Goal: Task Accomplishment & Management: Use online tool/utility

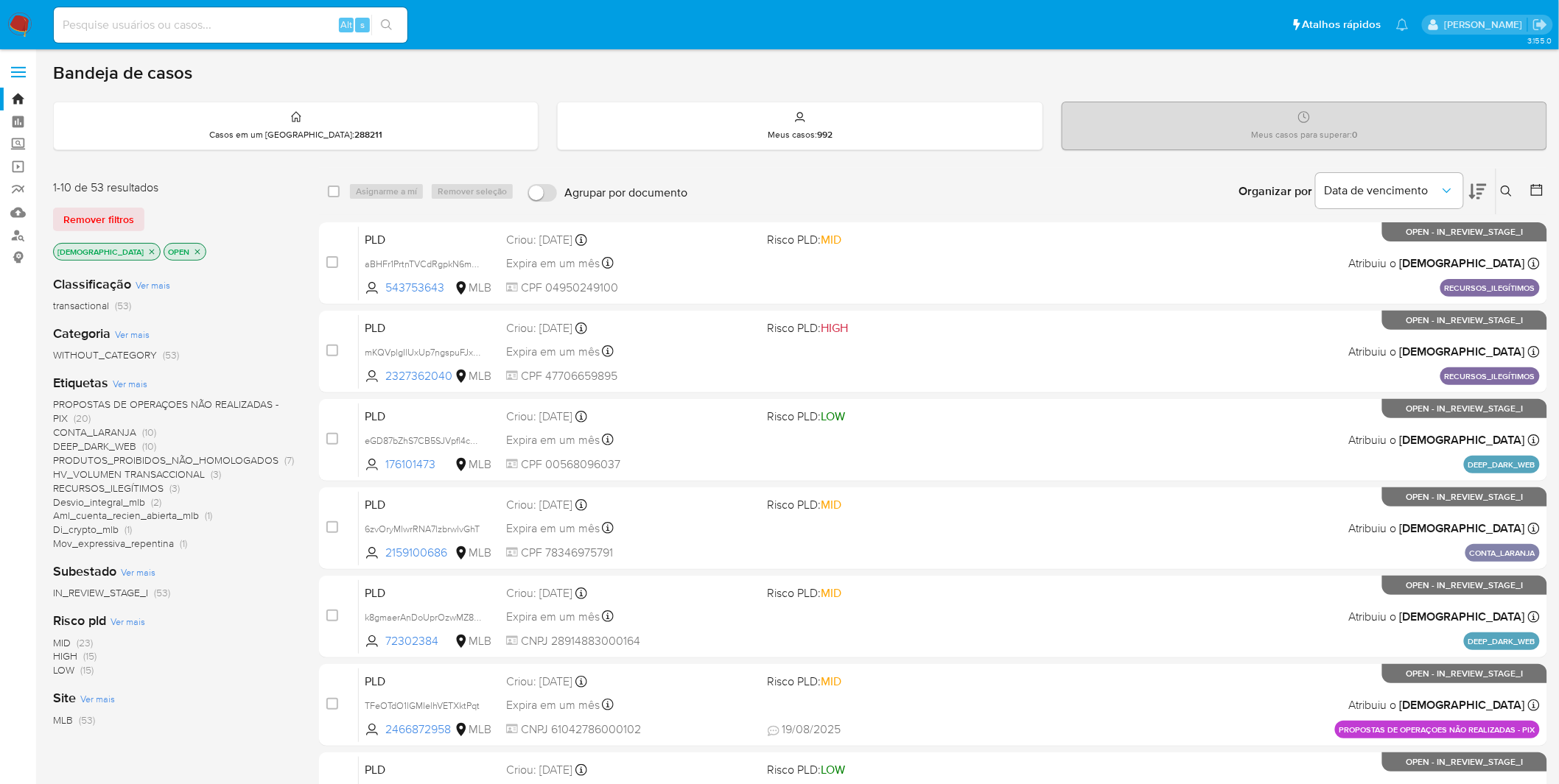
click at [125, 403] on span "PROPOSTAS DE OPERAÇOES NÃO REALIZADAS - PIX" at bounding box center [166, 411] width 226 height 29
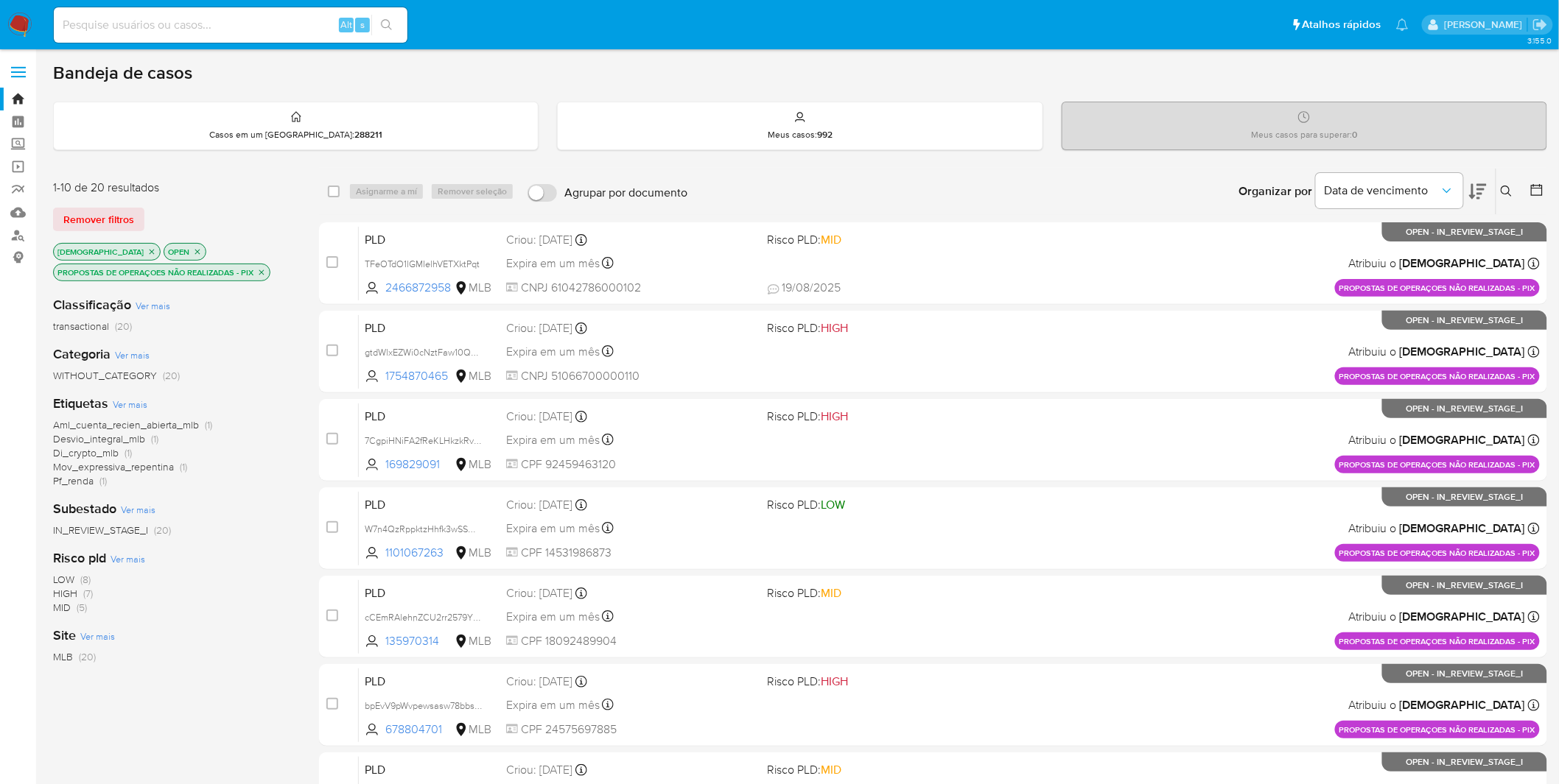
click at [193, 252] on icon "close-filter" at bounding box center [197, 252] width 9 height 9
click at [159, 252] on div "isadacostaes OPEN PROPOSTAS DE OPERAÇOES NÃO REALIZADAS - PIX" at bounding box center [171, 264] width 236 height 41
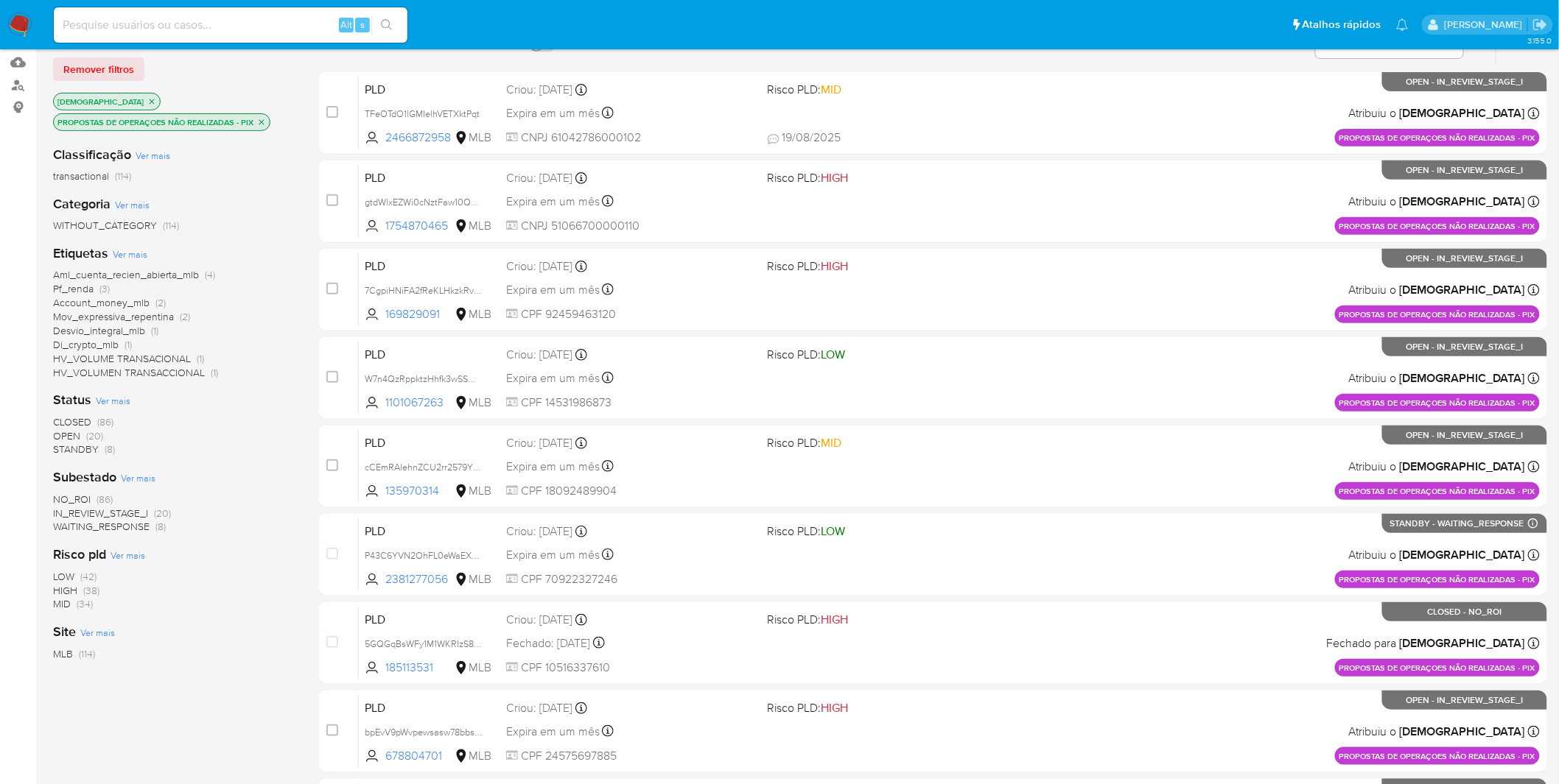
scroll to position [163, 0]
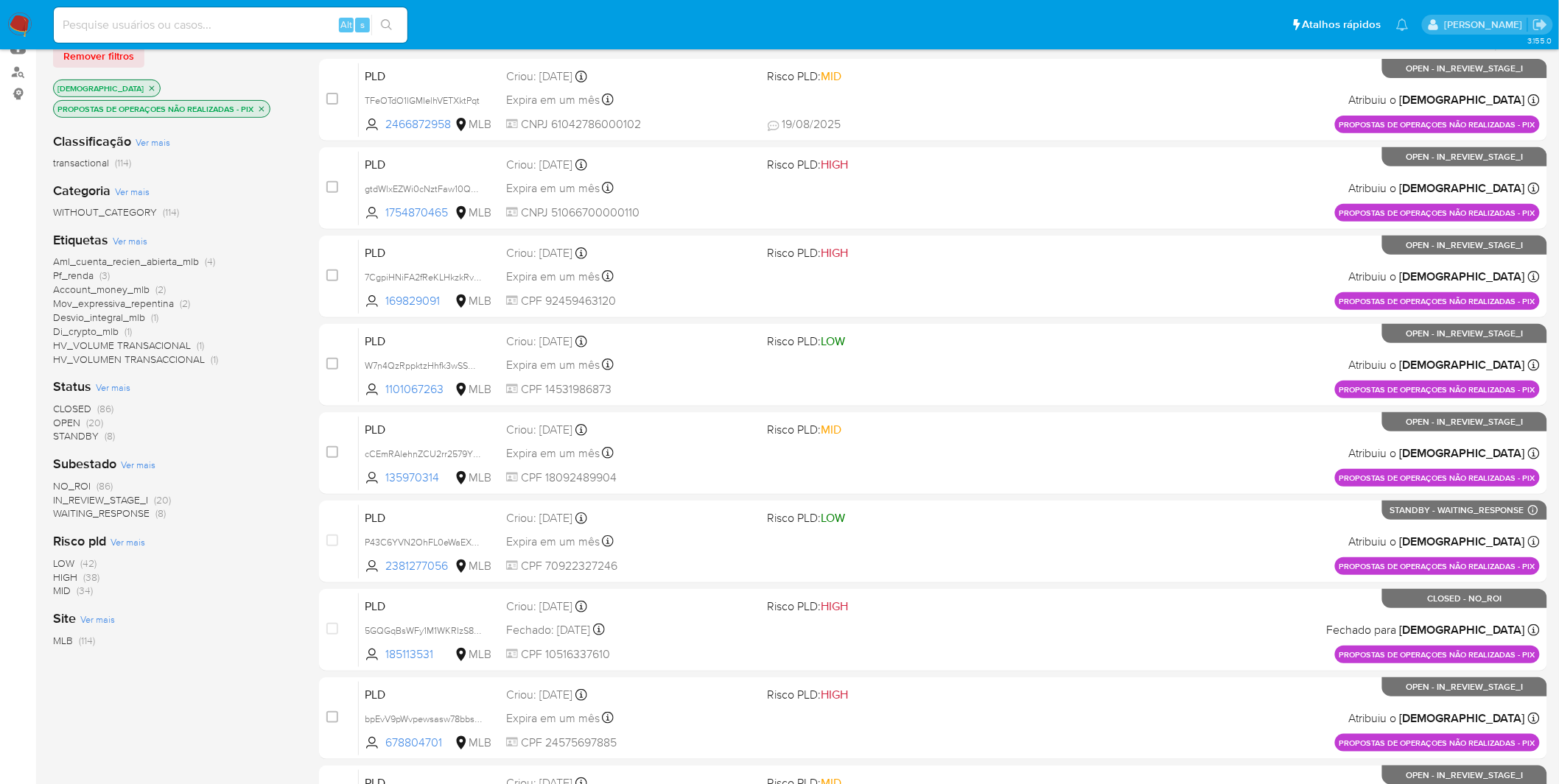
click at [30, 26] on img at bounding box center [20, 24] width 25 height 25
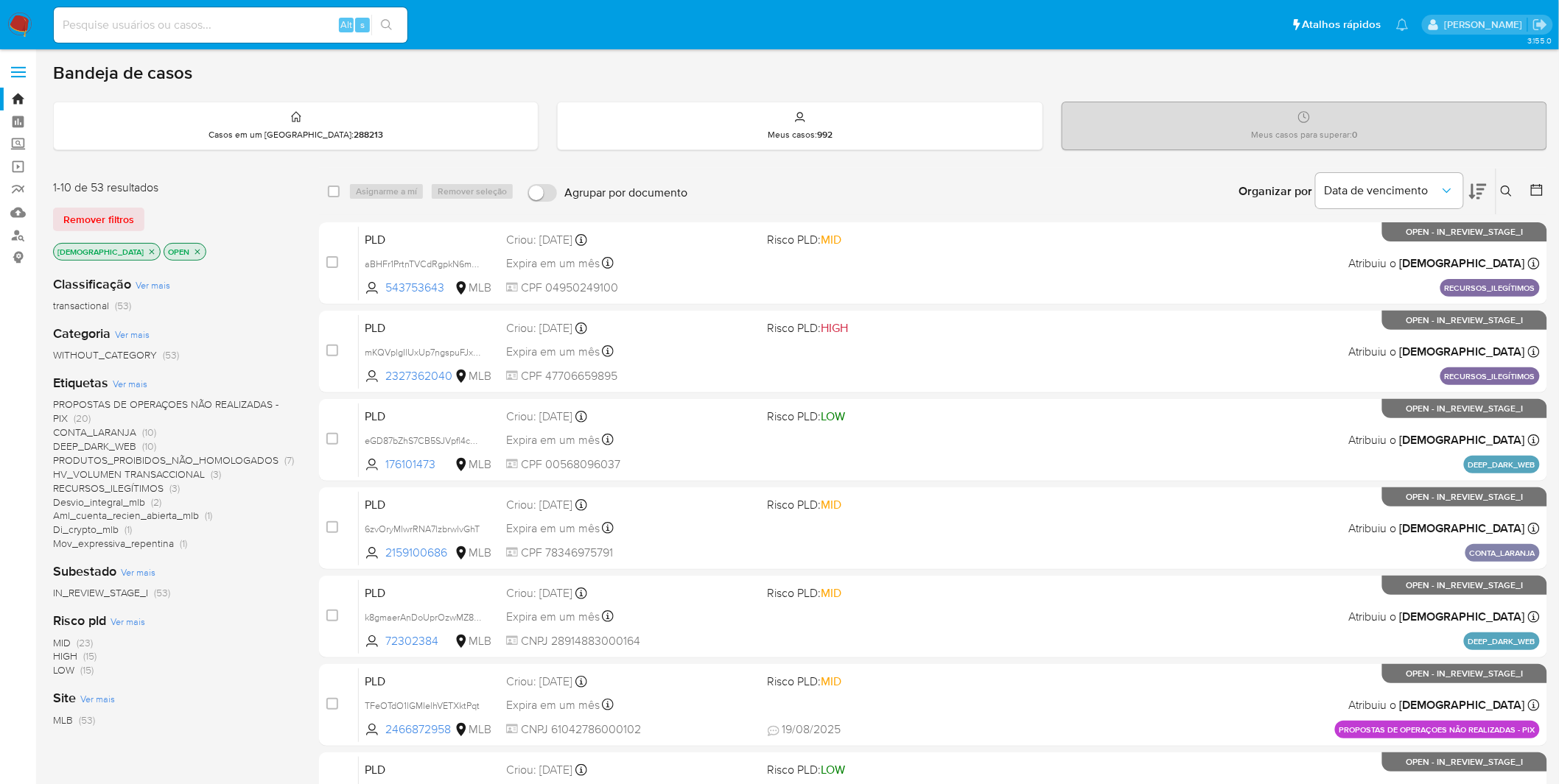
click at [230, 416] on span "PROPOSTAS DE OPERAÇOES NÃO REALIZADAS - PIX (20)" at bounding box center [174, 412] width 243 height 28
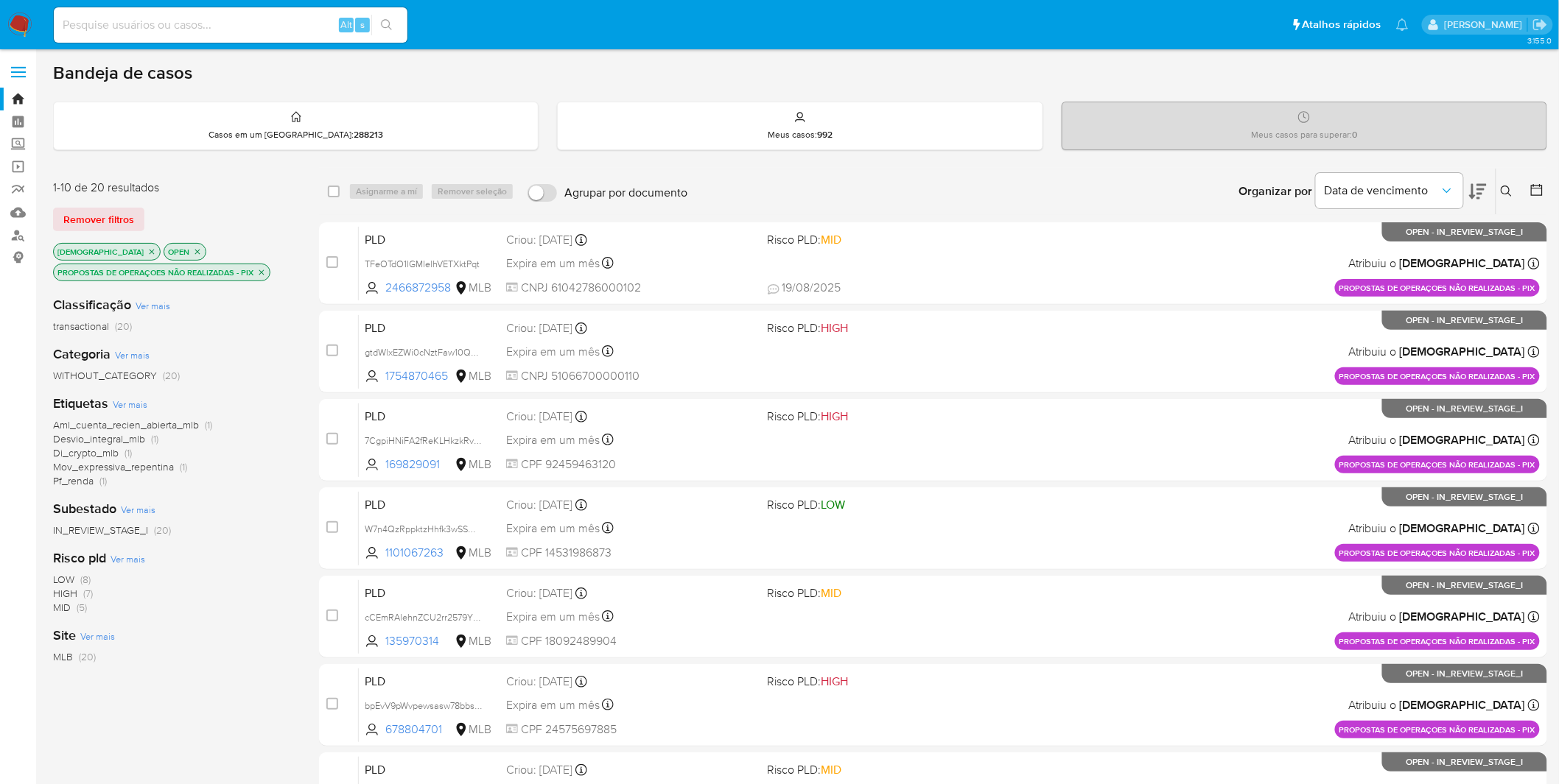
click at [193, 247] on icon "close-filter" at bounding box center [197, 252] width 9 height 9
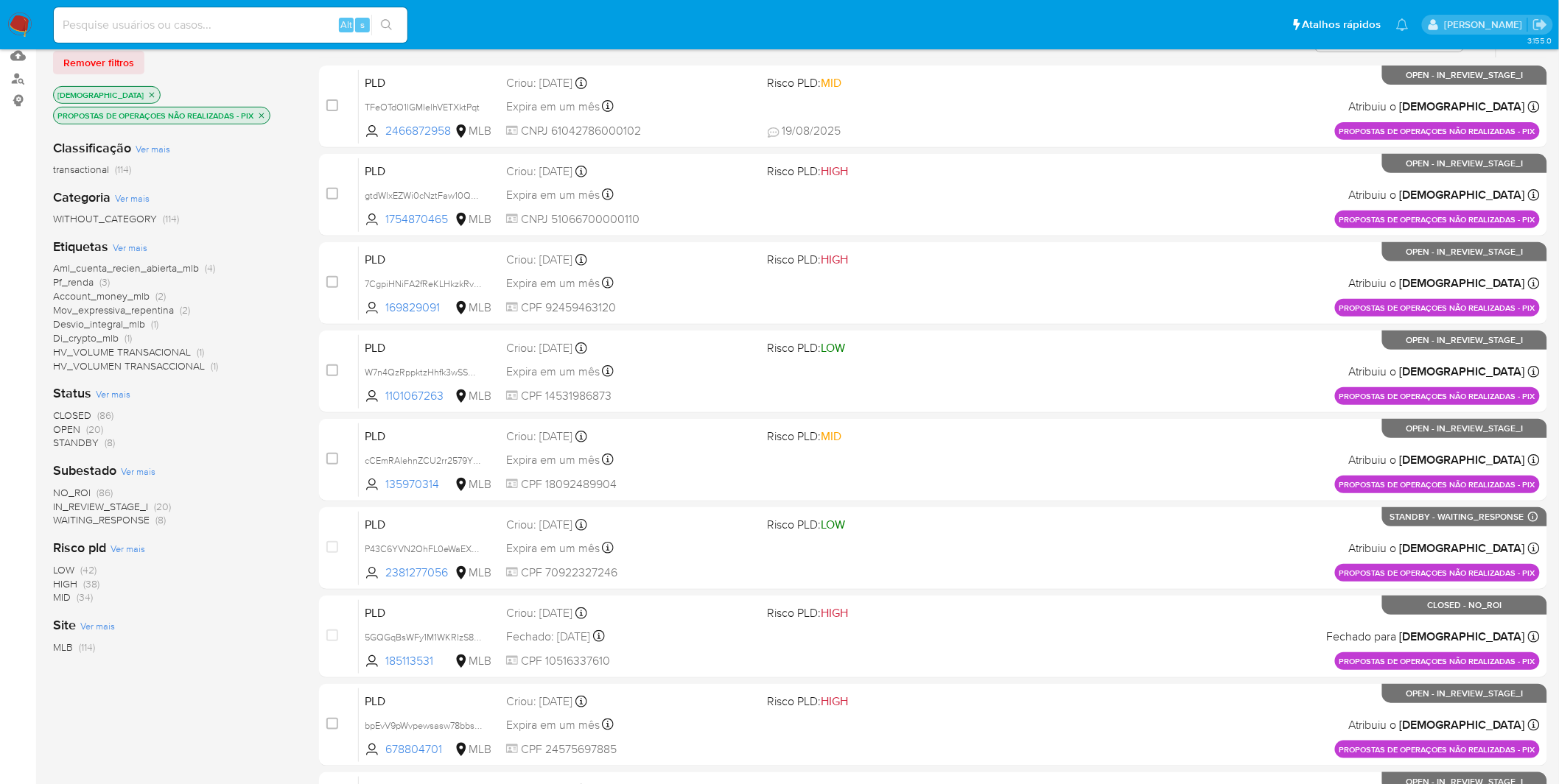
scroll to position [163, 0]
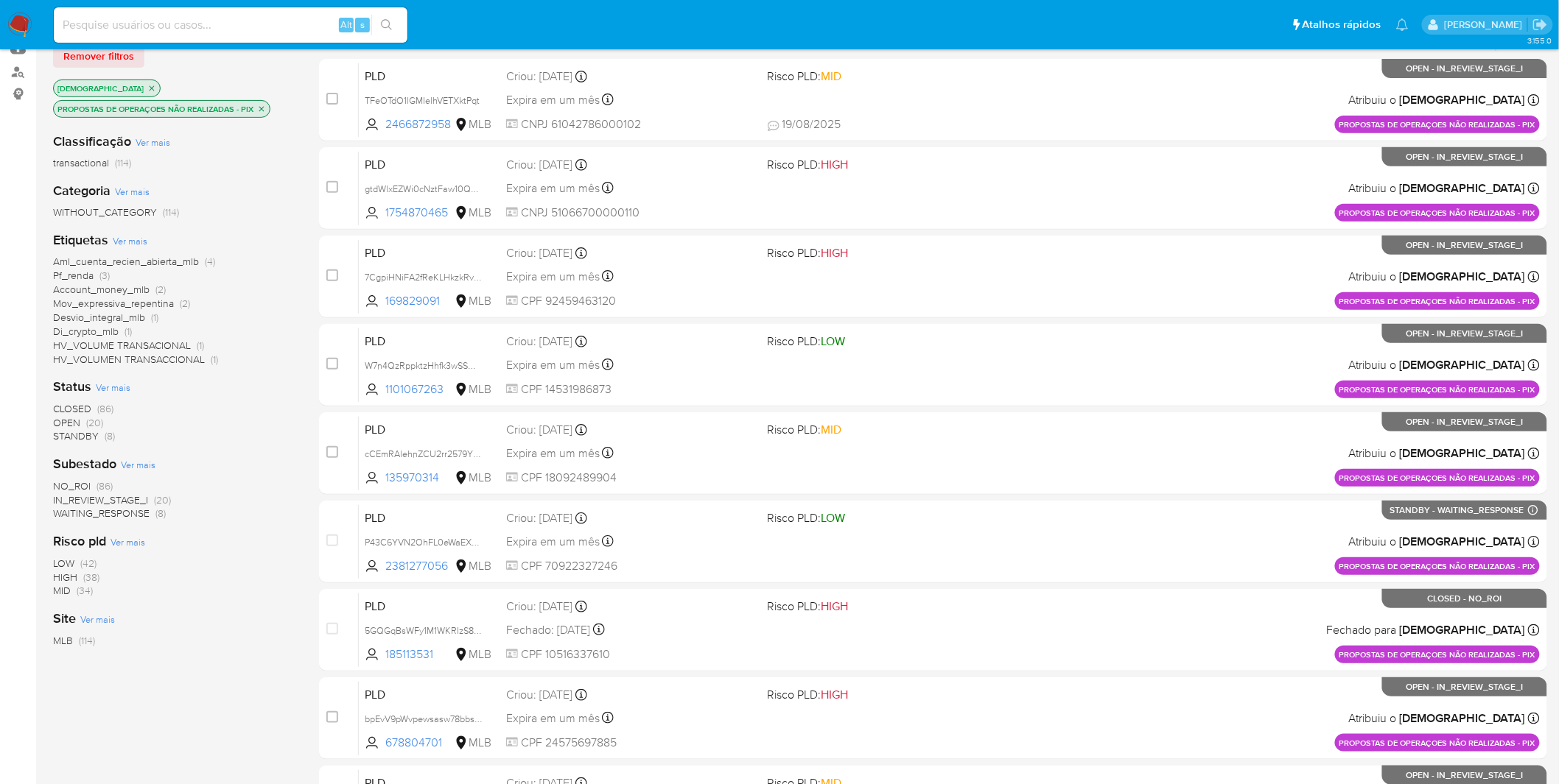
click at [134, 514] on span "WAITING_RESPONSE" at bounding box center [101, 513] width 96 height 15
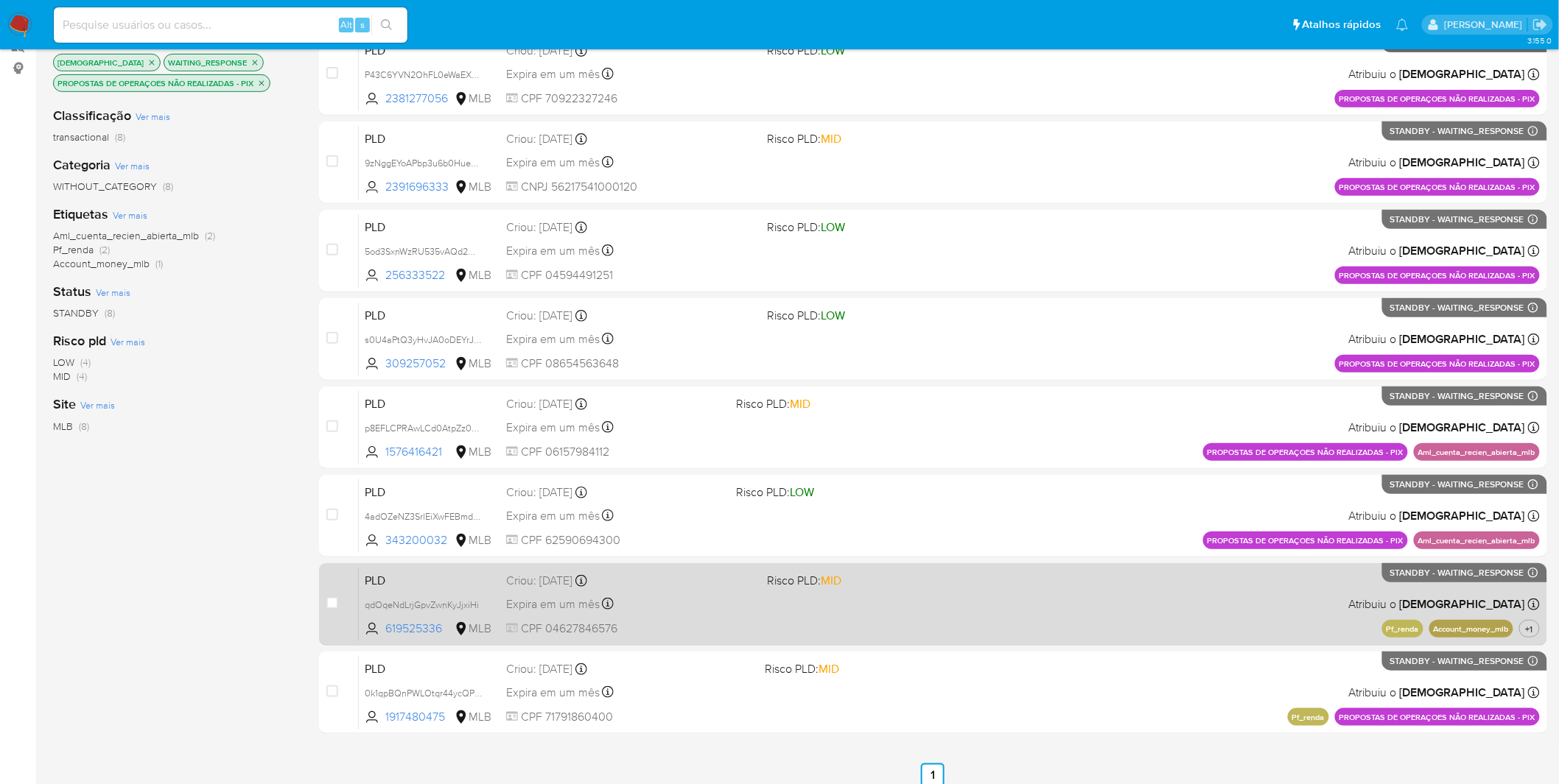
scroll to position [200, 0]
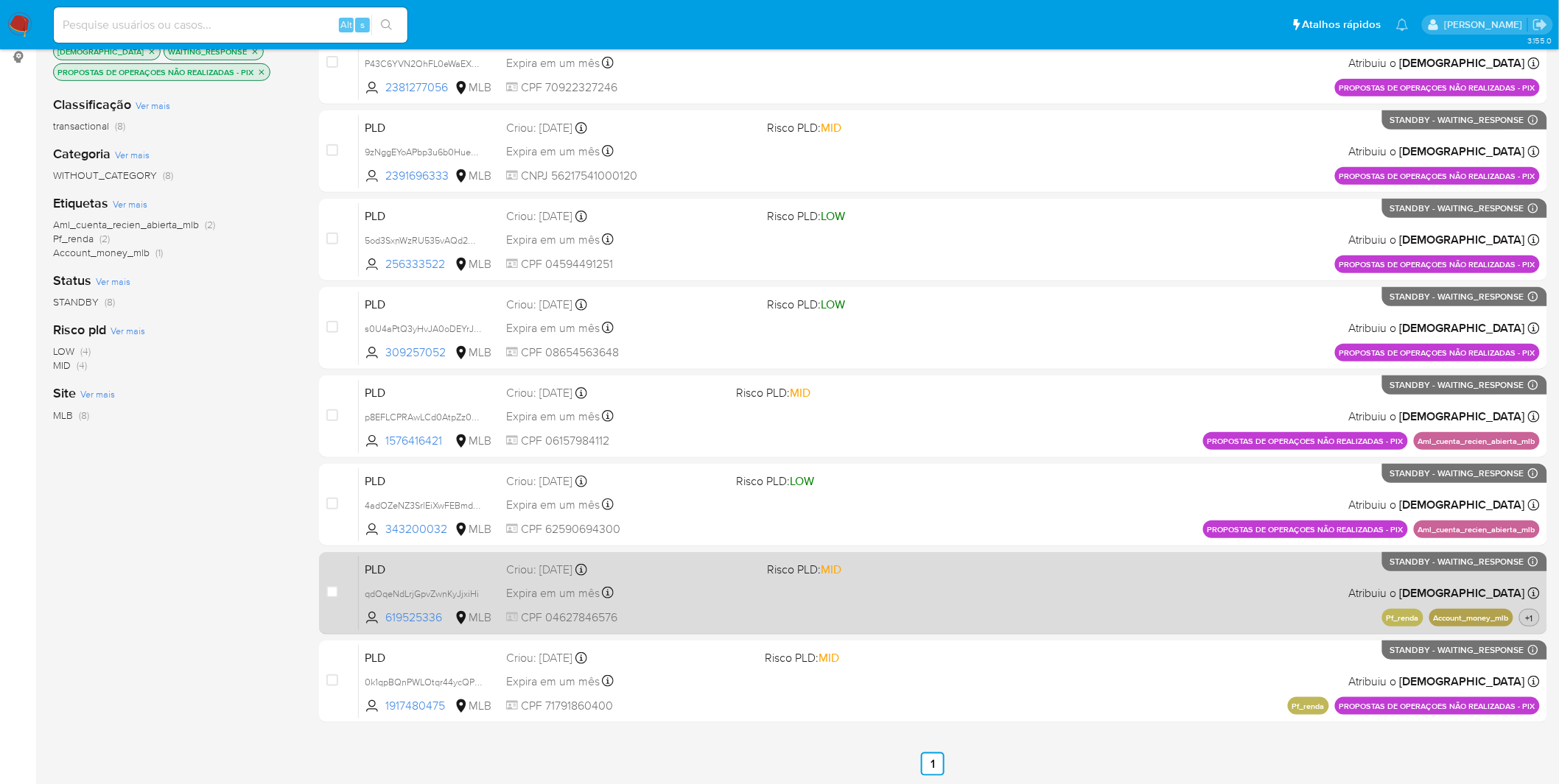
click at [1530, 618] on span "+1" at bounding box center [1530, 617] width 13 height 12
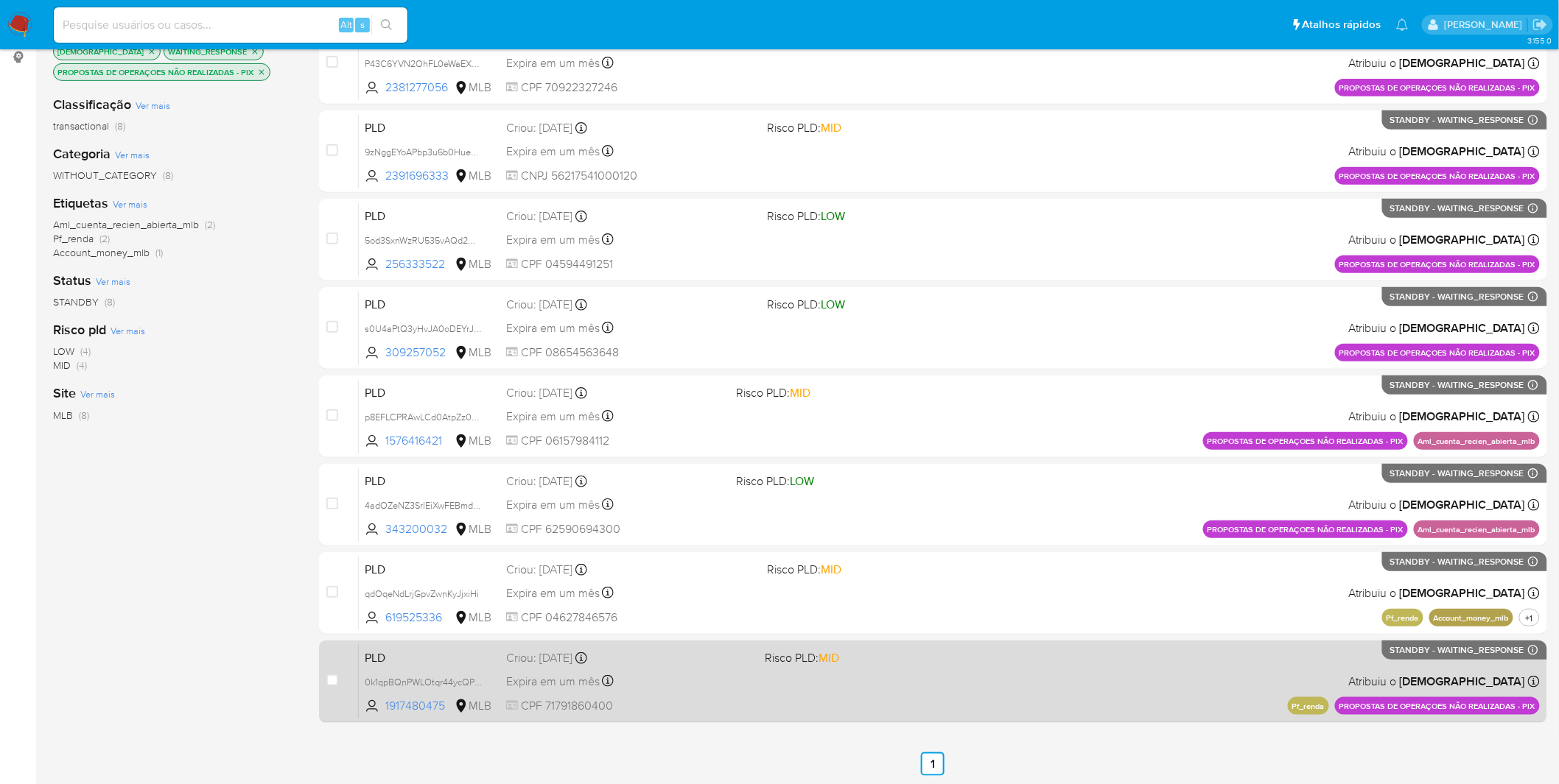
click at [748, 666] on div "PLD 0k1qpBQnPWLOtqr44ycQPHh4 1917480475 MLB Risco PLD: MID Criou: 12/08/2025 Cr…" at bounding box center [949, 681] width 1181 height 74
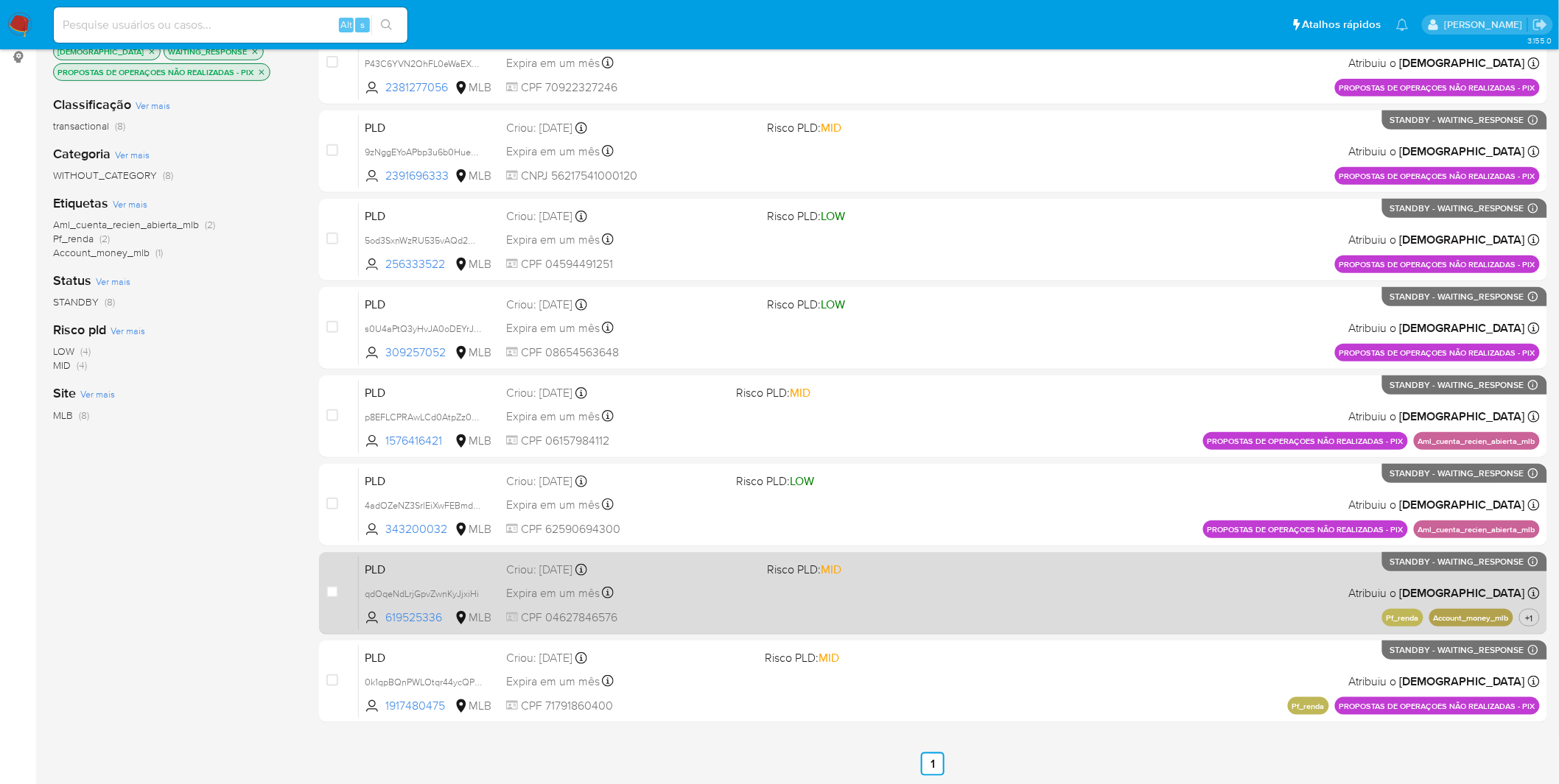
click at [724, 610] on span "CPF 04627846576" at bounding box center [631, 618] width 250 height 16
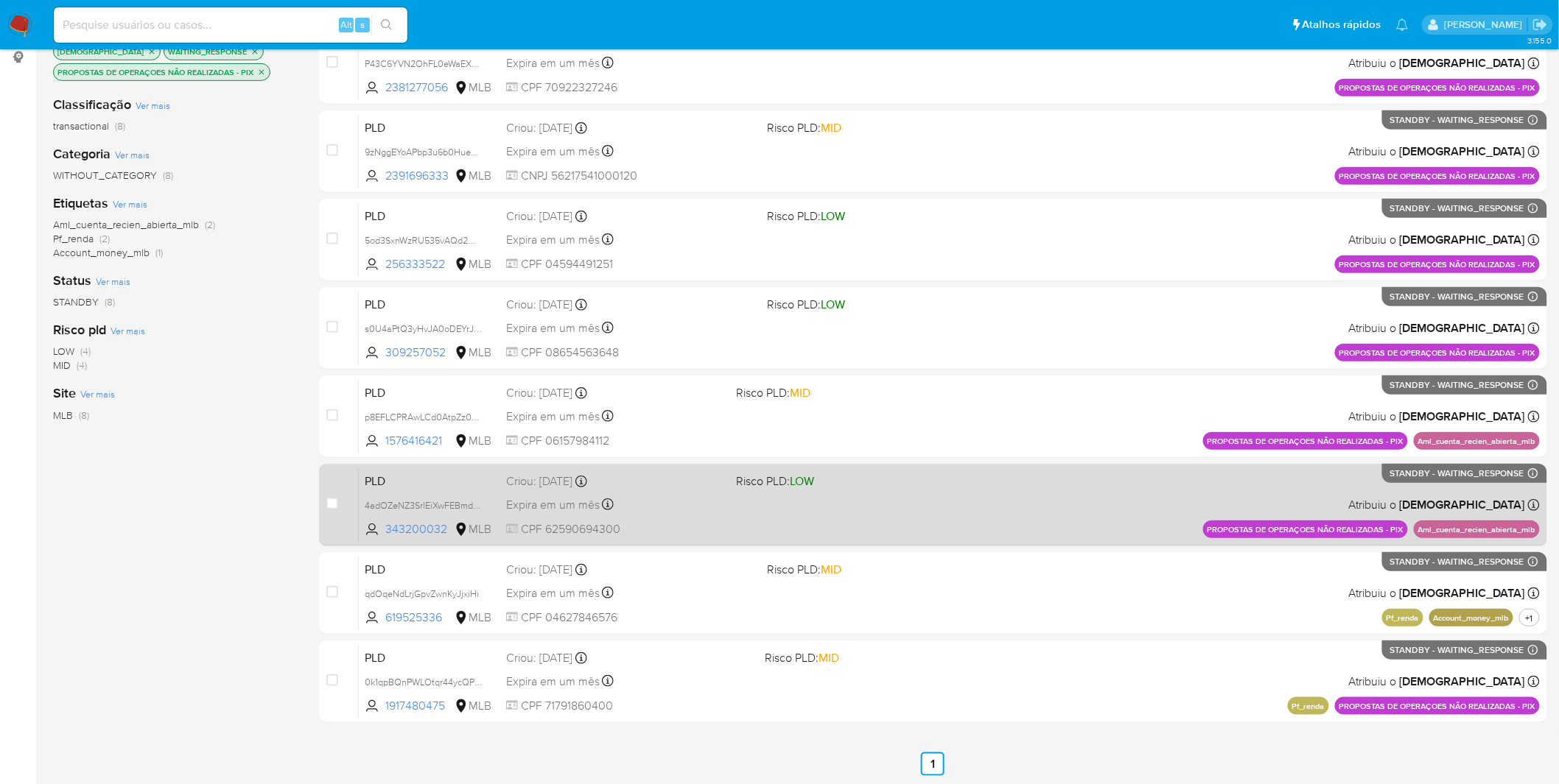
click at [717, 515] on div "PLD 4adOZeNZ3SrlEiXwFEBmdAVA 343200032 MLB Risco PLD: LOW Criou: 12/08/2025 Cri…" at bounding box center [949, 505] width 1181 height 74
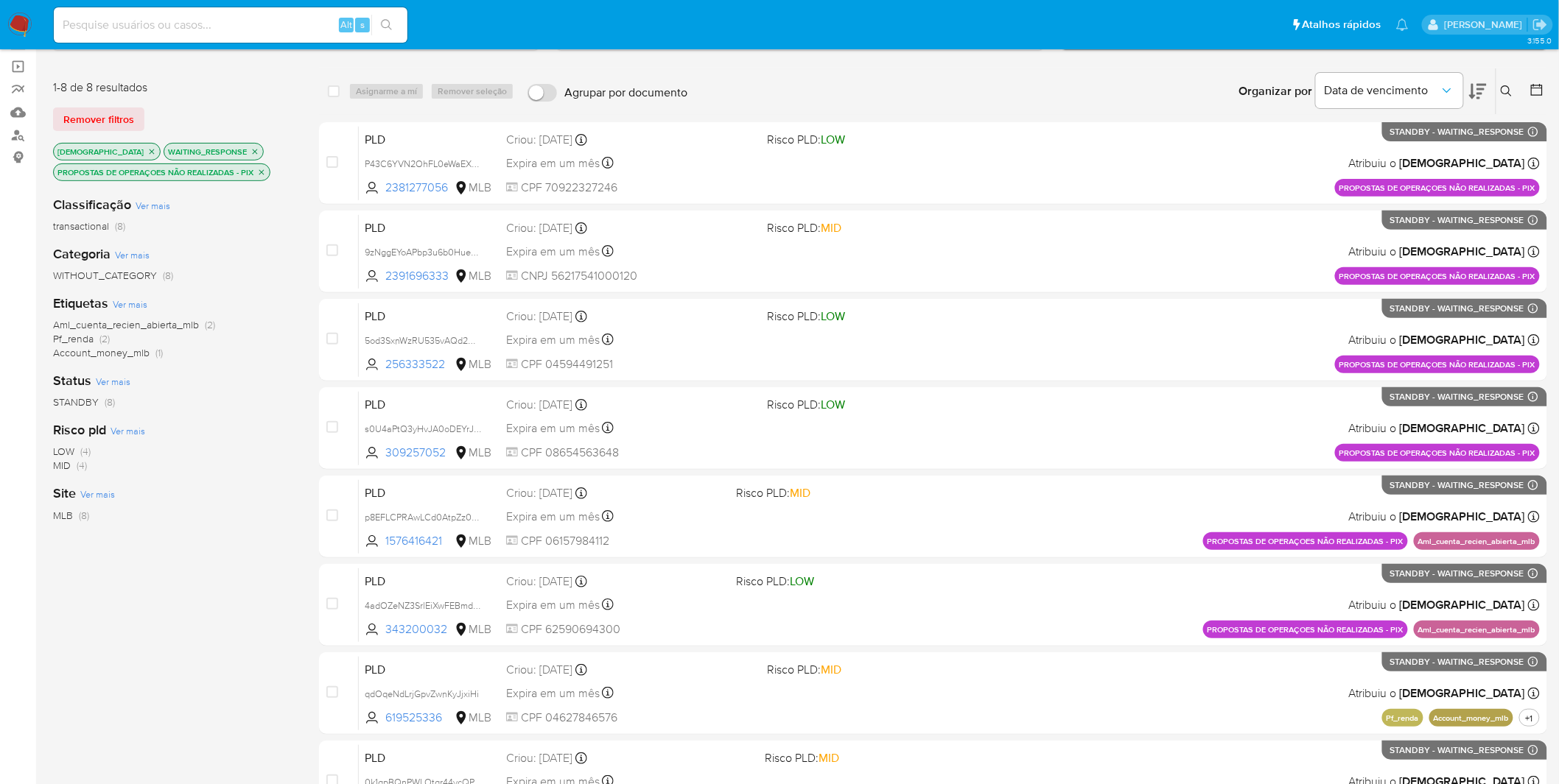
scroll to position [96, 0]
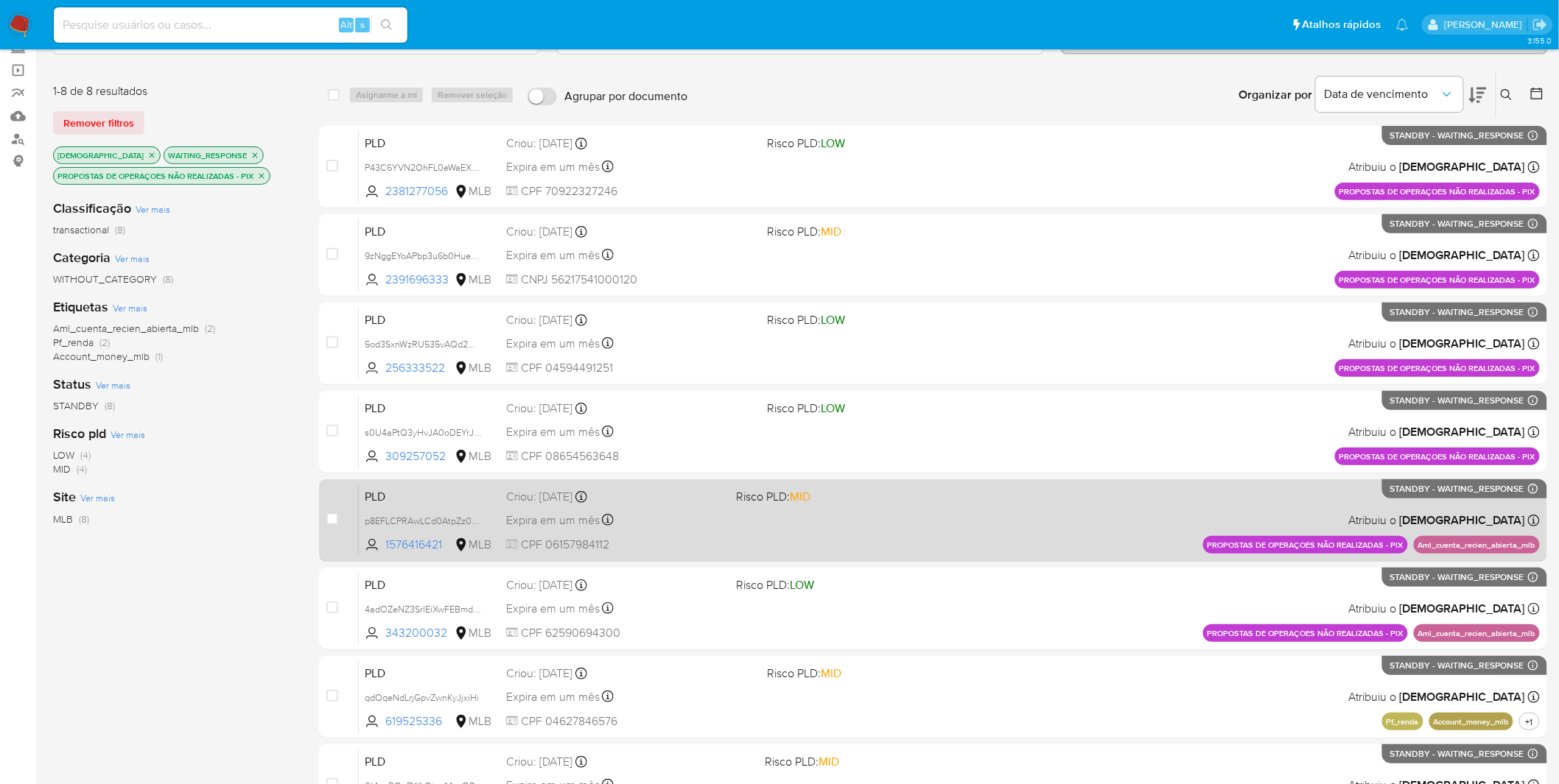
click at [703, 511] on div "Expira em um mês Expira em 26/09/2025 00:23:32" at bounding box center [615, 520] width 219 height 20
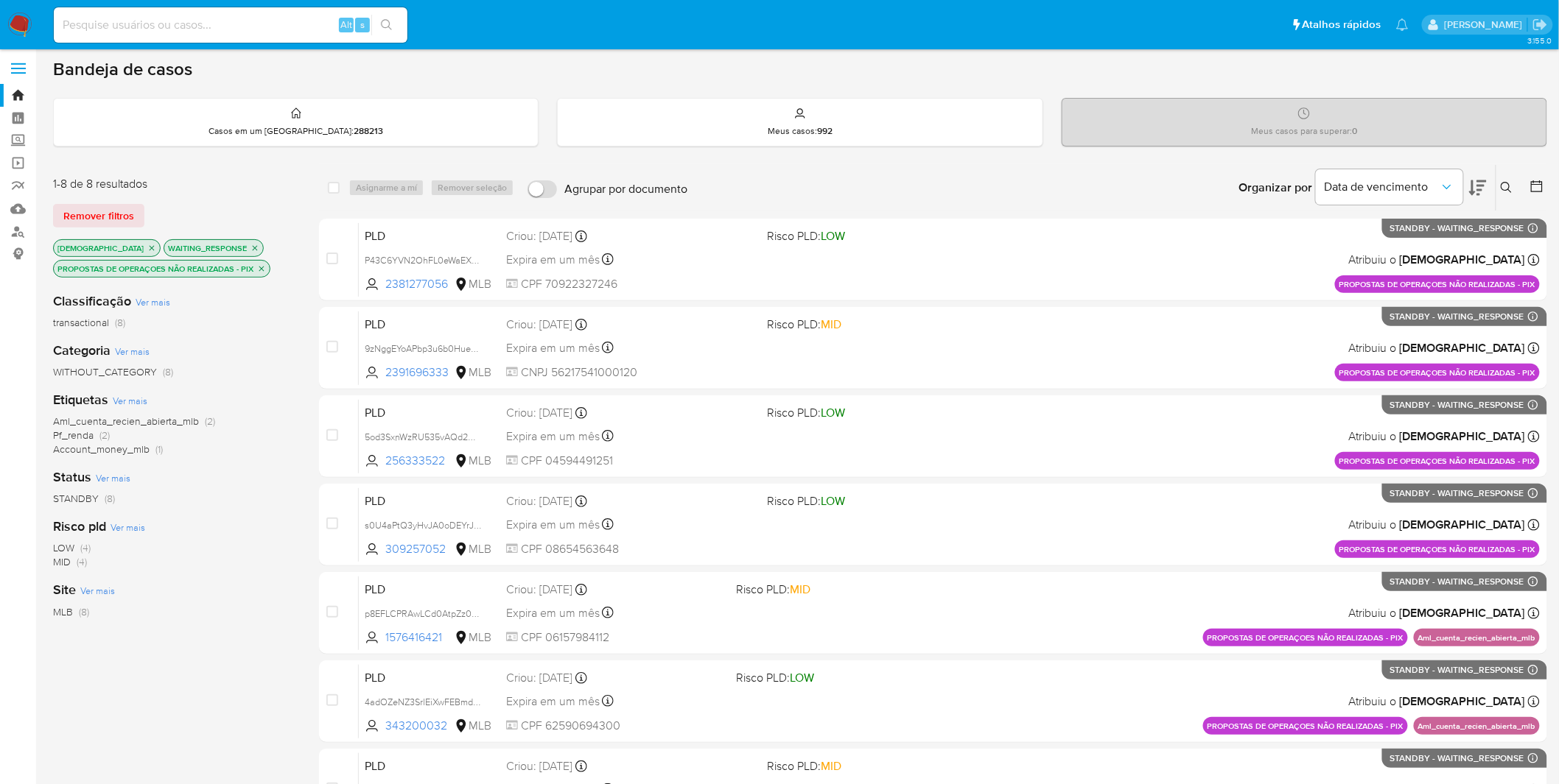
scroll to position [0, 0]
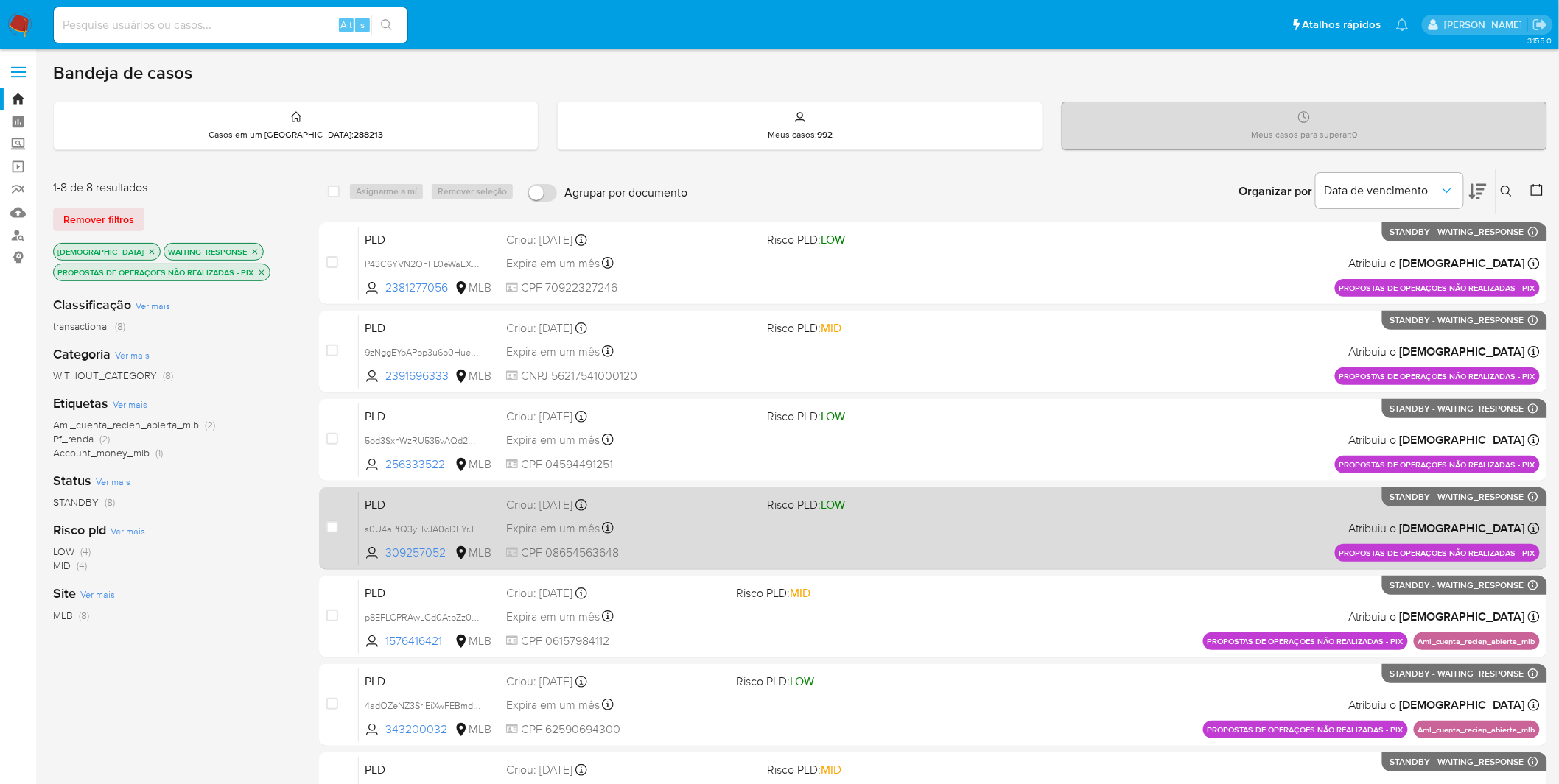
click at [786, 531] on div "PLD s0U4aPtQ3yHvJA0oDEYrJ5Mz 309257052 MLB Risco PLD: LOW Criou: 14/08/2025 Cri…" at bounding box center [949, 528] width 1181 height 74
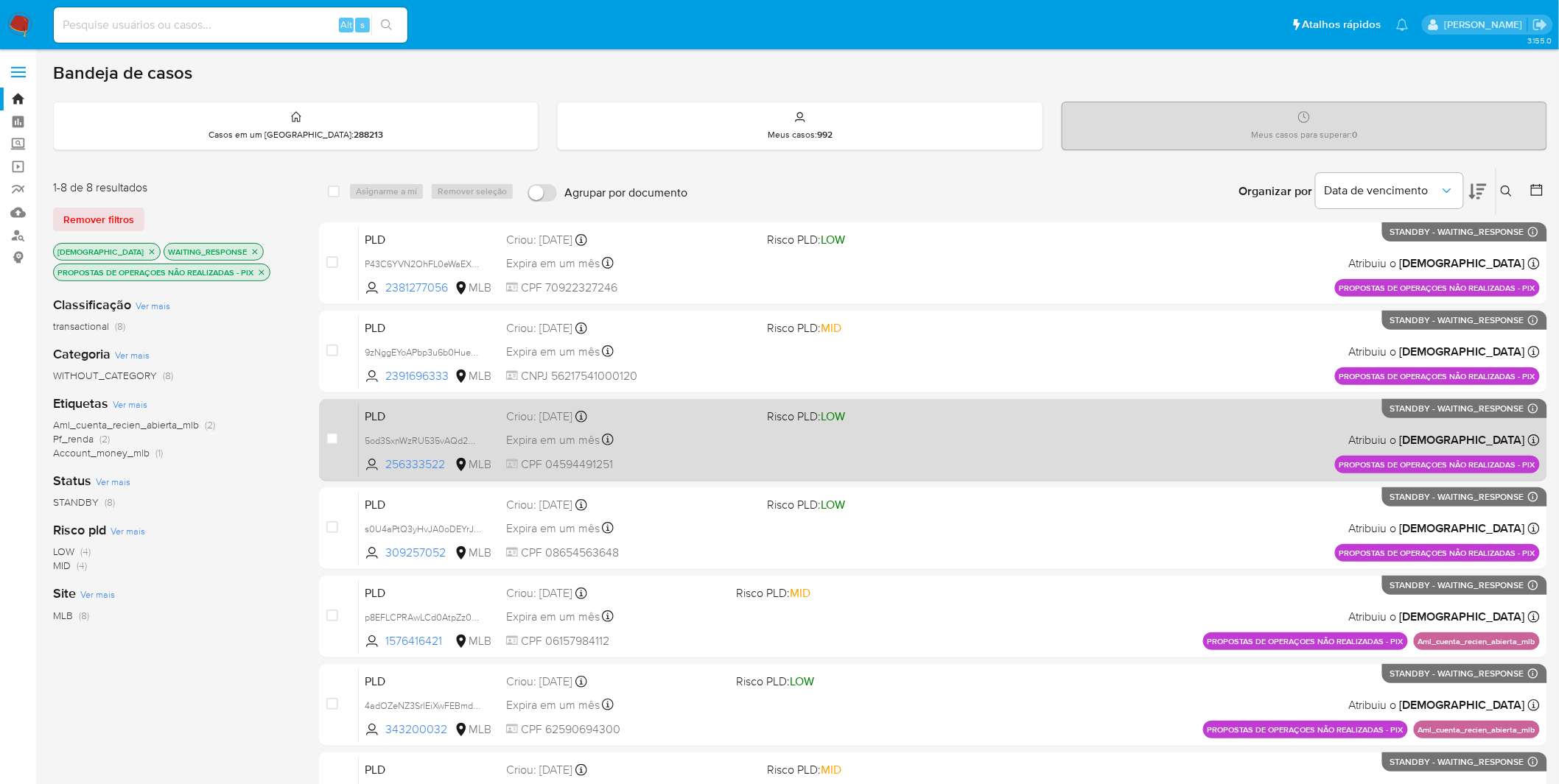
click at [716, 450] on div "PLD 5od3SxnWzRU535vAQd2Qt24Y 256333522 MLB Risco PLD: LOW Criou: 14/08/2025 Cri…" at bounding box center [949, 439] width 1181 height 74
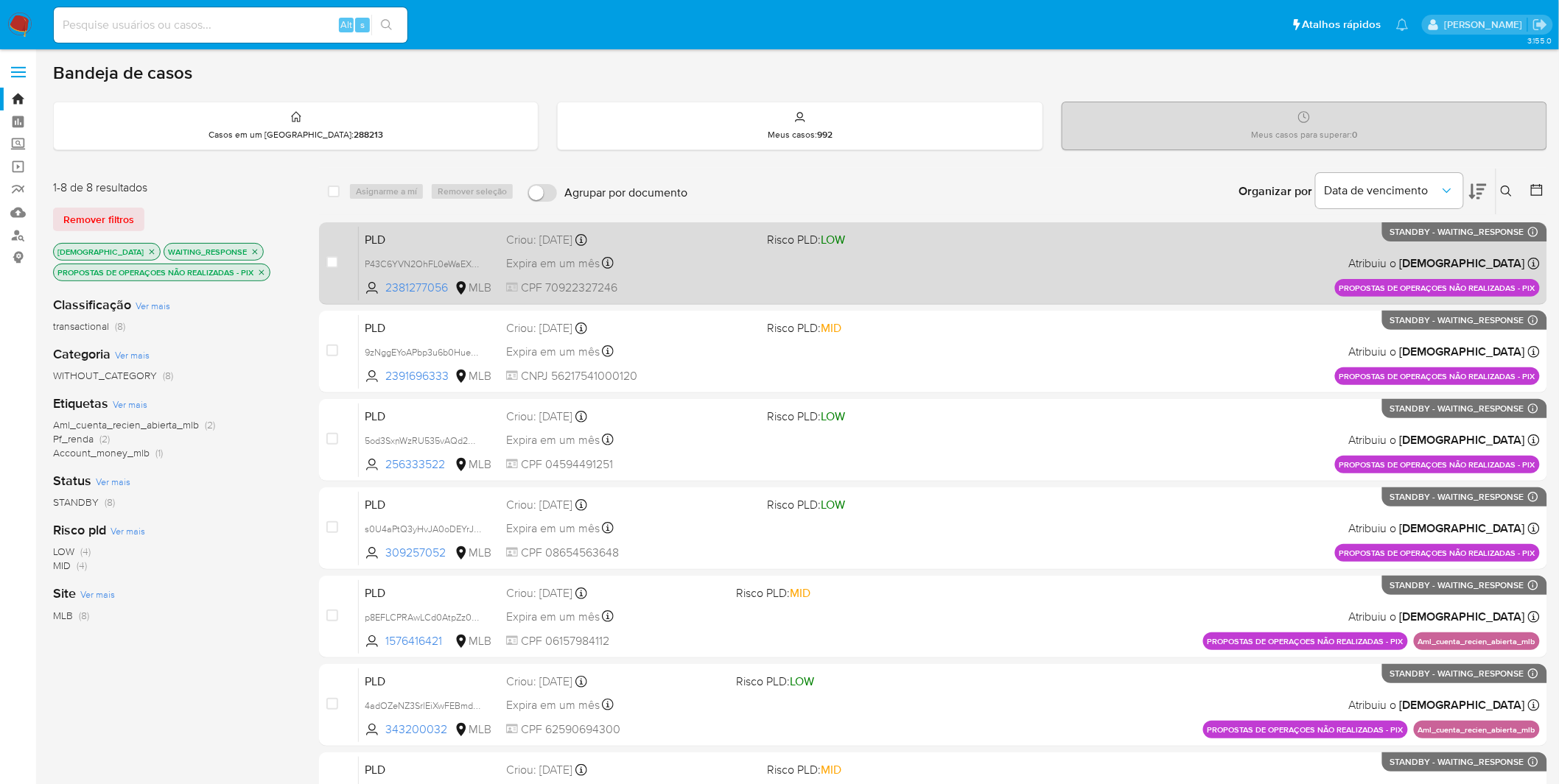
click at [737, 274] on div "PLD P43C6YVN2OhFL0eWaEX9eIbh 2381277056 MLB Risco PLD: LOW Criou: 14/08/2025 Cr…" at bounding box center [949, 263] width 1181 height 74
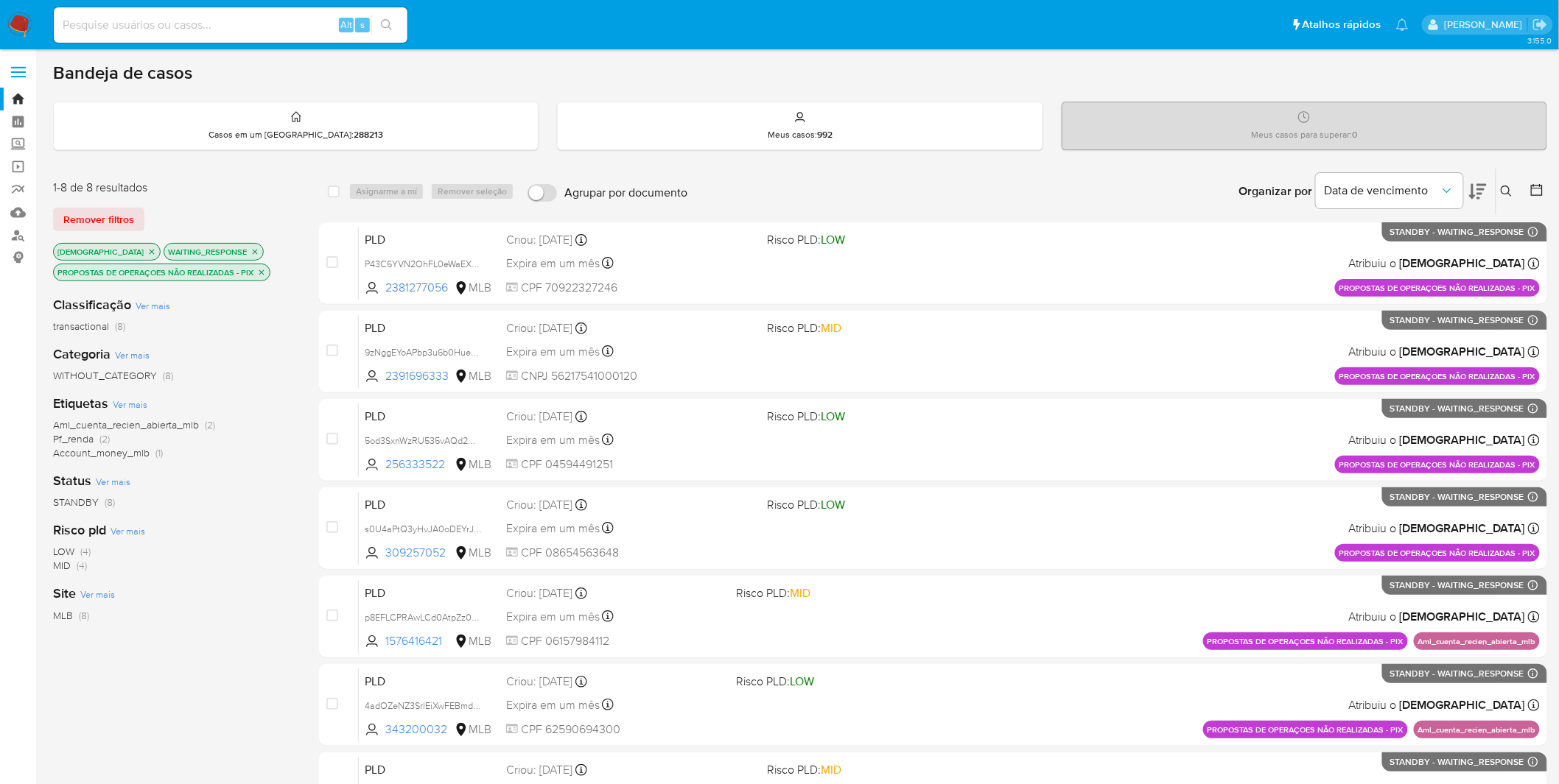
click at [252, 251] on icon "close-filter" at bounding box center [255, 252] width 5 height 5
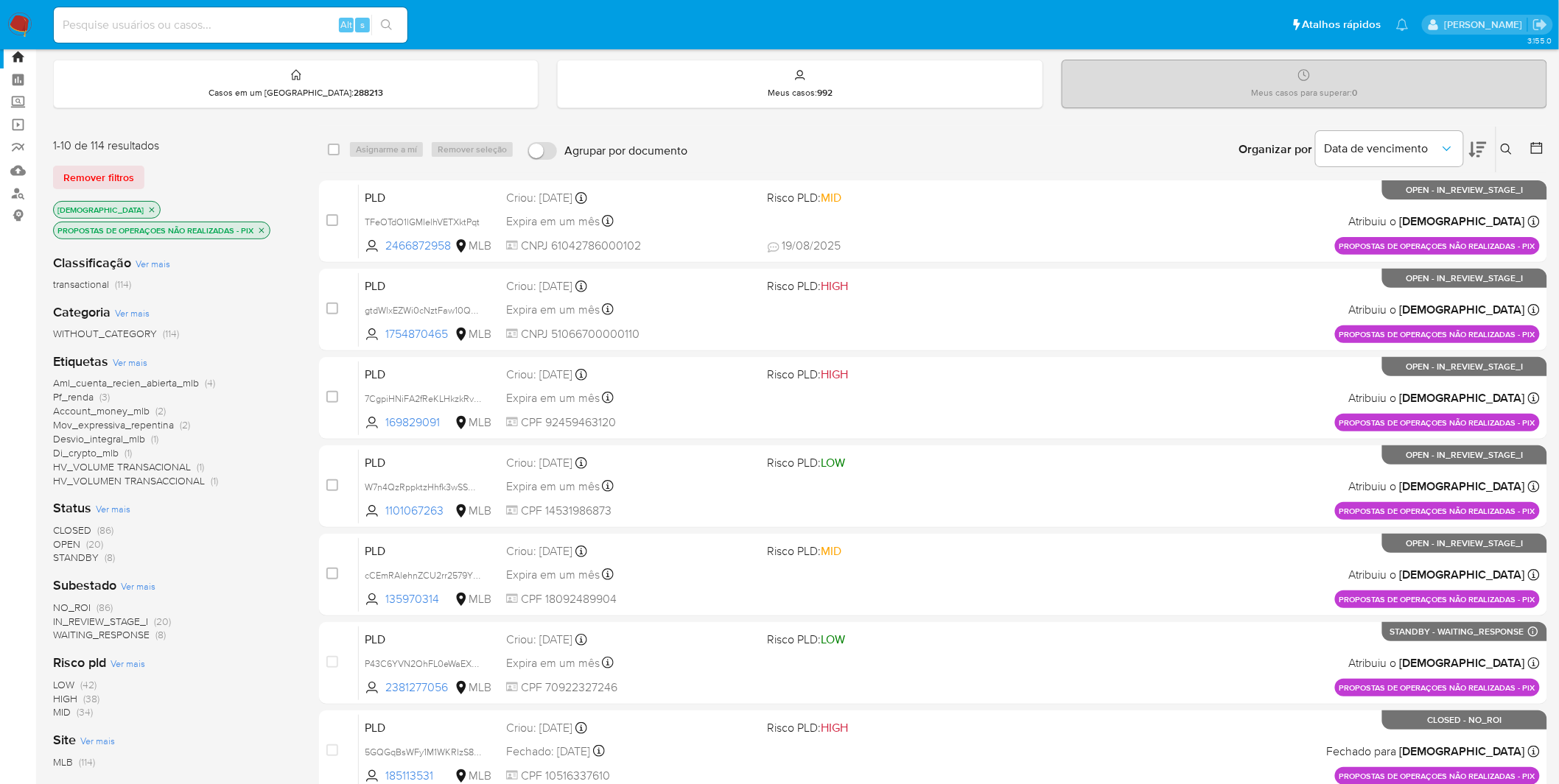
scroll to position [82, 0]
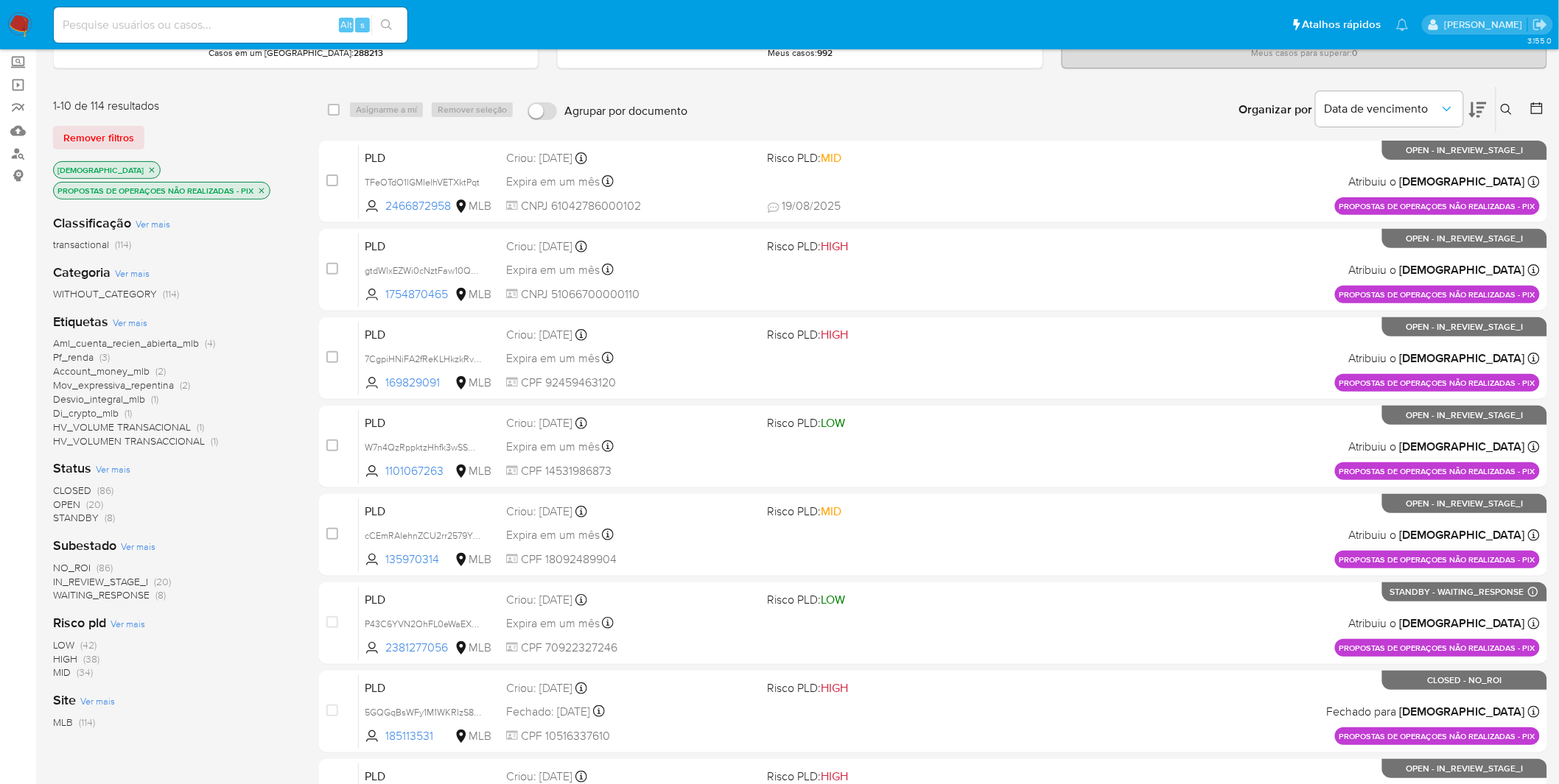
click at [125, 581] on span "IN_REVIEW_STAGE_I" at bounding box center [101, 581] width 95 height 15
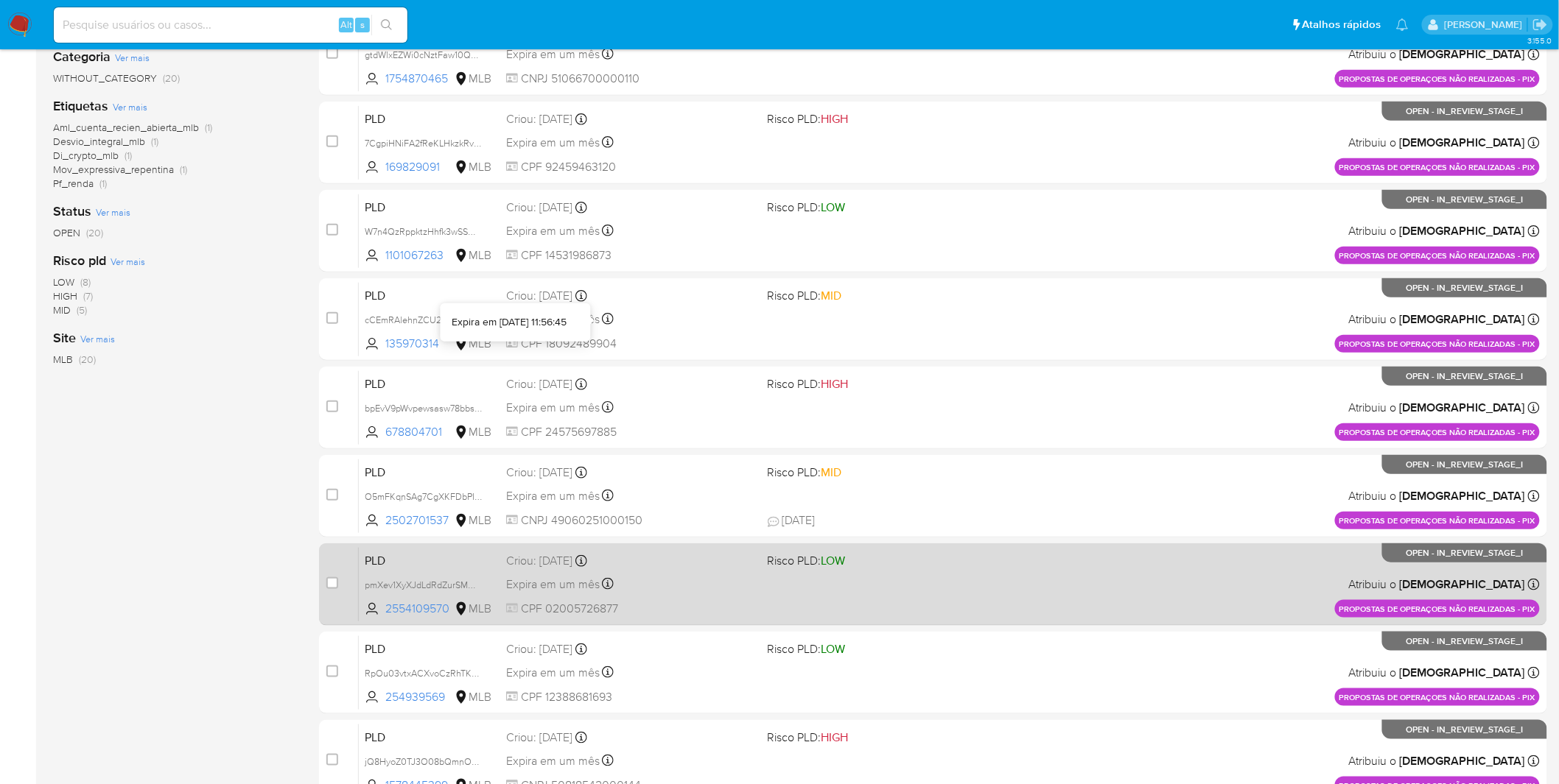
scroll to position [377, 0]
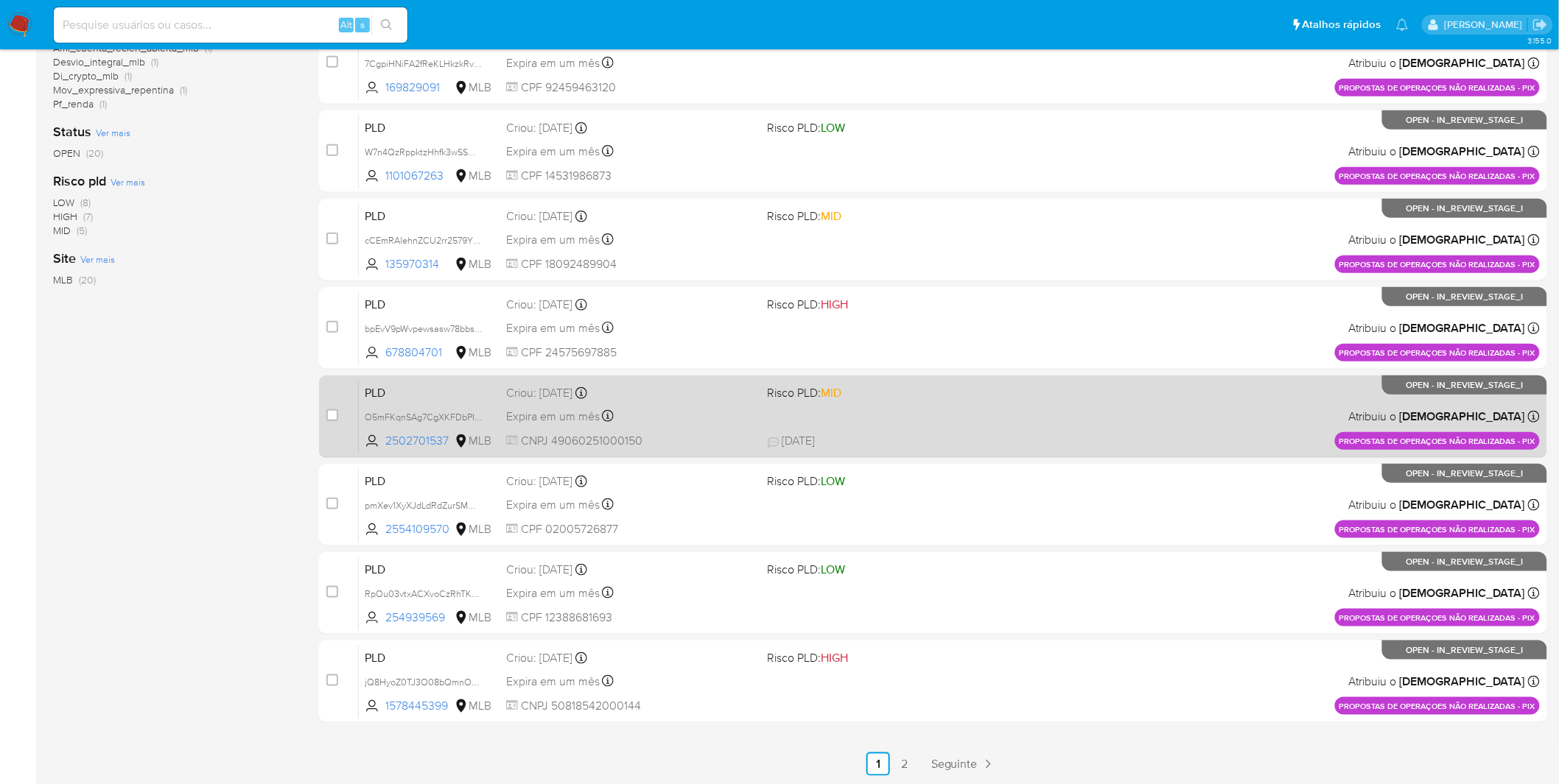
click at [903, 760] on link "2" at bounding box center [905, 764] width 24 height 24
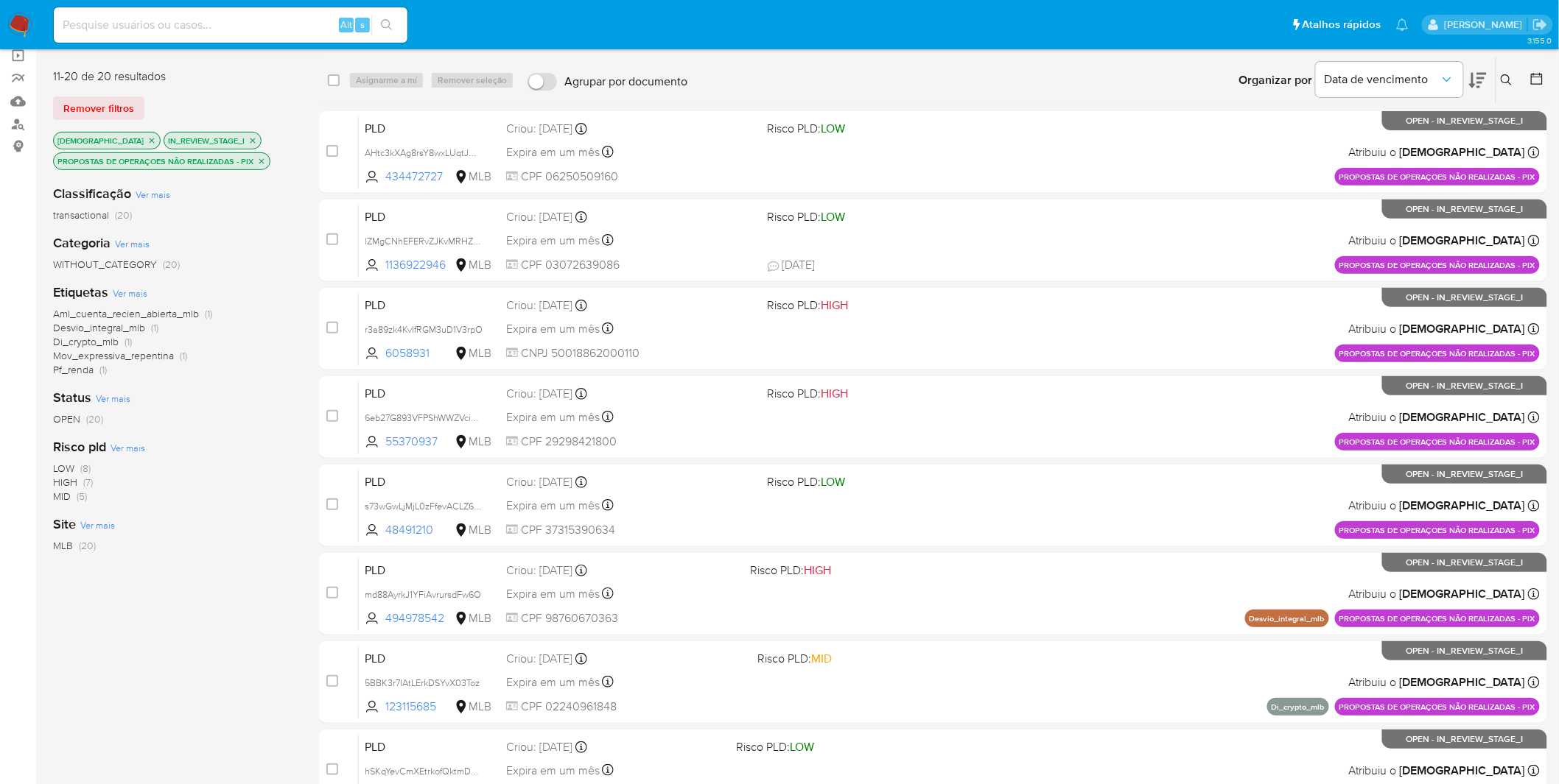
scroll to position [377, 0]
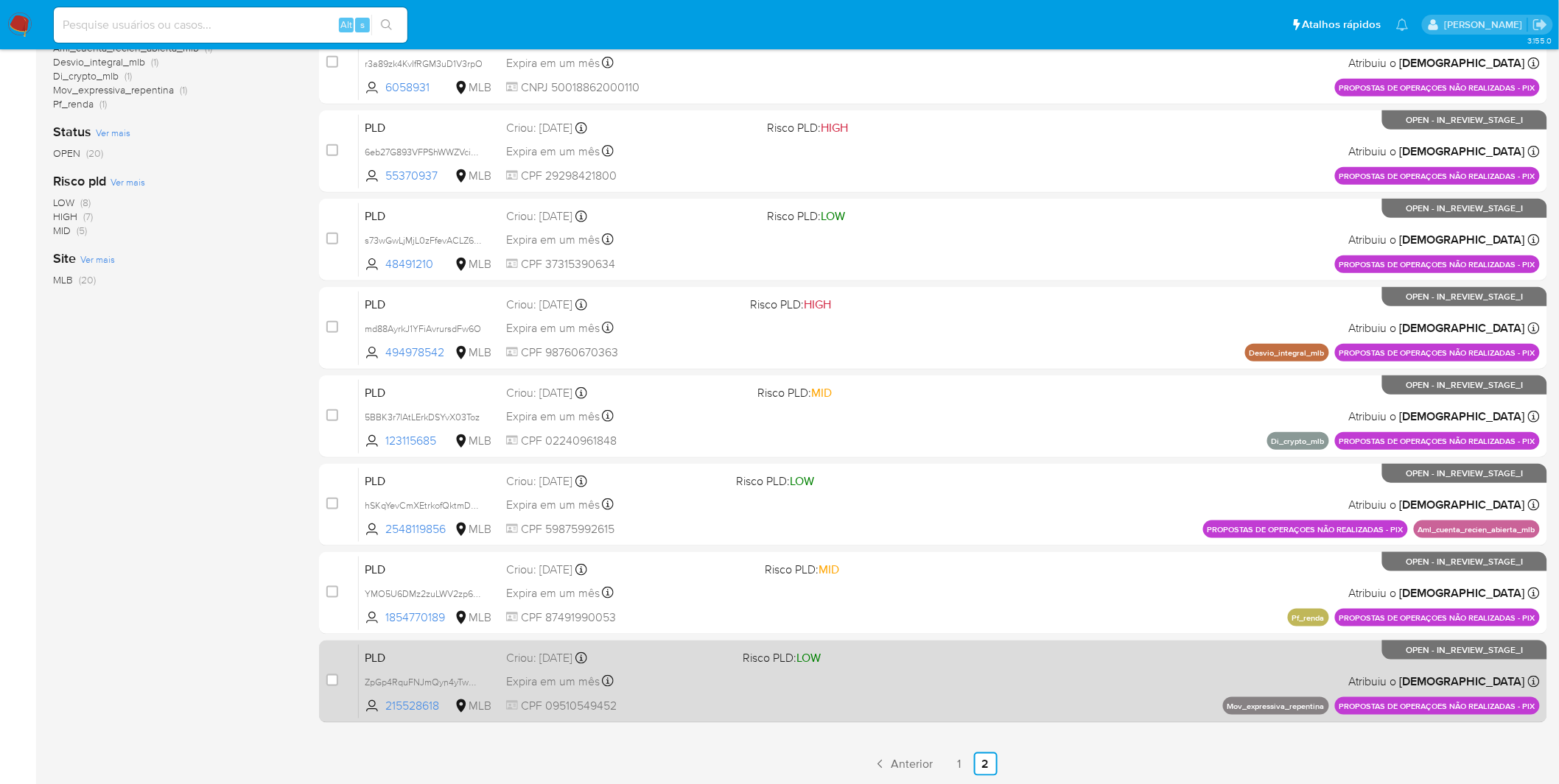
click at [713, 669] on div "PLD ZpGp4RquFNJmQyn4yTwQiLzX 215528618 MLB Risco PLD: LOW Criou: 12/08/2025 Cri…" at bounding box center [949, 681] width 1181 height 74
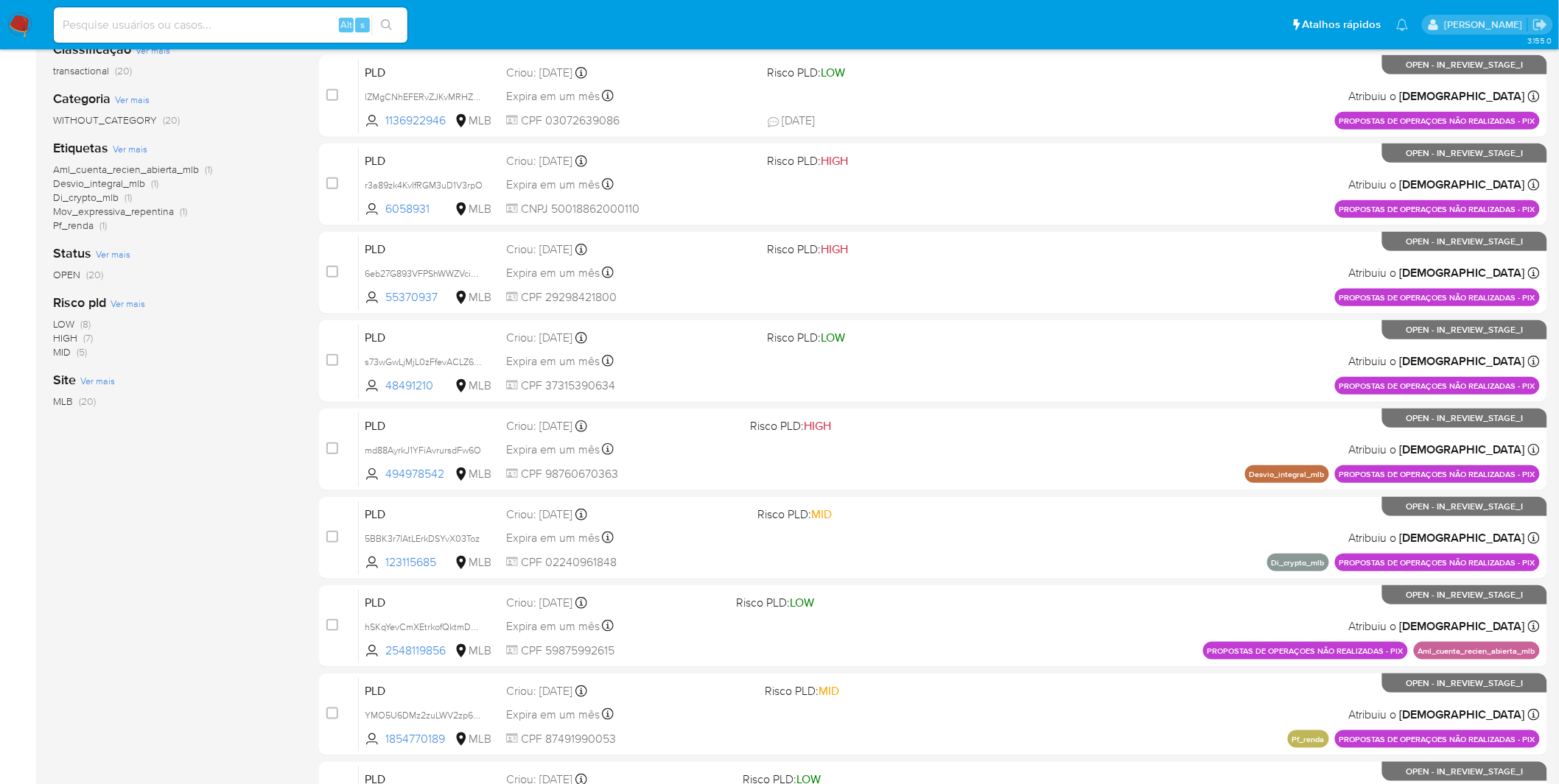
scroll to position [249, 0]
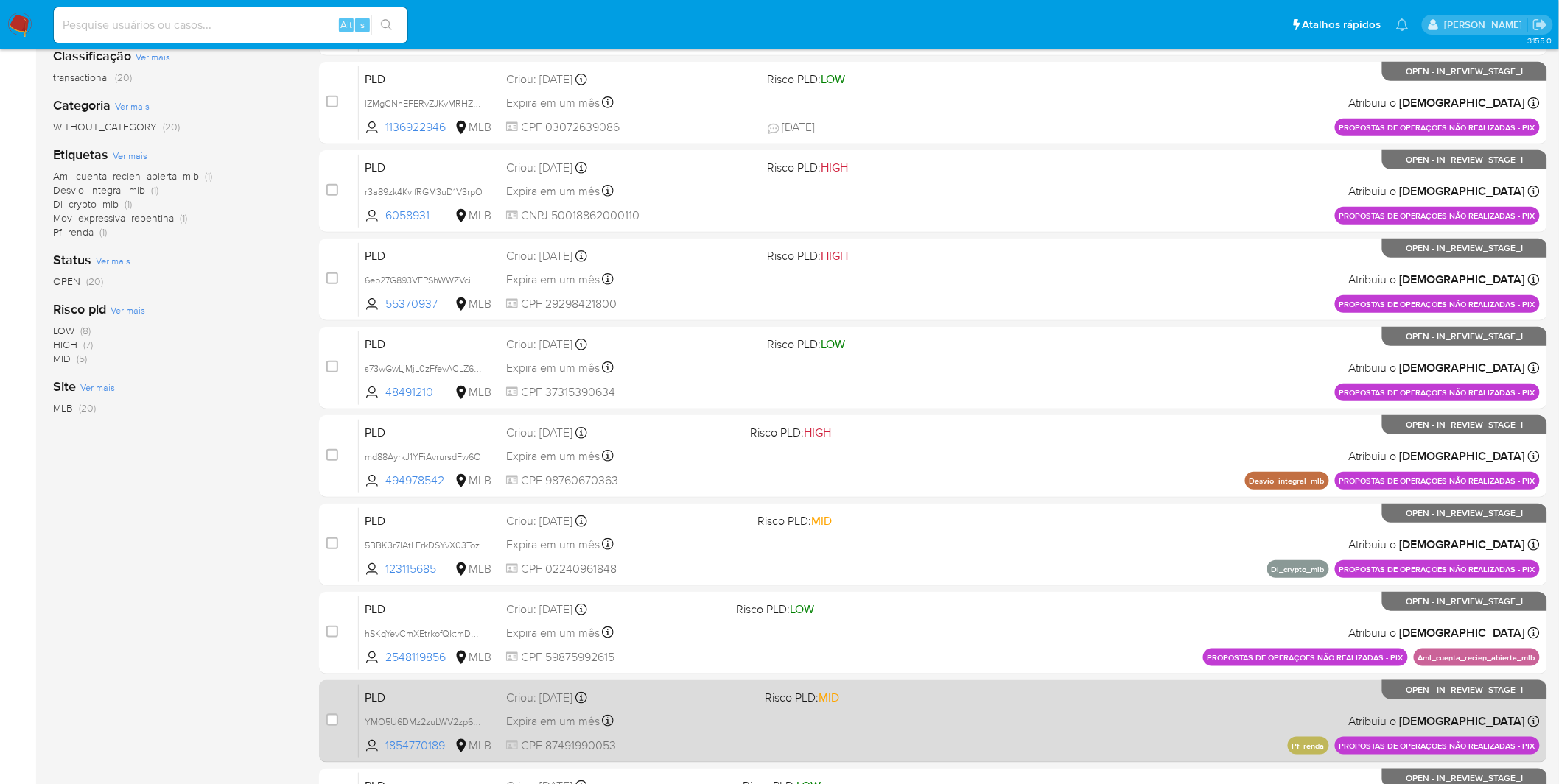
click at [762, 731] on div "PLD YMO5U6DMz2zuLWV2zp6Uobmd 1854770189 MLB Risco PLD: MID Criou: 12/08/2025 Cr…" at bounding box center [949, 721] width 1181 height 74
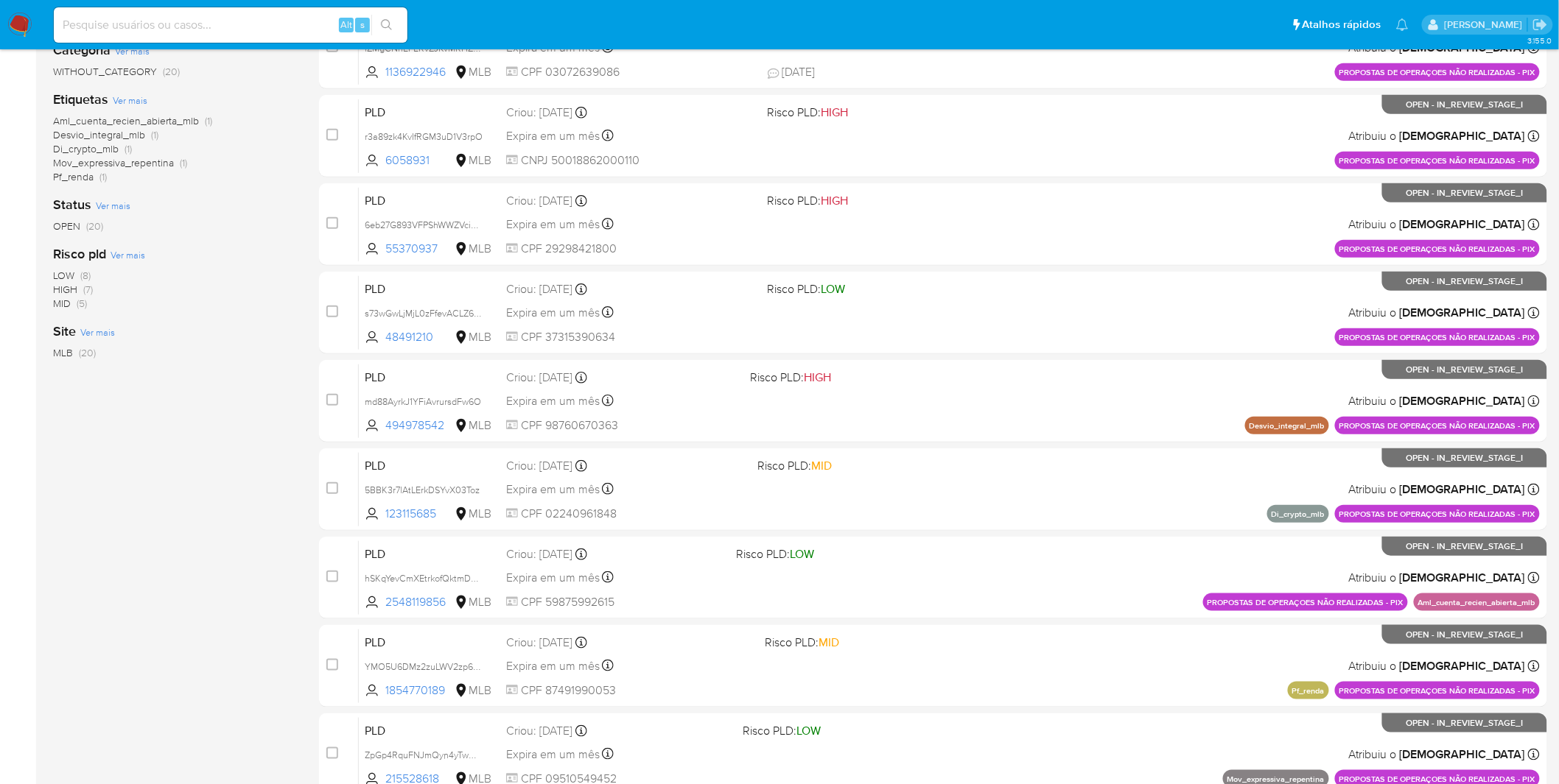
scroll to position [377, 0]
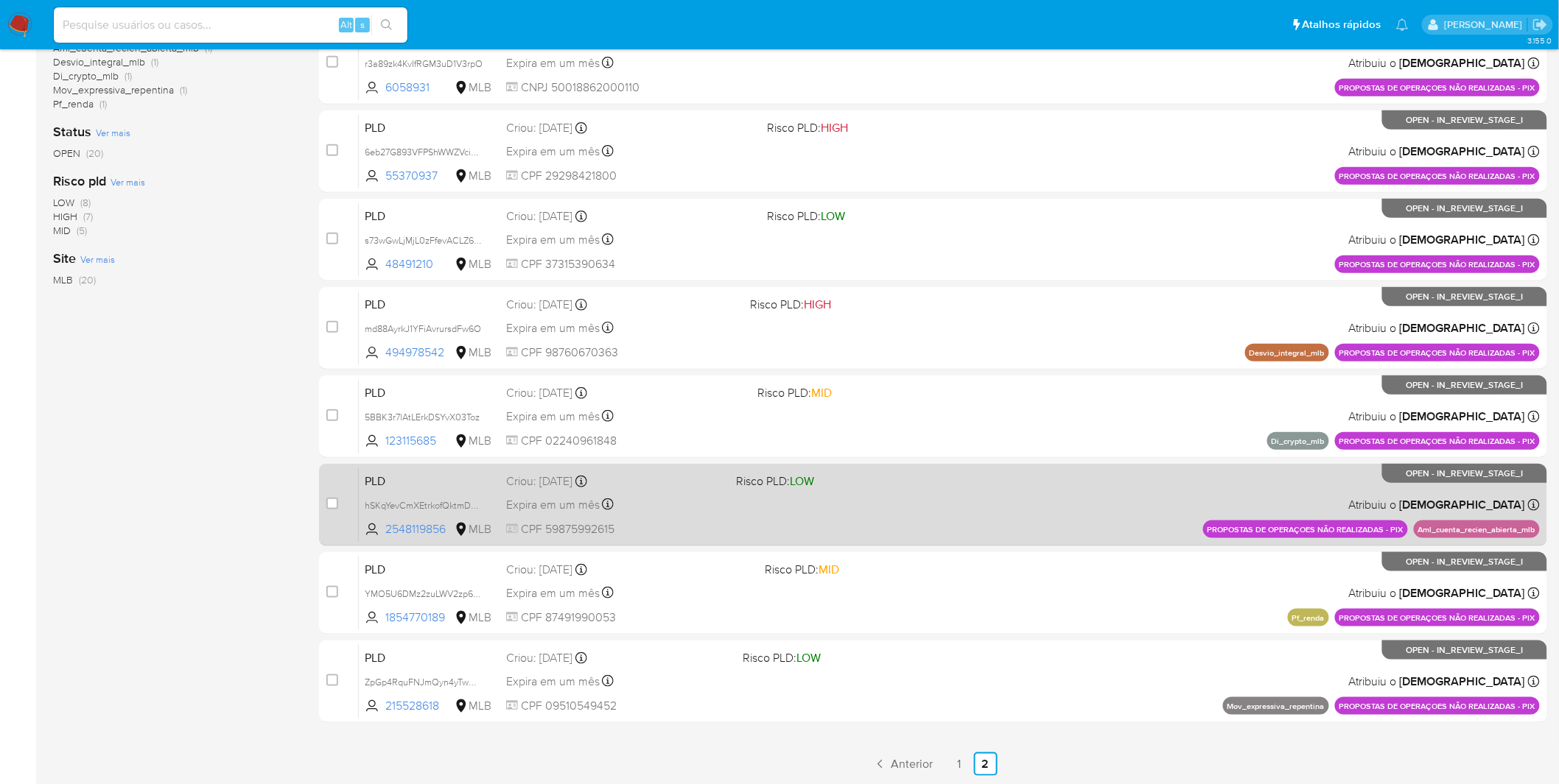
click at [689, 518] on div "PLD hSKqYevCmXEtrkofQktmD2dC 2548119856 MLB Risco PLD: LOW Criou: 12/08/2025 Cr…" at bounding box center [949, 505] width 1181 height 74
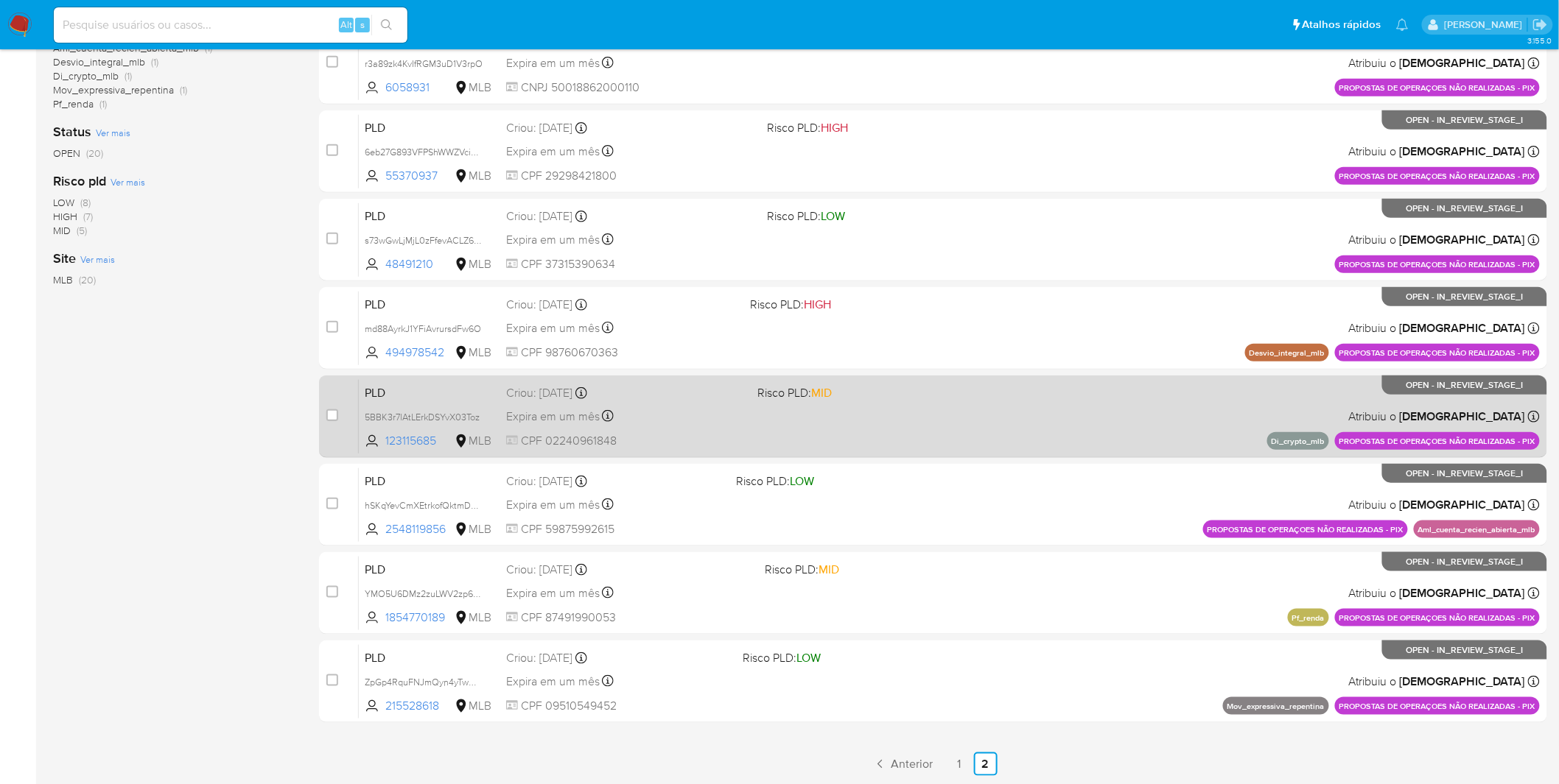
click at [675, 433] on span "CPF 02240961848" at bounding box center [626, 441] width 240 height 16
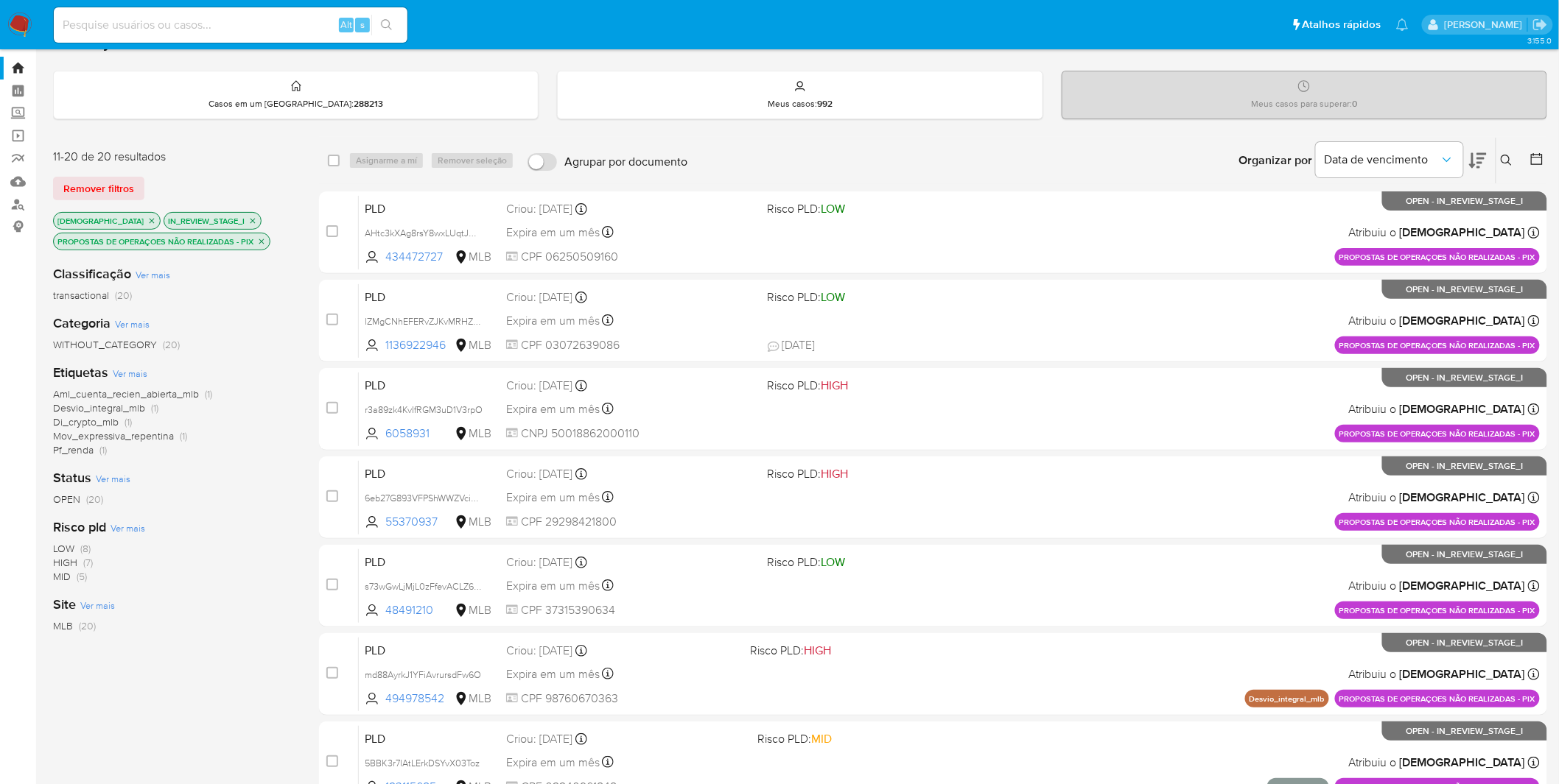
scroll to position [16, 0]
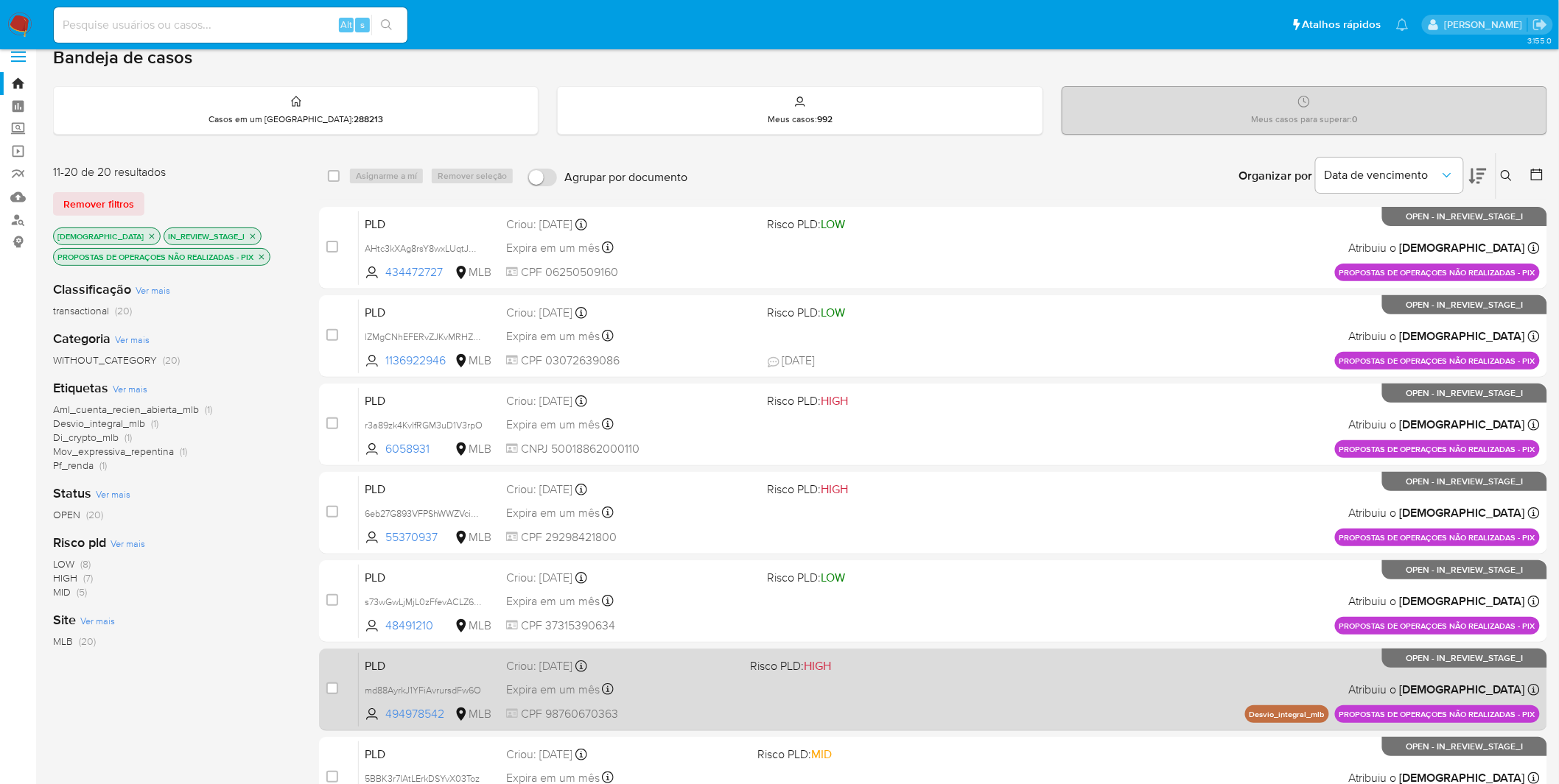
click at [672, 679] on div "Expira em um mês Expira em 26/09/2025 00:23:22" at bounding box center [622, 689] width 233 height 20
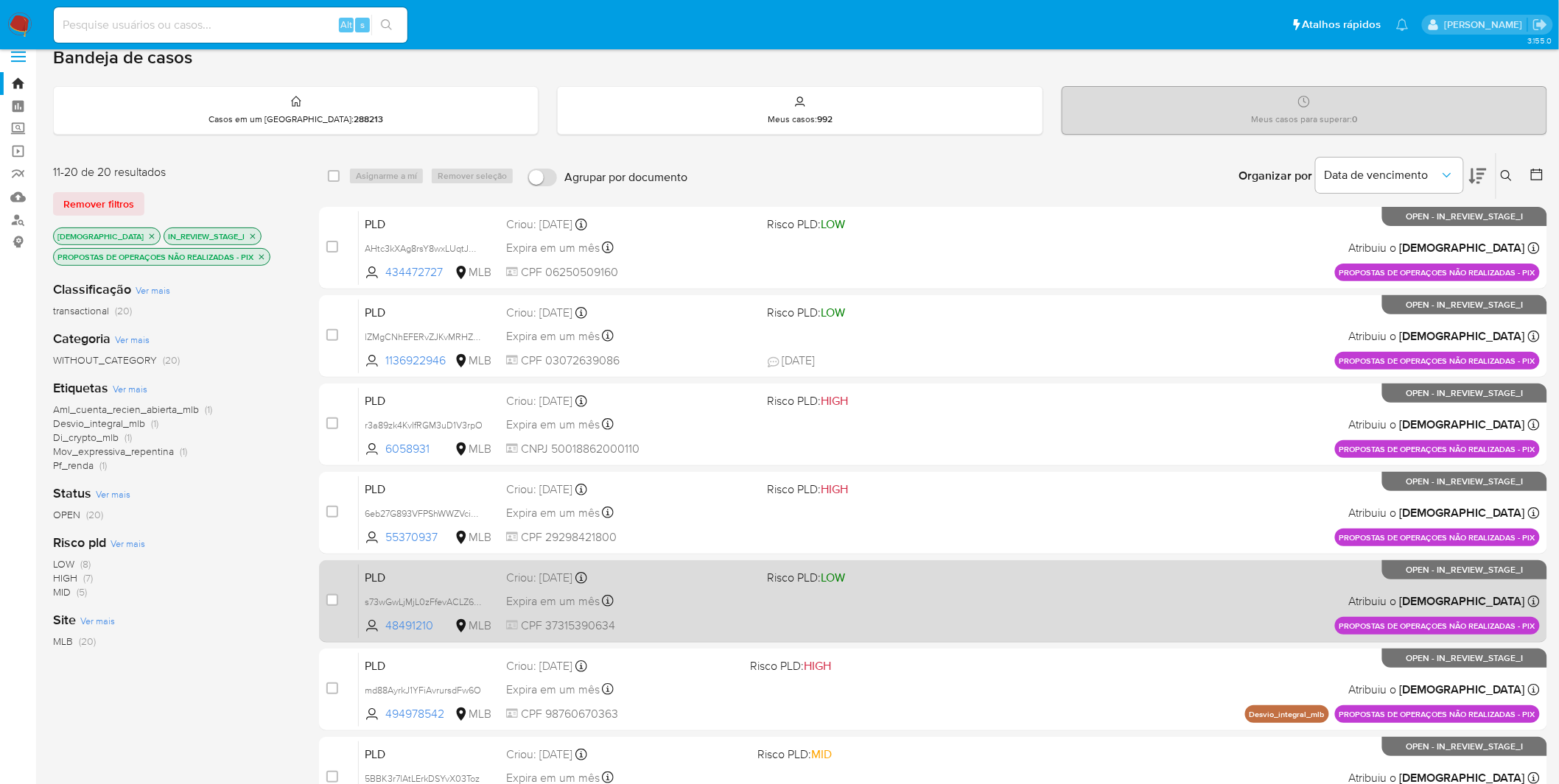
click at [715, 618] on span "CPF 37315390634" at bounding box center [631, 626] width 250 height 16
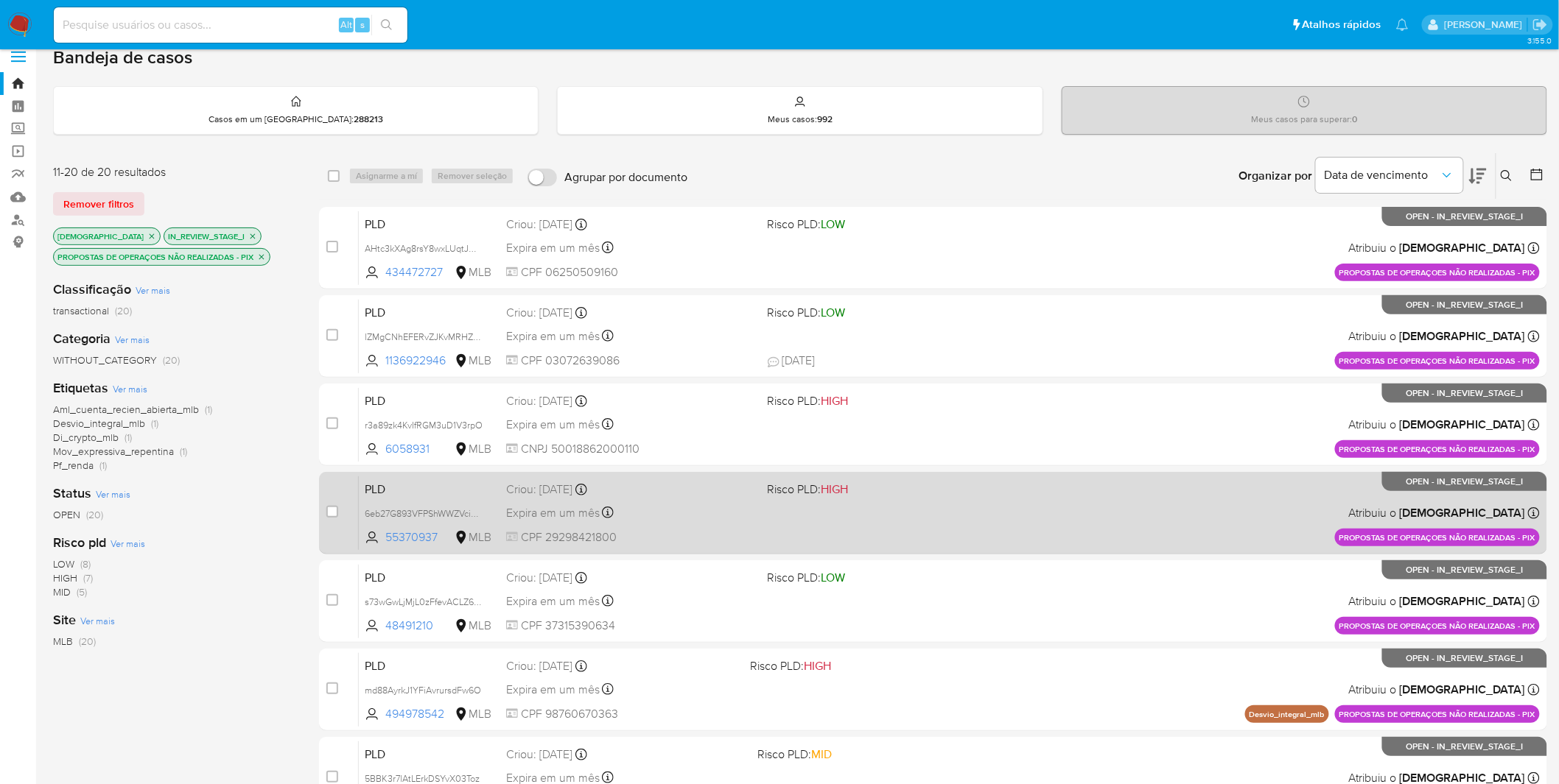
click at [676, 521] on div "PLD 6eb27G893VFPShWWZVcighfc 55370937 MLB Risco PLD: HIGH Criou: 14/08/2025 Cri…" at bounding box center [949, 513] width 1181 height 74
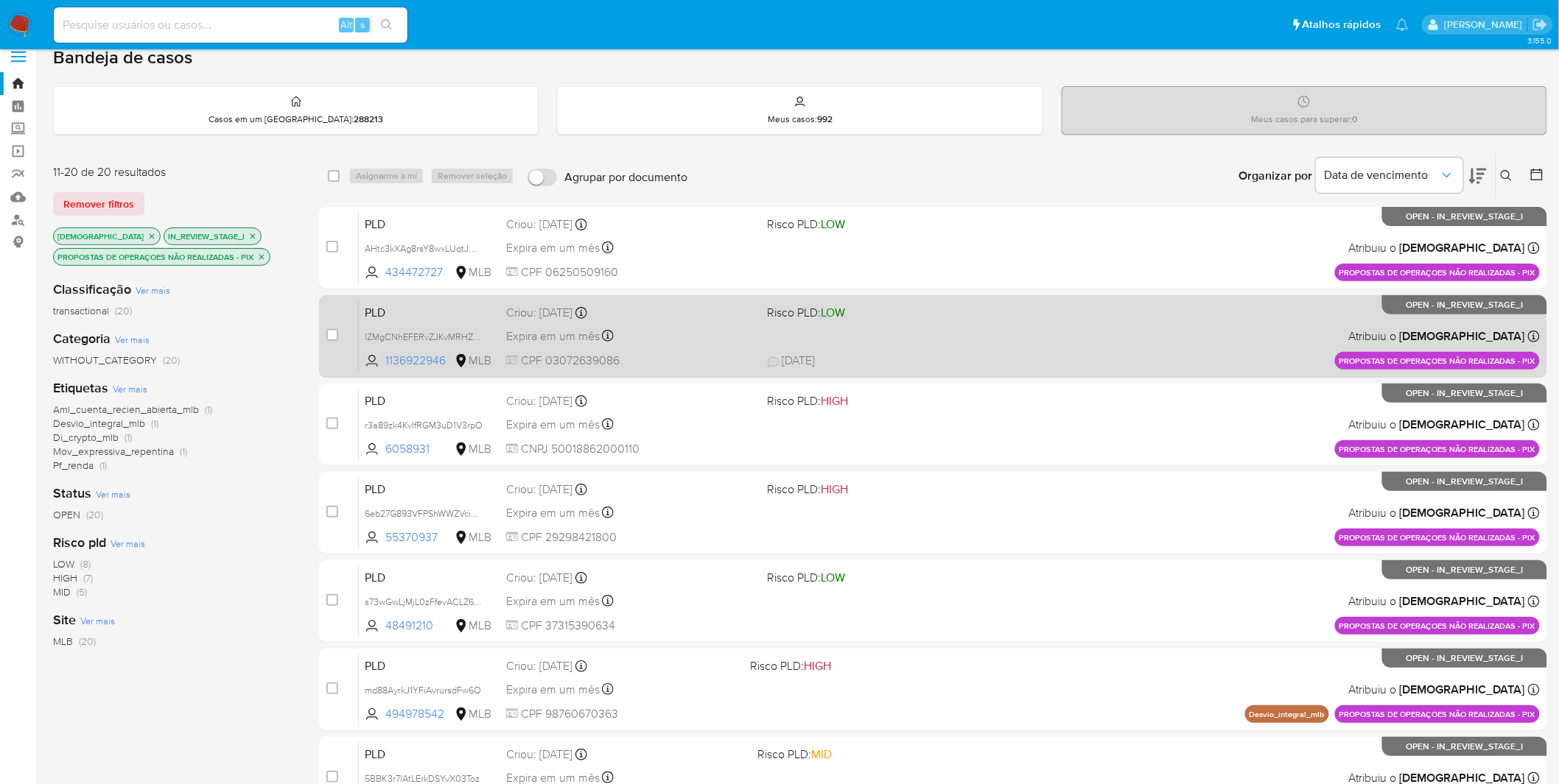
click at [712, 356] on span "CPF 03072639086" at bounding box center [631, 361] width 250 height 16
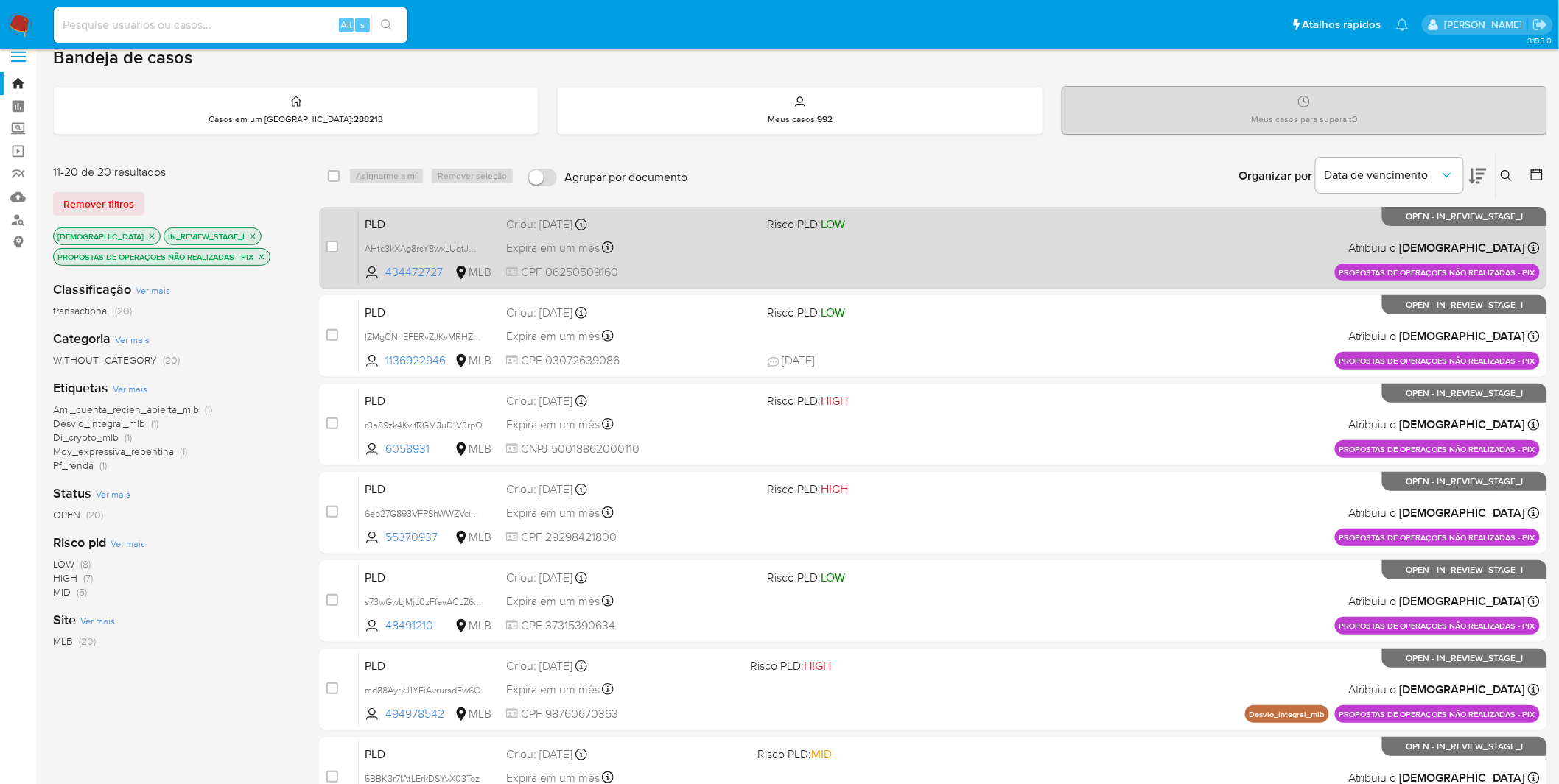
click at [717, 273] on span "CPF 06250509160" at bounding box center [631, 273] width 250 height 16
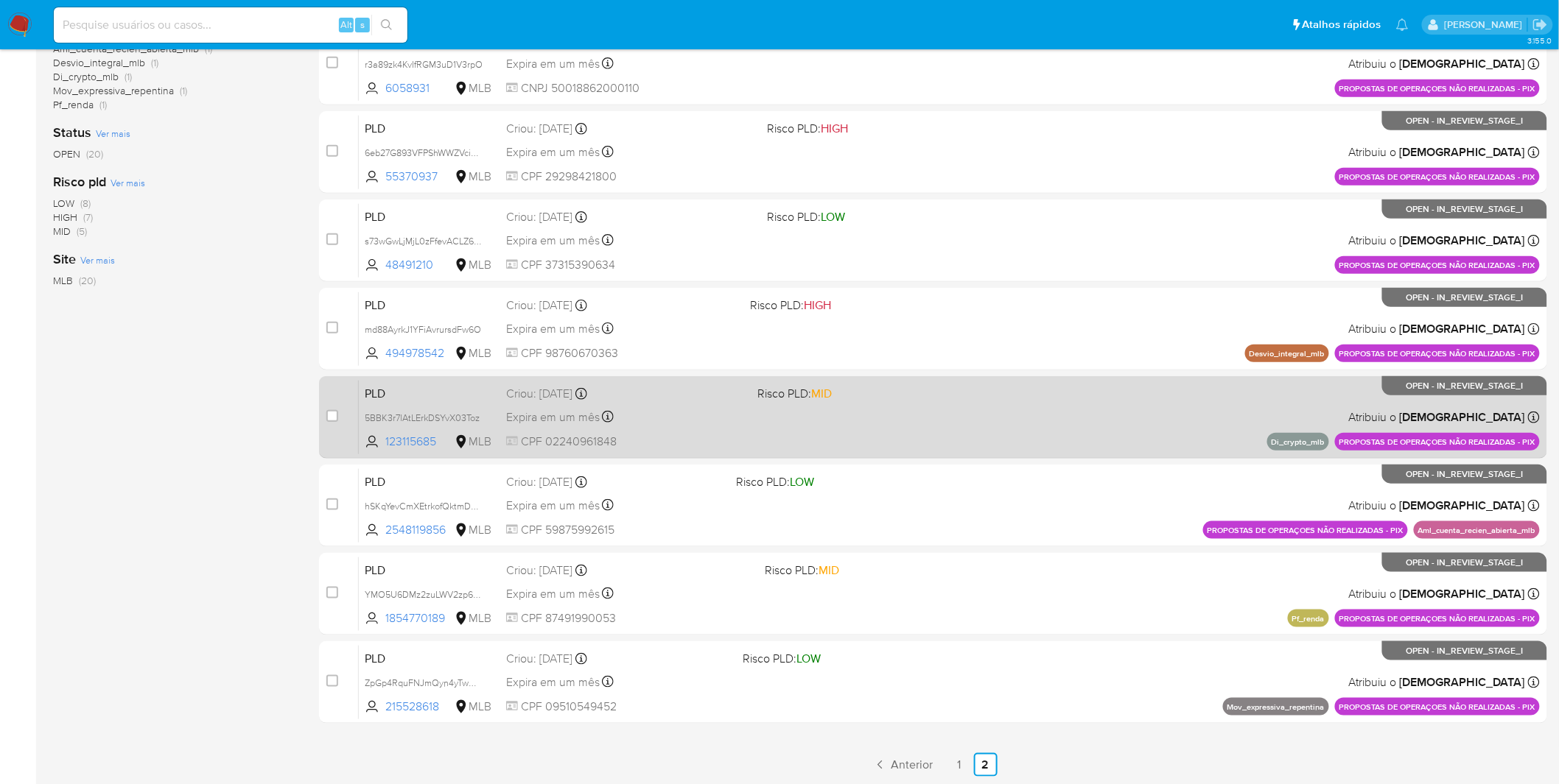
scroll to position [377, 0]
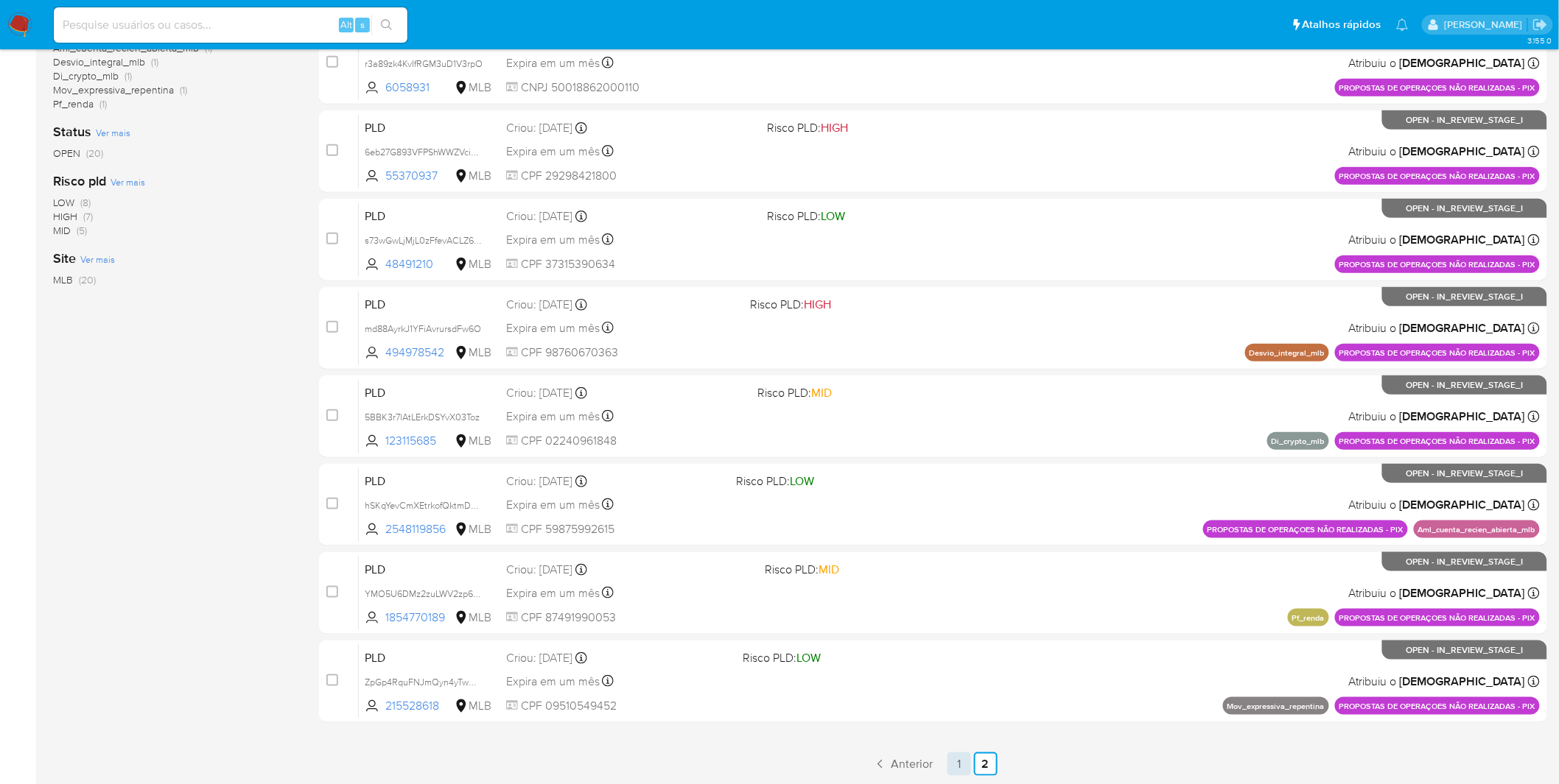
click at [950, 766] on link "1" at bounding box center [959, 764] width 24 height 24
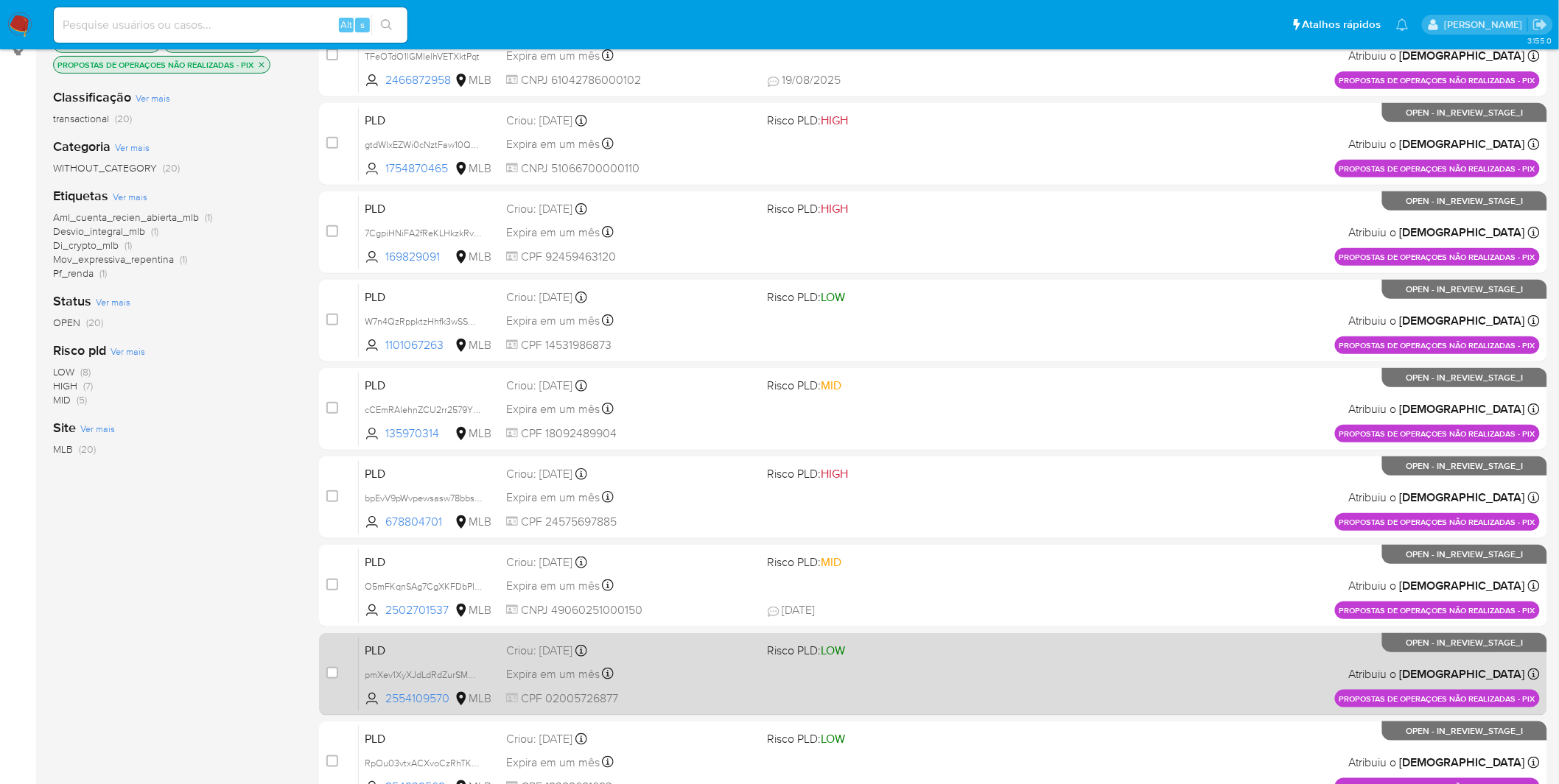
scroll to position [377, 0]
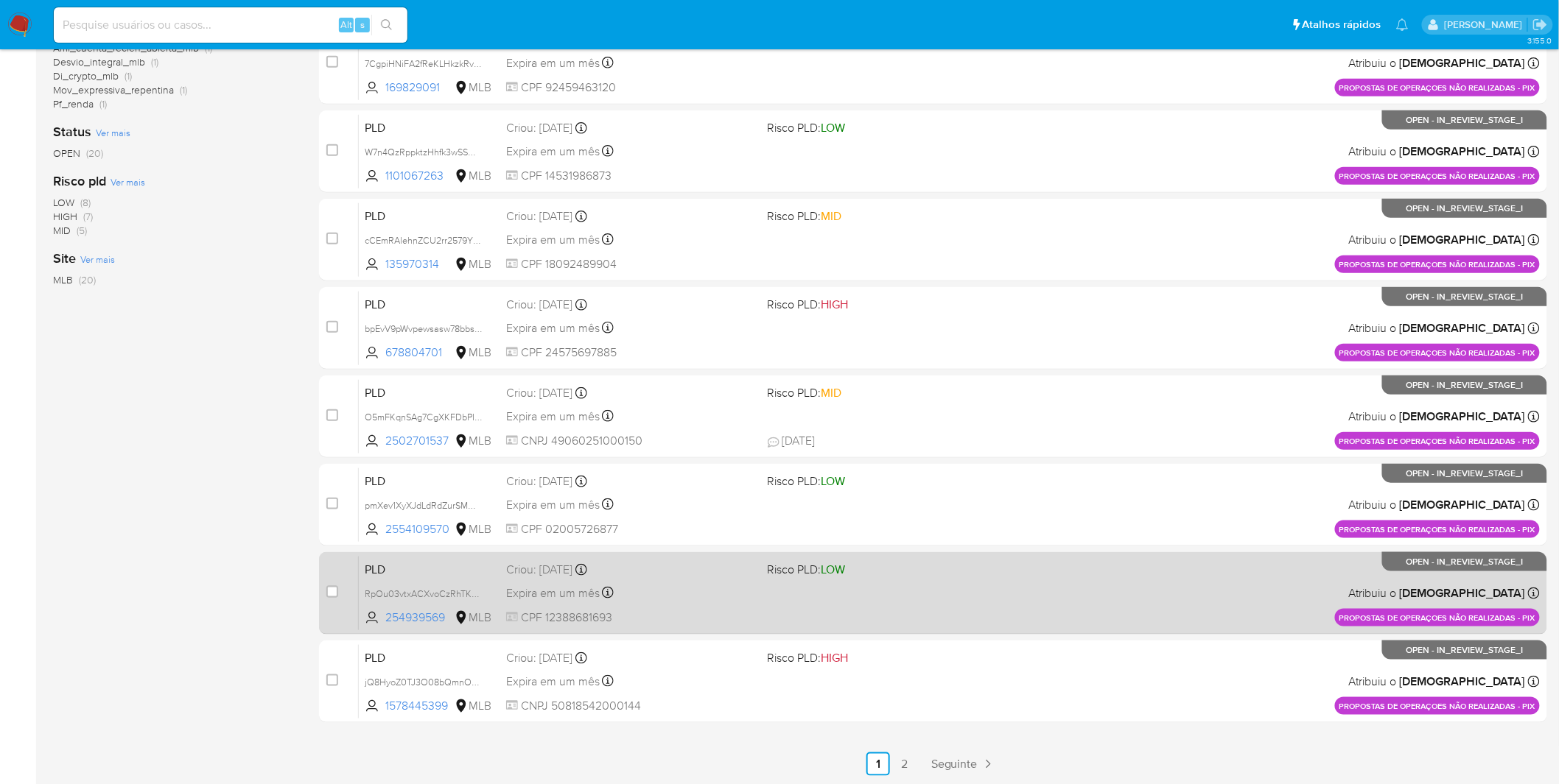
click at [743, 585] on div "Expira em um mês Expira em 28/09/2025 11:56:19" at bounding box center [631, 593] width 250 height 20
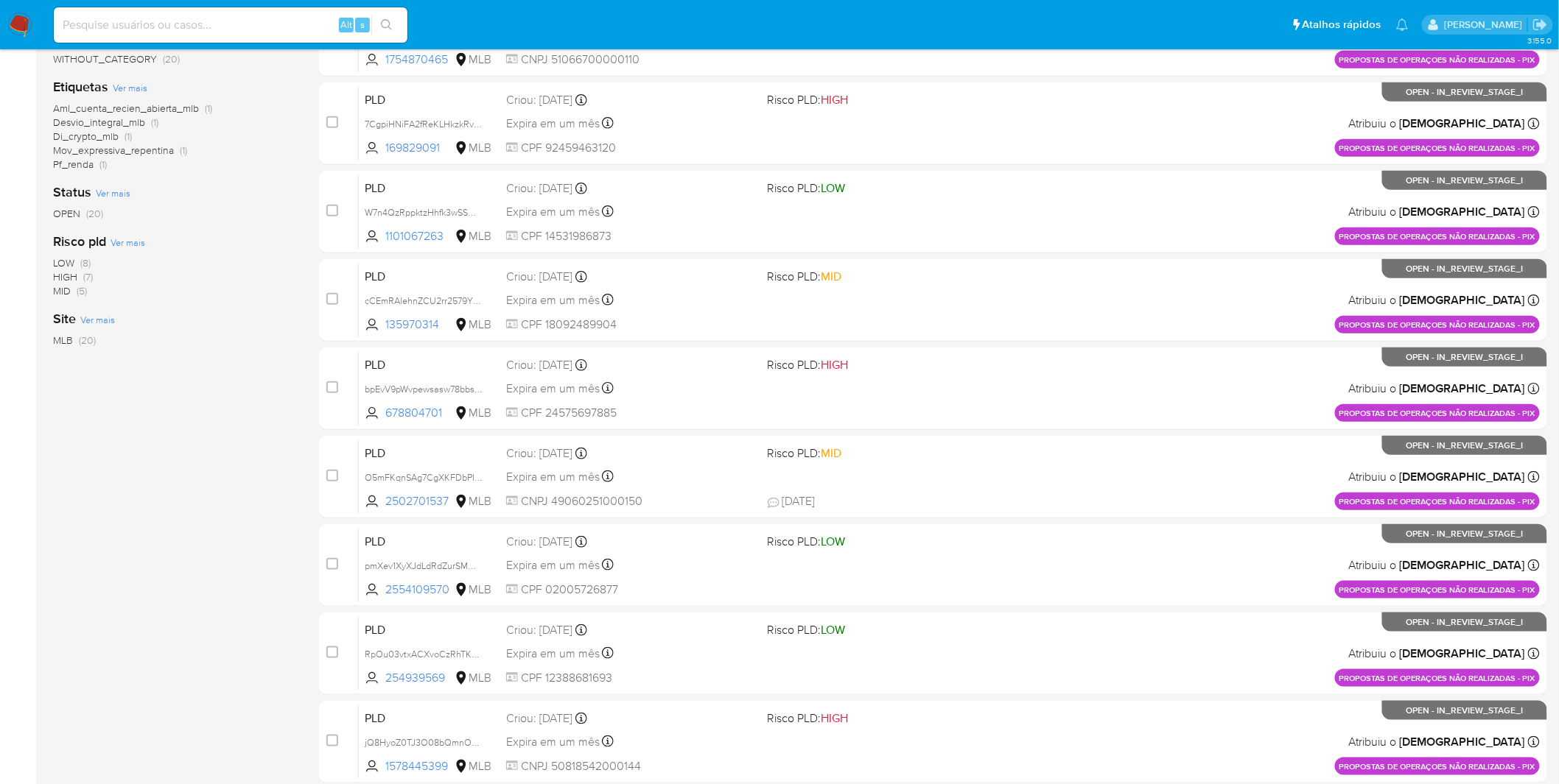
scroll to position [278, 0]
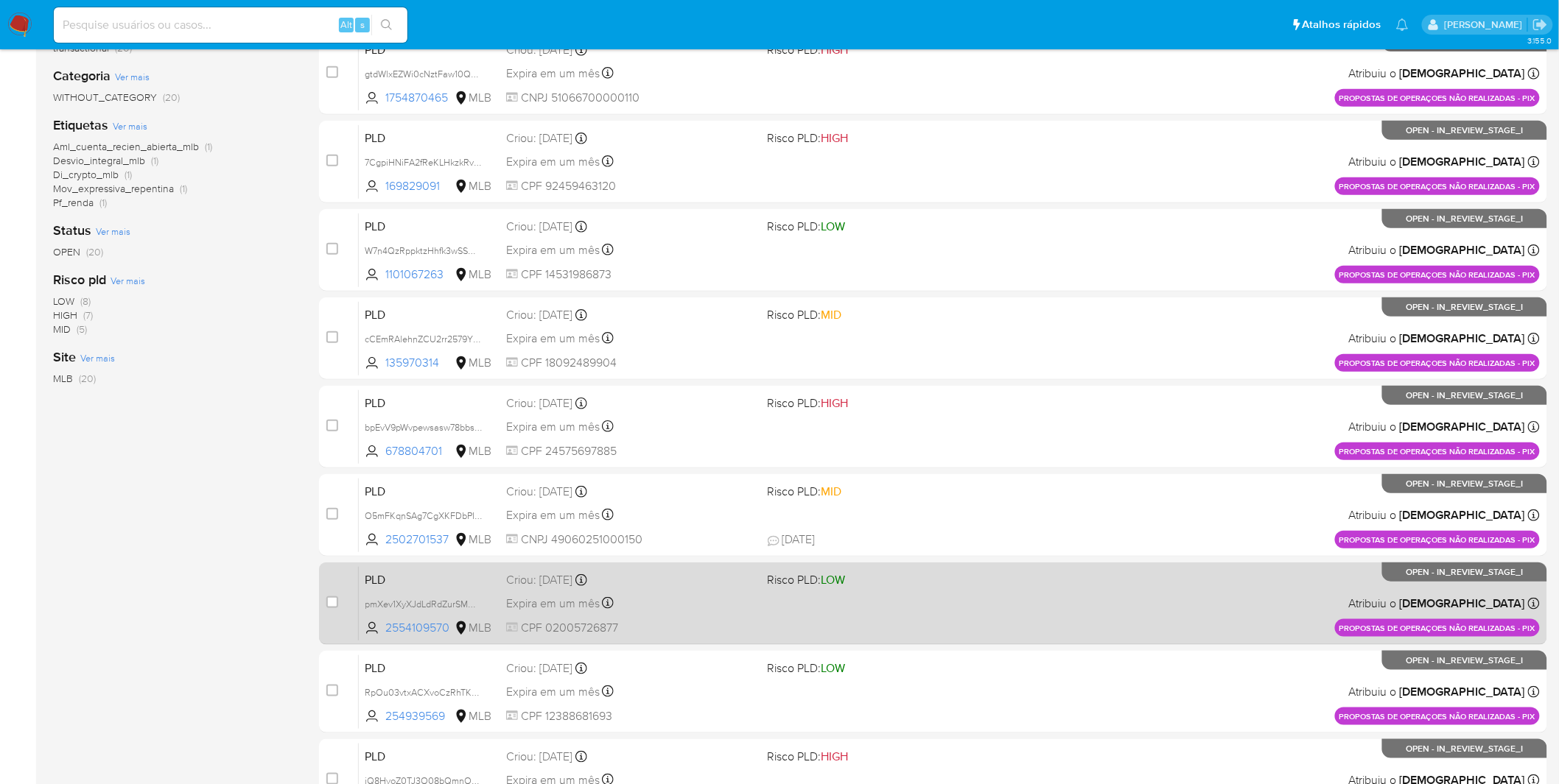
click at [735, 609] on div "Expira em um mês Expira em 28/09/2025 11:56:25" at bounding box center [631, 604] width 250 height 20
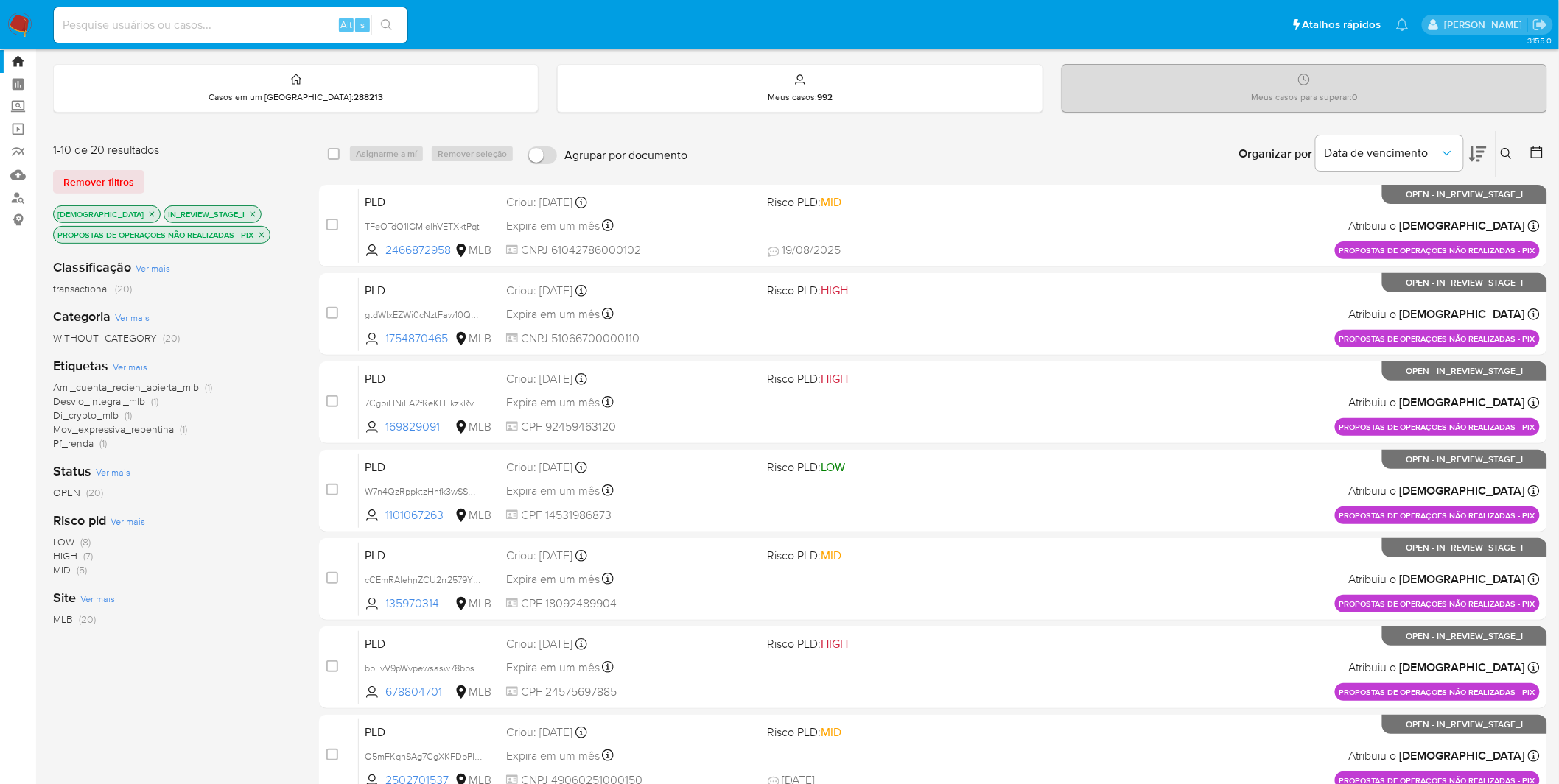
scroll to position [33, 0]
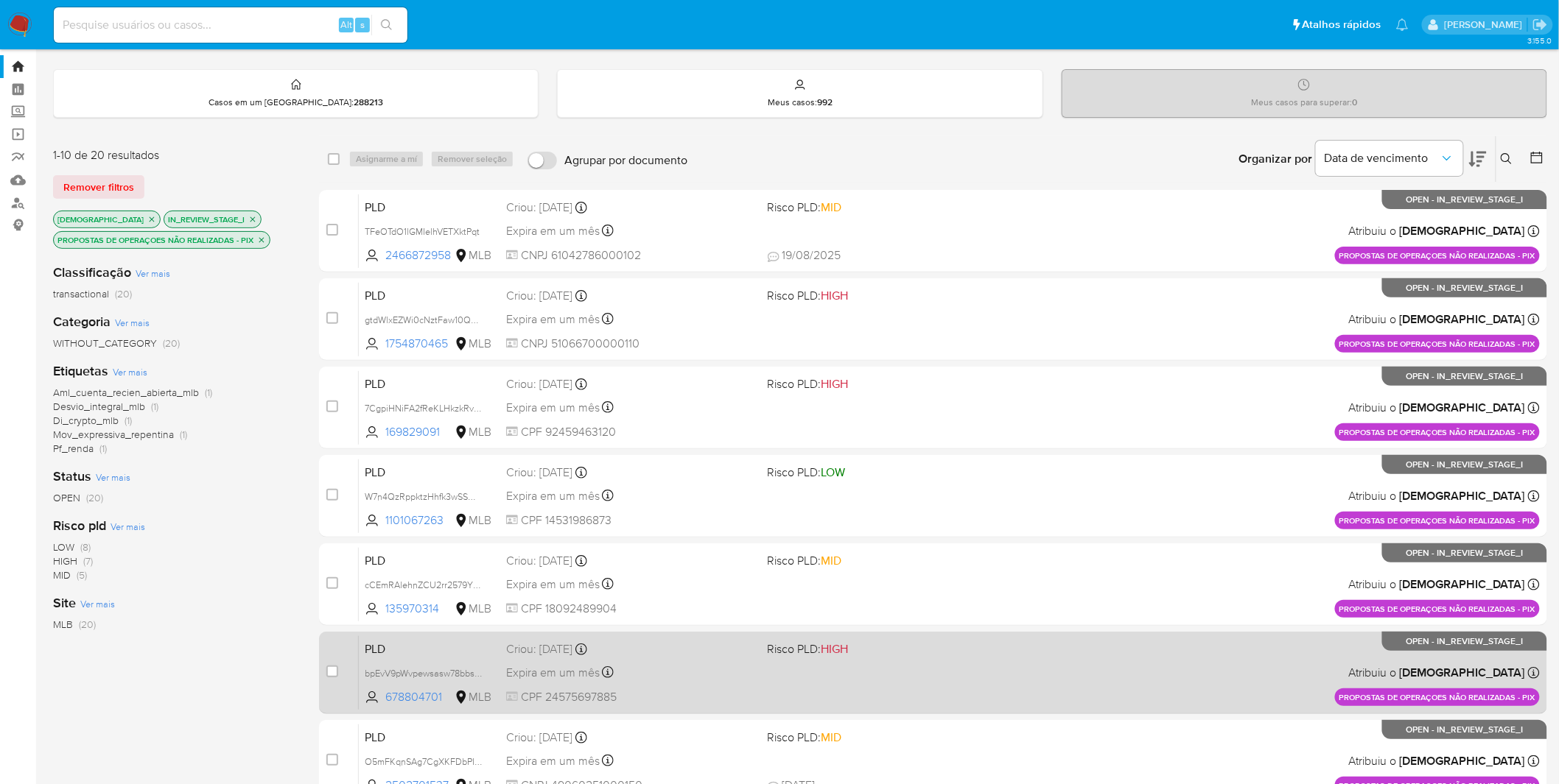
click at [735, 689] on span "CPF 24575697885" at bounding box center [631, 697] width 250 height 16
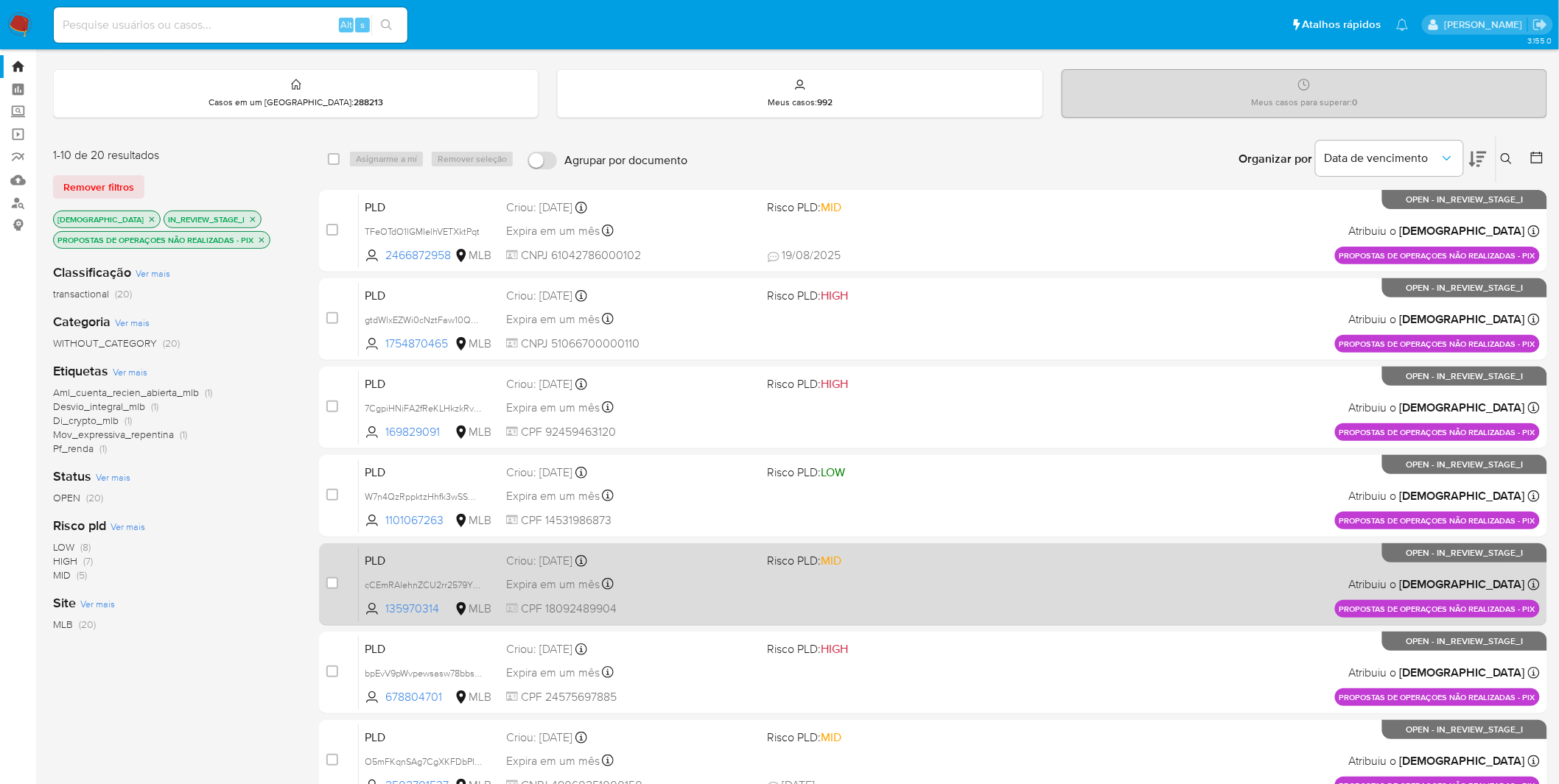
click at [721, 605] on span "CPF 18092489904" at bounding box center [631, 609] width 250 height 16
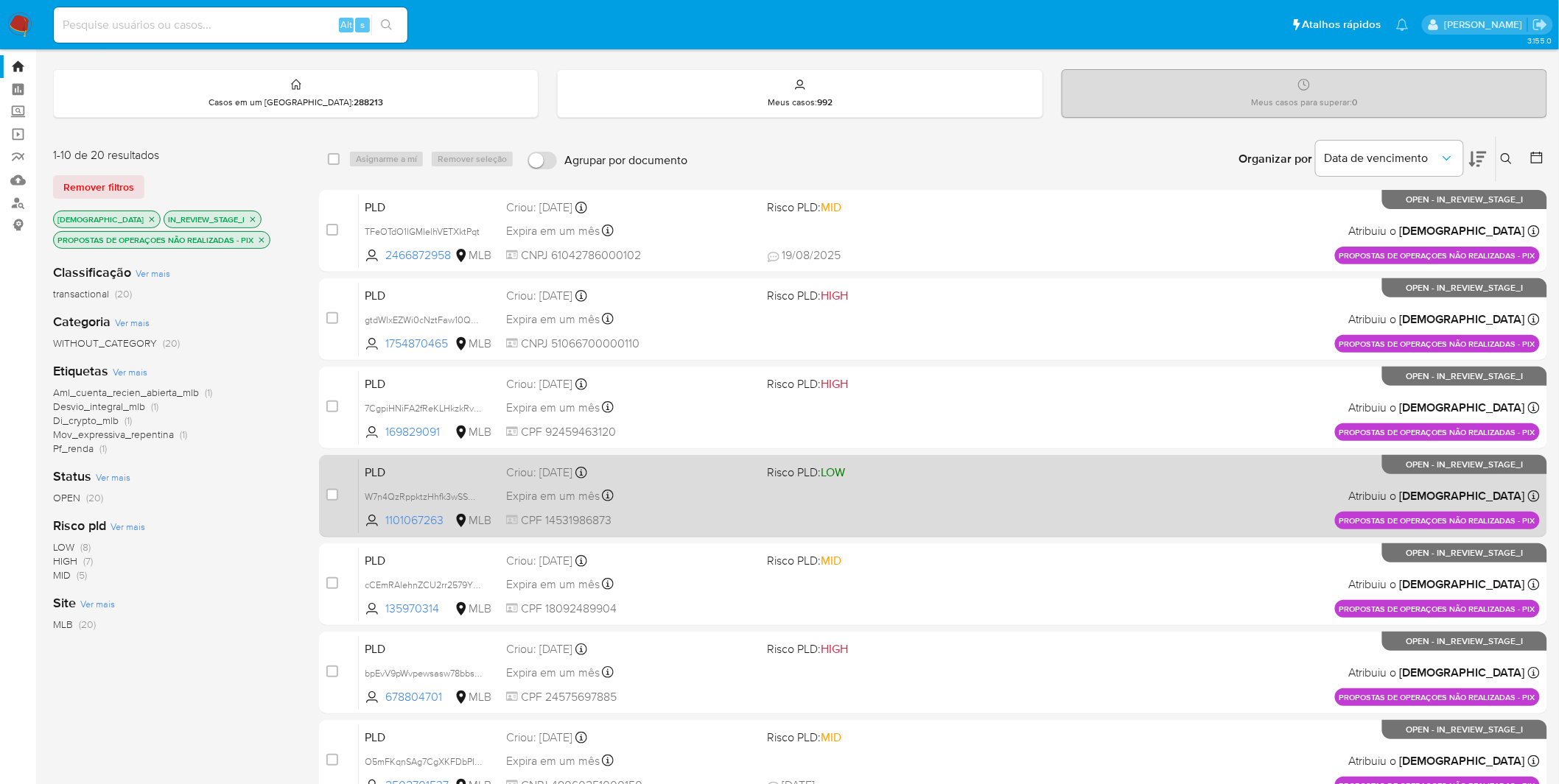
click at [674, 501] on div "Expira em um mês Expira em 28/09/2025 11:56:50" at bounding box center [631, 496] width 250 height 20
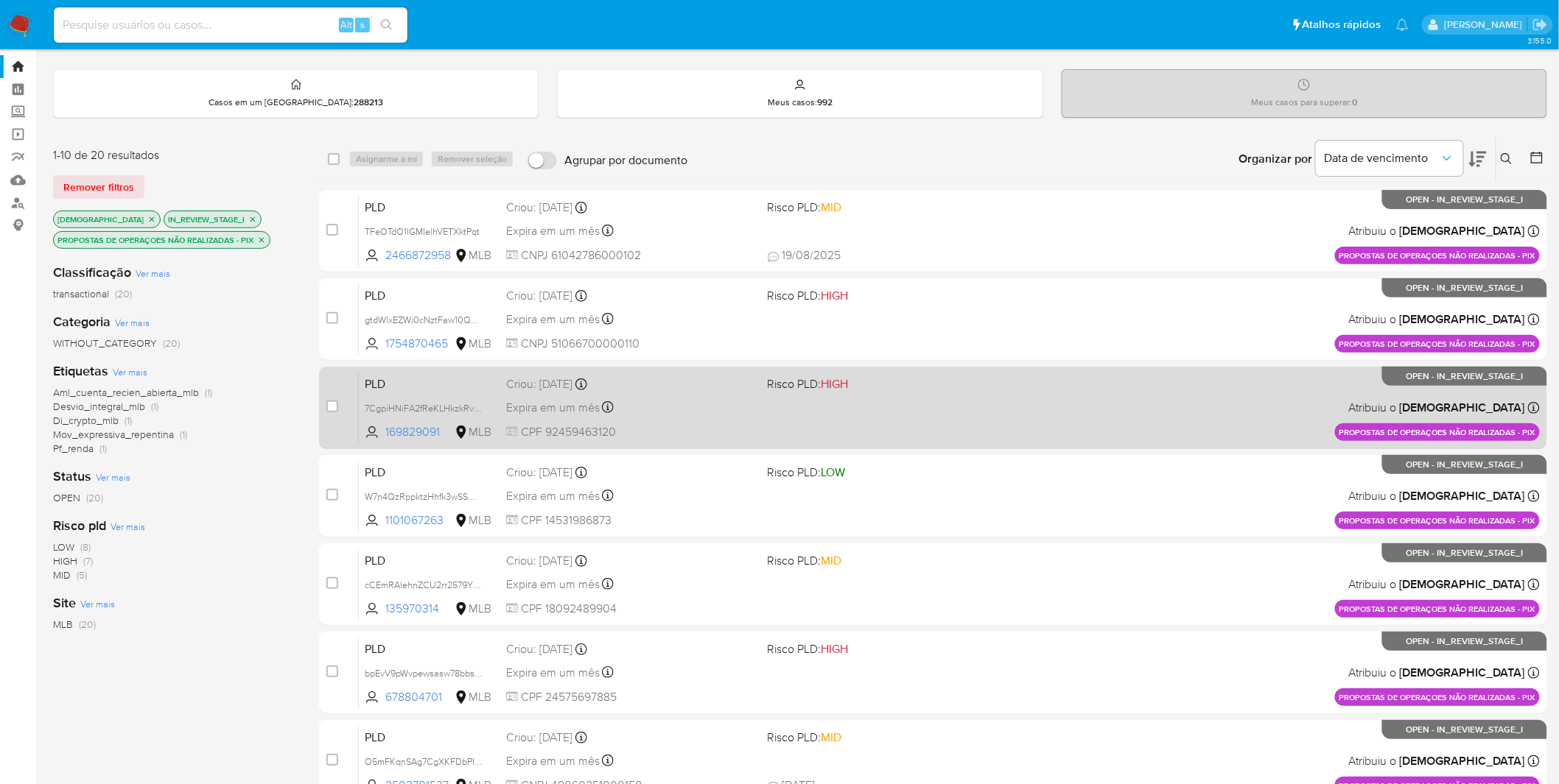
click at [746, 416] on div "PLD 7CgpiHNiFA2fReKLHkzkRvAQ 169829091 MLB Risco PLD: HIGH Criou: 14/08/2025 Cr…" at bounding box center [949, 408] width 1181 height 74
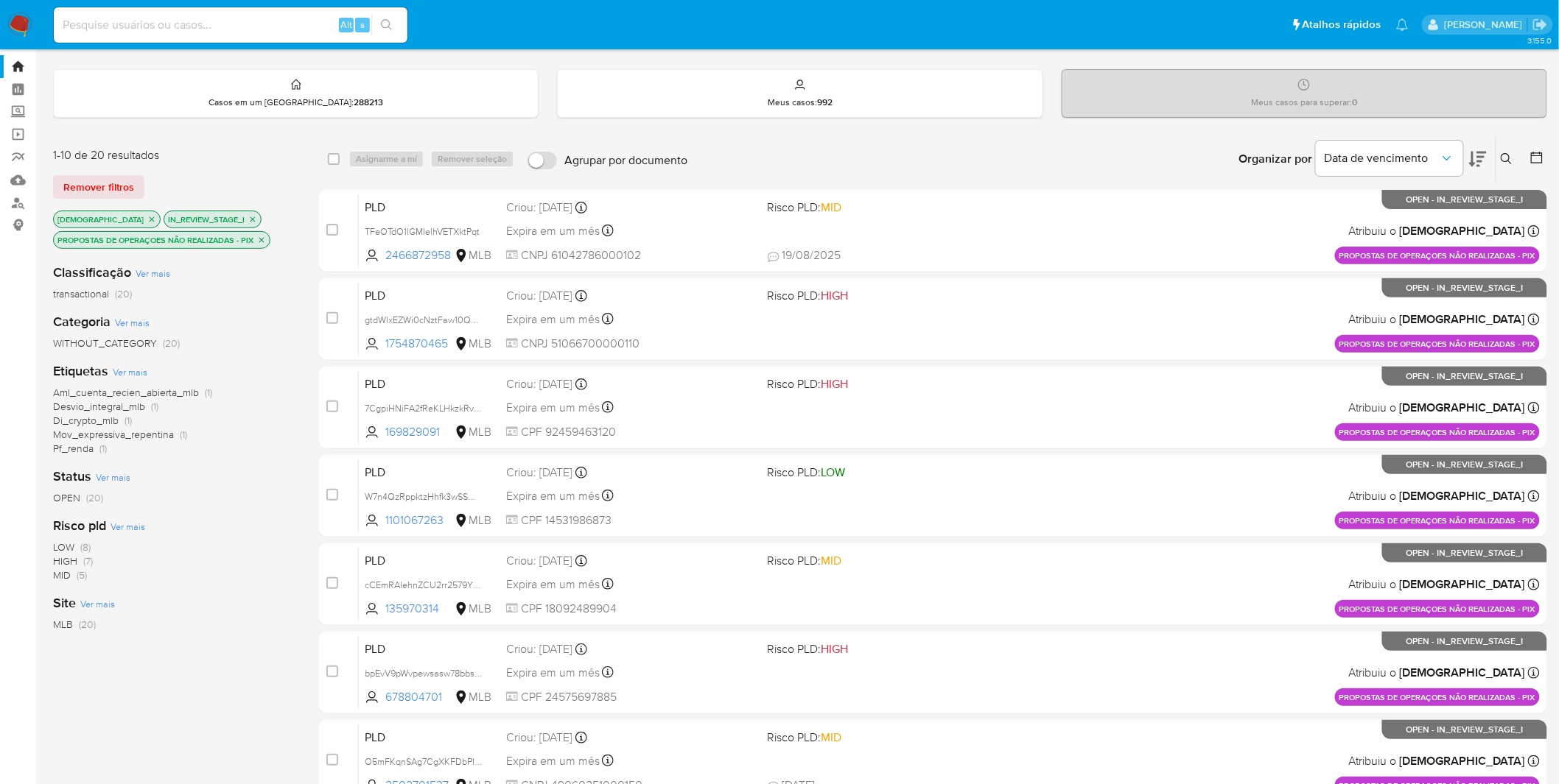
click at [20, 26] on img at bounding box center [20, 24] width 25 height 25
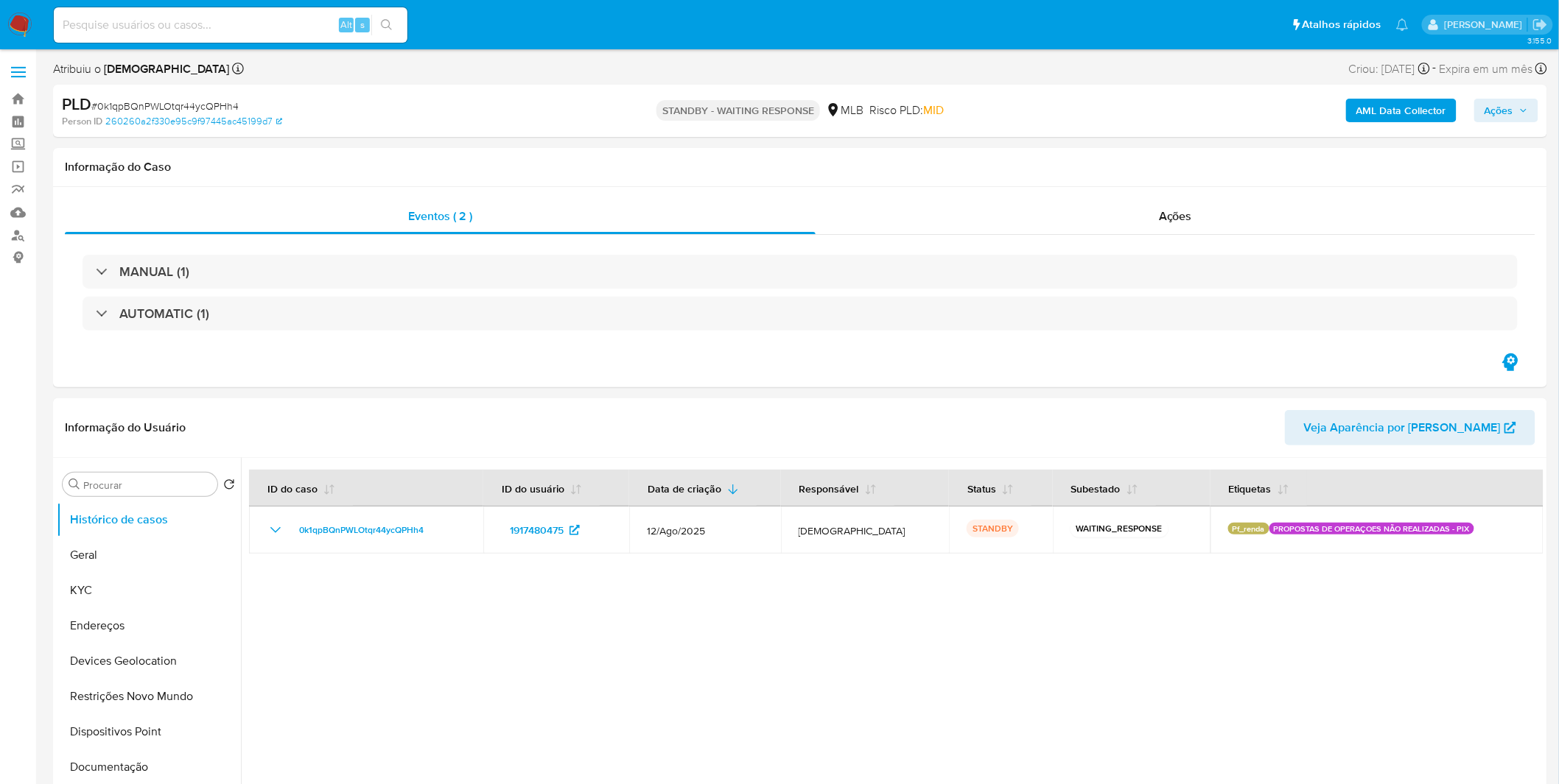
select select "10"
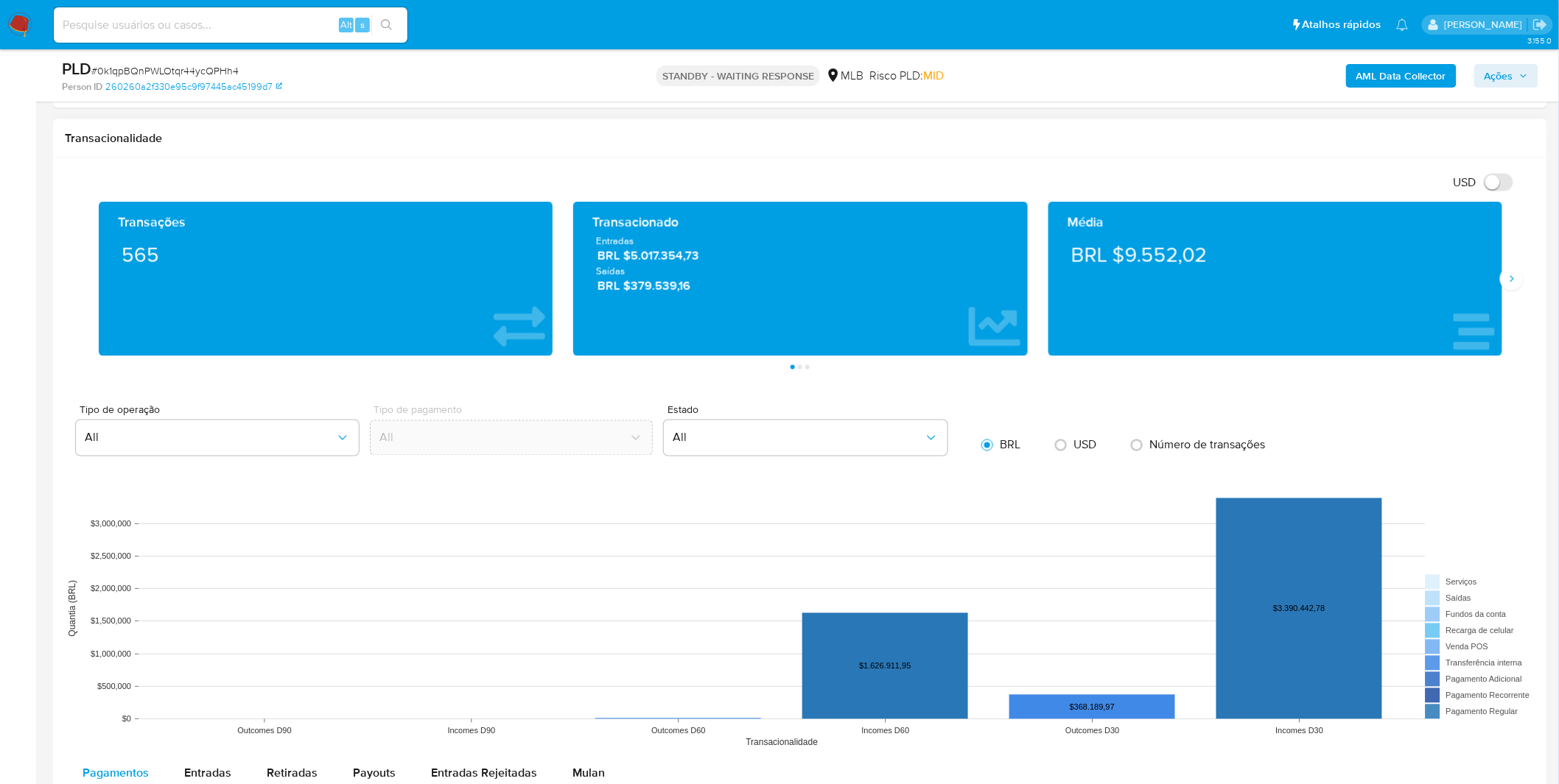
scroll to position [900, 0]
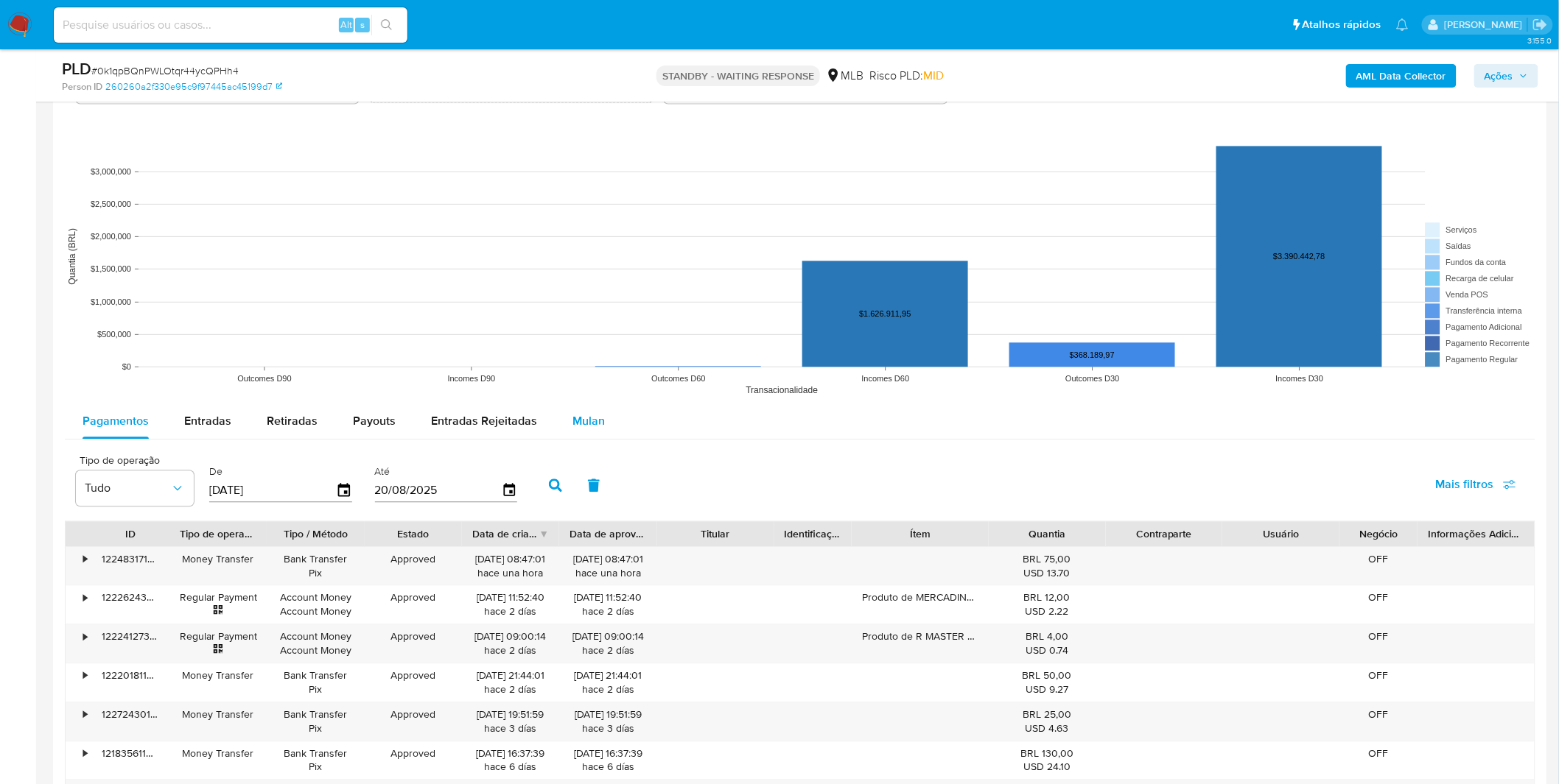
click at [573, 416] on span "Mulan" at bounding box center [589, 421] width 33 height 17
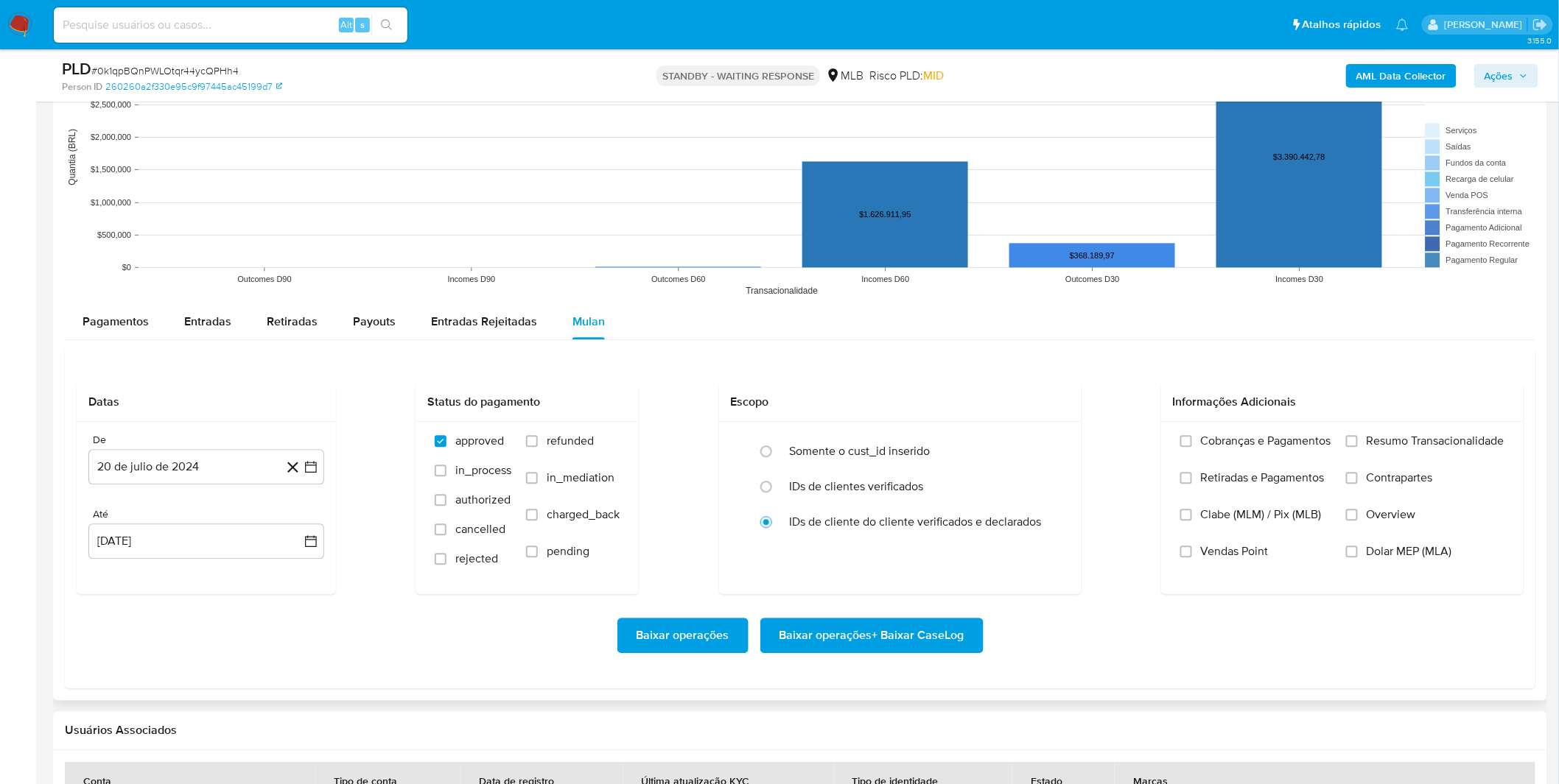
scroll to position [1469, 0]
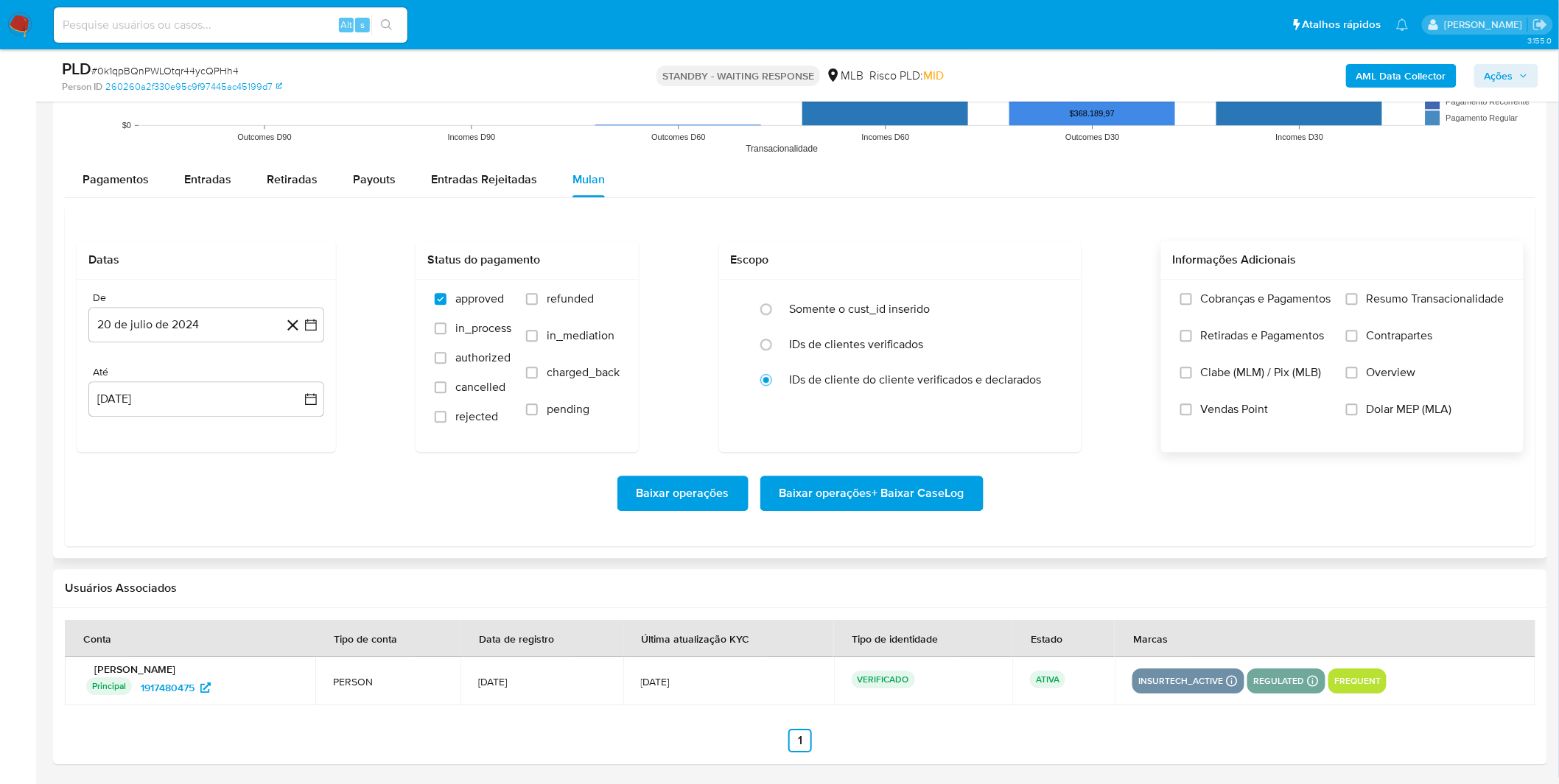
click at [1270, 318] on label "Cobranças e Pagamentos" at bounding box center [1256, 310] width 151 height 37
click at [1192, 305] on input "Cobranças e Pagamentos" at bounding box center [1186, 299] width 11 height 11
click at [1271, 328] on span "Retiradas e Pagamentos" at bounding box center [1262, 336] width 123 height 15
click at [1192, 330] on input "Retiradas e Pagamentos" at bounding box center [1186, 336] width 11 height 11
click at [1271, 328] on span "Retiradas e Pagamentos" at bounding box center [1262, 336] width 123 height 15
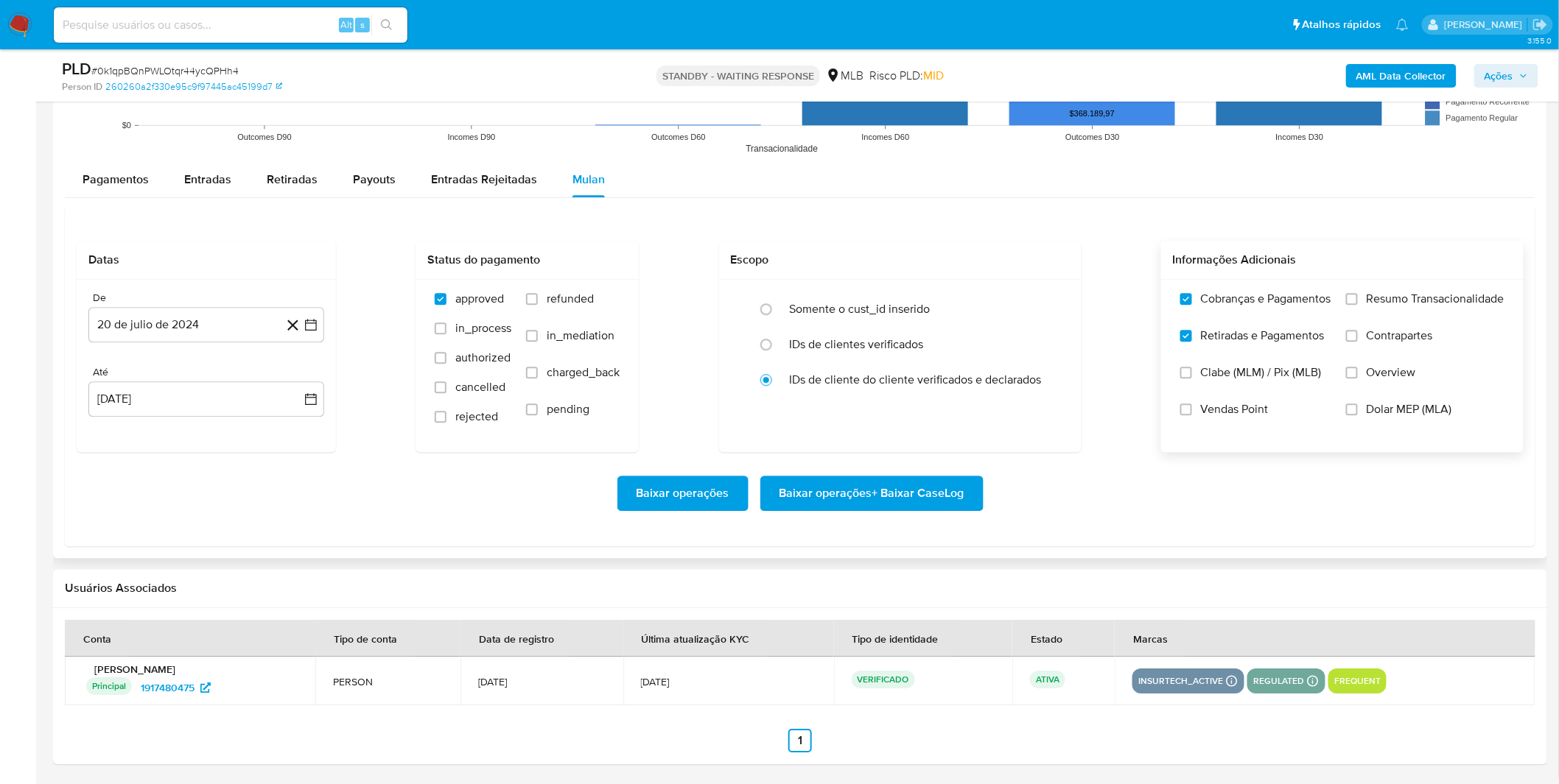
click at [1192, 330] on input "Retiradas e Pagamentos" at bounding box center [1186, 336] width 11 height 11
click at [1308, 341] on span "Retiradas e Pagamentos" at bounding box center [1262, 336] width 123 height 15
click at [1192, 341] on input "Retiradas e Pagamentos" at bounding box center [1186, 336] width 11 height 11
click at [1398, 315] on label "Resumo Transacionalidade" at bounding box center [1425, 310] width 159 height 37
click at [1358, 305] on input "Resumo Transacionalidade" at bounding box center [1351, 299] width 11 height 11
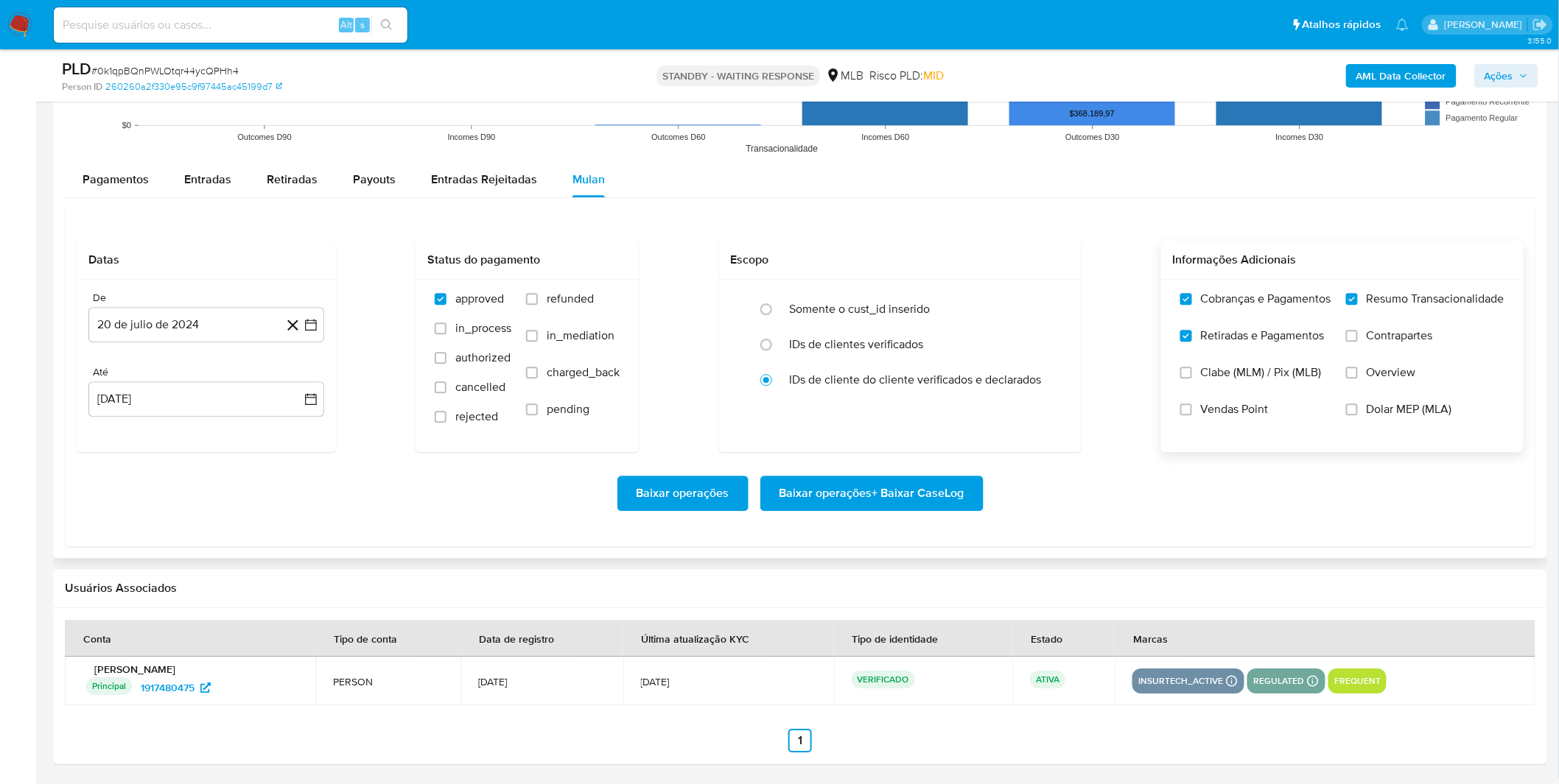
click at [1394, 350] on label "Contrapartes" at bounding box center [1425, 346] width 159 height 37
click at [1358, 341] on input "Contrapartes" at bounding box center [1351, 336] width 11 height 11
click at [195, 344] on div "De 20 de [PERSON_NAME] de 2024 [DATE] Até 20 [PERSON_NAME] de 2025 [DATE]" at bounding box center [206, 366] width 259 height 172
click at [203, 332] on button "20 de julio de 2024" at bounding box center [206, 324] width 236 height 35
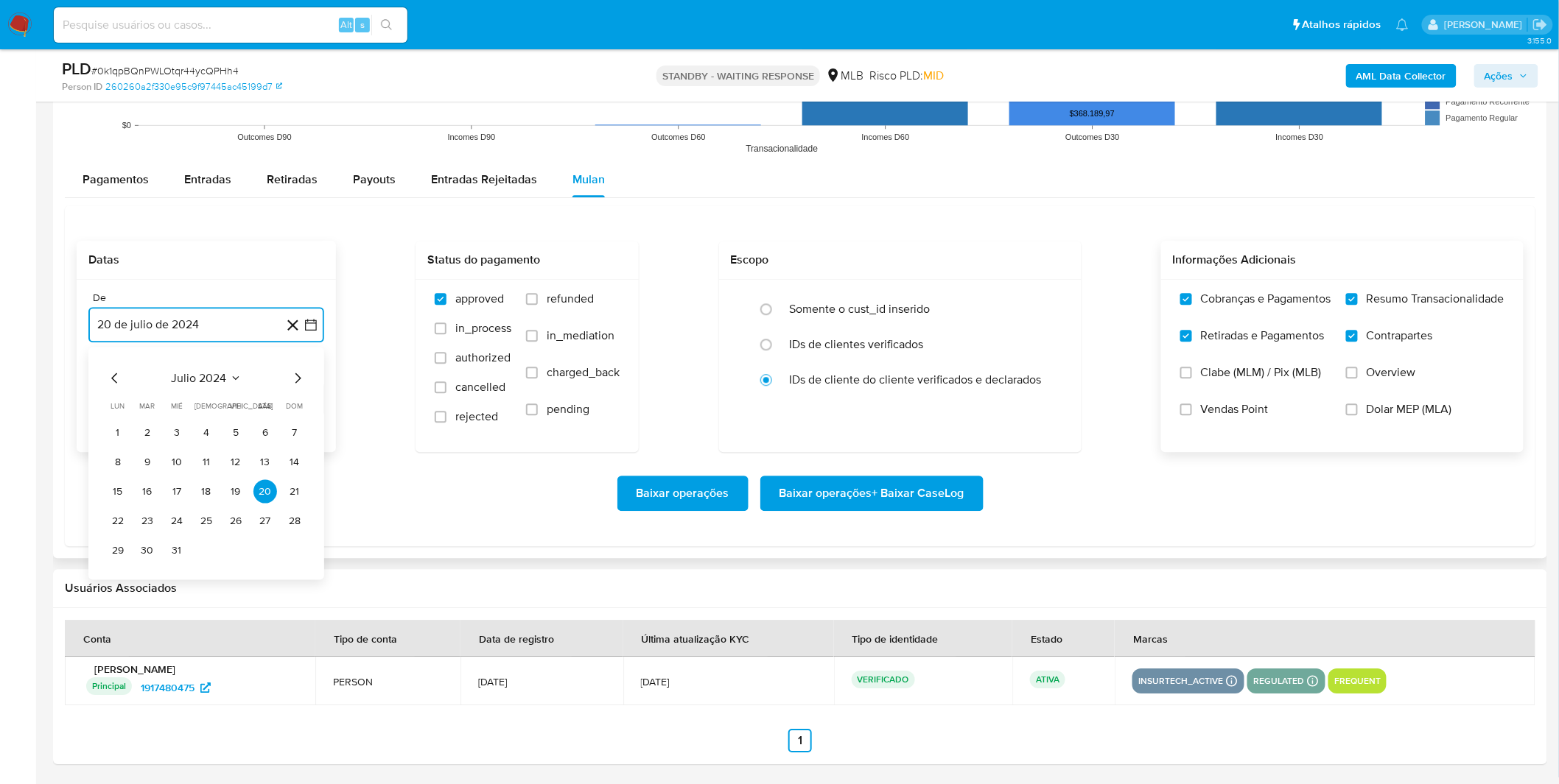
click at [204, 376] on span "julio 2024" at bounding box center [199, 378] width 56 height 15
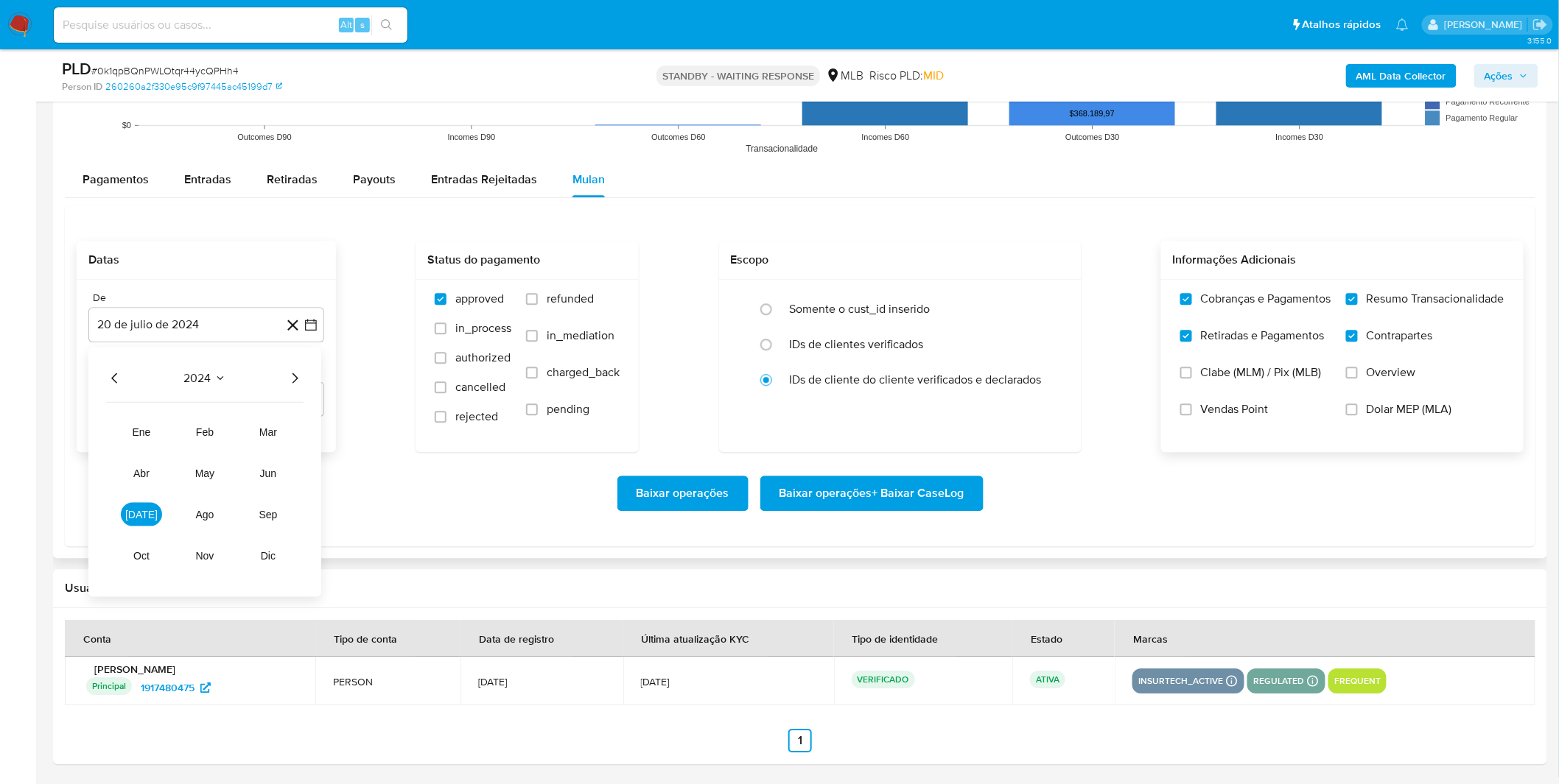
click at [286, 379] on icon "Año siguiente" at bounding box center [295, 378] width 18 height 18
click at [140, 516] on span "[DATE]" at bounding box center [141, 514] width 33 height 11
click at [152, 439] on button "1" at bounding box center [147, 432] width 24 height 24
drag, startPoint x: 202, startPoint y: 467, endPoint x: 288, endPoint y: 474, distance: 86.3
click at [202, 469] on div "Baixar operações Baixar operações + Baixar CaseLog" at bounding box center [800, 493] width 1447 height 82
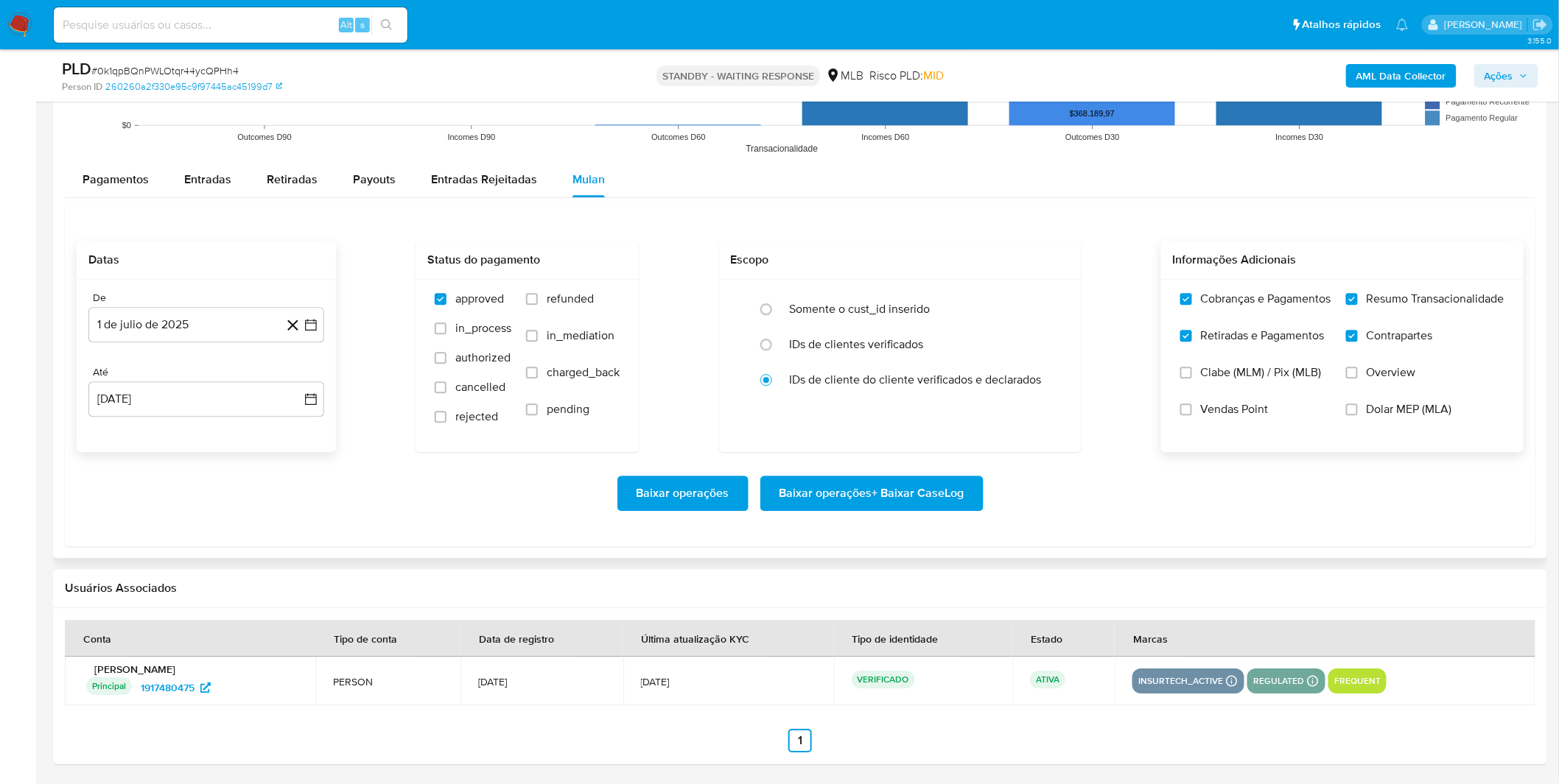
click at [900, 486] on span "Baixar operações + Baixar CaseLog" at bounding box center [872, 493] width 185 height 33
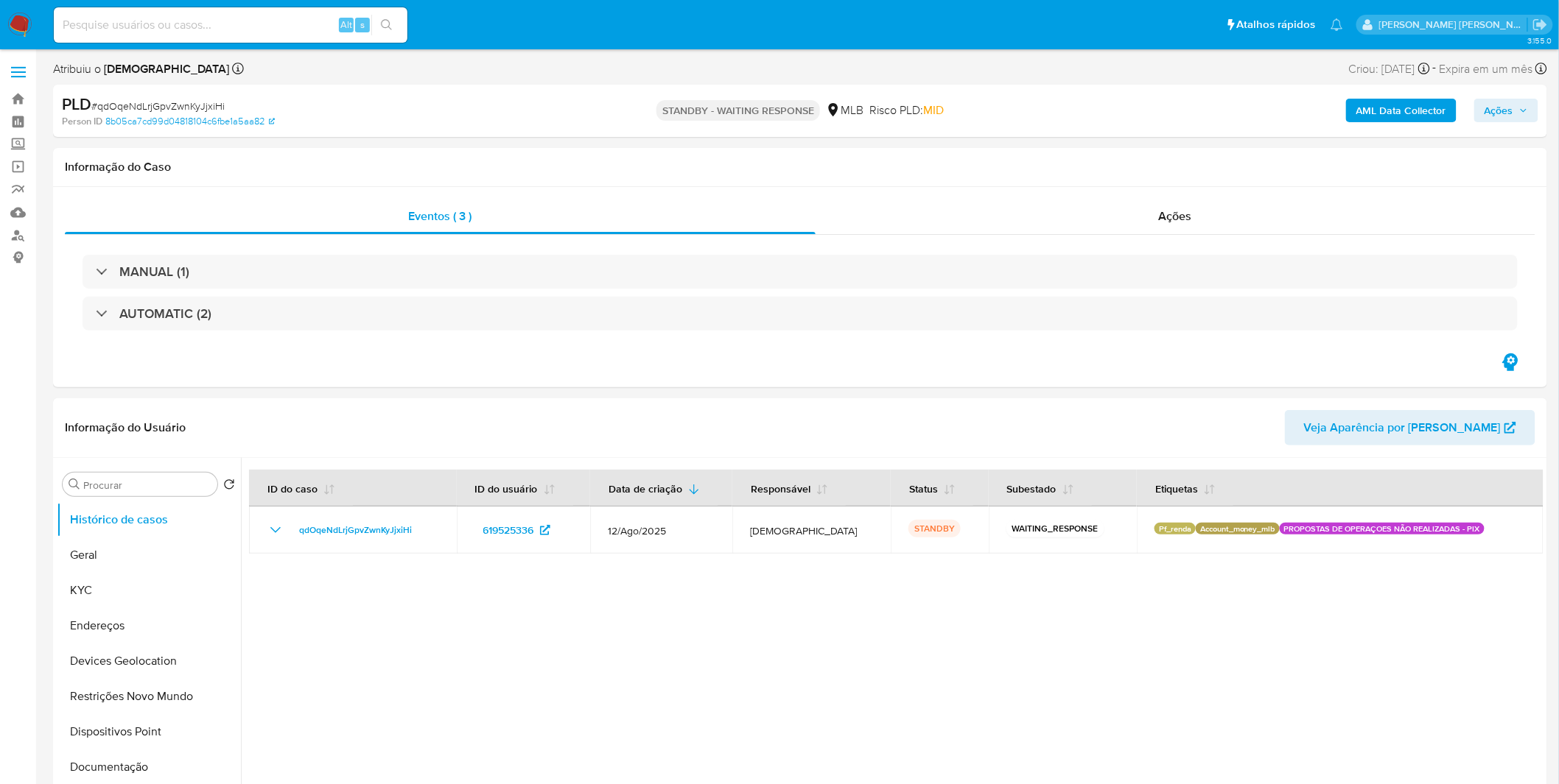
select select "10"
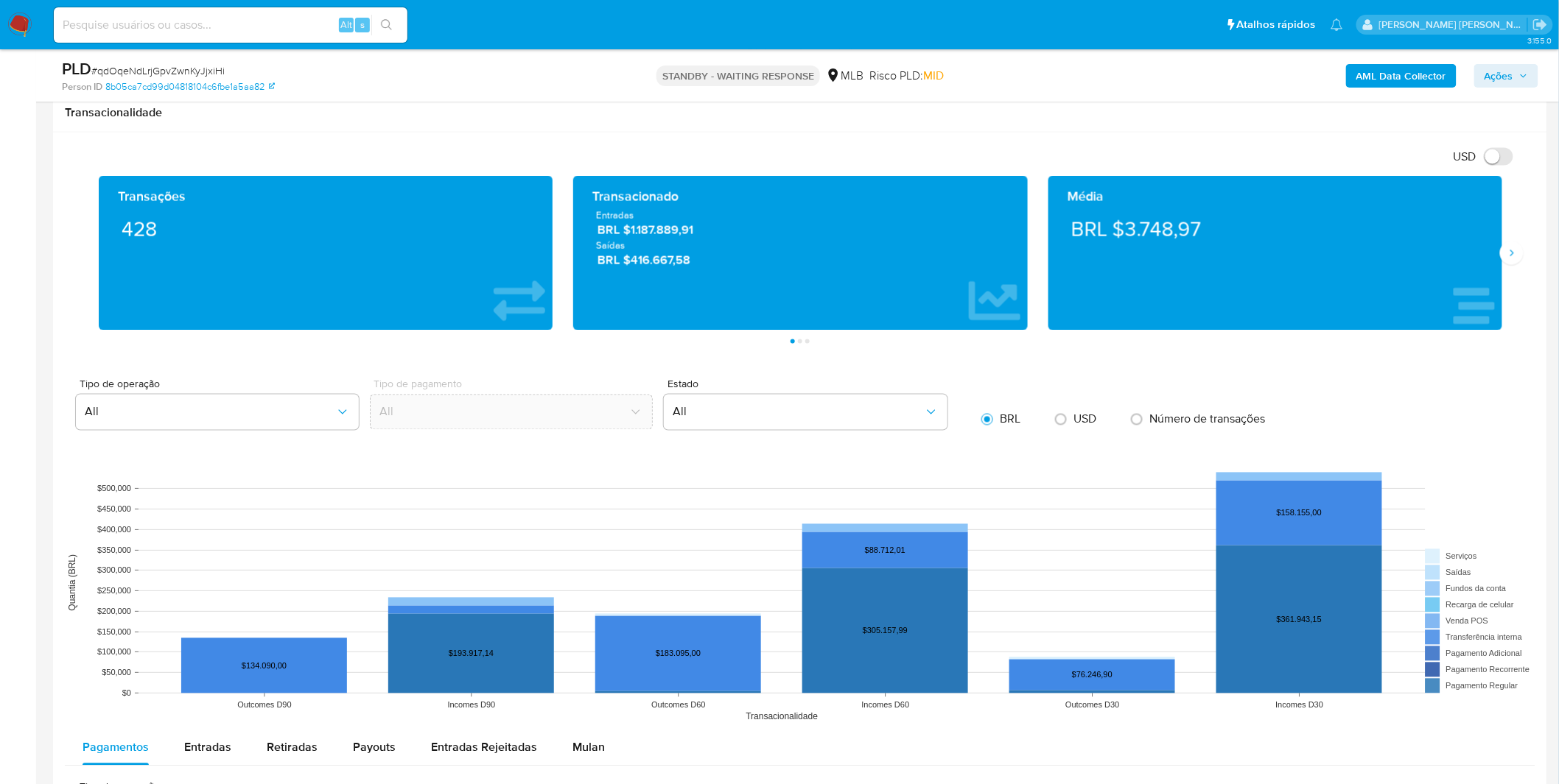
scroll to position [1308, 0]
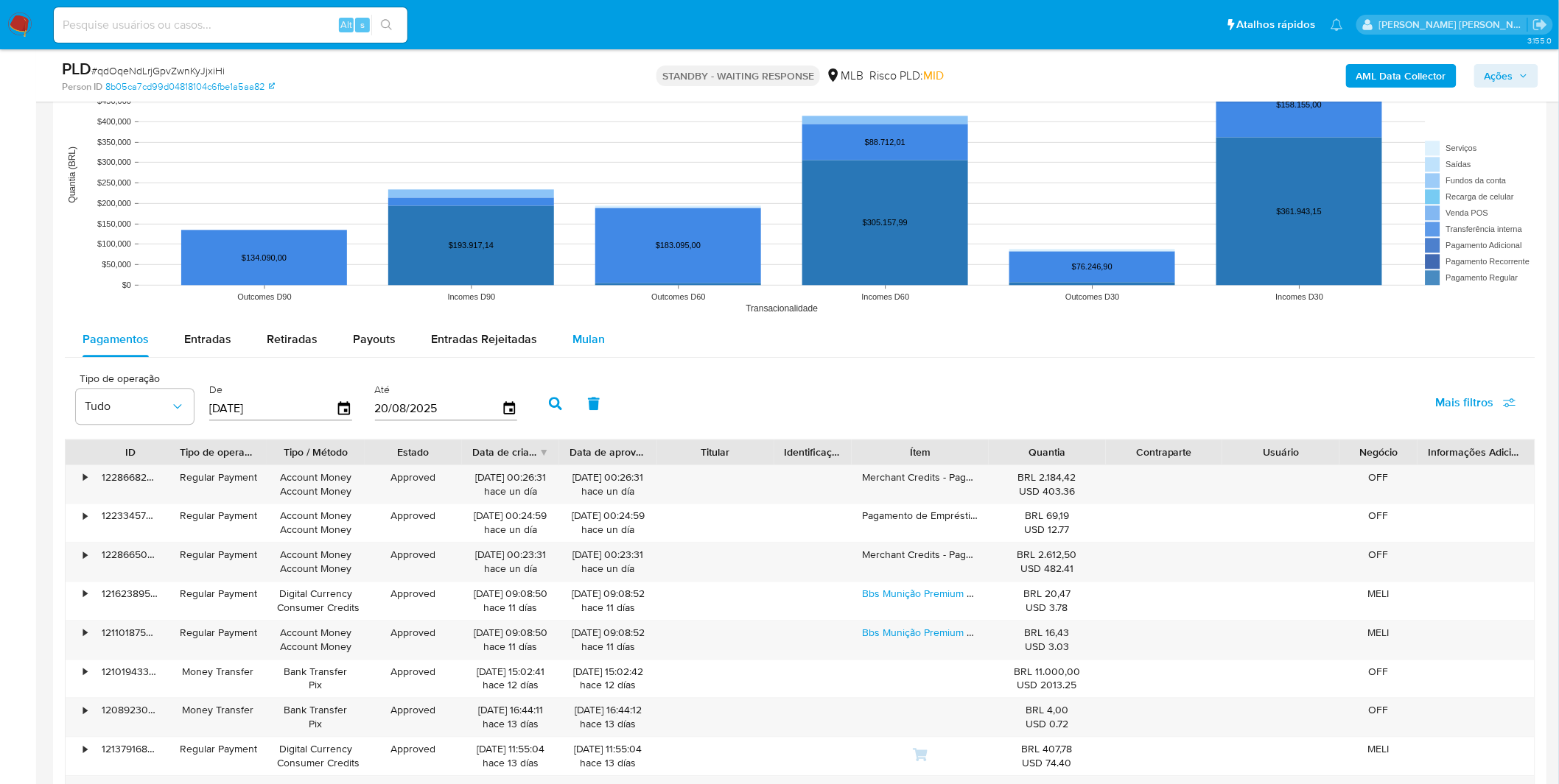
click at [573, 352] on div "Mulan" at bounding box center [589, 339] width 33 height 35
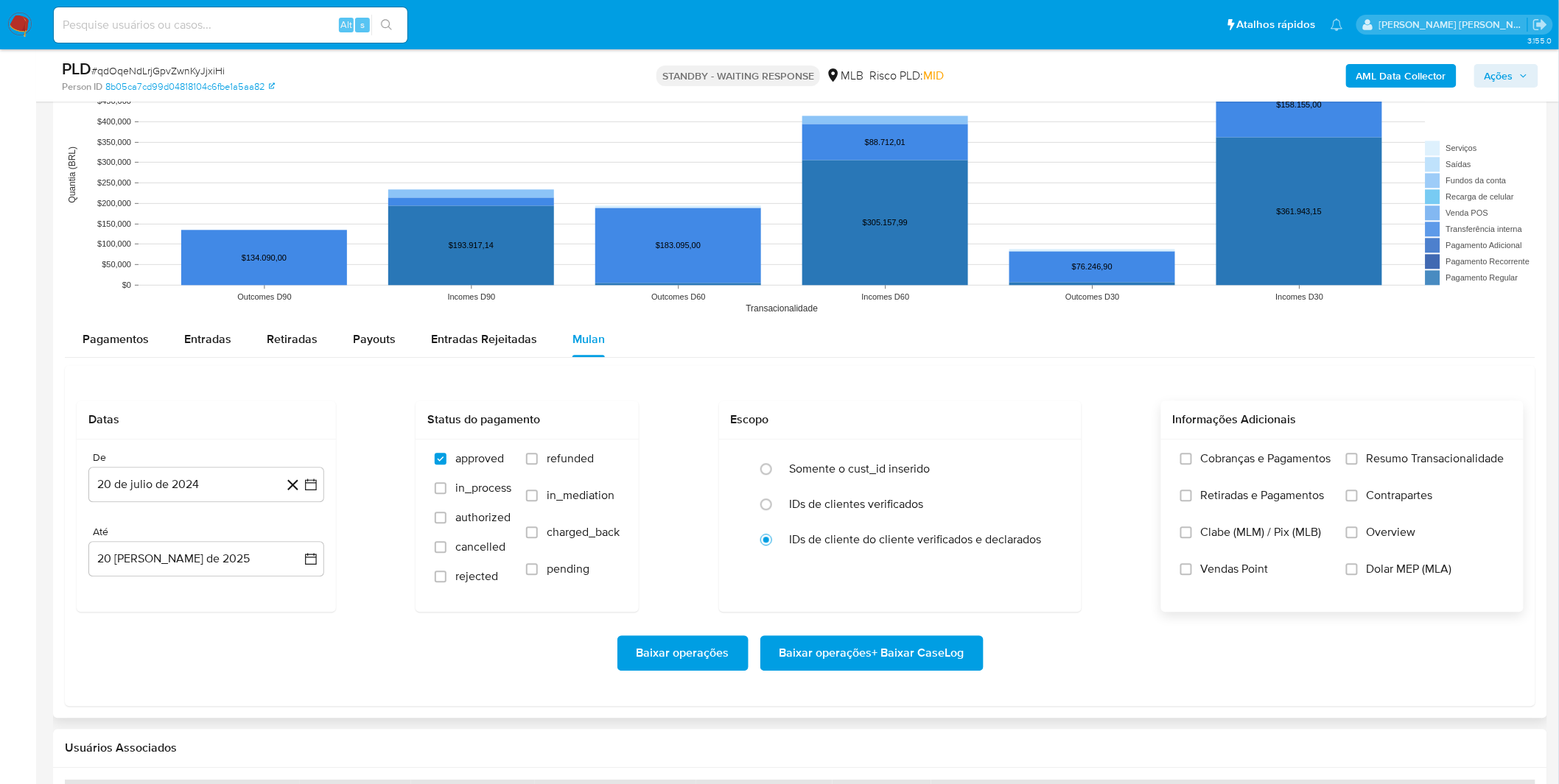
click at [1298, 489] on div "Cobranças e Pagamentos Retiradas e Pagamentos Clabe (MLM) / Pix (MLB) Vendas Po…" at bounding box center [1256, 525] width 151 height 147
click at [1284, 494] on span "Retiradas e Pagamentos" at bounding box center [1262, 496] width 123 height 15
click at [1192, 494] on input "Retiradas e Pagamentos" at bounding box center [1186, 496] width 11 height 11
click at [1286, 474] on label "Cobranças e Pagamentos" at bounding box center [1256, 470] width 151 height 37
click at [1192, 465] on input "Cobranças e Pagamentos" at bounding box center [1186, 459] width 11 height 11
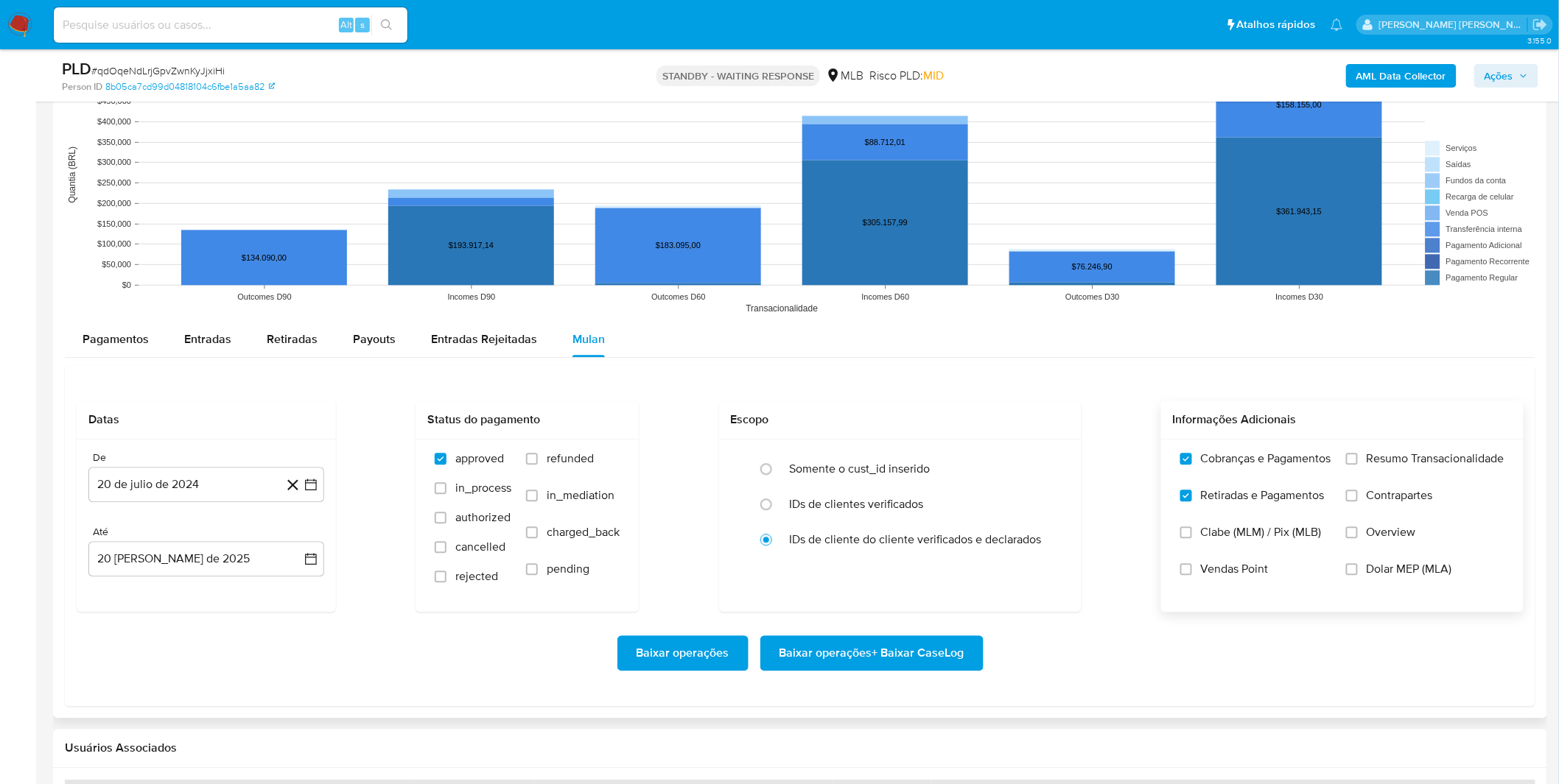
click at [1372, 472] on label "Resumo Transacionalidade" at bounding box center [1425, 470] width 159 height 37
click at [1358, 465] on input "Resumo Transacionalidade" at bounding box center [1351, 459] width 11 height 11
click at [1359, 502] on label "Contrapartes" at bounding box center [1425, 506] width 159 height 37
click at [1358, 501] on input "Contrapartes" at bounding box center [1351, 496] width 11 height 11
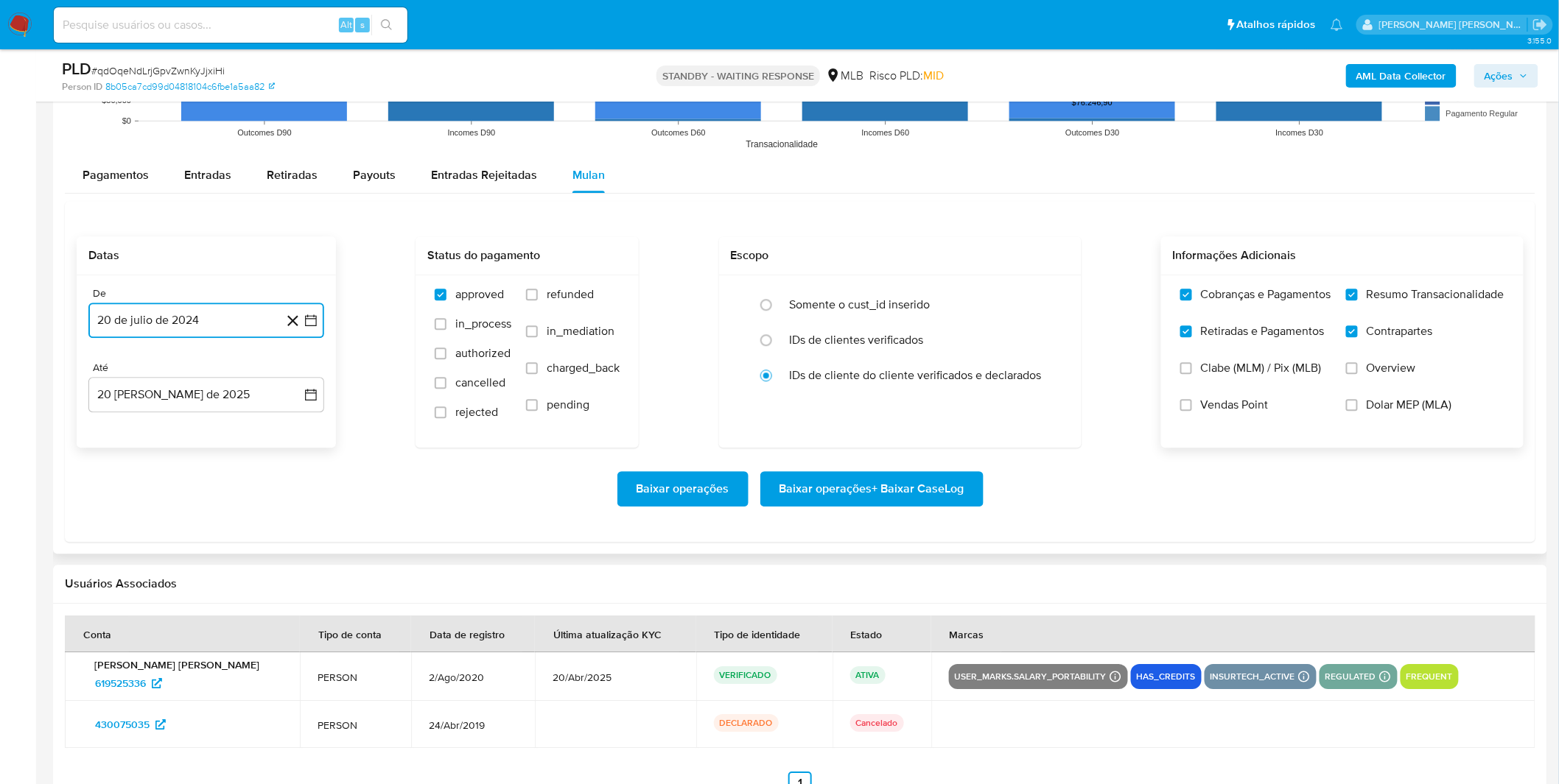
click at [183, 322] on button "20 de julio de 2024" at bounding box center [206, 320] width 236 height 35
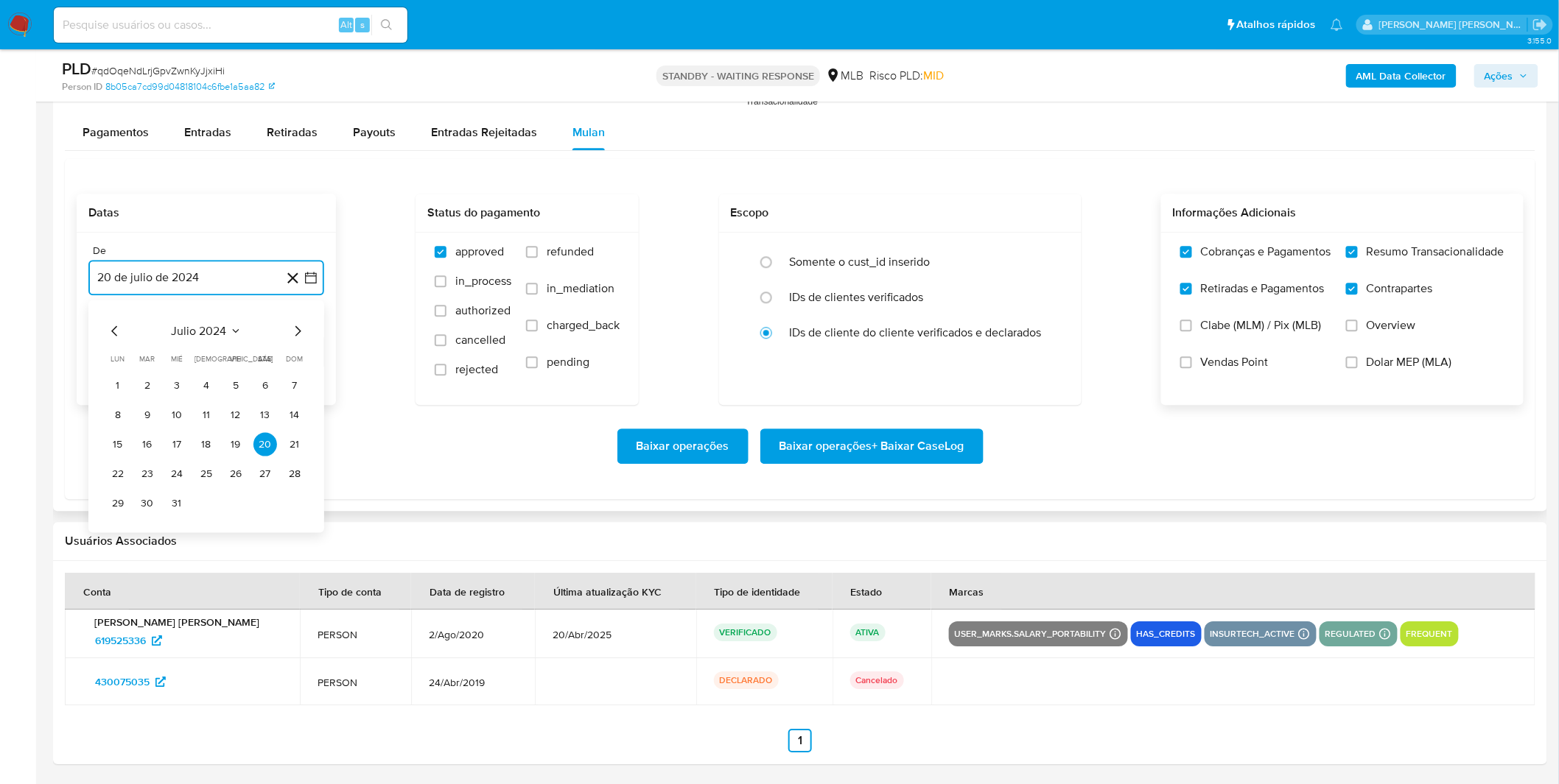
click at [203, 327] on span "julio 2024" at bounding box center [199, 331] width 56 height 15
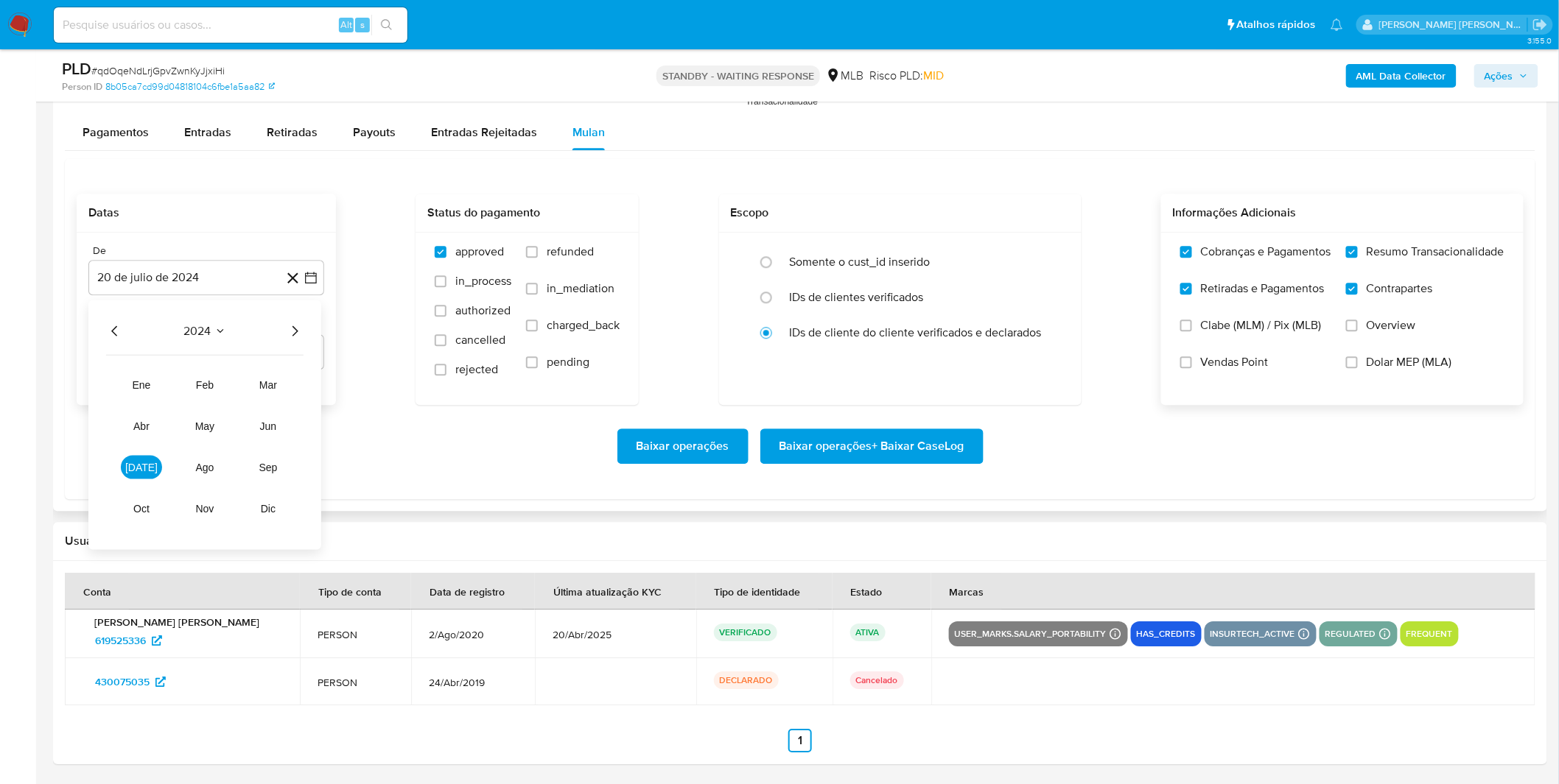
click at [291, 327] on icon "Año siguiente" at bounding box center [295, 331] width 18 height 18
click at [138, 466] on span "jul" at bounding box center [141, 466] width 33 height 11
click at [146, 400] on tbody "1 2 3 4 5 6 7 8 9 10 11 12 13 14 15 16 17 18 19 20 21 22 23 24 25 26 27 28 29 3…" at bounding box center [206, 443] width 200 height 141
click at [150, 394] on button "1" at bounding box center [147, 385] width 24 height 24
click at [194, 429] on div "Baixar operações Baixar operações + Baixar CaseLog" at bounding box center [800, 446] width 1447 height 35
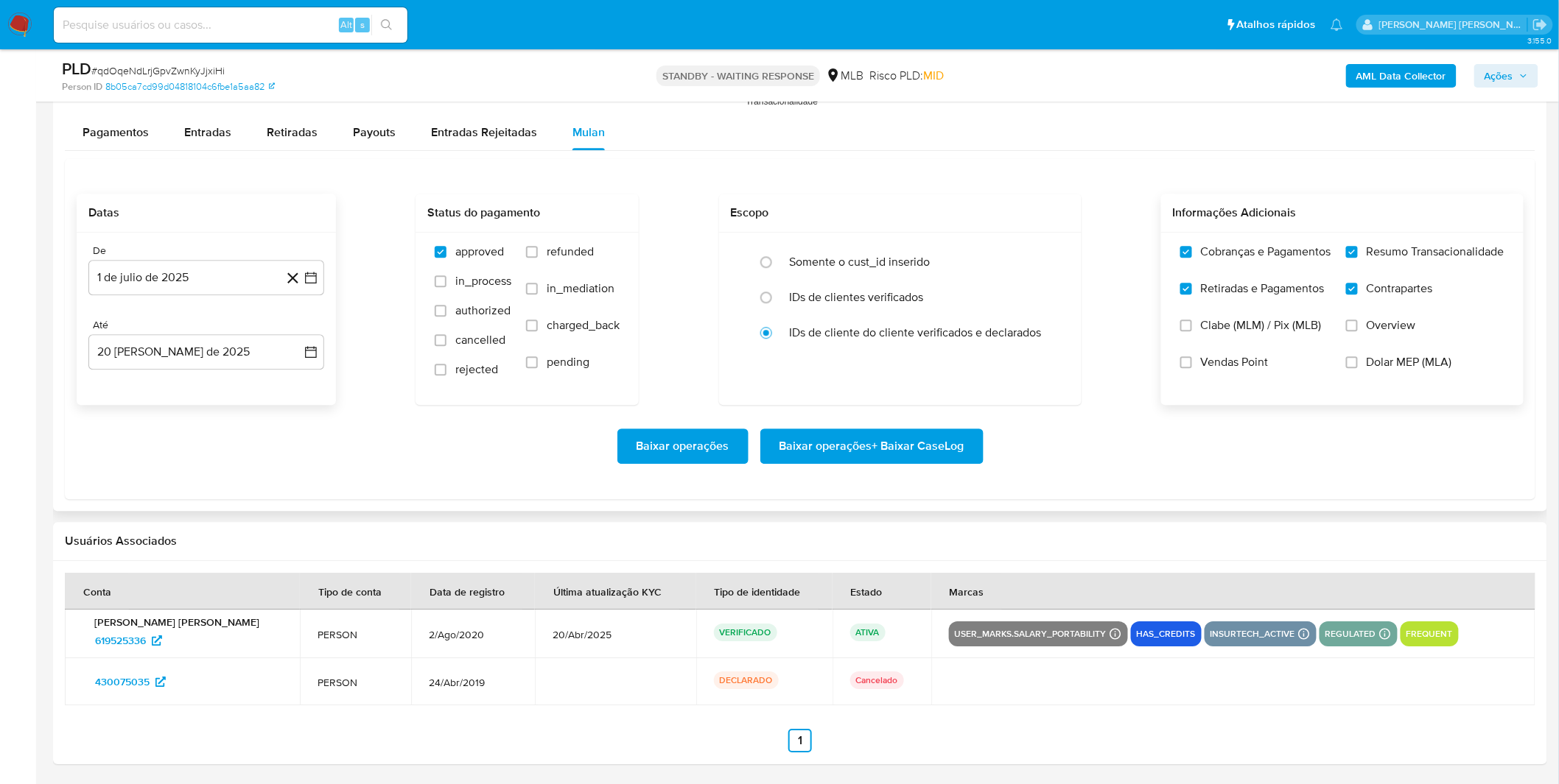
click at [911, 457] on span "Baixar operações + Baixar CaseLog" at bounding box center [872, 447] width 185 height 33
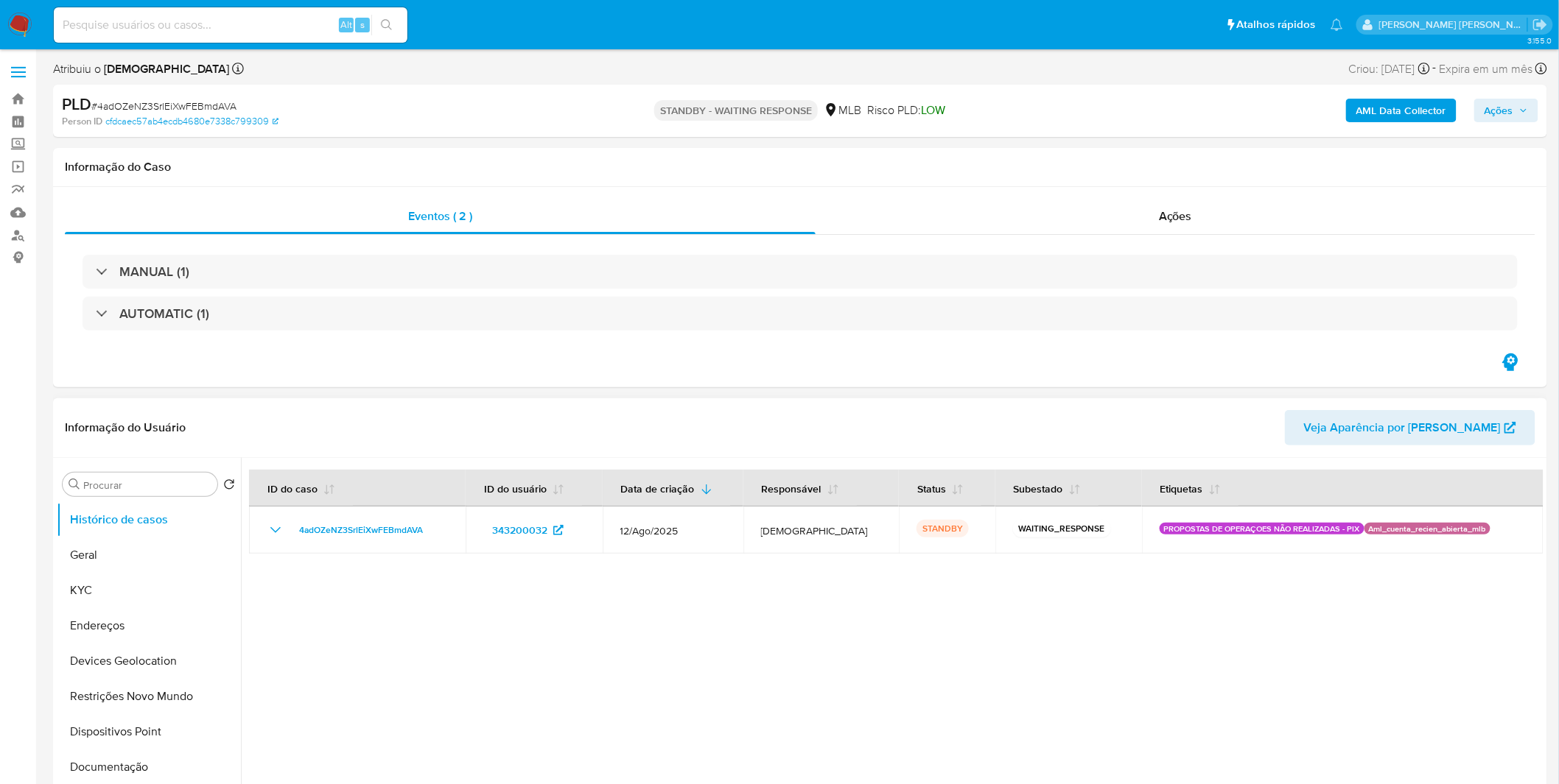
select select "10"
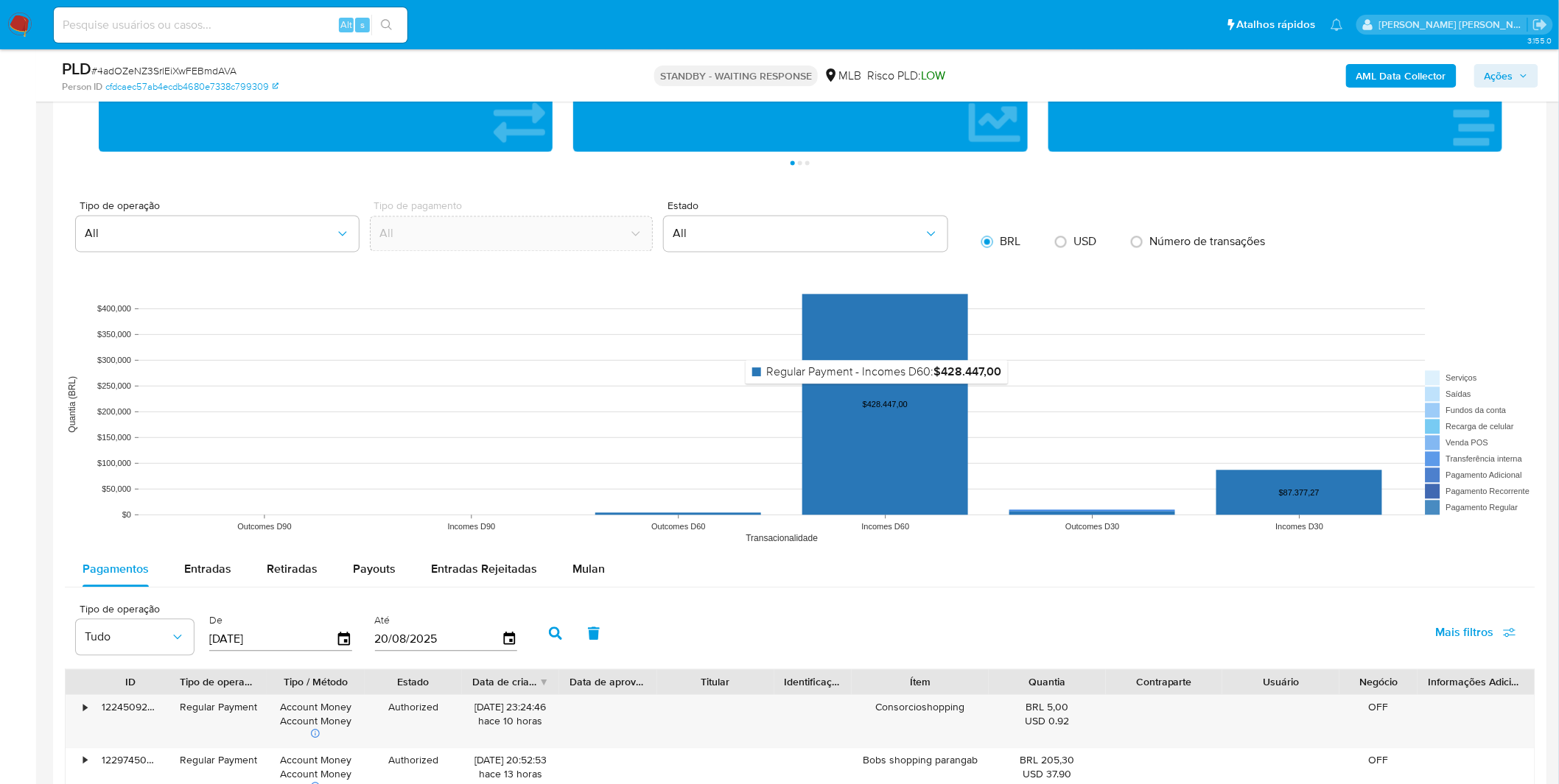
scroll to position [1227, 0]
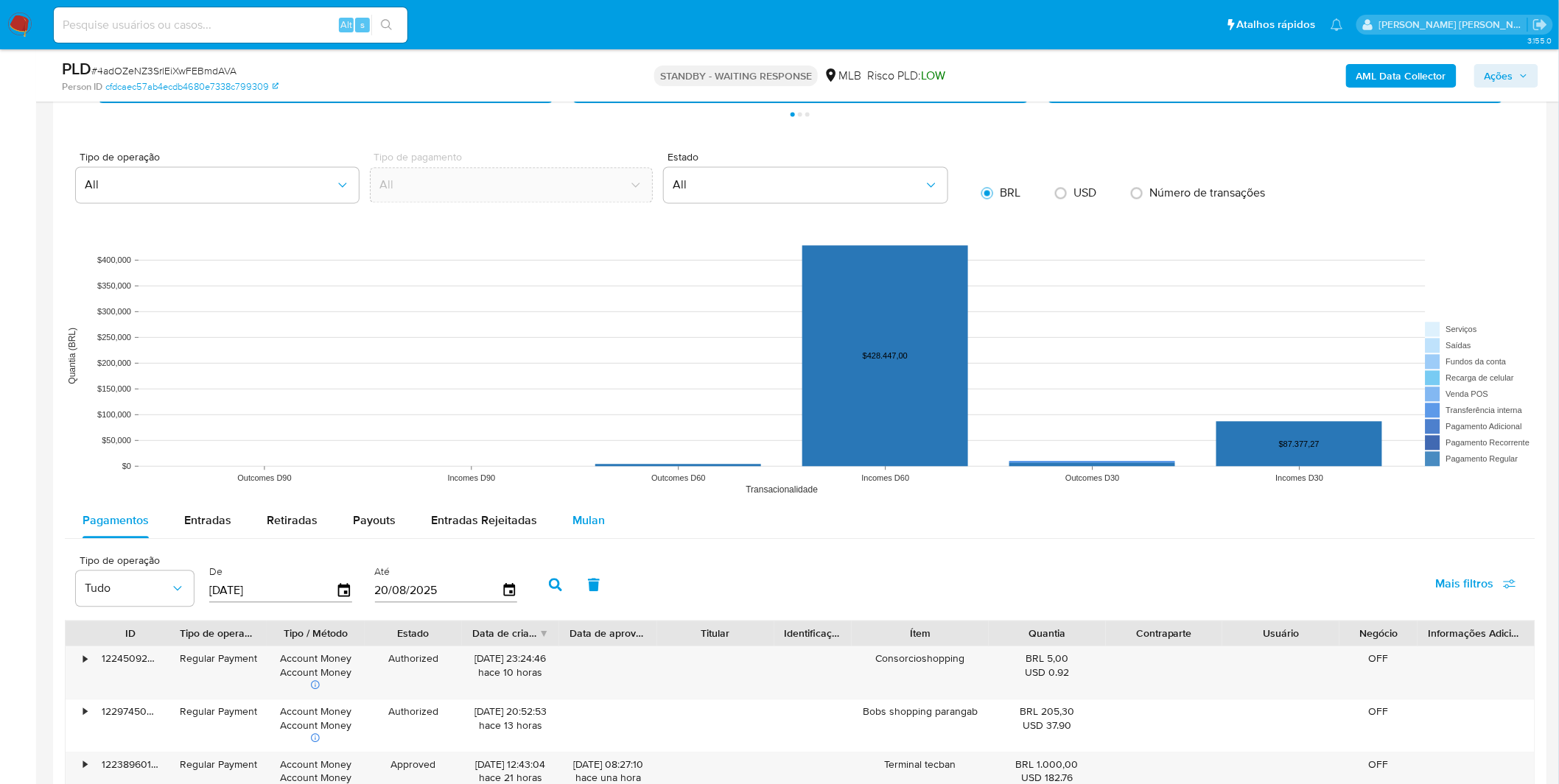
click at [578, 525] on span "Mulan" at bounding box center [589, 520] width 33 height 17
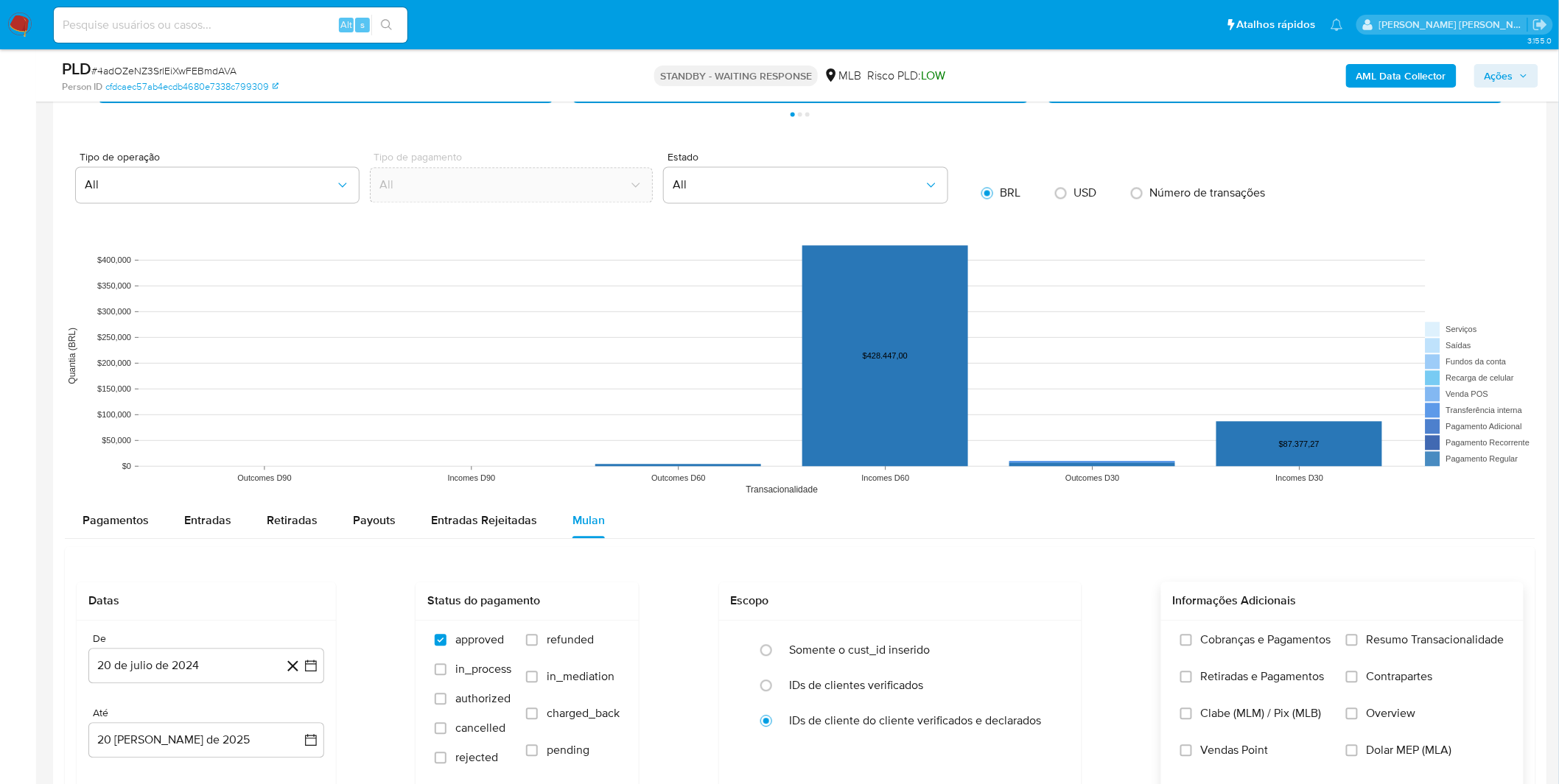
click at [1266, 648] on span "Cobranças e Pagamentos" at bounding box center [1266, 640] width 131 height 15
click at [1192, 646] on input "Cobranças e Pagamentos" at bounding box center [1186, 639] width 11 height 11
click at [1241, 675] on span "Retiradas e Pagamentos" at bounding box center [1262, 677] width 123 height 15
click at [1192, 675] on input "Retiradas e Pagamentos" at bounding box center [1186, 676] width 11 height 11
click at [1378, 661] on label "Resumo Transacionalidade" at bounding box center [1425, 651] width 159 height 37
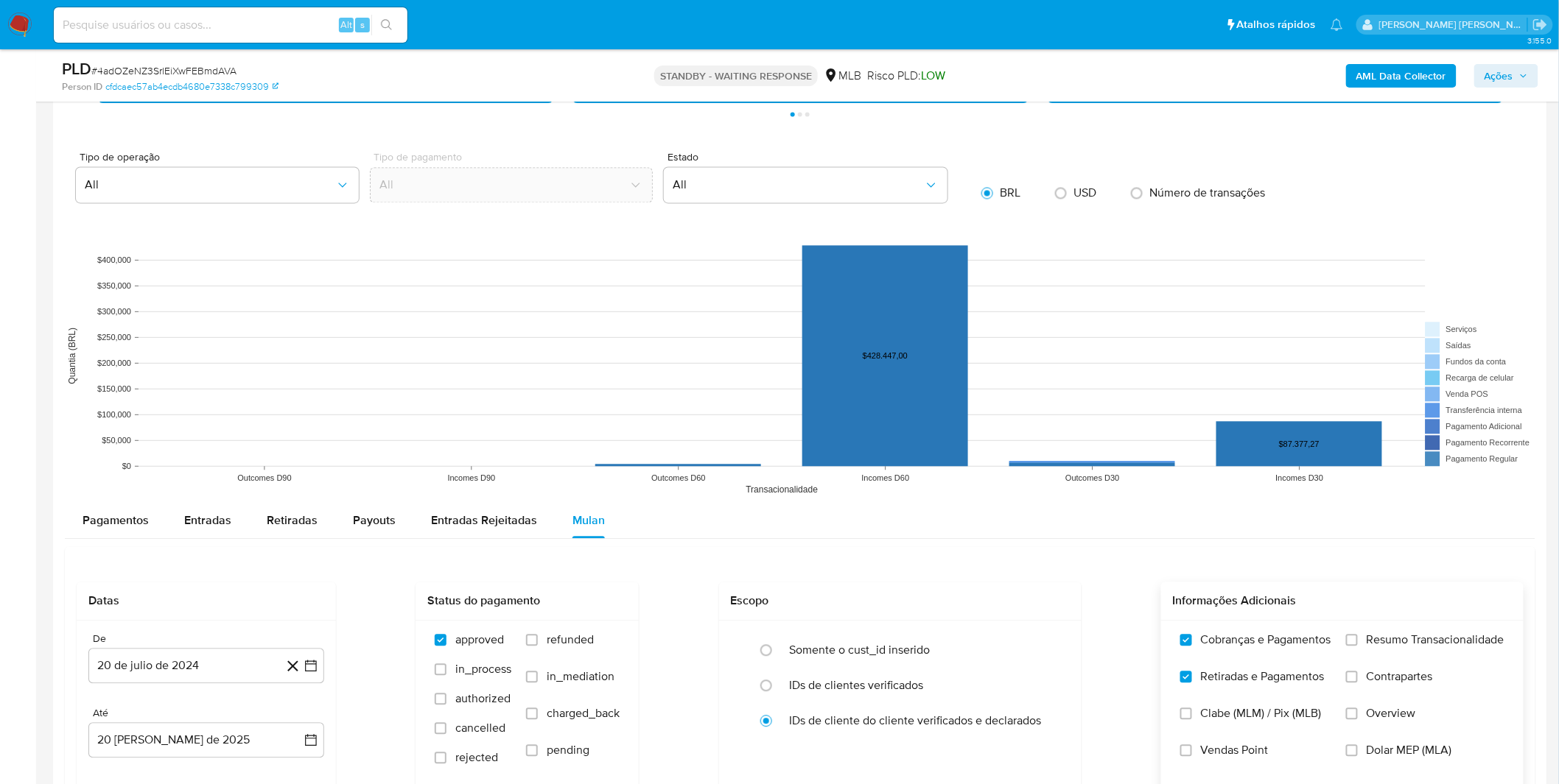
click at [1358, 646] on input "Resumo Transacionalidade" at bounding box center [1351, 639] width 11 height 11
click at [1375, 684] on span "Contrapartes" at bounding box center [1400, 677] width 66 height 15
click at [1358, 683] on input "Contrapartes" at bounding box center [1351, 676] width 11 height 11
click at [1370, 648] on span "Resumo Transacionalidade" at bounding box center [1436, 640] width 138 height 15
click at [1358, 646] on input "Resumo Transacionalidade" at bounding box center [1351, 639] width 11 height 11
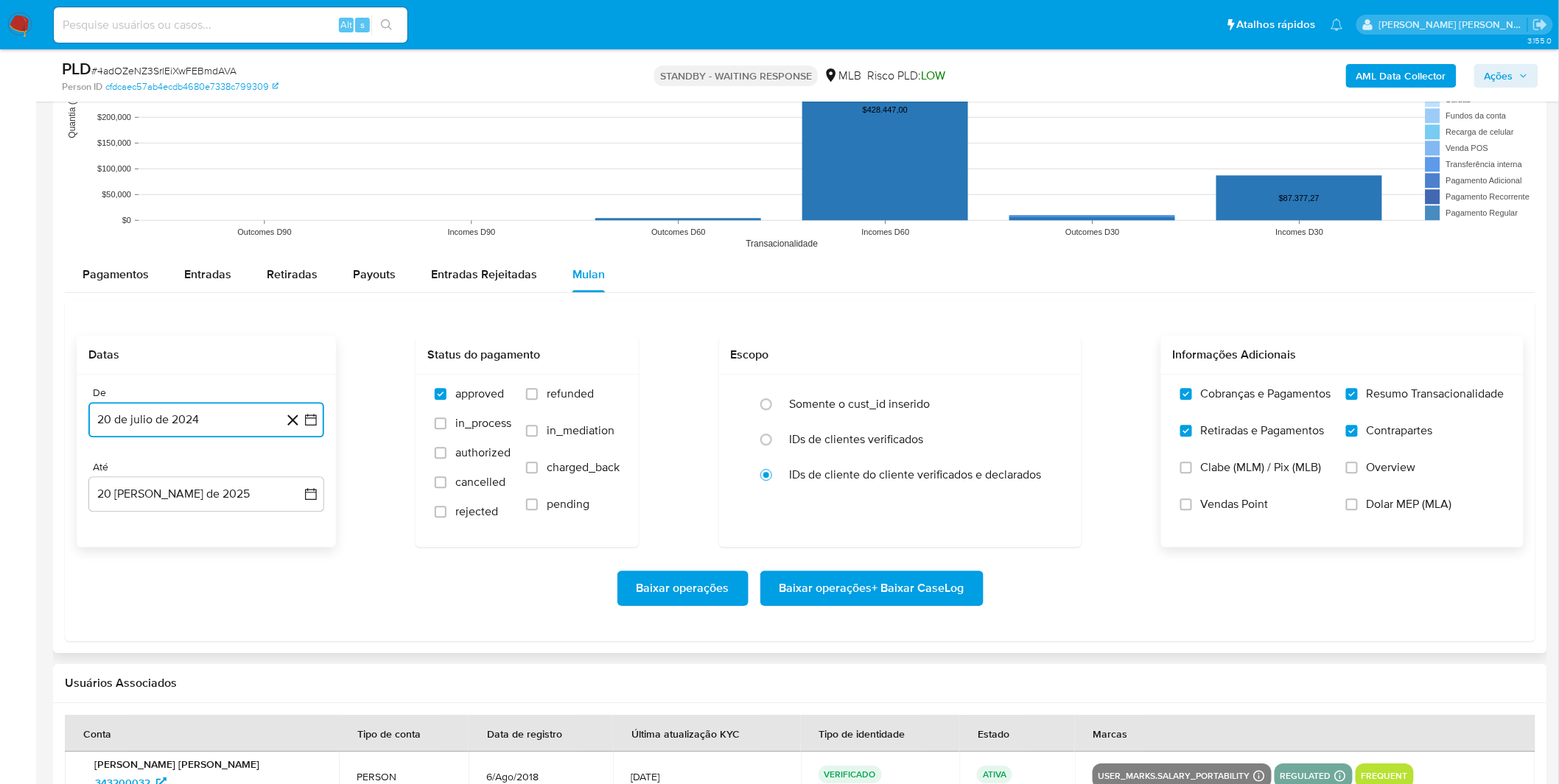
click at [203, 429] on button "20 de julio de 2024" at bounding box center [206, 419] width 236 height 35
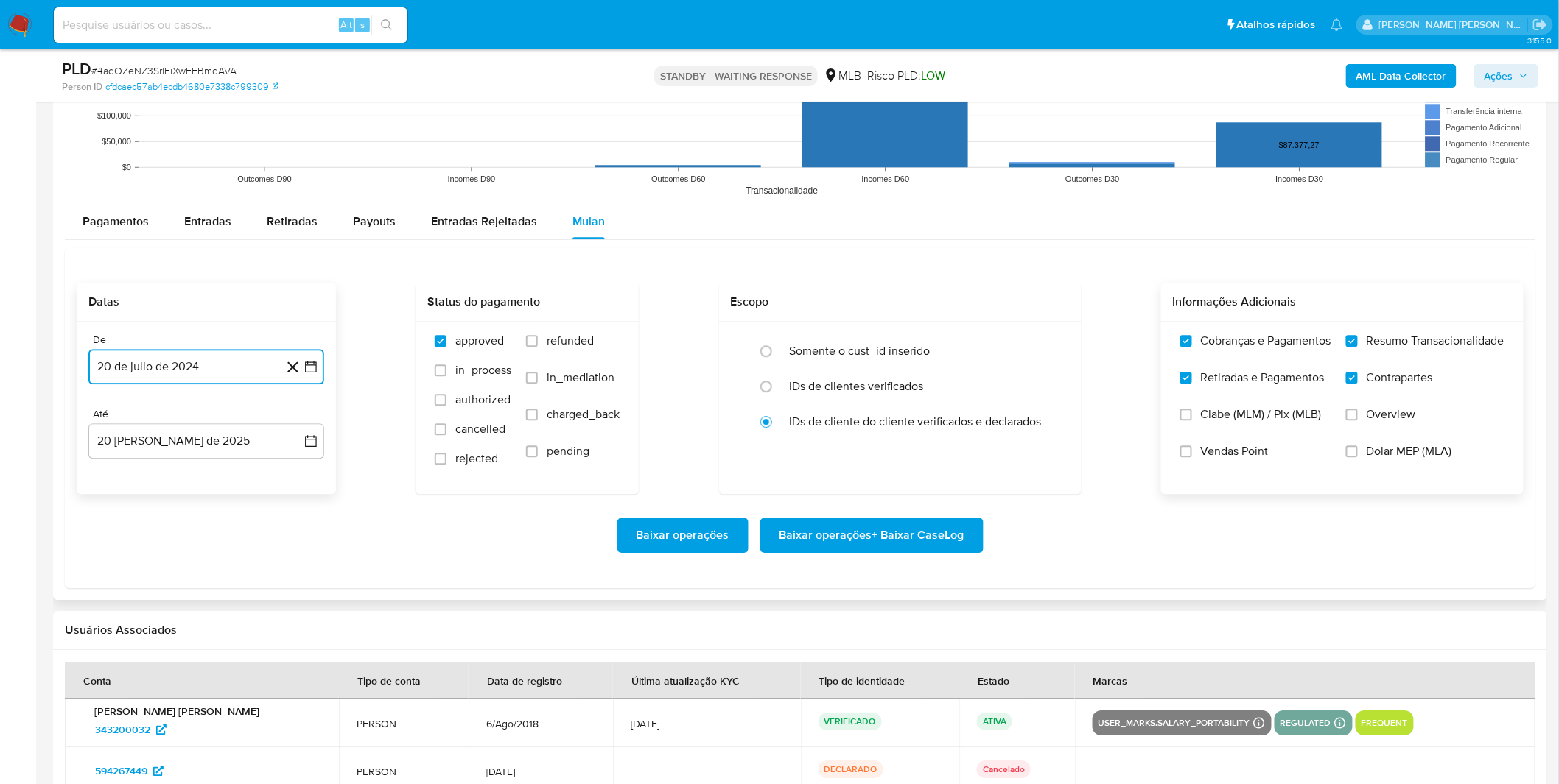
scroll to position [1555, 0]
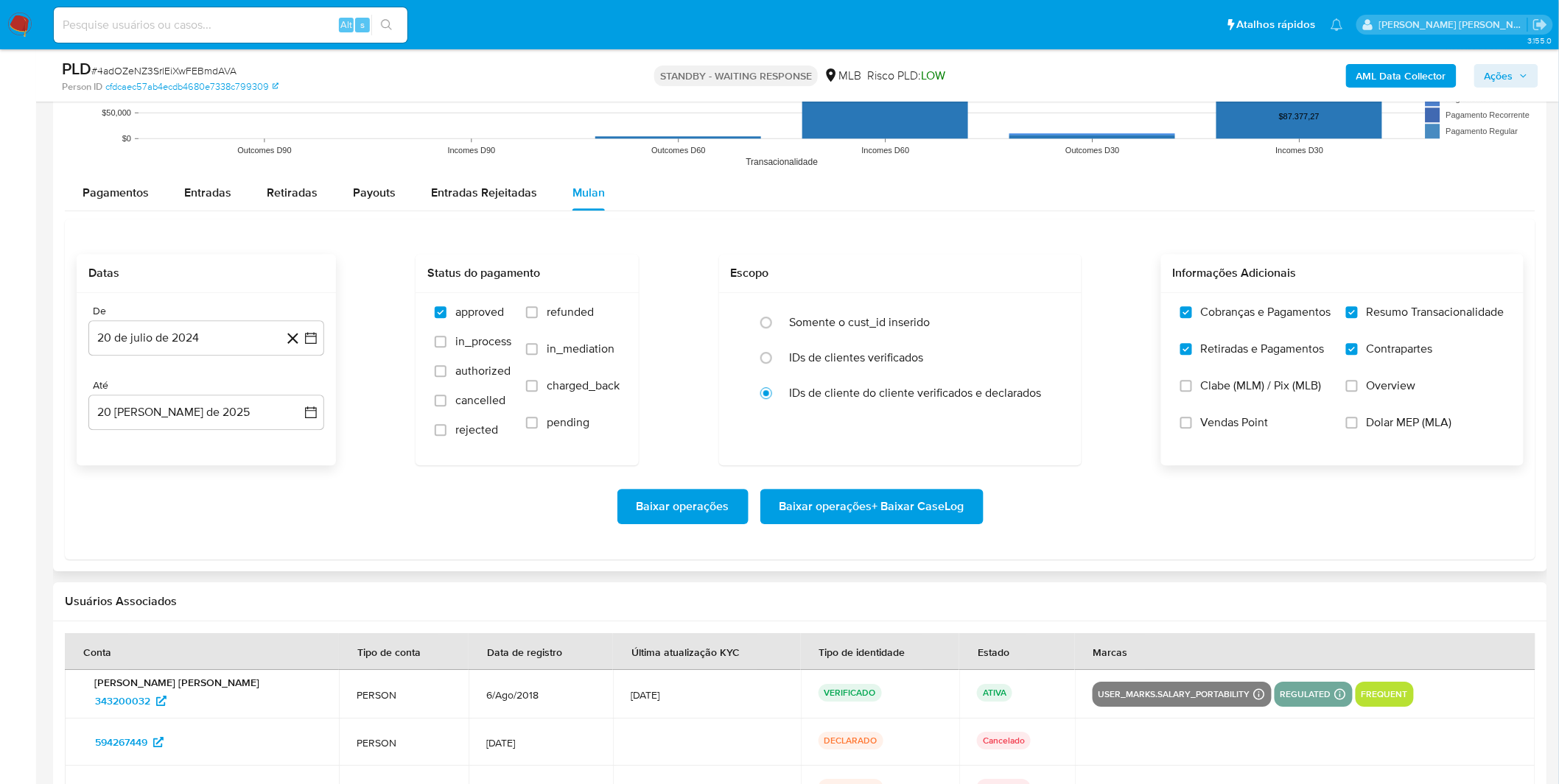
click at [214, 359] on div "De 20 de julio de 2024 20-07-2024 Até 20 de agosto de 2025 20-08-2025" at bounding box center [206, 379] width 259 height 172
click at [214, 346] on button "20 de julio de 2024" at bounding box center [206, 337] width 236 height 35
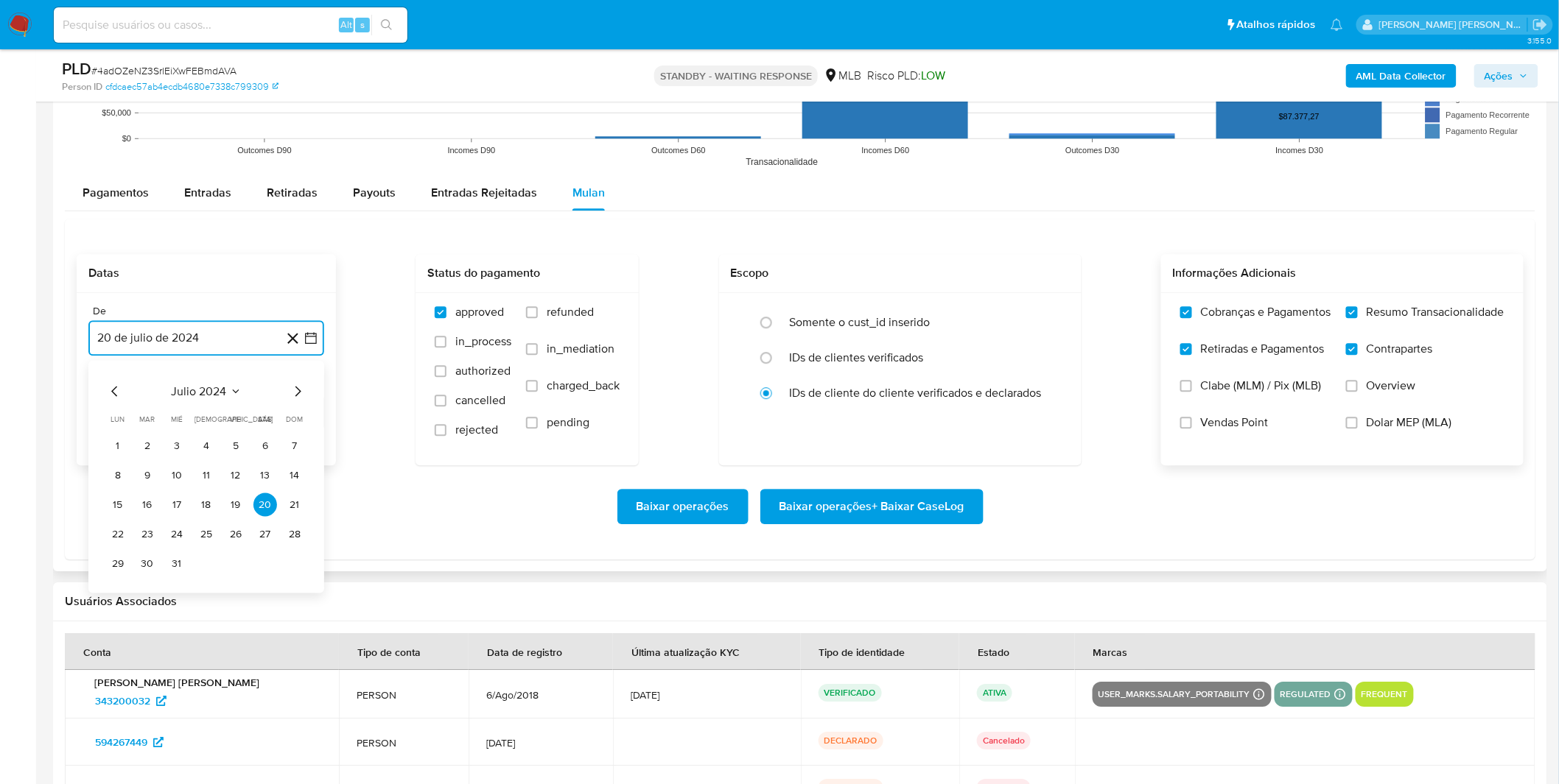
click at [216, 394] on span "julio 2024" at bounding box center [199, 392] width 56 height 15
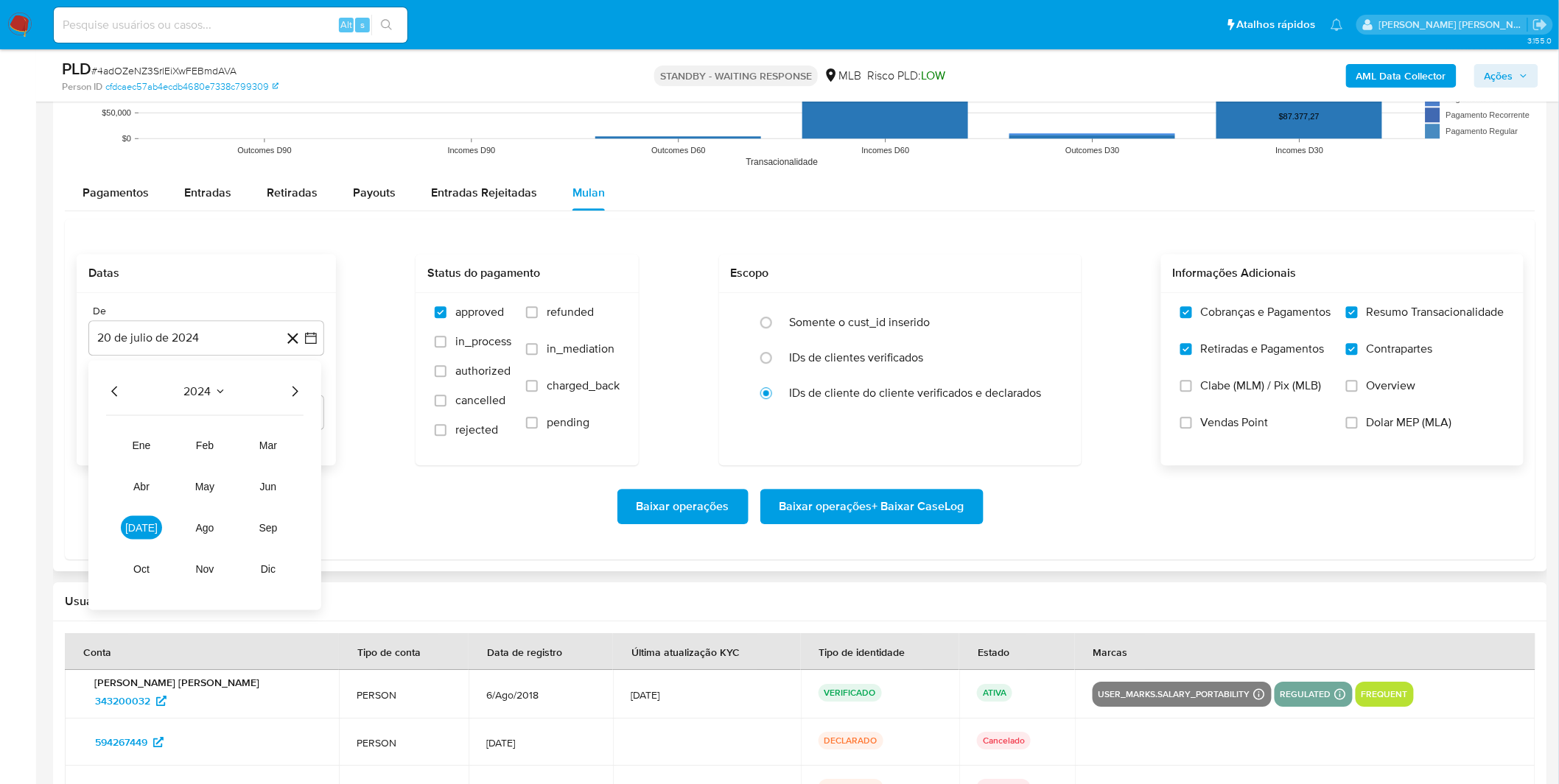
click at [306, 394] on div "2024 2024 ene feb mar abr may jun jul ago sep oct nov dic" at bounding box center [204, 486] width 233 height 250
click at [289, 391] on icon "Año siguiente" at bounding box center [295, 392] width 18 height 18
click at [145, 524] on span "[DATE]" at bounding box center [141, 528] width 33 height 11
click at [146, 451] on button "1" at bounding box center [147, 446] width 24 height 24
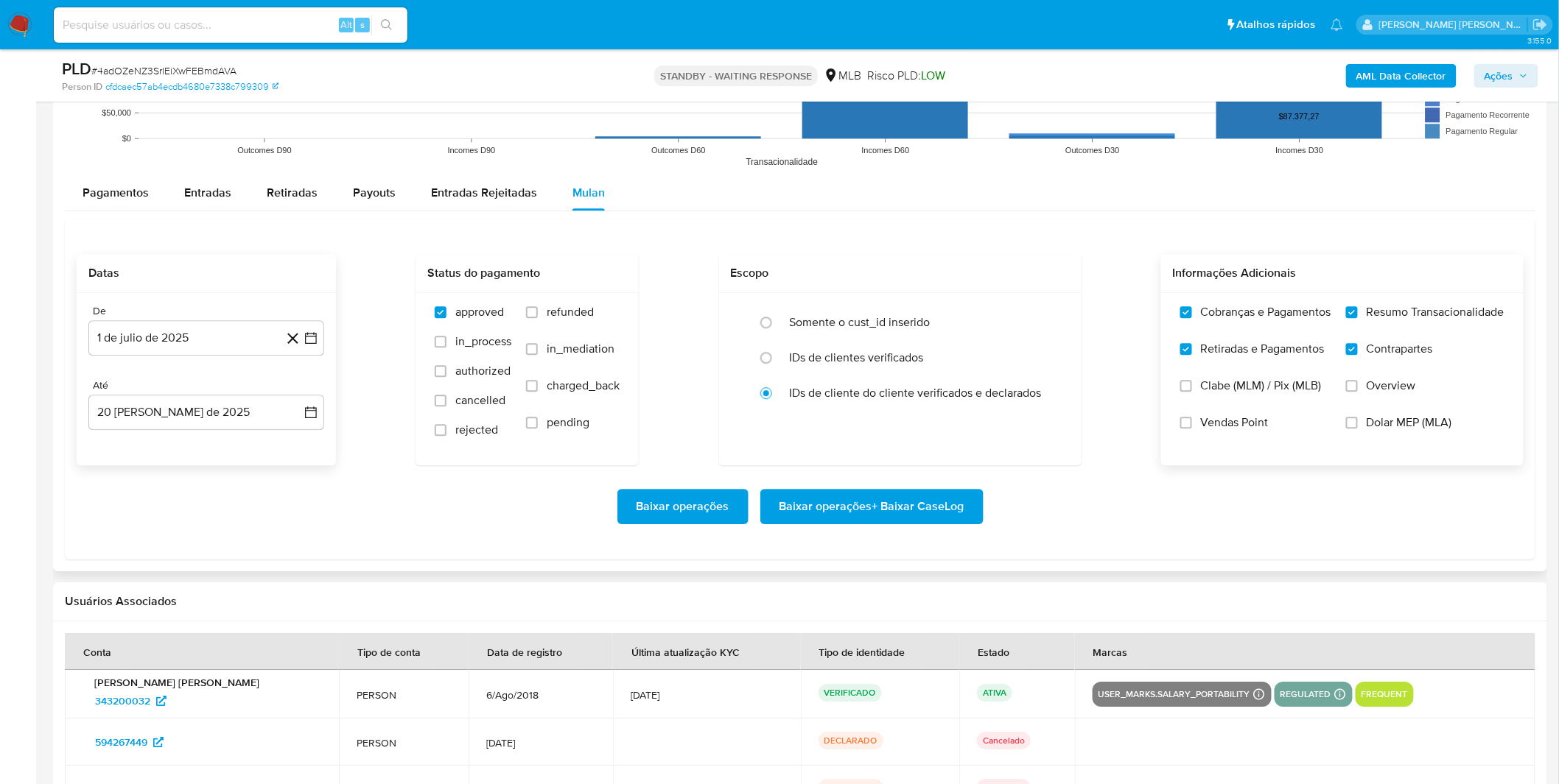
click at [314, 495] on div "Baixar operações Baixar operações + Baixar CaseLog" at bounding box center [800, 506] width 1447 height 35
click at [1115, 513] on div "Baixar operações Baixar operações + Baixar CaseLog" at bounding box center [800, 506] width 1447 height 35
click at [923, 523] on span "Baixar operações + Baixar CaseLog" at bounding box center [872, 507] width 185 height 33
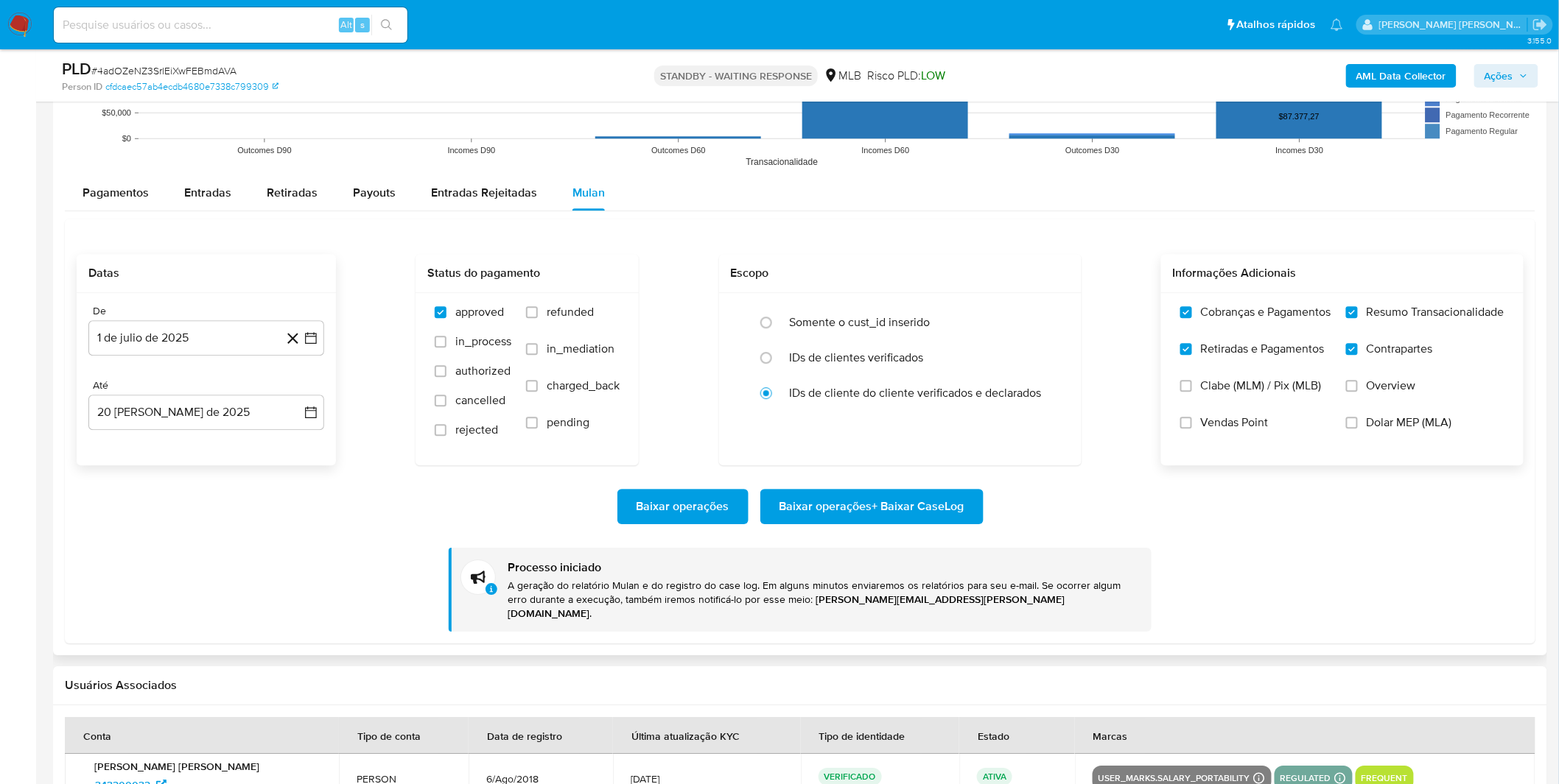
click at [227, 520] on div "Baixar operações Baixar operações + Baixar CaseLog" at bounding box center [800, 506] width 1447 height 35
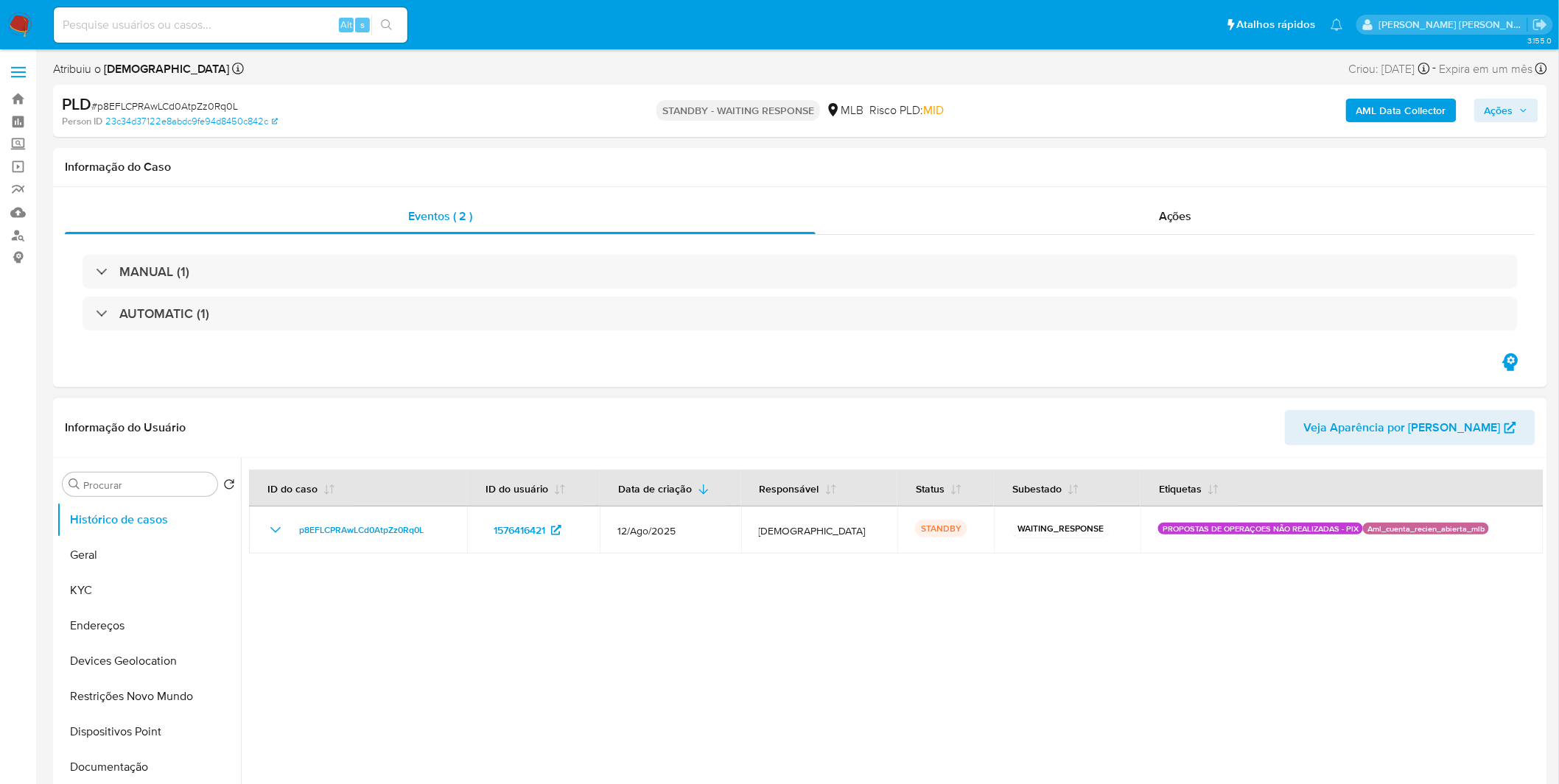
select select "10"
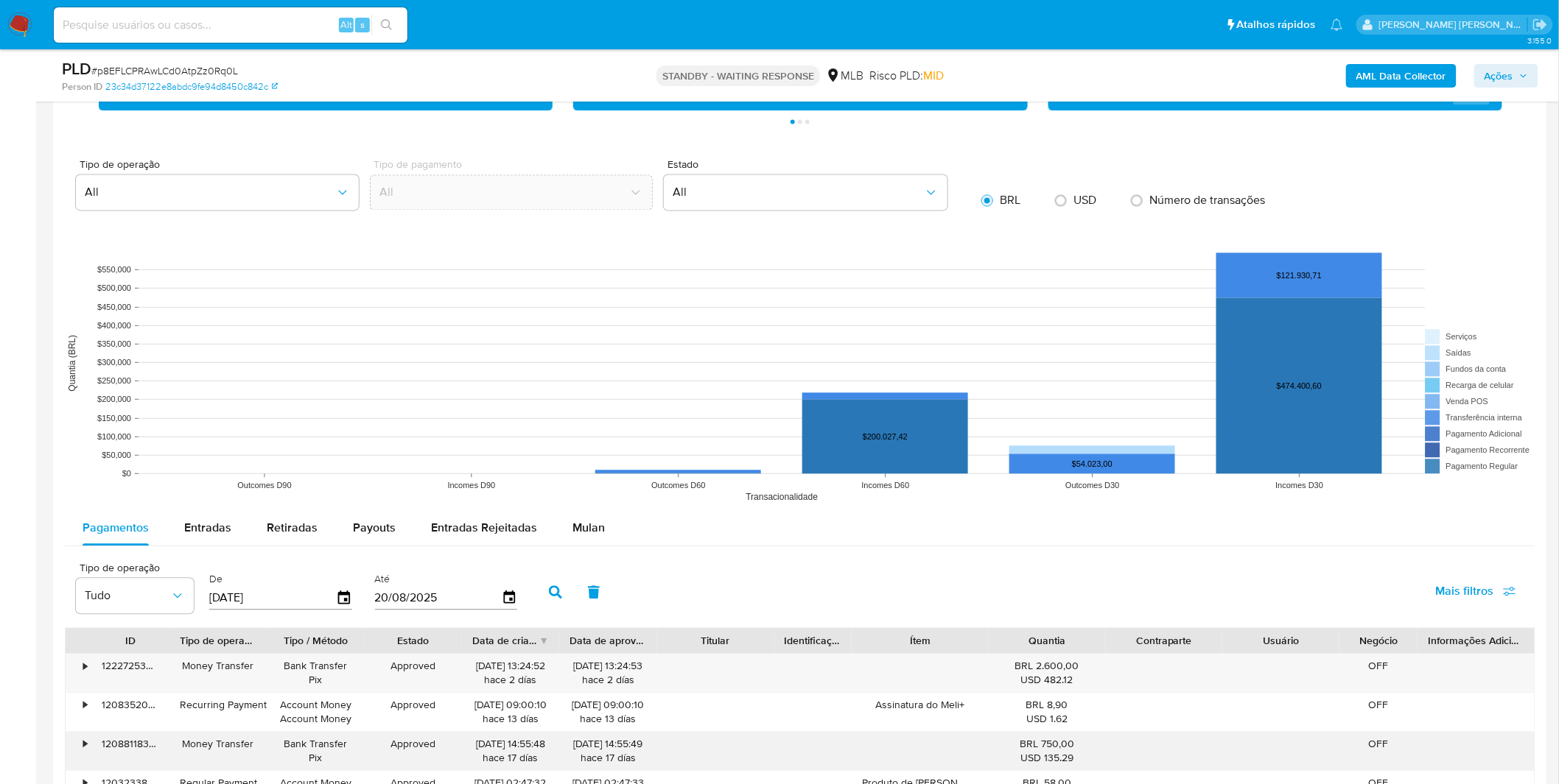
scroll to position [1390, 0]
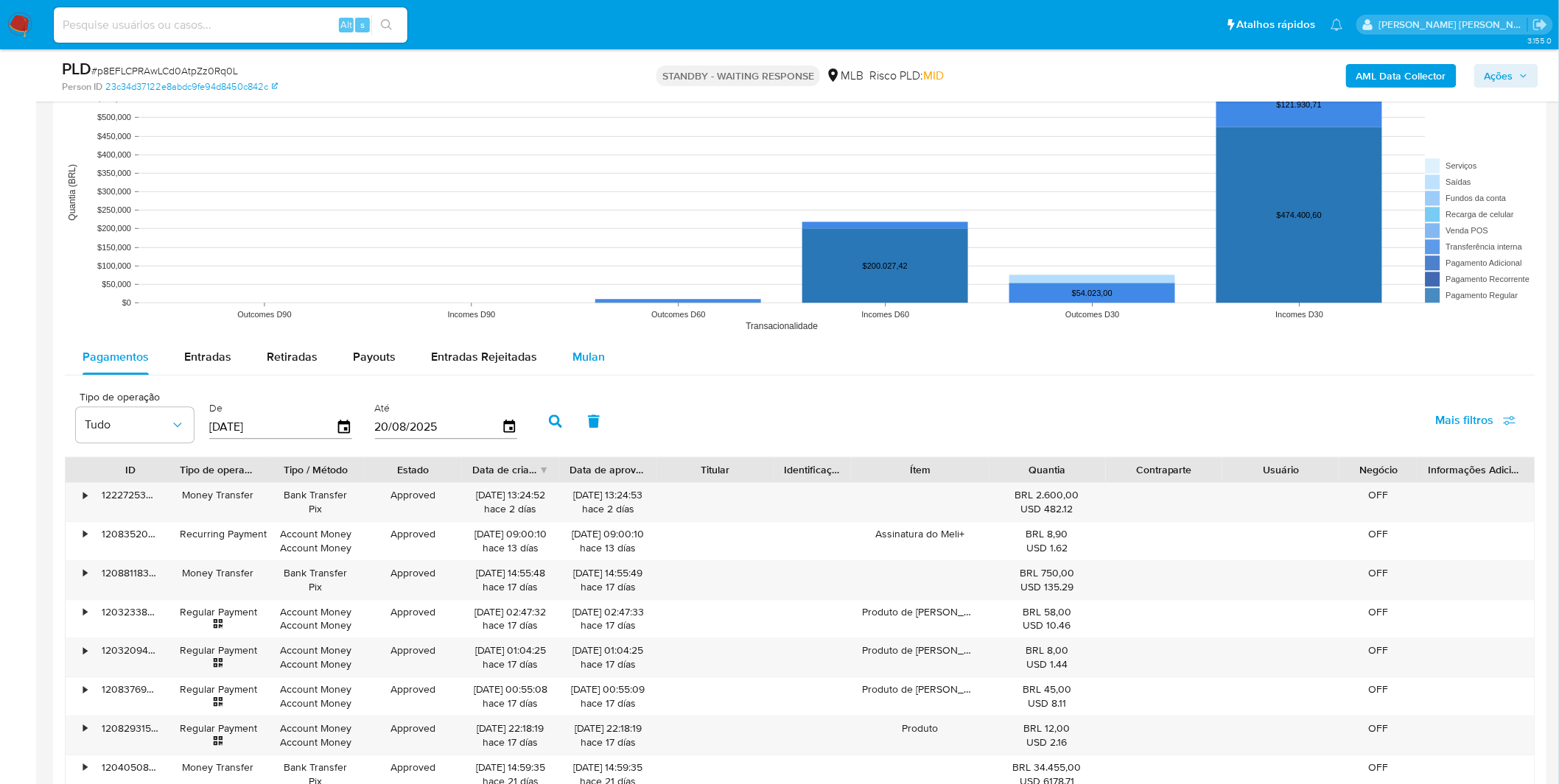
click at [598, 358] on span "Mulan" at bounding box center [589, 357] width 33 height 17
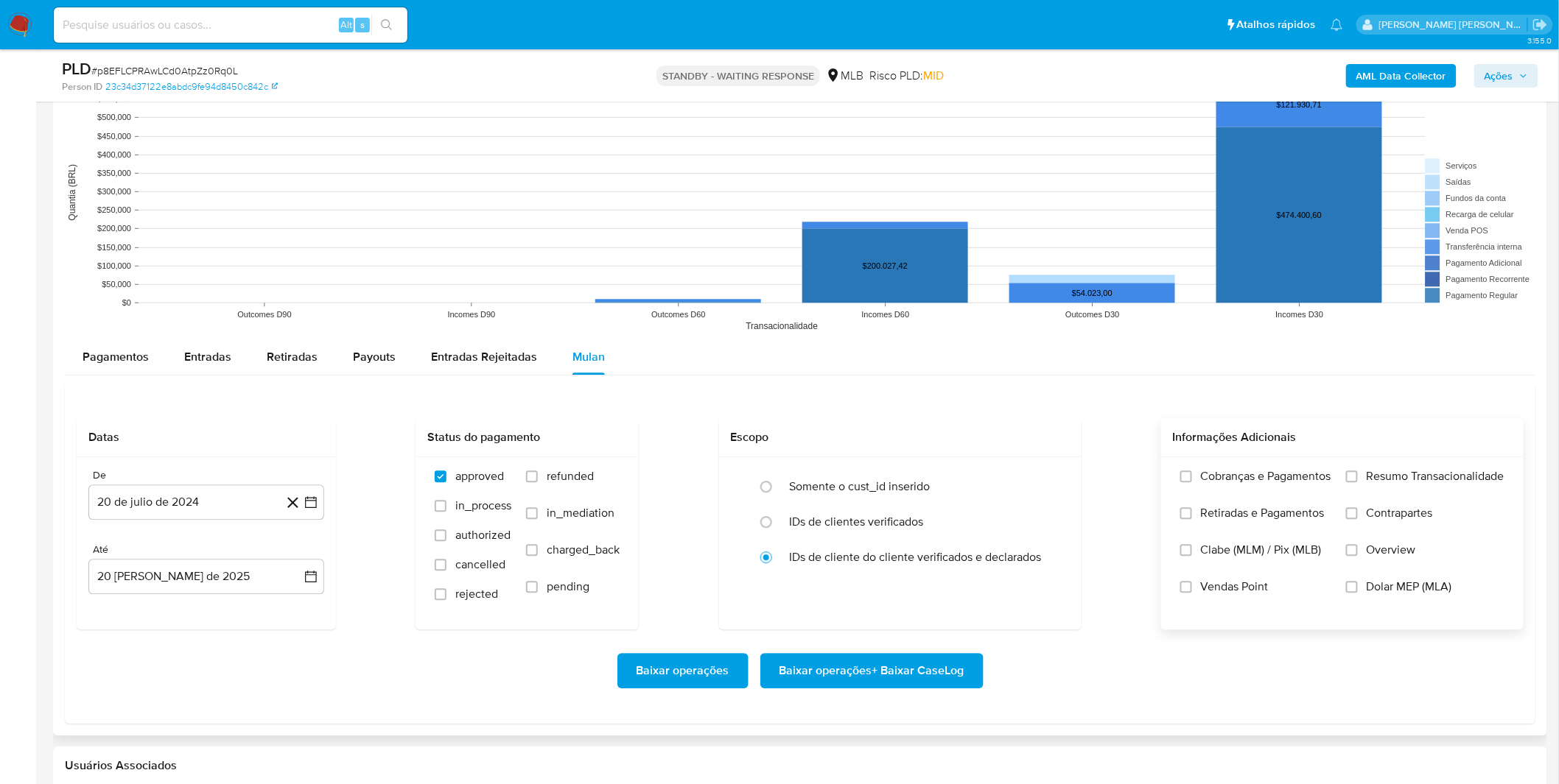
click at [1241, 499] on label "Cobranças e Pagamentos" at bounding box center [1256, 487] width 151 height 37
click at [1192, 483] on input "Cobranças e Pagamentos" at bounding box center [1186, 476] width 11 height 11
click at [1245, 528] on label "Retiradas e Pagamentos" at bounding box center [1256, 523] width 151 height 37
click at [1192, 519] on input "Retiradas e Pagamentos" at bounding box center [1186, 513] width 11 height 11
click at [1369, 491] on label "Resumo Transacionalidade" at bounding box center [1425, 487] width 159 height 37
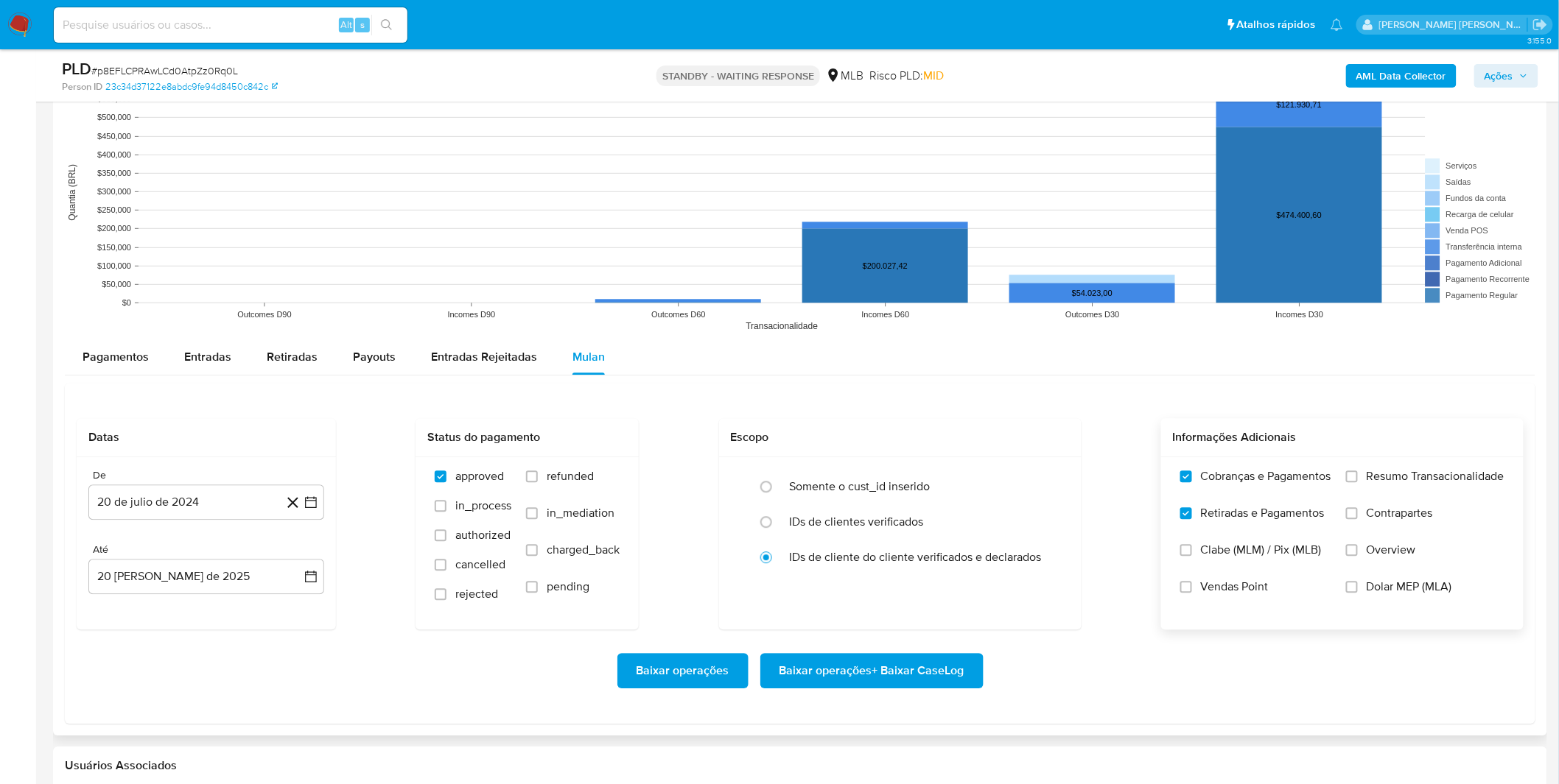
click at [1363, 523] on label "Contrapartes" at bounding box center [1425, 523] width 159 height 37
click at [1358, 519] on input "Contrapartes" at bounding box center [1351, 513] width 11 height 11
click at [1371, 474] on span "Resumo Transacionalidade" at bounding box center [1436, 476] width 138 height 15
click at [1358, 474] on input "Resumo Transacionalidade" at bounding box center [1351, 476] width 11 height 11
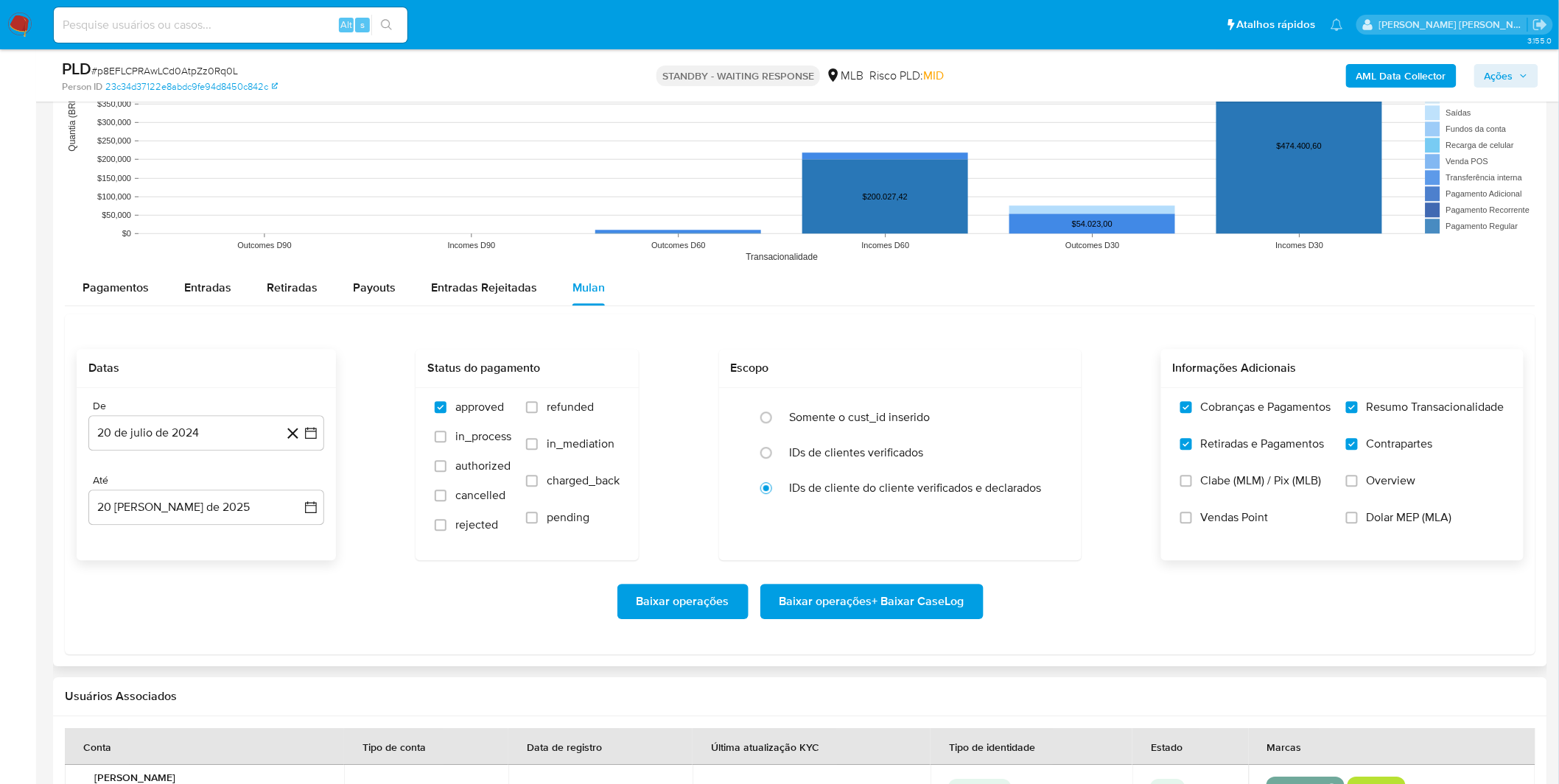
scroll to position [1555, 0]
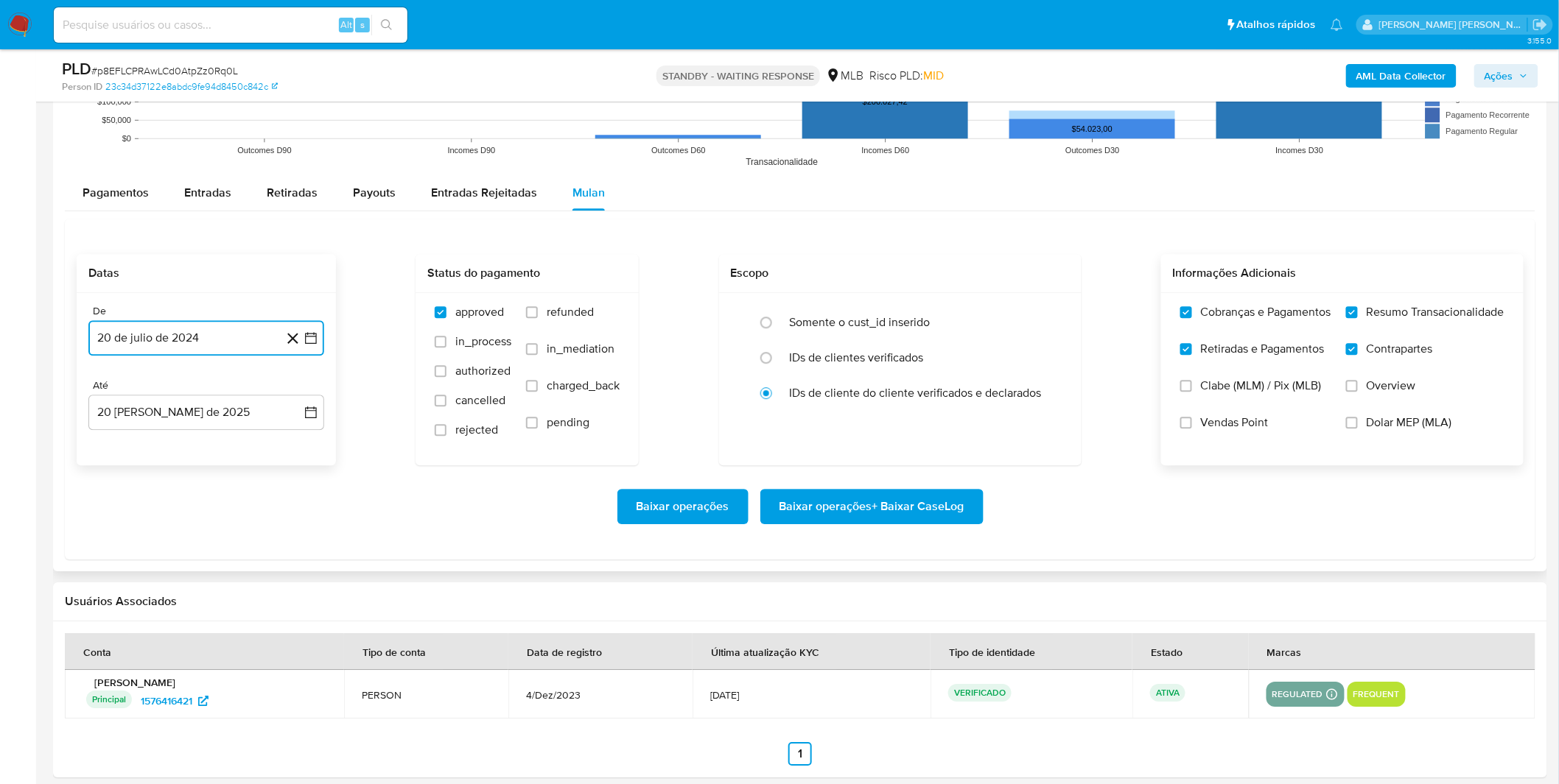
click at [220, 329] on button "20 de julio de 2024" at bounding box center [206, 337] width 236 height 35
click at [230, 390] on icon "Seleccionar mes y año" at bounding box center [235, 392] width 11 height 11
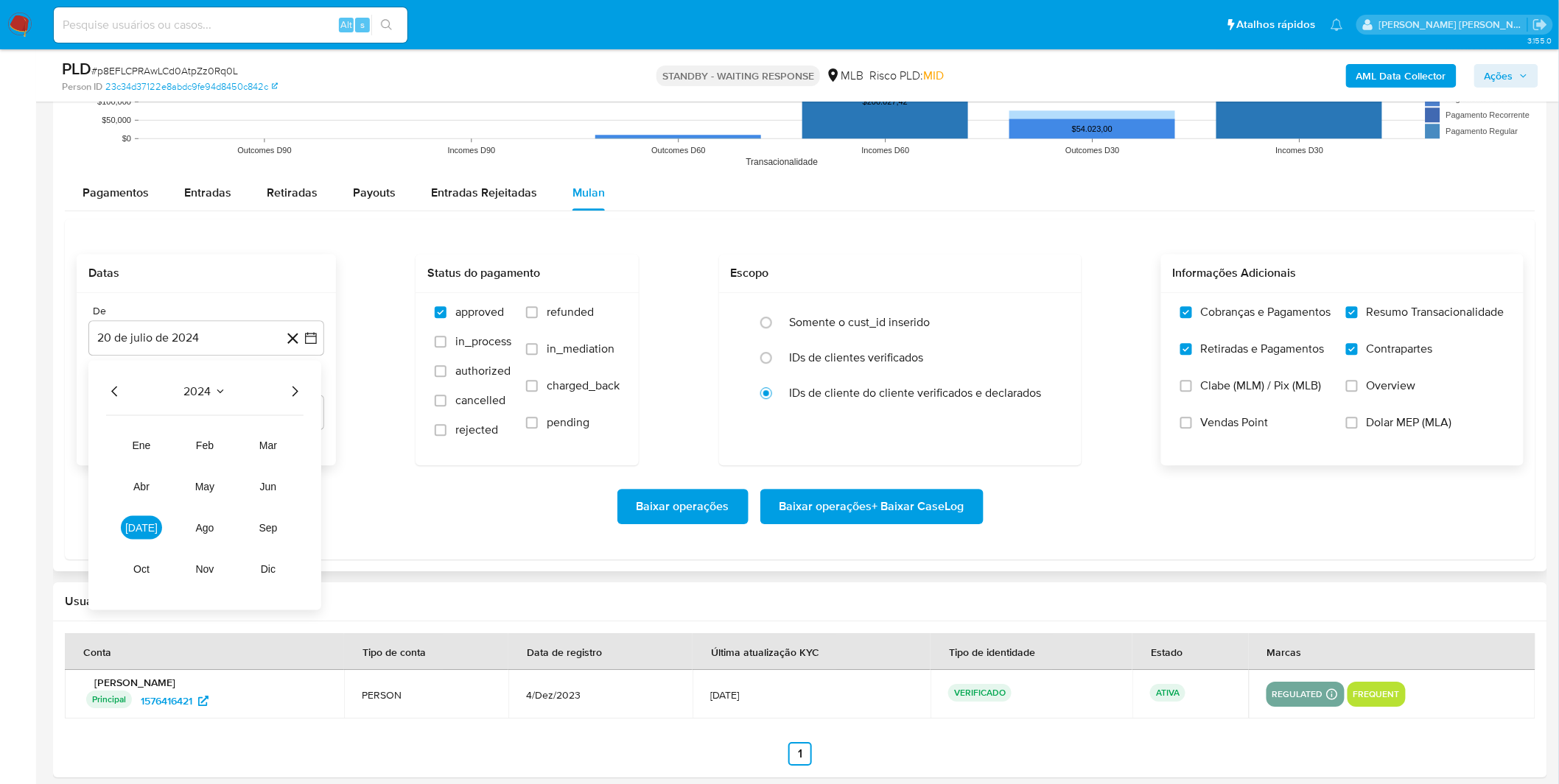
click at [304, 389] on div "2024 2024 ene feb mar abr may jun [DATE] ago sep oct nov dic" at bounding box center [204, 486] width 233 height 250
click at [295, 394] on icon "Año siguiente" at bounding box center [295, 392] width 18 height 18
click at [132, 527] on button "[DATE]" at bounding box center [141, 528] width 41 height 24
click at [145, 446] on button "1" at bounding box center [147, 446] width 24 height 24
click at [288, 506] on div "Baixar operações Baixar operações + Baixar CaseLog" at bounding box center [800, 506] width 1447 height 35
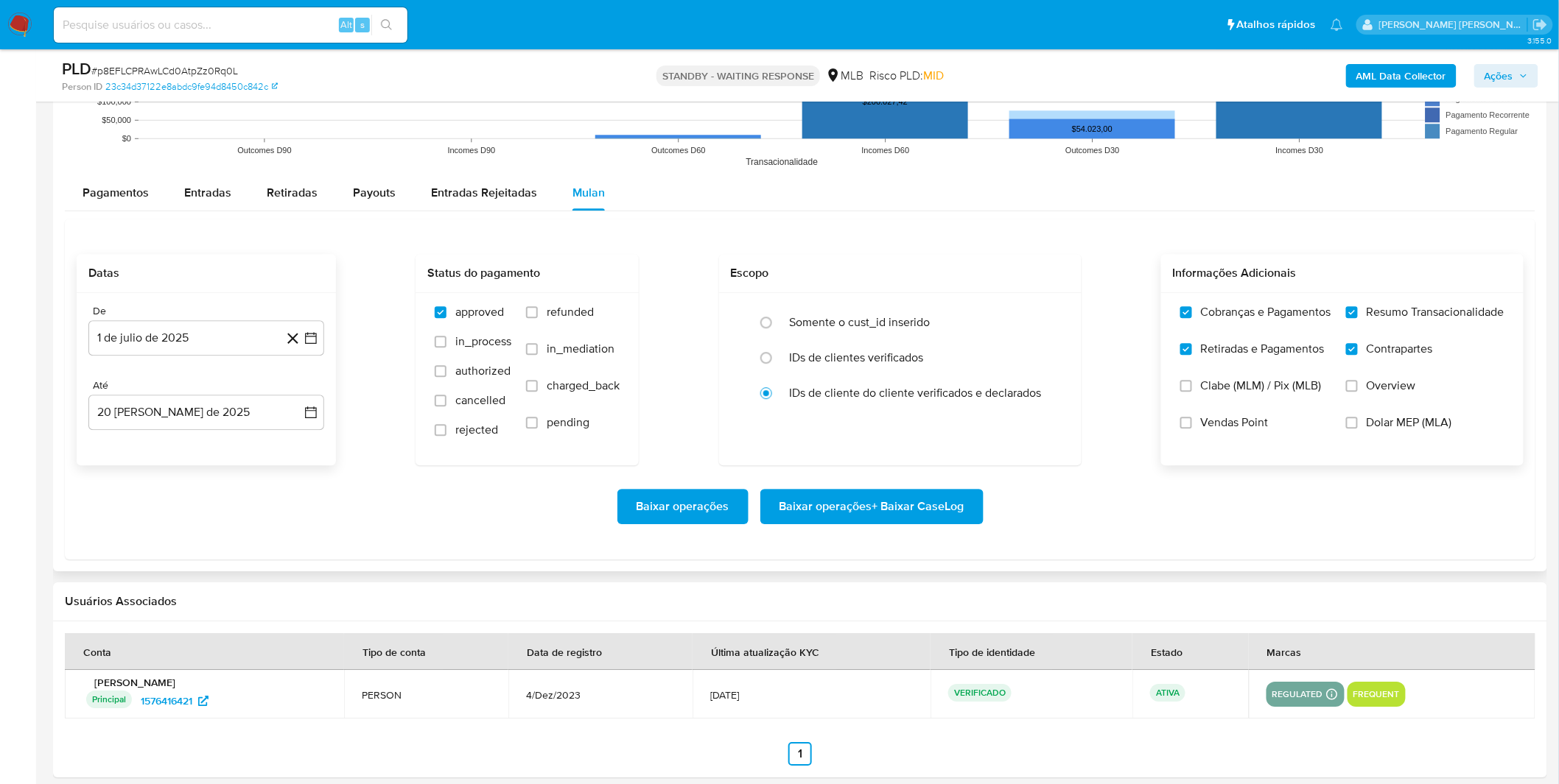
click at [852, 506] on span "Baixar operações + Baixar CaseLog" at bounding box center [872, 507] width 185 height 33
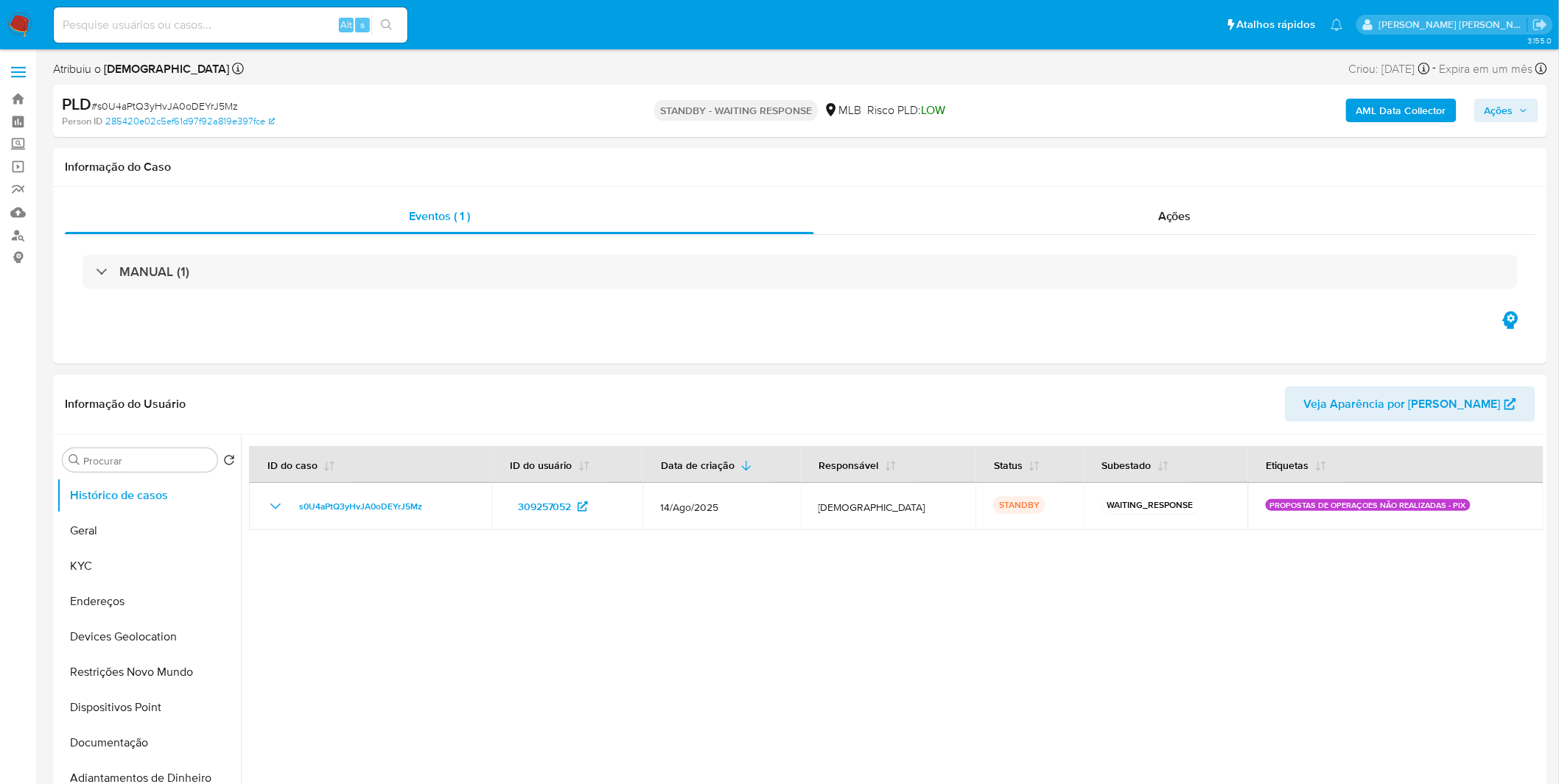
select select "10"
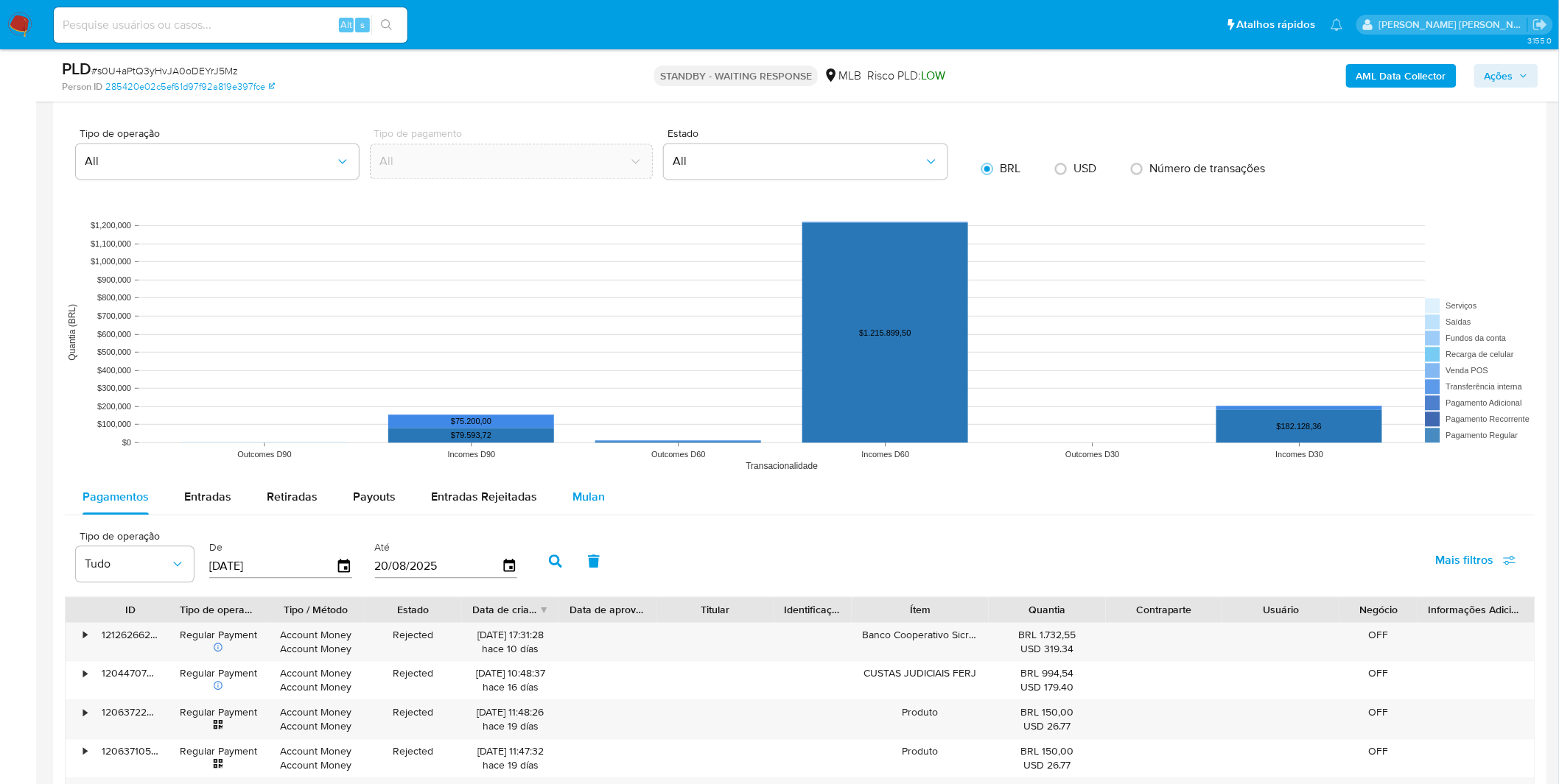
click at [582, 498] on span "Mulan" at bounding box center [589, 497] width 33 height 17
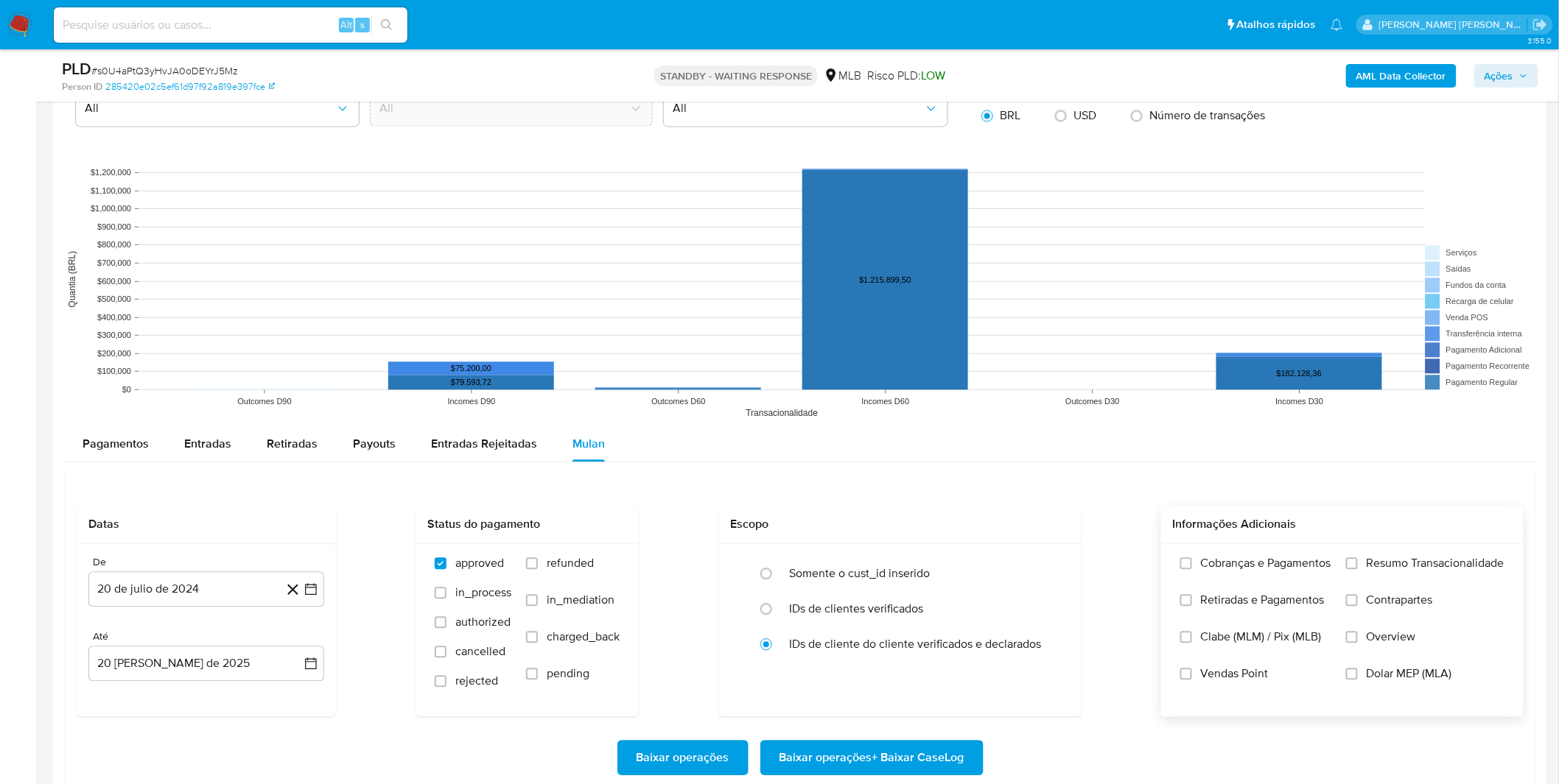
scroll to position [1308, 0]
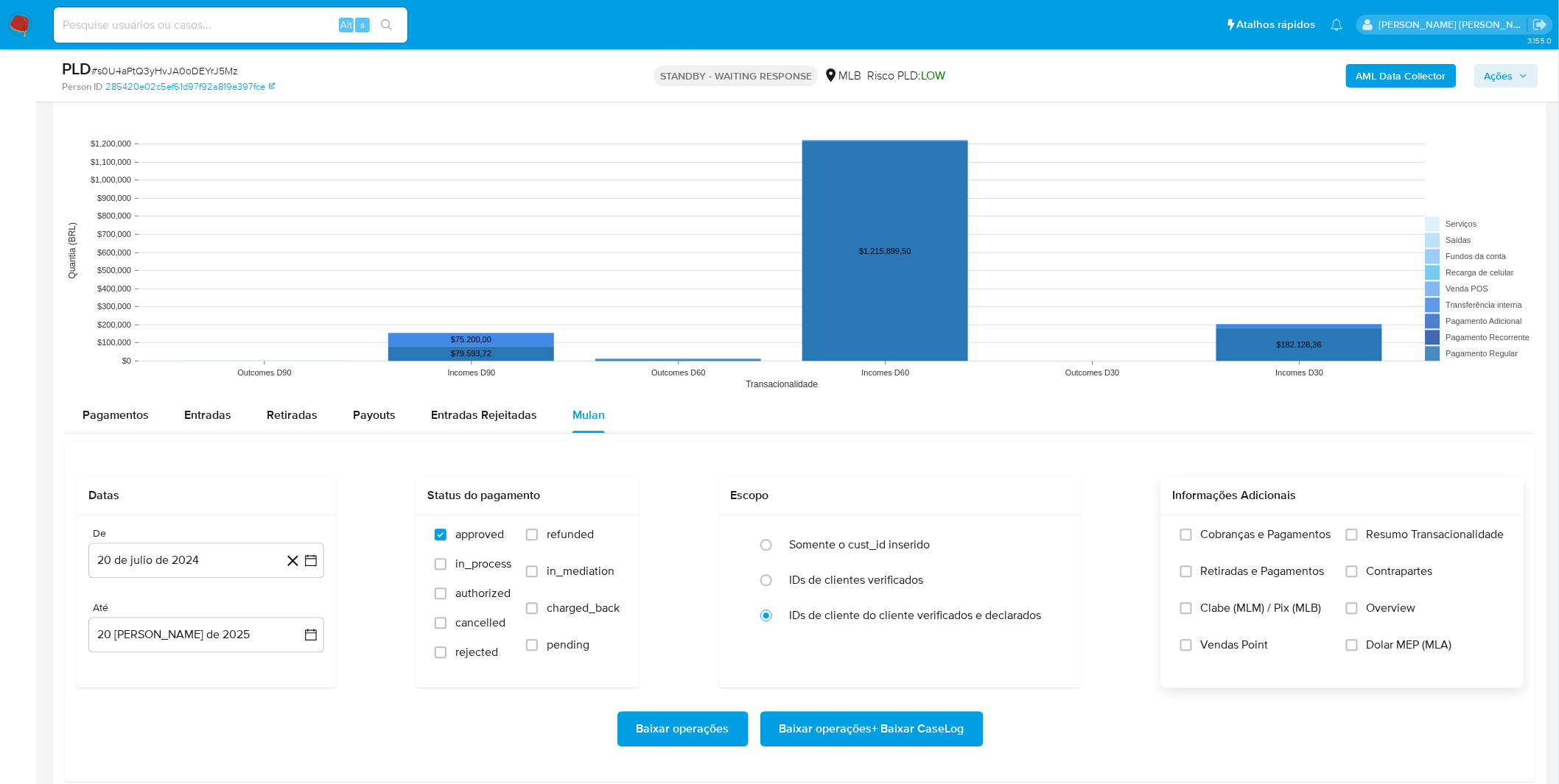
click at [1249, 547] on label "Cobranças e Pagamentos" at bounding box center [1256, 546] width 151 height 37
click at [1192, 541] on input "Cobranças e Pagamentos" at bounding box center [1186, 534] width 11 height 11
click at [1244, 581] on label "Retiradas e Pagamentos" at bounding box center [1256, 582] width 151 height 37
click at [1192, 577] on input "Retiradas e Pagamentos" at bounding box center [1186, 572] width 11 height 11
click at [1316, 572] on span "Retiradas e Pagamentos" at bounding box center [1262, 572] width 123 height 15
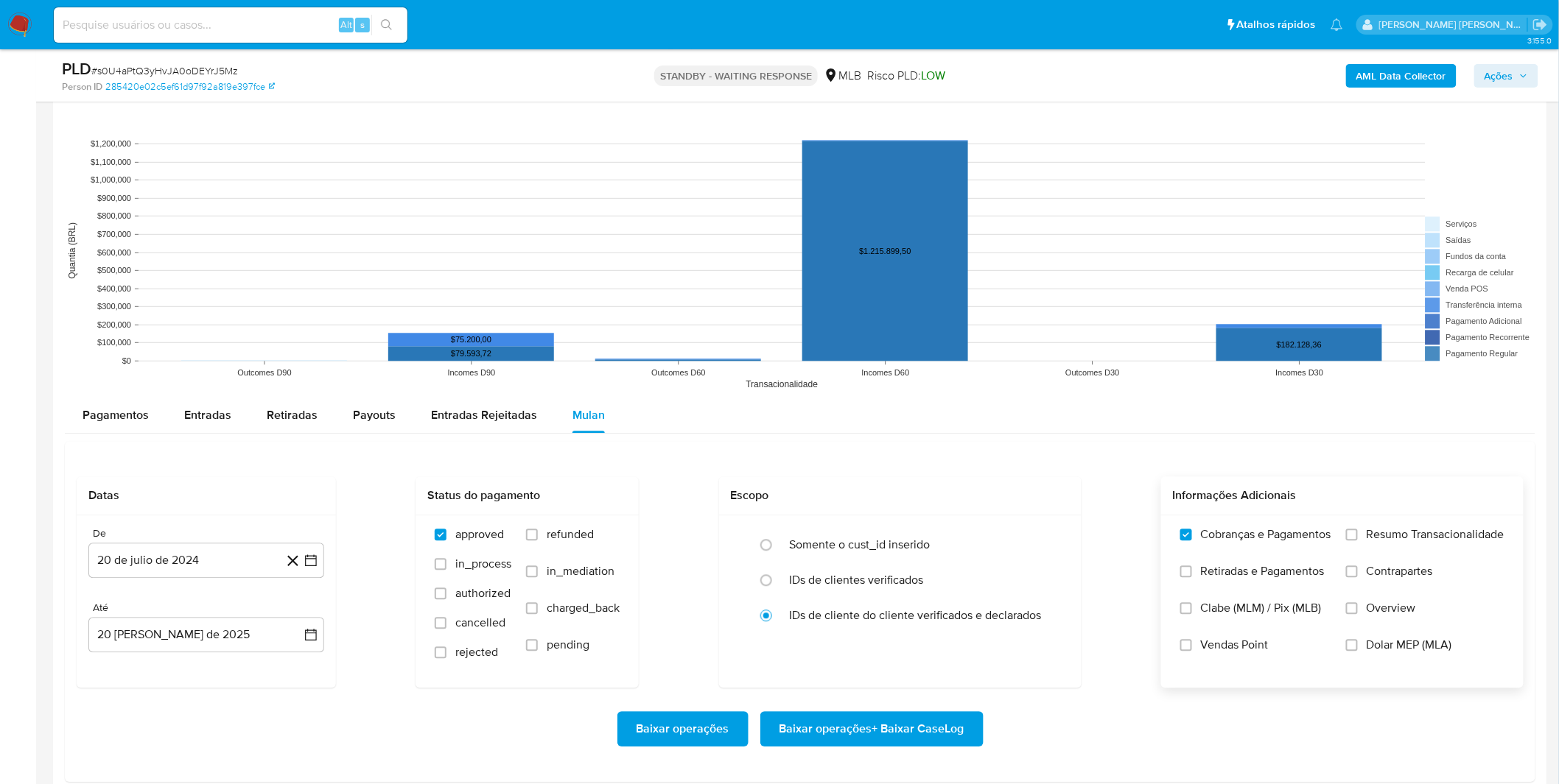
click at [1192, 572] on input "Retiradas e Pagamentos" at bounding box center [1186, 572] width 11 height 11
click at [1400, 542] on span "Resumo Transacionalidade" at bounding box center [1436, 535] width 138 height 15
click at [1358, 541] on input "Resumo Transacionalidade" at bounding box center [1351, 534] width 11 height 11
click at [1398, 577] on span "Contrapartes" at bounding box center [1400, 572] width 66 height 15
click at [1358, 577] on input "Contrapartes" at bounding box center [1351, 572] width 11 height 11
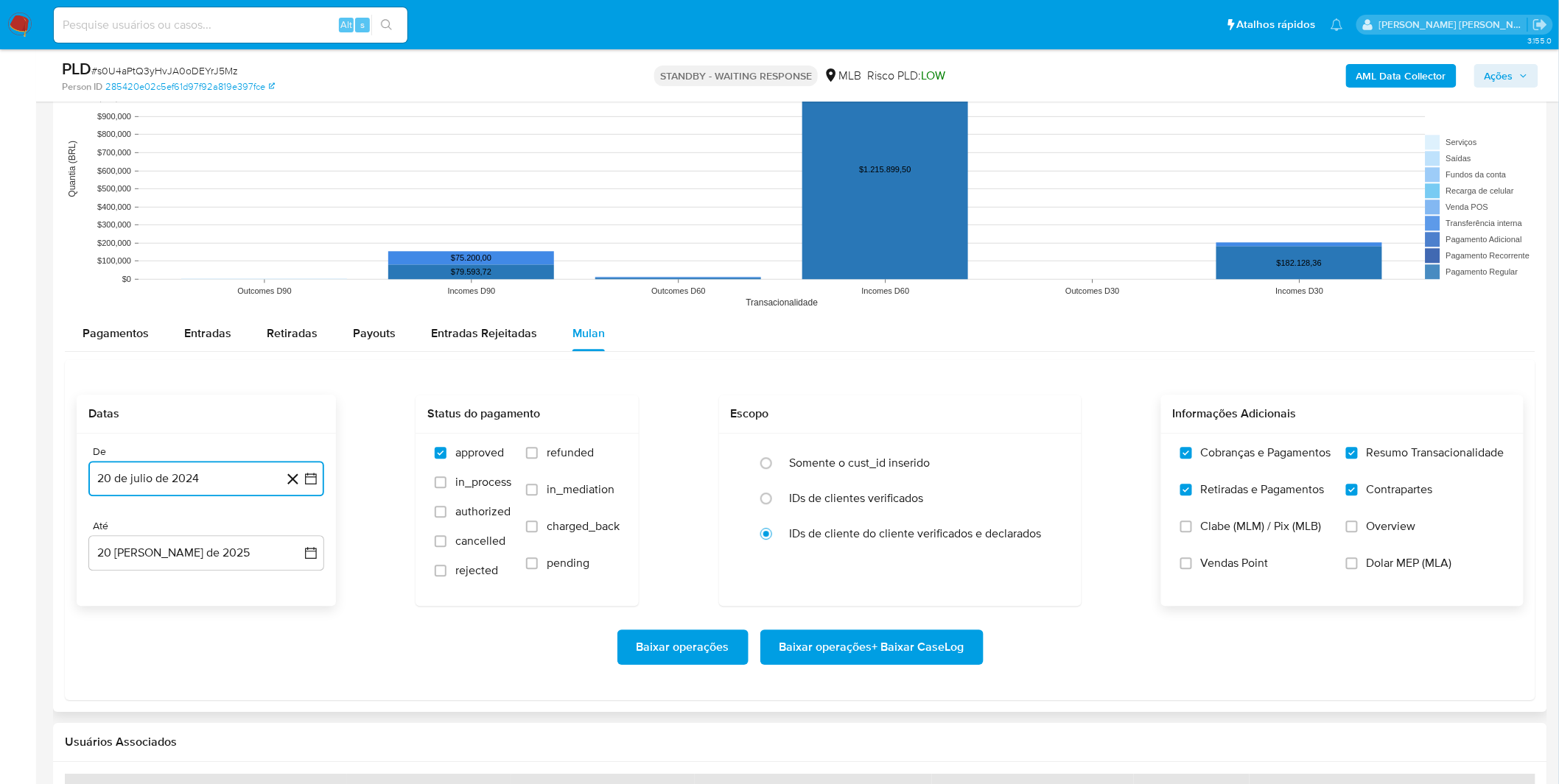
click at [161, 486] on button "20 de julio de 2024" at bounding box center [206, 478] width 236 height 35
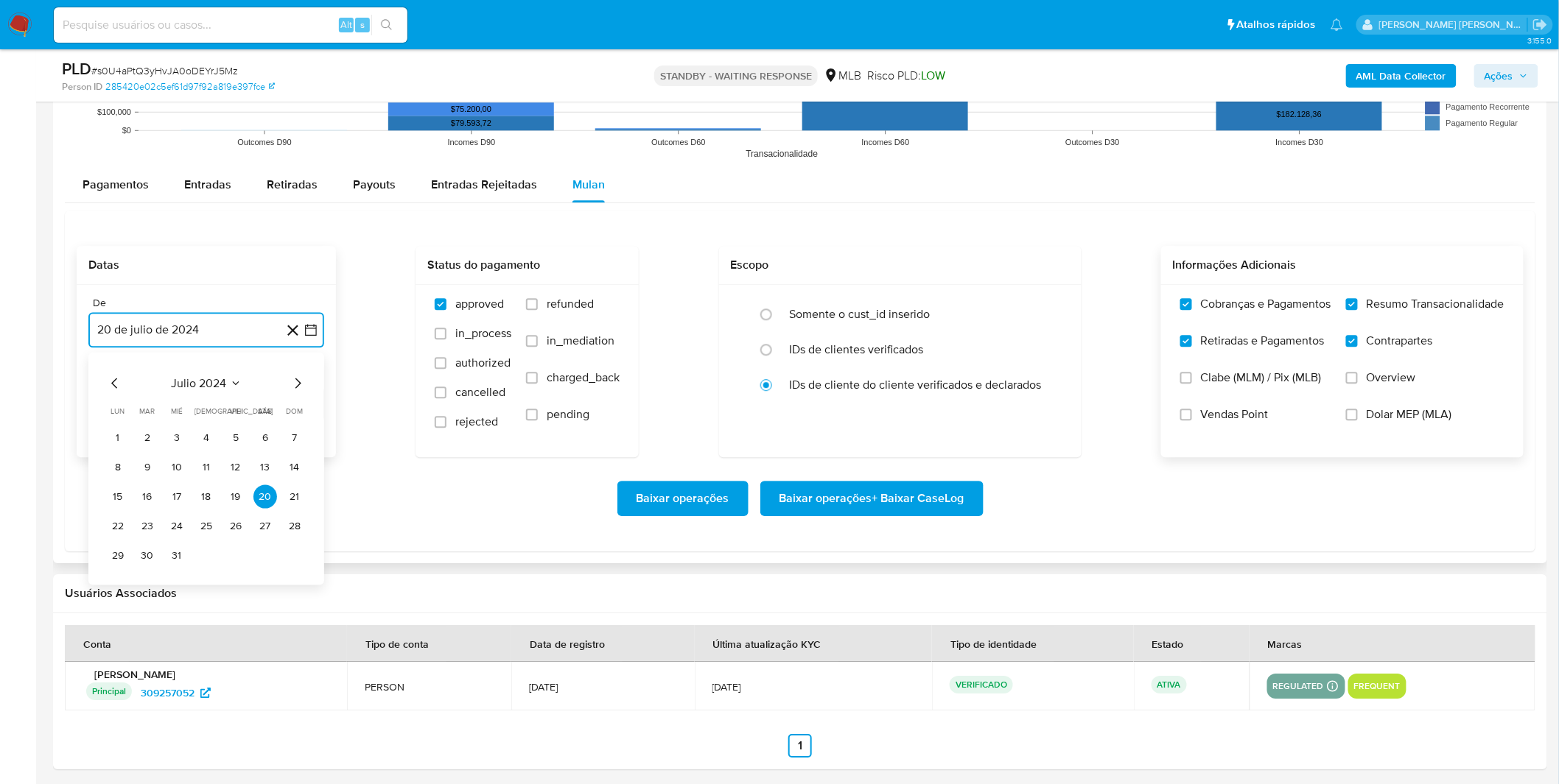
scroll to position [1545, 0]
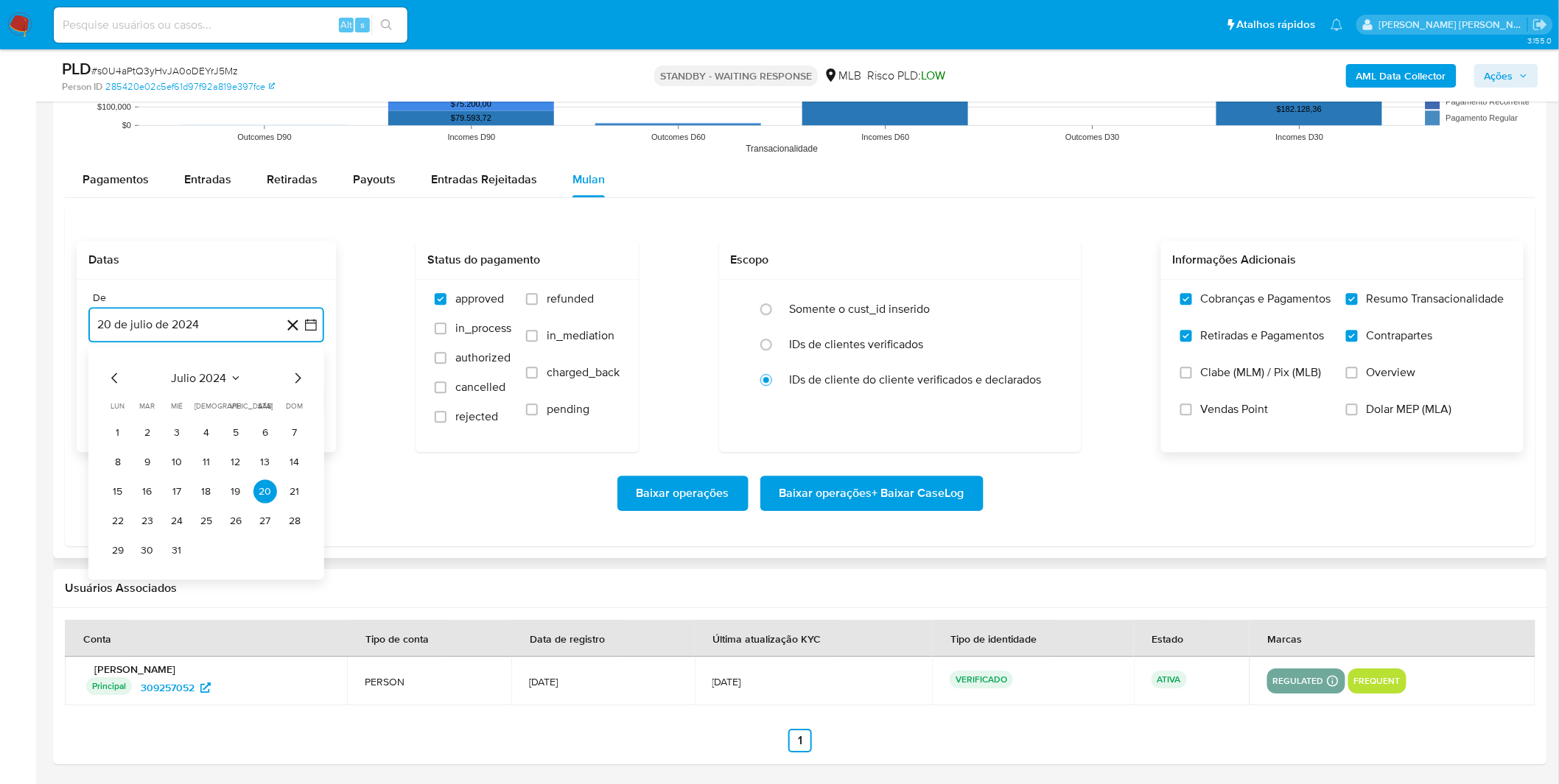
click at [211, 371] on span "julio 2024" at bounding box center [199, 378] width 56 height 15
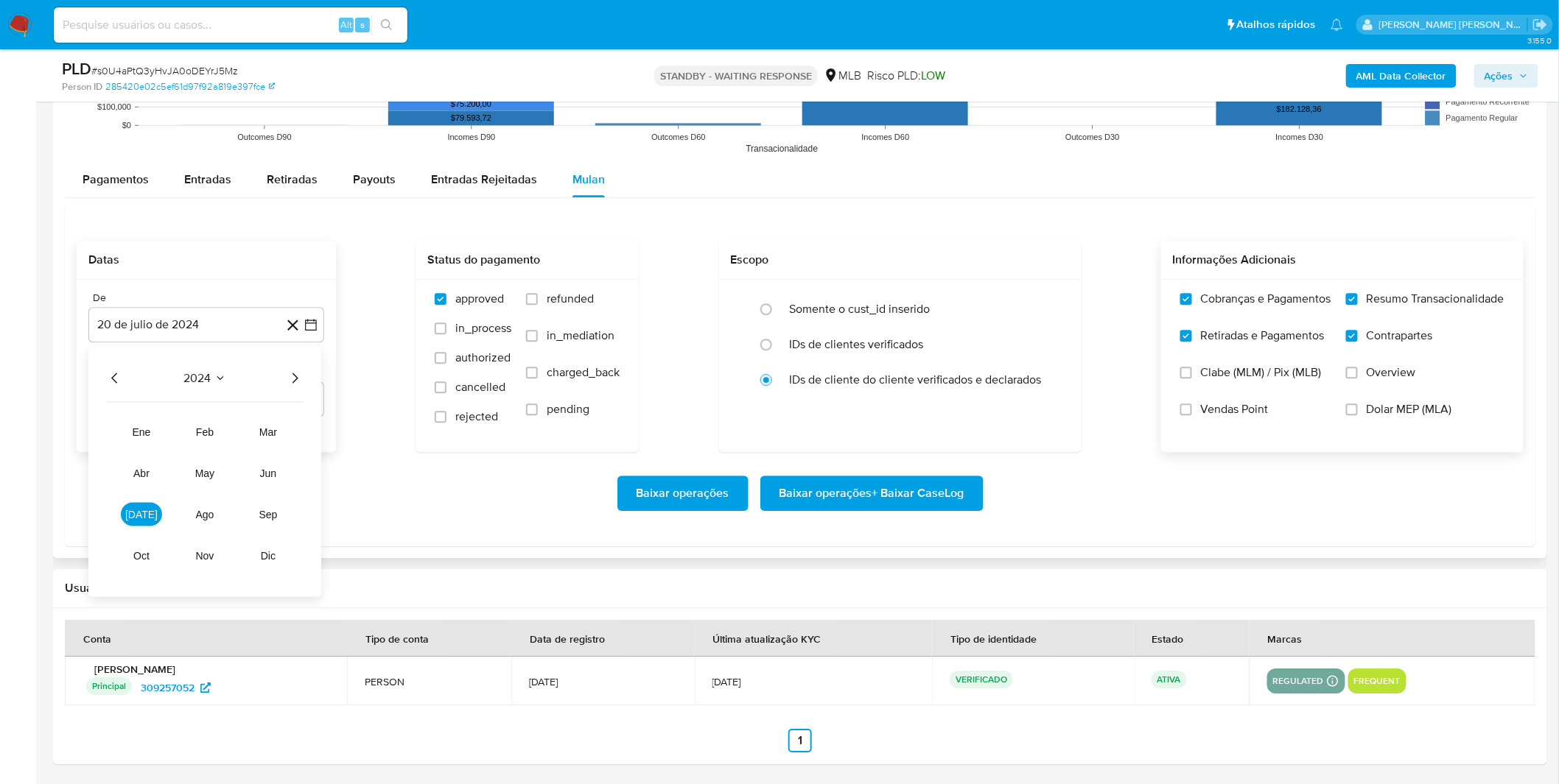
click at [289, 379] on icon "Año siguiente" at bounding box center [295, 378] width 18 height 18
click at [153, 513] on button "[DATE]" at bounding box center [141, 514] width 41 height 24
click at [152, 439] on button "1" at bounding box center [147, 432] width 24 height 24
click at [163, 497] on div "Baixar operações Baixar operações + Baixar CaseLog" at bounding box center [800, 493] width 1447 height 35
click at [887, 501] on span "Baixar operações + Baixar CaseLog" at bounding box center [872, 493] width 185 height 33
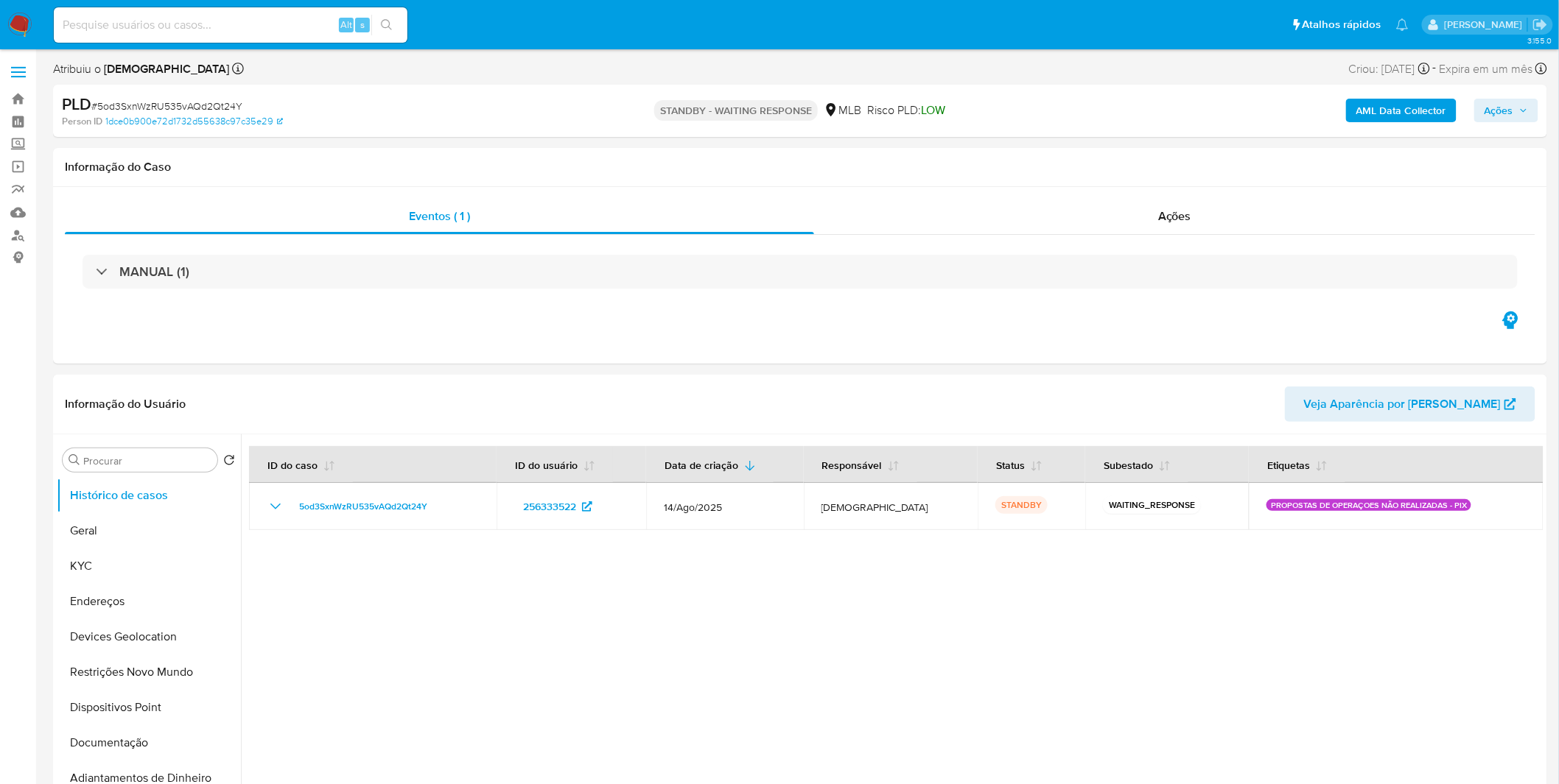
select select "10"
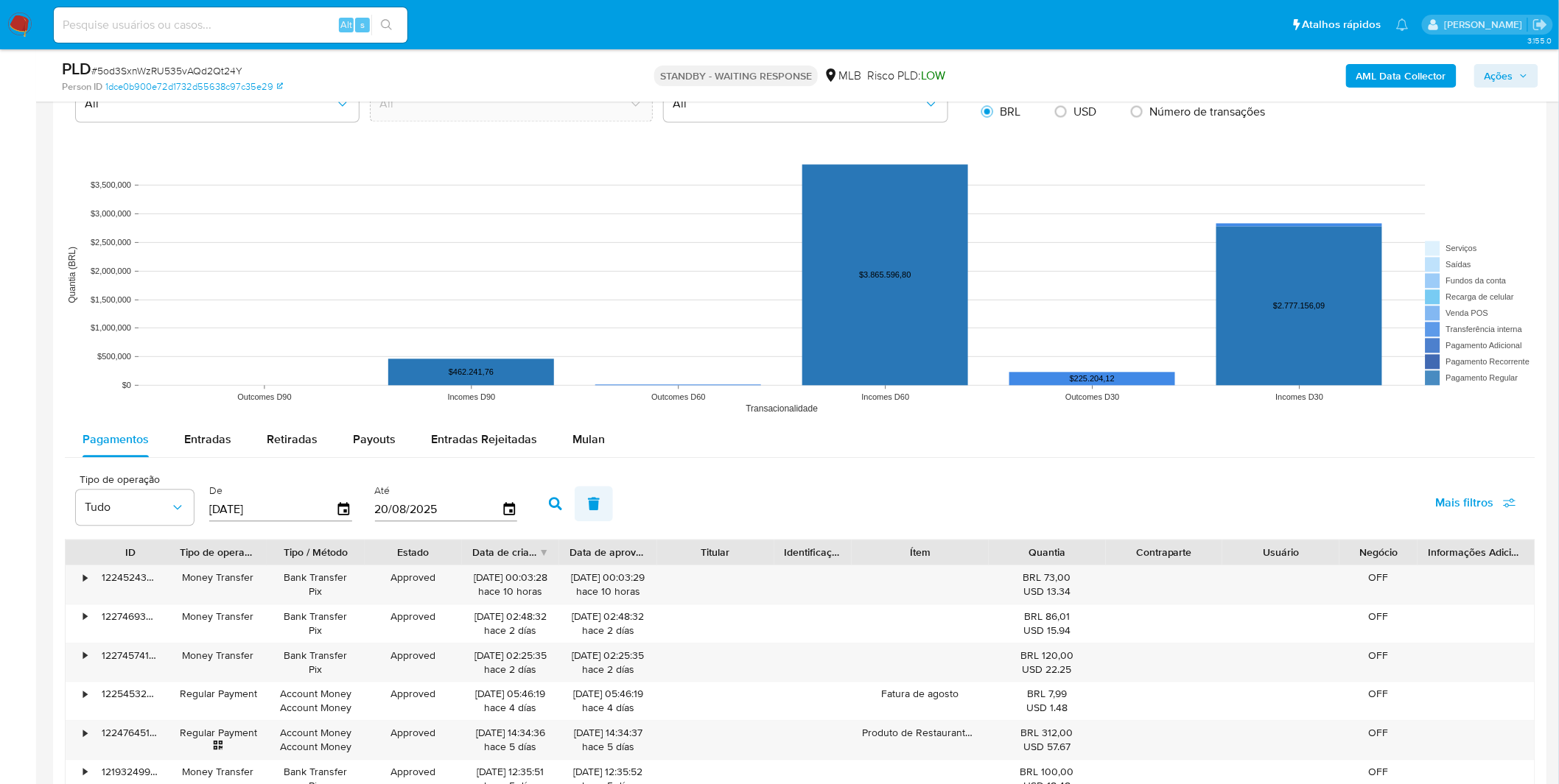
scroll to position [1227, 0]
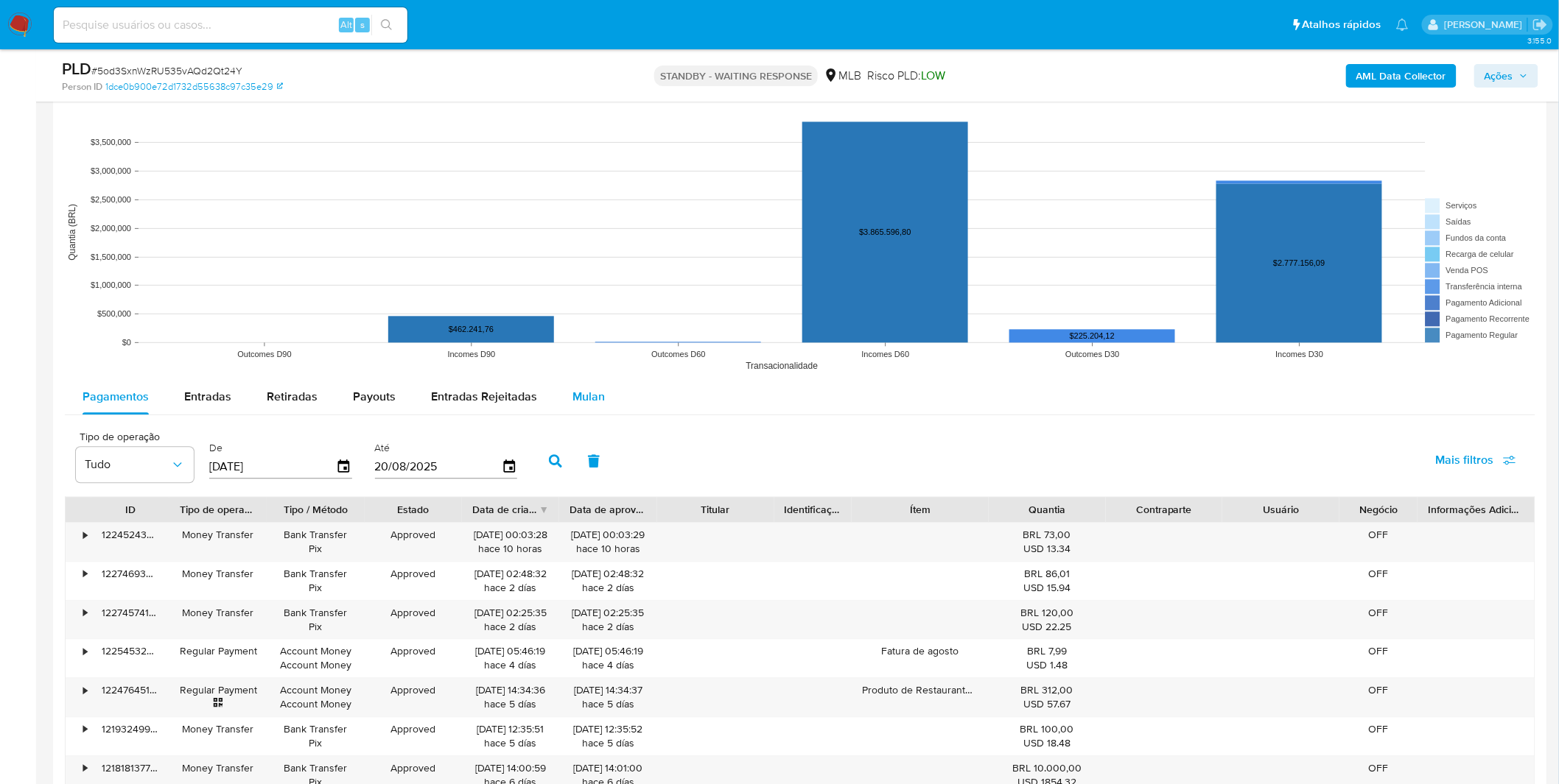
click at [579, 409] on div "Mulan" at bounding box center [589, 396] width 33 height 35
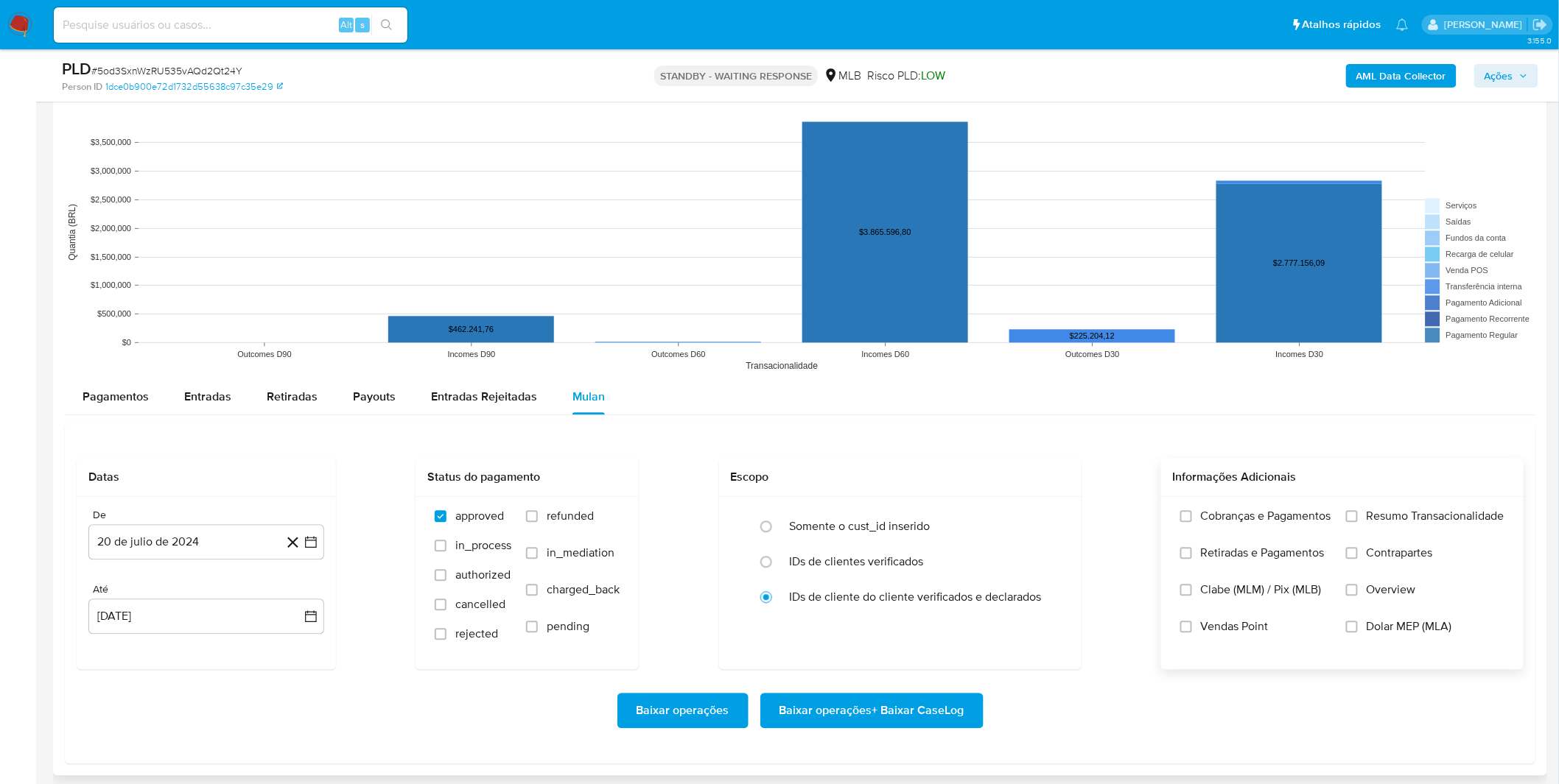
click at [1212, 528] on label "Cobranças e Pagamentos" at bounding box center [1256, 527] width 151 height 37
click at [1192, 522] on input "Cobranças e Pagamentos" at bounding box center [1186, 516] width 11 height 11
click at [1211, 550] on span "Retiradas e Pagamentos" at bounding box center [1262, 553] width 123 height 15
click at [1192, 550] on input "Retiradas e Pagamentos" at bounding box center [1186, 553] width 11 height 11
click at [1373, 525] on label "Resumo Transacionalidade" at bounding box center [1425, 527] width 159 height 37
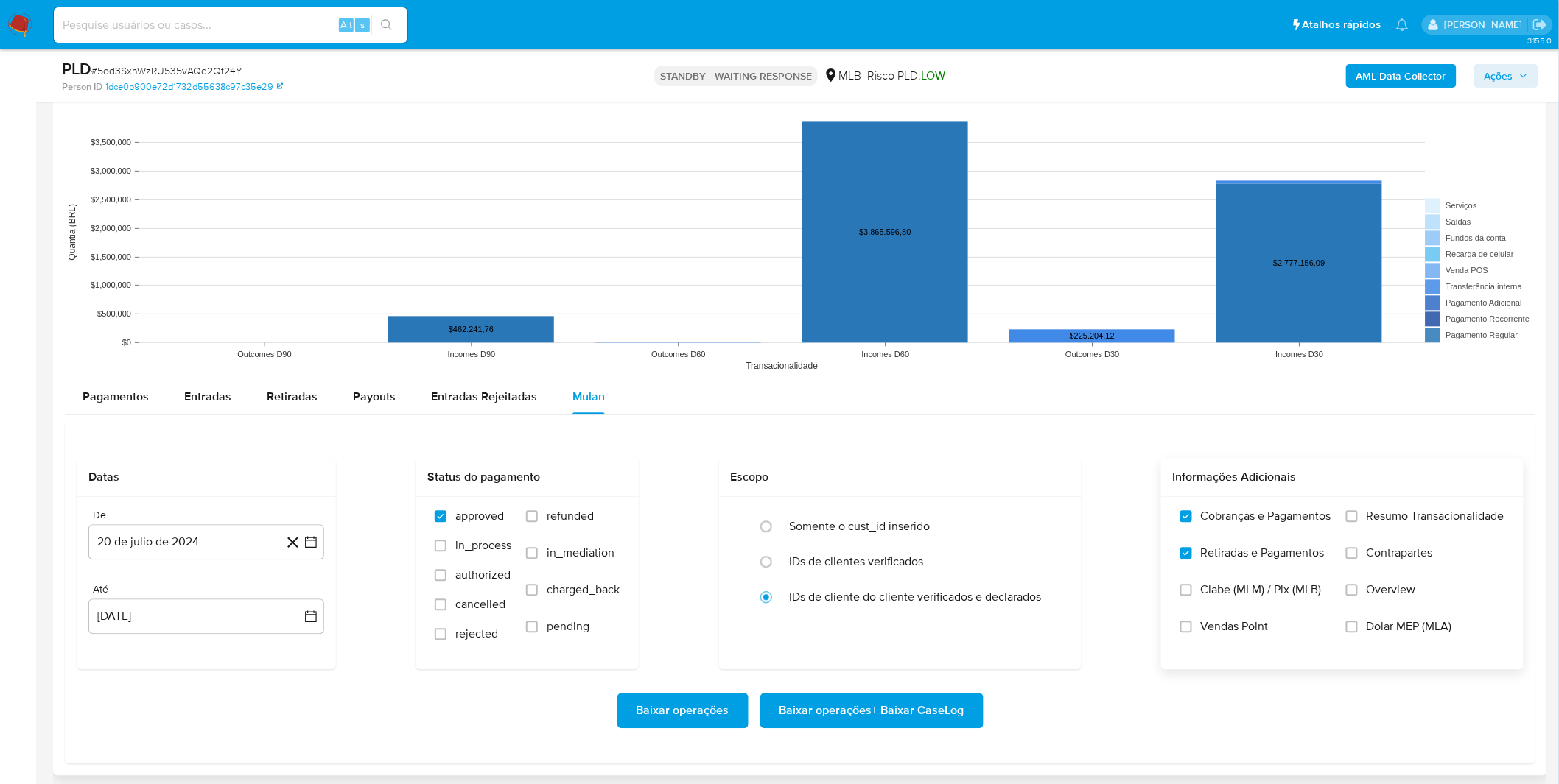
click at [1358, 522] on input "Resumo Transacionalidade" at bounding box center [1351, 516] width 11 height 11
click at [1375, 553] on span "Contrapartes" at bounding box center [1400, 553] width 66 height 15
click at [1358, 553] on input "Contrapartes" at bounding box center [1351, 553] width 11 height 11
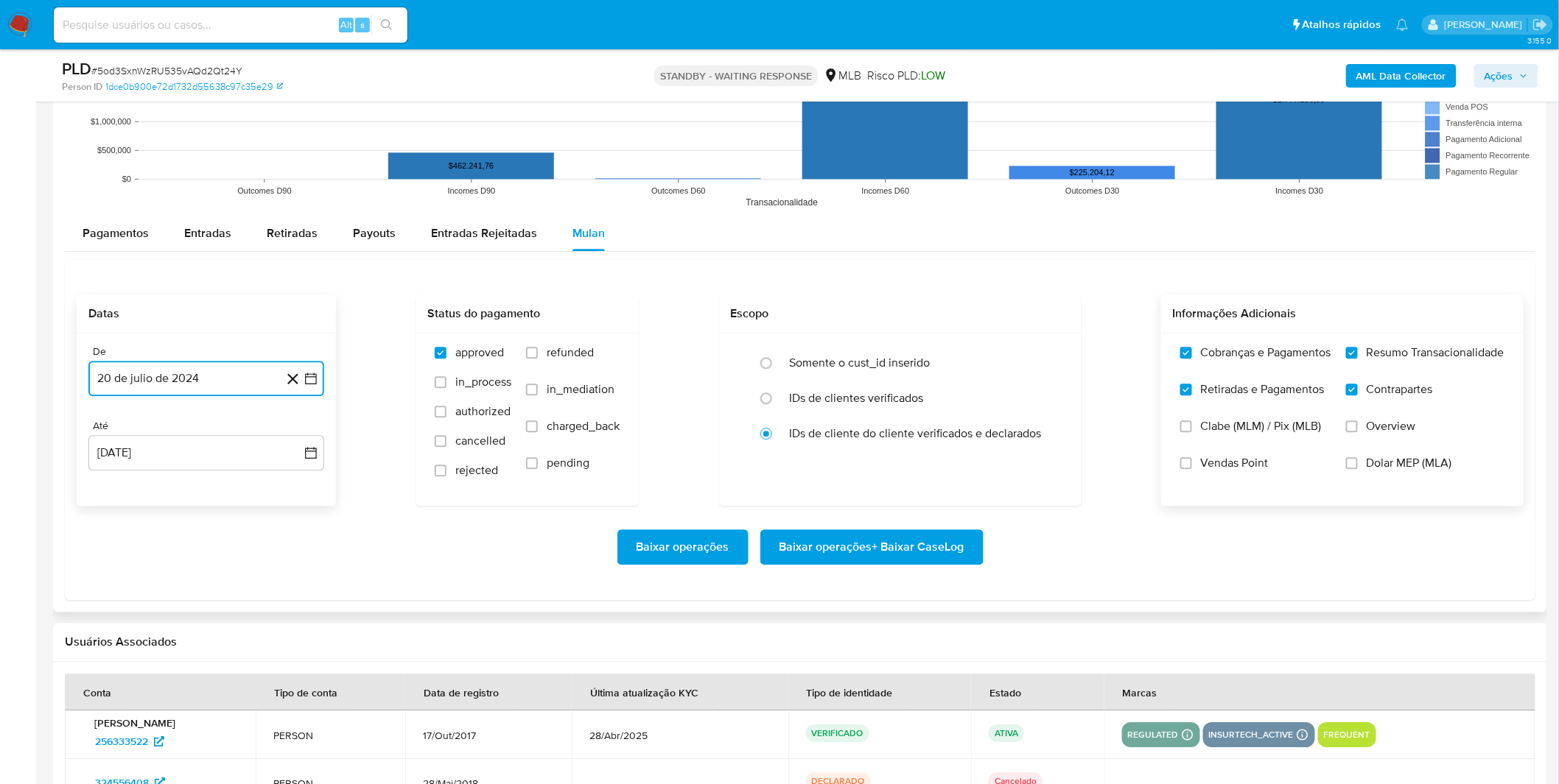
click at [198, 396] on button "20 de julio de 2024" at bounding box center [206, 378] width 236 height 35
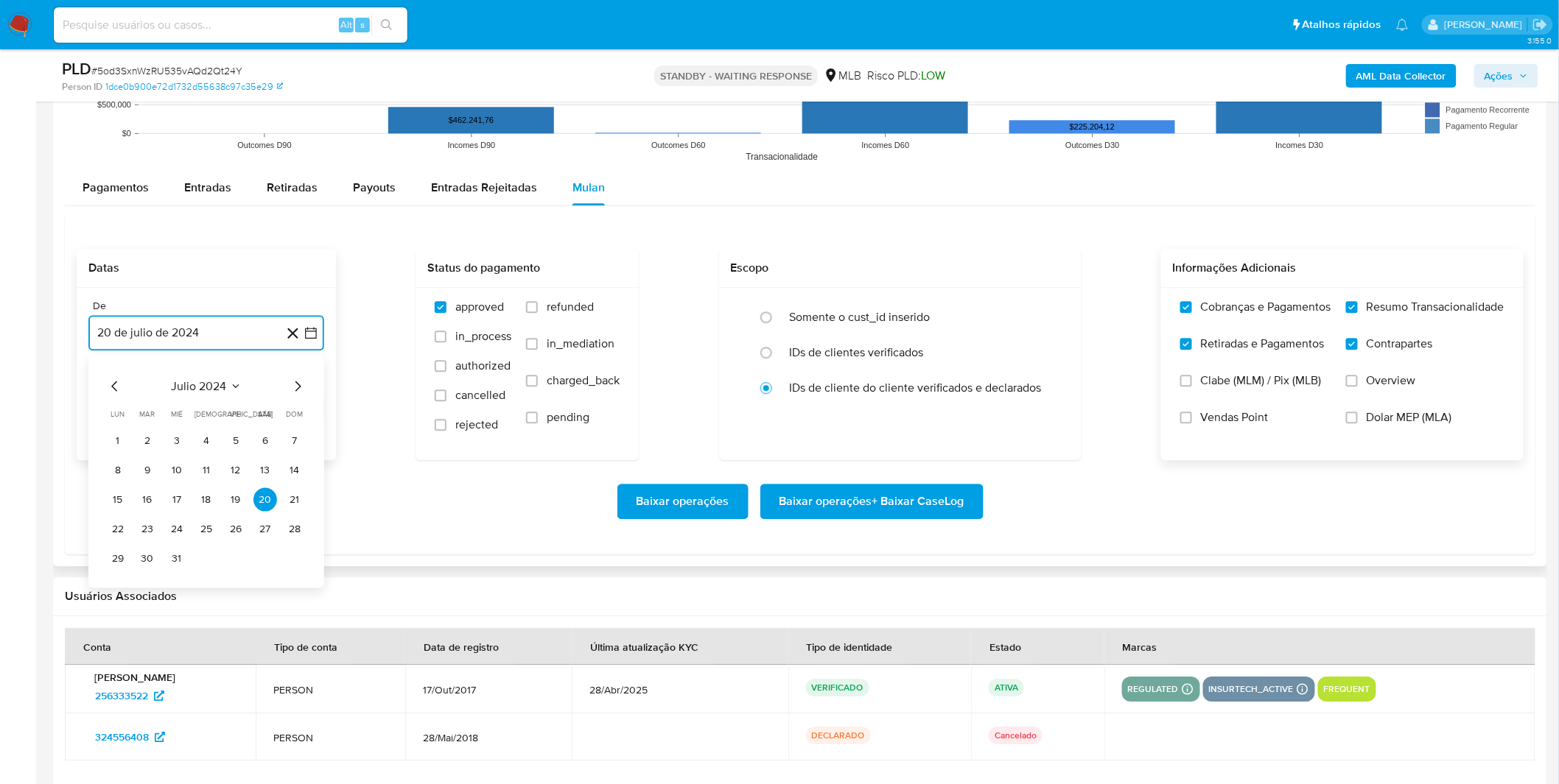
scroll to position [1472, 0]
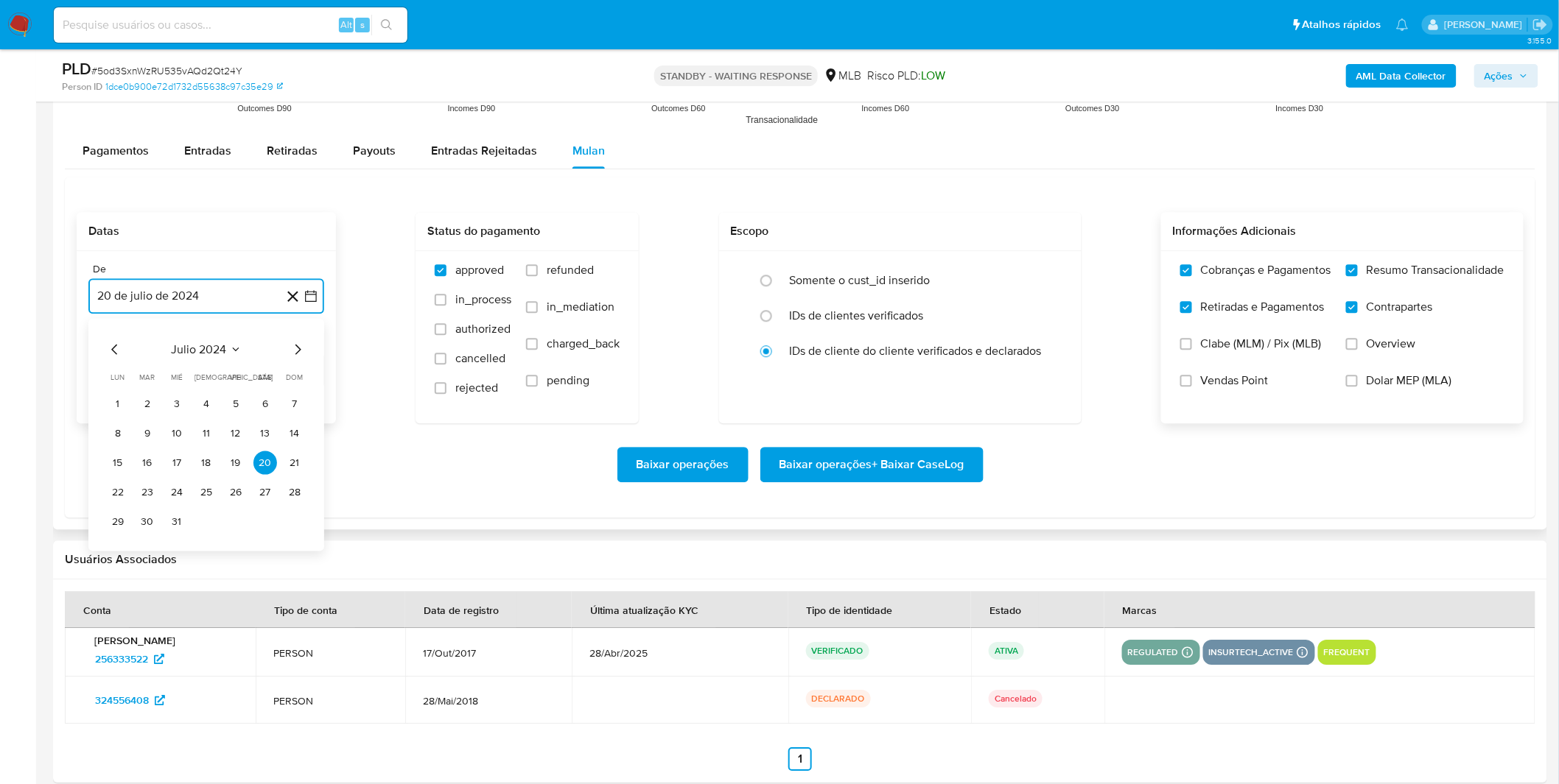
click at [218, 350] on span "julio 2024" at bounding box center [199, 350] width 56 height 15
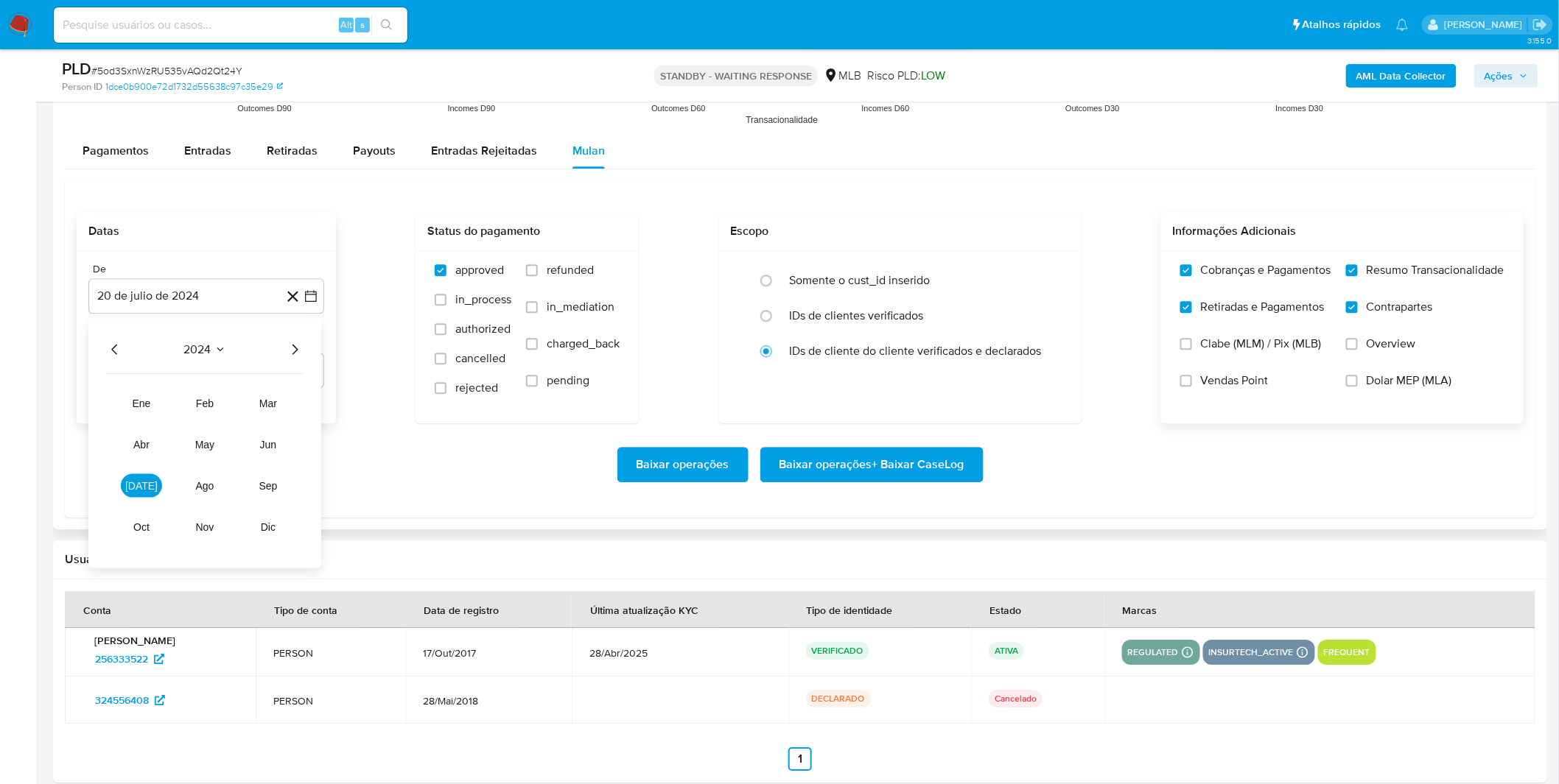
click at [218, 350] on icon "Seleccionar mes y año" at bounding box center [220, 350] width 7 height 4
click at [239, 348] on icon "Seleccionar mes y año" at bounding box center [235, 350] width 11 height 11
click at [290, 351] on icon "Año siguiente" at bounding box center [295, 350] width 18 height 18
click at [149, 479] on button "[DATE]" at bounding box center [141, 486] width 41 height 24
click at [145, 408] on button "1" at bounding box center [147, 404] width 24 height 24
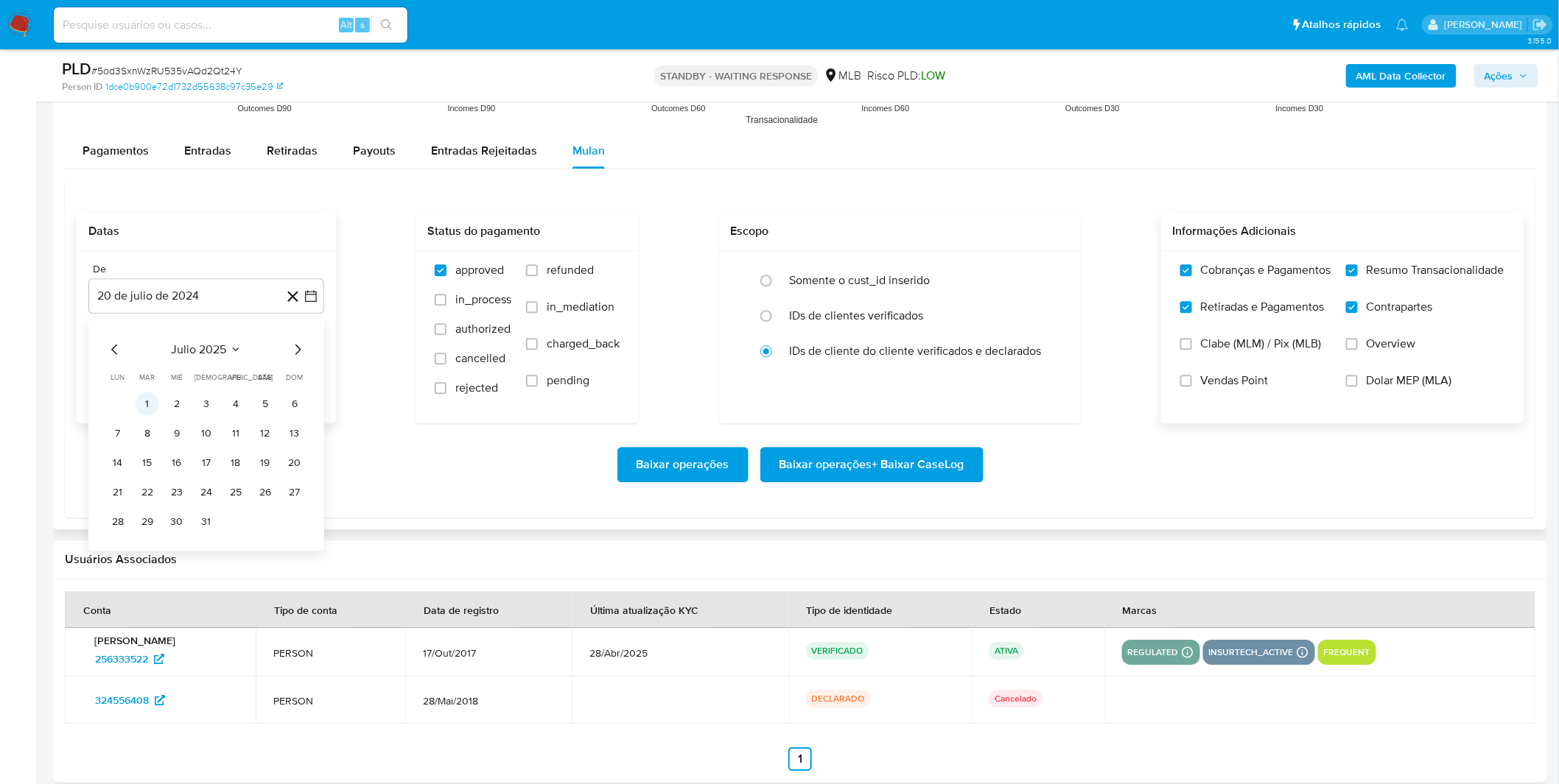
click at [145, 408] on div "De [DATE] [DATE] [DATE] lun lunes mar martes mié miércoles jue jueves vie viern…" at bounding box center [206, 336] width 259 height 172
click at [154, 453] on div "Baixar operações Baixar operações + Baixar CaseLog" at bounding box center [800, 464] width 1447 height 35
click at [851, 466] on span "Baixar operações + Baixar CaseLog" at bounding box center [872, 465] width 185 height 33
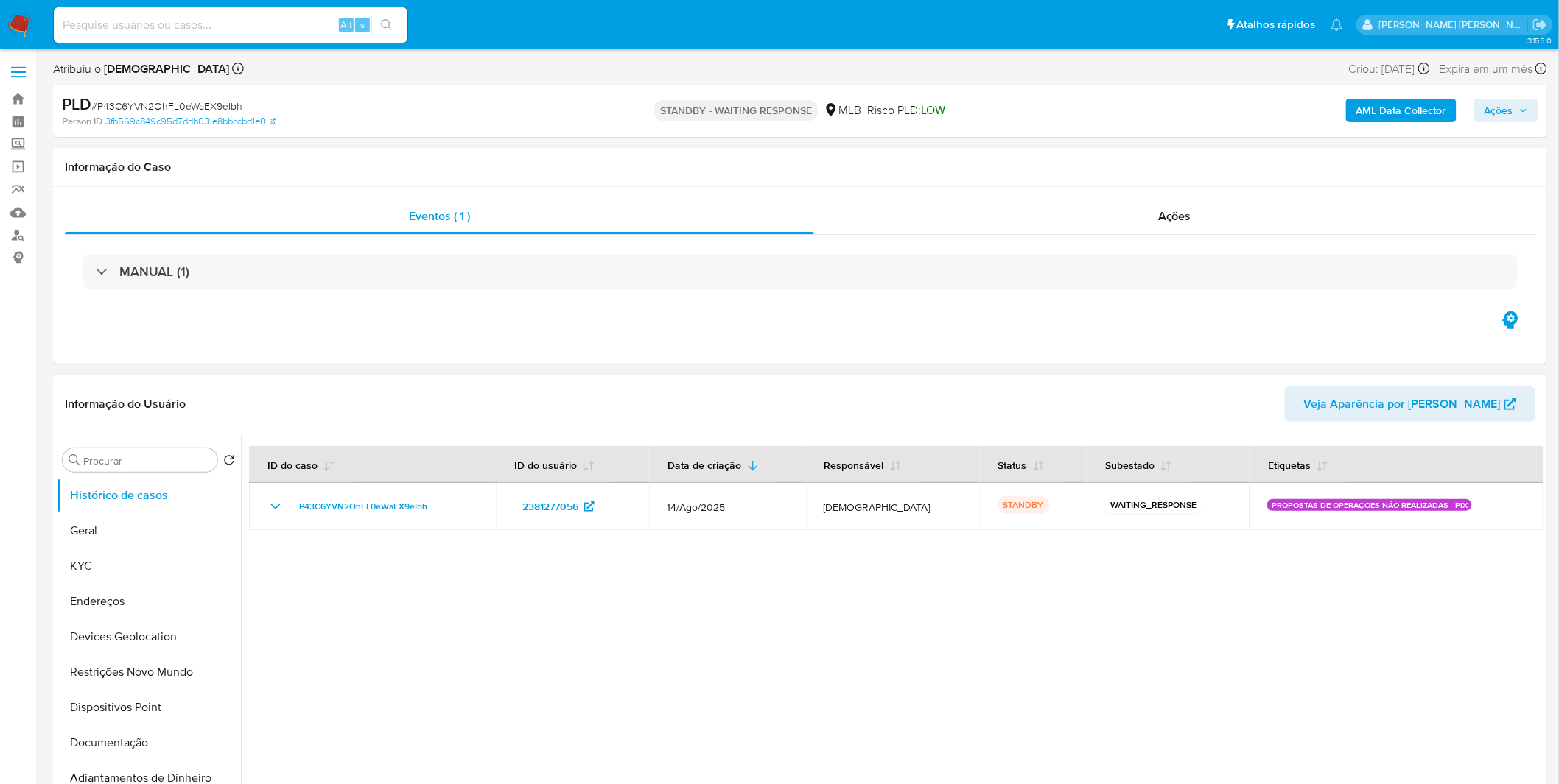
select select "10"
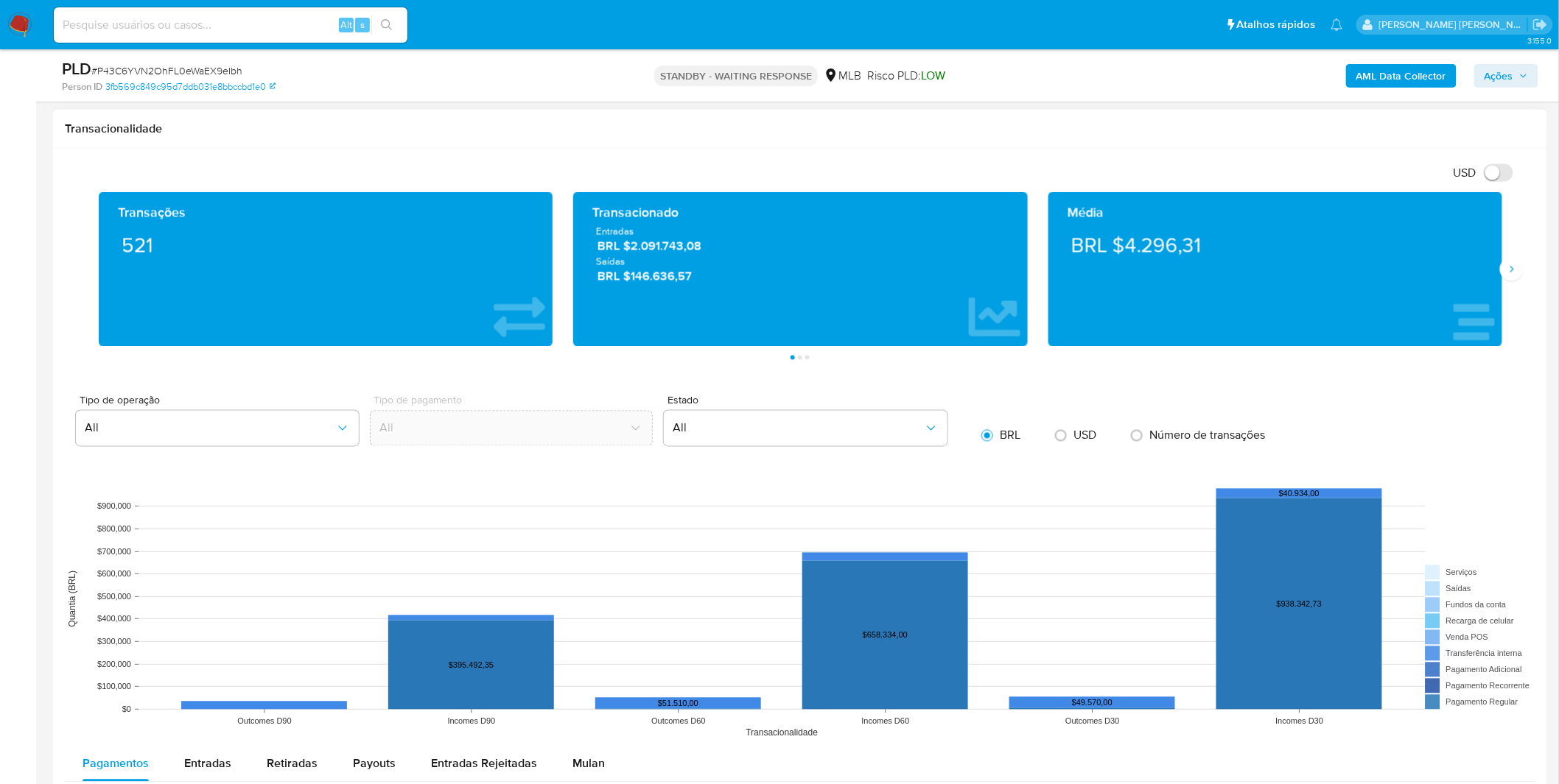
scroll to position [1063, 0]
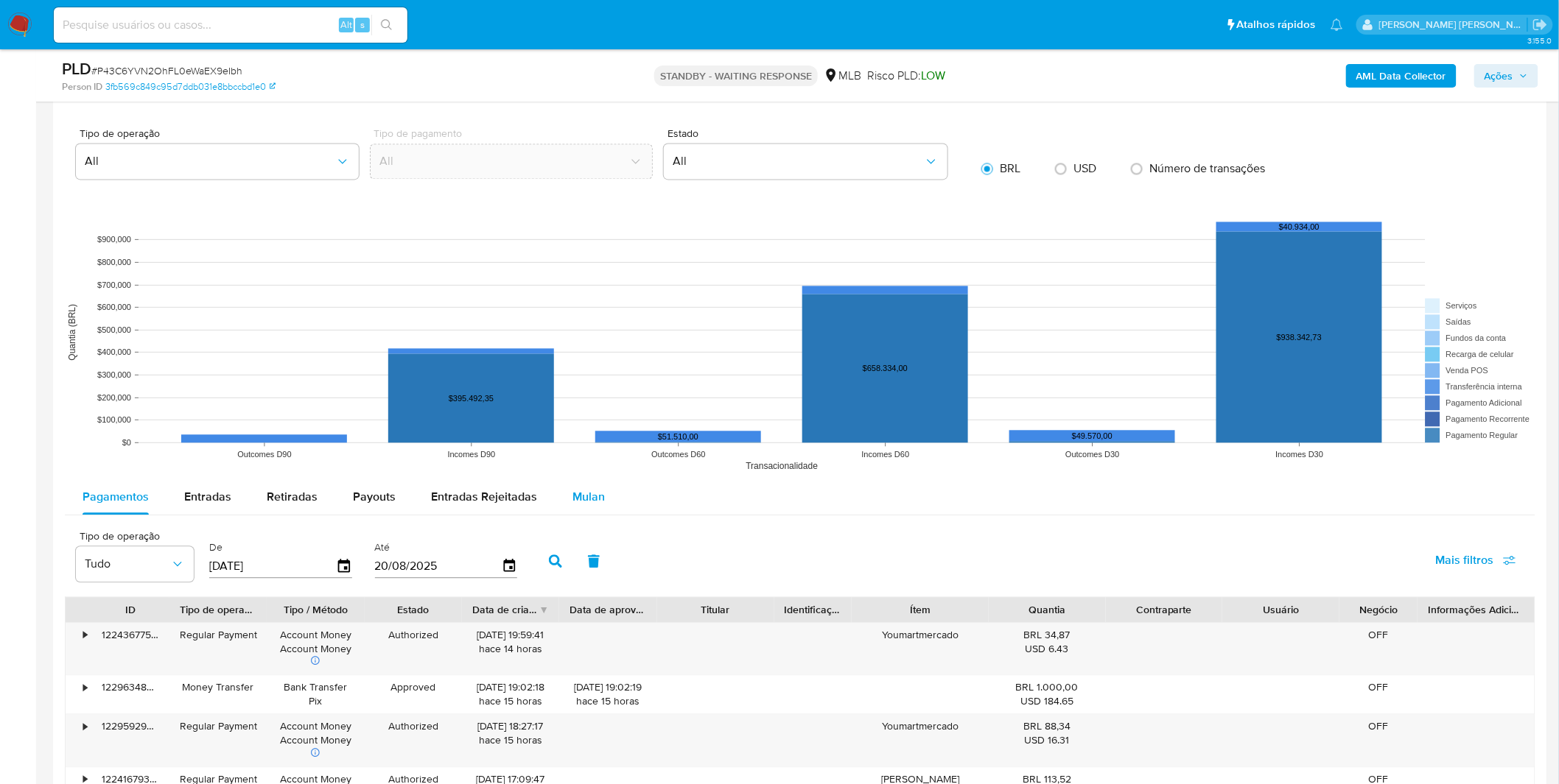
click at [604, 510] on button "Mulan" at bounding box center [588, 497] width 68 height 35
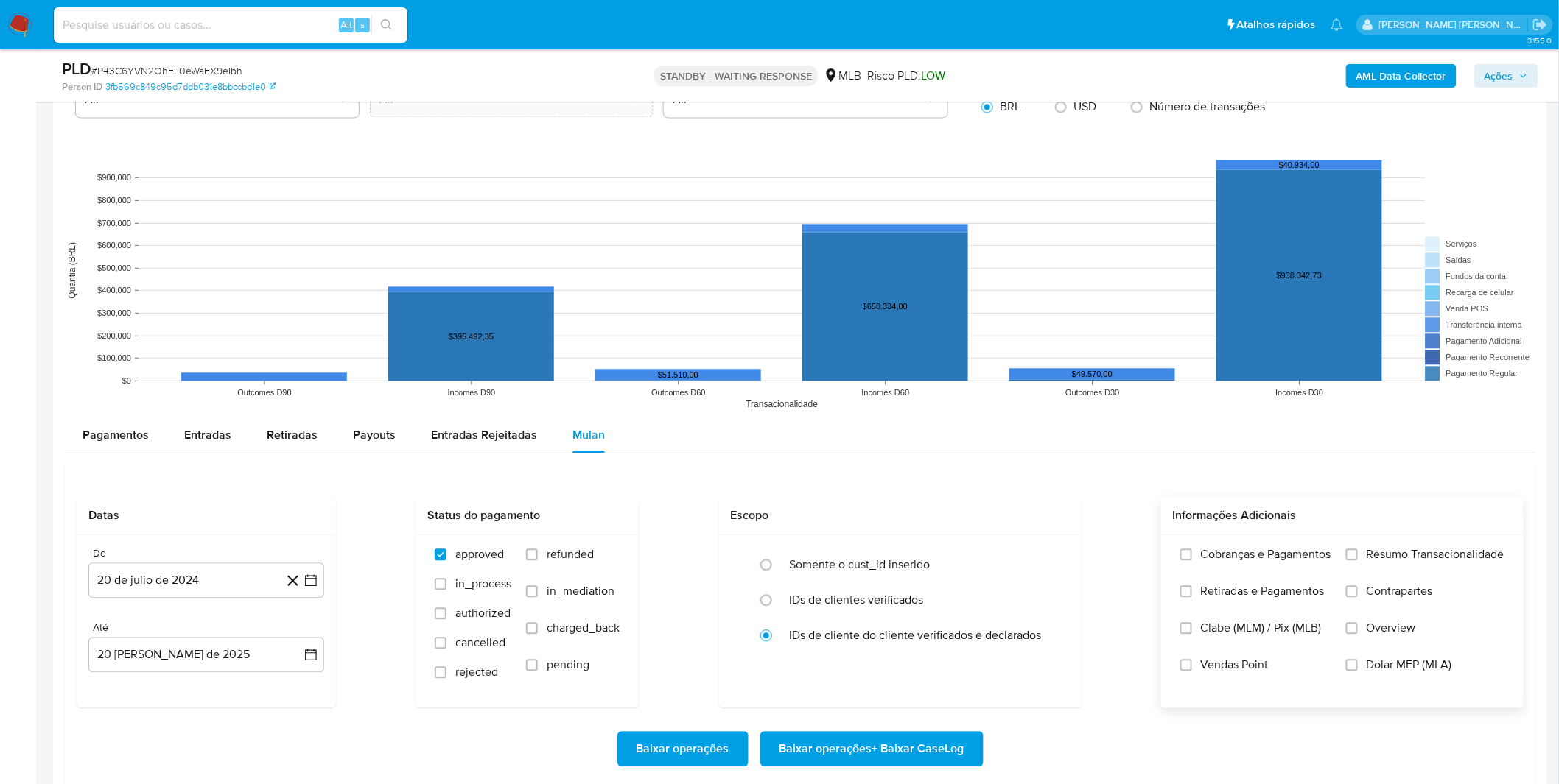
scroll to position [1390, 0]
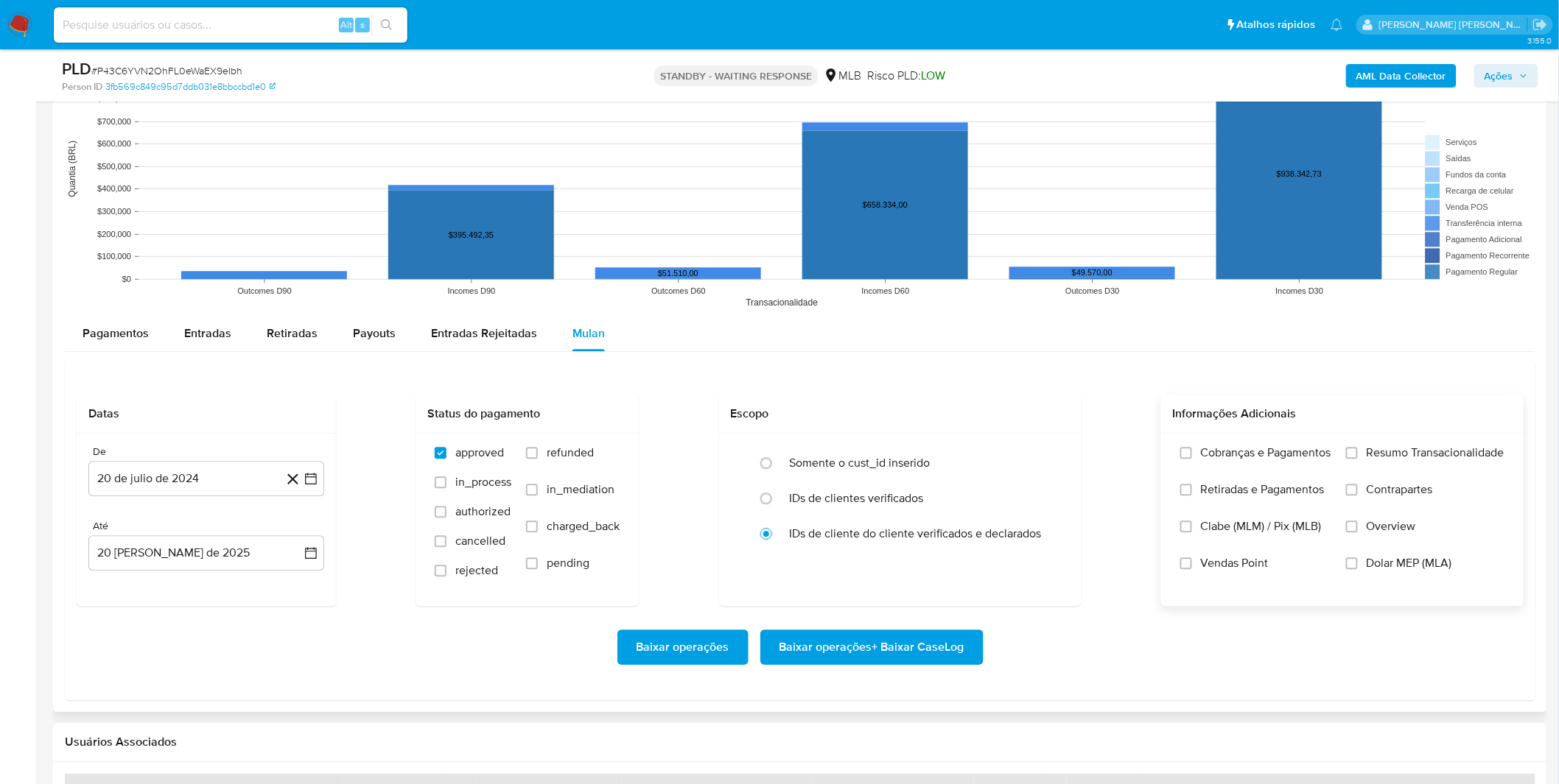
click at [1248, 476] on label "Cobranças e Pagamentos" at bounding box center [1256, 464] width 151 height 37
click at [1192, 459] on input "Cobranças e Pagamentos" at bounding box center [1186, 452] width 11 height 11
click at [1241, 498] on label "Retiradas e Pagamentos" at bounding box center [1256, 501] width 151 height 37
click at [1192, 496] on input "Retiradas e Pagamentos" at bounding box center [1186, 489] width 11 height 11
click at [1343, 470] on div "Cobranças e Pagamentos Retiradas e Pagamentos Clabe (MLM) / Pix (MLB) Vendas Po…" at bounding box center [1342, 519] width 339 height 147
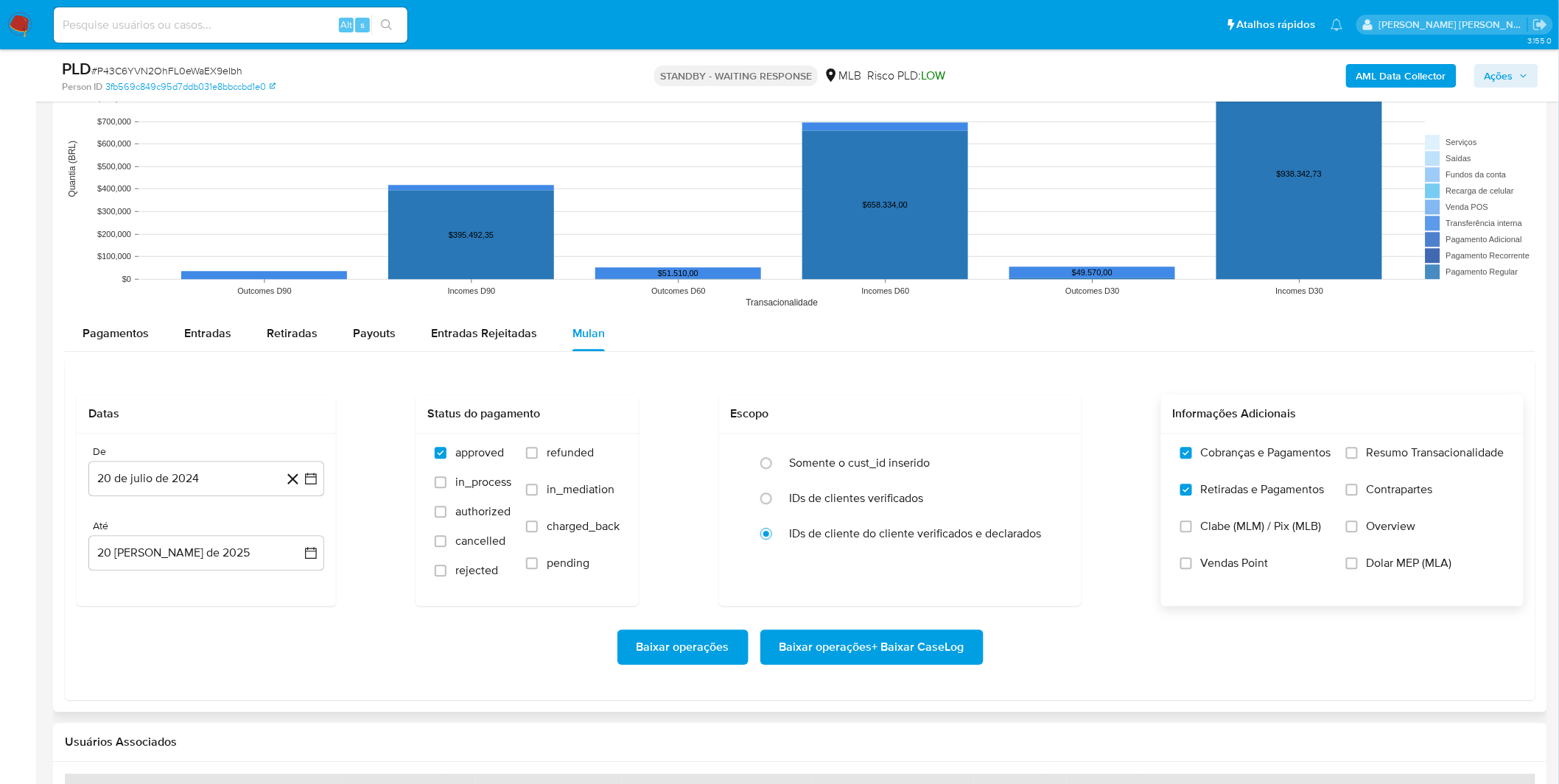
click at [1358, 464] on label "Resumo Transacionalidade" at bounding box center [1425, 464] width 159 height 37
click at [1358, 459] on input "Resumo Transacionalidade" at bounding box center [1351, 452] width 11 height 11
click at [1354, 487] on input "Contrapartes" at bounding box center [1351, 489] width 11 height 11
click at [220, 481] on button "20 de julio de 2024" at bounding box center [206, 478] width 236 height 35
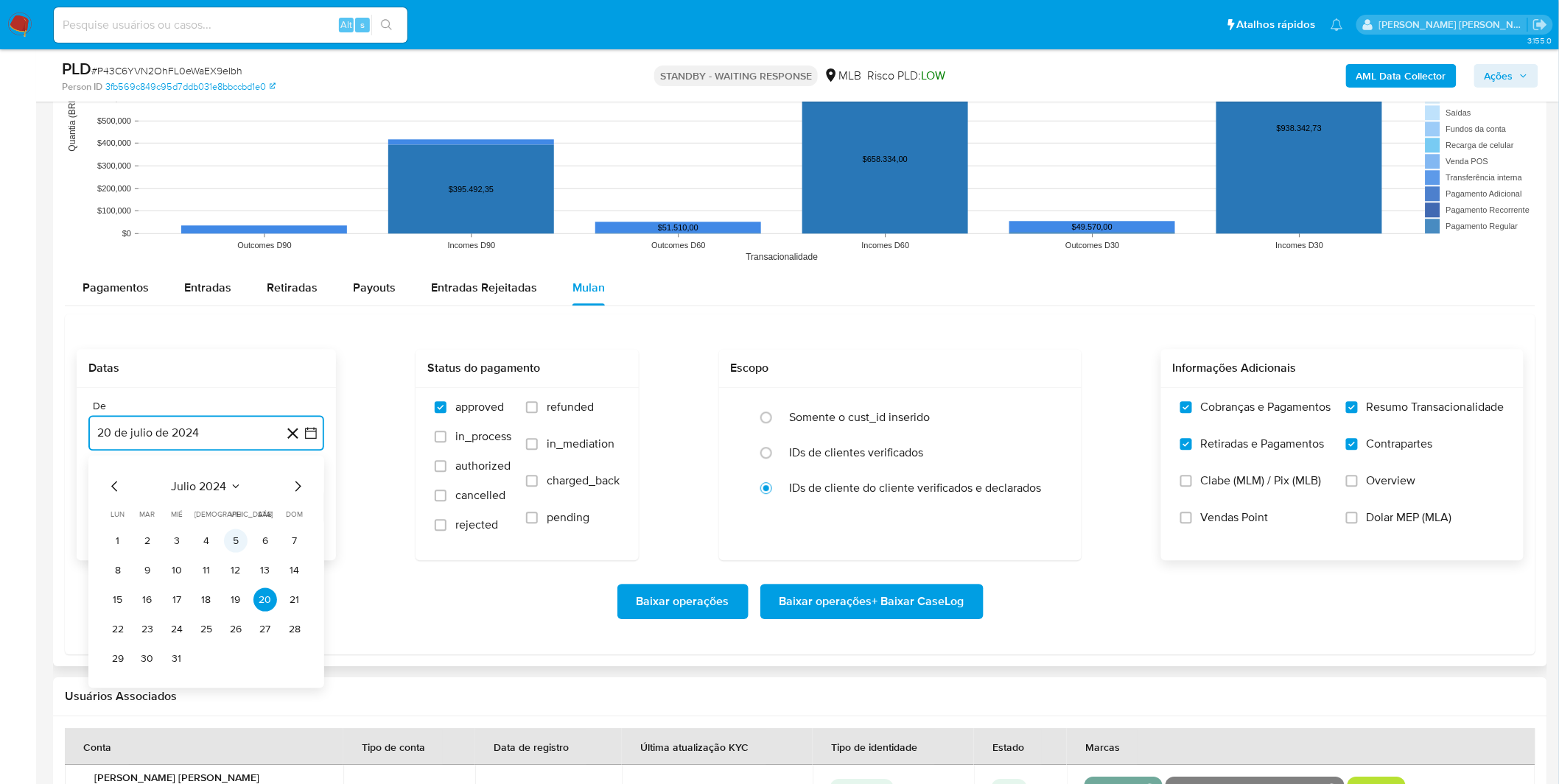
scroll to position [1472, 0]
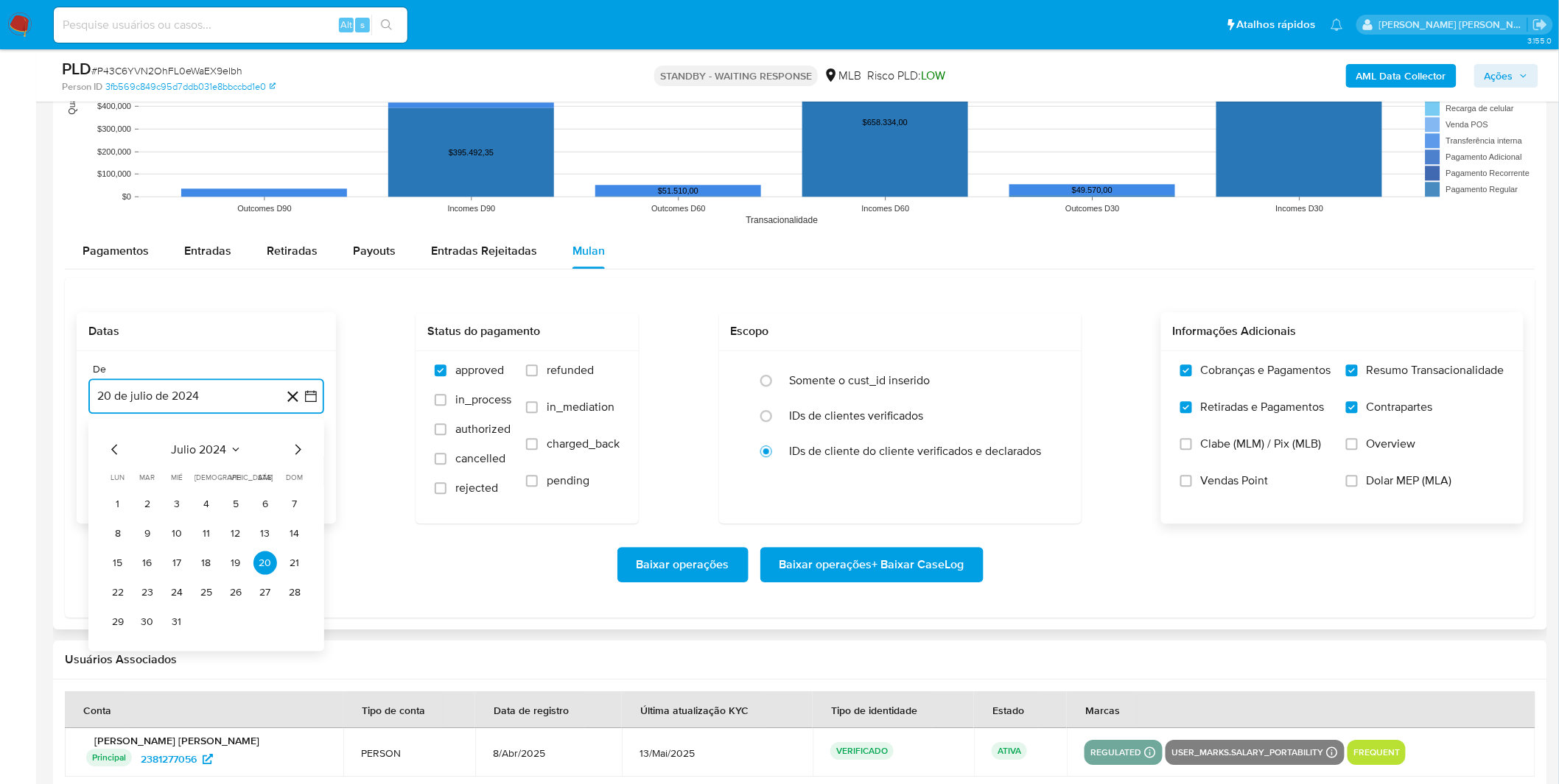
click at [215, 449] on span "julio 2024" at bounding box center [199, 449] width 56 height 15
click at [210, 449] on span "julio 2024" at bounding box center [199, 449] width 56 height 15
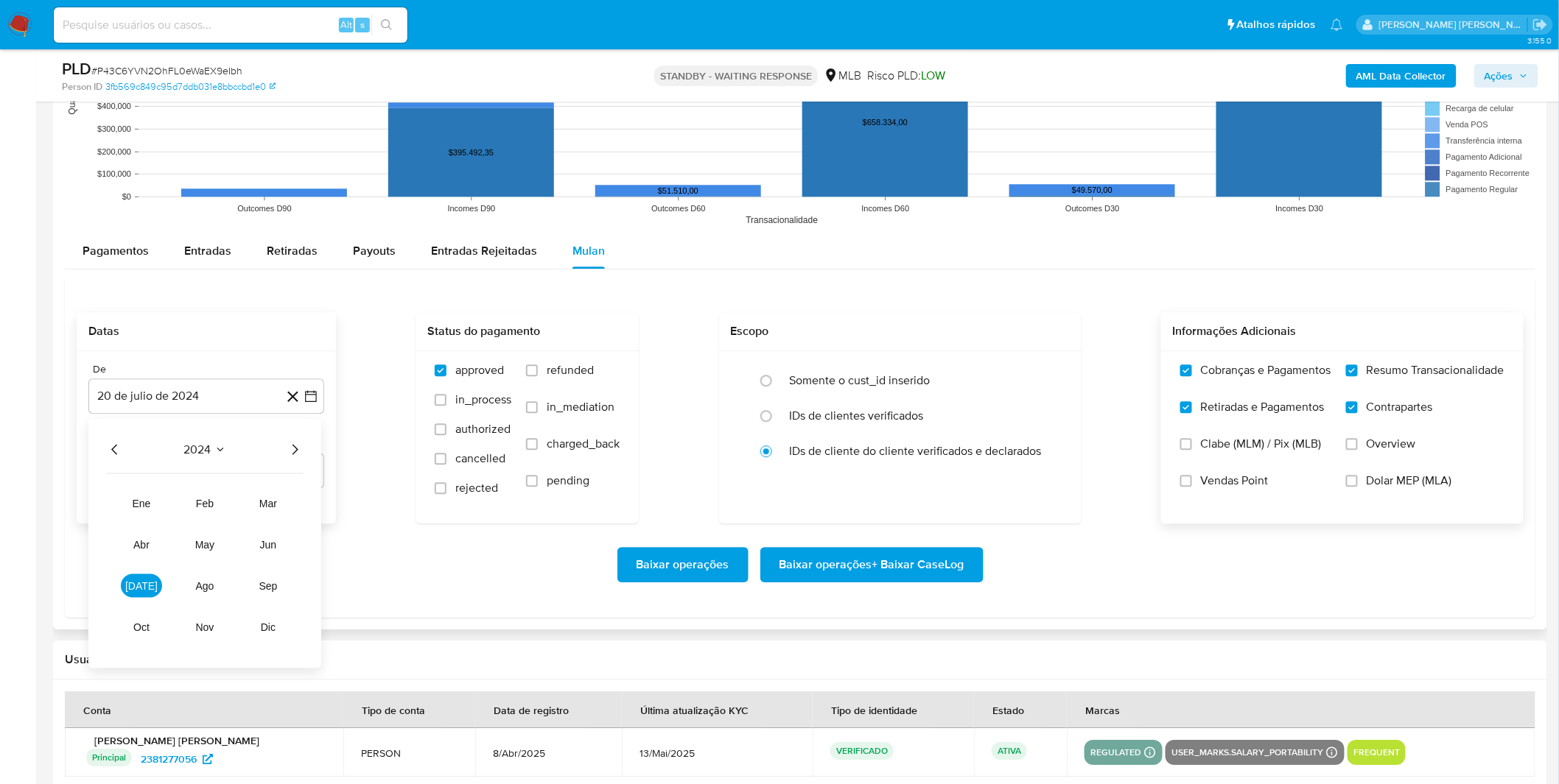
click at [293, 452] on icon "Año siguiente" at bounding box center [295, 449] width 18 height 18
click at [149, 589] on button "[DATE]" at bounding box center [141, 585] width 41 height 24
click at [143, 508] on button "1" at bounding box center [147, 503] width 24 height 24
click at [143, 508] on div "De 1 de [PERSON_NAME] de 2025 [DATE] Até 20 [PERSON_NAME] de 2025 [DATE]" at bounding box center [206, 437] width 259 height 172
click at [155, 555] on div "Baixar operações Baixar operações + Baixar CaseLog" at bounding box center [800, 564] width 1447 height 35
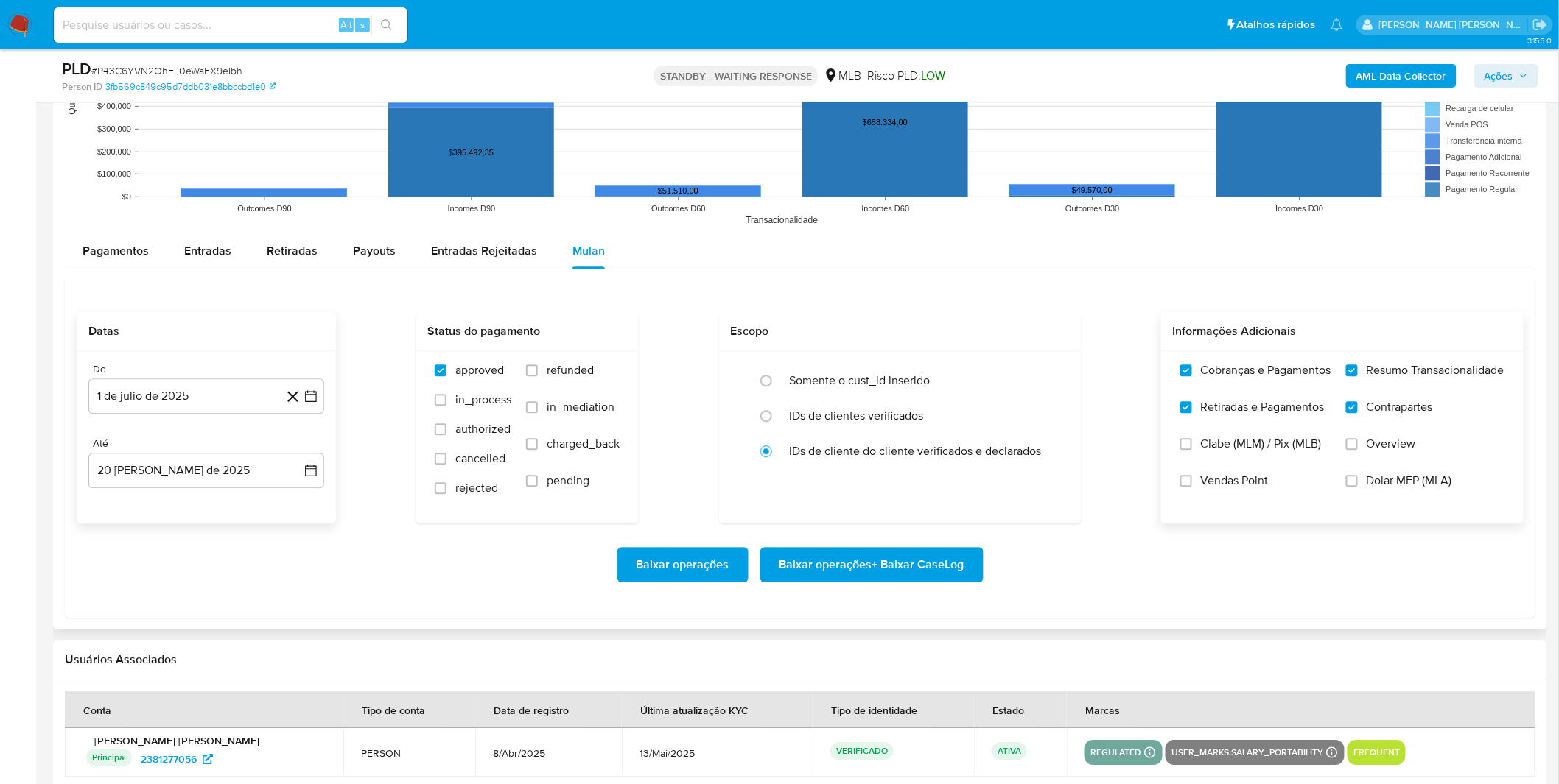
click at [845, 572] on span "Baixar operações + Baixar CaseLog" at bounding box center [872, 565] width 185 height 33
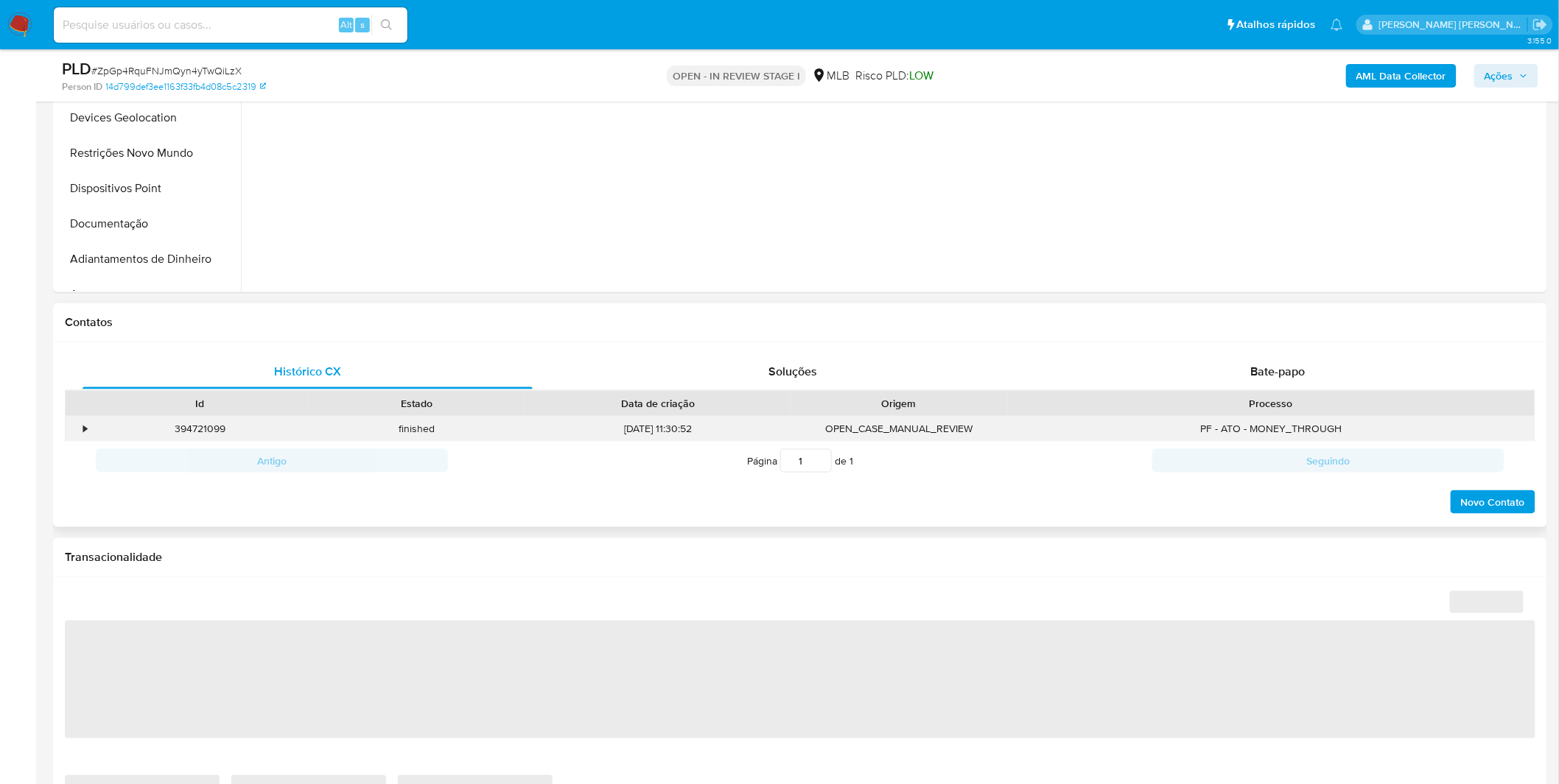
select select "10"
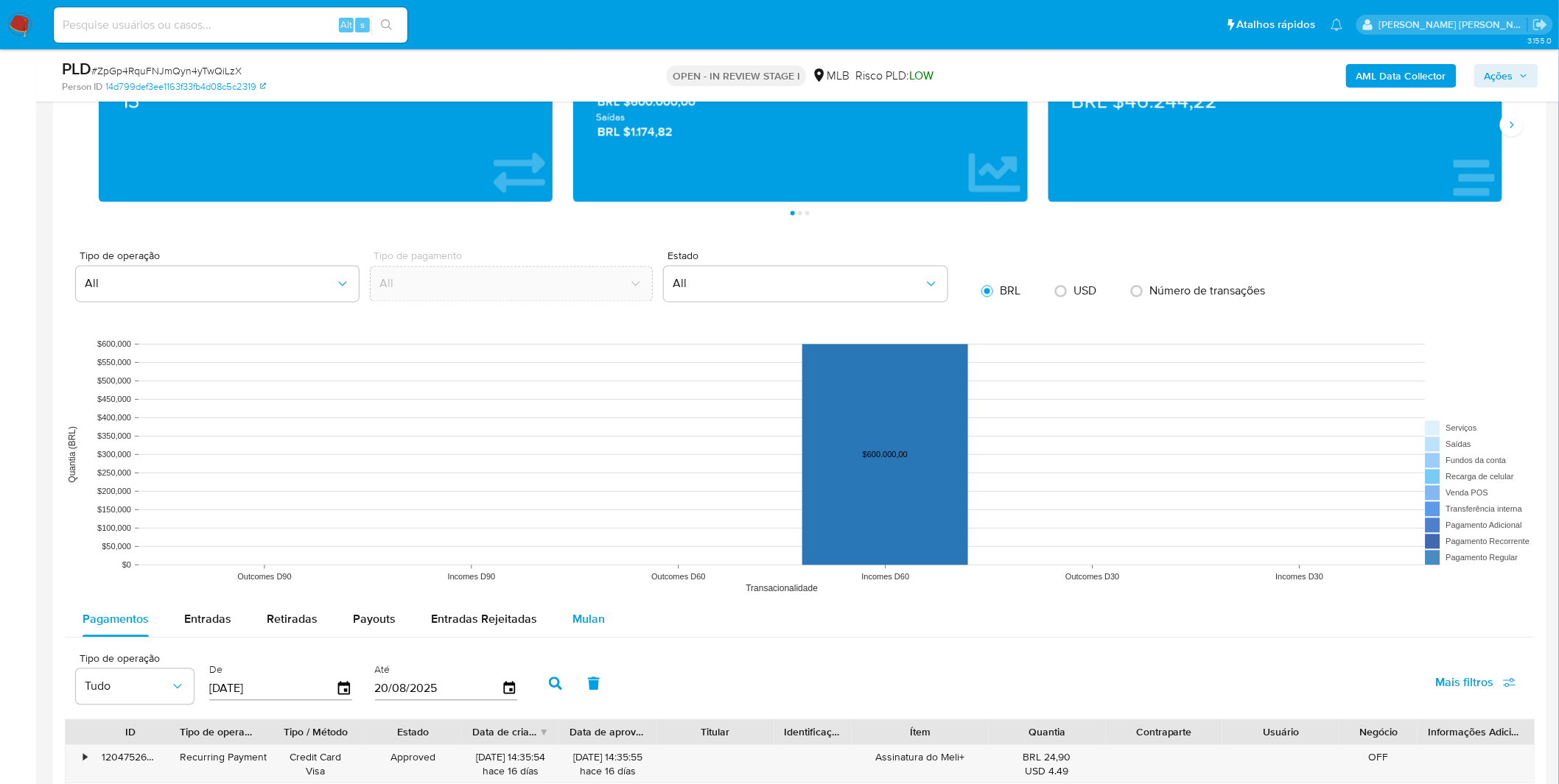
click at [573, 612] on span "Mulan" at bounding box center [589, 619] width 33 height 17
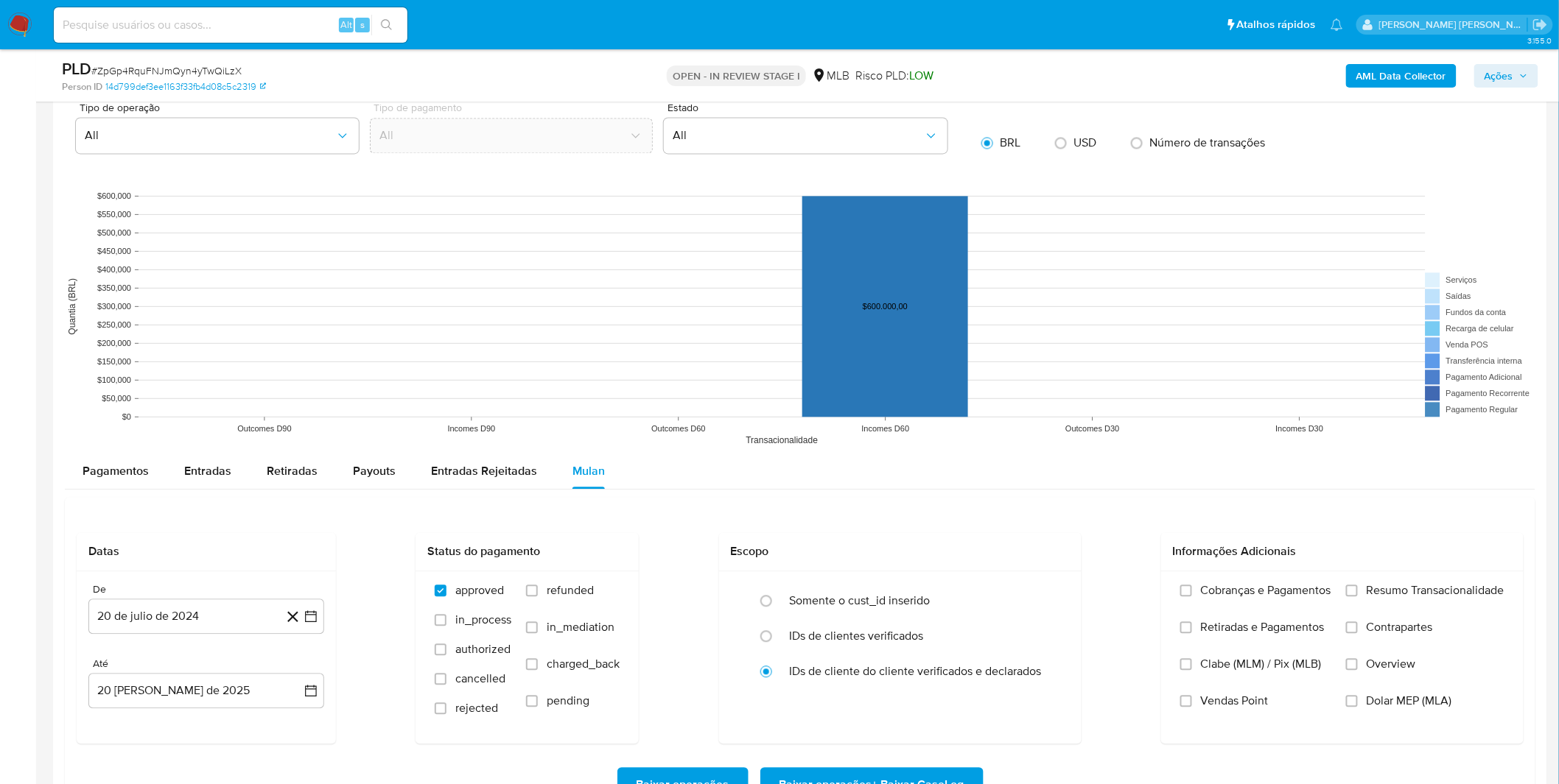
scroll to position [1227, 0]
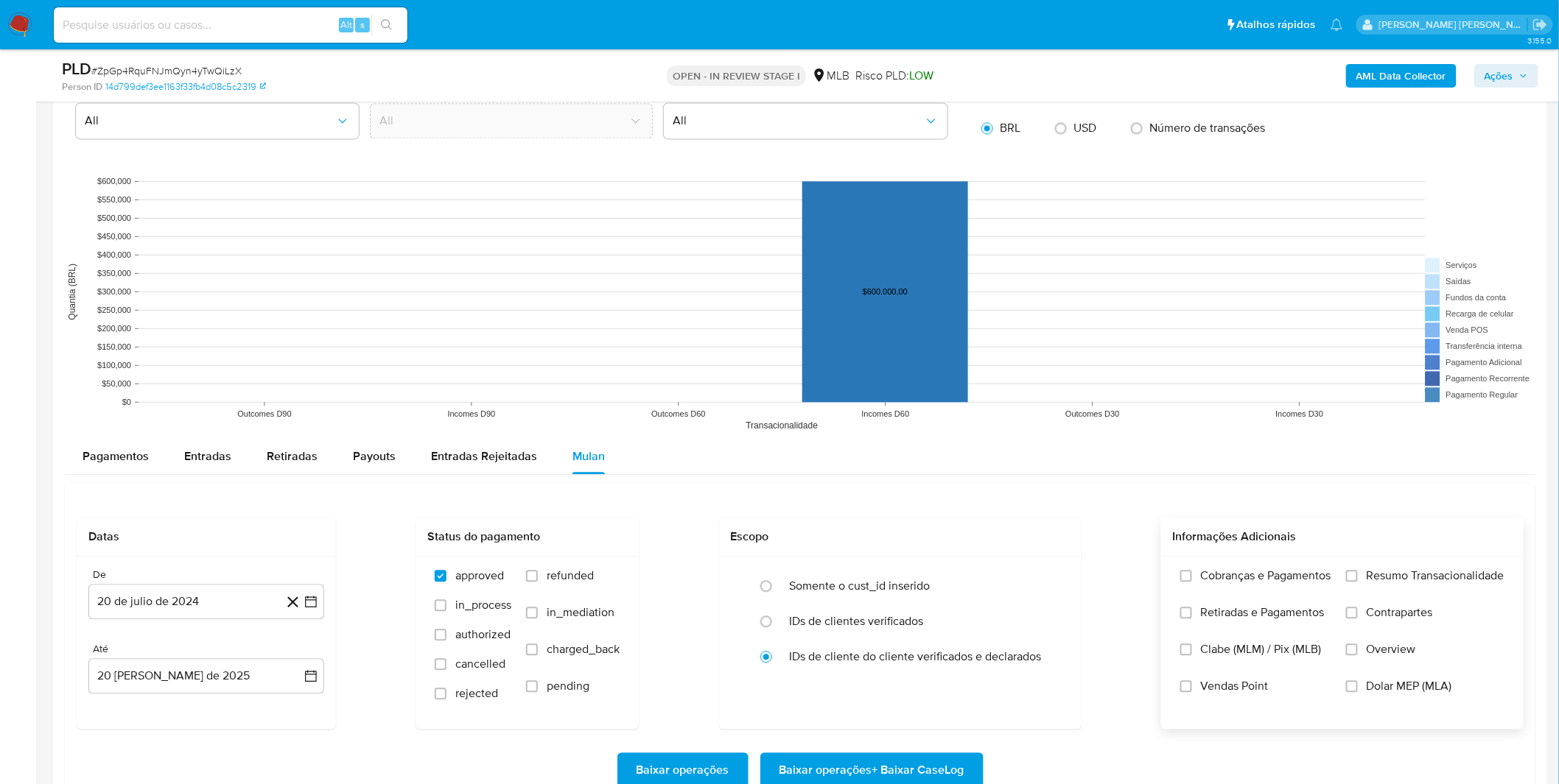
click at [1198, 590] on label "Cobranças e Pagamentos" at bounding box center [1256, 586] width 151 height 37
click at [1192, 581] on input "Cobranças e Pagamentos" at bounding box center [1186, 576] width 11 height 11
click at [1201, 614] on span "Retiradas e Pagamentos" at bounding box center [1262, 612] width 123 height 15
click at [1192, 614] on input "Retiradas e Pagamentos" at bounding box center [1186, 612] width 11 height 11
click at [1404, 586] on label "Resumo Transacionalidade" at bounding box center [1425, 586] width 159 height 37
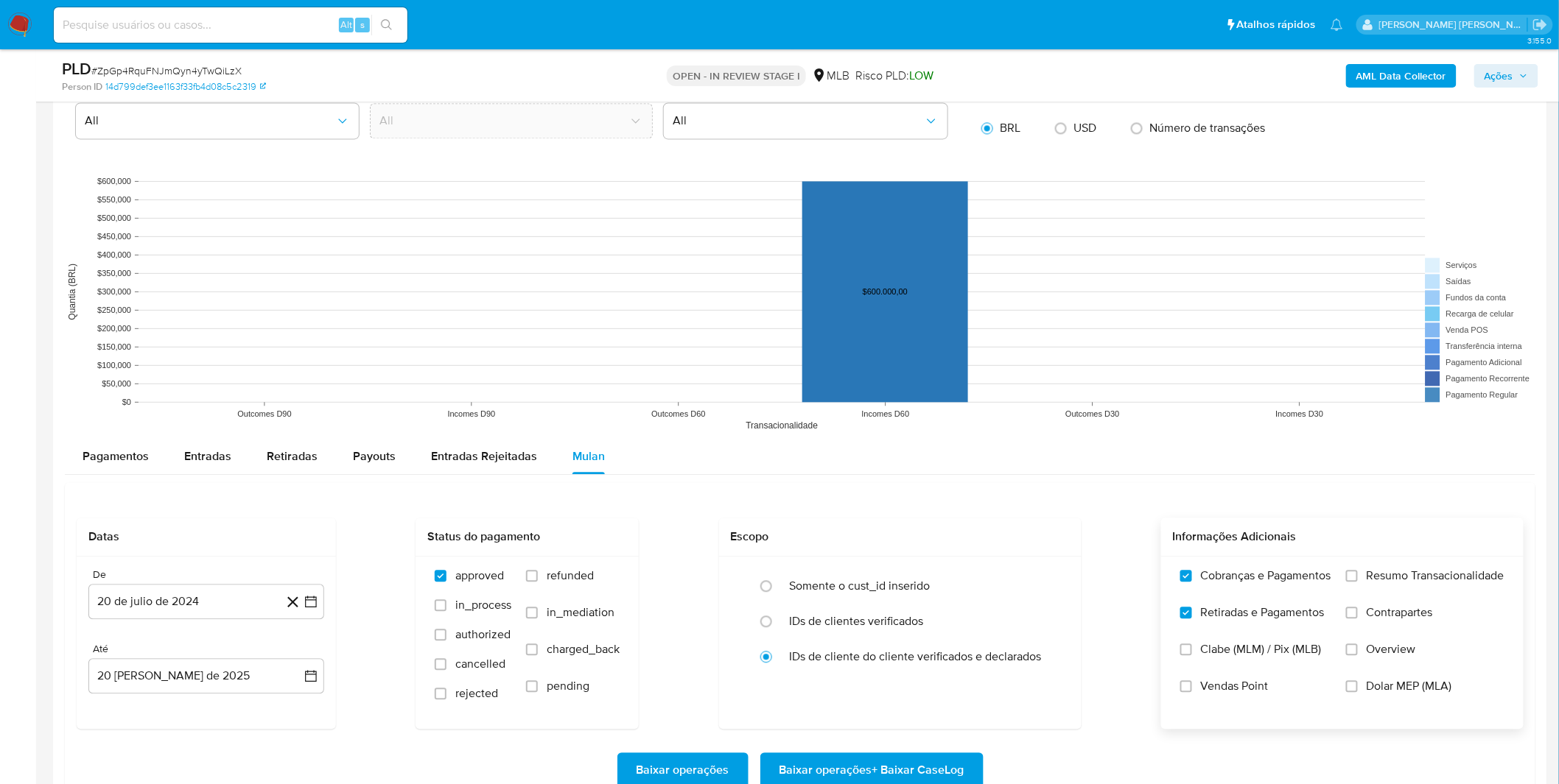
click at [1358, 581] on input "Resumo Transacionalidade" at bounding box center [1351, 576] width 11 height 11
click at [1389, 624] on label "Contrapartes" at bounding box center [1425, 623] width 159 height 37
click at [1358, 618] on input "Contrapartes" at bounding box center [1351, 612] width 11 height 11
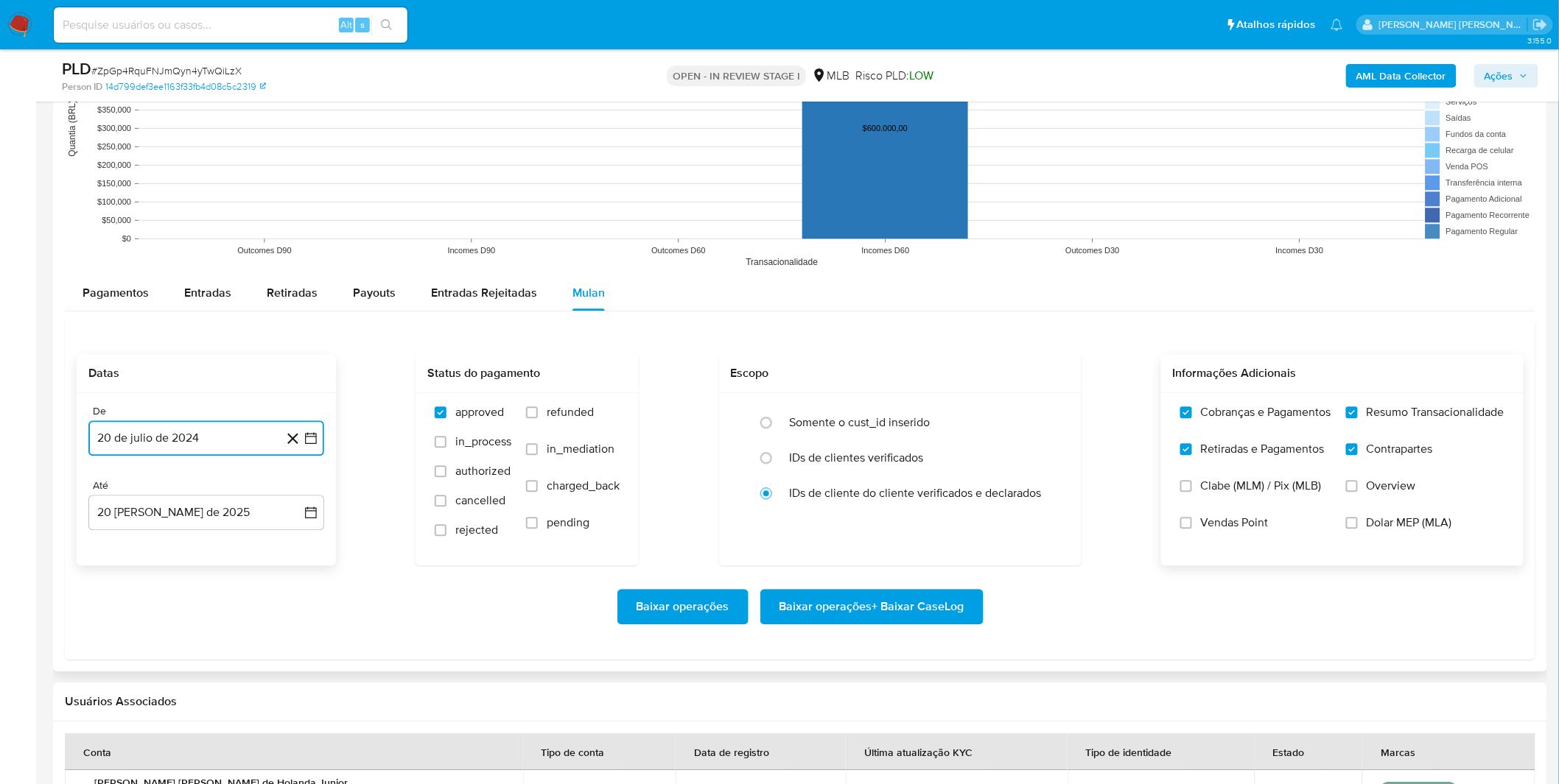
click at [217, 449] on button "20 de julio de 2024" at bounding box center [206, 438] width 236 height 35
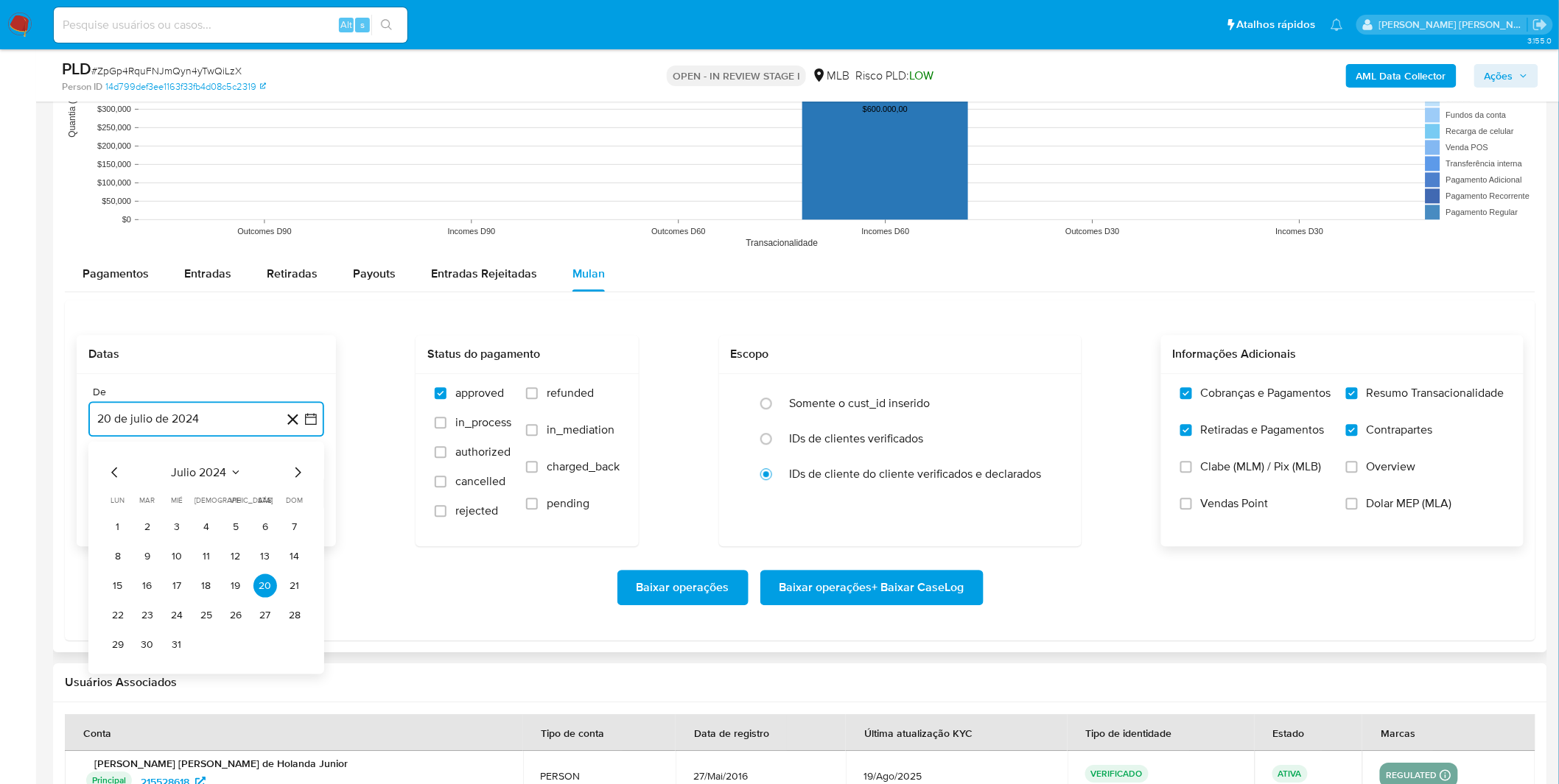
scroll to position [1472, 0]
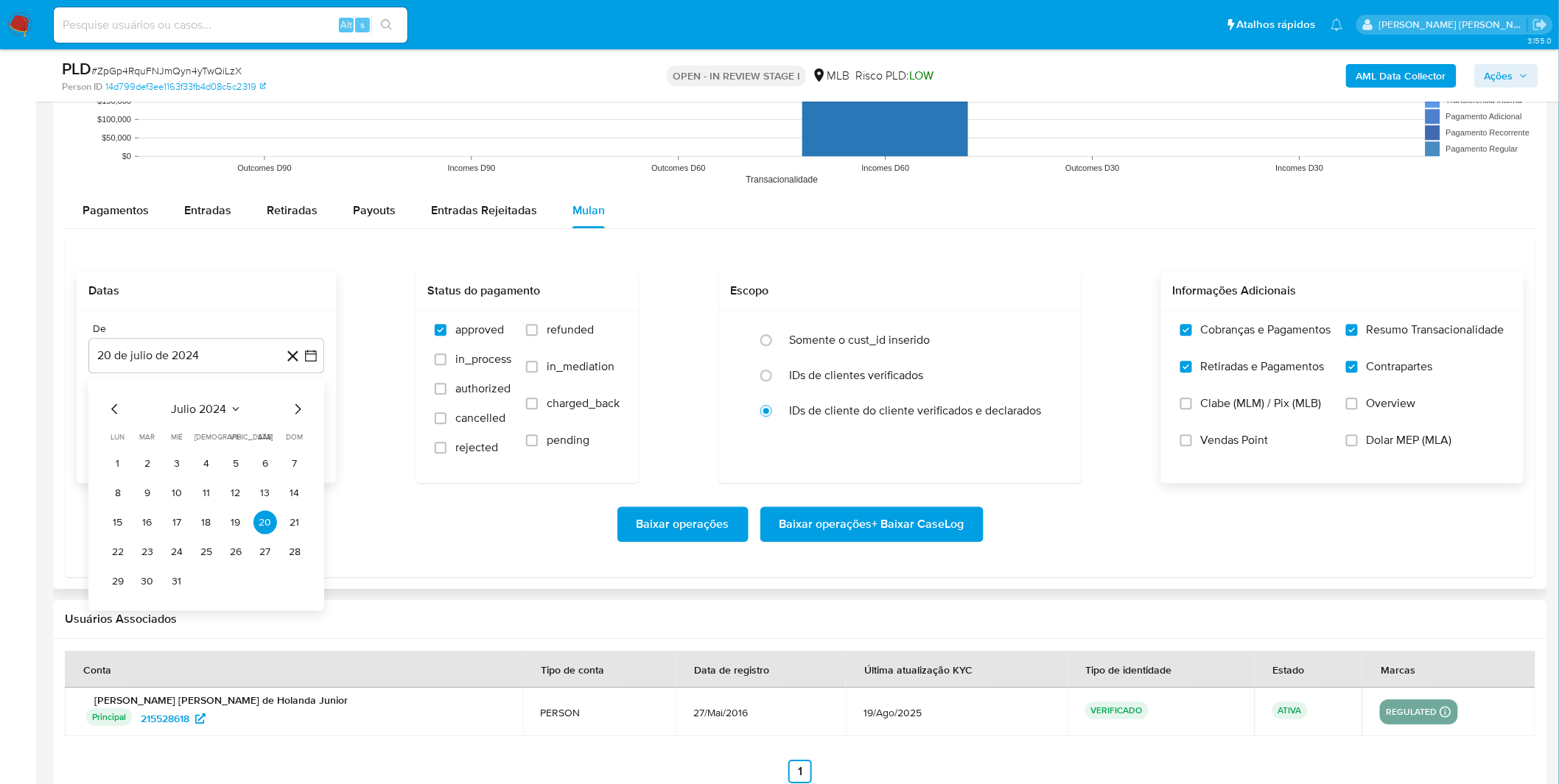
click at [221, 421] on div "julio 2024 julio 2024 lun lunes mar martes mié miércoles jue jueves vie viernes…" at bounding box center [206, 497] width 200 height 193
click at [224, 416] on span "julio 2024" at bounding box center [199, 408] width 56 height 15
click at [300, 414] on icon "Año siguiente" at bounding box center [295, 409] width 18 height 18
click at [142, 550] on span "[DATE]" at bounding box center [141, 545] width 33 height 11
click at [150, 461] on button "1" at bounding box center [147, 463] width 24 height 24
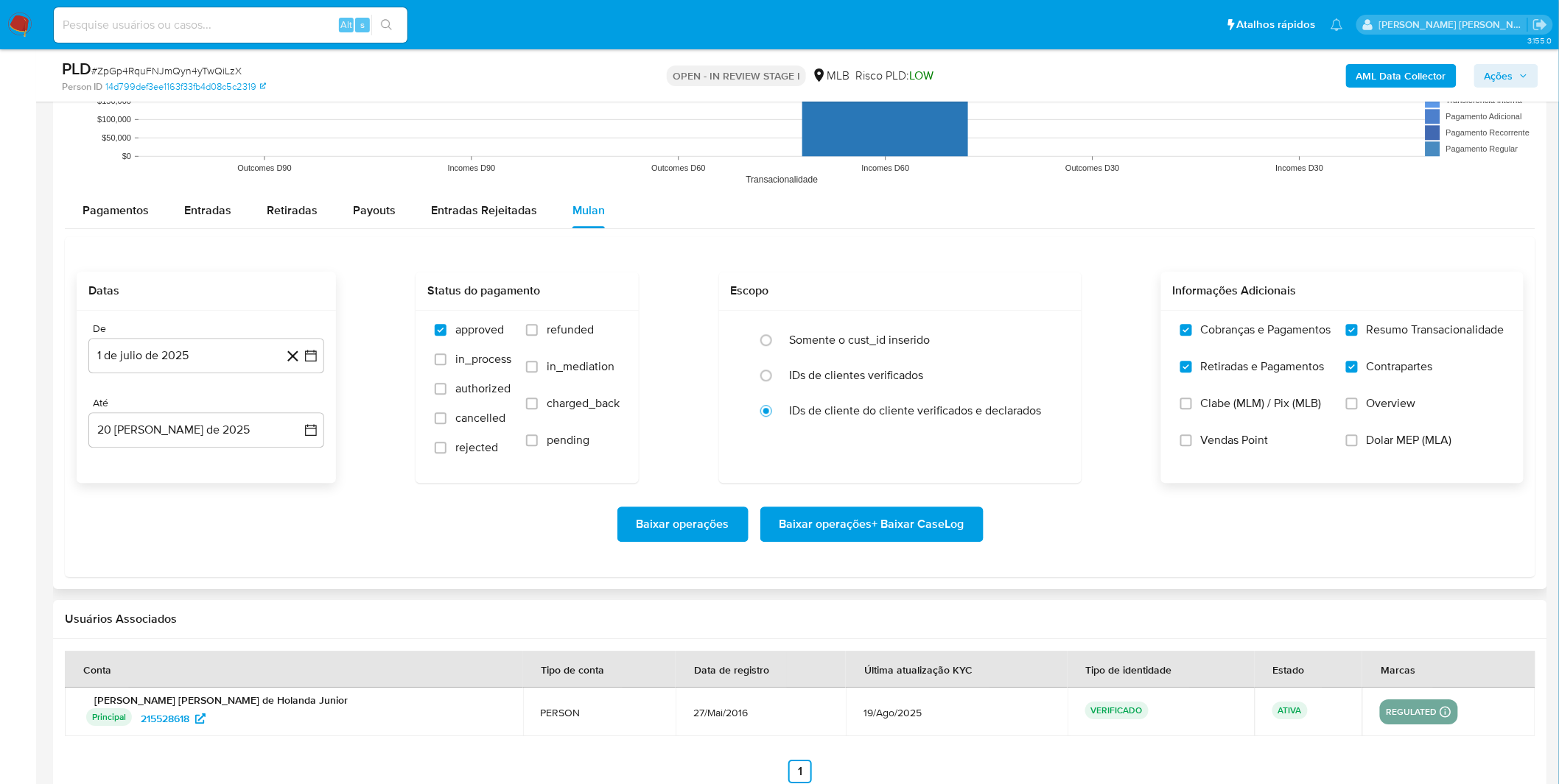
click at [150, 461] on div "De 1 de julio de 2025 1-07-2025 Até 20 de agosto de 2025 20-08-2025" at bounding box center [206, 397] width 259 height 172
click at [191, 548] on div "Baixar operações Baixar operações + Baixar CaseLog" at bounding box center [800, 524] width 1447 height 82
click at [892, 518] on span "Baixar operações + Baixar CaseLog" at bounding box center [872, 524] width 185 height 33
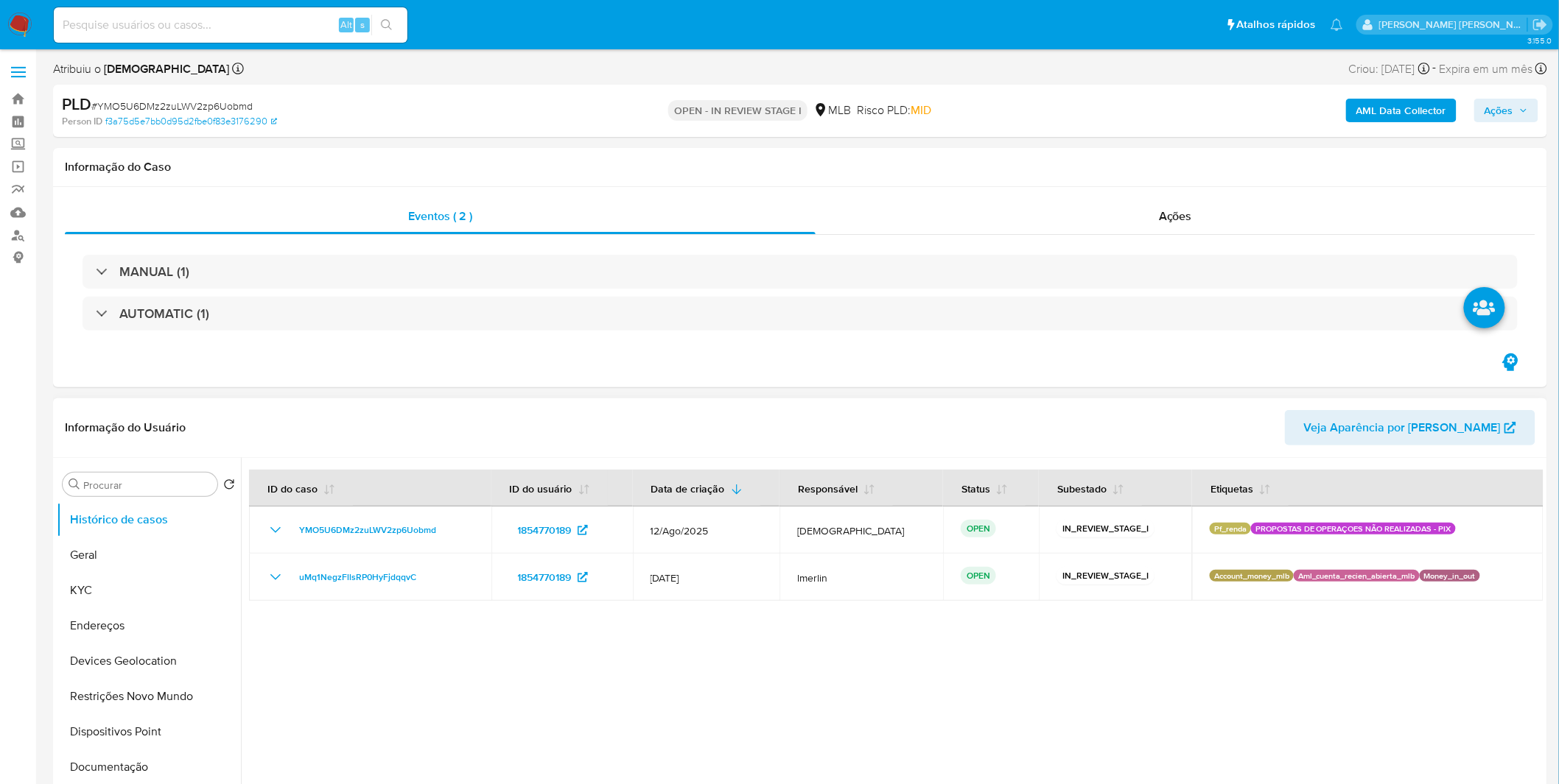
select select "10"
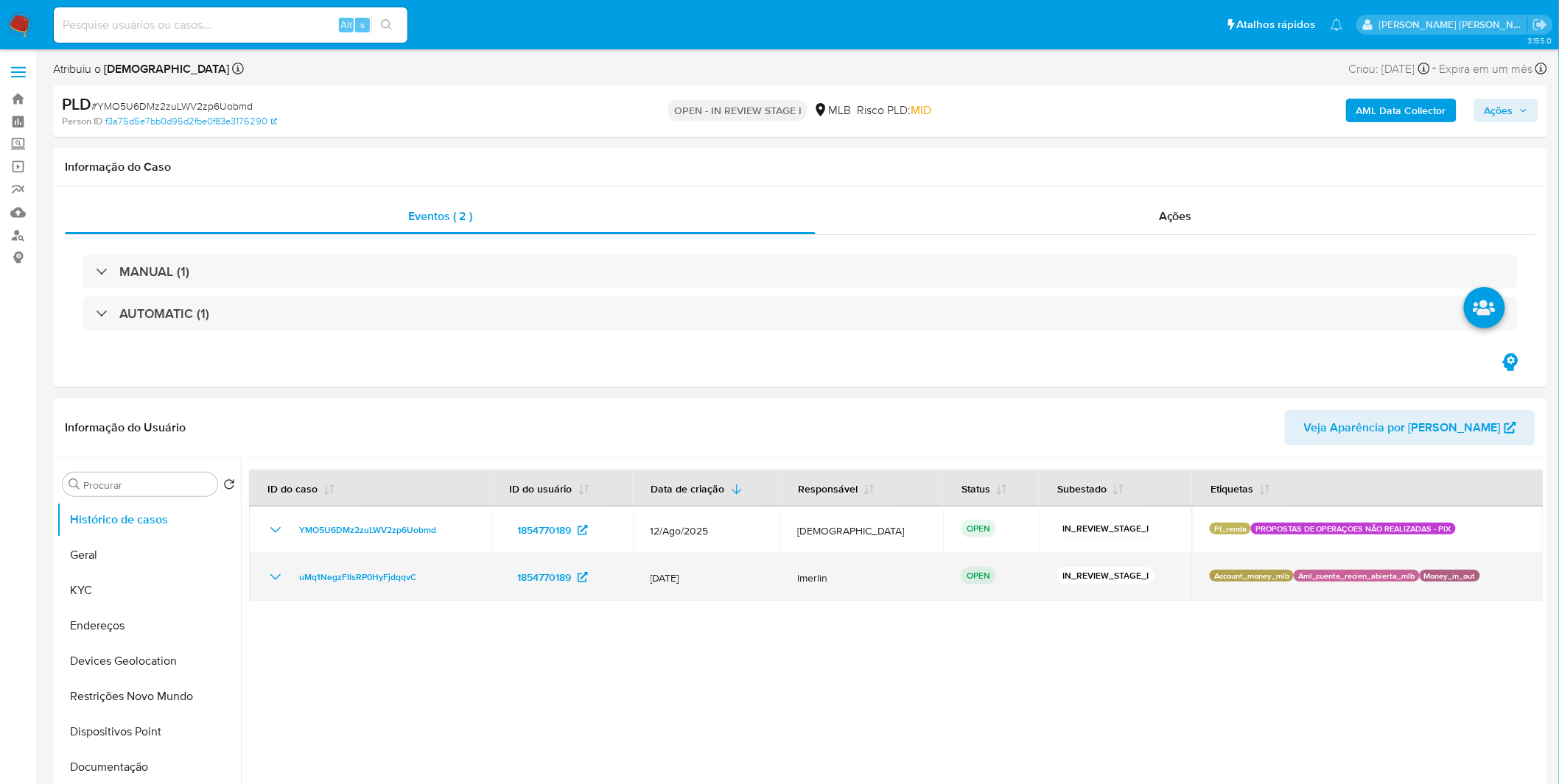
click at [278, 577] on icon "Mostrar/Ocultar" at bounding box center [275, 577] width 11 height 6
click at [278, 577] on icon "Mostrar/Ocultar" at bounding box center [275, 577] width 18 height 18
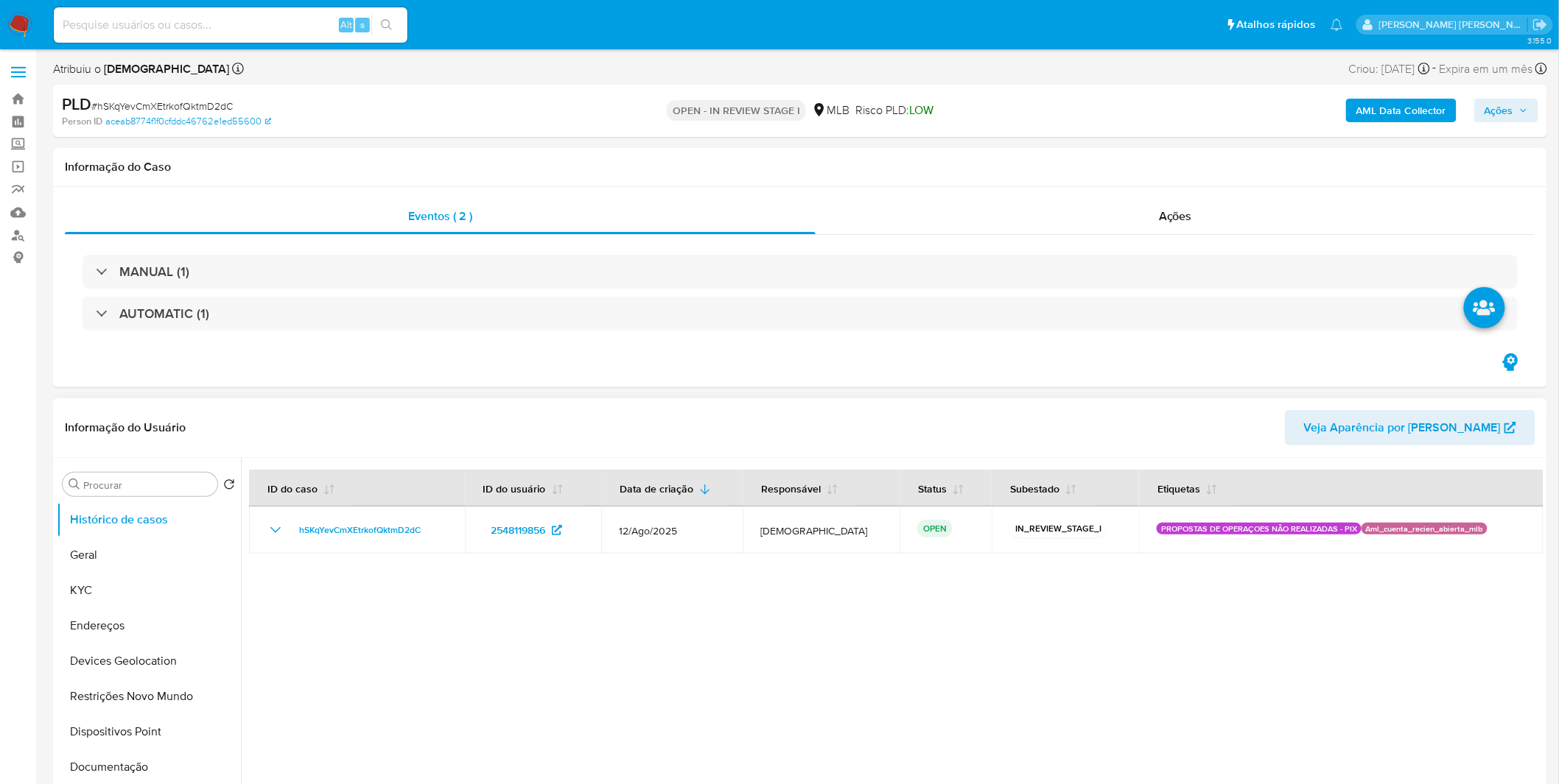
select select "10"
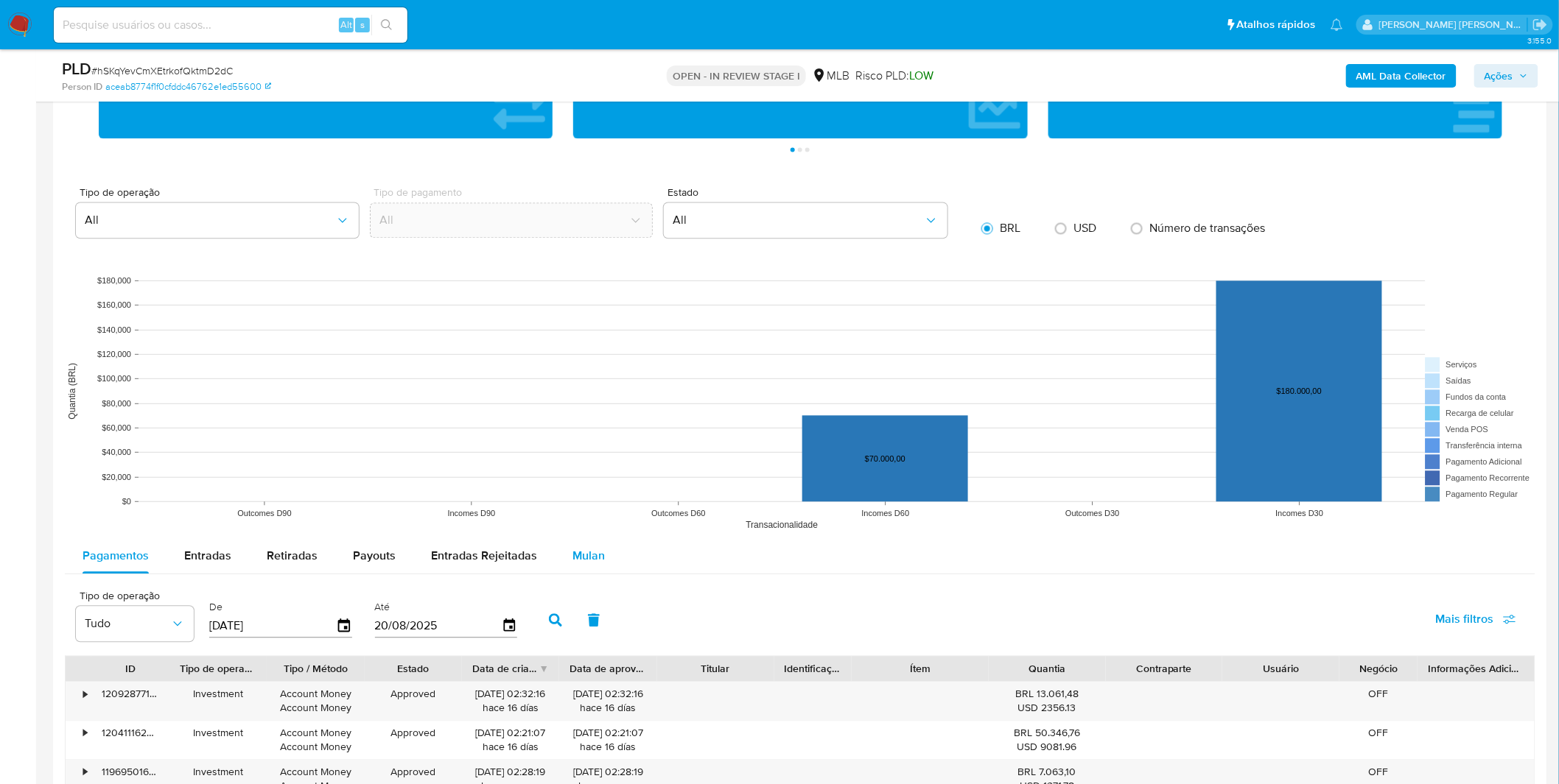
click at [614, 572] on button "Mulan" at bounding box center [588, 555] width 68 height 35
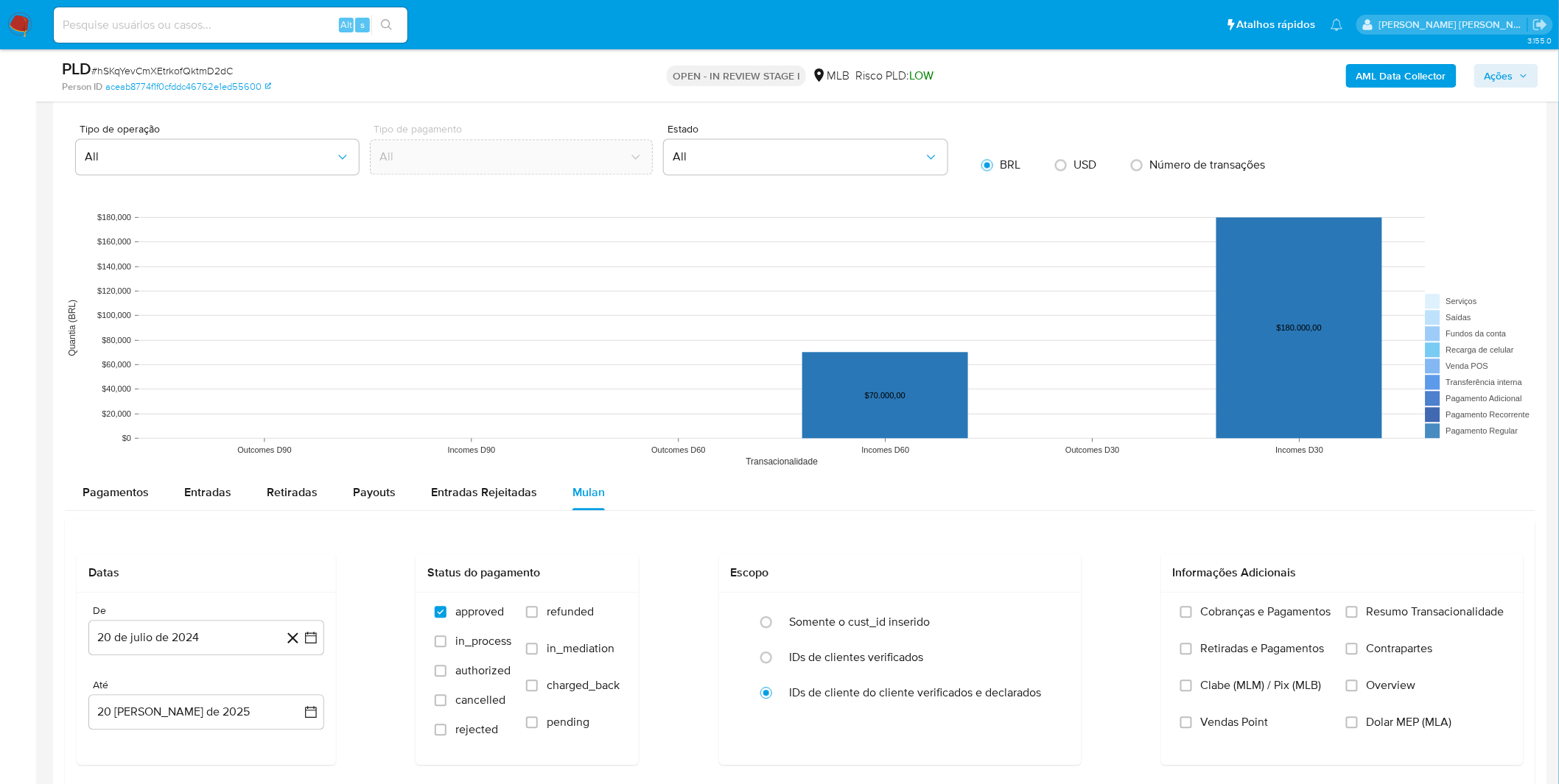
scroll to position [1308, 0]
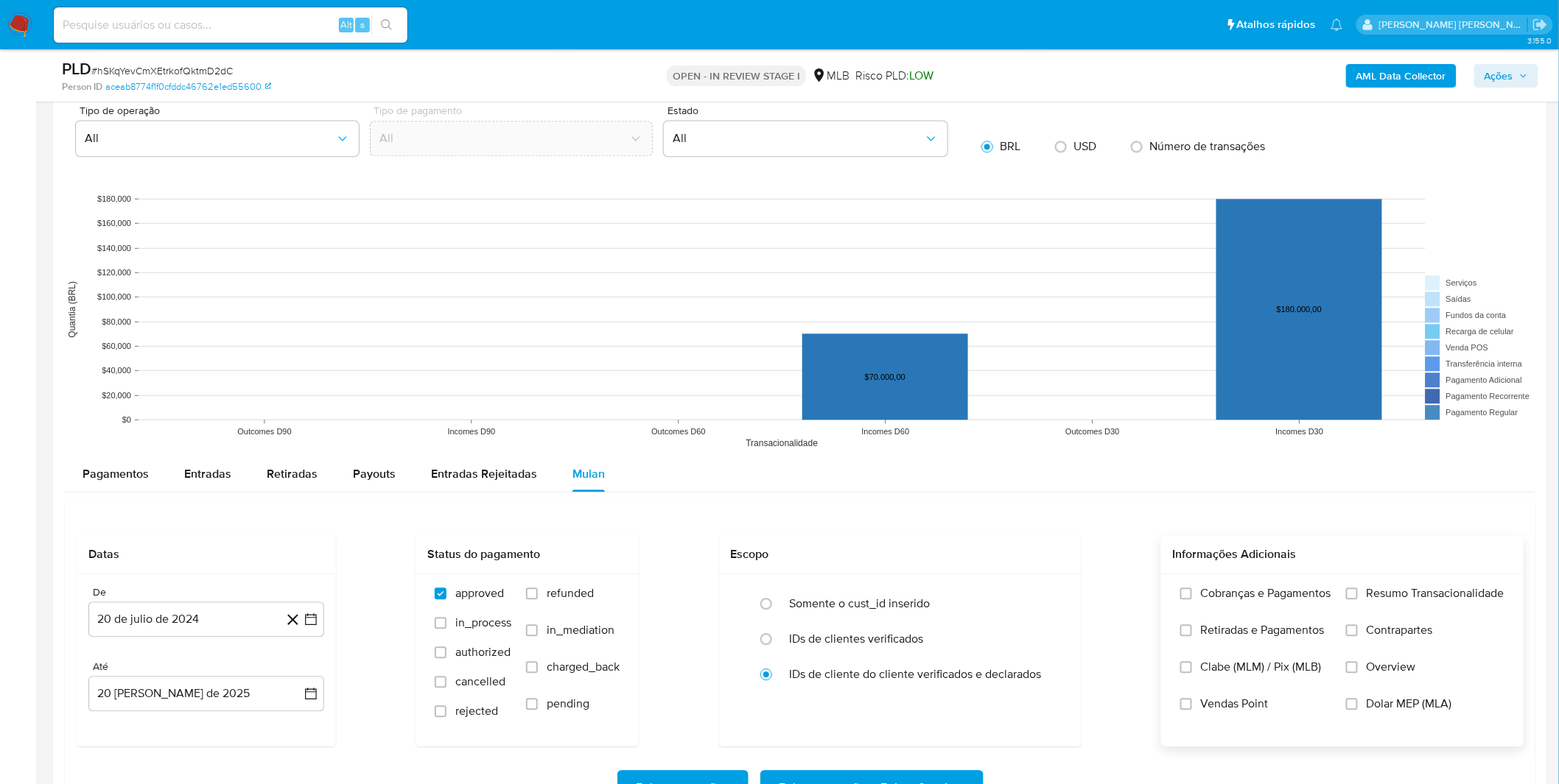
click at [1209, 608] on label "Cobranças e Pagamentos" at bounding box center [1256, 604] width 151 height 37
click at [1192, 599] on input "Cobranças e Pagamentos" at bounding box center [1186, 594] width 11 height 11
click at [1204, 635] on span "Retiradas e Pagamentos" at bounding box center [1262, 630] width 123 height 15
click at [1192, 635] on input "Retiradas e Pagamentos" at bounding box center [1186, 630] width 11 height 11
click at [1358, 615] on label "Resumo Transacionalidade" at bounding box center [1425, 604] width 159 height 37
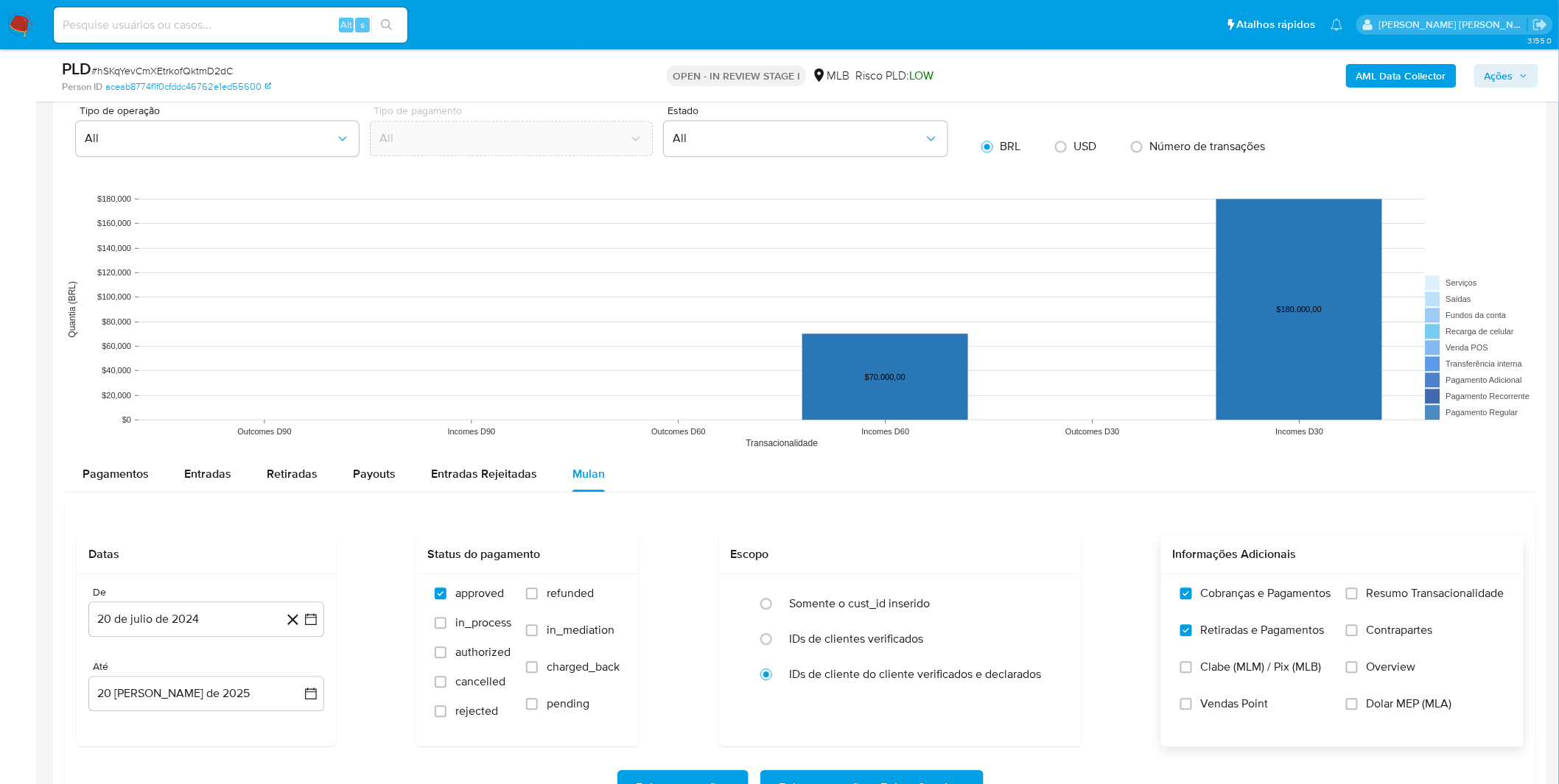
click at [1358, 599] on input "Resumo Transacionalidade" at bounding box center [1351, 594] width 11 height 11
click at [1357, 634] on input "Contrapartes" at bounding box center [1351, 630] width 11 height 11
click at [1358, 604] on label "Resumo Transacionalidade" at bounding box center [1425, 604] width 159 height 37
click at [1358, 599] on input "Resumo Transacionalidade" at bounding box center [1351, 594] width 11 height 11
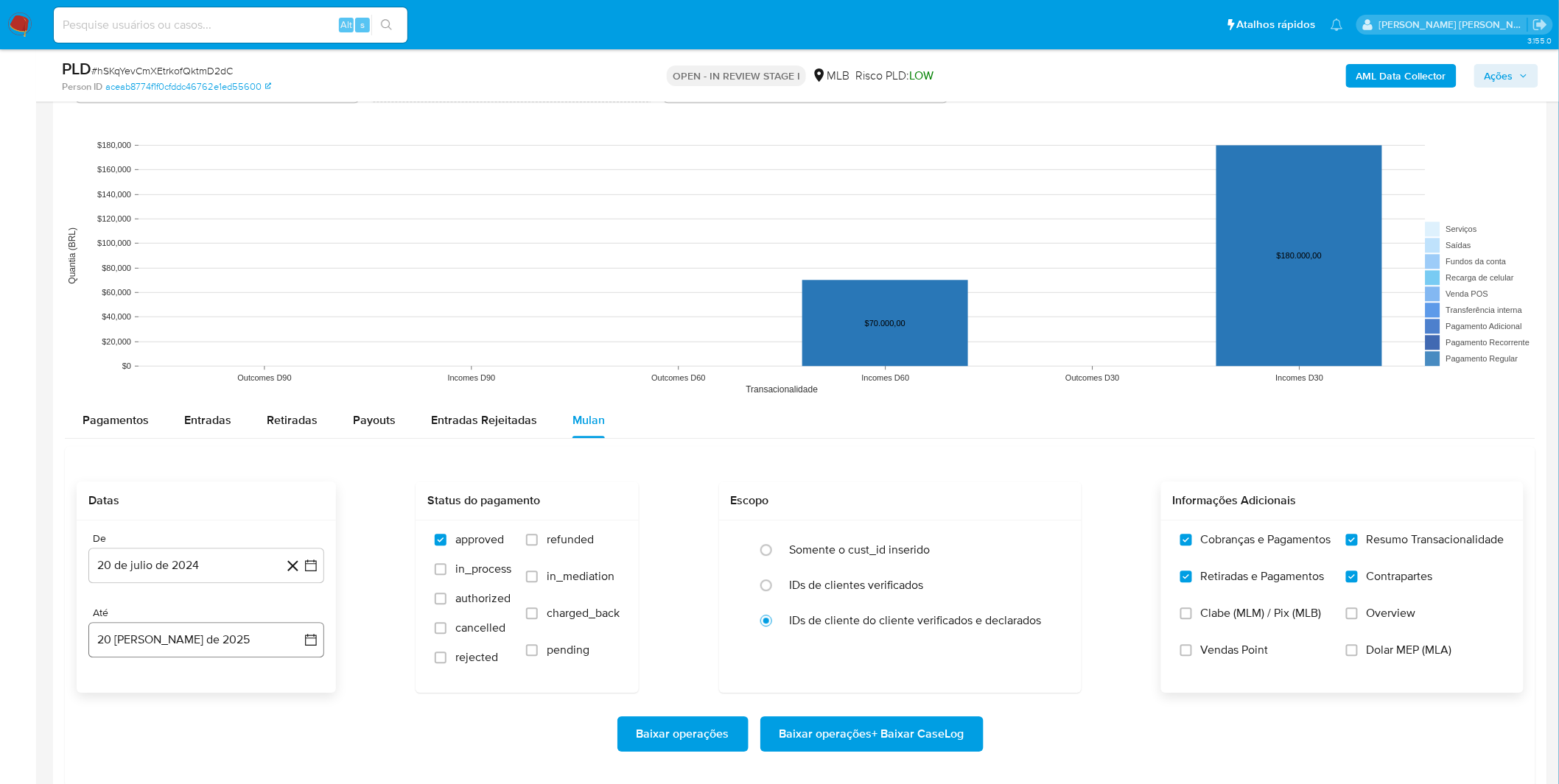
scroll to position [1390, 0]
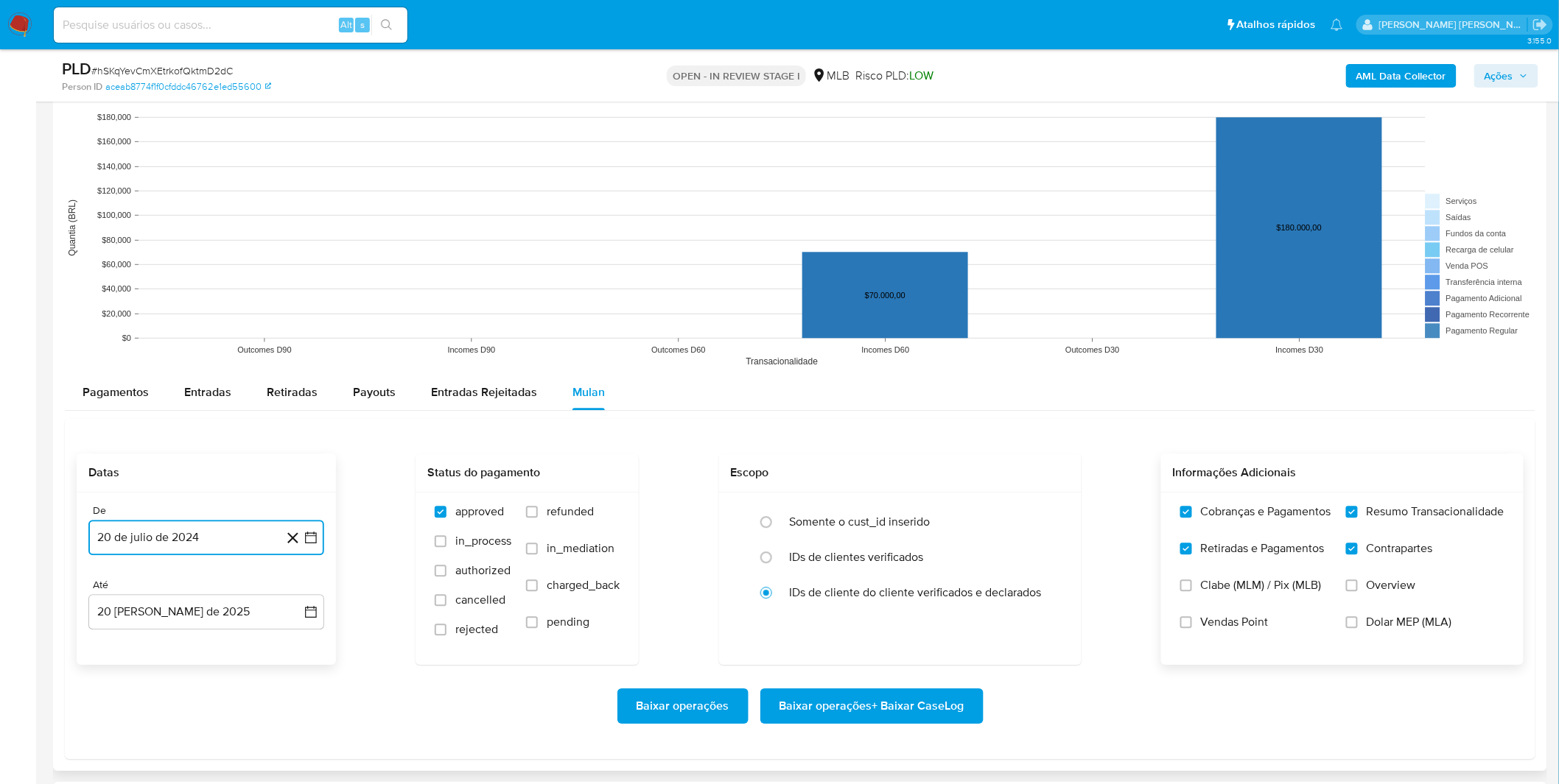
click at [182, 552] on button "20 de julio de 2024" at bounding box center [206, 537] width 236 height 35
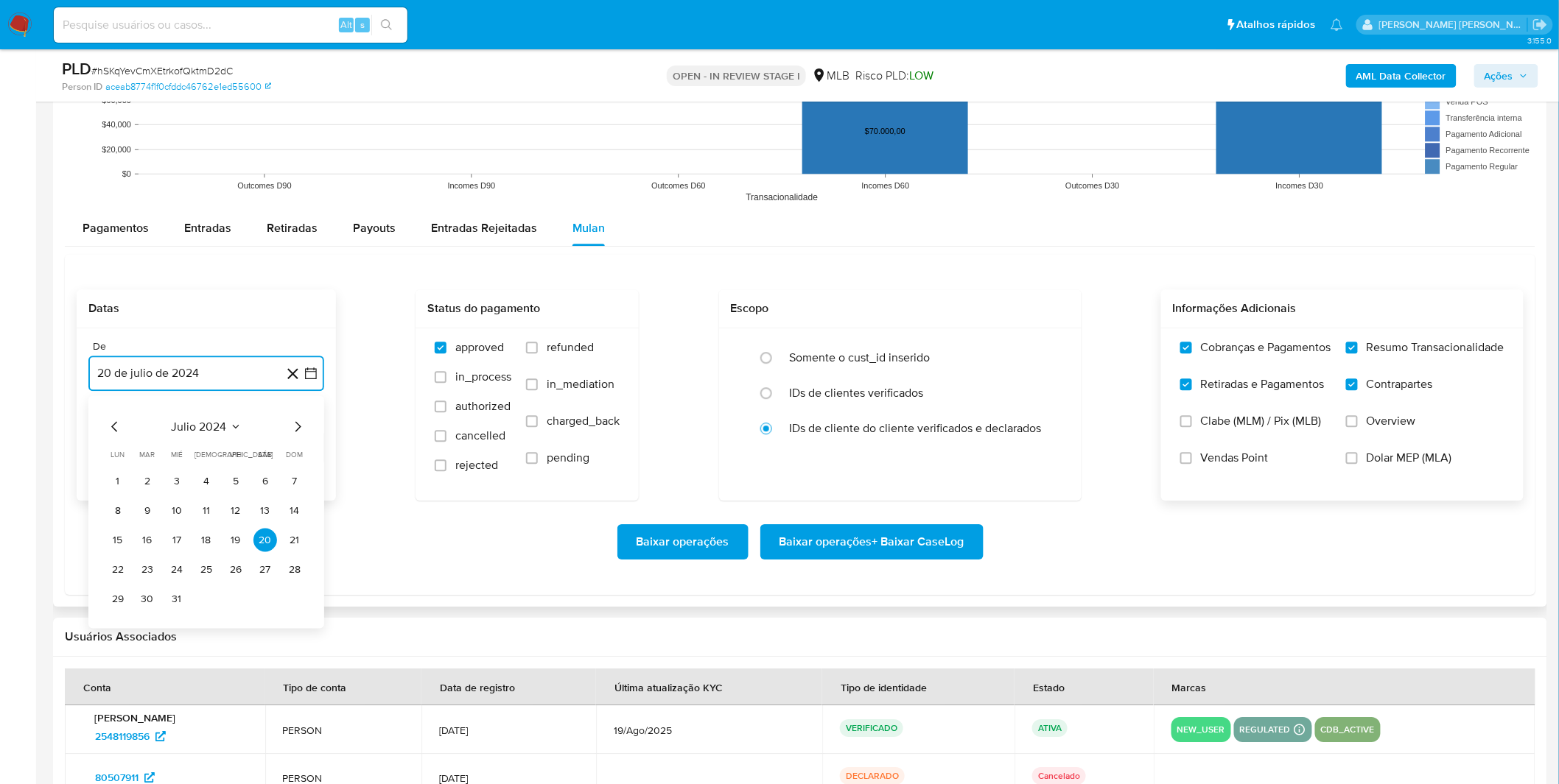
click at [203, 434] on span "julio 2024" at bounding box center [199, 427] width 56 height 15
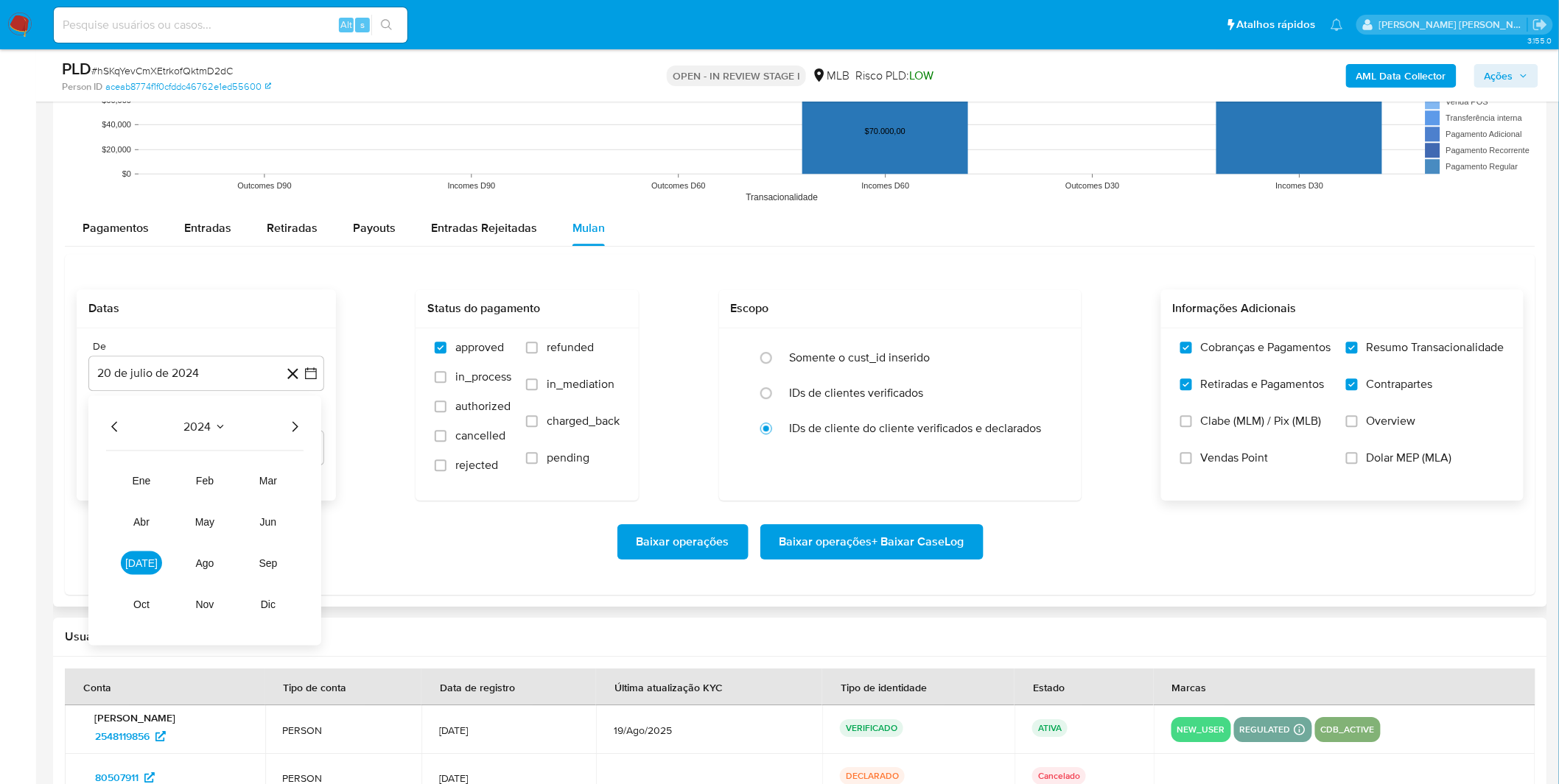
click at [293, 436] on icon "Año siguiente" at bounding box center [295, 427] width 18 height 18
click at [149, 567] on button "[DATE]" at bounding box center [141, 563] width 41 height 24
click at [155, 484] on button "1" at bounding box center [147, 481] width 24 height 24
click at [180, 543] on div "Baixar operações Baixar operações + Baixar CaseLog" at bounding box center [800, 541] width 1447 height 35
click at [857, 552] on span "Baixar operações + Baixar CaseLog" at bounding box center [872, 542] width 185 height 33
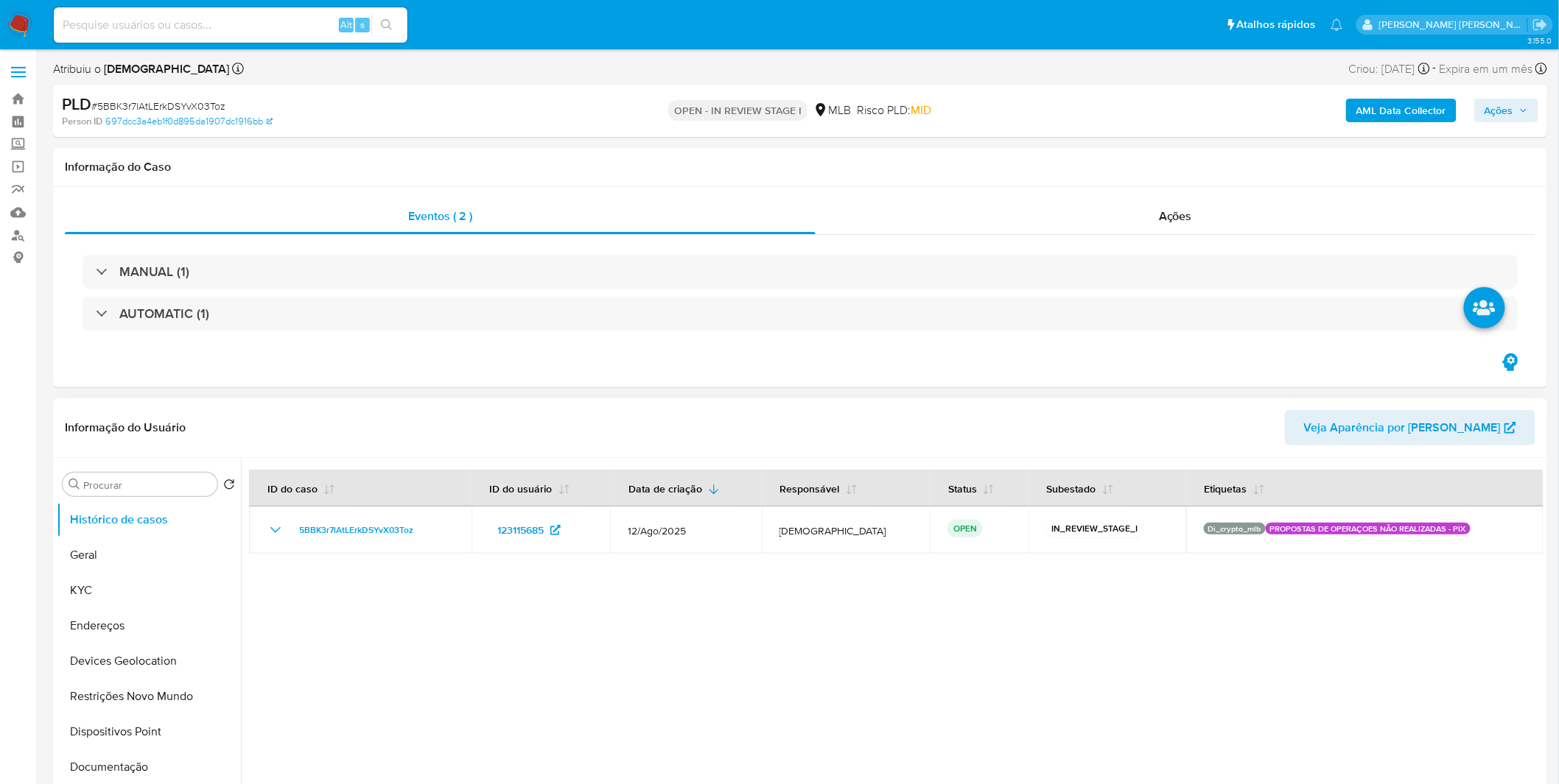
select select "10"
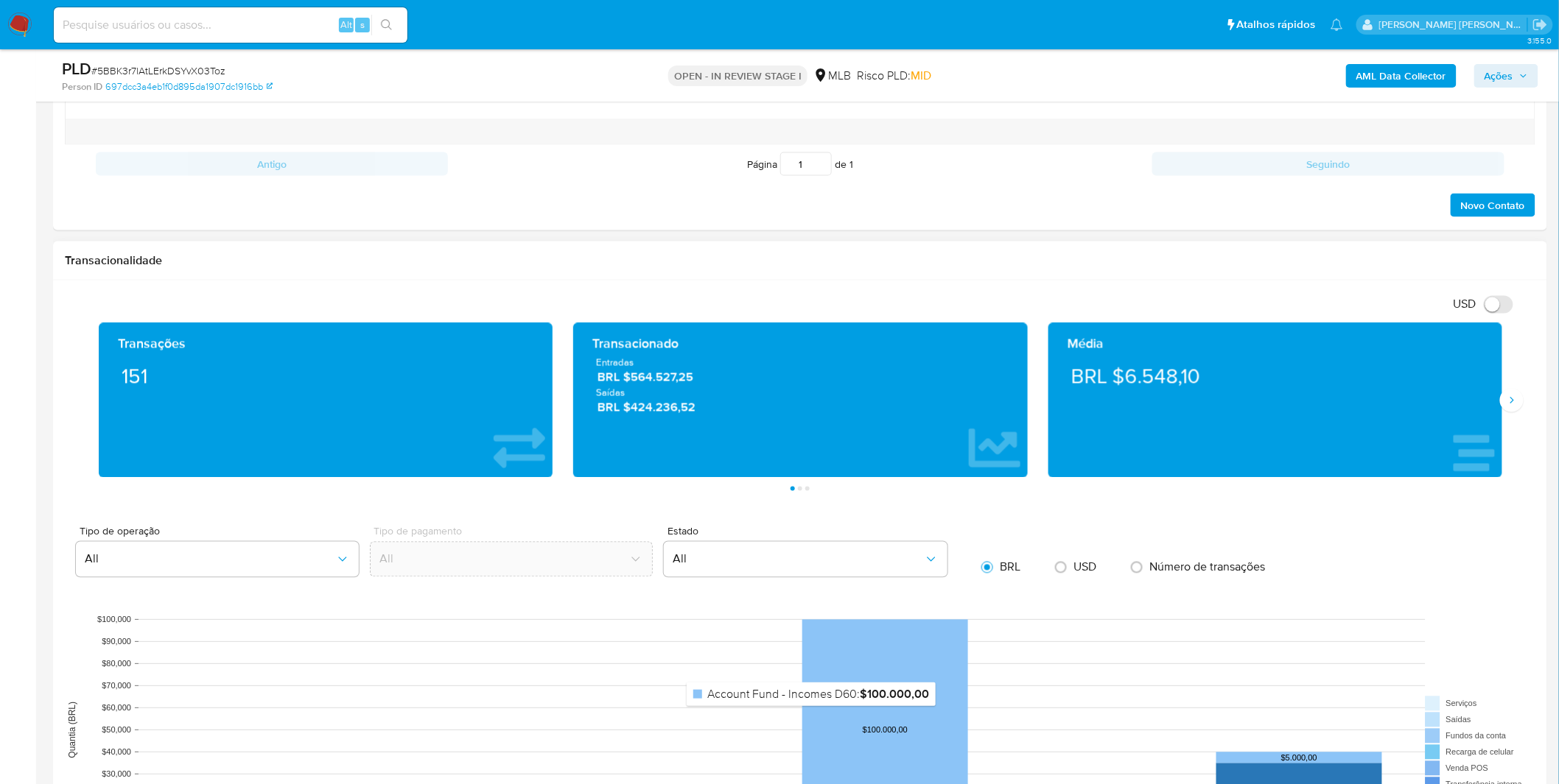
scroll to position [1145, 0]
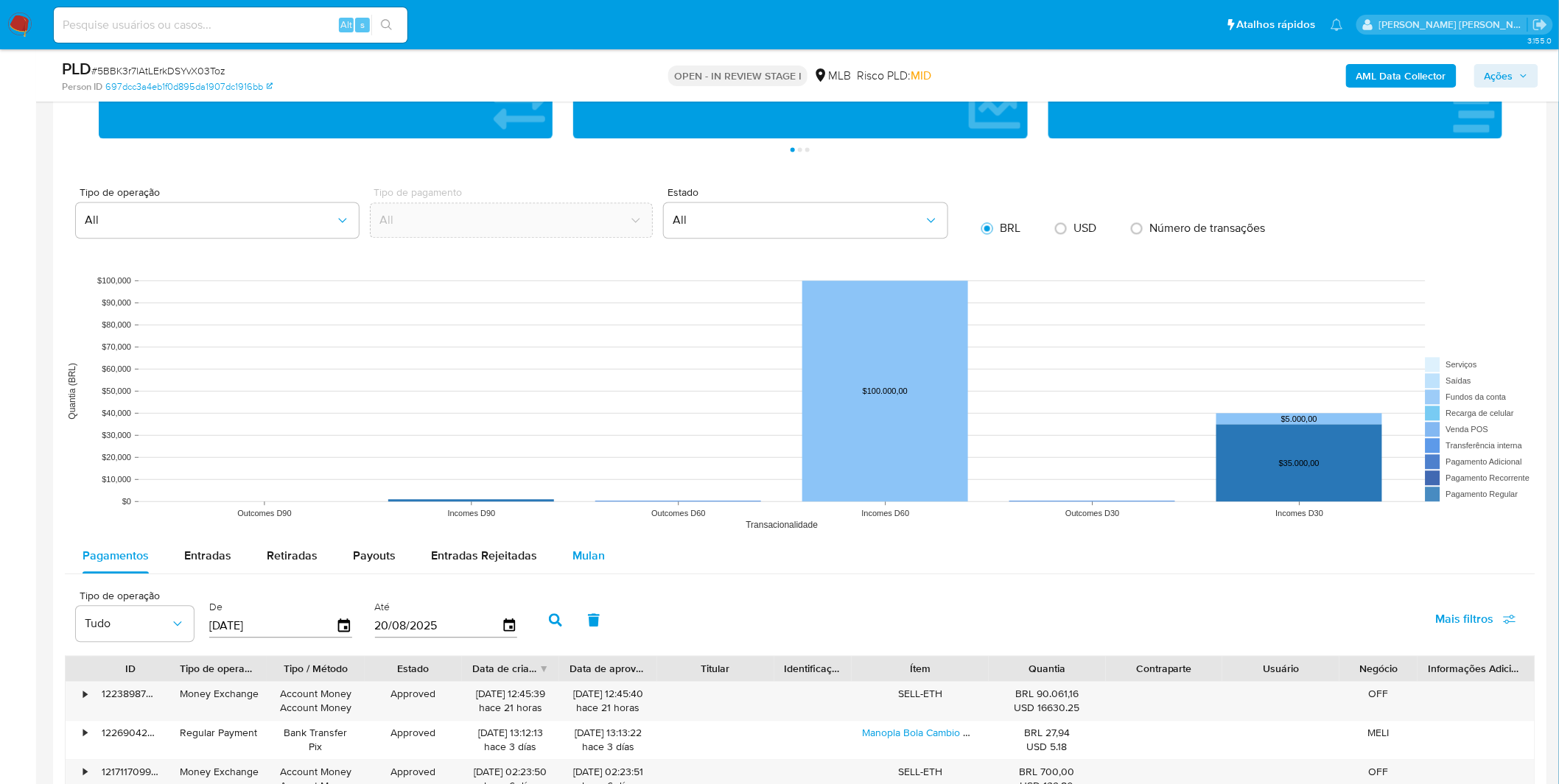
click at [573, 563] on span "Mulan" at bounding box center [589, 555] width 33 height 17
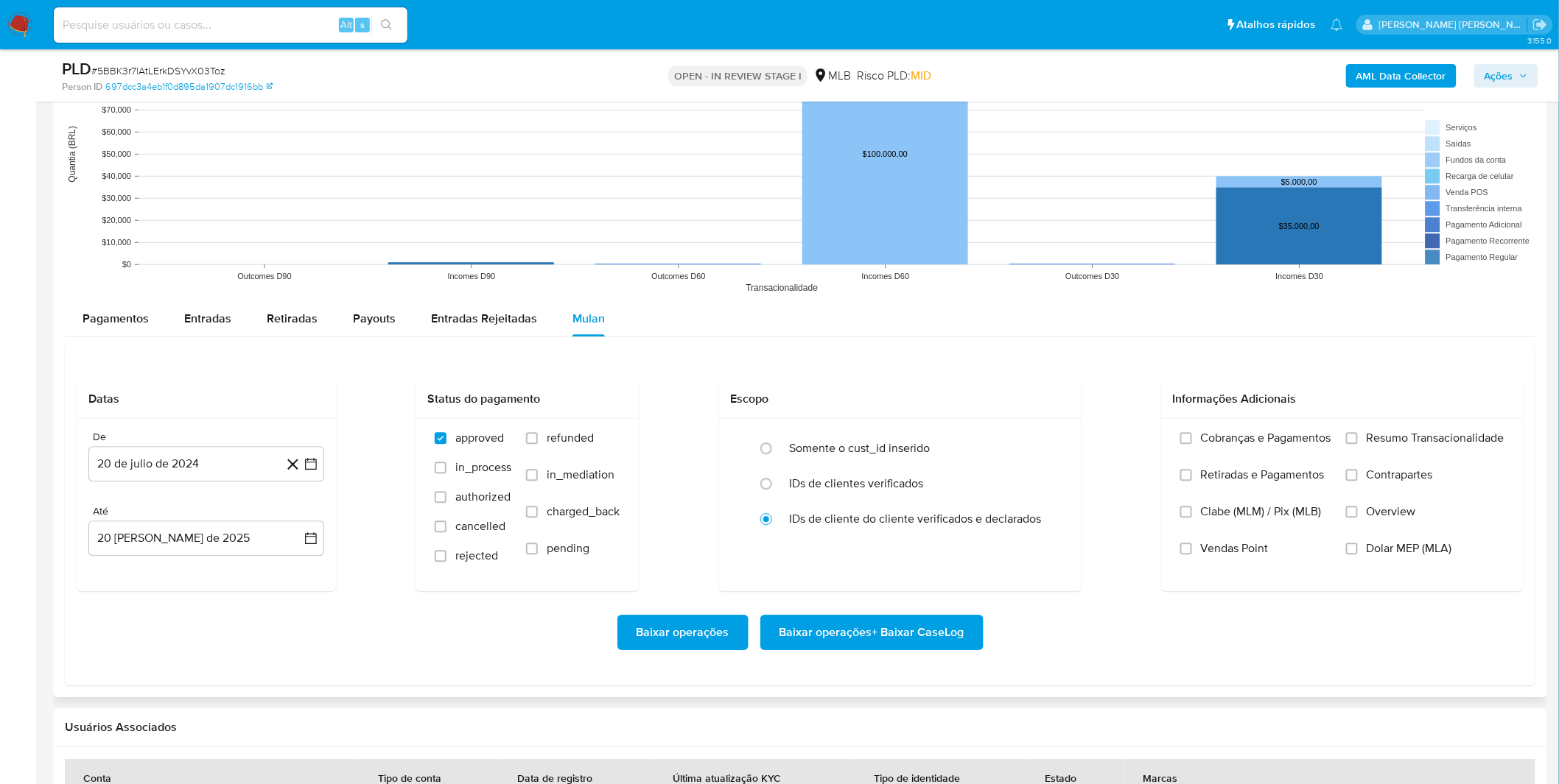
scroll to position [1472, 0]
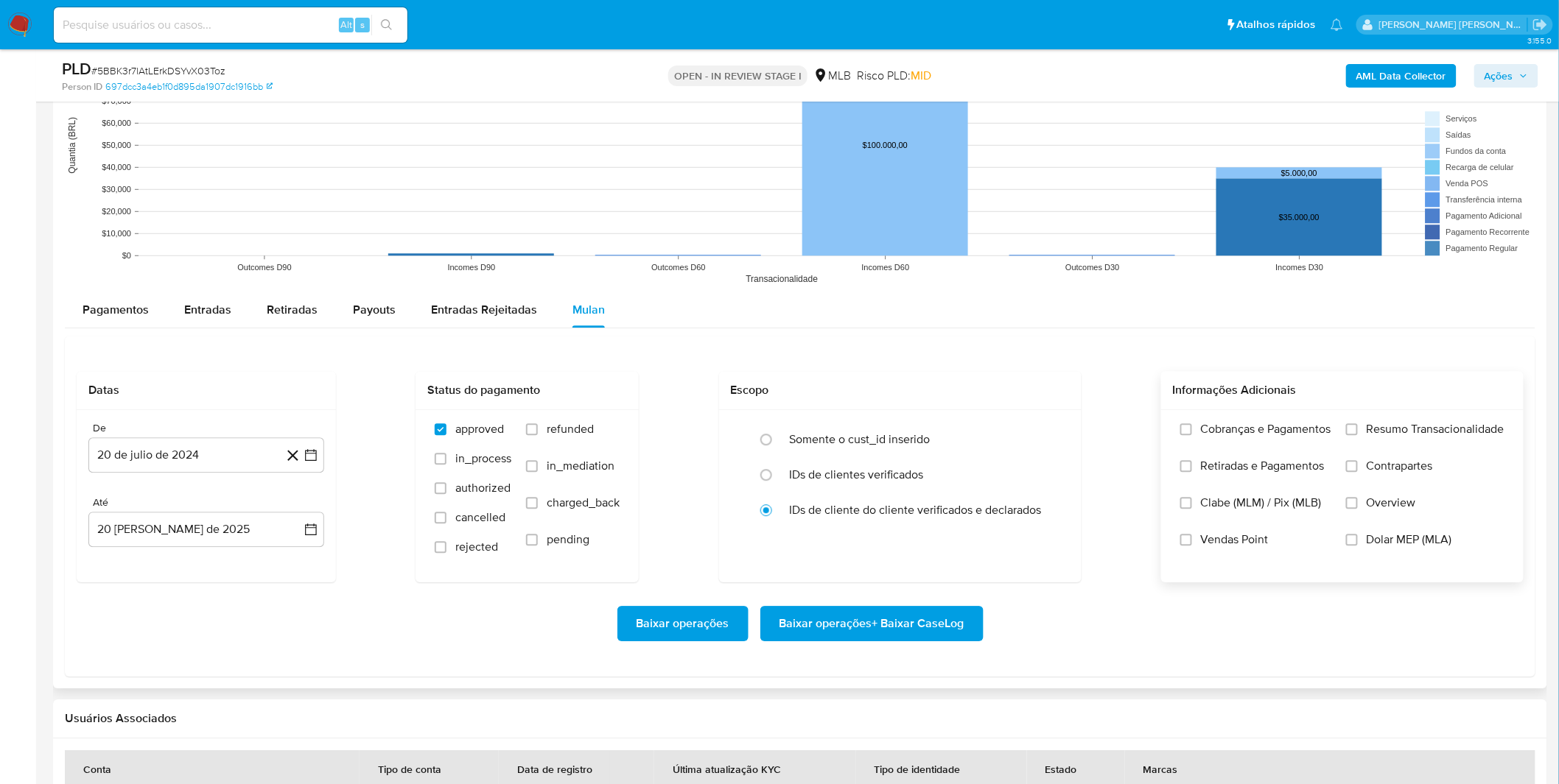
click at [1181, 446] on label "Cobranças e Pagamentos" at bounding box center [1256, 440] width 151 height 37
click at [1181, 435] on input "Cobranças e Pagamentos" at bounding box center [1186, 429] width 11 height 11
click at [1189, 470] on input "Retiradas e Pagamentos" at bounding box center [1186, 466] width 11 height 11
click at [1351, 452] on label "Resumo Transacionalidade" at bounding box center [1425, 440] width 159 height 37
click at [1351, 435] on input "Resumo Transacionalidade" at bounding box center [1351, 429] width 11 height 11
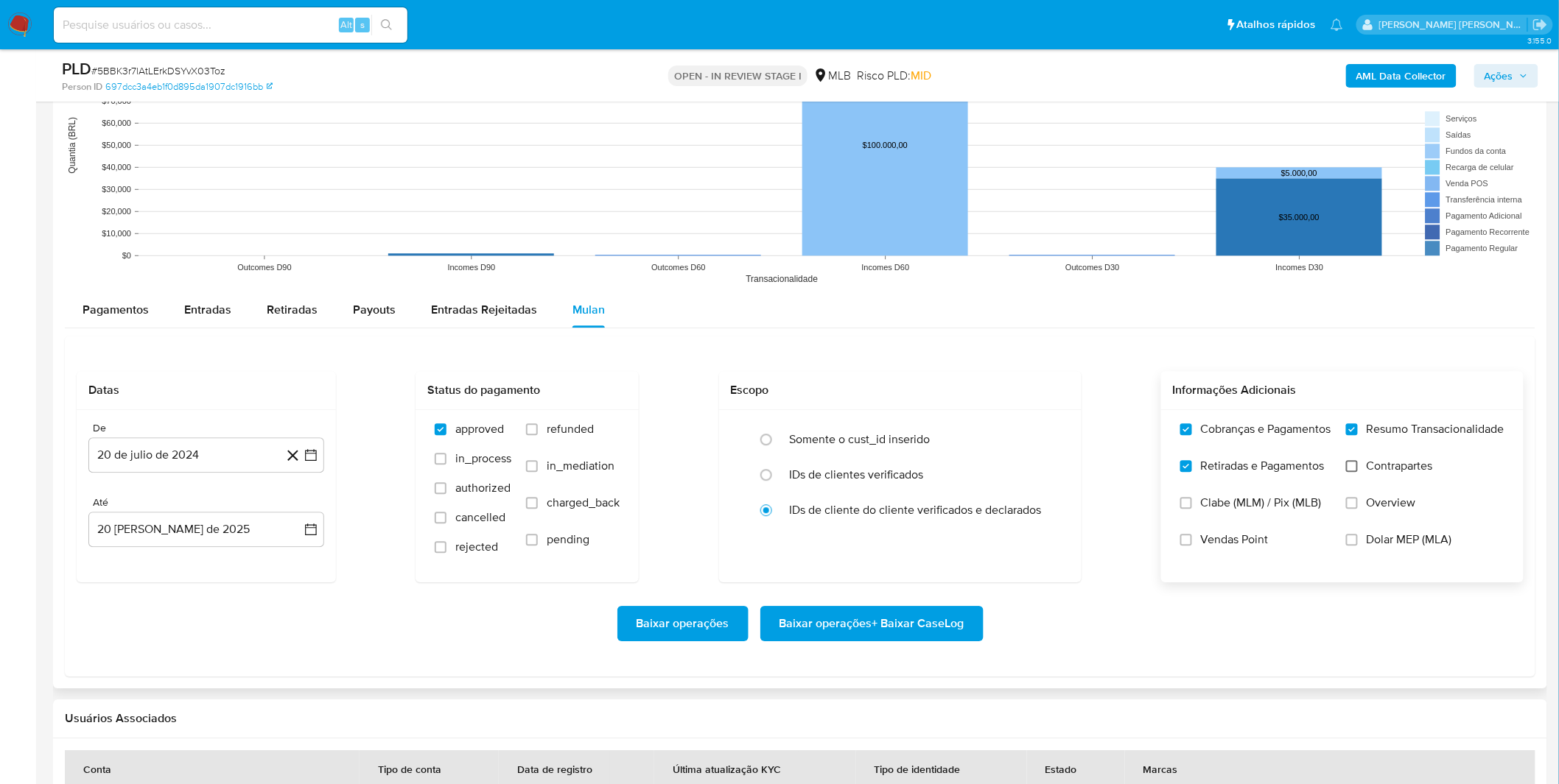
click at [1350, 462] on input "Contrapartes" at bounding box center [1351, 466] width 11 height 11
click at [221, 470] on button "20 de julio de 2024" at bounding box center [206, 455] width 236 height 35
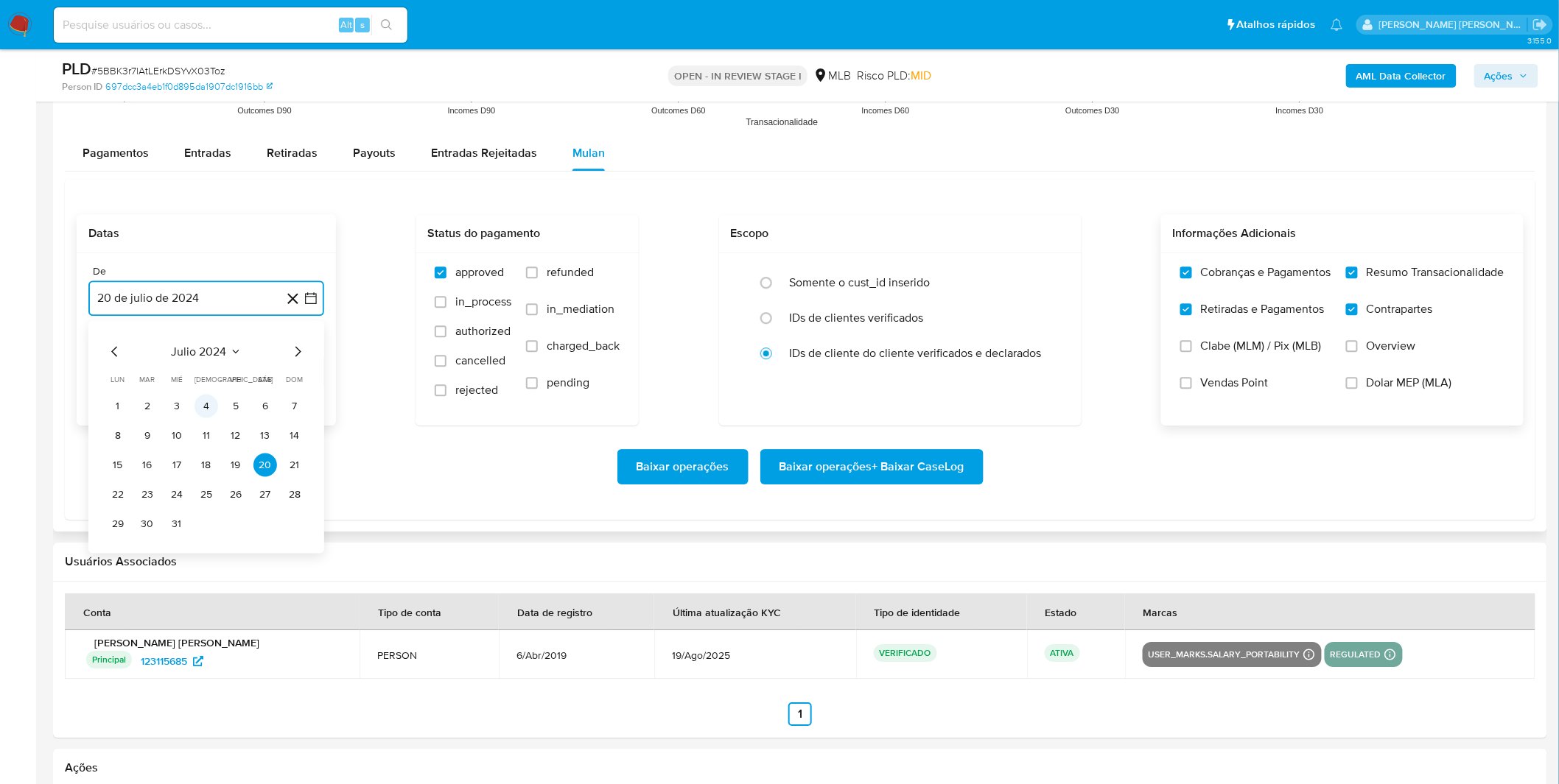
scroll to position [1637, 0]
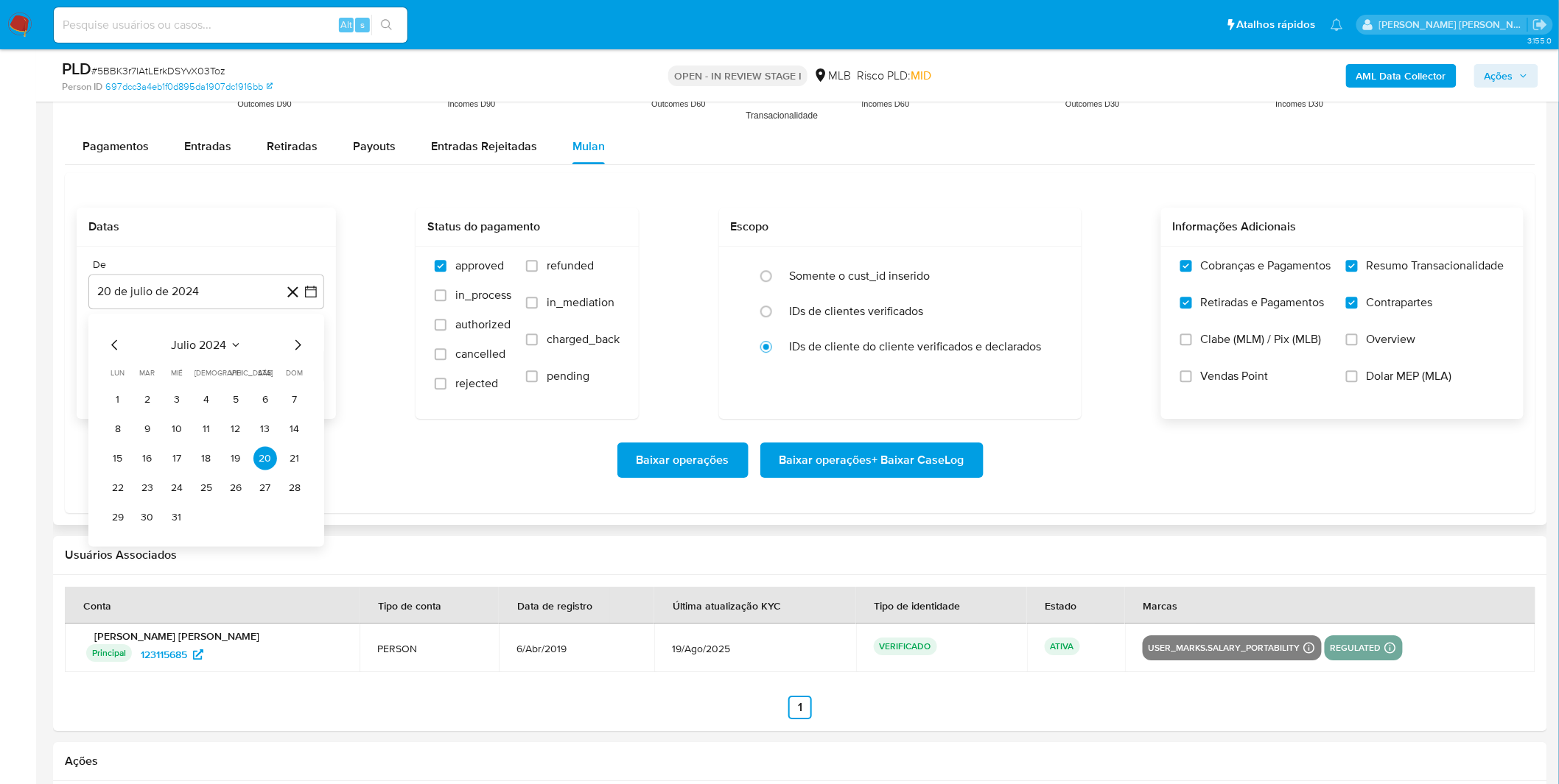
click at [198, 356] on div "julio 2024 julio 2024 lun lunes mar martes mié miércoles jue jueves vie viernes…" at bounding box center [206, 433] width 200 height 193
click at [208, 345] on span "julio 2024" at bounding box center [199, 345] width 56 height 15
click at [299, 348] on icon "Año siguiente" at bounding box center [295, 345] width 18 height 18
click at [148, 489] on button "[DATE]" at bounding box center [141, 481] width 41 height 24
click at [147, 414] on tbody "1 2 3 4 5 6 7 8 9 10 11 12 13 14 15 16 17 18 19 20 21 22 23 24 25 26 27 28 29 3…" at bounding box center [206, 458] width 200 height 141
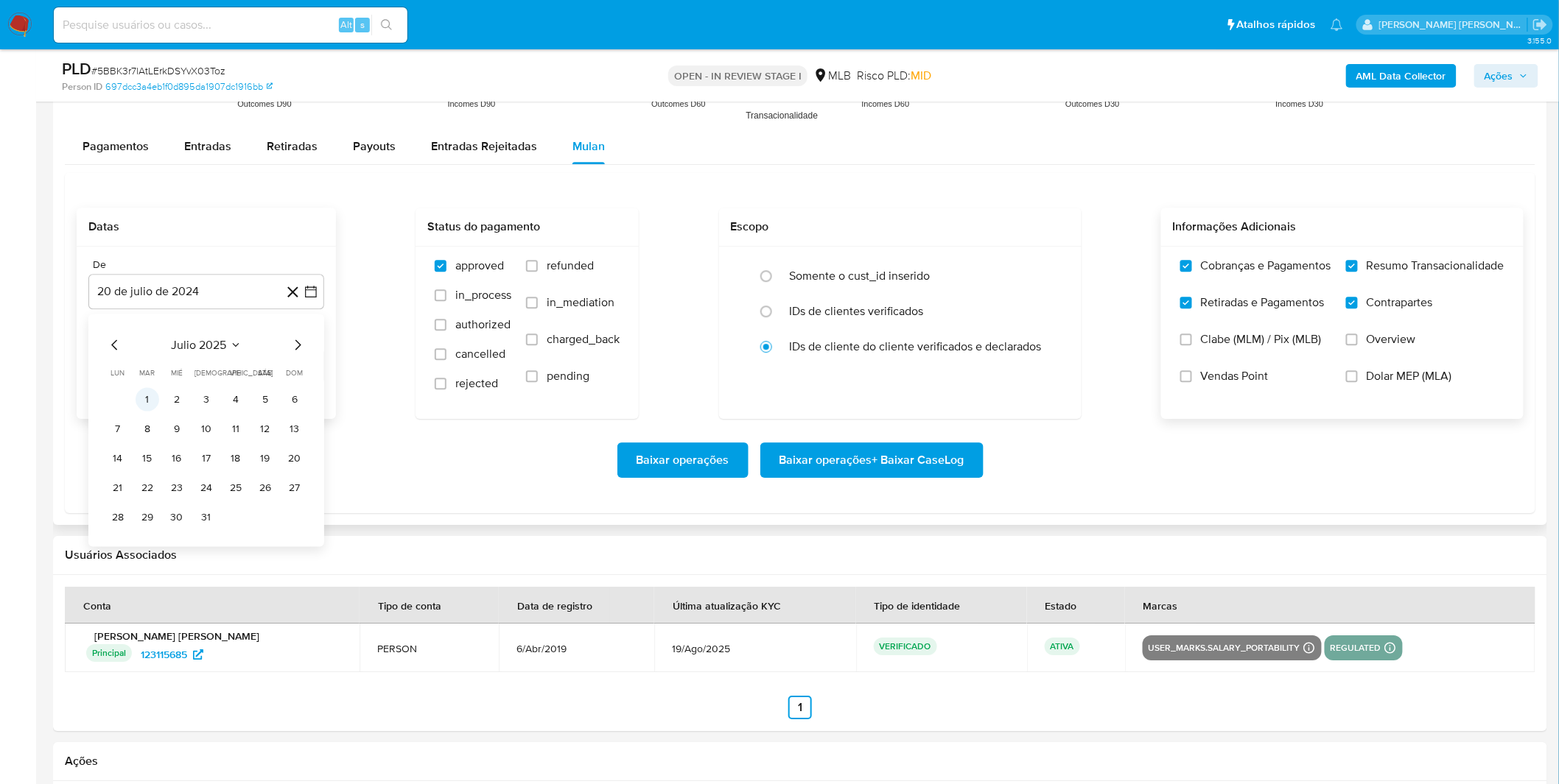
click at [147, 406] on button "1" at bounding box center [147, 399] width 24 height 24
click at [155, 471] on div "Baixar operações Baixar operações + Baixar CaseLog" at bounding box center [800, 460] width 1447 height 35
click at [840, 474] on span "Baixar operações + Baixar CaseLog" at bounding box center [872, 461] width 185 height 33
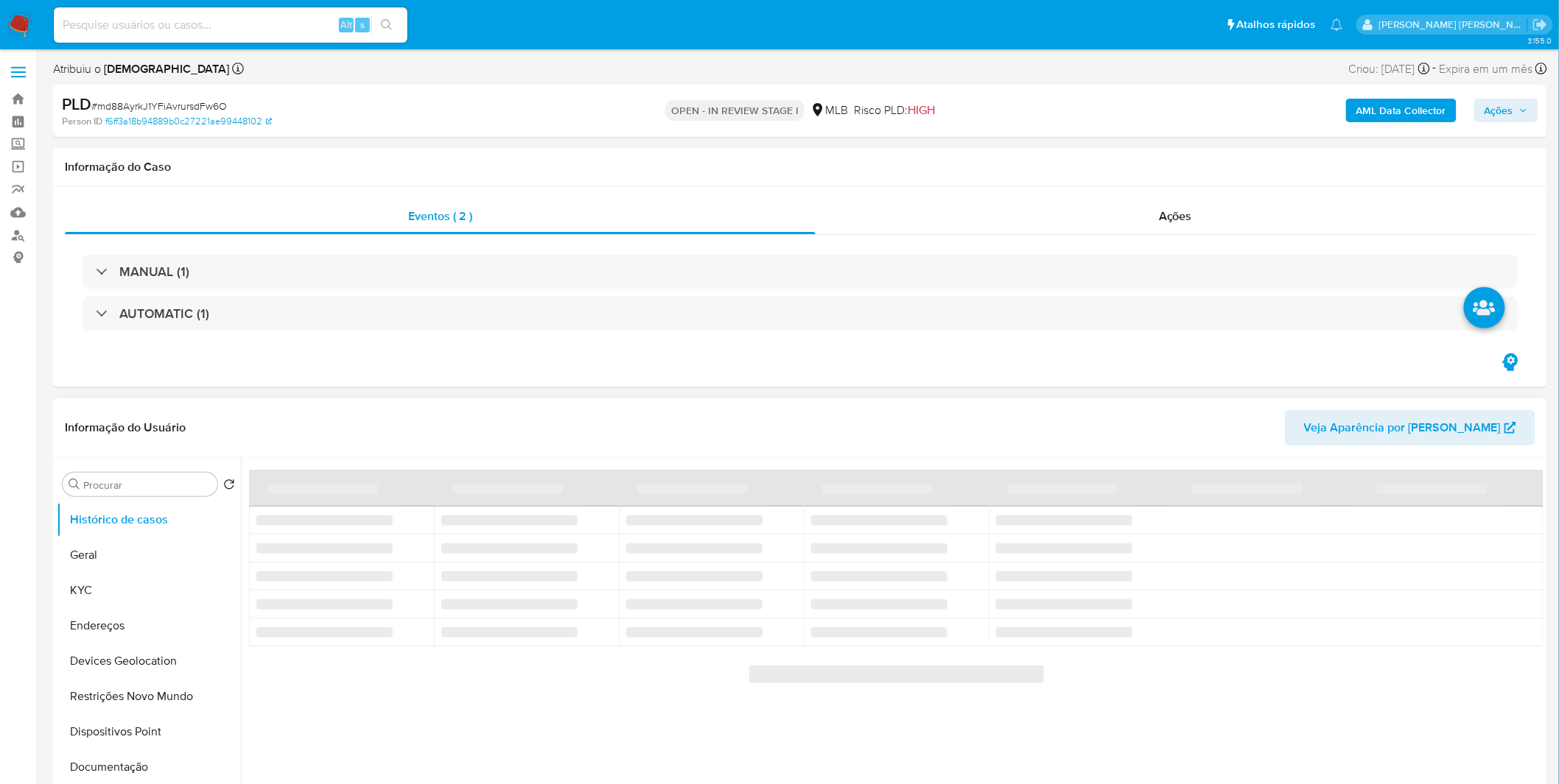
select select "10"
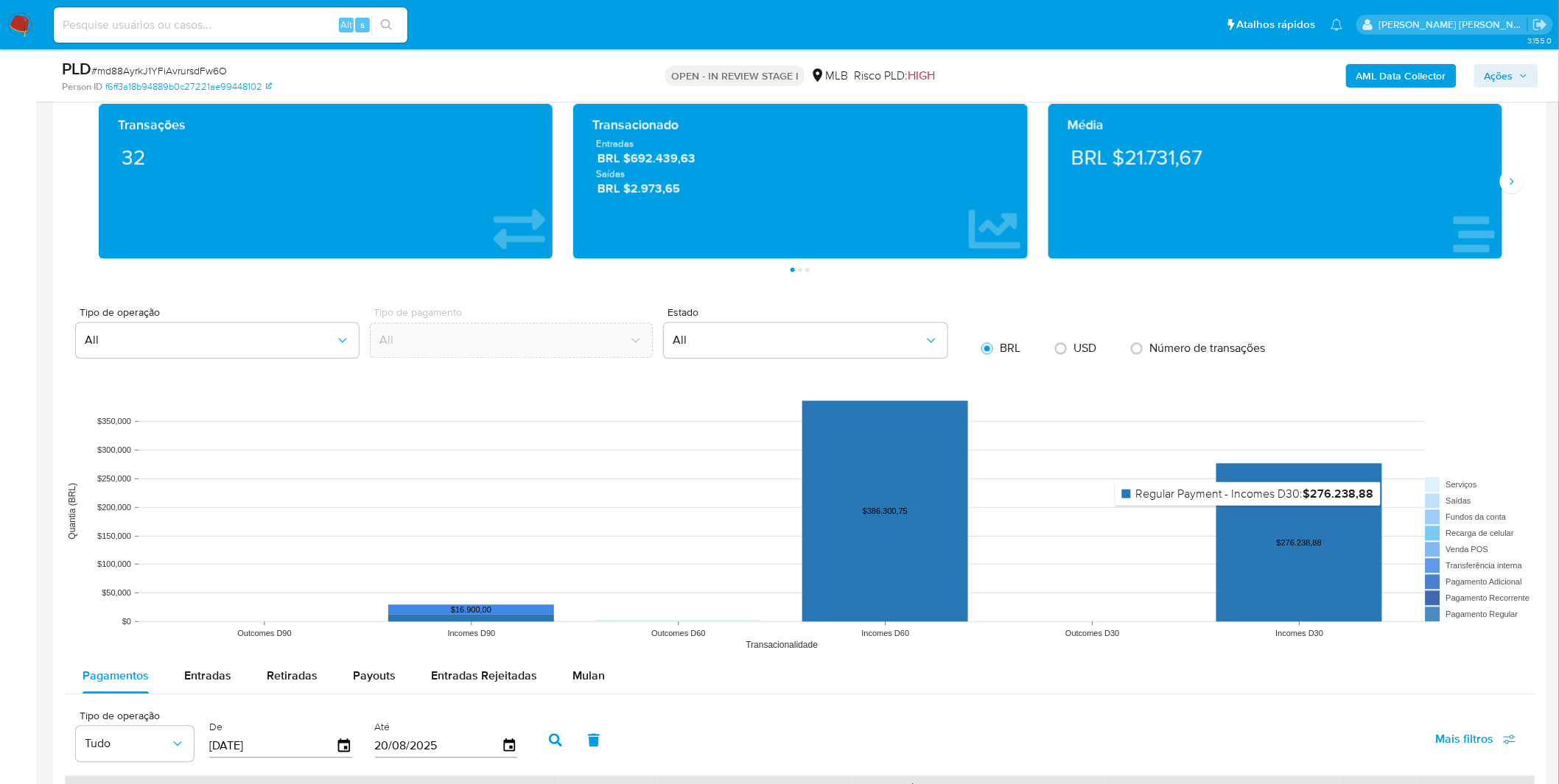
scroll to position [1308, 0]
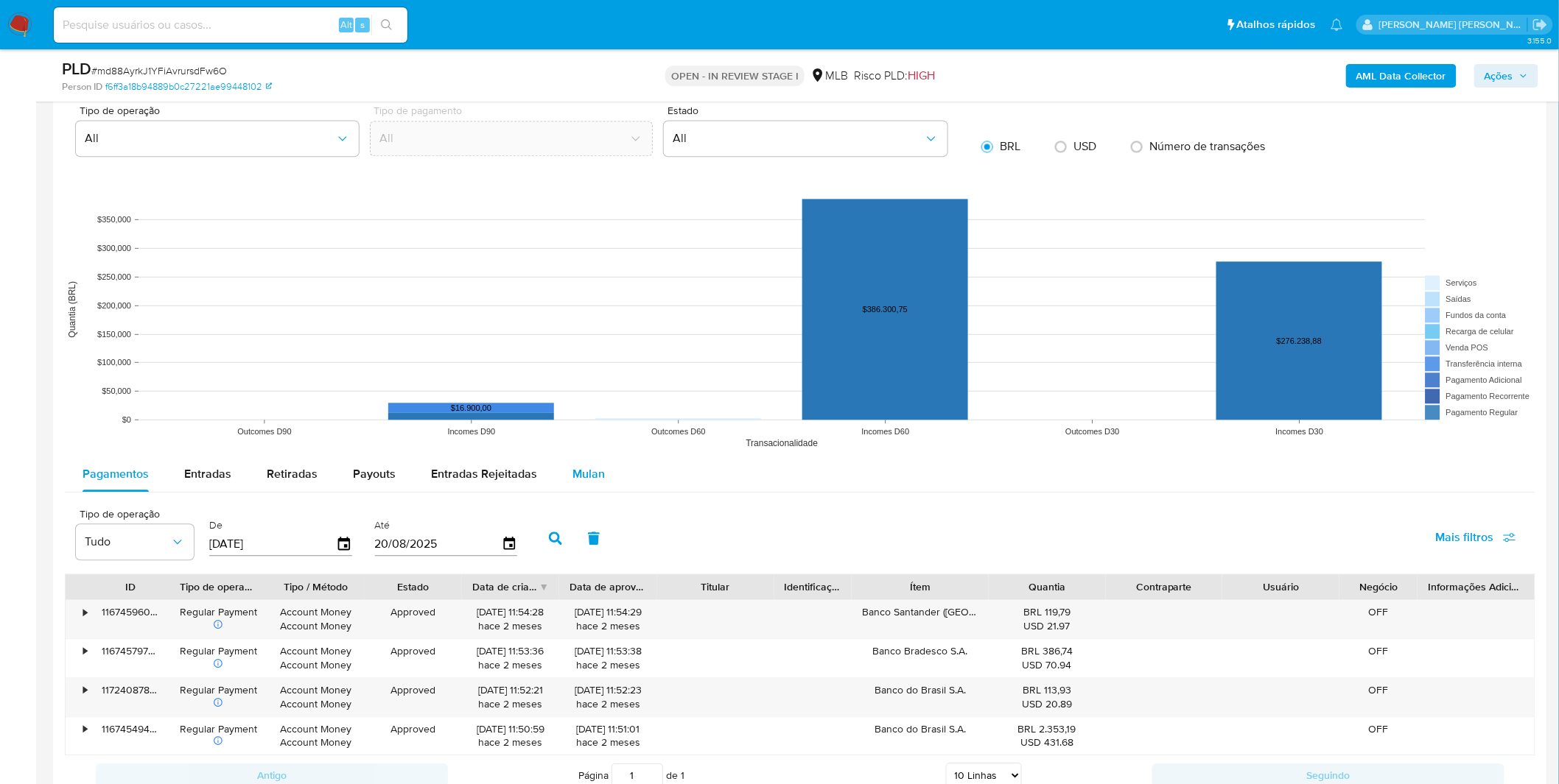
click at [607, 484] on button "Mulan" at bounding box center [588, 474] width 68 height 35
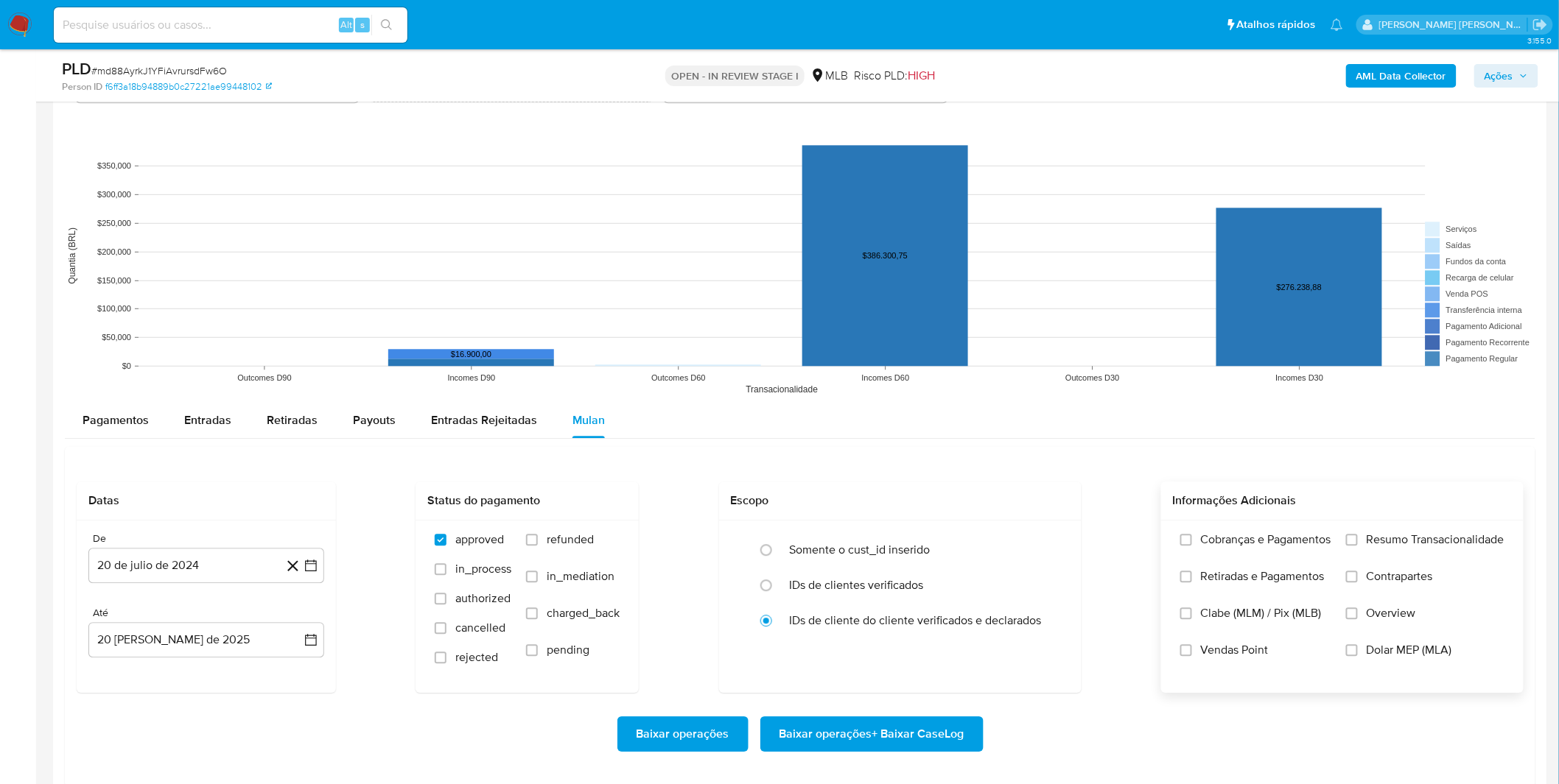
scroll to position [1390, 0]
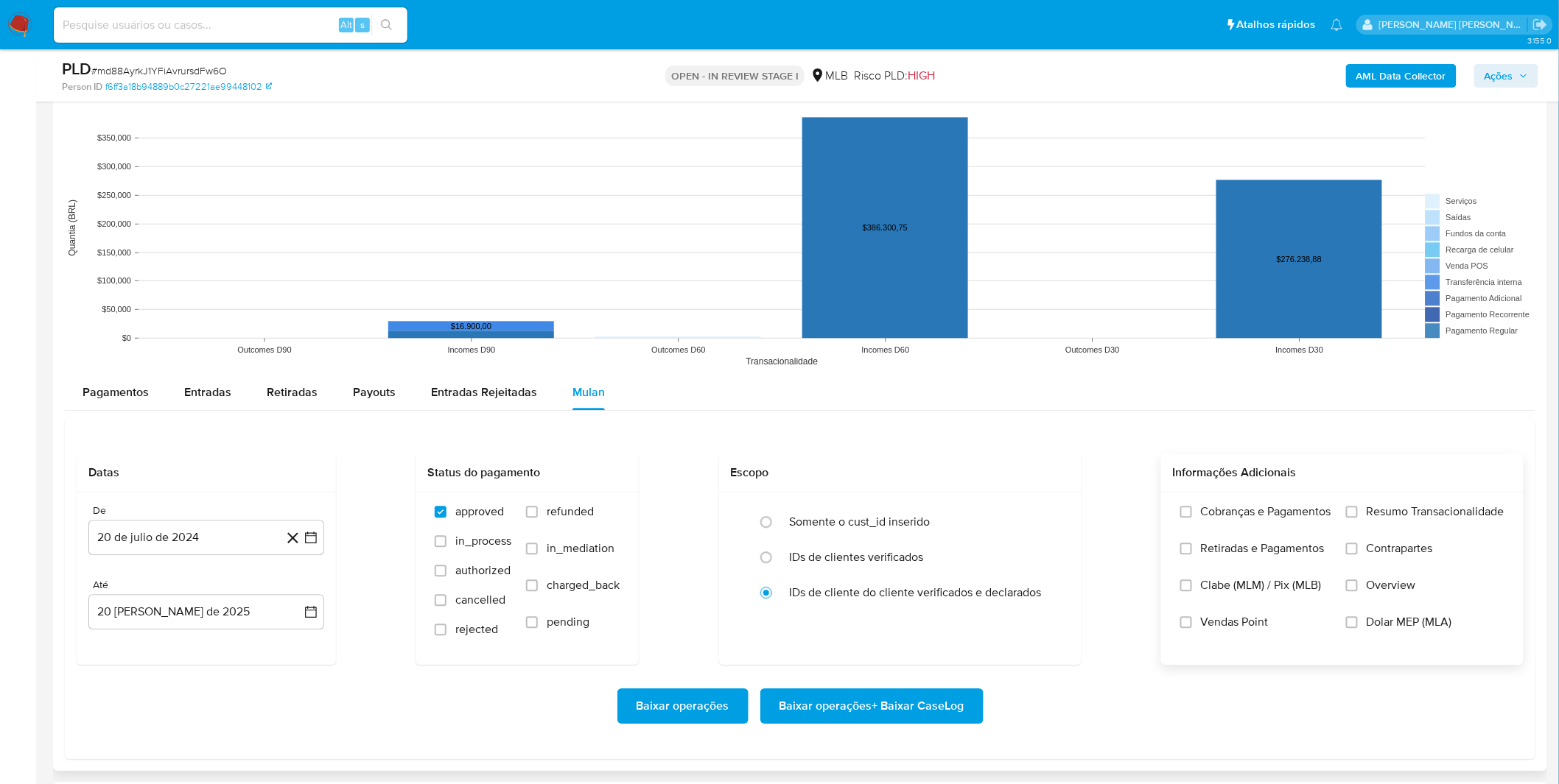
click at [1234, 547] on span "Retiradas e Pagamentos" at bounding box center [1262, 549] width 123 height 15
click at [1192, 547] on input "Retiradas e Pagamentos" at bounding box center [1186, 549] width 11 height 11
click at [1246, 523] on label "Cobranças e Pagamentos" at bounding box center [1256, 523] width 151 height 37
click at [1192, 518] on input "Cobranças e Pagamentos" at bounding box center [1186, 511] width 11 height 11
click at [1286, 524] on label "Cobranças e Pagamentos" at bounding box center [1256, 523] width 151 height 37
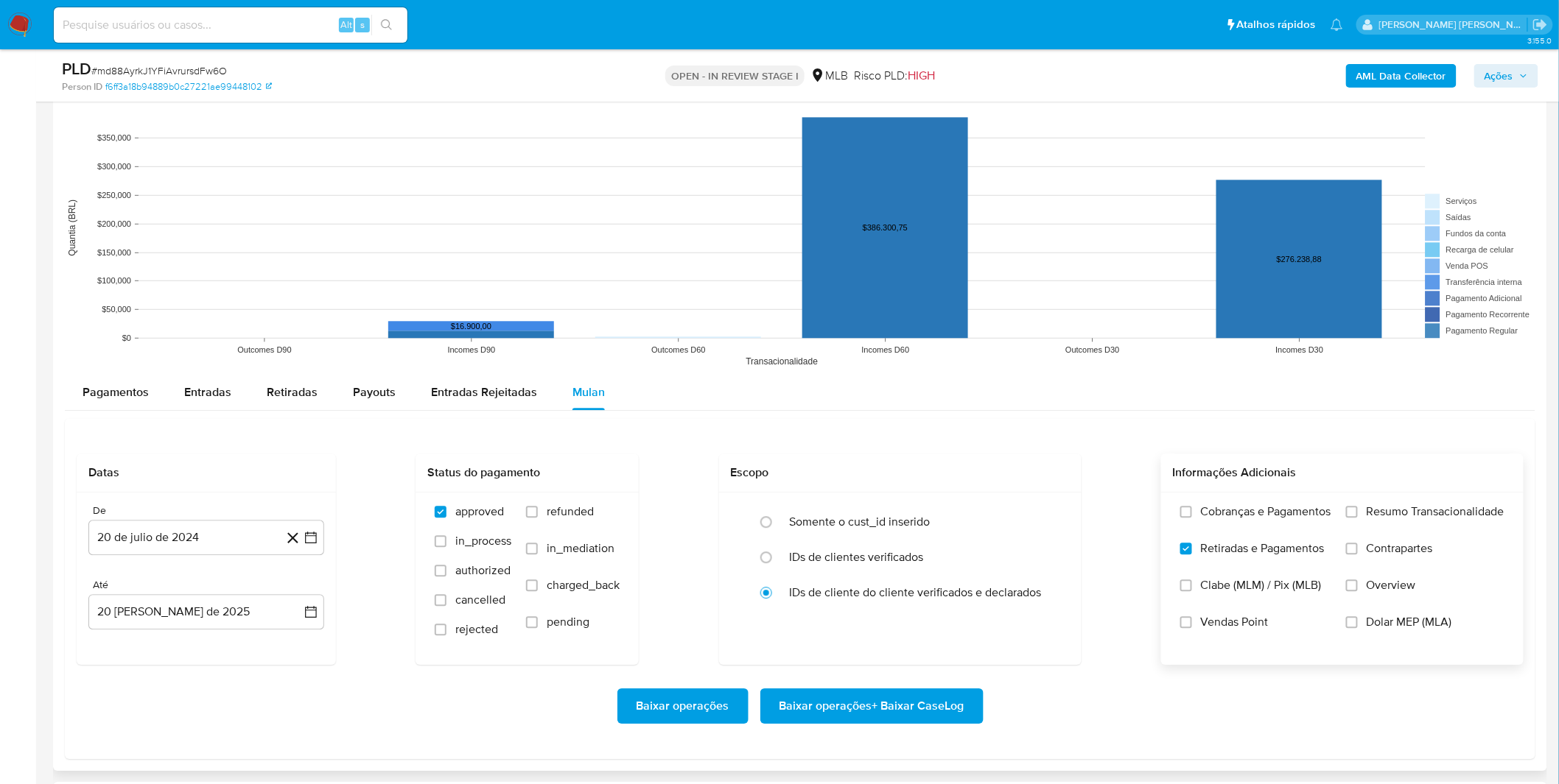
click at [1192, 518] on input "Cobranças e Pagamentos" at bounding box center [1186, 511] width 11 height 11
click at [1351, 514] on input "Resumo Transacionalidade" at bounding box center [1351, 511] width 11 height 11
click at [1356, 547] on input "Contrapartes" at bounding box center [1351, 549] width 11 height 11
click at [211, 549] on button "20 de julio de 2024" at bounding box center [206, 537] width 236 height 35
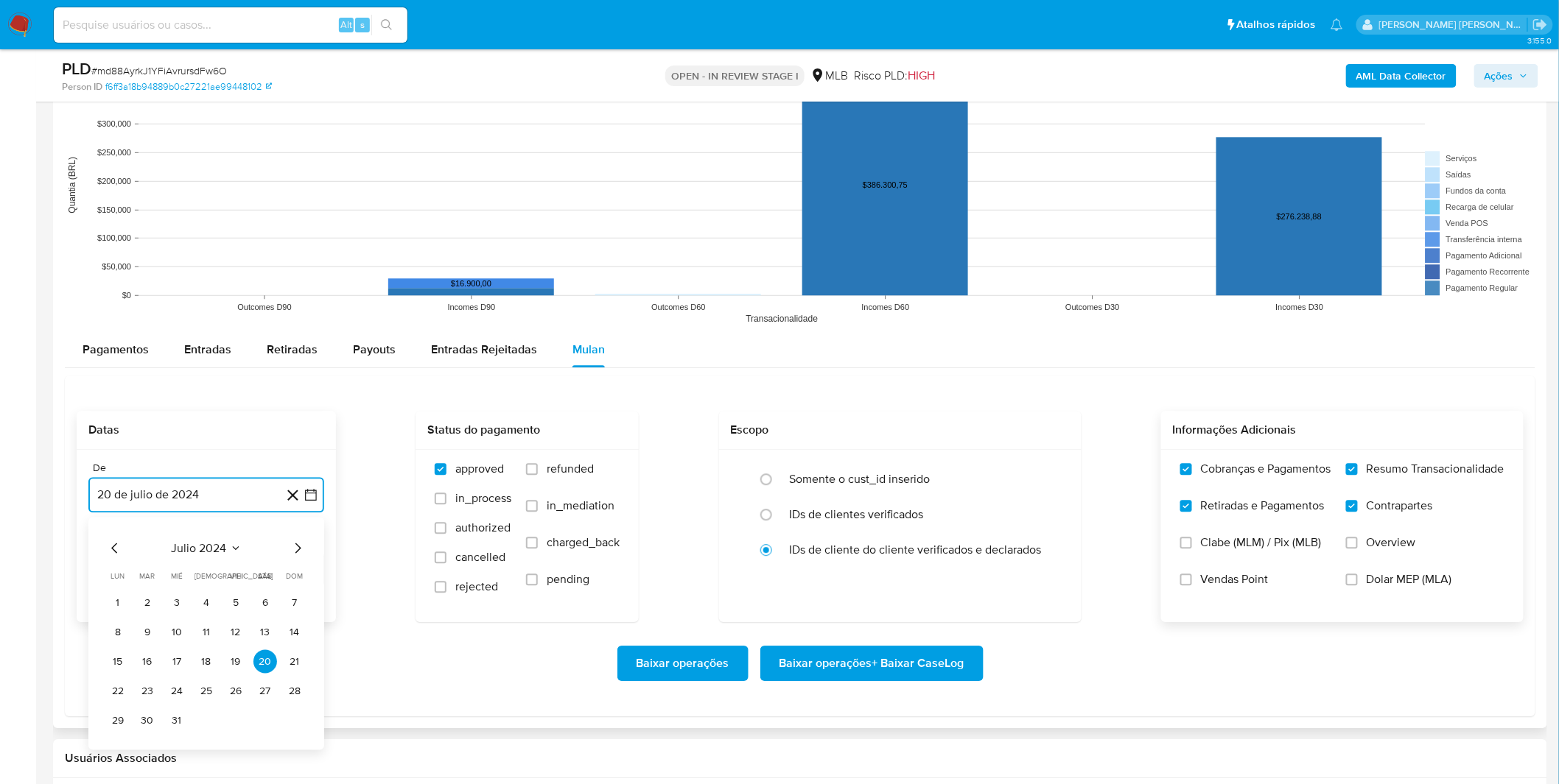
scroll to position [1472, 0]
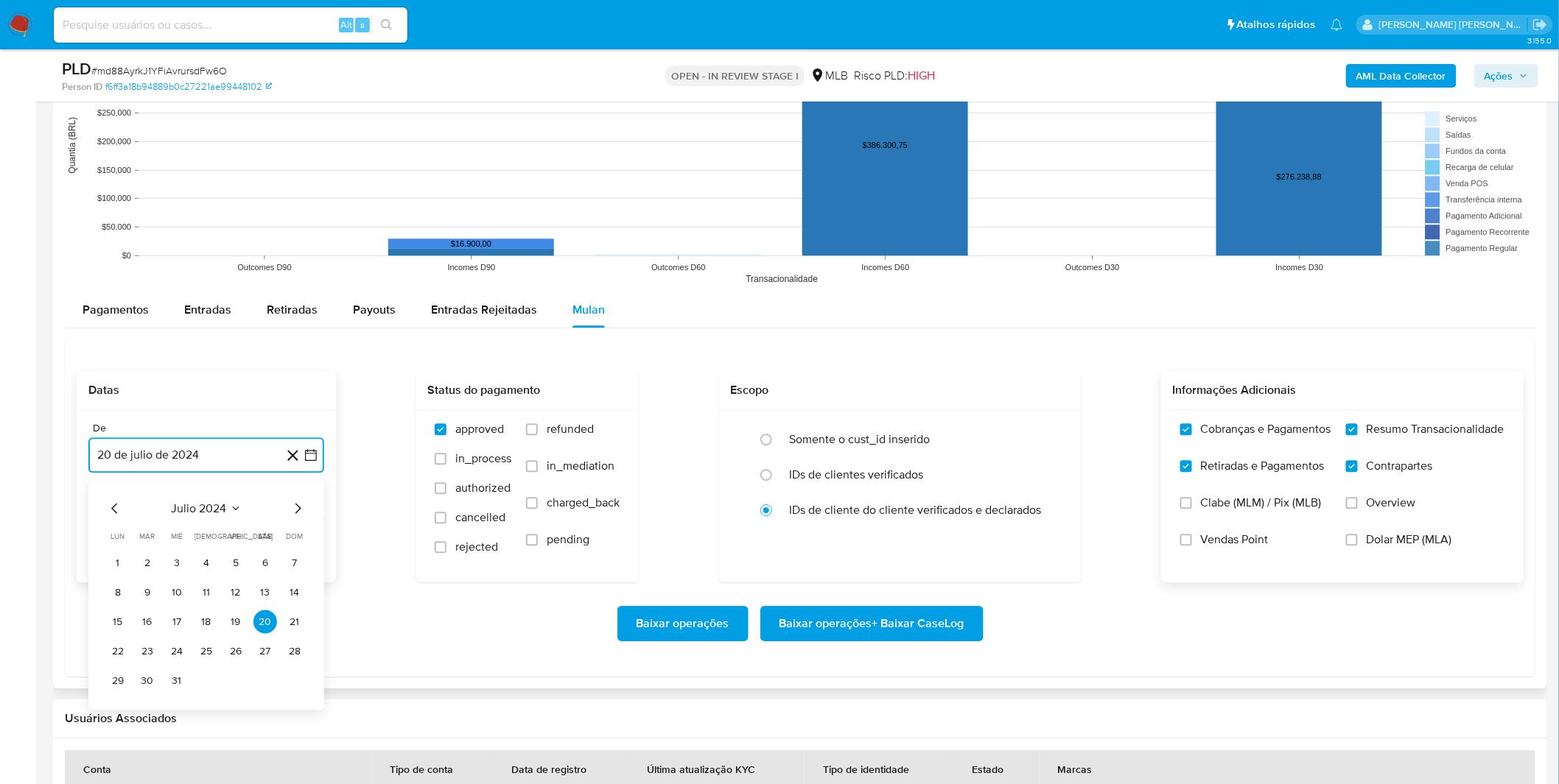
click at [221, 508] on span "julio 2024" at bounding box center [199, 509] width 56 height 15
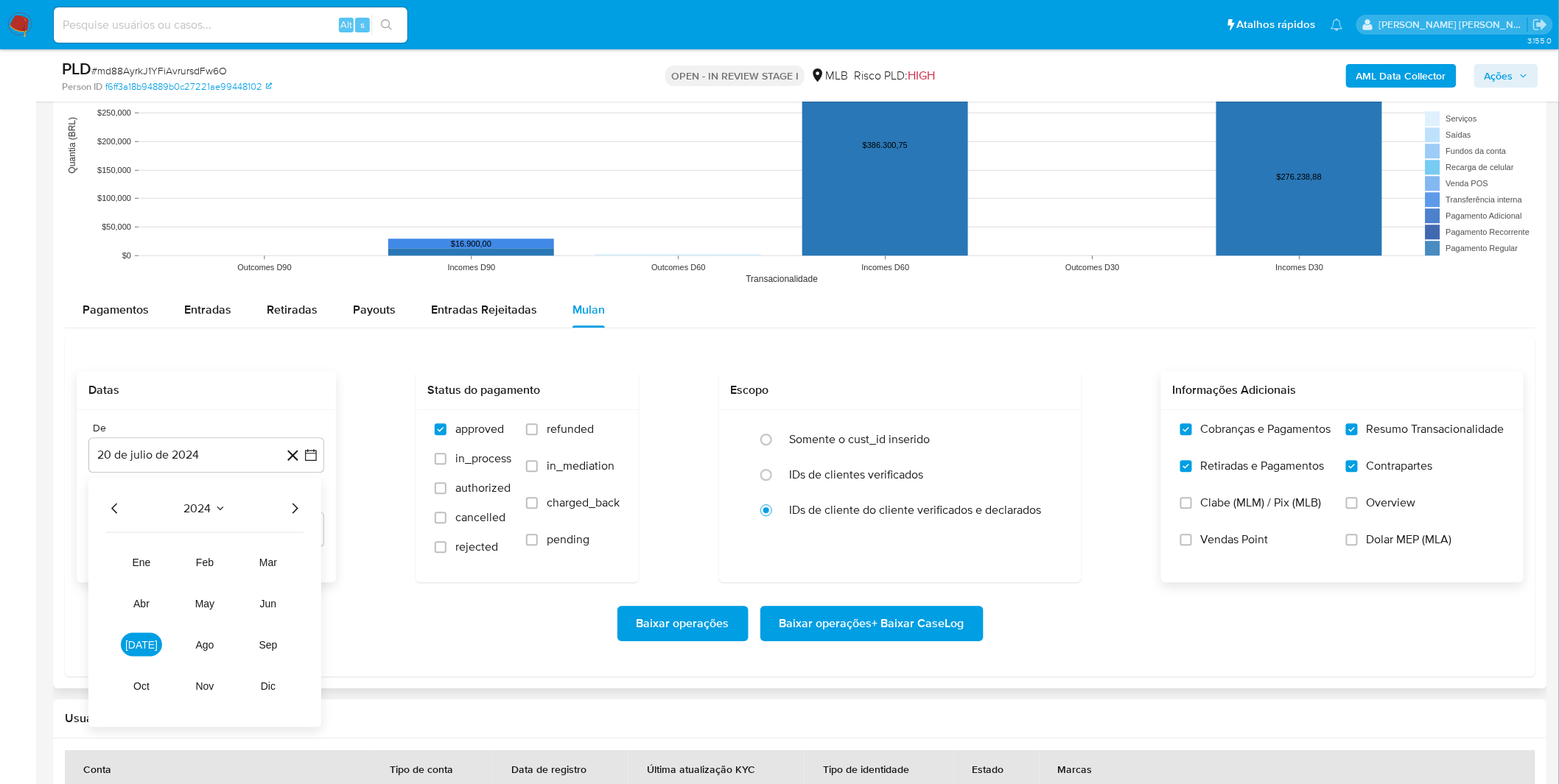
click at [300, 514] on icon "Año siguiente" at bounding box center [295, 509] width 18 height 18
click at [141, 647] on span "[DATE]" at bounding box center [141, 645] width 33 height 11
drag, startPoint x: 153, startPoint y: 570, endPoint x: 160, endPoint y: 572, distance: 7.3
click at [153, 569] on button "1" at bounding box center [147, 563] width 24 height 24
click at [249, 613] on div "Baixar operações Baixar operações + Baixar CaseLog" at bounding box center [800, 623] width 1447 height 35
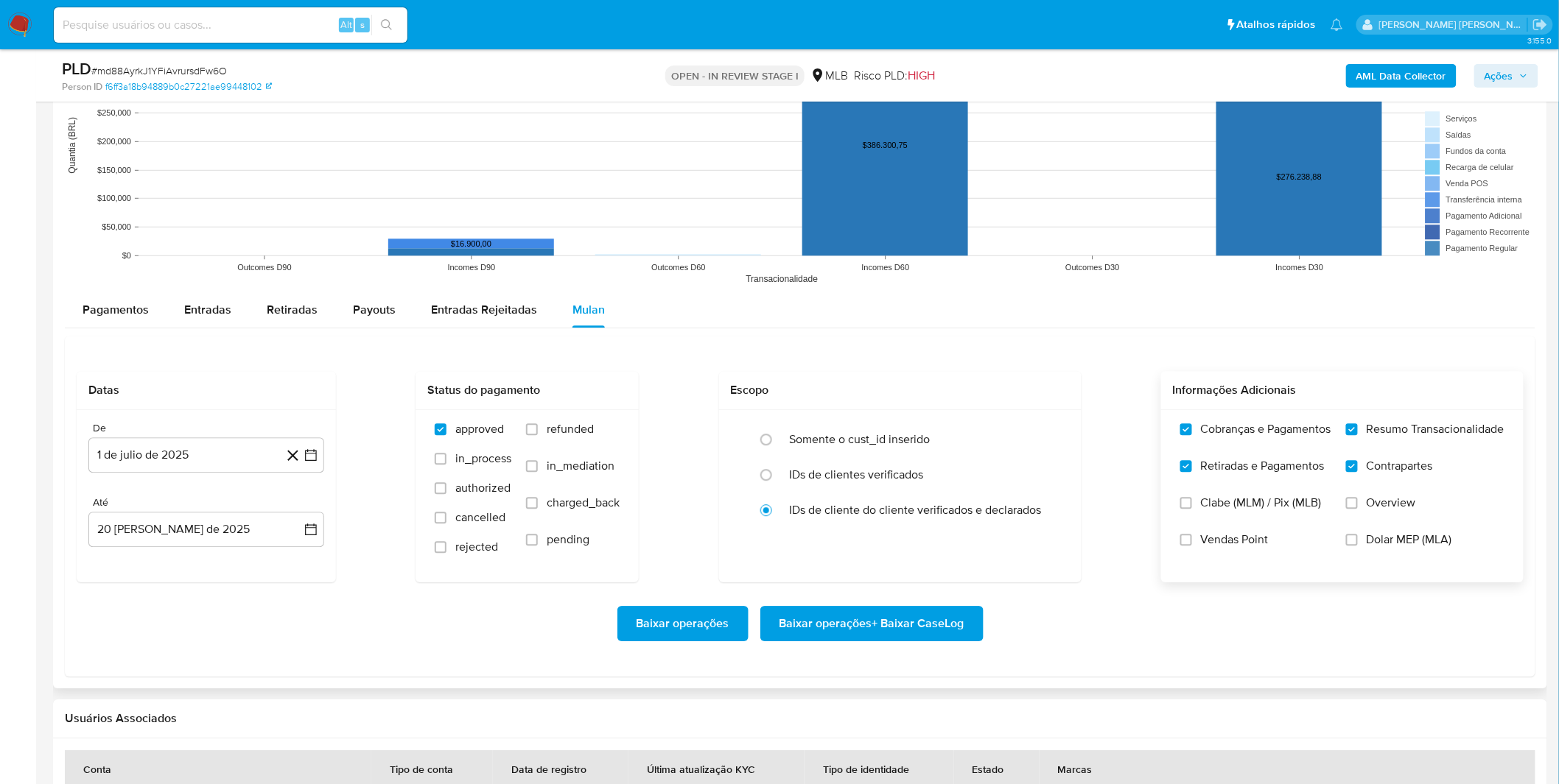
click at [834, 626] on span "Baixar operações + Baixar CaseLog" at bounding box center [872, 624] width 185 height 33
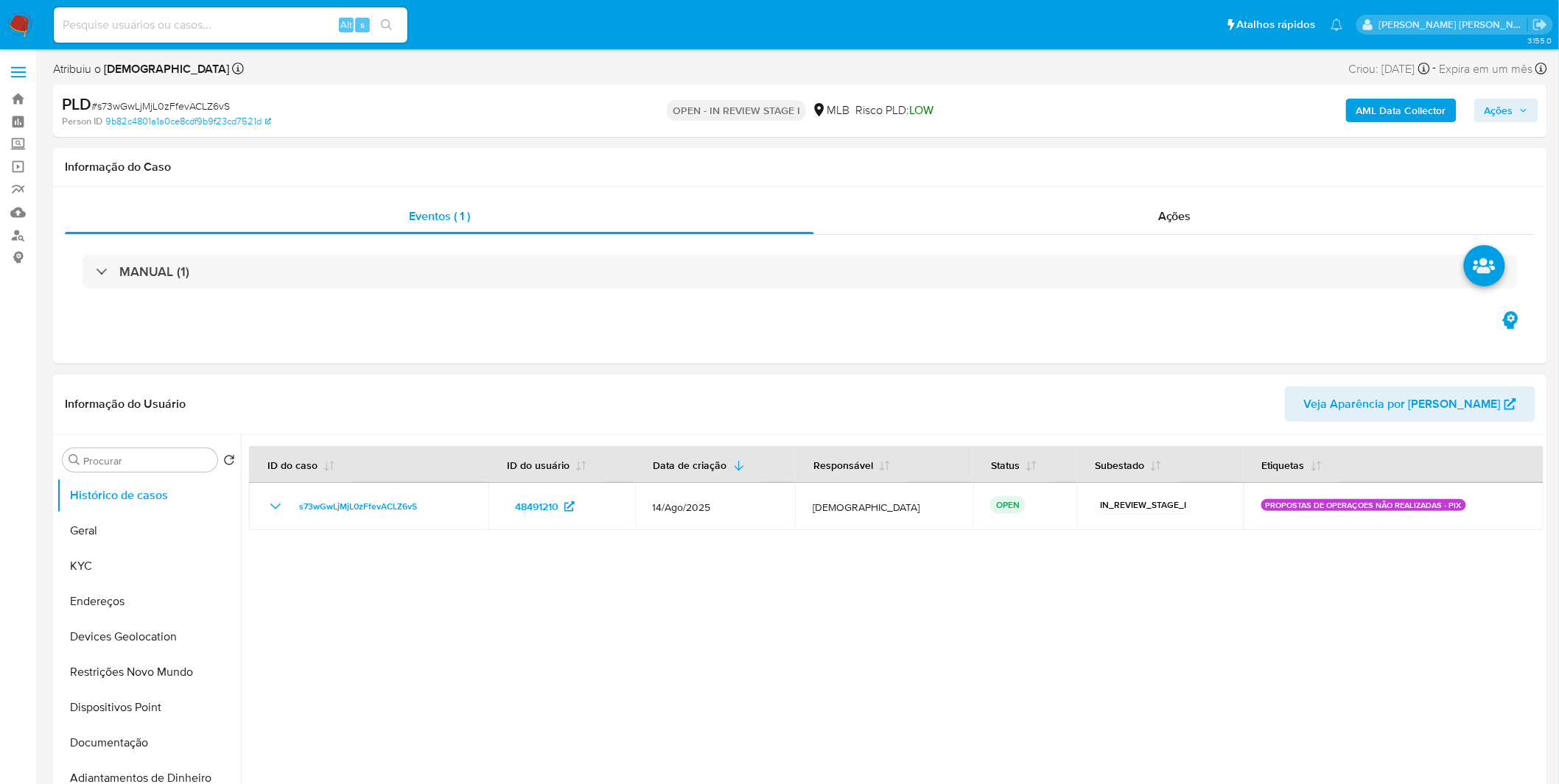
select select "10"
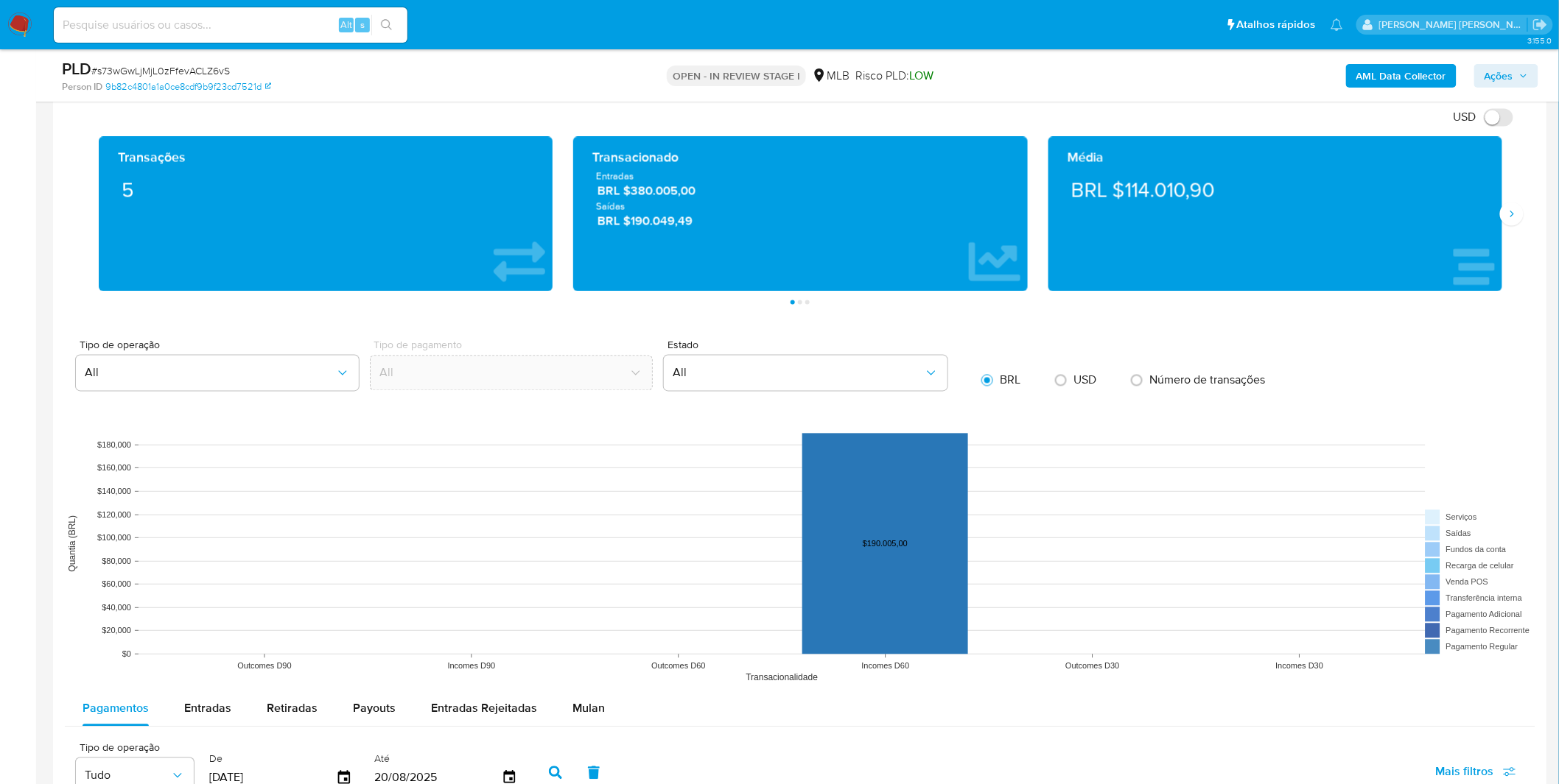
scroll to position [1145, 0]
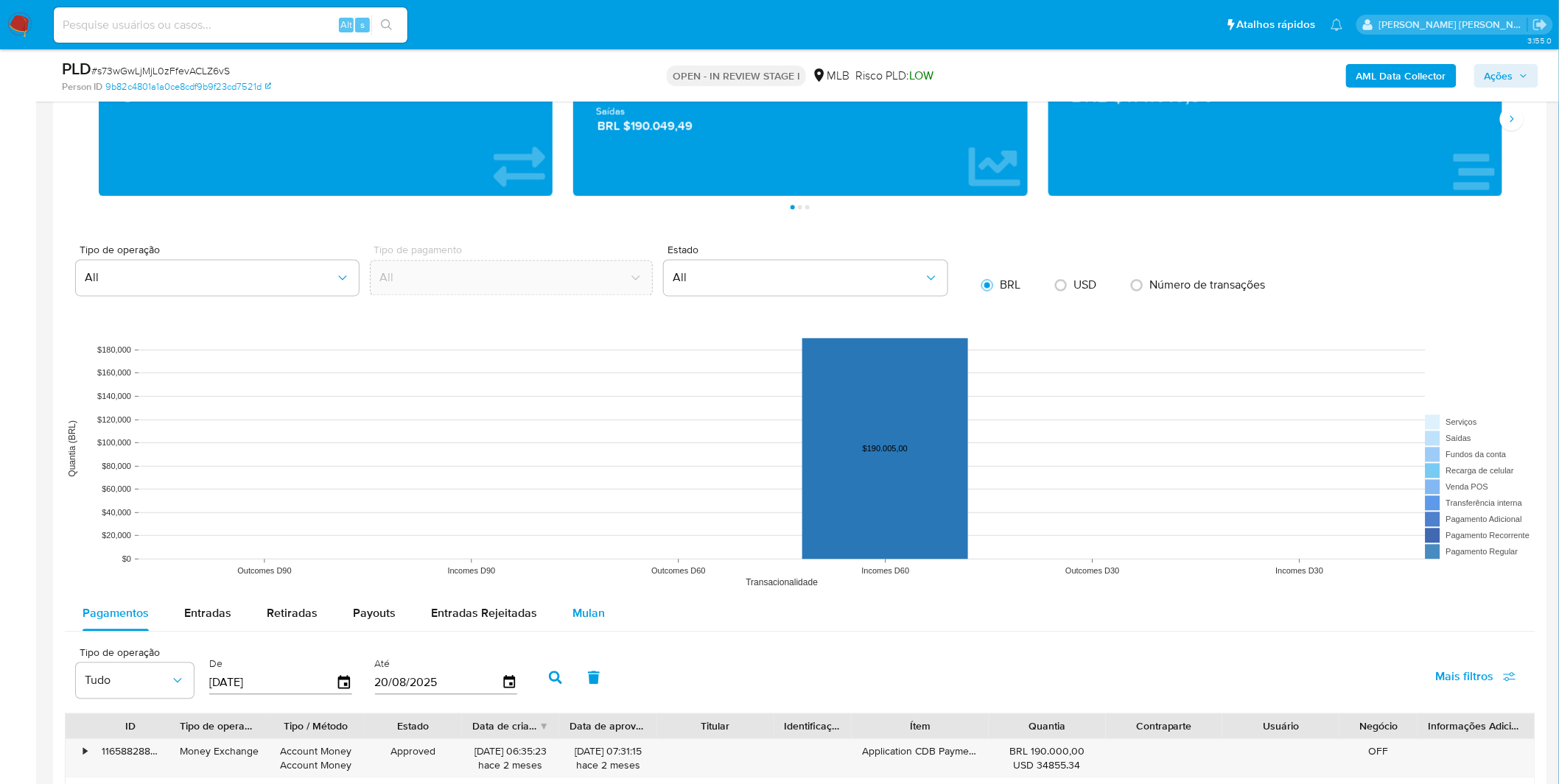
click at [590, 605] on span "Mulan" at bounding box center [589, 613] width 33 height 17
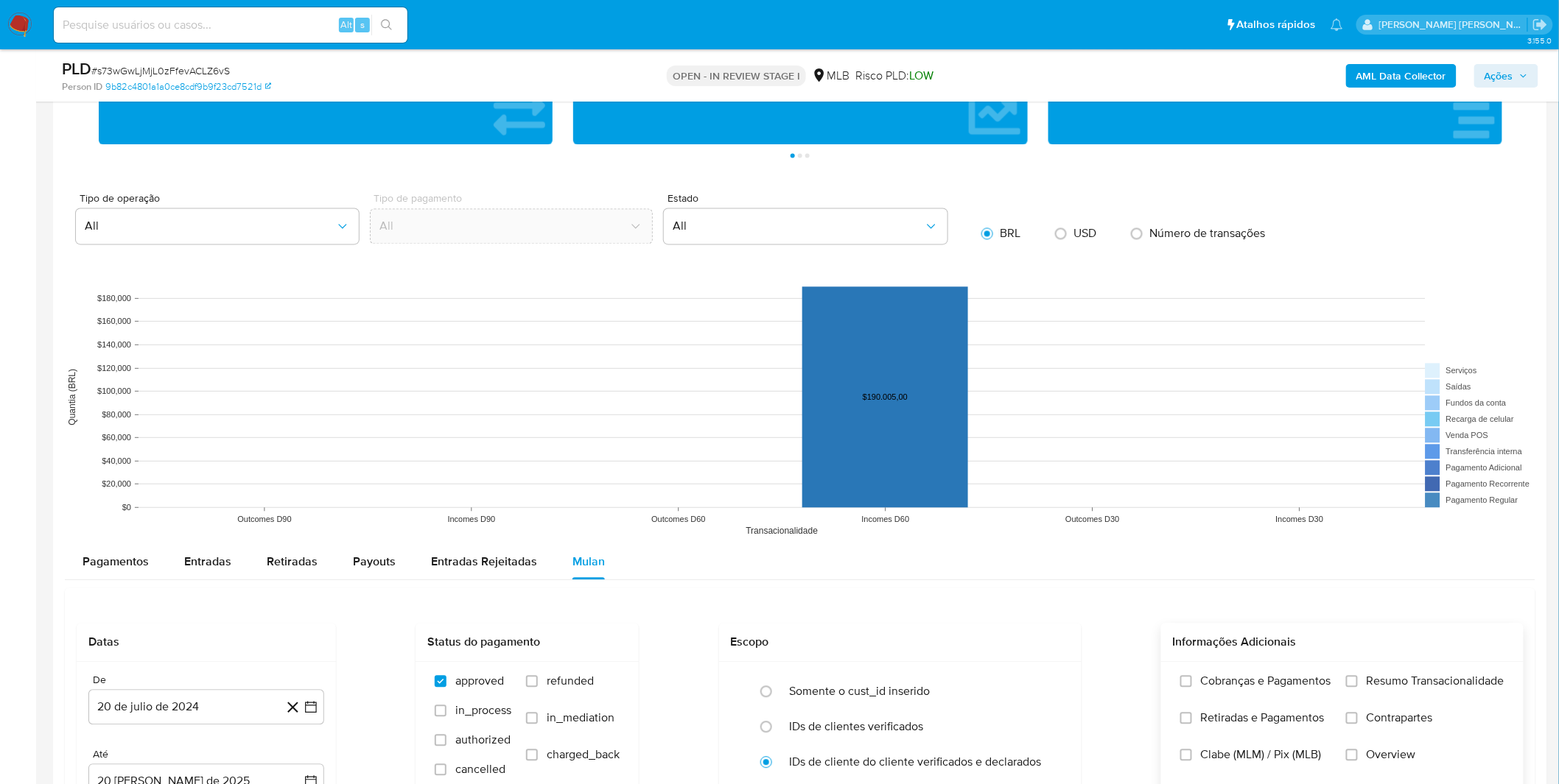
scroll to position [1227, 0]
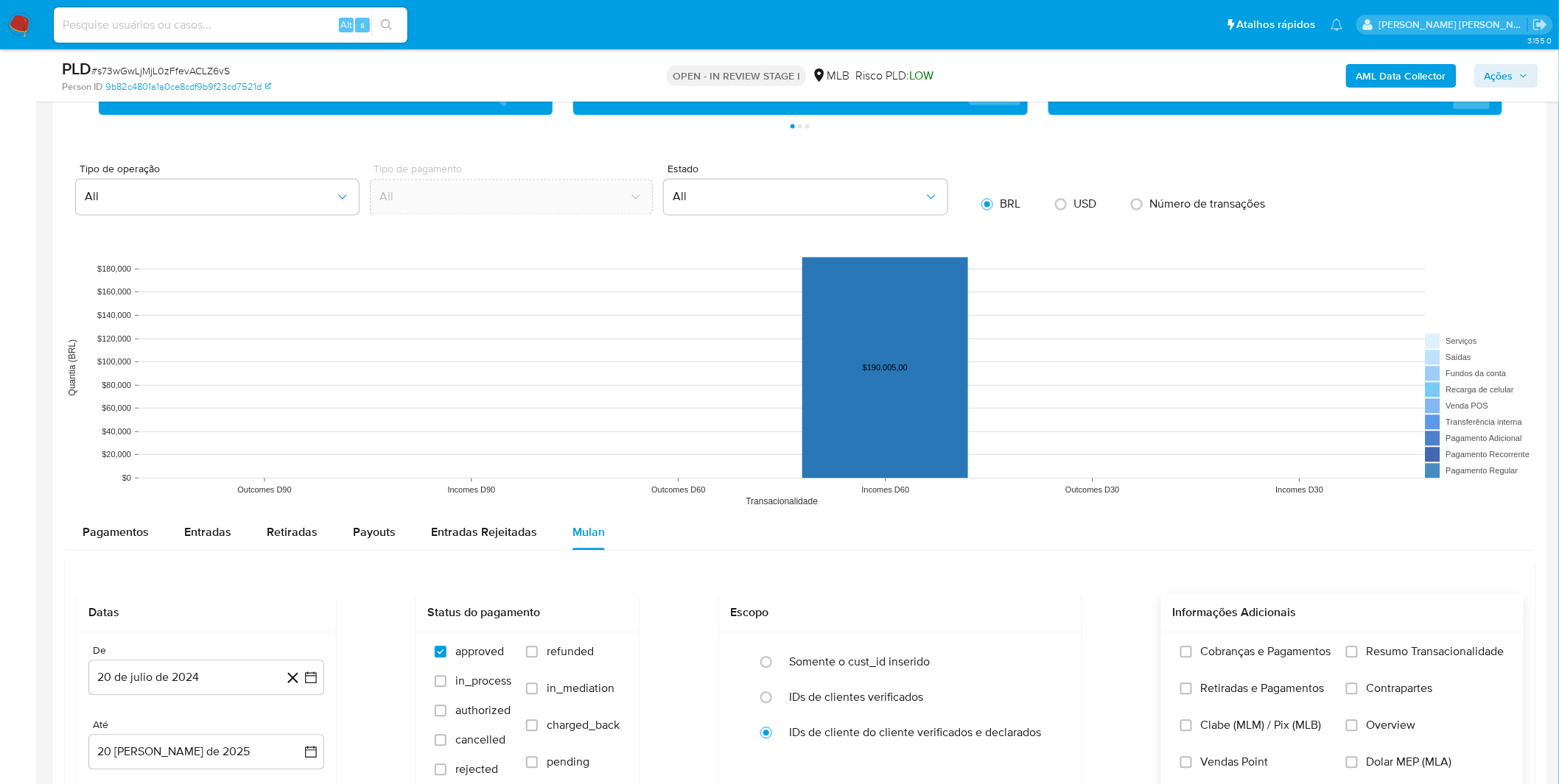
click at [1196, 670] on label "Cobranças e Pagamentos" at bounding box center [1256, 662] width 151 height 37
click at [1192, 657] on input "Cobranças e Pagamentos" at bounding box center [1186, 652] width 11 height 11
click at [1201, 690] on span "Retiradas e Pagamentos" at bounding box center [1262, 688] width 123 height 15
click at [1192, 690] on input "Retiradas e Pagamentos" at bounding box center [1186, 688] width 11 height 11
click at [1378, 670] on label "Resumo Transacionalidade" at bounding box center [1425, 662] width 159 height 37
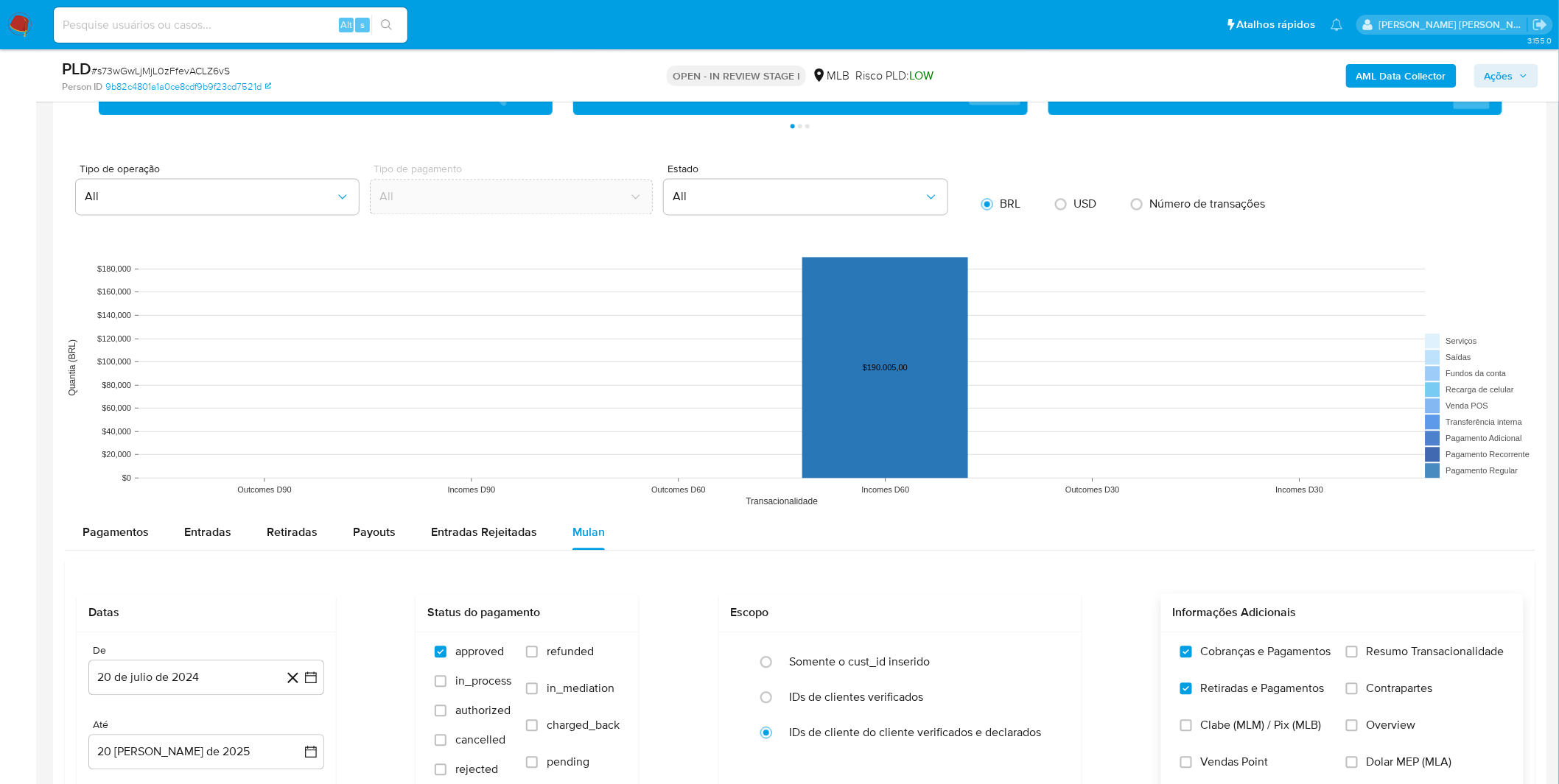
click at [1358, 657] on input "Resumo Transacionalidade" at bounding box center [1351, 652] width 11 height 11
click at [1369, 691] on span "Contrapartes" at bounding box center [1400, 688] width 66 height 15
click at [1358, 691] on input "Contrapartes" at bounding box center [1351, 688] width 11 height 11
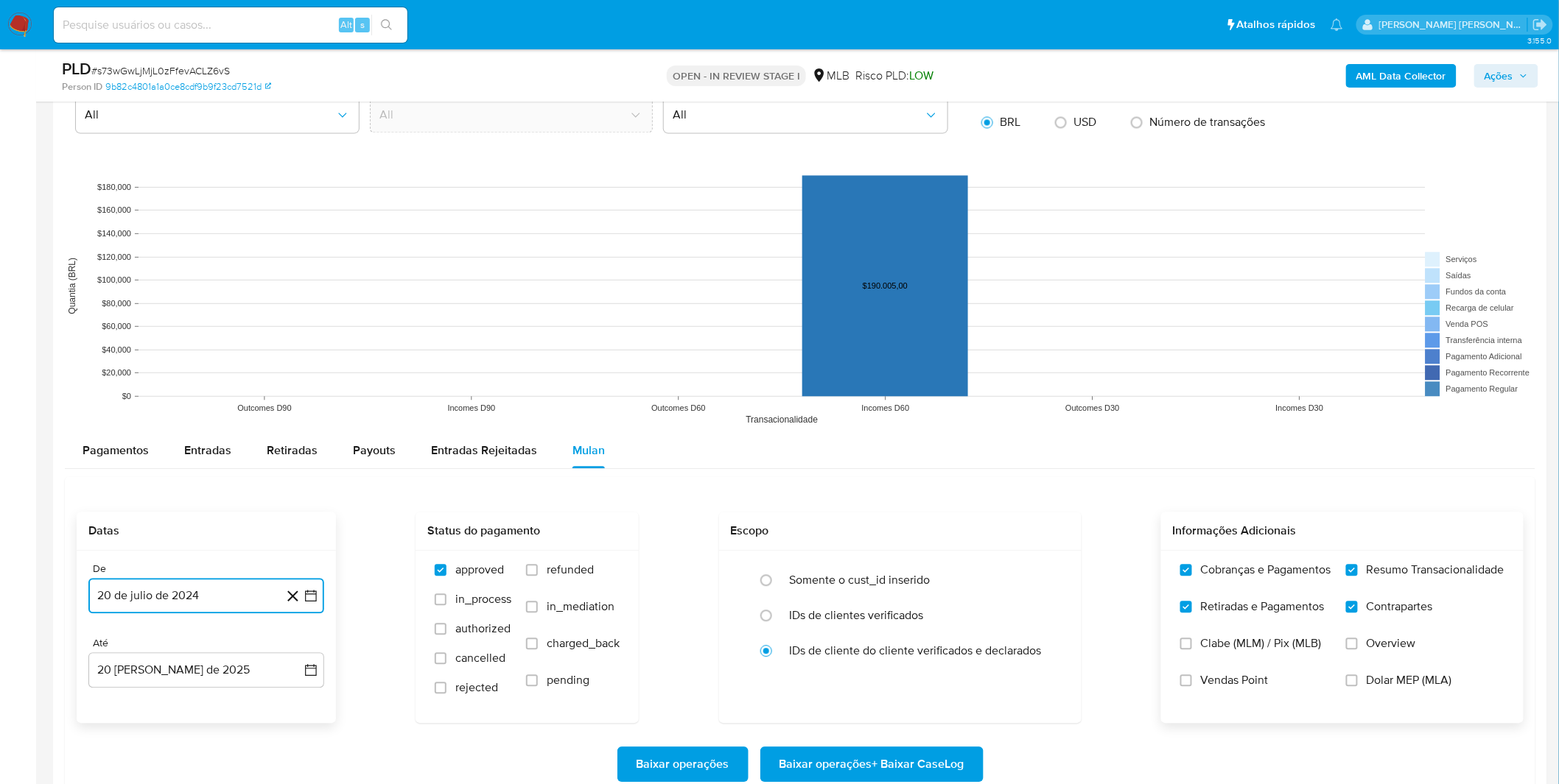
click at [188, 593] on button "20 de julio de 2024" at bounding box center [206, 595] width 236 height 35
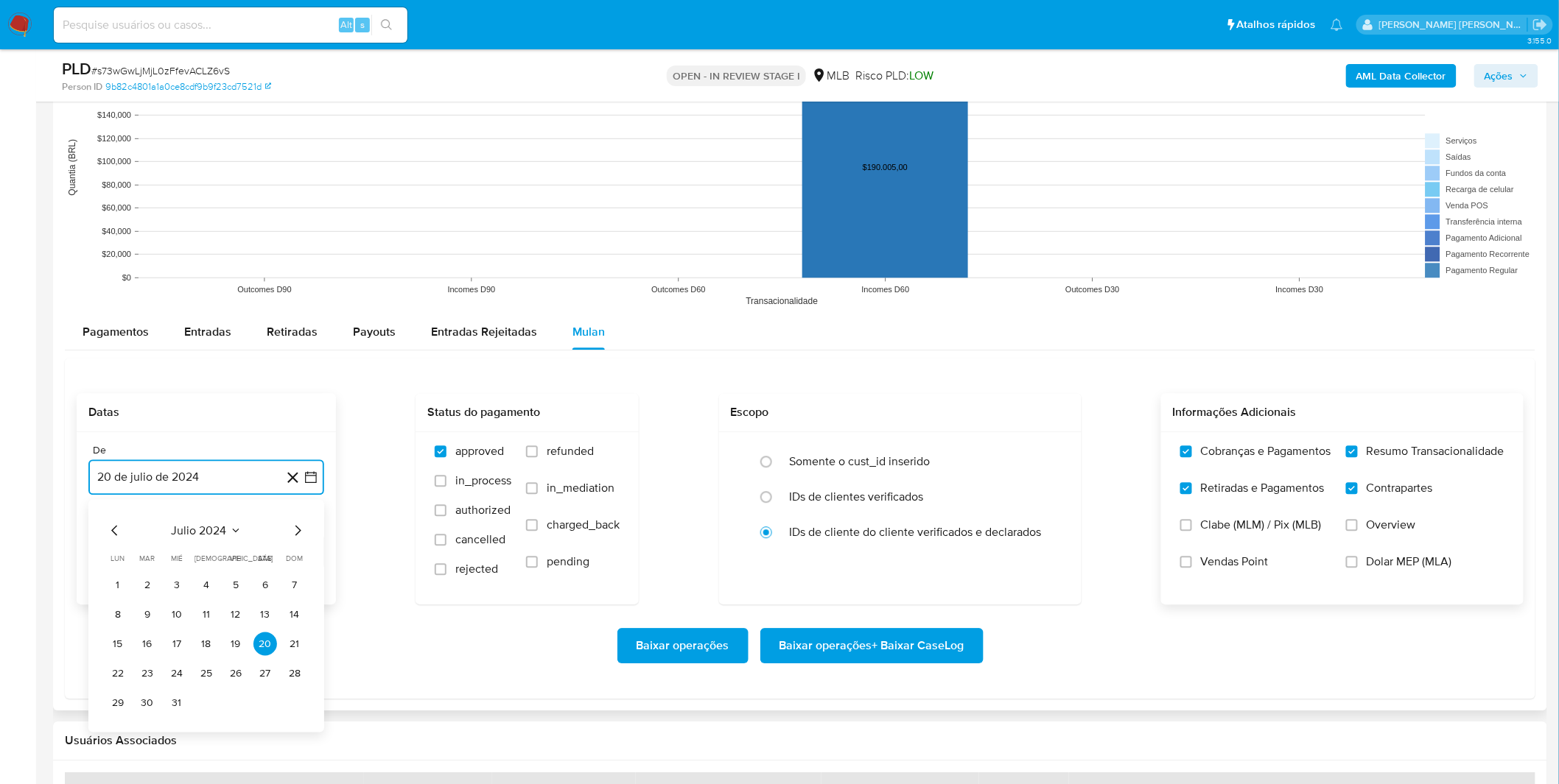
scroll to position [1472, 0]
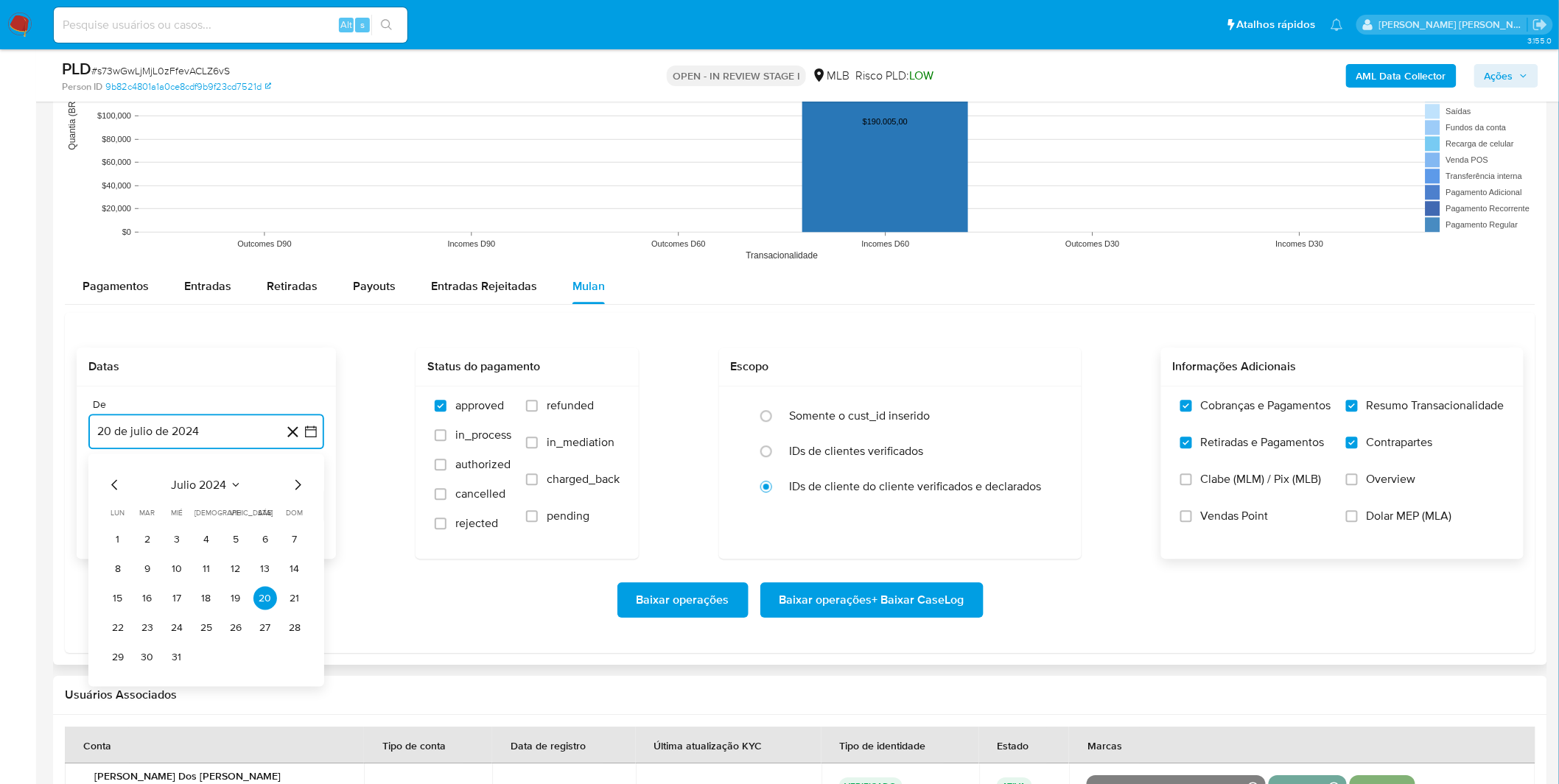
click at [219, 491] on span "julio 2024" at bounding box center [199, 484] width 56 height 15
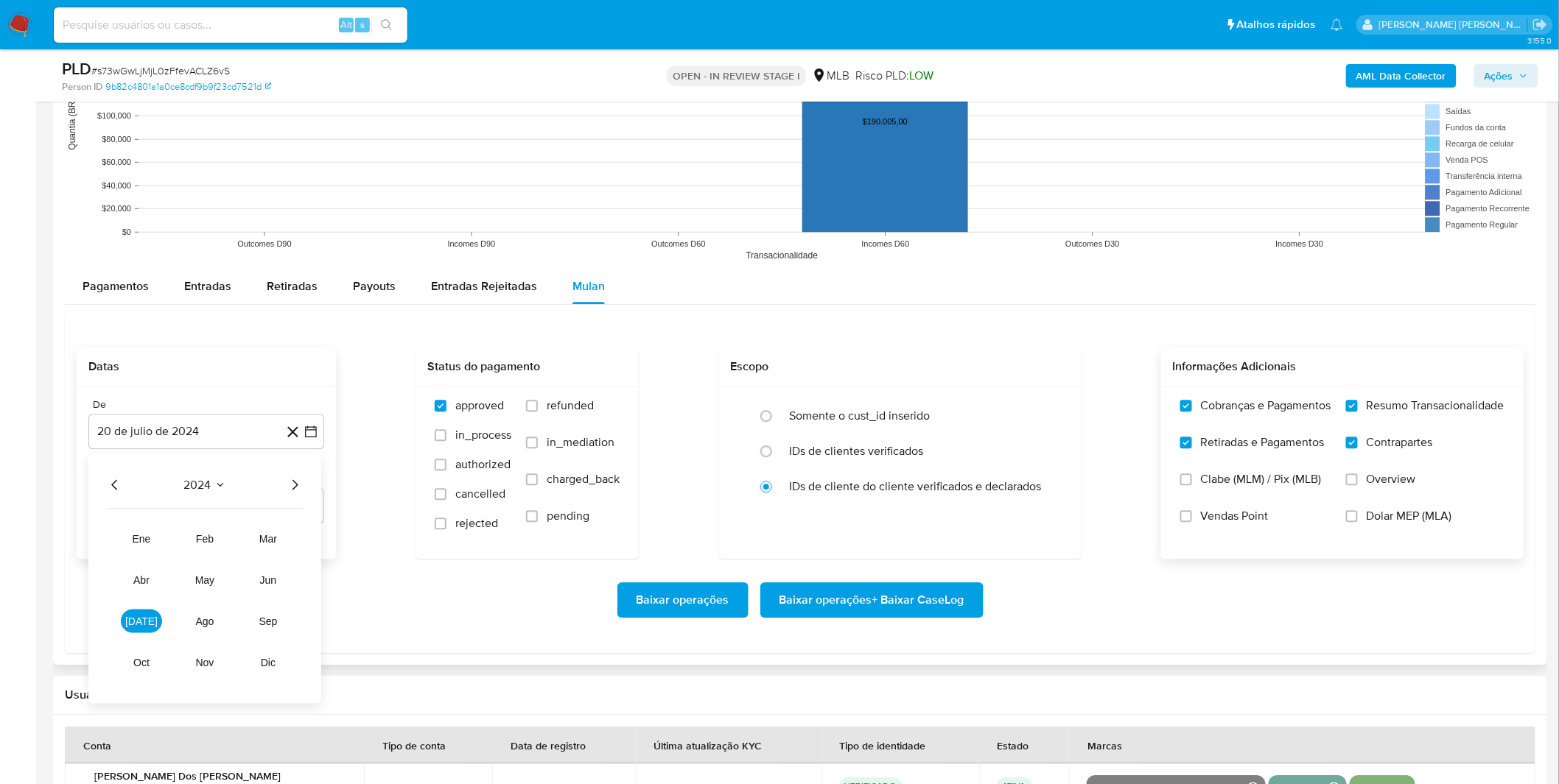
click at [300, 496] on div "2024 2024 ene feb mar abr may jun jul ago sep oct nov dic" at bounding box center [204, 578] width 233 height 250
click at [299, 493] on icon "Año siguiente" at bounding box center [295, 485] width 18 height 18
click at [147, 621] on span "[DATE]" at bounding box center [141, 621] width 33 height 11
click at [149, 545] on button "1" at bounding box center [147, 539] width 24 height 24
click at [171, 595] on div "Baixar operações Baixar operações + Baixar CaseLog" at bounding box center [800, 599] width 1447 height 35
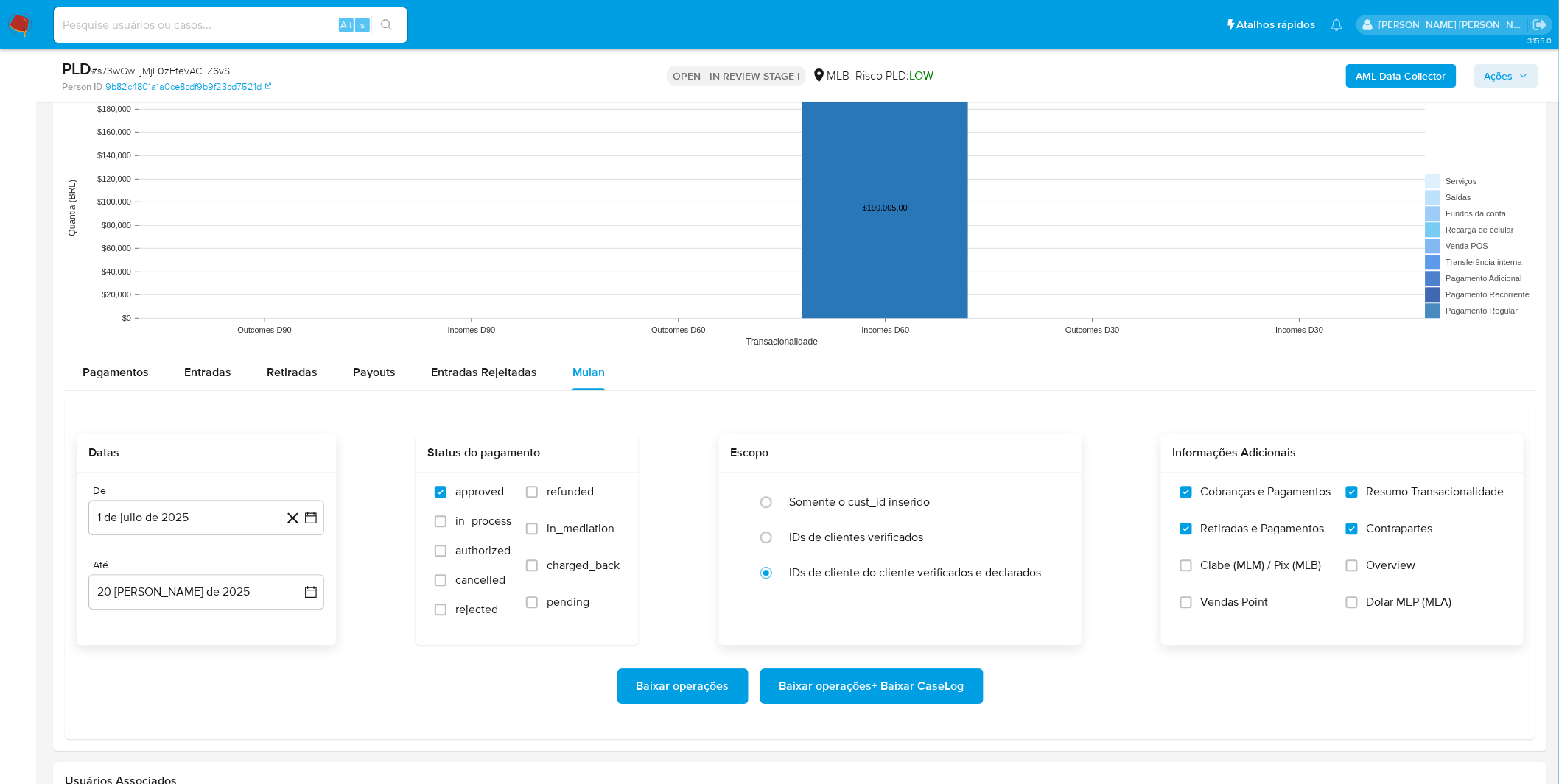
scroll to position [1390, 0]
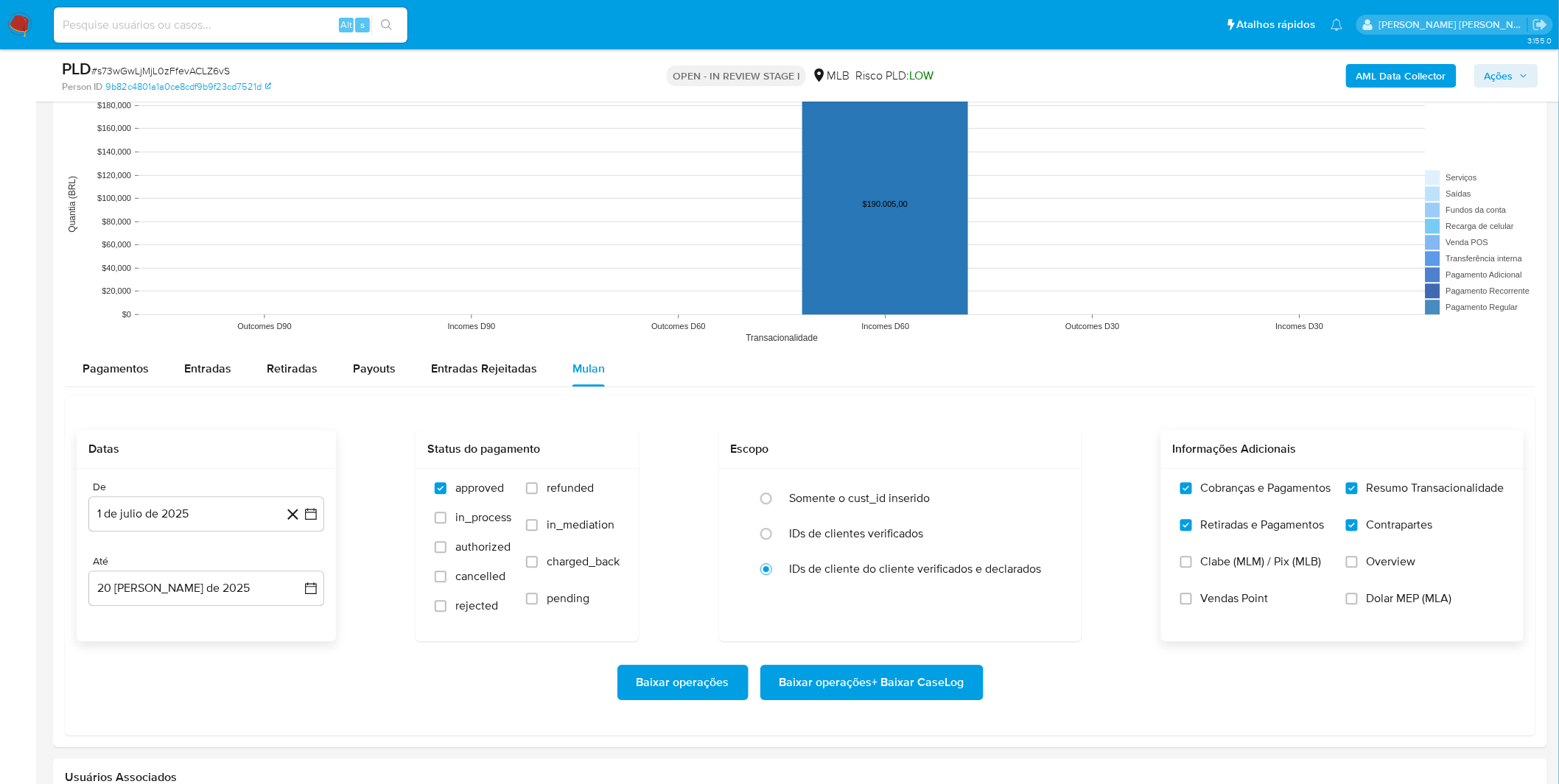
click at [836, 684] on span "Baixar operações + Baixar CaseLog" at bounding box center [872, 683] width 185 height 33
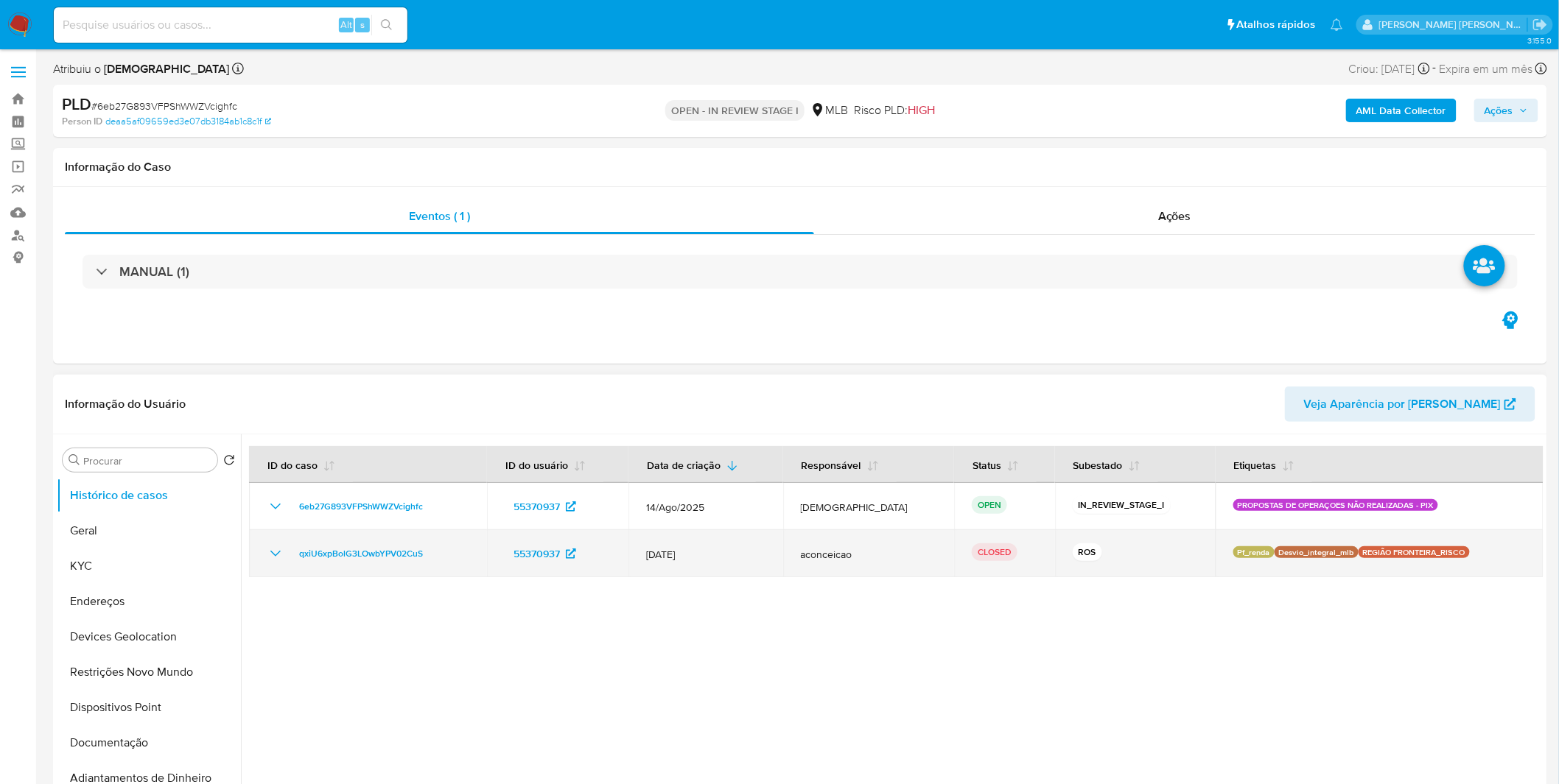
select select "10"
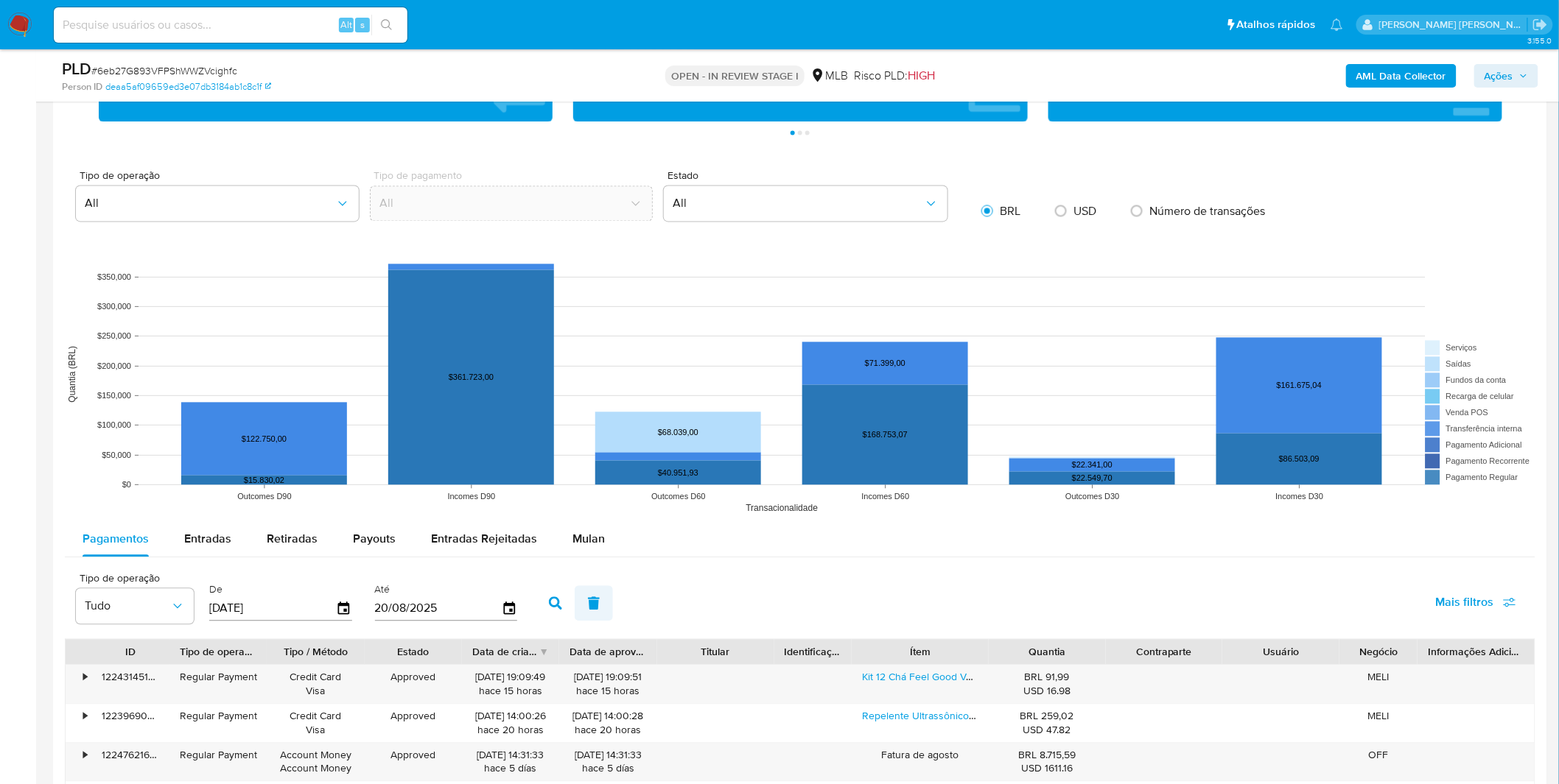
scroll to position [1145, 0]
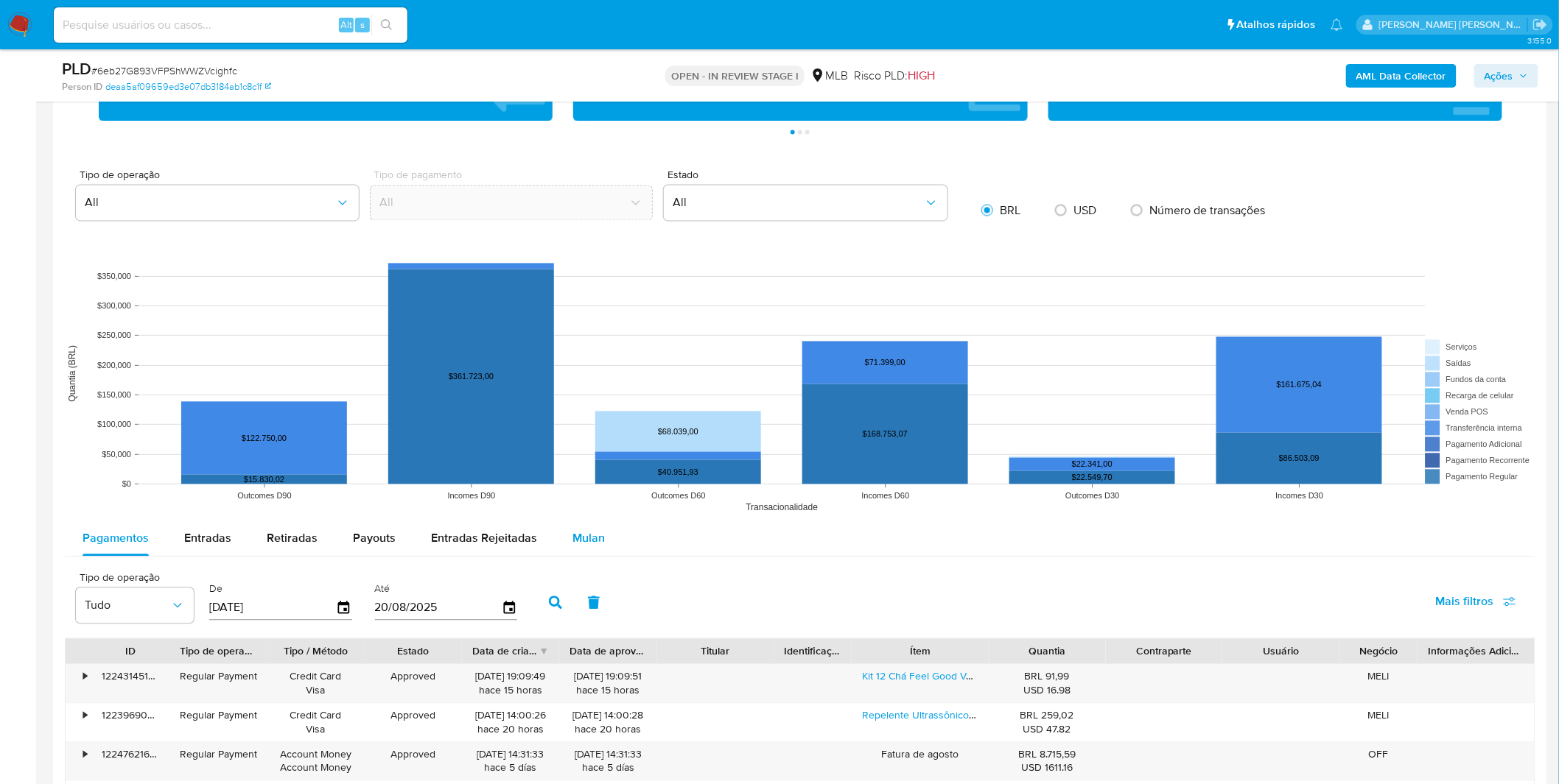
click at [565, 548] on button "Mulan" at bounding box center [588, 538] width 68 height 35
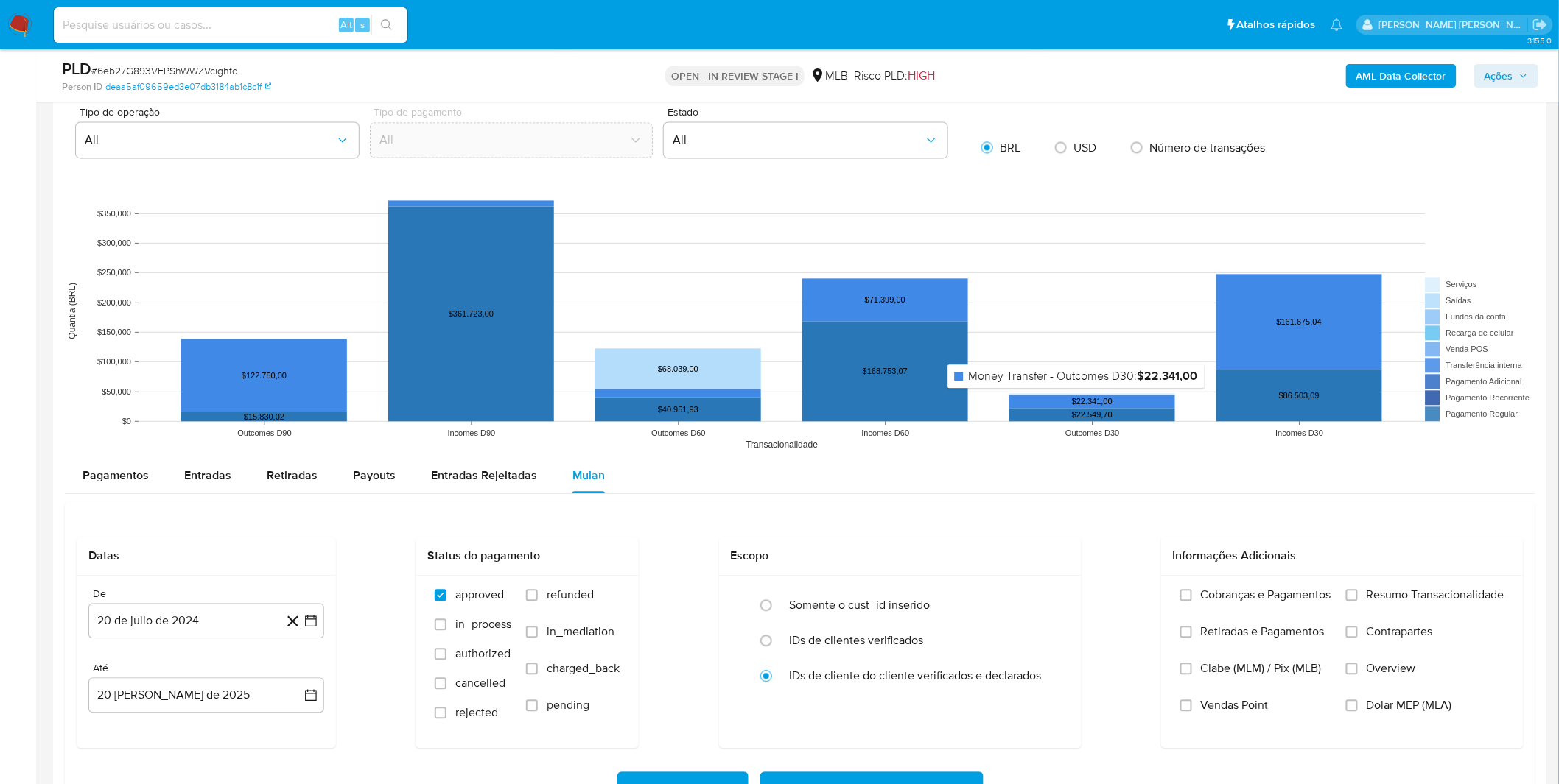
scroll to position [1227, 0]
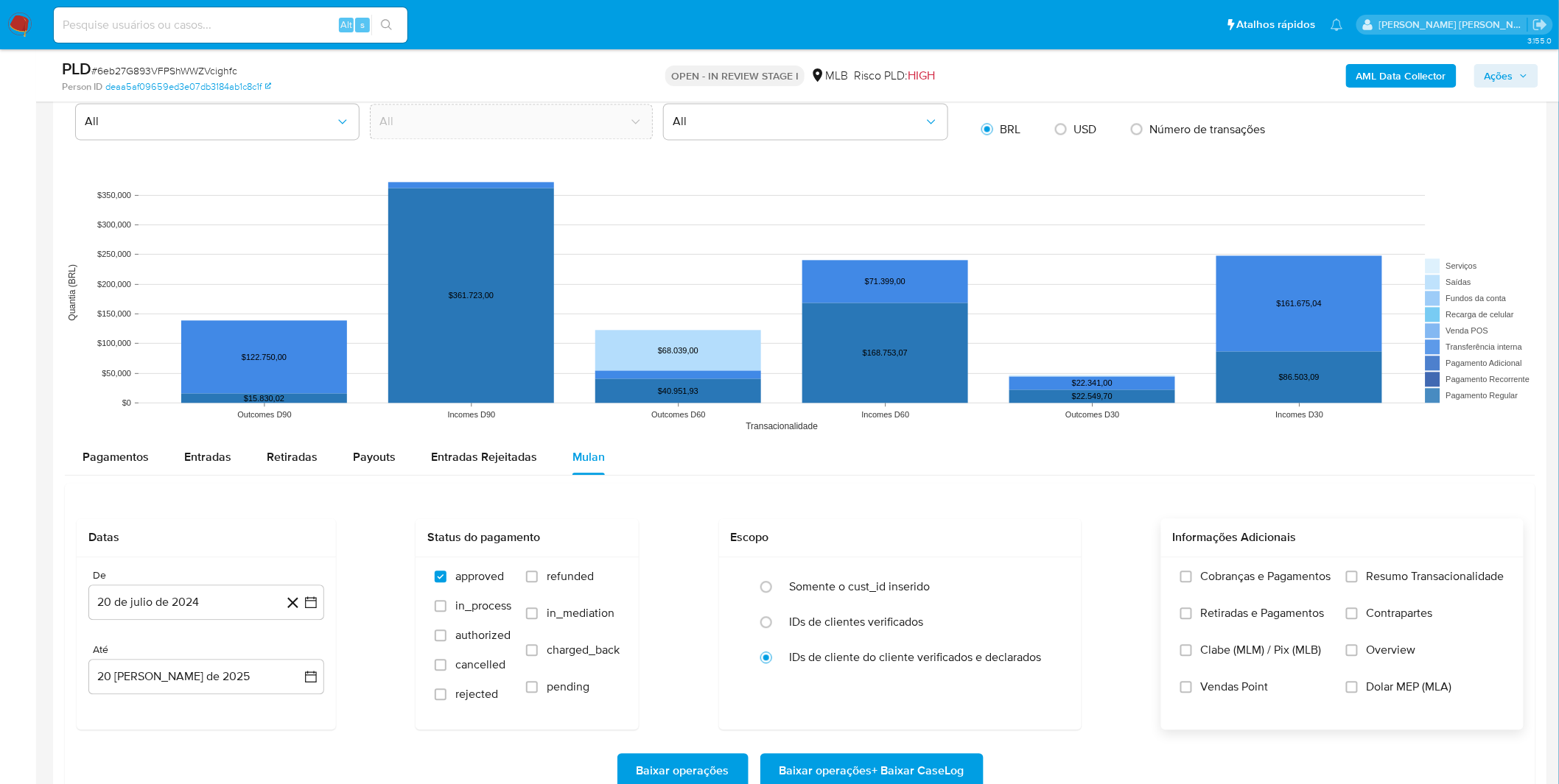
click at [1262, 581] on span "Cobranças e Pagamentos" at bounding box center [1266, 577] width 131 height 15
click at [1192, 581] on input "Cobranças e Pagamentos" at bounding box center [1186, 577] width 11 height 11
click at [1253, 621] on span "Retiradas e Pagamentos" at bounding box center [1262, 613] width 123 height 15
click at [1192, 619] on input "Retiradas e Pagamentos" at bounding box center [1186, 613] width 11 height 11
click at [1408, 593] on label "Resumo Transacionalidade" at bounding box center [1425, 587] width 159 height 37
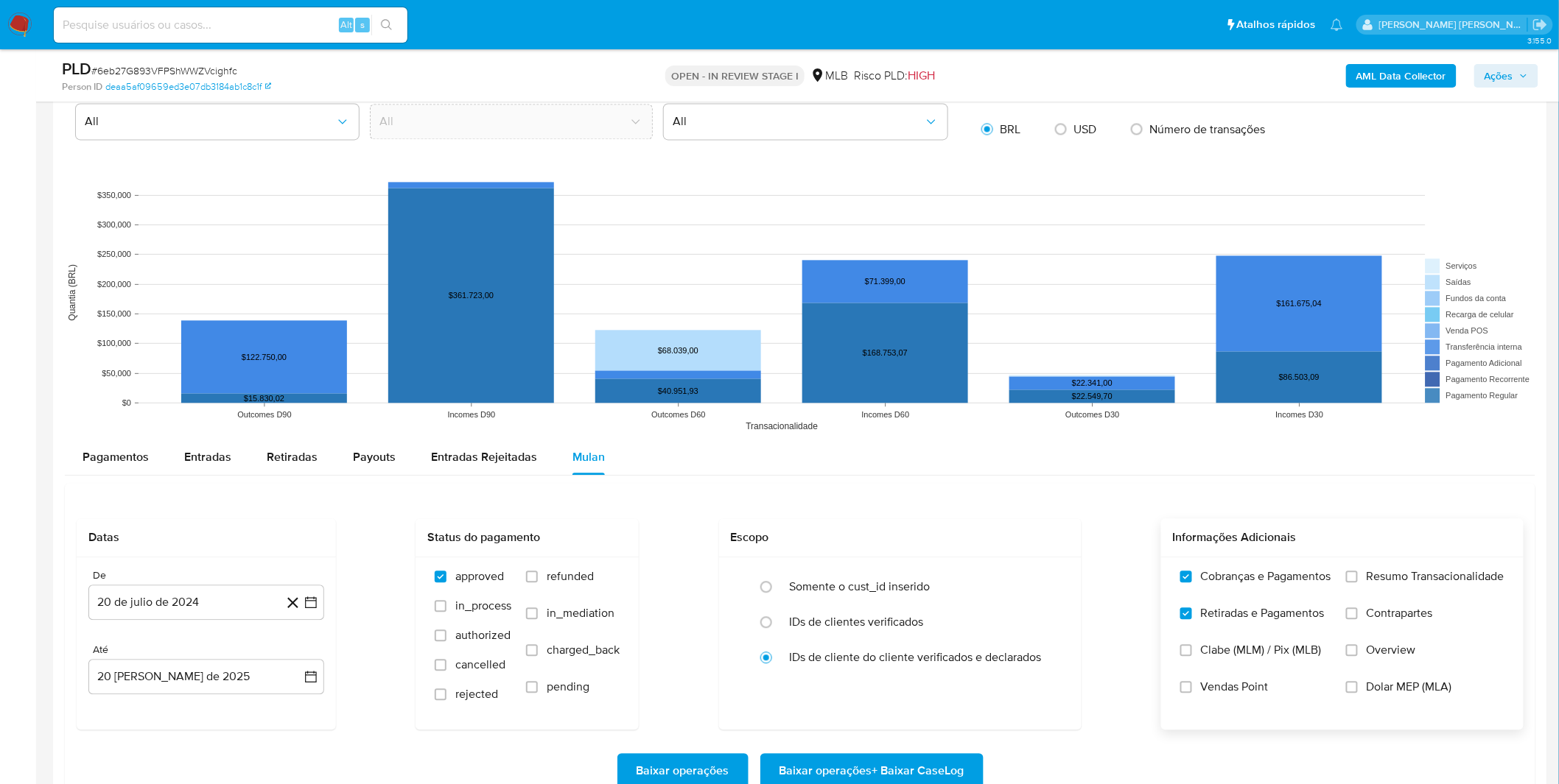
click at [1358, 582] on input "Resumo Transacionalidade" at bounding box center [1351, 577] width 11 height 11
click at [1396, 625] on label "Contrapartes" at bounding box center [1425, 624] width 159 height 37
click at [1358, 619] on input "Contrapartes" at bounding box center [1351, 613] width 11 height 11
click at [234, 621] on div "De 20 de julio de 2024 20-07-2024 Até 20 de agosto de 2025 20-08-2025" at bounding box center [206, 644] width 259 height 172
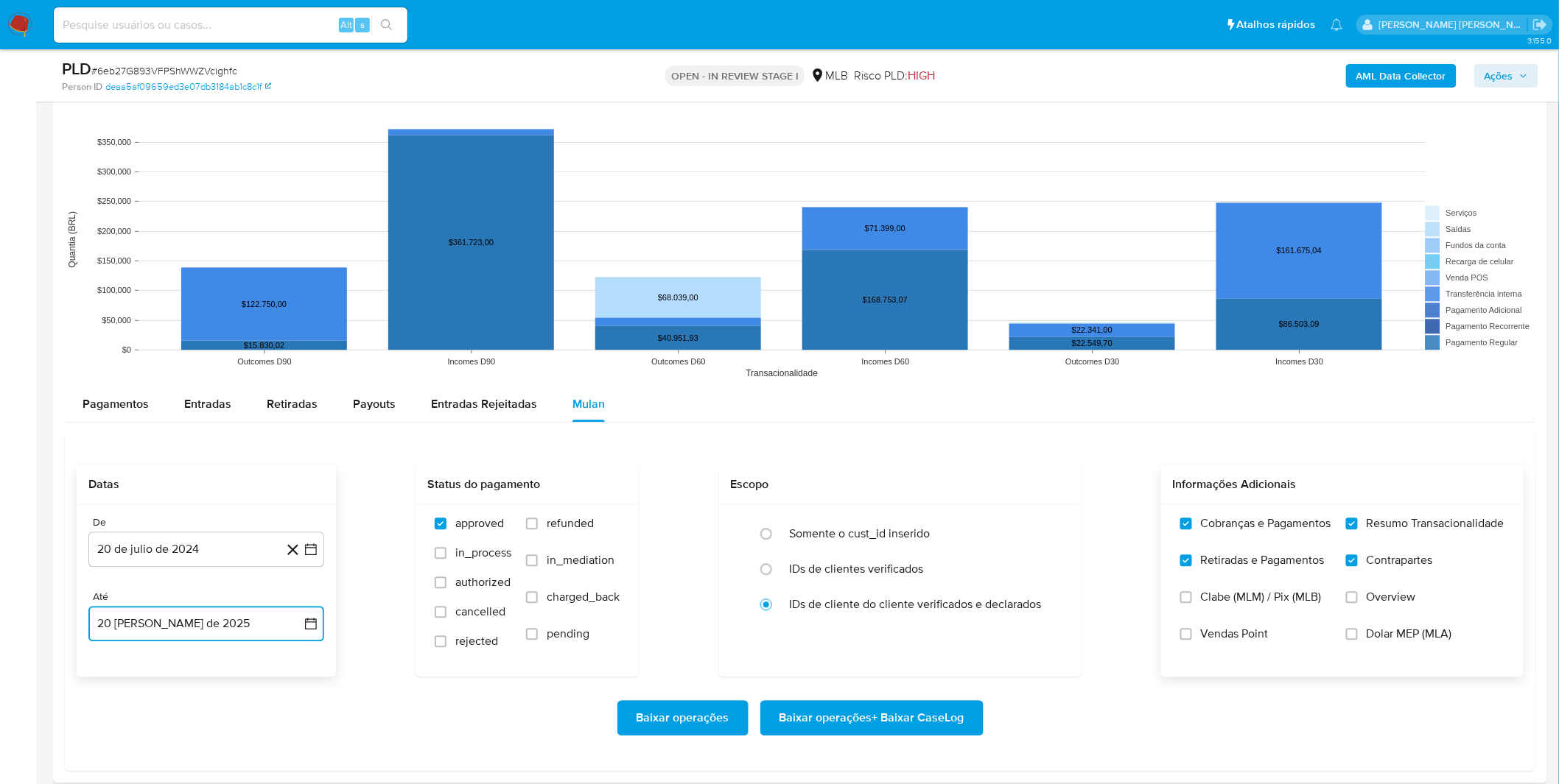
click at [239, 617] on div "De 20 de julio de 2024 20-07-2024 Até 20 de agosto de 2025 20-08-2025" at bounding box center [206, 590] width 259 height 172
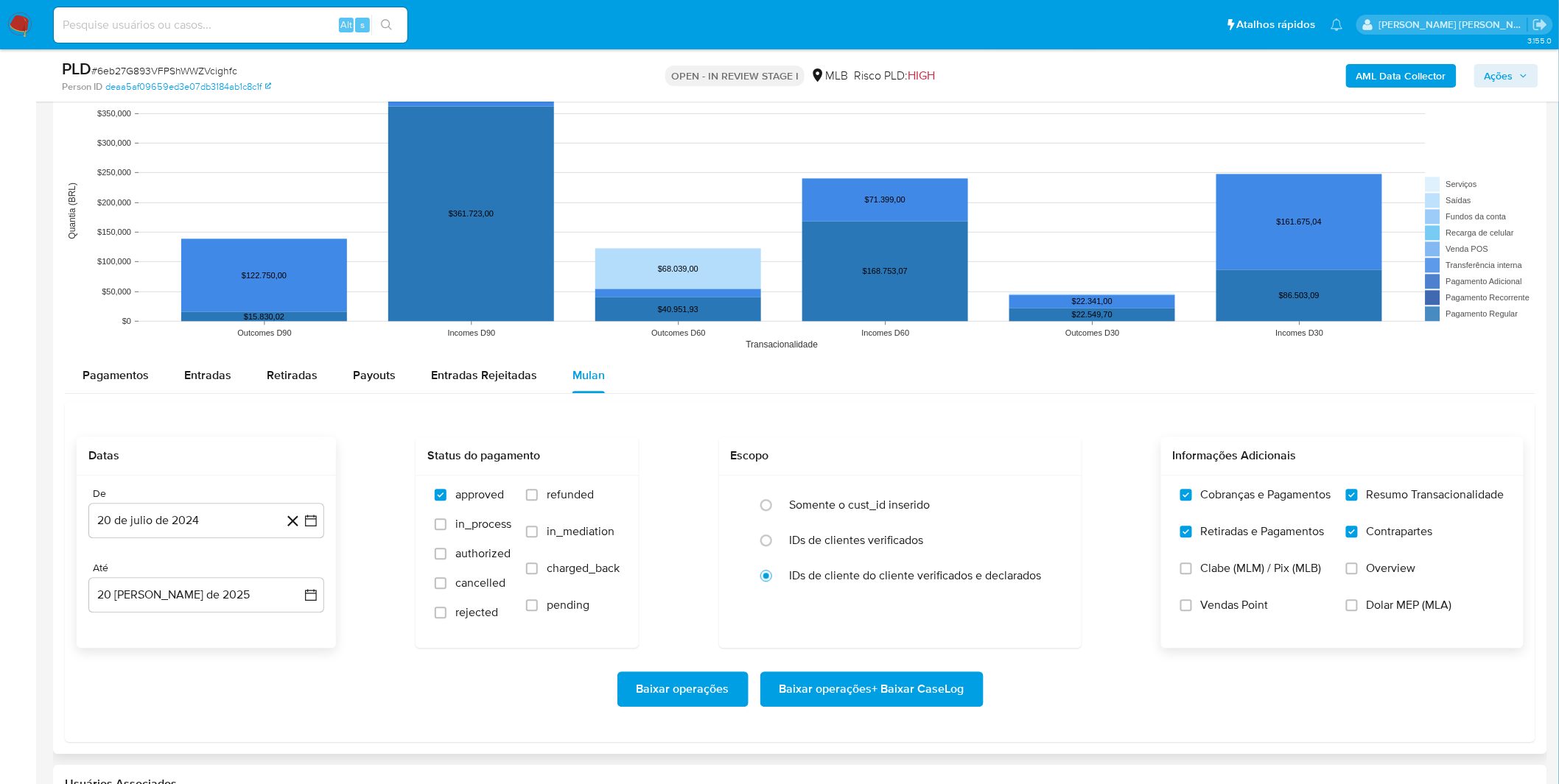
click at [218, 542] on div "De 20 de julio de 2024 20-07-2024 Até 20 de agosto de 2025 20-08-2025" at bounding box center [206, 562] width 259 height 172
click at [220, 526] on button "20 de julio de 2024" at bounding box center [206, 520] width 236 height 35
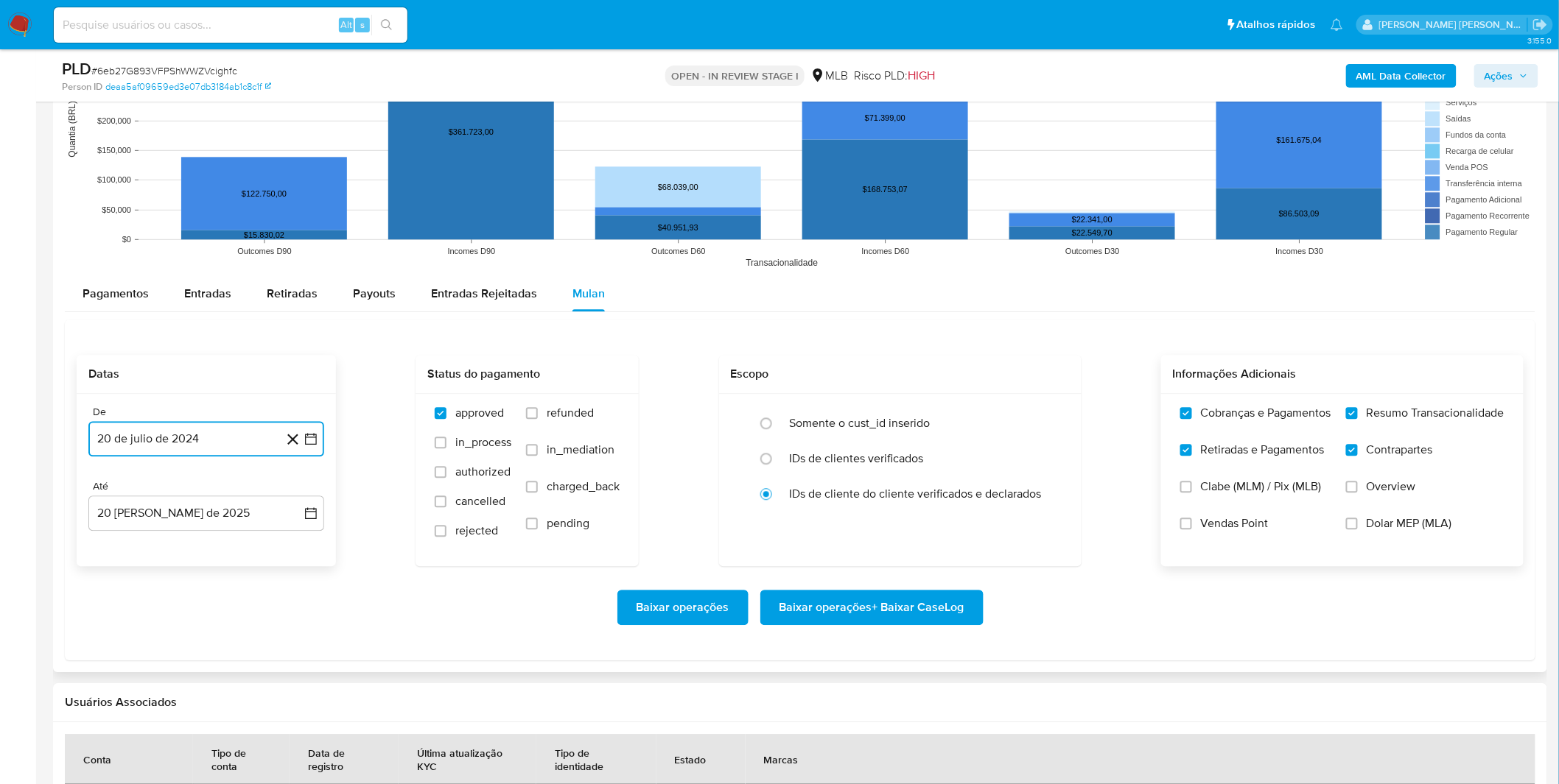
click at [204, 443] on button "20 de julio de 2024" at bounding box center [206, 439] width 236 height 35
click at [203, 453] on button "20 de julio de 2024" at bounding box center [206, 439] width 236 height 35
click at [206, 497] on span "julio 2024" at bounding box center [199, 492] width 56 height 15
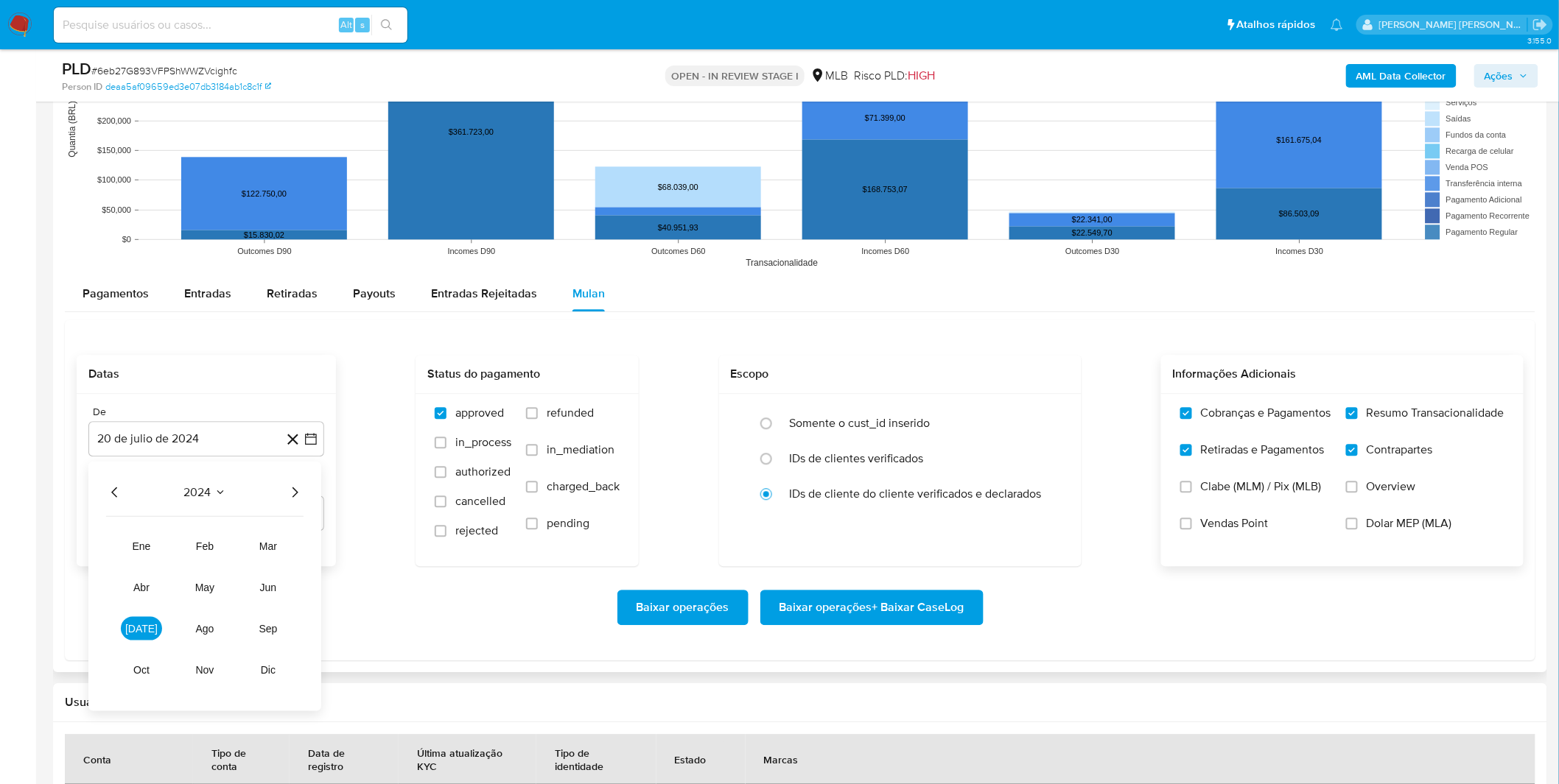
click at [302, 496] on icon "Año siguiente" at bounding box center [295, 492] width 18 height 18
click at [138, 619] on button "[DATE]" at bounding box center [141, 628] width 41 height 24
click at [154, 543] on button "1" at bounding box center [147, 546] width 24 height 24
click at [191, 599] on div "Baixar operações Baixar operações + Baixar CaseLog" at bounding box center [800, 607] width 1447 height 35
click at [803, 603] on span "Baixar operações + Baixar CaseLog" at bounding box center [872, 608] width 185 height 33
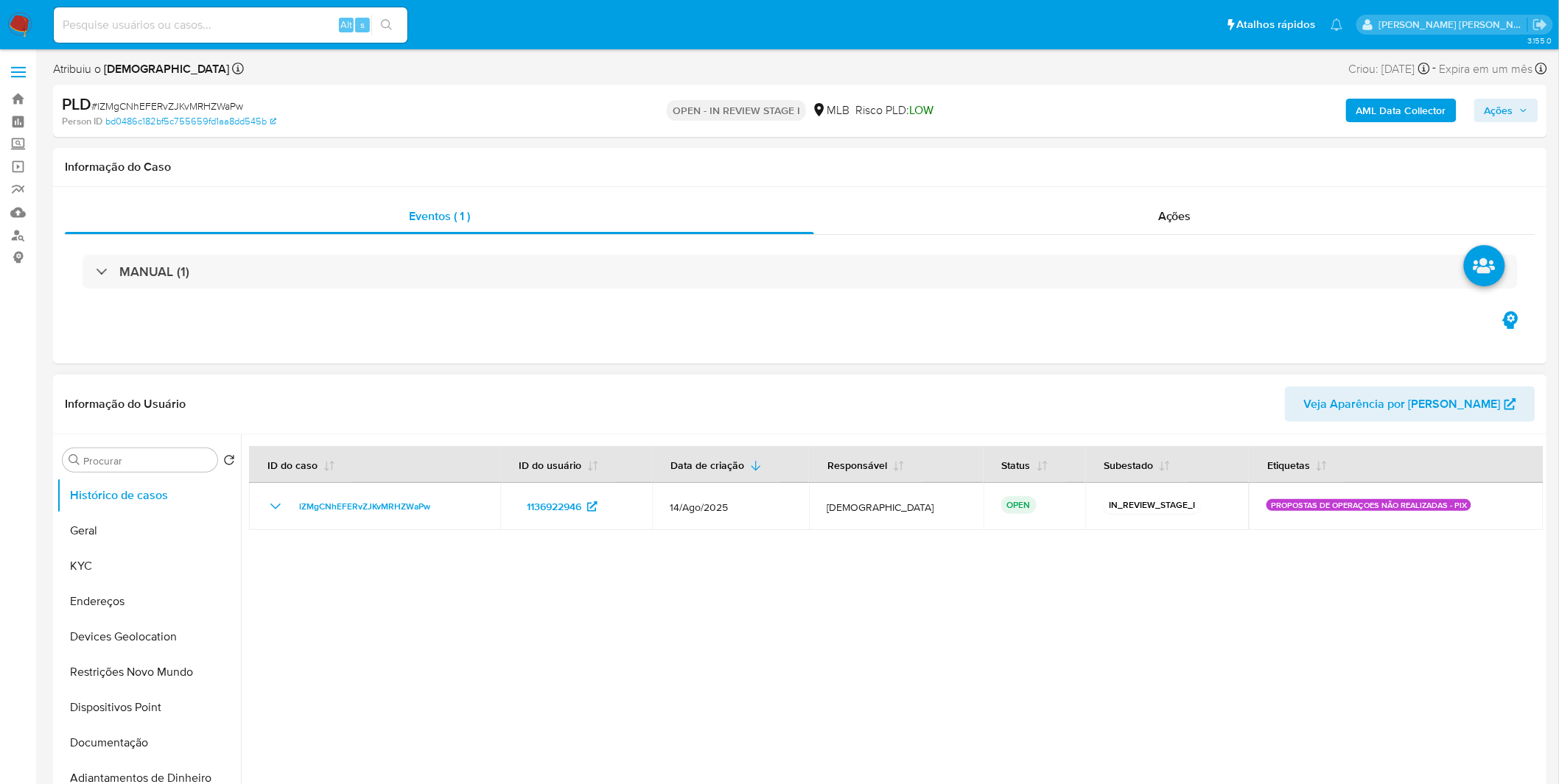
select select "10"
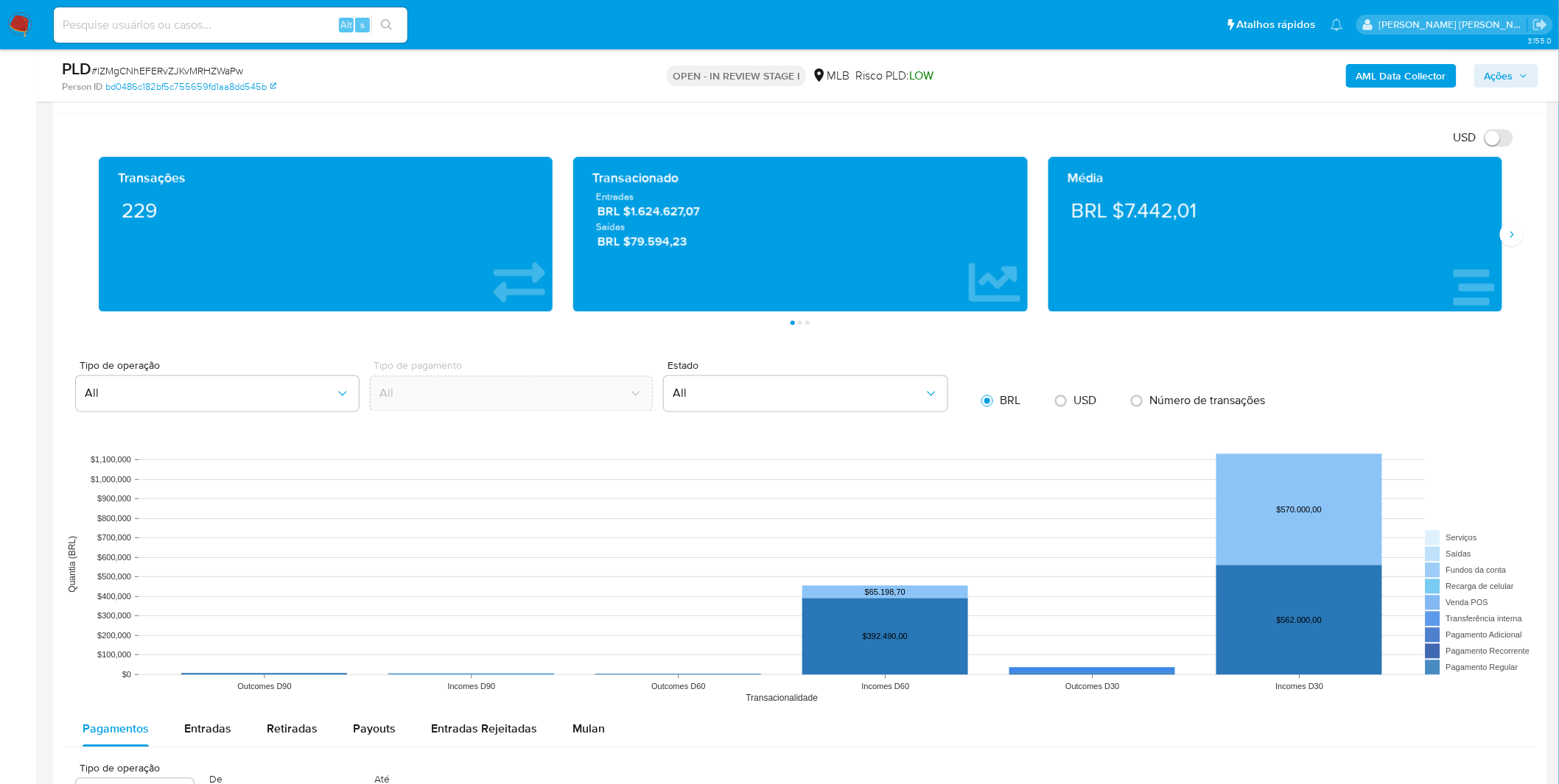
scroll to position [1063, 0]
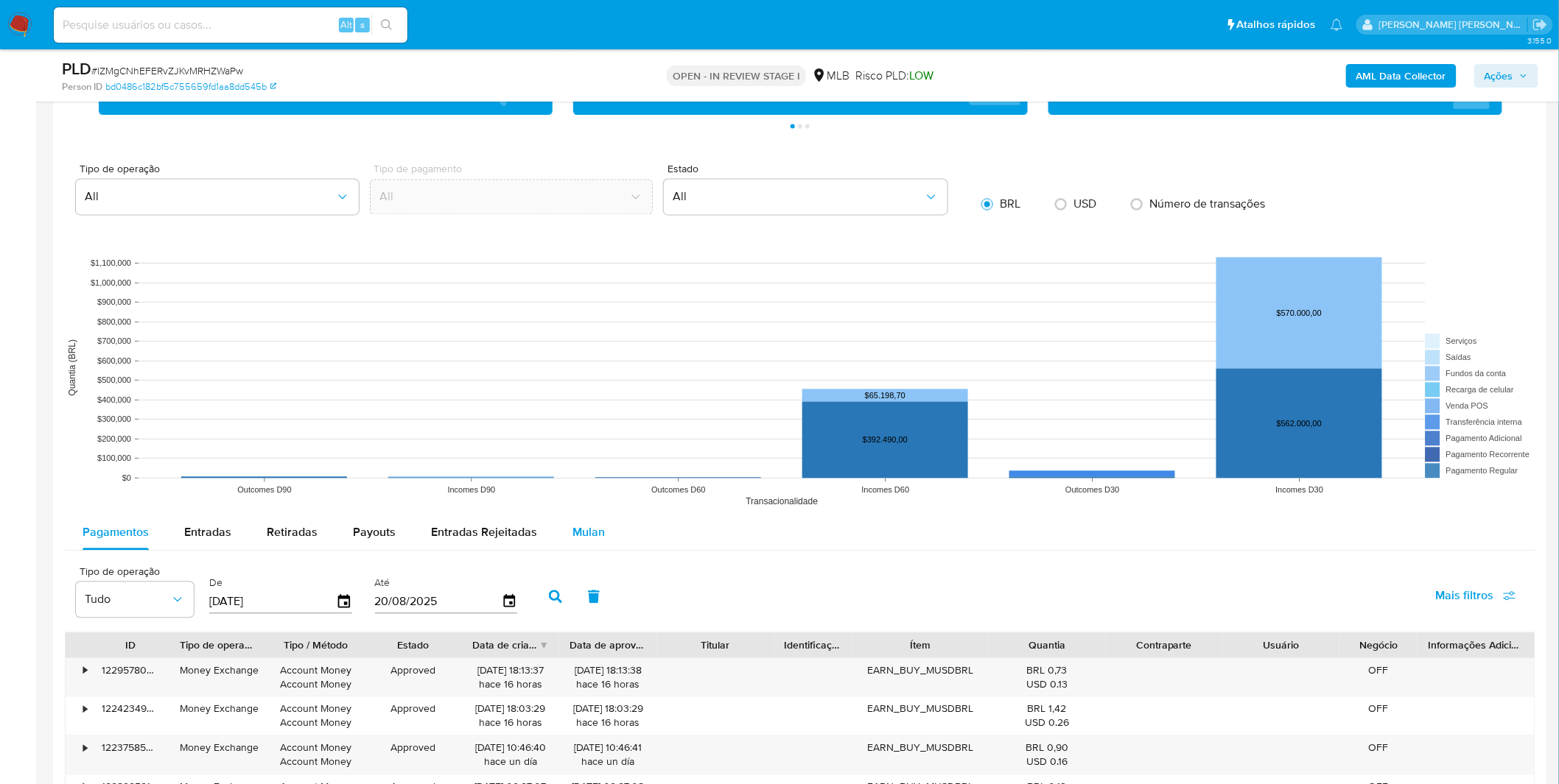
click at [584, 534] on span "Mulan" at bounding box center [589, 532] width 33 height 17
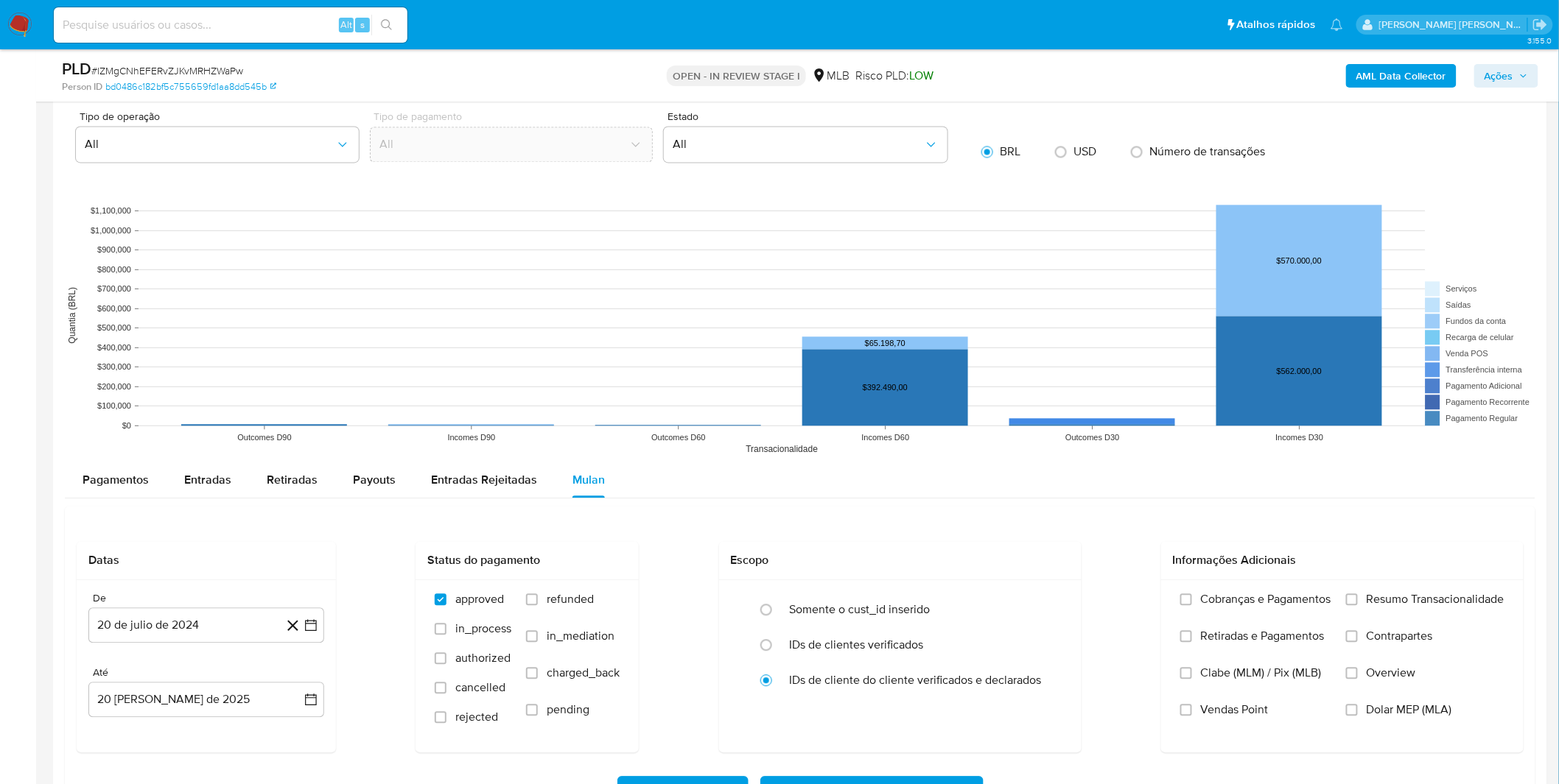
scroll to position [1308, 0]
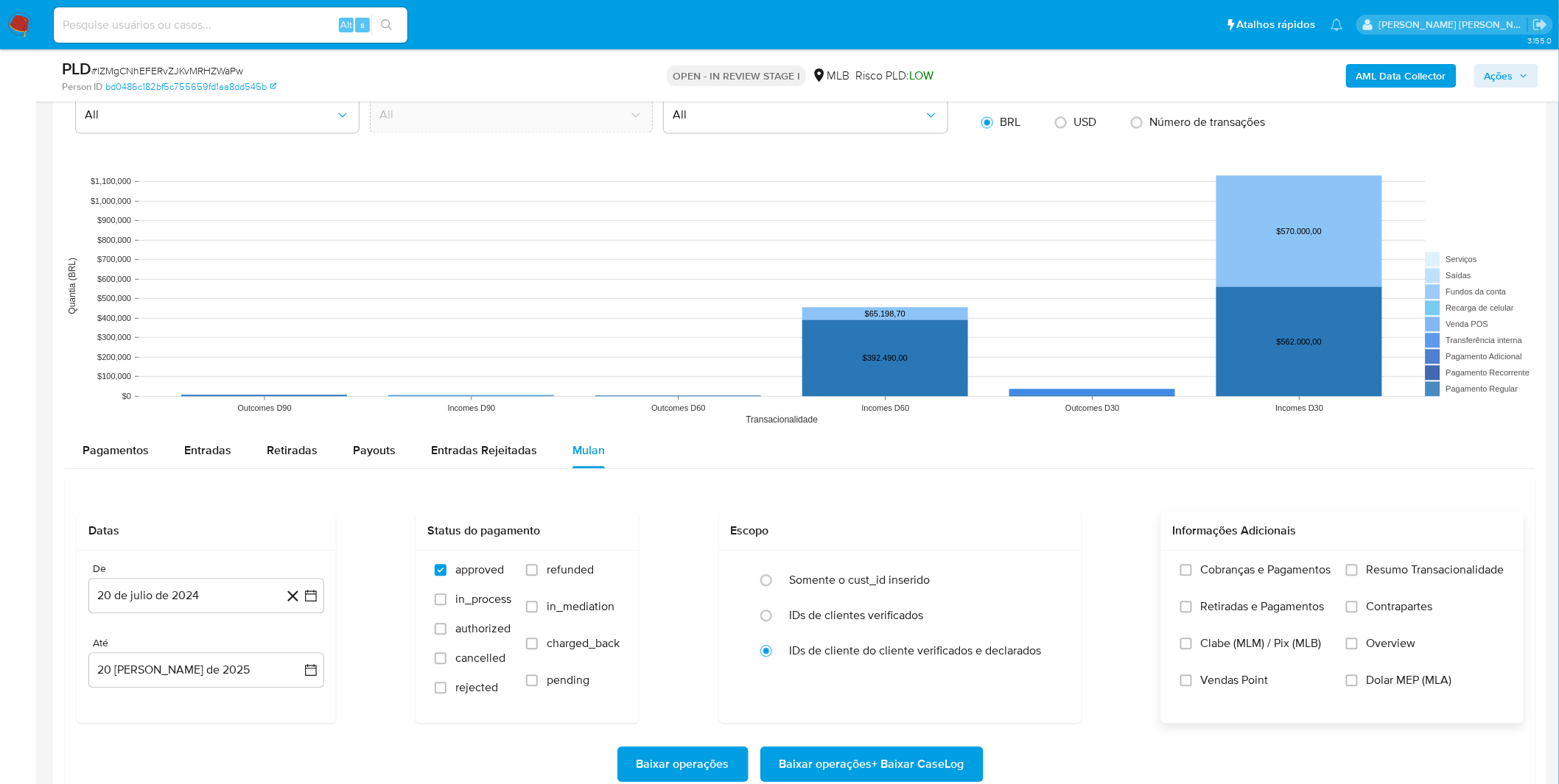
click at [1194, 581] on label "Cobranças e Pagamentos" at bounding box center [1256, 581] width 151 height 37
click at [1192, 576] on input "Cobranças e Pagamentos" at bounding box center [1186, 570] width 11 height 11
click at [1196, 604] on label "Retiradas e Pagamentos" at bounding box center [1256, 617] width 151 height 37
click at [1192, 604] on input "Retiradas e Pagamentos" at bounding box center [1186, 607] width 11 height 11
click at [1402, 592] on label "Resumo Transacionalidade" at bounding box center [1425, 581] width 159 height 37
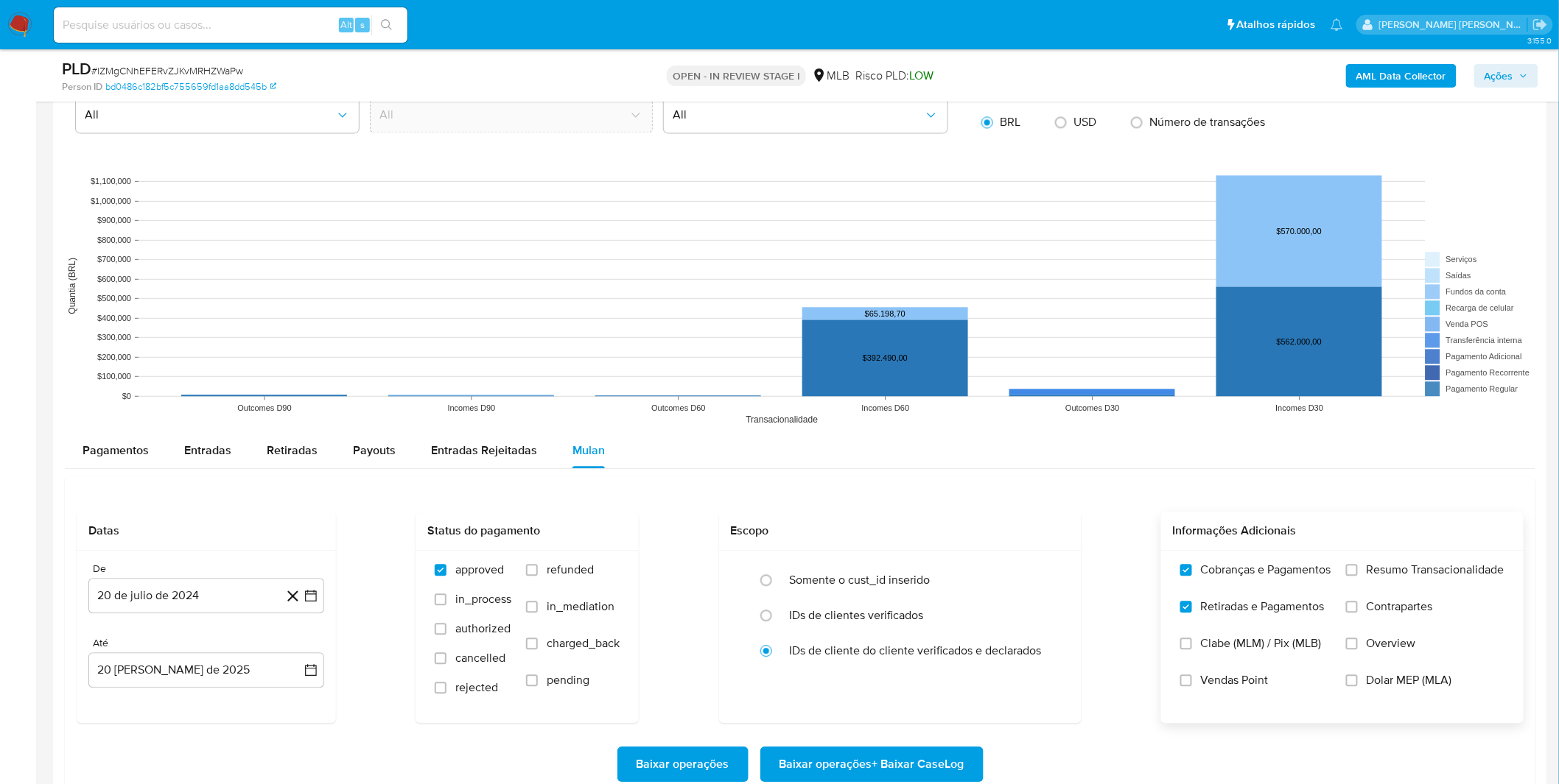
click at [1358, 576] on input "Resumo Transacionalidade" at bounding box center [1351, 570] width 11 height 11
click at [1387, 617] on label "Contrapartes" at bounding box center [1425, 617] width 159 height 37
click at [1358, 612] on input "Contrapartes" at bounding box center [1351, 607] width 11 height 11
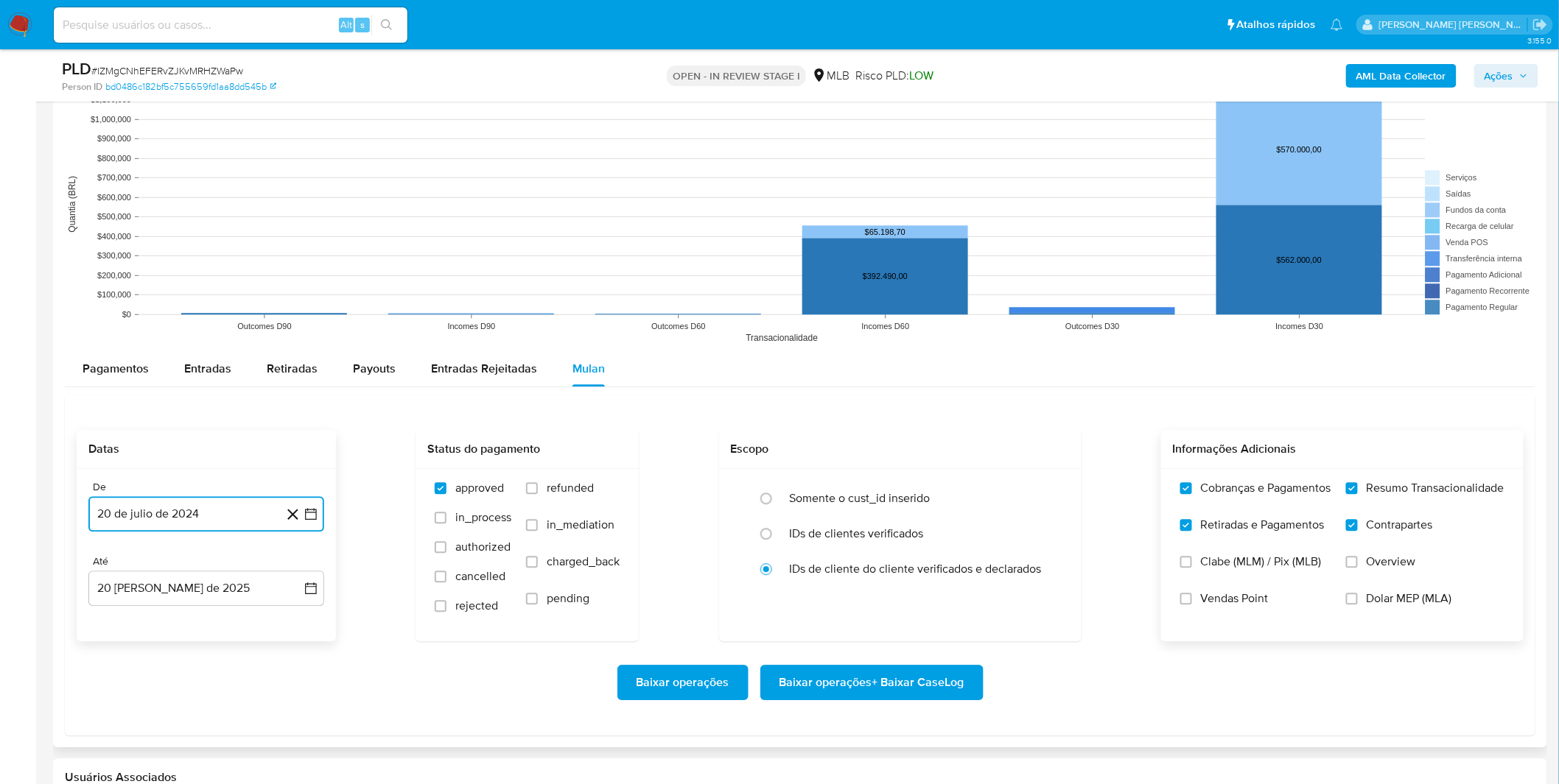
click at [239, 517] on button "20 de julio de 2024" at bounding box center [206, 514] width 236 height 35
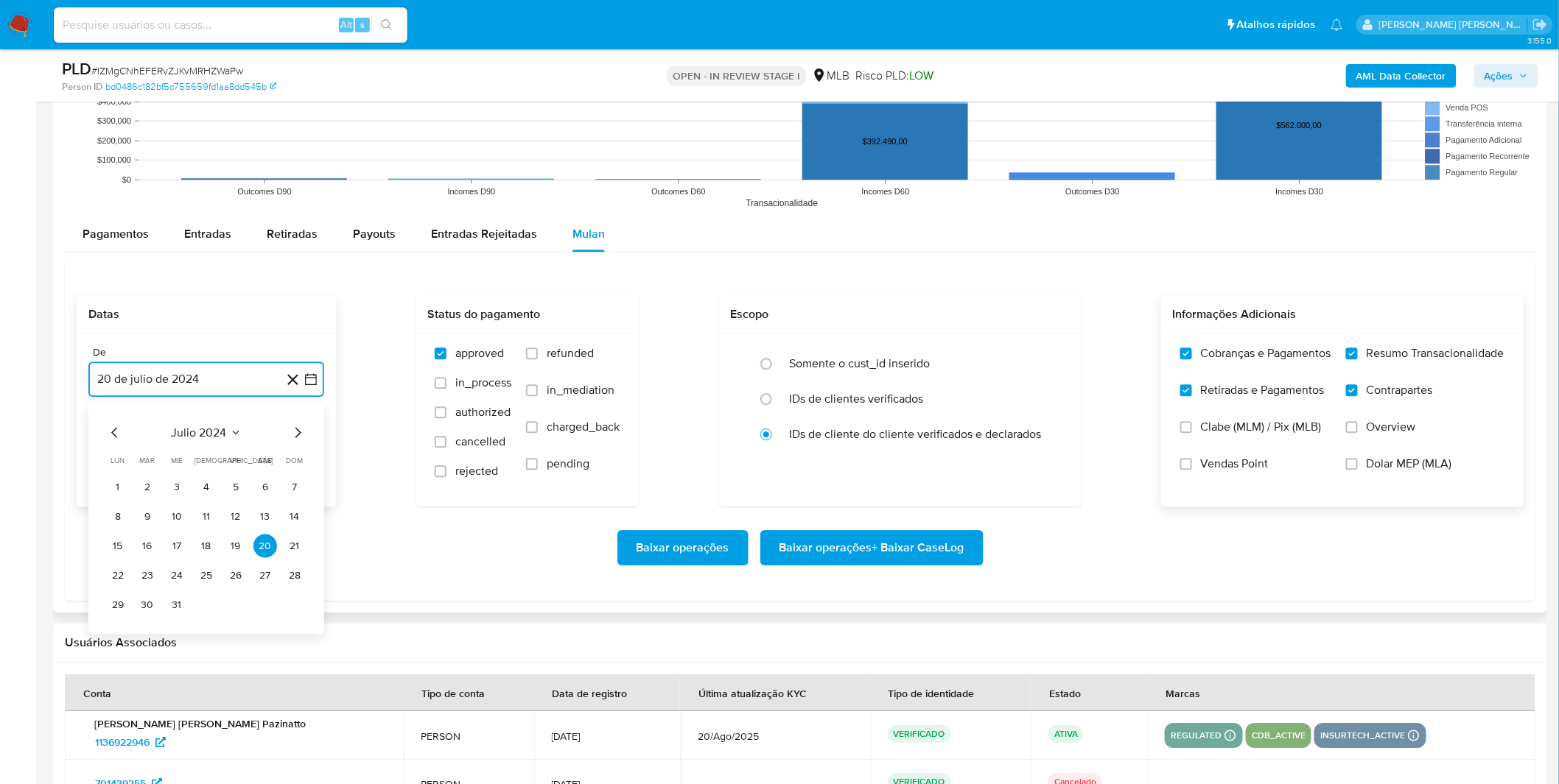
scroll to position [1555, 0]
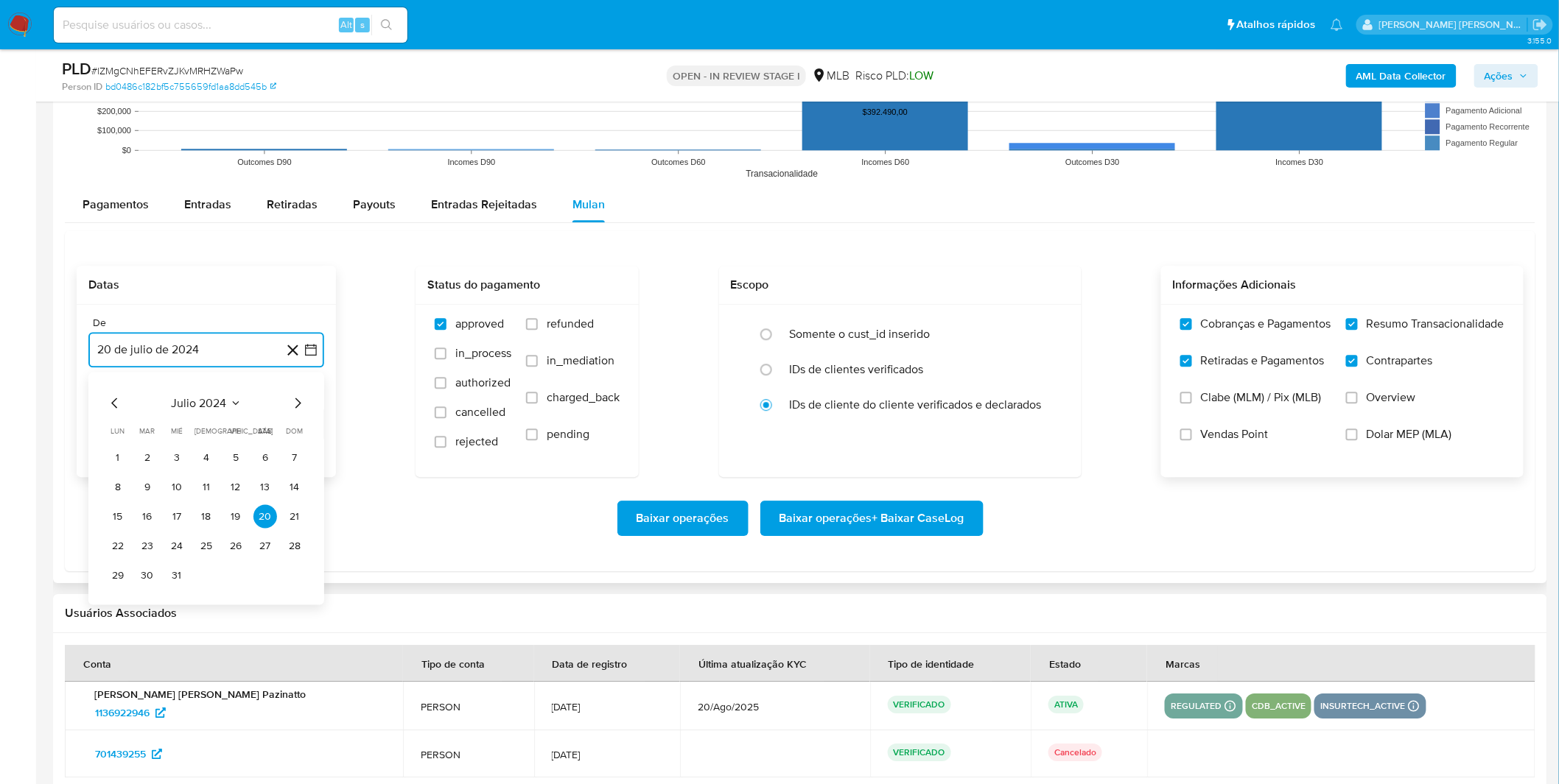
click at [211, 408] on span "julio 2024" at bounding box center [199, 403] width 56 height 15
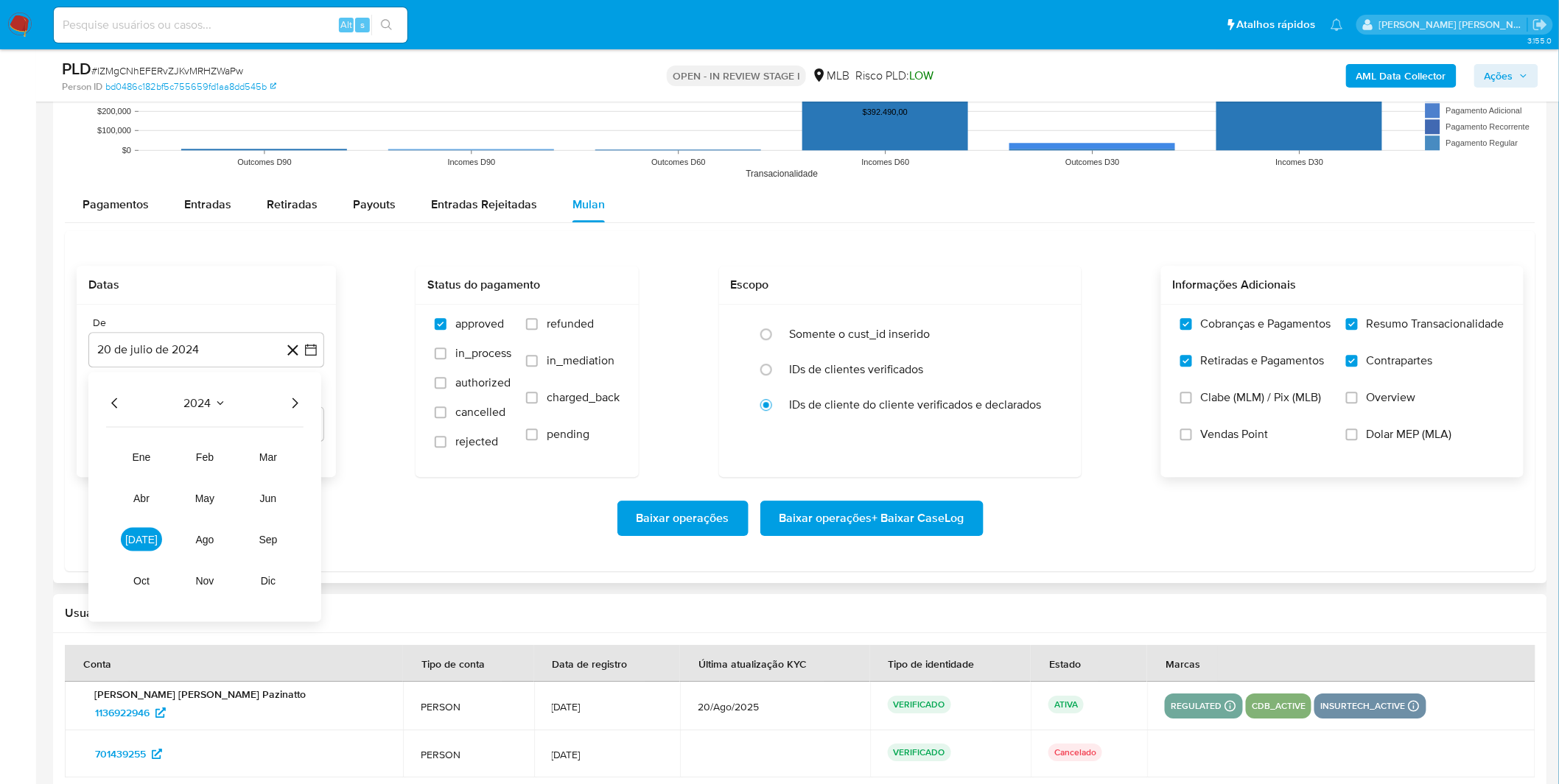
click at [289, 407] on icon "Año siguiente" at bounding box center [295, 403] width 18 height 18
click at [148, 528] on tr "ene feb mar abr may jun jul ago sep oct nov dic" at bounding box center [205, 519] width 168 height 147
click at [145, 536] on button "[DATE]" at bounding box center [141, 539] width 41 height 24
click at [153, 466] on button "1" at bounding box center [147, 457] width 24 height 24
click at [170, 493] on div "Baixar operações Baixar operações + Baixar CaseLog" at bounding box center [800, 518] width 1447 height 82
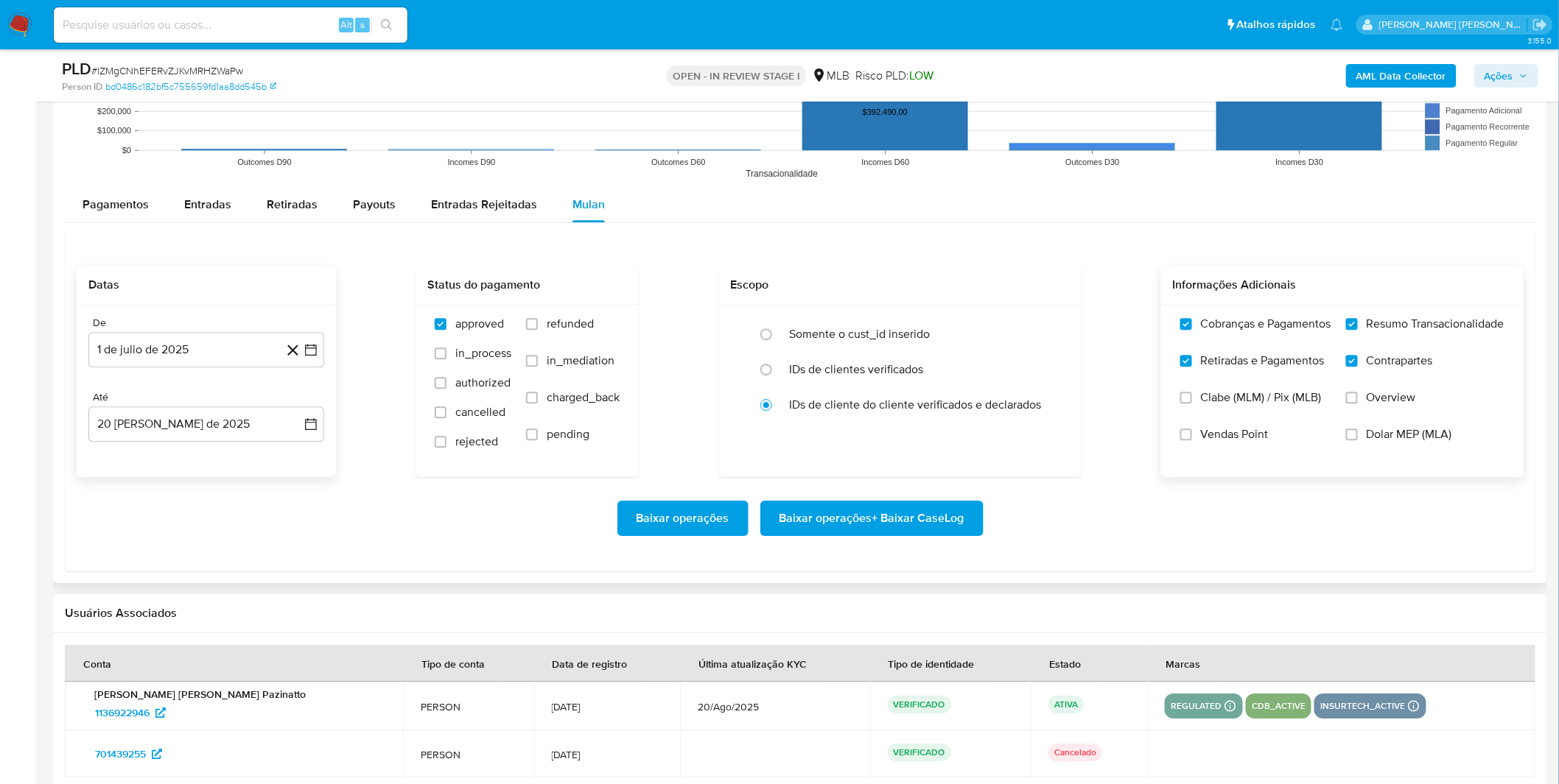
click at [880, 518] on span "Baixar operações + Baixar CaseLog" at bounding box center [872, 519] width 185 height 33
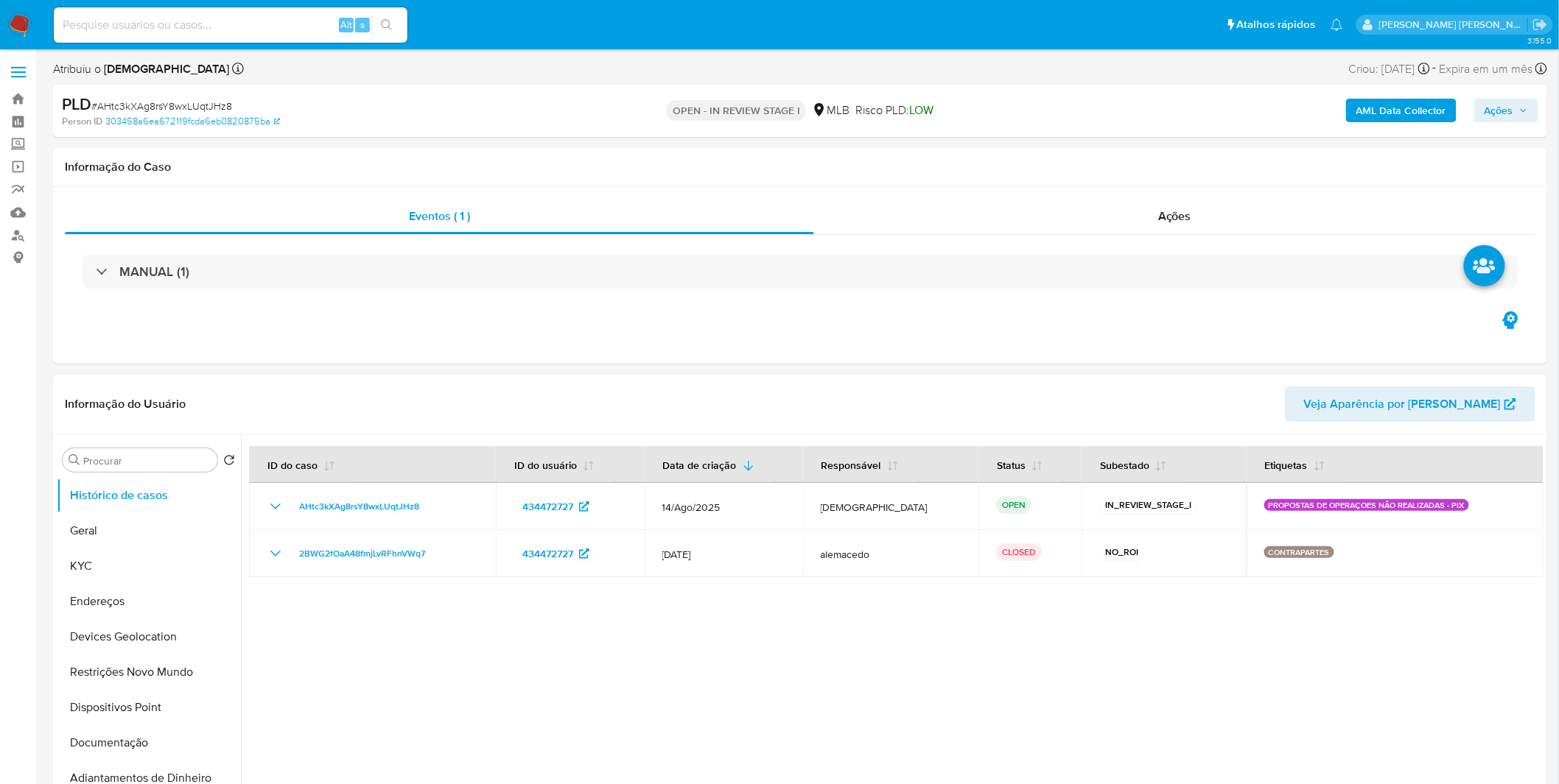
select select "10"
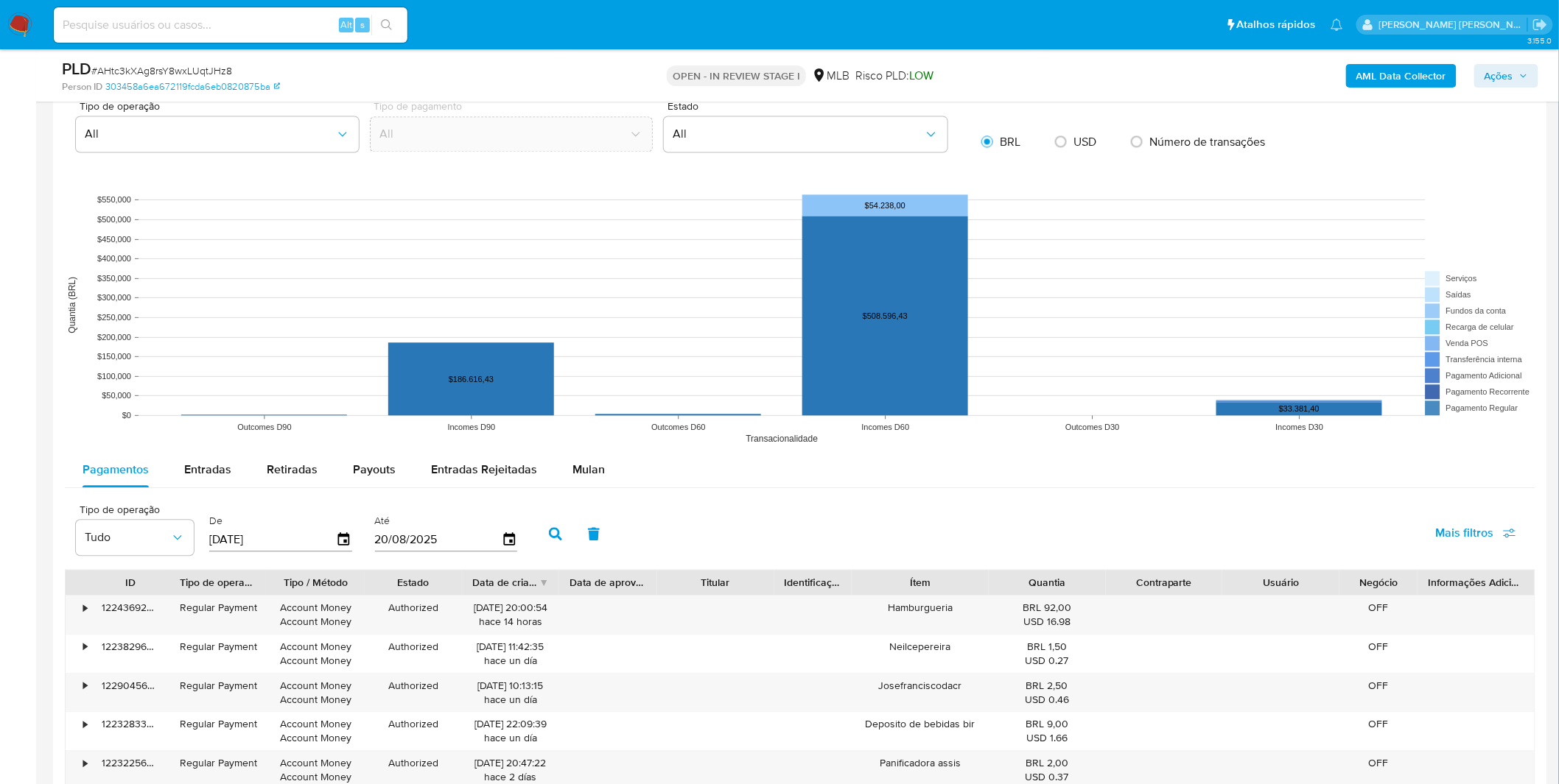
scroll to position [1227, 0]
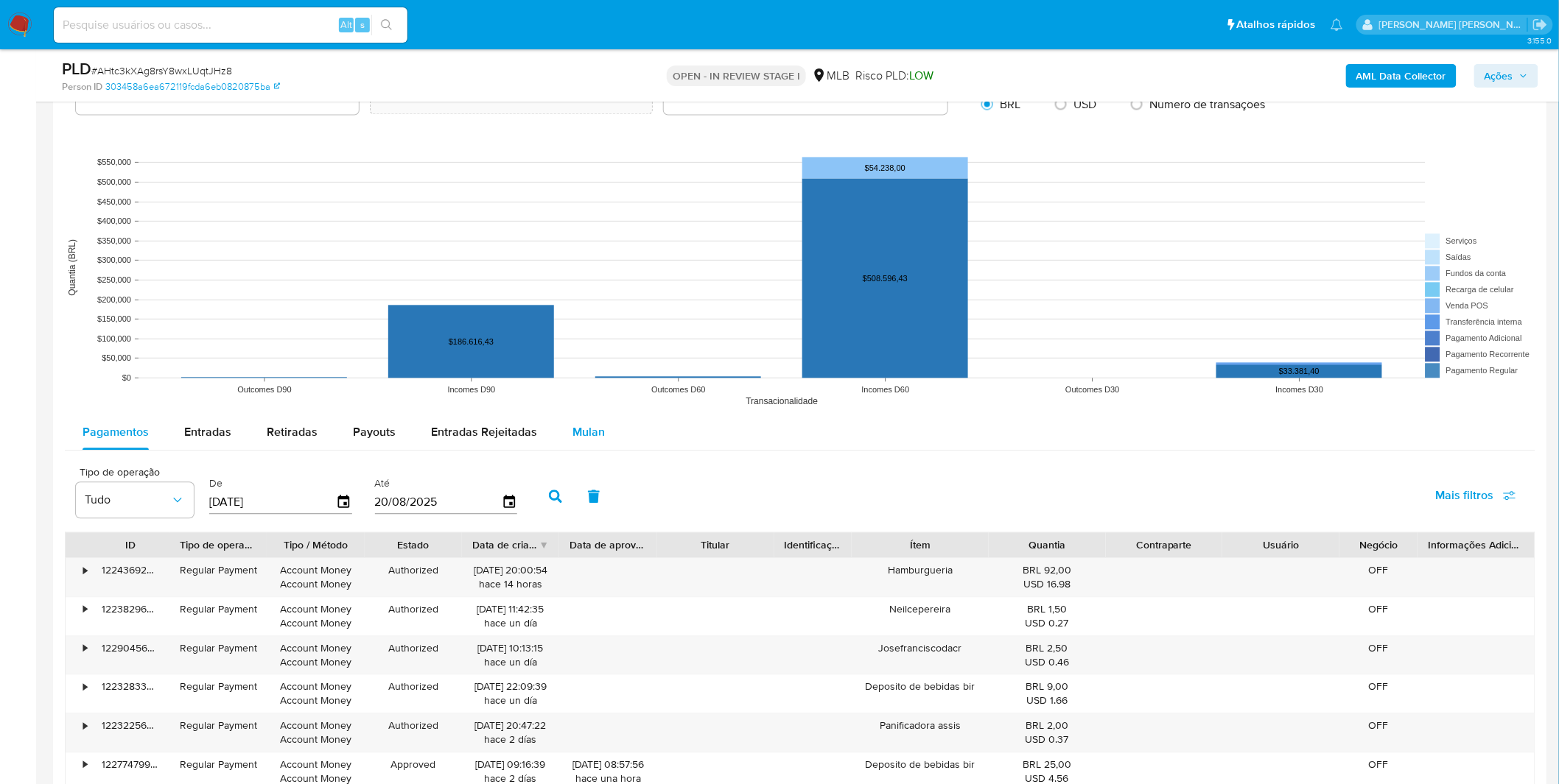
click at [582, 431] on span "Mulan" at bounding box center [589, 431] width 33 height 17
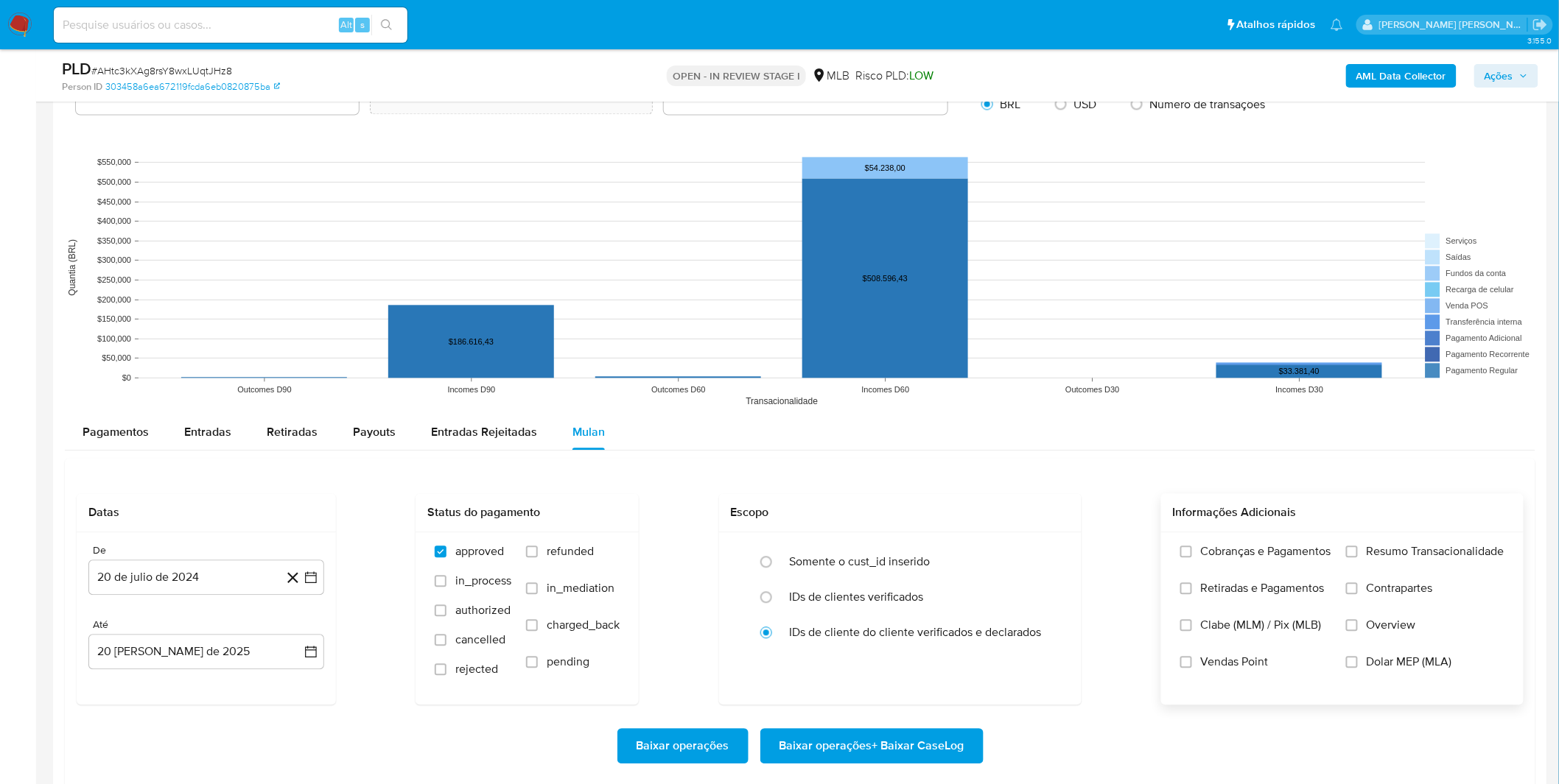
click at [1249, 571] on label "Cobranças e Pagamentos" at bounding box center [1256, 562] width 151 height 37
click at [1192, 558] on input "Cobranças e Pagamentos" at bounding box center [1186, 551] width 11 height 11
click at [1249, 592] on span "Retiradas e Pagamentos" at bounding box center [1262, 588] width 123 height 15
click at [1192, 592] on input "Retiradas e Pagamentos" at bounding box center [1186, 588] width 11 height 11
click at [1363, 570] on label "Resumo Transacionalidade" at bounding box center [1425, 562] width 159 height 37
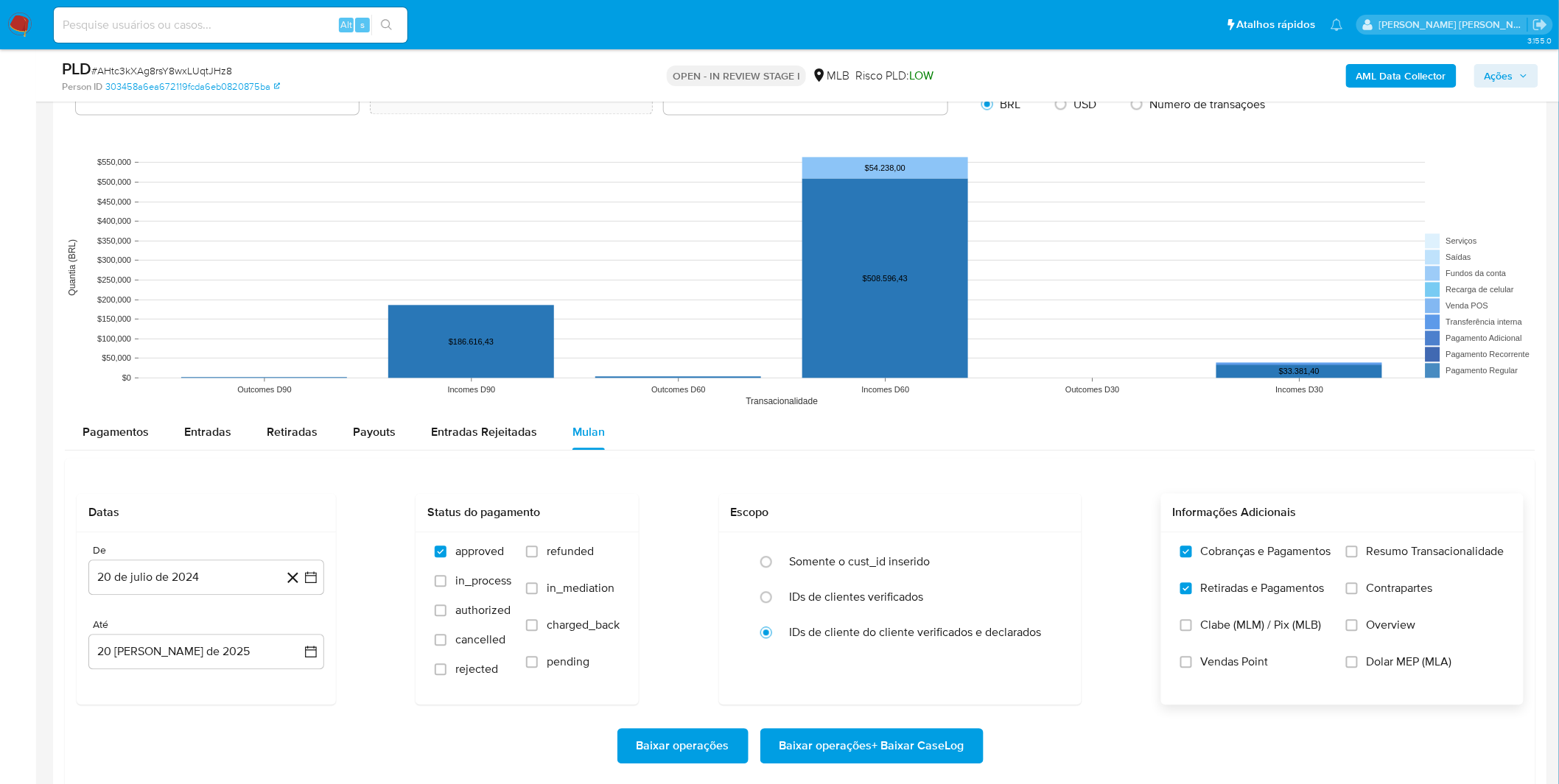
click at [1358, 558] on input "Resumo Transacionalidade" at bounding box center [1351, 551] width 11 height 11
click at [1363, 595] on label "Contrapartes" at bounding box center [1425, 599] width 159 height 37
click at [1358, 595] on input "Contrapartes" at bounding box center [1351, 588] width 11 height 11
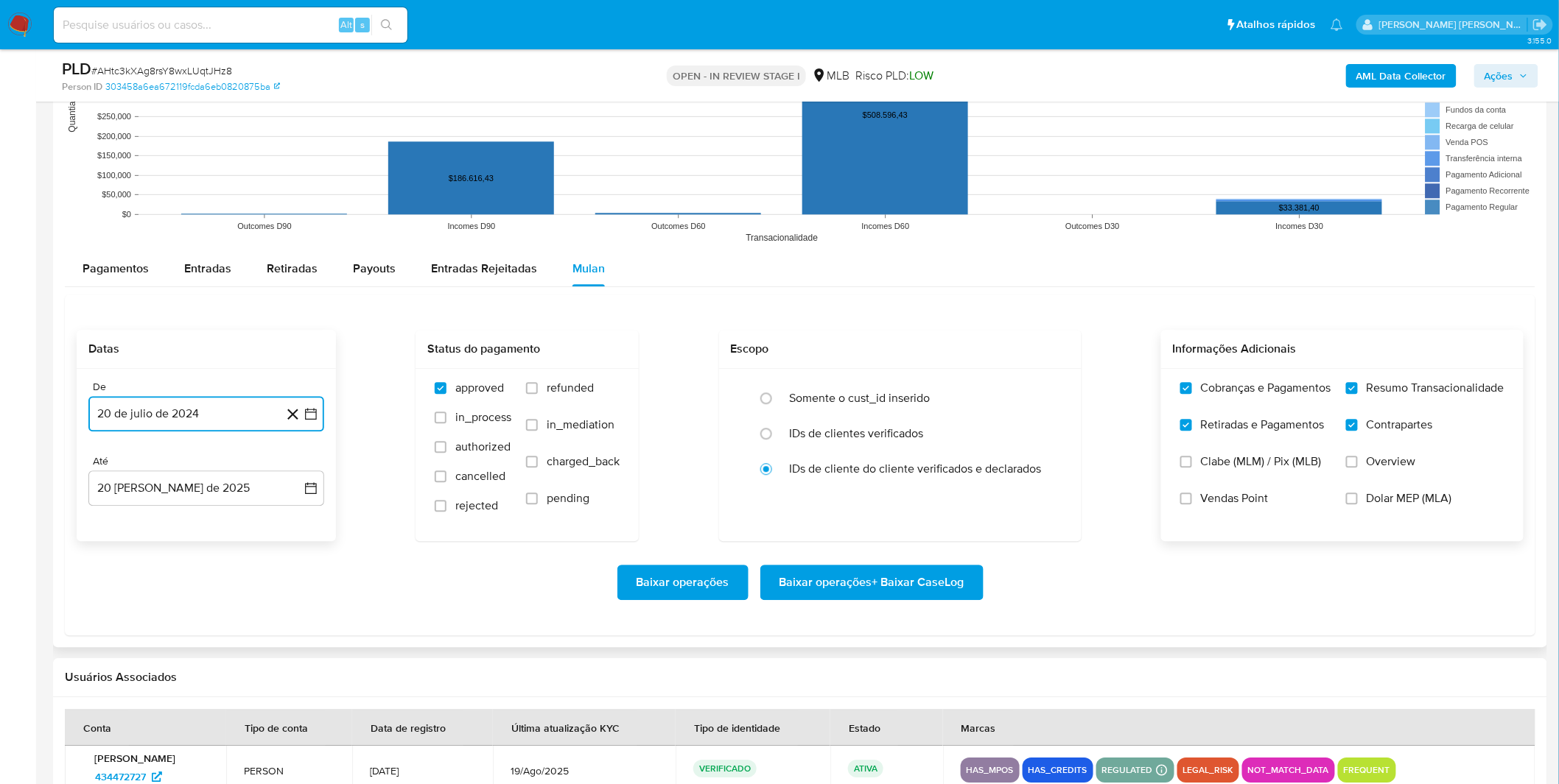
click at [157, 420] on button "20 de julio de 2024" at bounding box center [206, 413] width 236 height 35
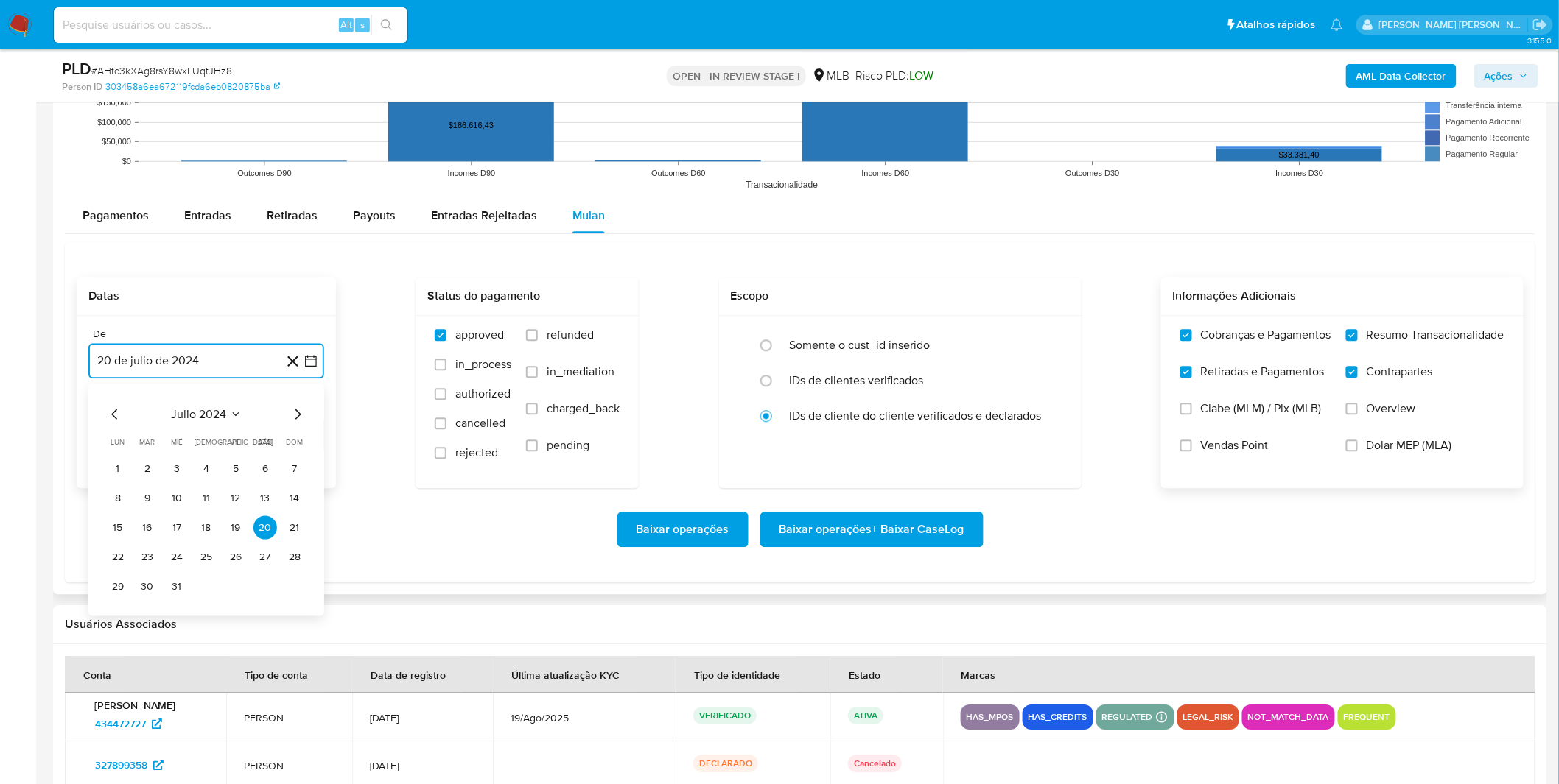
scroll to position [1472, 0]
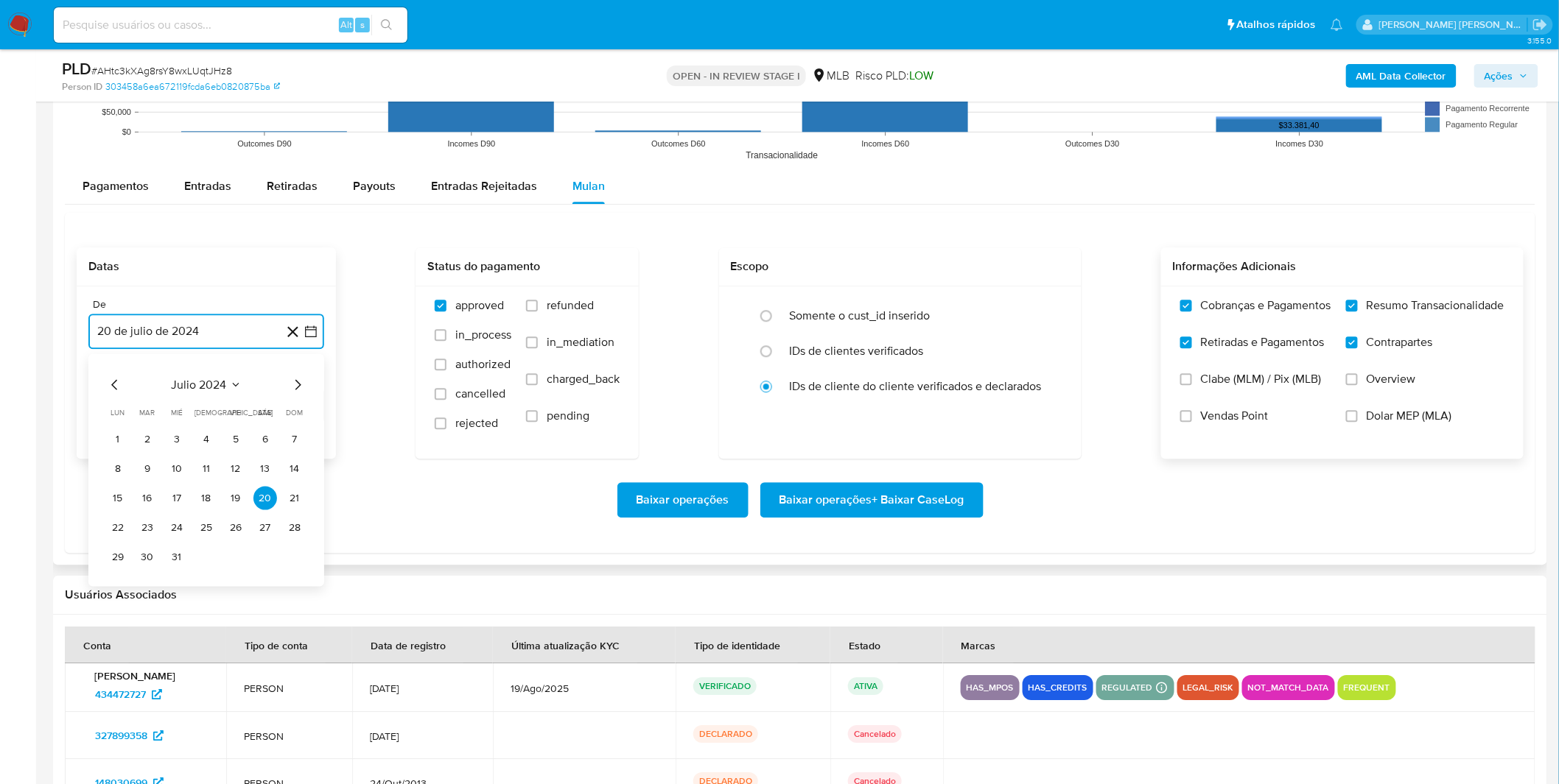
click at [203, 392] on span "julio 2024" at bounding box center [199, 385] width 56 height 15
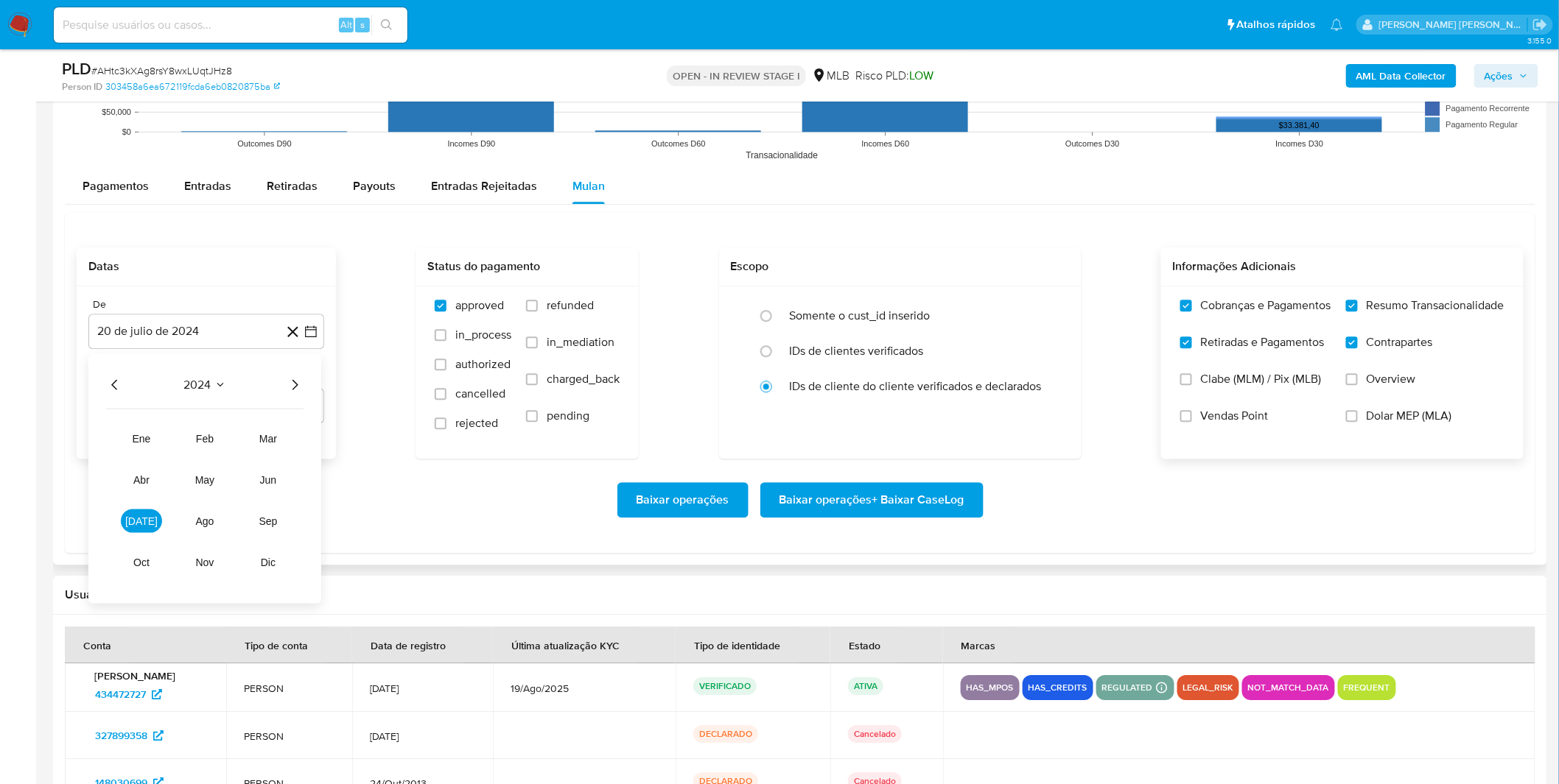
click at [296, 387] on icon "Año siguiente" at bounding box center [295, 384] width 6 height 11
click at [136, 514] on button "[DATE]" at bounding box center [141, 521] width 41 height 24
click at [142, 449] on button "1" at bounding box center [147, 439] width 24 height 24
click at [138, 482] on div "Baixar operações Baixar operações + Baixar CaseLog" at bounding box center [800, 500] width 1447 height 82
click at [804, 494] on span "Baixar operações + Baixar CaseLog" at bounding box center [872, 500] width 185 height 33
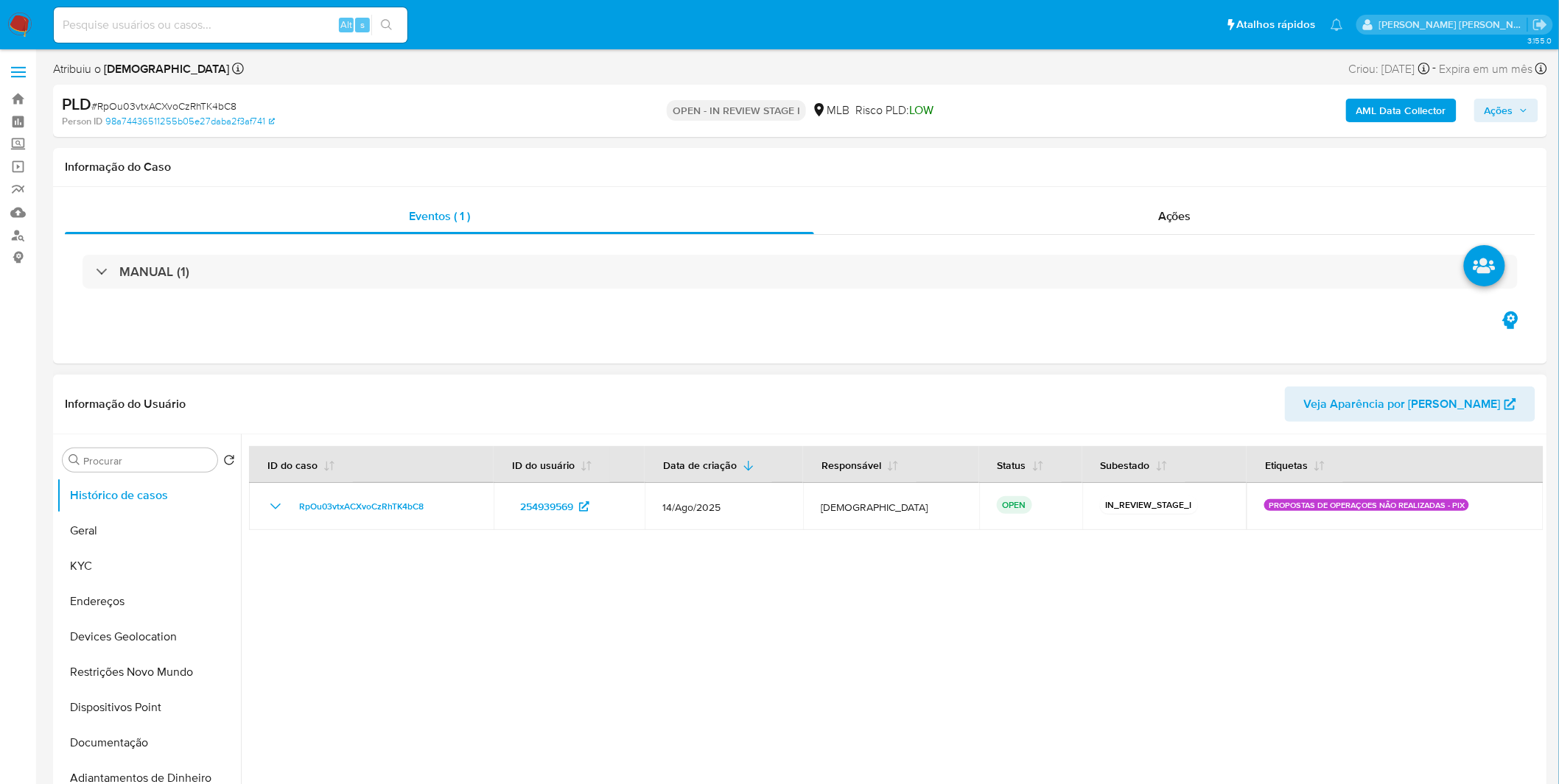
select select "10"
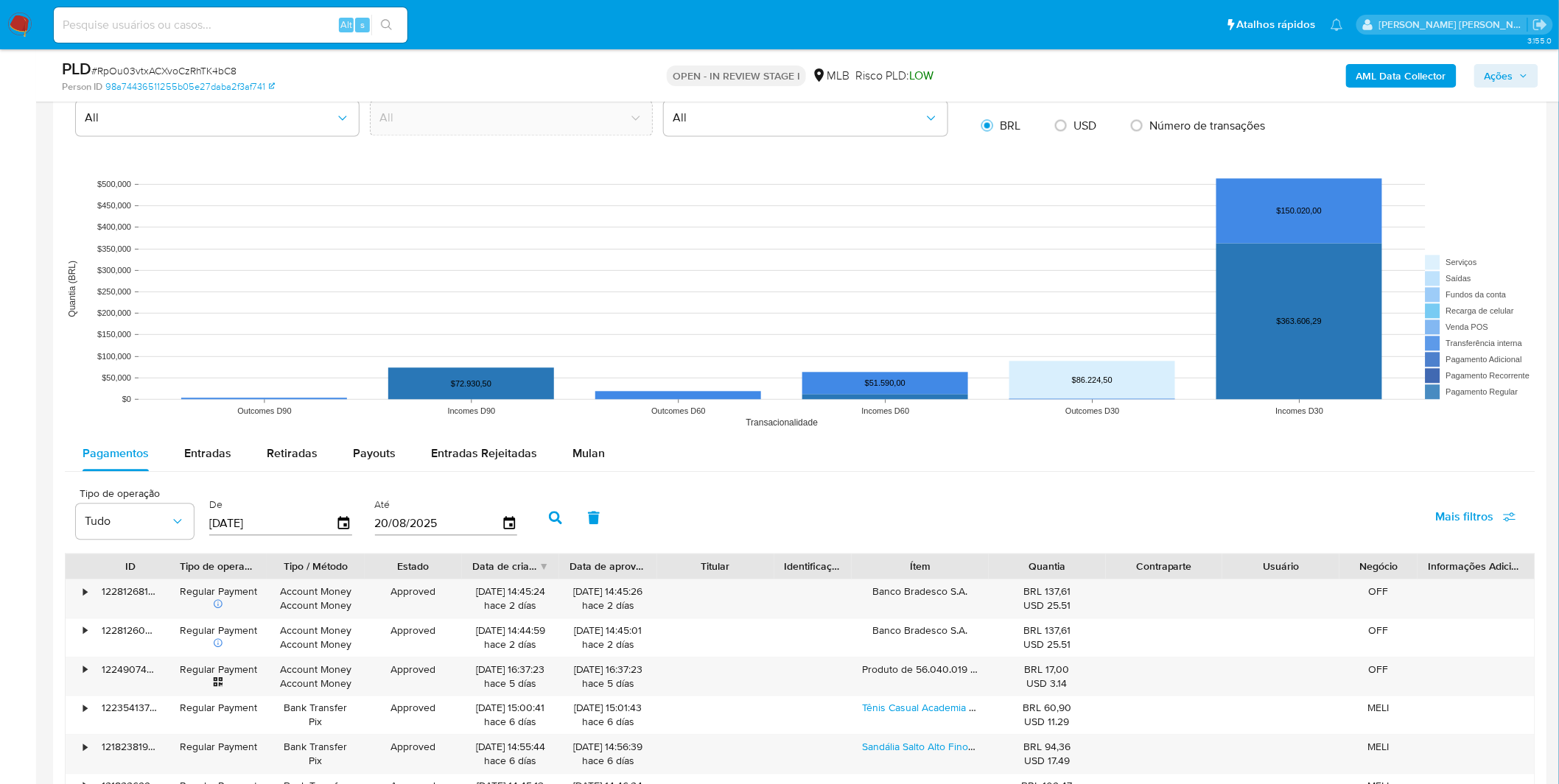
scroll to position [1227, 0]
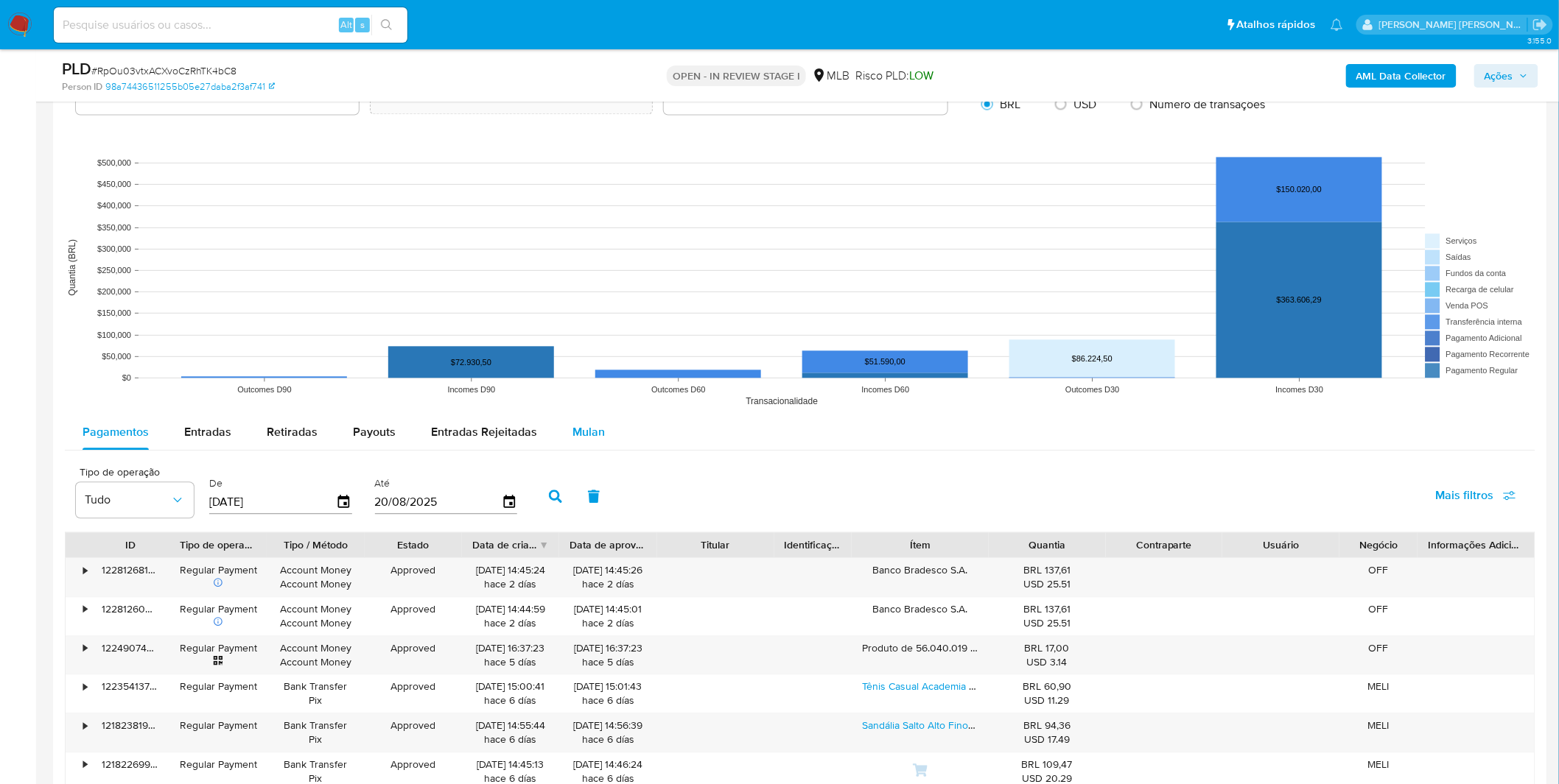
click at [580, 439] on span "Mulan" at bounding box center [589, 431] width 33 height 17
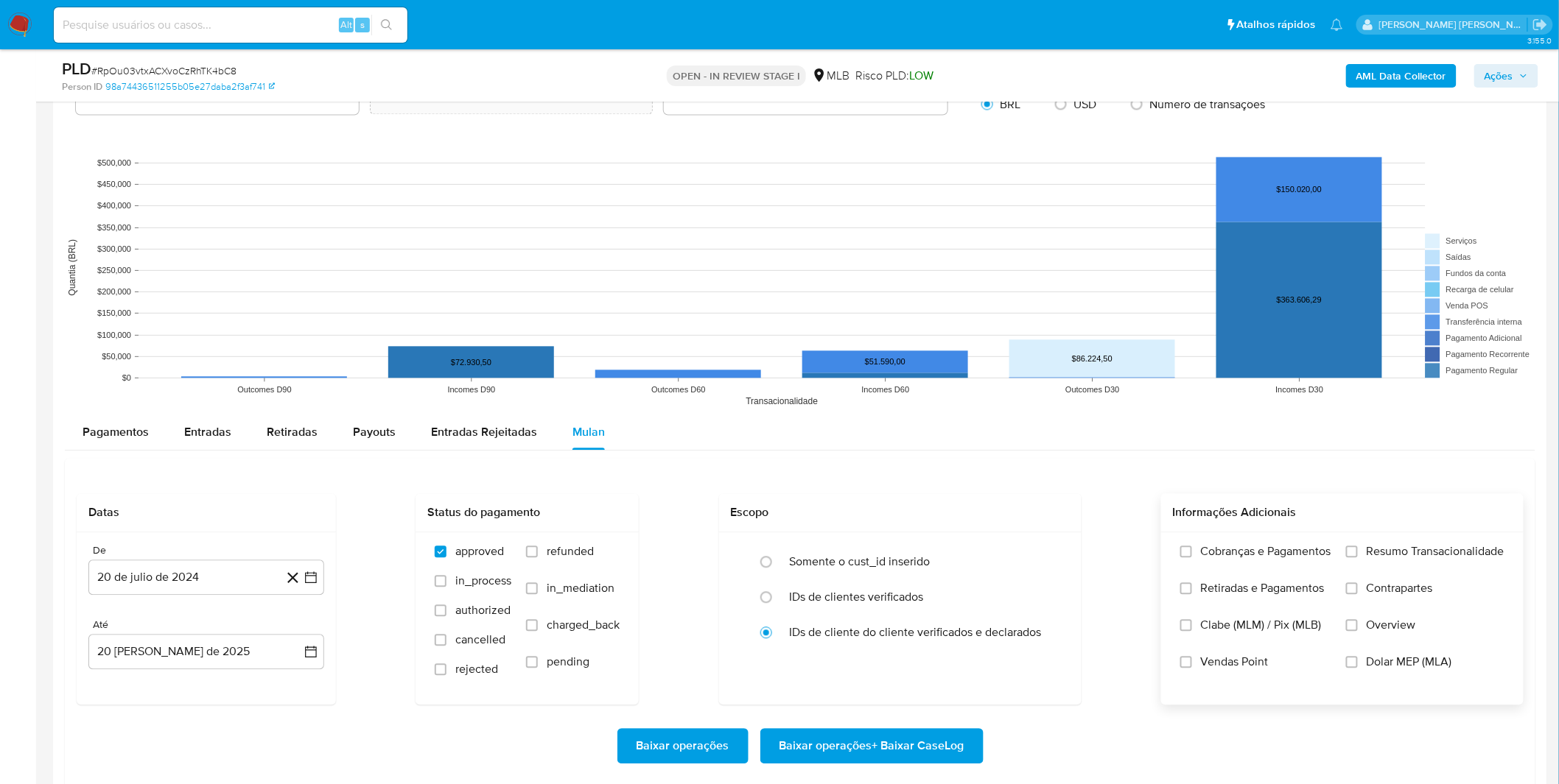
click at [1224, 555] on span "Cobranças e Pagamentos" at bounding box center [1266, 551] width 131 height 15
click at [1192, 555] on input "Cobranças e Pagamentos" at bounding box center [1186, 551] width 11 height 11
click at [1238, 593] on span "Retiradas e Pagamentos" at bounding box center [1262, 588] width 123 height 15
click at [1192, 593] on input "Retiradas e Pagamentos" at bounding box center [1186, 588] width 11 height 11
click at [1245, 567] on label "Cobranças e Pagamentos" at bounding box center [1256, 562] width 151 height 37
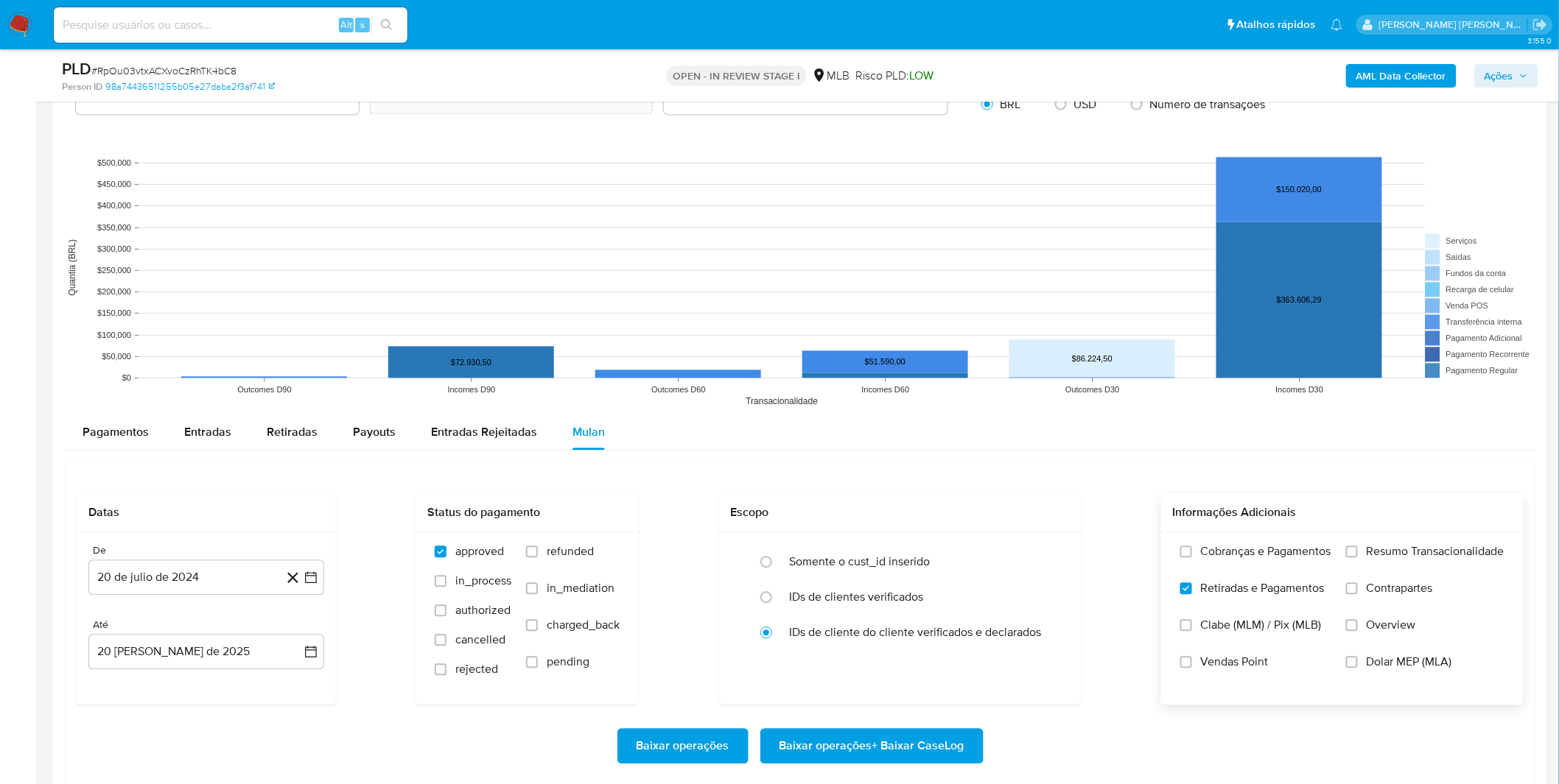
click at [1192, 558] on input "Cobranças e Pagamentos" at bounding box center [1186, 551] width 11 height 11
click at [1387, 573] on label "Resumo Transacionalidade" at bounding box center [1425, 562] width 159 height 37
click at [1358, 558] on input "Resumo Transacionalidade" at bounding box center [1351, 551] width 11 height 11
click at [1382, 586] on span "Contrapartes" at bounding box center [1400, 588] width 66 height 15
click at [1358, 586] on input "Contrapartes" at bounding box center [1351, 588] width 11 height 11
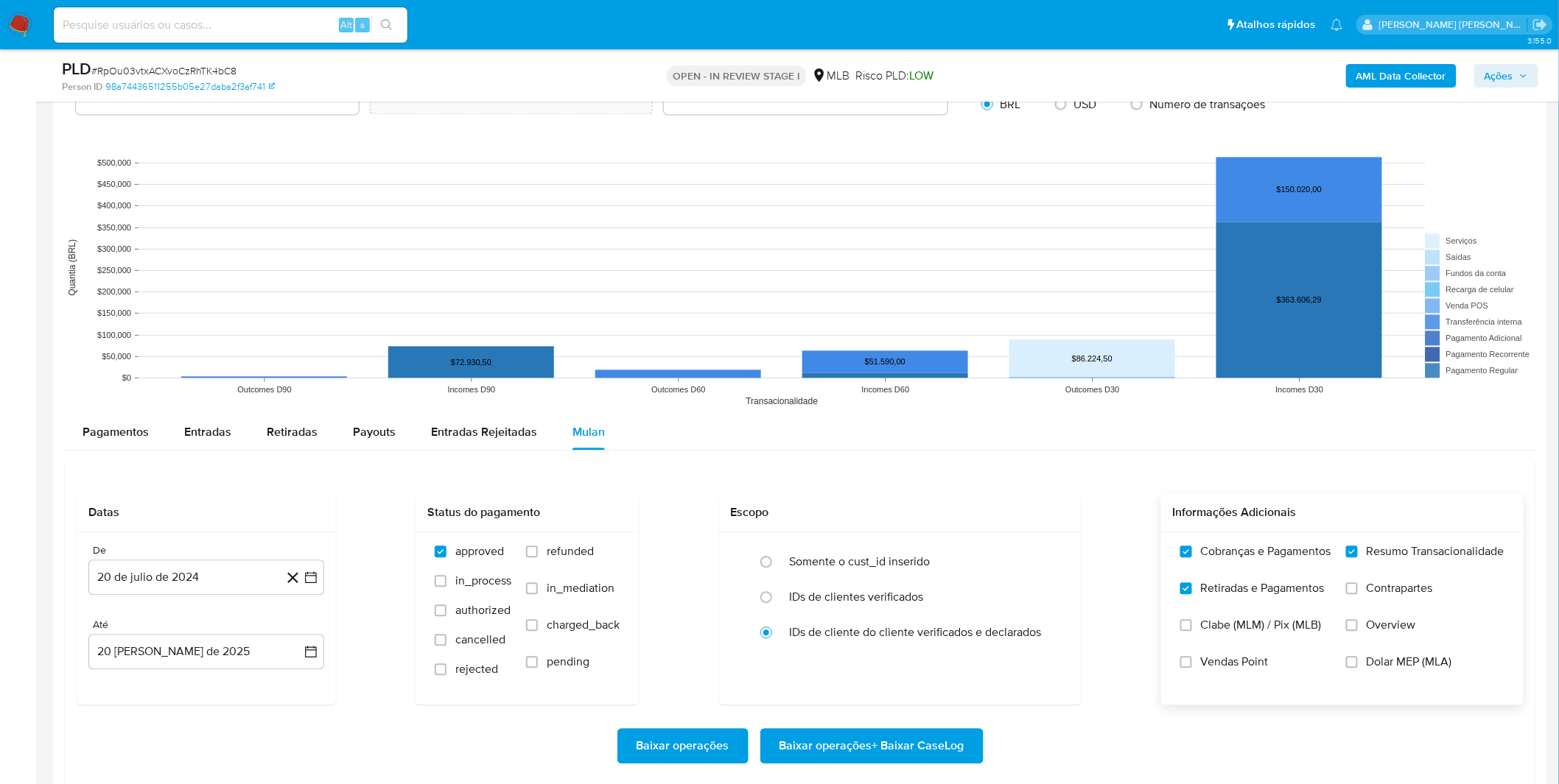
click at [1367, 595] on span "Contrapartes" at bounding box center [1400, 588] width 66 height 15
click at [1358, 595] on input "Contrapartes" at bounding box center [1351, 588] width 11 height 11
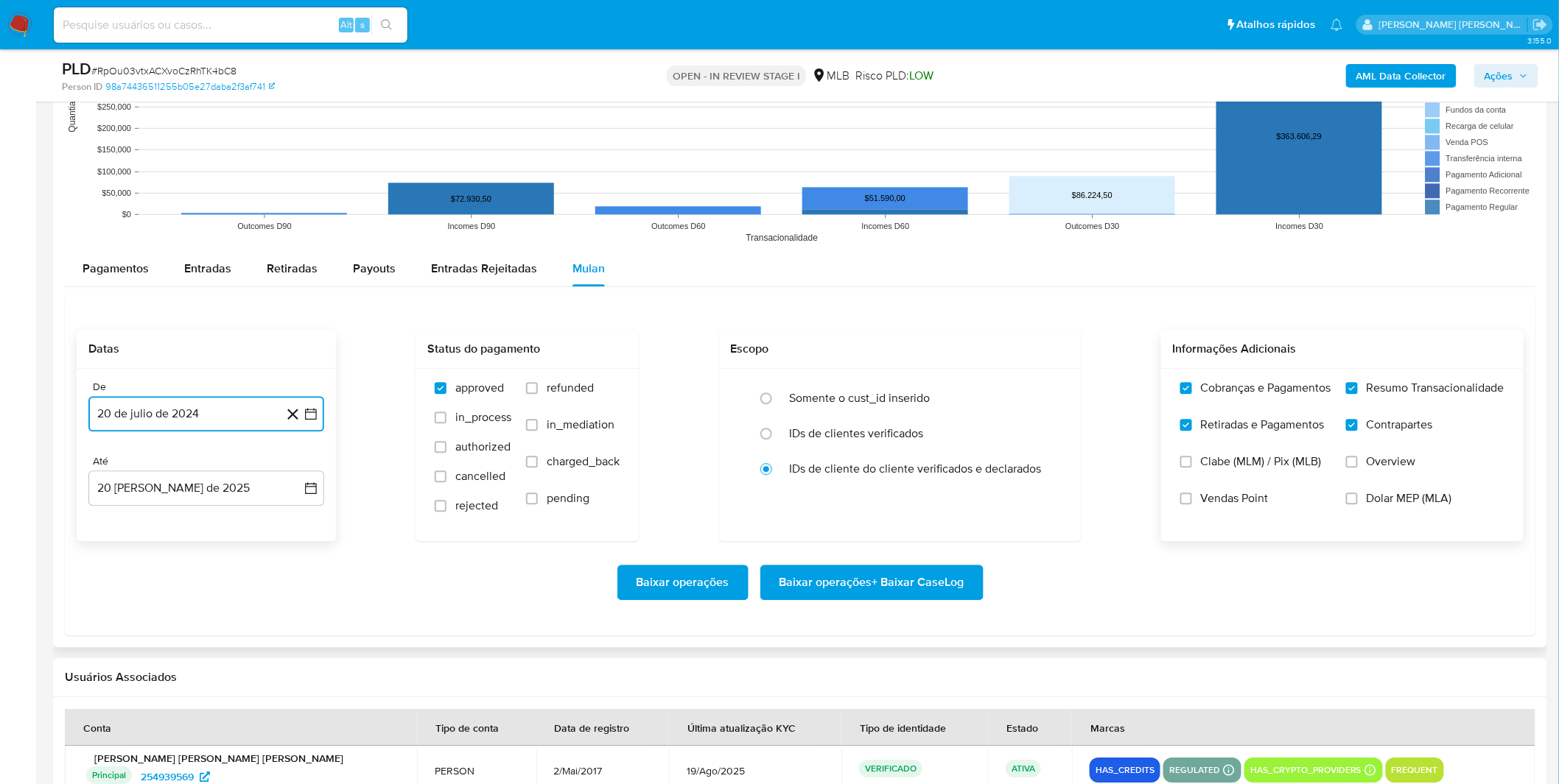
click at [214, 421] on button "20 de julio de 2024" at bounding box center [206, 413] width 236 height 35
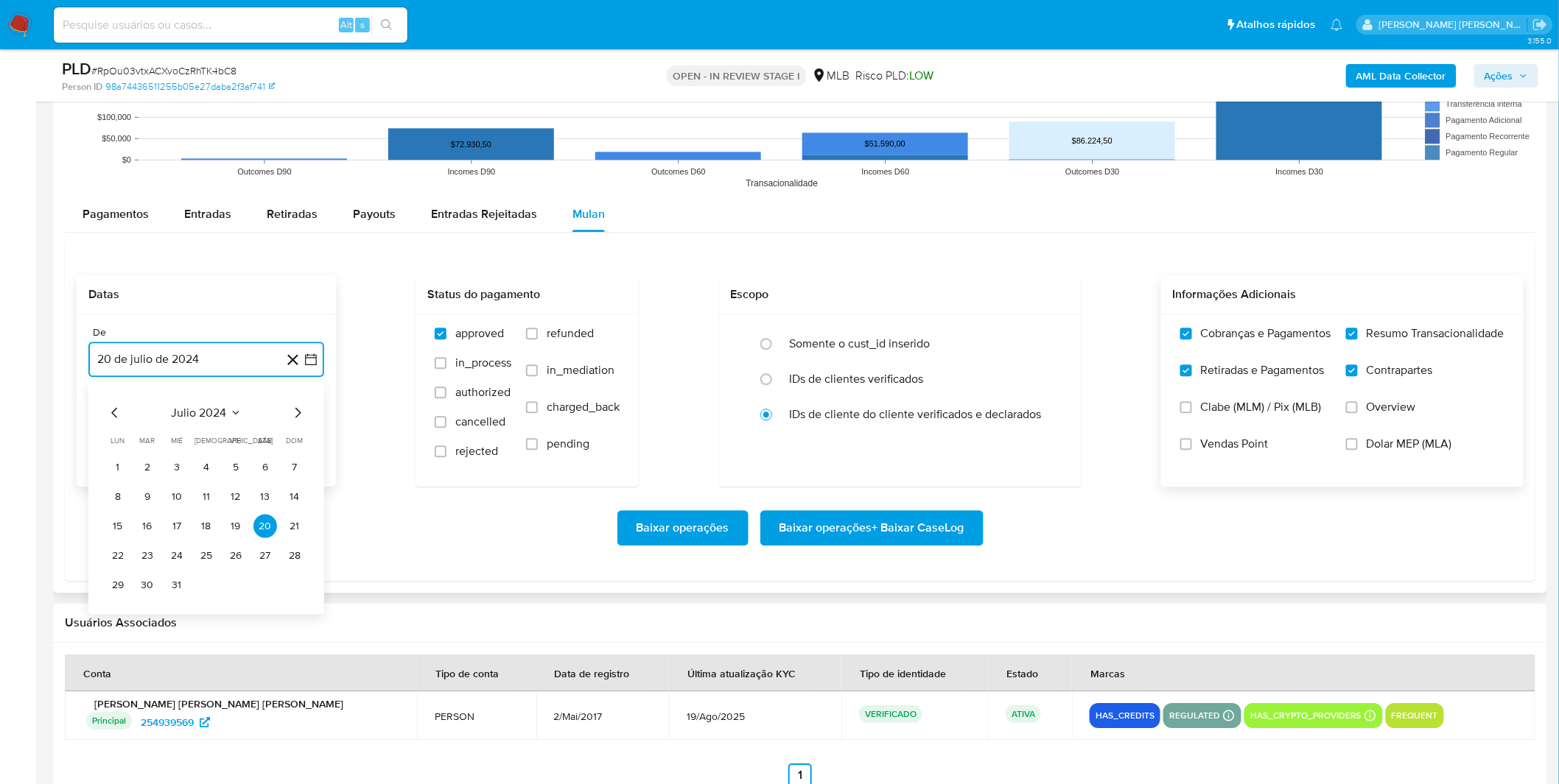
scroll to position [1472, 0]
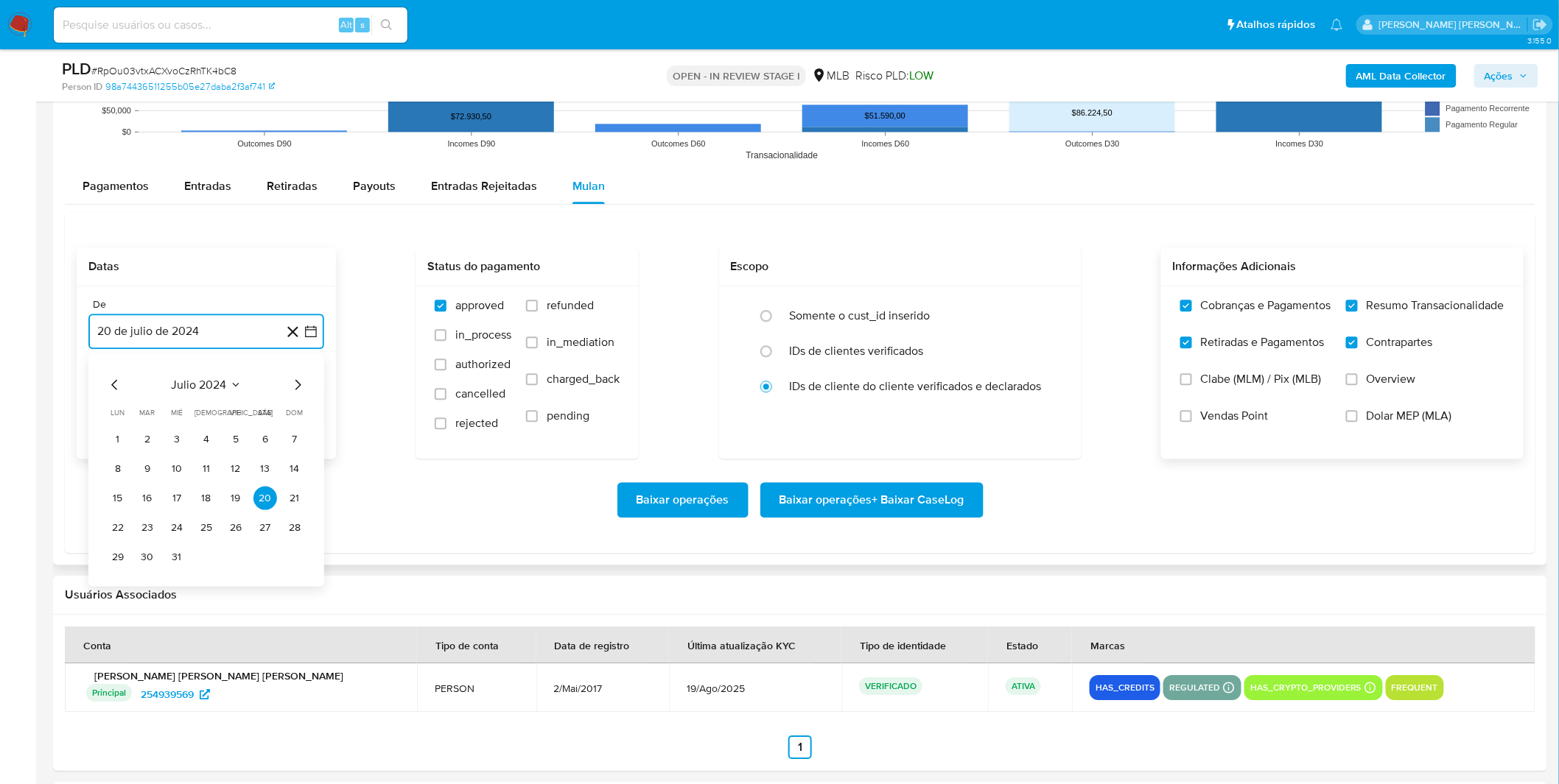
click at [203, 393] on span "julio 2024" at bounding box center [199, 385] width 56 height 15
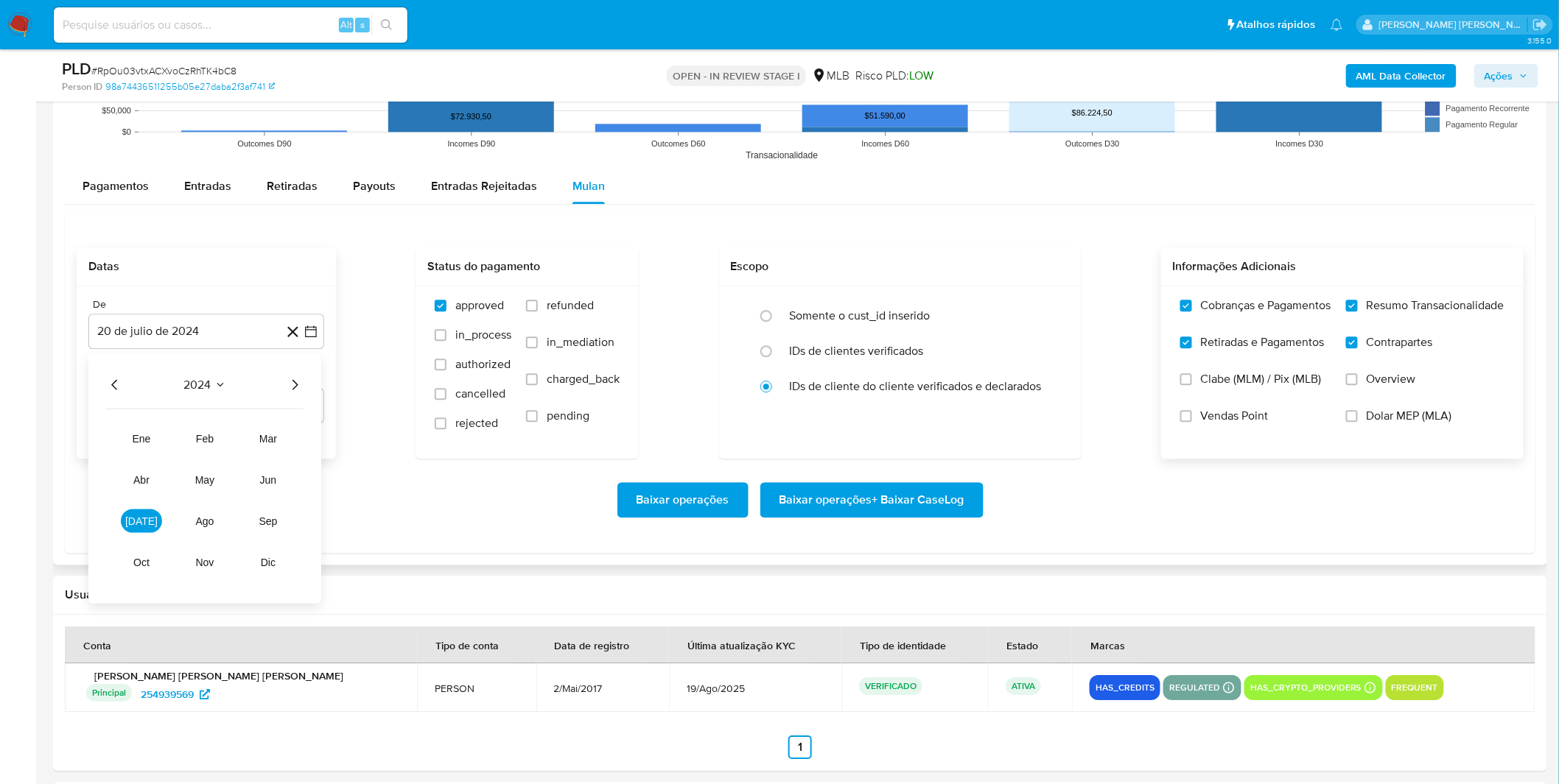
click at [295, 394] on icon "Año siguiente" at bounding box center [295, 385] width 18 height 18
click at [152, 519] on button "[DATE]" at bounding box center [141, 521] width 41 height 24
click at [148, 447] on button "1" at bounding box center [147, 439] width 24 height 24
click at [166, 515] on div "Baixar operações Baixar operações + Baixar CaseLog" at bounding box center [800, 500] width 1447 height 35
click at [853, 504] on span "Baixar operações + Baixar CaseLog" at bounding box center [872, 500] width 185 height 33
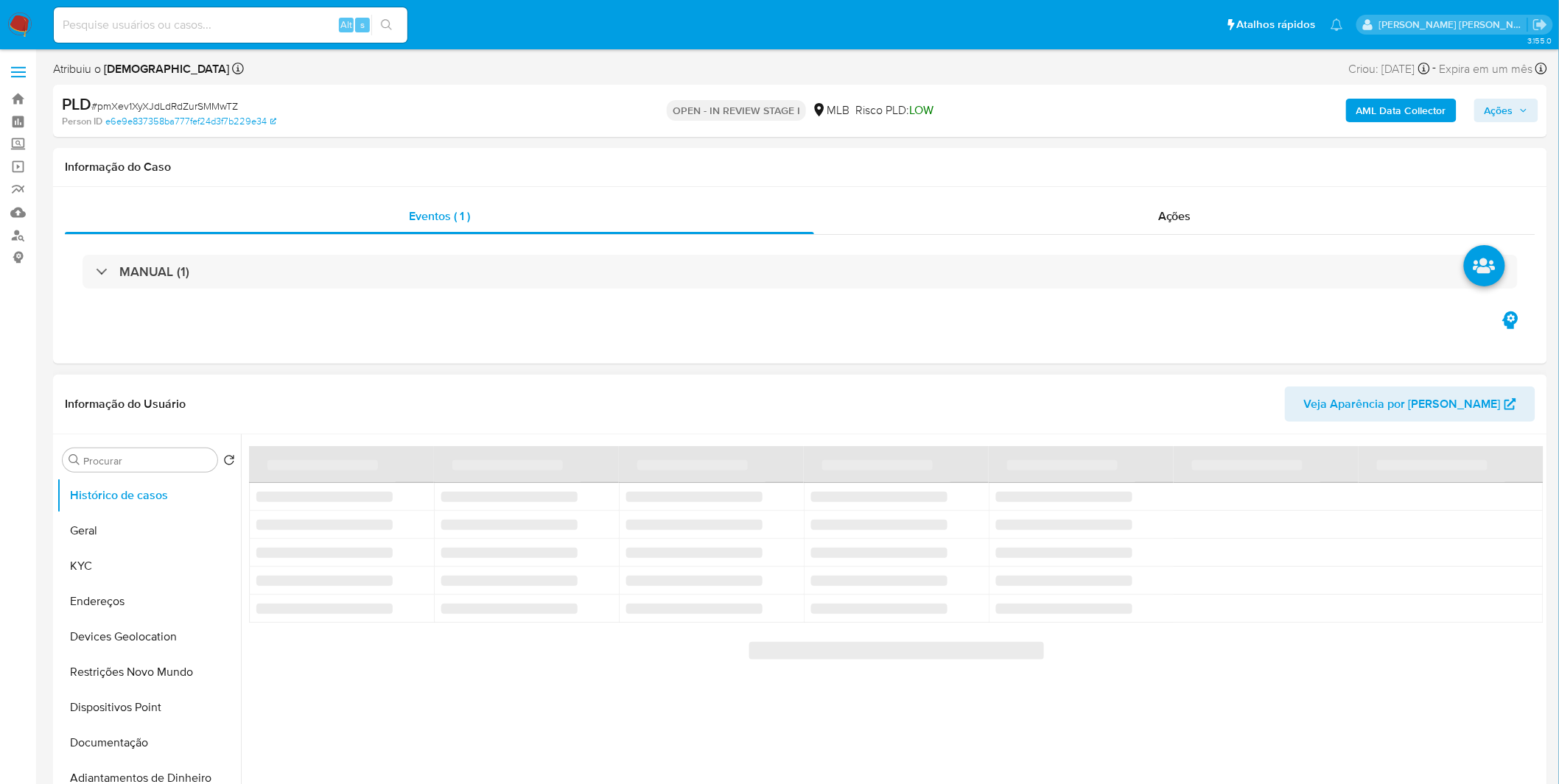
select select "10"
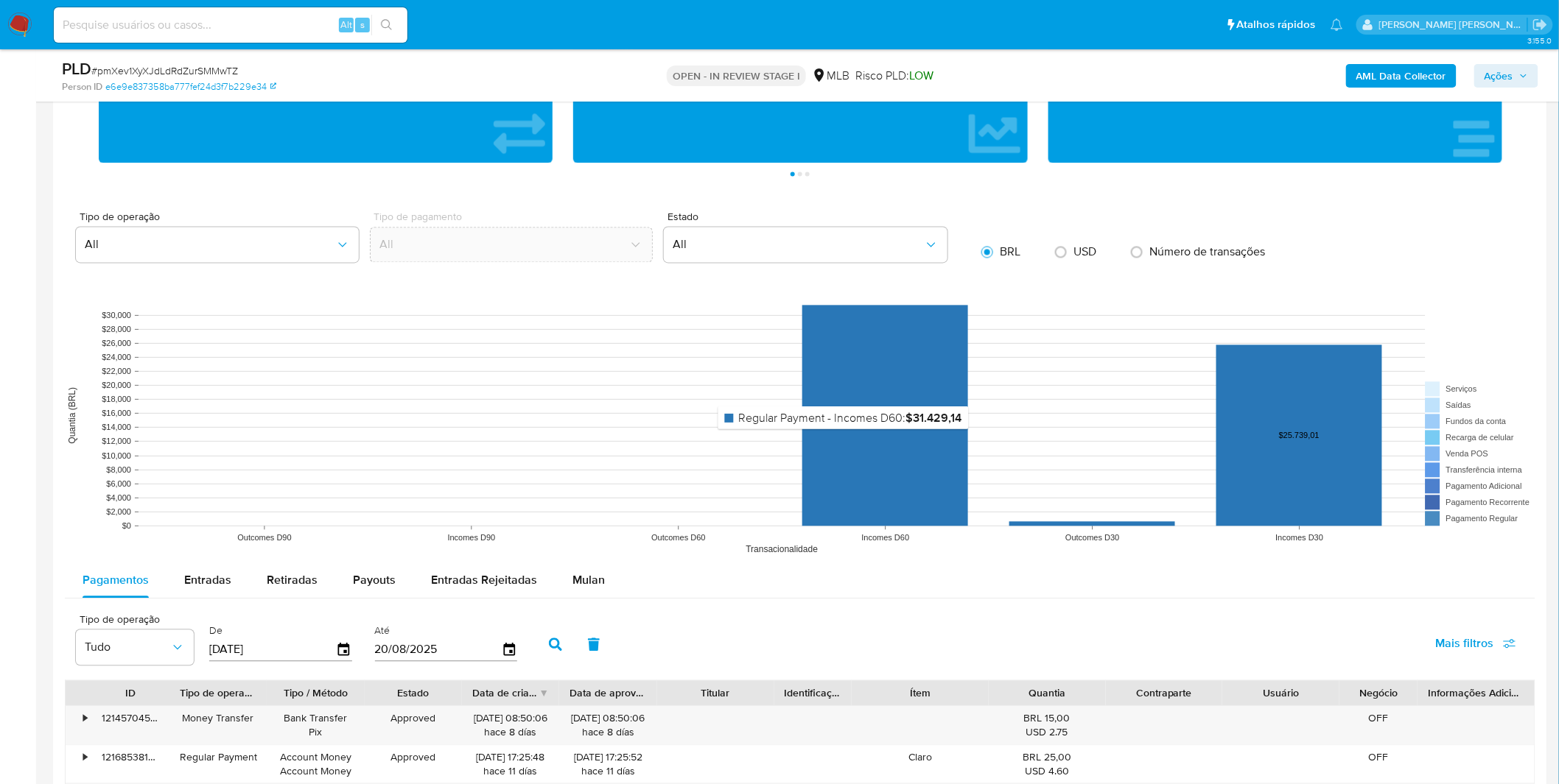
scroll to position [1145, 0]
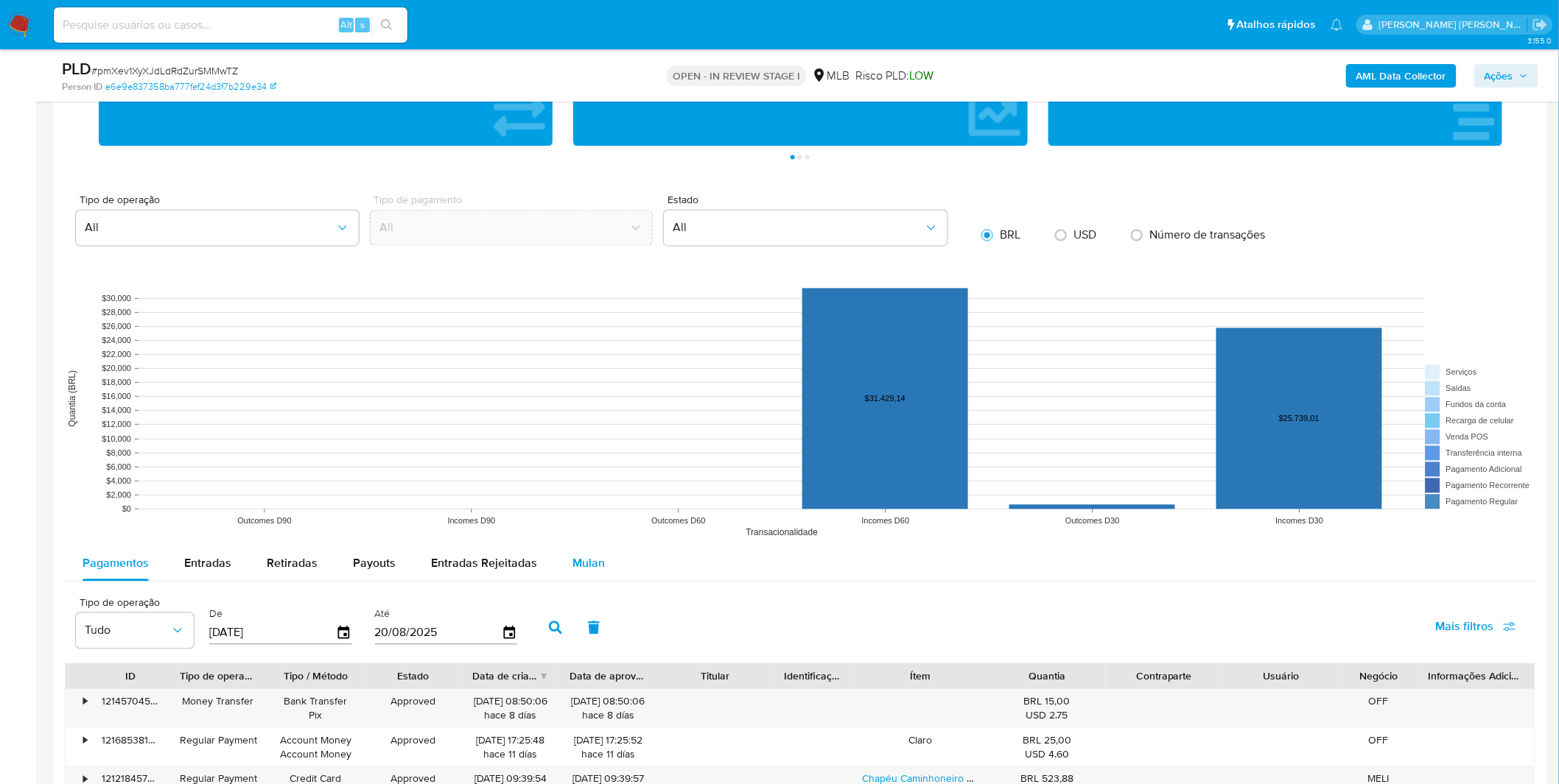
click at [590, 571] on span "Mulan" at bounding box center [589, 564] width 33 height 17
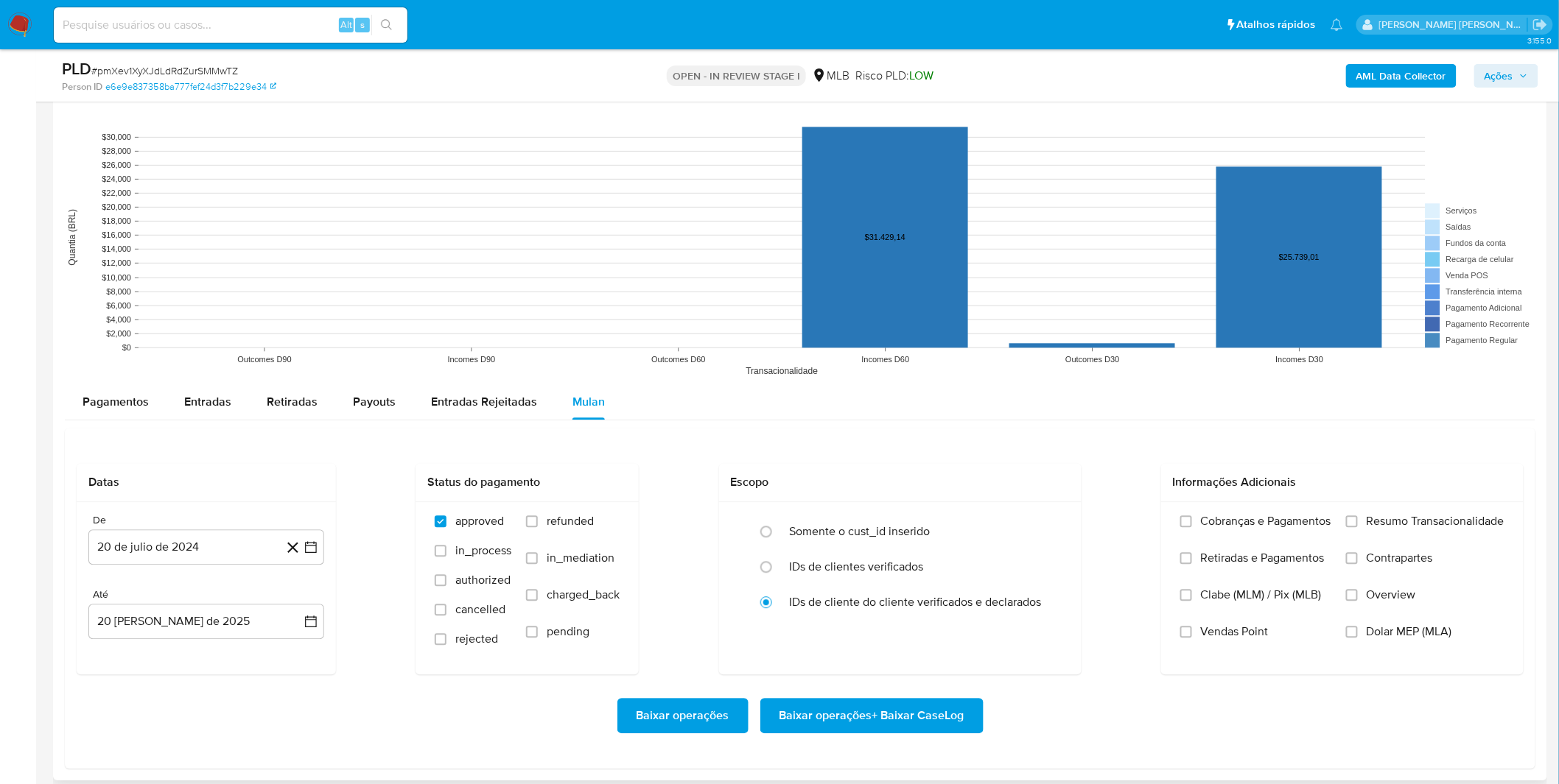
scroll to position [1308, 0]
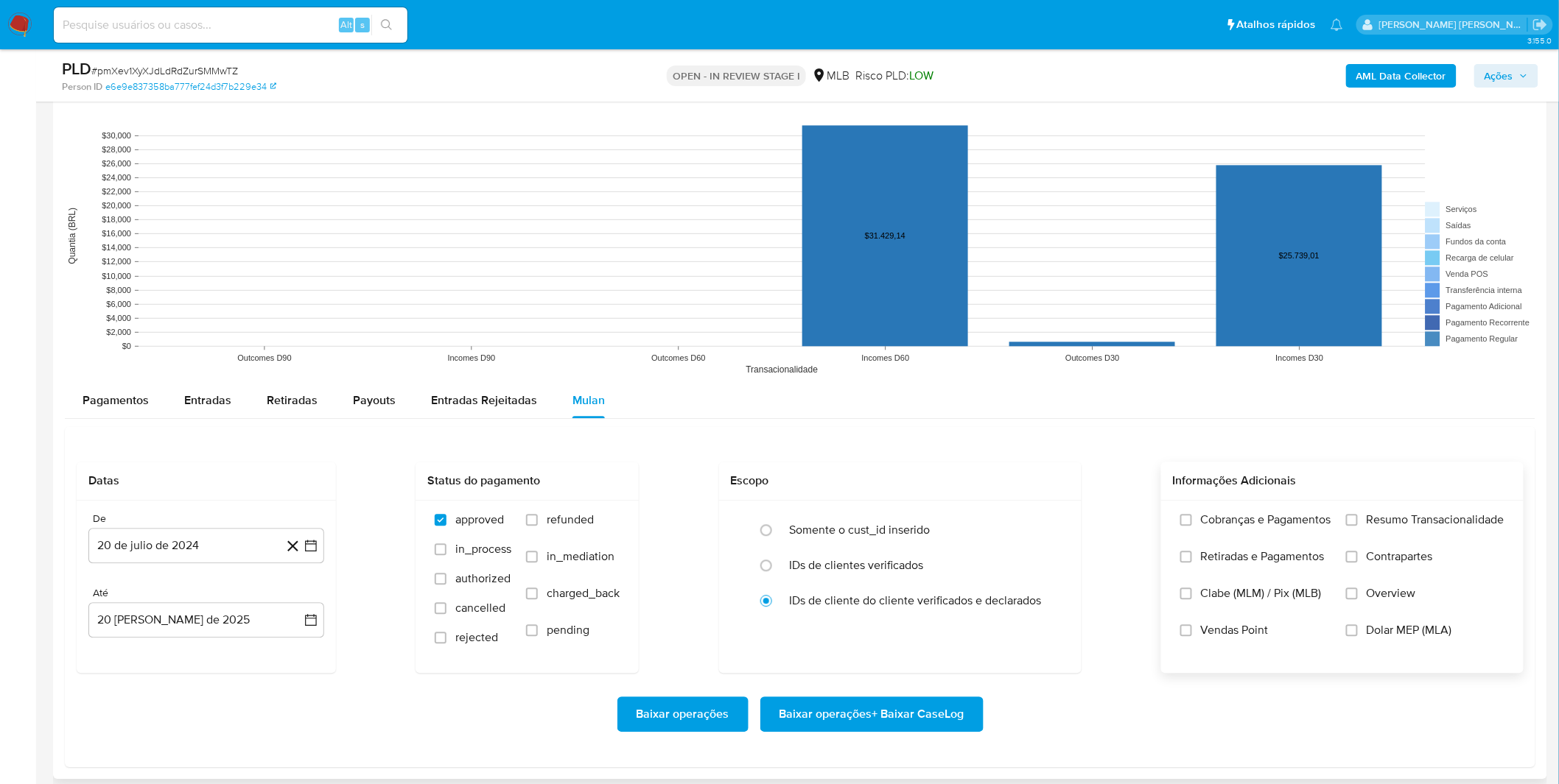
click at [1233, 535] on label "Cobranças e Pagamentos" at bounding box center [1256, 531] width 151 height 37
click at [1192, 526] on input "Cobranças e Pagamentos" at bounding box center [1186, 519] width 11 height 11
click at [1232, 555] on span "Retiradas e Pagamentos" at bounding box center [1262, 557] width 123 height 15
click at [1192, 555] on input "Retiradas e Pagamentos" at bounding box center [1186, 556] width 11 height 11
click at [1396, 527] on span "Resumo Transacionalidade" at bounding box center [1436, 520] width 138 height 15
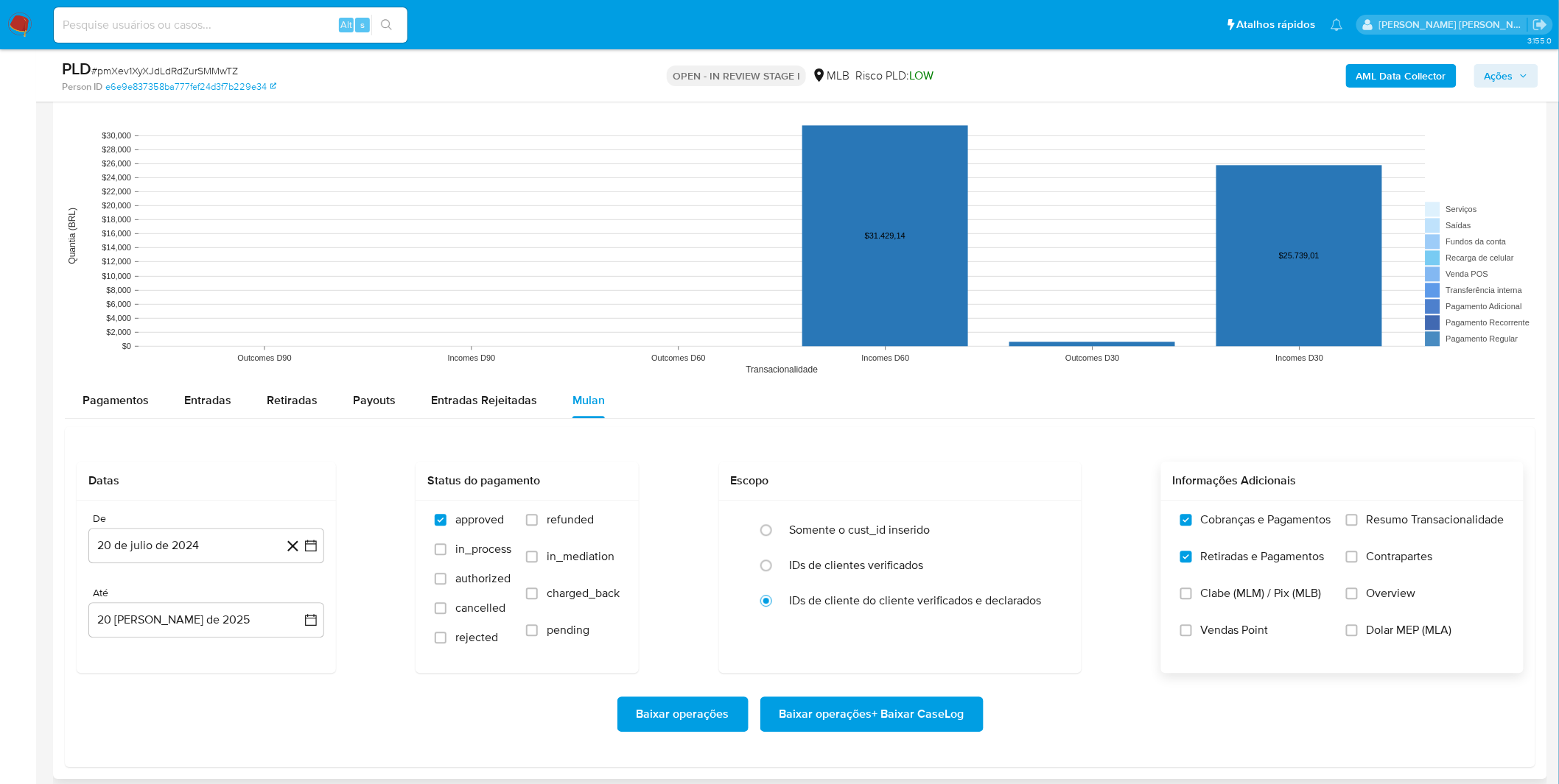
click at [1358, 526] on input "Resumo Transacionalidade" at bounding box center [1351, 519] width 11 height 11
click at [1392, 557] on span "Contrapartes" at bounding box center [1400, 557] width 66 height 15
click at [1358, 557] on input "Contrapartes" at bounding box center [1351, 556] width 11 height 11
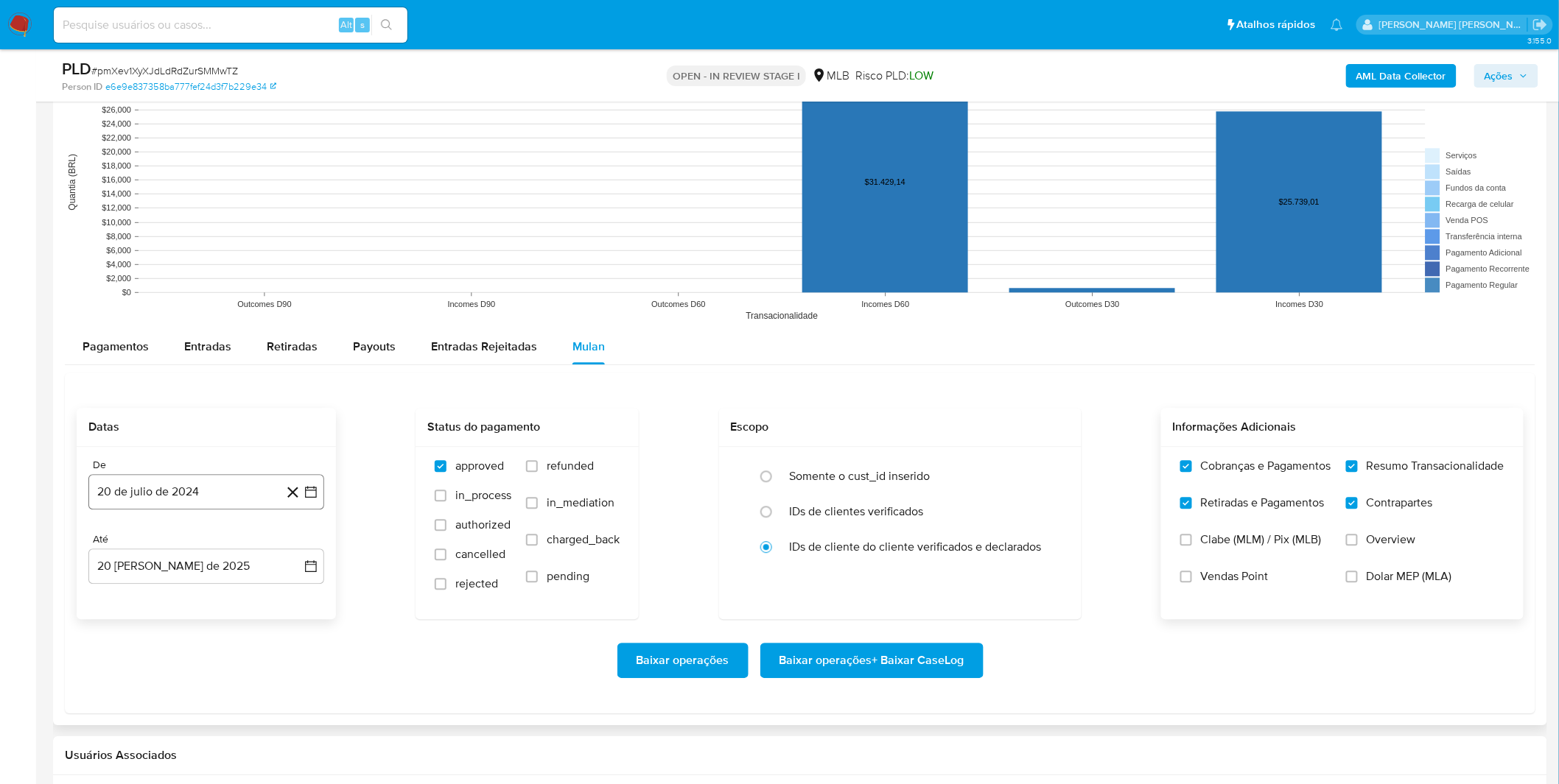
scroll to position [1390, 0]
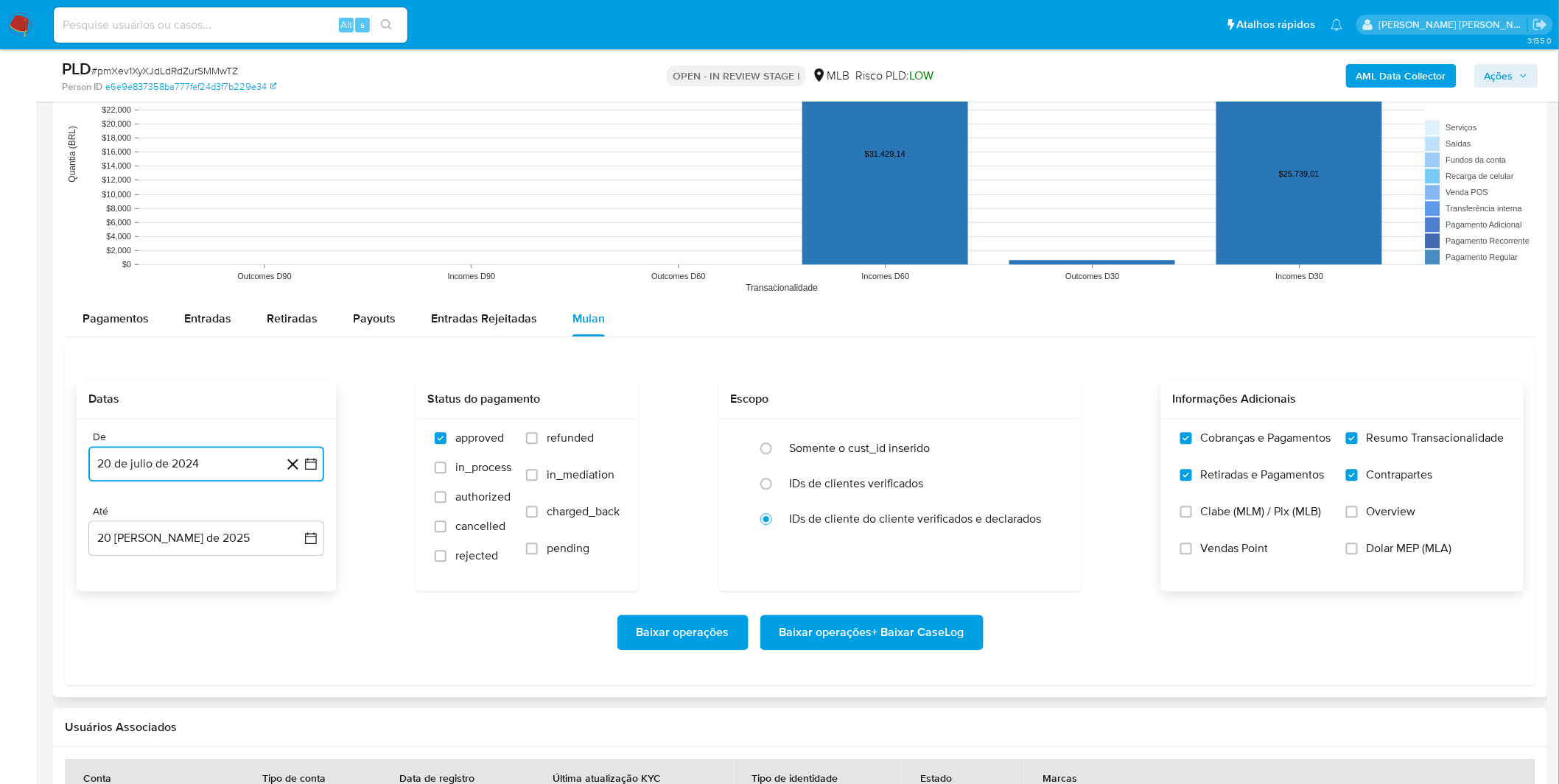
click at [195, 475] on button "20 de julio de 2024" at bounding box center [206, 463] width 236 height 35
click at [199, 510] on span "julio 2024" at bounding box center [199, 517] width 56 height 15
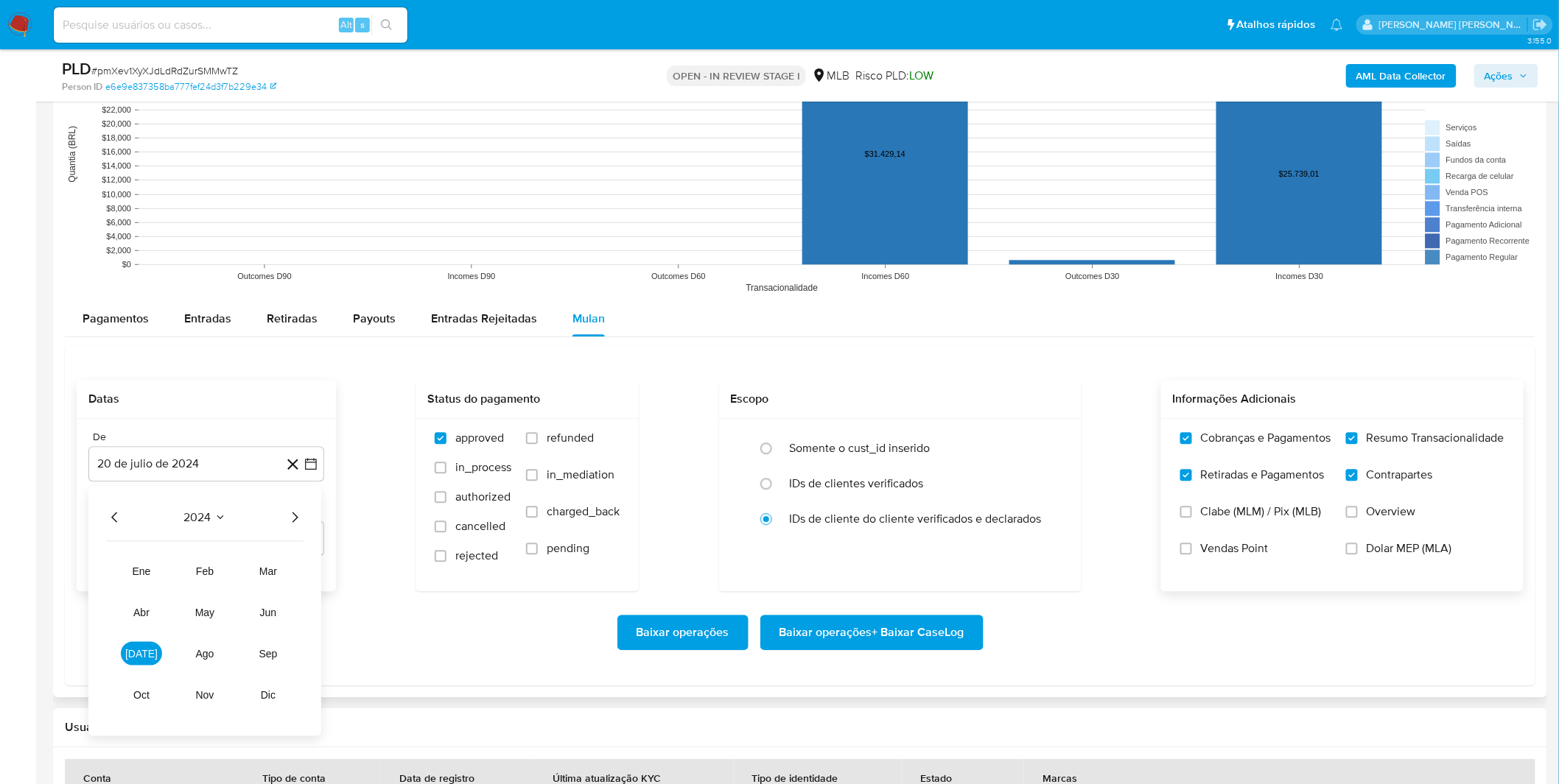
click at [288, 525] on icon "Año siguiente" at bounding box center [295, 517] width 18 height 18
click at [132, 658] on button "[DATE]" at bounding box center [141, 653] width 41 height 24
click at [145, 571] on button "1" at bounding box center [147, 571] width 24 height 24
click at [171, 617] on div "Baixar operações Baixar operações + Baixar CaseLog" at bounding box center [800, 632] width 1447 height 82
click at [918, 636] on span "Baixar operações + Baixar CaseLog" at bounding box center [872, 633] width 185 height 33
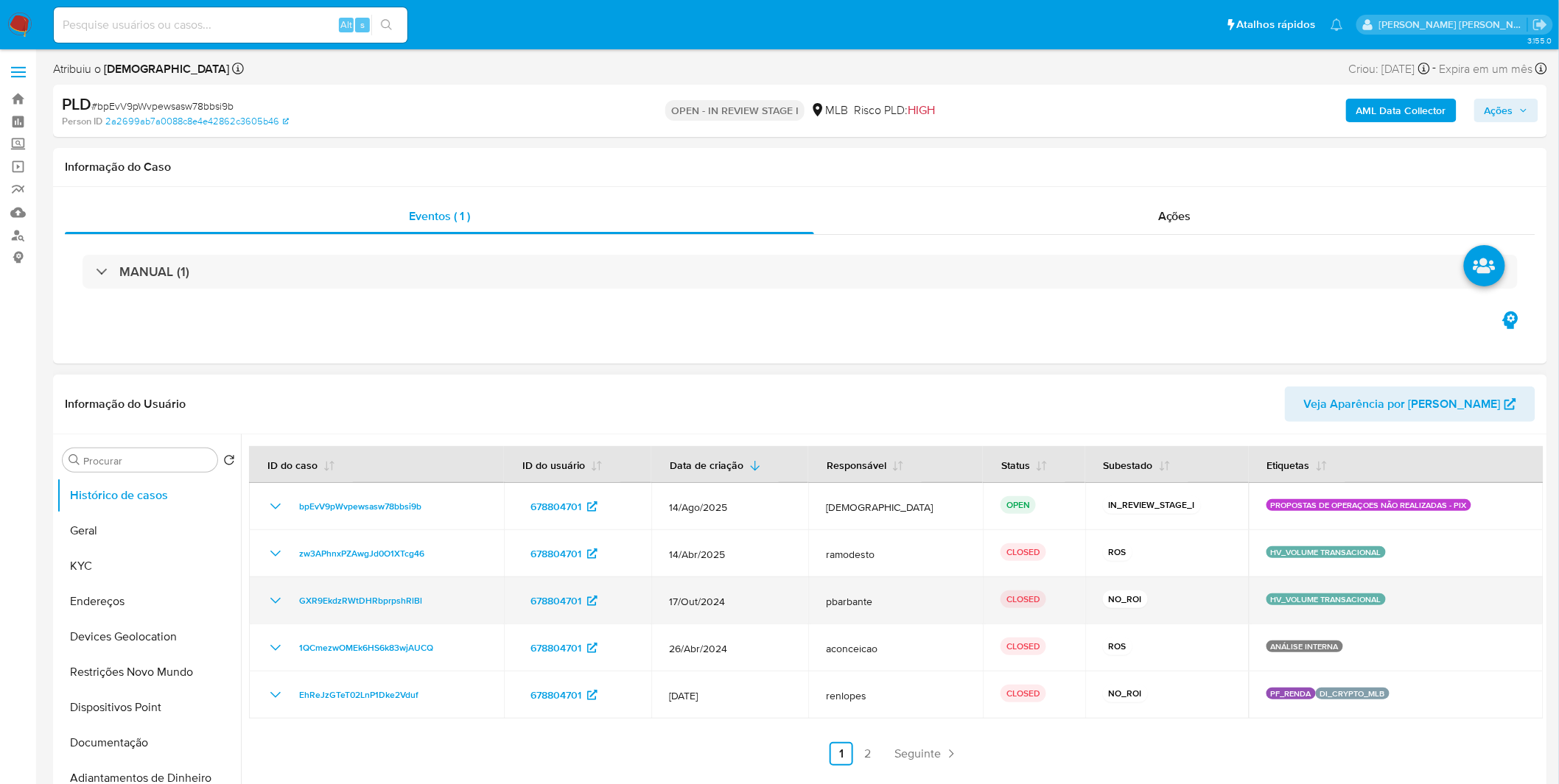
select select "10"
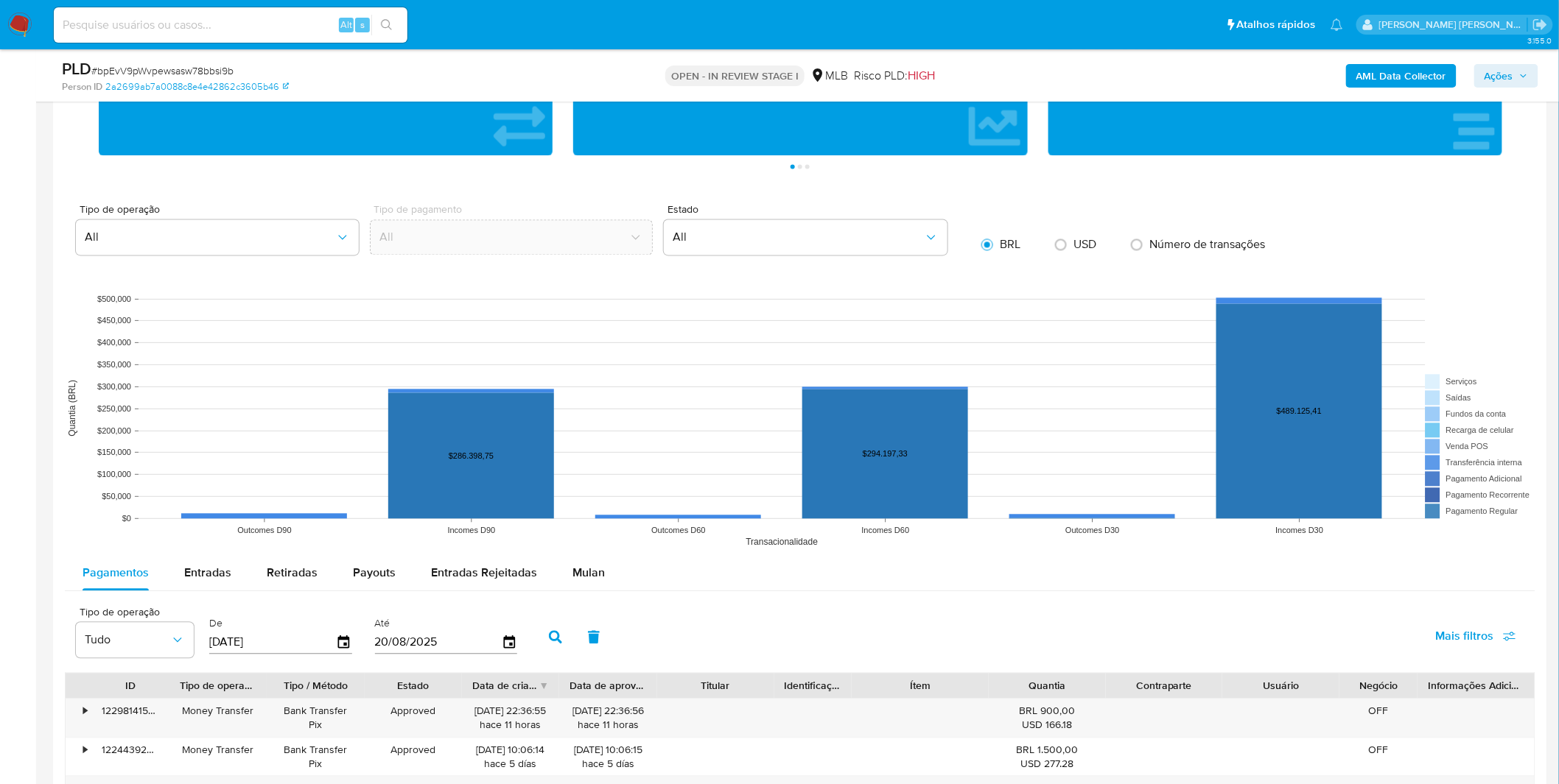
scroll to position [1145, 0]
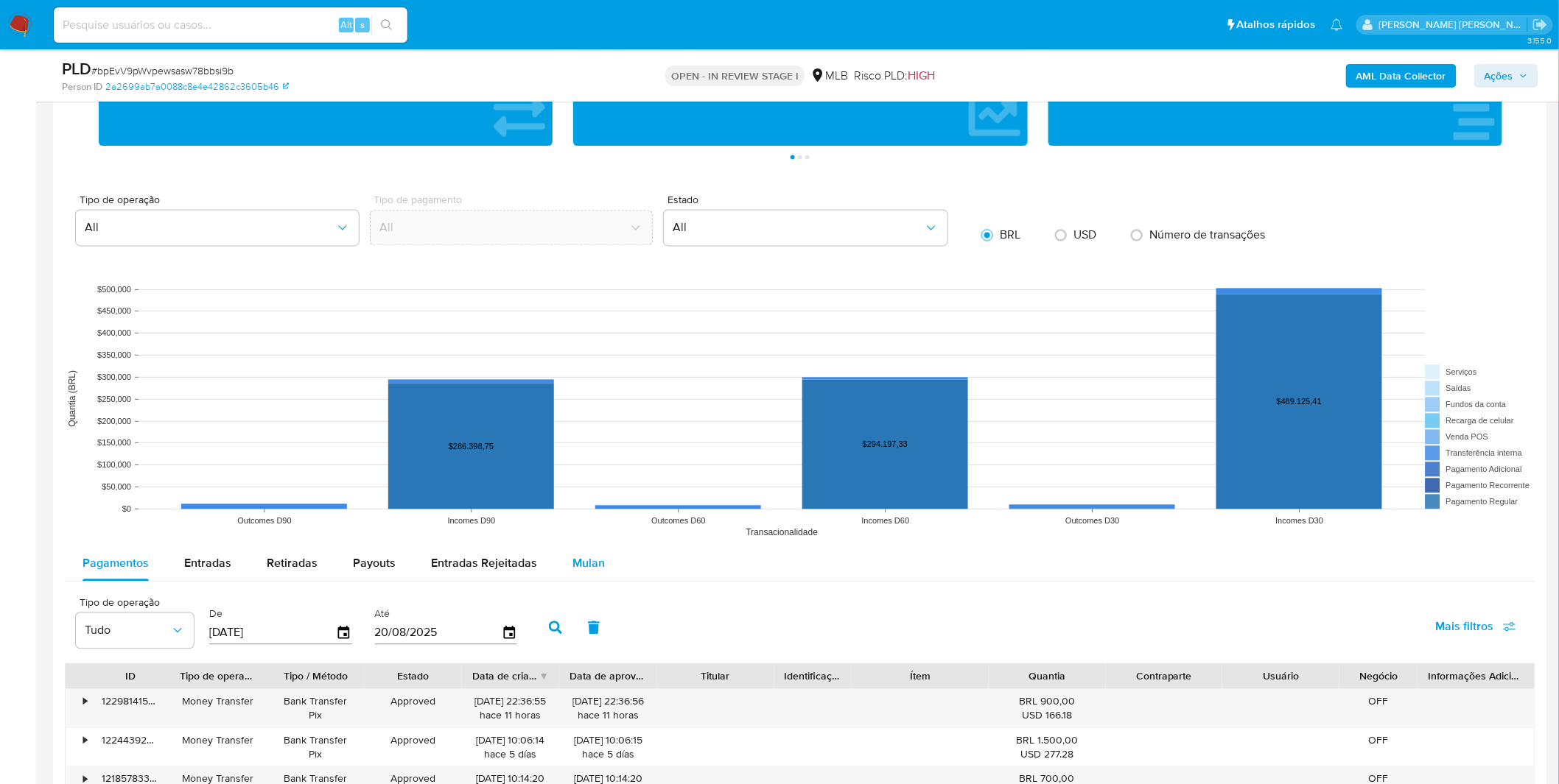
click at [588, 562] on span "Mulan" at bounding box center [589, 564] width 33 height 17
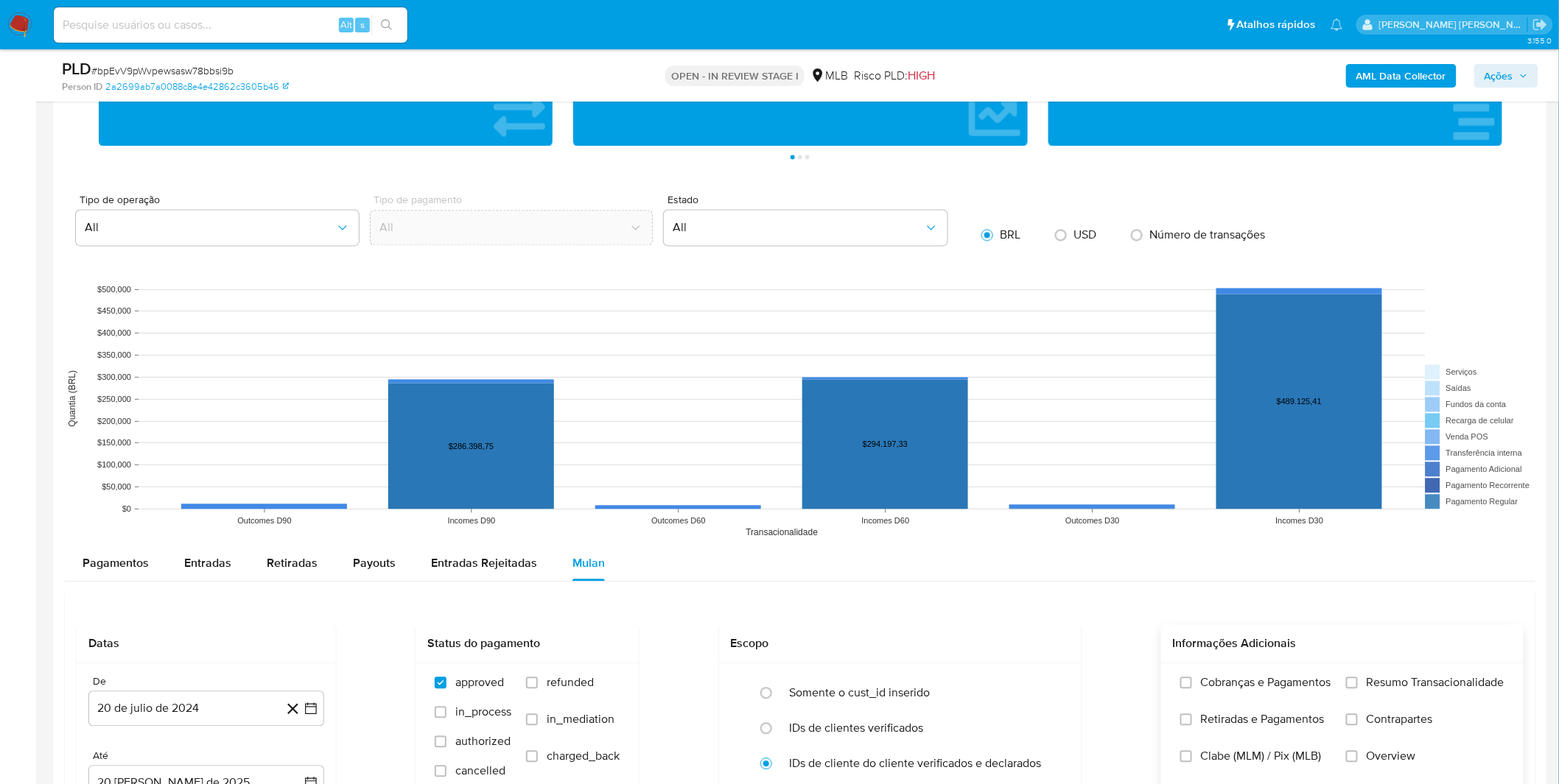
click at [1323, 697] on label "Cobranças e Pagamentos" at bounding box center [1256, 694] width 151 height 37
click at [1192, 689] on input "Cobranças e Pagamentos" at bounding box center [1186, 684] width 11 height 11
click at [1295, 727] on span "Retiradas e Pagamentos" at bounding box center [1262, 720] width 123 height 15
click at [1192, 726] on input "Retiradas e Pagamentos" at bounding box center [1186, 720] width 11 height 11
click at [1381, 700] on label "Resumo Transacionalidade" at bounding box center [1425, 694] width 159 height 37
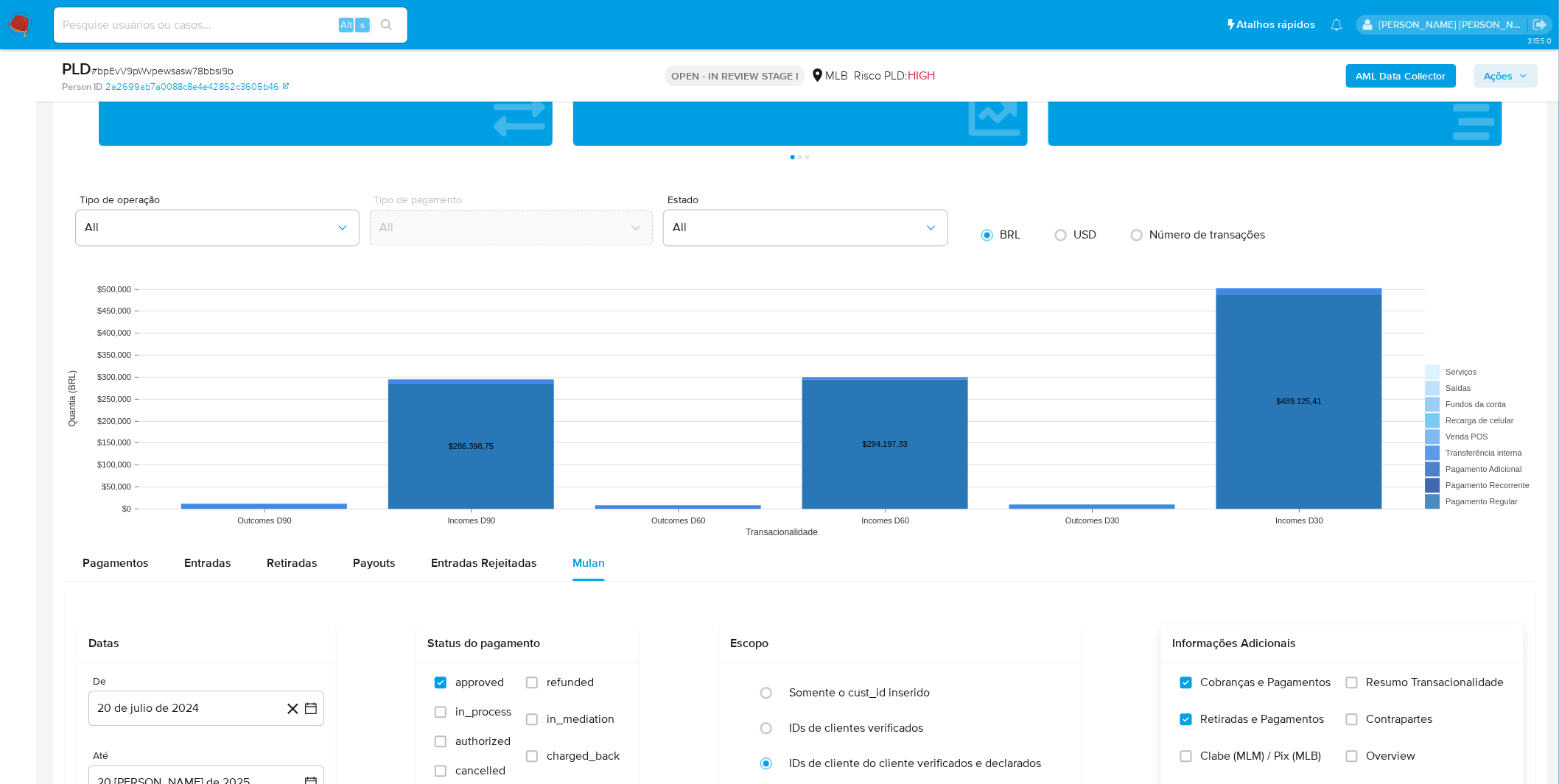
click at [1358, 689] on input "Resumo Transacionalidade" at bounding box center [1351, 684] width 11 height 11
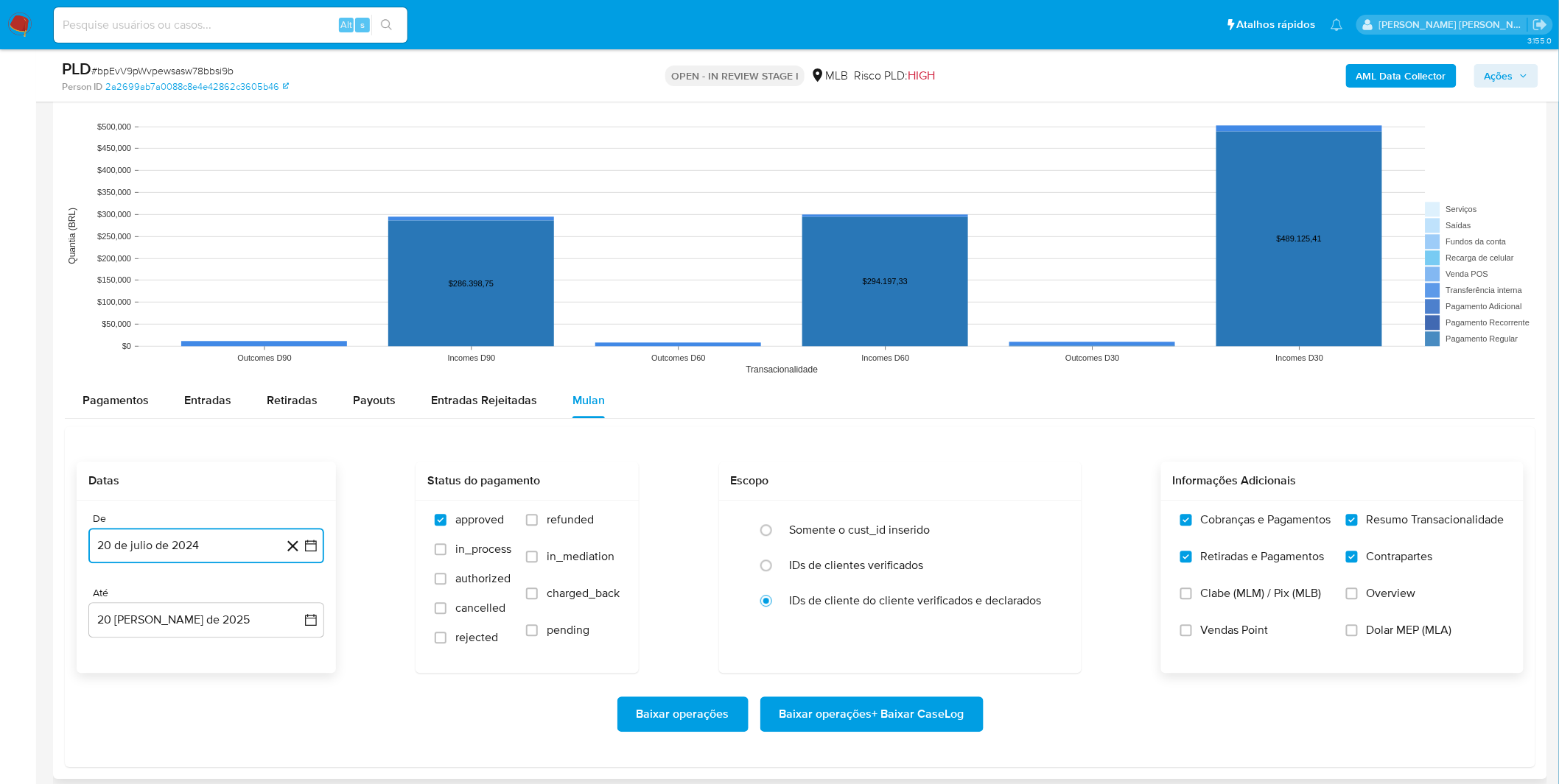
click at [191, 550] on button "20 de julio de 2024" at bounding box center [206, 546] width 236 height 35
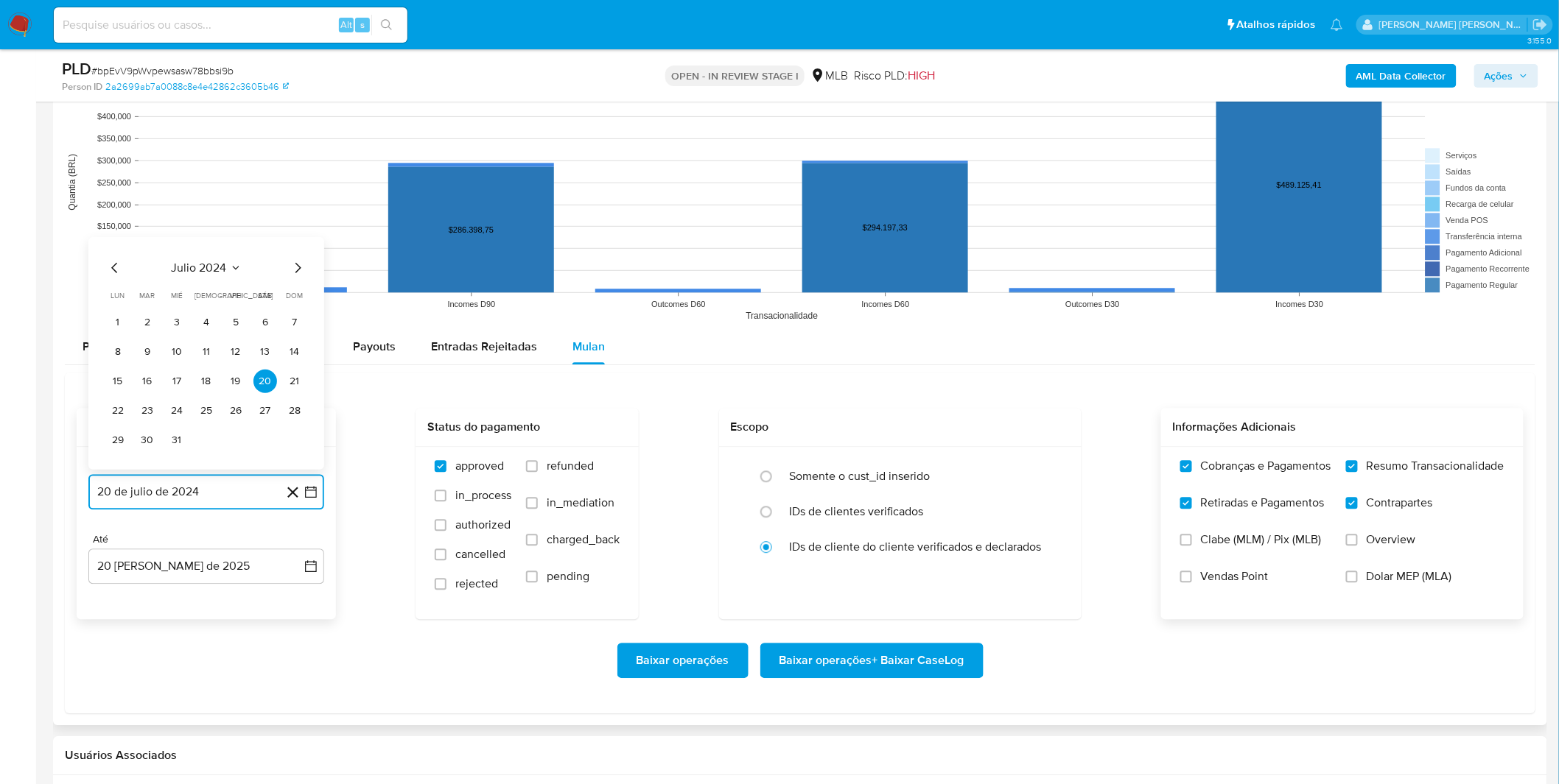
scroll to position [1390, 0]
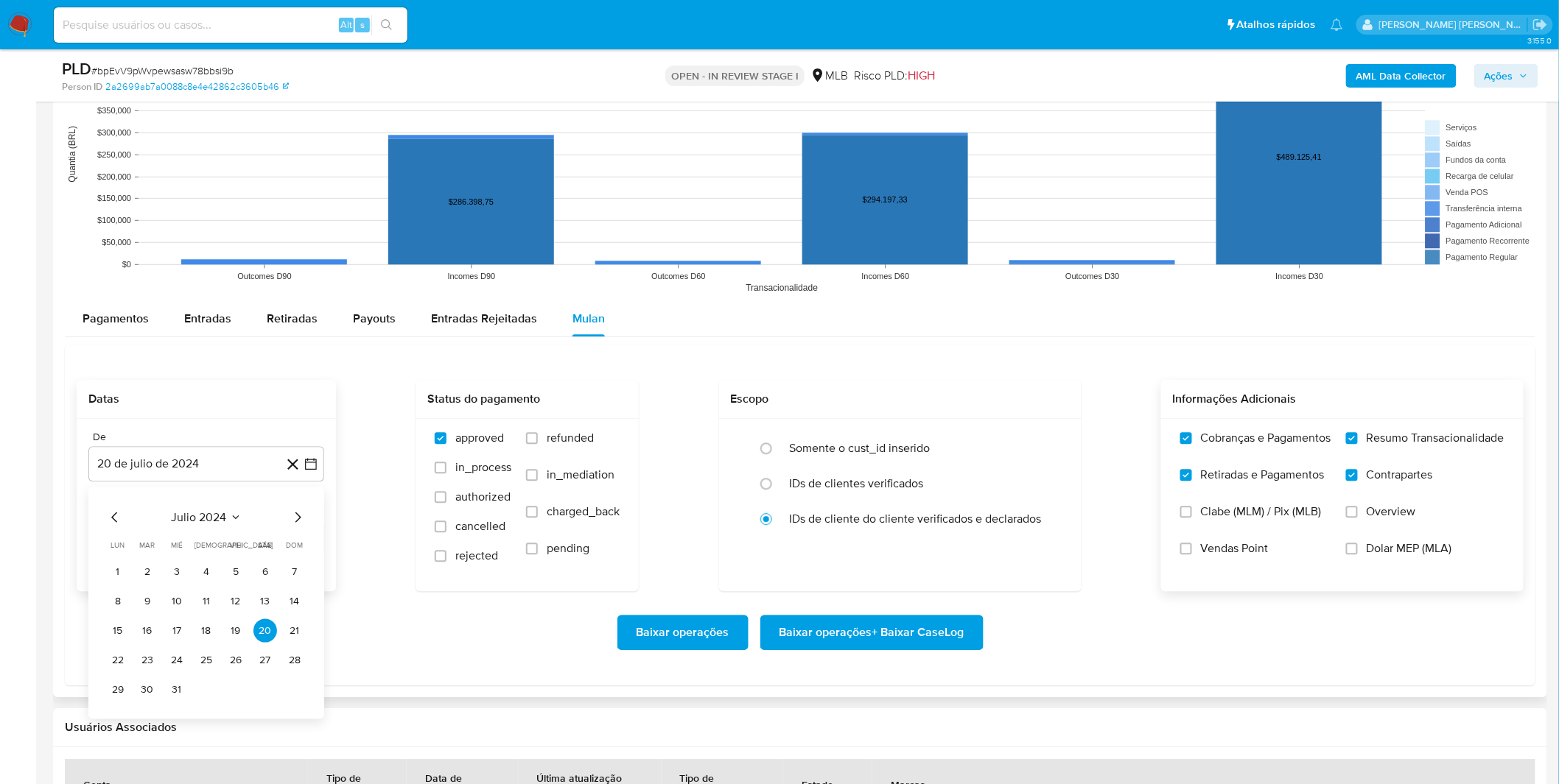
click at [209, 527] on div "julio 2024 julio 2024 lun lunes mar martes mié miércoles jue jueves vie viernes…" at bounding box center [206, 604] width 200 height 193
click at [190, 515] on span "julio 2024" at bounding box center [199, 517] width 56 height 15
click at [312, 514] on div "2024 2024 ene feb mar abr may jun jul ago sep oct nov dic" at bounding box center [204, 611] width 233 height 250
click at [298, 514] on icon "Año siguiente" at bounding box center [295, 517] width 18 height 18
click at [153, 653] on button "[DATE]" at bounding box center [141, 653] width 41 height 24
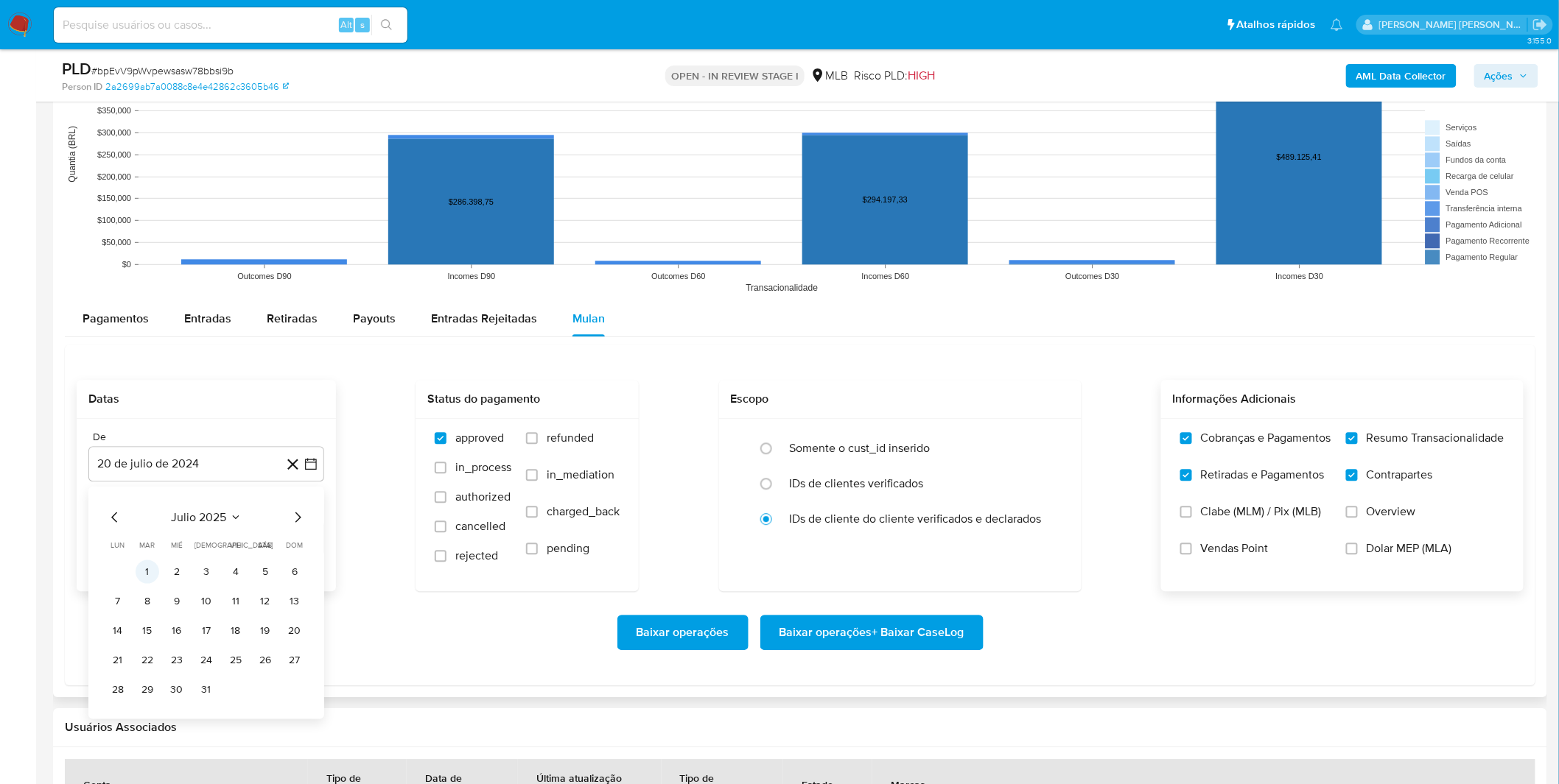
click at [146, 572] on button "1" at bounding box center [147, 571] width 24 height 24
drag, startPoint x: 176, startPoint y: 632, endPoint x: 202, endPoint y: 633, distance: 26.0
click at [176, 633] on div "Baixar operações Baixar operações + Baixar CaseLog" at bounding box center [800, 632] width 1447 height 35
click at [812, 641] on span "Baixar operações + Baixar CaseLog" at bounding box center [872, 633] width 185 height 33
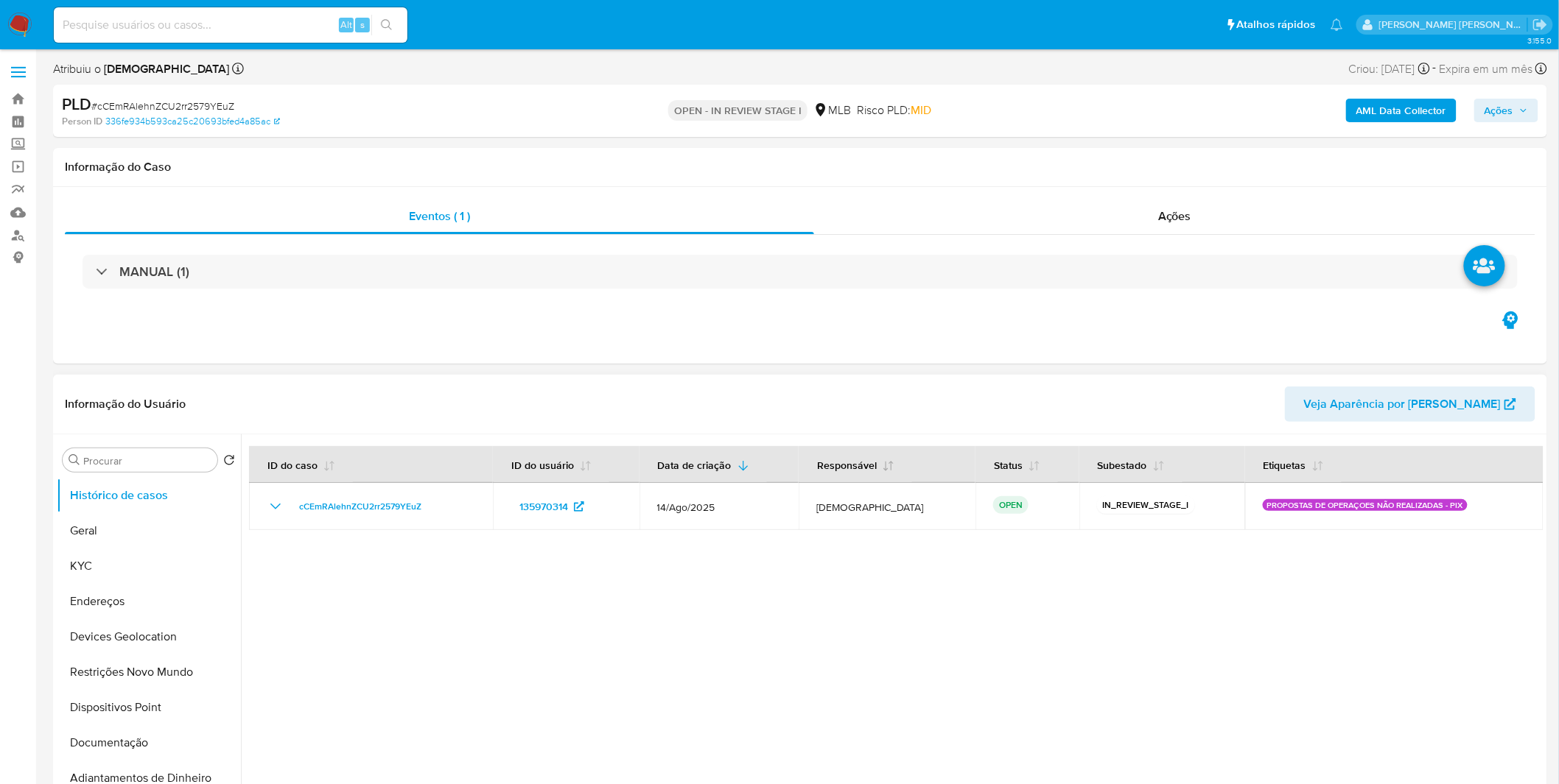
select select "10"
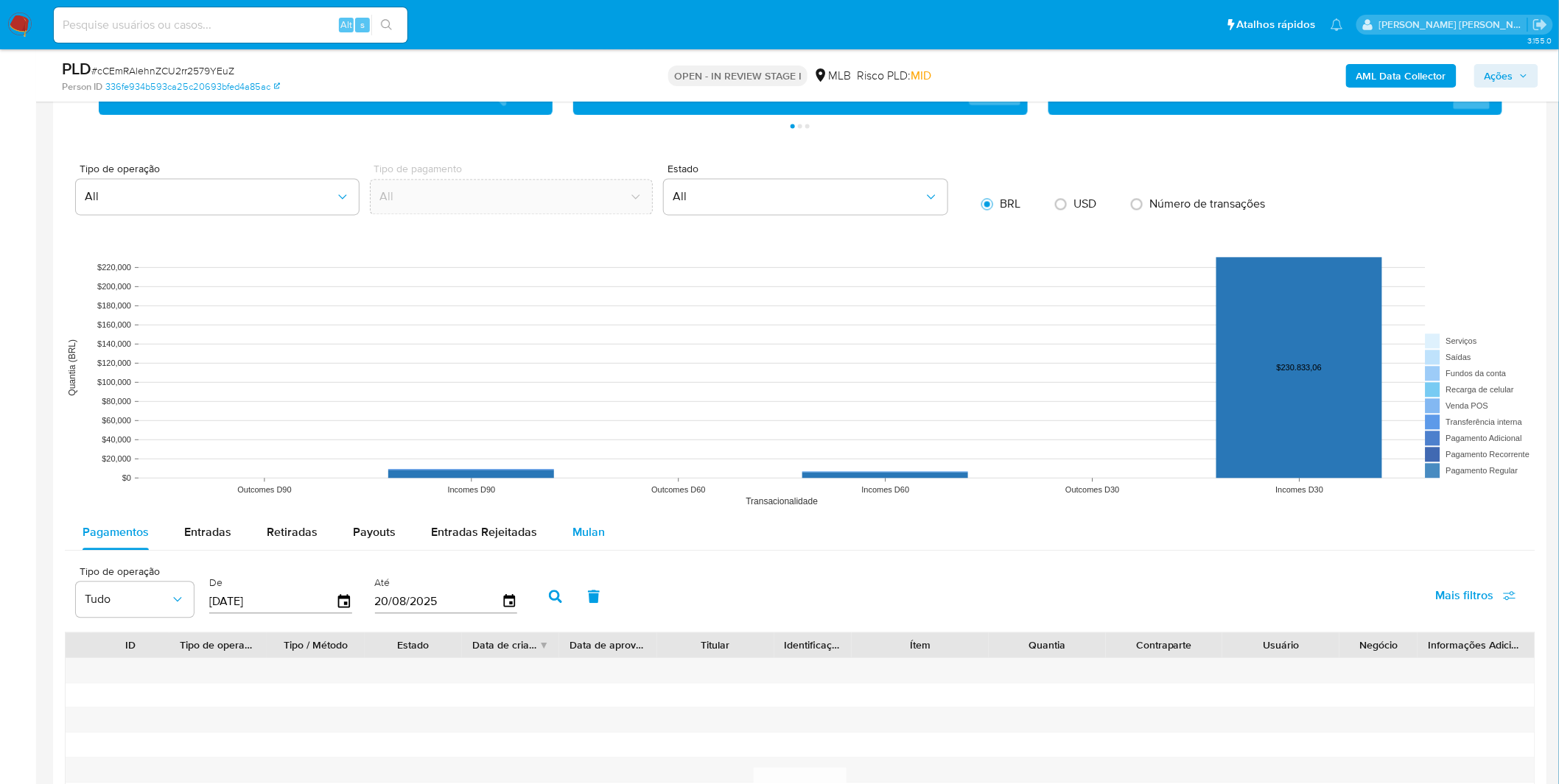
click at [581, 531] on span "Mulan" at bounding box center [589, 532] width 33 height 17
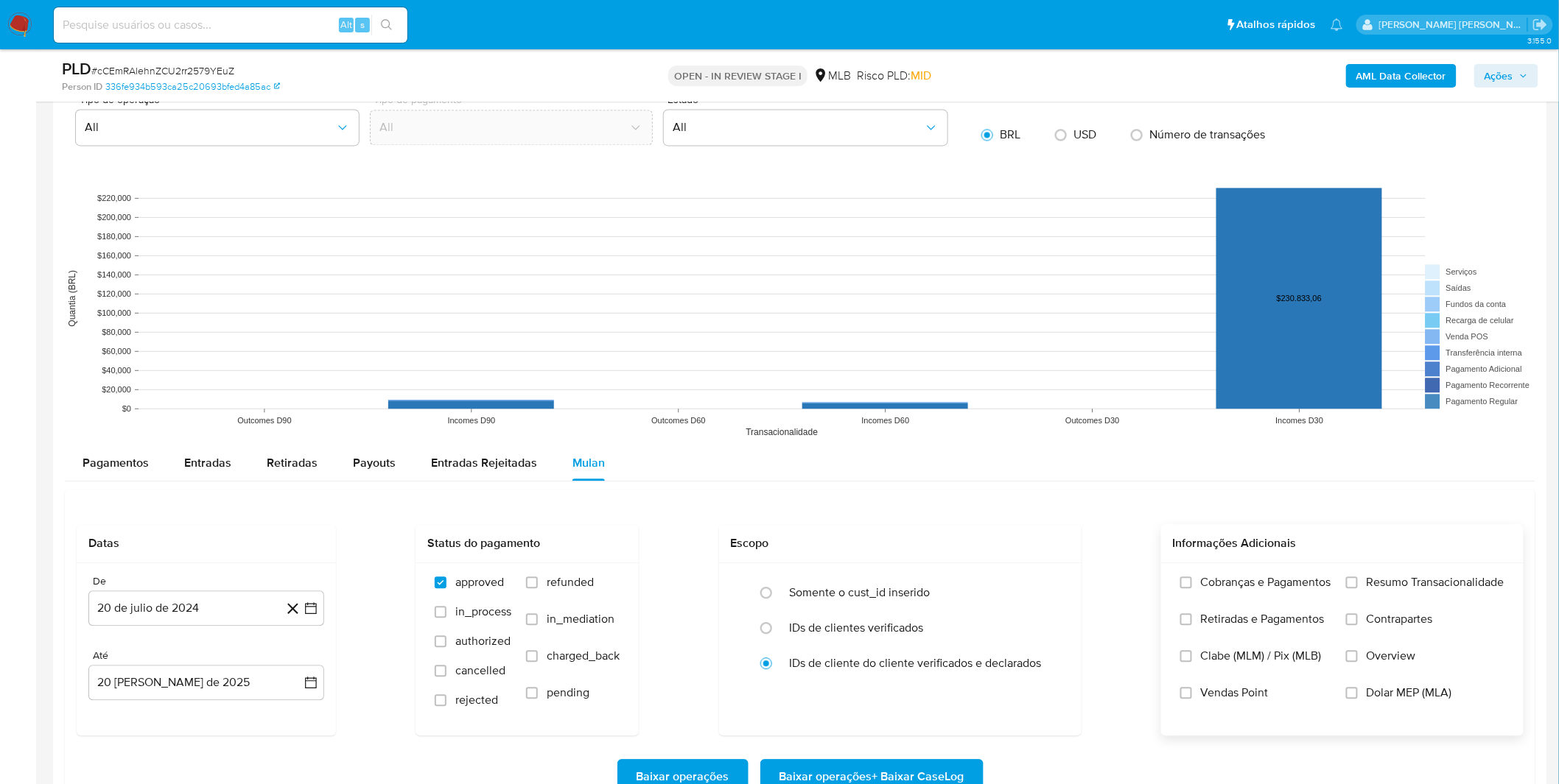
scroll to position [1390, 0]
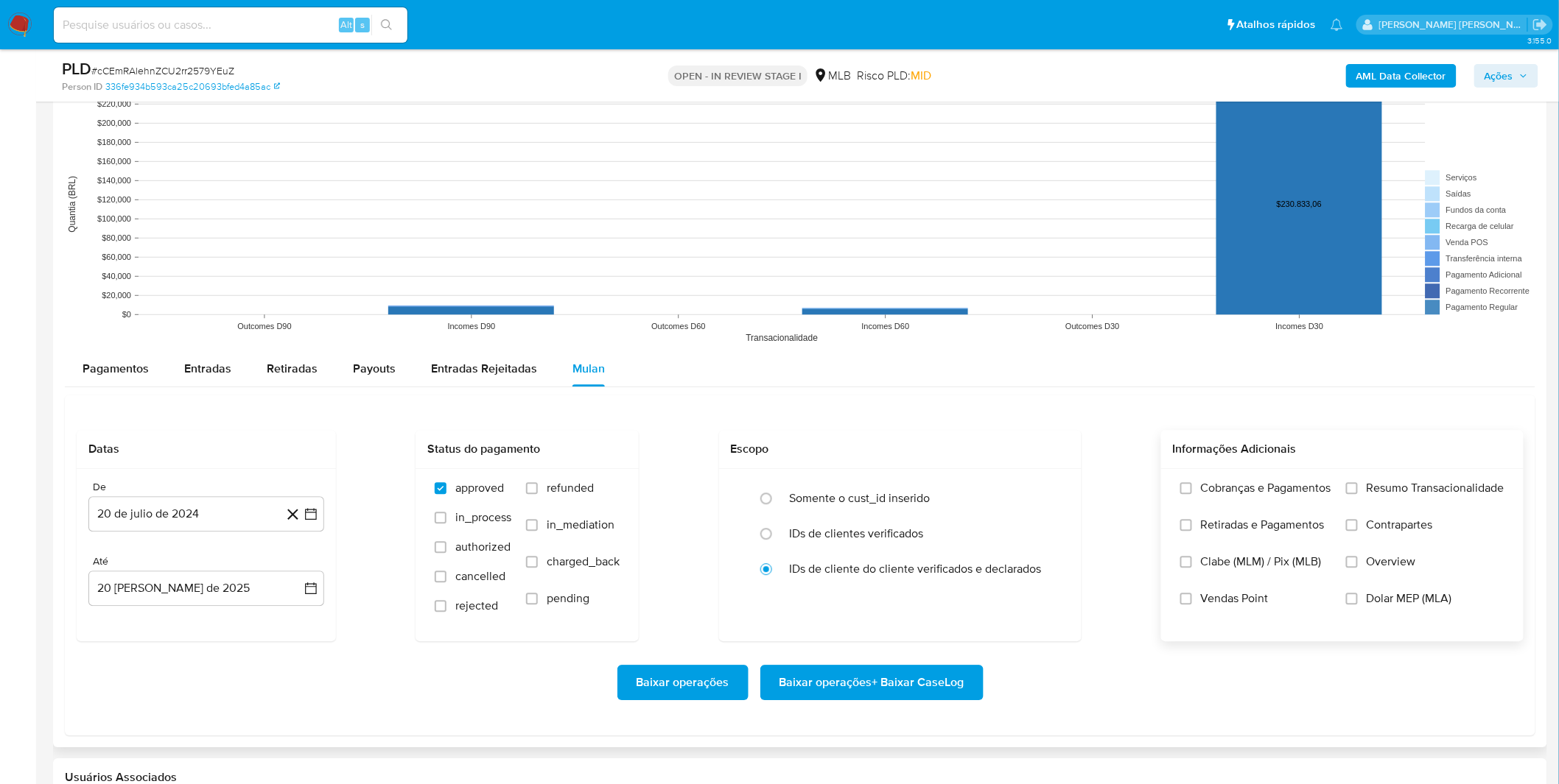
click at [1222, 506] on label "Cobranças e Pagamentos" at bounding box center [1256, 499] width 151 height 37
click at [1192, 494] on input "Cobranças e Pagamentos" at bounding box center [1186, 488] width 11 height 11
click at [1218, 542] on label "Retiradas e Pagamentos" at bounding box center [1256, 536] width 151 height 37
click at [1192, 531] on input "Retiradas e Pagamentos" at bounding box center [1186, 525] width 11 height 11
click at [1398, 518] on span "Contrapartes" at bounding box center [1400, 525] width 66 height 15
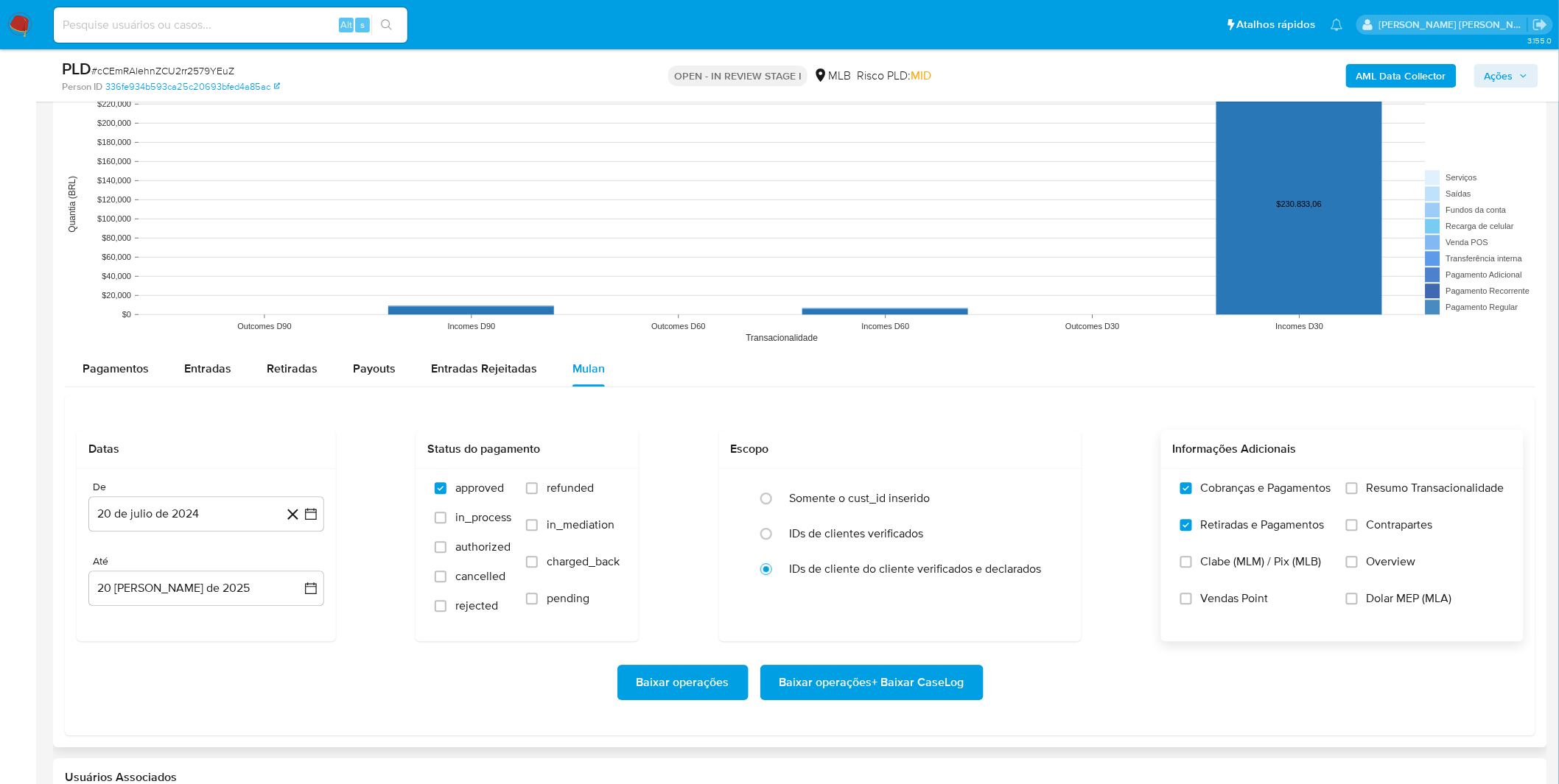
click at [1358, 519] on input "Contrapartes" at bounding box center [1351, 525] width 11 height 11
click at [1398, 518] on span "Contrapartes" at bounding box center [1400, 525] width 66 height 15
click at [1358, 519] on input "Contrapartes" at bounding box center [1351, 525] width 11 height 11
click at [1398, 501] on label "Resumo Transacionalidade" at bounding box center [1425, 499] width 159 height 37
click at [1358, 494] on input "Resumo Transacionalidade" at bounding box center [1351, 488] width 11 height 11
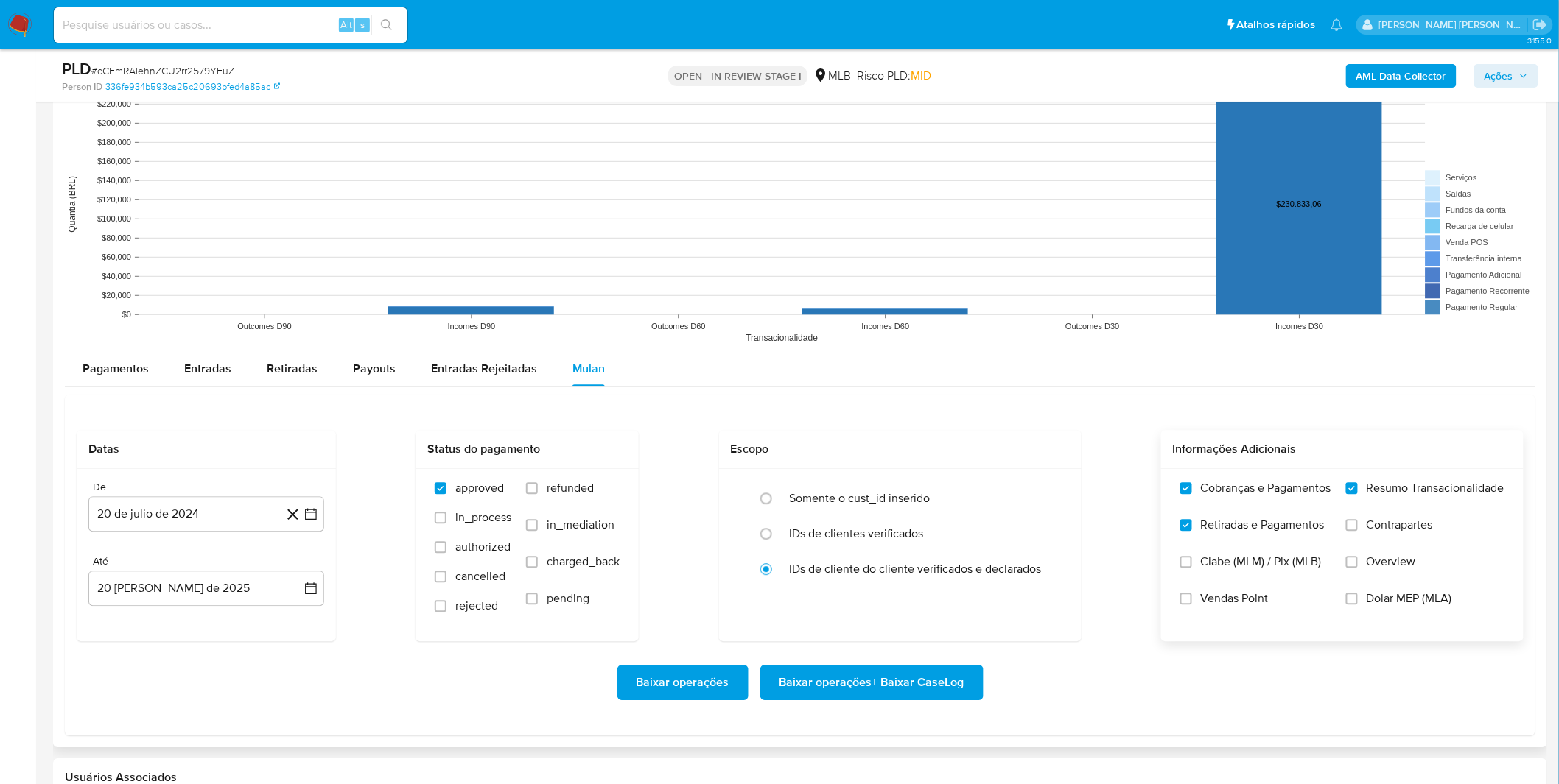
click at [1392, 527] on span "Contrapartes" at bounding box center [1400, 525] width 66 height 15
click at [1358, 527] on input "Contrapartes" at bounding box center [1351, 525] width 11 height 11
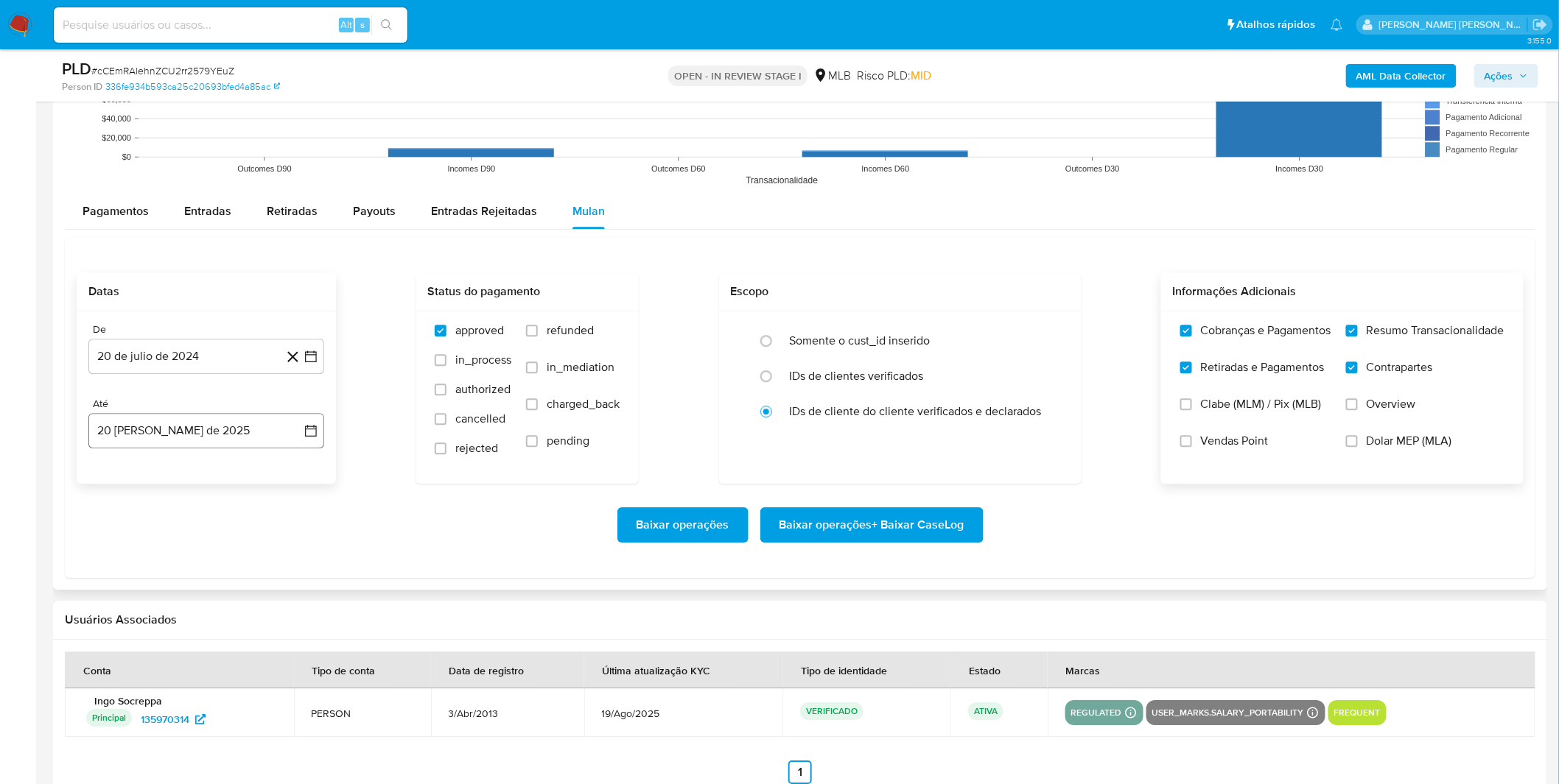
scroll to position [1555, 0]
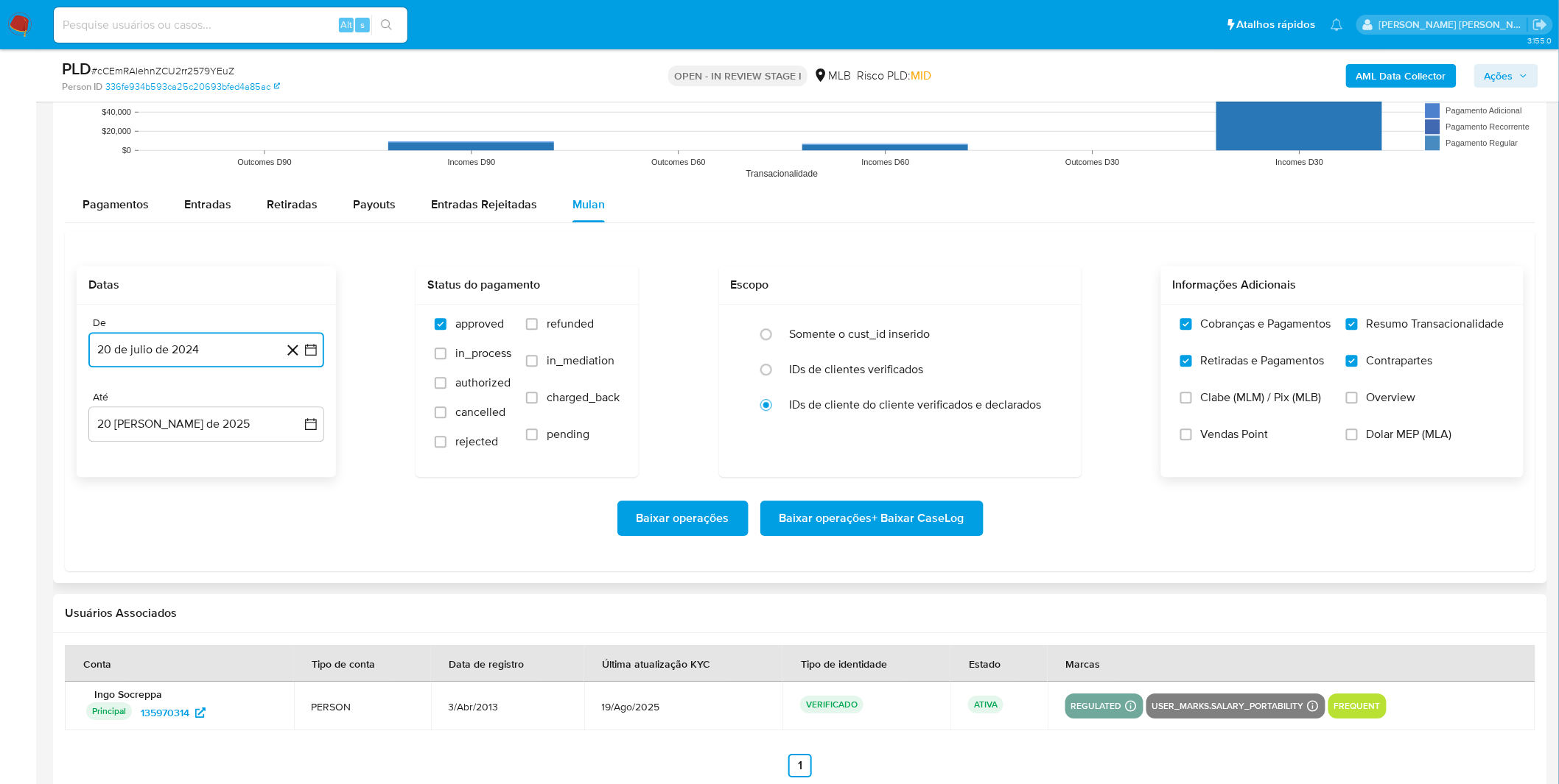
click at [196, 354] on button "20 de julio de 2024" at bounding box center [206, 350] width 236 height 35
click at [217, 363] on button "20 de julio de 2024" at bounding box center [206, 350] width 236 height 35
click at [231, 344] on button "20 de julio de 2024" at bounding box center [206, 350] width 236 height 35
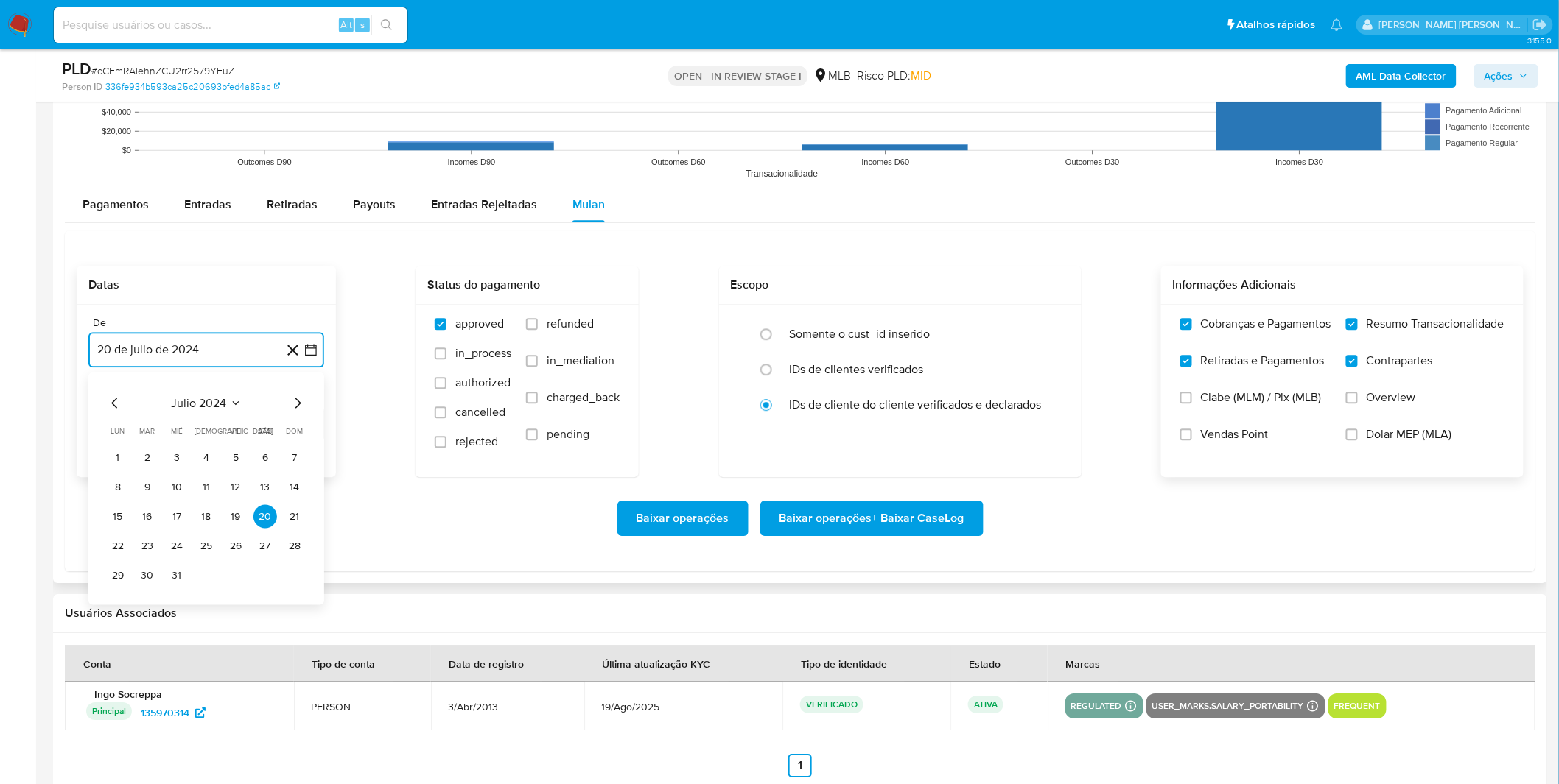
click at [217, 400] on span "julio 2024" at bounding box center [199, 403] width 56 height 15
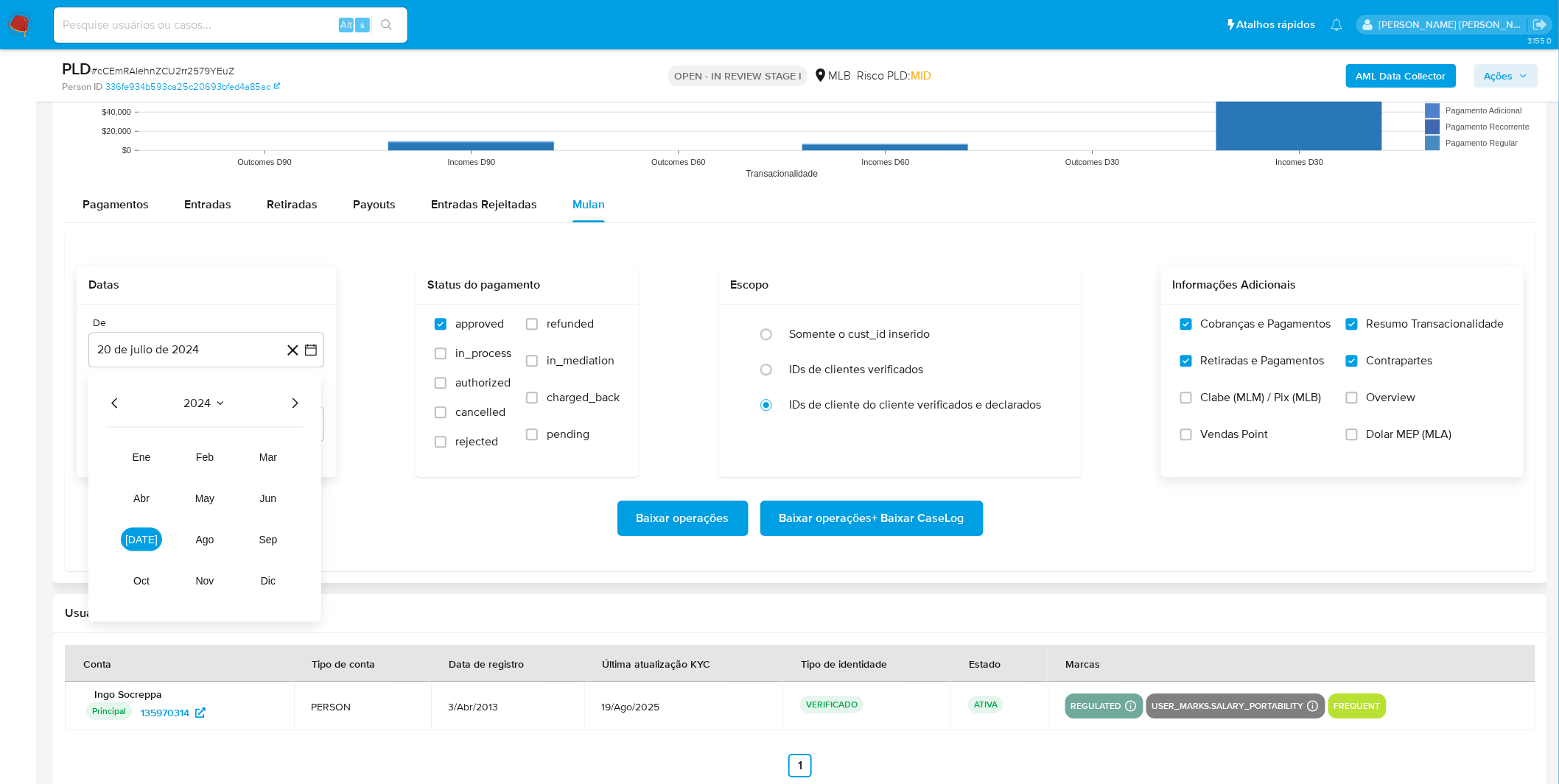
click at [283, 401] on div "2024" at bounding box center [205, 403] width 198 height 18
click at [289, 403] on icon "Año siguiente" at bounding box center [295, 403] width 18 height 18
click at [150, 545] on button "jul" at bounding box center [141, 539] width 41 height 24
click at [149, 464] on button "1" at bounding box center [147, 457] width 24 height 24
click at [185, 542] on div "Baixar operações Baixar operações + Baixar CaseLog" at bounding box center [800, 518] width 1447 height 82
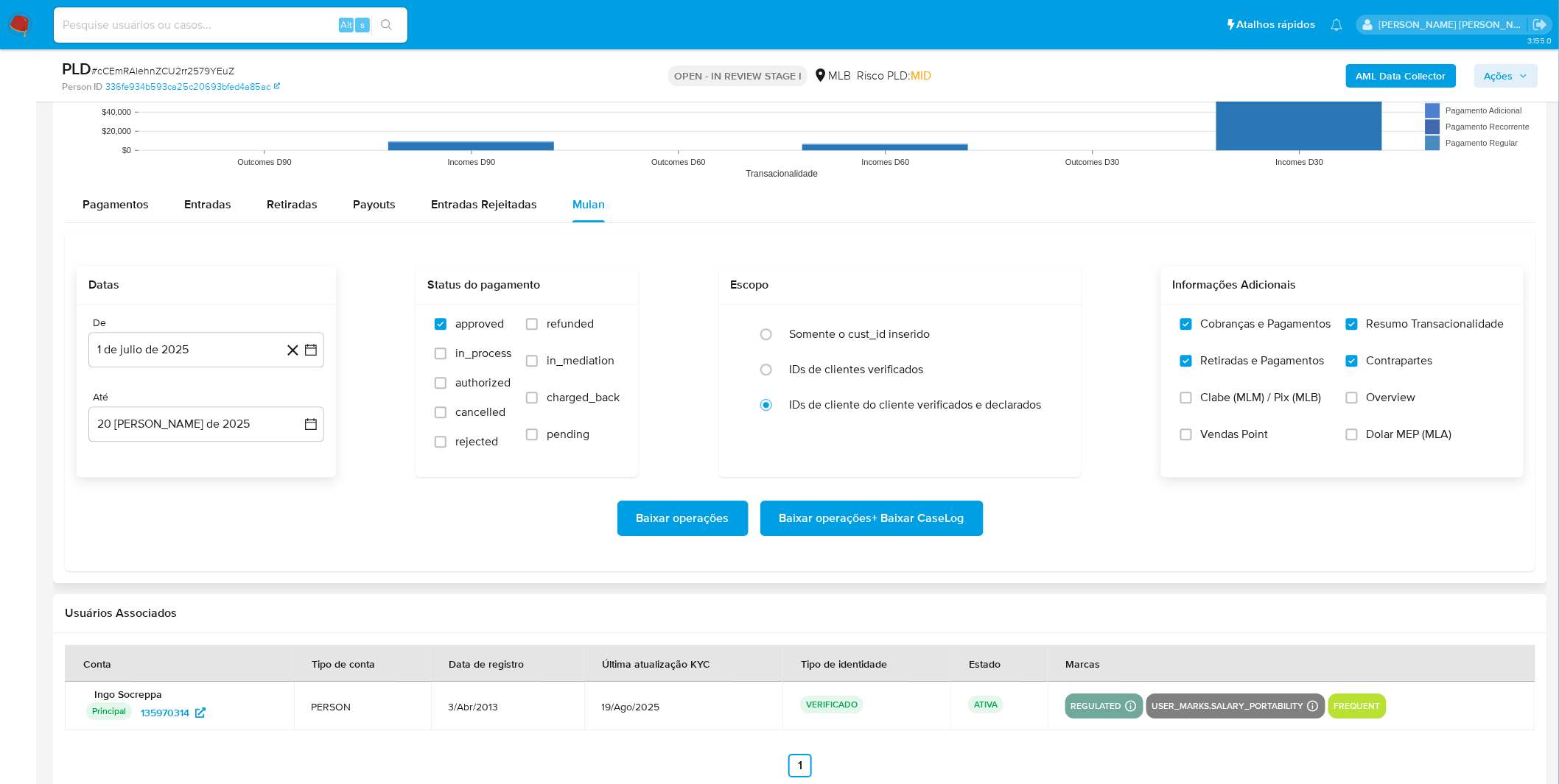
click at [850, 524] on span "Baixar operações + Baixar CaseLog" at bounding box center [872, 519] width 185 height 33
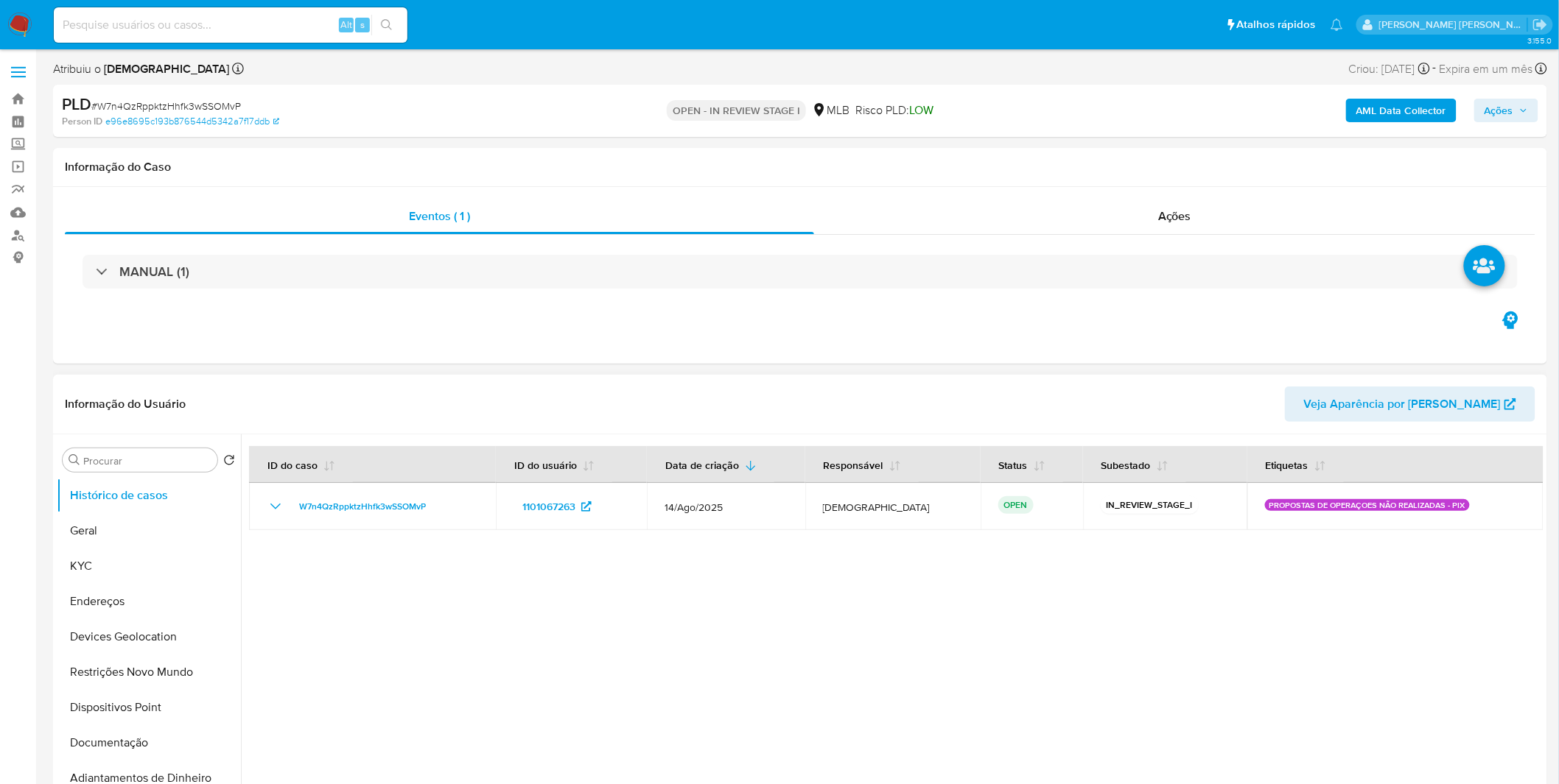
select select "10"
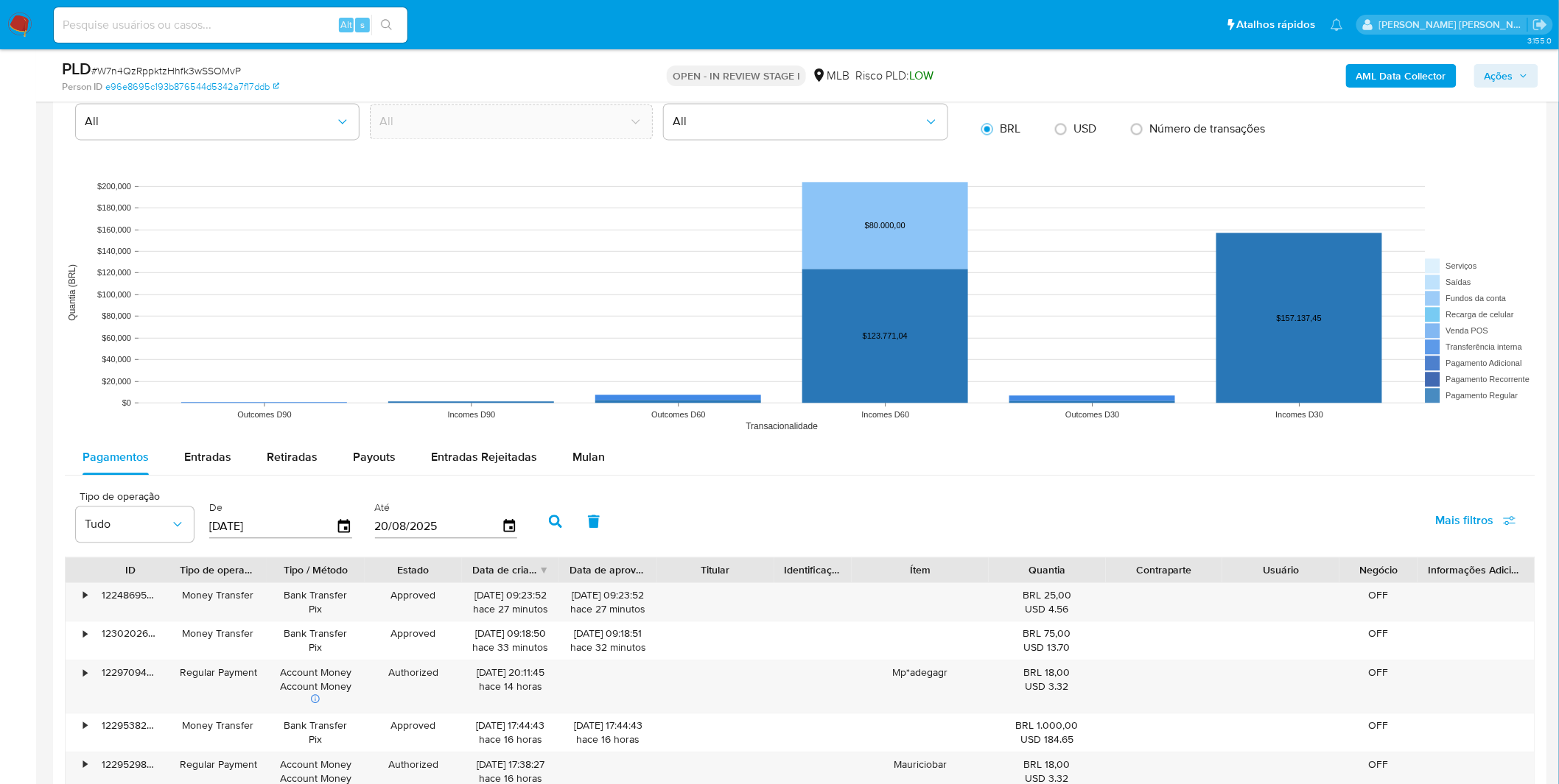
scroll to position [1308, 0]
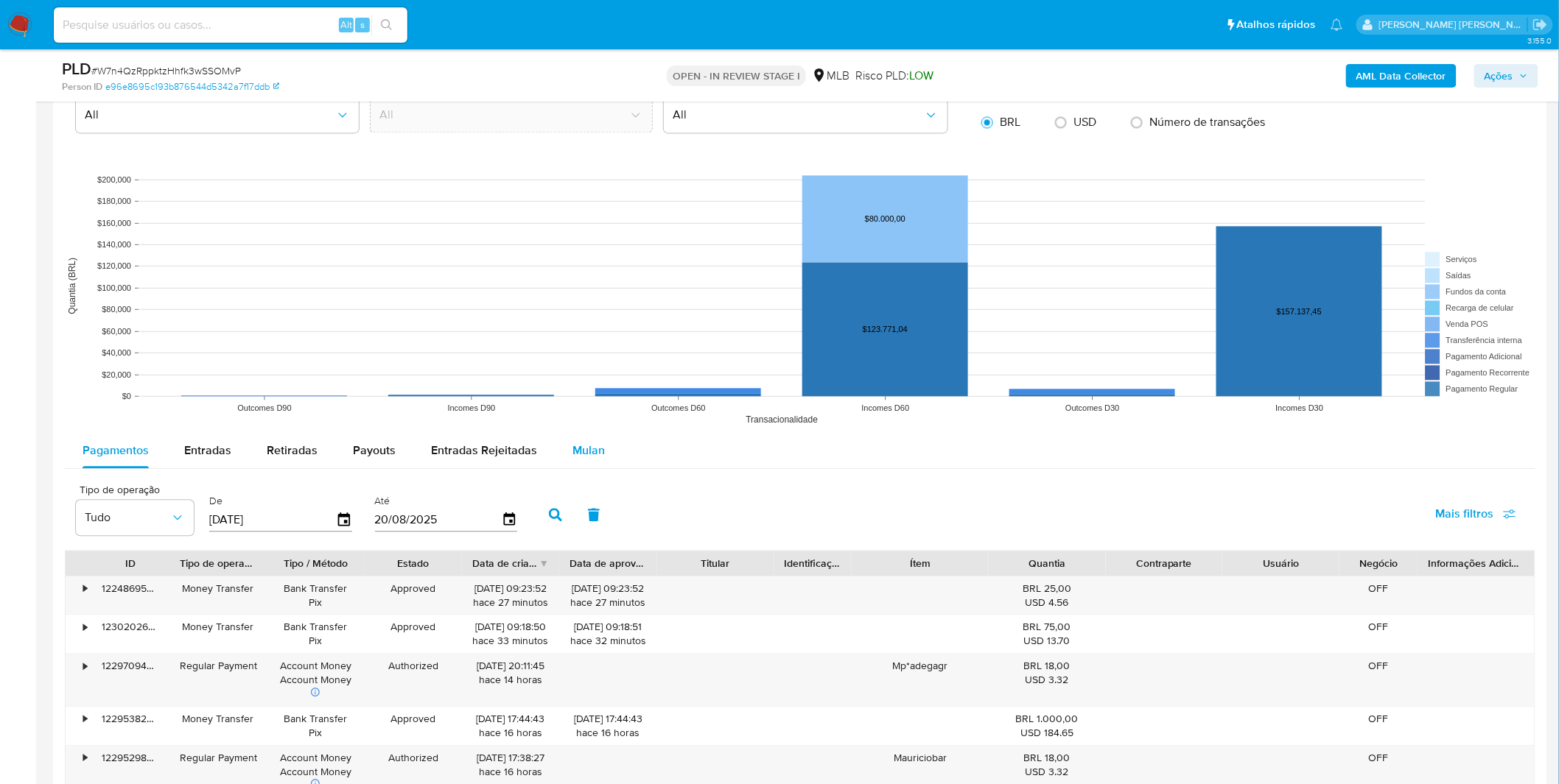
click at [576, 443] on span "Mulan" at bounding box center [589, 450] width 33 height 17
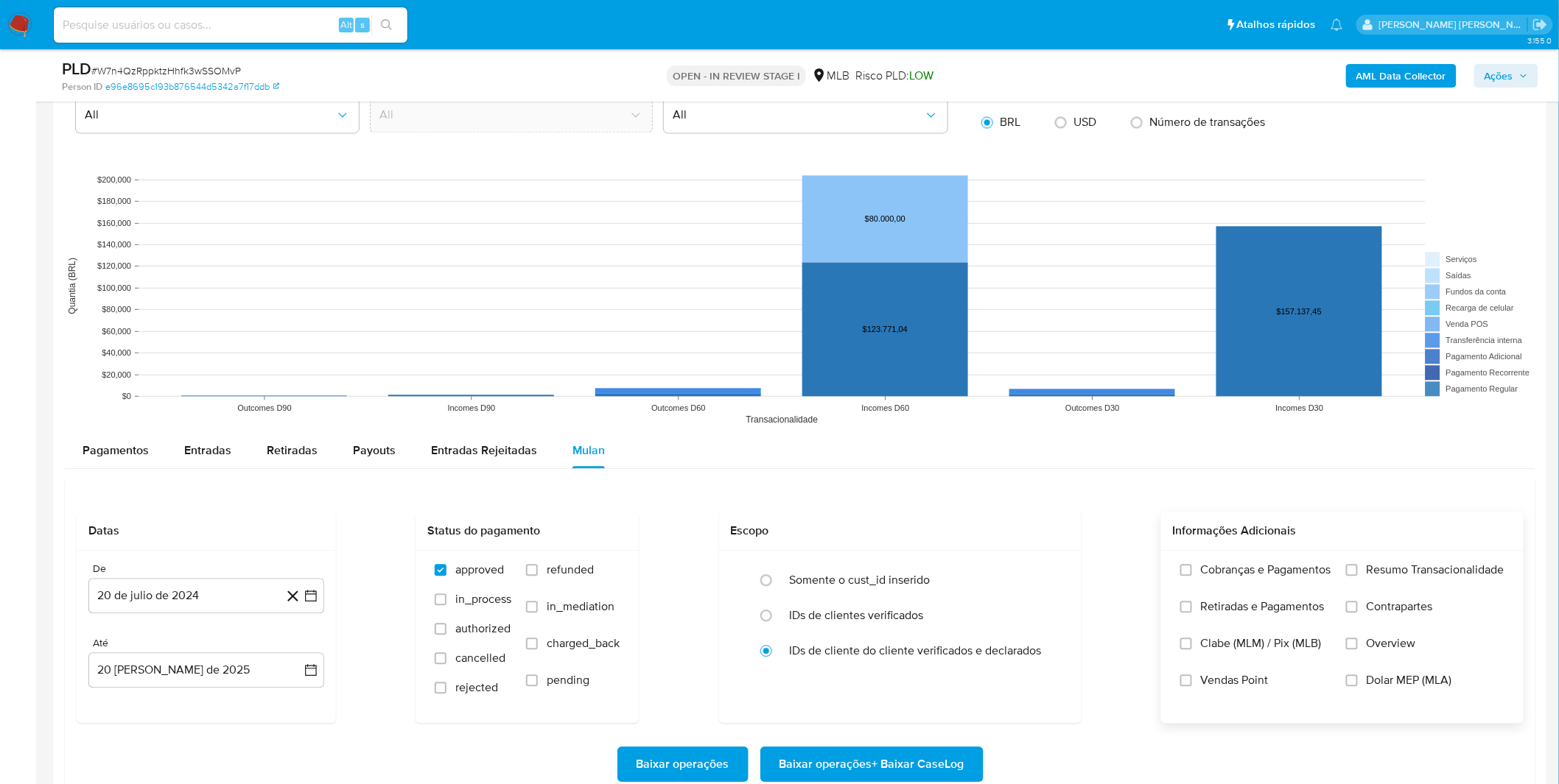
click at [1271, 577] on span "Cobranças e Pagamentos" at bounding box center [1266, 570] width 131 height 15
click at [1192, 576] on input "Cobranças e Pagamentos" at bounding box center [1186, 570] width 11 height 11
click at [1257, 616] on label "Retiradas e Pagamentos" at bounding box center [1256, 617] width 151 height 37
click at [1192, 612] on input "Retiradas e Pagamentos" at bounding box center [1186, 607] width 11 height 11
click at [1414, 601] on span "Contrapartes" at bounding box center [1400, 607] width 66 height 15
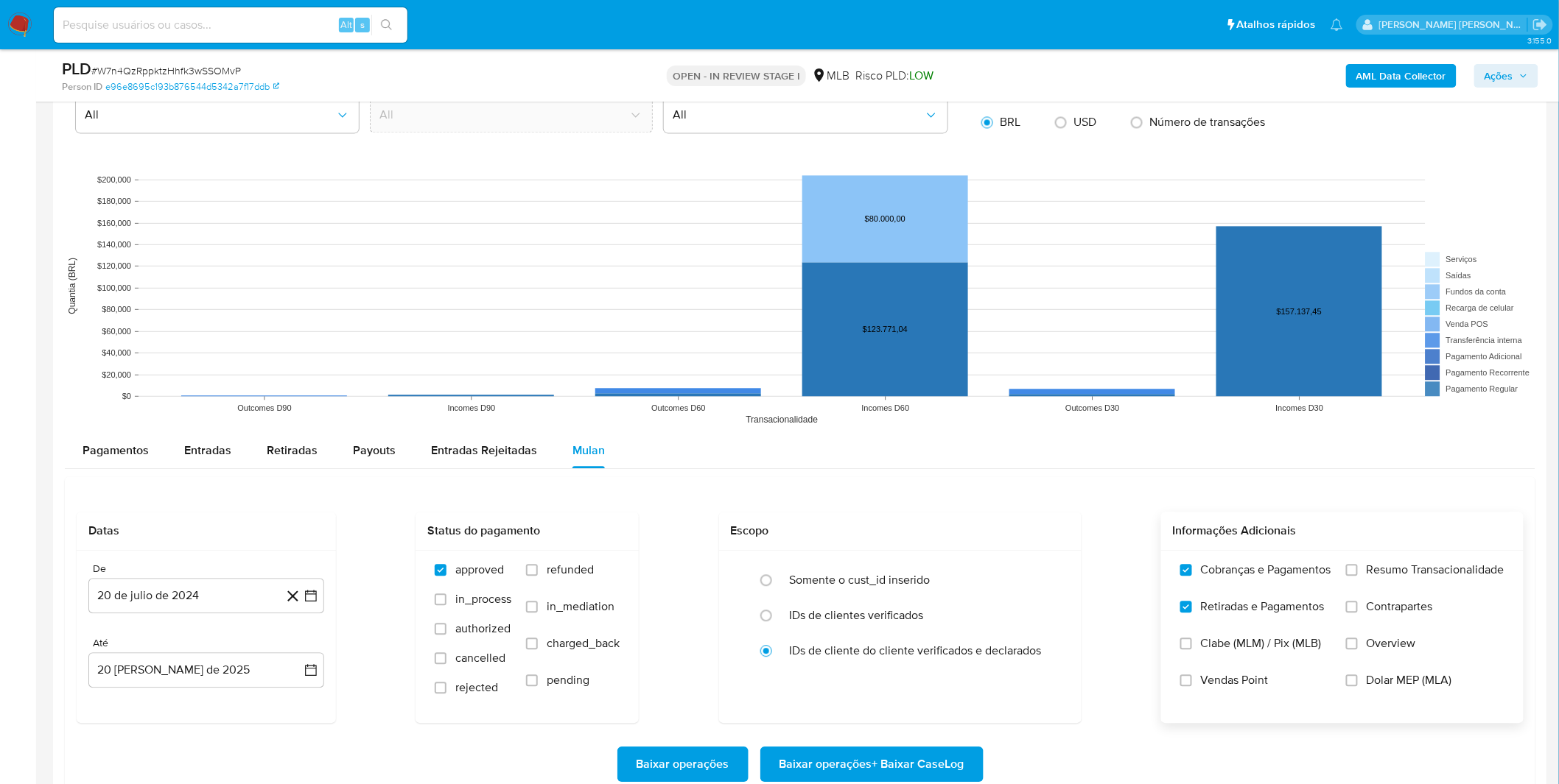
click at [1358, 601] on input "Contrapartes" at bounding box center [1351, 607] width 11 height 11
click at [1415, 581] on label "Resumo Transacionalidade" at bounding box center [1425, 581] width 159 height 37
click at [1358, 576] on input "Resumo Transacionalidade" at bounding box center [1351, 570] width 11 height 11
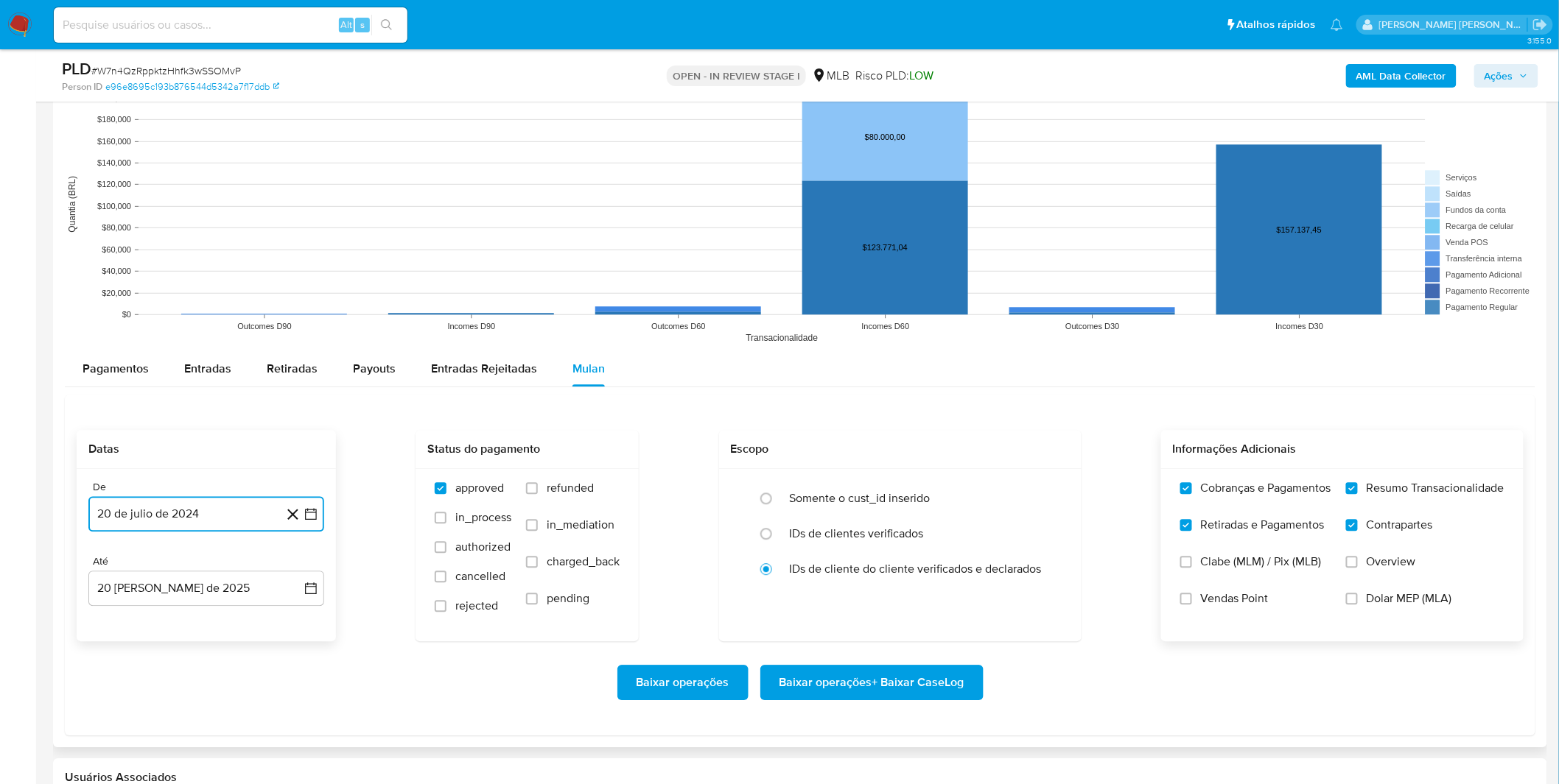
click at [179, 519] on button "20 de julio de 2024" at bounding box center [206, 514] width 236 height 35
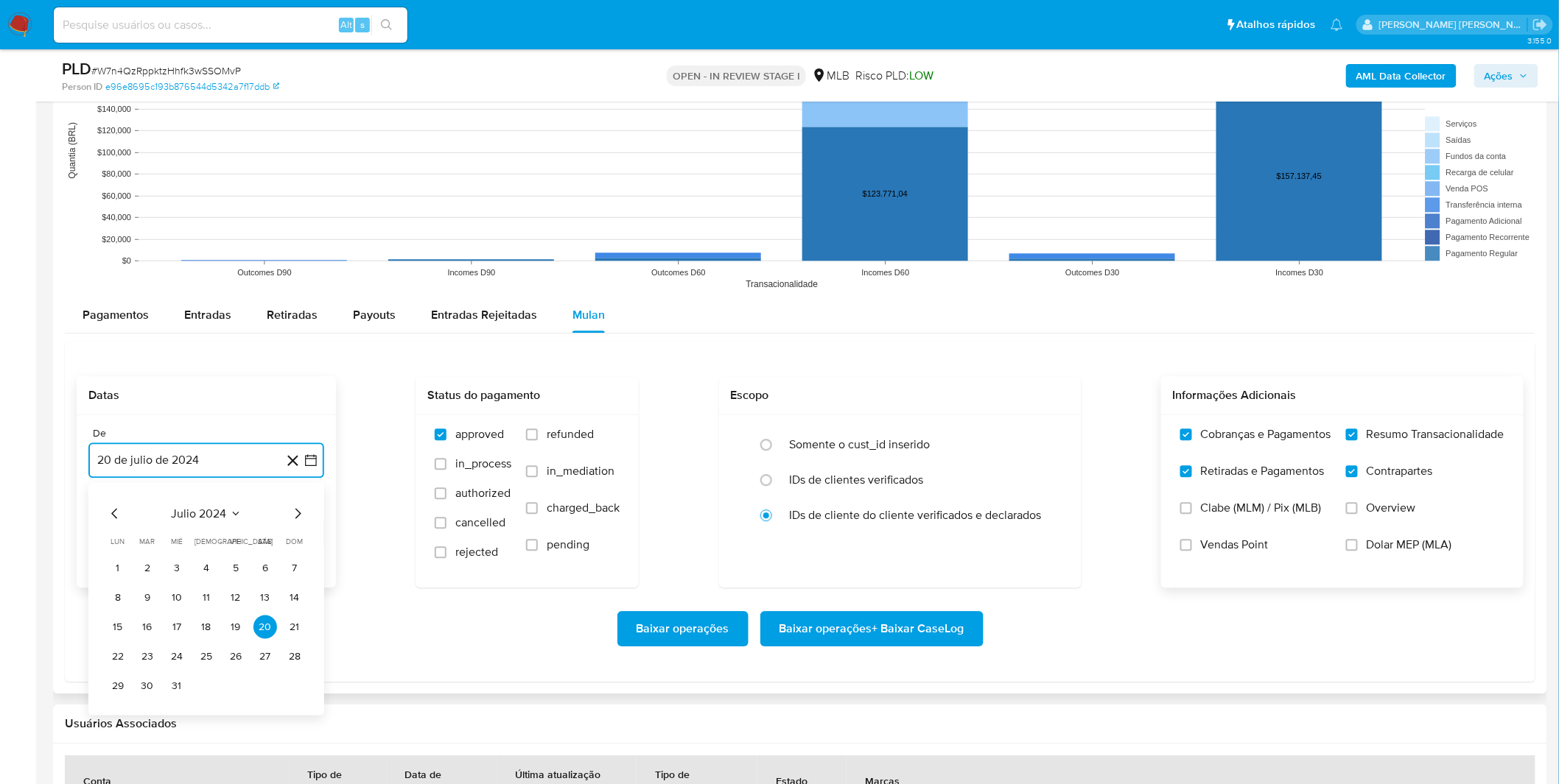
scroll to position [1472, 0]
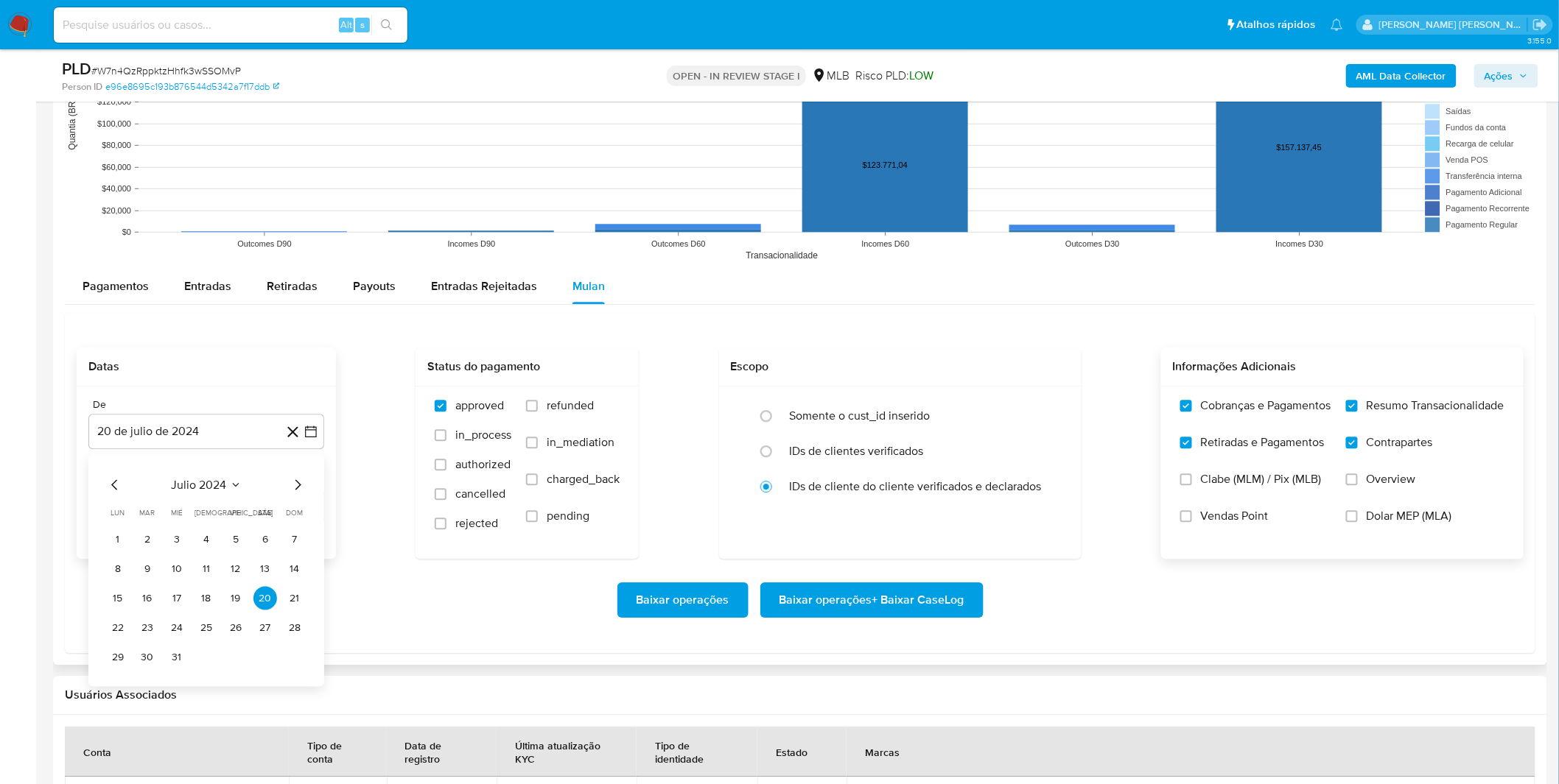
click at [200, 497] on div "julio 2024 julio 2024 lun lunes mar martes mié miércoles jue jueves vie viernes…" at bounding box center [206, 572] width 200 height 193
click at [214, 489] on span "julio 2024" at bounding box center [199, 484] width 56 height 15
click at [214, 489] on icon "Seleccionar mes y año" at bounding box center [220, 484] width 11 height 11
click at [223, 483] on span "julio 2024" at bounding box center [199, 484] width 56 height 15
click at [295, 492] on icon "Año siguiente" at bounding box center [295, 485] width 18 height 18
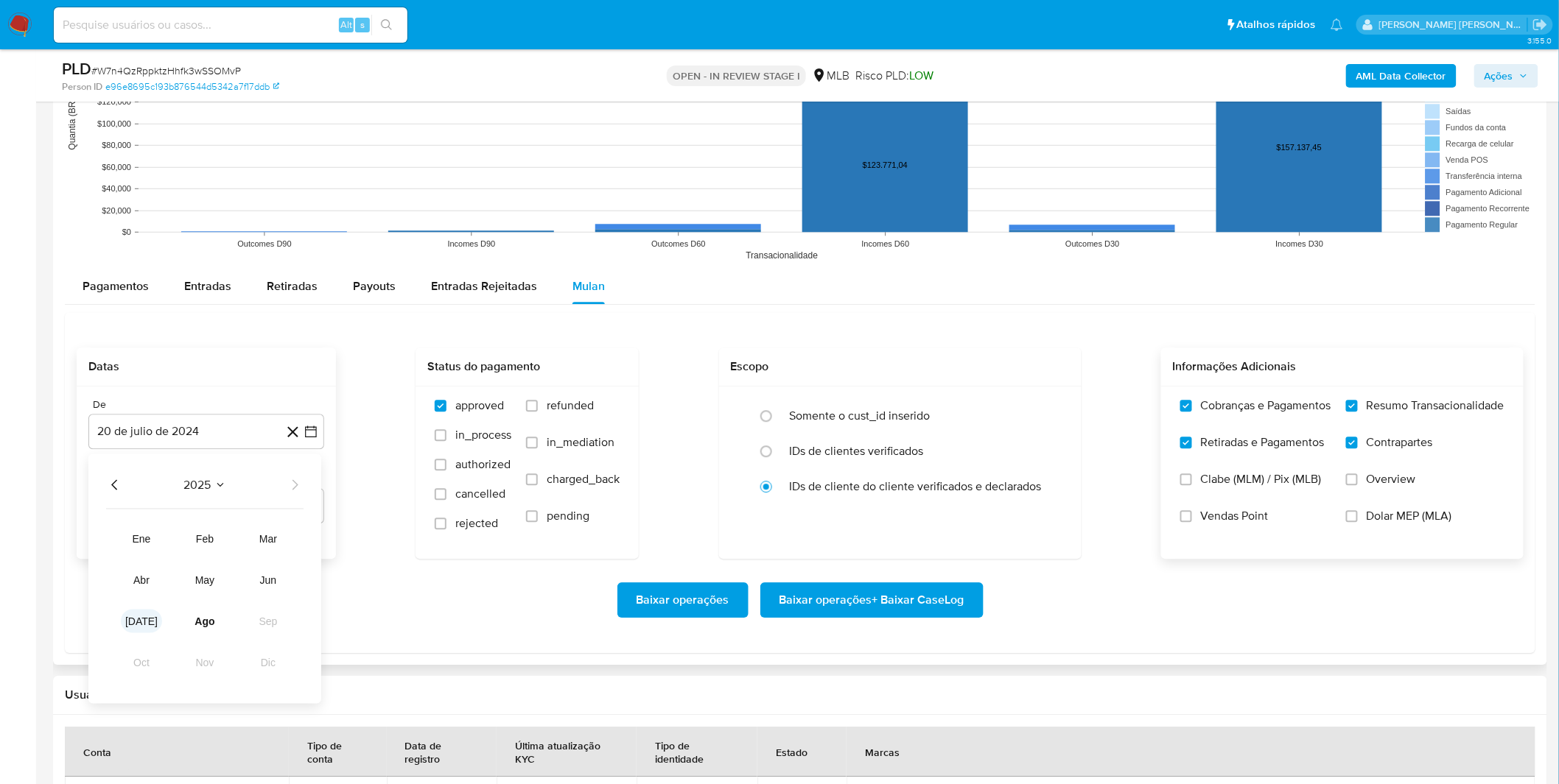
click at [132, 632] on button "[DATE]" at bounding box center [141, 621] width 41 height 24
click at [154, 543] on button "1" at bounding box center [147, 539] width 24 height 24
click at [149, 593] on div "Baixar operações Baixar operações + Baixar CaseLog" at bounding box center [800, 599] width 1447 height 35
click at [878, 605] on span "Baixar operações + Baixar CaseLog" at bounding box center [872, 600] width 185 height 33
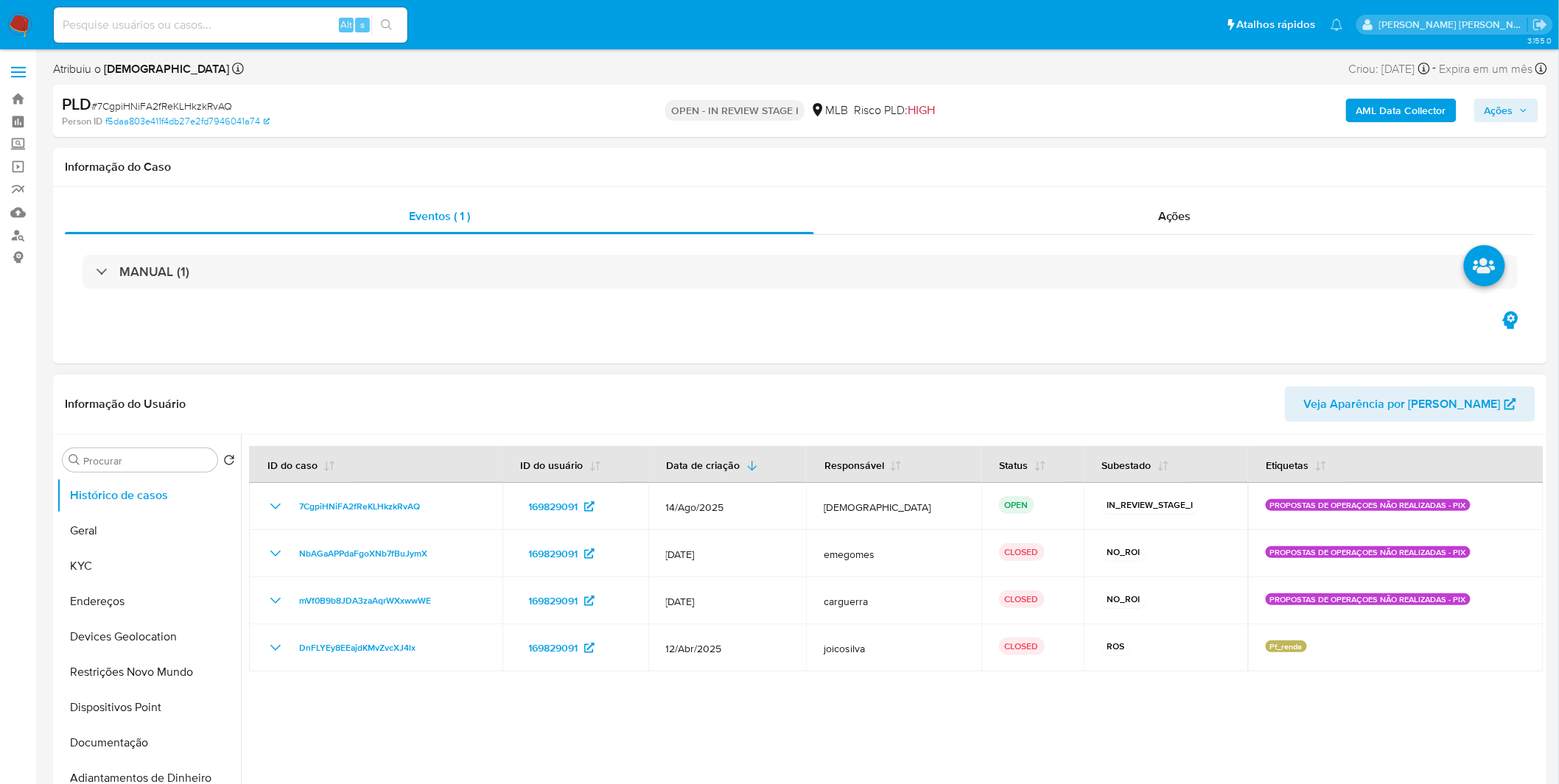
select select "10"
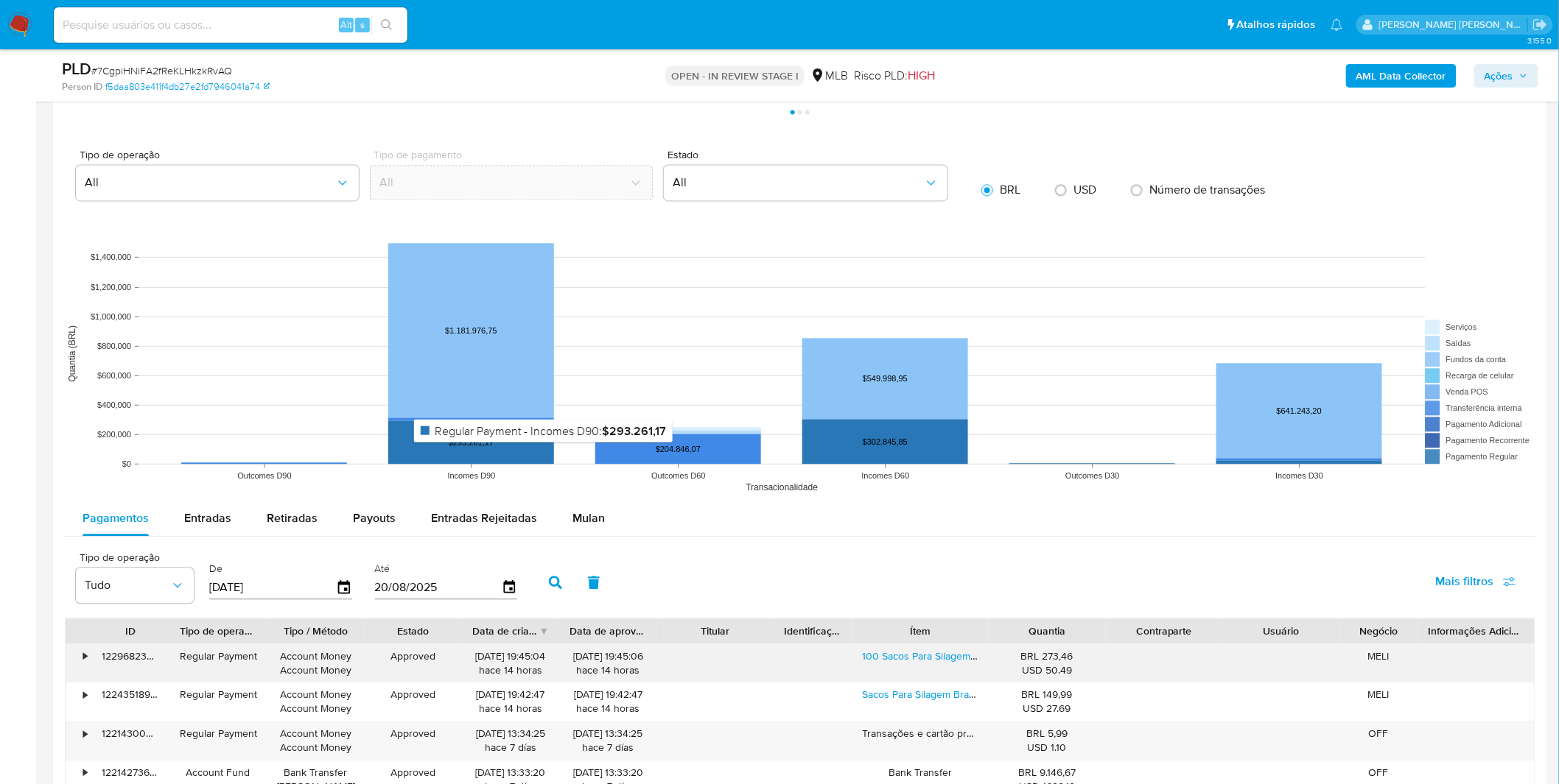
scroll to position [1390, 0]
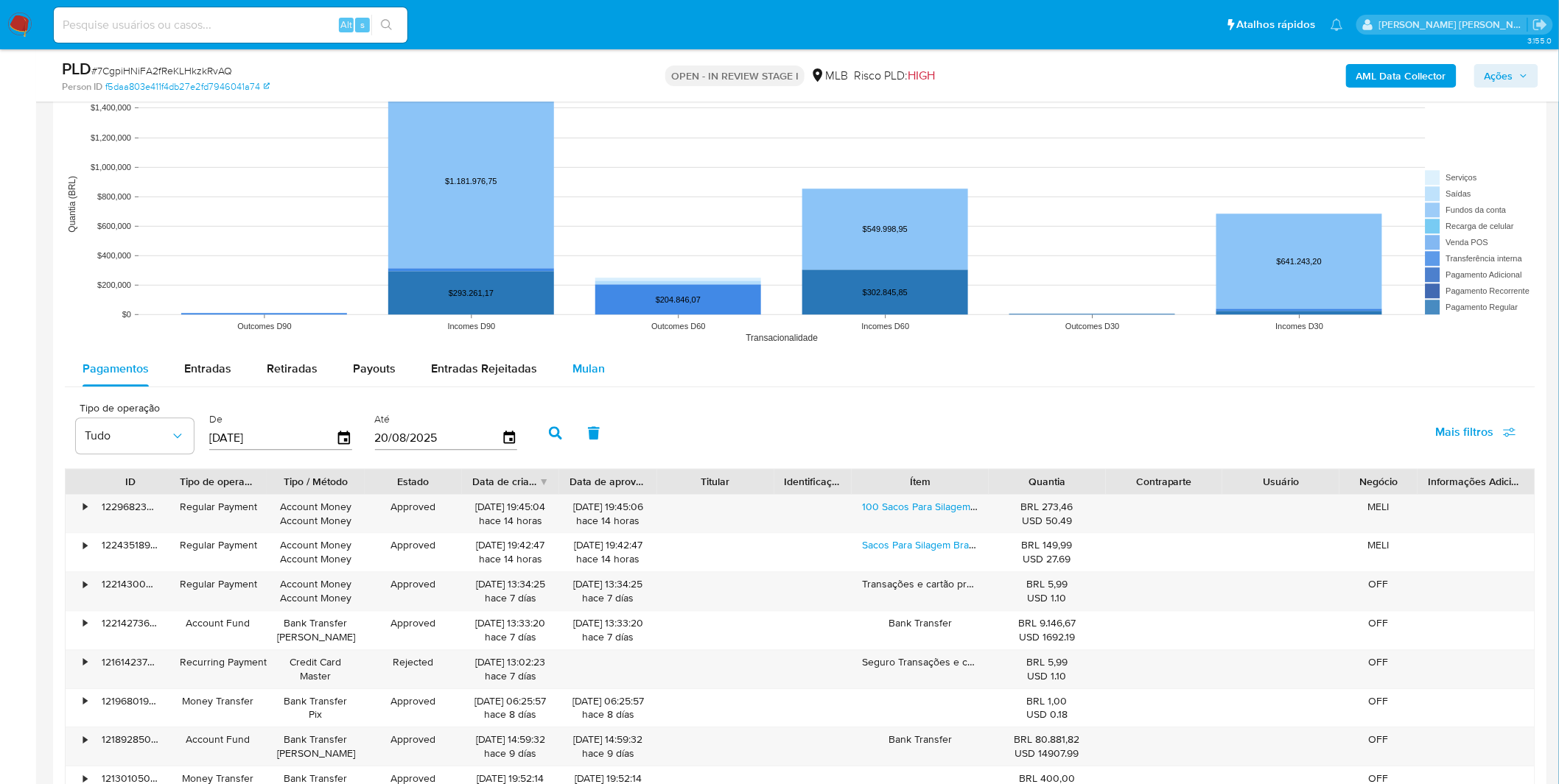
click at [588, 376] on span "Mulan" at bounding box center [589, 368] width 33 height 17
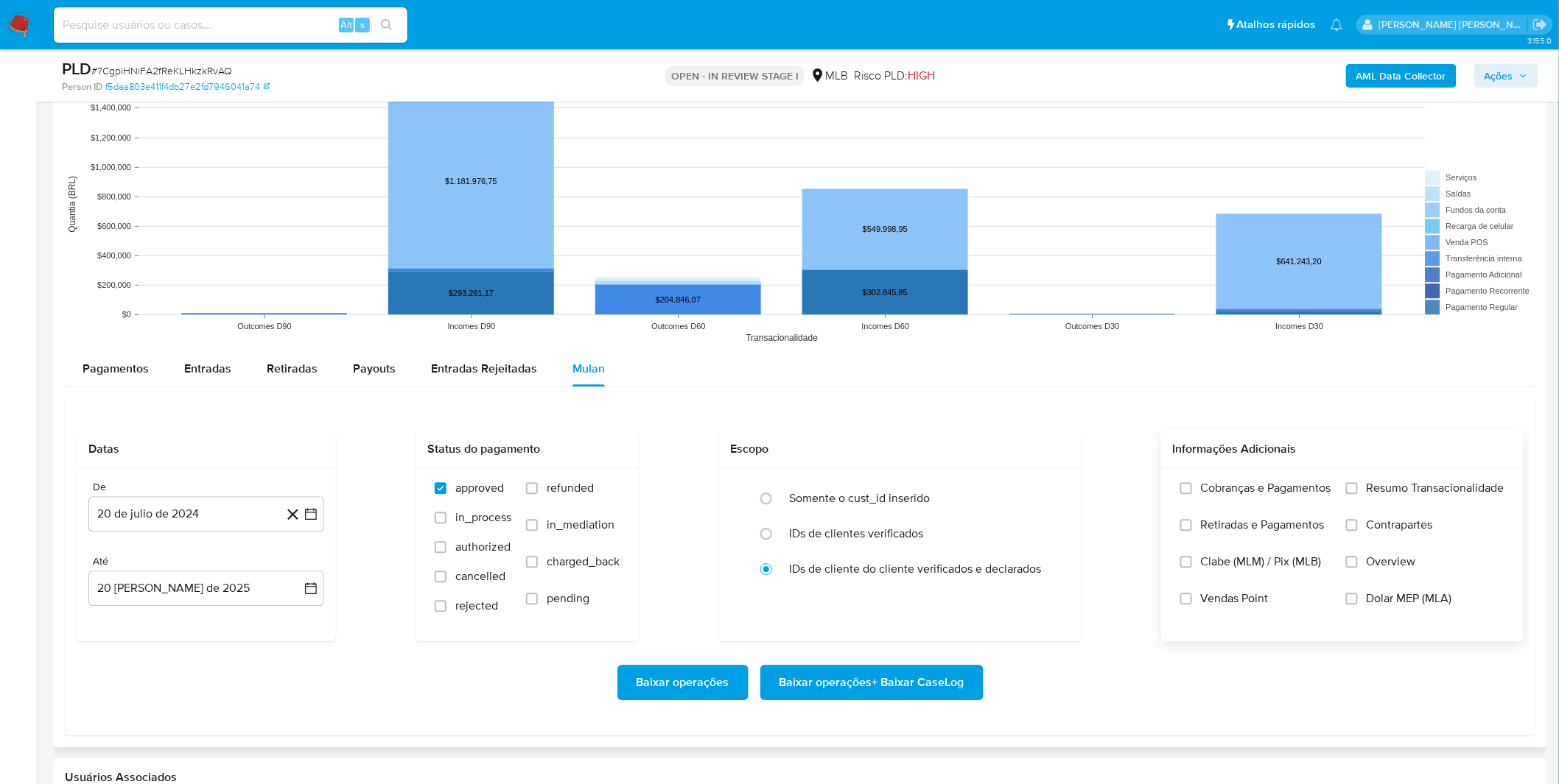
click at [1301, 498] on label "Cobranças e Pagamentos" at bounding box center [1256, 499] width 151 height 37
click at [1192, 494] on input "Cobranças e Pagamentos" at bounding box center [1186, 488] width 11 height 11
click at [1286, 521] on span "Retiradas e Pagamentos" at bounding box center [1262, 525] width 123 height 15
click at [1192, 521] on input "Retiradas e Pagamentos" at bounding box center [1186, 525] width 11 height 11
click at [1370, 503] on label "Resumo Transacionalidade" at bounding box center [1425, 499] width 159 height 37
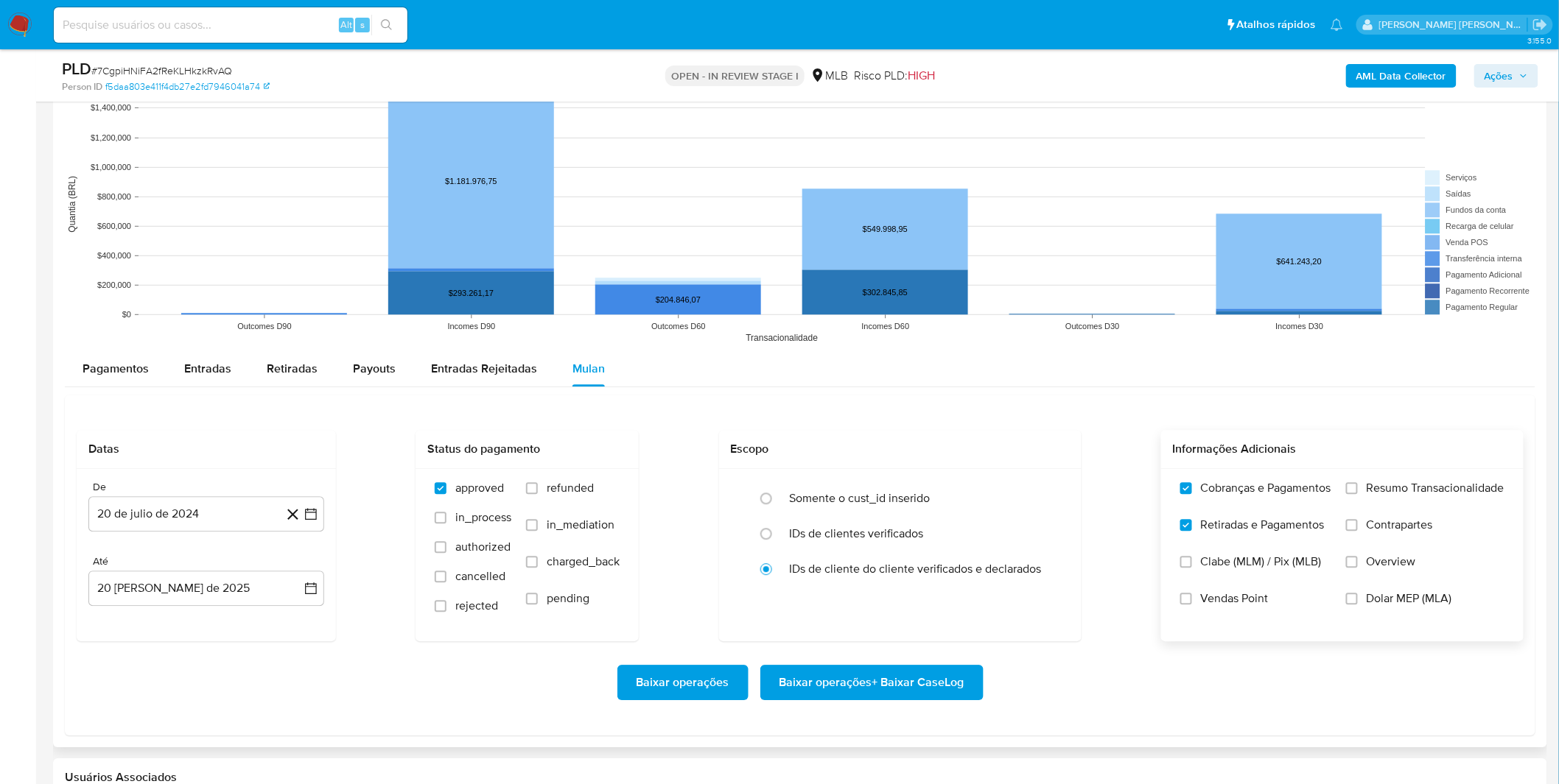
click at [1358, 494] on input "Resumo Transacionalidade" at bounding box center [1351, 488] width 11 height 11
click at [1370, 528] on span "Contrapartes" at bounding box center [1400, 525] width 66 height 15
click at [1358, 528] on input "Contrapartes" at bounding box center [1351, 525] width 11 height 11
click at [203, 528] on button "20 de julio de 2024" at bounding box center [206, 514] width 236 height 35
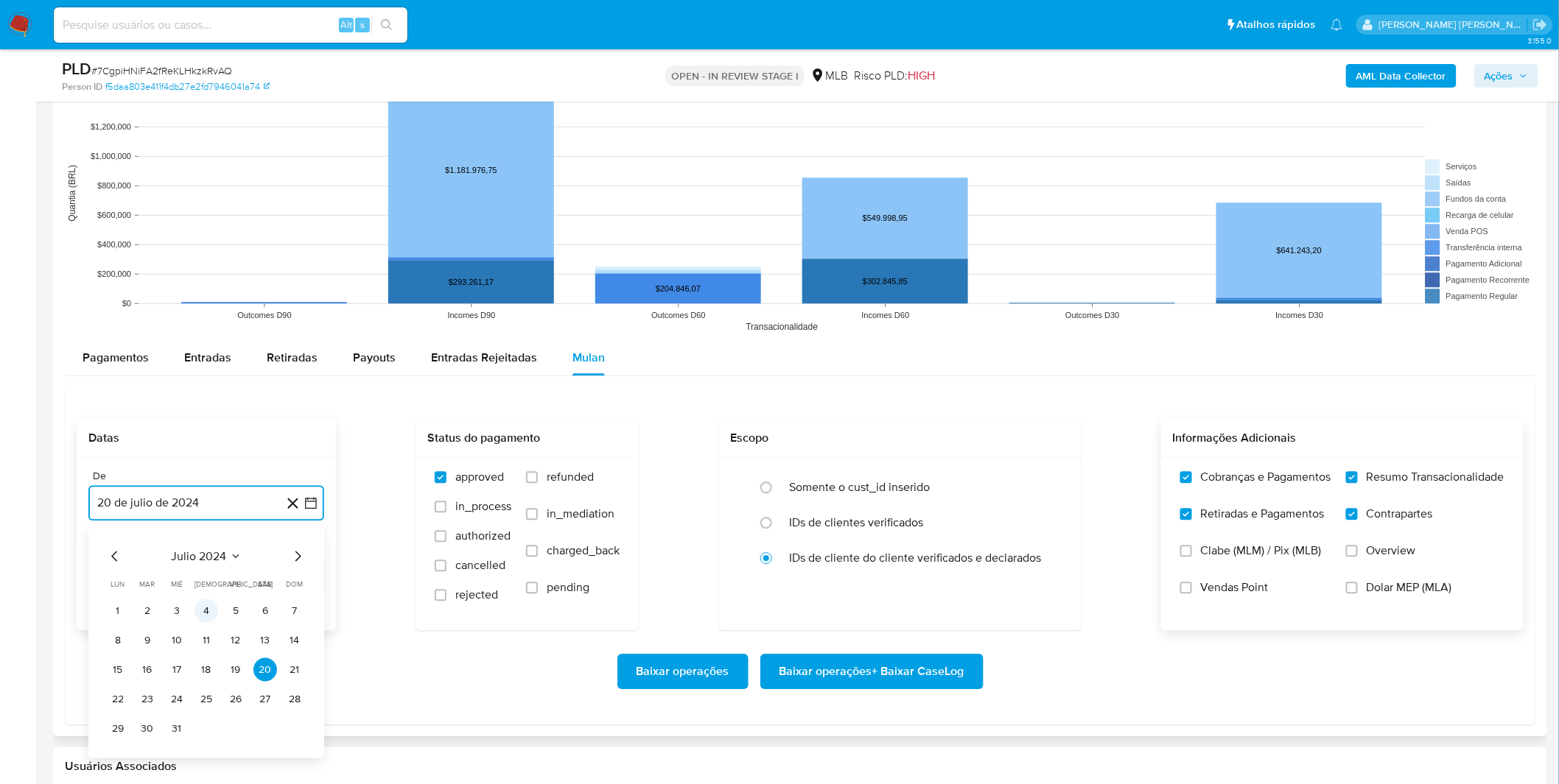
scroll to position [1472, 0]
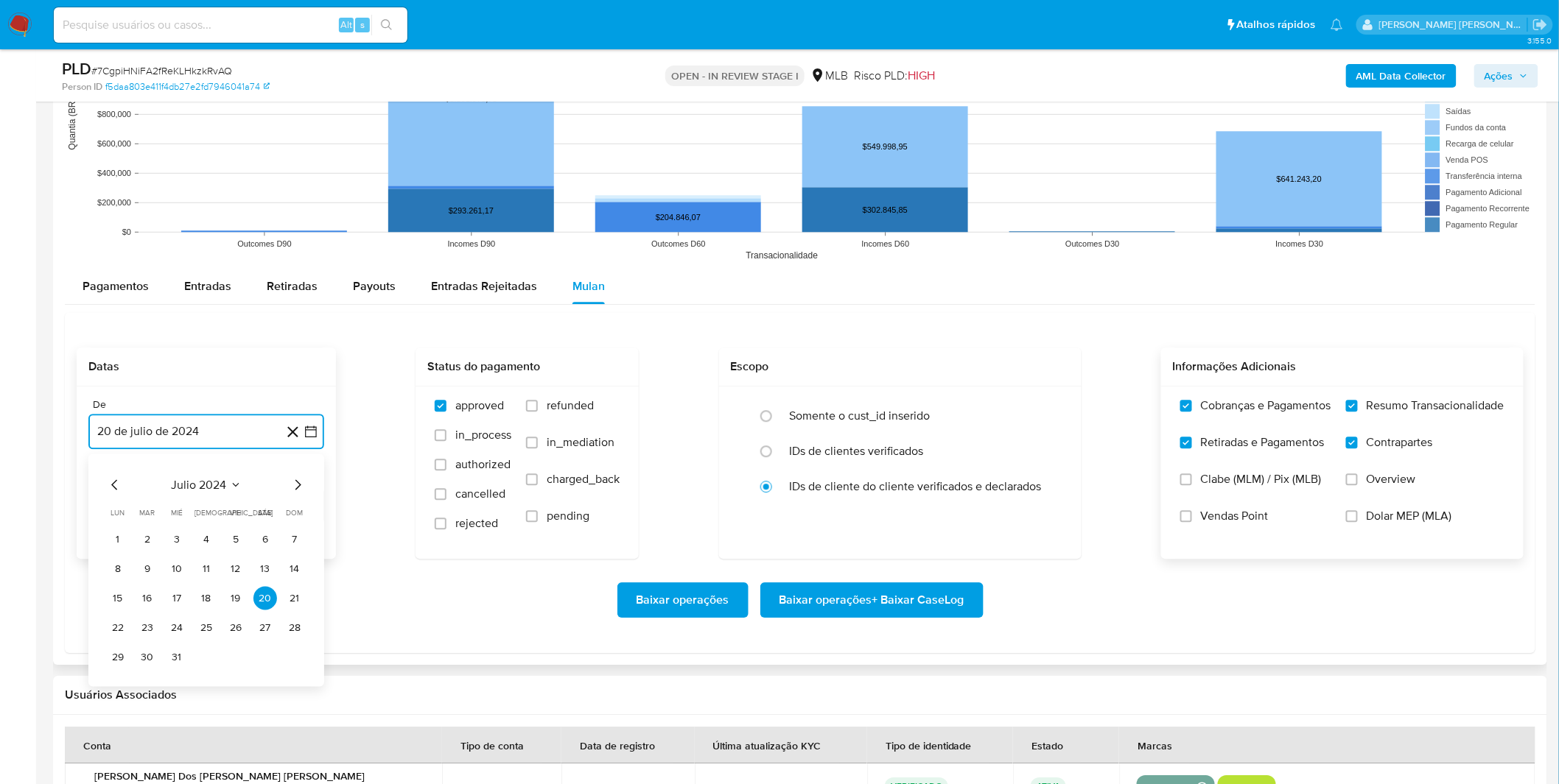
click at [209, 492] on span "julio 2024" at bounding box center [199, 484] width 56 height 15
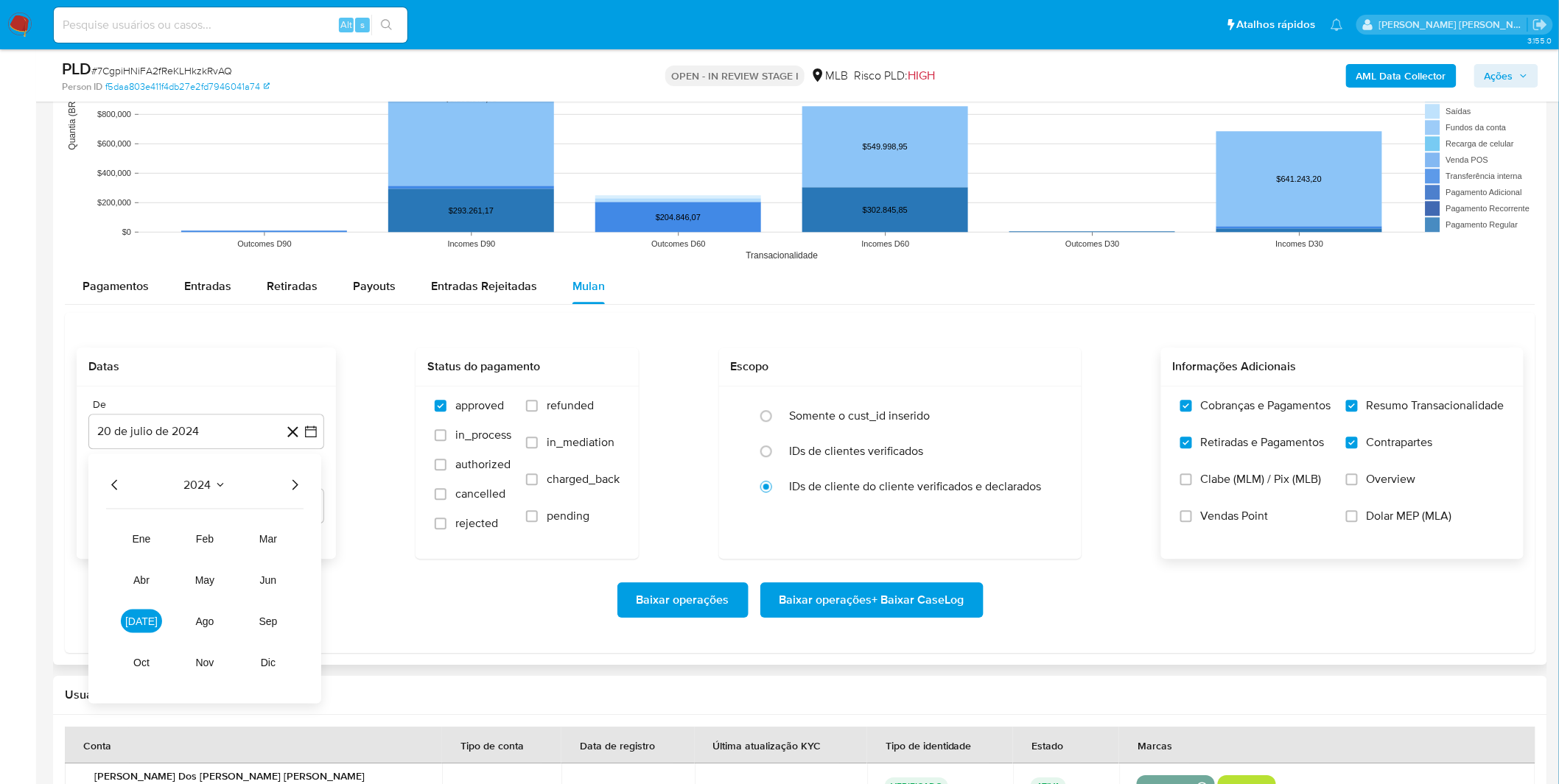
click at [293, 490] on icon "Año siguiente" at bounding box center [295, 484] width 6 height 11
click at [134, 622] on span "[DATE]" at bounding box center [141, 621] width 33 height 11
click at [150, 549] on button "1" at bounding box center [147, 539] width 24 height 24
drag, startPoint x: 180, startPoint y: 590, endPoint x: 208, endPoint y: 592, distance: 28.1
click at [180, 591] on div "Baixar operações Baixar operações + Baixar CaseLog" at bounding box center [800, 599] width 1447 height 35
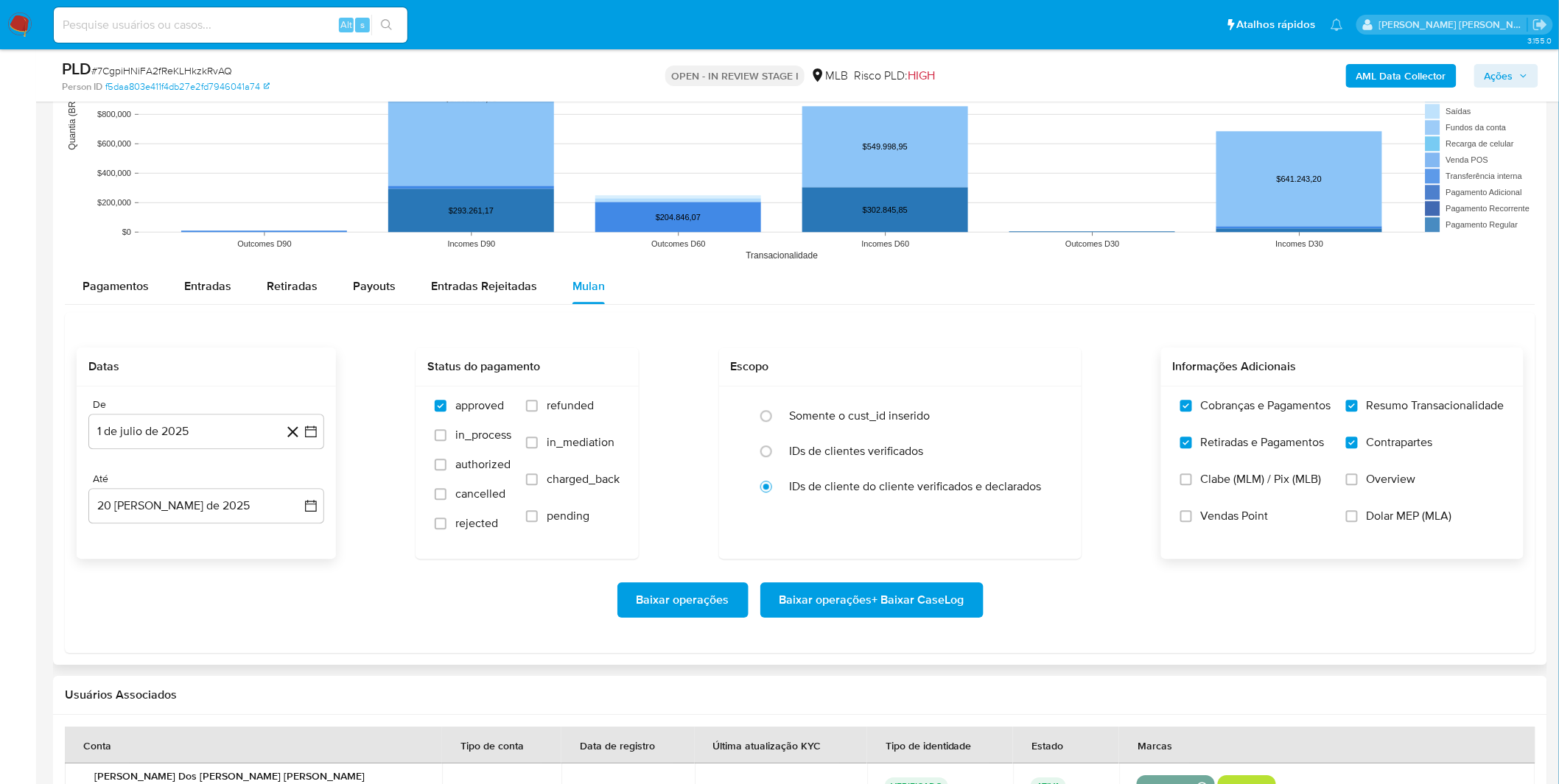
click at [851, 607] on span "Baixar operações + Baixar CaseLog" at bounding box center [872, 600] width 185 height 33
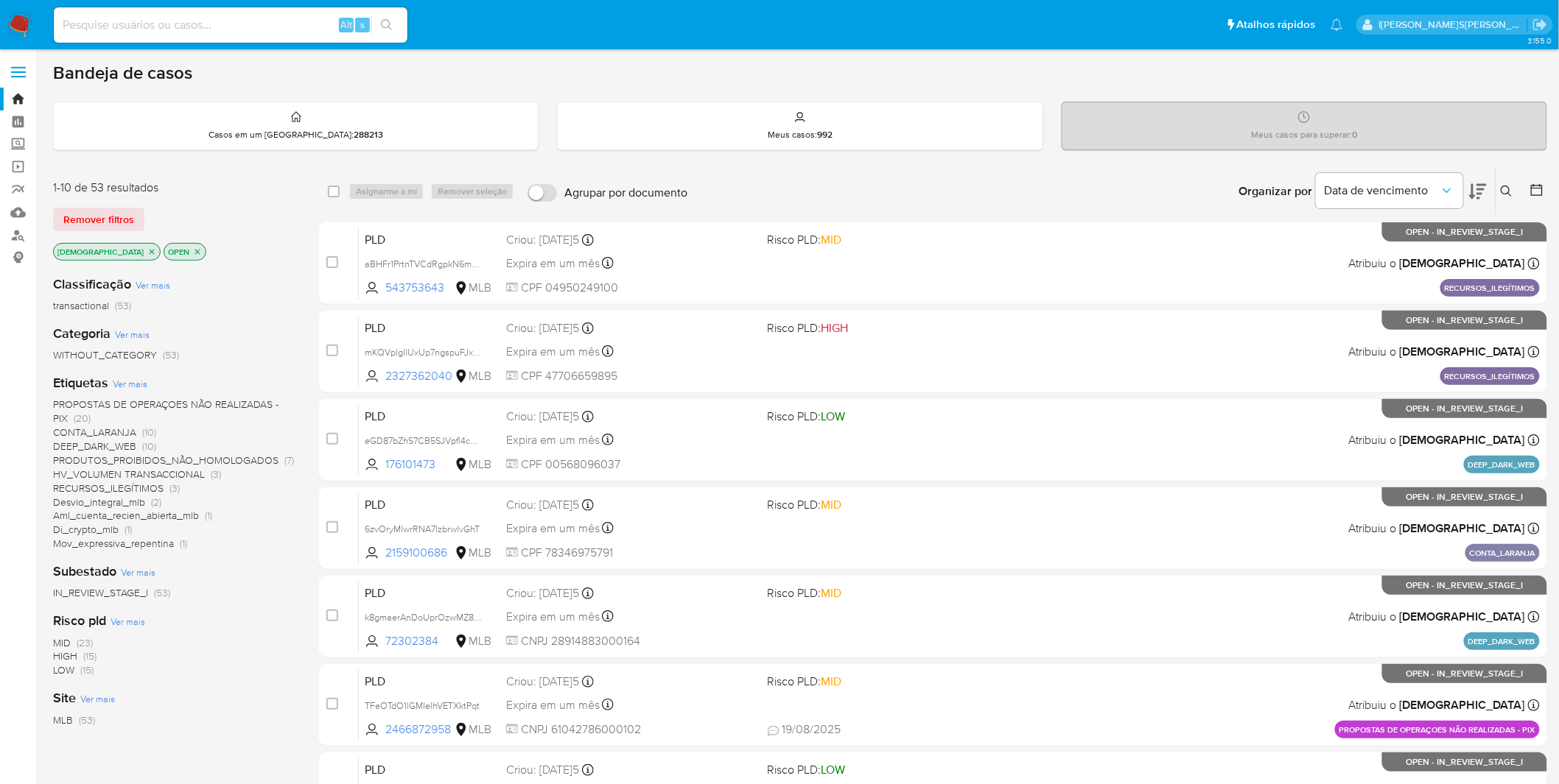
click at [199, 16] on input at bounding box center [230, 24] width 354 height 19
paste input "pHoeJ1P7oUUFoJtEsb71XHVb"
type input "pHoeJ1P7oUUFoJtEsb71XHVb"
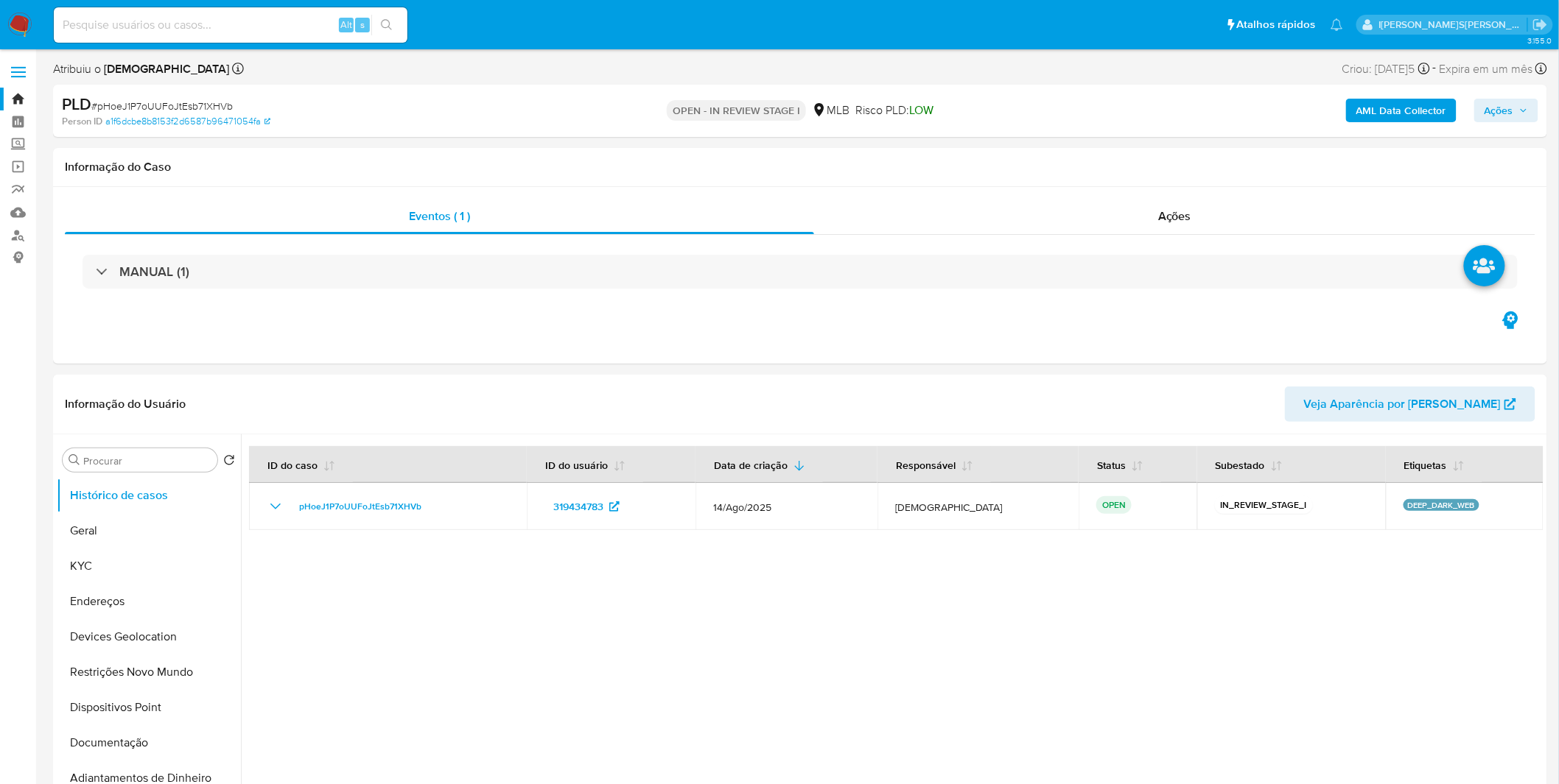
select select "10"
click at [150, 591] on button "Endereços" at bounding box center [142, 601] width 172 height 35
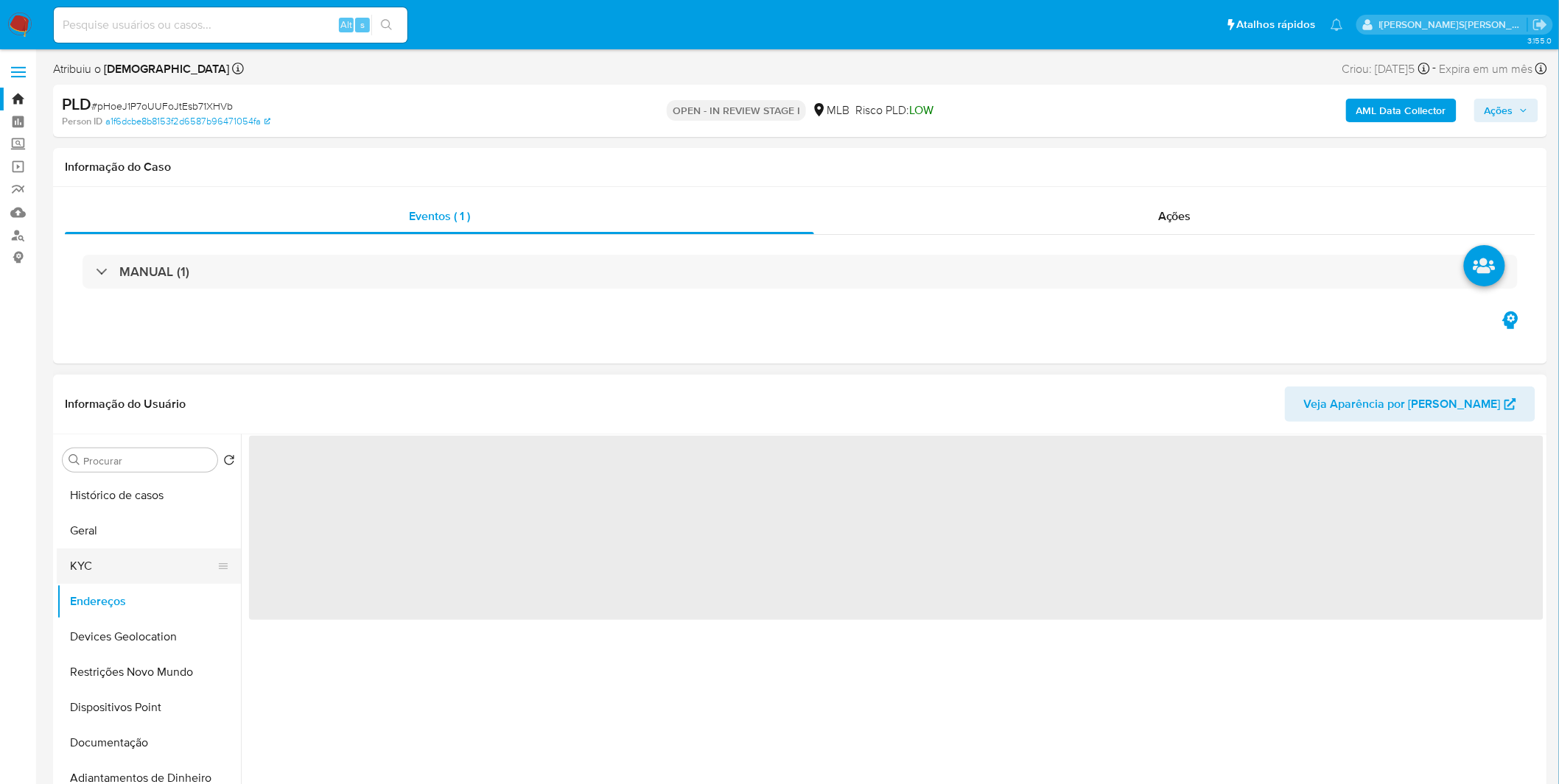
click at [164, 577] on button "KYC" at bounding box center [142, 566] width 172 height 35
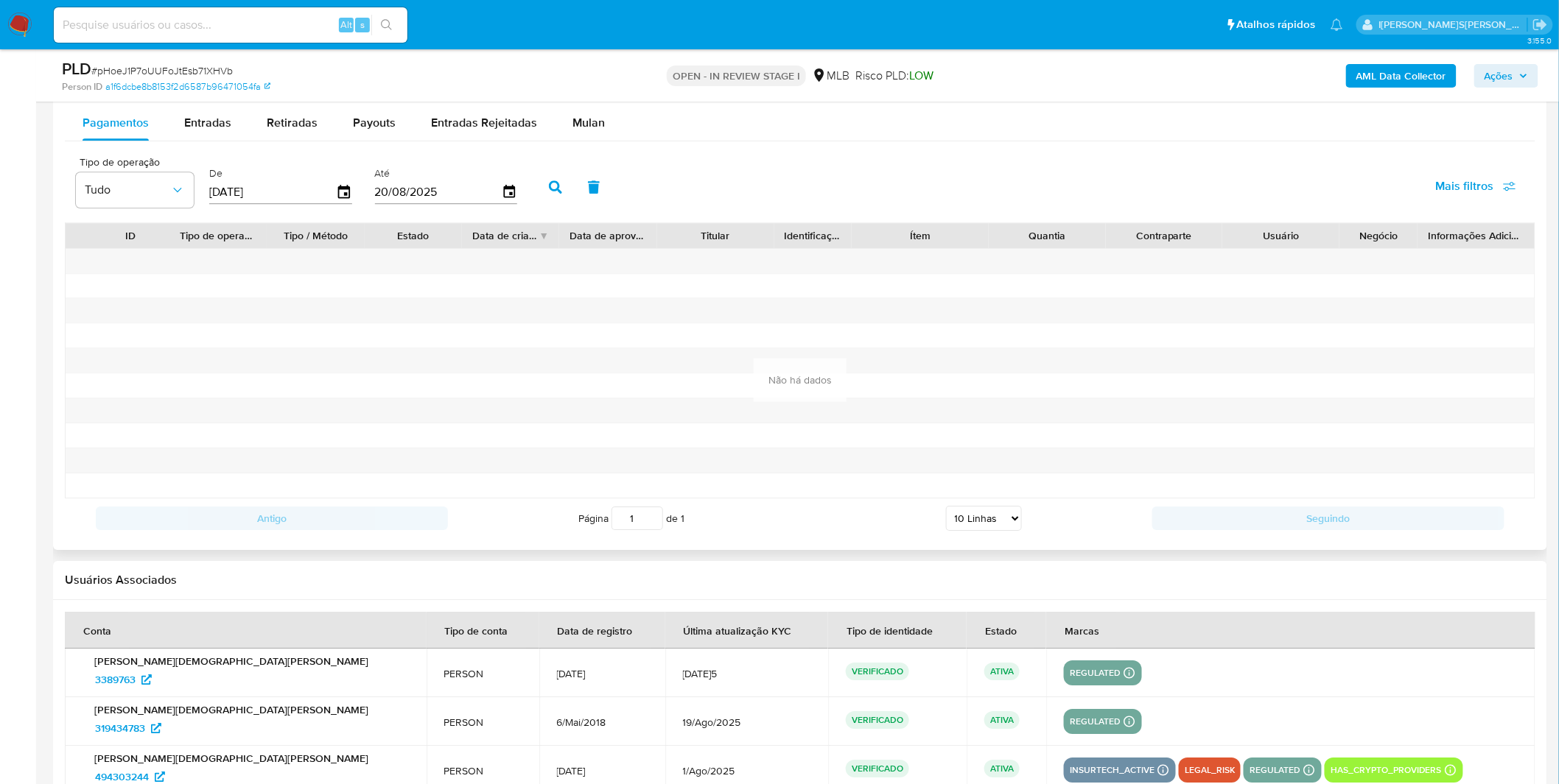
scroll to position [1472, 0]
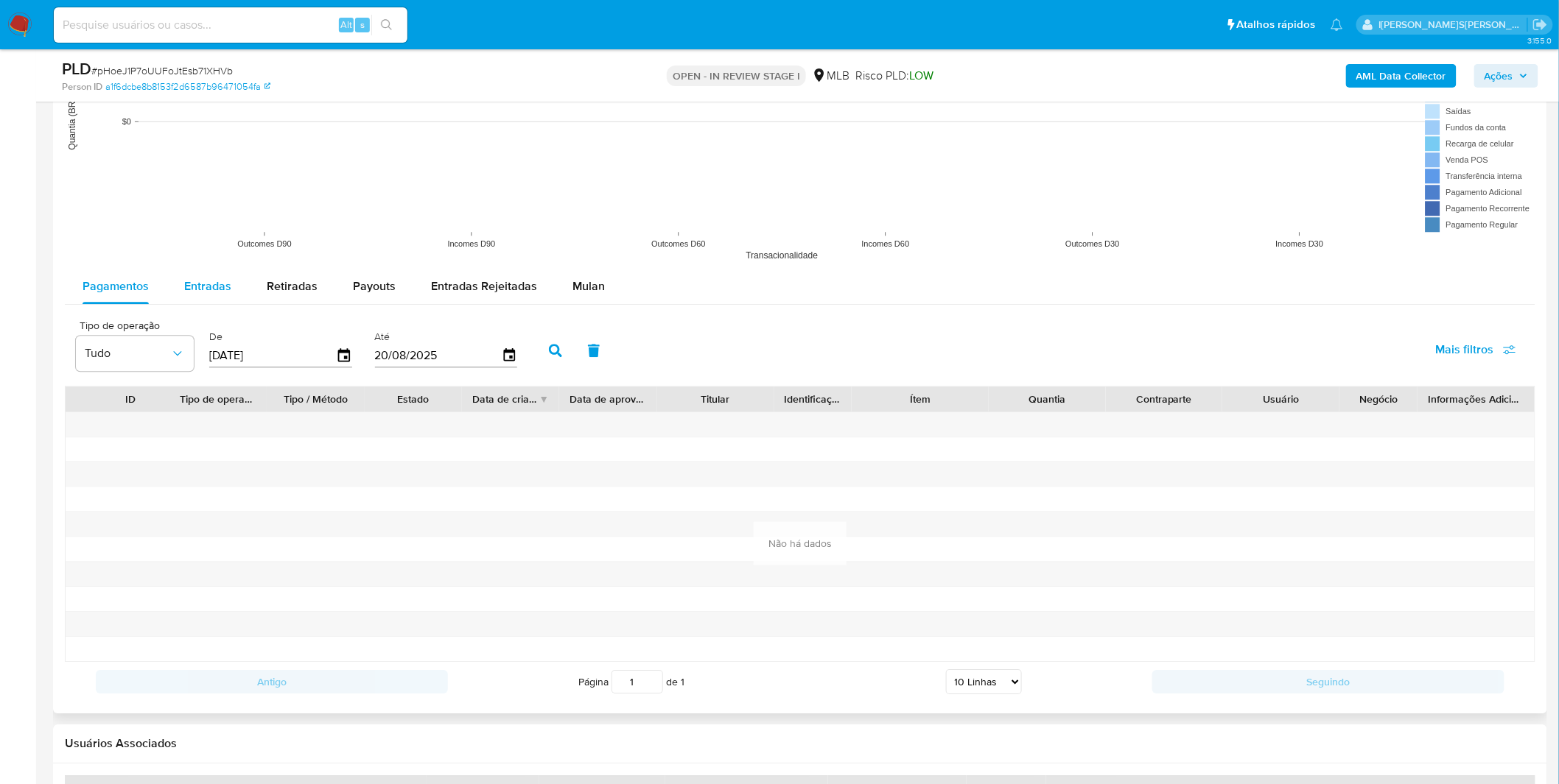
click at [227, 304] on div "Entradas" at bounding box center [208, 286] width 47 height 35
select select "10"
click at [279, 289] on span "Retiradas" at bounding box center [292, 286] width 51 height 17
select select "10"
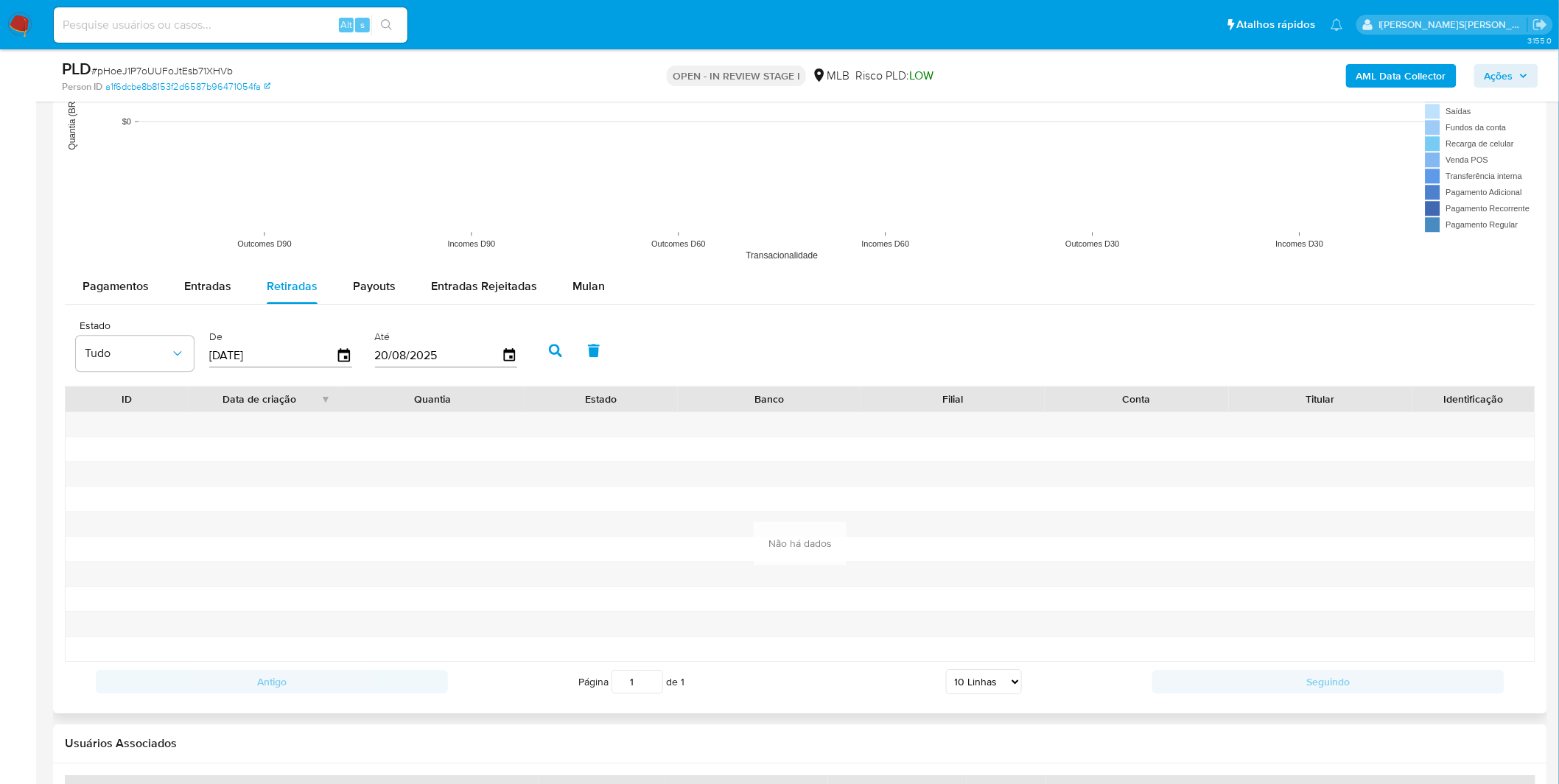
click at [128, 258] on rect at bounding box center [800, 121] width 1472 height 295
click at [123, 274] on div "Pagamentos" at bounding box center [115, 286] width 66 height 35
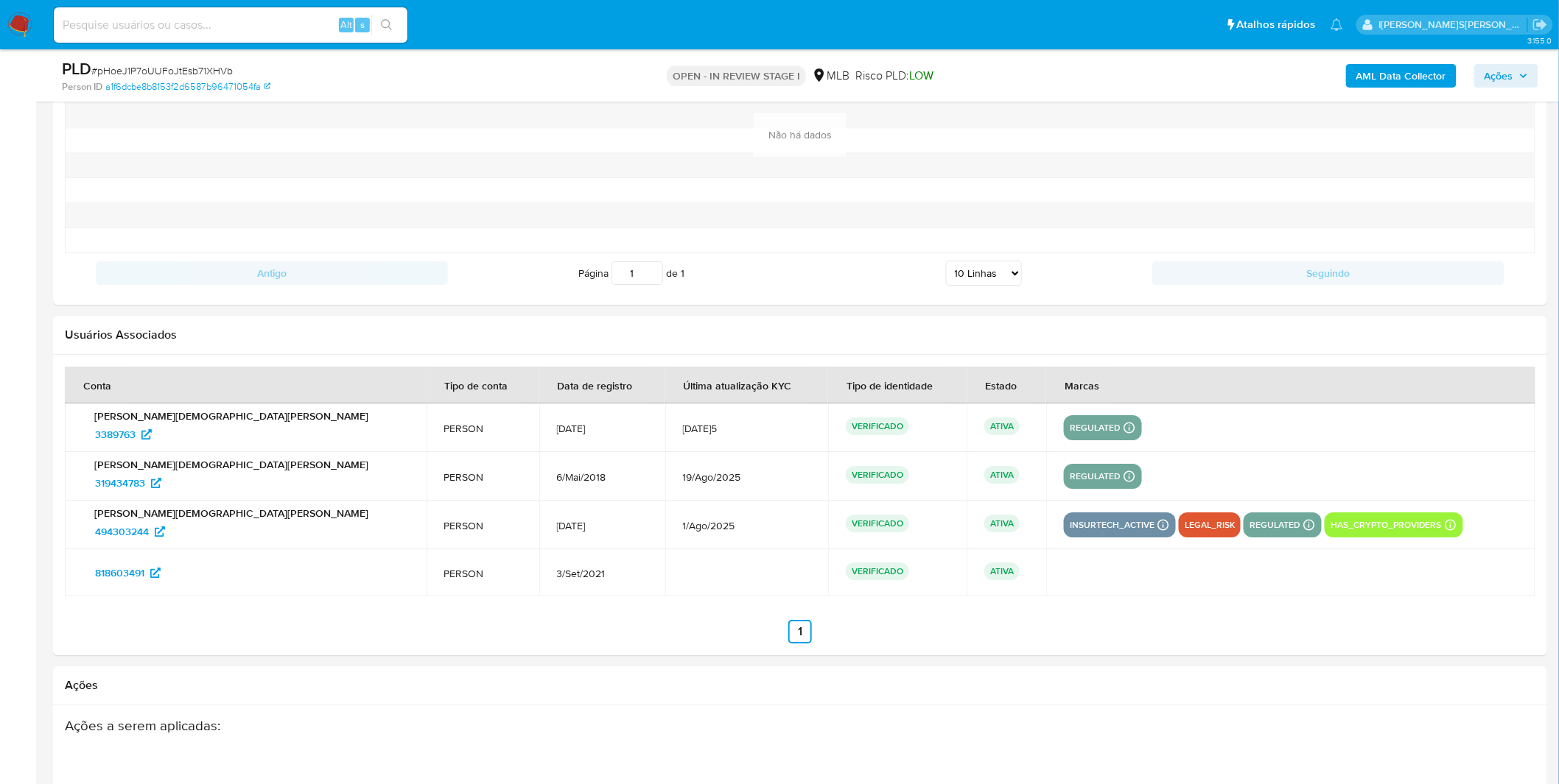
scroll to position [2150, 0]
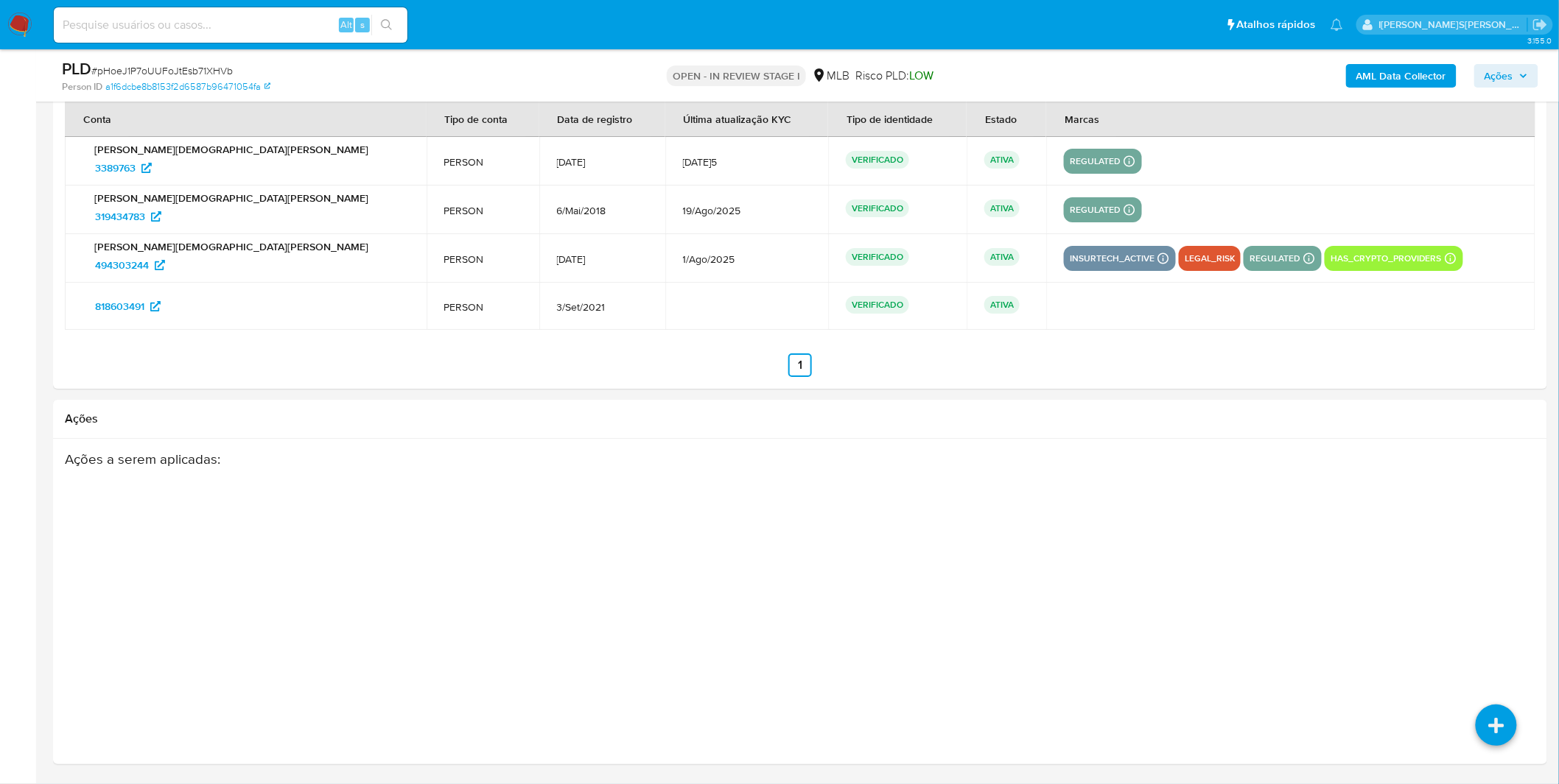
click at [147, 33] on input at bounding box center [230, 24] width 354 height 19
paste input "nvXqz9lANLRPpJFRWmPFy449"
type input "nvXqz9lANLRPpJFRWmPFy449"
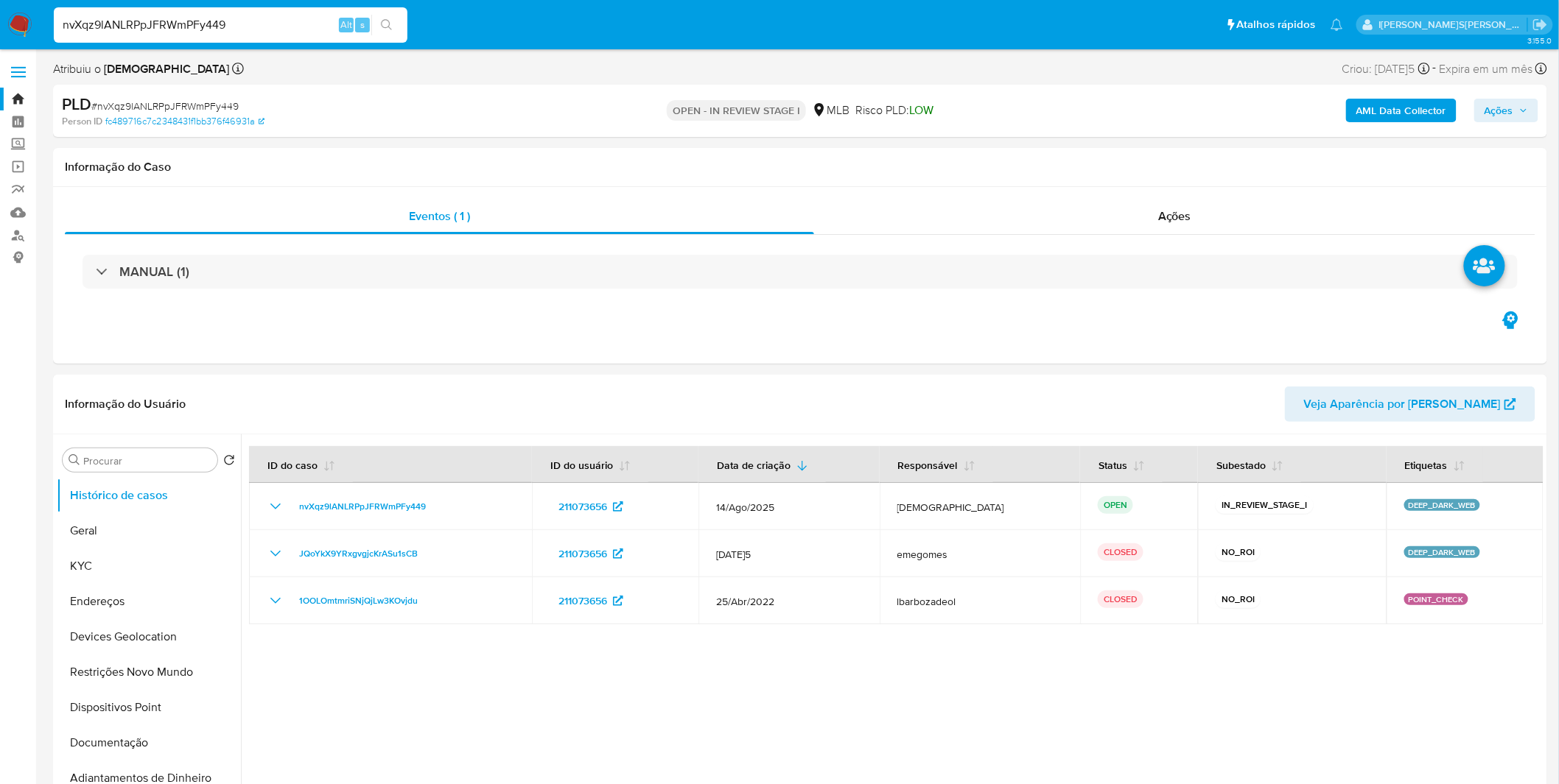
select select "10"
click at [166, 542] on button "Geral" at bounding box center [142, 531] width 172 height 35
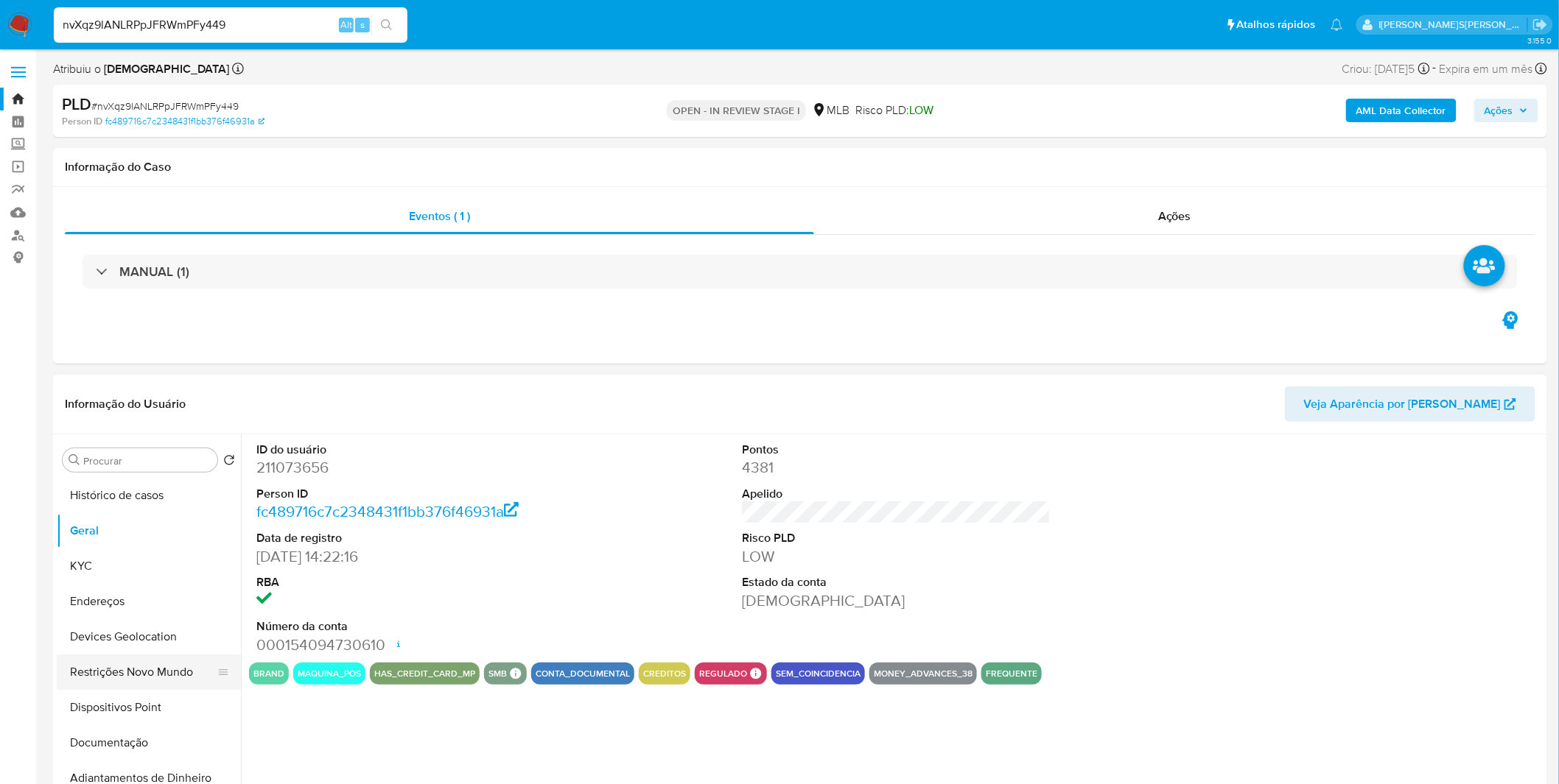
scroll to position [82, 0]
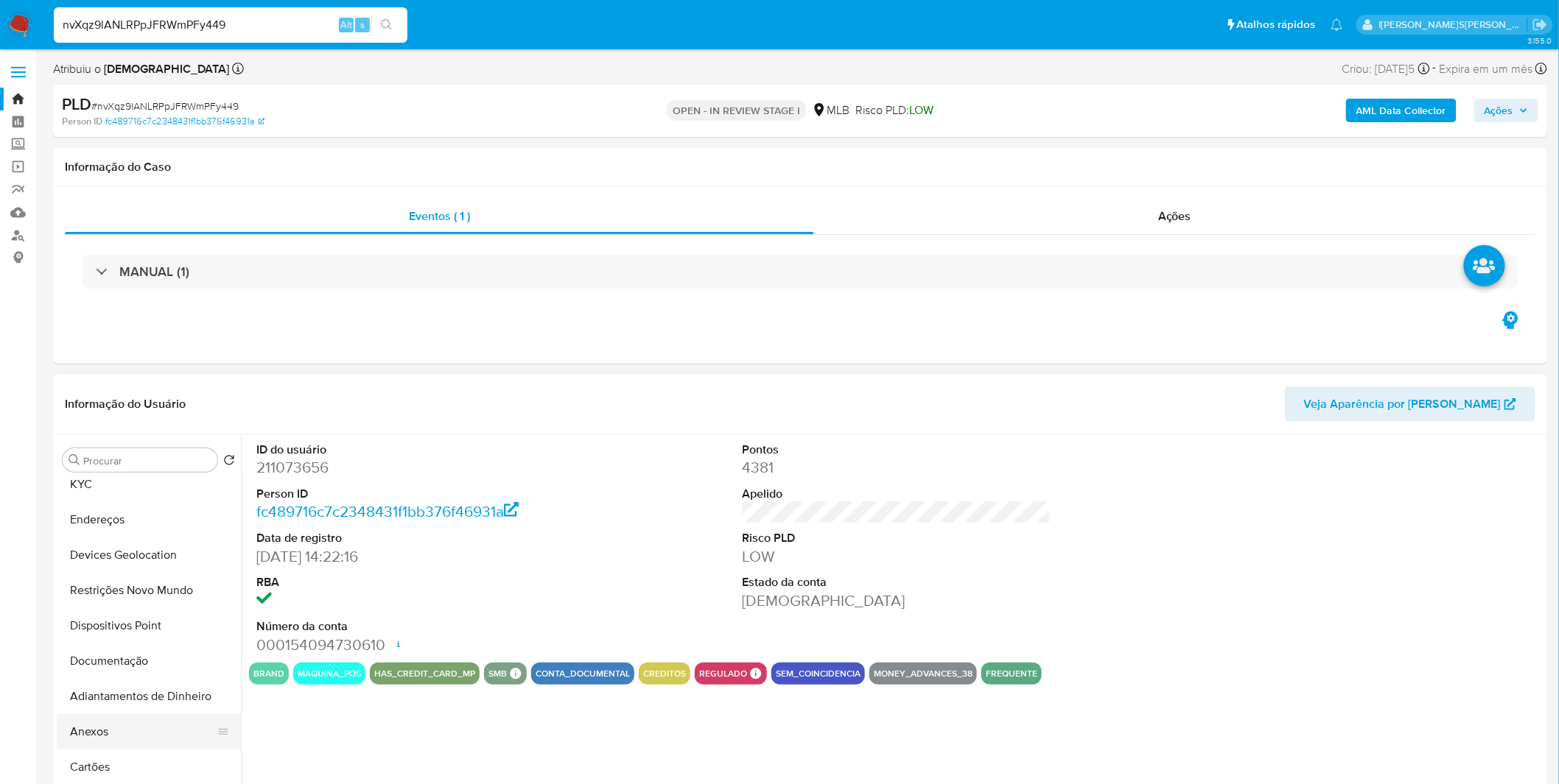
click at [131, 724] on button "Anexos" at bounding box center [142, 732] width 172 height 35
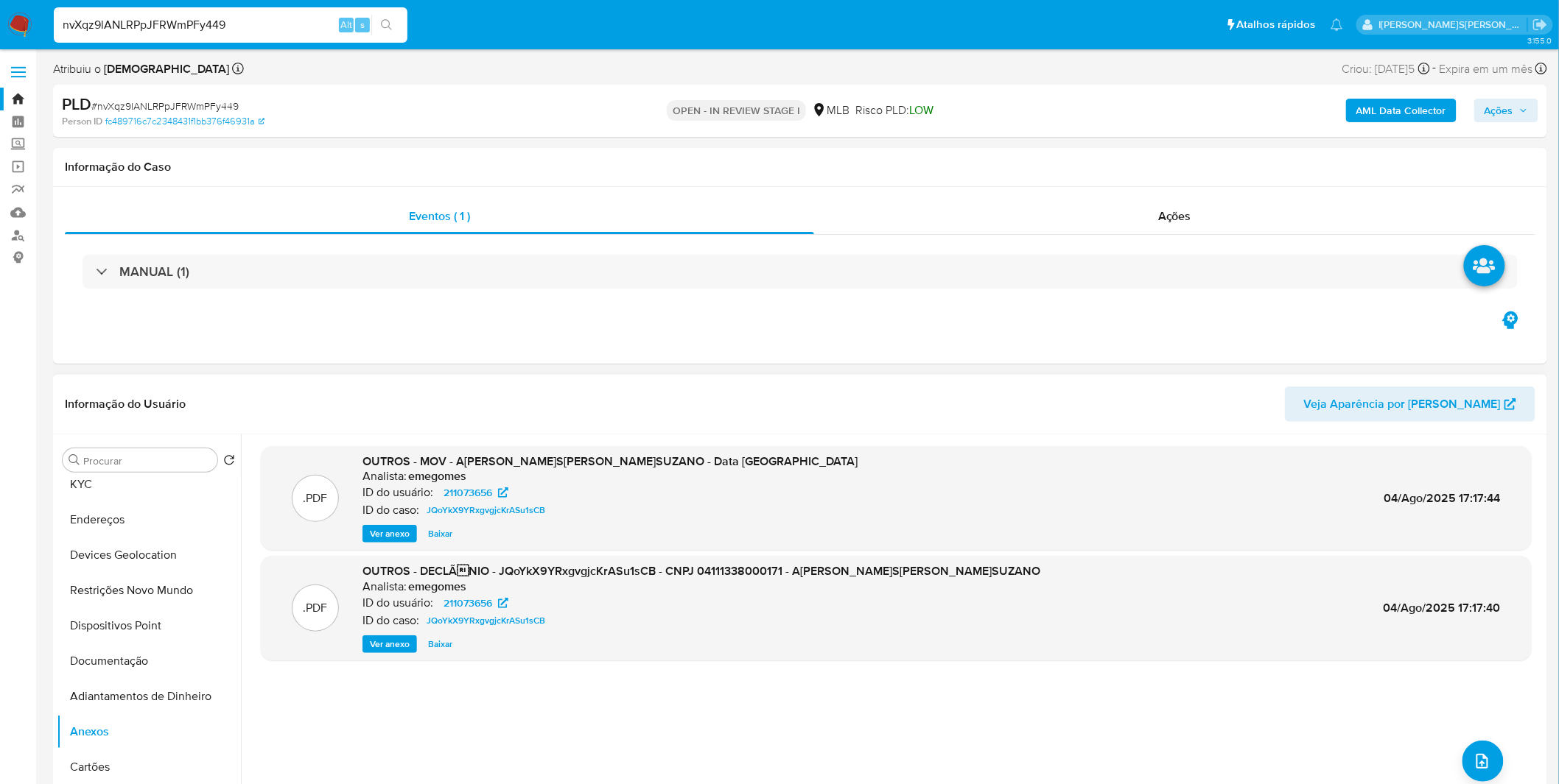
click at [392, 536] on span "Ver anexo" at bounding box center [390, 534] width 40 height 15
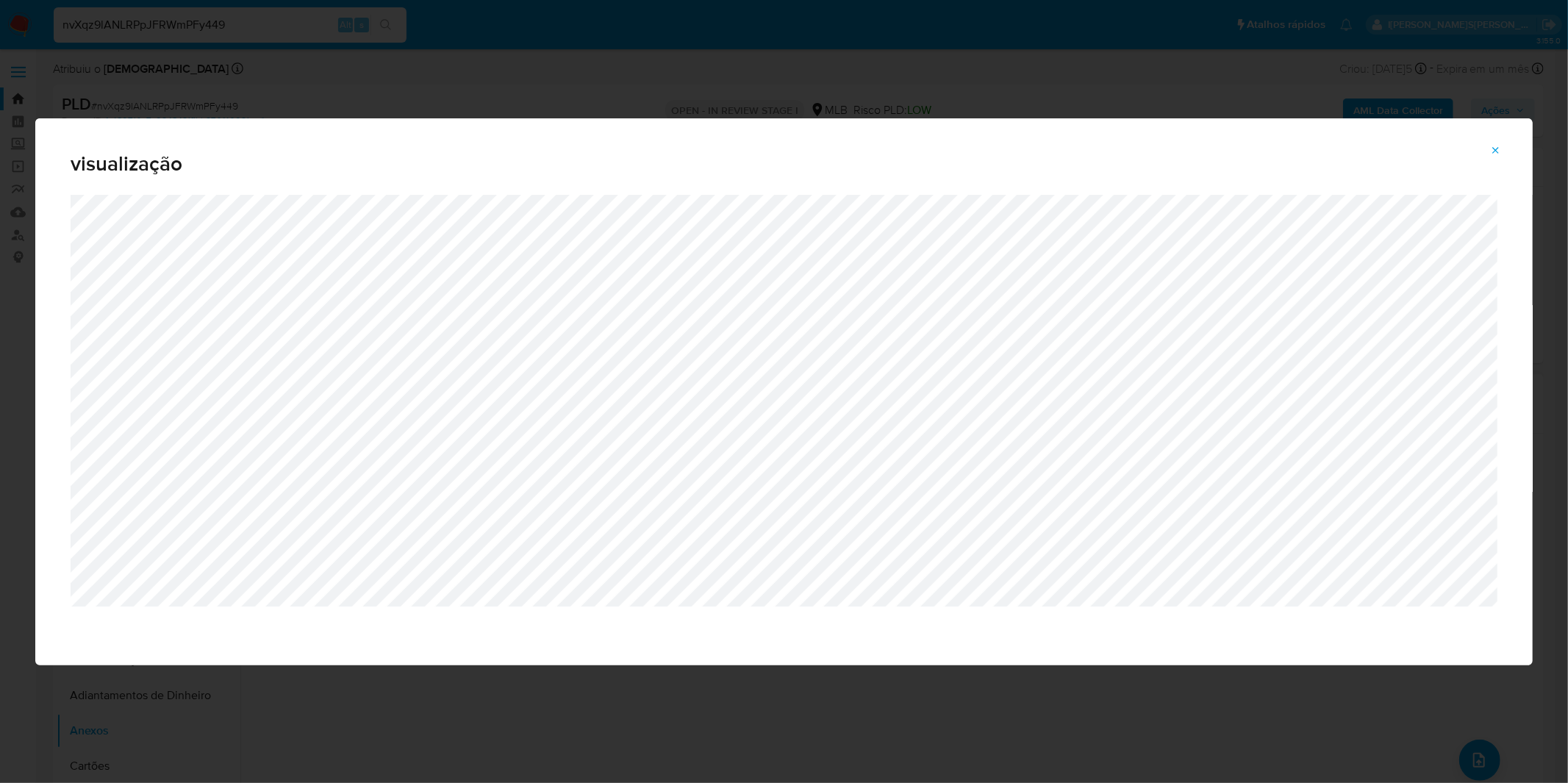
click at [1505, 152] on button "Attachment preview" at bounding box center [1496, 150] width 33 height 24
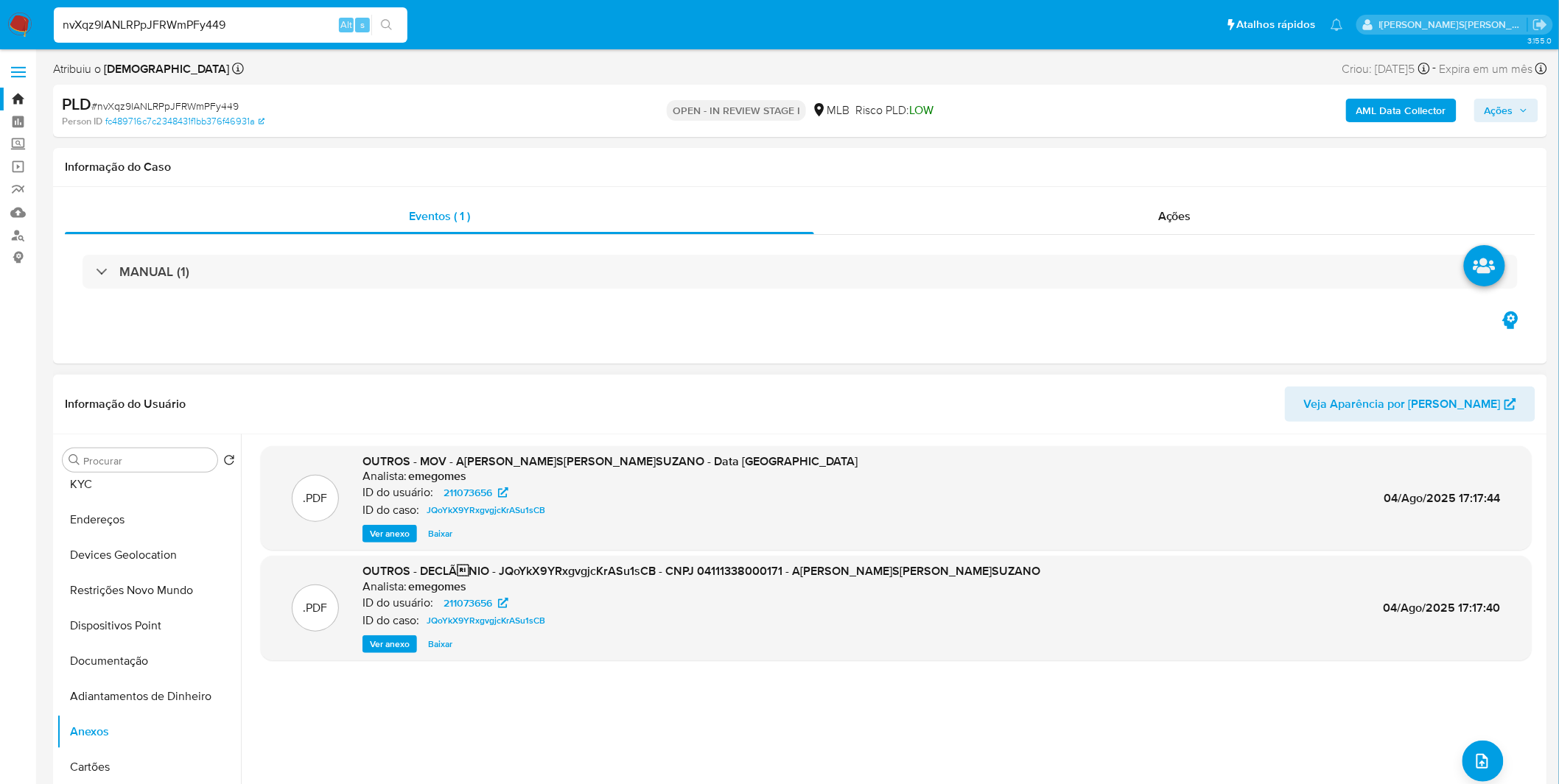
click at [393, 648] on span "Ver anexo" at bounding box center [390, 644] width 40 height 15
click at [393, 648] on div "Ver anexo Baixar" at bounding box center [702, 644] width 678 height 18
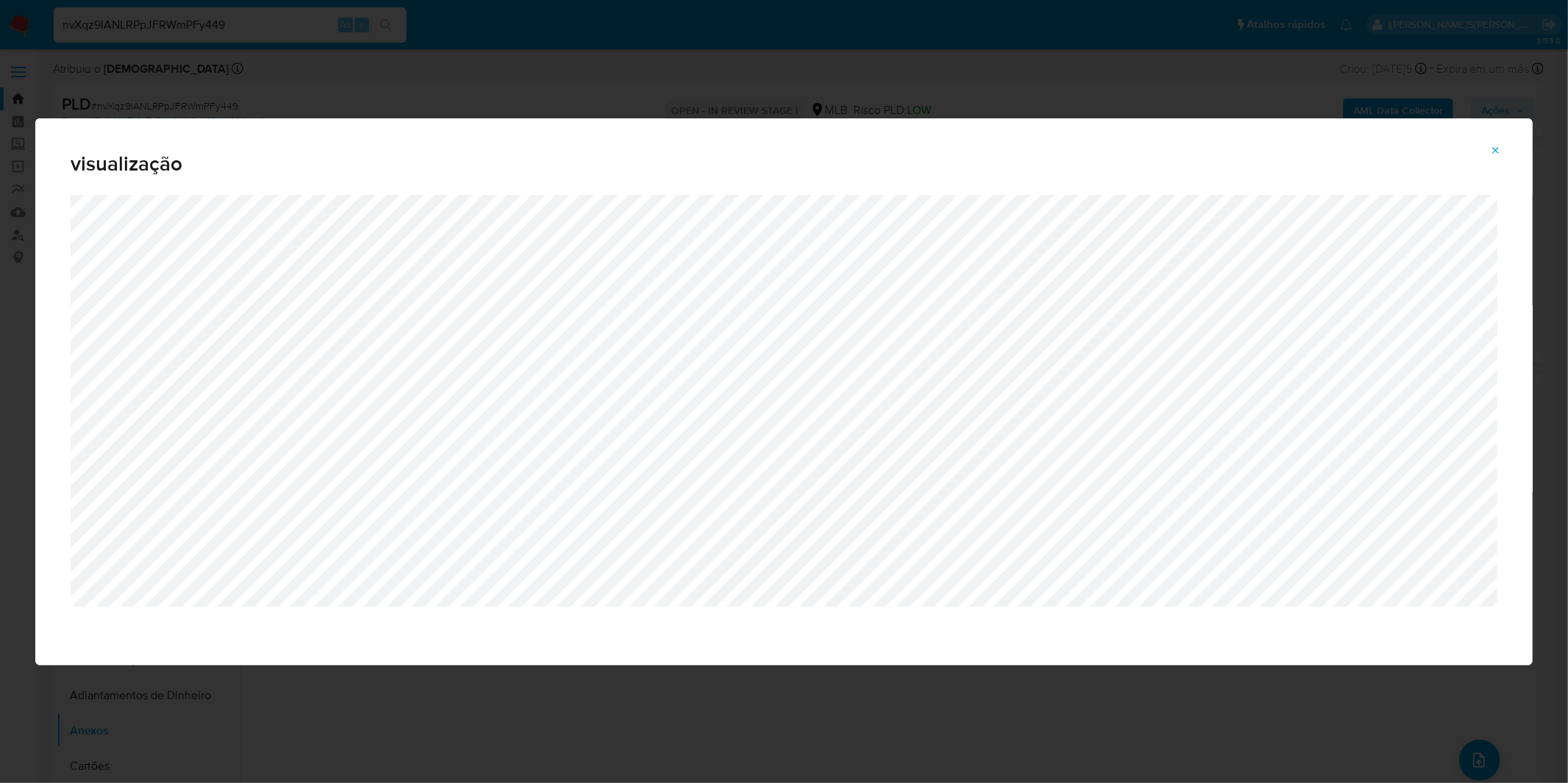
click at [1487, 152] on button "Attachment preview" at bounding box center [1496, 150] width 33 height 24
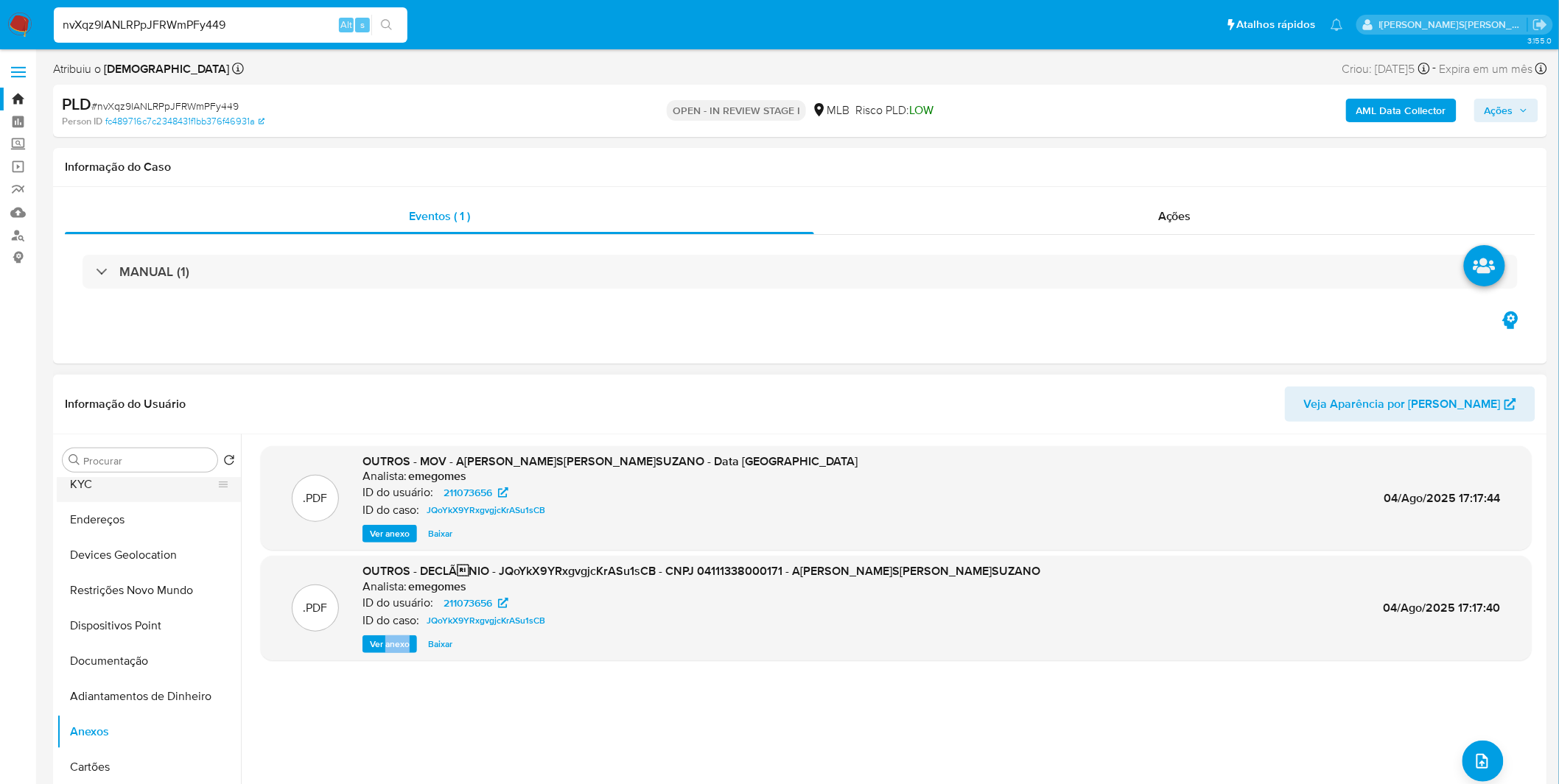
click at [165, 497] on button "KYC" at bounding box center [142, 484] width 172 height 35
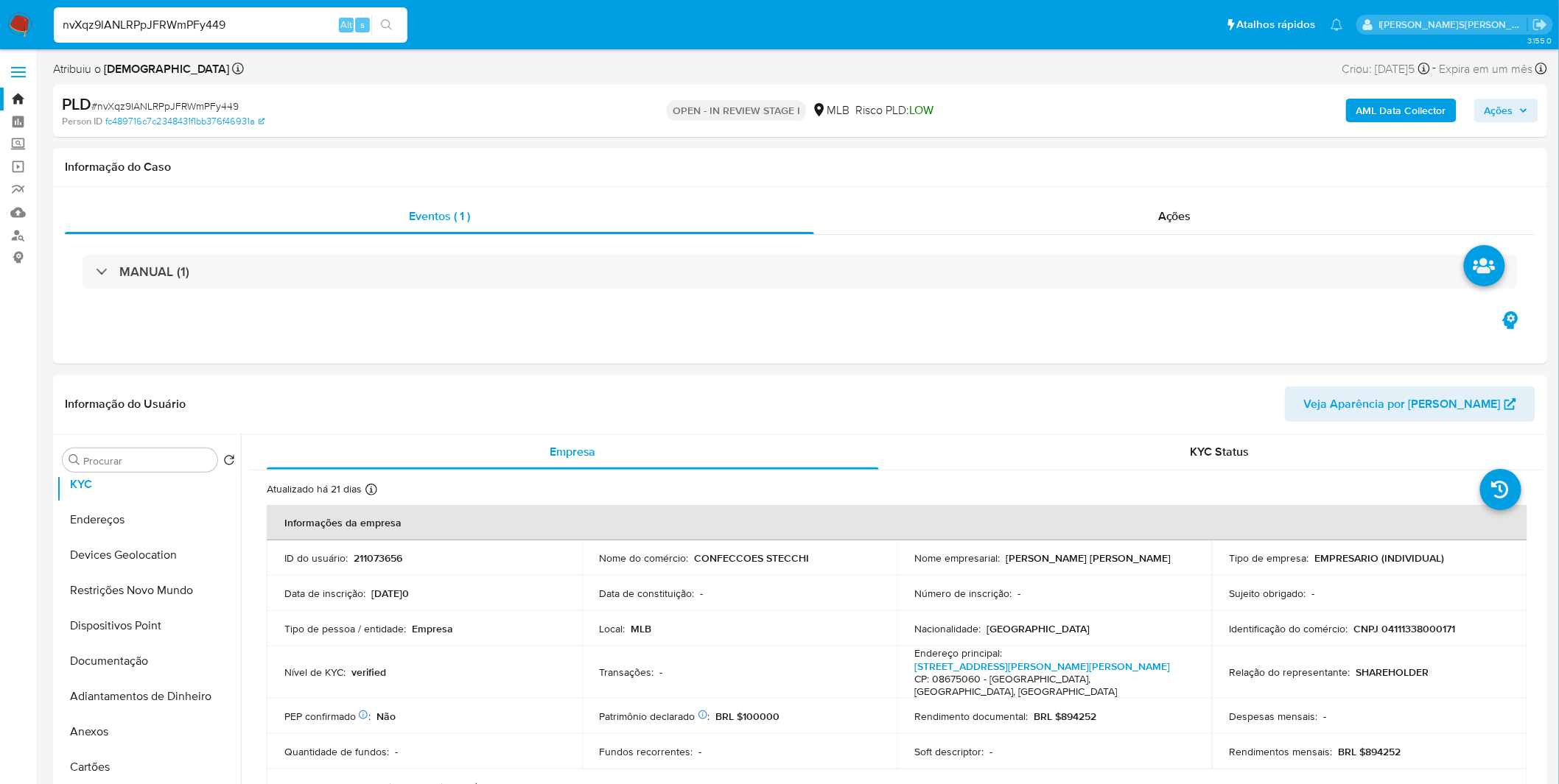
click at [297, 33] on div "nvXqz9lANLRPpJFRWmPFy449 Alt s" at bounding box center [230, 24] width 354 height 35
click at [293, 27] on input "nvXqz9lANLRPpJFRWmPFy449" at bounding box center [230, 24] width 354 height 19
paste input "5apgH5zvOrl4Qk0TxsM5FNYt"
type input "5apgH5zvOrl4Qk0TxsM5FNYt"
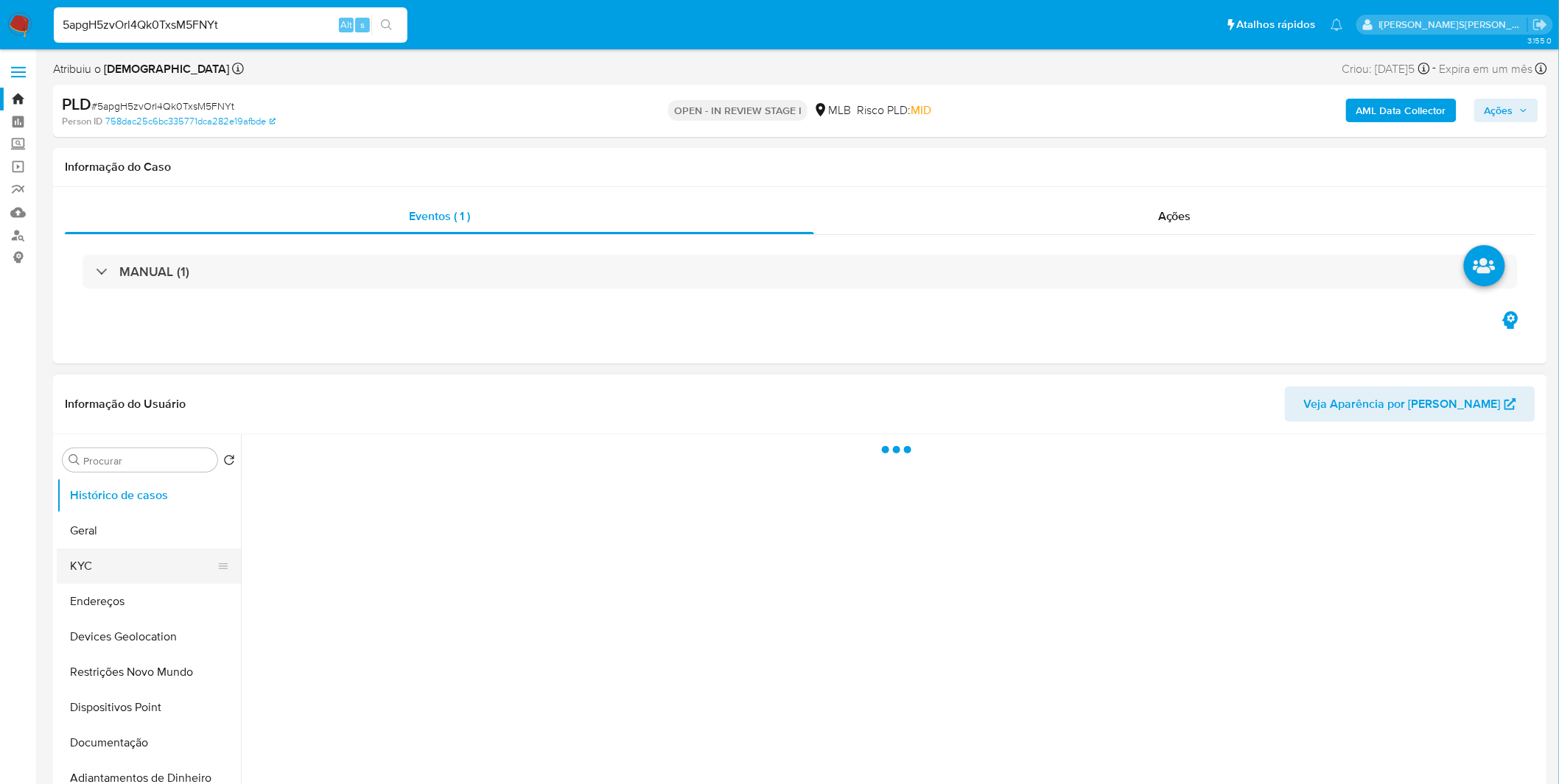
click at [136, 572] on button "KYC" at bounding box center [142, 566] width 172 height 35
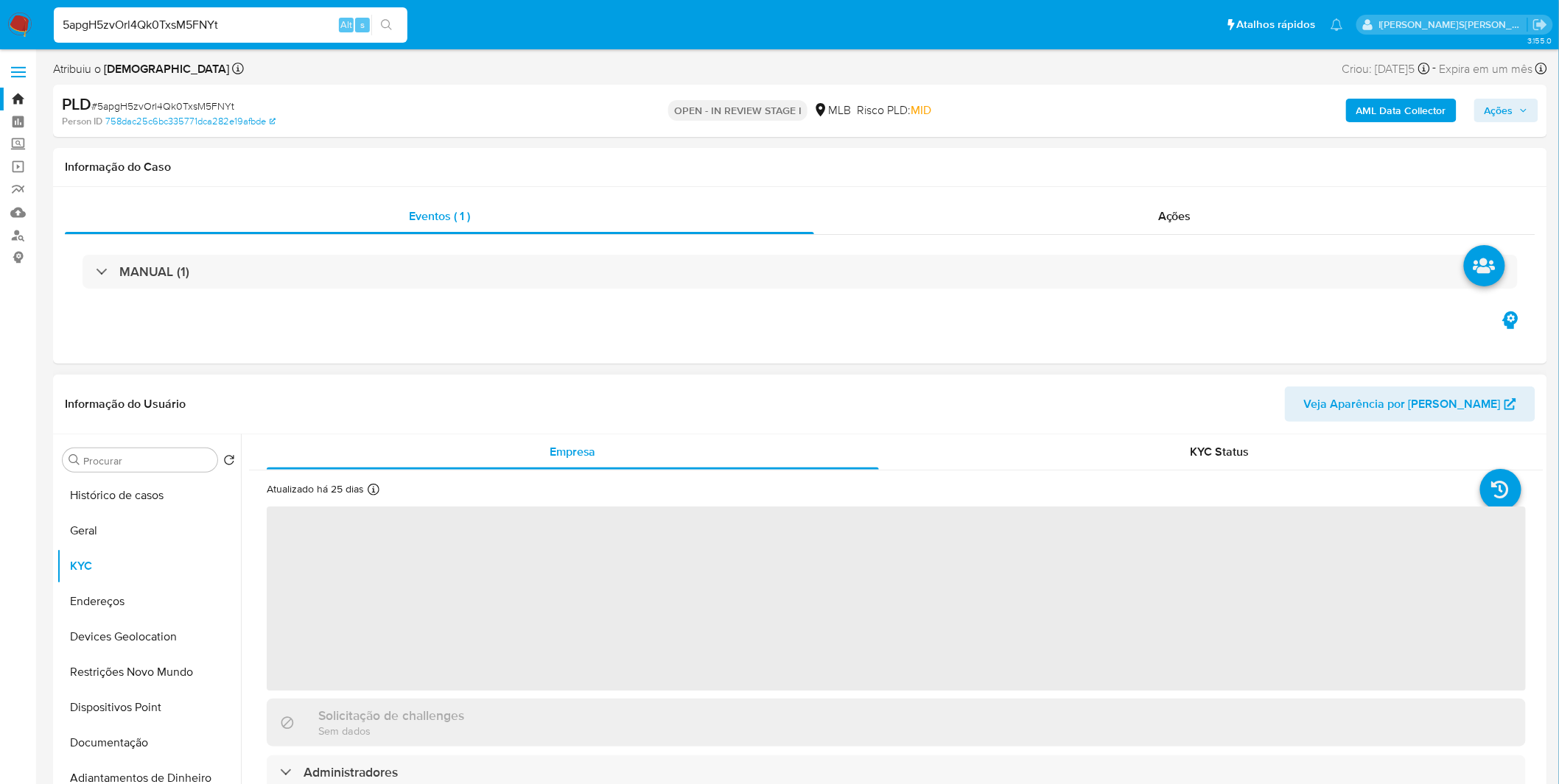
select select "10"
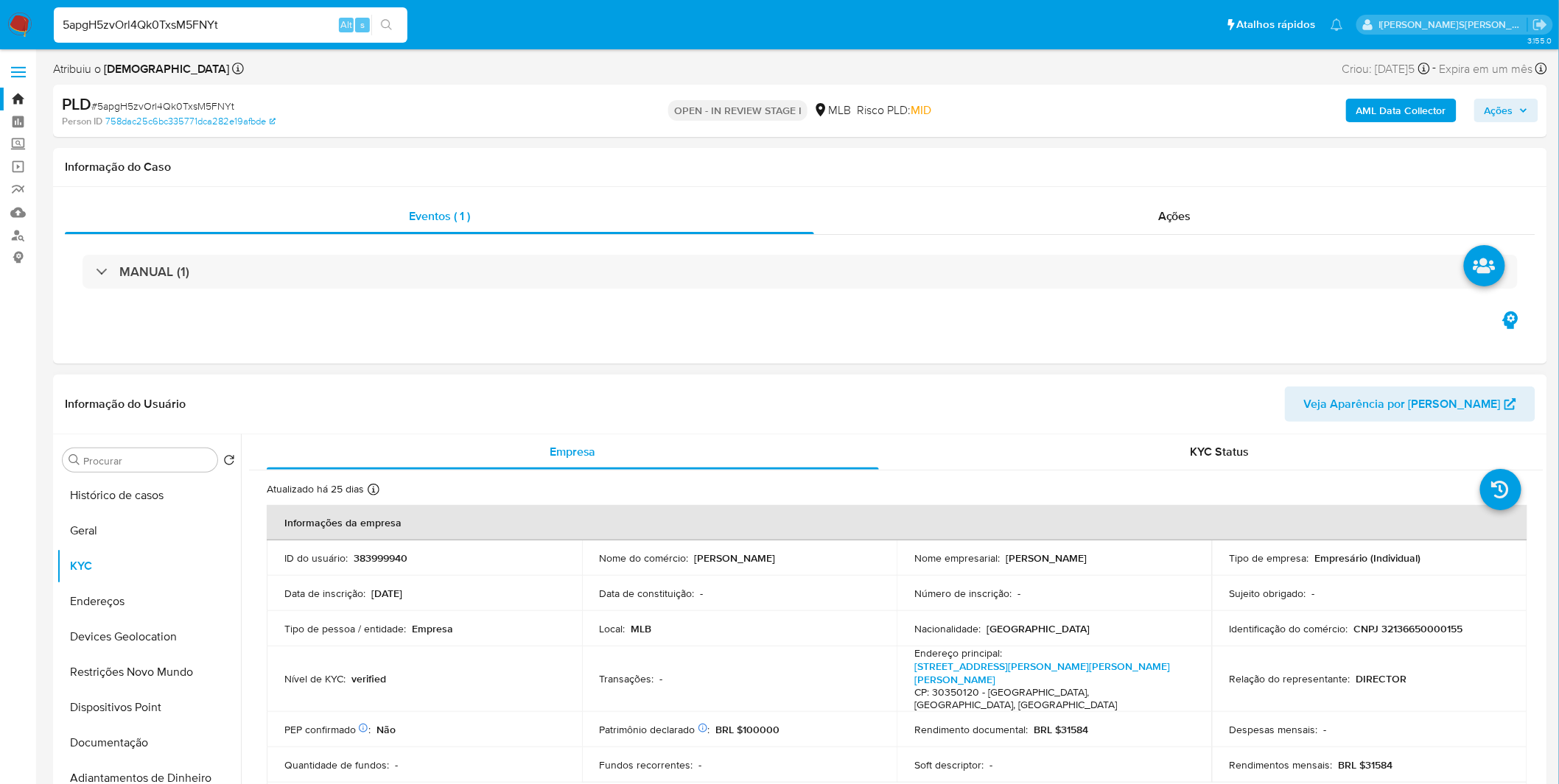
click at [297, 33] on input "5apgH5zvOrl4Qk0TxsM5FNYt" at bounding box center [230, 24] width 354 height 19
paste input "k8gmaerAnDoUprOzwMZ88AHI"
type input "k8gmaerAnDoUprOzwMZ88AHI"
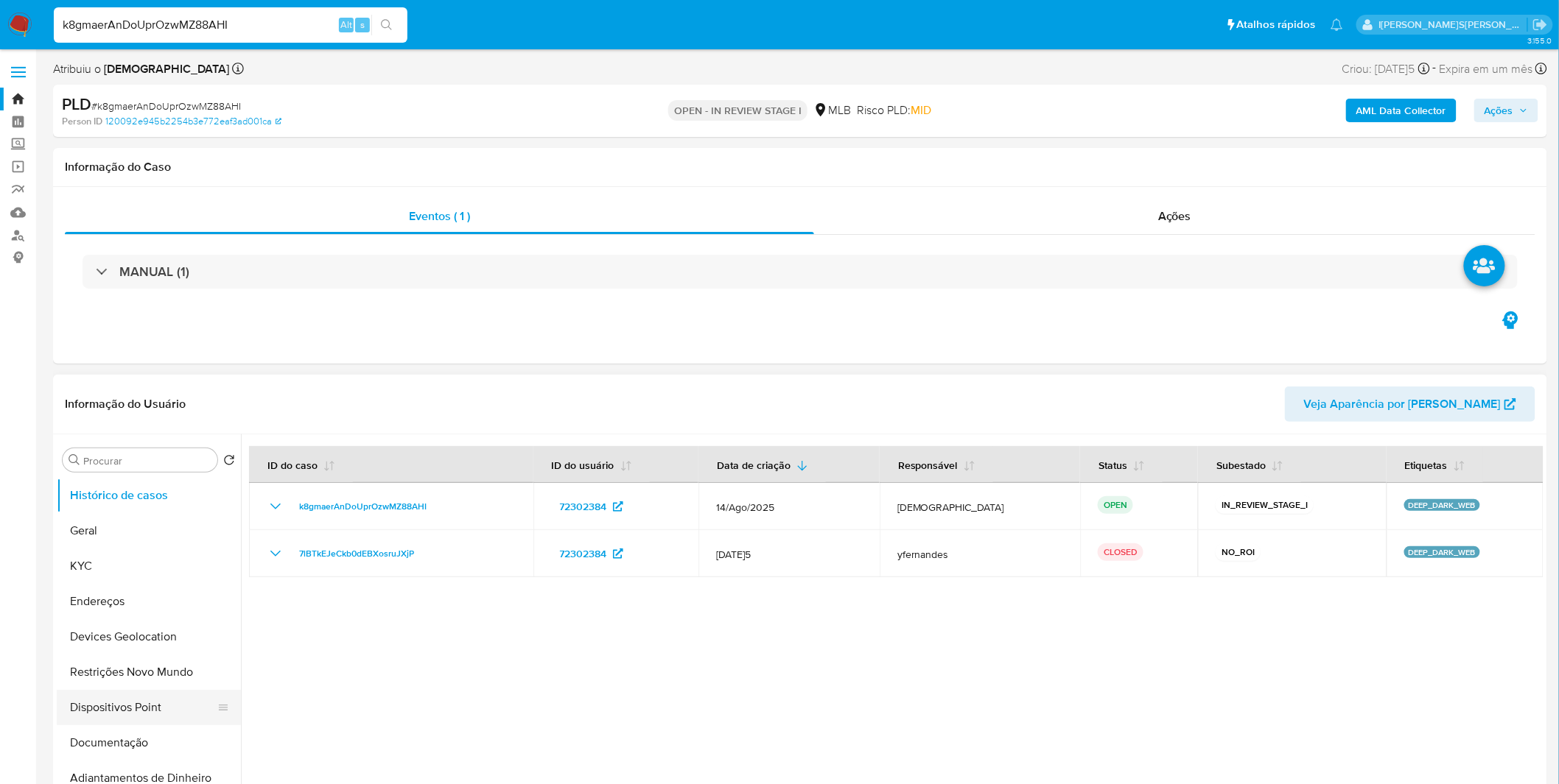
select select "10"
click at [145, 578] on button "KYC" at bounding box center [142, 566] width 172 height 35
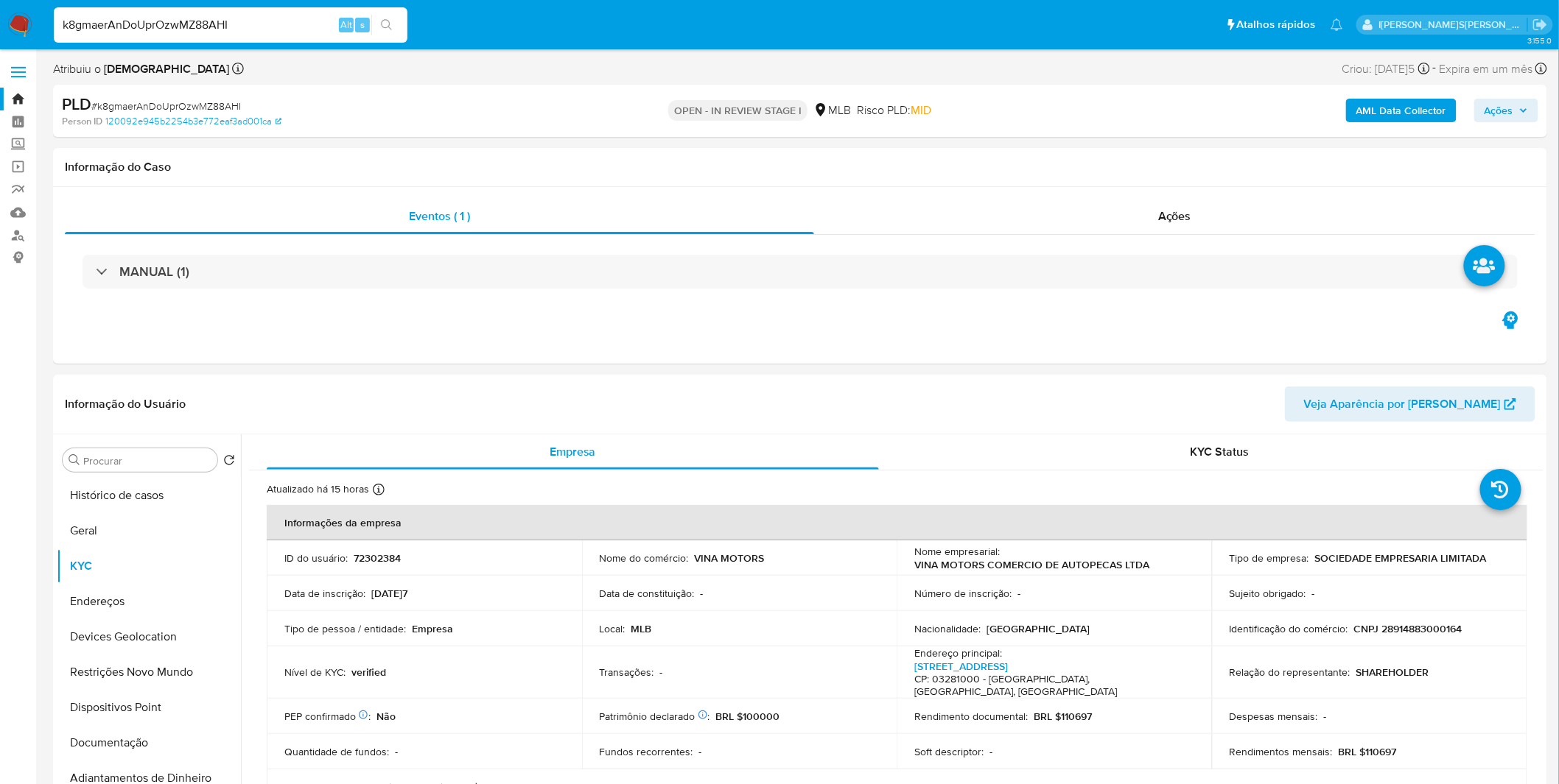
click at [261, 31] on input "k8gmaerAnDoUprOzwMZ88AHI" at bounding box center [230, 24] width 354 height 19
paste input "whiVZCiCJiokeqiRU2pIB94E"
type input "whiVZCiCJiokeqiRU2pIB94E"
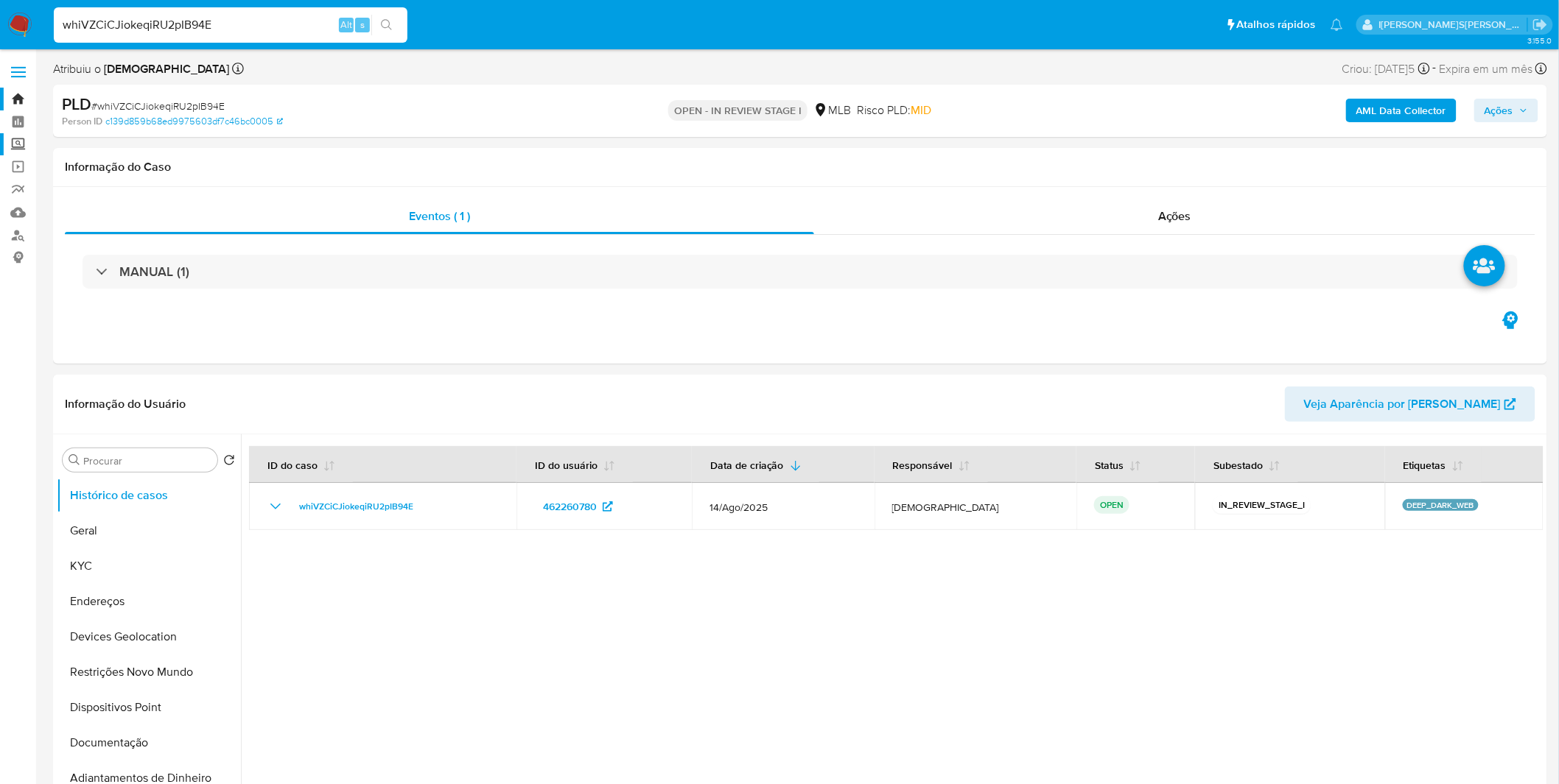
select select "10"
click at [150, 560] on button "KYC" at bounding box center [142, 566] width 172 height 35
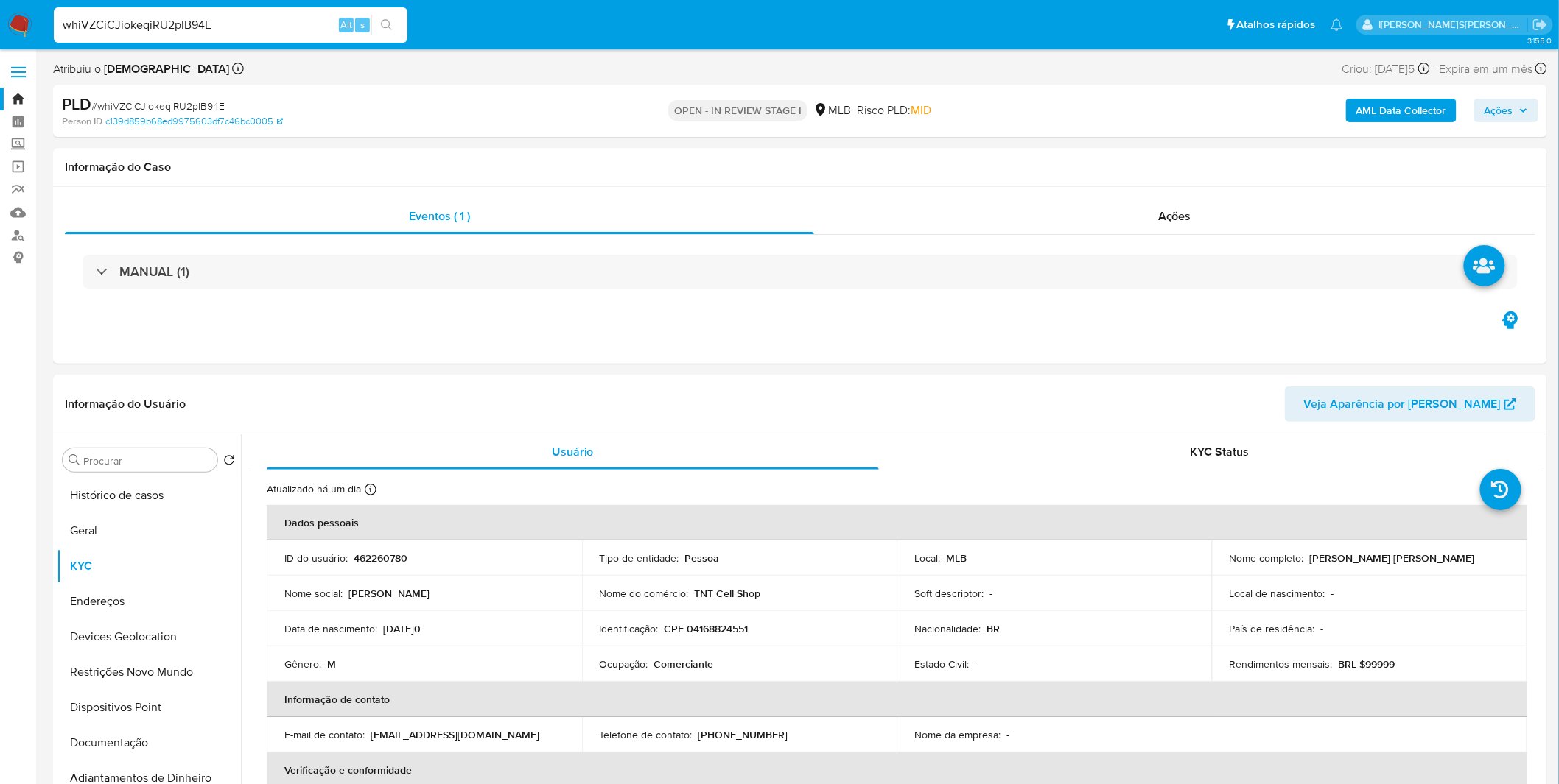
click at [242, 26] on input "whiVZCiCJiokeqiRU2pIB94E" at bounding box center [230, 24] width 354 height 19
paste input "lekzvqW88ixuhIYLRyrkzwLa"
type input "lekzvqW88ixuhIYLRyrkzwLa"
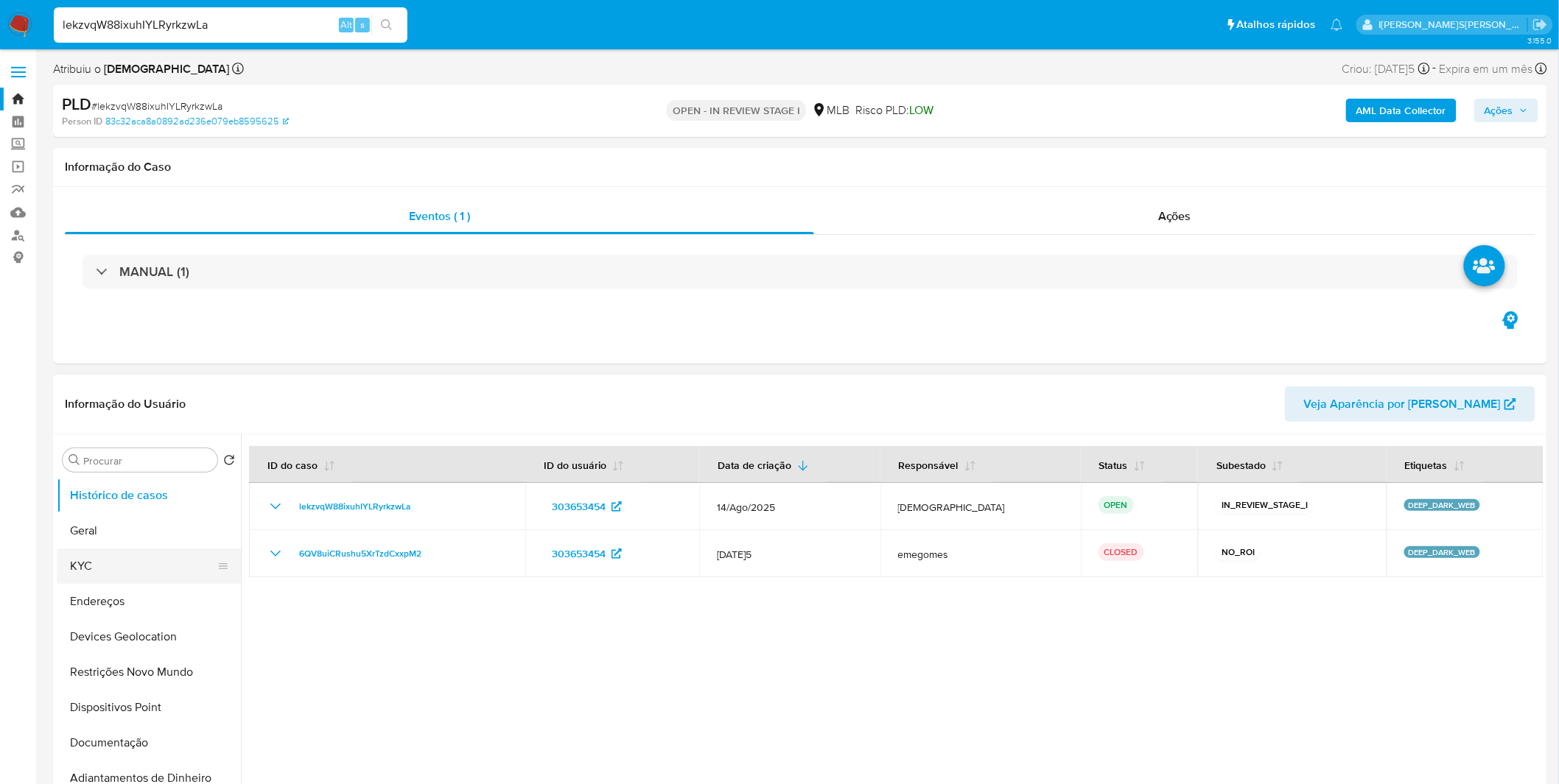
select select "10"
click at [169, 572] on button "KYC" at bounding box center [142, 566] width 172 height 35
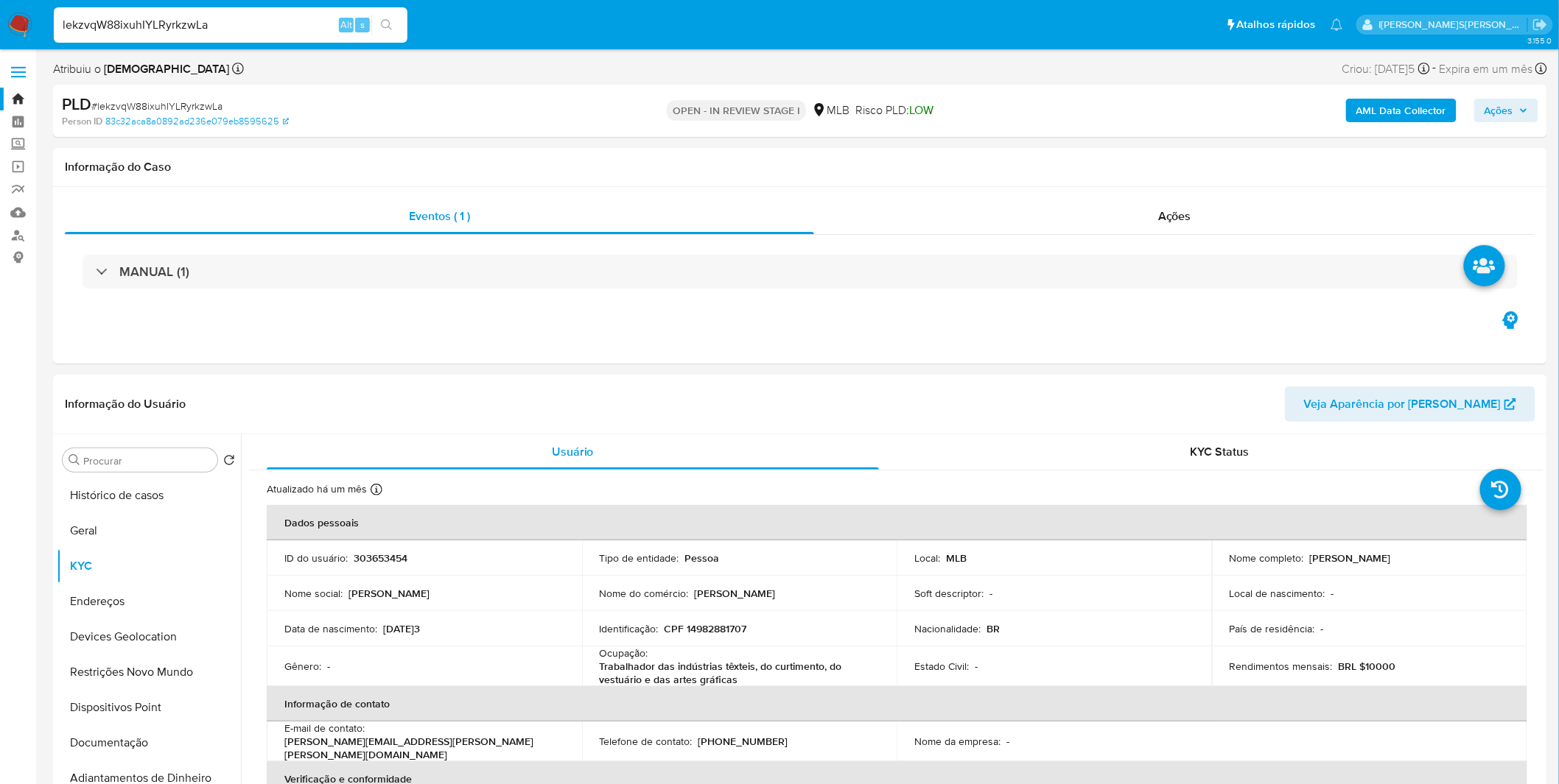
click at [175, 16] on input "lekzvqW88ixuhIYLRyrkzwLa" at bounding box center [230, 24] width 354 height 19
paste input "OSyEf51OeQBCrUKeJ6NaBjl5"
type input "OSyEf51OeQBCrUKeJ6NaBjl5"
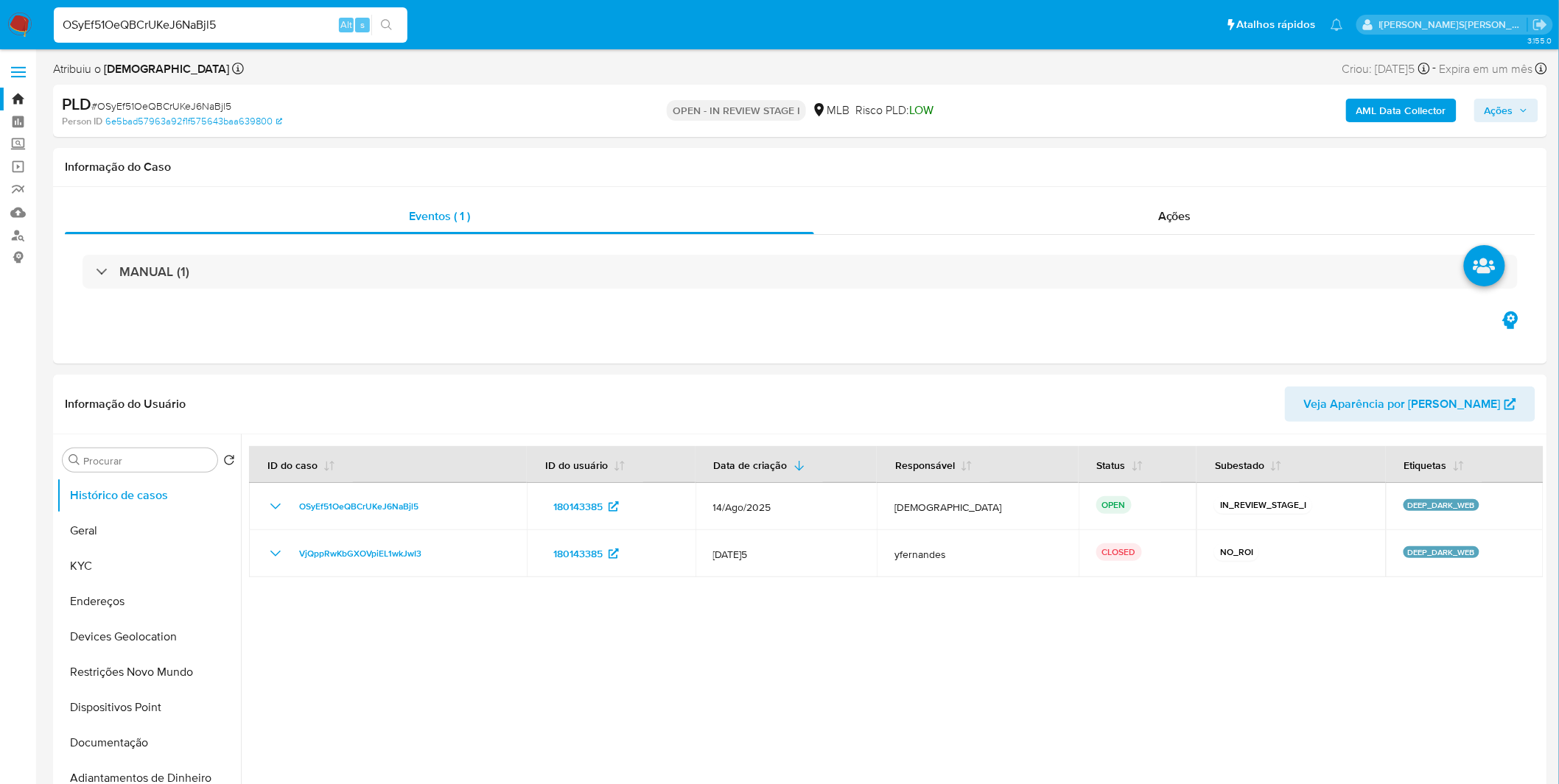
select select "10"
click at [145, 555] on button "KYC" at bounding box center [142, 566] width 172 height 35
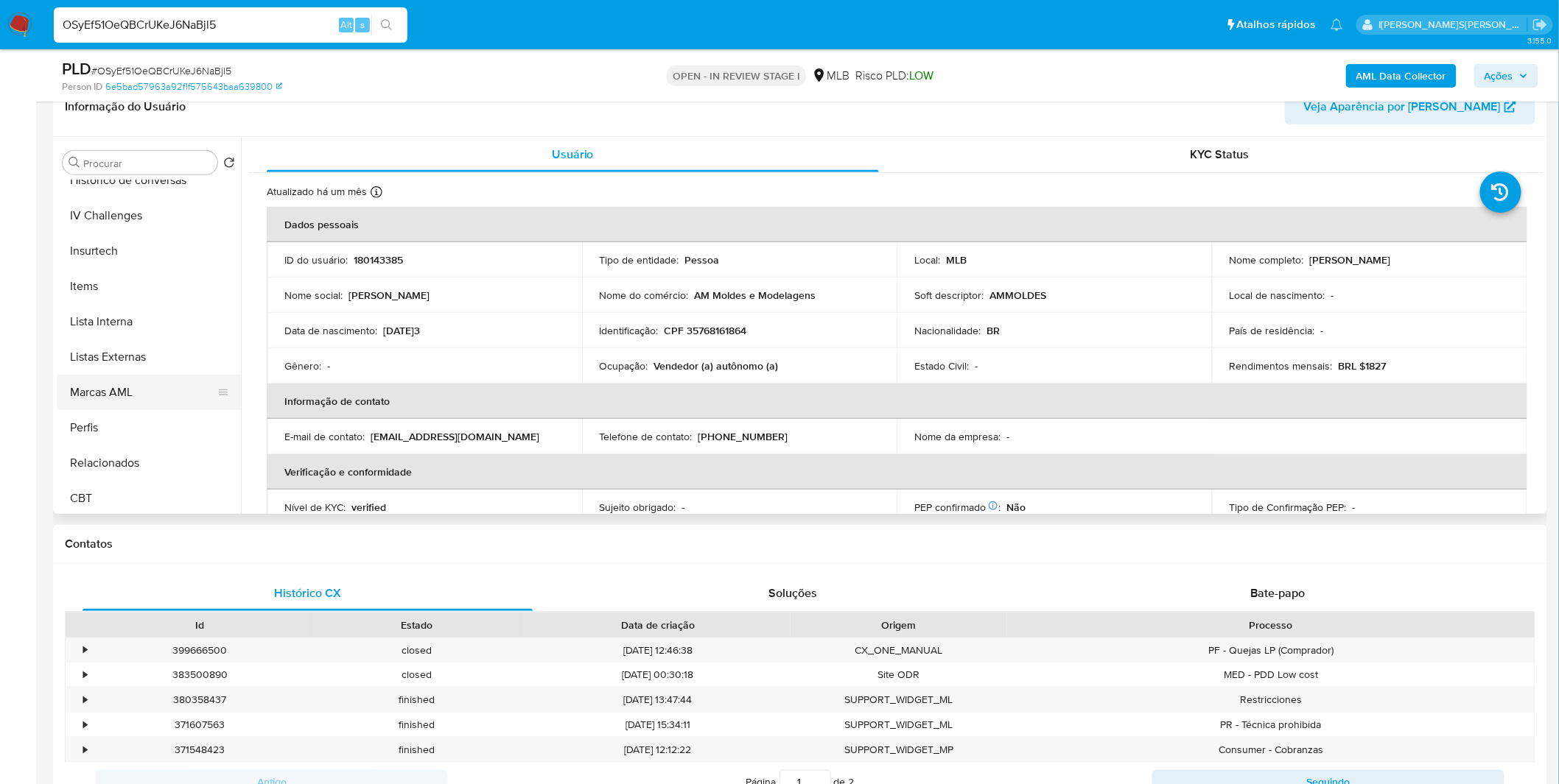
scroll to position [653, 0]
click at [116, 283] on button "Items" at bounding box center [142, 287] width 172 height 35
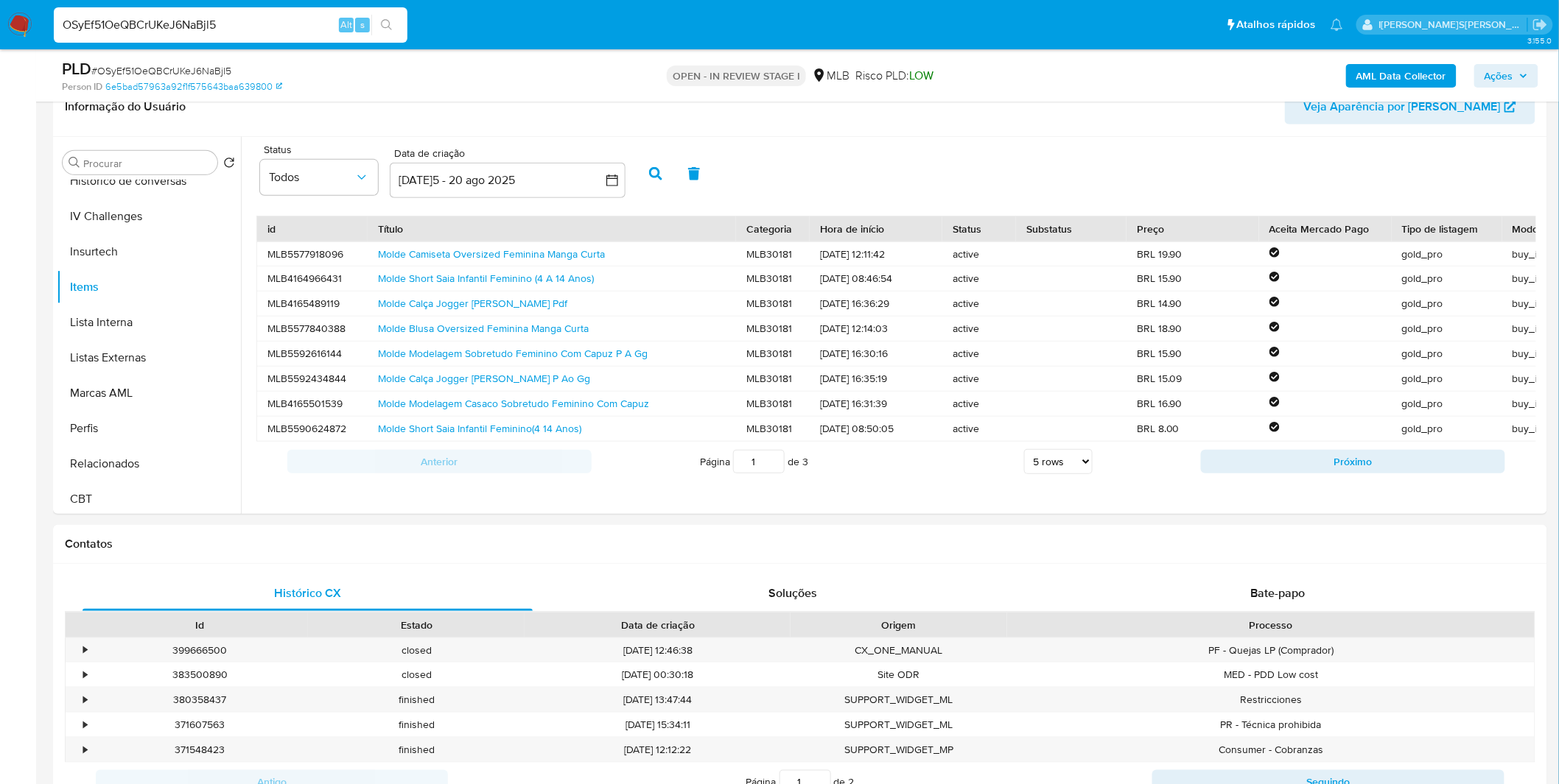
click at [233, 31] on input "OSyEf51OeQBCrUKeJ6NaBjl5" at bounding box center [230, 24] width 354 height 19
paste input "Fv6kcIk5Q2Cxm2VD8qlRQKEM"
type input "Fv6kcIk5Q2Cxm2VD8qlRQKEM"
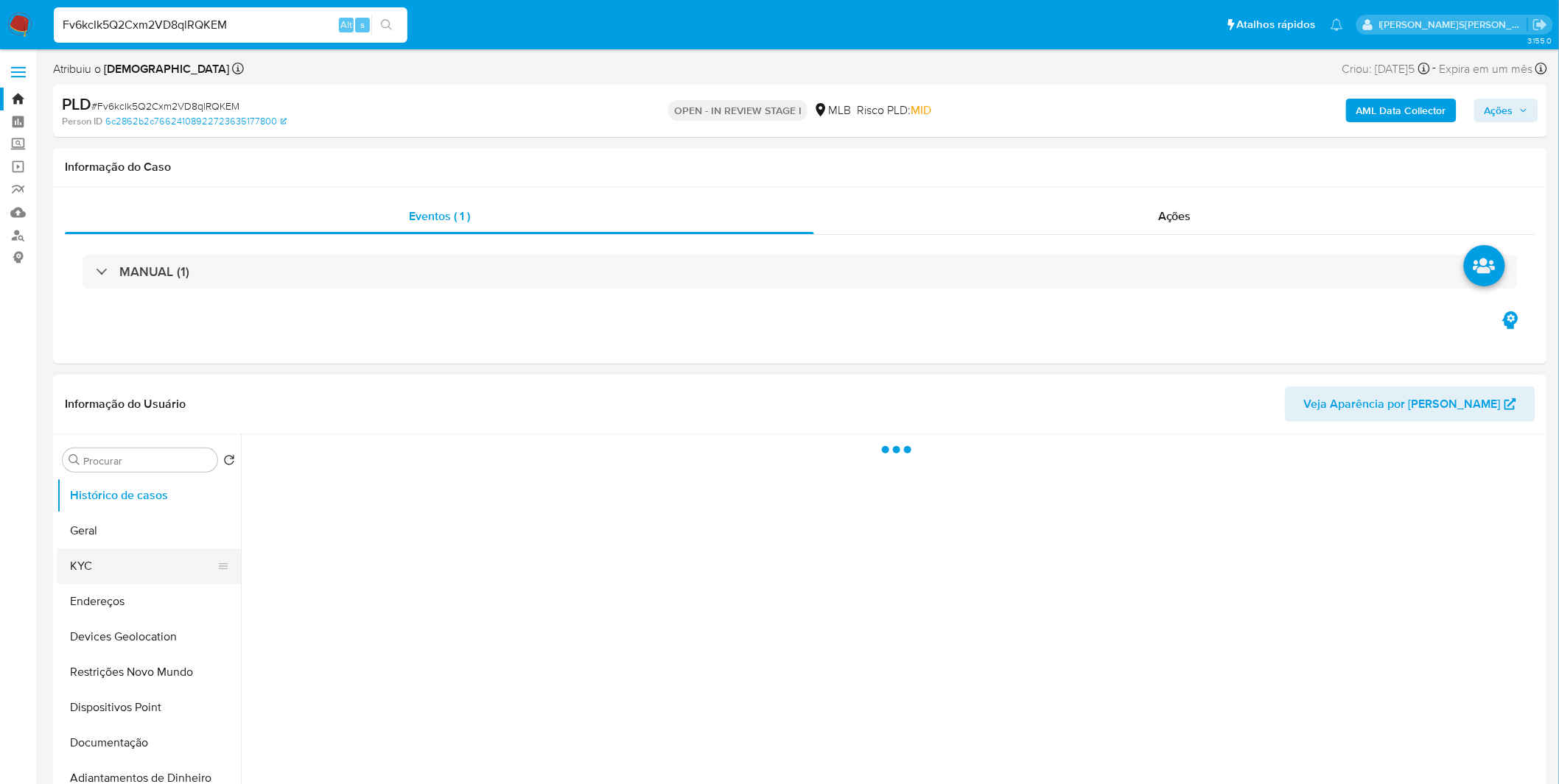
click at [154, 569] on button "KYC" at bounding box center [142, 566] width 172 height 35
select select "10"
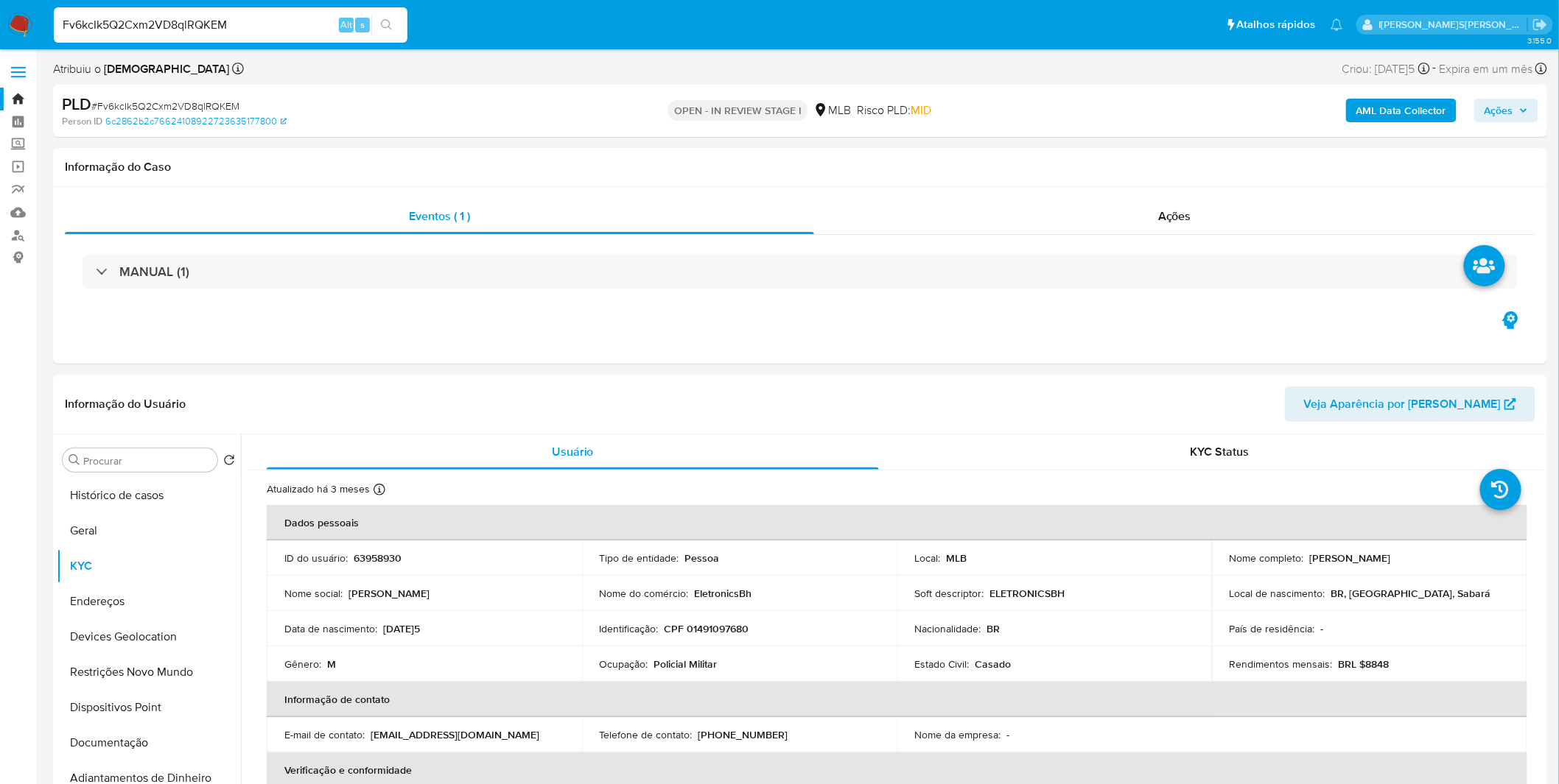
click at [305, 38] on div "Fv6kcIk5Q2Cxm2VD8qlRQKEM Alt s" at bounding box center [230, 24] width 354 height 35
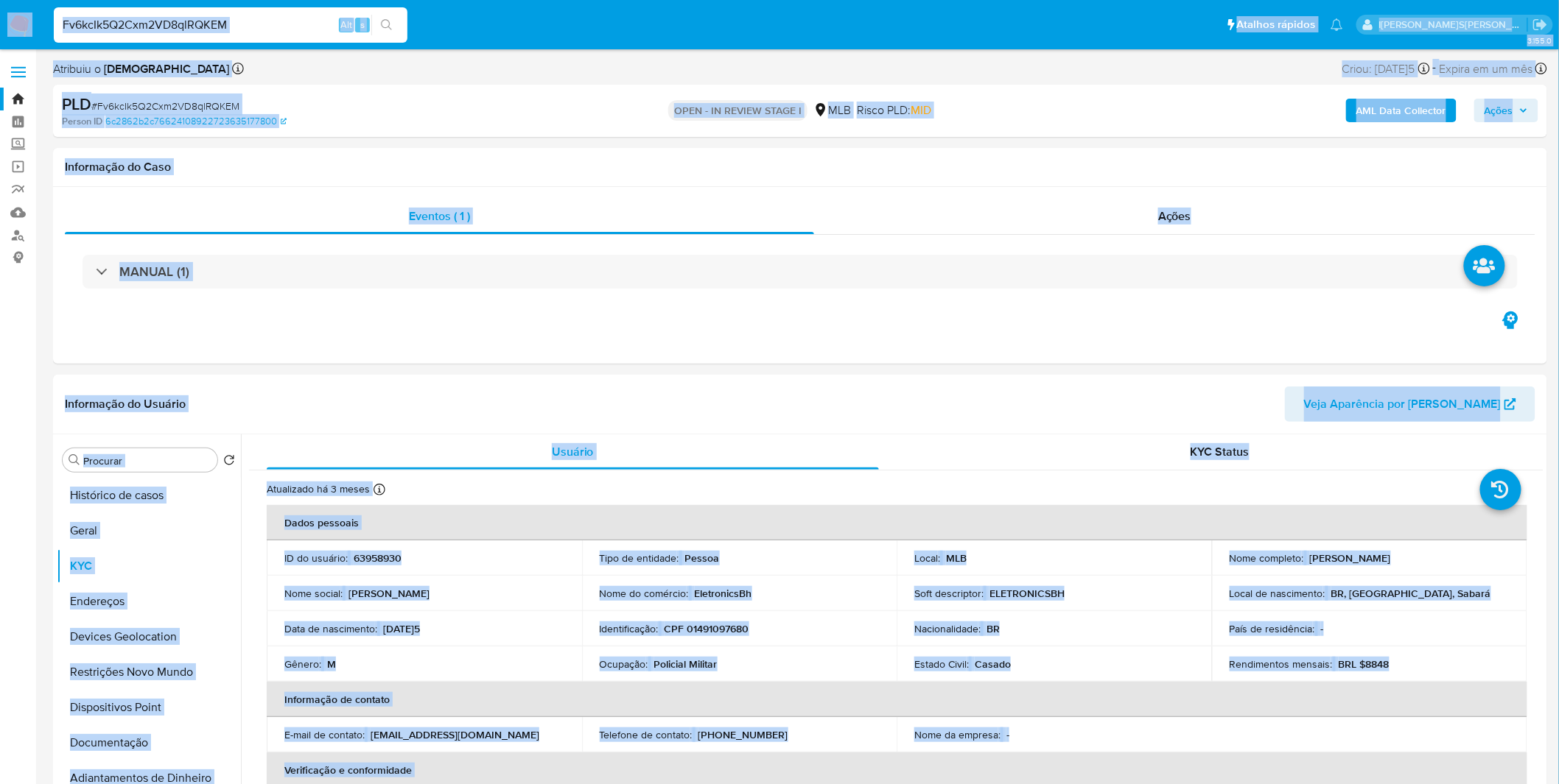
click at [299, 30] on input "Fv6kcIk5Q2Cxm2VD8qlRQKEM" at bounding box center [230, 24] width 354 height 19
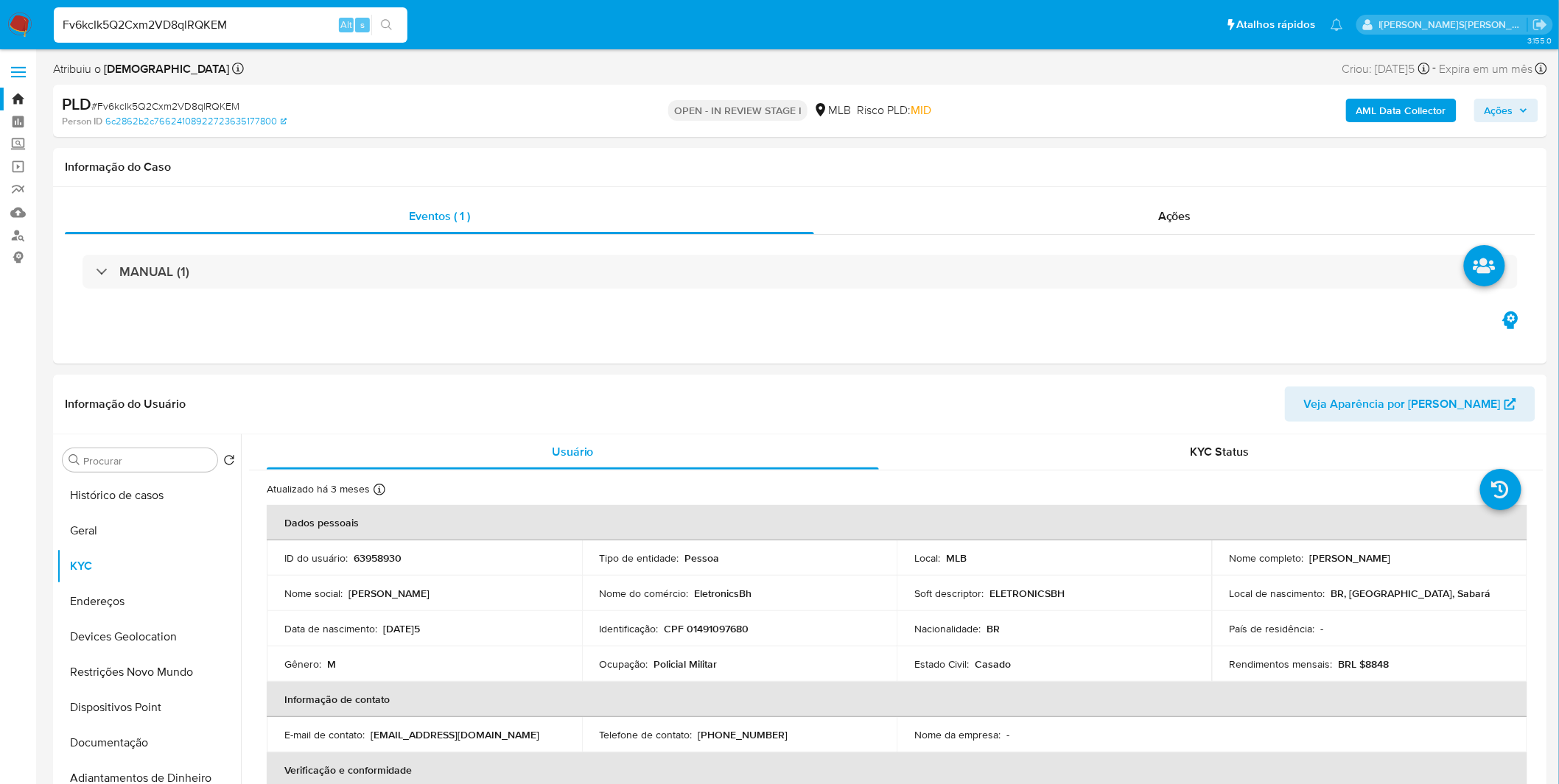
click at [298, 30] on input "Fv6kcIk5Q2Cxm2VD8qlRQKEM" at bounding box center [230, 24] width 354 height 19
paste input "eGD87bZhS7CB5SJVpfl4cD5x"
type input "eGD87bZhS7CB5SJVpfl4cD5x"
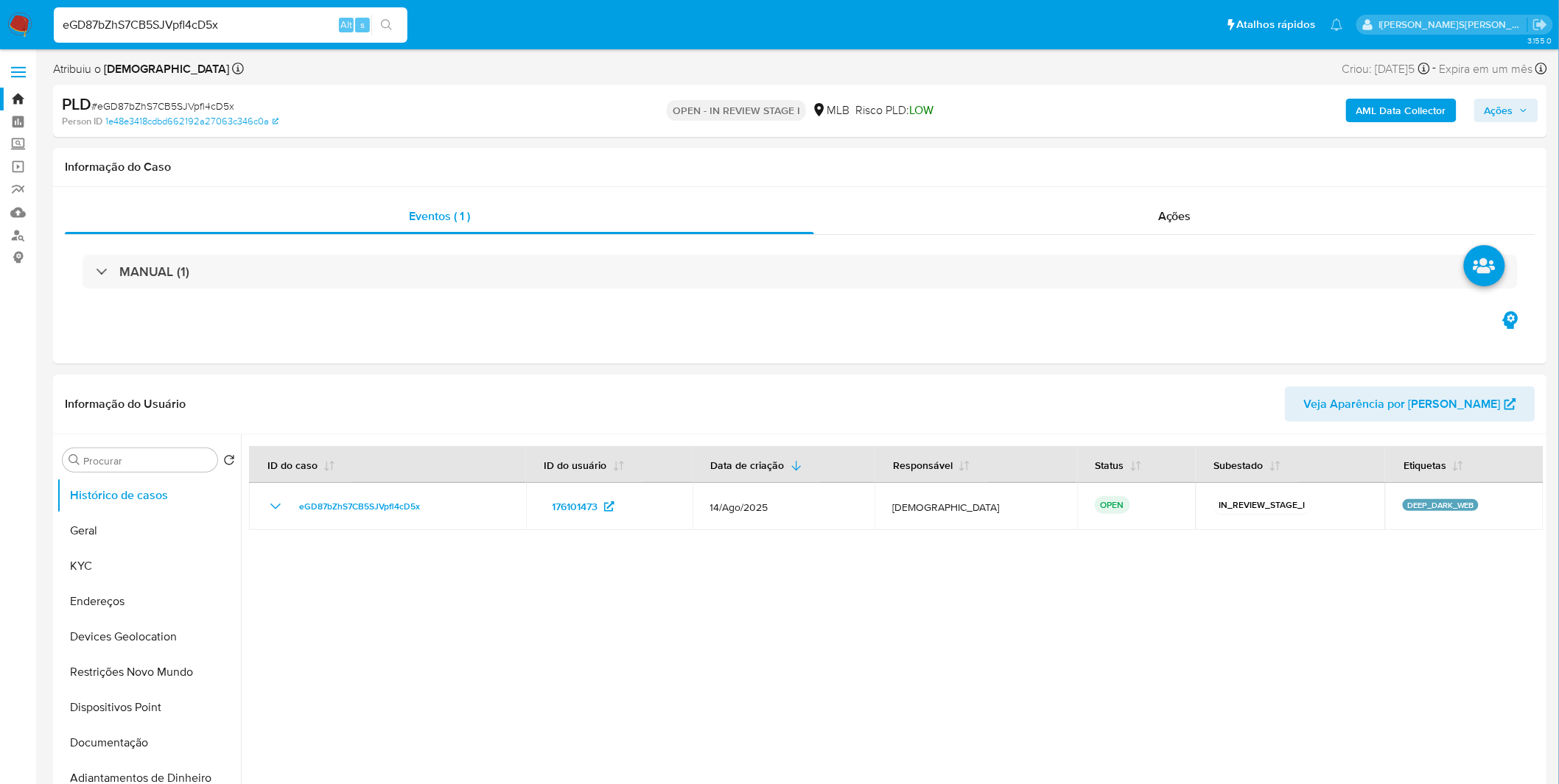
select select "10"
click at [172, 577] on button "KYC" at bounding box center [142, 566] width 172 height 35
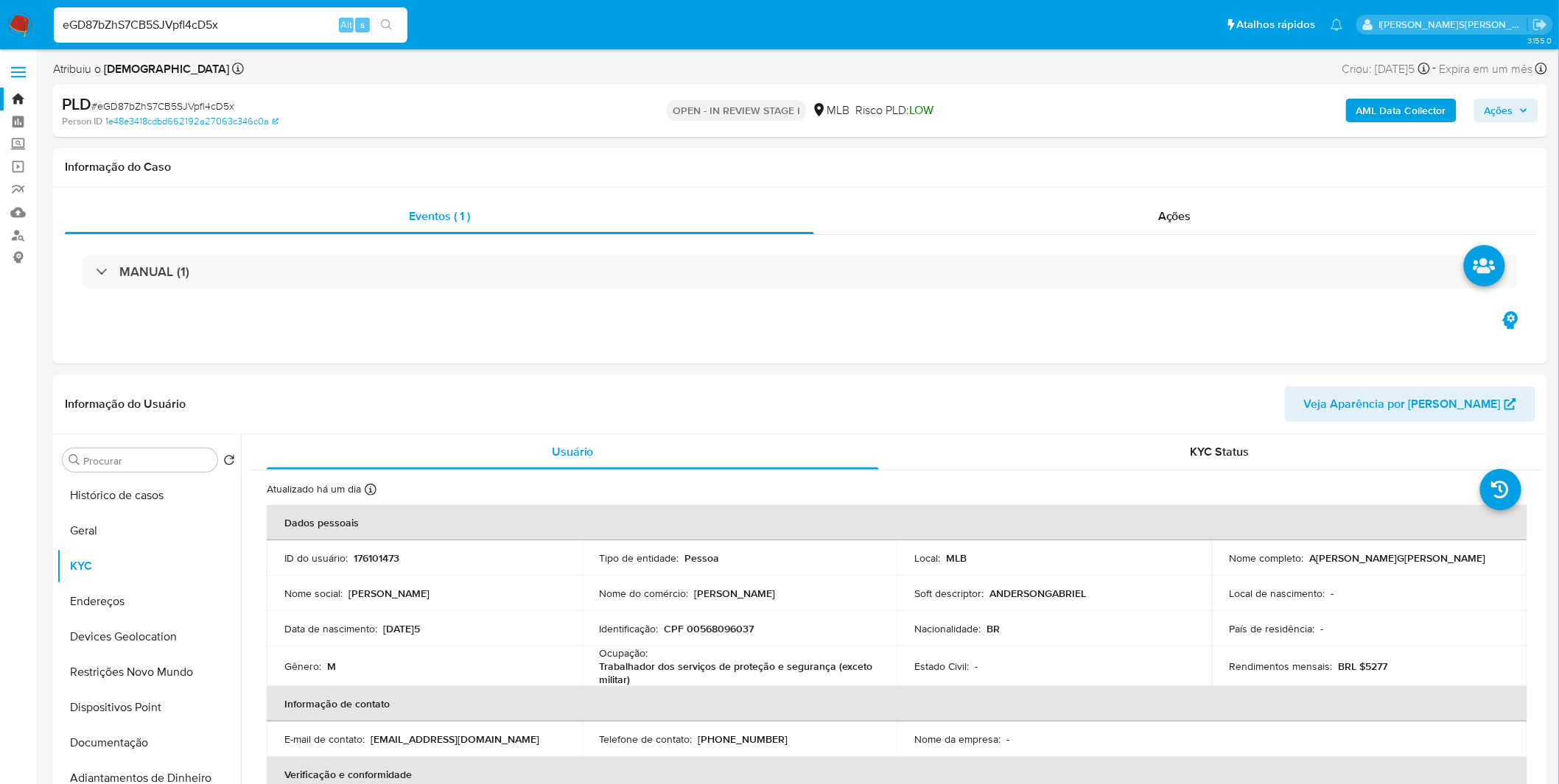
click at [283, 29] on input "eGD87bZhS7CB5SJVpfl4cD5x" at bounding box center [230, 24] width 354 height 19
paste input "1Ze2a8QuT1Vthjad0CVJNzb"
type input "e1Ze2a8QuT1Vthjad0CVJNzb"
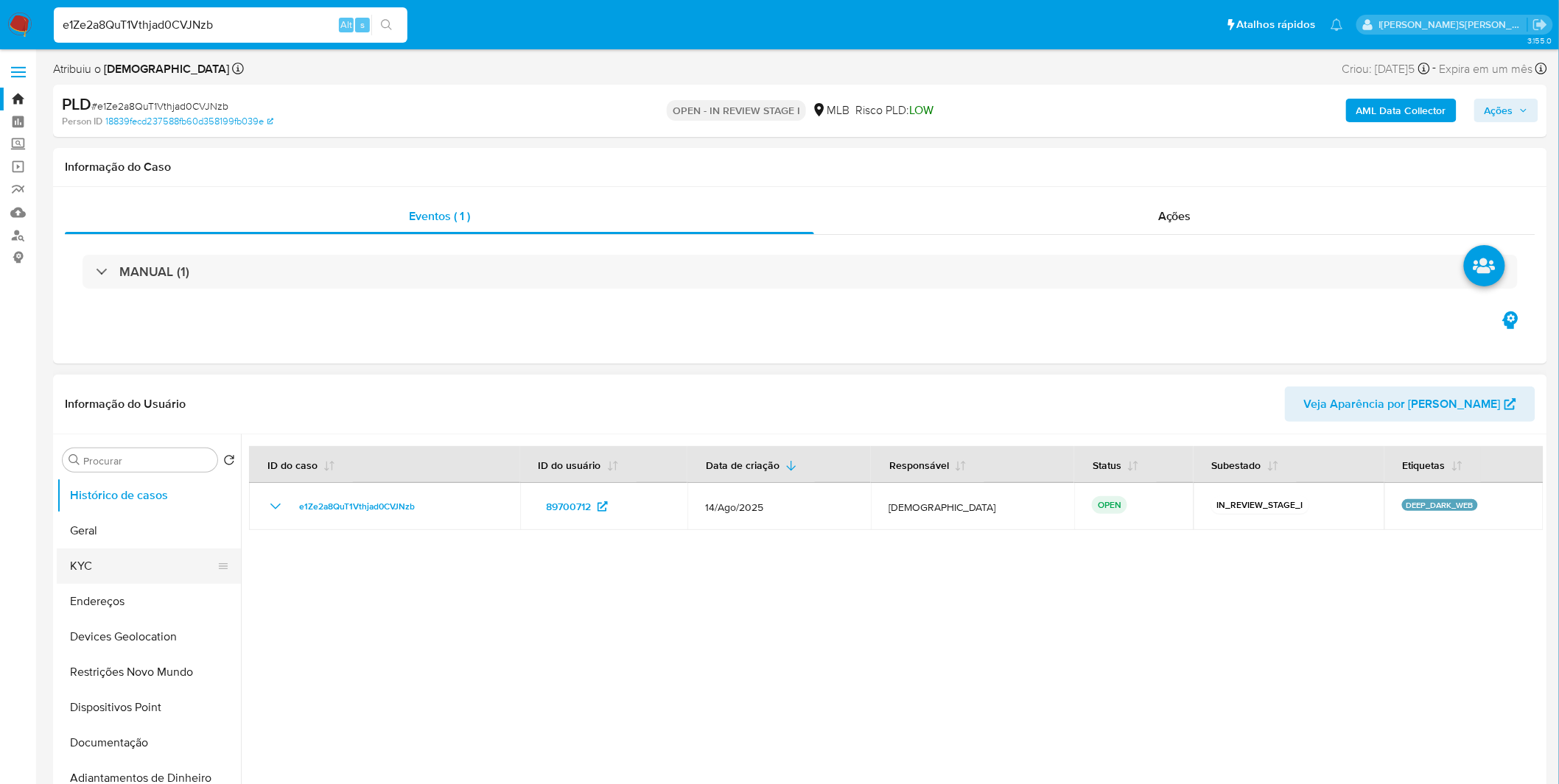
select select "10"
click at [111, 576] on button "KYC" at bounding box center [142, 566] width 172 height 35
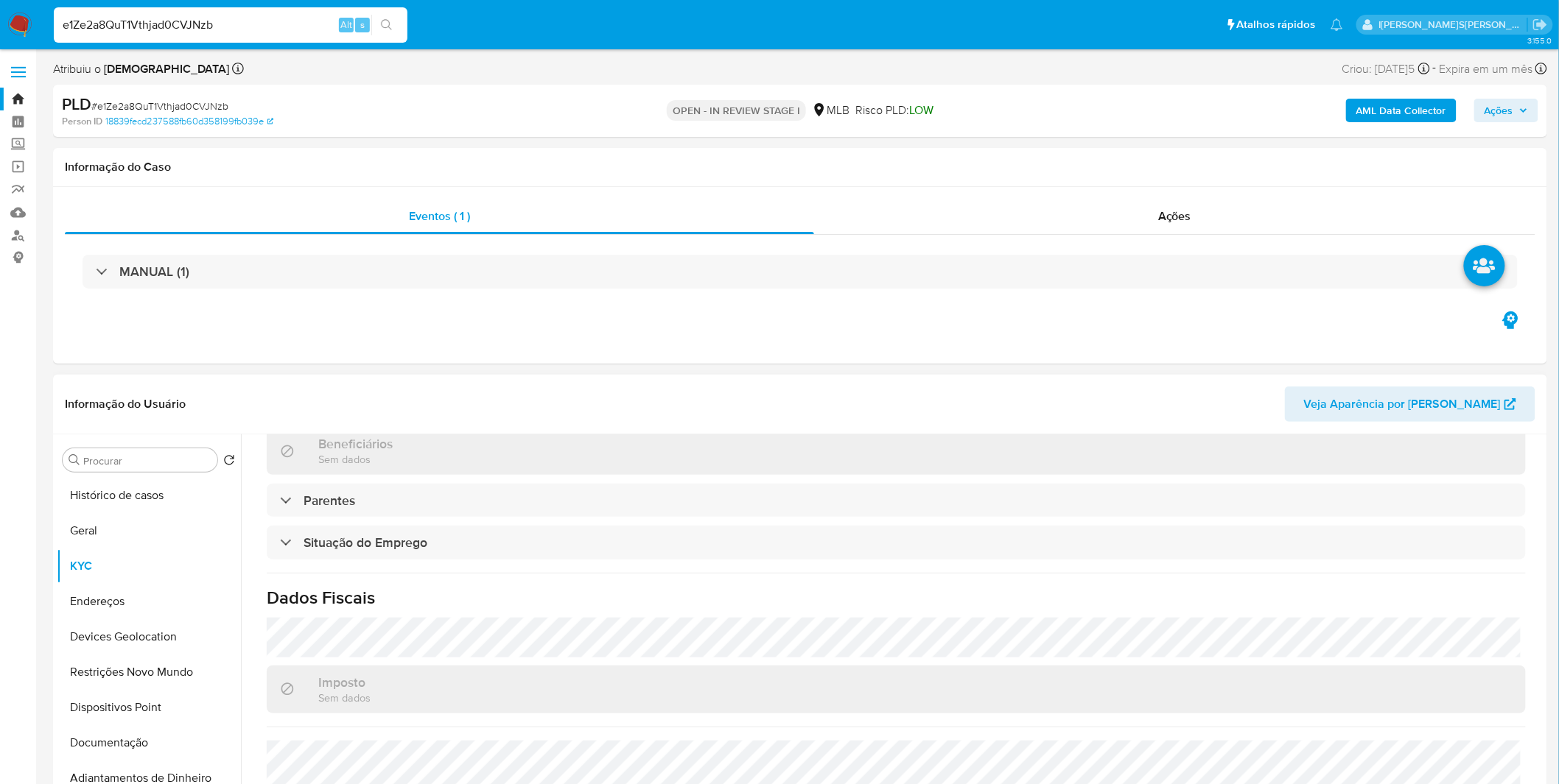
scroll to position [612, 0]
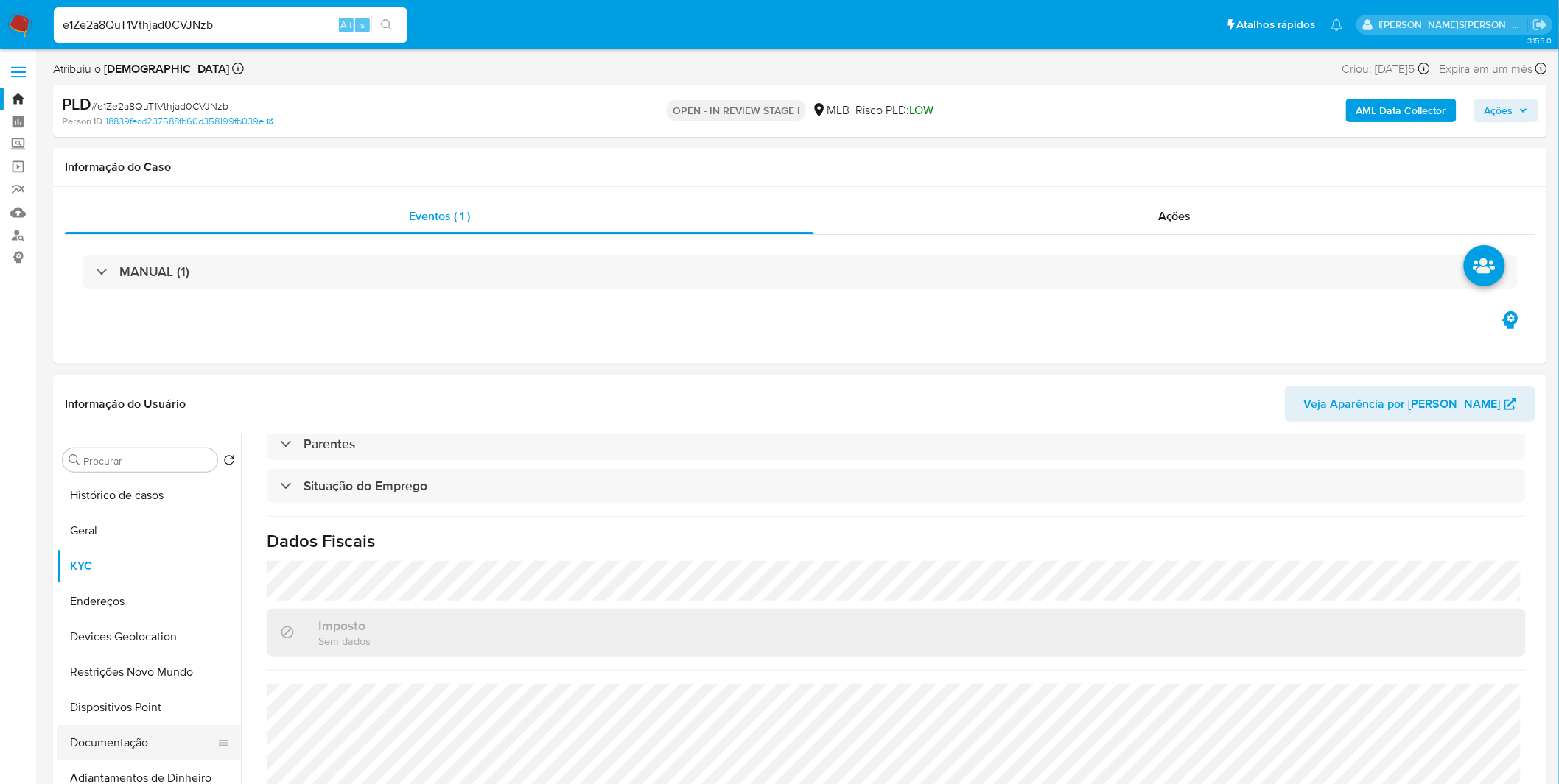
click at [151, 751] on button "Documentação" at bounding box center [142, 742] width 172 height 35
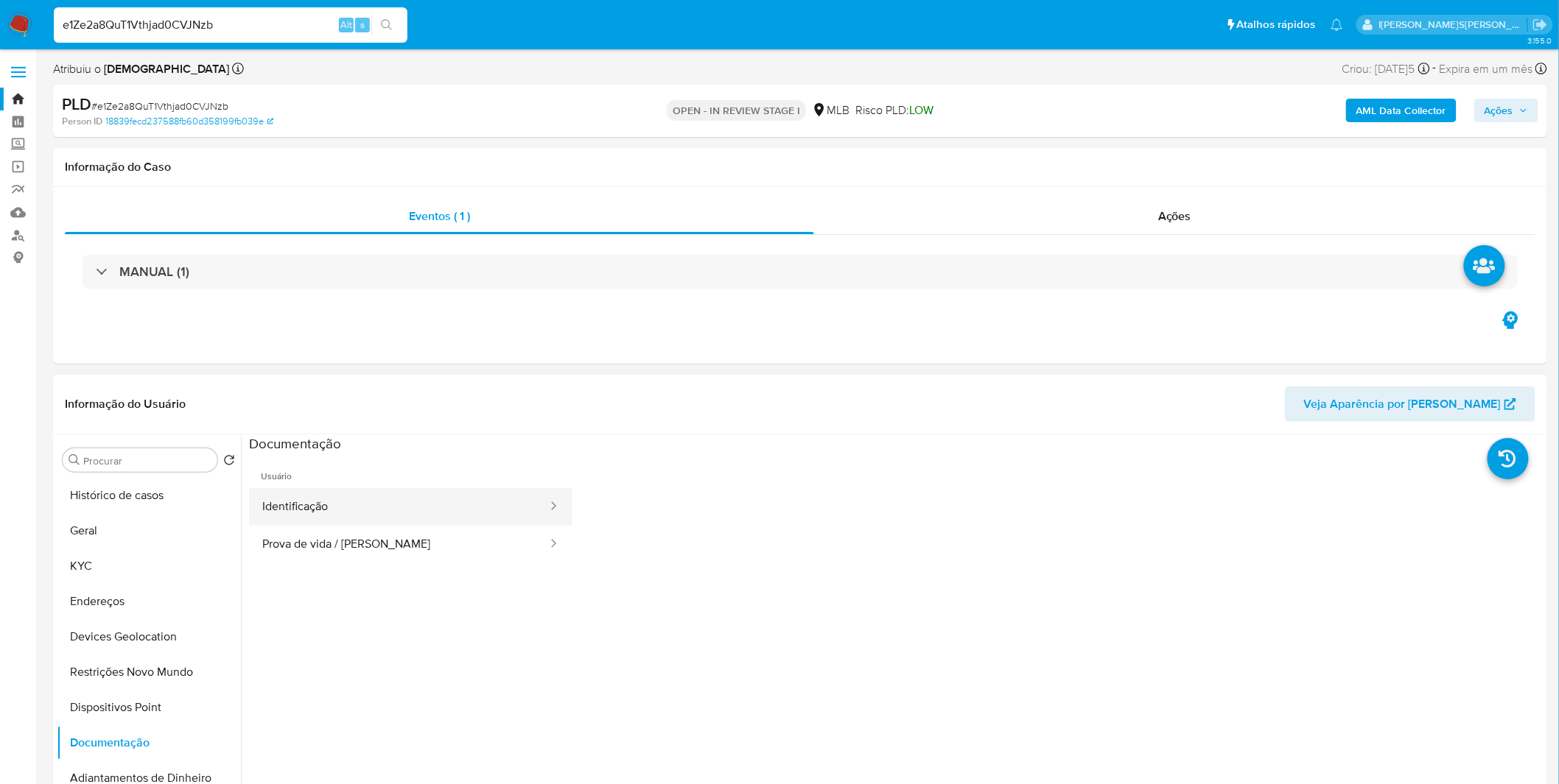
click at [381, 514] on button "Identificação" at bounding box center [399, 507] width 300 height 38
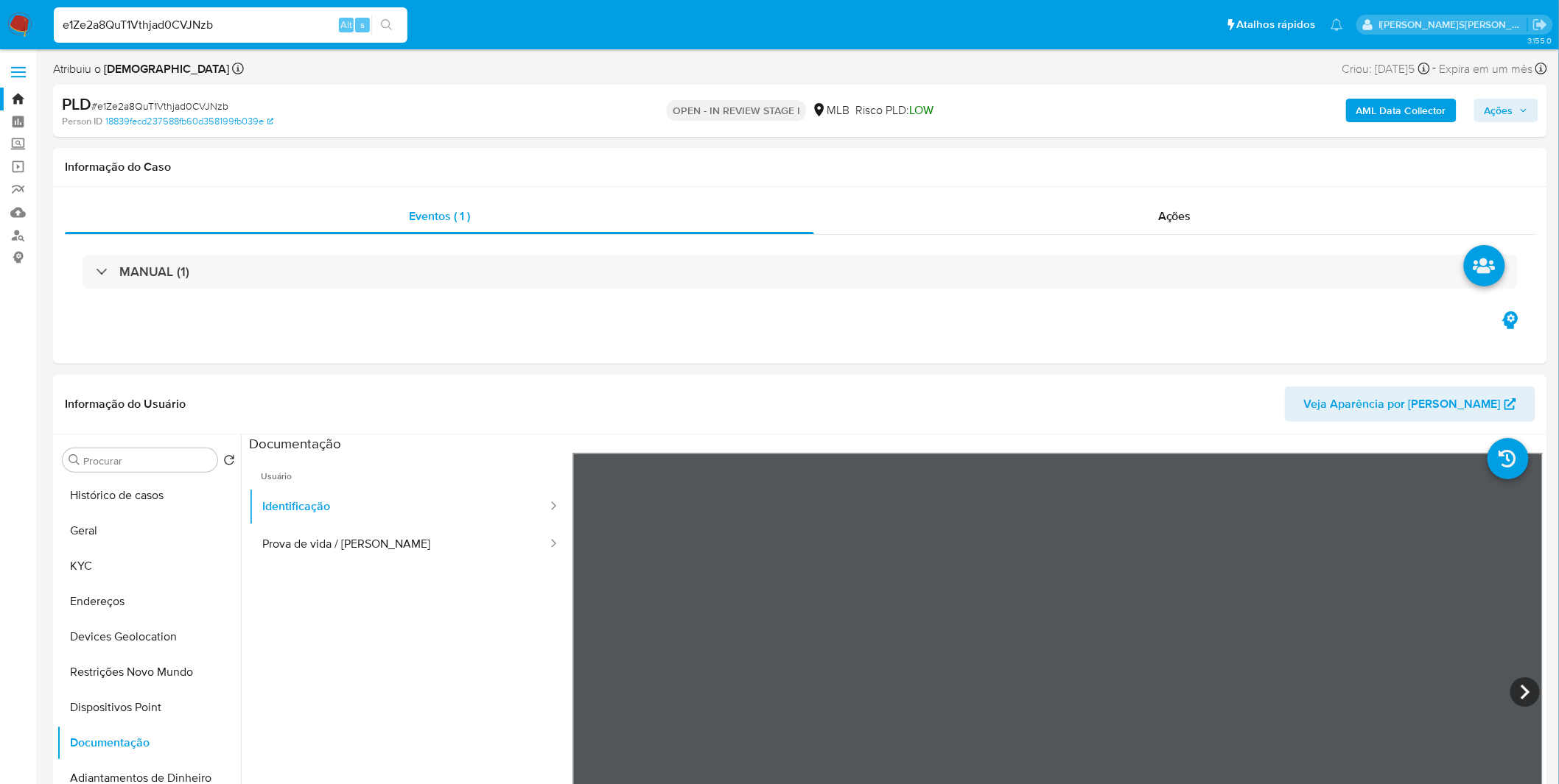
click at [1365, 105] on b "AML Data Collector" at bounding box center [1401, 110] width 90 height 24
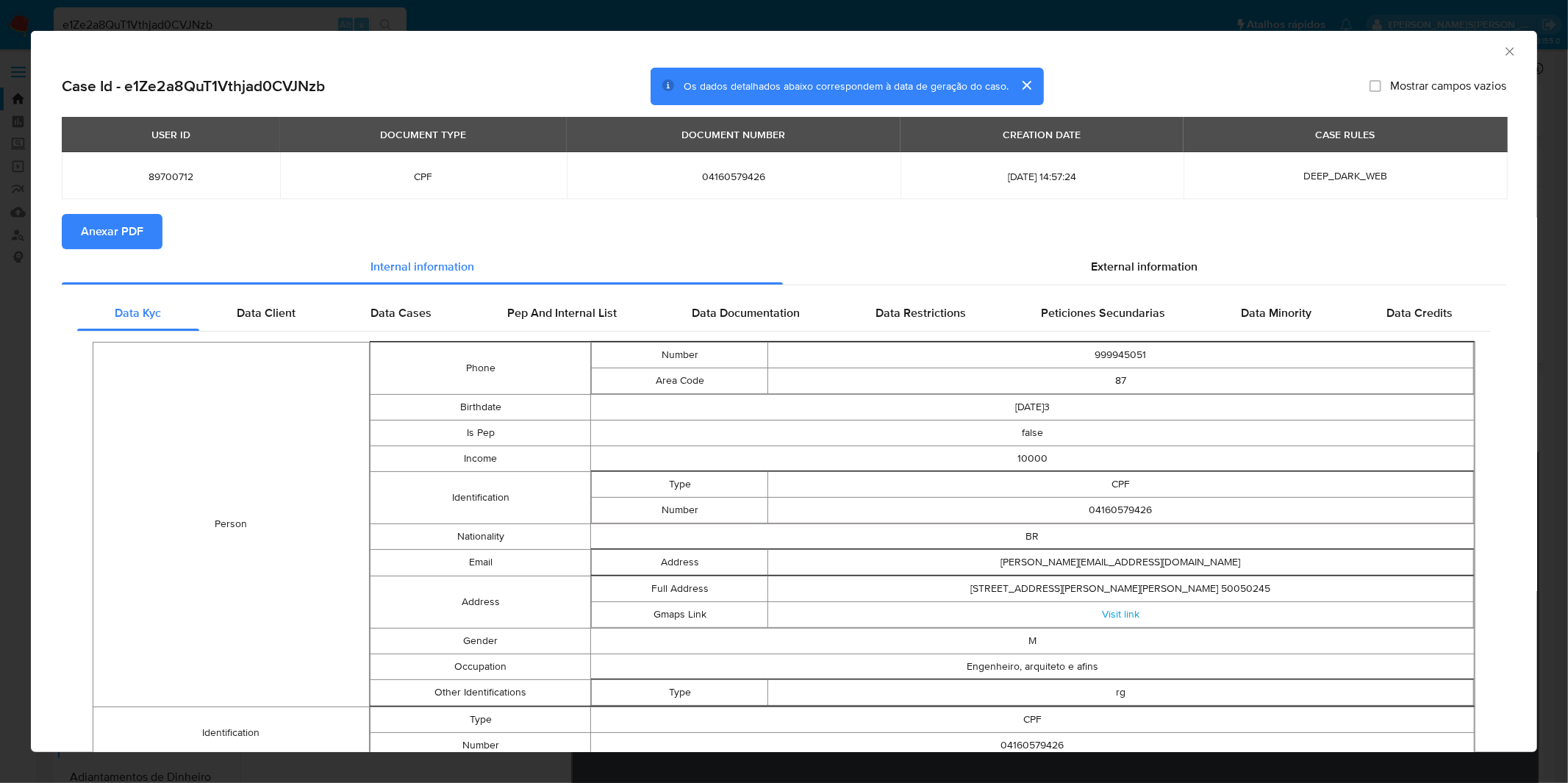
click at [117, 236] on span "Anexar PDF" at bounding box center [112, 232] width 63 height 33
drag, startPoint x: 1502, startPoint y: 47, endPoint x: 1491, endPoint y: 55, distance: 13.6
click at [1503, 47] on icon "Fechar a janela" at bounding box center [1510, 51] width 15 height 15
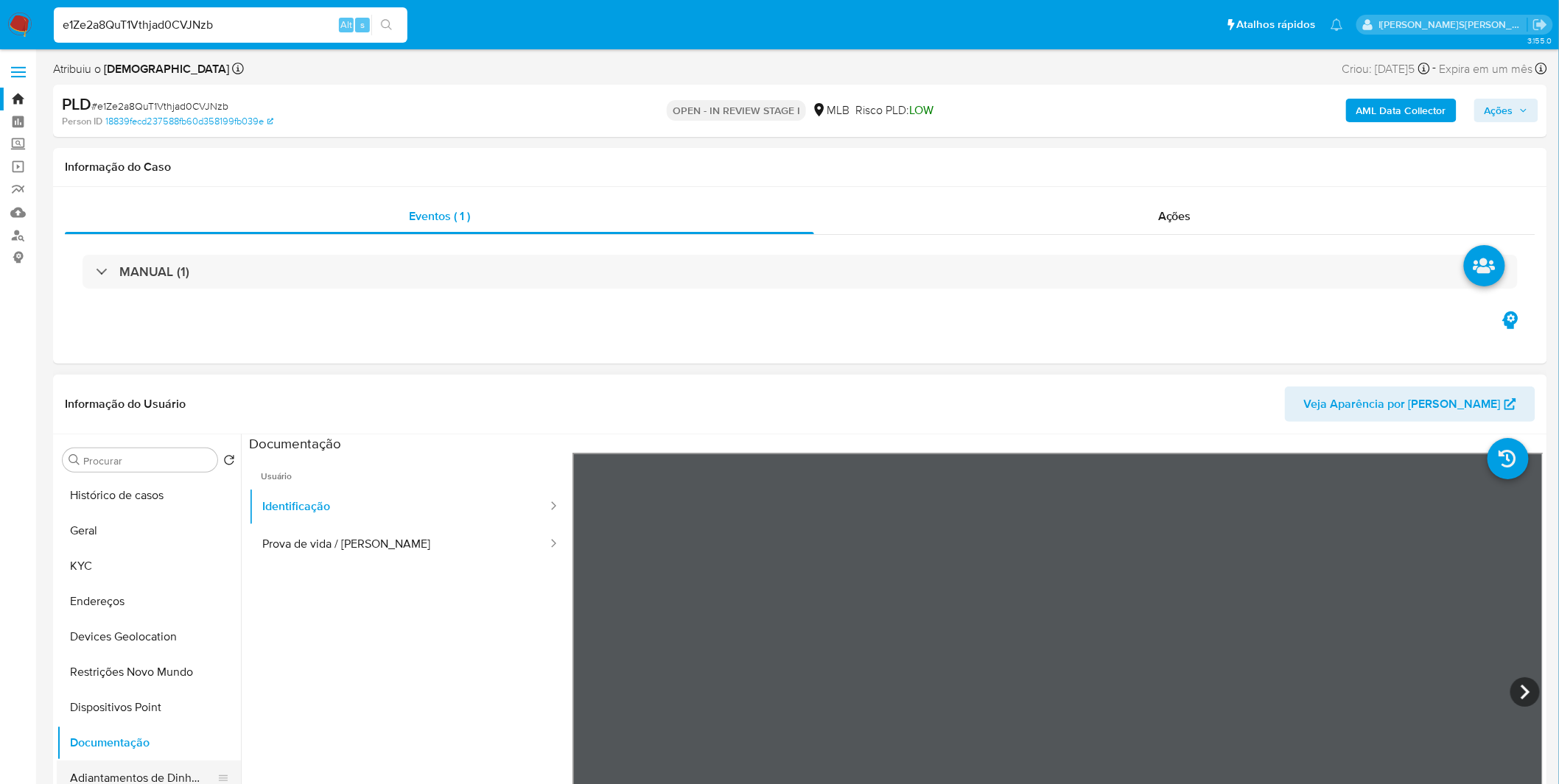
click at [125, 771] on button "Adiantamentos de Dinheiro" at bounding box center [142, 777] width 172 height 35
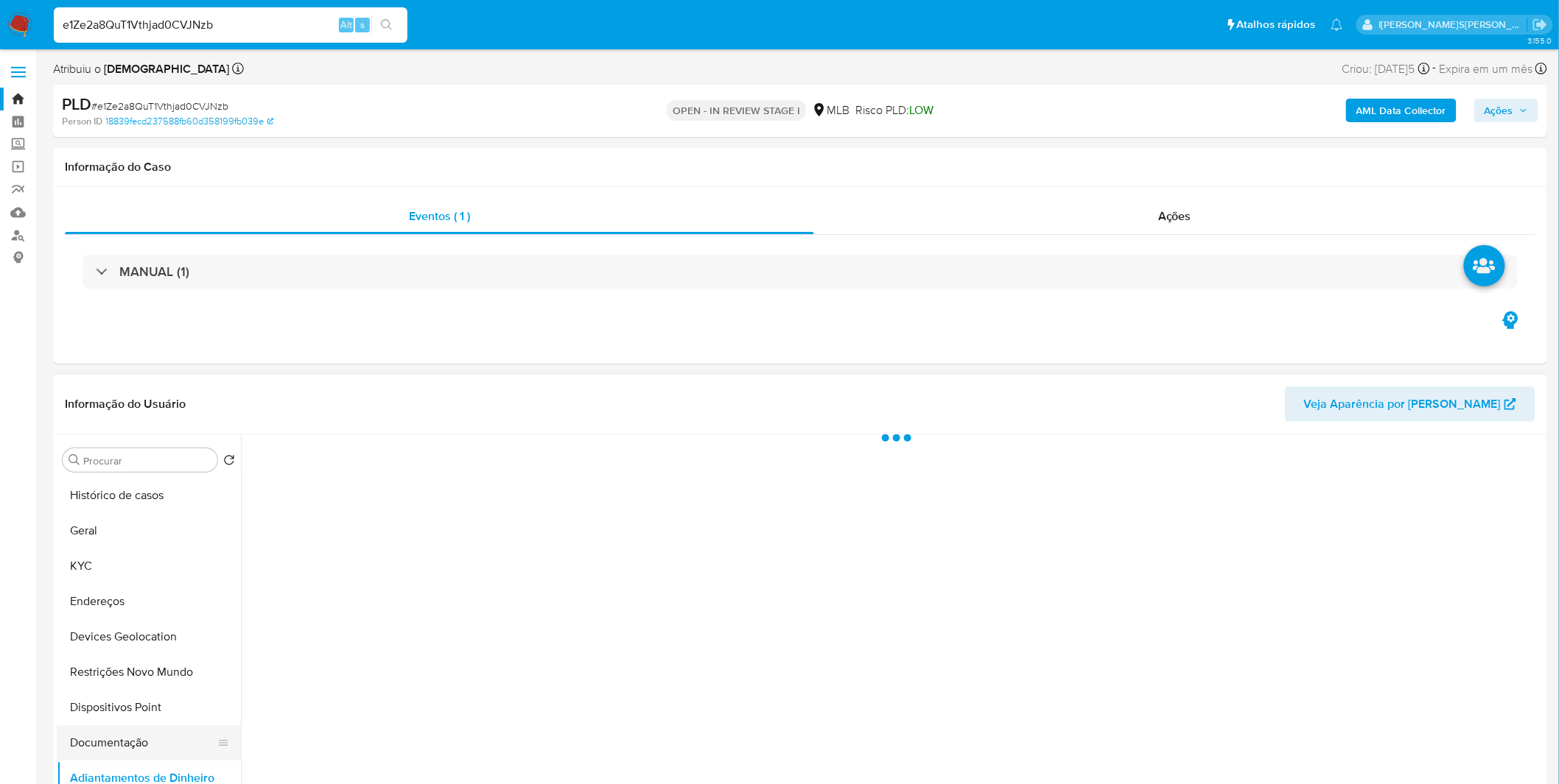
click at [123, 747] on button "Documentação" at bounding box center [142, 742] width 172 height 35
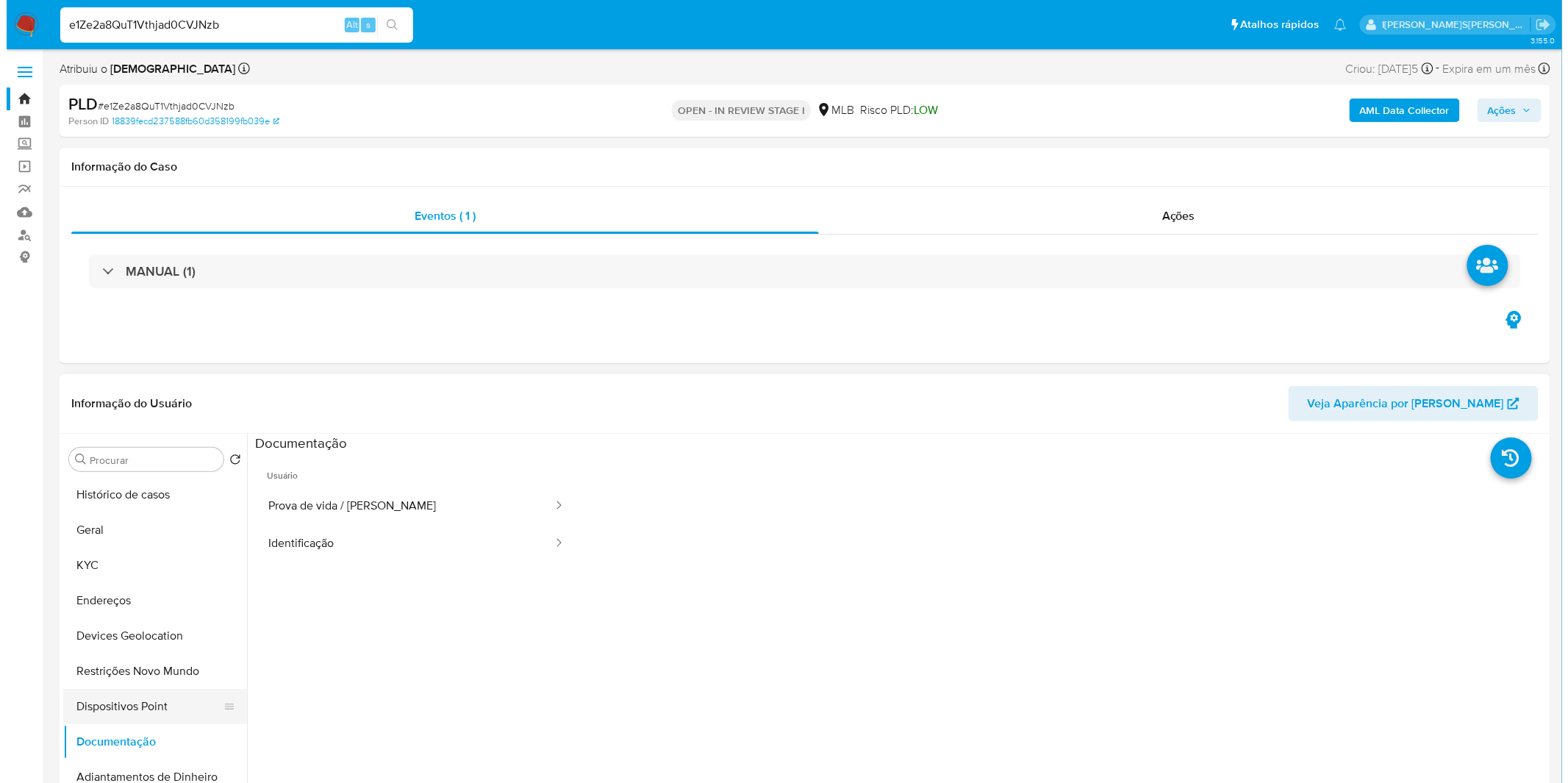
scroll to position [82, 0]
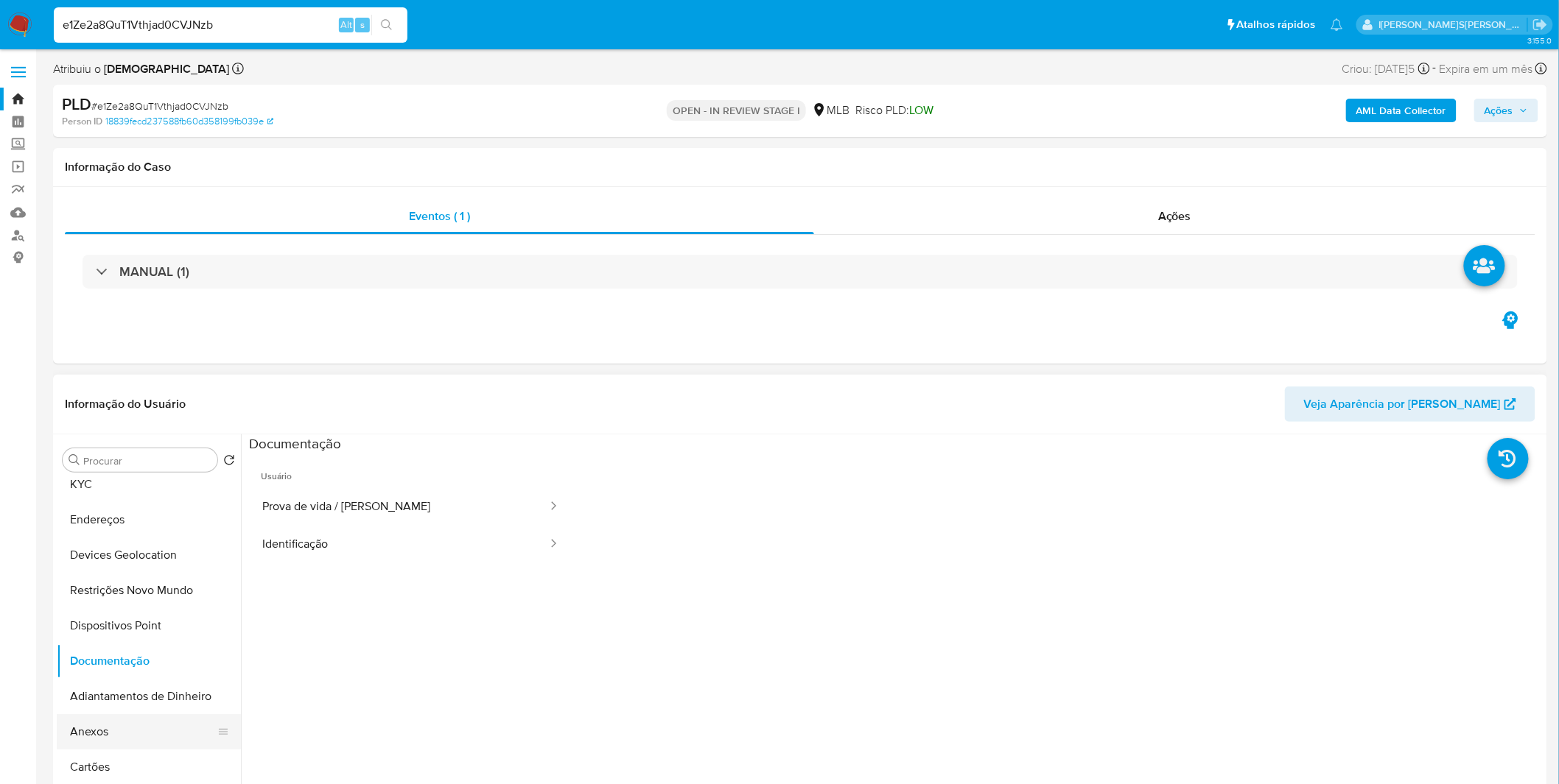
click at [114, 738] on button "Anexos" at bounding box center [142, 732] width 172 height 35
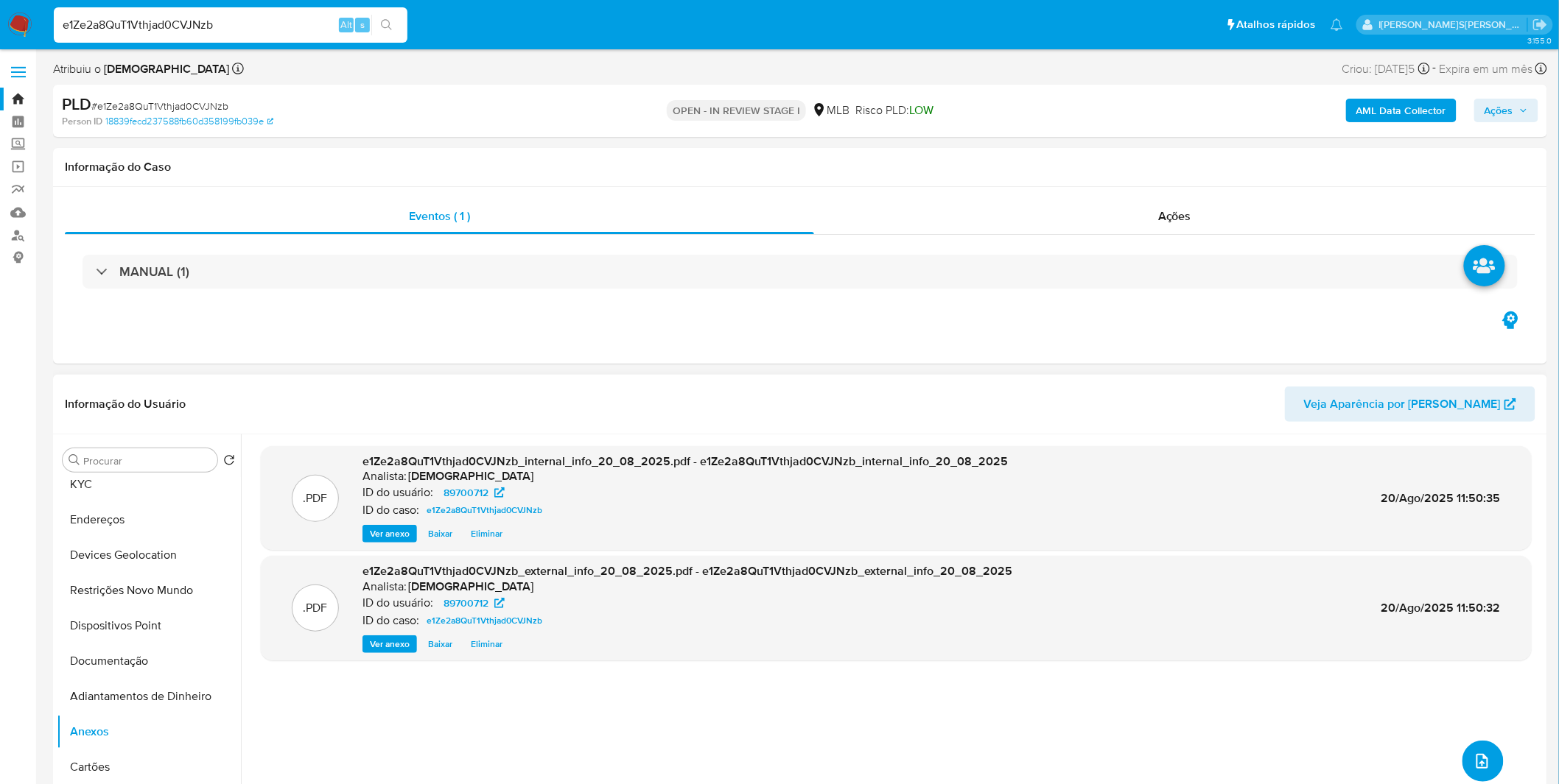
click at [1464, 753] on button "upload-file" at bounding box center [1483, 761] width 41 height 41
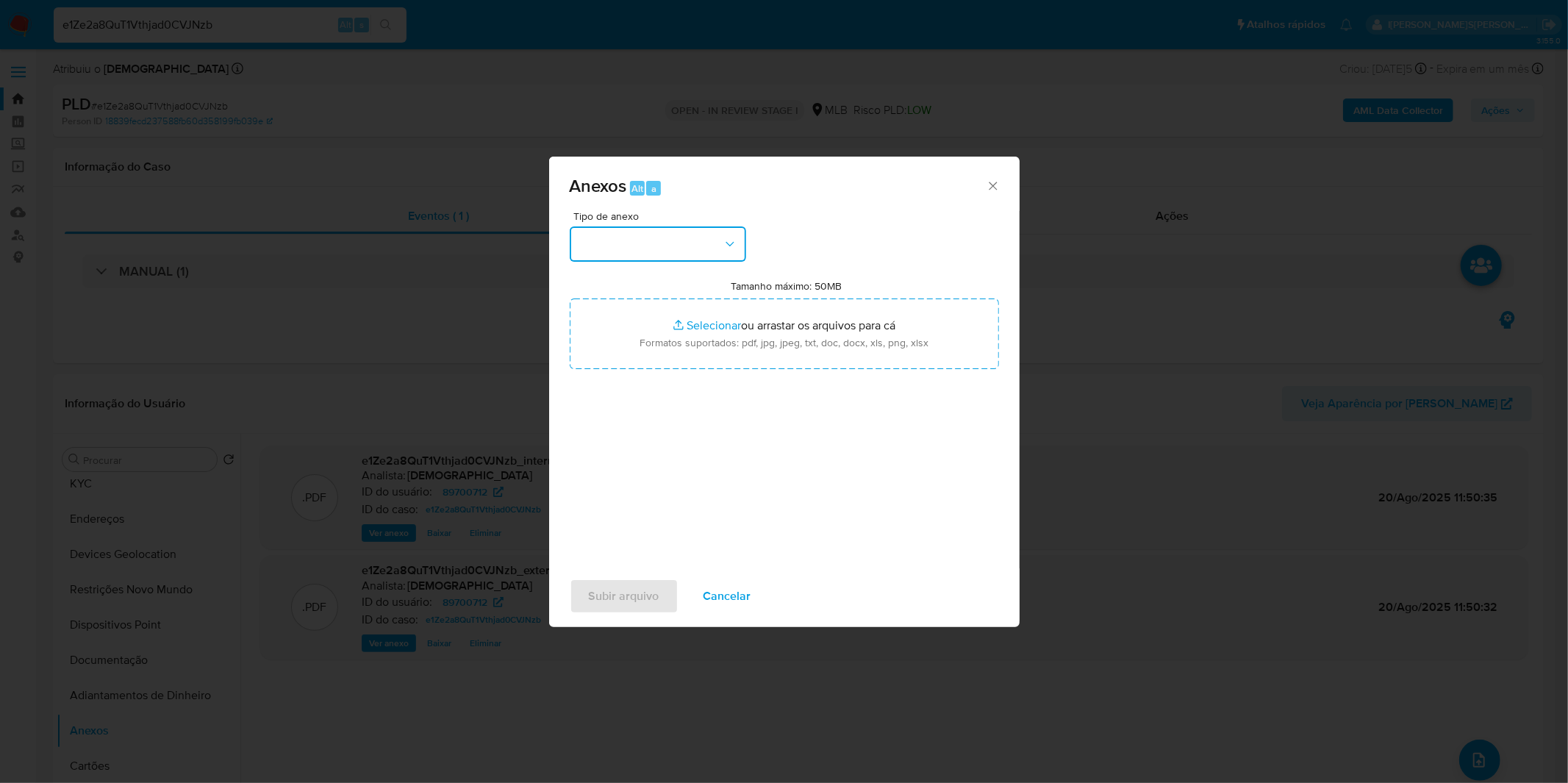
click at [680, 236] on button "button" at bounding box center [658, 244] width 176 height 35
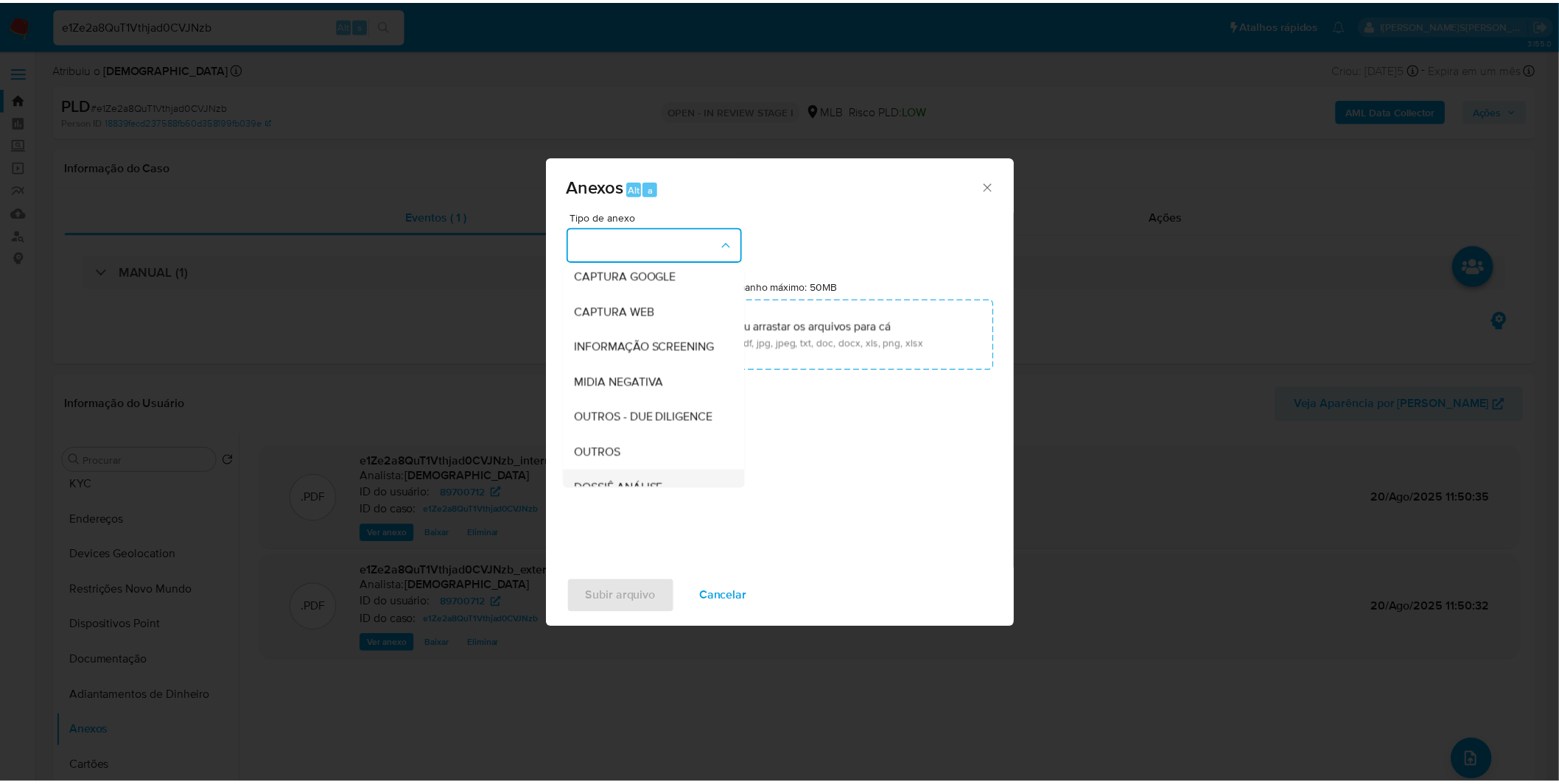
scroll to position [163, 0]
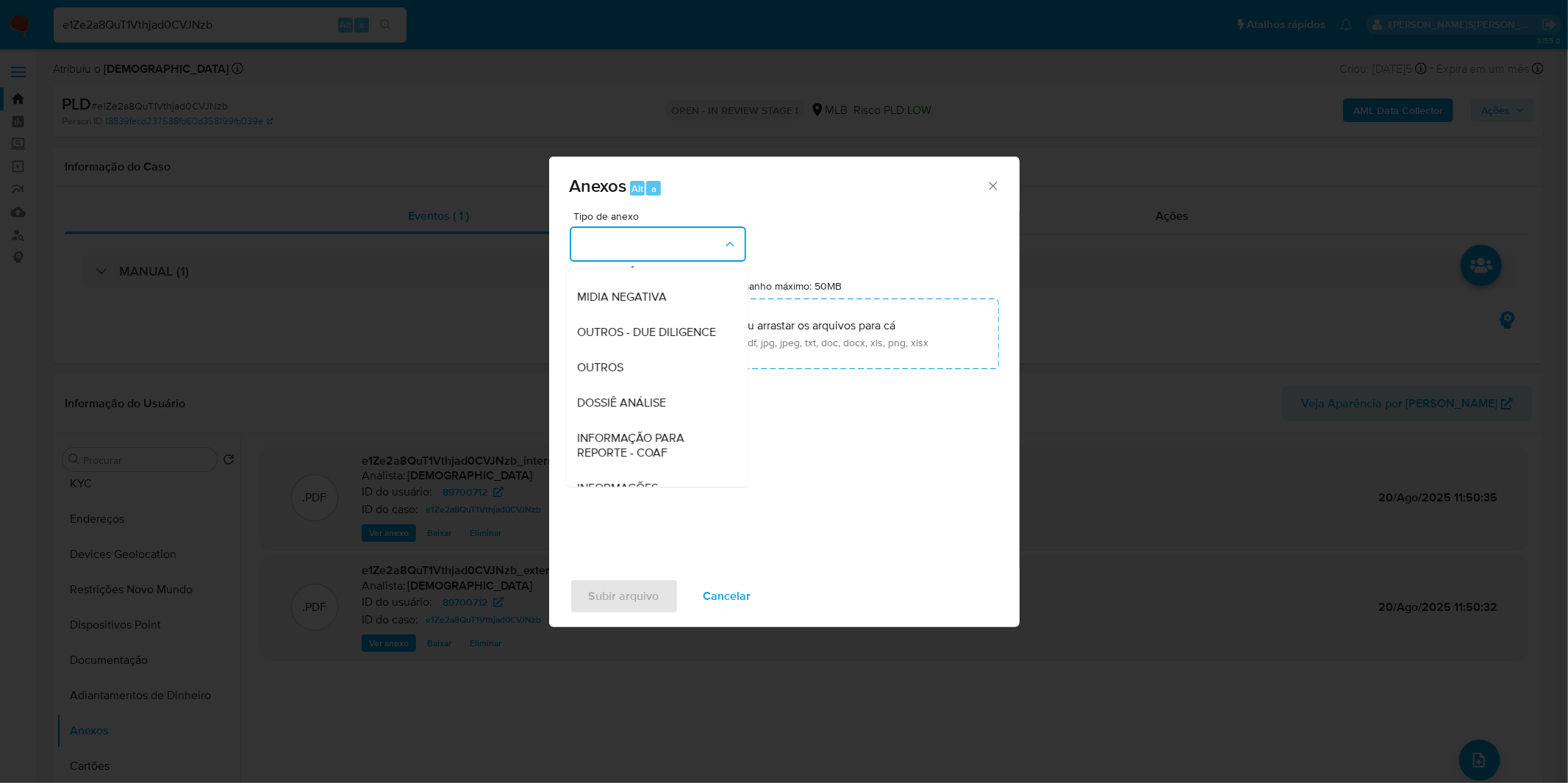
click at [630, 386] on div "OUTROS" at bounding box center [653, 367] width 150 height 35
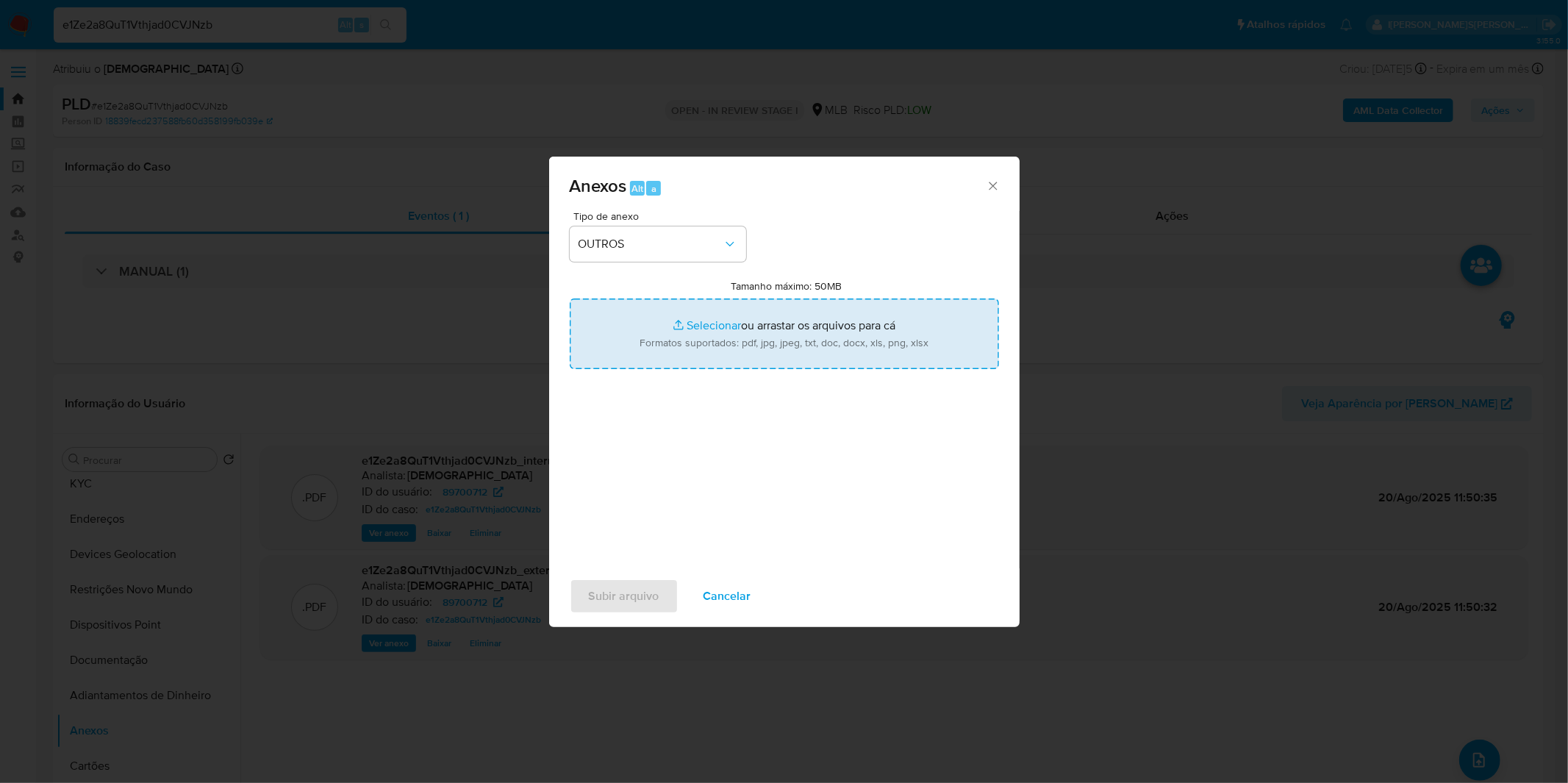
click at [679, 344] on input "Tamanho máximo: 50MB Selecionar arquivos" at bounding box center [784, 334] width 430 height 71
type input "C:\fakepath\Mulan 89700712_2025_08_18_09_29_59.xlsx"
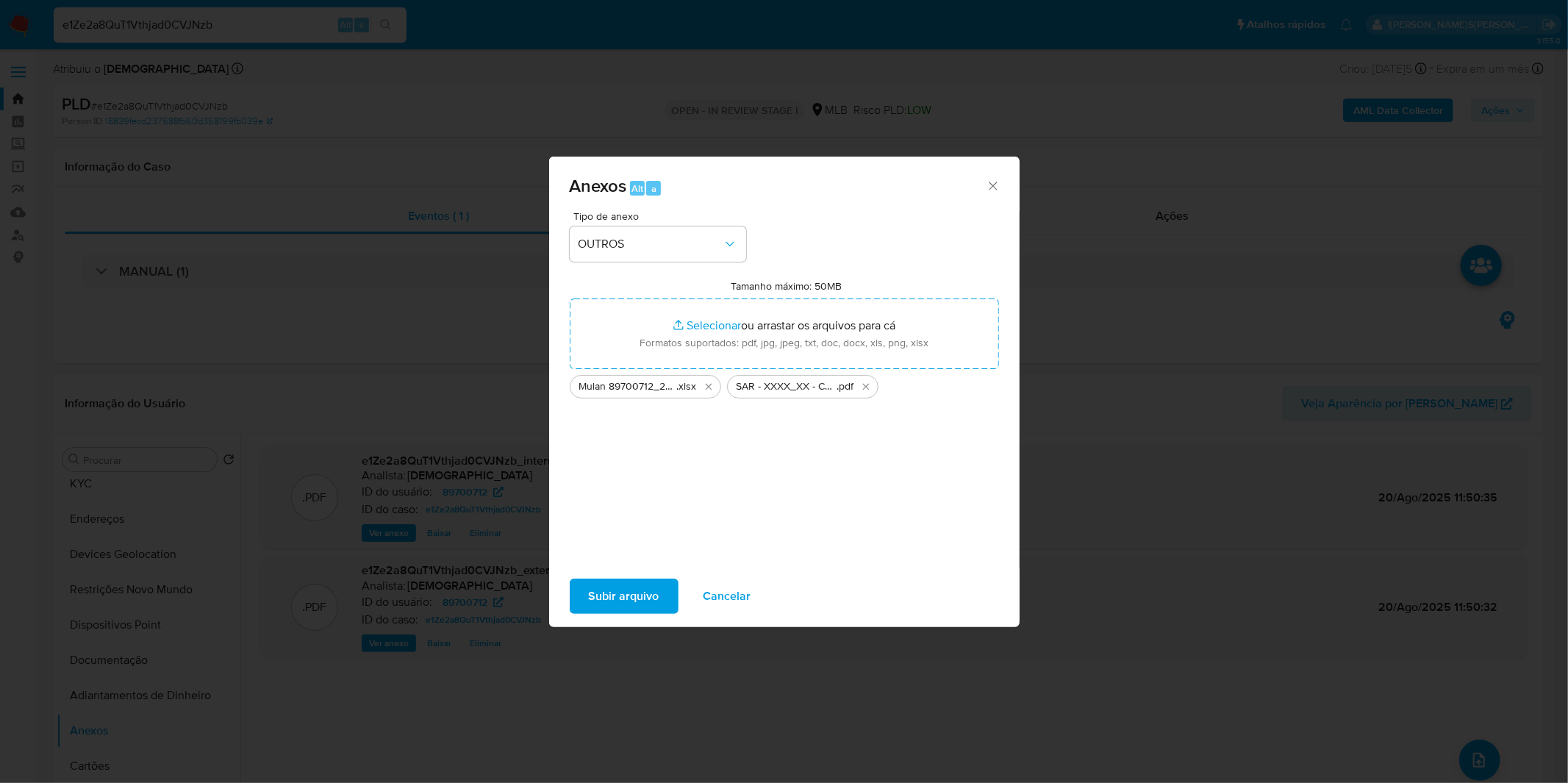
click at [616, 587] on span "Subir arquivo" at bounding box center [624, 596] width 71 height 33
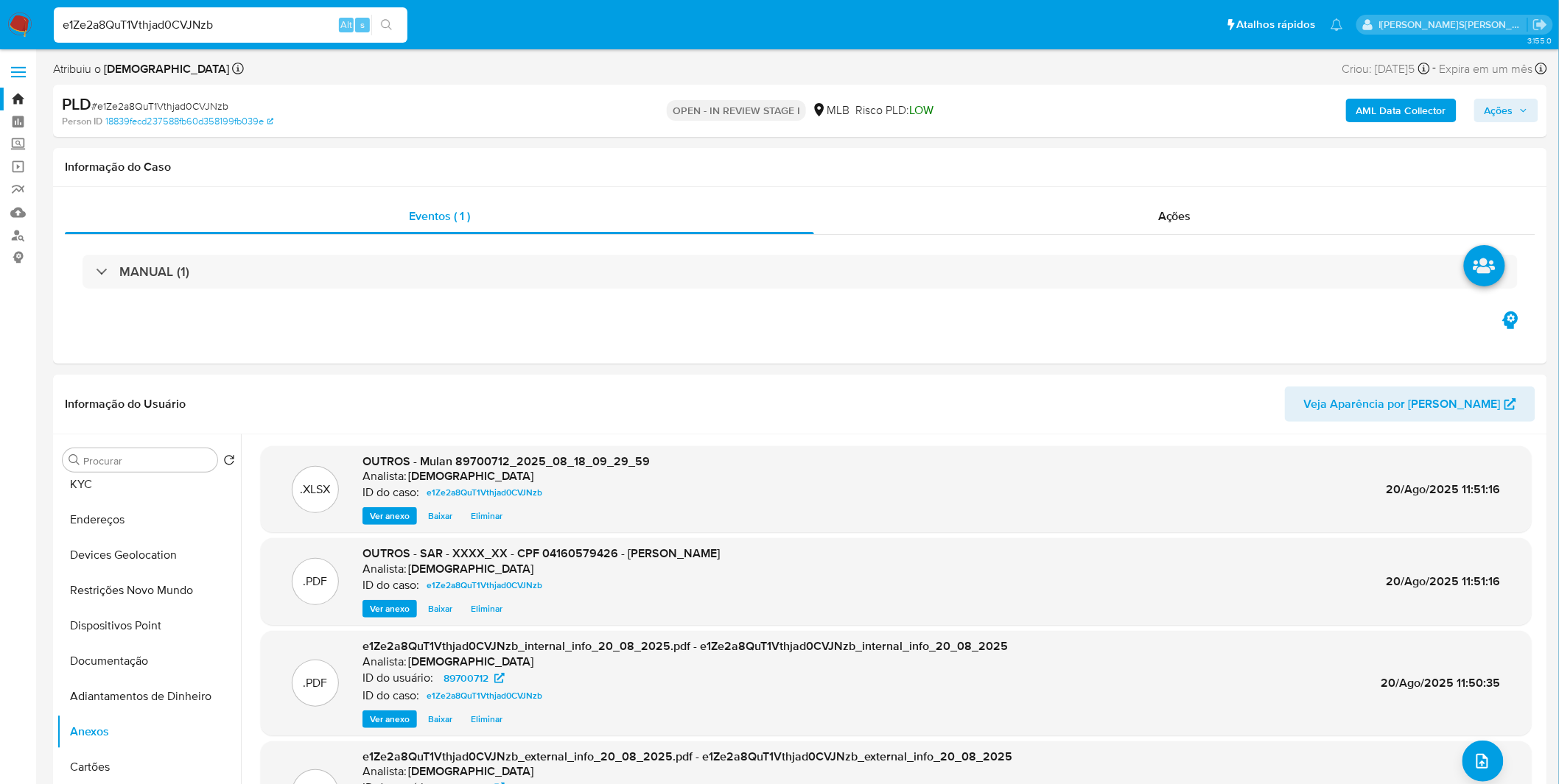
click at [1512, 115] on span "Ações" at bounding box center [1499, 110] width 29 height 24
click at [1088, 160] on span "Resolução do caso" at bounding box center [1079, 157] width 100 height 17
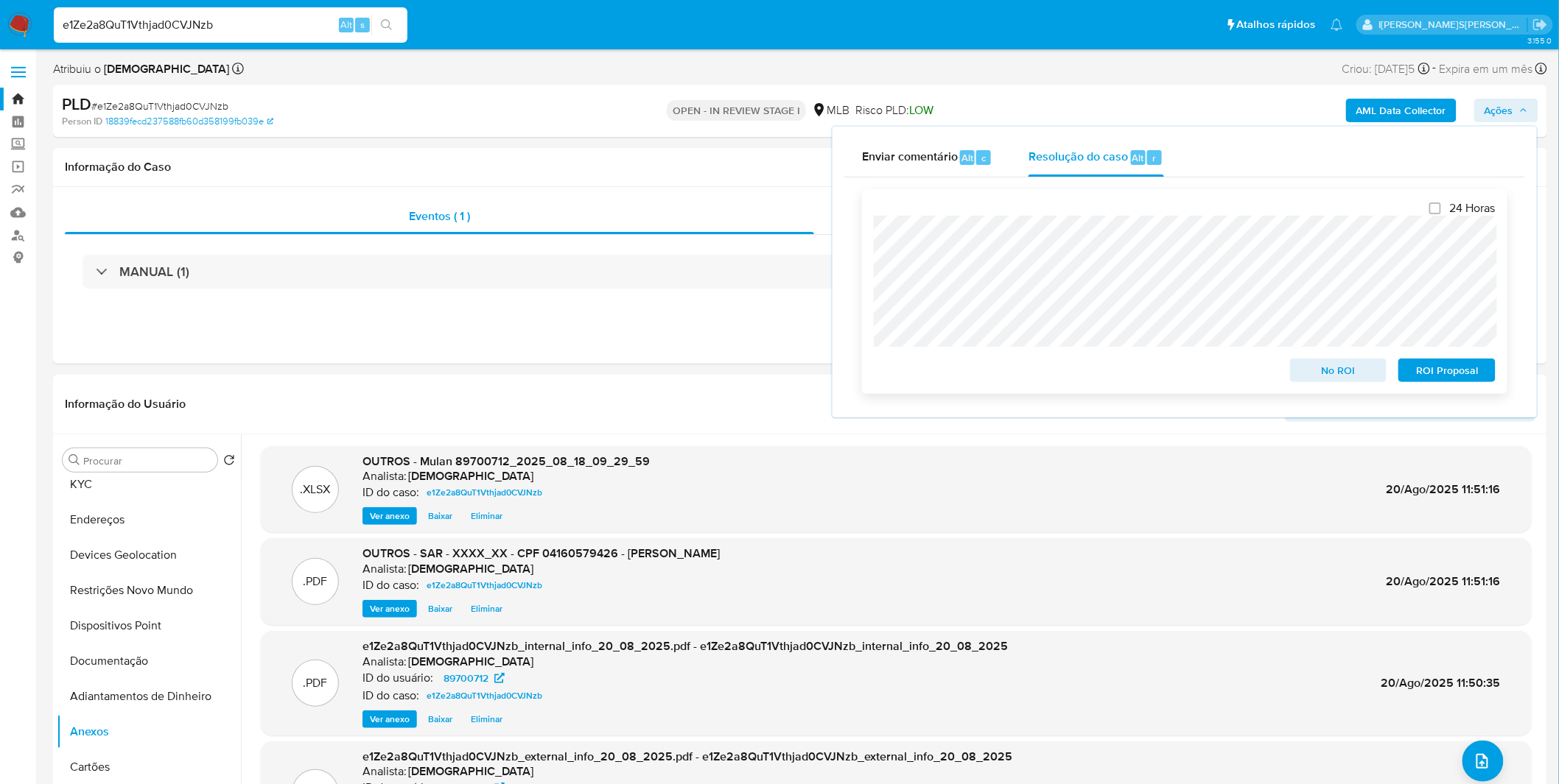
click at [1438, 364] on span "ROI Proposal" at bounding box center [1447, 370] width 77 height 20
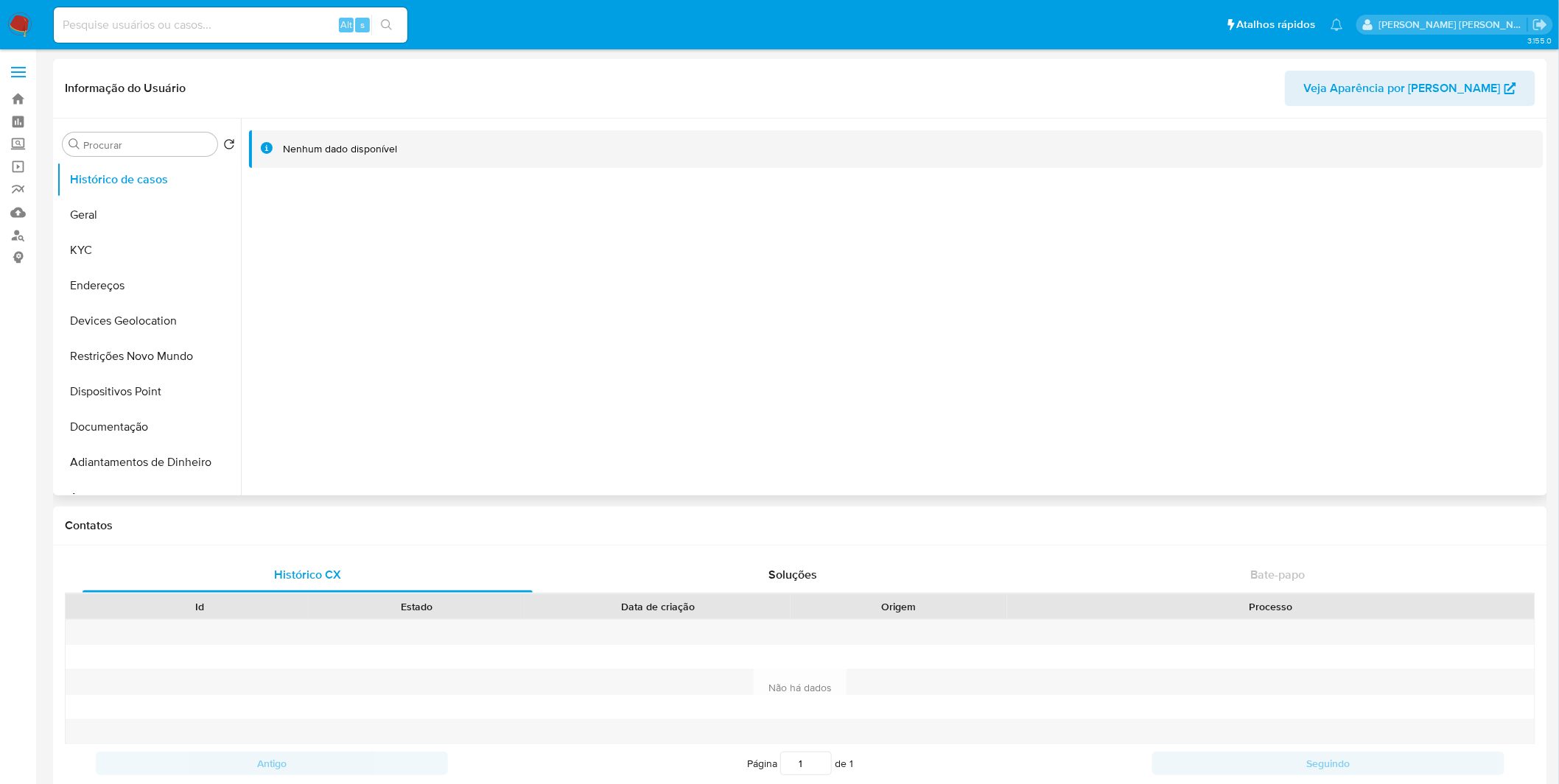
select select "10"
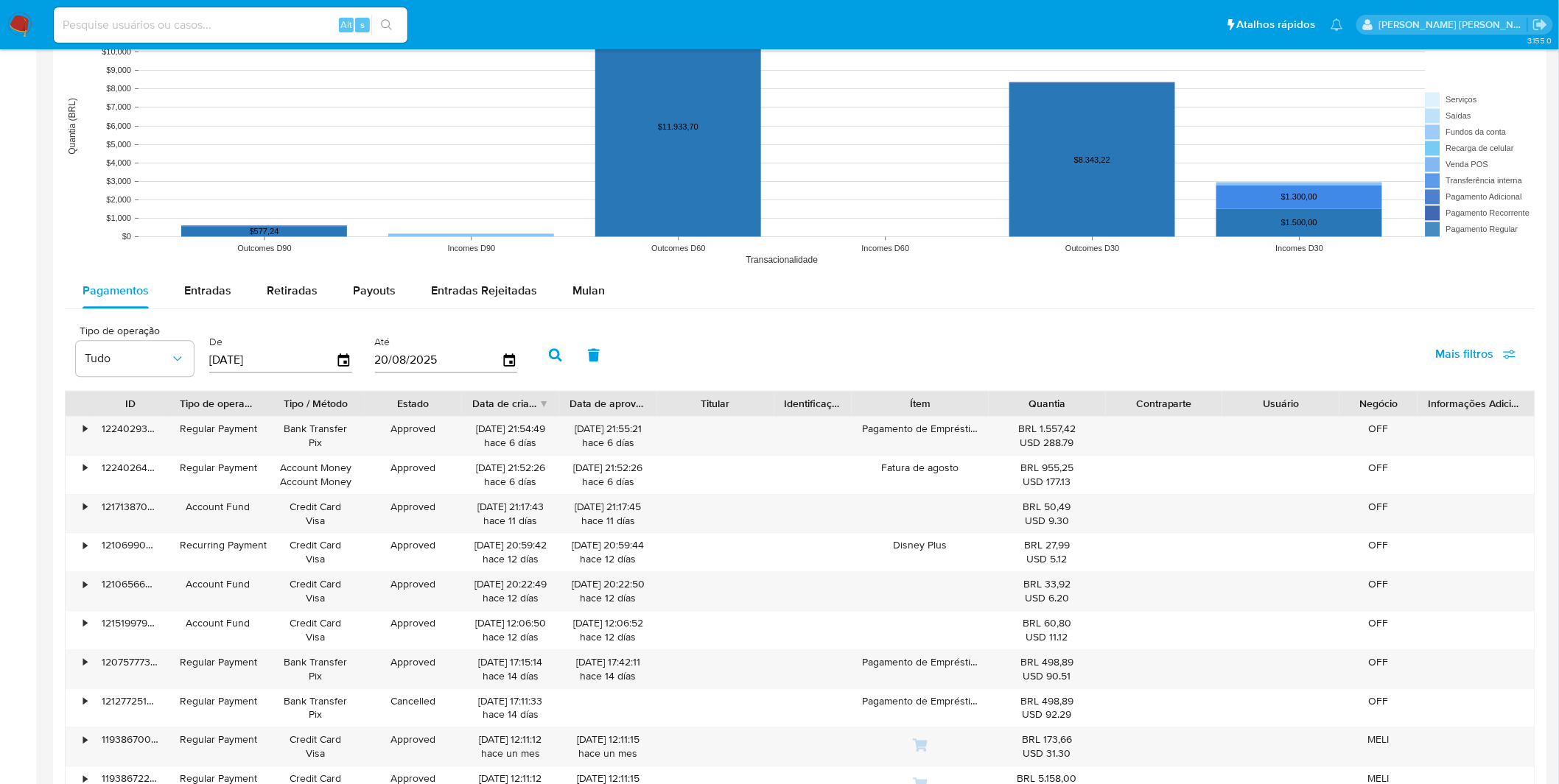
scroll to position [1390, 0]
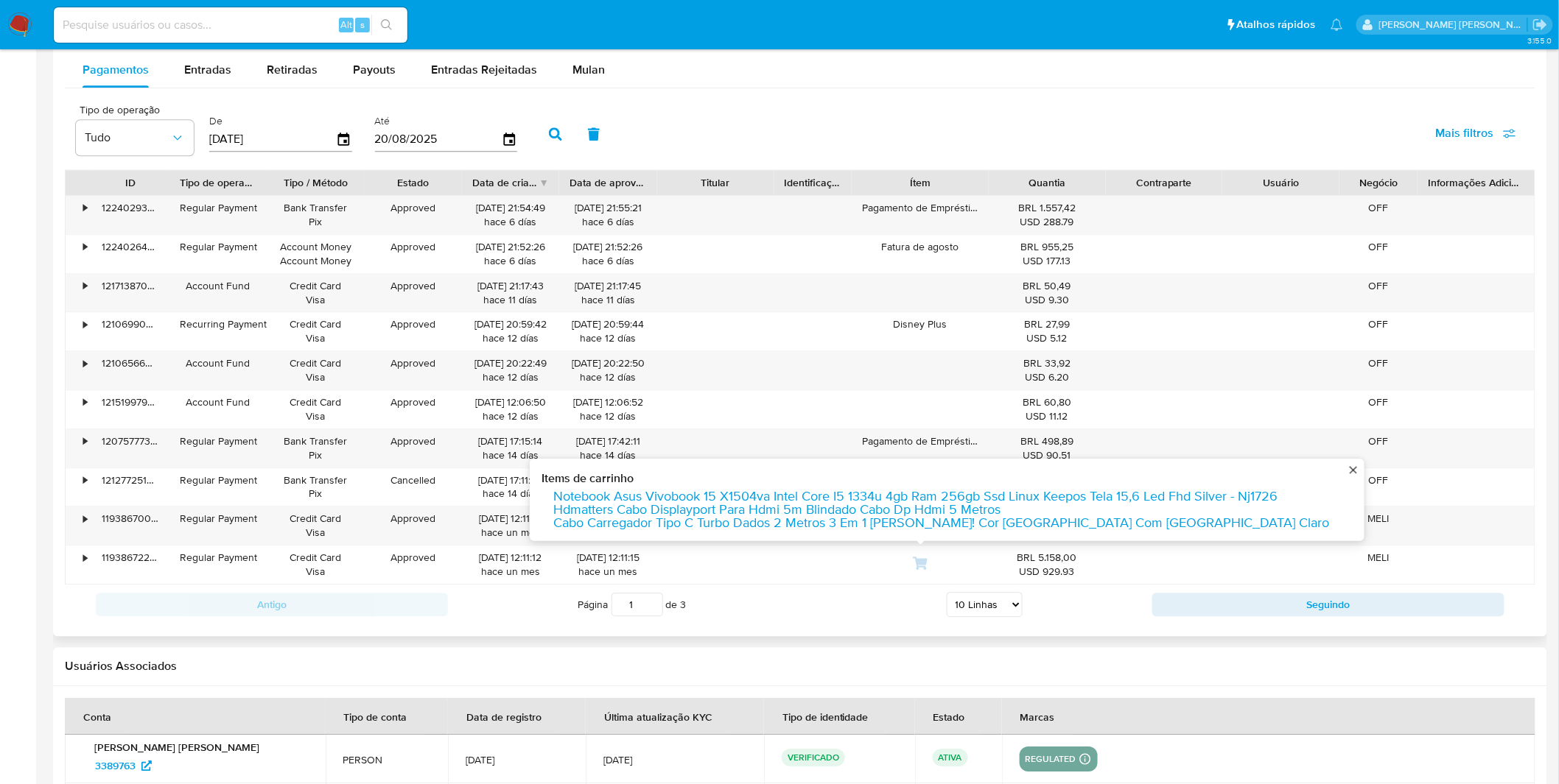
click at [974, 609] on select "5 Linhas 10 Linhas 20 Linhas 25 Linhas 50 Linhas 100 Linhas" at bounding box center [985, 604] width 76 height 25
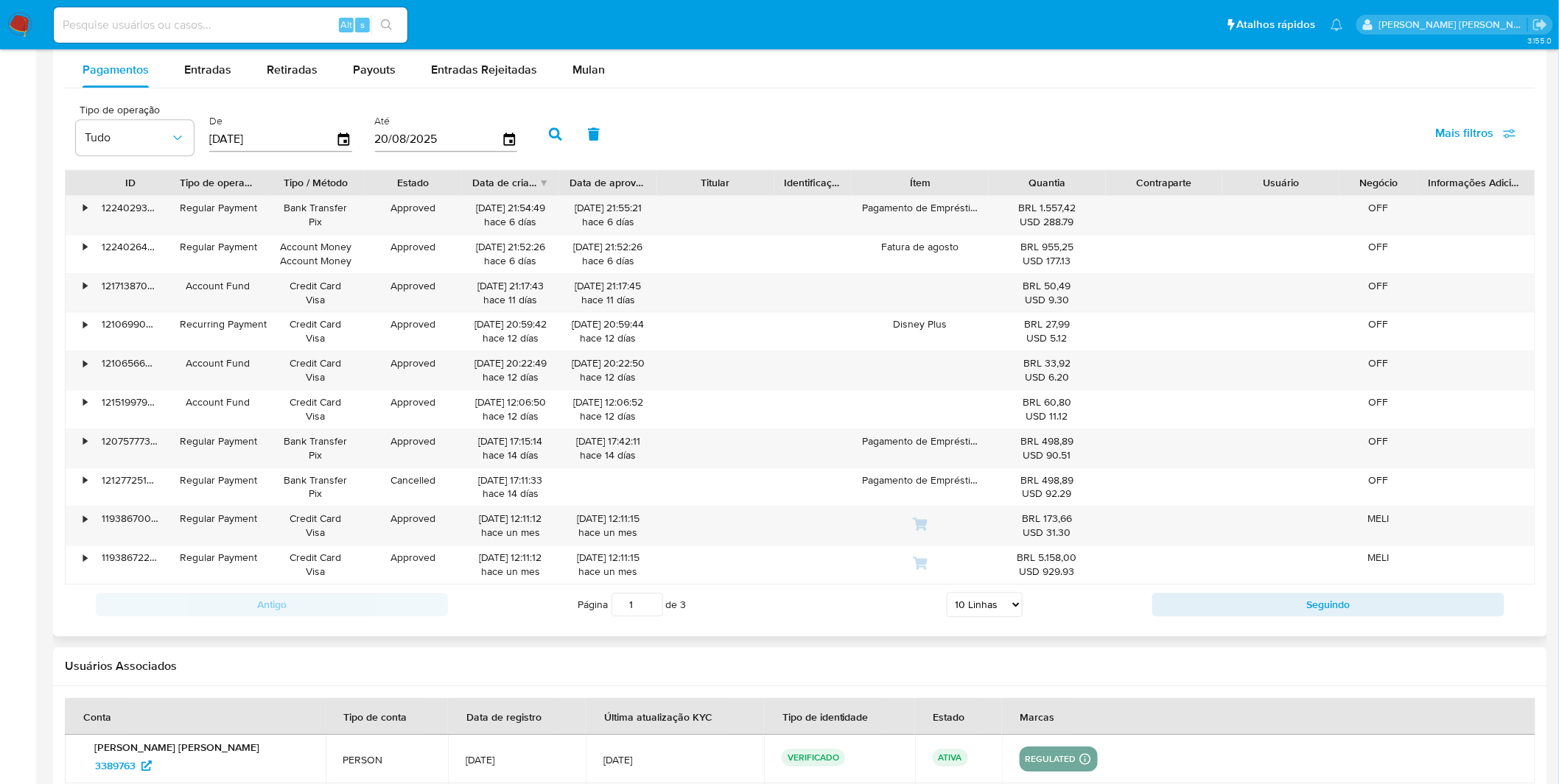
click at [983, 600] on select "5 Linhas 10 Linhas 20 Linhas 25 Linhas 50 Linhas 100 Linhas" at bounding box center [985, 604] width 76 height 25
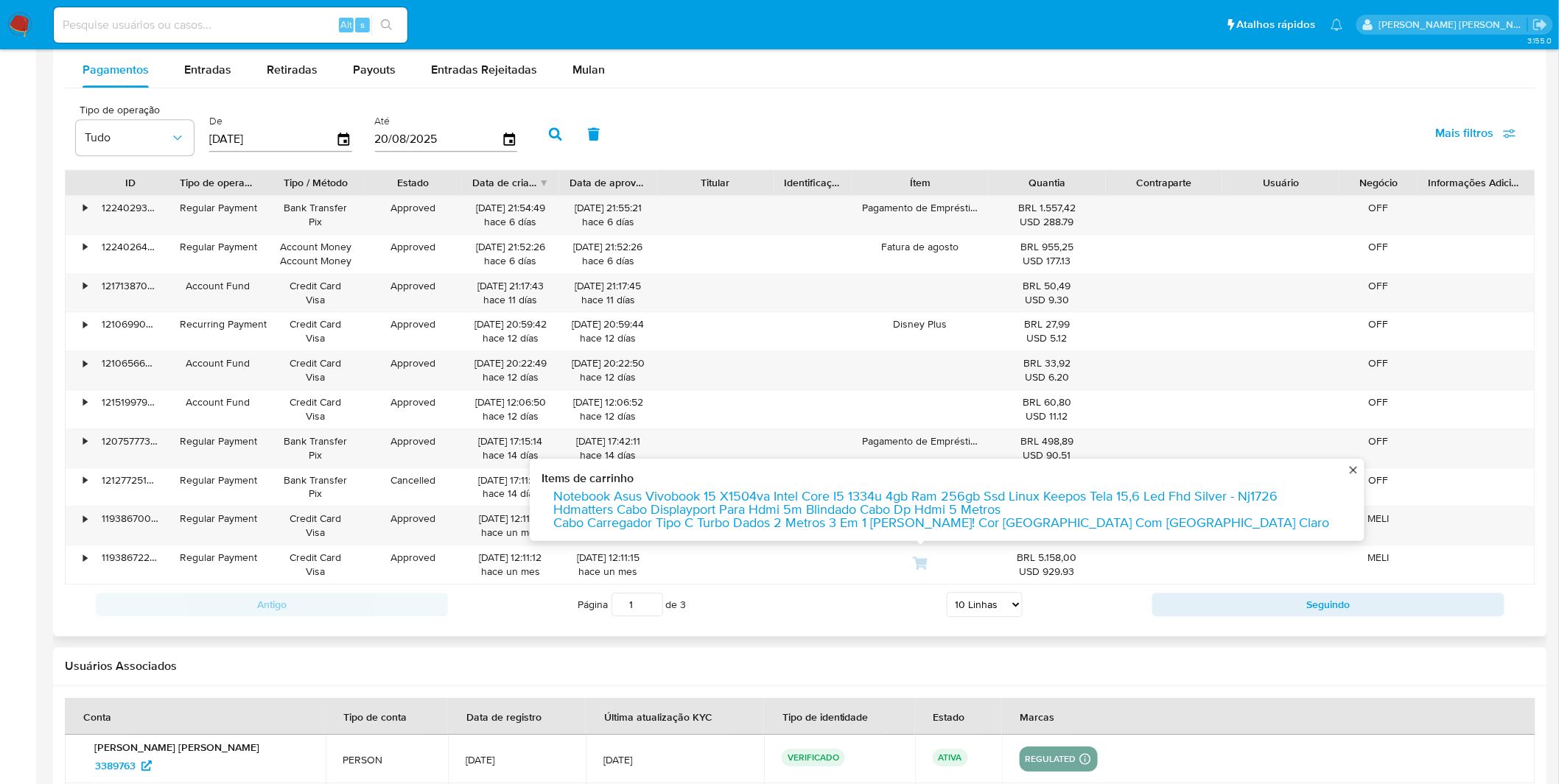
click at [985, 612] on select "5 Linhas 10 Linhas 20 Linhas 25 Linhas 50 Linhas 100 Linhas" at bounding box center [985, 604] width 76 height 25
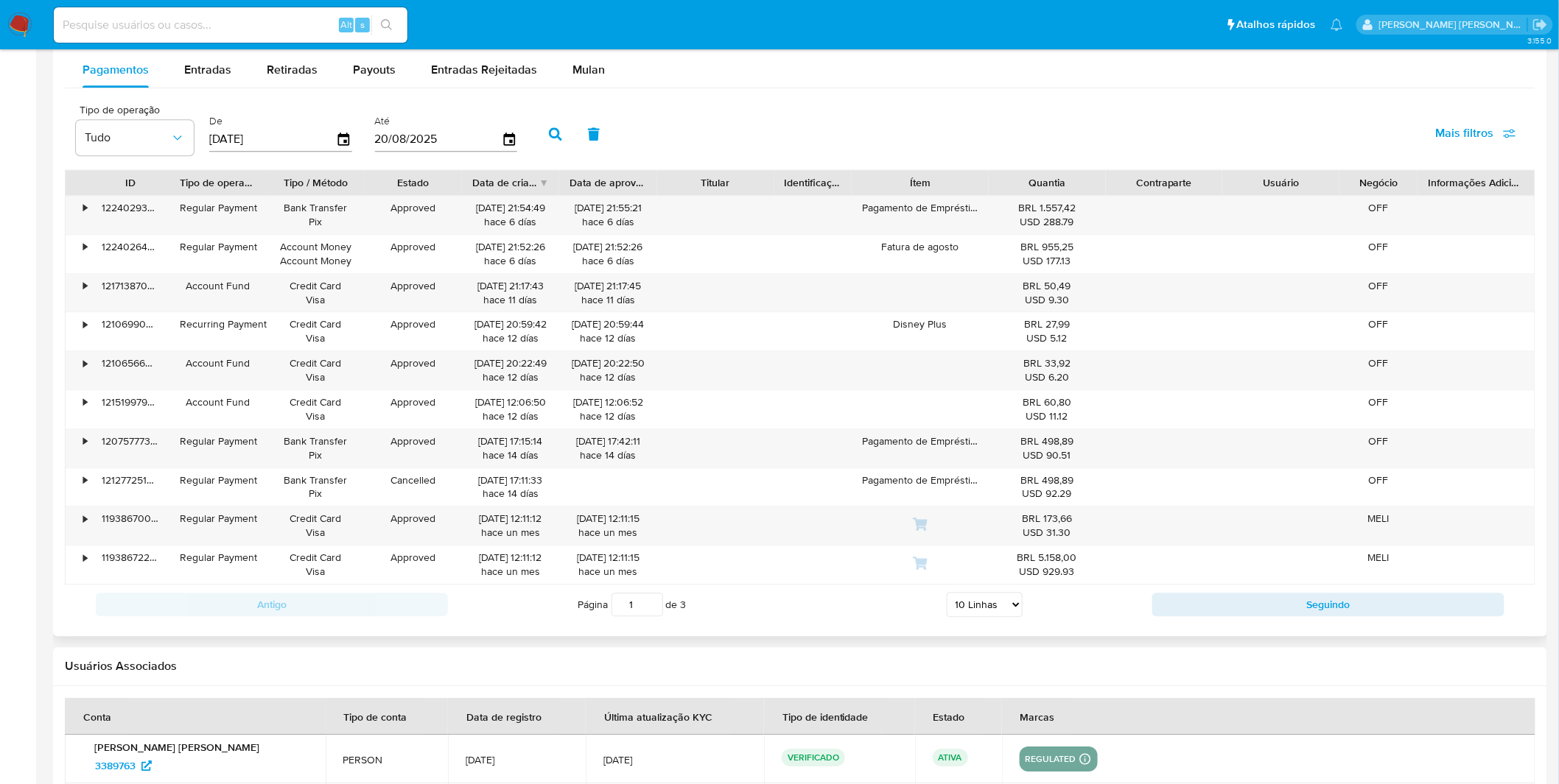
click at [988, 608] on select "5 Linhas 10 Linhas 20 Linhas 25 Linhas 50 Linhas 100 Linhas" at bounding box center [985, 604] width 76 height 25
click at [785, 653] on div "Usuários Associados" at bounding box center [800, 667] width 1494 height 39
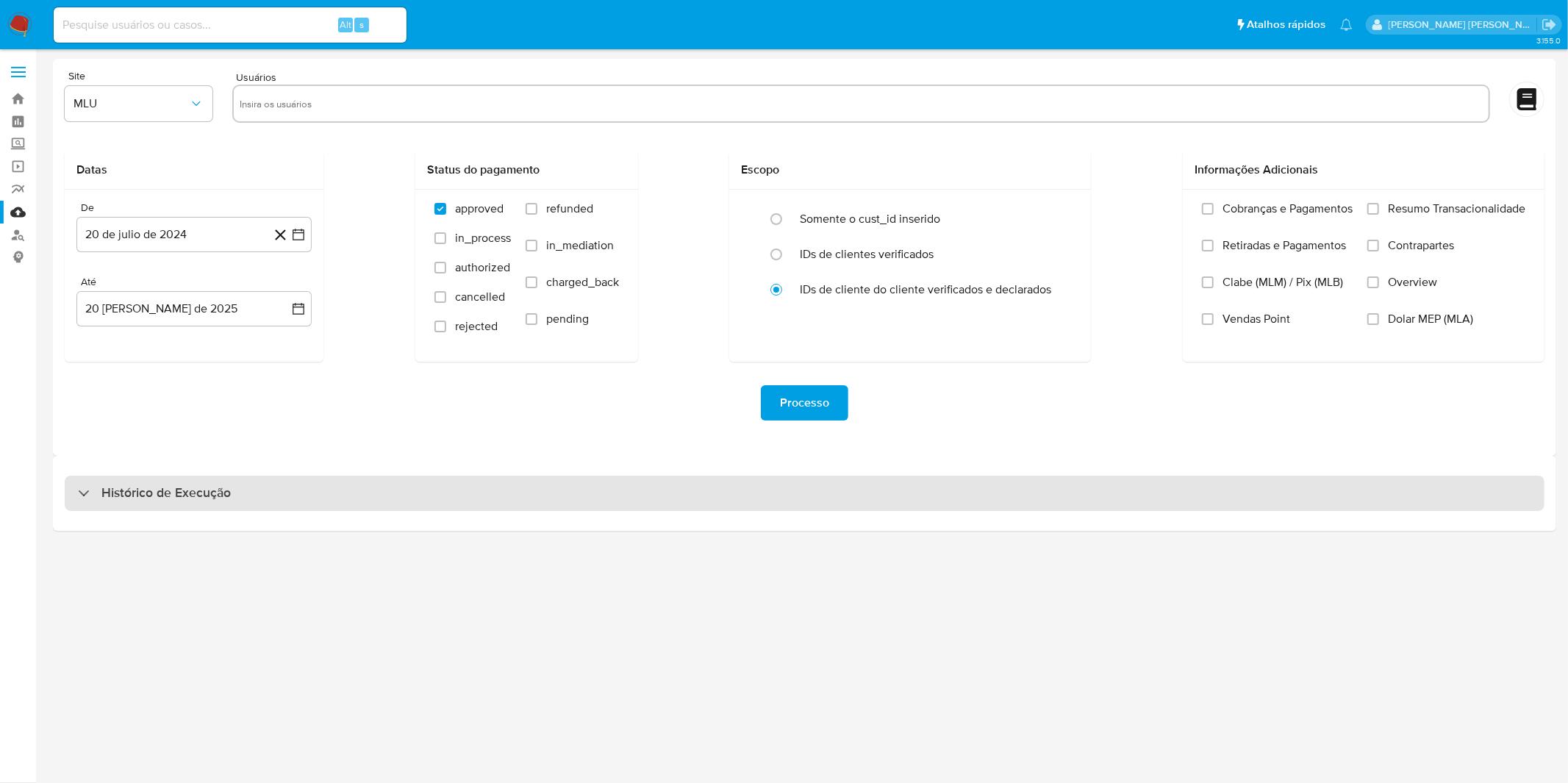
click at [542, 483] on div "Histórico de Execução" at bounding box center [804, 493] width 1480 height 35
select select "10"
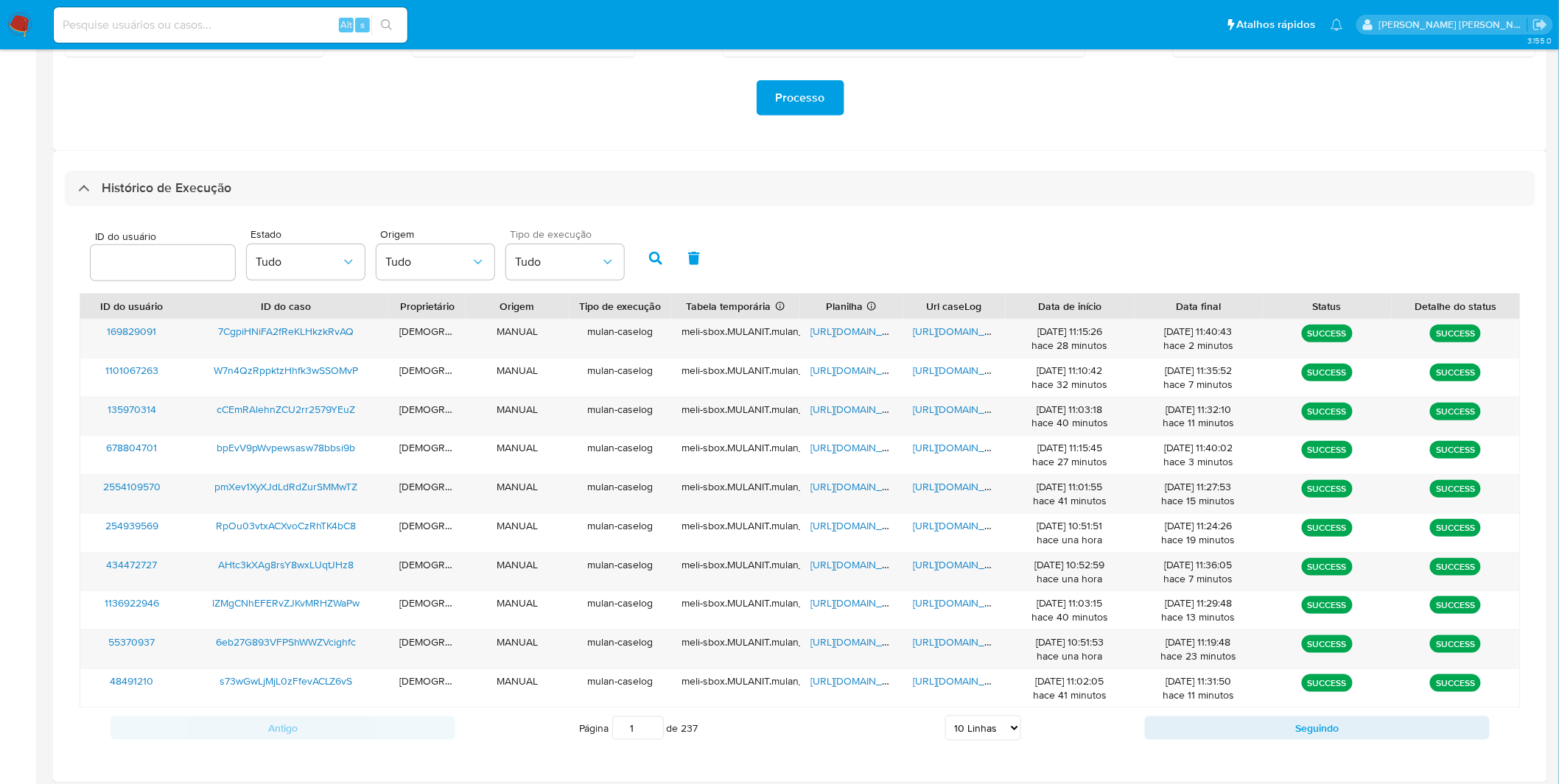
scroll to position [313, 0]
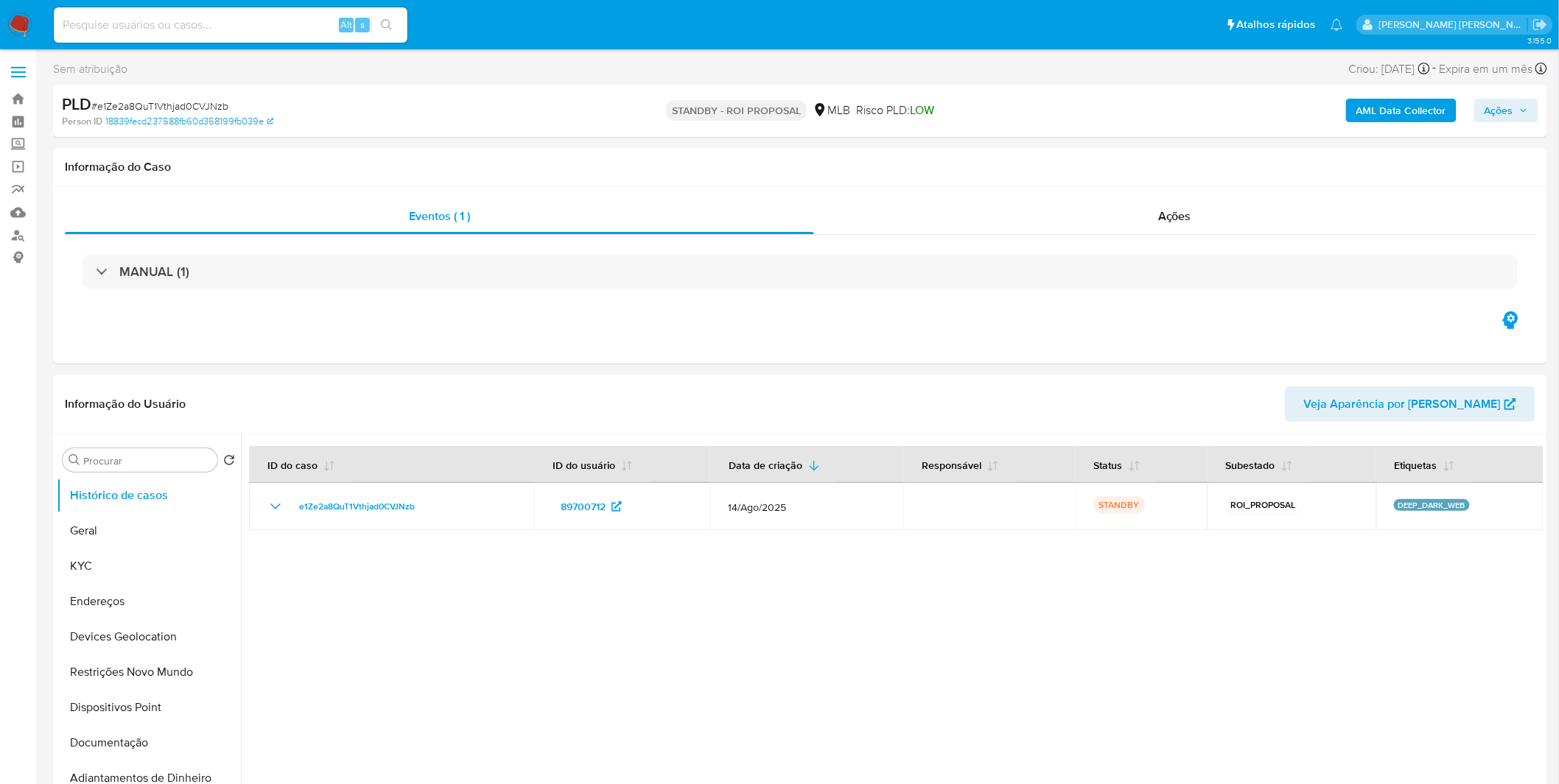
select select "10"
click at [539, 653] on div at bounding box center [892, 623] width 1302 height 377
click at [730, 724] on div at bounding box center [892, 623] width 1302 height 377
click at [19, 18] on img at bounding box center [20, 24] width 25 height 25
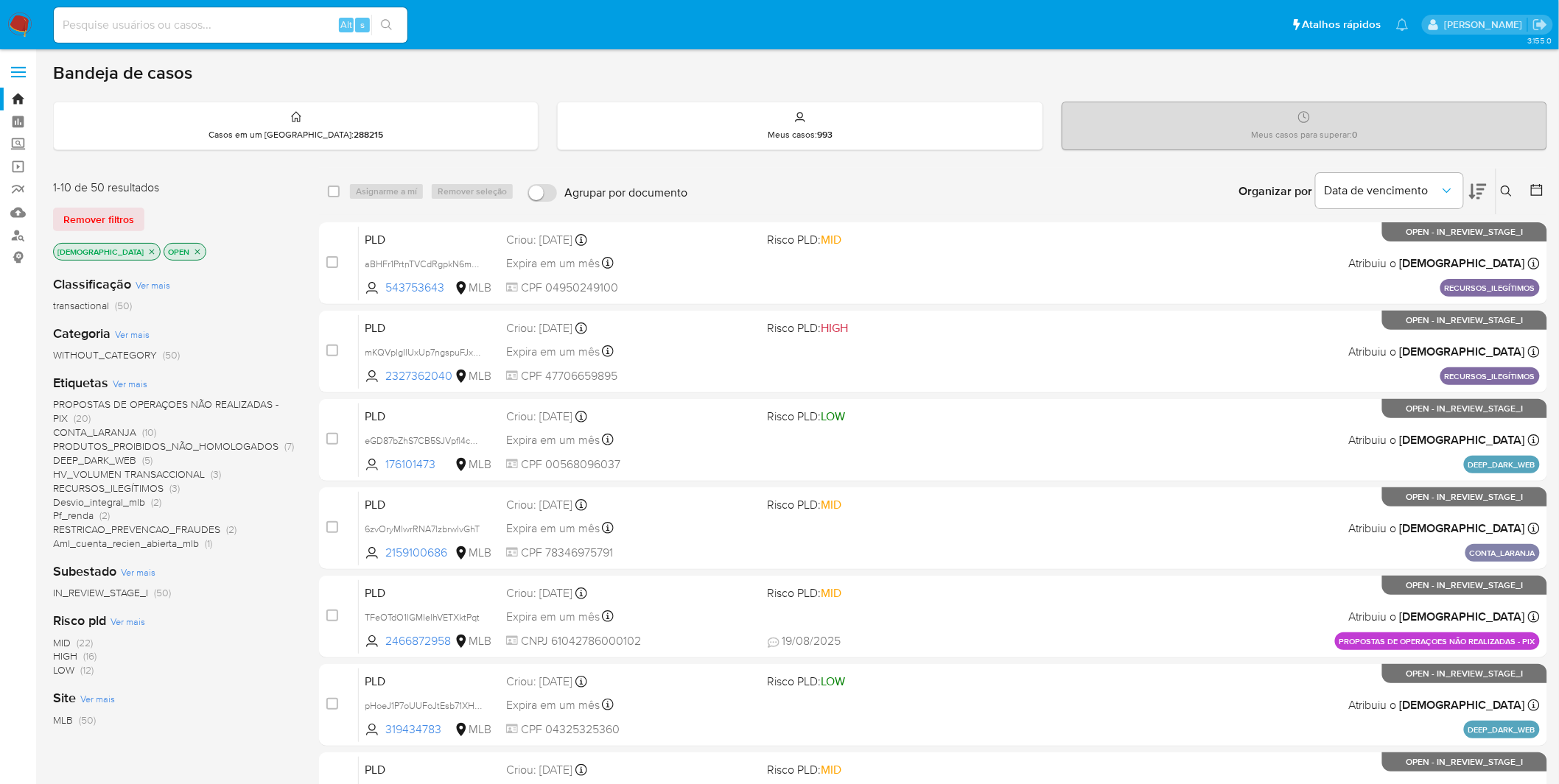
click at [24, 26] on img at bounding box center [20, 24] width 25 height 25
click at [136, 474] on span "HV_VOLUMEN TRANSACCIONAL" at bounding box center [129, 474] width 152 height 15
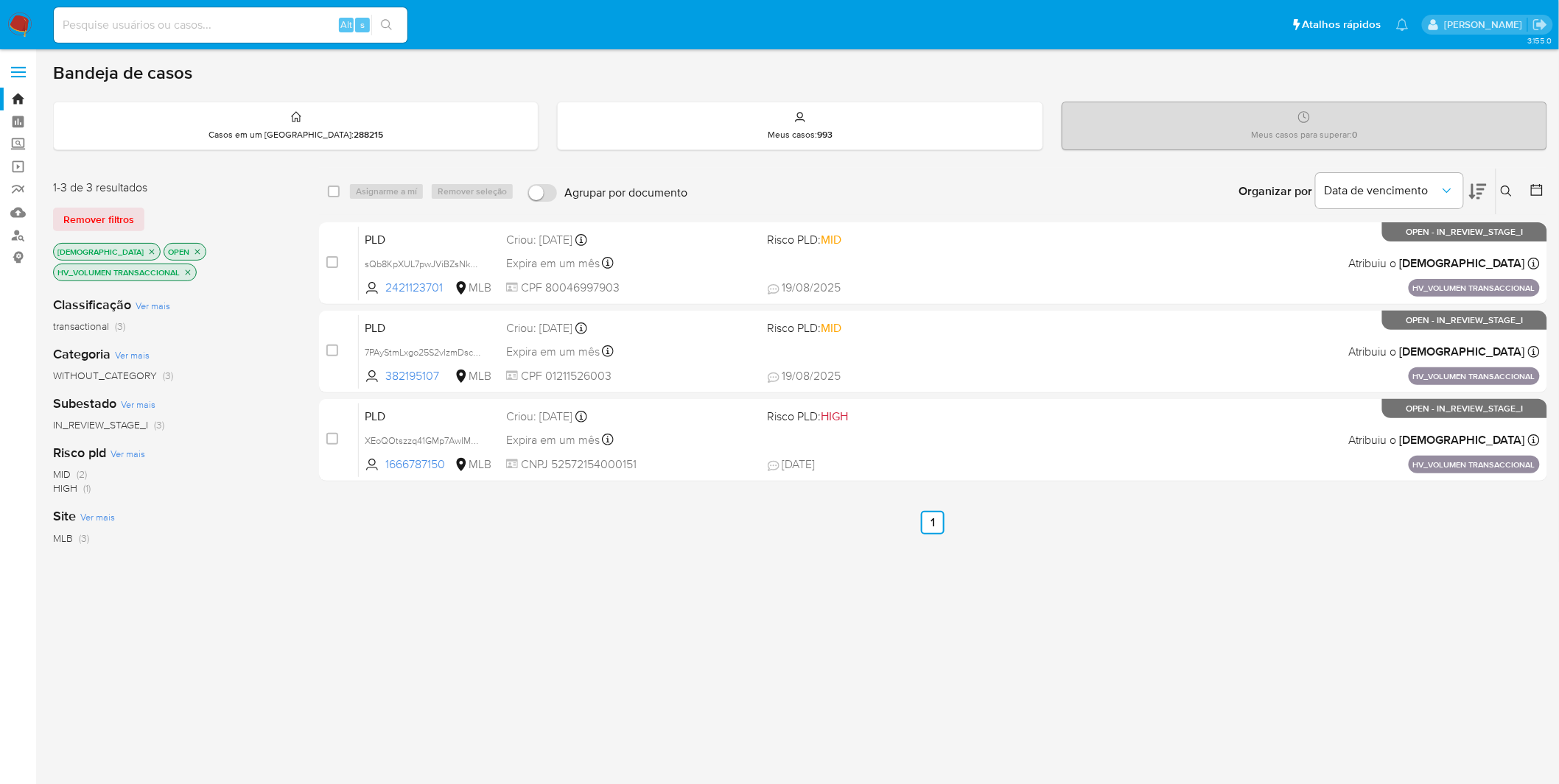
click at [193, 251] on icon "close-filter" at bounding box center [197, 252] width 9 height 9
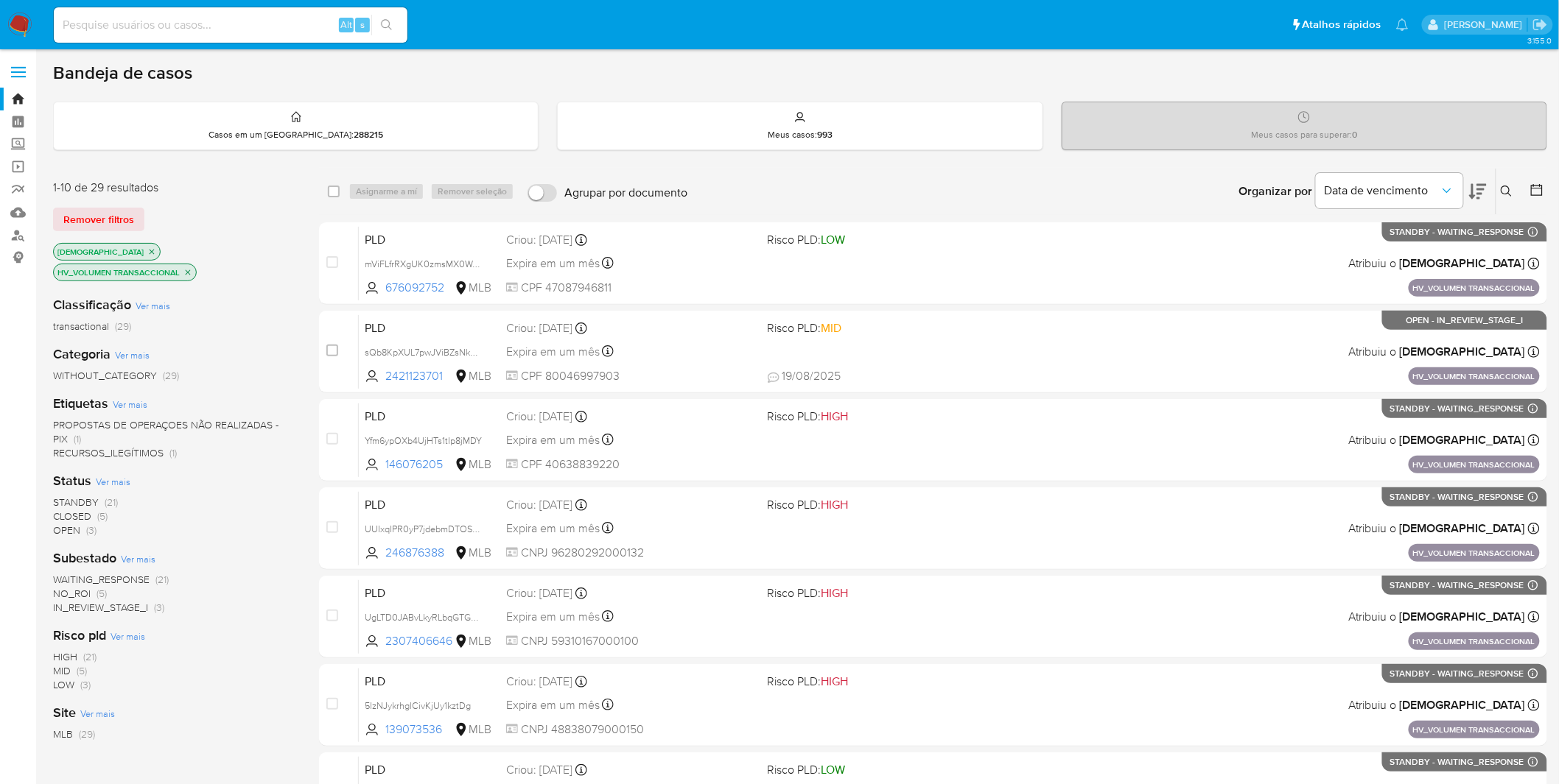
click at [28, 28] on img at bounding box center [20, 24] width 25 height 25
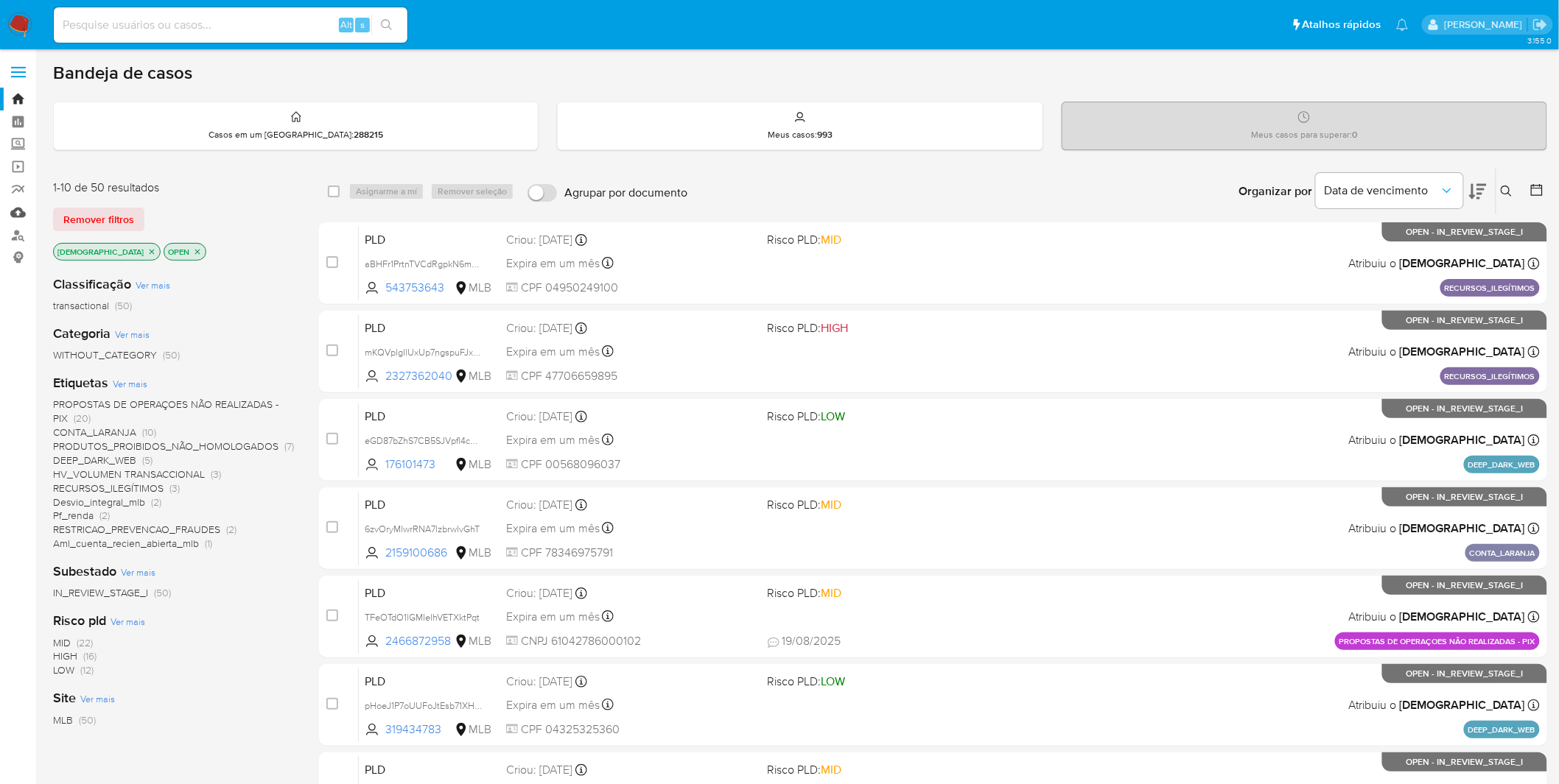
click at [20, 209] on link "Mulan" at bounding box center [87, 212] width 176 height 23
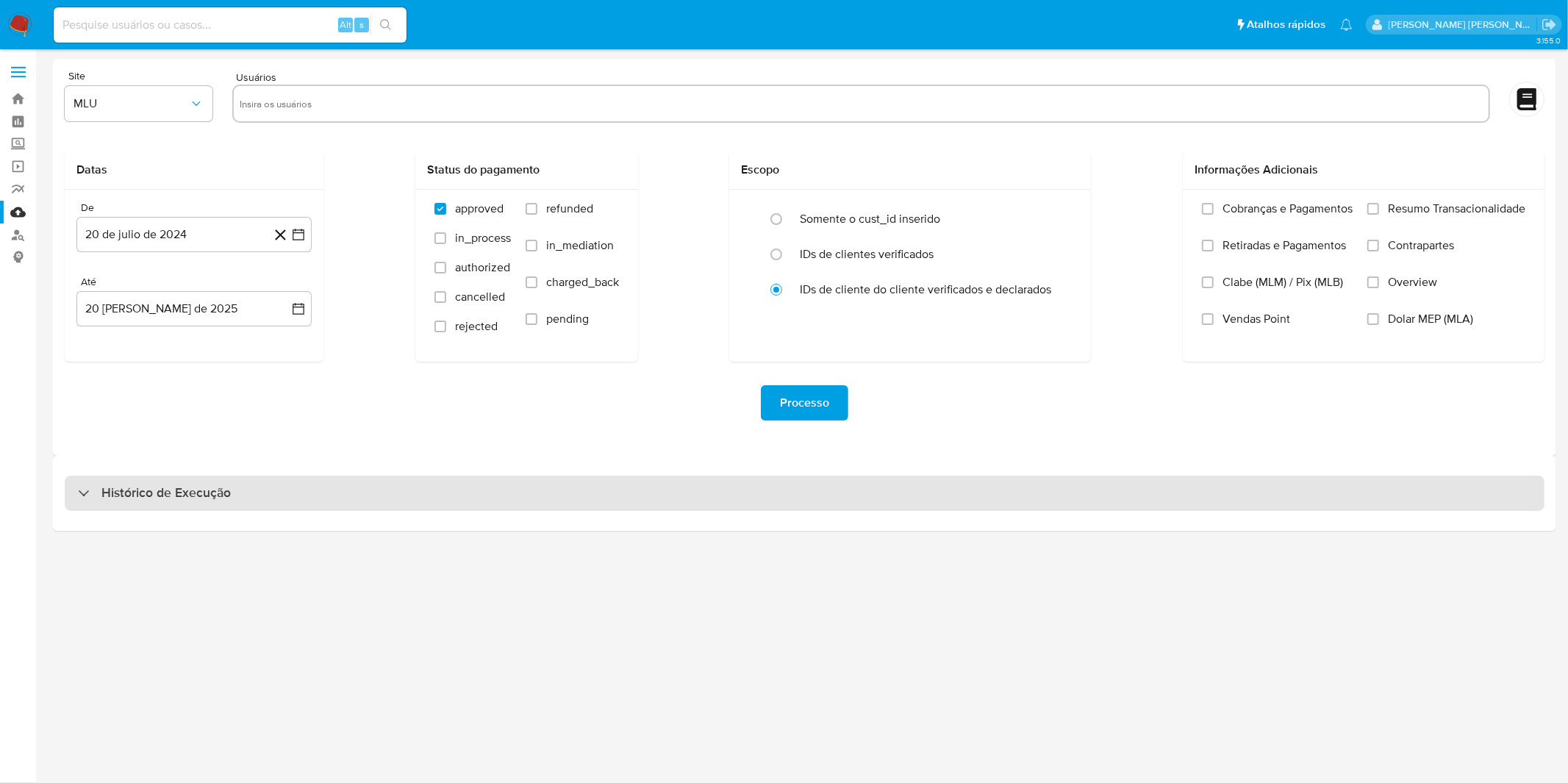
click at [357, 498] on div "Histórico de Execução" at bounding box center [804, 493] width 1480 height 35
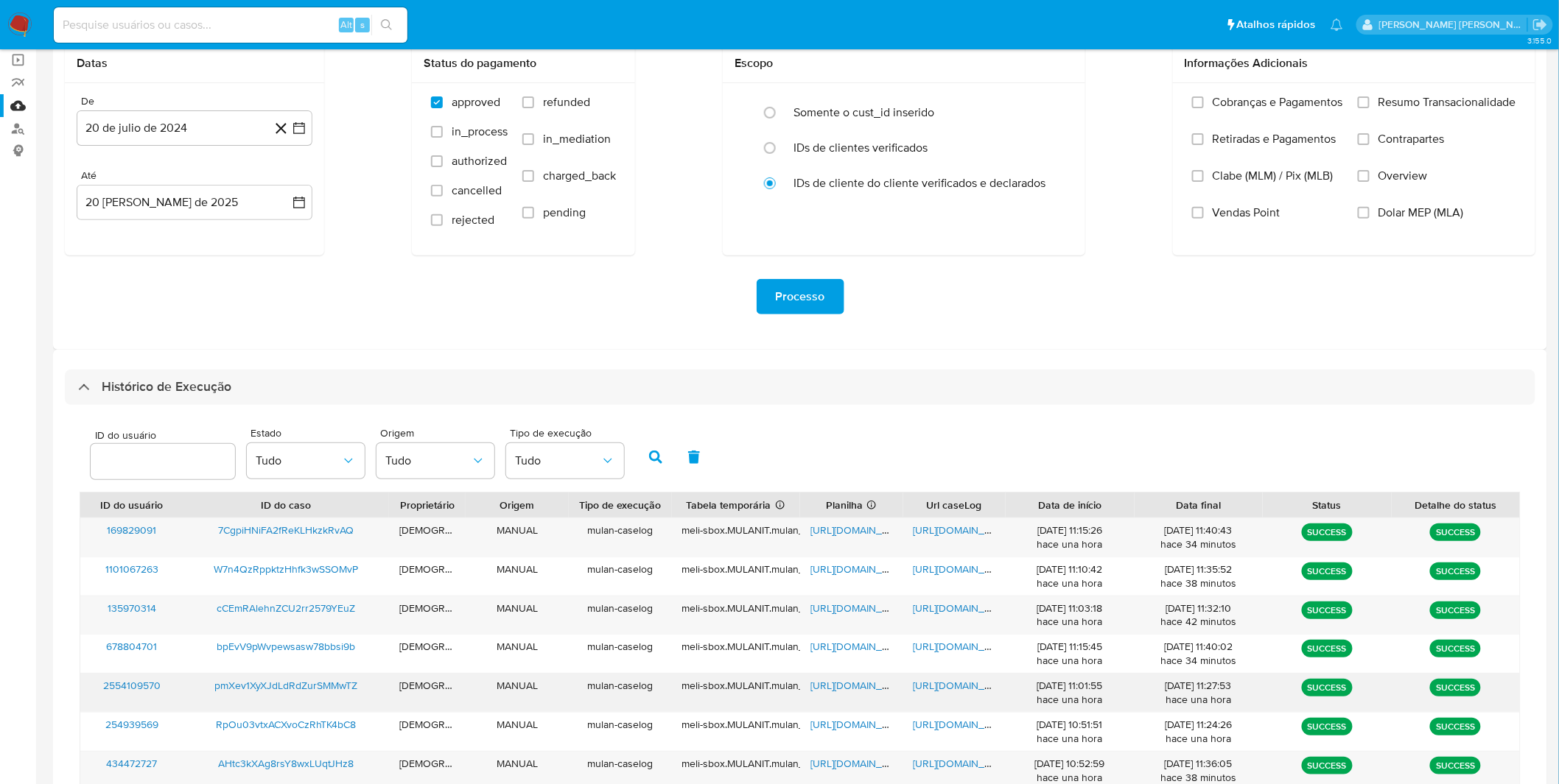
scroll to position [313, 0]
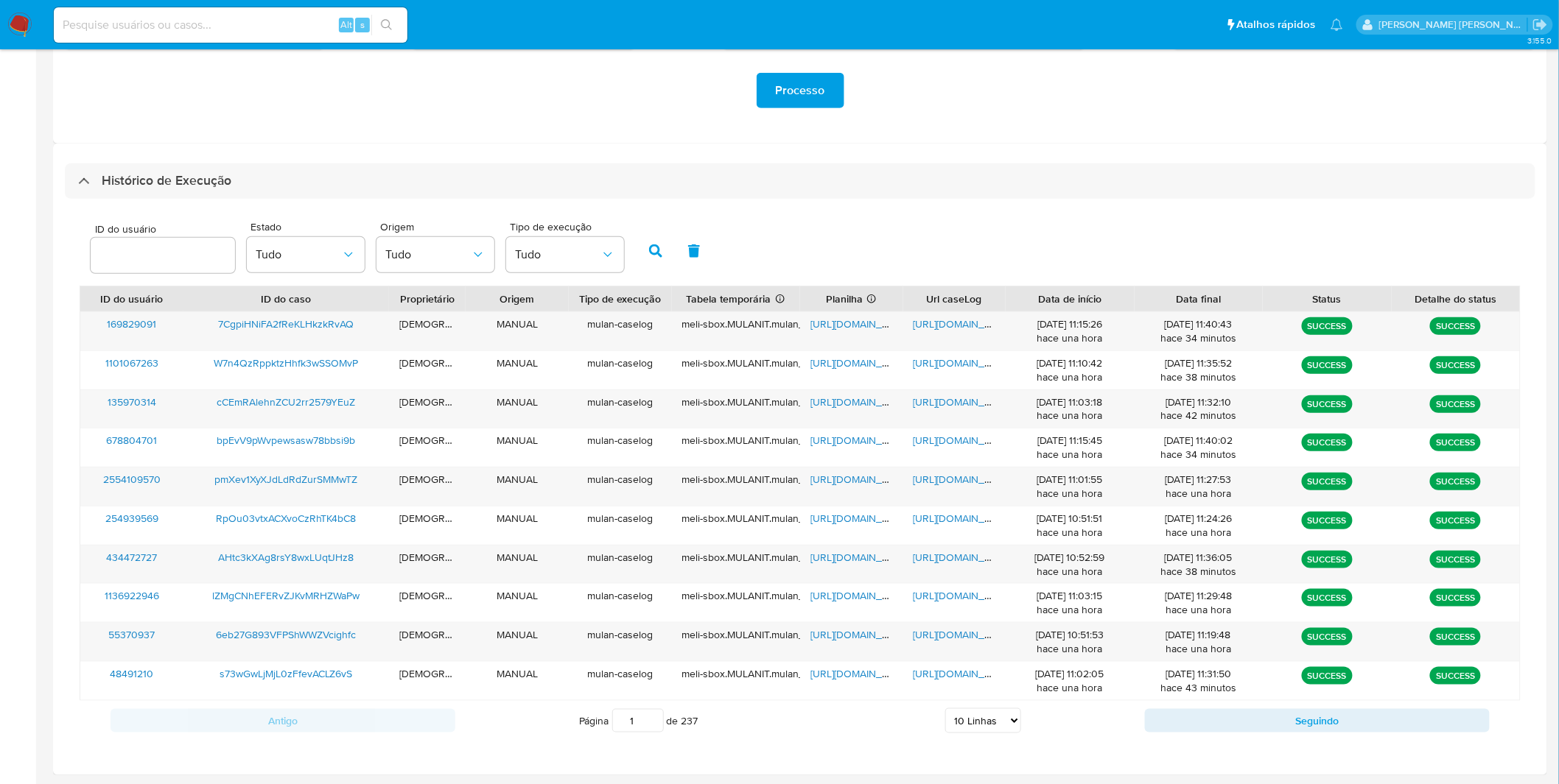
click at [967, 729] on select "5 Linhas 10 Linhas 20 Linhas 25 Linhas 50 Linhas 100 Linhas" at bounding box center [983, 720] width 76 height 25
select select "25"
click at [946, 709] on select "5 Linhas 10 Linhas 20 Linhas 25 Linhas 50 Linhas 100 Linhas" at bounding box center [983, 720] width 76 height 25
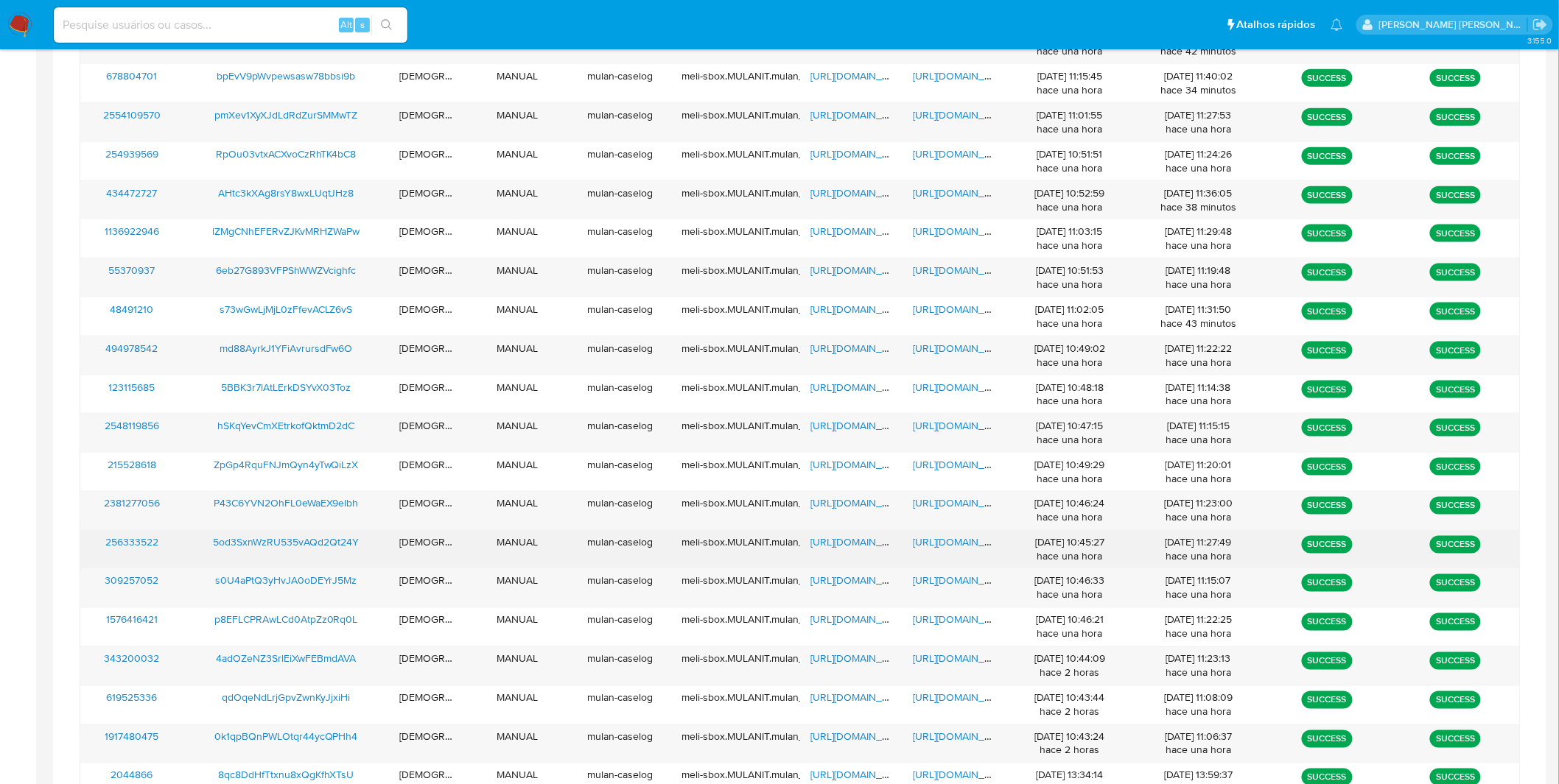
scroll to position [664, 0]
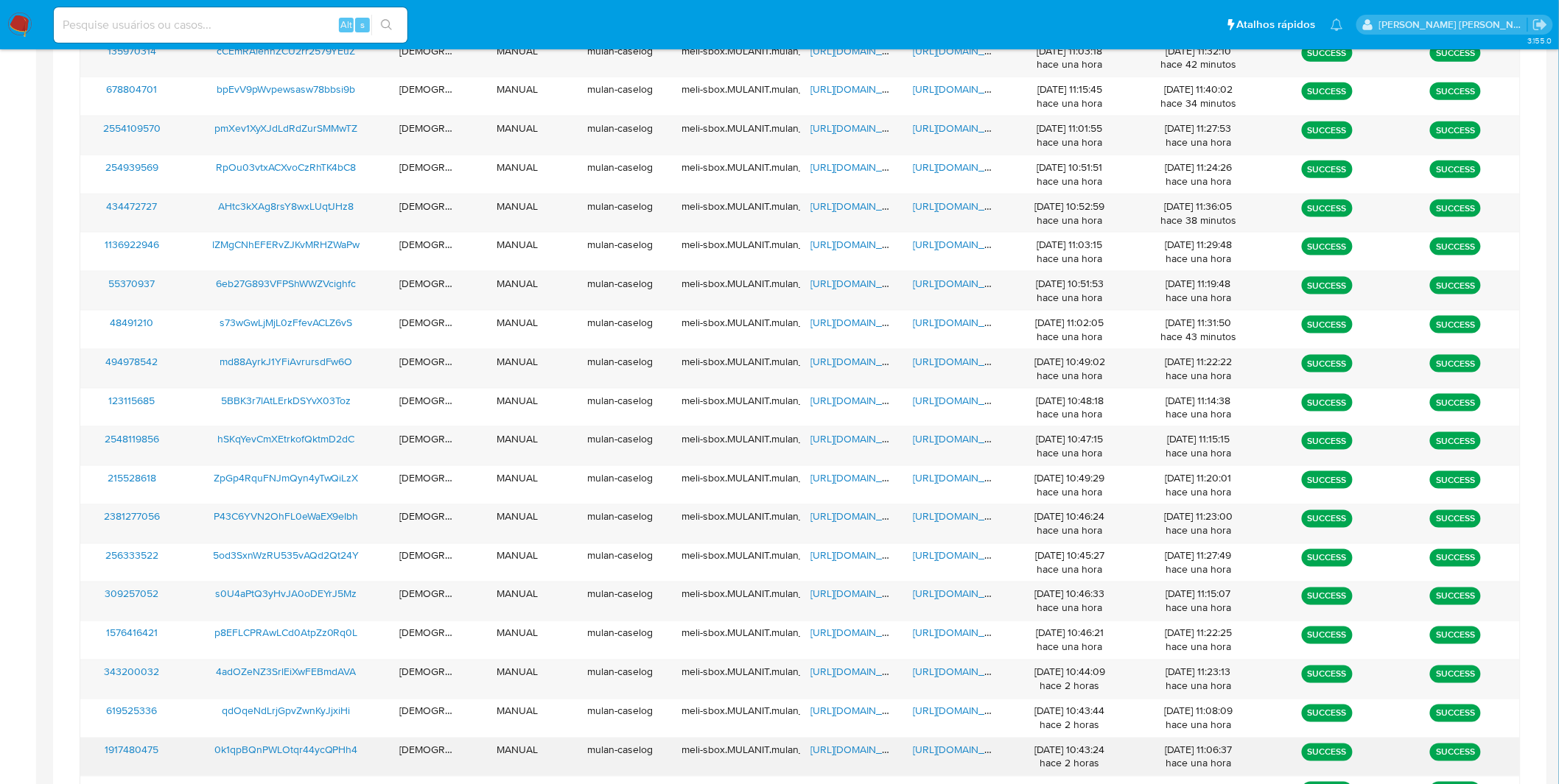
click at [976, 754] on span "https://docs.google.com/document/d/1gxTLlUDWpqjLO_V5EM0le68qsVV86x4HBQn7h1_F5eI…" at bounding box center [964, 751] width 101 height 15
click at [835, 755] on span "https://docs.google.com/spreadsheets/d/1Bt2bN7FzdI0iozzCkb13QzwxP-dOckWRshI_q4p…" at bounding box center [861, 751] width 101 height 15
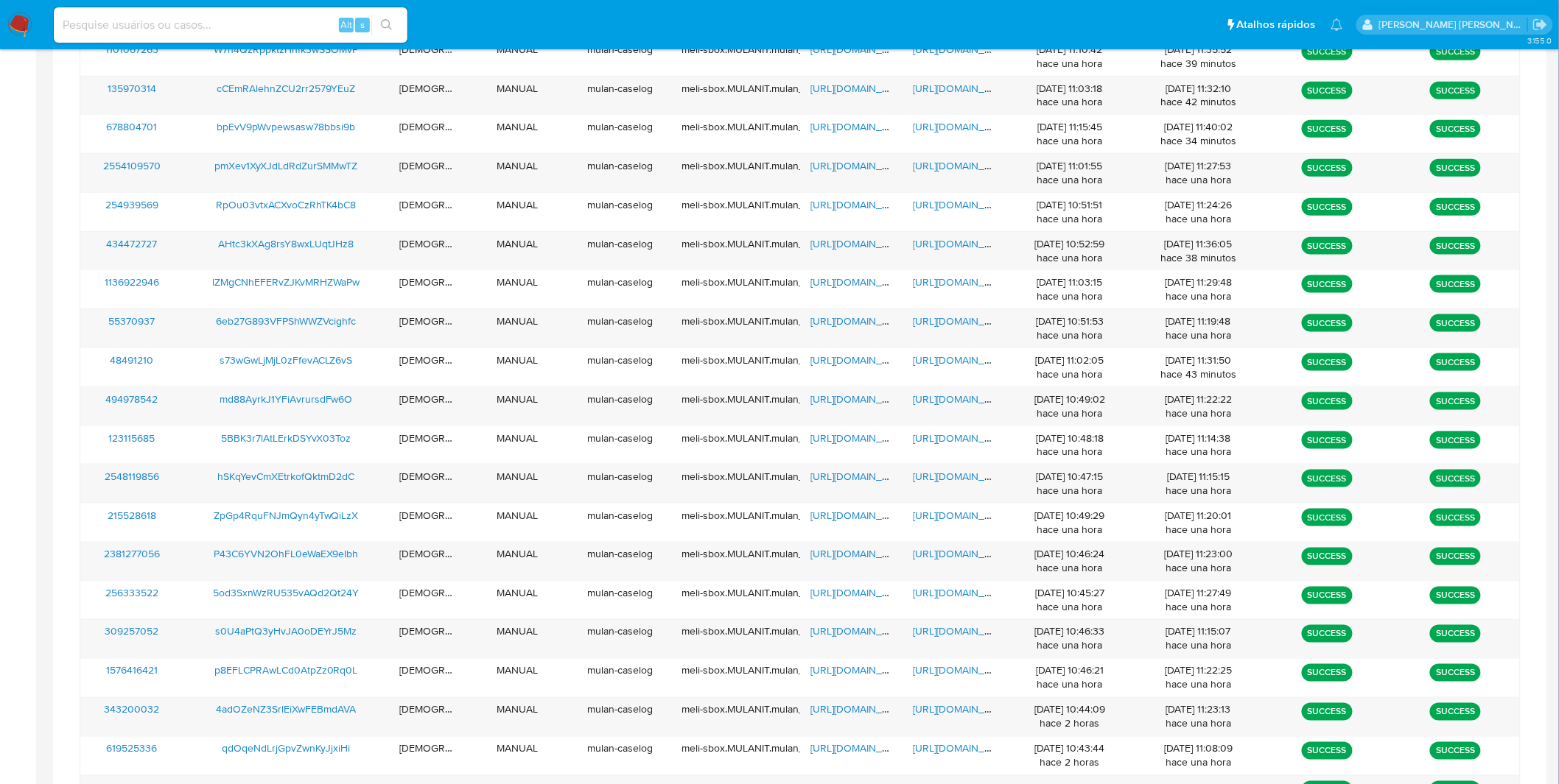
scroll to position [617, 0]
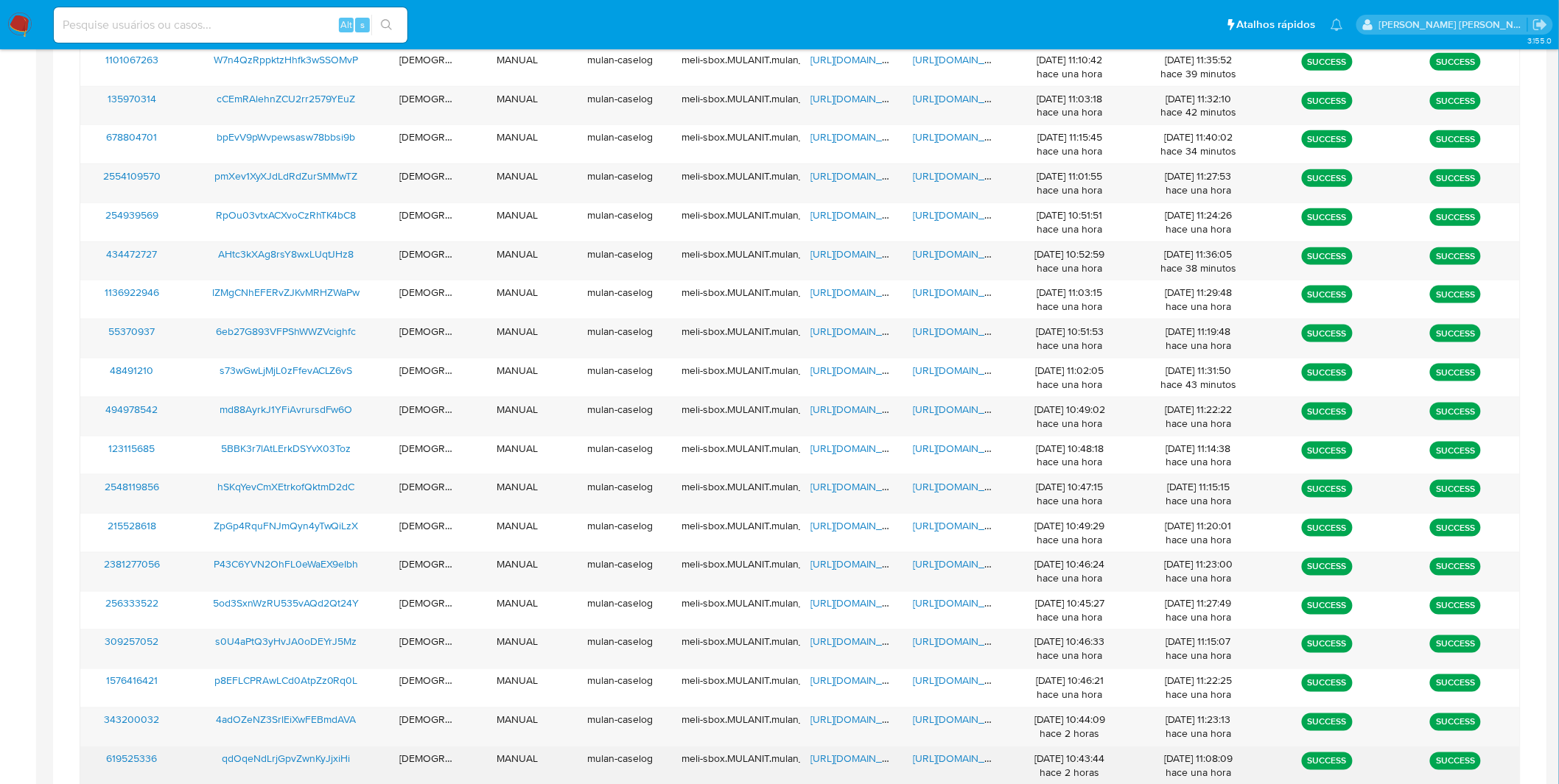
click at [933, 764] on span "https://docs.google.com/document/d/1P-6huz-ybo64j-0yrDzCYbu-_MBMEC_5SBlh6b9UOUc…" at bounding box center [964, 760] width 101 height 15
click at [843, 757] on span "https://docs.google.com/spreadsheets/d/1my_R74mqcFCc6xxcb5QoHC31Bp9bt68GVwR53Cg…" at bounding box center [861, 760] width 101 height 15
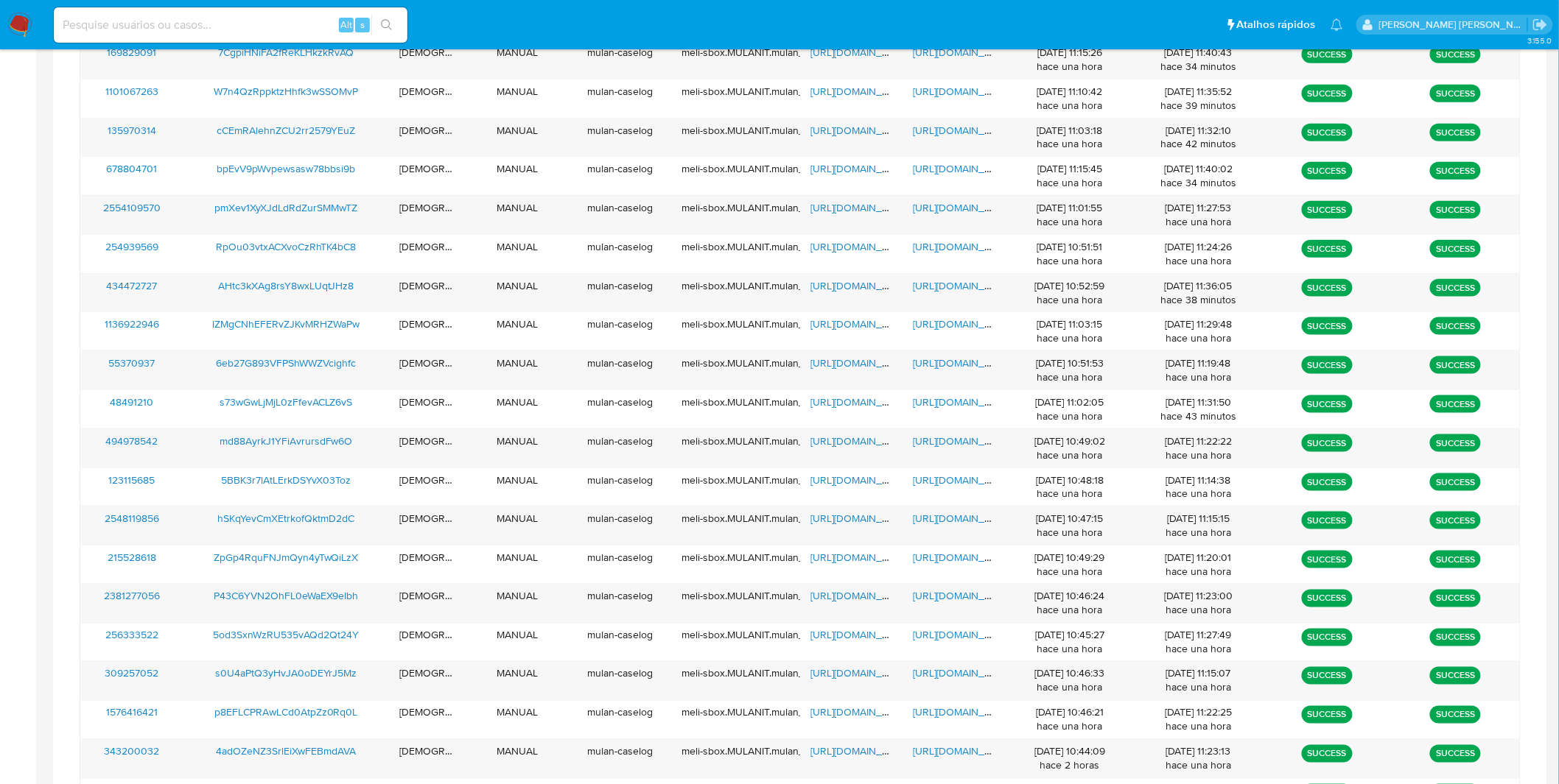
scroll to position [576, 0]
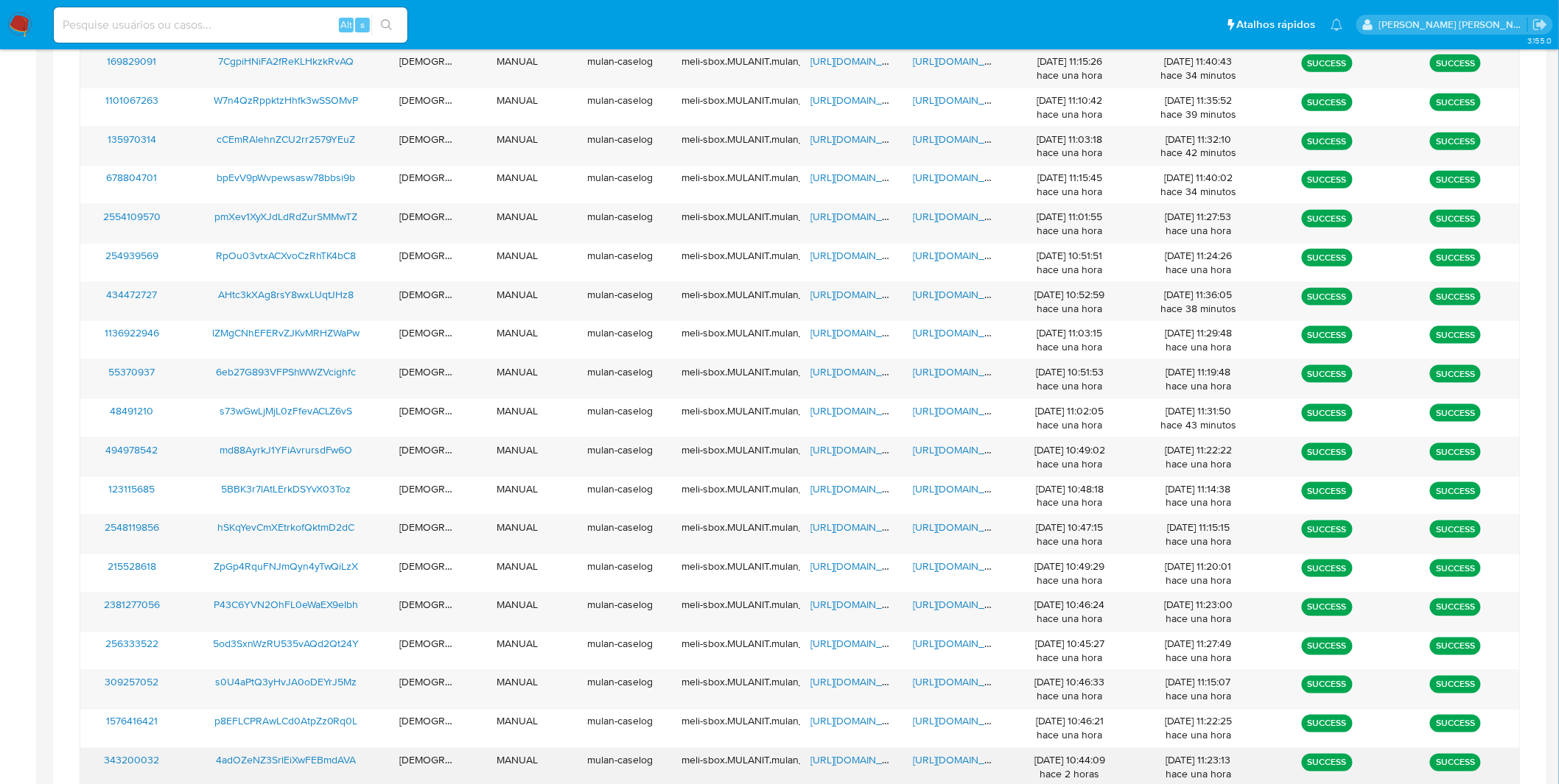
click at [932, 763] on span "https://docs.google.com/document/d/1S2tUGf96NQy8LG9gz-nTqiv_zmXbiB4sR8vOoEQBXVw…" at bounding box center [964, 760] width 101 height 15
click at [863, 759] on span "https://docs.google.com/spreadsheets/d/1BG4yhHawu6j2XeLCpKRBiejm9UhoiveHBjvjoHM…" at bounding box center [861, 760] width 101 height 15
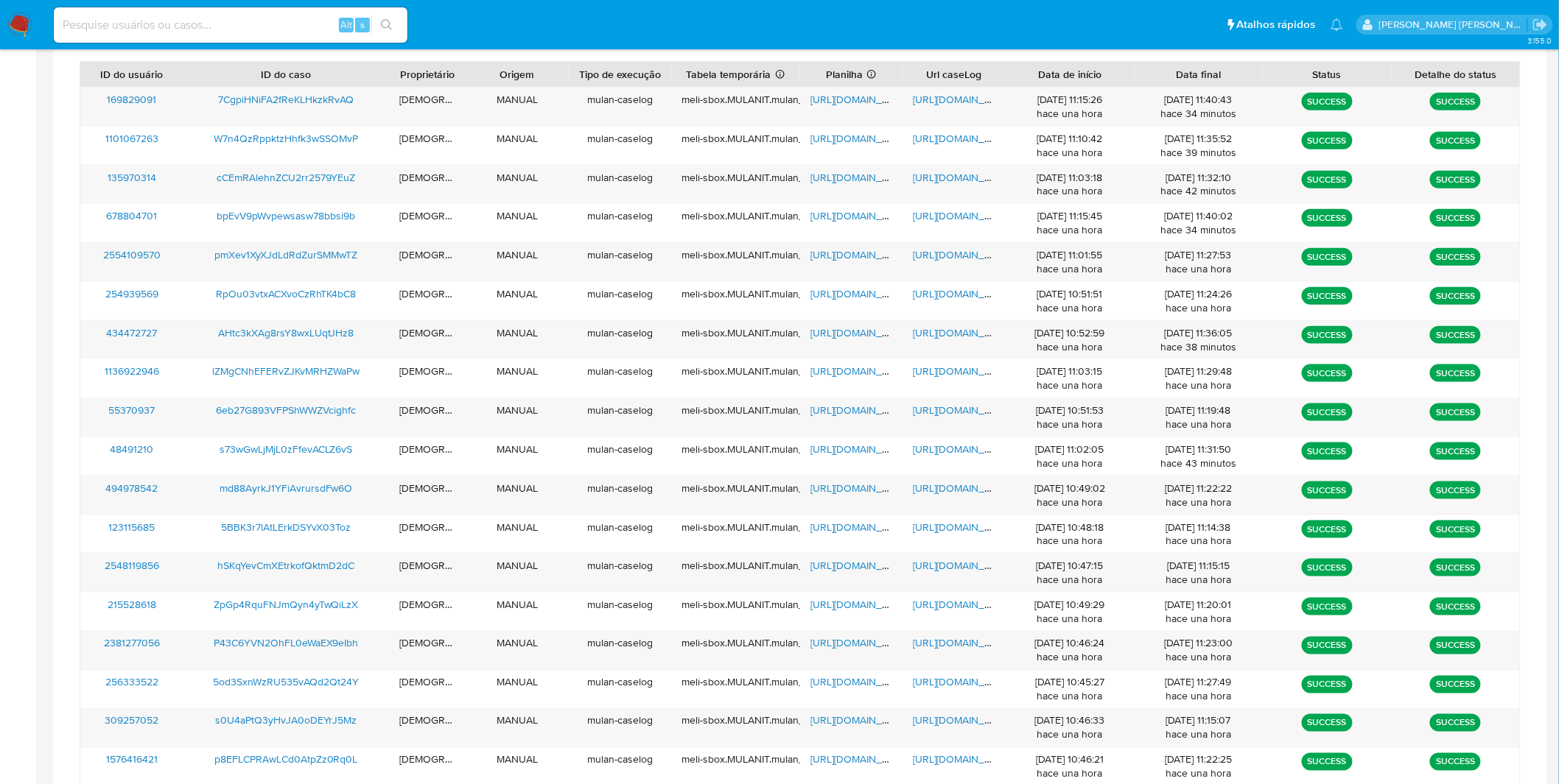
scroll to position [536, 0]
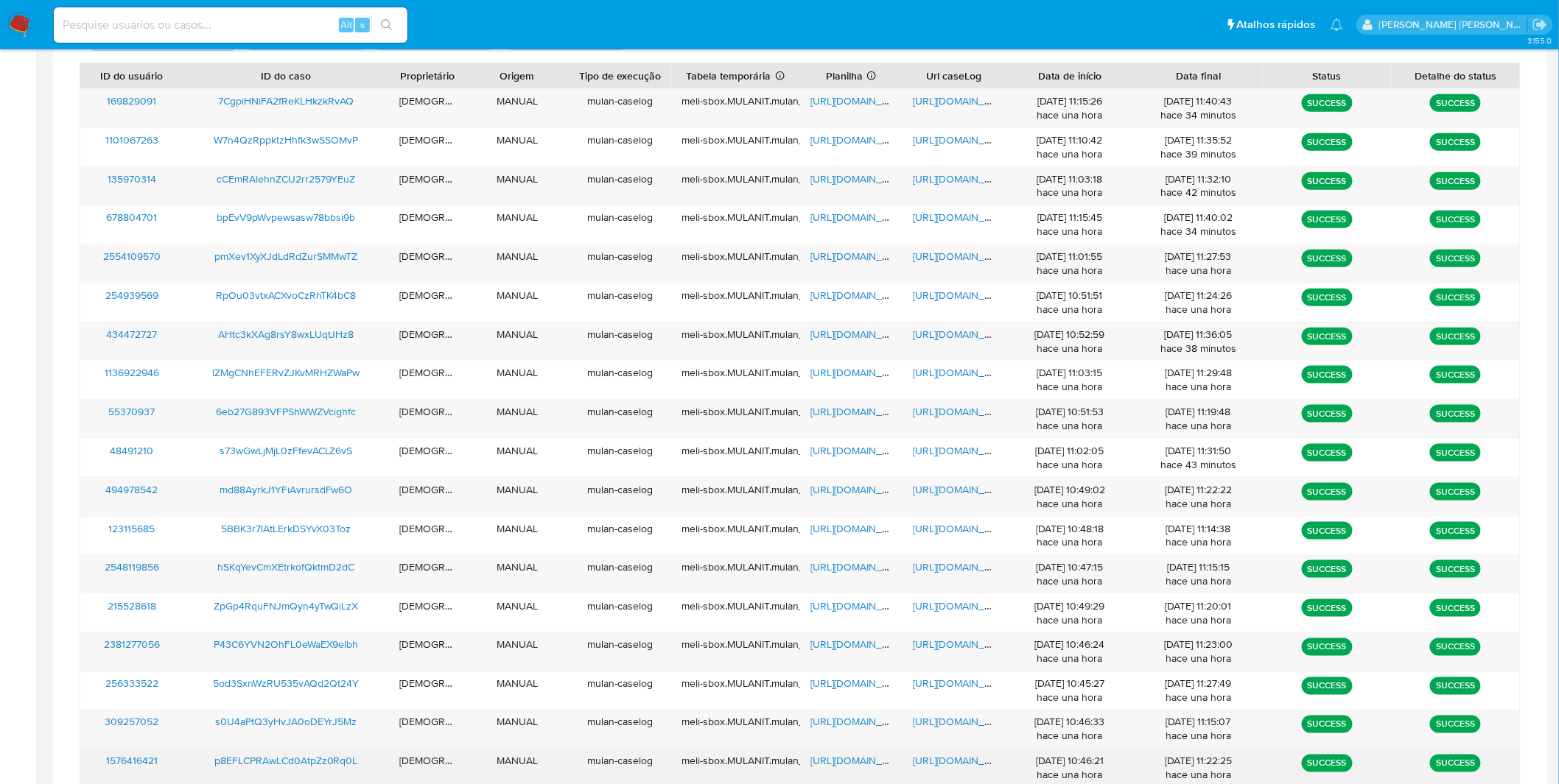
click at [936, 760] on span "https://docs.google.com/document/d/1exxwYG8EsbENzXM75tO_5lrLO8_BhHbH0L_fn7kjEAw…" at bounding box center [964, 761] width 101 height 15
click at [859, 761] on span "https://docs.google.com/spreadsheets/d/1Erv6VweD-LT01-DaSABbaiKVABhWjs3x_YLqLVq…" at bounding box center [861, 761] width 101 height 15
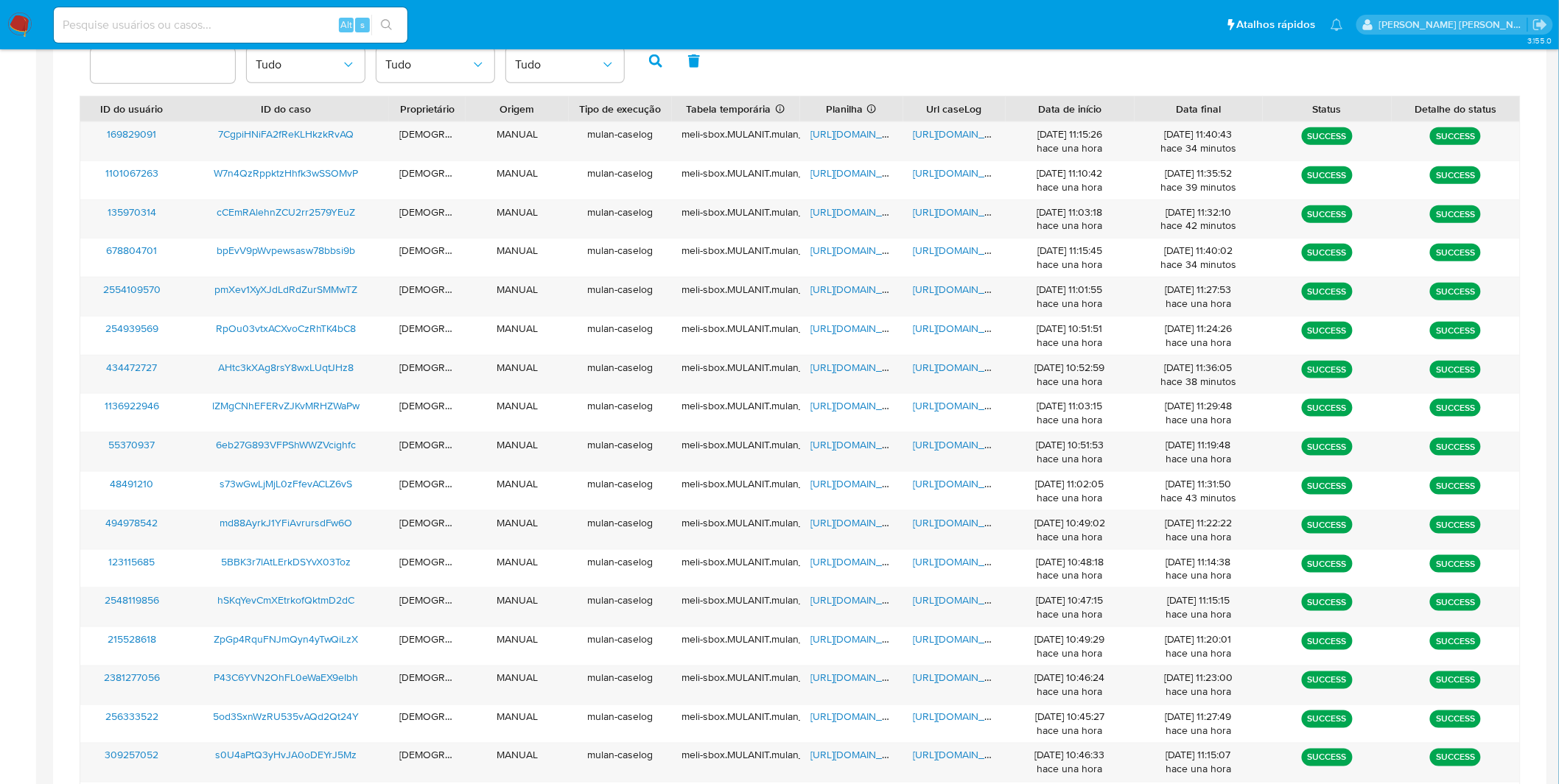
scroll to position [496, 0]
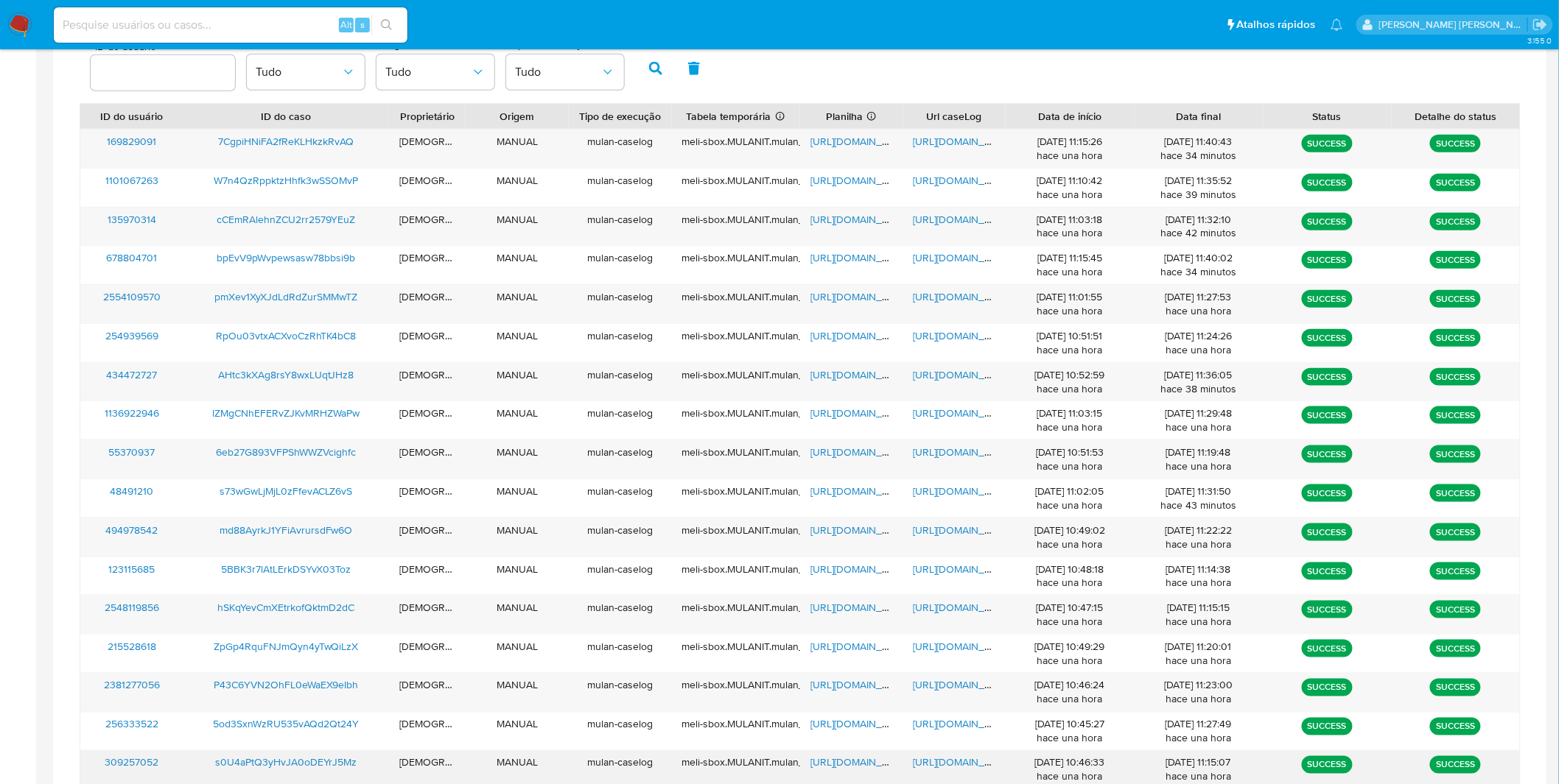
click at [963, 764] on span "https://docs.google.com/document/d/1tMWSlBrj6UYoCkfn0z4O88KUs2dbXqOGYSiCK5bjLXI…" at bounding box center [964, 763] width 101 height 15
click at [853, 760] on span "https://docs.google.com/spreadsheets/d/104M7bFOBNRPVikuN-TUKbtdGLMU6V4Uz0ZW-qmv…" at bounding box center [861, 763] width 101 height 15
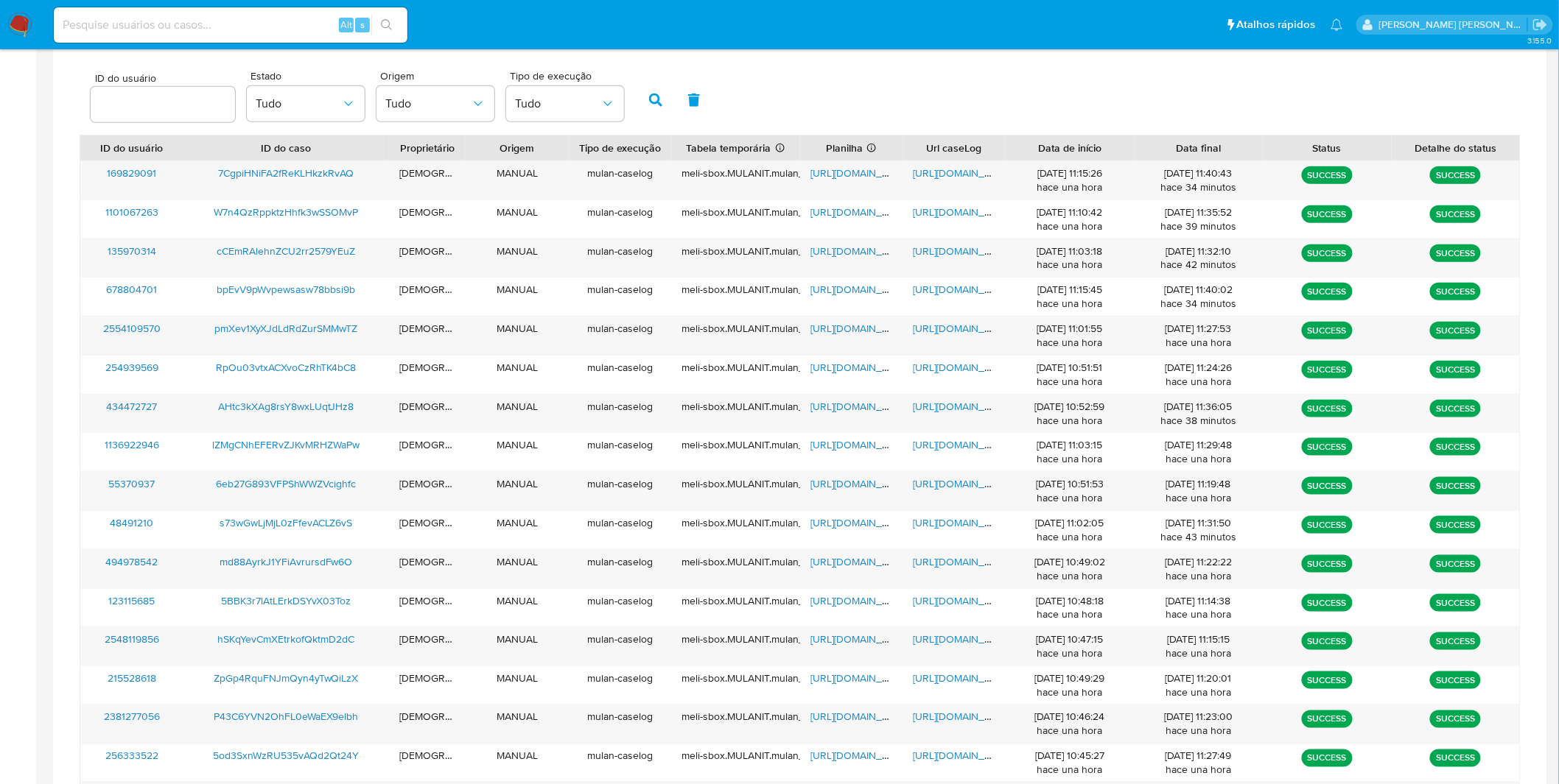
scroll to position [461, 0]
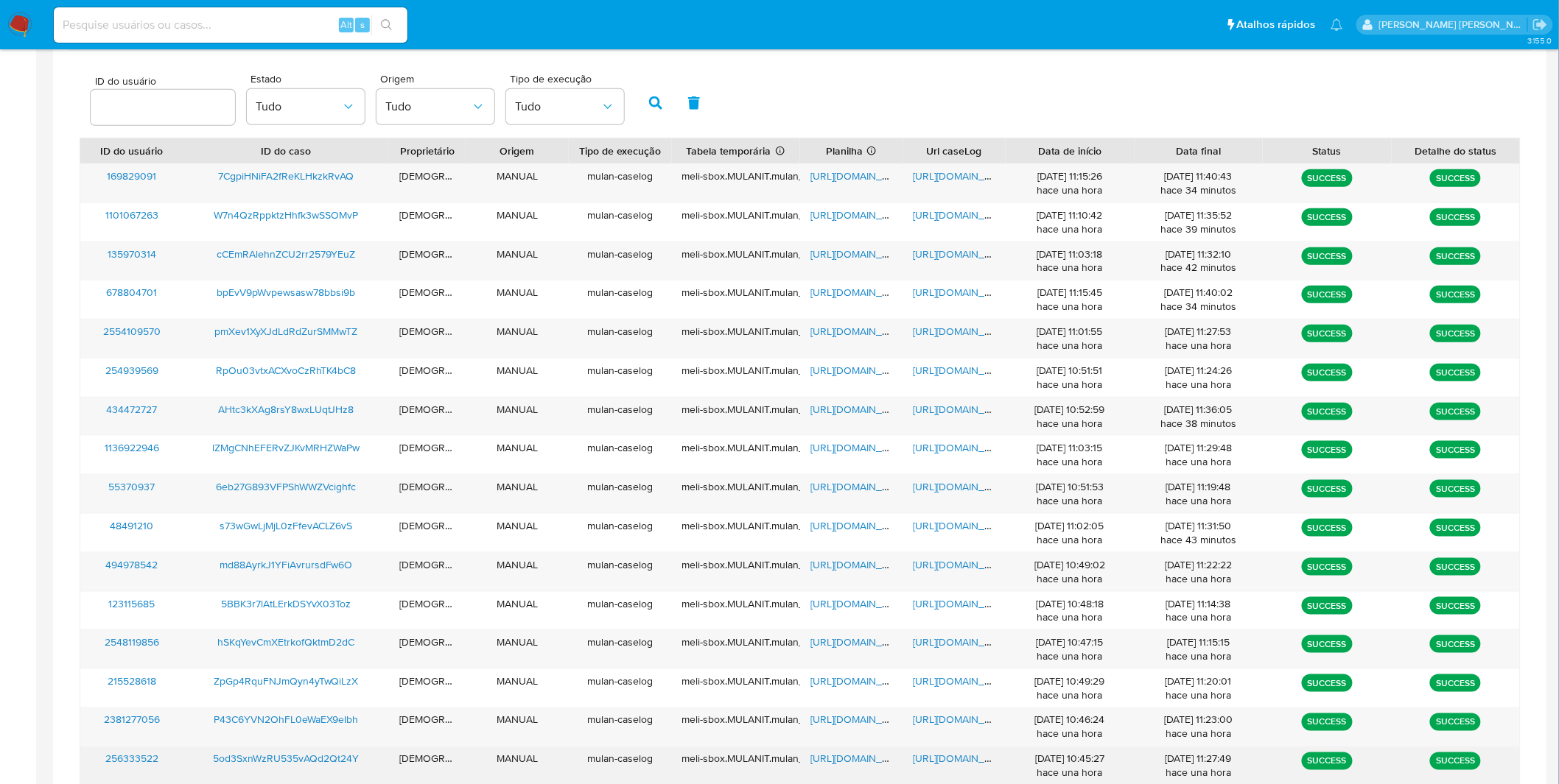
click at [938, 757] on span "https://docs.google.com/document/d/1Ni0XHeGVAwLHobQnhrjYPNEATb-U5Y9esHP24p7_Dzs…" at bounding box center [964, 760] width 101 height 15
click at [860, 756] on span "https://docs.google.com/spreadsheets/d/1HBNkxOkA2KUDH92YWU7TUsOY-kYjU_lOPb7bKPa…" at bounding box center [861, 760] width 101 height 15
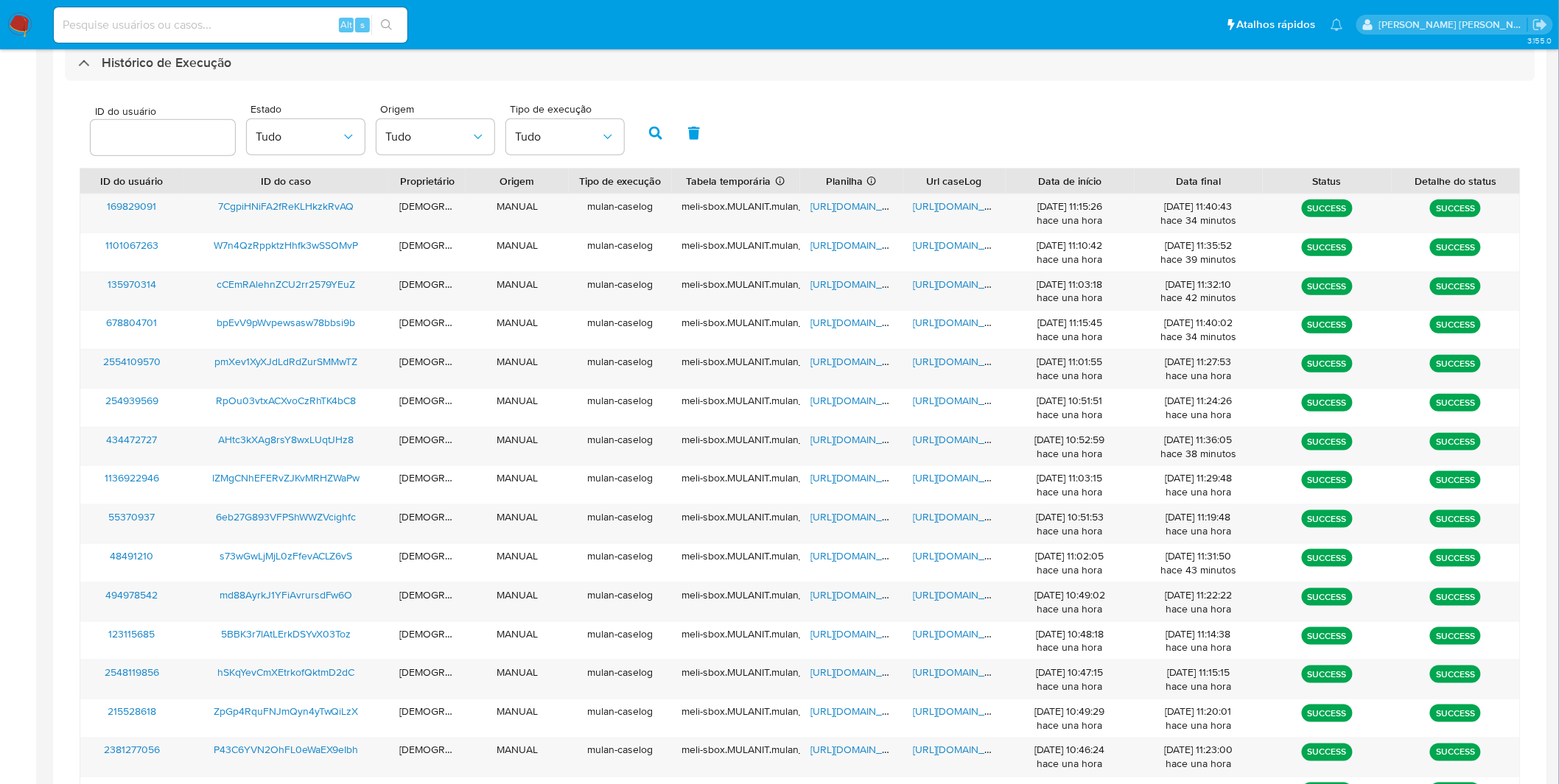
scroll to position [423, 0]
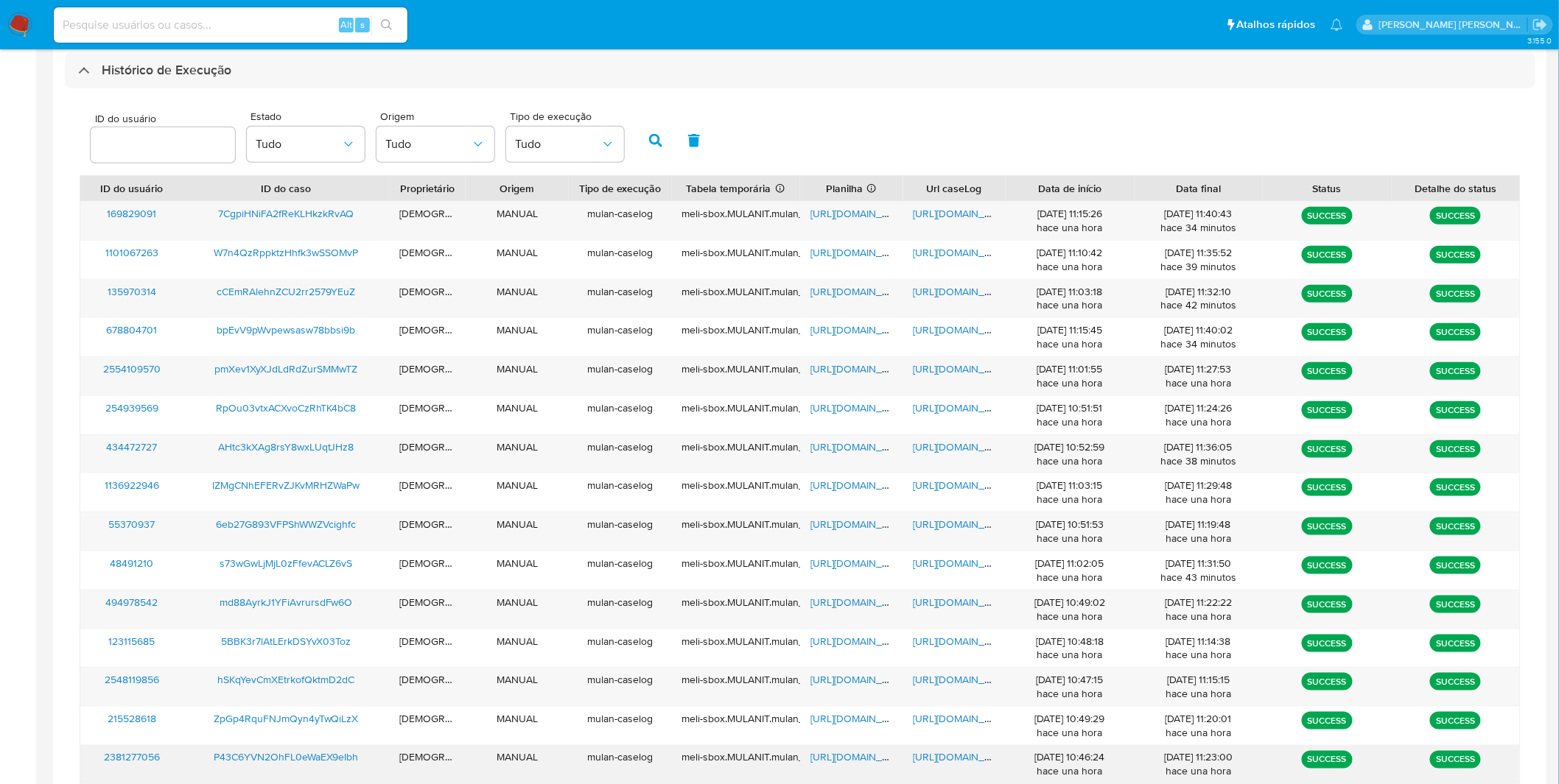
click at [965, 762] on span "https://docs.google.com/document/d/17iJP6Gp2LGZoExD0cEeeIhZd00K_NnvL7FzkHIDWQNo…" at bounding box center [964, 758] width 101 height 15
click at [851, 754] on span "https://docs.google.com/spreadsheets/d/1VXwRGZz_aIRqT79dcRpOpf9PdRMWcze1DEKUhJO…" at bounding box center [861, 758] width 101 height 15
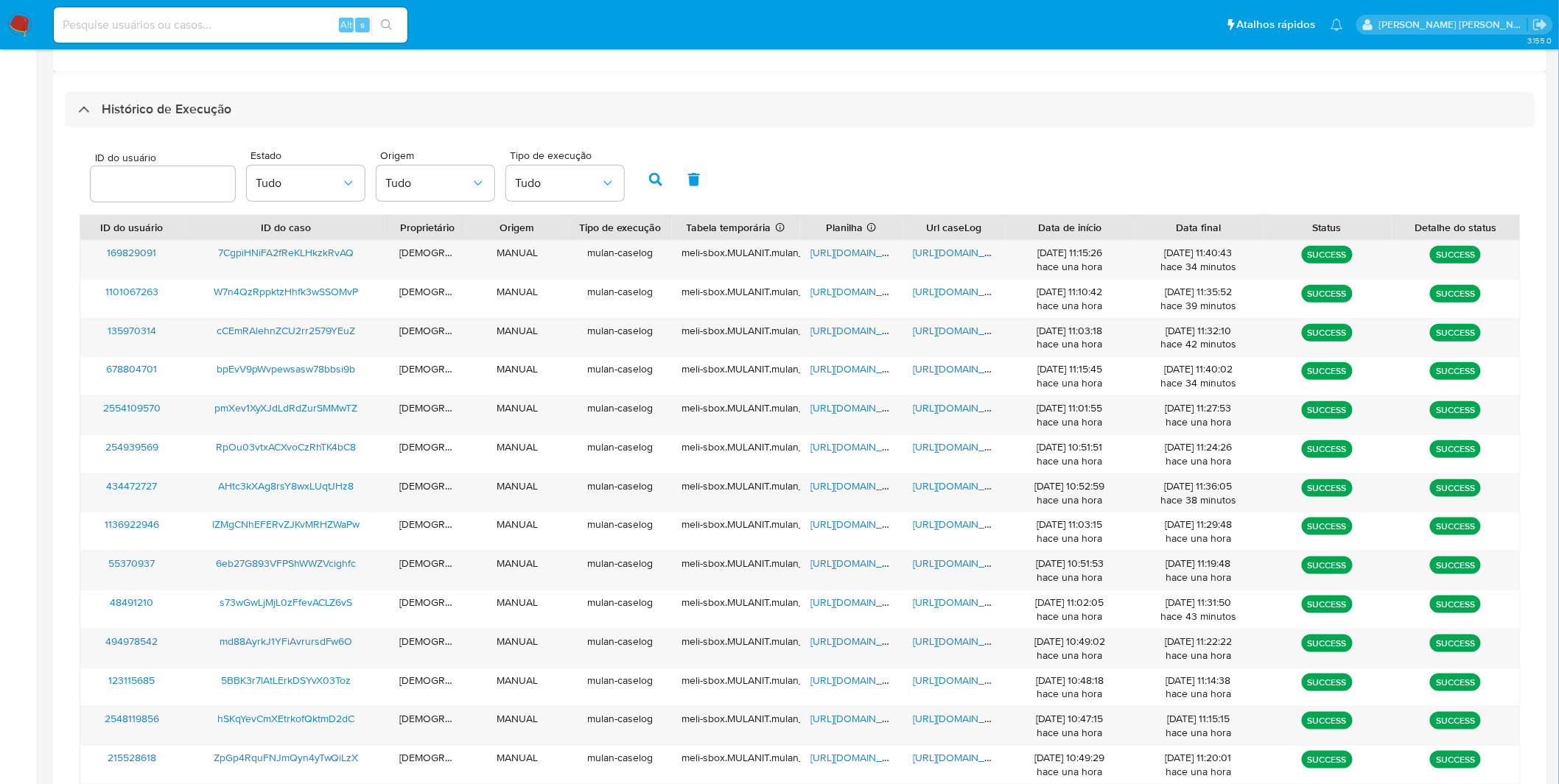
scroll to position [380, 0]
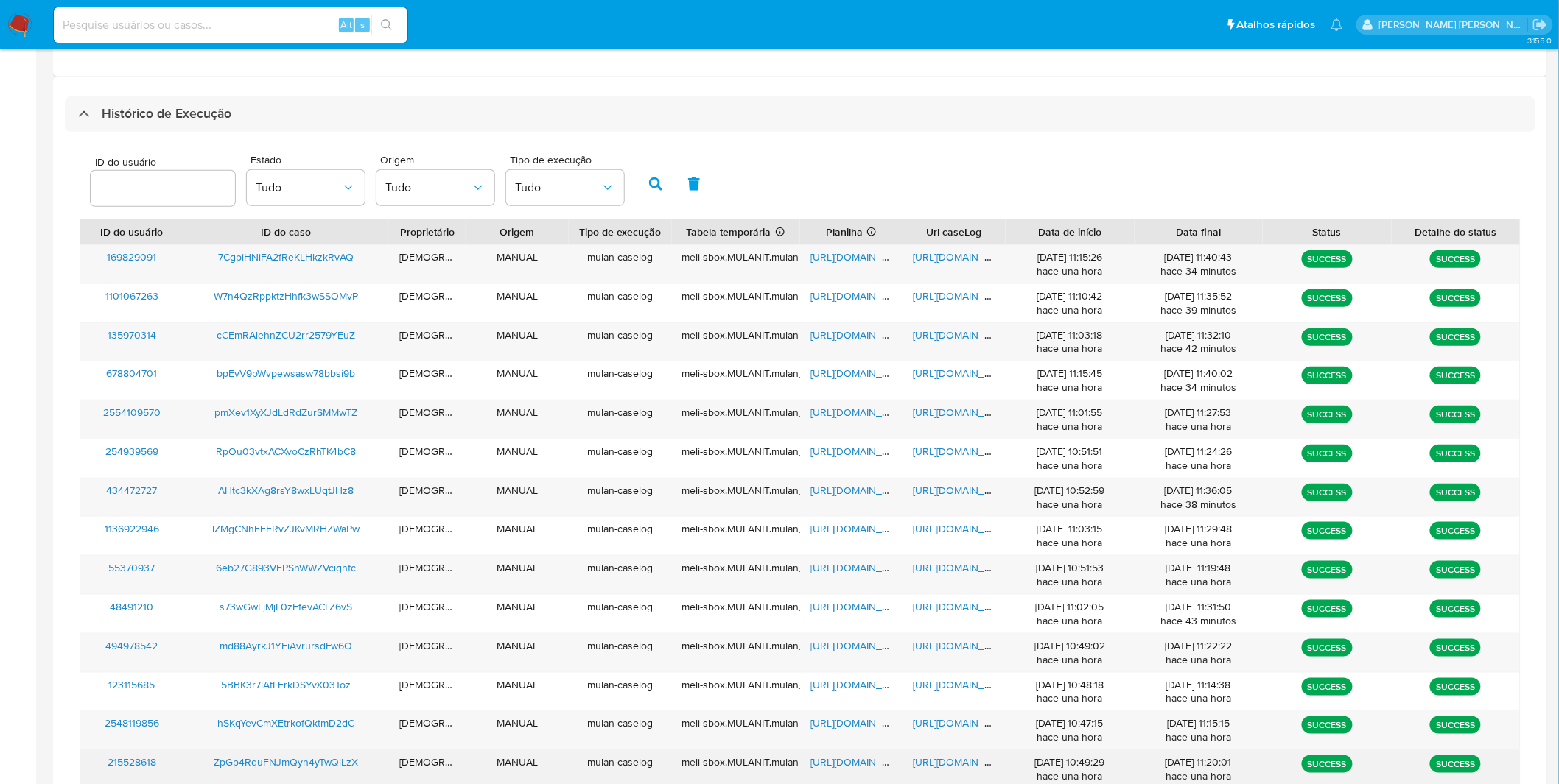
click at [970, 767] on span "https://docs.google.com/document/d/1AROBYaSdvmrbzrN-OasPYRPT9DuOfjAt4y8OE90mcJg…" at bounding box center [964, 762] width 101 height 15
click at [878, 763] on span "https://docs.google.com/spreadsheets/d/1r88Bh56uy6vD6A2ugbCcwtJyTbWK4lHyfd8OoQ9…" at bounding box center [861, 762] width 101 height 15
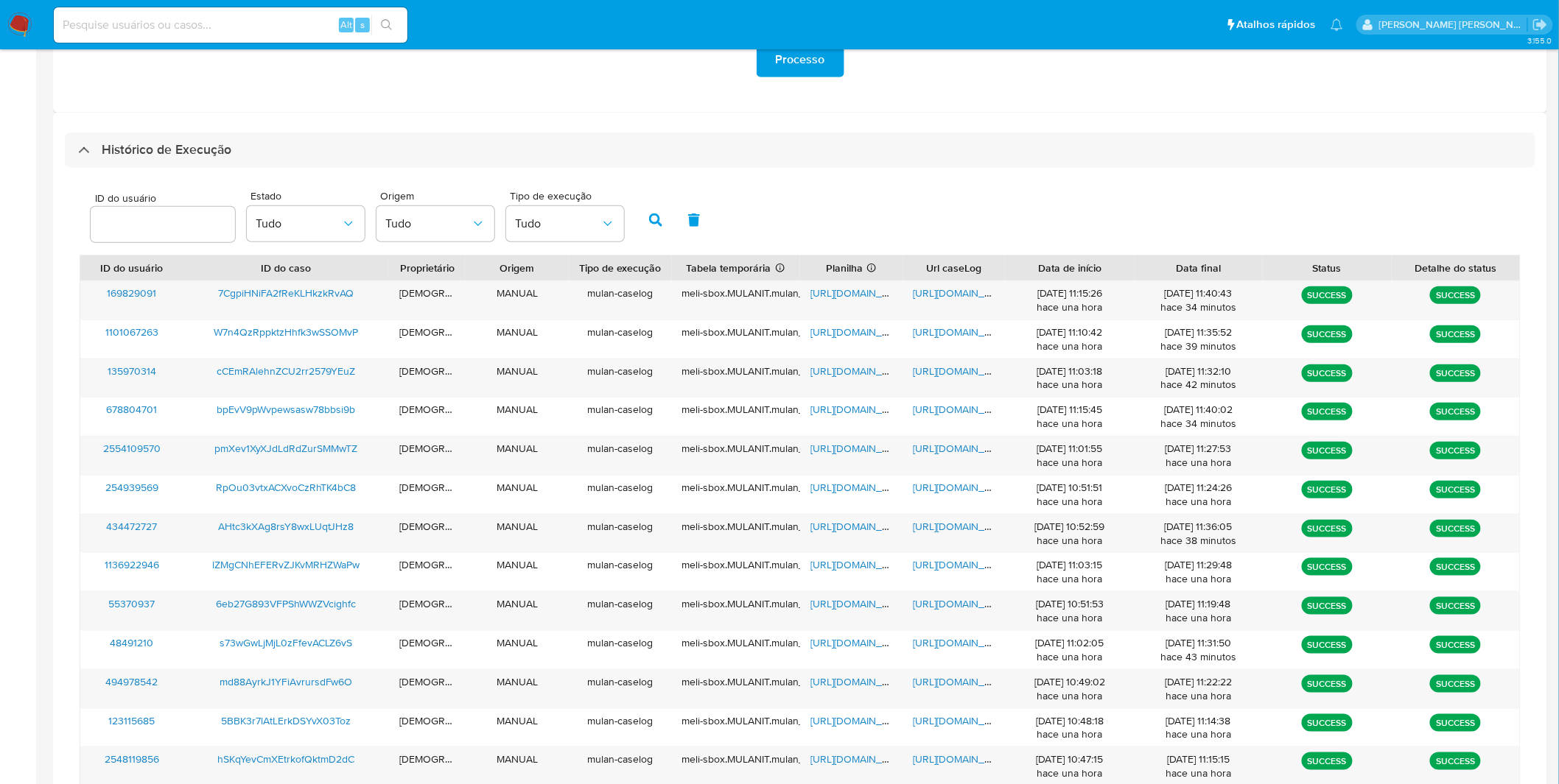
scroll to position [341, 0]
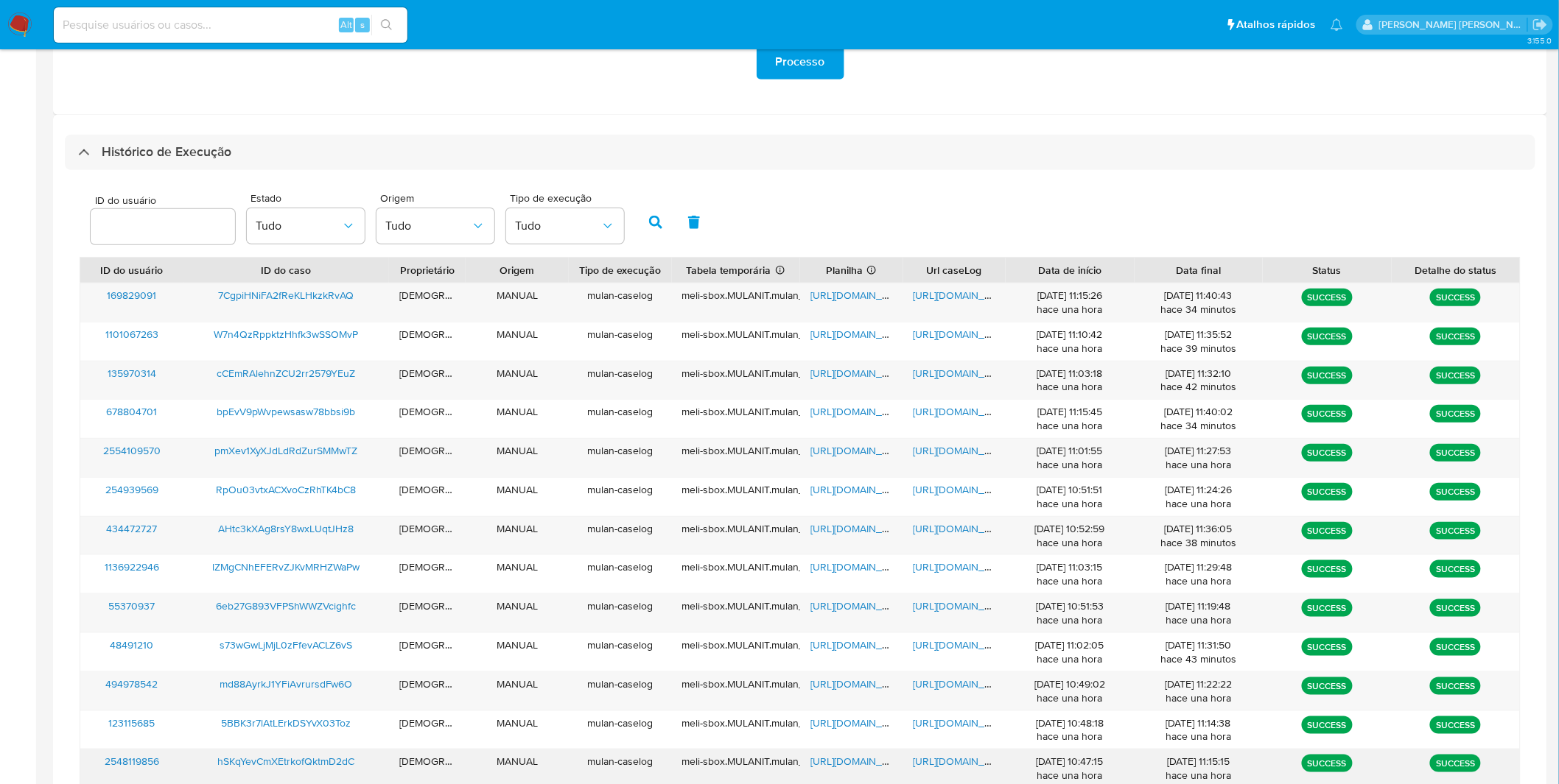
click at [875, 764] on span "https://docs.google.com/spreadsheets/d/1FOsGU6UhBMmNO64eA92DqLZ-KNfPhr6SkDkd0c-…" at bounding box center [861, 761] width 101 height 15
click at [968, 774] on div "https://docs.google.com/document/d/1uqXqU4PJKqze7QhR3f6pRVDSD8aioOSdC5G2S7OK4sA…" at bounding box center [955, 768] width 103 height 38
click at [953, 762] on span "https://docs.google.com/document/d/1uqXqU4PJKqze7QhR3f6pRVDSD8aioOSdC5G2S7OK4sA…" at bounding box center [964, 761] width 101 height 15
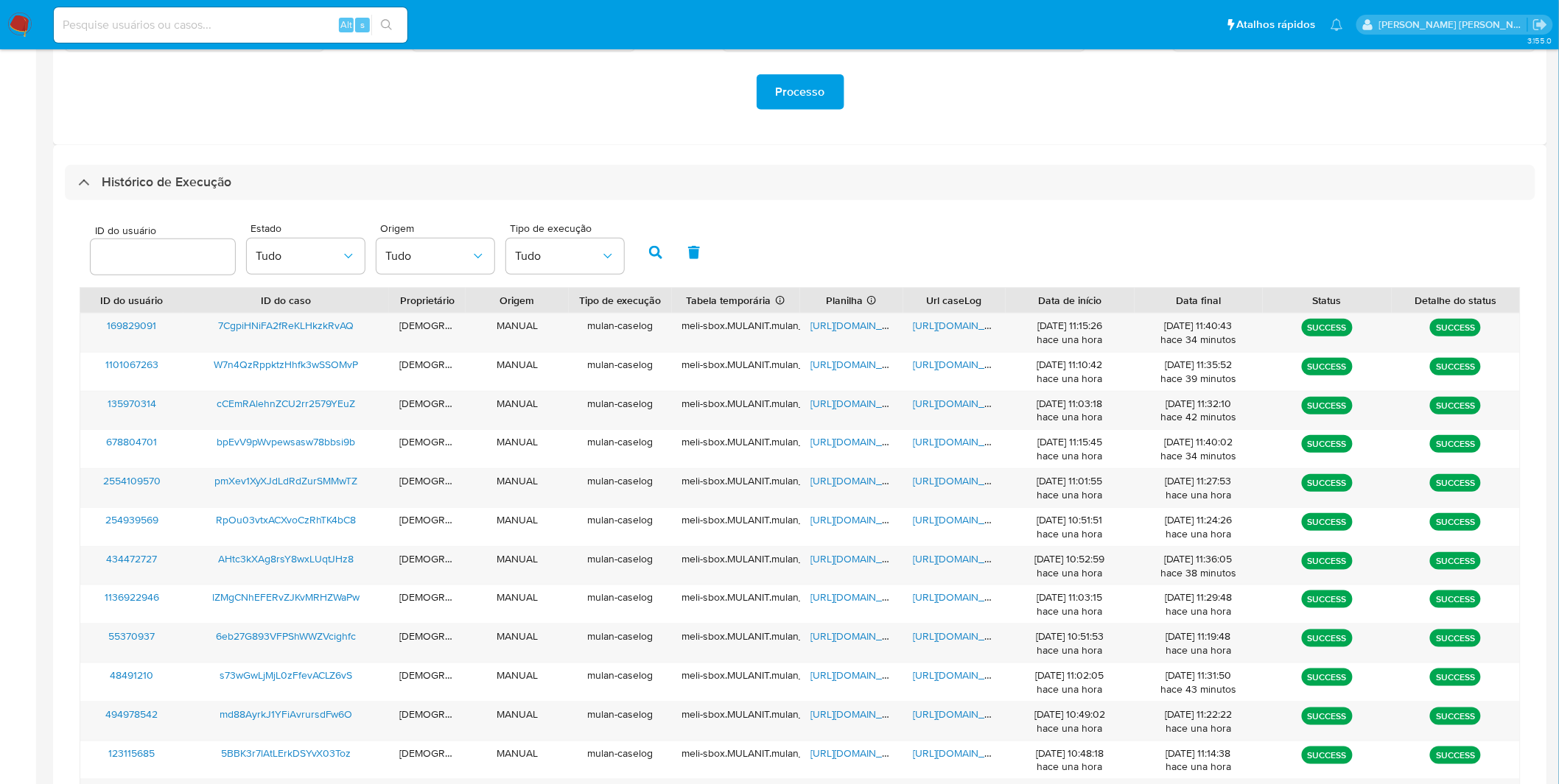
scroll to position [306, 0]
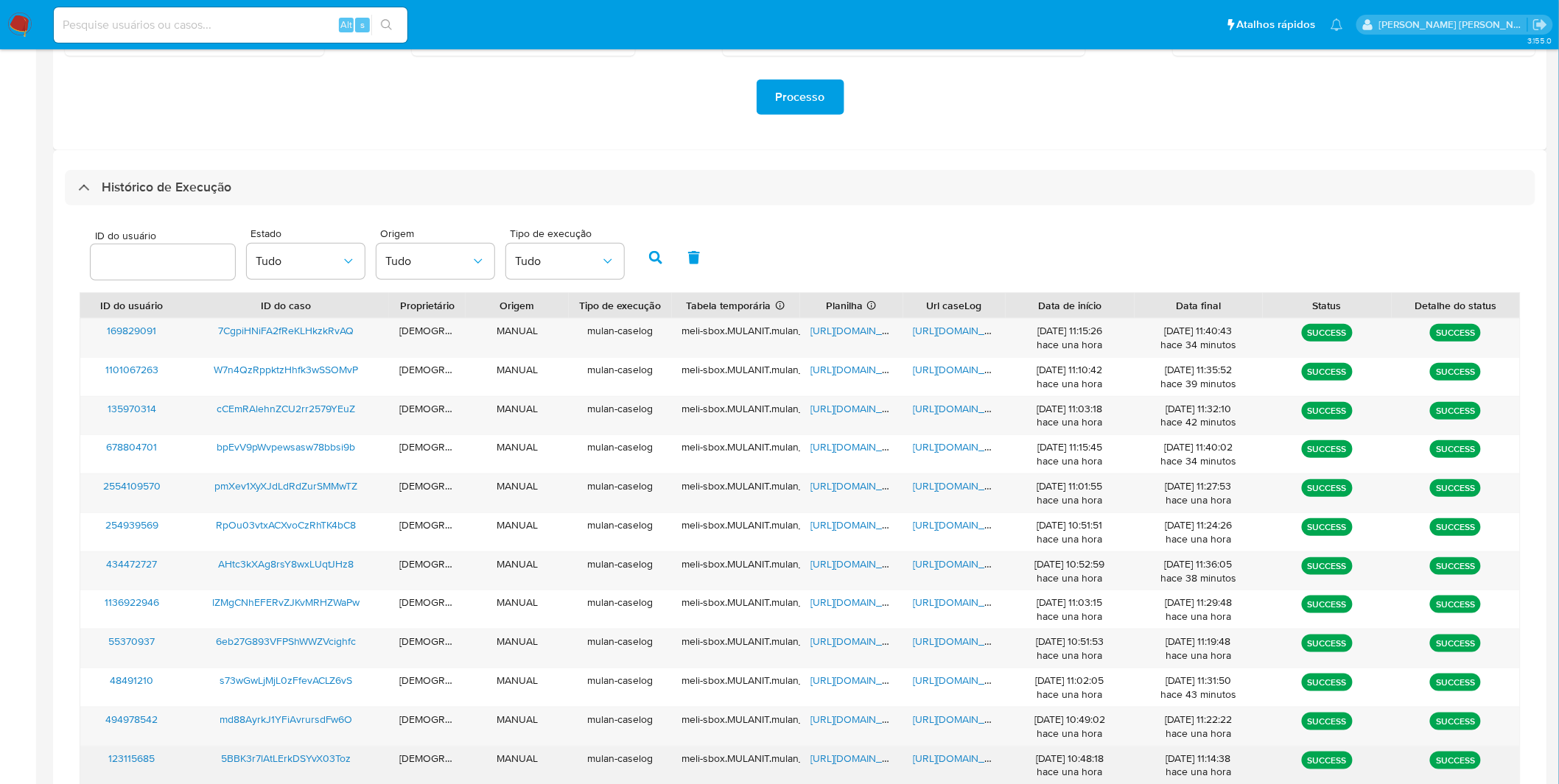
click at [966, 768] on div "https://docs.google.com/document/d/1URg1IiJ7annsgz0uhMZXCsM6pxmrGFhByzMRdsHmlZE…" at bounding box center [955, 765] width 103 height 38
click at [961, 760] on span "https://docs.google.com/document/d/1URg1IiJ7annsgz0uhMZXCsM6pxmrGFhByzMRdsHmlZE…" at bounding box center [964, 759] width 101 height 15
click at [846, 761] on span "https://docs.google.com/spreadsheets/d/1EbesW87313LGA2G-P8qjIGa4ze1ei55aEMHh6H2…" at bounding box center [861, 759] width 101 height 15
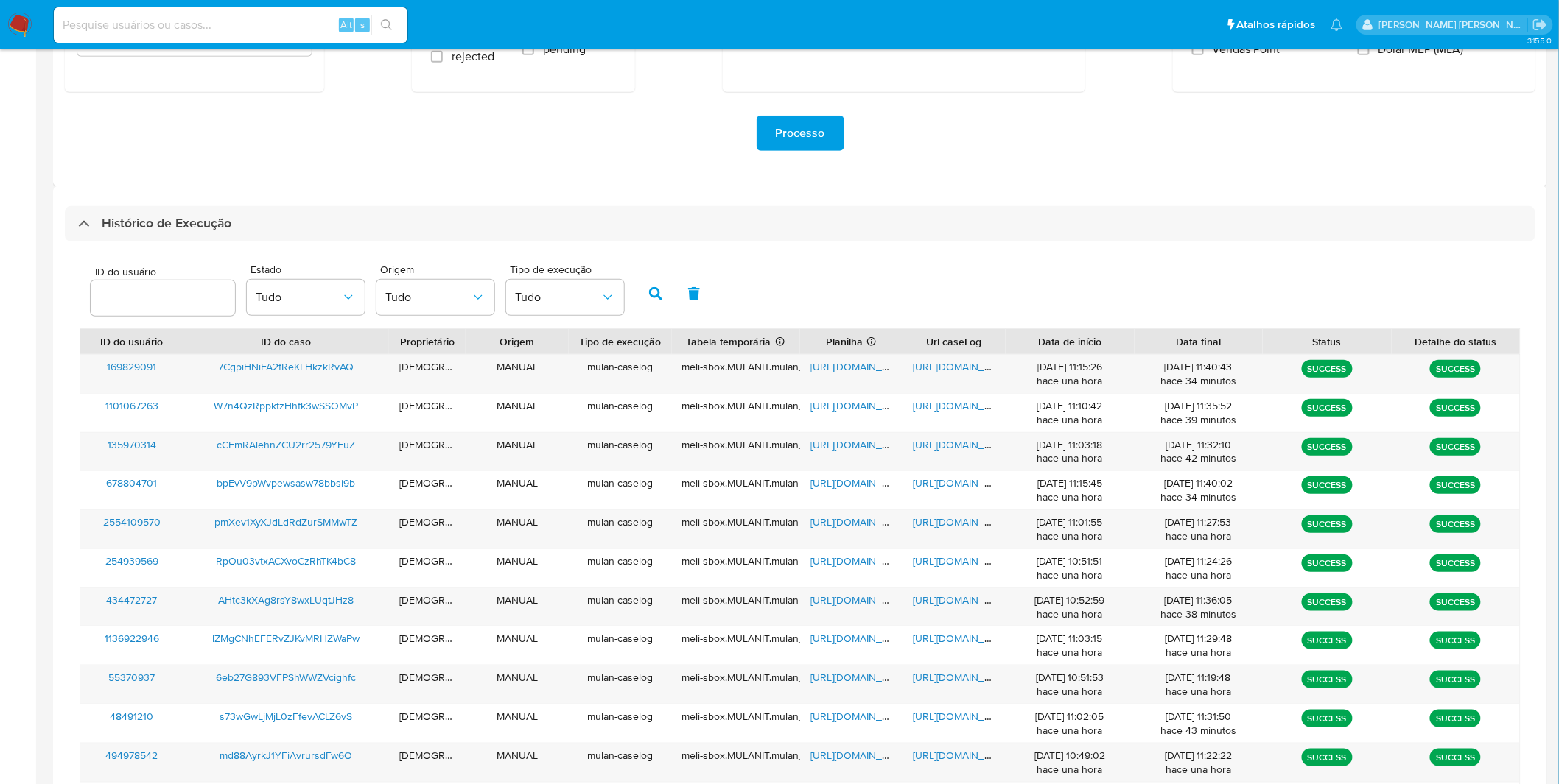
scroll to position [266, 0]
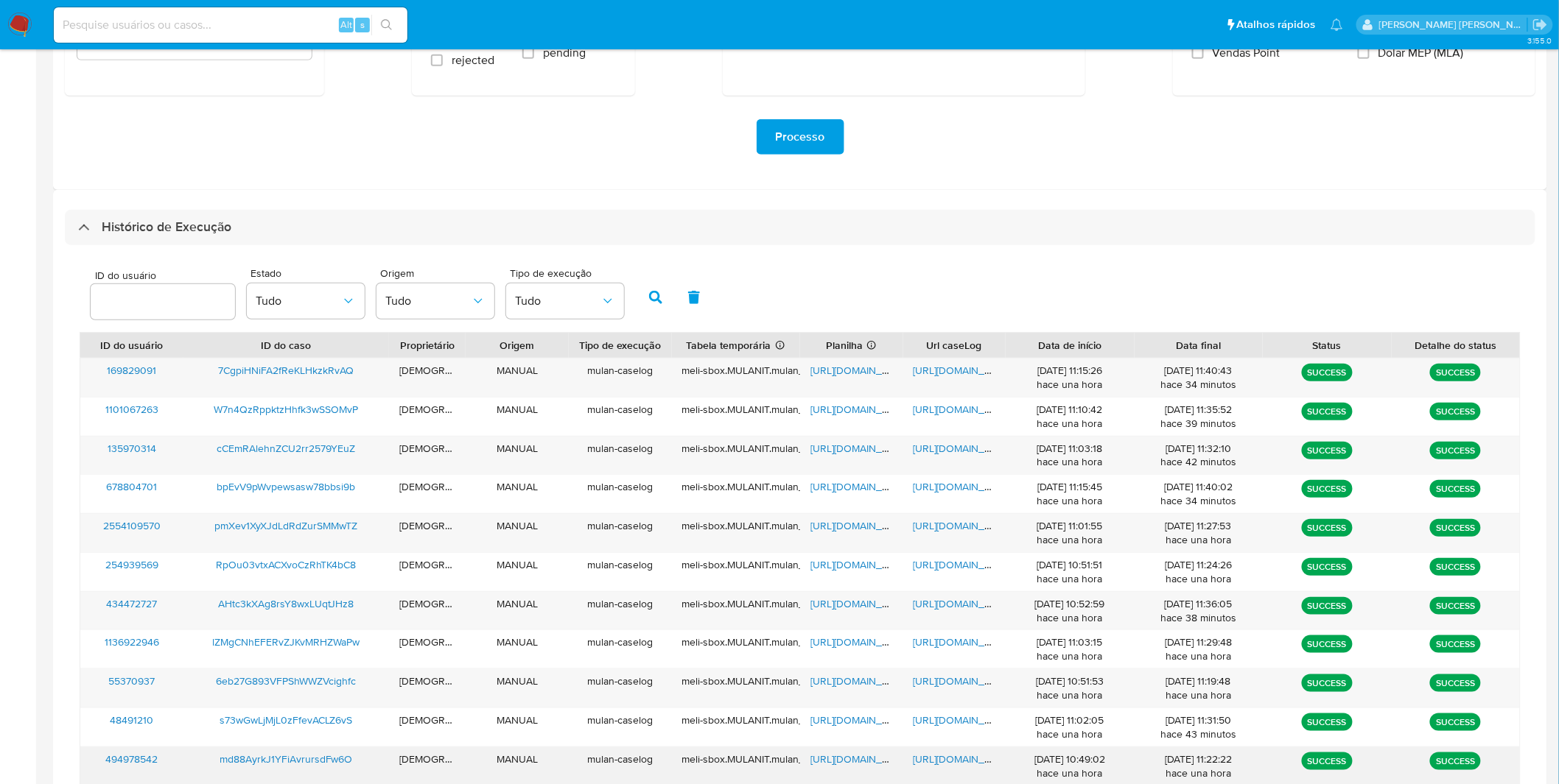
click at [933, 760] on span "https://docs.google.com/document/d/1sPrmWUpuulpcGpu0MRaBbGfPHVbiMXew-C5ftDIEgtM…" at bounding box center [964, 760] width 101 height 15
click at [846, 760] on span "https://docs.google.com/spreadsheets/d/1x86IVDOBDx3AHEueY3S4b_AXQHS35iF9PUfwK3S…" at bounding box center [861, 760] width 101 height 15
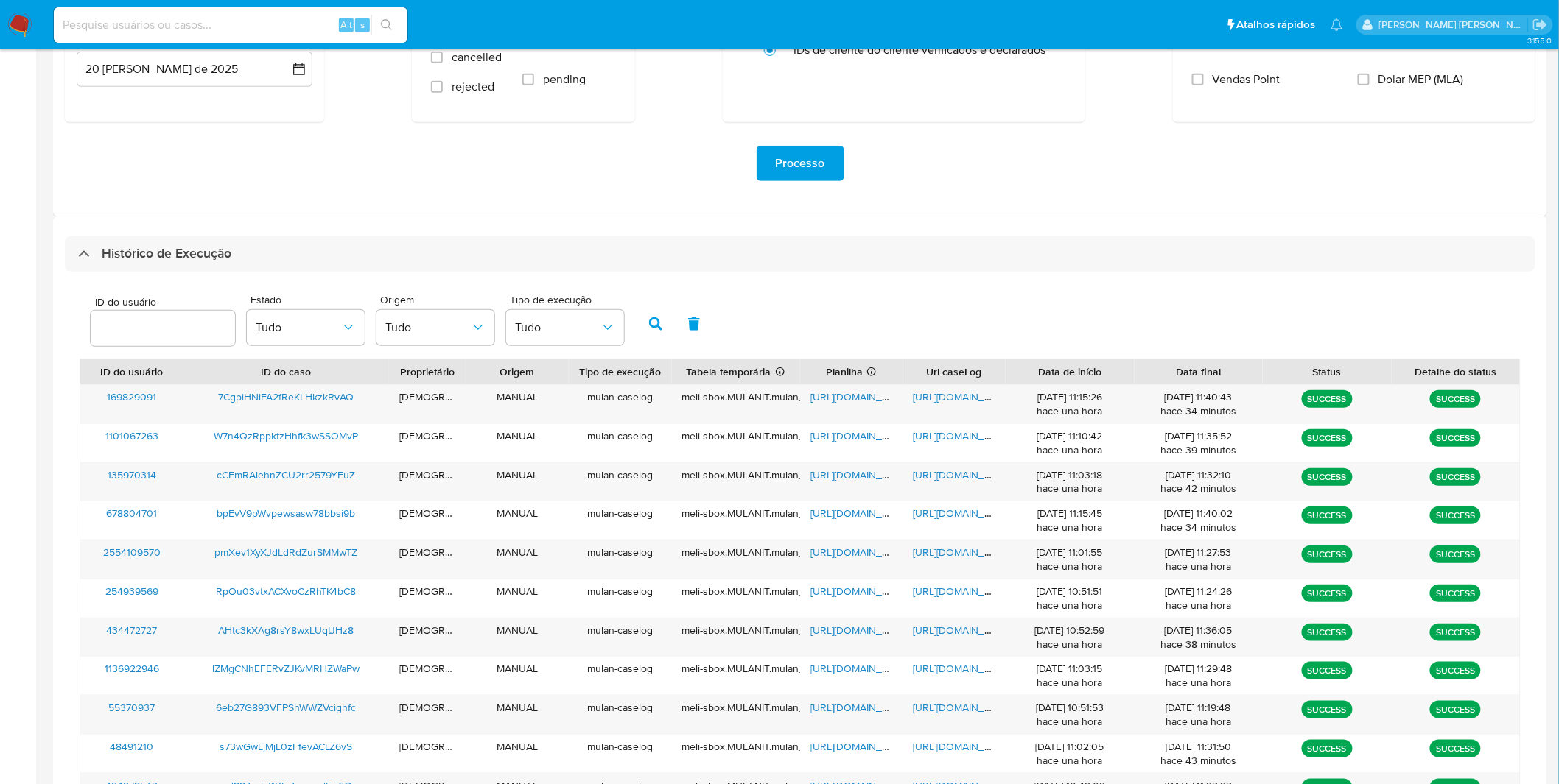
scroll to position [222, 0]
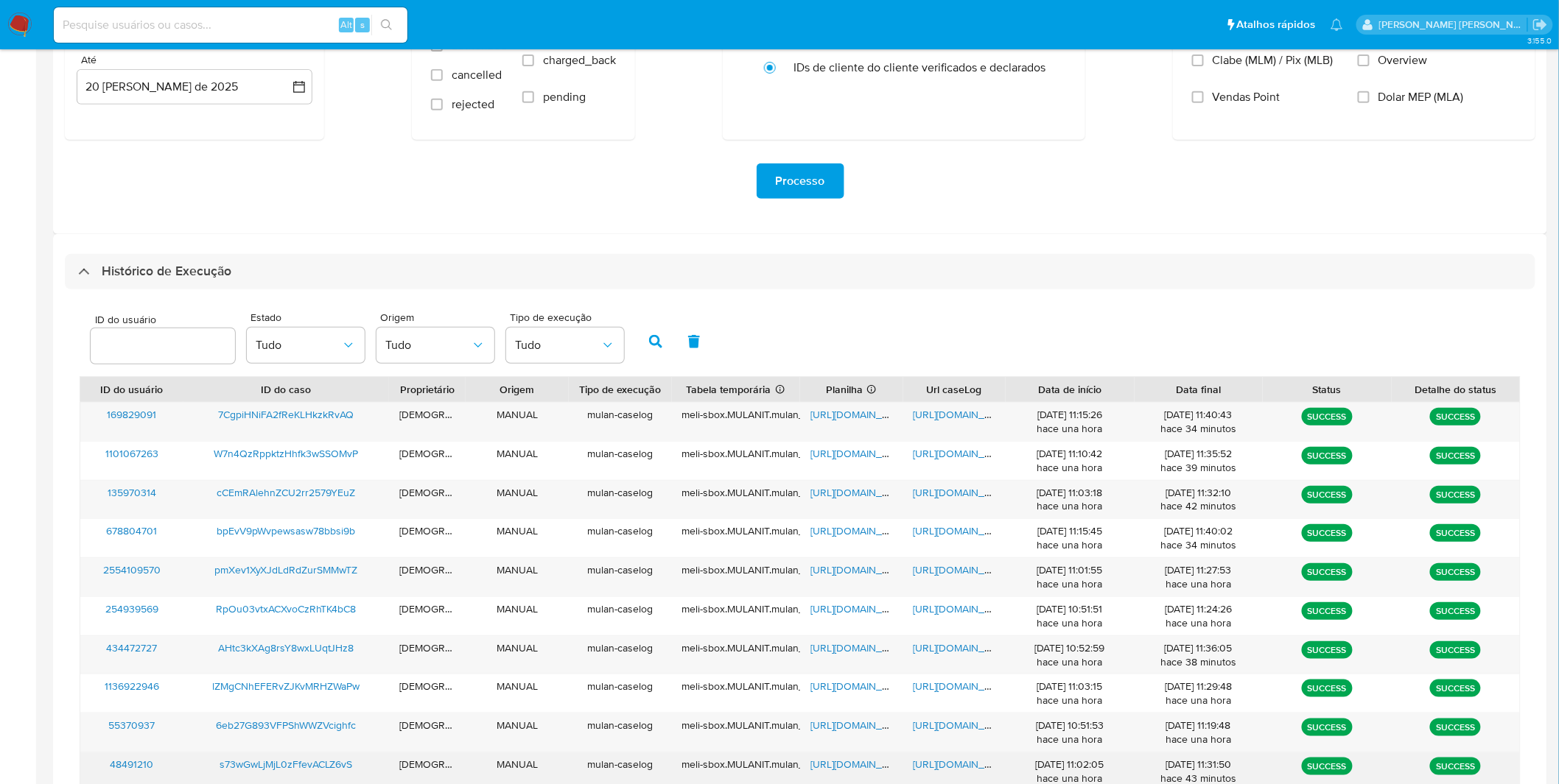
click at [963, 766] on span "https://docs.google.com/document/d/1raL2sjoe8BcUiwN42_82y_4ipO1gBV0FqC5AHBY6xDw…" at bounding box center [964, 764] width 101 height 15
click at [849, 779] on div "https://docs.google.com/spreadsheets/d/1BV4ihQJUmPov5YhA-wNpgCeAExmXv65fI1s8Px_…" at bounding box center [851, 772] width 103 height 38
click at [844, 770] on span "https://docs.google.com/spreadsheets/d/1BV4ihQJUmPov5YhA-wNpgCeAExmXv65fI1s8Px_…" at bounding box center [861, 764] width 101 height 15
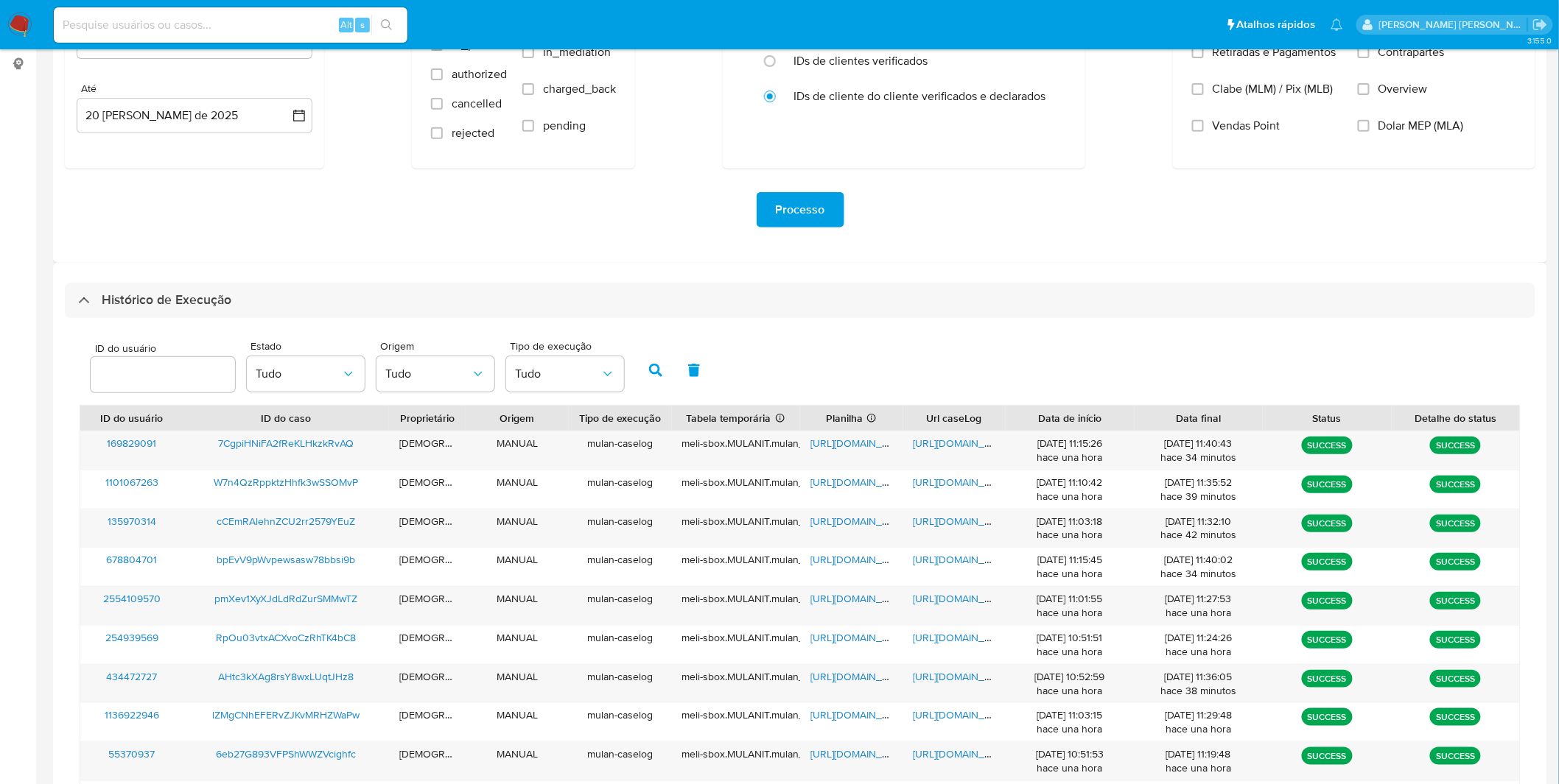
scroll to position [185, 0]
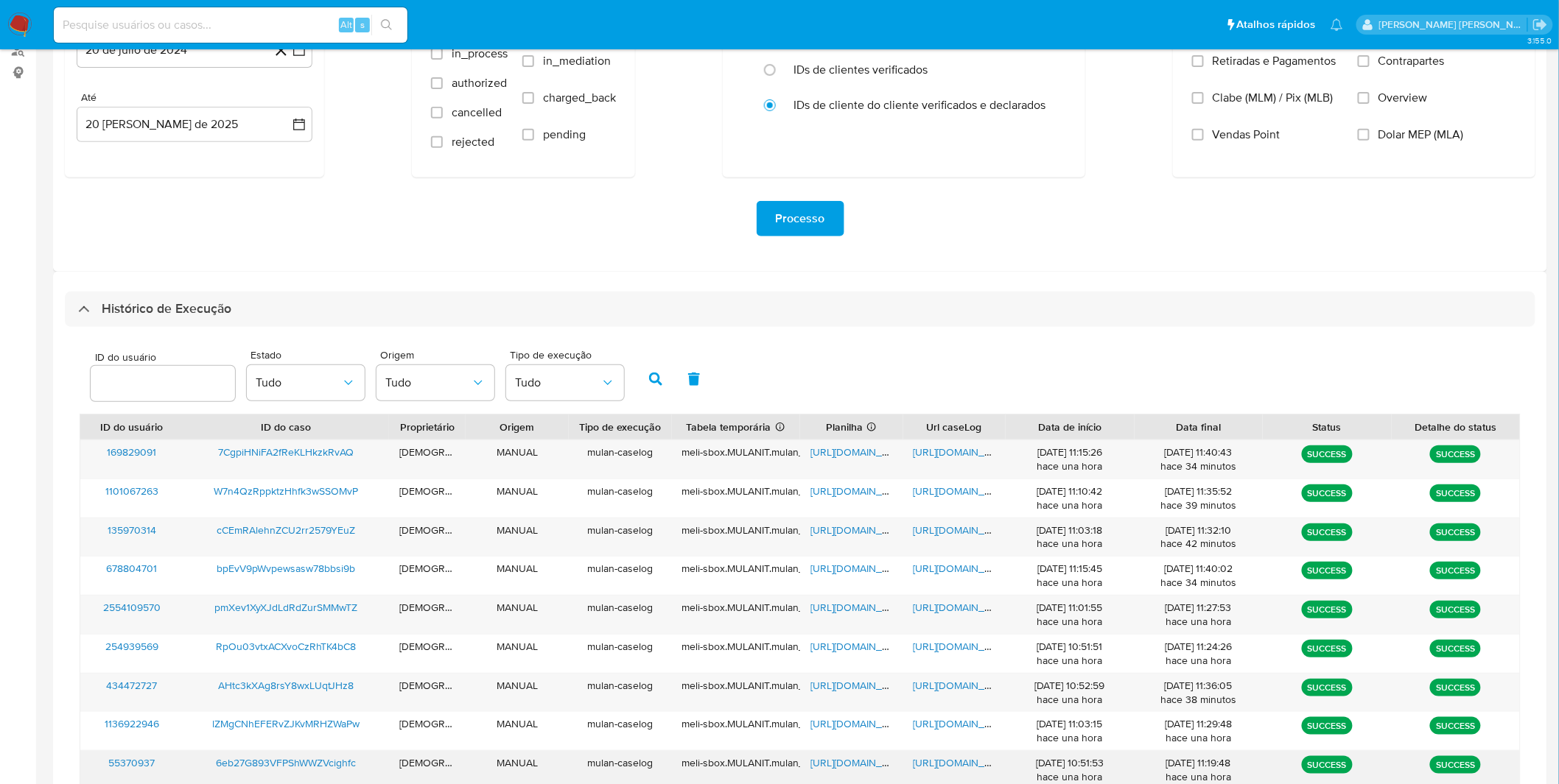
click at [941, 760] on span "https://docs.google.com/document/d/1_KRG2SG71DDQhlrvcpOUaT2SGXpBX-mzwfo2WmzNipw…" at bounding box center [964, 763] width 101 height 15
click at [825, 768] on span "https://docs.google.com/spreadsheets/d/1ri-trX8aoMBEfj0bNglVutewFZFuMviXNmookv7…" at bounding box center [861, 763] width 101 height 15
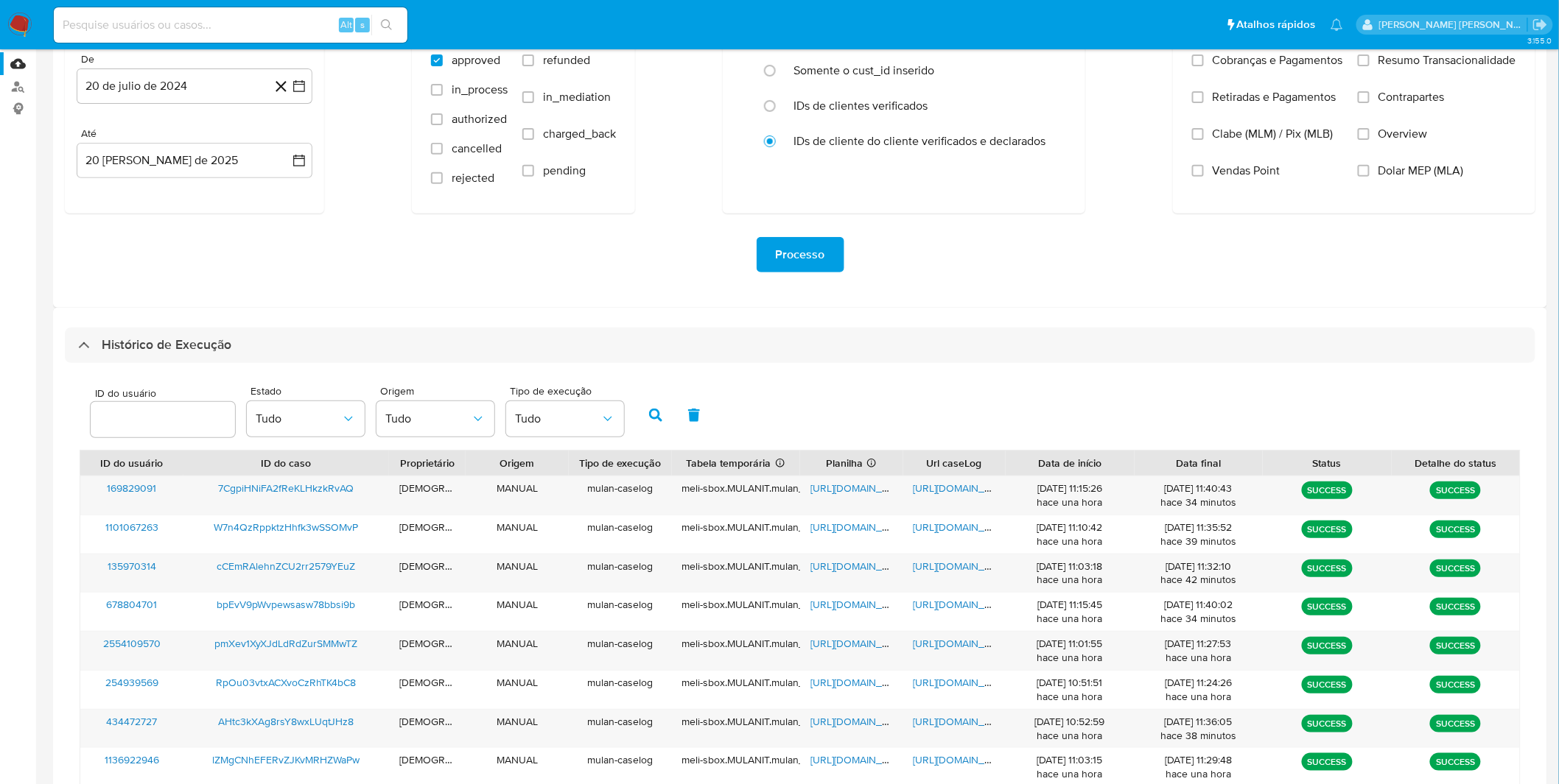
scroll to position [148, 0]
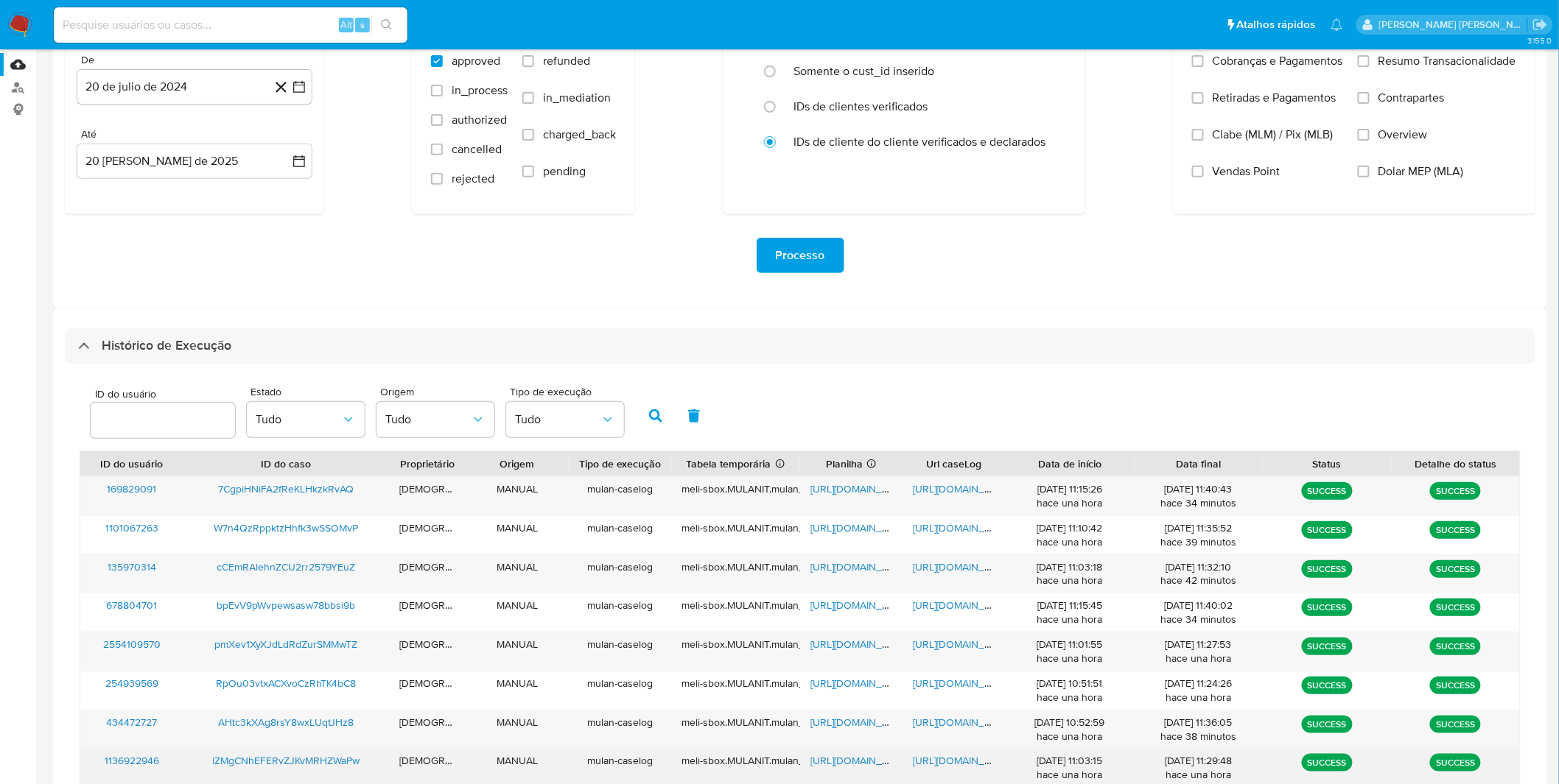
click at [945, 768] on span "https://docs.google.com/document/d/16U-veOkMLF3OzH8udDXWCNHHJZNUrKWff9XzrJaMDko…" at bounding box center [964, 760] width 101 height 15
click at [836, 760] on span "https://docs.google.com/spreadsheets/d/1Mr2ZNQ_ujoIzySeLuQKbpOs_WUeJ21VGkdhPBA1…" at bounding box center [861, 760] width 101 height 15
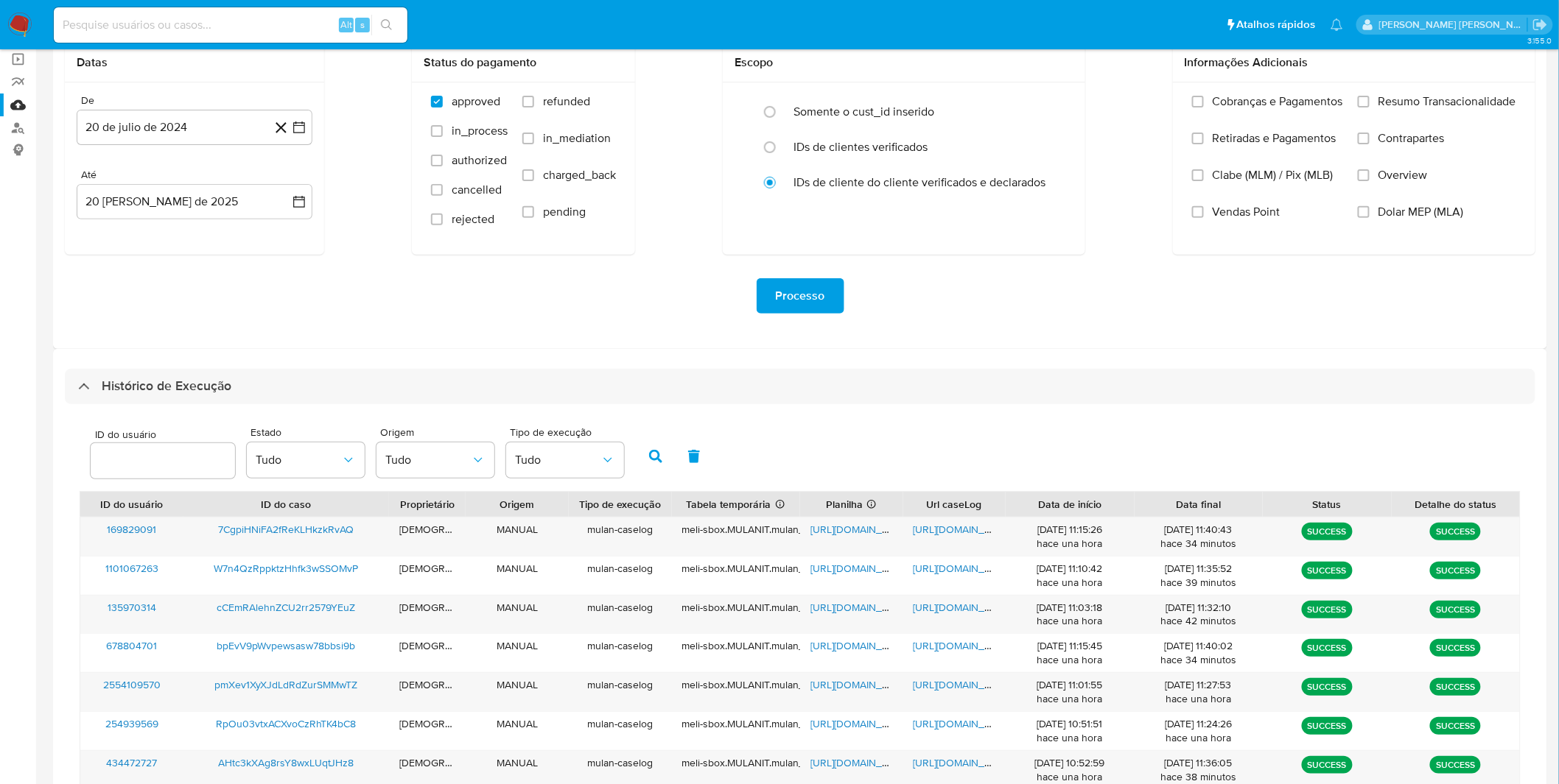
scroll to position [101, 0]
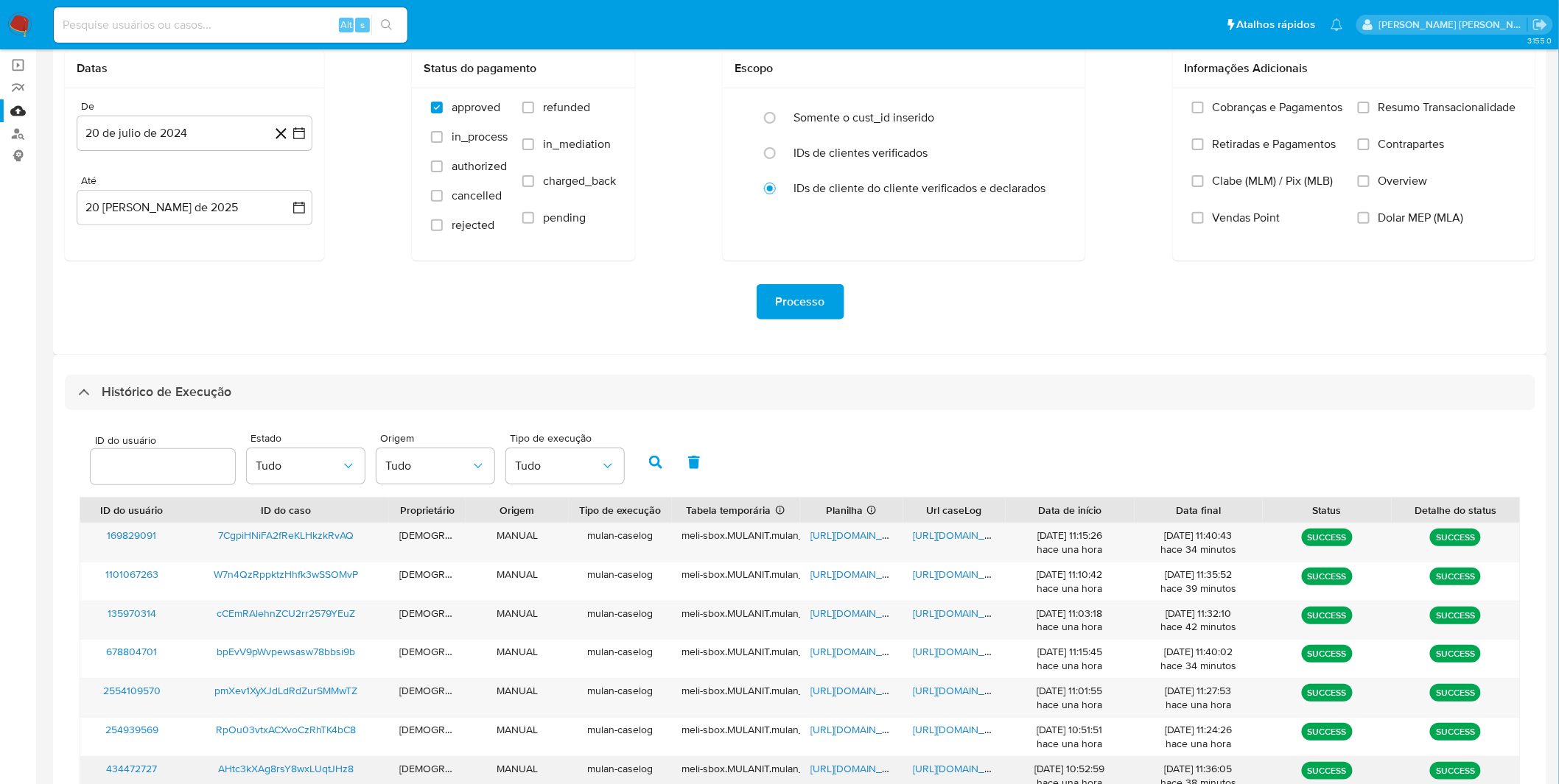
click at [958, 763] on span "https://docs.google.com/document/d/1oaZlB806c4lqjsgXvrObCS1FnrXjp-yGXPAQZGZZa9o…" at bounding box center [964, 768] width 101 height 15
click at [843, 776] on span "https://docs.google.com/spreadsheets/d/1B3-M5PkMBcrlS0Ih4JcfMM-e0QDIQYkRGy7iF6w…" at bounding box center [861, 768] width 101 height 15
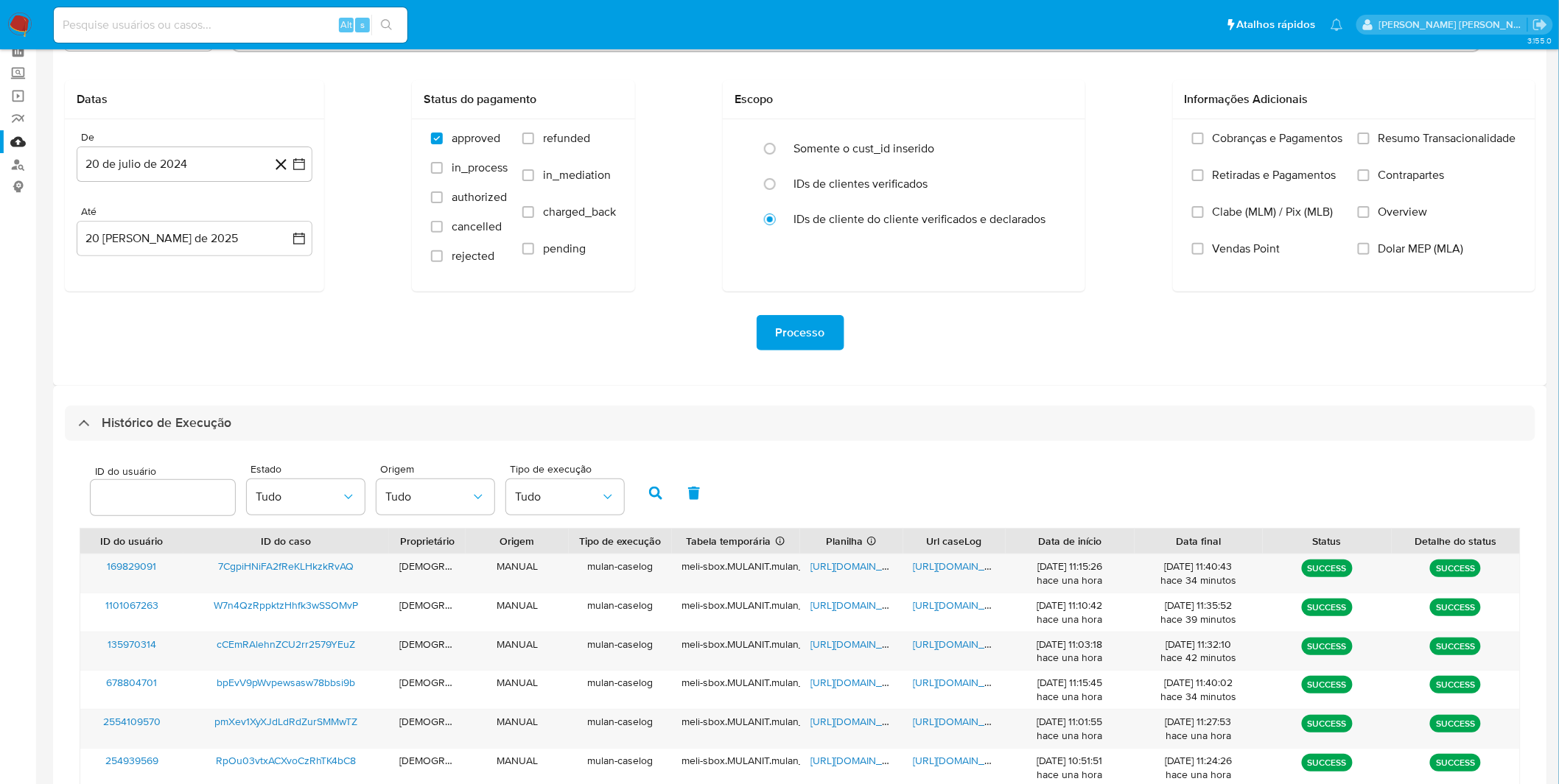
scroll to position [69, 0]
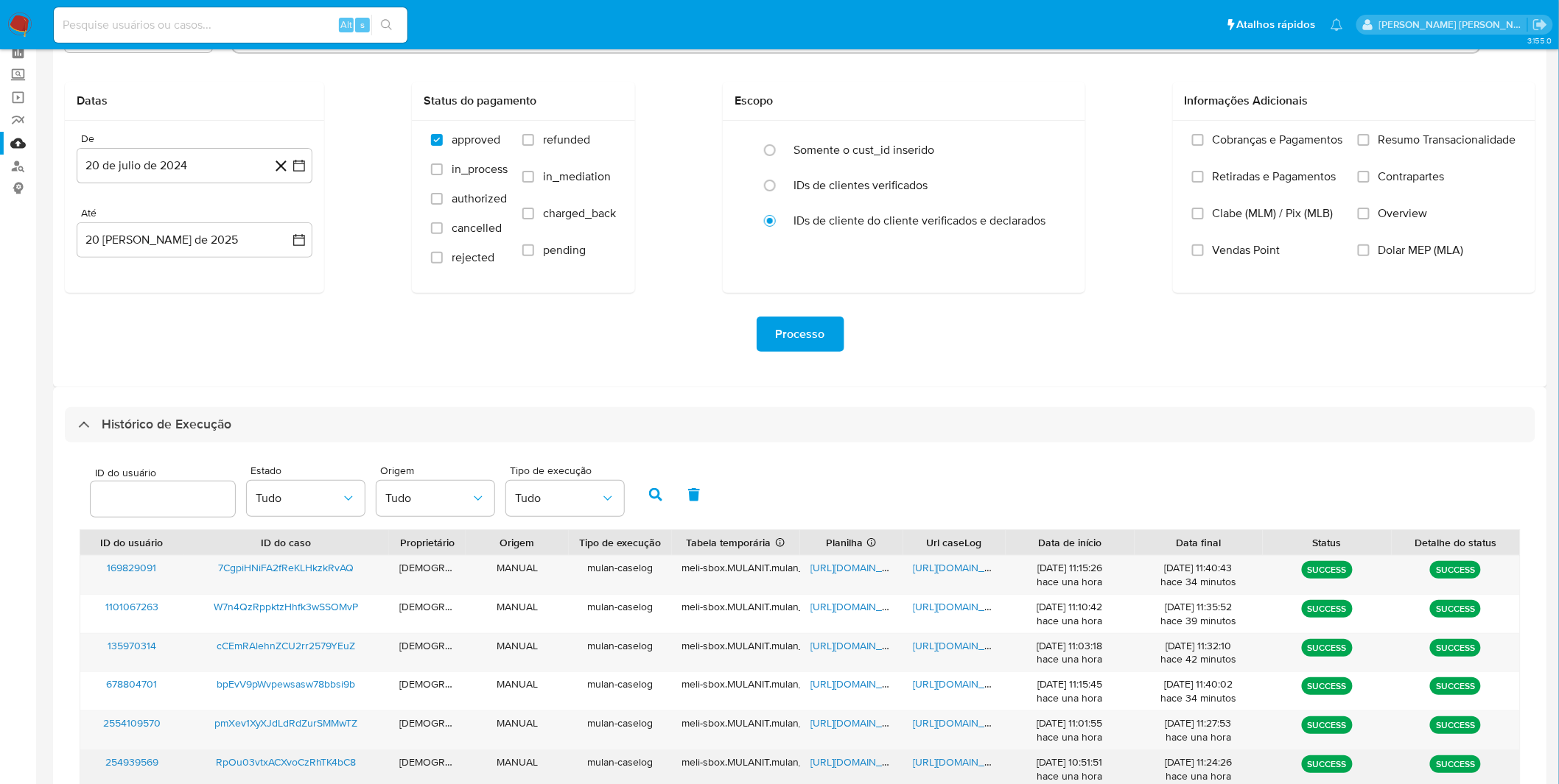
click at [965, 768] on span "https://docs.google.com/document/d/1DxS7sCpbgYrvfePhn6yu1ziHsU1DDj1TBgWMr1Jkn3I…" at bounding box center [964, 762] width 101 height 15
click at [868, 766] on span "https://docs.google.com/spreadsheets/d/19GFOlUrrrfb8ek23n9x7NwND5dP2xZGR1x0_P43…" at bounding box center [861, 762] width 101 height 15
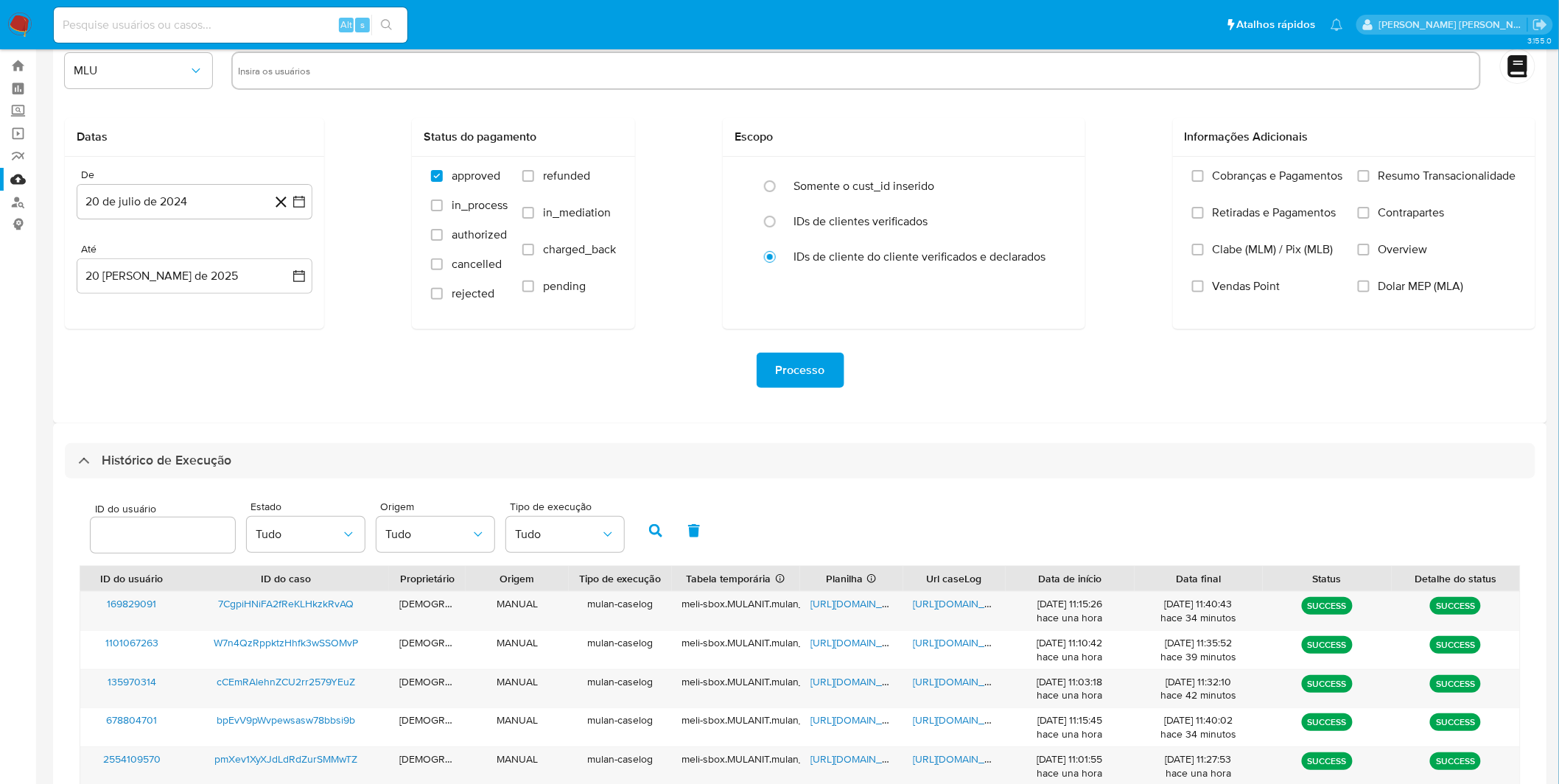
scroll to position [37, 0]
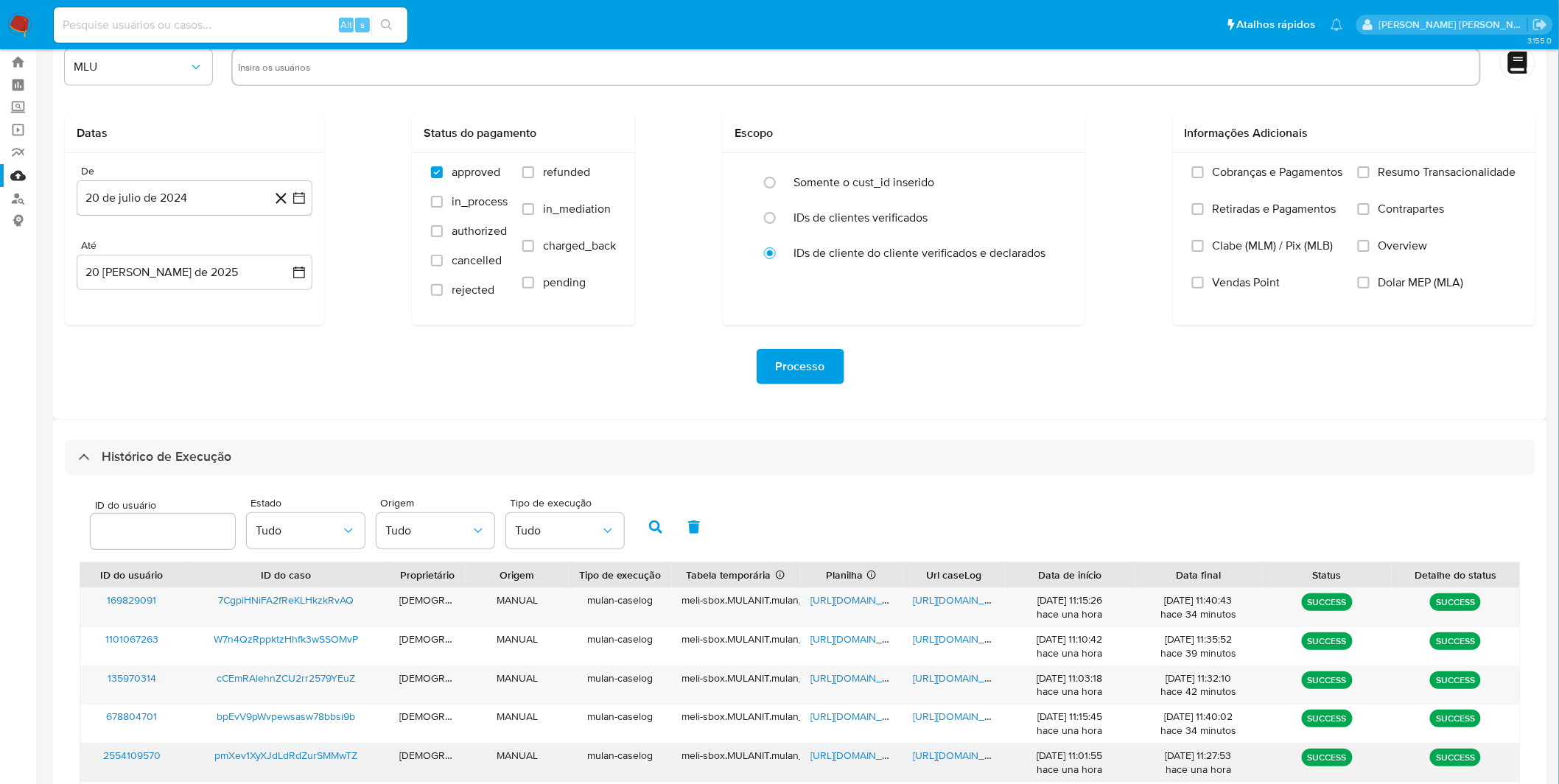
click at [983, 754] on span "https://docs.google.com/document/d/1trXEjtyDKG_ZY9dw1929kHTEgK9uMlCL_tyinGqBCg4…" at bounding box center [964, 755] width 101 height 15
click at [864, 760] on span "https://docs.google.com/spreadsheets/d/1pfuqUcNzV3FKvom43bws_hfkcLVCUfOMewfjGjQ…" at bounding box center [861, 755] width 101 height 15
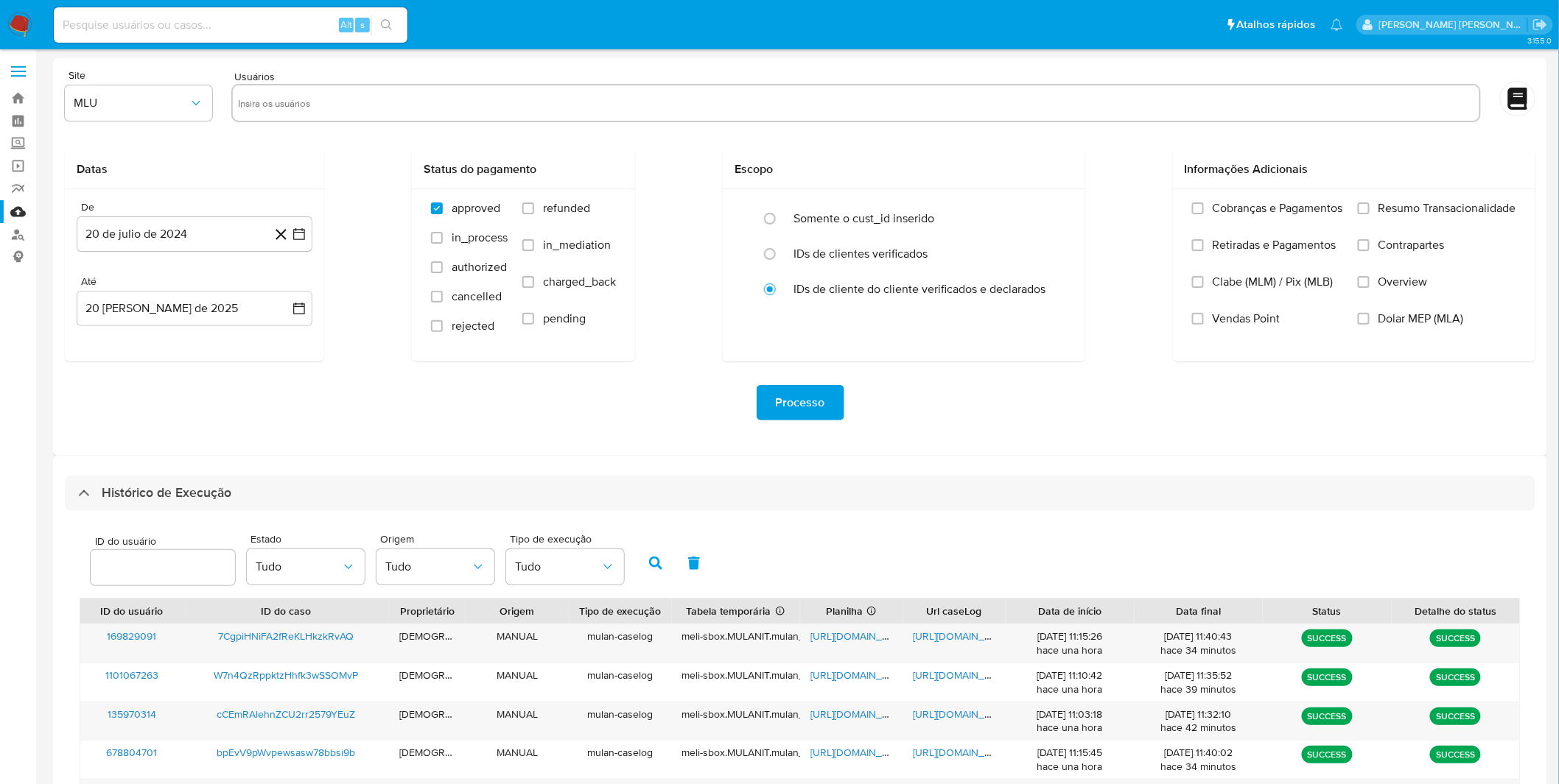
scroll to position [0, 0]
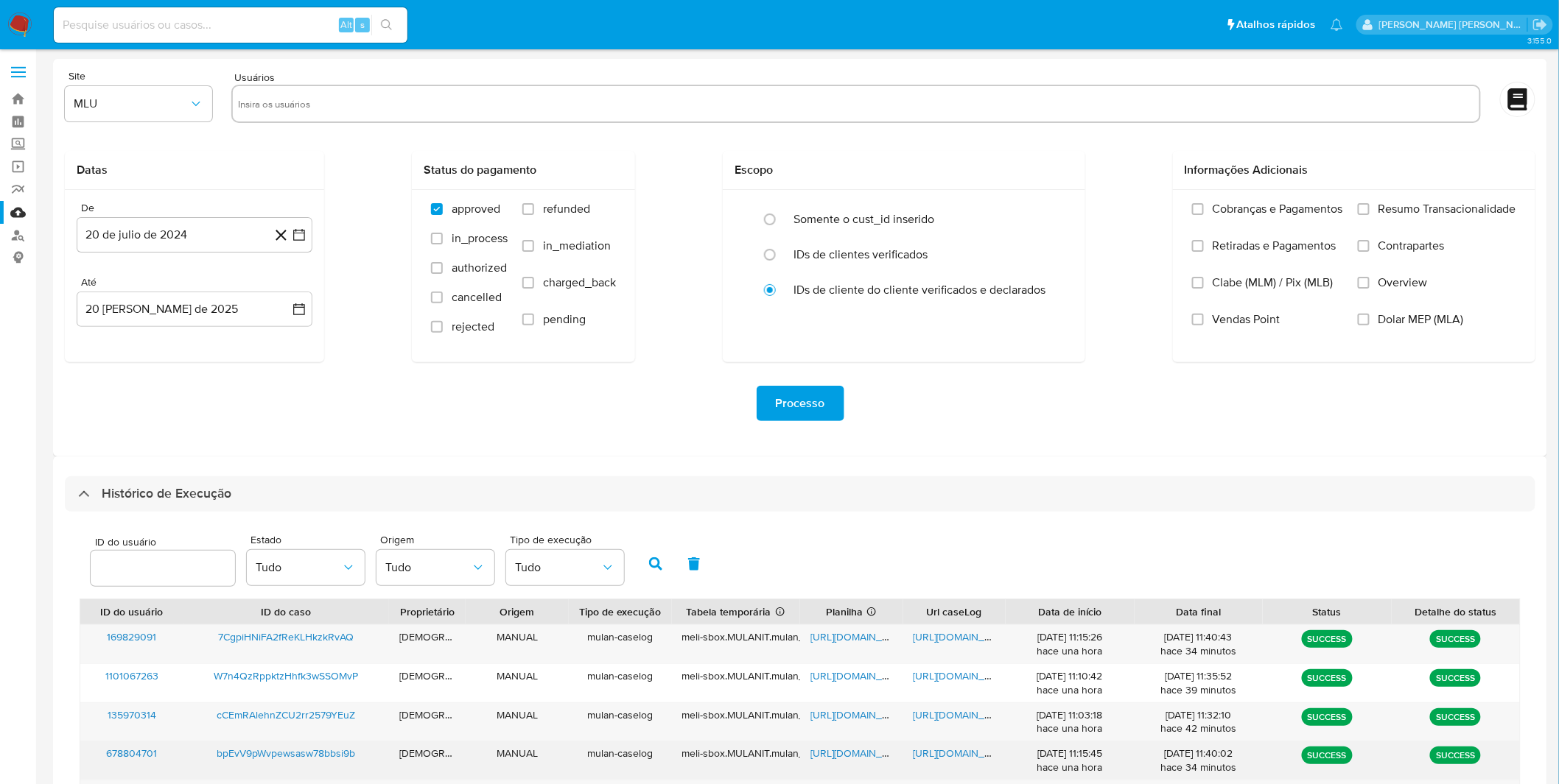
click at [974, 762] on div "https://docs.google.com/document/d/1IM9nYMUAz9WfBBShsMTlqd8SZJfyVvaK97xaf4cqqOs…" at bounding box center [955, 760] width 103 height 38
click at [967, 760] on span "https://docs.google.com/document/d/1IM9nYMUAz9WfBBShsMTlqd8SZJfyVvaK97xaf4cqqOs…" at bounding box center [964, 753] width 101 height 15
click at [840, 763] on div "https://docs.google.com/spreadsheets/d/1dXfnNMf7QEtRZ0WNbUyHrrE07_A9ksvqnzuj15x…" at bounding box center [851, 760] width 103 height 38
click at [829, 752] on span "https://docs.google.com/spreadsheets/d/1dXfnNMf7QEtRZ0WNbUyHrrE07_A9ksvqnzuj15x…" at bounding box center [861, 753] width 101 height 15
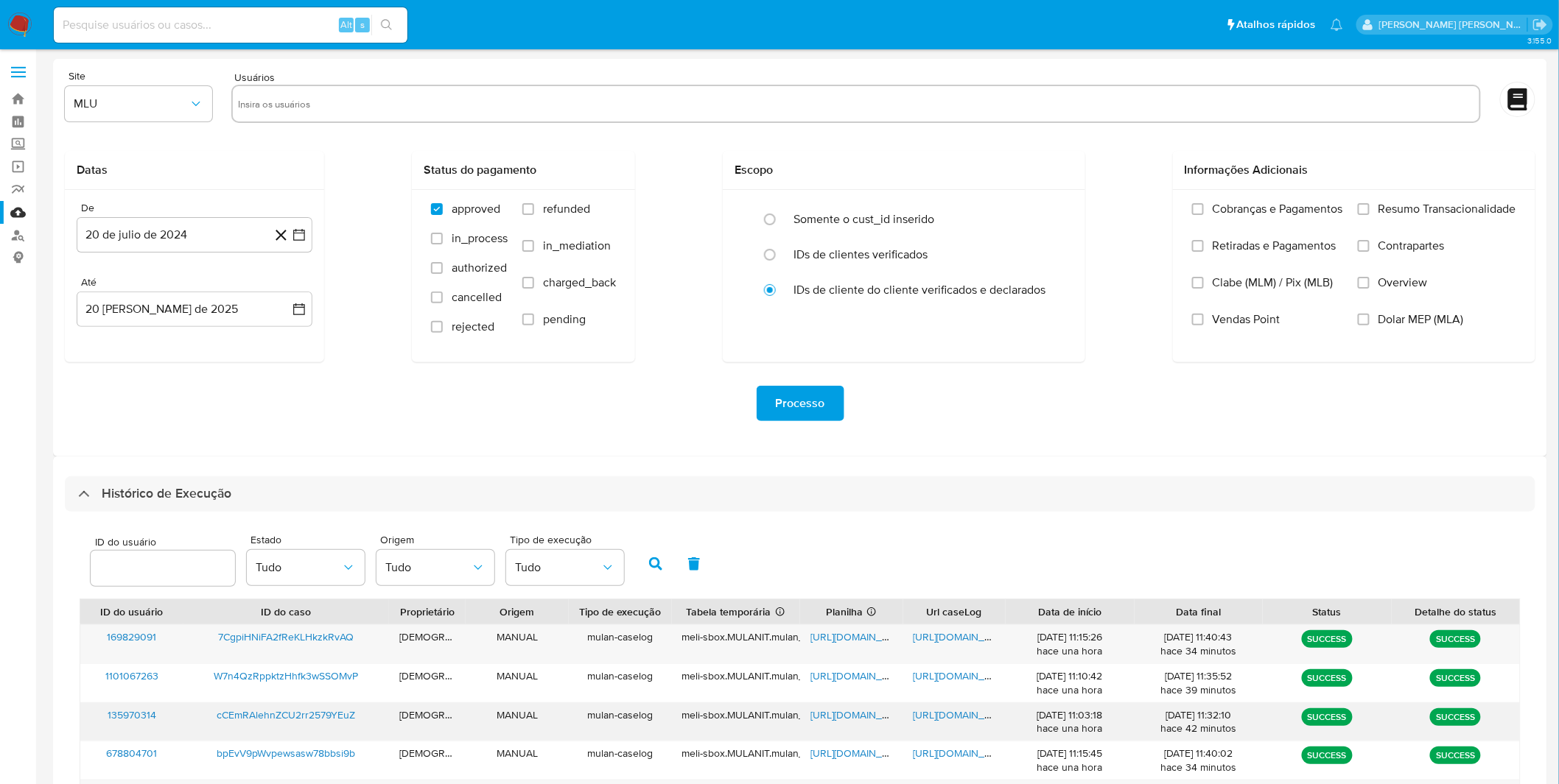
click at [949, 709] on span "https://docs.google.com/document/d/1jm4siUuGGwzJ2MapsSxSEqWFswQlzRbrlD38BfYB3gU…" at bounding box center [964, 715] width 101 height 15
click at [829, 722] on span "https://docs.google.com/spreadsheets/d/1Bb_1jaQmjRvZZjxVxyNRGXHsQRWPfVO1IoEA2W4…" at bounding box center [861, 715] width 101 height 15
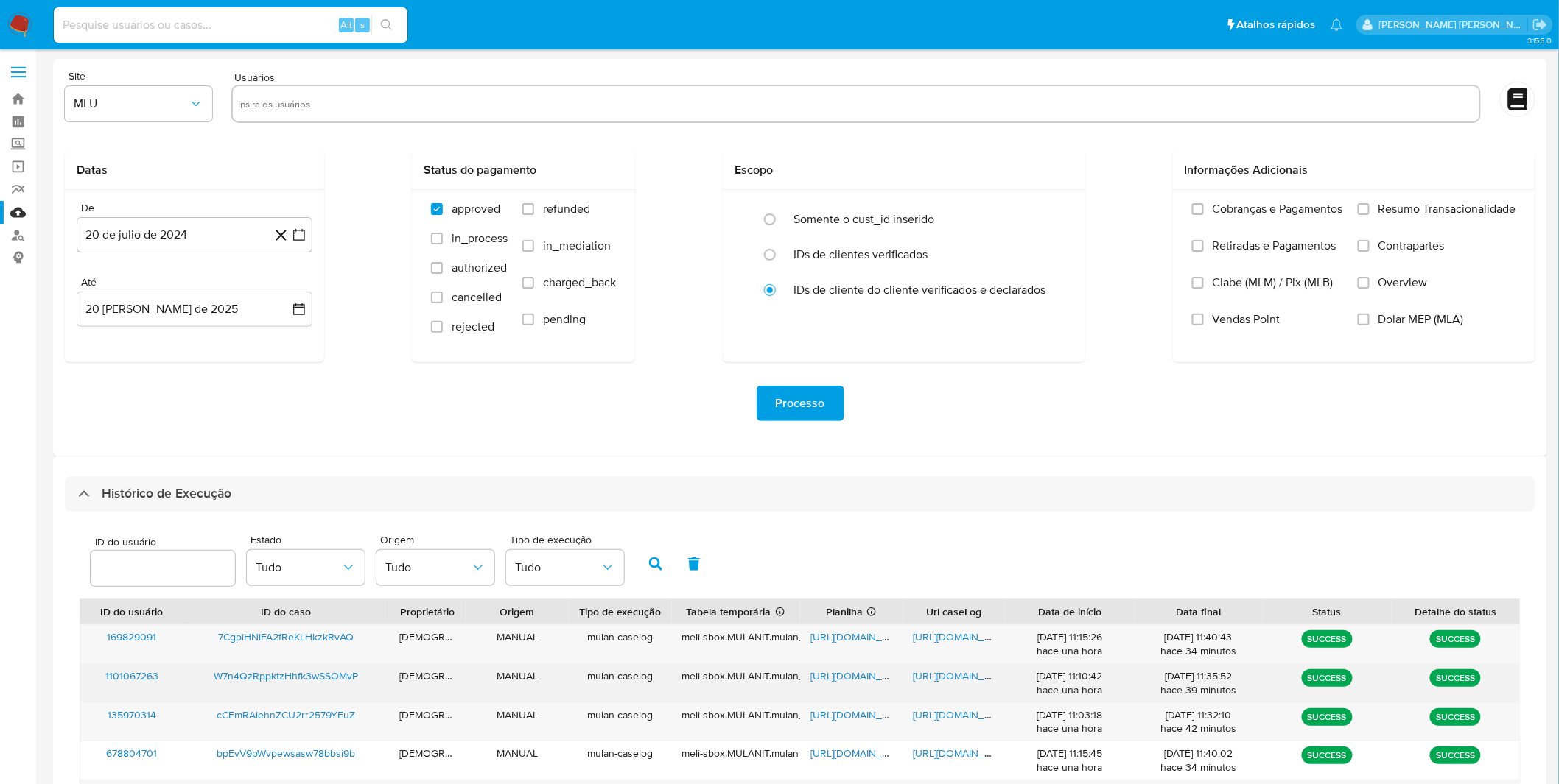
click at [969, 675] on span "https://docs.google.com/document/d/1QrSi1kj_oJNiYq5Jbk-wnnbWaZgpKbKj_x158yC9LXg…" at bounding box center [964, 676] width 101 height 15
click at [851, 674] on span "https://docs.google.com/spreadsheets/d/1eKcMzJVRyL7V5Ak9OIdXkmr1HWy2Lr7HN7-actA…" at bounding box center [861, 676] width 101 height 15
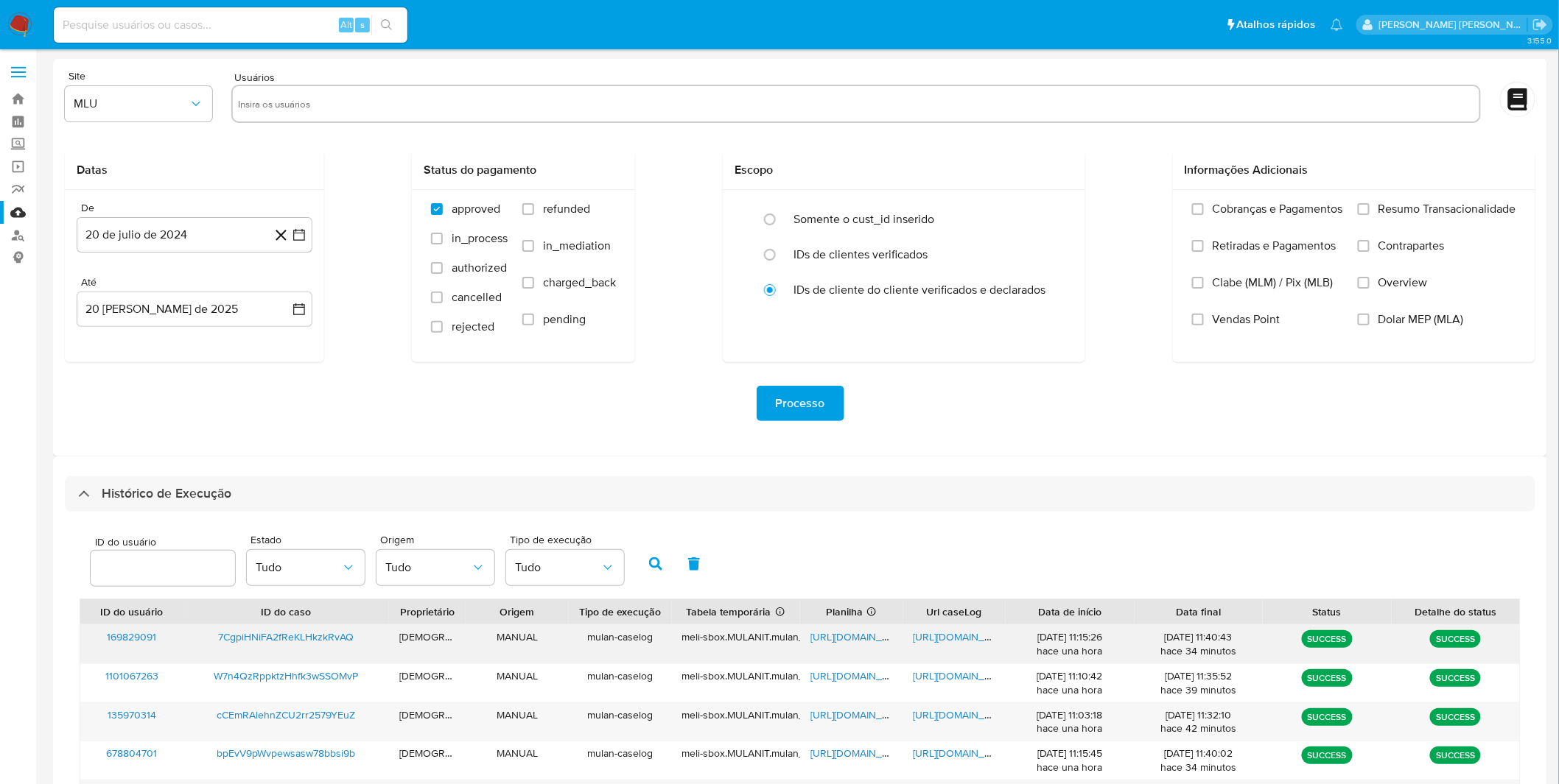
click at [946, 635] on span "https://docs.google.com/document/d/1Ak_6-47f2WjFXMoJYItbCzdktu_YM1z_lvCQVBuC1TU…" at bounding box center [964, 637] width 101 height 15
click at [833, 644] on span "https://docs.google.com/spreadsheets/d/1D1J3kKxYrr4rOCeOciF1BmKv6z49aQSwW72-Gqf…" at bounding box center [861, 637] width 101 height 15
click at [48, 24] on ul "Pausado Ver notificaciones Alt s Atalhos rápidos Presiona las siguientes teclas…" at bounding box center [731, 24] width 1369 height 37
click at [38, 26] on nav "Pausado Ver notificaciones Alt s Atalhos rápidos Presiona las siguientes teclas…" at bounding box center [780, 24] width 1559 height 49
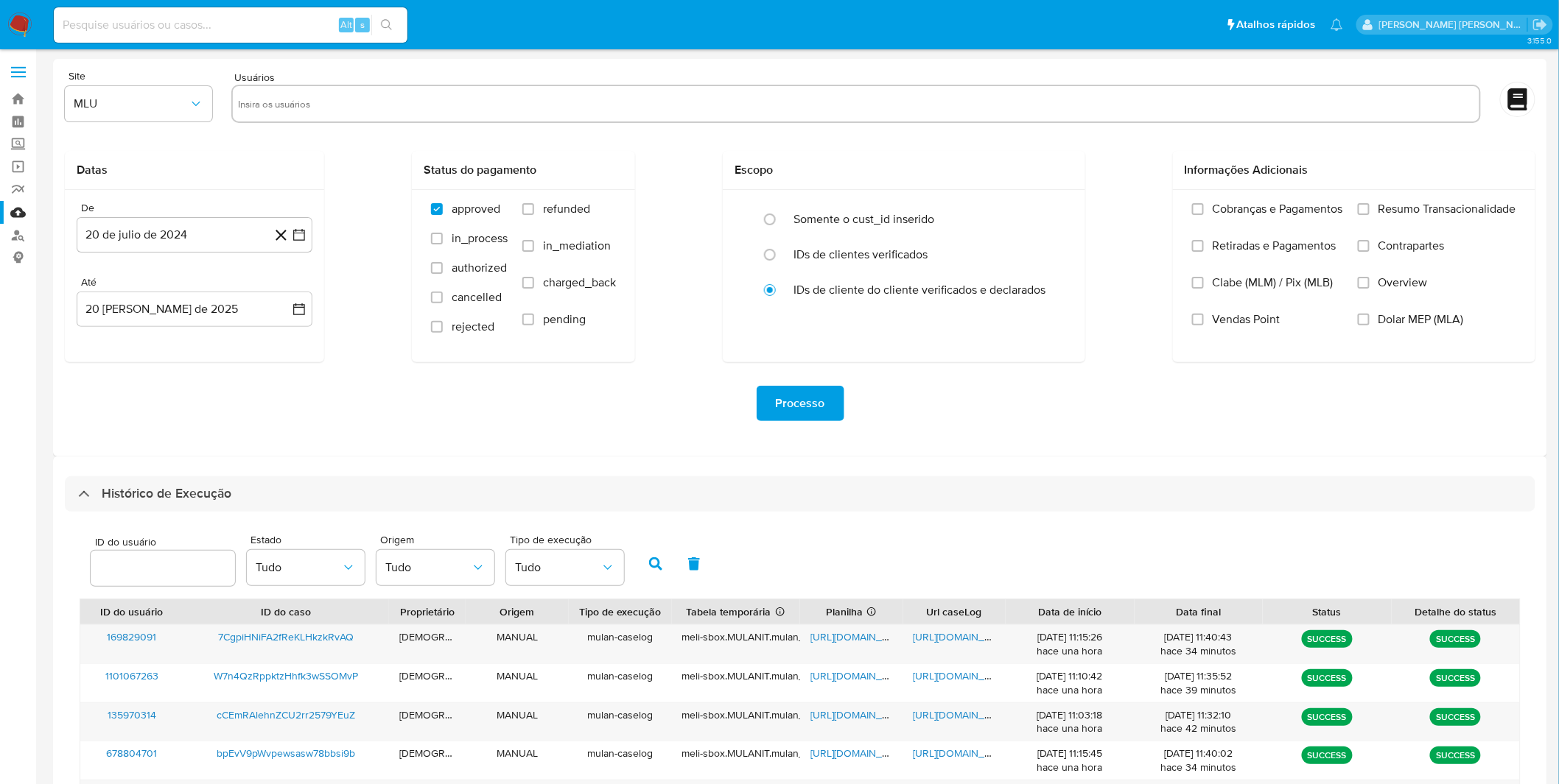
click at [26, 23] on img at bounding box center [20, 24] width 25 height 25
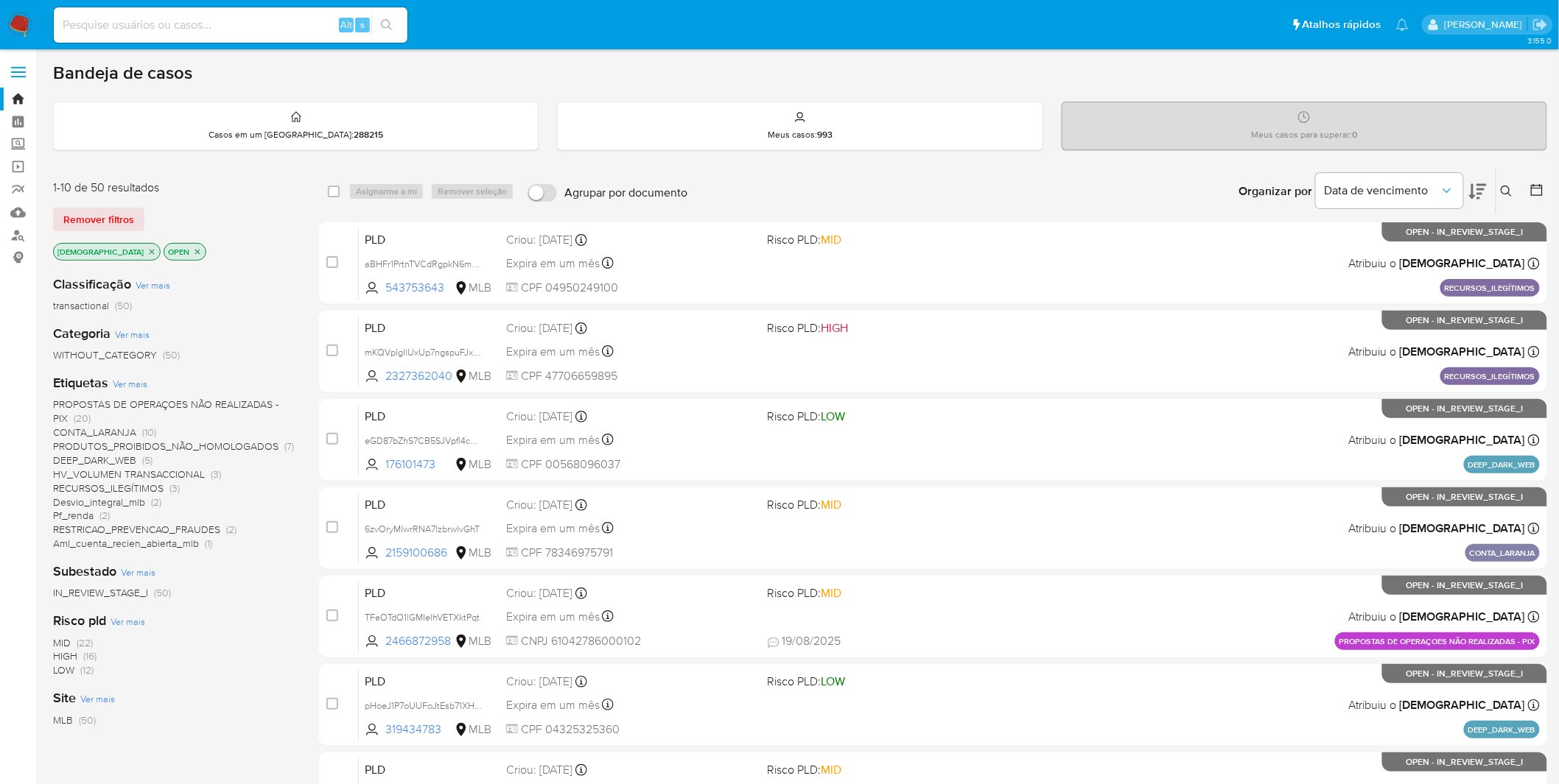
click at [20, 26] on img at bounding box center [20, 24] width 25 height 25
click at [19, 20] on img at bounding box center [20, 24] width 25 height 25
click at [19, 26] on img at bounding box center [20, 24] width 25 height 25
click at [162, 25] on input at bounding box center [230, 24] width 354 height 19
paste input "92459463120"
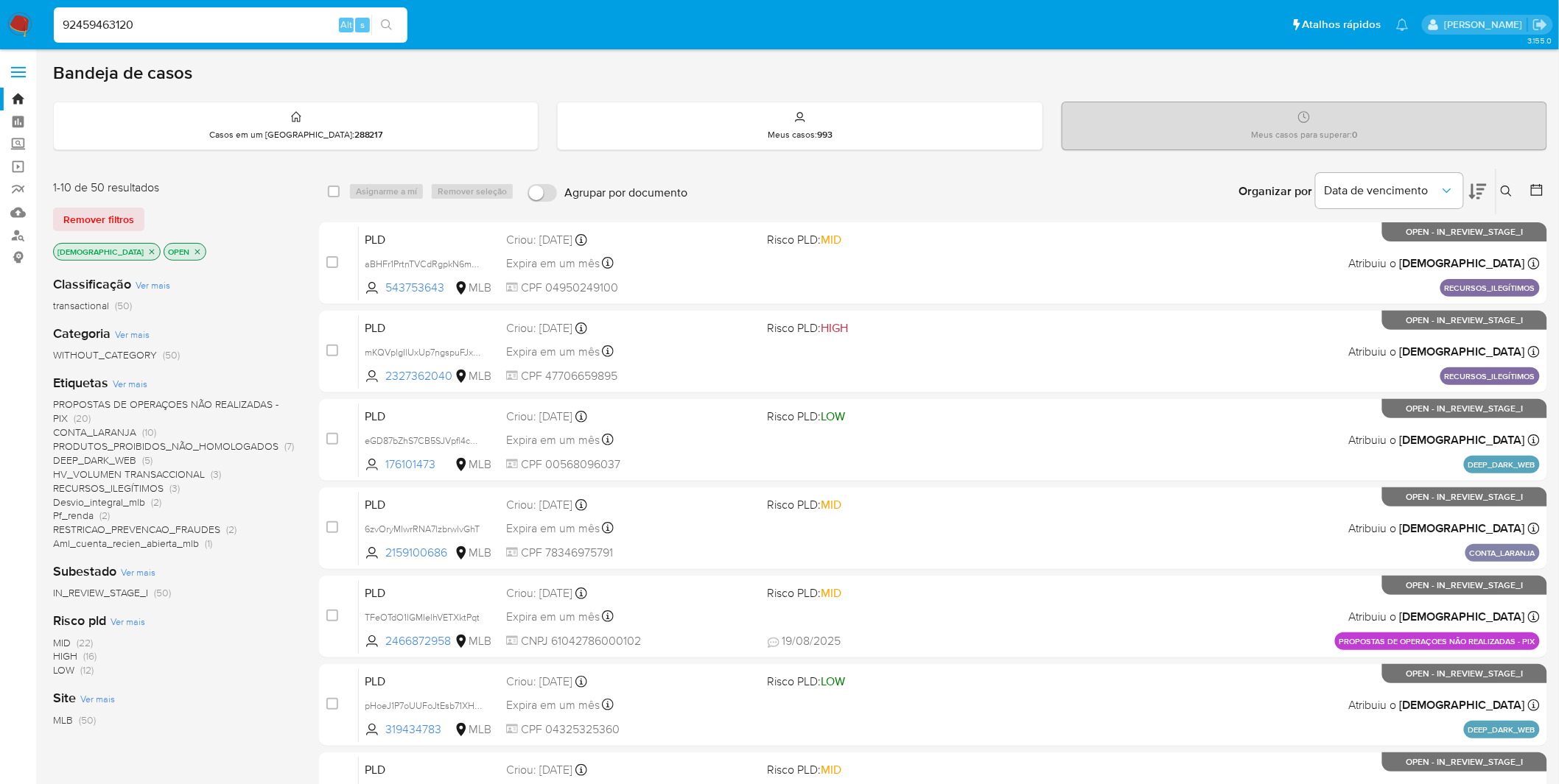
click at [220, 20] on input "92459463120" at bounding box center [230, 24] width 354 height 19
paste input "7CgpiHNiFA2fReKLHkzkRvAQ"
type input "7CgpiHNiFA2fReKLHkzkRvAQ"
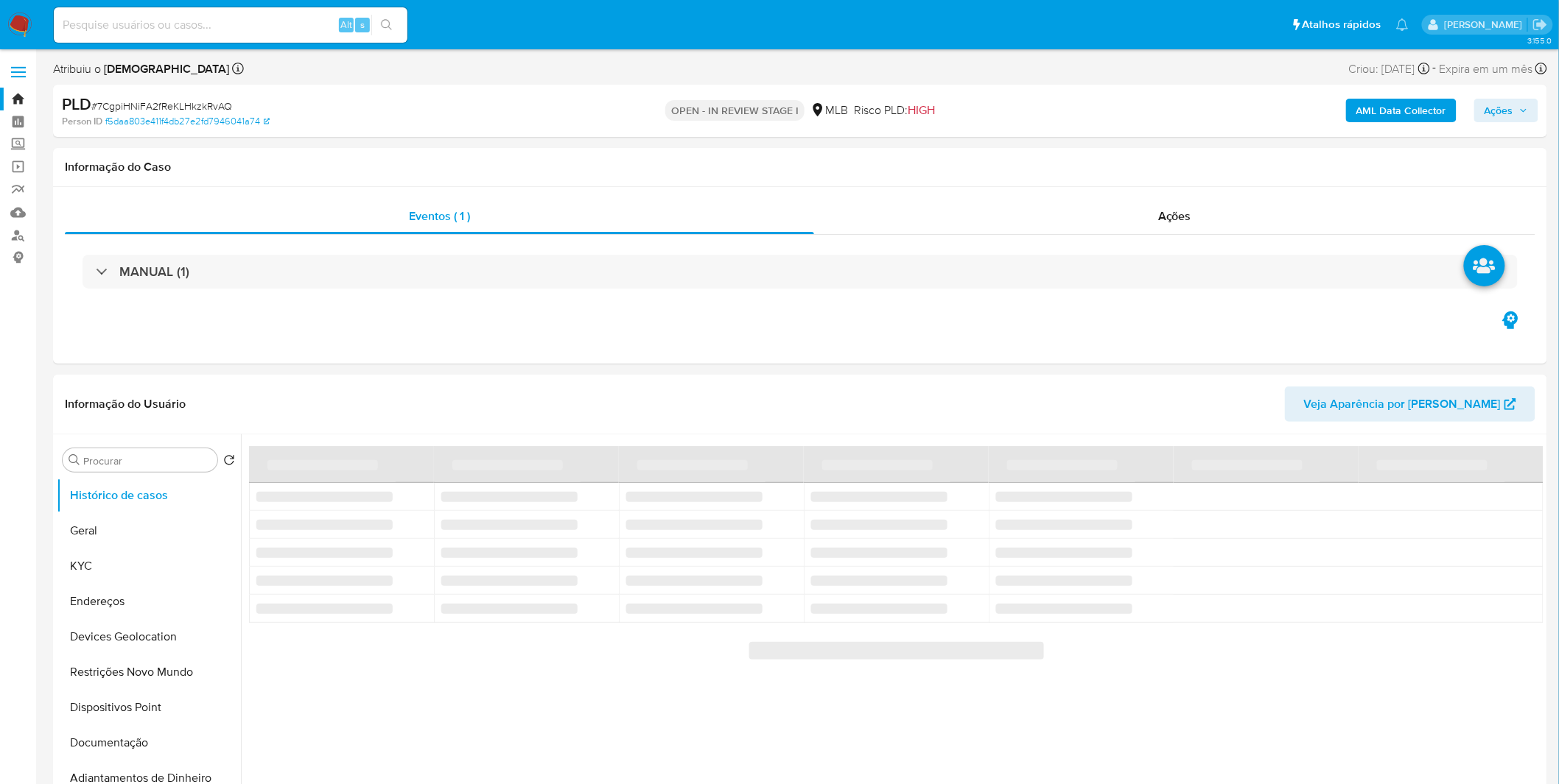
select select "10"
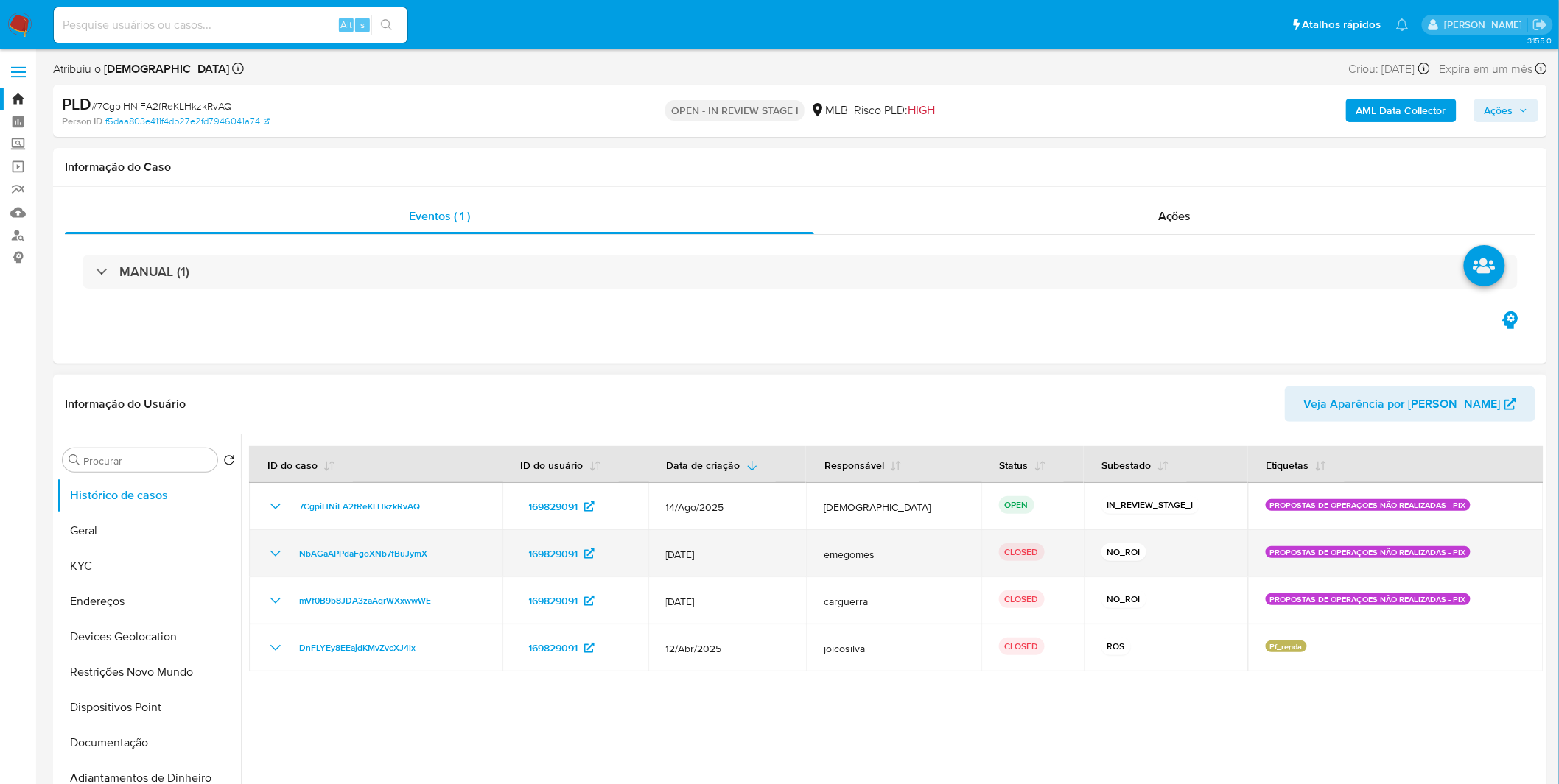
click at [271, 557] on icon "Mostrar/Ocultar" at bounding box center [275, 554] width 18 height 18
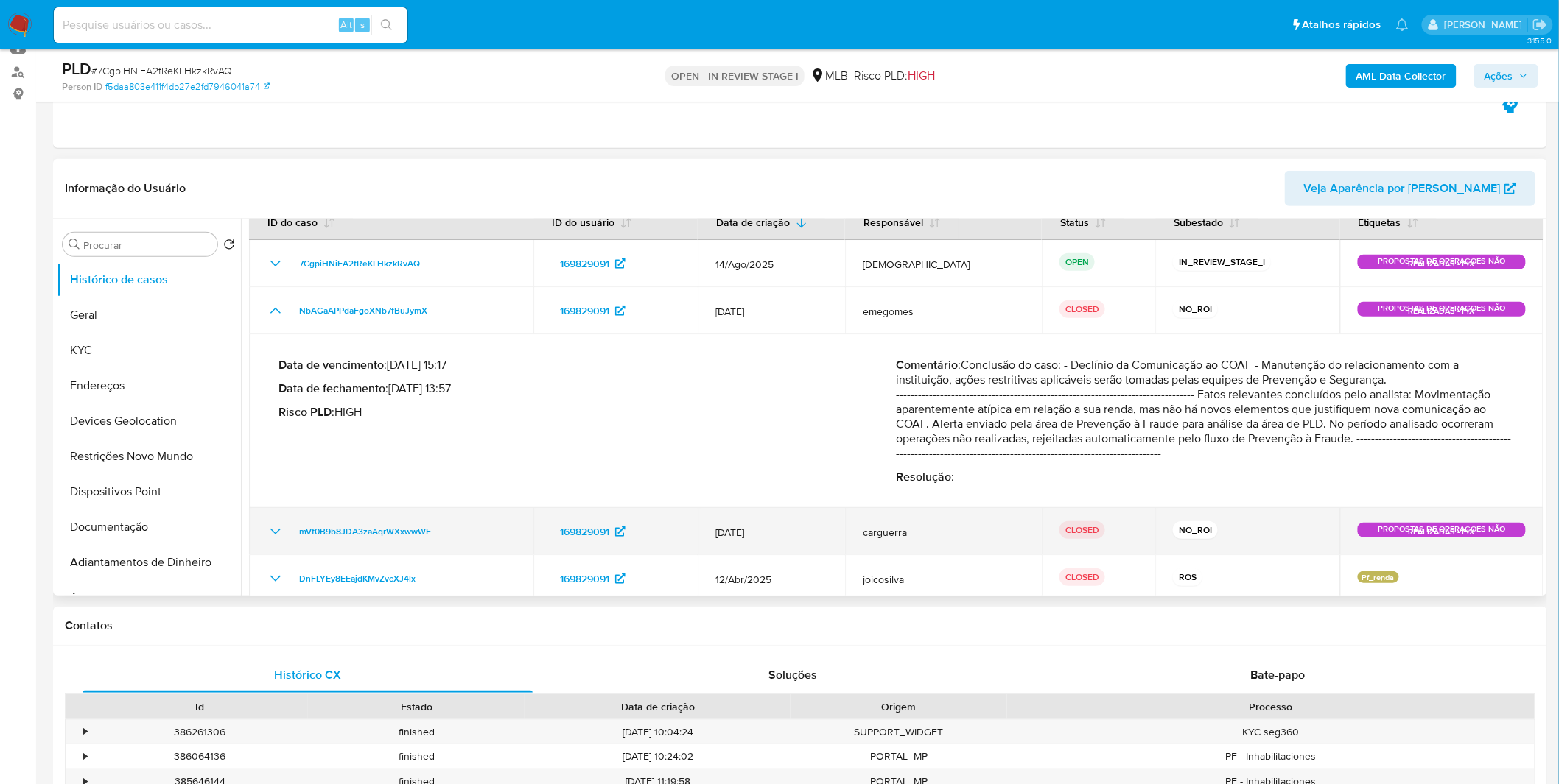
scroll to position [41, 0]
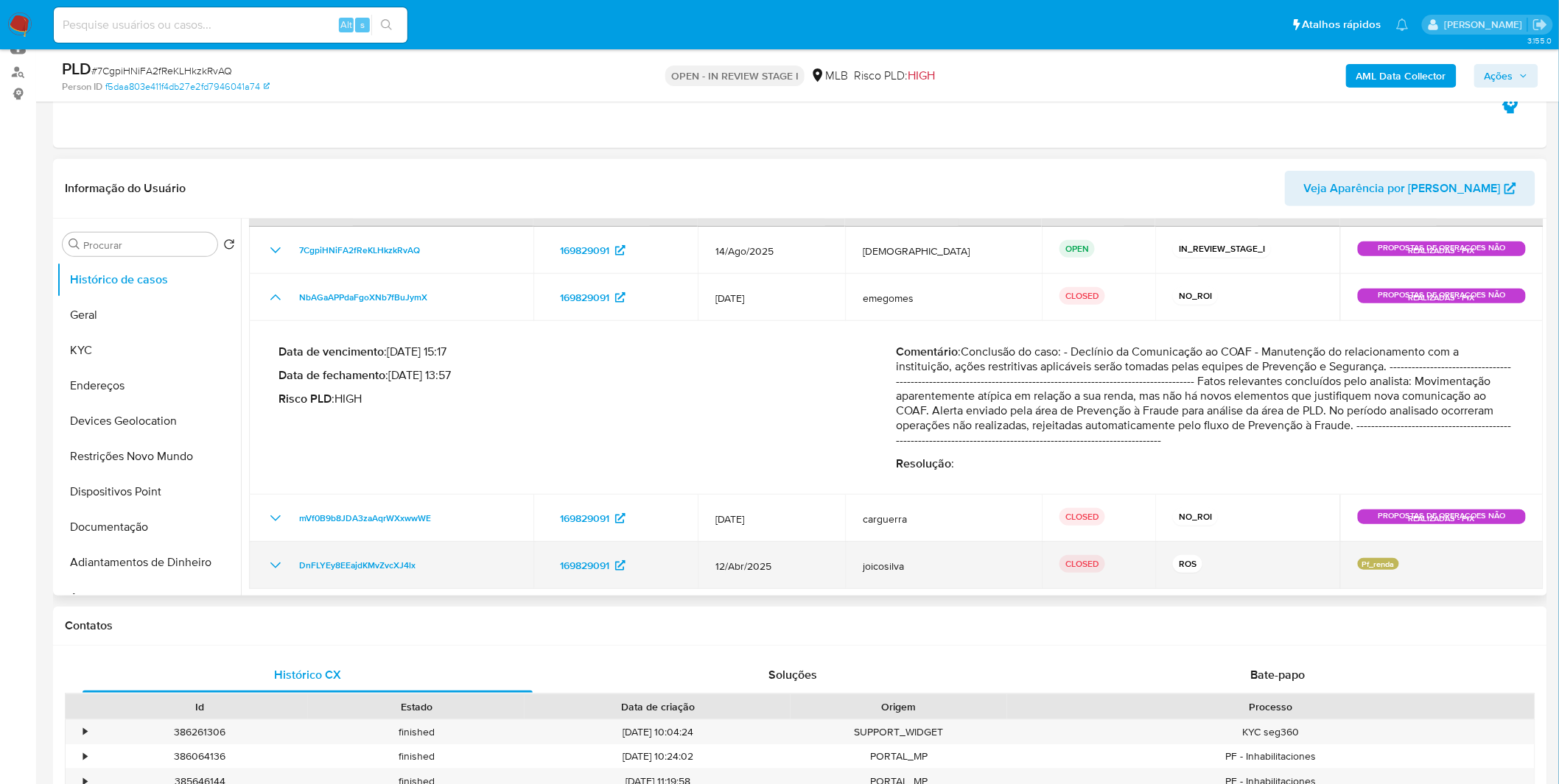
click at [274, 559] on icon "Mostrar/Ocultar" at bounding box center [275, 566] width 18 height 18
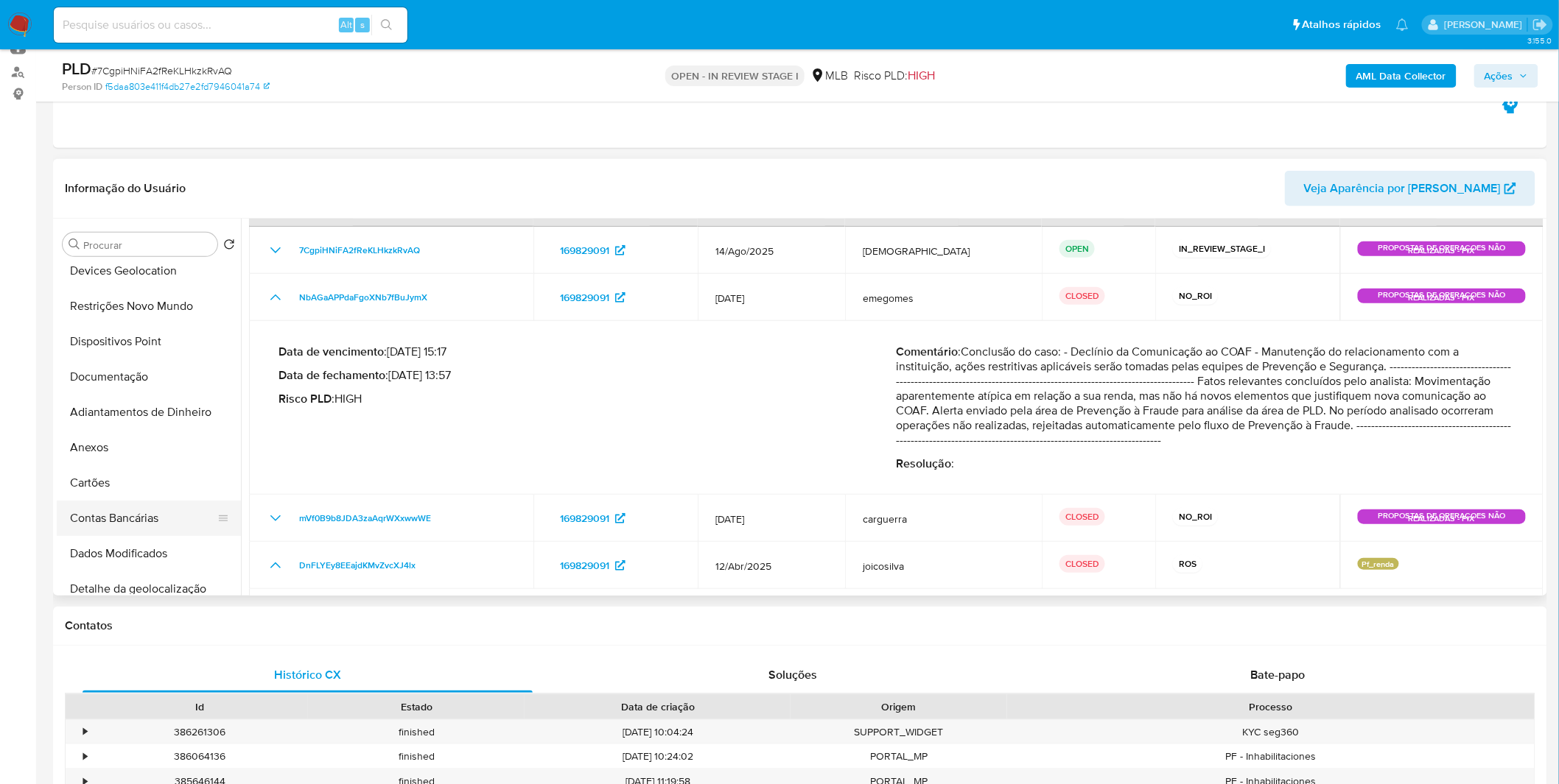
scroll to position [163, 0]
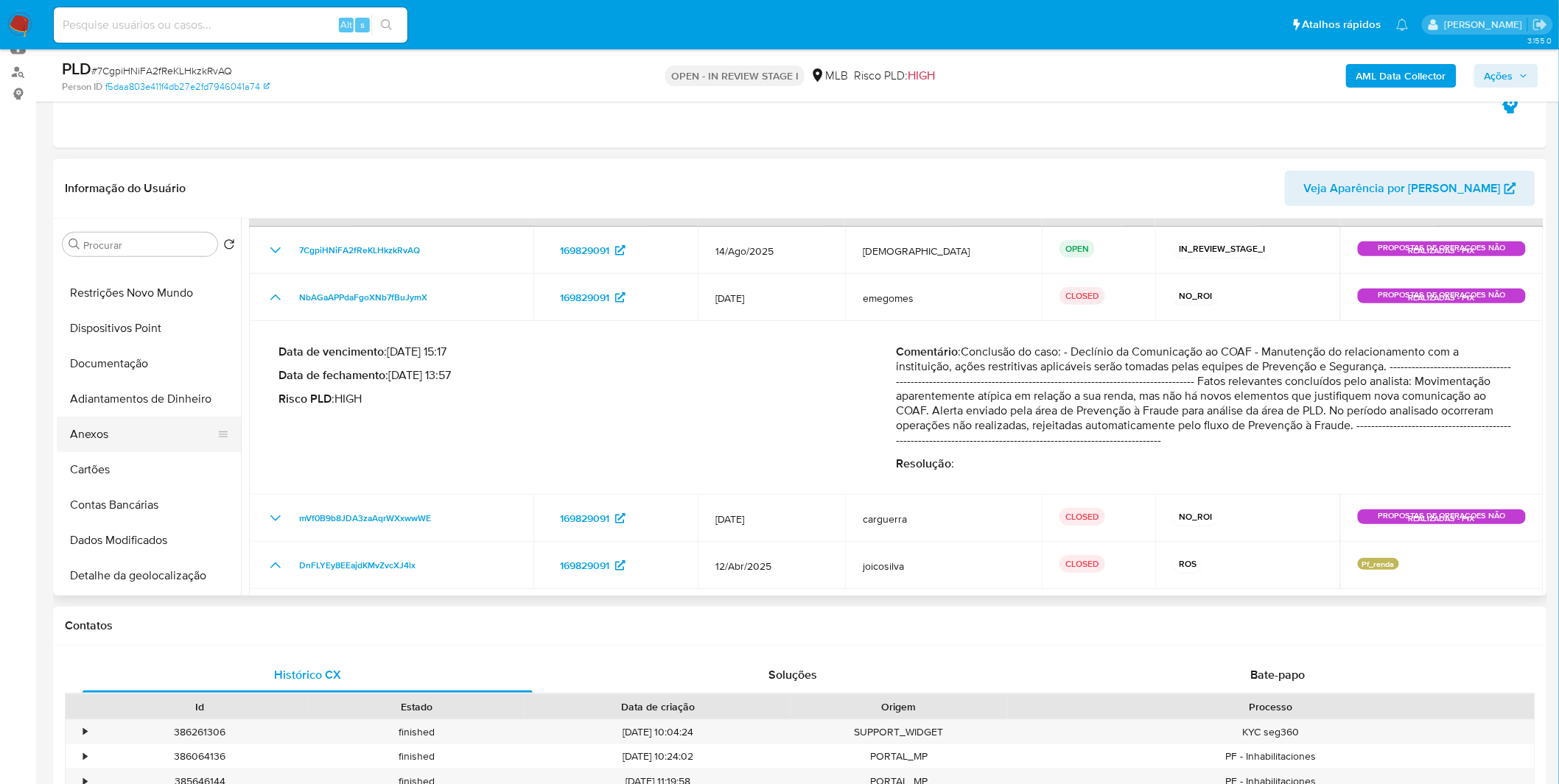
click at [141, 433] on button "Anexos" at bounding box center [142, 434] width 172 height 35
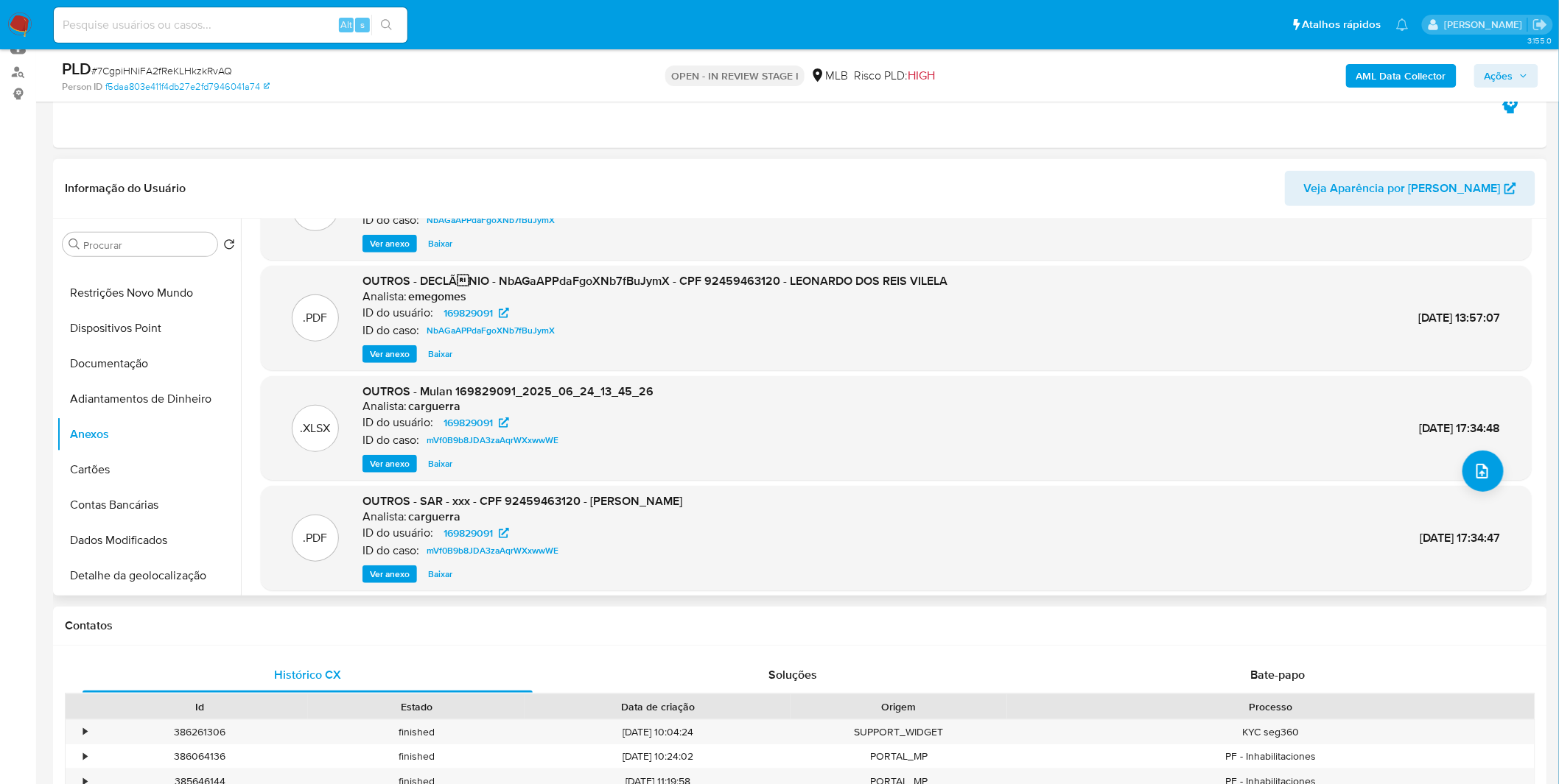
scroll to position [123, 0]
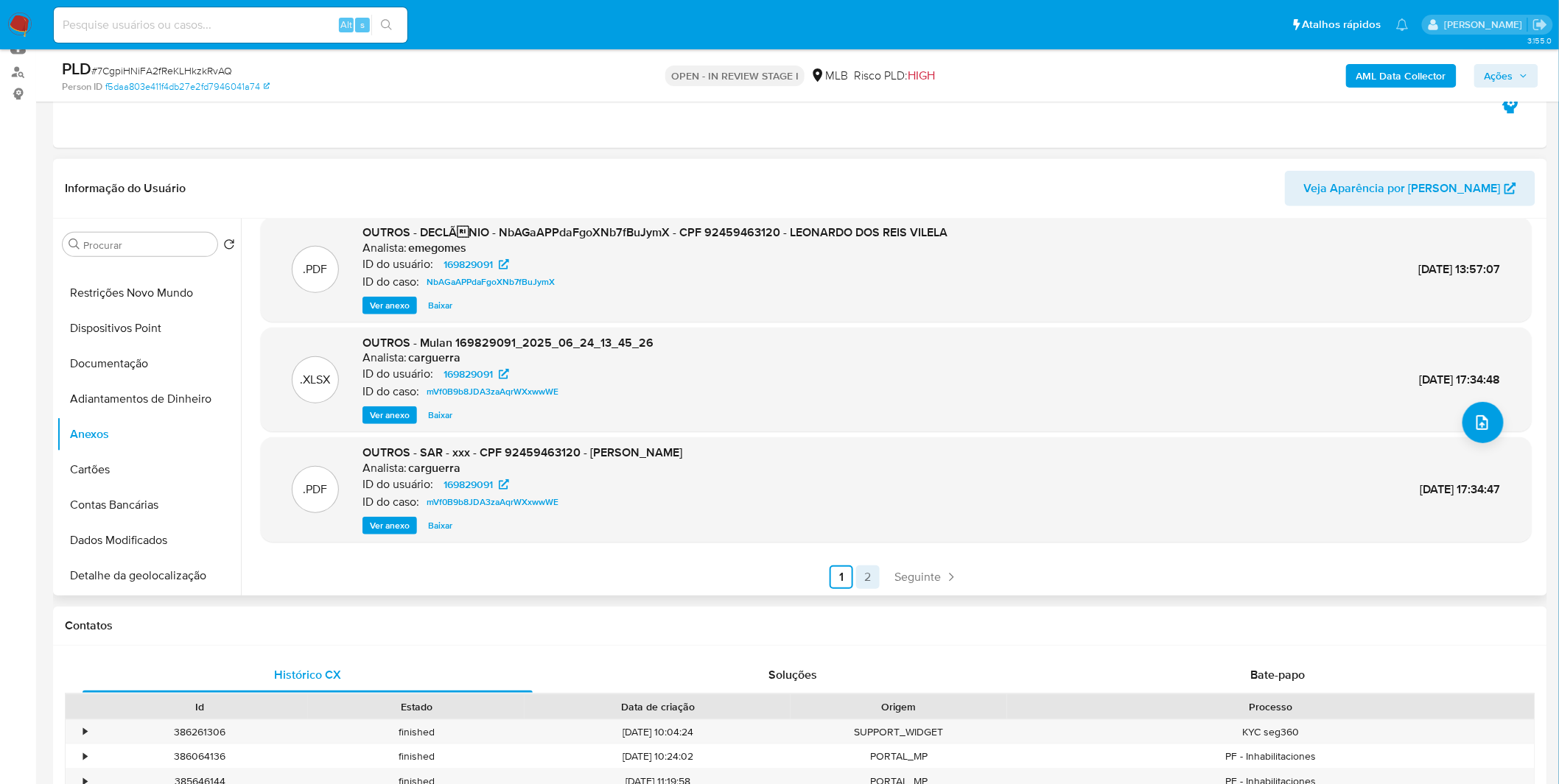
click at [868, 575] on link "2" at bounding box center [868, 577] width 24 height 24
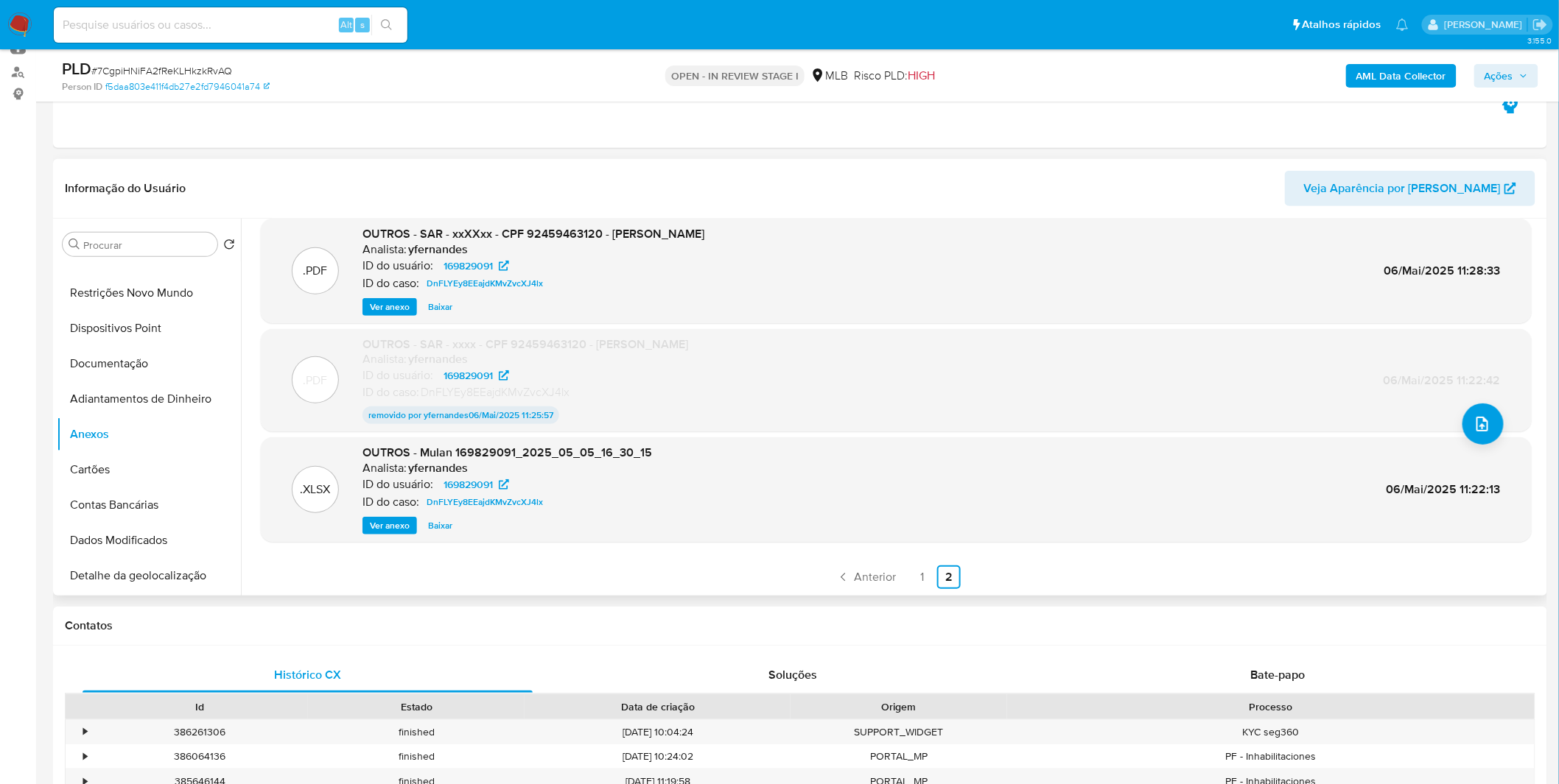
scroll to position [40, 0]
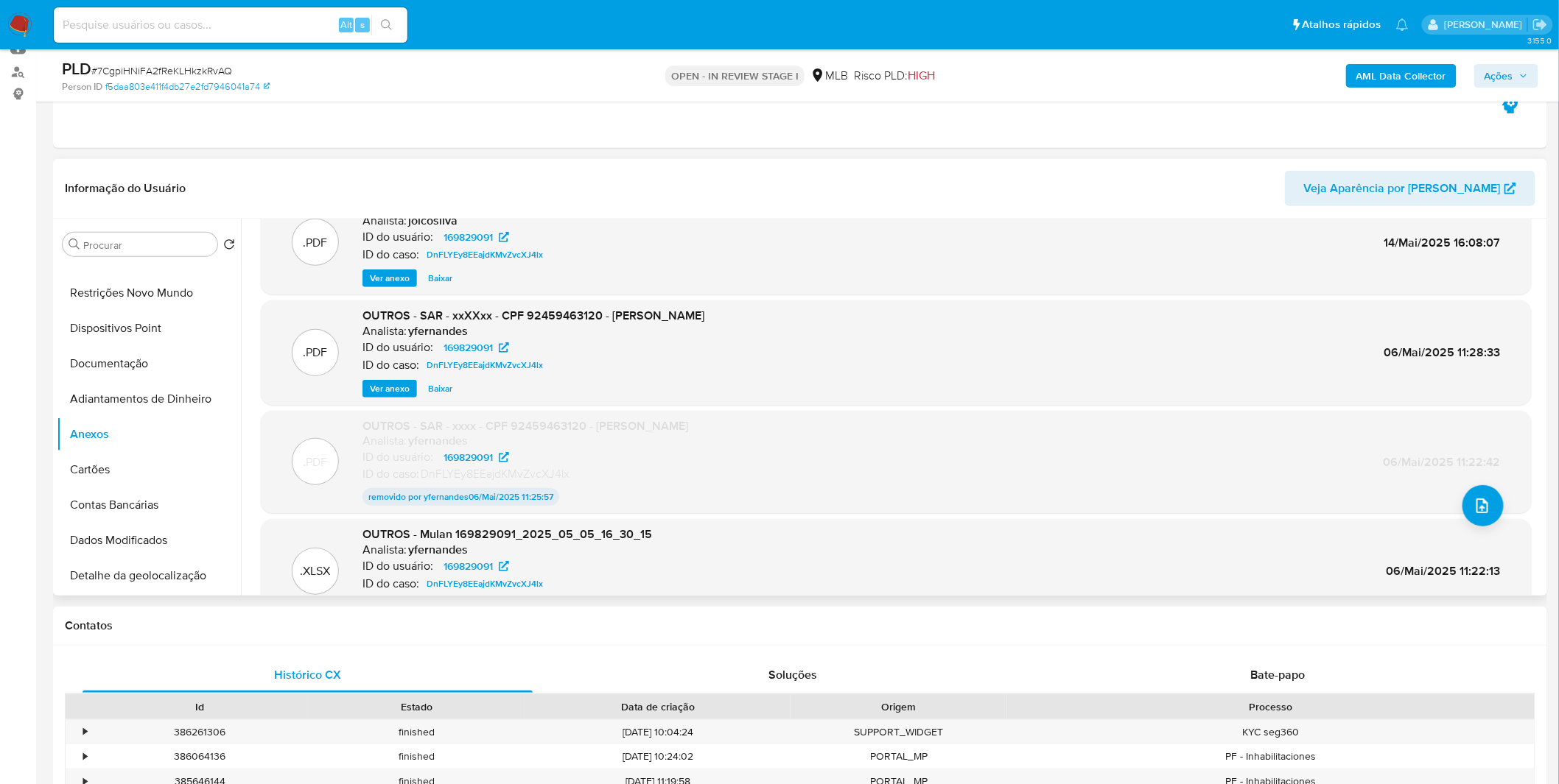
click at [384, 385] on span "Ver anexo" at bounding box center [390, 389] width 40 height 15
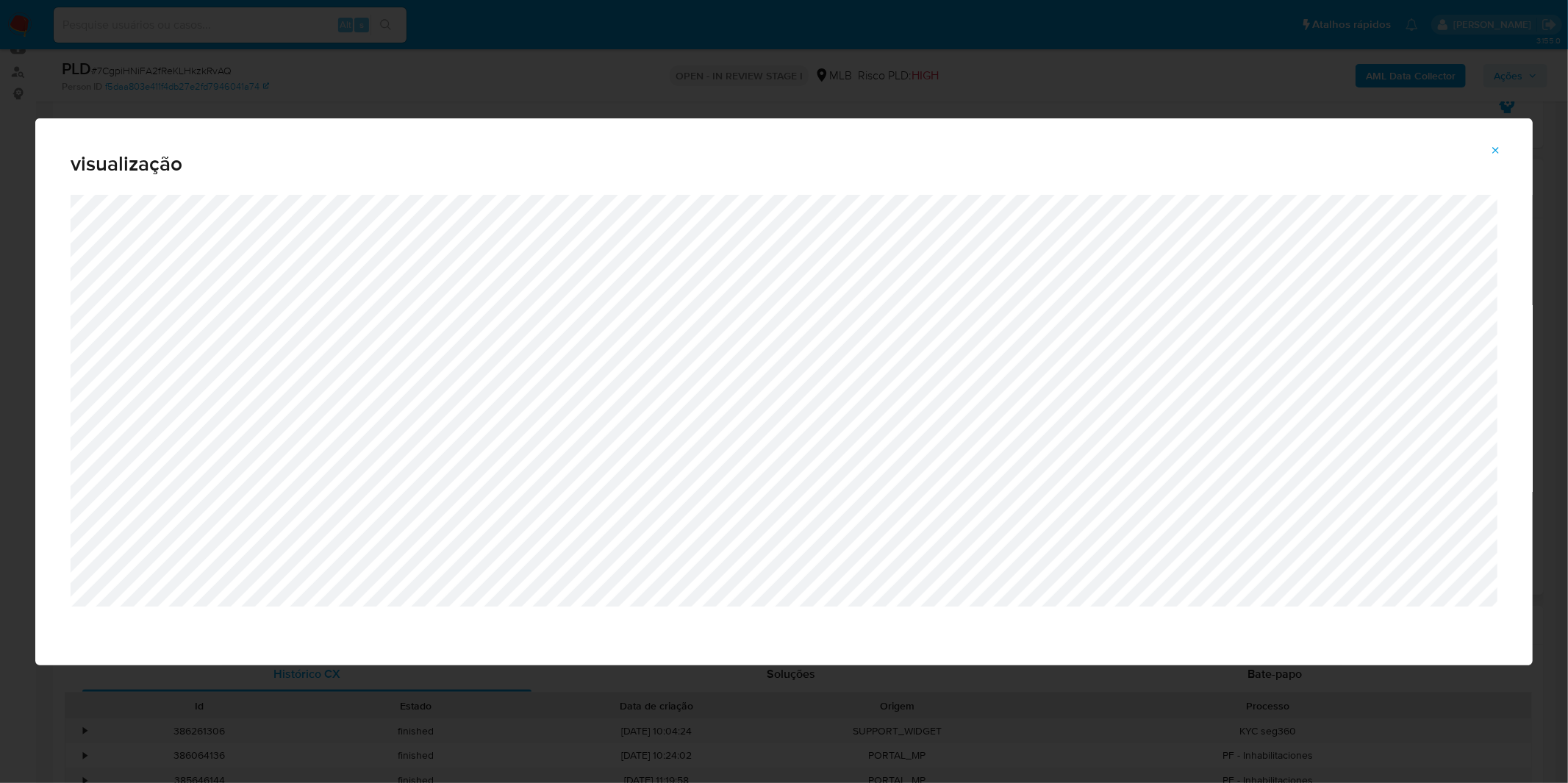
click at [501, 88] on div "visualização" at bounding box center [784, 392] width 1568 height 783
click at [1495, 154] on icon "Attachment preview" at bounding box center [1496, 151] width 11 height 11
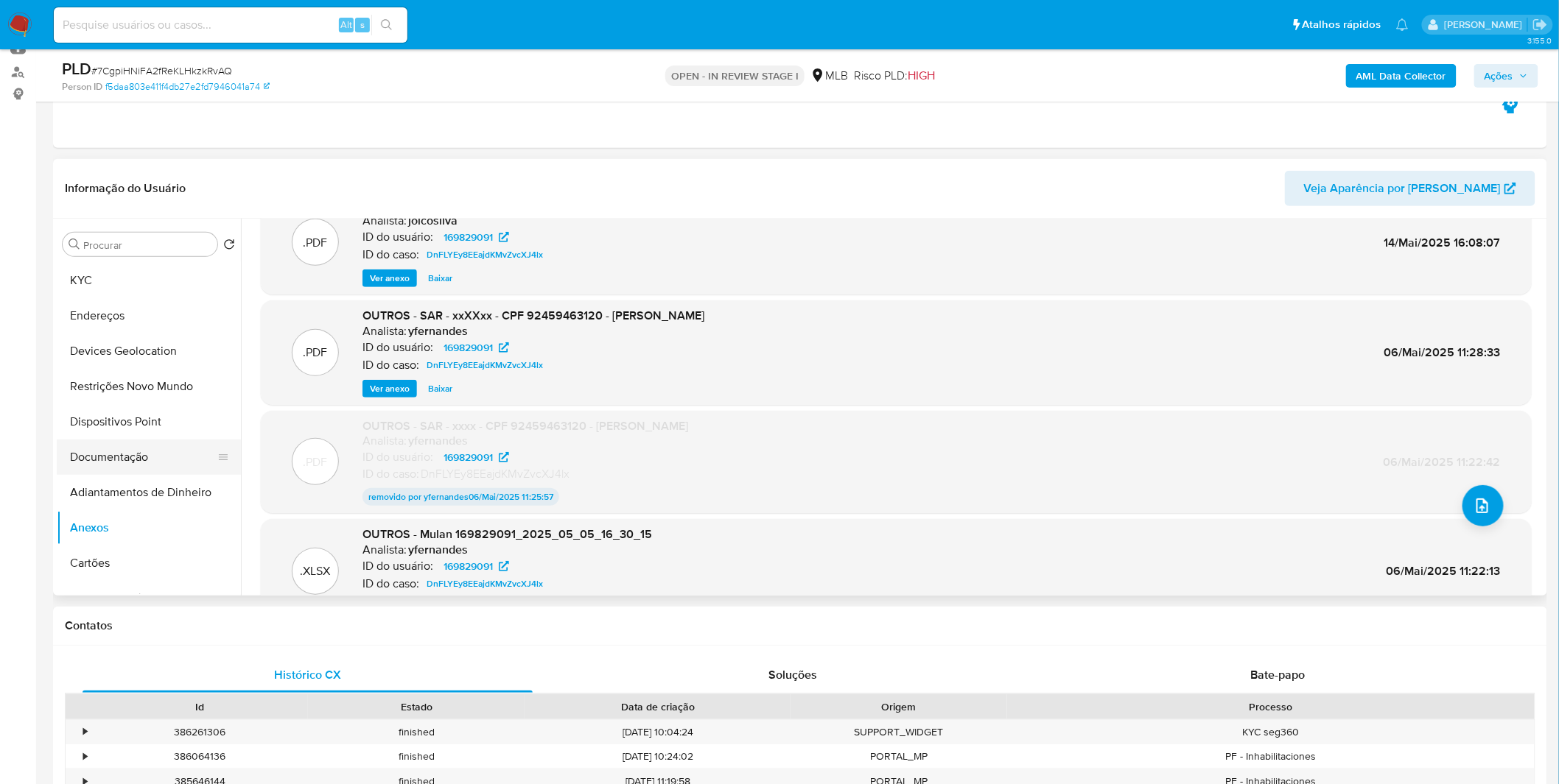
scroll to position [0, 0]
click at [122, 348] on button "KYC" at bounding box center [142, 350] width 172 height 35
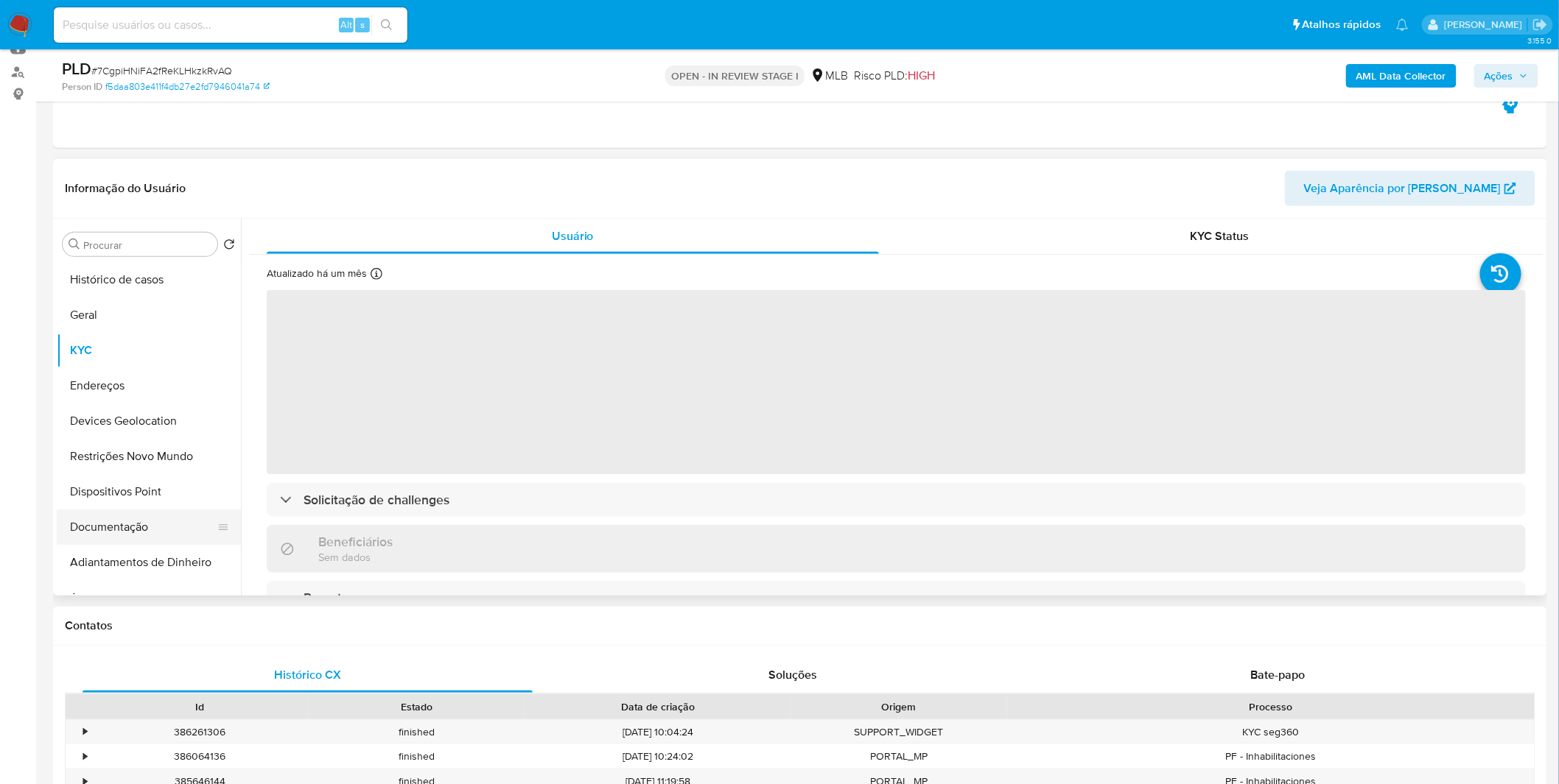
click at [125, 526] on button "Documentação" at bounding box center [142, 527] width 172 height 35
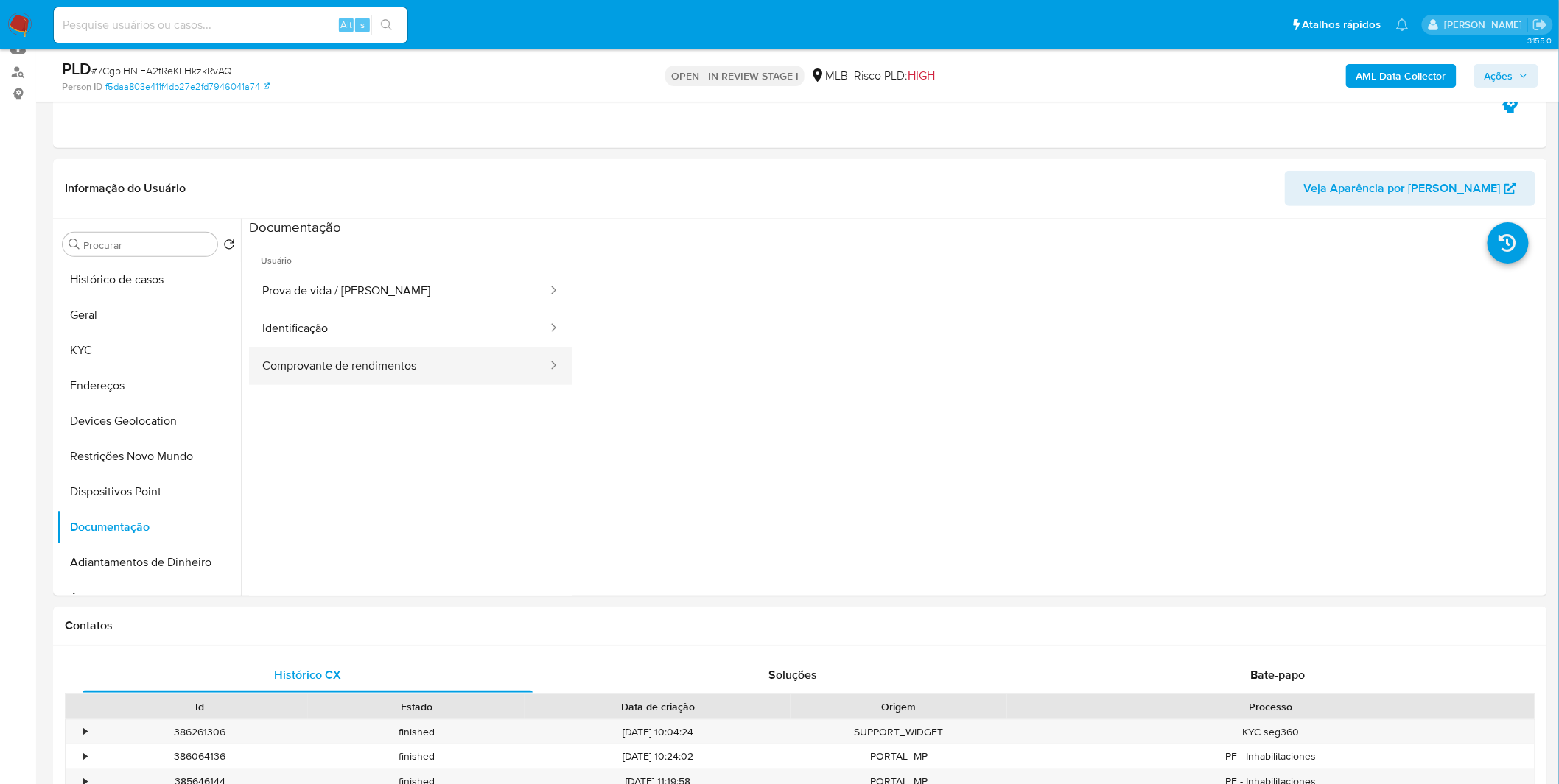
click at [356, 363] on button "Comprovante de rendimentos" at bounding box center [399, 367] width 300 height 38
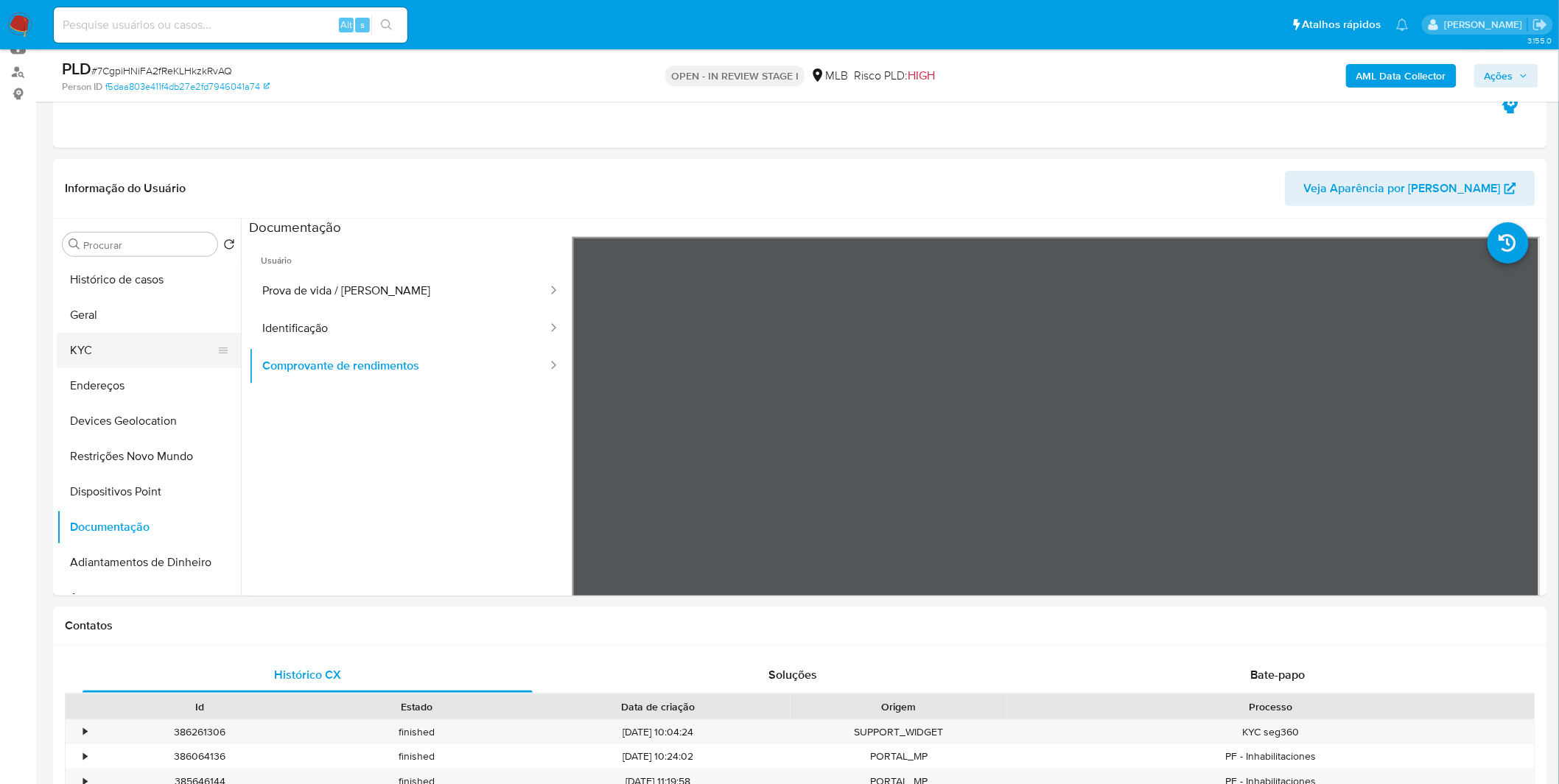
click at [97, 365] on button "KYC" at bounding box center [142, 350] width 172 height 35
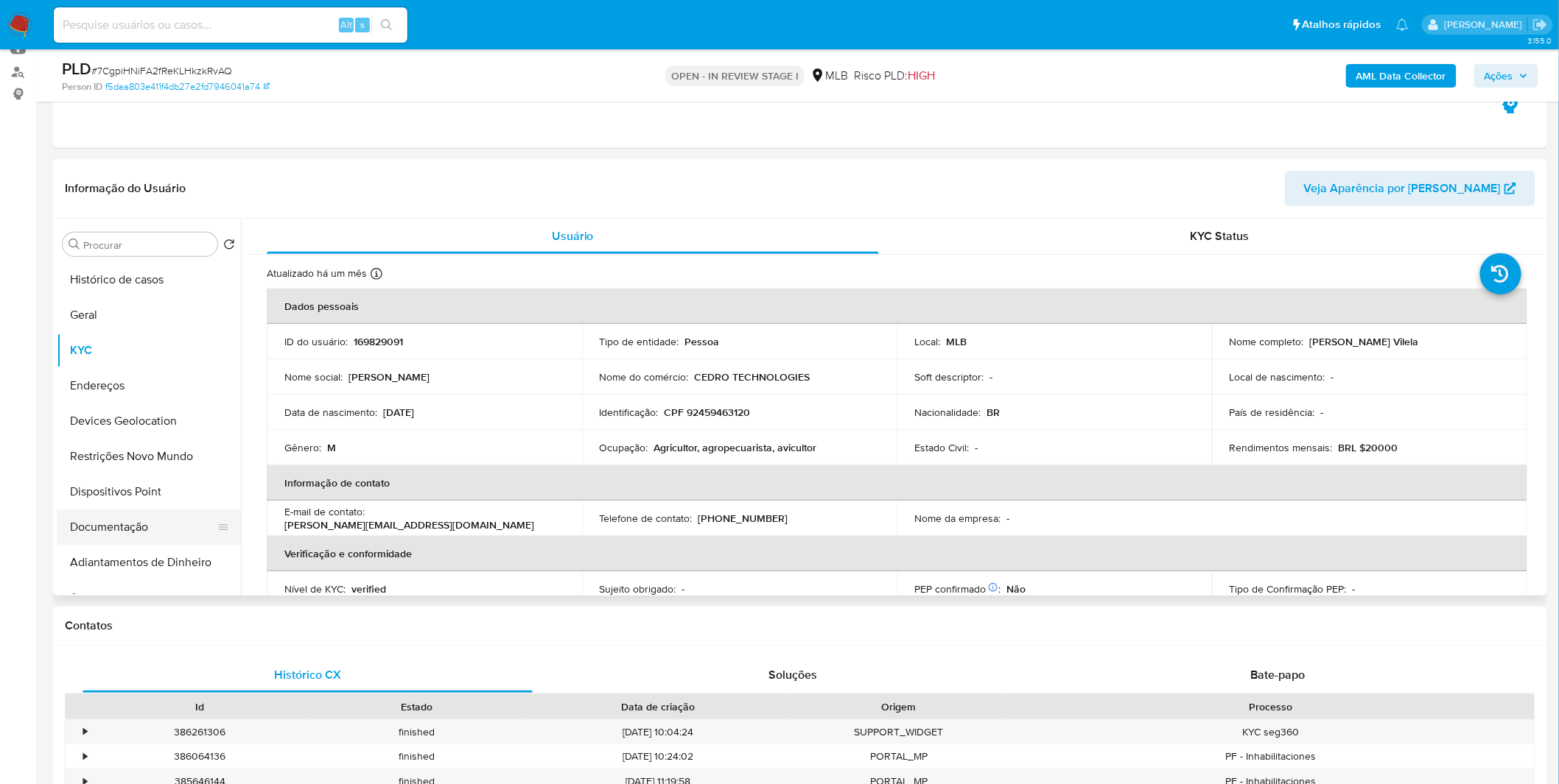
click at [148, 541] on button "Documentação" at bounding box center [142, 527] width 172 height 35
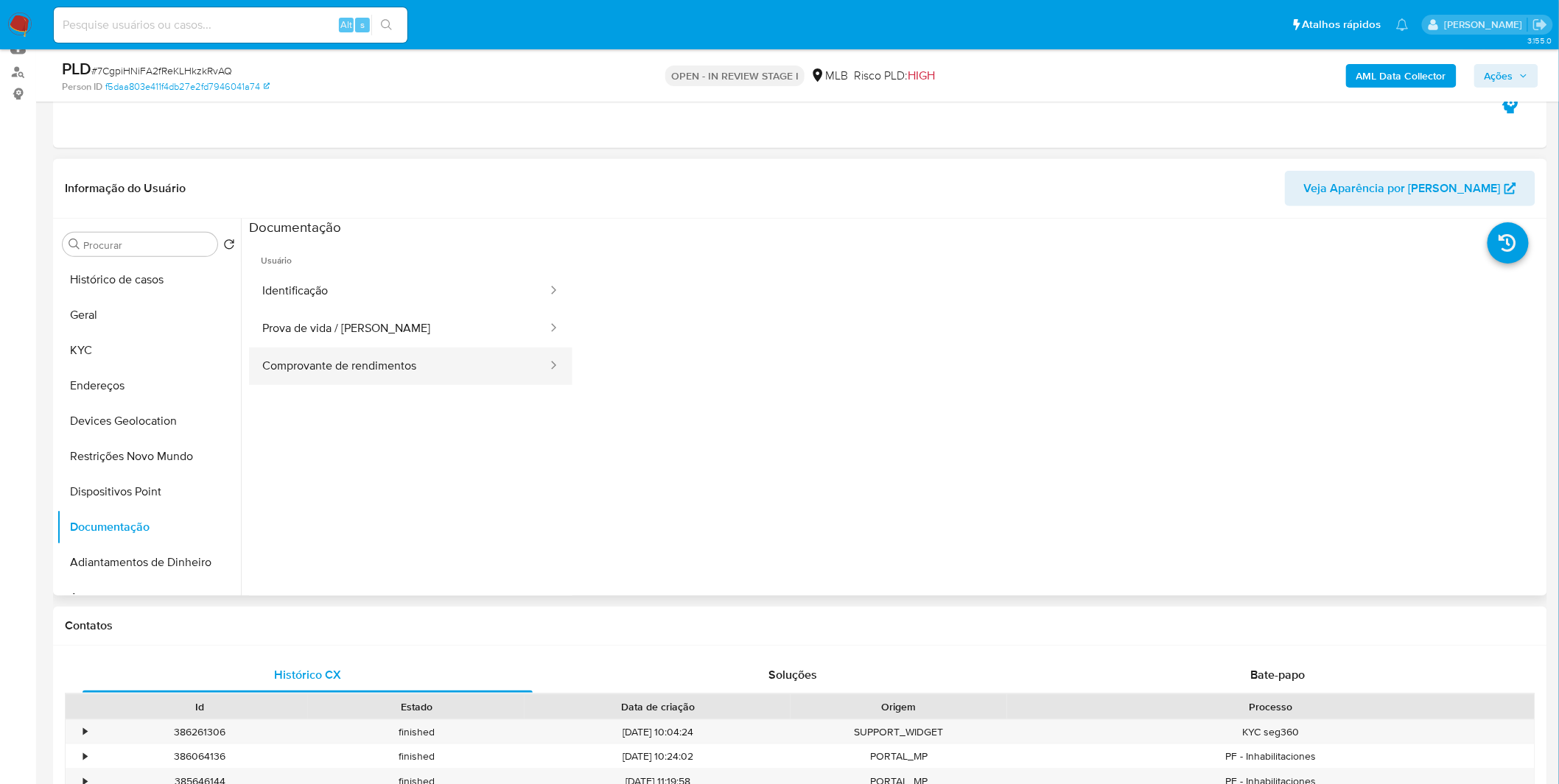
click at [382, 369] on button "Comprovante de rendimentos" at bounding box center [399, 367] width 300 height 38
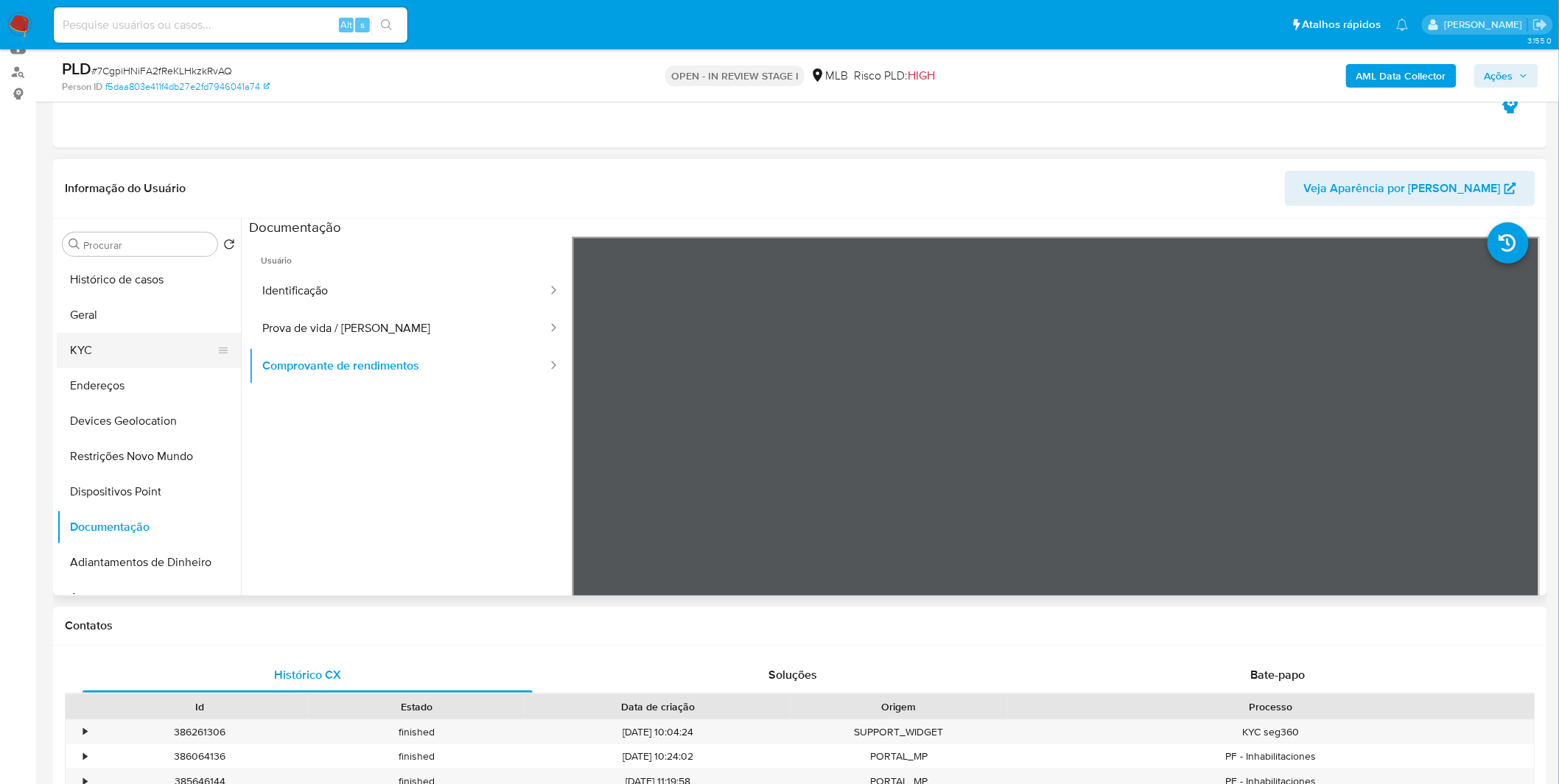
click at [141, 362] on button "KYC" at bounding box center [142, 350] width 172 height 35
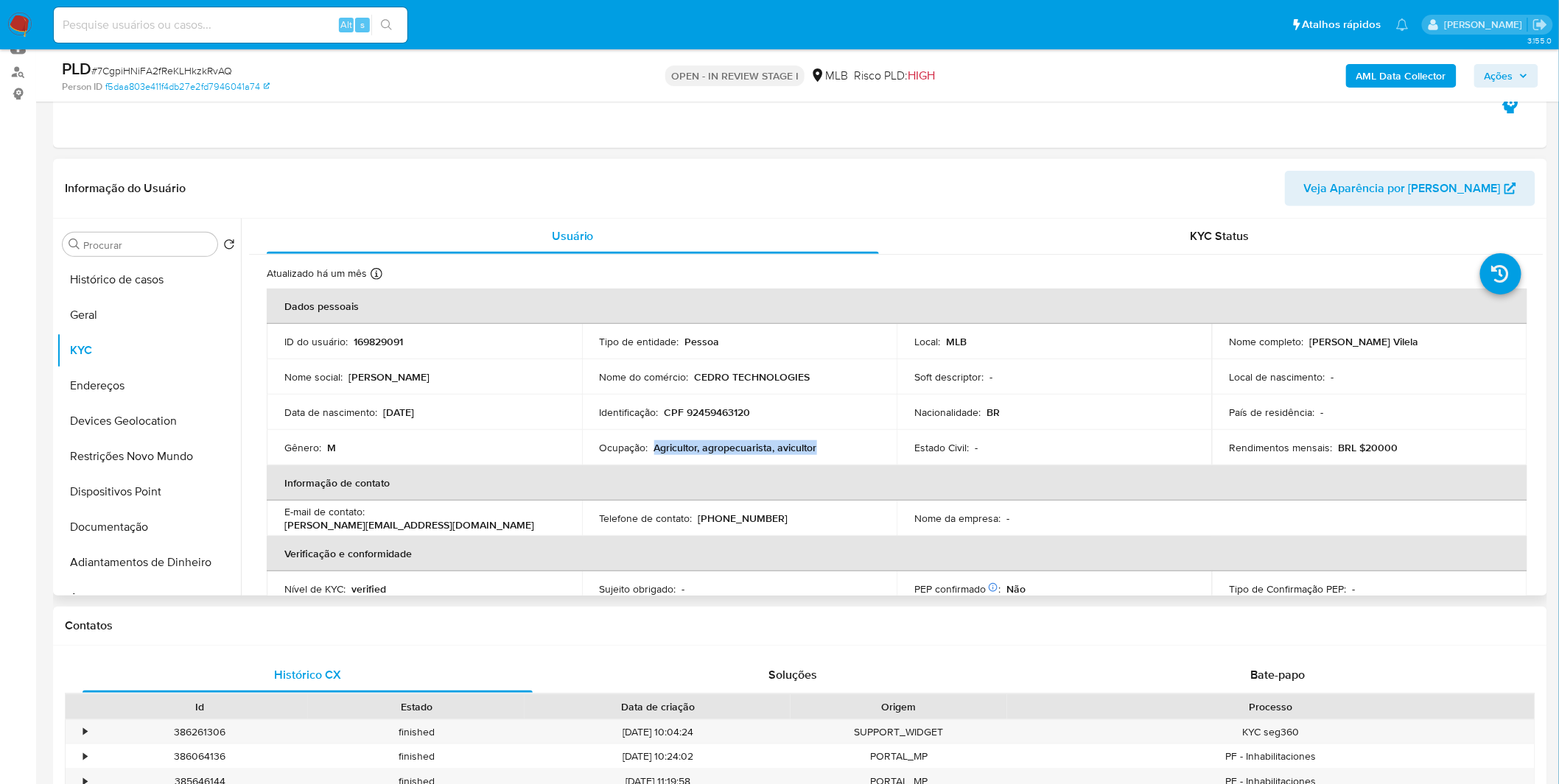
copy p "Agricultor, agropecuarista, avicultor"
drag, startPoint x: 816, startPoint y: 460, endPoint x: 653, endPoint y: 452, distance: 163.2
click at [653, 452] on td "Ocupação : Agricultor, agropecuarista, avicultor" at bounding box center [739, 448] width 315 height 35
click at [159, 519] on button "Documentação" at bounding box center [142, 527] width 172 height 35
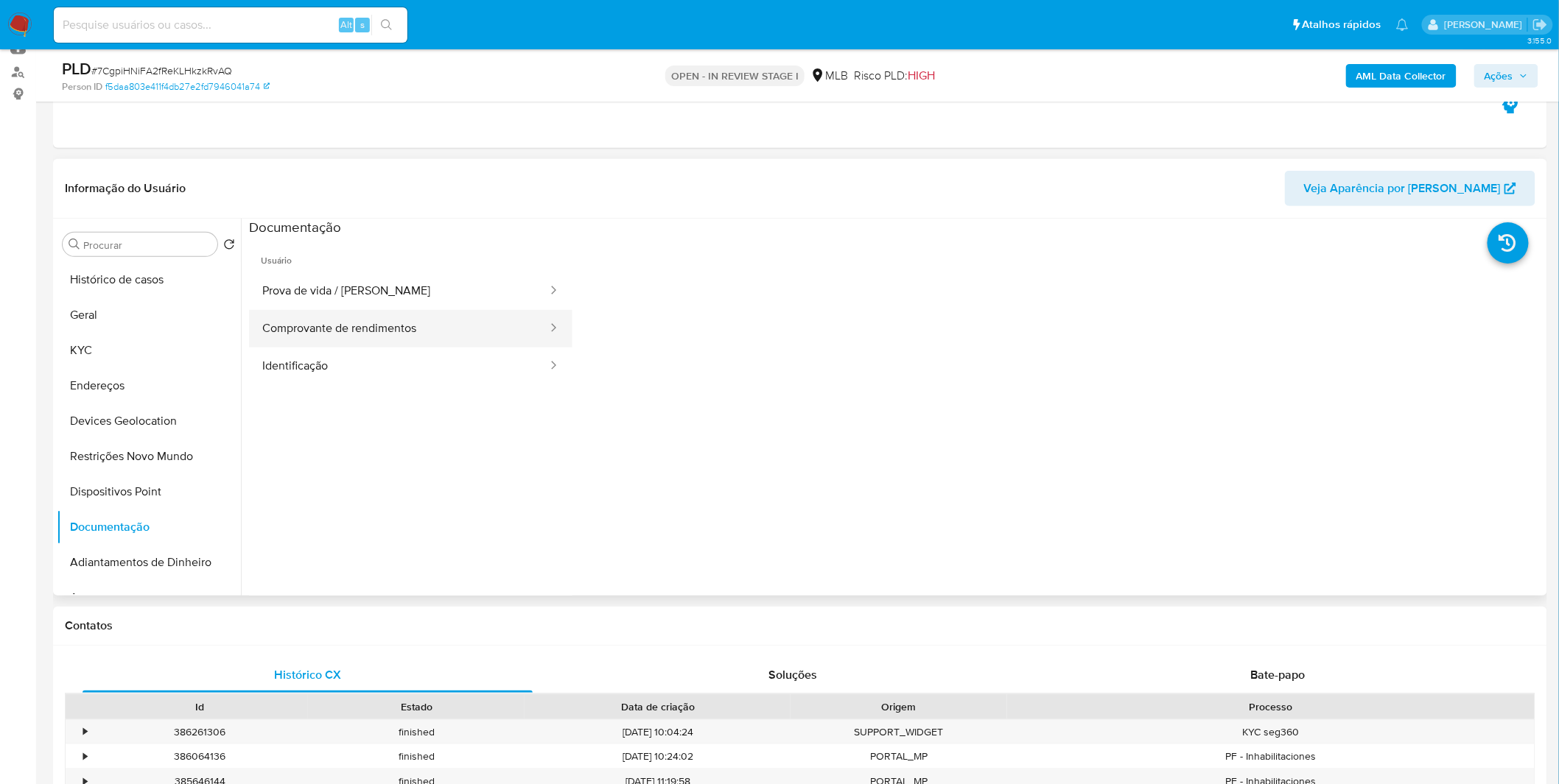
click at [362, 334] on button "Comprovante de rendimentos" at bounding box center [399, 329] width 300 height 38
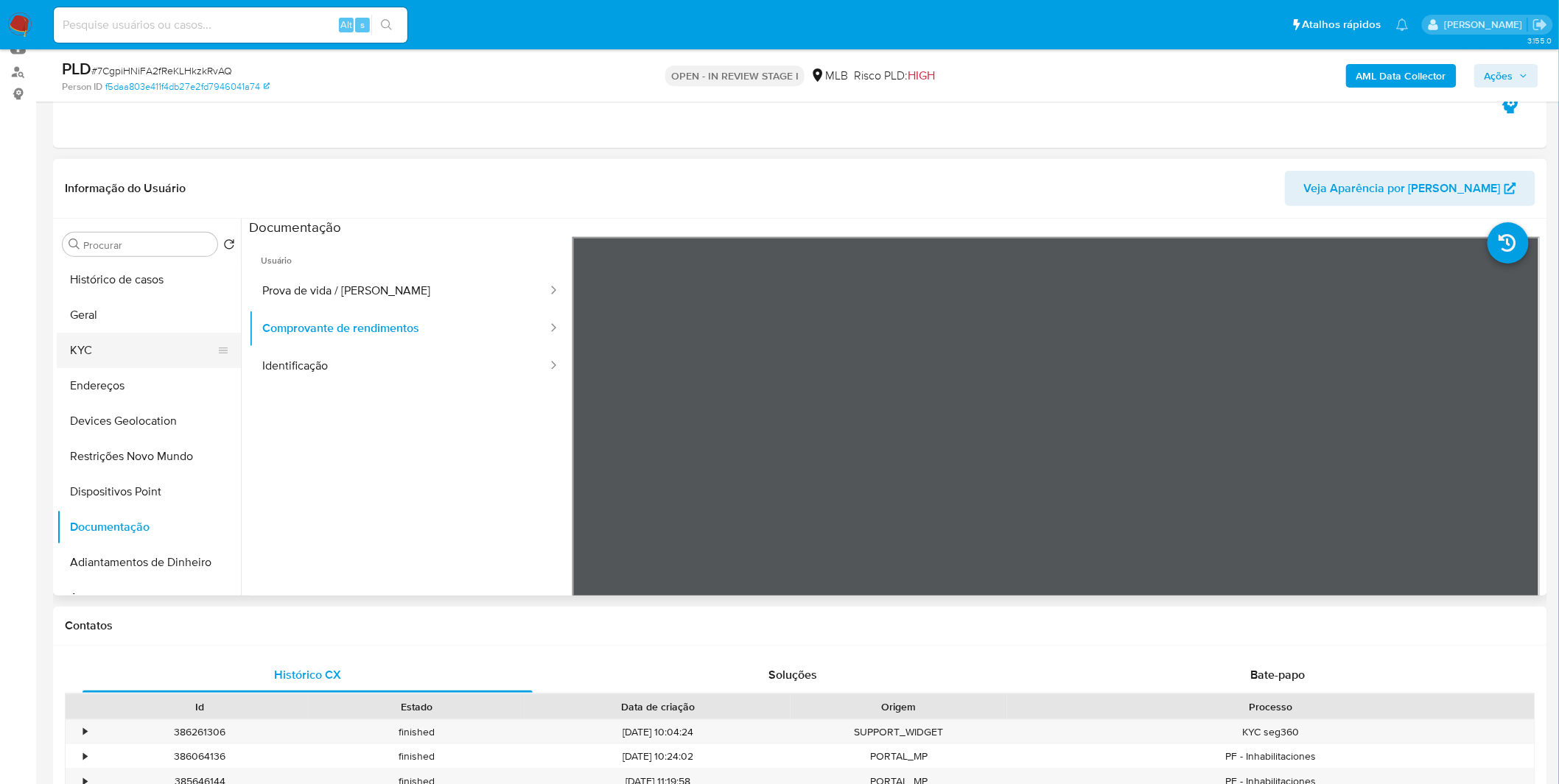
click at [176, 349] on button "KYC" at bounding box center [142, 350] width 172 height 35
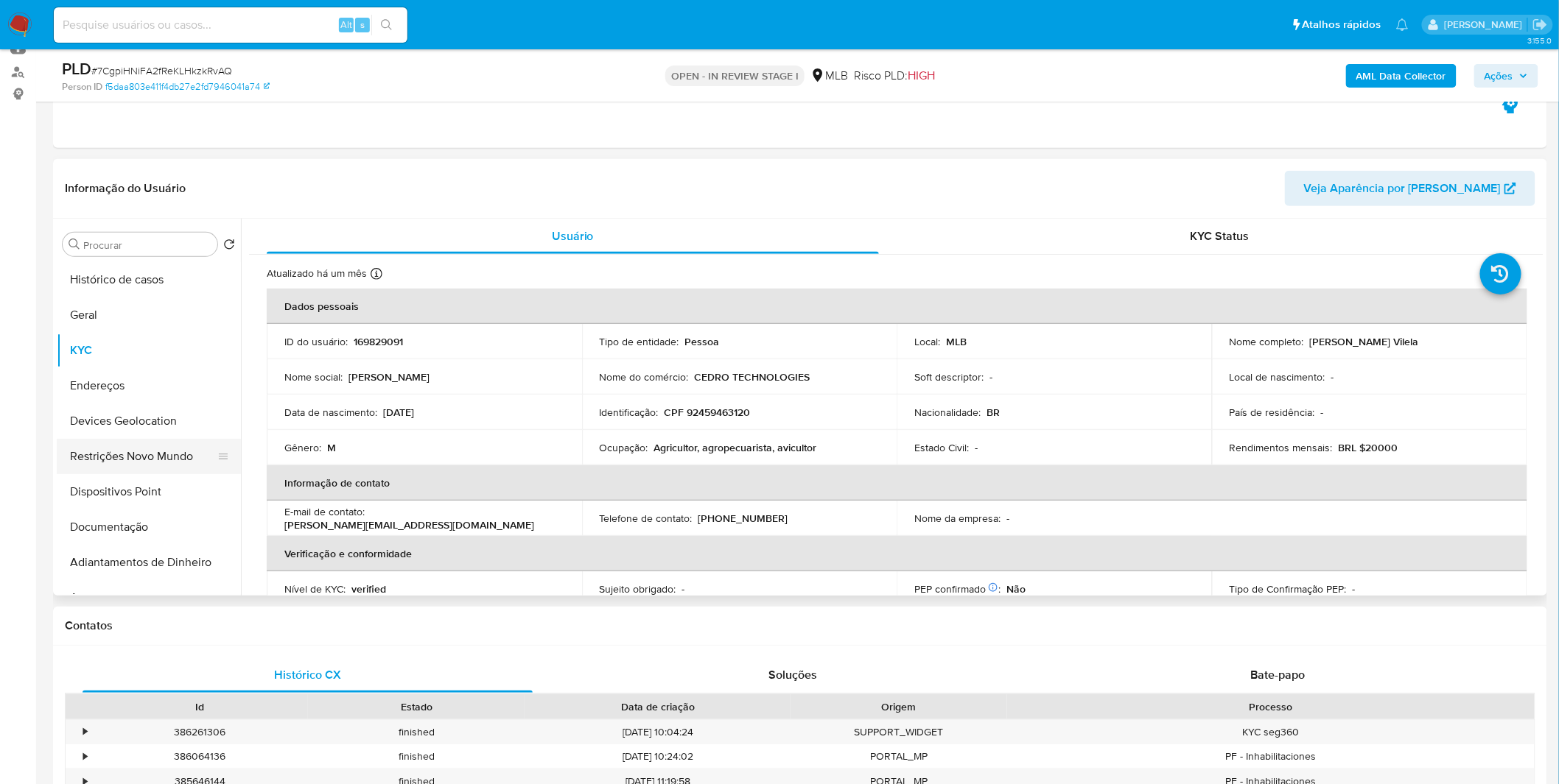
click at [176, 459] on button "Restrições Novo Mundo" at bounding box center [142, 456] width 172 height 35
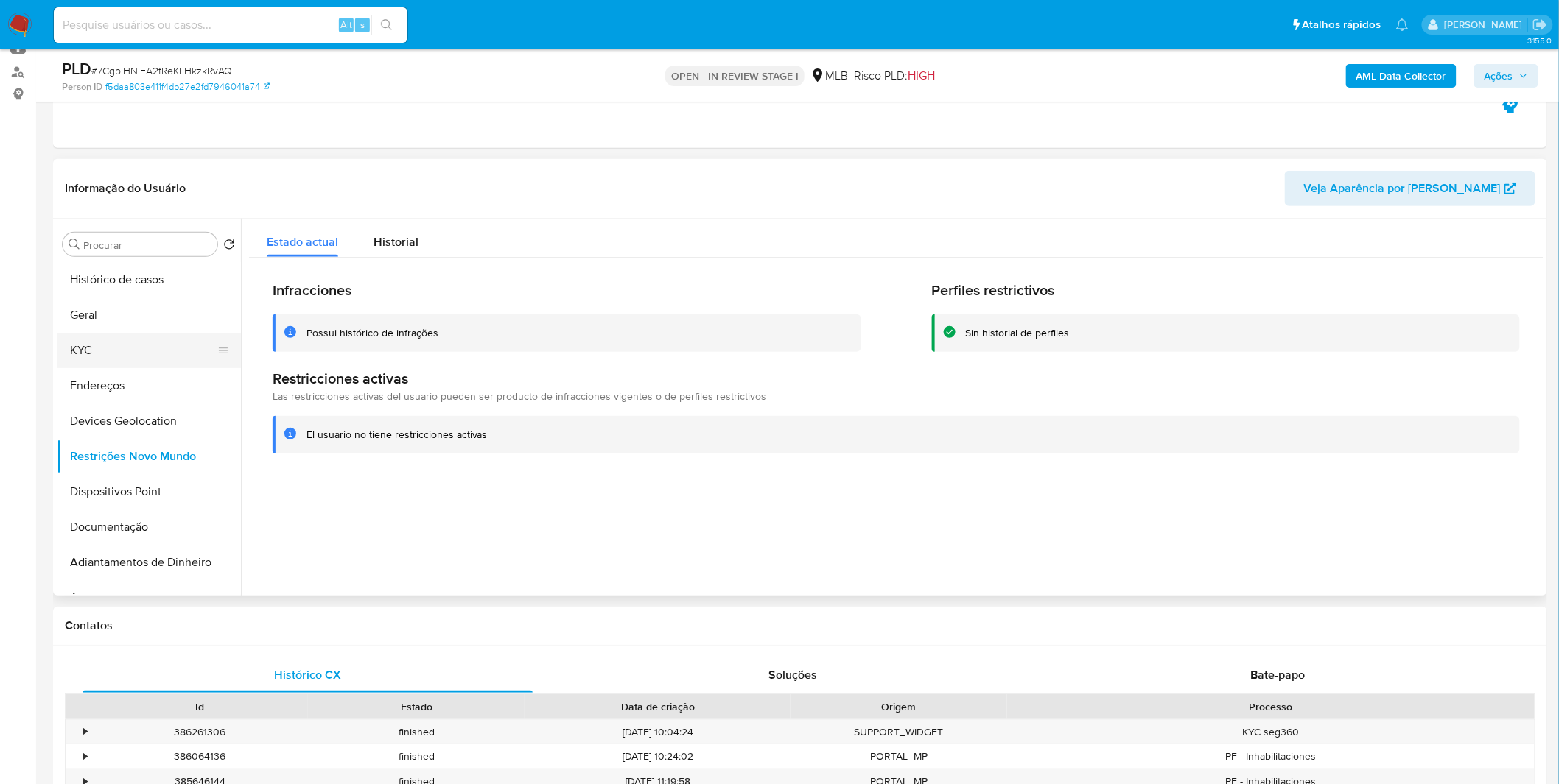
click at [145, 341] on button "KYC" at bounding box center [142, 350] width 172 height 35
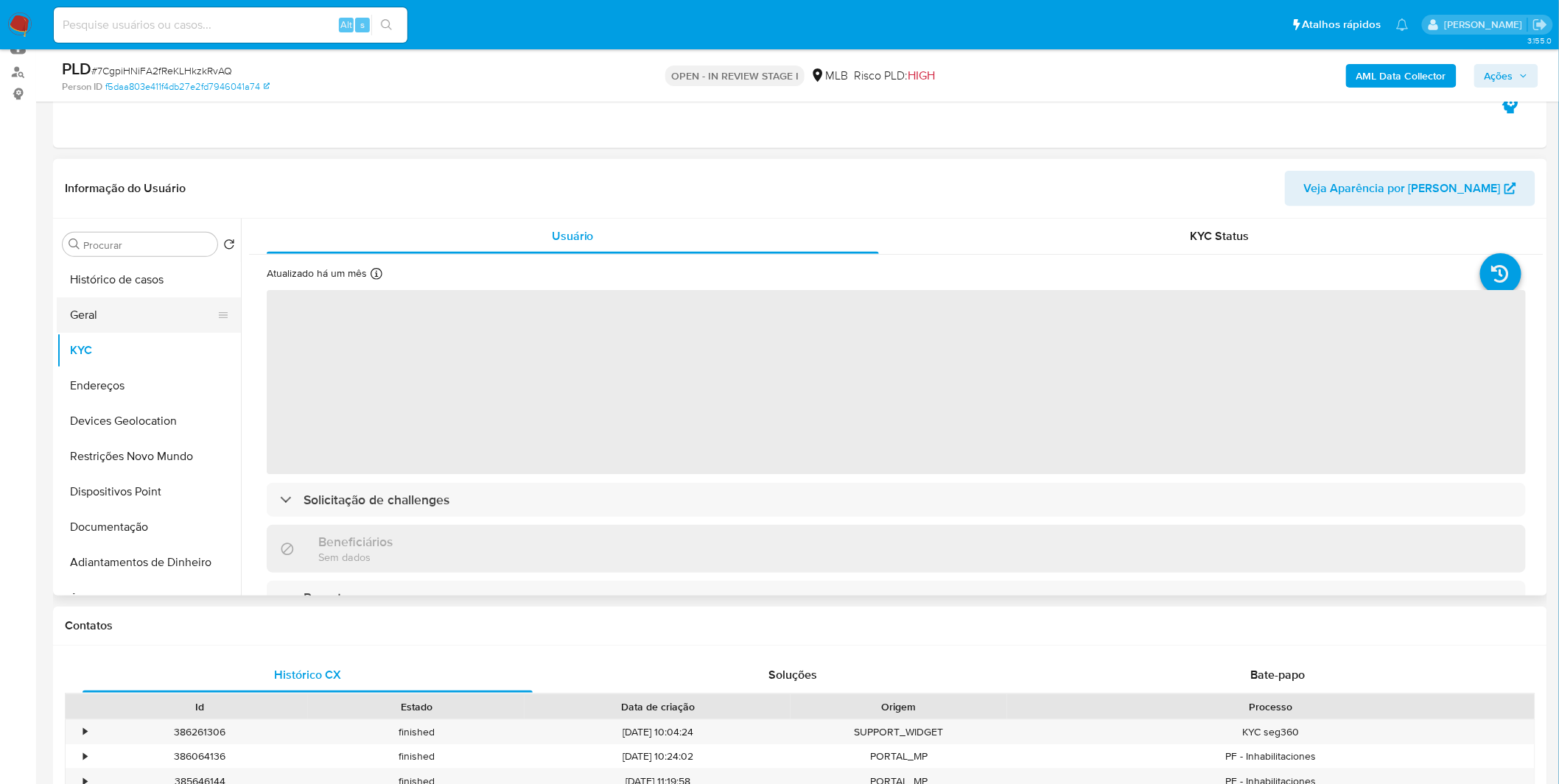
click at [122, 315] on button "Geral" at bounding box center [142, 314] width 172 height 35
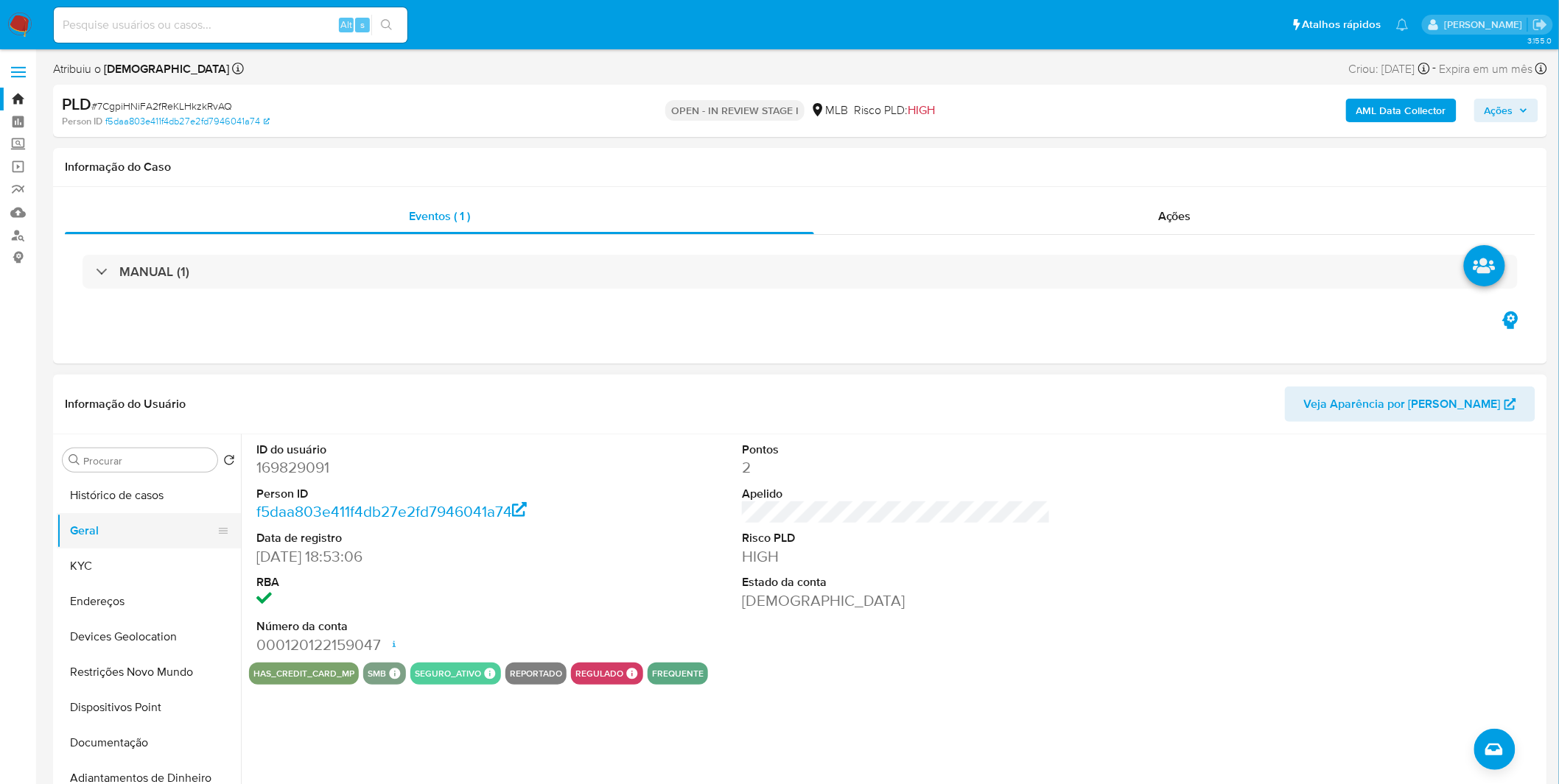
click at [170, 524] on button "Geral" at bounding box center [142, 531] width 172 height 35
click at [101, 585] on button "Endereços" at bounding box center [142, 601] width 172 height 35
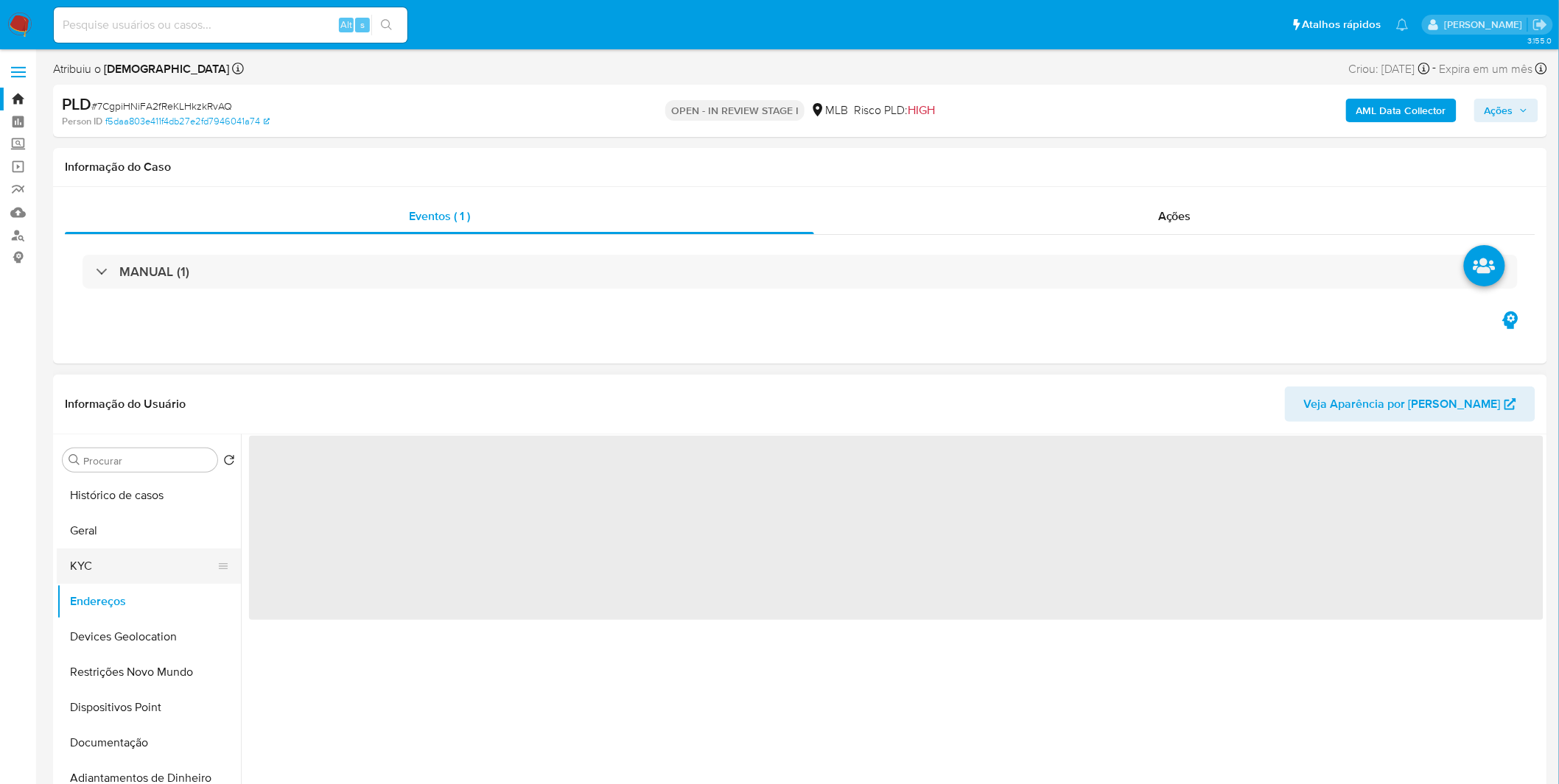
click at [106, 569] on button "KYC" at bounding box center [142, 566] width 172 height 35
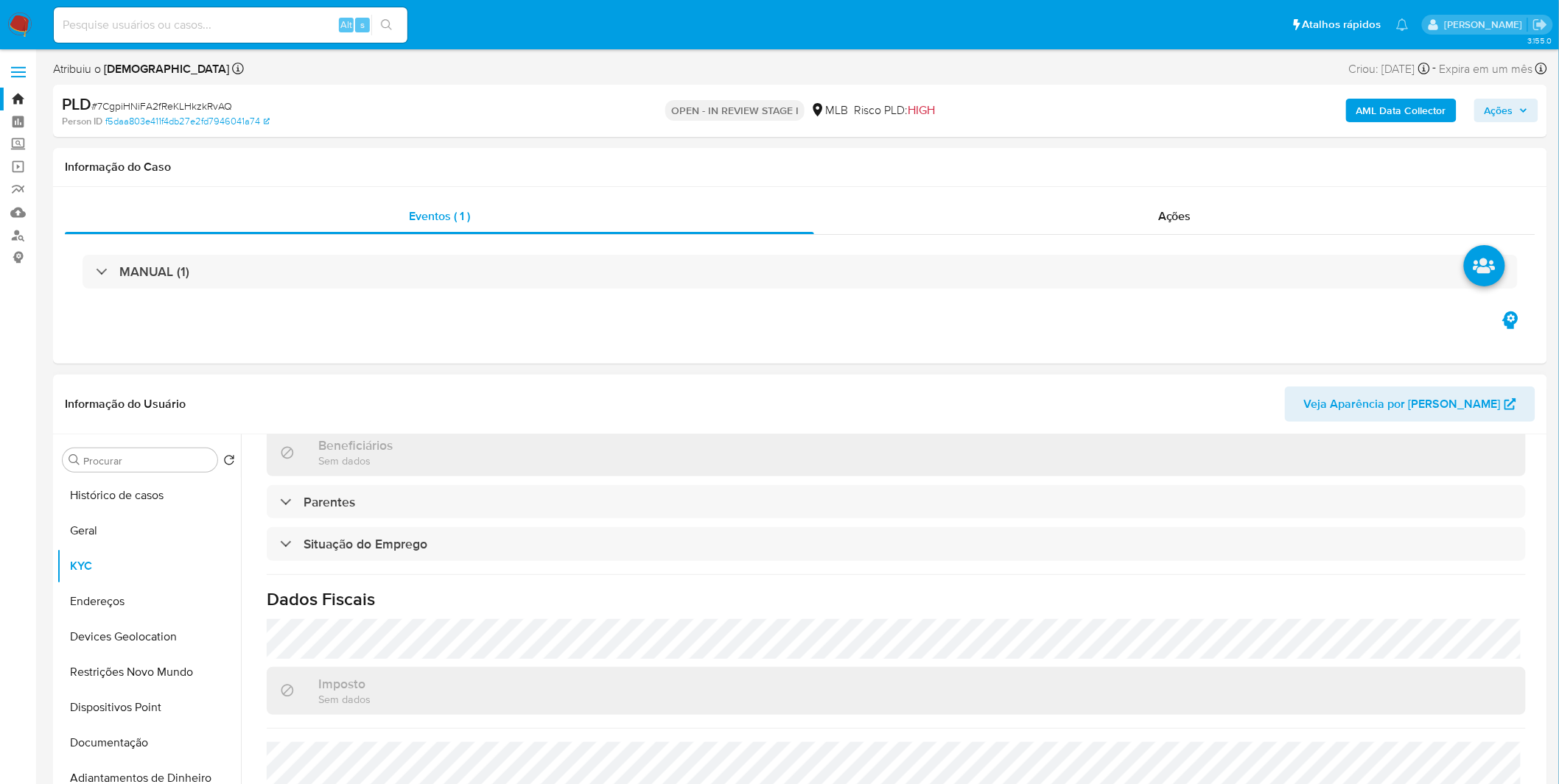
scroll to position [612, 0]
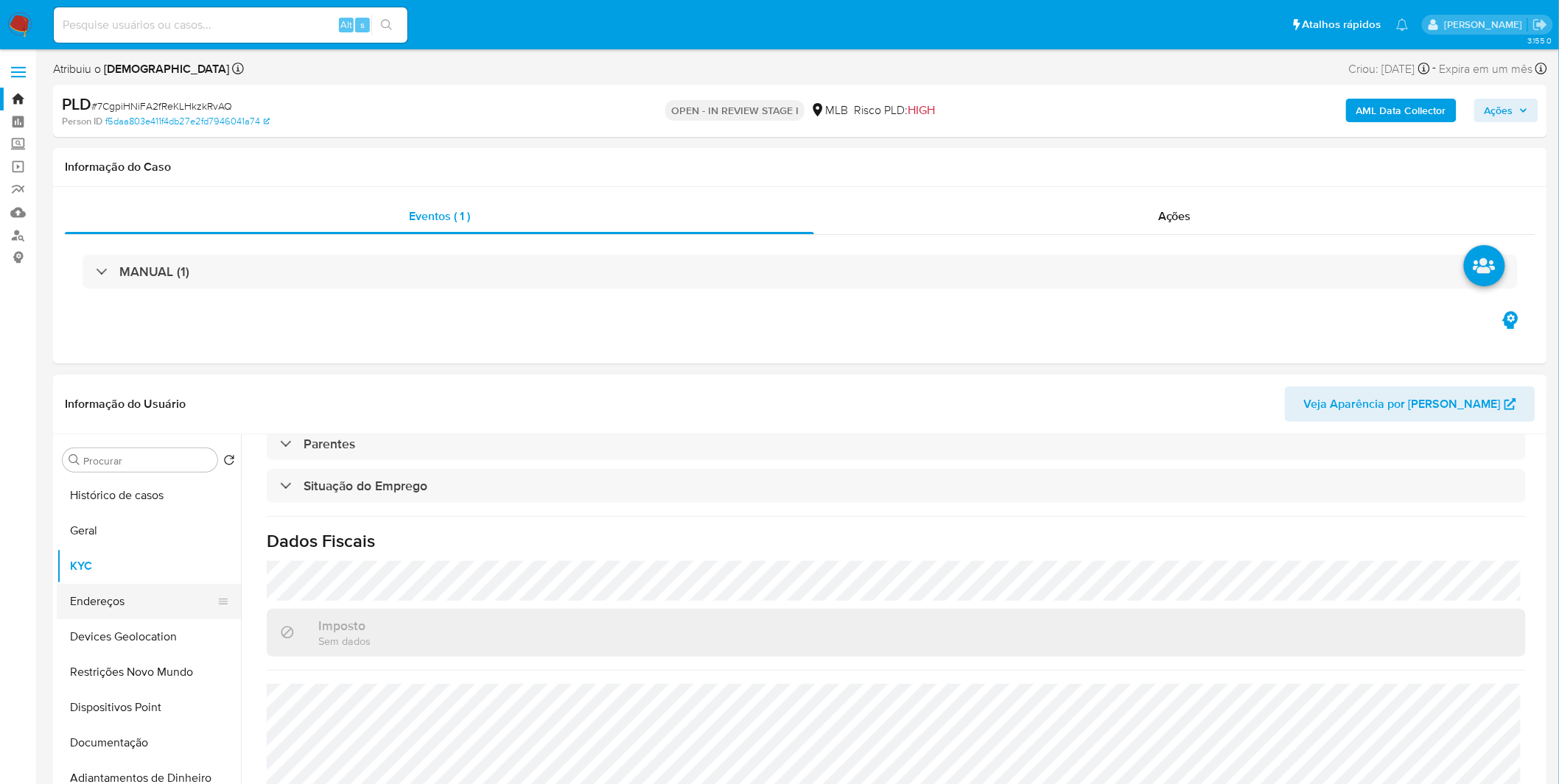
click at [152, 592] on button "Endereços" at bounding box center [142, 601] width 172 height 35
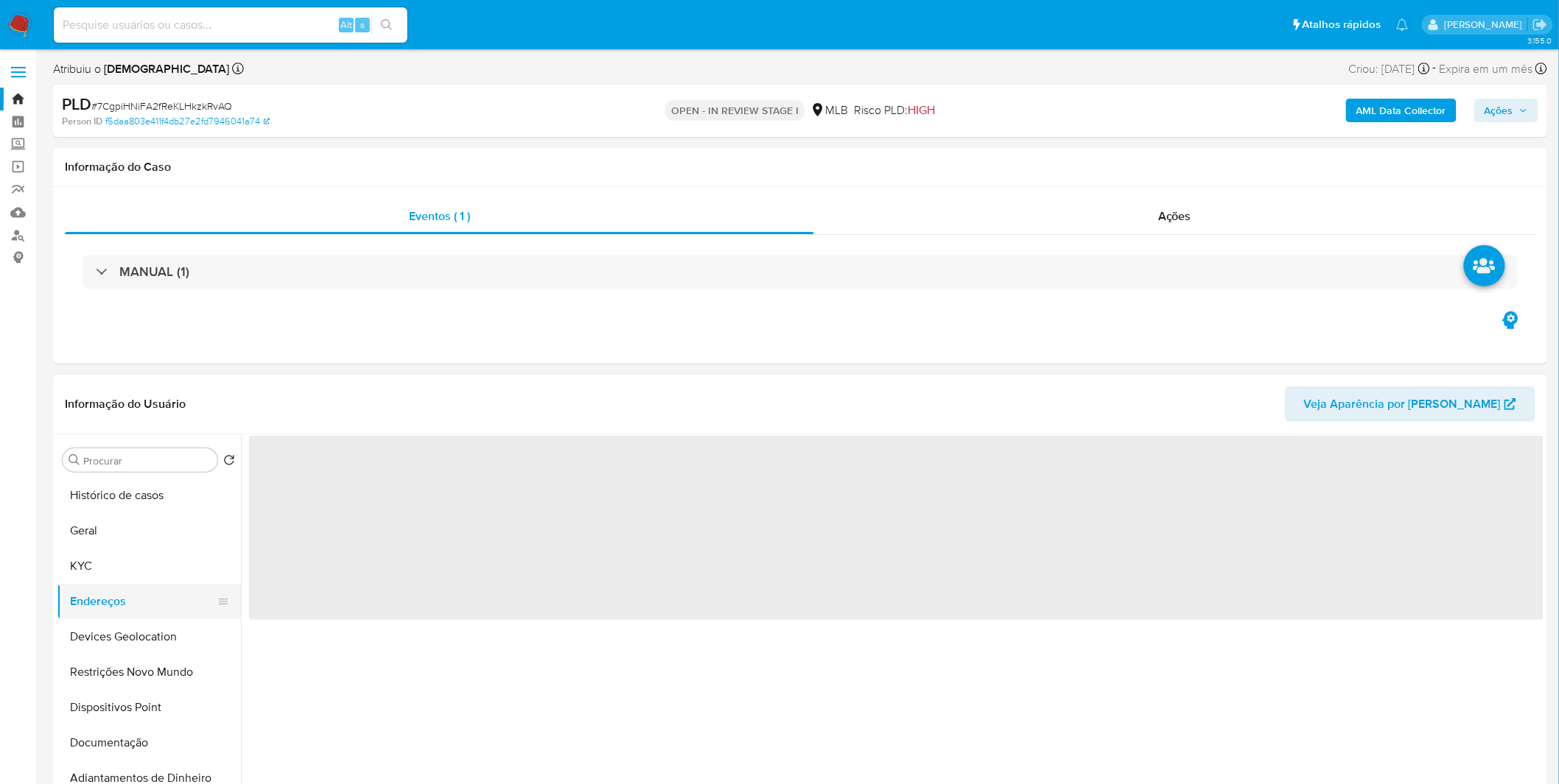
scroll to position [0, 0]
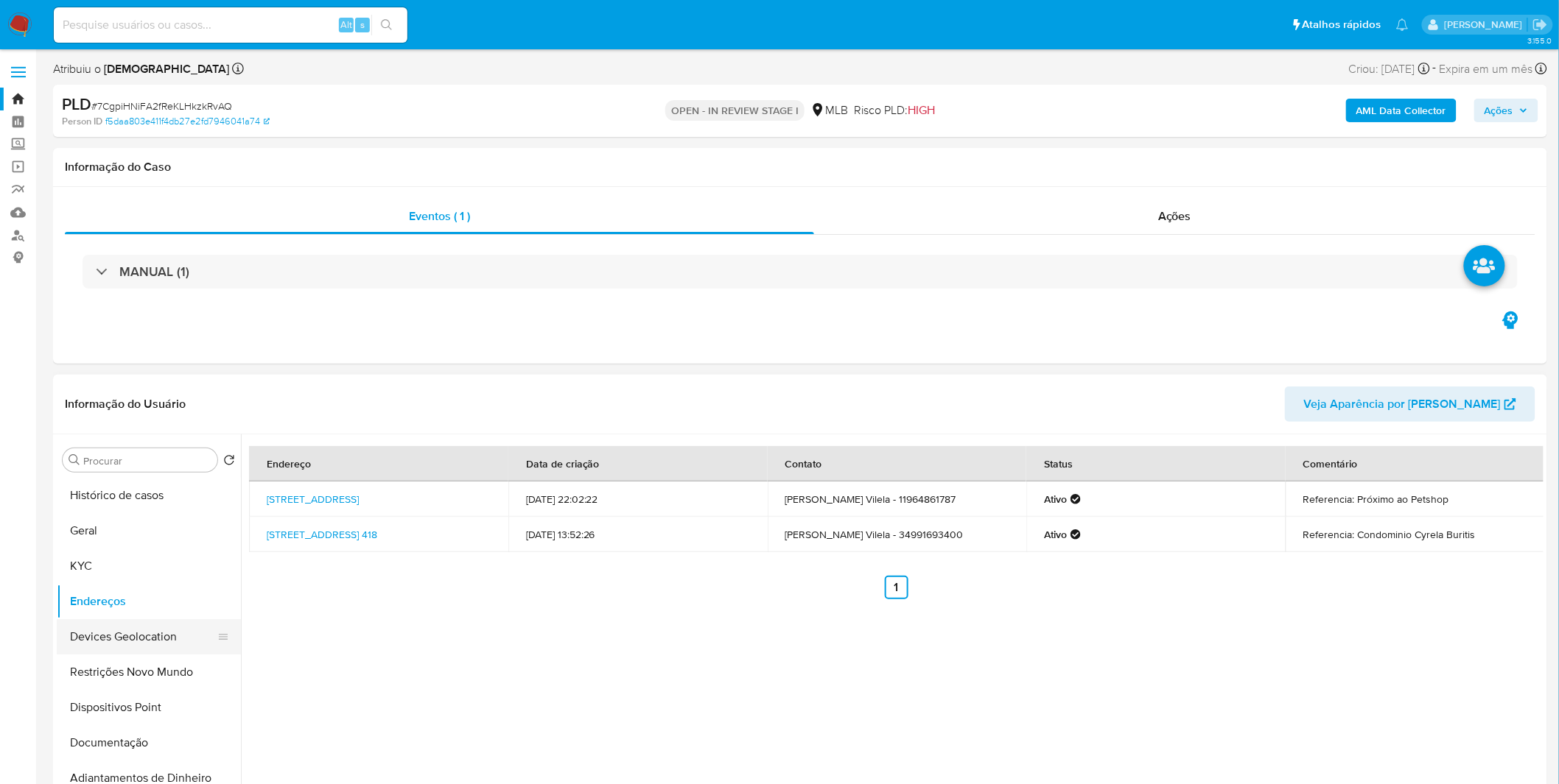
click at [138, 641] on button "Devices Geolocation" at bounding box center [142, 636] width 172 height 35
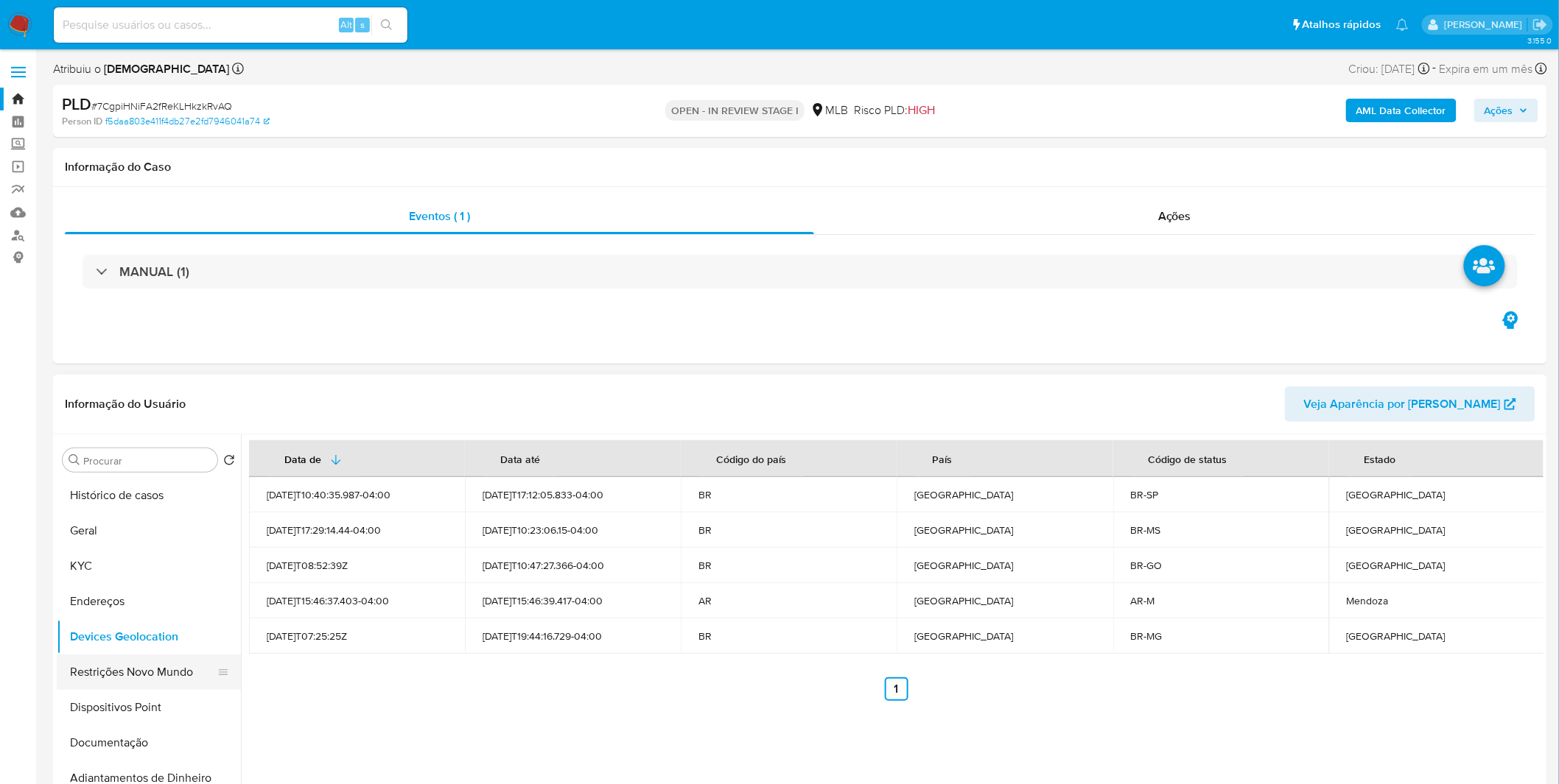
drag, startPoint x: 145, startPoint y: 695, endPoint x: 146, endPoint y: 669, distance: 26.0
click at [145, 688] on ul "Histórico de casos Geral KYC Endereços Devices Geolocation Restrições Novo Mund…" at bounding box center [148, 644] width 184 height 332
click at [146, 669] on button "Restrições Novo Mundo" at bounding box center [142, 672] width 172 height 35
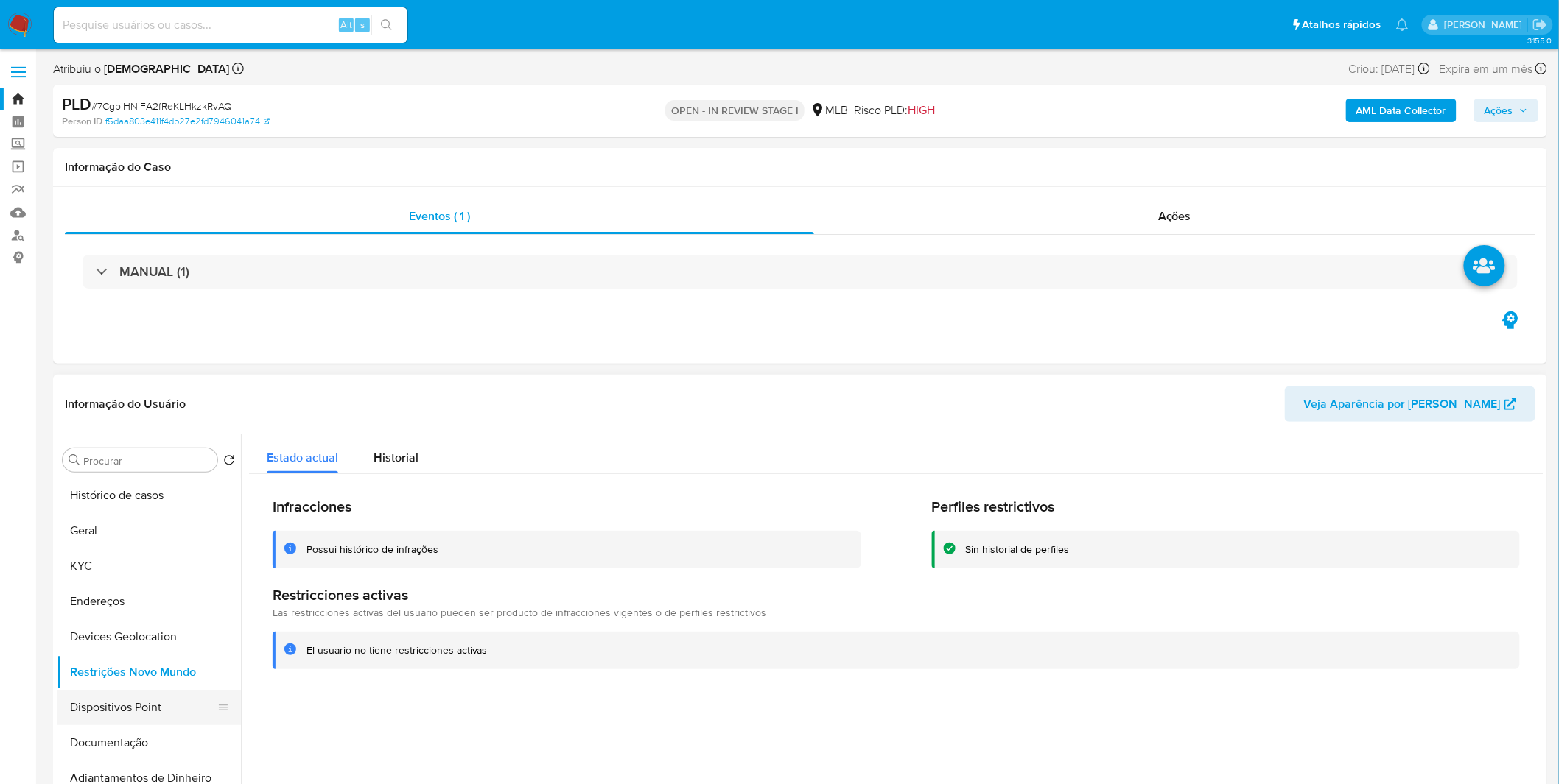
click at [162, 697] on button "Dispositivos Point" at bounding box center [142, 707] width 172 height 35
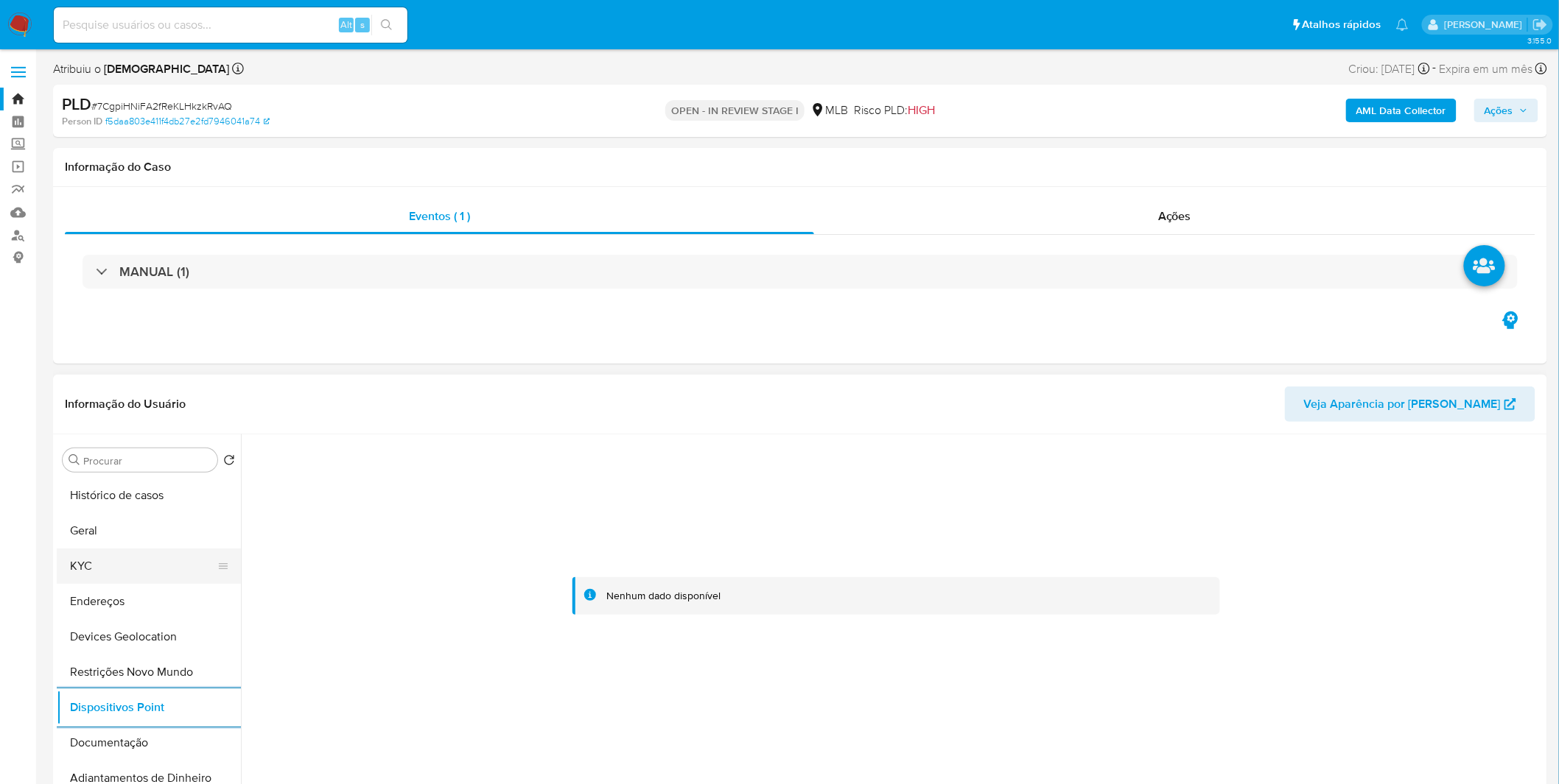
click at [198, 583] on button "KYC" at bounding box center [142, 566] width 172 height 35
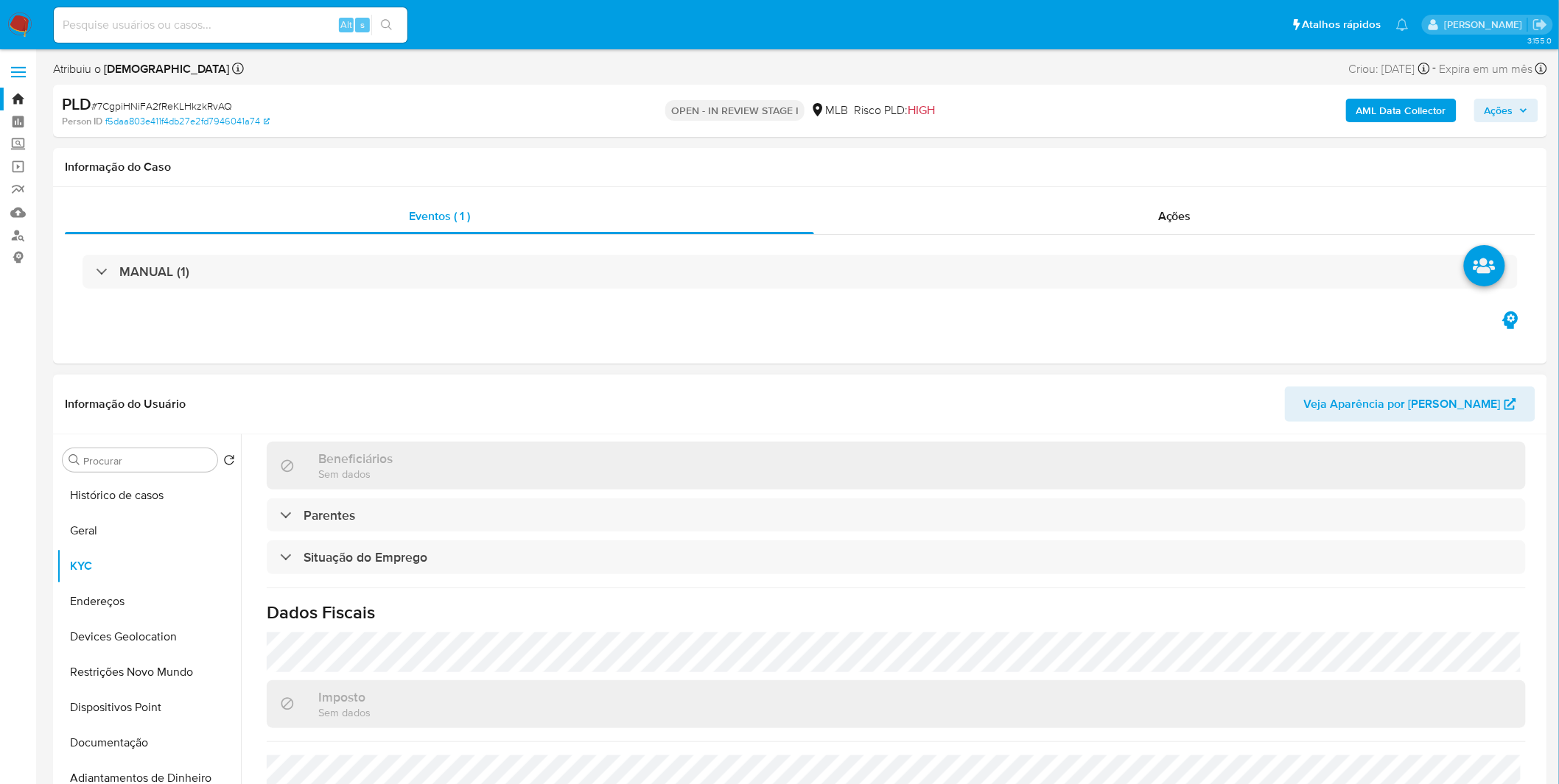
scroll to position [612, 0]
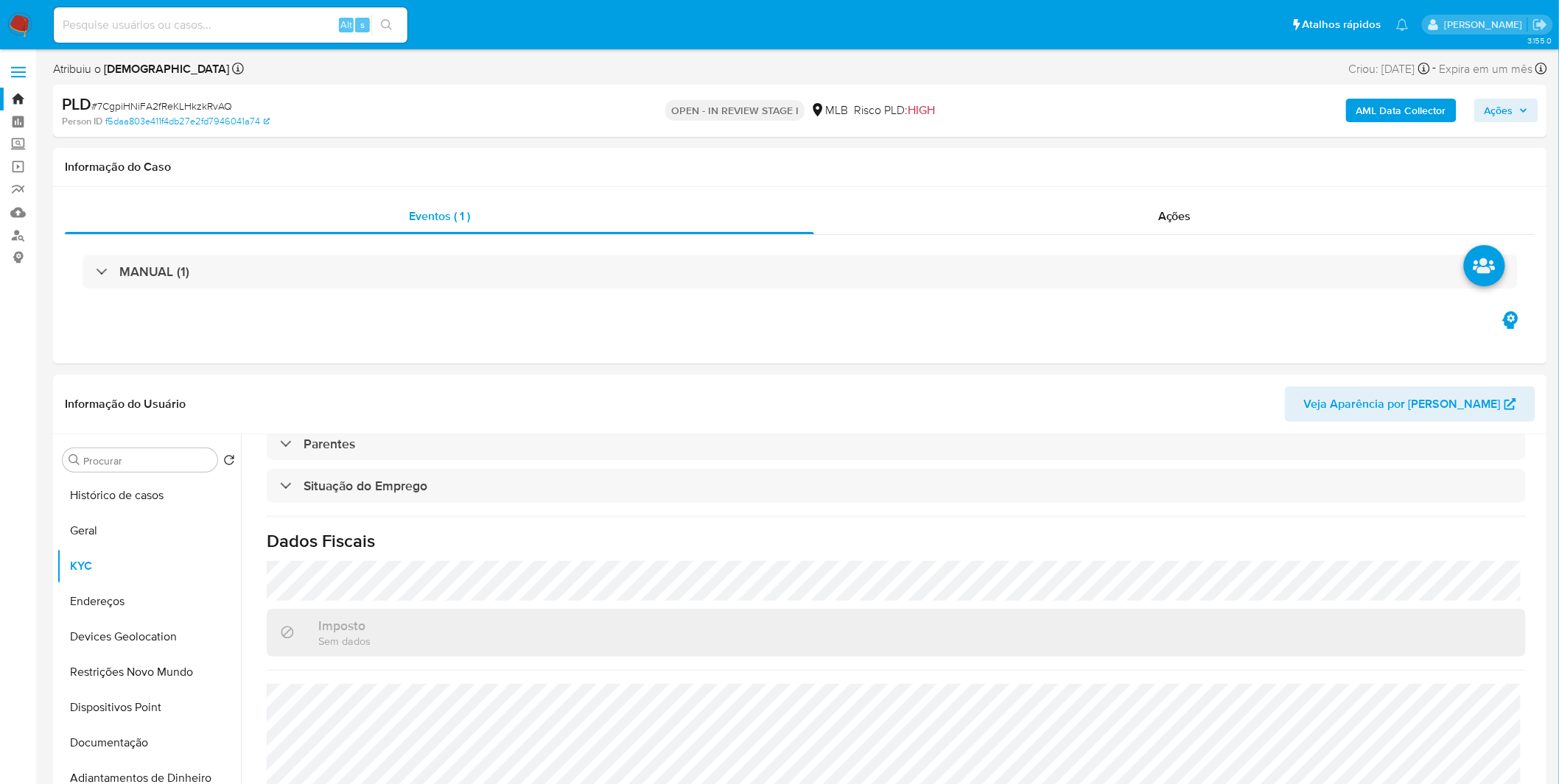
click at [196, 22] on input at bounding box center [230, 24] width 354 height 19
paste input "bpEvV9pWvpewsasw78bbsi9b"
type input "bpEvV9pWvpewsasw78bbsi9b"
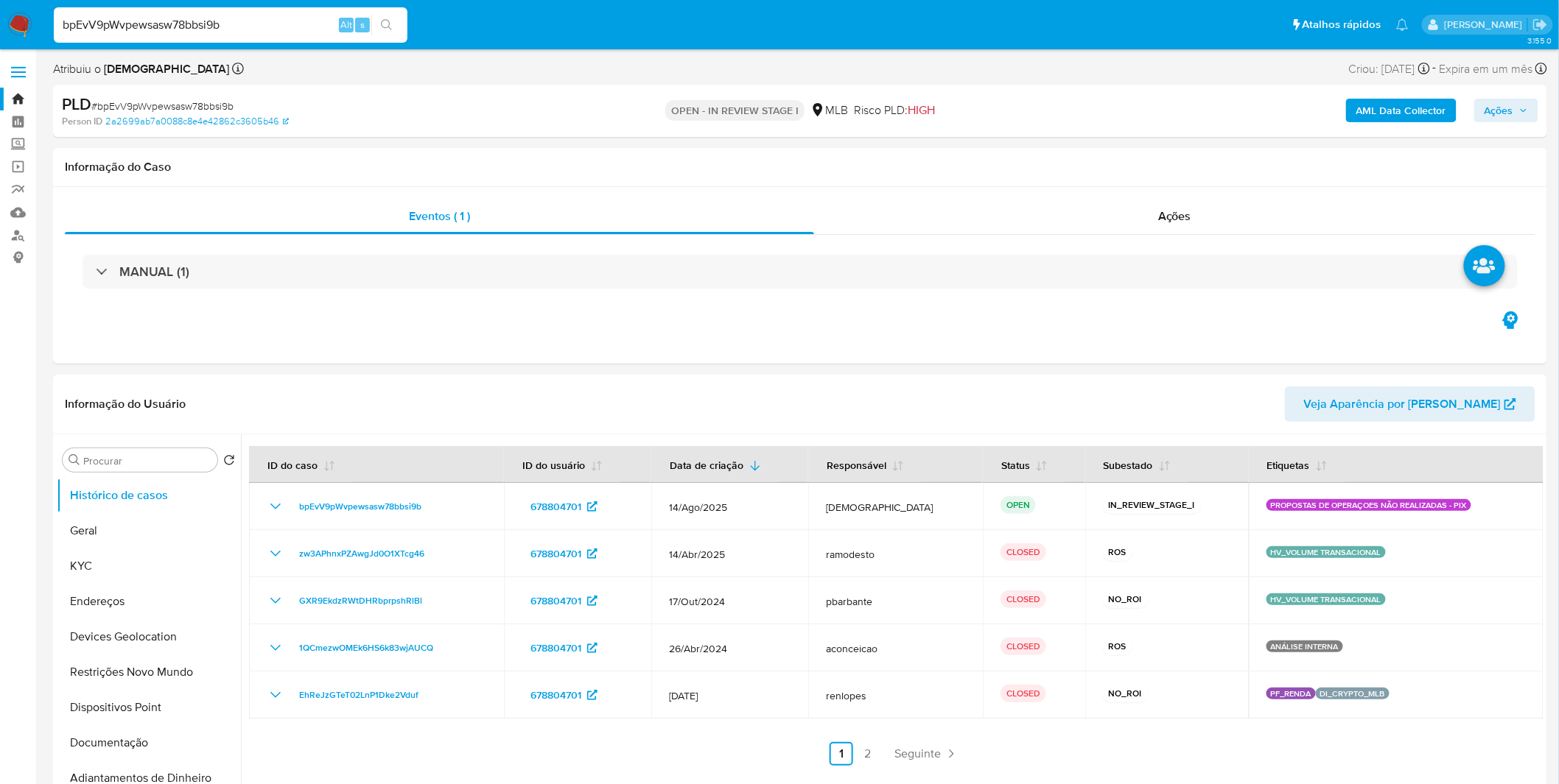
select select "10"
click at [150, 521] on button "Geral" at bounding box center [142, 531] width 172 height 35
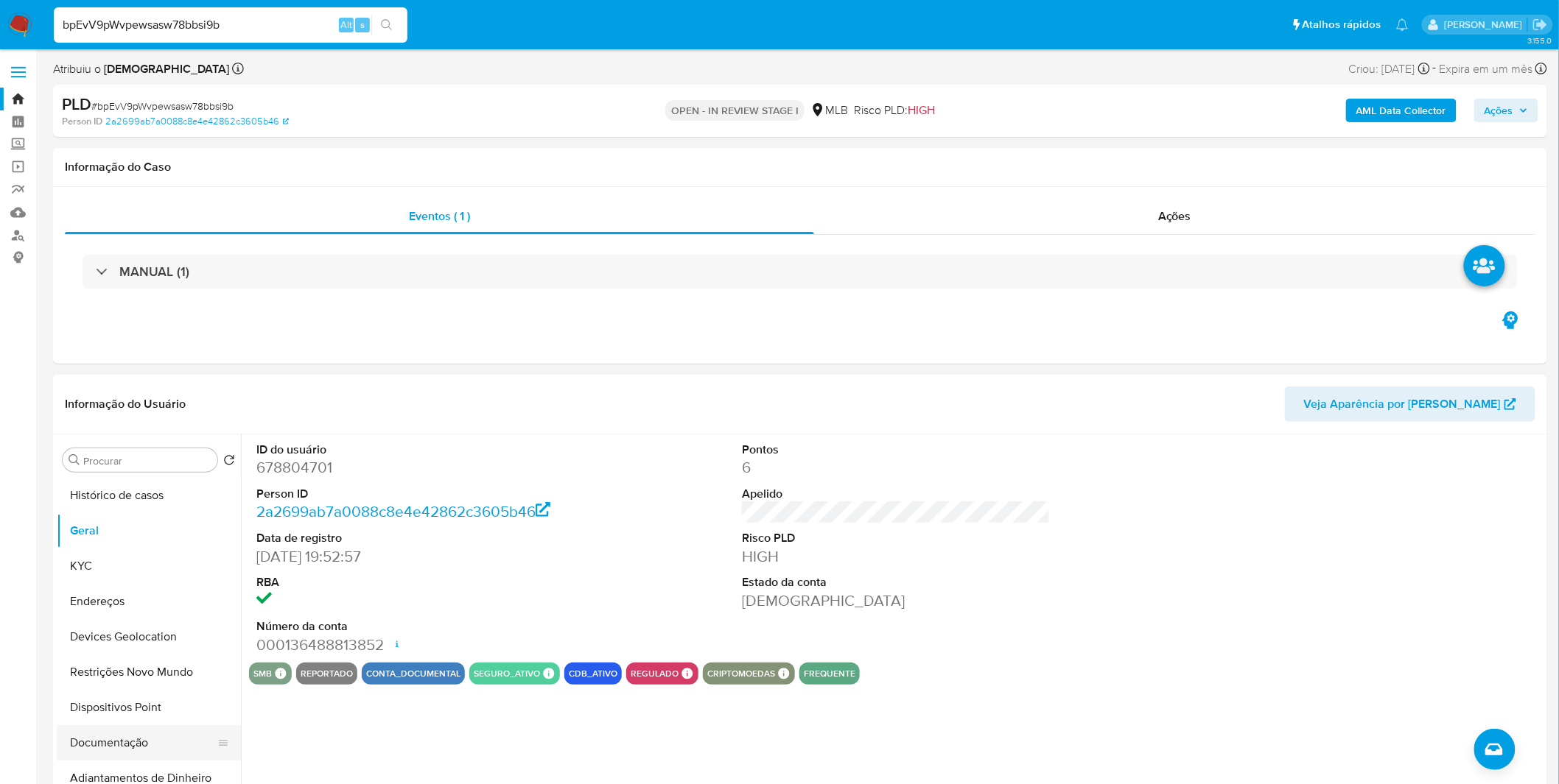
click at [149, 731] on button "Documentação" at bounding box center [142, 742] width 172 height 35
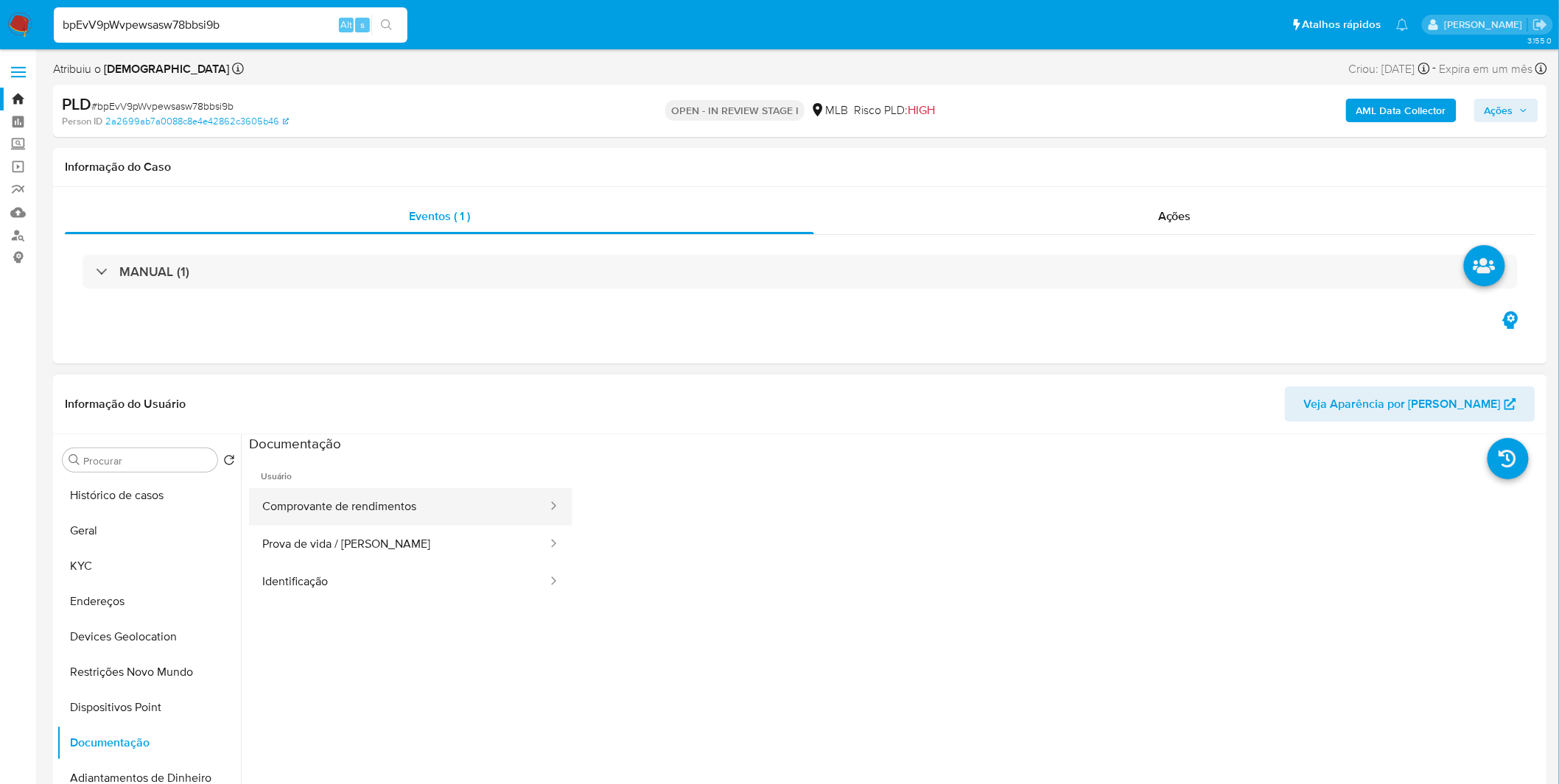
click at [301, 506] on button "Comprovante de rendimentos" at bounding box center [399, 507] width 300 height 38
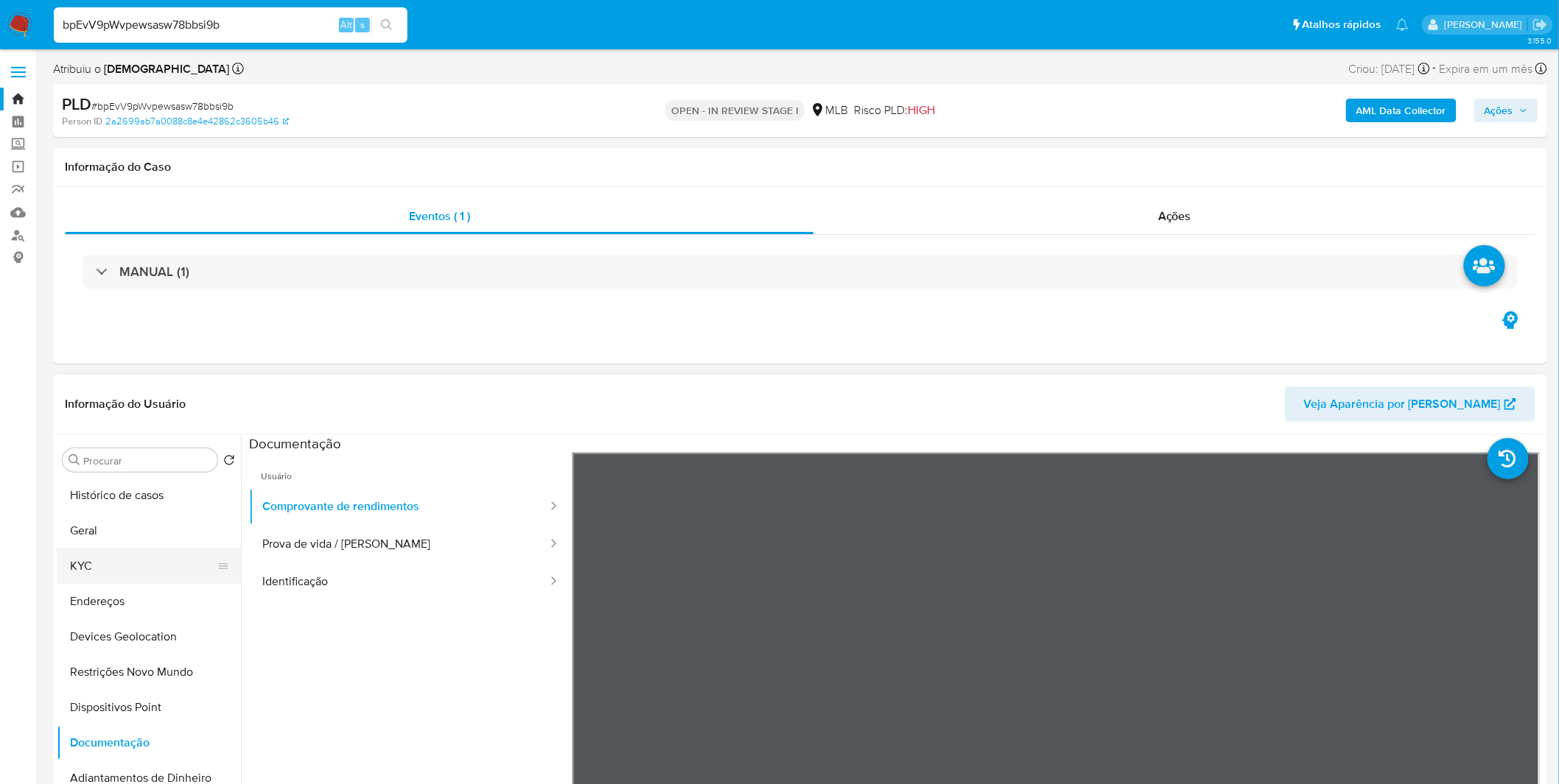
click at [132, 572] on button "KYC" at bounding box center [142, 566] width 172 height 35
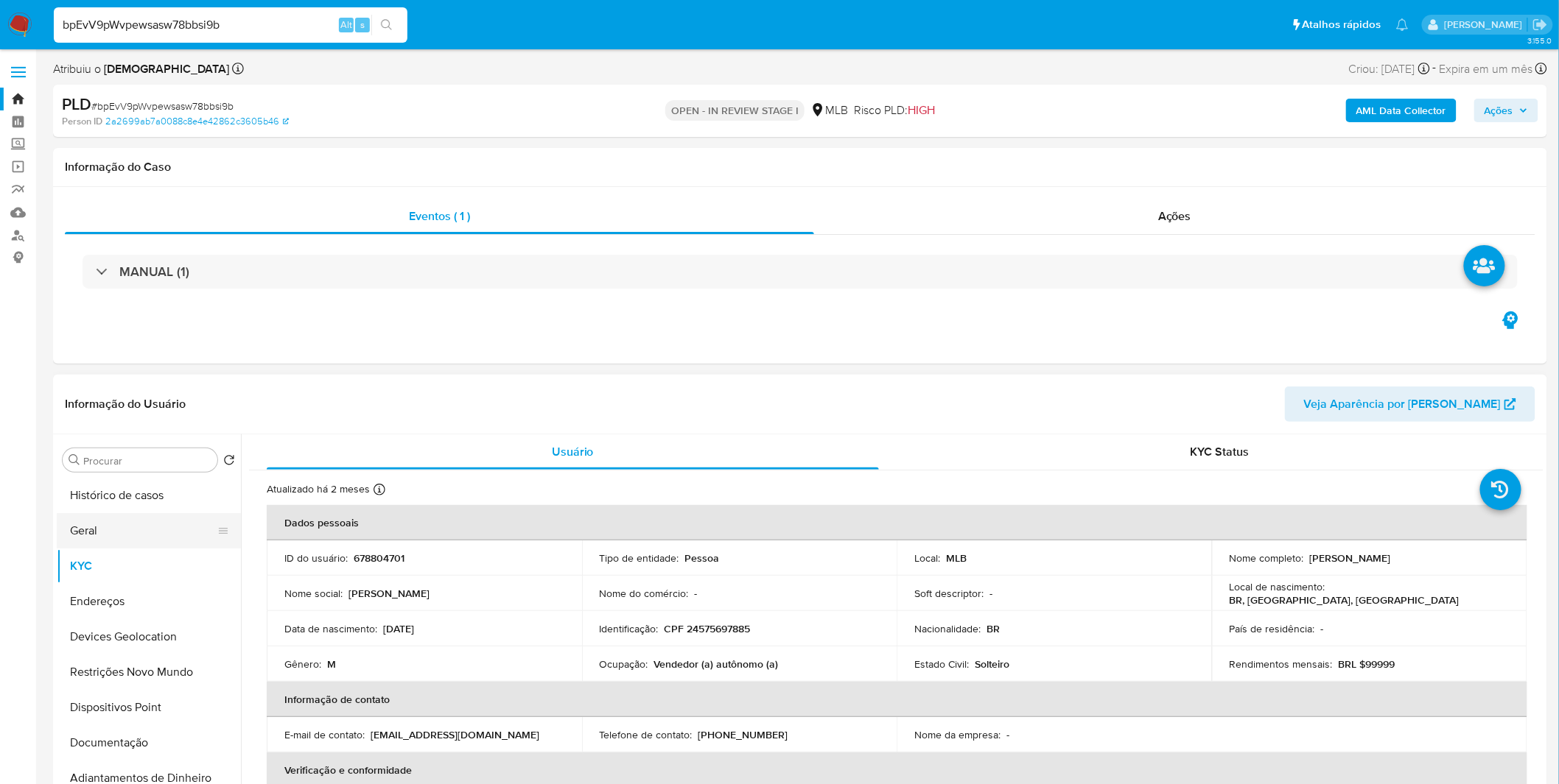
click at [116, 537] on button "Geral" at bounding box center [142, 531] width 172 height 35
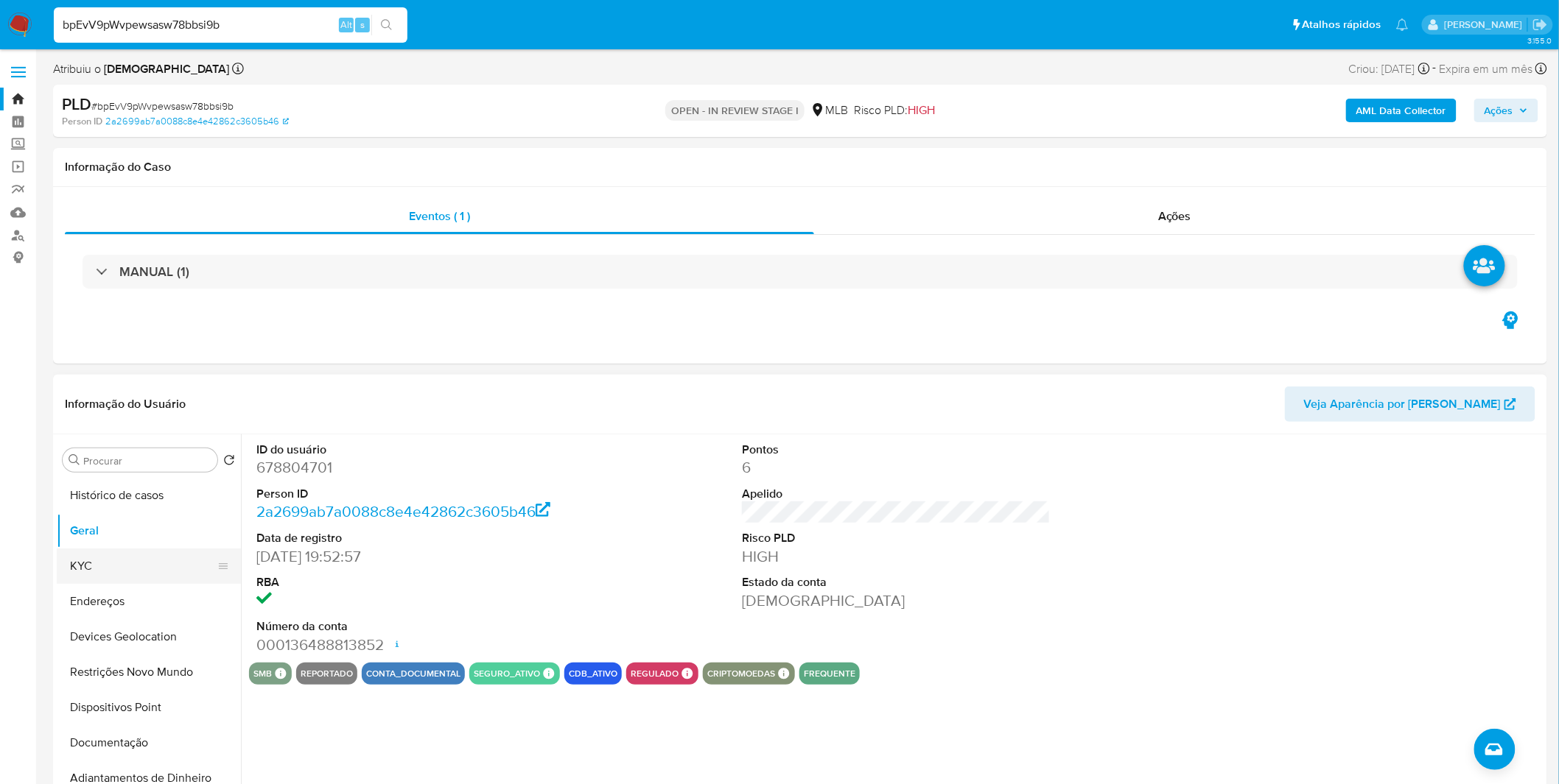
click at [120, 563] on button "KYC" at bounding box center [142, 566] width 172 height 35
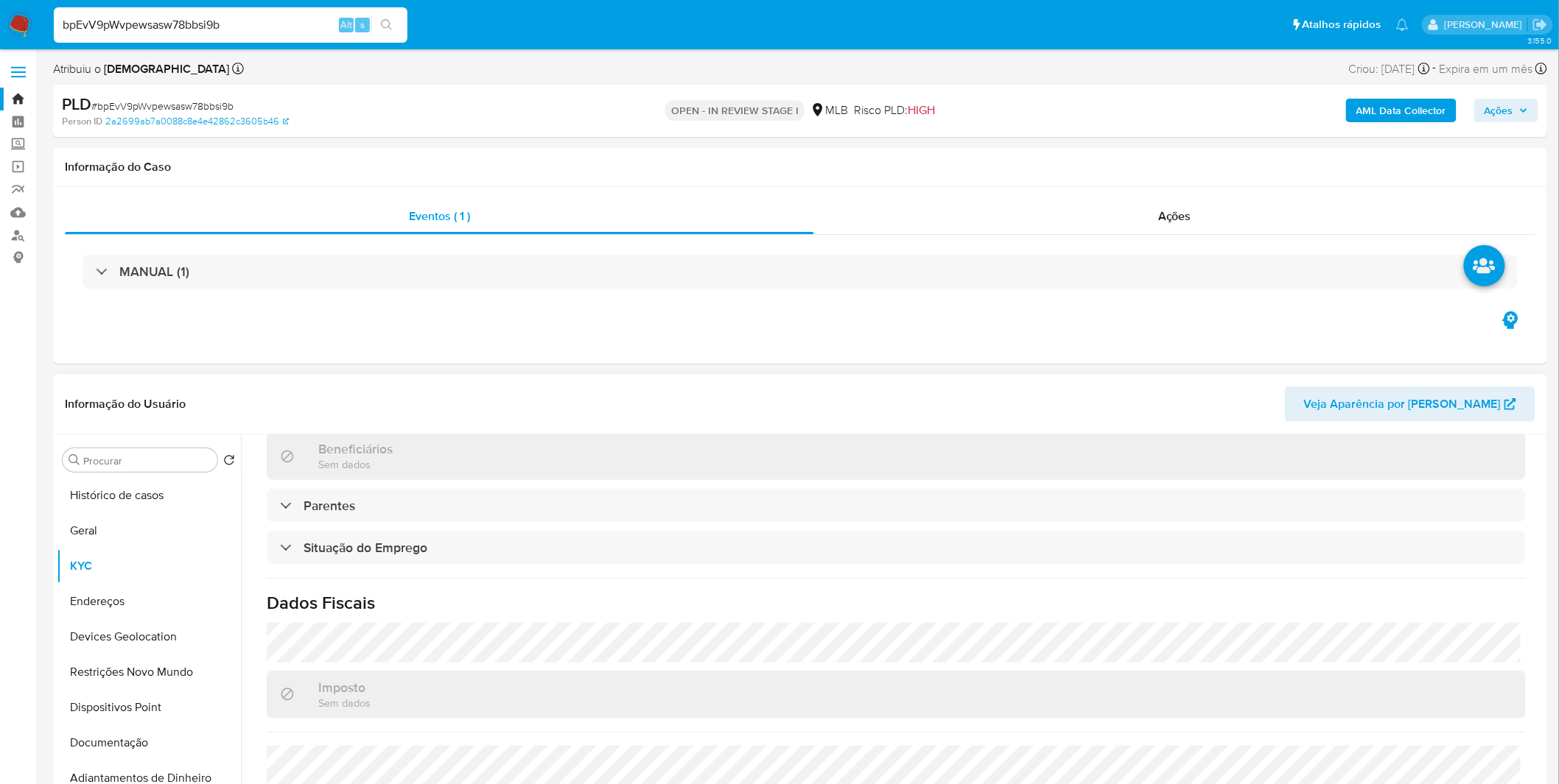
scroll to position [612, 0]
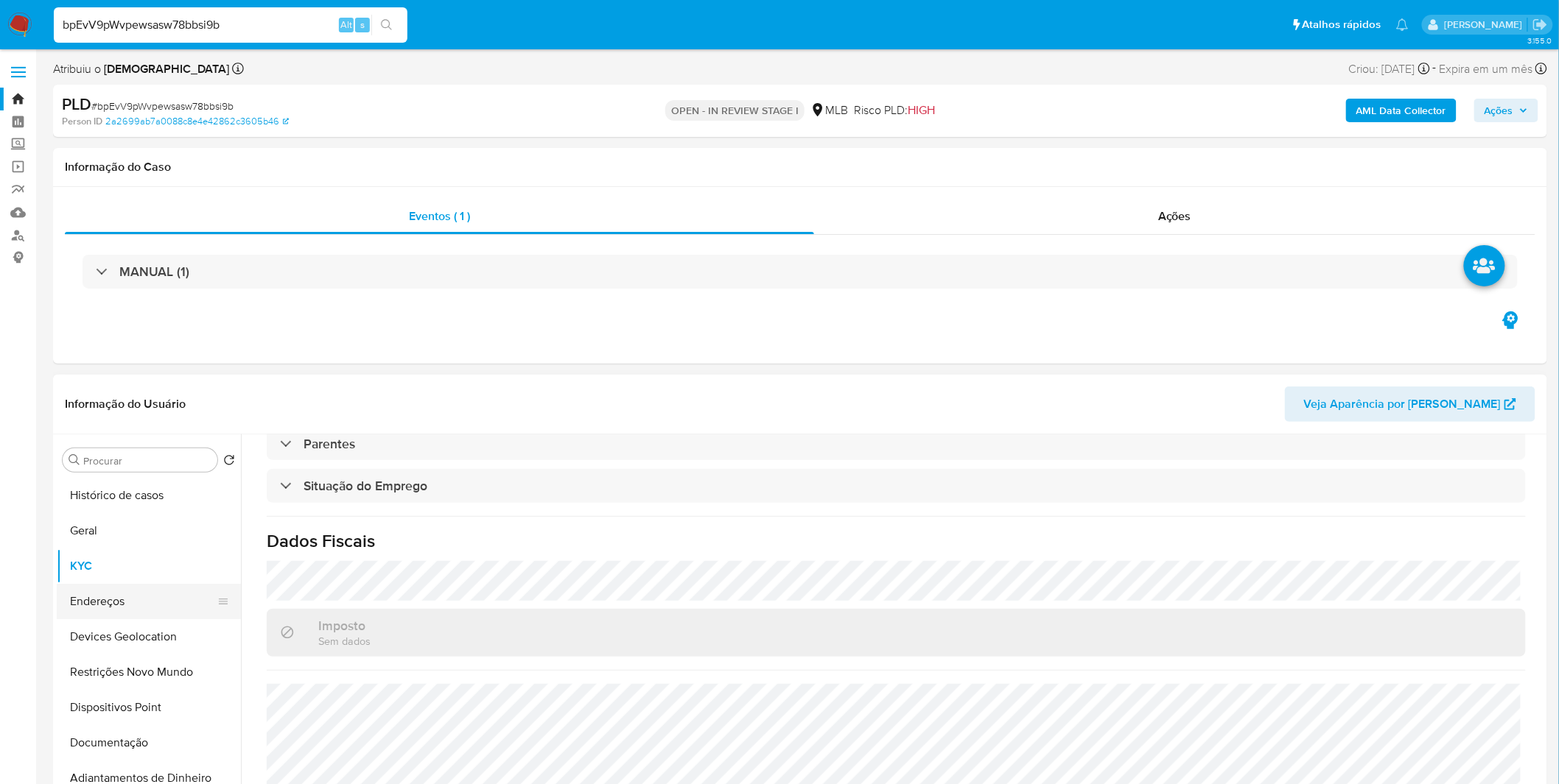
click at [89, 603] on button "Endereços" at bounding box center [142, 601] width 172 height 35
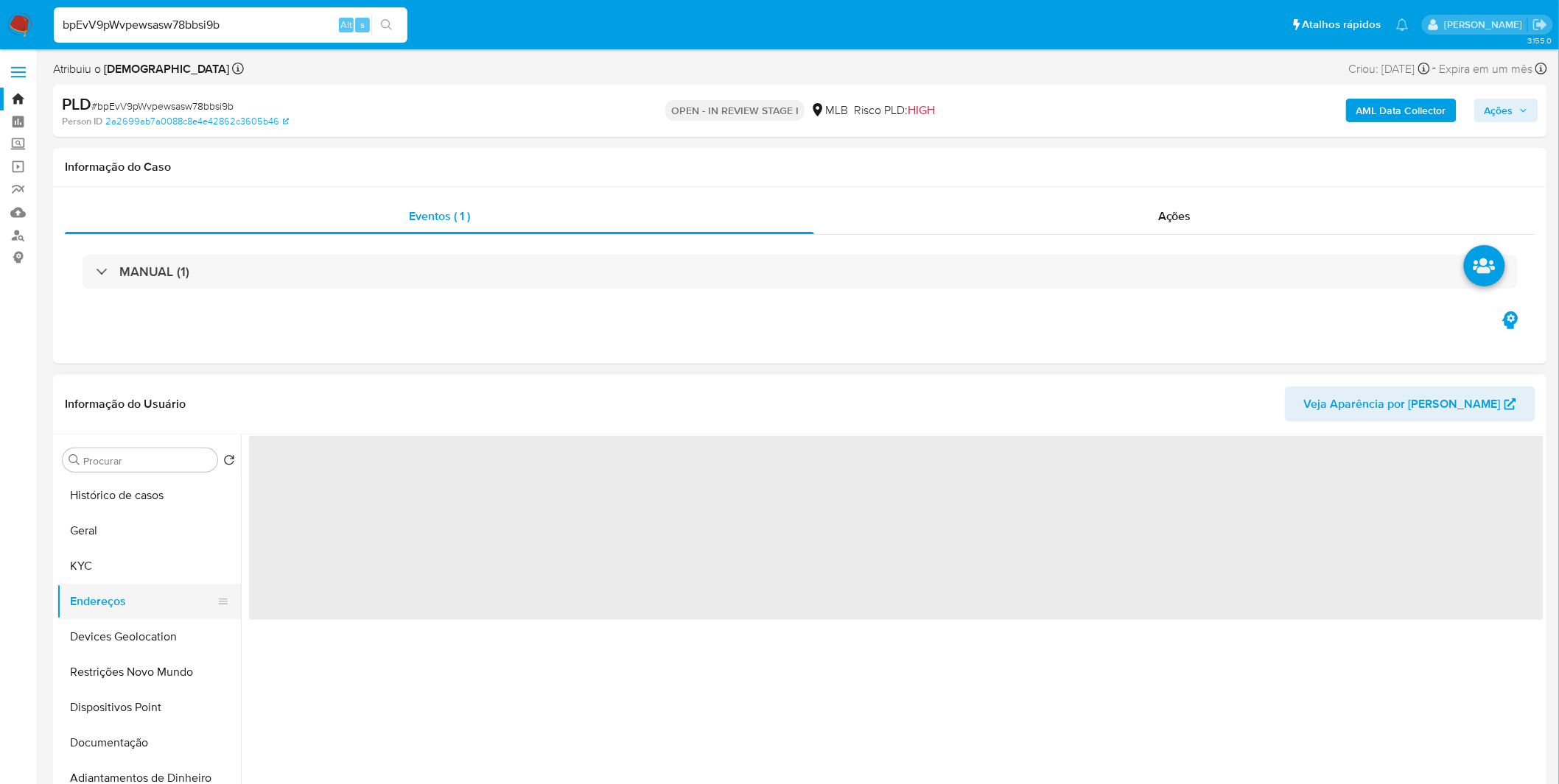
scroll to position [0, 0]
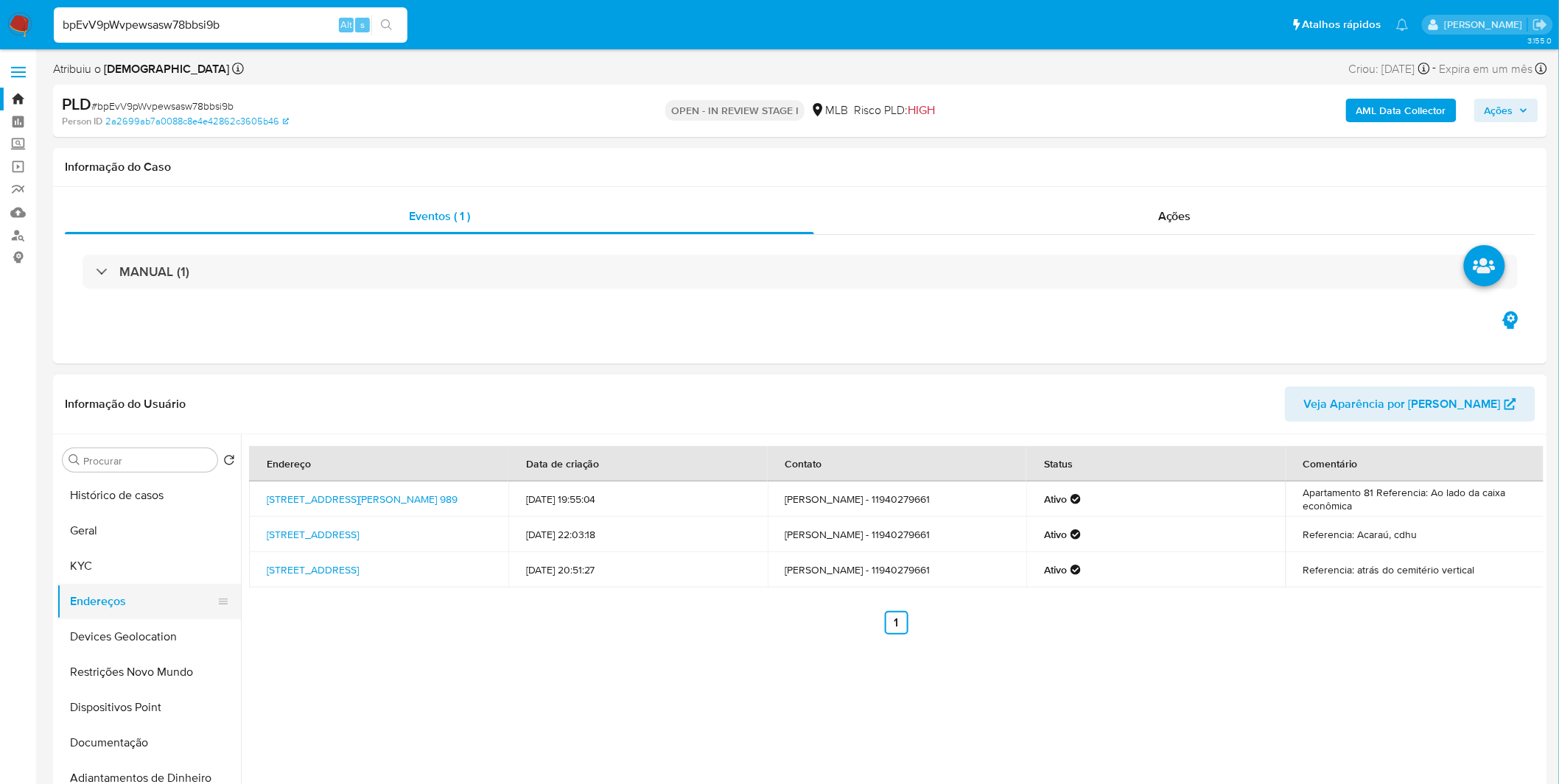
click at [111, 615] on button "Endereços" at bounding box center [142, 601] width 172 height 35
click at [108, 624] on button "Devices Geolocation" at bounding box center [142, 636] width 172 height 35
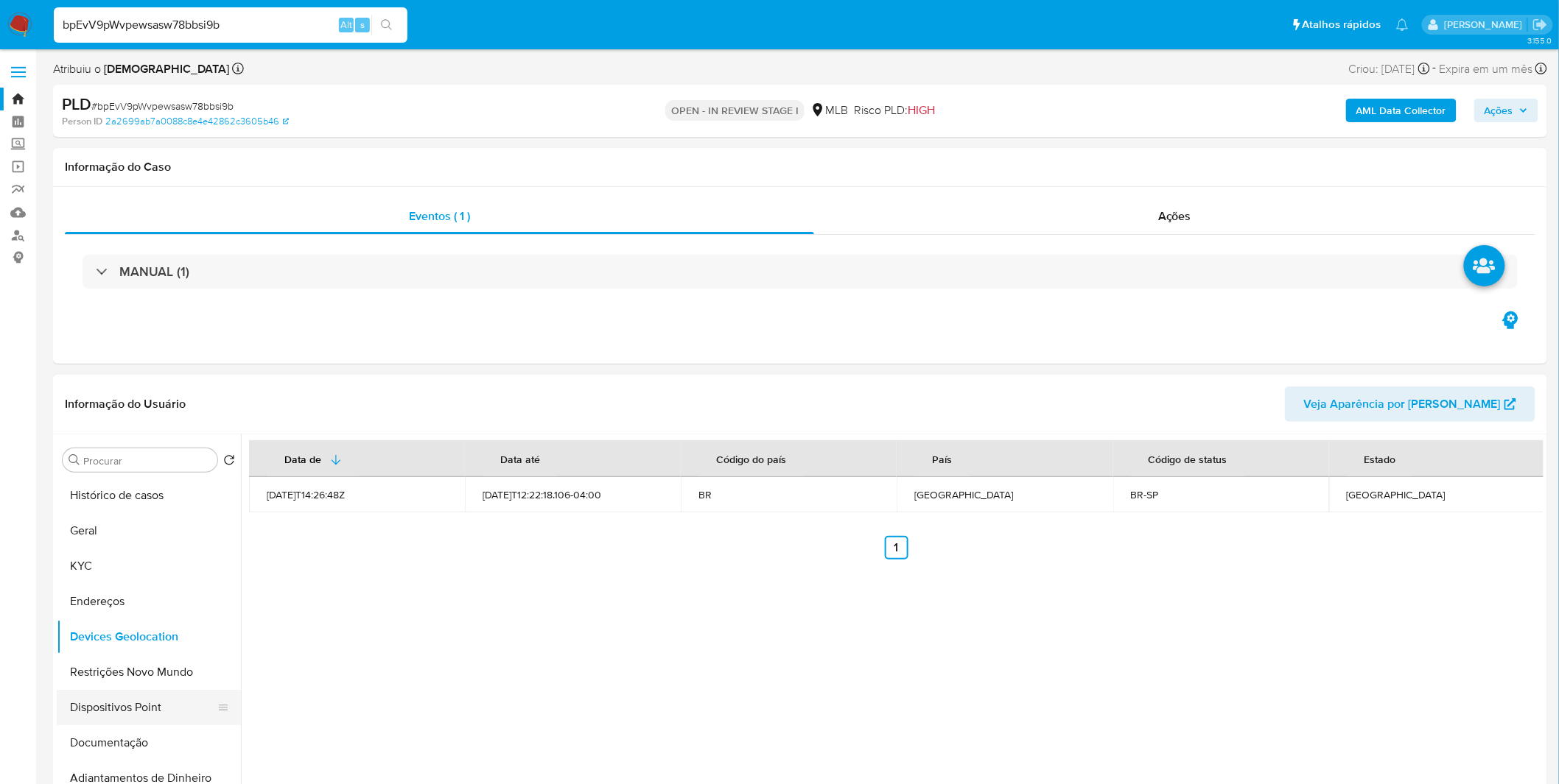
click at [144, 690] on button "Dispositivos Point" at bounding box center [142, 707] width 172 height 35
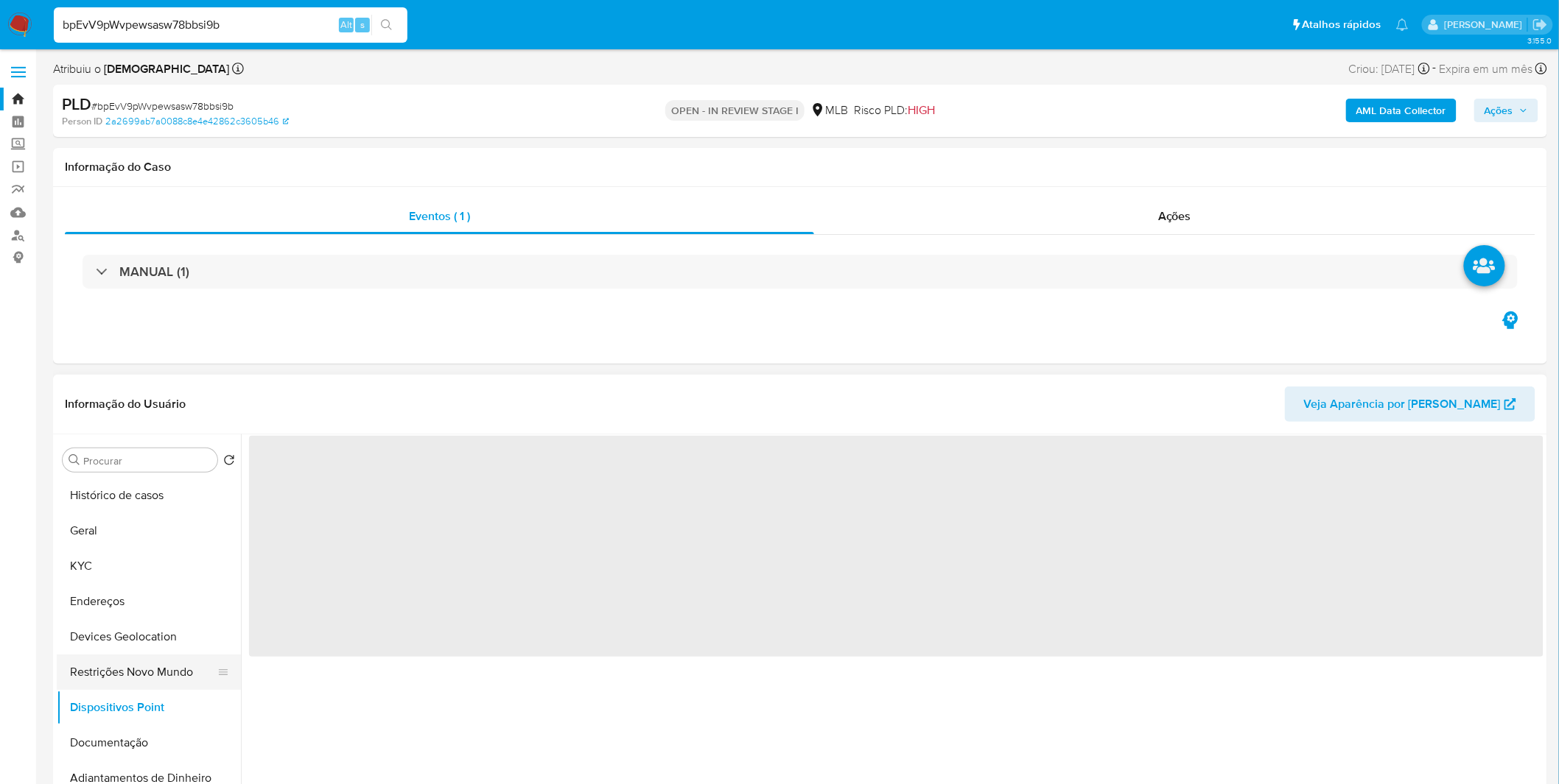
click at [144, 684] on button "Restrições Novo Mundo" at bounding box center [142, 672] width 172 height 35
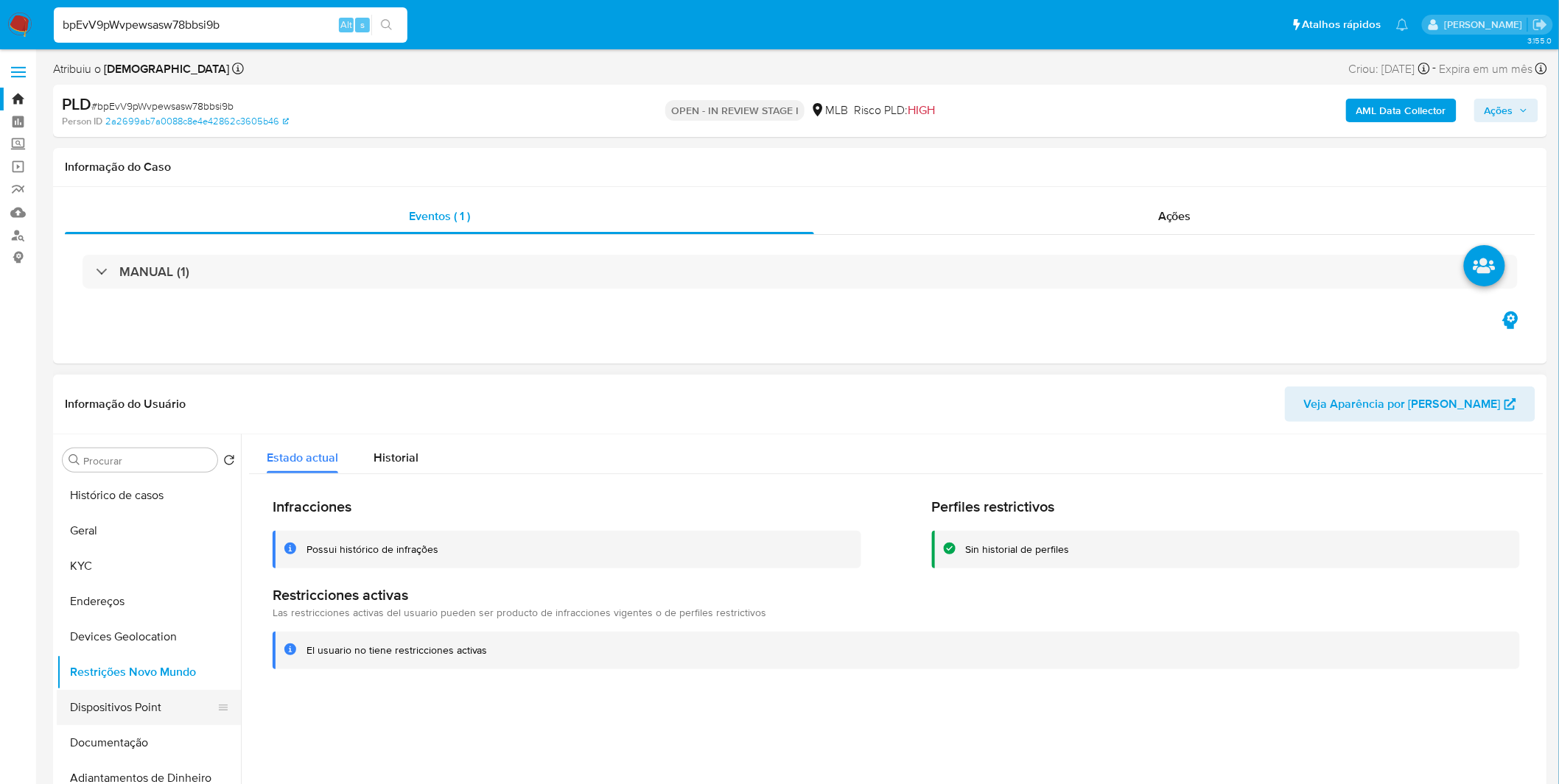
click at [110, 693] on button "Dispositivos Point" at bounding box center [142, 707] width 172 height 35
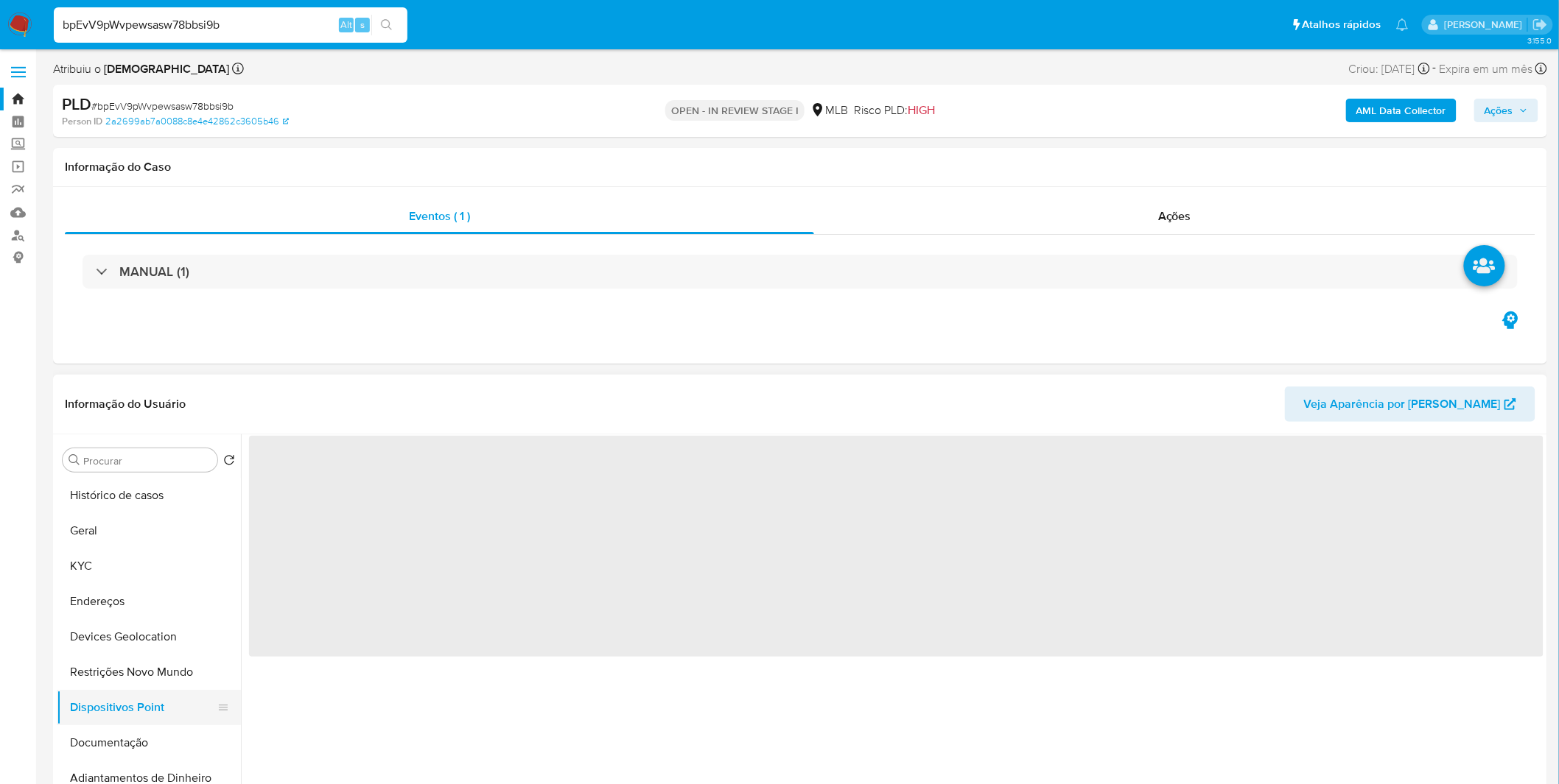
drag, startPoint x: 110, startPoint y: 697, endPoint x: 138, endPoint y: 723, distance: 38.2
click at [123, 715] on button "Dispositivos Point" at bounding box center [142, 707] width 172 height 35
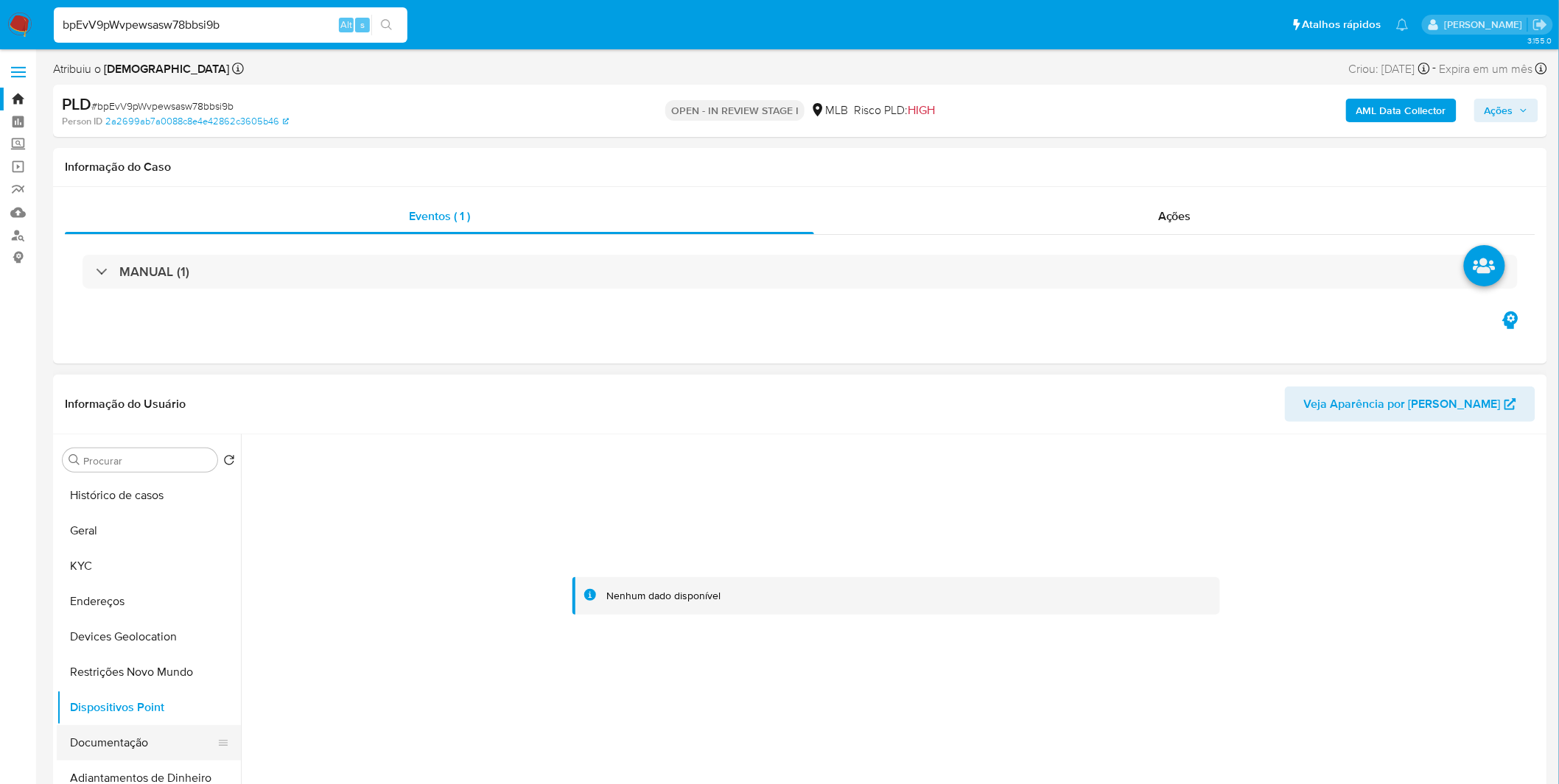
click at [148, 741] on button "Documentação" at bounding box center [142, 742] width 172 height 35
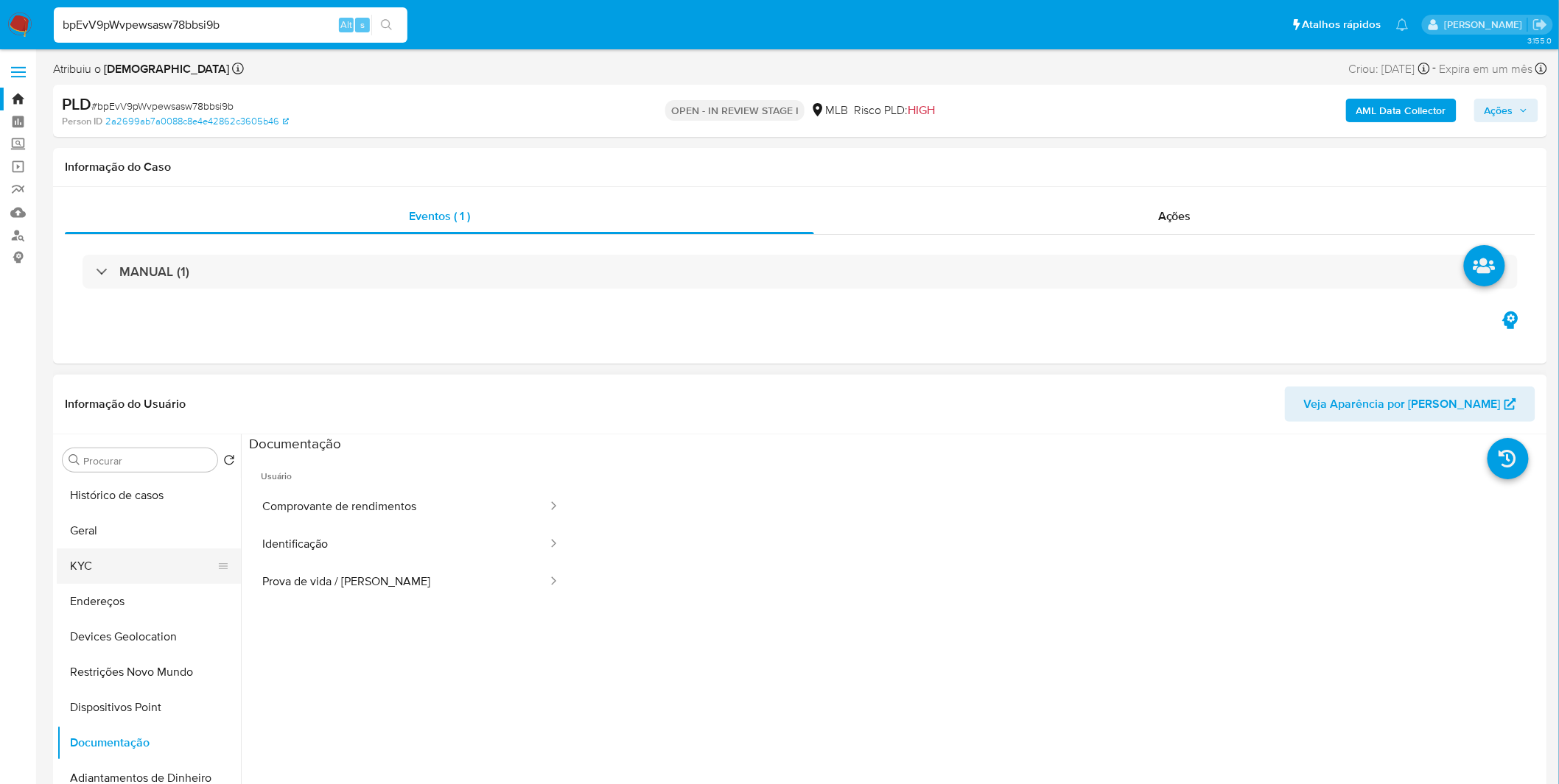
drag, startPoint x: 125, startPoint y: 543, endPoint x: 125, endPoint y: 568, distance: 25.0
click at [125, 543] on button "Geral" at bounding box center [148, 531] width 184 height 35
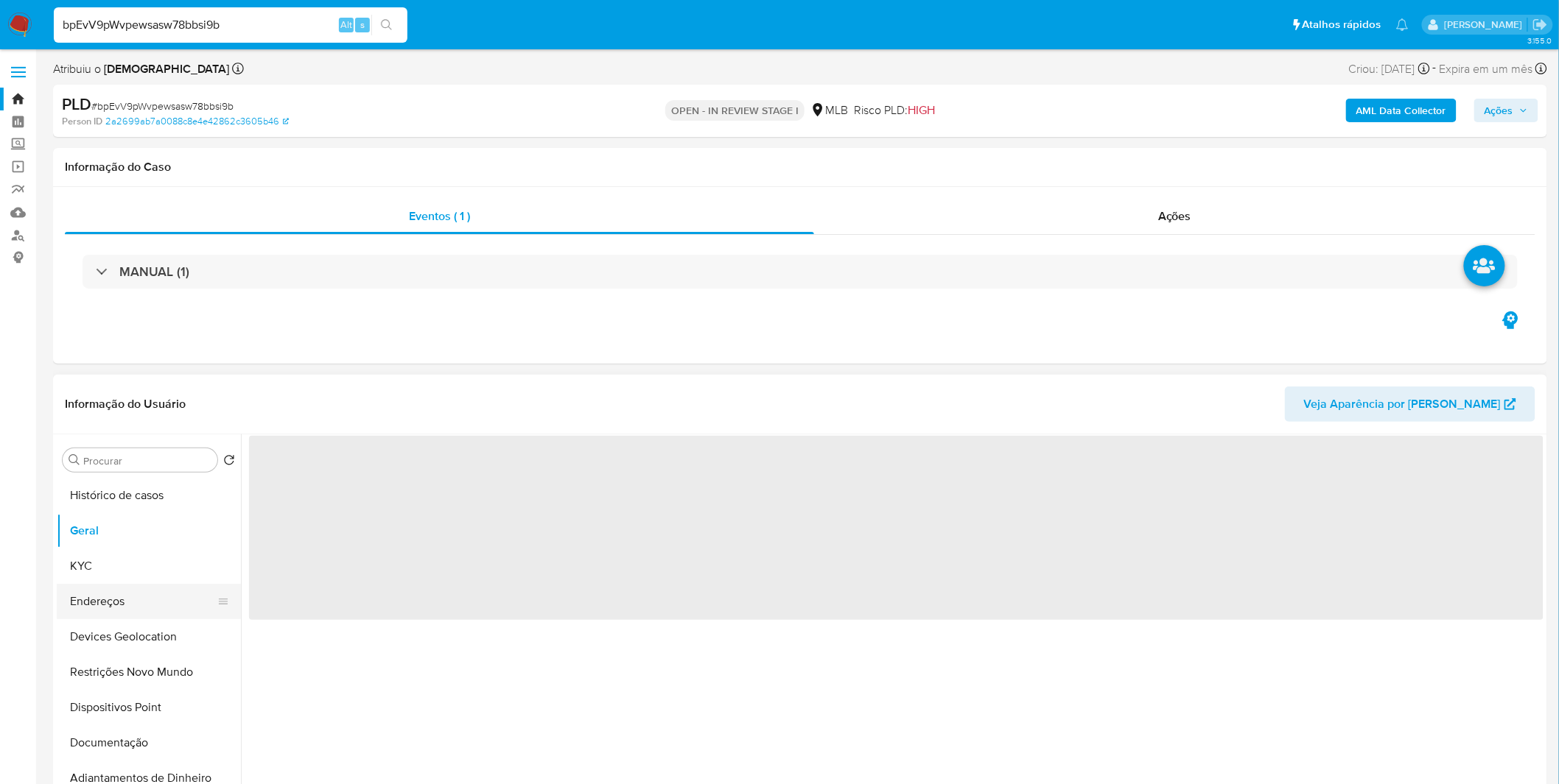
click at [125, 594] on button "Endereços" at bounding box center [142, 601] width 172 height 35
click at [130, 570] on button "KYC" at bounding box center [142, 566] width 172 height 35
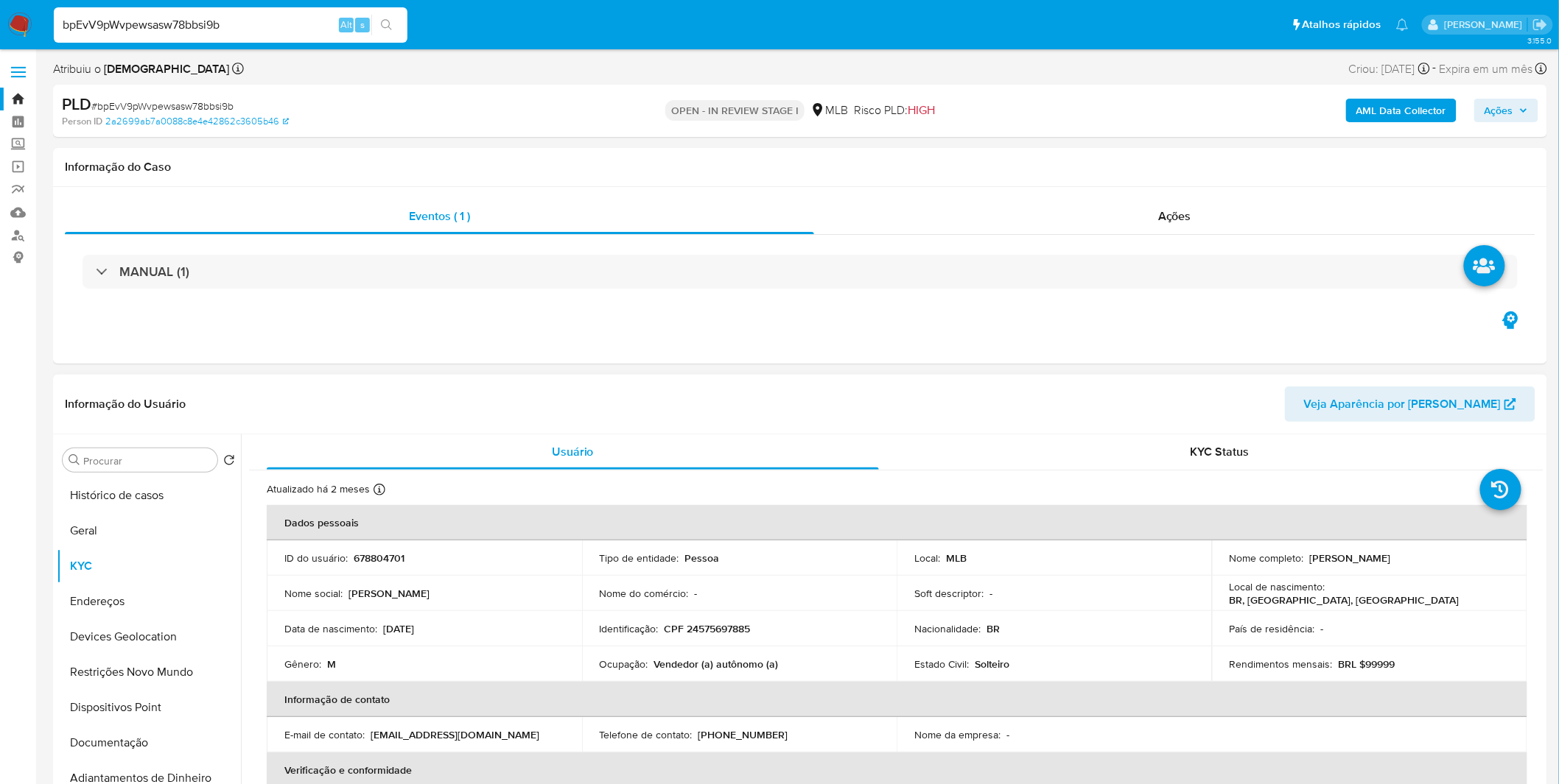
click at [710, 622] on p "CPF 24575697885" at bounding box center [708, 629] width 87 height 13
copy p "24575697885"
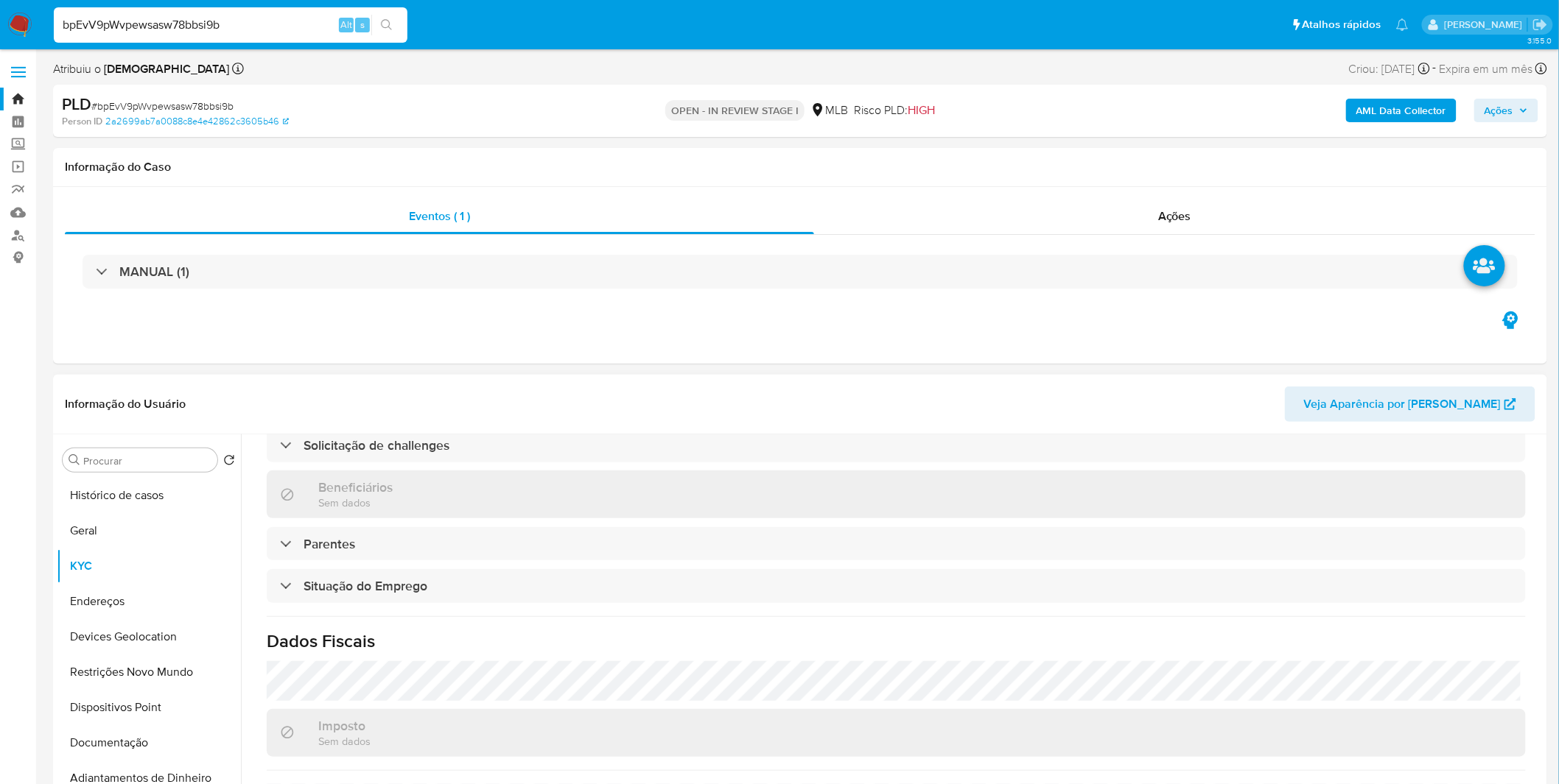
scroll to position [612, 0]
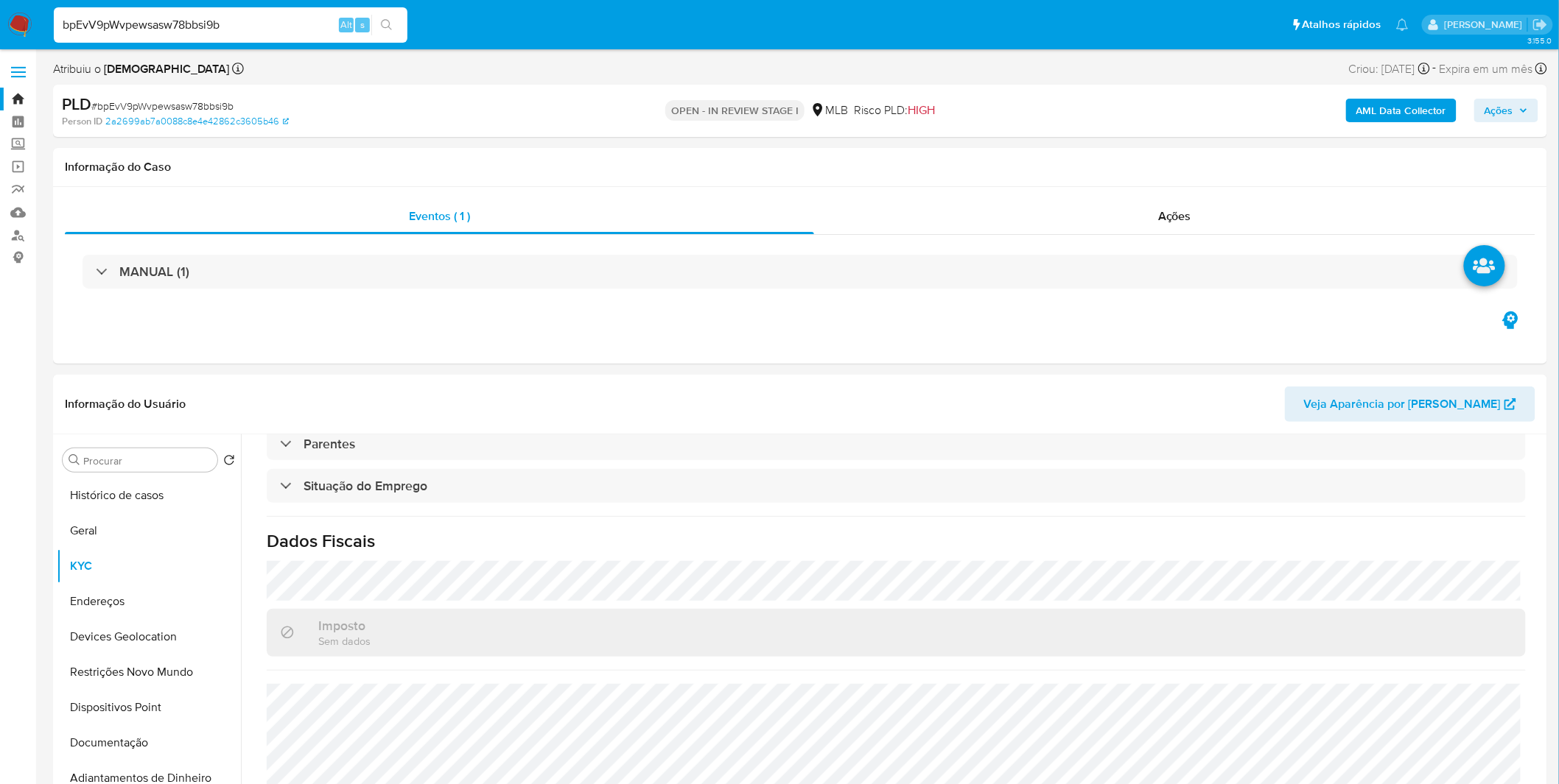
click at [119, 33] on input "bpEvV9pWvpewsasw78bbsi9b" at bounding box center [230, 24] width 354 height 19
paste input "ZpGp4RquFNJmQyn4yTwQiLzX"
type input "ZpGp4RquFNJmQyn4yTwQiLzX"
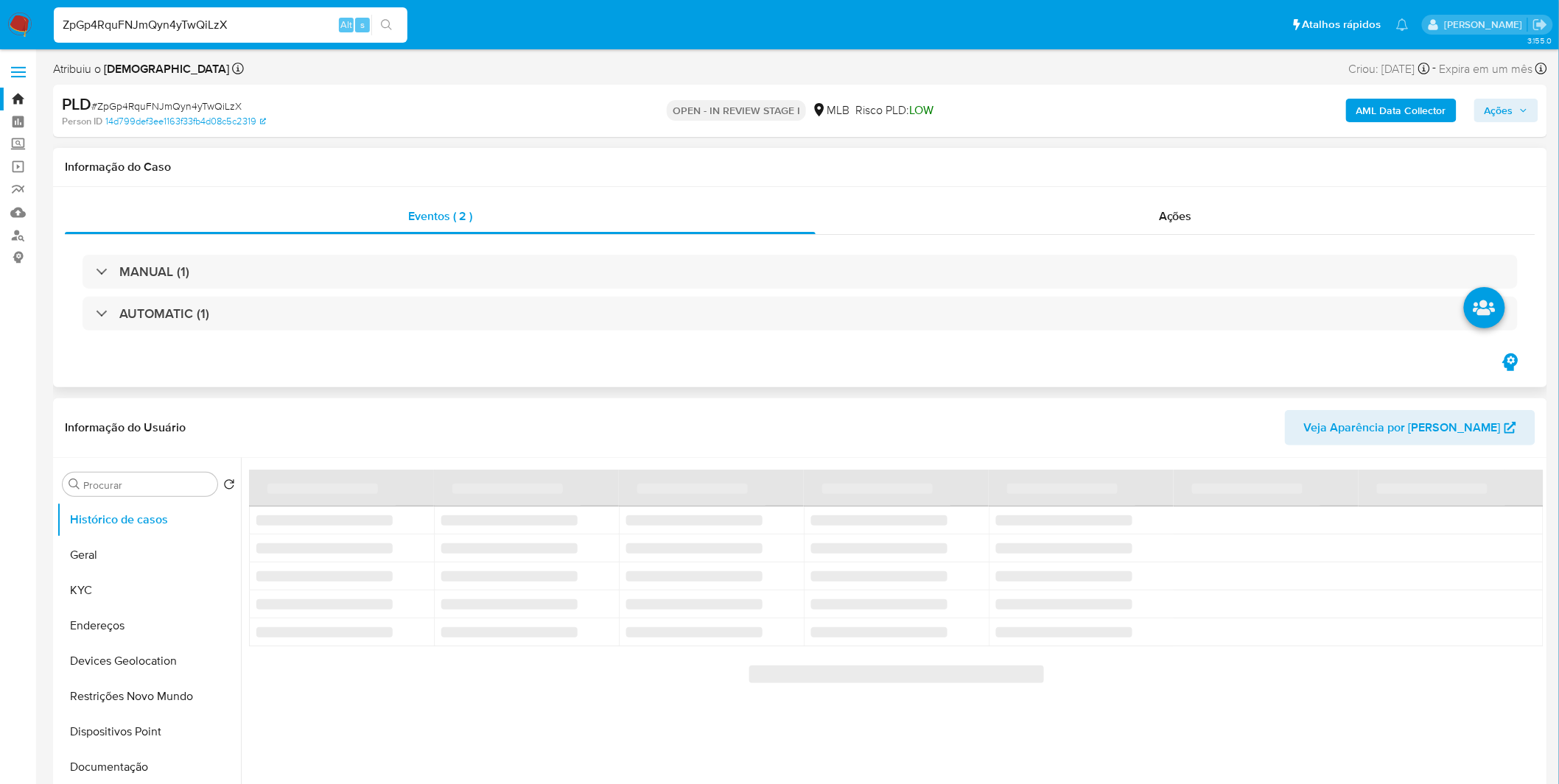
select select "10"
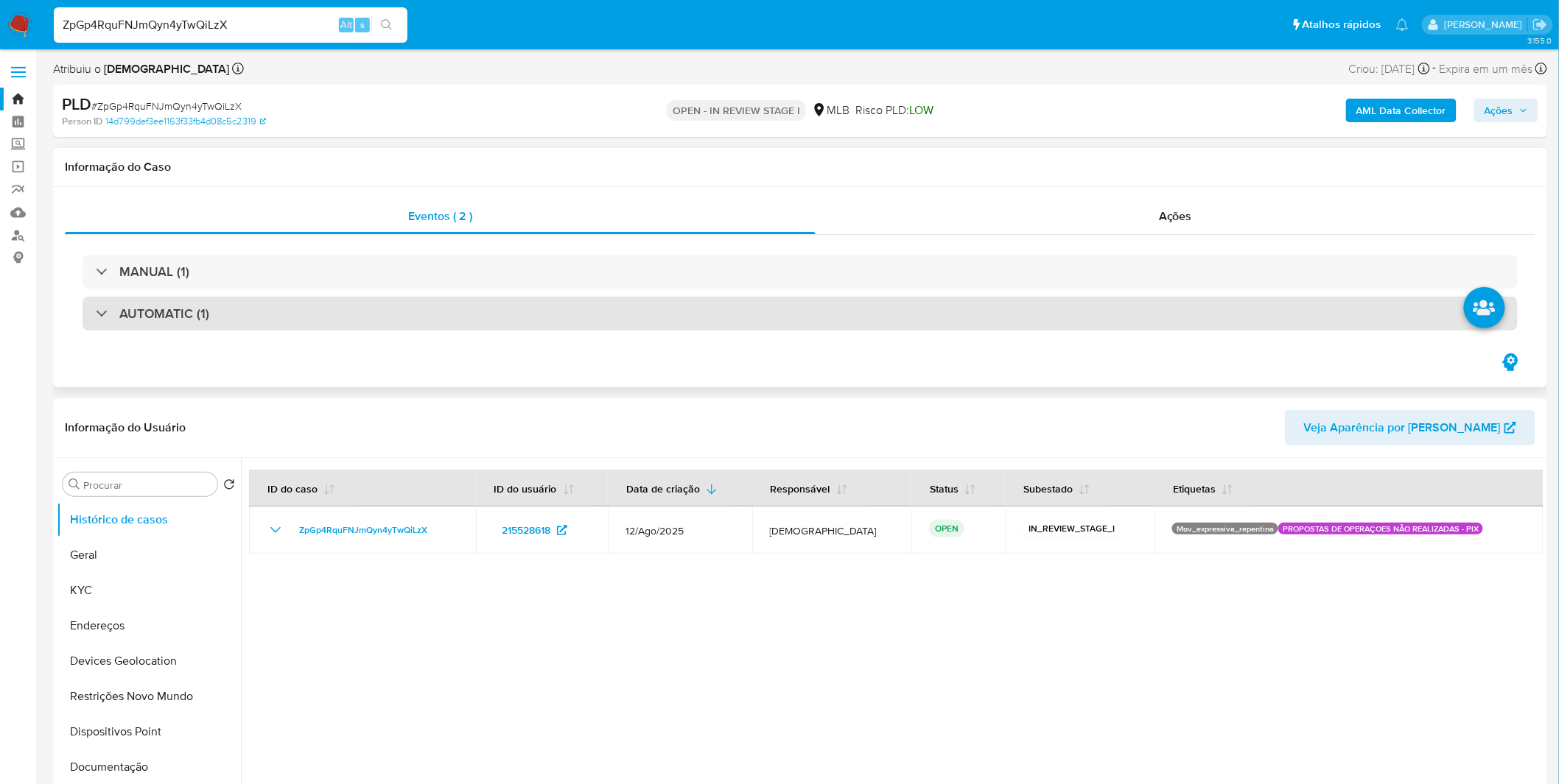
click at [248, 323] on div "AUTOMATIC (1)" at bounding box center [800, 313] width 1436 height 33
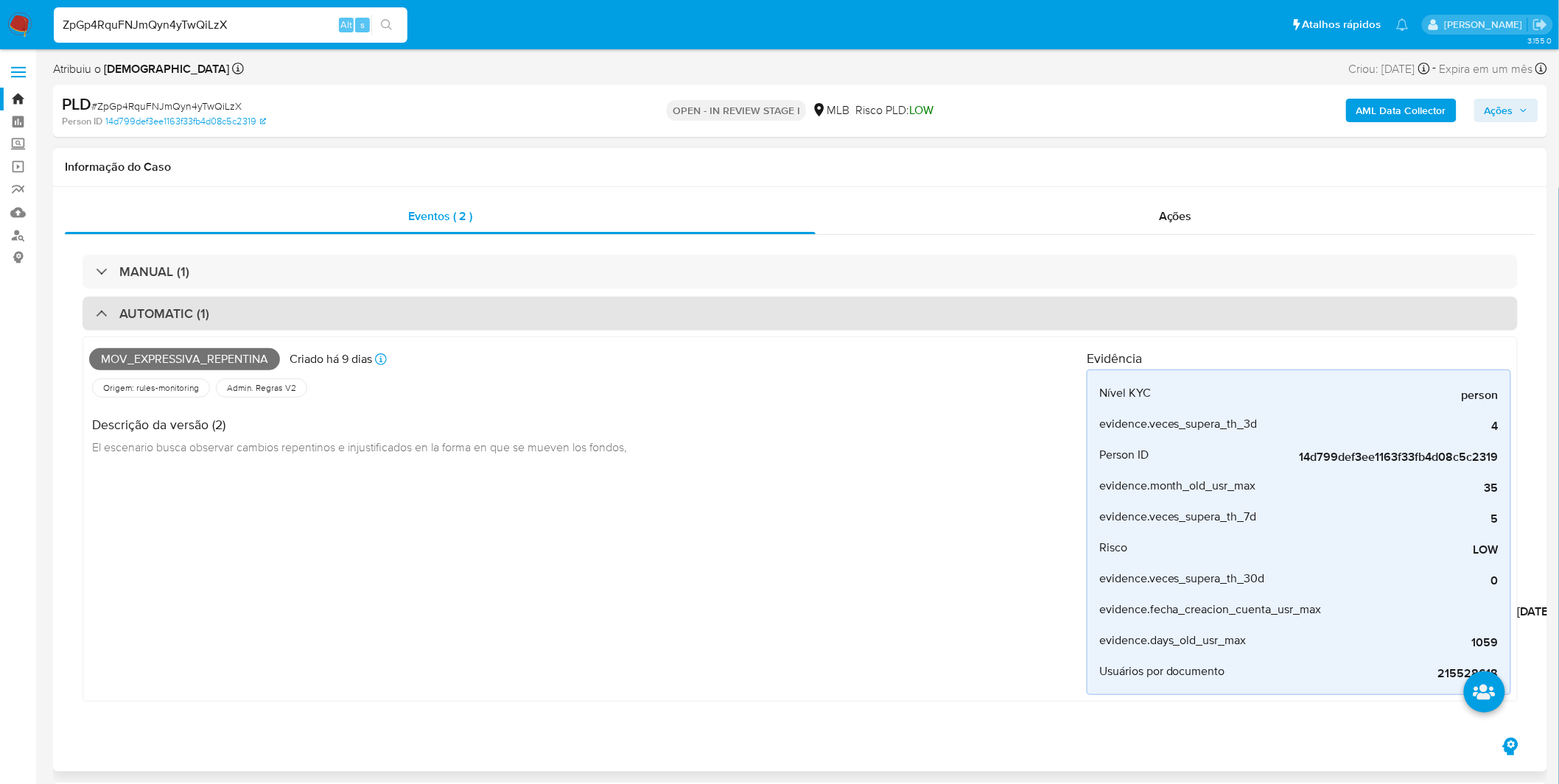
click at [248, 323] on div "AUTOMATIC (1)" at bounding box center [800, 313] width 1436 height 33
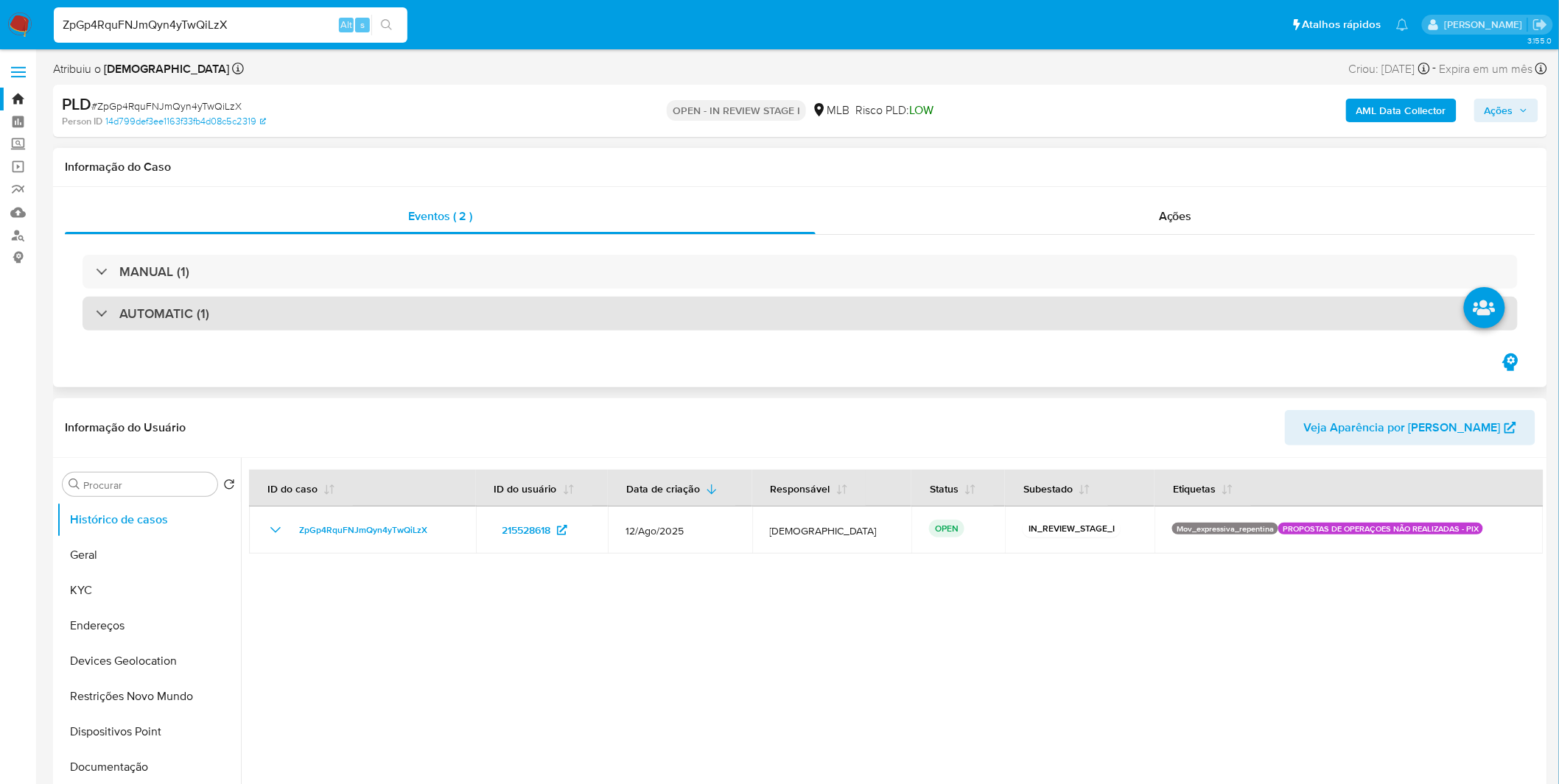
click at [231, 296] on div "AUTOMATIC (1)" at bounding box center [800, 313] width 1436 height 33
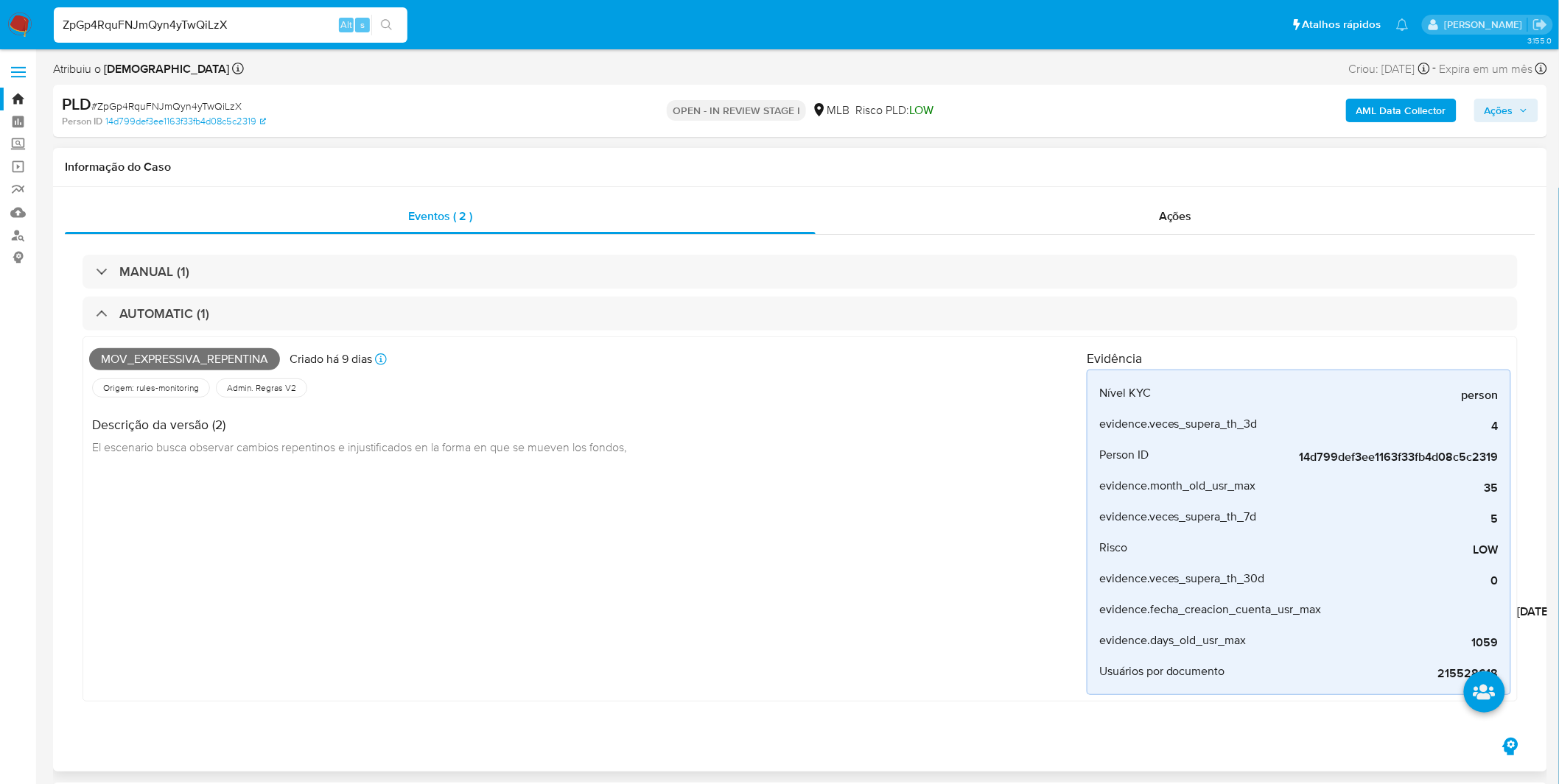
click at [239, 289] on div "MANUAL (1) AUTOMATIC (1) Mov_expressiva_repentina Criado há 9 dias Criado: 12/0…" at bounding box center [800, 485] width 1436 height 461
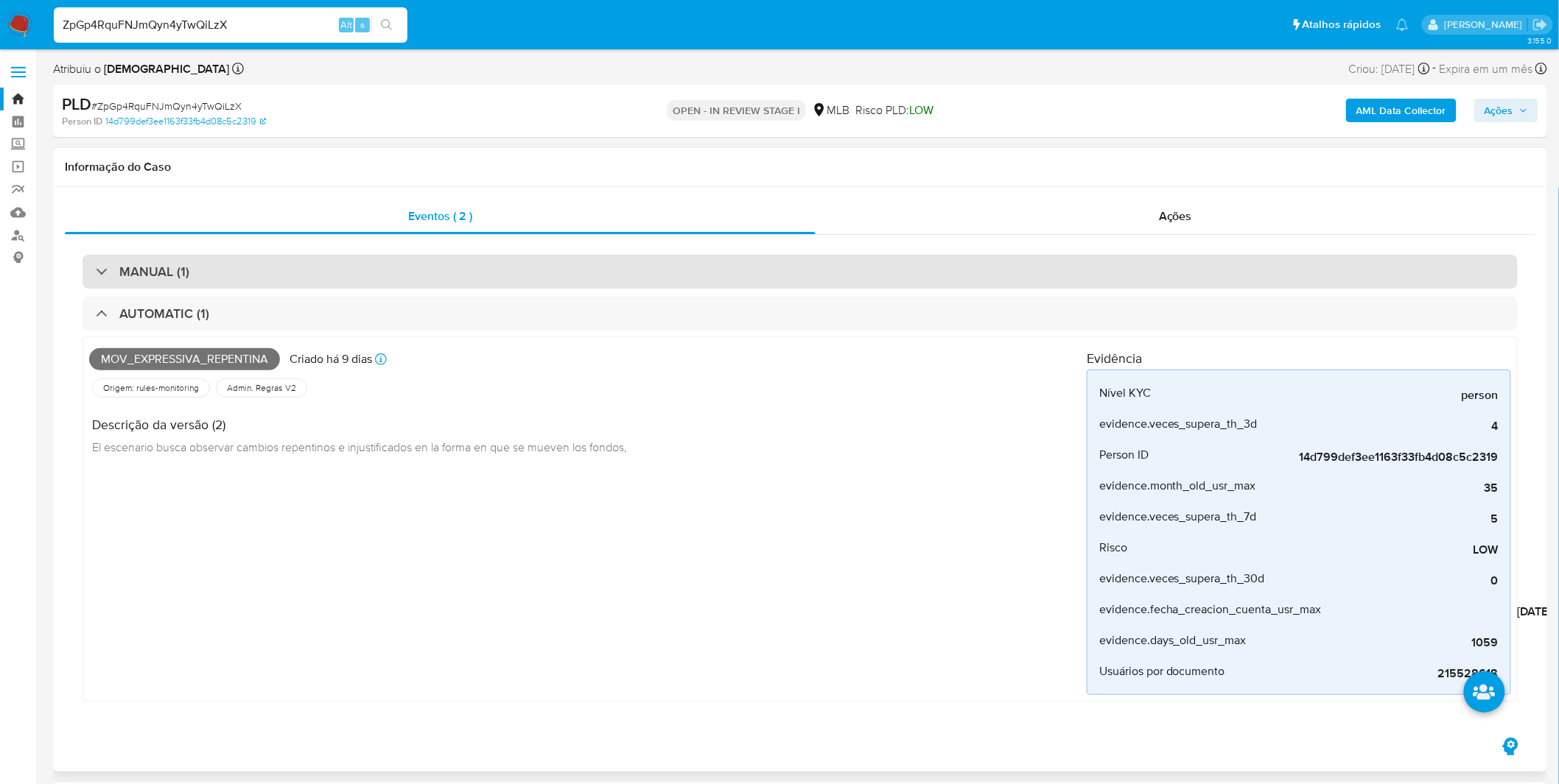
click at [245, 278] on div "MANUAL (1)" at bounding box center [800, 271] width 1436 height 33
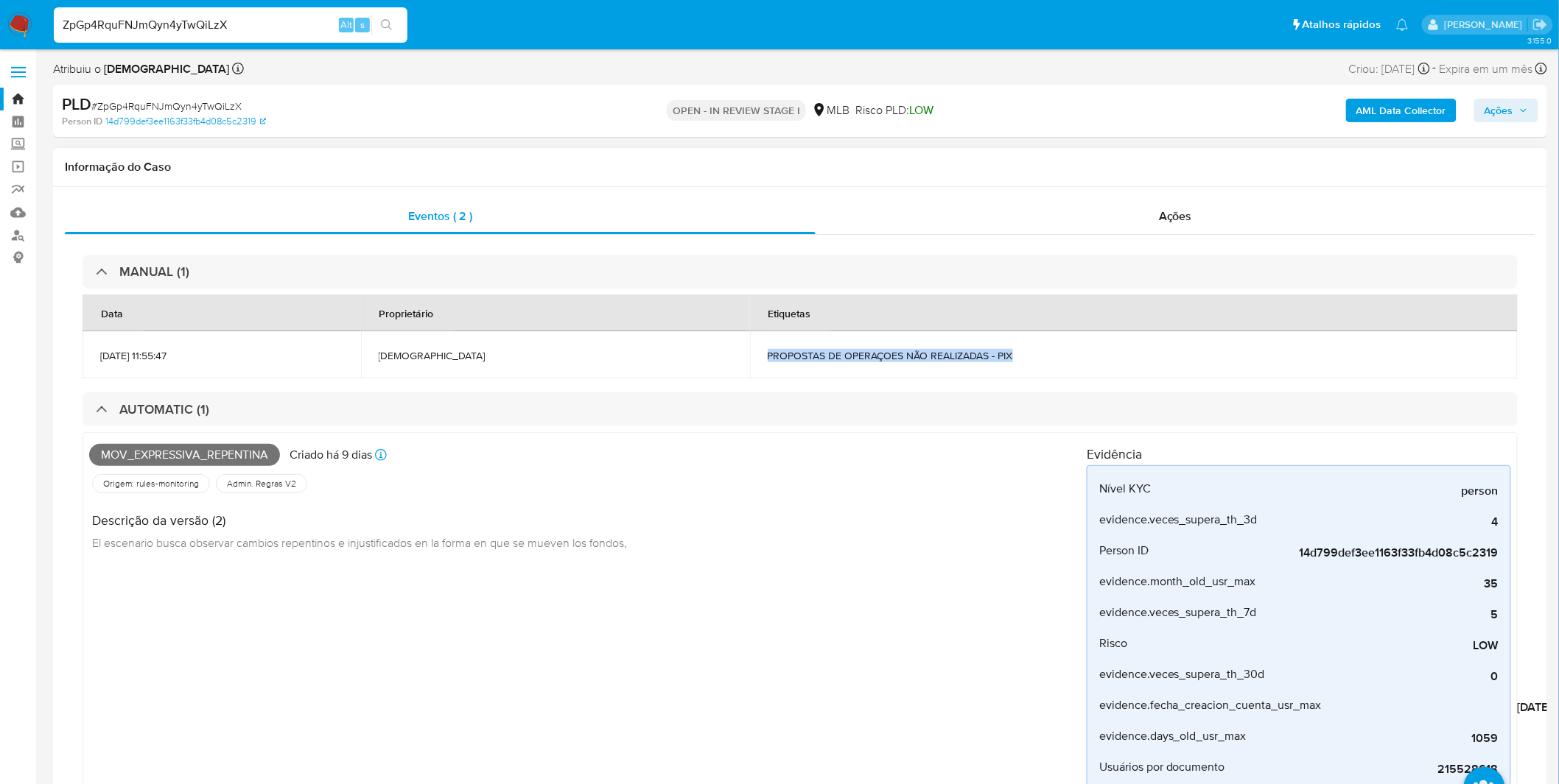
copy span "PROPOSTAS DE OPERAÇOES NÃO REALIZADAS - PIX"
drag, startPoint x: 941, startPoint y: 371, endPoint x: 727, endPoint y: 357, distance: 214.5
click at [750, 357] on td "PROPOSTAS DE OPERAÇOES NÃO REALIZADAS - PIX" at bounding box center [1134, 355] width 768 height 47
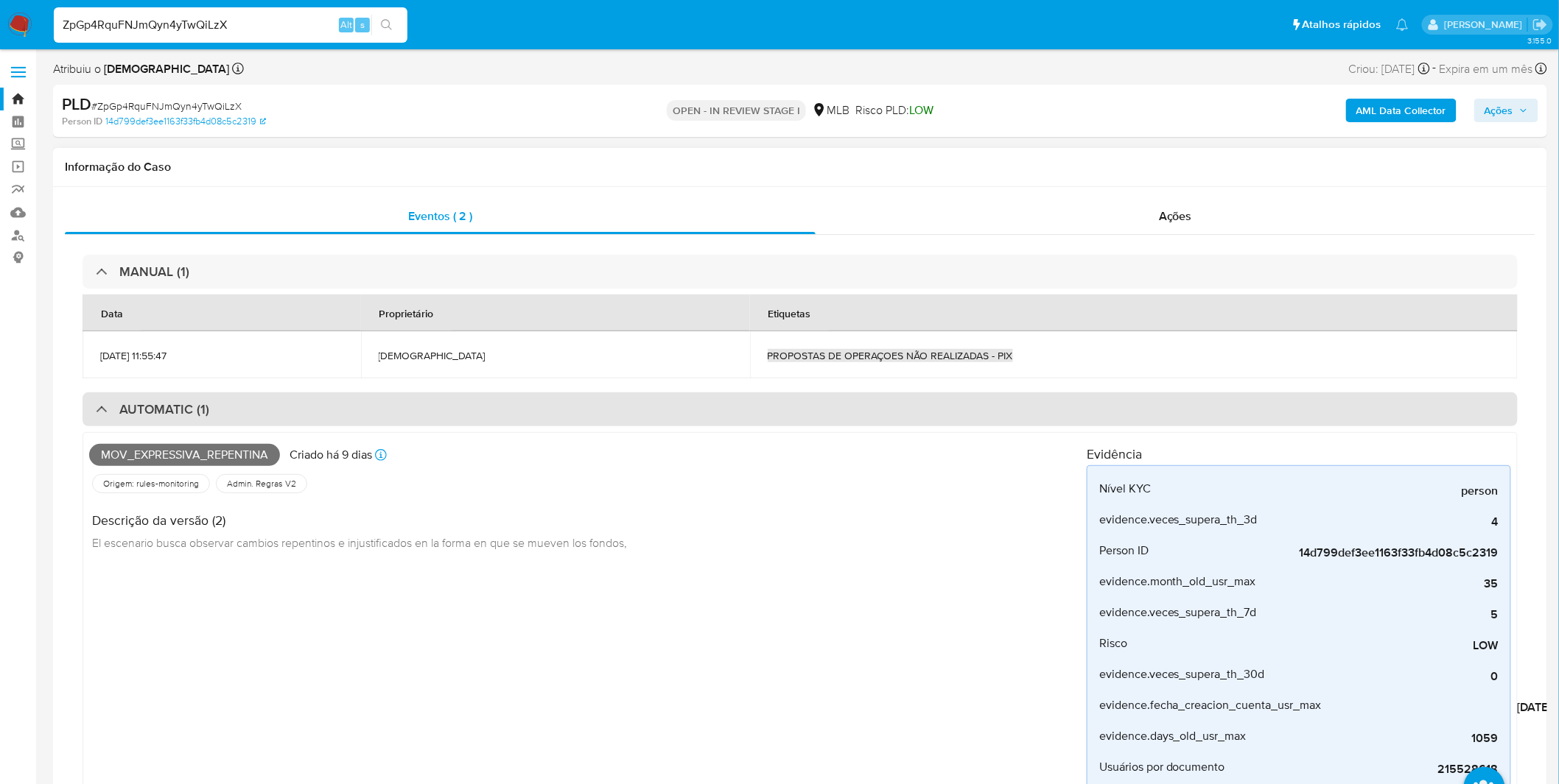
click at [96, 408] on div at bounding box center [96, 408] width 0 height 0
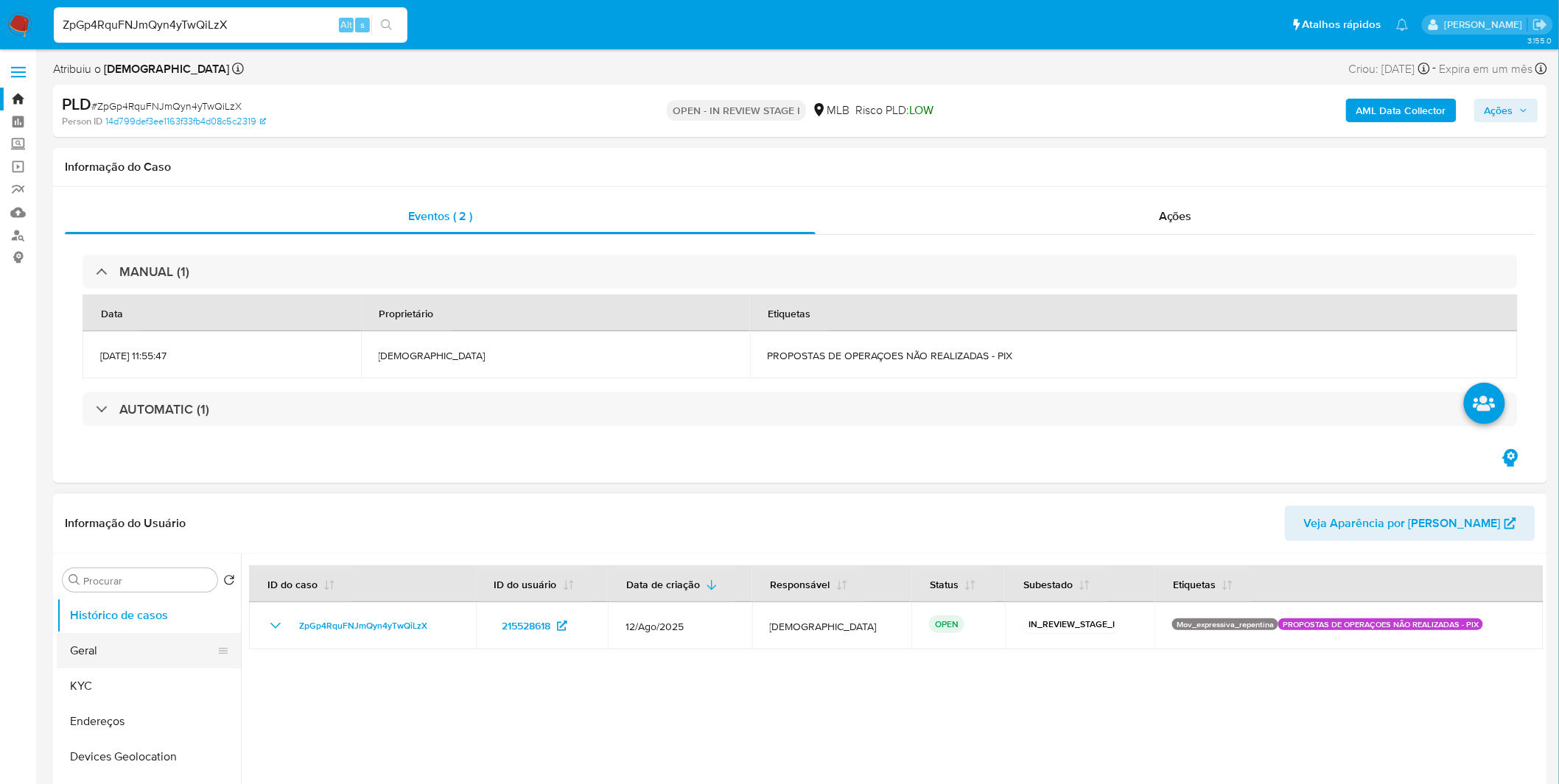
click at [159, 661] on button "Geral" at bounding box center [142, 650] width 172 height 35
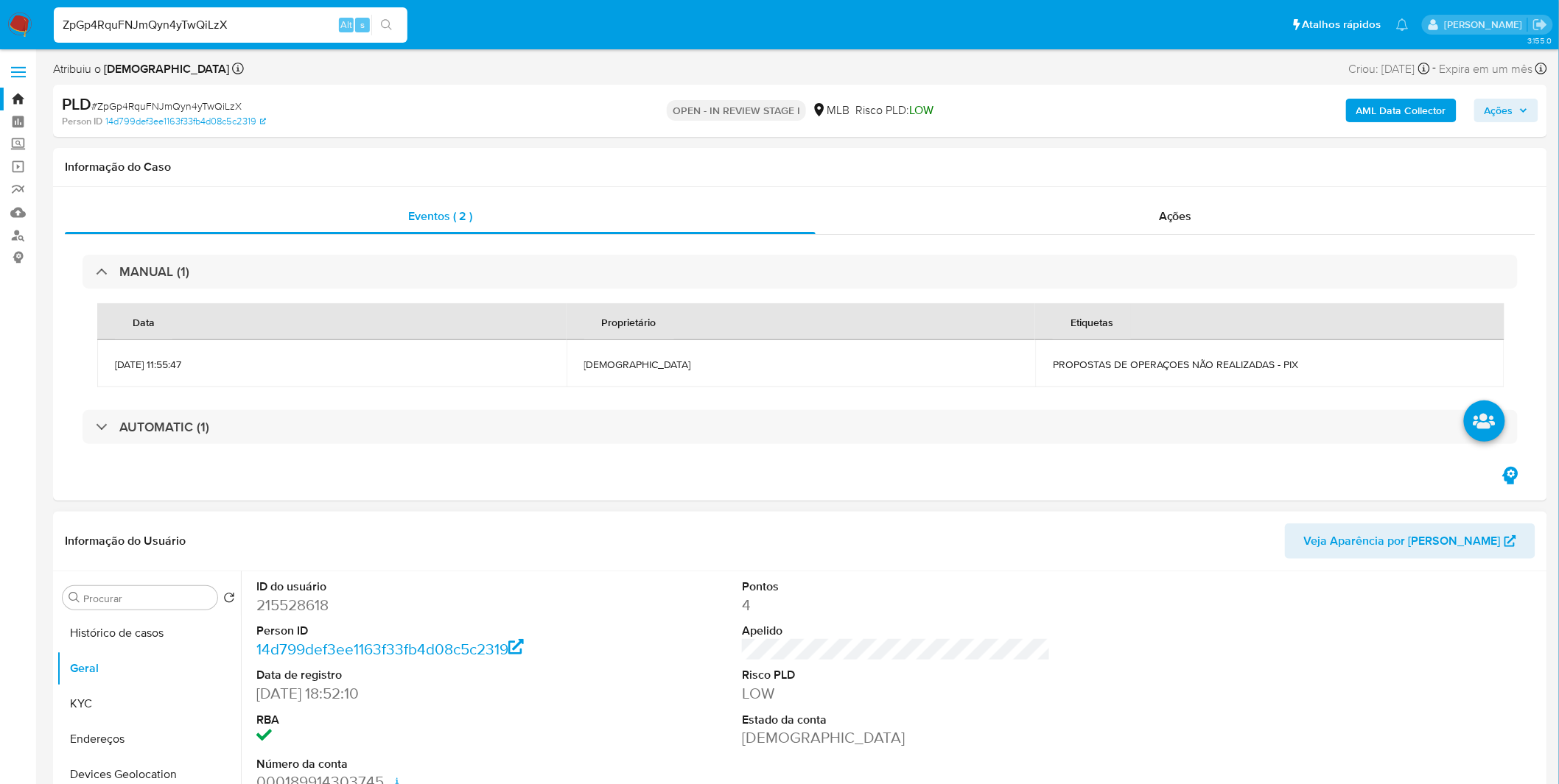
click at [458, 731] on dd at bounding box center [411, 737] width 309 height 20
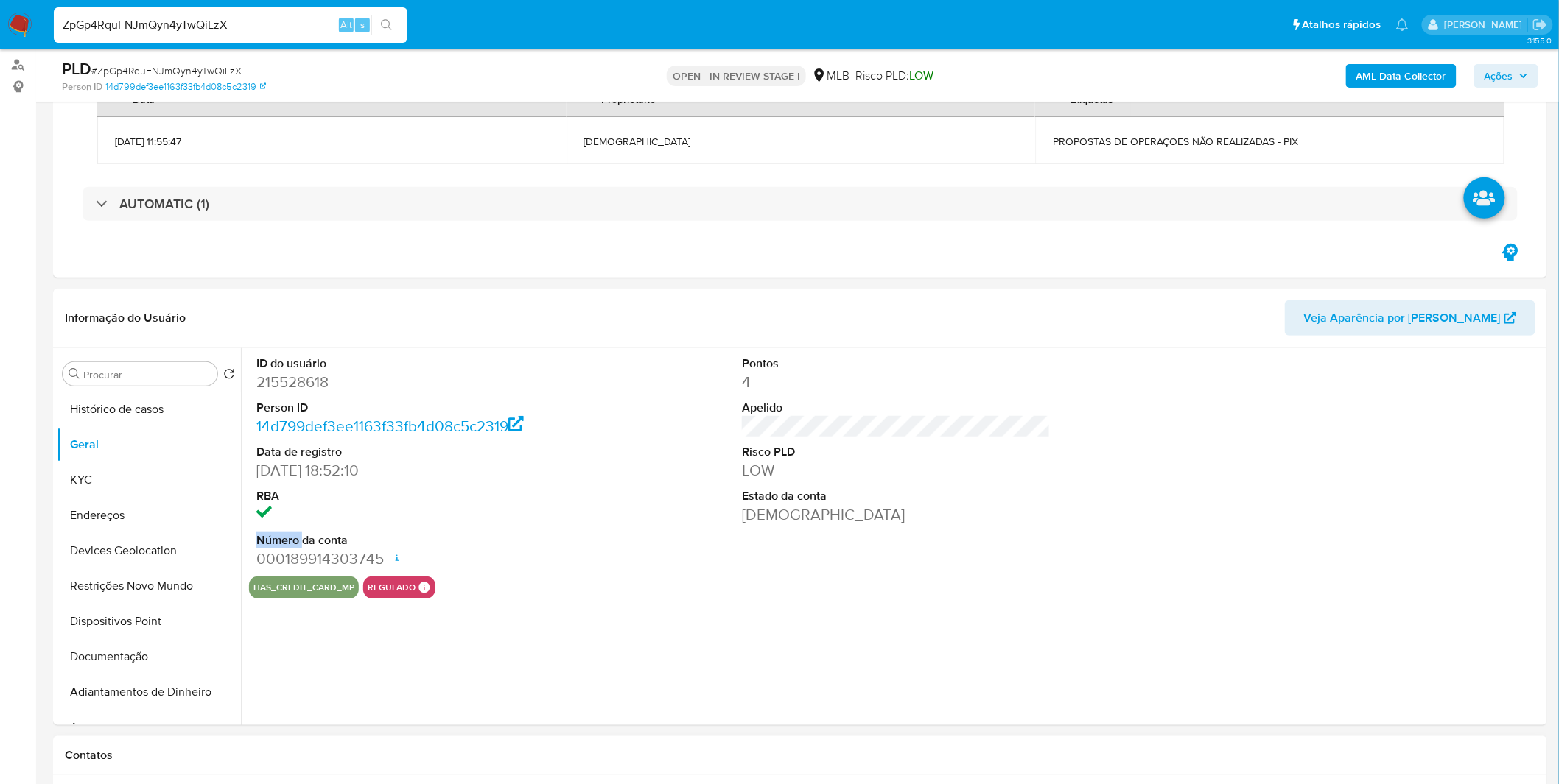
scroll to position [245, 0]
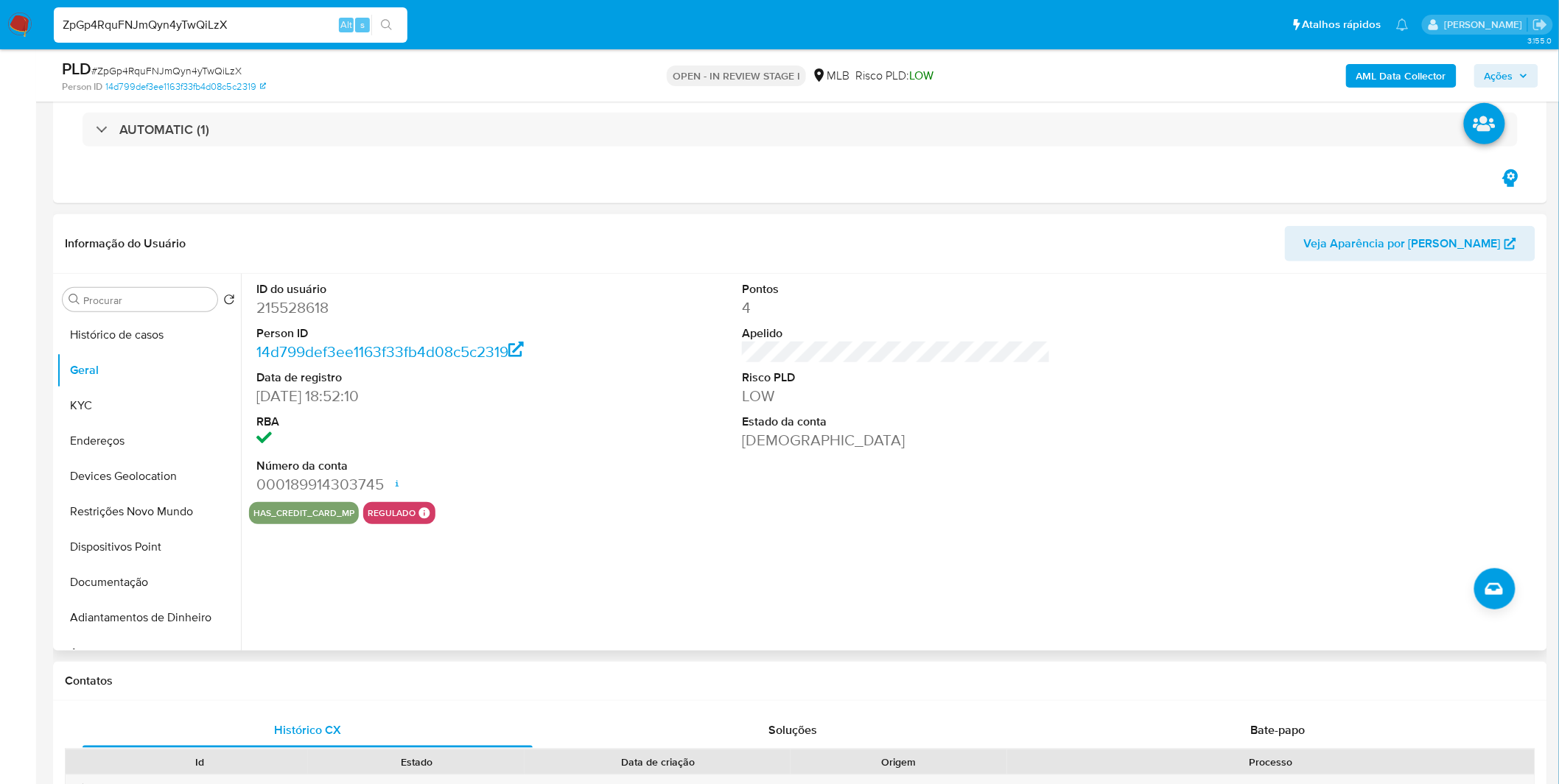
click at [417, 595] on div "ID do usuário 215528618 Person ID 14d799def3ee1163f33fb4d08c5c2319 Data de regi…" at bounding box center [892, 462] width 1302 height 377
click at [145, 409] on button "KYC" at bounding box center [142, 405] width 172 height 35
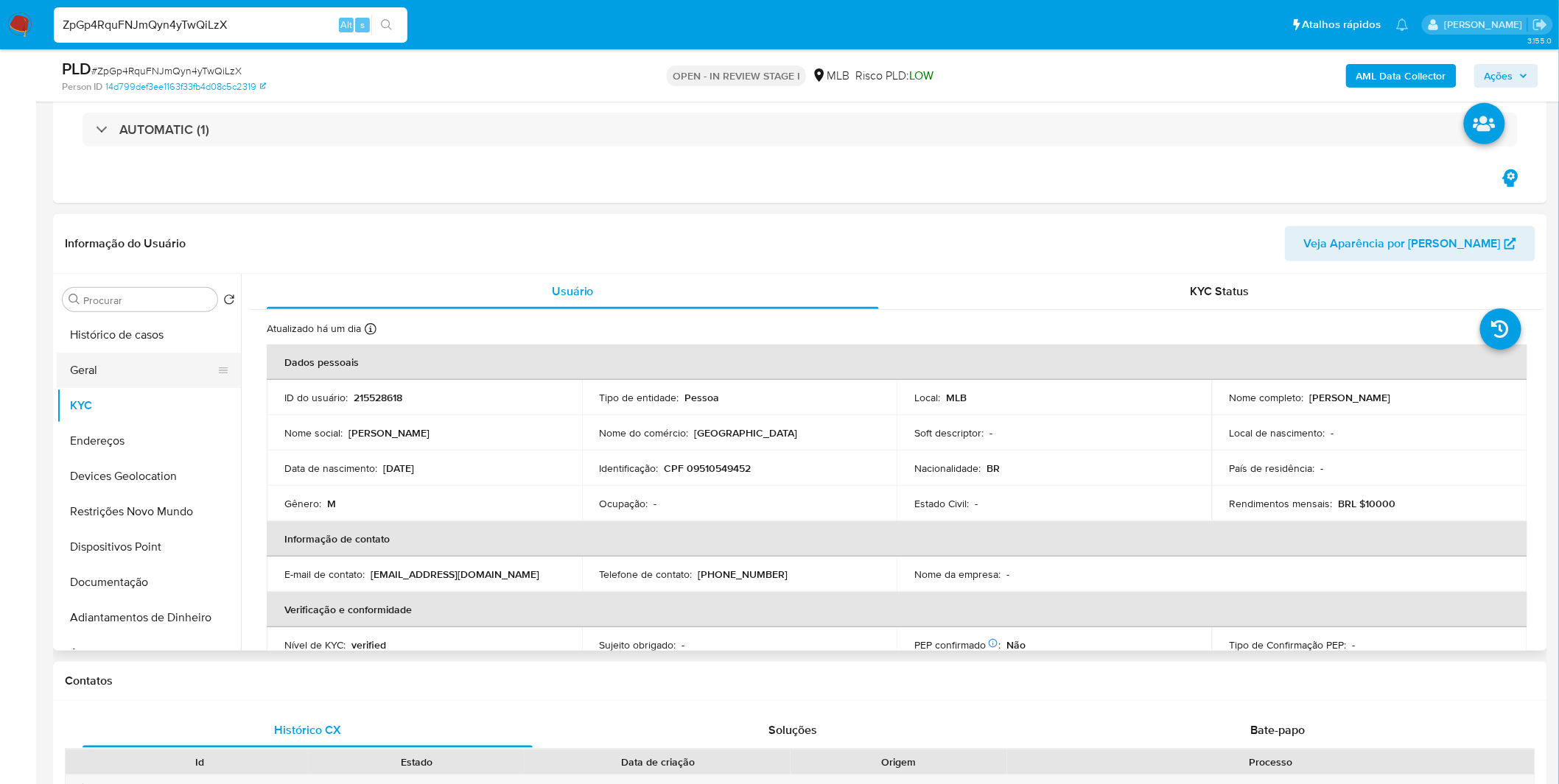
click at [101, 357] on button "Geral" at bounding box center [142, 370] width 172 height 35
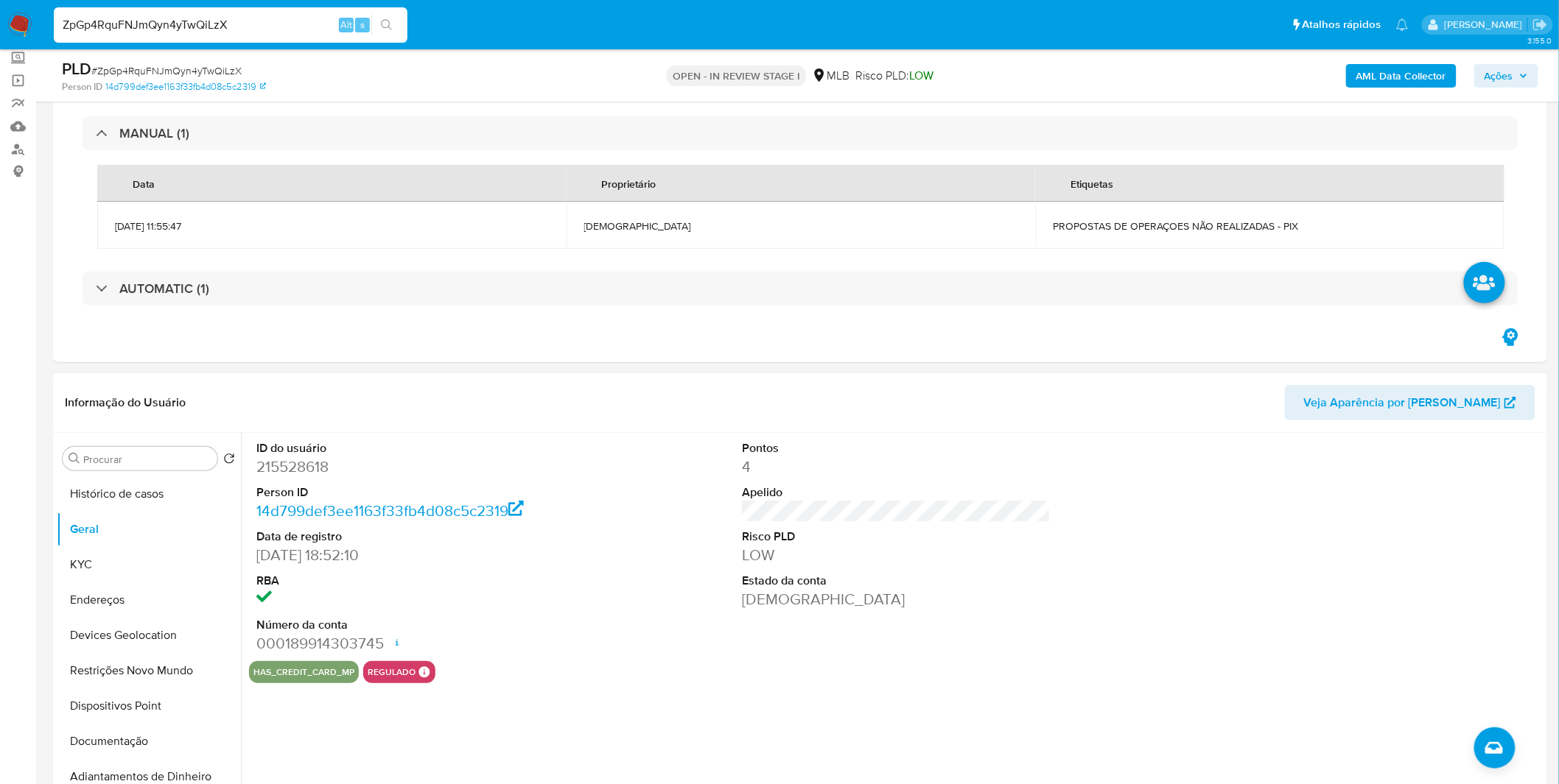
scroll to position [0, 0]
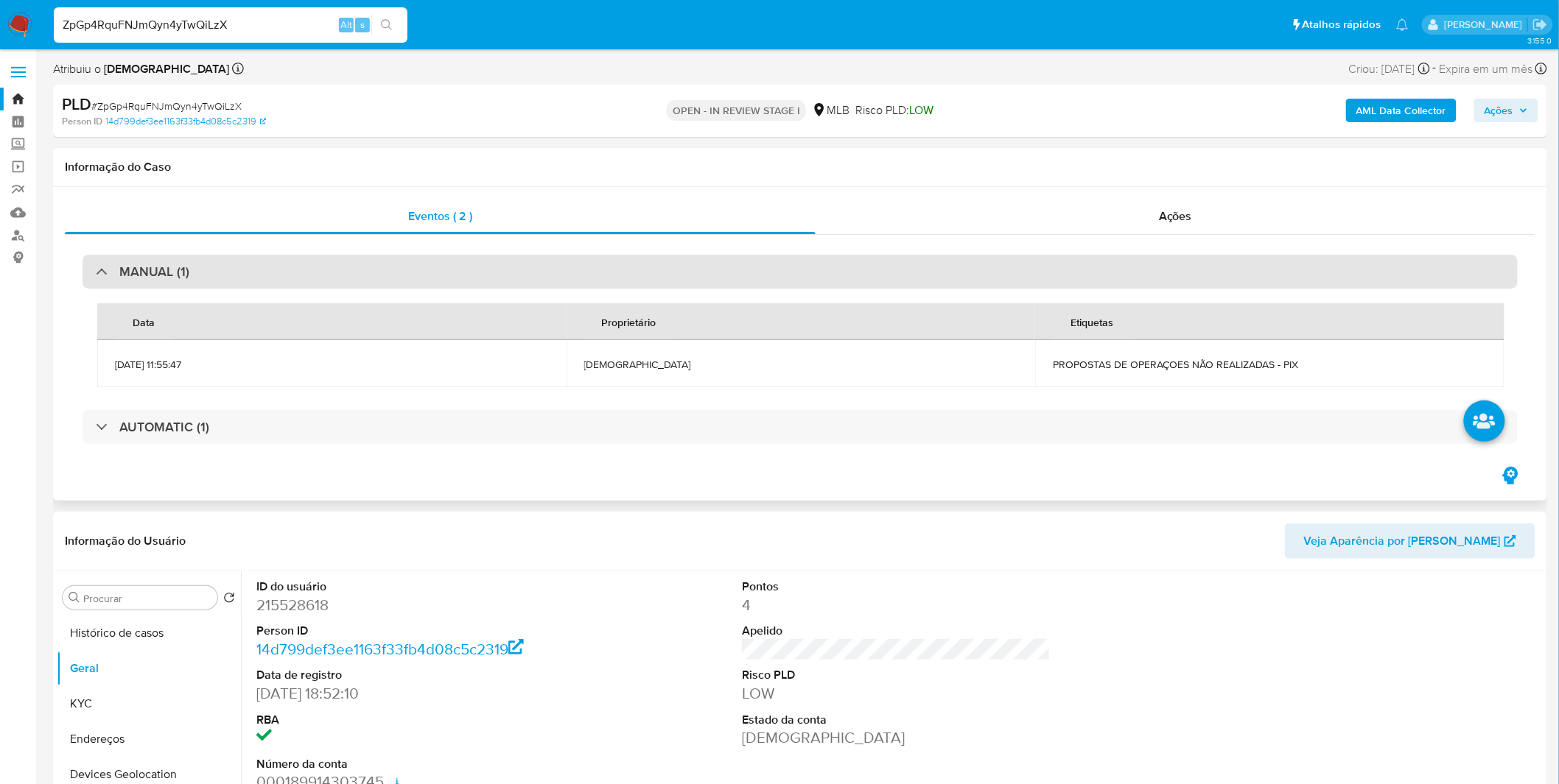
click at [115, 274] on div "MANUAL (1)" at bounding box center [142, 272] width 94 height 16
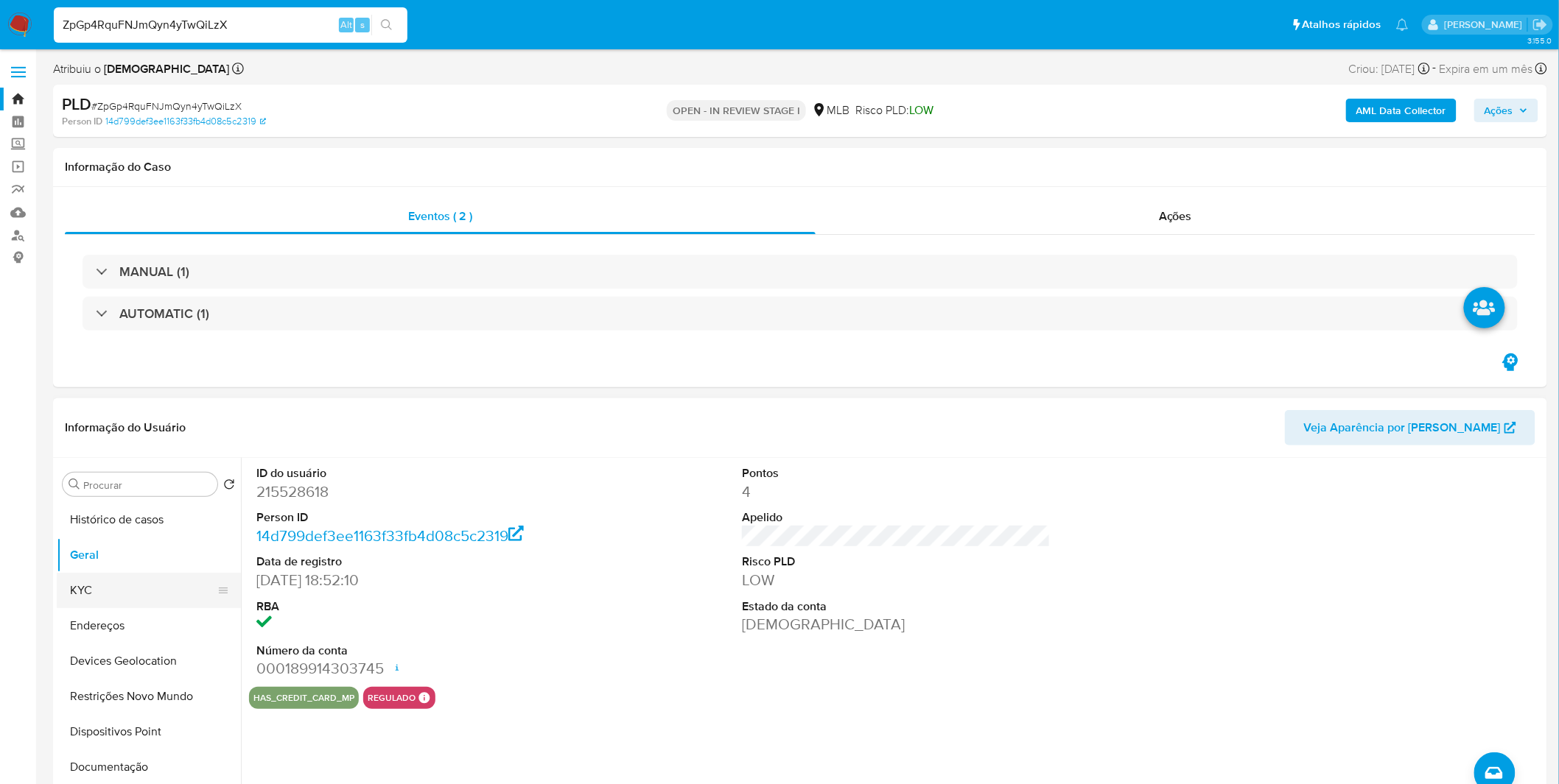
click at [107, 602] on button "KYC" at bounding box center [142, 590] width 172 height 35
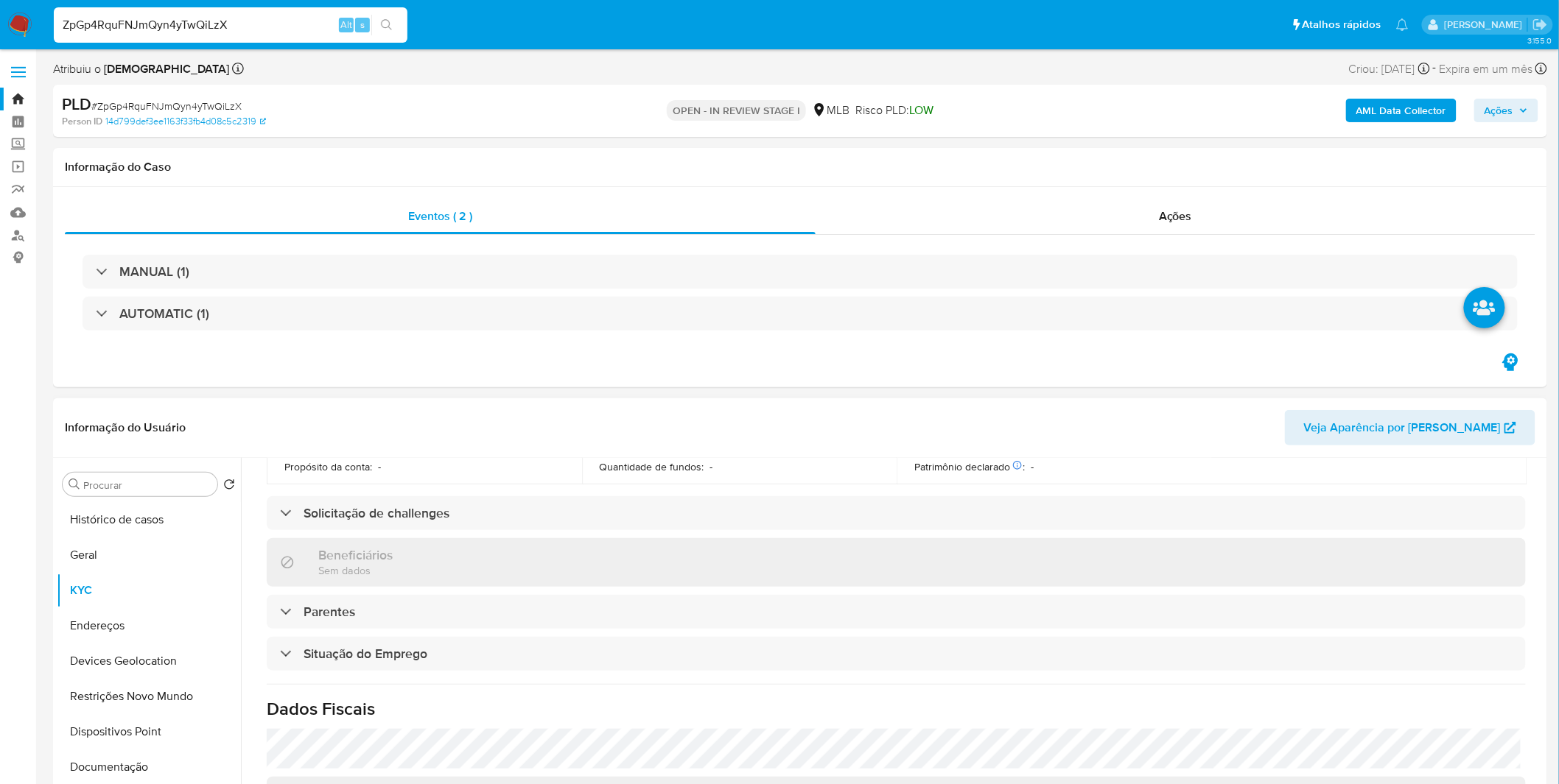
scroll to position [612, 0]
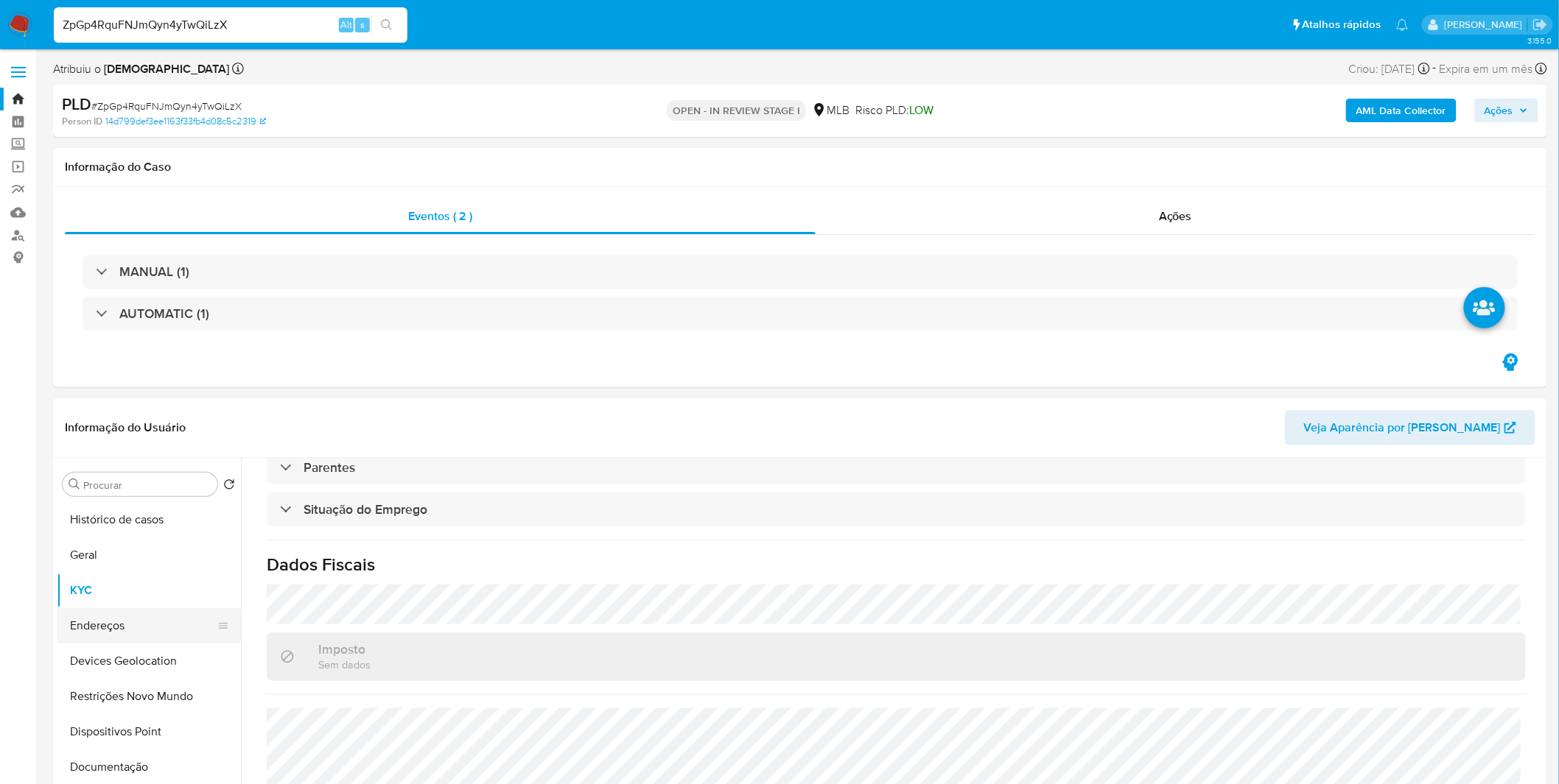
click at [145, 615] on button "Endereços" at bounding box center [142, 626] width 172 height 35
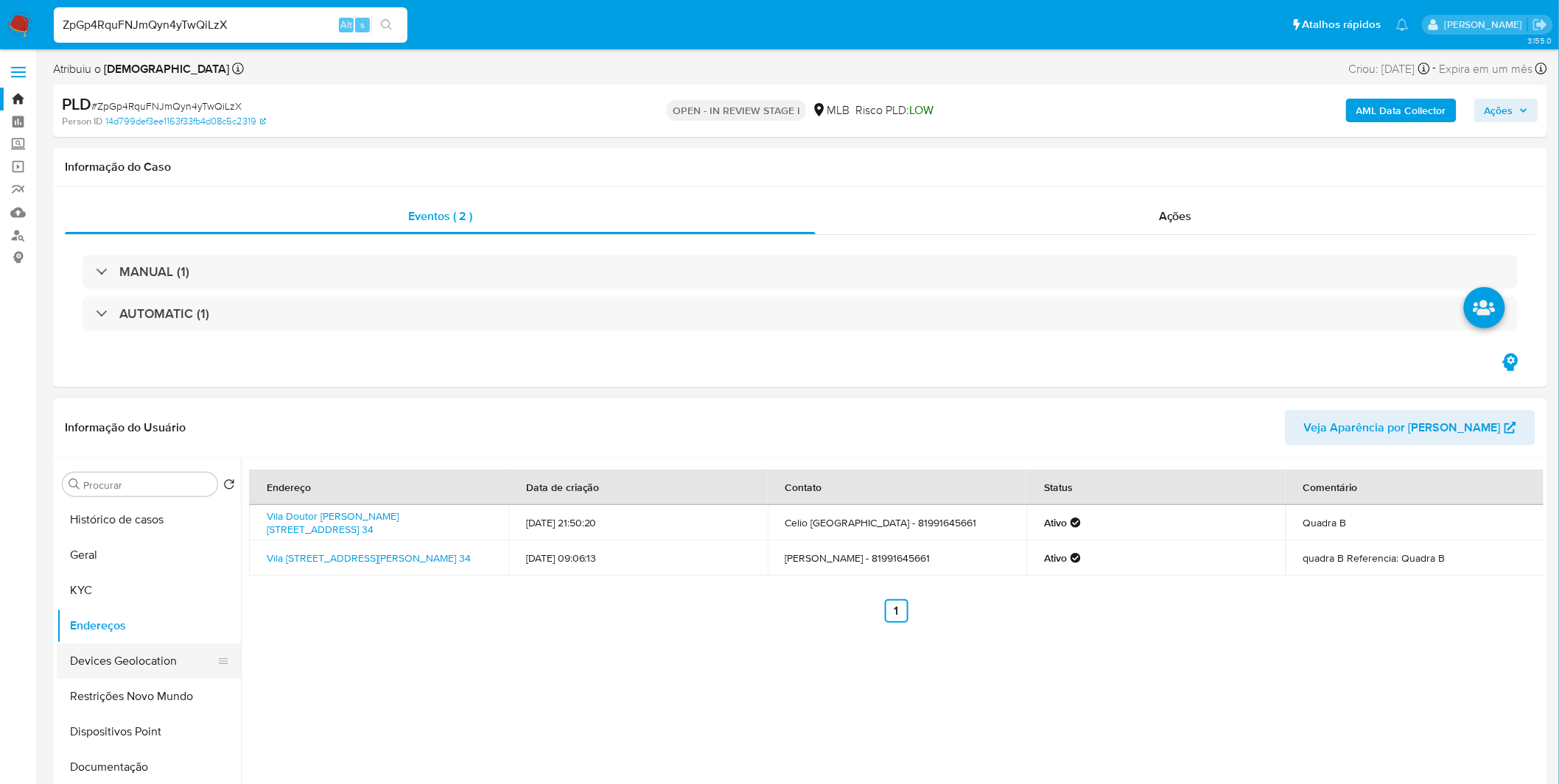
click at [172, 656] on button "Devices Geolocation" at bounding box center [142, 661] width 172 height 35
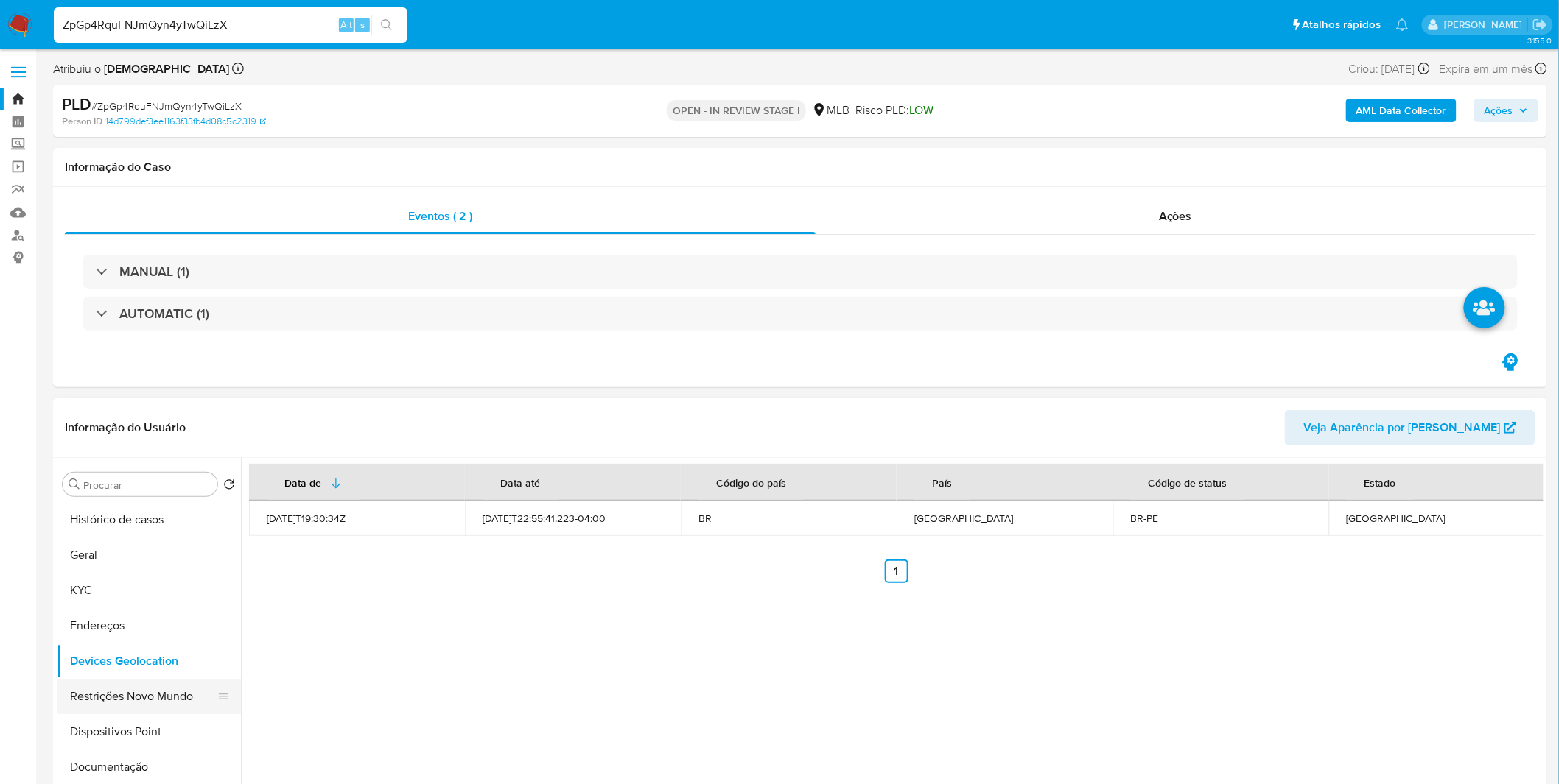
click at [118, 700] on button "Restrições Novo Mundo" at bounding box center [142, 696] width 172 height 35
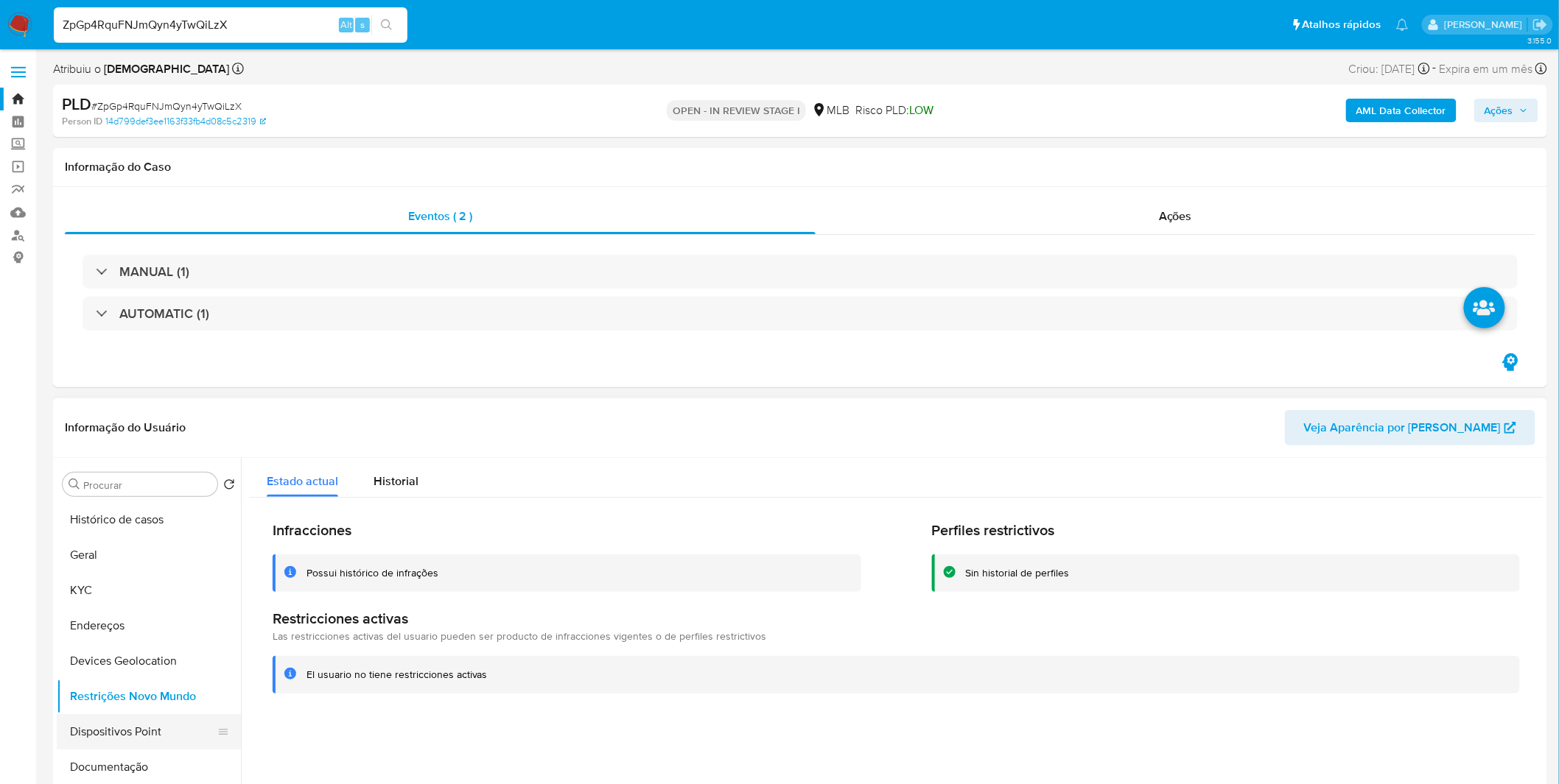
click at [161, 720] on button "Dispositivos Point" at bounding box center [142, 732] width 172 height 35
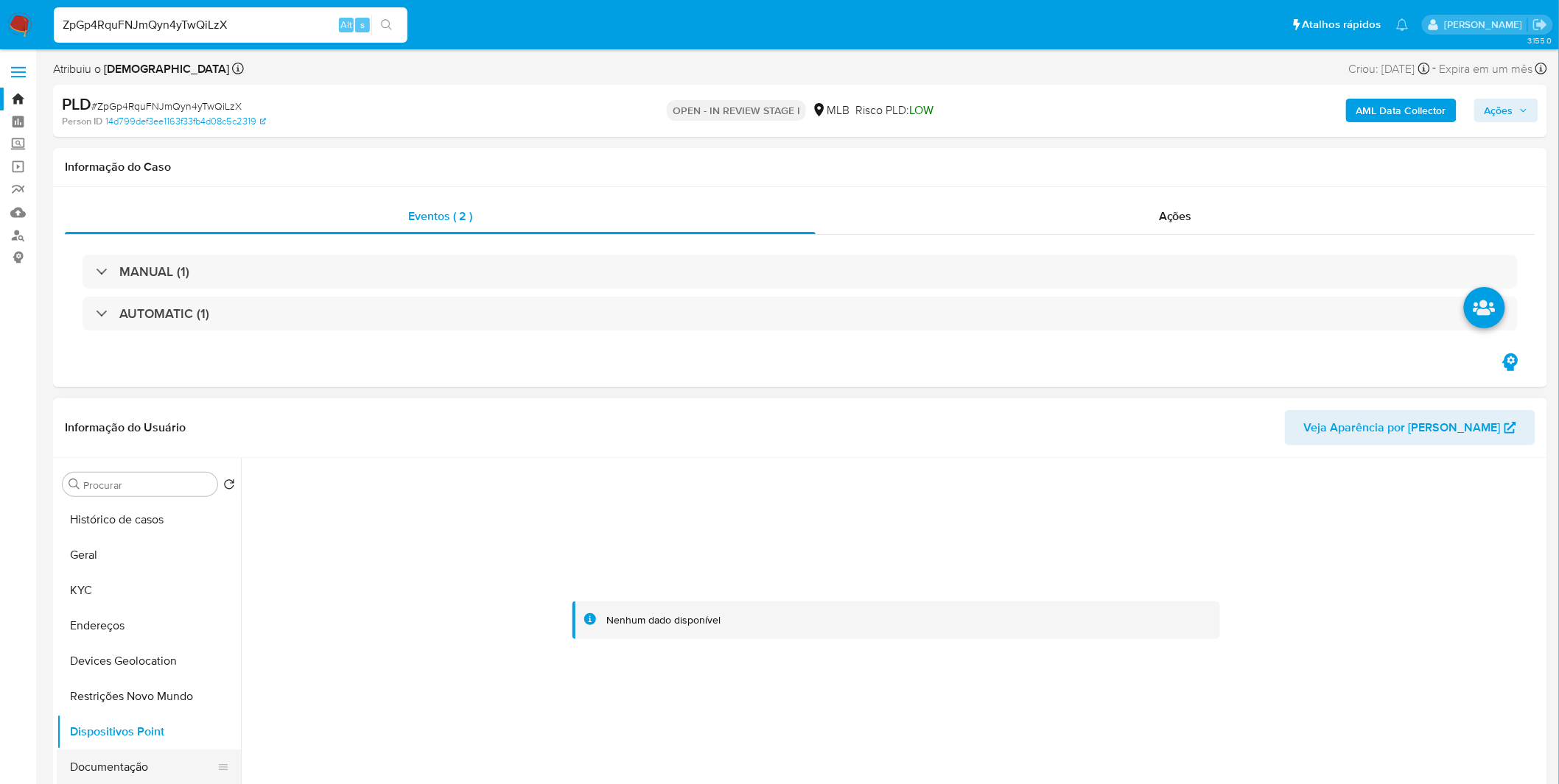
click at [107, 755] on button "Documentação" at bounding box center [142, 767] width 172 height 35
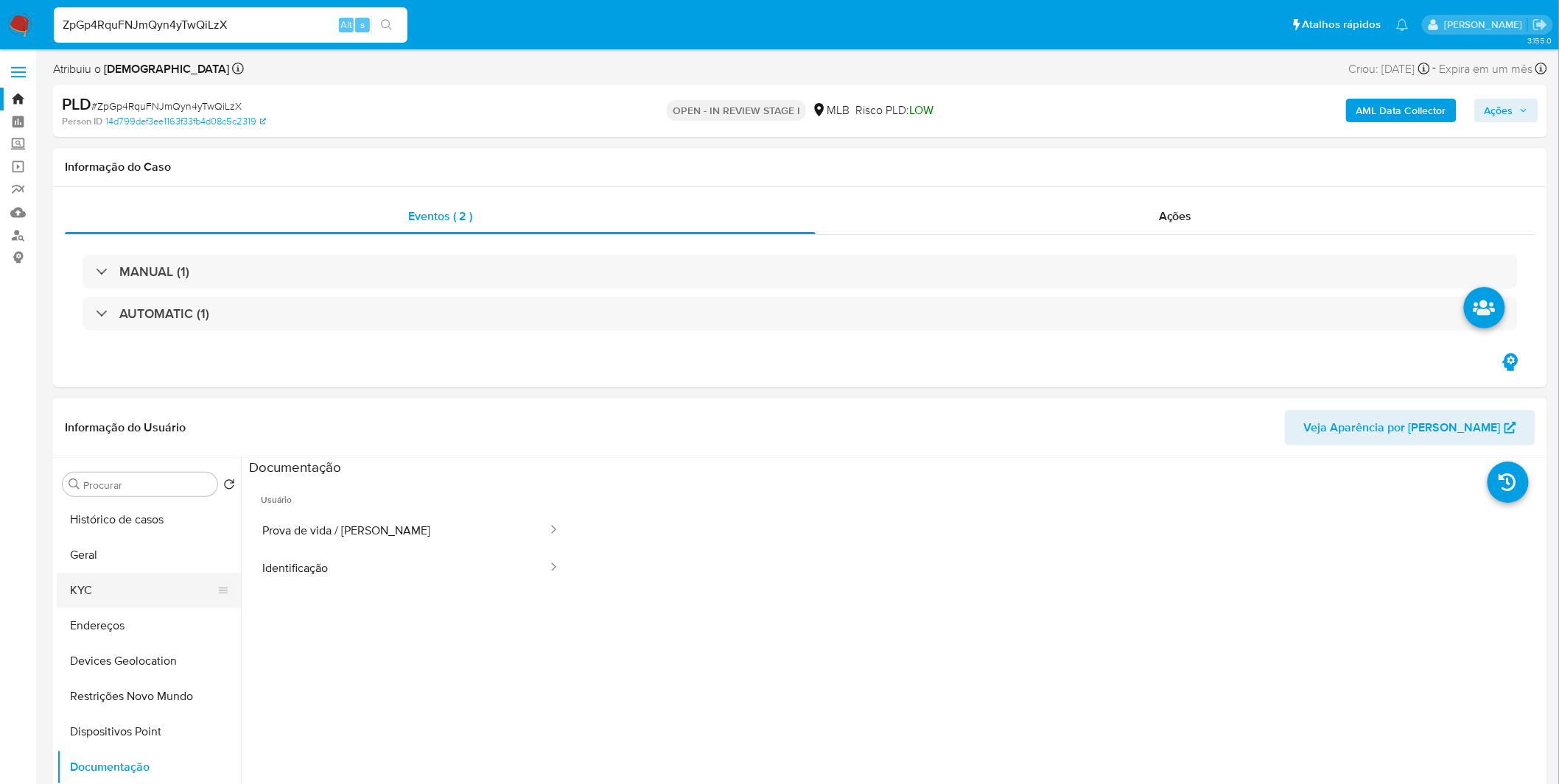
click at [164, 591] on button "KYC" at bounding box center [142, 590] width 172 height 35
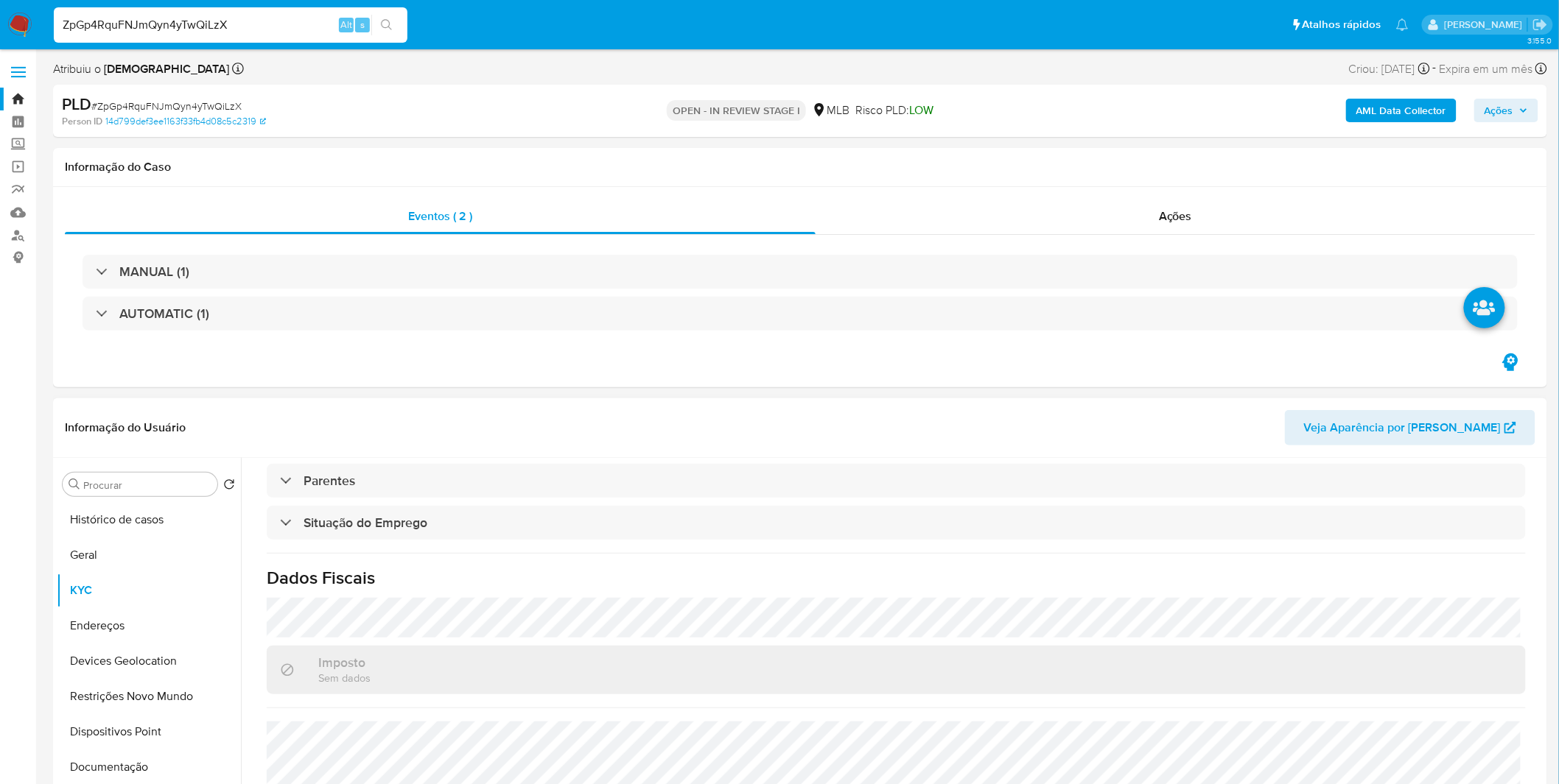
scroll to position [612, 0]
click at [101, 623] on button "Endereços" at bounding box center [142, 626] width 172 height 35
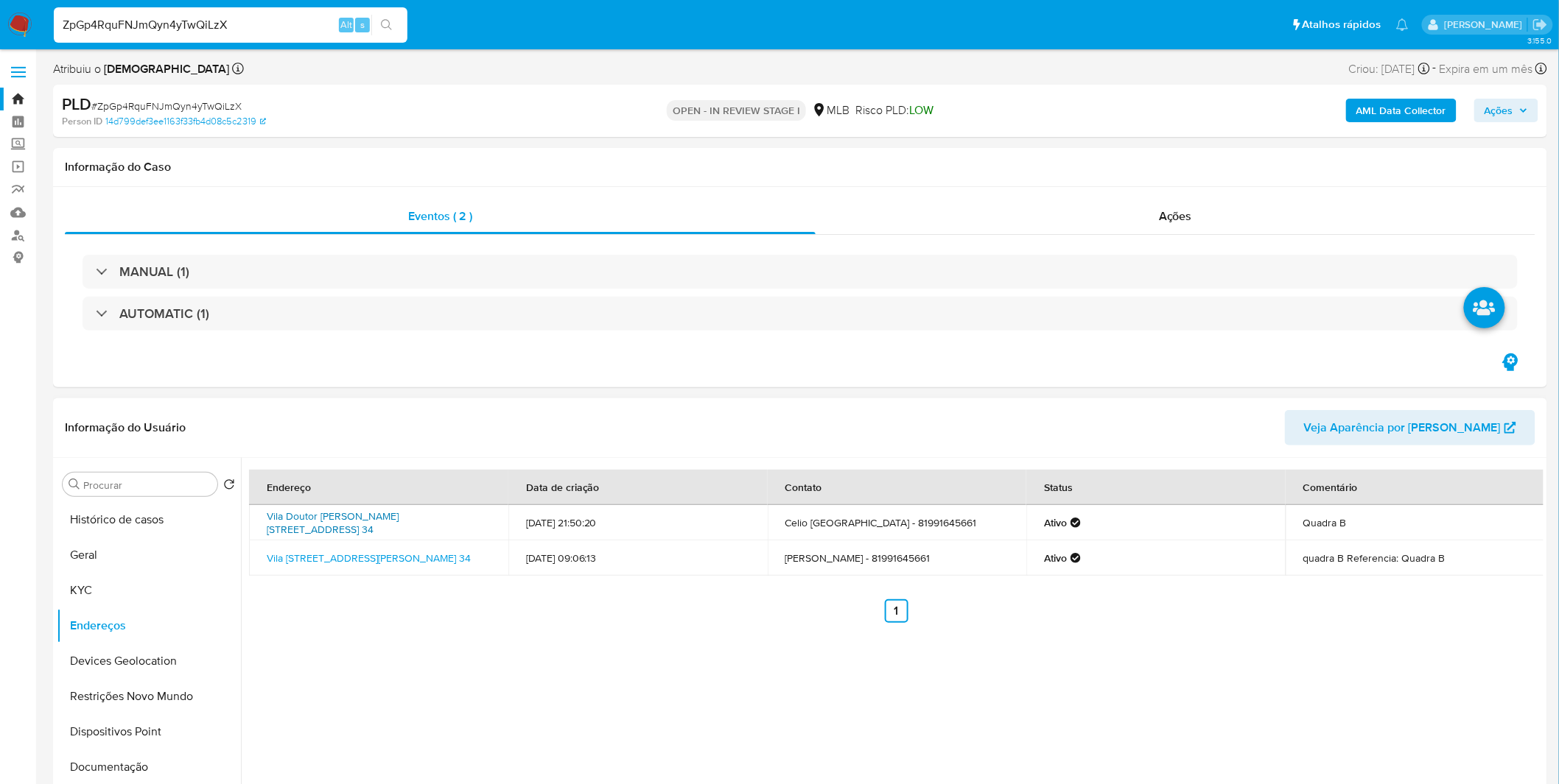
click at [395, 526] on link "Vila Doutor Fernando Dias De Abreu 34, Belo Jardim, Pernambuco, 55155660, Brasi…" at bounding box center [332, 523] width 132 height 28
click at [173, 735] on button "Dispositivos Point" at bounding box center [142, 732] width 172 height 35
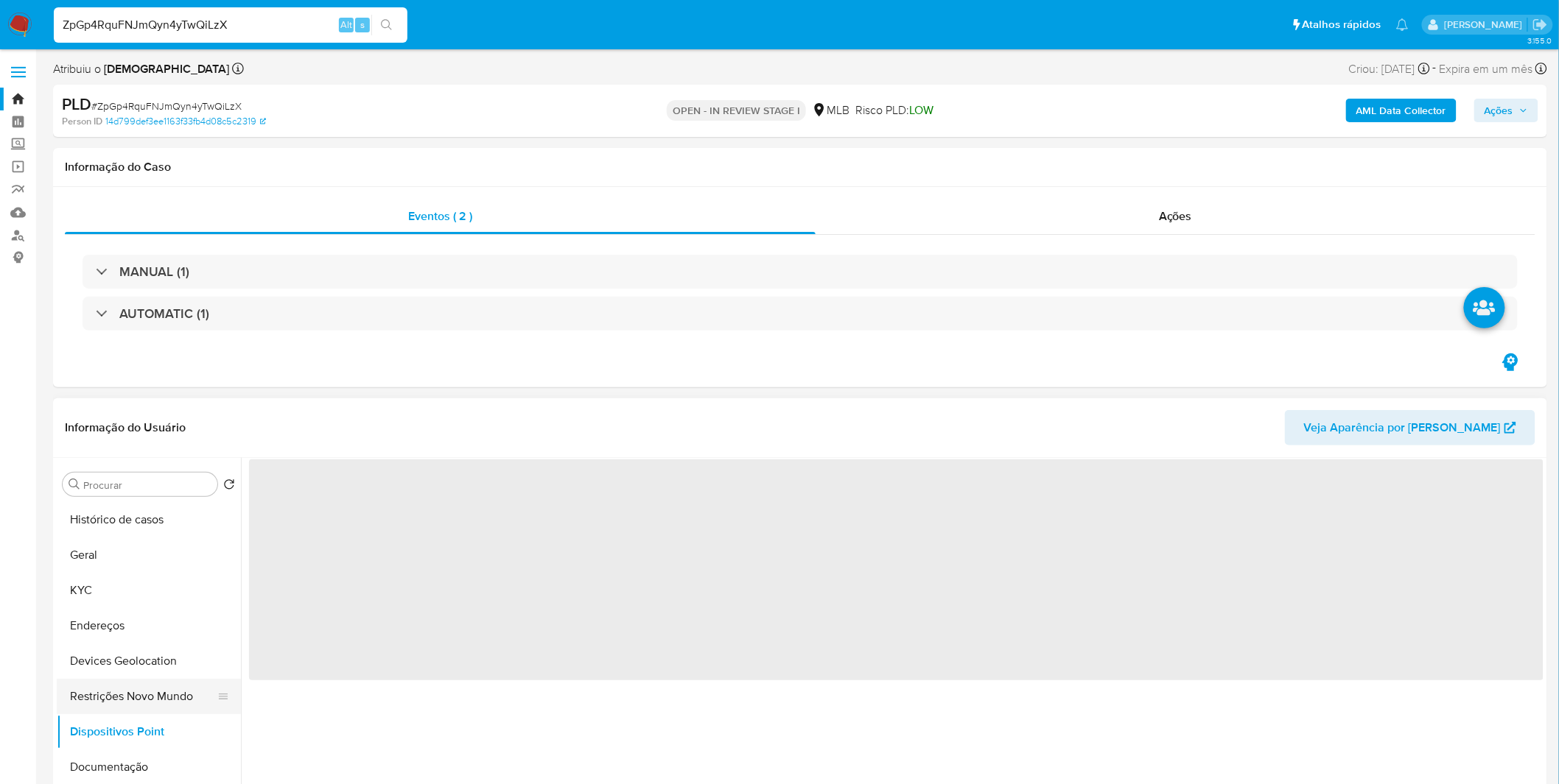
click at [170, 707] on button "Restrições Novo Mundo" at bounding box center [142, 696] width 172 height 35
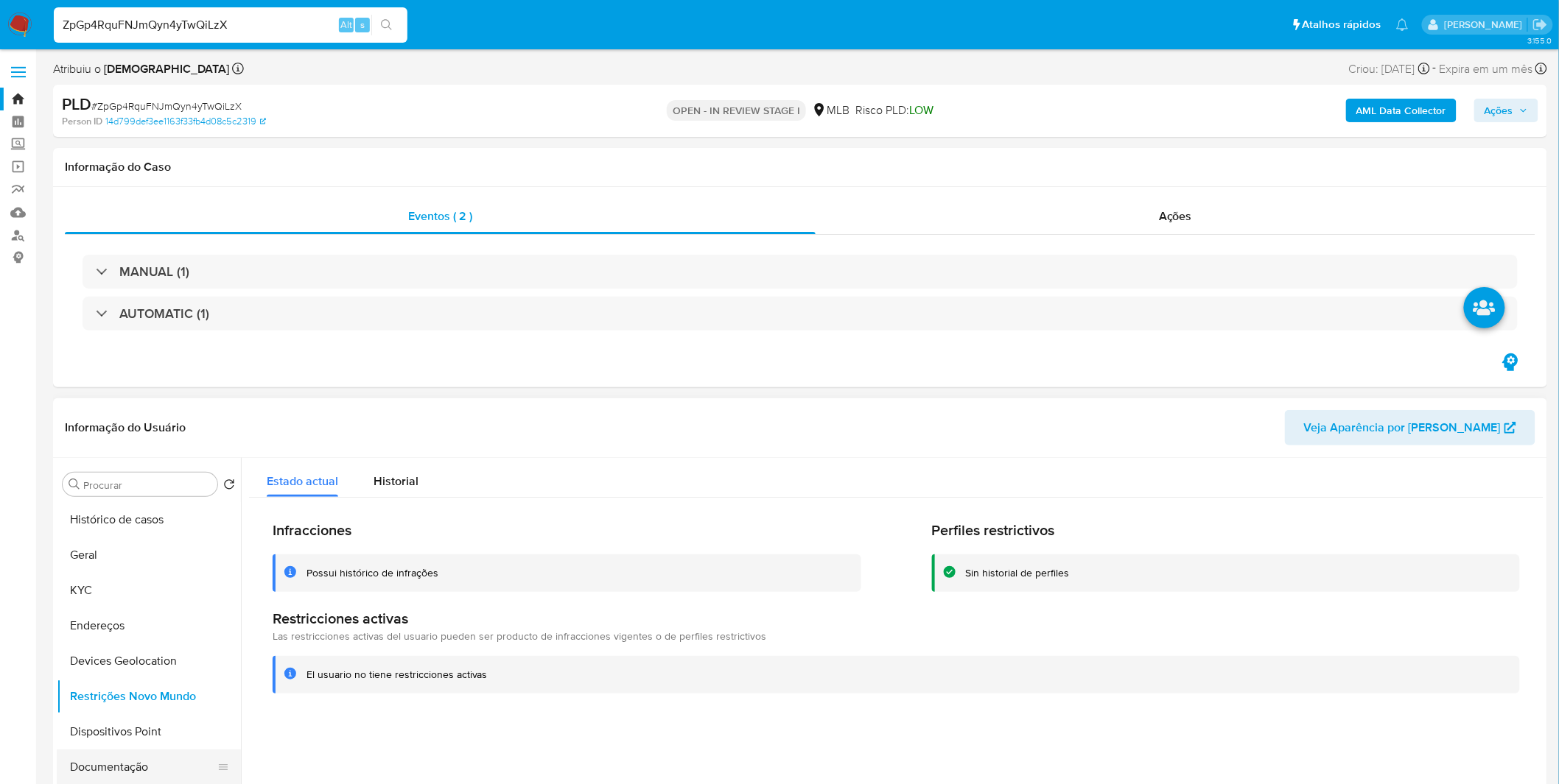
click at [154, 755] on button "Documentação" at bounding box center [142, 767] width 172 height 35
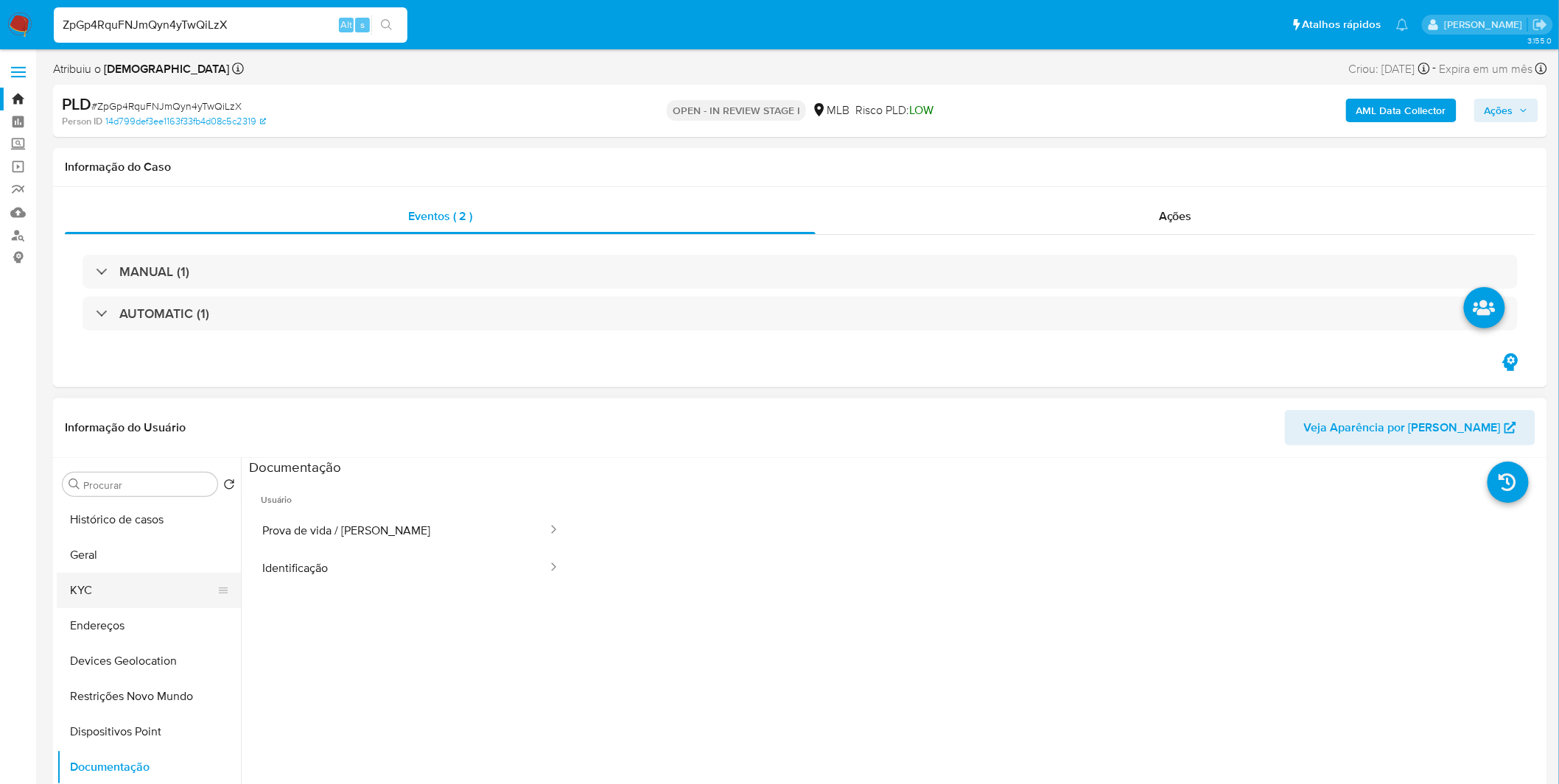
drag, startPoint x: 116, startPoint y: 577, endPoint x: 150, endPoint y: 576, distance: 34.0
click at [116, 577] on button "KYC" at bounding box center [142, 590] width 172 height 35
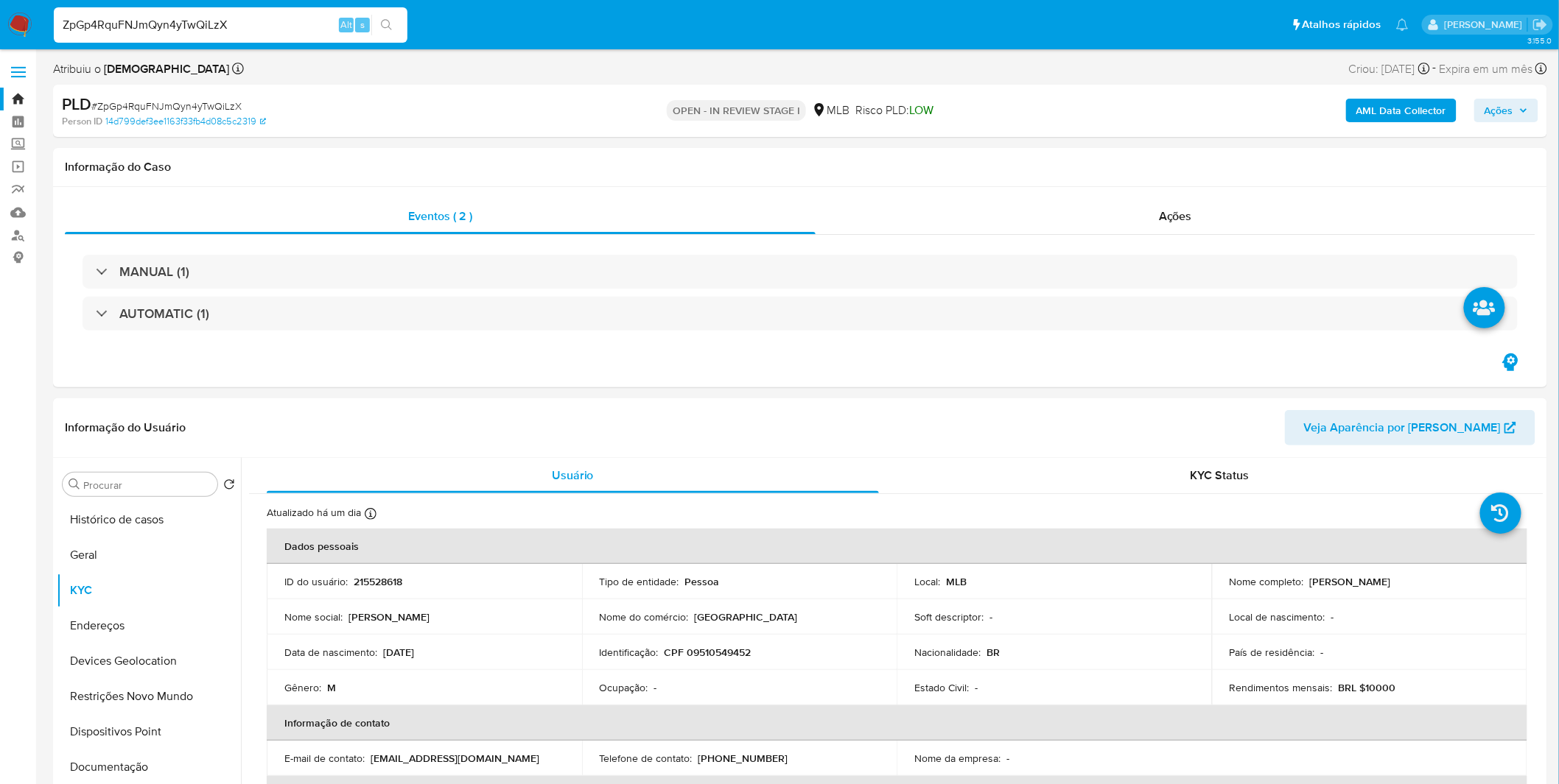
click at [199, 26] on input "ZpGp4RquFNJmQyn4yTwQiLzX" at bounding box center [230, 24] width 354 height 19
paste input "hSKqYevCmXEtrkofQktmD2dC"
type input "hSKqYevCmXEtrkofQktmD2dC"
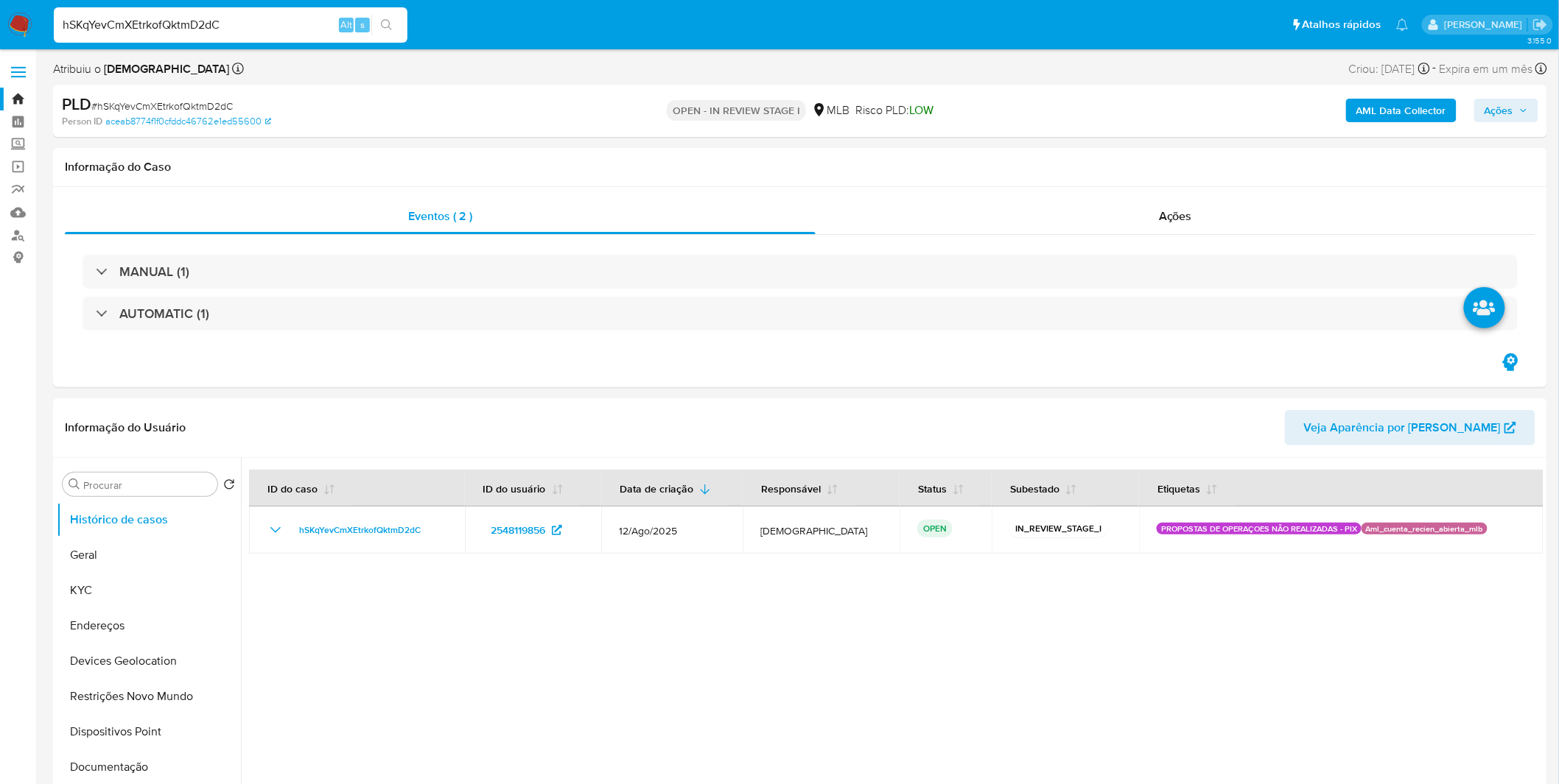
select select "10"
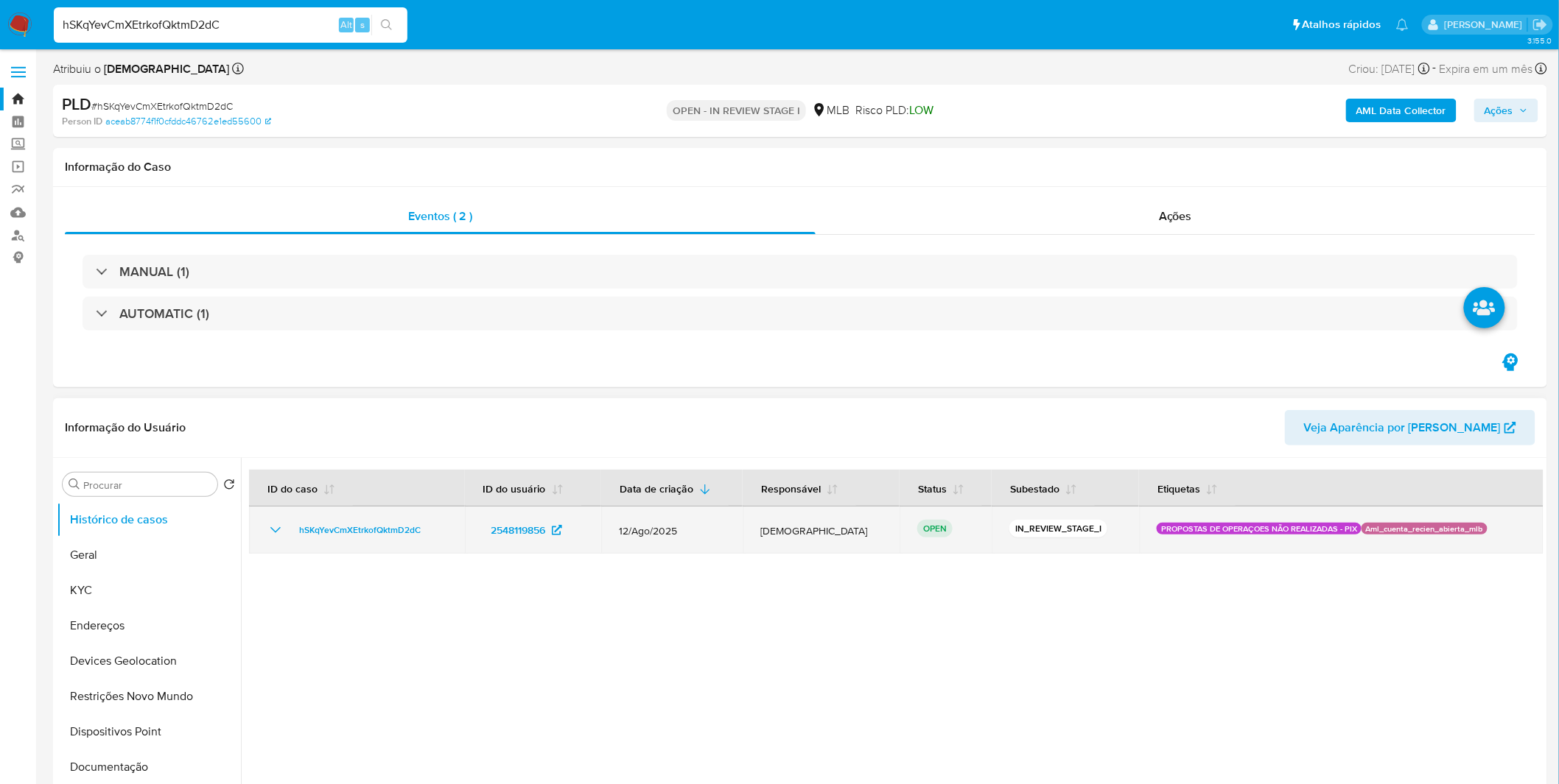
drag, startPoint x: 1143, startPoint y: 528, endPoint x: 1341, endPoint y: 524, distance: 198.0
click at [1341, 524] on p "PROPOSTAS DE OPERAÇOES NÃO REALIZADAS - PIX" at bounding box center [1259, 528] width 205 height 11
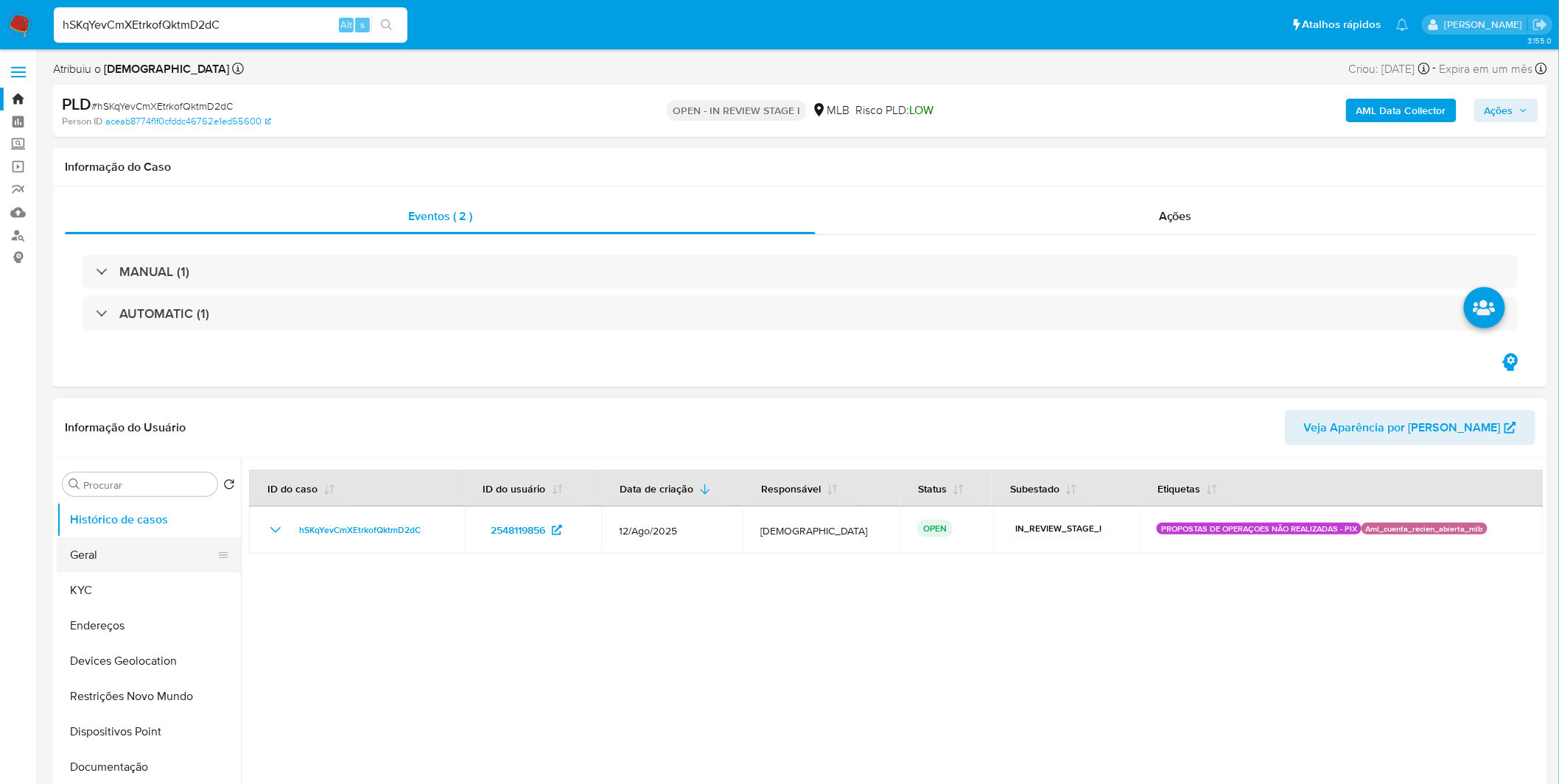
click at [137, 545] on button "Geral" at bounding box center [142, 555] width 172 height 35
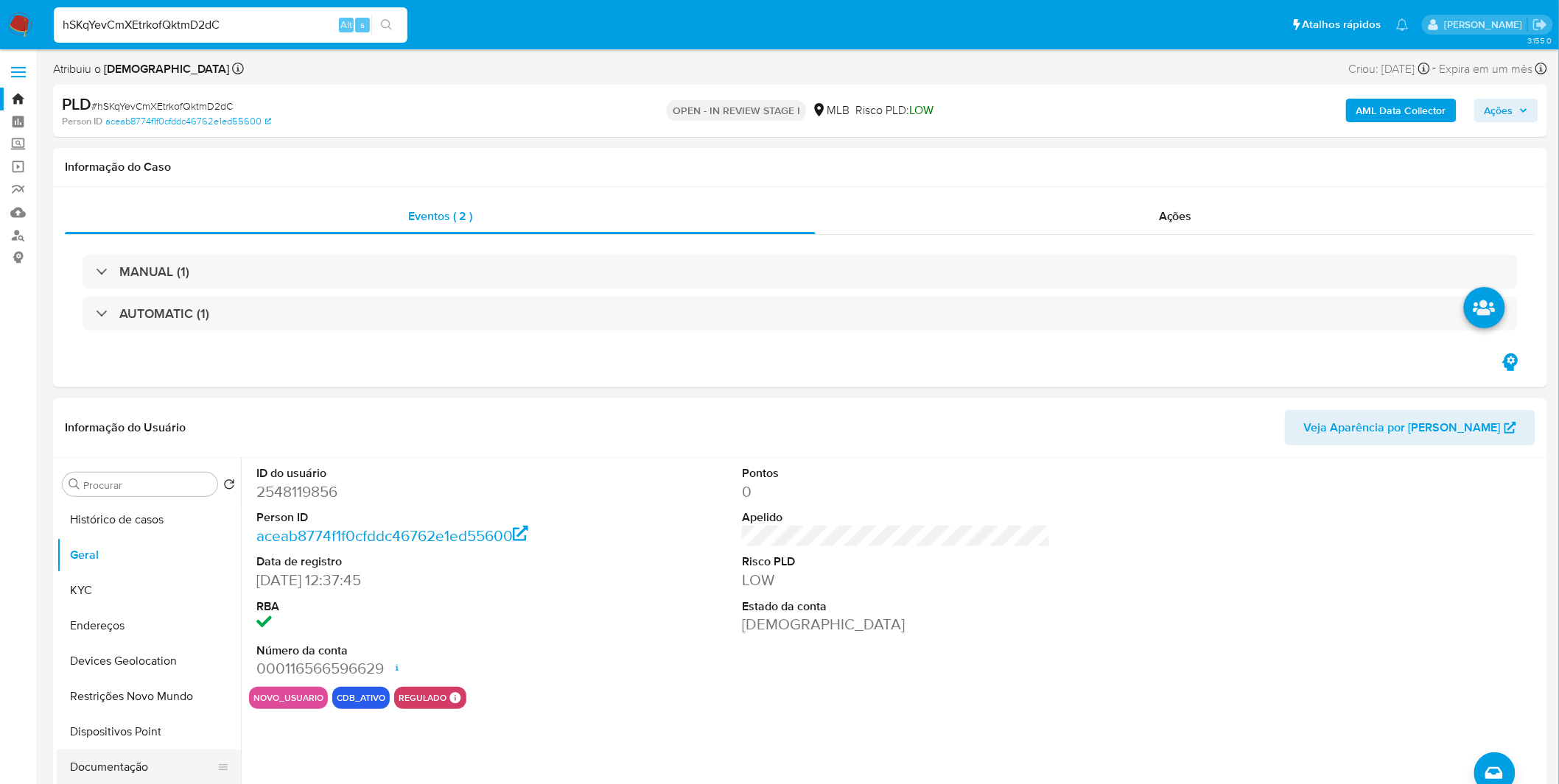
click at [131, 760] on button "Documentação" at bounding box center [142, 767] width 172 height 35
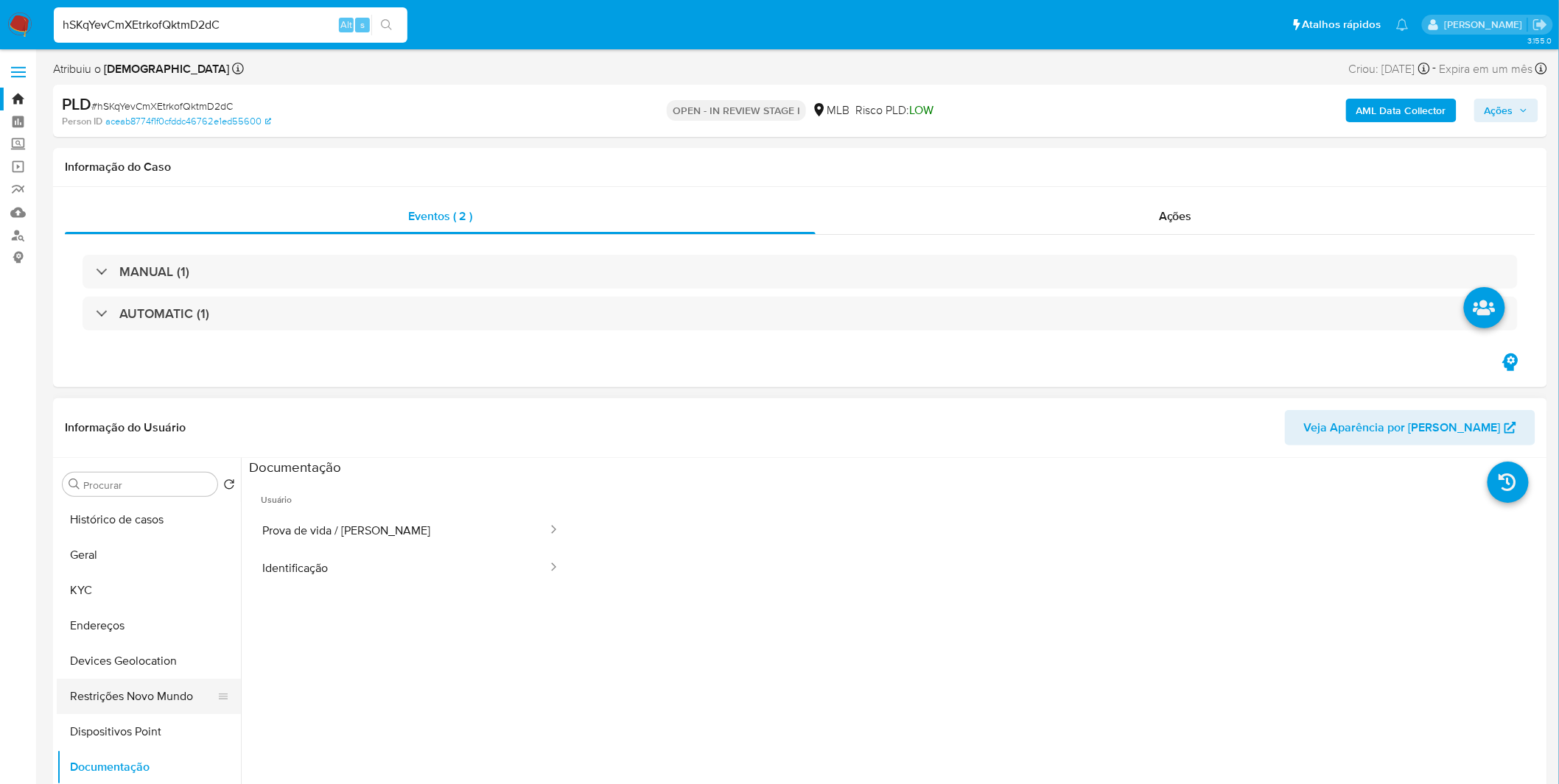
click at [172, 698] on button "Restrições Novo Mundo" at bounding box center [142, 696] width 172 height 35
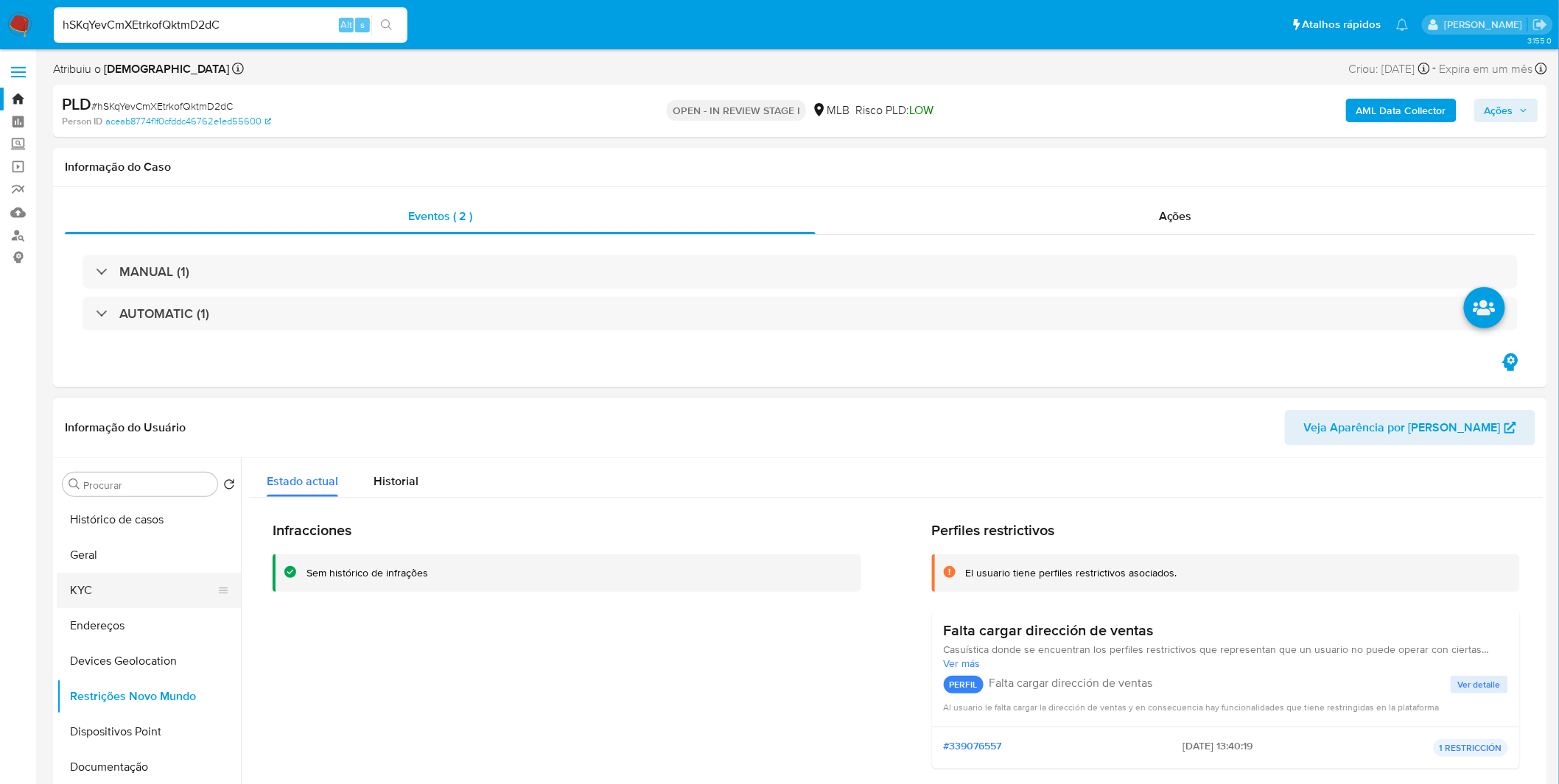
click at [163, 595] on button "KYC" at bounding box center [142, 590] width 172 height 35
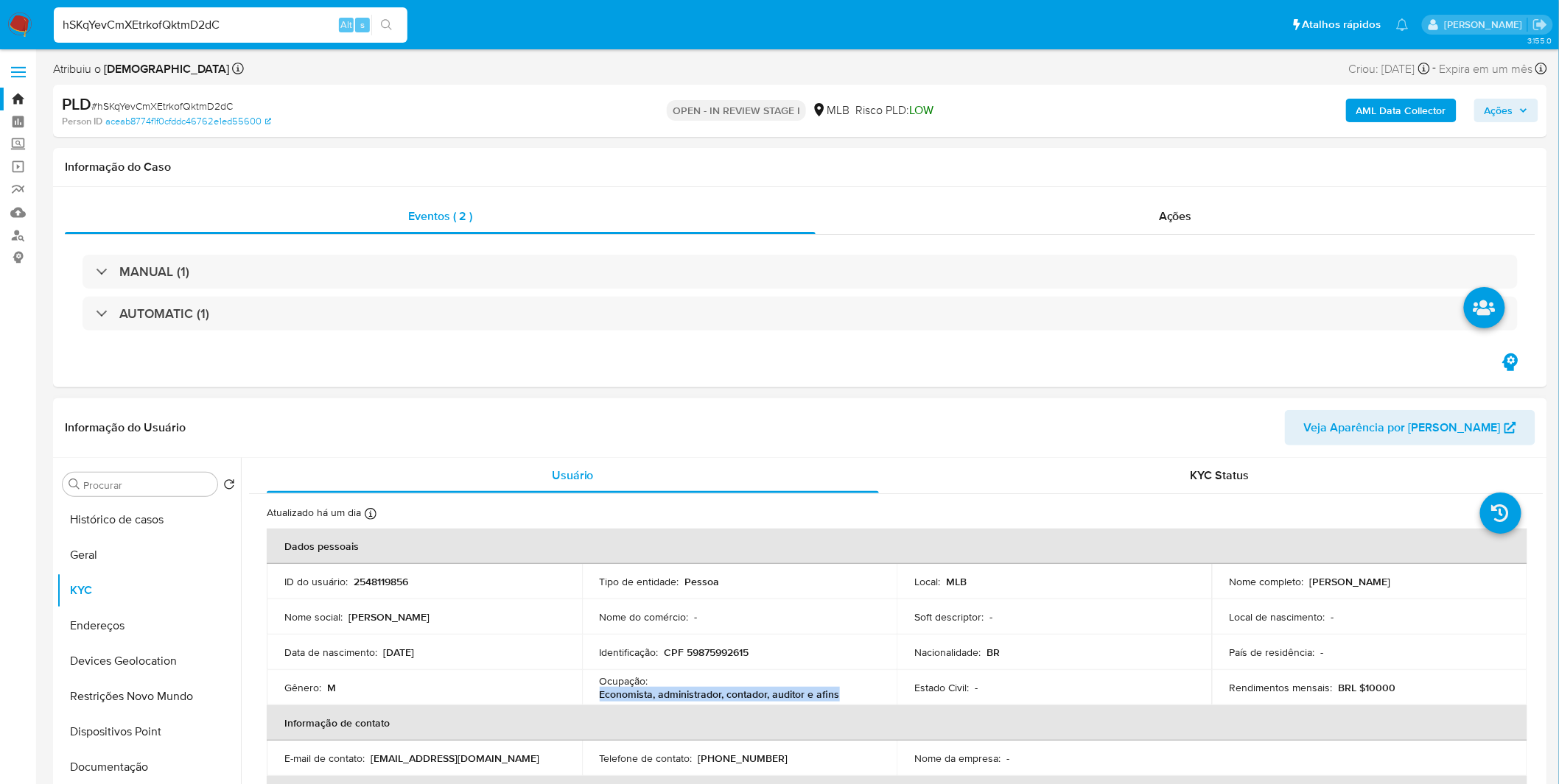
copy p "Economista, administrador, contador, auditor e afins"
drag, startPoint x: 847, startPoint y: 701, endPoint x: 599, endPoint y: 693, distance: 248.1
click at [600, 693] on div "Ocupação : Economista, administrador, contador, auditor e afins" at bounding box center [739, 688] width 280 height 26
click at [140, 547] on button "Geral" at bounding box center [142, 555] width 172 height 35
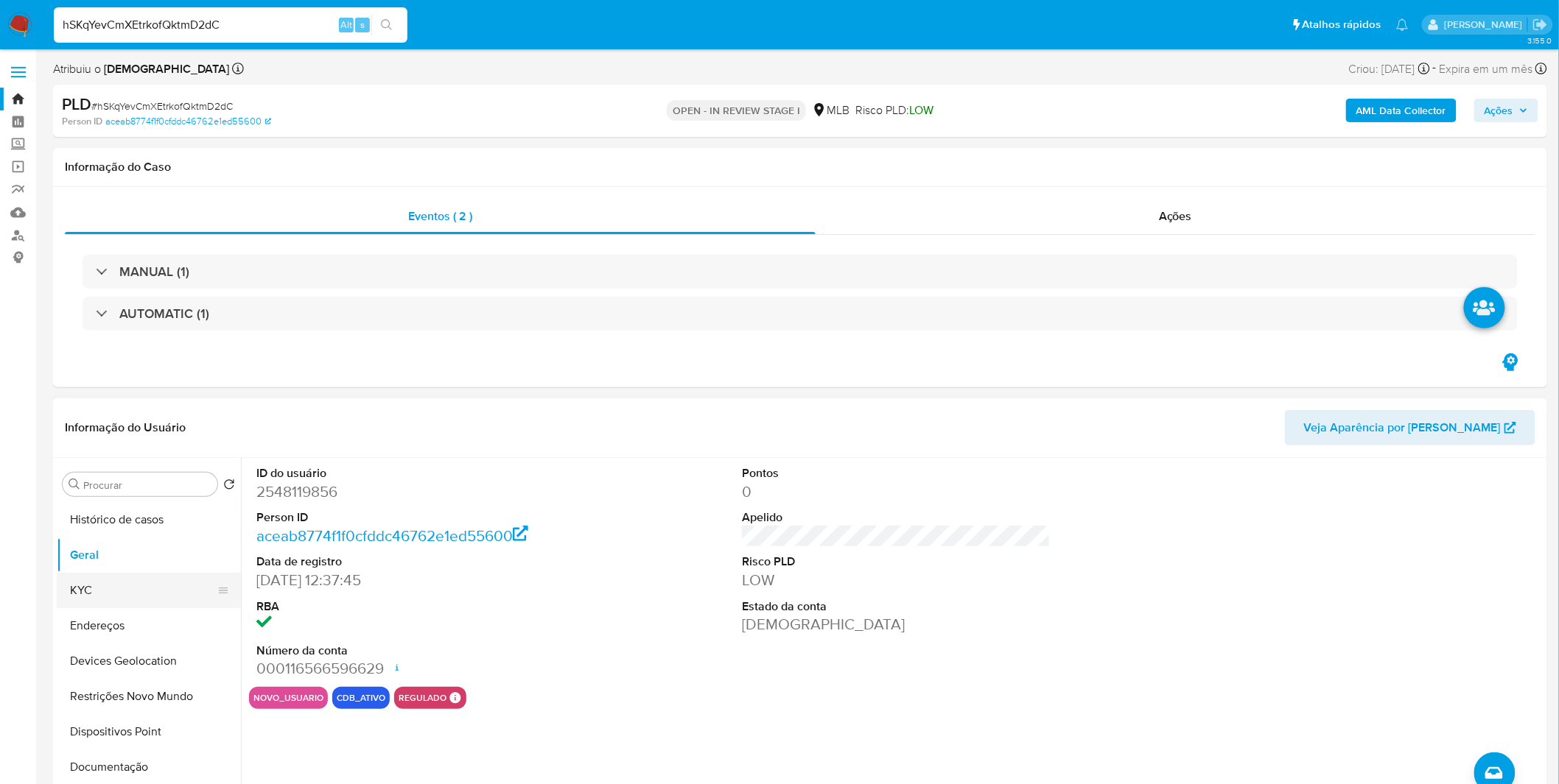
click at [190, 595] on button "KYC" at bounding box center [142, 590] width 172 height 35
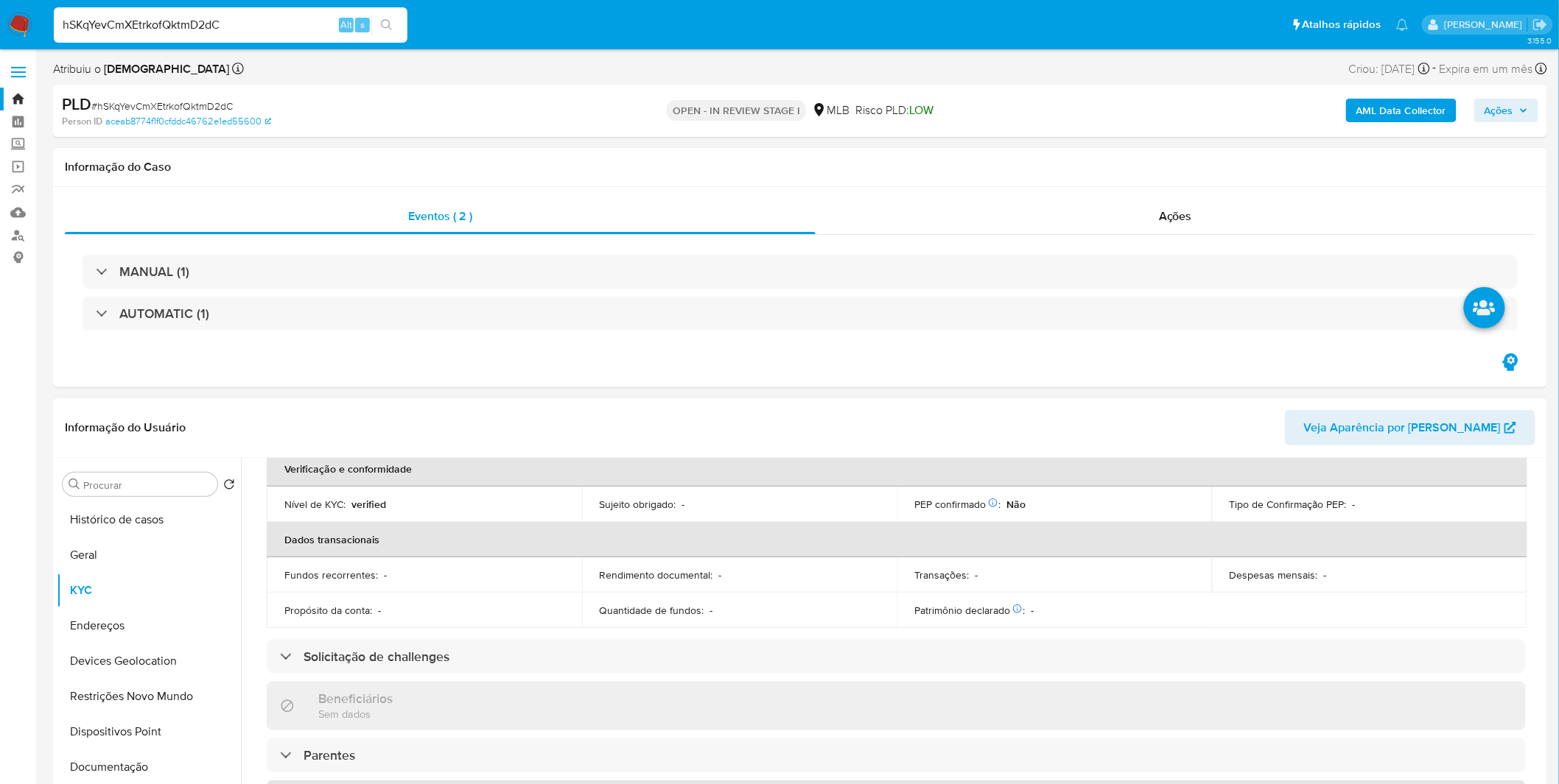
scroll to position [612, 0]
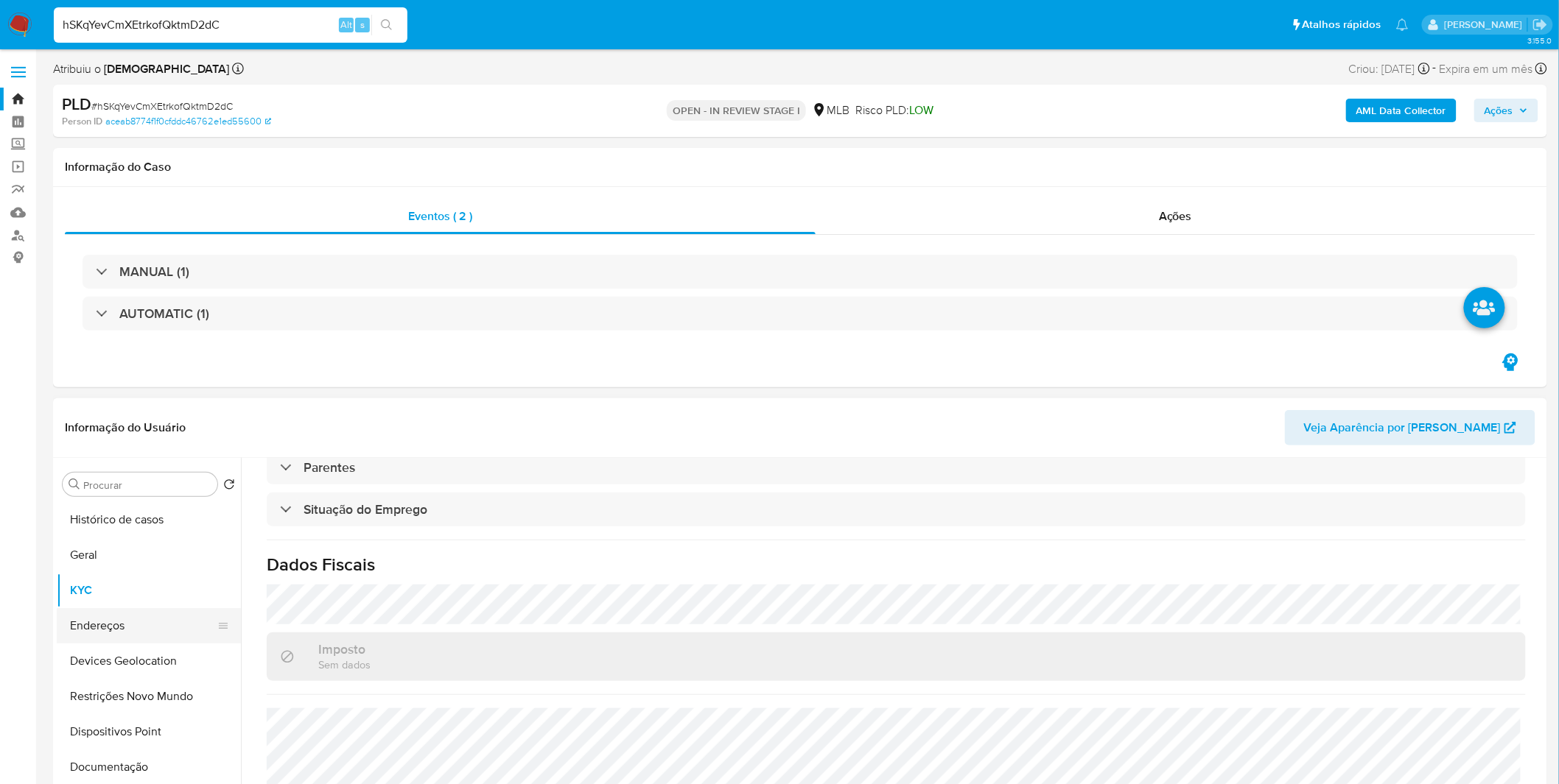
click at [104, 616] on button "Endereços" at bounding box center [142, 626] width 172 height 35
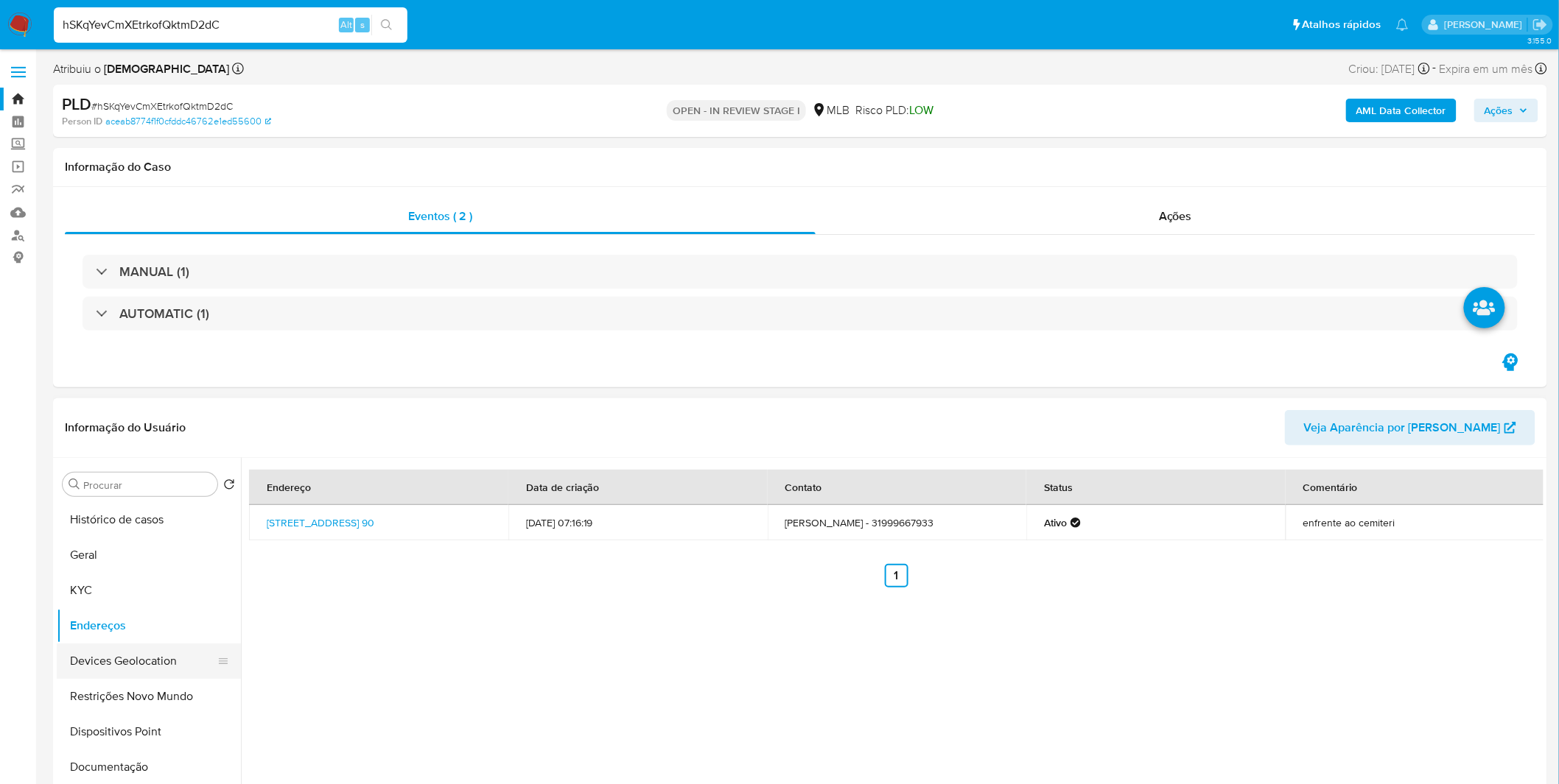
click at [131, 666] on button "Devices Geolocation" at bounding box center [142, 661] width 172 height 35
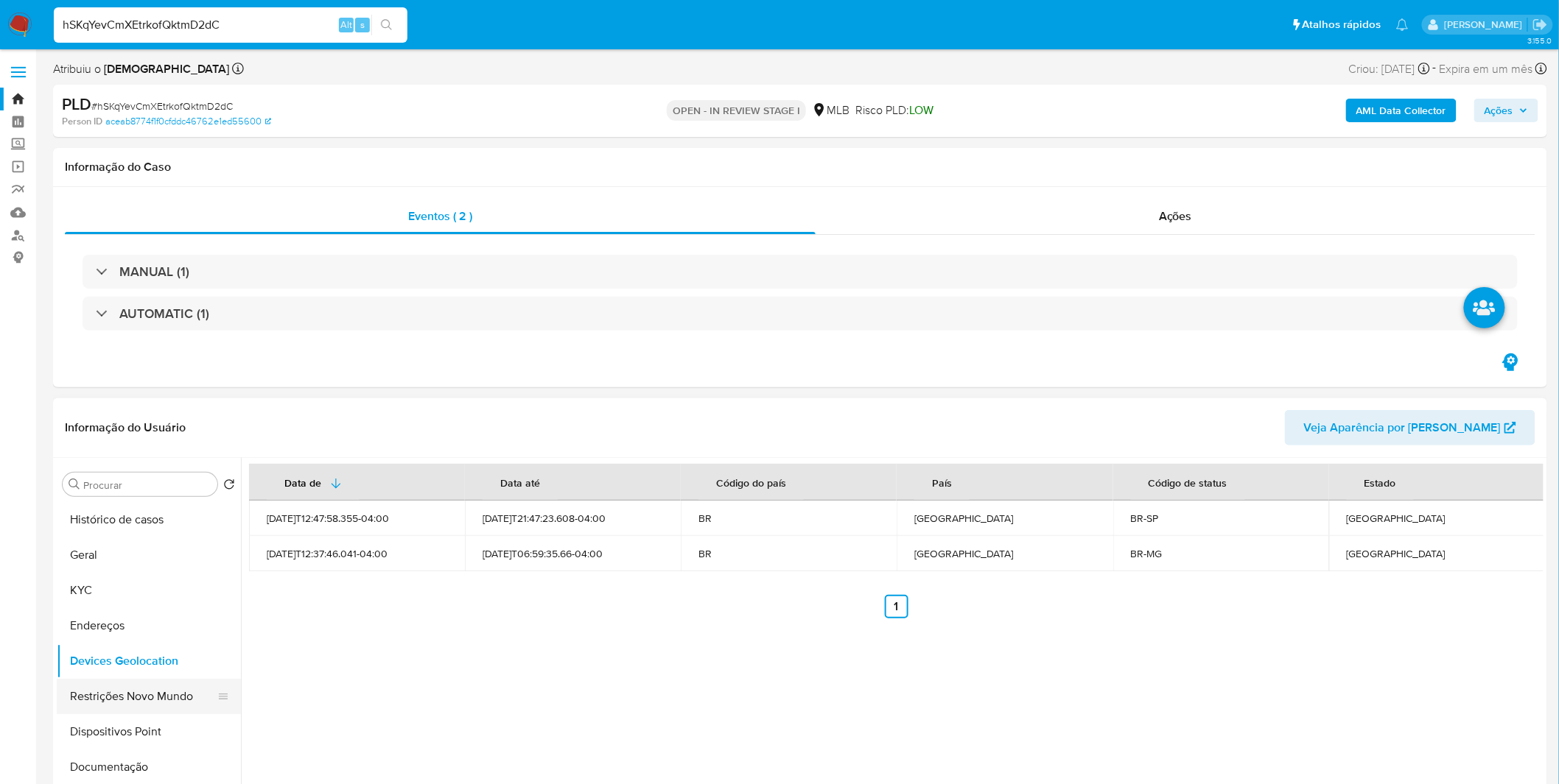
click at [152, 702] on button "Restrições Novo Mundo" at bounding box center [142, 696] width 172 height 35
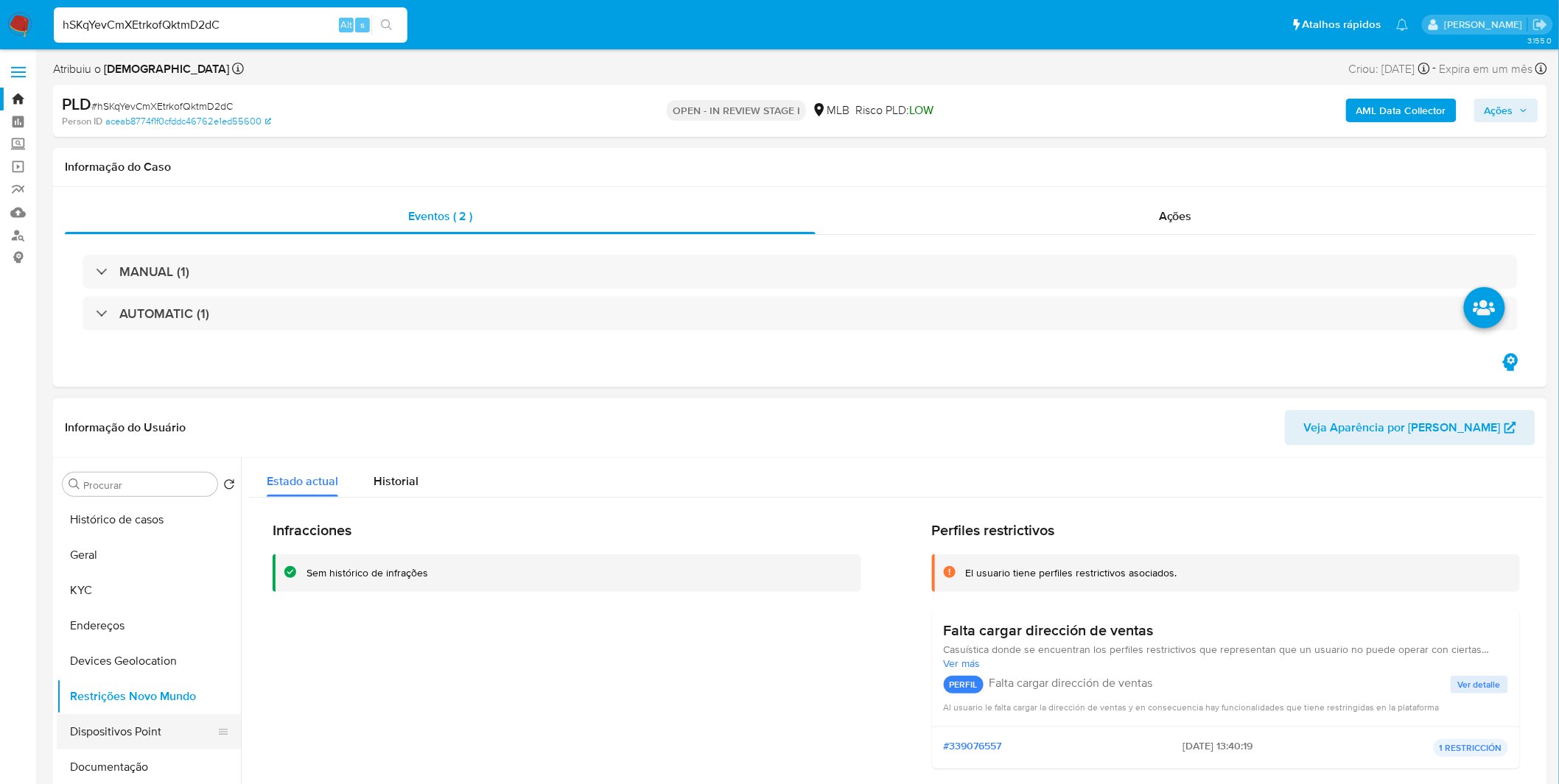
click at [168, 726] on button "Dispositivos Point" at bounding box center [142, 732] width 172 height 35
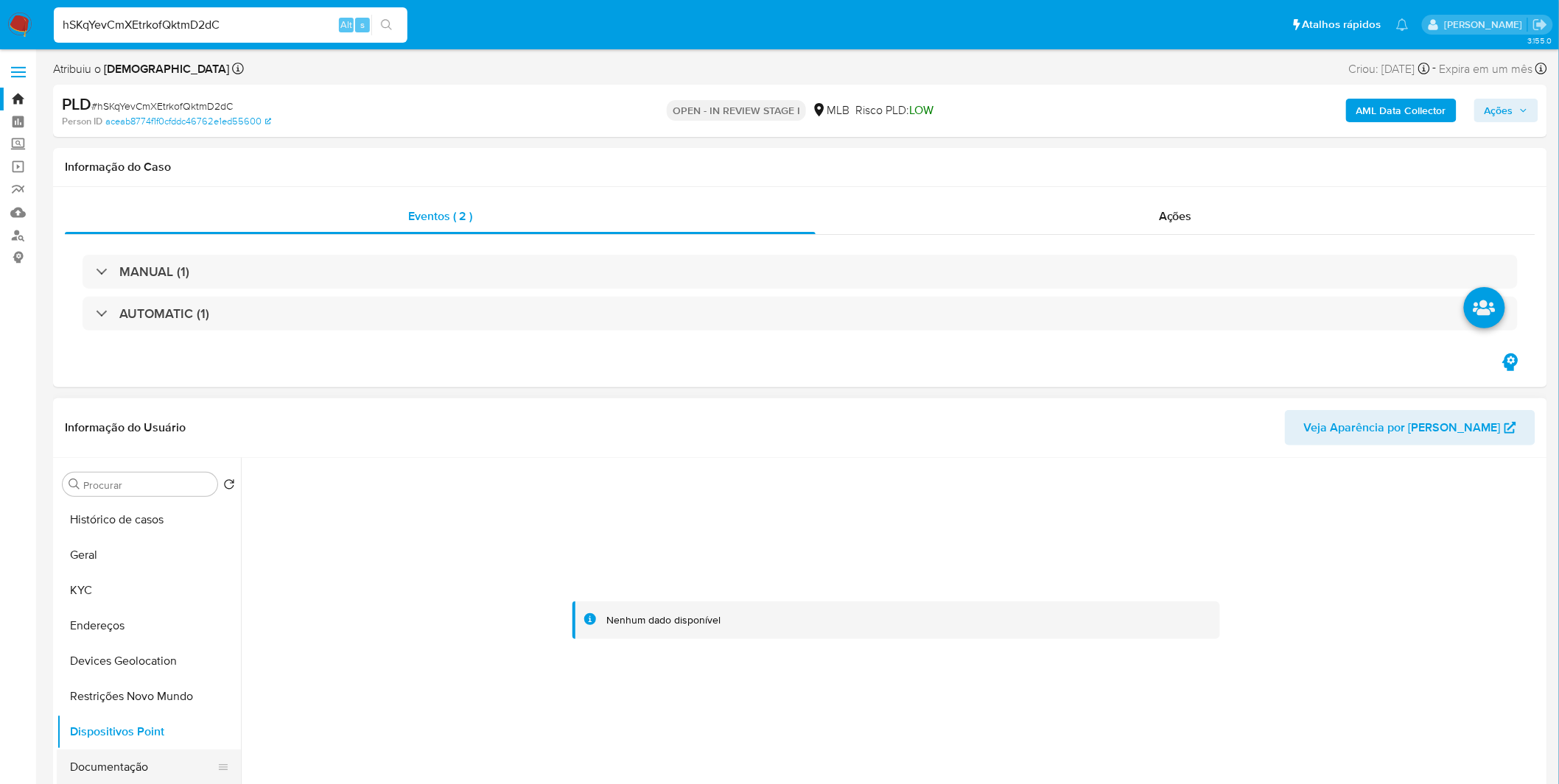
click at [113, 751] on button "Documentação" at bounding box center [142, 767] width 172 height 35
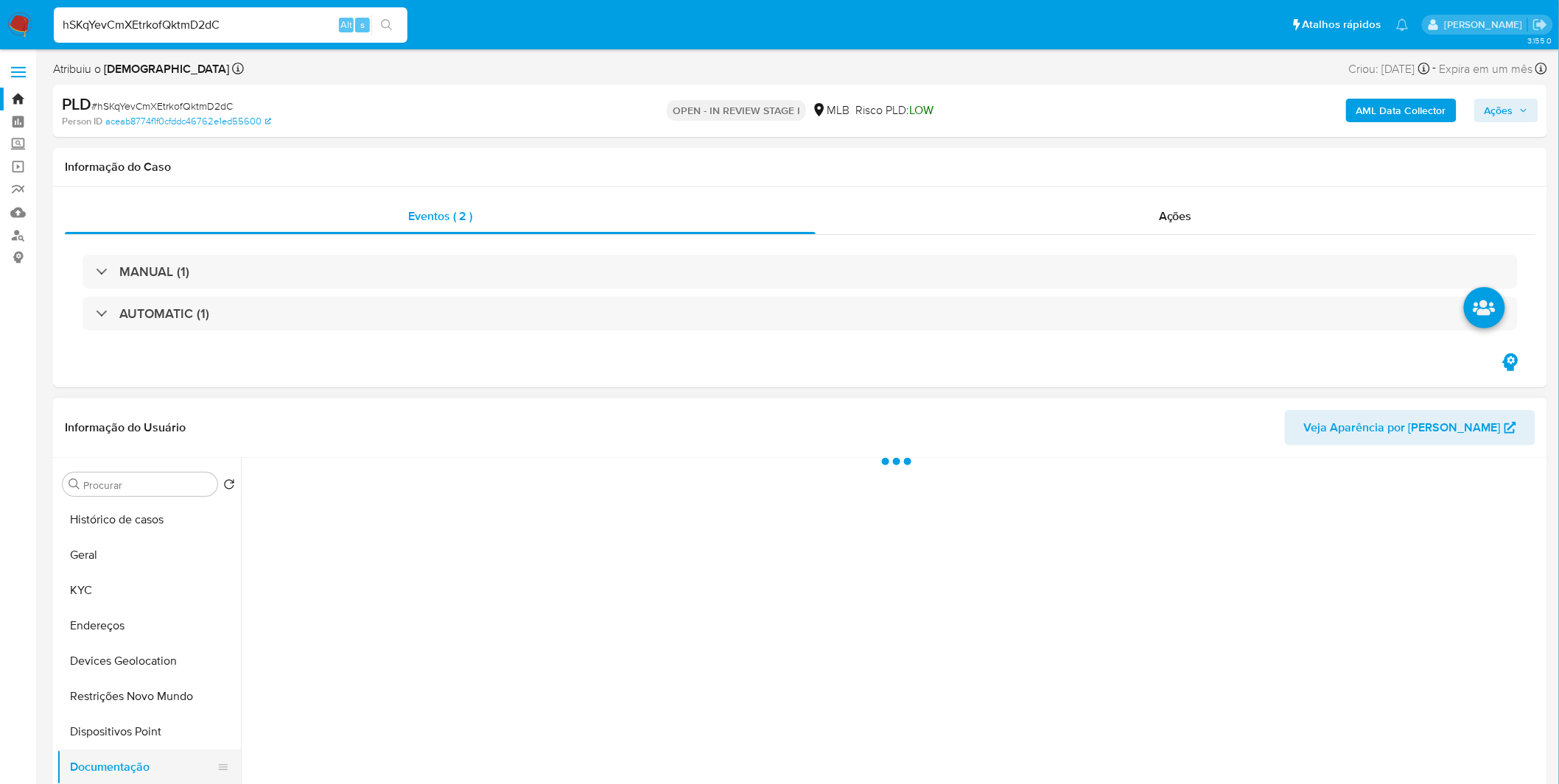
click at [113, 751] on button "Documentação" at bounding box center [142, 767] width 172 height 35
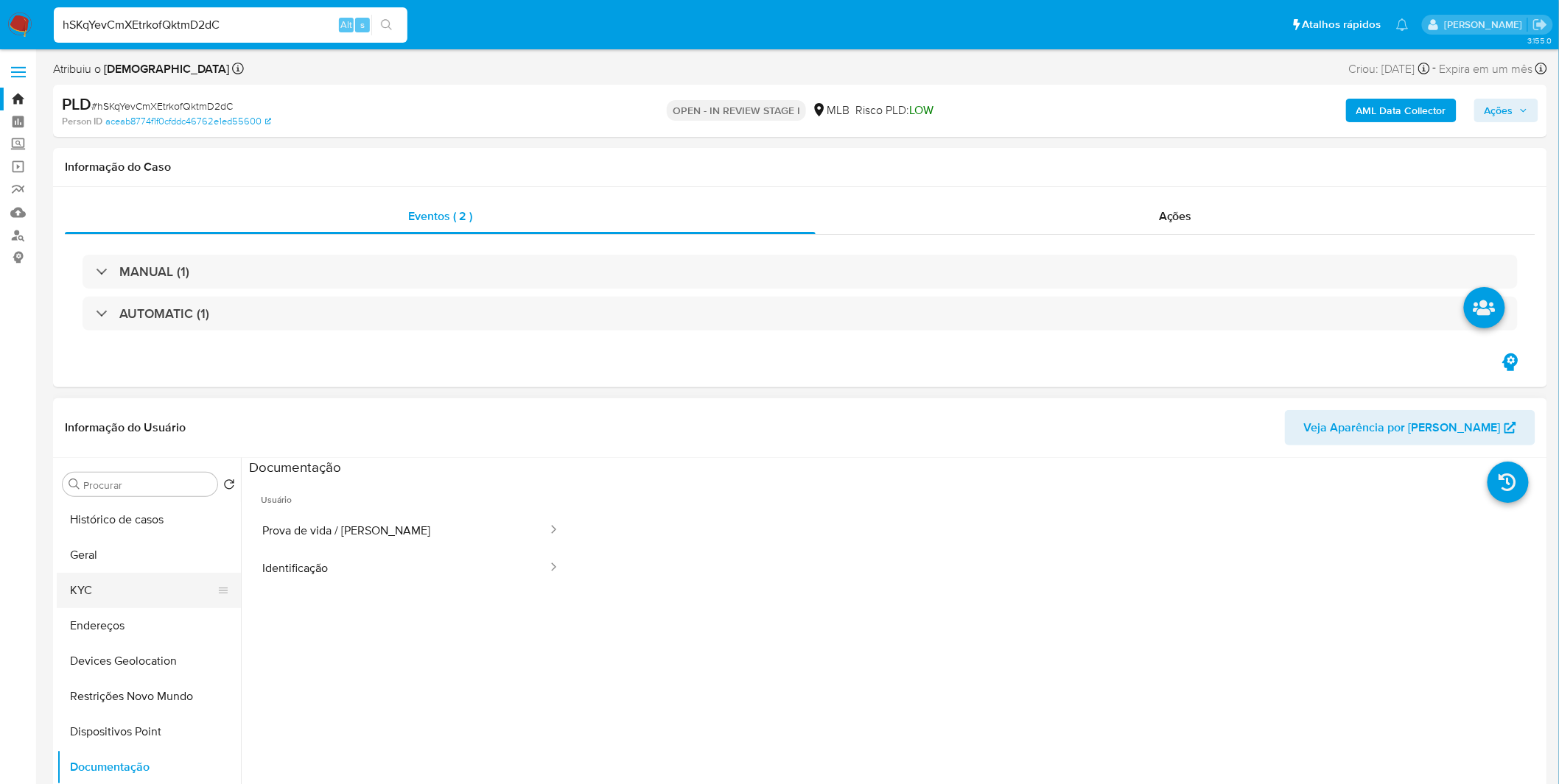
click at [110, 577] on button "KYC" at bounding box center [142, 590] width 172 height 35
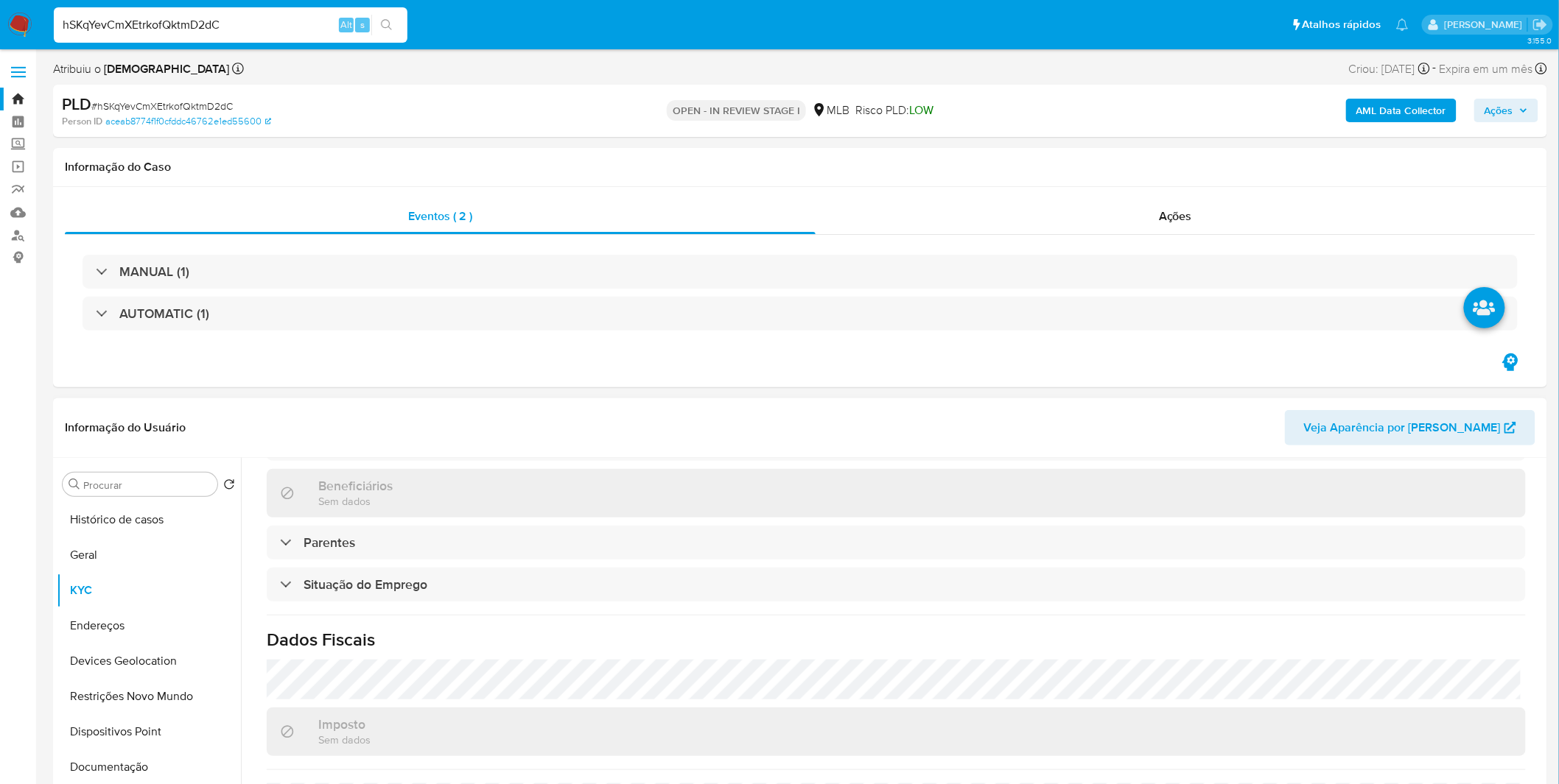
scroll to position [612, 0]
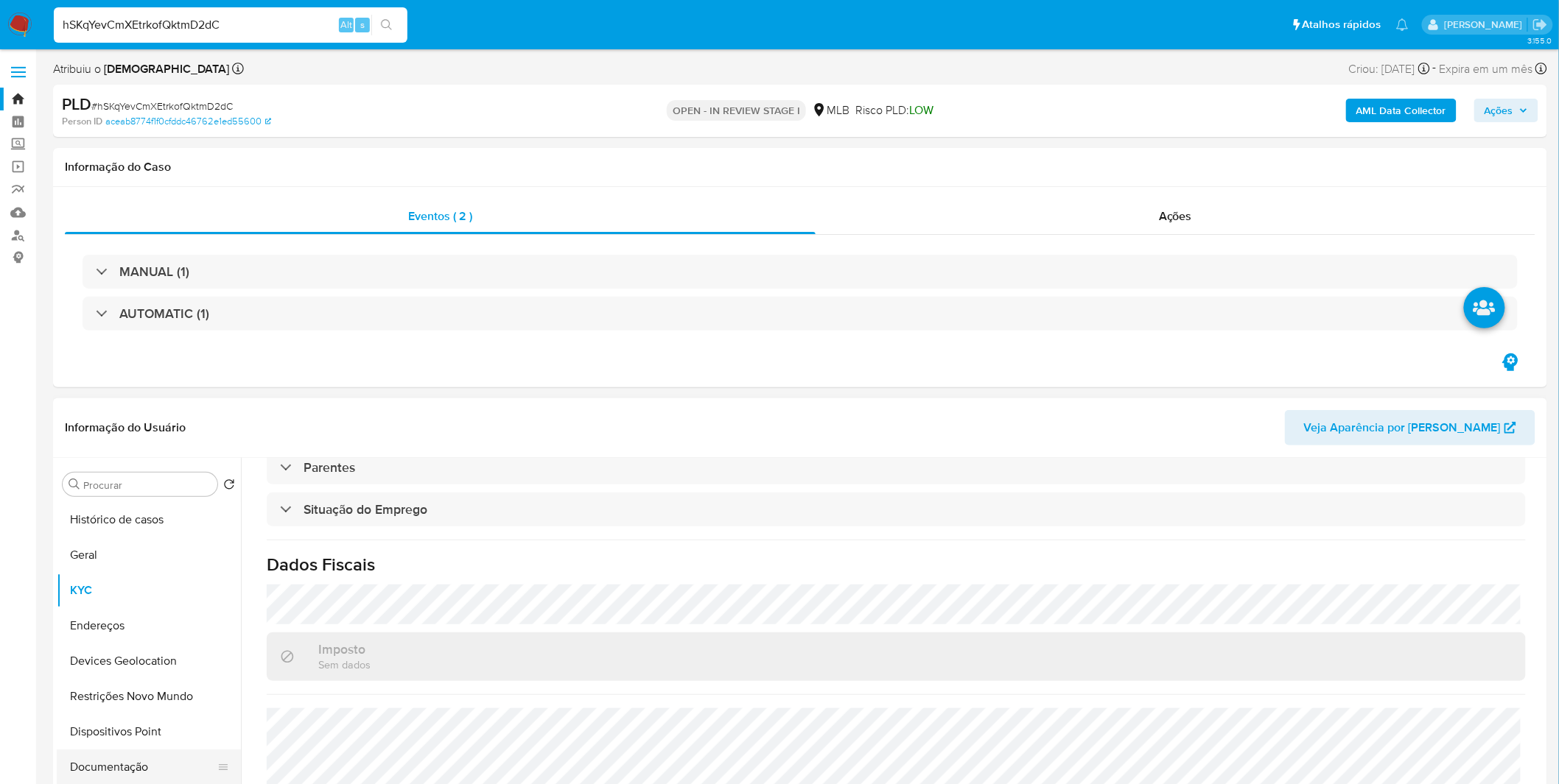
click at [136, 763] on button "Documentação" at bounding box center [142, 767] width 172 height 35
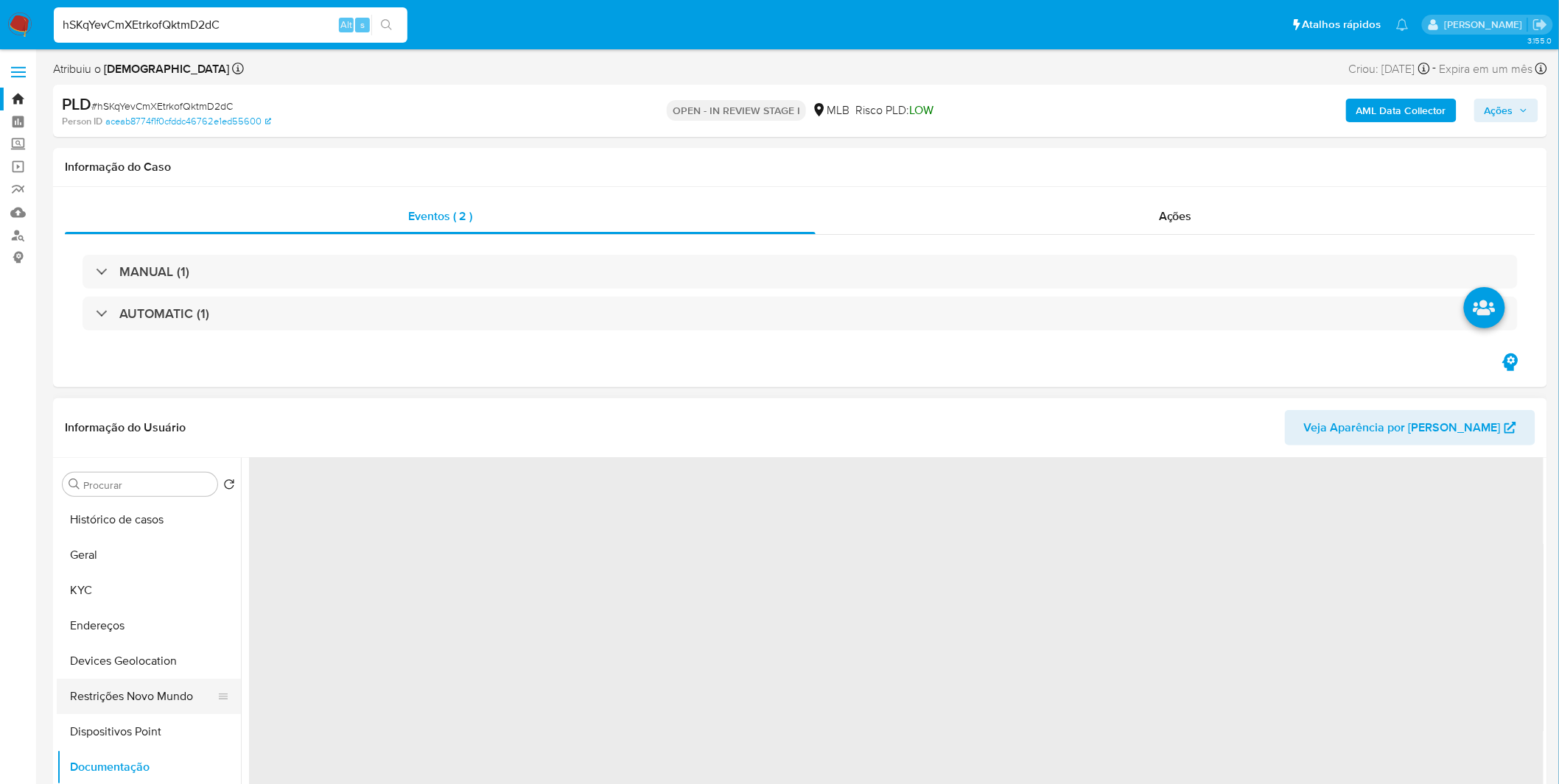
scroll to position [0, 0]
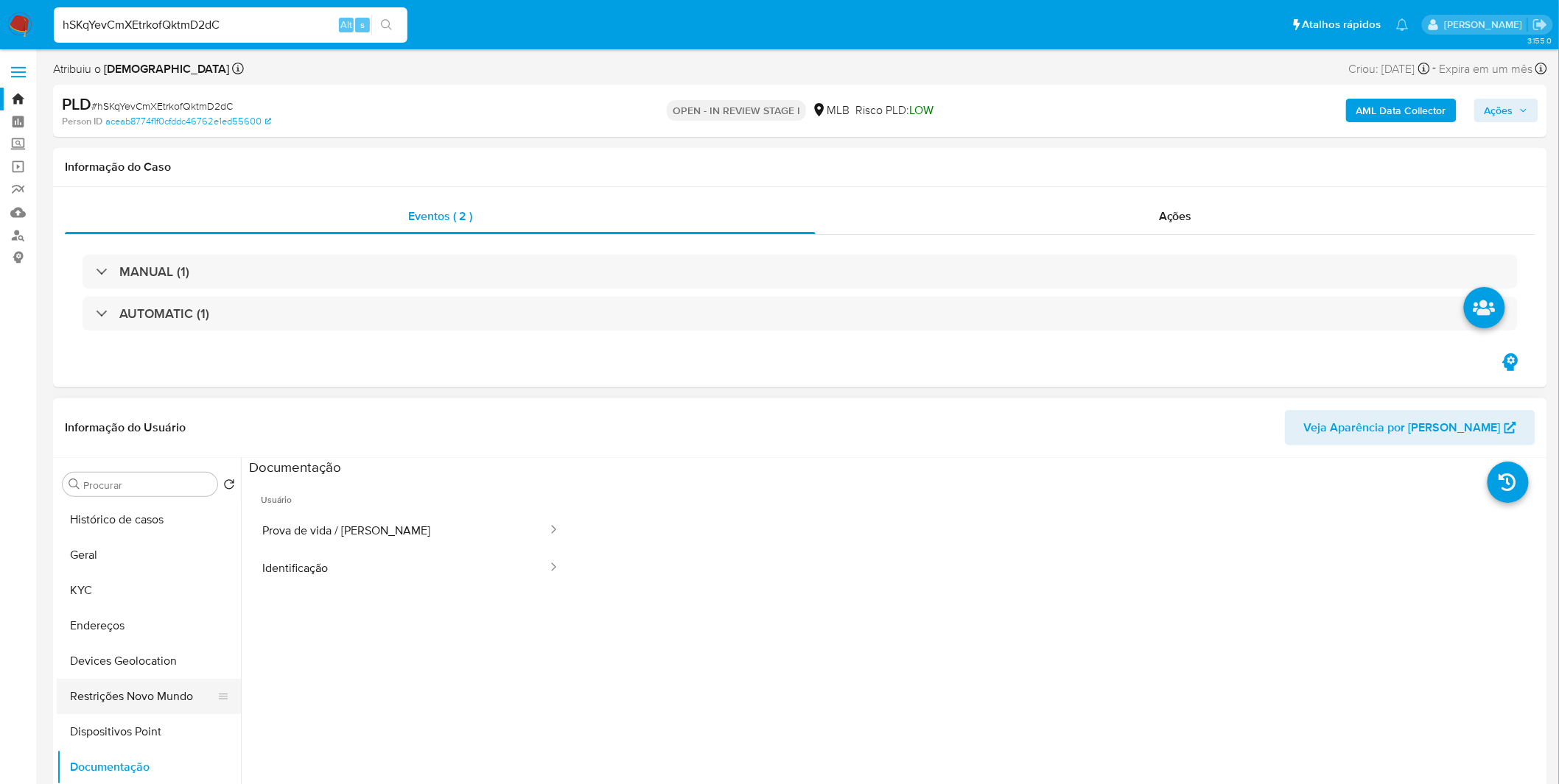
click at [141, 693] on button "Restrições Novo Mundo" at bounding box center [142, 696] width 172 height 35
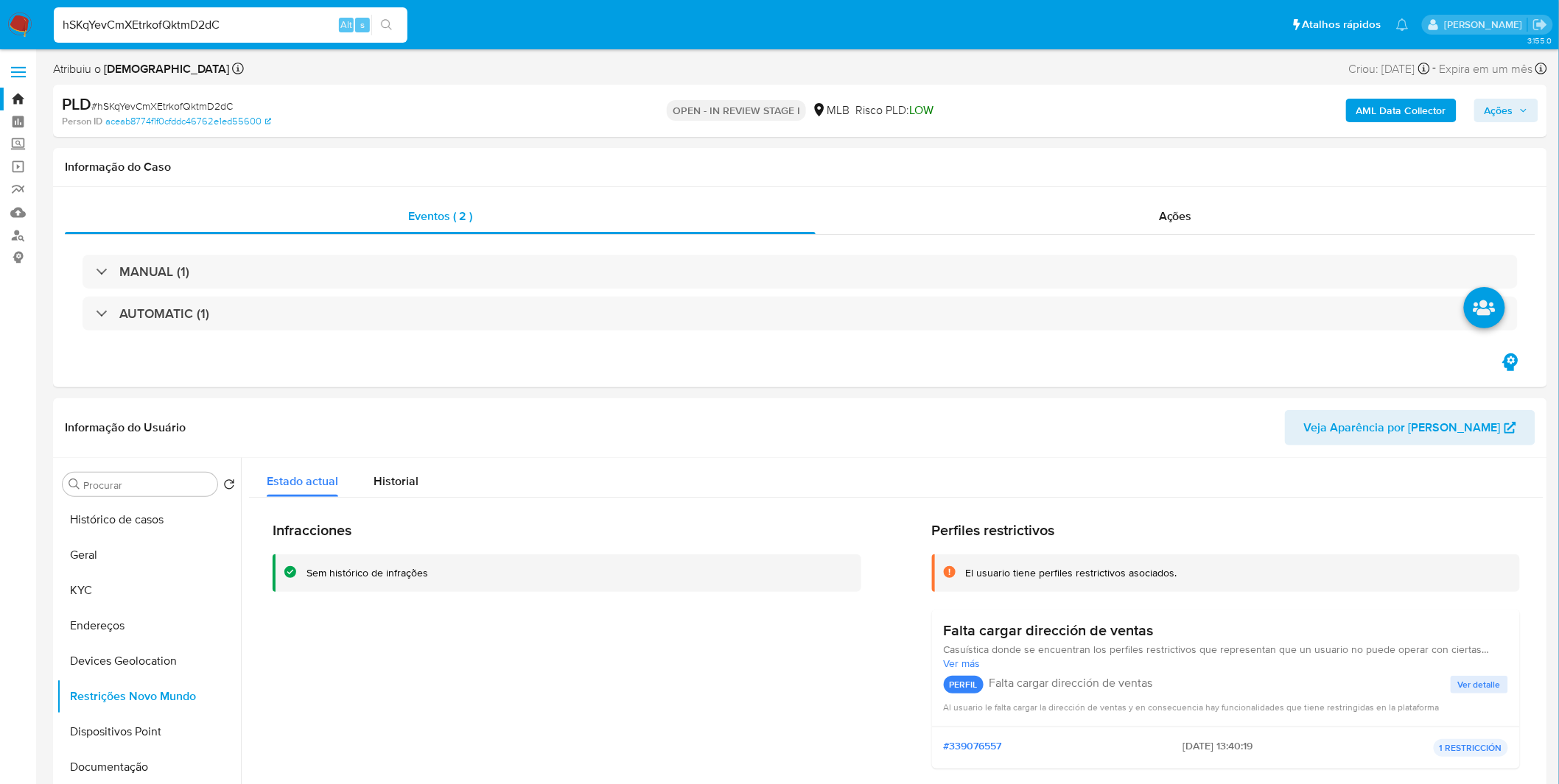
click at [188, 38] on div "hSKqYevCmXEtrkofQktmD2dC Alt s" at bounding box center [230, 24] width 354 height 35
click at [194, 33] on div "hSKqYevCmXEtrkofQktmD2dC Alt s" at bounding box center [230, 24] width 354 height 35
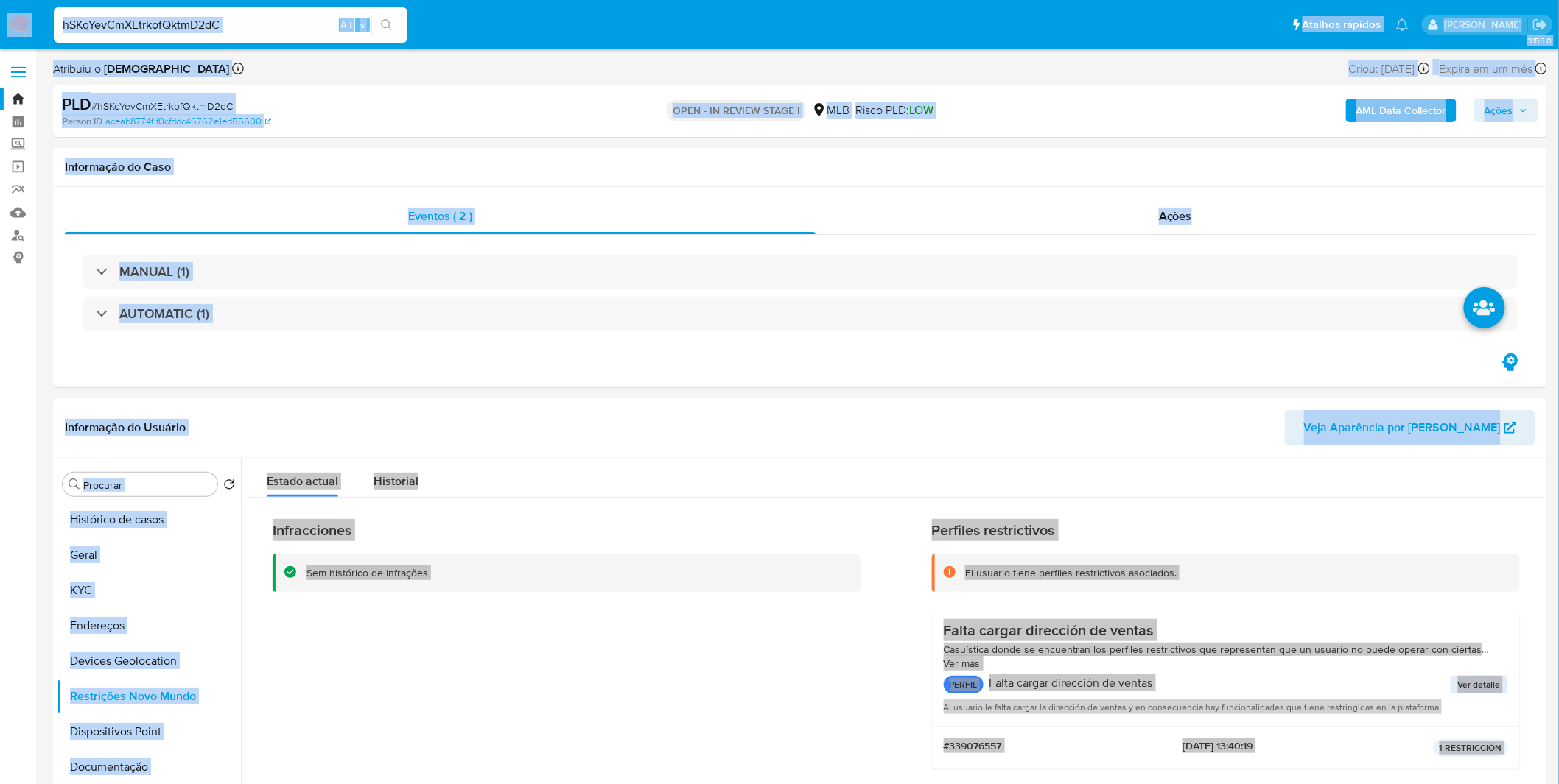
click at [201, 24] on input "hSKqYevCmXEtrkofQktmD2dC" at bounding box center [230, 24] width 354 height 19
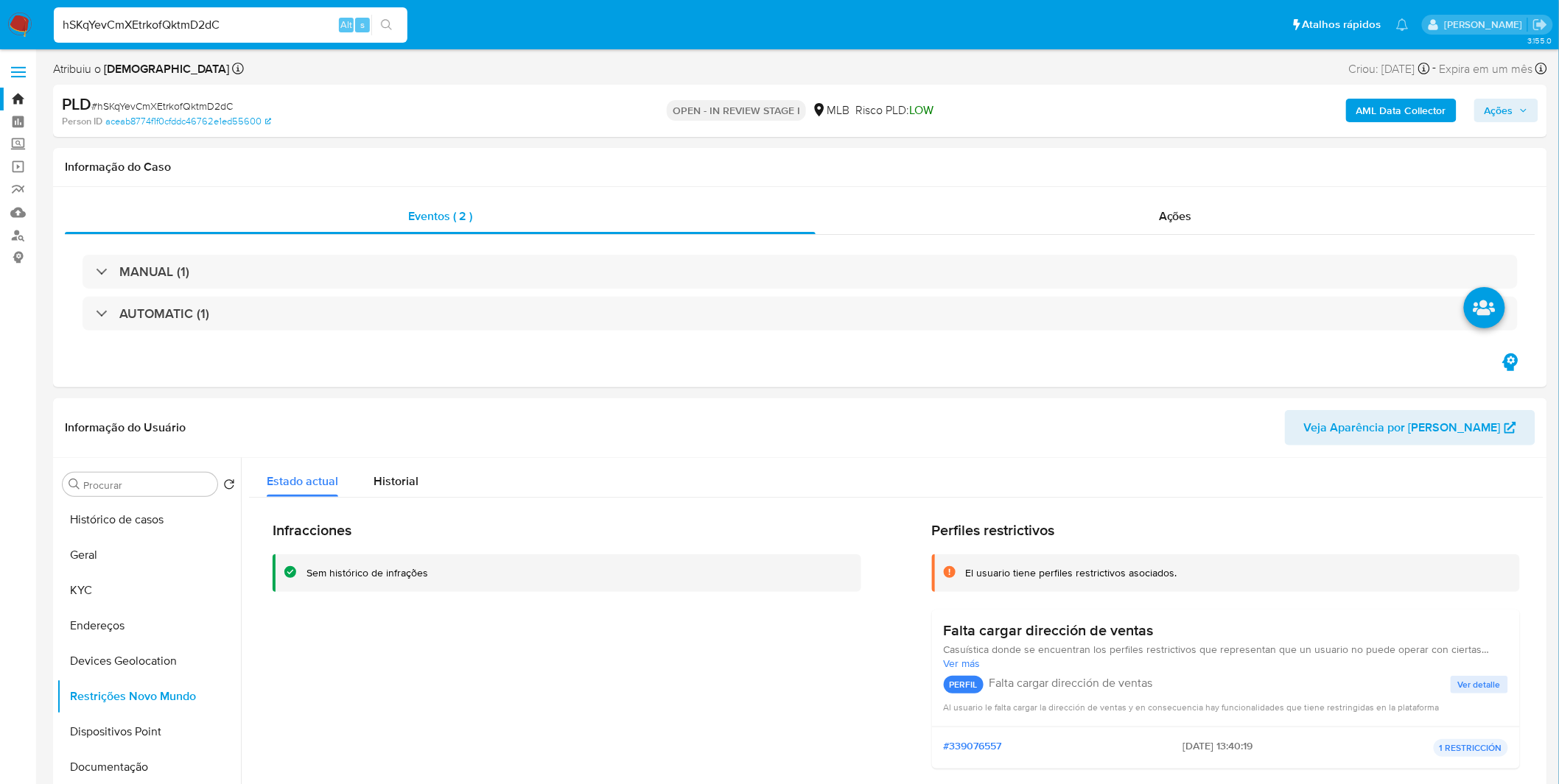
paste input "md88AyrkJ1YFiAvrursdFw6O"
type input "md88AyrkJ1YFiAvrursdFw6O"
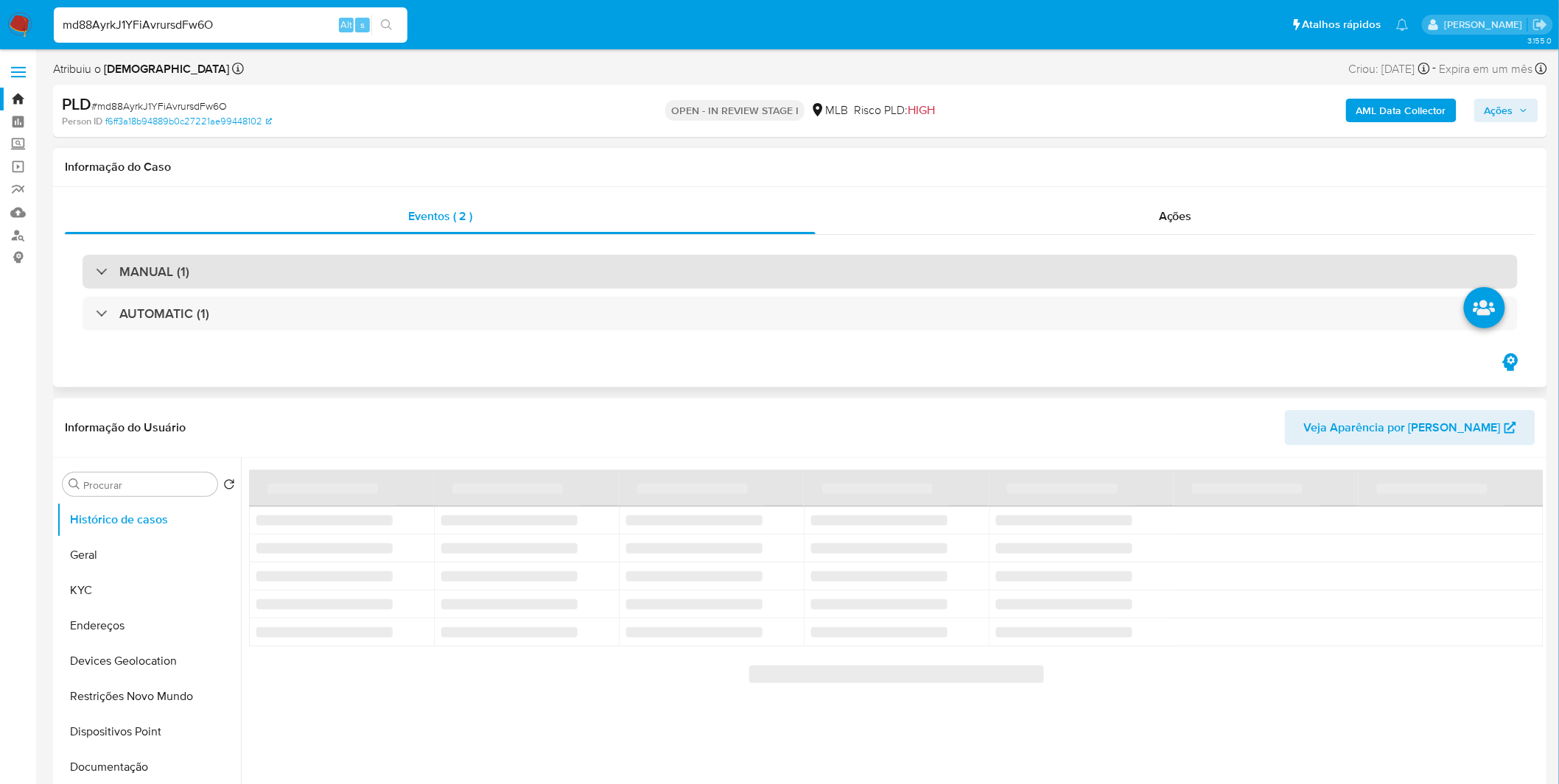
click at [93, 280] on div "MANUAL (1)" at bounding box center [800, 271] width 1436 height 33
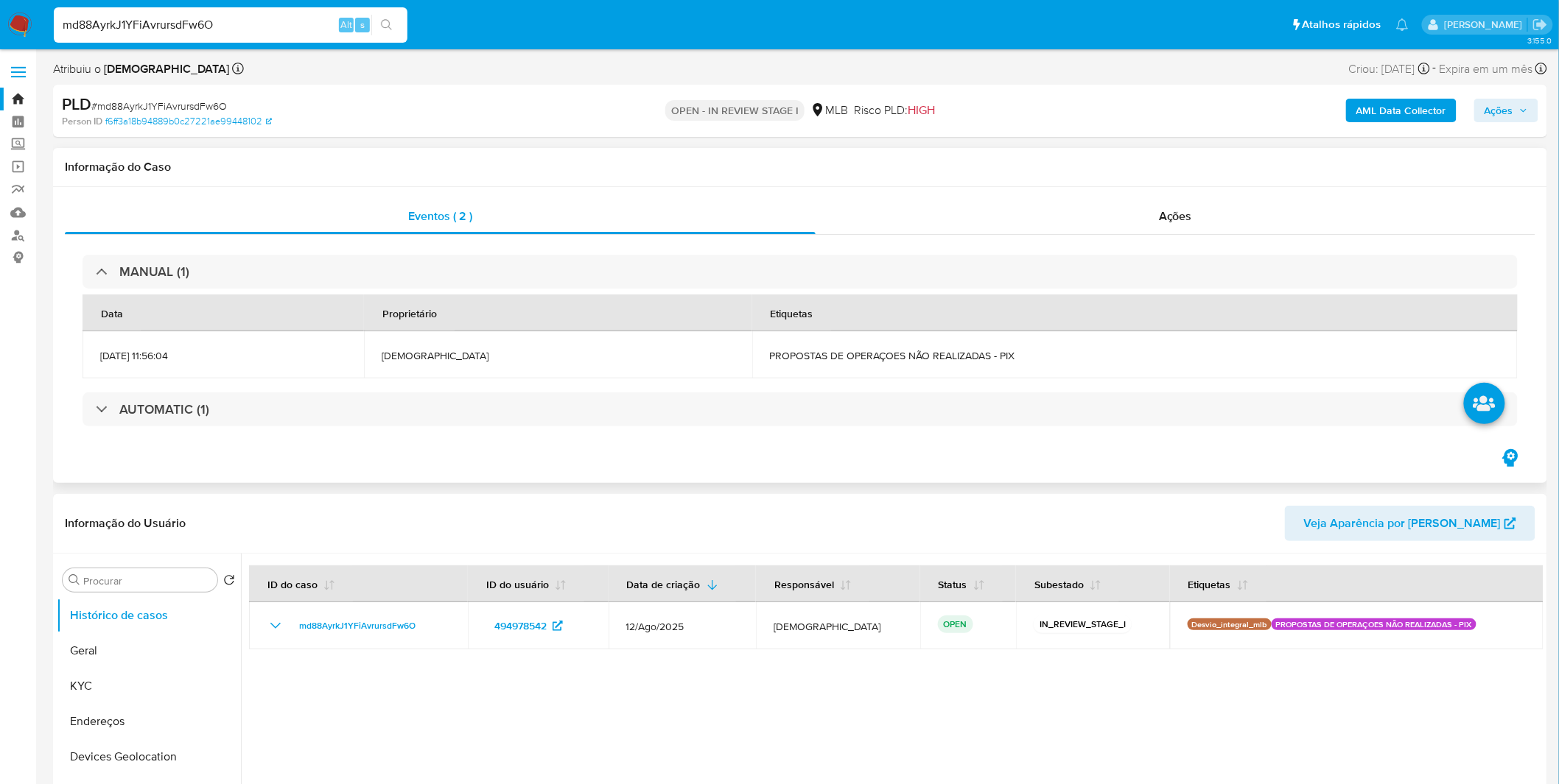
select select "10"
copy span "PROPOSTAS DE OPERAÇOES NÃO REALIZADAS - PIX"
drag, startPoint x: 998, startPoint y: 362, endPoint x: 734, endPoint y: 350, distance: 264.3
click at [770, 350] on span "PROPOSTAS DE OPERAÇOES NÃO REALIZADAS - PIX" at bounding box center [1135, 355] width 731 height 13
click at [234, 27] on input "md88AyrkJ1YFiAvrursdFw6O" at bounding box center [230, 24] width 354 height 19
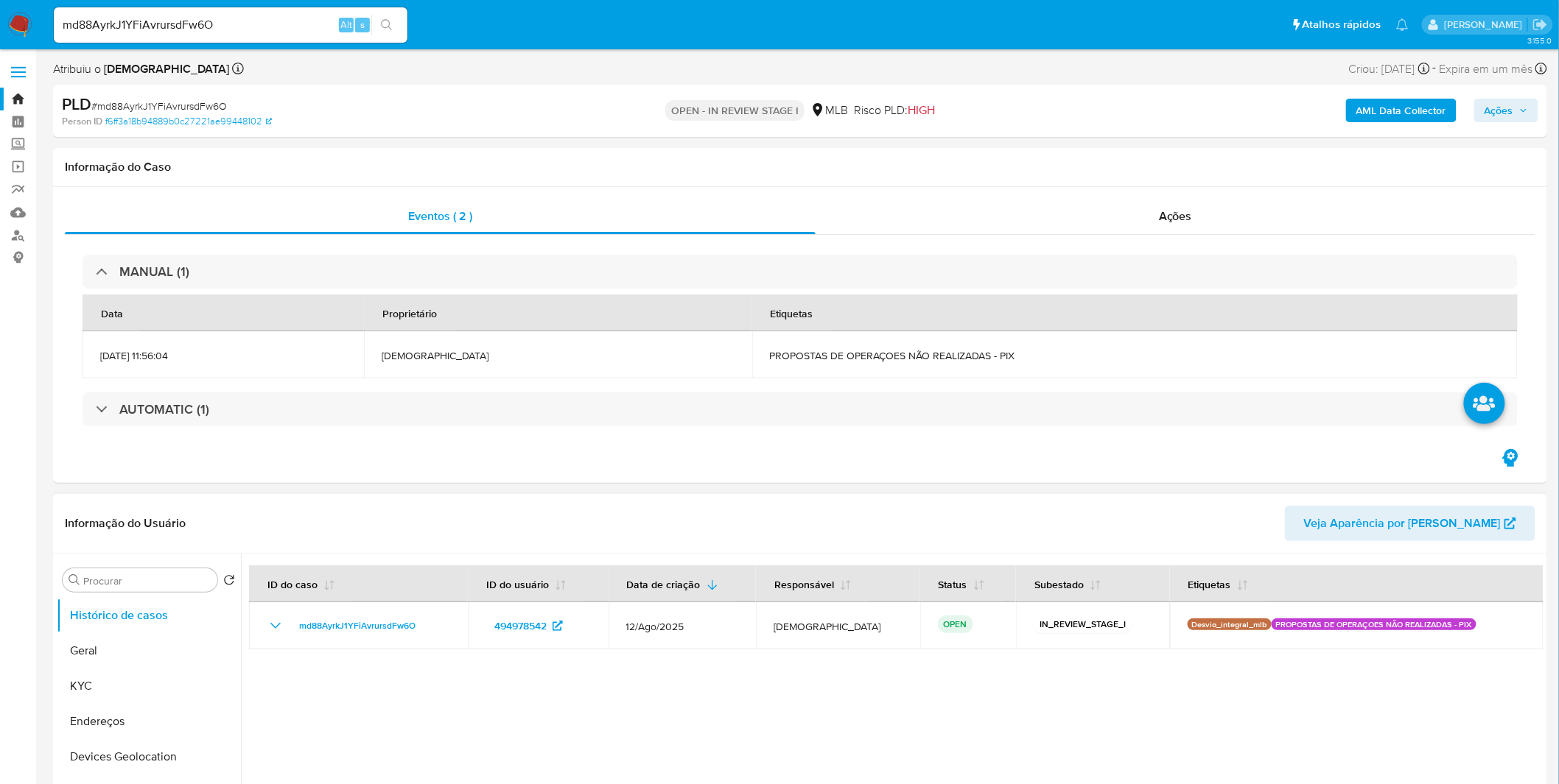
click at [409, 663] on div at bounding box center [892, 742] width 1302 height 377
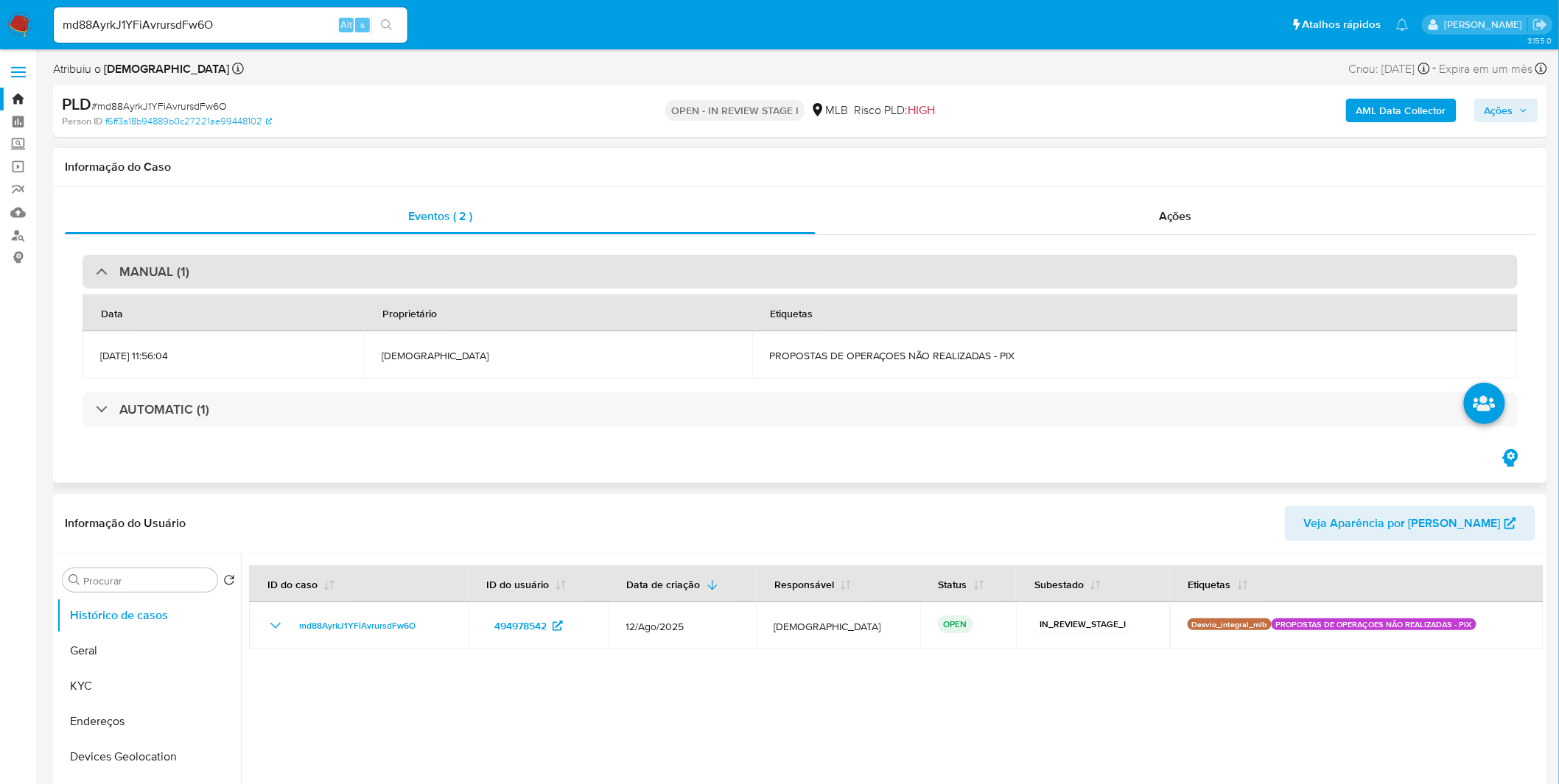
click at [93, 274] on div "MANUAL (1)" at bounding box center [800, 271] width 1436 height 33
click at [92, 283] on div "MANUAL (1)" at bounding box center [800, 271] width 1436 height 33
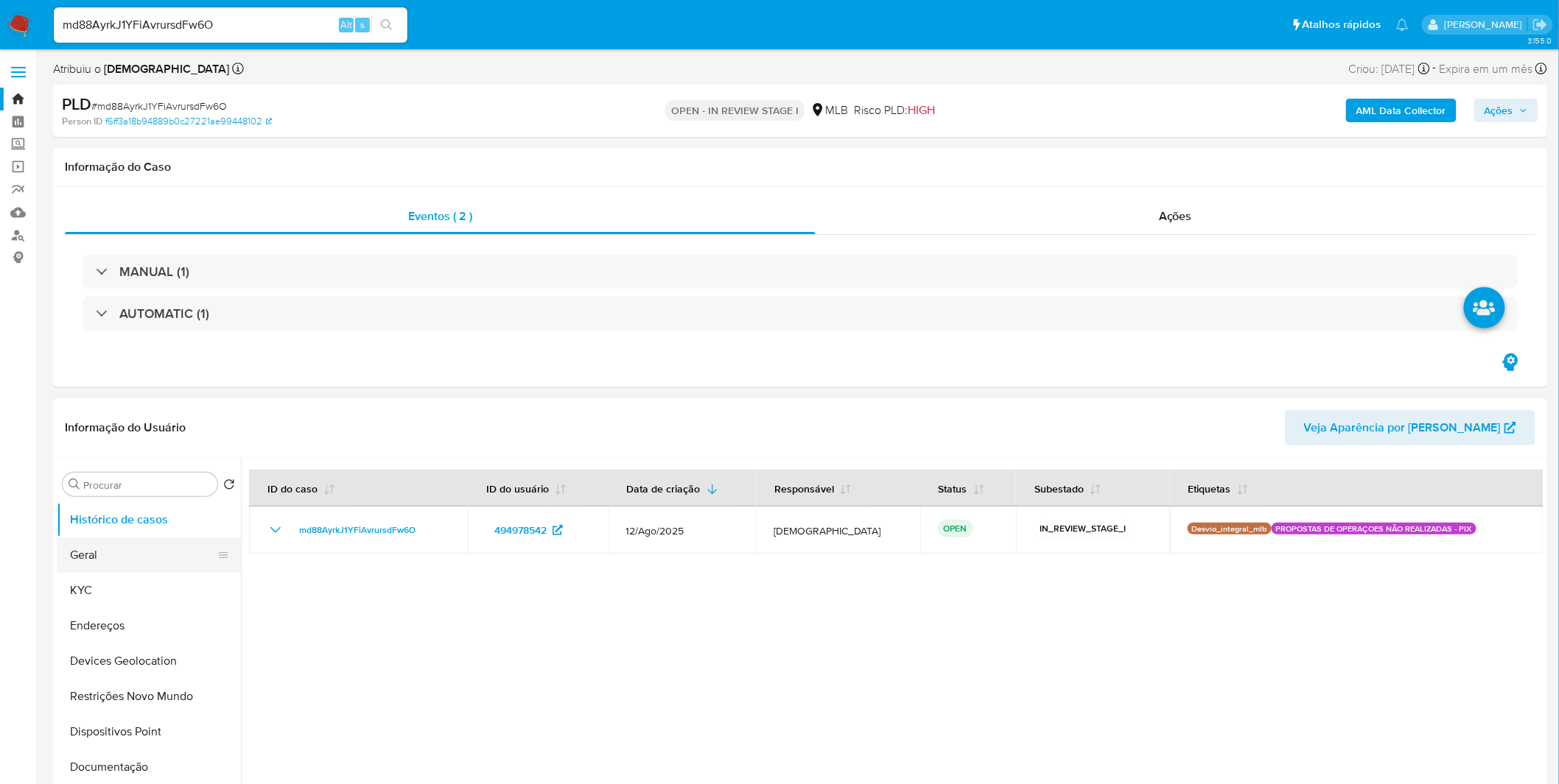
click at [113, 552] on button "Geral" at bounding box center [142, 555] width 172 height 35
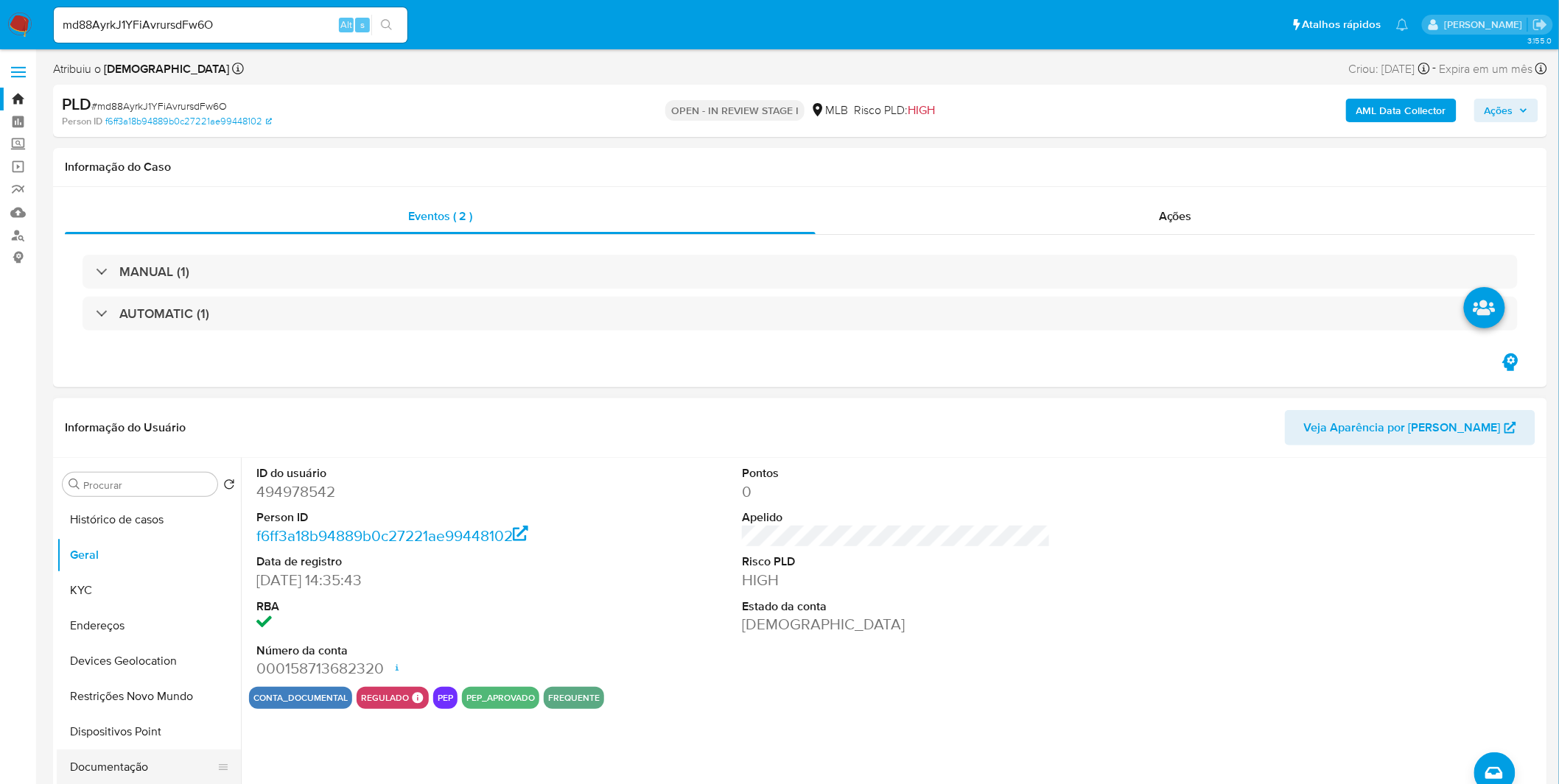
click at [151, 752] on button "Documentação" at bounding box center [142, 767] width 172 height 35
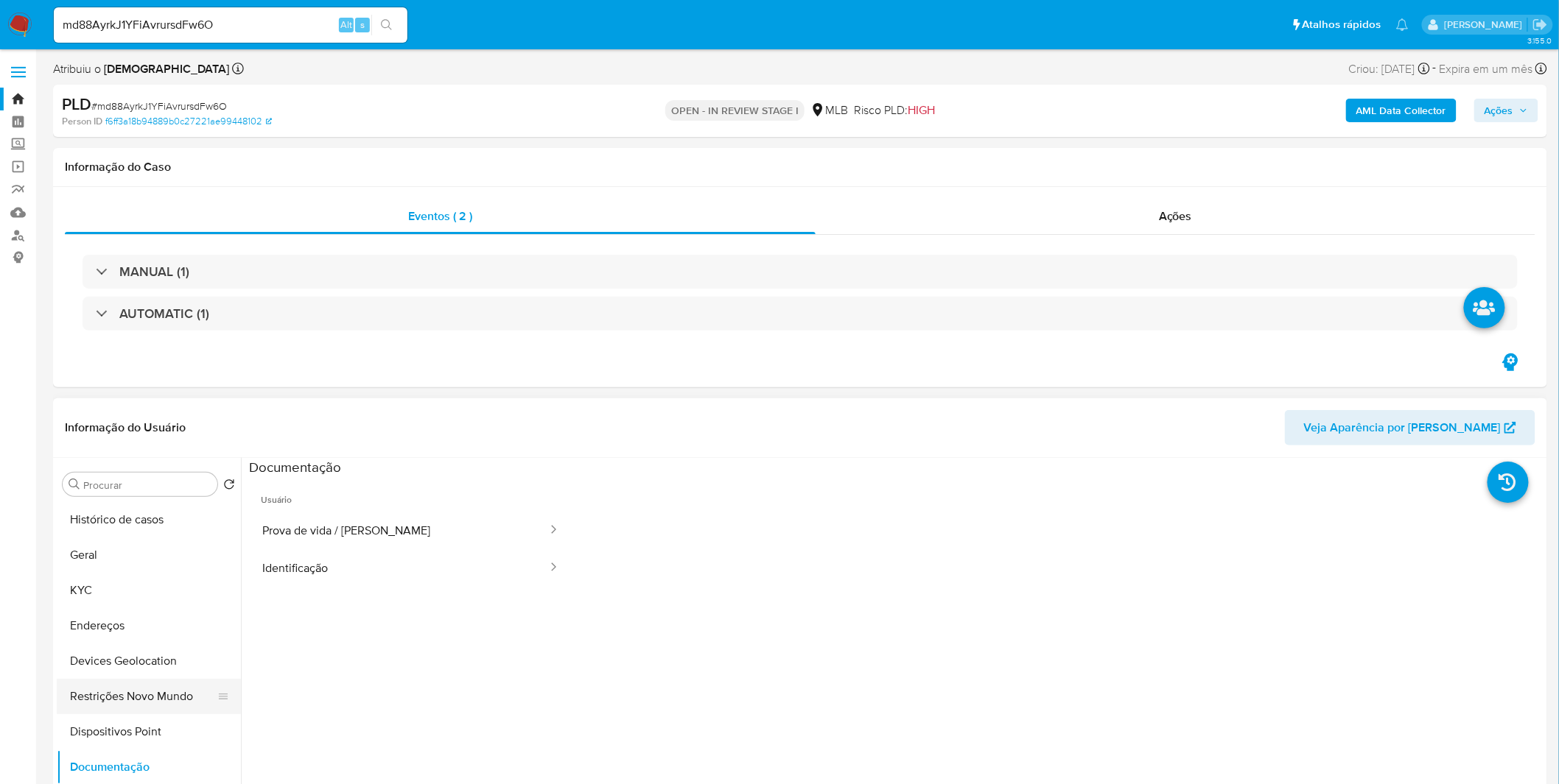
click at [153, 701] on button "Restrições Novo Mundo" at bounding box center [142, 696] width 172 height 35
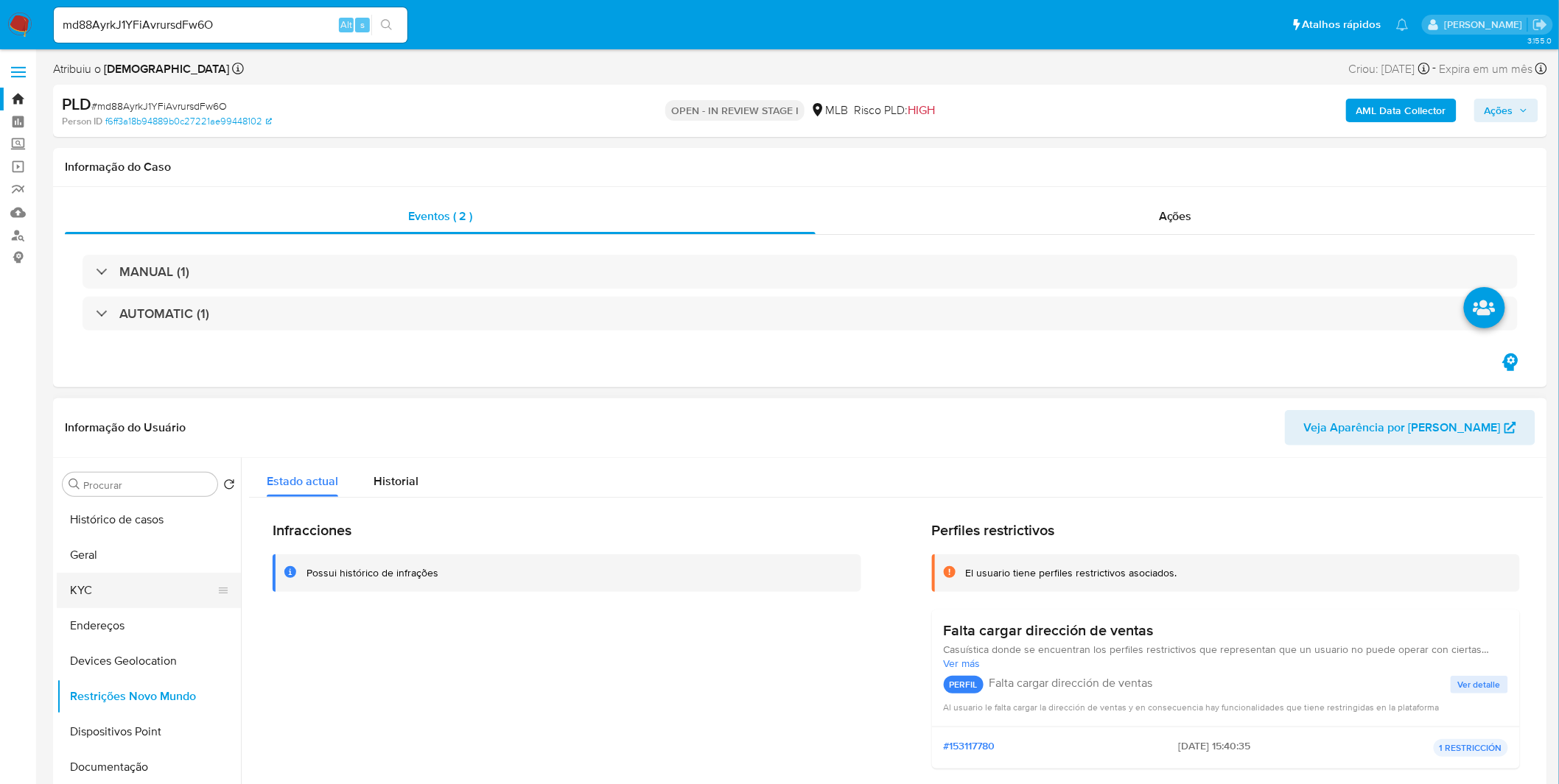
click at [93, 600] on button "KYC" at bounding box center [142, 590] width 172 height 35
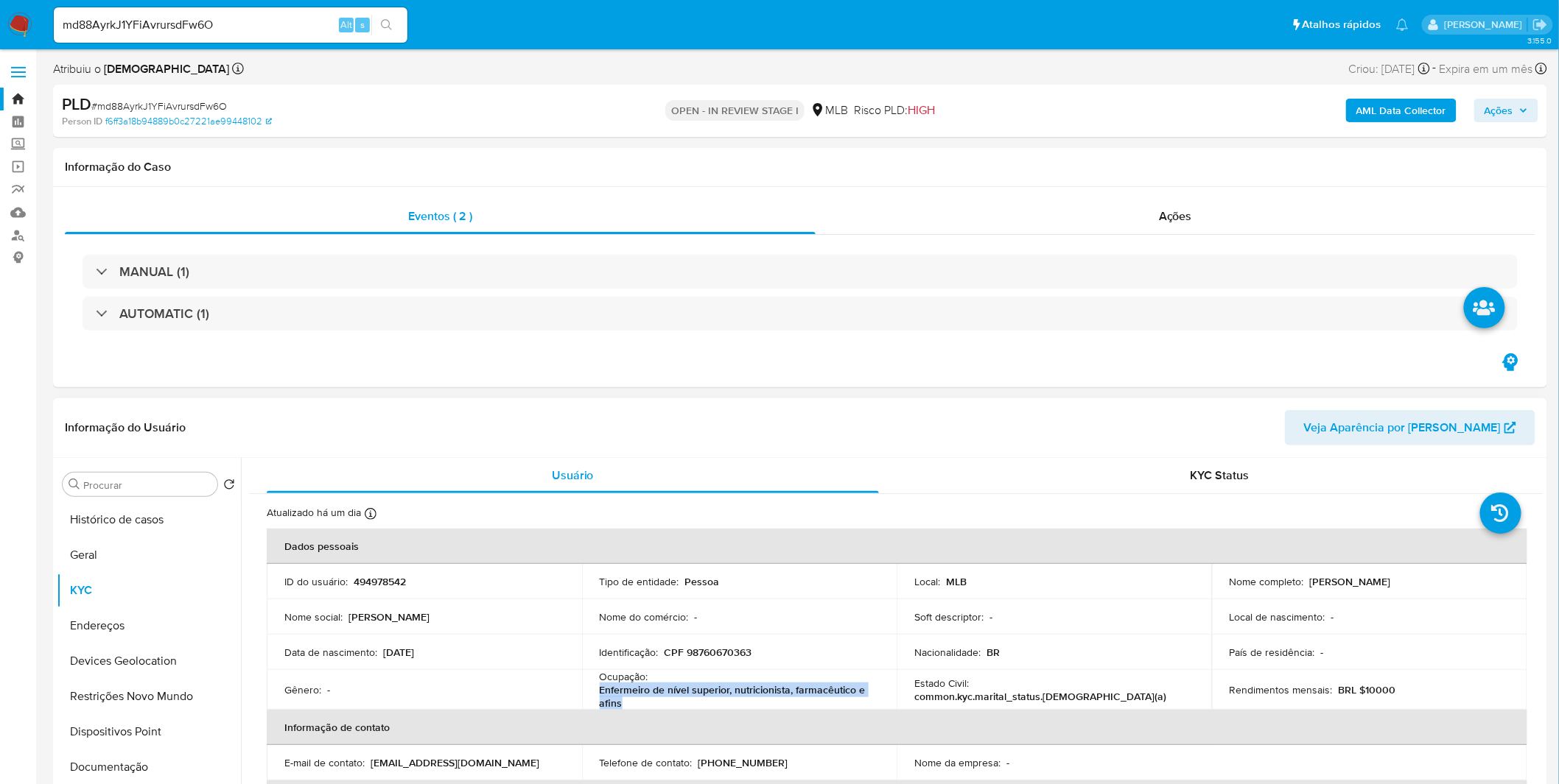
copy p "Enfermeiro de nível superior, nutricionista, farmacêutico e afins"
drag, startPoint x: 652, startPoint y: 700, endPoint x: 598, endPoint y: 690, distance: 54.9
click at [600, 690] on p "Enfermeiro de nível superior, nutricionista, farmacêutico e afins" at bounding box center [736, 697] width 274 height 26
click at [125, 550] on button "Geral" at bounding box center [142, 555] width 172 height 35
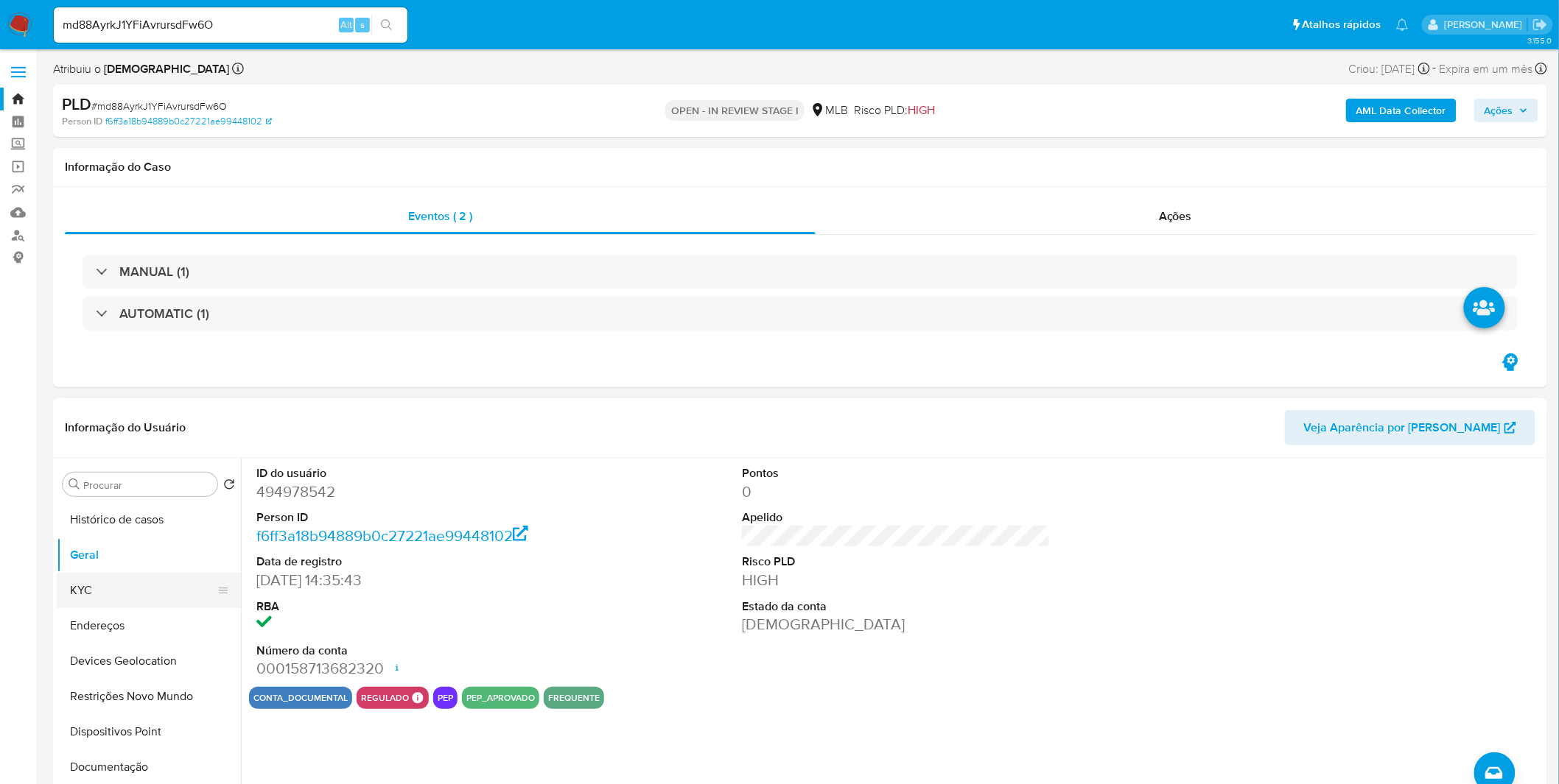
click at [144, 592] on button "KYC" at bounding box center [142, 590] width 172 height 35
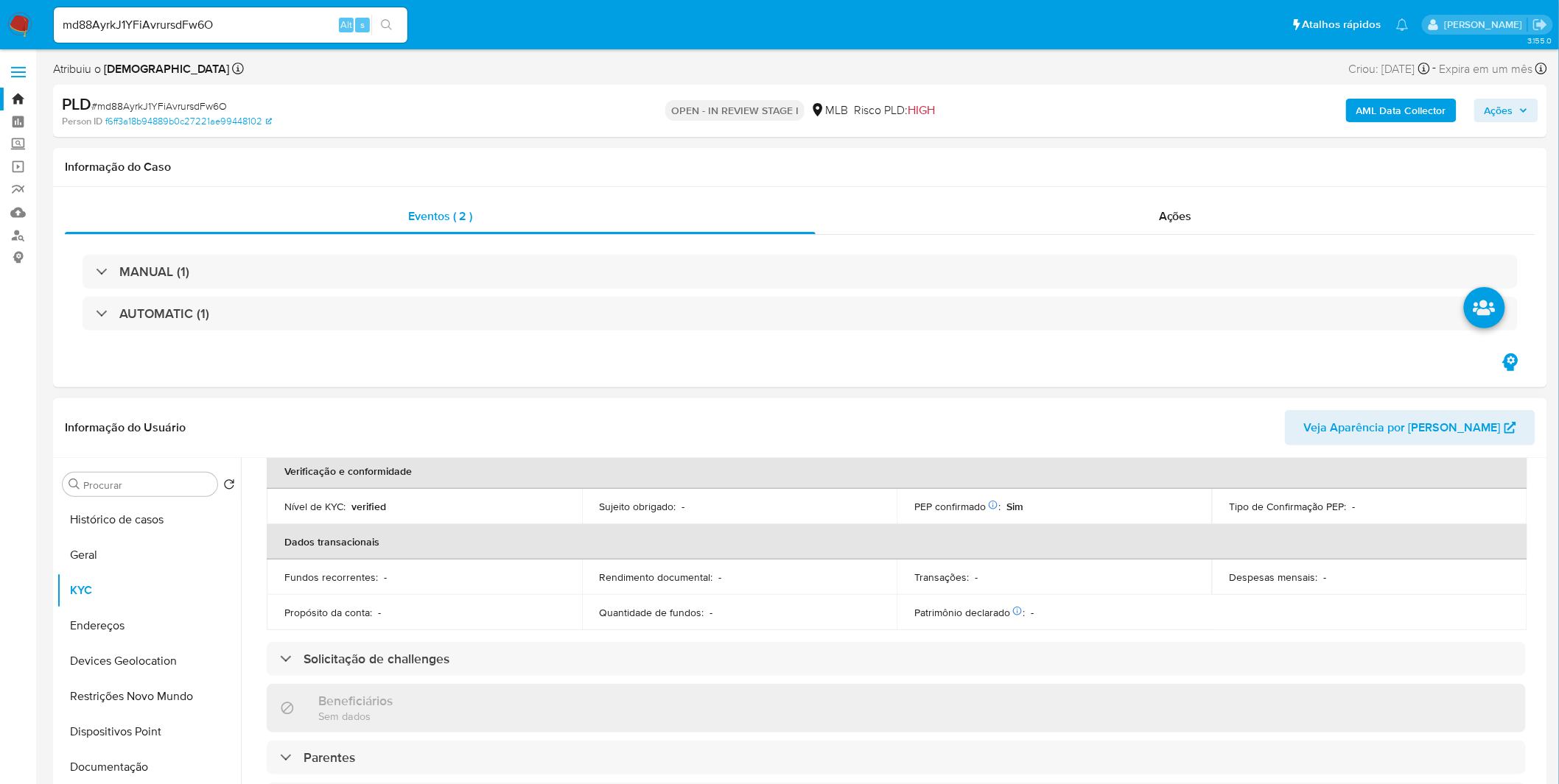
scroll to position [617, 0]
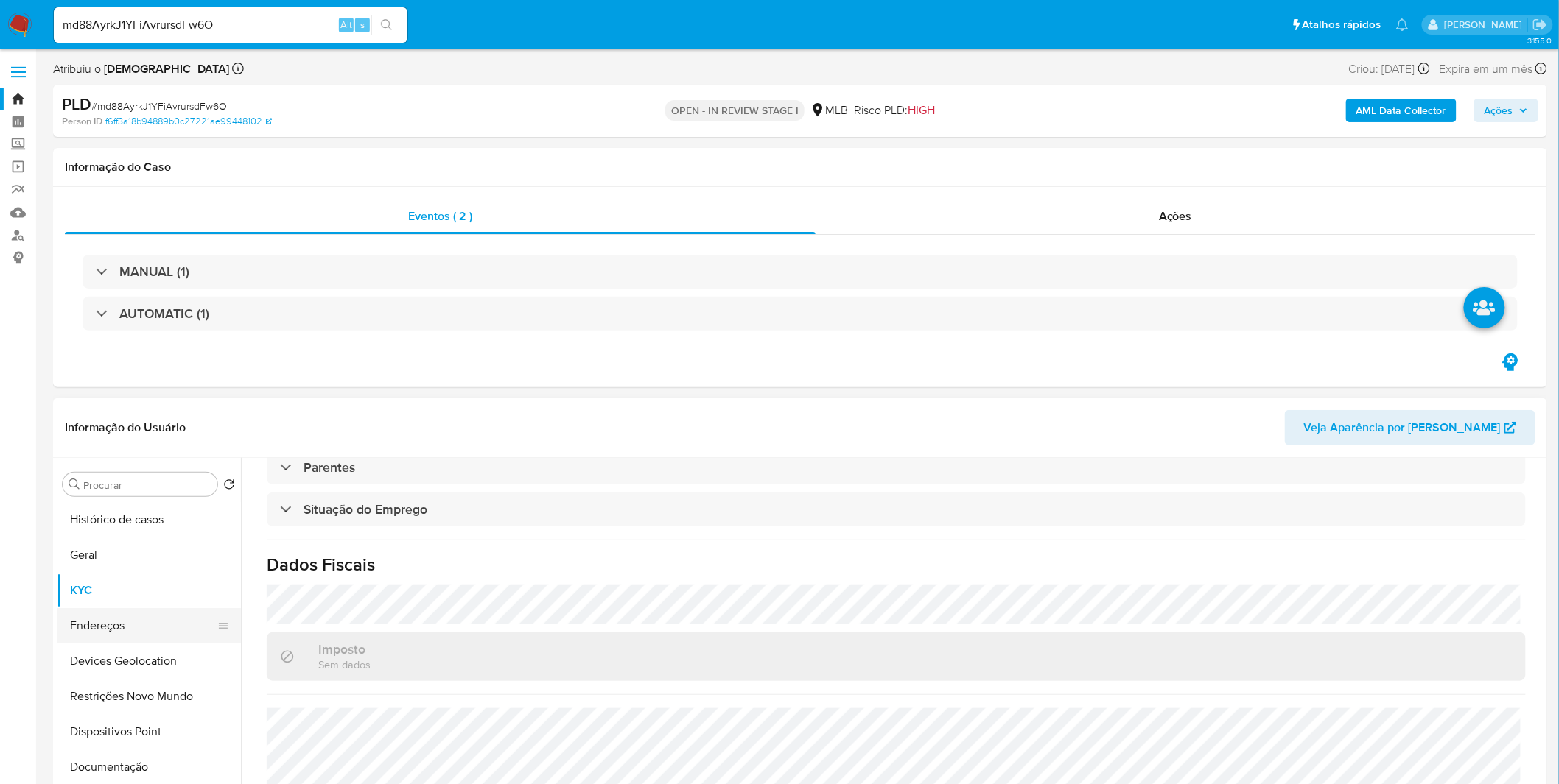
click at [161, 611] on button "Endereços" at bounding box center [142, 626] width 172 height 35
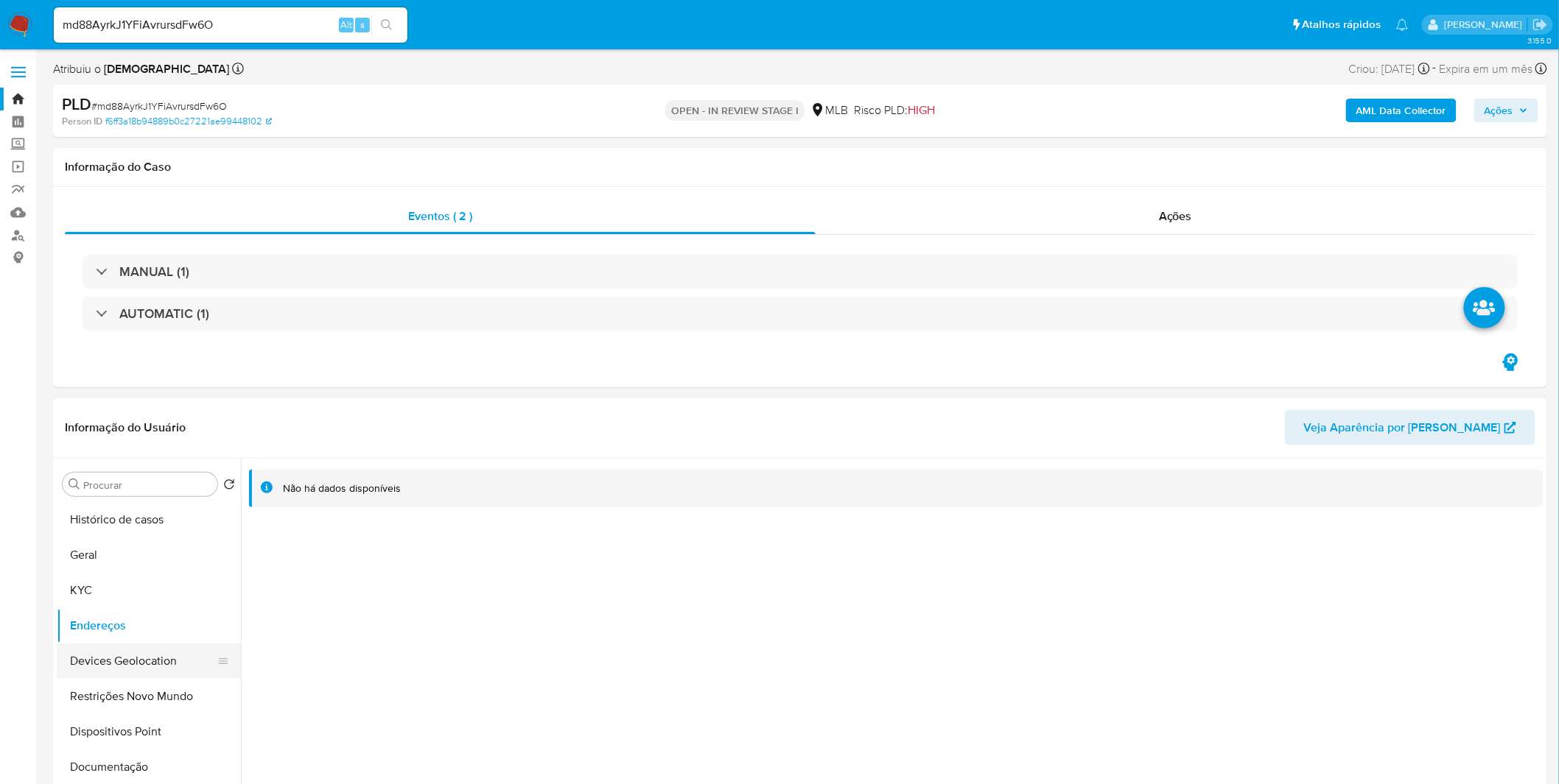
click at [122, 656] on button "Devices Geolocation" at bounding box center [142, 661] width 172 height 35
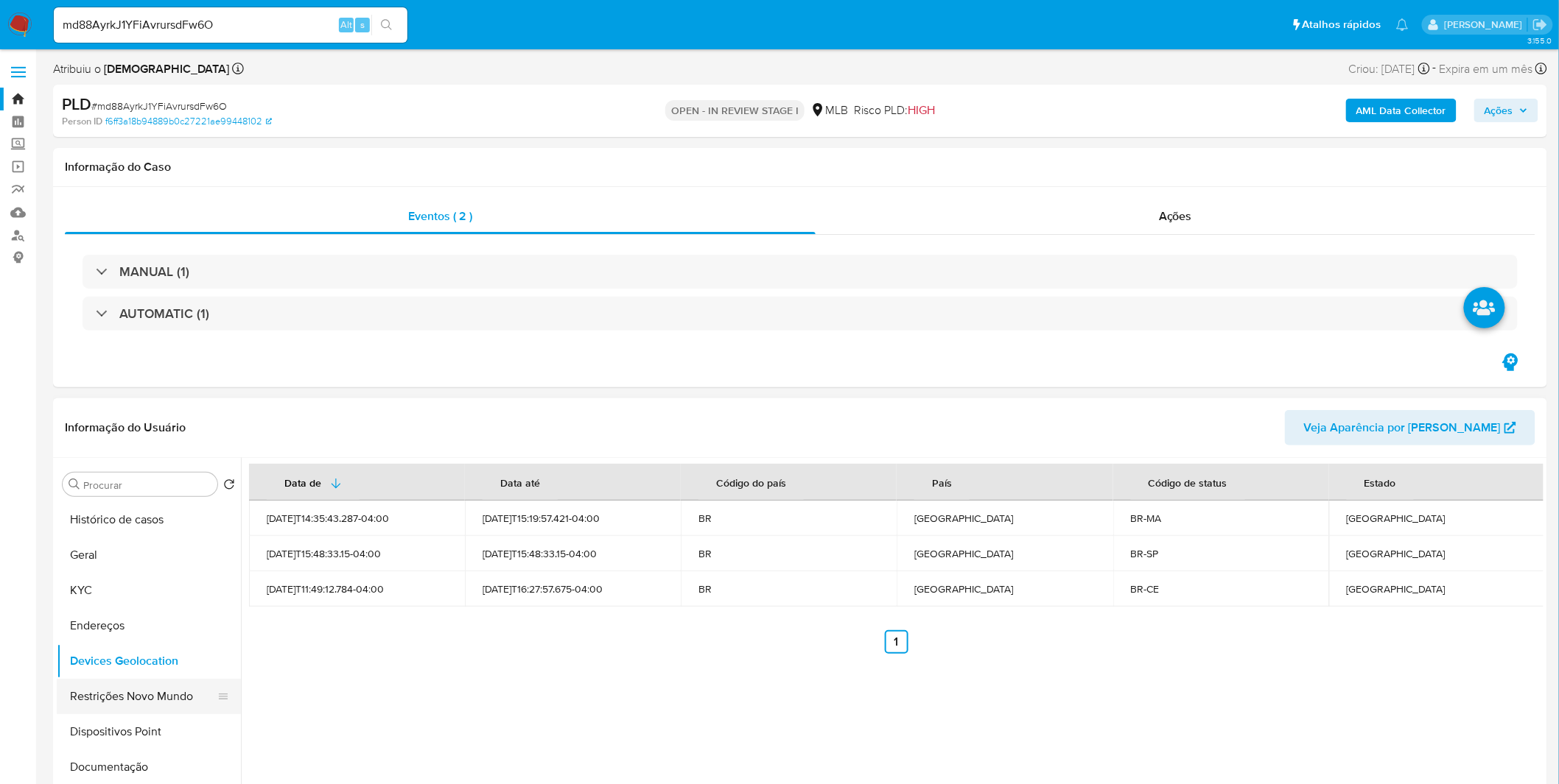
click at [160, 693] on button "Restrições Novo Mundo" at bounding box center [142, 696] width 172 height 35
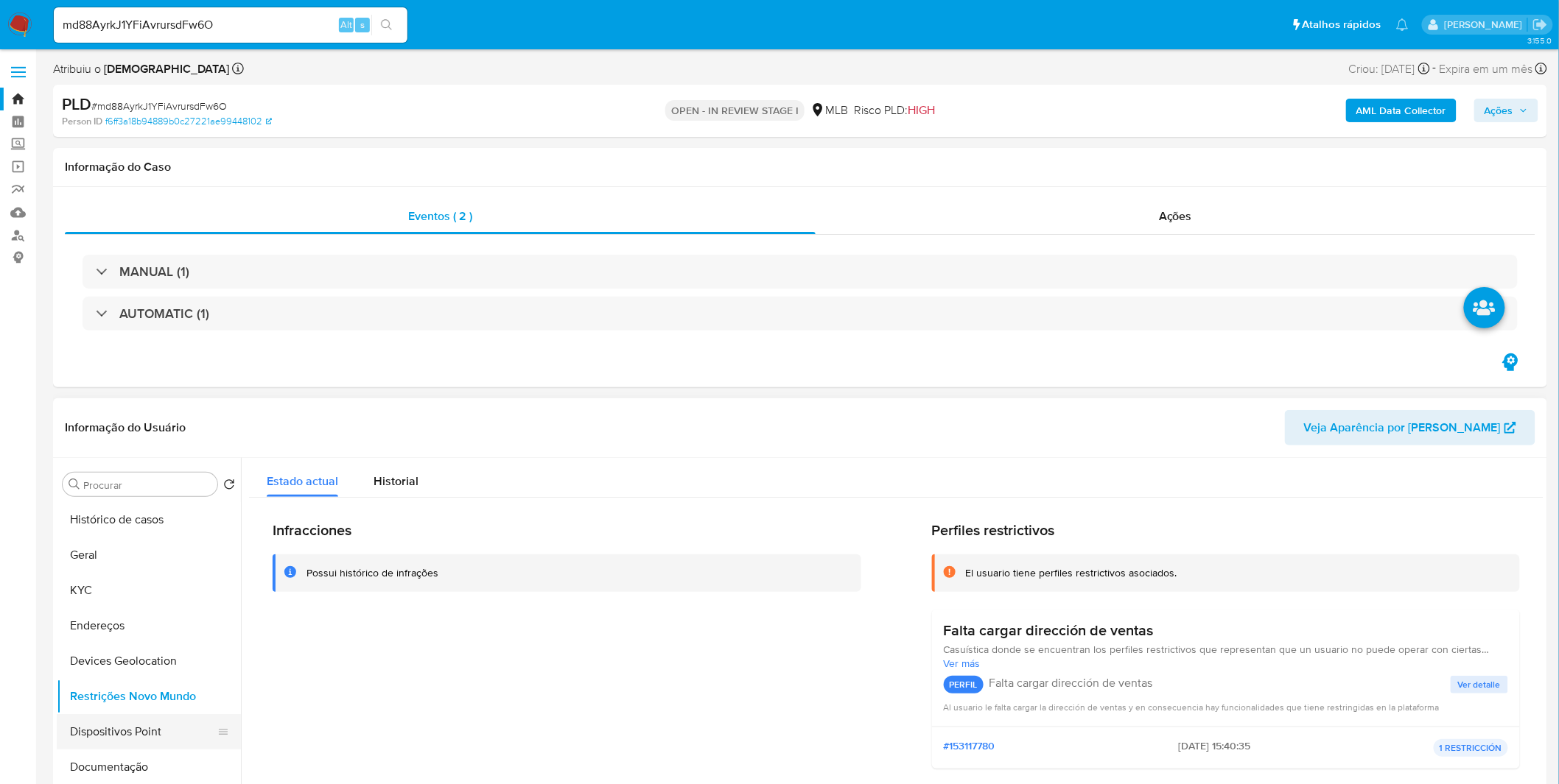
click at [149, 724] on button "Dispositivos Point" at bounding box center [142, 732] width 172 height 35
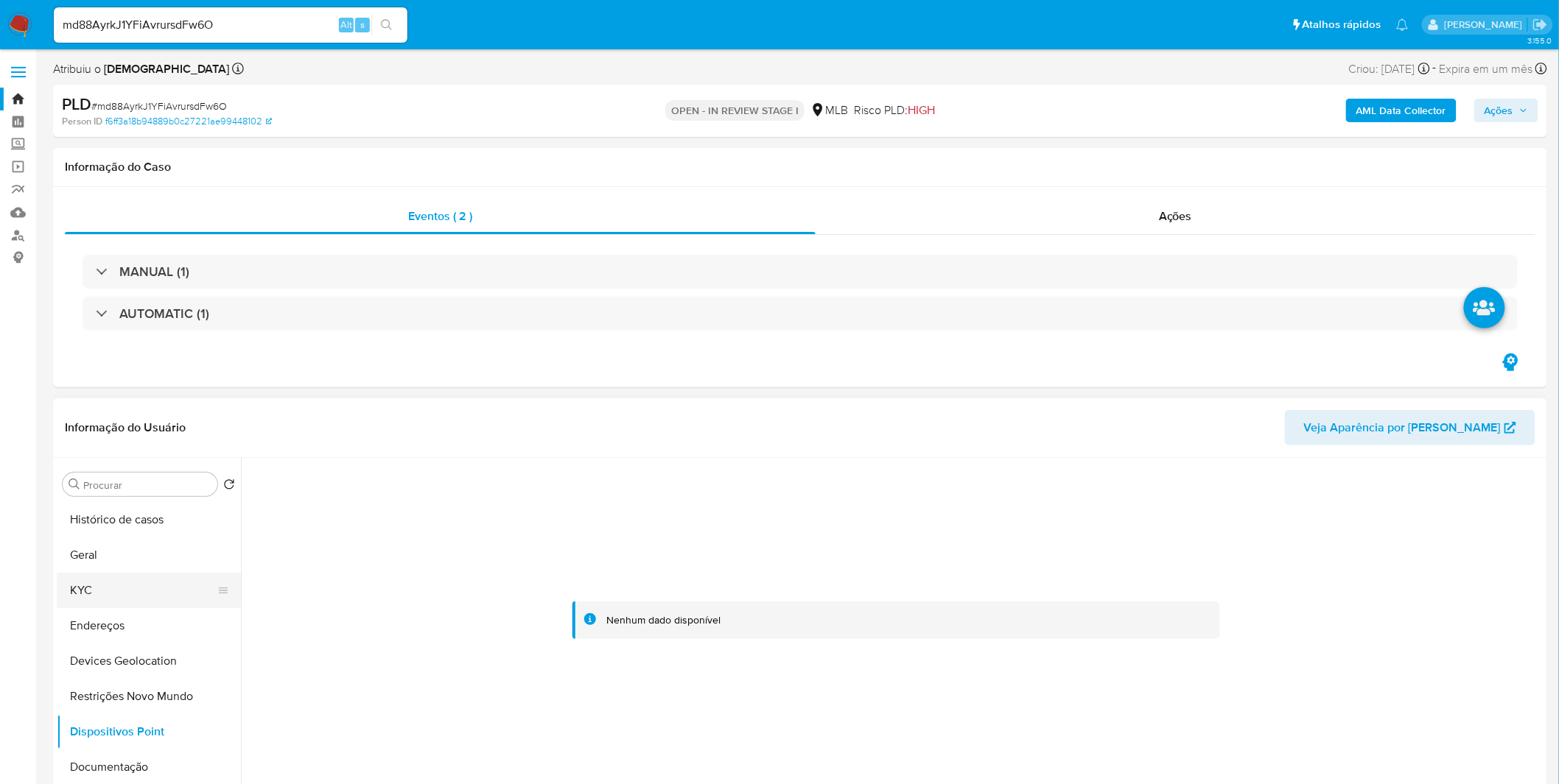
click at [114, 580] on button "KYC" at bounding box center [142, 590] width 172 height 35
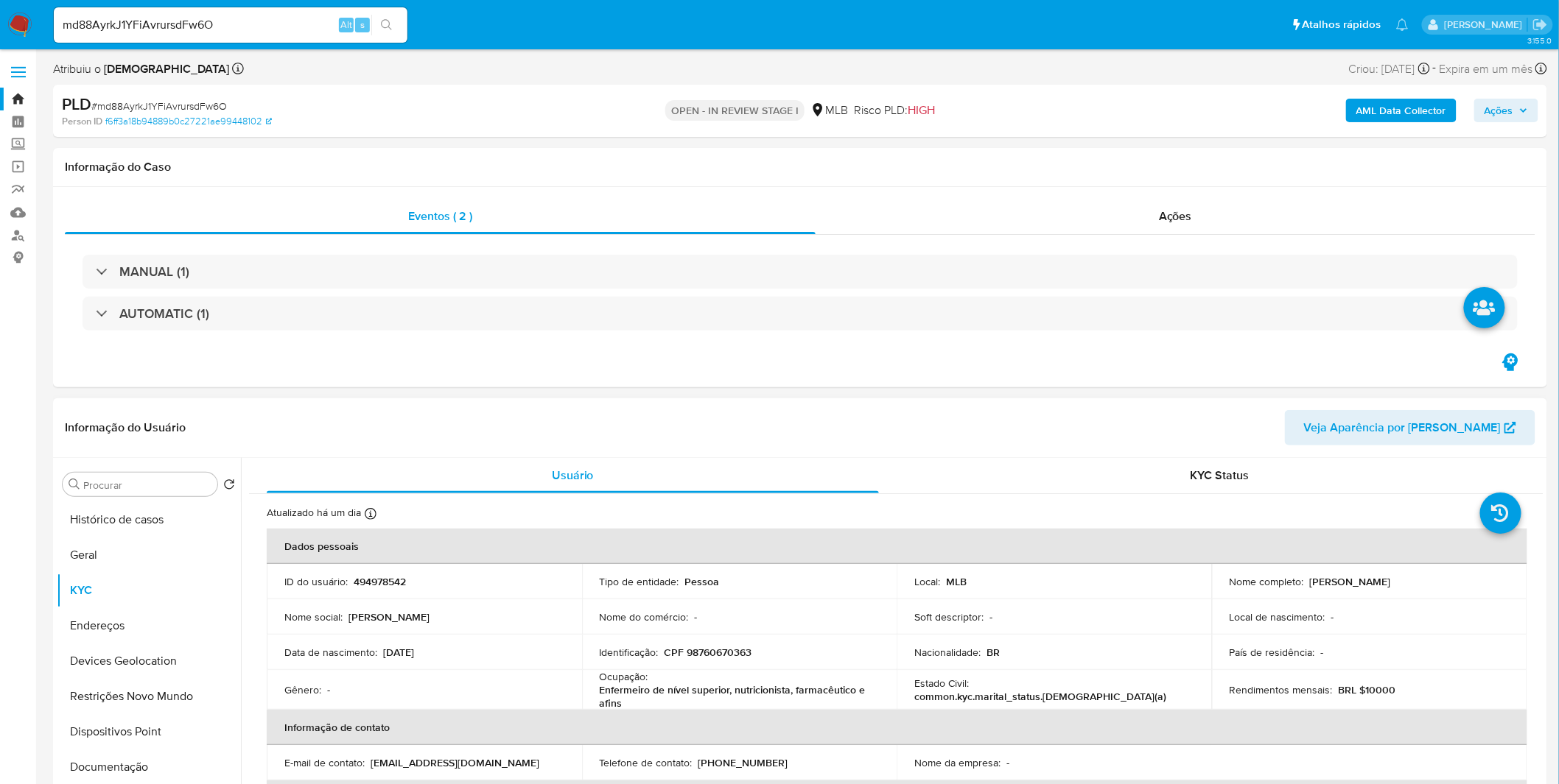
click at [716, 658] on p "CPF 98760670363" at bounding box center [708, 653] width 87 height 13
copy p "98760670363"
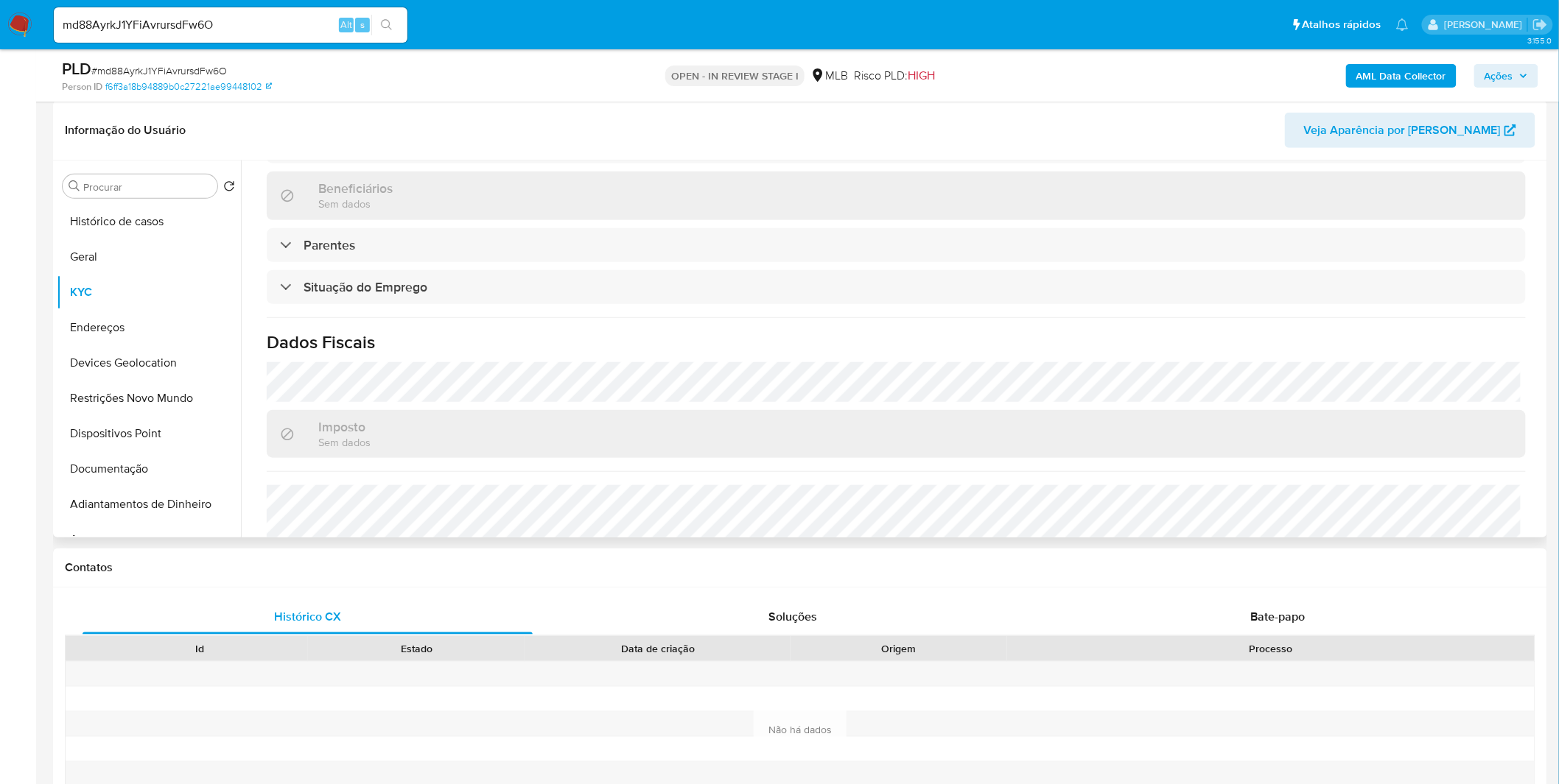
scroll to position [617, 0]
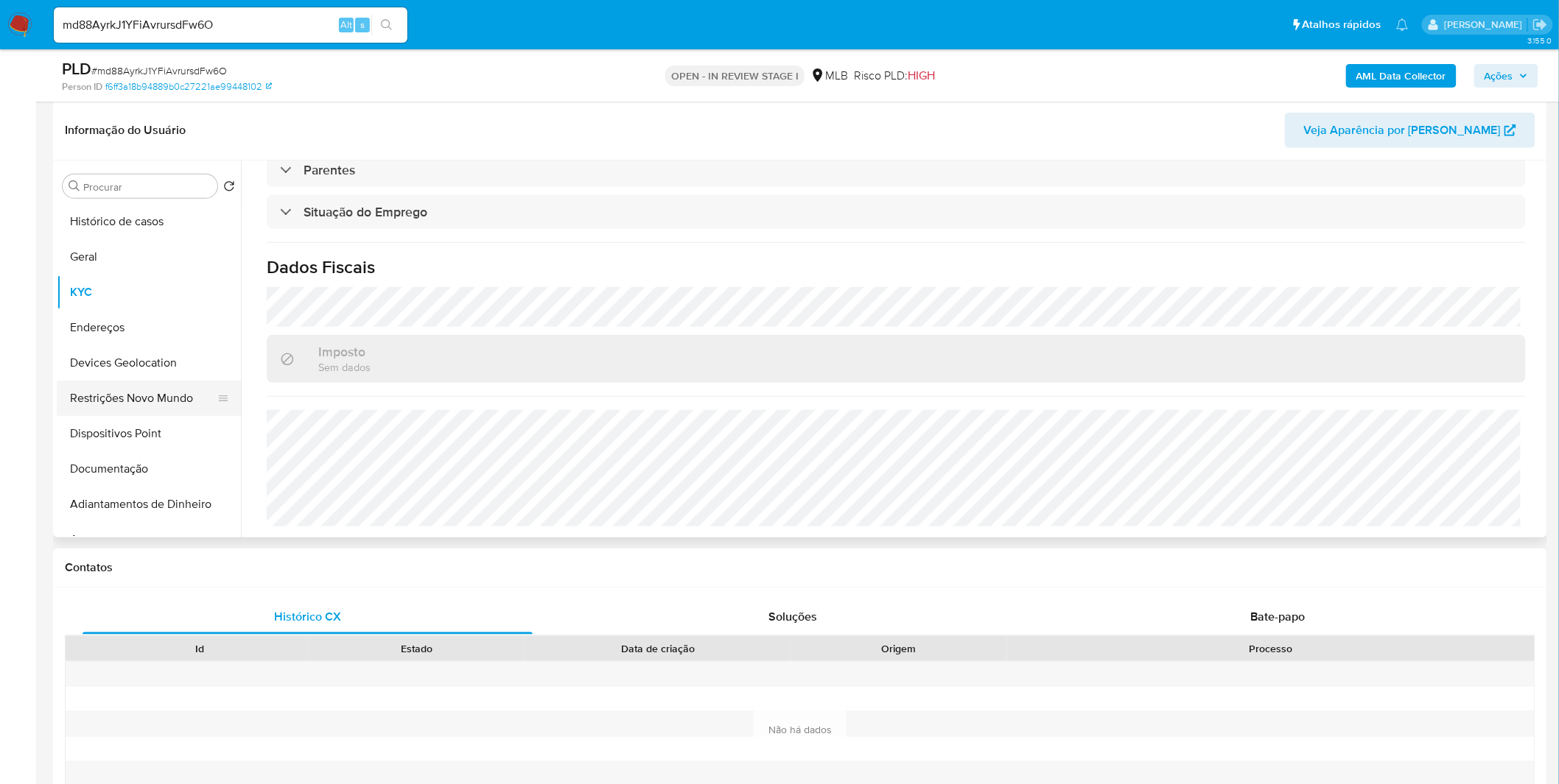
click at [168, 399] on button "Restrições Novo Mundo" at bounding box center [142, 398] width 172 height 35
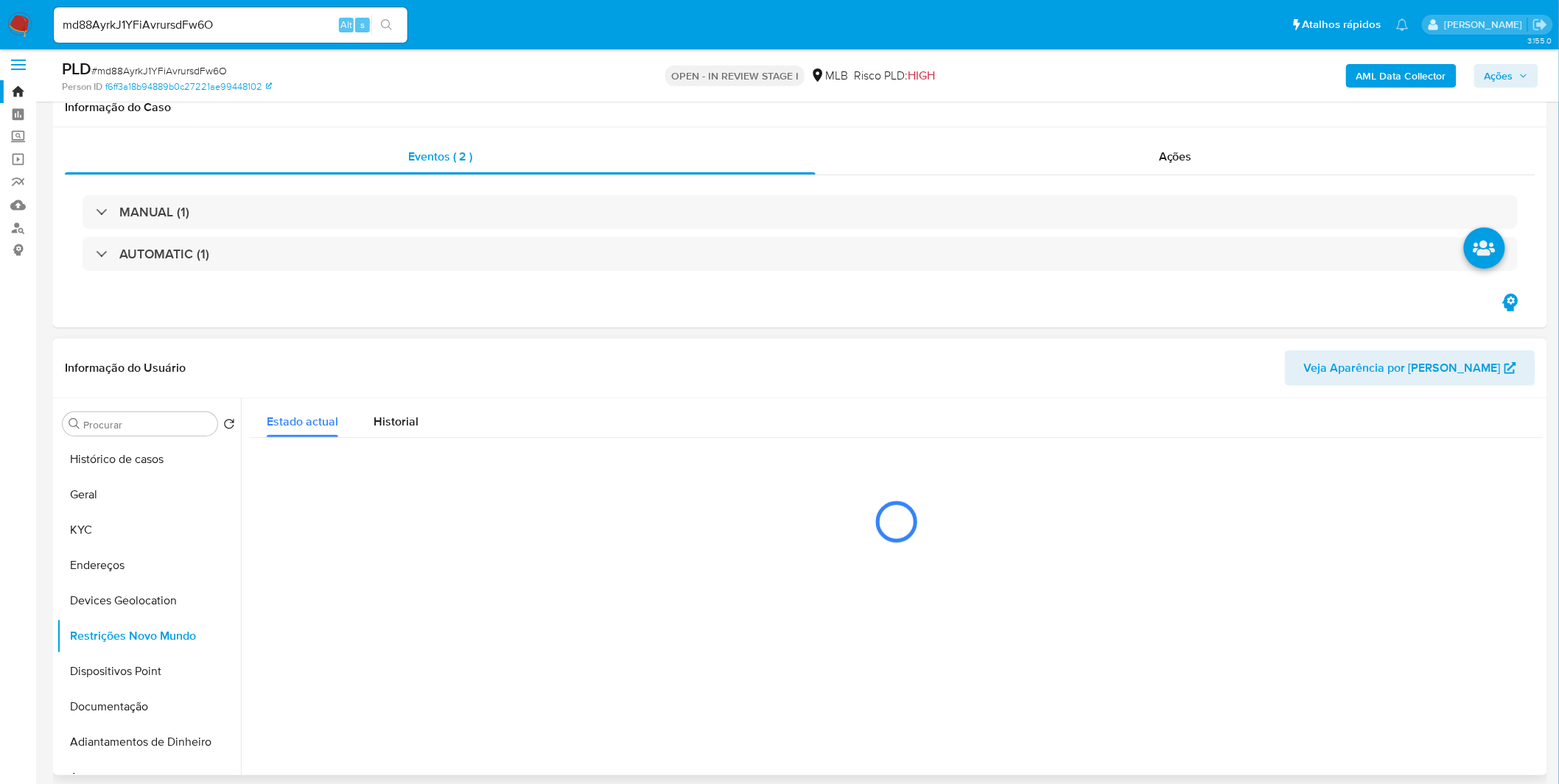
scroll to position [0, 0]
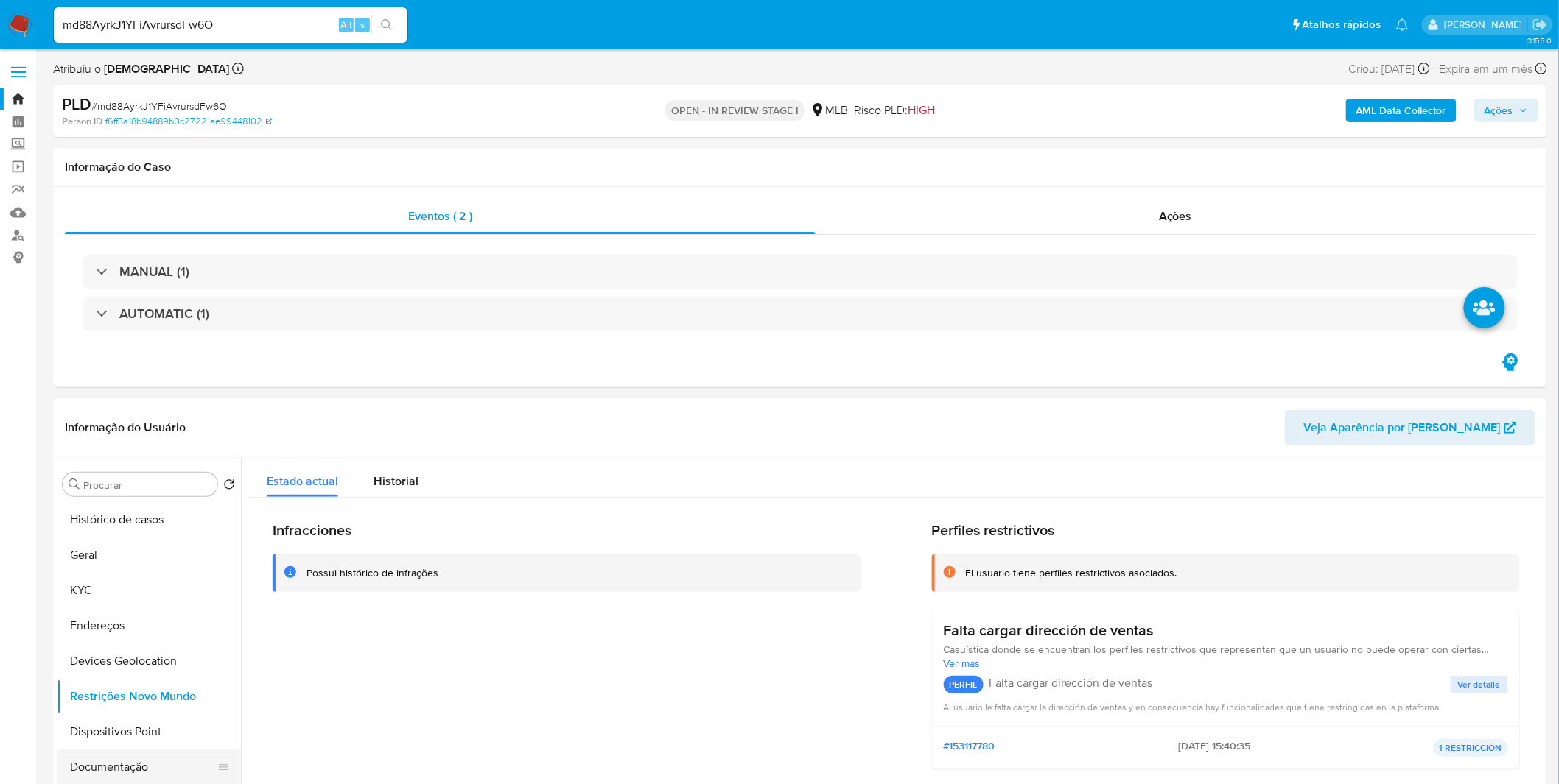
click at [153, 776] on button "Documentação" at bounding box center [142, 767] width 172 height 35
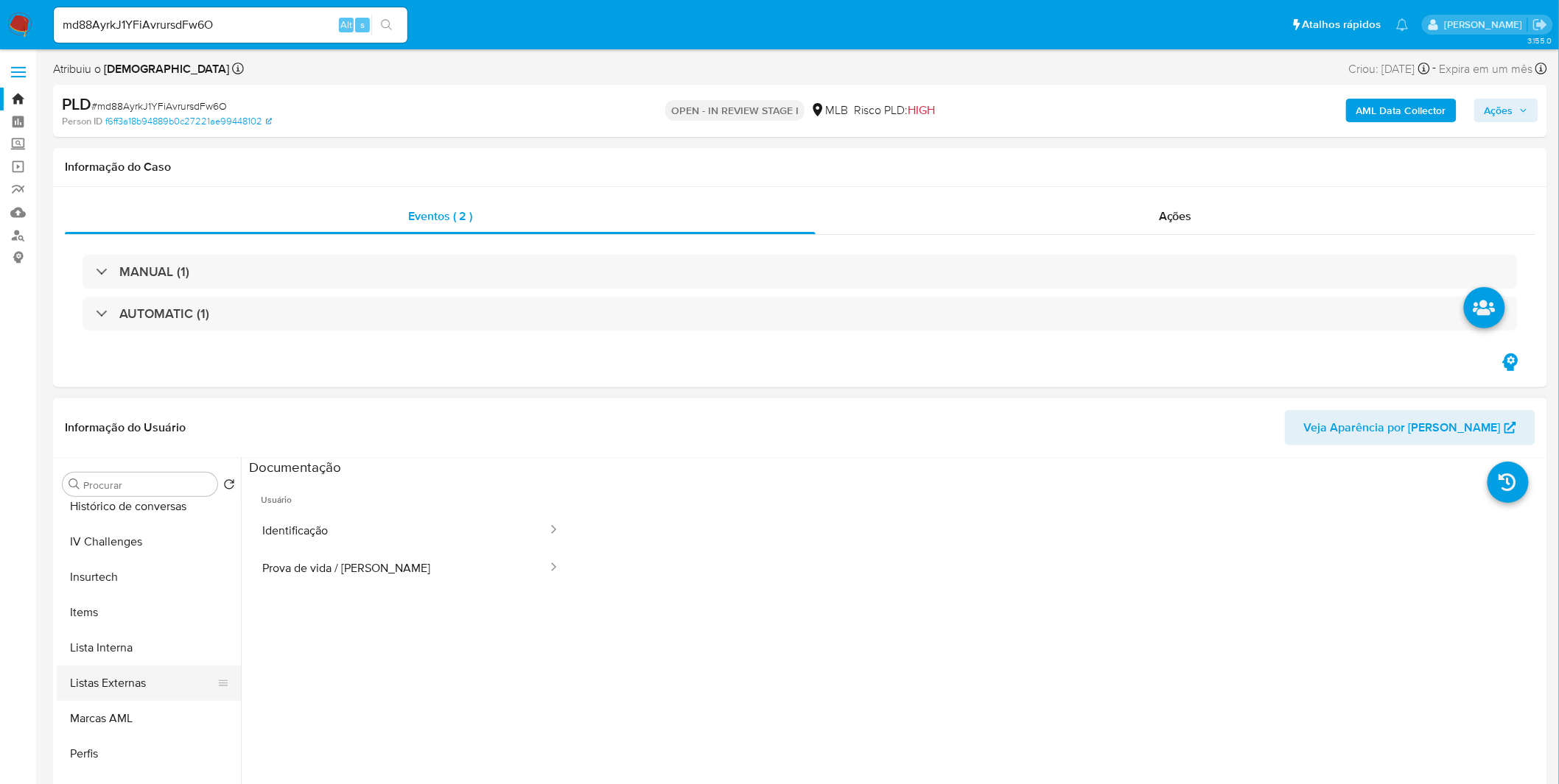
scroll to position [654, 0]
click at [148, 643] on button "Lista Interna" at bounding box center [142, 643] width 172 height 35
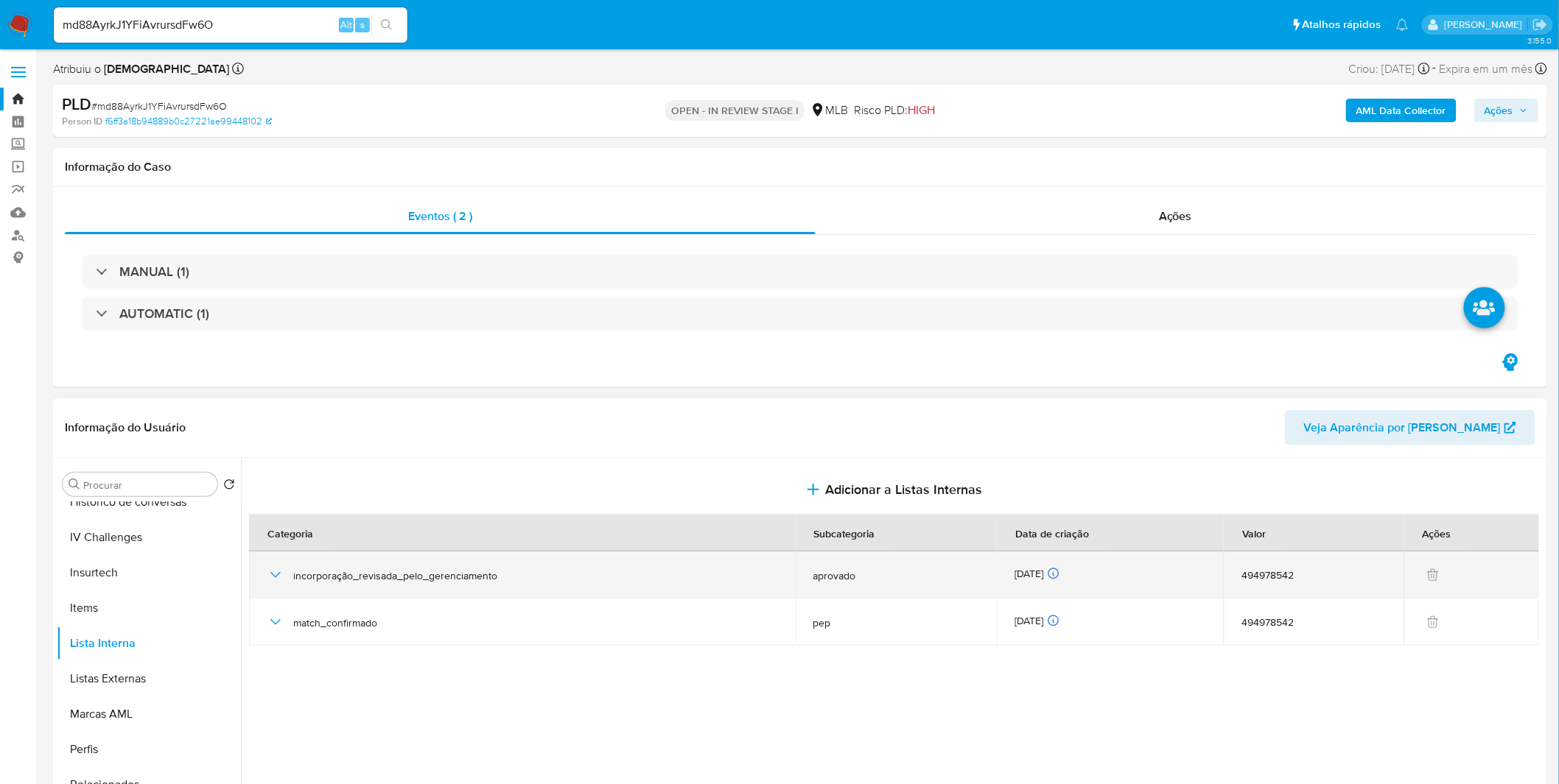
click at [281, 572] on icon "button" at bounding box center [275, 575] width 18 height 18
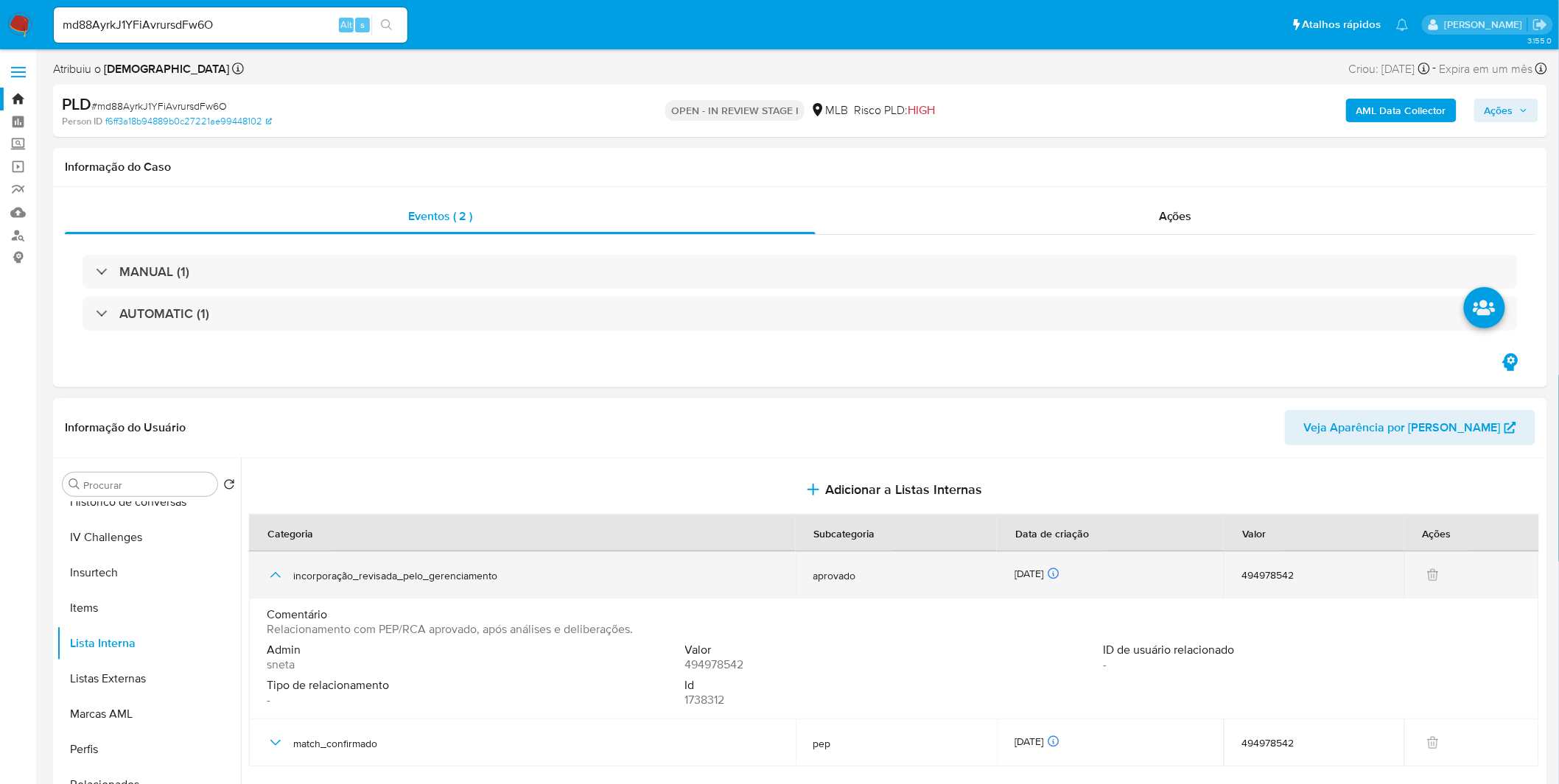
click at [274, 576] on icon "button" at bounding box center [275, 575] width 18 height 18
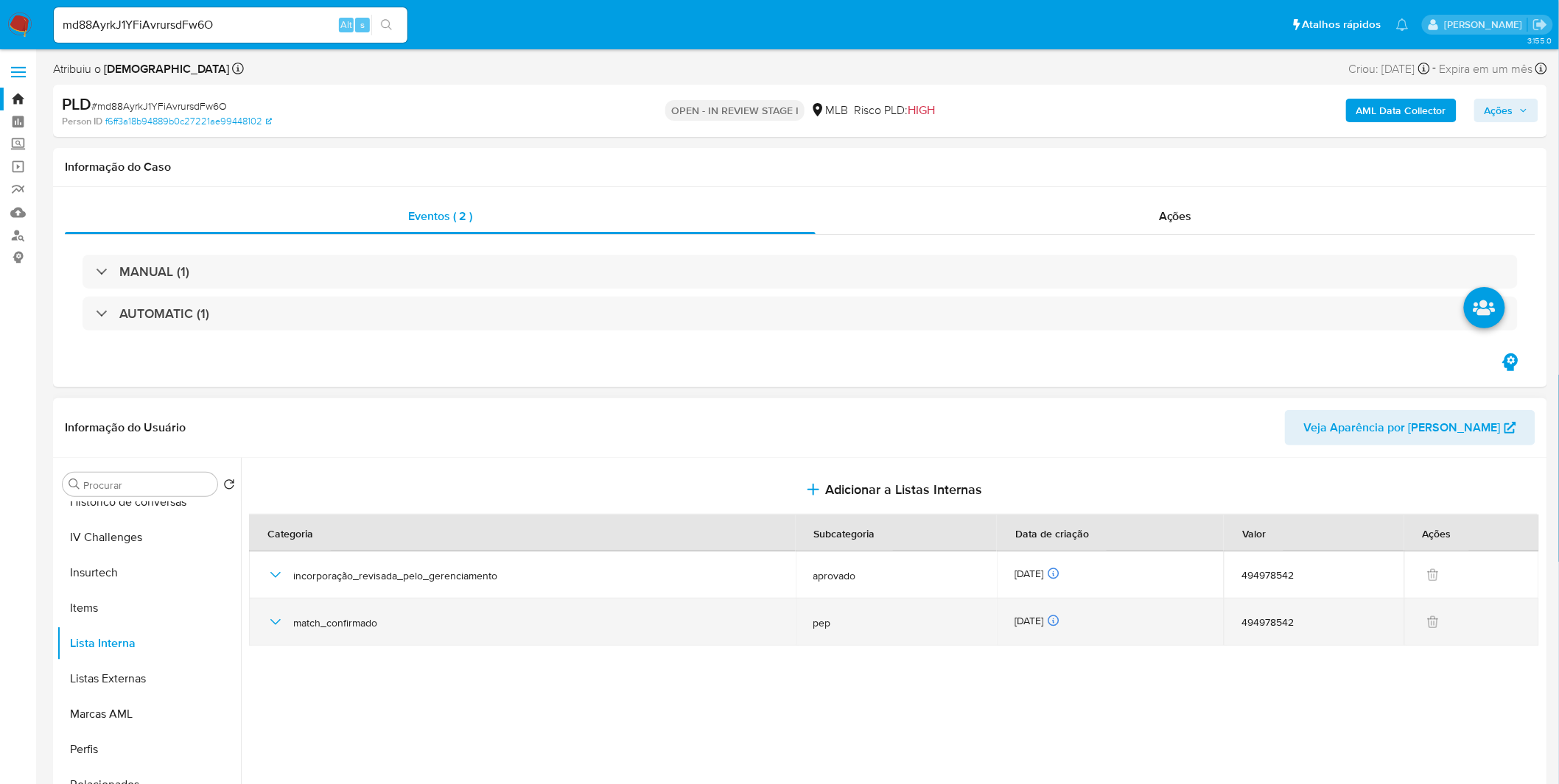
click at [269, 627] on icon "button" at bounding box center [275, 622] width 18 height 18
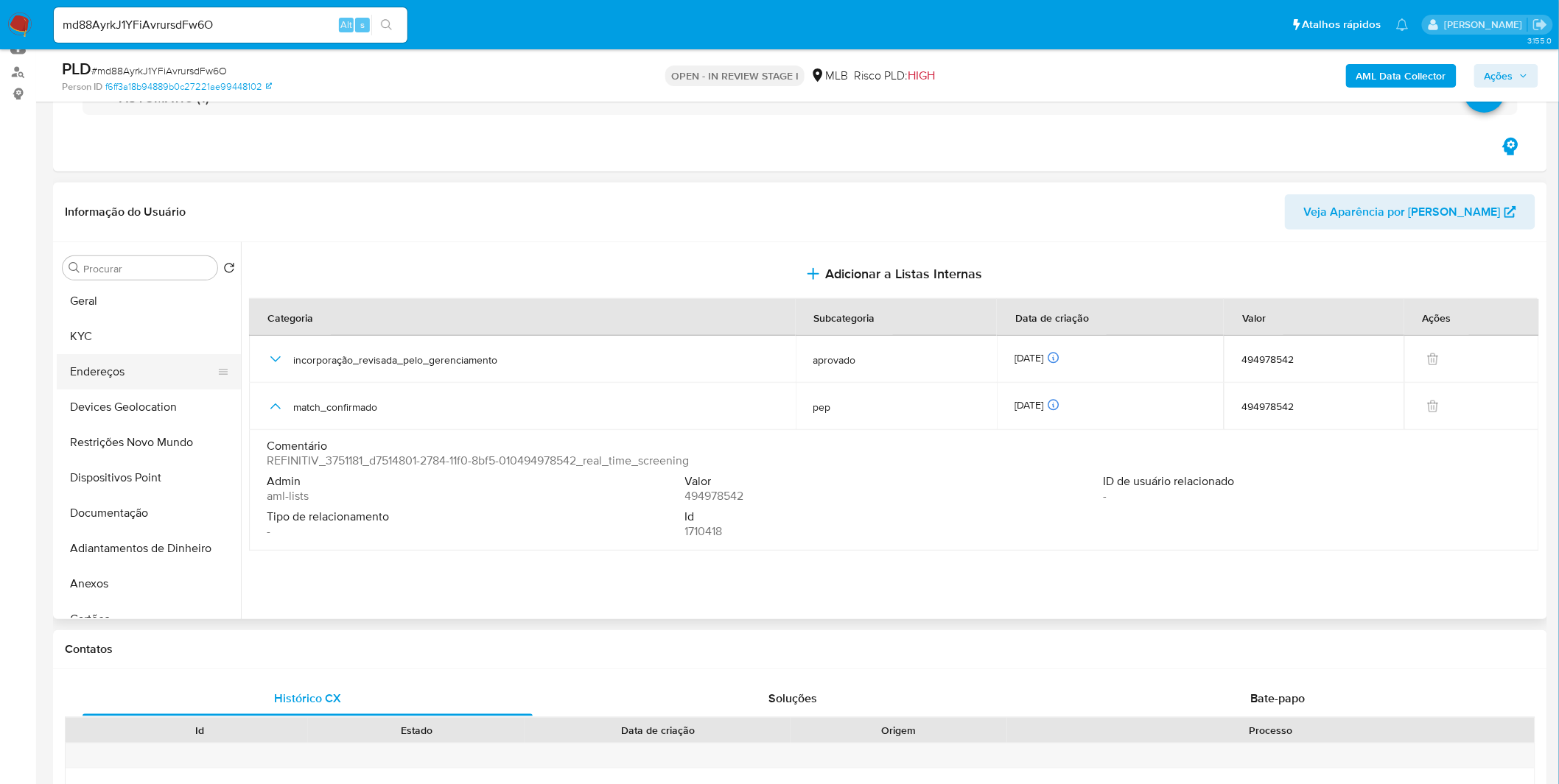
scroll to position [0, 0]
click at [168, 326] on button "Geral" at bounding box center [142, 338] width 172 height 35
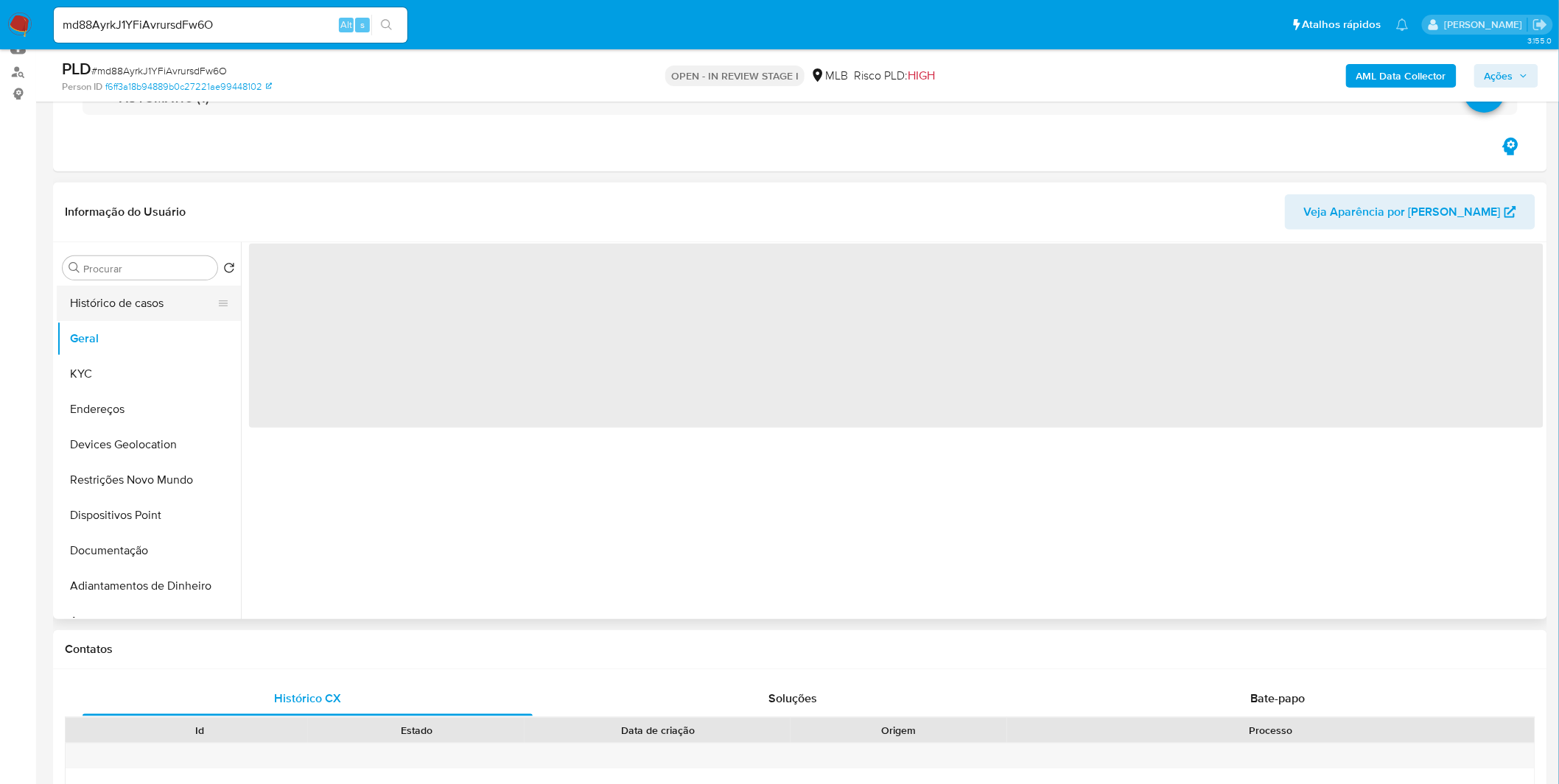
click at [174, 312] on button "Histórico de casos" at bounding box center [142, 303] width 172 height 35
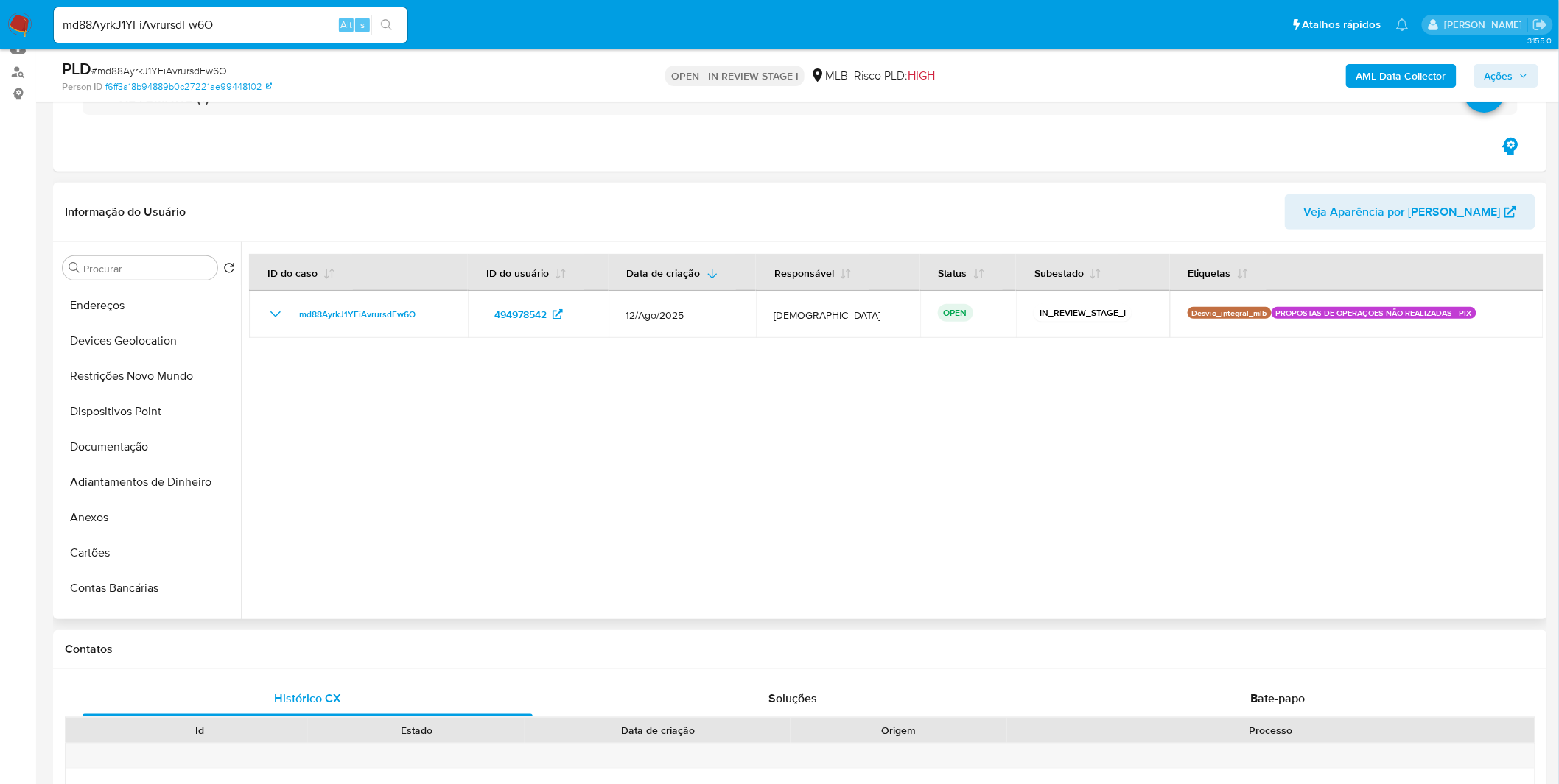
scroll to position [327, 0]
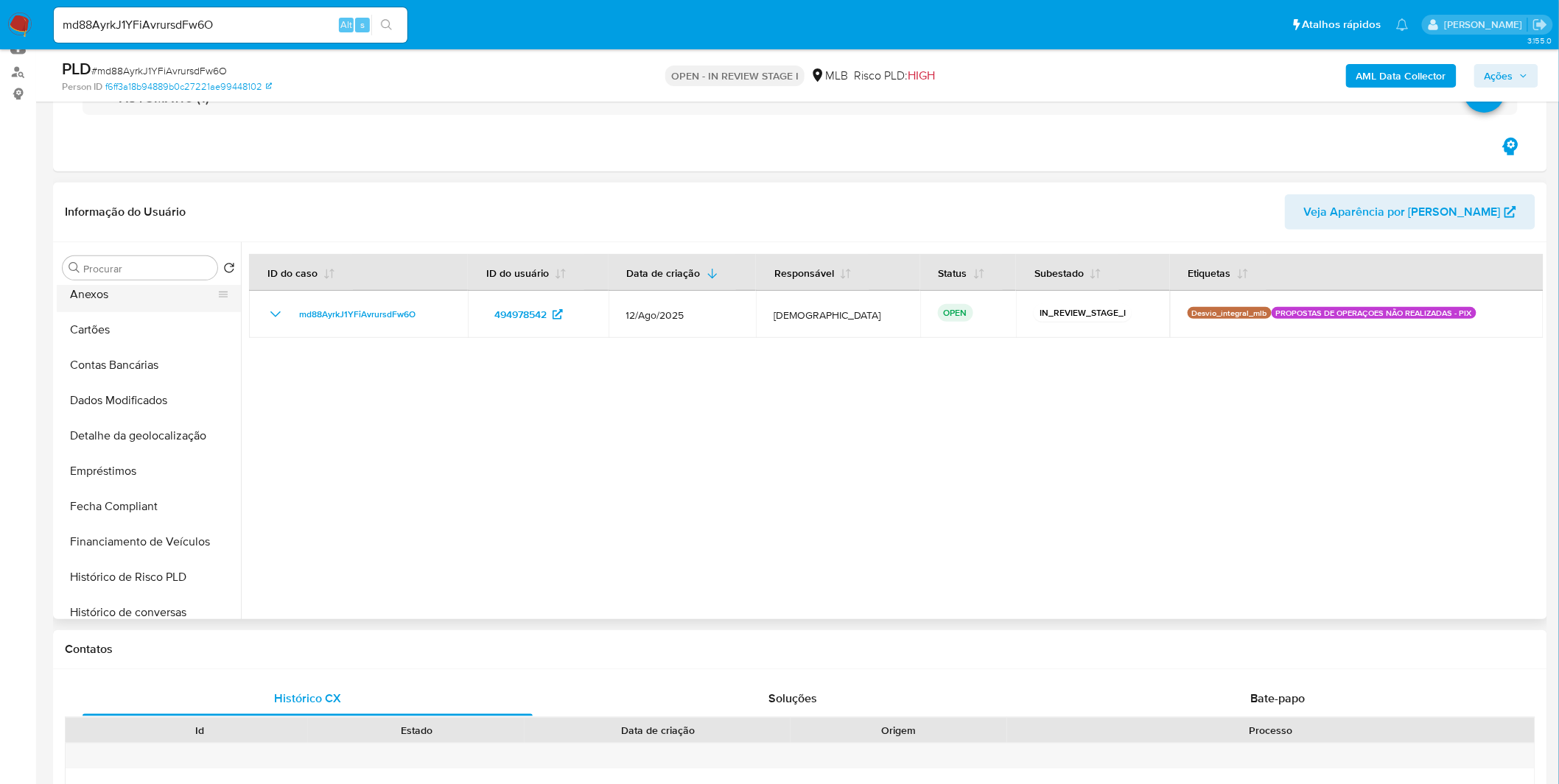
click at [150, 303] on button "Anexos" at bounding box center [142, 294] width 172 height 35
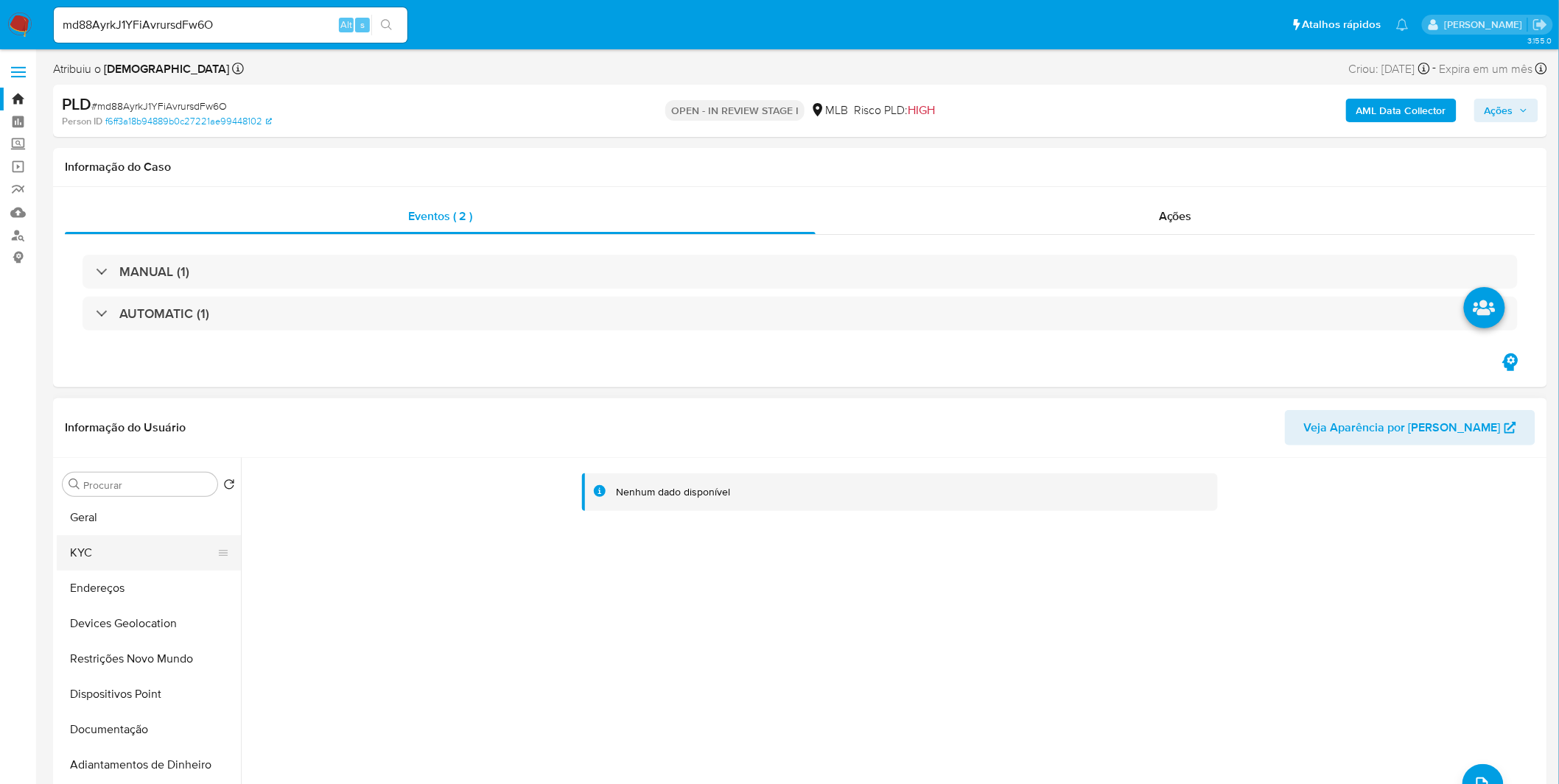
scroll to position [0, 0]
click at [127, 532] on button "Histórico de casos" at bounding box center [142, 519] width 172 height 35
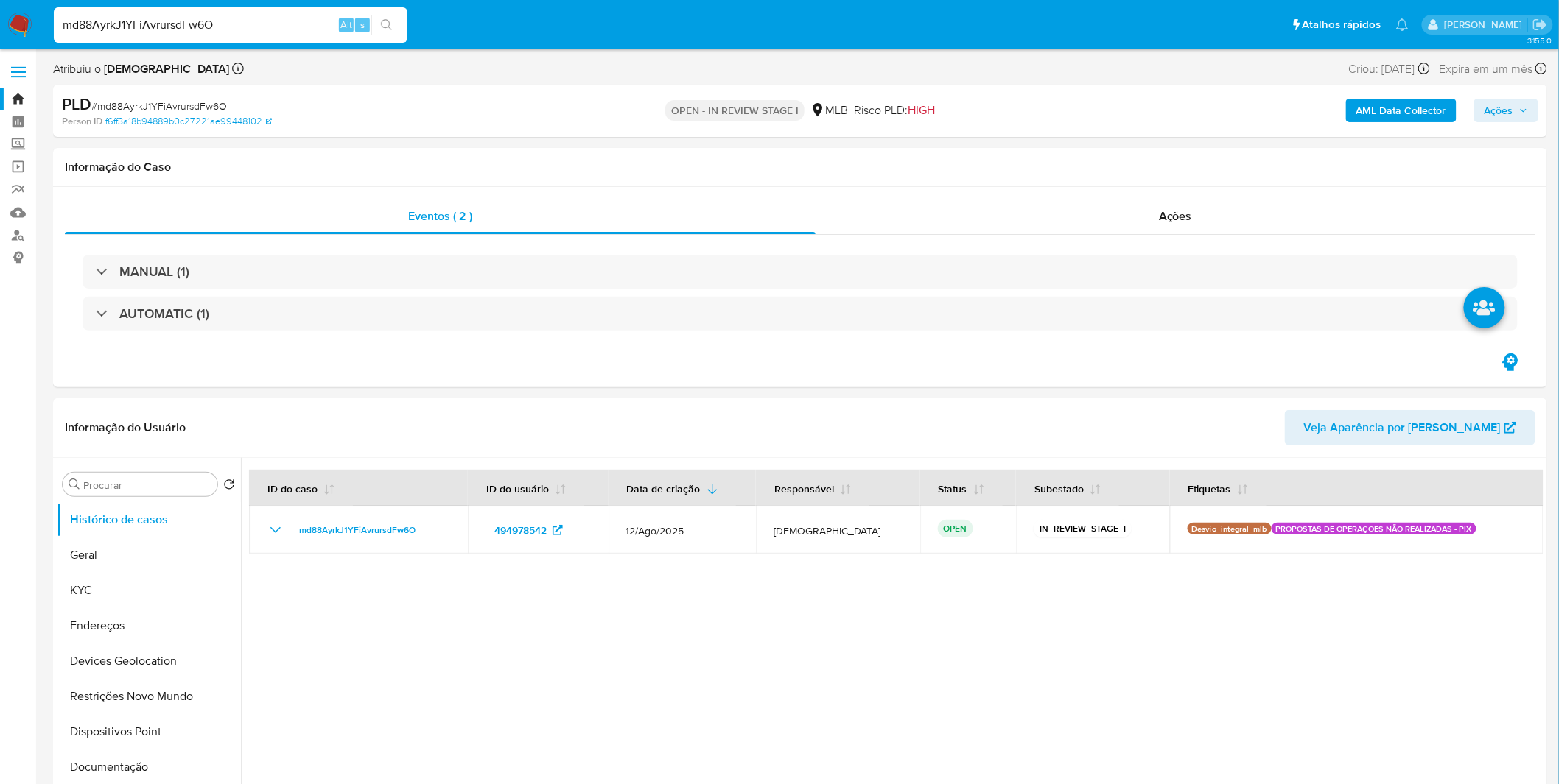
click at [223, 29] on input "md88AyrkJ1YFiAvrursdFw6O" at bounding box center [230, 24] width 354 height 19
paste input "AHtc3kXAg8rsY8wxLUqtJHz8"
type input "AHtc3kXAg8rsY8wxLUqtJHz8"
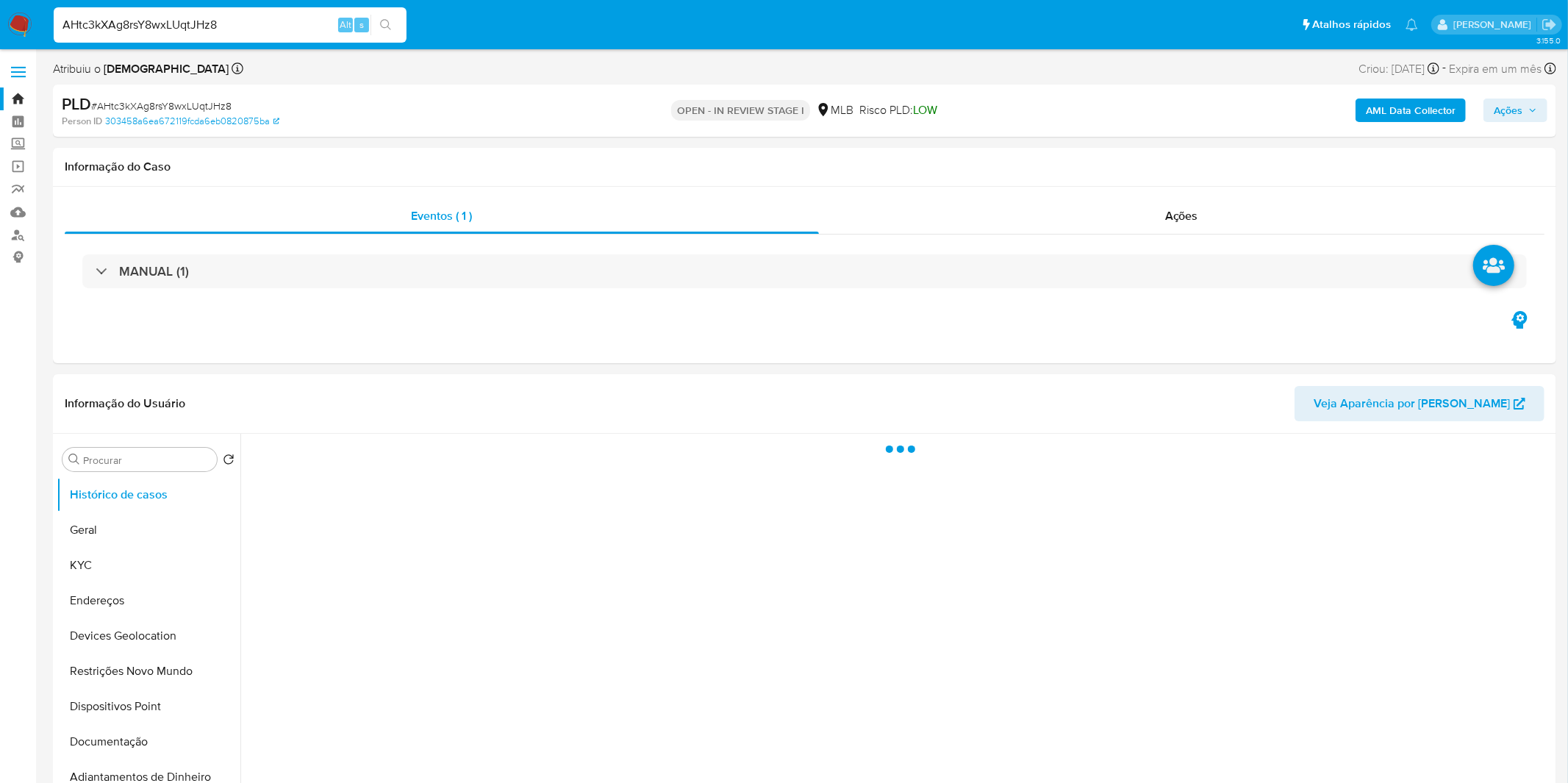
select select "10"
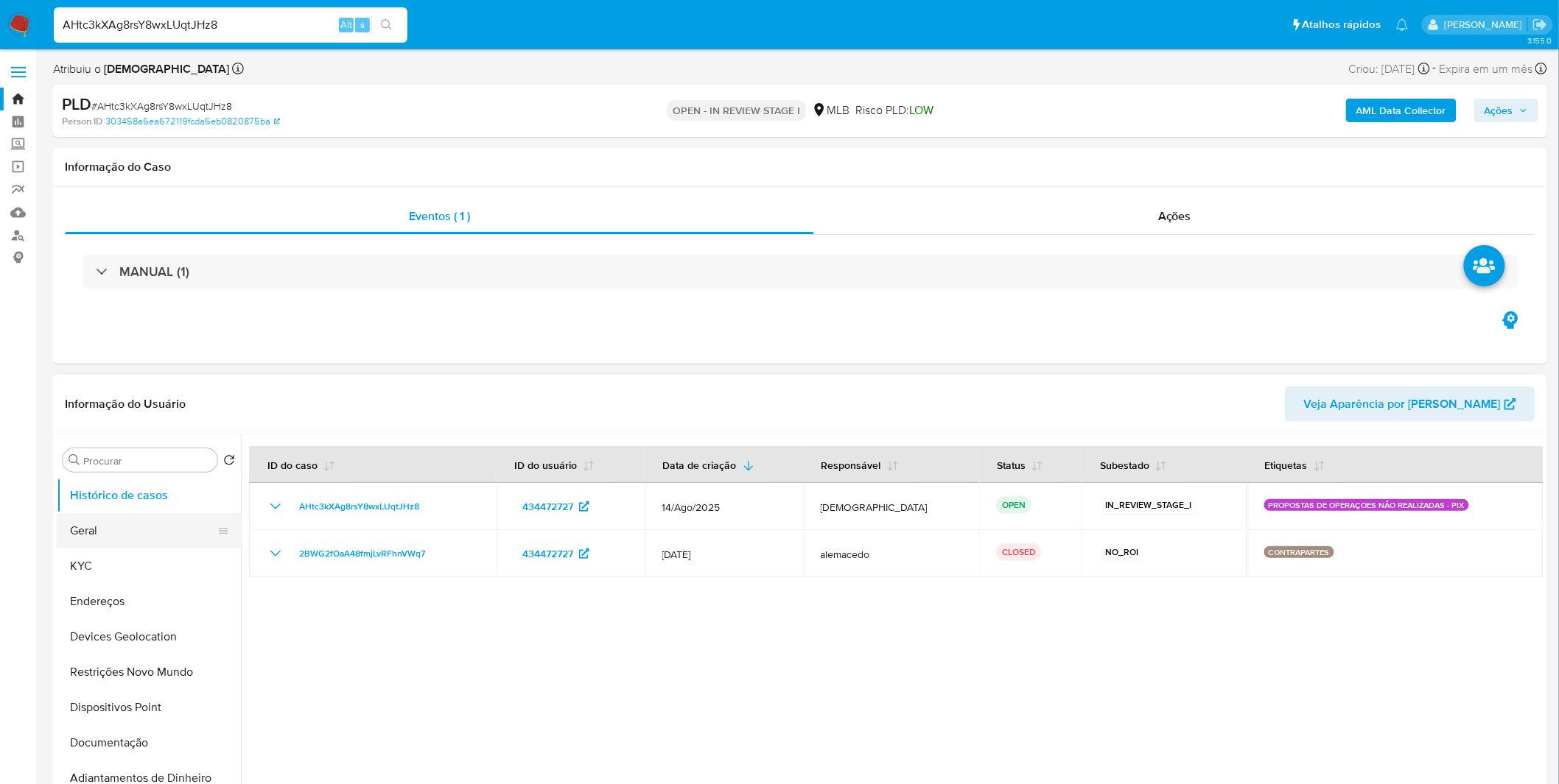
click at [130, 532] on button "Geral" at bounding box center [142, 531] width 172 height 35
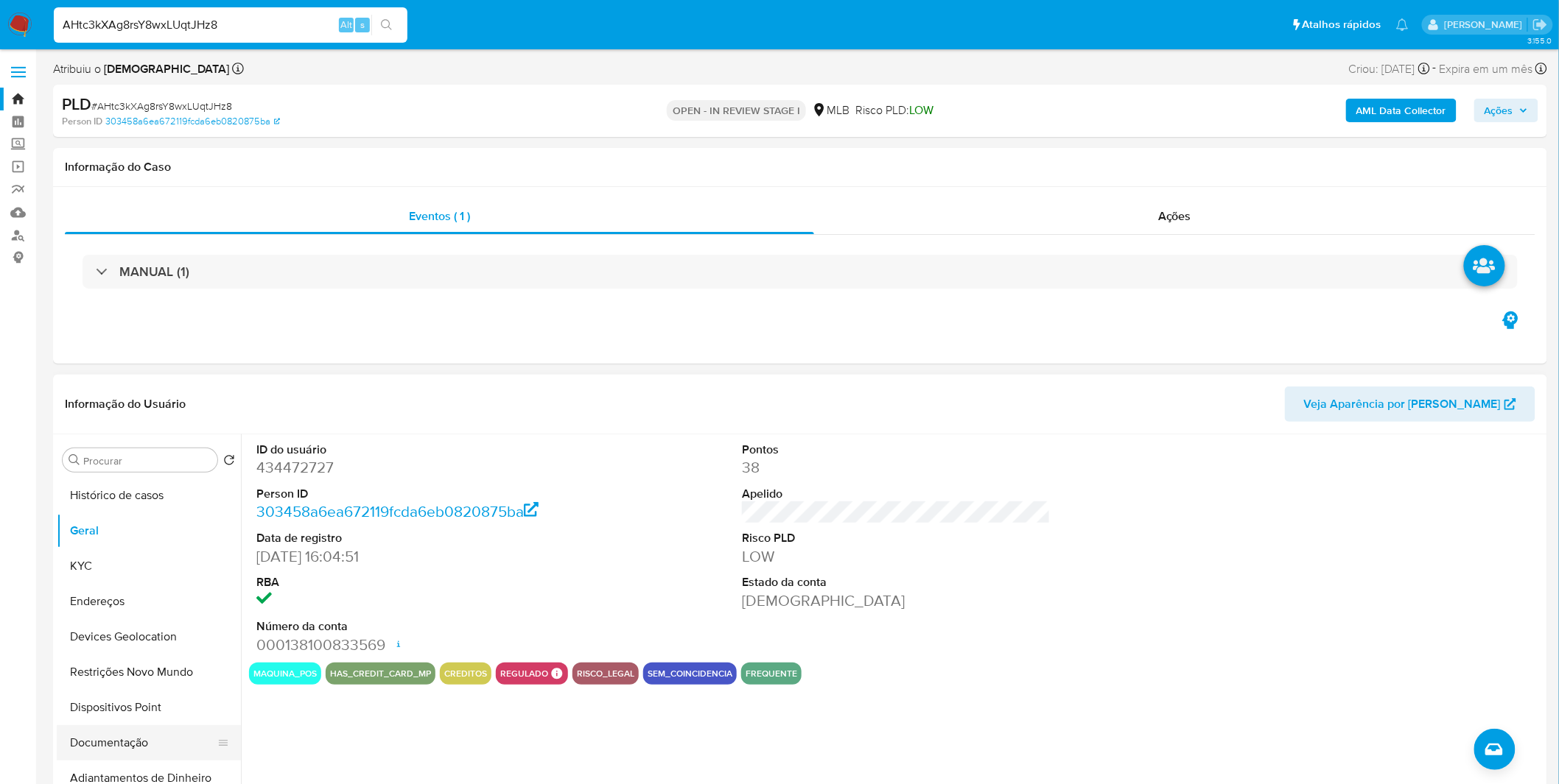
click at [174, 746] on button "Documentação" at bounding box center [142, 742] width 172 height 35
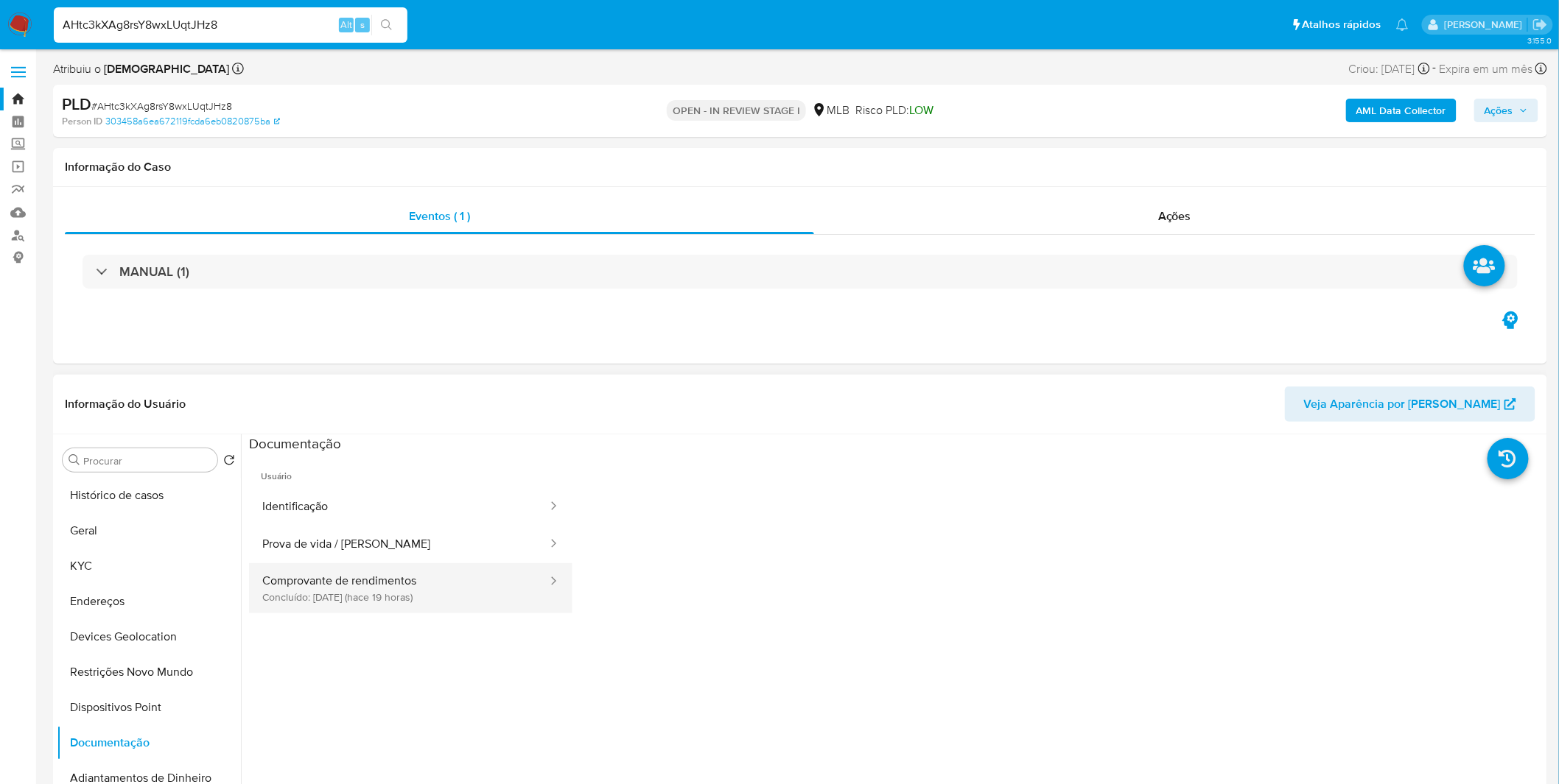
click at [310, 598] on button "Comprovante de rendimentos Concluído: 19/08/2025 (hace 19 horas)" at bounding box center [399, 588] width 300 height 50
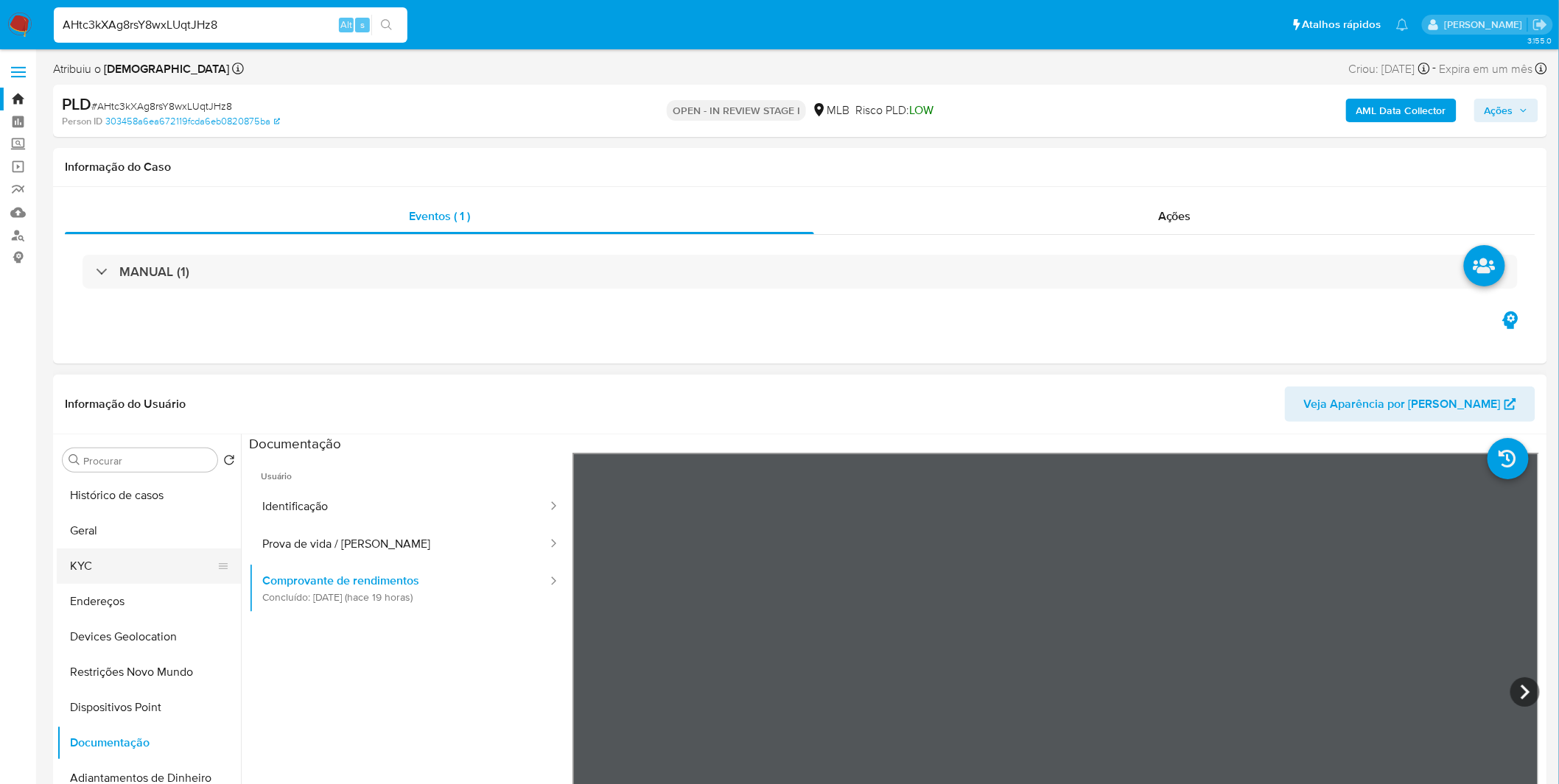
click at [119, 568] on button "KYC" at bounding box center [142, 566] width 172 height 35
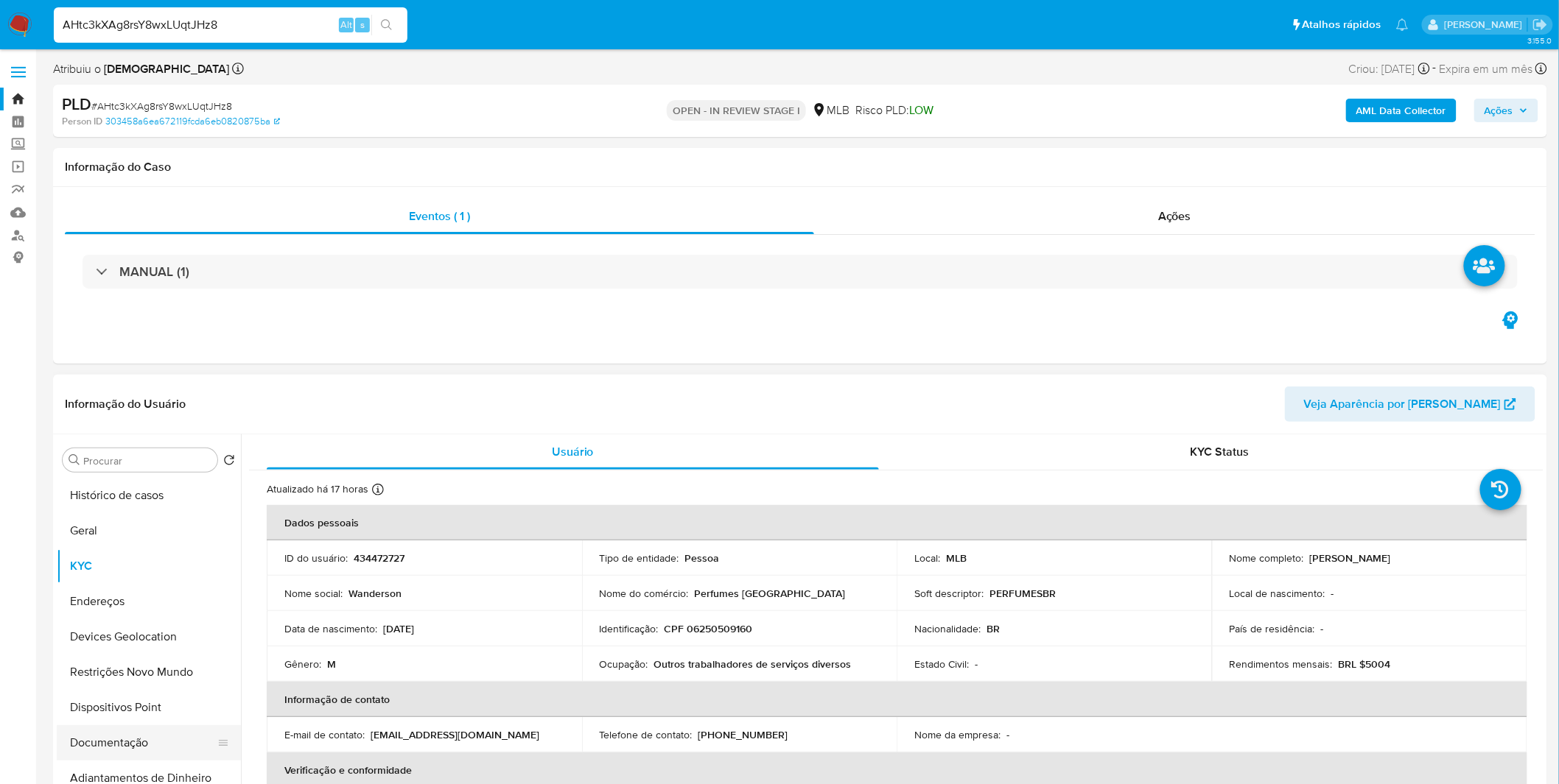
click at [154, 735] on button "Documentação" at bounding box center [142, 742] width 172 height 35
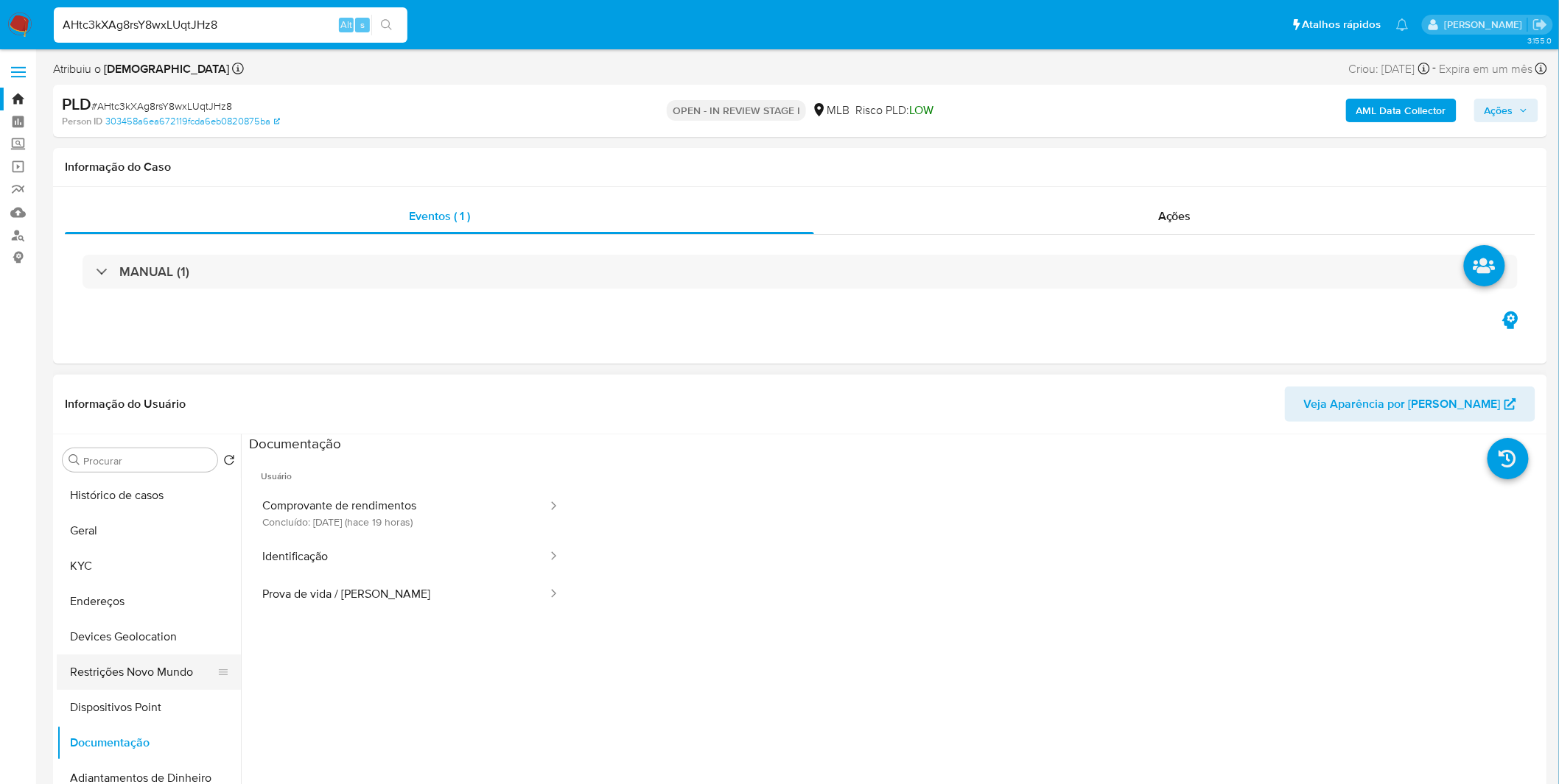
click at [172, 673] on button "Restrições Novo Mundo" at bounding box center [142, 672] width 172 height 35
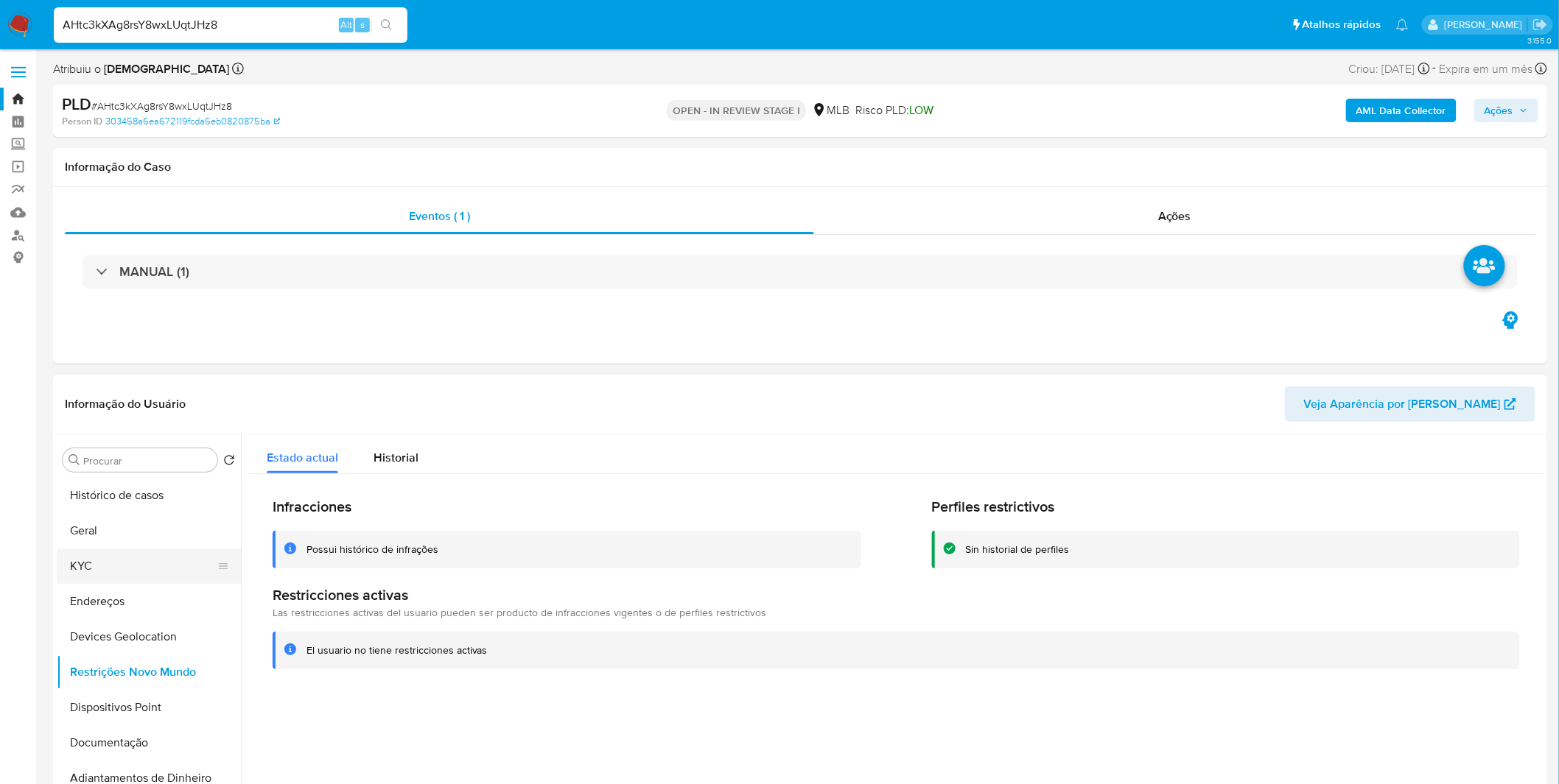
click at [96, 571] on button "KYC" at bounding box center [142, 566] width 172 height 35
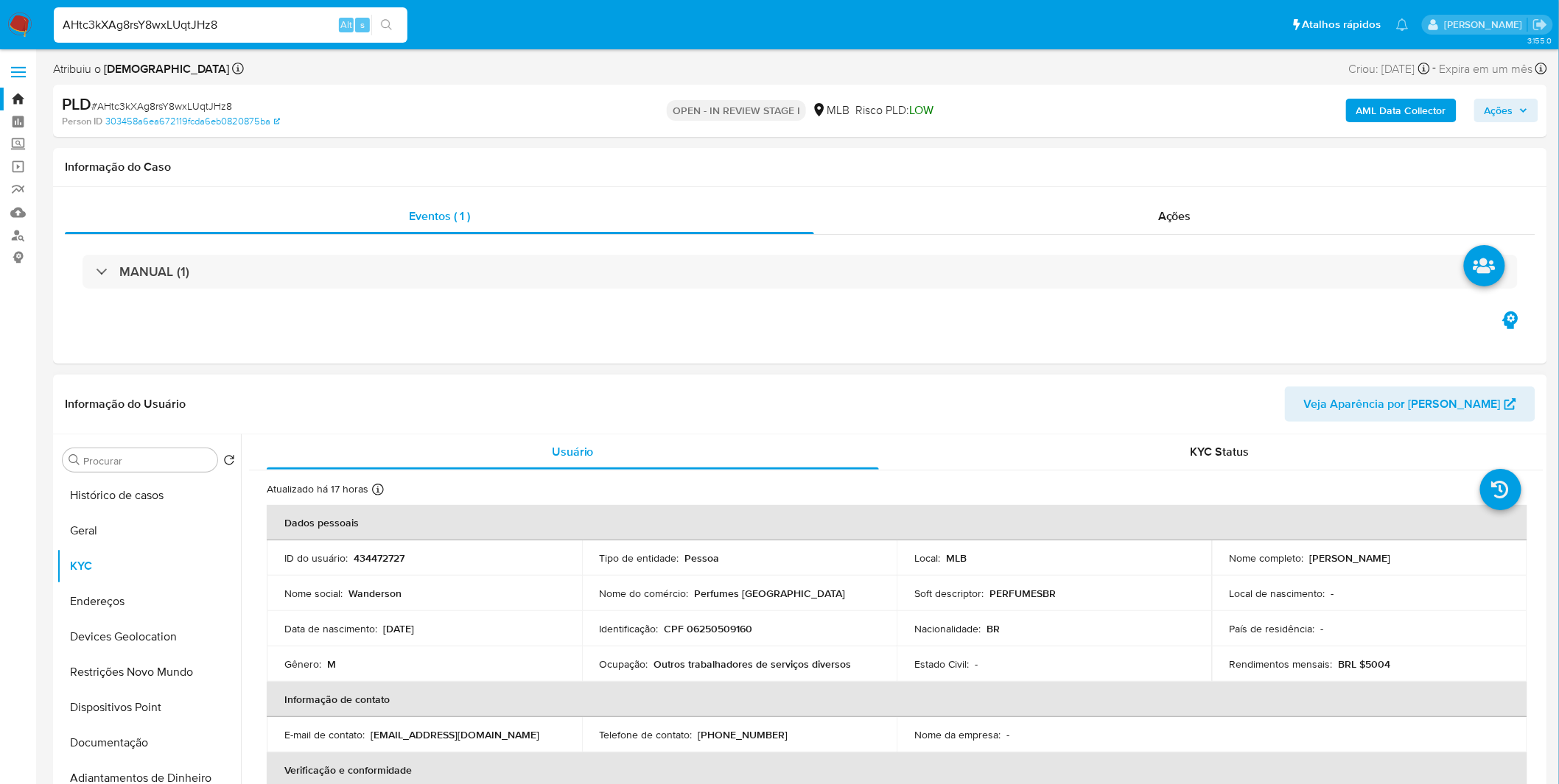
click at [847, 669] on div "Ocupação : Outros trabalhadores de serviços diversos" at bounding box center [739, 664] width 280 height 13
drag, startPoint x: 847, startPoint y: 669, endPoint x: 654, endPoint y: 670, distance: 193.0
click at [654, 670] on div "Ocupação : Outros trabalhadores de serviços diversos" at bounding box center [739, 664] width 280 height 13
copy p "Outros trabalhadores de serviços diversos"
click at [136, 737] on button "Documentação" at bounding box center [142, 742] width 172 height 35
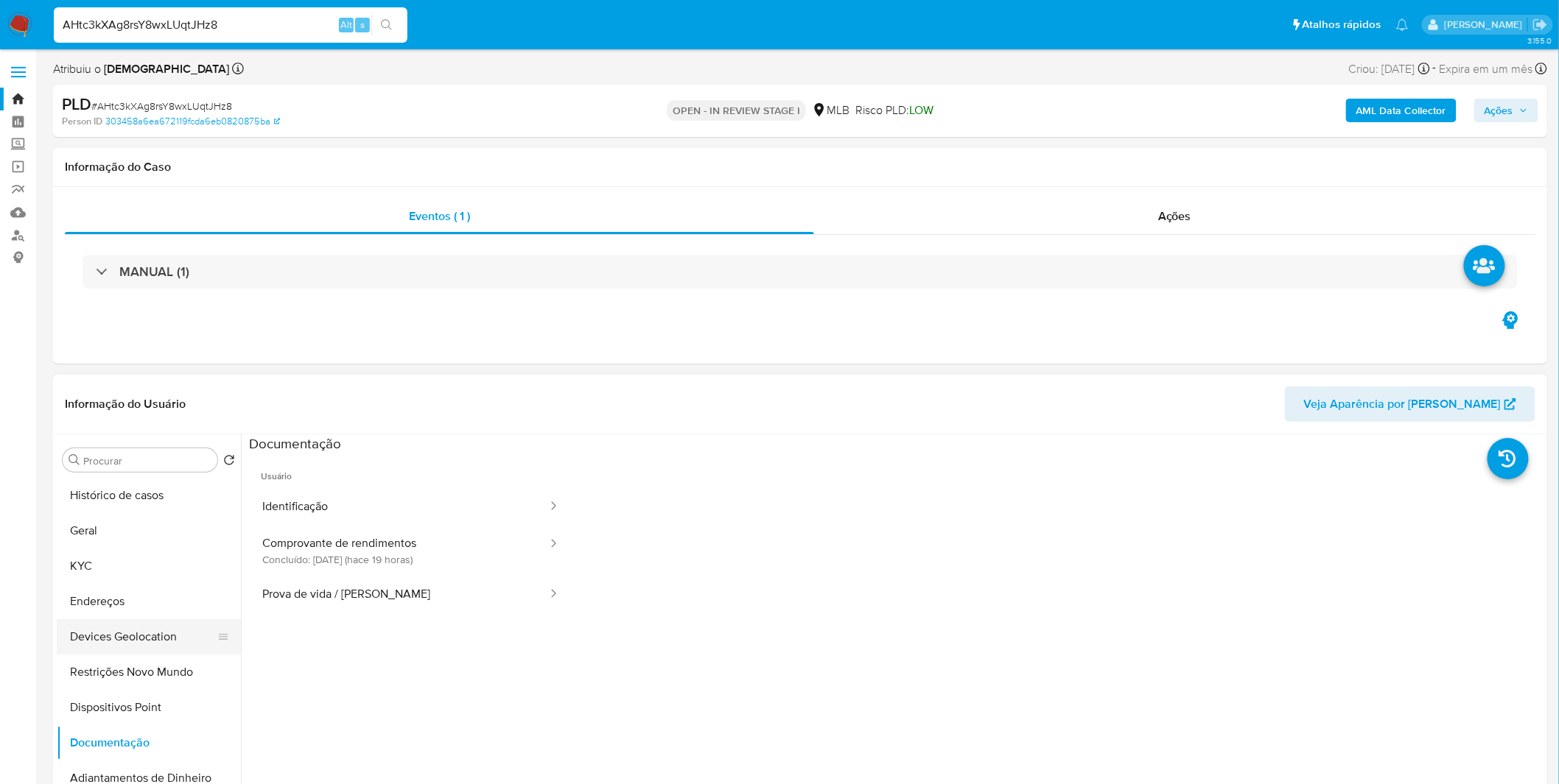
click at [166, 634] on button "Devices Geolocation" at bounding box center [142, 636] width 172 height 35
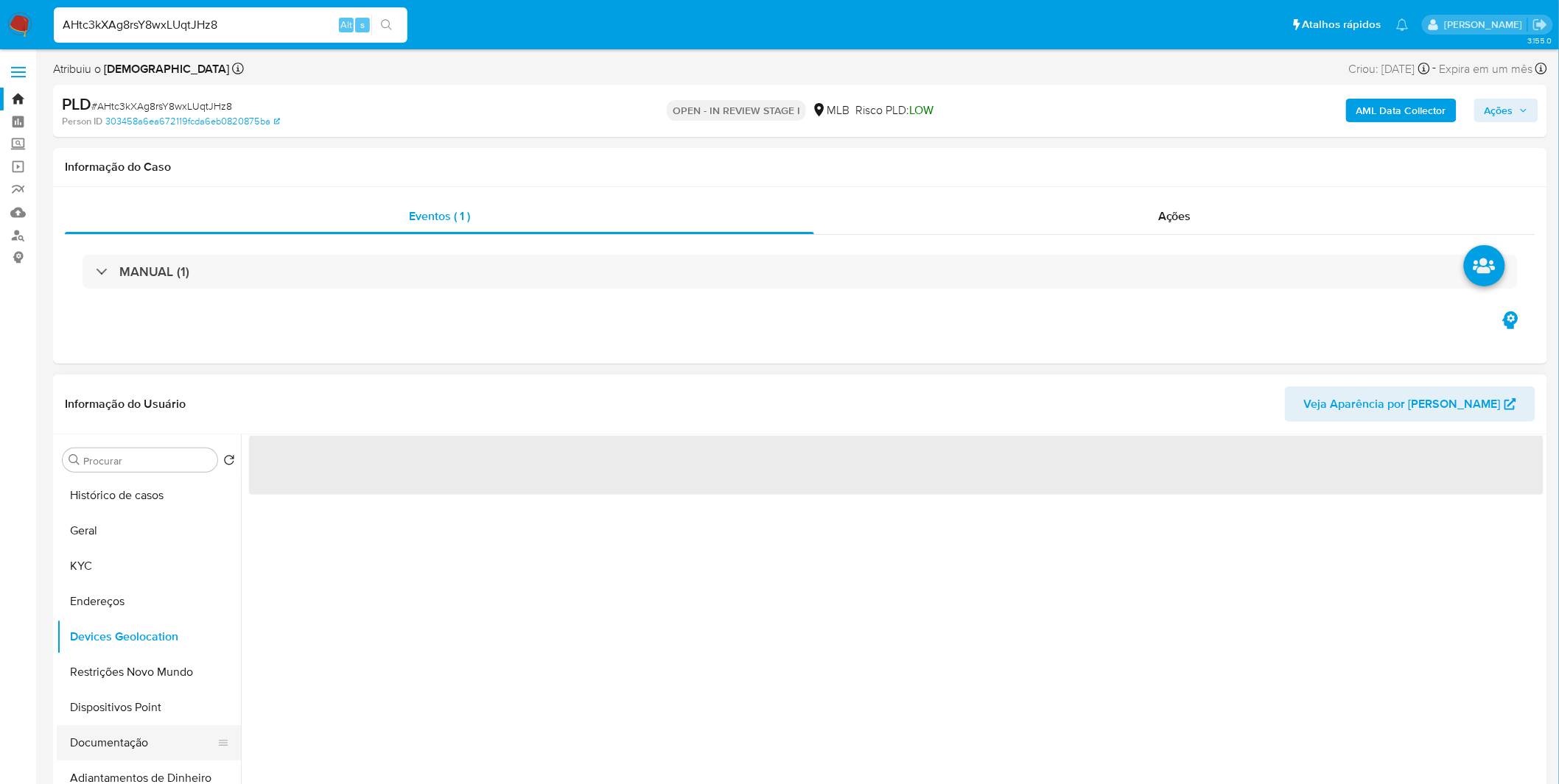
click at [127, 732] on button "Documentação" at bounding box center [142, 742] width 172 height 35
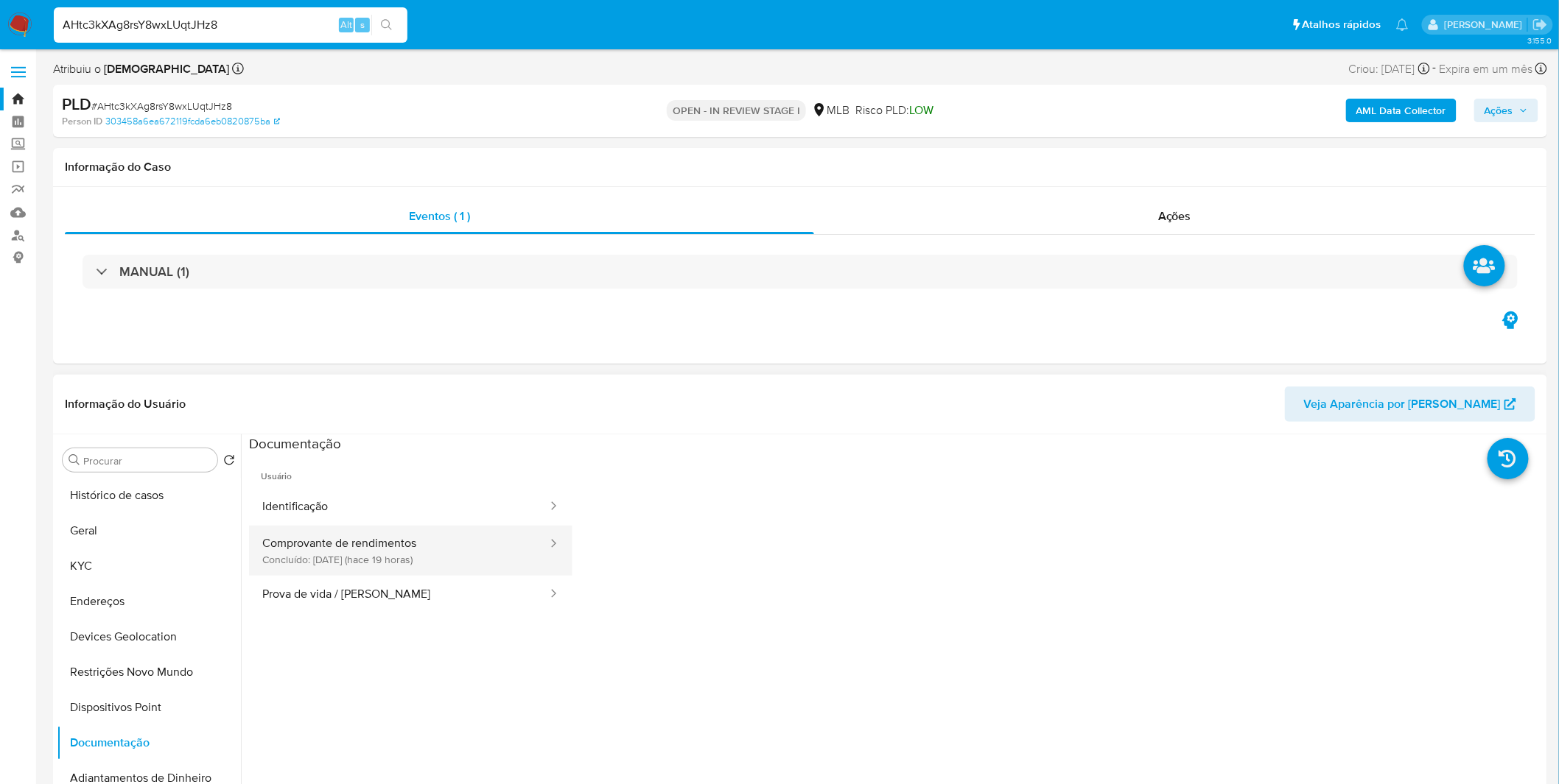
click at [337, 554] on button "Comprovante de rendimentos Concluído: 19/08/2025 (hace 19 horas)" at bounding box center [399, 550] width 300 height 50
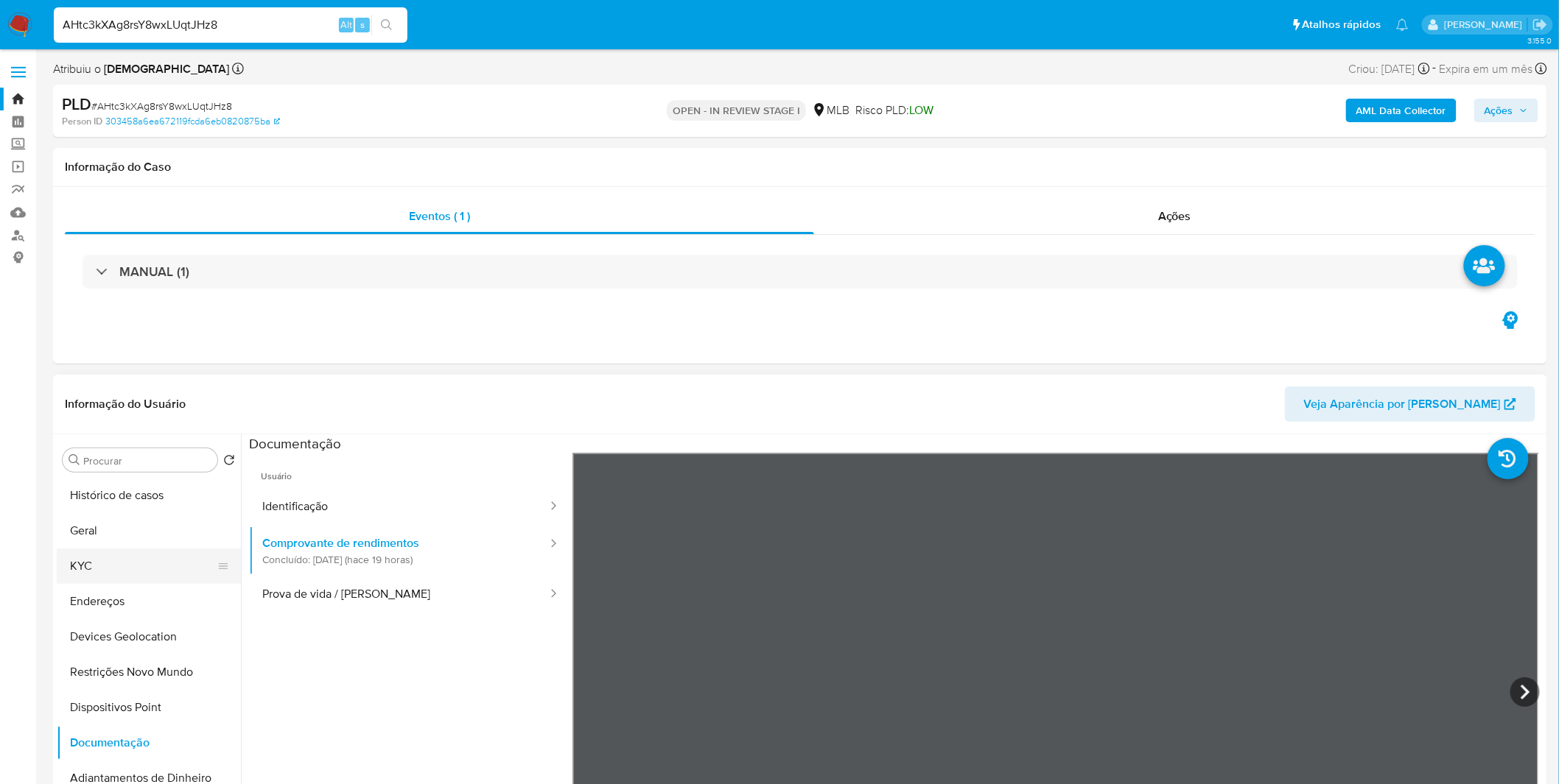
click at [151, 582] on button "KYC" at bounding box center [142, 566] width 172 height 35
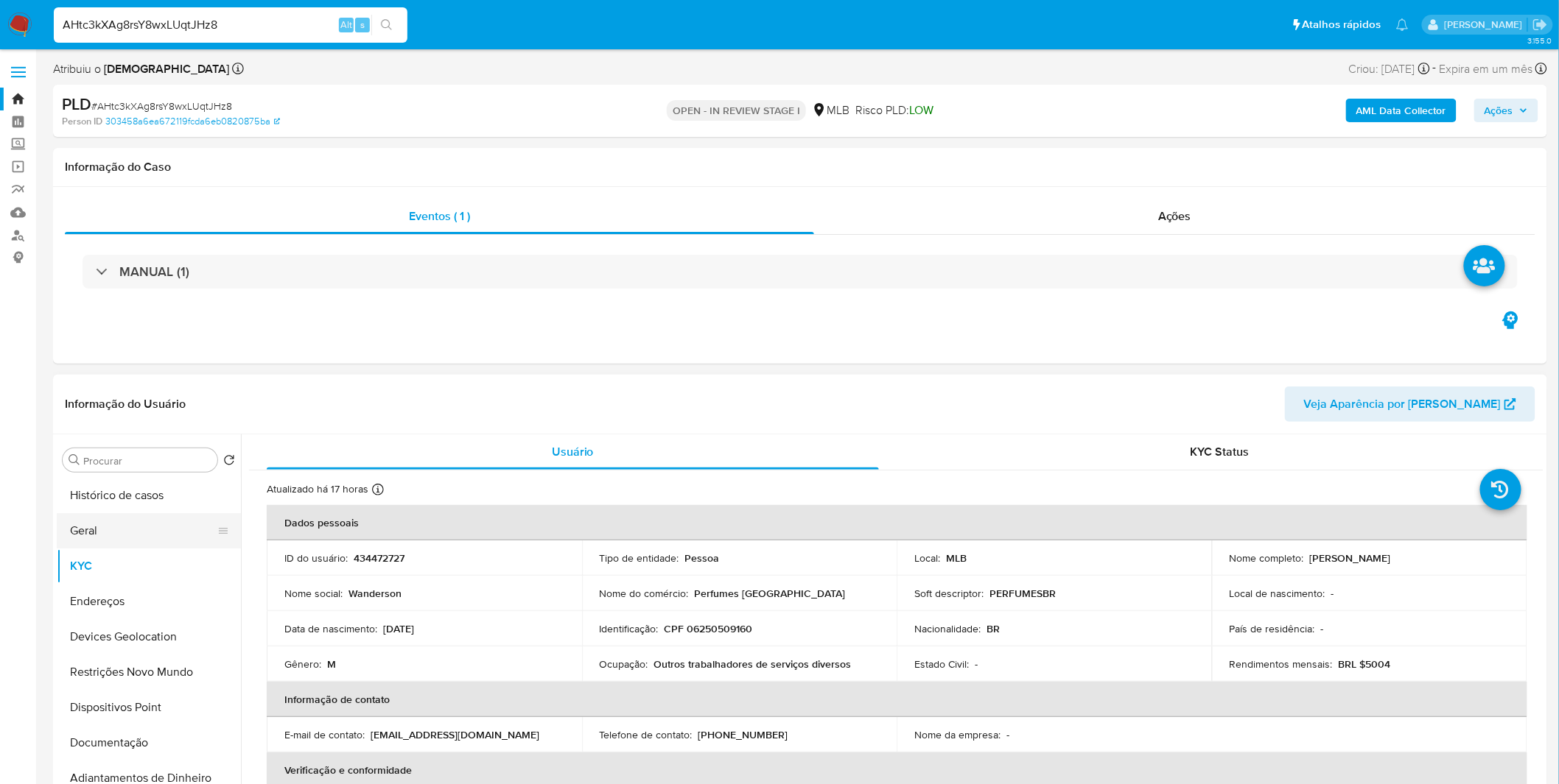
click at [140, 536] on button "Geral" at bounding box center [142, 531] width 172 height 35
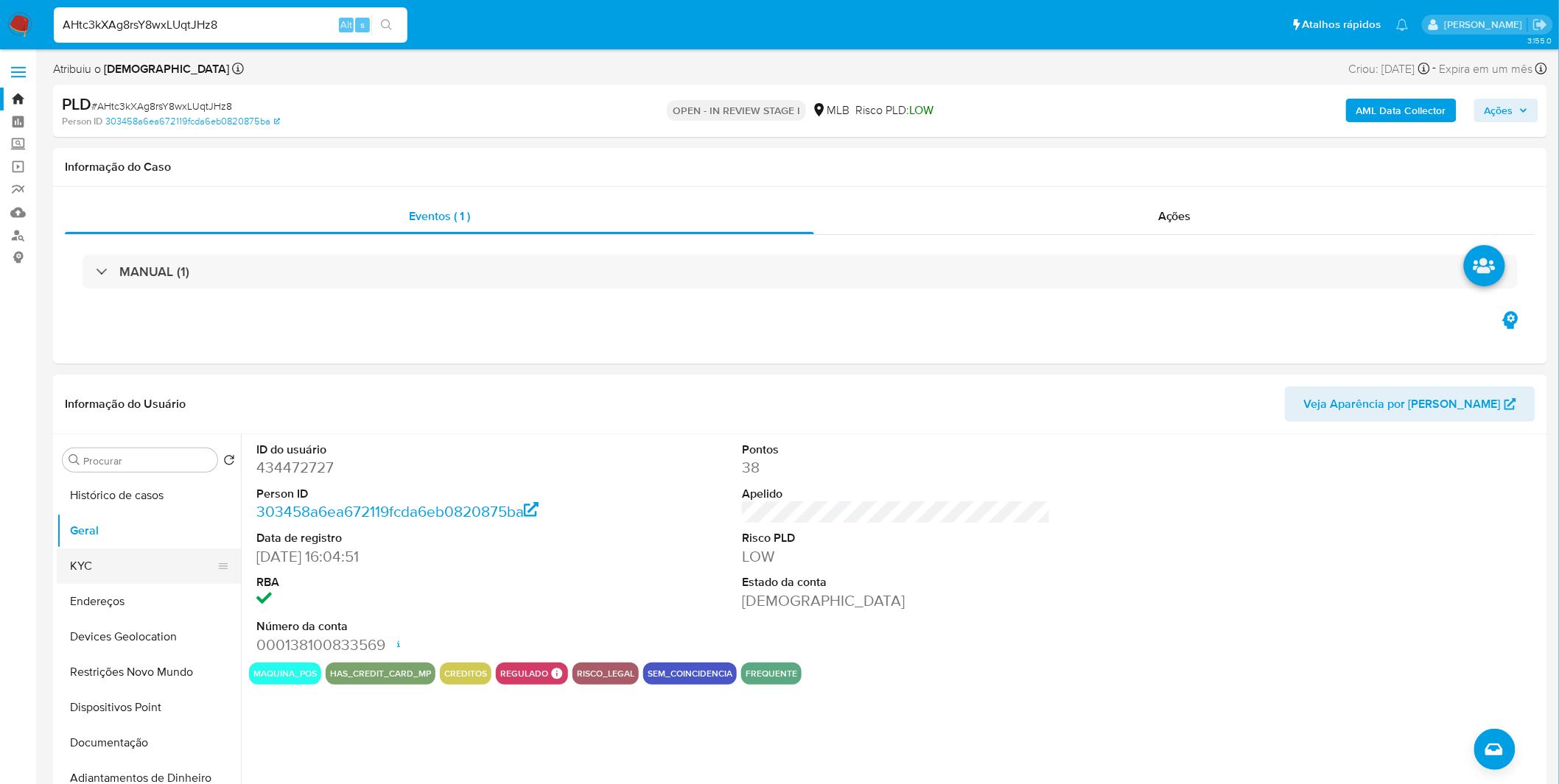
click at [106, 572] on button "KYC" at bounding box center [142, 566] width 172 height 35
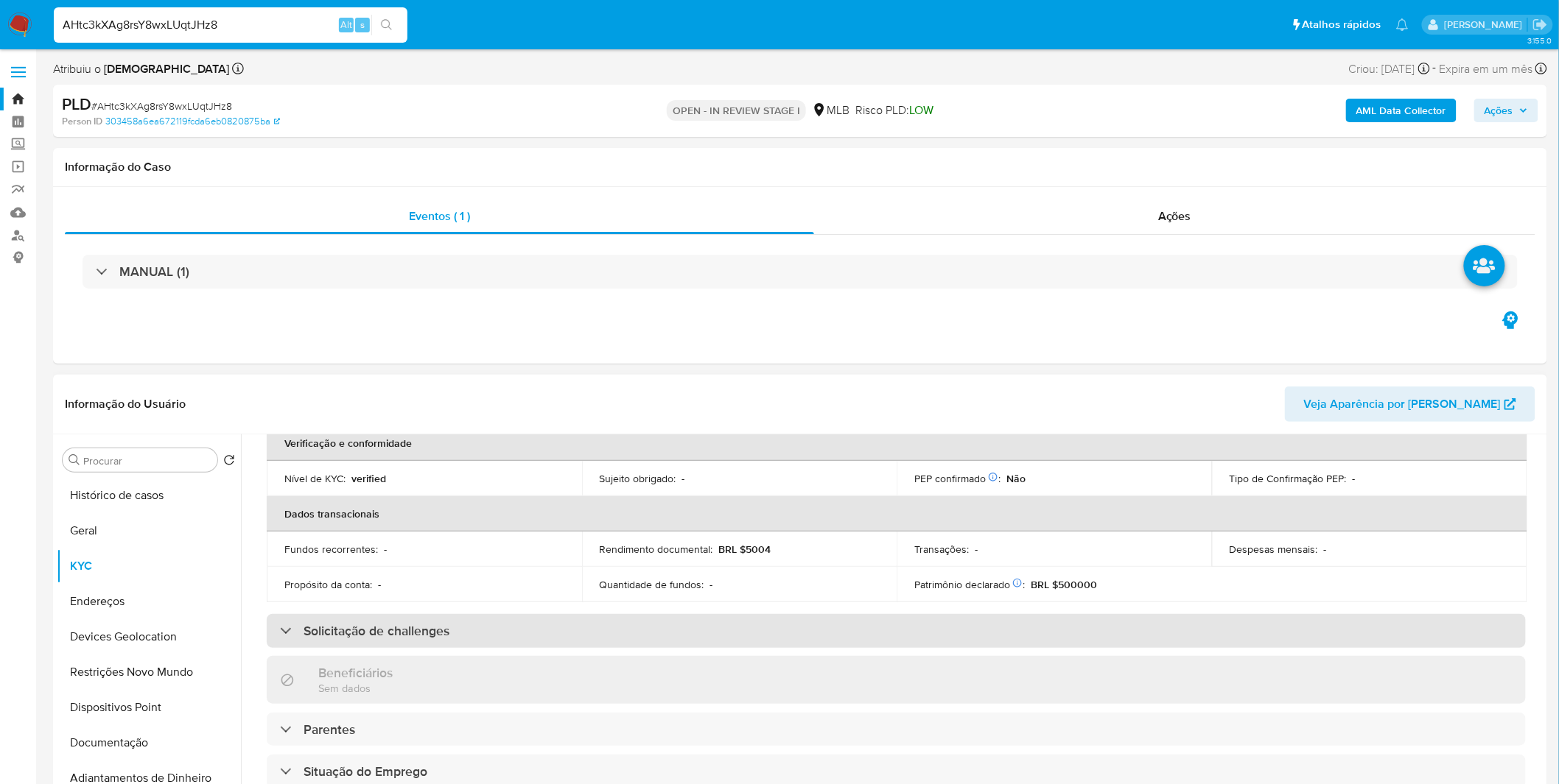
scroll to position [612, 0]
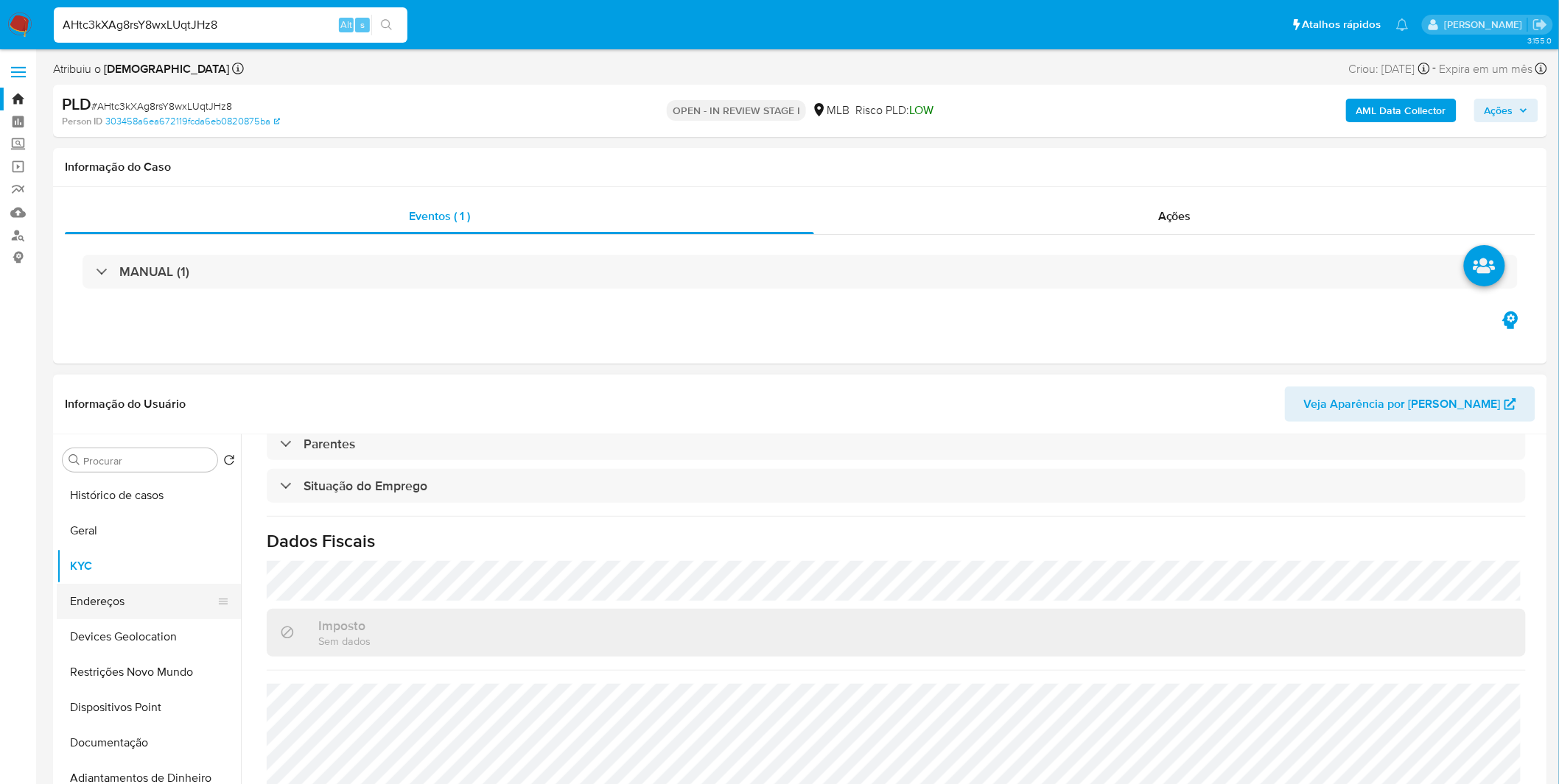
click at [131, 613] on button "Endereços" at bounding box center [142, 601] width 172 height 35
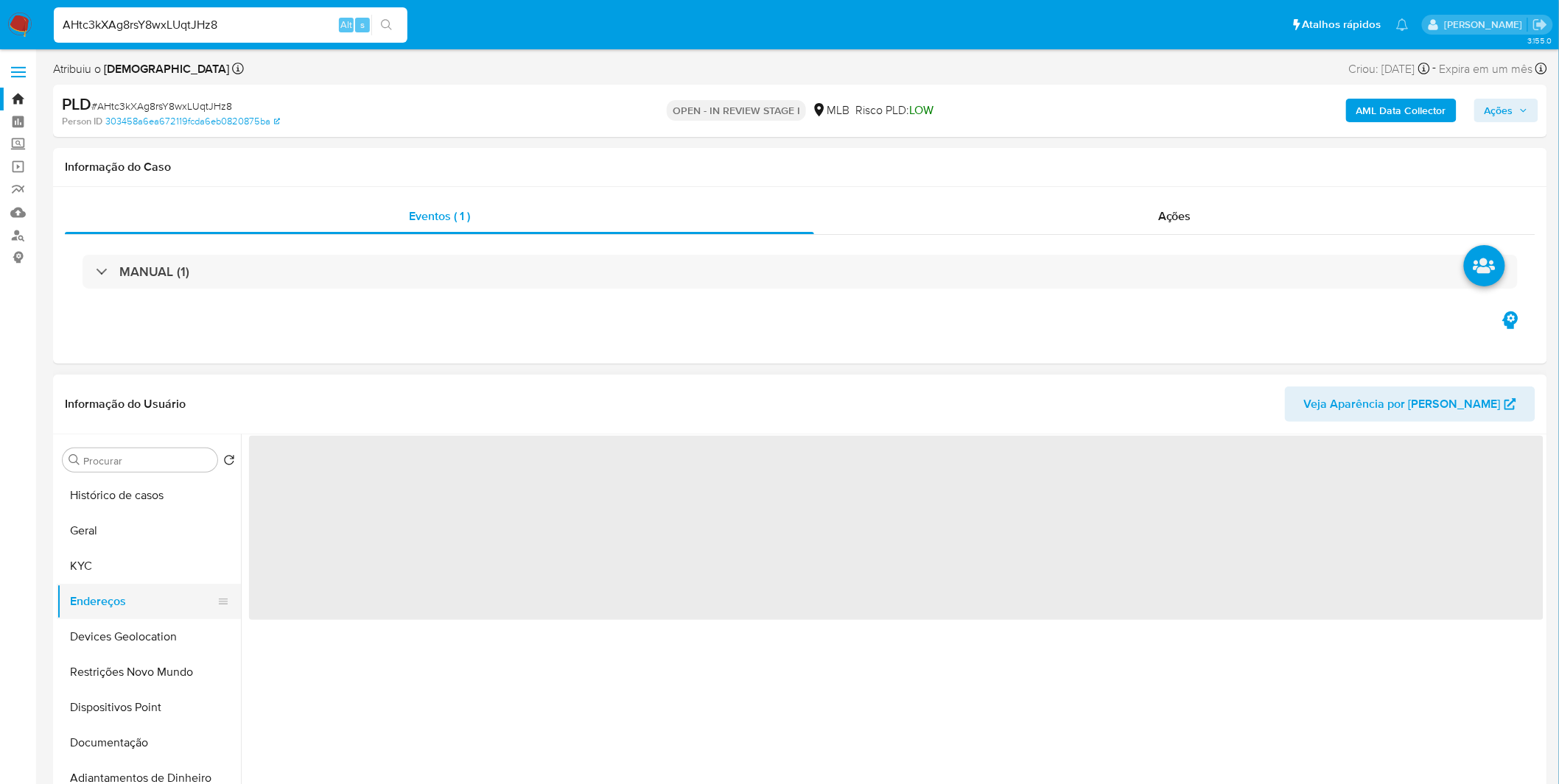
scroll to position [0, 0]
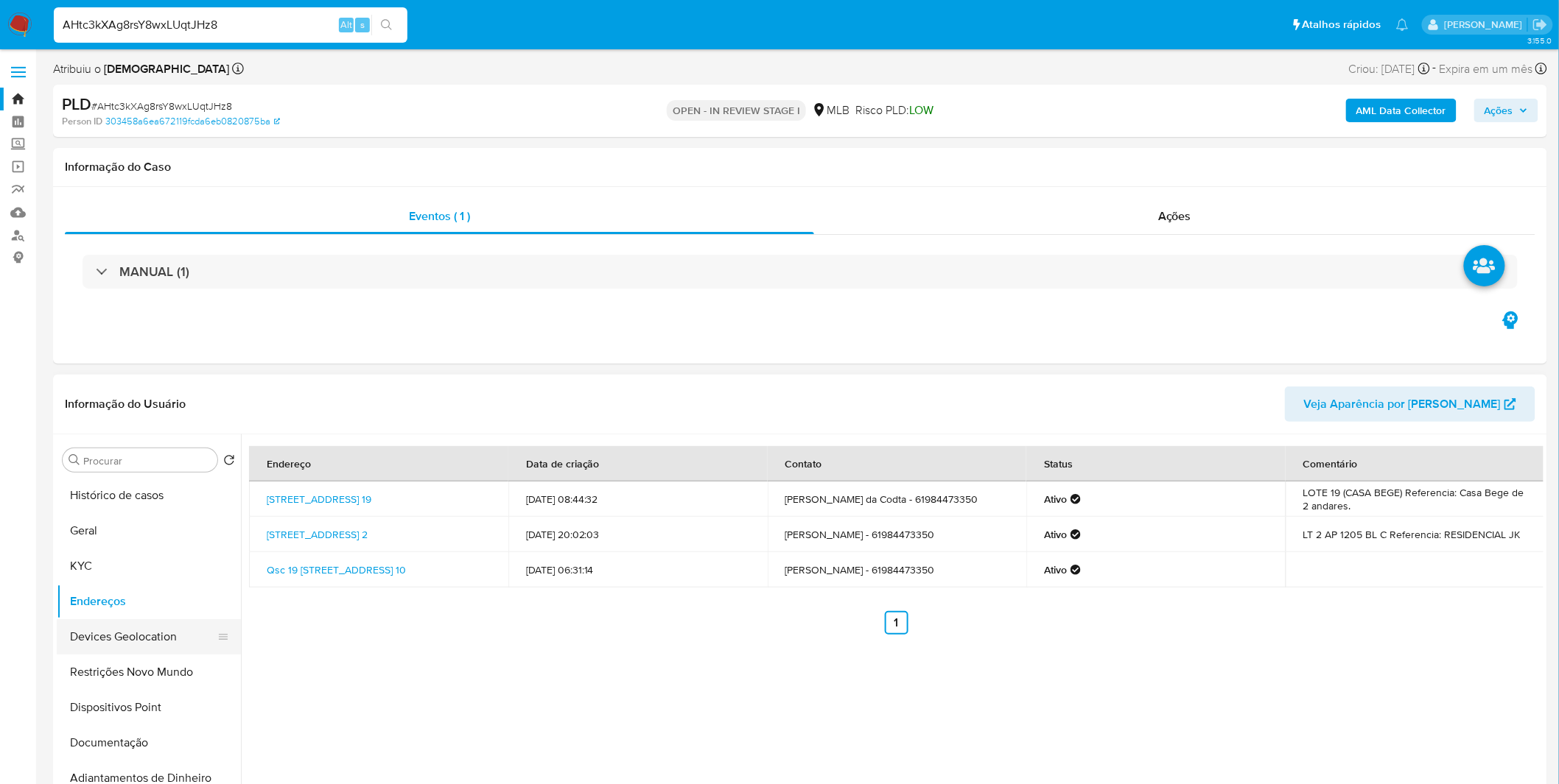
click at [167, 644] on button "Devices Geolocation" at bounding box center [142, 636] width 172 height 35
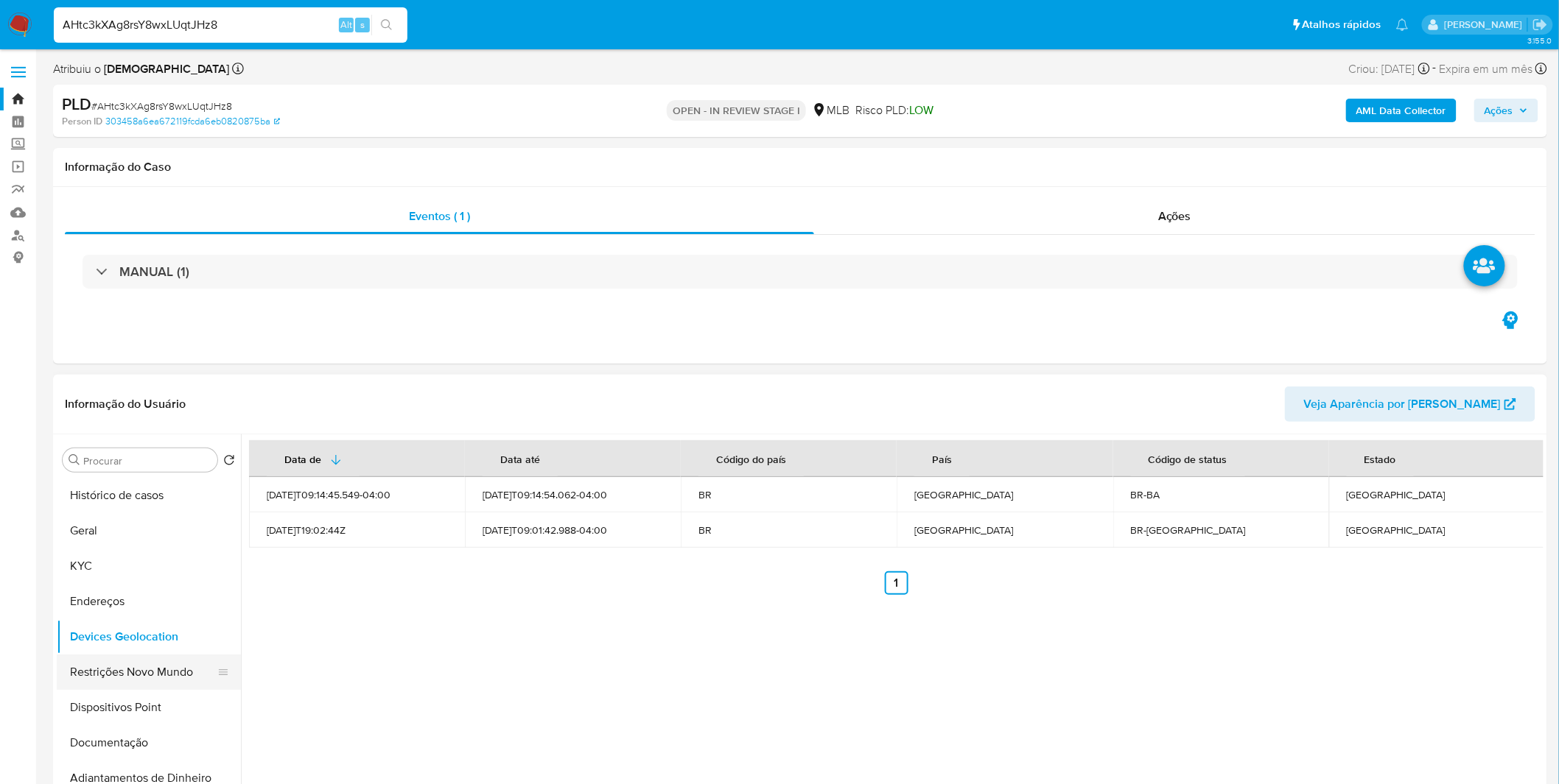
click at [189, 673] on button "Restrições Novo Mundo" at bounding box center [142, 672] width 172 height 35
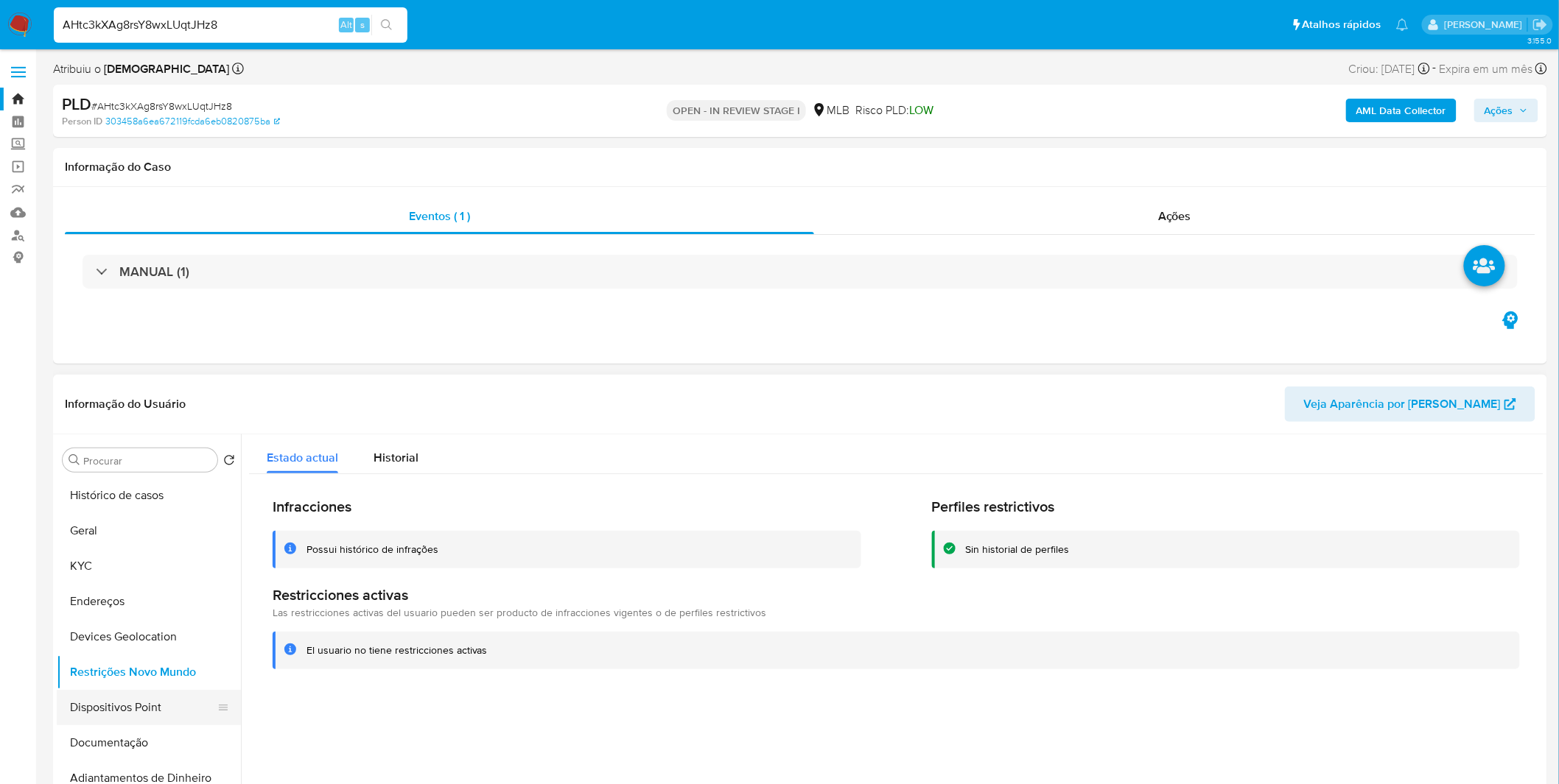
click at [185, 719] on button "Dispositivos Point" at bounding box center [142, 707] width 172 height 35
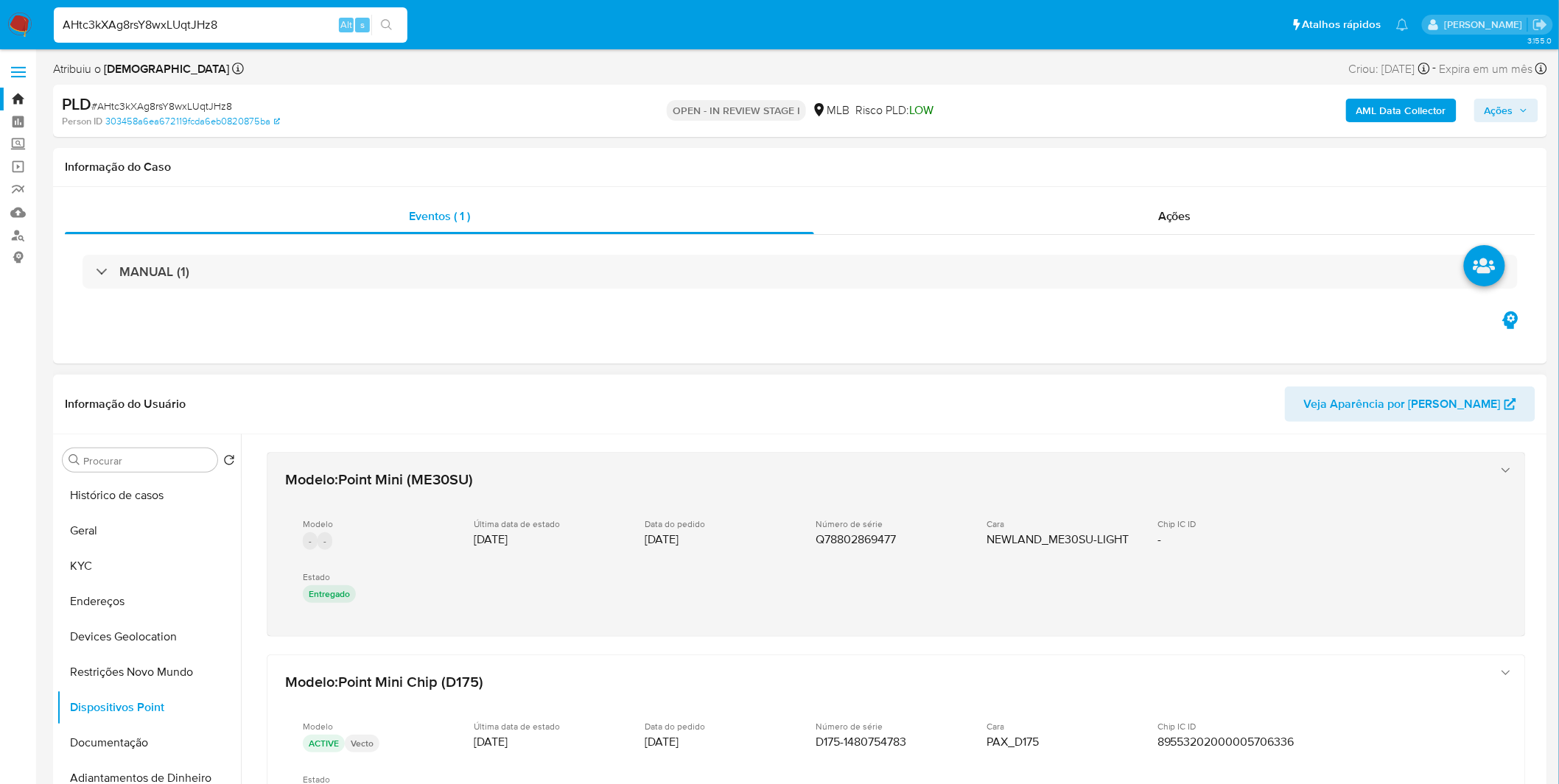
scroll to position [82, 0]
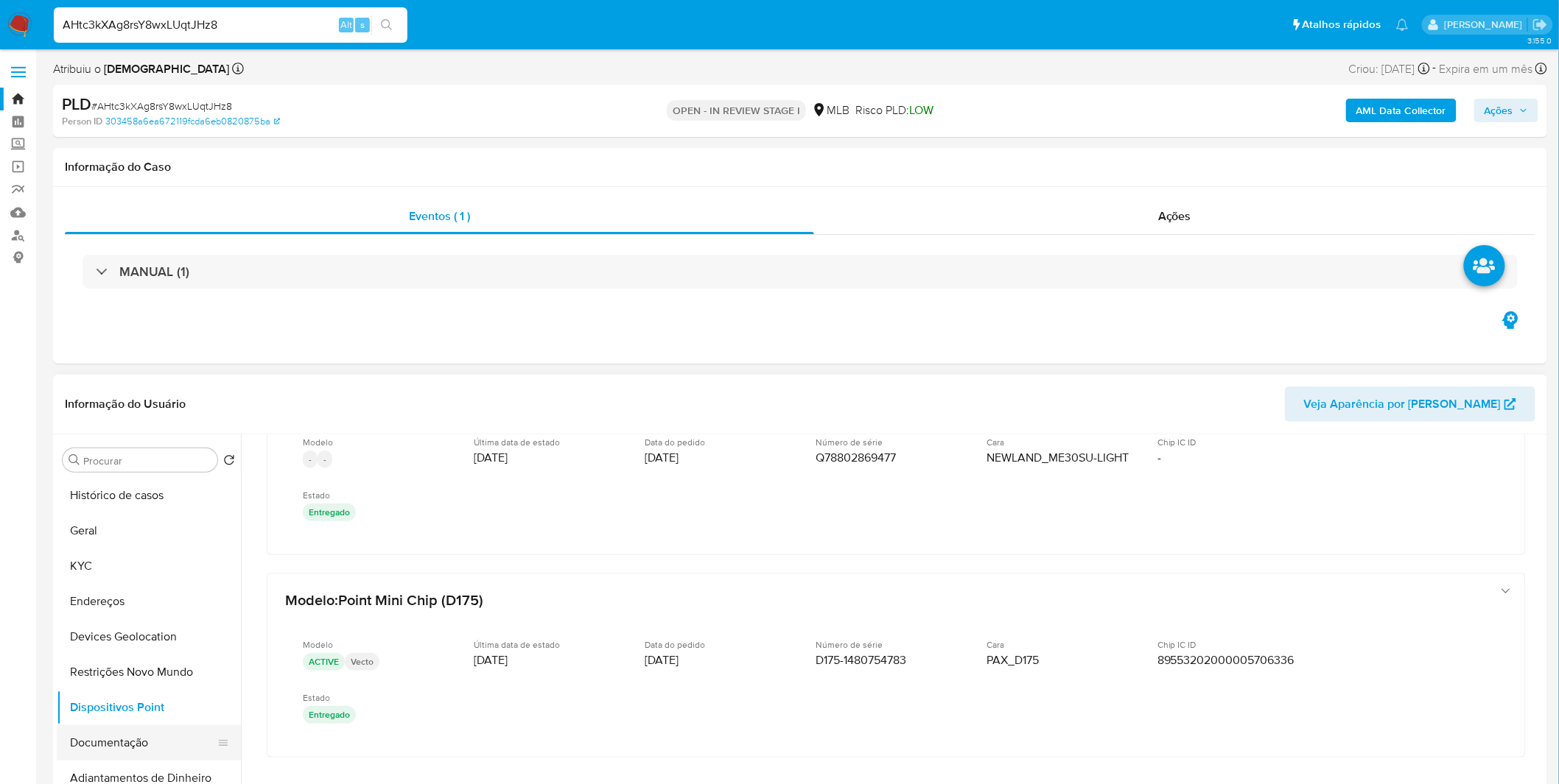
click at [145, 739] on button "Documentação" at bounding box center [142, 742] width 172 height 35
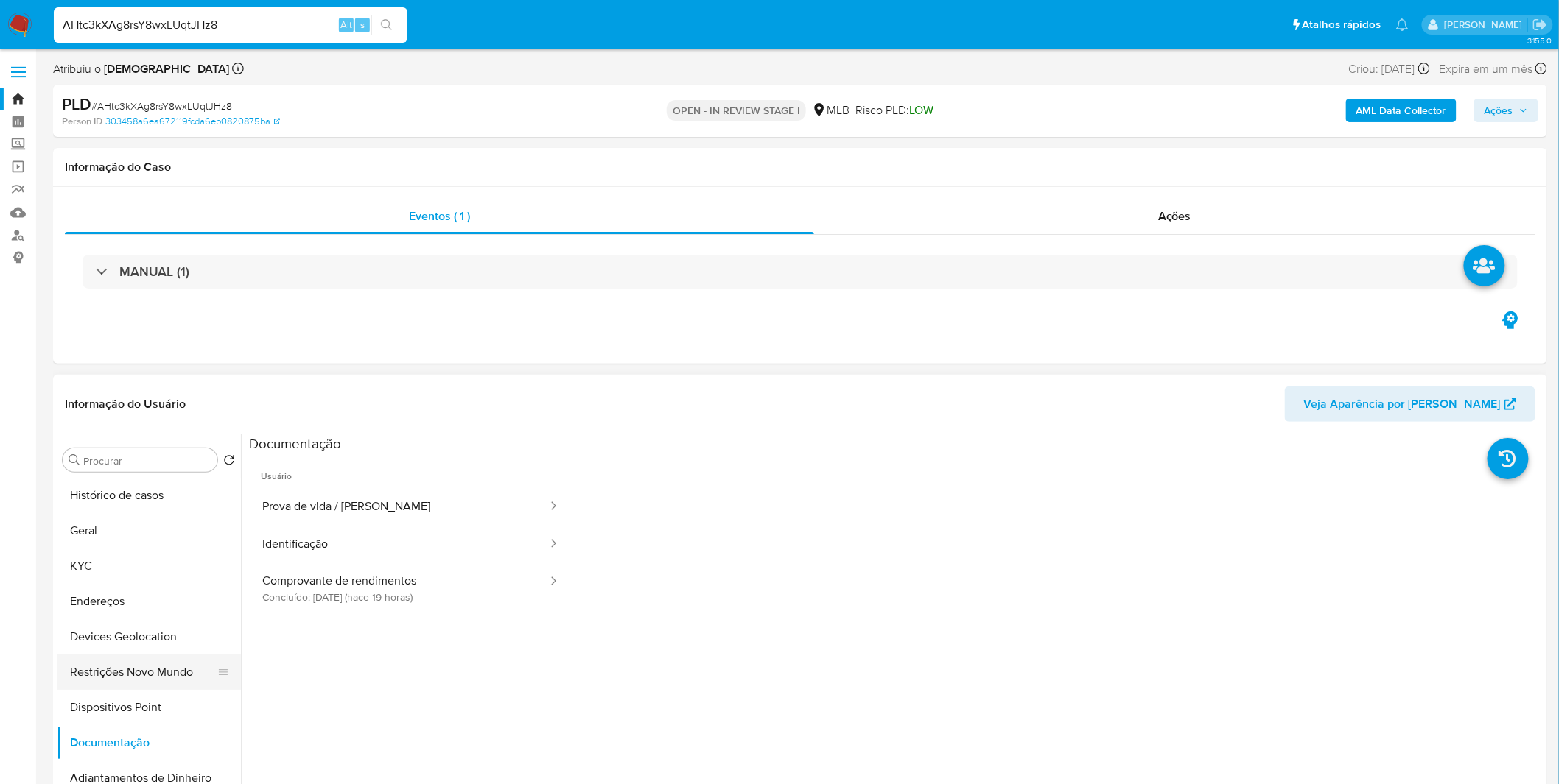
click at [132, 681] on button "Restrições Novo Mundo" at bounding box center [142, 672] width 172 height 35
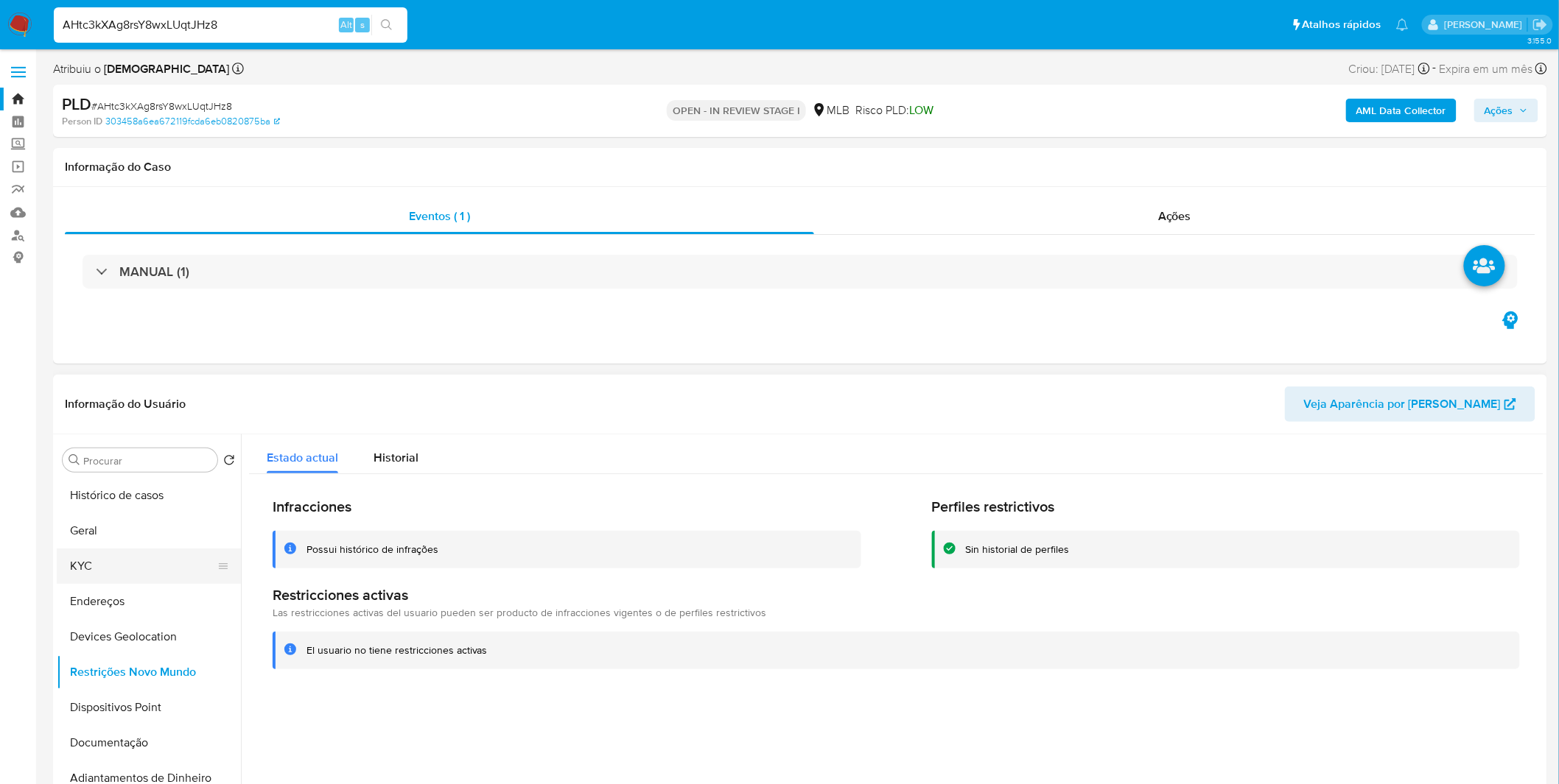
click at [154, 577] on button "KYC" at bounding box center [142, 566] width 172 height 35
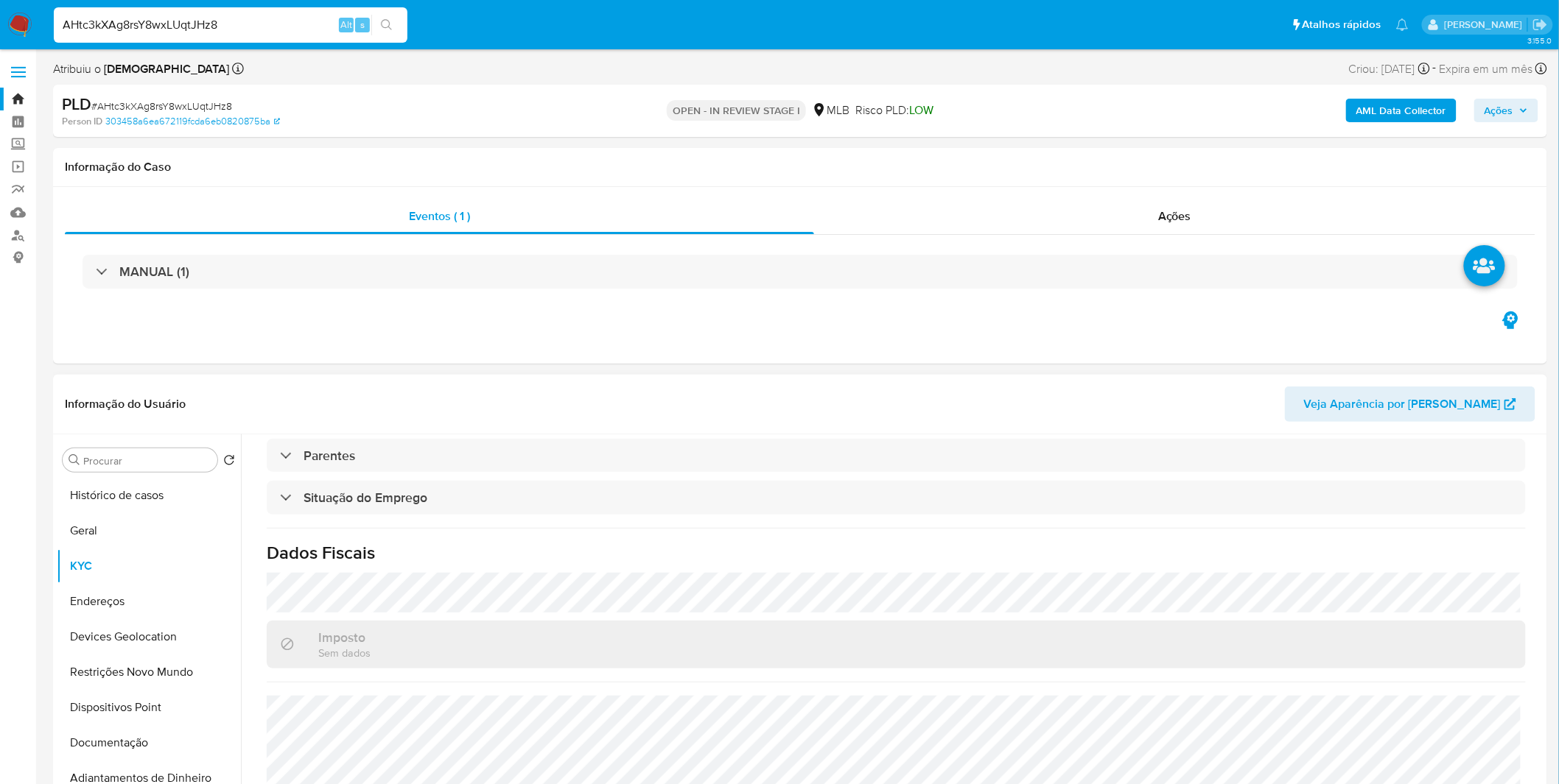
scroll to position [612, 0]
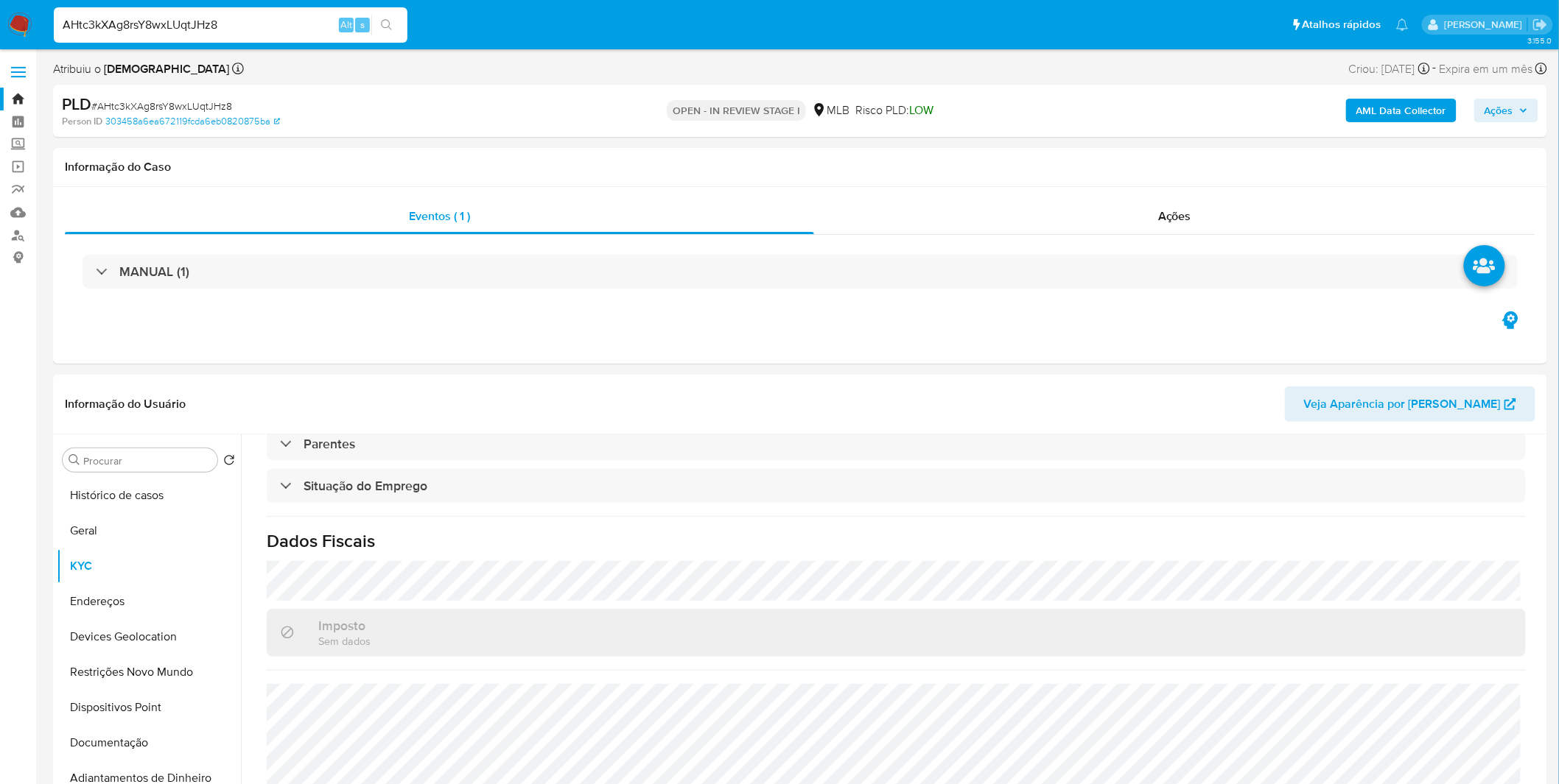
click at [34, 24] on nav "Pausado Ver notificaciones AHtc3kXAg8rsY8wxLUqtJHz8 Alt s Atalhos rápidos Presi…" at bounding box center [780, 24] width 1559 height 49
click at [25, 22] on img at bounding box center [20, 24] width 25 height 25
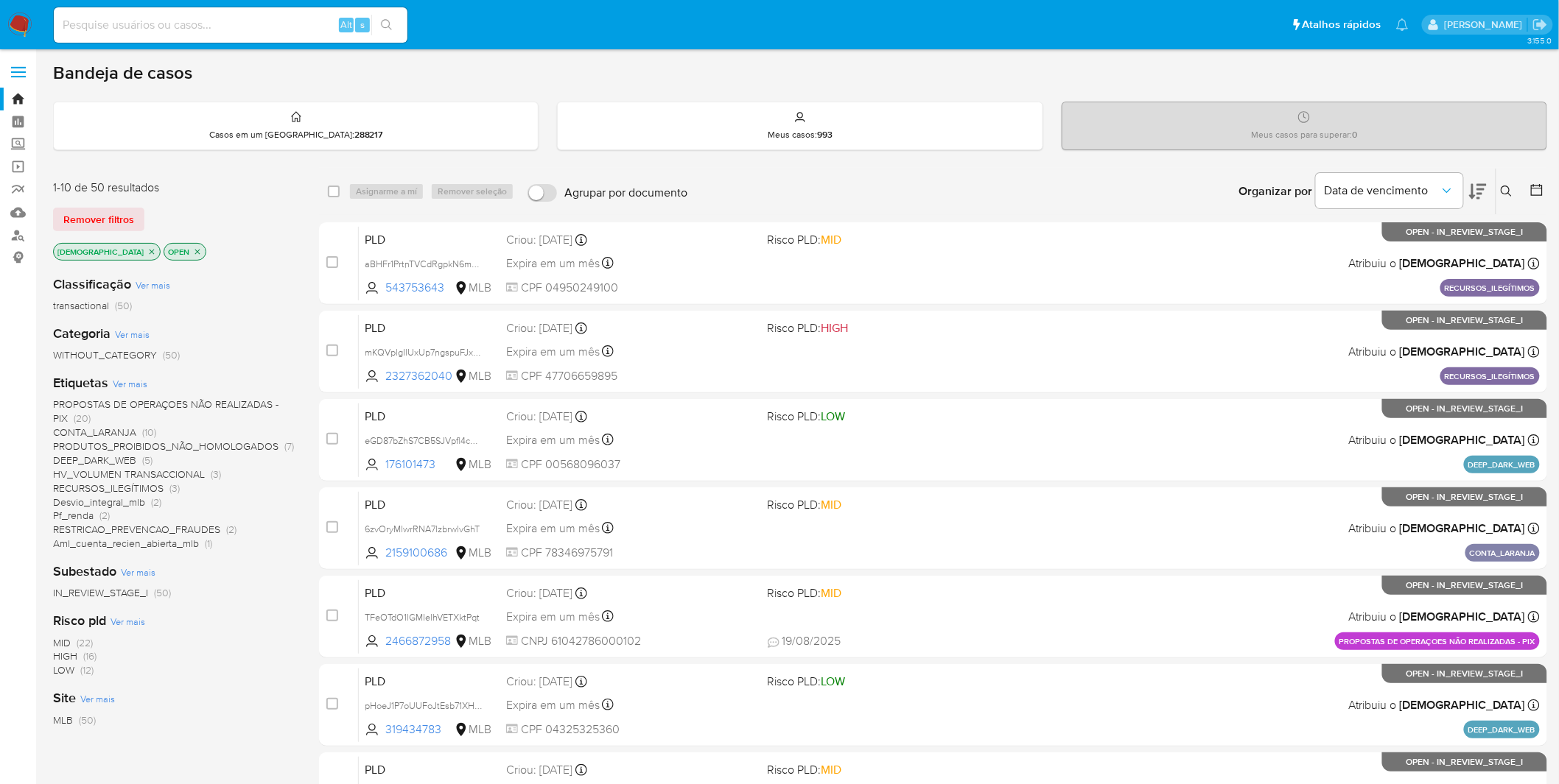
click at [34, 20] on nav "Pausado Ver notificaciones Alt s Atalhos rápidos Presiona las siguientes teclas…" at bounding box center [780, 24] width 1559 height 49
click at [31, 20] on img at bounding box center [20, 24] width 25 height 25
drag, startPoint x: 225, startPoint y: 42, endPoint x: 229, endPoint y: 32, distance: 10.8
click at [226, 37] on div "Alt s" at bounding box center [230, 24] width 354 height 41
click at [235, 28] on input at bounding box center [230, 24] width 354 height 19
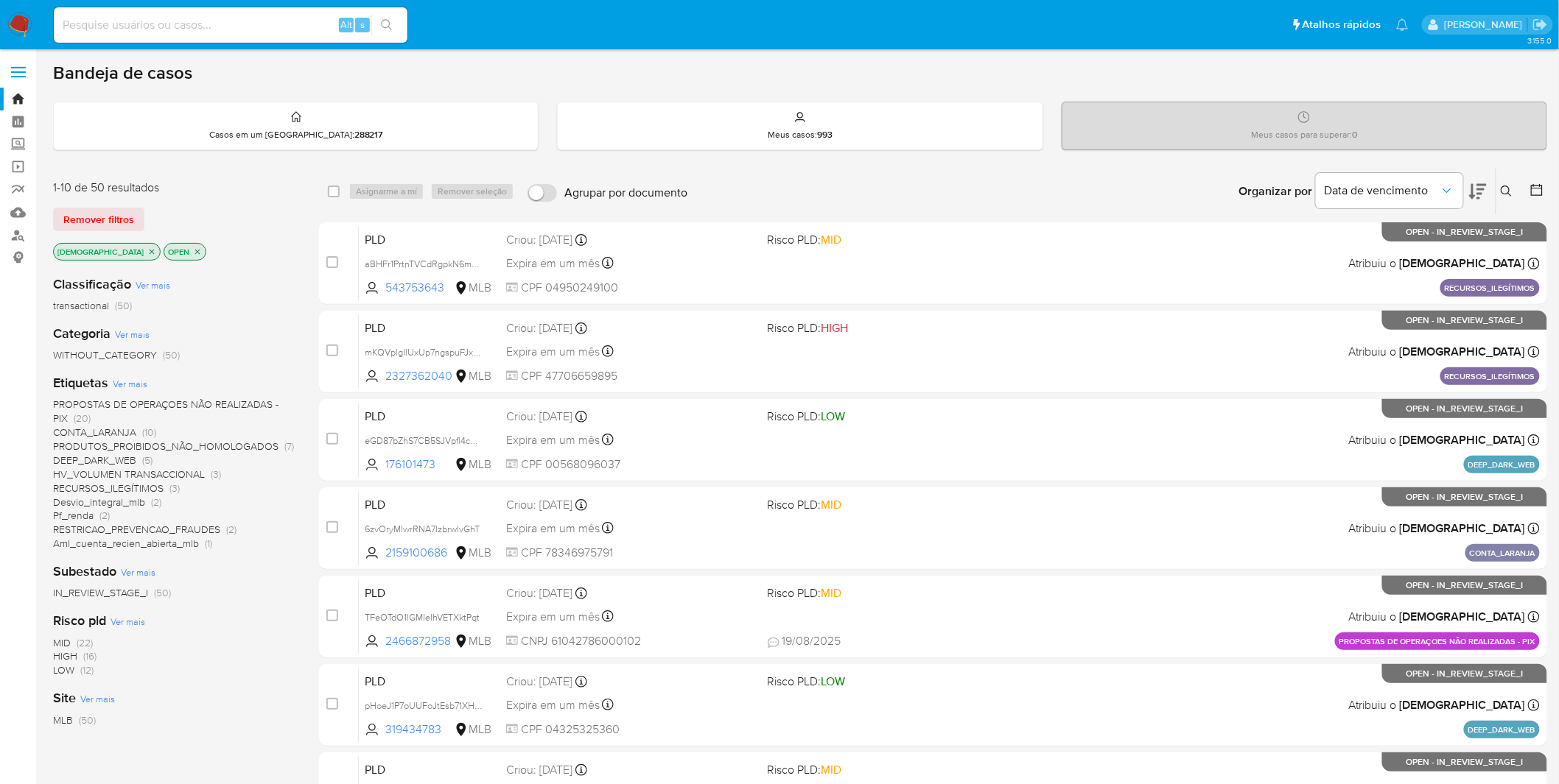
paste input "0k1qpBQnPWLOtqr44ycQPHh4"
type input "0k1qpBQnPWLOtqr44ycQPHh4"
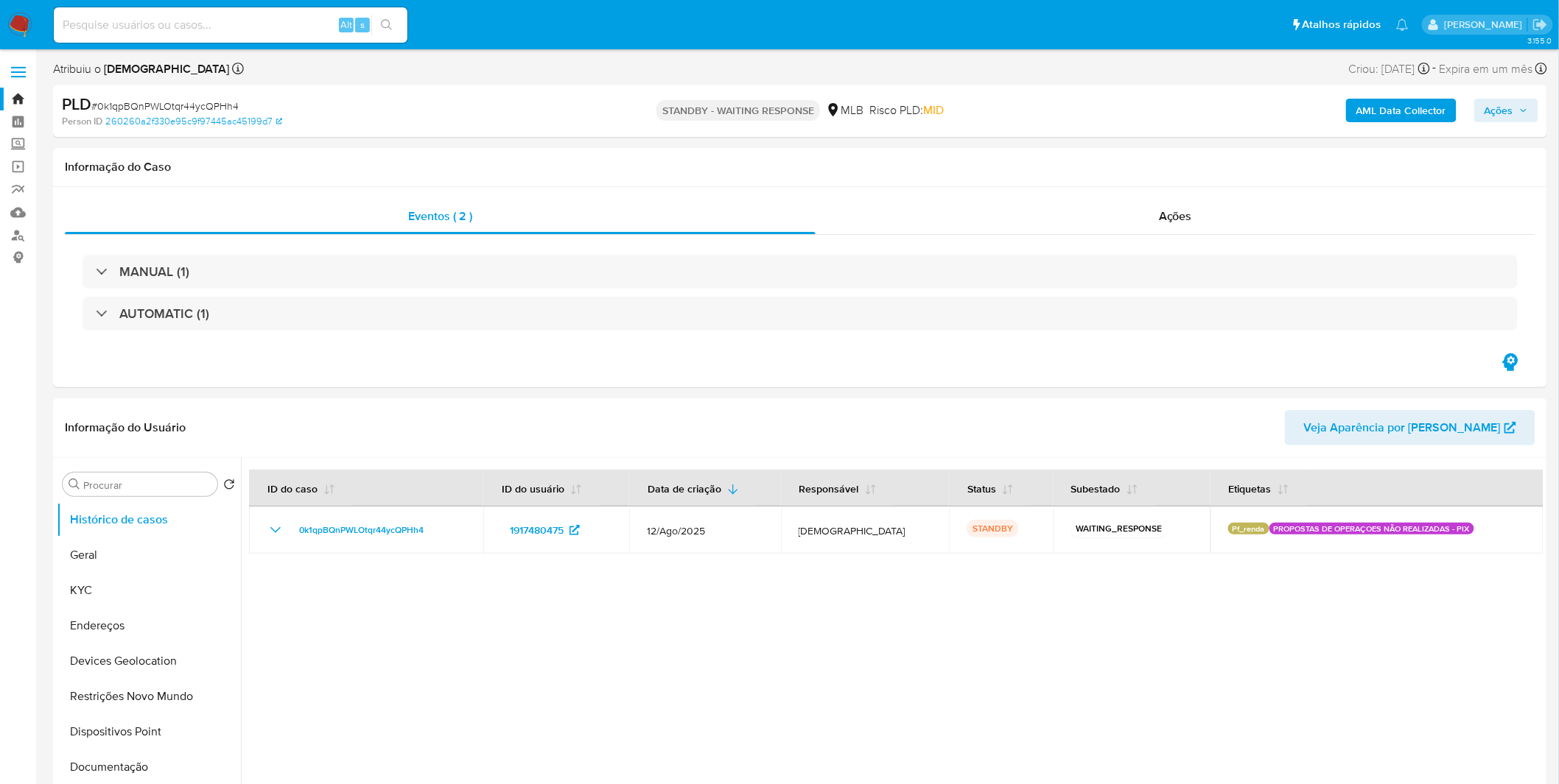
select select "10"
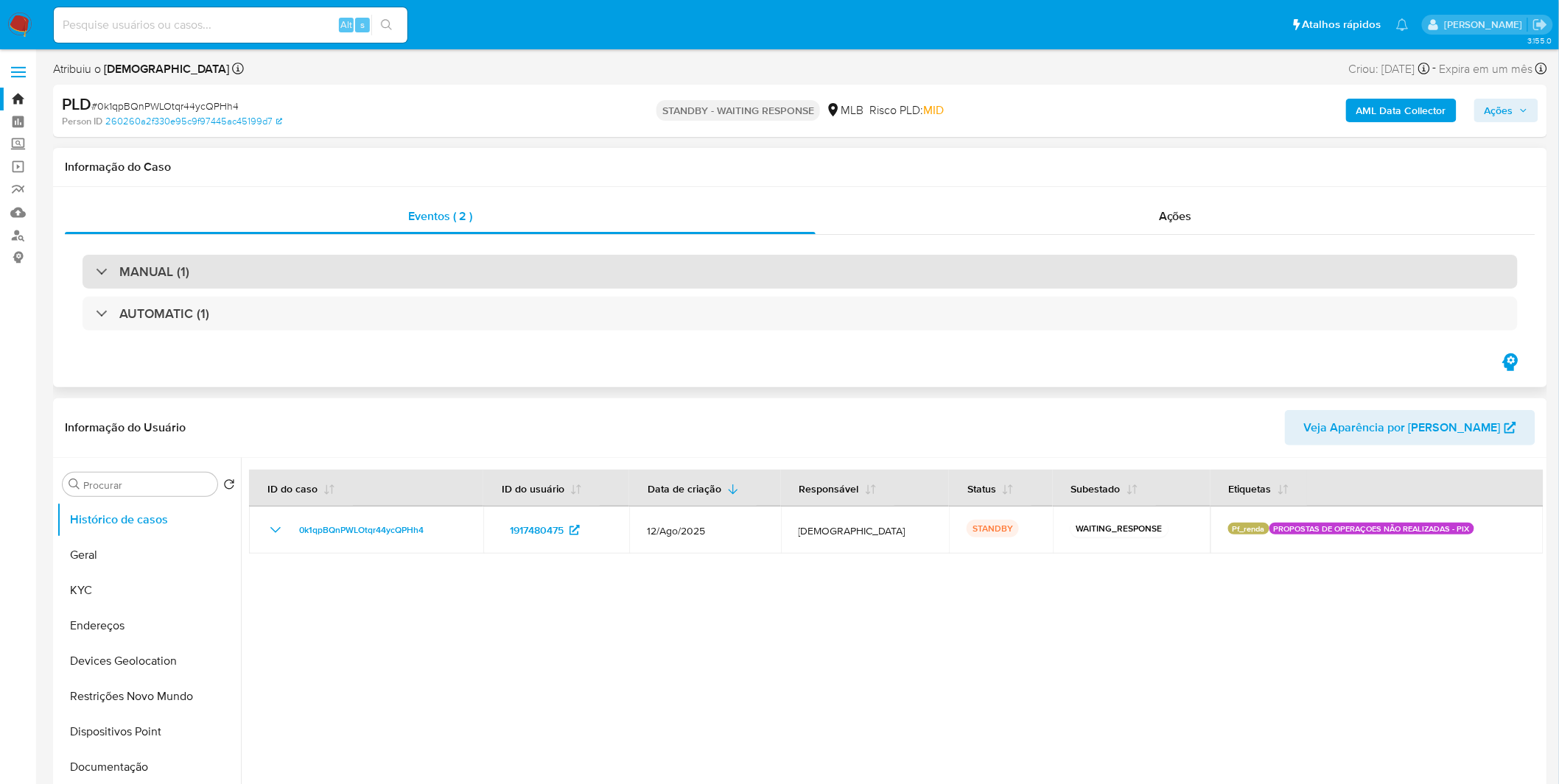
click at [162, 269] on h3 "MANUAL (1)" at bounding box center [154, 272] width 70 height 16
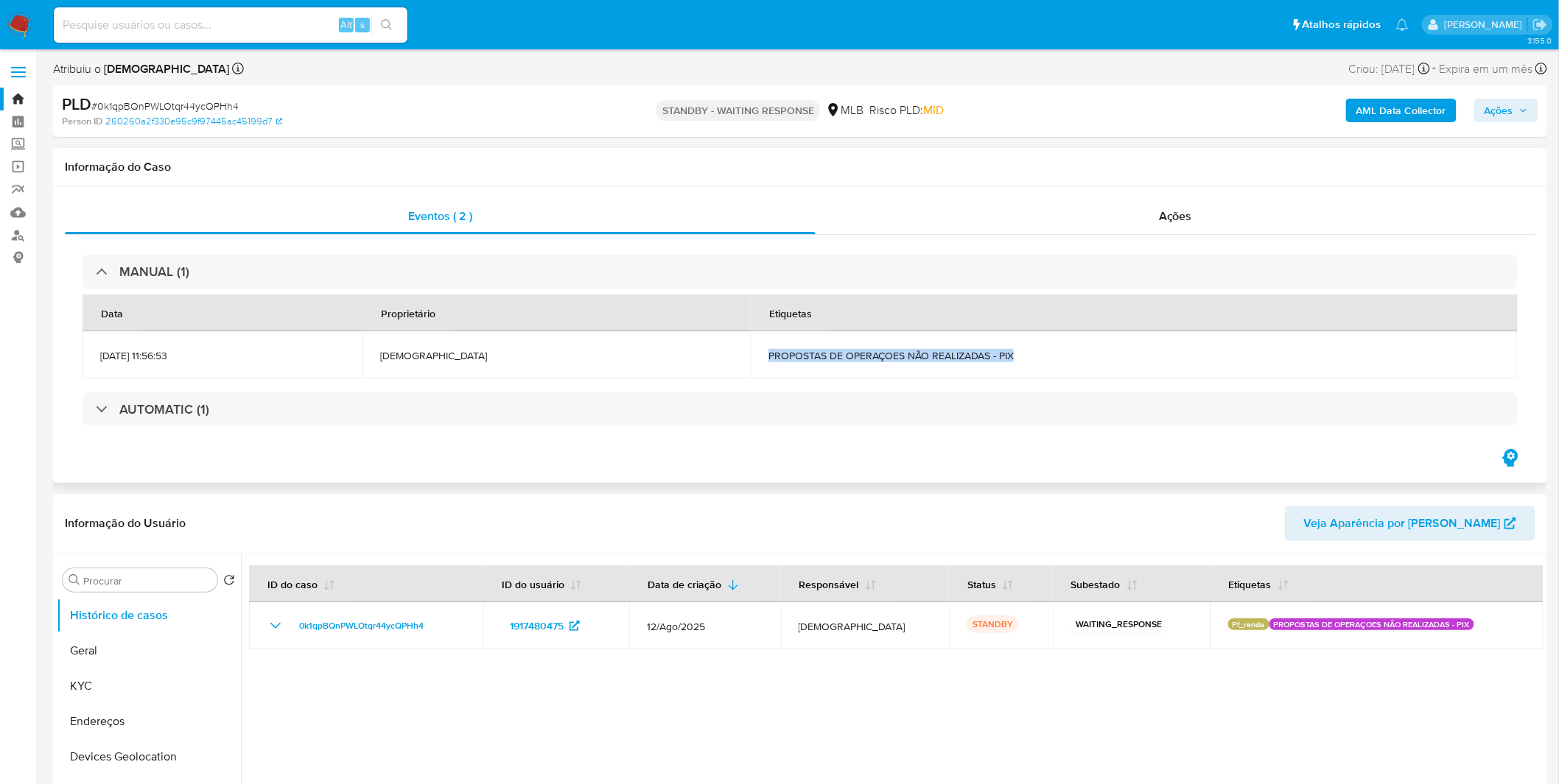
copy span "PROPOSTAS DE OPERAÇOES NÃO REALIZADAS - PIX"
drag, startPoint x: 1007, startPoint y: 363, endPoint x: 731, endPoint y: 358, distance: 276.0
click at [751, 358] on td "PROPOSTAS DE OPERAÇOES NÃO REALIZADAS - PIX" at bounding box center [1134, 355] width 767 height 47
drag, startPoint x: 113, startPoint y: 646, endPoint x: 115, endPoint y: 541, distance: 105.0
click at [113, 646] on button "Geral" at bounding box center [148, 650] width 184 height 35
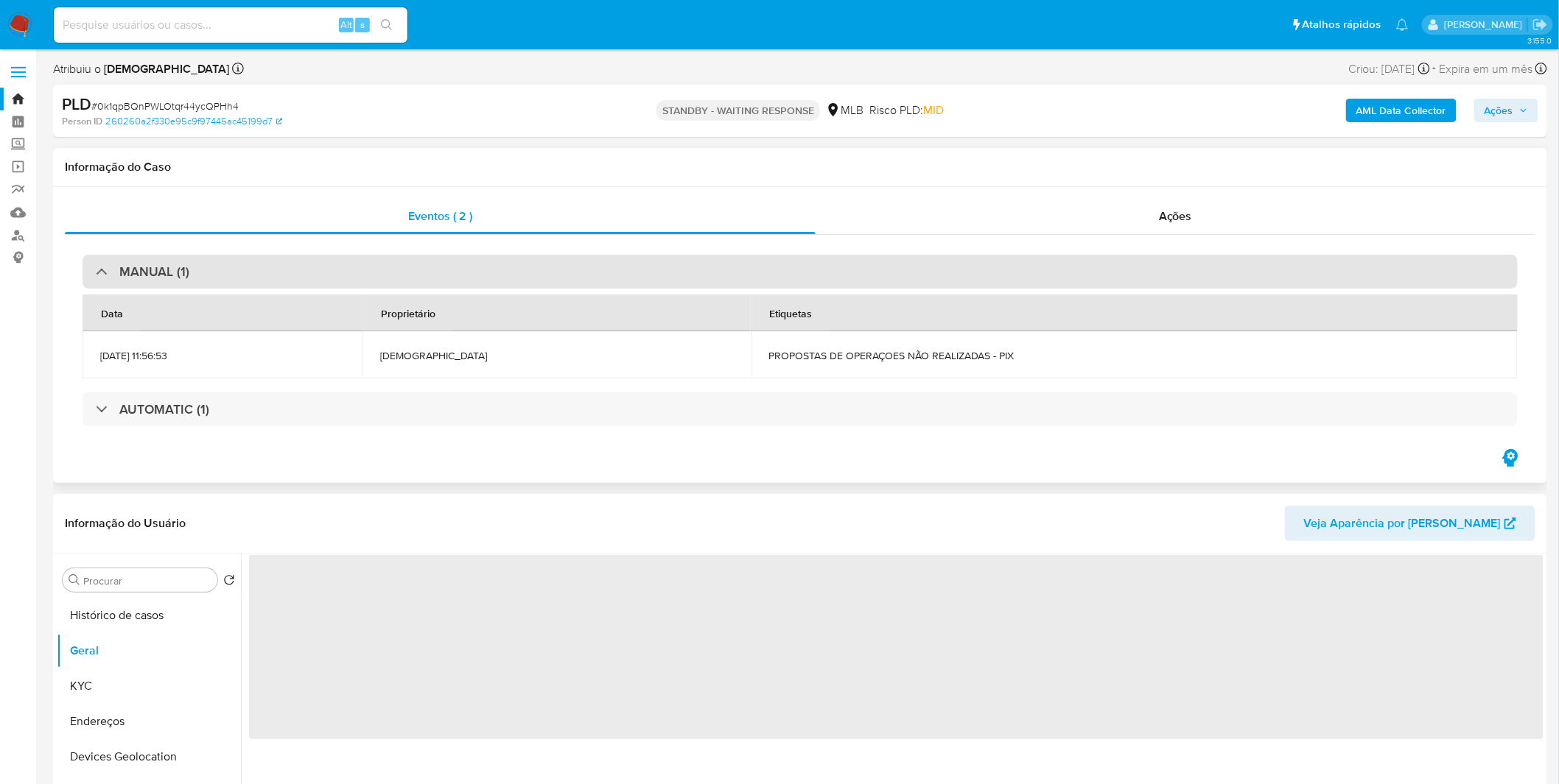
click at [114, 274] on div "MANUAL (1)" at bounding box center [142, 272] width 94 height 16
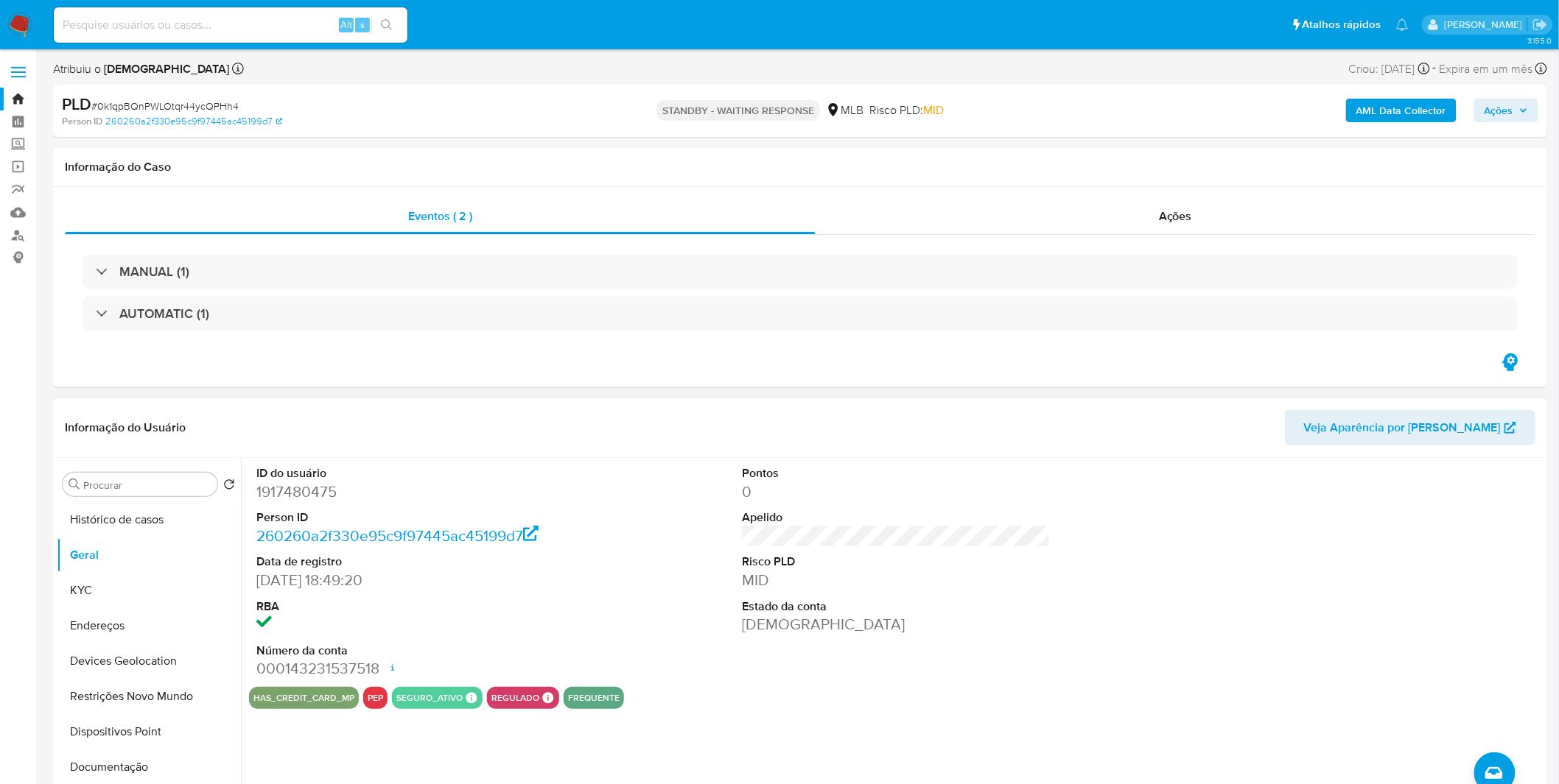
click at [386, 750] on div "ID do usuário 1917480475 Person ID 260260a2f330e95c9f97445ac45199d7 Data de reg…" at bounding box center [892, 647] width 1302 height 377
click at [138, 600] on button "KYC" at bounding box center [142, 590] width 172 height 35
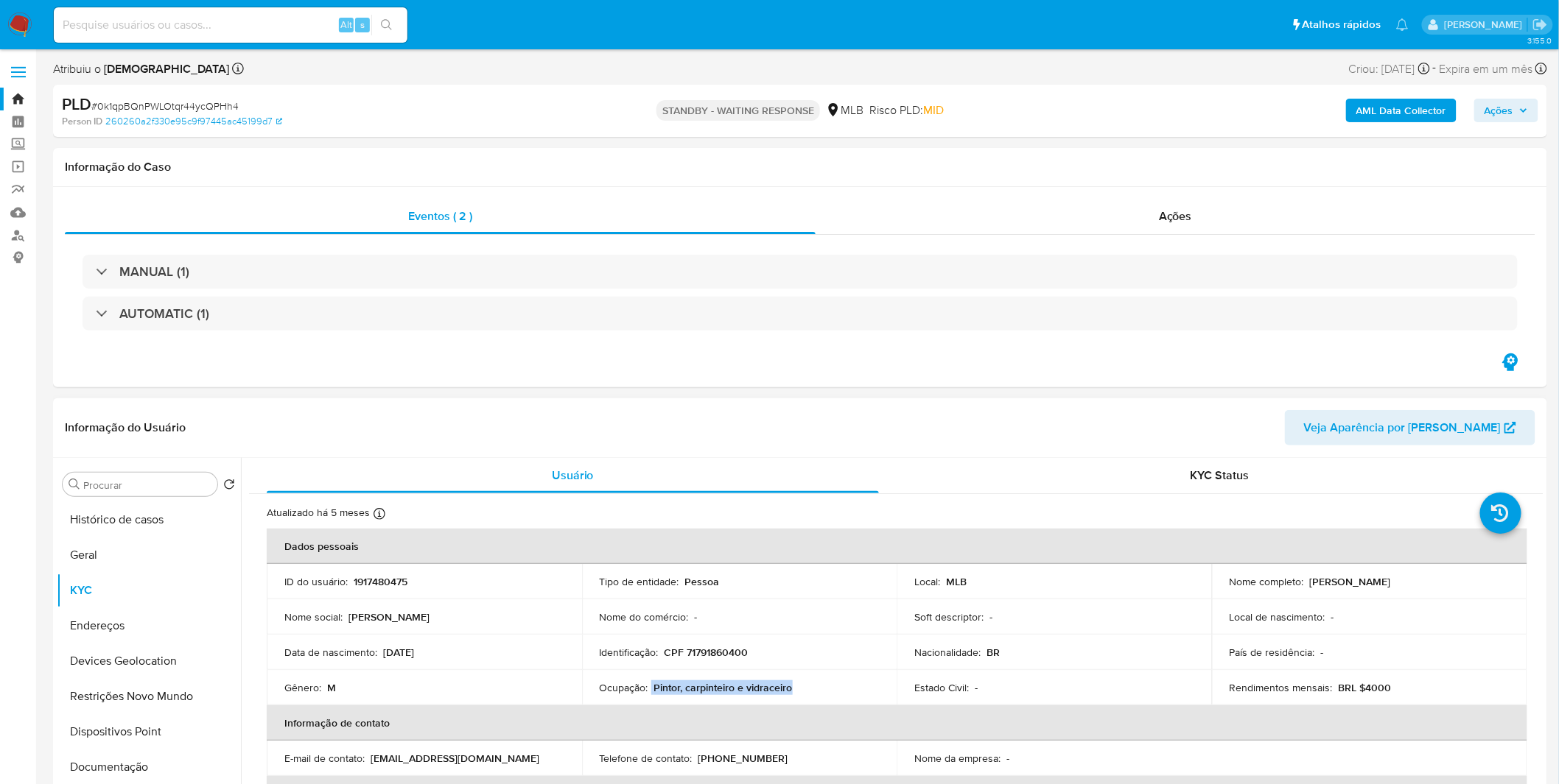
copy div "[PERSON_NAME] e vidraceiro"
drag, startPoint x: 826, startPoint y: 691, endPoint x: 650, endPoint y: 691, distance: 176.0
click at [650, 691] on div "Ocupação : [PERSON_NAME] e vidraceiro" at bounding box center [739, 688] width 280 height 13
copy p "[PERSON_NAME] e vidraceiro"
click at [132, 573] on button "KYC" at bounding box center [142, 590] width 172 height 35
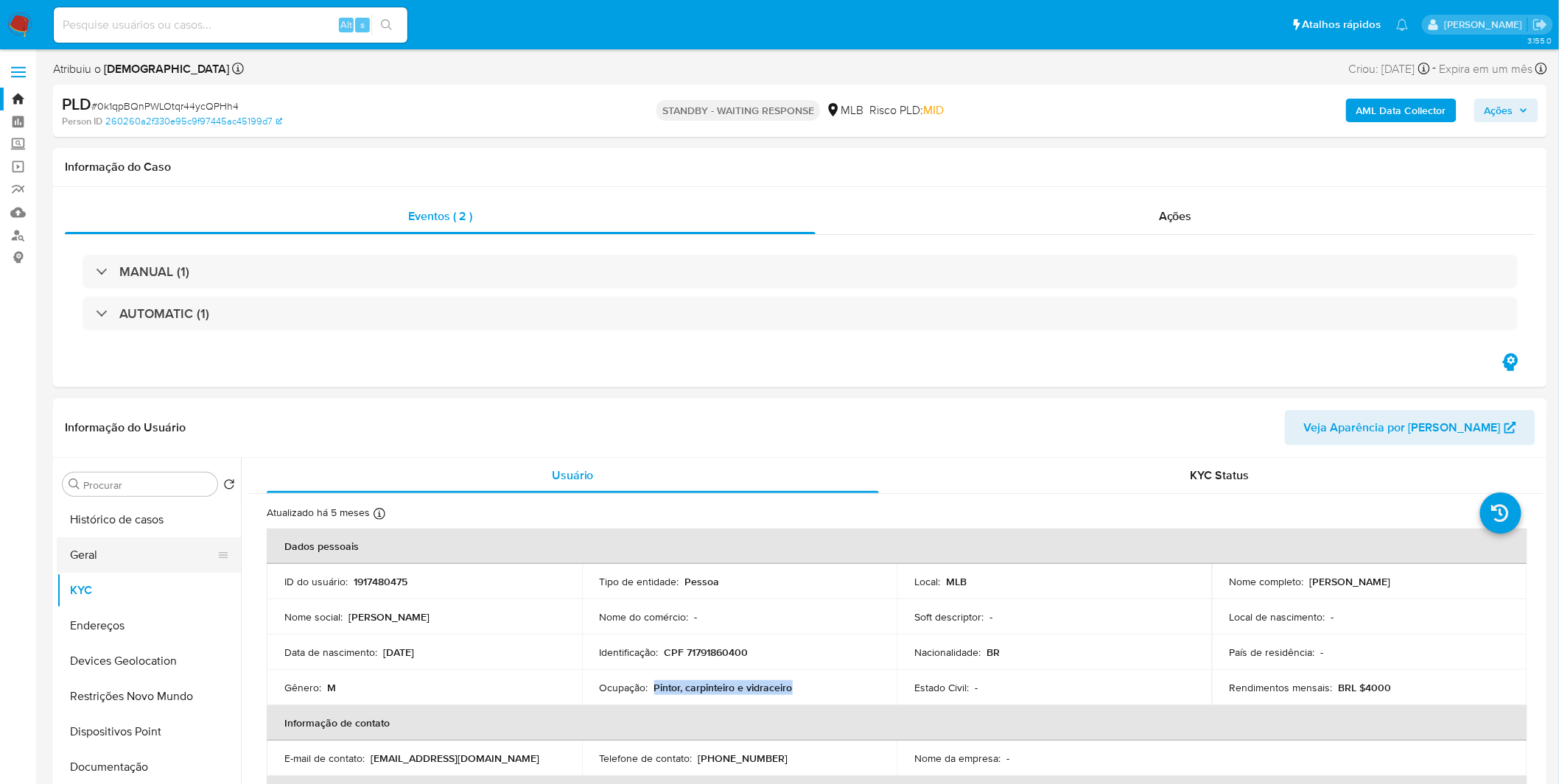
click at [135, 557] on button "Geral" at bounding box center [142, 555] width 172 height 35
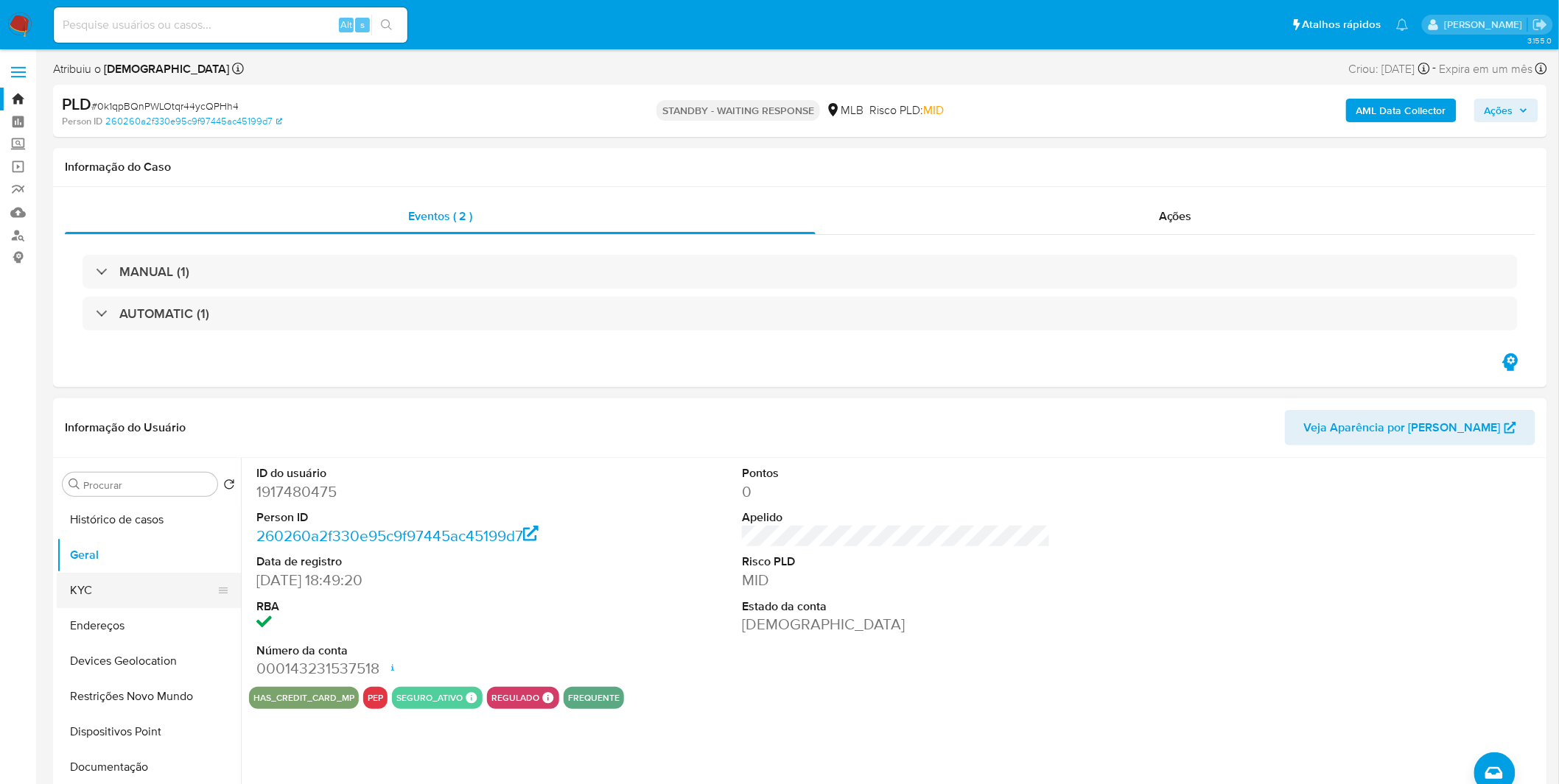
click at [154, 588] on button "KYC" at bounding box center [142, 590] width 172 height 35
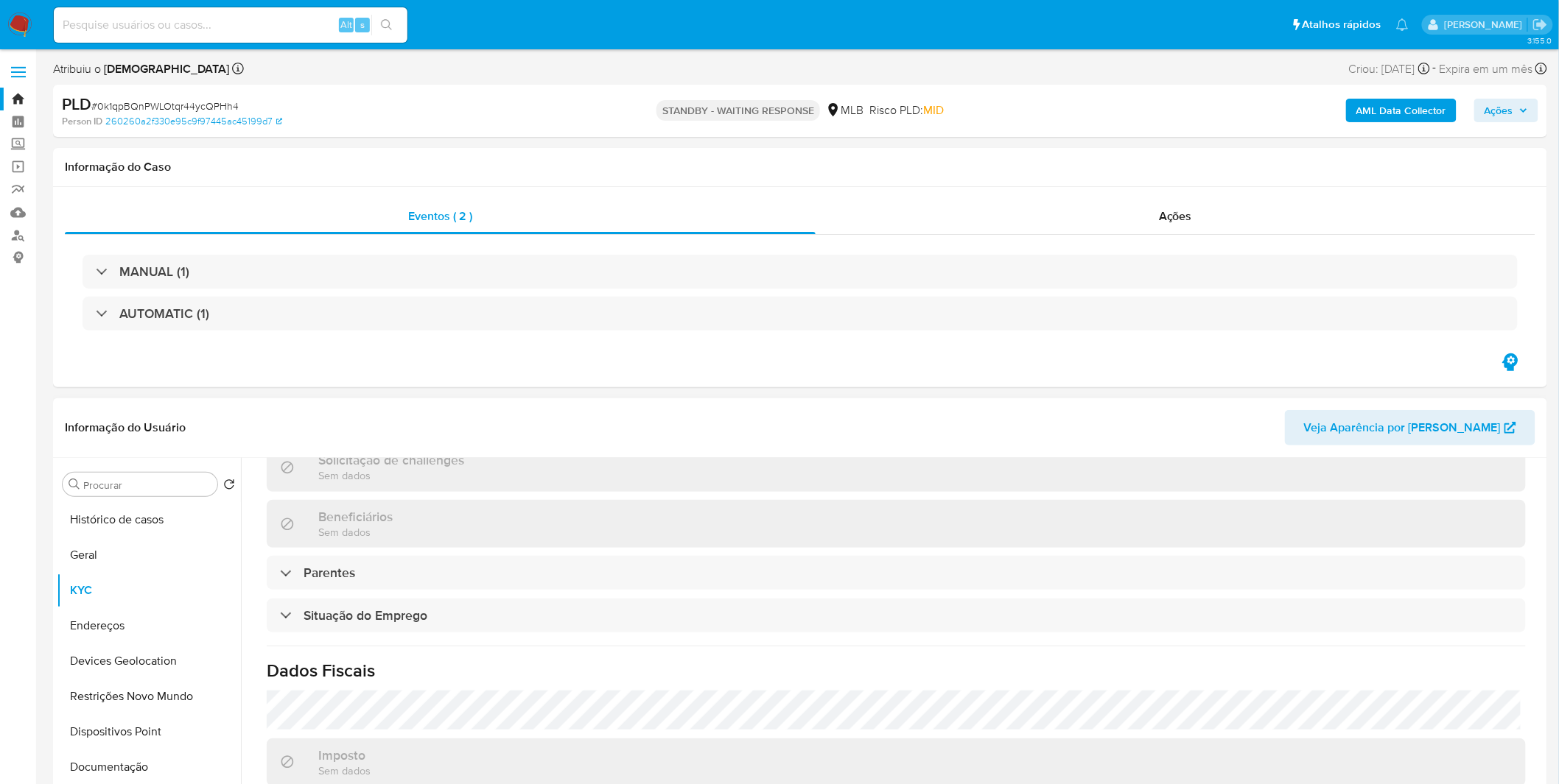
scroll to position [627, 0]
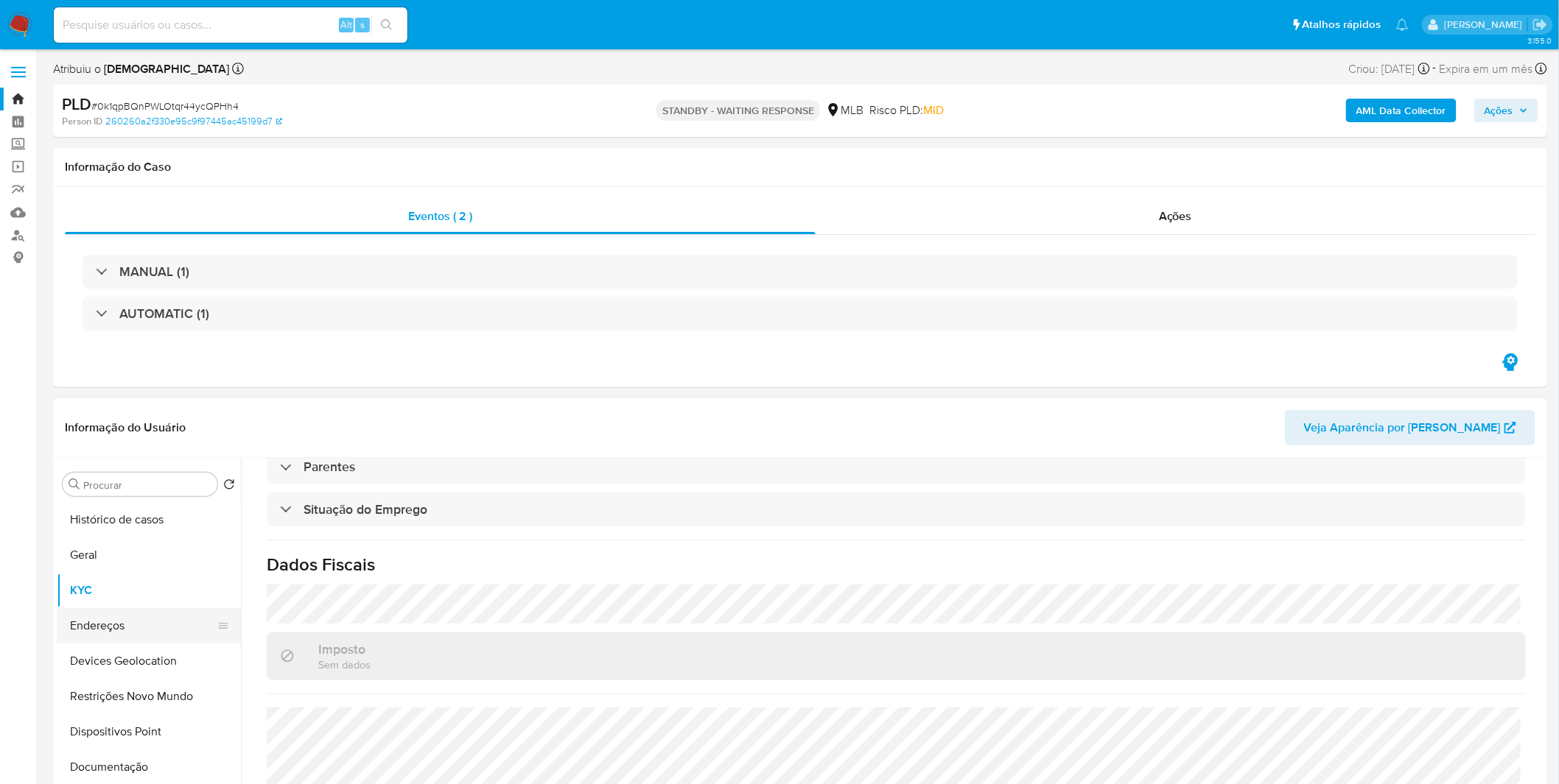
click at [181, 625] on button "Endereços" at bounding box center [142, 626] width 172 height 35
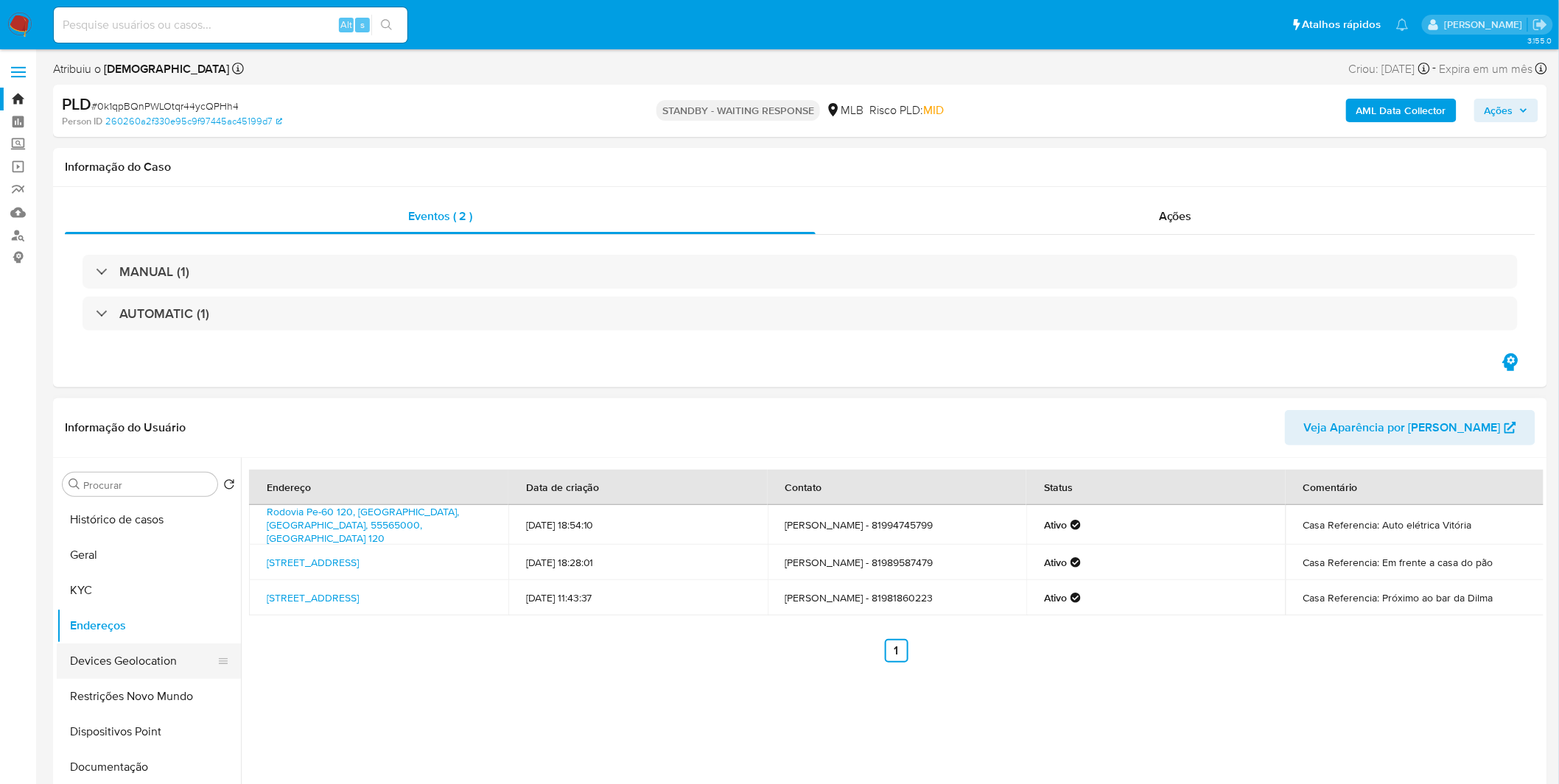
click at [135, 666] on button "Devices Geolocation" at bounding box center [142, 661] width 172 height 35
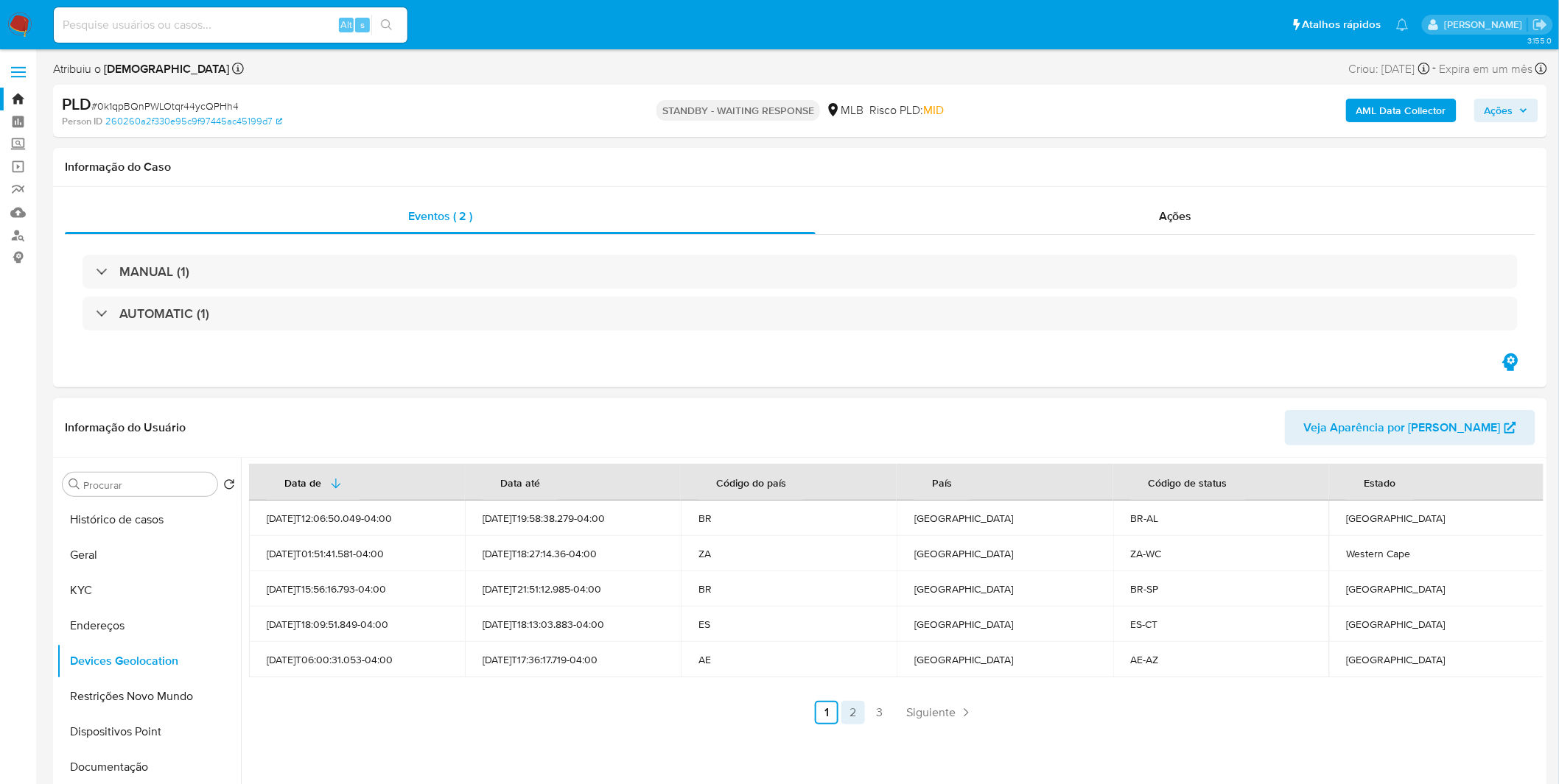
click at [851, 715] on link "2" at bounding box center [853, 712] width 24 height 24
click at [919, 716] on link "3" at bounding box center [919, 712] width 24 height 24
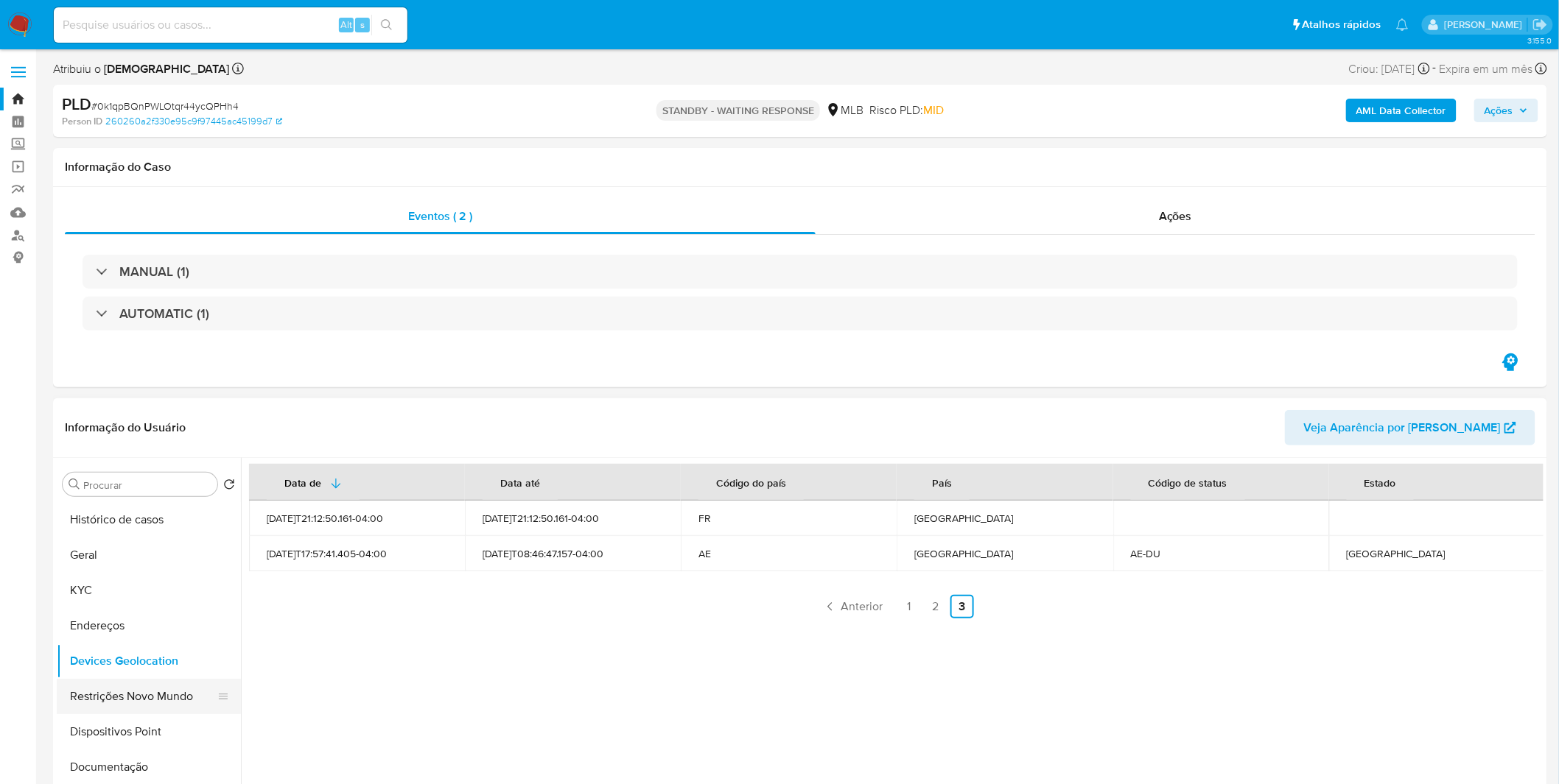
click at [174, 700] on button "Restrições Novo Mundo" at bounding box center [142, 696] width 172 height 35
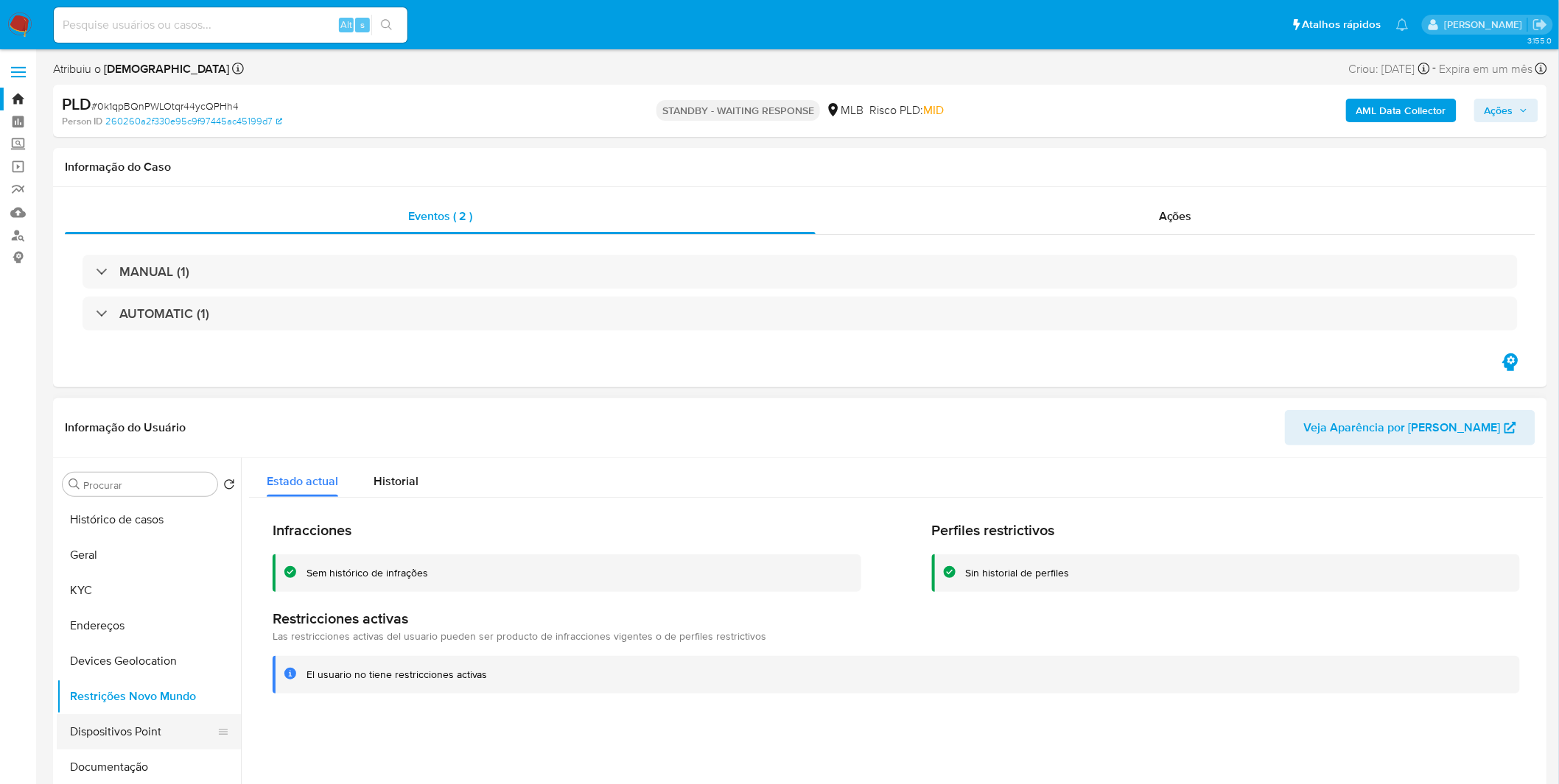
click at [161, 726] on button "Dispositivos Point" at bounding box center [142, 732] width 172 height 35
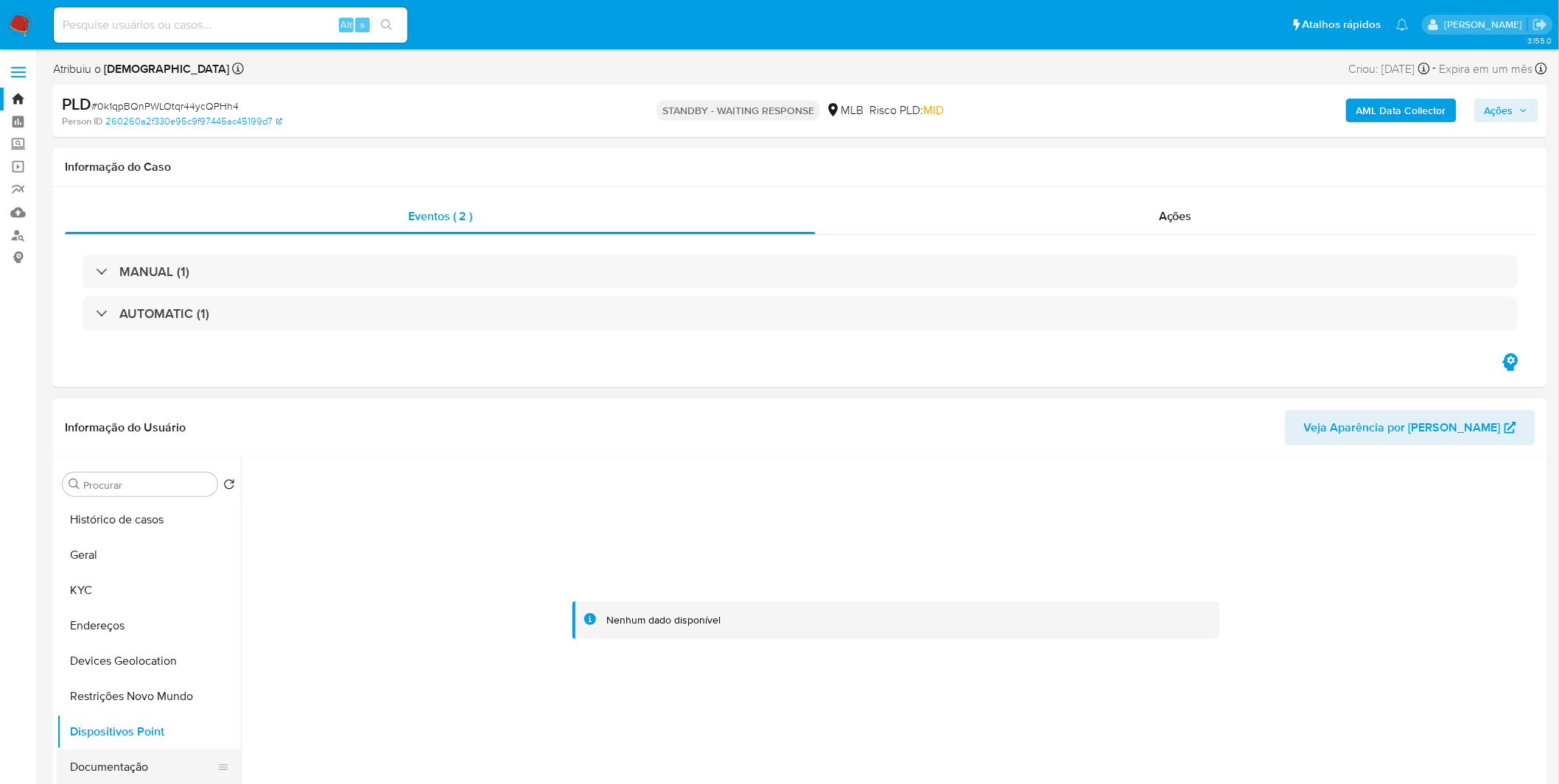
click at [101, 763] on button "Documentação" at bounding box center [142, 767] width 172 height 35
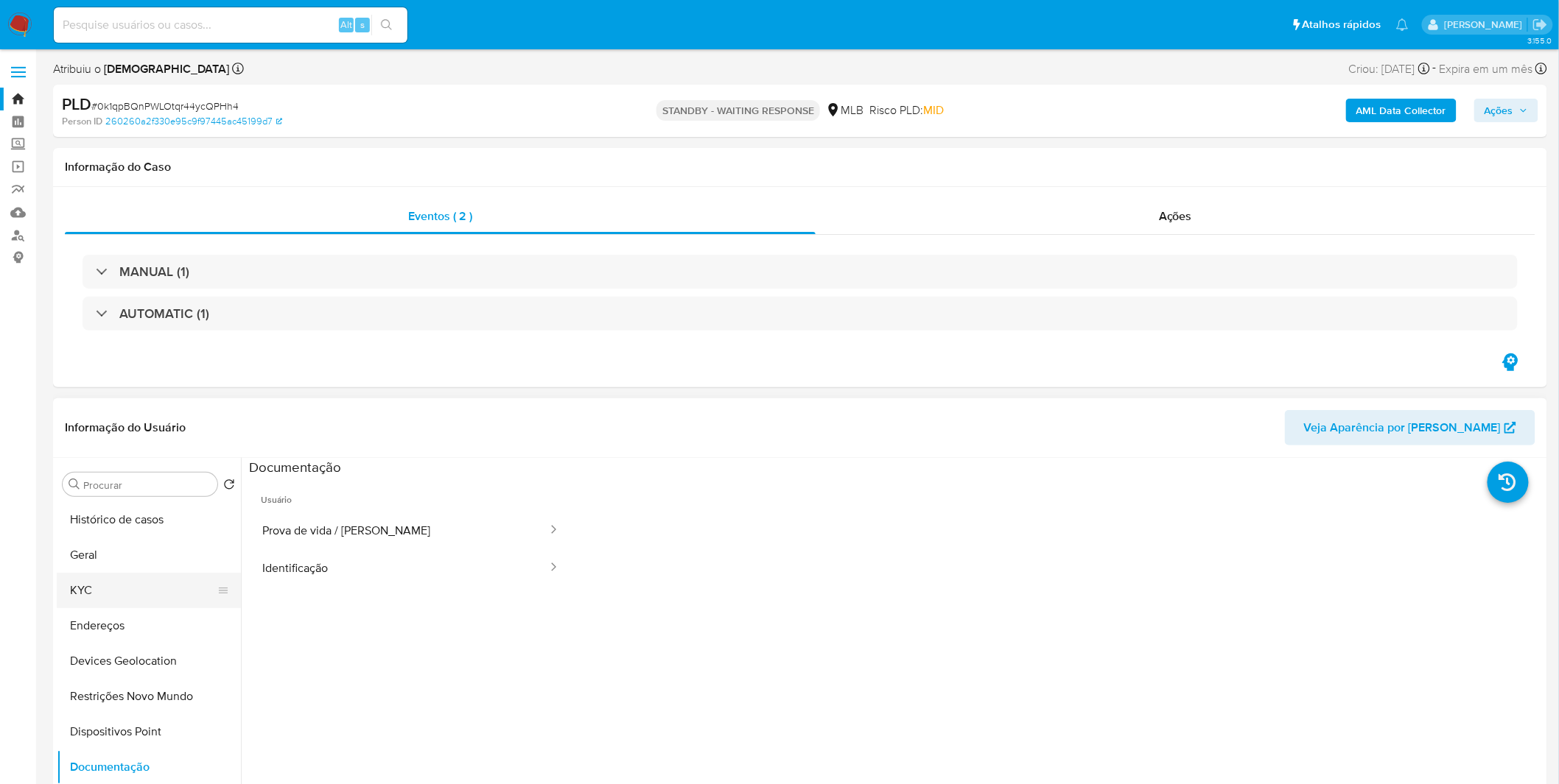
click at [168, 607] on button "KYC" at bounding box center [142, 590] width 172 height 35
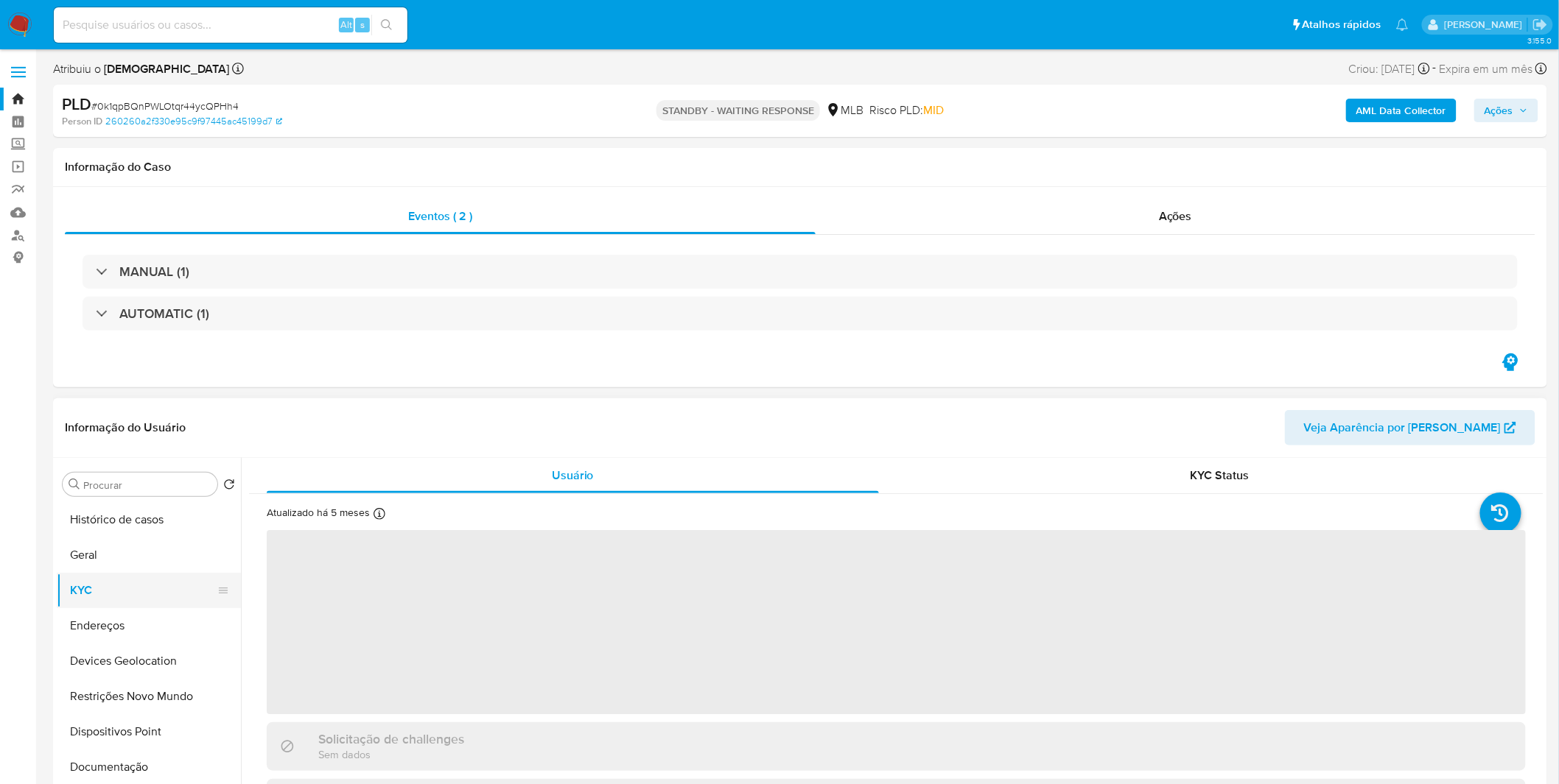
click at [160, 598] on button "KYC" at bounding box center [142, 590] width 172 height 35
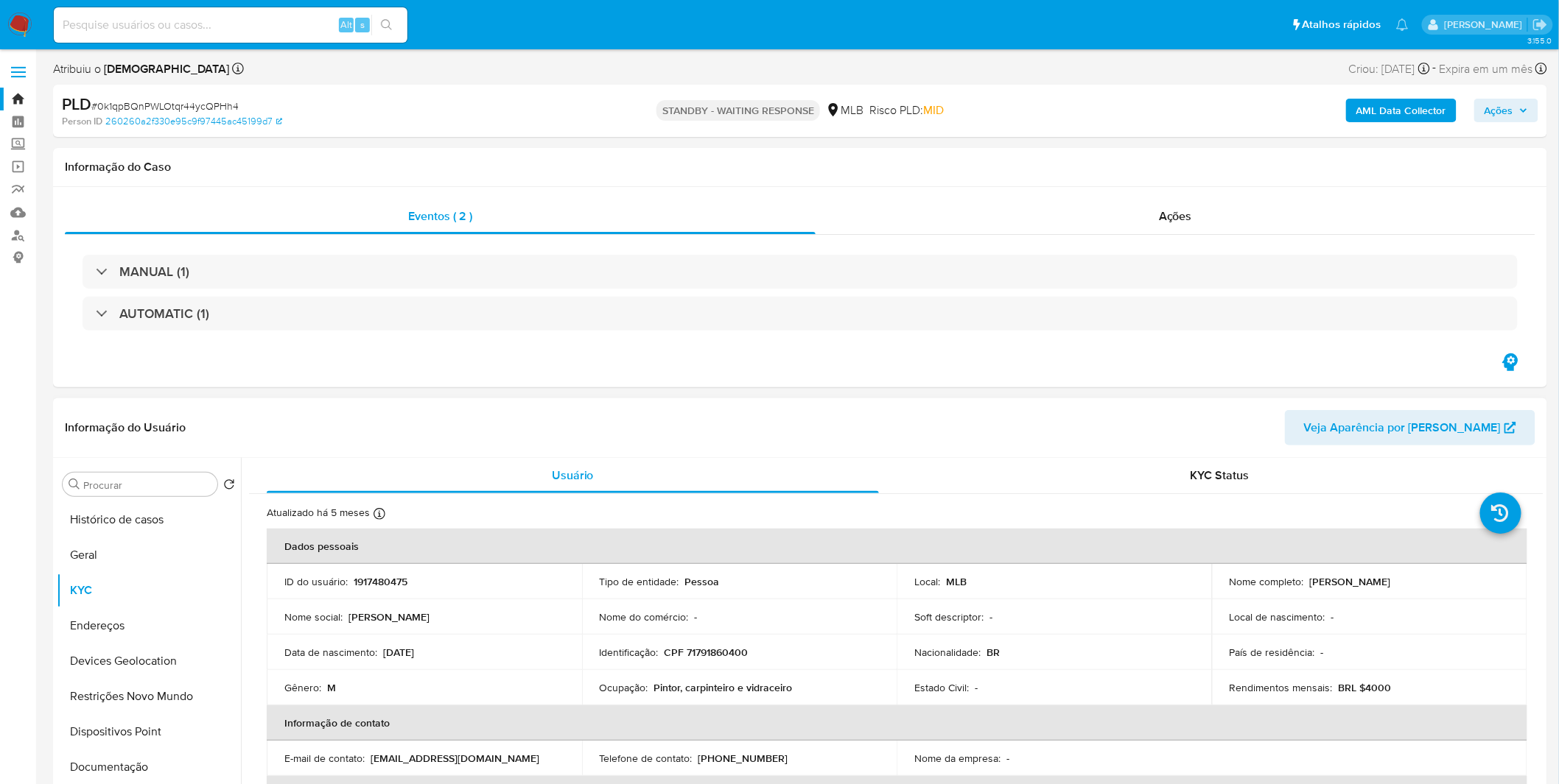
click at [728, 661] on td "Identificação : CPF 71791860400" at bounding box center [739, 652] width 315 height 35
click at [724, 657] on p "CPF 71791860400" at bounding box center [706, 653] width 84 height 13
copy p "71791860400"
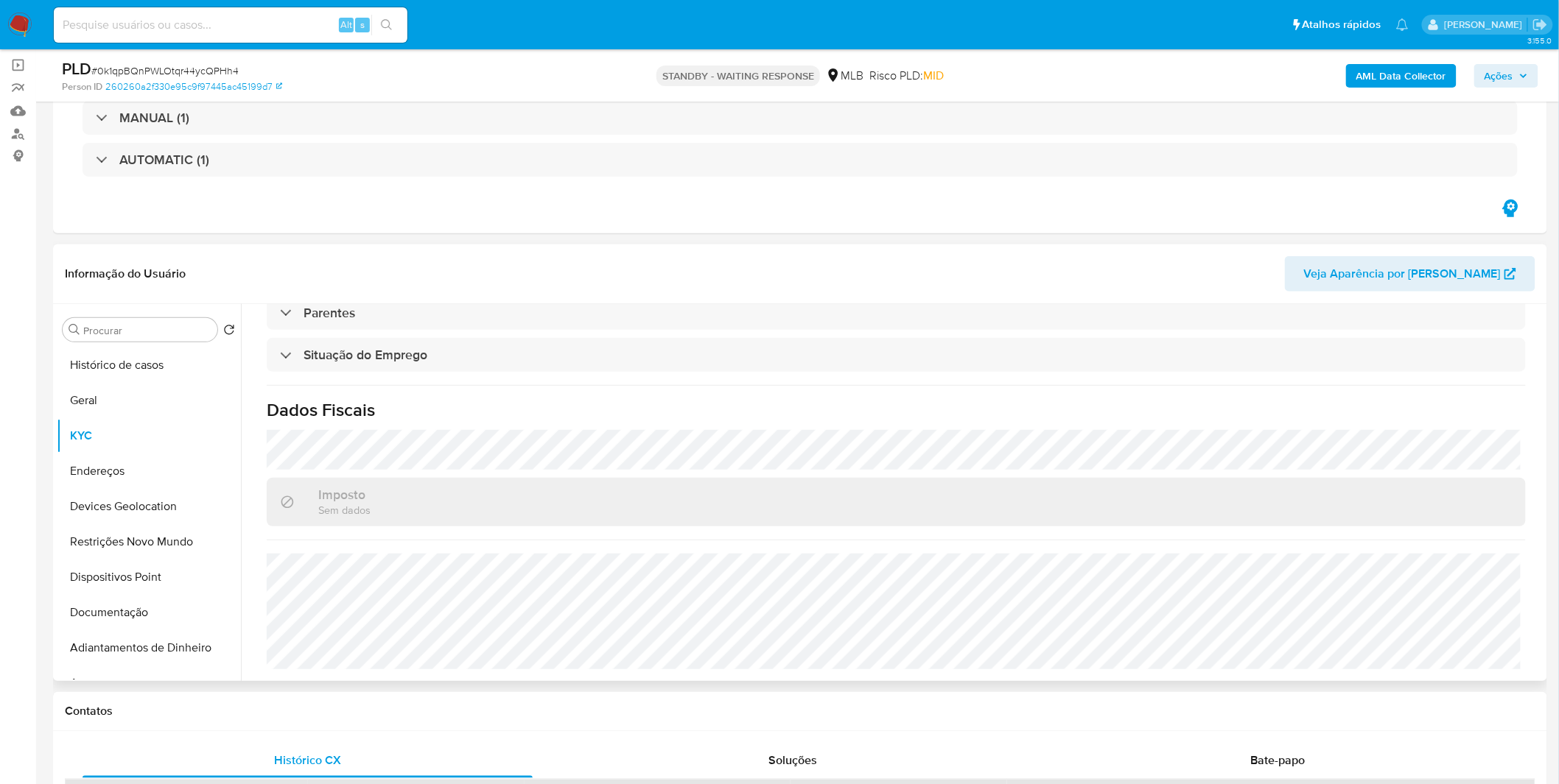
scroll to position [245, 0]
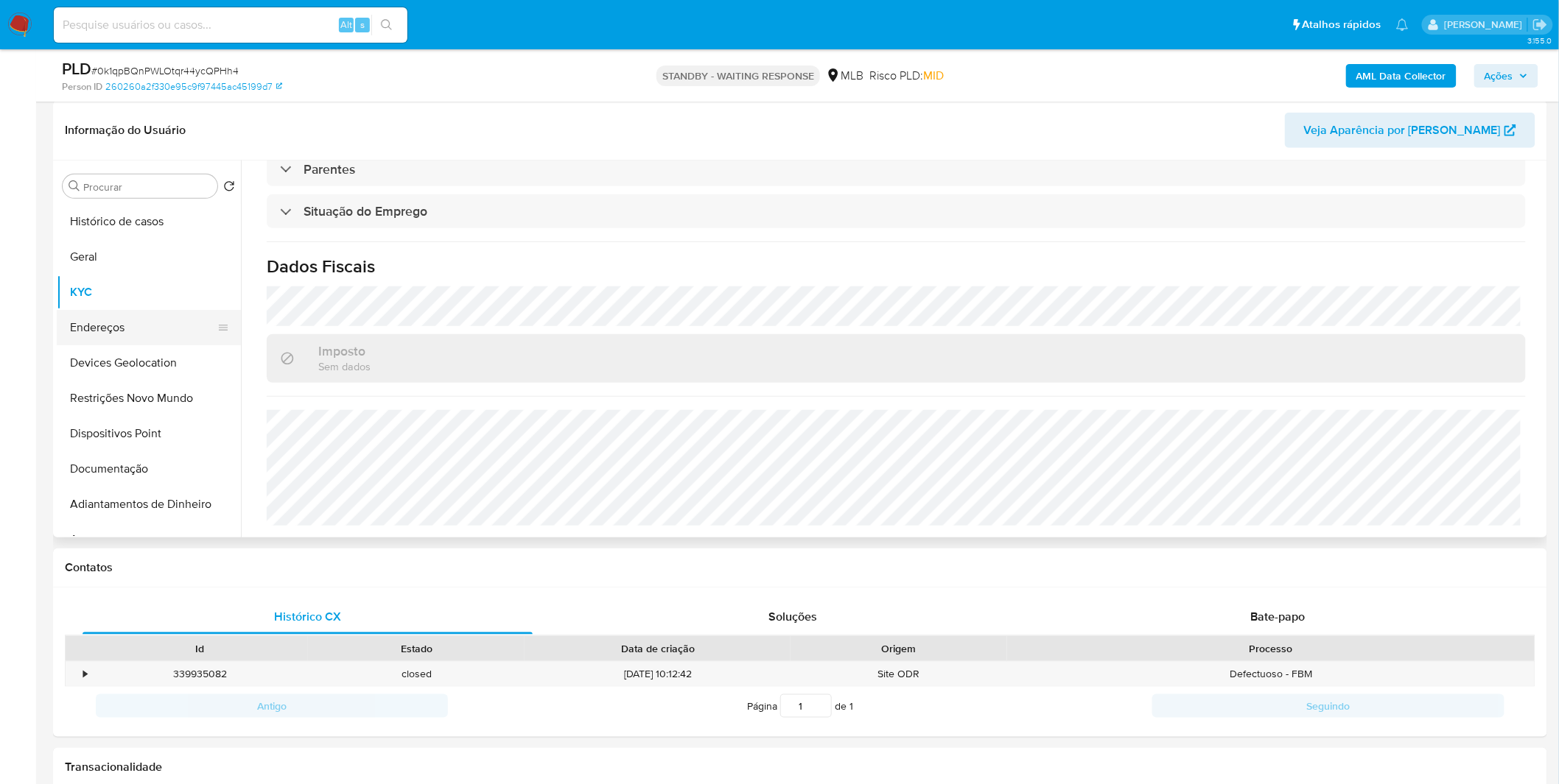
click at [133, 339] on button "Endereços" at bounding box center [142, 327] width 172 height 35
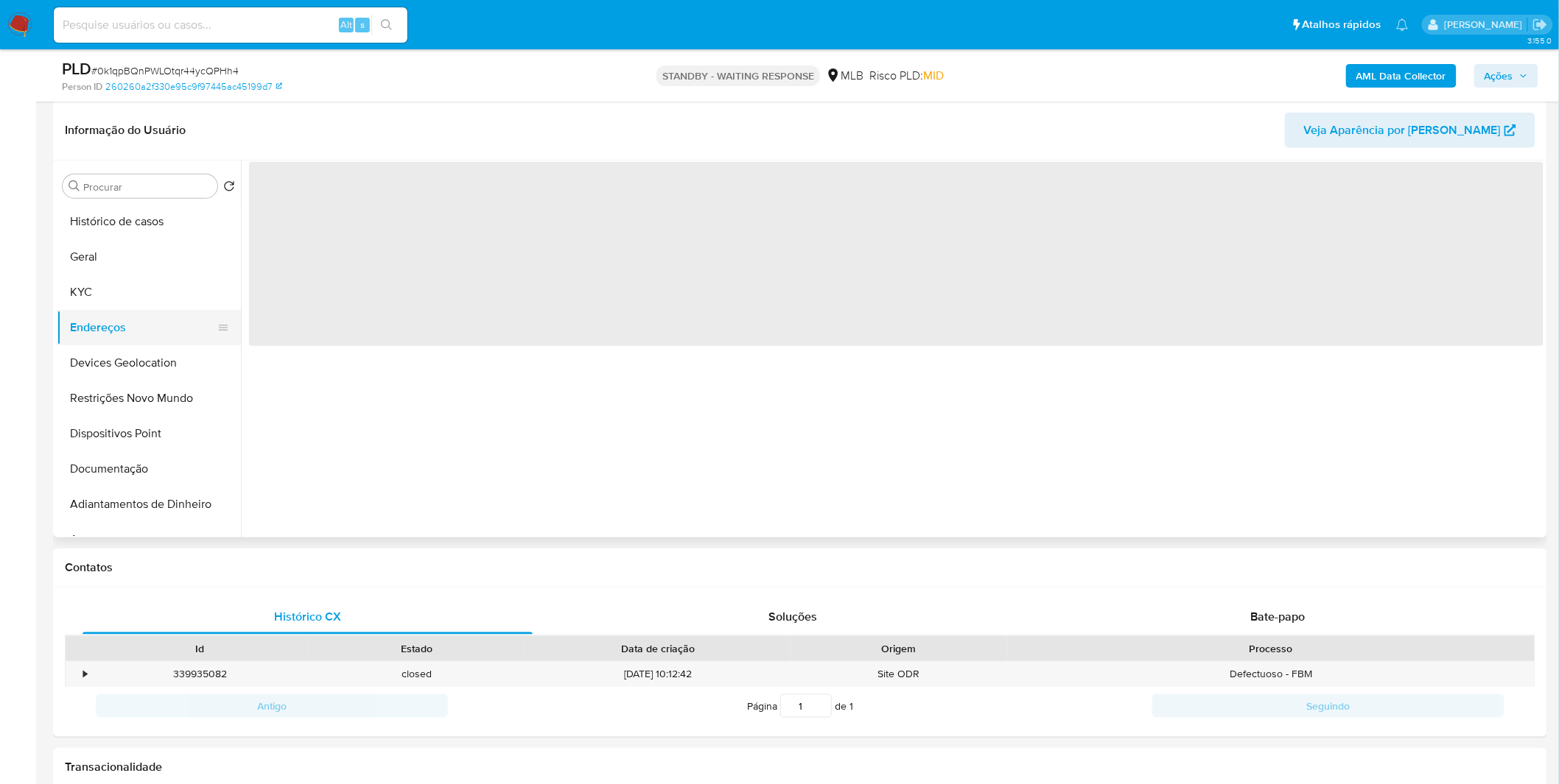
scroll to position [0, 0]
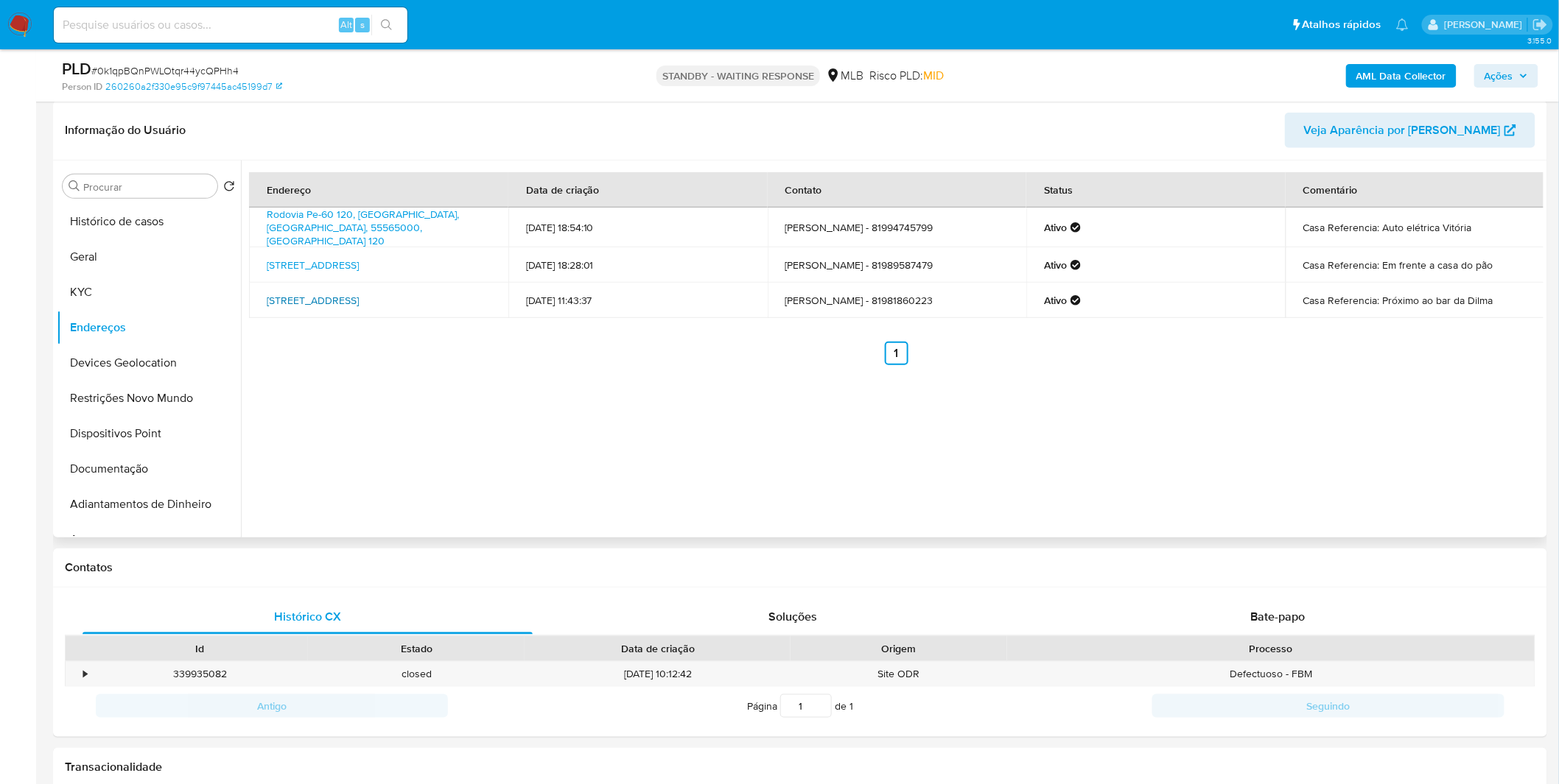
click at [360, 293] on link "[STREET_ADDRESS][PERSON_NAME]" at bounding box center [351, 301] width 170 height 15
click at [132, 479] on button "Documentação" at bounding box center [142, 469] width 172 height 35
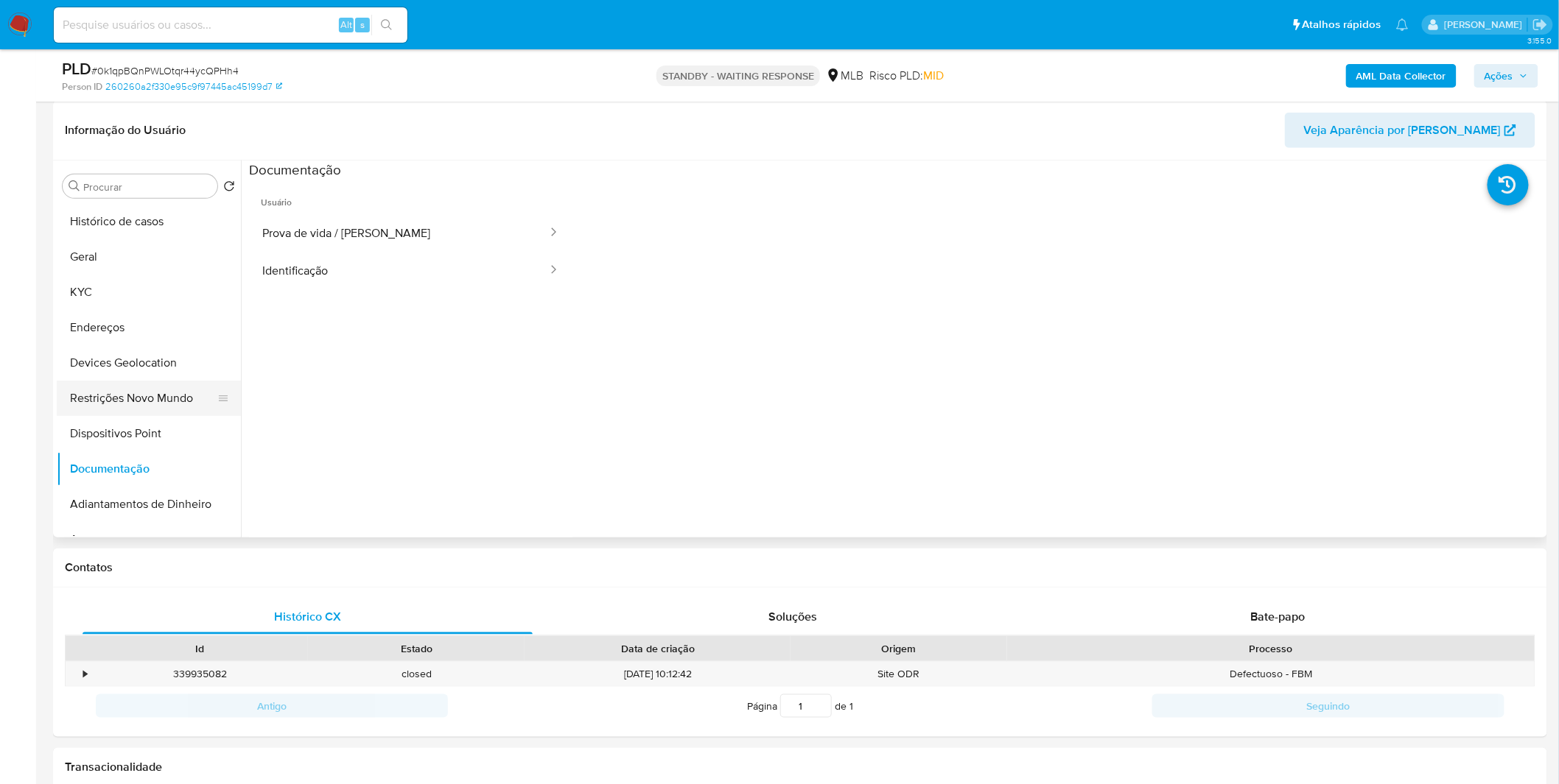
click at [170, 399] on button "Restrições Novo Mundo" at bounding box center [142, 398] width 172 height 35
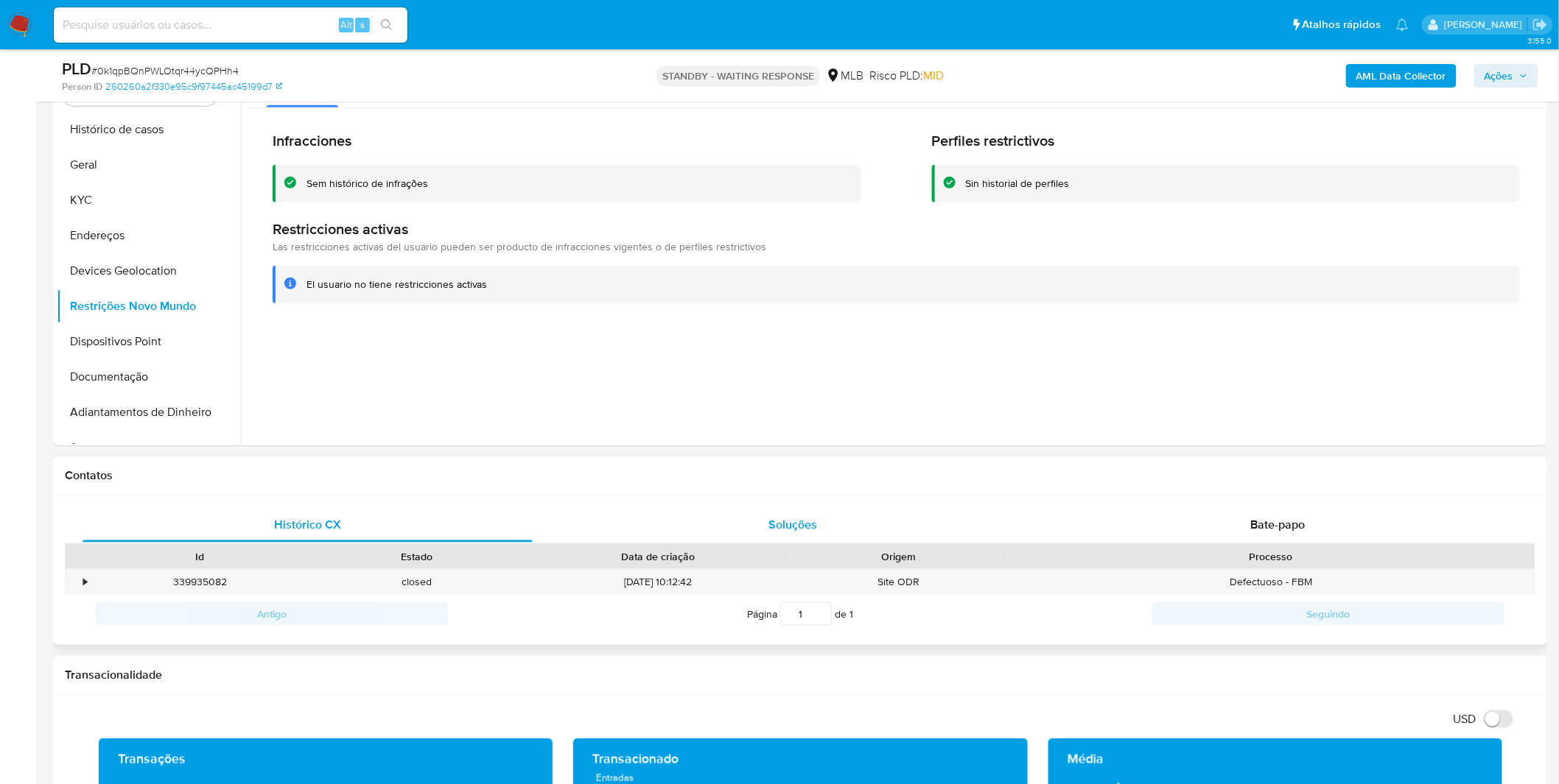
scroll to position [491, 0]
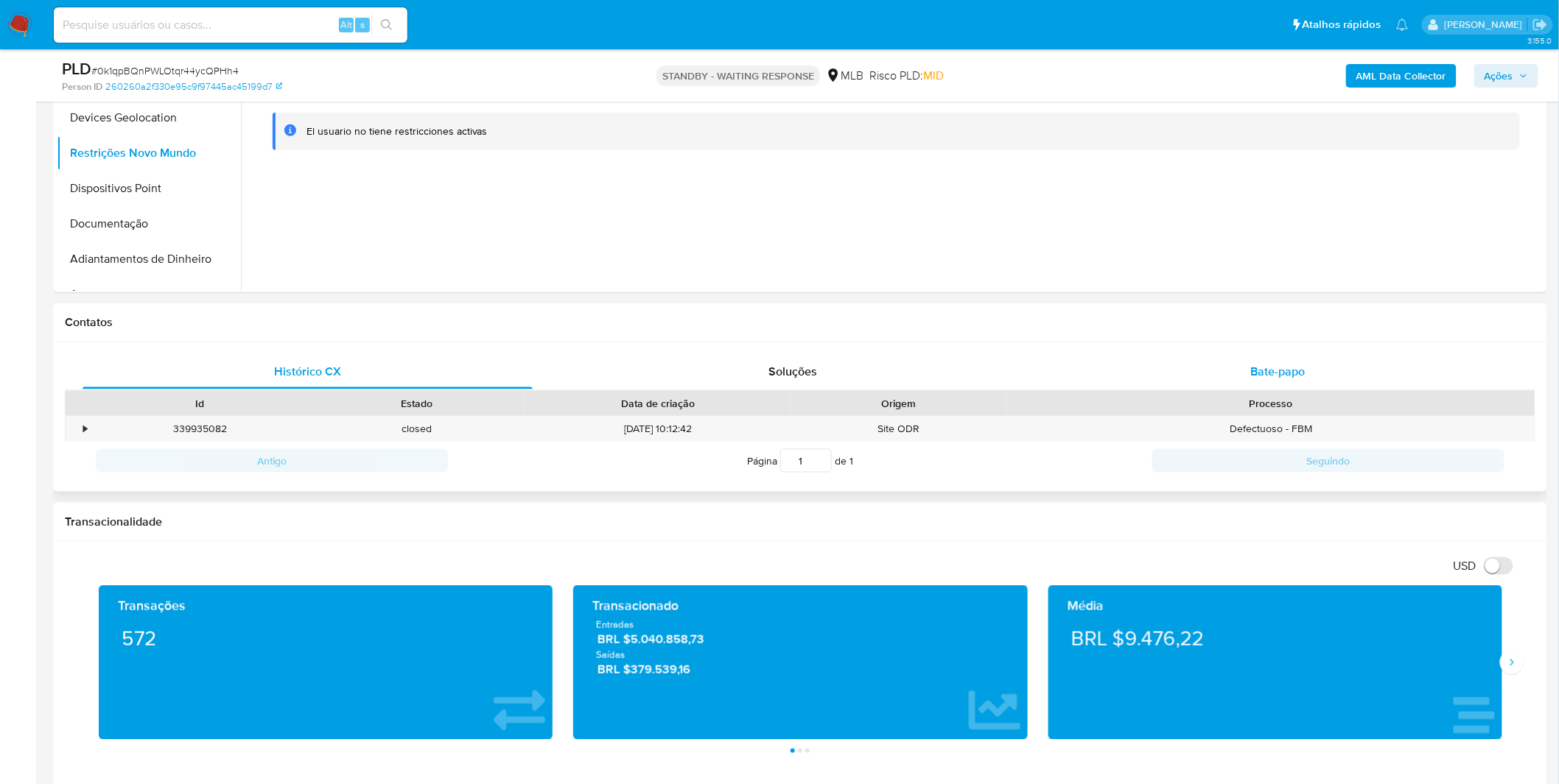
click at [1154, 366] on div "Bate-papo" at bounding box center [1278, 372] width 450 height 35
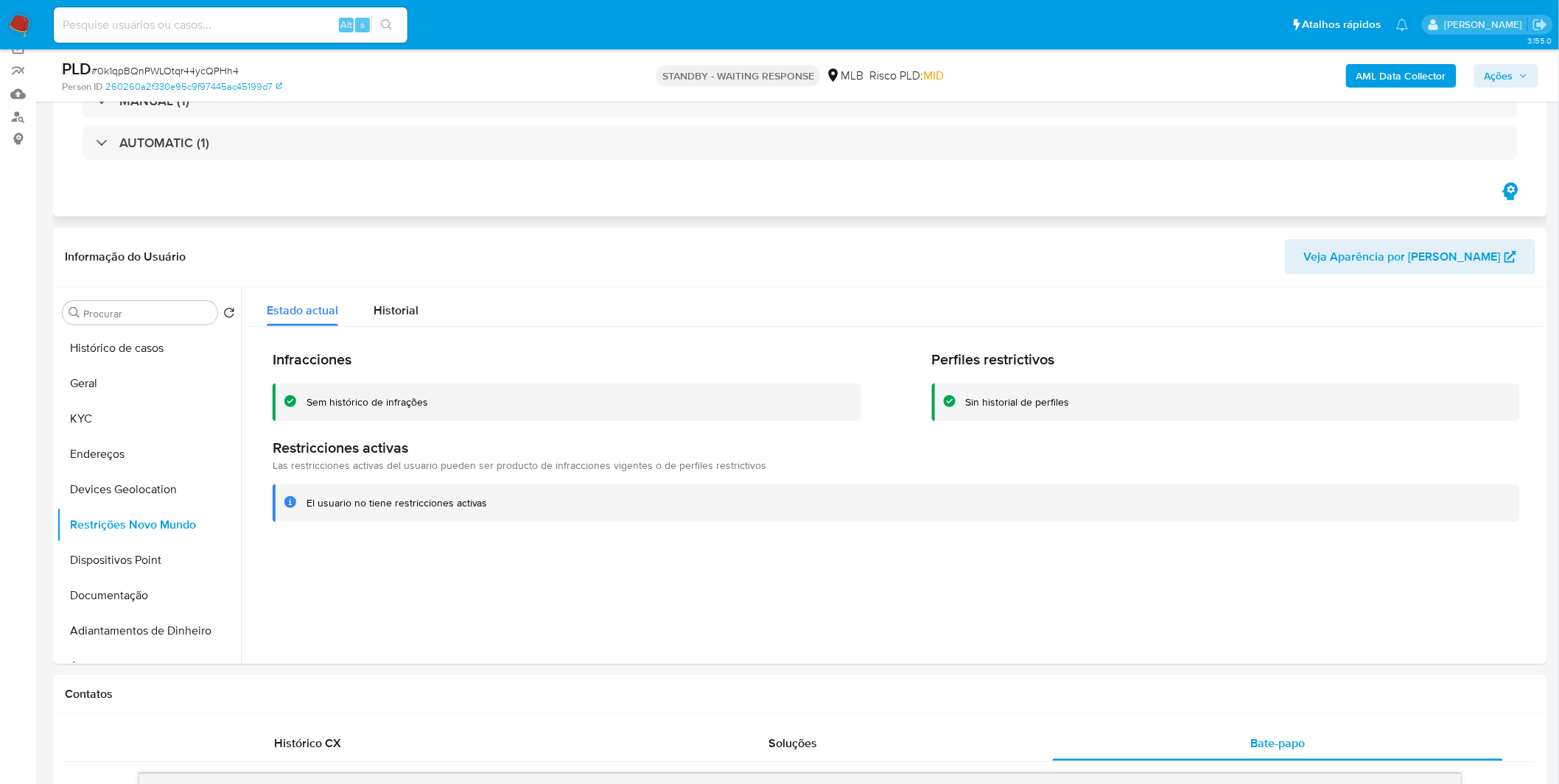
scroll to position [0, 0]
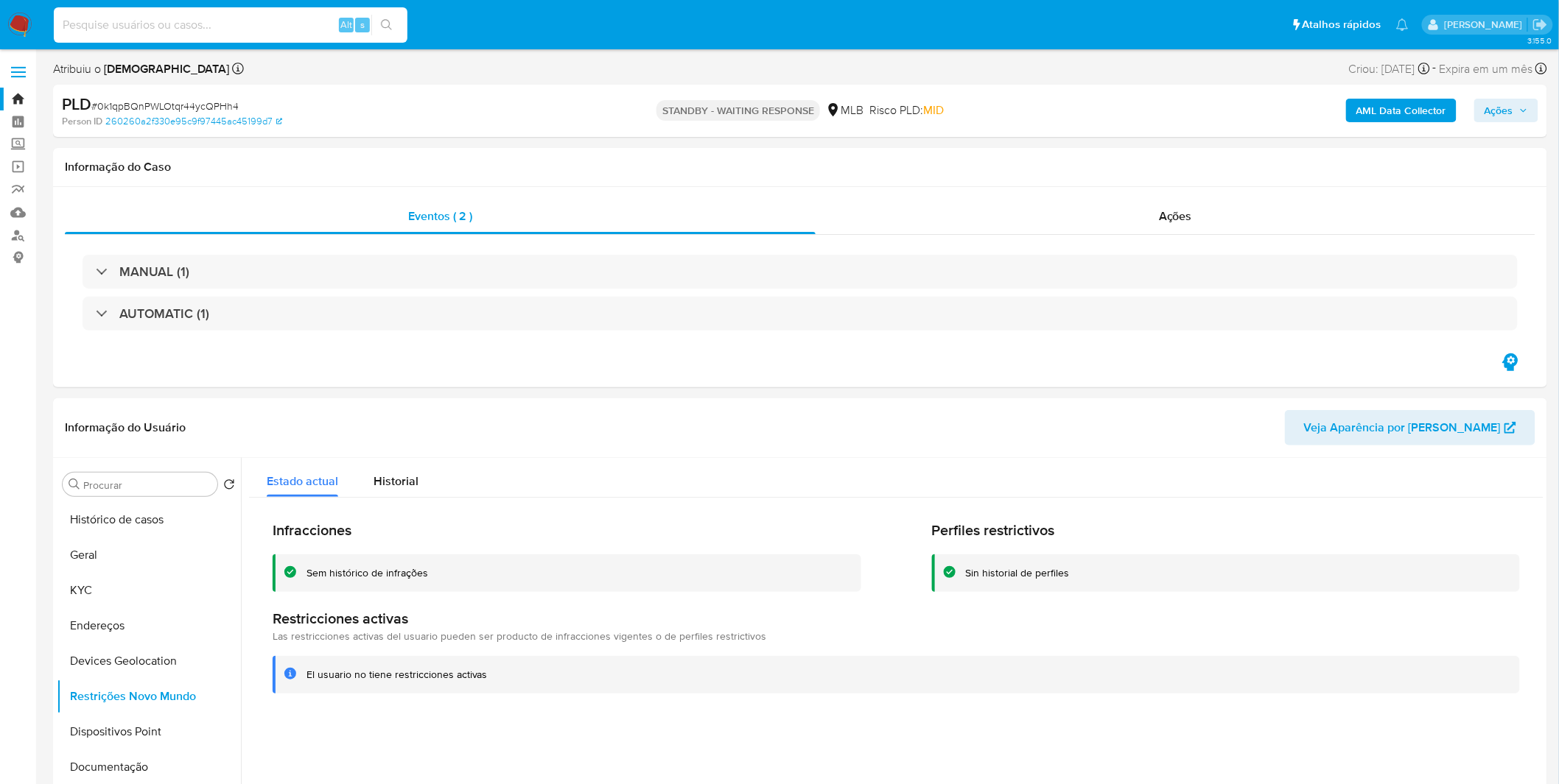
click at [172, 33] on input at bounding box center [230, 24] width 354 height 19
paste input "qdOqeNdLrjGpvZwnKyJjxiHi"
type input "qdOqeNdLrjGpvZwnKyJjxiHi"
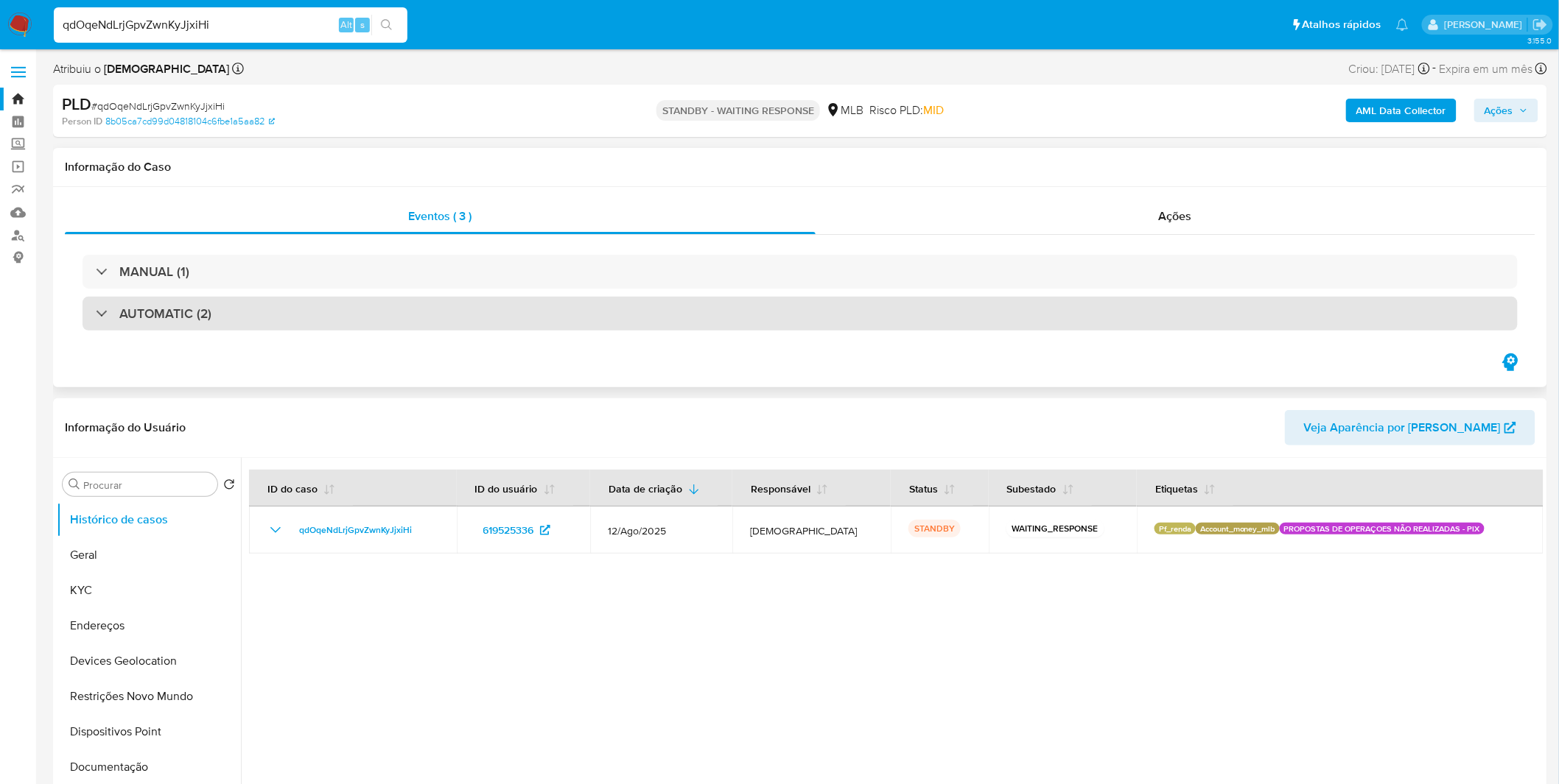
click at [166, 319] on h3 "AUTOMATIC (2)" at bounding box center [165, 314] width 92 height 16
select select "10"
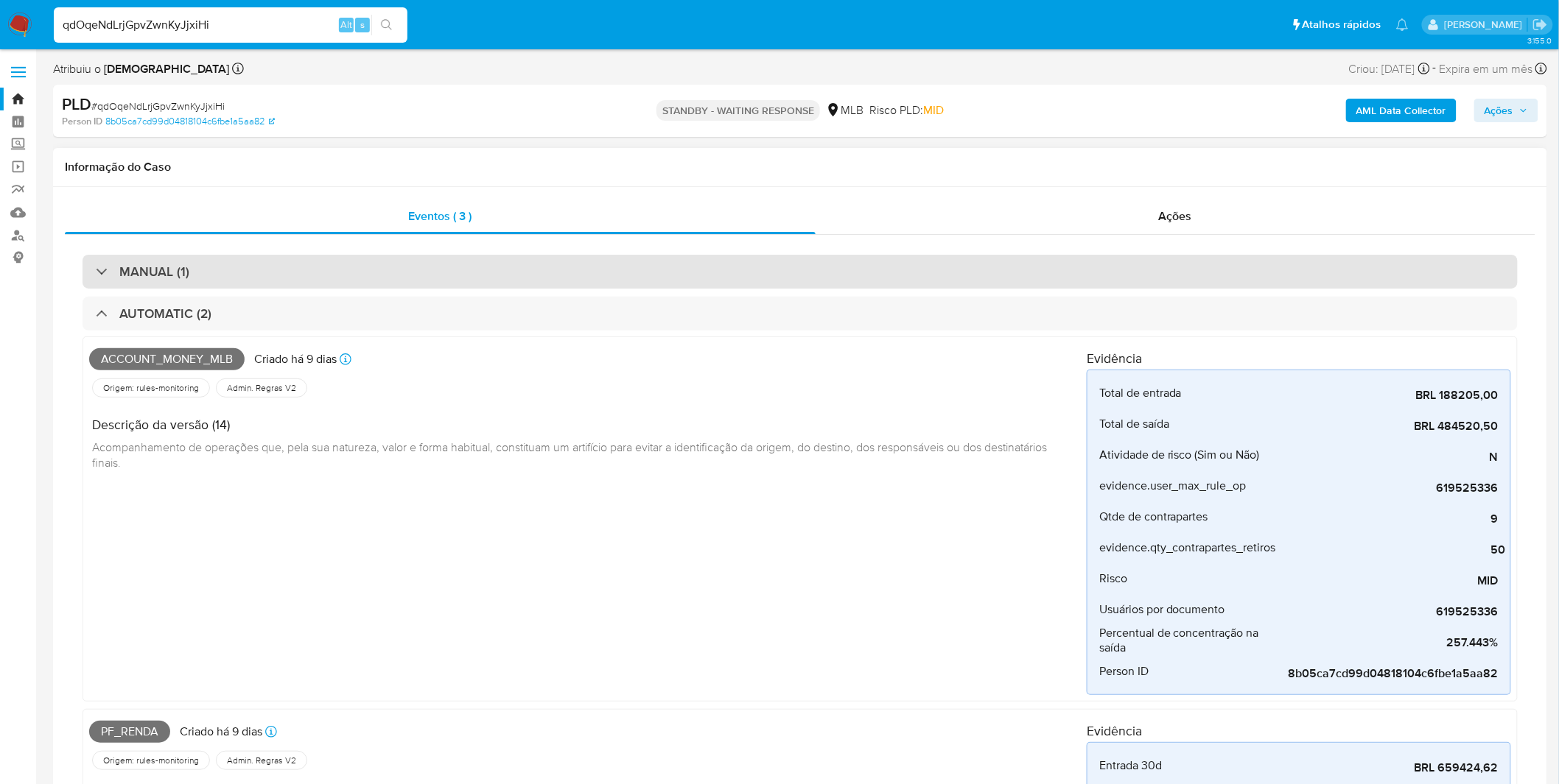
click at [136, 276] on h3 "MANUAL (1)" at bounding box center [154, 272] width 70 height 16
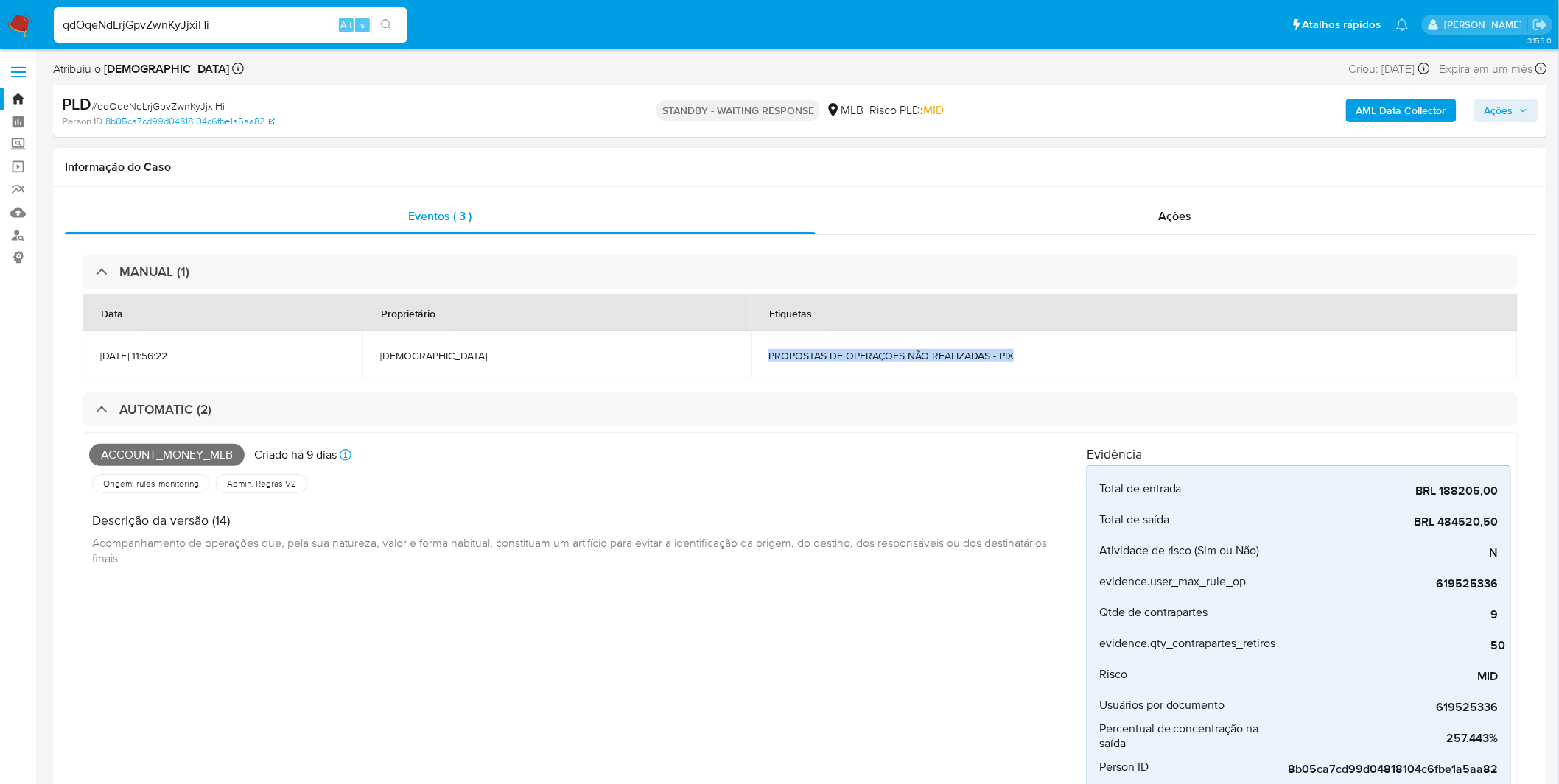
drag, startPoint x: 985, startPoint y: 356, endPoint x: 730, endPoint y: 354, distance: 255.0
click at [751, 354] on td "PROPOSTAS DE OPERAÇOES NÃO REALIZADAS - PIX" at bounding box center [1134, 355] width 767 height 47
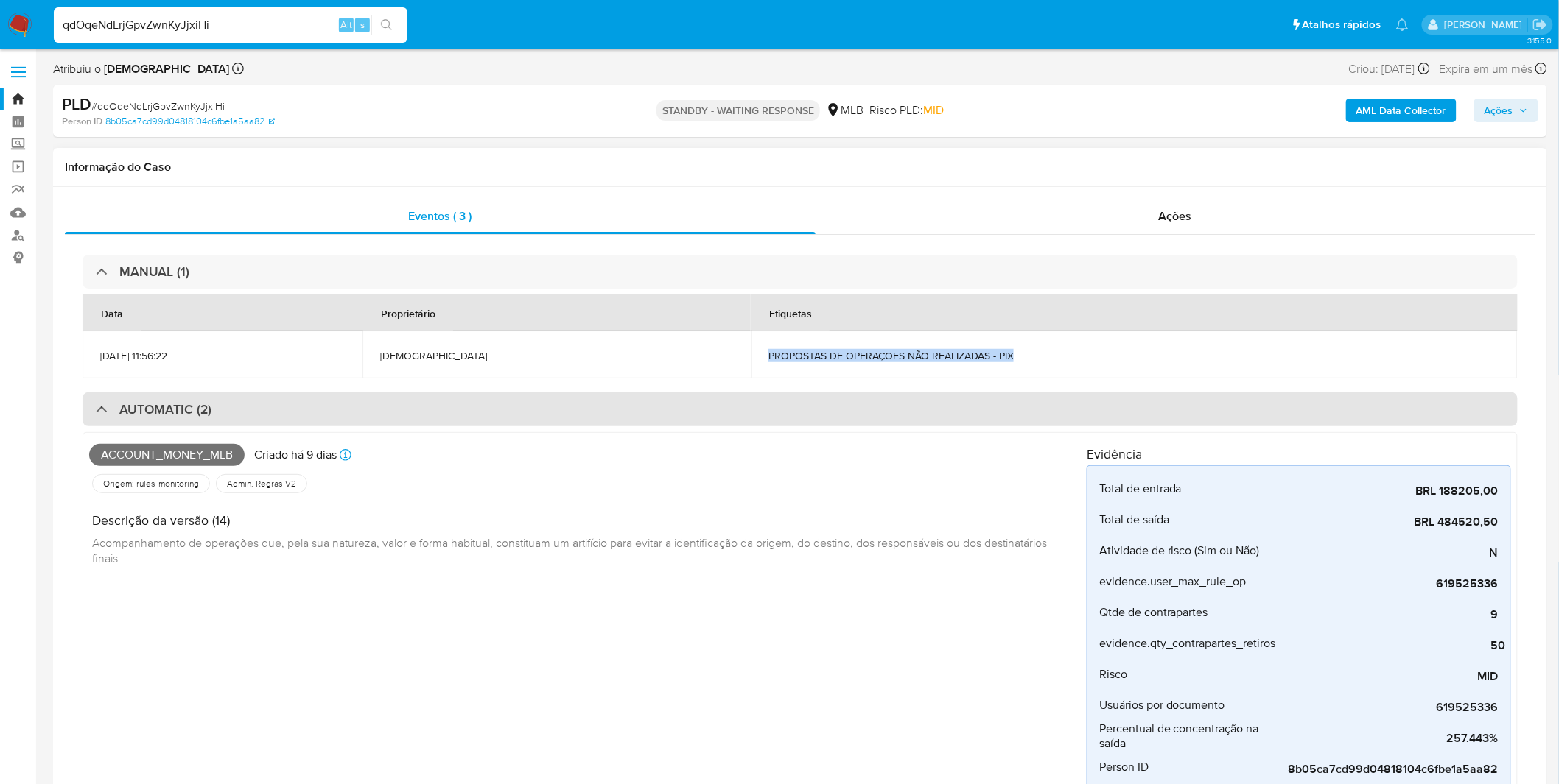
copy span "PROPOSTAS DE OPERAÇOES NÃO REALIZADAS - PIX"
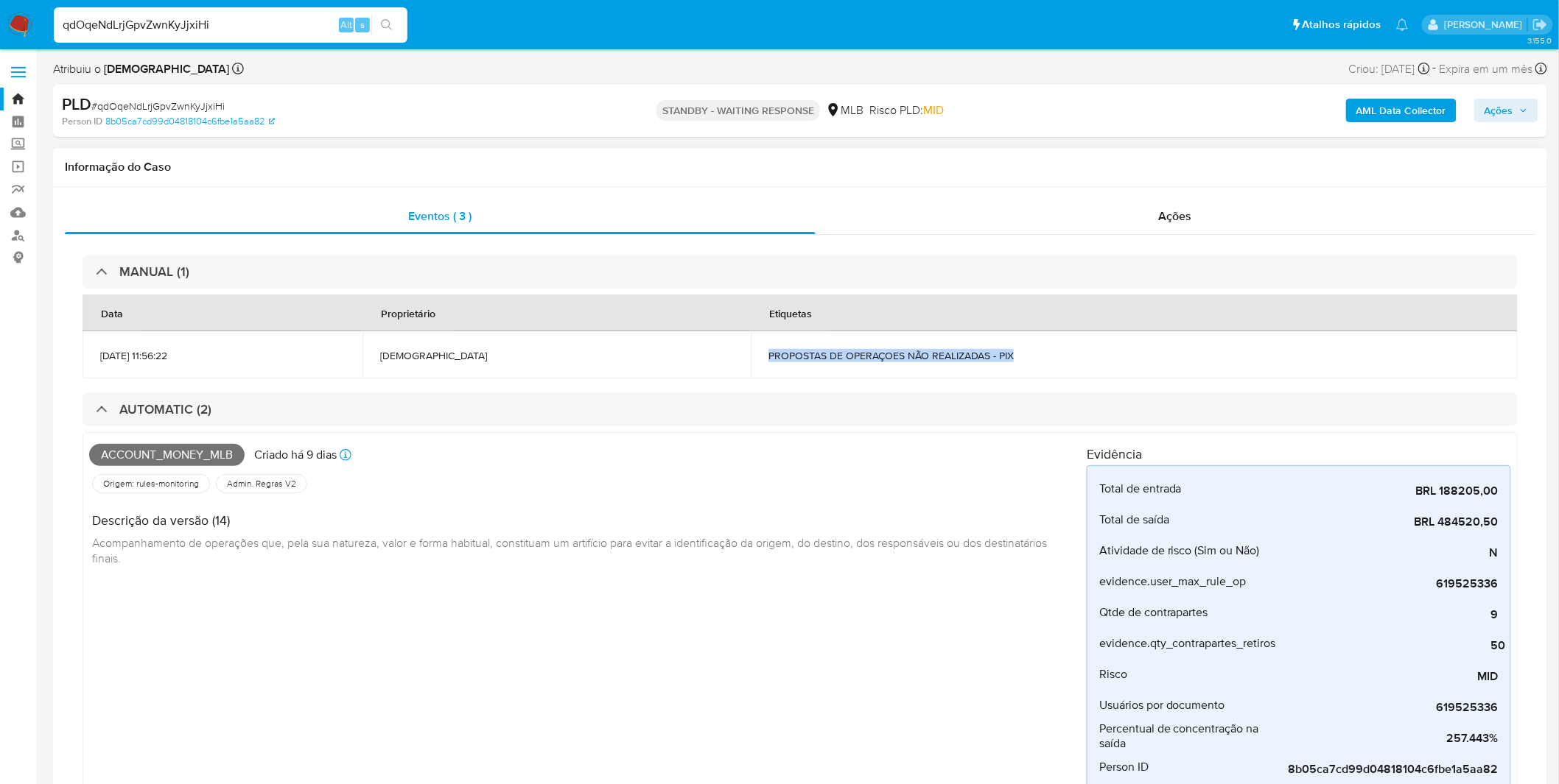
click at [79, 421] on div "MANUAL (1) Data Proprietário Etiquetas 14/08/2025 11:56:22 isadacostaes PROPOST…" at bounding box center [800, 735] width 1471 height 1000
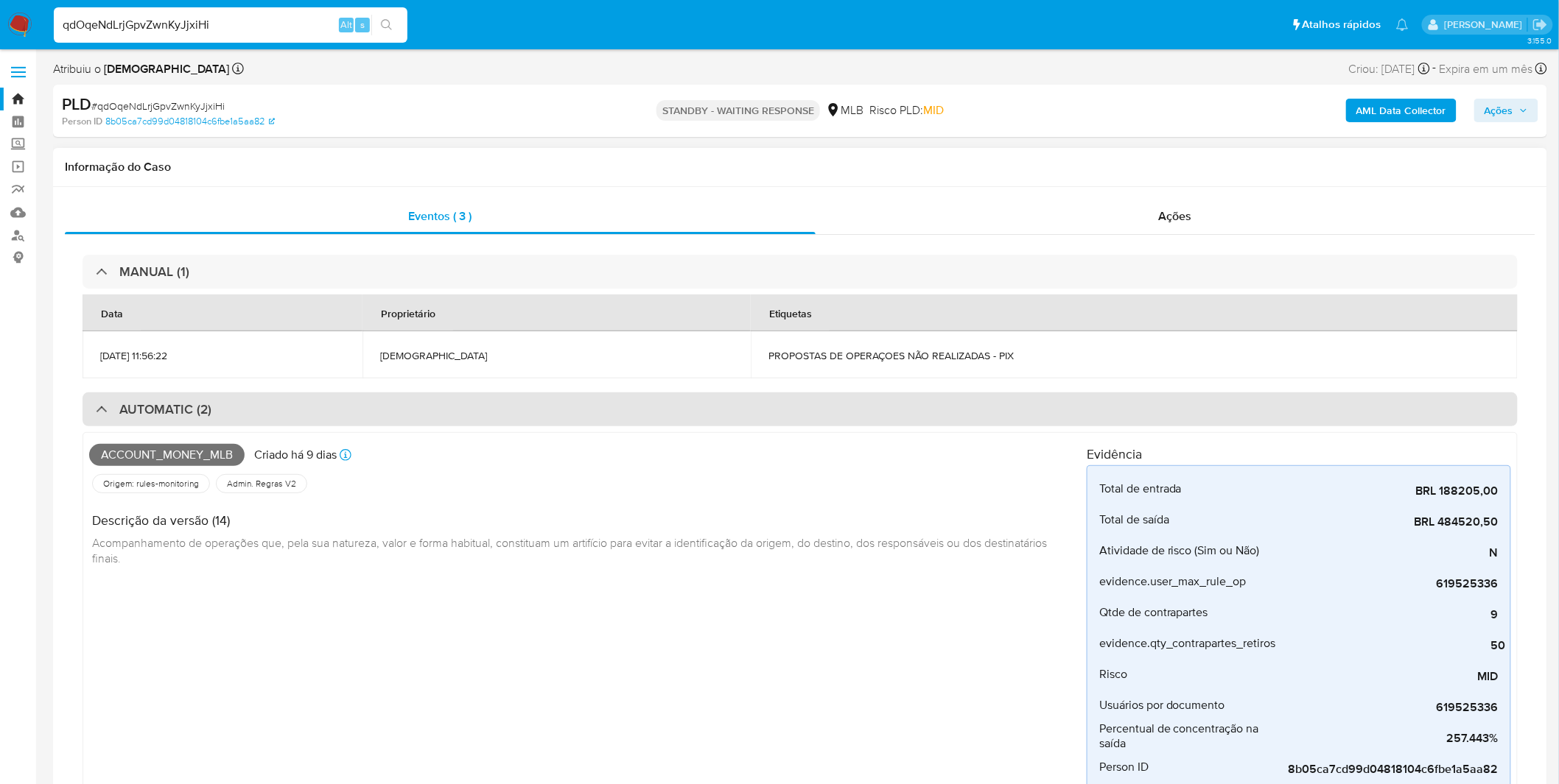
click at [101, 418] on div "AUTOMATIC (2)" at bounding box center [800, 409] width 1436 height 33
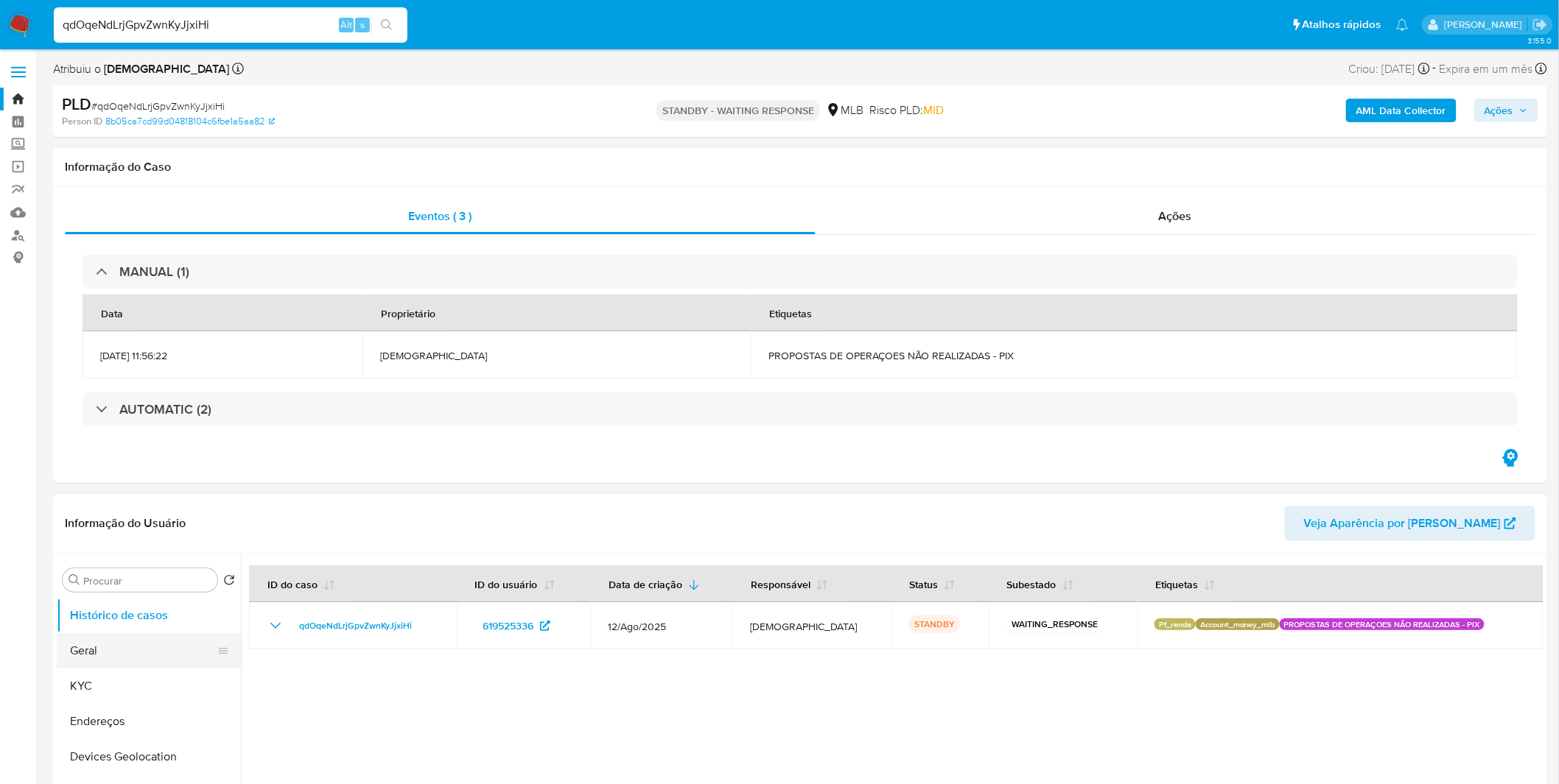
click at [96, 653] on button "Geral" at bounding box center [142, 650] width 172 height 35
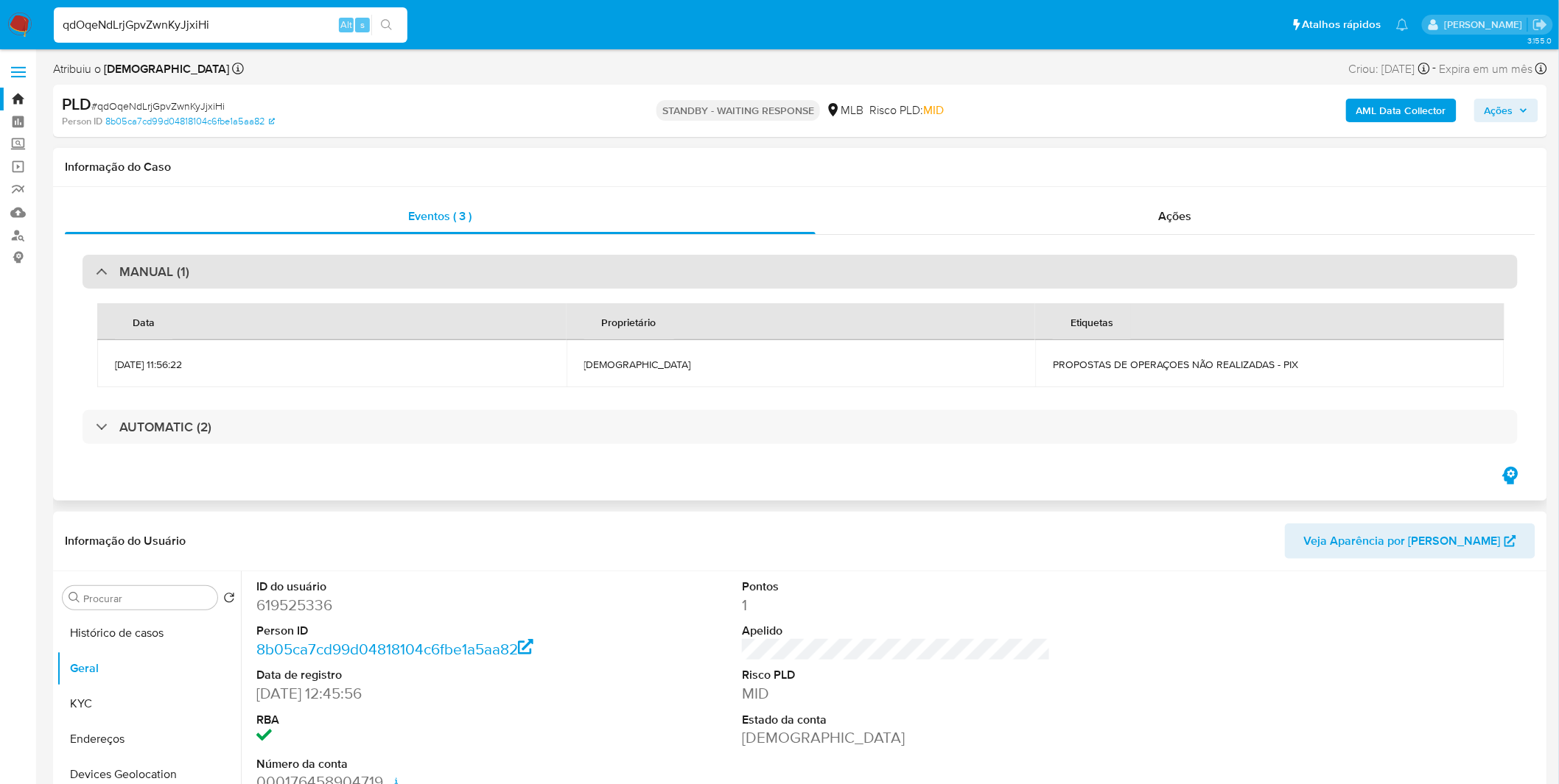
click at [101, 277] on div "MANUAL (1)" at bounding box center [142, 272] width 94 height 16
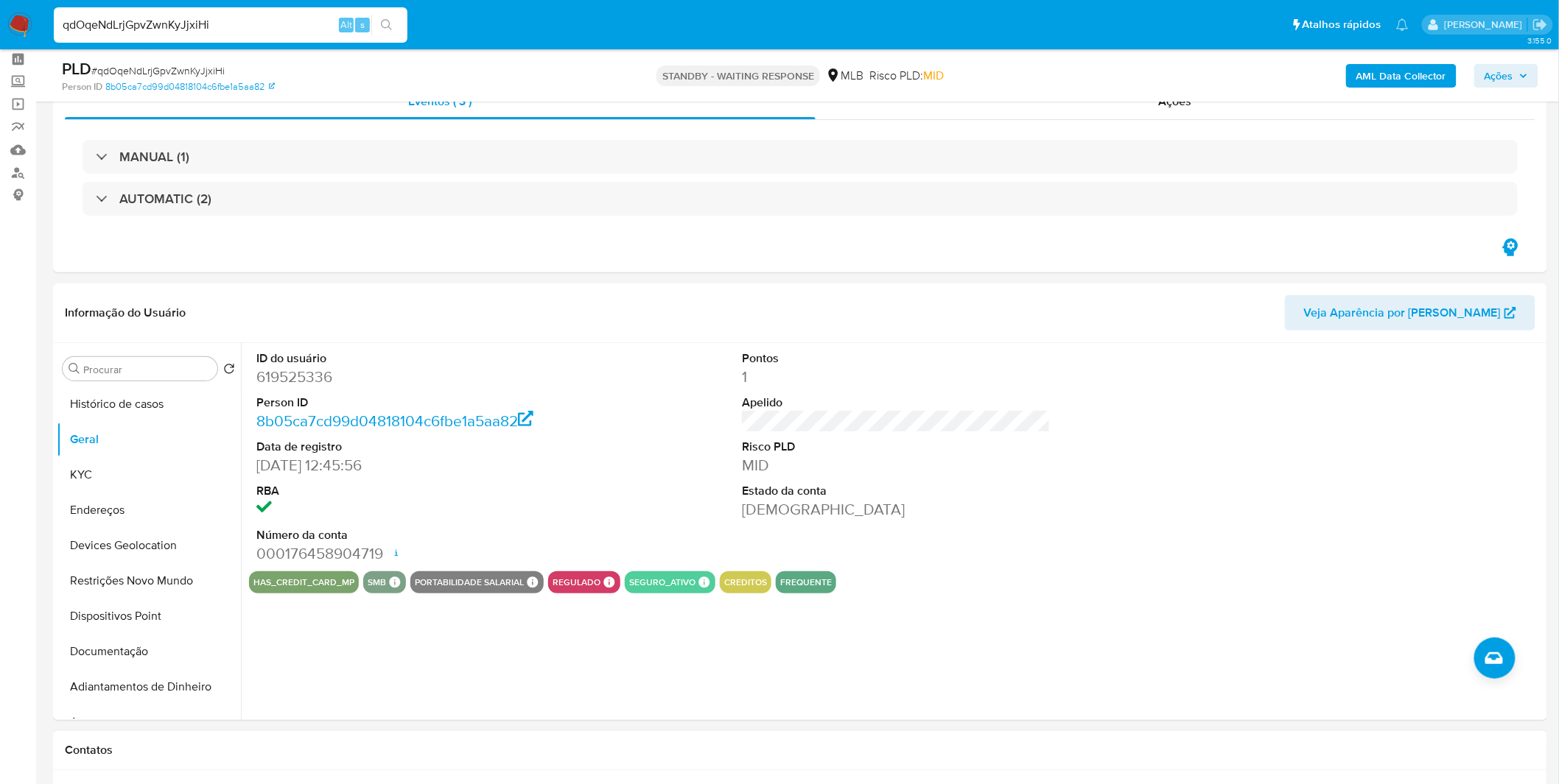
scroll to position [82, 0]
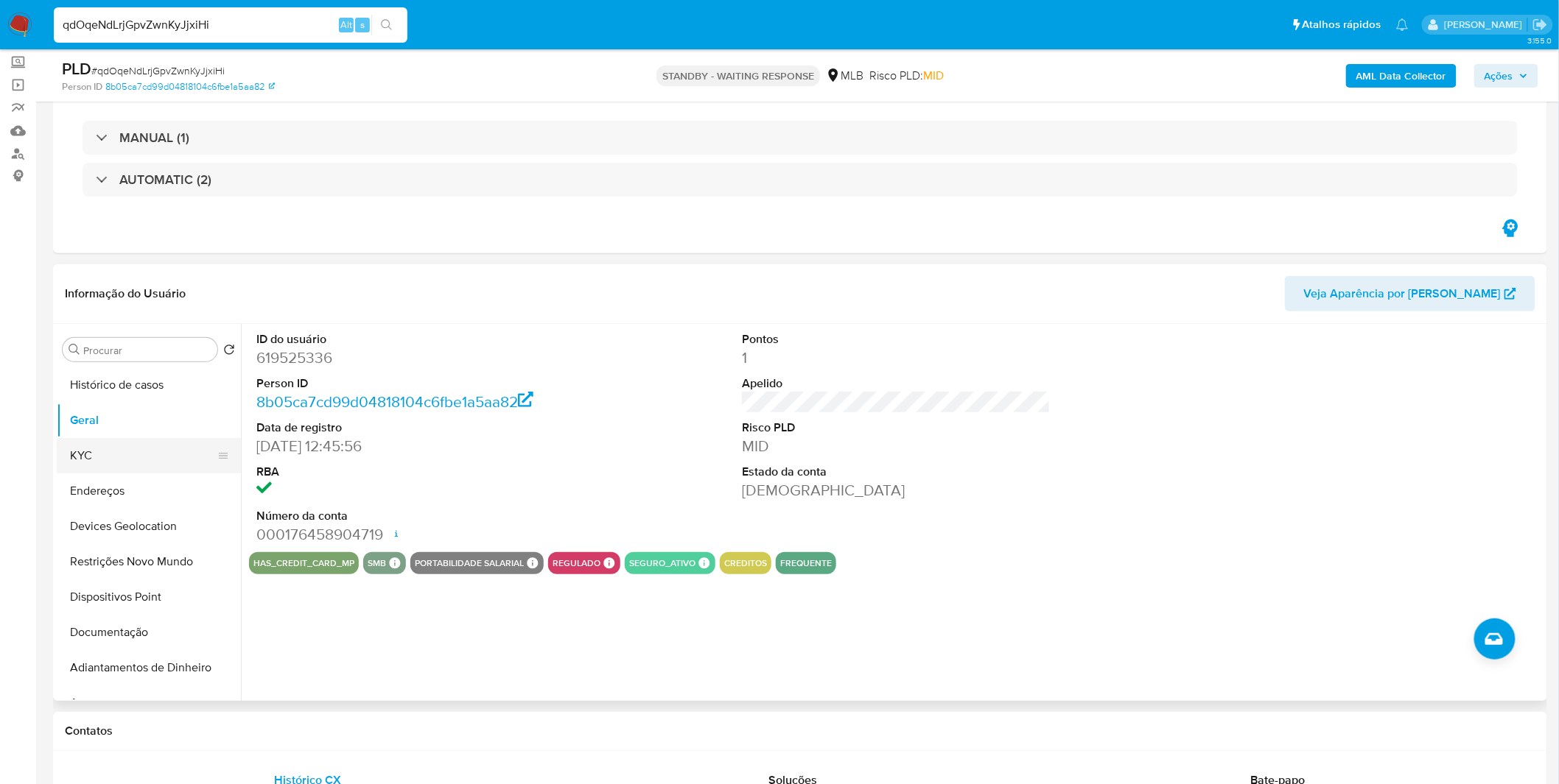
click at [121, 453] on button "KYC" at bounding box center [142, 456] width 172 height 35
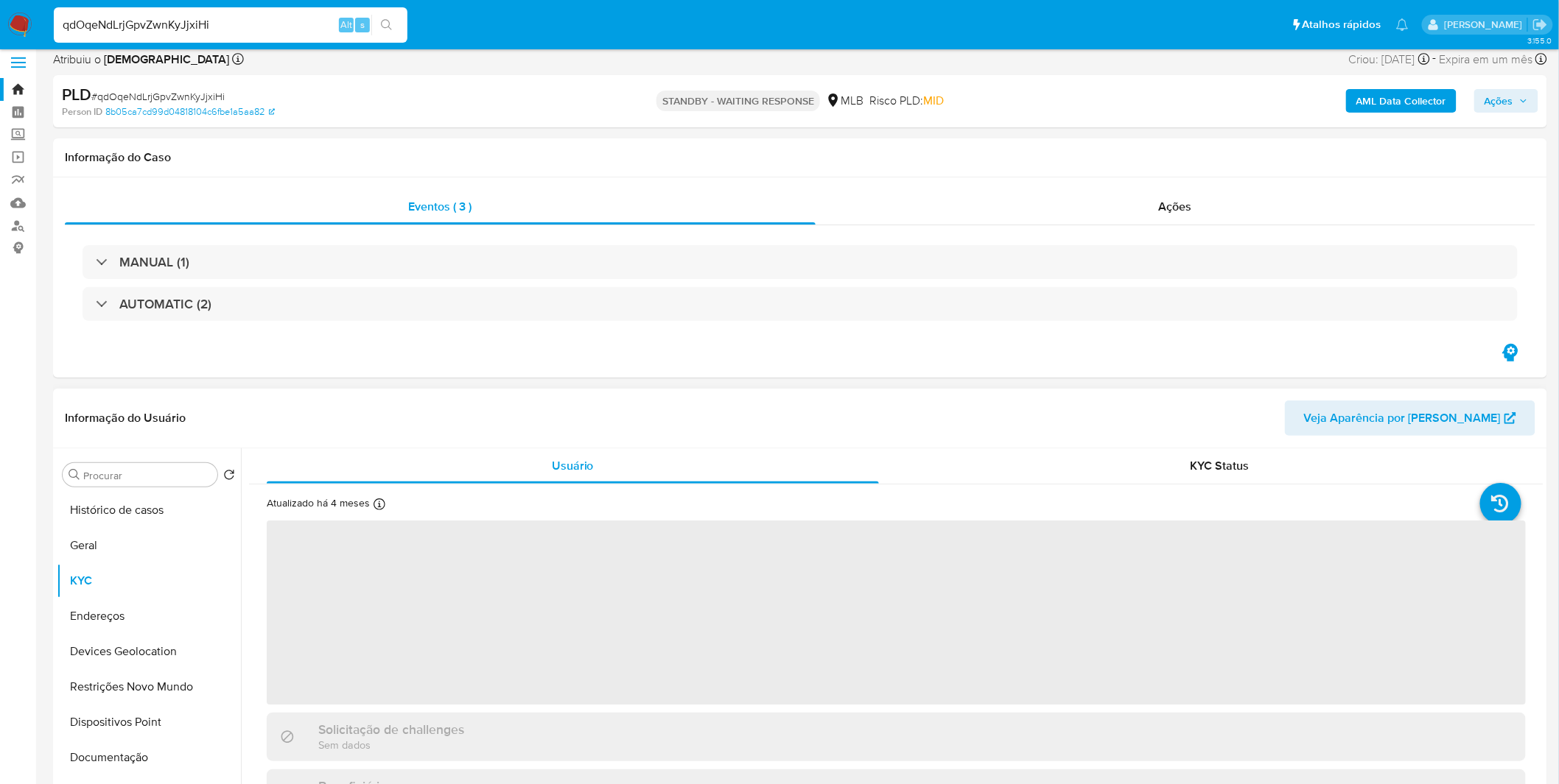
scroll to position [0, 0]
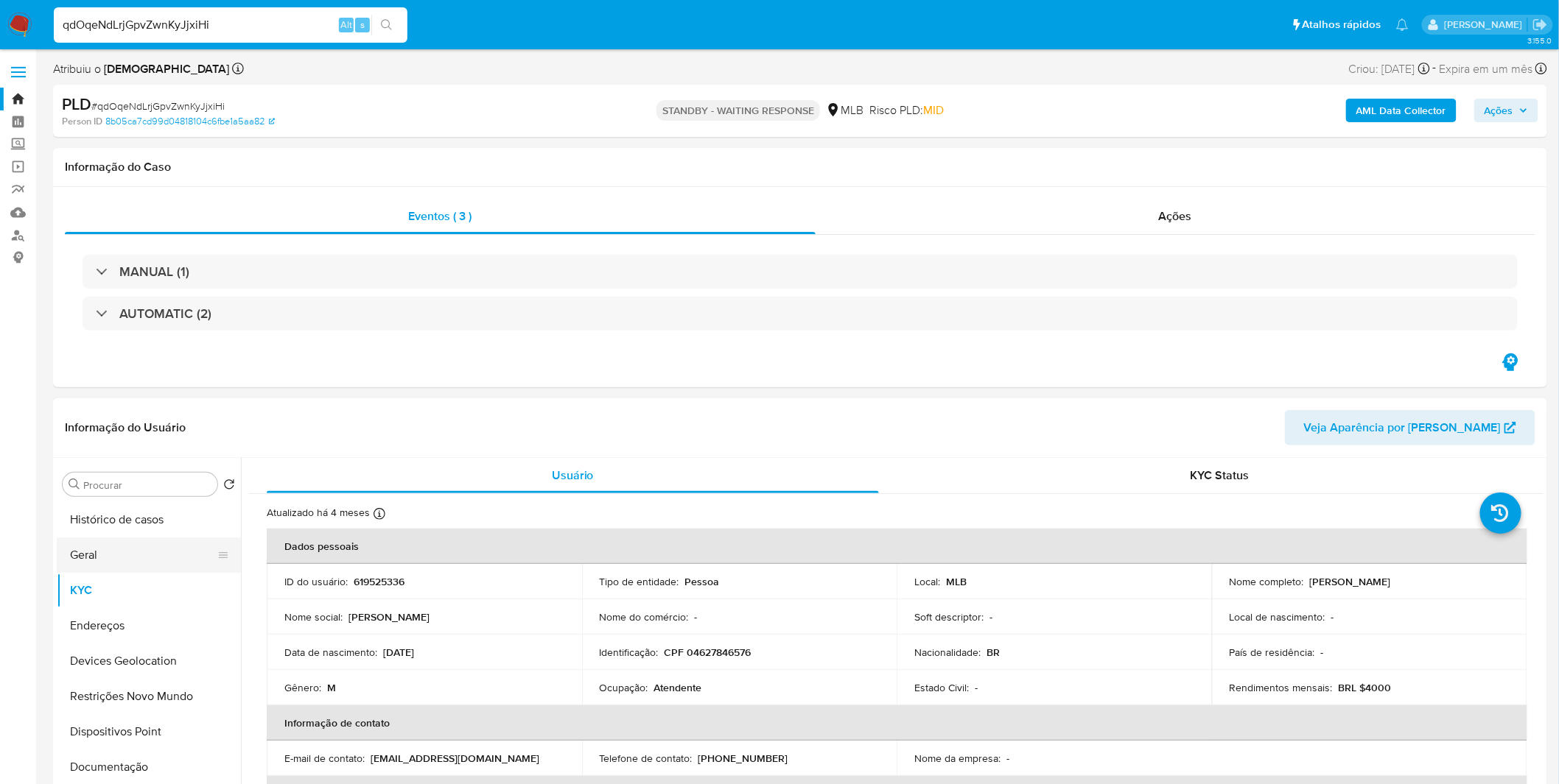
click at [104, 555] on button "Geral" at bounding box center [142, 555] width 172 height 35
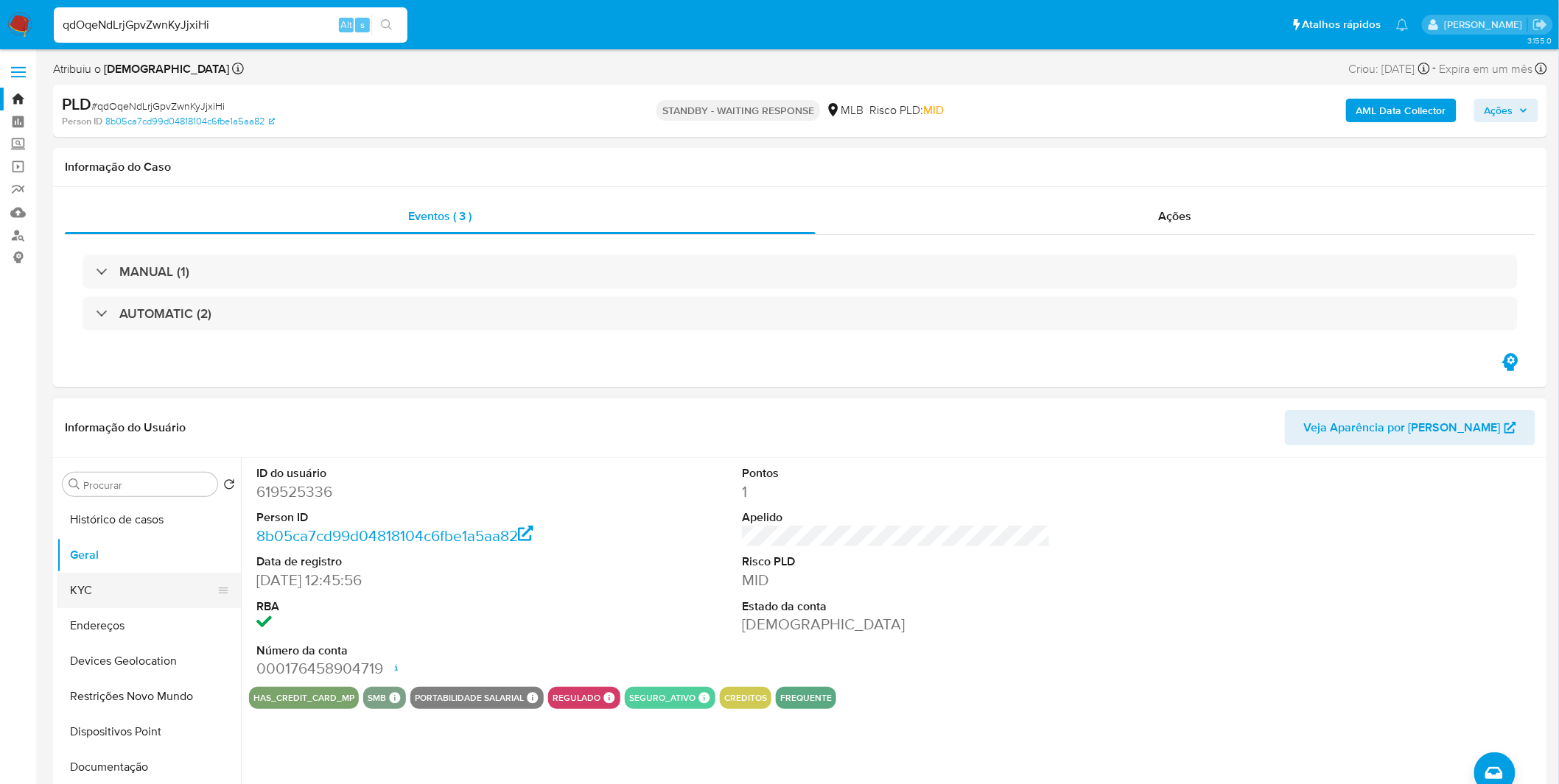
click at [197, 587] on button "KYC" at bounding box center [142, 590] width 172 height 35
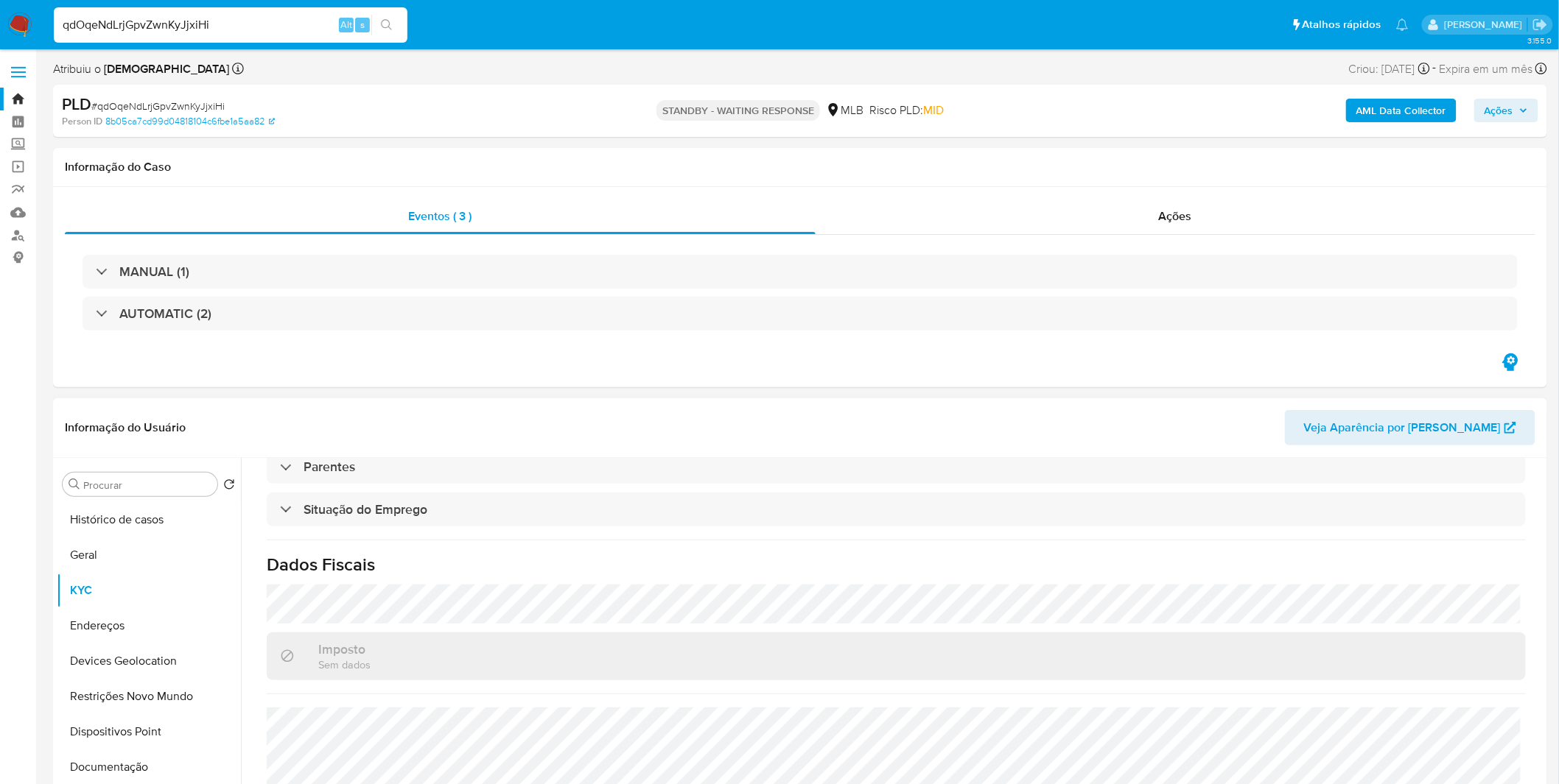
scroll to position [82, 0]
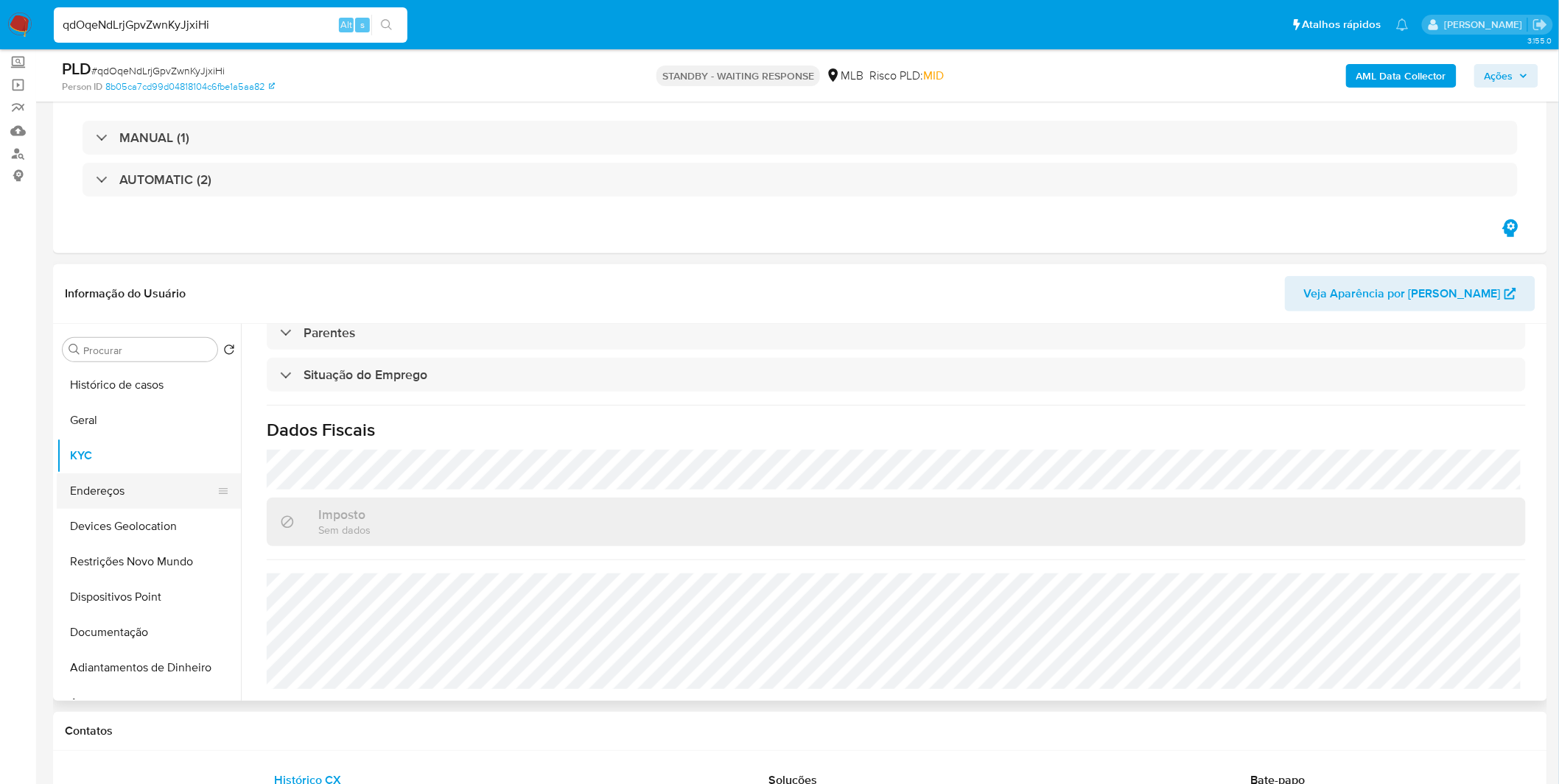
click at [104, 499] on button "Endereços" at bounding box center [142, 491] width 172 height 35
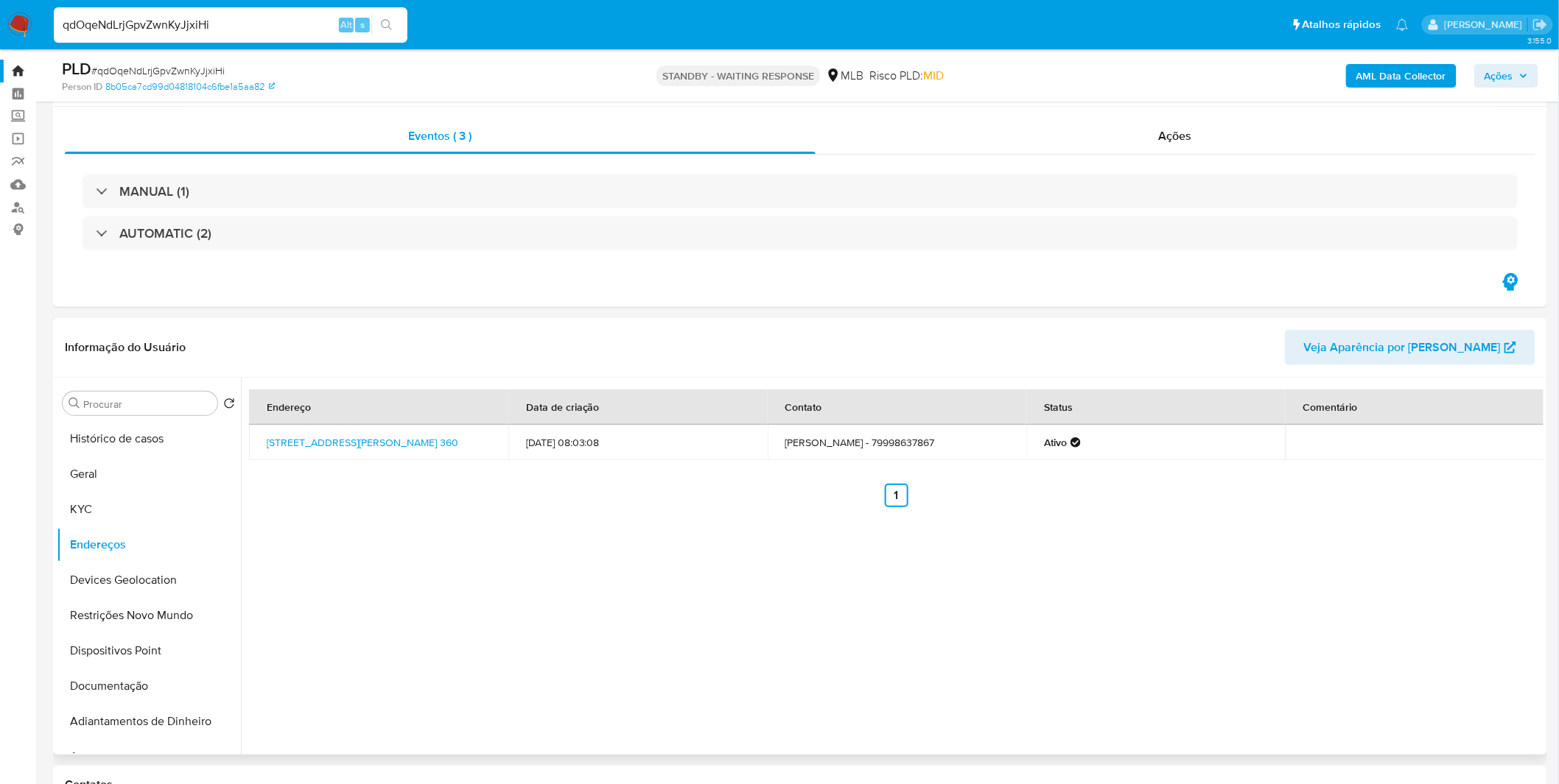
scroll to position [0, 0]
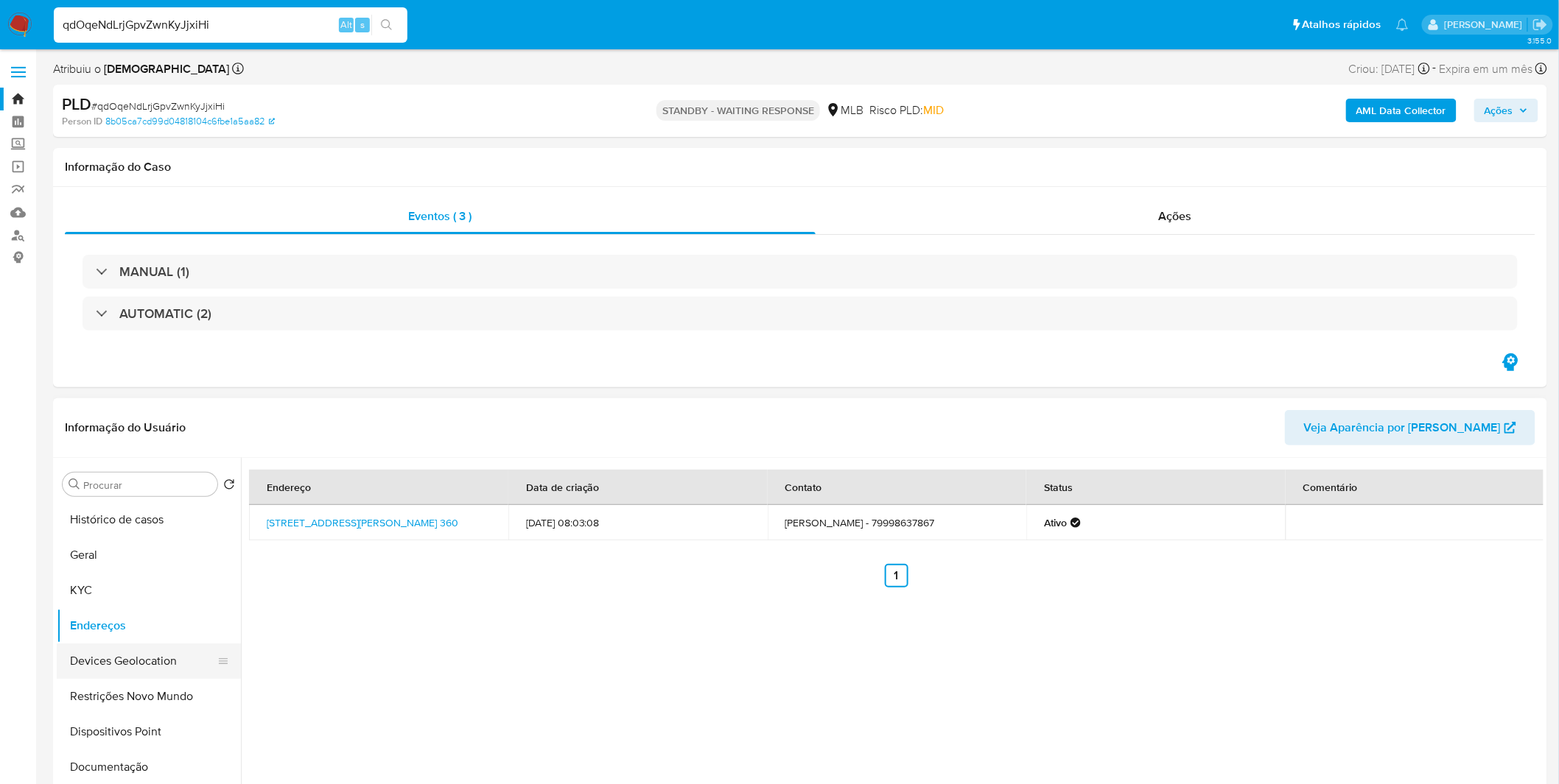
click at [83, 659] on button "Devices Geolocation" at bounding box center [142, 661] width 172 height 35
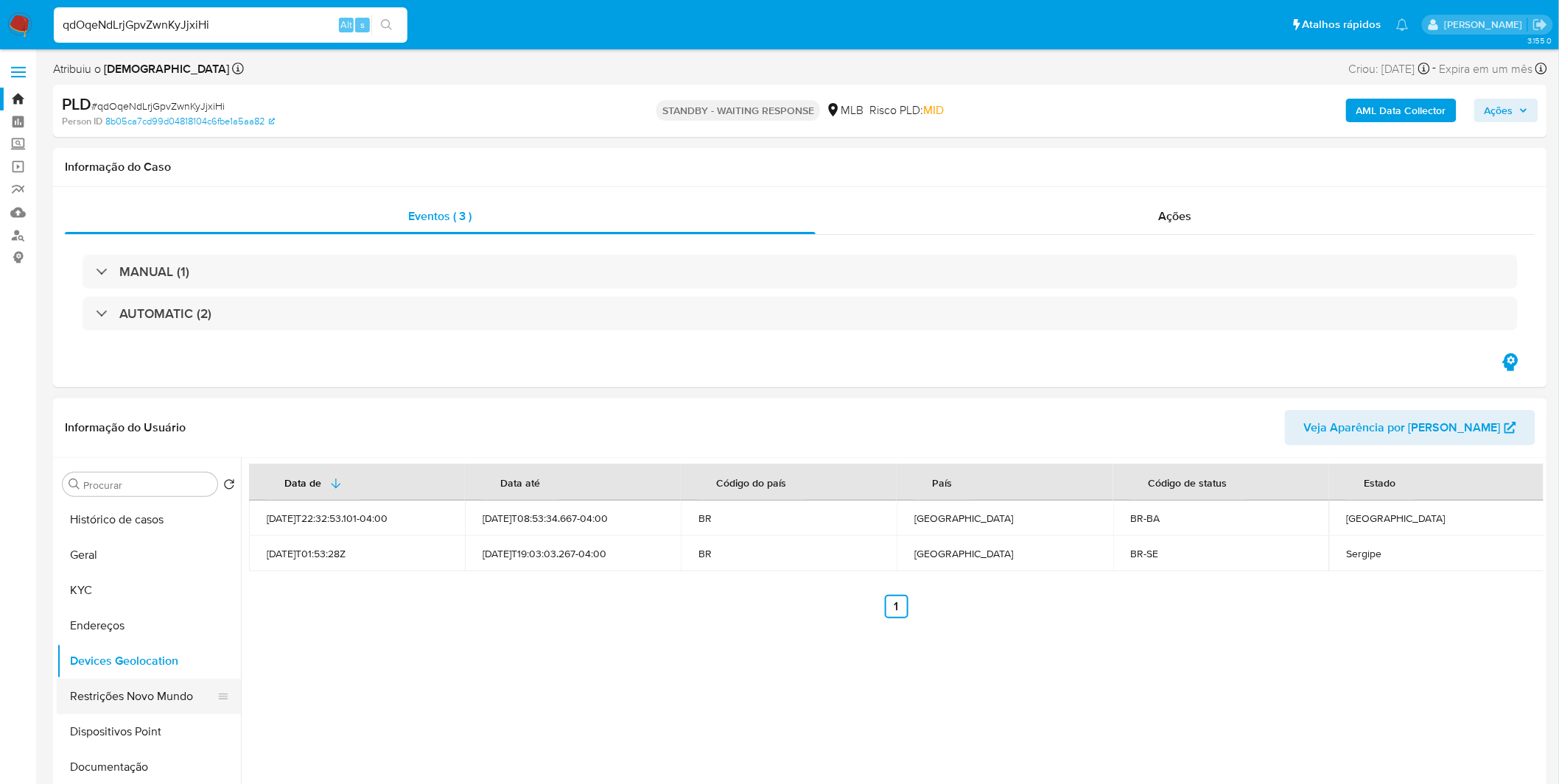
click at [150, 693] on button "Restrições Novo Mundo" at bounding box center [142, 696] width 172 height 35
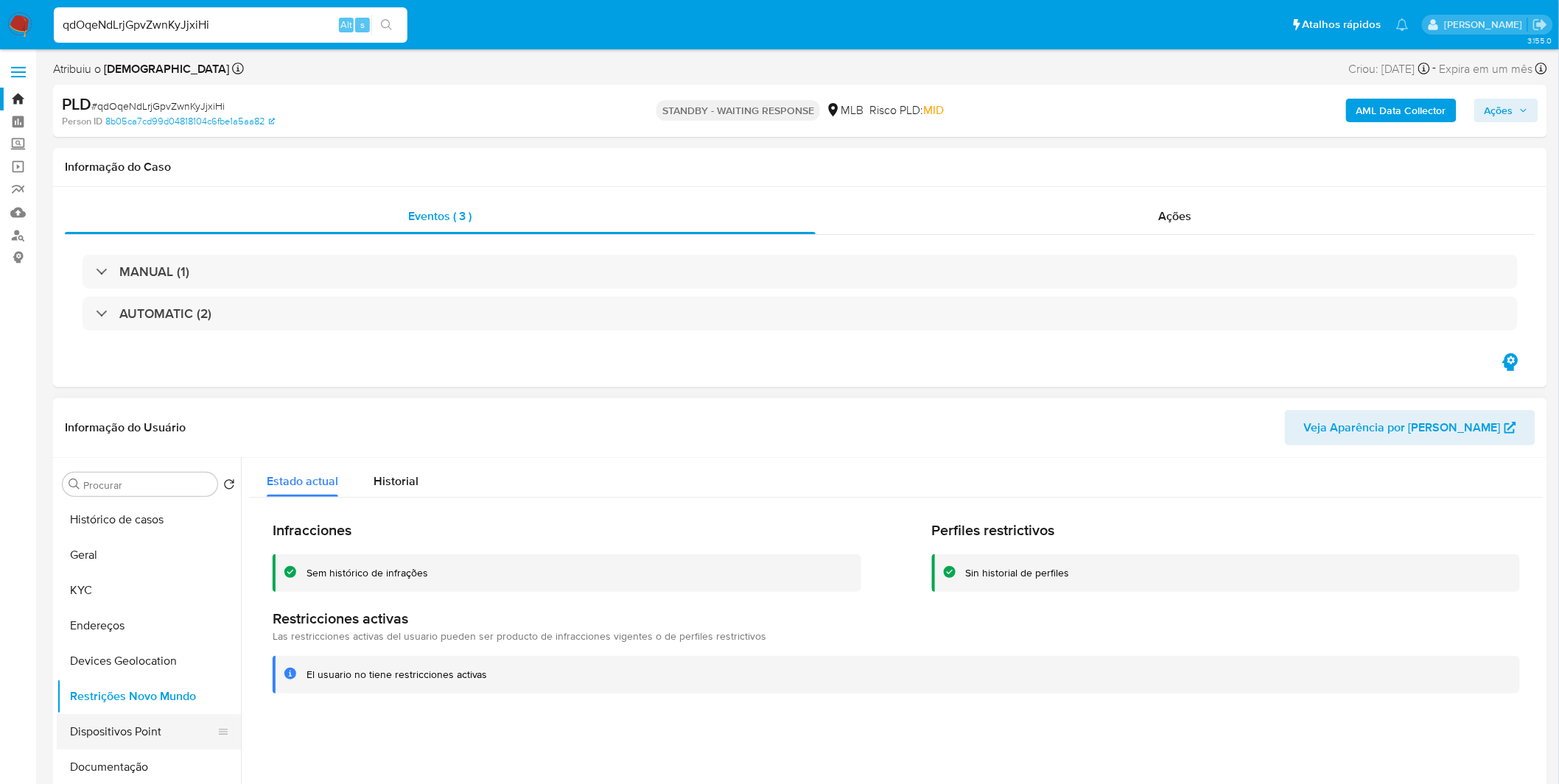
click at [180, 733] on button "Dispositivos Point" at bounding box center [142, 732] width 172 height 35
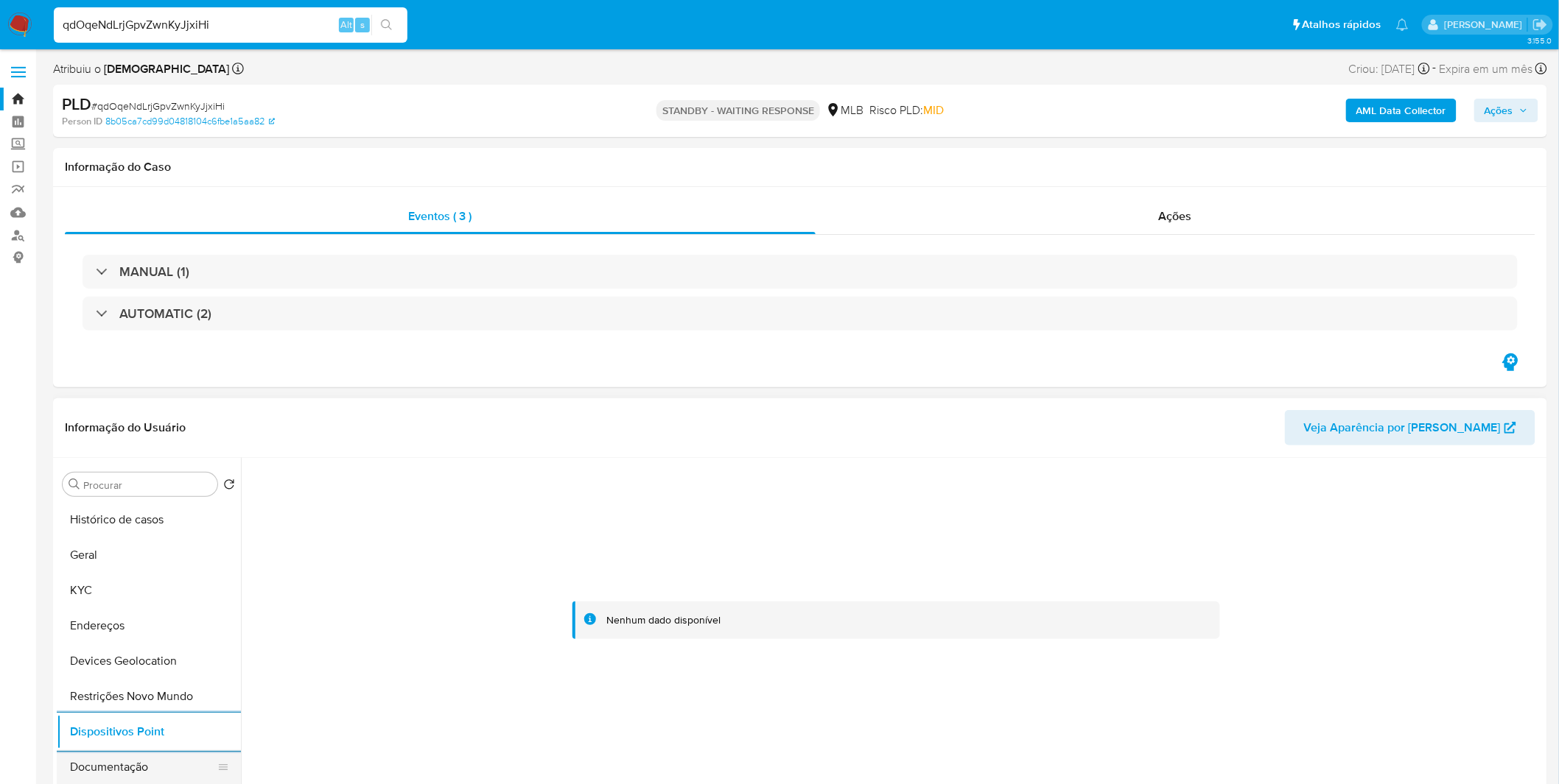
click at [149, 760] on button "Documentação" at bounding box center [142, 767] width 172 height 35
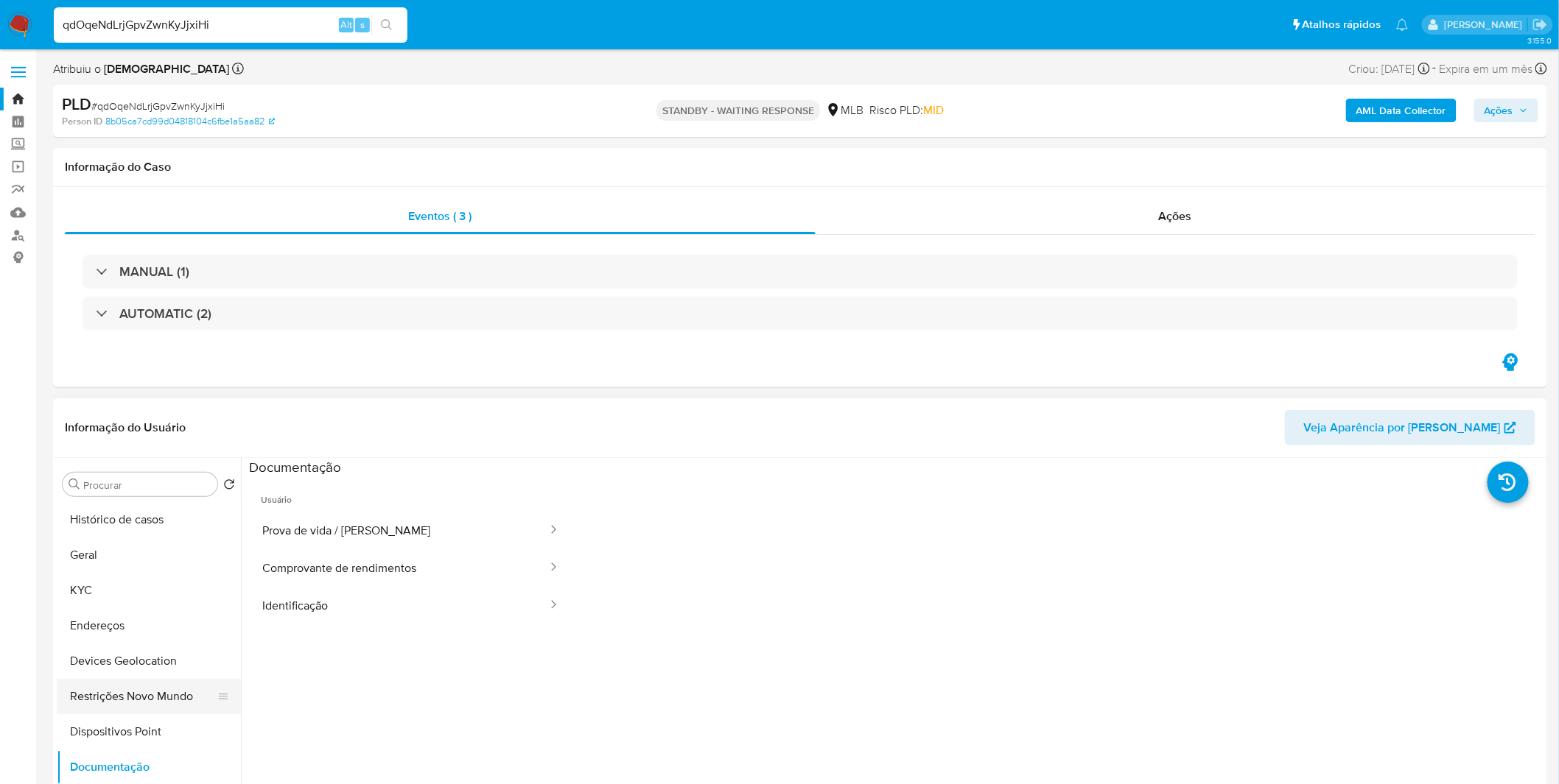
click at [145, 695] on button "Restrições Novo Mundo" at bounding box center [142, 696] width 172 height 35
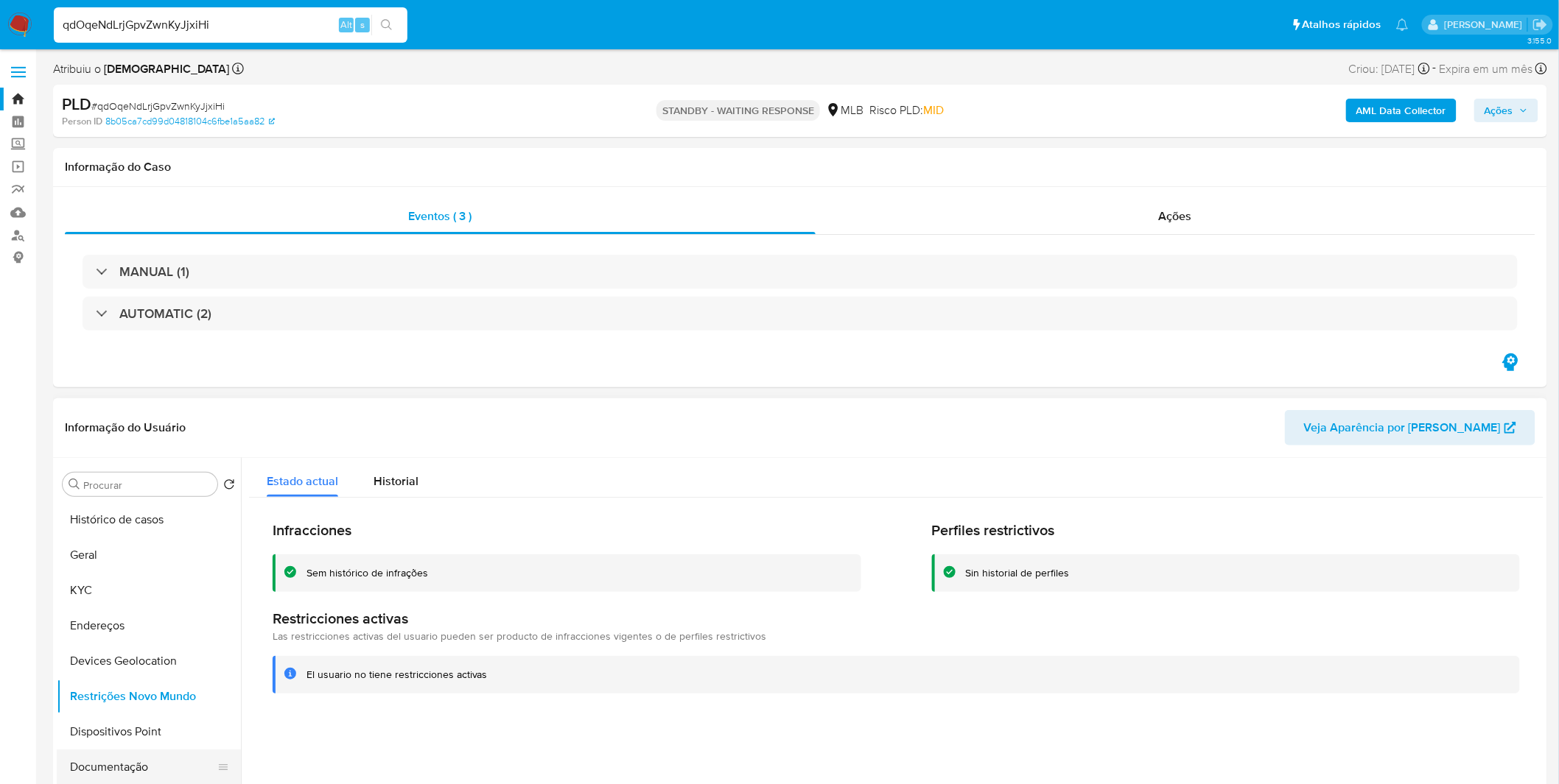
click at [125, 760] on button "Documentação" at bounding box center [142, 767] width 172 height 35
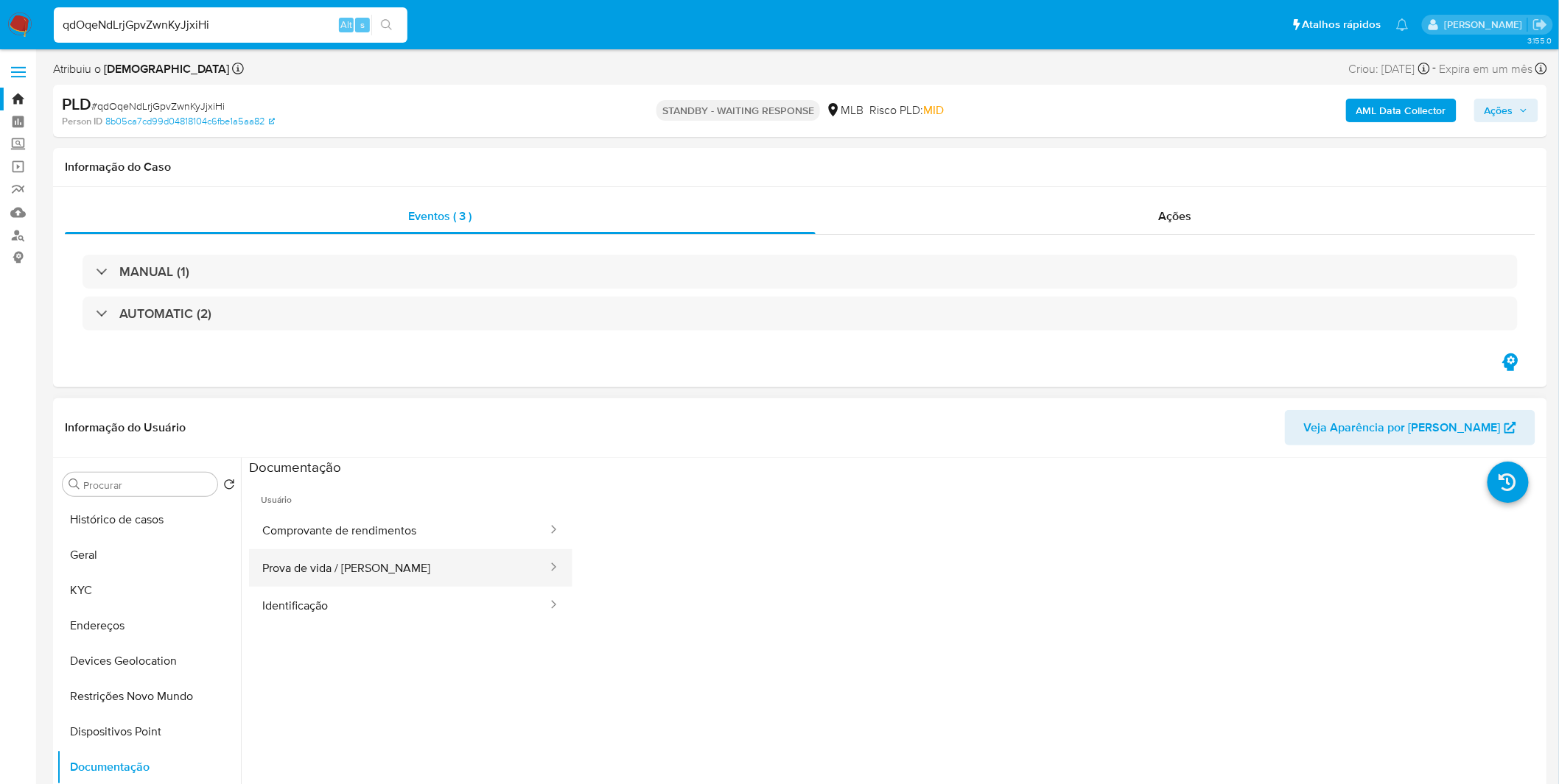
click at [358, 582] on button "Prova de vida / [PERSON_NAME]" at bounding box center [399, 568] width 300 height 38
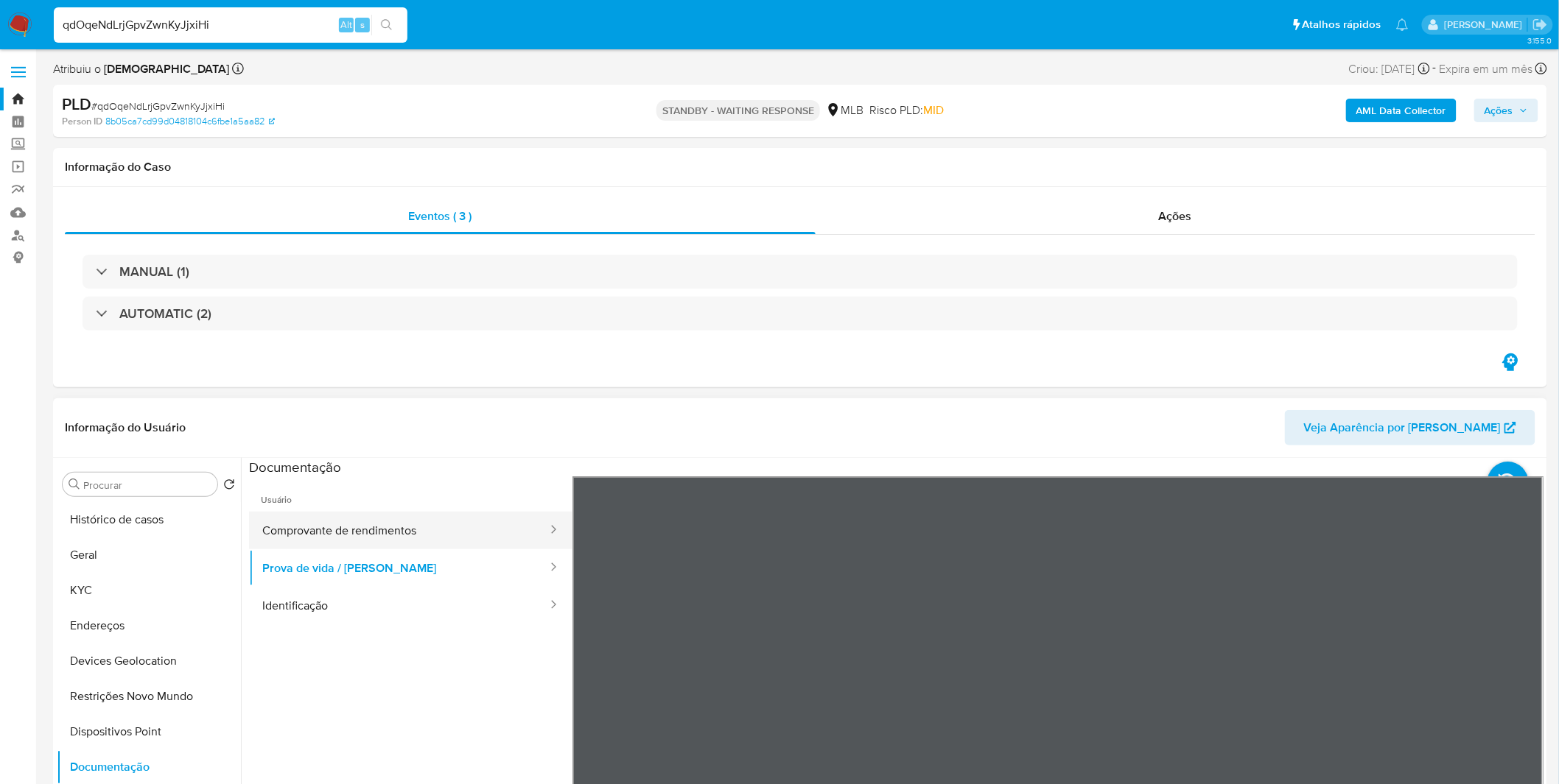
click at [394, 516] on button "Comprovante de rendimentos" at bounding box center [399, 531] width 300 height 38
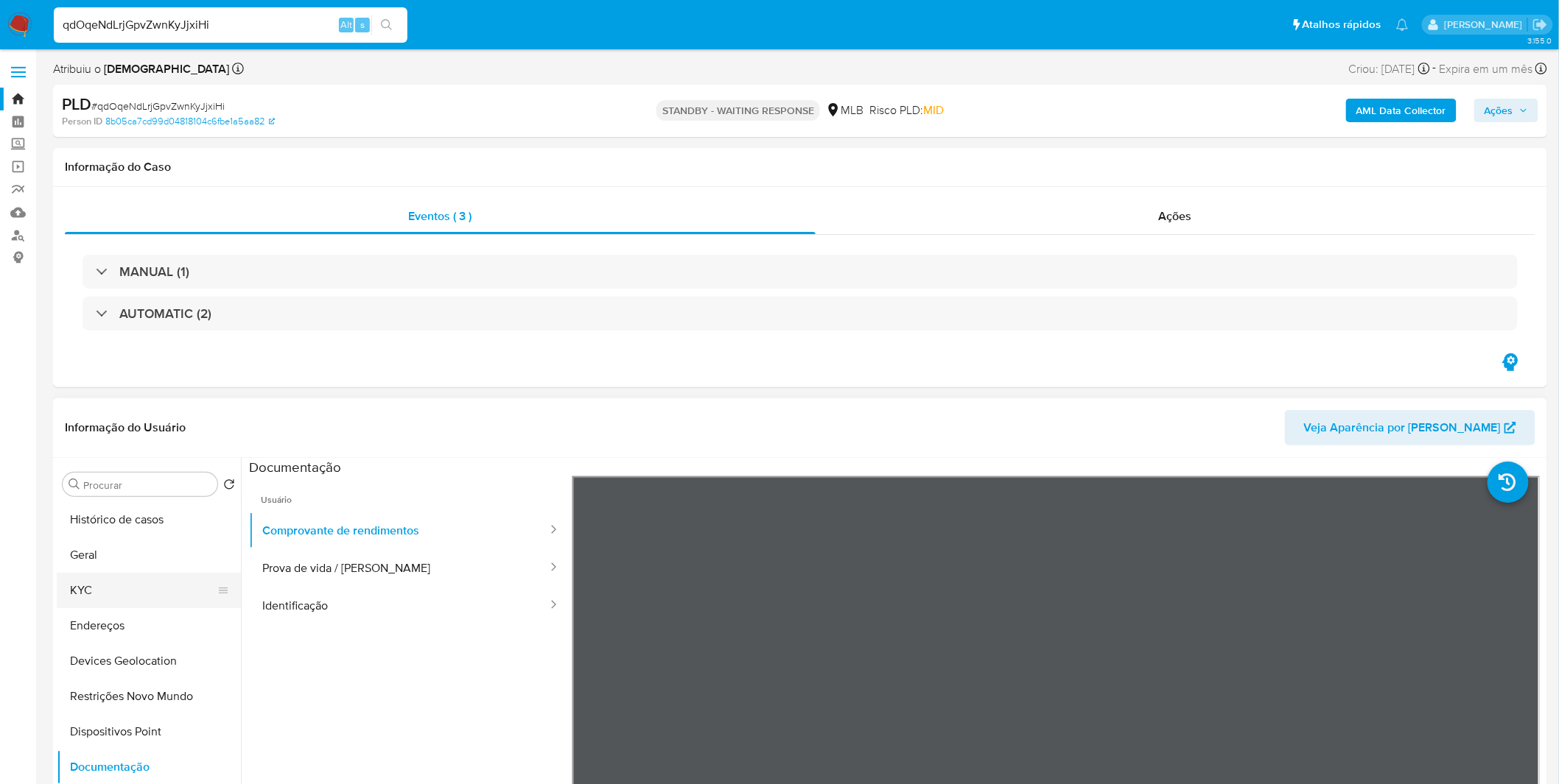
click at [159, 604] on button "KYC" at bounding box center [142, 590] width 172 height 35
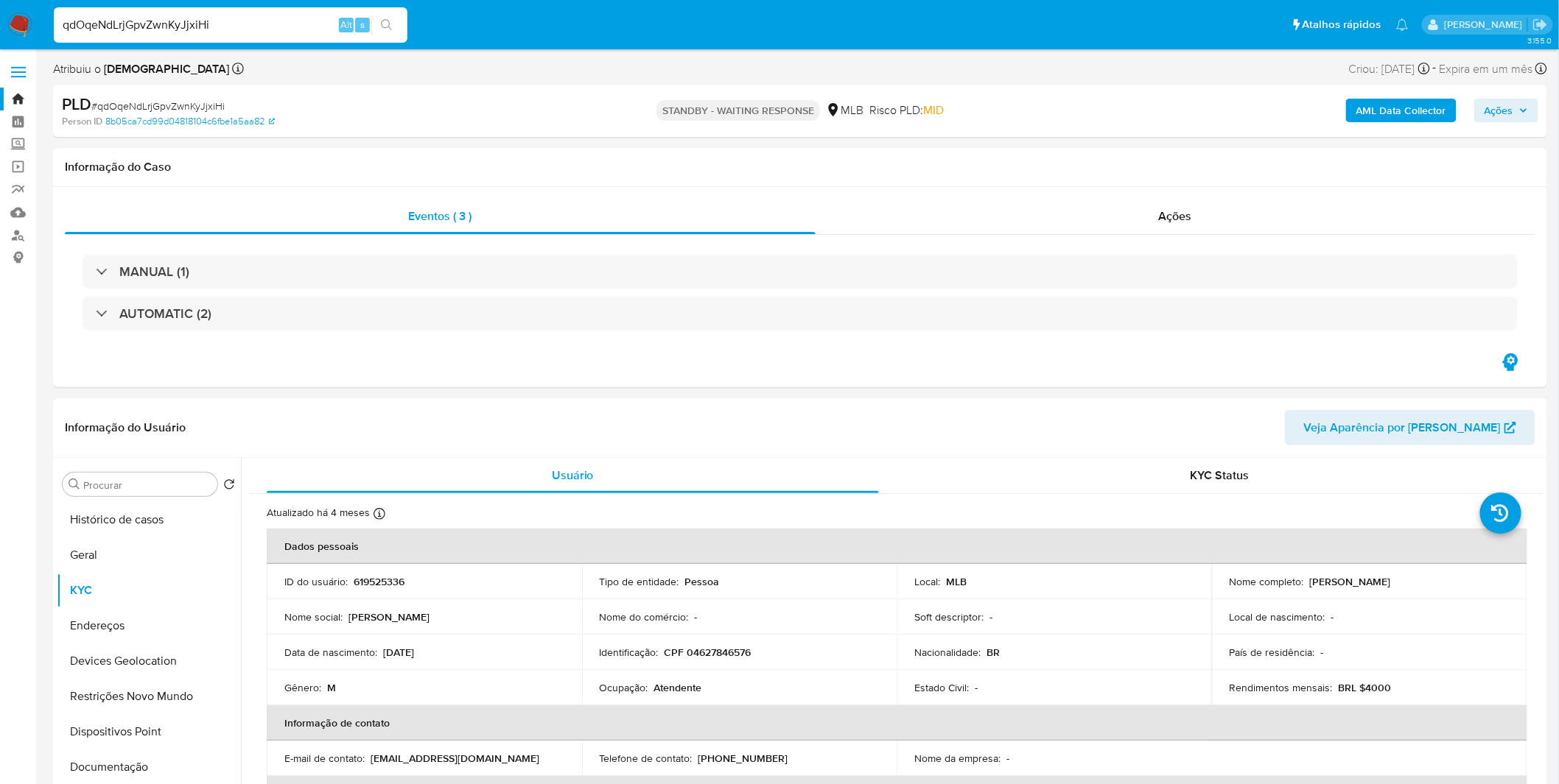
click at [710, 657] on p "CPF 04627846576" at bounding box center [708, 653] width 87 height 13
copy p "04627846576"
click at [227, 33] on input "qdOqeNdLrjGpvZwnKyJjxiHi" at bounding box center [230, 24] width 354 height 19
paste input "4adOZeNZ3SrlEiXwFEBmdAVA"
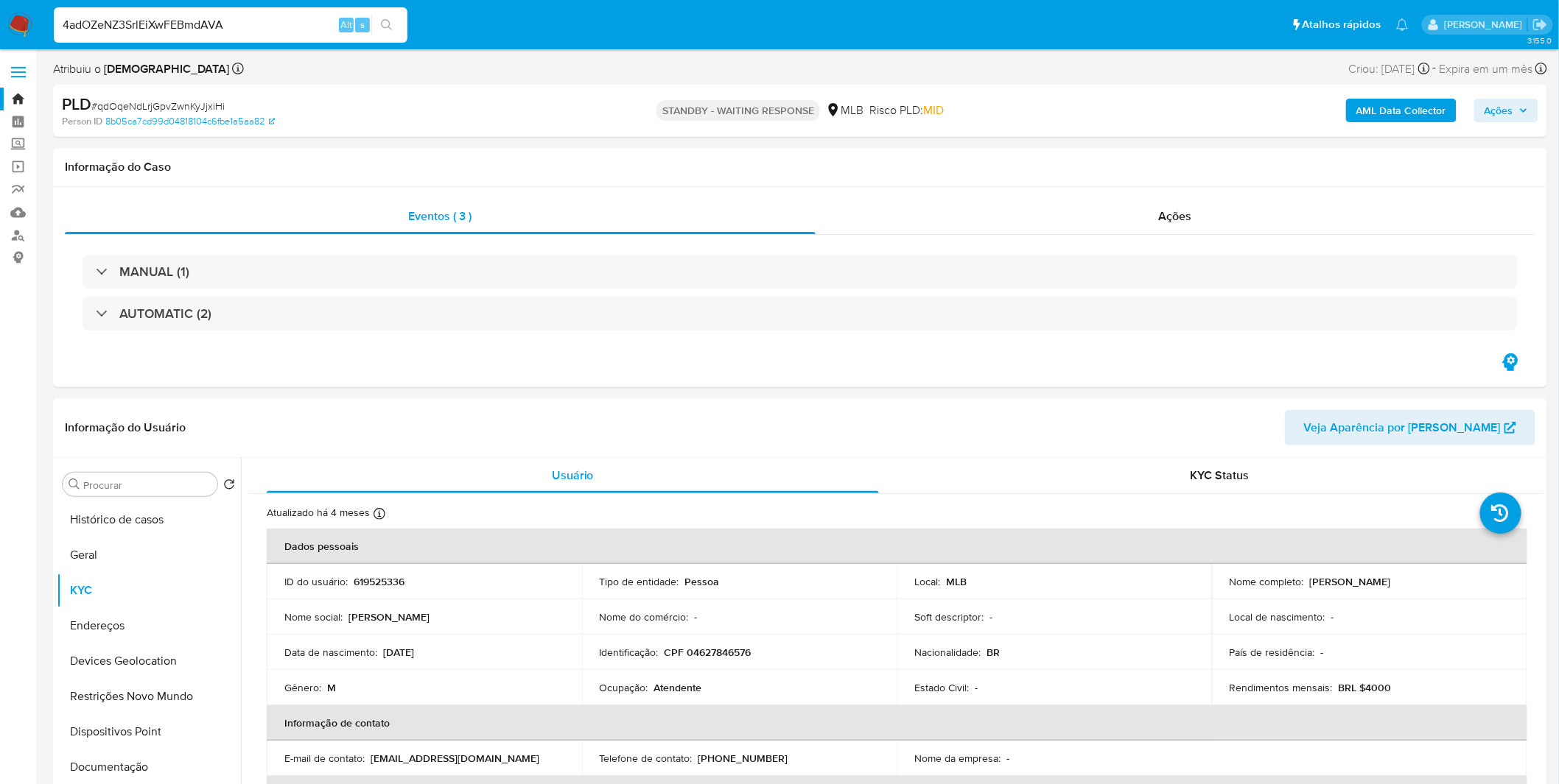
type input "4adOZeNZ3SrlEiXwFEBmdAVA"
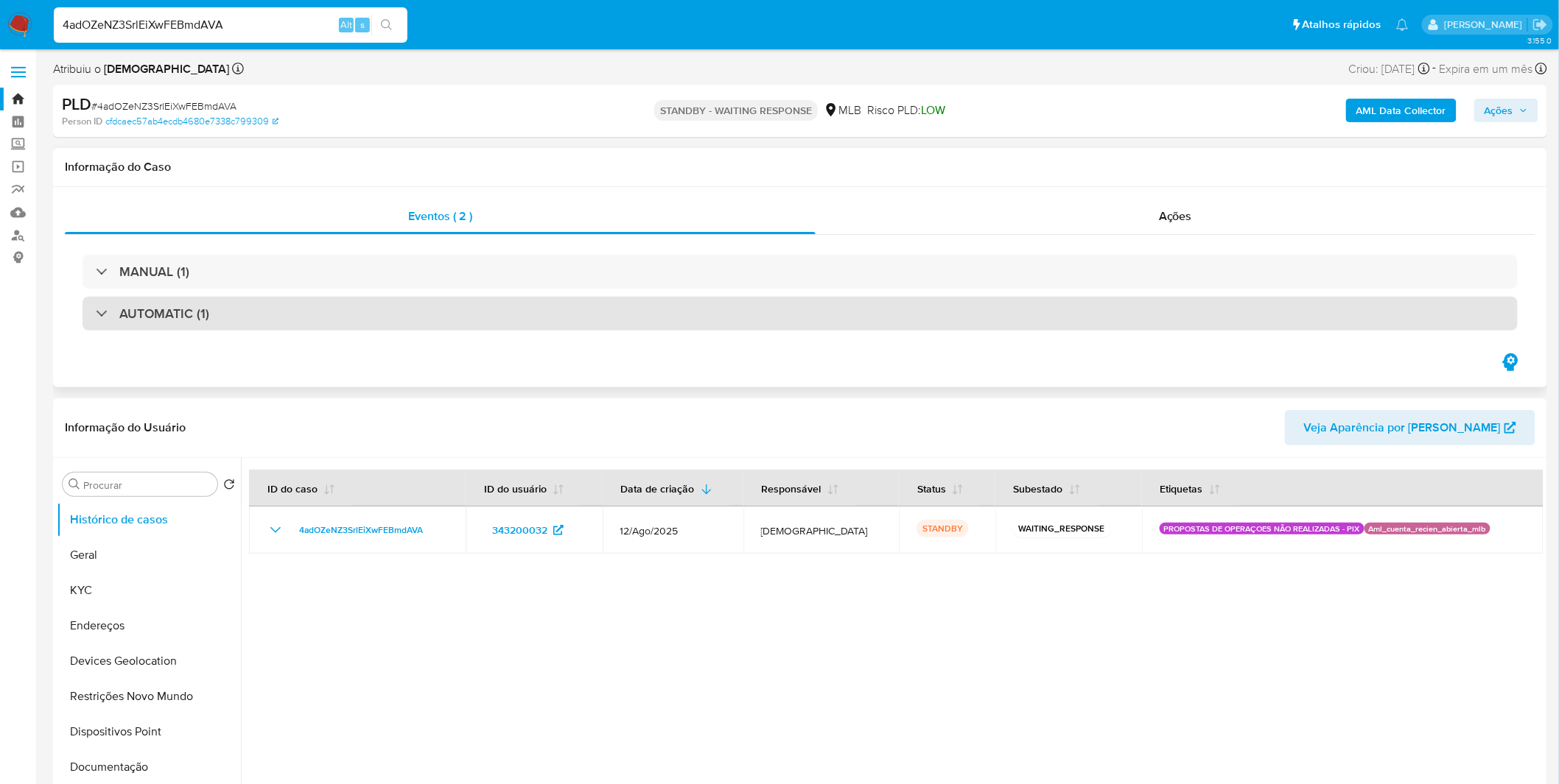
select select "10"
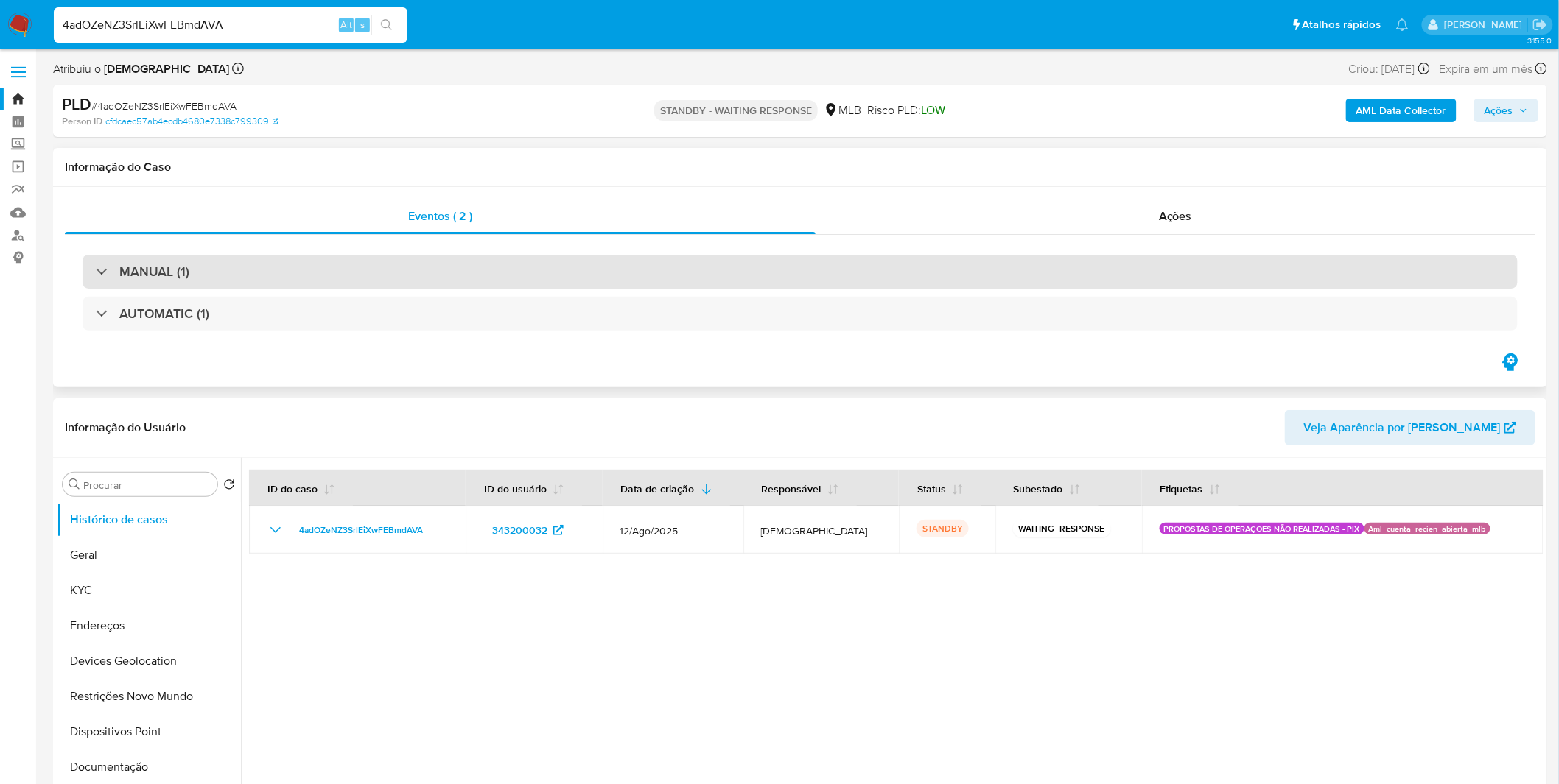
click at [155, 271] on h3 "MANUAL (1)" at bounding box center [154, 272] width 70 height 16
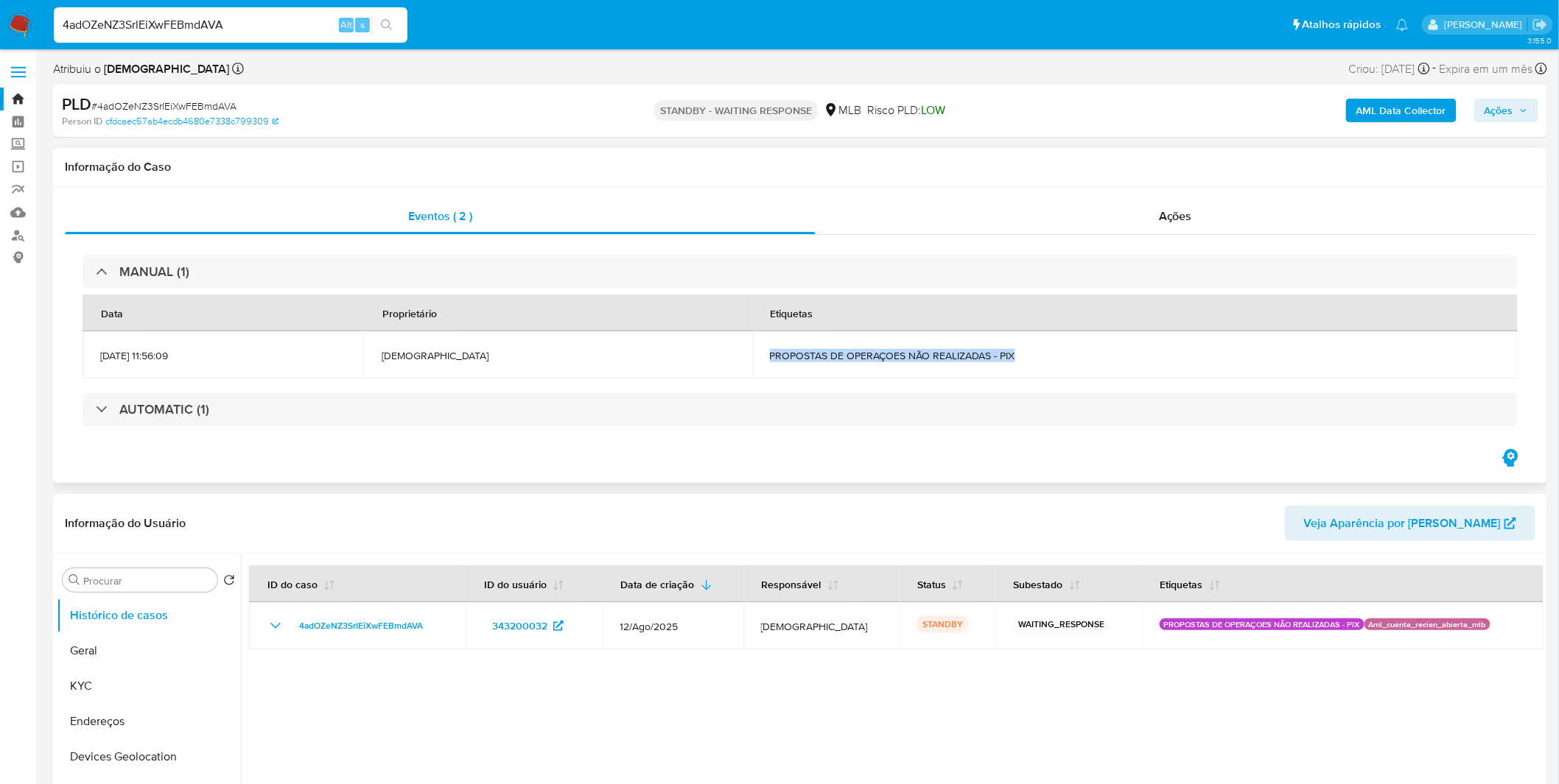
copy span "PROPOSTAS DE OPERAÇOES NÃO REALIZADAS - PIX"
drag, startPoint x: 982, startPoint y: 357, endPoint x: 731, endPoint y: 351, distance: 251.1
click at [770, 351] on span "PROPOSTAS DE OPERAÇOES NÃO REALIZADAS - PIX" at bounding box center [1135, 355] width 731 height 13
click at [502, 474] on div "Eventos ( 2 ) Ações MANUAL (1) Data Proprietário Etiquetas 14/08/2025 11:56:09 …" at bounding box center [800, 335] width 1494 height 296
drag, startPoint x: 154, startPoint y: 651, endPoint x: 153, endPoint y: 641, distance: 10.0
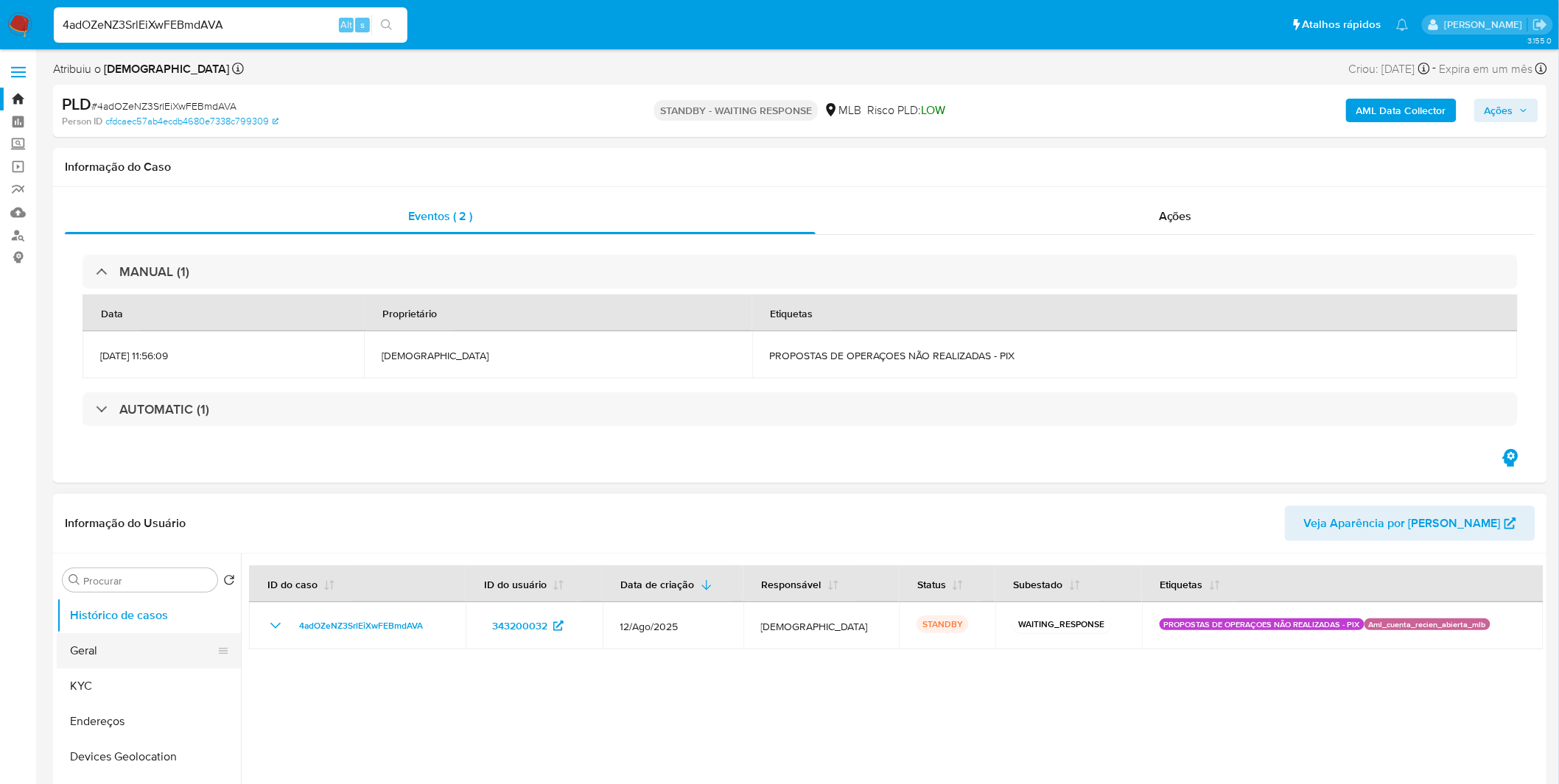
click at [154, 650] on button "Geral" at bounding box center [142, 650] width 172 height 35
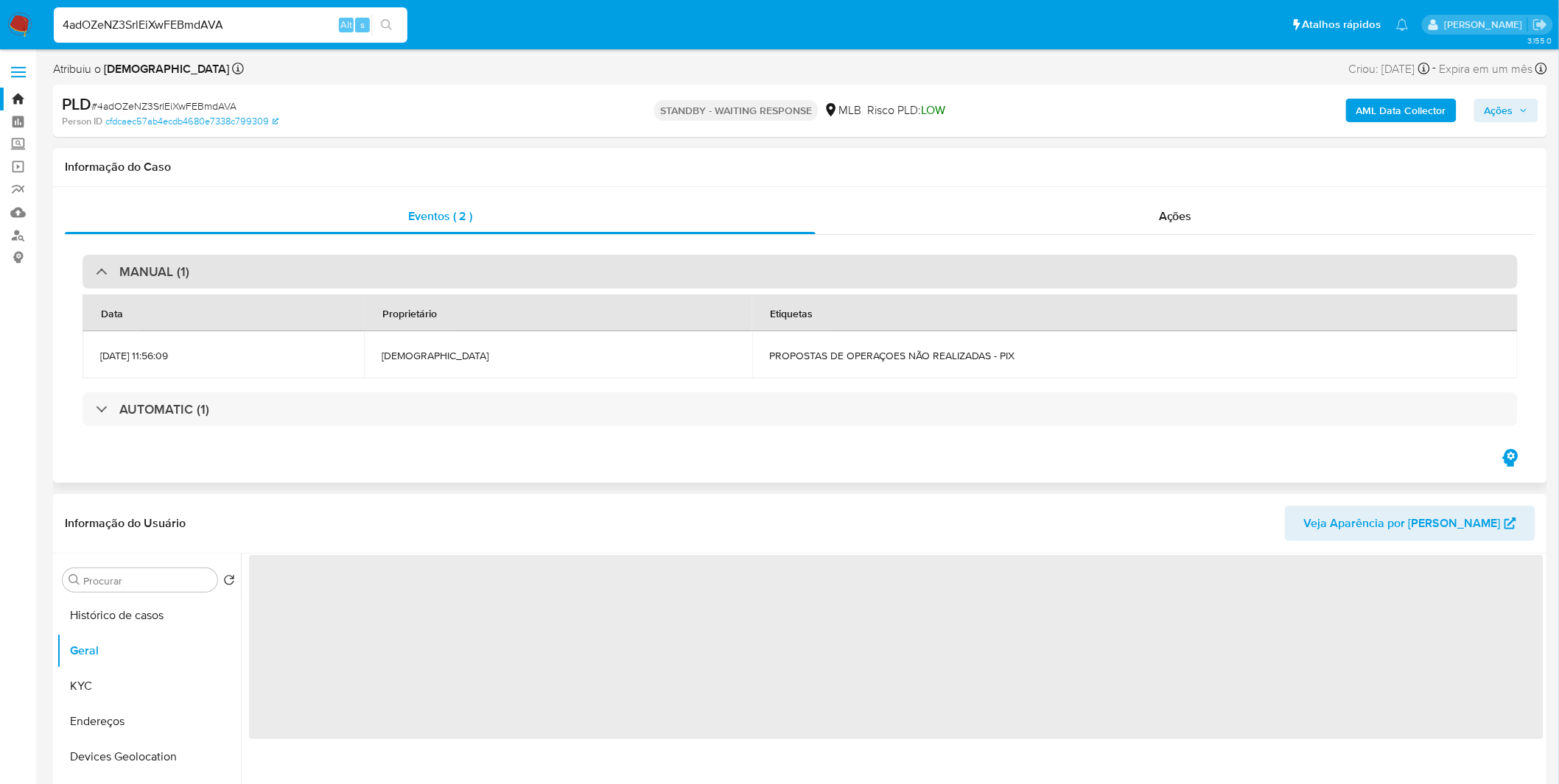
click at [96, 271] on div at bounding box center [96, 271] width 0 height 0
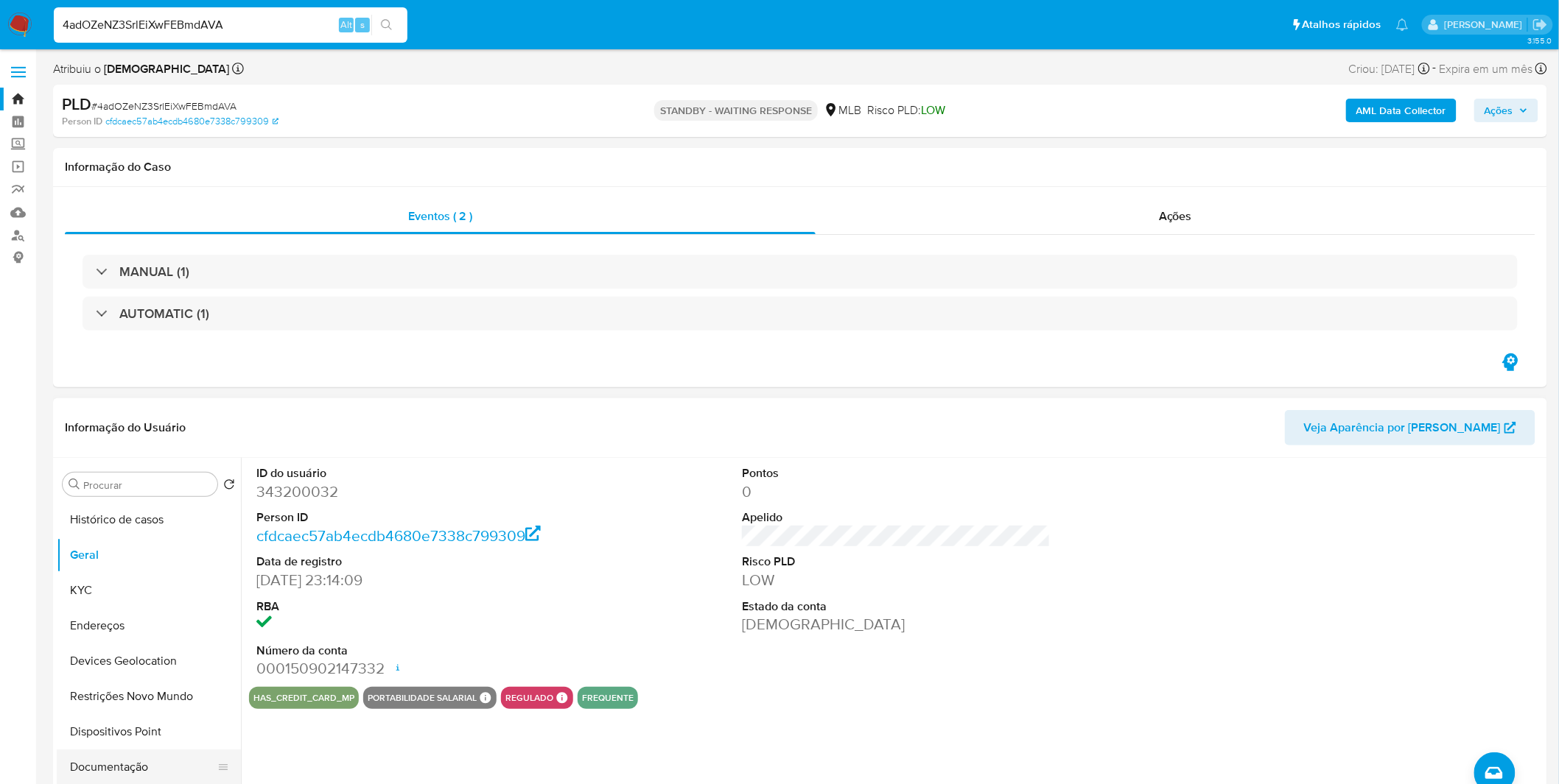
click at [137, 768] on button "Documentação" at bounding box center [142, 767] width 172 height 35
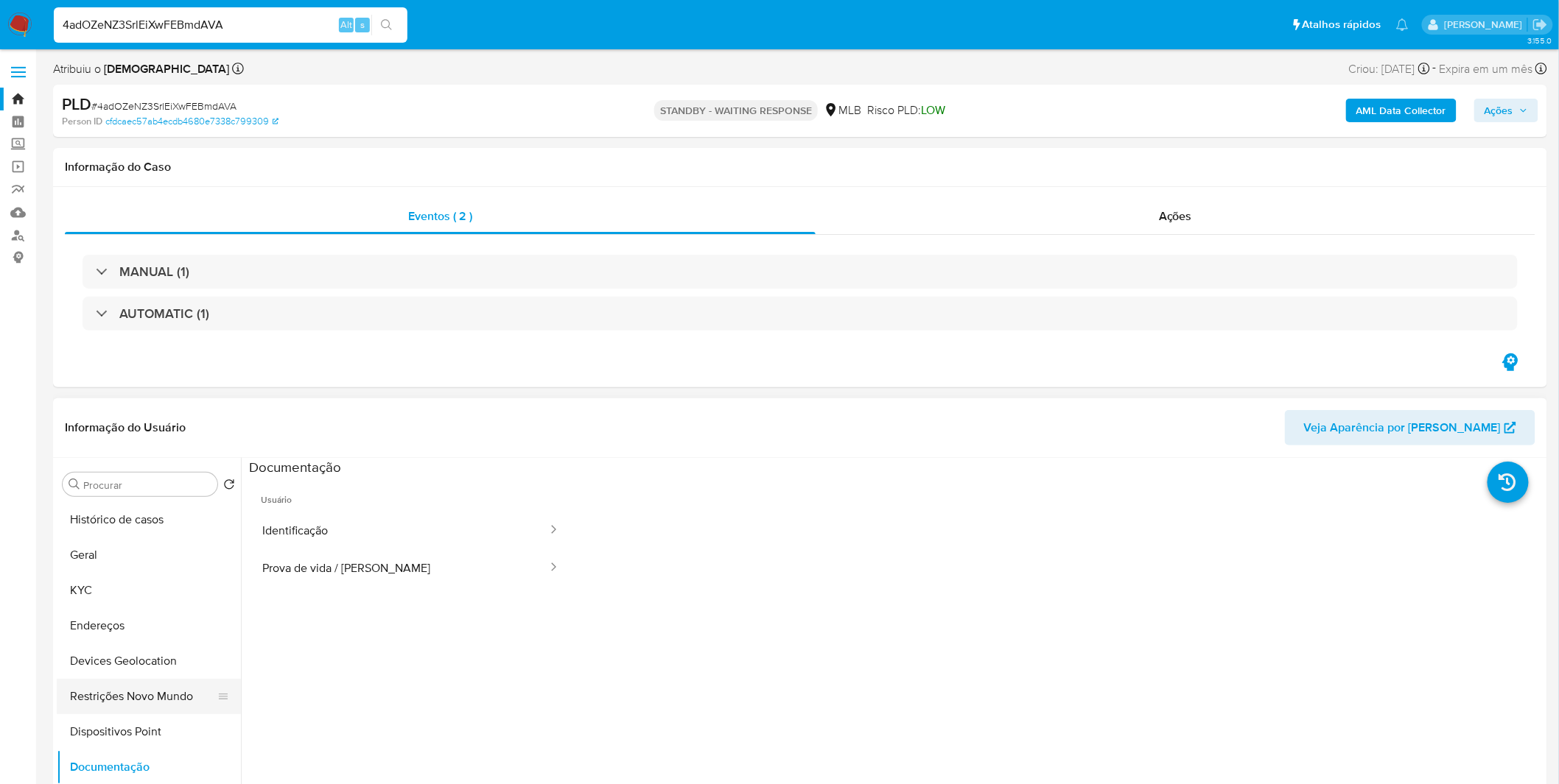
click at [178, 697] on button "Restrições Novo Mundo" at bounding box center [142, 696] width 172 height 35
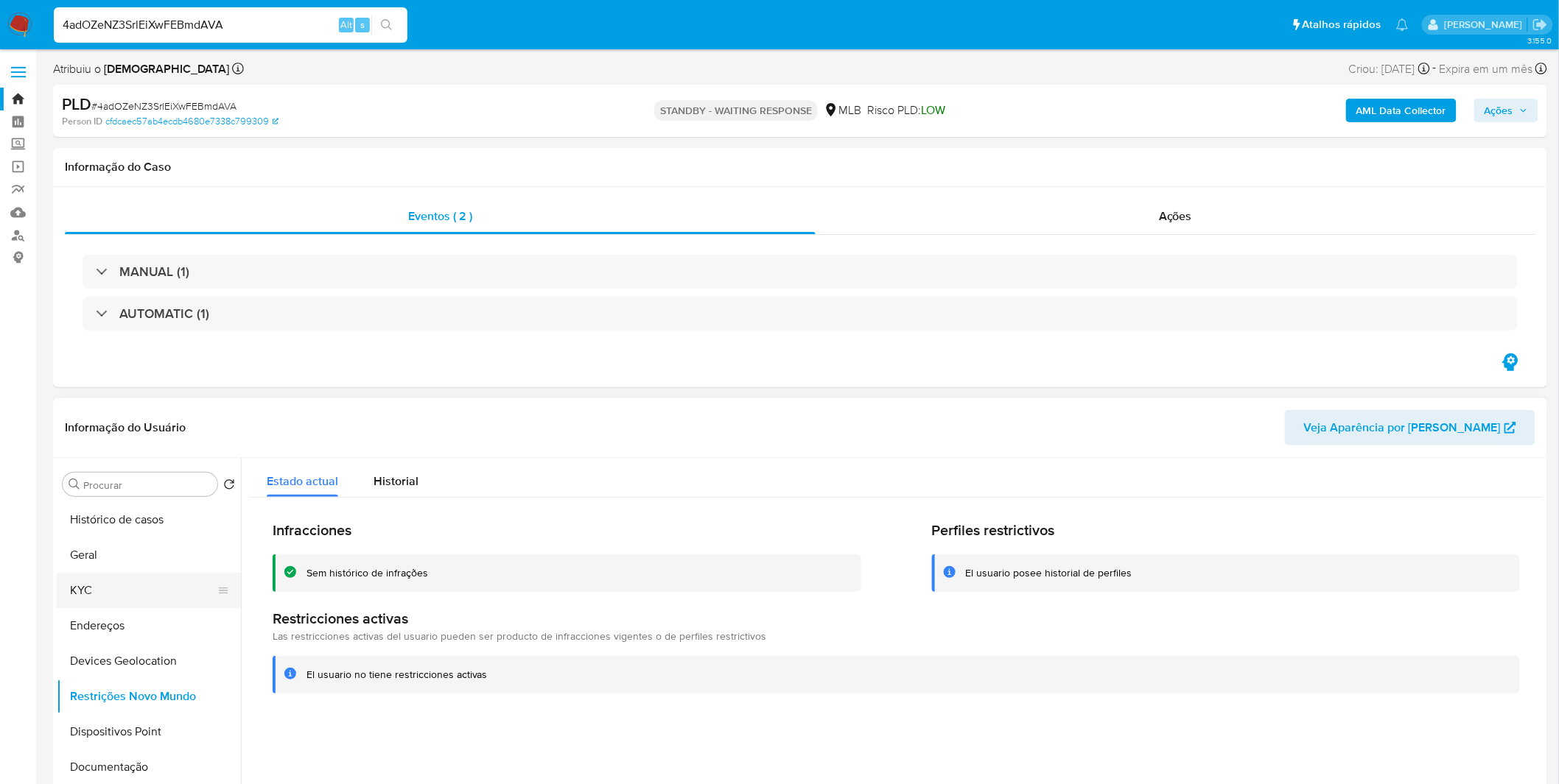
click at [170, 603] on button "KYC" at bounding box center [142, 590] width 172 height 35
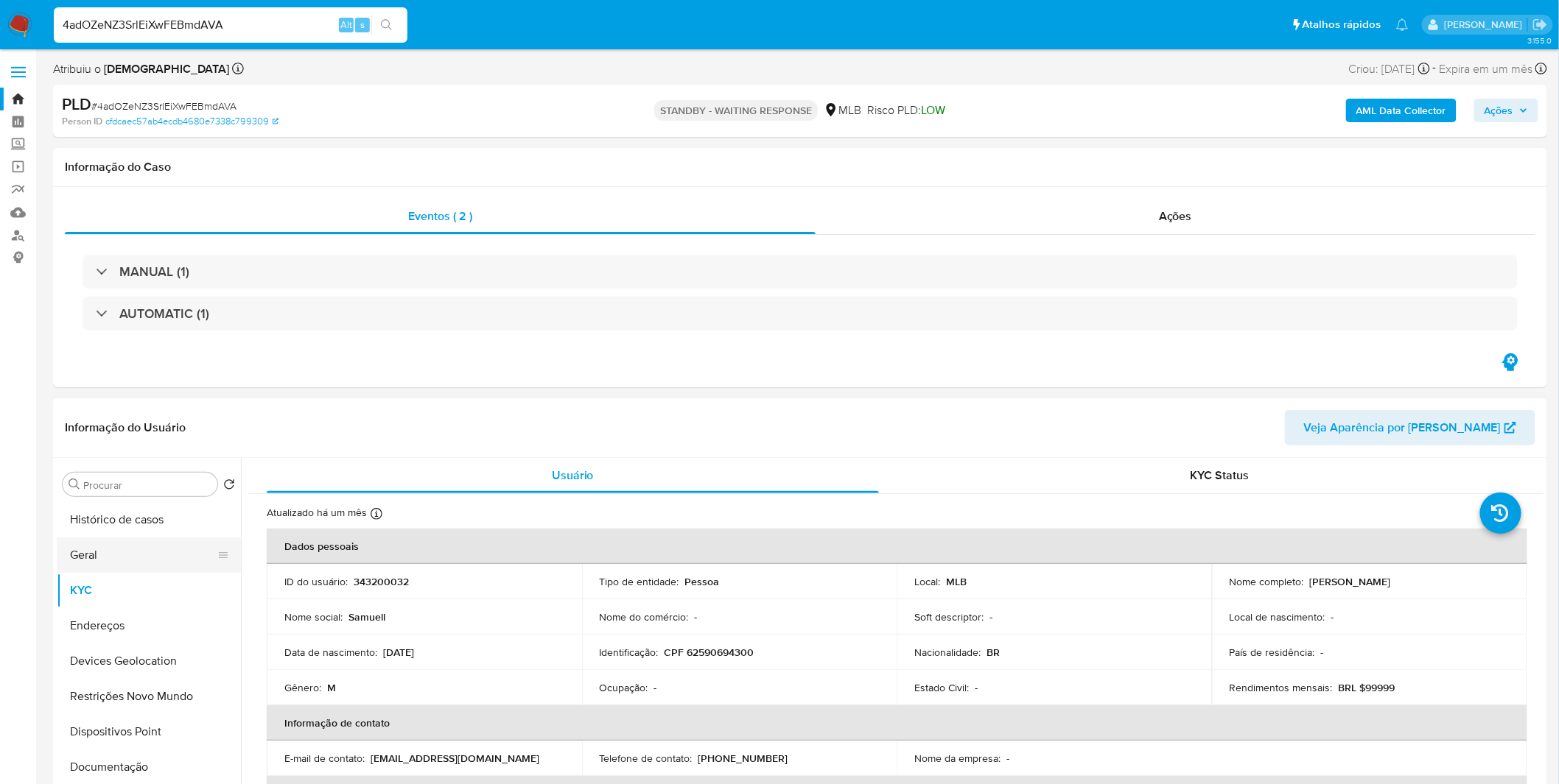
click at [113, 546] on button "Geral" at bounding box center [142, 555] width 172 height 35
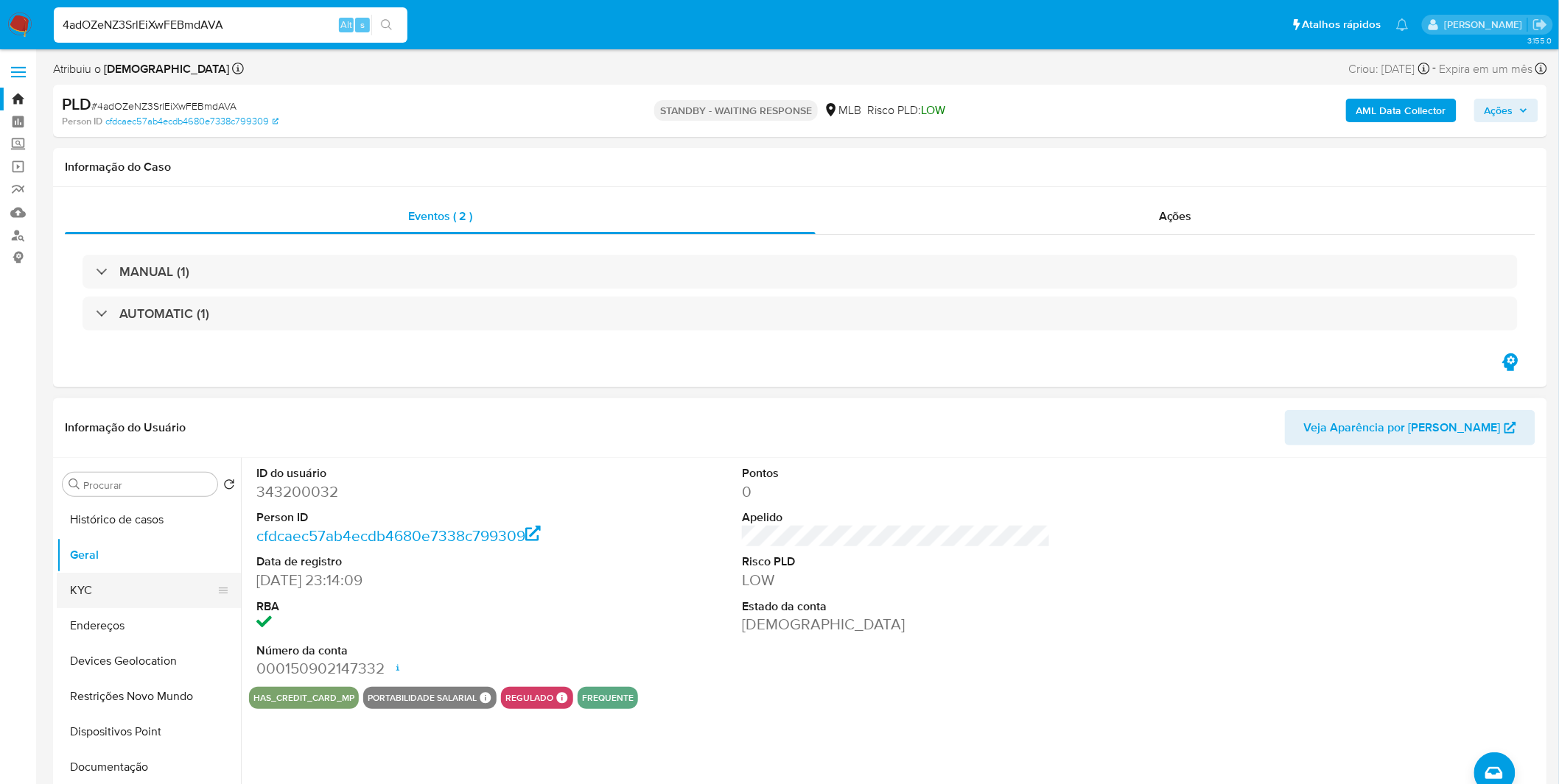
click at [96, 607] on button "KYC" at bounding box center [142, 590] width 172 height 35
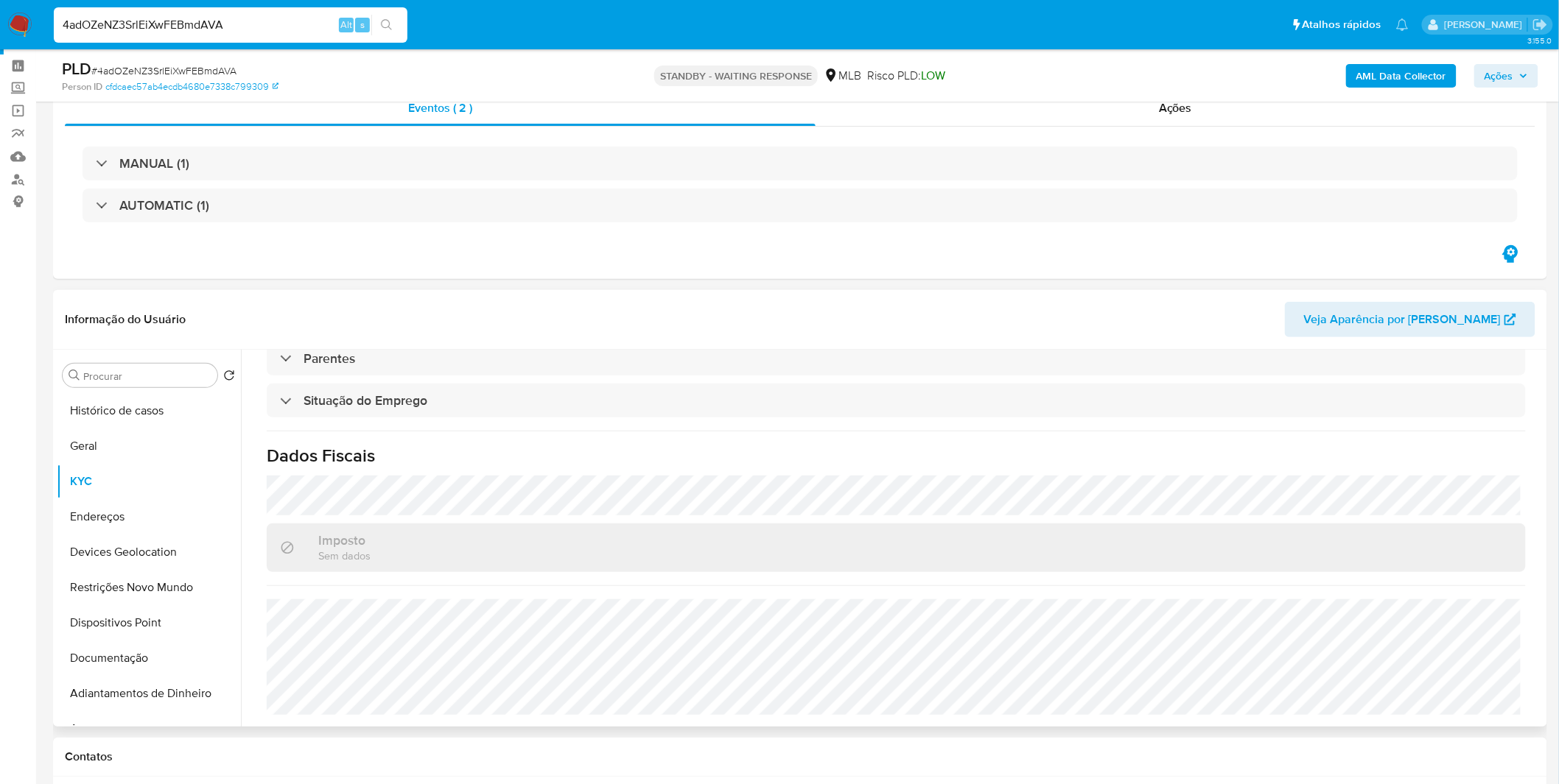
scroll to position [82, 0]
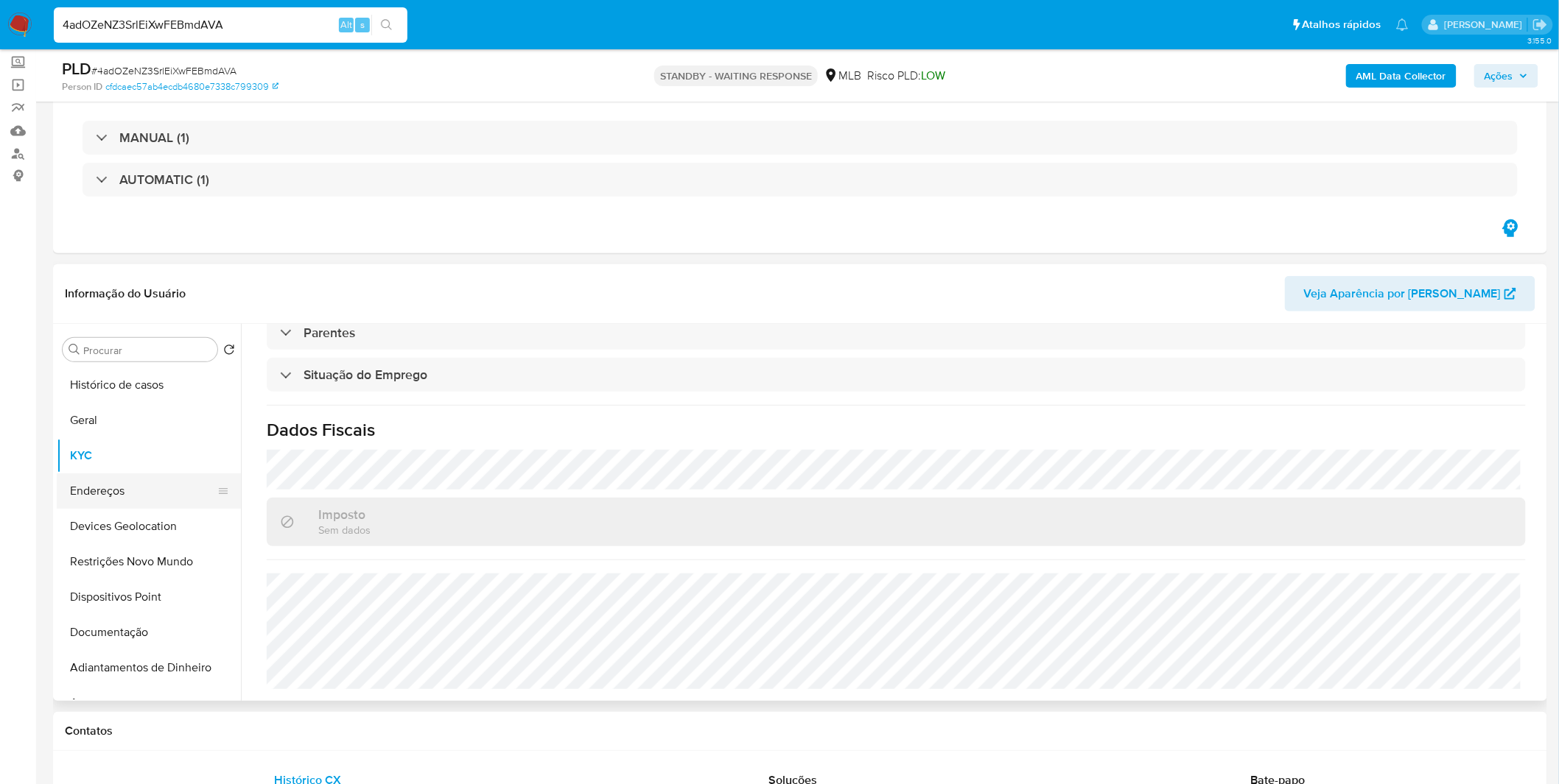
click at [133, 501] on button "Endereços" at bounding box center [142, 491] width 172 height 35
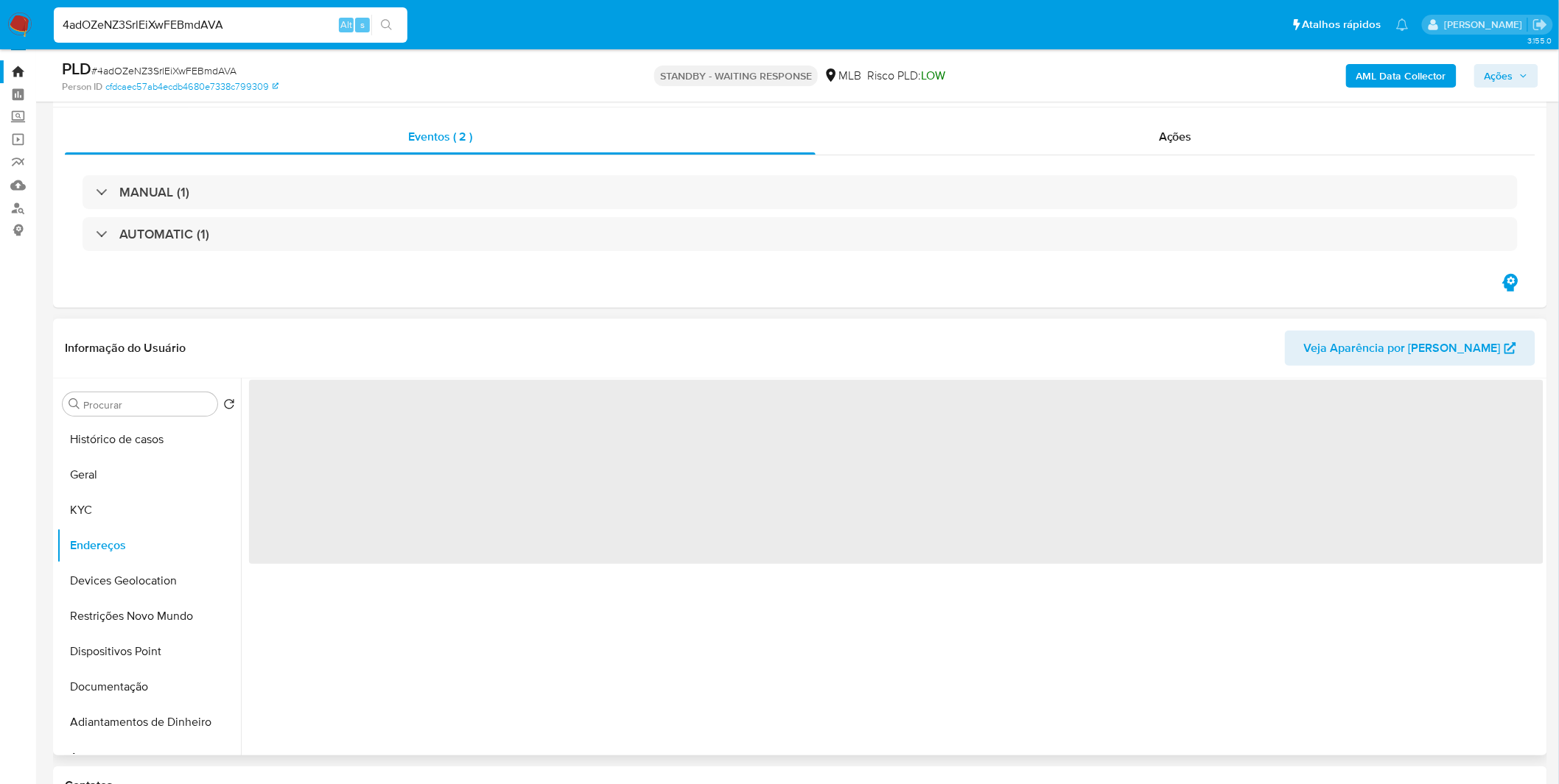
scroll to position [0, 0]
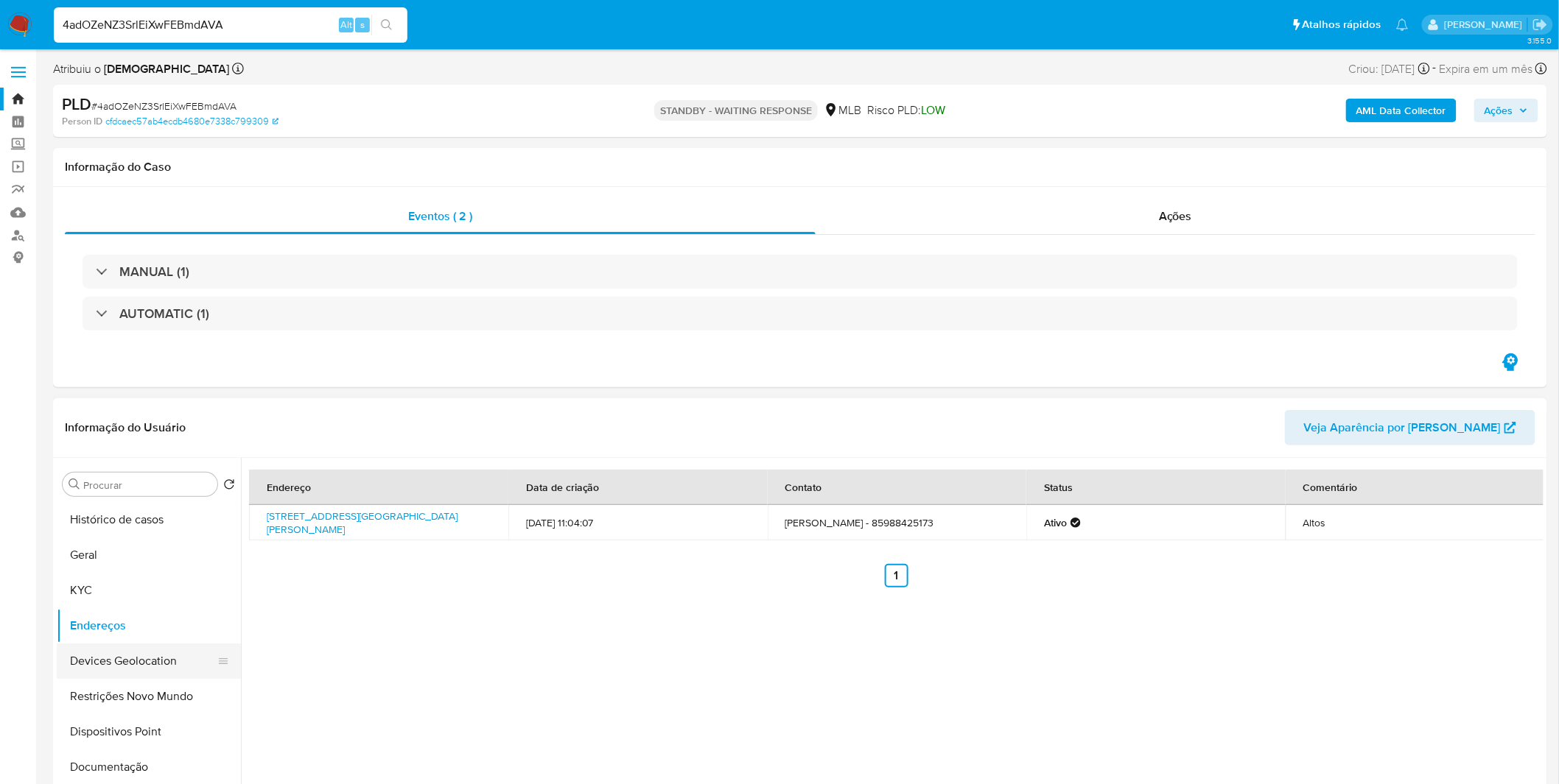
click at [150, 667] on button "Devices Geolocation" at bounding box center [142, 661] width 172 height 35
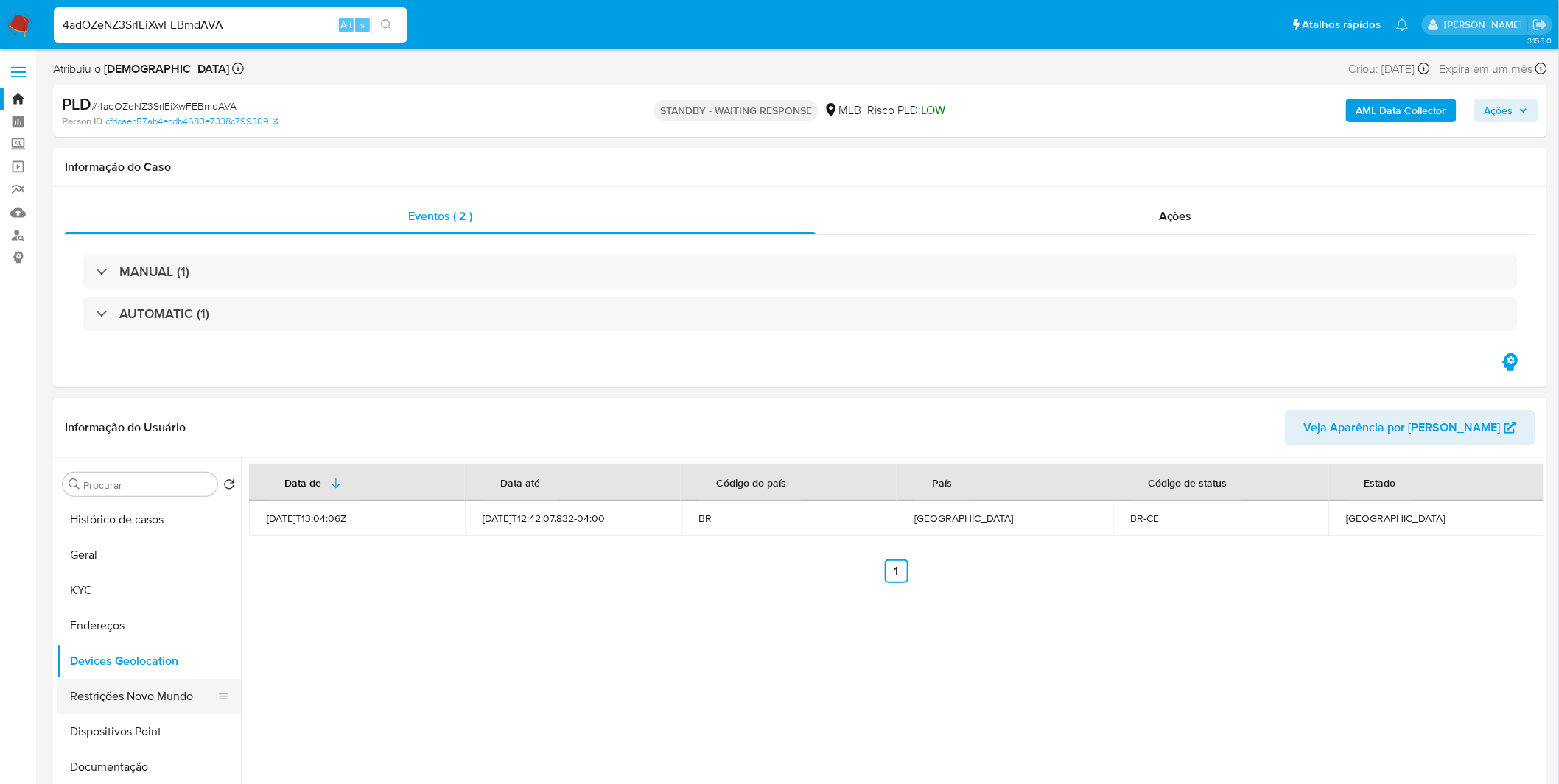
click at [92, 682] on button "Restrições Novo Mundo" at bounding box center [142, 696] width 172 height 35
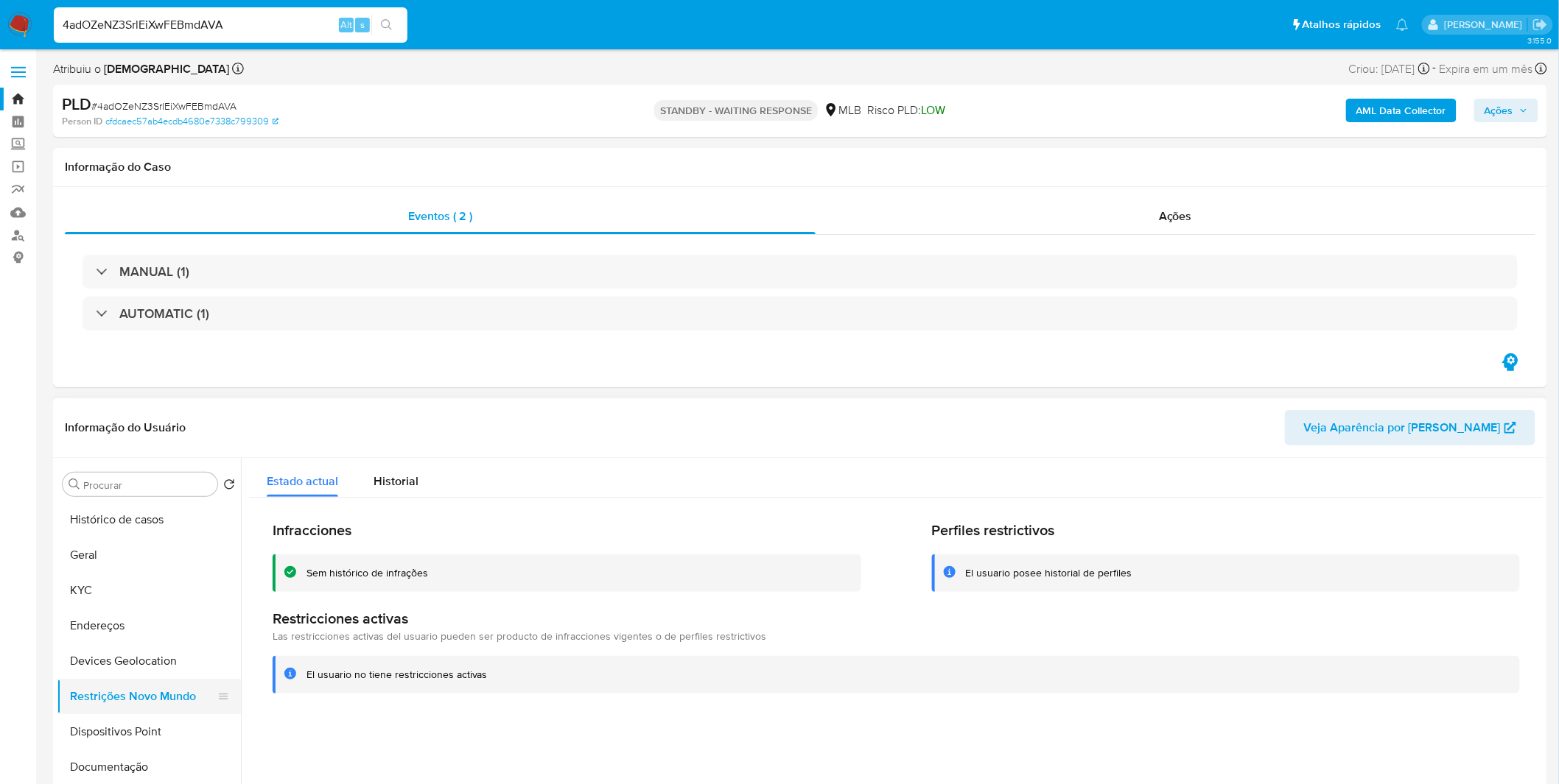
click at [123, 710] on button "Restrições Novo Mundo" at bounding box center [142, 696] width 172 height 35
click at [128, 724] on button "Dispositivos Point" at bounding box center [142, 732] width 172 height 35
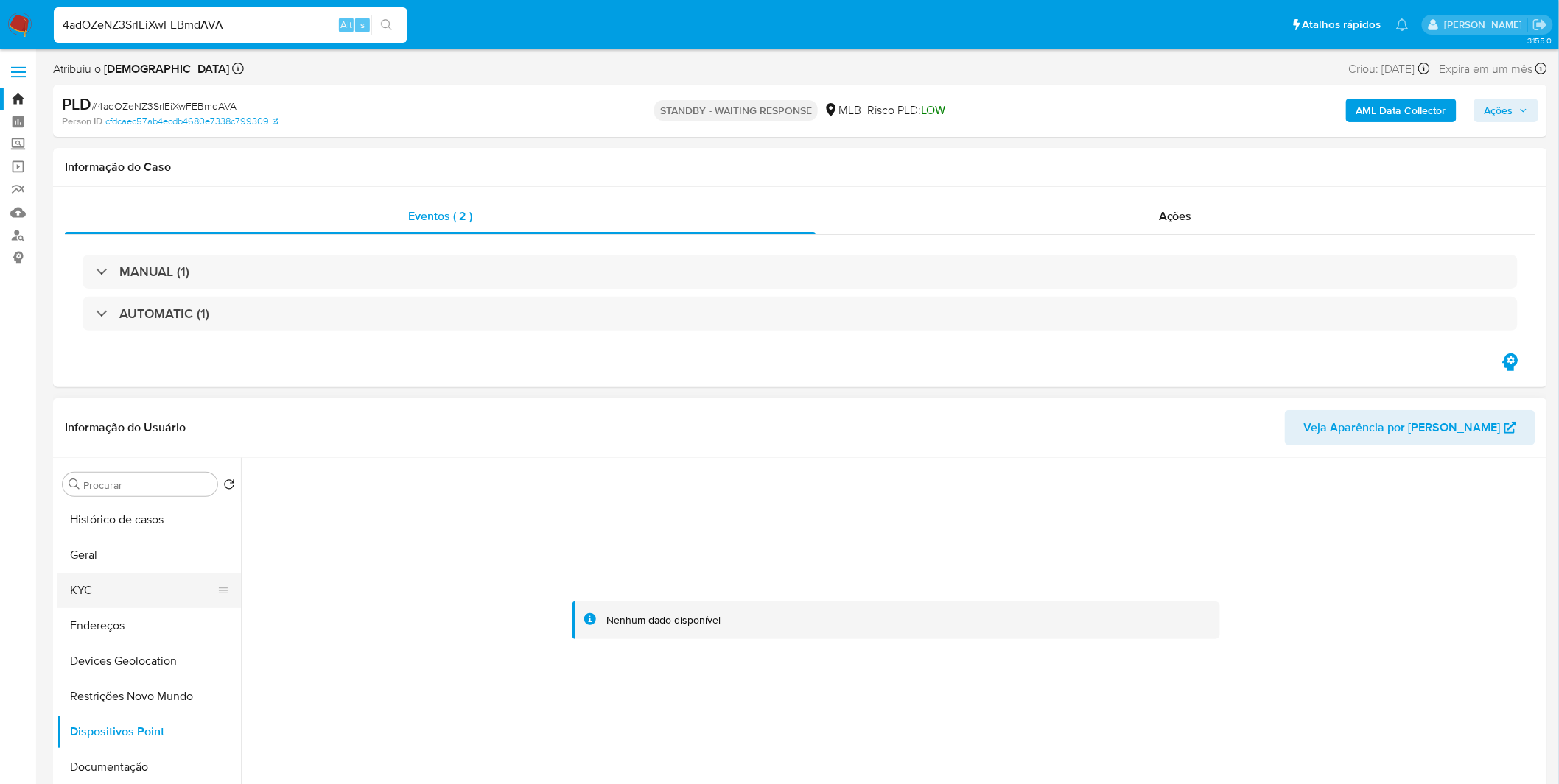
click at [141, 604] on button "KYC" at bounding box center [142, 590] width 172 height 35
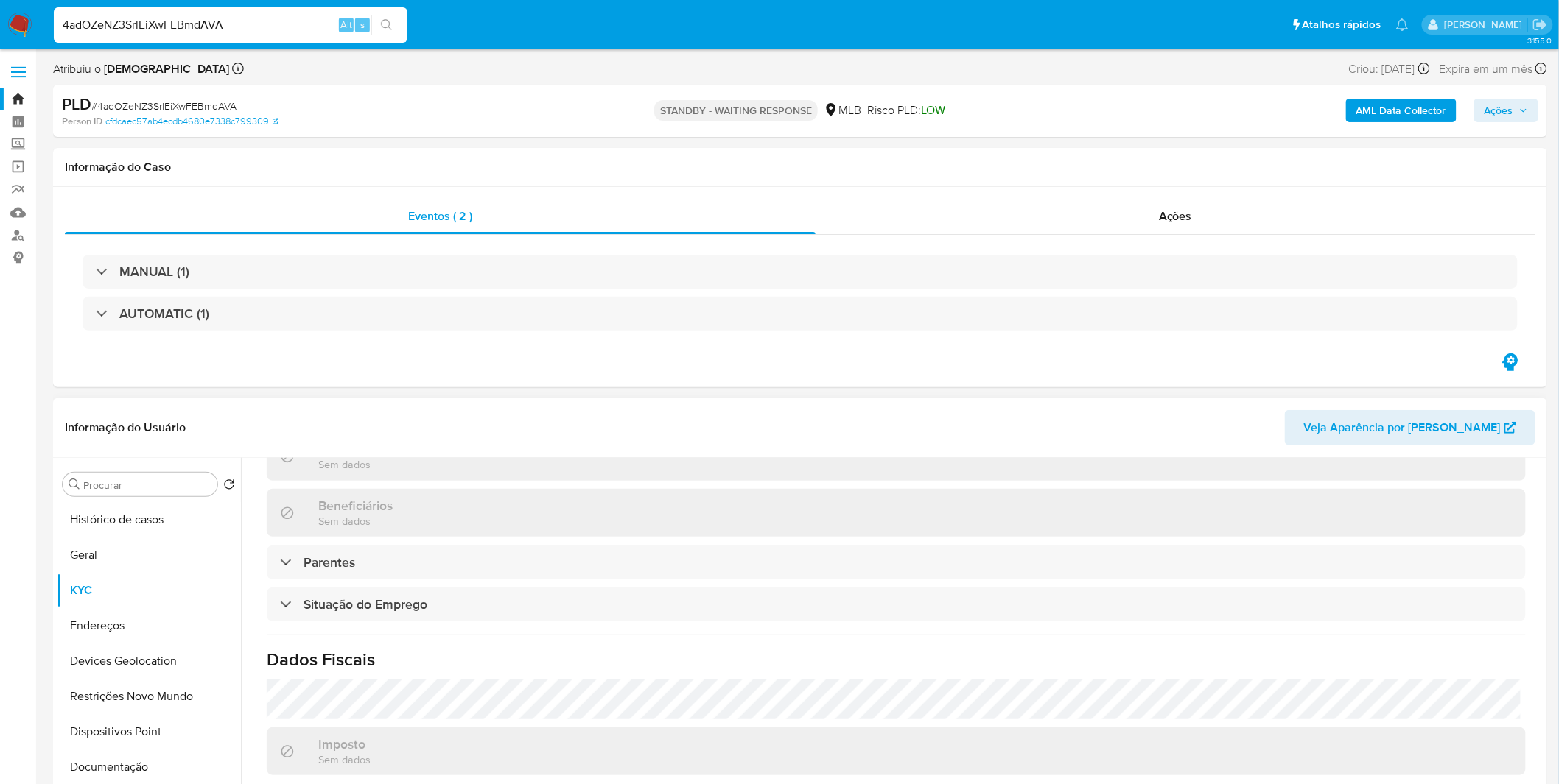
scroll to position [627, 0]
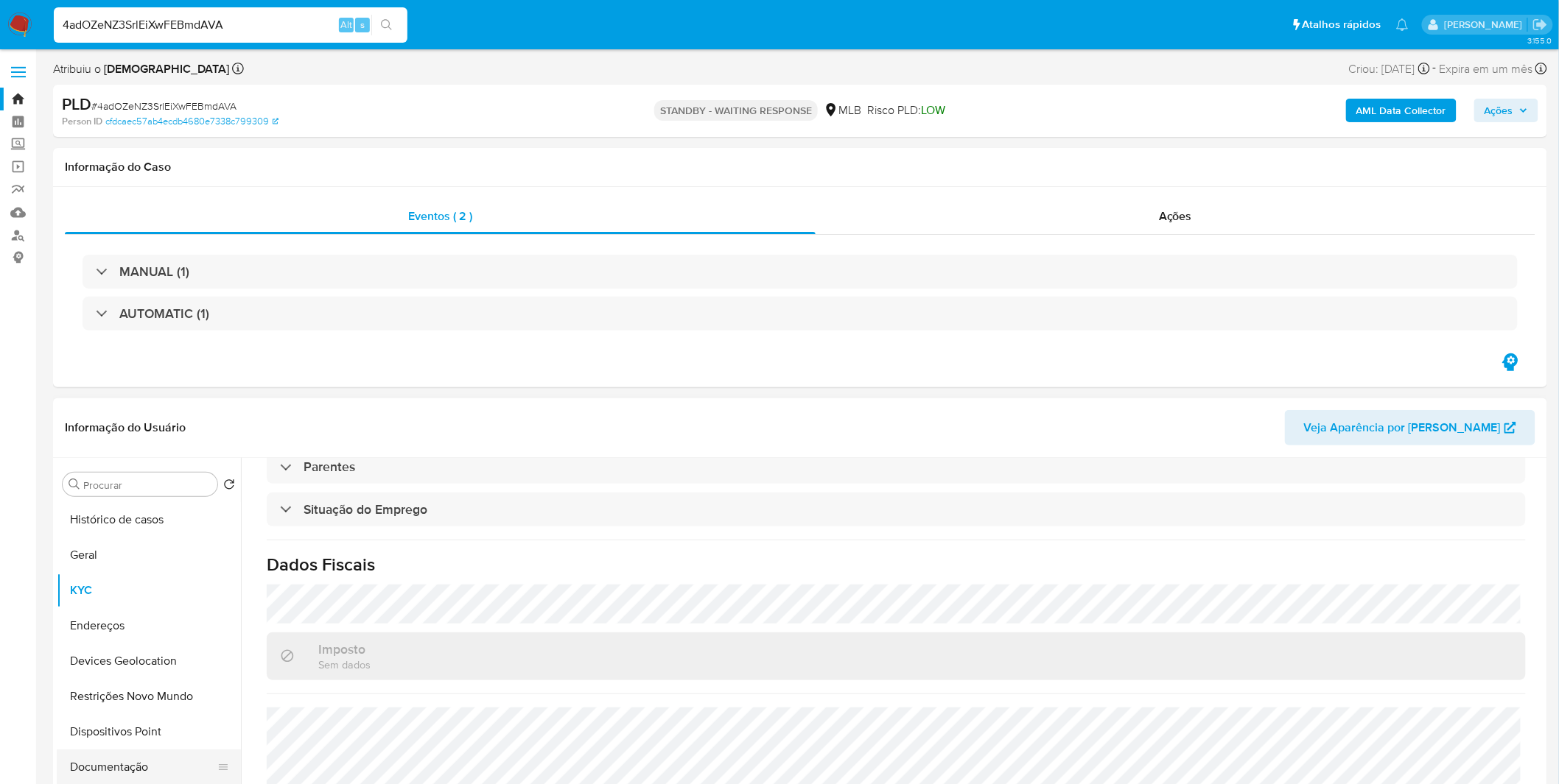
click at [154, 770] on button "Documentação" at bounding box center [142, 767] width 172 height 35
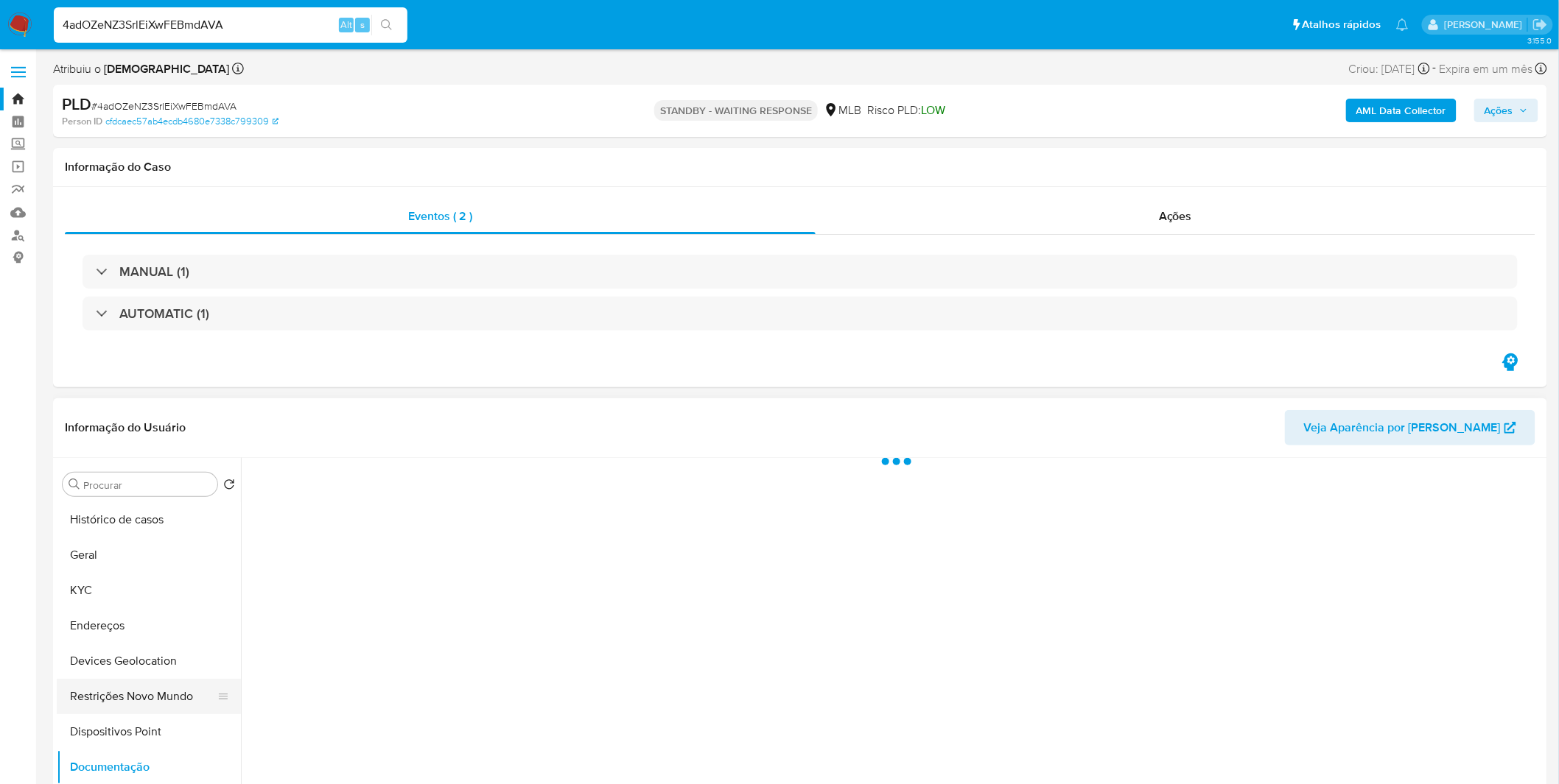
scroll to position [0, 0]
click at [168, 701] on button "Restrições Novo Mundo" at bounding box center [142, 696] width 172 height 35
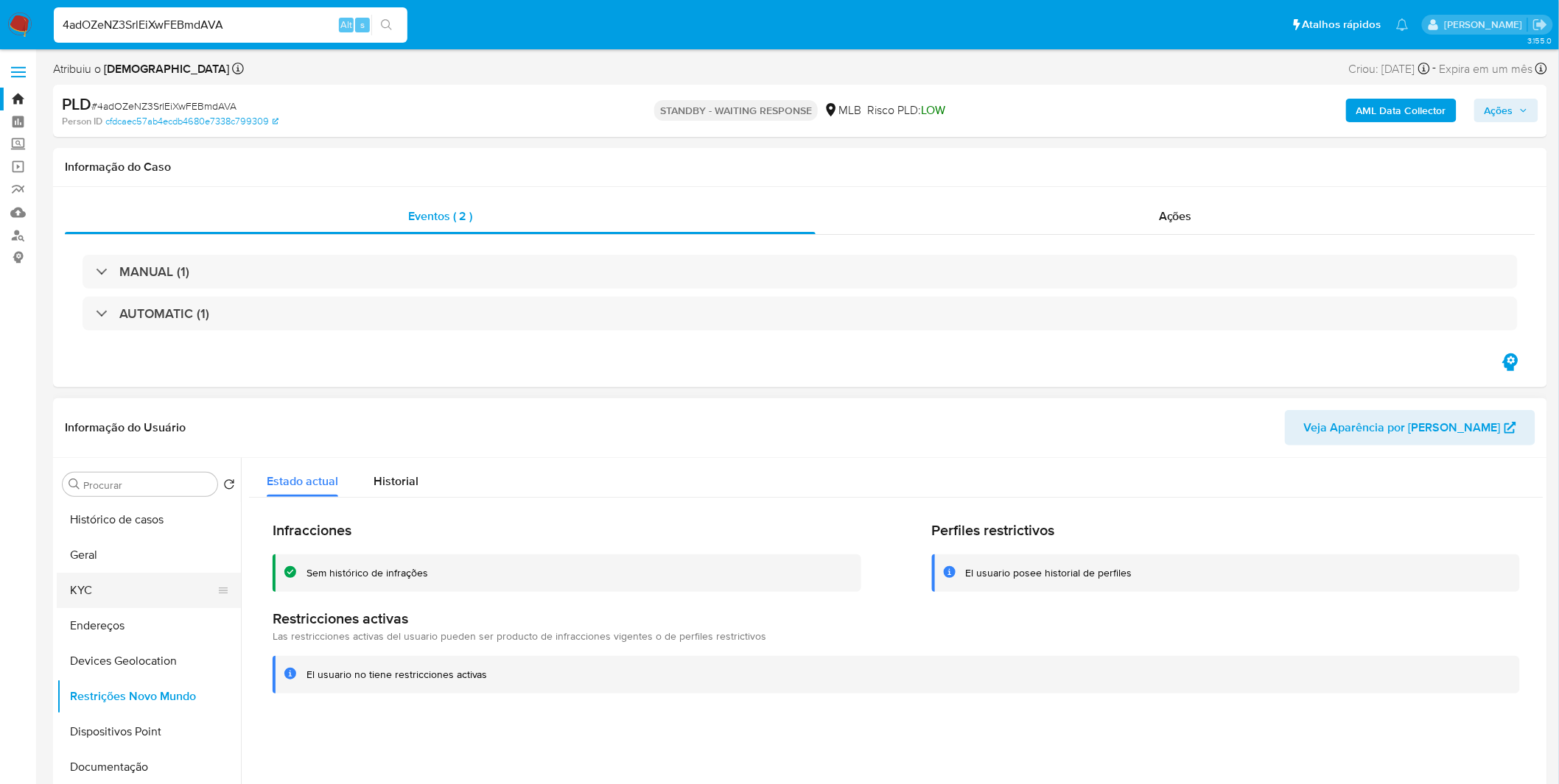
click at [136, 583] on button "KYC" at bounding box center [142, 590] width 172 height 35
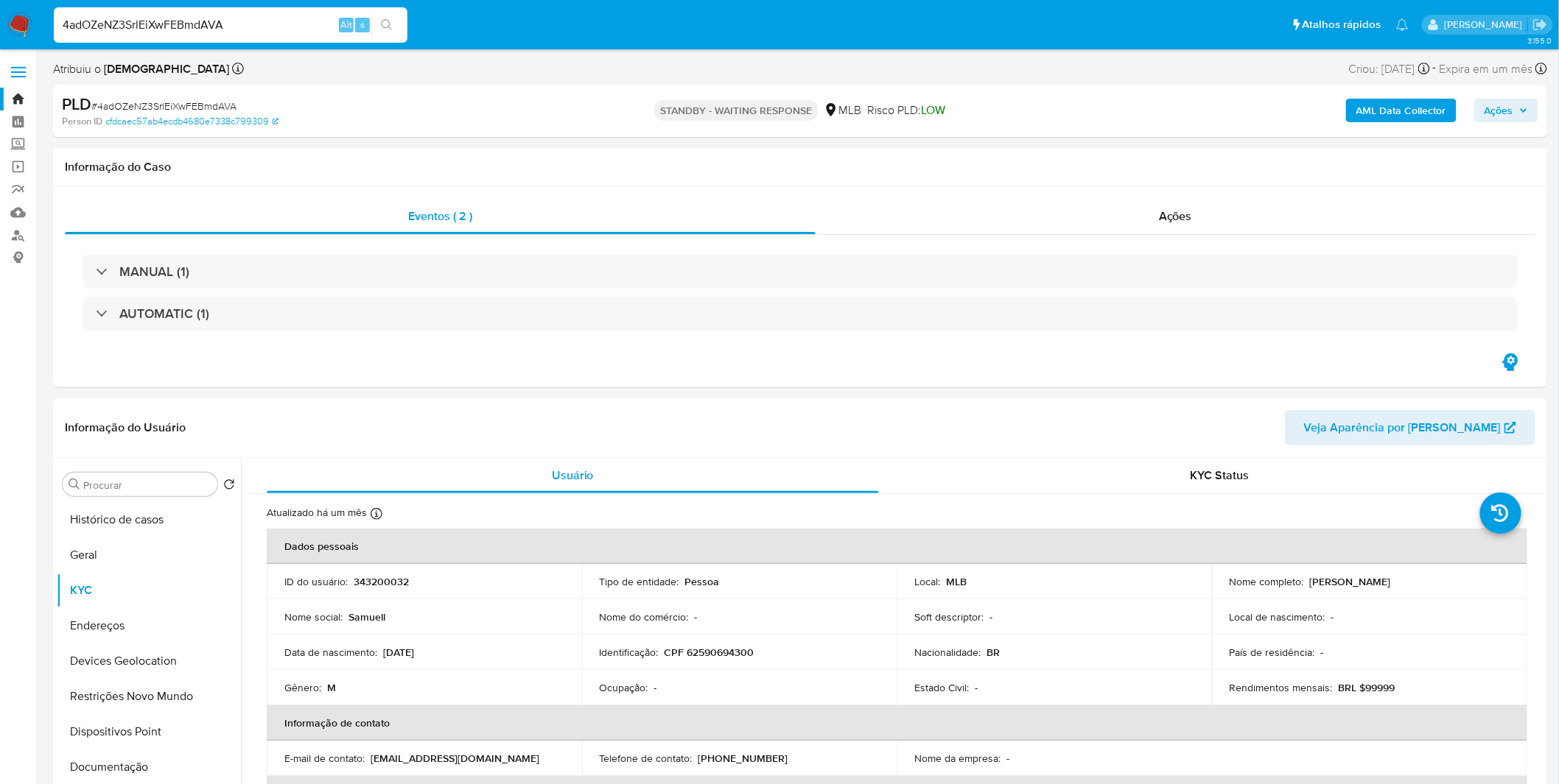
click at [232, 26] on input "4adOZeNZ3SrlEiXwFEBmdAVA" at bounding box center [230, 24] width 354 height 19
paste input "p8EFLCPRAwLCd0AtpZz0Rq0L"
type input "p8EFLCPRAwLCd0AtpZz0Rq0L"
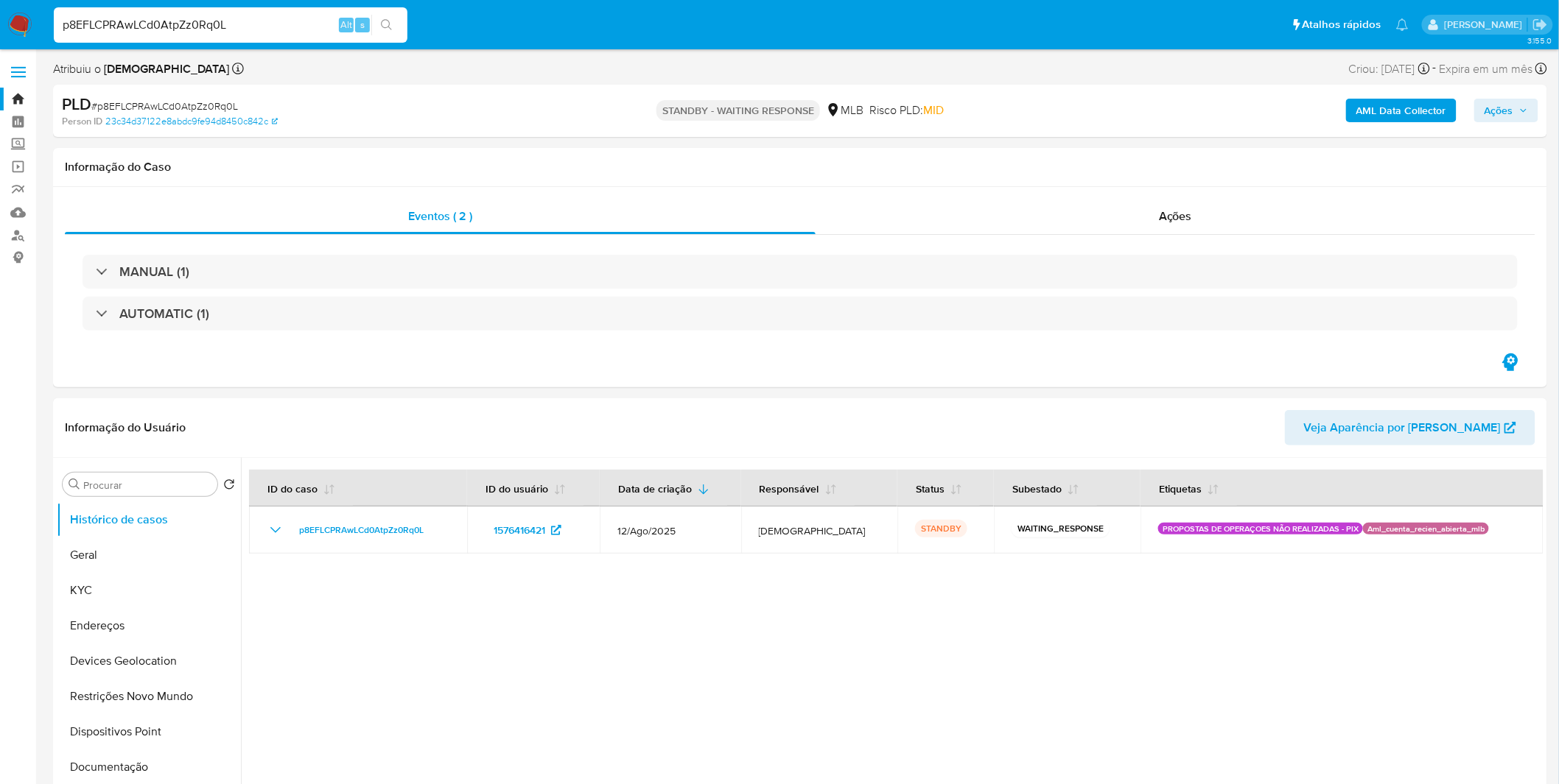
select select "10"
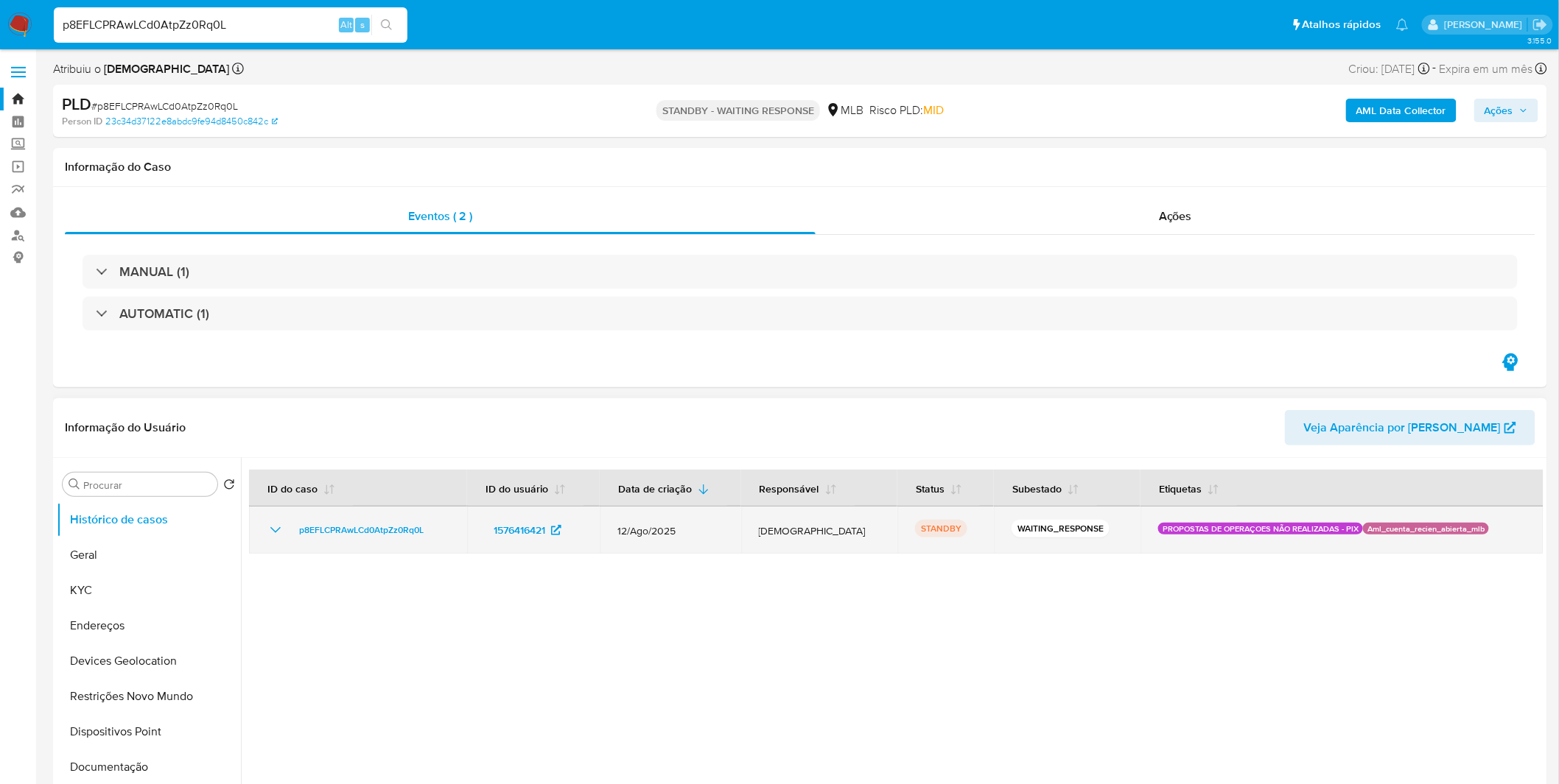
drag, startPoint x: 1146, startPoint y: 530, endPoint x: 1342, endPoint y: 531, distance: 196.0
click at [1342, 531] on p "PROPOSTAS DE OPERAÇOES NÃO REALIZADAS - PIX" at bounding box center [1261, 528] width 205 height 11
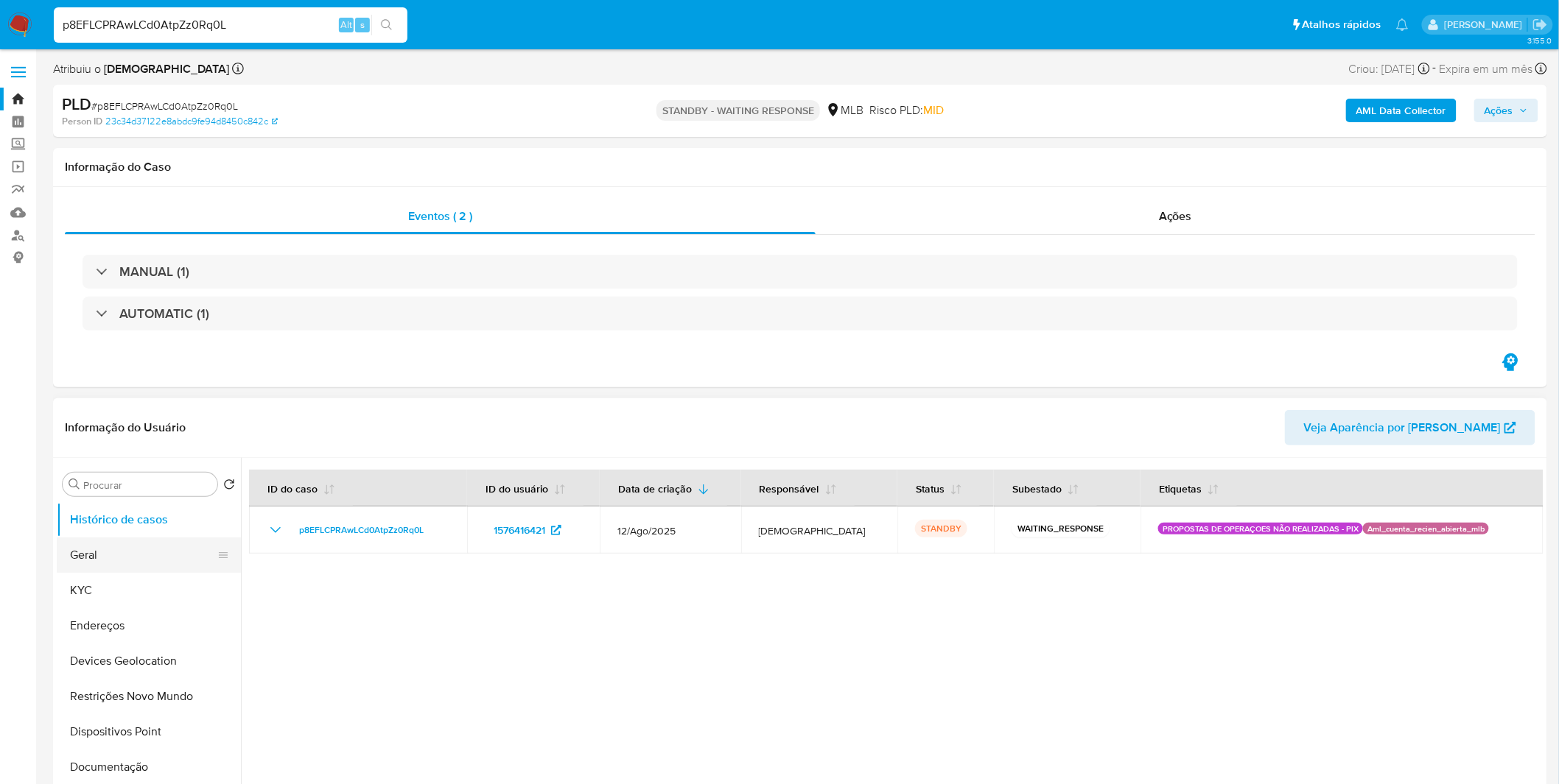
click at [108, 538] on button "Geral" at bounding box center [142, 555] width 172 height 35
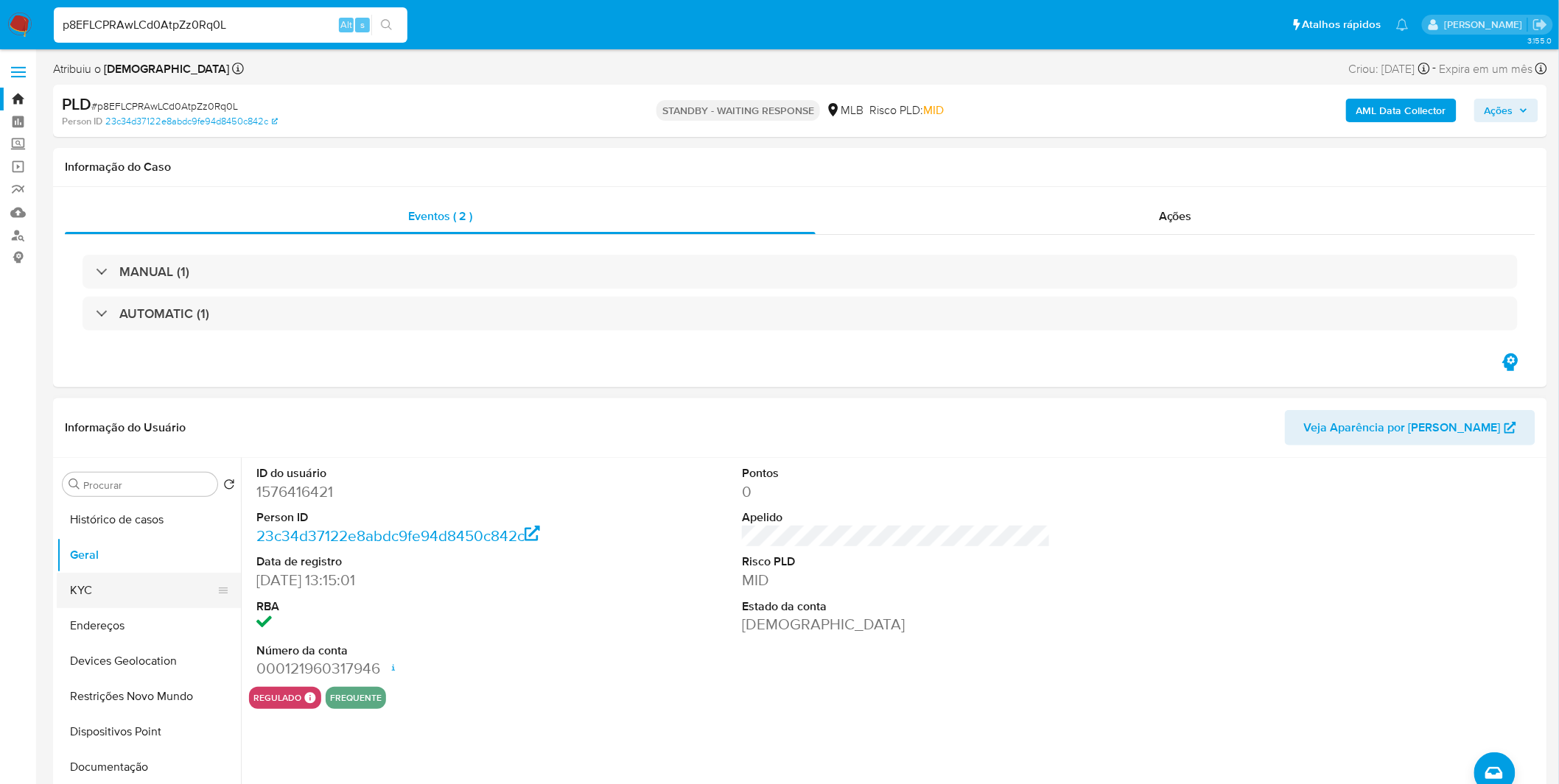
click at [142, 586] on button "KYC" at bounding box center [142, 590] width 172 height 35
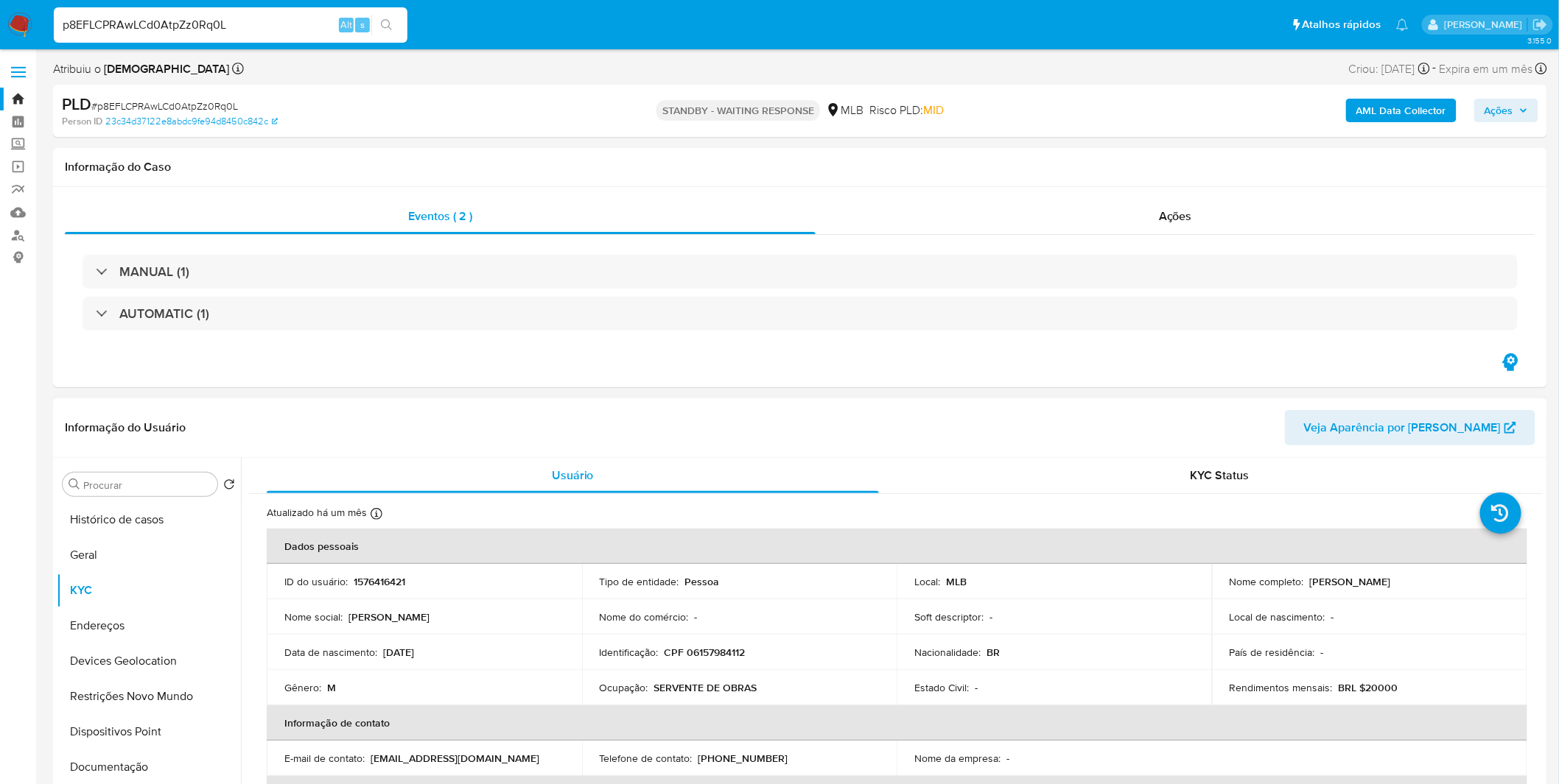
drag, startPoint x: 769, startPoint y: 686, endPoint x: 757, endPoint y: 687, distance: 12.0
click at [757, 687] on div "Ocupação : SERVENTE DE OBRAS" at bounding box center [739, 688] width 280 height 13
click at [150, 559] on button "Geral" at bounding box center [142, 555] width 172 height 35
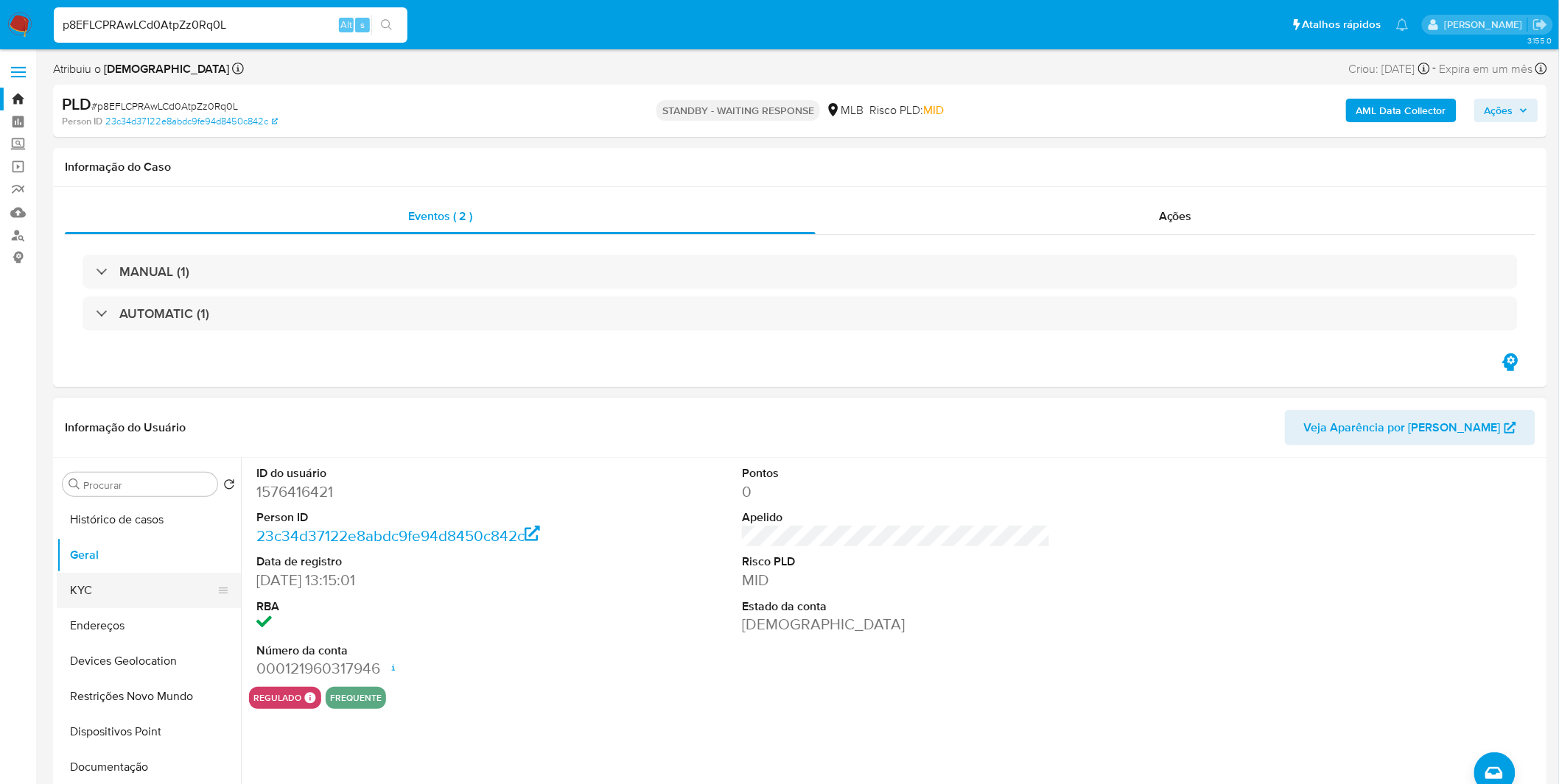
click at [166, 592] on button "KYC" at bounding box center [142, 590] width 172 height 35
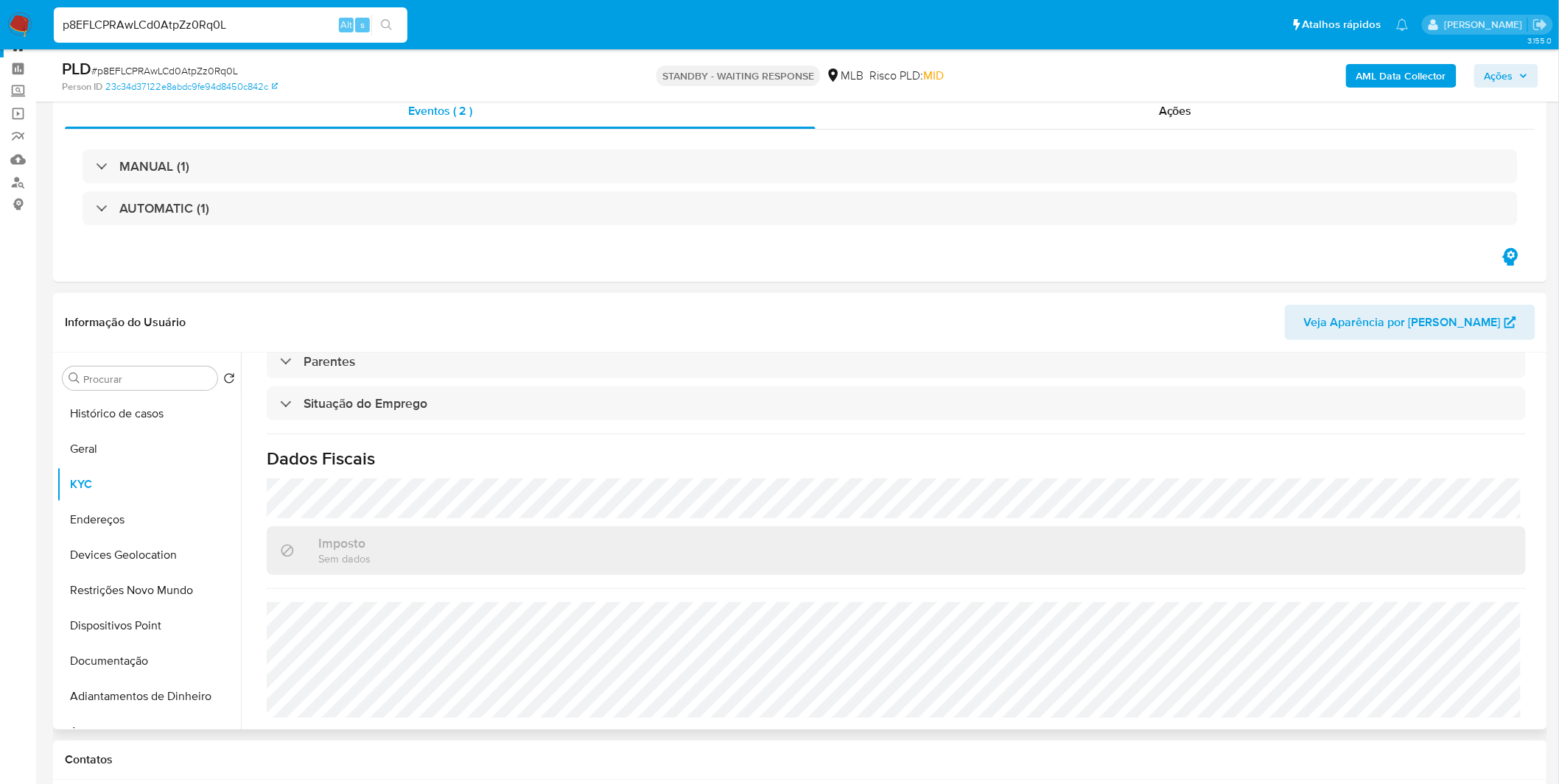
scroll to position [82, 0]
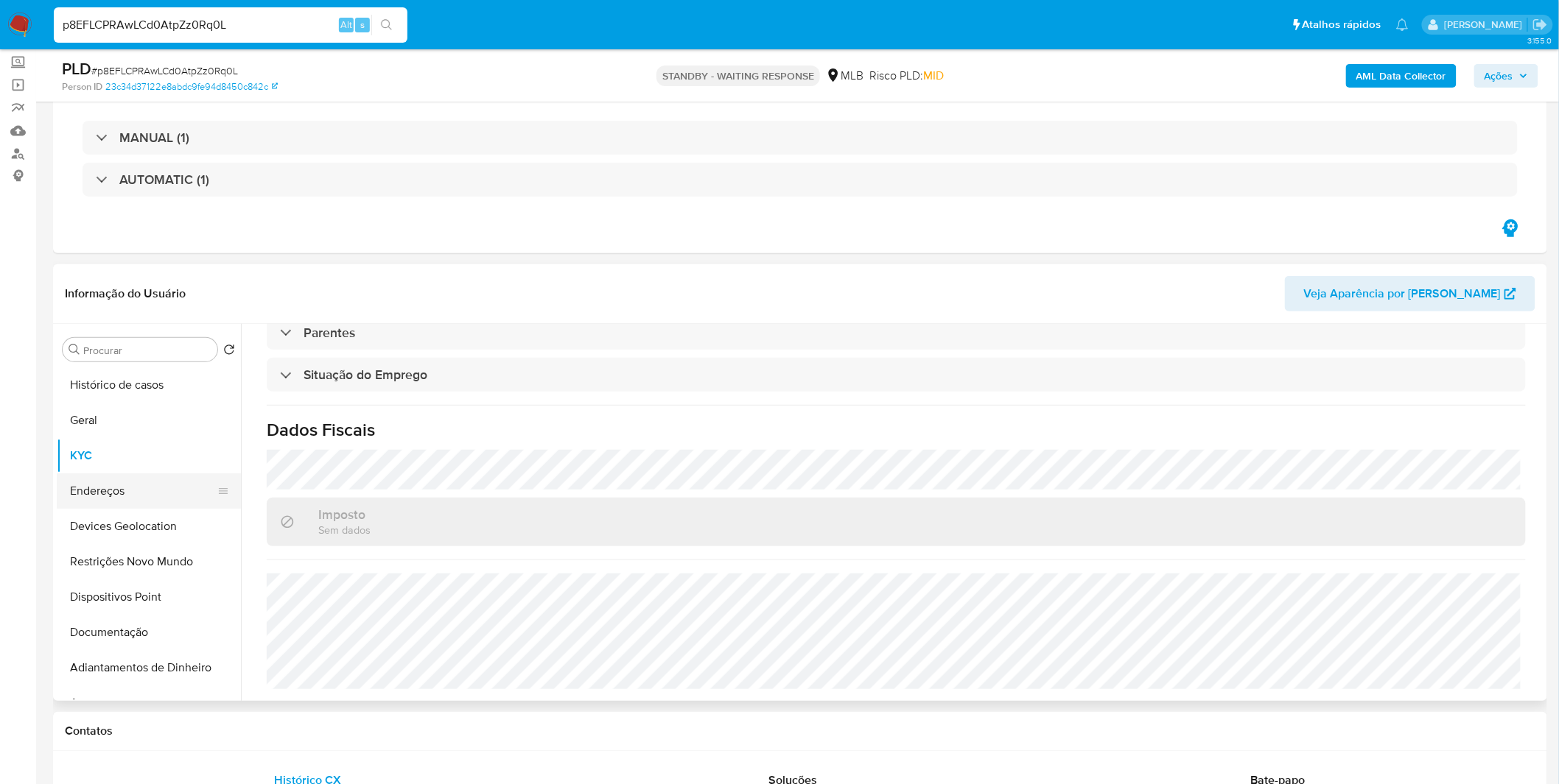
click at [126, 499] on button "Endereços" at bounding box center [142, 491] width 172 height 35
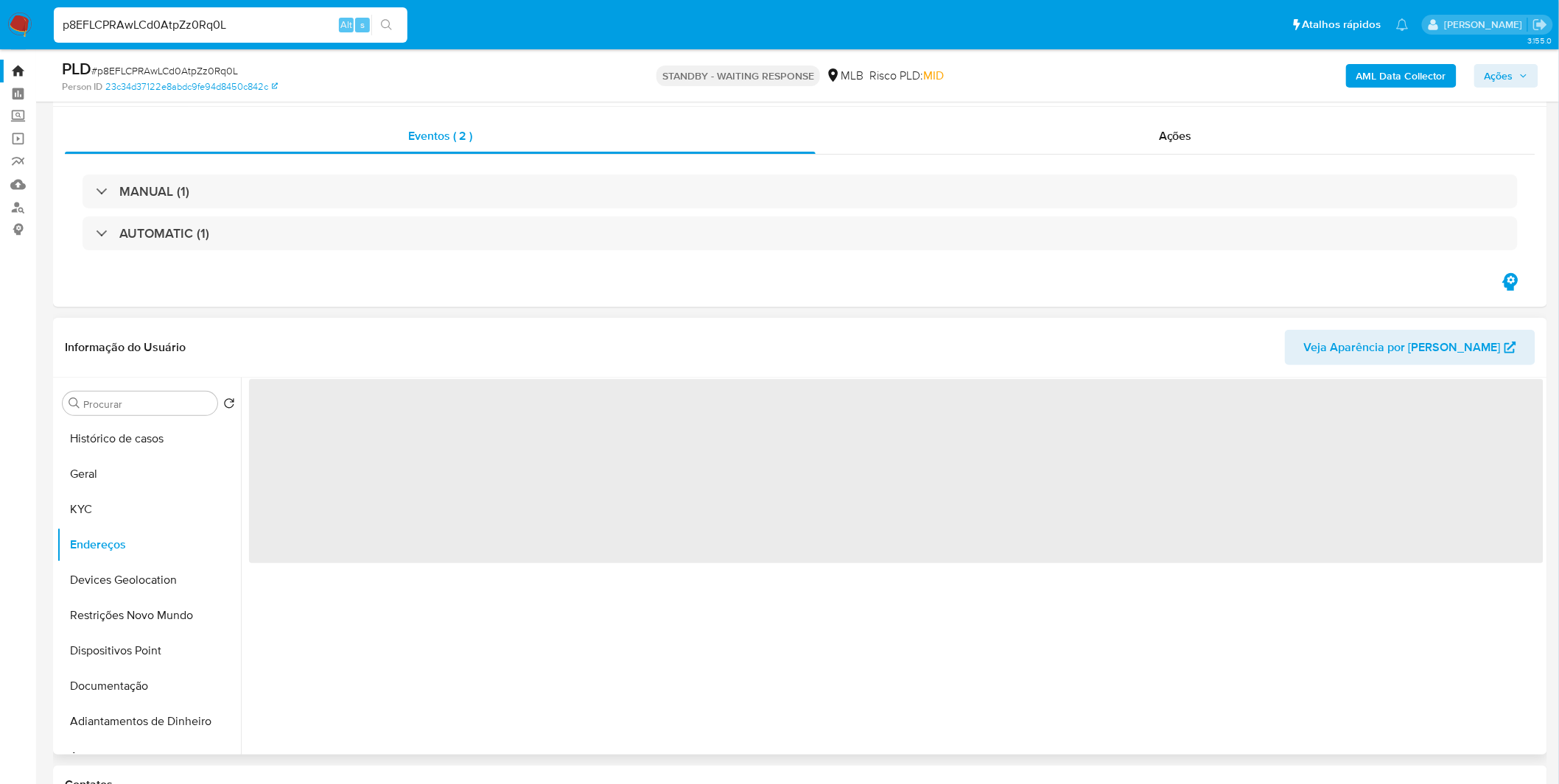
scroll to position [0, 0]
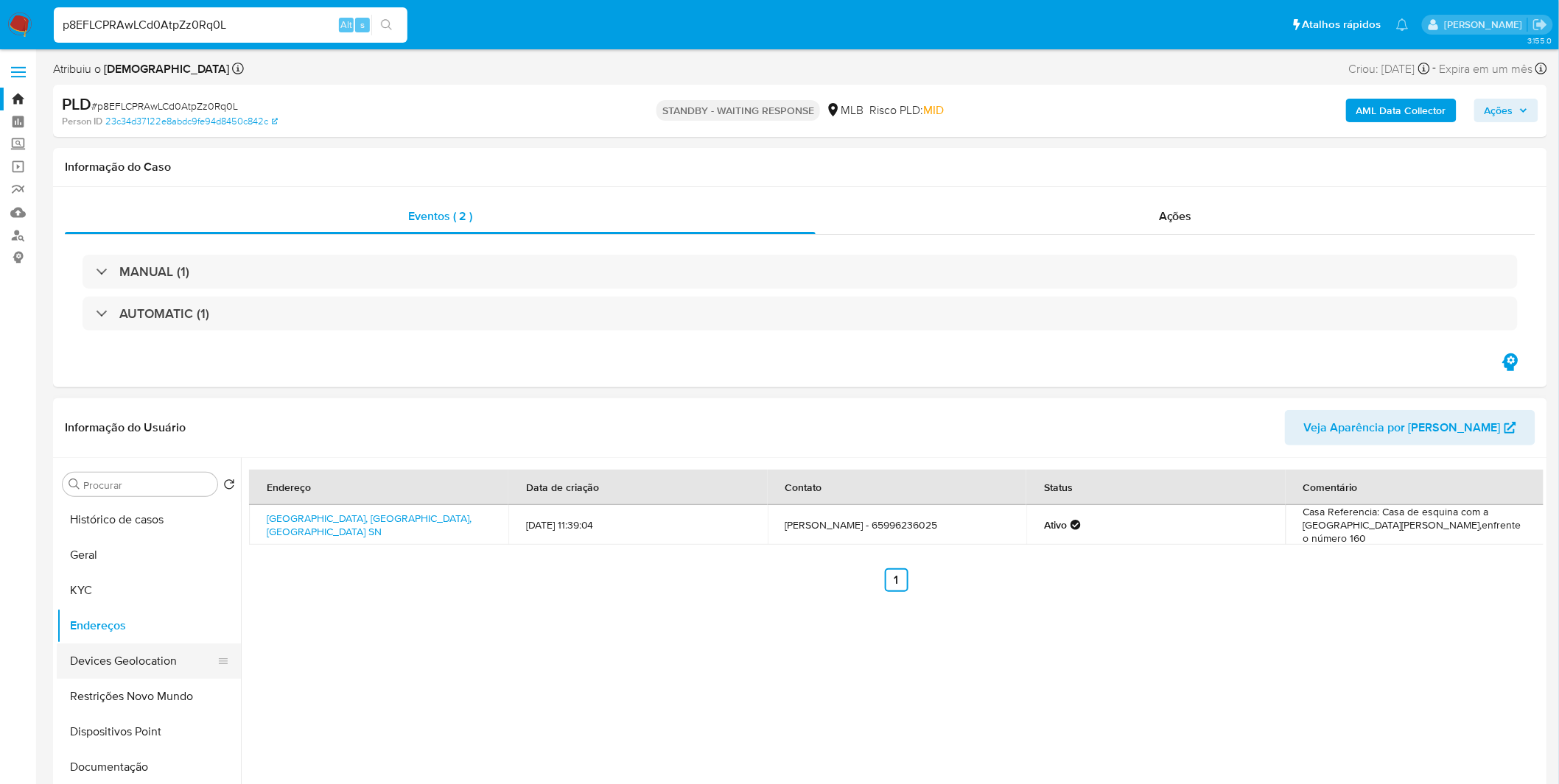
click at [143, 675] on button "Devices Geolocation" at bounding box center [142, 661] width 172 height 35
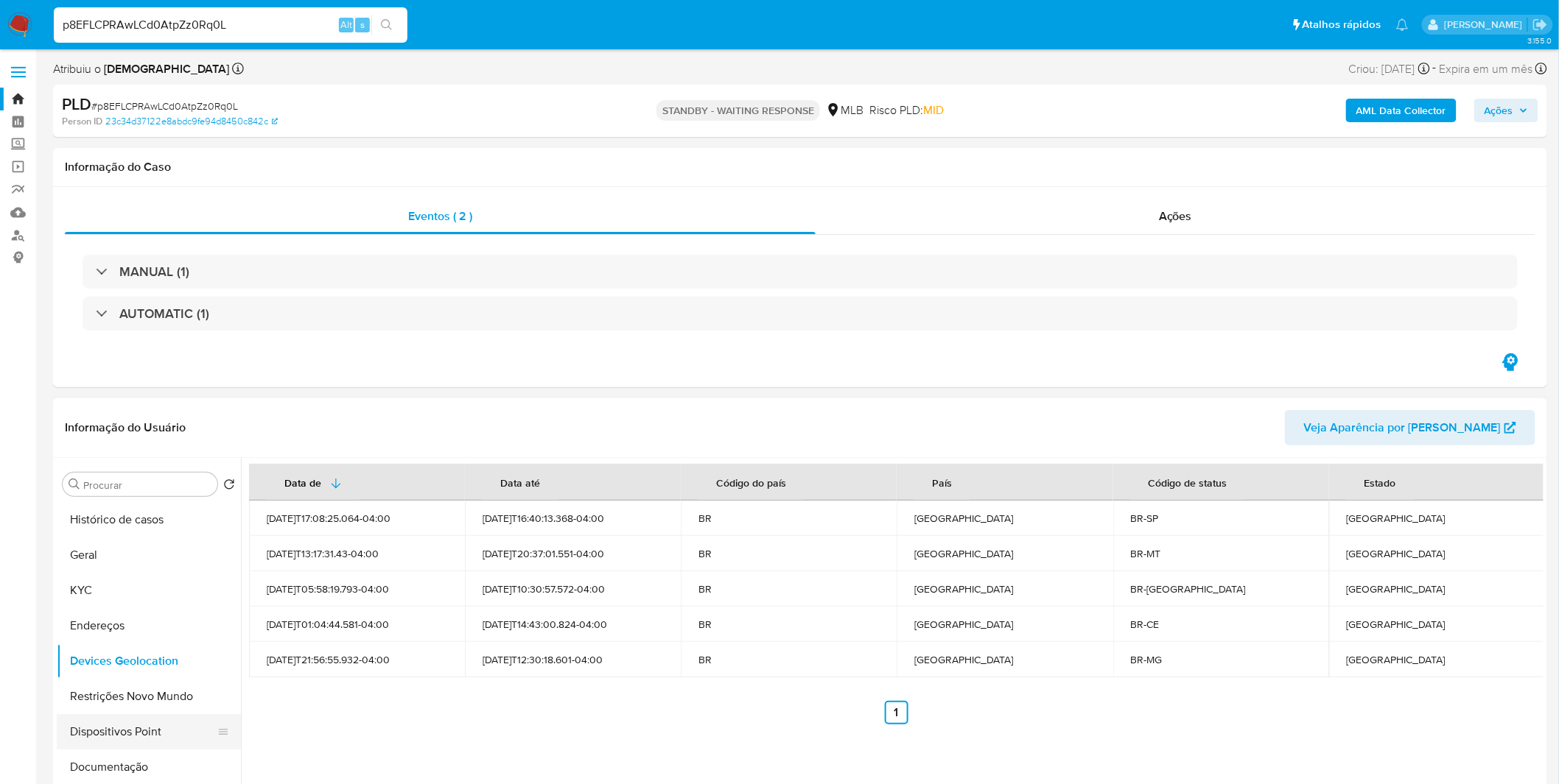
click at [183, 715] on button "Dispositivos Point" at bounding box center [142, 732] width 172 height 35
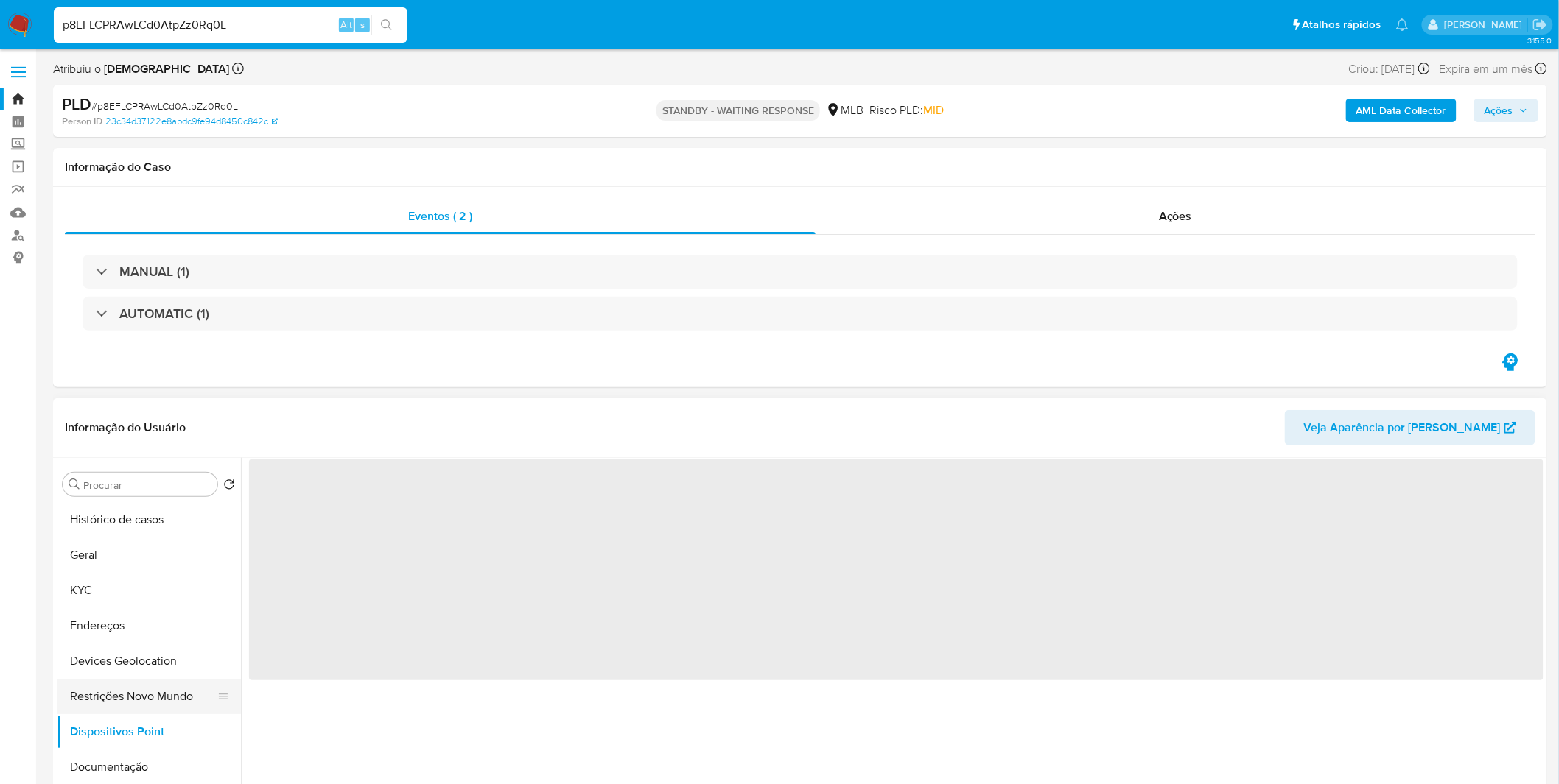
click at [179, 707] on button "Restrições Novo Mundo" at bounding box center [142, 696] width 172 height 35
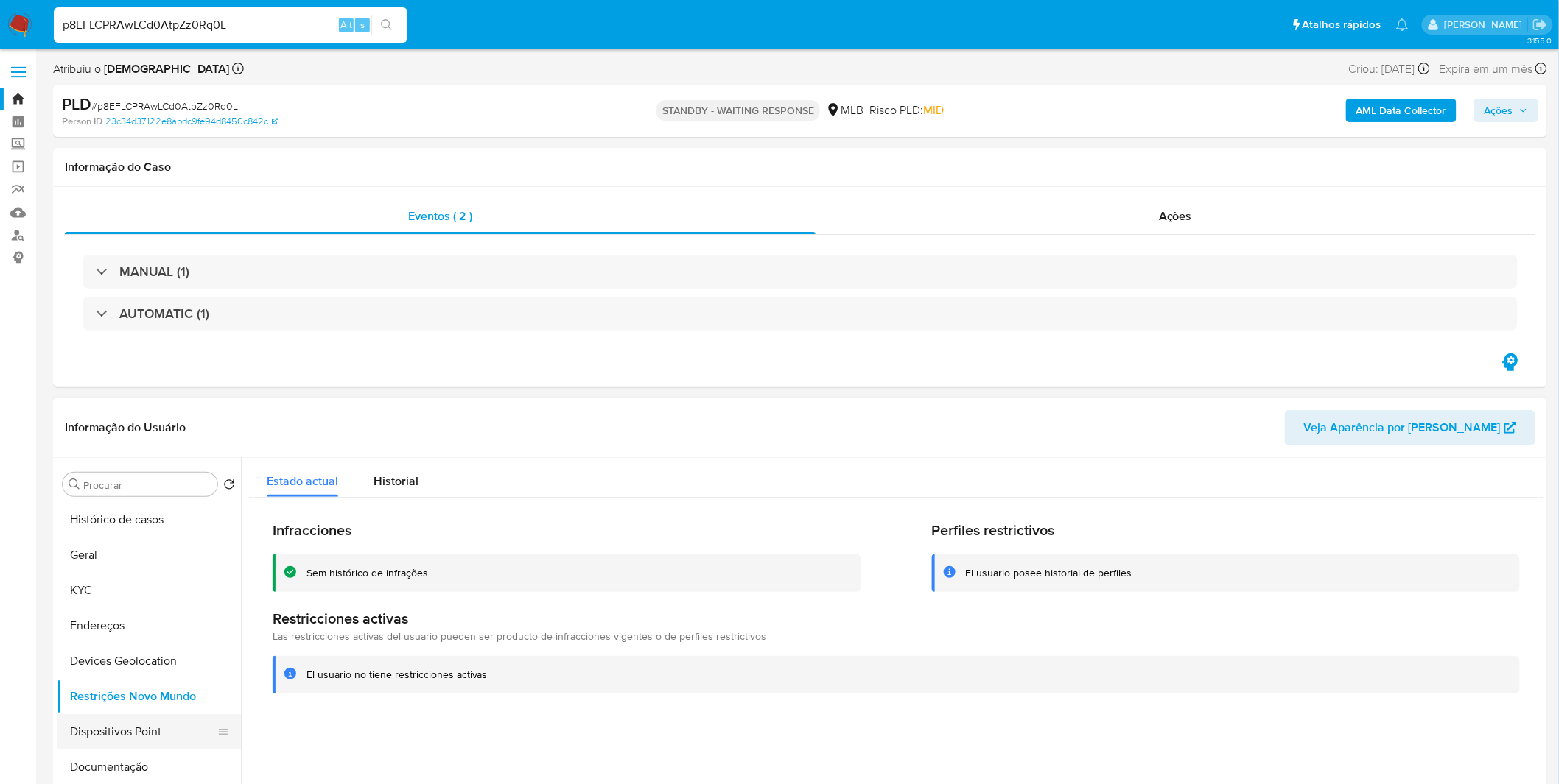
click at [156, 724] on button "Dispositivos Point" at bounding box center [142, 732] width 172 height 35
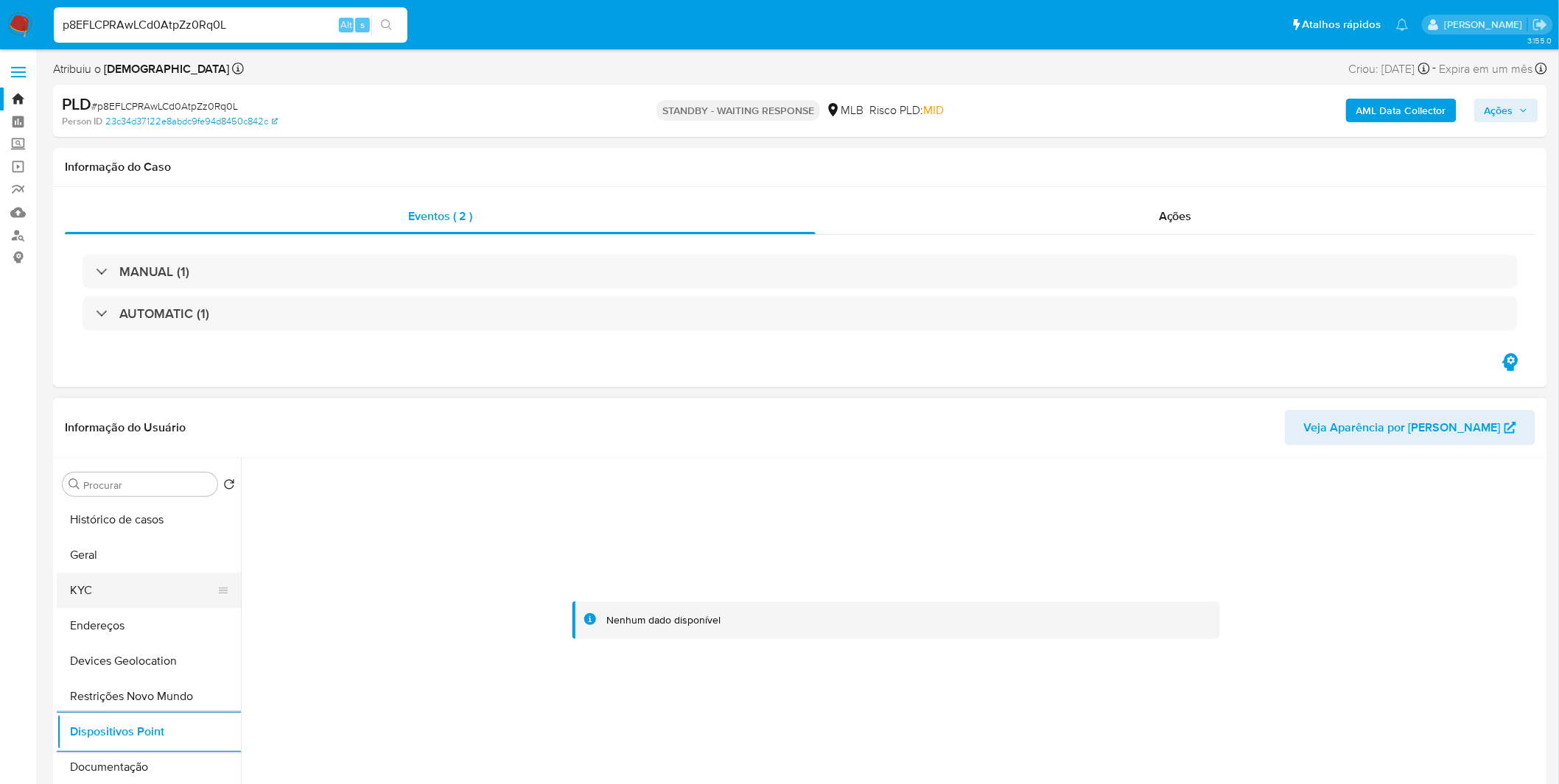
click at [176, 601] on button "KYC" at bounding box center [142, 590] width 172 height 35
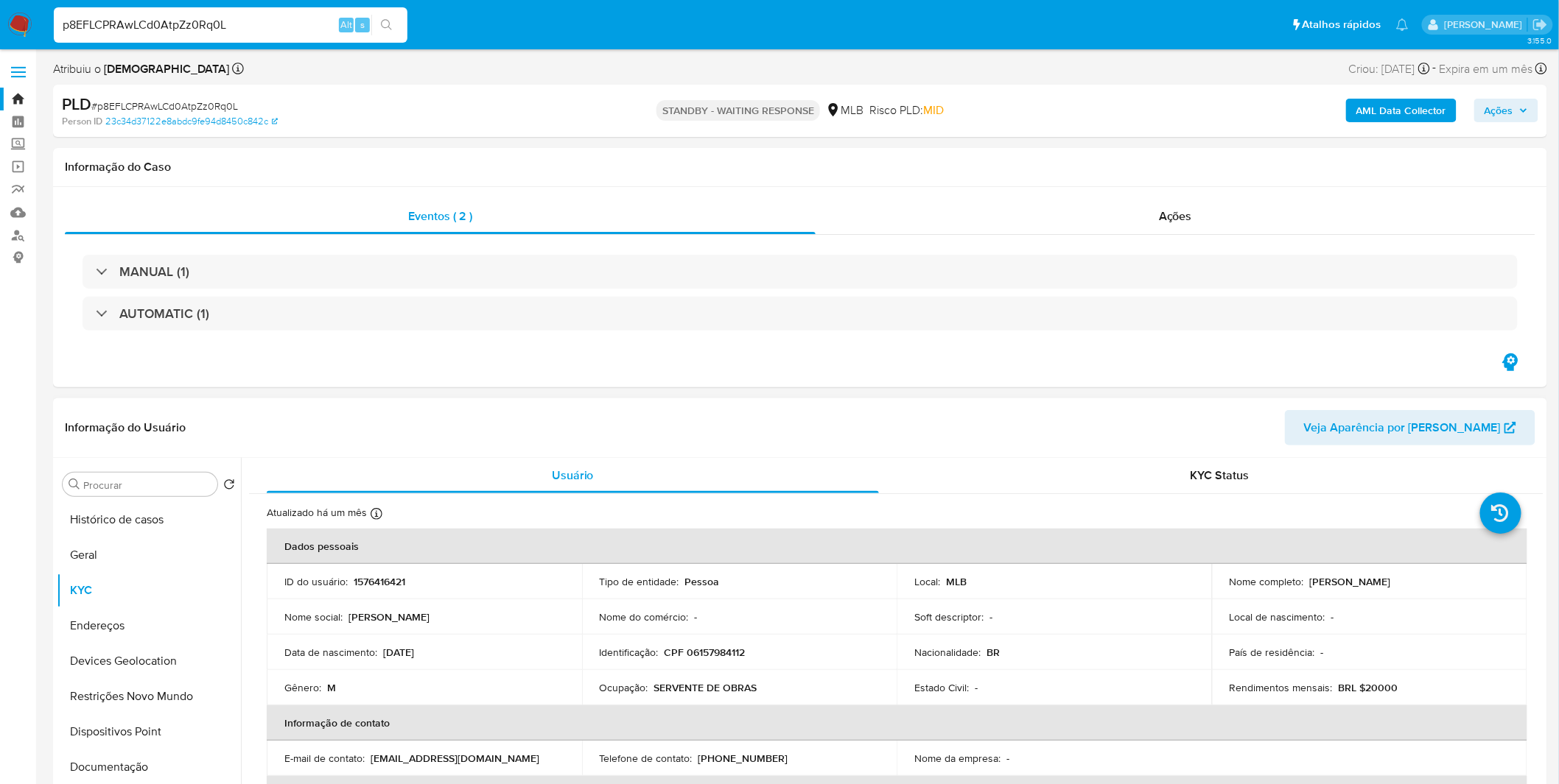
click at [727, 657] on p "CPF 06157984112" at bounding box center [704, 653] width 81 height 13
copy p "06157984112"
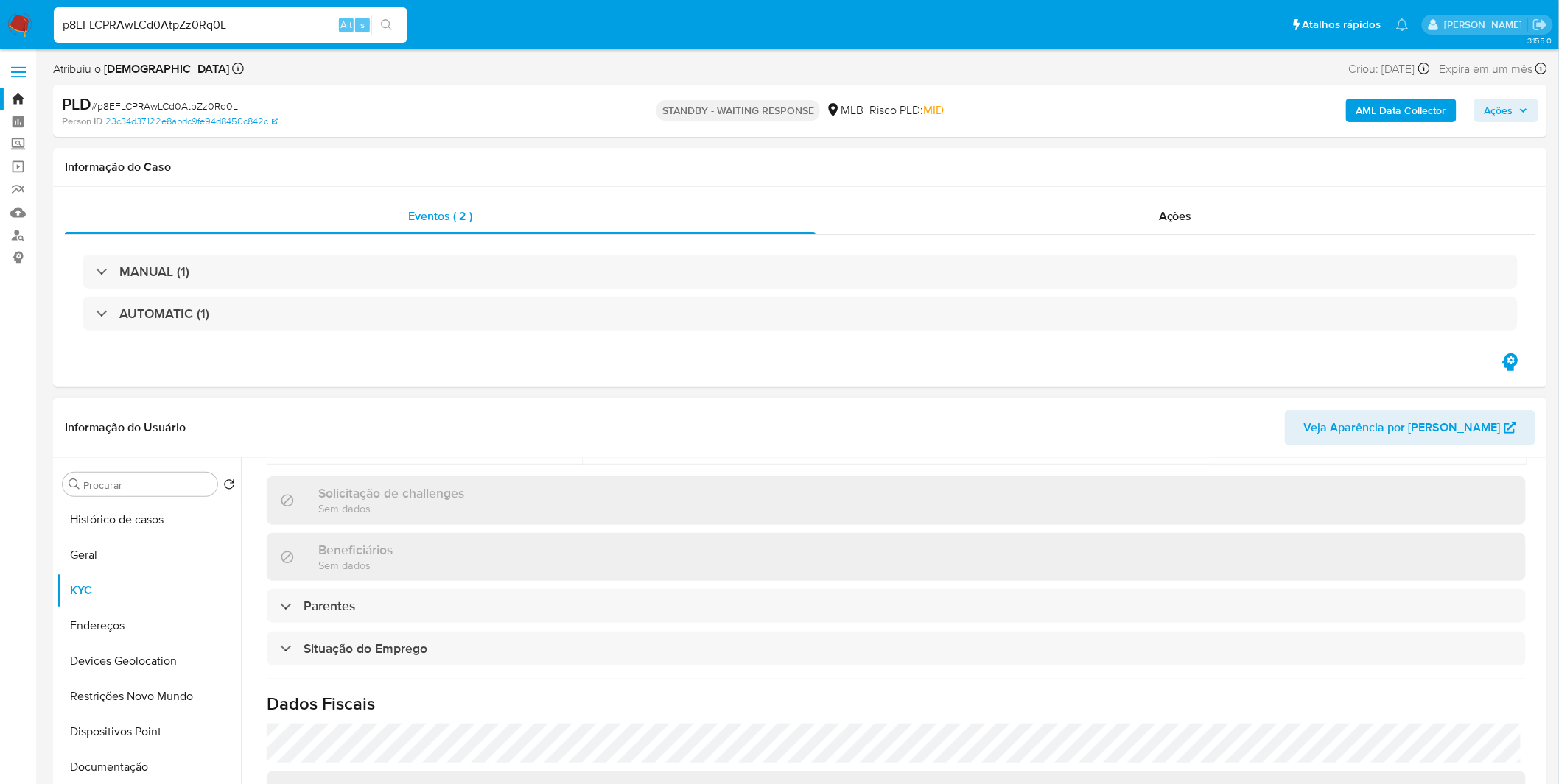
scroll to position [627, 0]
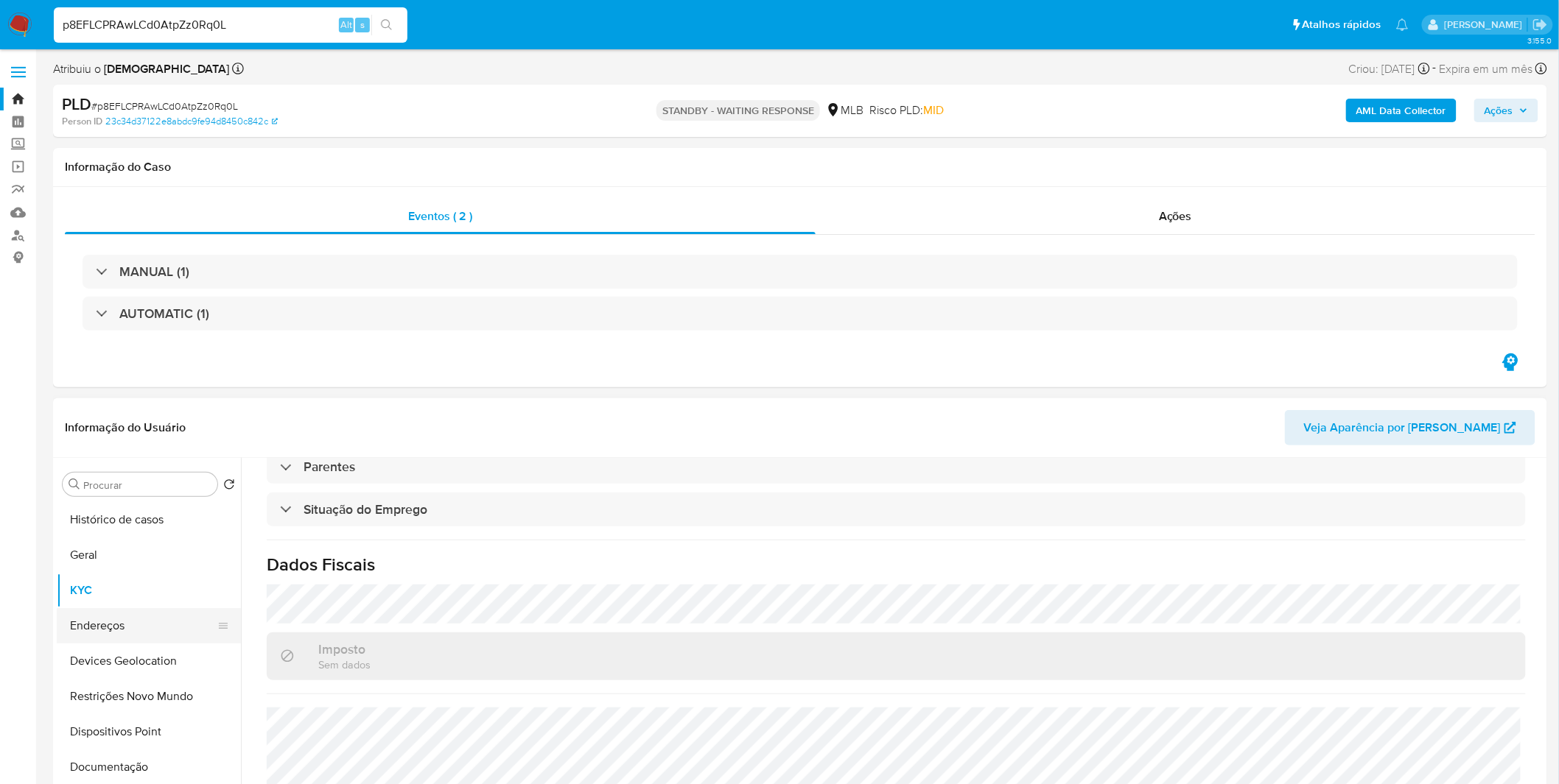
click at [87, 612] on button "Endereços" at bounding box center [142, 626] width 172 height 35
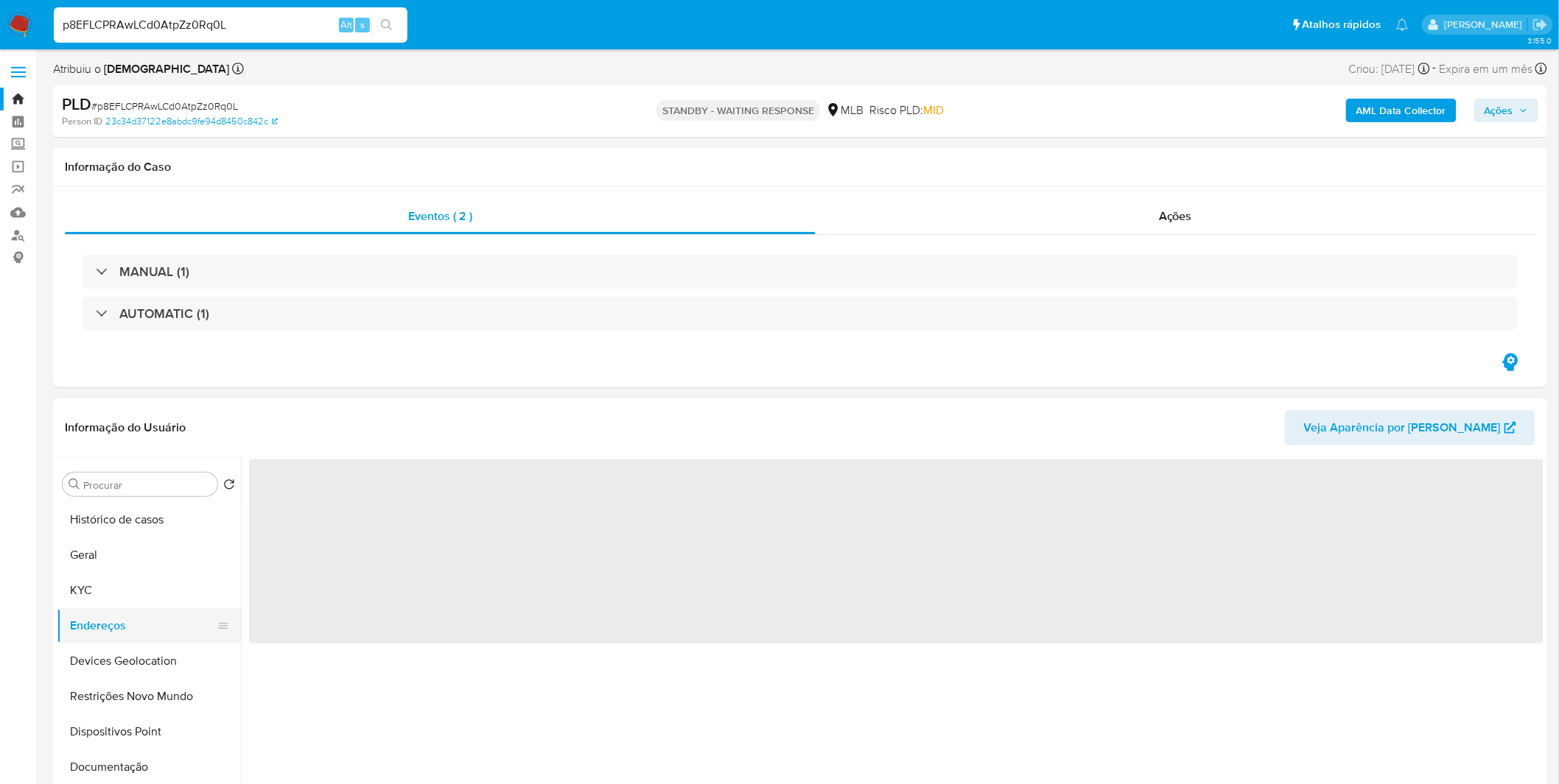
scroll to position [0, 0]
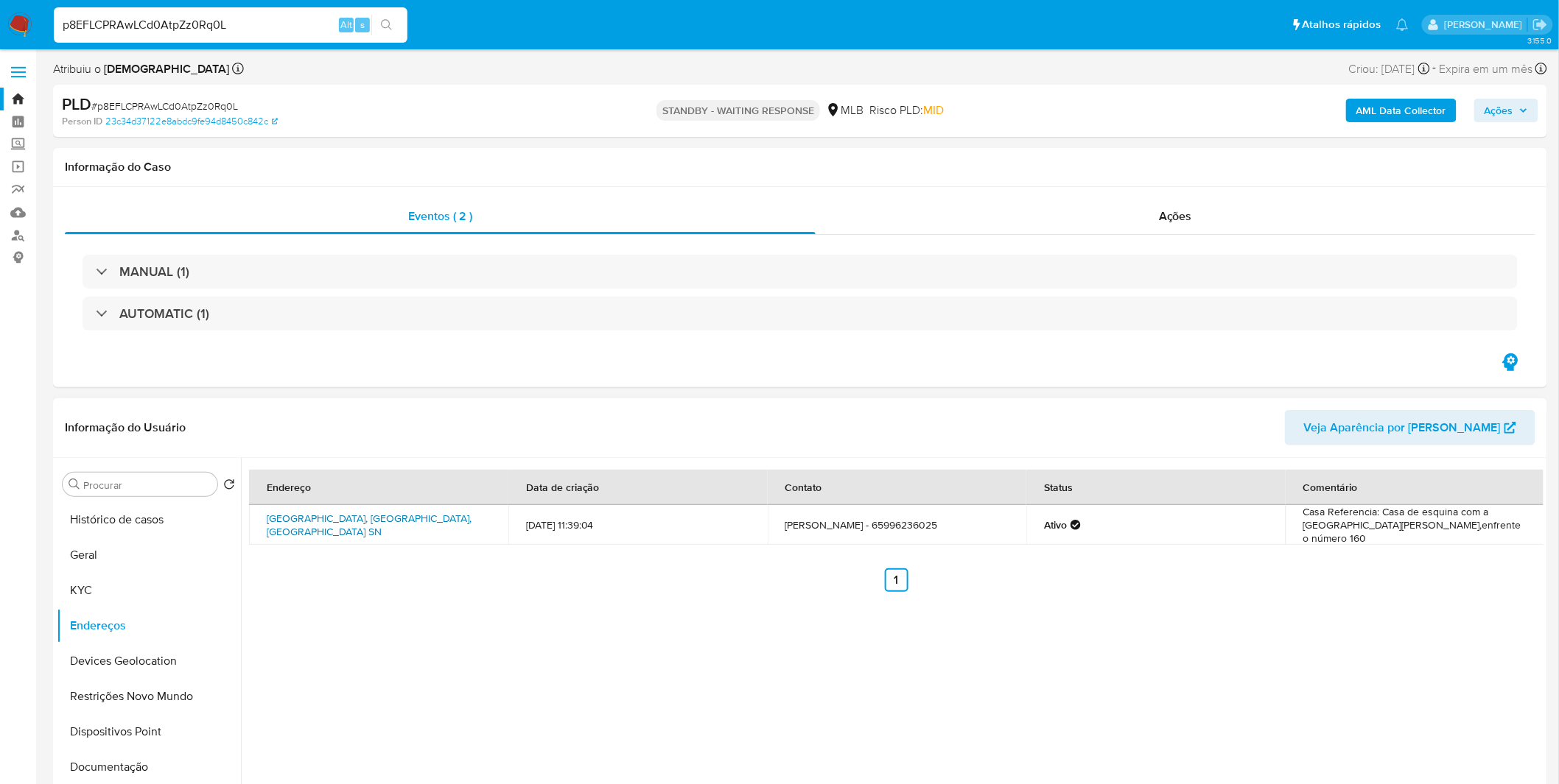
click at [449, 523] on link "Rua Espírito Santo Sn, Pontes E Lacerda, Mato Grosso, 78250000, Brasil SN" at bounding box center [357, 525] width 182 height 41
click at [99, 766] on button "Documentação" at bounding box center [142, 767] width 172 height 35
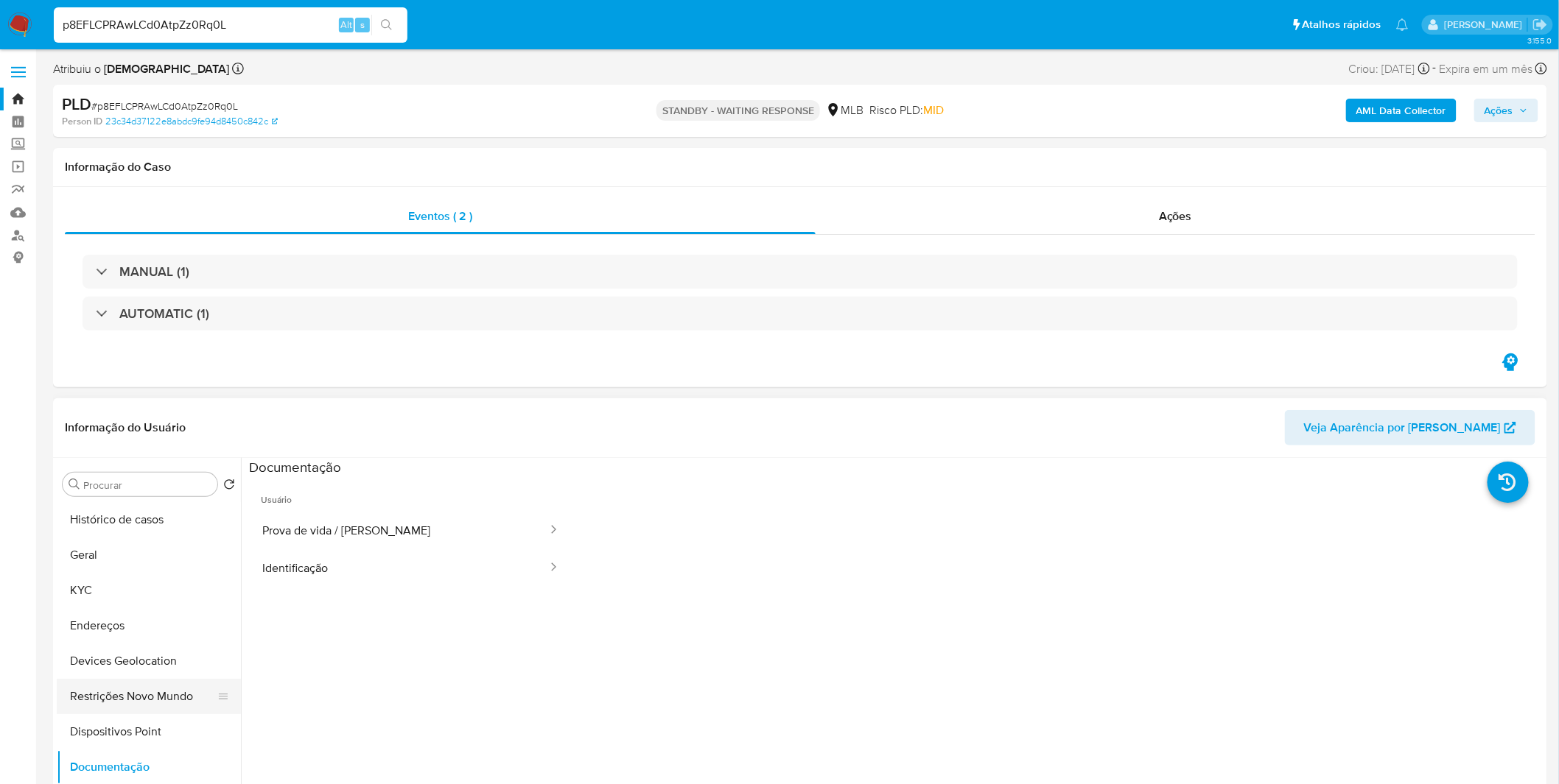
click at [136, 698] on button "Restrições Novo Mundo" at bounding box center [142, 696] width 172 height 35
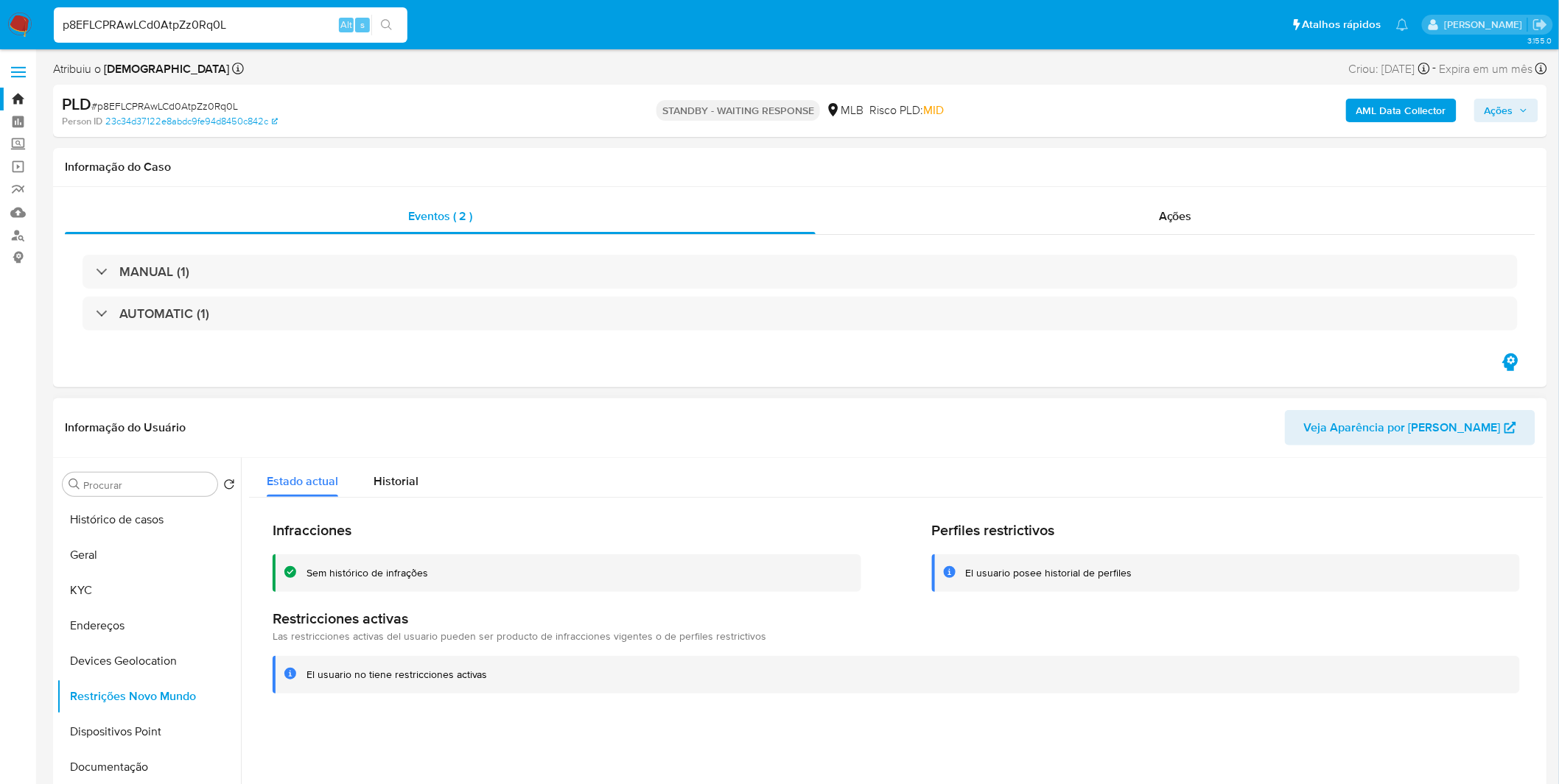
drag, startPoint x: 494, startPoint y: 688, endPoint x: 311, endPoint y: 687, distance: 183.0
click at [311, 687] on div "El usuario no tiene restricciones activas" at bounding box center [896, 675] width 1248 height 38
click at [157, 764] on button "Documentação" at bounding box center [142, 767] width 172 height 35
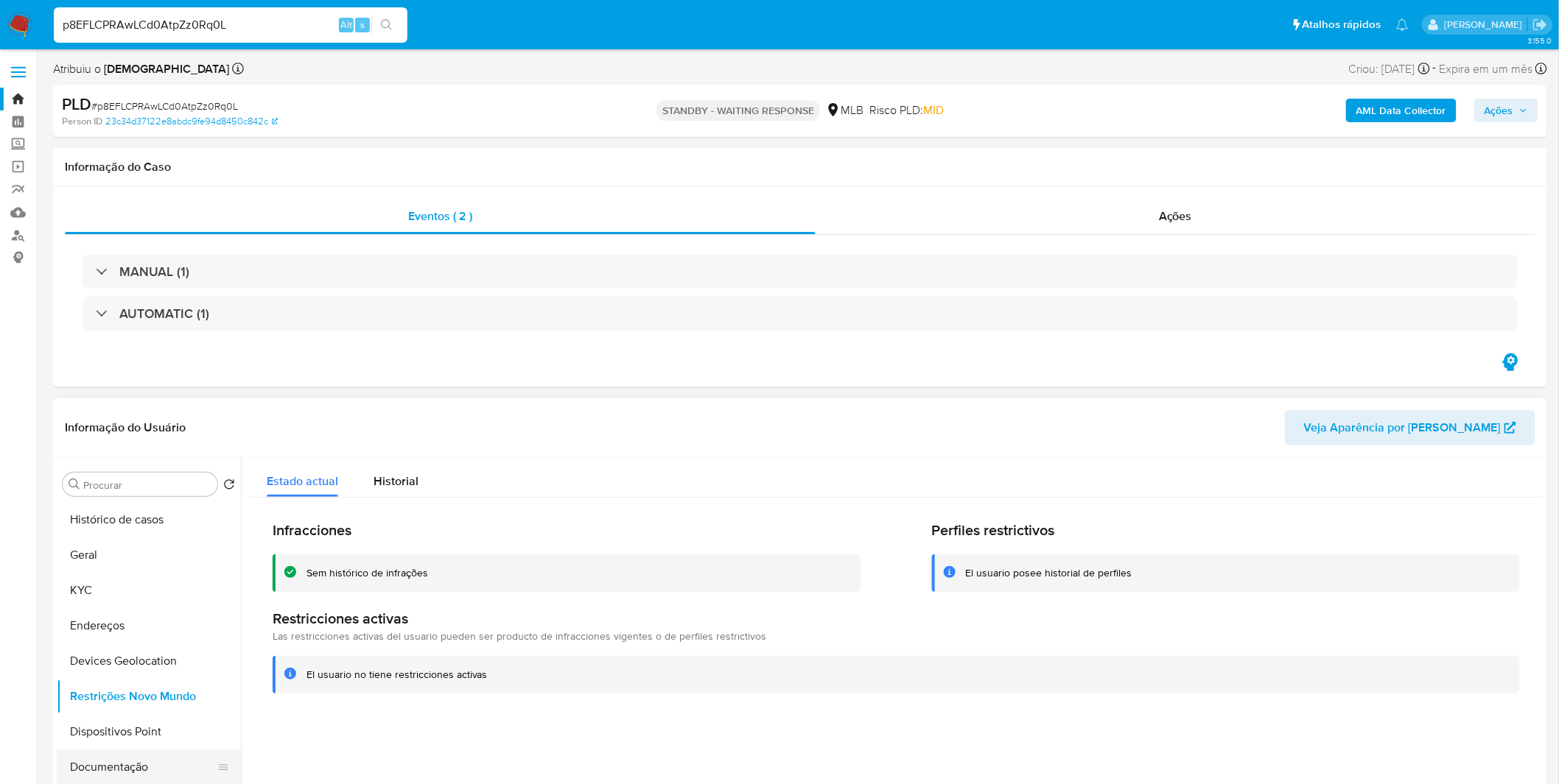
click at [157, 764] on button "Documentação" at bounding box center [142, 767] width 172 height 35
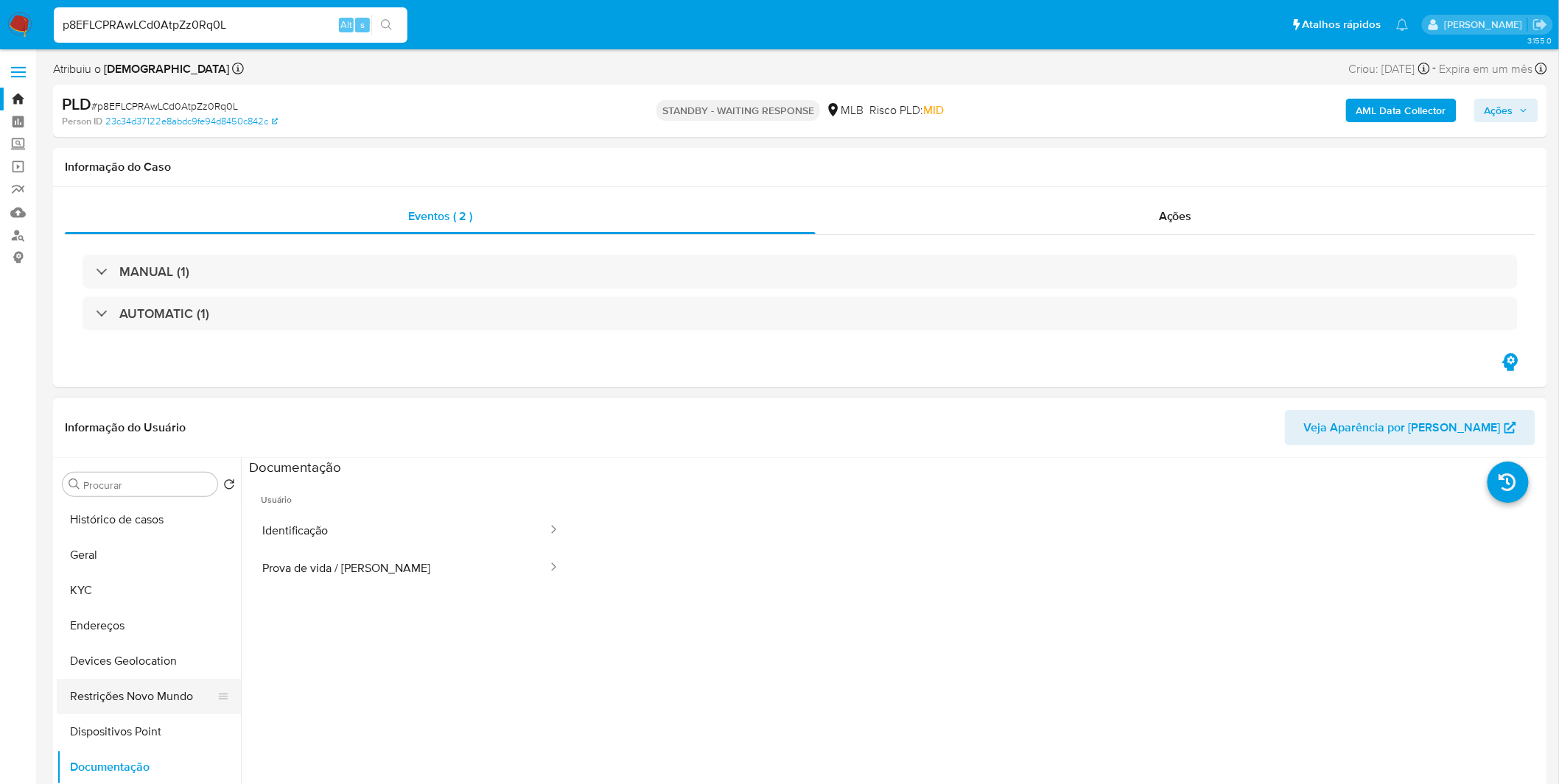
click at [173, 698] on button "Restrições Novo Mundo" at bounding box center [142, 696] width 172 height 35
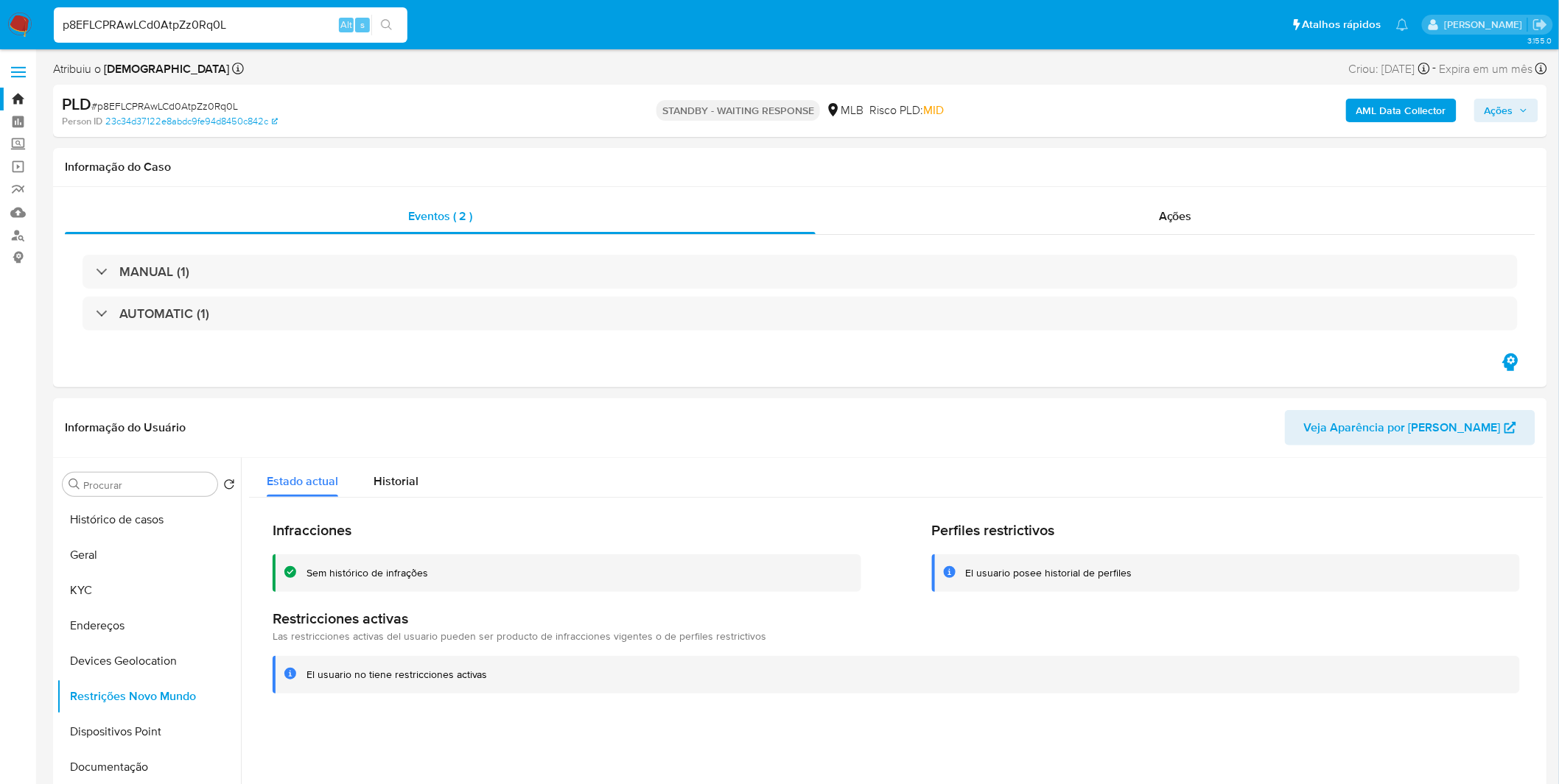
click at [274, 26] on input "p8EFLCPRAwLCd0AtpZz0Rq0L" at bounding box center [230, 24] width 354 height 19
paste input "s0U4aPtQ3yHvJA0oDEYrJ5Mz"
type input "s0U4aPtQ3yHvJA0oDEYrJ5Mz"
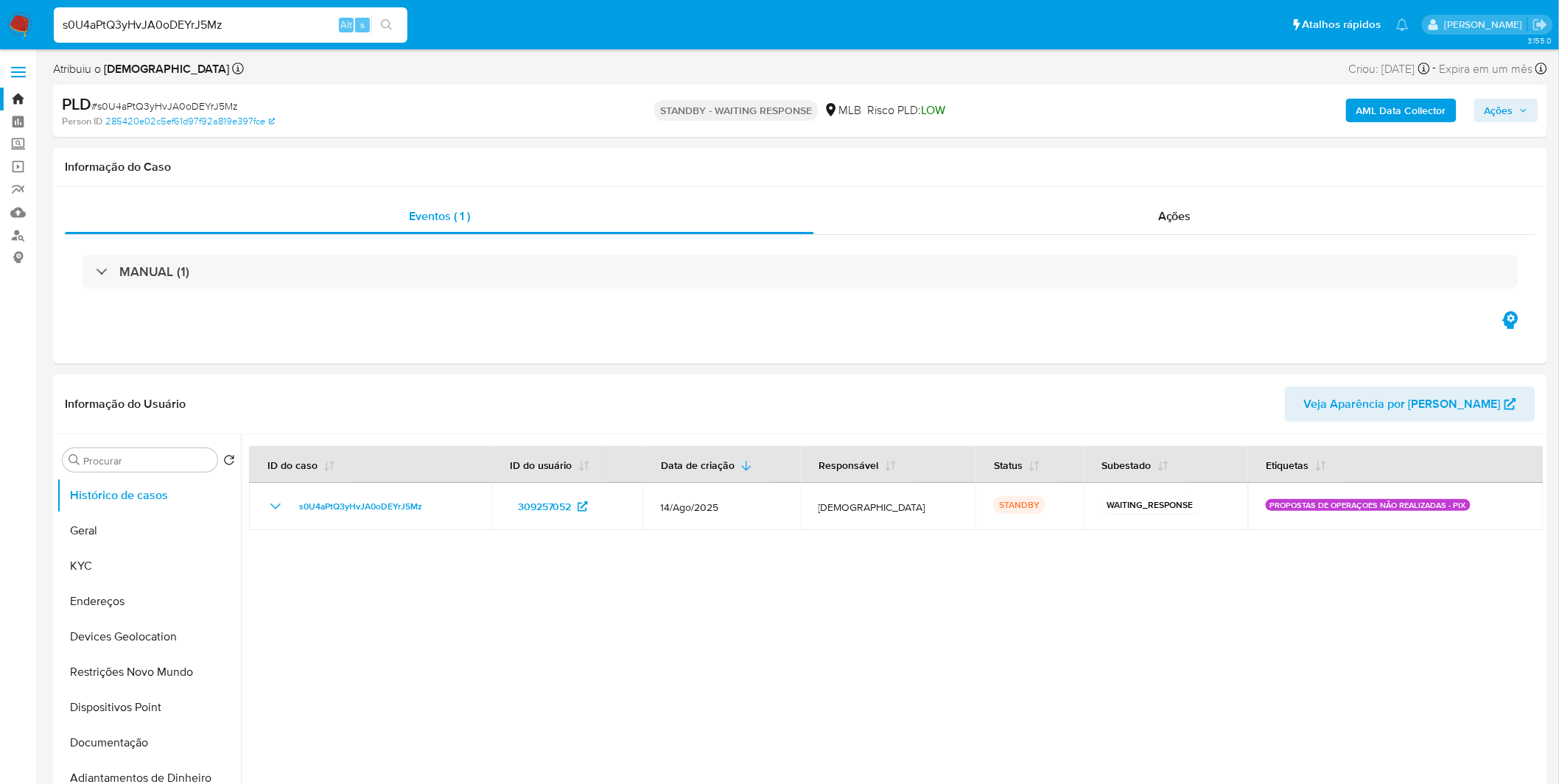
select select "10"
click at [135, 568] on button "KYC" at bounding box center [142, 566] width 172 height 35
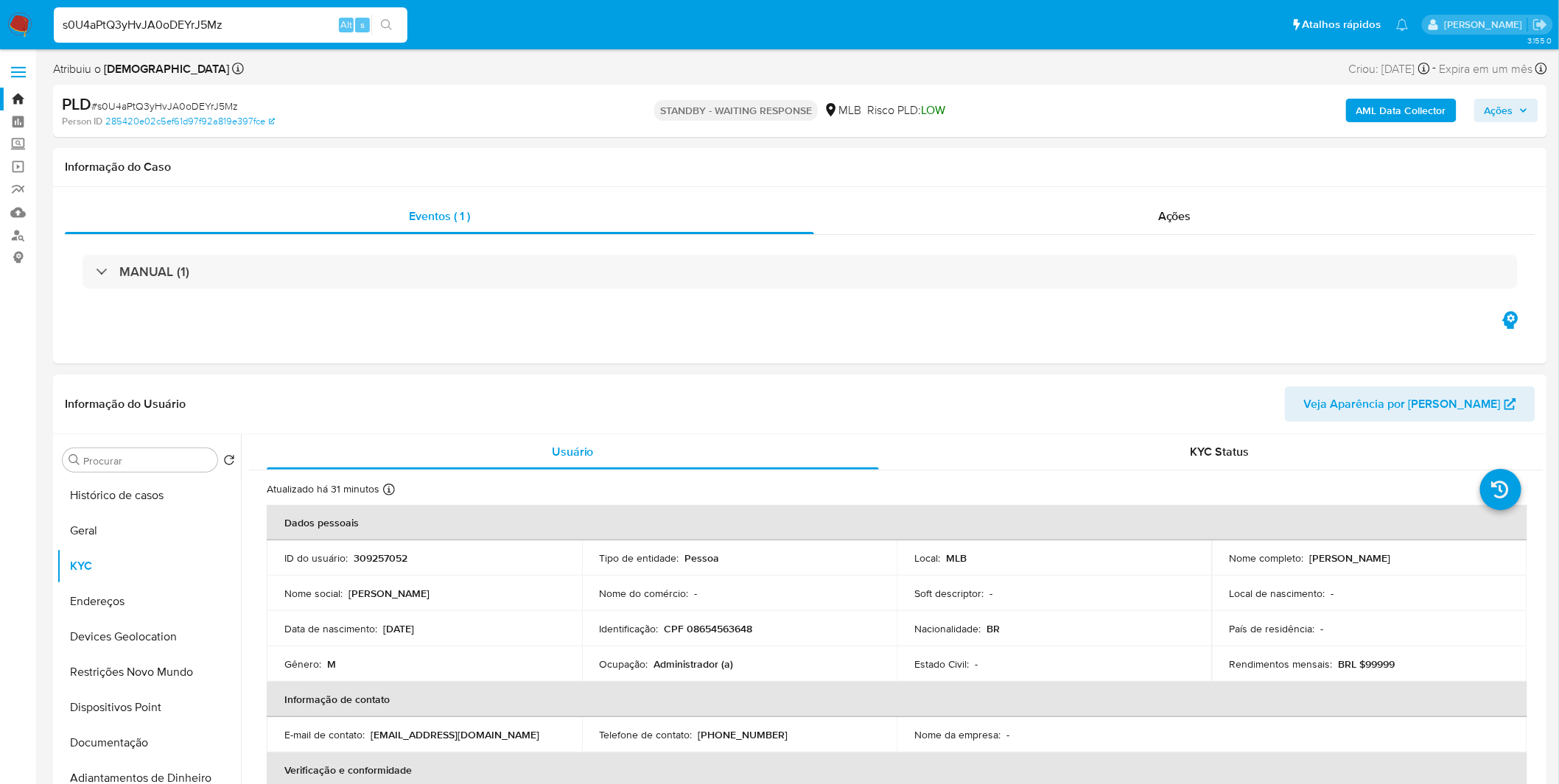
drag, startPoint x: 570, startPoint y: 651, endPoint x: 394, endPoint y: 681, distance: 178.5
click at [570, 651] on td "Gênero : M" at bounding box center [424, 664] width 315 height 35
click at [172, 528] on button "Geral" at bounding box center [142, 531] width 172 height 35
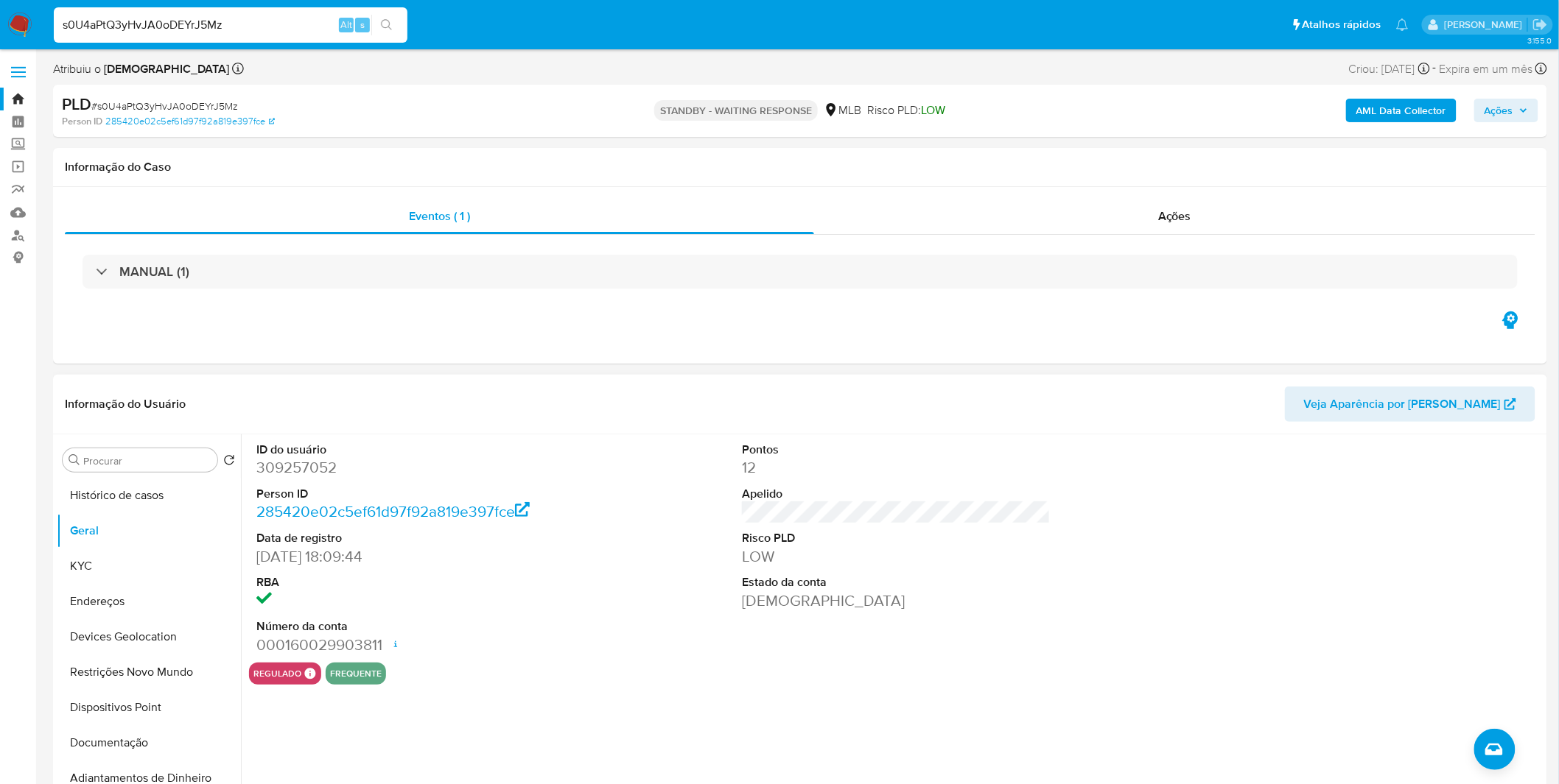
drag, startPoint x: 134, startPoint y: 530, endPoint x: 381, endPoint y: 574, distance: 250.9
click at [134, 530] on button "Geral" at bounding box center [148, 531] width 184 height 35
click at [555, 612] on dl "ID do usuário 309257052 Person ID 285420e02c5ef61d97f92a819e397fce Data de regi…" at bounding box center [411, 549] width 309 height 214
click at [149, 564] on button "KYC" at bounding box center [142, 566] width 172 height 35
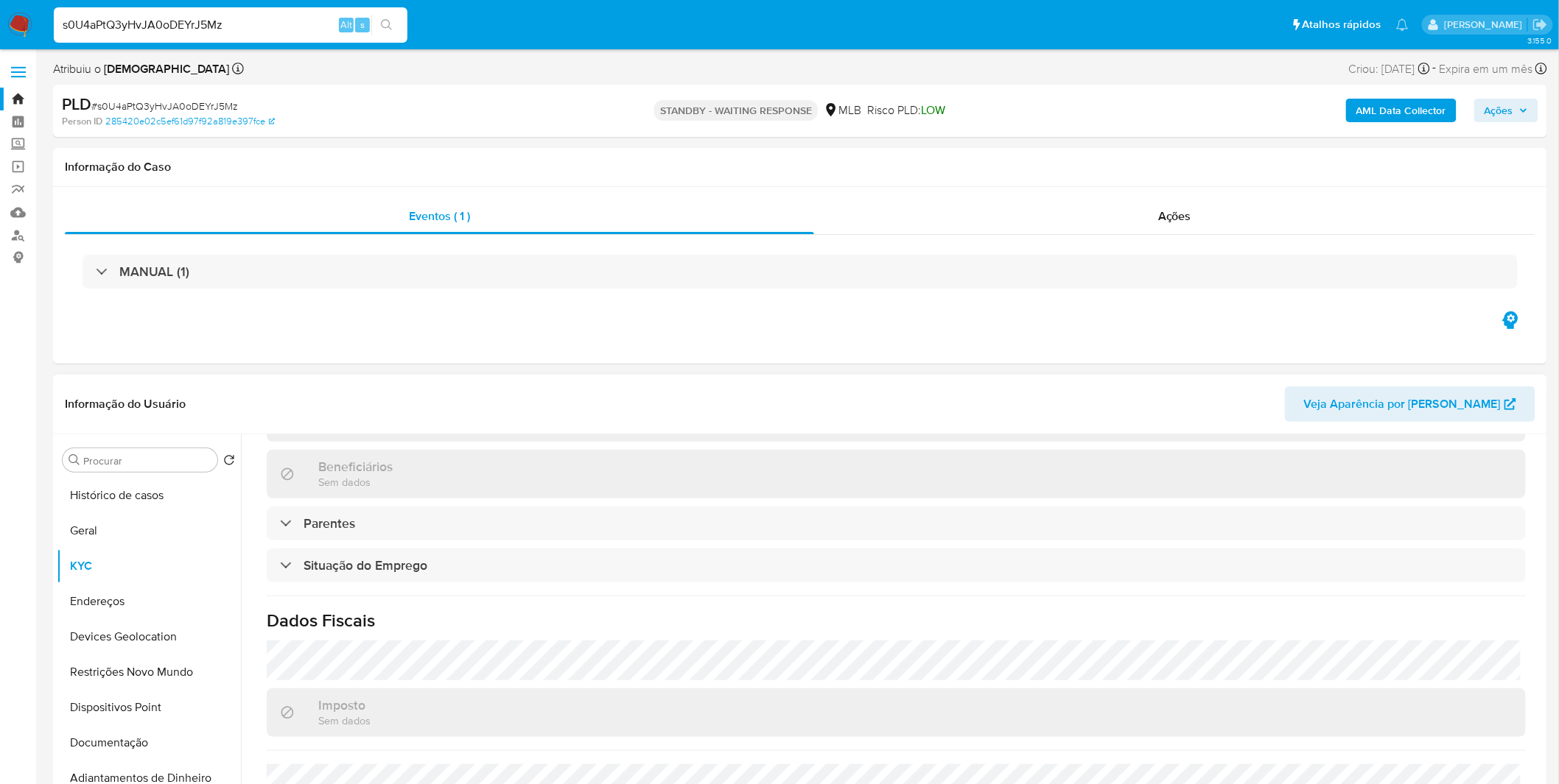
scroll to position [627, 0]
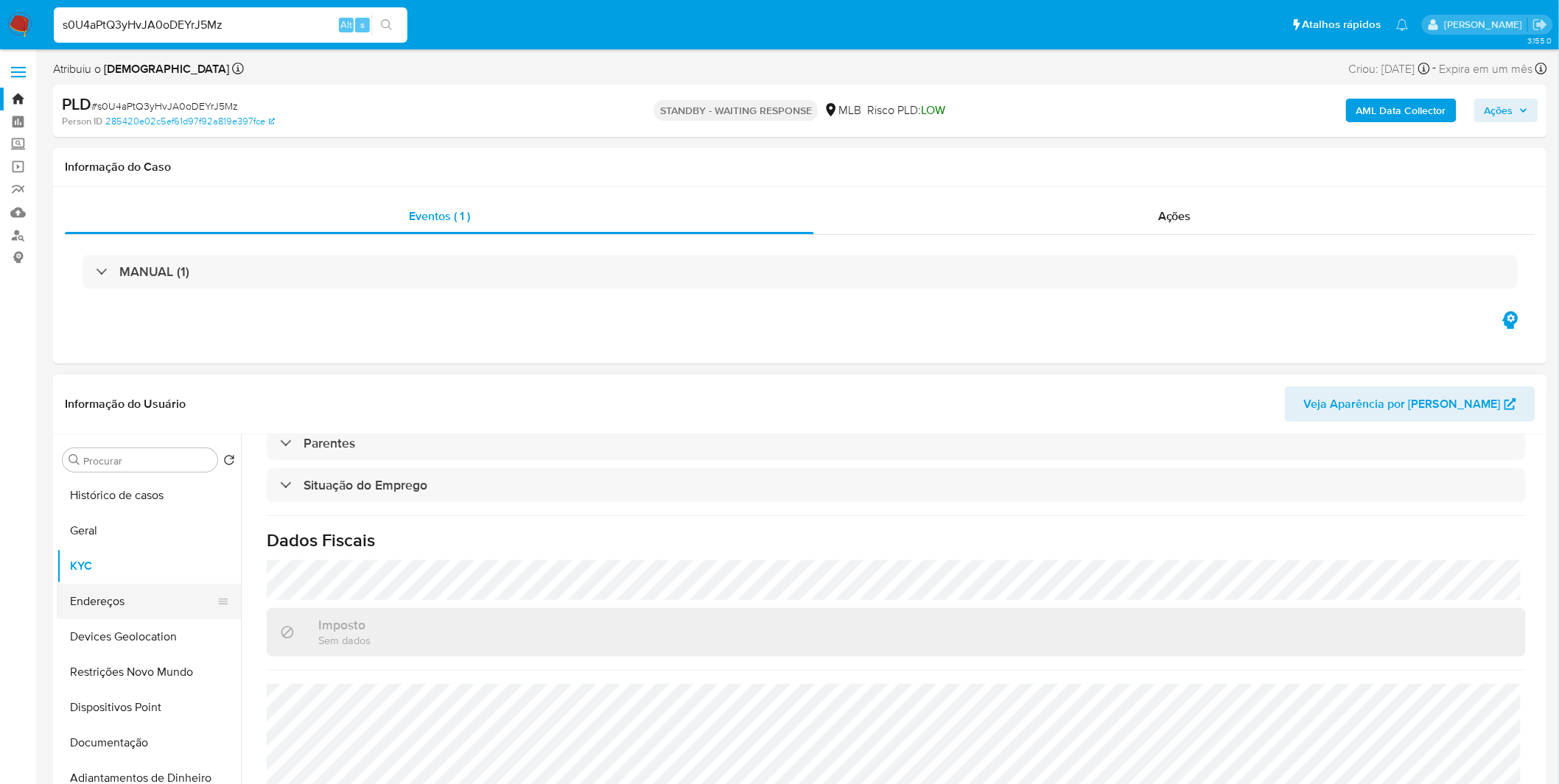
click at [92, 610] on button "Endereços" at bounding box center [142, 601] width 172 height 35
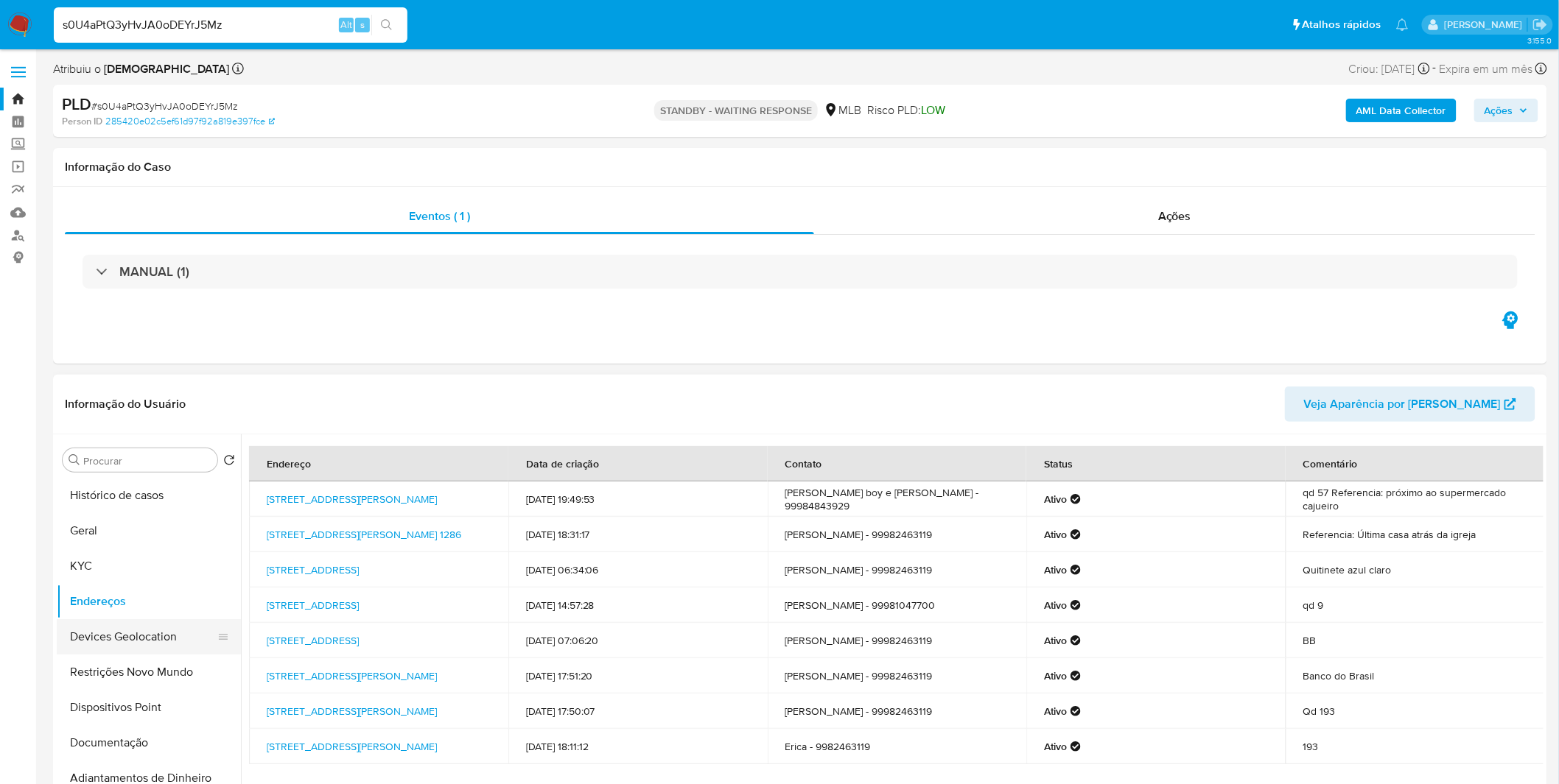
click at [125, 642] on button "Devices Geolocation" at bounding box center [142, 636] width 172 height 35
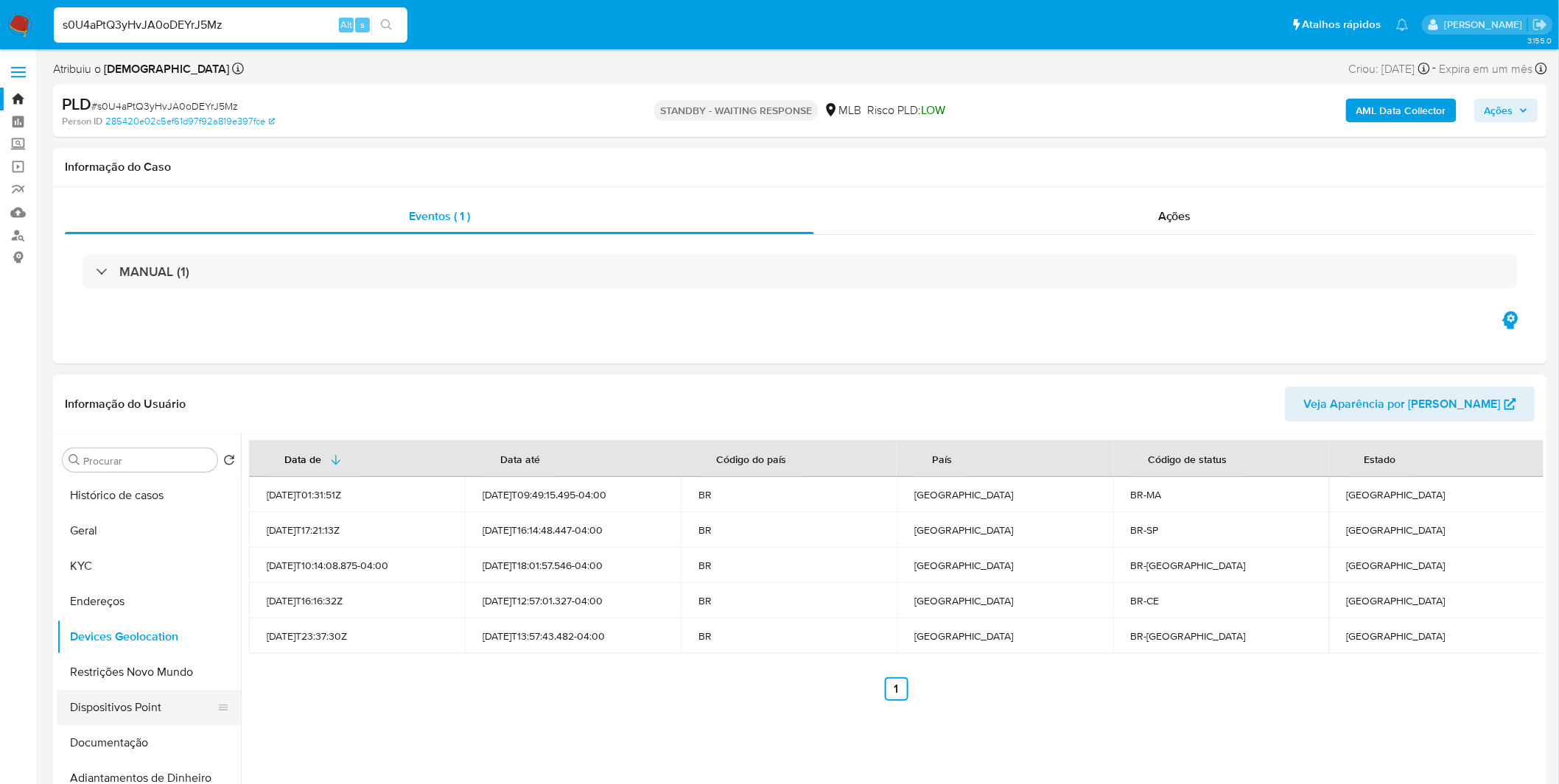
click at [170, 691] on button "Dispositivos Point" at bounding box center [142, 707] width 172 height 35
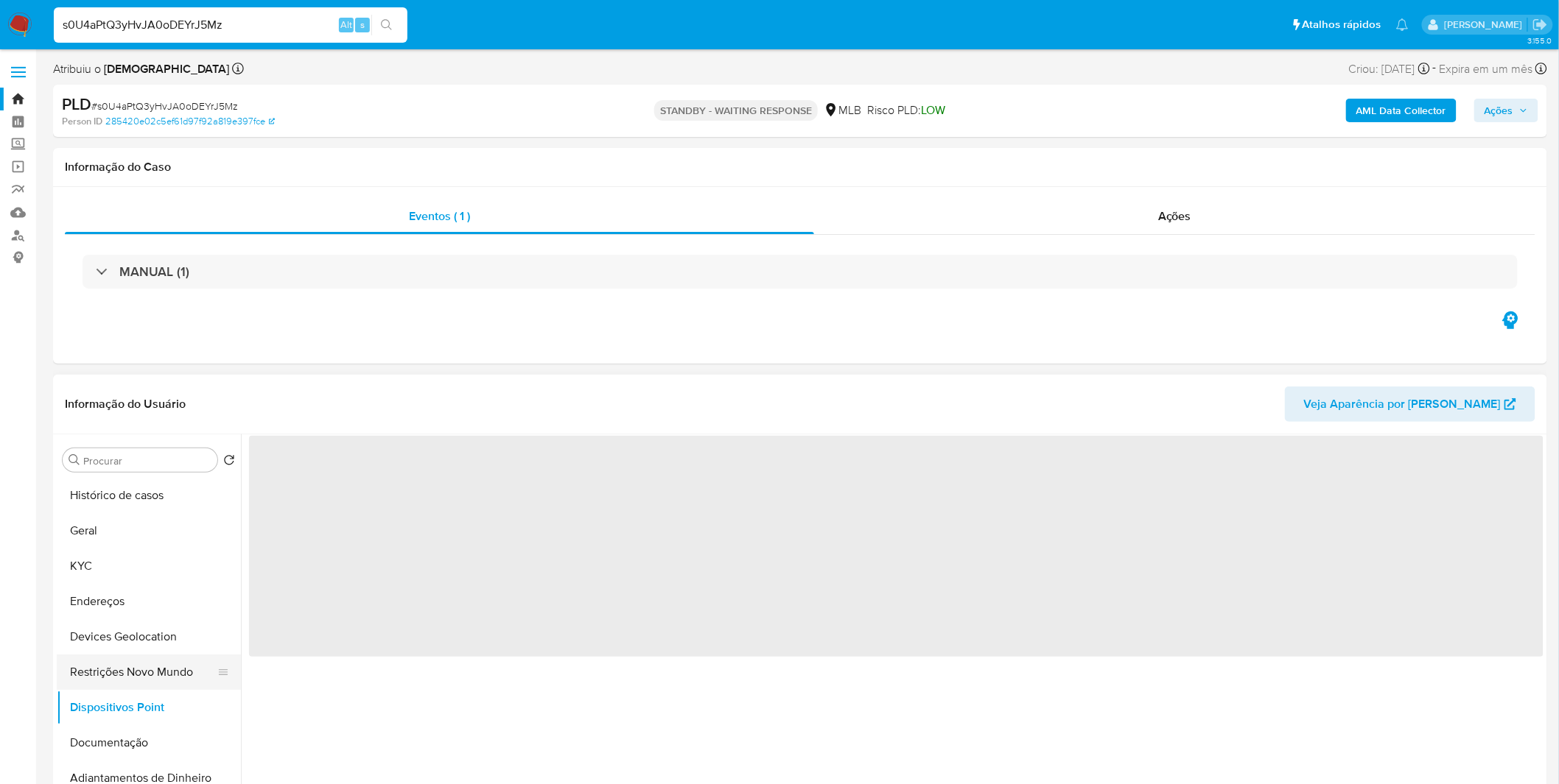
click at [162, 666] on button "Restrições Novo Mundo" at bounding box center [142, 672] width 172 height 35
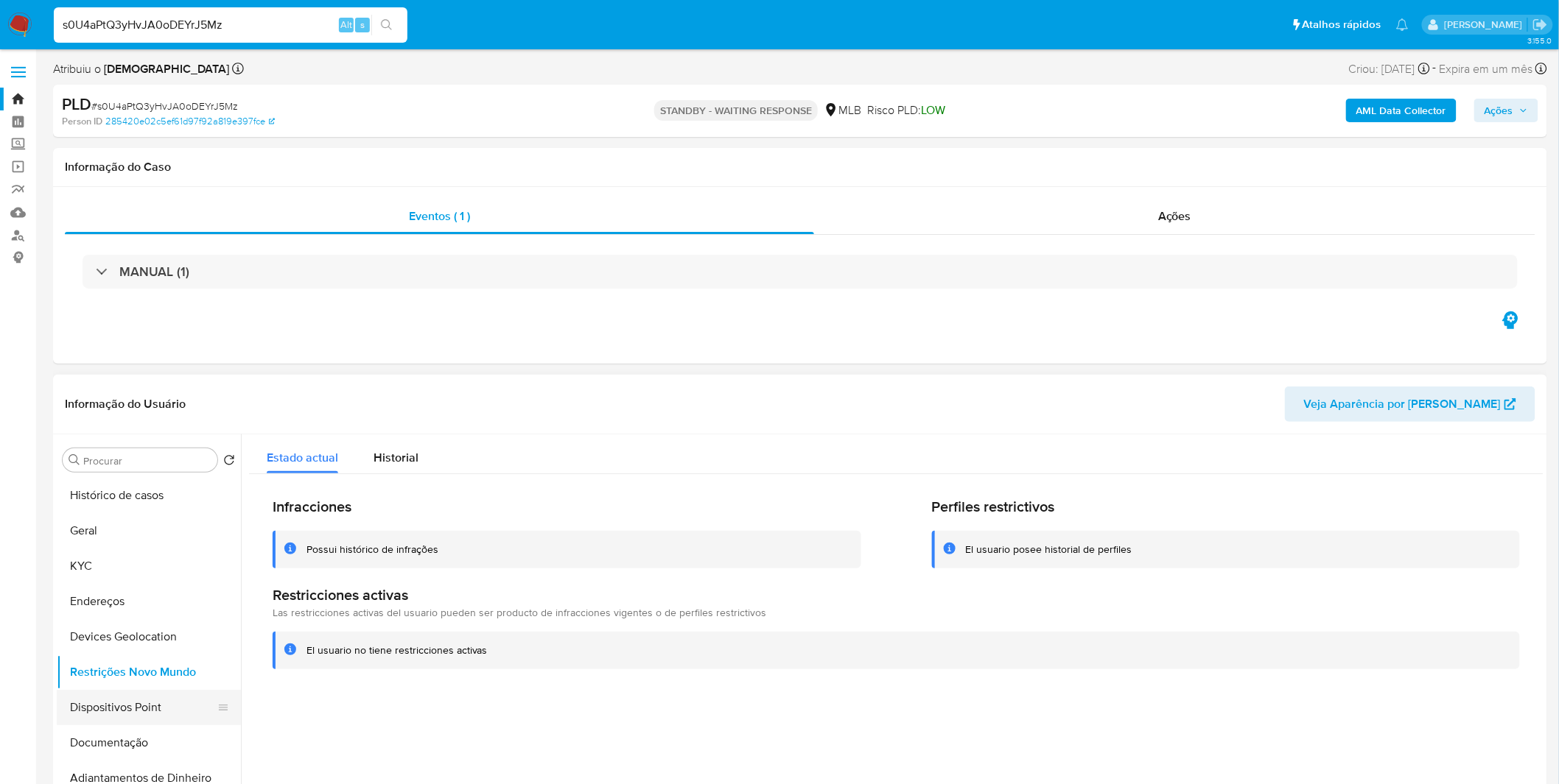
click at [105, 712] on button "Dispositivos Point" at bounding box center [142, 707] width 172 height 35
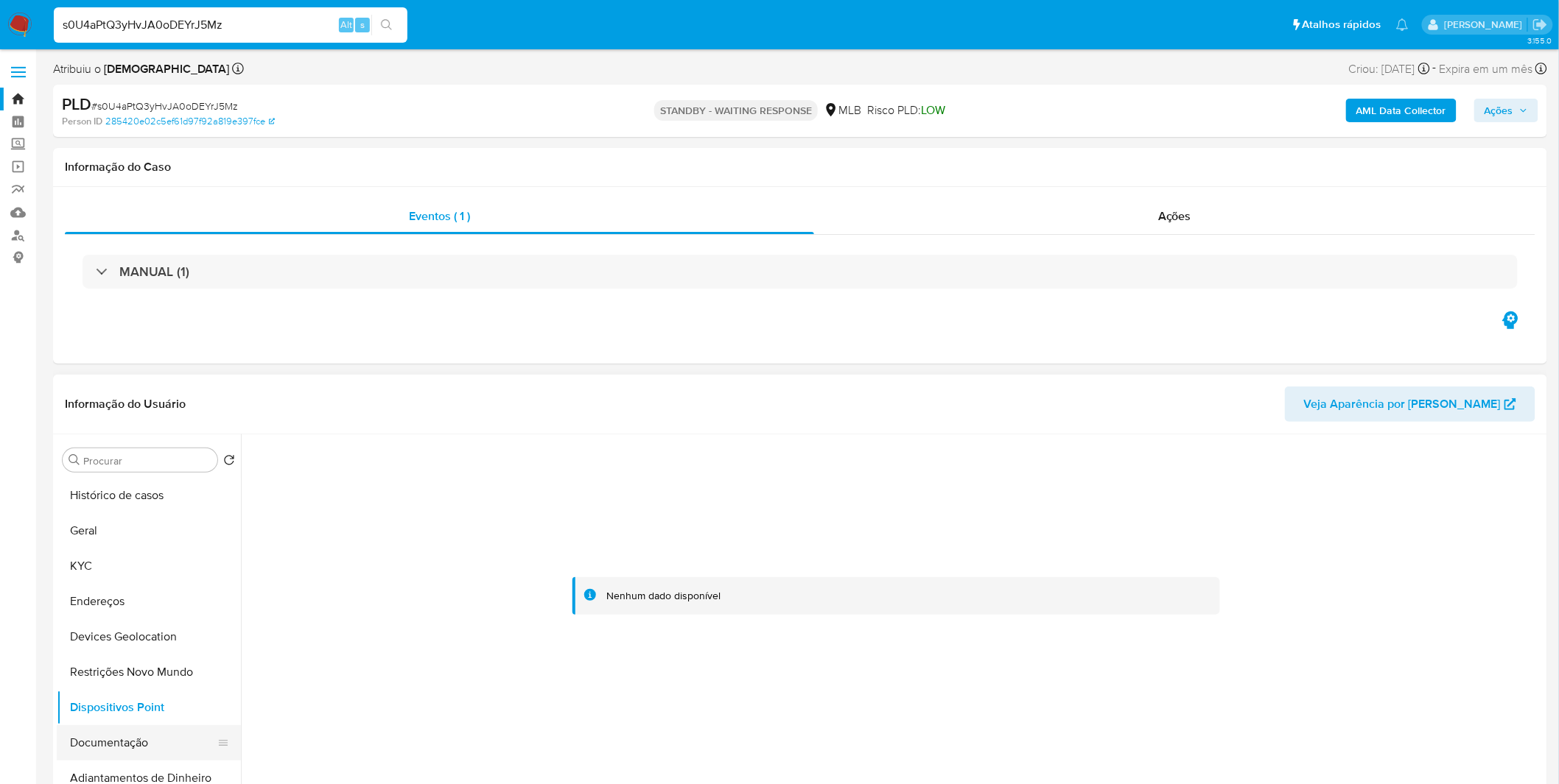
click at [161, 759] on button "Documentação" at bounding box center [142, 742] width 172 height 35
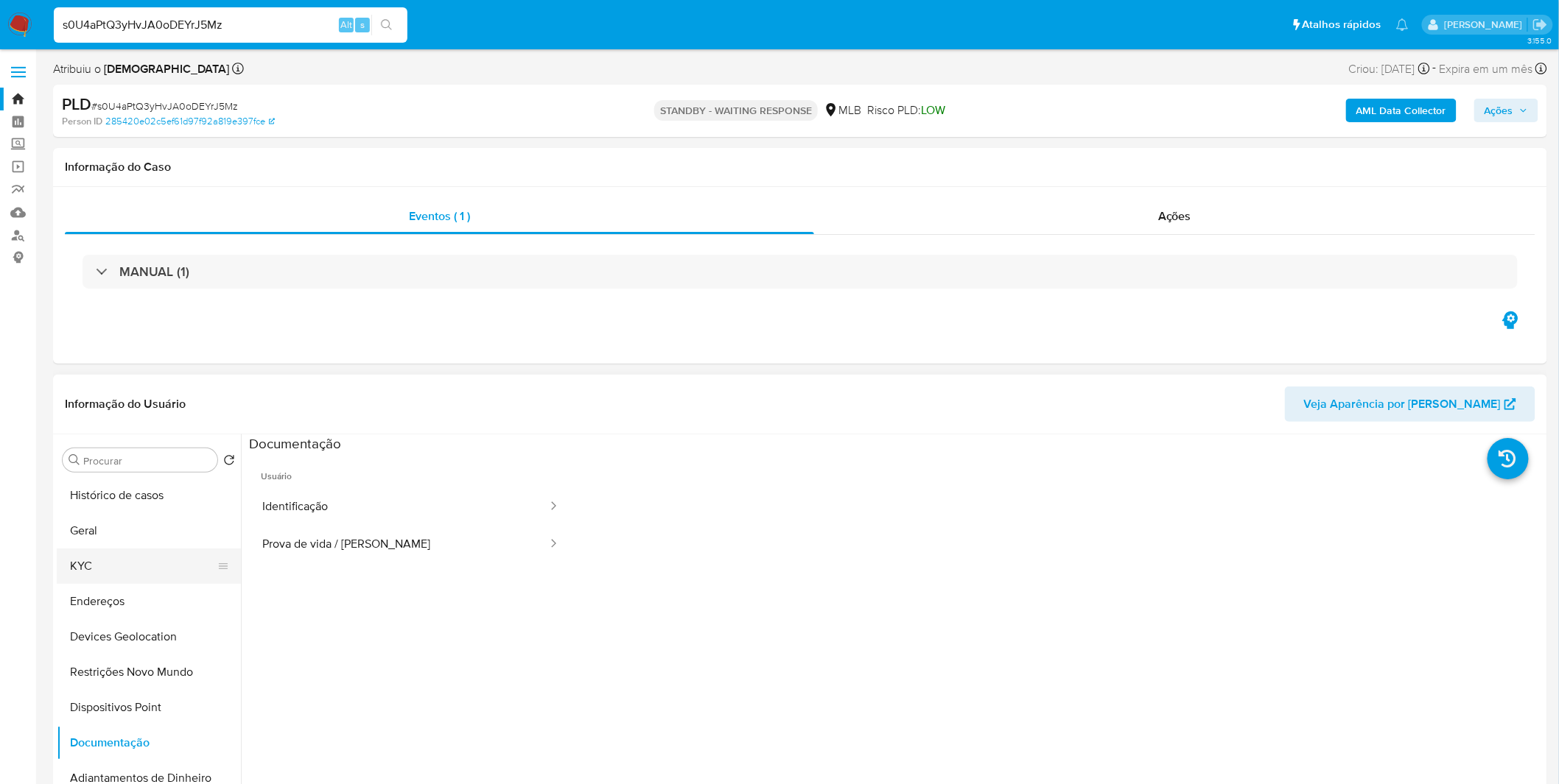
click at [135, 566] on button "KYC" at bounding box center [142, 566] width 172 height 35
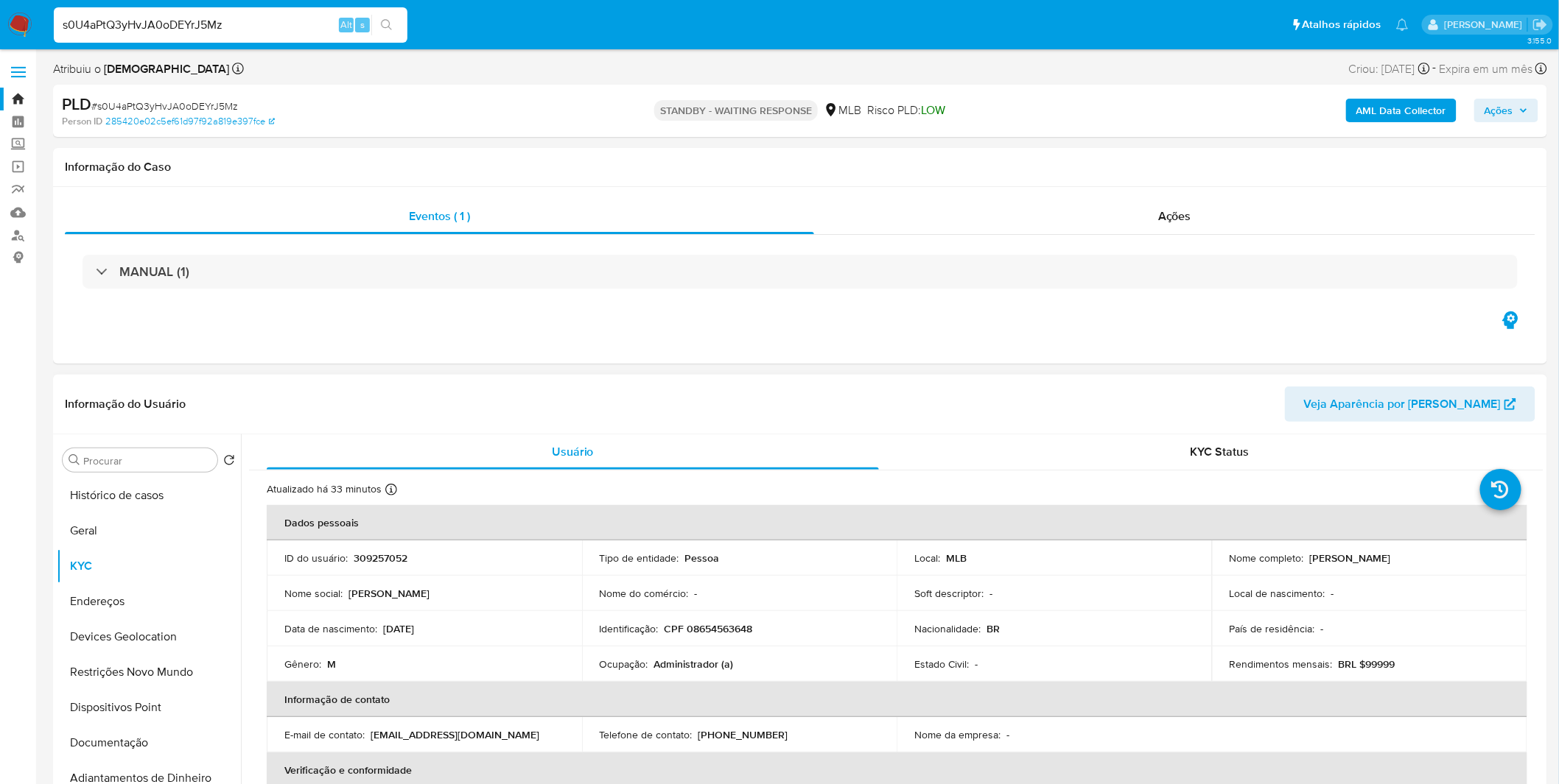
click at [726, 634] on p "CPF 08654563648" at bounding box center [708, 629] width 88 height 13
copy p "08654563648"
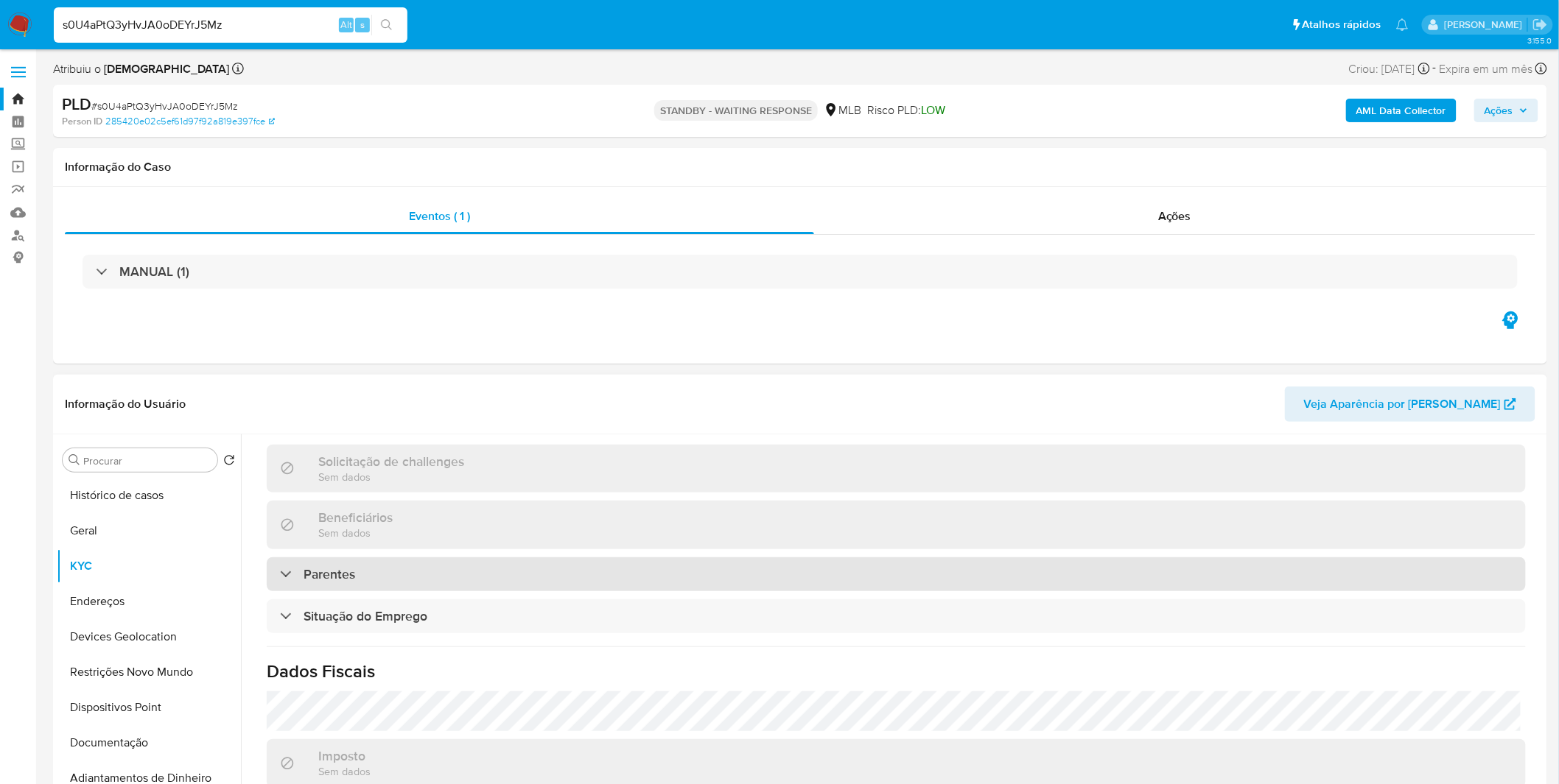
scroll to position [627, 0]
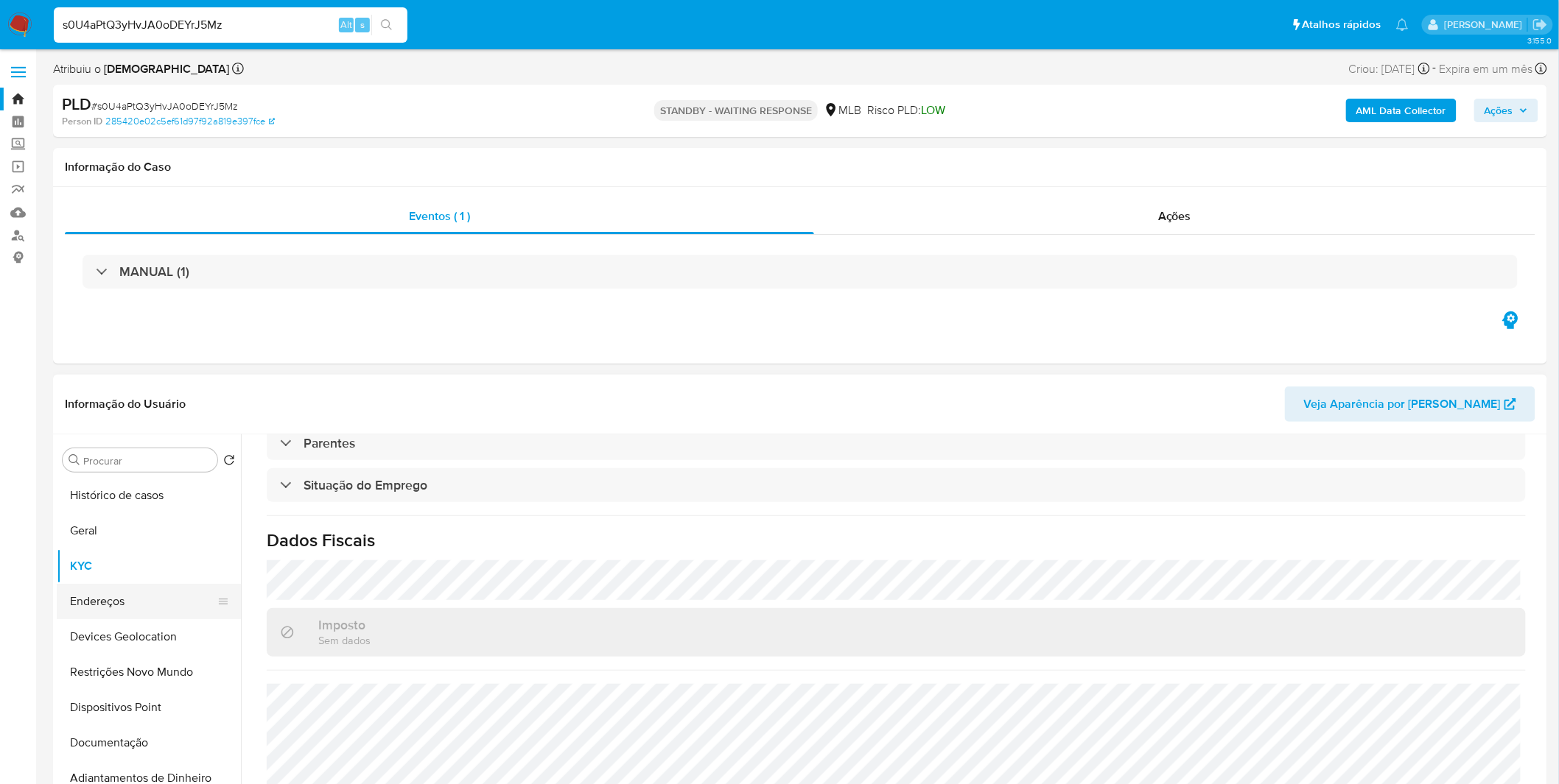
click at [185, 605] on button "Endereços" at bounding box center [142, 601] width 172 height 35
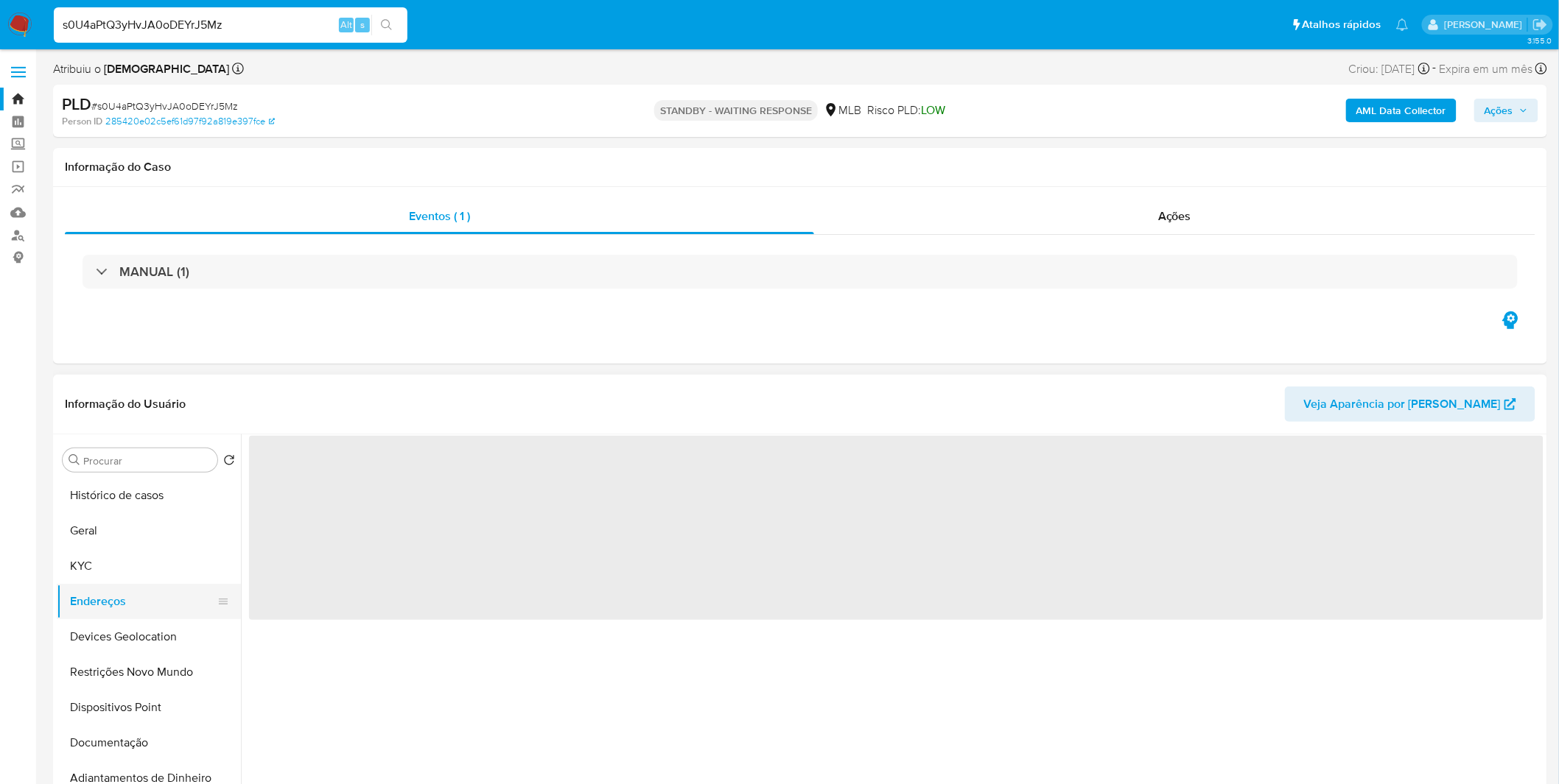
scroll to position [0, 0]
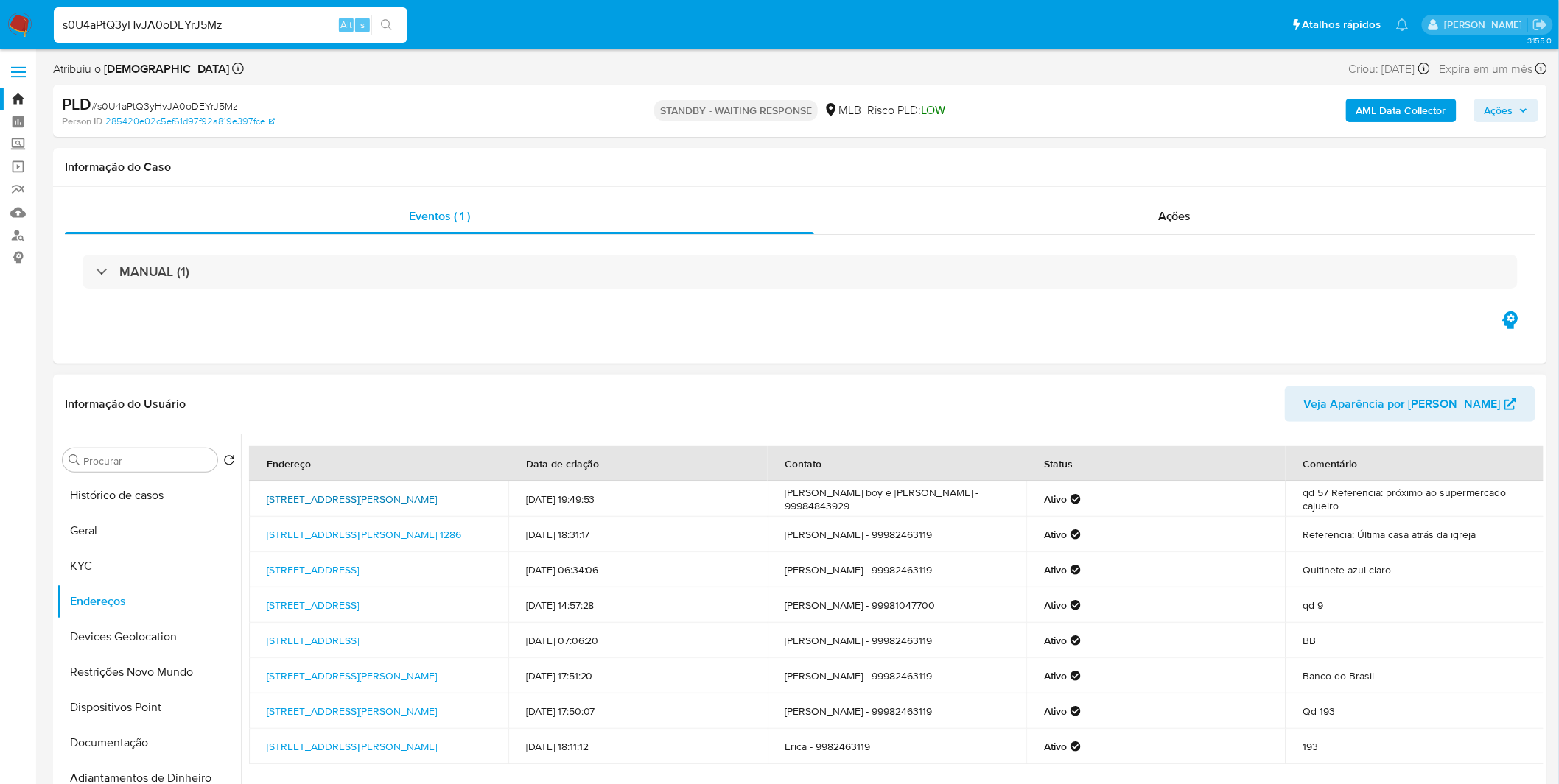
click at [407, 492] on link "Rua Luísa Da Silva Rodrigues 7, Balsas, Maranhão, 65800000, Brasil 7" at bounding box center [351, 499] width 170 height 28
copy link "Rua Luísa Da Silva Rodrigues 7, Balsas, Maranhão, 65800000, Brasil 7"
drag, startPoint x: 430, startPoint y: 506, endPoint x: 268, endPoint y: 496, distance: 162.3
click at [268, 496] on td "Rua Luísa Da Silva Rodrigues 7, Balsas, Maranhão, 65800000, Brasil 7" at bounding box center [378, 499] width 259 height 35
click at [128, 729] on button "Documentação" at bounding box center [142, 742] width 172 height 35
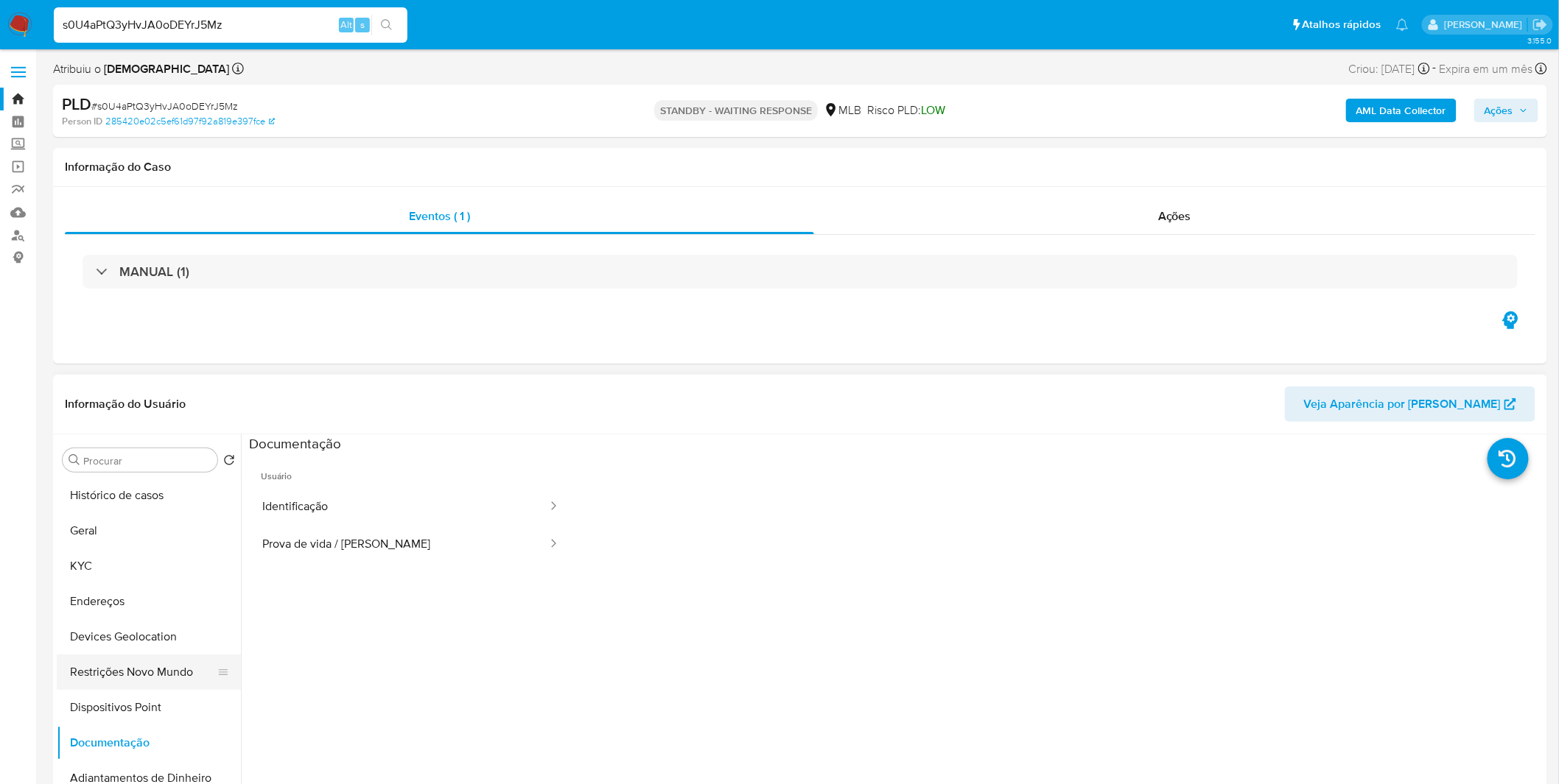
click at [145, 669] on button "Restrições Novo Mundo" at bounding box center [142, 672] width 172 height 35
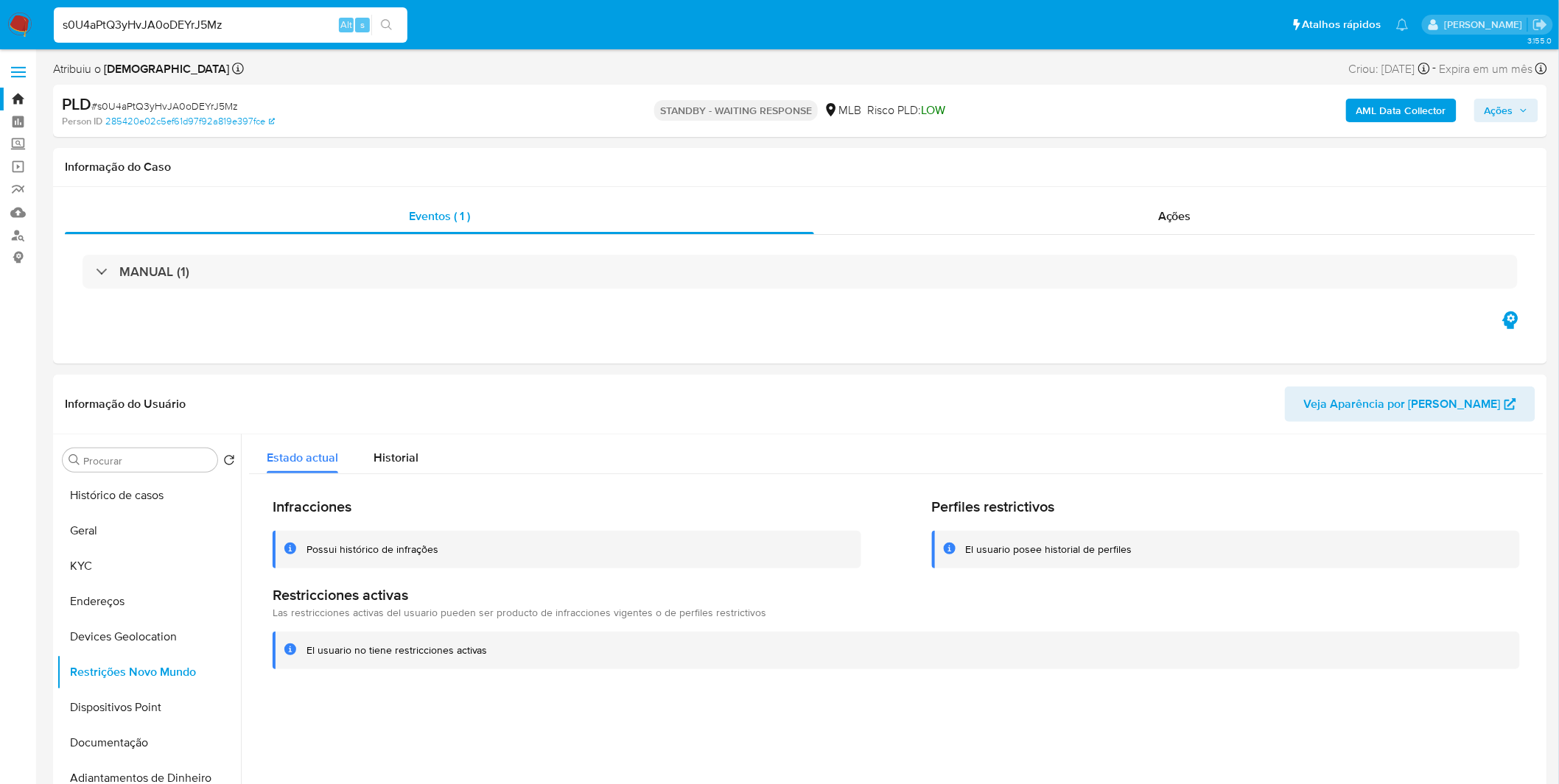
click at [281, 22] on input "s0U4aPtQ3yHvJA0oDEYrJ5Mz" at bounding box center [230, 24] width 354 height 19
paste input "5od3SxnWzRU535vAQd2Qt24Y"
type input "5od3SxnWzRU535vAQd2Qt24Y"
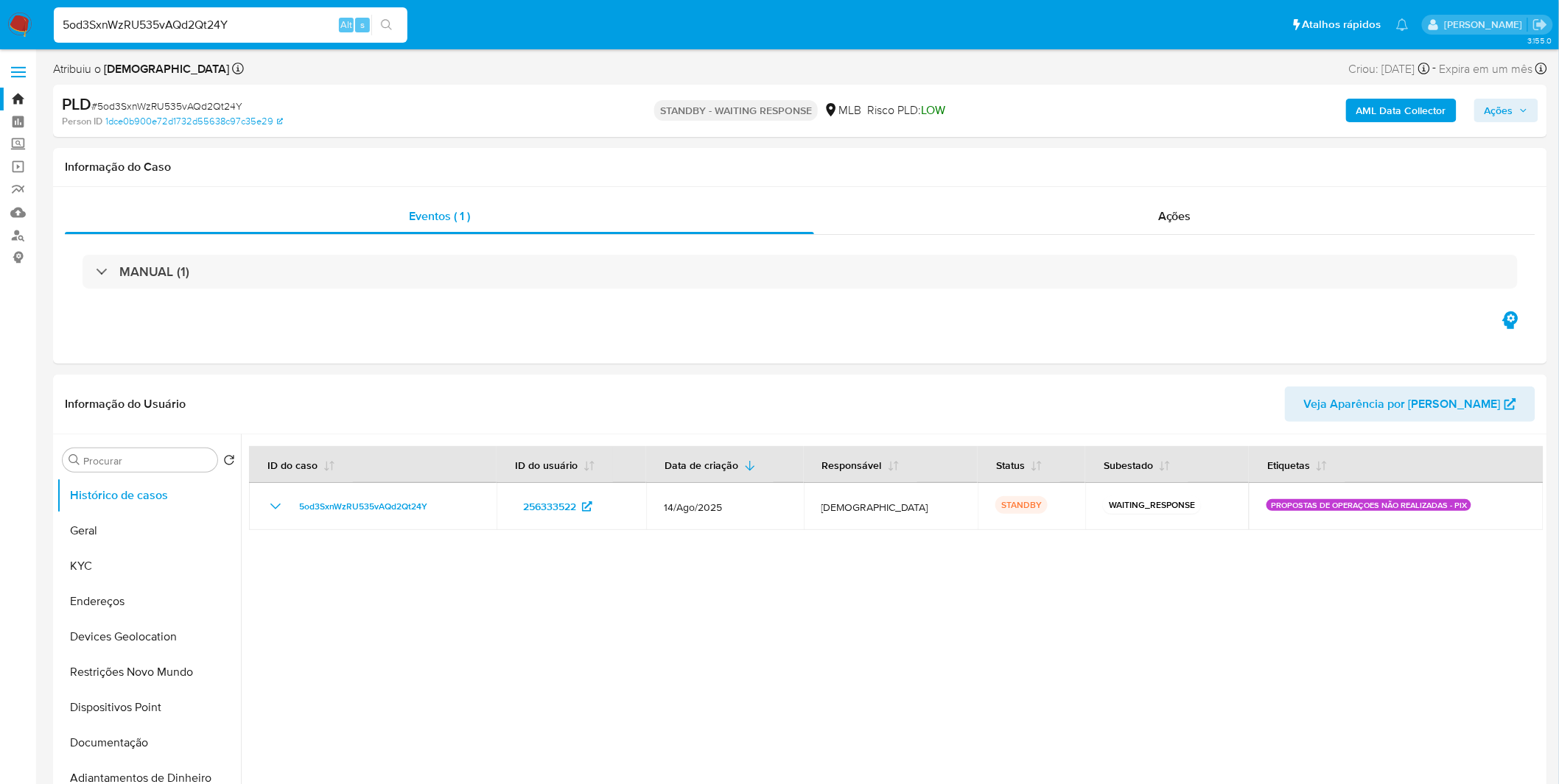
select select "10"
click at [99, 528] on button "Geral" at bounding box center [142, 531] width 172 height 35
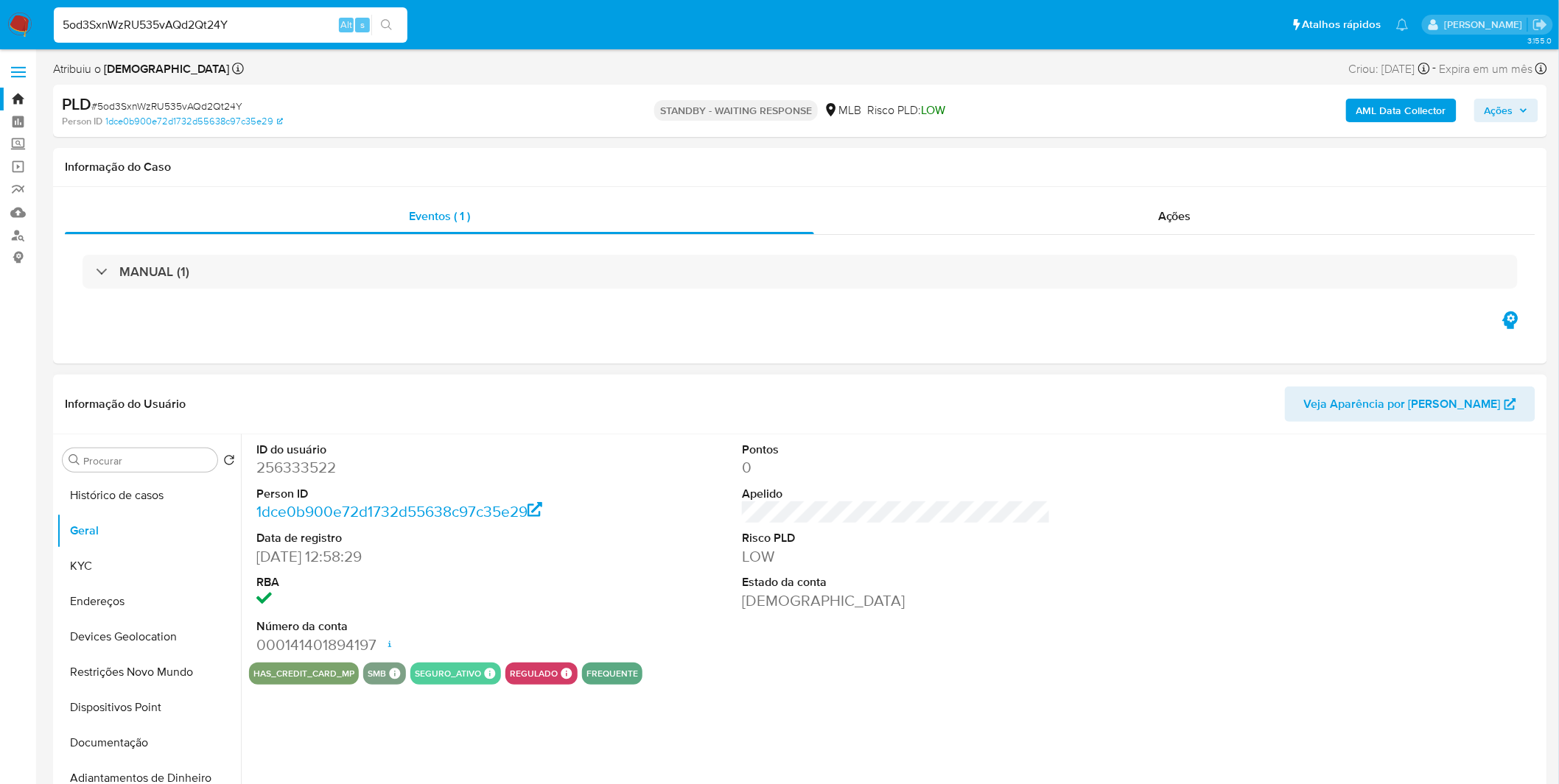
click at [322, 712] on div "ID do usuário 256333522 Person ID 1dce0b900e72d1732d55638c97c35e29 Data de regi…" at bounding box center [892, 623] width 1302 height 377
click at [178, 571] on button "KYC" at bounding box center [142, 566] width 172 height 35
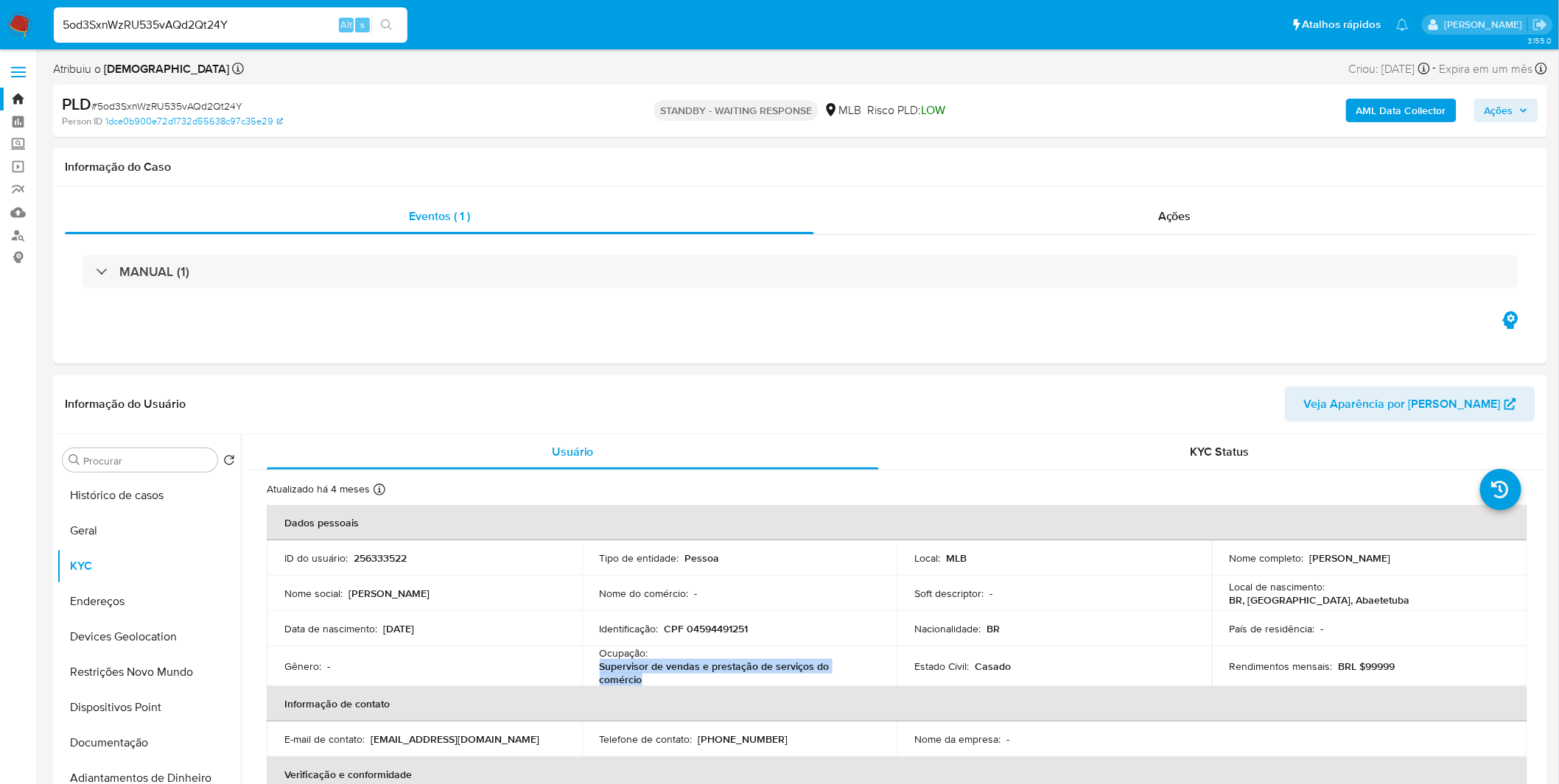
drag, startPoint x: 877, startPoint y: 673, endPoint x: 595, endPoint y: 672, distance: 282.0
click at [595, 672] on td "Ocupação : Supervisor de vendas e prestação de serviços do comércio" at bounding box center [739, 666] width 315 height 40
click at [730, 636] on td "Identificação : CPF 04594491251" at bounding box center [739, 628] width 315 height 35
click at [158, 525] on button "Geral" at bounding box center [142, 531] width 172 height 35
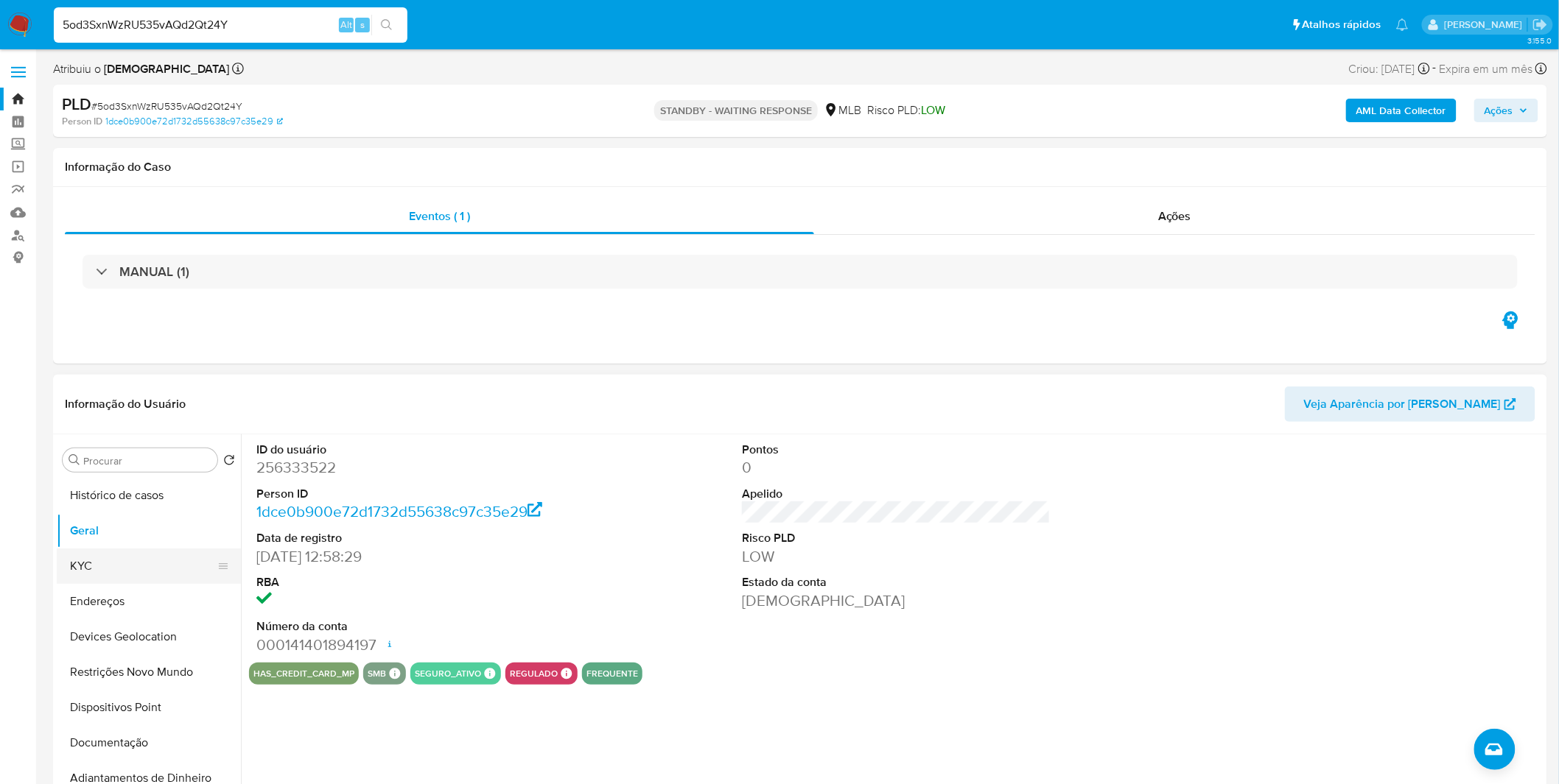
click at [156, 572] on button "KYC" at bounding box center [142, 566] width 172 height 35
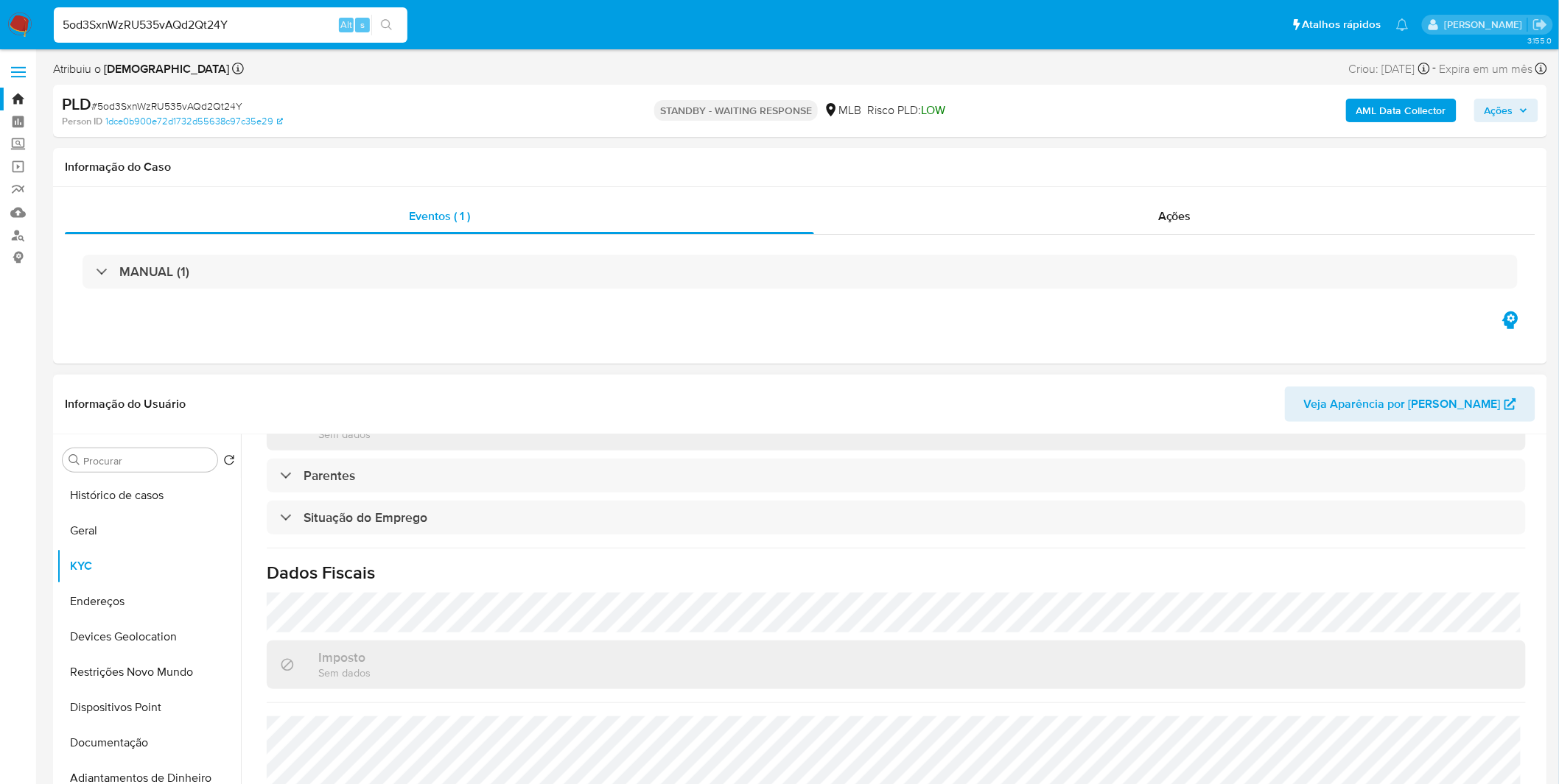
scroll to position [627, 0]
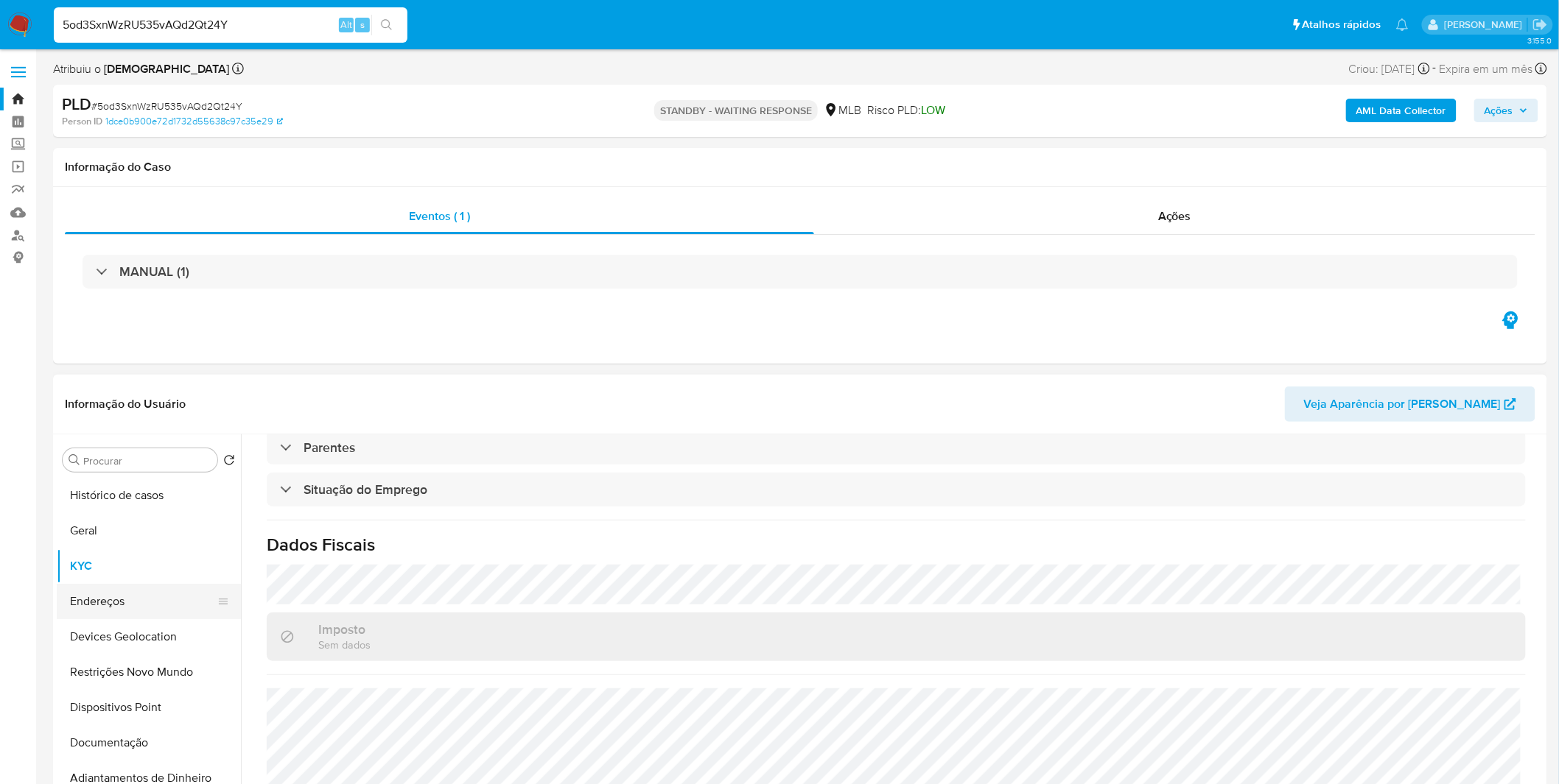
click at [92, 597] on button "Endereços" at bounding box center [142, 601] width 172 height 35
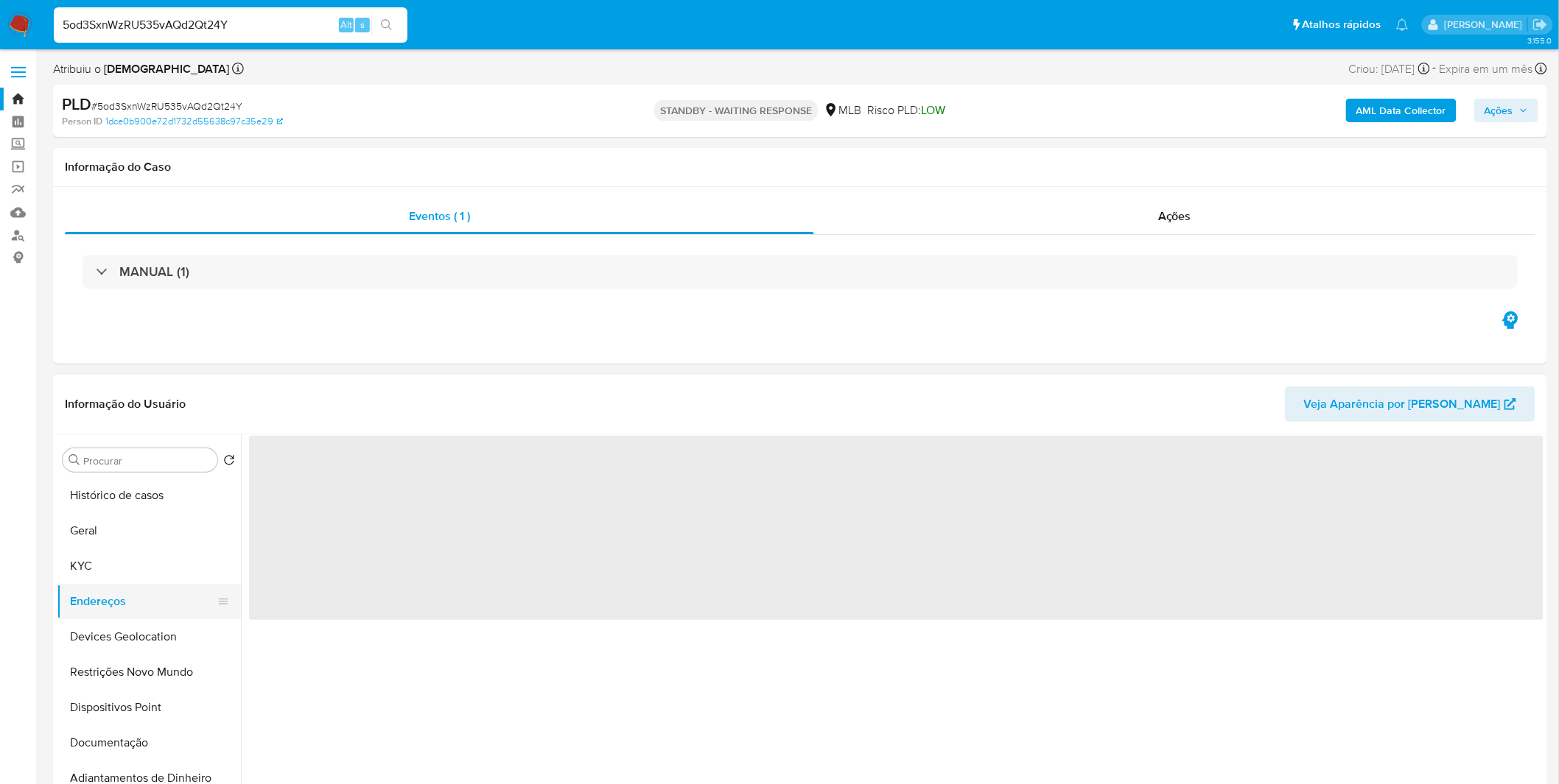
scroll to position [0, 0]
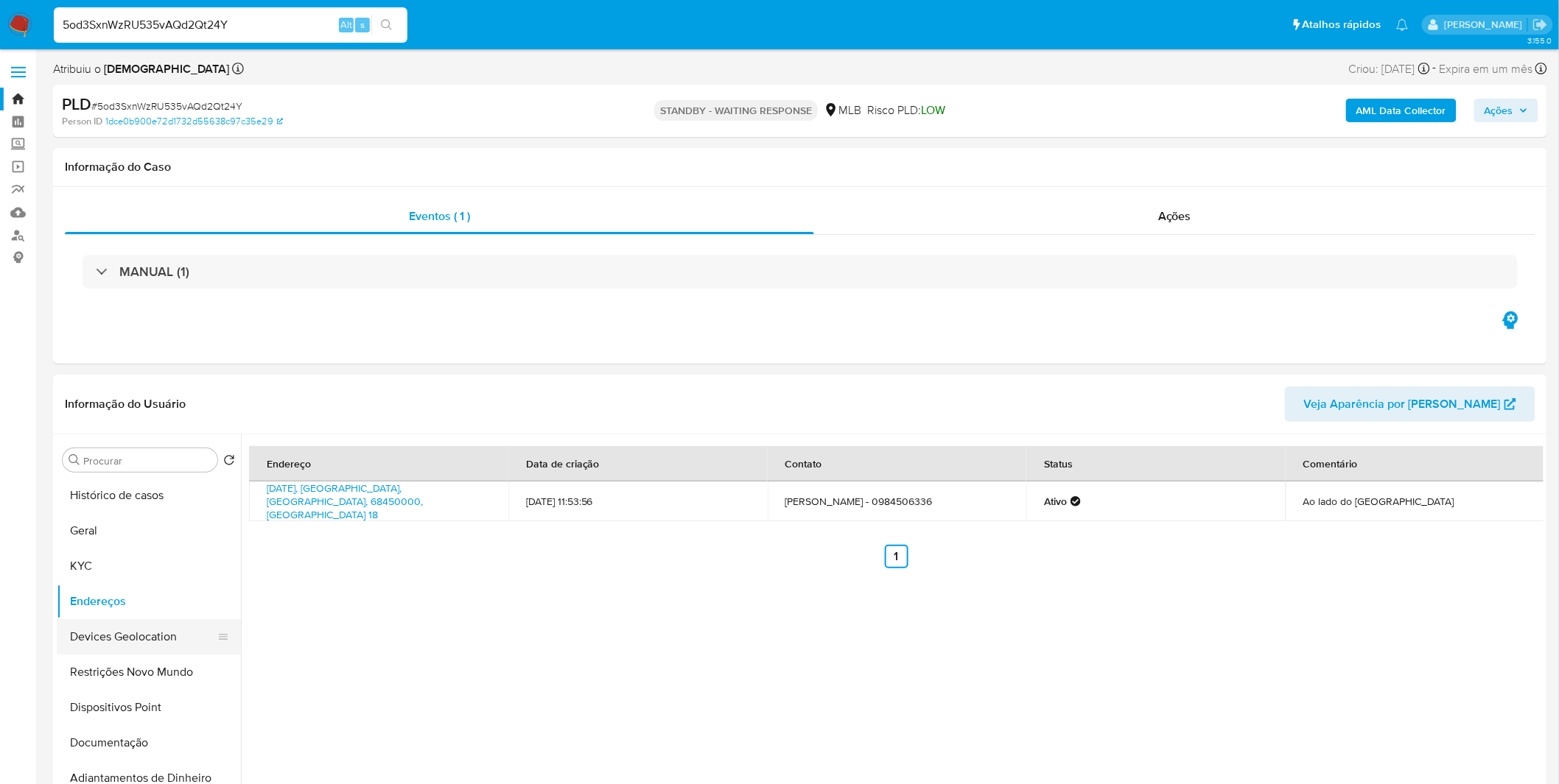
click at [173, 635] on button "Devices Geolocation" at bounding box center [142, 636] width 172 height 35
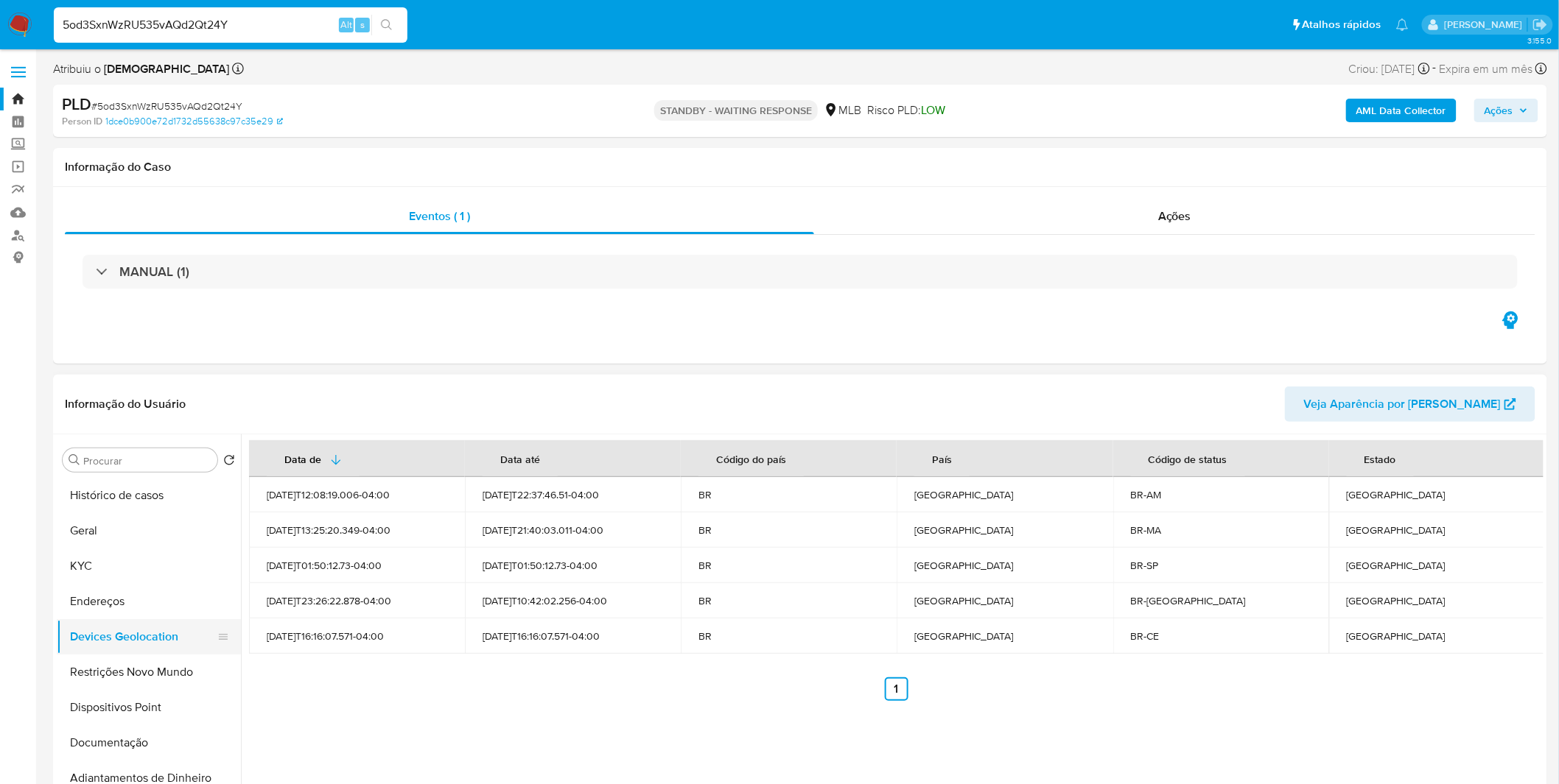
click at [157, 653] on button "Devices Geolocation" at bounding box center [142, 636] width 172 height 35
click at [148, 661] on button "Restrições Novo Mundo" at bounding box center [142, 672] width 172 height 35
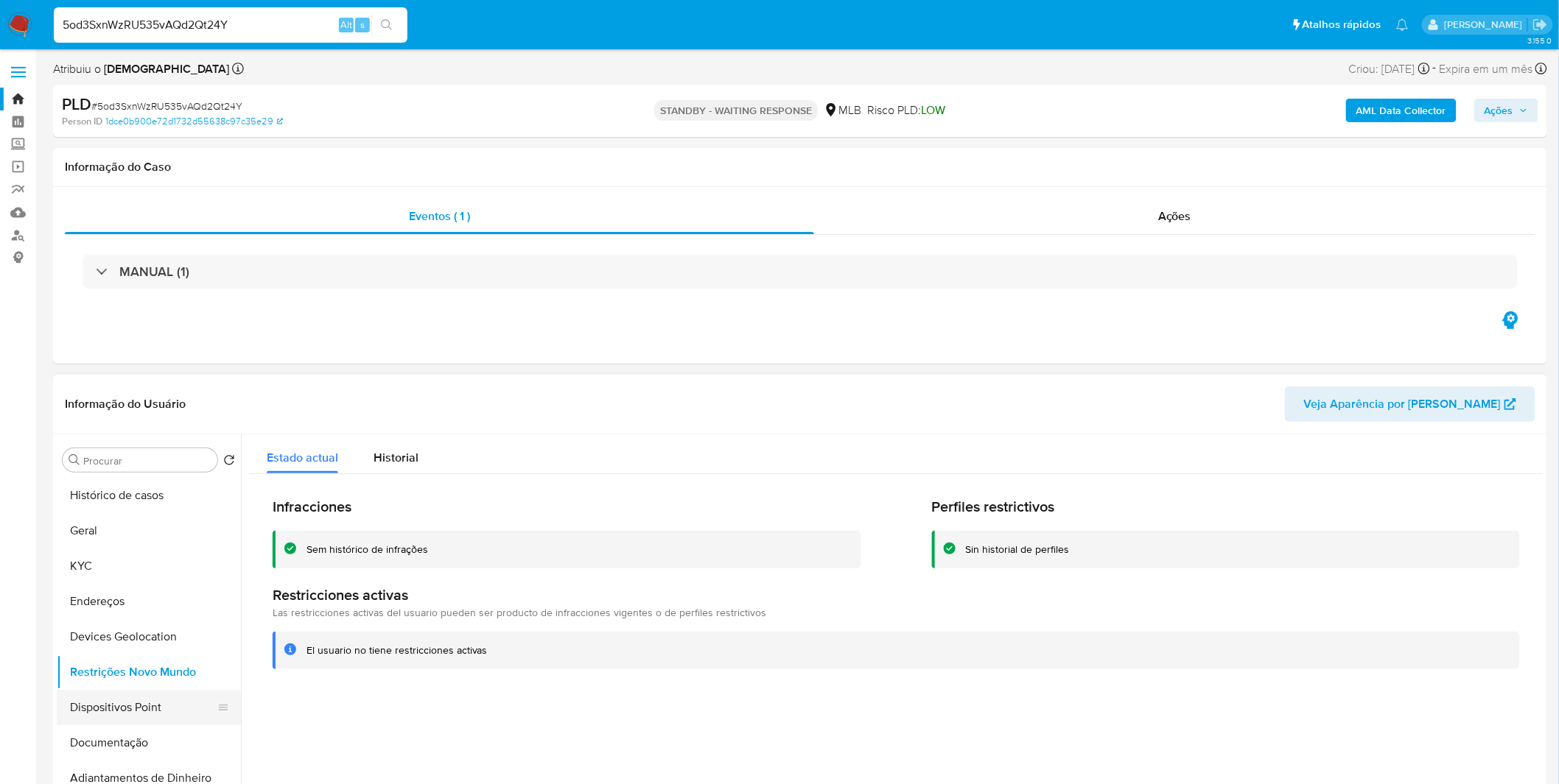
click at [160, 702] on button "Dispositivos Point" at bounding box center [142, 707] width 172 height 35
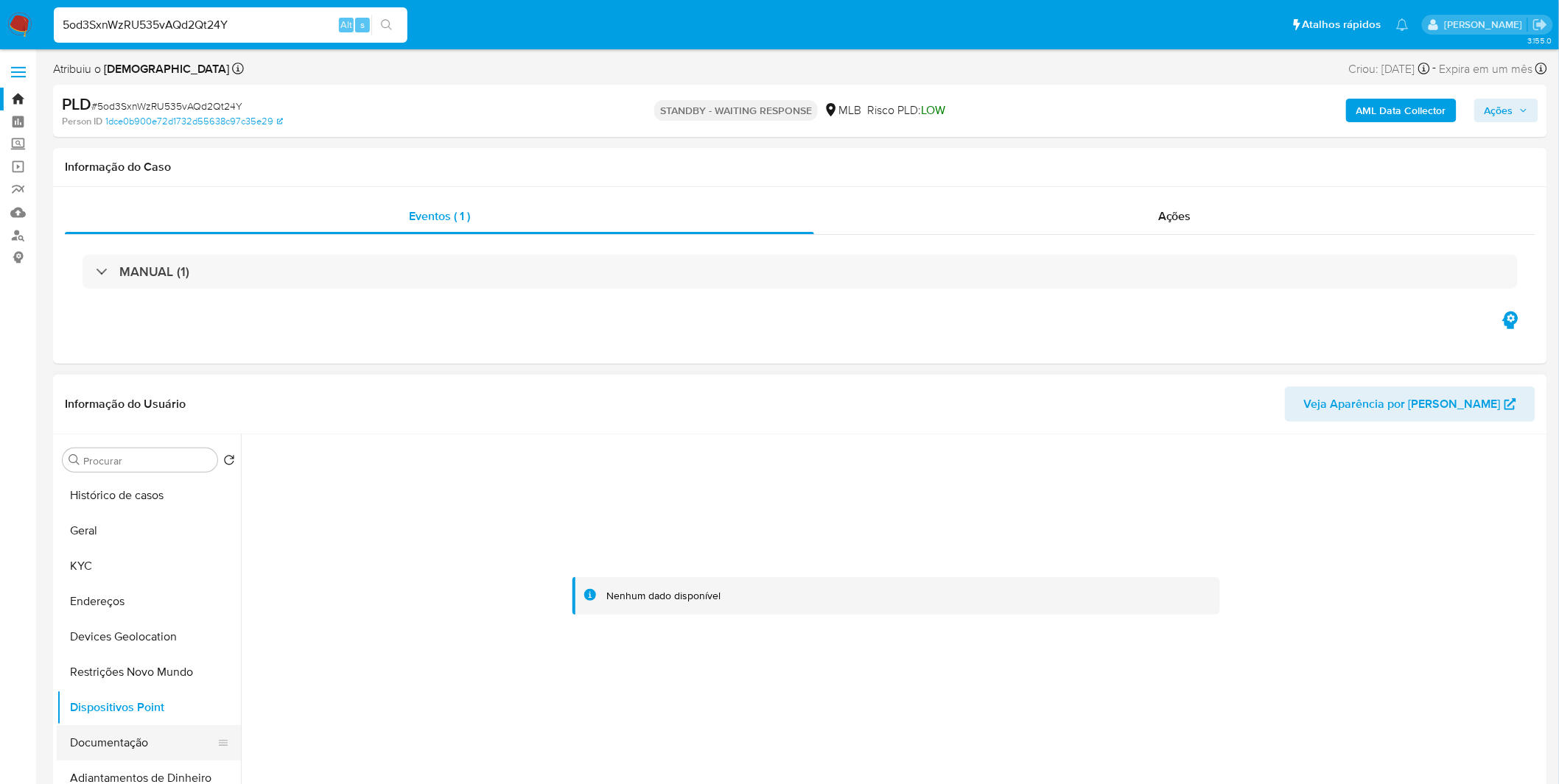
click at [161, 741] on button "Documentação" at bounding box center [142, 742] width 172 height 35
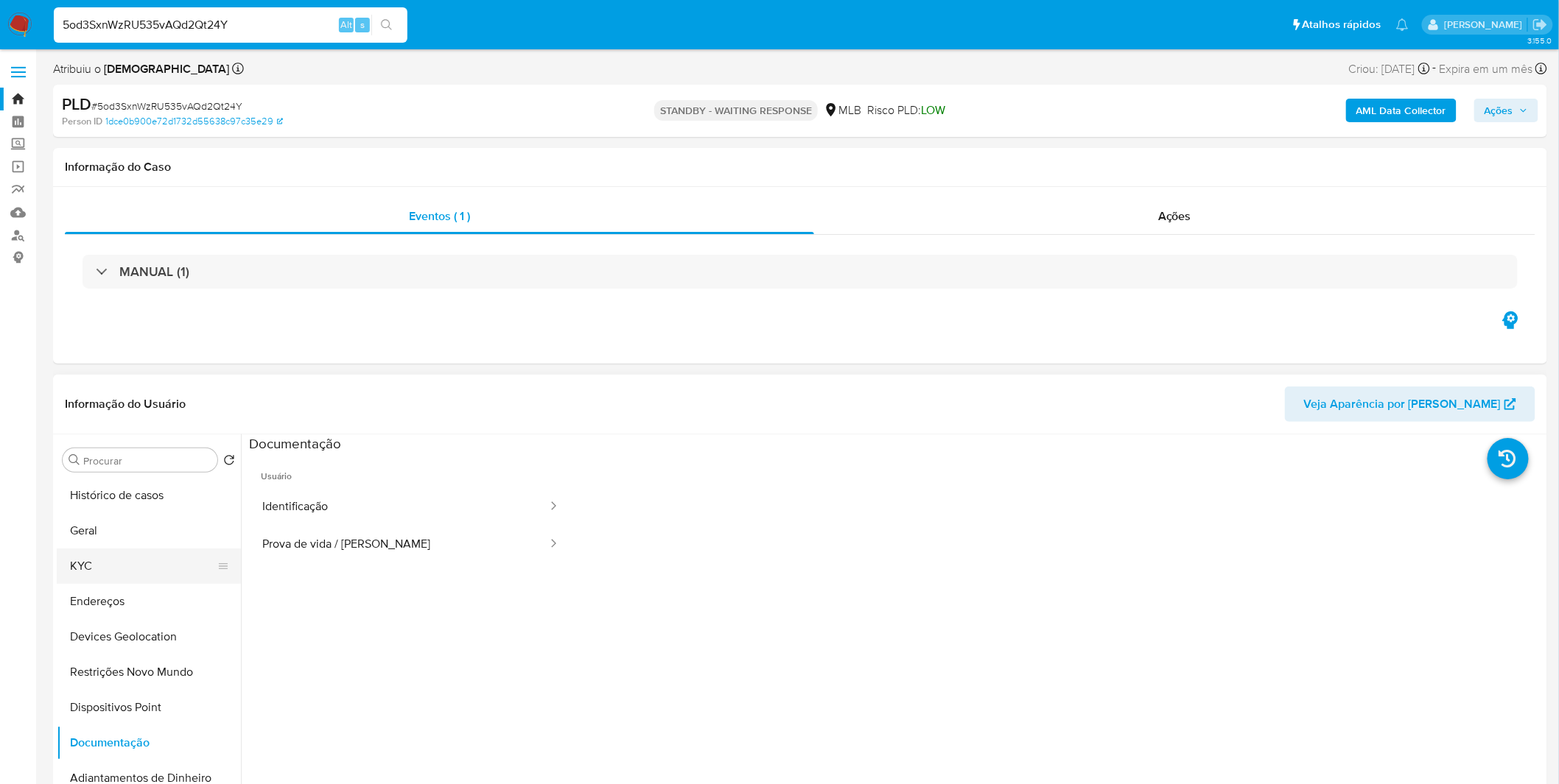
click at [131, 557] on button "KYC" at bounding box center [142, 566] width 172 height 35
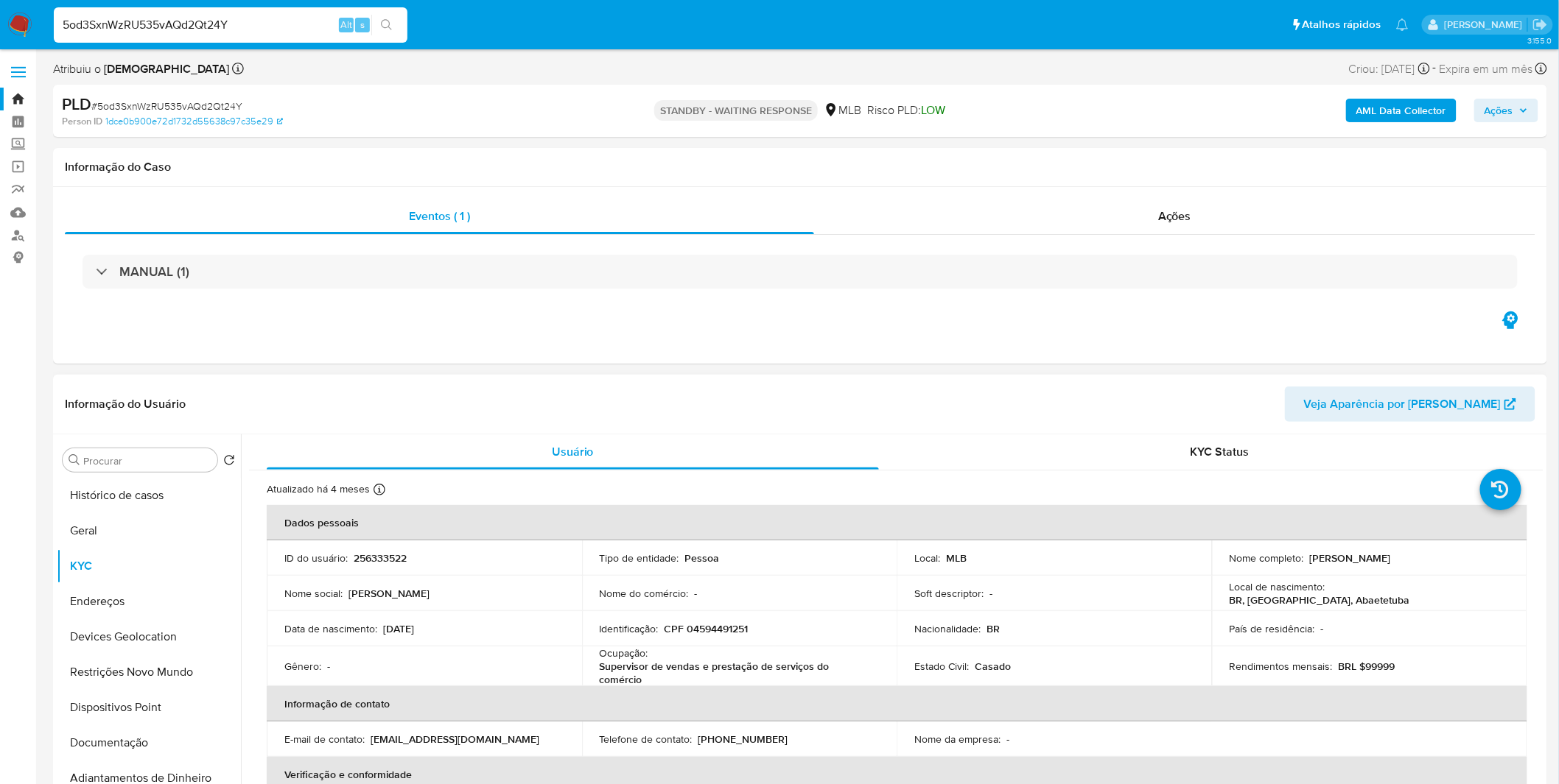
click at [735, 631] on p "CPF 04594491251" at bounding box center [706, 629] width 84 height 13
click at [574, 617] on td "Data de nascimento : 31/08/1999" at bounding box center [424, 628] width 315 height 35
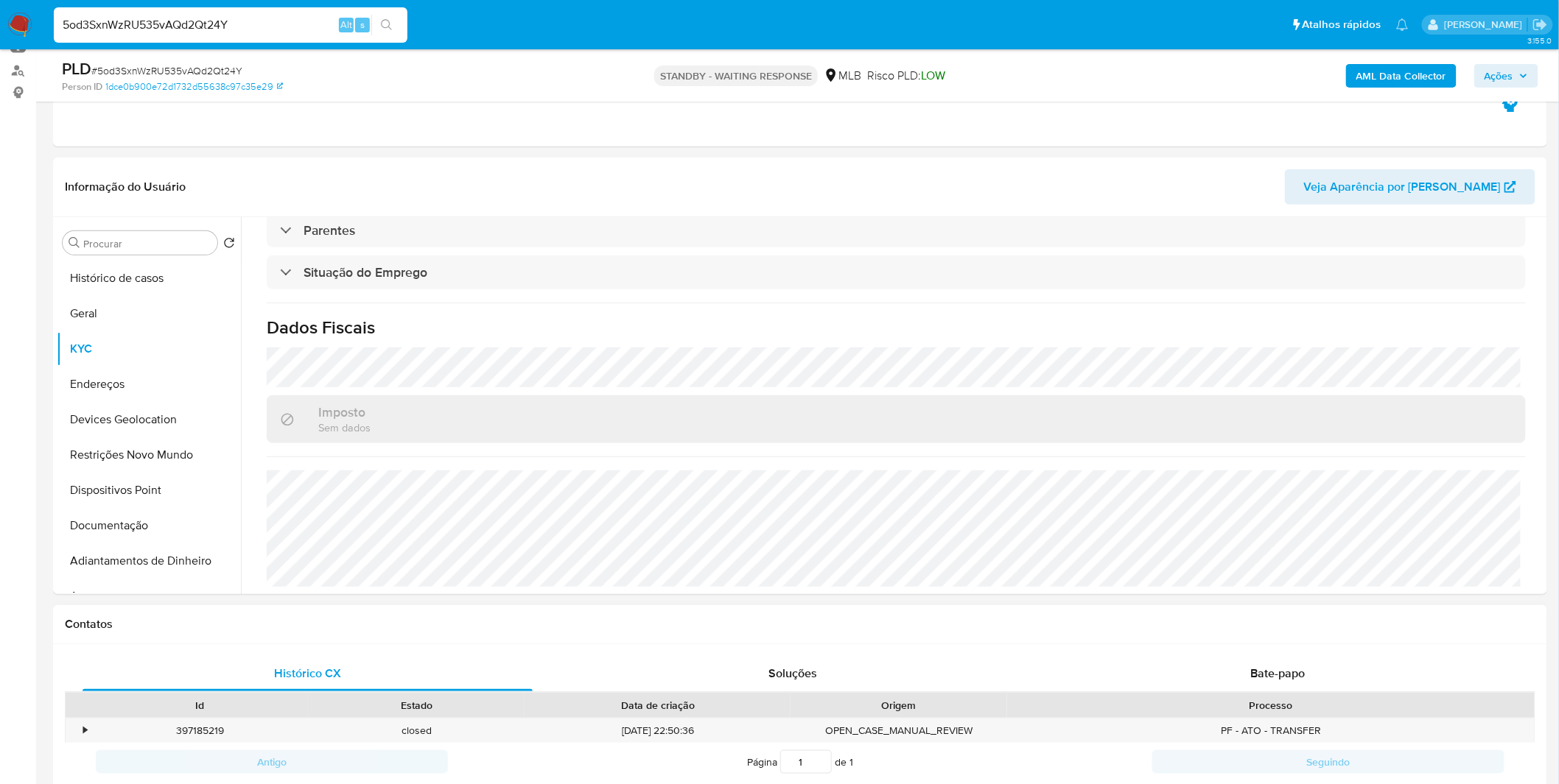
scroll to position [245, 0]
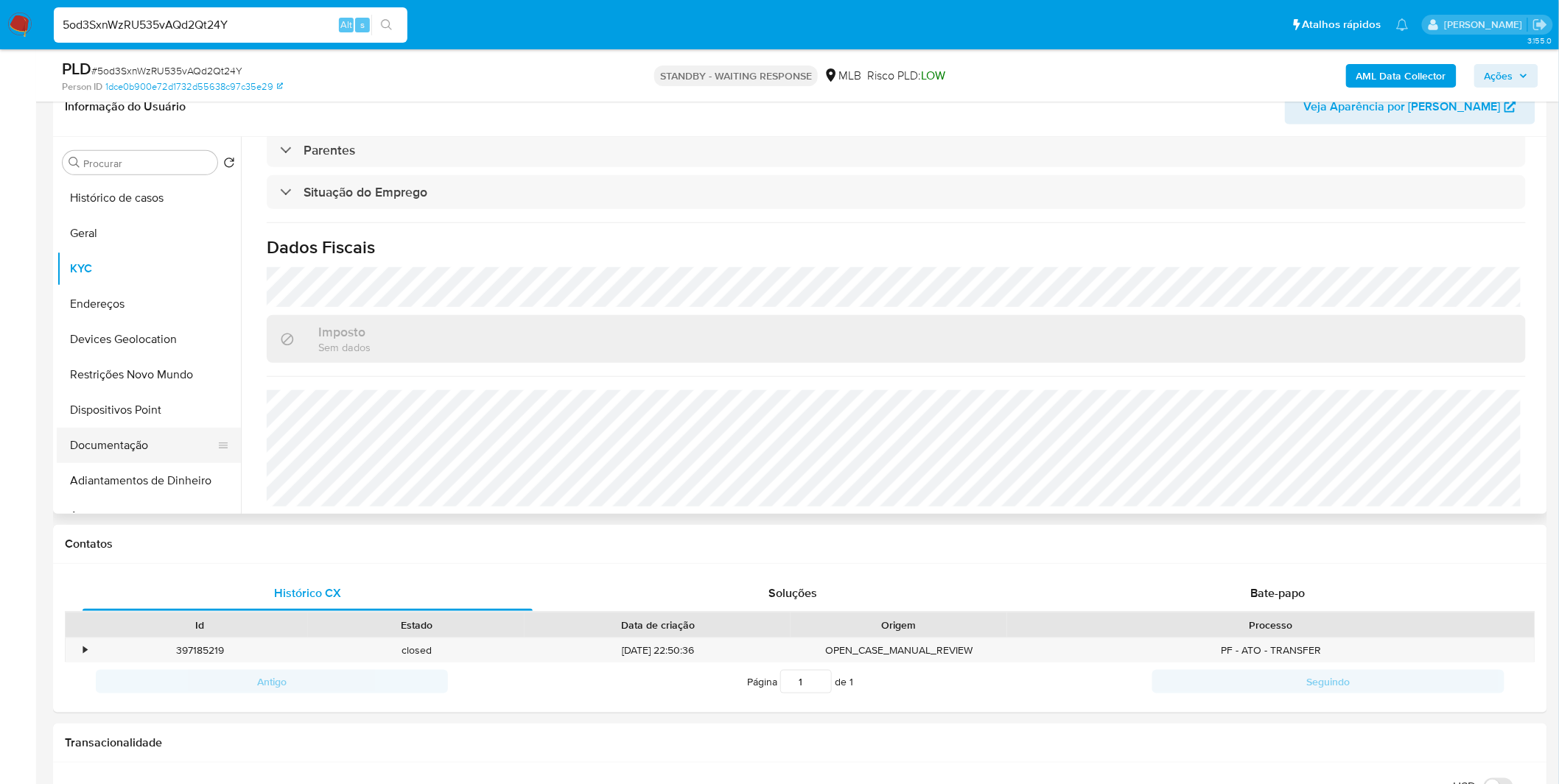
click at [149, 430] on button "Documentação" at bounding box center [142, 445] width 172 height 35
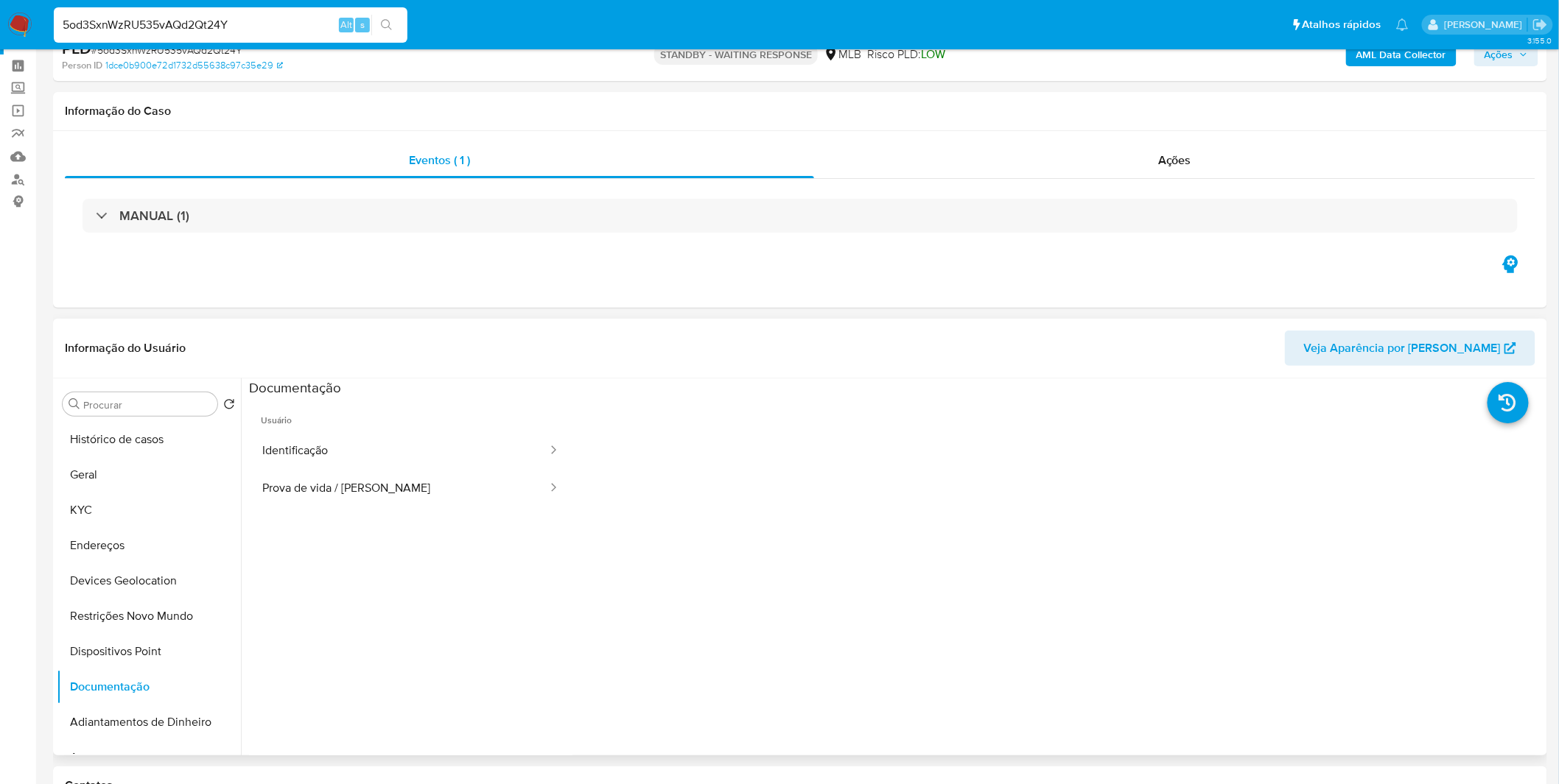
scroll to position [0, 0]
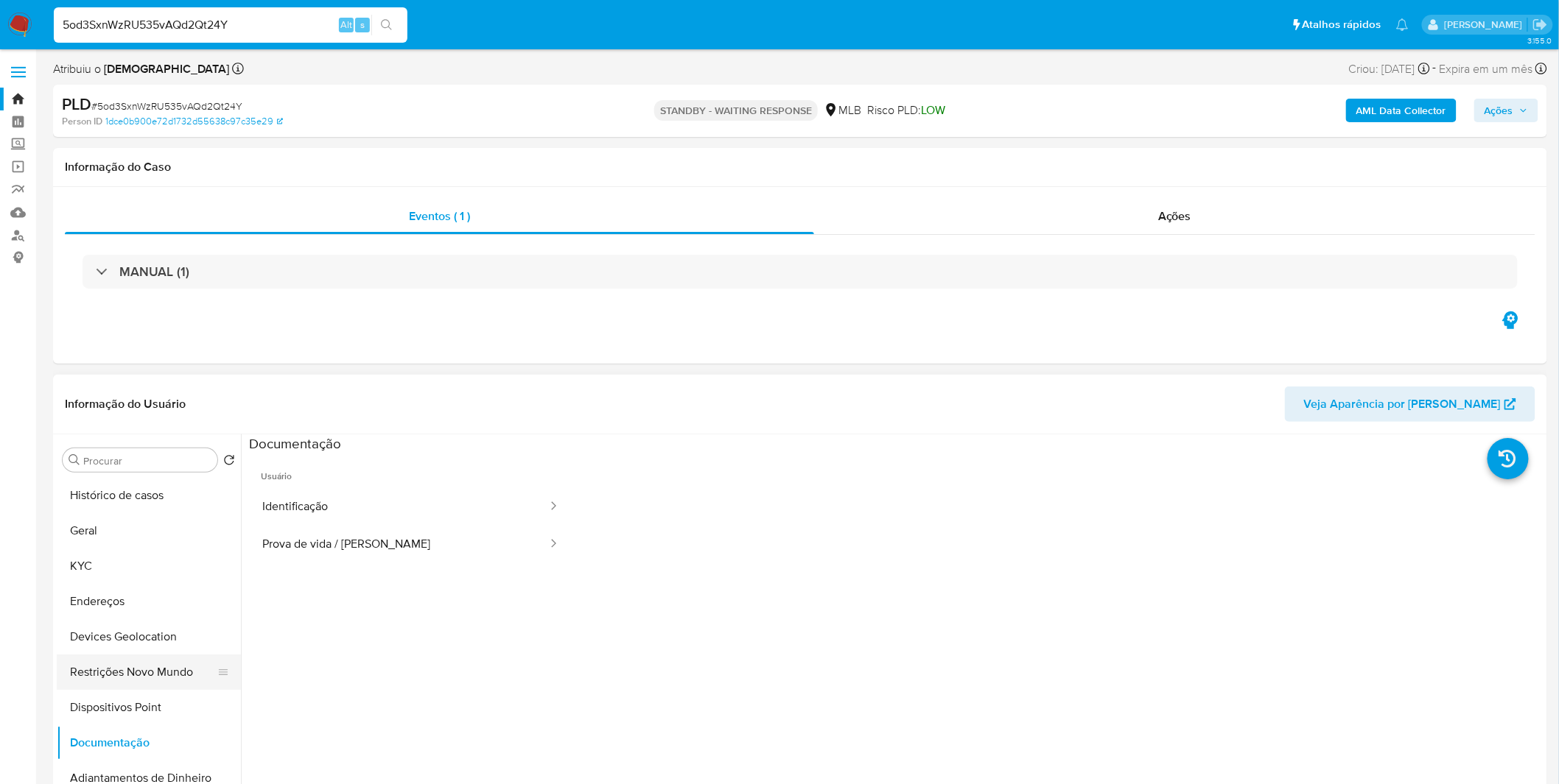
click at [150, 673] on button "Restrições Novo Mundo" at bounding box center [142, 672] width 172 height 35
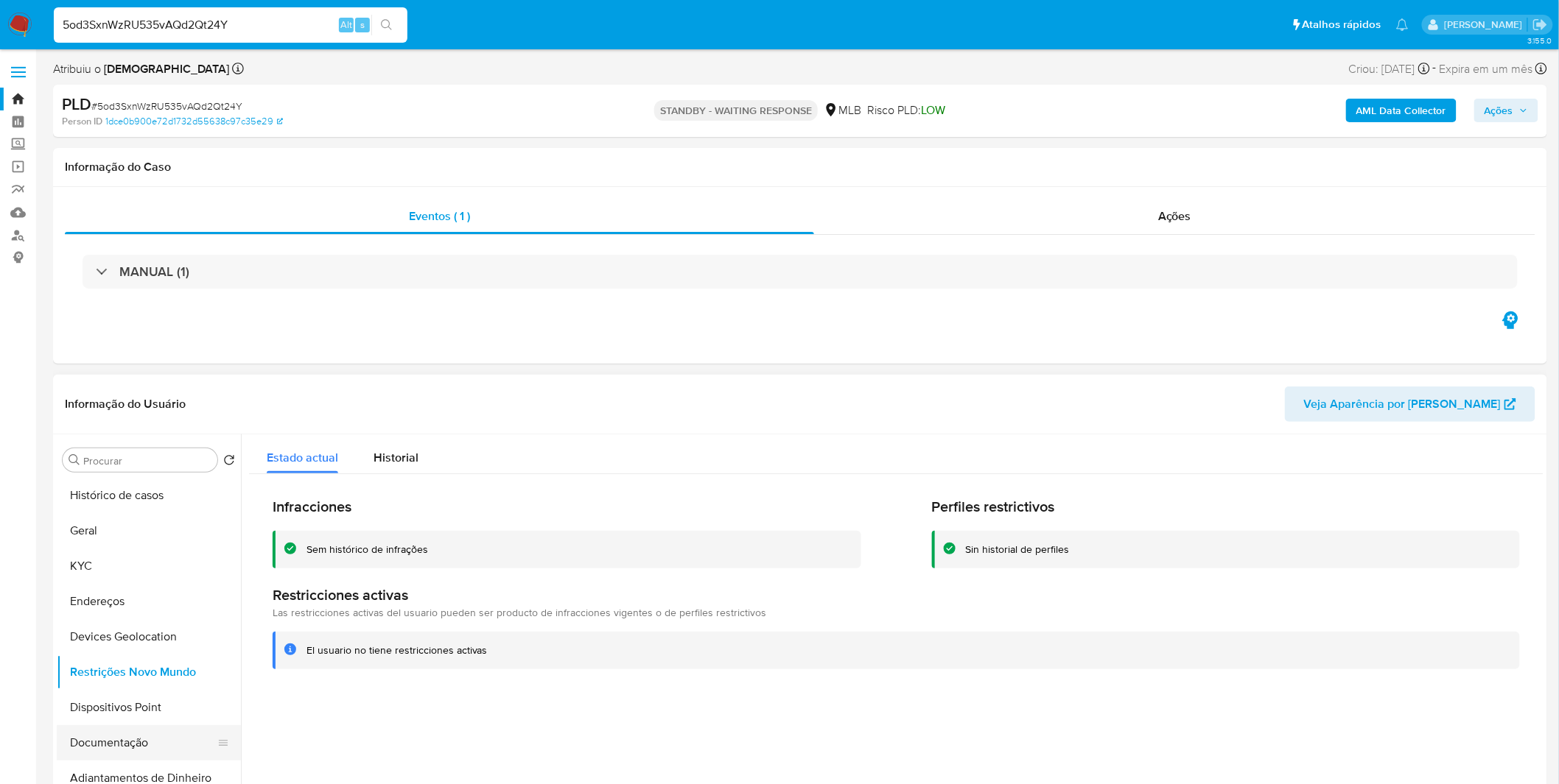
click at [165, 732] on button "Documentação" at bounding box center [142, 742] width 172 height 35
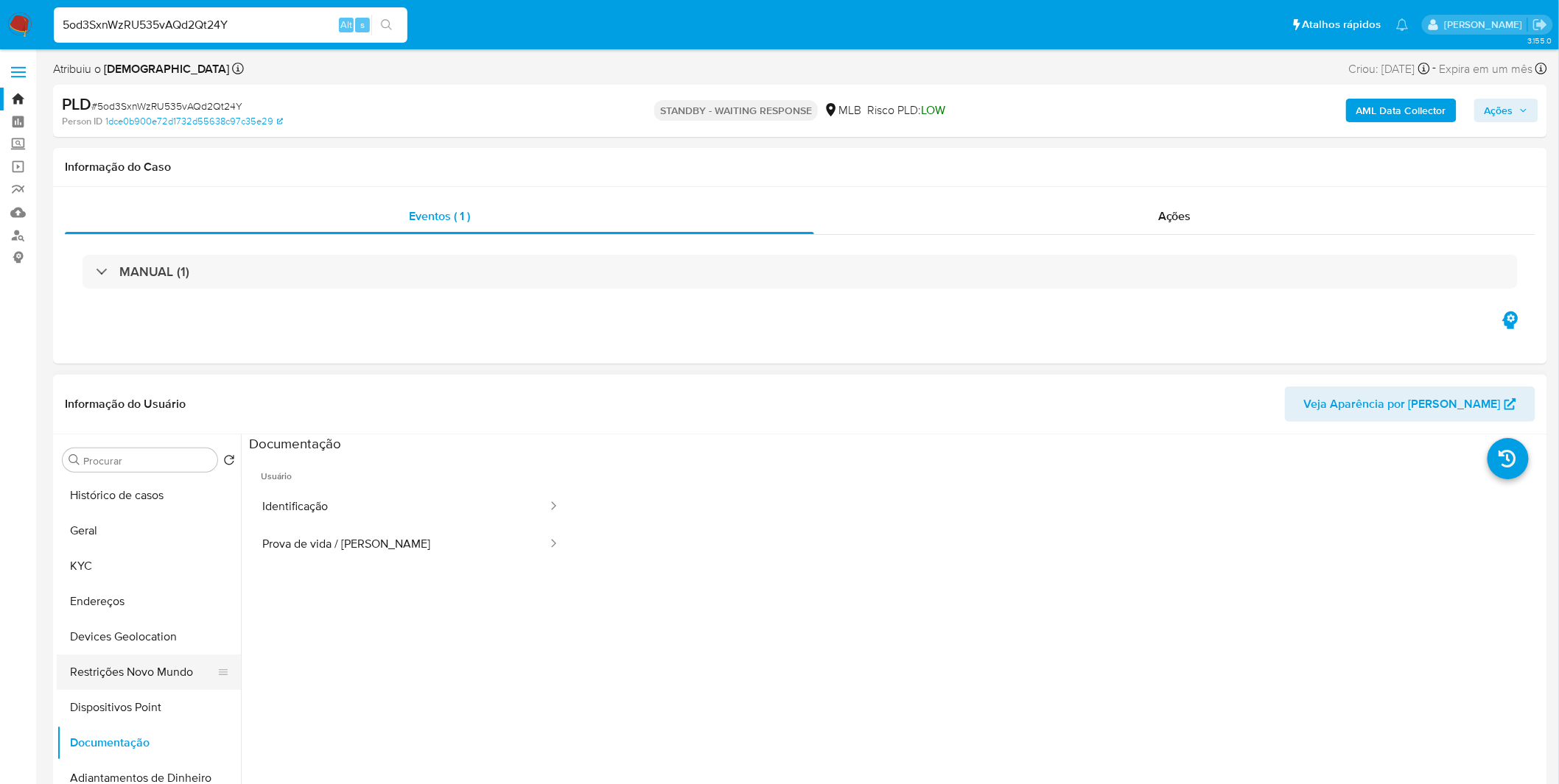
click at [154, 656] on button "Restrições Novo Mundo" at bounding box center [142, 672] width 172 height 35
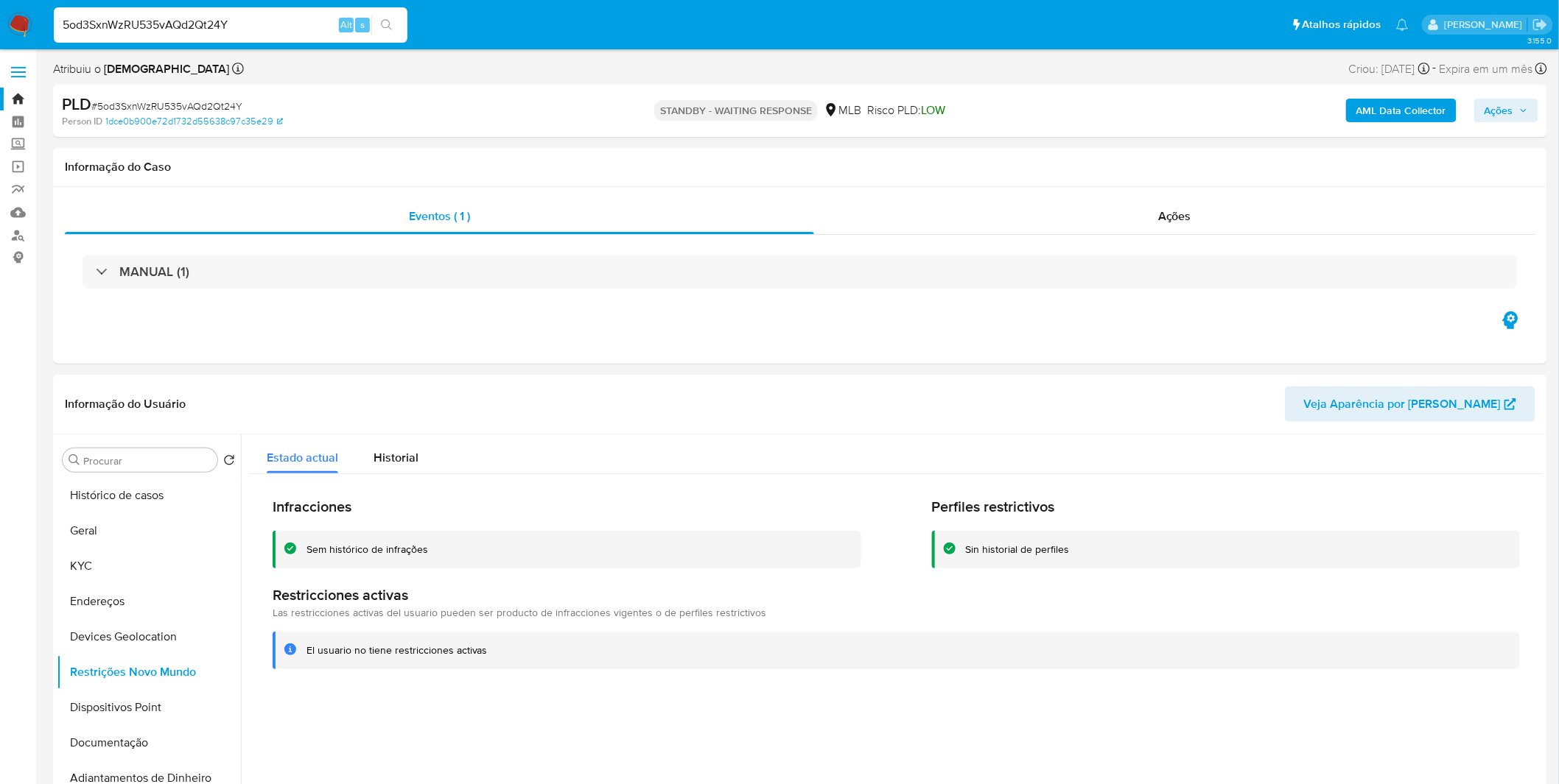
click at [264, 23] on input "5od3SxnWzRU535vAQd2Qt24Y" at bounding box center [230, 24] width 354 height 19
paste input "P43C6YVN2OhFL0eWaEX9eIbh"
type input "P43C6YVN2OhFL0eWaEX9eIbh"
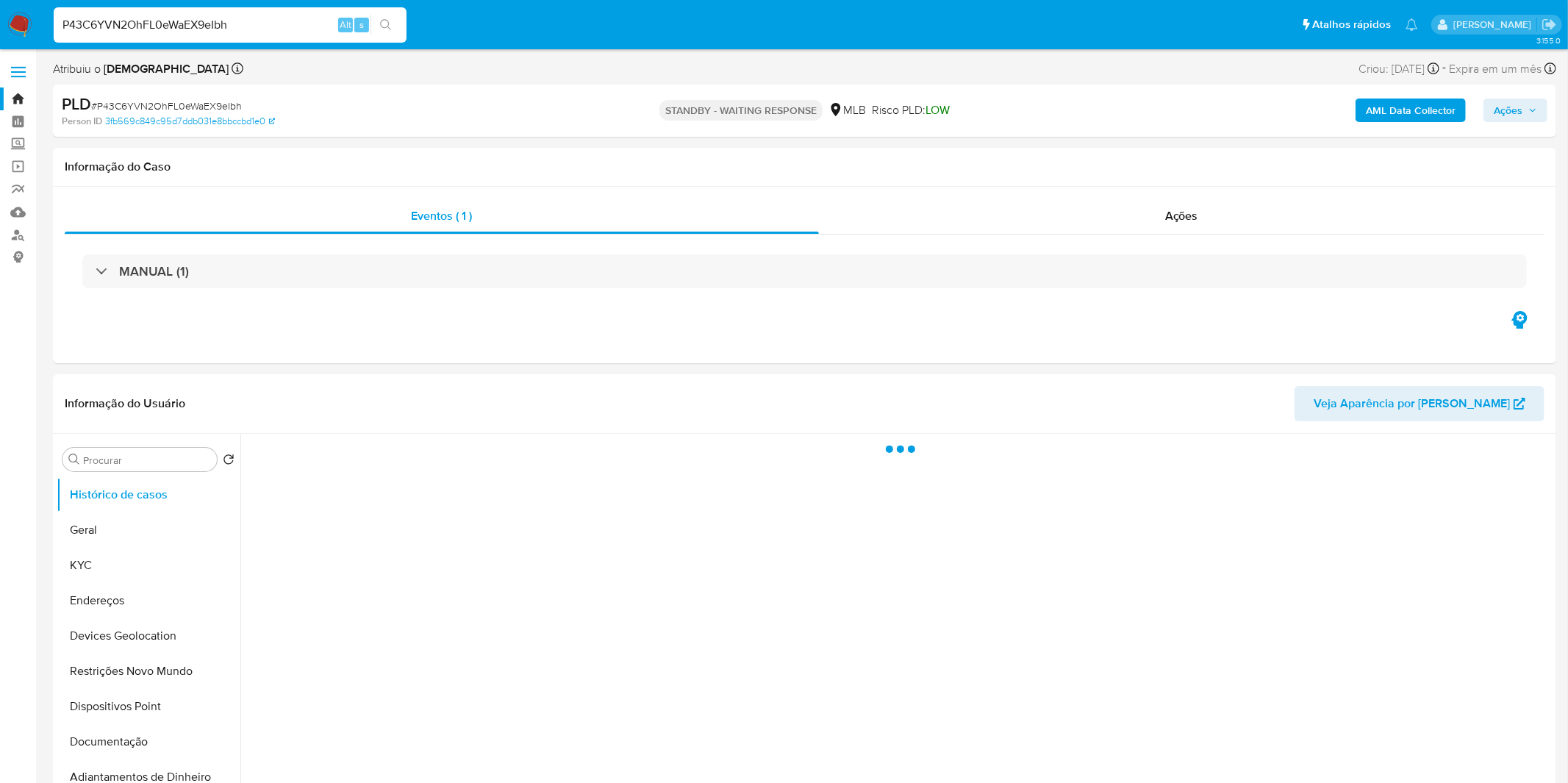
select select "10"
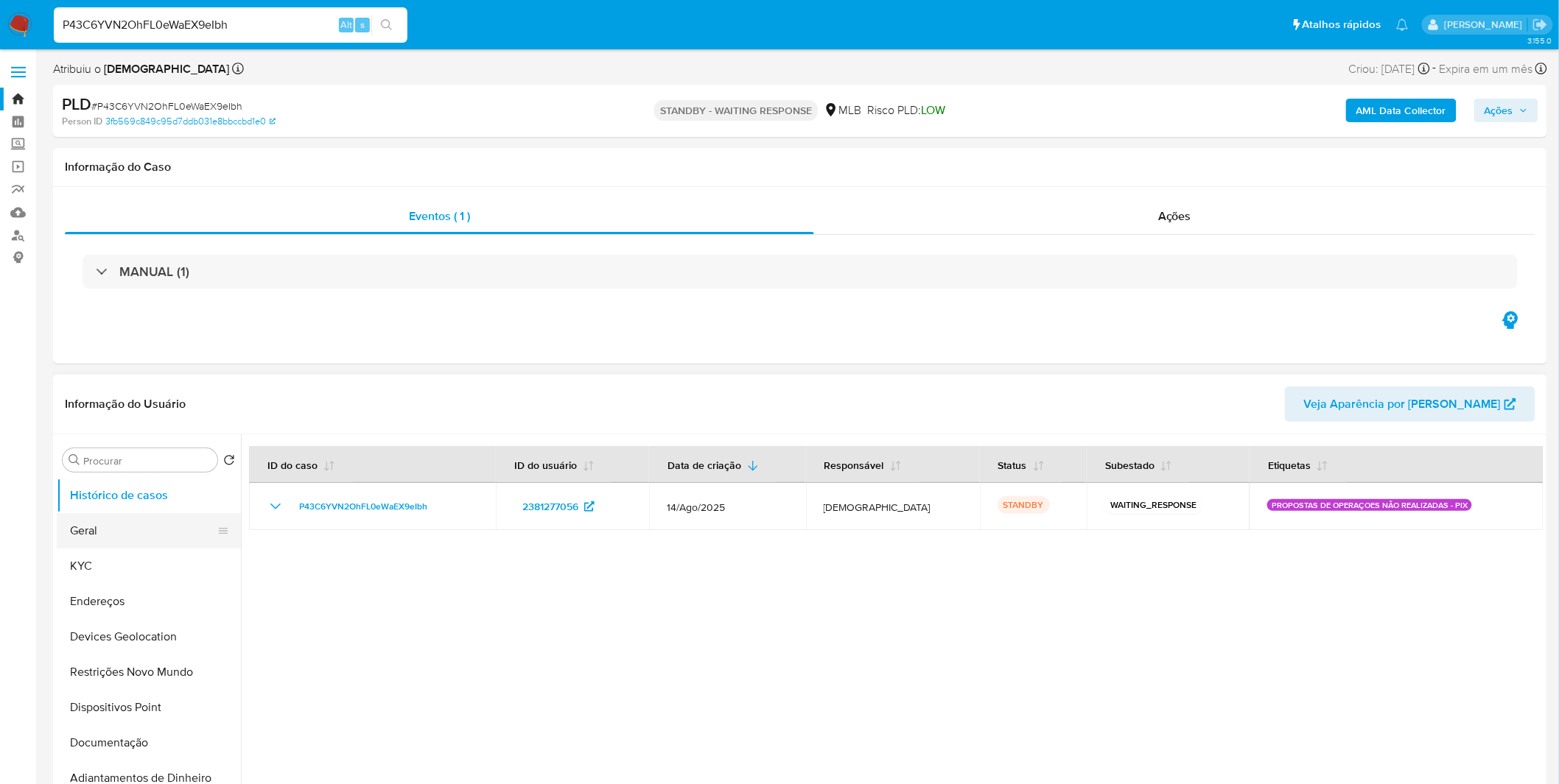
click at [128, 520] on button "Geral" at bounding box center [142, 531] width 172 height 35
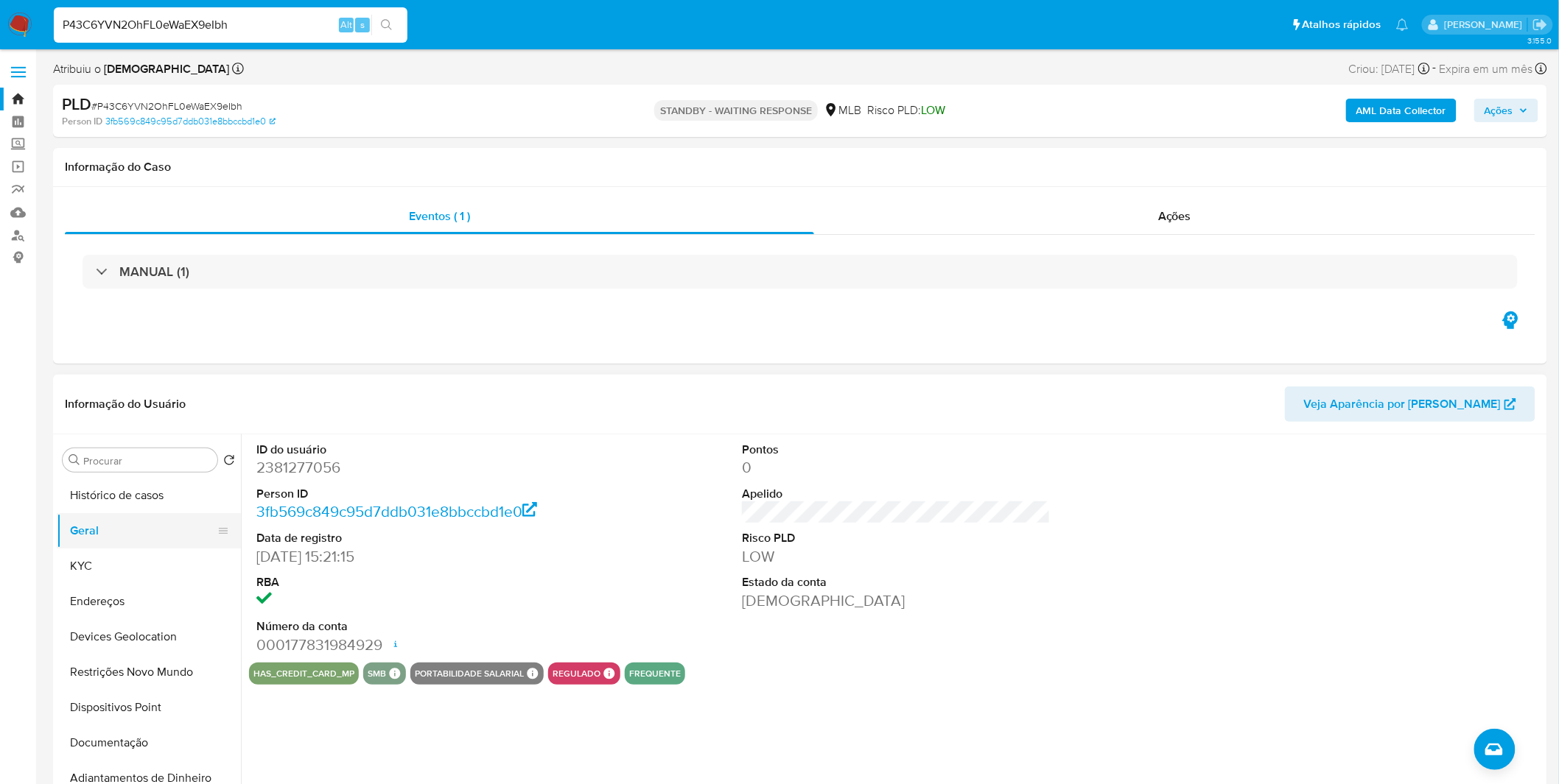
drag, startPoint x: 121, startPoint y: 532, endPoint x: 116, endPoint y: 542, distance: 11.2
click at [120, 534] on button "Geral" at bounding box center [142, 531] width 172 height 35
click at [112, 555] on button "KYC" at bounding box center [142, 566] width 172 height 35
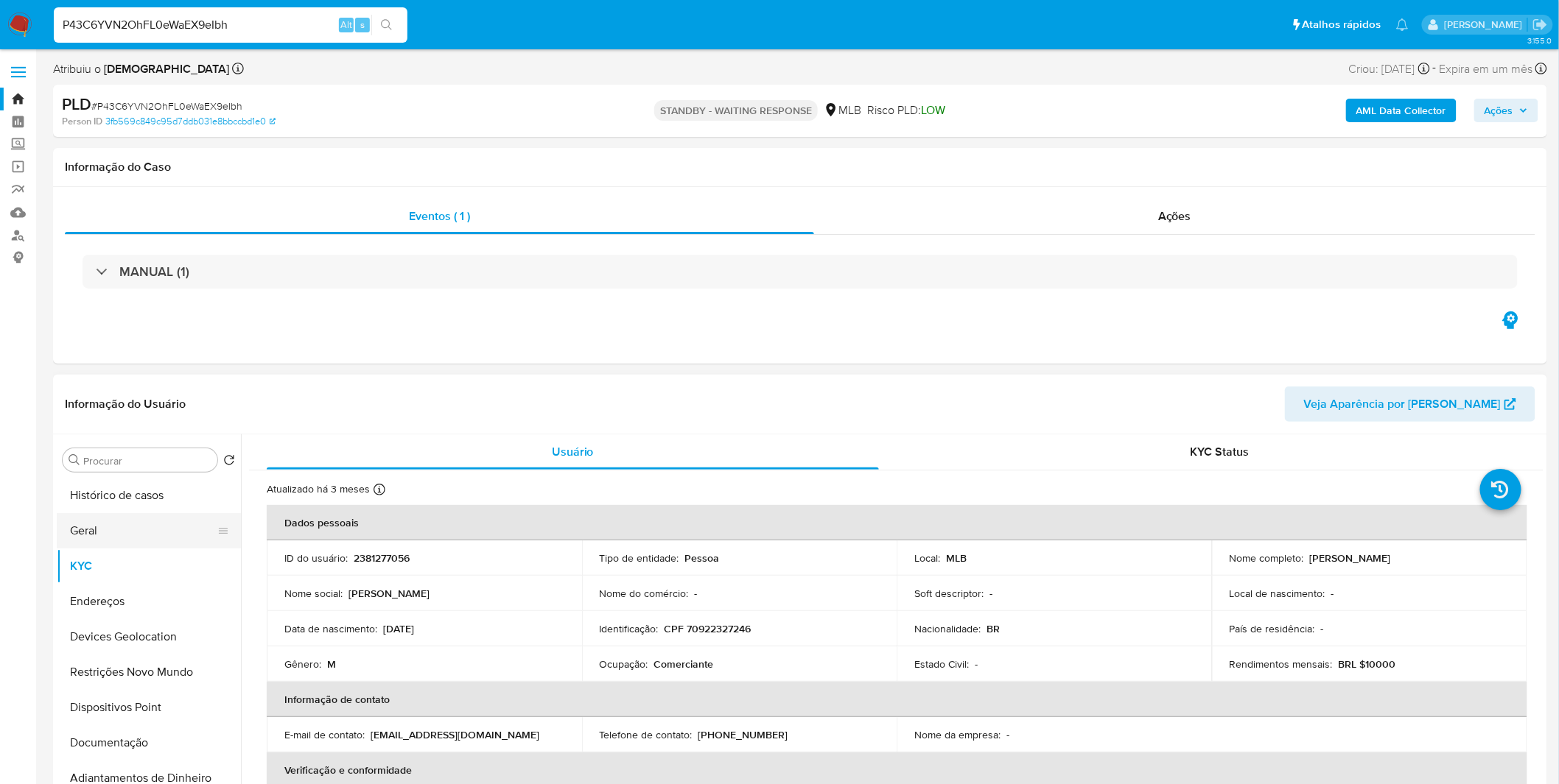
click at [153, 543] on button "Geral" at bounding box center [142, 531] width 172 height 35
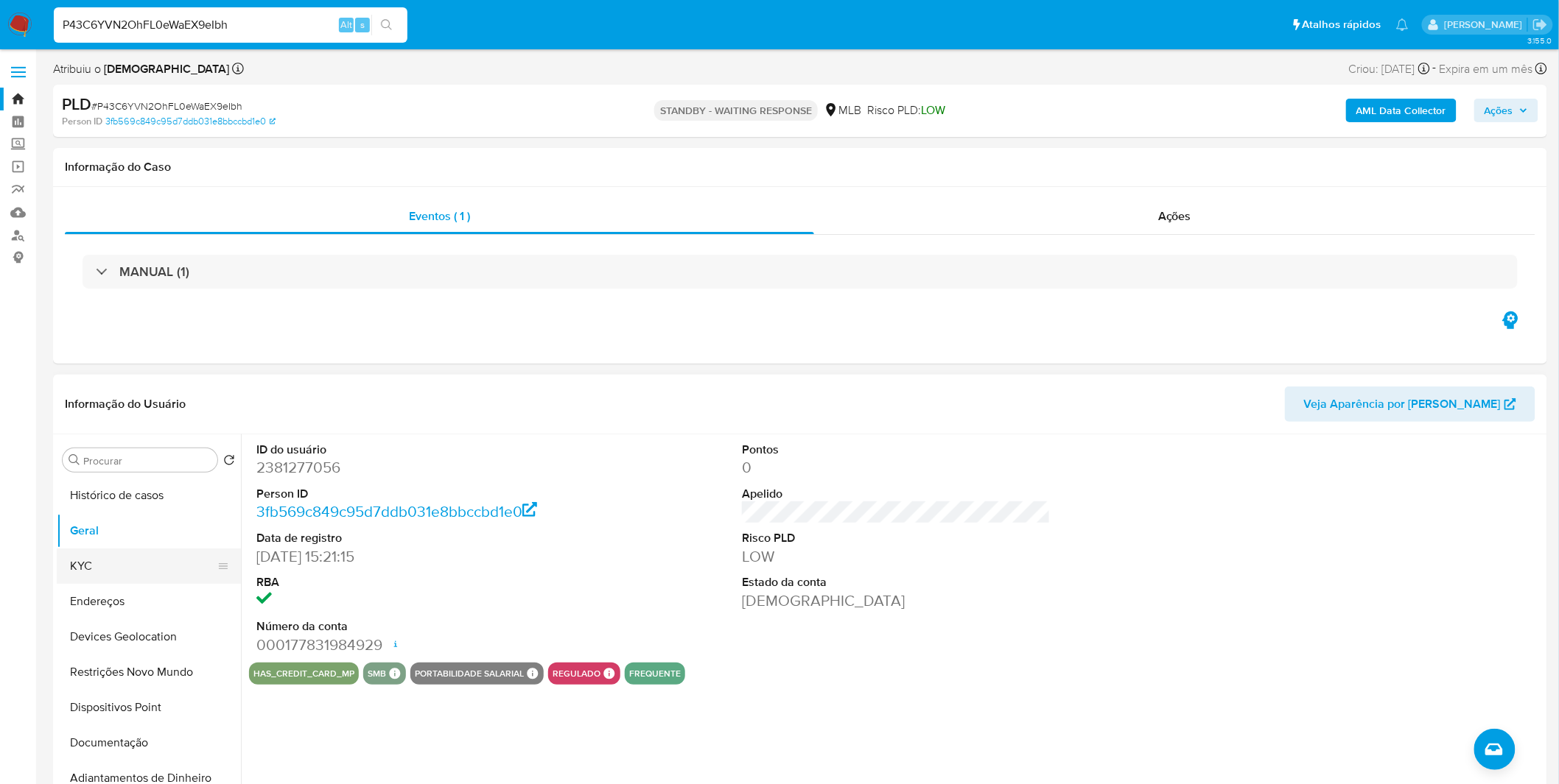
click at [182, 572] on button "KYC" at bounding box center [142, 566] width 172 height 35
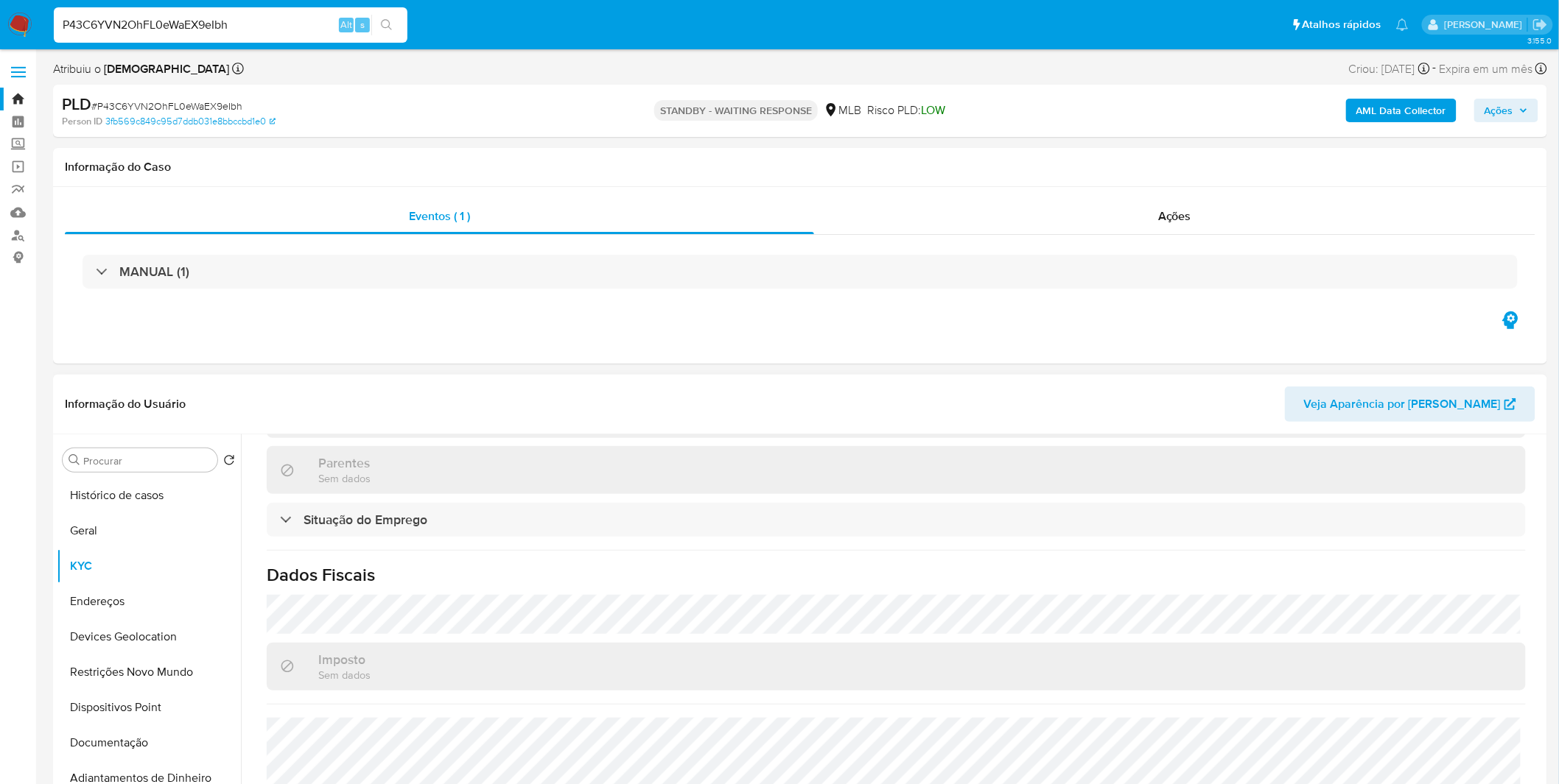
scroll to position [641, 0]
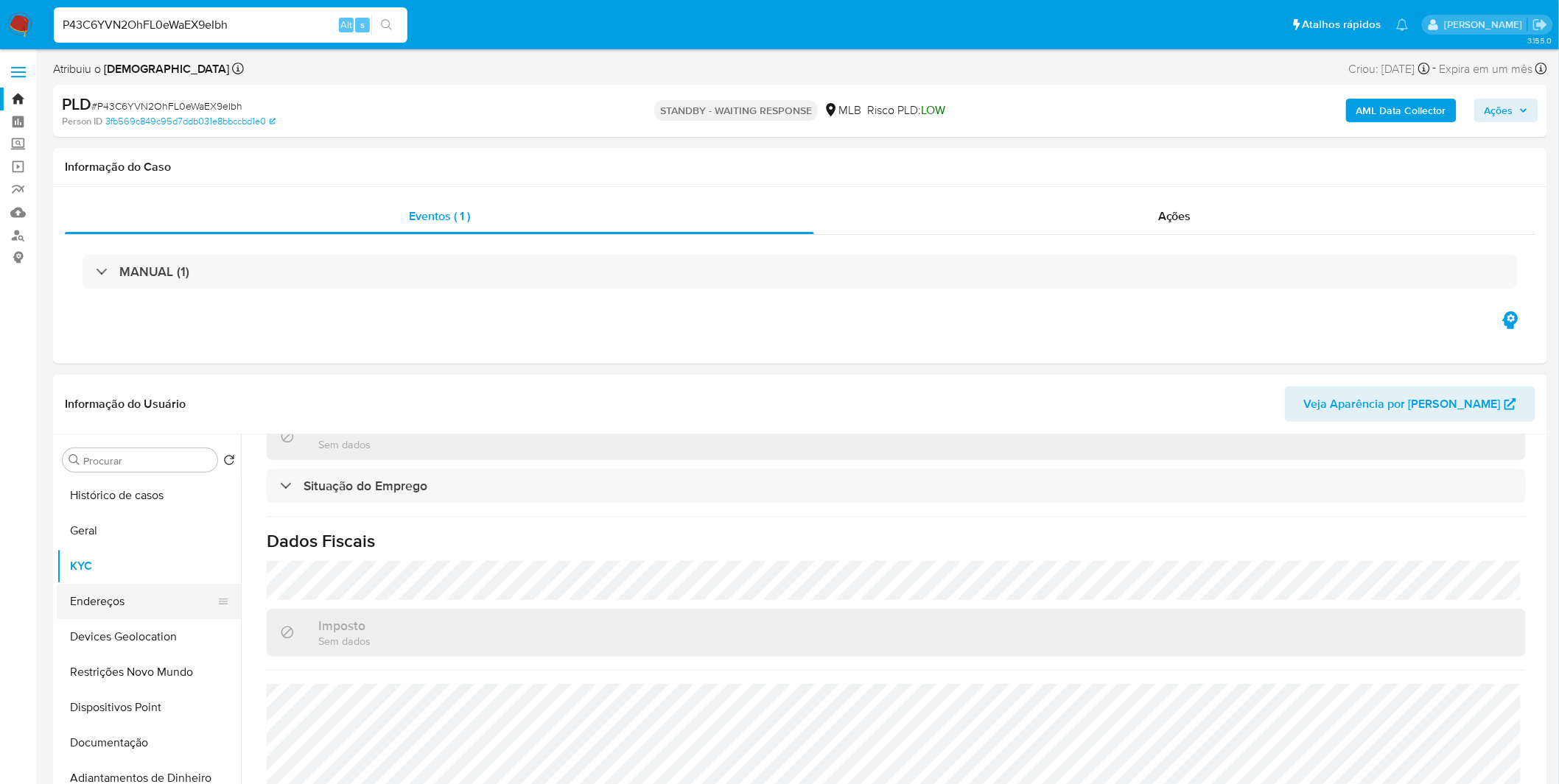
click at [167, 607] on button "Endereços" at bounding box center [142, 601] width 172 height 35
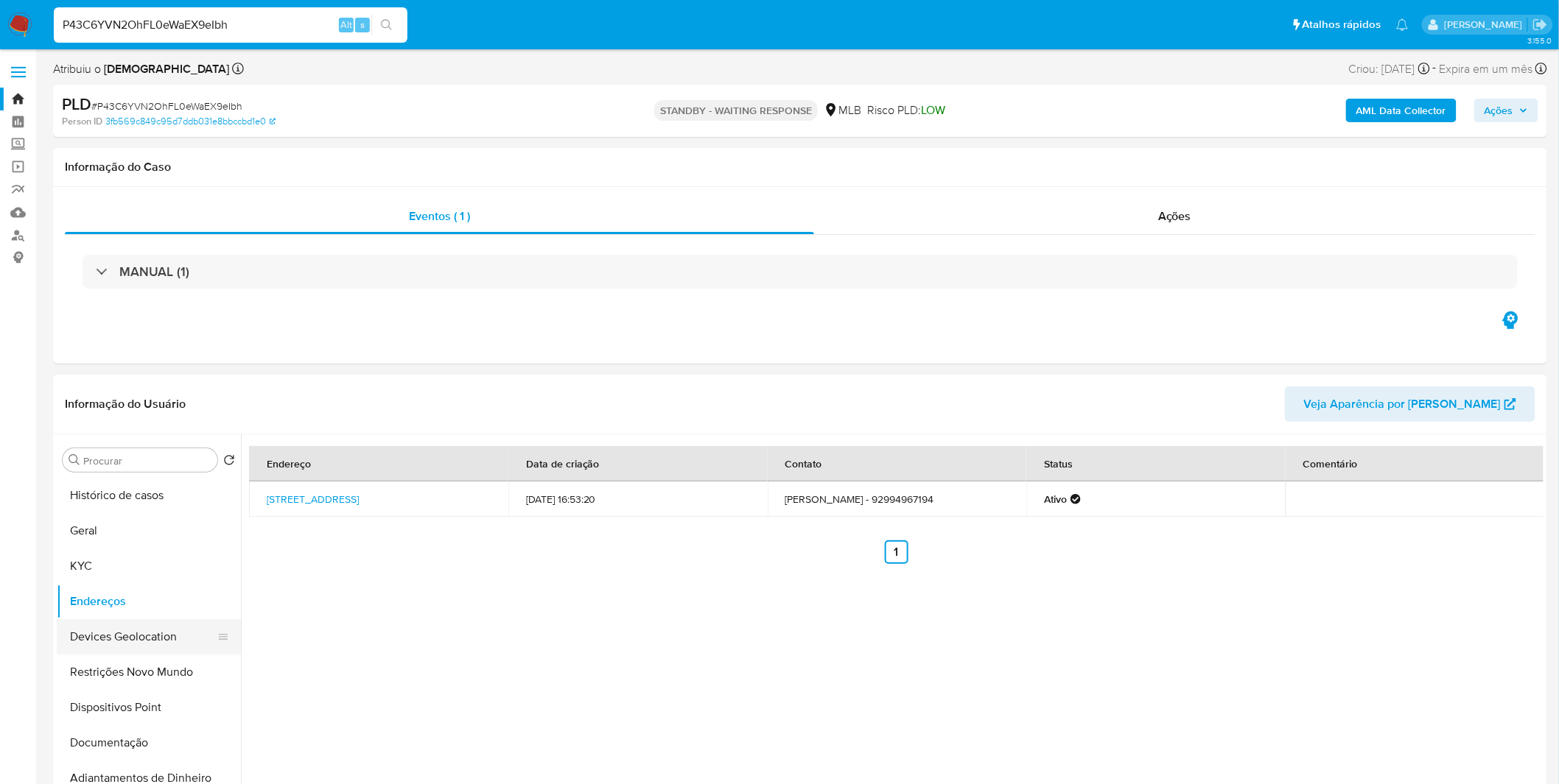
click at [176, 653] on button "Devices Geolocation" at bounding box center [142, 636] width 172 height 35
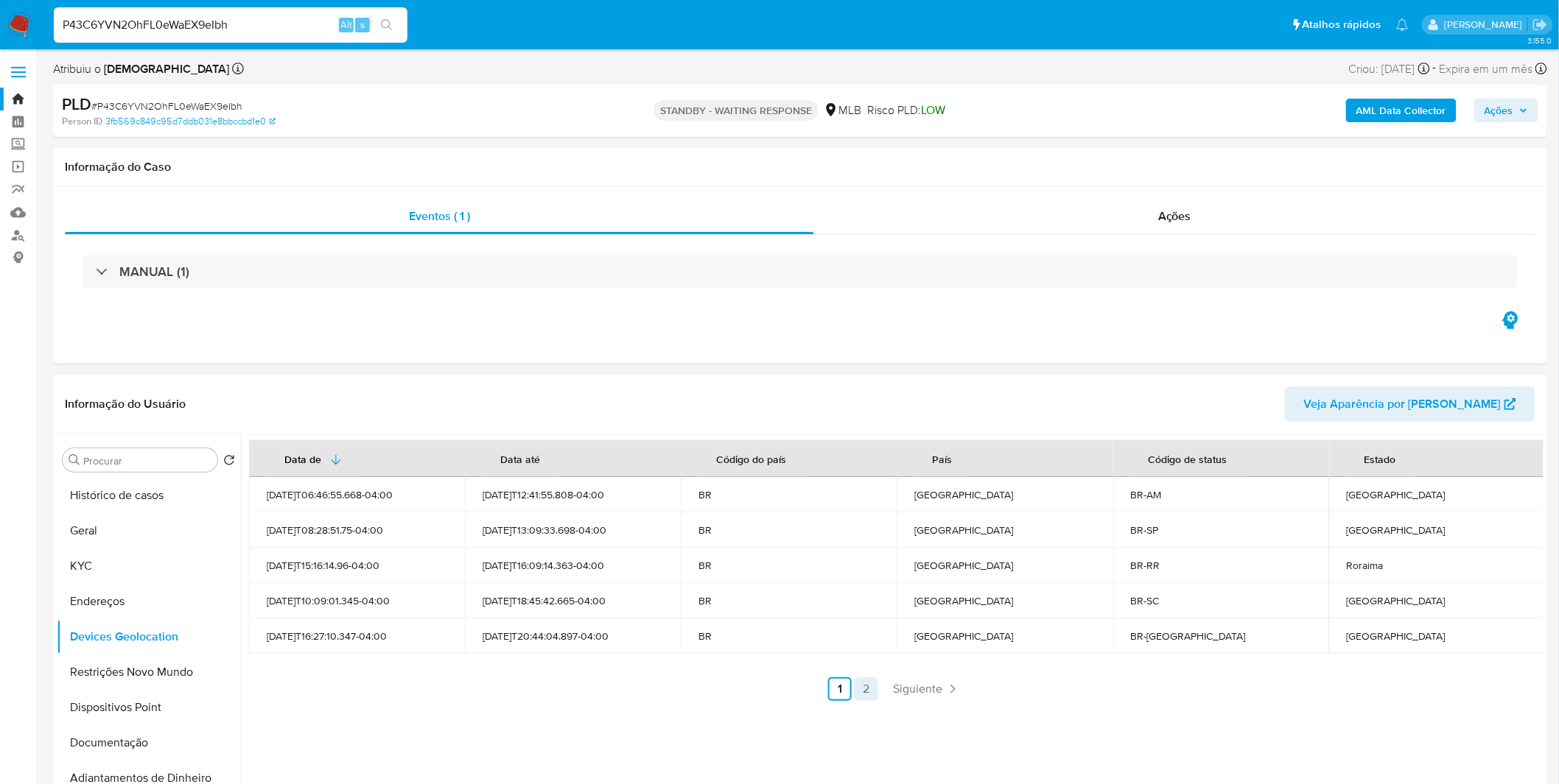
click at [872, 691] on link "2" at bounding box center [866, 689] width 24 height 24
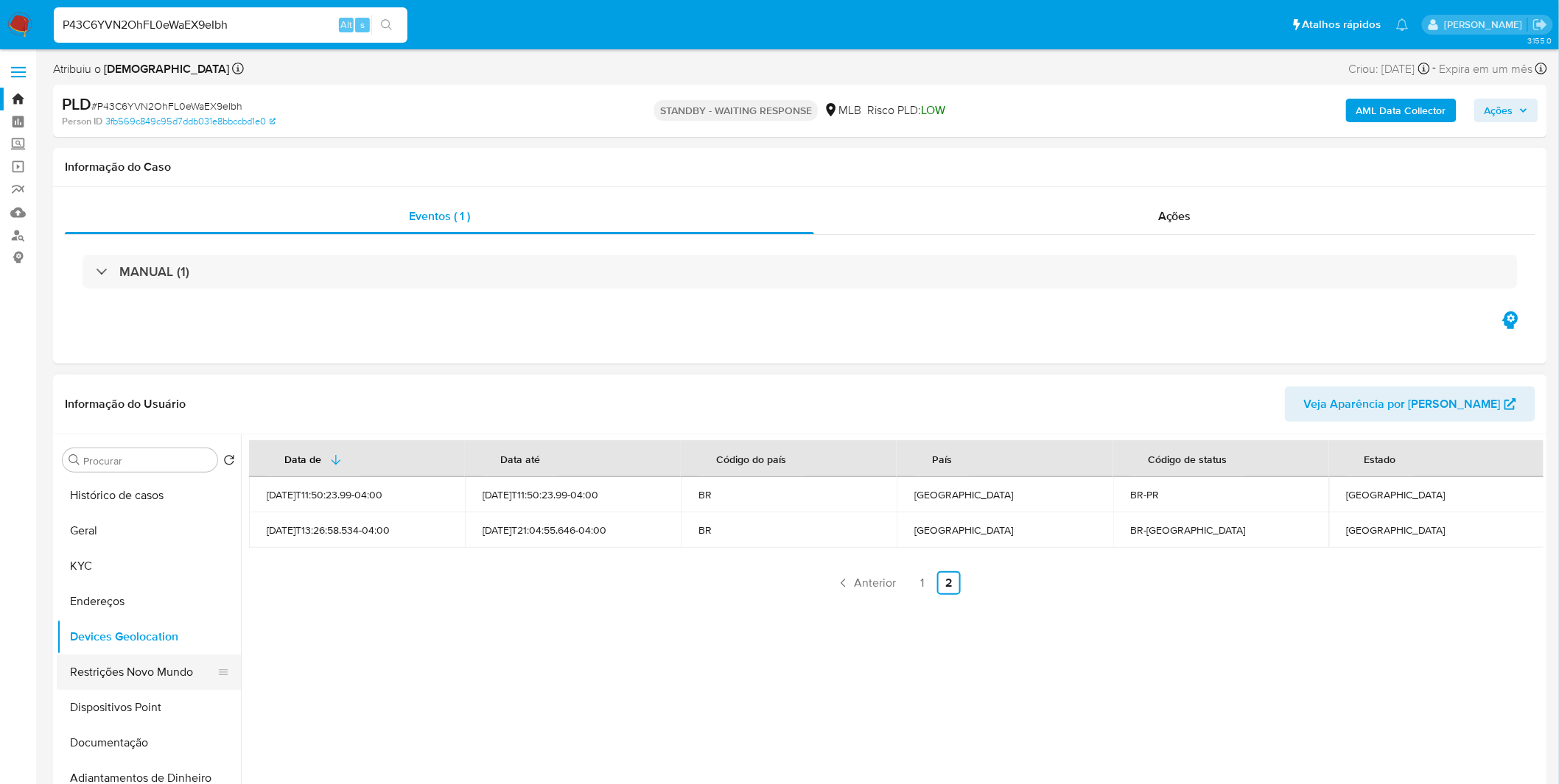
click at [145, 663] on button "Restrições Novo Mundo" at bounding box center [142, 672] width 172 height 35
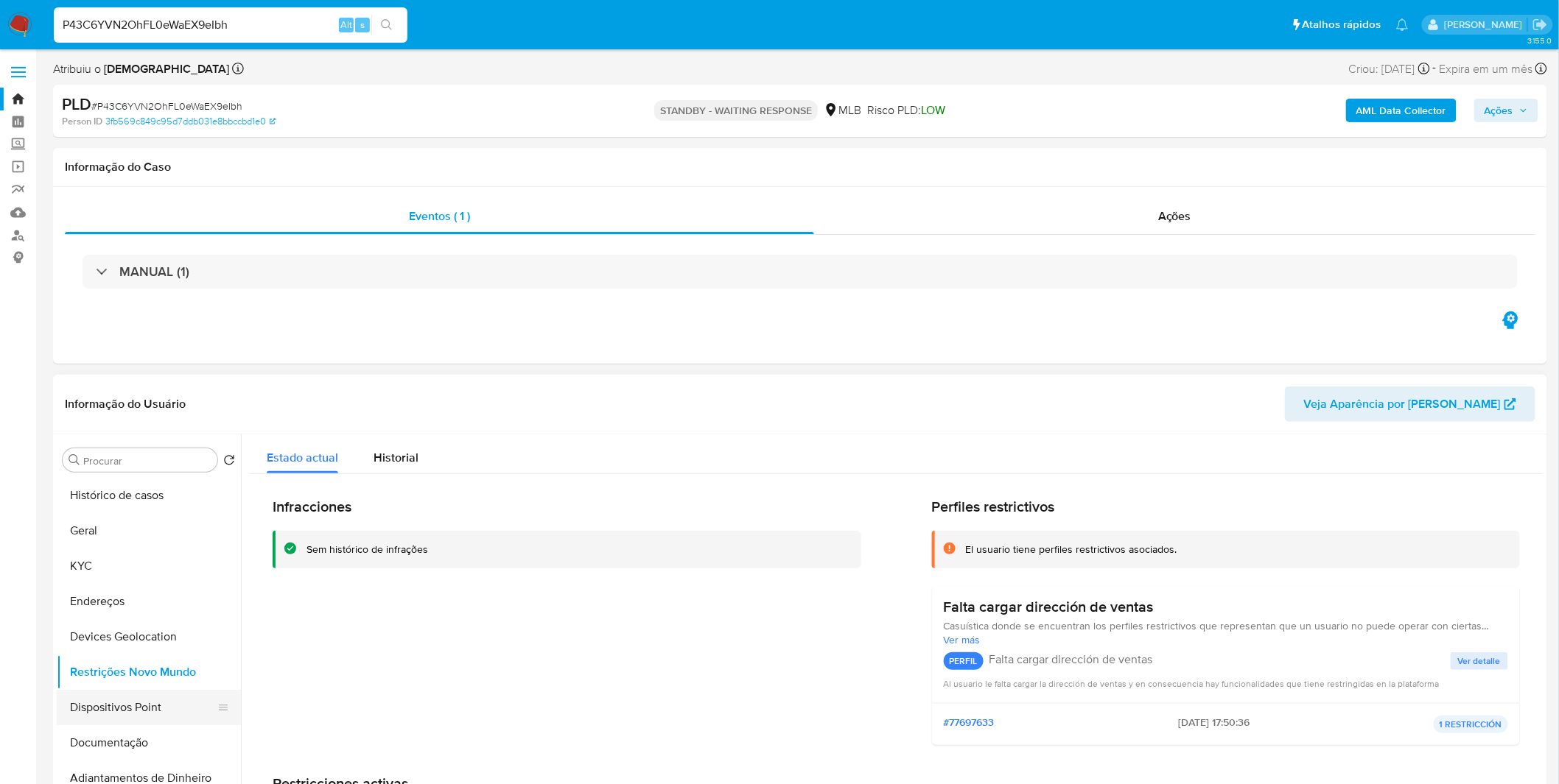
click at [137, 700] on button "Dispositivos Point" at bounding box center [142, 707] width 172 height 35
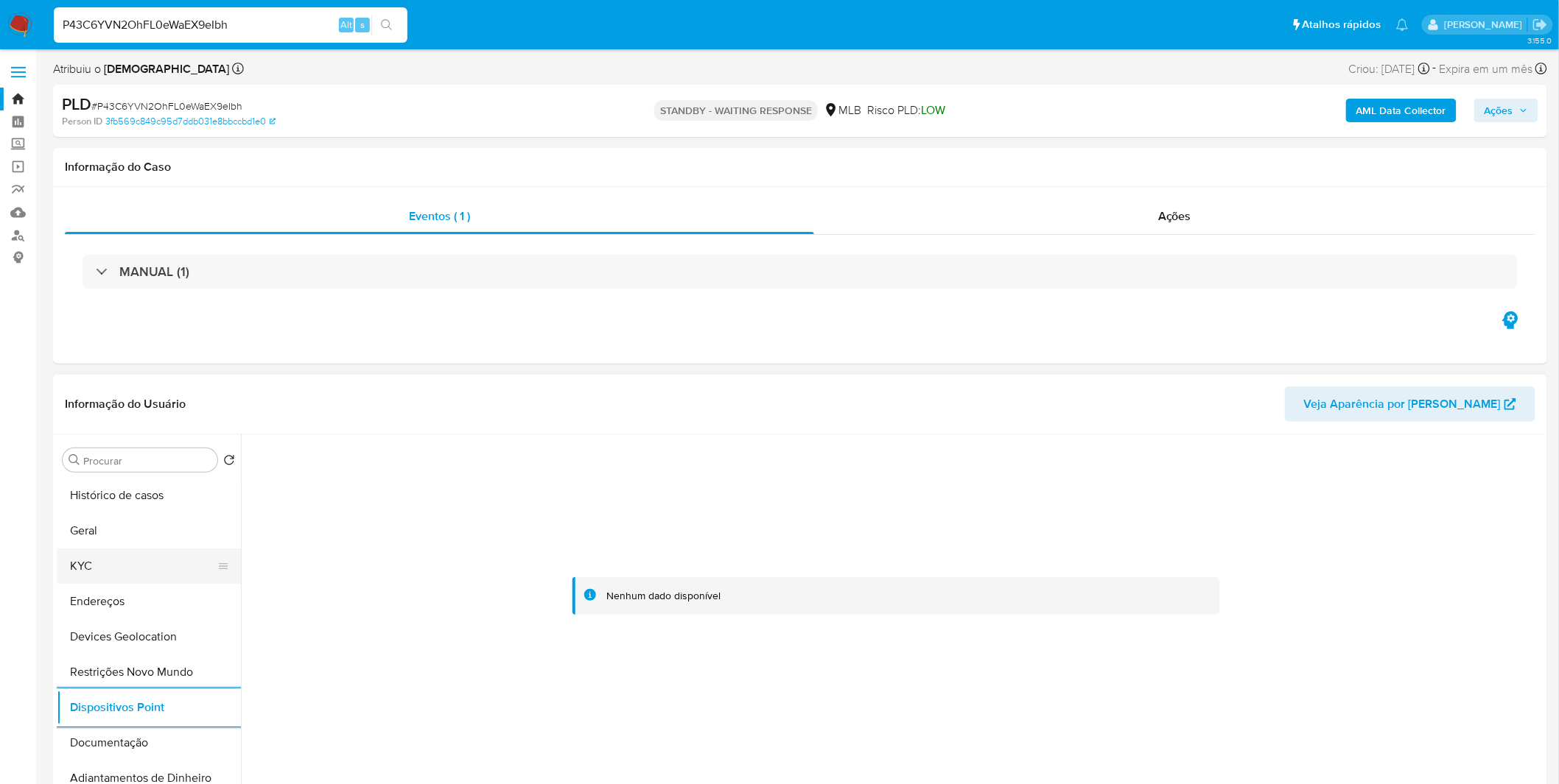
click at [133, 576] on button "KYC" at bounding box center [142, 566] width 172 height 35
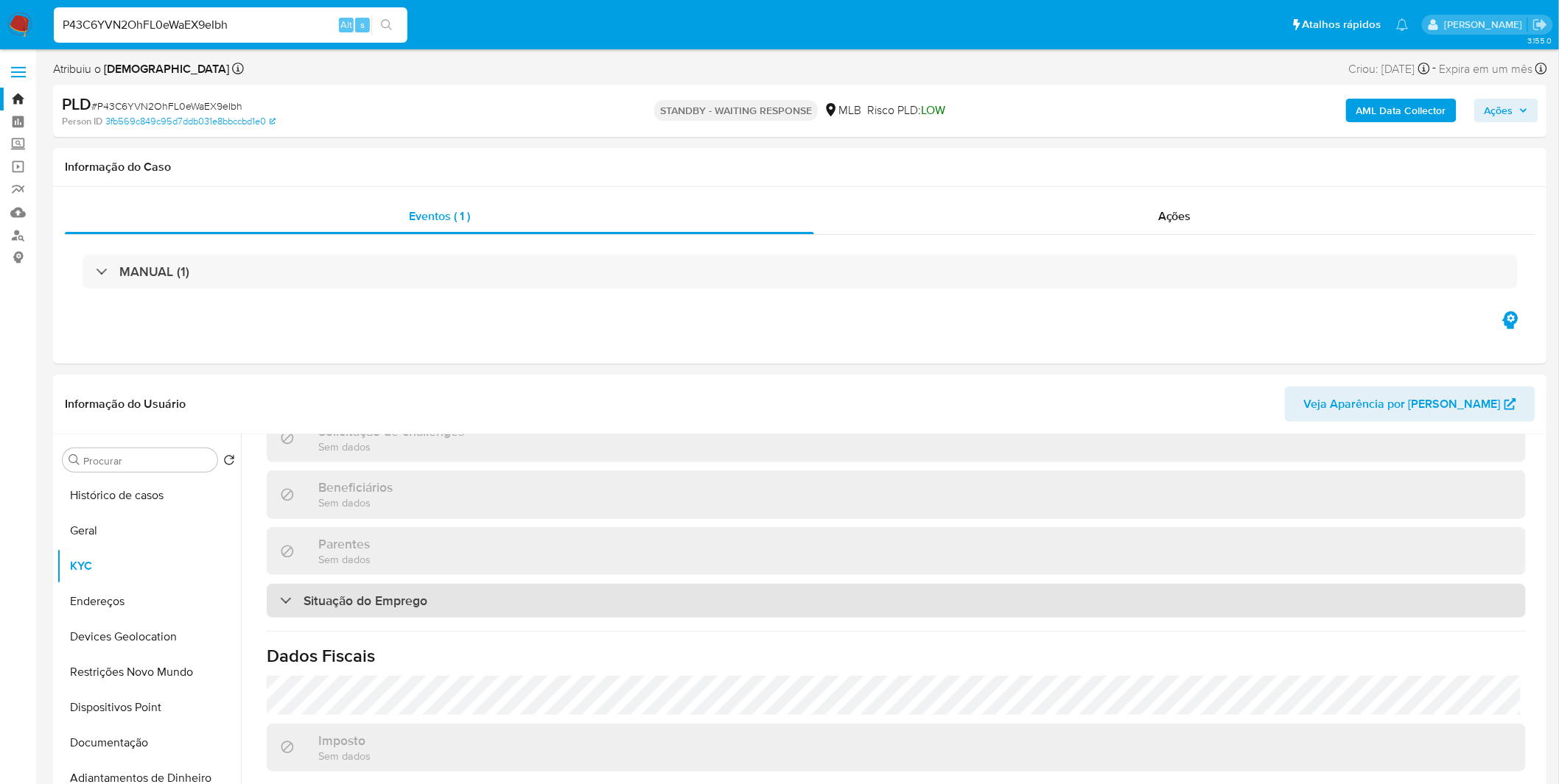
scroll to position [641, 0]
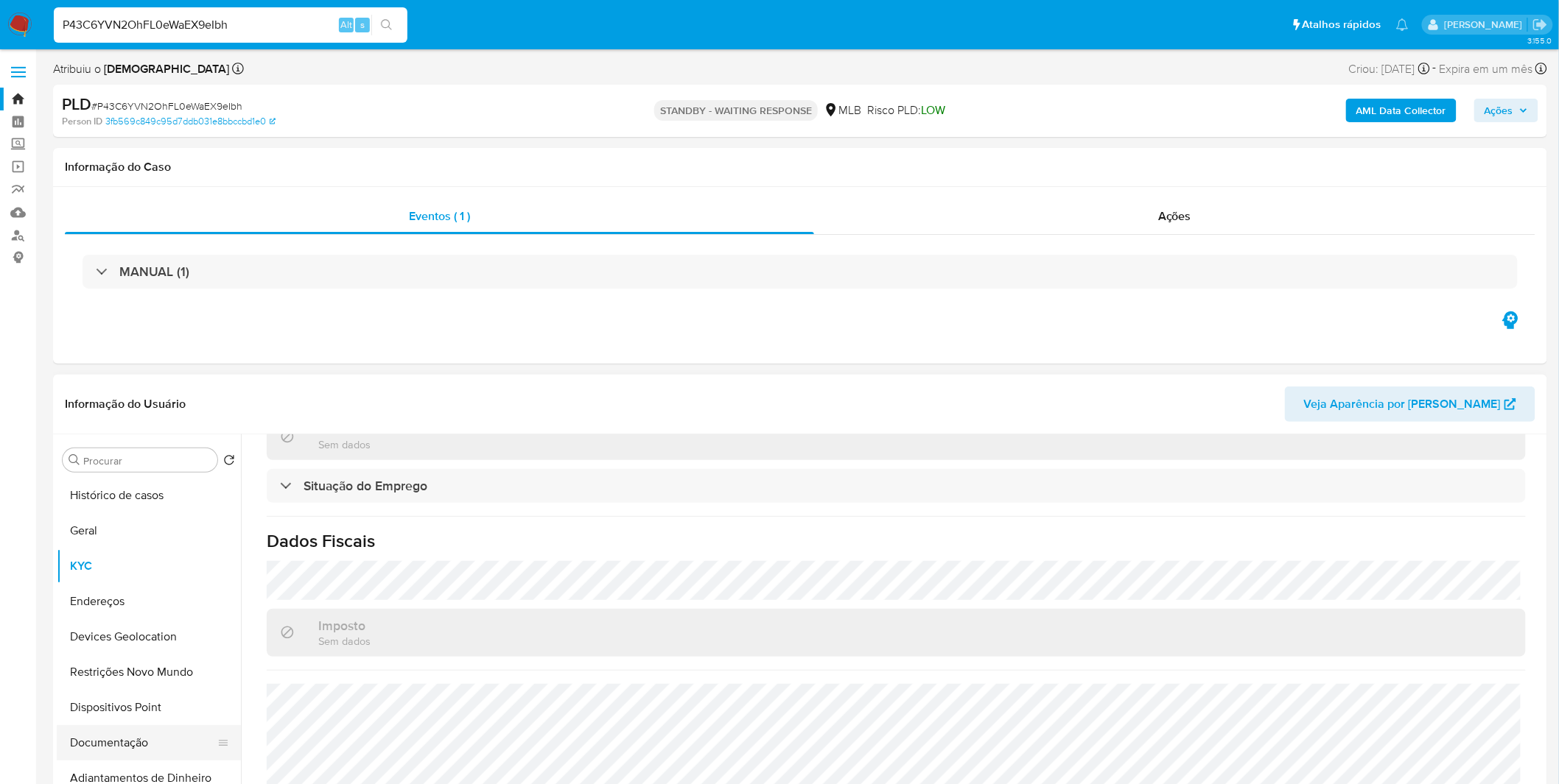
drag, startPoint x: 153, startPoint y: 751, endPoint x: 149, endPoint y: 732, distance: 19.4
click at [153, 751] on button "Documentação" at bounding box center [142, 742] width 172 height 35
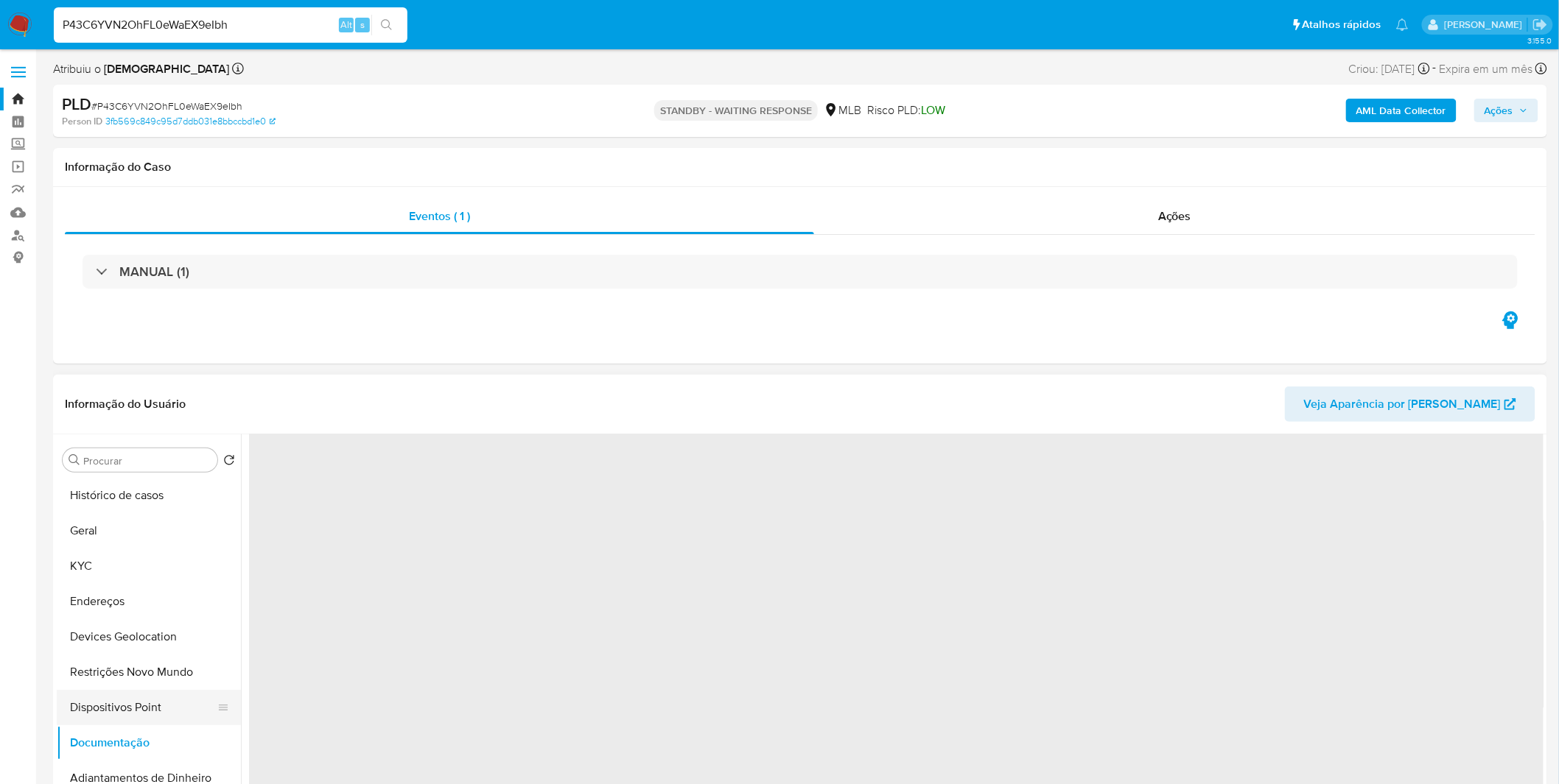
scroll to position [0, 0]
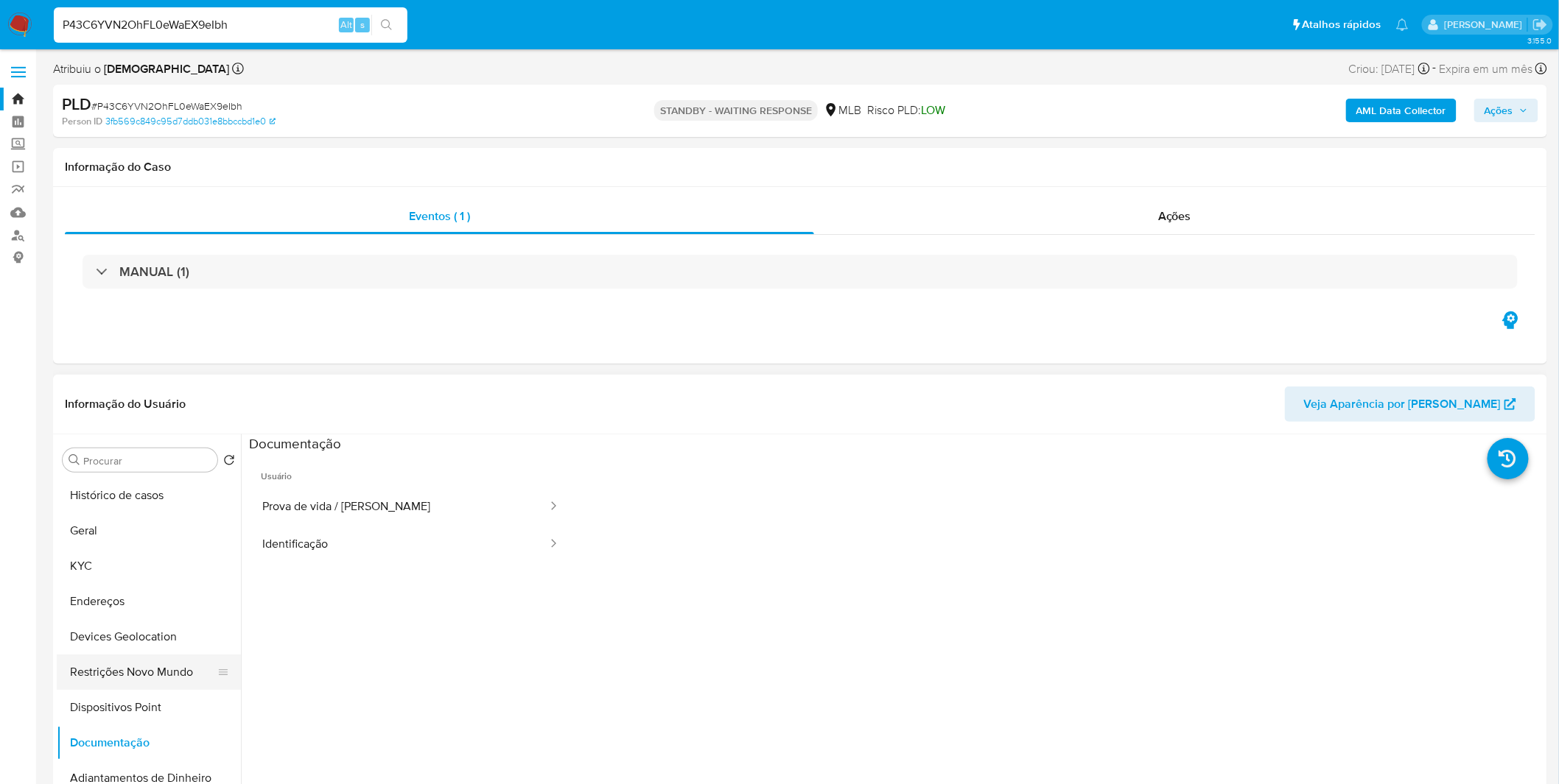
click at [144, 679] on button "Restrições Novo Mundo" at bounding box center [142, 672] width 172 height 35
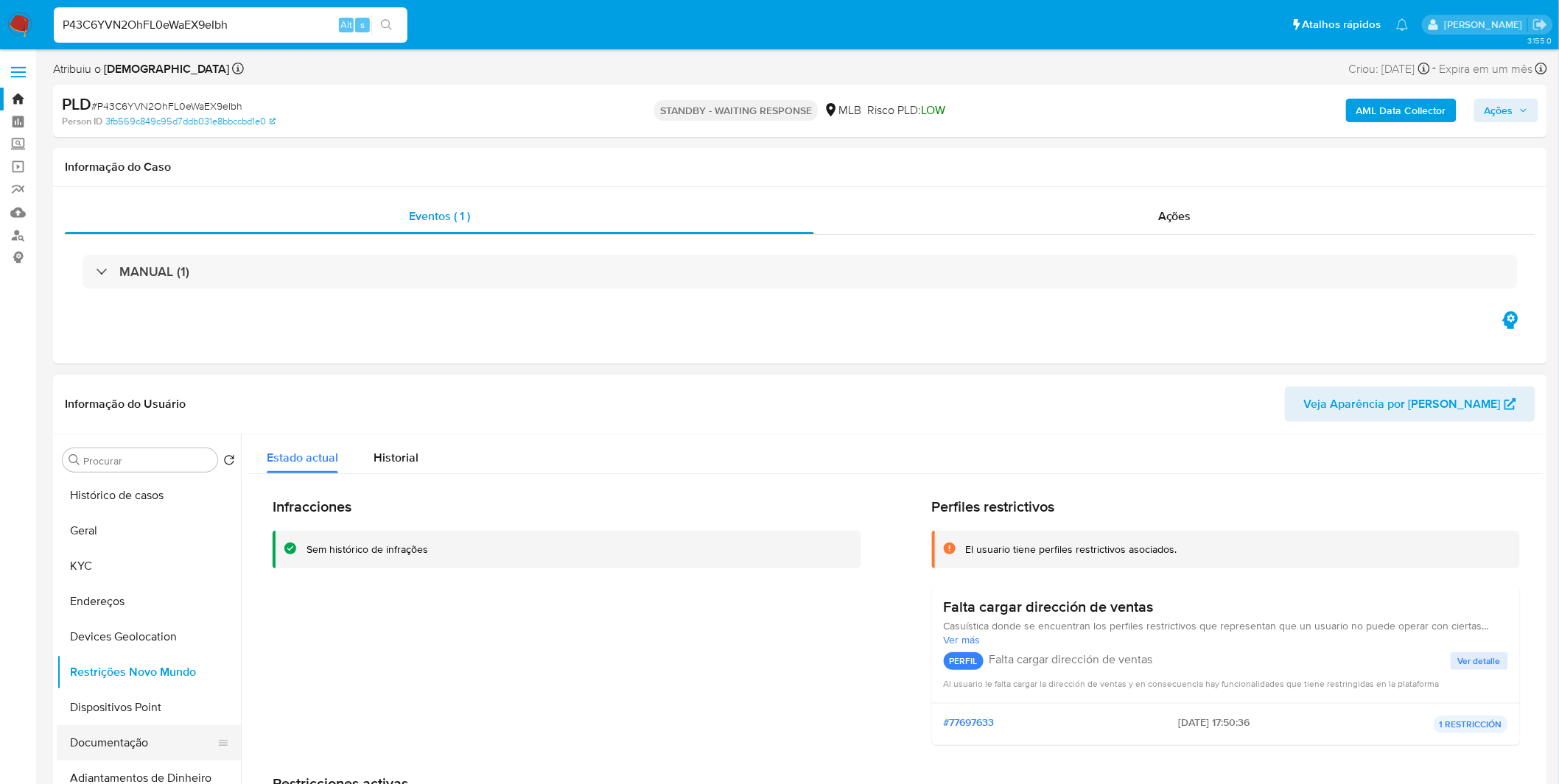
click at [155, 729] on button "Documentação" at bounding box center [142, 742] width 172 height 35
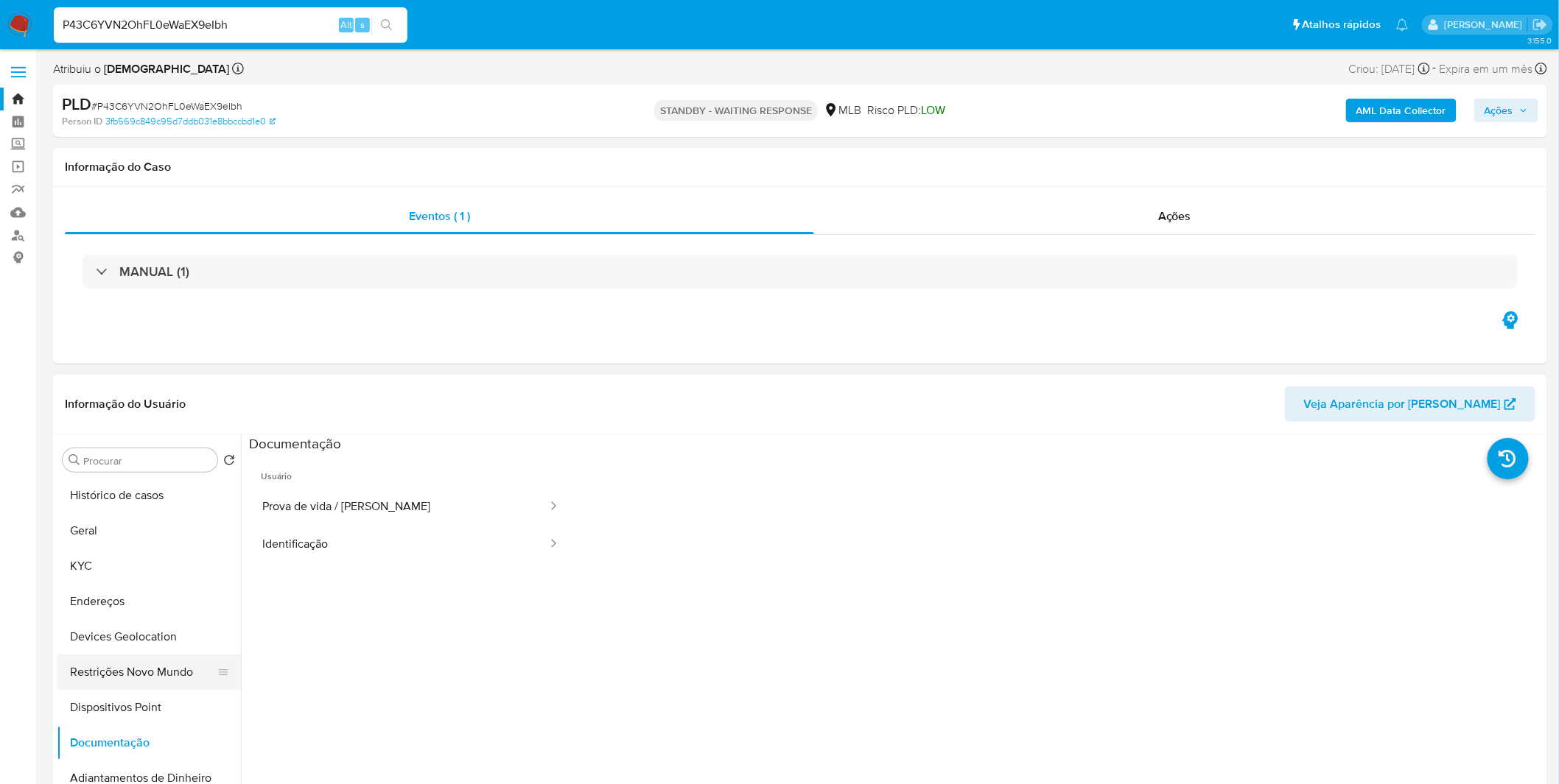
click at [166, 675] on button "Restrições Novo Mundo" at bounding box center [142, 672] width 172 height 35
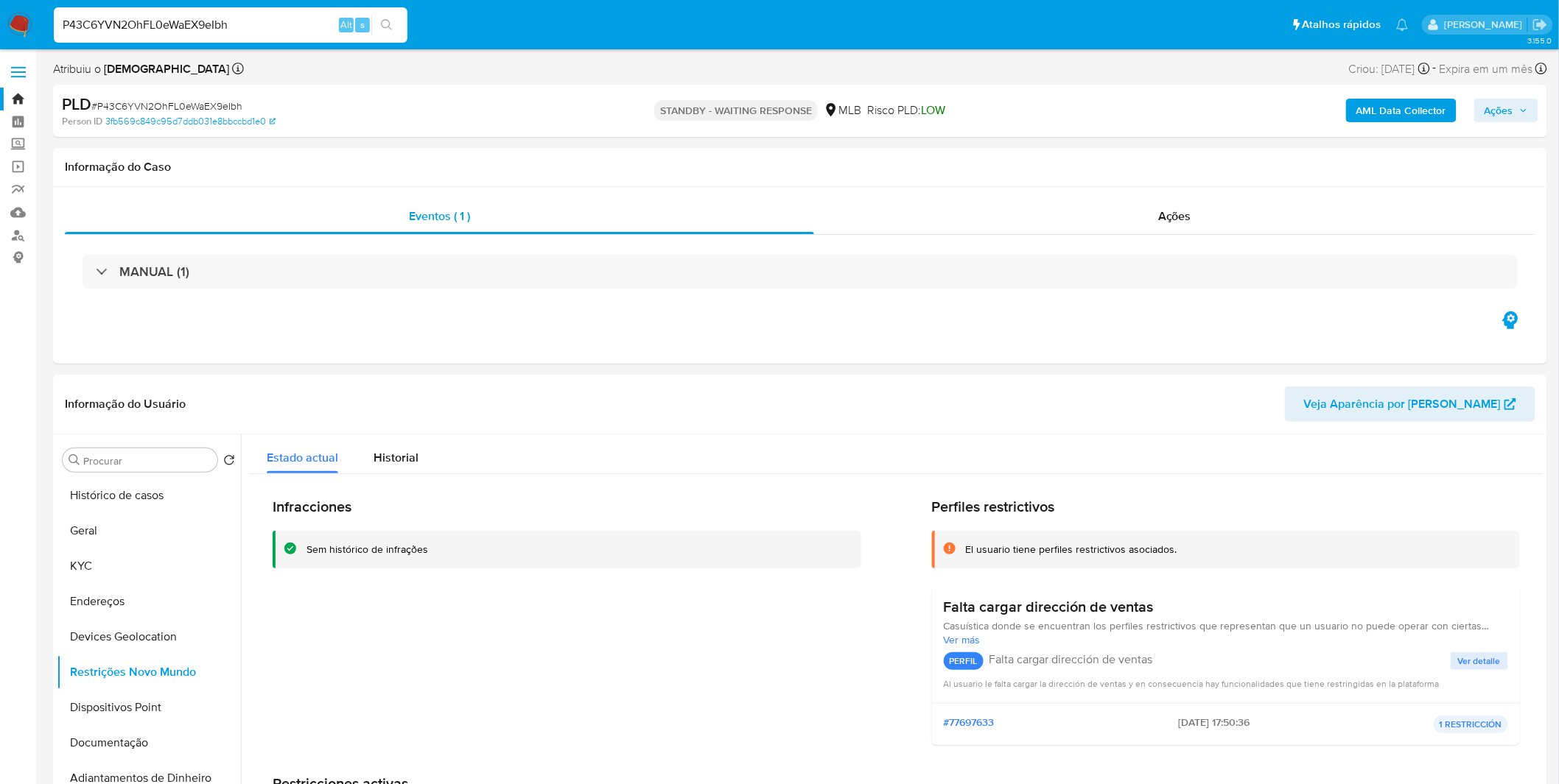
click at [168, 38] on div "P43C6YVN2OhFL0eWaEX9eIbh Alt s" at bounding box center [230, 24] width 354 height 35
click at [175, 30] on input "P43C6YVN2OhFL0eWaEX9eIbh" at bounding box center [230, 24] width 354 height 19
paste input "5BBK3r7lAtLErkDSYvX03Toz"
type input "5BBK3r7lAtLErkDSYvX03Toz"
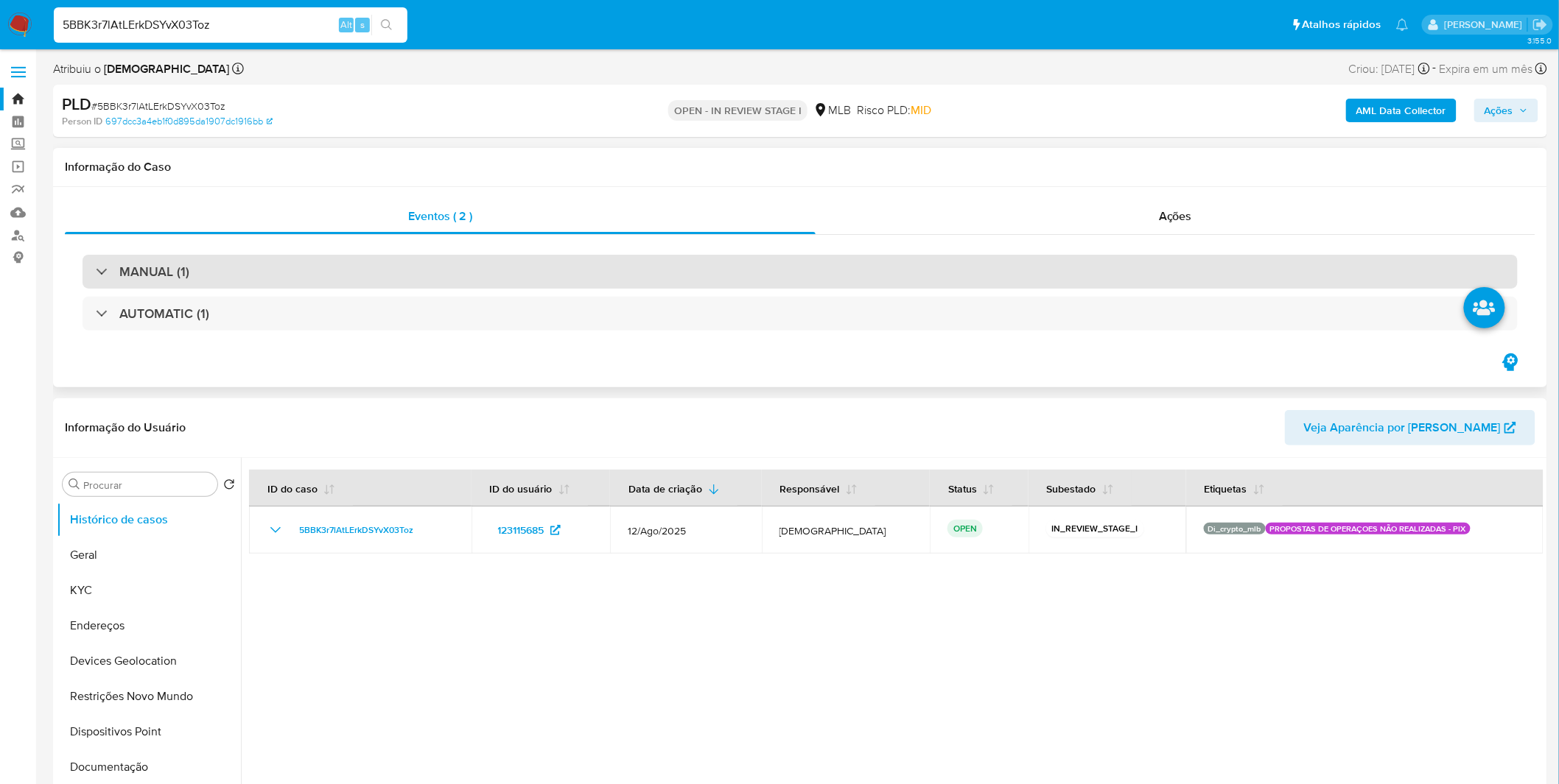
click at [170, 278] on h3 "MANUAL (1)" at bounding box center [154, 272] width 70 height 16
select select "10"
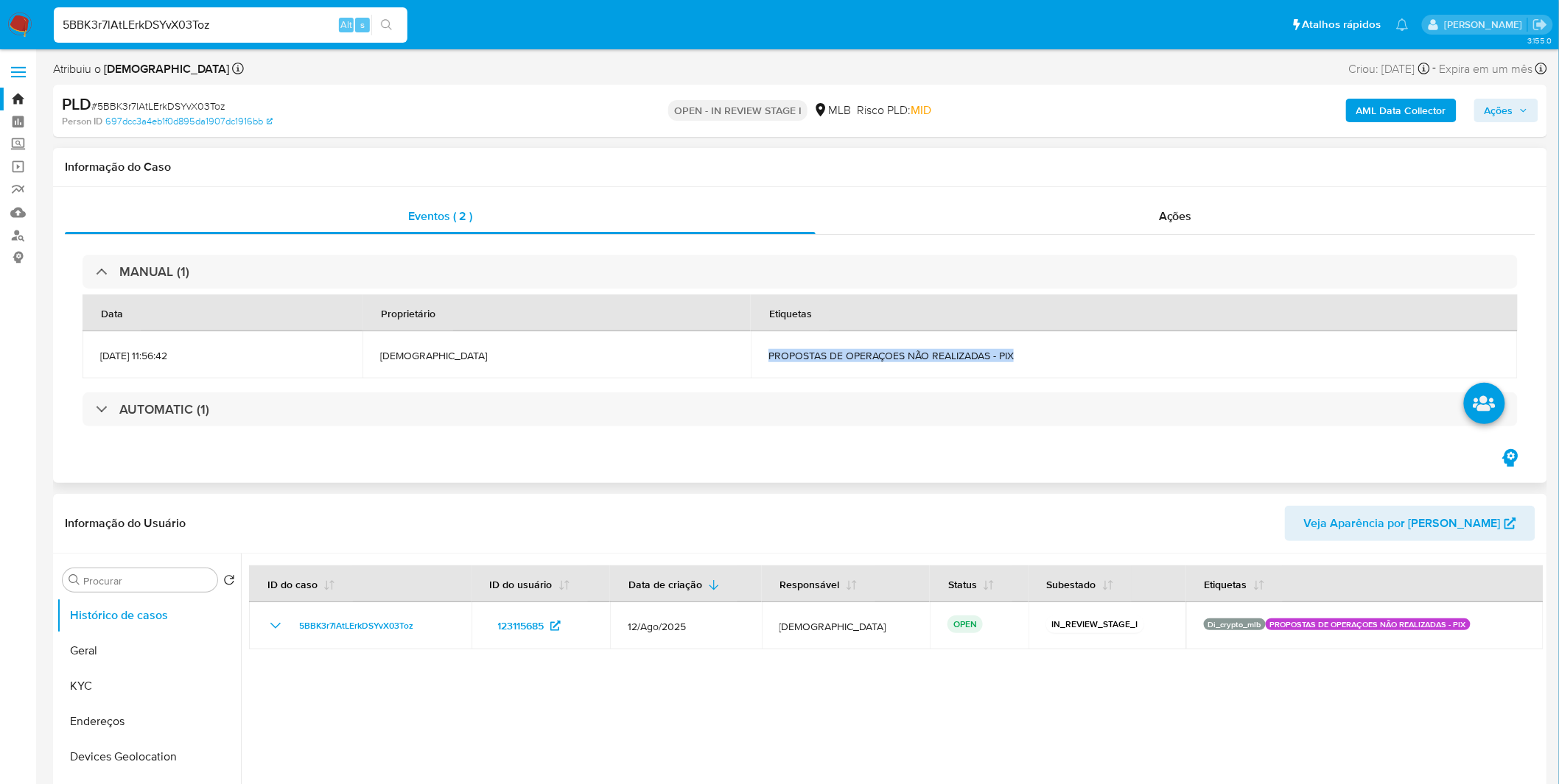
drag, startPoint x: 989, startPoint y: 359, endPoint x: 733, endPoint y: 356, distance: 256.0
click at [769, 356] on span "PROPOSTAS DE OPERAÇOES NÃO REALIZADAS - PIX" at bounding box center [1134, 355] width 731 height 13
click at [105, 682] on button "KYC" at bounding box center [142, 686] width 172 height 35
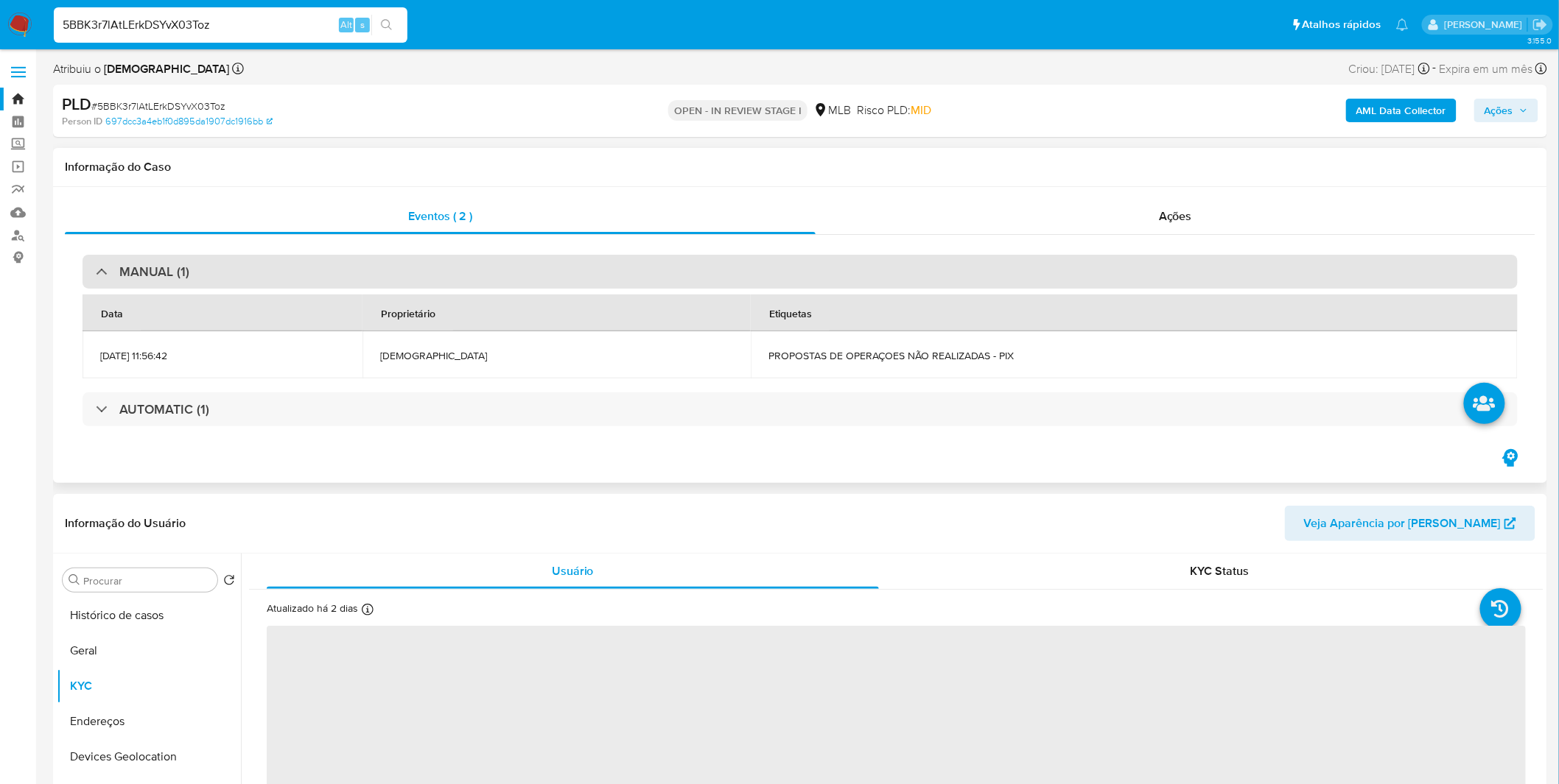
click at [96, 271] on div at bounding box center [96, 271] width 0 height 0
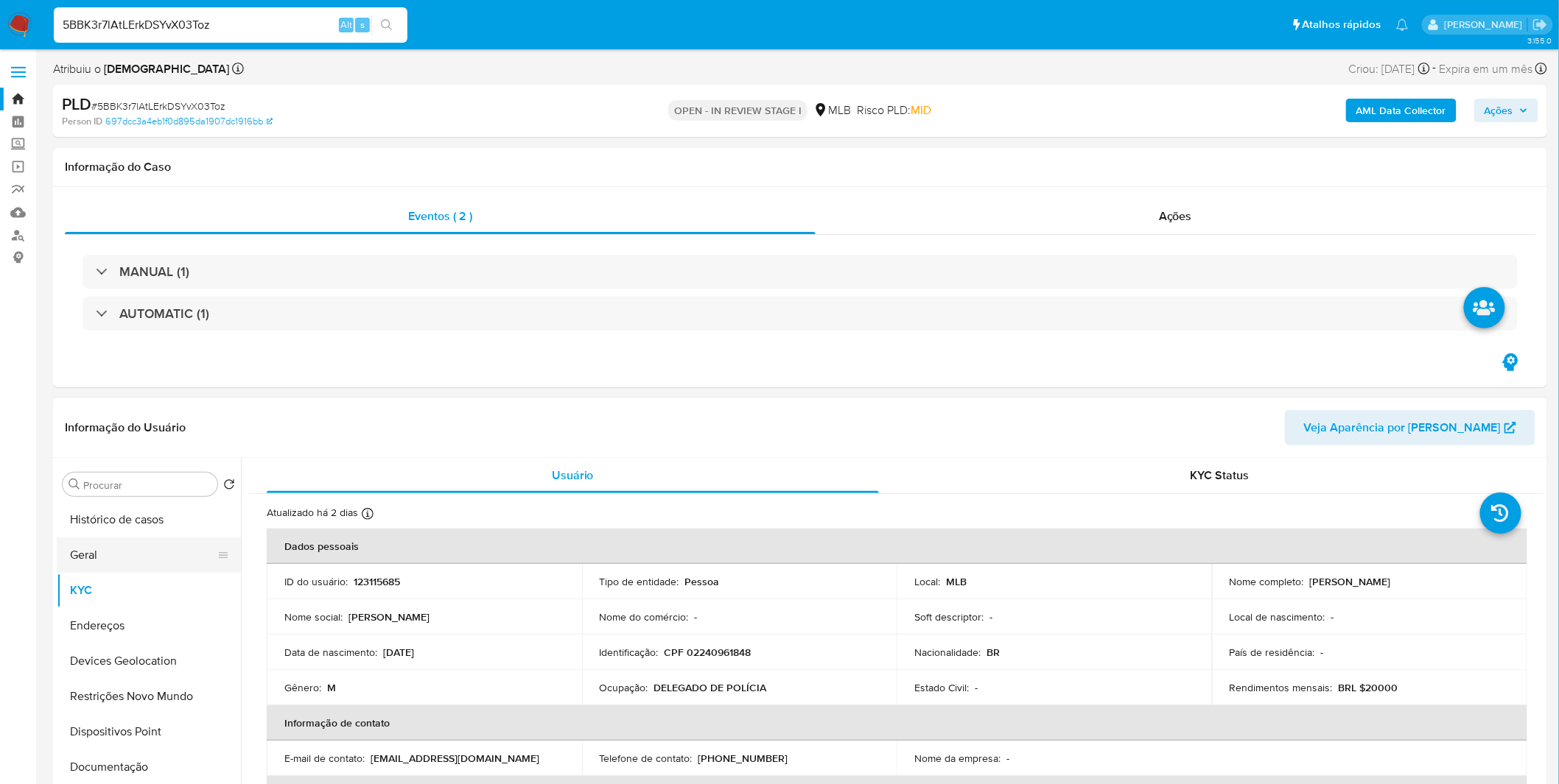
click at [136, 550] on button "Geral" at bounding box center [142, 555] width 172 height 35
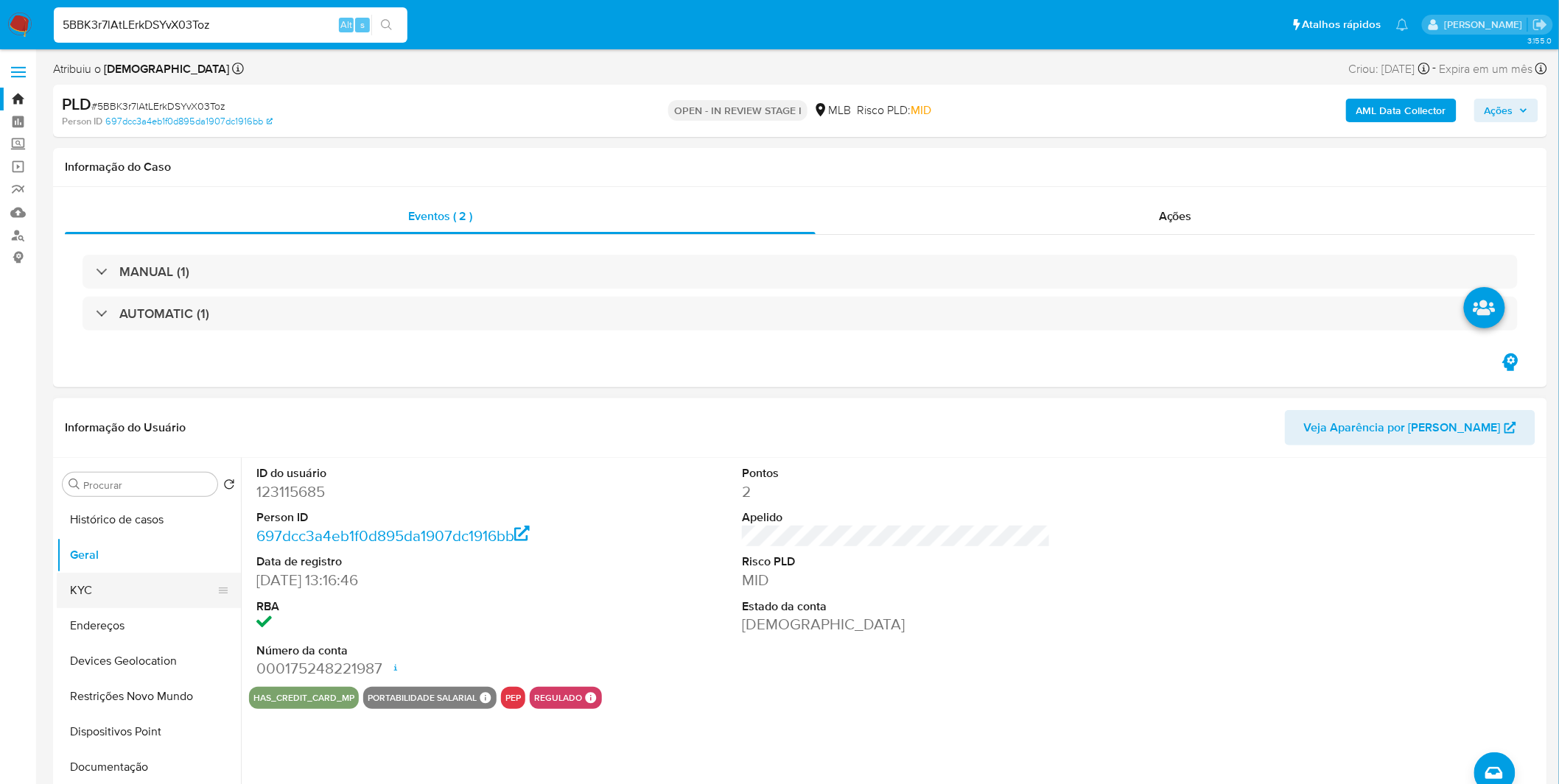
click at [142, 589] on button "KYC" at bounding box center [142, 590] width 172 height 35
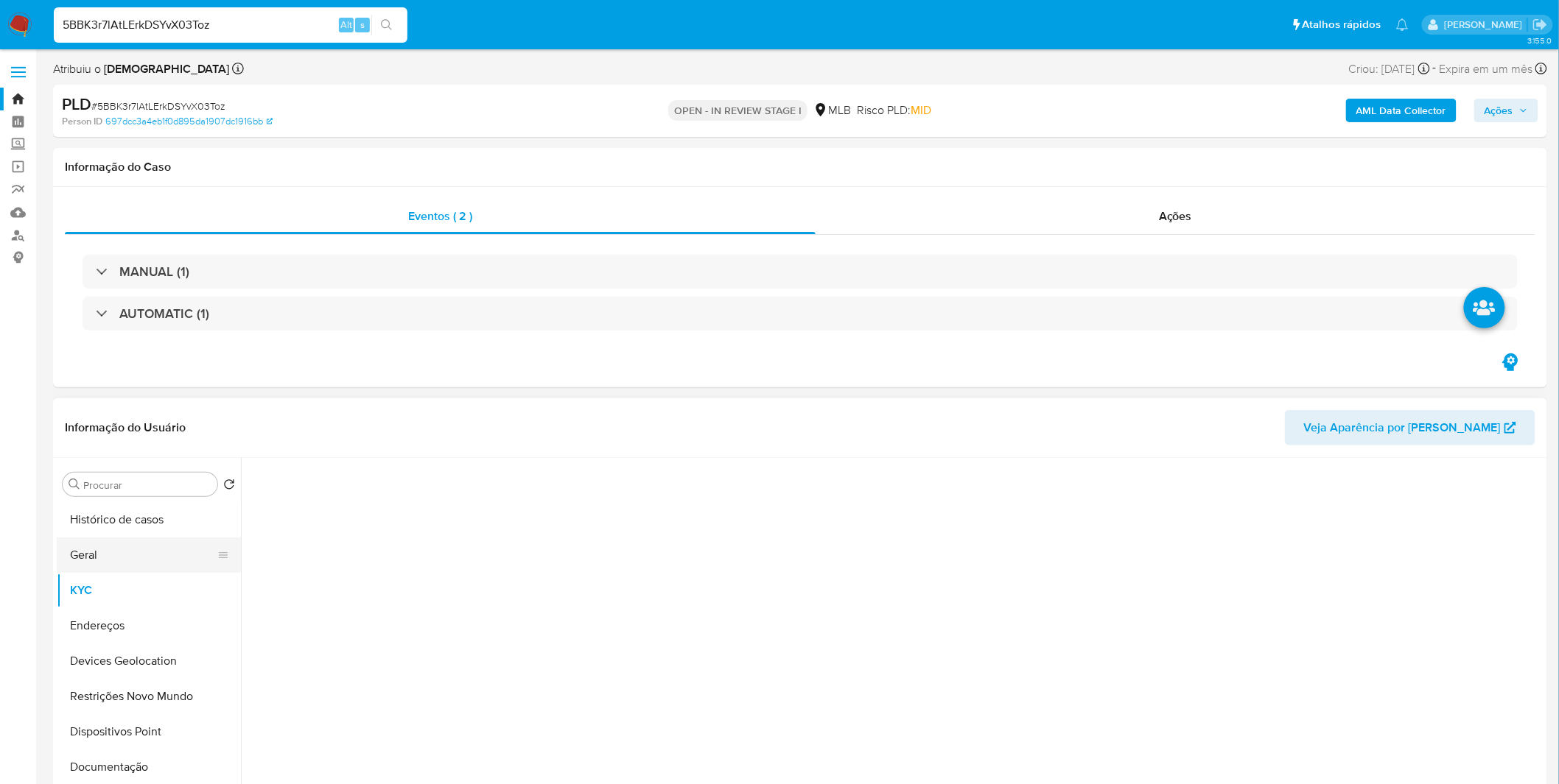
click at [142, 562] on button "Geral" at bounding box center [142, 555] width 172 height 35
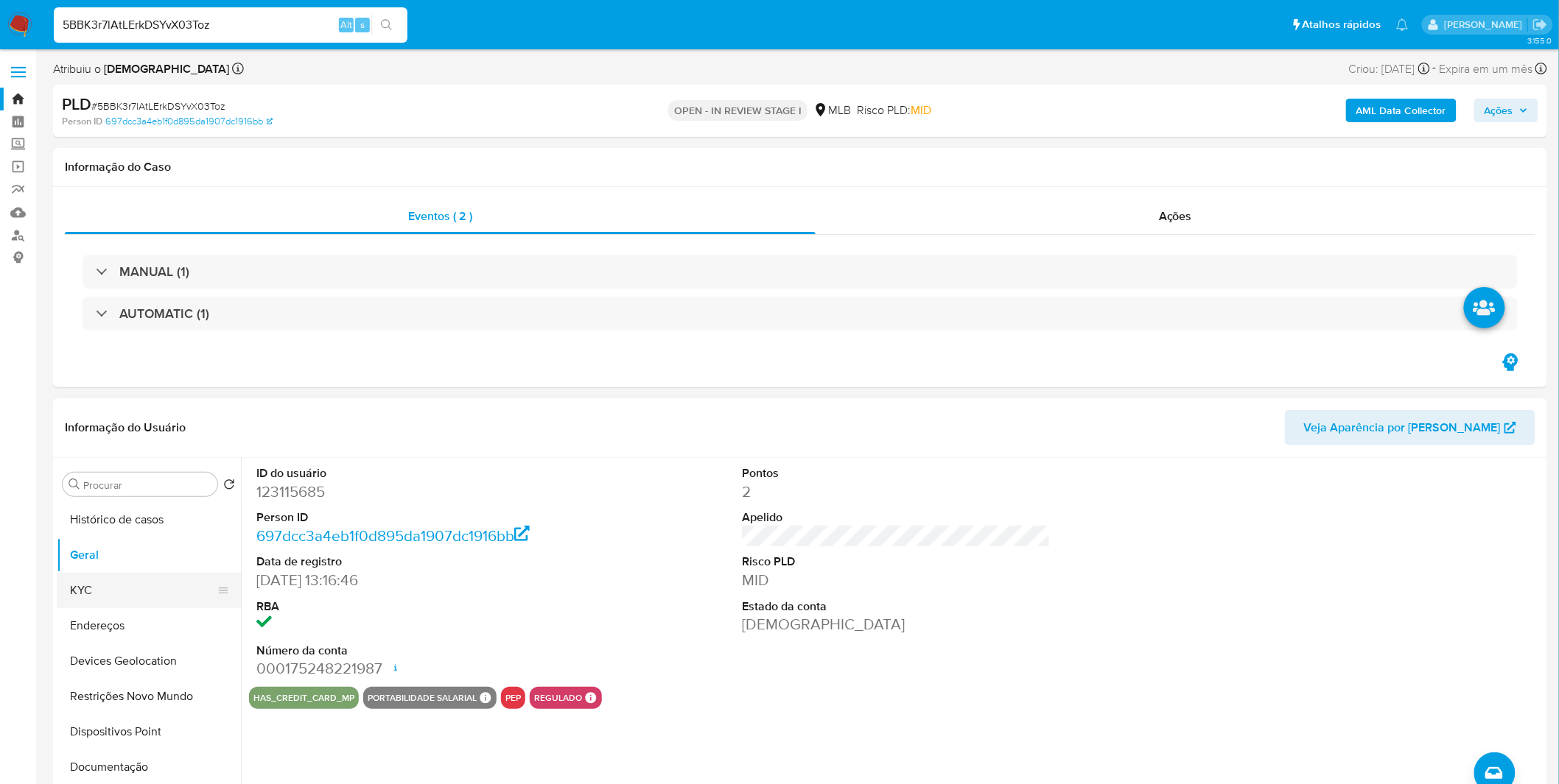
click at [101, 589] on button "KYC" at bounding box center [142, 590] width 172 height 35
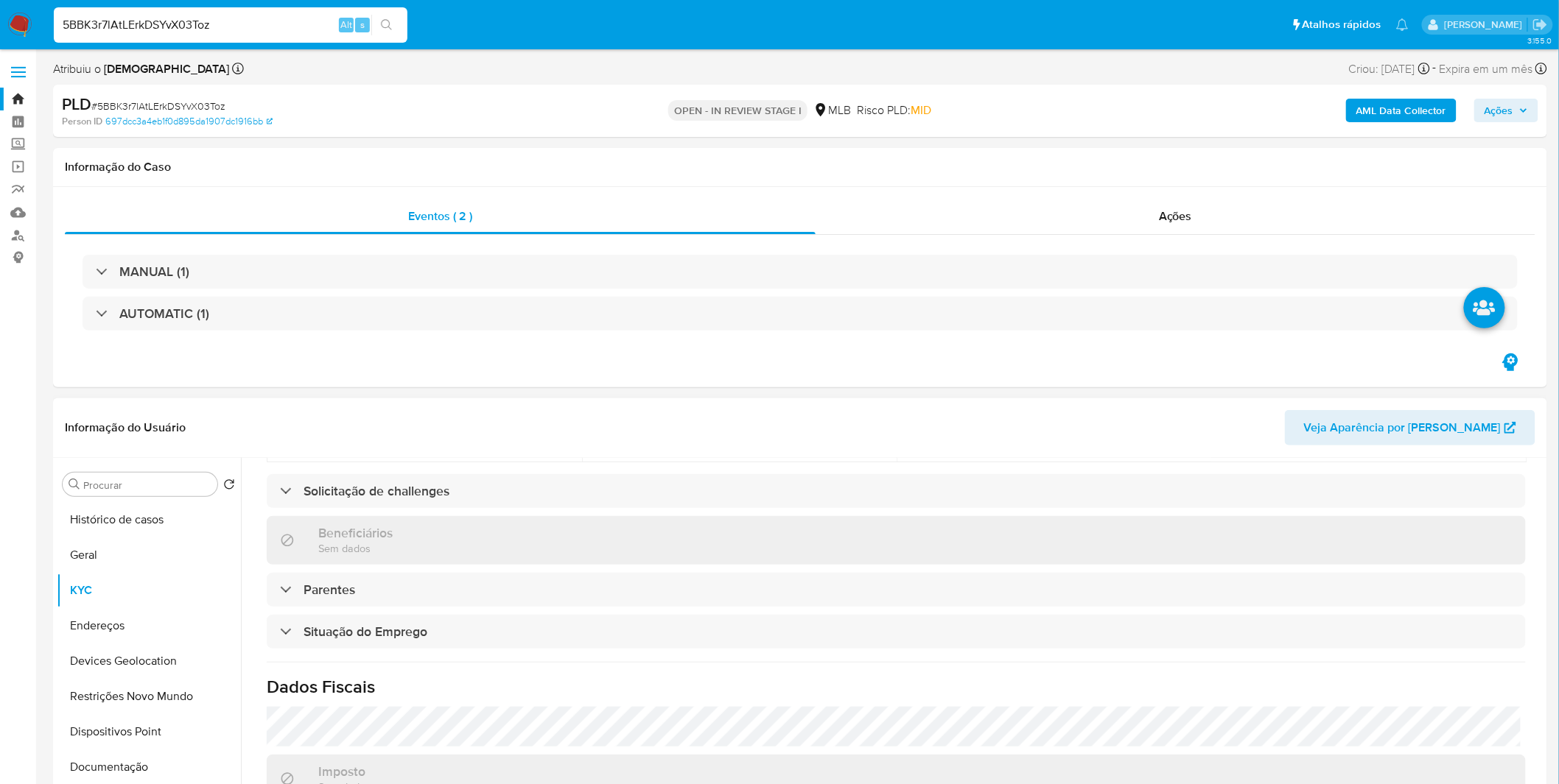
scroll to position [612, 0]
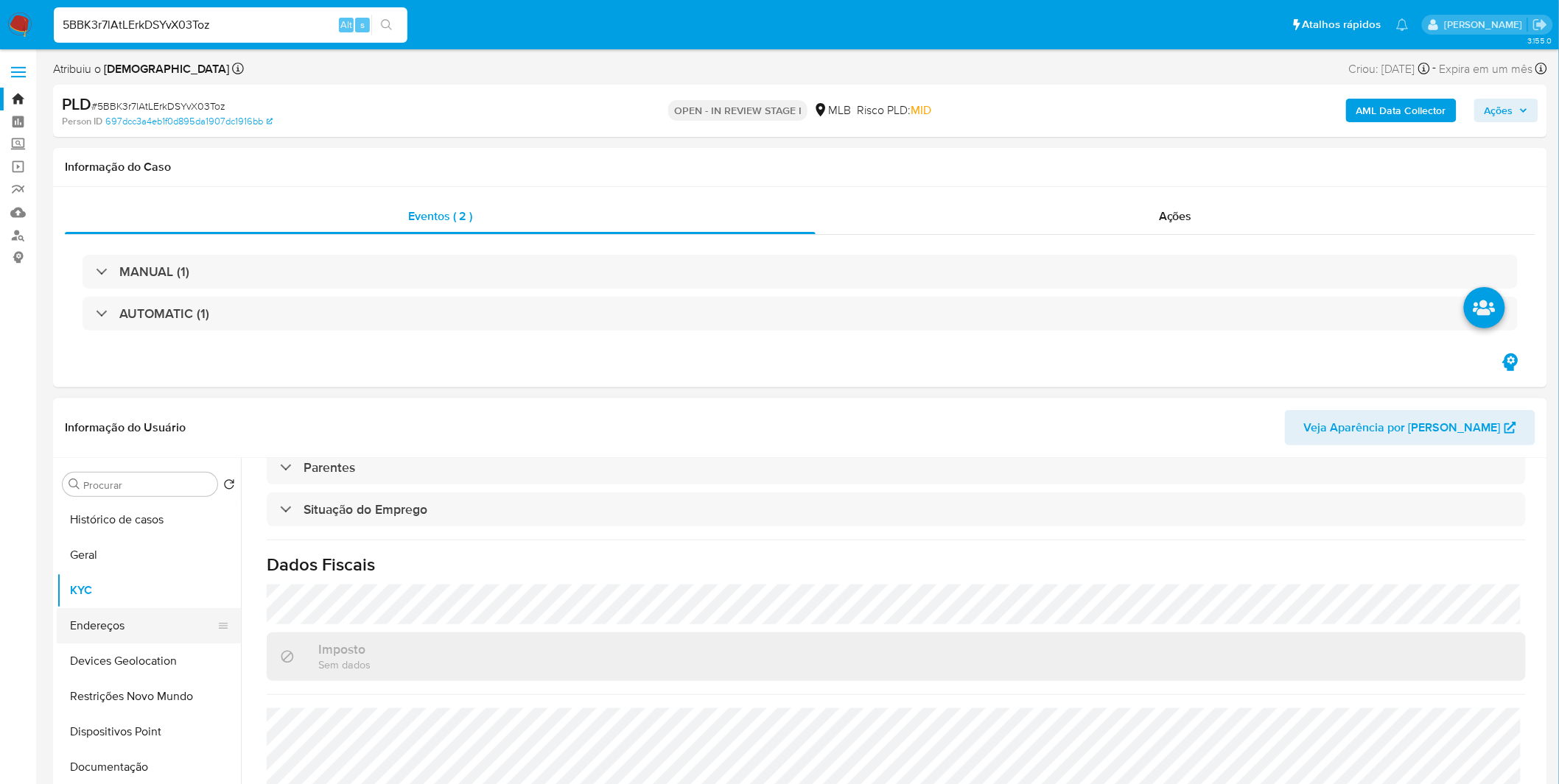
click at [143, 623] on button "Endereços" at bounding box center [142, 626] width 172 height 35
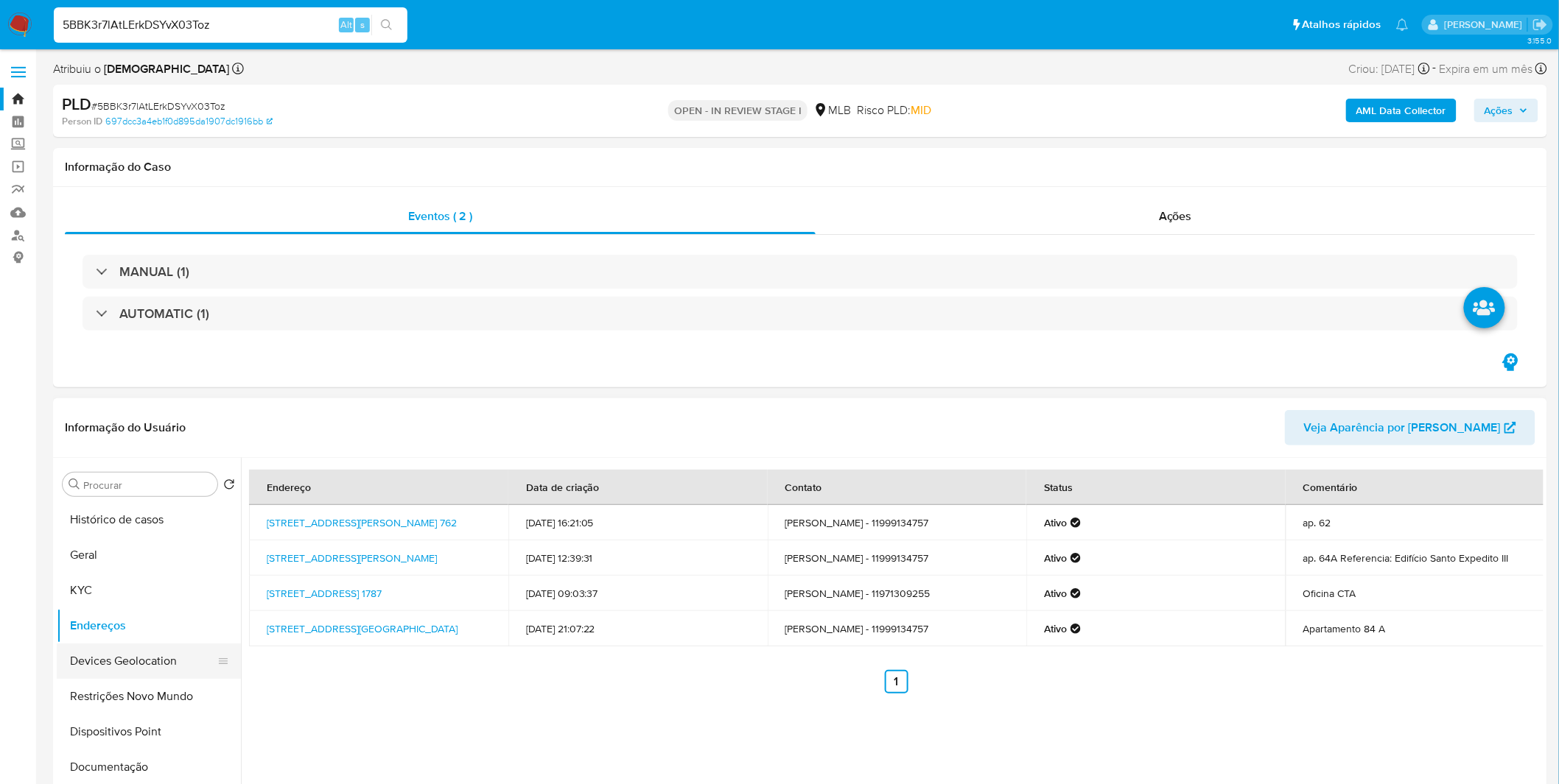
drag, startPoint x: 154, startPoint y: 673, endPoint x: 140, endPoint y: 676, distance: 14.3
click at [154, 673] on button "Devices Geolocation" at bounding box center [142, 661] width 172 height 35
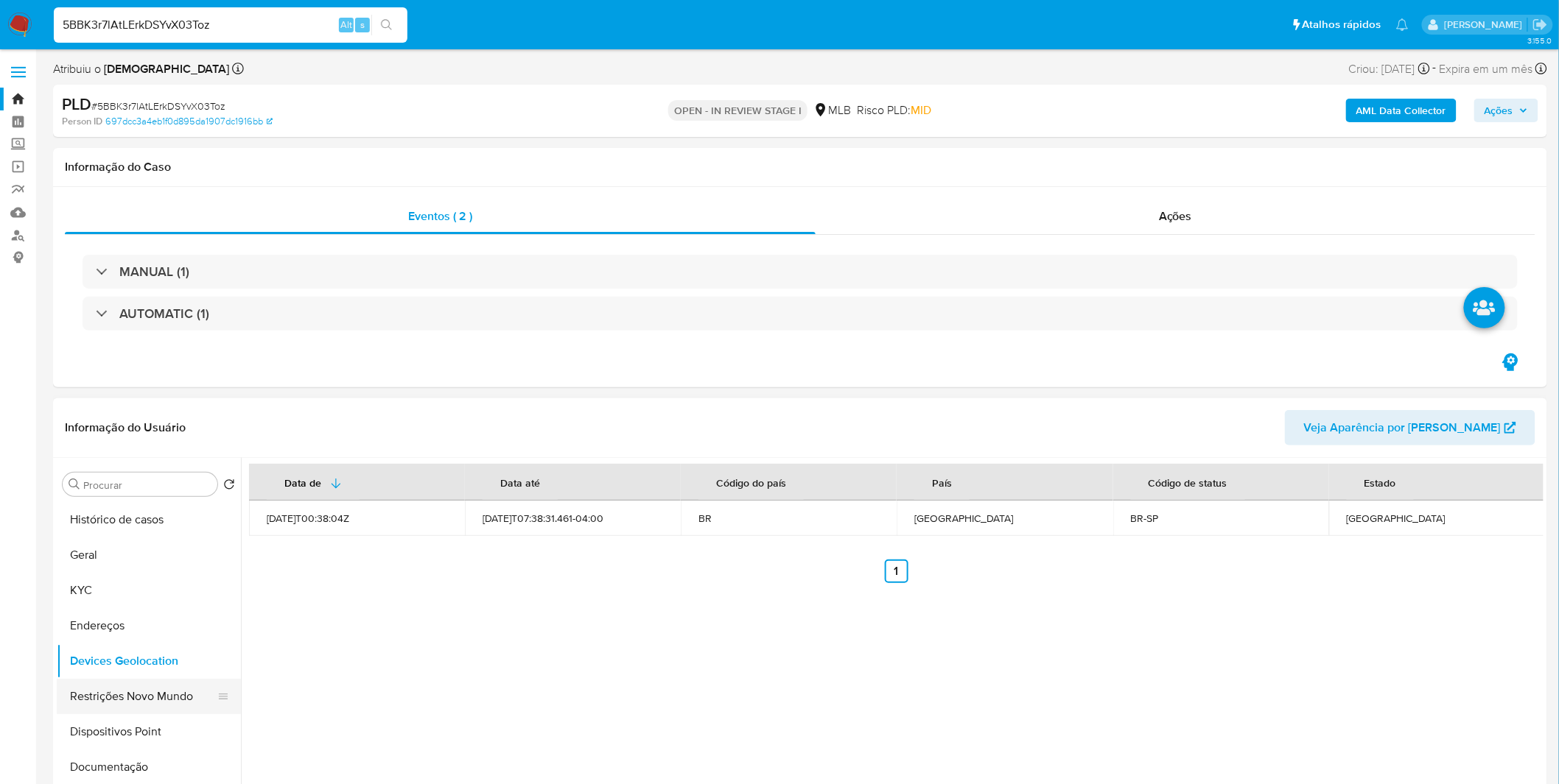
click at [140, 710] on button "Restrições Novo Mundo" at bounding box center [142, 696] width 172 height 35
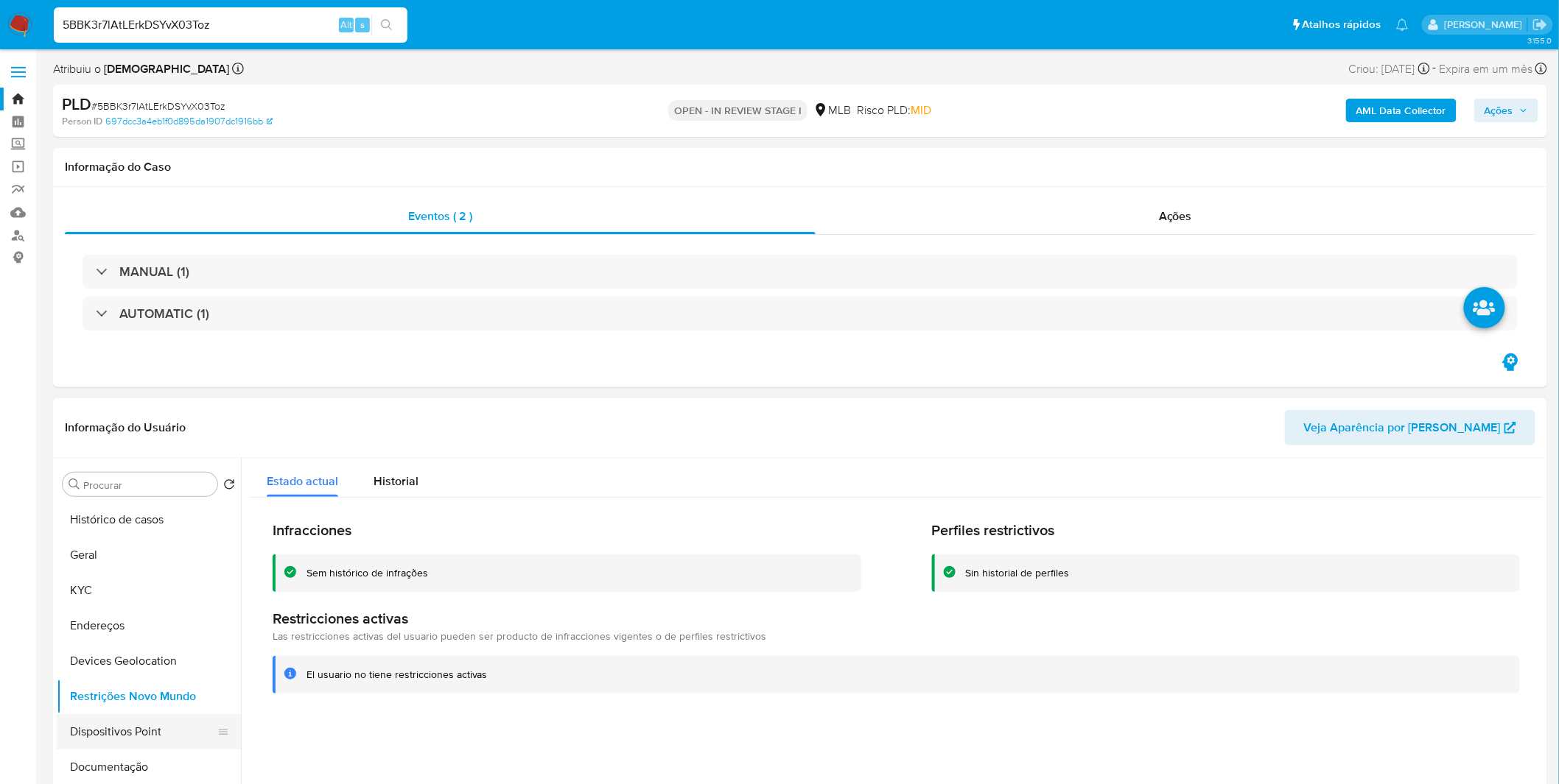
click at [134, 724] on button "Dispositivos Point" at bounding box center [142, 732] width 172 height 35
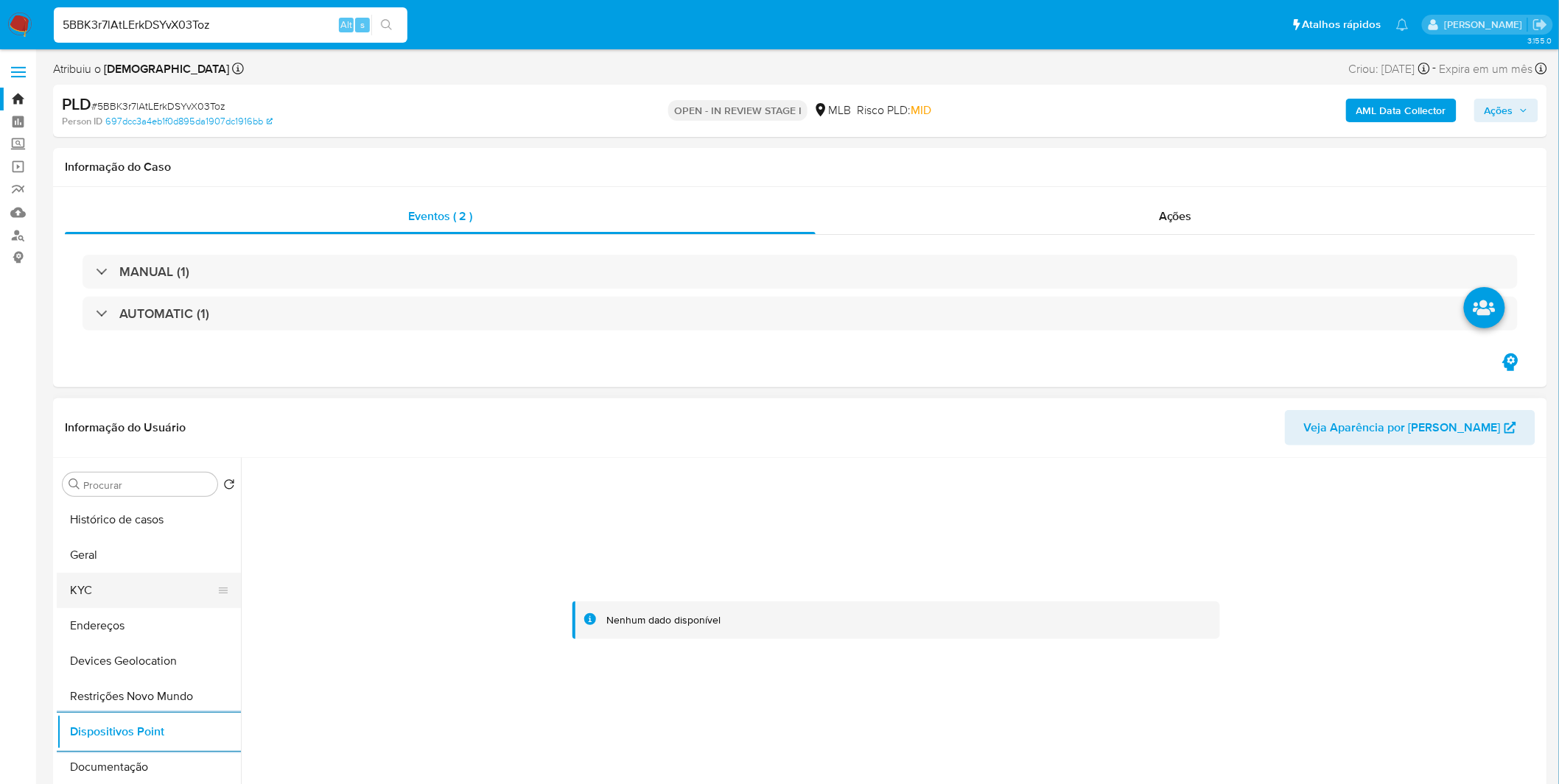
click at [101, 581] on button "KYC" at bounding box center [142, 590] width 172 height 35
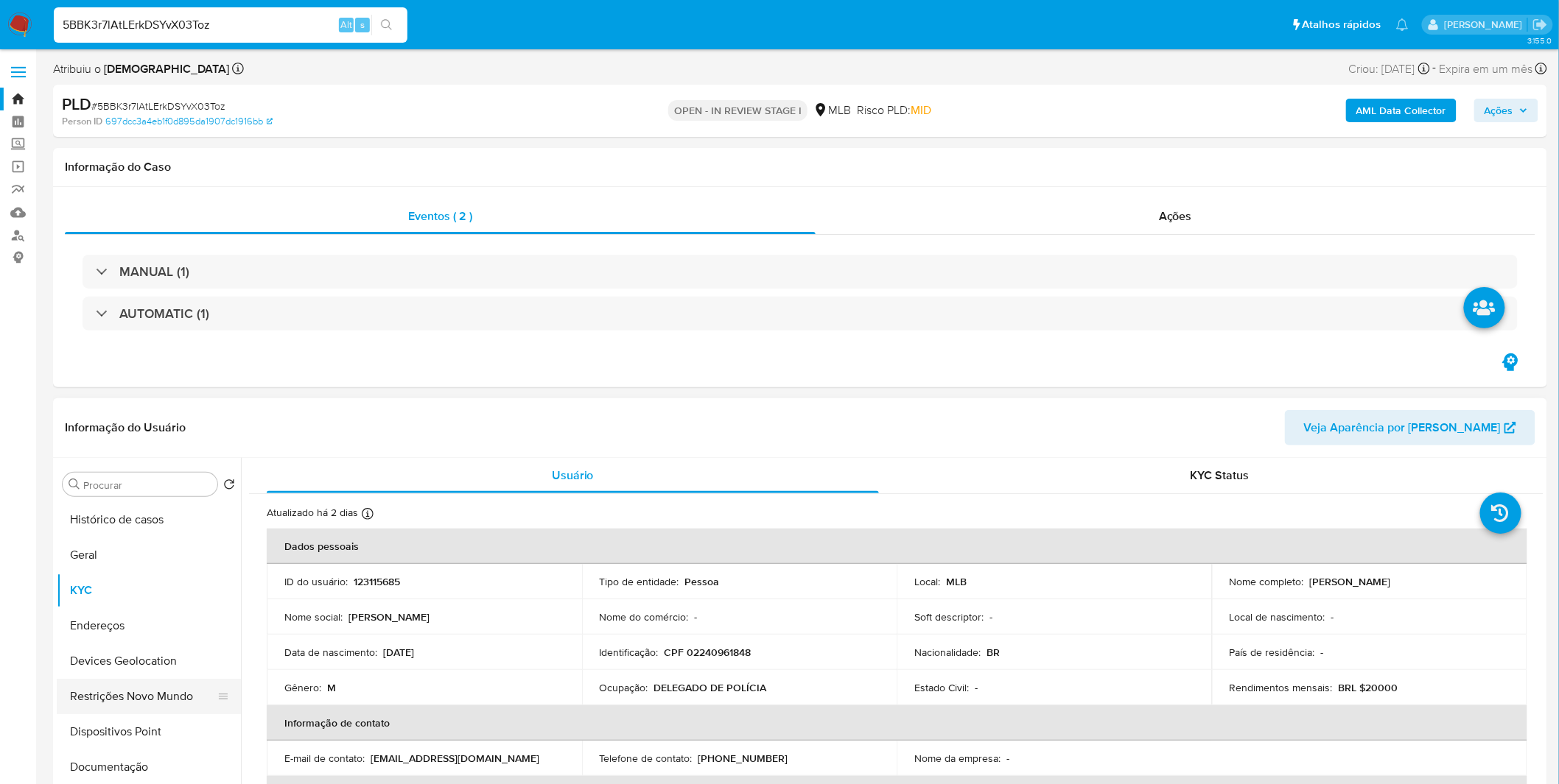
click at [145, 704] on button "Restrições Novo Mundo" at bounding box center [142, 696] width 172 height 35
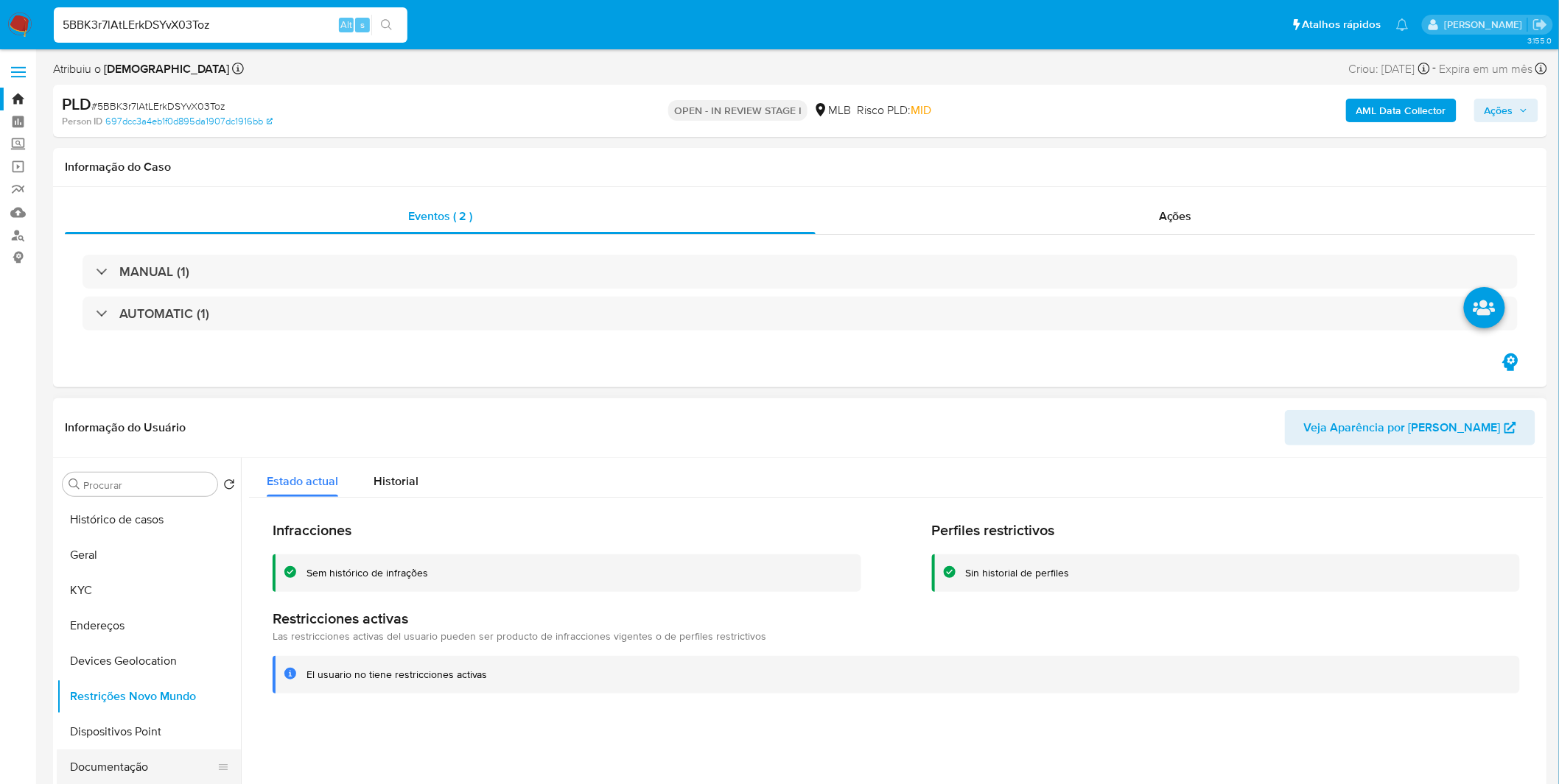
click at [115, 769] on button "Documentação" at bounding box center [142, 767] width 172 height 35
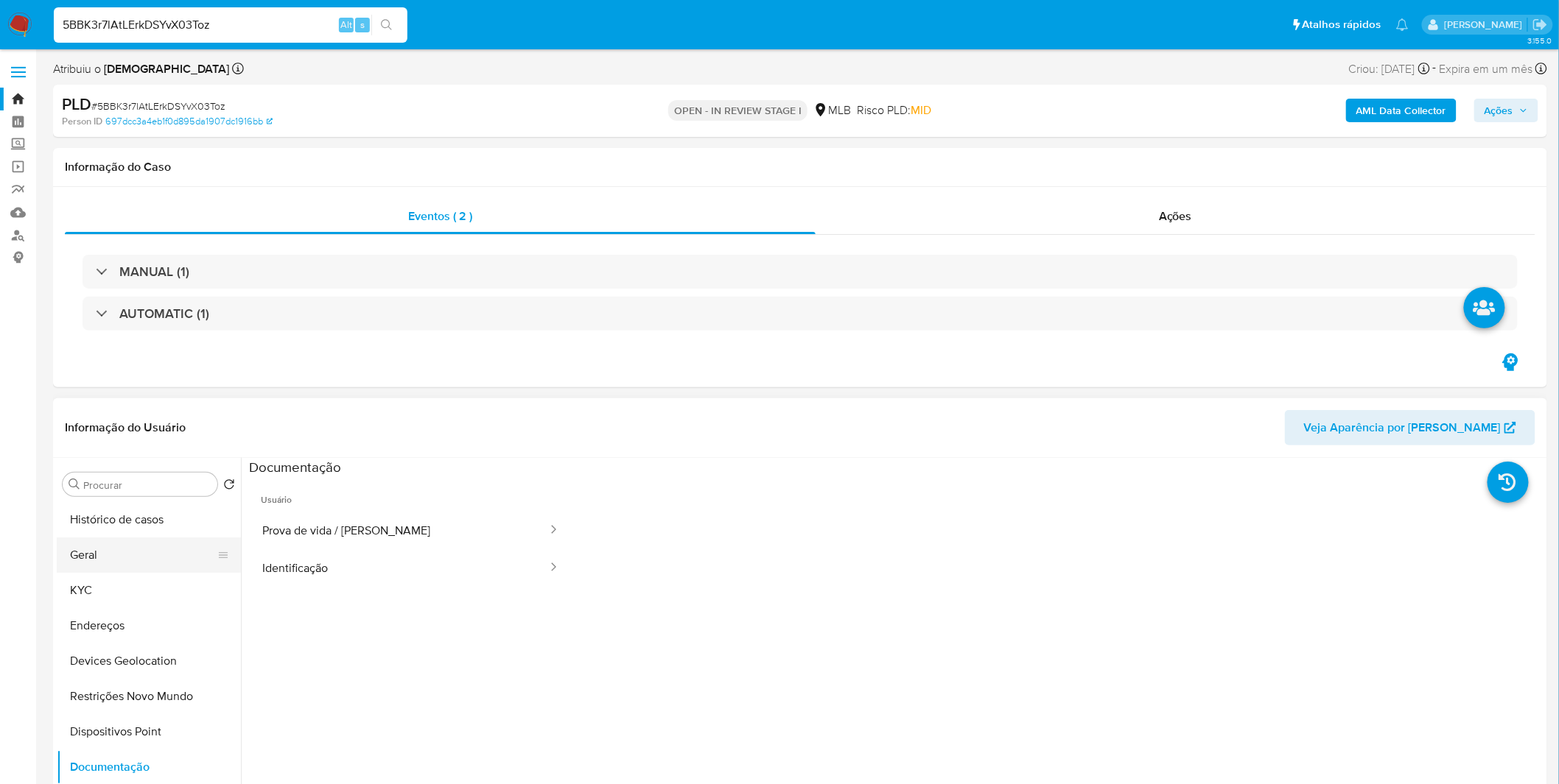
click at [103, 572] on button "Geral" at bounding box center [142, 555] width 172 height 35
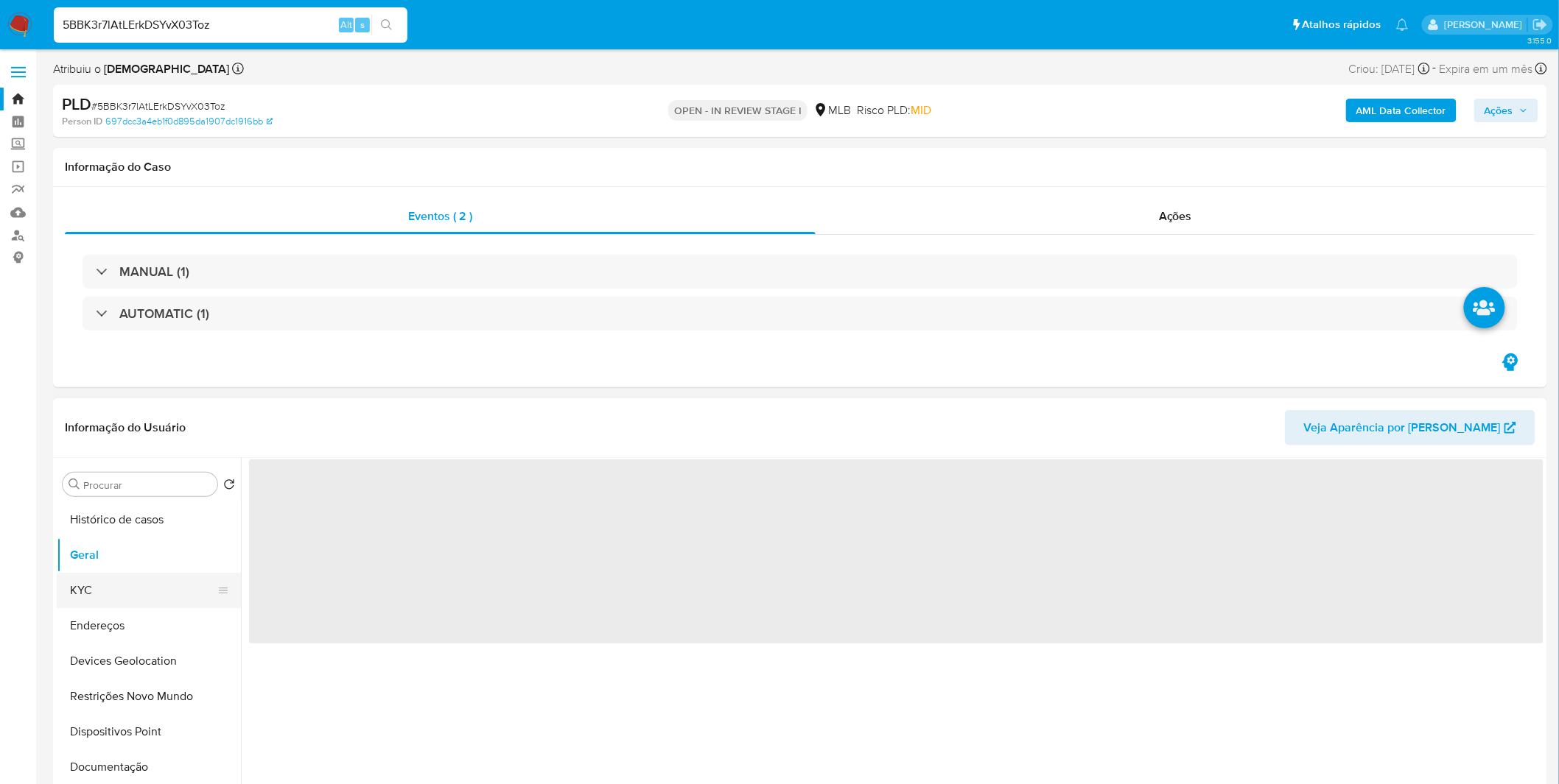
click at [103, 576] on button "KYC" at bounding box center [142, 590] width 172 height 35
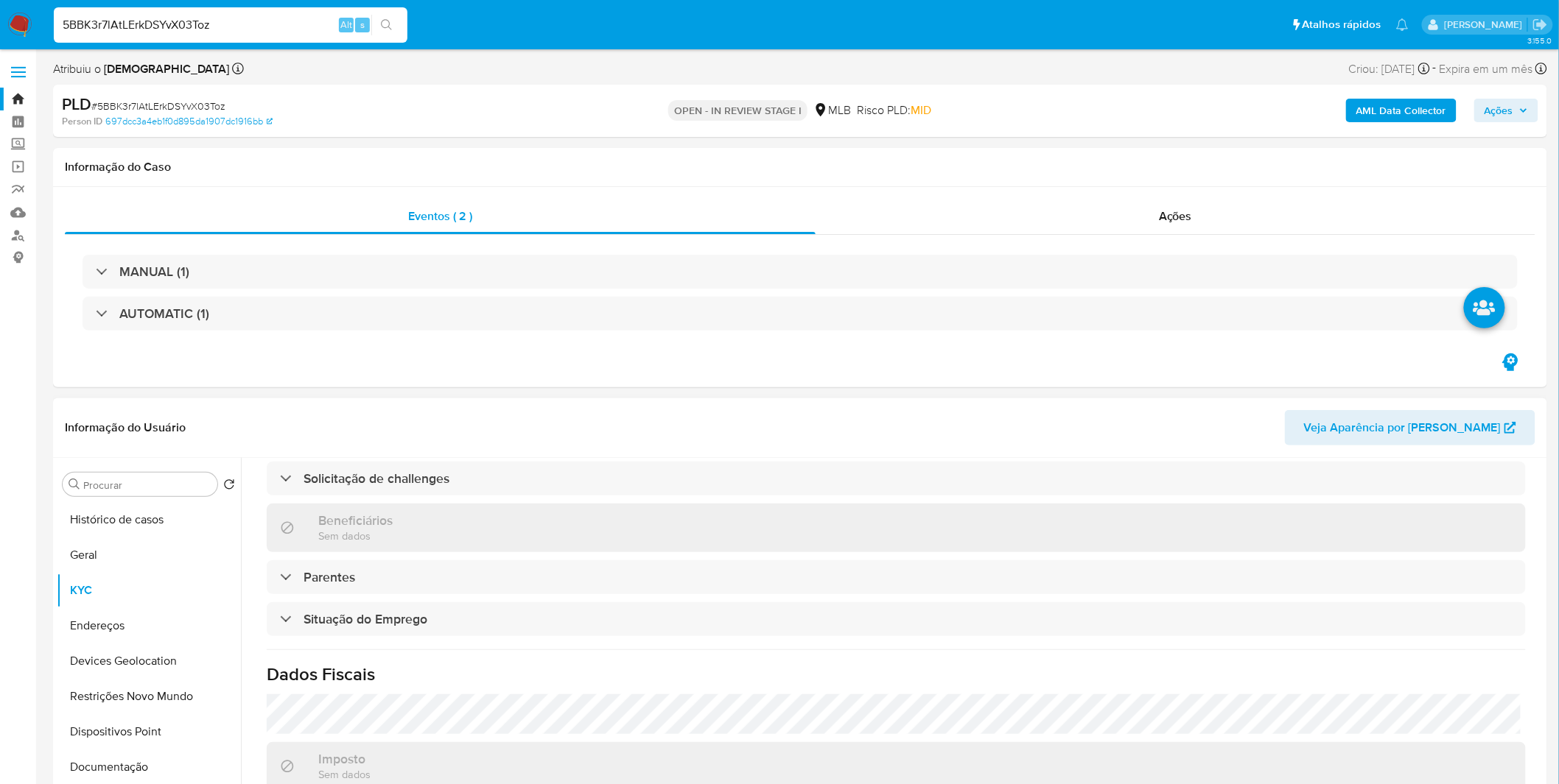
scroll to position [612, 0]
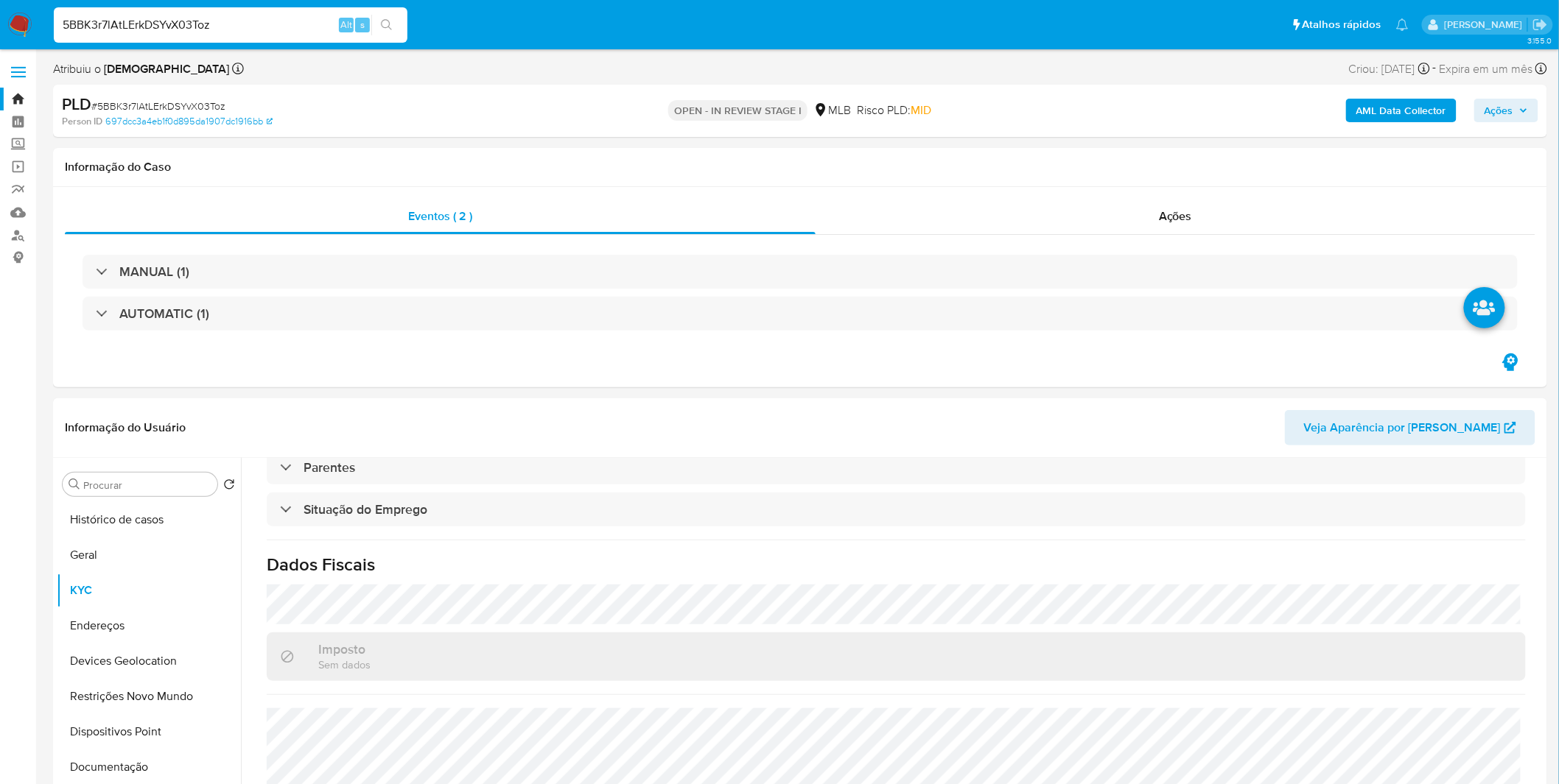
click at [150, 20] on input "5BBK3r7lAtLErkDSYvX03Toz" at bounding box center [230, 24] width 354 height 19
paste input "s73wGwLjMjL0zFfevACLZ6vS"
type input "s73wGwLjMjL0zFfevACLZ6vS"
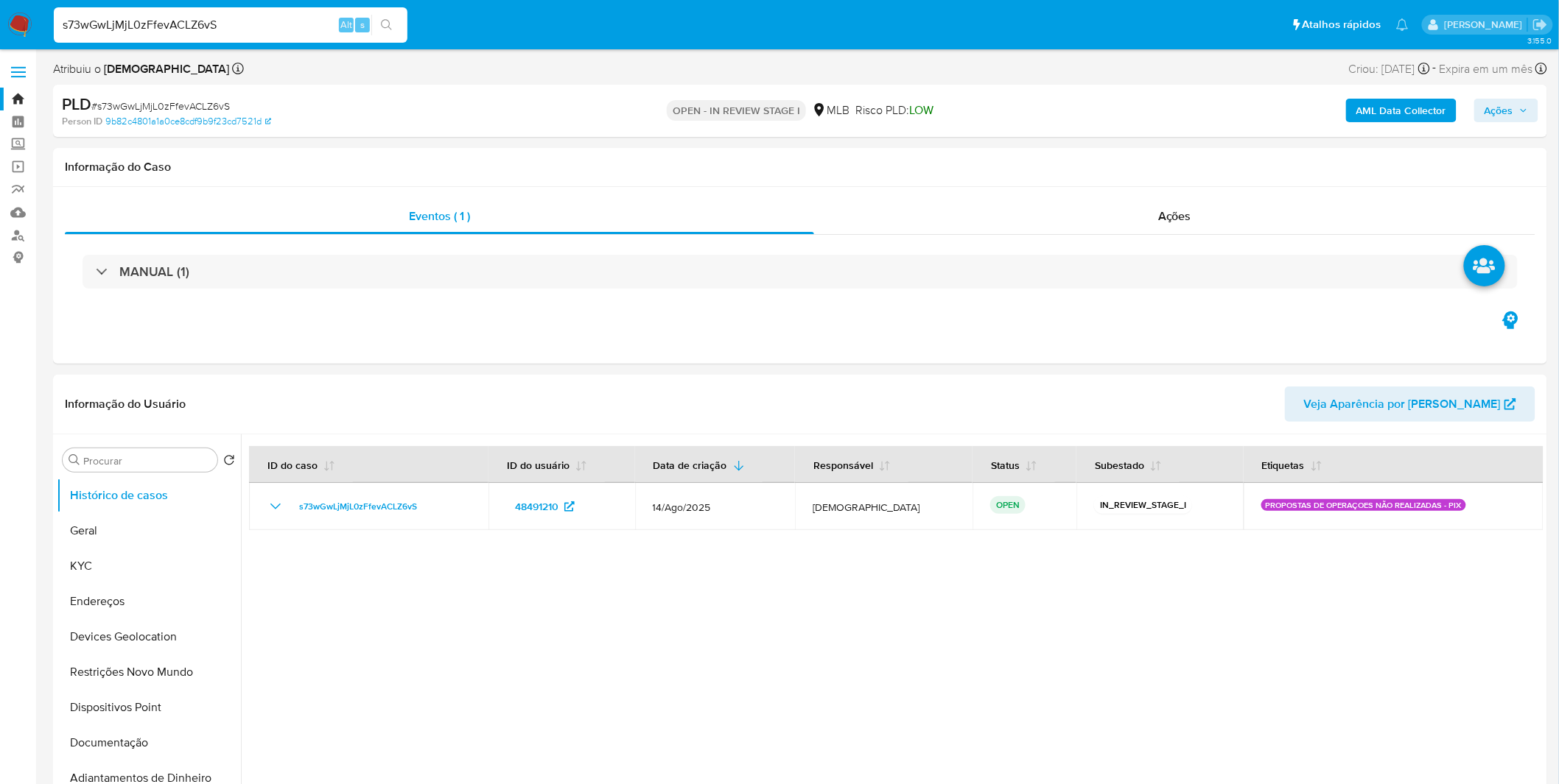
select select "10"
click at [116, 543] on button "Geral" at bounding box center [142, 531] width 172 height 35
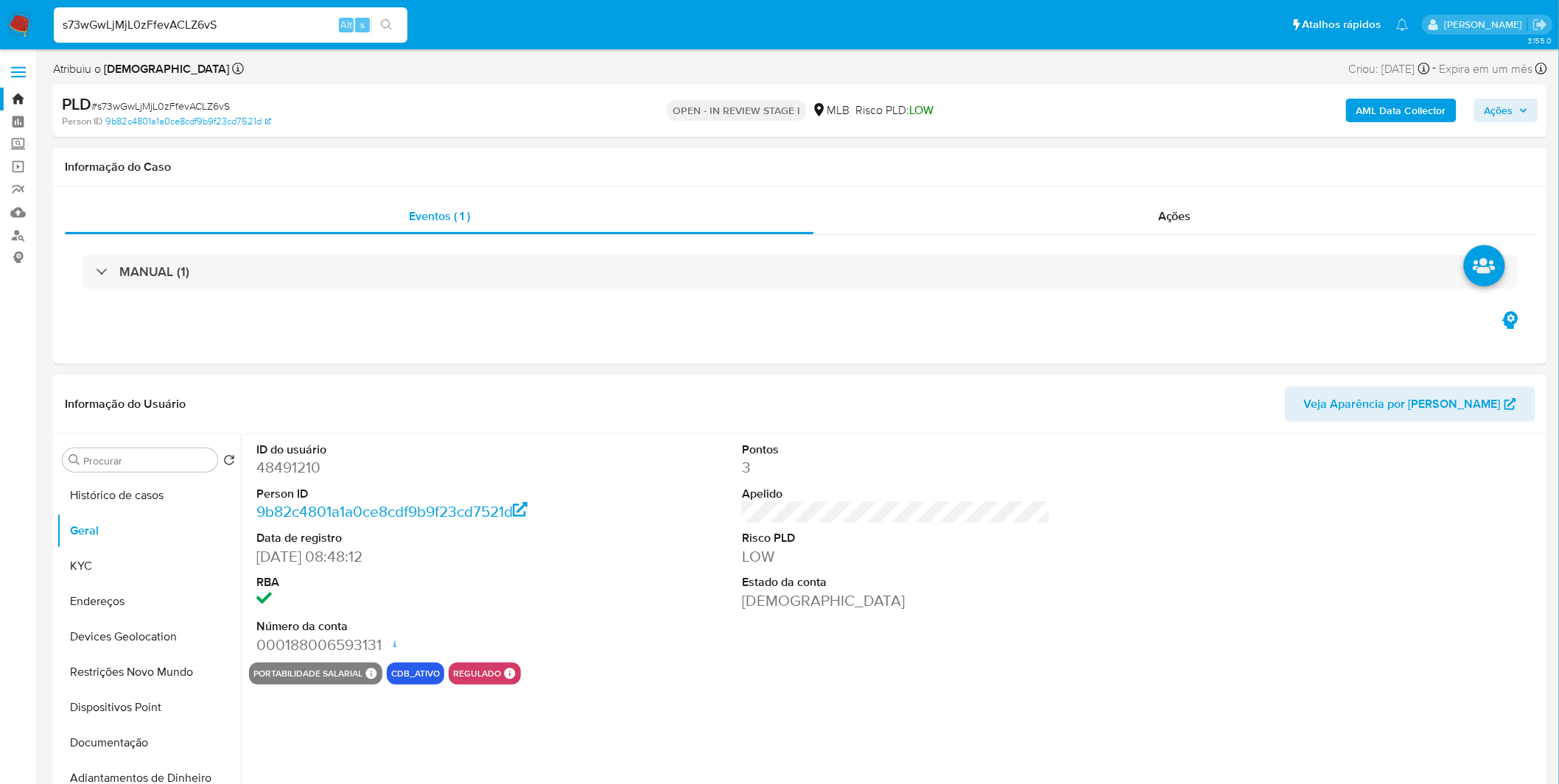
drag, startPoint x: 492, startPoint y: 716, endPoint x: 470, endPoint y: 722, distance: 22.8
click at [491, 719] on div "ID do usuário 48491210 Person ID 9b82c4801a1a0ce8cdf9b9f23cd7521d Data de regis…" at bounding box center [892, 623] width 1302 height 377
click at [71, 566] on button "KYC" at bounding box center [142, 566] width 172 height 35
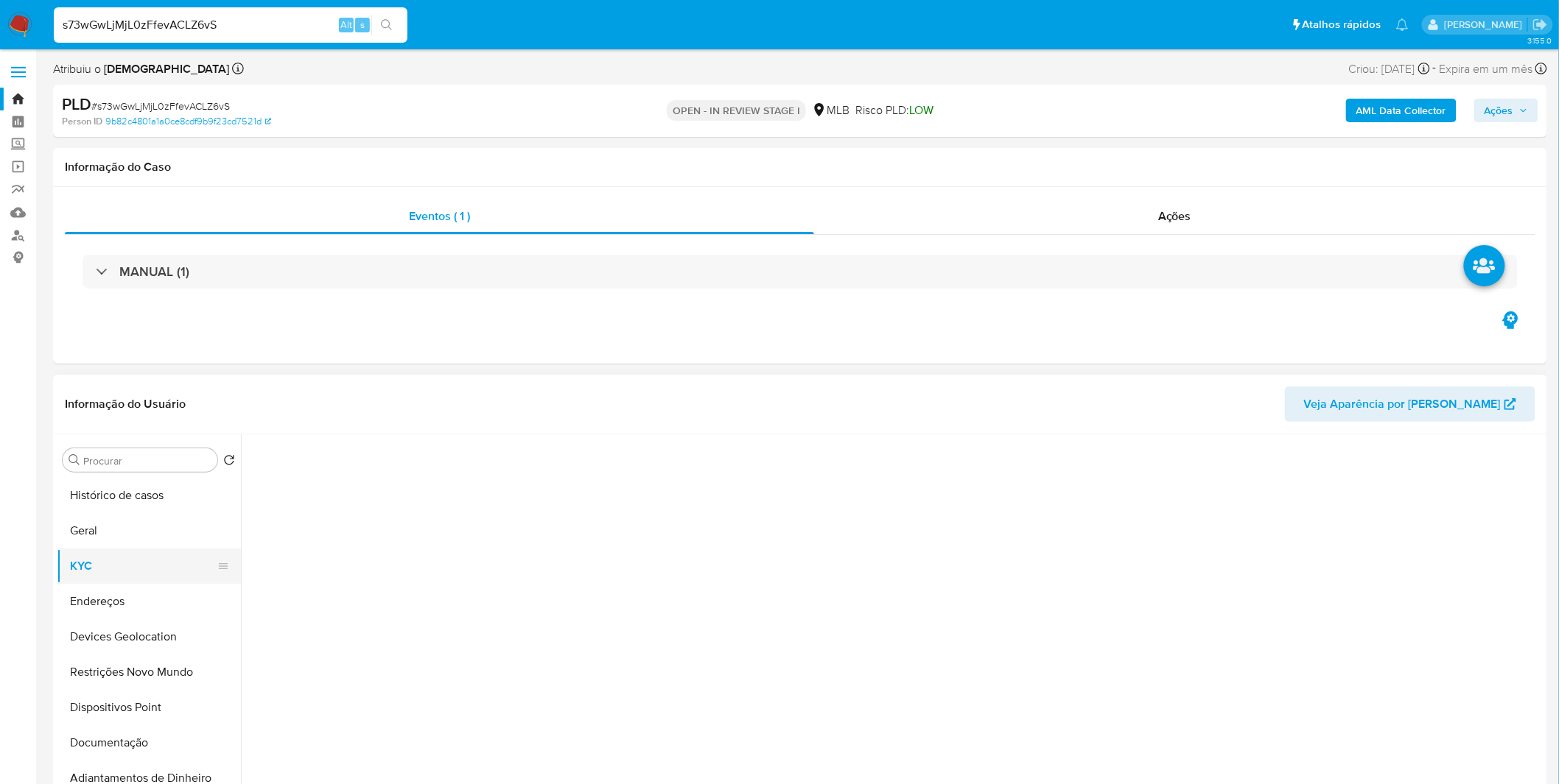
click at [154, 540] on button "Geral" at bounding box center [148, 531] width 184 height 35
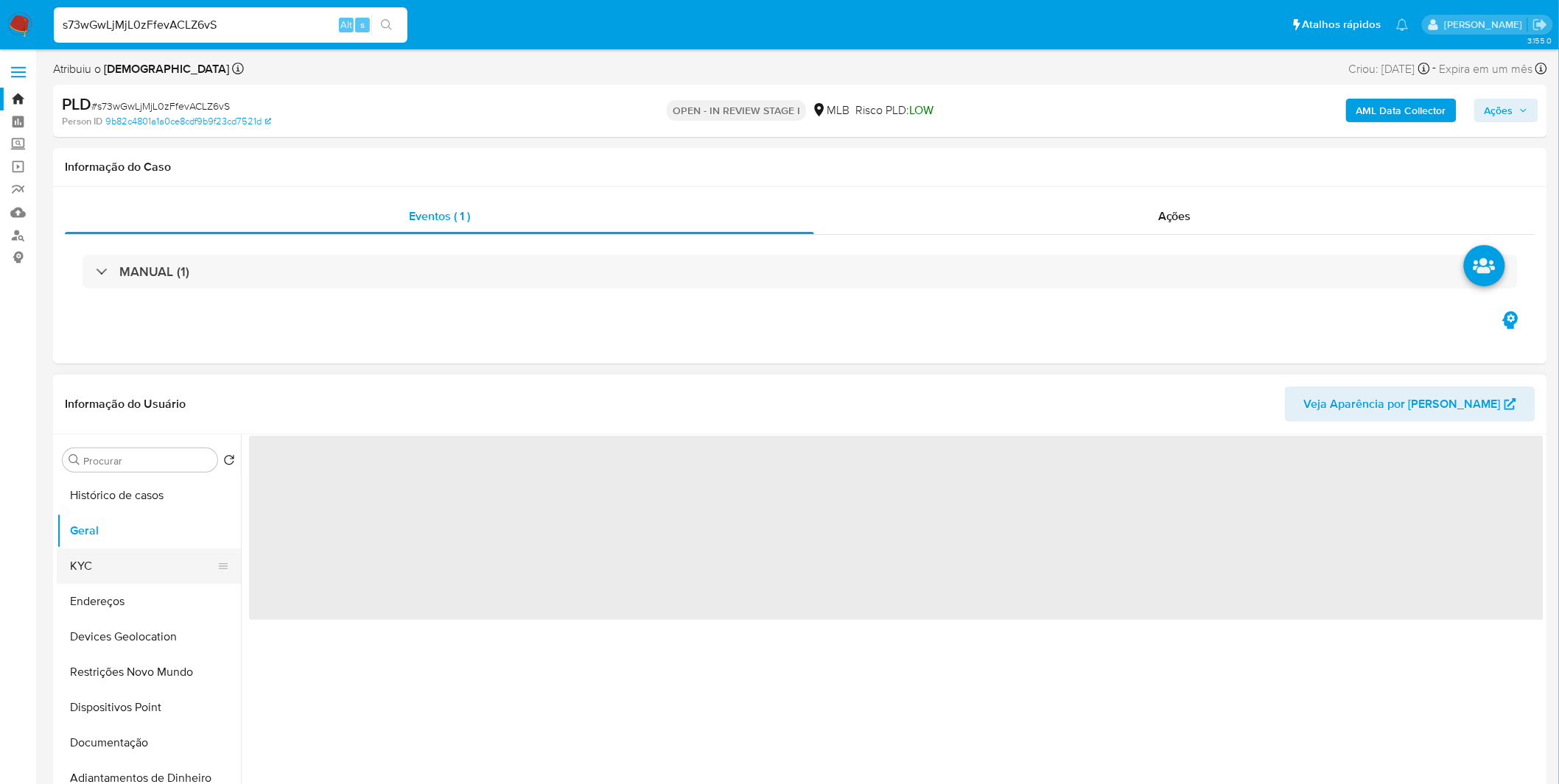
click at [137, 577] on button "KYC" at bounding box center [142, 566] width 172 height 35
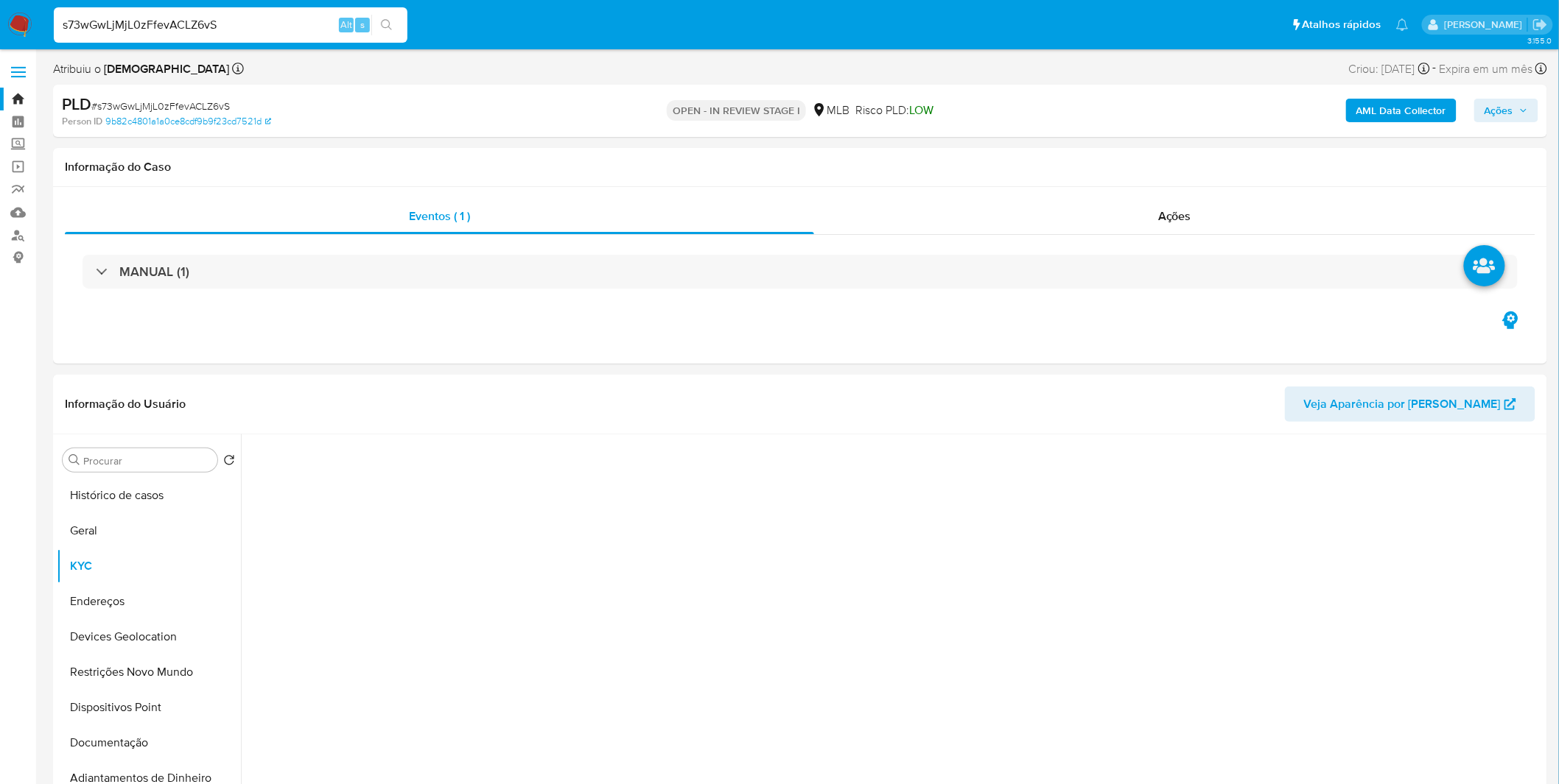
click at [56, 549] on button "KYC" at bounding box center [148, 566] width 184 height 35
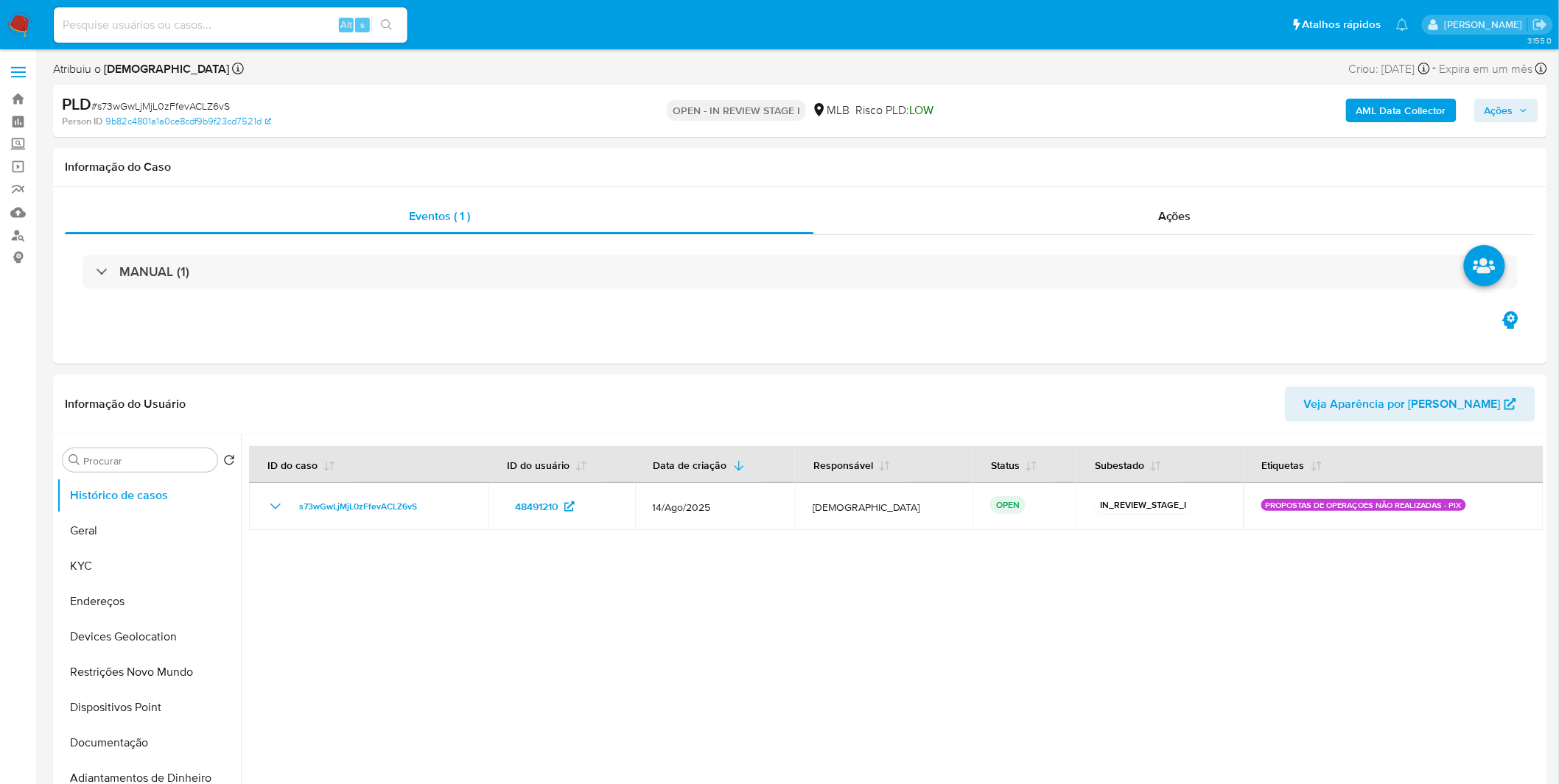
select select "10"
click at [171, 553] on button "KYC" at bounding box center [142, 566] width 172 height 35
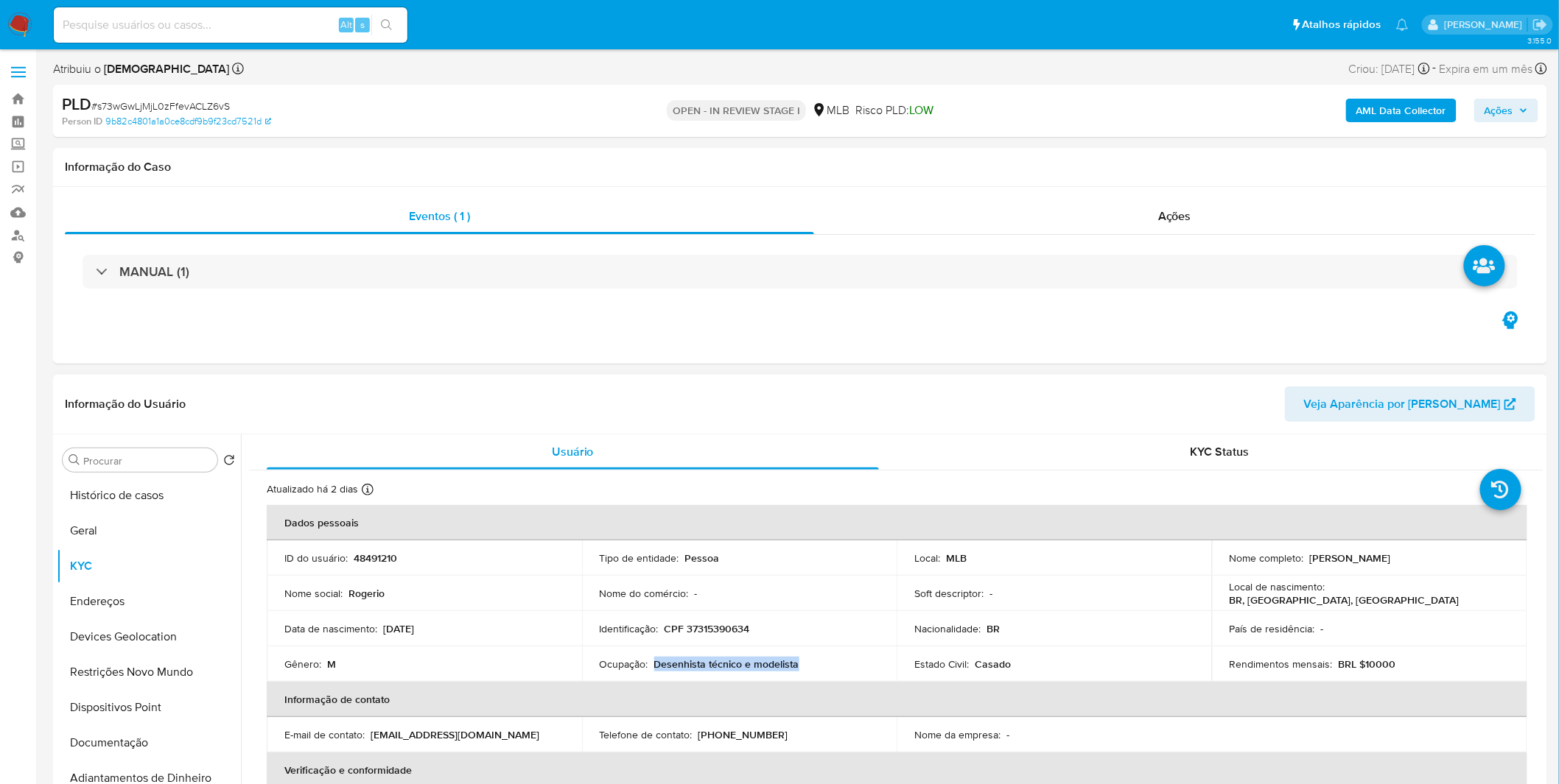
copy p "Desenhista técnico e modelista"
drag, startPoint x: 804, startPoint y: 664, endPoint x: 654, endPoint y: 662, distance: 150.0
click at [654, 662] on div "Ocupação : Desenhista técnico e modelista" at bounding box center [739, 664] width 280 height 13
click at [165, 540] on button "Geral" at bounding box center [142, 531] width 172 height 35
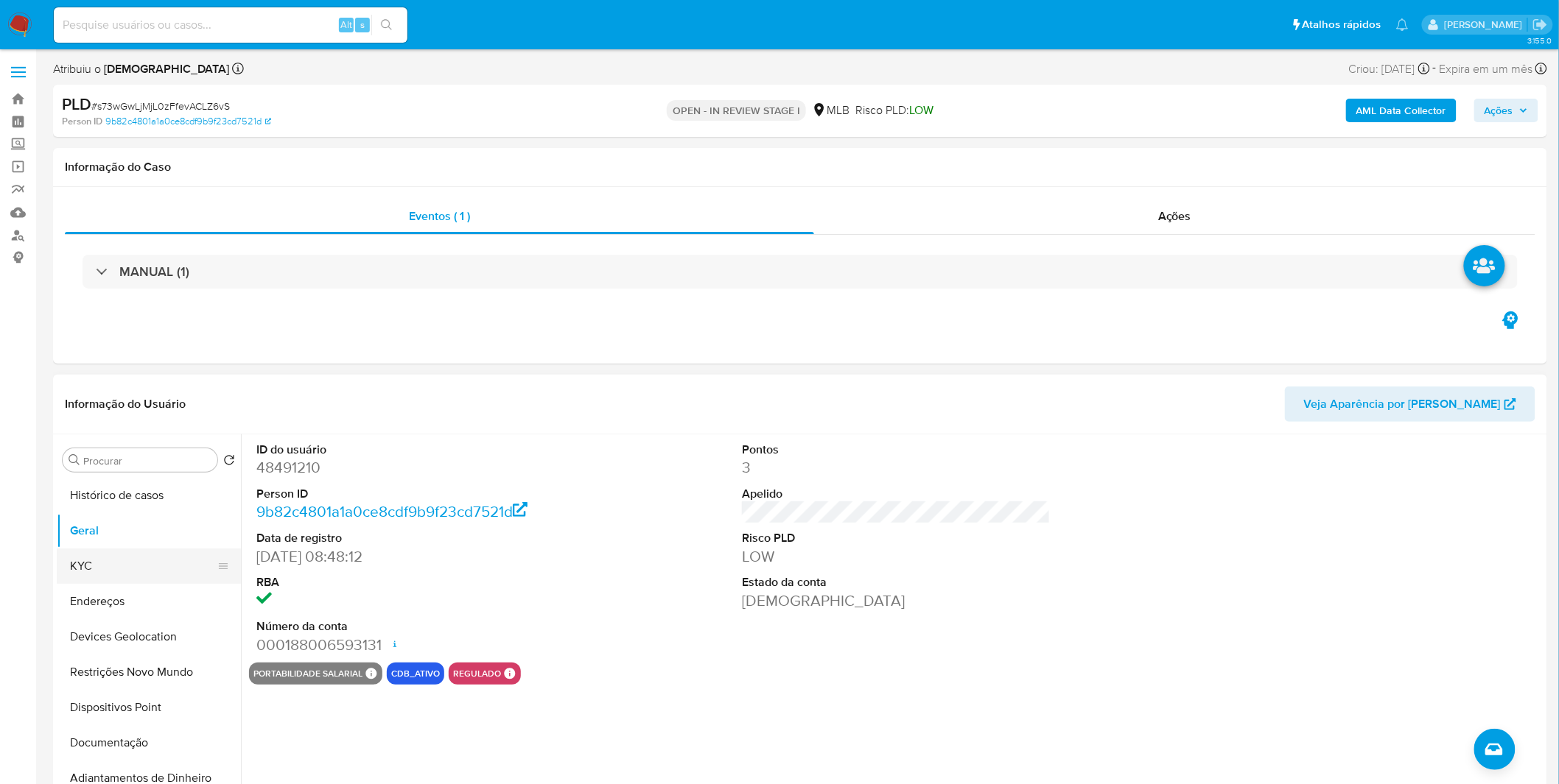
click at [114, 572] on button "KYC" at bounding box center [142, 566] width 172 height 35
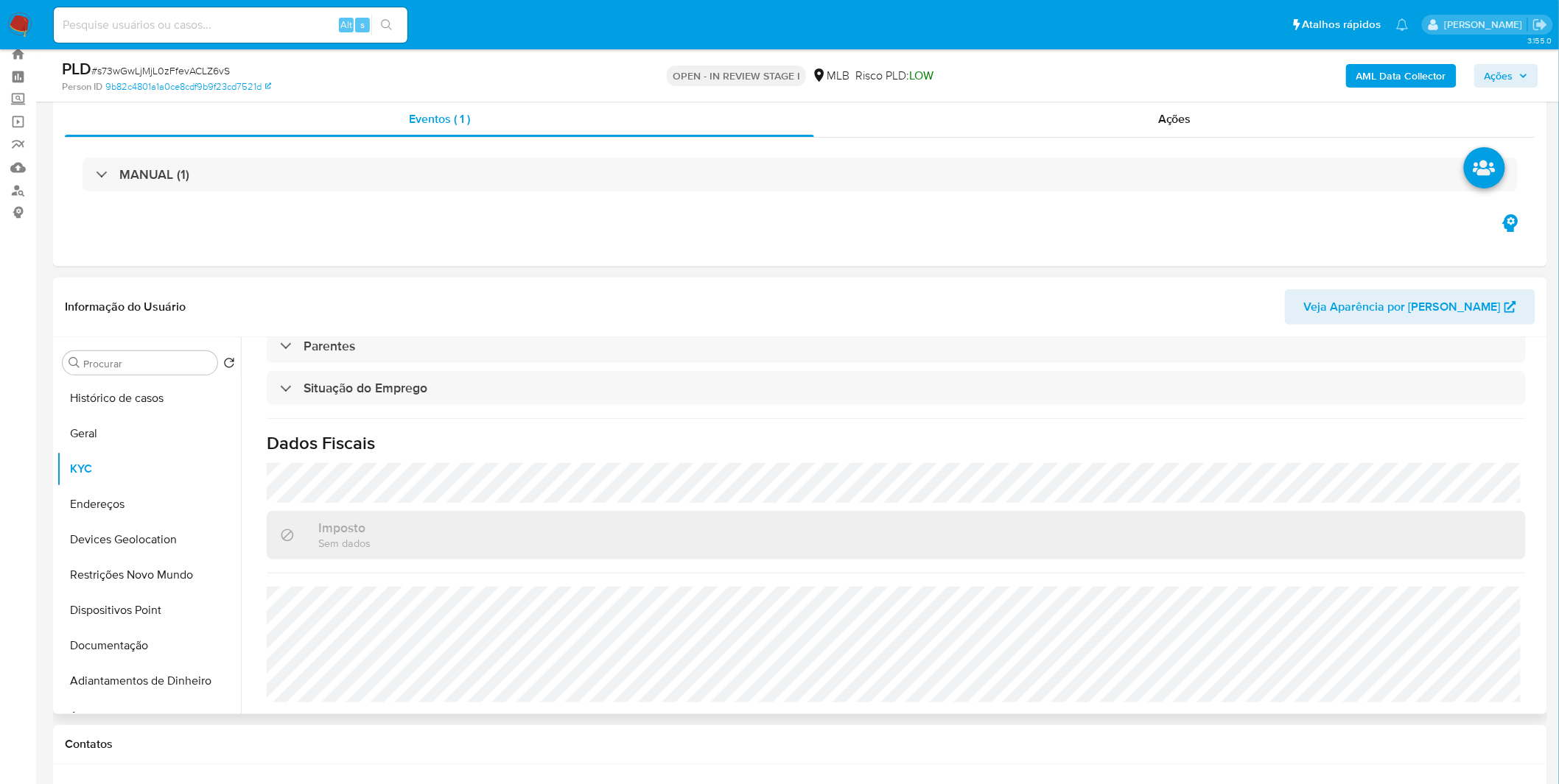
scroll to position [82, 0]
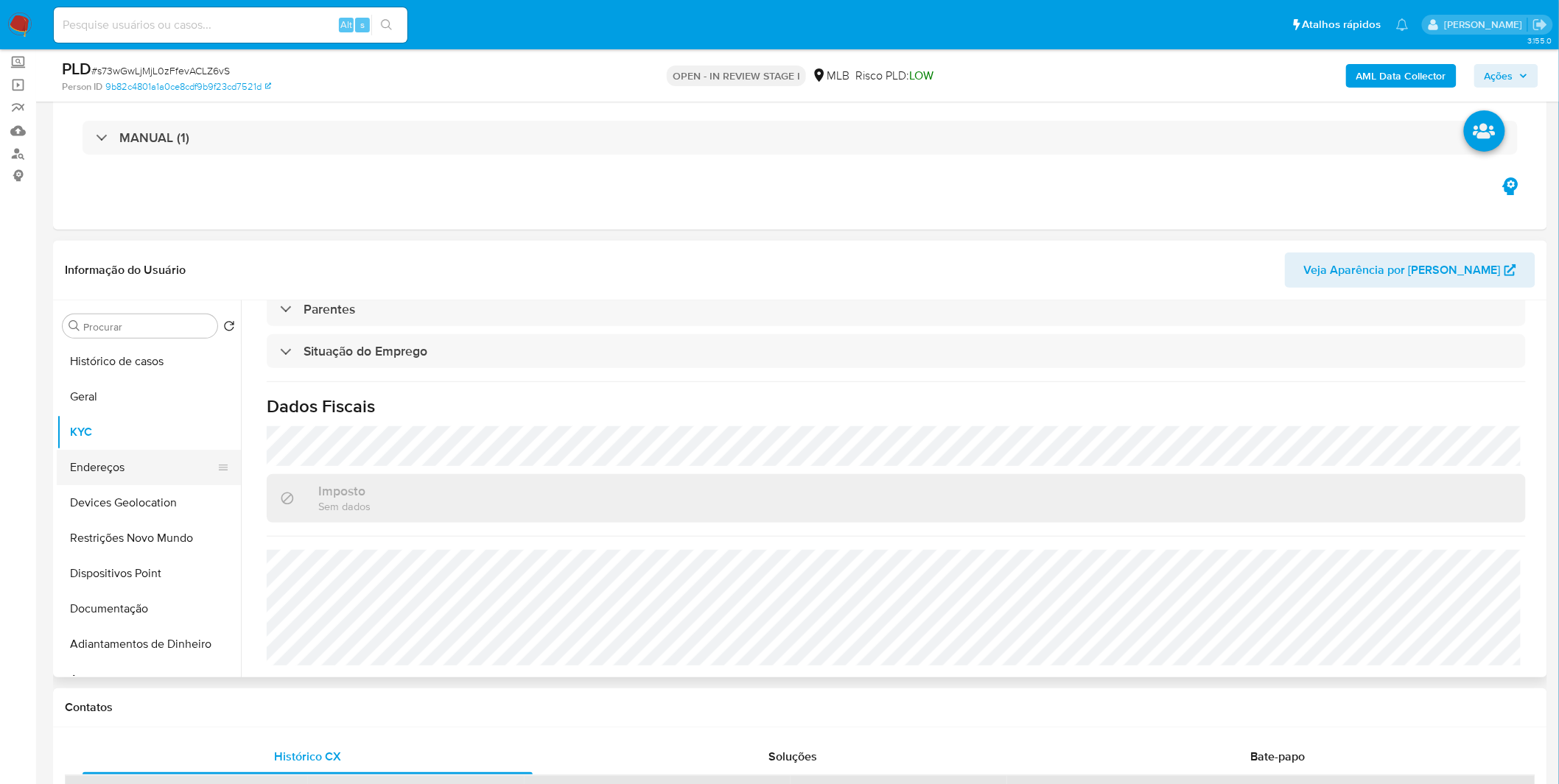
click at [127, 466] on button "Endereços" at bounding box center [142, 467] width 172 height 35
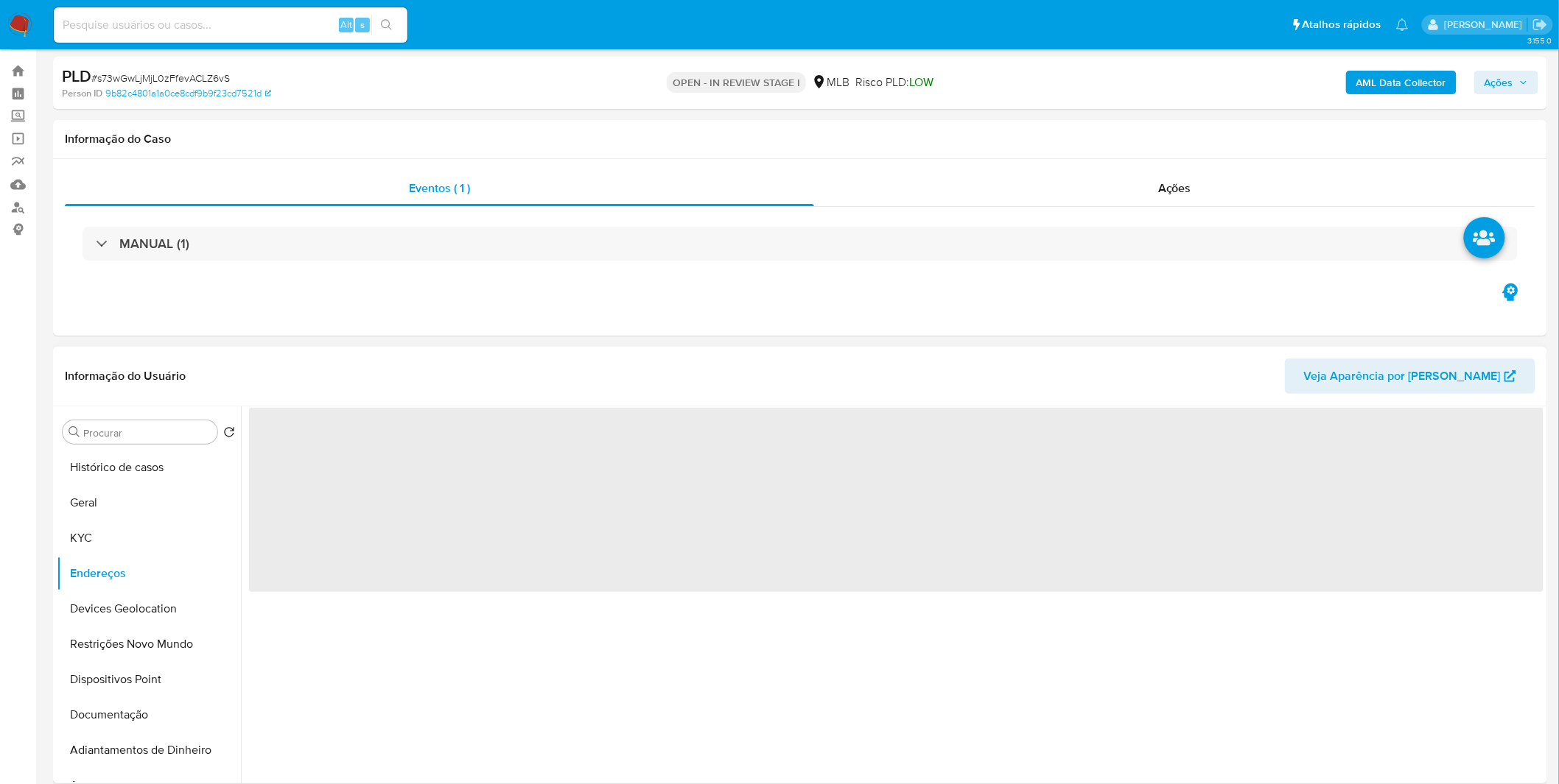
scroll to position [0, 0]
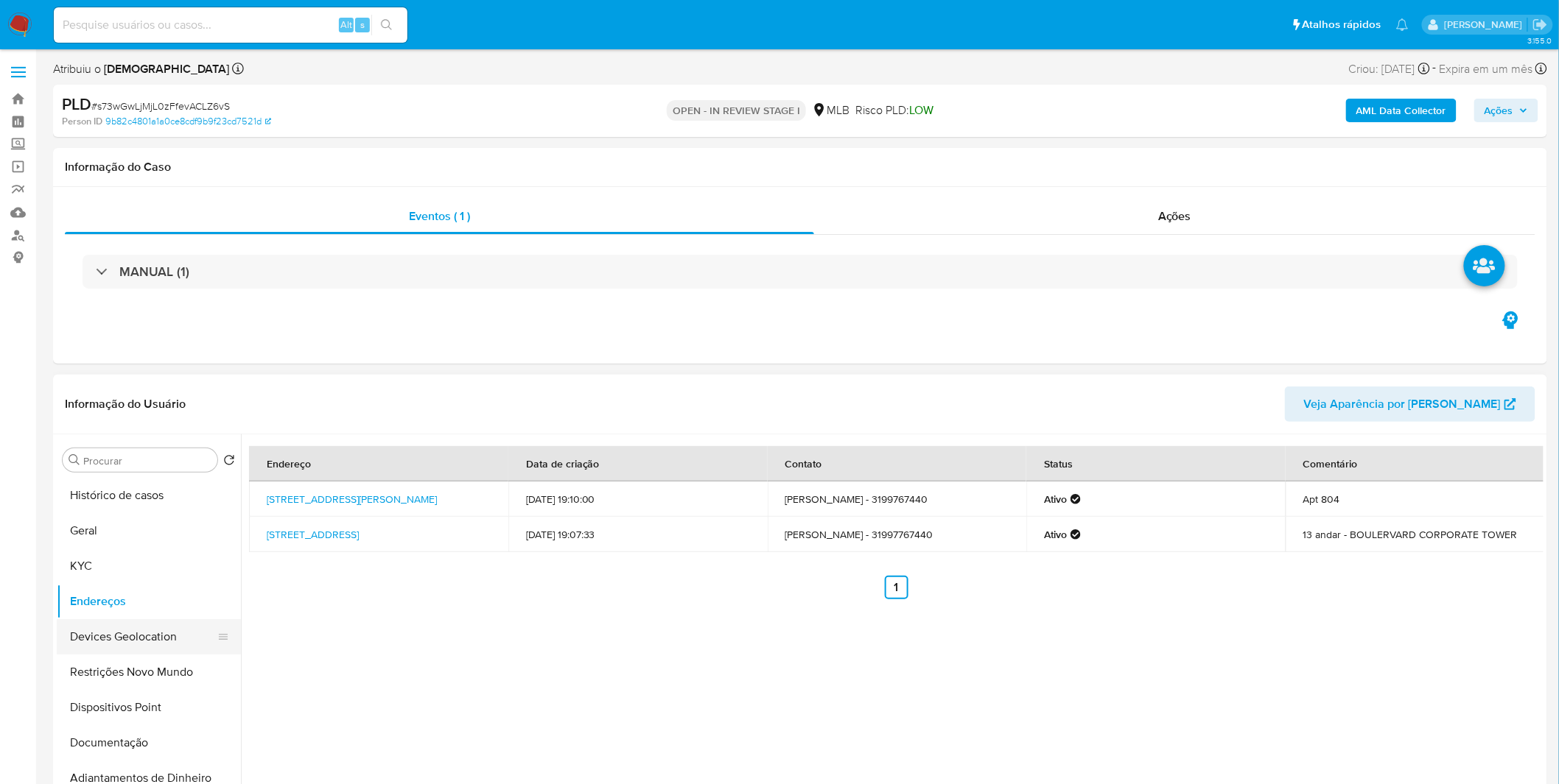
click at [158, 632] on button "Devices Geolocation" at bounding box center [142, 636] width 172 height 35
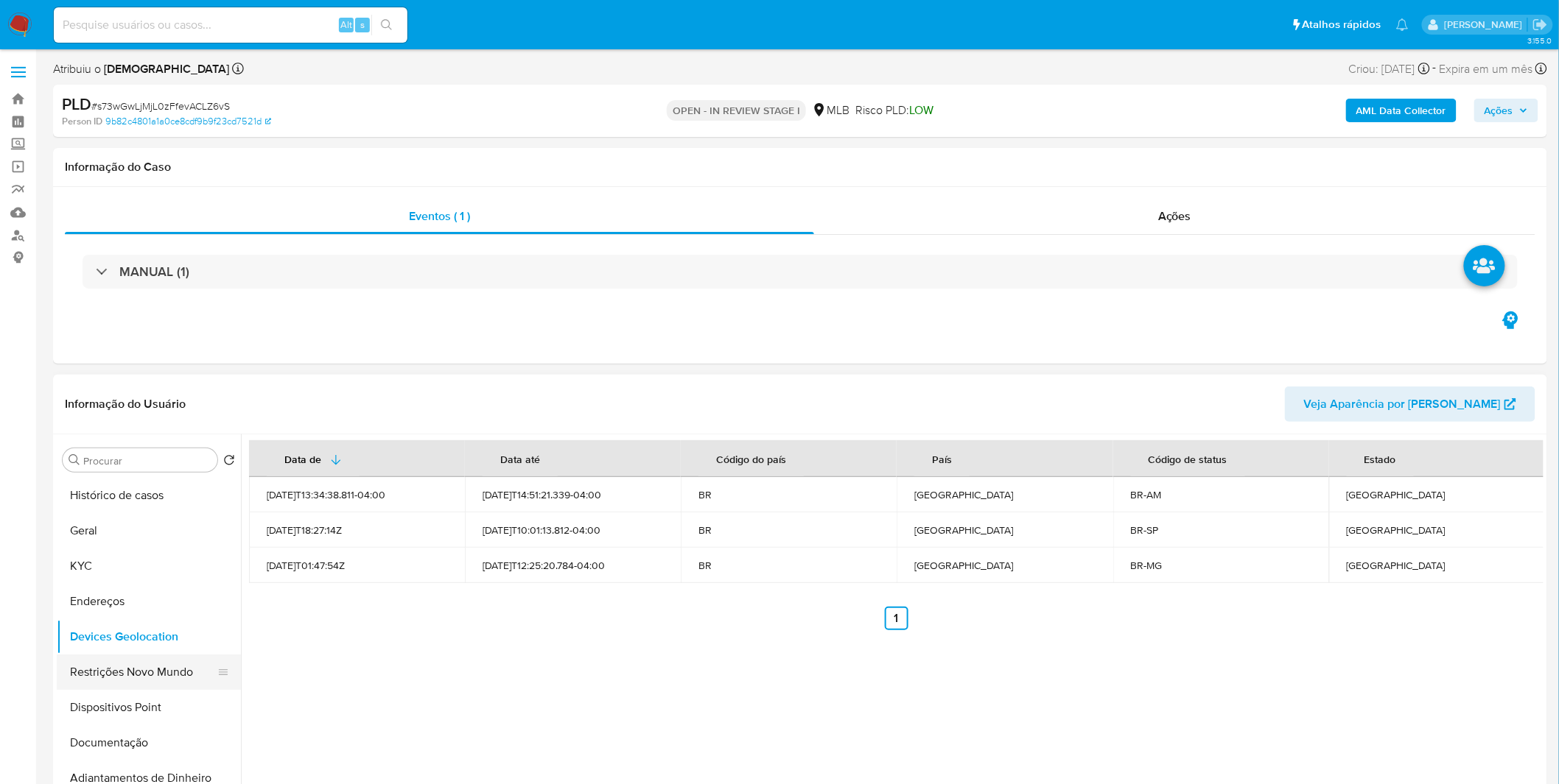
click at [156, 686] on button "Restrições Novo Mundo" at bounding box center [142, 672] width 172 height 35
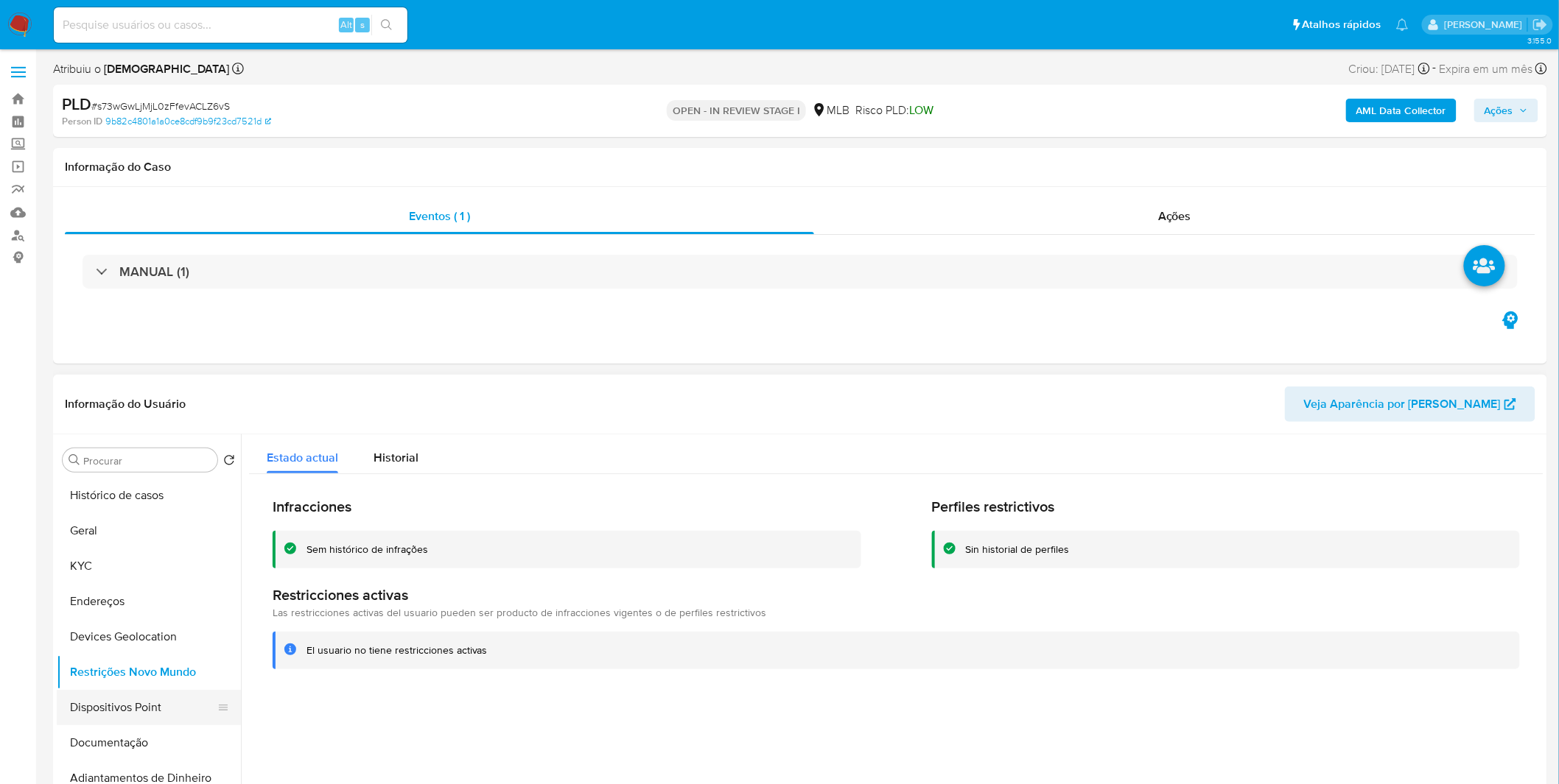
click at [139, 694] on button "Dispositivos Point" at bounding box center [142, 707] width 172 height 35
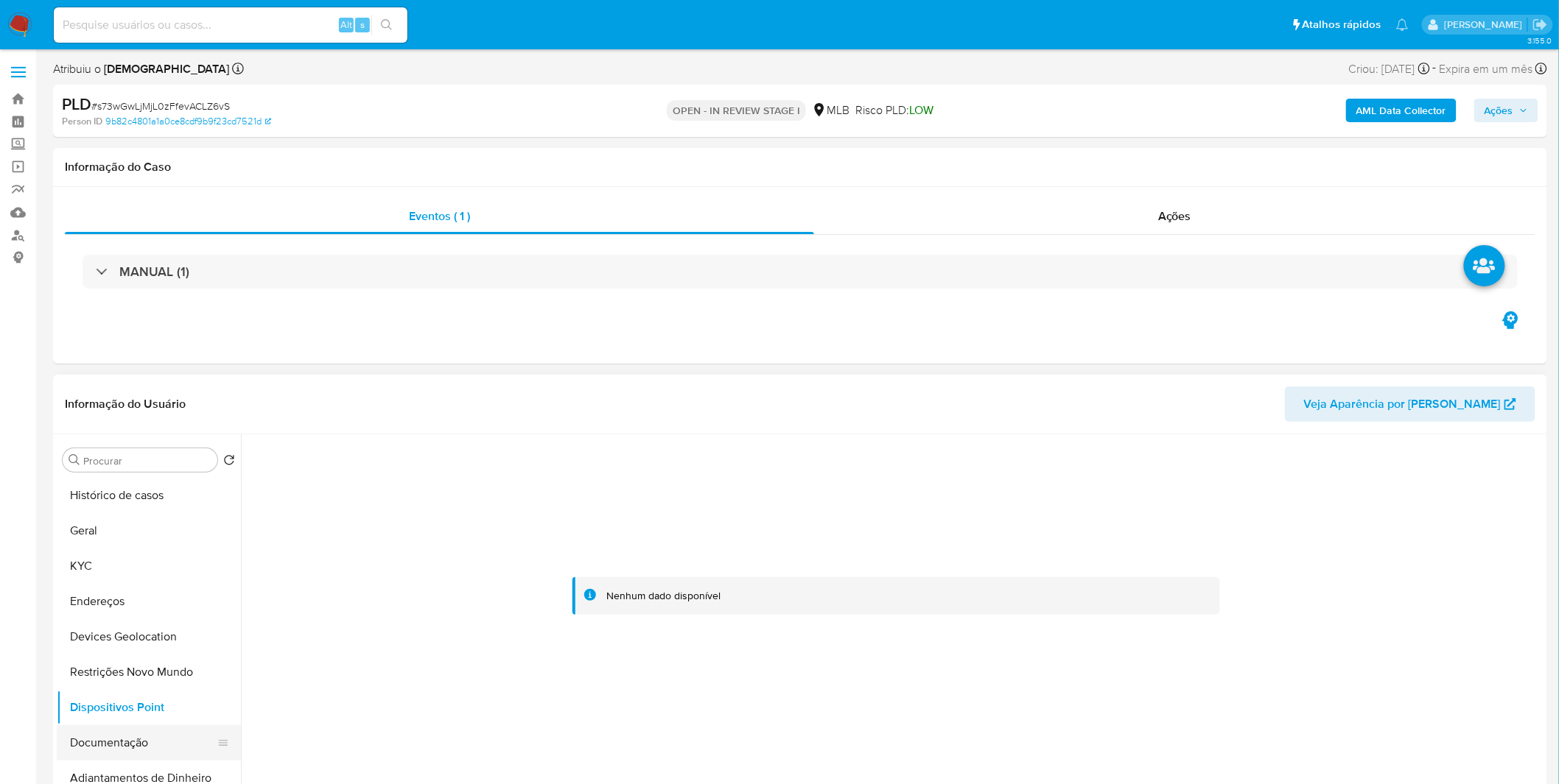
click at [94, 742] on button "Documentação" at bounding box center [142, 742] width 172 height 35
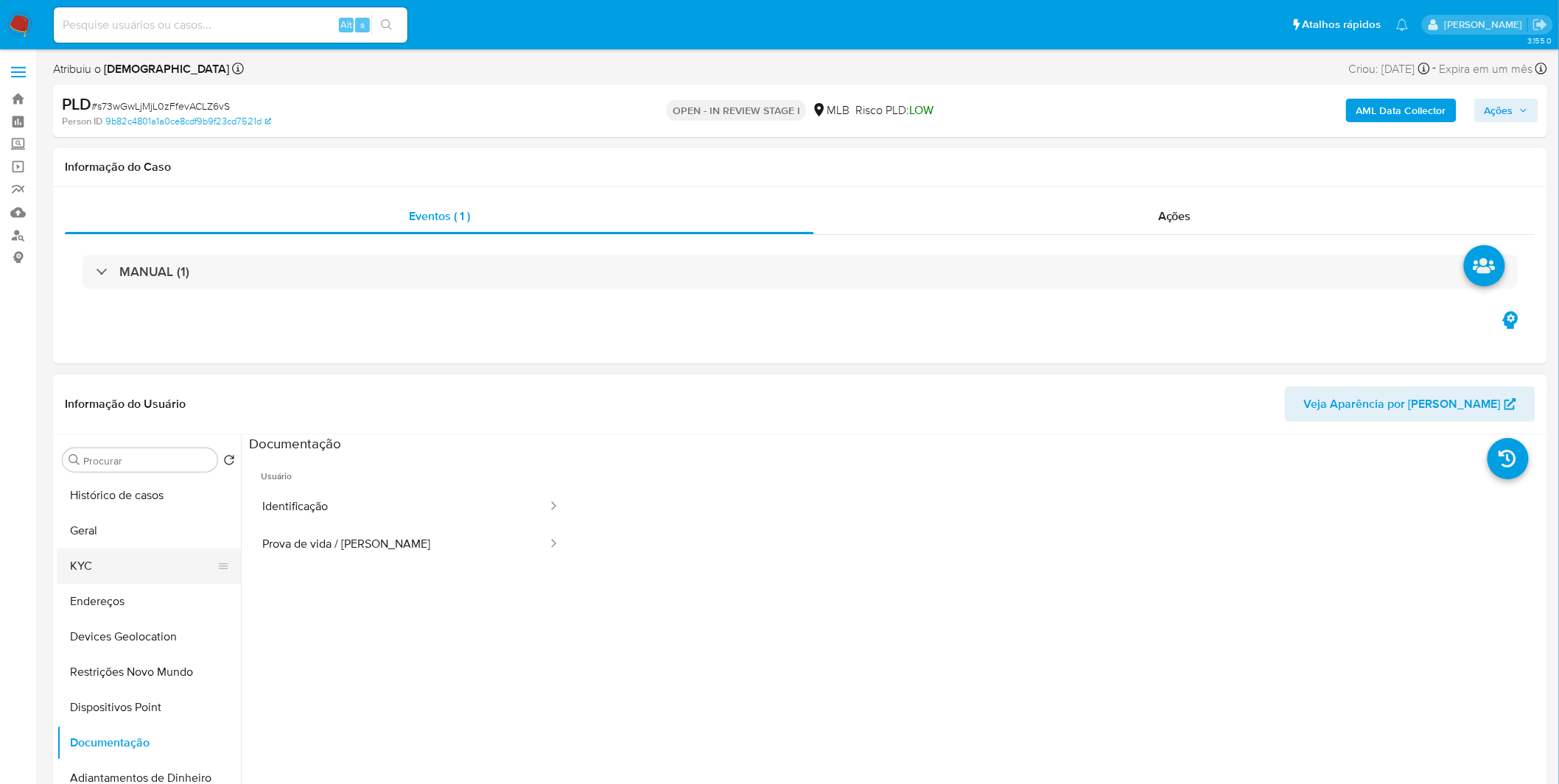
click at [94, 567] on button "KYC" at bounding box center [142, 566] width 172 height 35
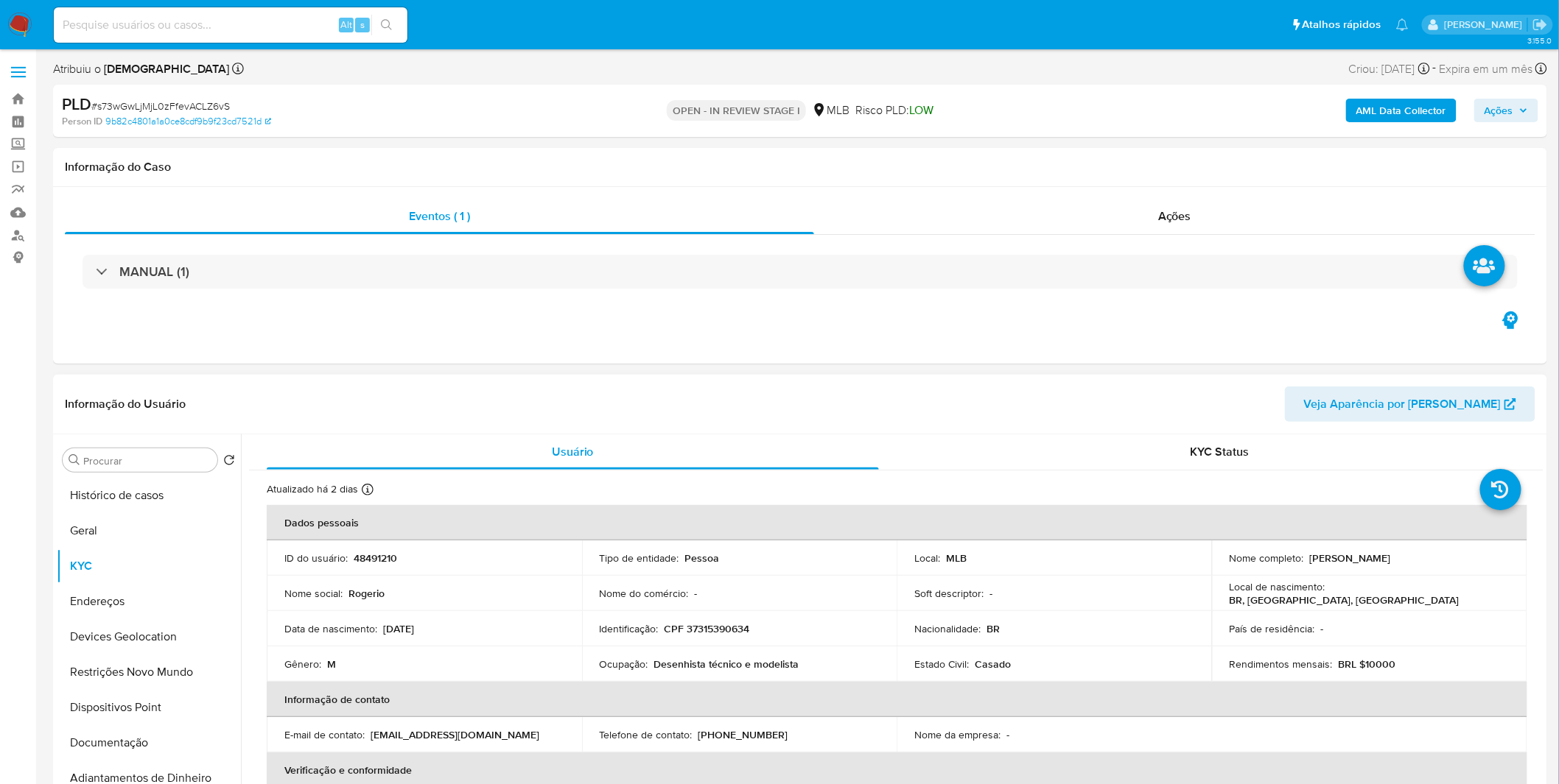
click at [709, 631] on p "CPF 37315390634" at bounding box center [707, 629] width 86 height 13
copy p "37315390634"
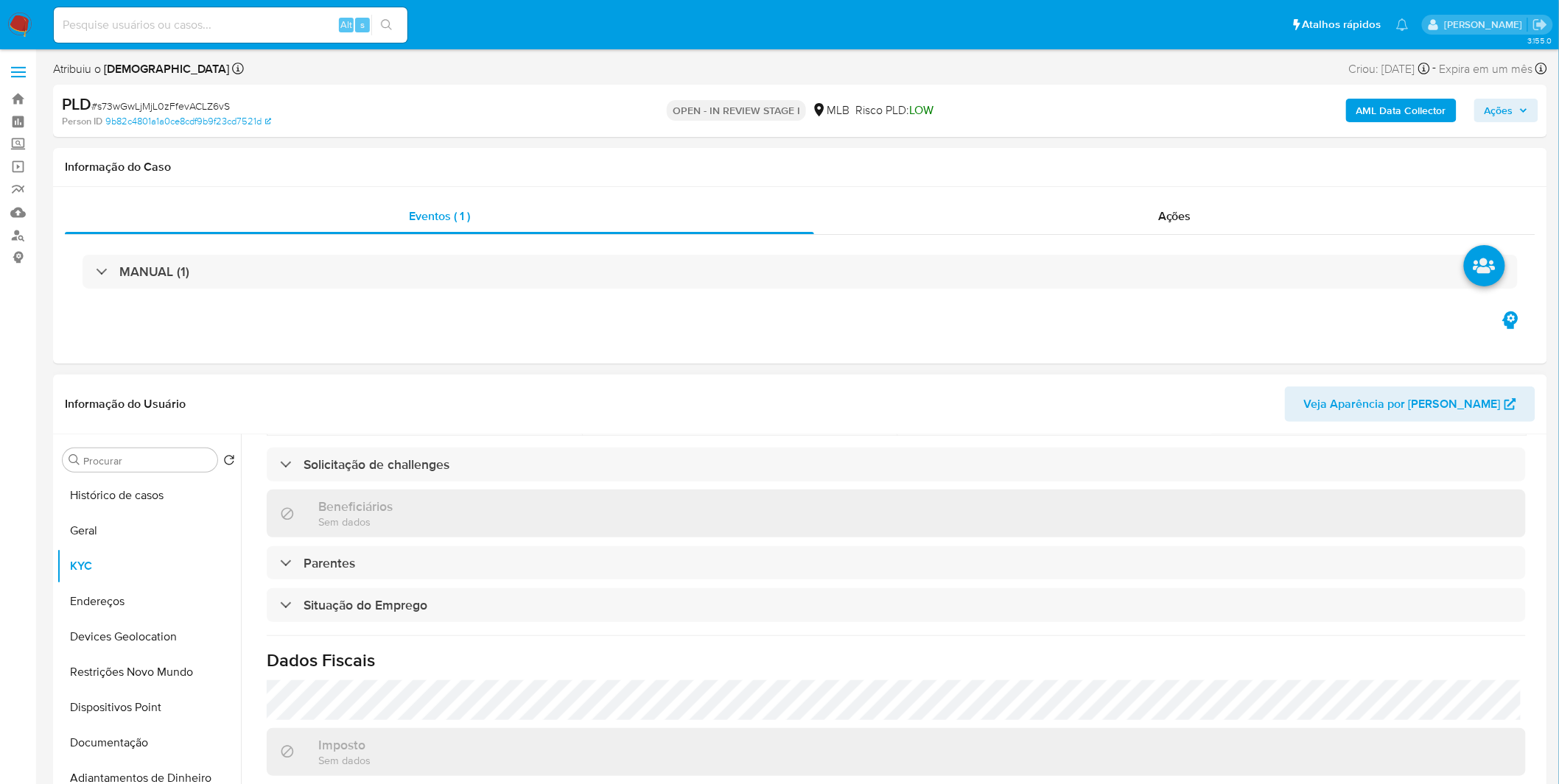
scroll to position [612, 0]
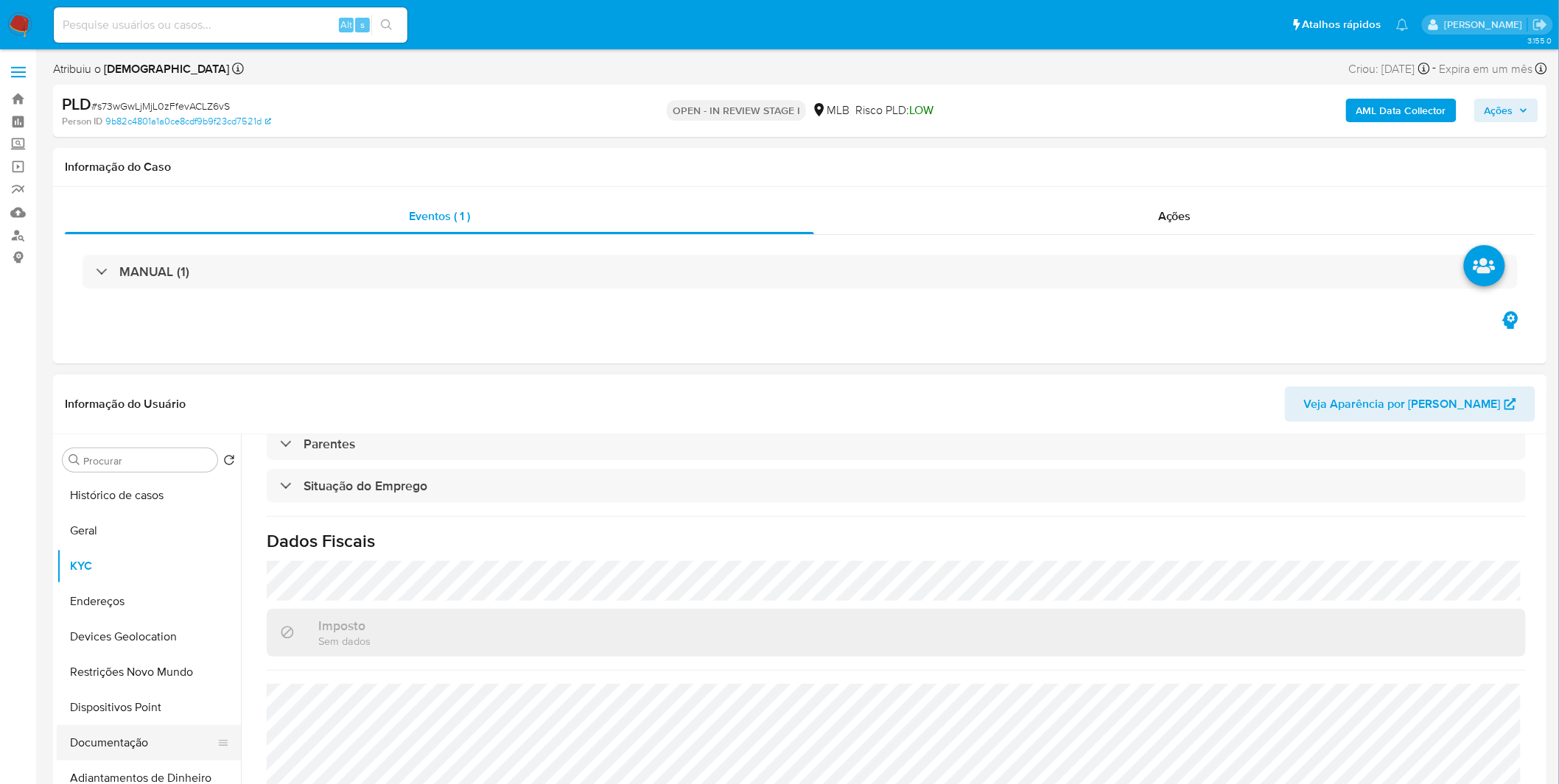
click at [165, 732] on button "Documentação" at bounding box center [142, 742] width 172 height 35
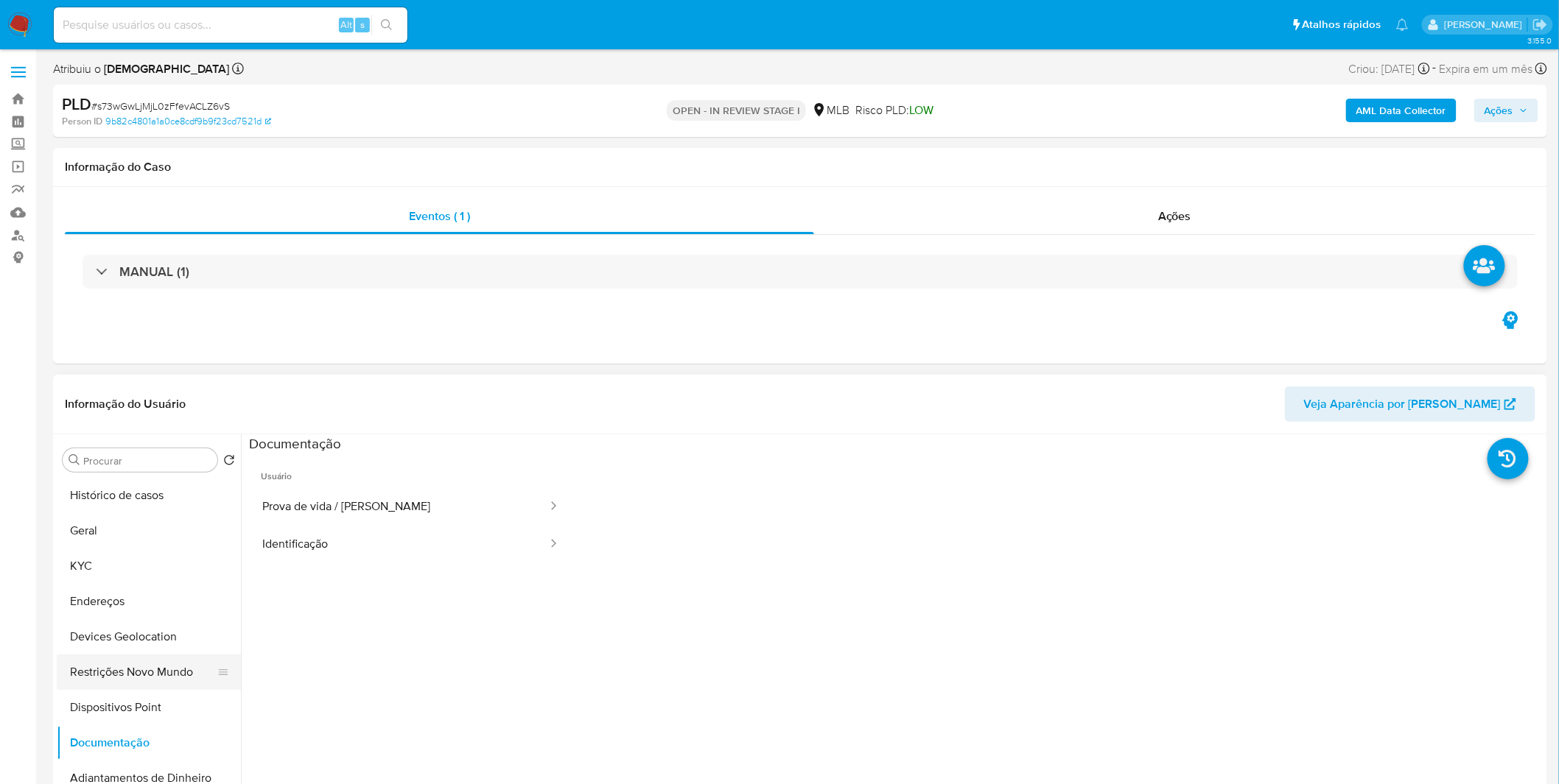
click at [178, 679] on button "Restrições Novo Mundo" at bounding box center [142, 672] width 172 height 35
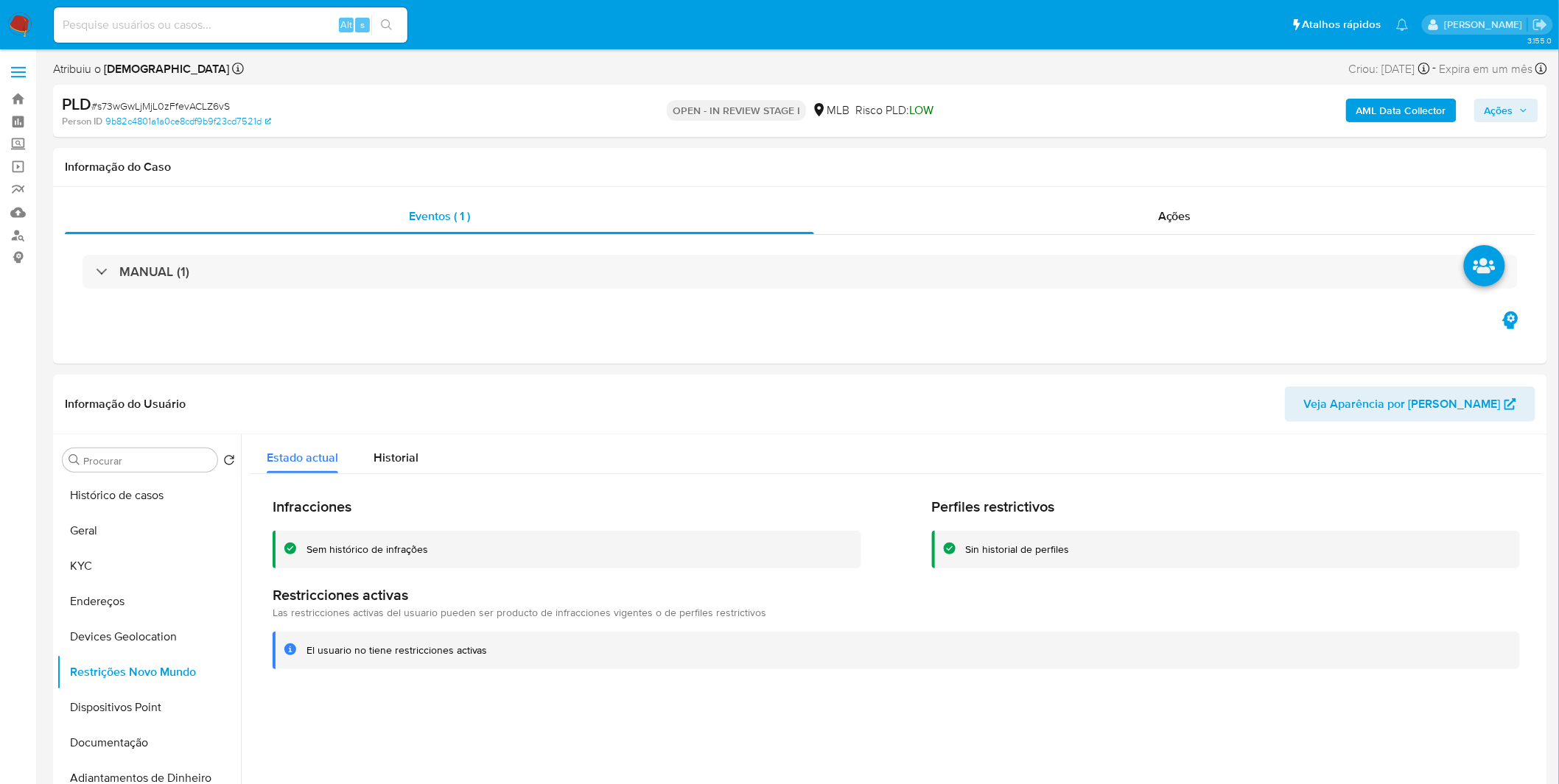
click at [256, 34] on div "Alt s" at bounding box center [230, 24] width 354 height 35
click at [259, 31] on input at bounding box center [230, 24] width 354 height 19
paste input "6eb27G893VFPShWWZVcighfc"
type input "6eb27G893VFPShWWZVcighfc"
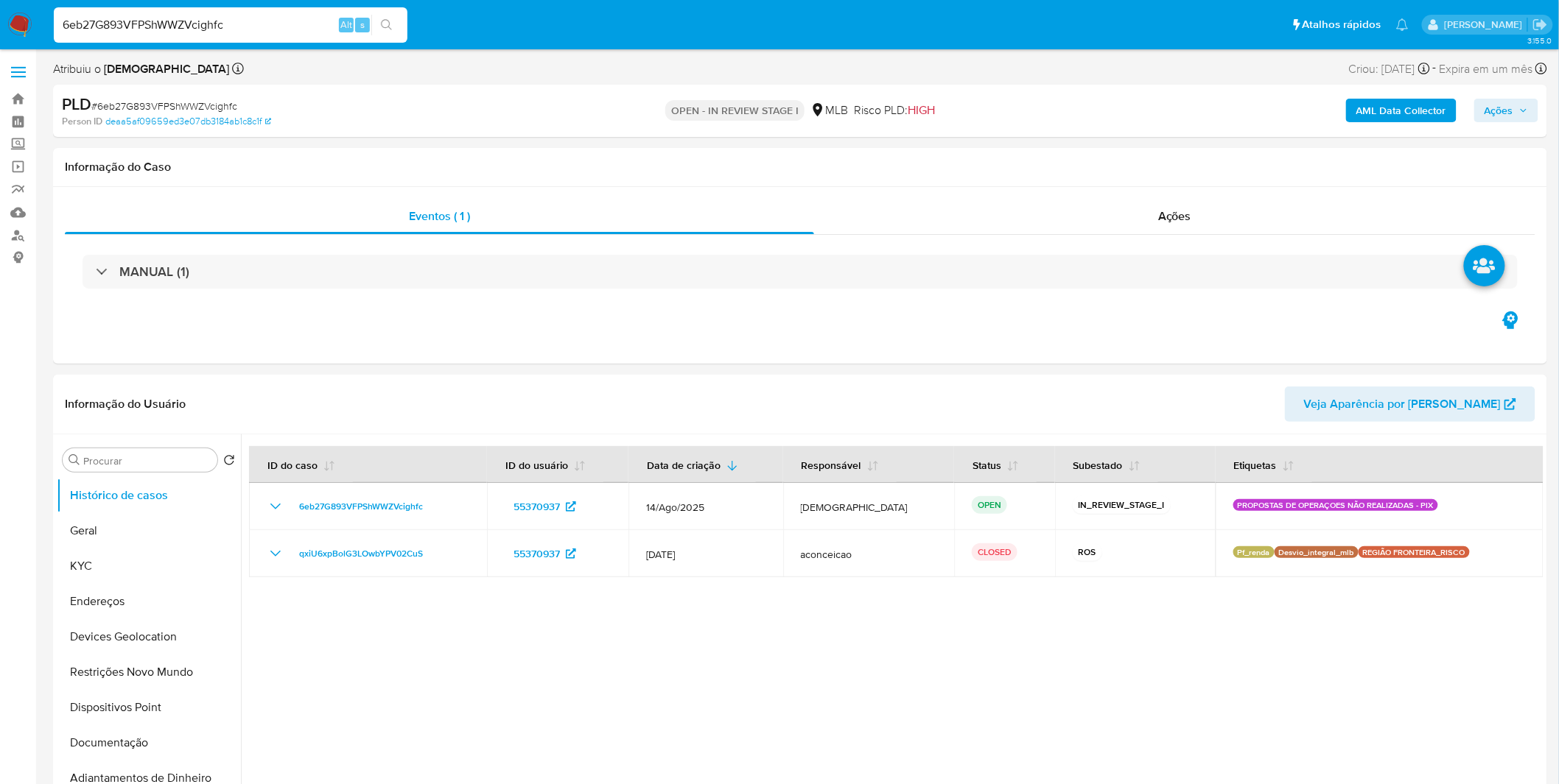
select select "10"
click at [143, 526] on button "Geral" at bounding box center [142, 531] width 172 height 35
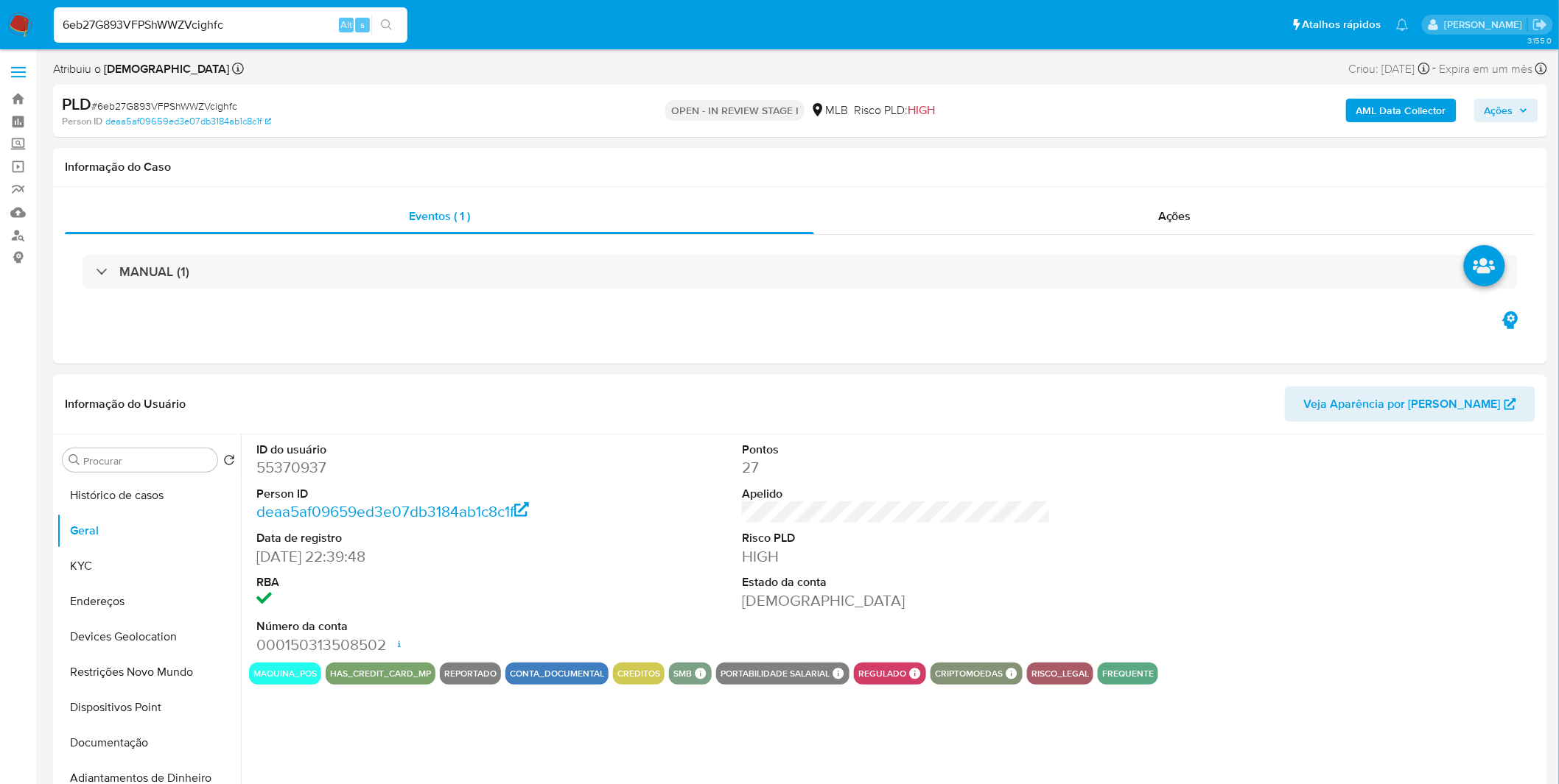
click at [337, 726] on div "ID do usuário 55370937 Person ID deaa5af09659ed3e07db3184ab1c8c1f Data de regis…" at bounding box center [892, 623] width 1302 height 377
click at [174, 567] on button "KYC" at bounding box center [142, 566] width 172 height 35
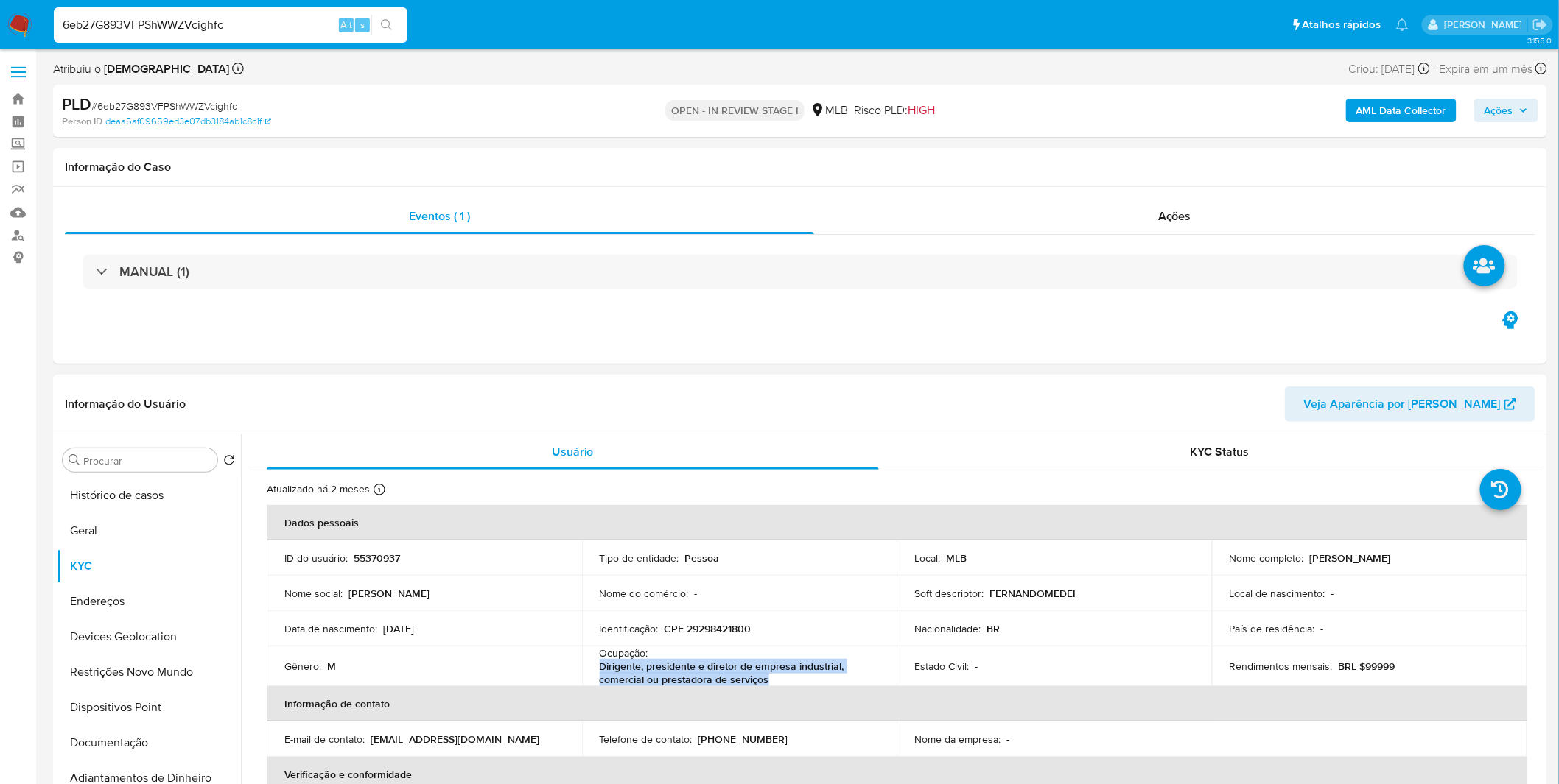
copy p "Dirigente, presidente e diretor de empresa industrial, comercial ou prestadora …"
drag, startPoint x: 771, startPoint y: 679, endPoint x: 596, endPoint y: 670, distance: 175.2
click at [596, 670] on td "Ocupação : Dirigente, presidente e diretor de empresa industrial, comercial ou …" at bounding box center [739, 666] width 315 height 40
click at [101, 523] on button "Geral" at bounding box center [142, 531] width 172 height 35
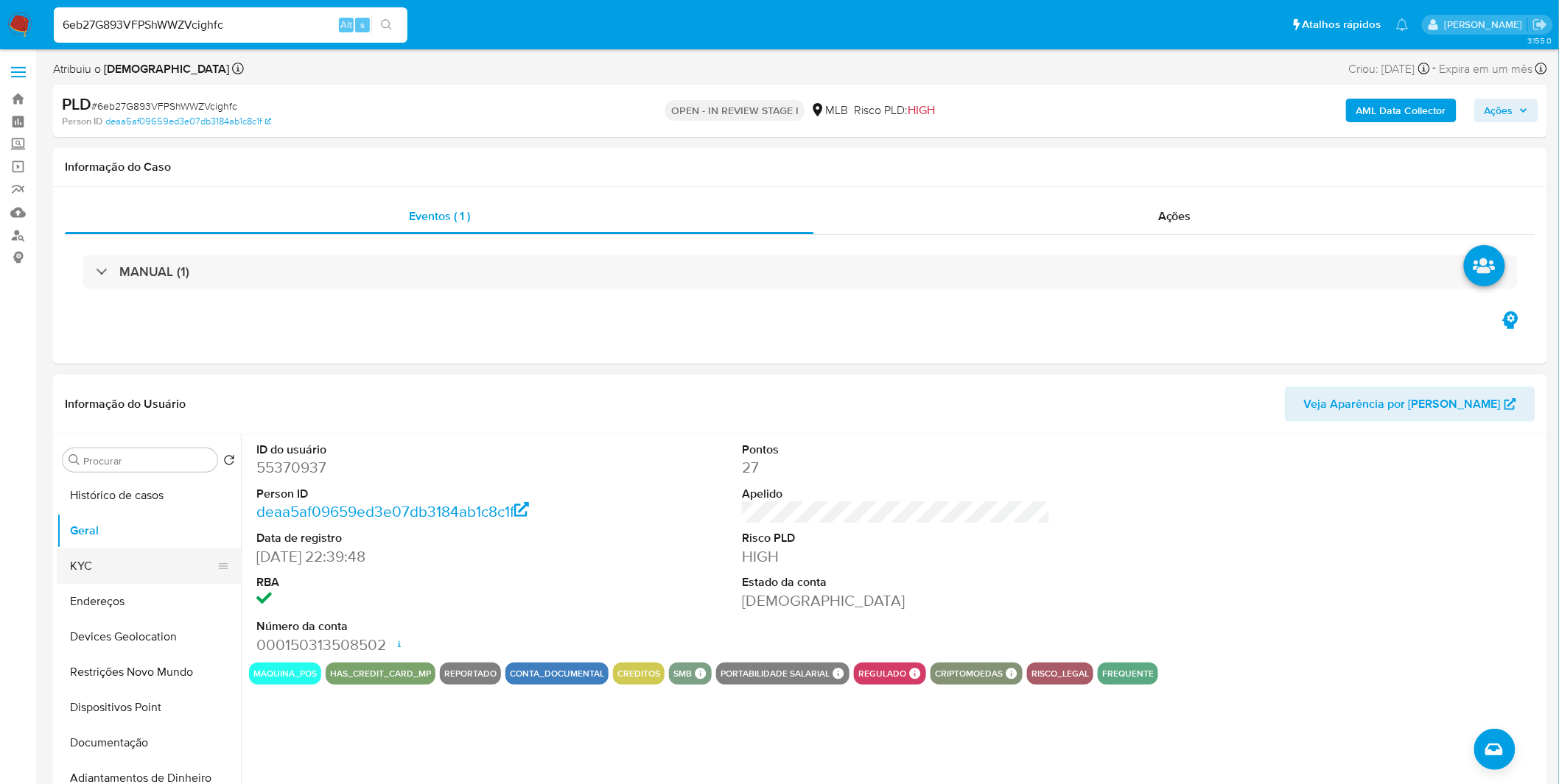
click at [101, 578] on button "KYC" at bounding box center [142, 566] width 172 height 35
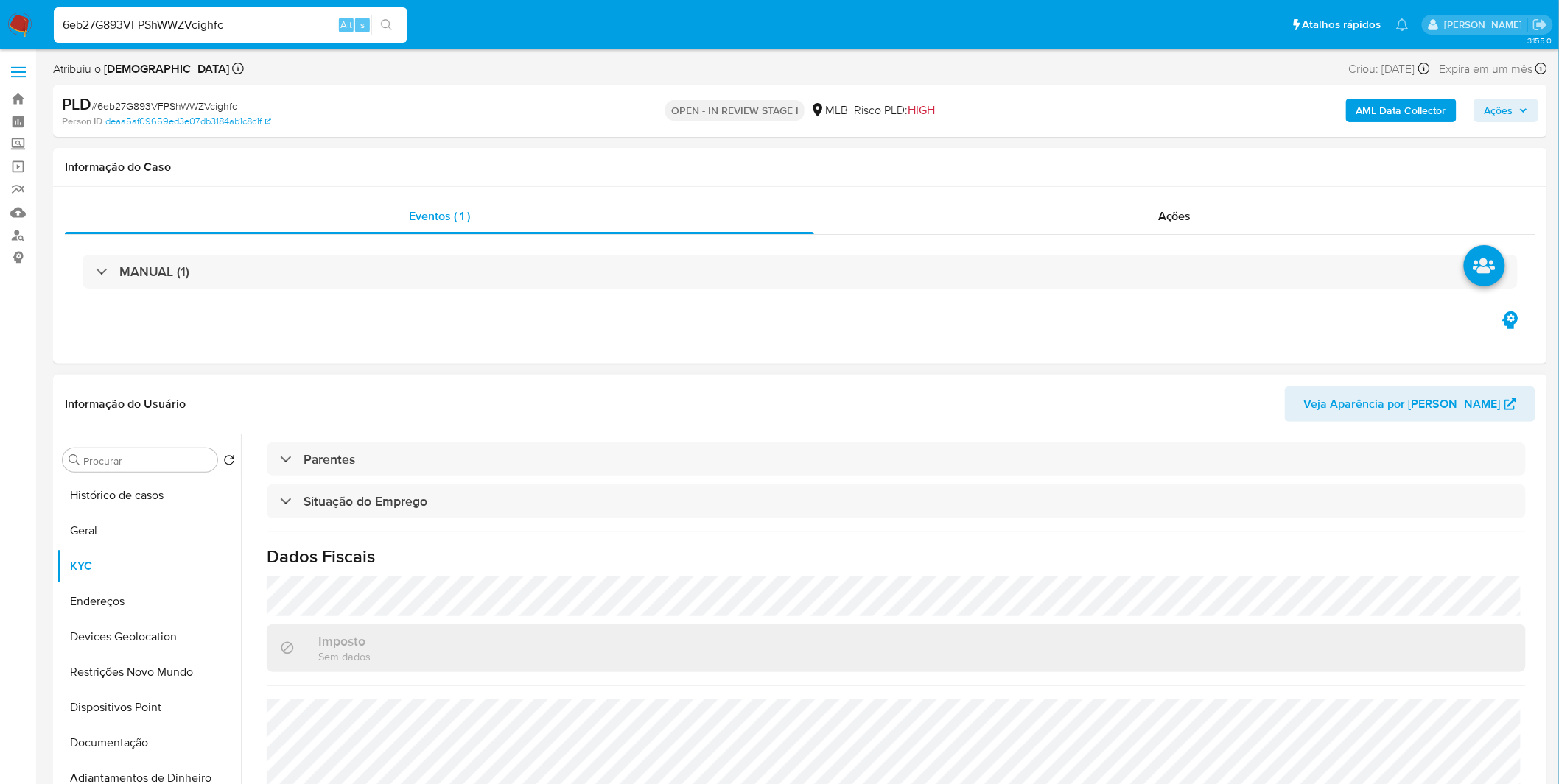
scroll to position [617, 0]
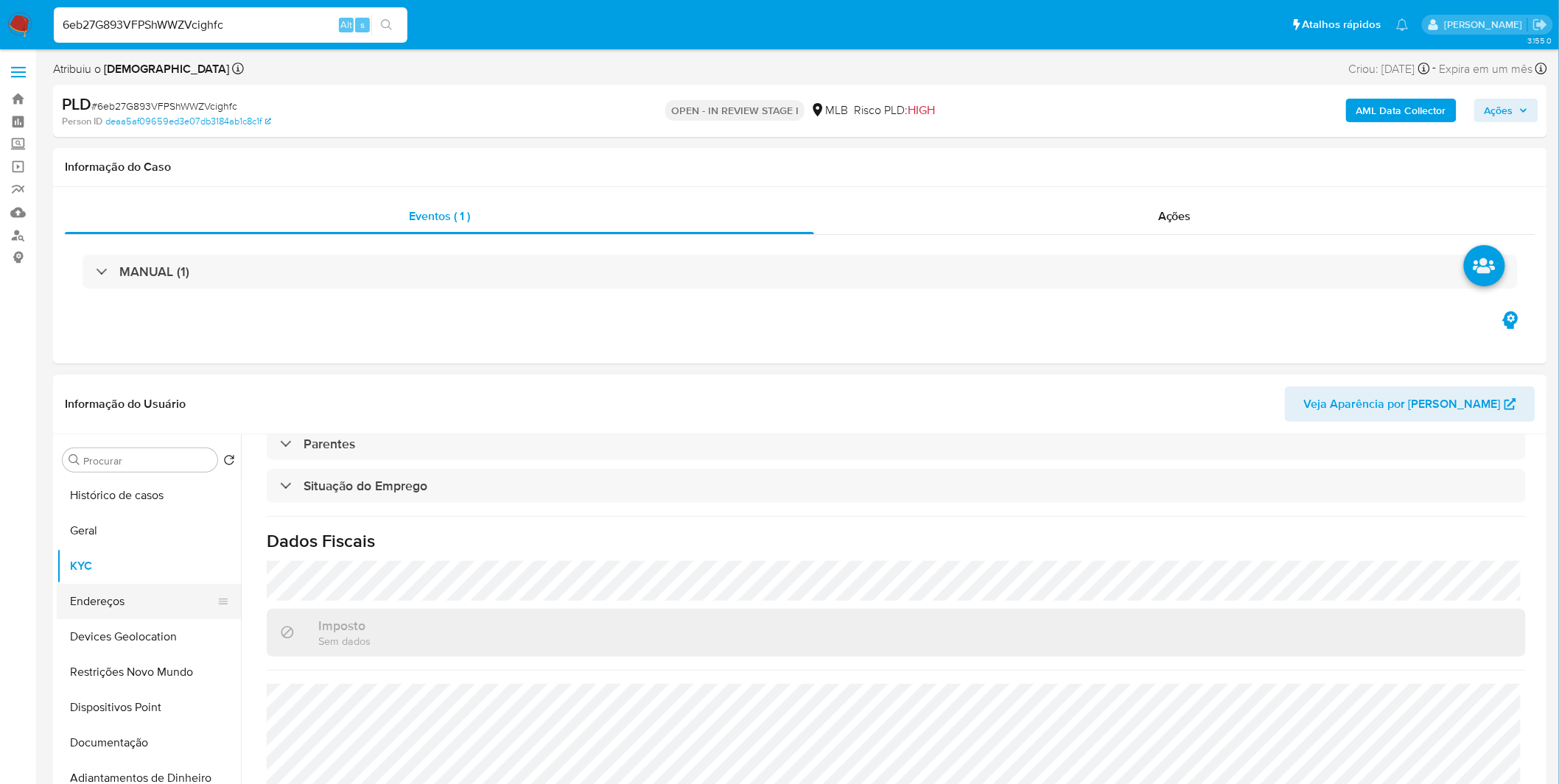
click at [155, 594] on button "Endereços" at bounding box center [142, 601] width 172 height 35
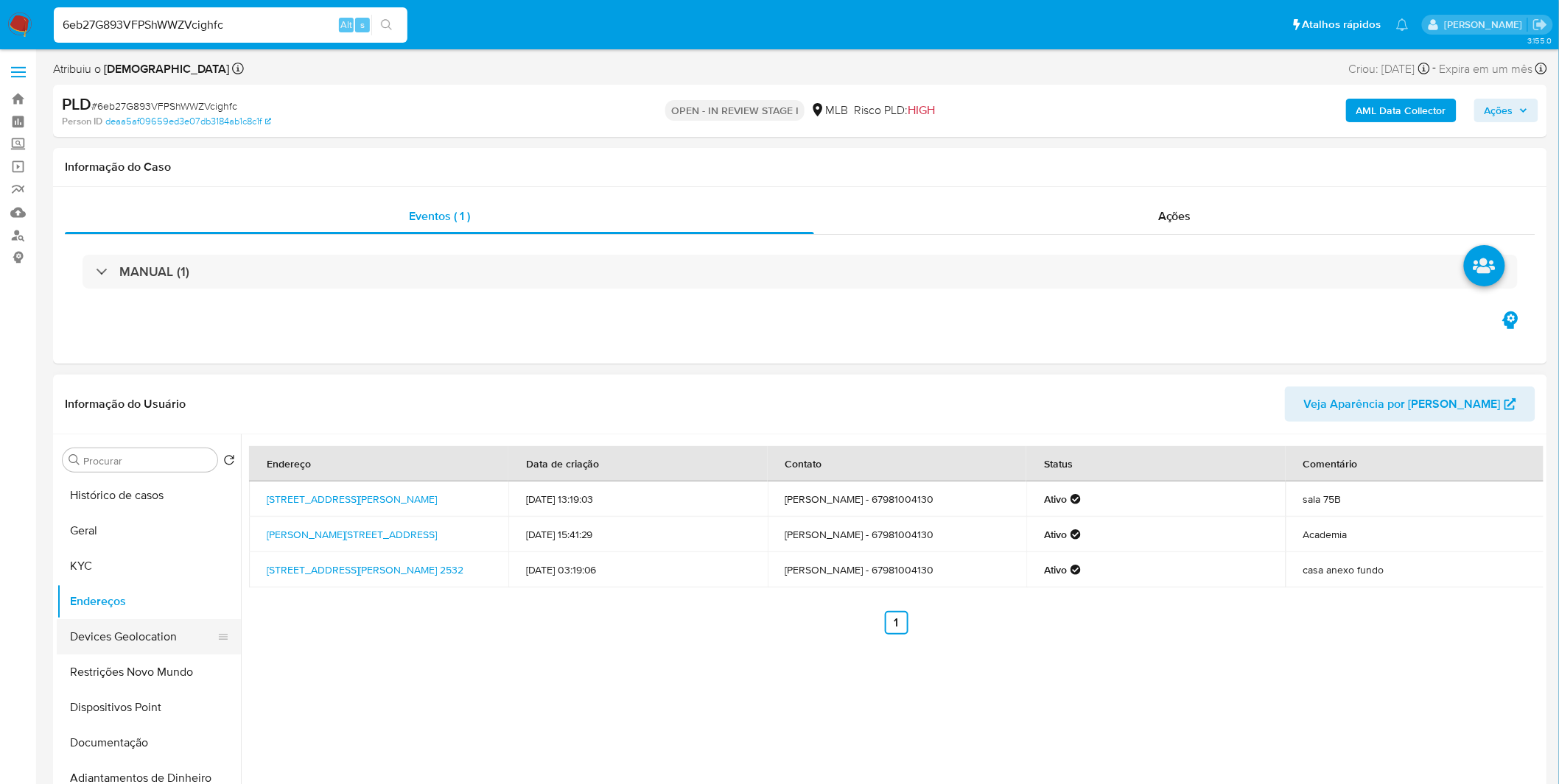
click at [172, 644] on button "Devices Geolocation" at bounding box center [142, 636] width 172 height 35
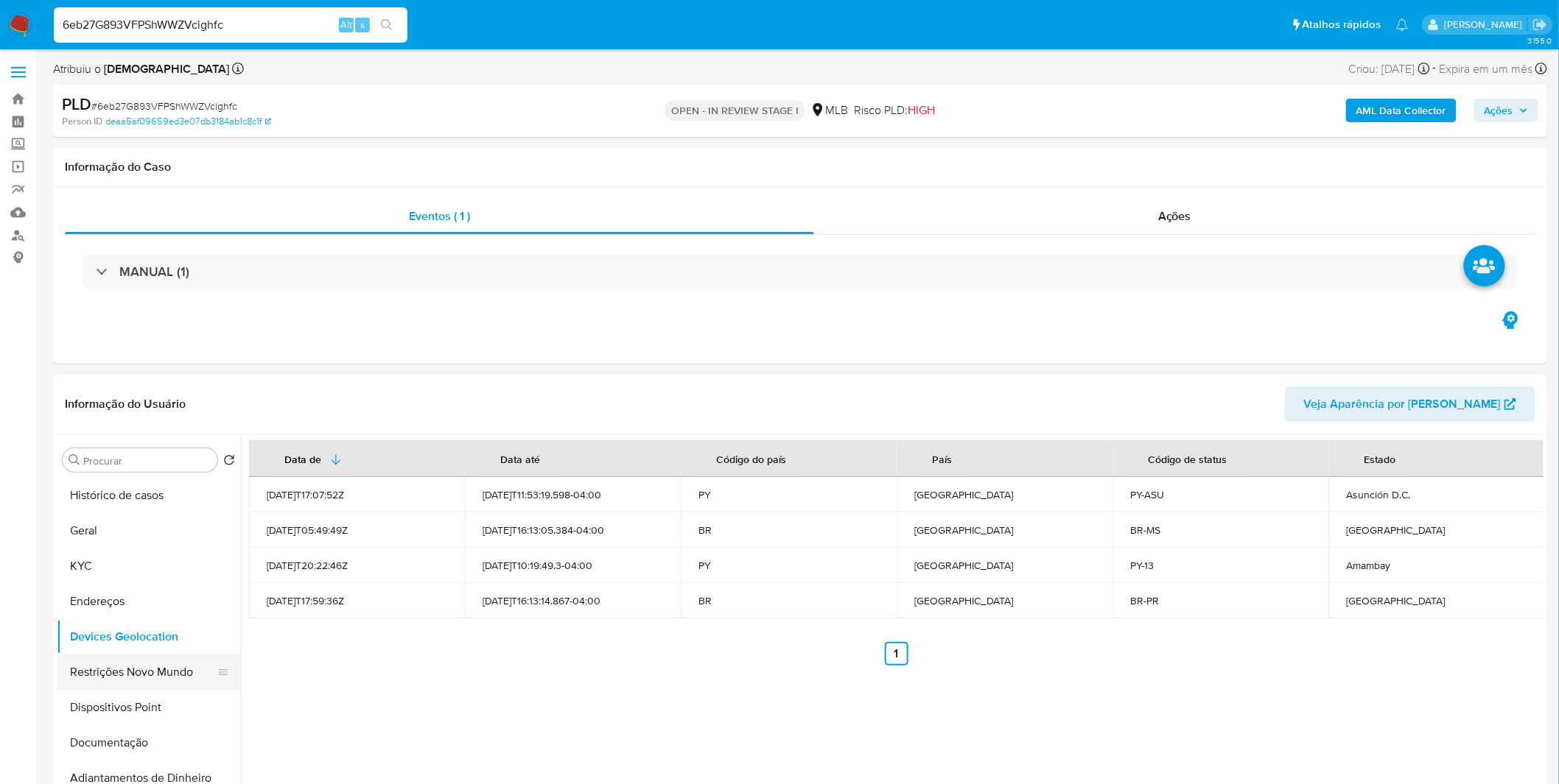
click at [118, 669] on button "Restrições Novo Mundo" at bounding box center [142, 672] width 172 height 35
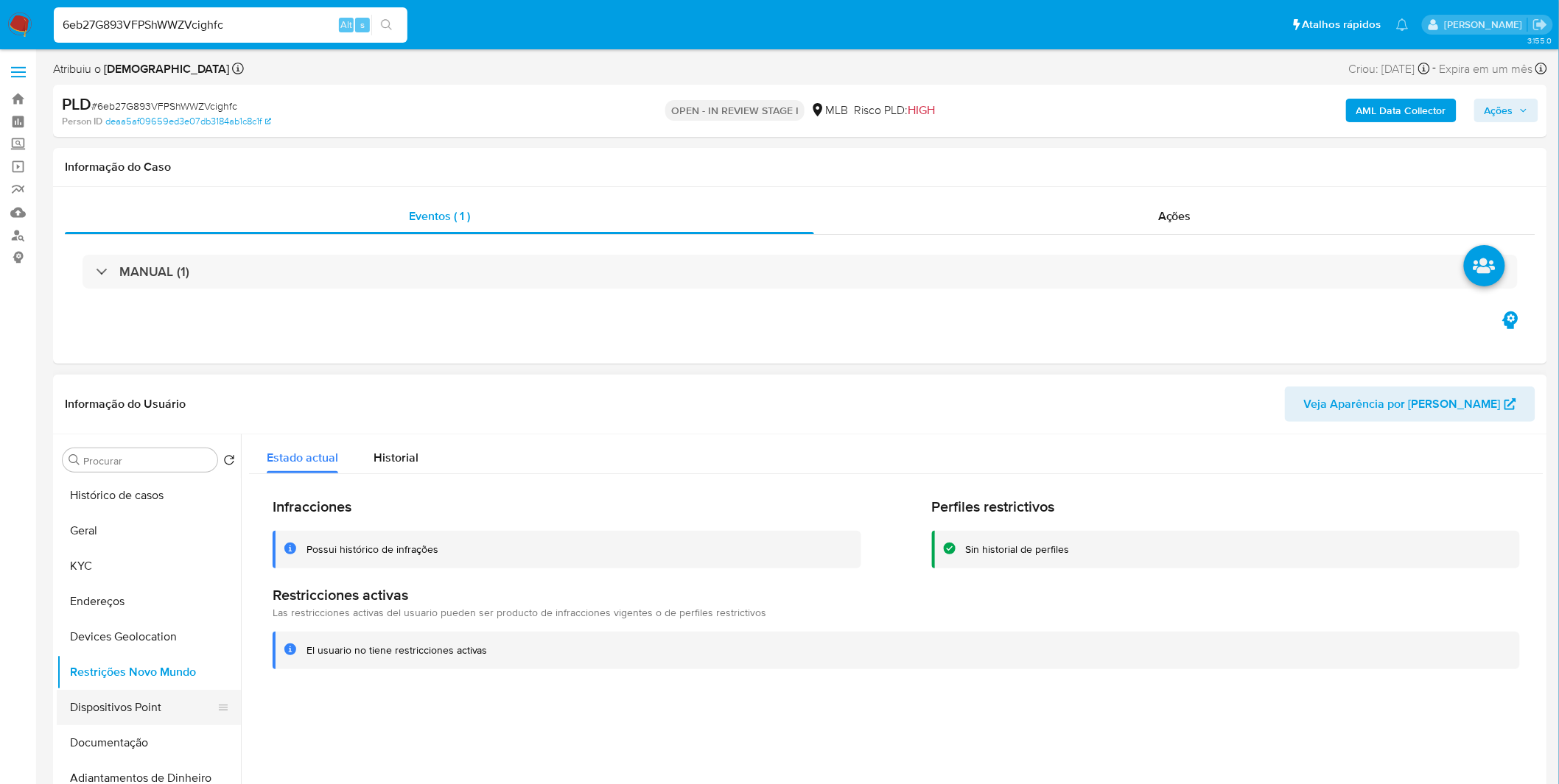
click at [161, 717] on button "Dispositivos Point" at bounding box center [142, 707] width 172 height 35
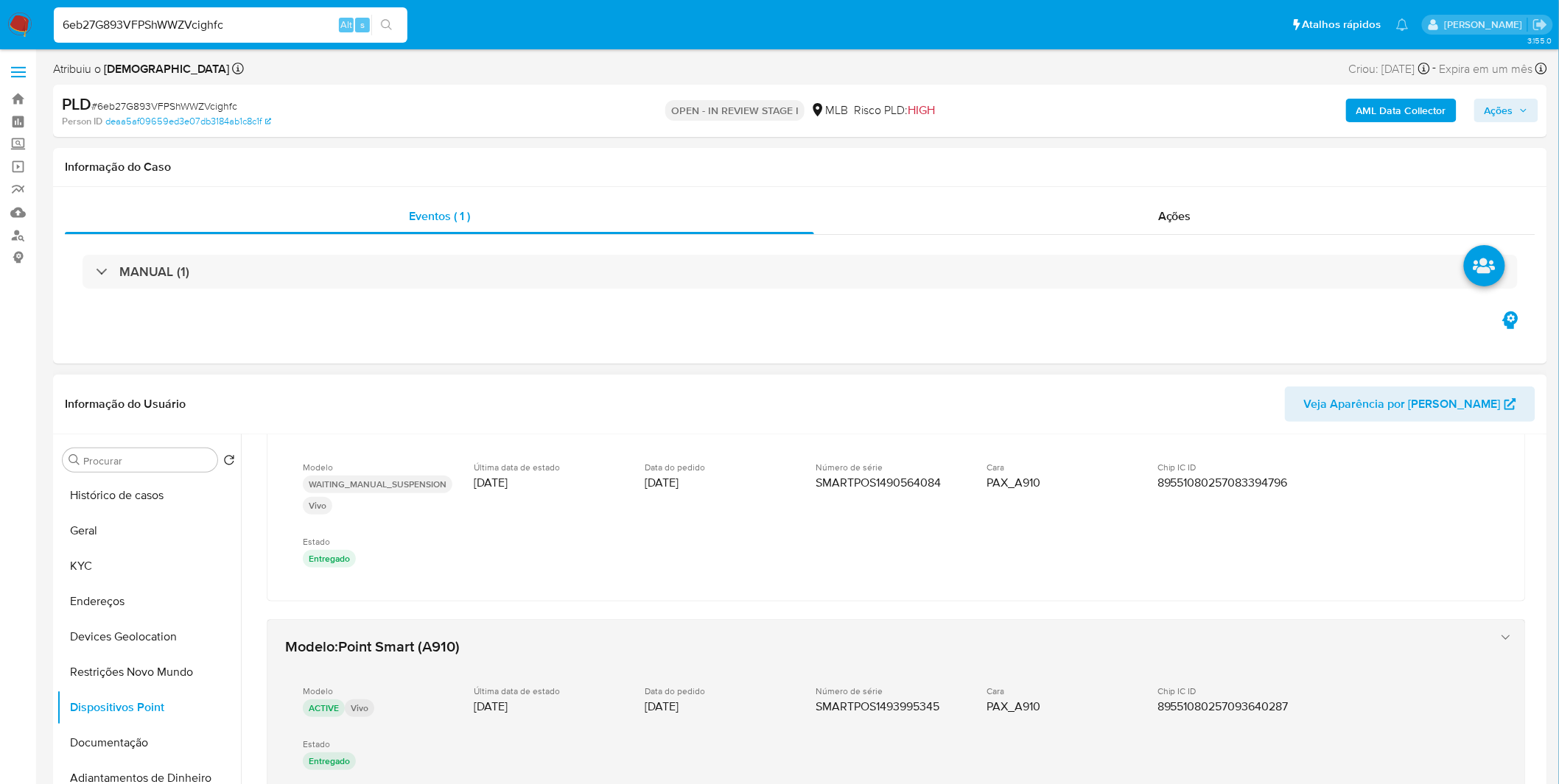
scroll to position [82, 0]
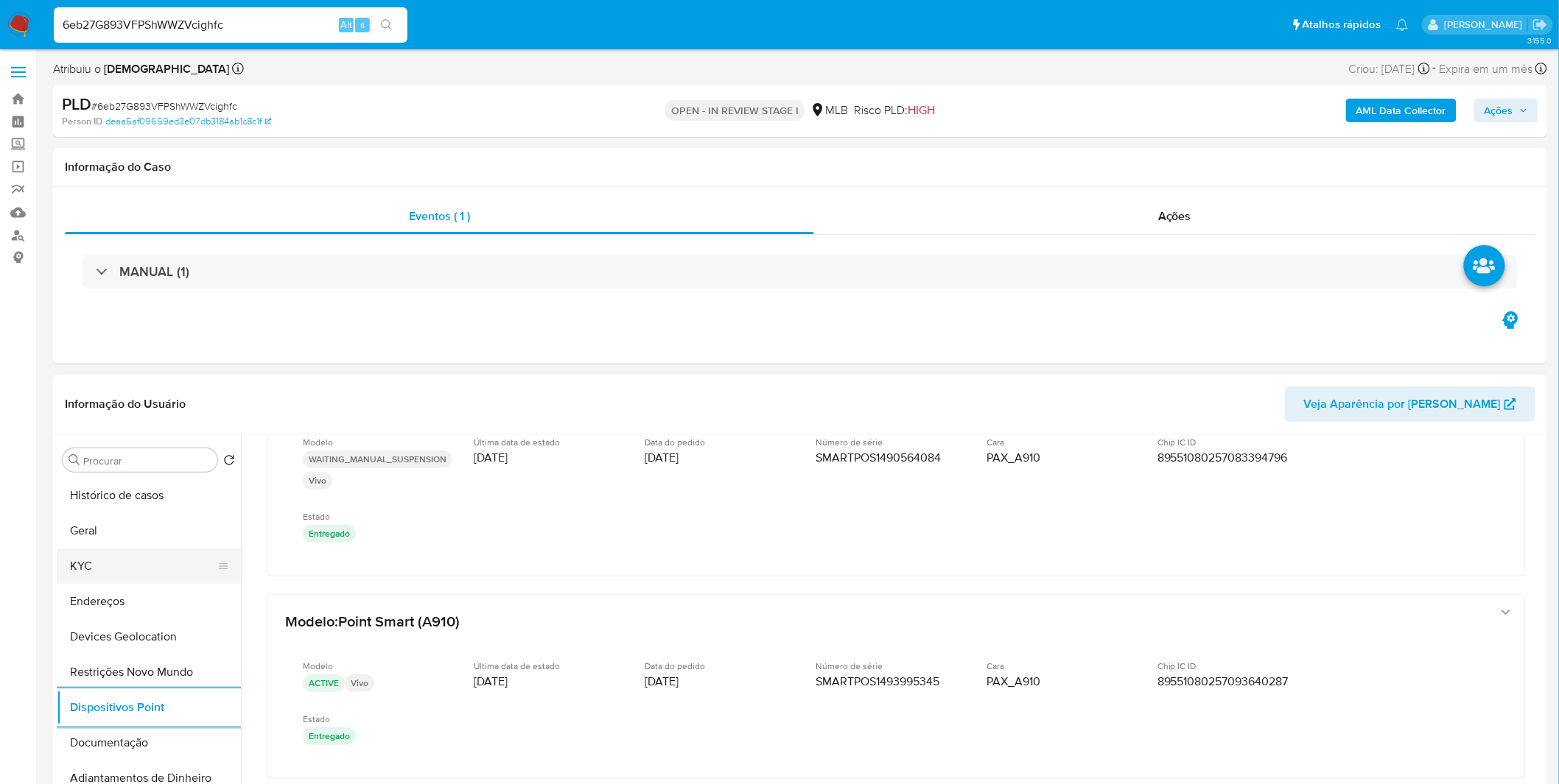
click at [185, 555] on button "KYC" at bounding box center [142, 566] width 172 height 35
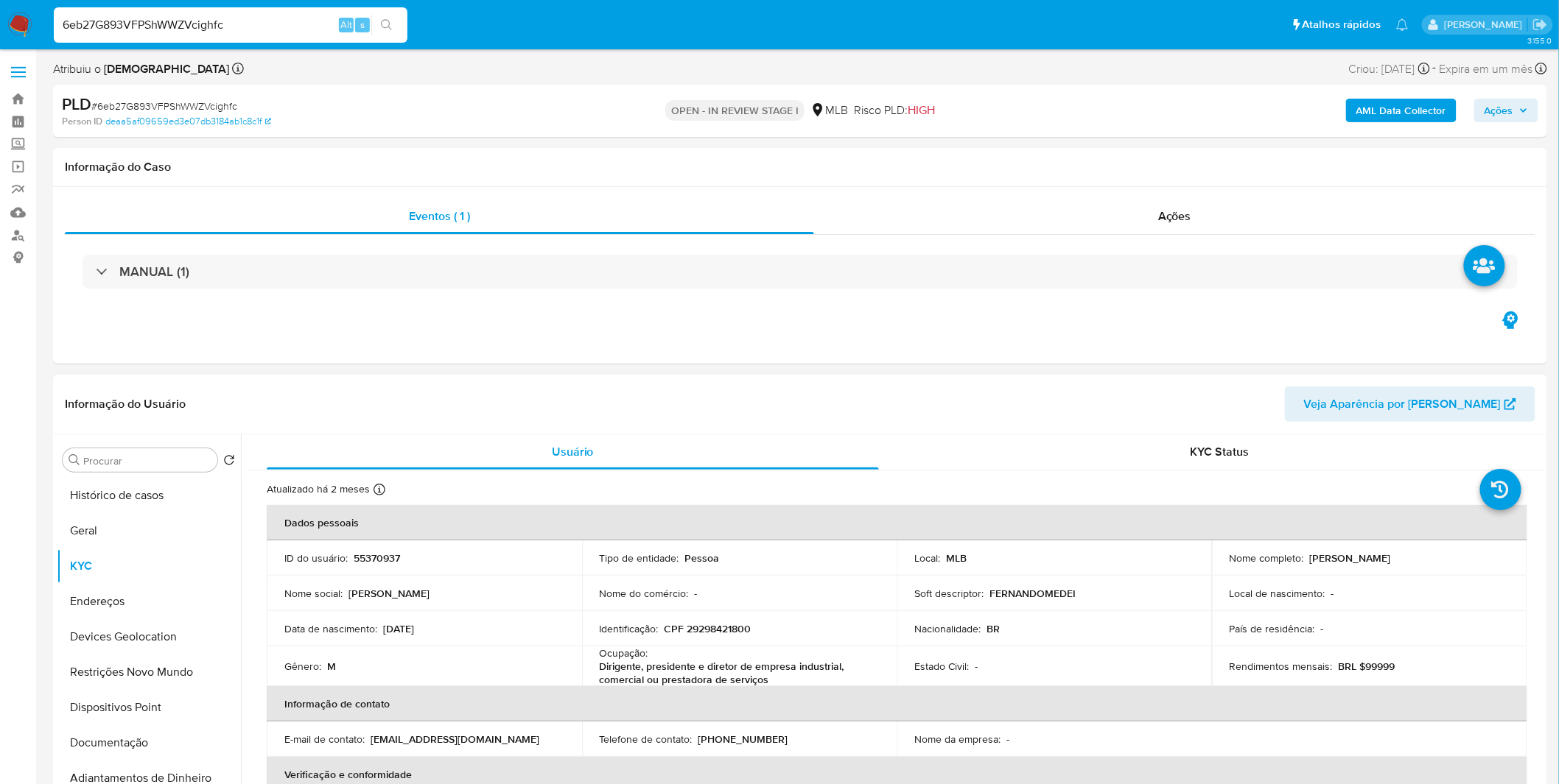
click at [724, 627] on p "CPF 29298421800" at bounding box center [708, 629] width 87 height 13
copy p "29298421800"
click at [699, 638] on td "Identificação : CPF 29298421800" at bounding box center [739, 628] width 315 height 35
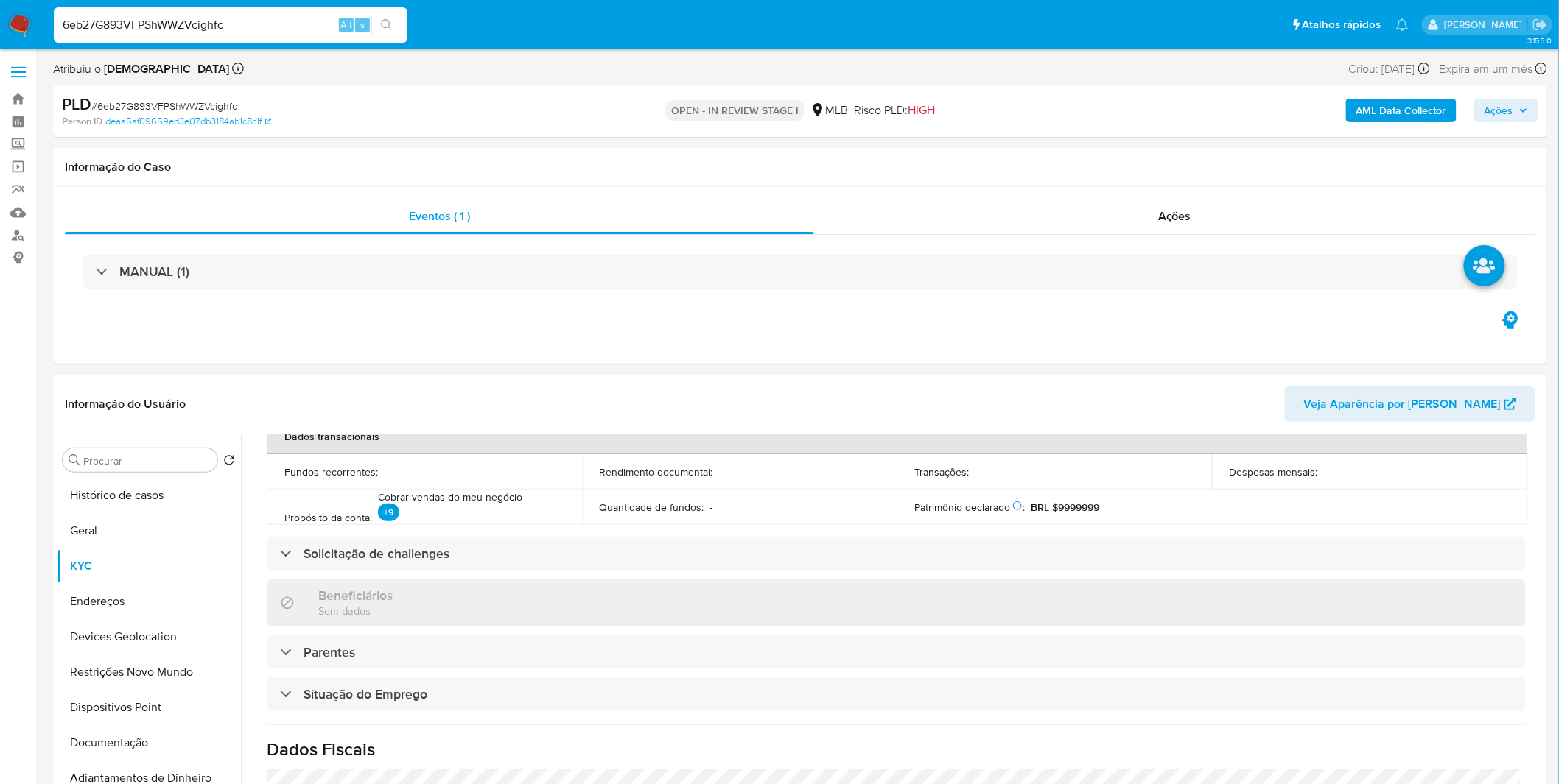
scroll to position [617, 0]
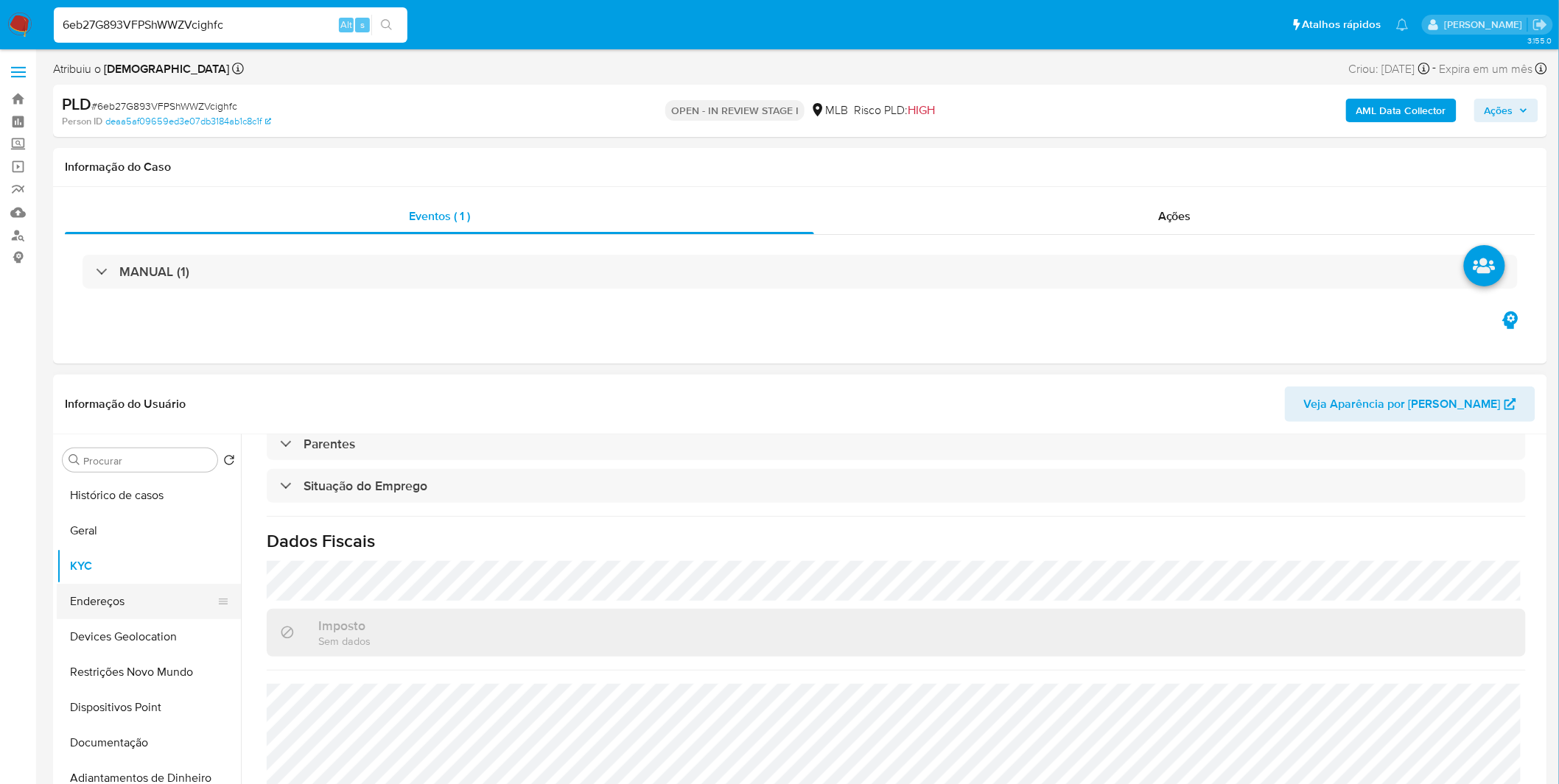
click at [159, 611] on button "Endereços" at bounding box center [142, 601] width 172 height 35
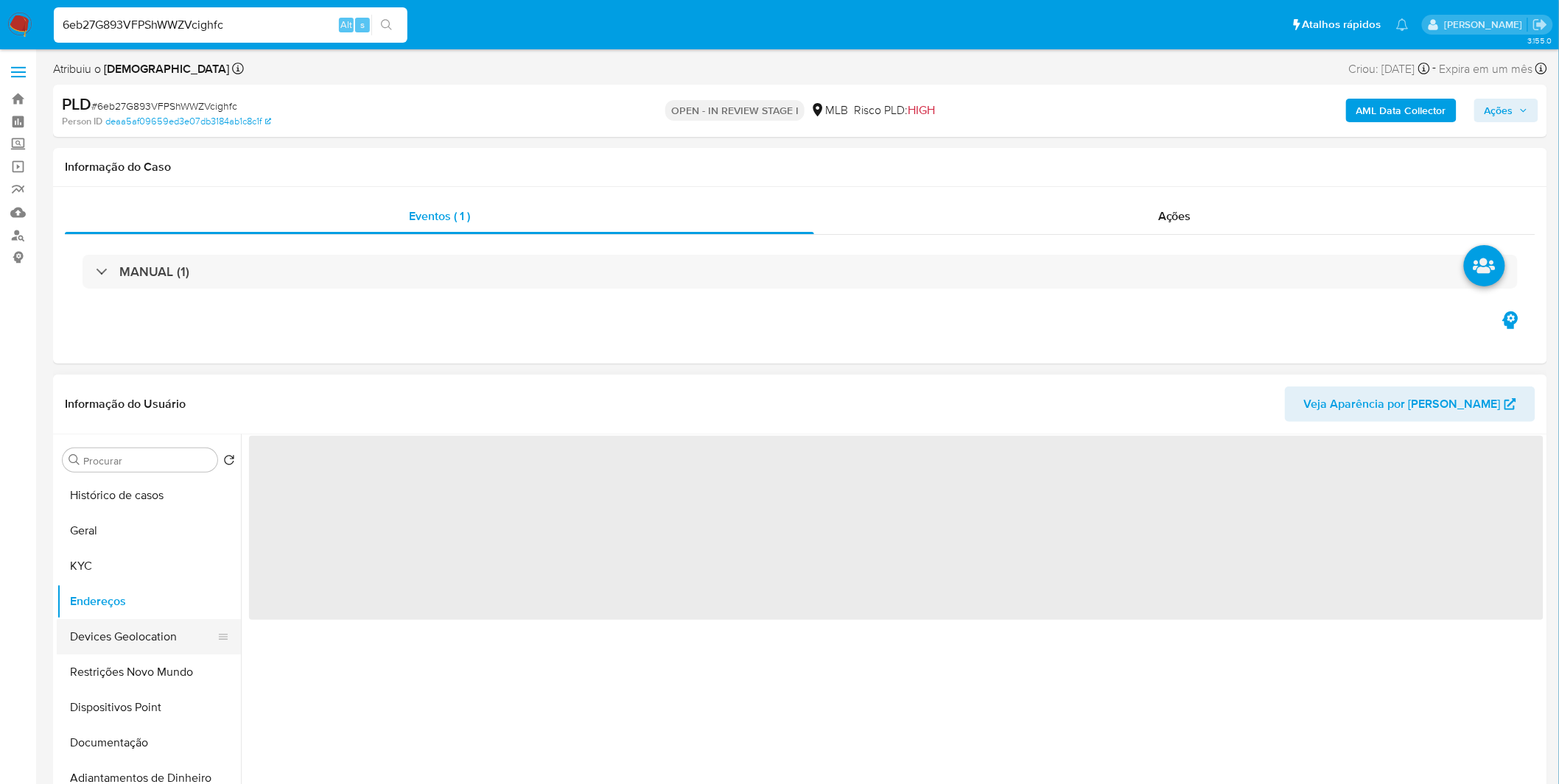
scroll to position [0, 0]
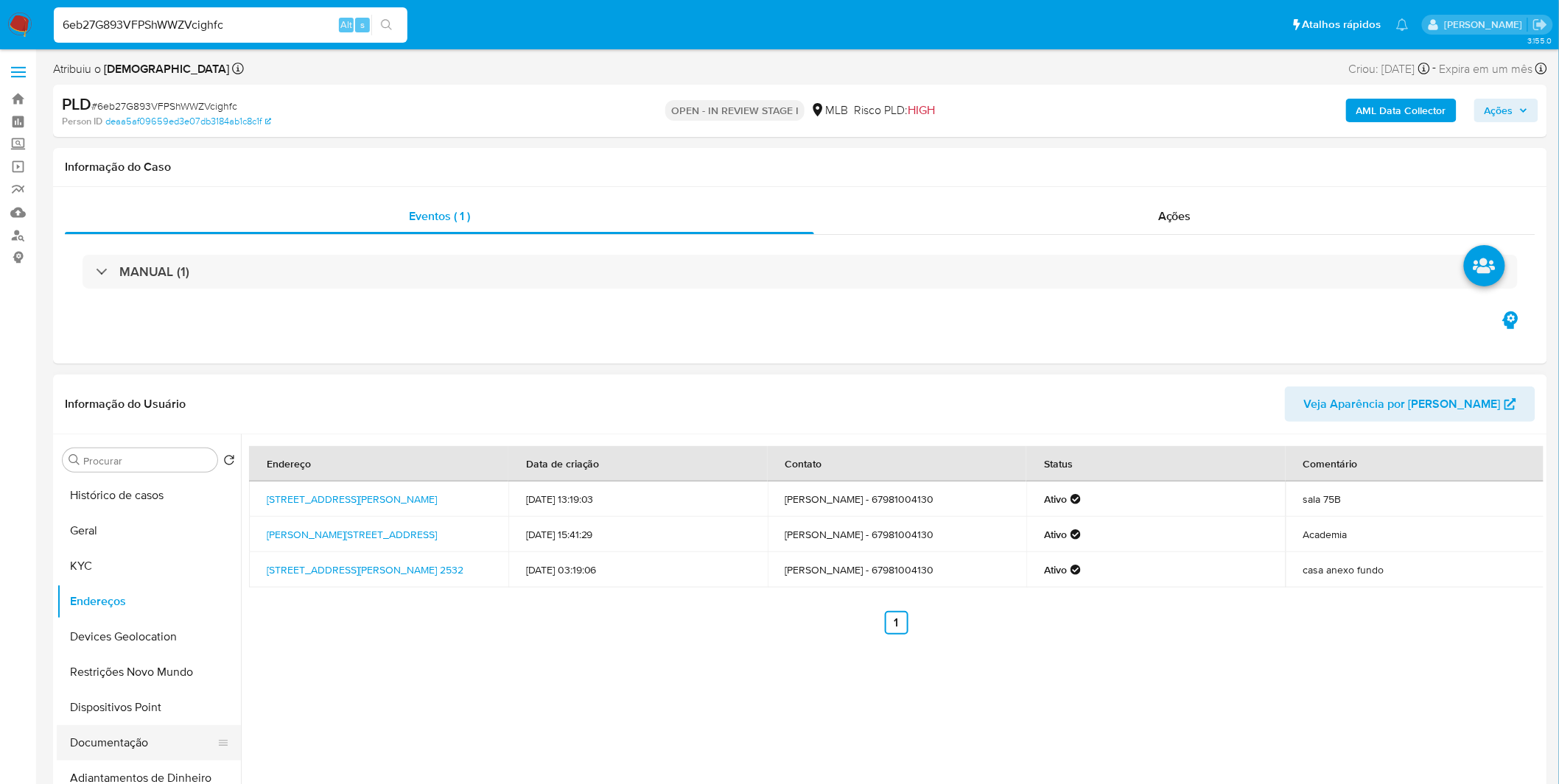
click at [145, 746] on button "Documentação" at bounding box center [142, 742] width 172 height 35
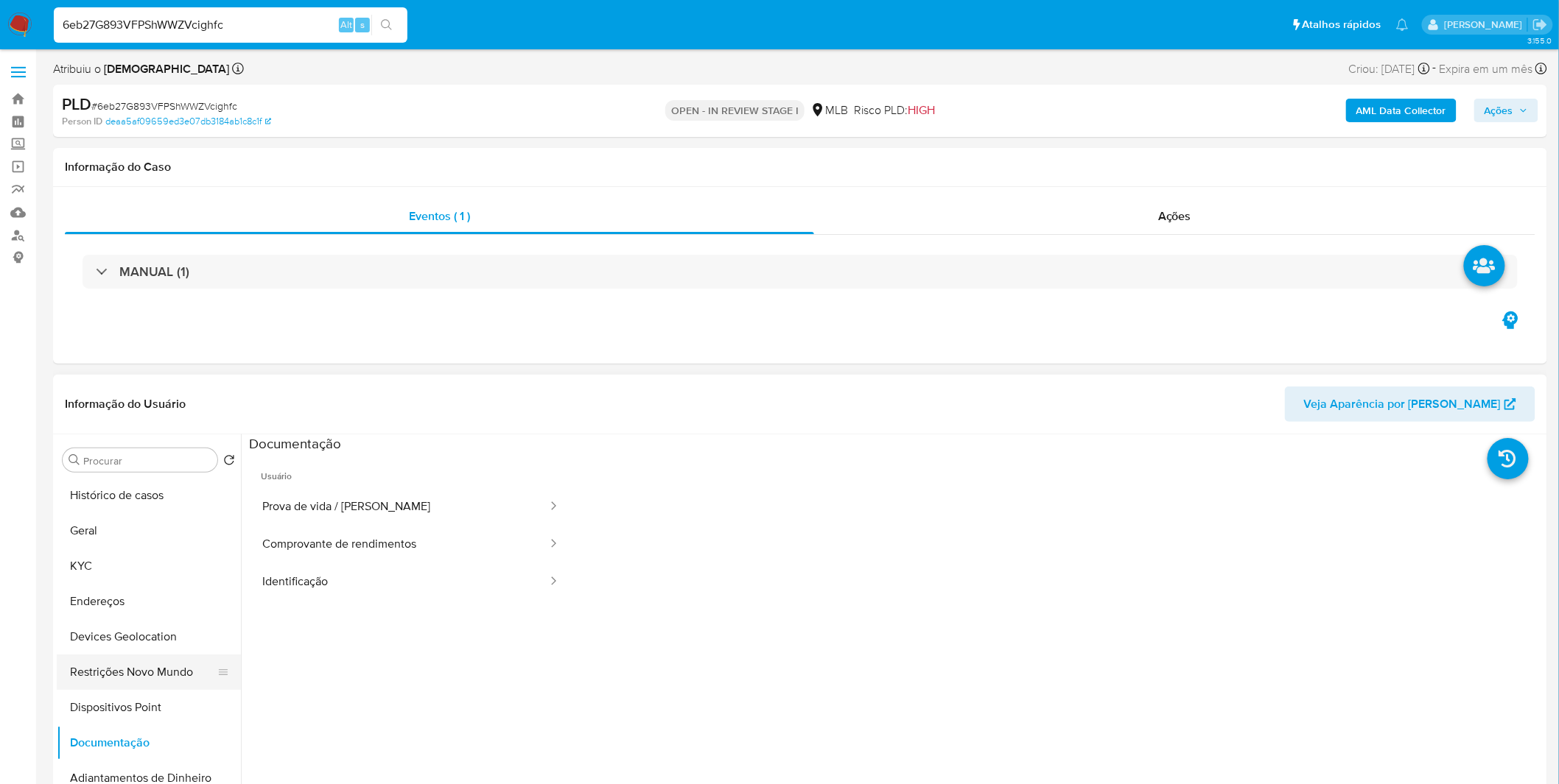
click at [151, 671] on button "Restrições Novo Mundo" at bounding box center [142, 672] width 172 height 35
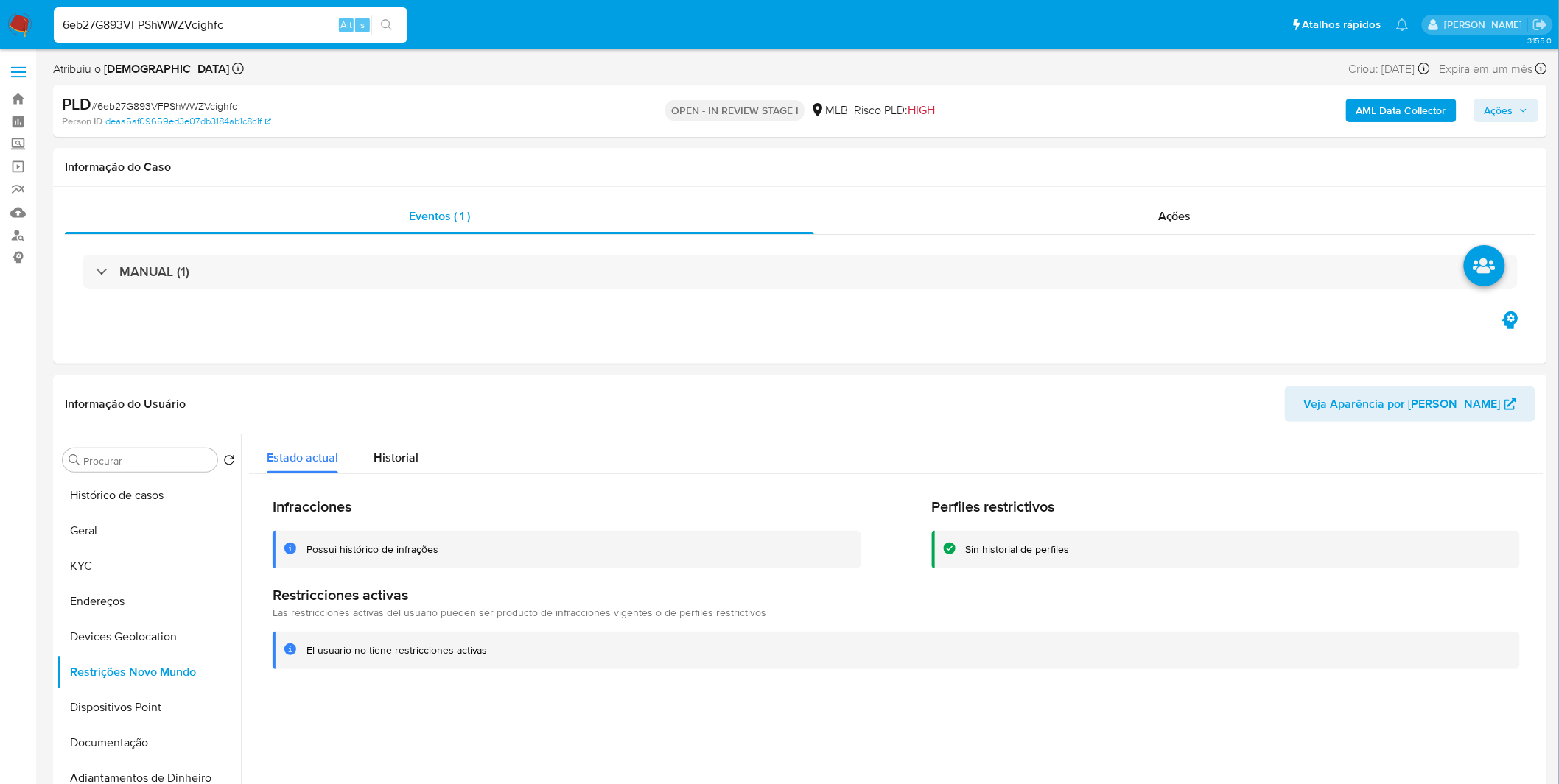
click at [126, 20] on input "6eb27G893VFPShWWZVcighfc" at bounding box center [230, 24] width 354 height 19
paste input "lZMgCNhEFERvZJKvMRHZWaPw"
type input "lZMgCNhEFERvZJKvMRHZWaPw"
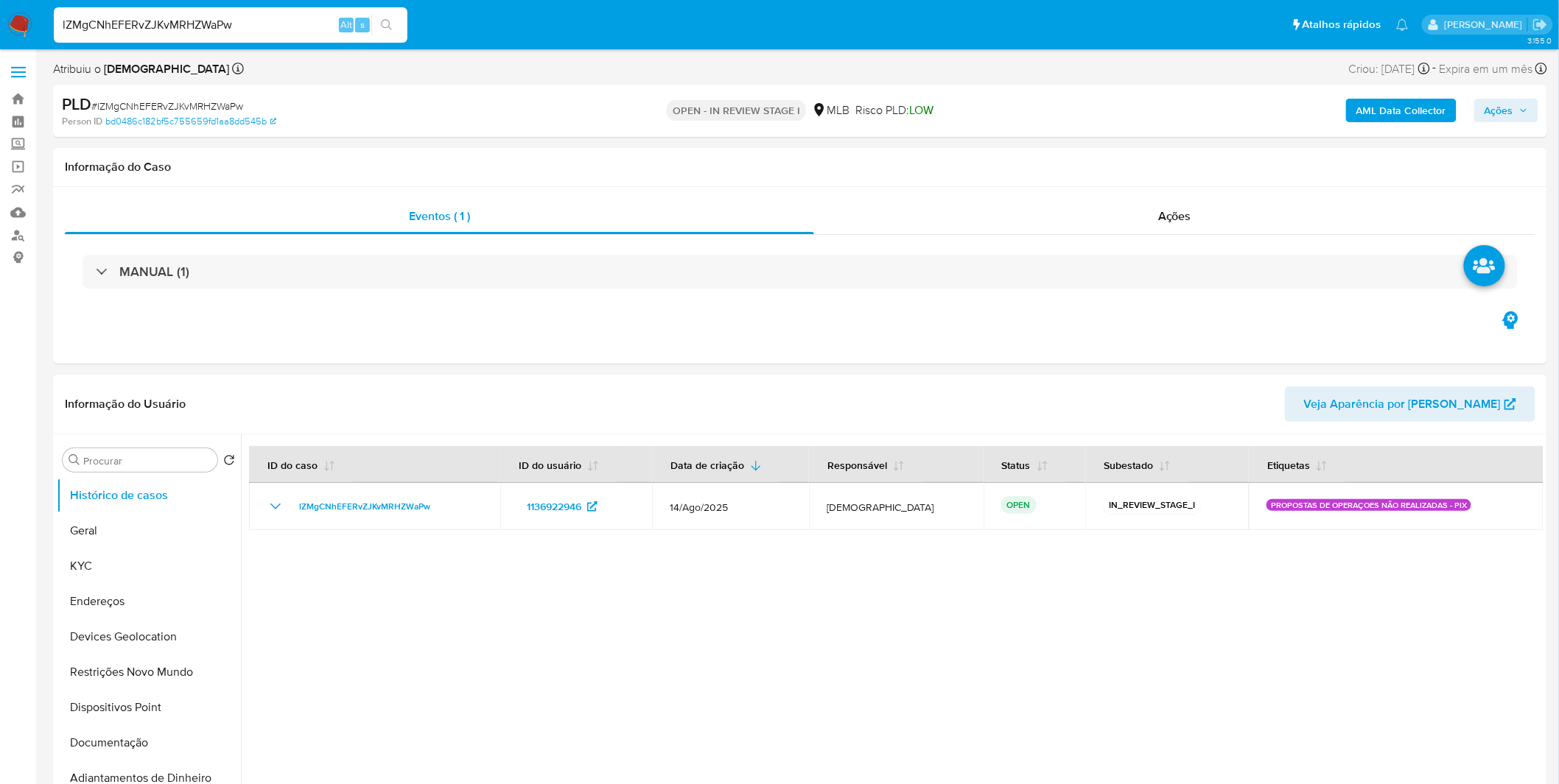
select select "10"
click at [431, 600] on div at bounding box center [892, 623] width 1302 height 377
click at [118, 520] on button "Geral" at bounding box center [142, 531] width 172 height 35
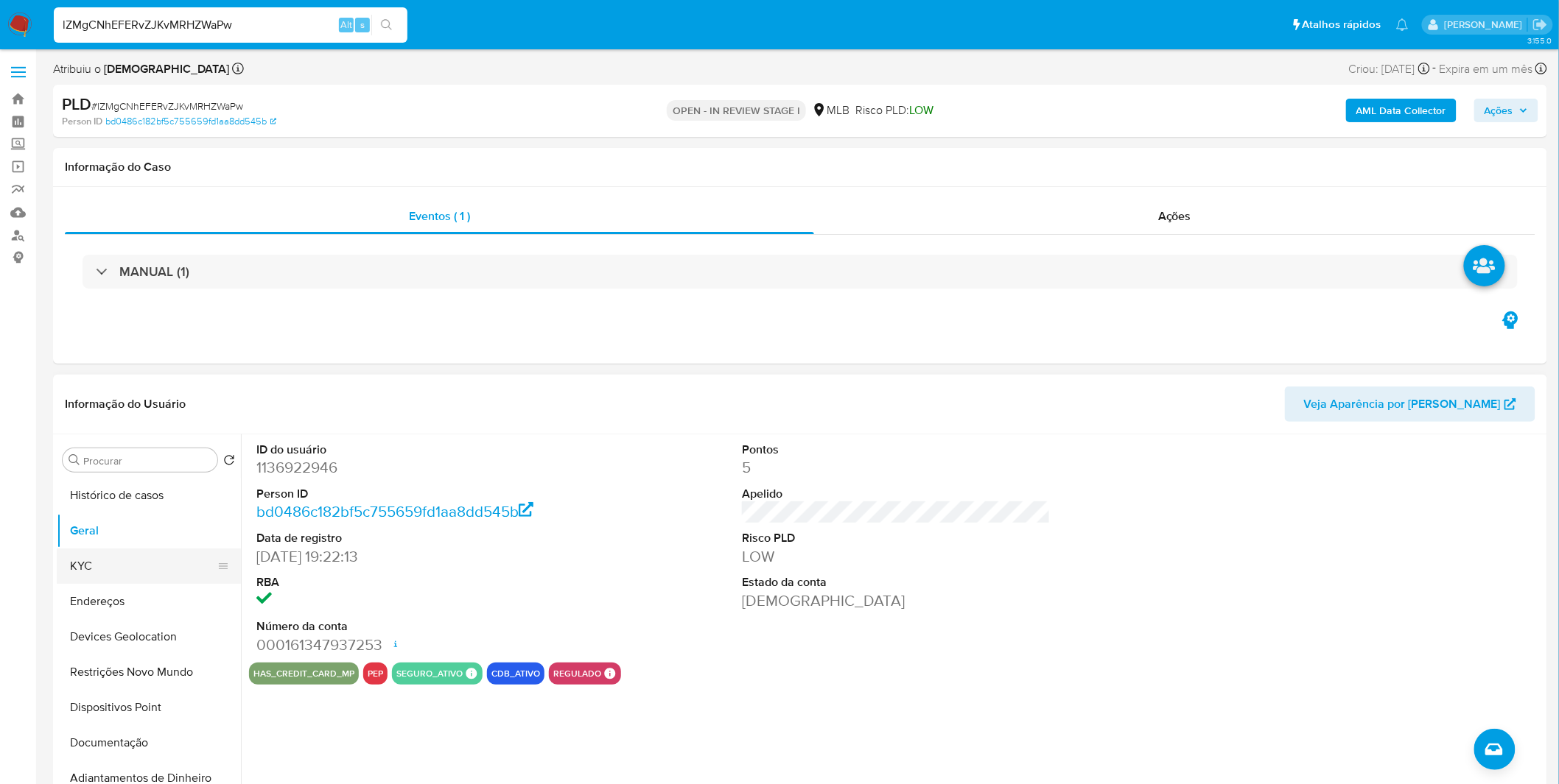
drag, startPoint x: 93, startPoint y: 563, endPoint x: 81, endPoint y: 568, distance: 13.0
click at [92, 564] on button "KYC" at bounding box center [142, 566] width 172 height 35
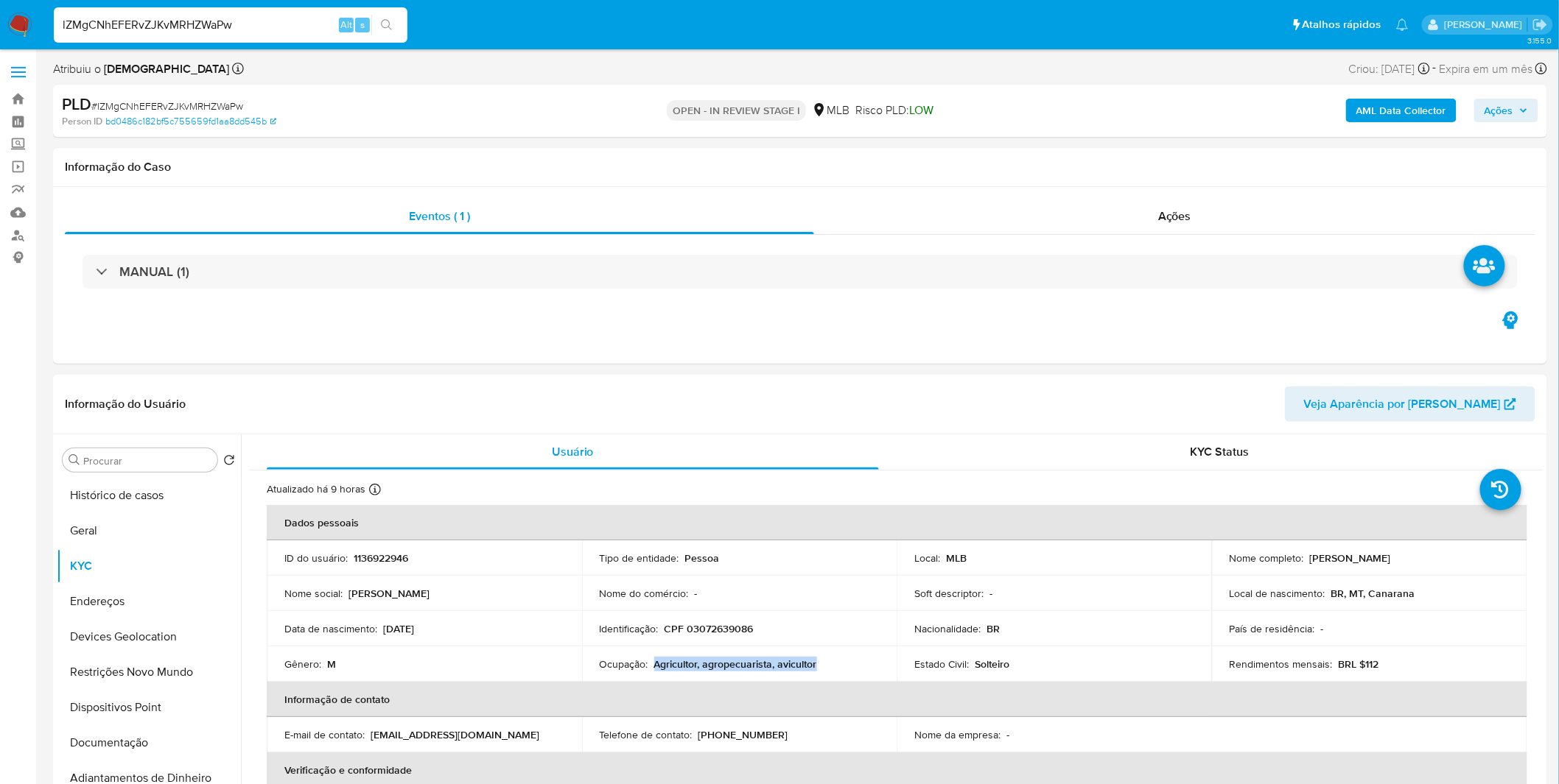
copy p "Agricultor, agropecuarista, avicultor"
drag, startPoint x: 829, startPoint y: 663, endPoint x: 654, endPoint y: 668, distance: 175.1
click at [654, 668] on div "Ocupação : Agricultor, agropecuarista, avicultor" at bounding box center [739, 664] width 280 height 13
click at [199, 533] on button "Geral" at bounding box center [142, 531] width 172 height 35
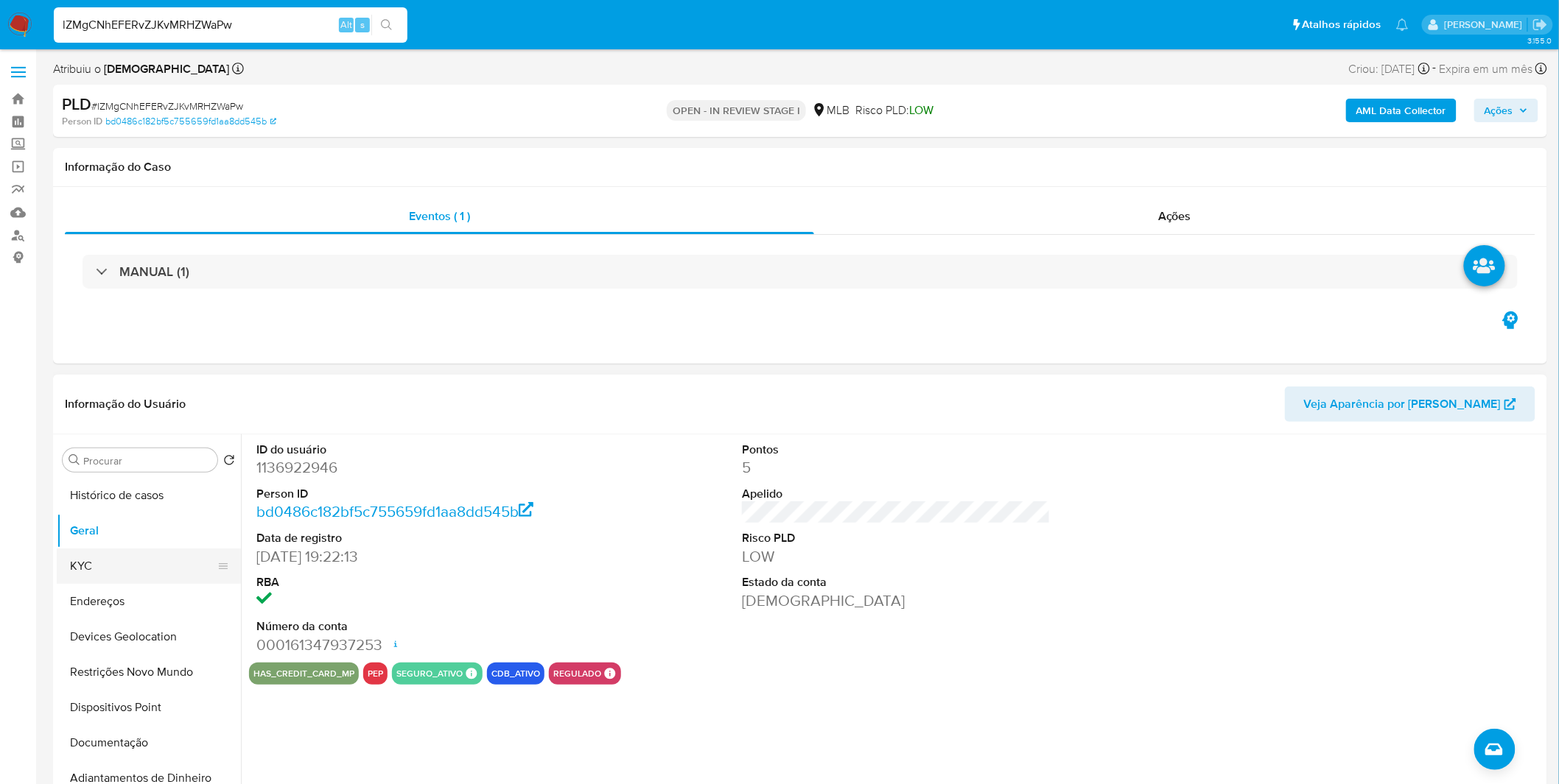
click at [173, 580] on button "KYC" at bounding box center [142, 566] width 172 height 35
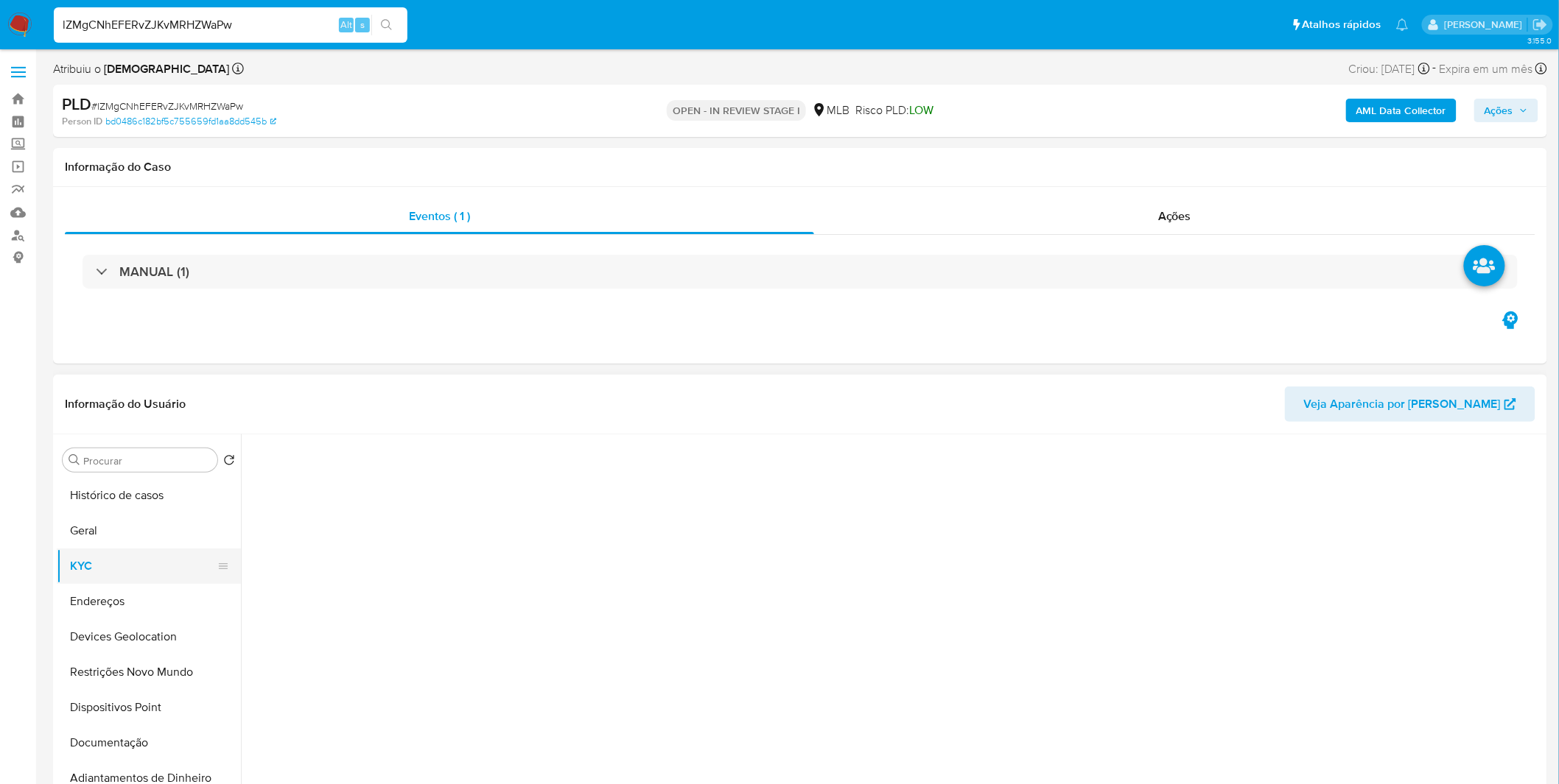
click at [173, 559] on button "KYC" at bounding box center [142, 566] width 172 height 35
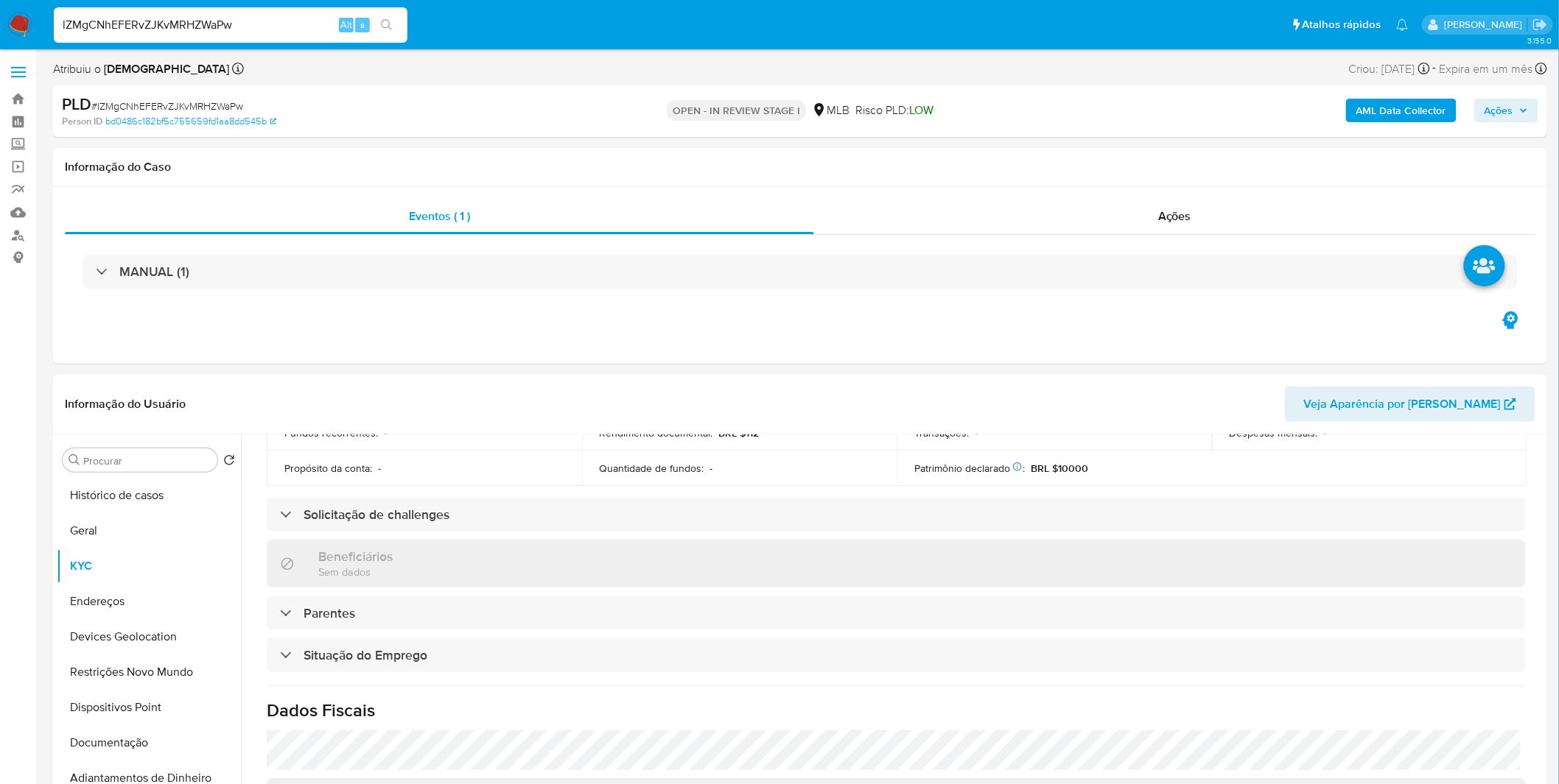
scroll to position [612, 0]
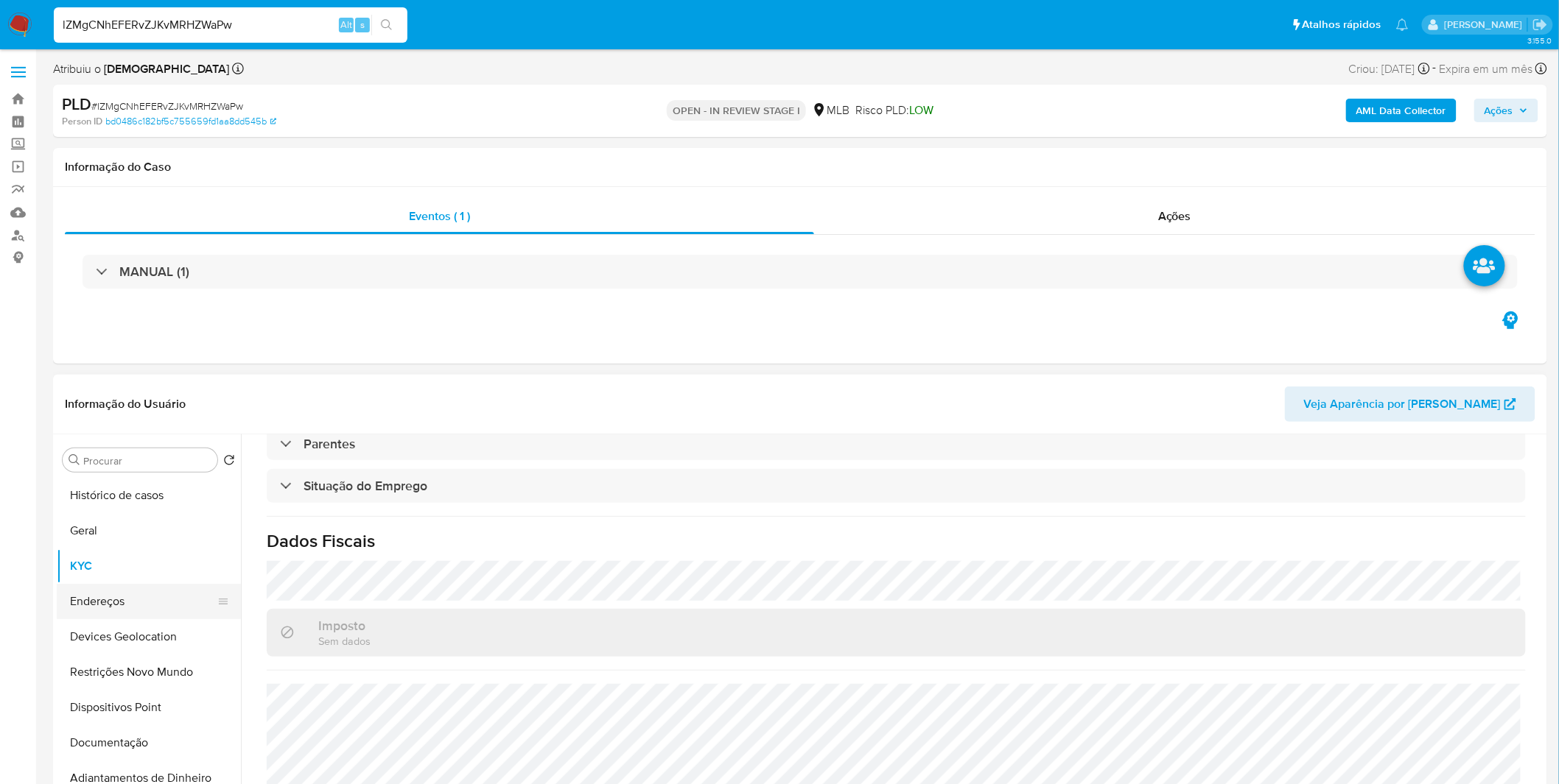
click at [150, 593] on button "Endereços" at bounding box center [142, 601] width 172 height 35
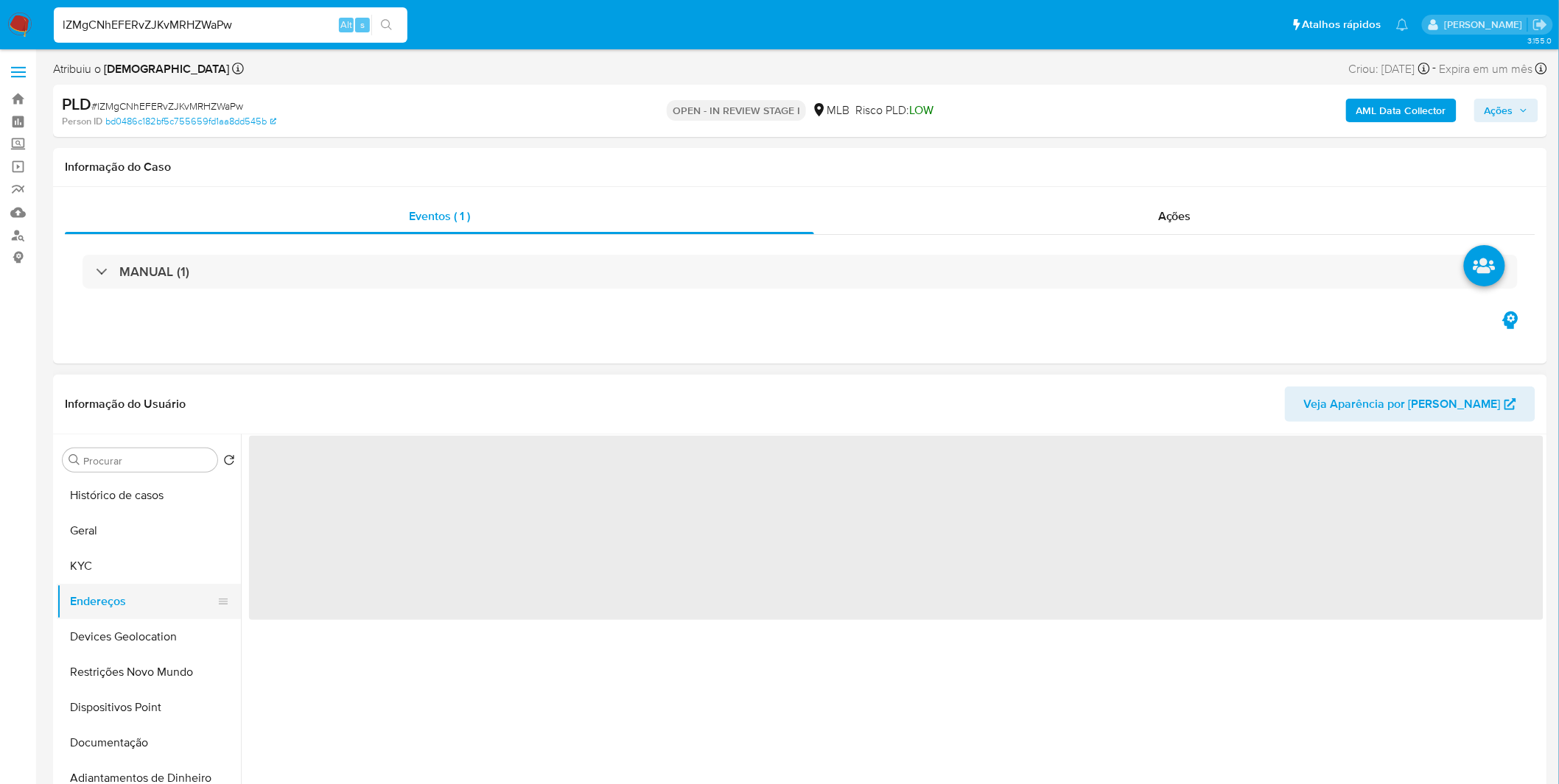
scroll to position [0, 0]
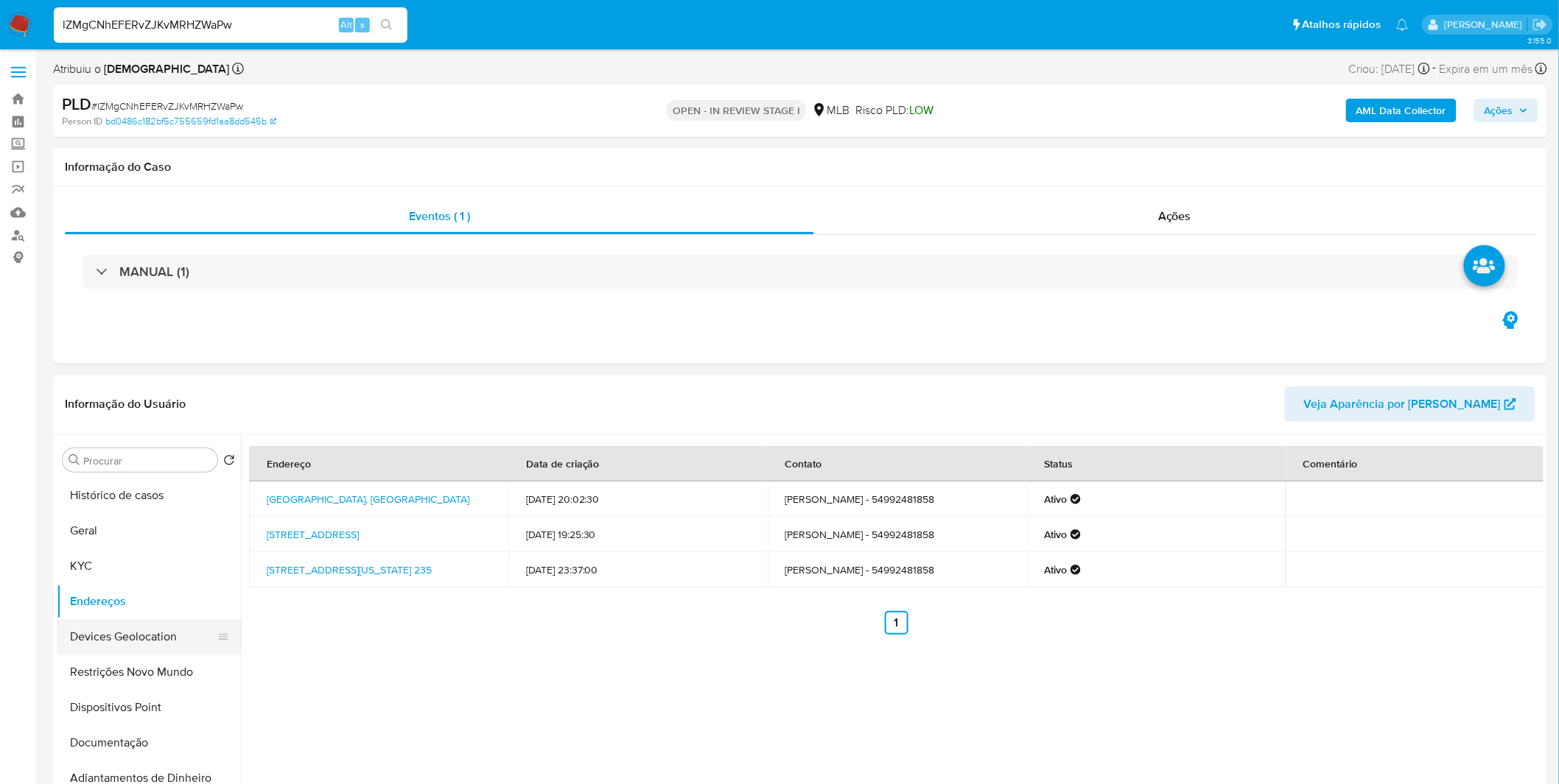
click at [154, 639] on button "Devices Geolocation" at bounding box center [142, 636] width 172 height 35
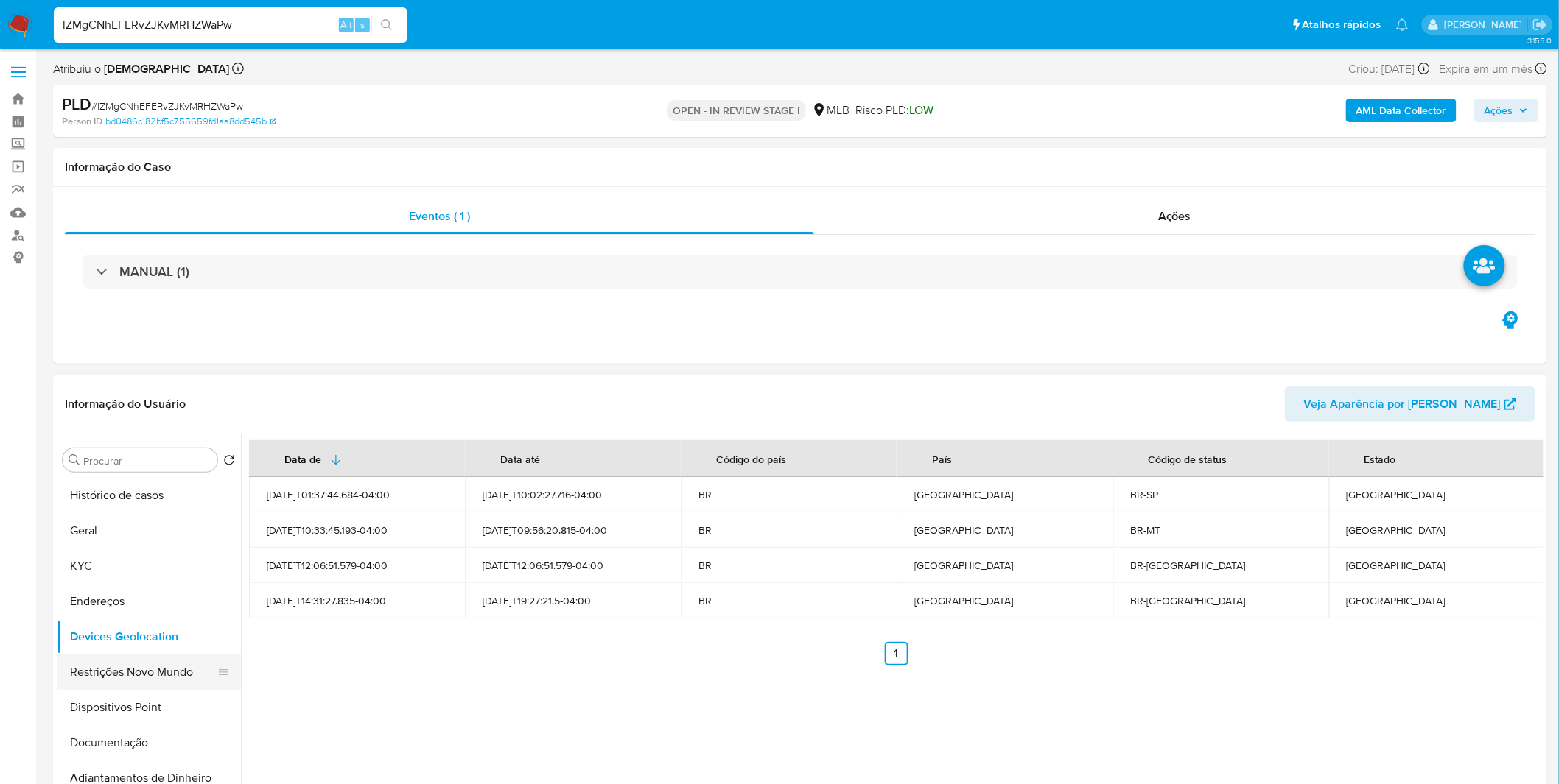
click at [190, 670] on button "Restrições Novo Mundo" at bounding box center [142, 672] width 172 height 35
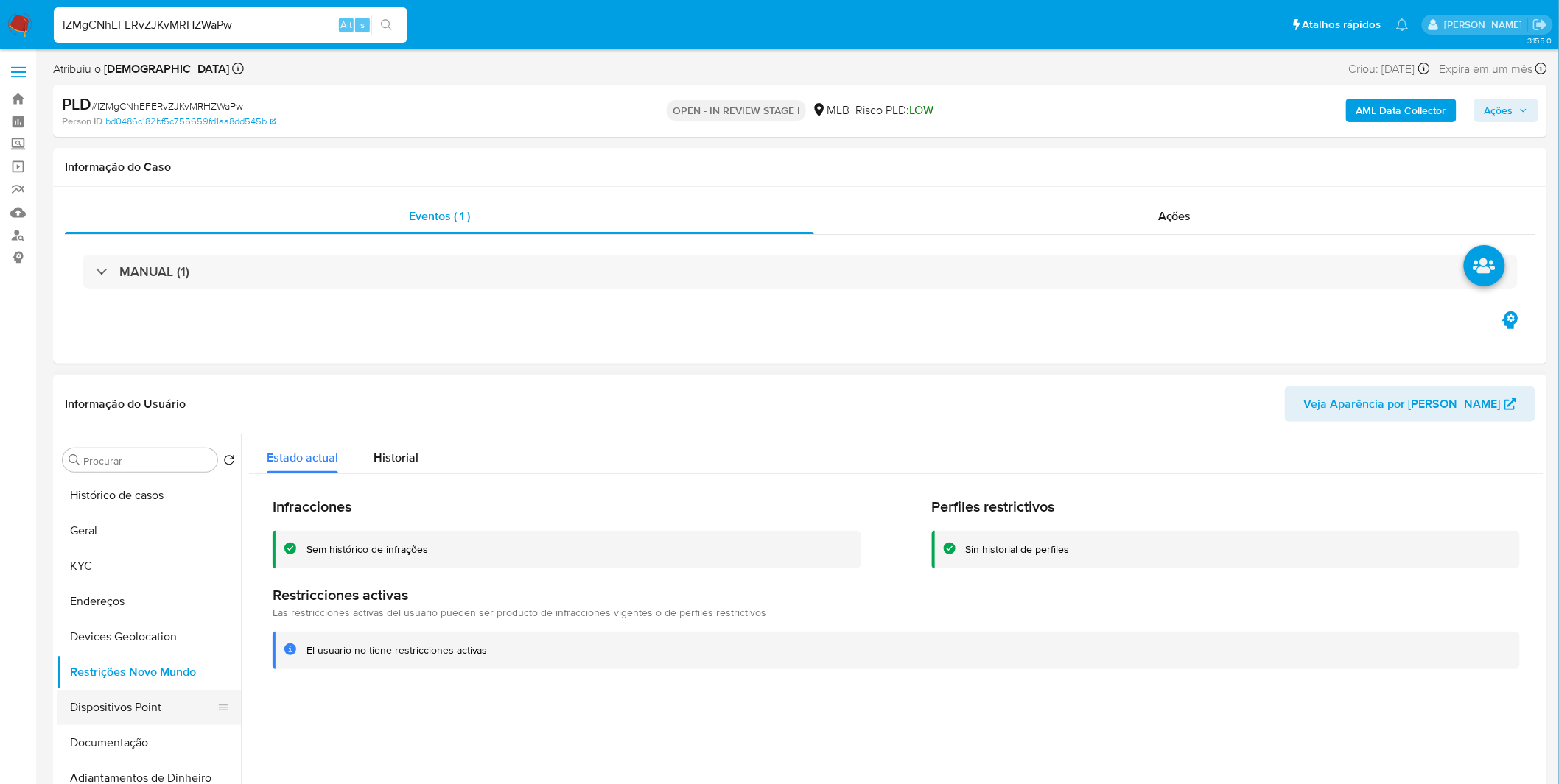
click at [156, 720] on button "Dispositivos Point" at bounding box center [142, 707] width 172 height 35
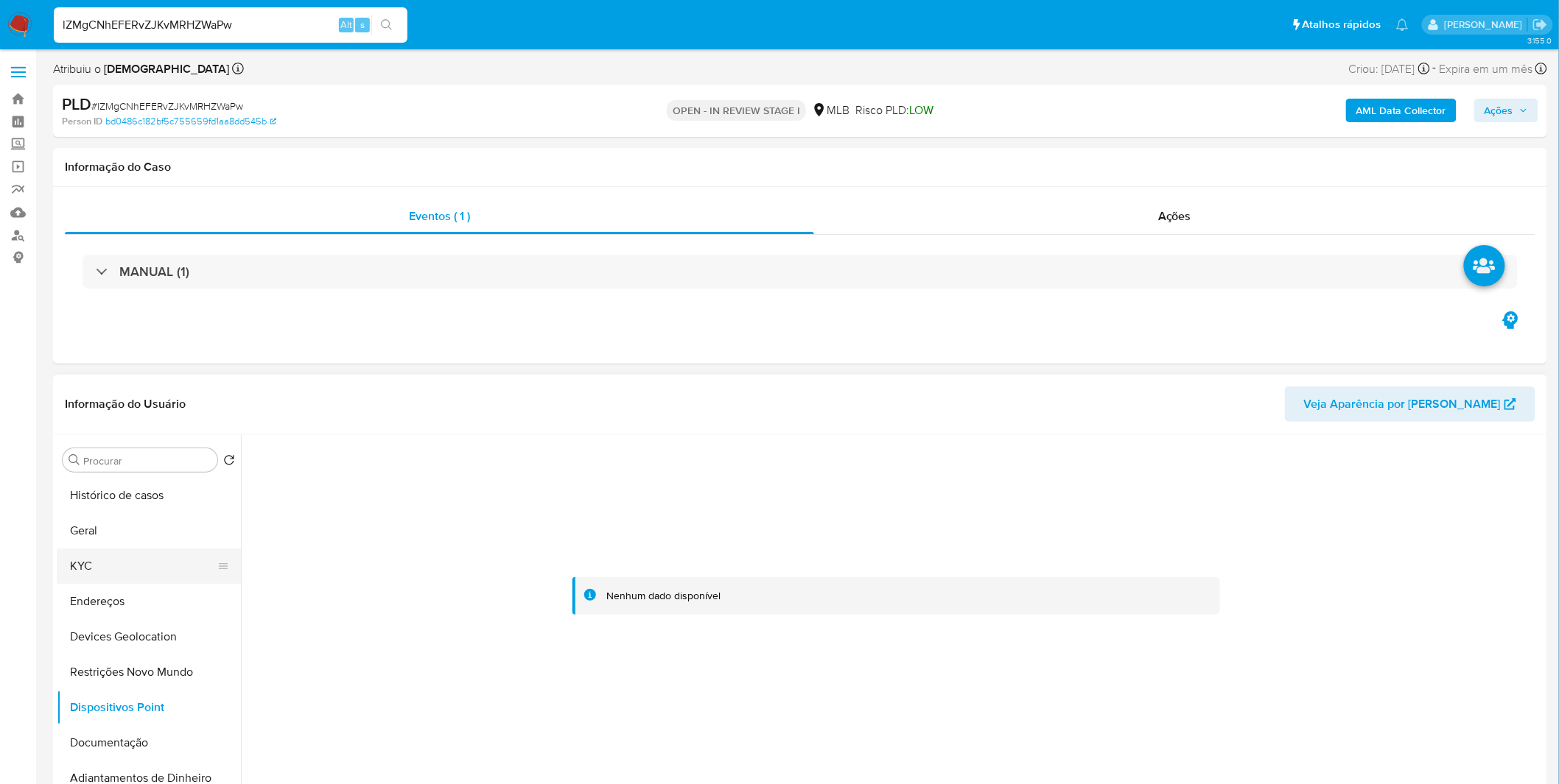
click at [169, 569] on button "KYC" at bounding box center [142, 566] width 172 height 35
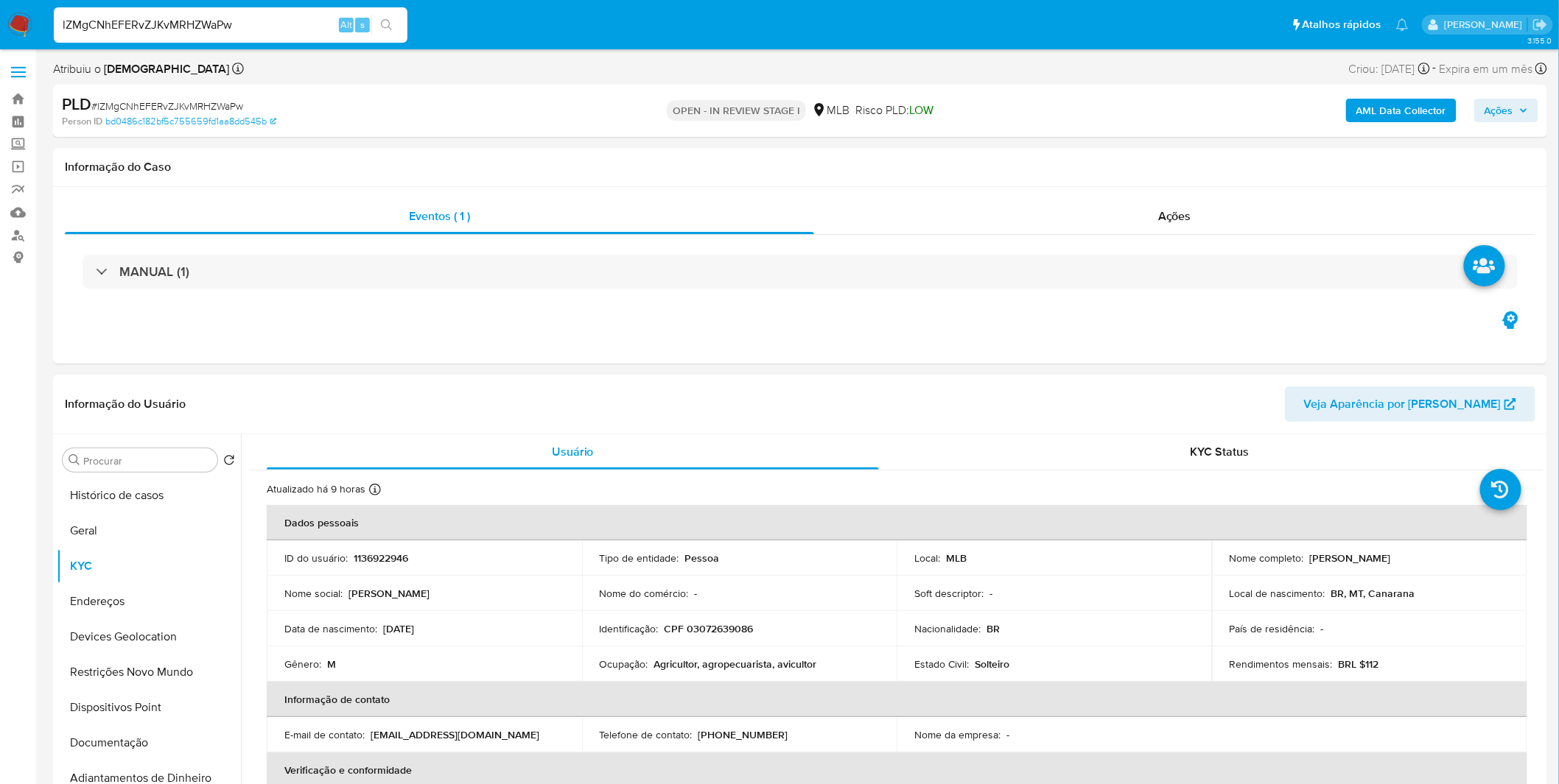
click at [717, 631] on p "CPF 03072639086" at bounding box center [708, 629] width 89 height 13
copy p "03072639086"
drag, startPoint x: 398, startPoint y: 659, endPoint x: 421, endPoint y: 735, distance: 79.4
click at [411, 724] on table "Dados pessoais ID do usuário : 1136922946 Tipo de entidade : Pessoa Local : MLB…" at bounding box center [896, 717] width 1261 height 424
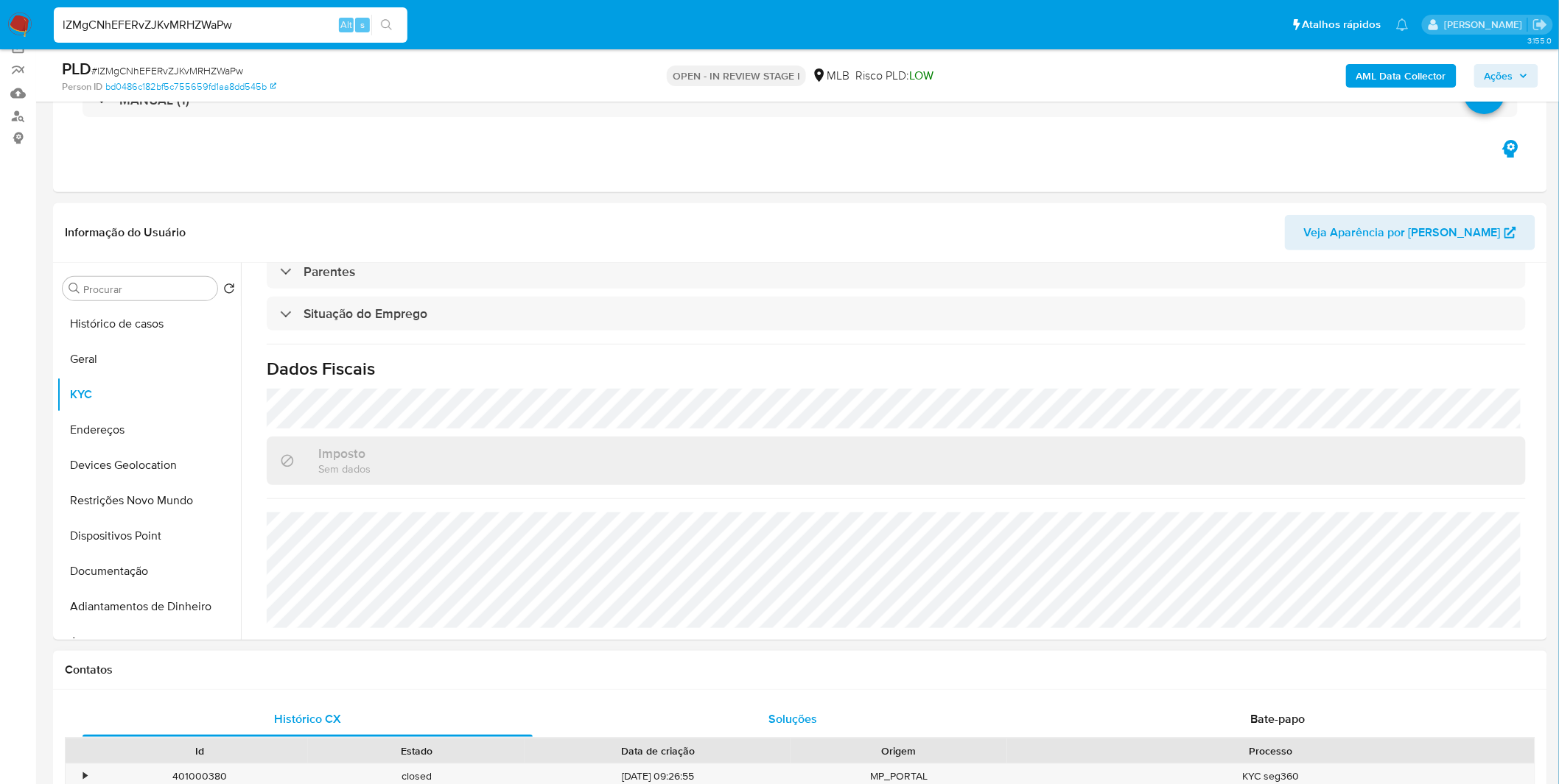
scroll to position [163, 0]
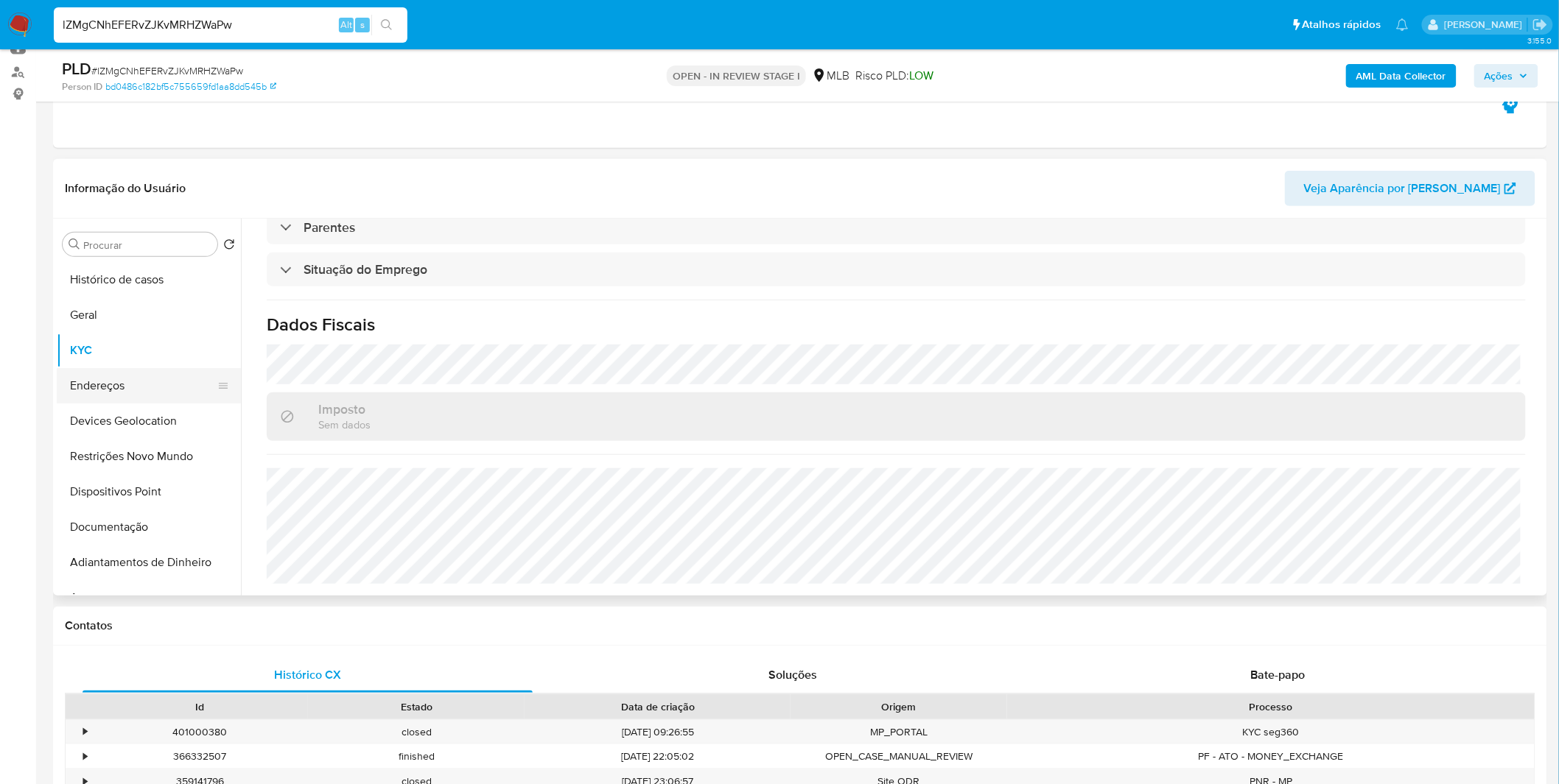
click at [123, 400] on button "Endereços" at bounding box center [142, 385] width 172 height 35
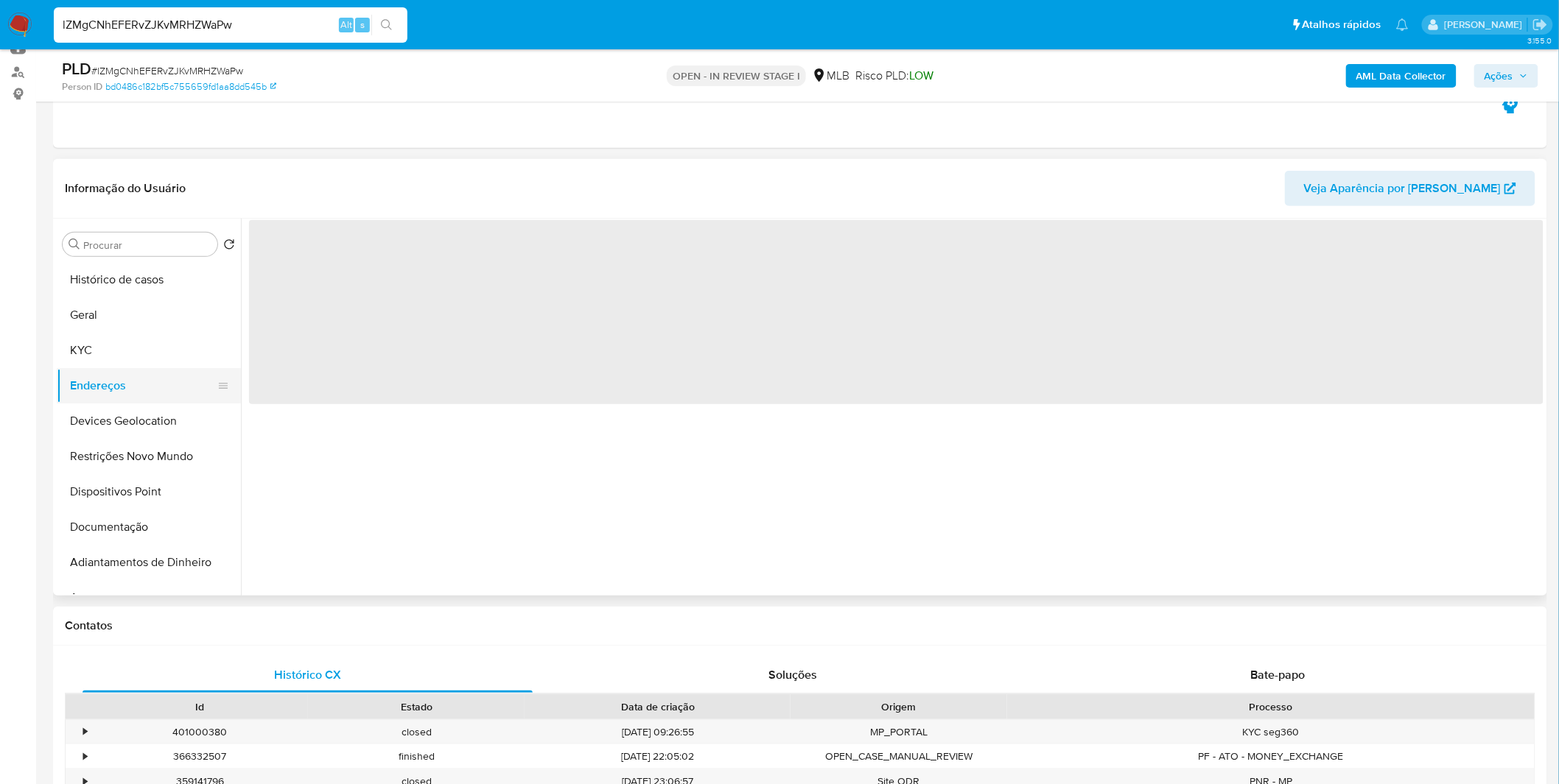
scroll to position [0, 0]
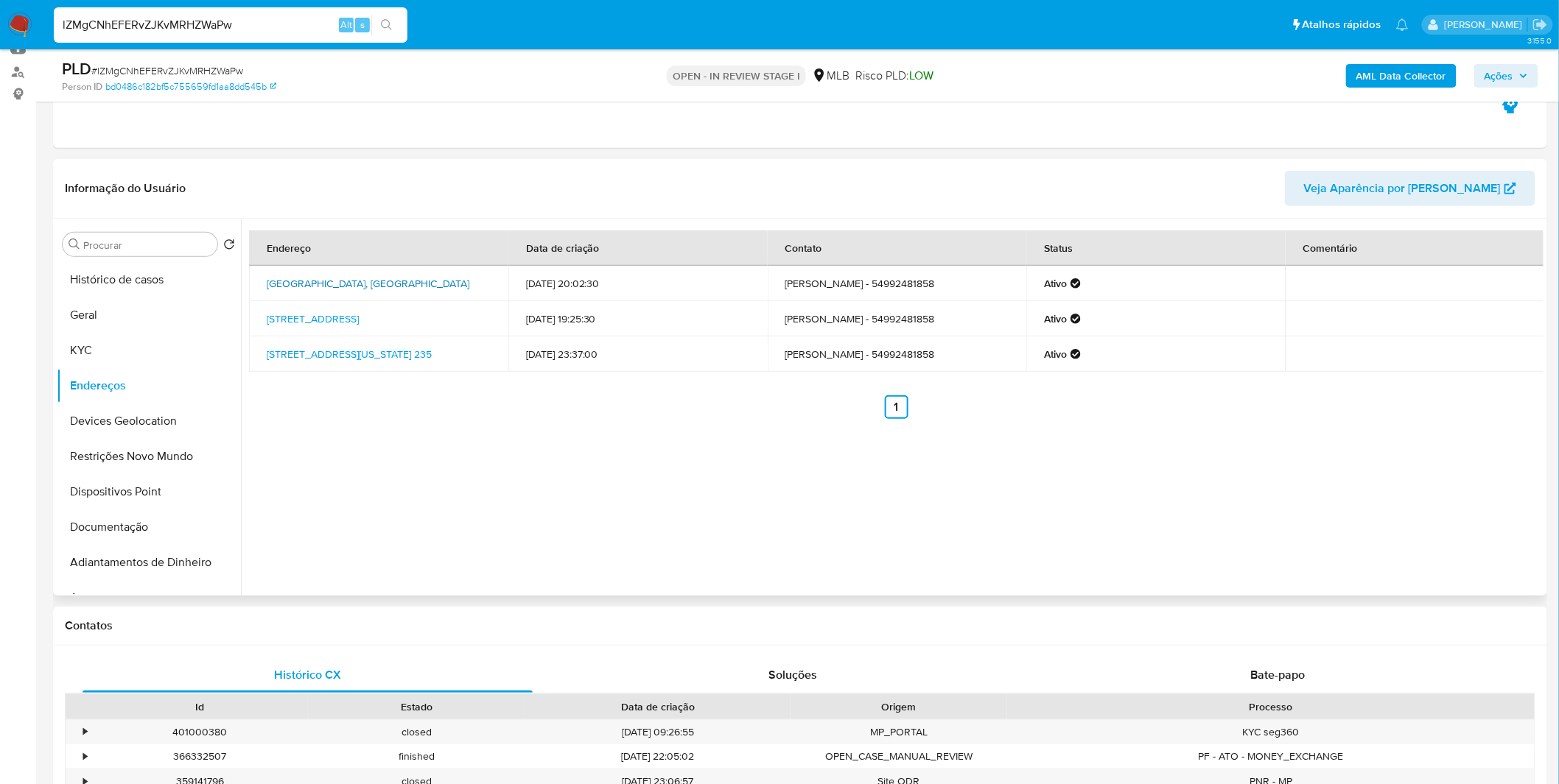
click at [431, 280] on link "Avenida São Paulo 1252, Canarana, Mato Grosso, 78640000, Brasil 1252" at bounding box center [368, 283] width 203 height 15
click at [383, 362] on link "Avenida Boa Esperança 235, Colorado, Rio Grande Do Sul, 99460000, Brasil 235" at bounding box center [349, 354] width 165 height 15
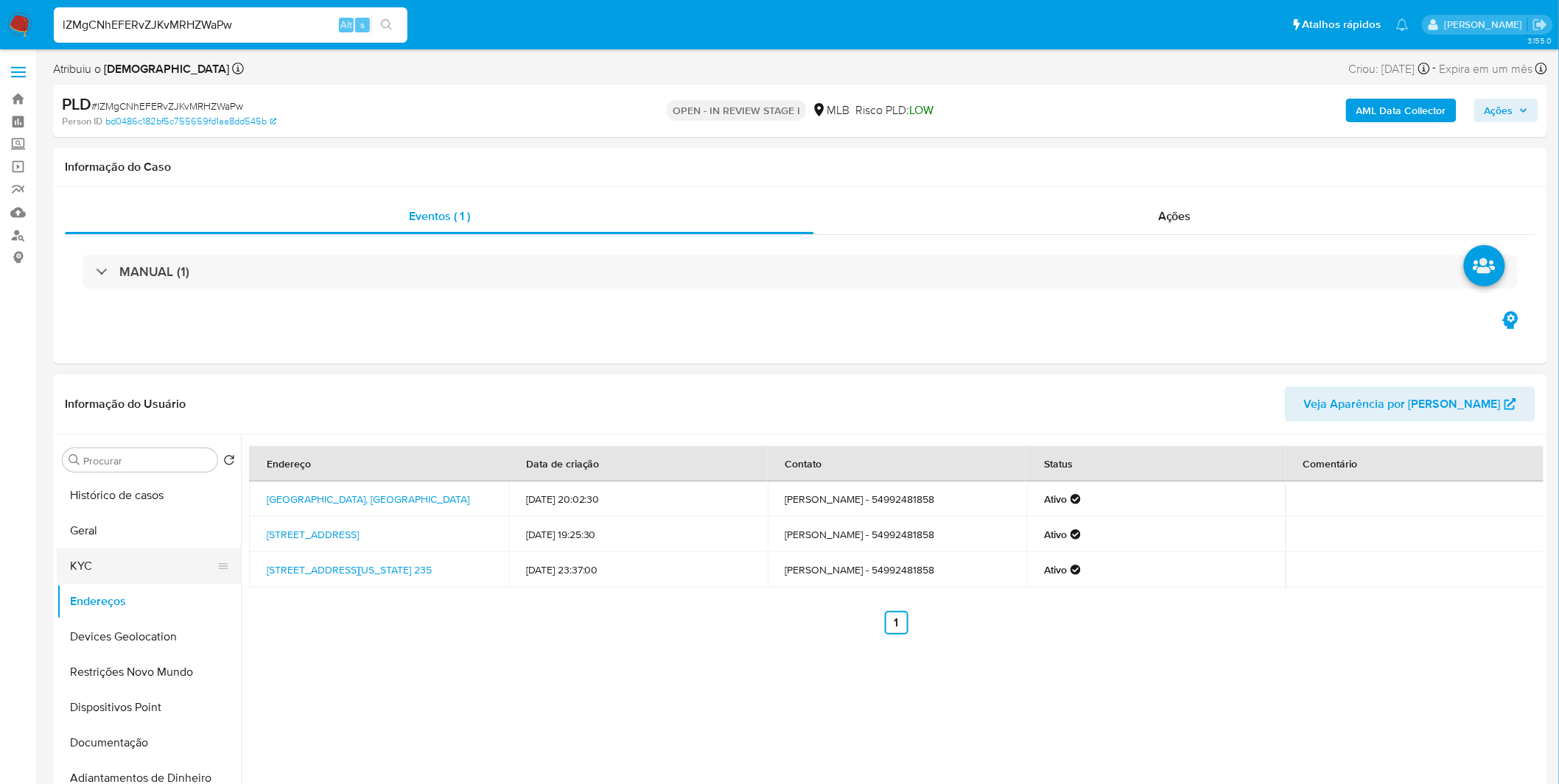
click at [131, 555] on button "KYC" at bounding box center [142, 566] width 172 height 35
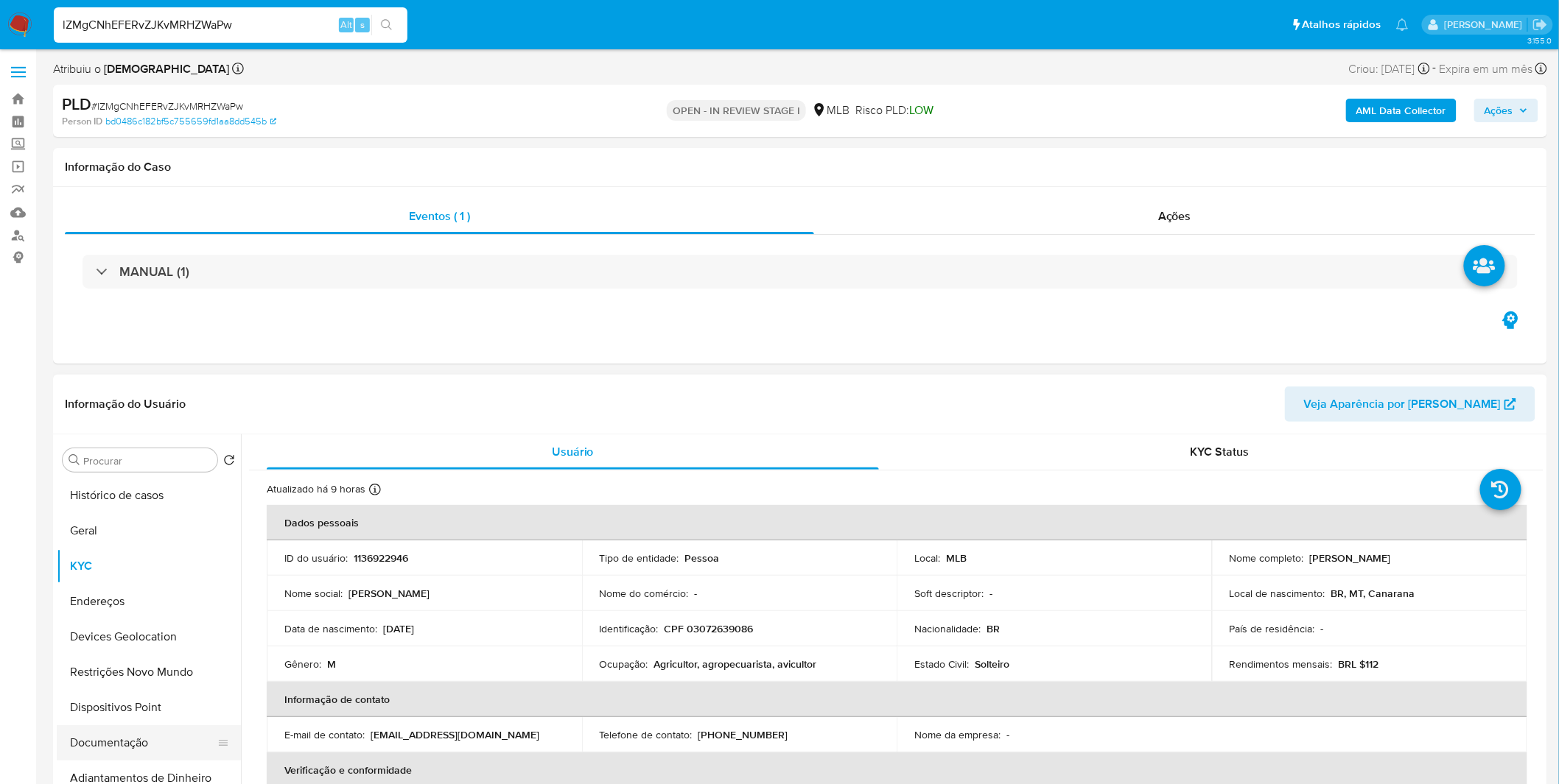
click at [123, 730] on button "Documentação" at bounding box center [142, 742] width 172 height 35
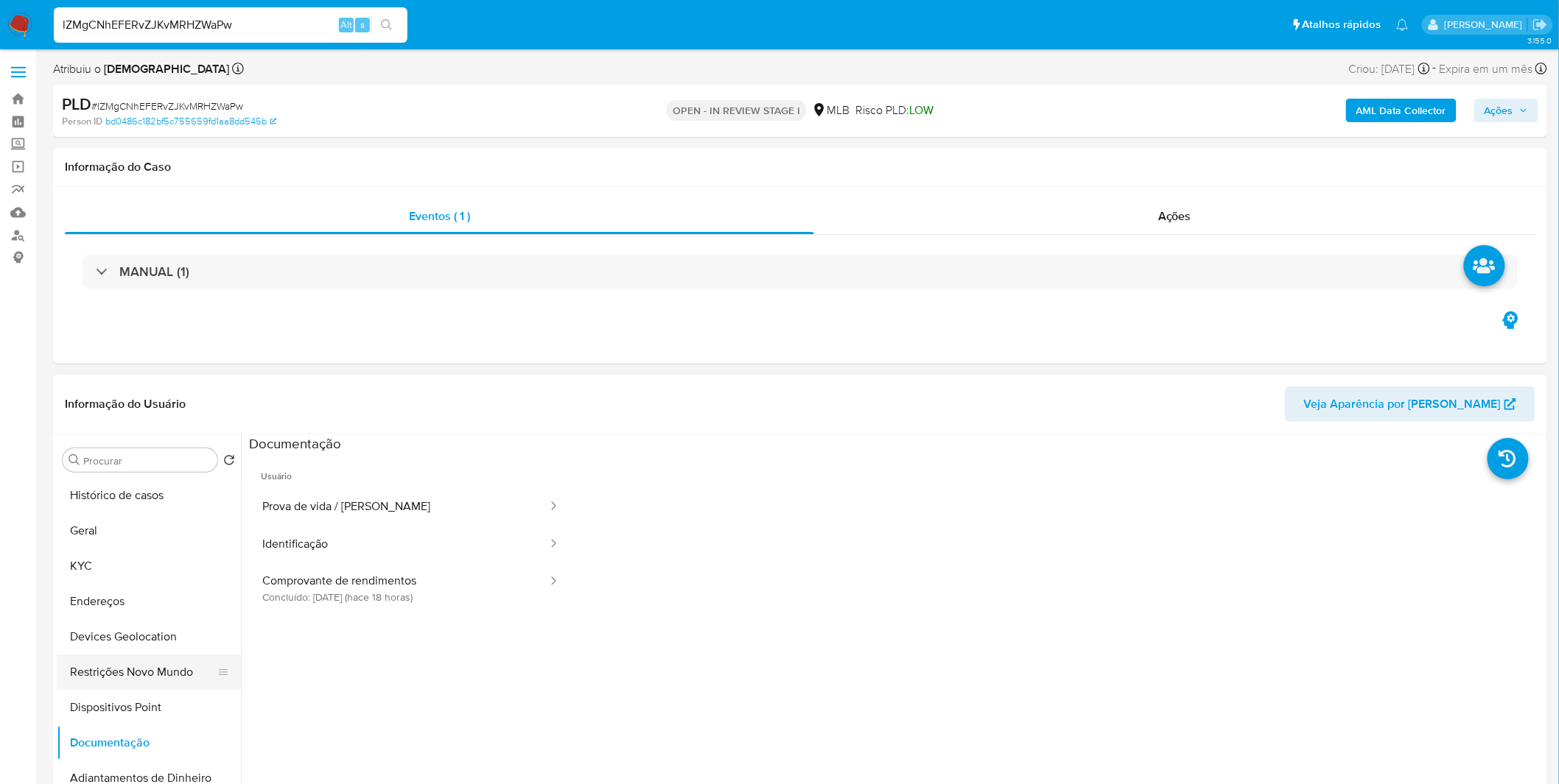
click at [149, 671] on button "Restrições Novo Mundo" at bounding box center [142, 672] width 172 height 35
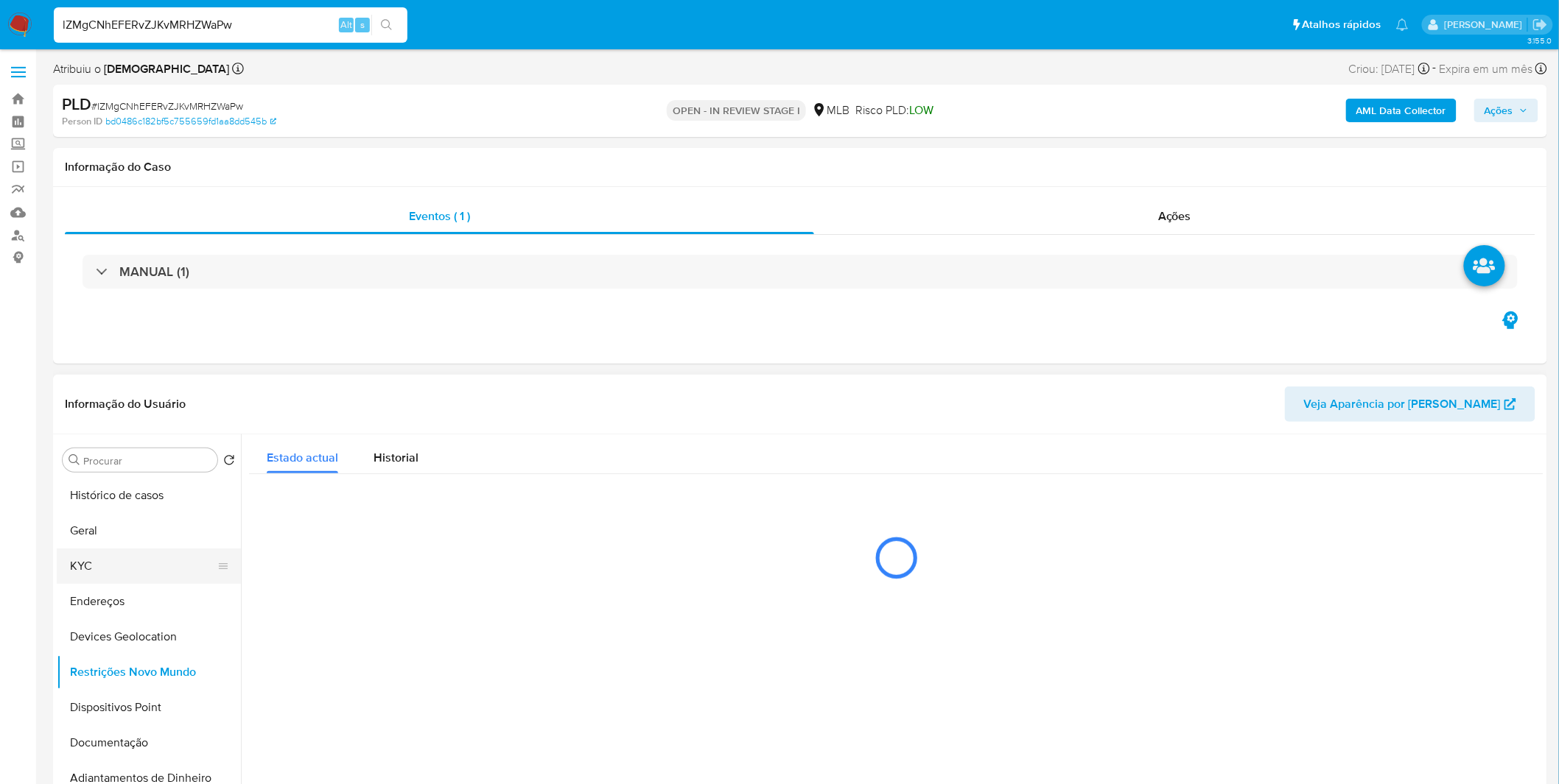
click at [127, 575] on button "KYC" at bounding box center [142, 566] width 172 height 35
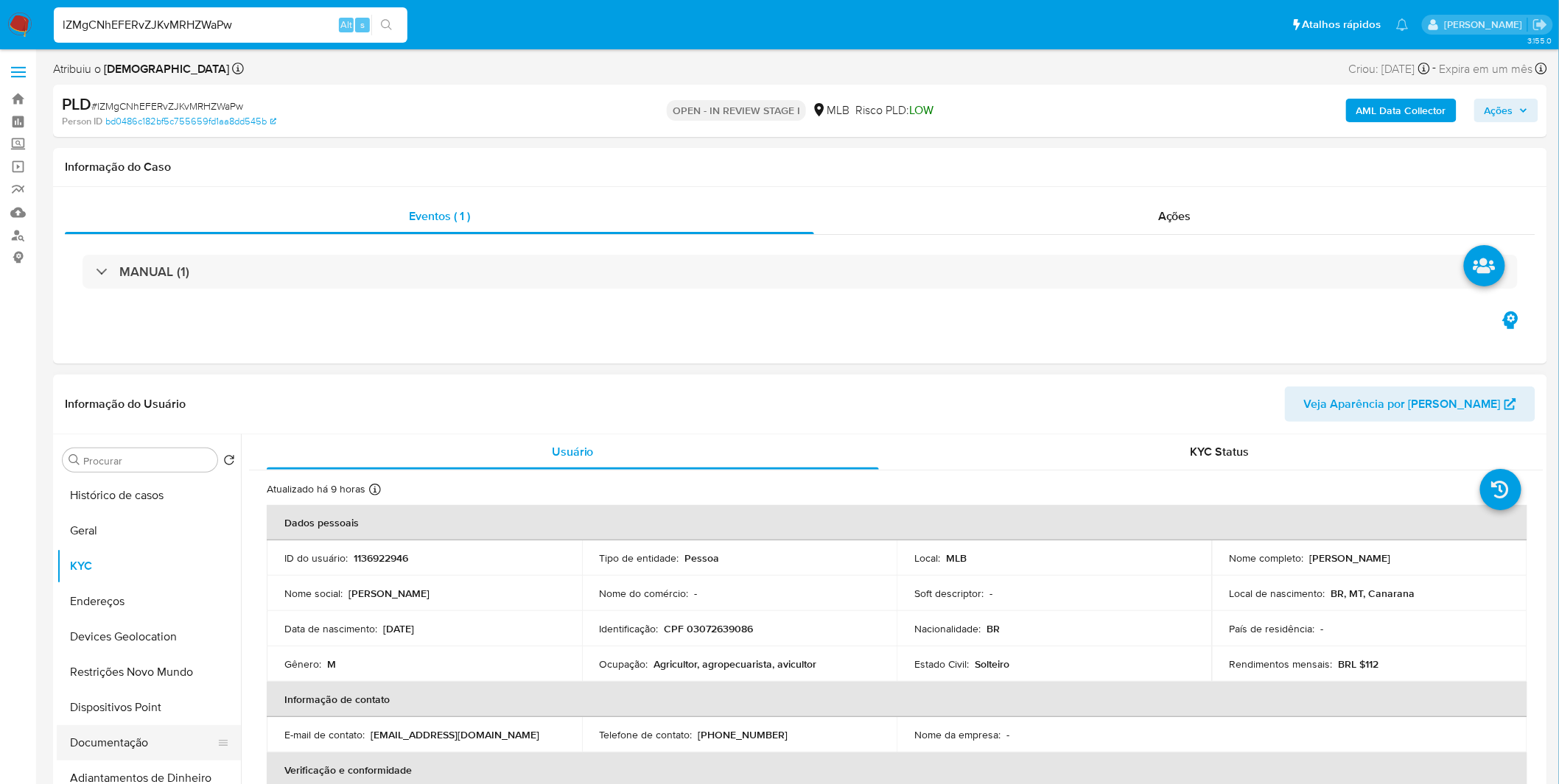
click at [136, 748] on button "Documentação" at bounding box center [142, 742] width 172 height 35
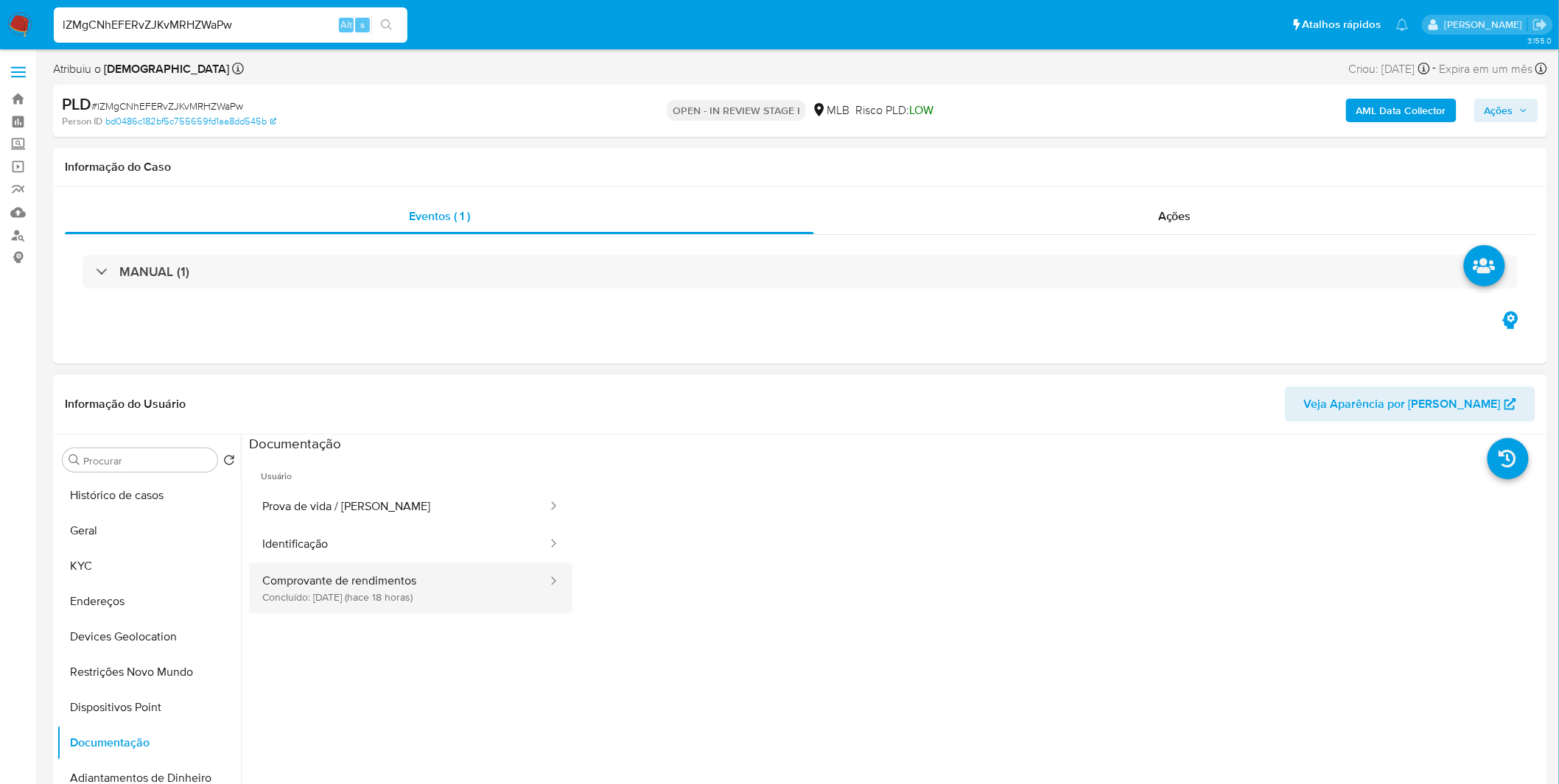
click at [362, 587] on button "Comprovante de rendimentos Concluído: 19/08/2025 (hace 18 horas)" at bounding box center [399, 588] width 300 height 50
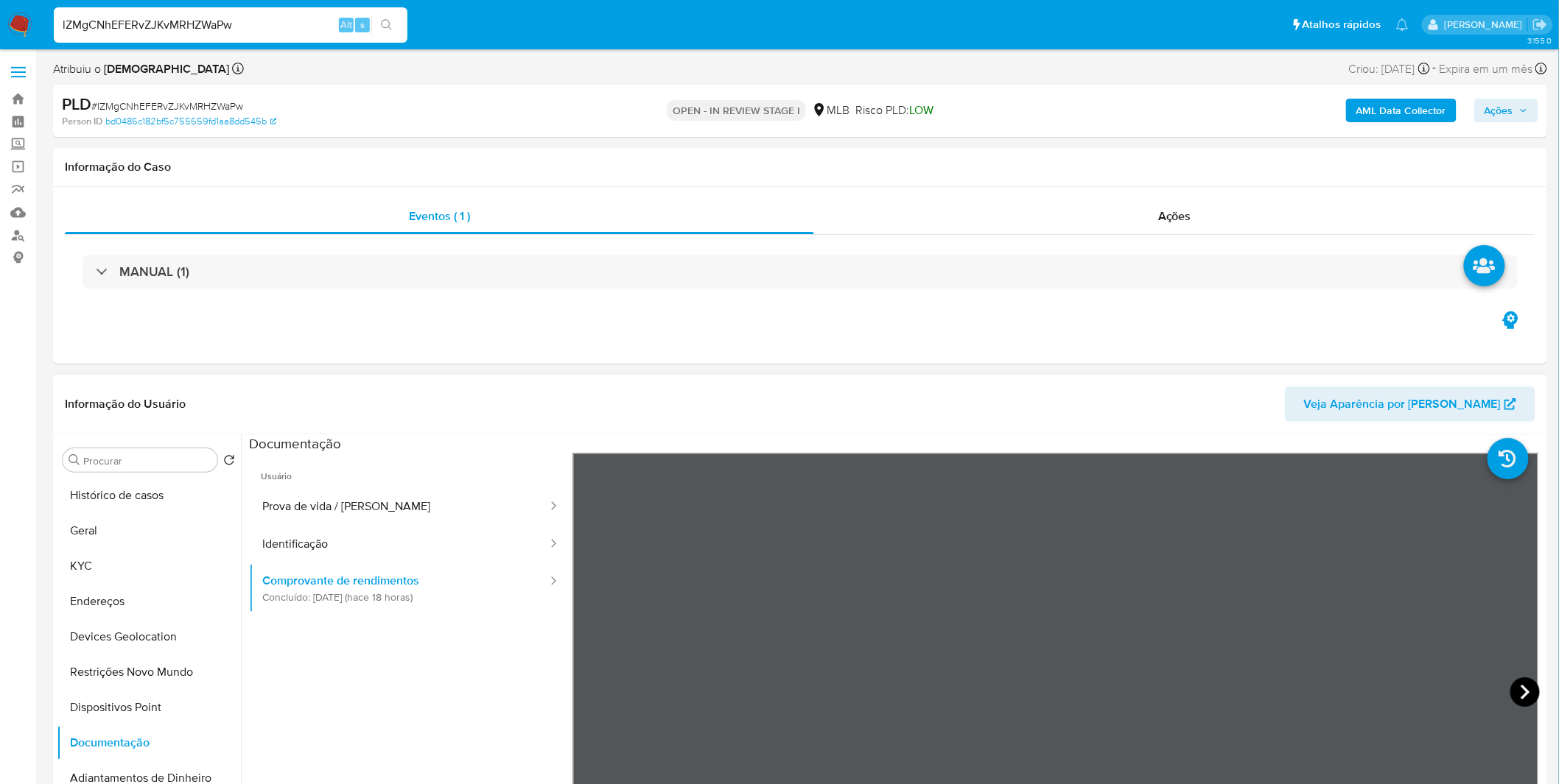
click at [1522, 688] on icon at bounding box center [1525, 693] width 29 height 29
click at [1511, 687] on icon at bounding box center [1525, 693] width 29 height 29
click at [1512, 696] on icon at bounding box center [1525, 693] width 29 height 29
click at [1534, 690] on icon at bounding box center [1525, 693] width 29 height 29
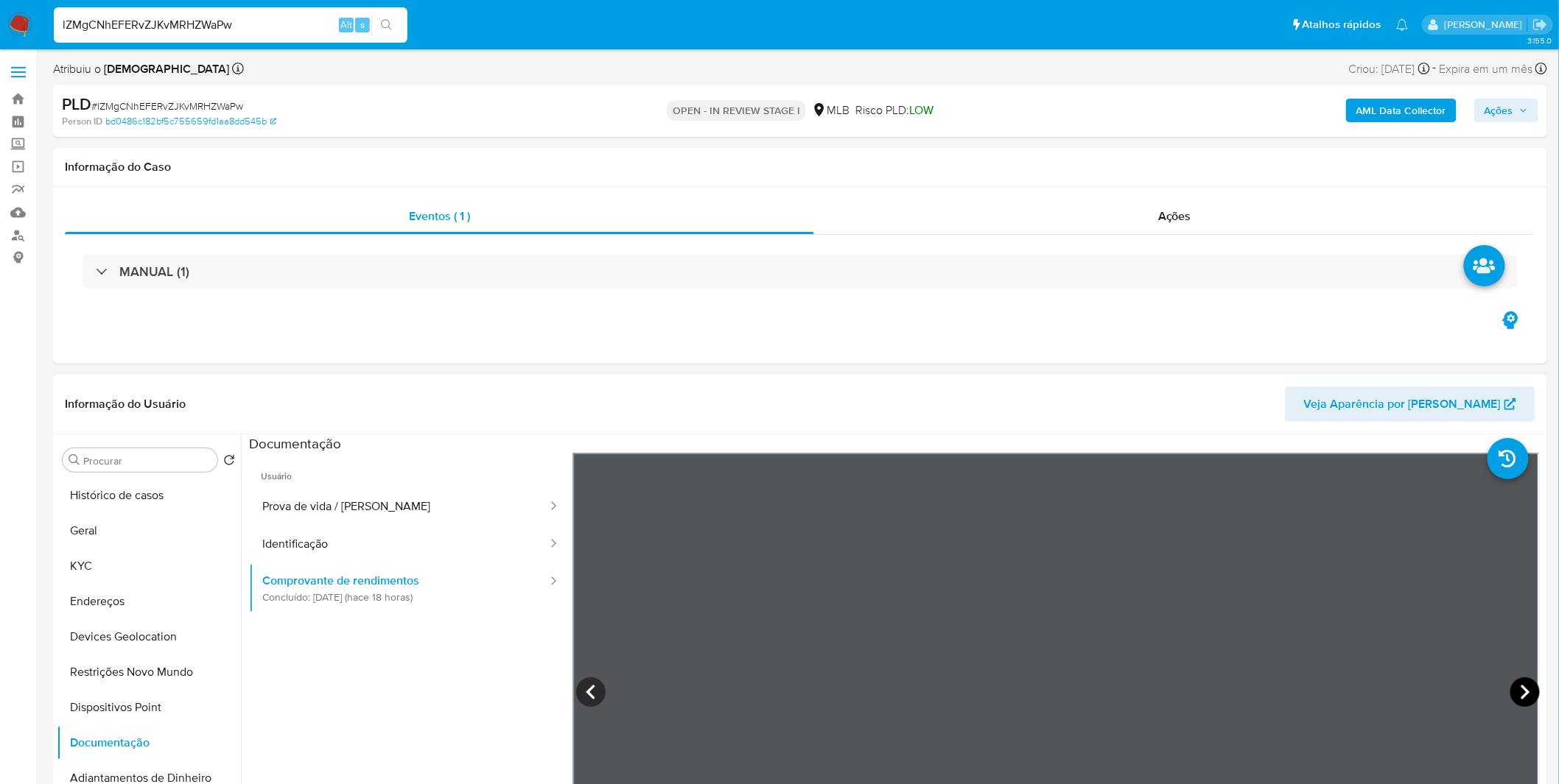
click at [1525, 693] on icon at bounding box center [1525, 693] width 29 height 29
click at [94, 561] on button "KYC" at bounding box center [142, 566] width 172 height 35
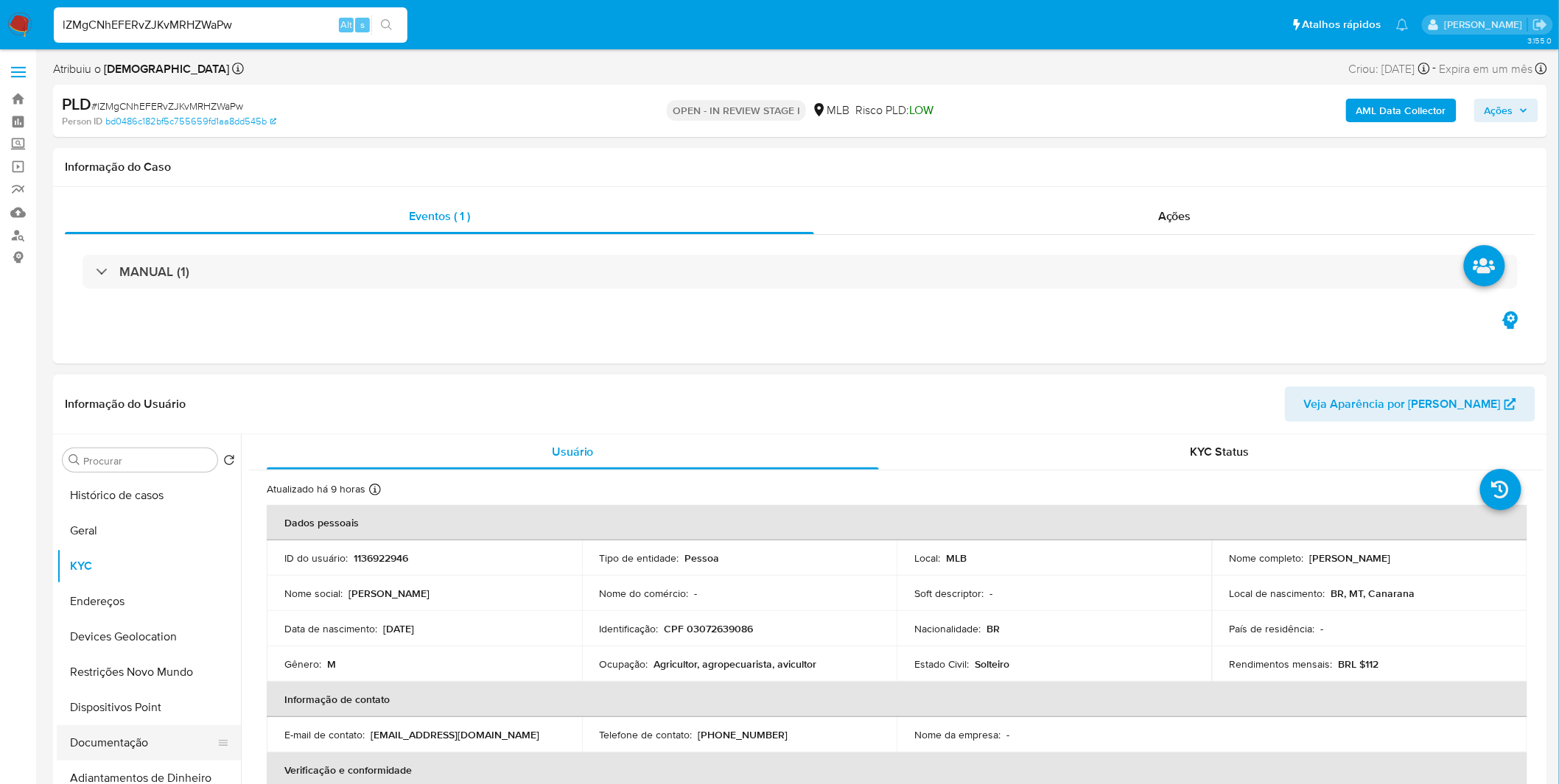
click at [128, 746] on button "Documentação" at bounding box center [142, 742] width 172 height 35
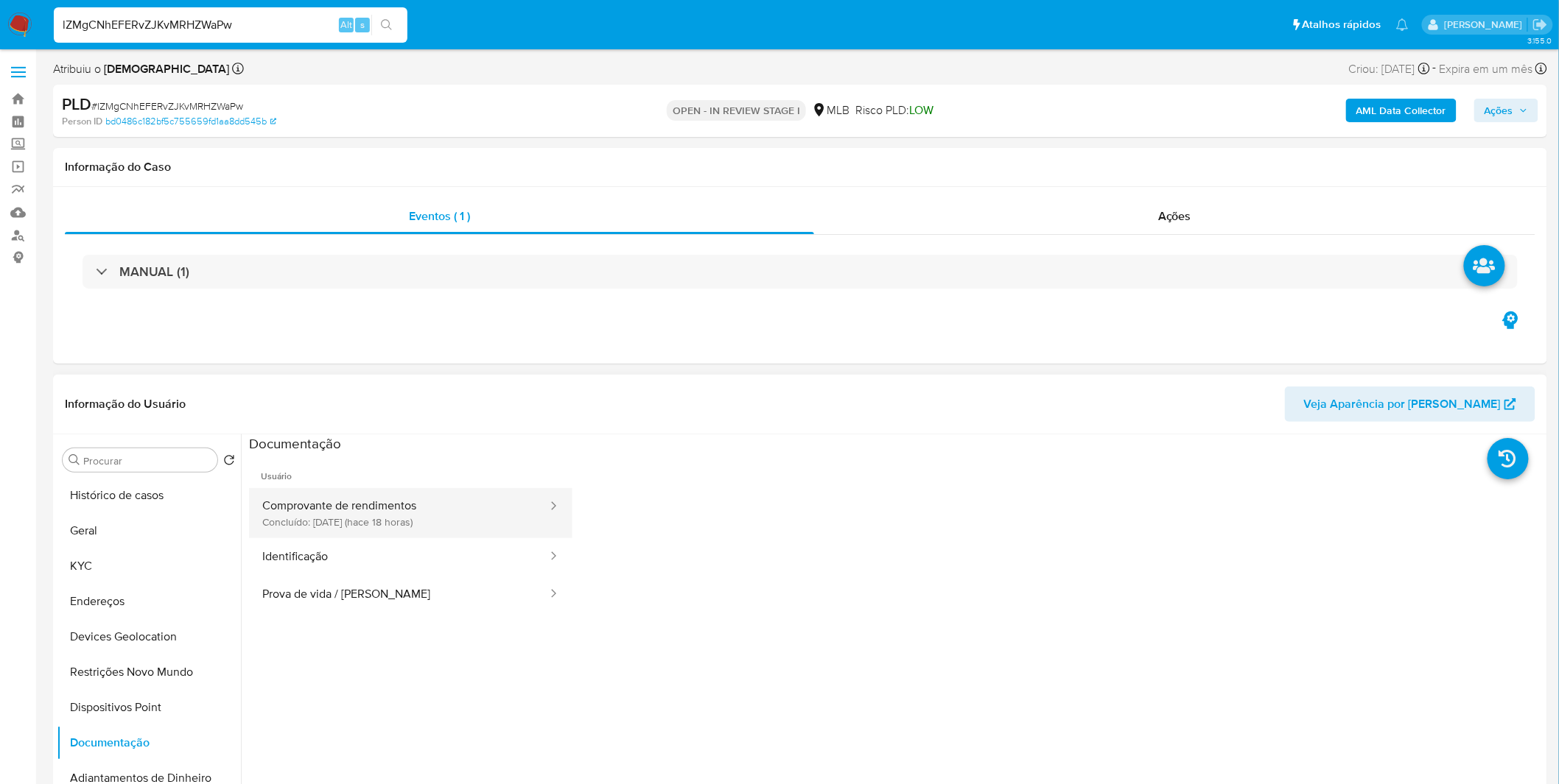
click at [477, 491] on button "Comprovante de rendimentos Concluído: 19/08/2025 (hace 18 horas)" at bounding box center [399, 513] width 300 height 50
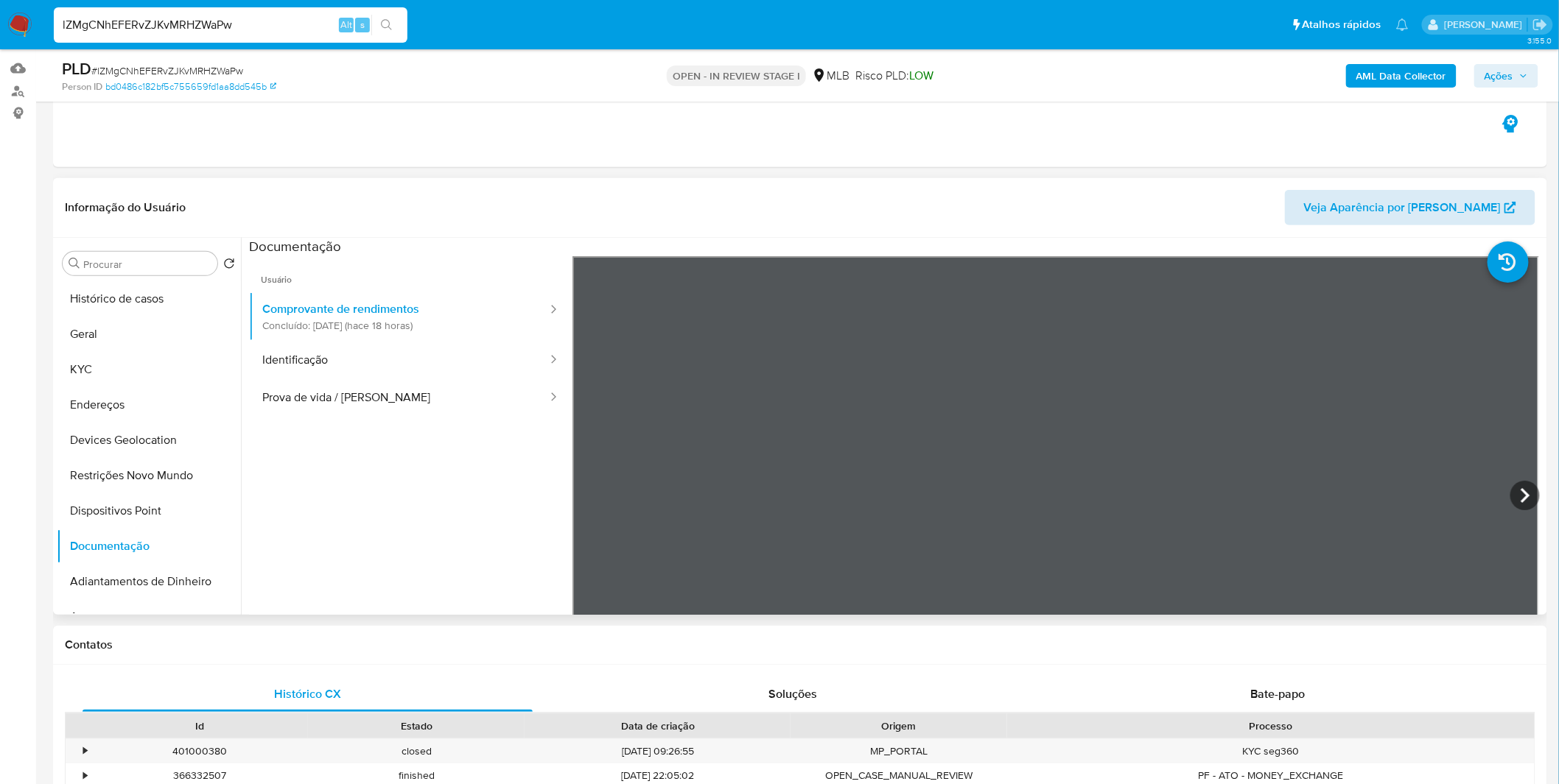
scroll to position [245, 0]
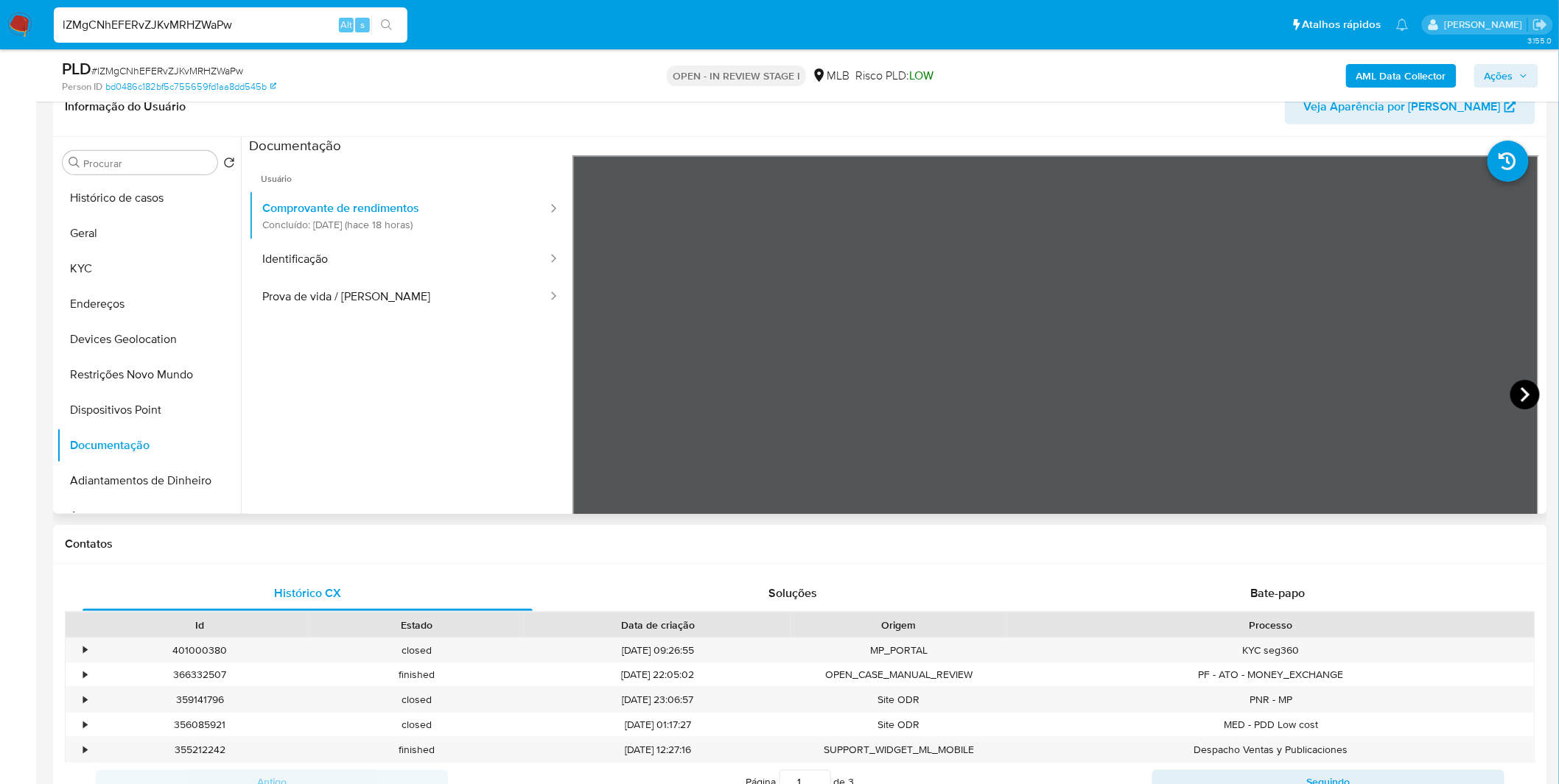
click at [1513, 398] on icon at bounding box center [1525, 394] width 29 height 29
click at [1511, 395] on icon at bounding box center [1525, 394] width 29 height 29
click at [1511, 394] on icon at bounding box center [1525, 394] width 29 height 29
click at [1522, 394] on icon at bounding box center [1525, 394] width 9 height 15
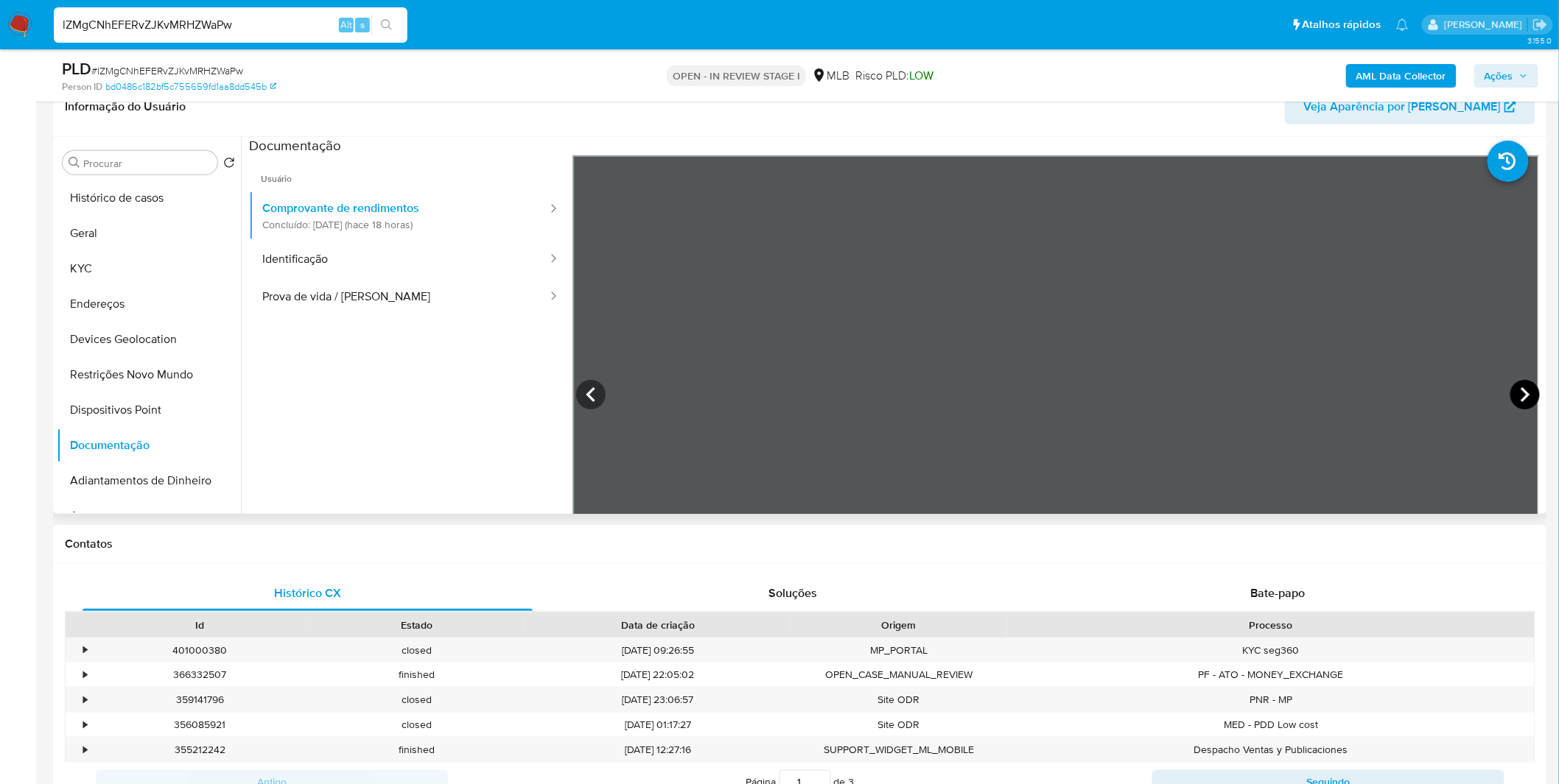
click at [1521, 398] on icon at bounding box center [1525, 394] width 9 height 15
click at [593, 403] on icon at bounding box center [591, 394] width 29 height 29
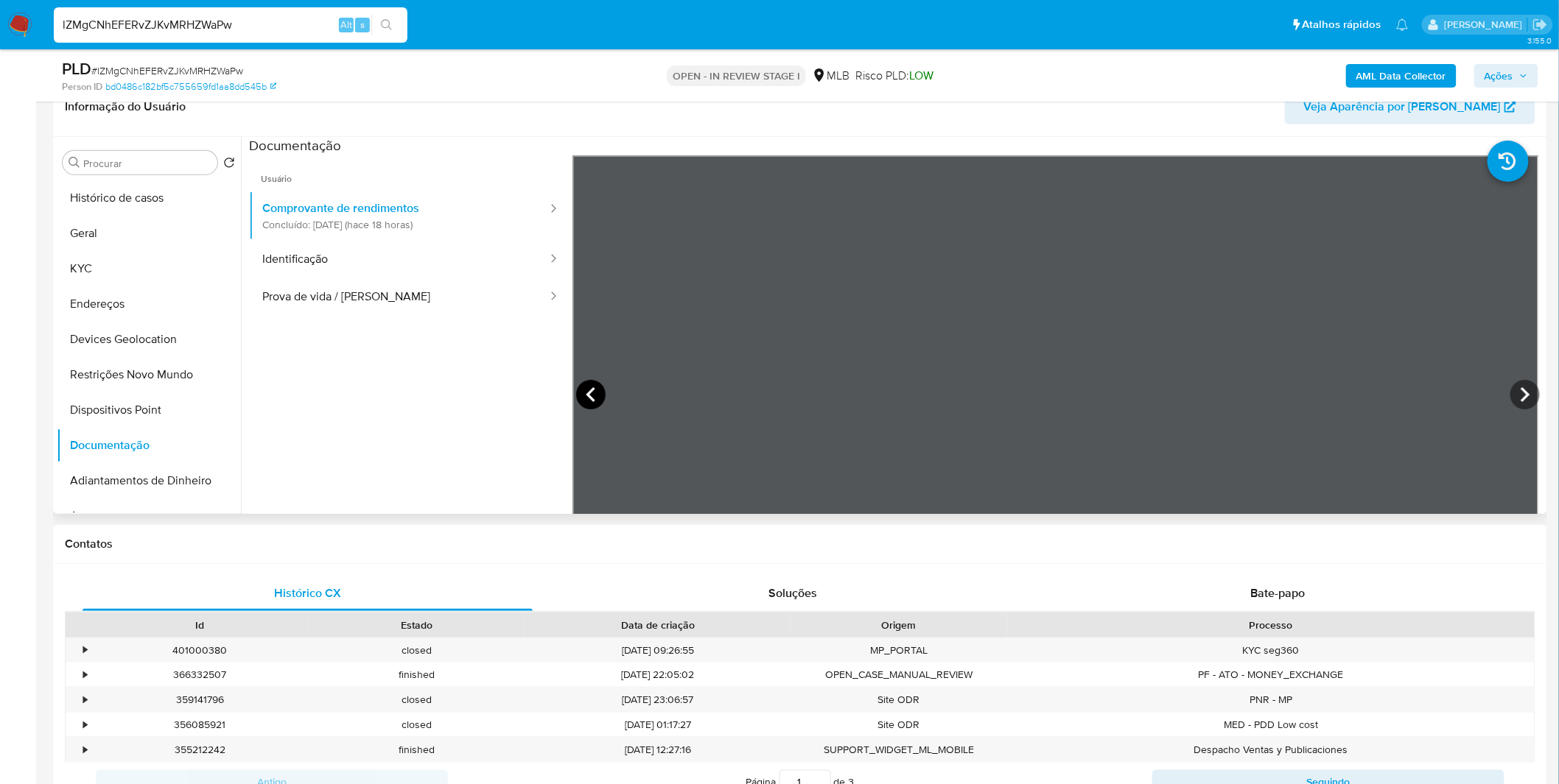
click at [593, 403] on icon at bounding box center [591, 394] width 29 height 29
click at [596, 403] on icon at bounding box center [591, 394] width 29 height 29
click at [1525, 394] on icon at bounding box center [1525, 394] width 29 height 29
click at [1526, 401] on icon at bounding box center [1525, 394] width 29 height 29
click at [1521, 401] on icon at bounding box center [1525, 394] width 29 height 29
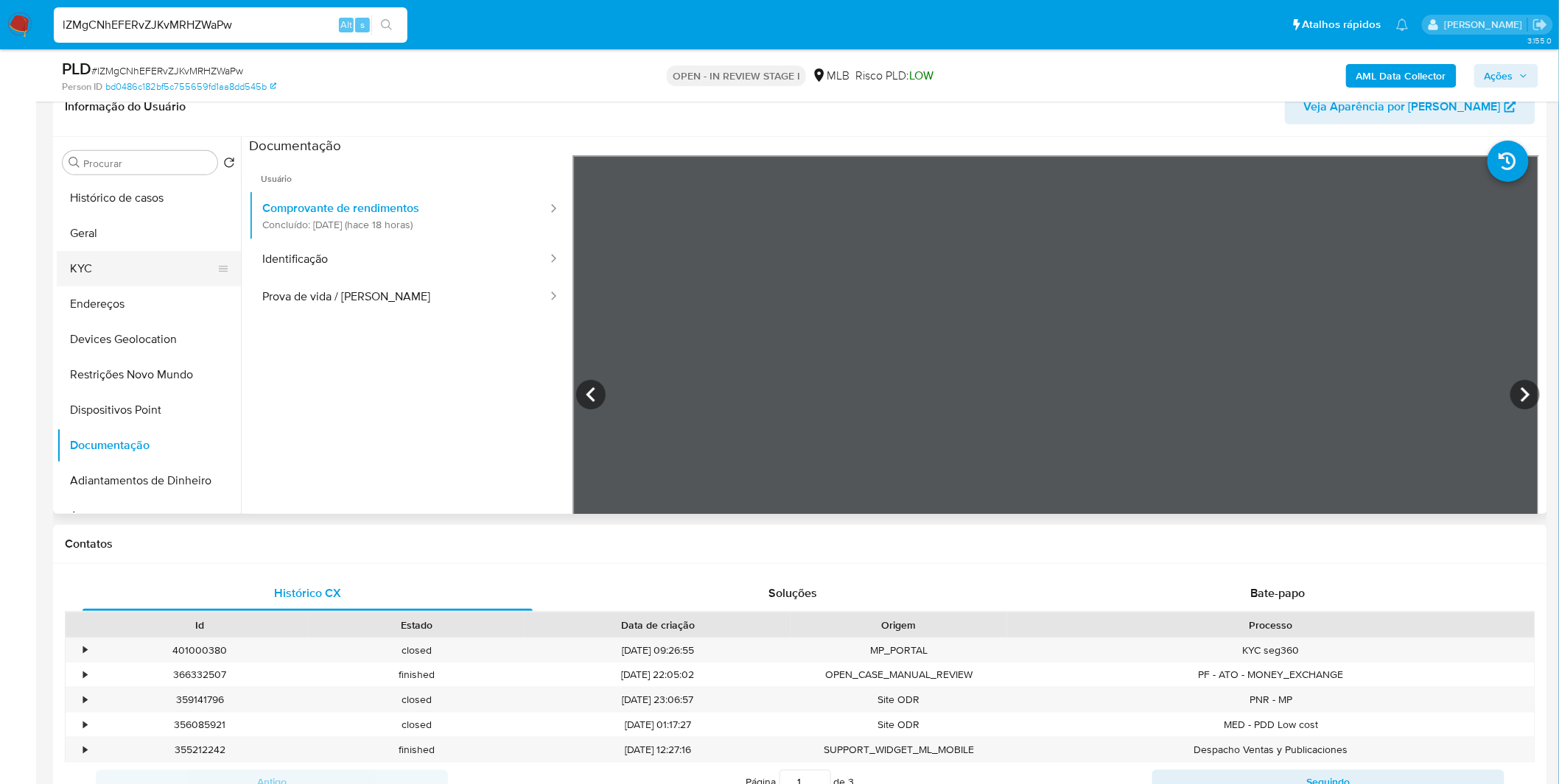
click at [148, 274] on button "KYC" at bounding box center [142, 268] width 172 height 35
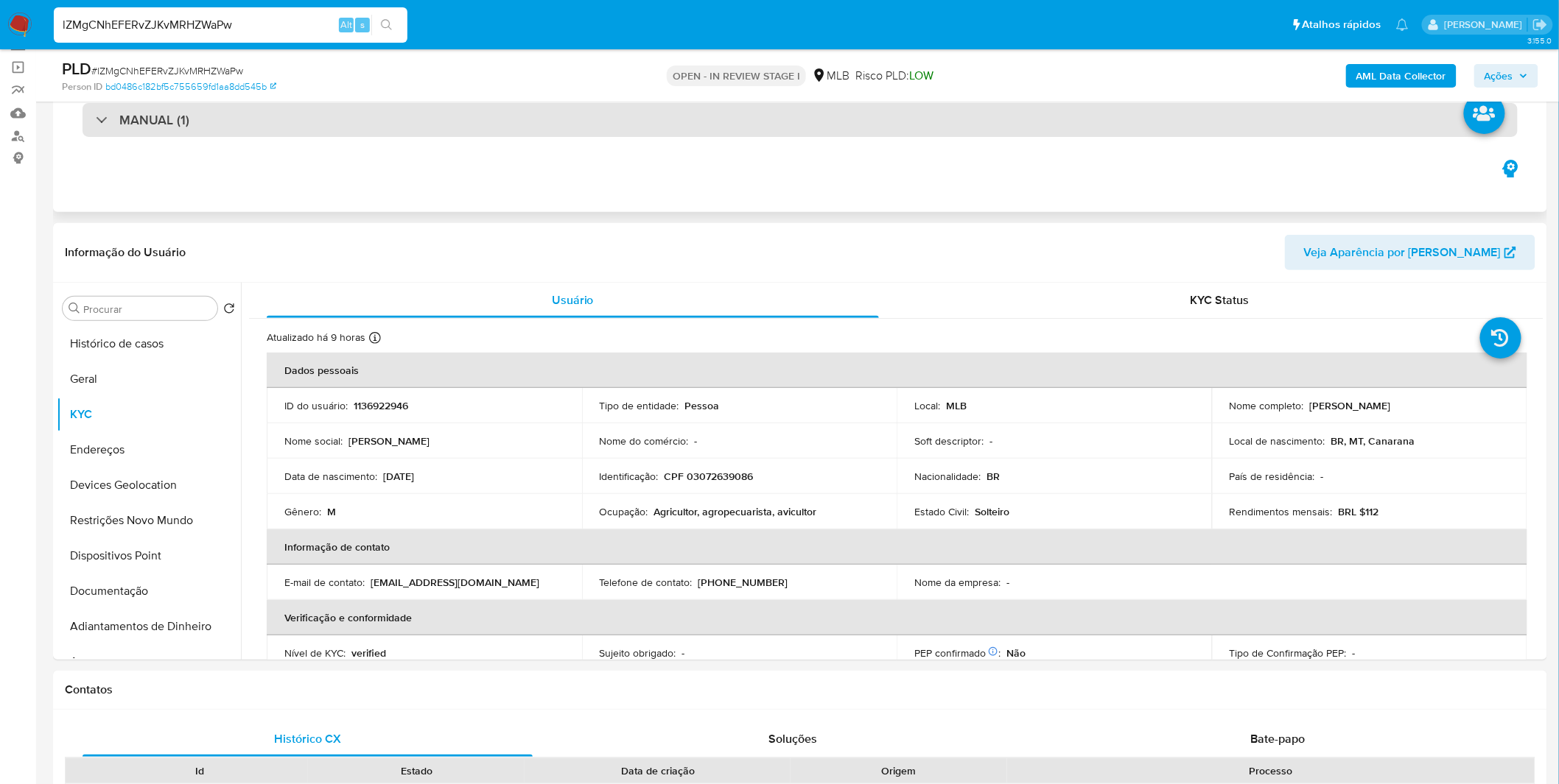
scroll to position [0, 0]
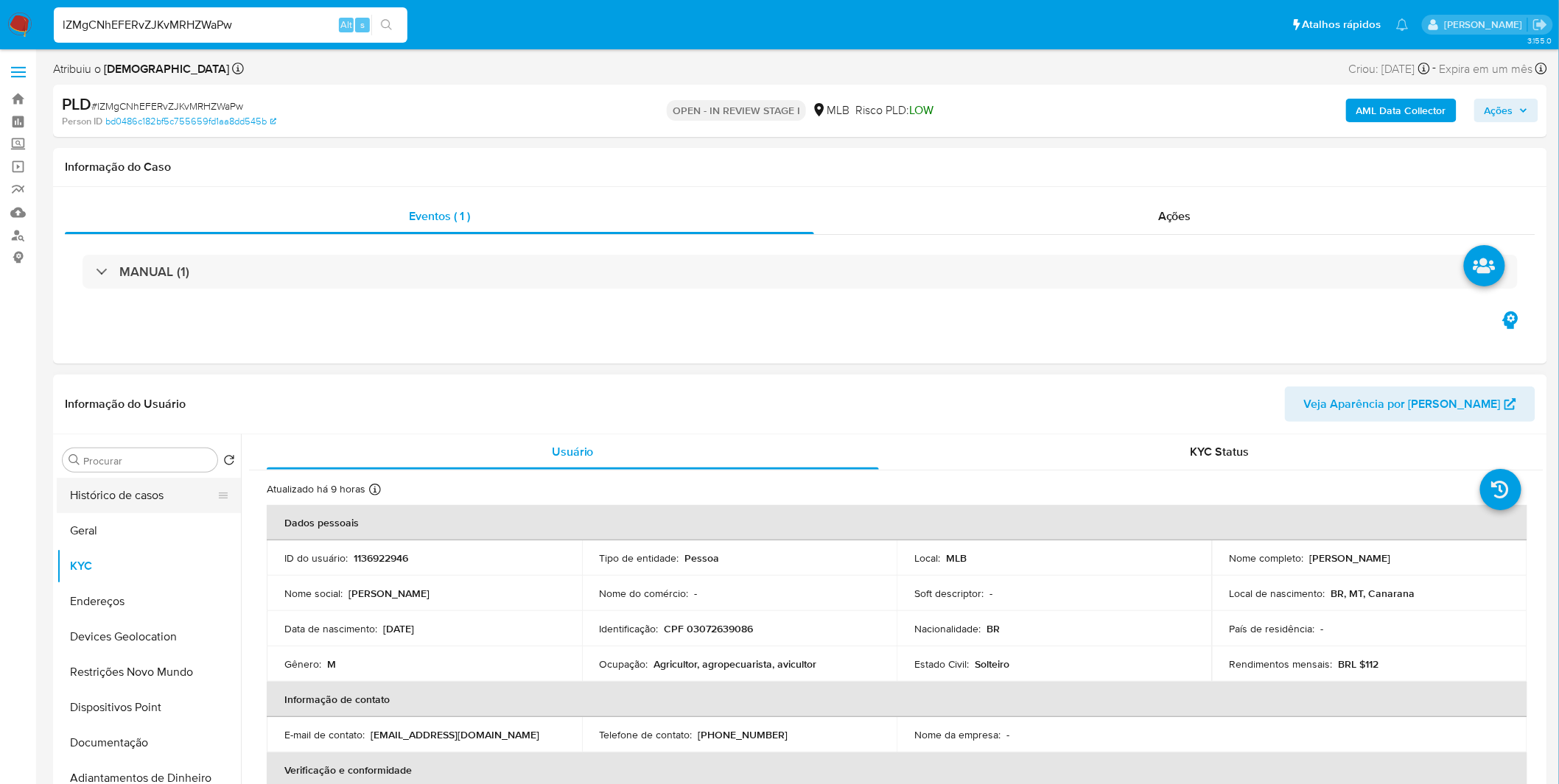
click at [126, 510] on button "Histórico de casos" at bounding box center [142, 495] width 172 height 35
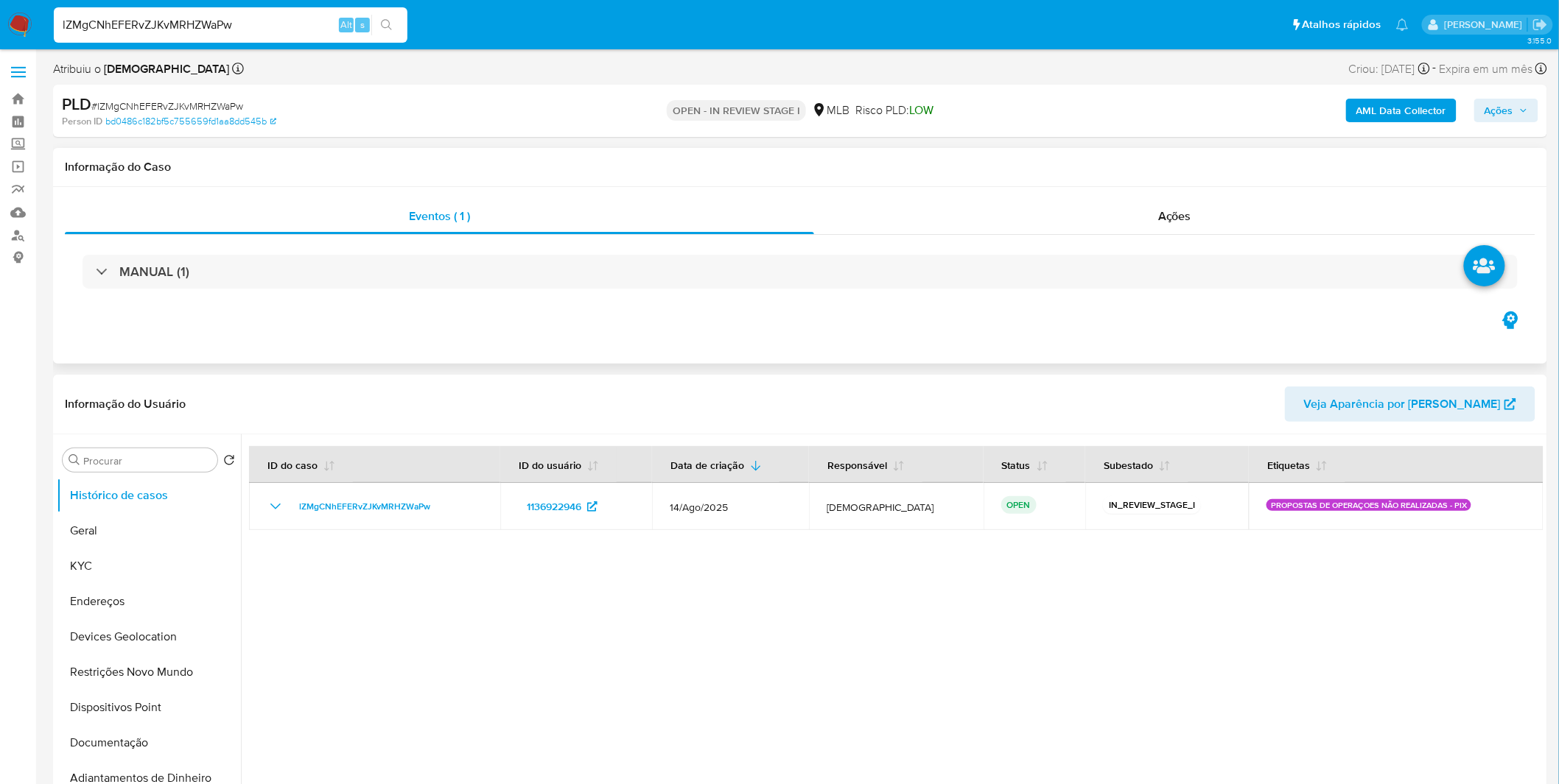
click at [436, 304] on div "MANUAL (1)" at bounding box center [800, 272] width 1471 height 74
click at [20, 18] on img at bounding box center [20, 24] width 25 height 25
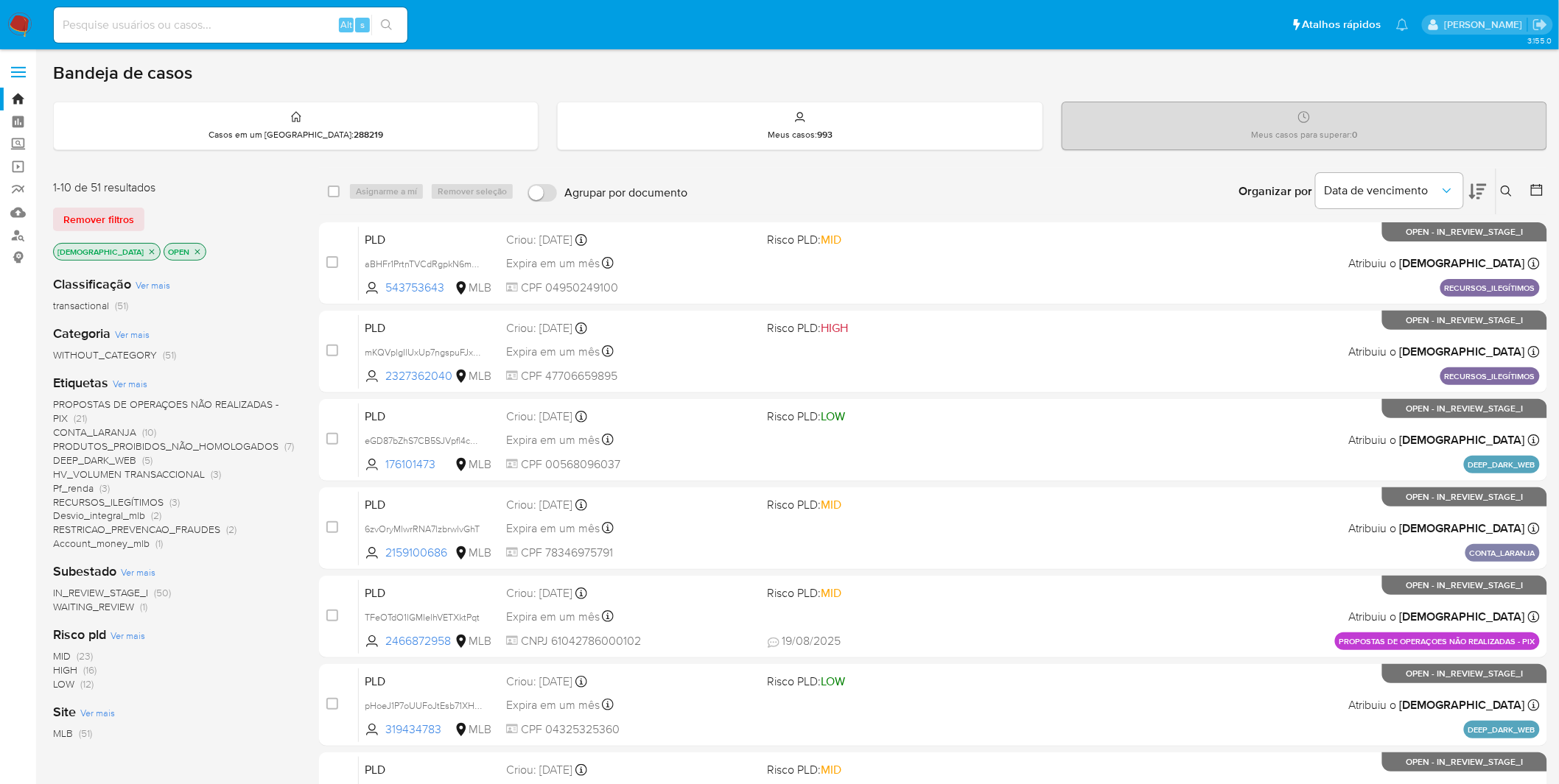
click at [252, 26] on input at bounding box center [230, 24] width 354 height 19
paste input "RpOu03vtxACXvoCzRhTK4bC8"
type input "RpOu03vtxACXvoCzRhTK4bC8"
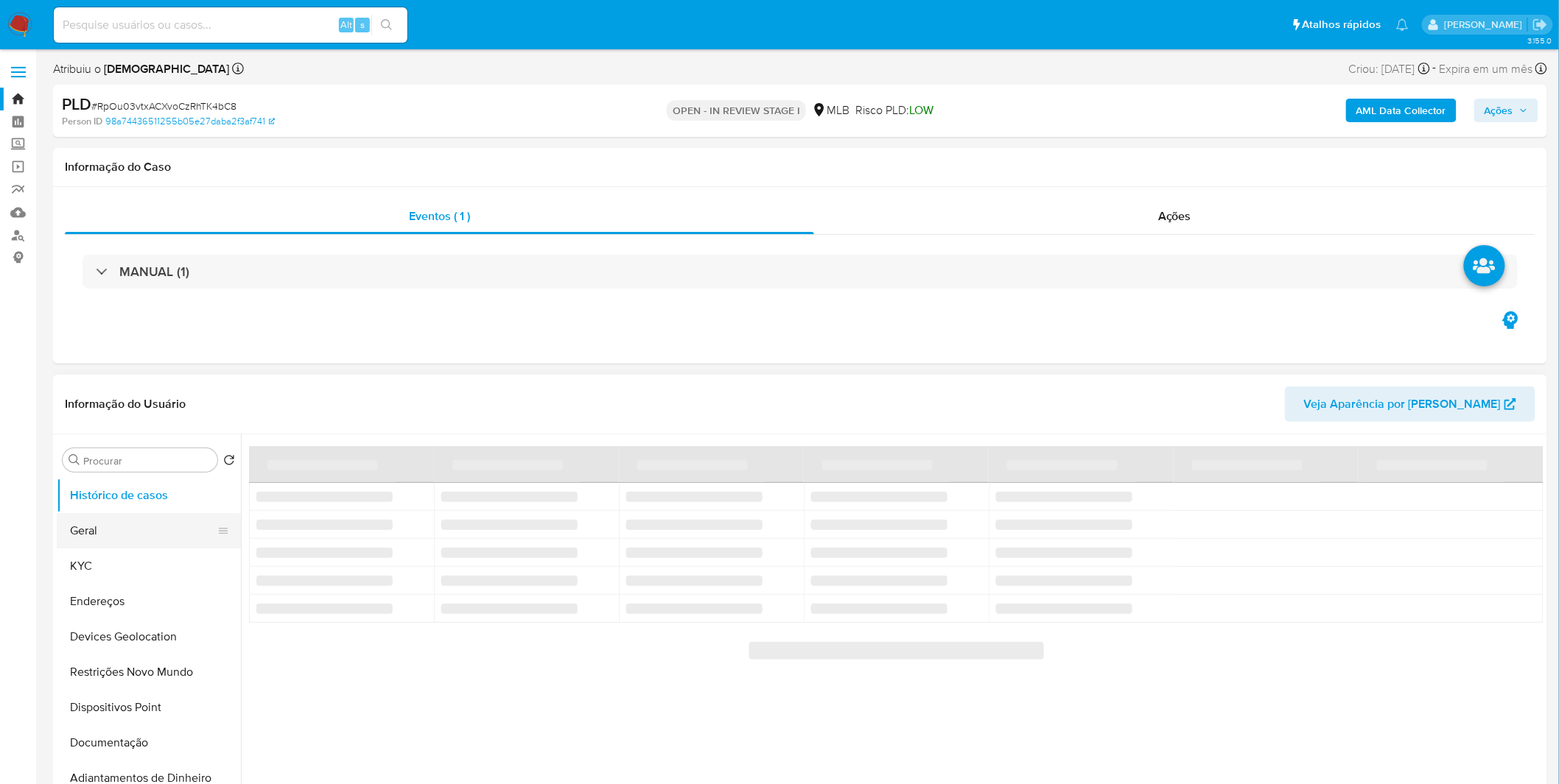
click at [116, 523] on button "Geral" at bounding box center [142, 531] width 172 height 35
select select "10"
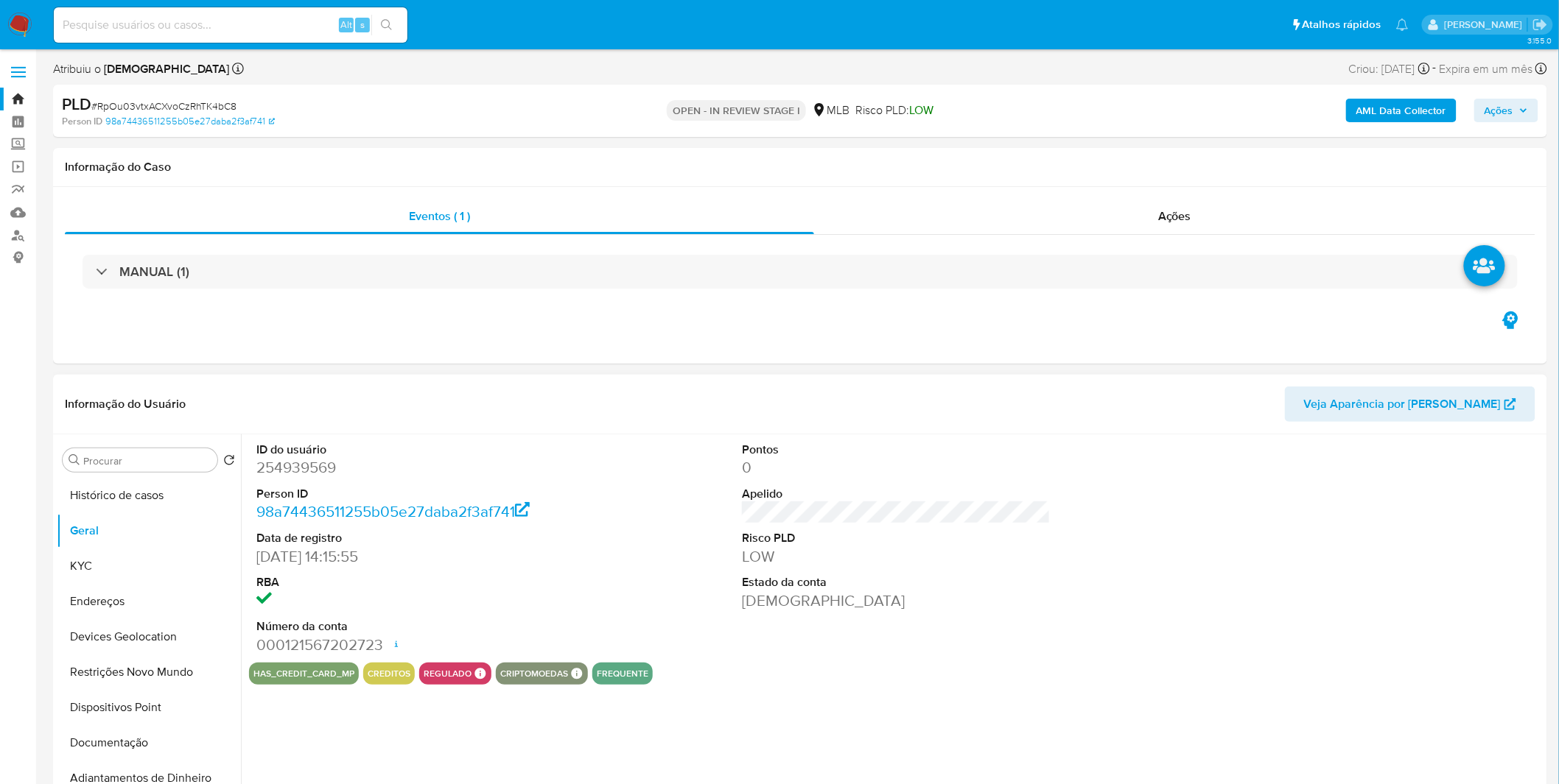
click at [365, 742] on div "ID do usuário 254939569 Person ID 98a74436511255b05e27daba2f3af741 Data de regi…" at bounding box center [892, 623] width 1302 height 377
click at [188, 564] on button "KYC" at bounding box center [142, 566] width 172 height 35
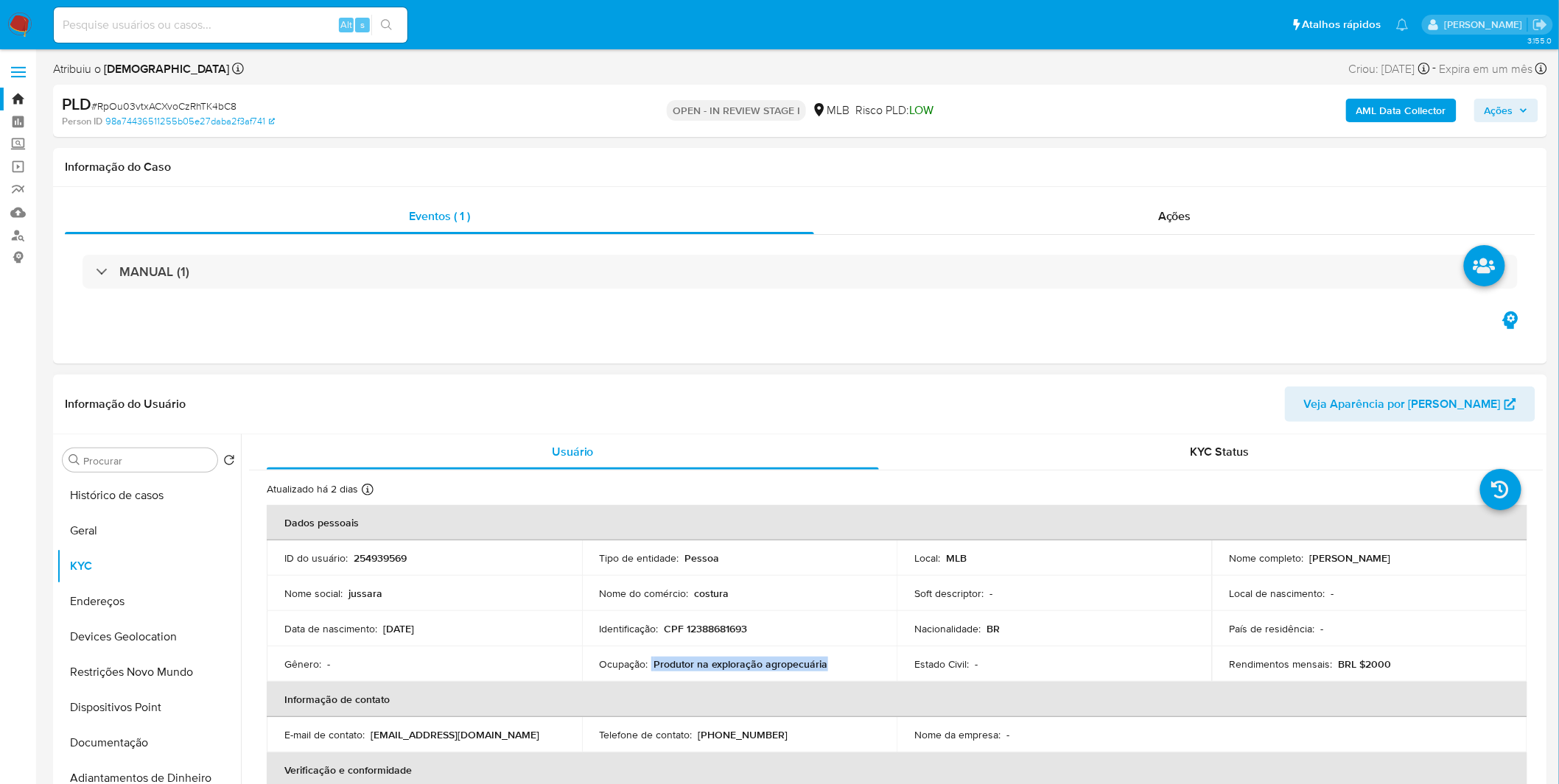
copy div "Produtor na exploração agropecuária"
copy p "Produtor na exploração agropecuária"
drag, startPoint x: 835, startPoint y: 664, endPoint x: 654, endPoint y: 668, distance: 181.0
click at [654, 668] on div "Ocupação : Produtor na exploração agropecuária" at bounding box center [739, 664] width 280 height 13
click at [163, 746] on button "Documentação" at bounding box center [142, 742] width 172 height 35
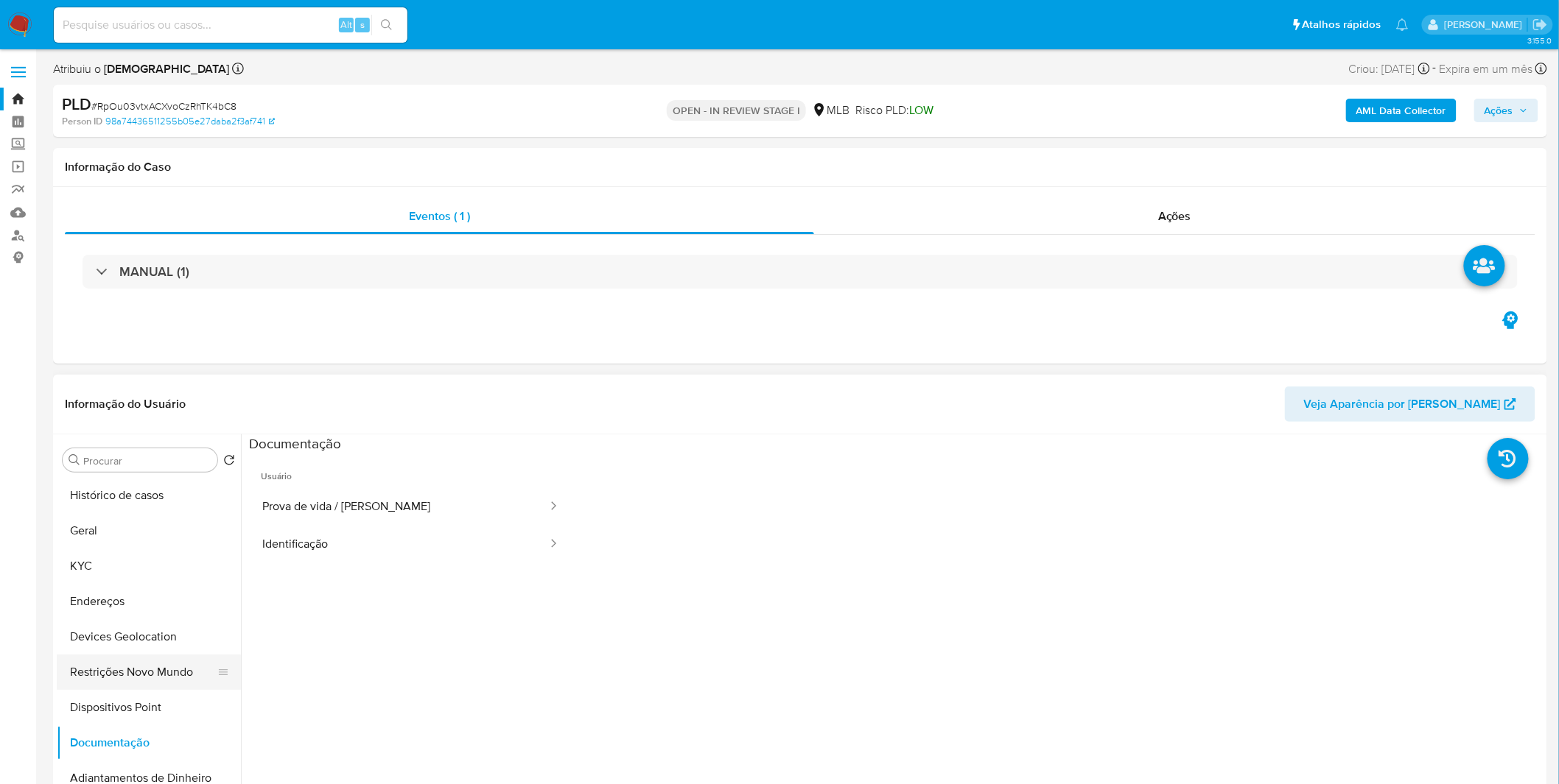
click at [175, 671] on button "Restrições Novo Mundo" at bounding box center [142, 672] width 172 height 35
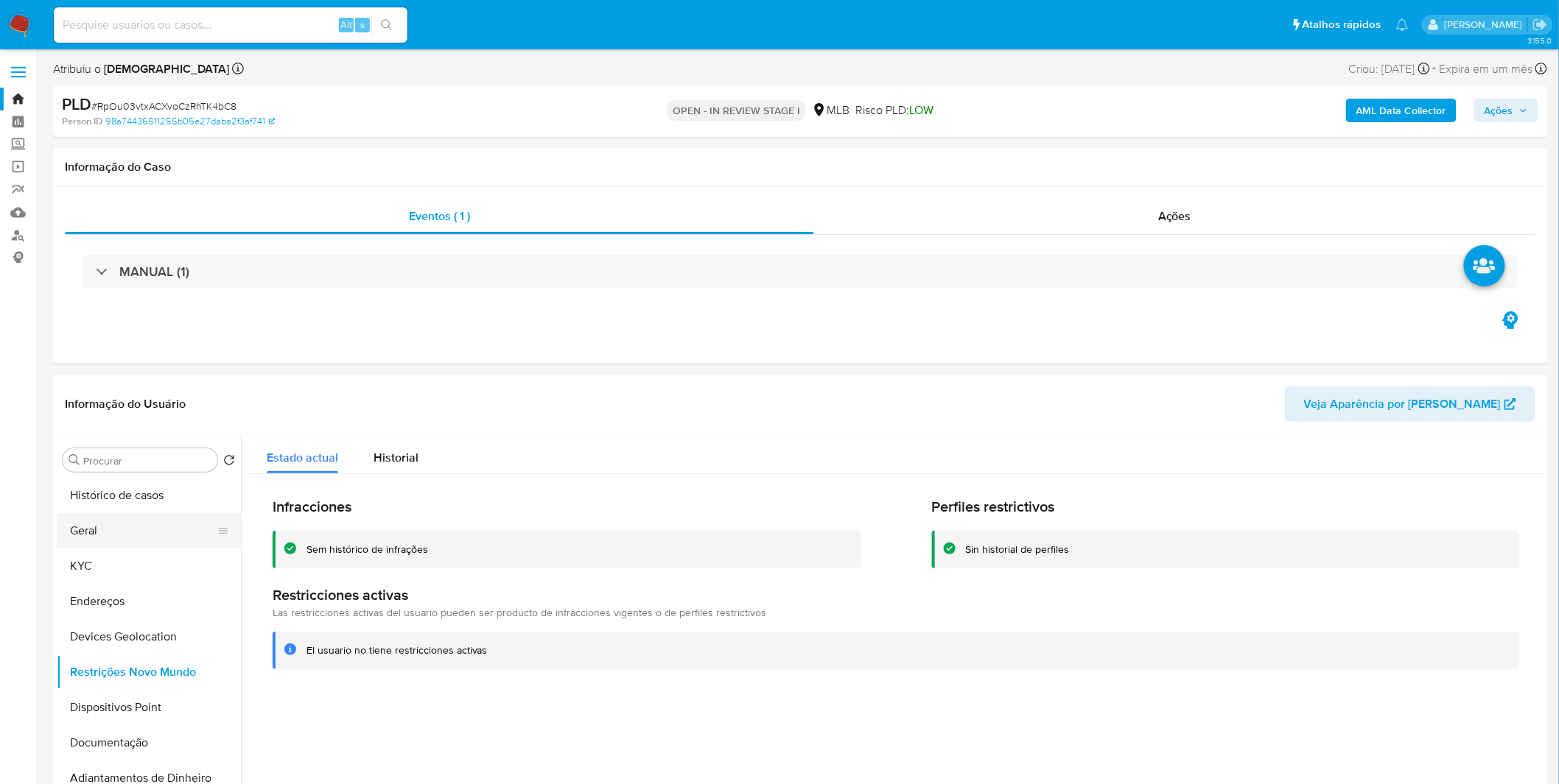
click at [120, 528] on button "Geral" at bounding box center [142, 531] width 172 height 35
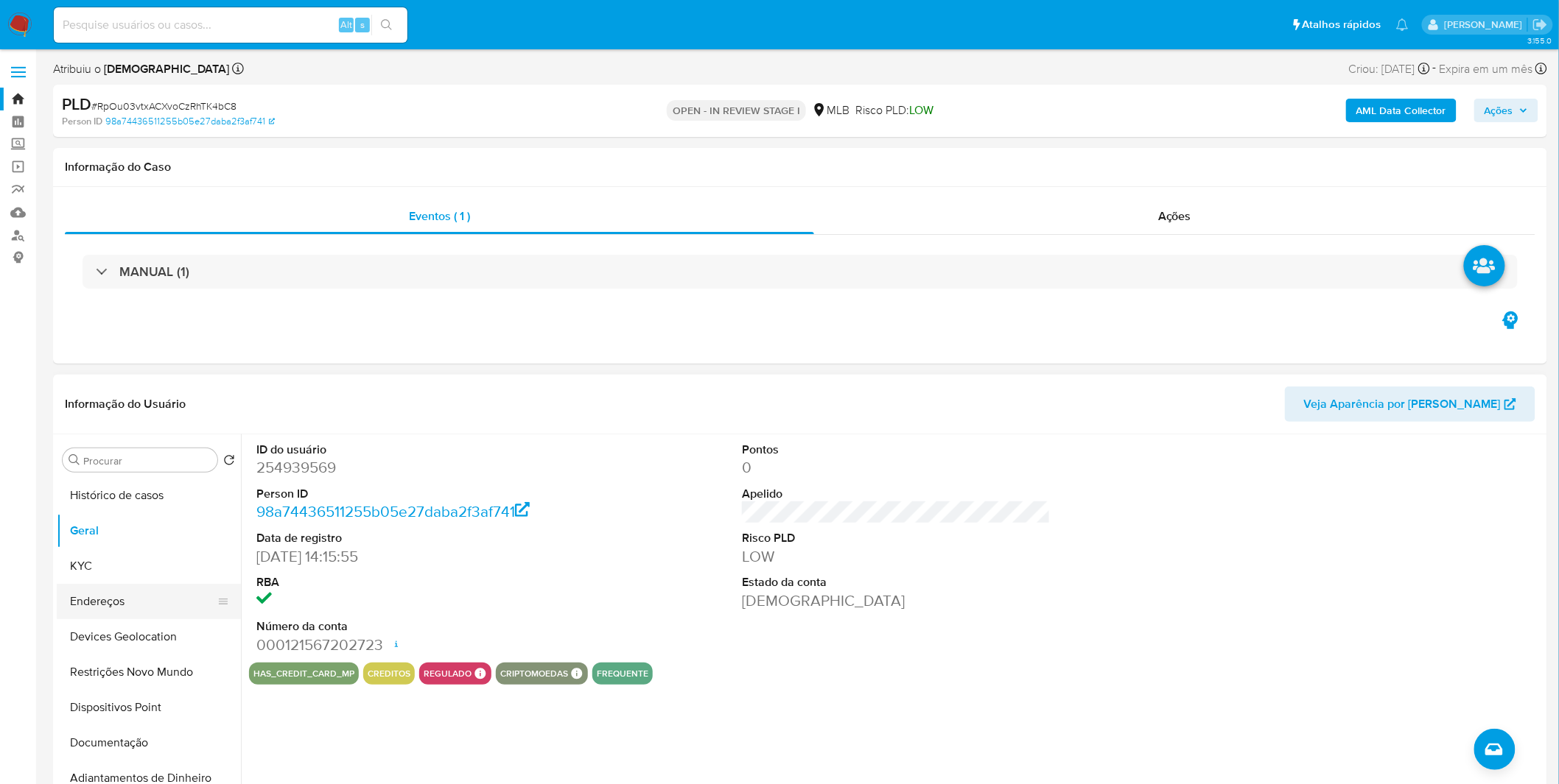
click at [106, 597] on button "Endereços" at bounding box center [142, 601] width 172 height 35
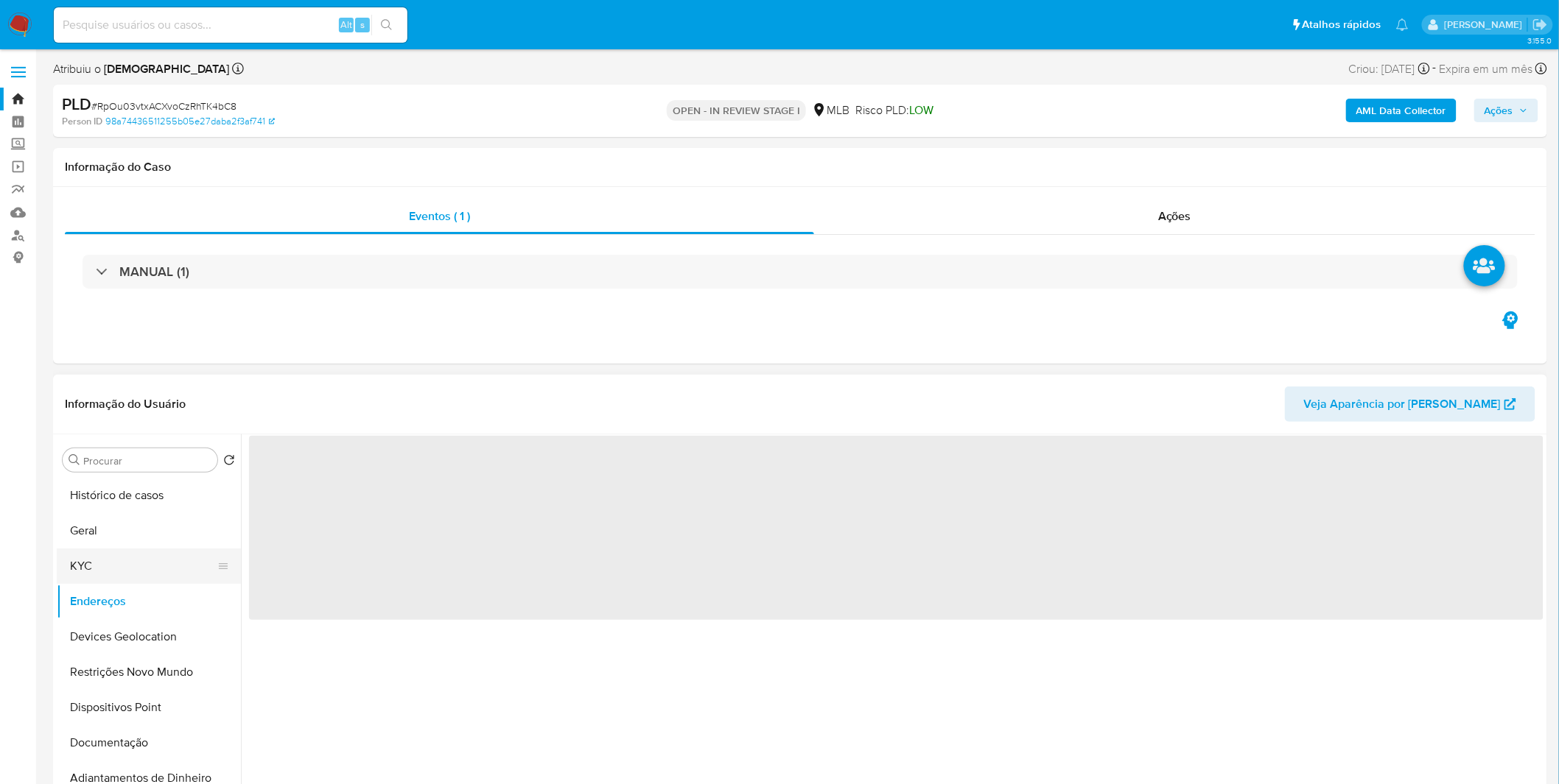
click at [111, 580] on button "KYC" at bounding box center [142, 566] width 172 height 35
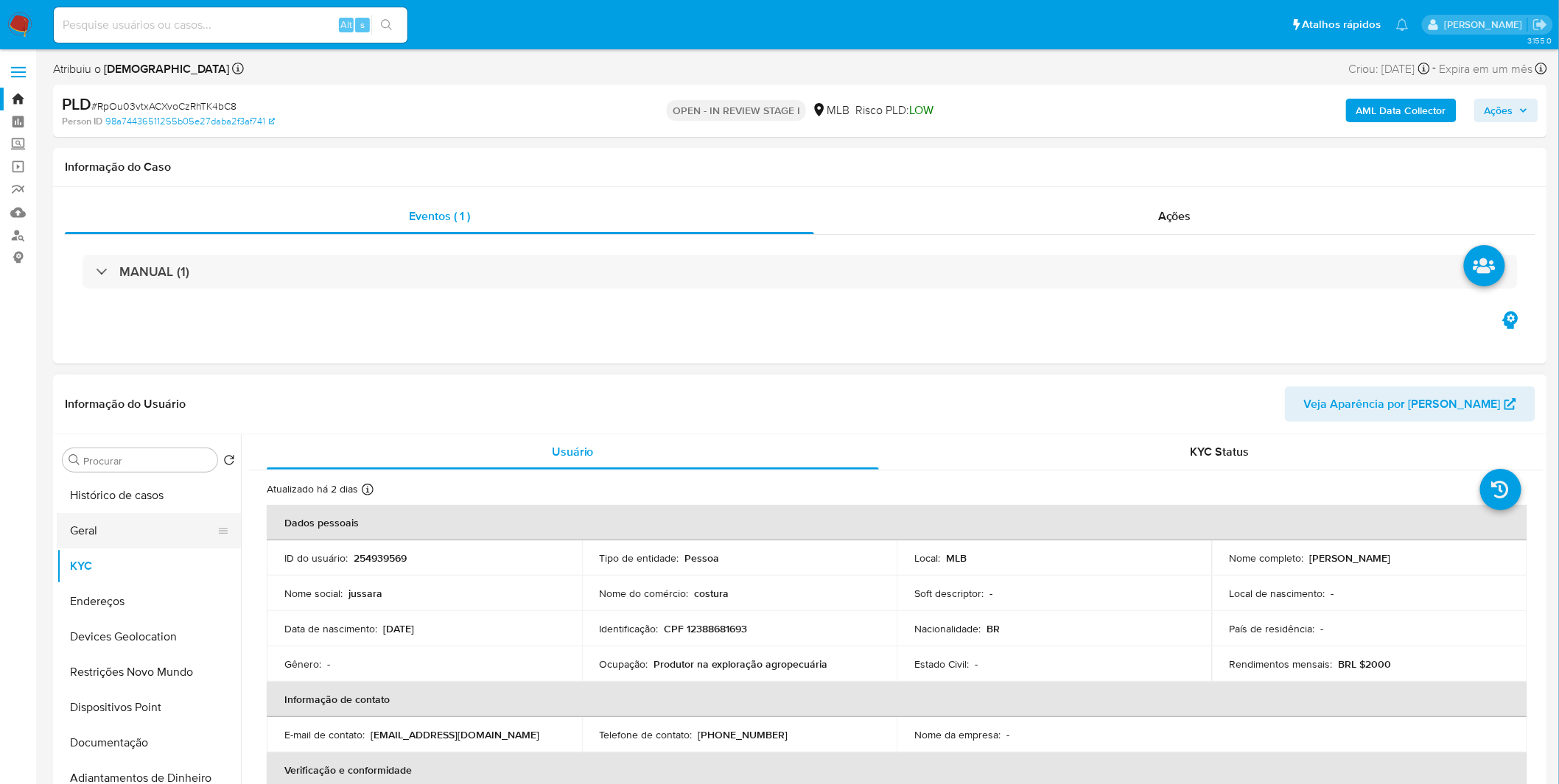
click at [109, 530] on button "Geral" at bounding box center [142, 531] width 172 height 35
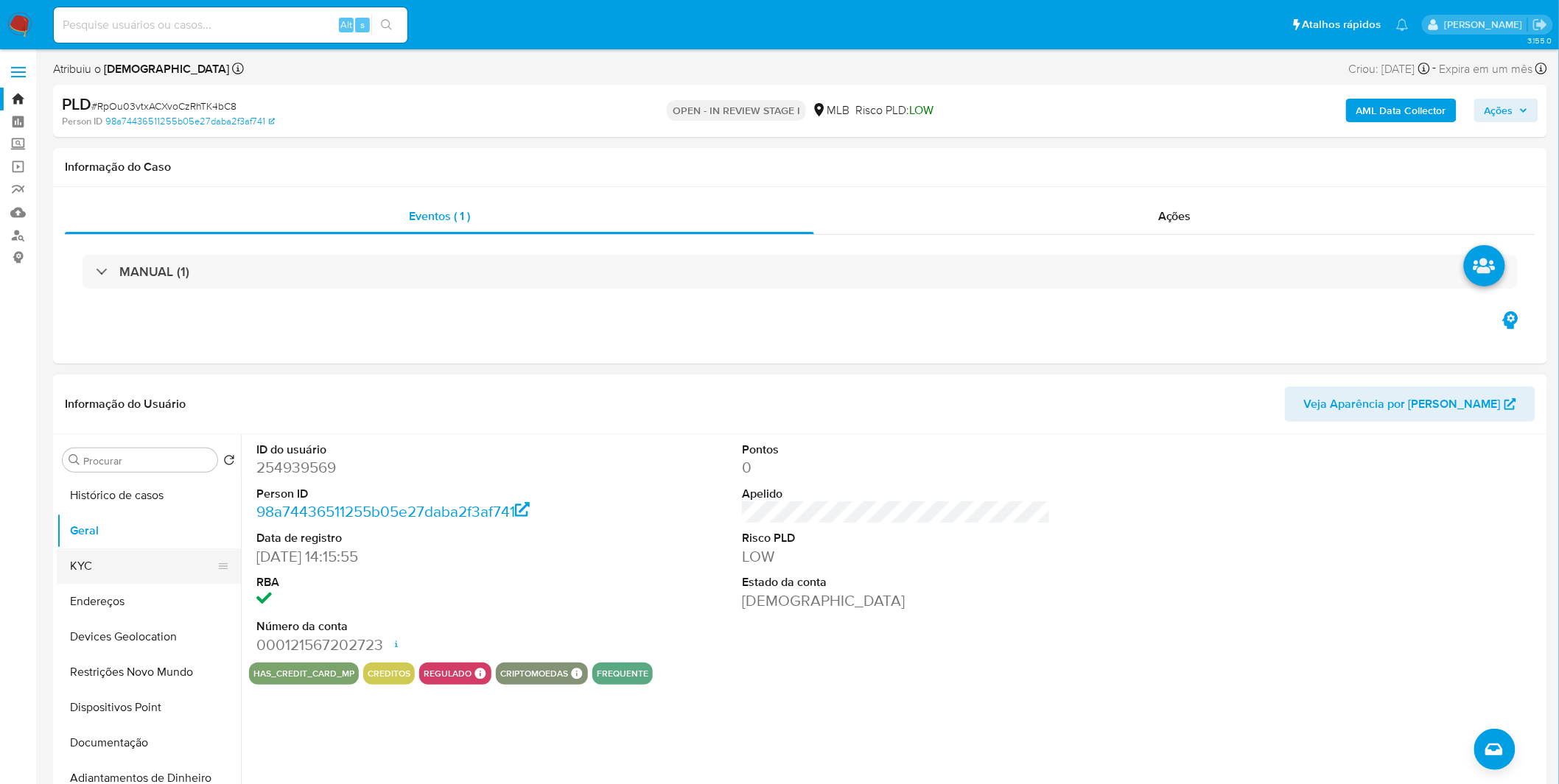
click at [129, 564] on button "KYC" at bounding box center [142, 566] width 172 height 35
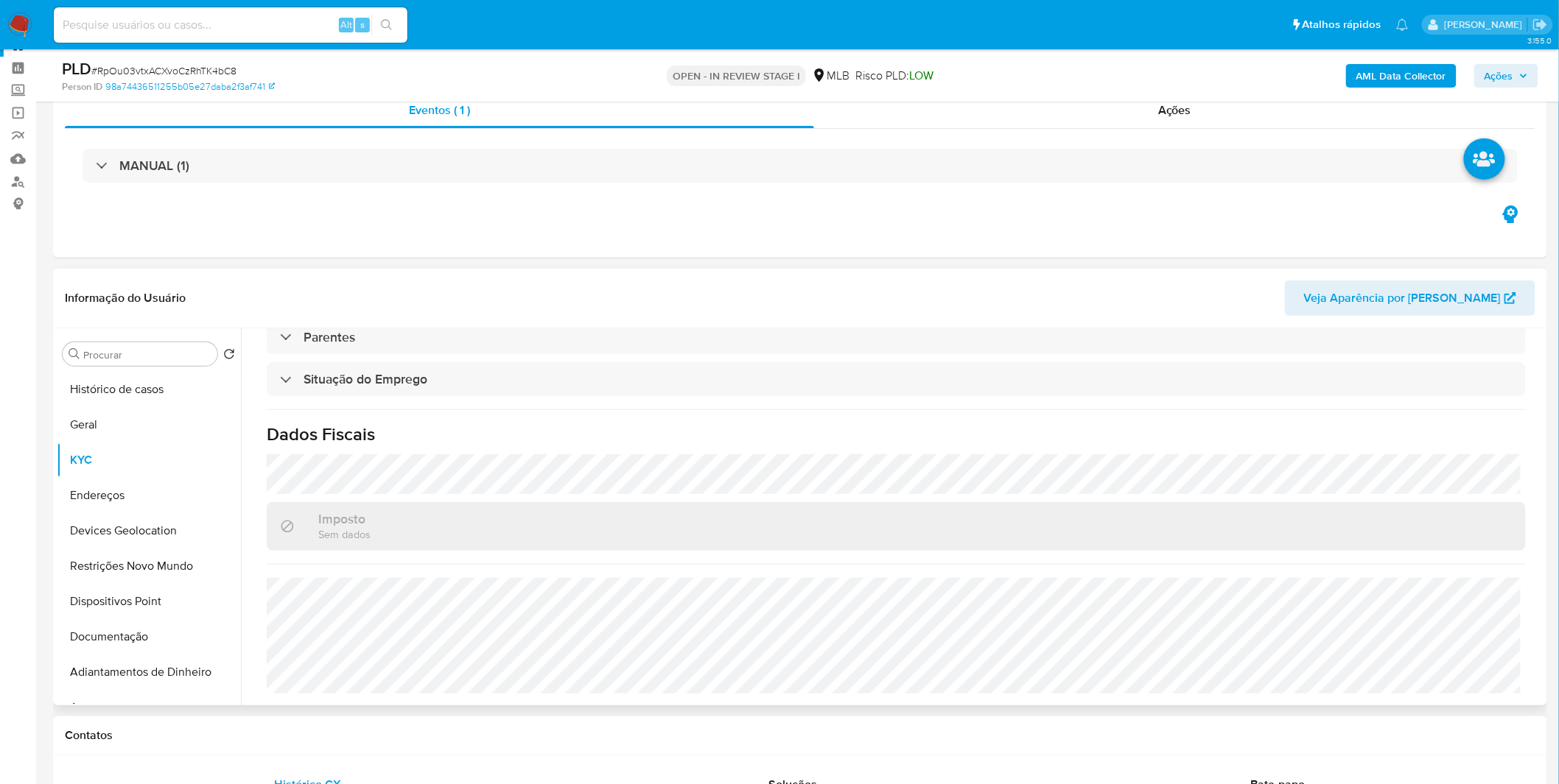
scroll to position [82, 0]
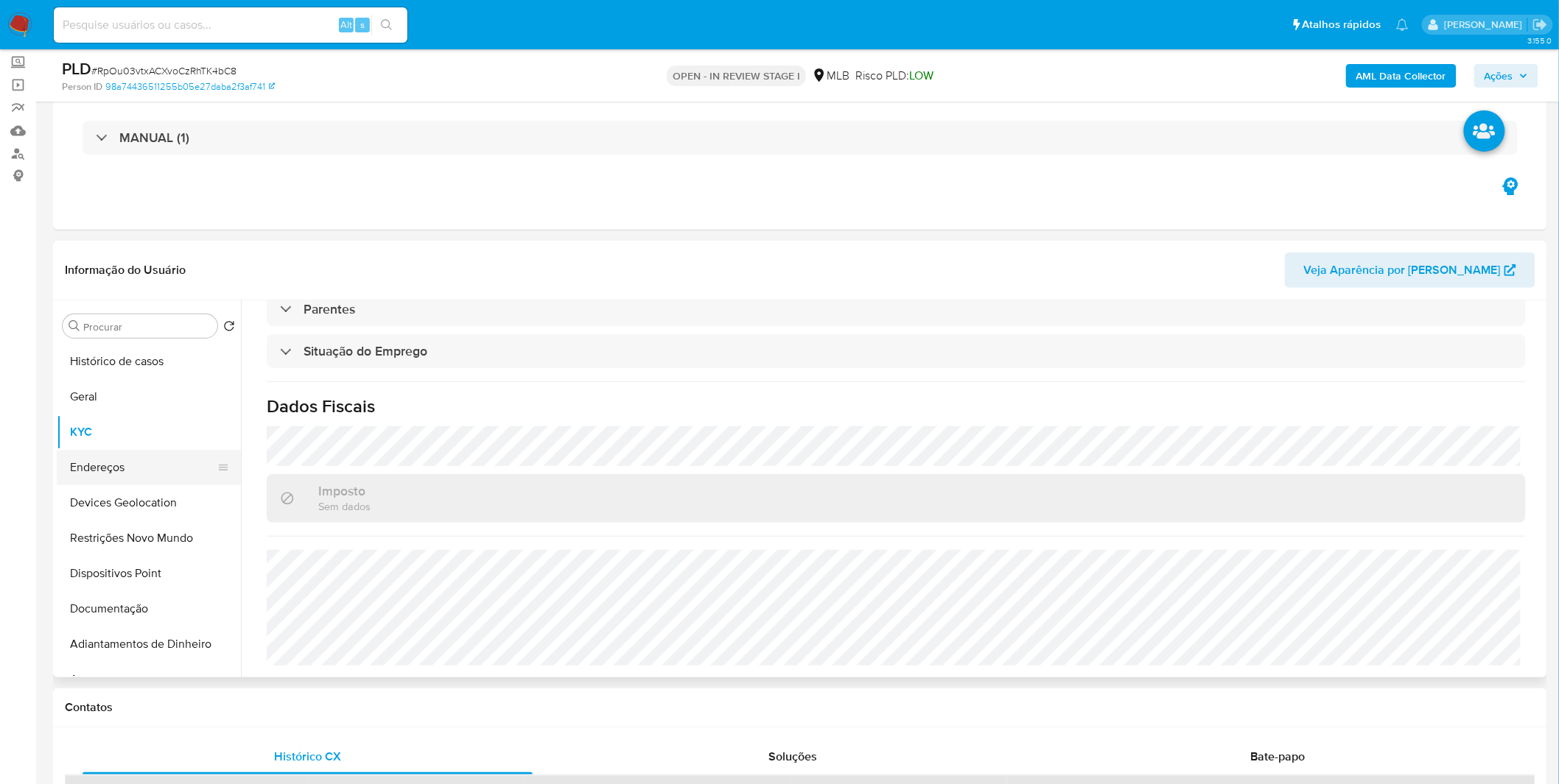
click at [172, 476] on button "Endereços" at bounding box center [142, 467] width 172 height 35
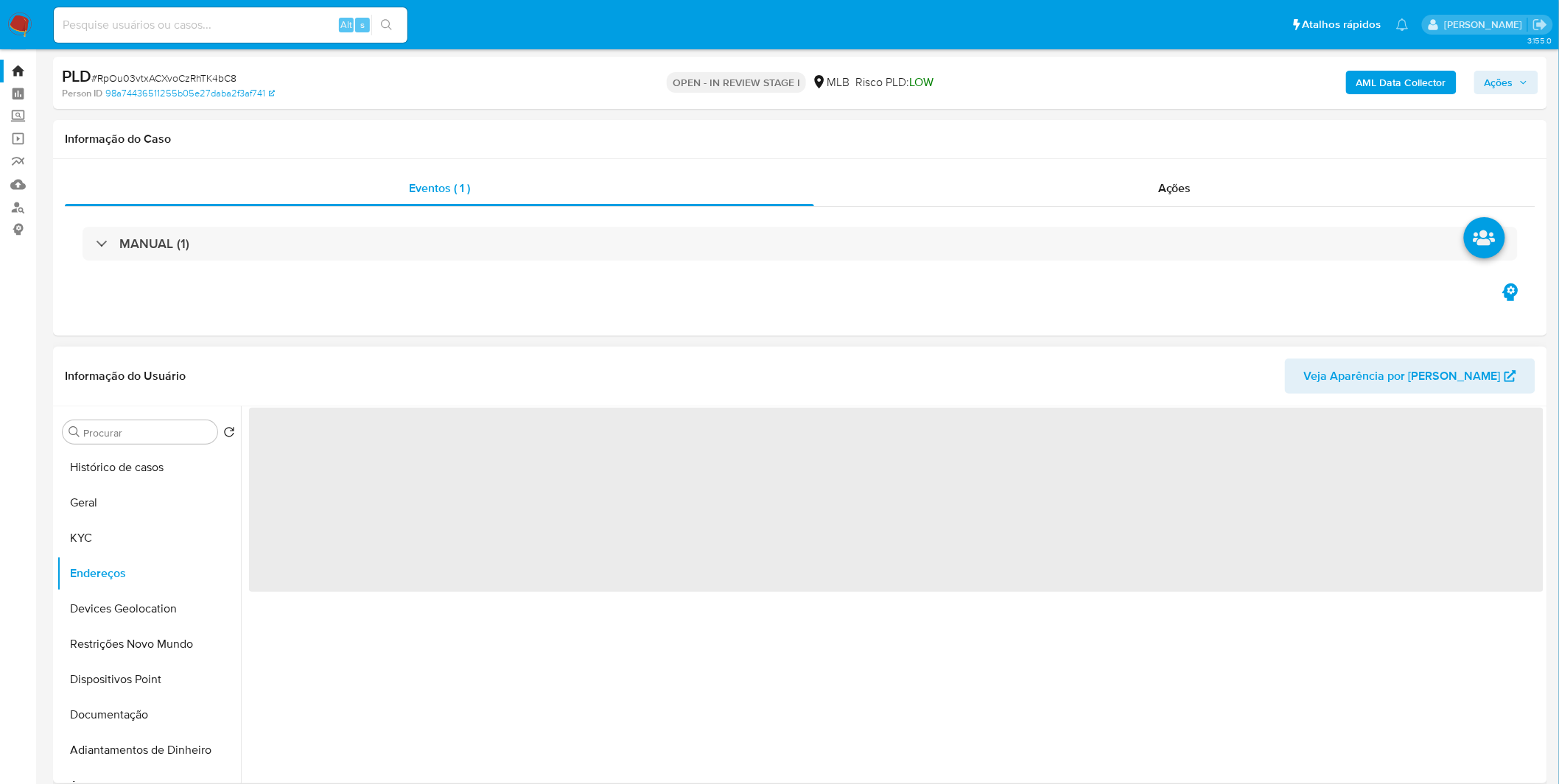
scroll to position [0, 0]
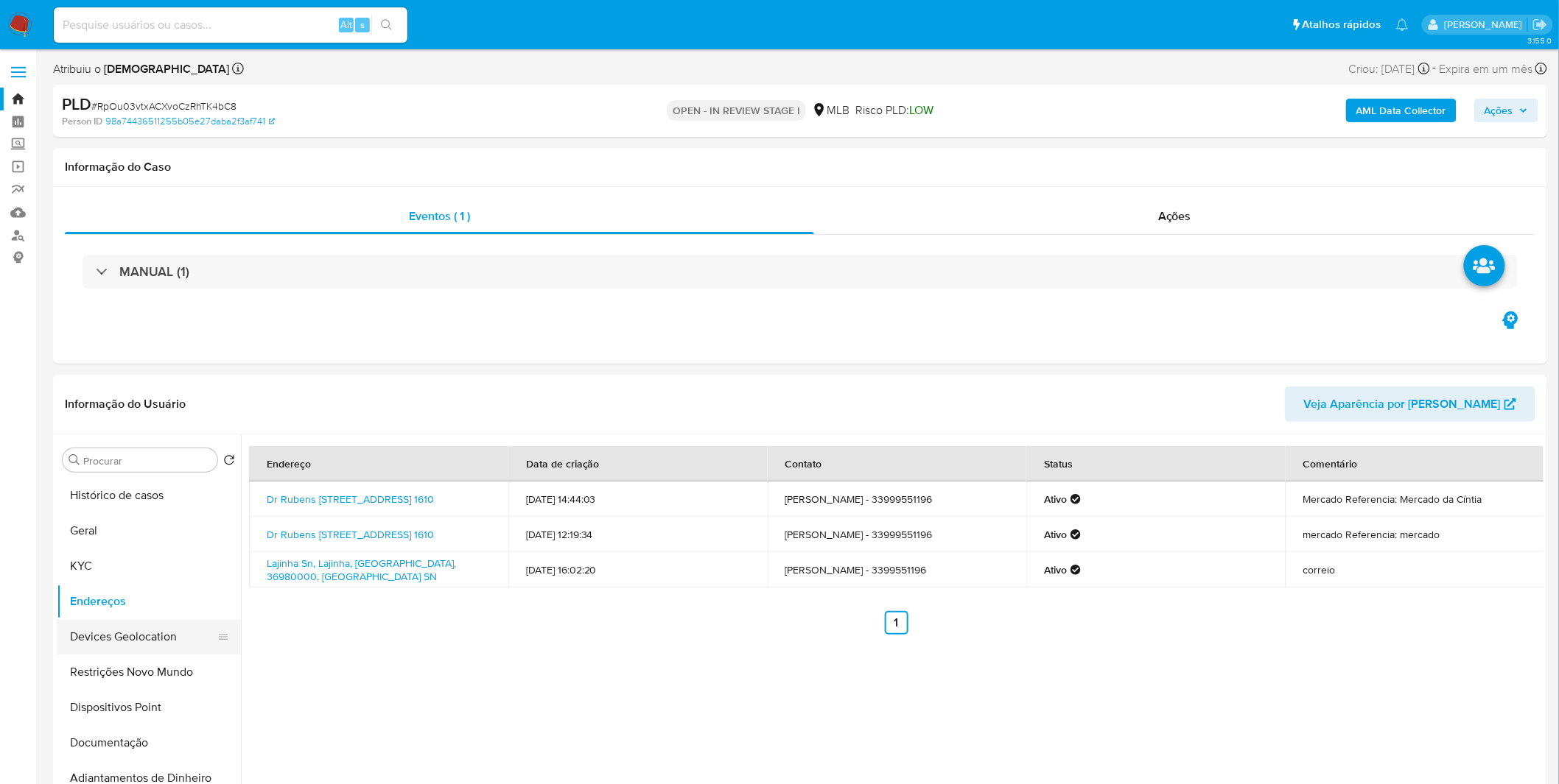
click at [96, 632] on button "Devices Geolocation" at bounding box center [142, 636] width 172 height 35
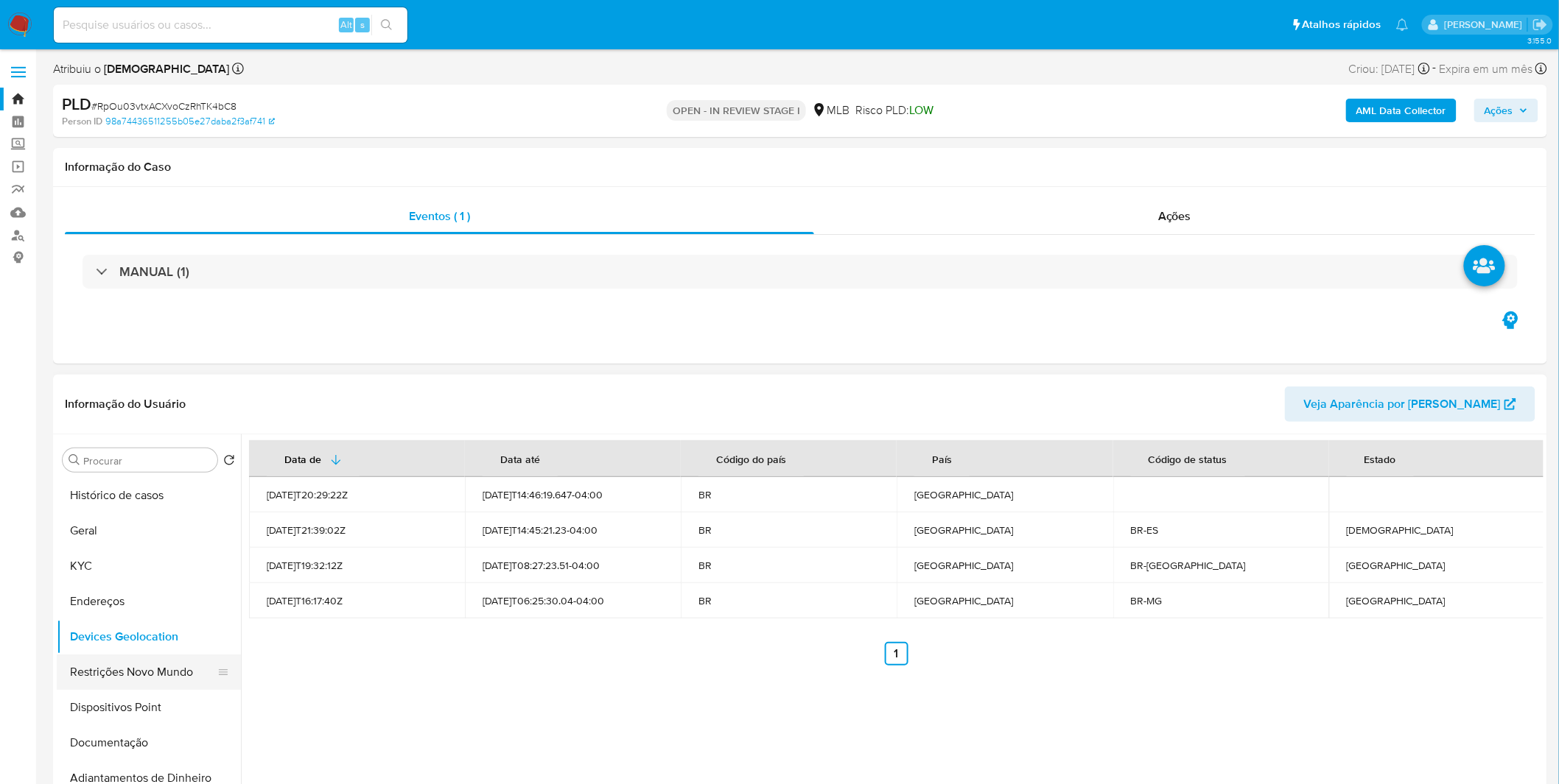
click at [130, 675] on button "Restrições Novo Mundo" at bounding box center [142, 672] width 172 height 35
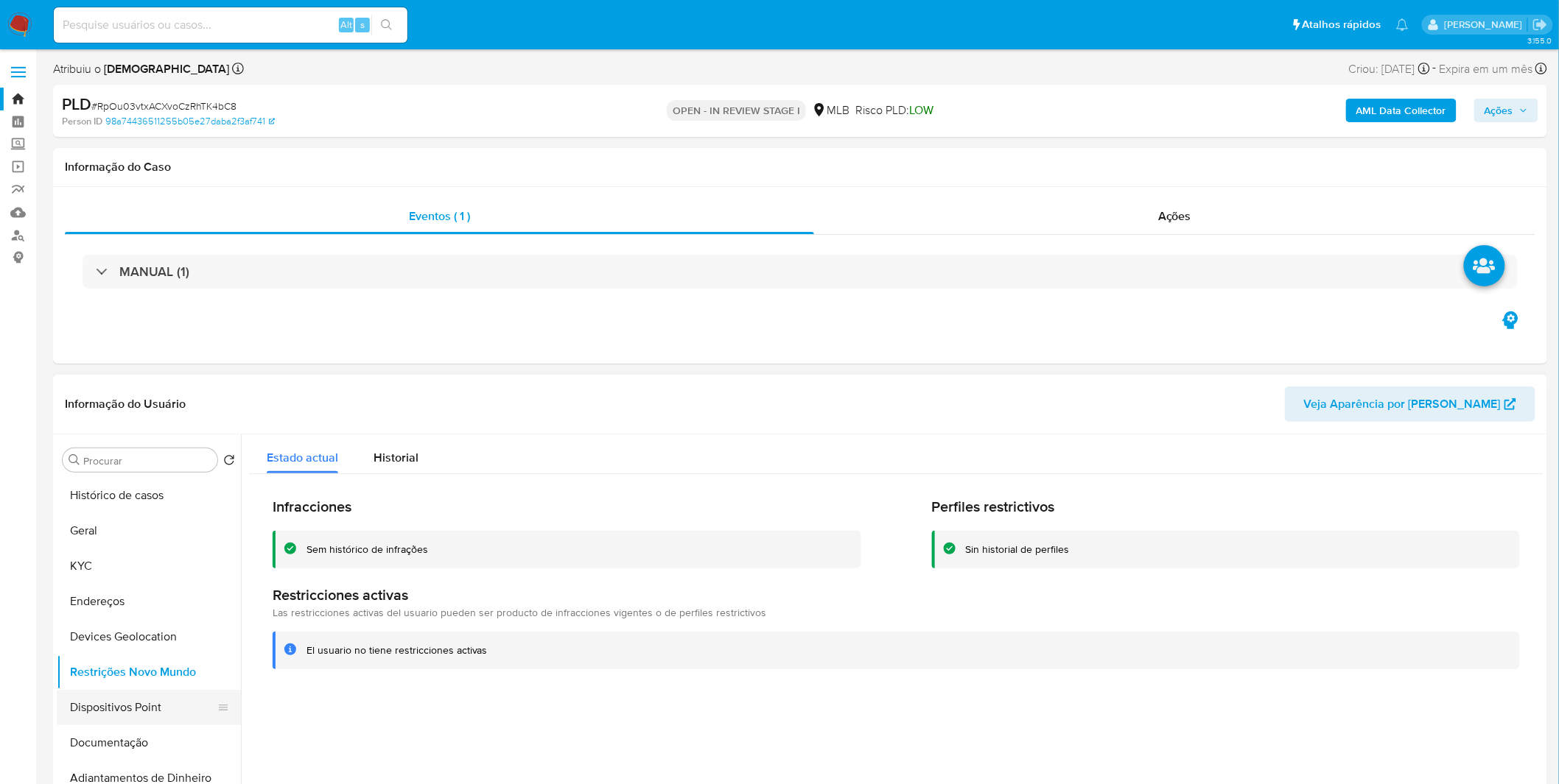
click at [87, 715] on button "Dispositivos Point" at bounding box center [142, 707] width 172 height 35
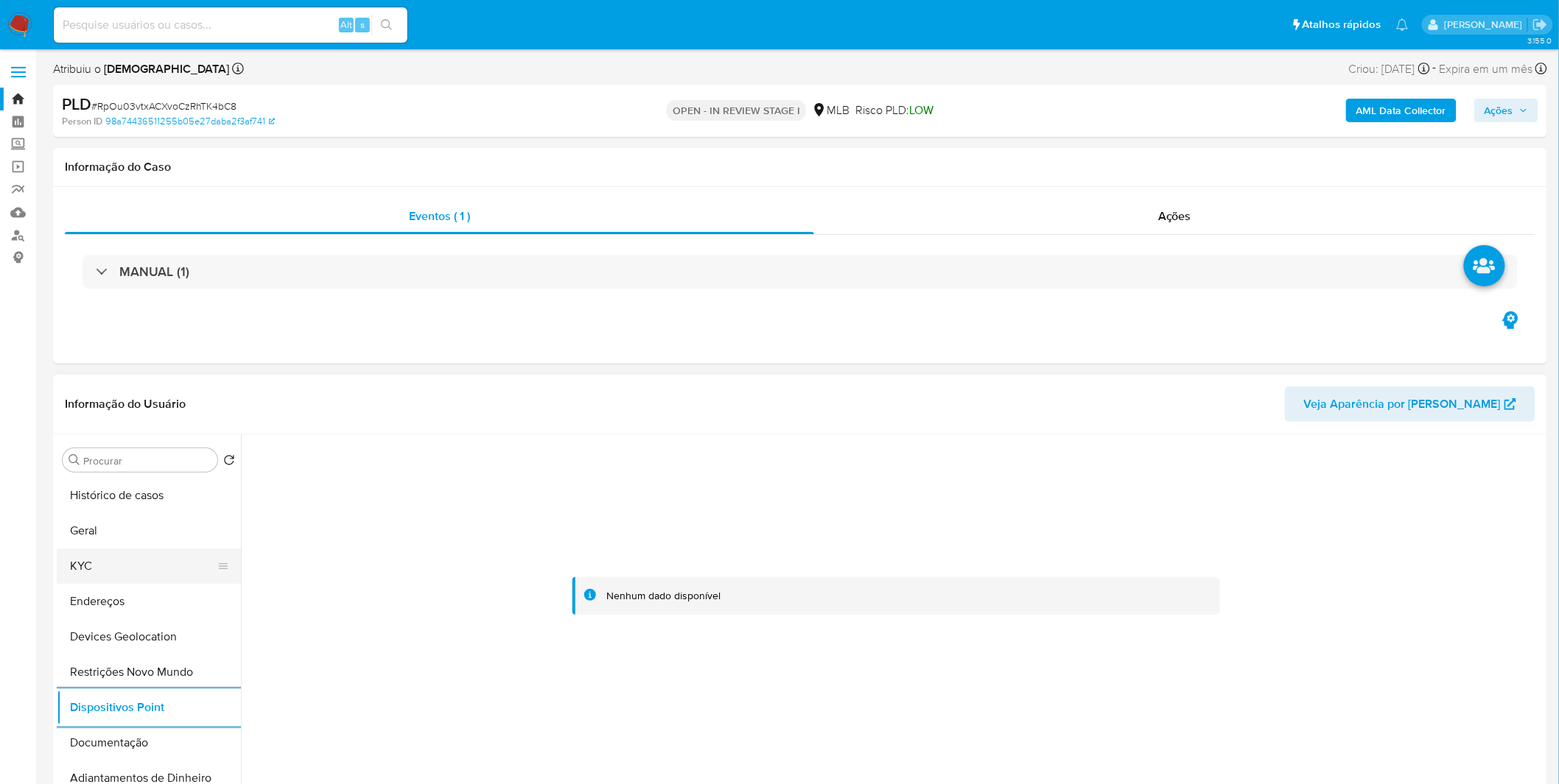
click at [105, 554] on button "KYC" at bounding box center [142, 566] width 172 height 35
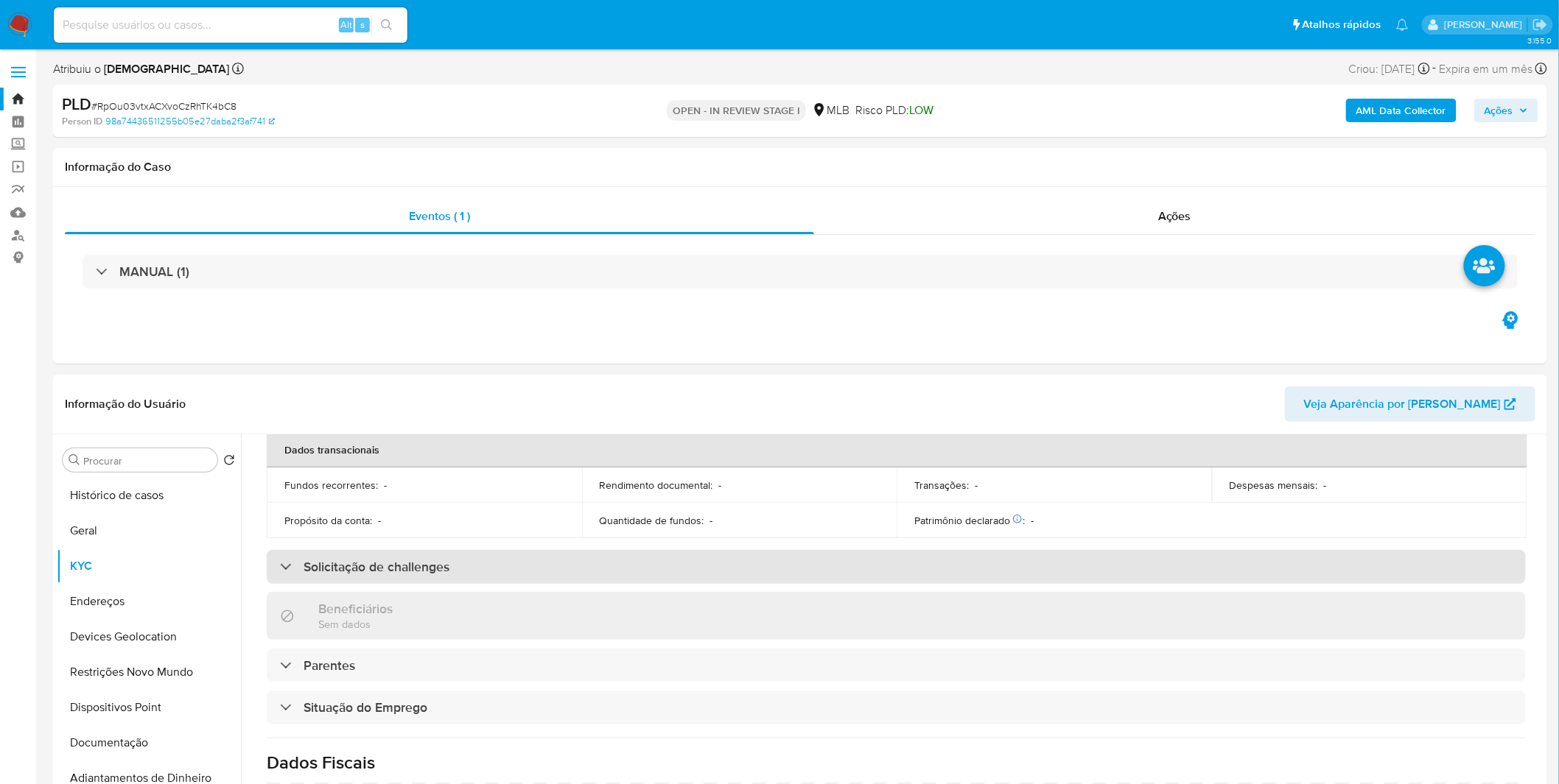
scroll to position [612, 0]
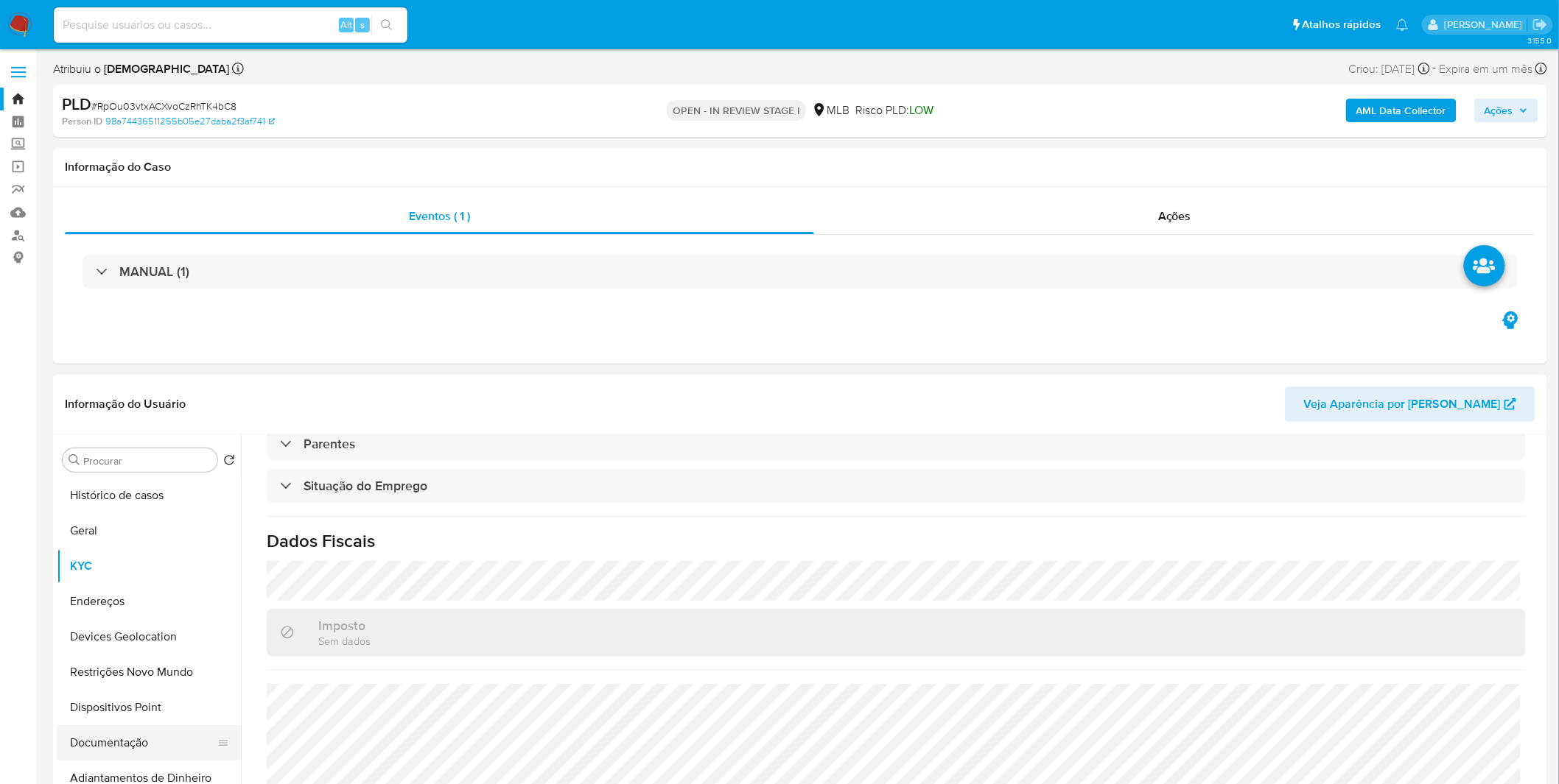
click at [174, 730] on button "Documentação" at bounding box center [142, 742] width 172 height 35
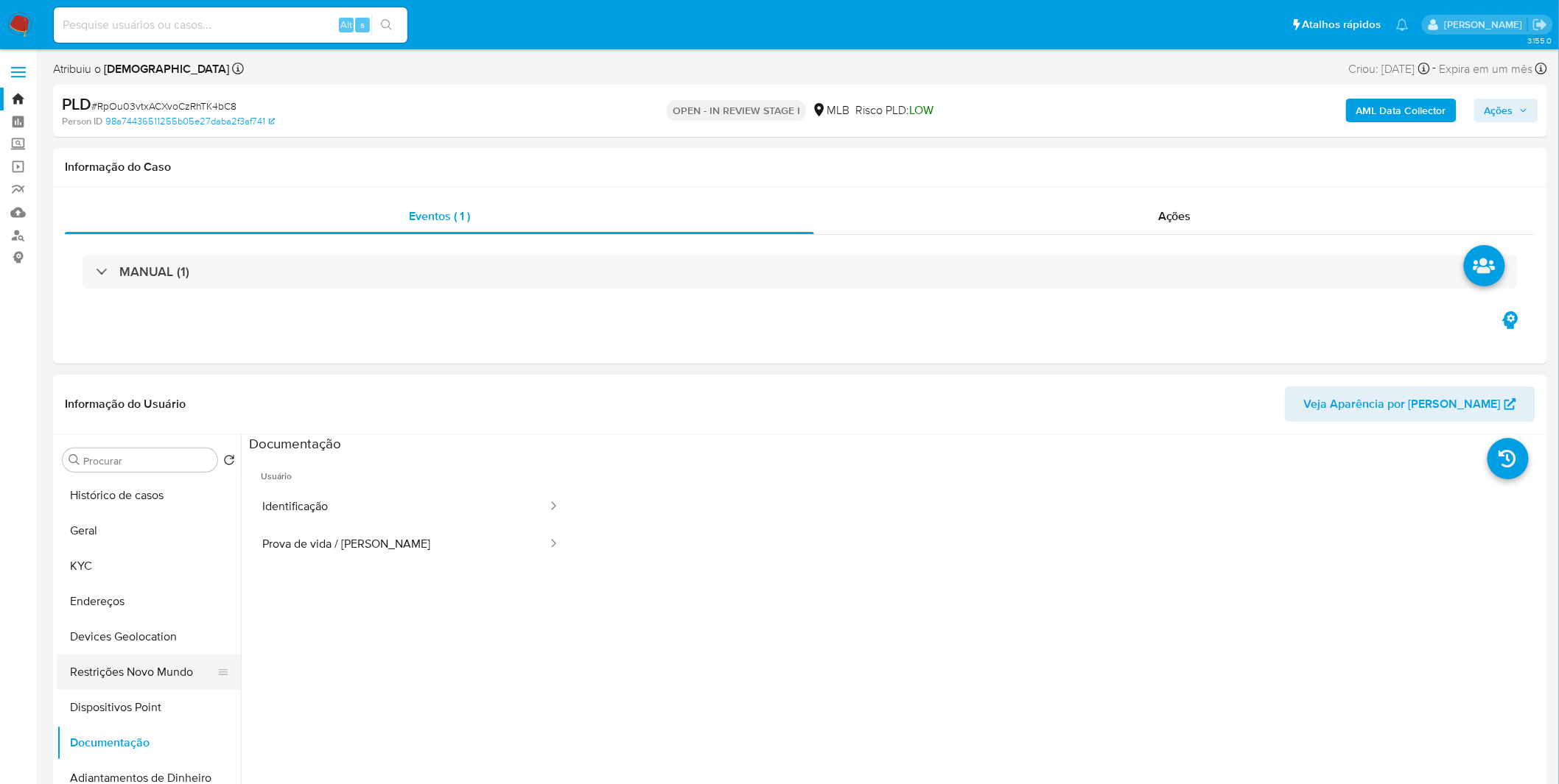
click at [171, 670] on button "Restrições Novo Mundo" at bounding box center [142, 672] width 172 height 35
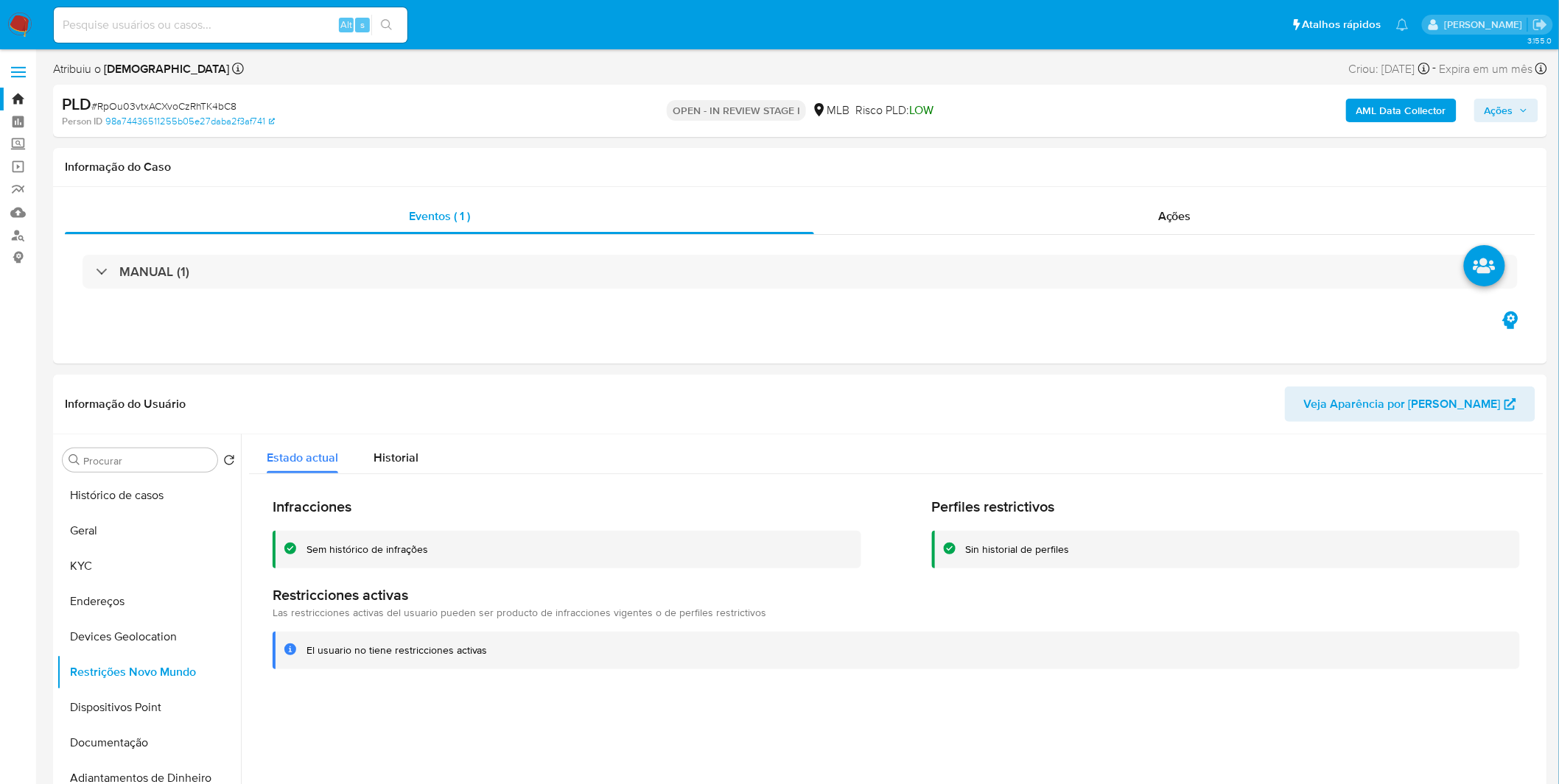
click at [149, 22] on input at bounding box center [230, 24] width 354 height 19
paste input "pmXev1XyXJdLdRdZurSMMwTZ"
type input "pmXev1XyXJdLdRdZurSMMwTZ"
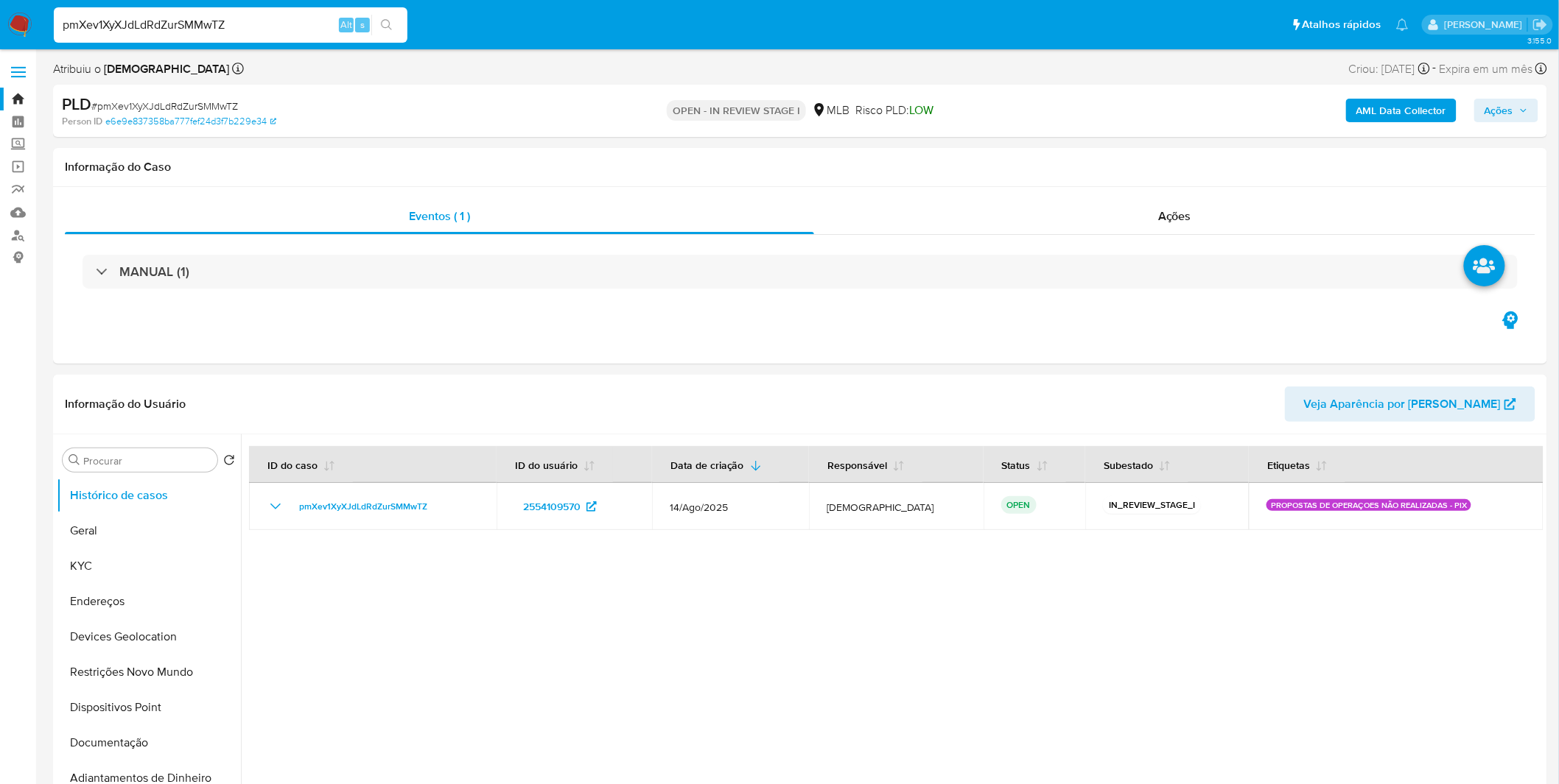
select select "10"
click at [145, 532] on button "Geral" at bounding box center [142, 531] width 172 height 35
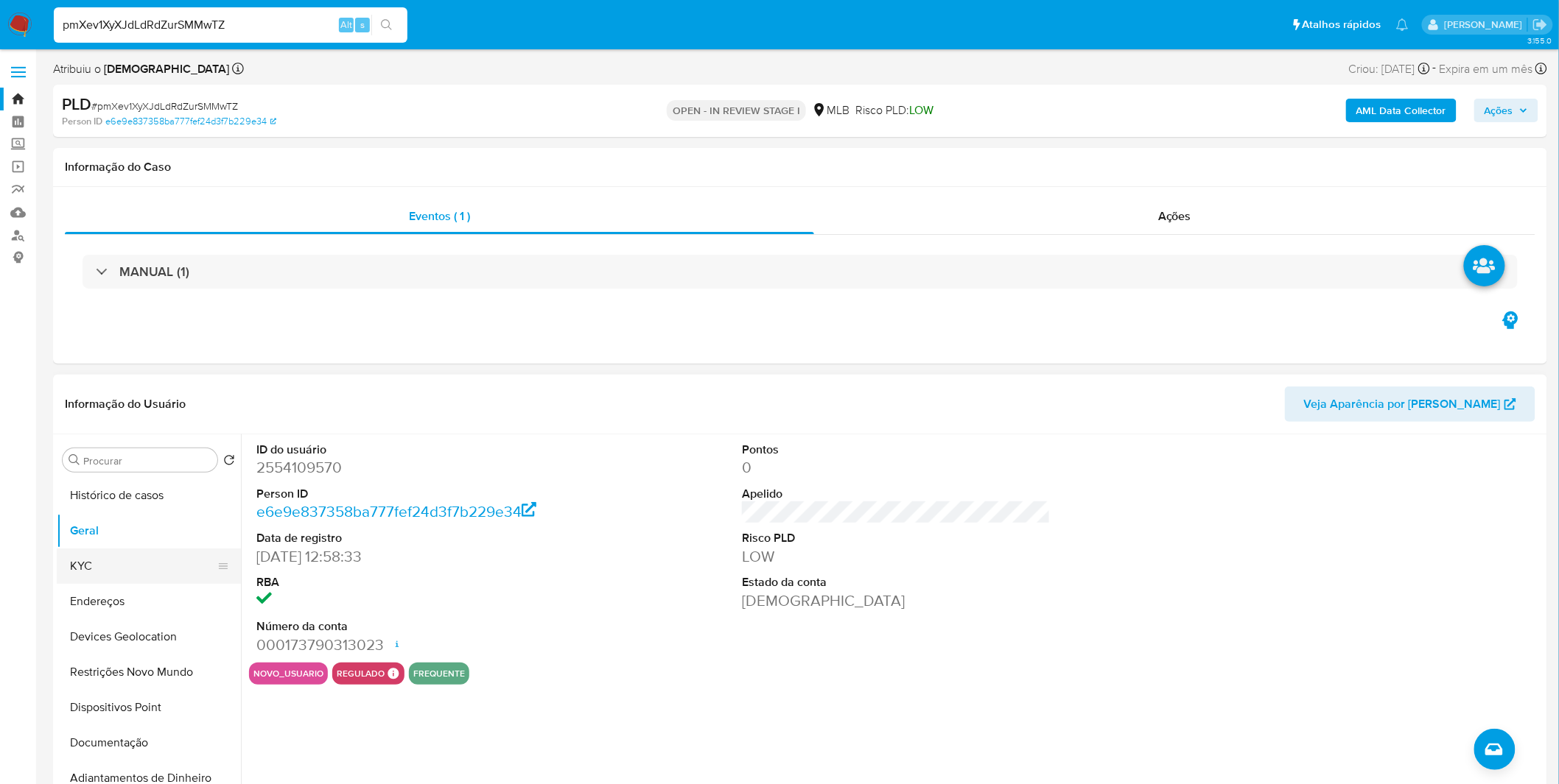
click at [125, 550] on button "KYC" at bounding box center [142, 566] width 172 height 35
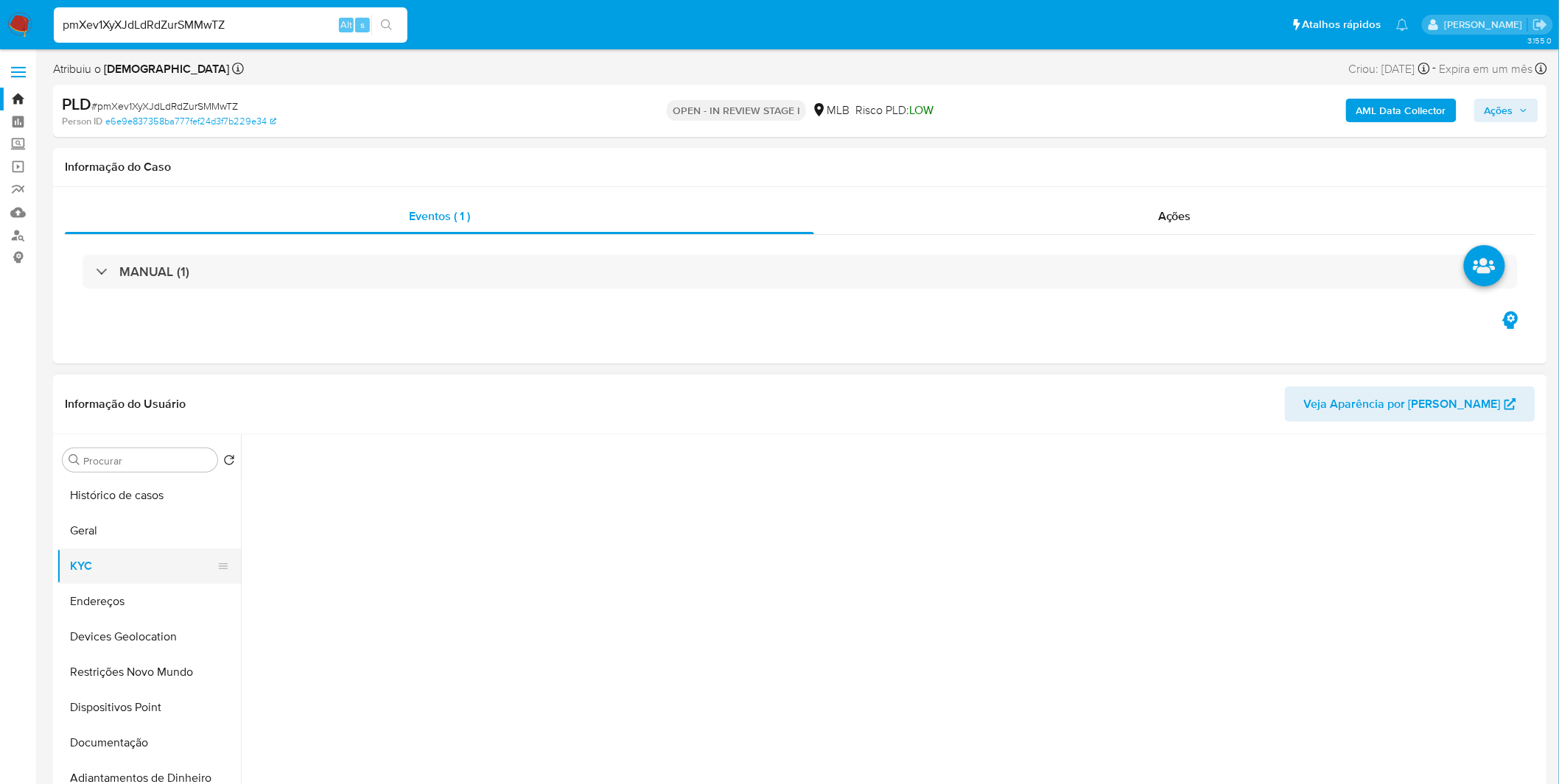
click at [125, 554] on button "KYC" at bounding box center [142, 566] width 172 height 35
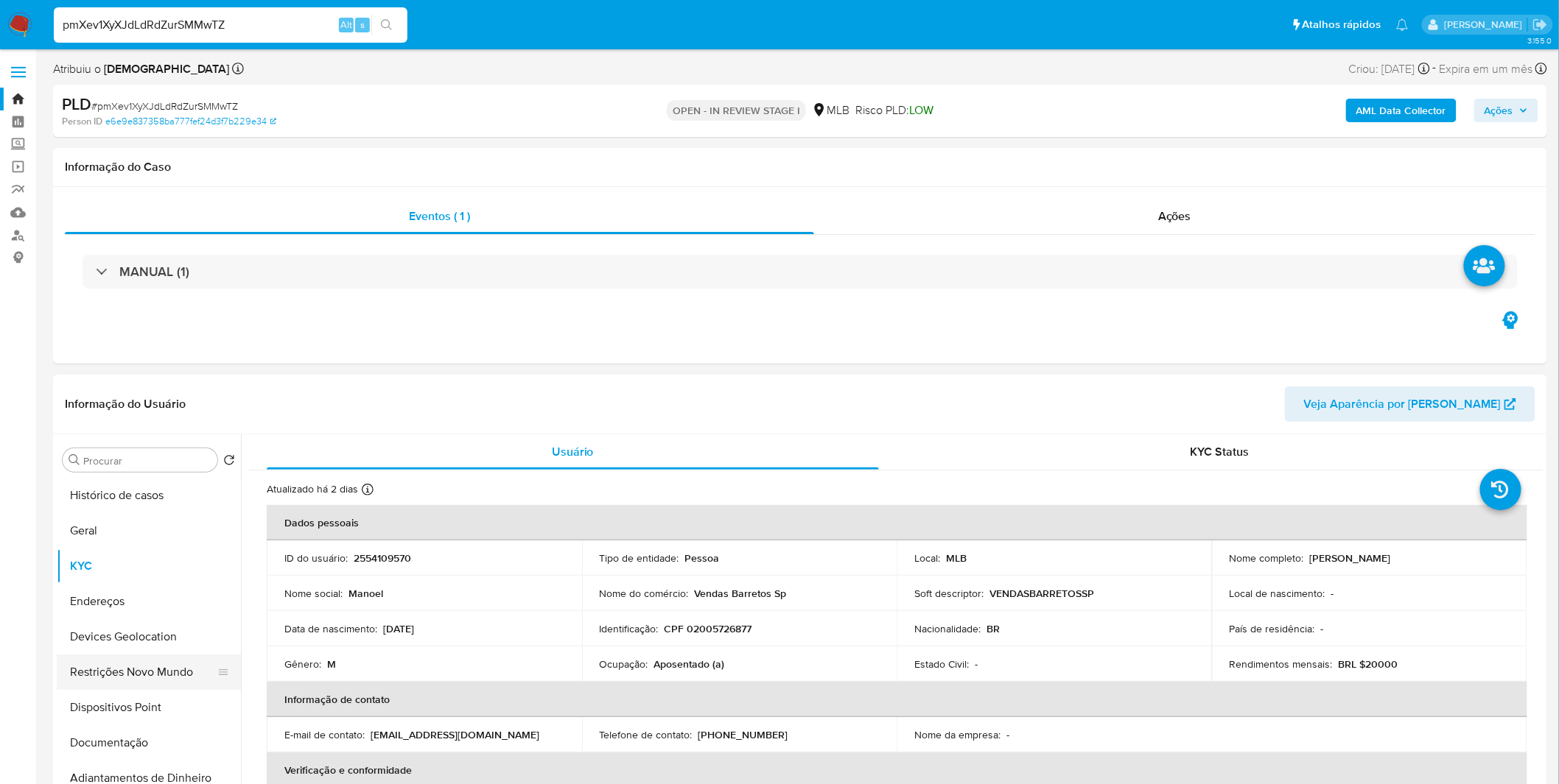
click at [127, 666] on button "Restrições Novo Mundo" at bounding box center [142, 672] width 172 height 35
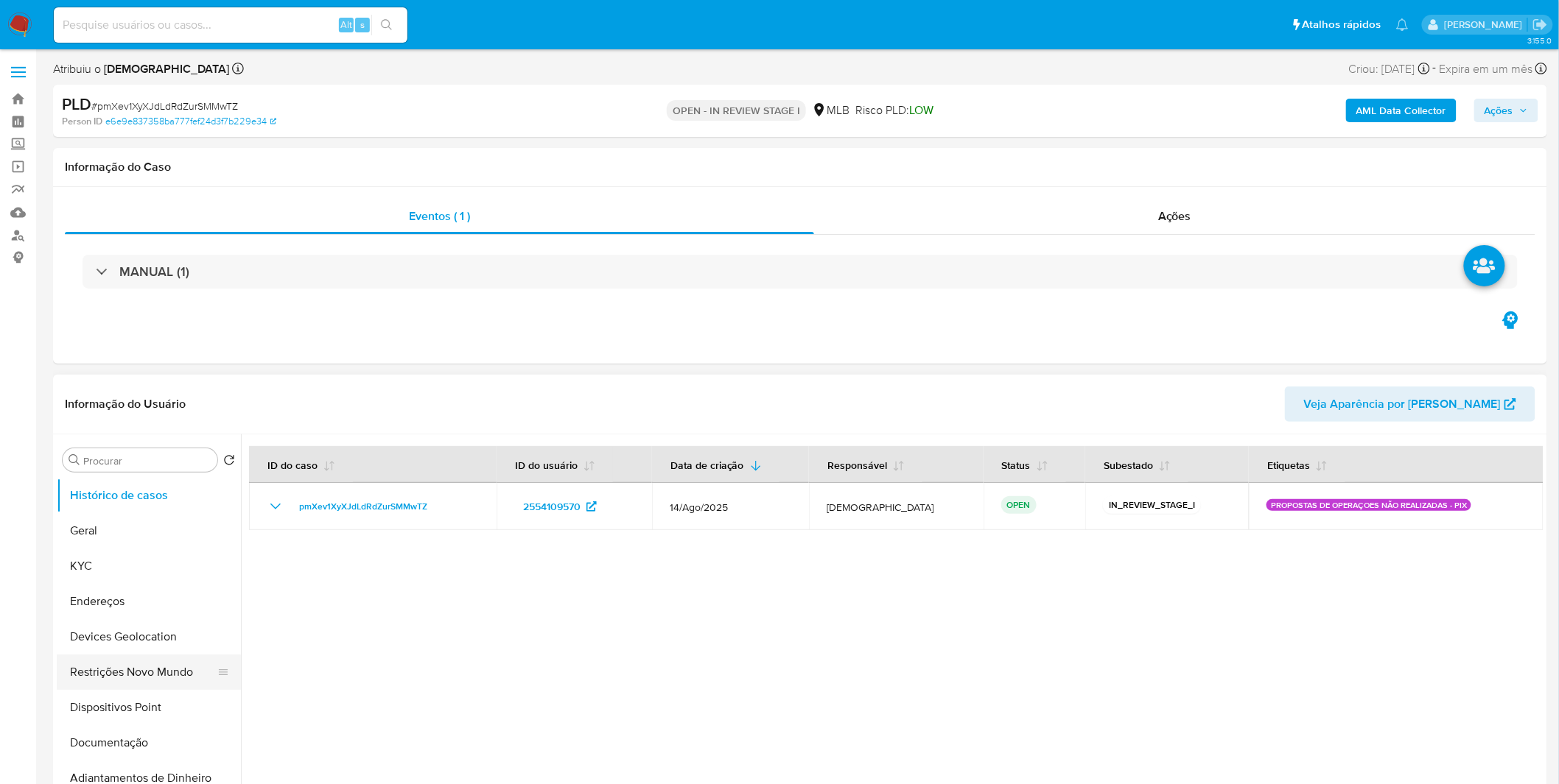
select select "10"
click at [173, 670] on button "Restrições Novo Mundo" at bounding box center [142, 672] width 172 height 35
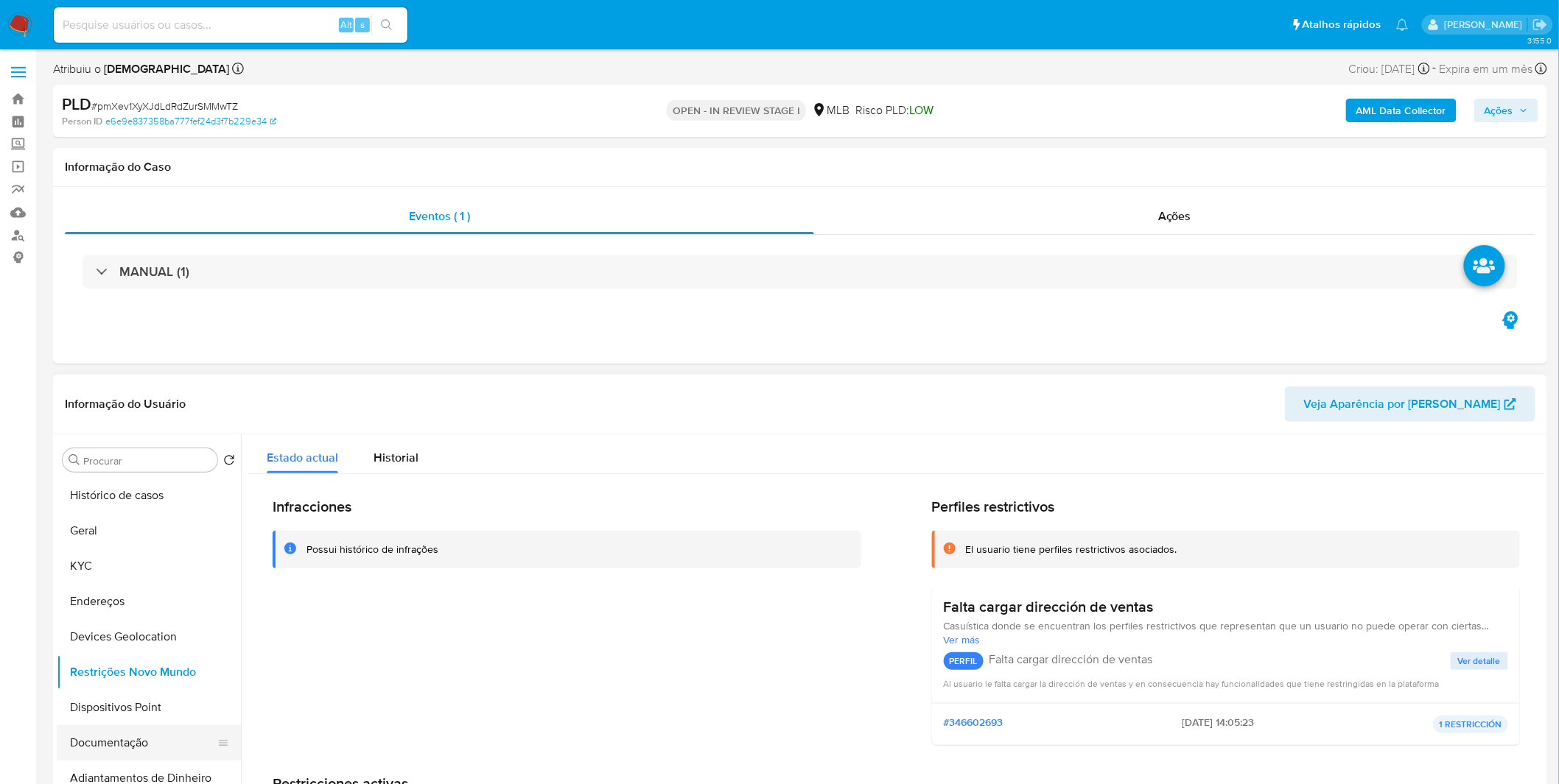
click at [154, 746] on button "Documentação" at bounding box center [142, 742] width 172 height 35
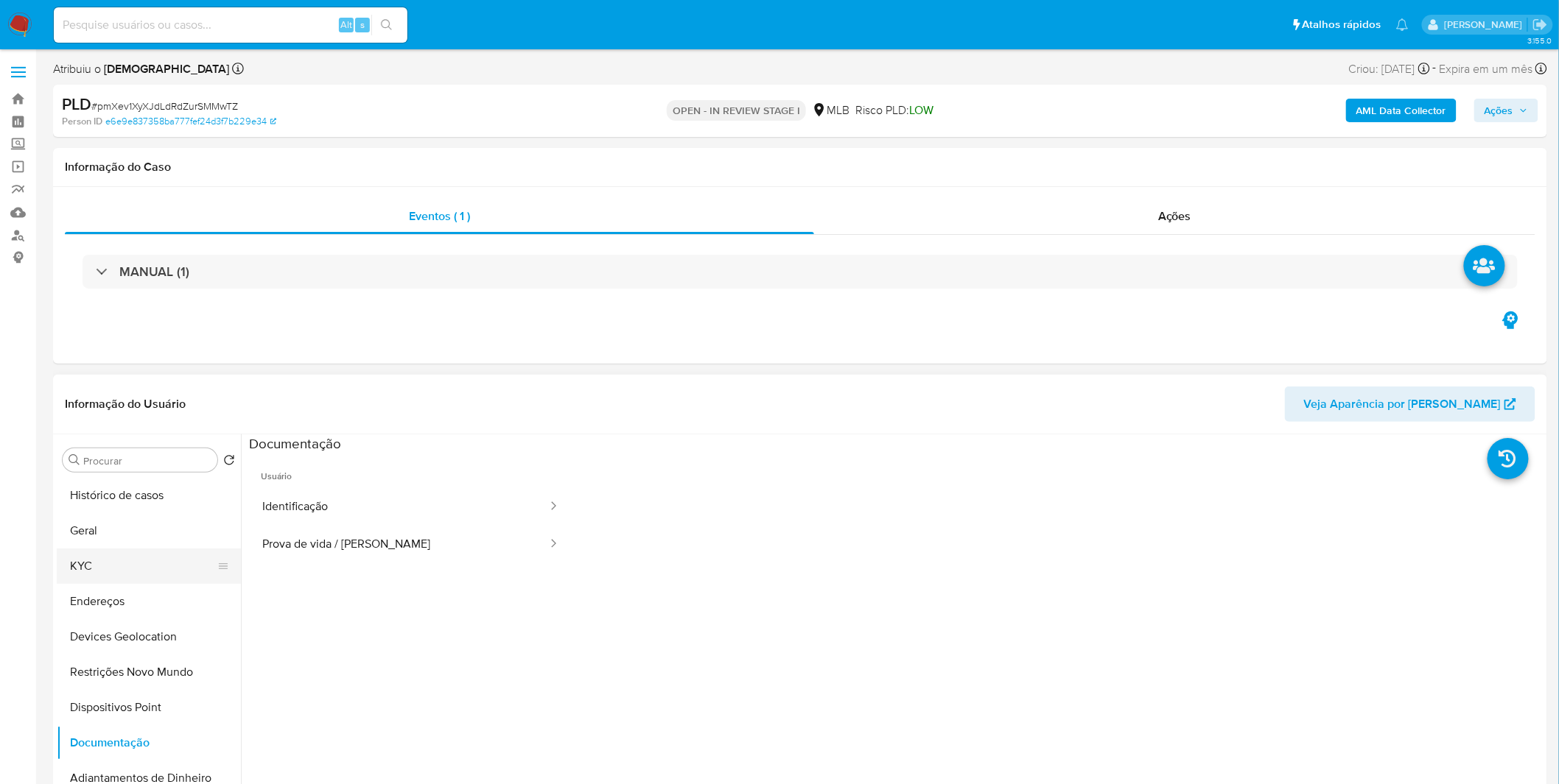
click at [129, 564] on button "KYC" at bounding box center [142, 566] width 172 height 35
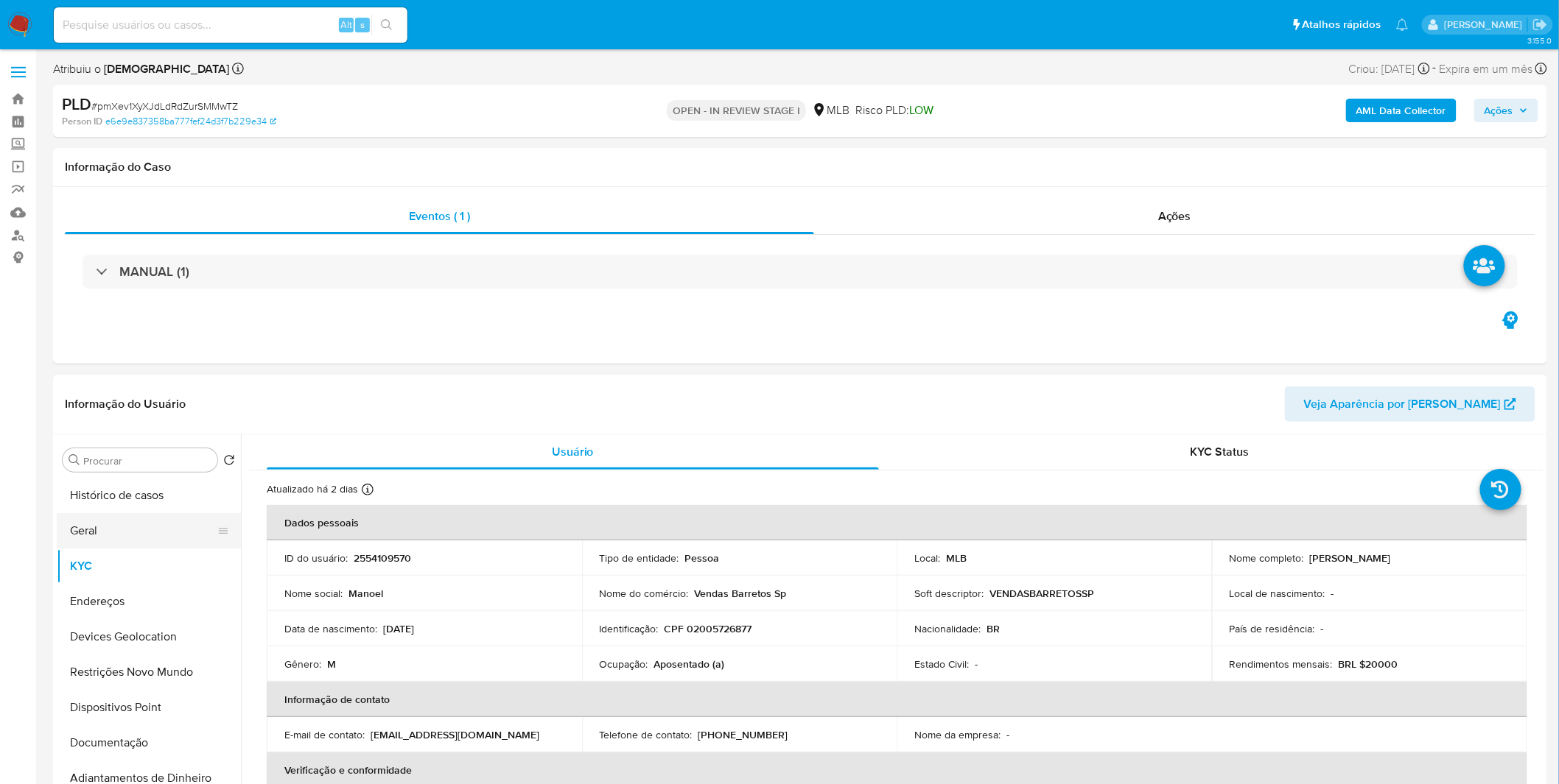
click at [118, 528] on button "Geral" at bounding box center [142, 531] width 172 height 35
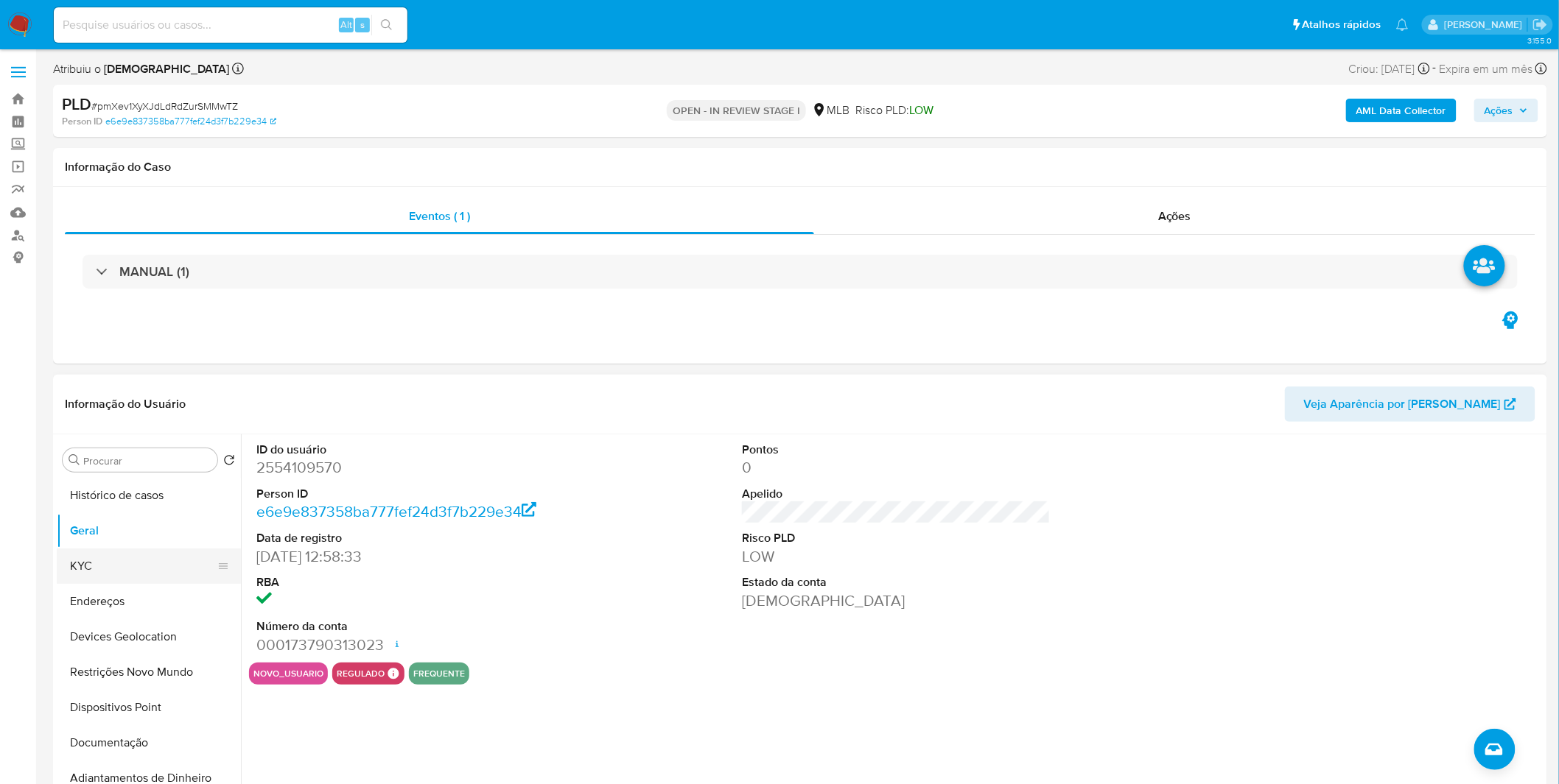
click at [145, 581] on button "KYC" at bounding box center [142, 566] width 172 height 35
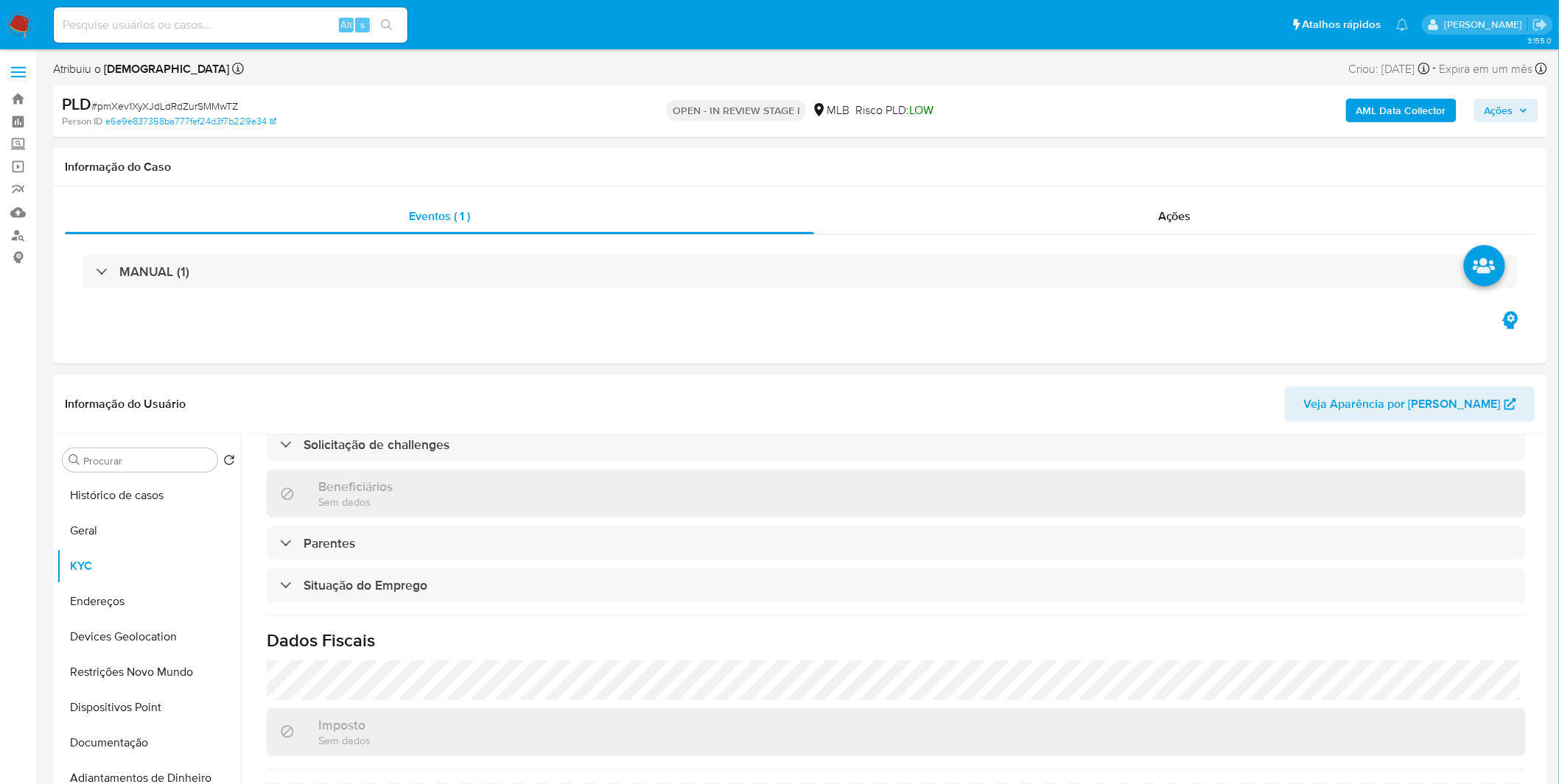
scroll to position [612, 0]
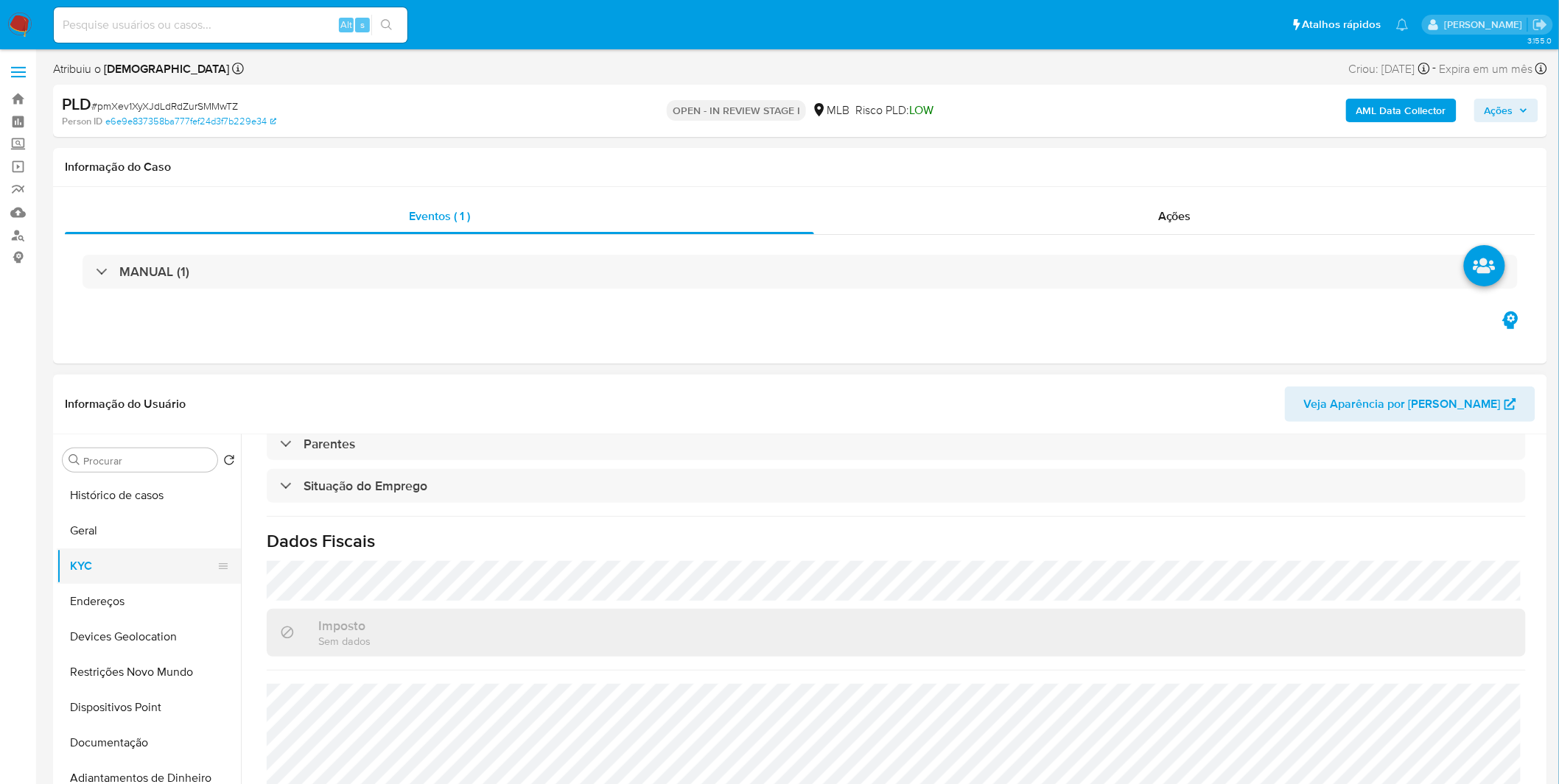
click at [119, 582] on button "KYC" at bounding box center [142, 566] width 172 height 35
click at [123, 604] on button "Endereços" at bounding box center [142, 601] width 172 height 35
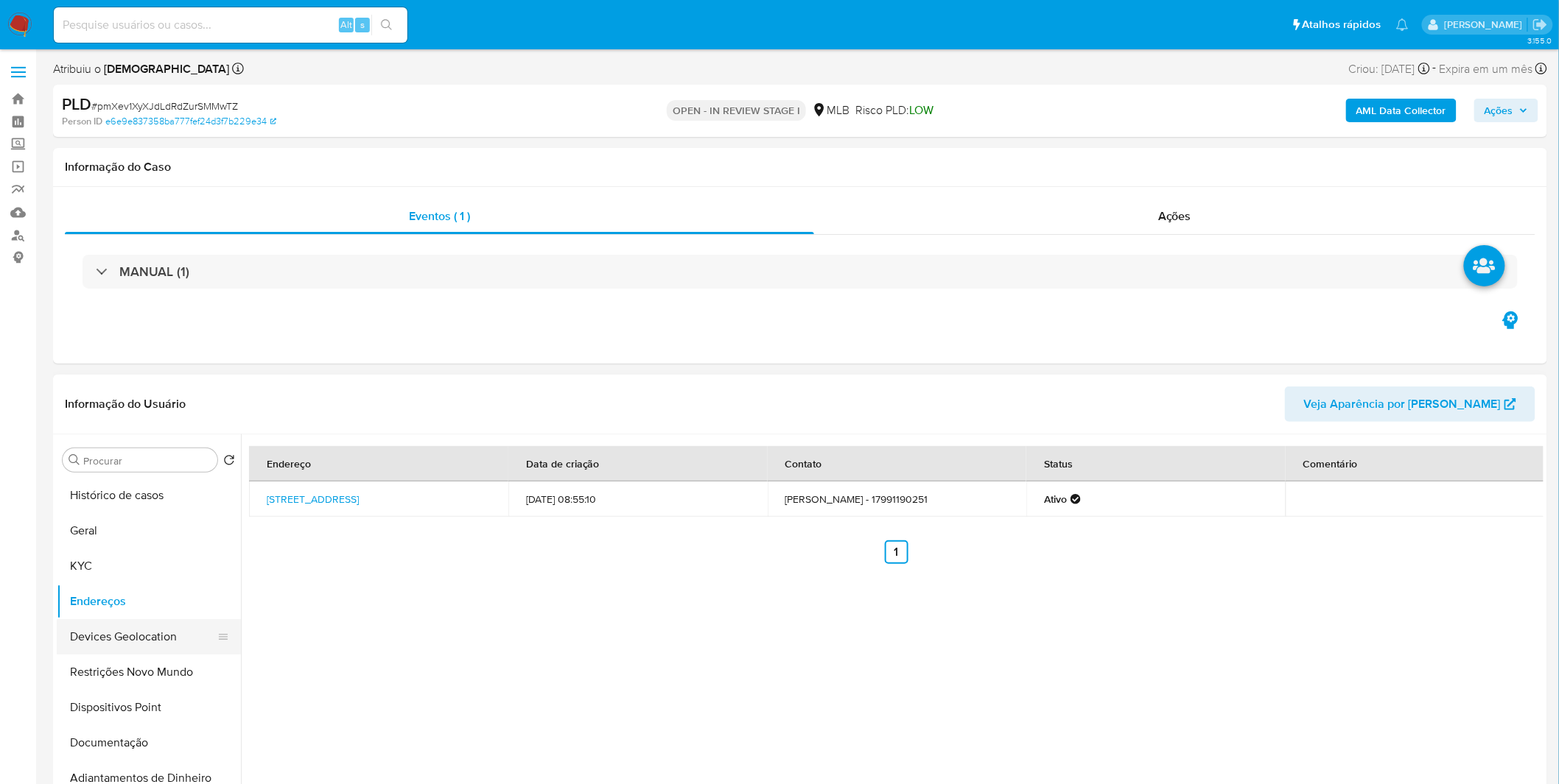
click at [129, 646] on button "Devices Geolocation" at bounding box center [142, 636] width 172 height 35
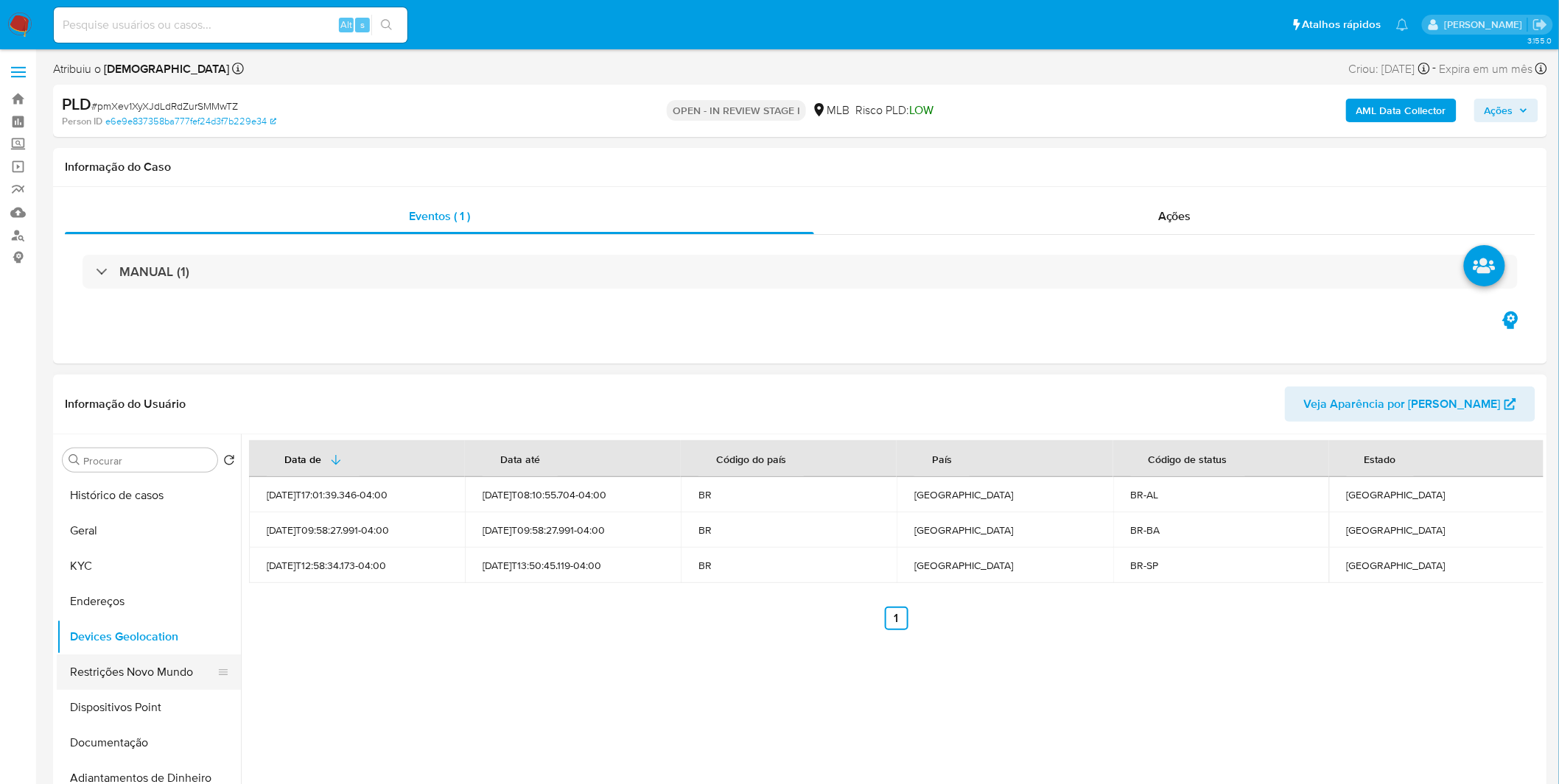
click at [116, 669] on button "Restrições Novo Mundo" at bounding box center [142, 672] width 172 height 35
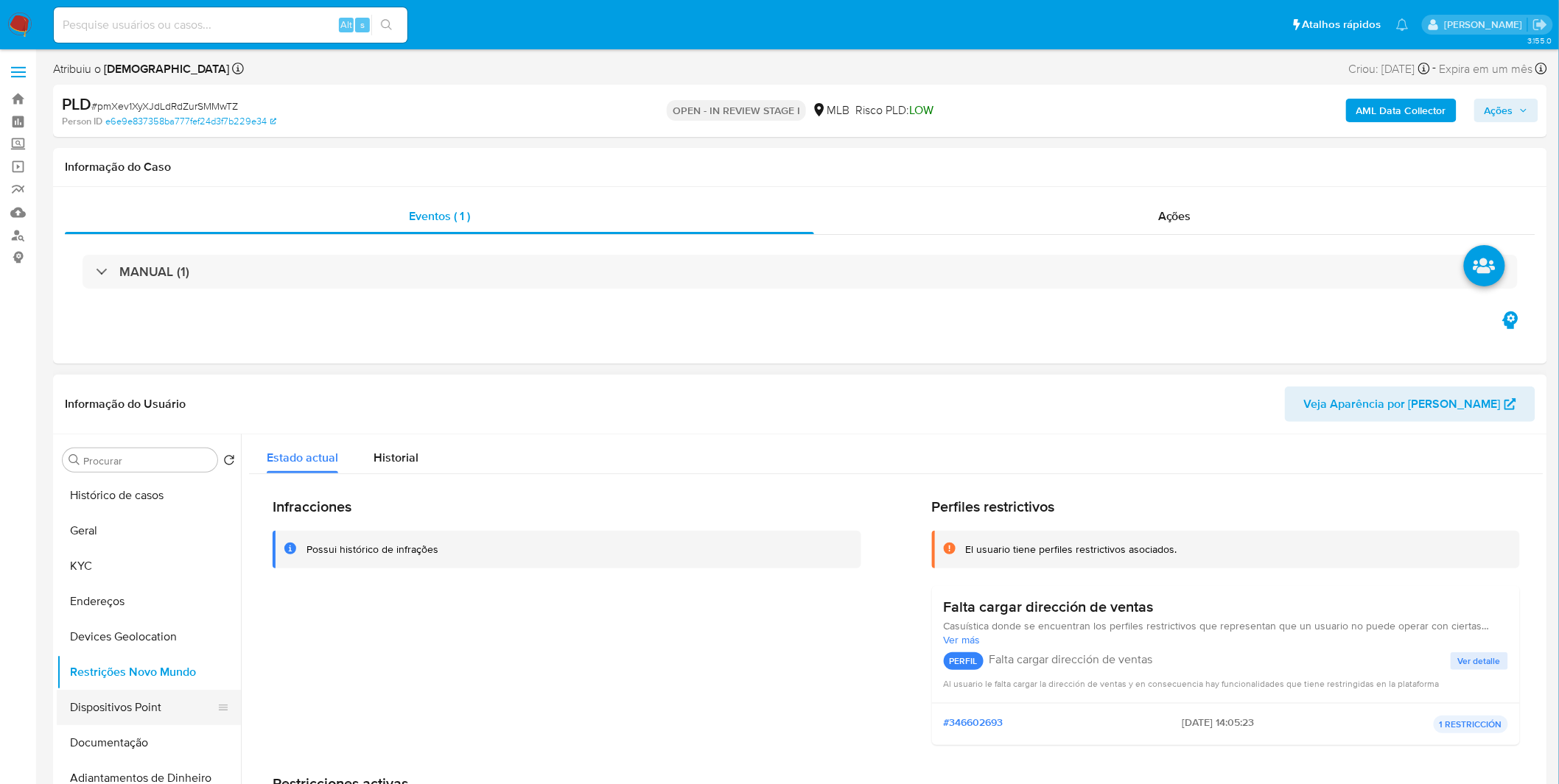
click at [126, 713] on button "Dispositivos Point" at bounding box center [142, 707] width 172 height 35
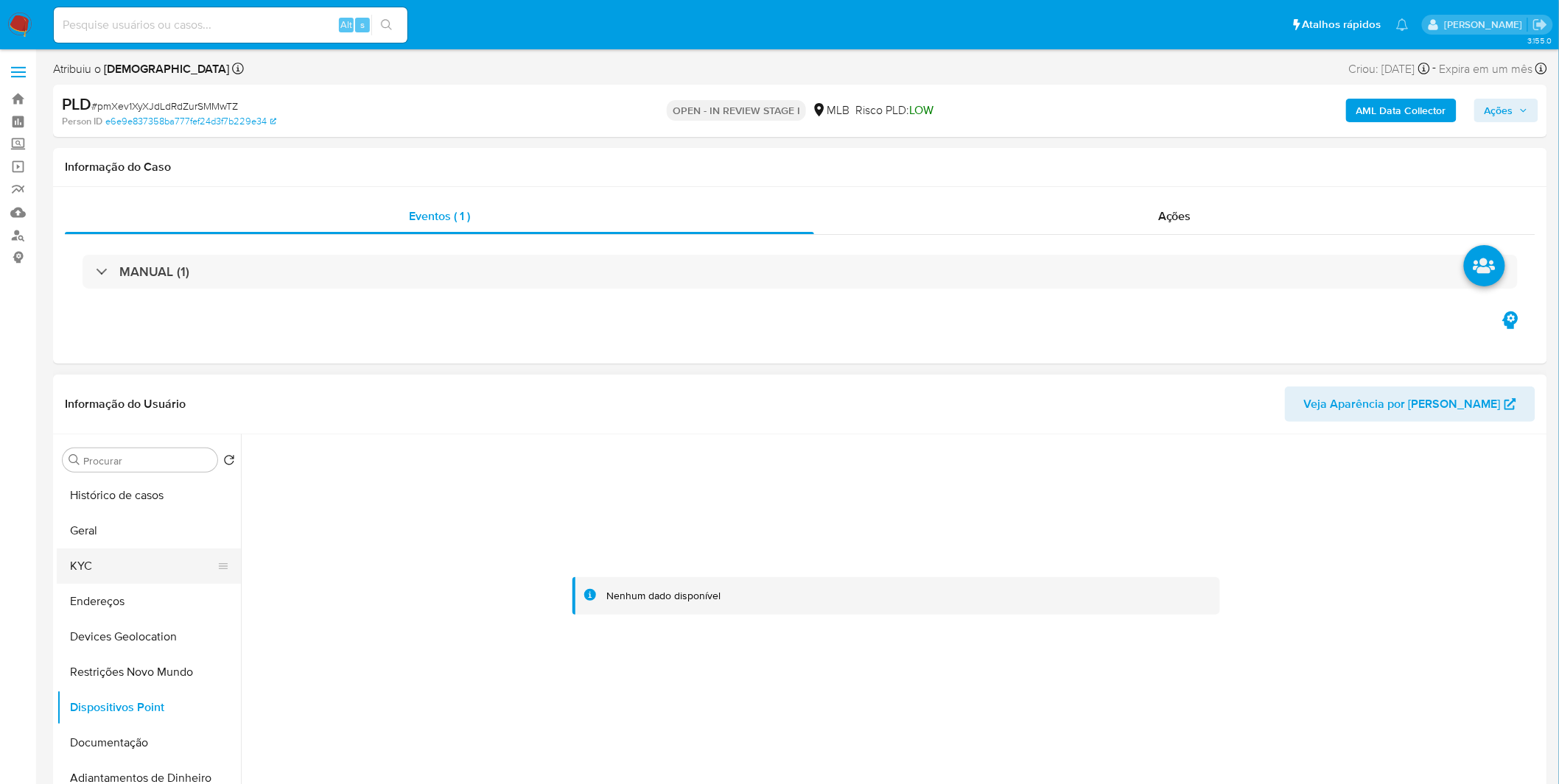
click at [106, 560] on button "KYC" at bounding box center [142, 566] width 172 height 35
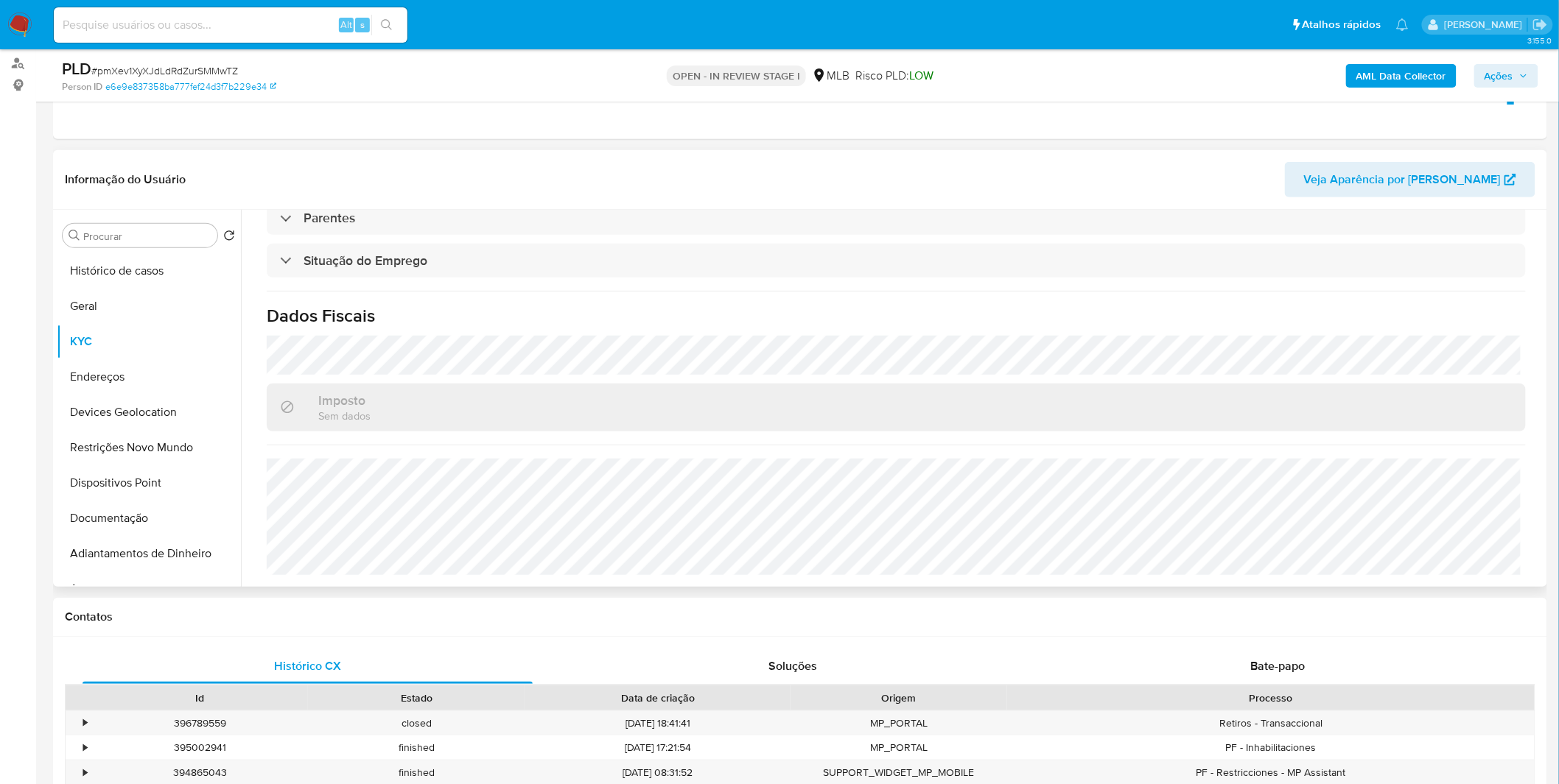
scroll to position [612, 0]
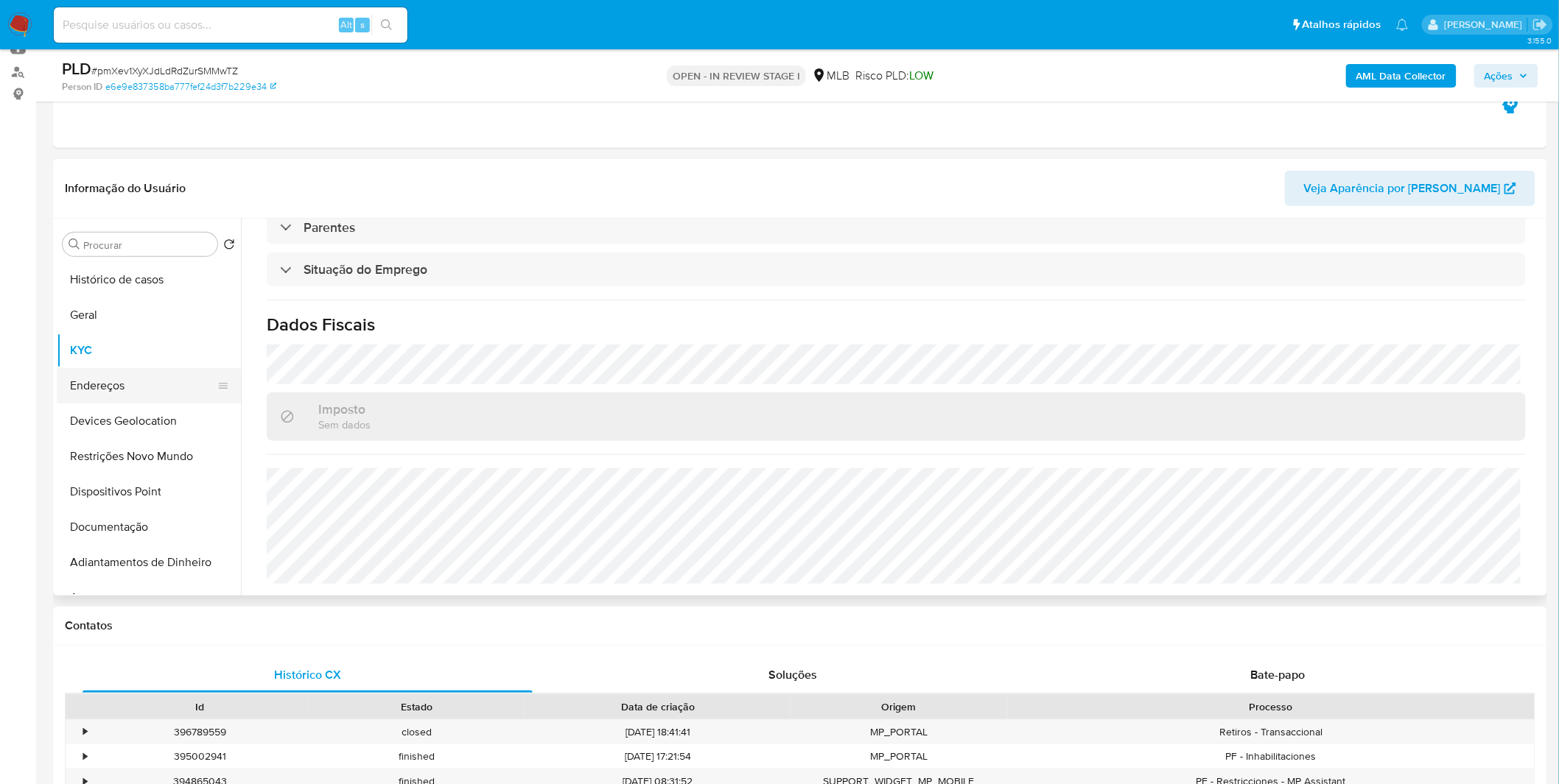
click at [160, 372] on button "Endereços" at bounding box center [142, 385] width 172 height 35
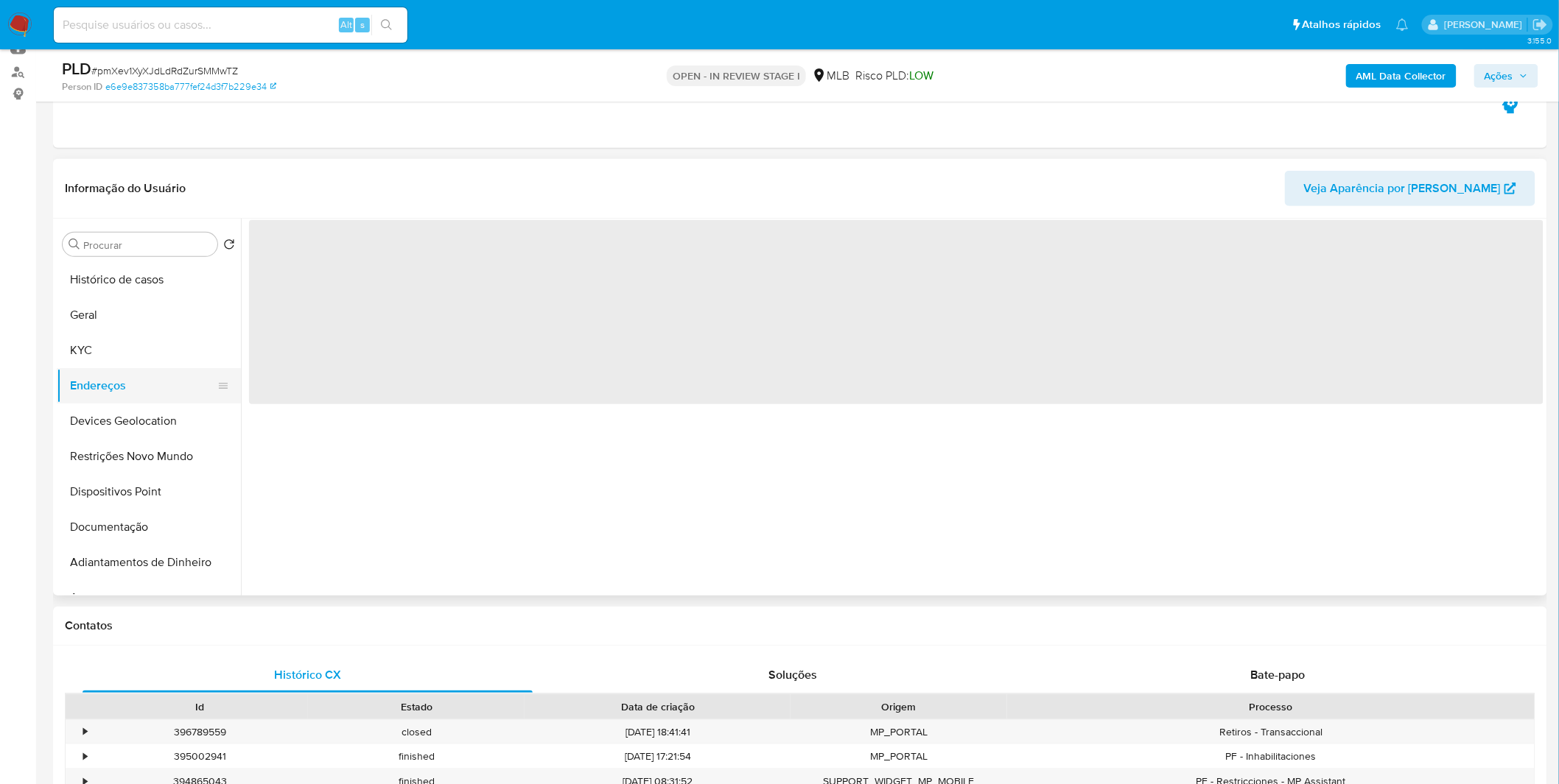
scroll to position [0, 0]
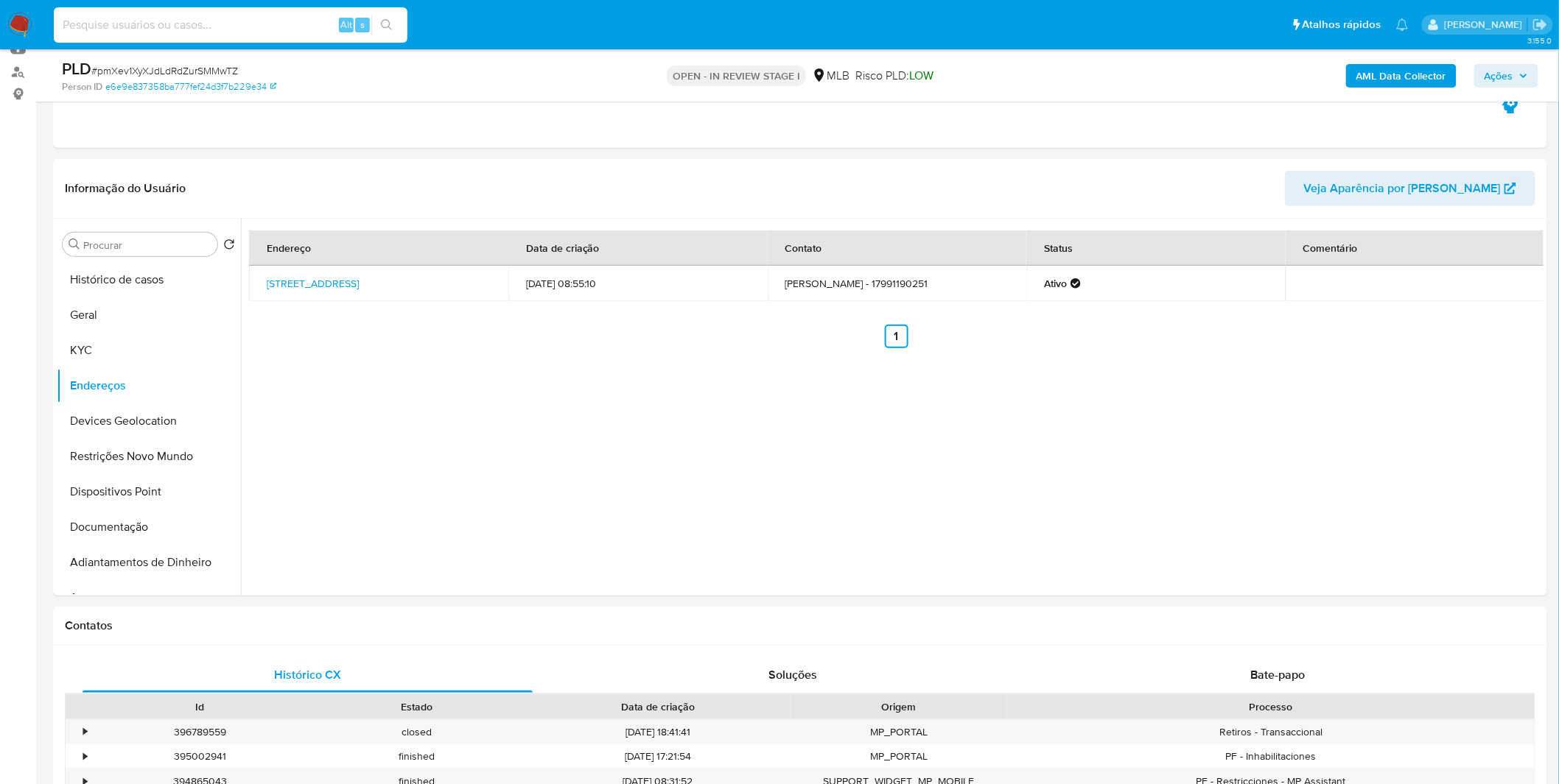
click at [115, 16] on input at bounding box center [230, 24] width 354 height 19
paste input "cCEmRAlehnZCU2rr2579YEuZ"
type input "cCEmRAlehnZCU2rr2579YEuZ"
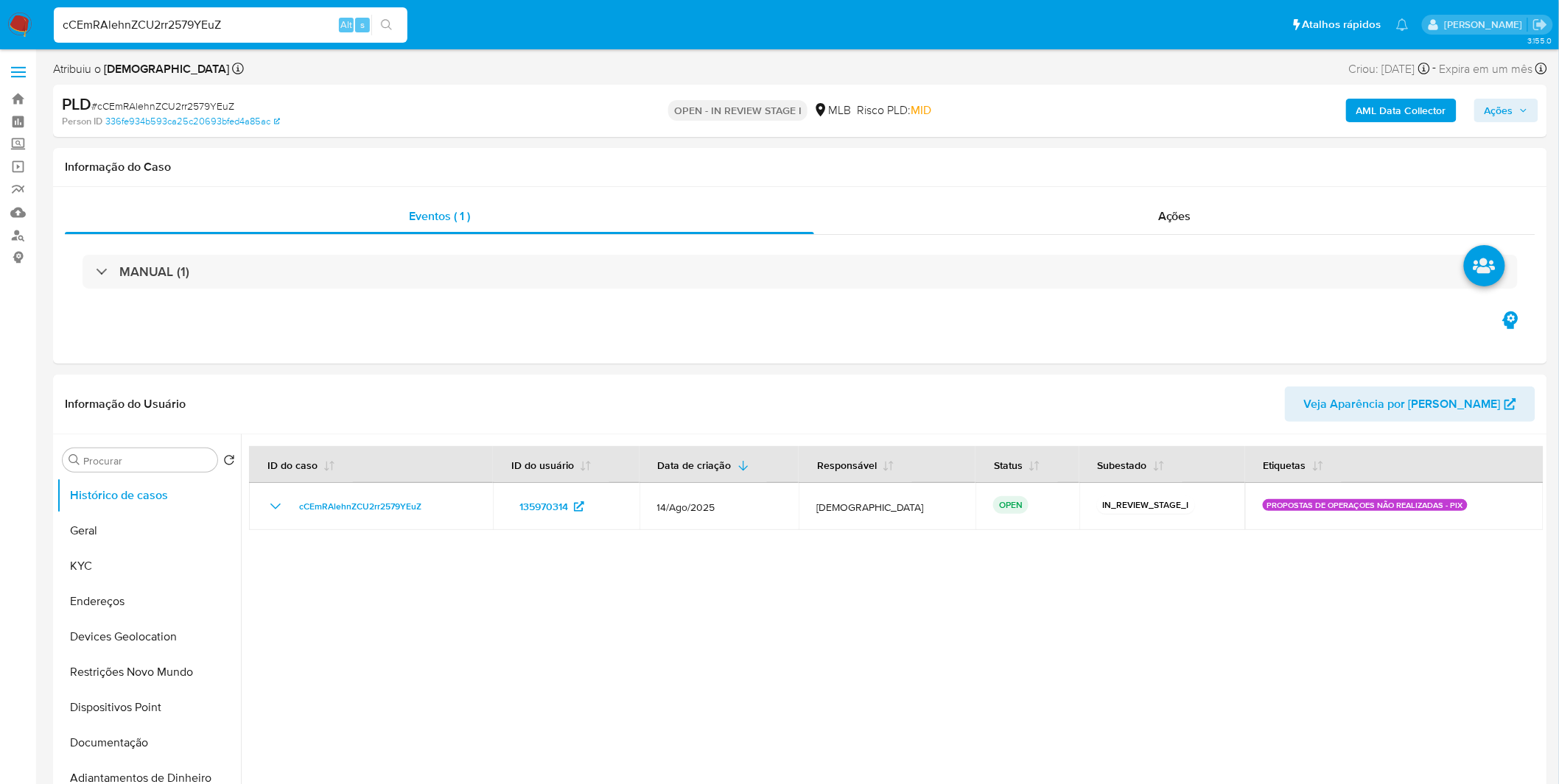
select select "10"
click at [186, 540] on button "Geral" at bounding box center [142, 531] width 172 height 35
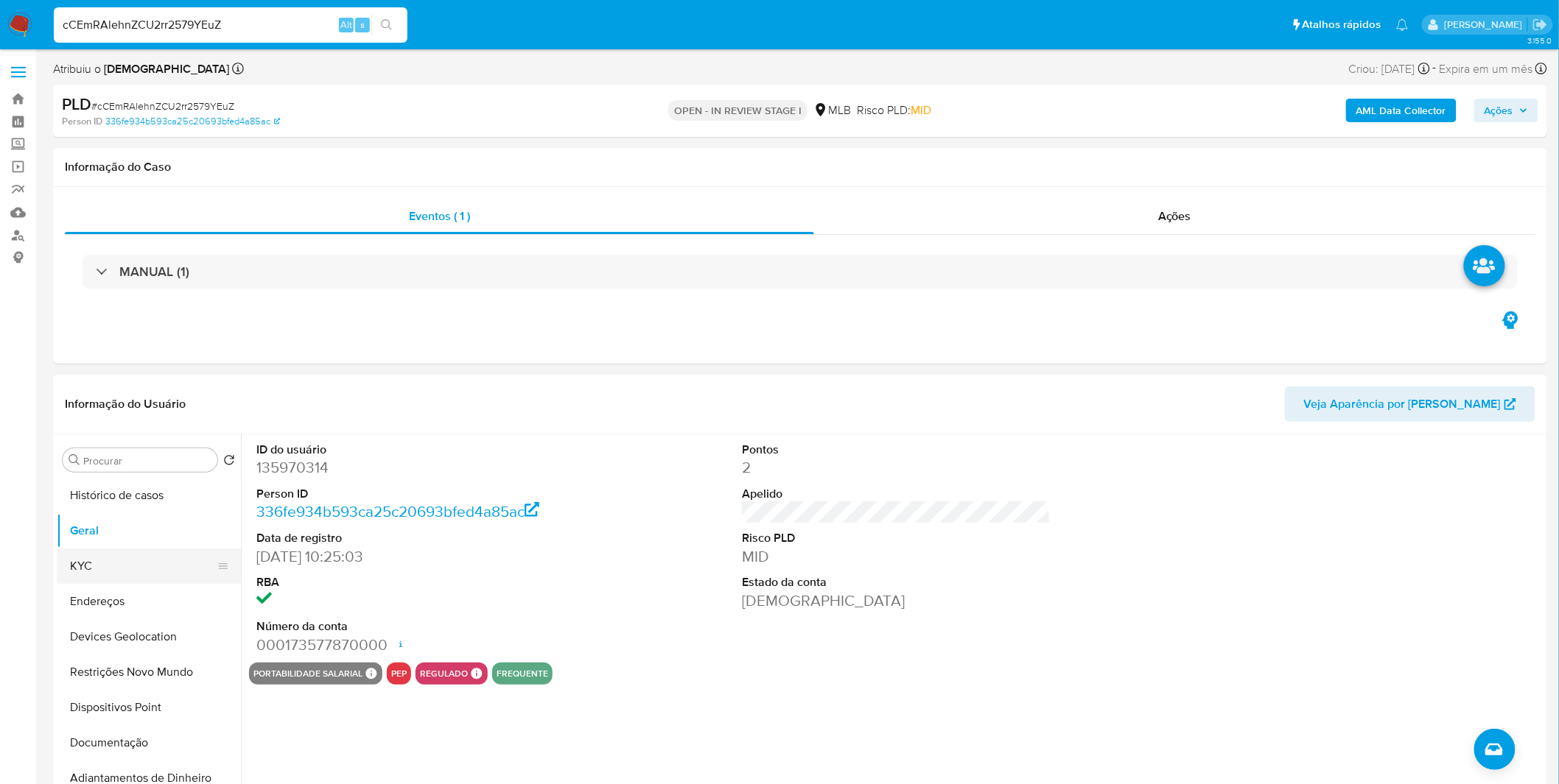
click at [107, 555] on button "KYC" at bounding box center [142, 566] width 172 height 35
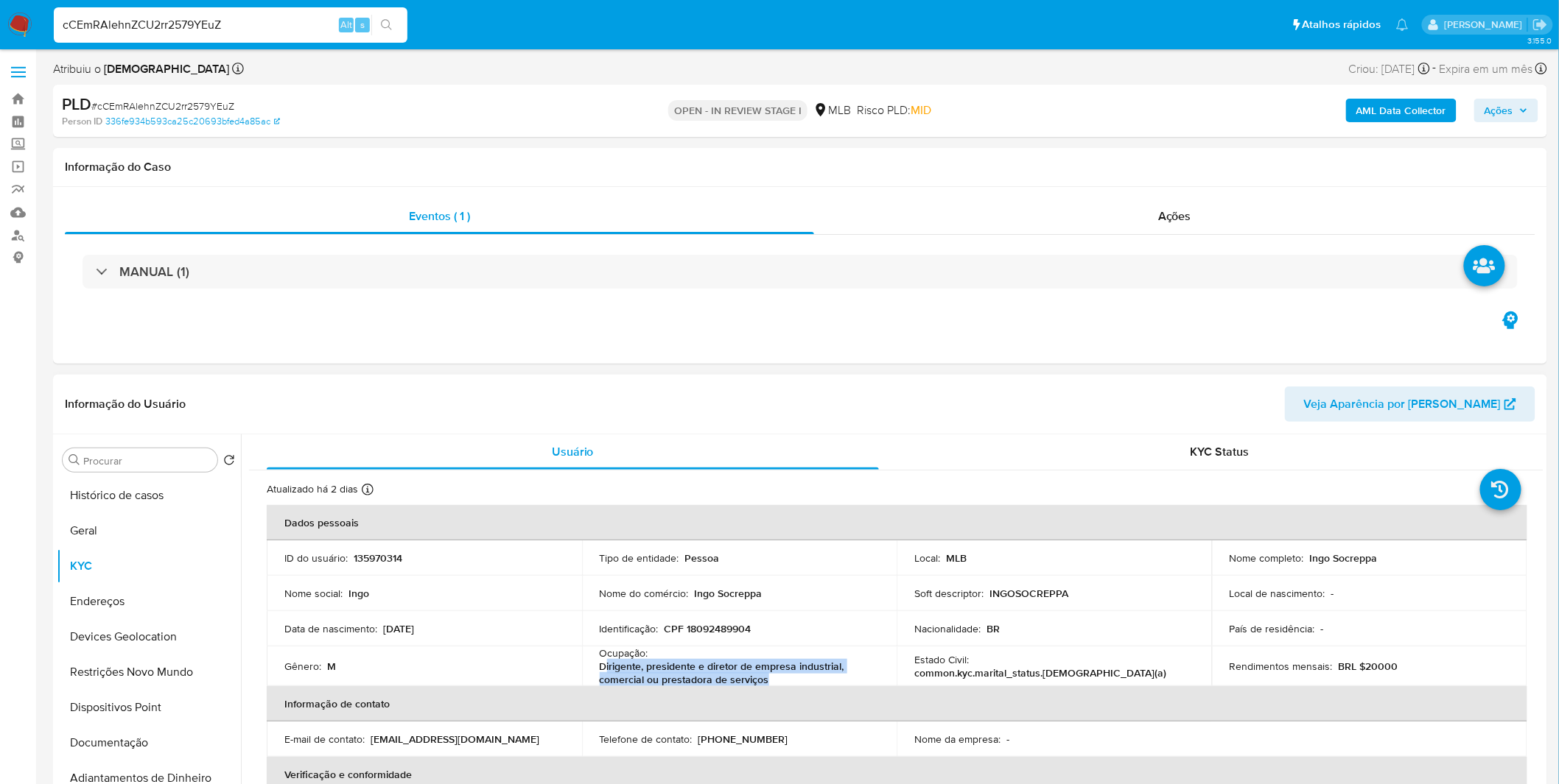
copy p "irigente, presidente e diretor de empresa industrial, comercial ou prestadora d…"
copy p "Dirigente, presidente e diretor de empresa industrial, comercial ou prestadora …"
drag, startPoint x: 762, startPoint y: 679, endPoint x: 601, endPoint y: 672, distance: 161.2
click at [601, 672] on p "Dirigente, presidente e diretor de empresa industrial, comercial ou prestadora …" at bounding box center [736, 673] width 274 height 26
drag, startPoint x: 197, startPoint y: 527, endPoint x: 190, endPoint y: 532, distance: 8.6
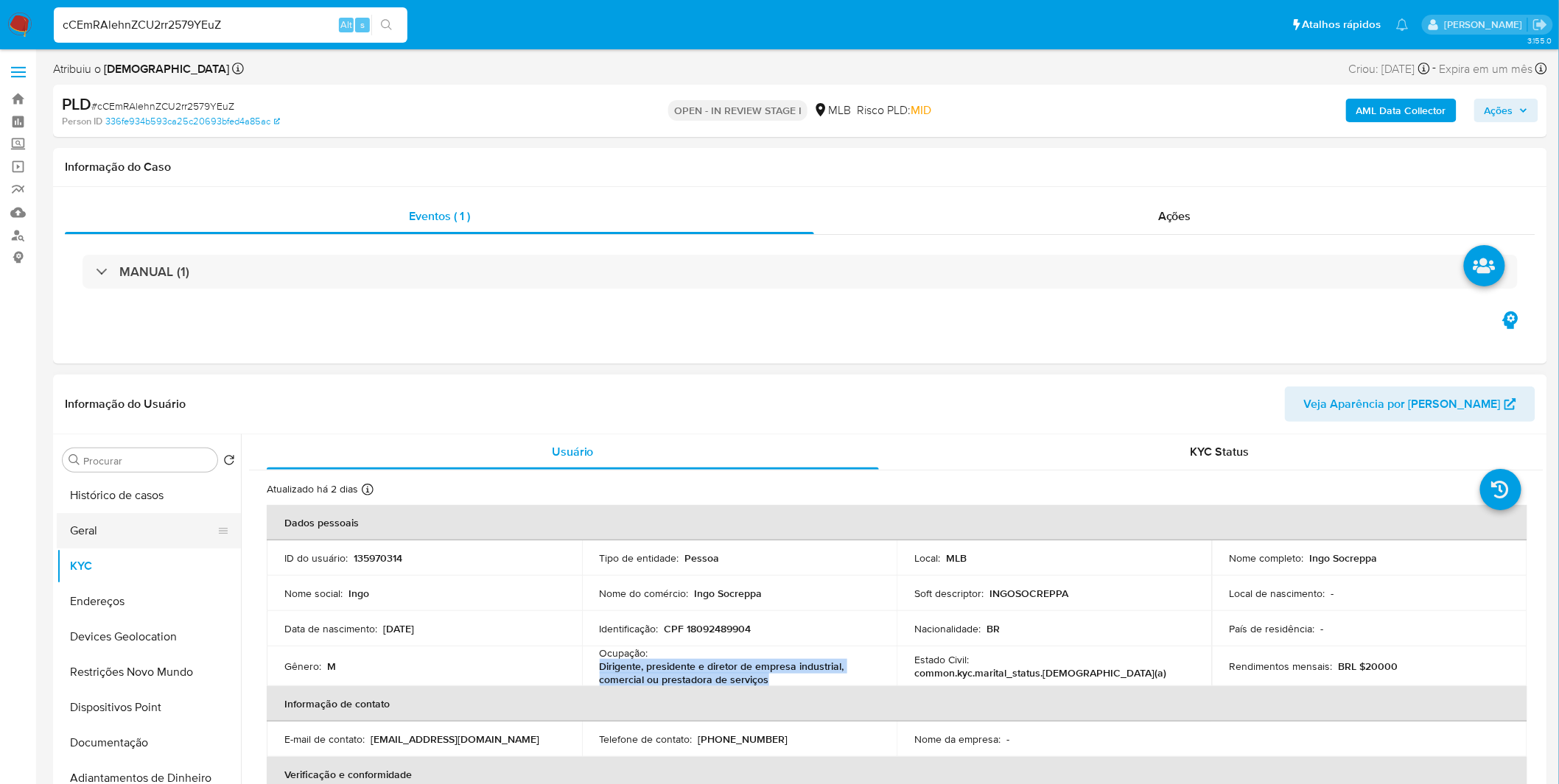
click at [190, 532] on button "Geral" at bounding box center [142, 531] width 172 height 35
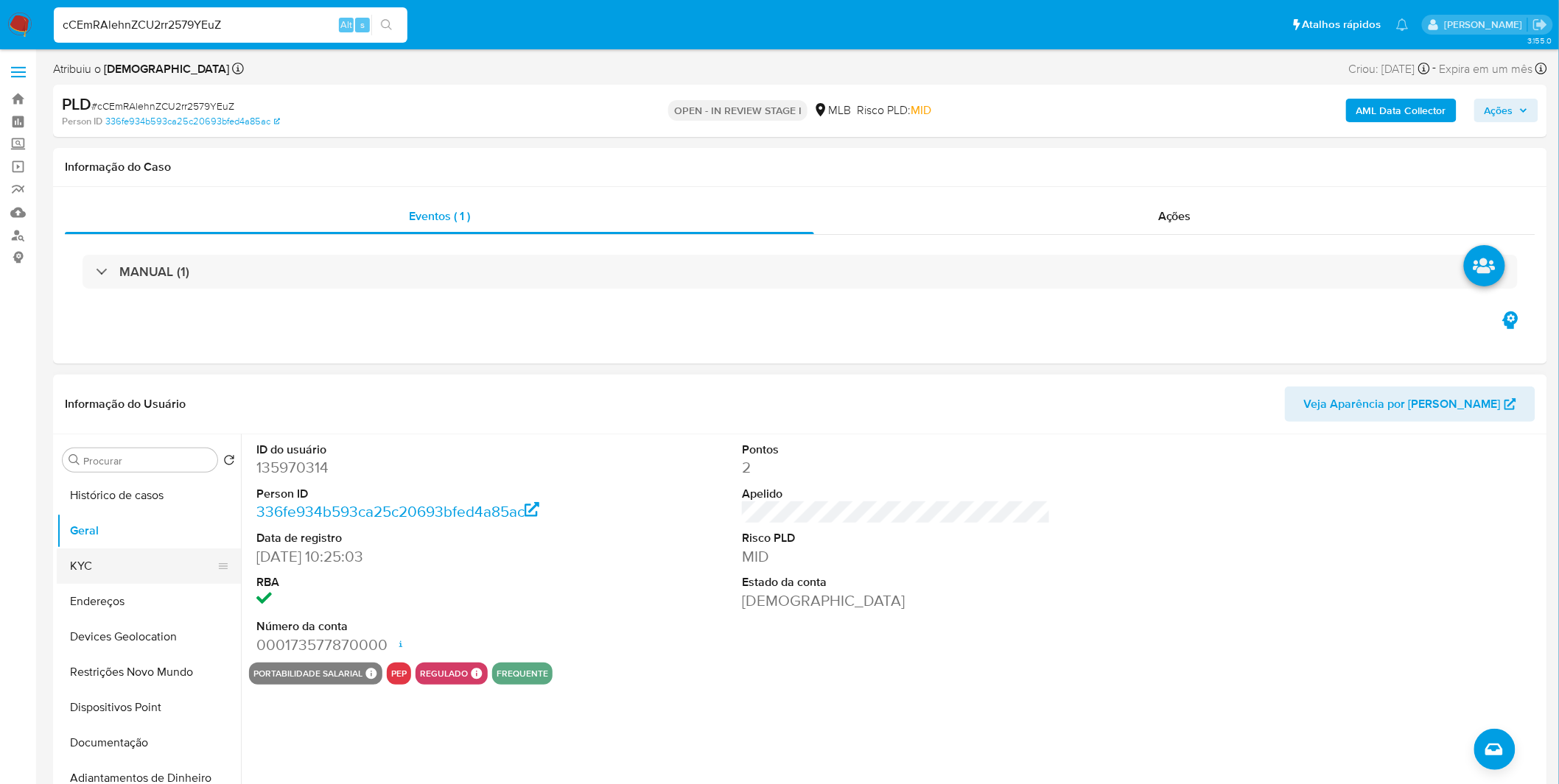
click at [140, 565] on button "KYC" at bounding box center [142, 566] width 172 height 35
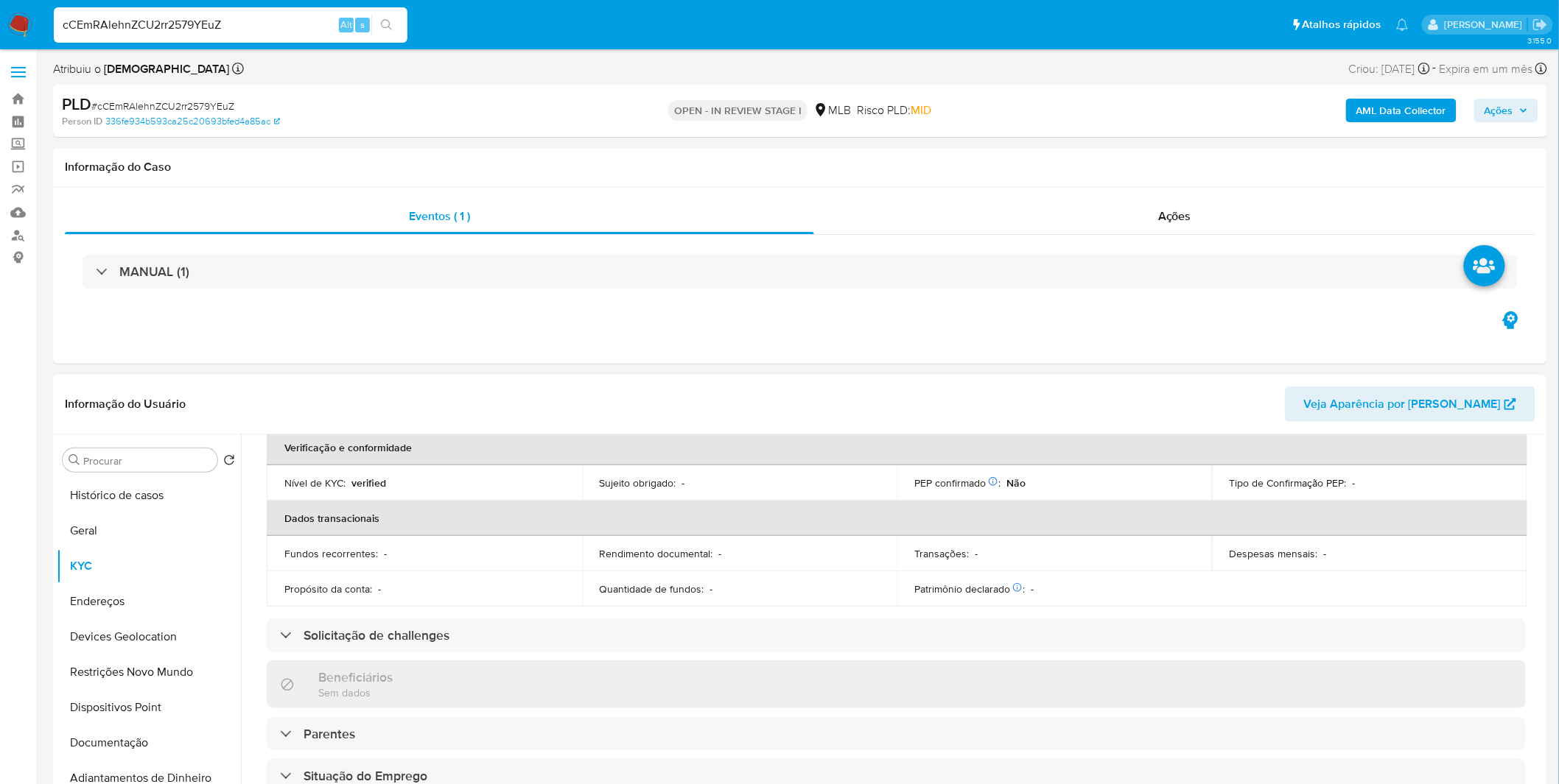
scroll to position [617, 0]
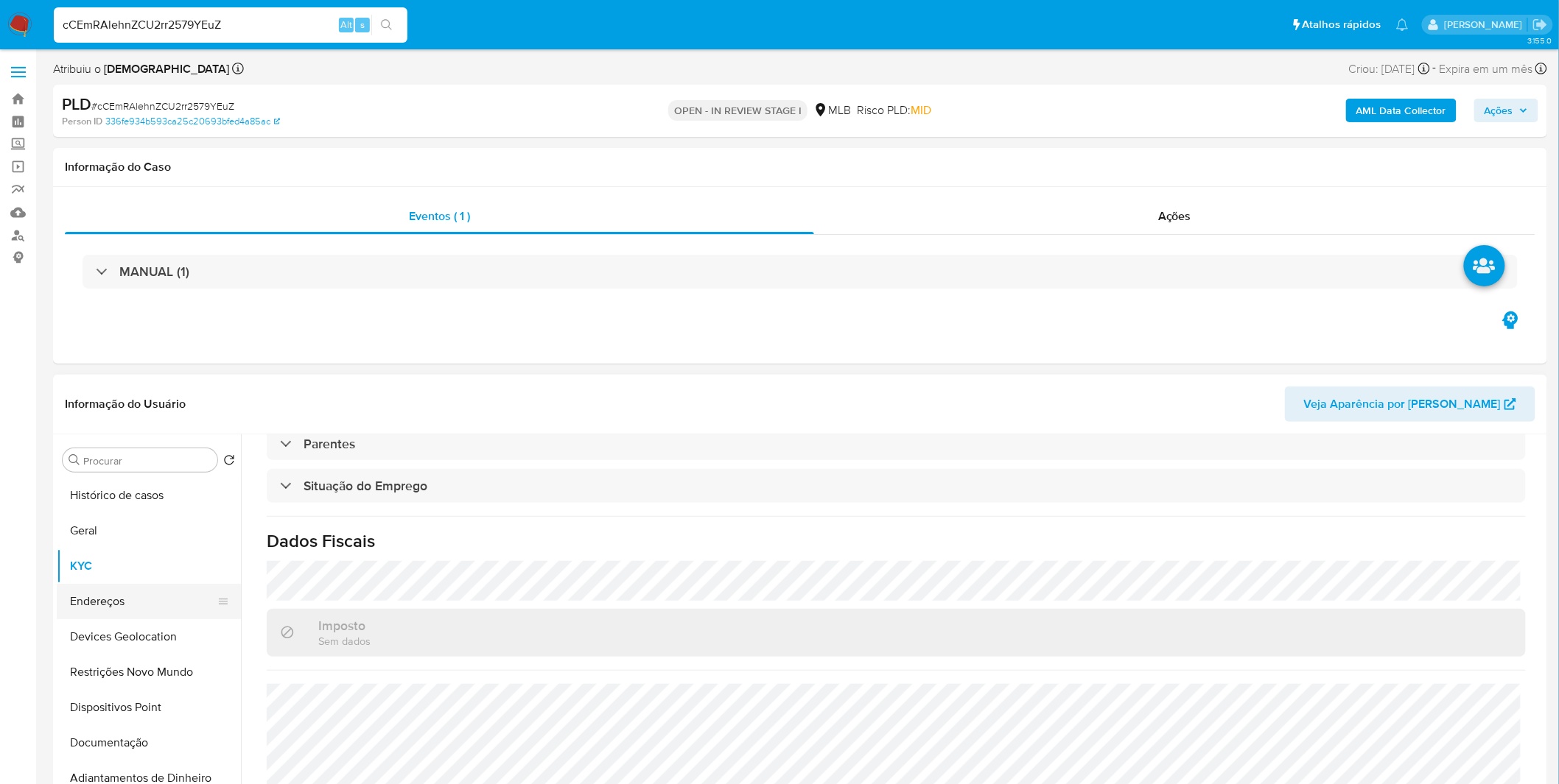
click at [61, 612] on button "Endereços" at bounding box center [142, 601] width 172 height 35
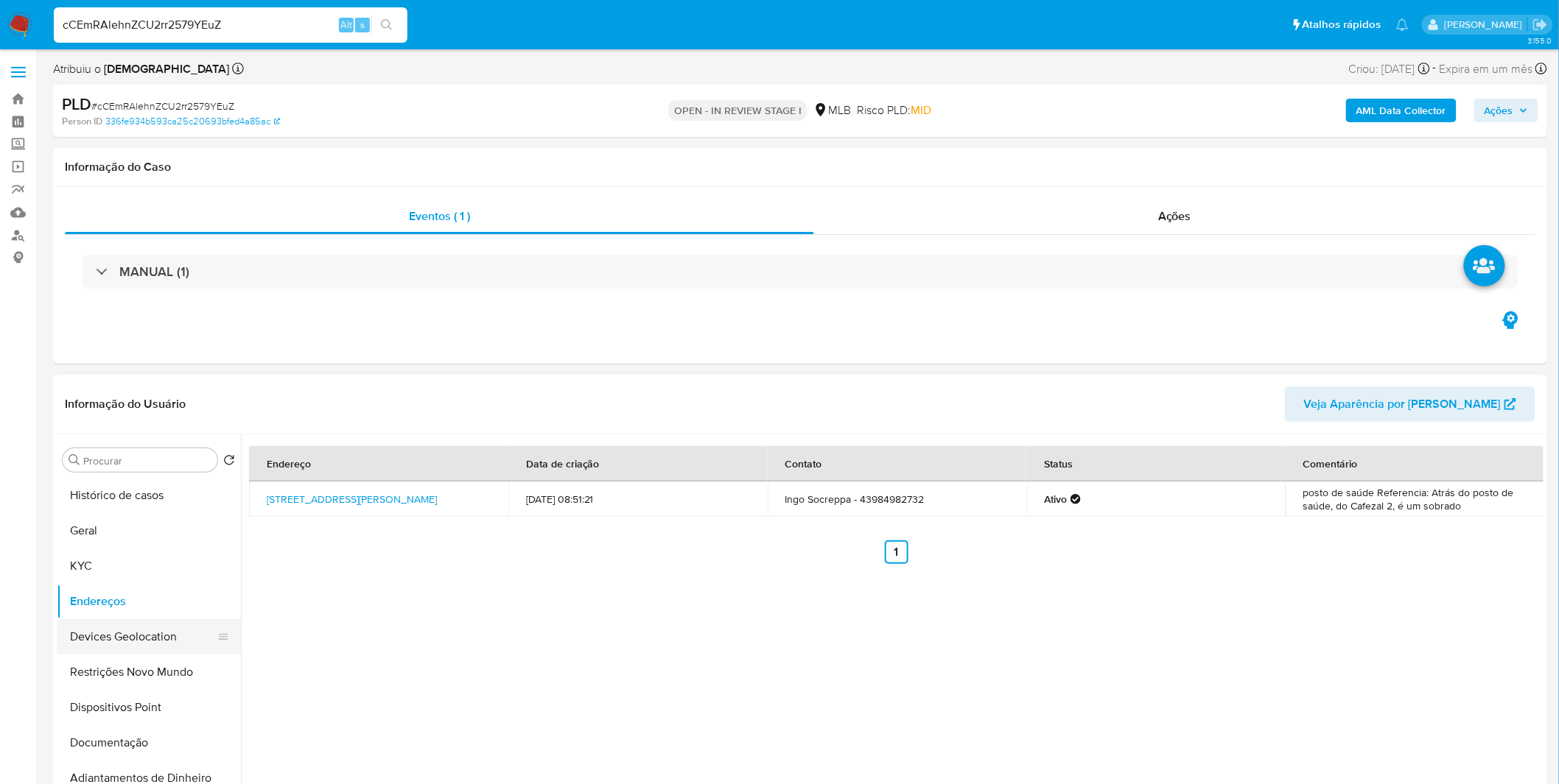
click at [152, 642] on button "Devices Geolocation" at bounding box center [142, 636] width 172 height 35
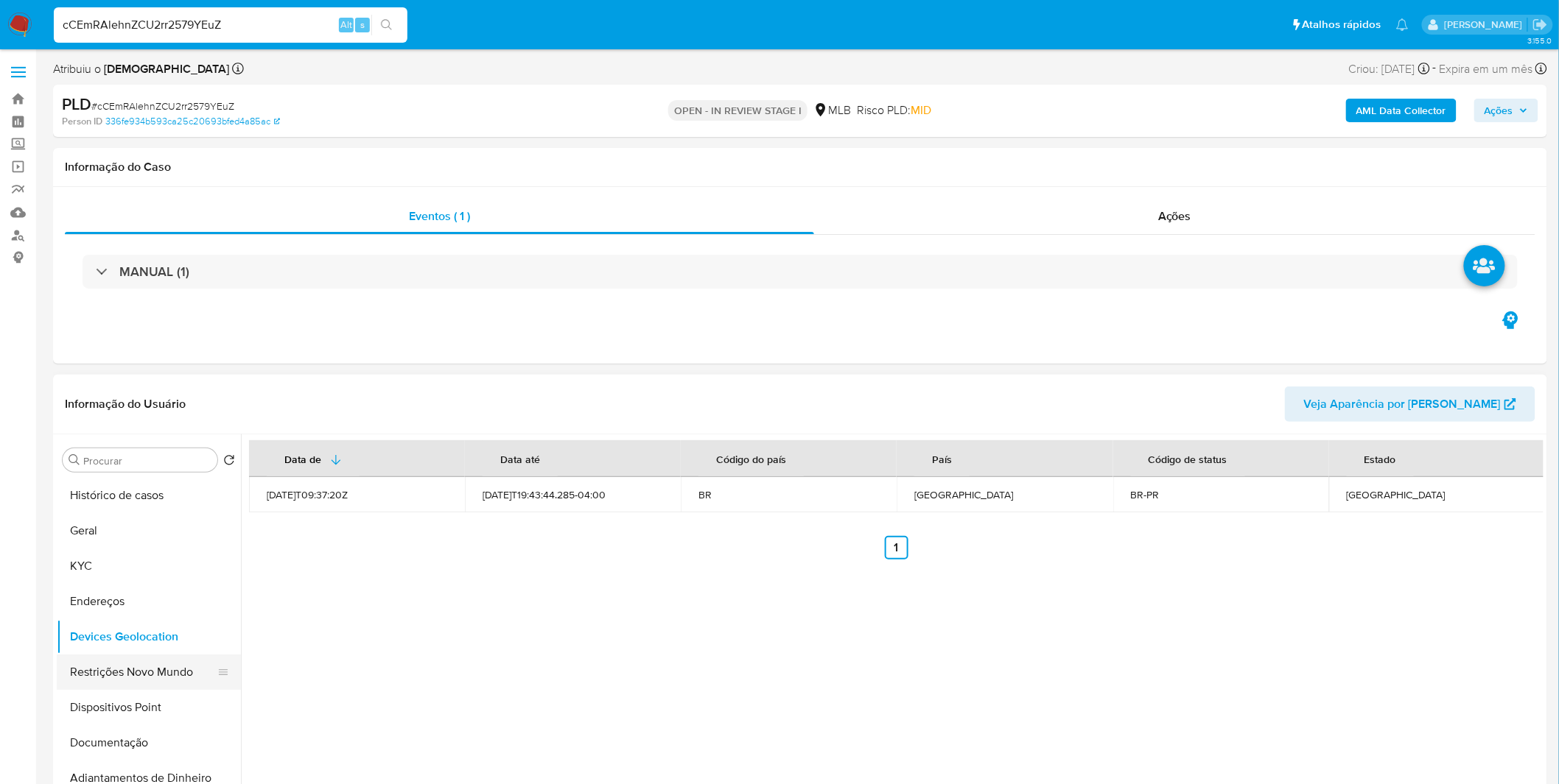
click at [135, 673] on button "Restrições Novo Mundo" at bounding box center [142, 672] width 172 height 35
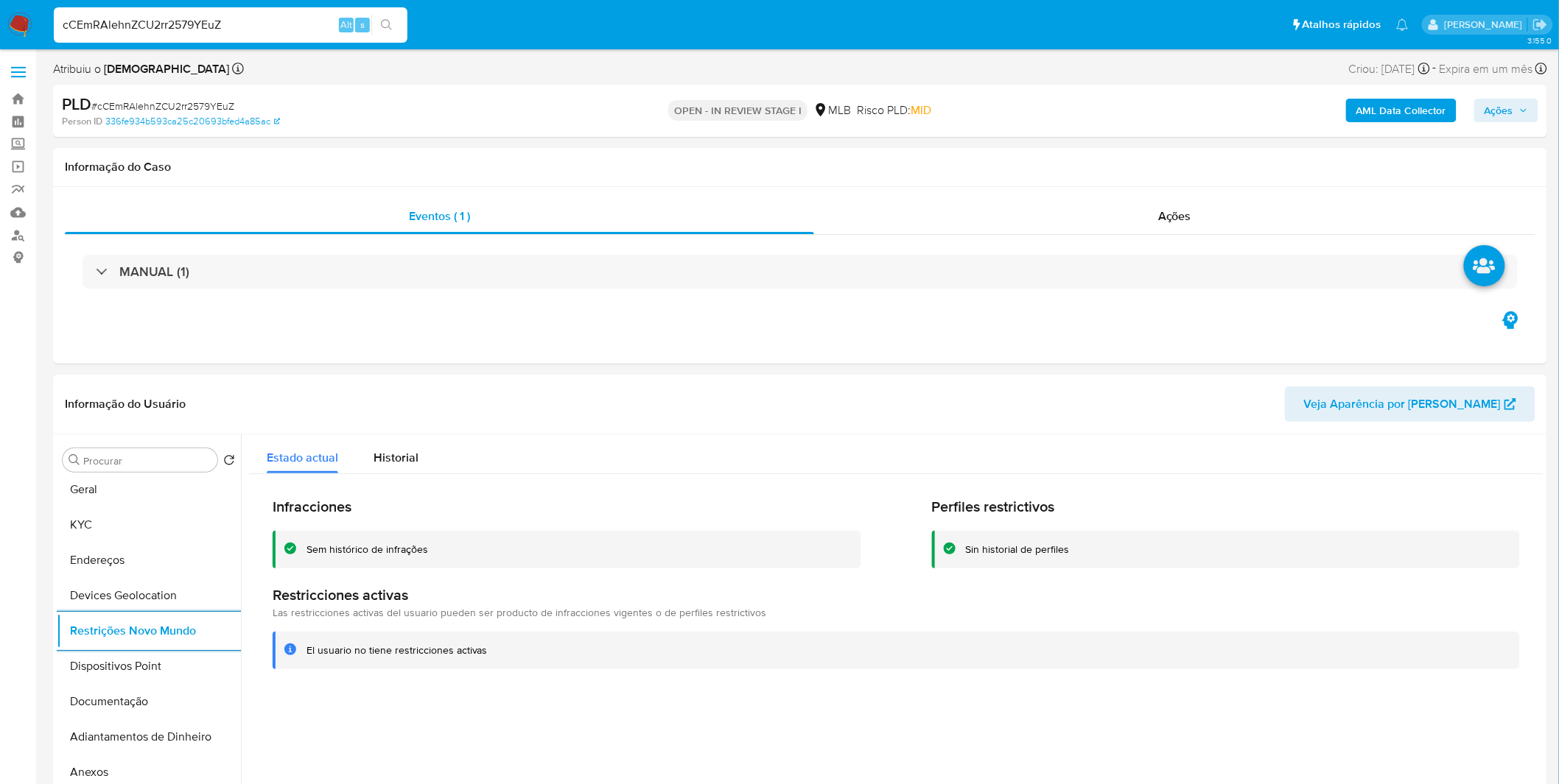
scroll to position [82, 0]
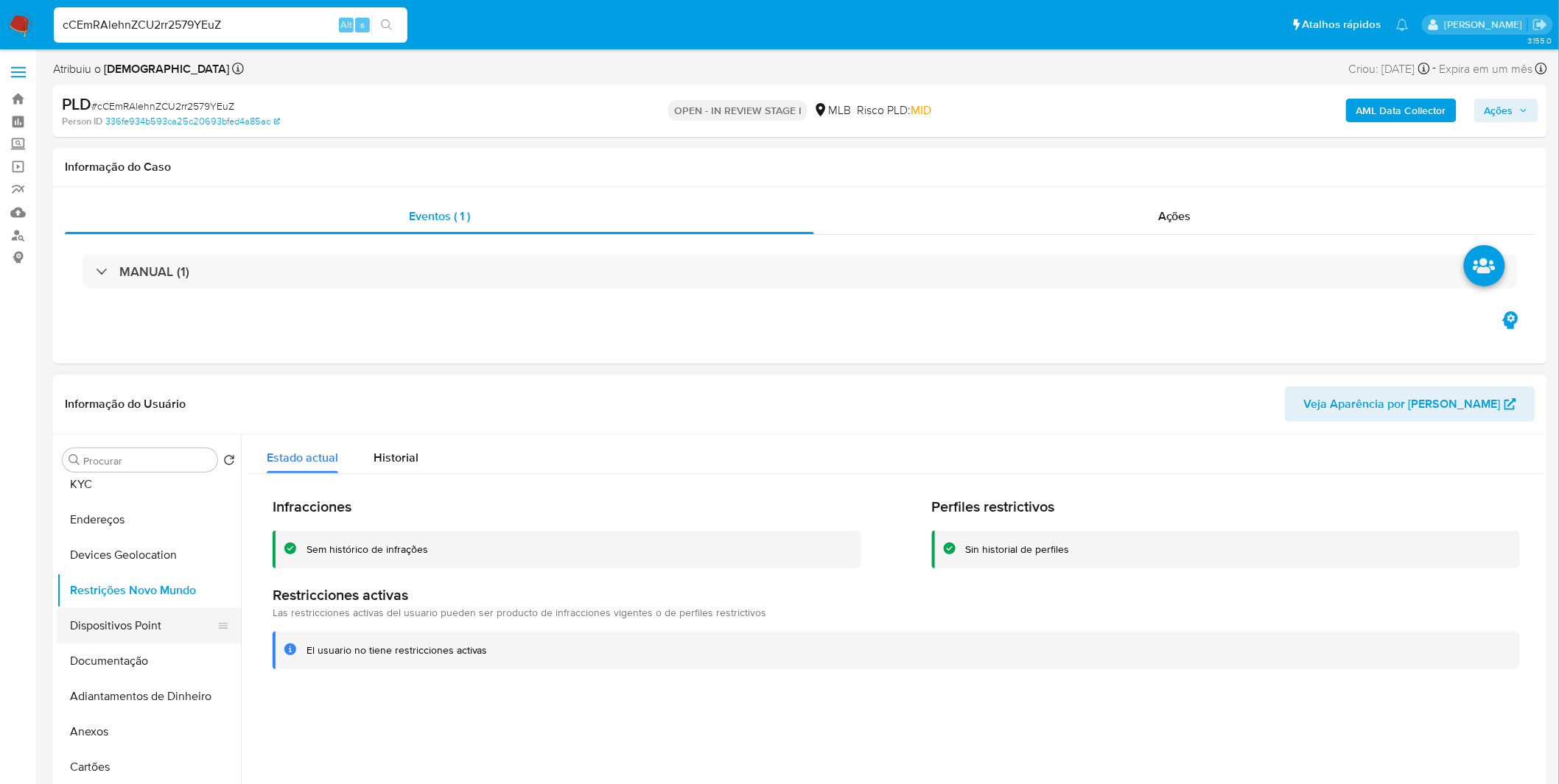
click at [163, 630] on button "Dispositivos Point" at bounding box center [142, 626] width 172 height 35
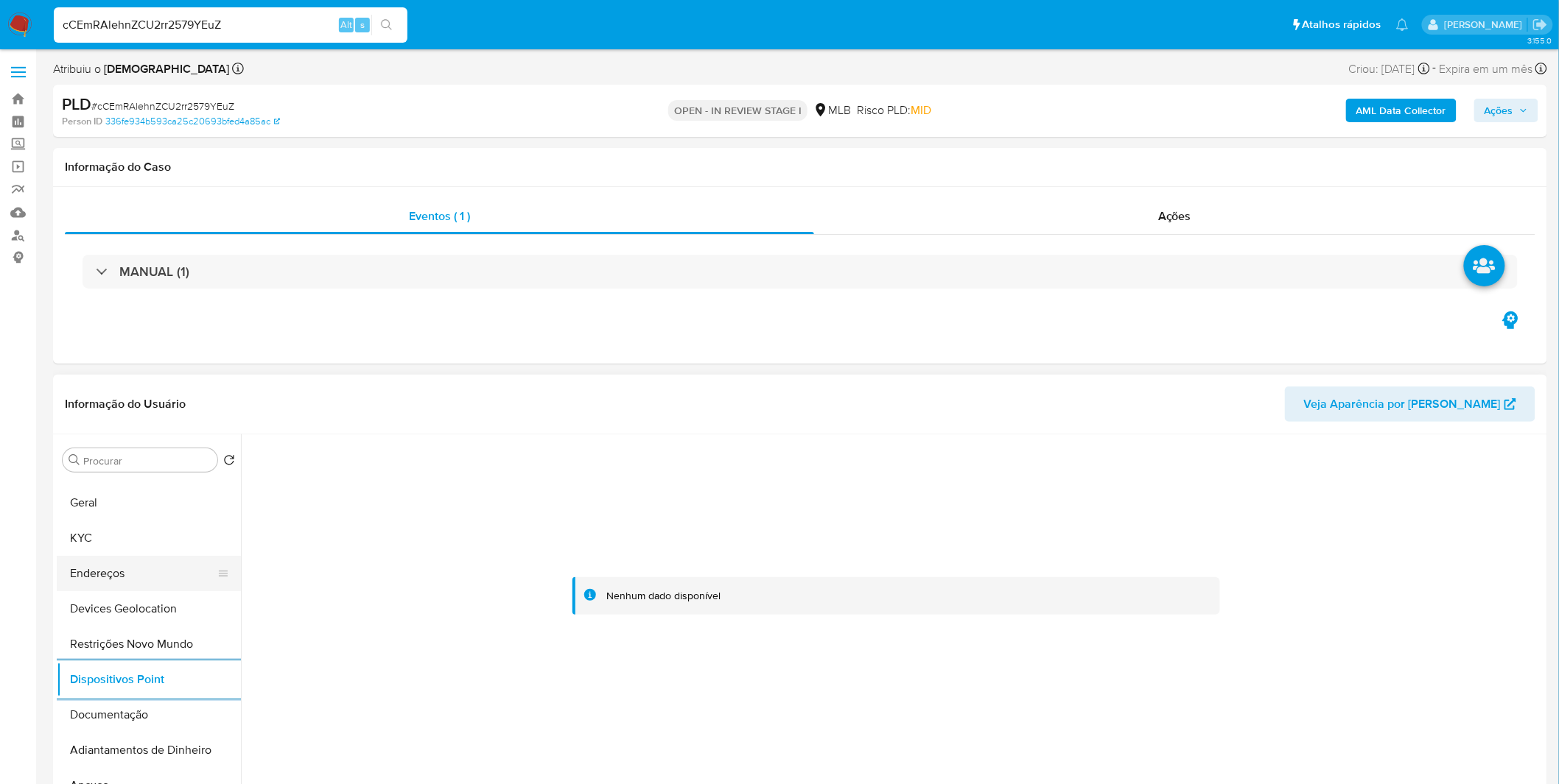
scroll to position [0, 0]
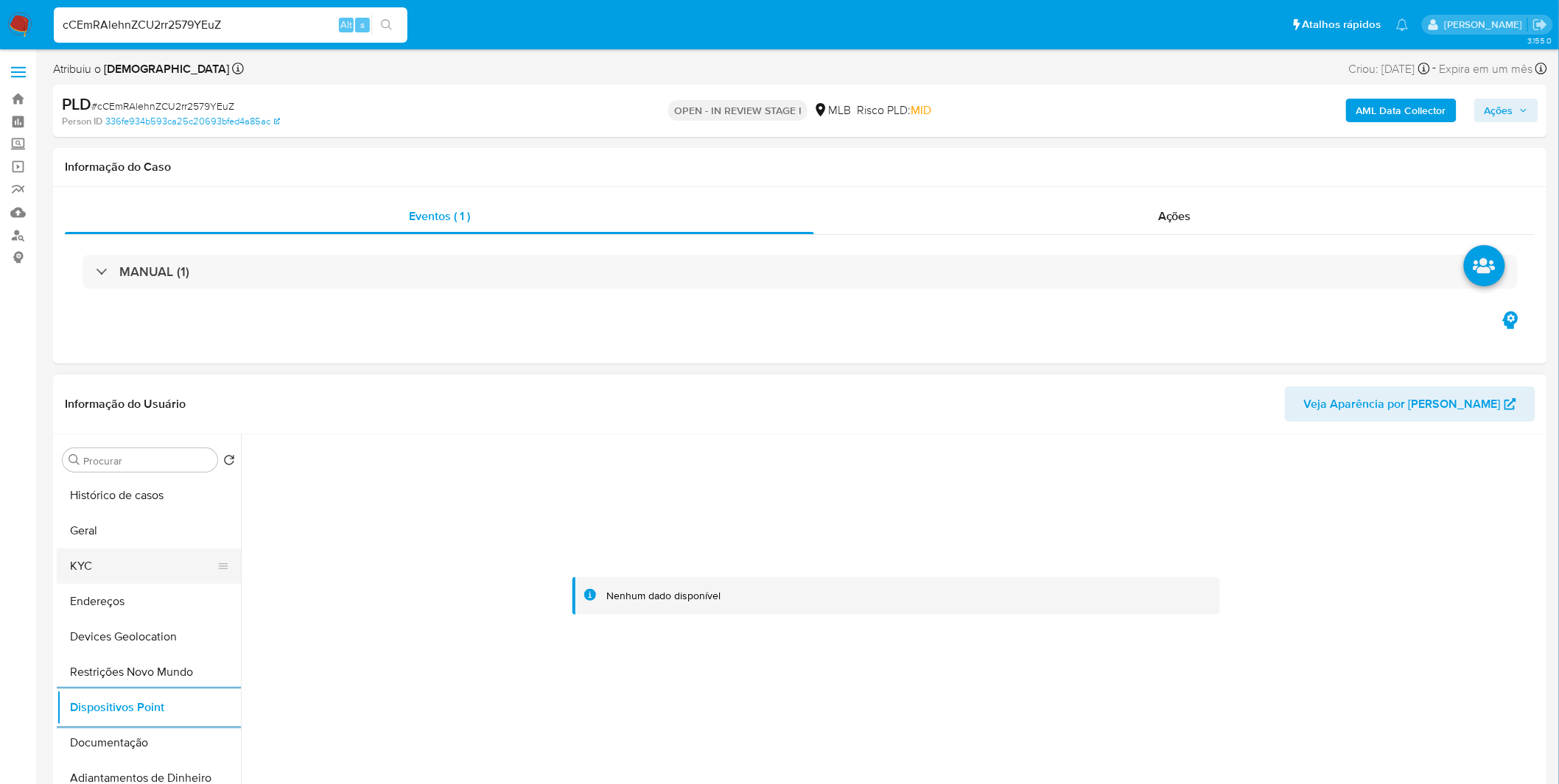
click at [87, 555] on button "KYC" at bounding box center [142, 566] width 172 height 35
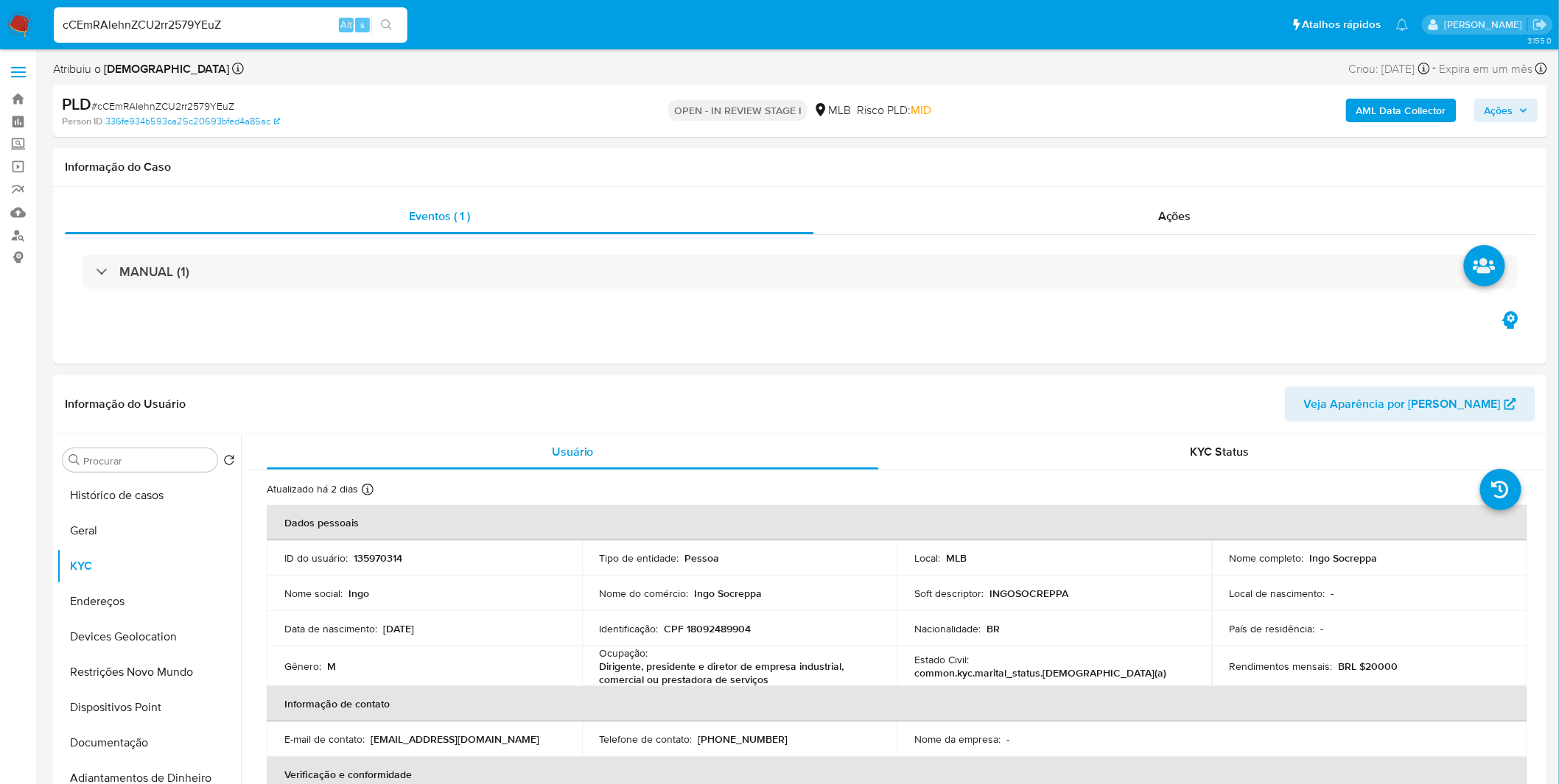
click at [705, 638] on td "Identificação : CPF 18092489904" at bounding box center [739, 628] width 315 height 35
click at [705, 632] on p "CPF 18092489904" at bounding box center [708, 629] width 87 height 13
copy p "18092489904"
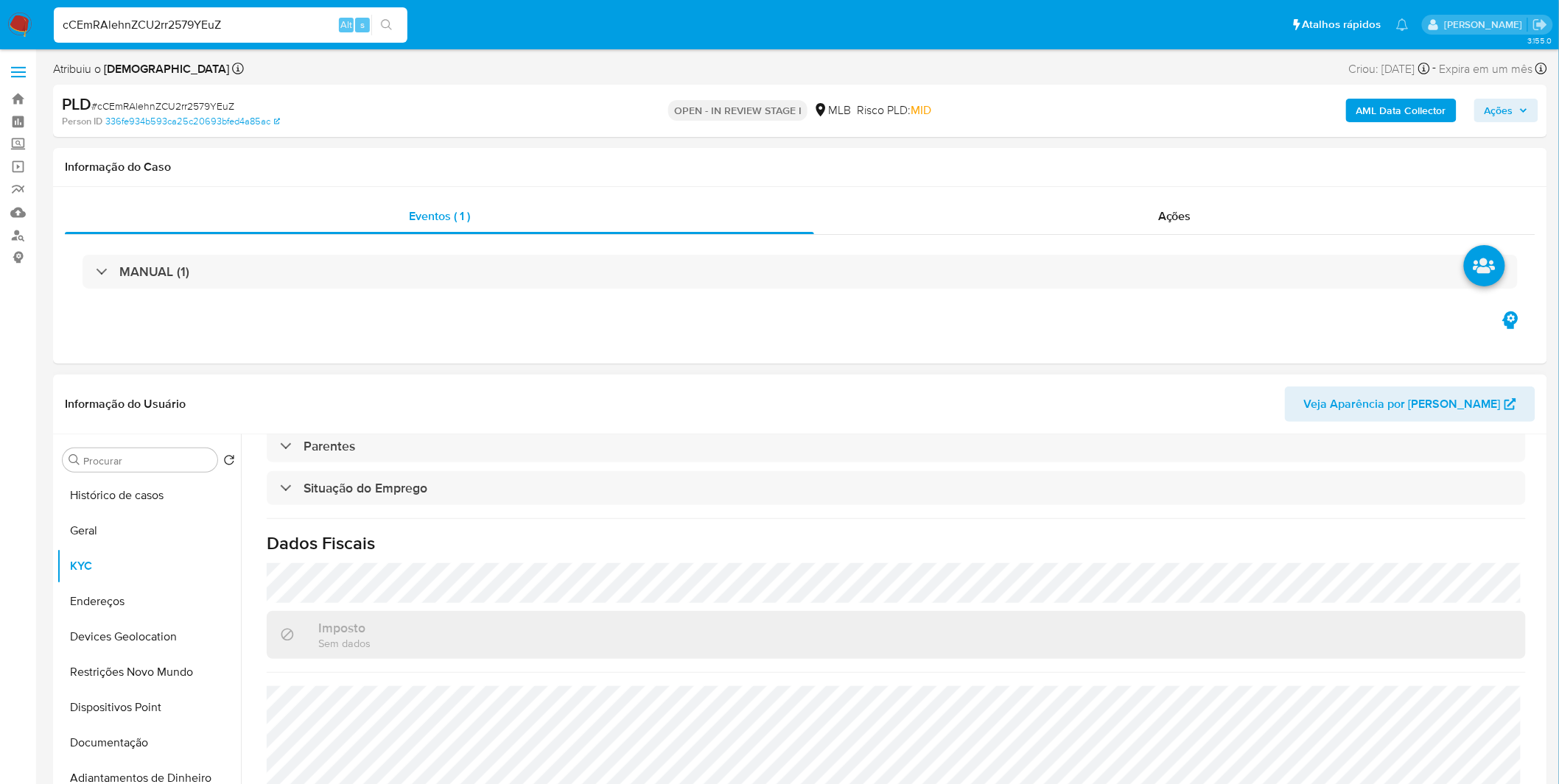
scroll to position [617, 0]
click at [192, 738] on button "Documentação" at bounding box center [142, 742] width 172 height 35
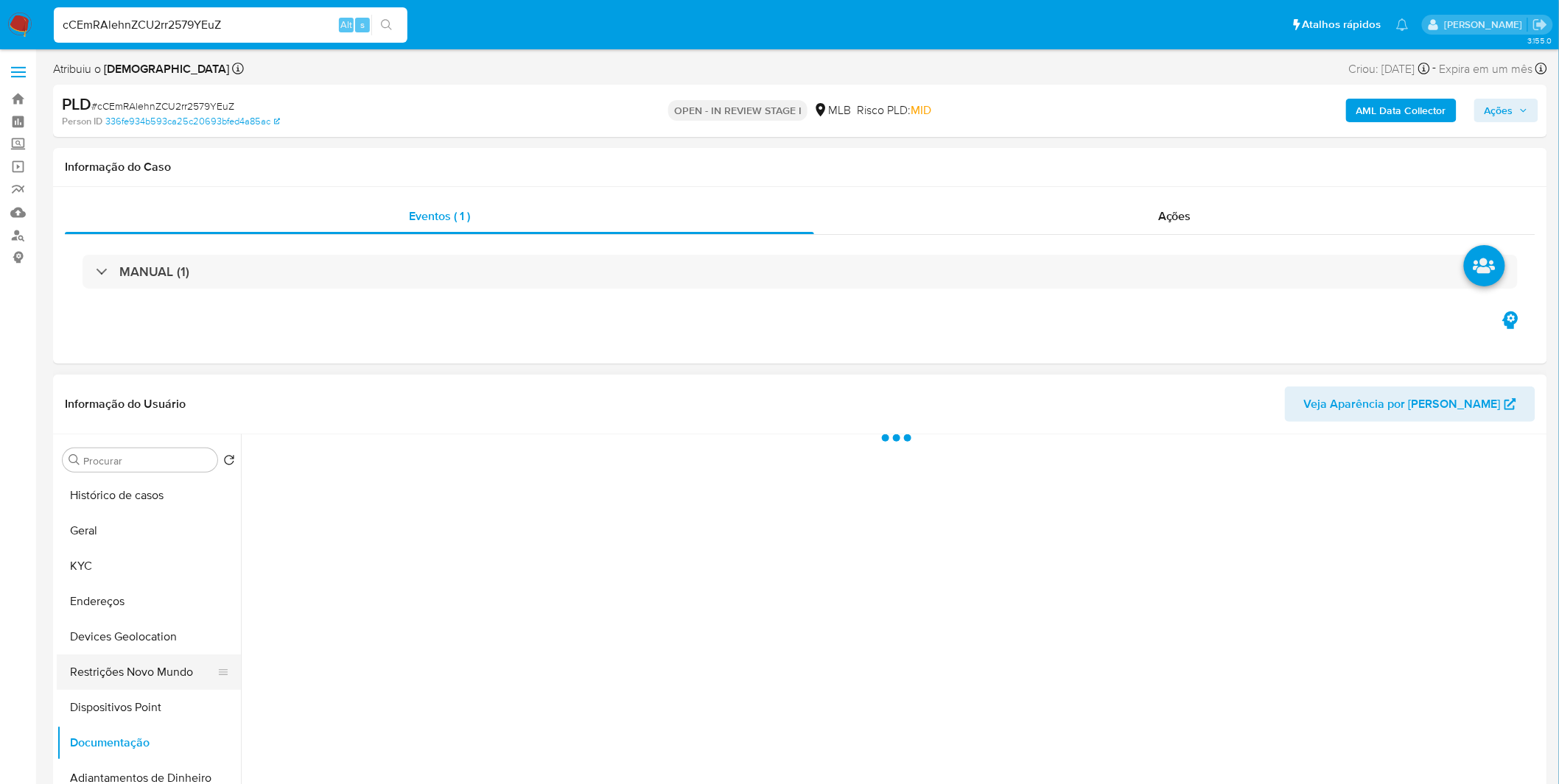
scroll to position [0, 0]
click at [185, 670] on button "Restrições Novo Mundo" at bounding box center [142, 672] width 172 height 35
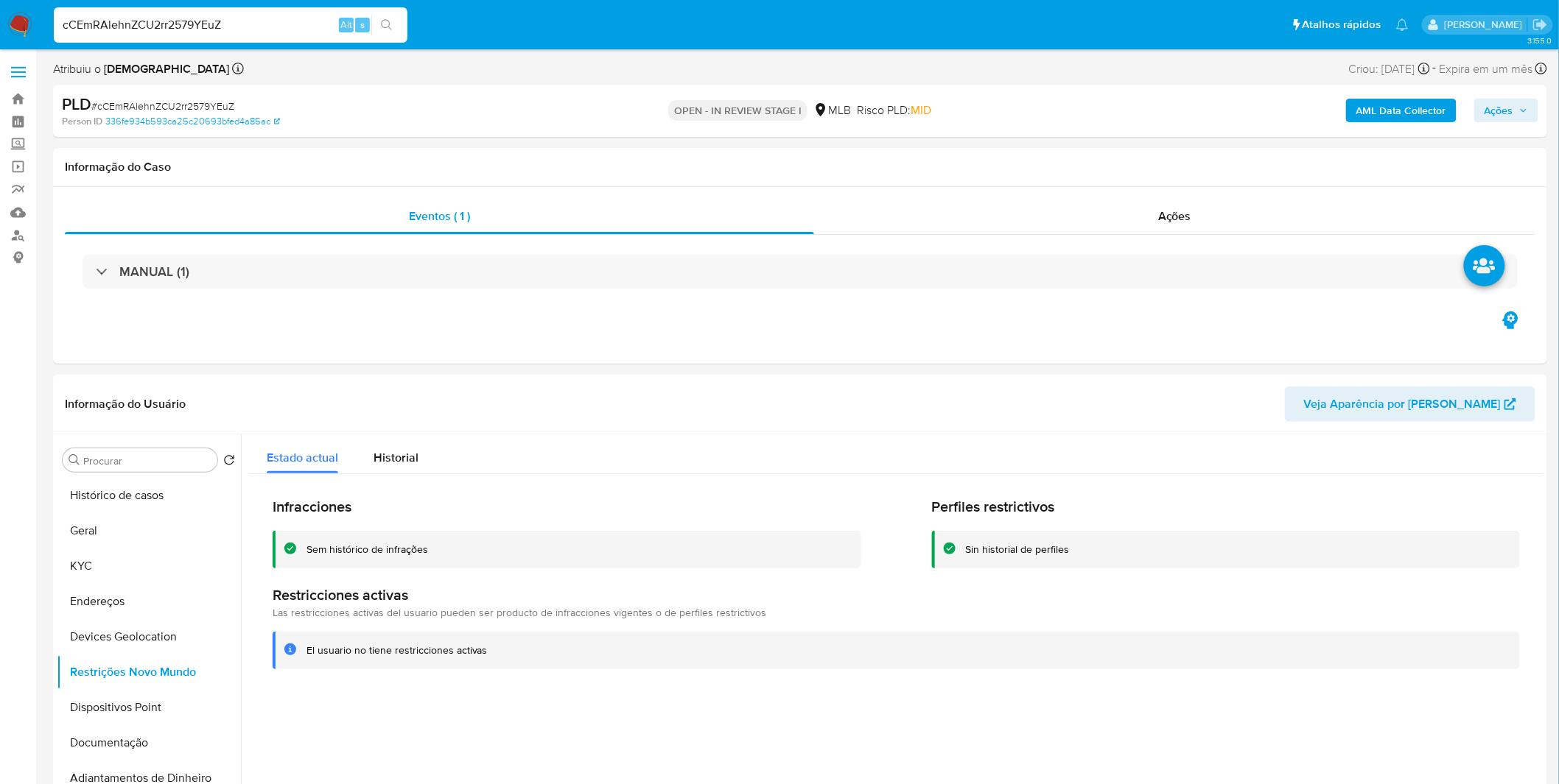
click at [278, 20] on input "cCEmRAlehnZCU2rr2579YEuZ" at bounding box center [230, 24] width 354 height 19
paste input "W7n4QzRppktzHhfk3wSSOMvP"
type input "W7n4QzRppktzHhfk3wSSOMvP"
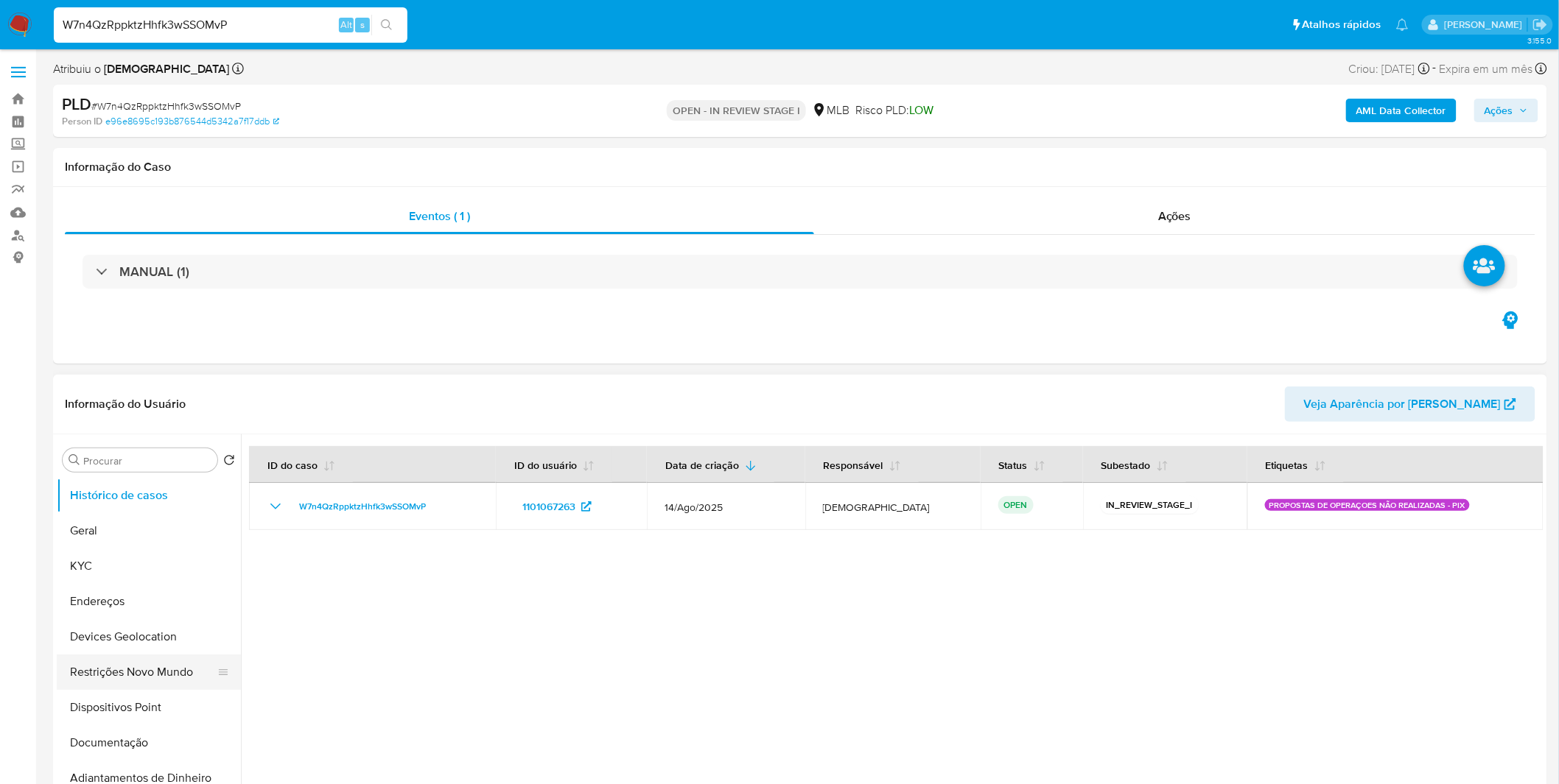
select select "10"
click at [153, 524] on button "Geral" at bounding box center [142, 531] width 172 height 35
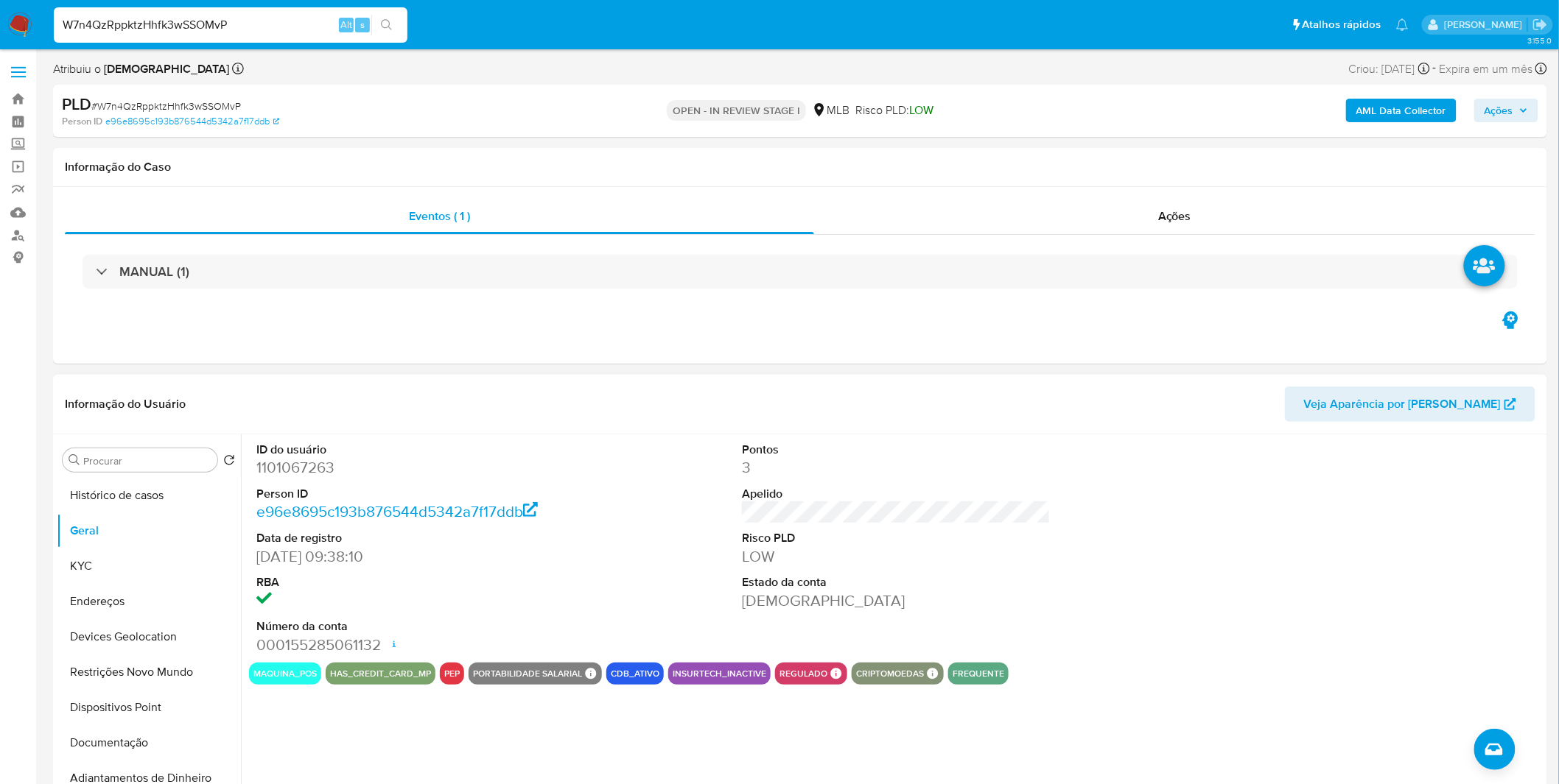
click at [443, 724] on div "ID do usuário 1101067263 Person ID e96e8695c193b876544d5342a7f17ddb Data de reg…" at bounding box center [892, 623] width 1302 height 377
click at [138, 564] on button "KYC" at bounding box center [142, 566] width 172 height 35
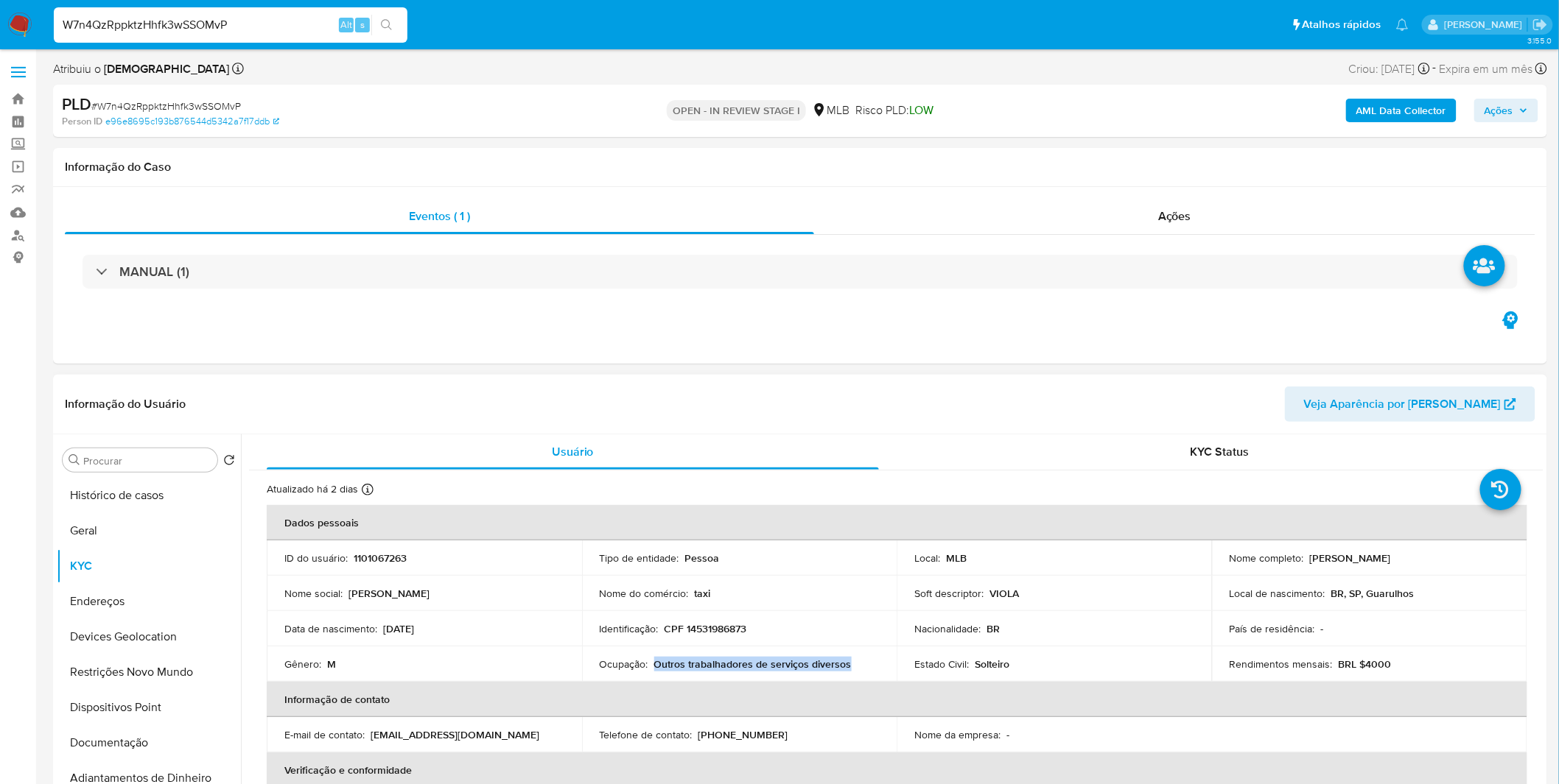
copy p "Outros trabalhadores de serviços diversos"
drag, startPoint x: 851, startPoint y: 667, endPoint x: 656, endPoint y: 666, distance: 195.0
click at [656, 666] on div "Ocupação : Outros trabalhadores de serviços diversos" at bounding box center [739, 664] width 280 height 13
click at [153, 514] on button "Geral" at bounding box center [142, 531] width 172 height 35
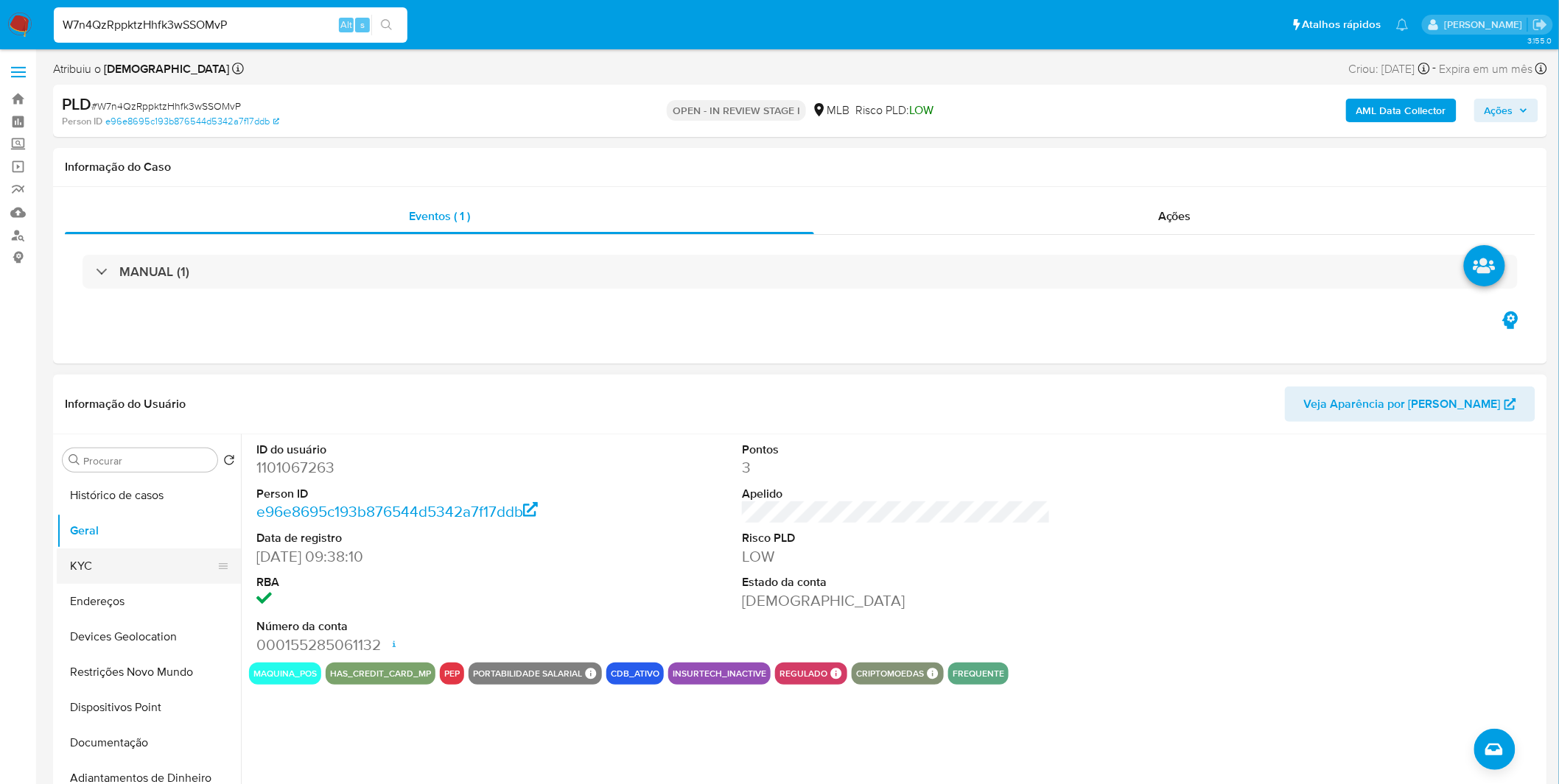
click at [133, 568] on button "KYC" at bounding box center [142, 566] width 172 height 35
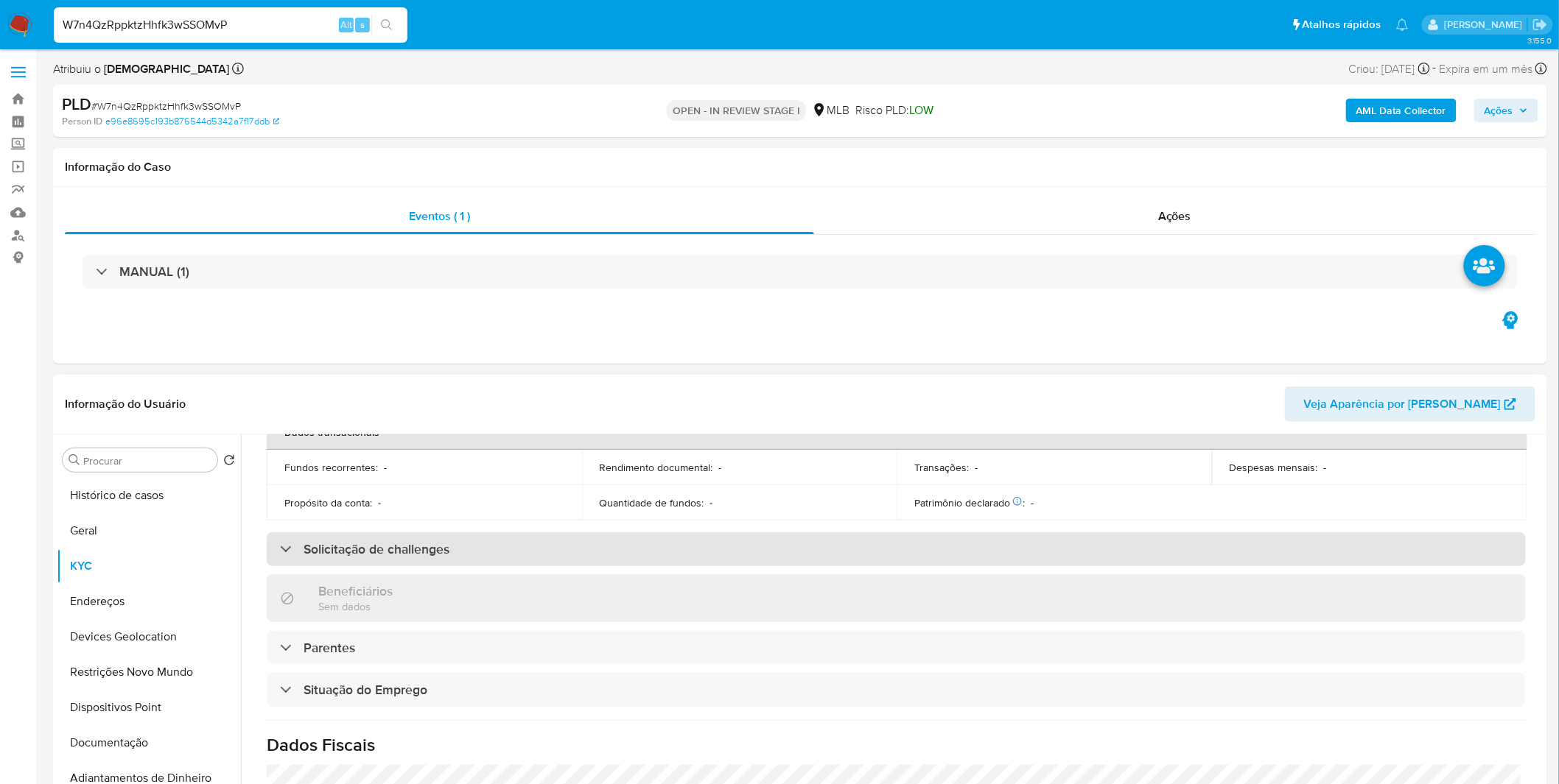
scroll to position [612, 0]
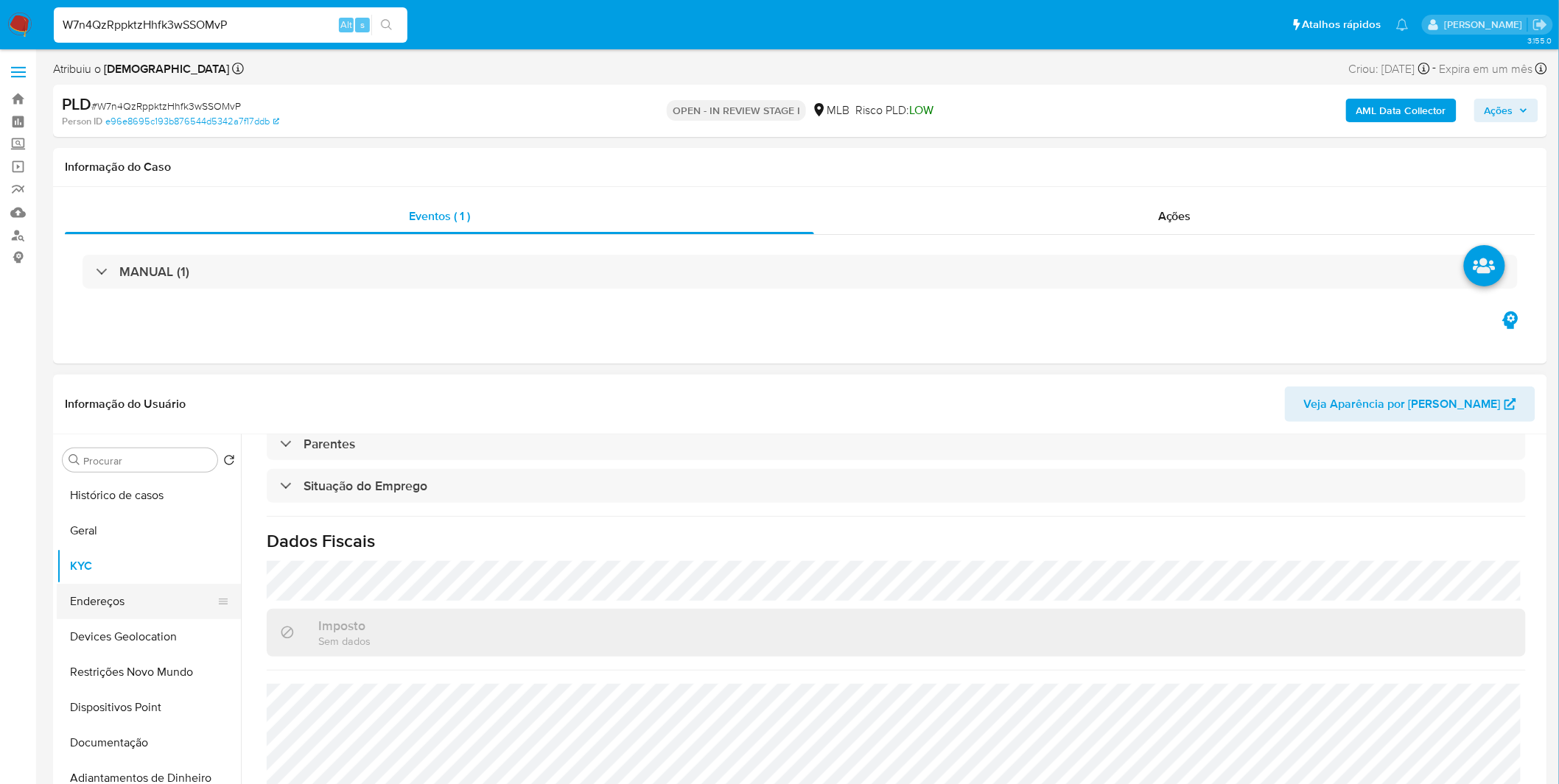
click at [146, 599] on button "Endereços" at bounding box center [142, 601] width 172 height 35
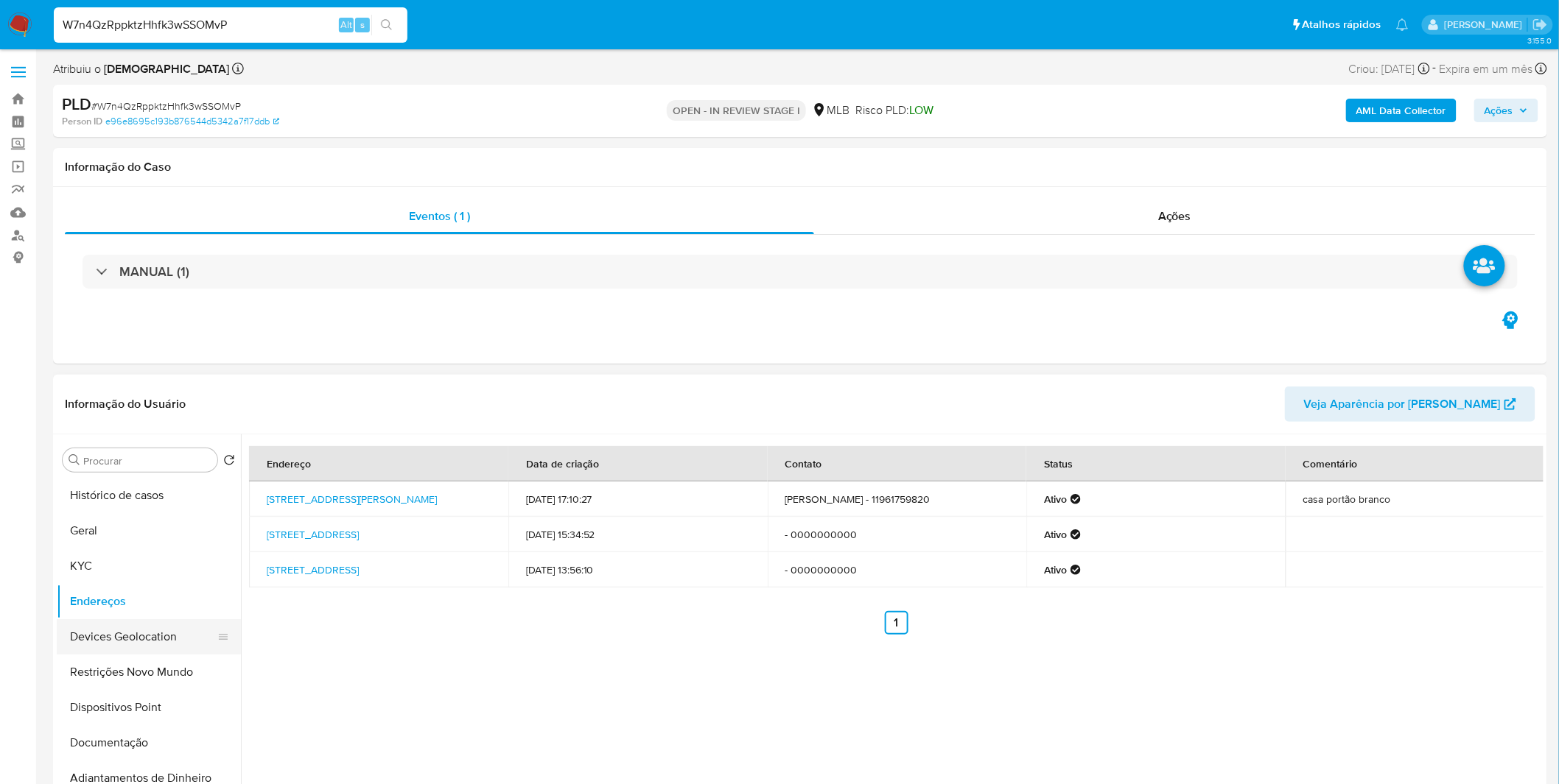
click at [162, 641] on button "Devices Geolocation" at bounding box center [142, 636] width 172 height 35
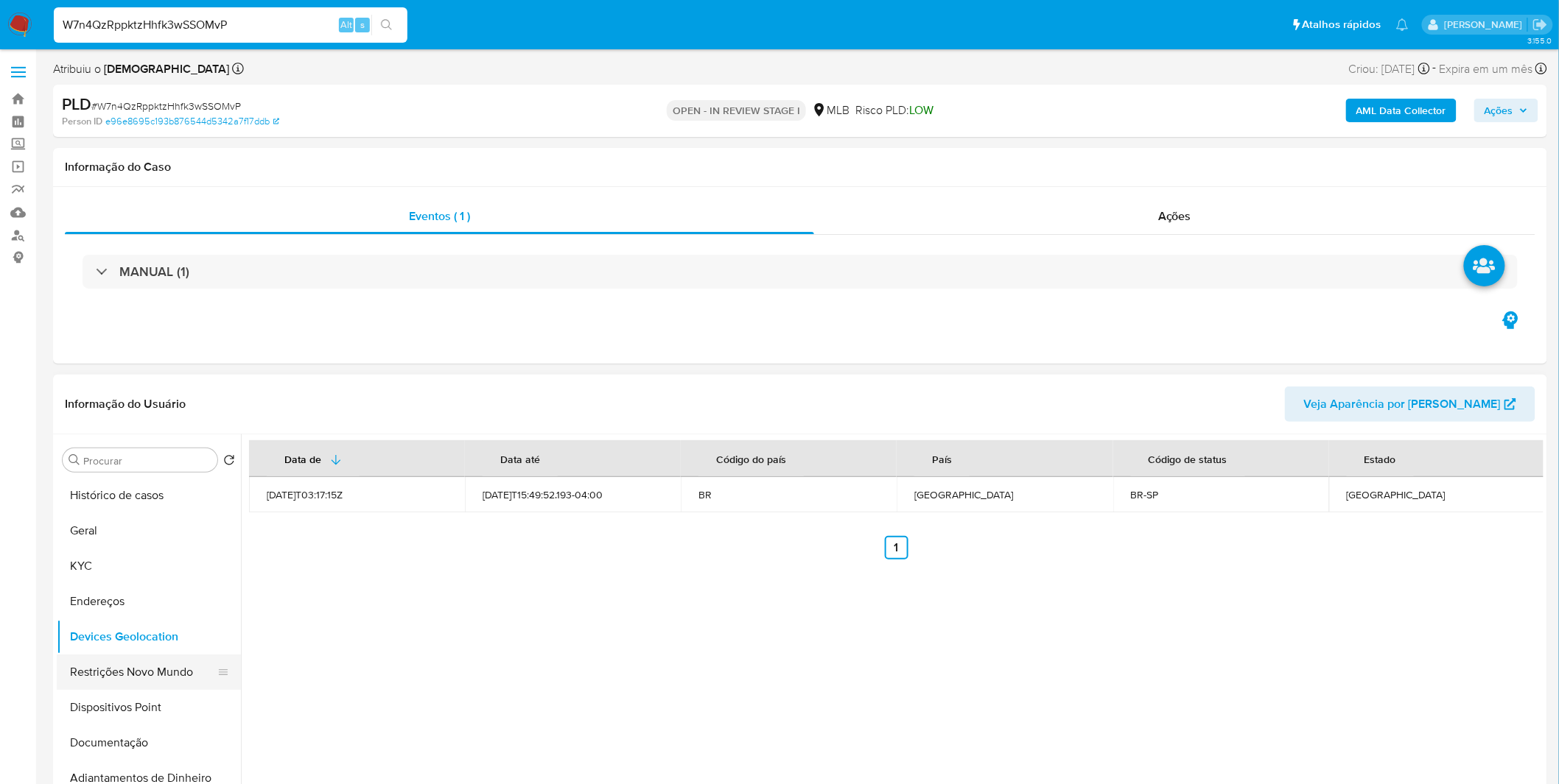
click at [145, 679] on button "Restrições Novo Mundo" at bounding box center [142, 672] width 172 height 35
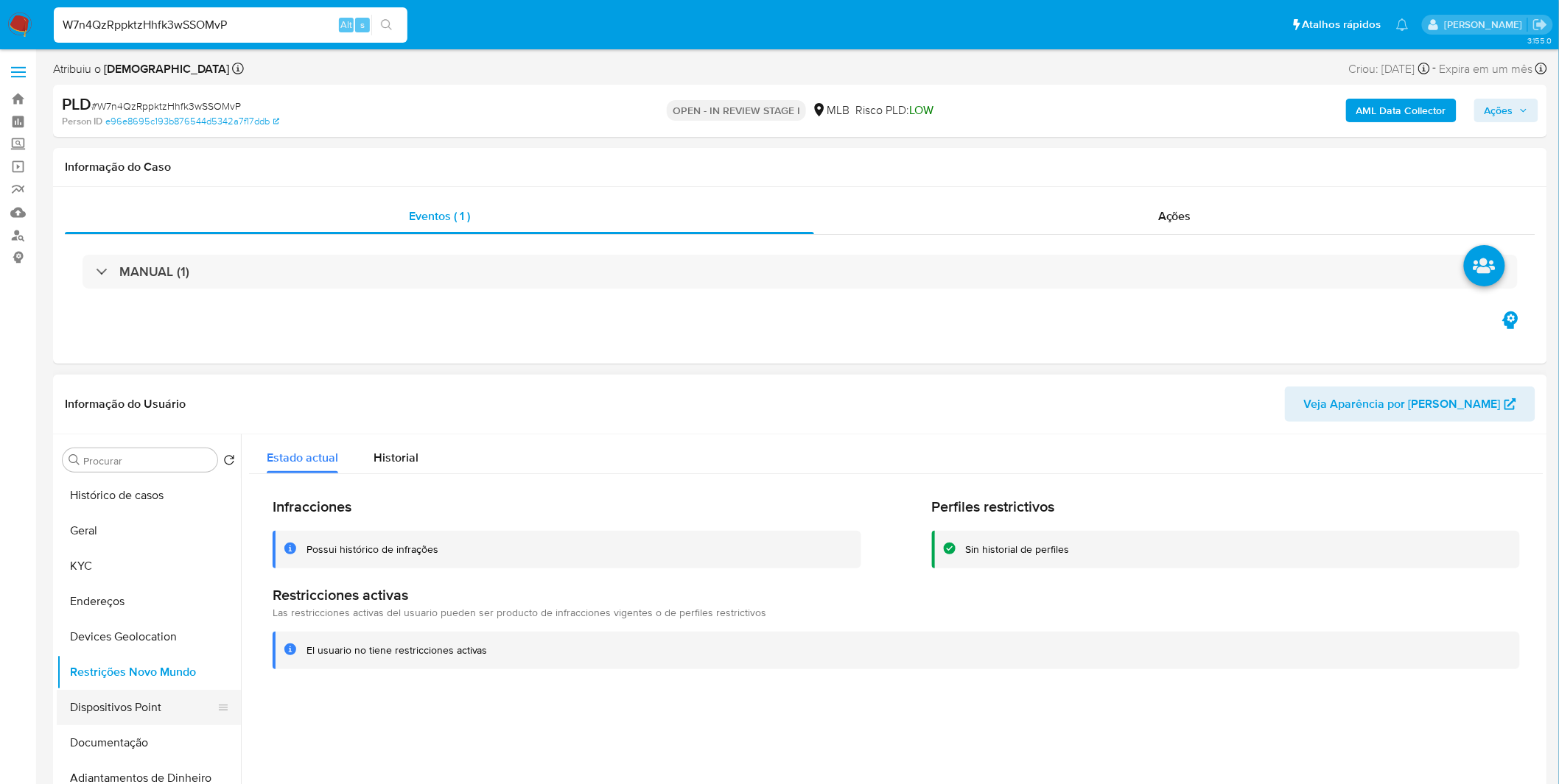
click at [159, 702] on button "Dispositivos Point" at bounding box center [142, 707] width 172 height 35
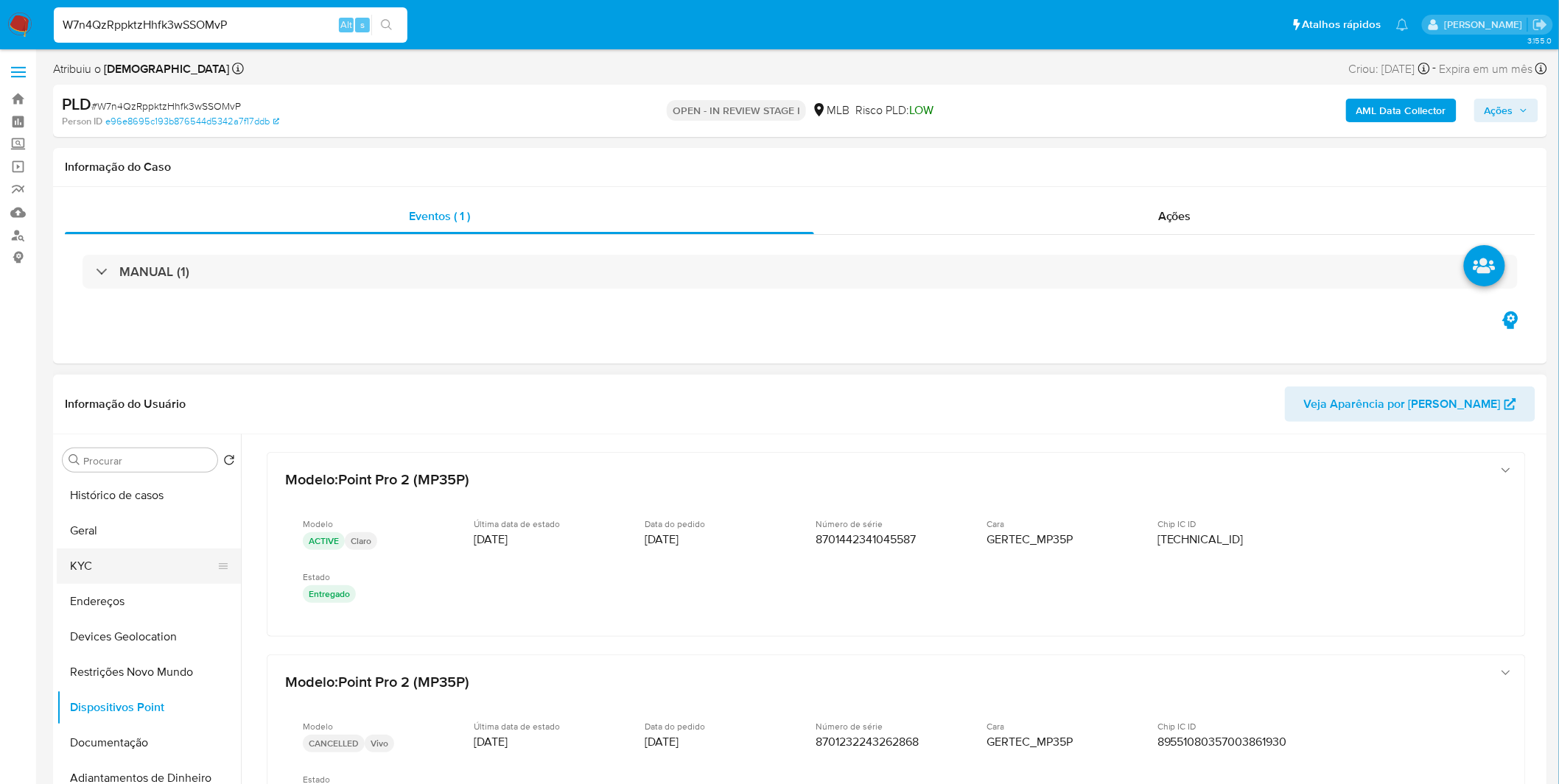
click at [101, 567] on button "KYC" at bounding box center [142, 566] width 172 height 35
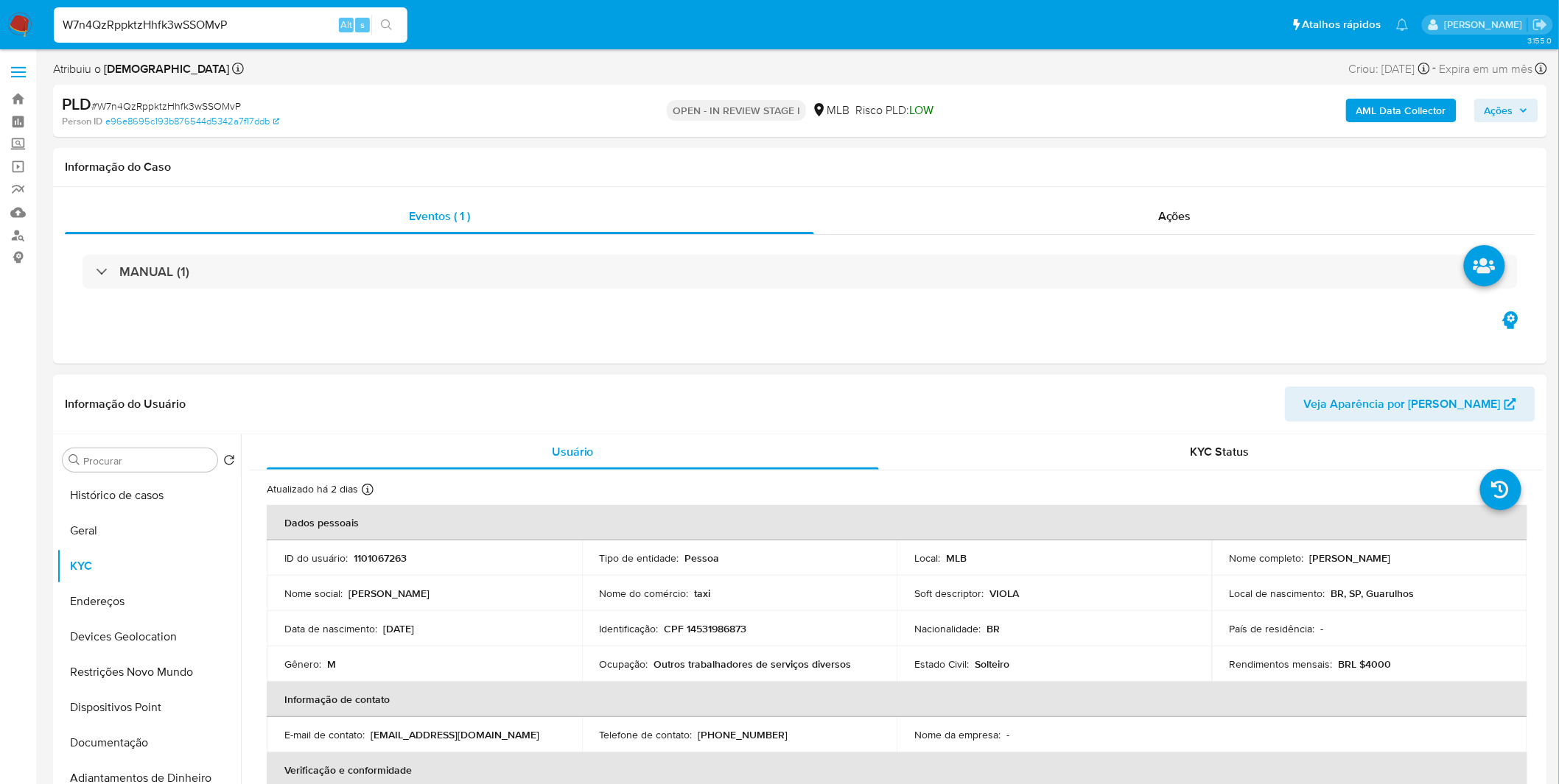
click at [725, 628] on p "CPF 14531986873" at bounding box center [705, 629] width 83 height 13
copy p "14531986873"
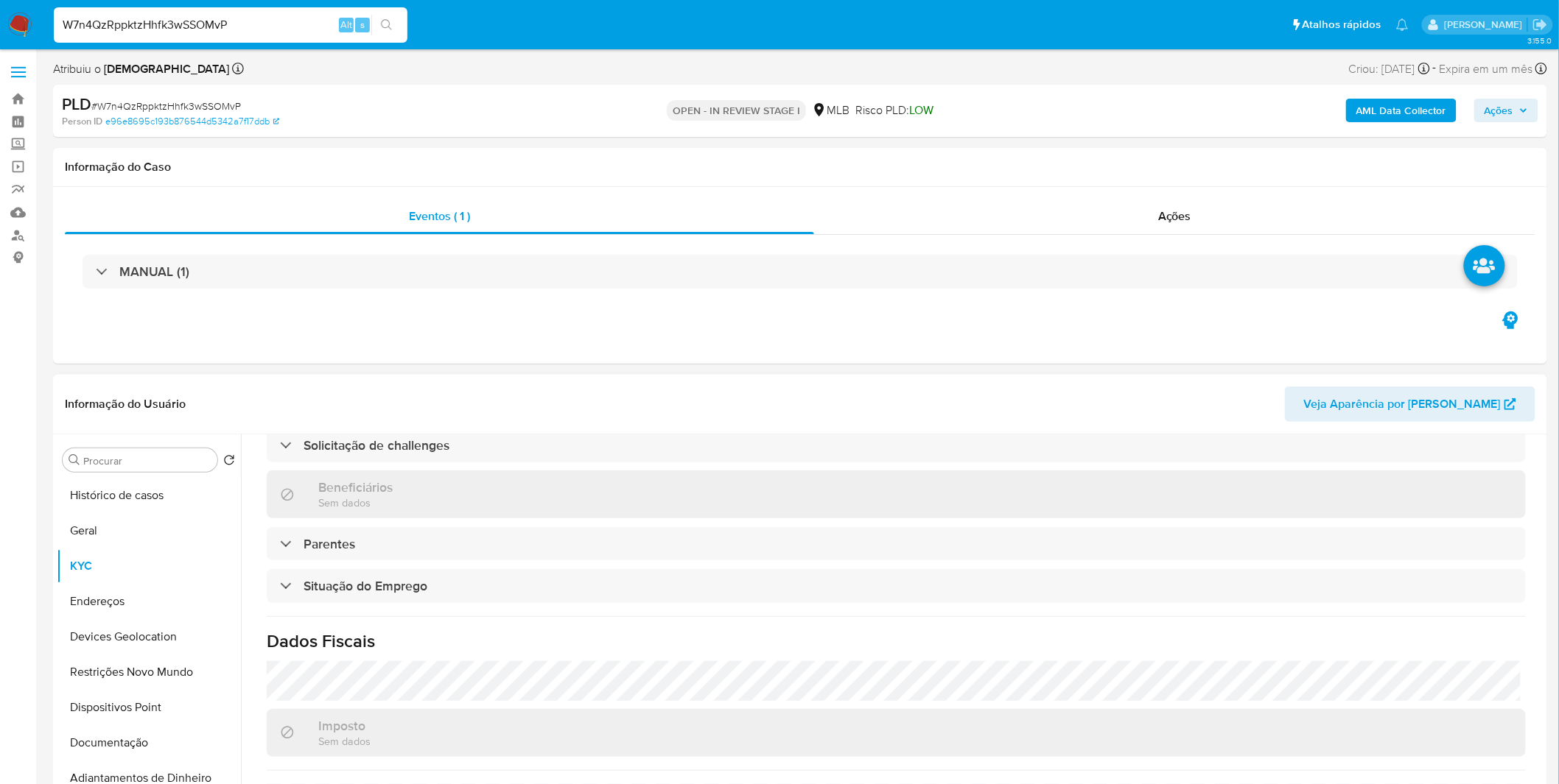
scroll to position [612, 0]
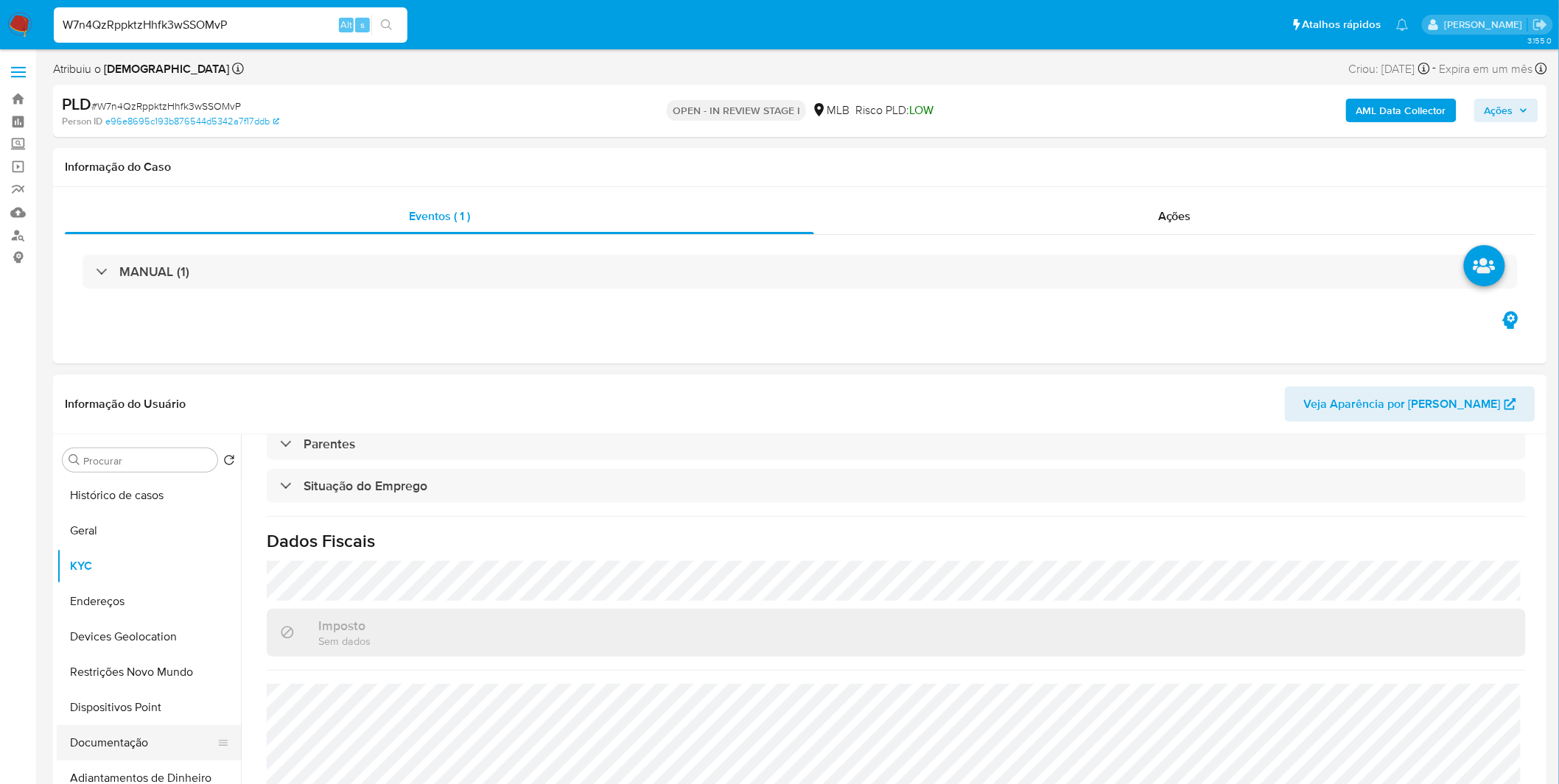
click at [151, 738] on button "Documentação" at bounding box center [142, 742] width 172 height 35
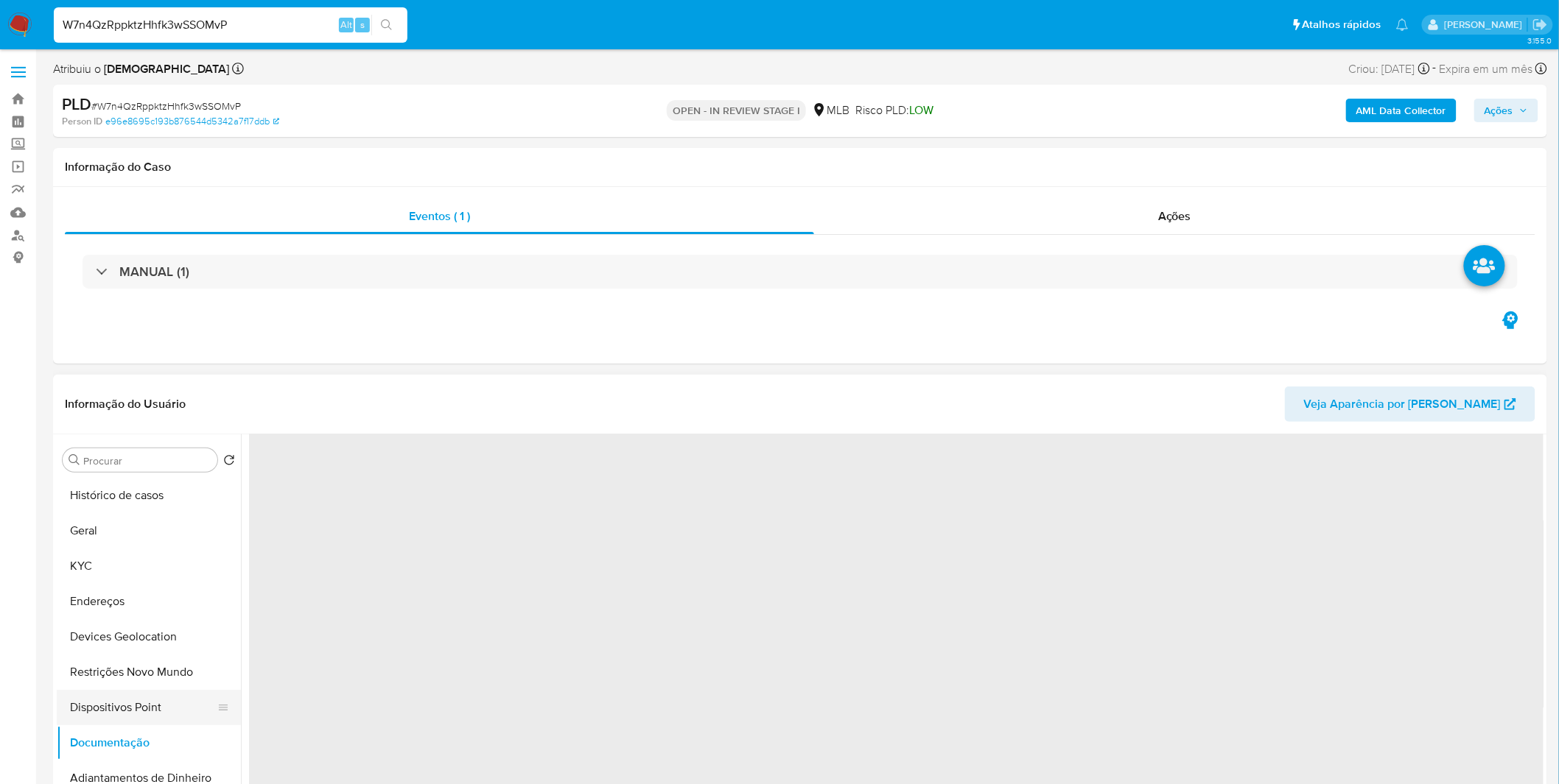
scroll to position [0, 0]
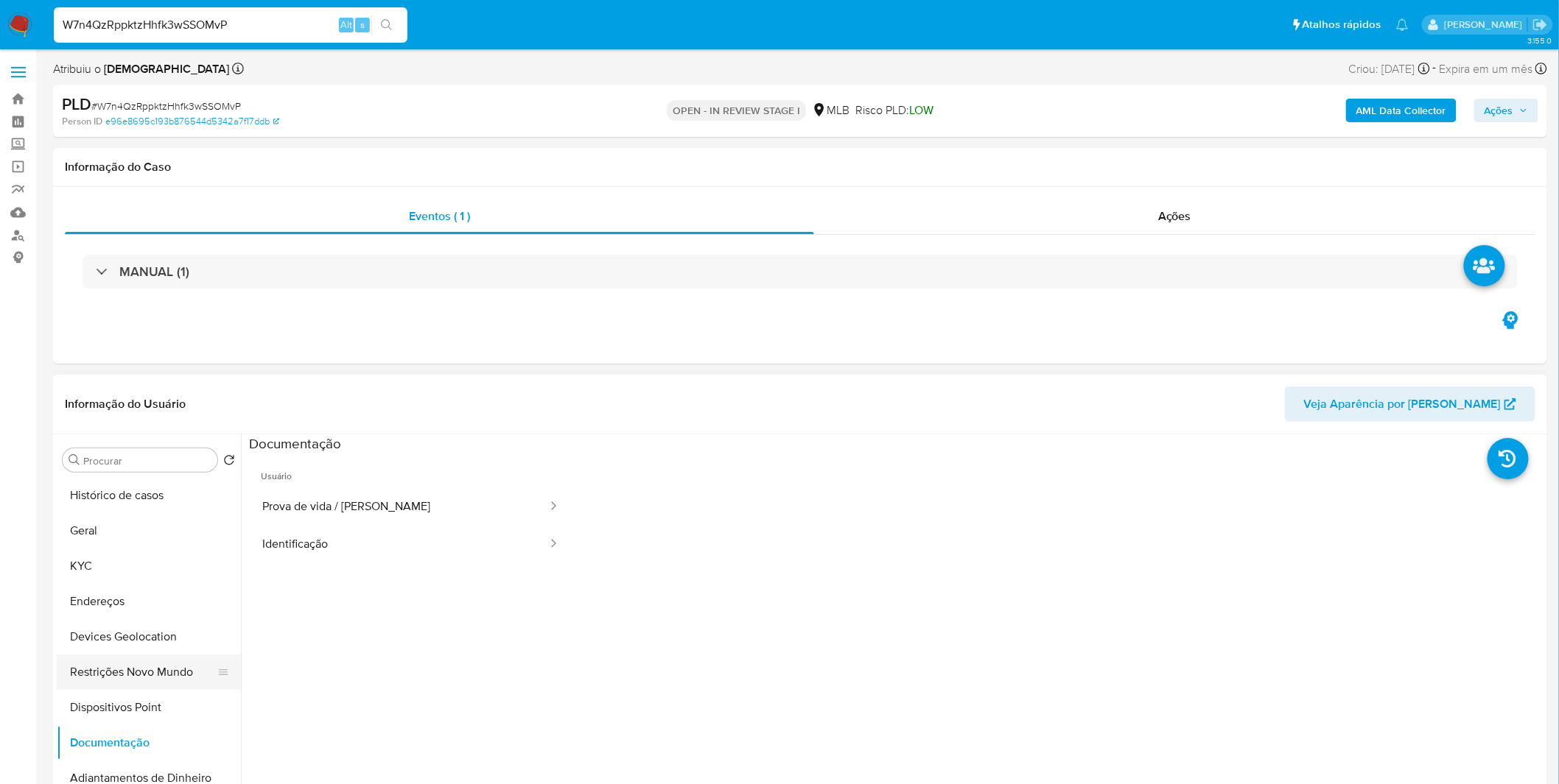
click at [154, 676] on button "Restrições Novo Mundo" at bounding box center [142, 672] width 172 height 35
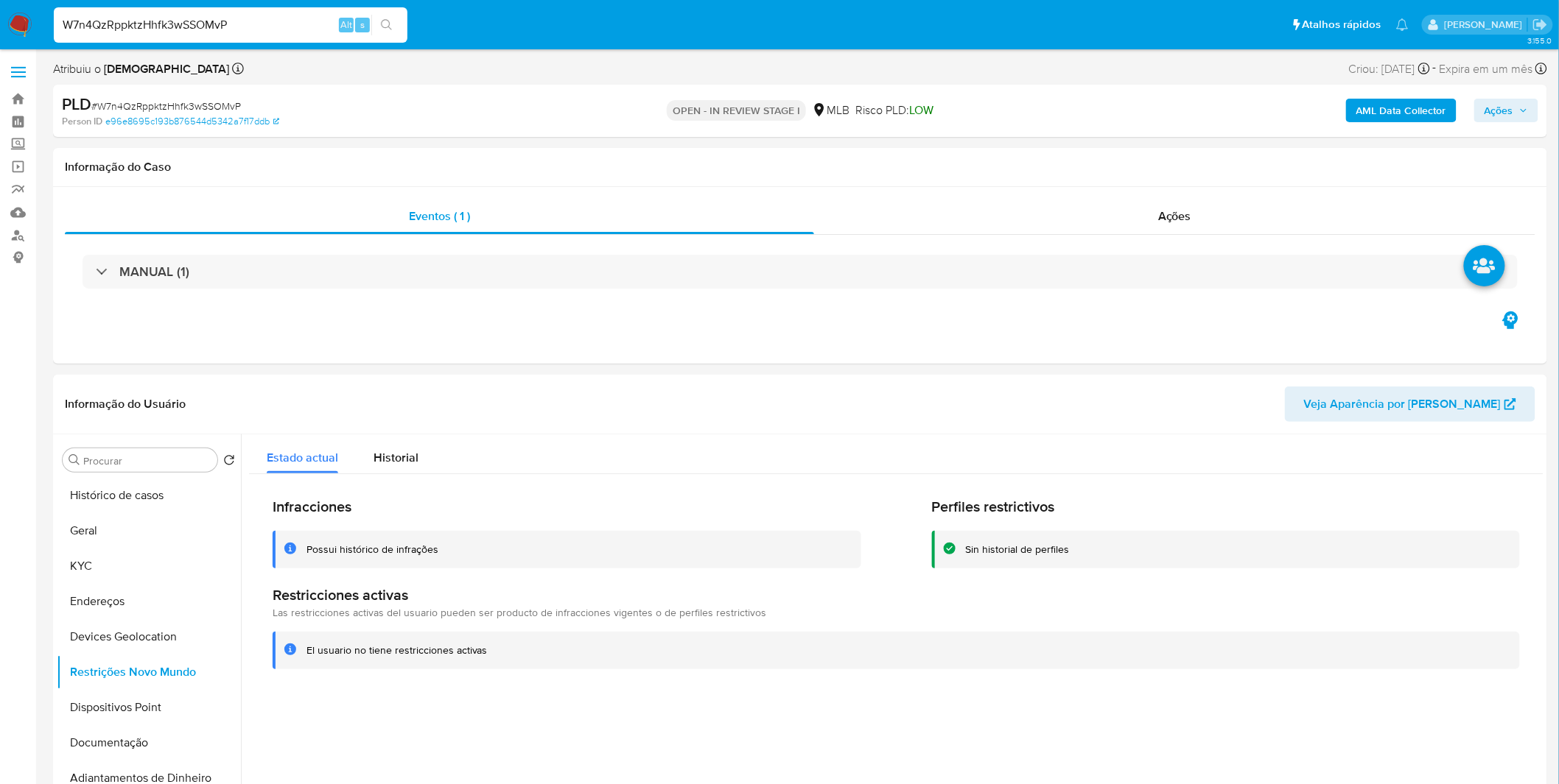
click at [33, 33] on nav "Pausado Ver notificaciones W7n4QzRppktzHhfk3wSSOMvP Alt s Atalhos rápidos Presi…" at bounding box center [780, 24] width 1559 height 49
click at [25, 23] on img at bounding box center [20, 24] width 25 height 25
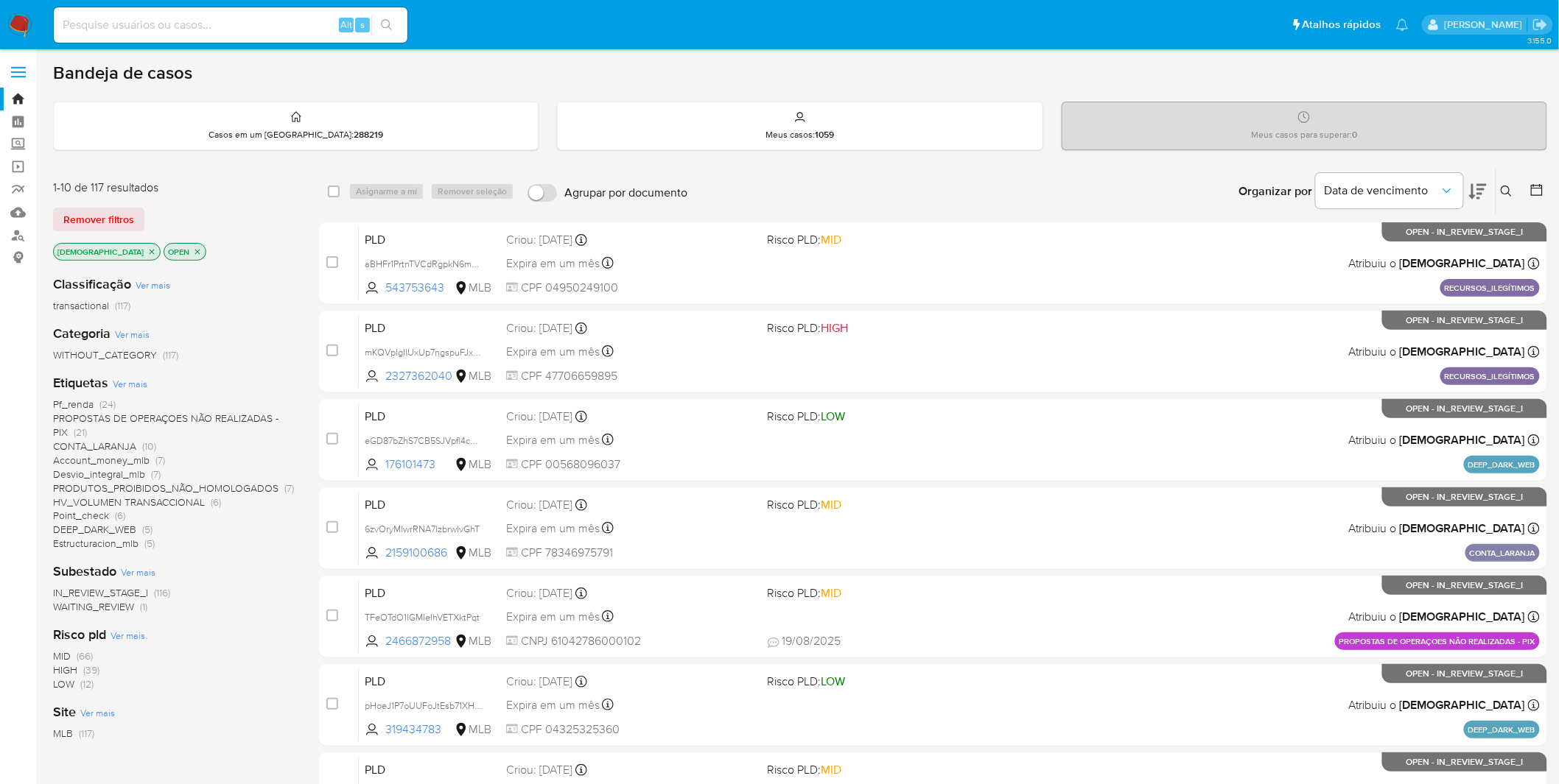
click at [285, 24] on input at bounding box center [230, 24] width 354 height 19
paste input "pHoeJ1P7oUUFoJtEsb71XHVb"
type input "pHoeJ1P7oUUFoJtEsb71XHVb"
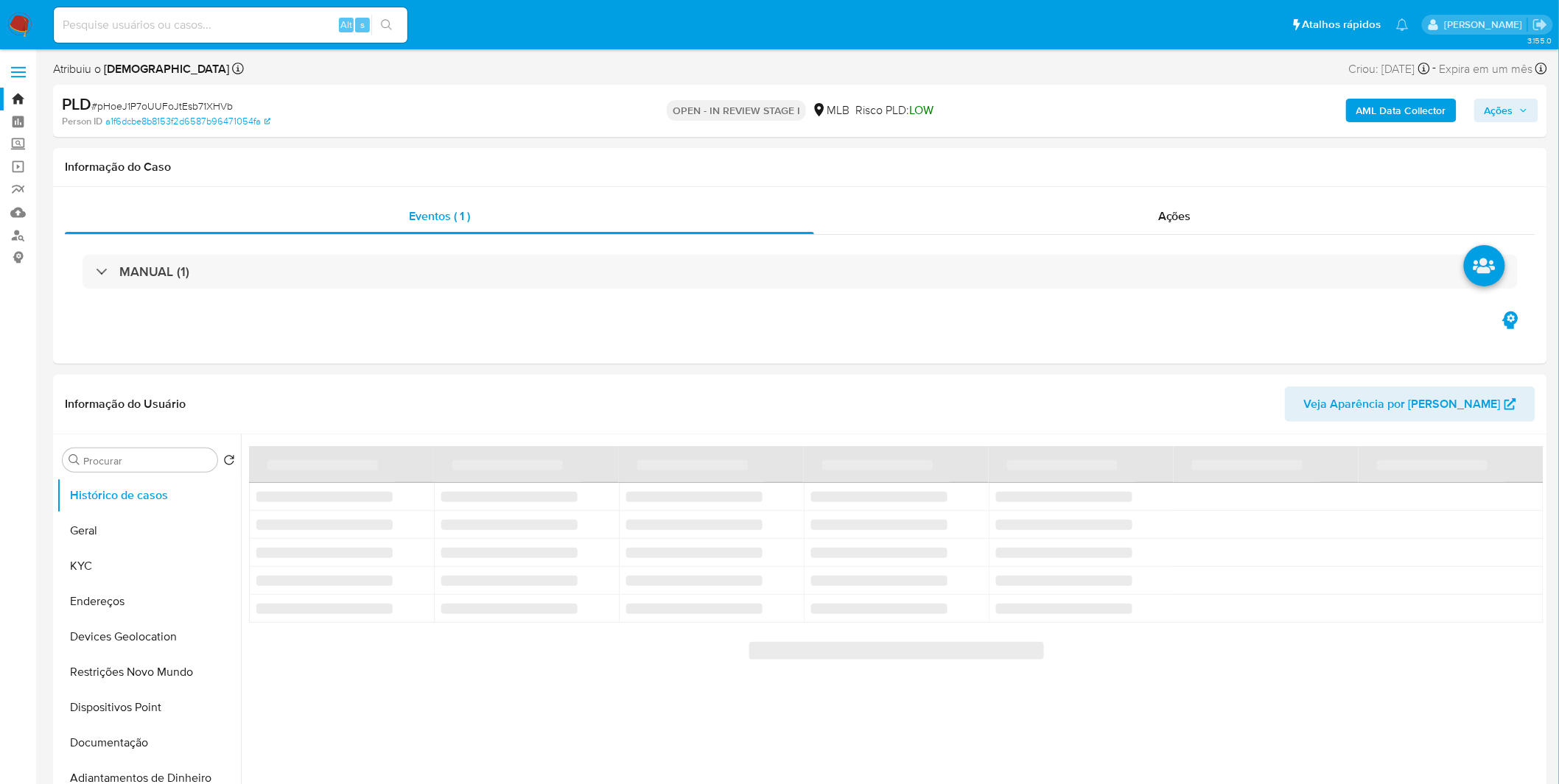
select select "10"
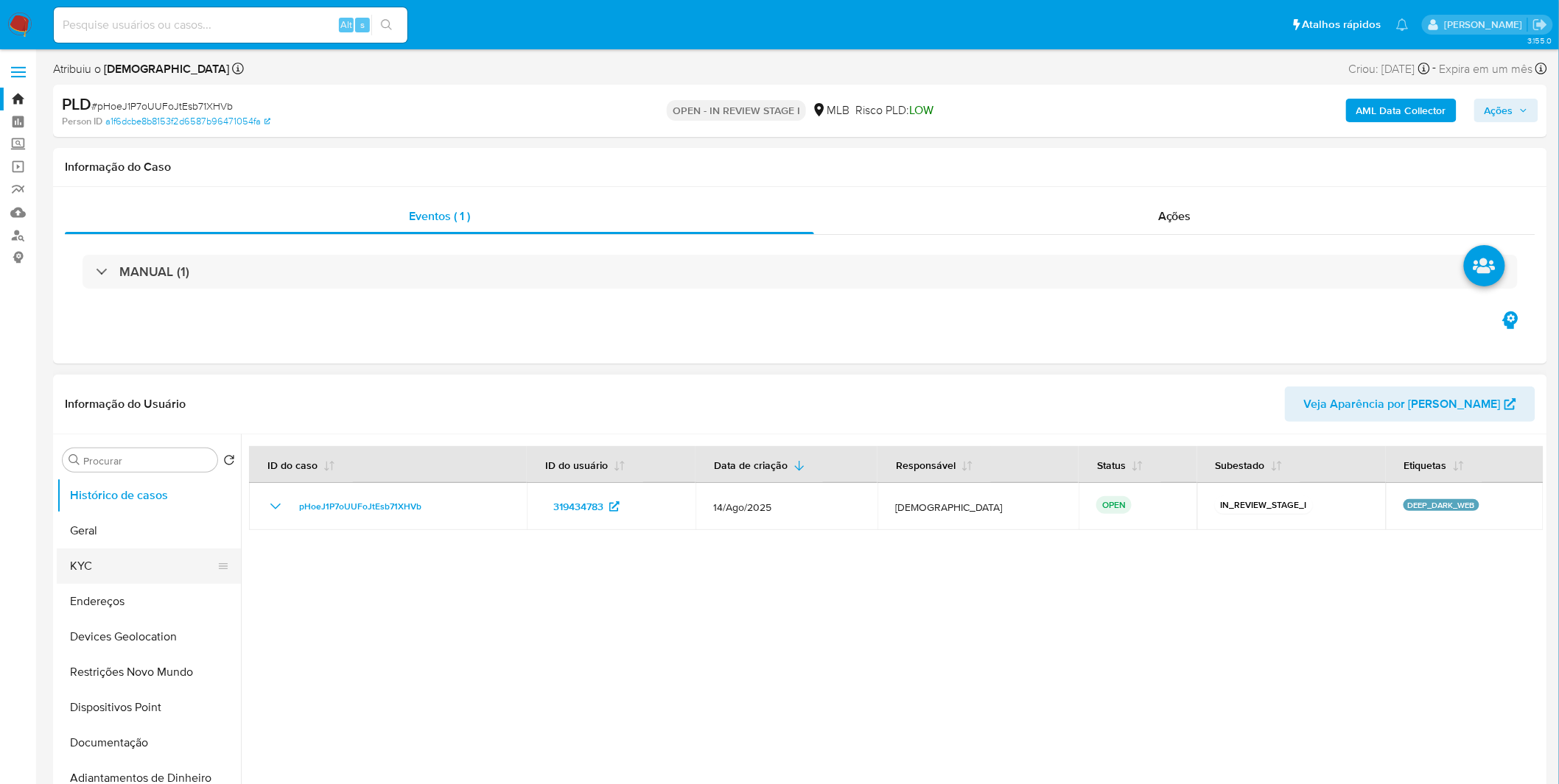
click at [97, 572] on button "KYC" at bounding box center [142, 566] width 172 height 35
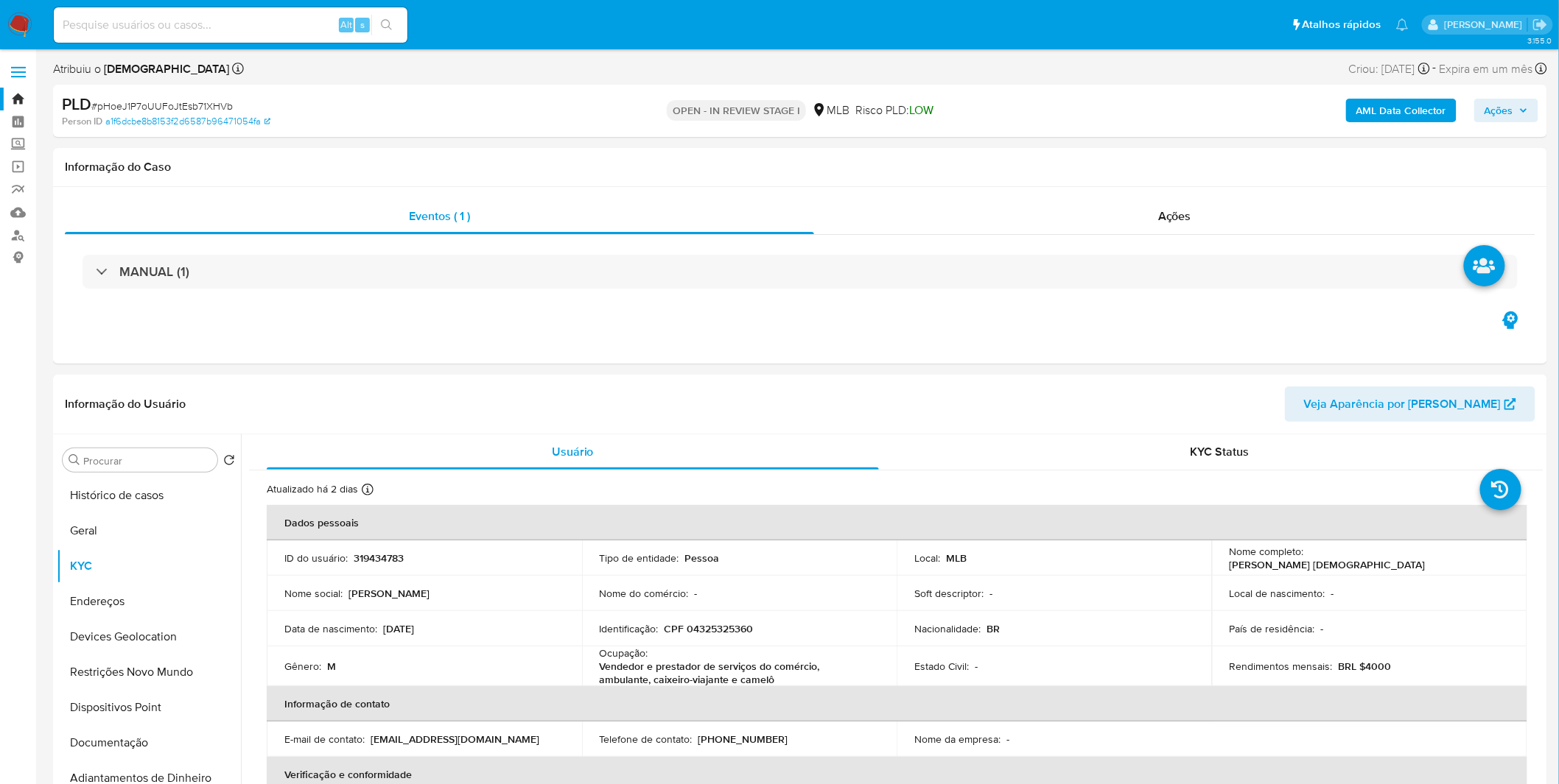
click at [1378, 94] on div "AML Data Collector Ações" at bounding box center [1294, 111] width 489 height 34
click at [1381, 97] on div "AML Data Collector Ações" at bounding box center [1294, 111] width 489 height 34
click at [1387, 108] on b "AML Data Collector" at bounding box center [1401, 110] width 90 height 24
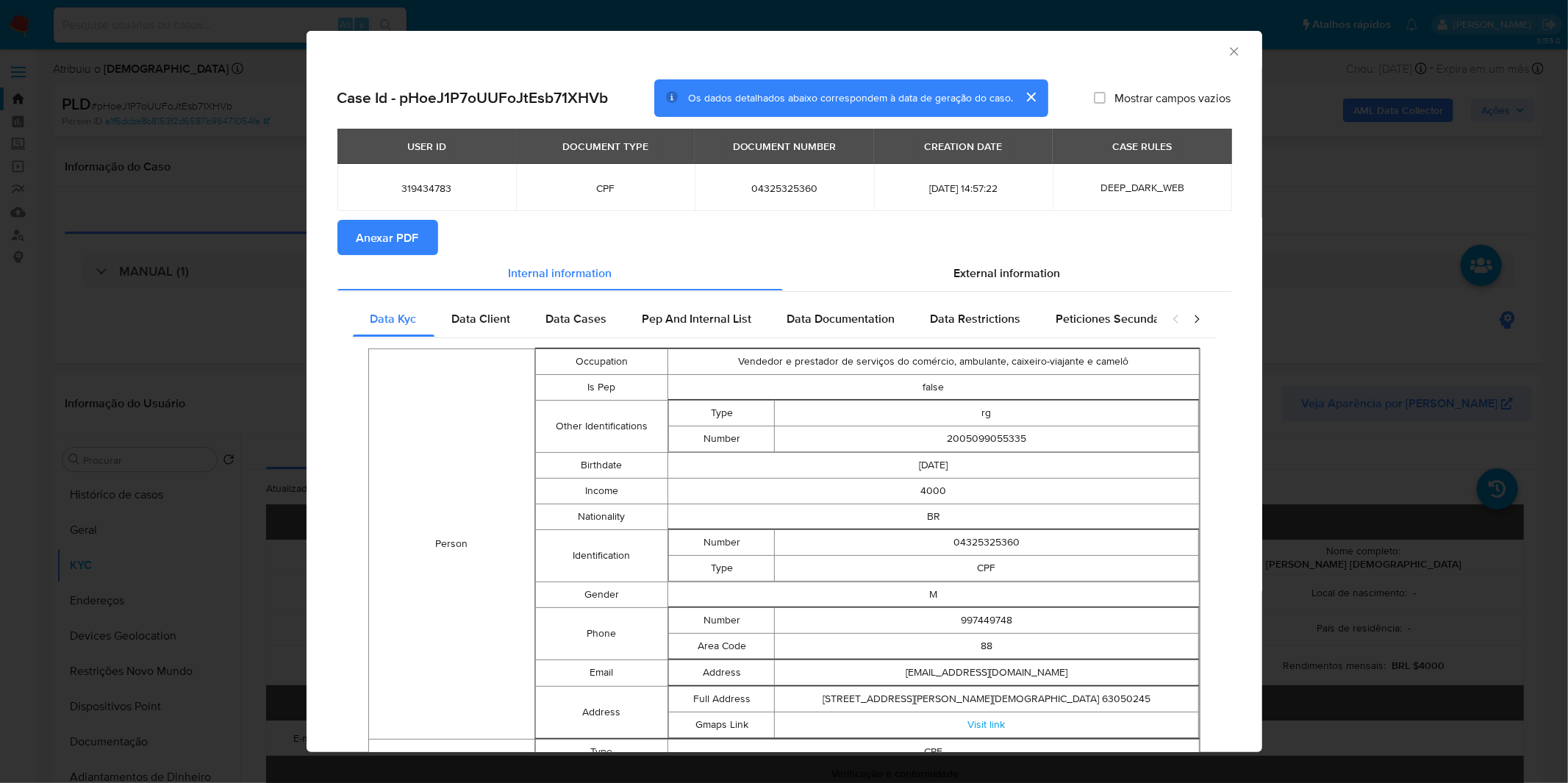
click at [380, 226] on span "Anexar PDF" at bounding box center [387, 237] width 63 height 33
click at [1227, 51] on icon "Fechar a janela" at bounding box center [1235, 51] width 15 height 15
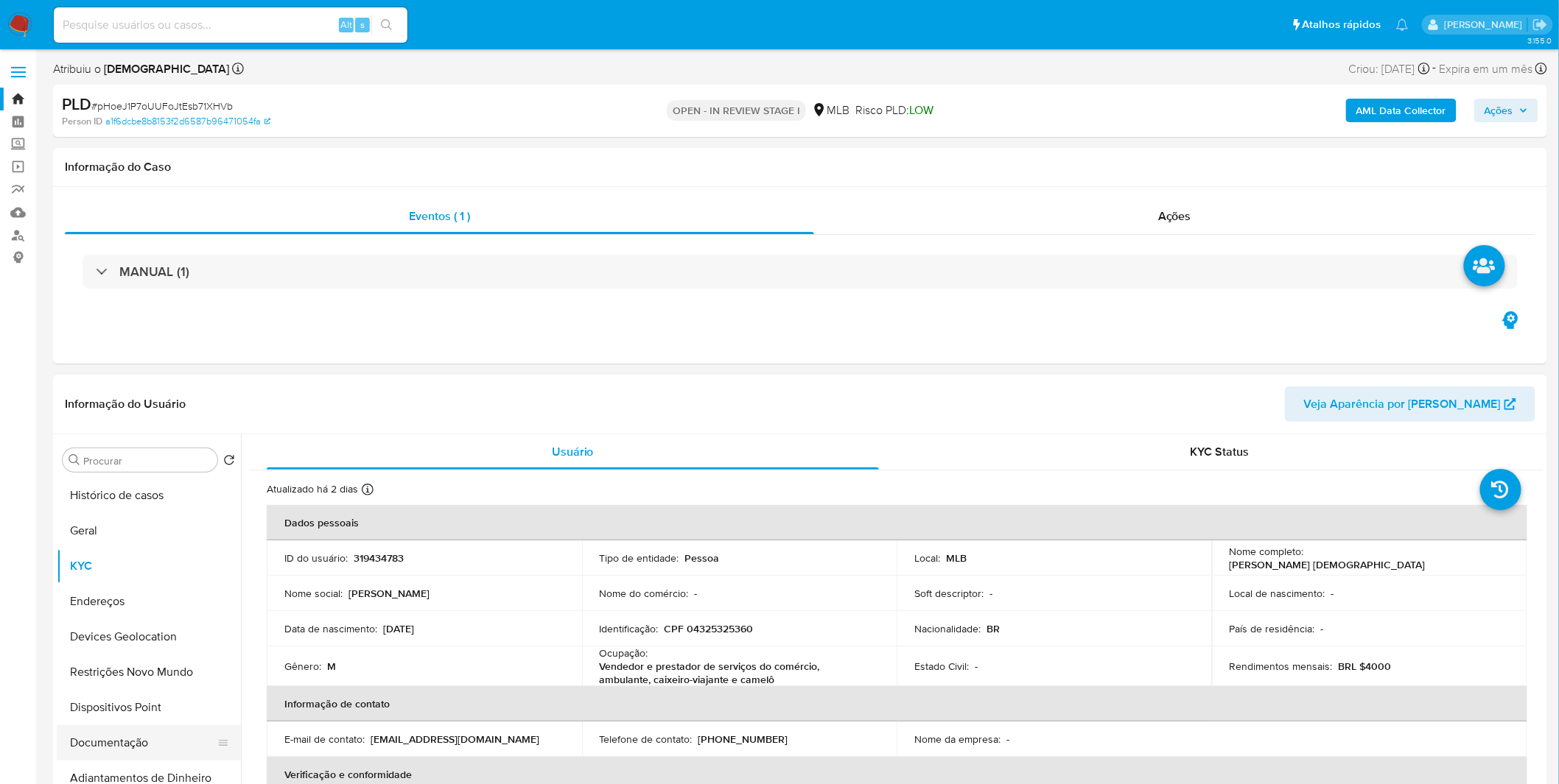
click at [125, 750] on button "Documentação" at bounding box center [142, 742] width 172 height 35
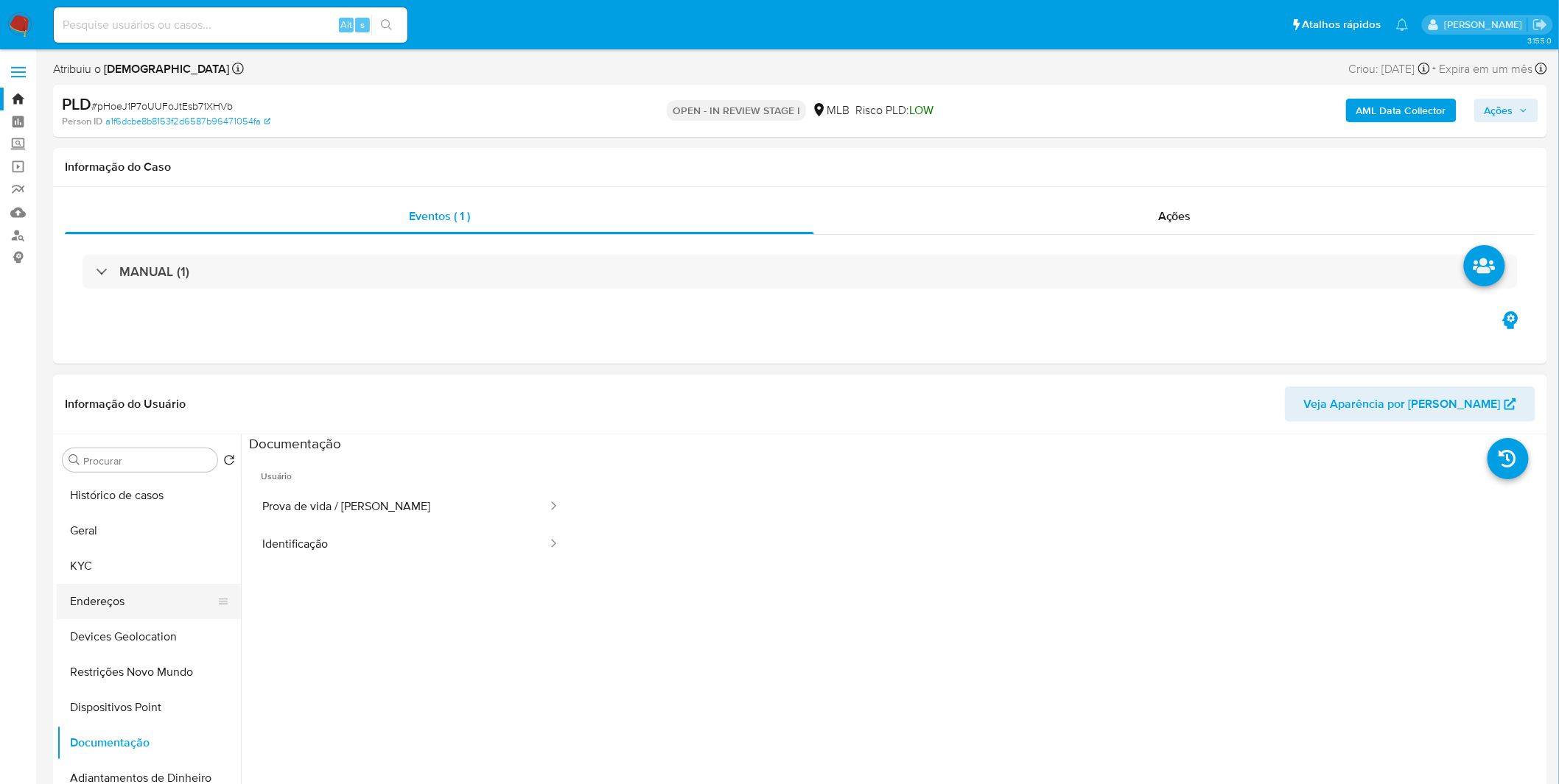
click at [127, 601] on button "Endereços" at bounding box center [142, 601] width 172 height 35
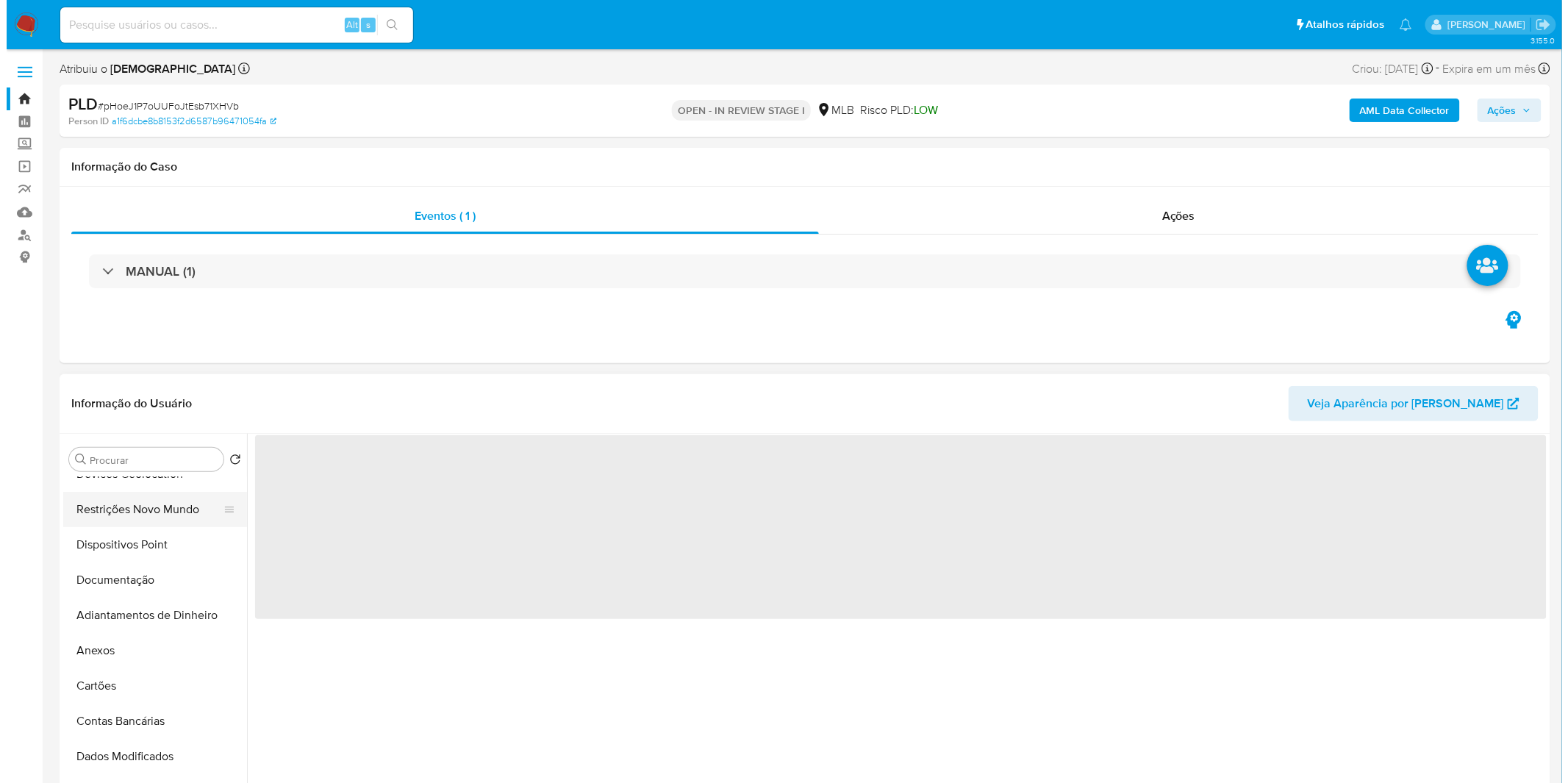
scroll to position [163, 0]
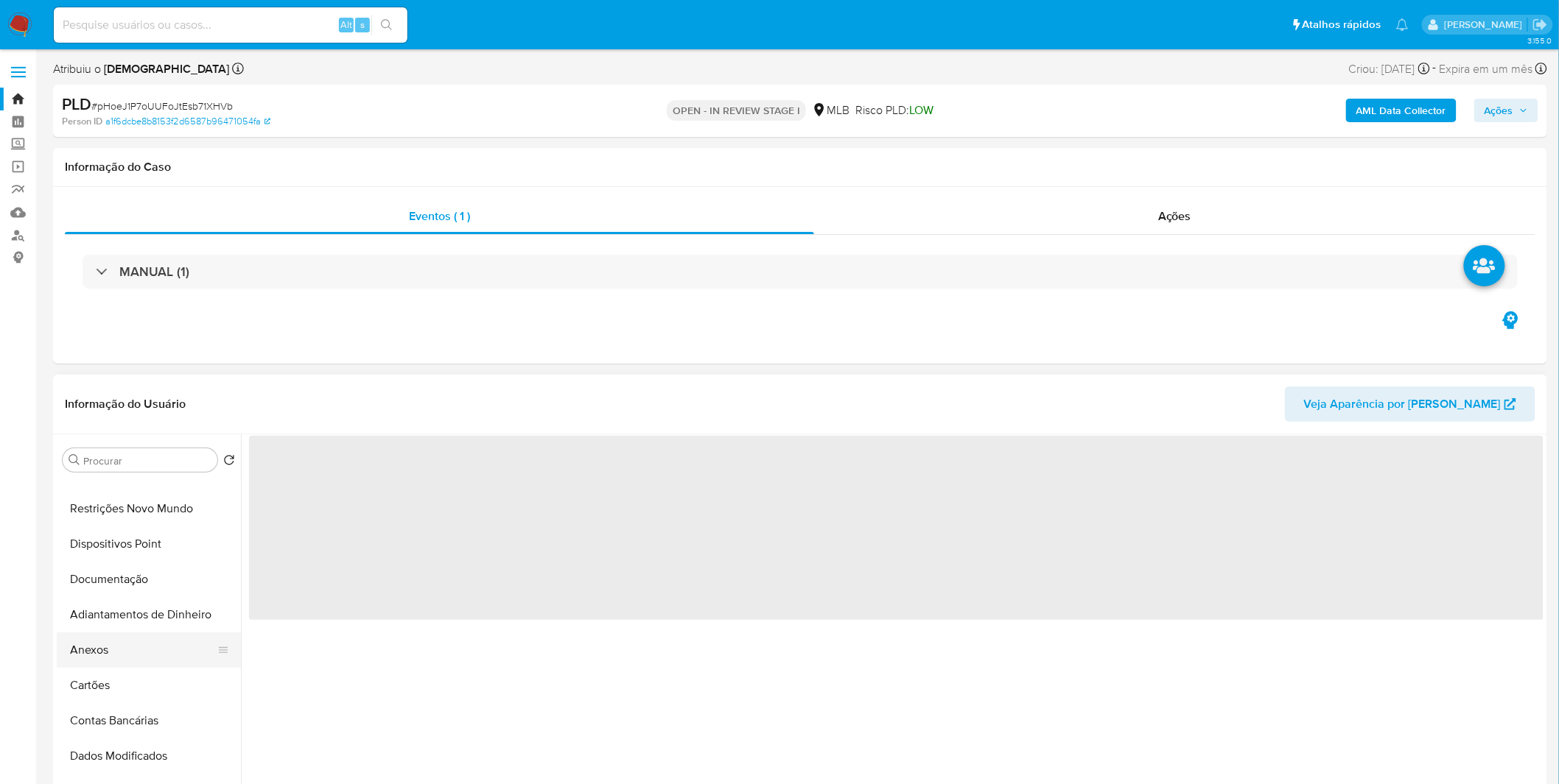
click at [118, 662] on button "Anexos" at bounding box center [142, 650] width 172 height 35
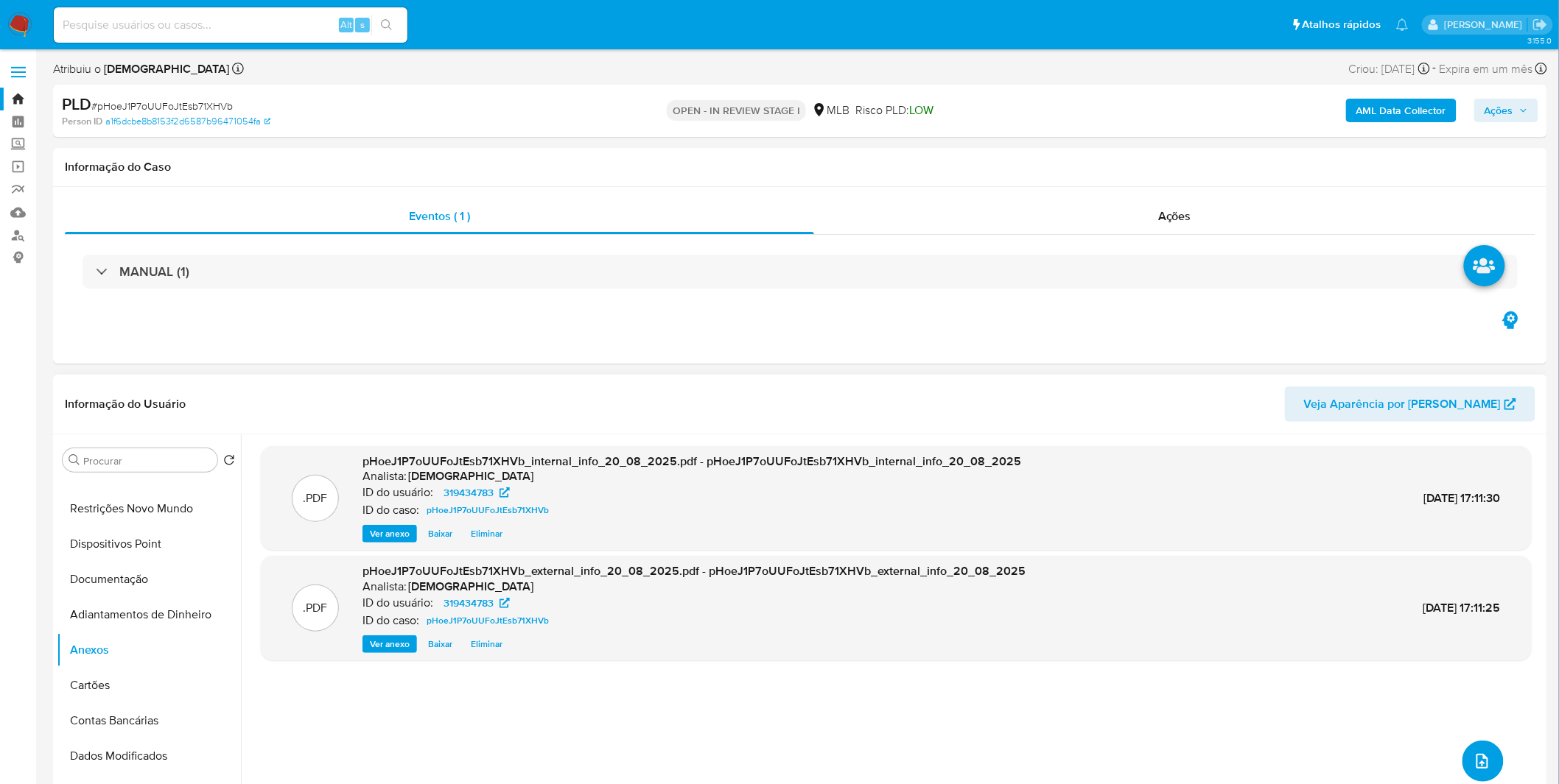
click at [1465, 772] on button "upload-file" at bounding box center [1483, 761] width 41 height 41
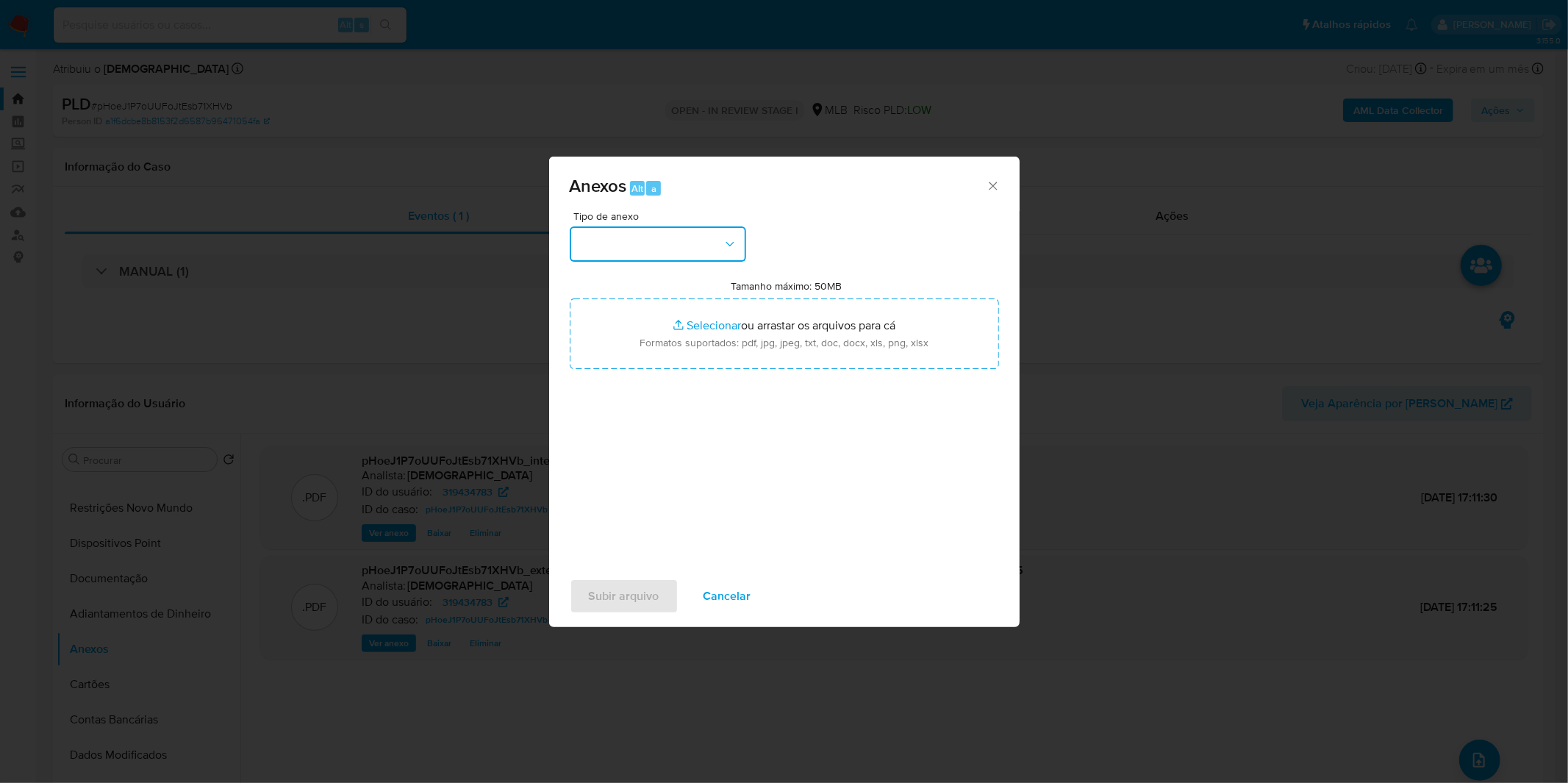
click at [643, 234] on button "button" at bounding box center [658, 244] width 176 height 35
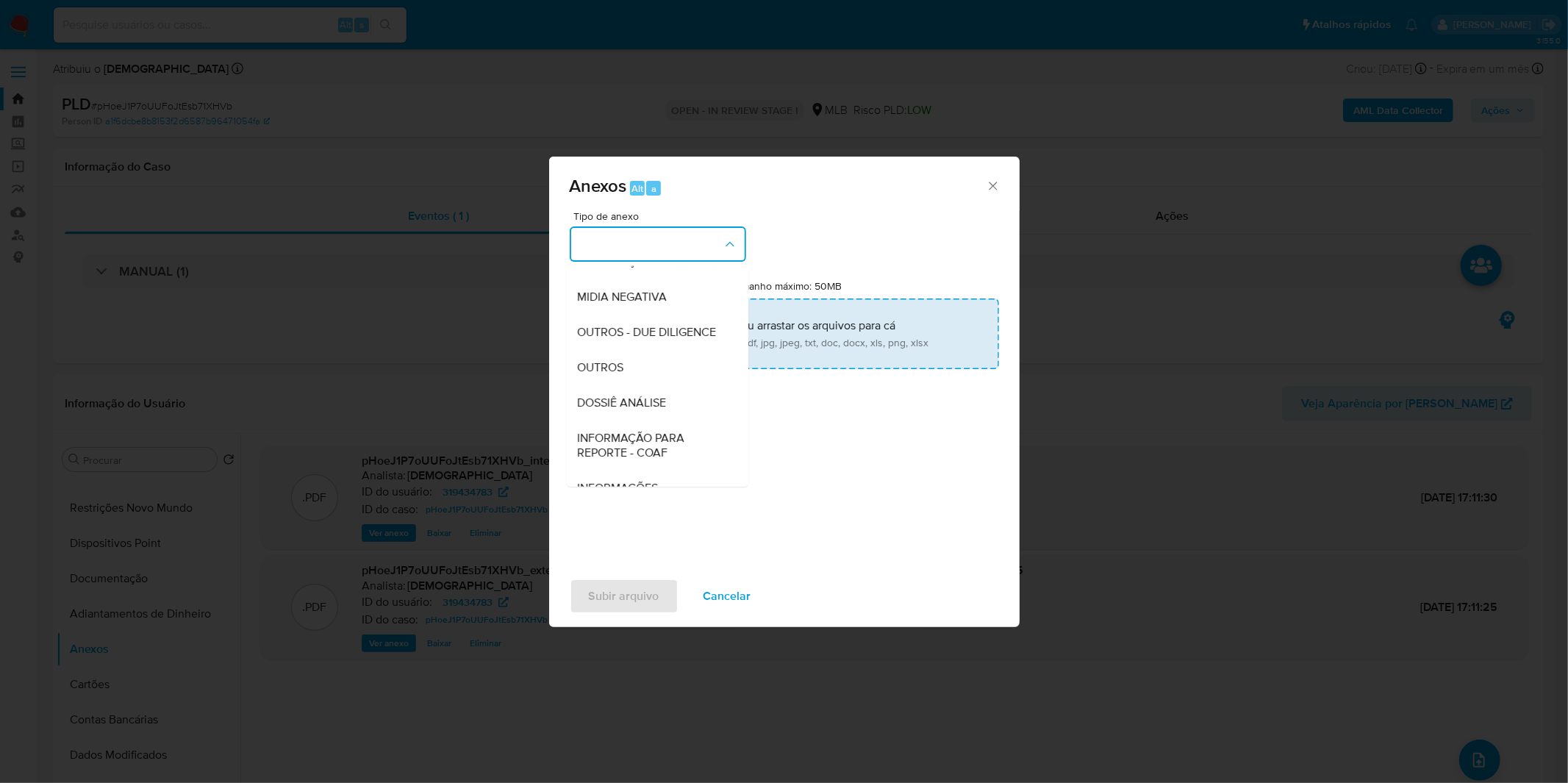
drag, startPoint x: 655, startPoint y: 383, endPoint x: 704, endPoint y: 331, distance: 71.4
click at [655, 384] on div "OUTROS" at bounding box center [653, 367] width 150 height 35
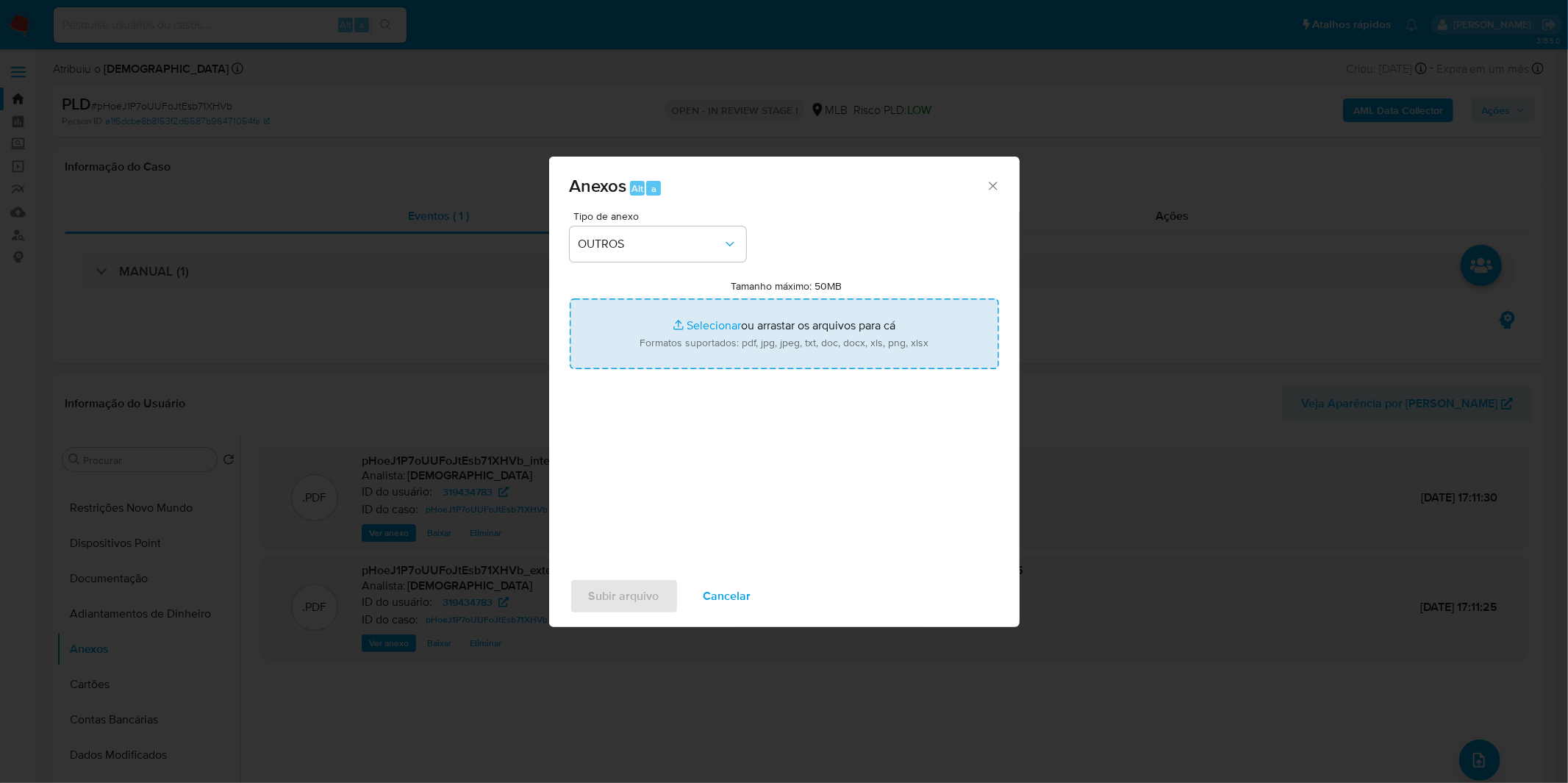
click at [704, 329] on input "Tamanho máximo: 50MB Selecionar arquivos" at bounding box center [784, 334] width 430 height 71
type input "C:\fakepath\DECLINIO SAR - CPF 04325325360 - [PERSON_NAME].pdf"
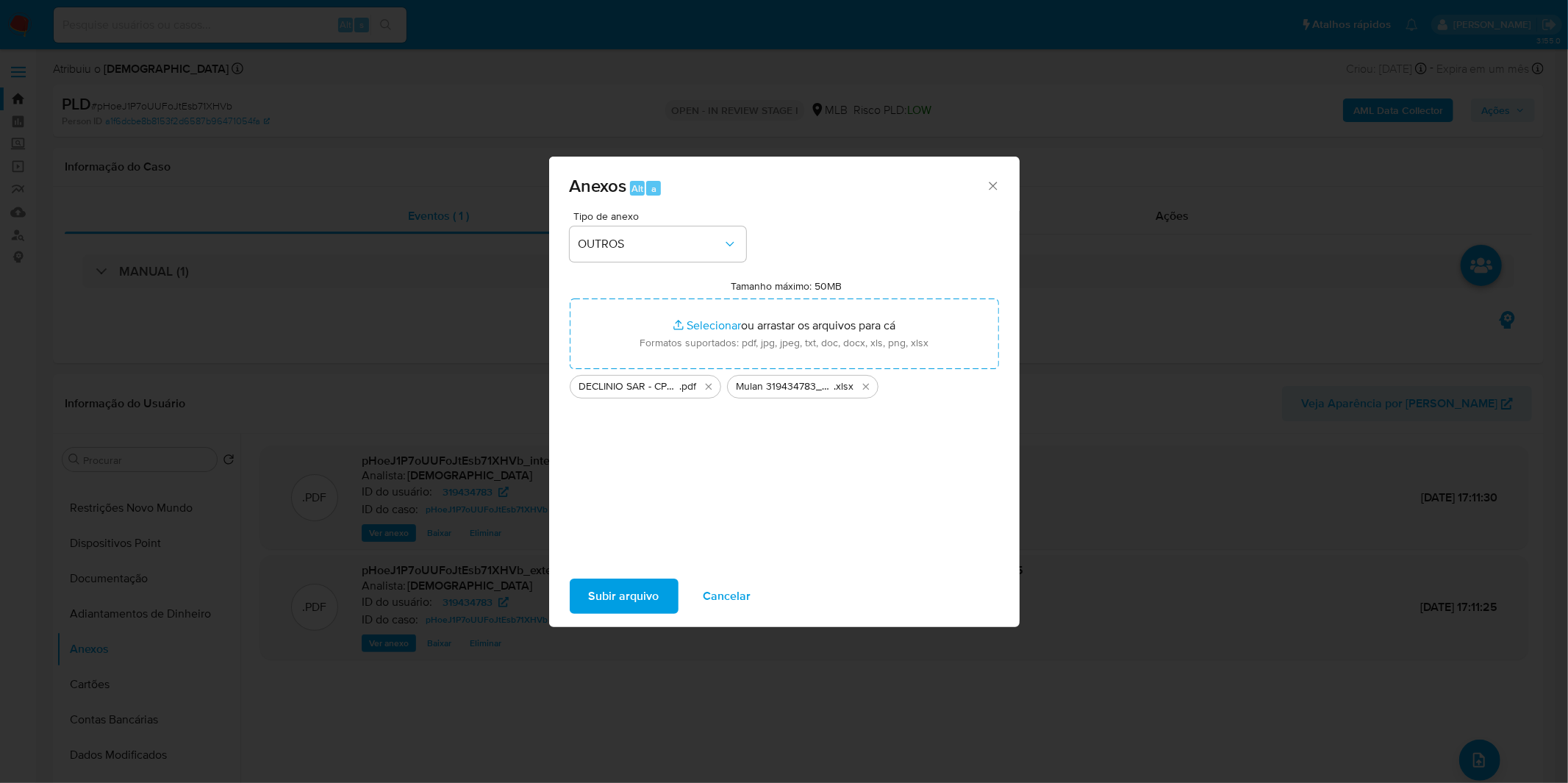
click at [626, 604] on span "Subir arquivo" at bounding box center [624, 596] width 71 height 33
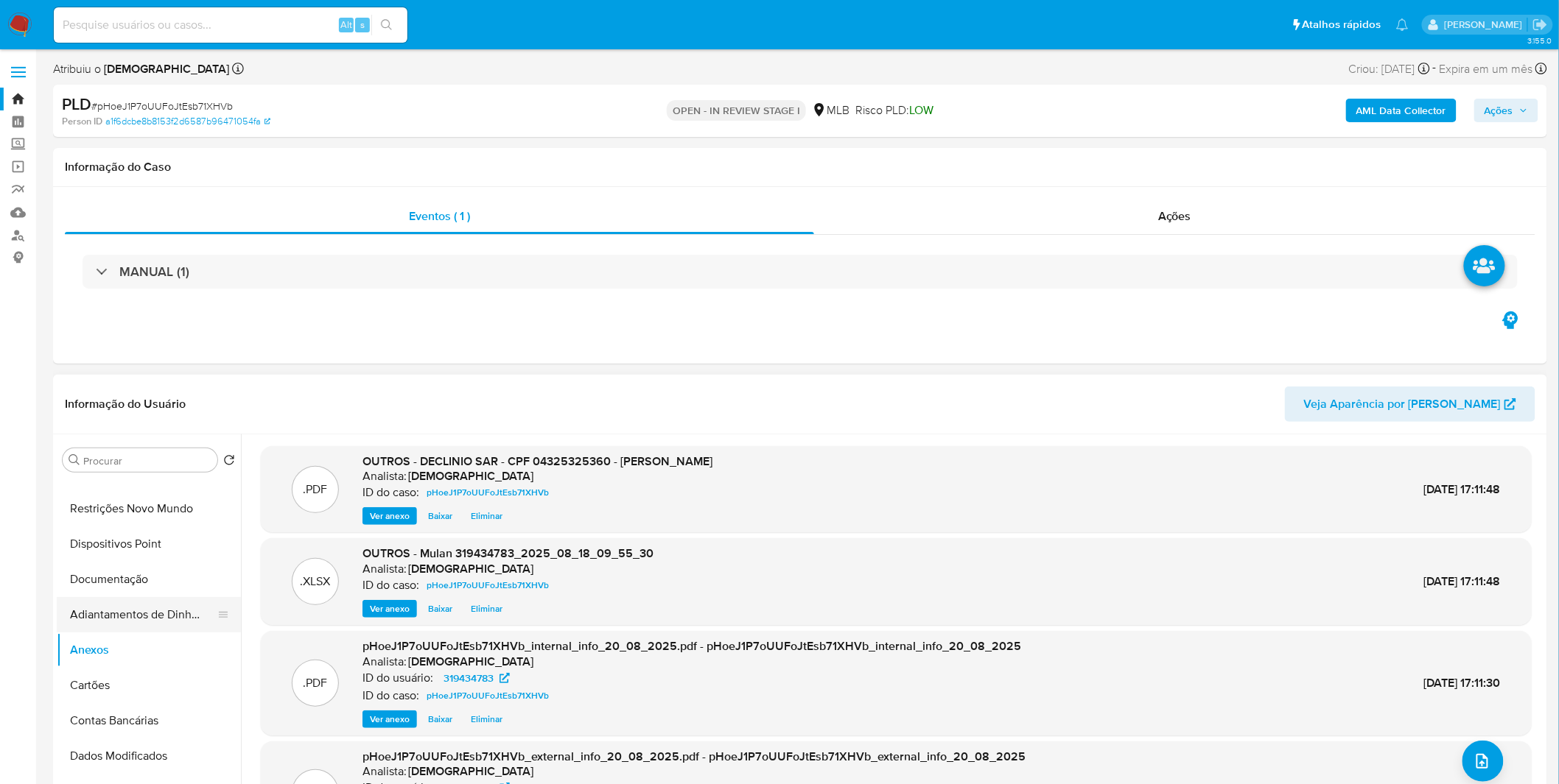
click at [125, 625] on button "Adiantamentos de Dinheiro" at bounding box center [142, 614] width 172 height 35
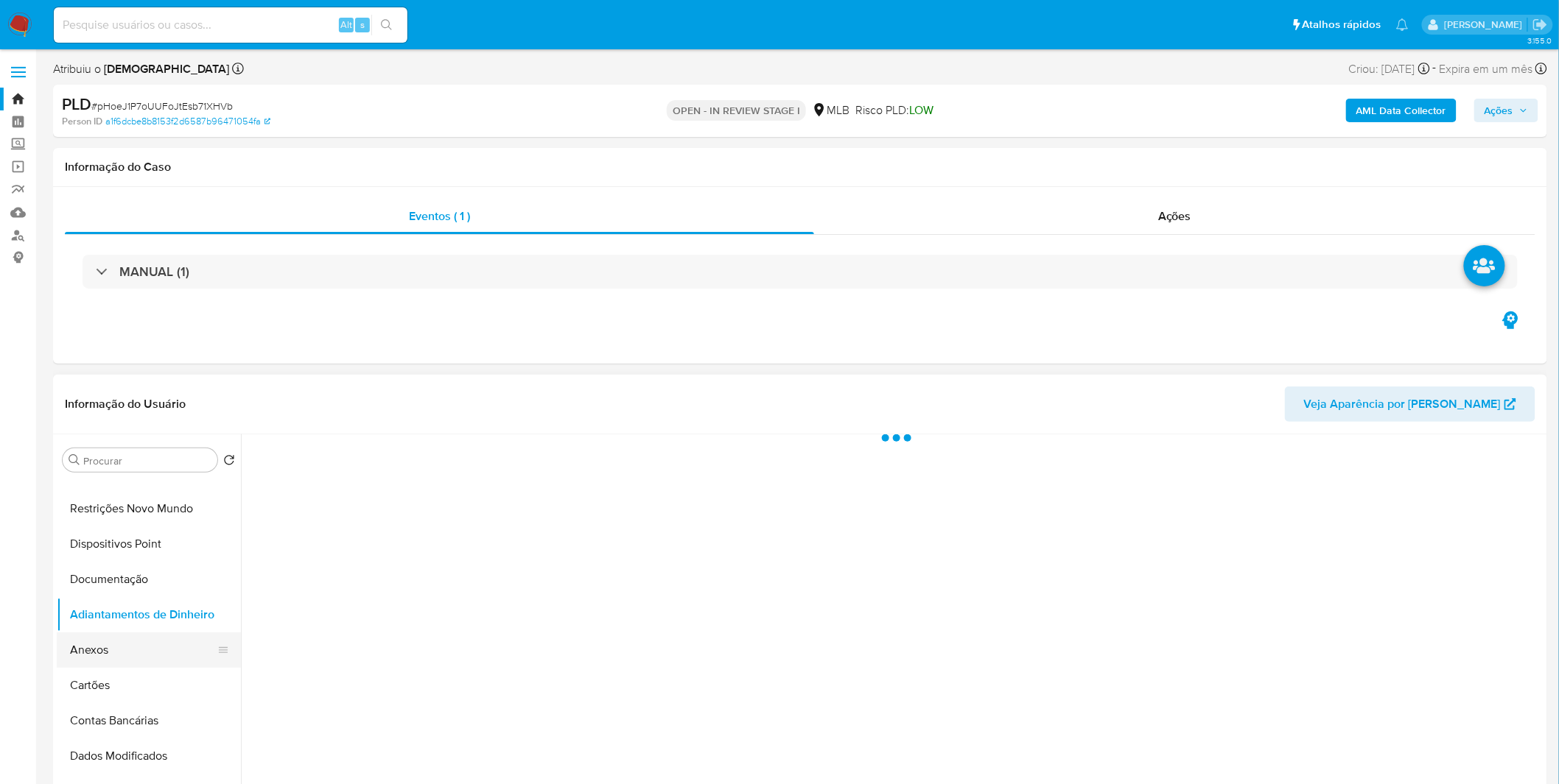
click at [118, 652] on button "Anexos" at bounding box center [142, 650] width 172 height 35
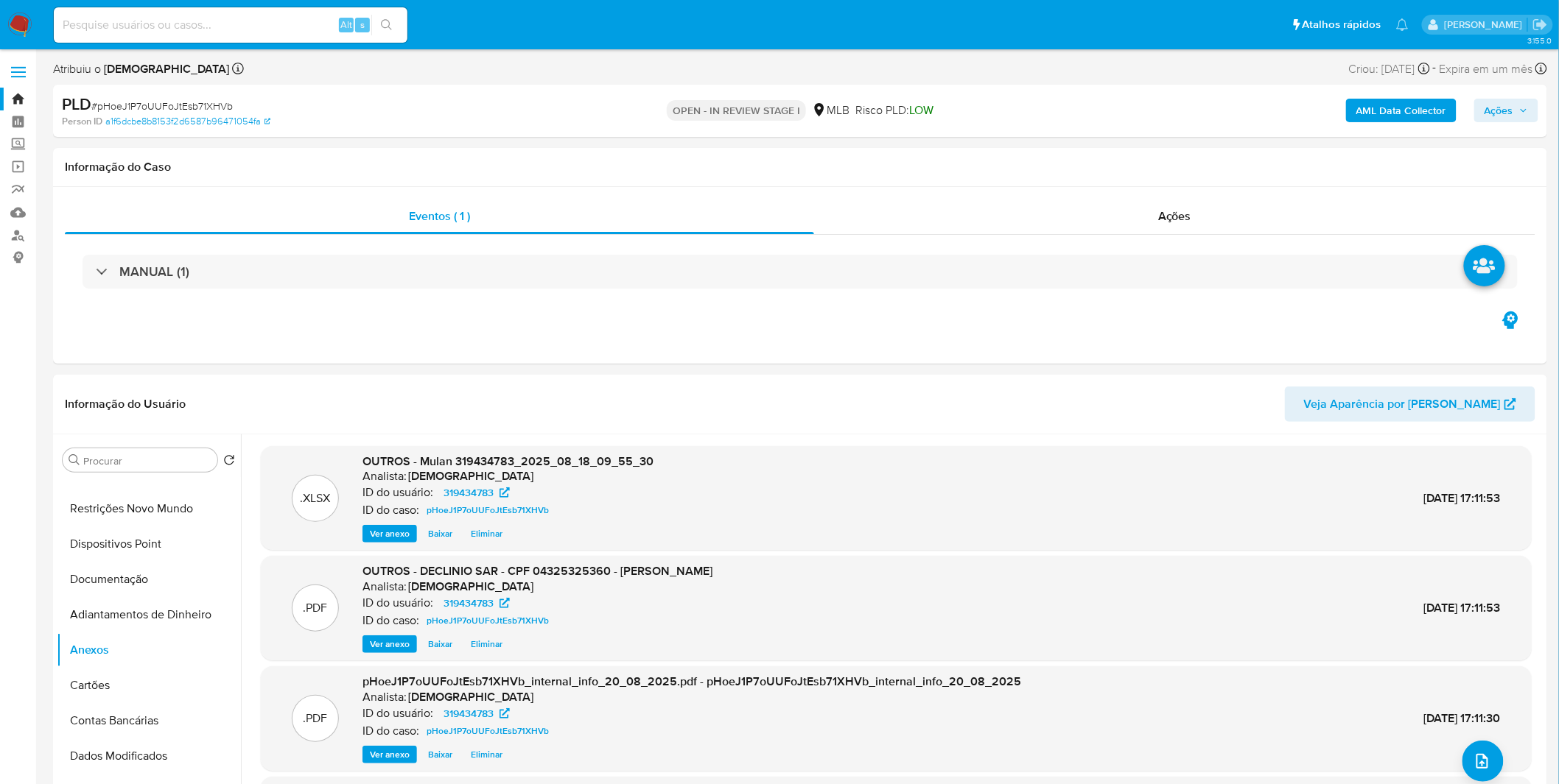
click at [1521, 110] on icon "button" at bounding box center [1523, 110] width 9 height 9
click at [1106, 158] on span "Resolução do caso" at bounding box center [1079, 157] width 100 height 17
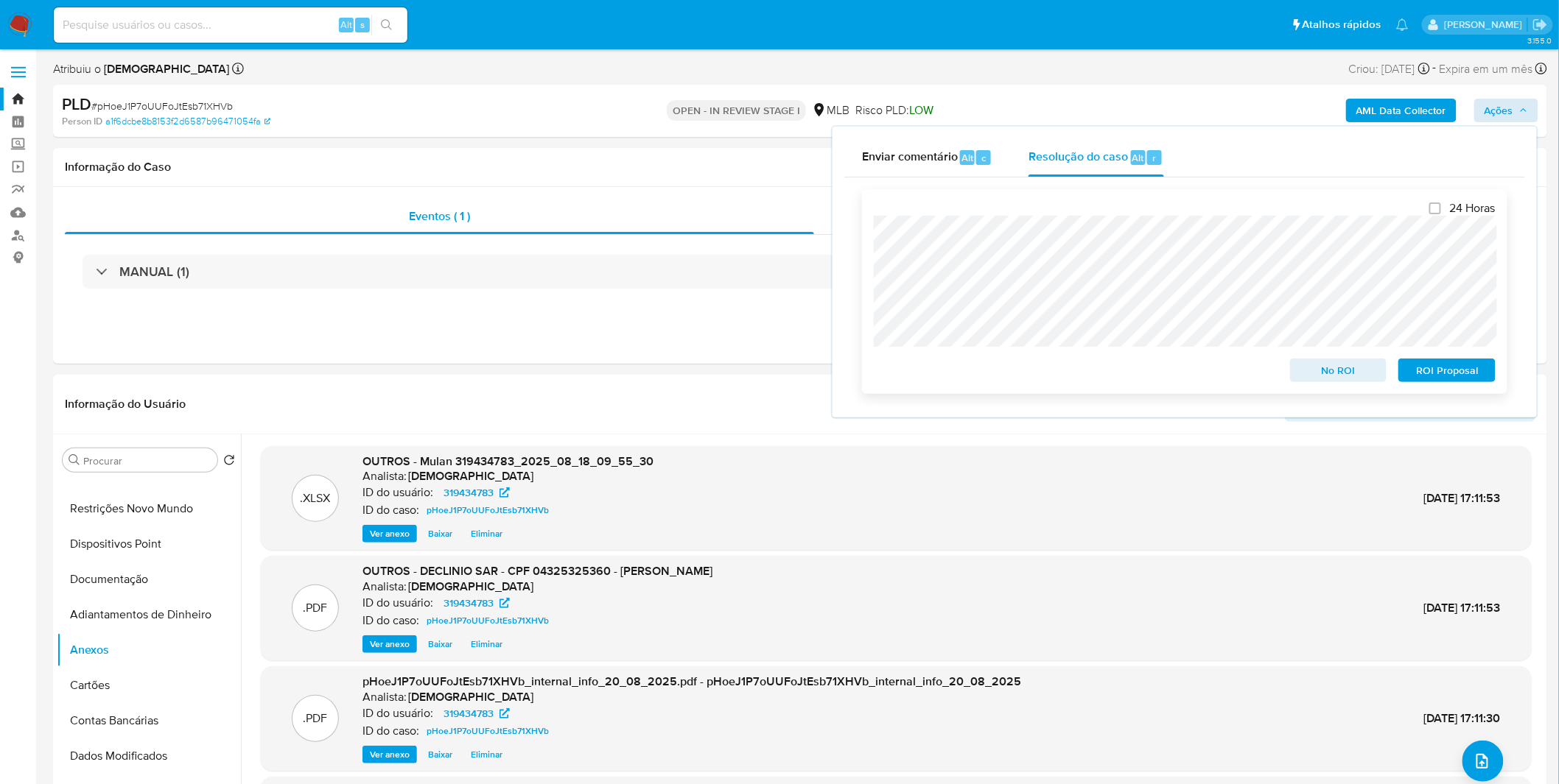
click at [1334, 366] on span "No ROI" at bounding box center [1339, 370] width 77 height 20
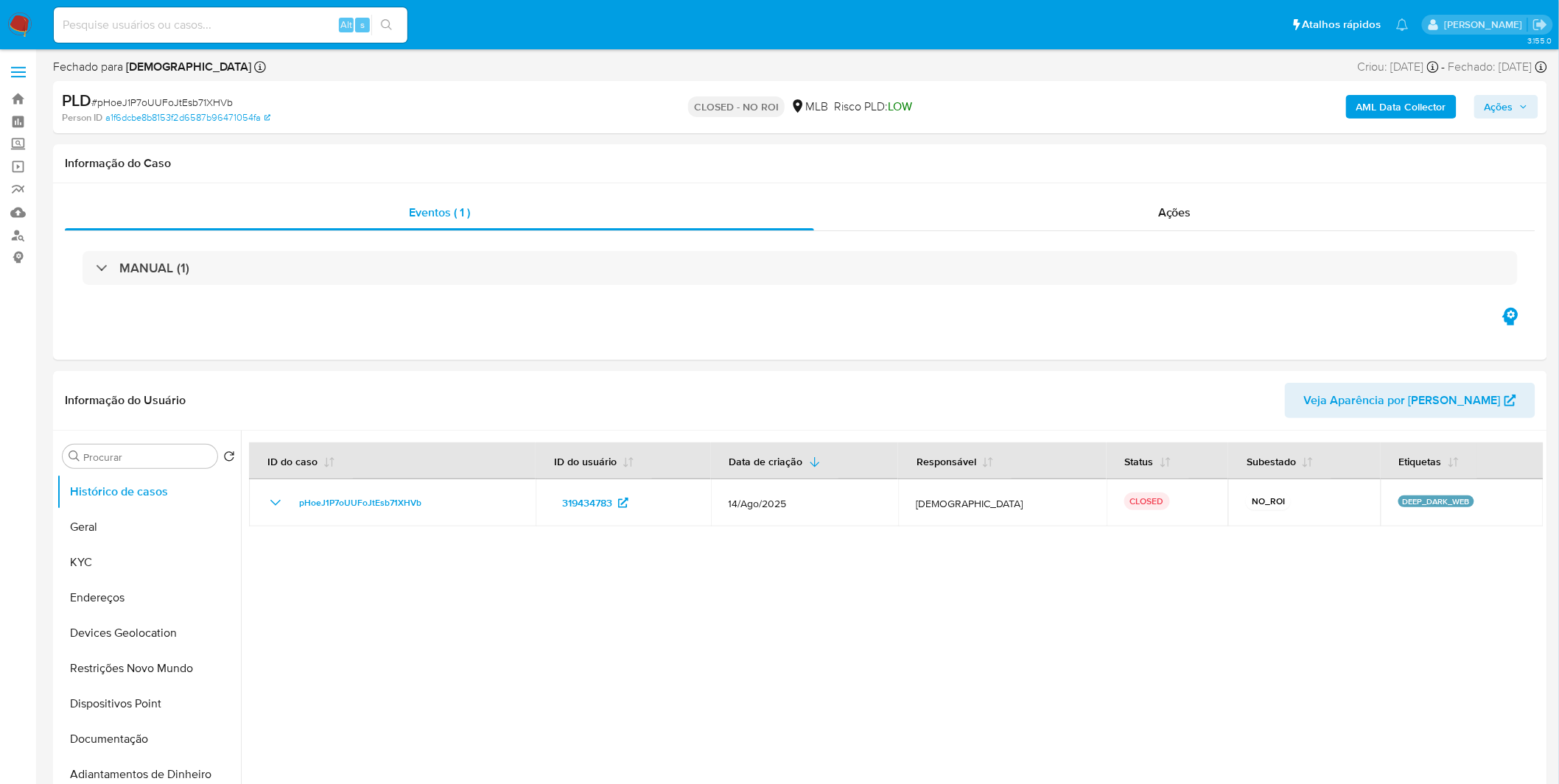
select select "10"
click at [301, 29] on input at bounding box center [230, 24] width 354 height 19
paste input "whiVZCiCJiokeqiRU2pIB94E"
type input "whiVZCiCJiokeqiRU2pIB94E"
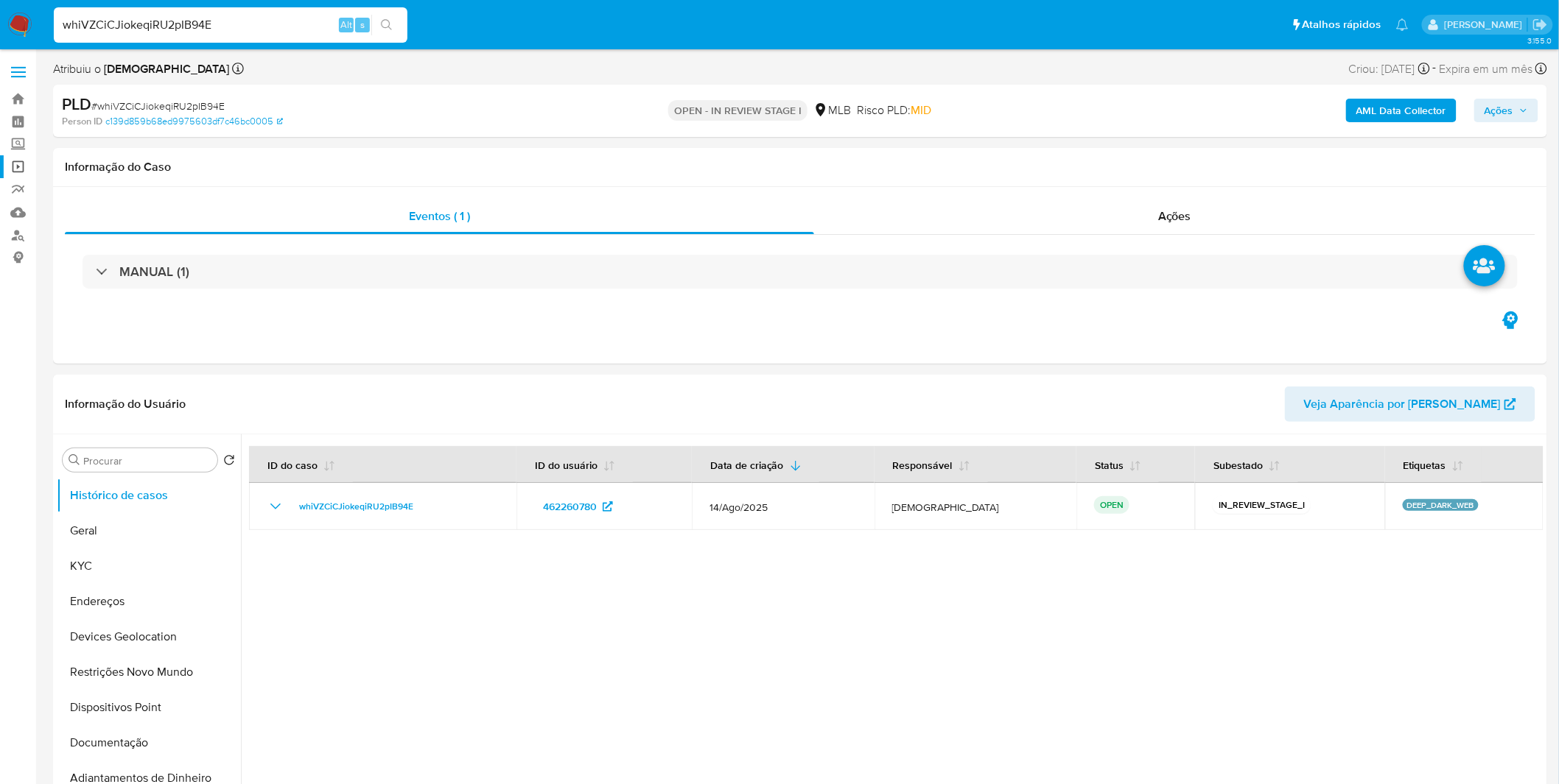
select select "10"
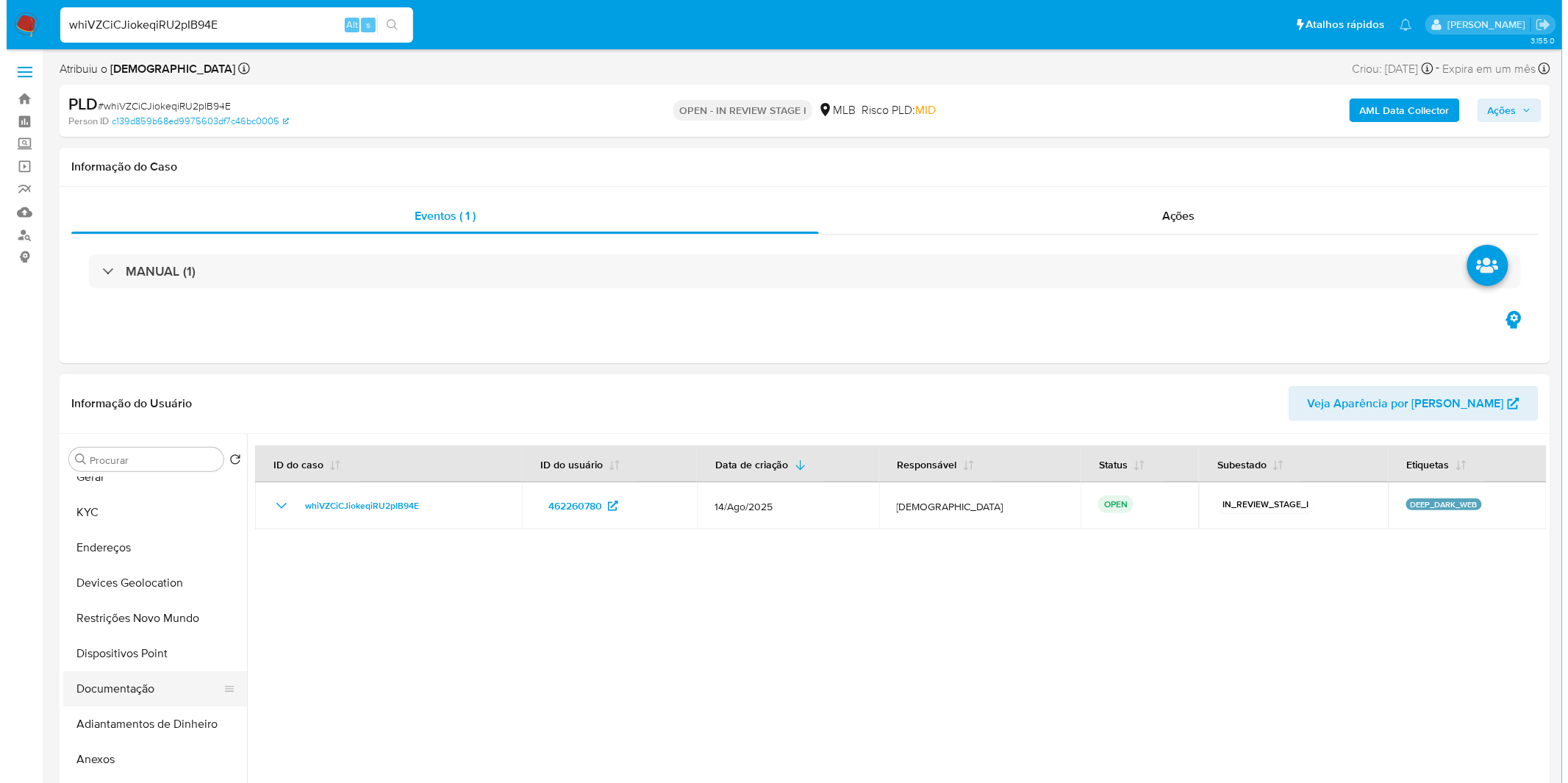
scroll to position [82, 0]
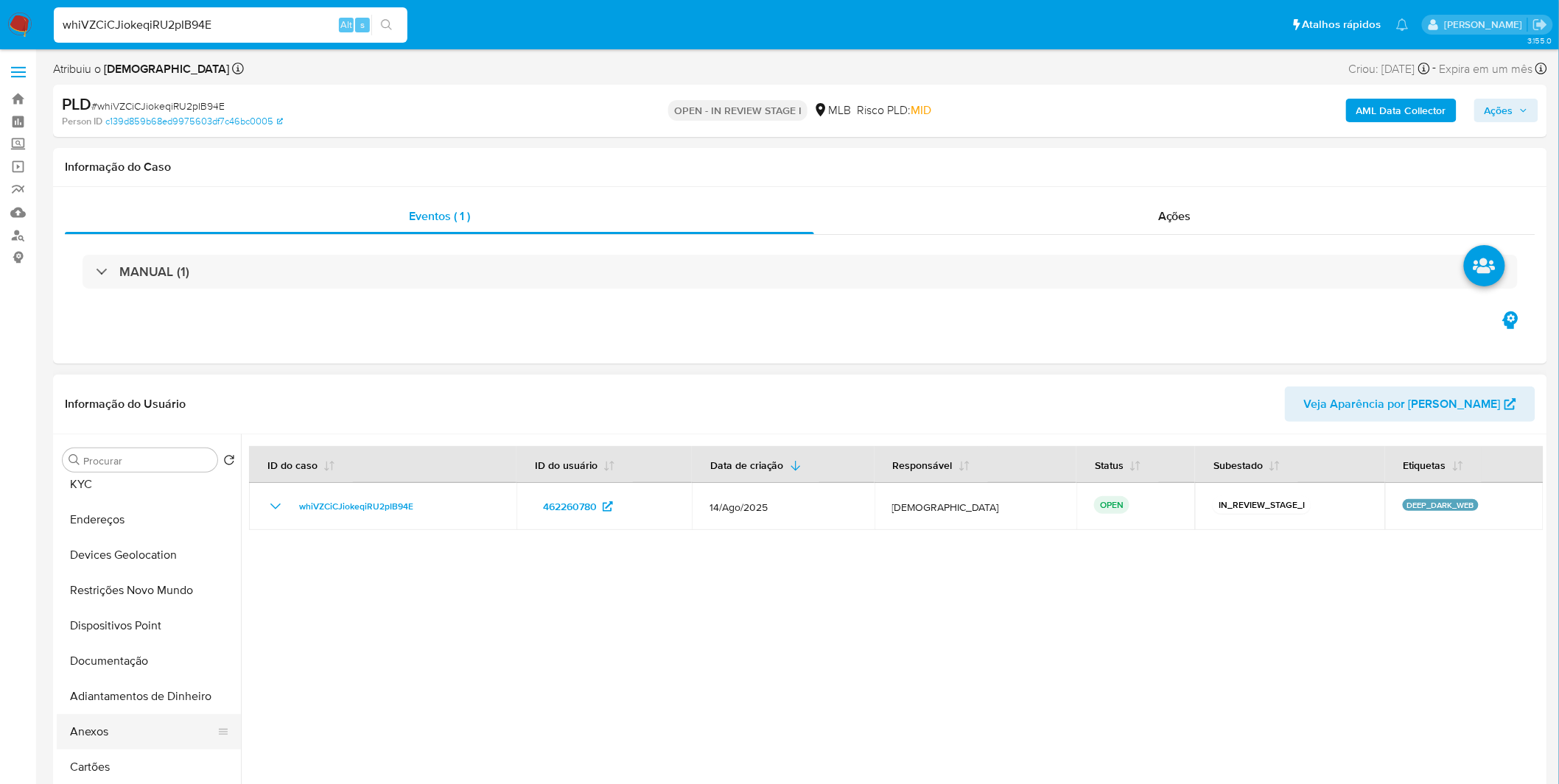
click at [166, 731] on button "Anexos" at bounding box center [142, 732] width 172 height 35
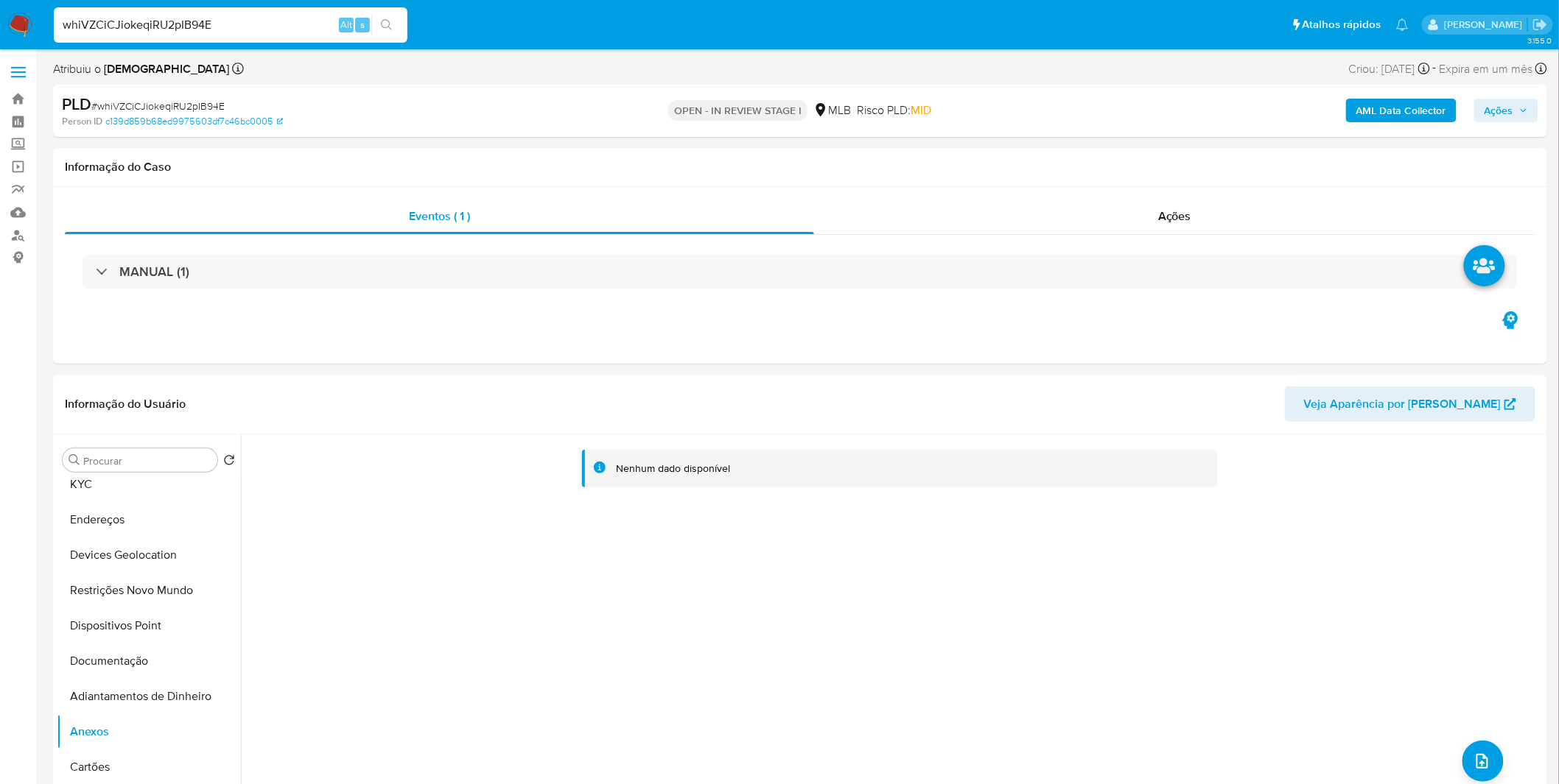
click at [1398, 109] on b "AML Data Collector" at bounding box center [1401, 110] width 90 height 24
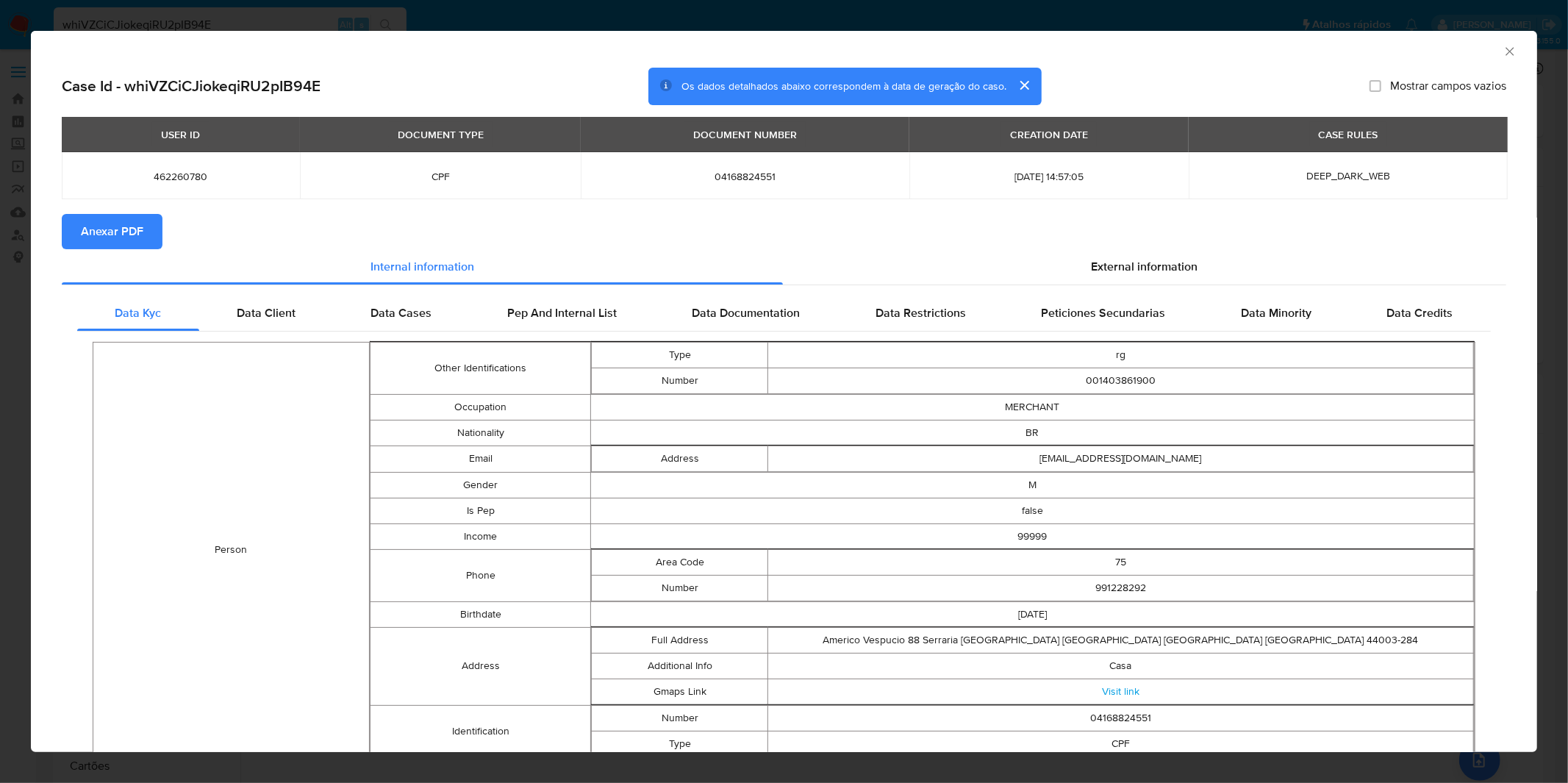
click at [119, 237] on span "Anexar PDF" at bounding box center [112, 232] width 63 height 33
click at [1503, 49] on icon "Fechar a janela" at bounding box center [1510, 51] width 15 height 15
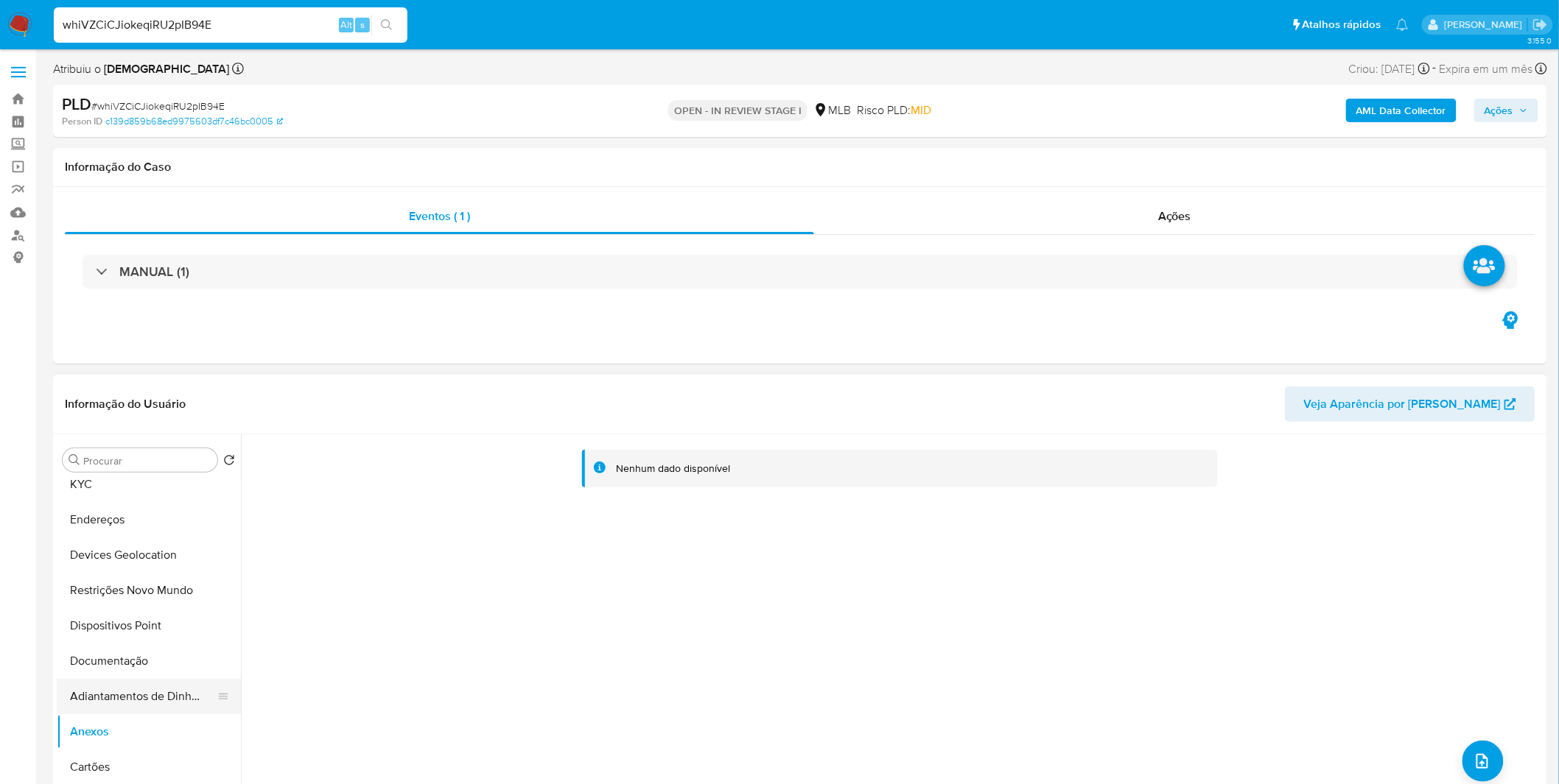
click at [180, 686] on button "Adiantamentos de Dinheiro" at bounding box center [142, 696] width 172 height 35
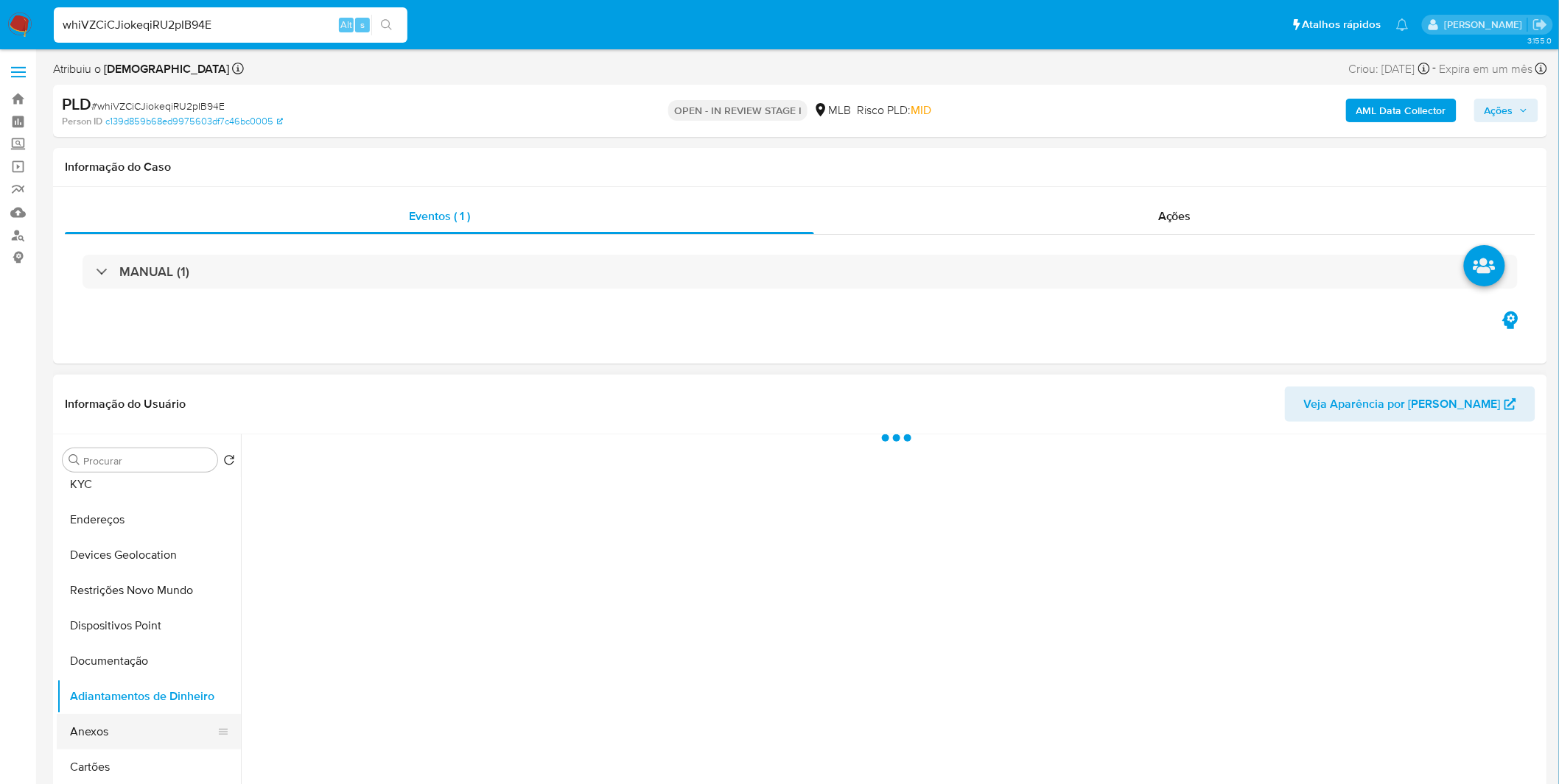
click at [132, 728] on button "Anexos" at bounding box center [142, 732] width 172 height 35
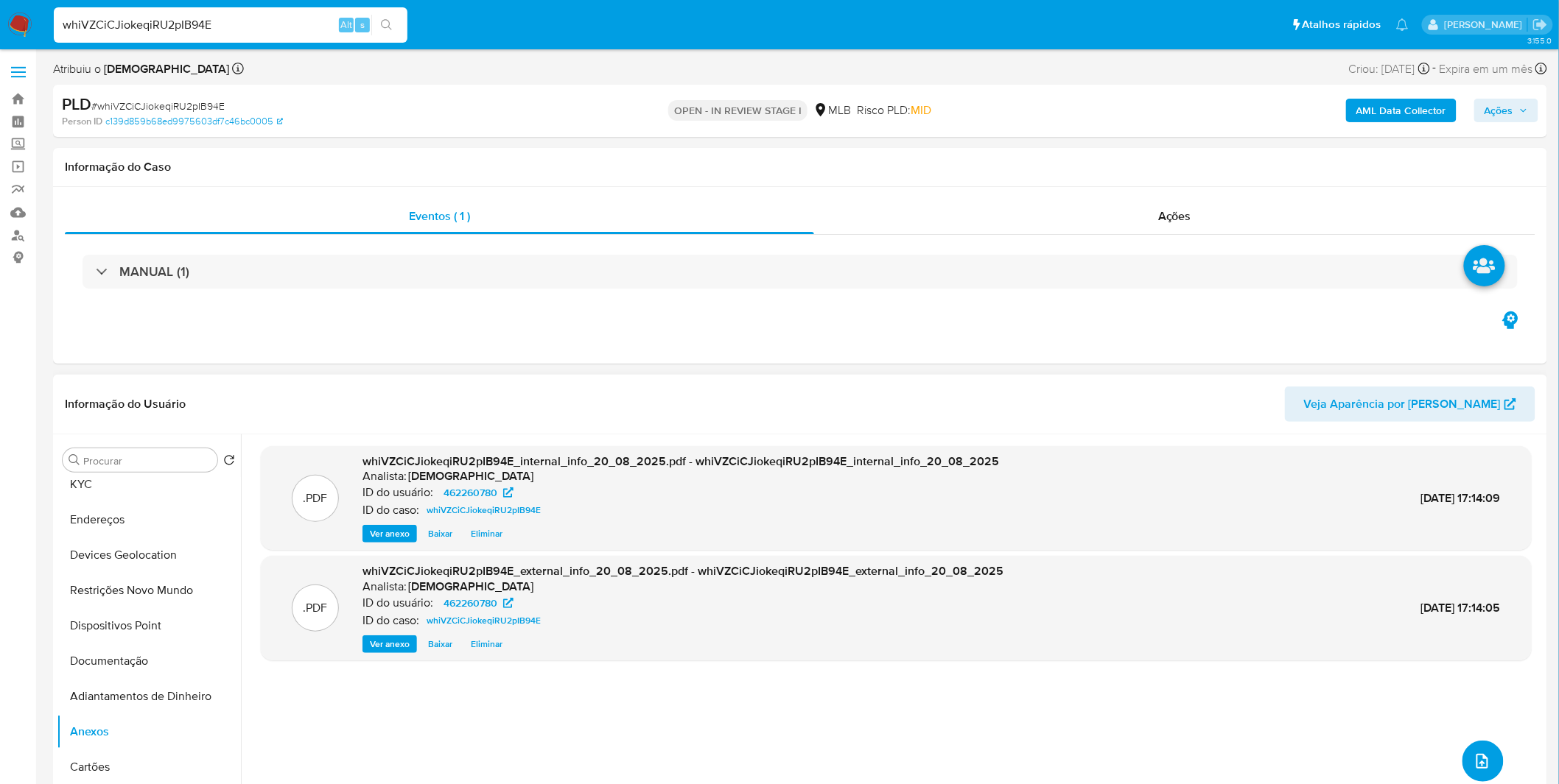
click at [1482, 753] on icon "upload-file" at bounding box center [1482, 762] width 18 height 18
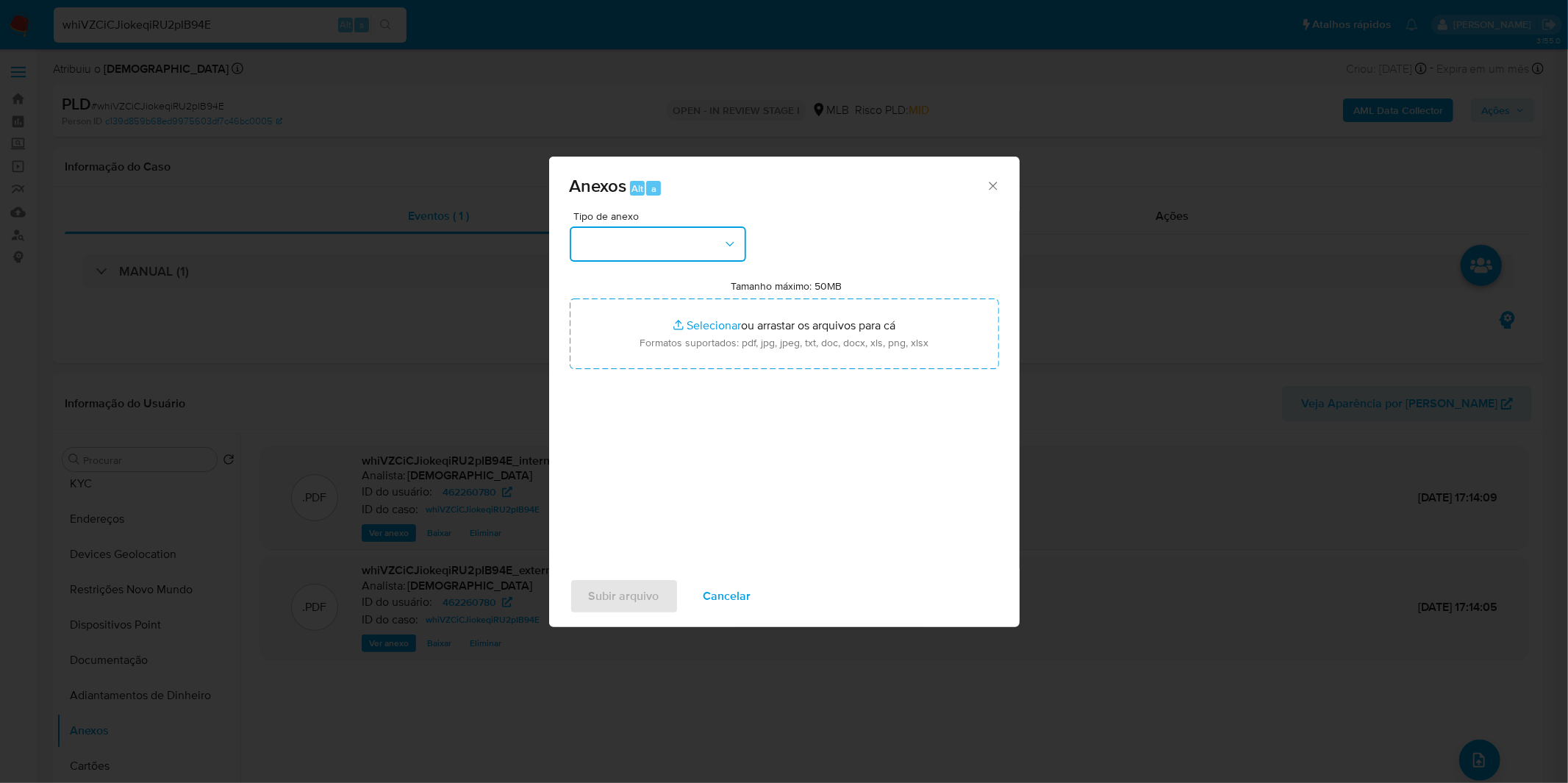
click at [695, 246] on button "button" at bounding box center [658, 244] width 176 height 35
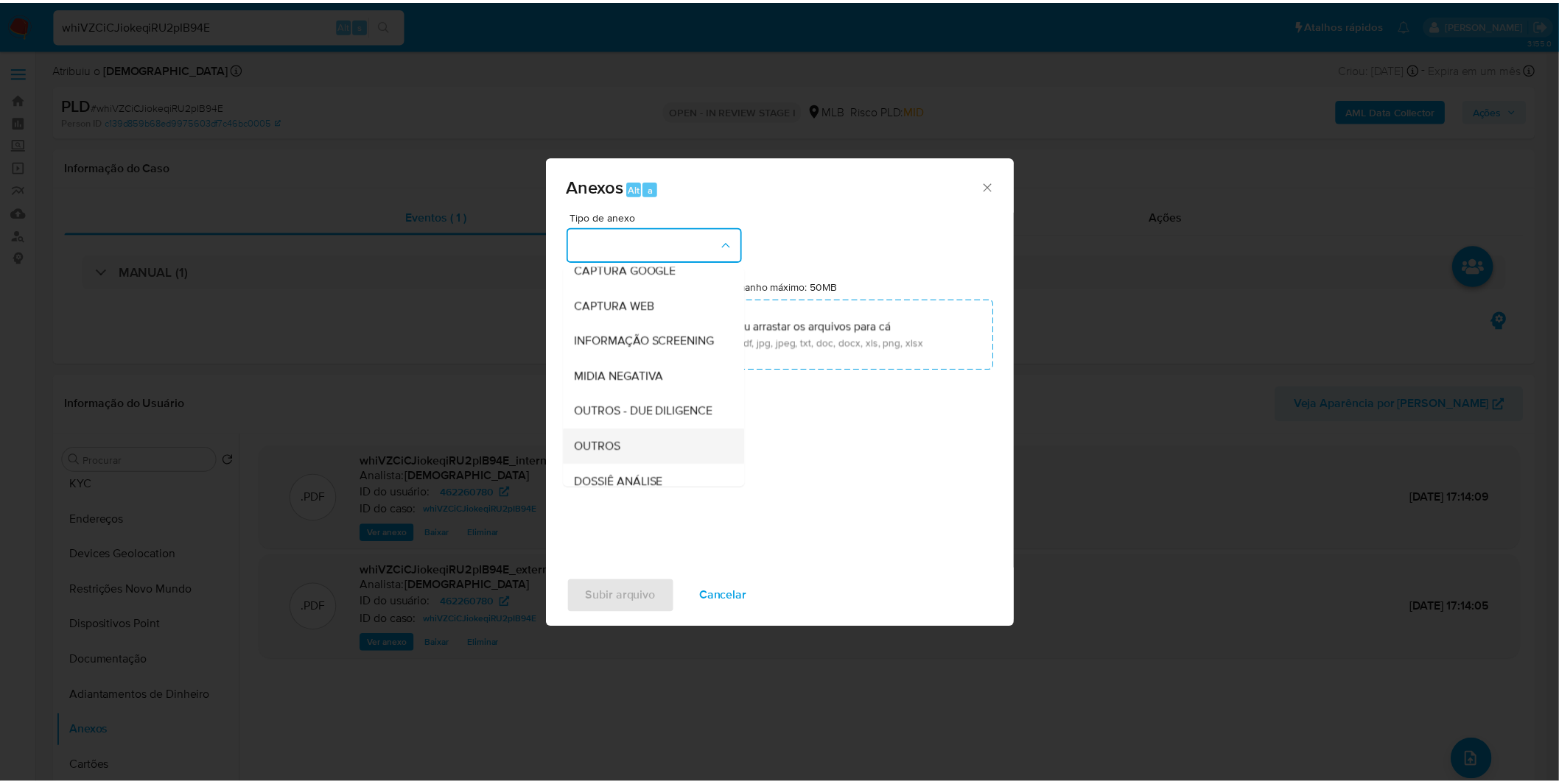
scroll to position [163, 0]
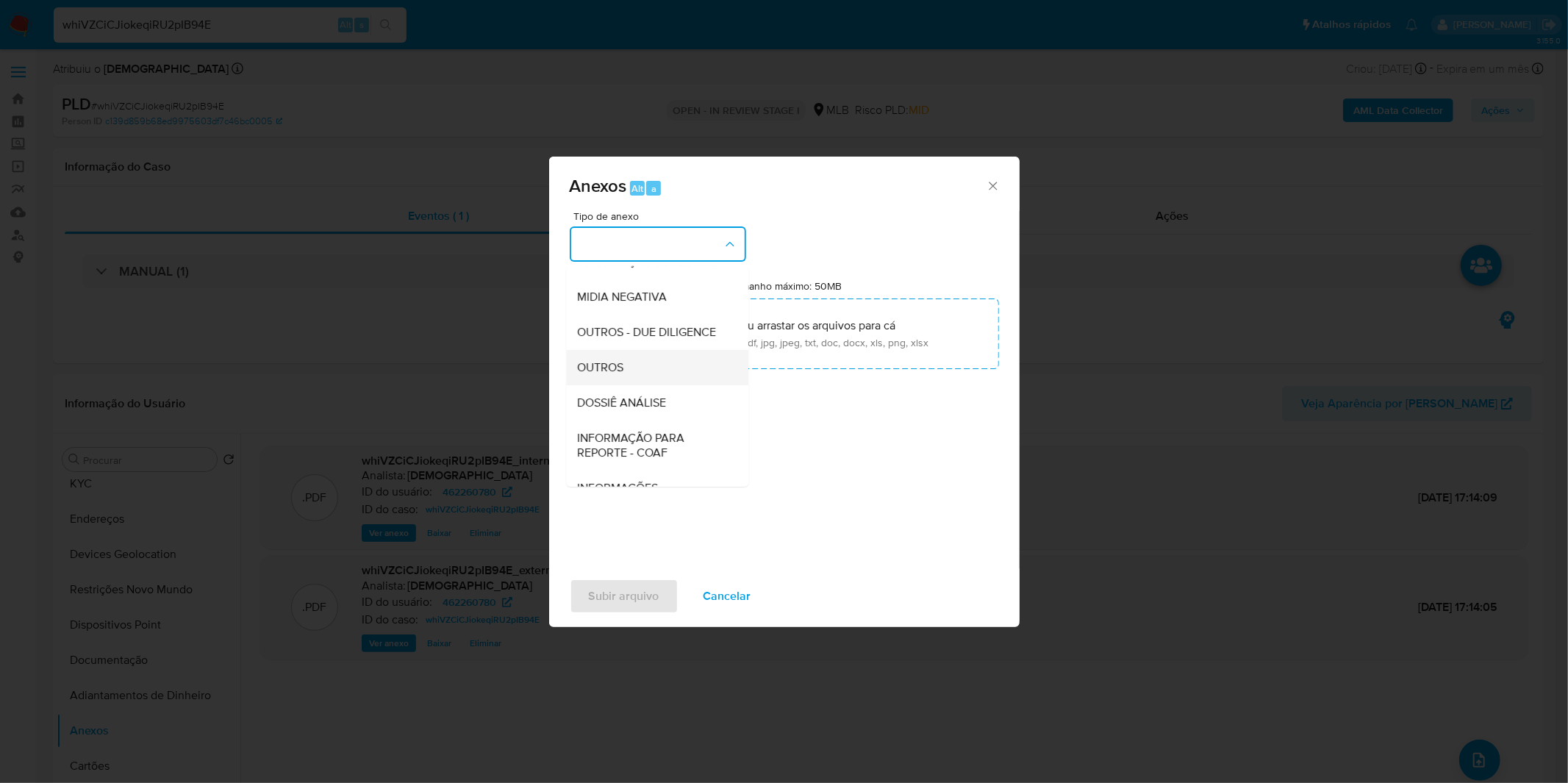
click at [638, 386] on div "OUTROS" at bounding box center [653, 367] width 150 height 35
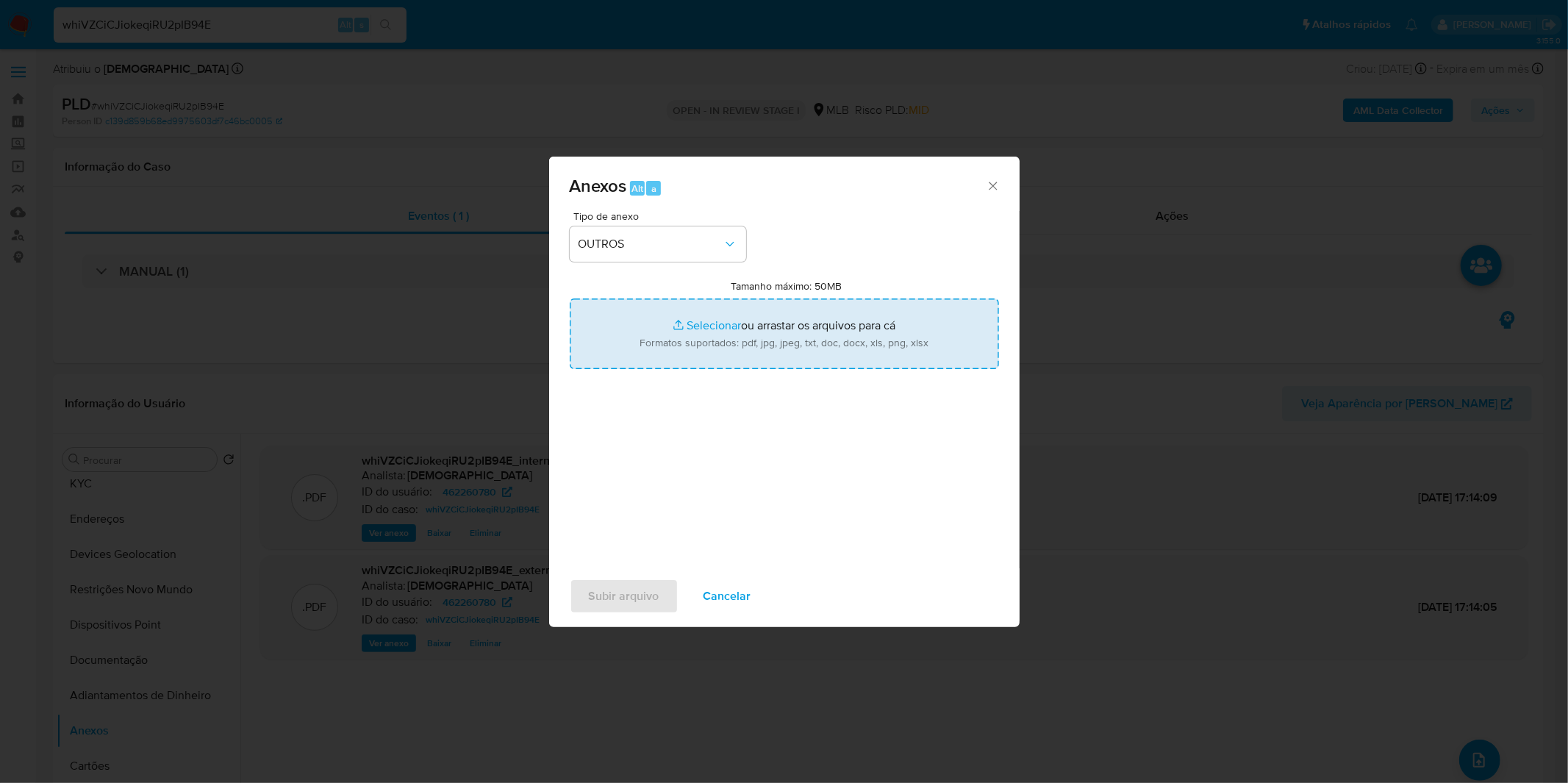
click at [664, 347] on input "Tamanho máximo: 50MB Selecionar arquivos" at bounding box center [784, 334] width 430 height 71
type input "C:\fakepath\DECLINIO SAR - CPF 04168824551 - [PERSON_NAME].pdf"
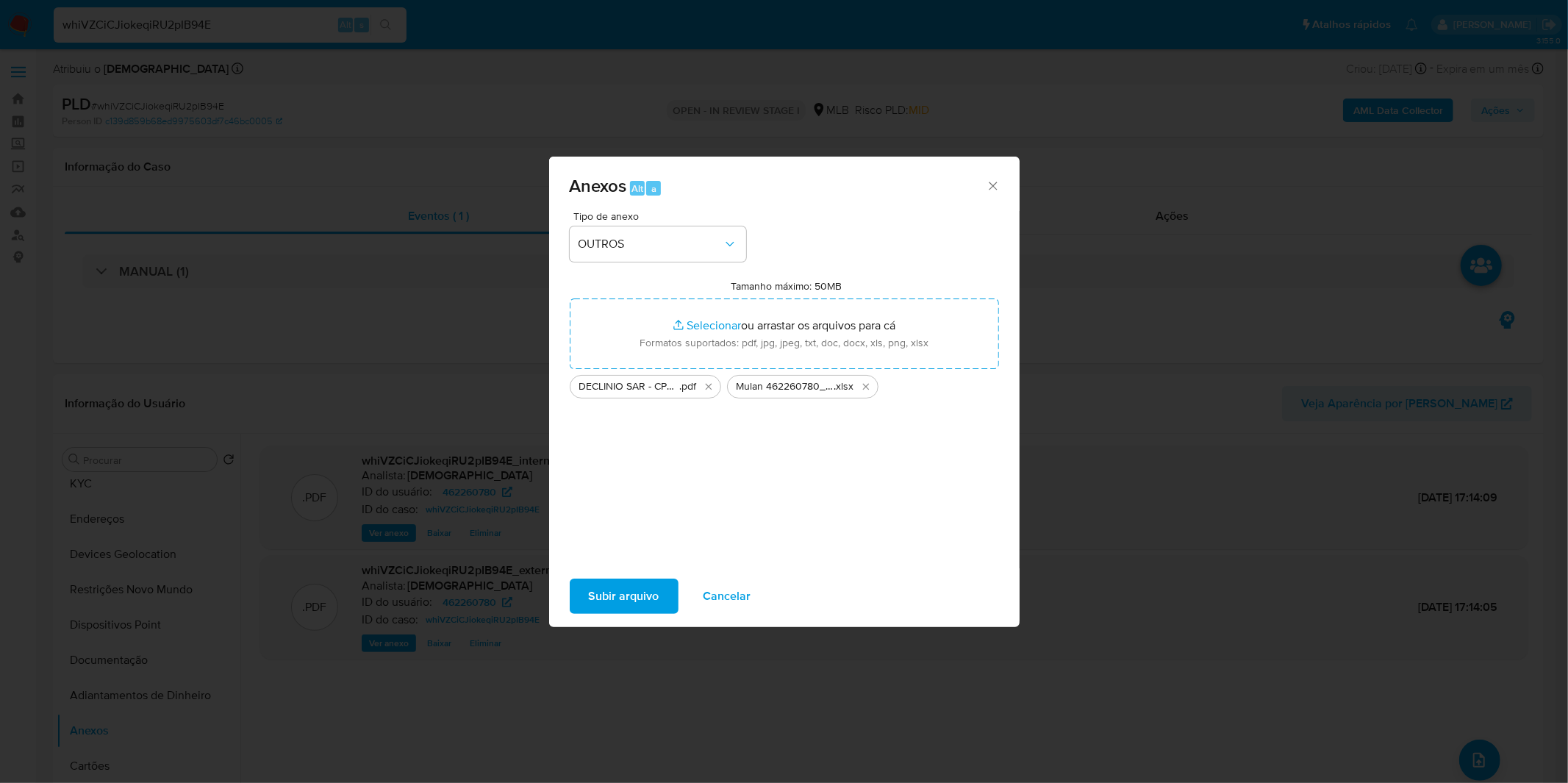
click at [634, 591] on span "Subir arquivo" at bounding box center [624, 596] width 71 height 33
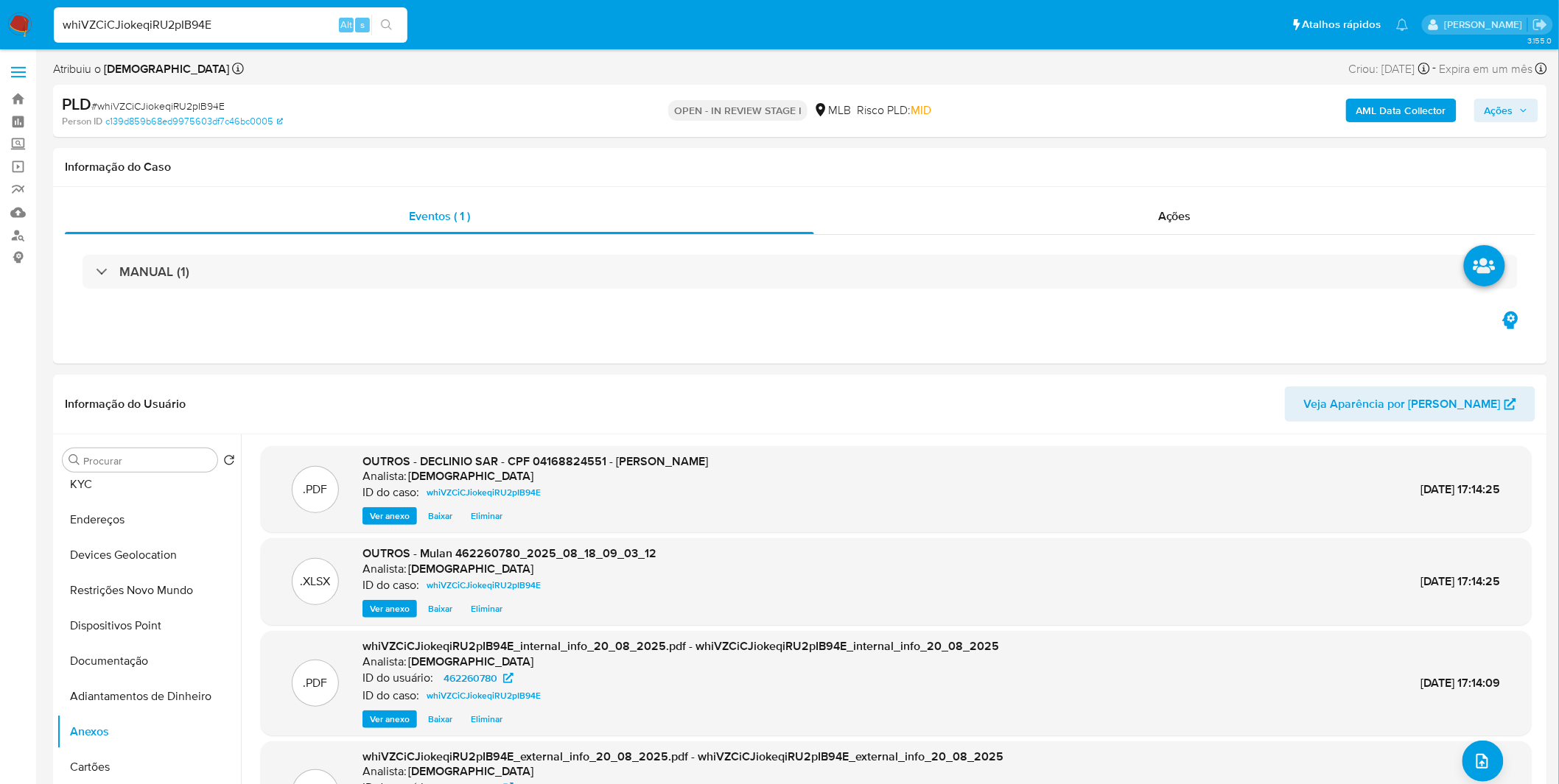
click at [1523, 104] on span "Ações" at bounding box center [1506, 110] width 43 height 20
click at [1166, 158] on button "Resolução do caso Alt r" at bounding box center [1096, 158] width 170 height 38
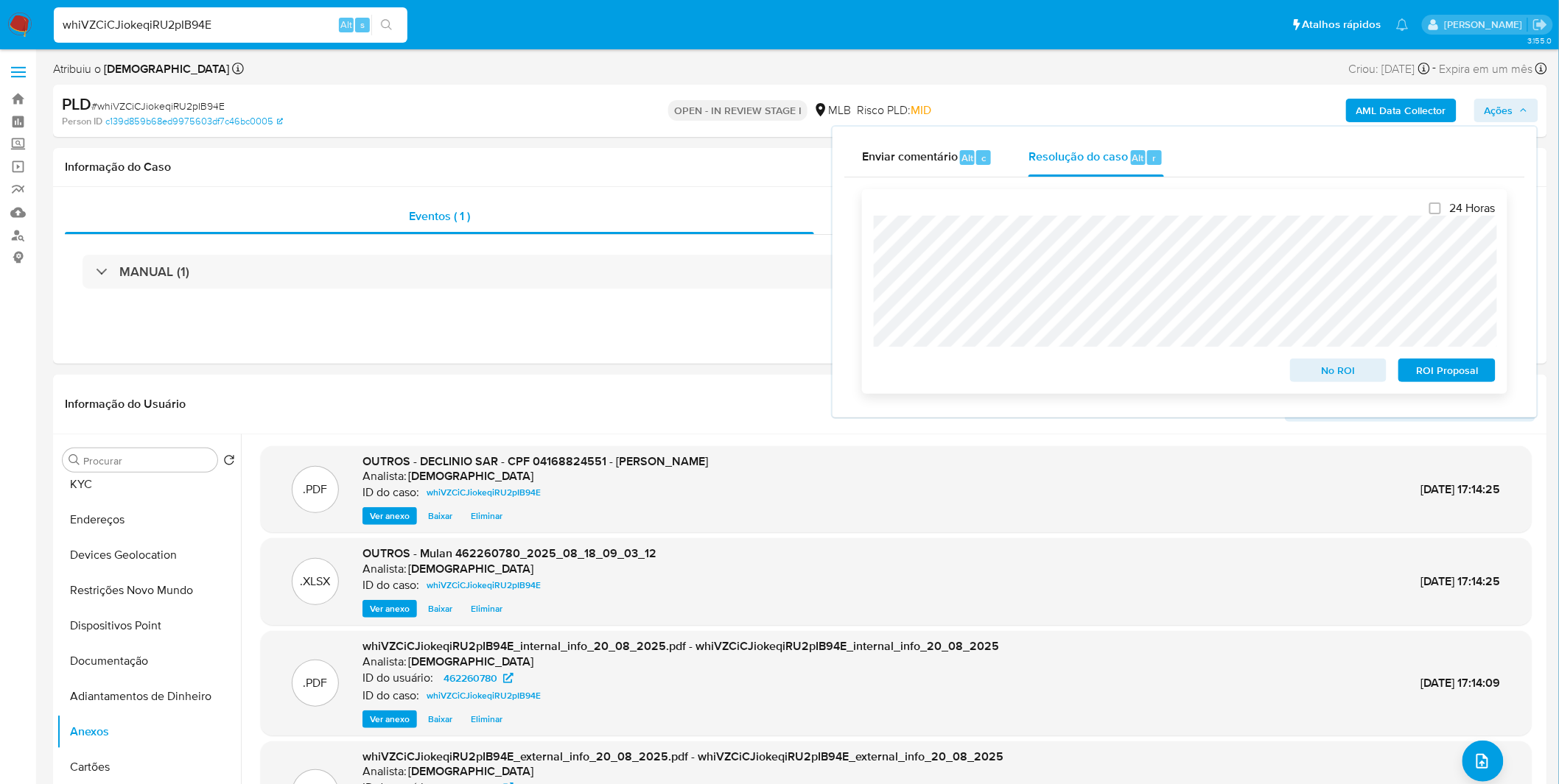
click at [1349, 374] on span "No ROI" at bounding box center [1339, 370] width 77 height 20
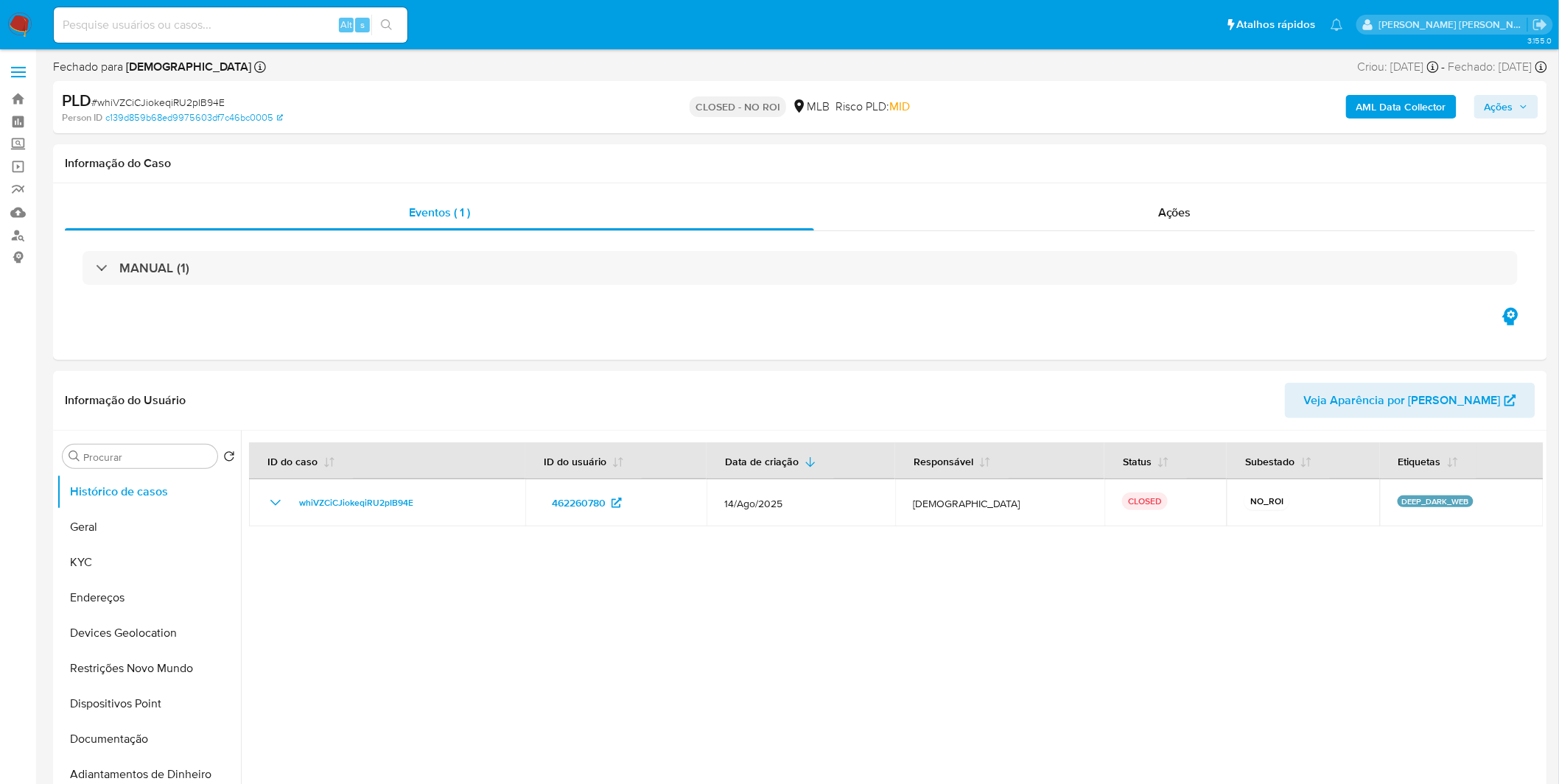
select select "10"
click at [16, 22] on img at bounding box center [20, 24] width 25 height 25
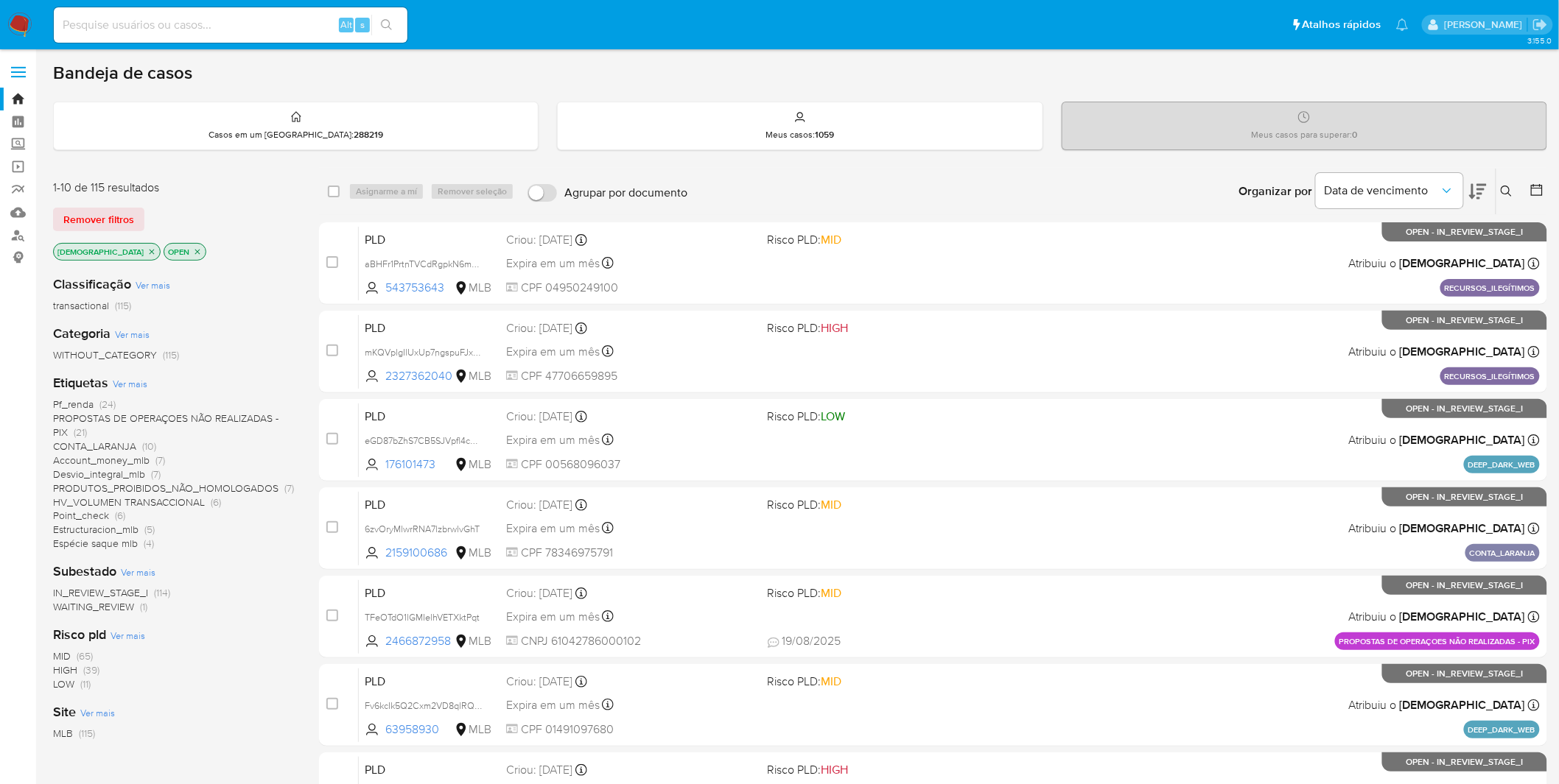
click at [136, 377] on span "Ver mais" at bounding box center [130, 384] width 34 height 13
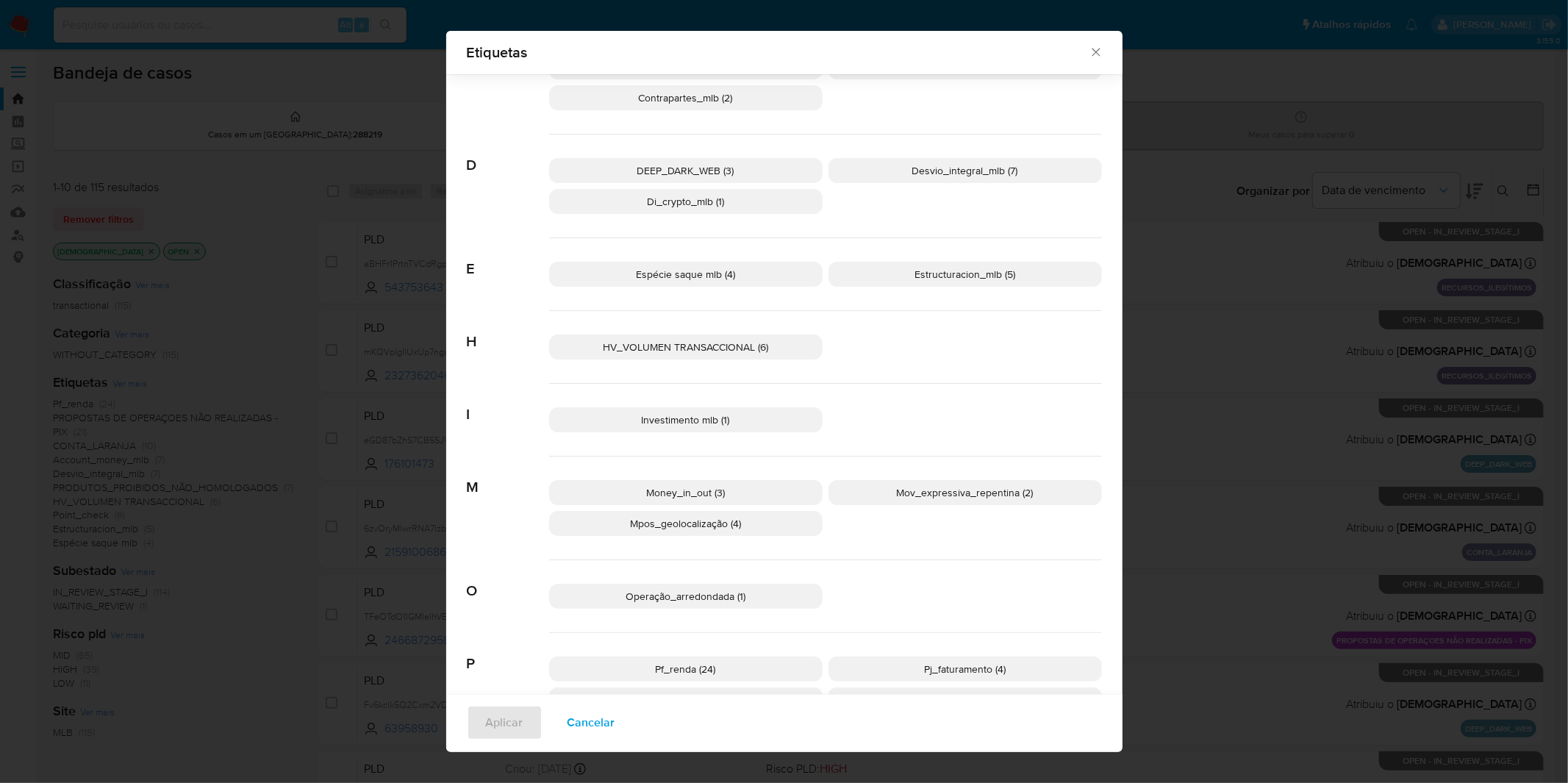
scroll to position [42, 0]
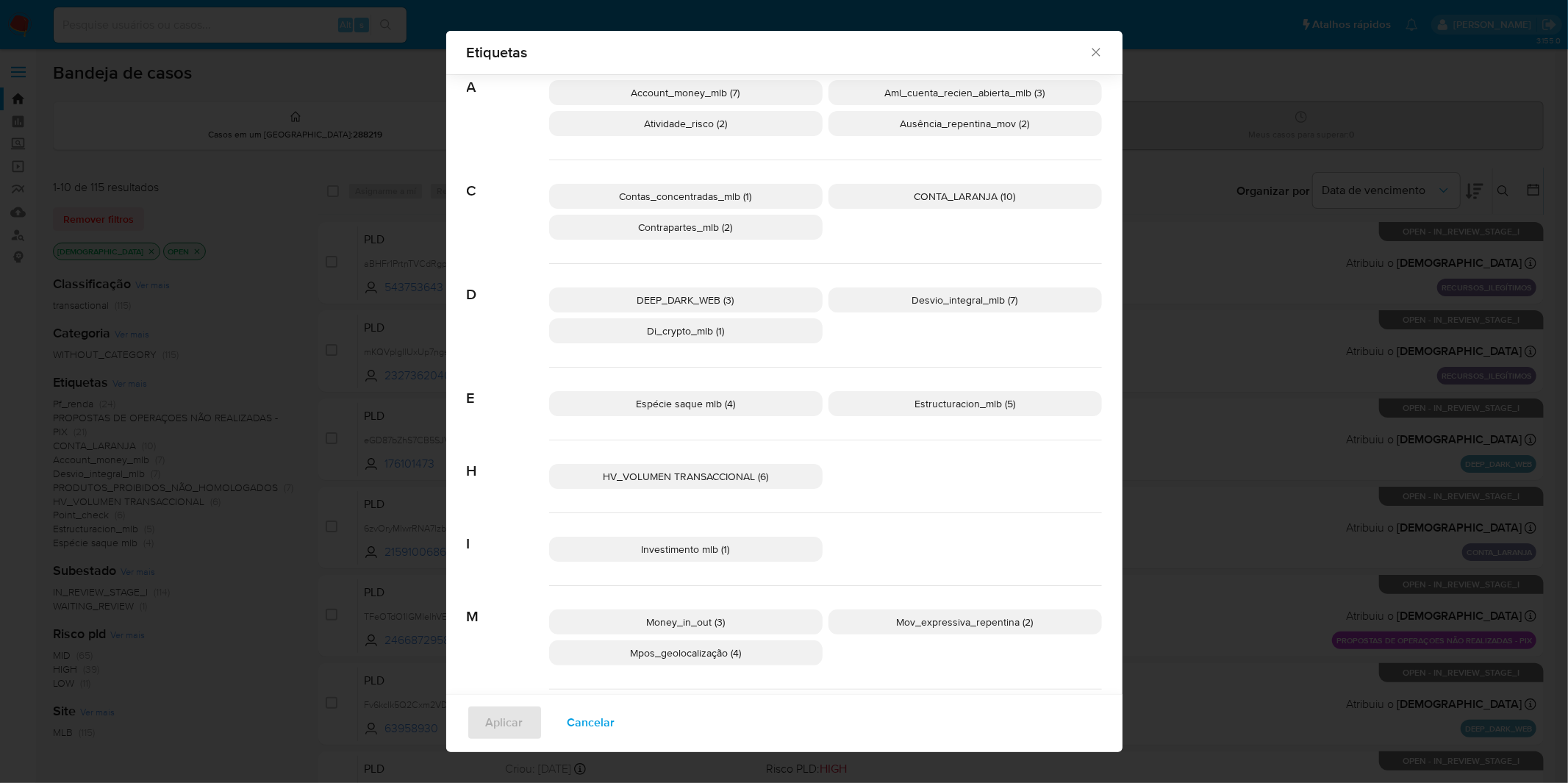
click at [589, 717] on span "Cancelar" at bounding box center [591, 723] width 48 height 33
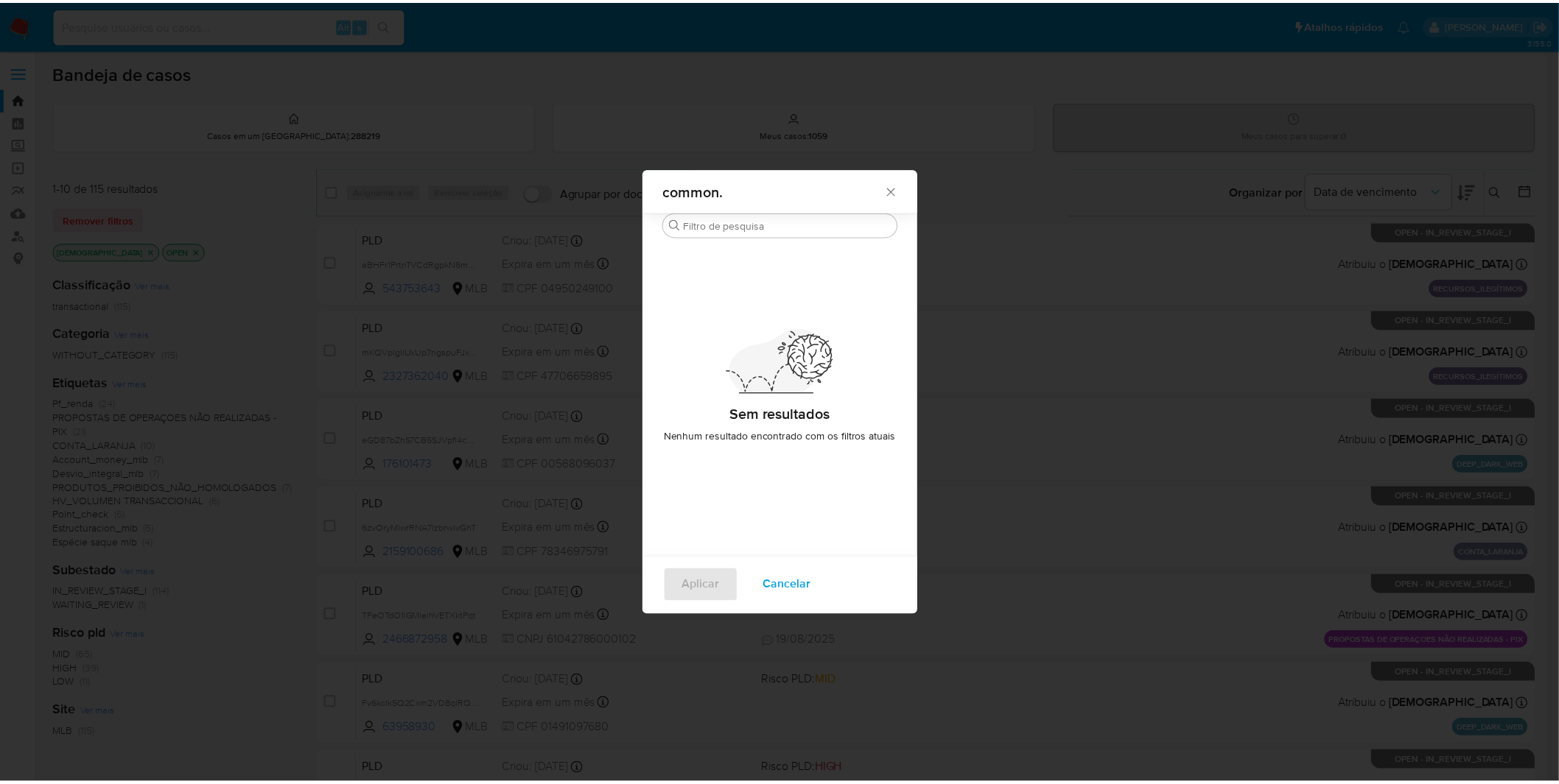
scroll to position [0, 0]
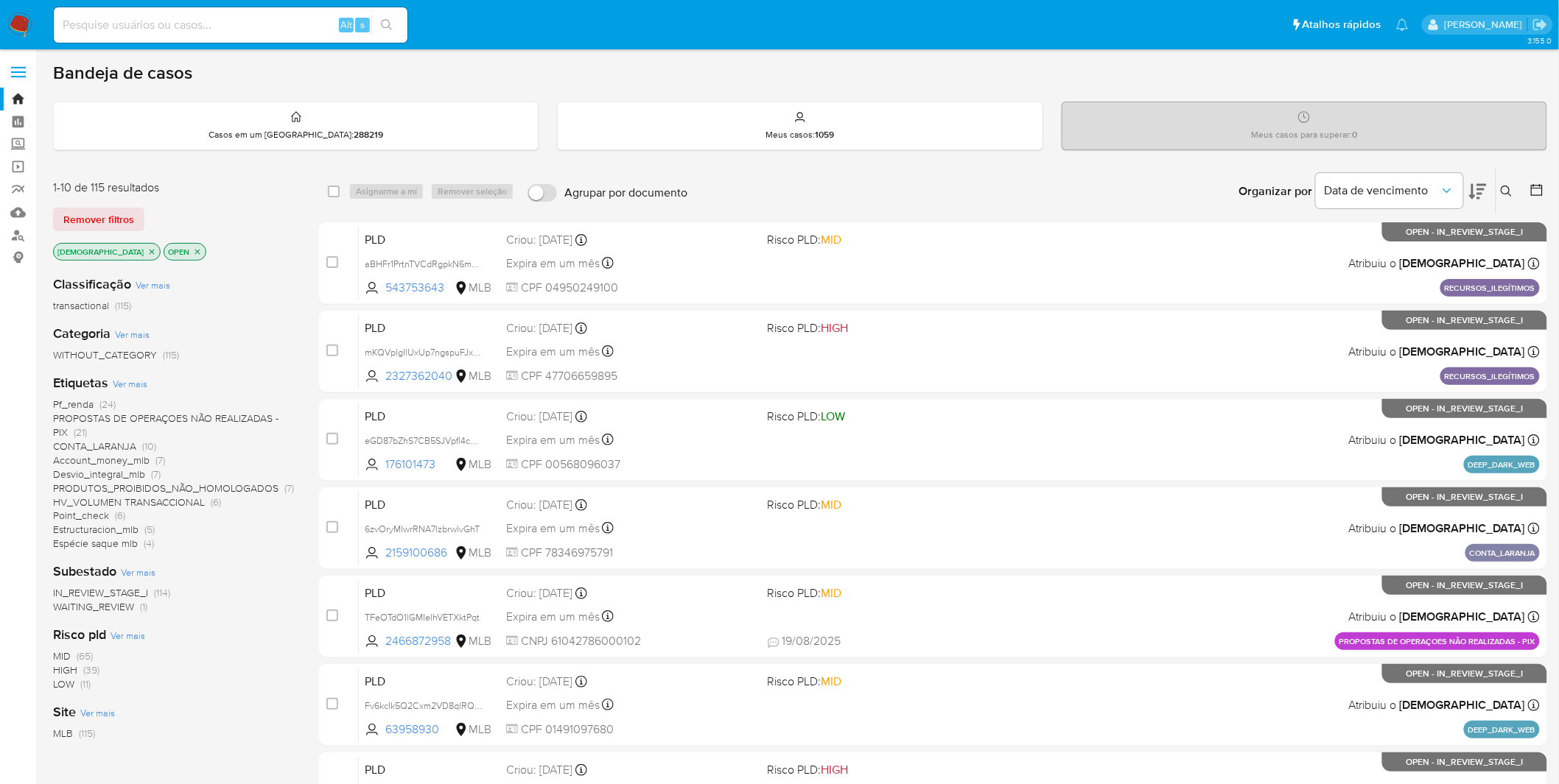
click at [239, 38] on div "Alt s" at bounding box center [230, 24] width 354 height 35
click at [239, 23] on input at bounding box center [230, 24] width 354 height 19
paste input "lekzvqW88ixuhIYLRyrkzwLa"
type input "lekzvqW88ixuhIYLRyrkzwLa"
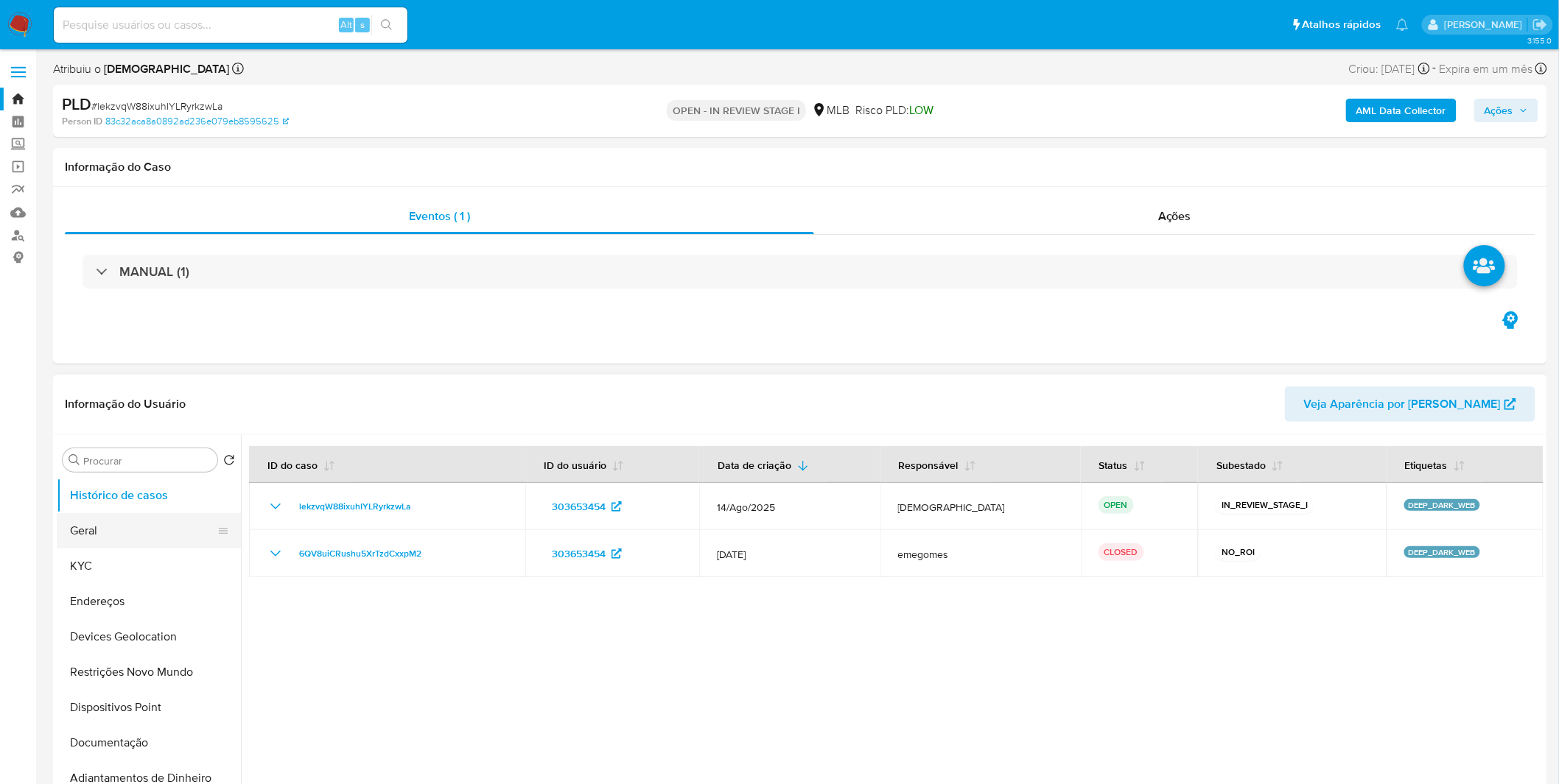
select select "10"
click at [115, 572] on button "KYC" at bounding box center [142, 566] width 172 height 35
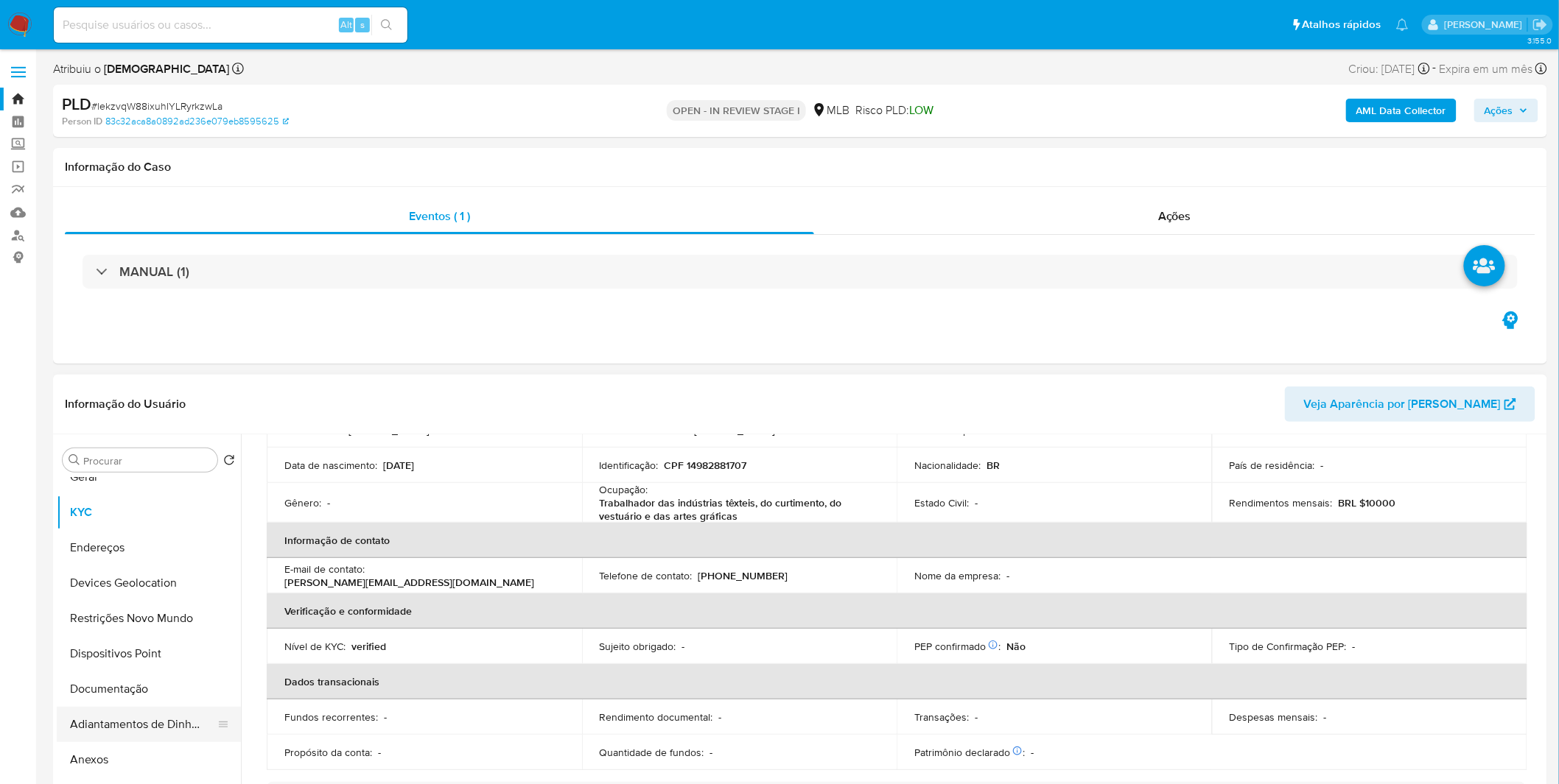
scroll to position [82, 0]
click at [130, 730] on button "Anexos" at bounding box center [142, 732] width 172 height 35
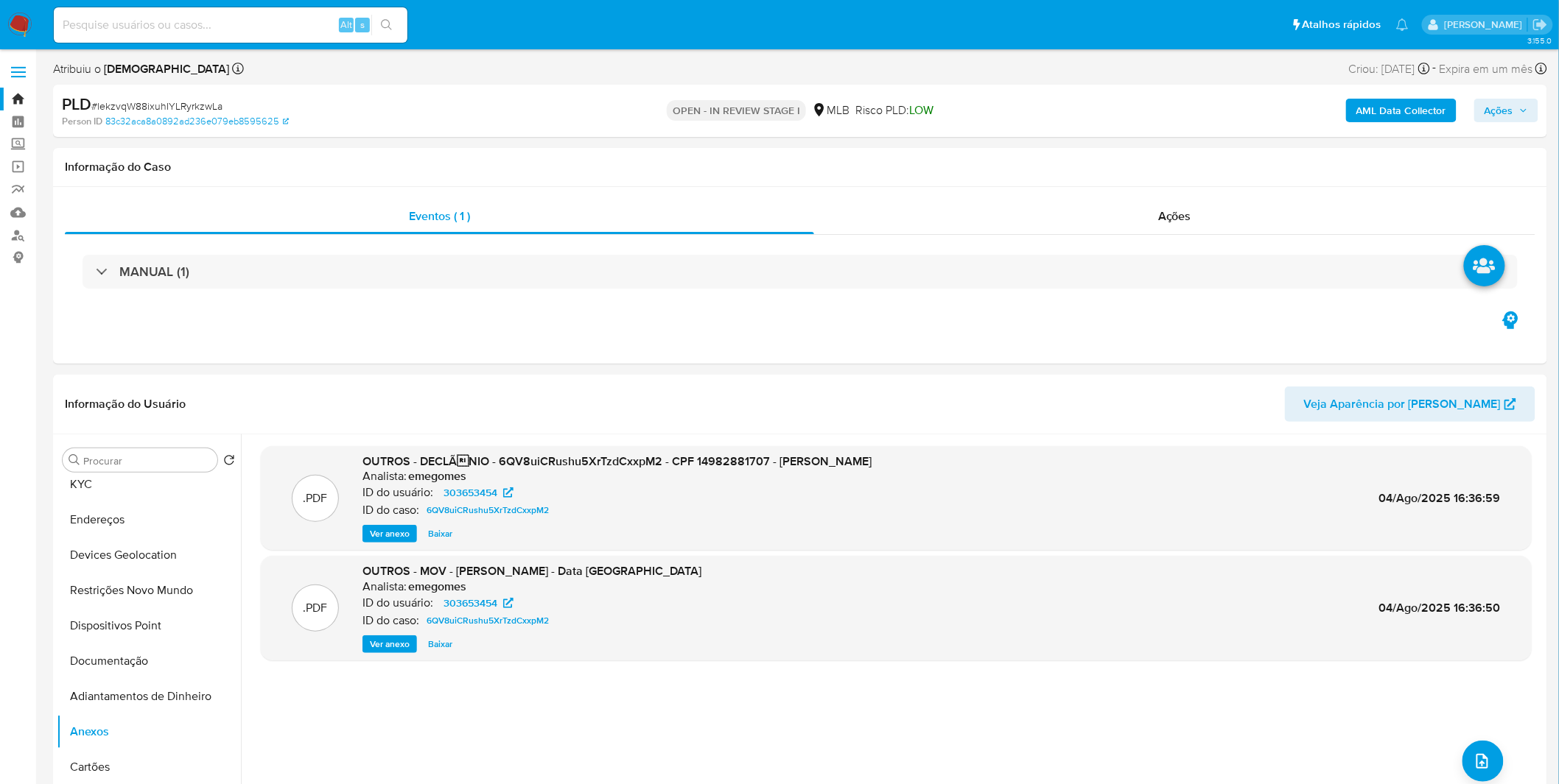
click at [1386, 116] on b "AML Data Collector" at bounding box center [1401, 110] width 90 height 24
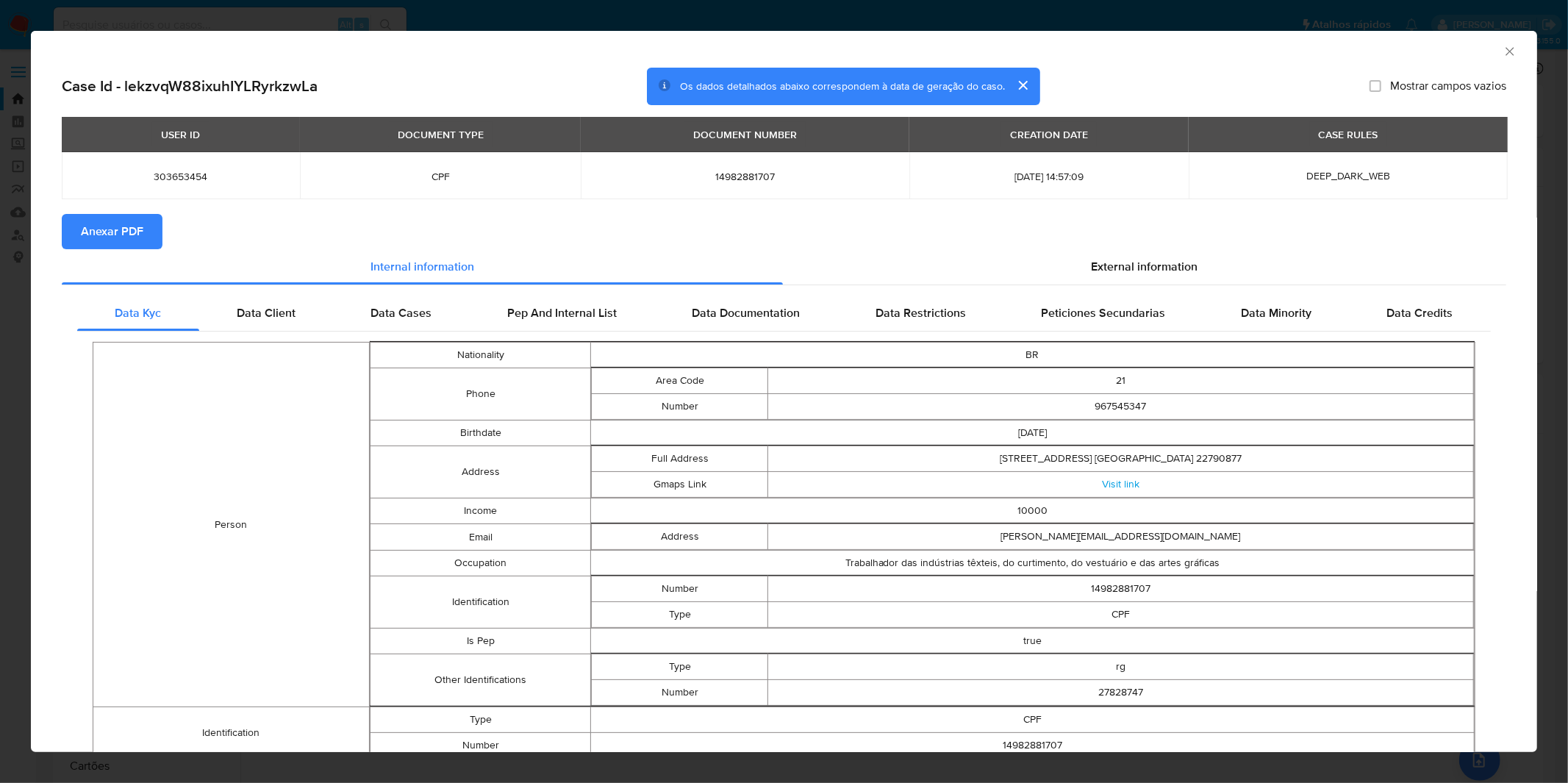
click at [150, 225] on button "Anexar PDF" at bounding box center [113, 231] width 101 height 35
click at [1486, 52] on div "AML Data Collector" at bounding box center [771, 49] width 1462 height 16
click at [1490, 52] on div "AML Data Collector" at bounding box center [784, 49] width 1507 height 37
click at [1503, 52] on icon "Fechar a janela" at bounding box center [1510, 51] width 15 height 15
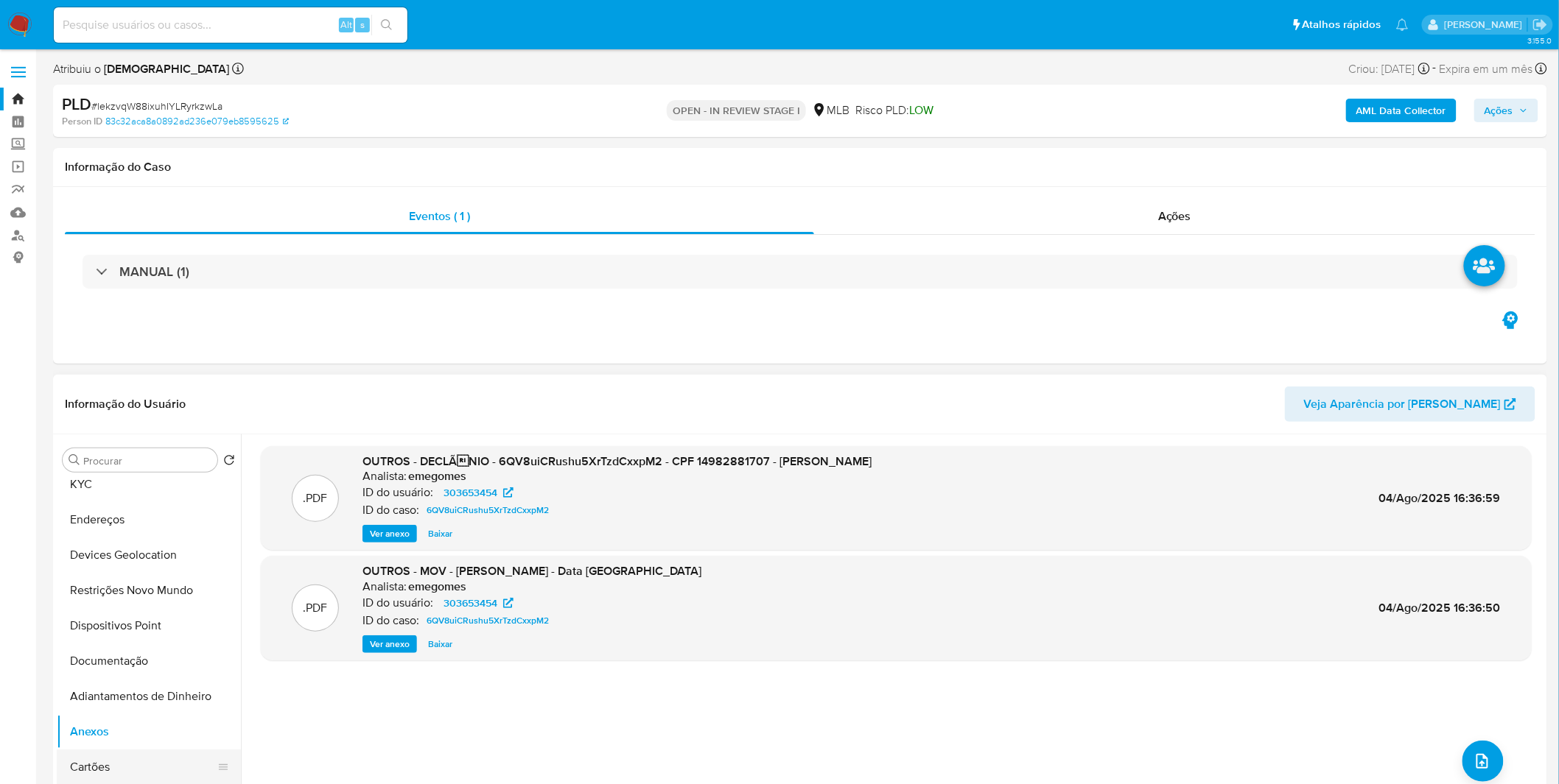
click at [146, 768] on button "Cartões" at bounding box center [142, 767] width 172 height 35
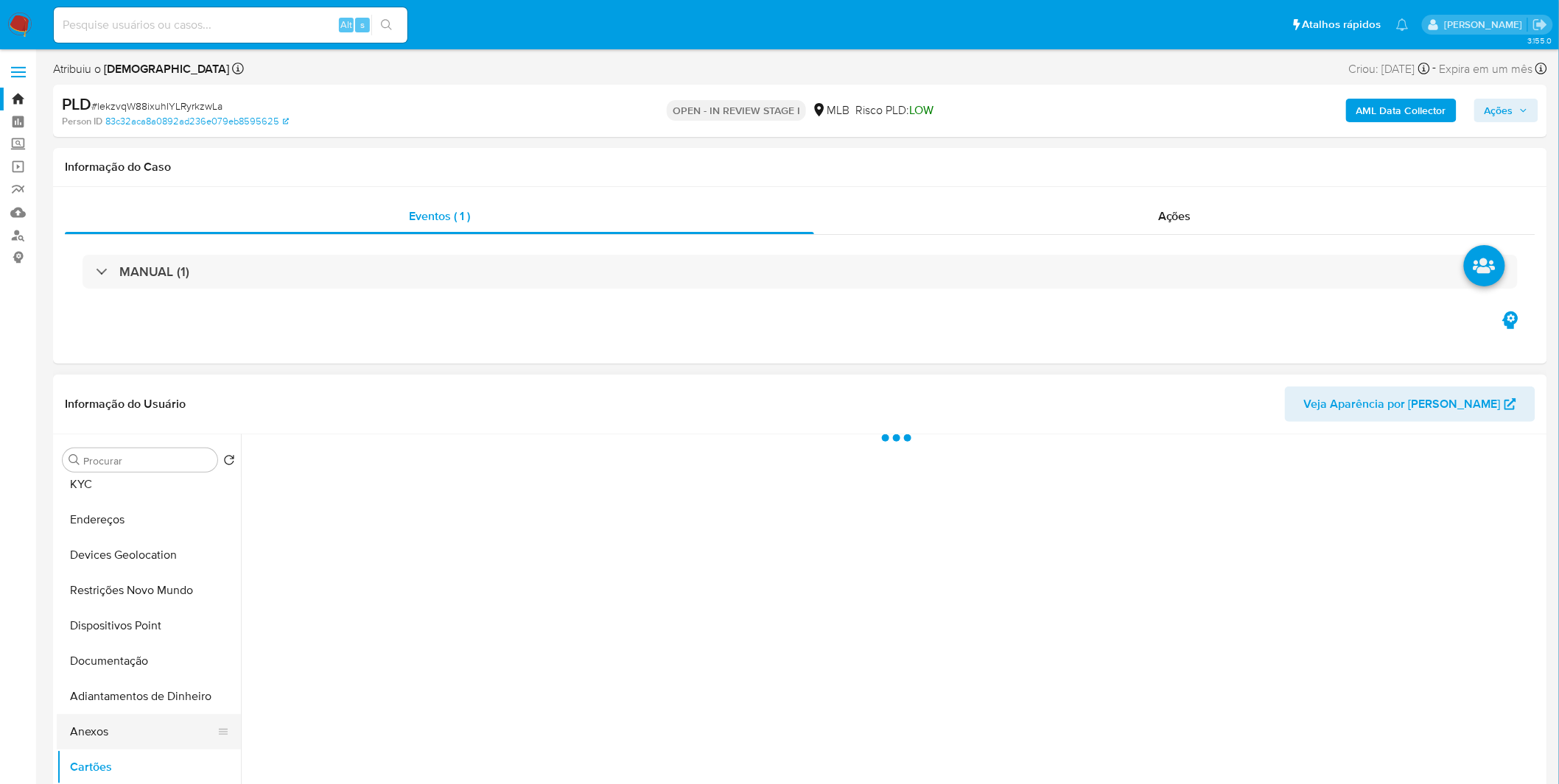
click at [134, 735] on button "Anexos" at bounding box center [142, 732] width 172 height 35
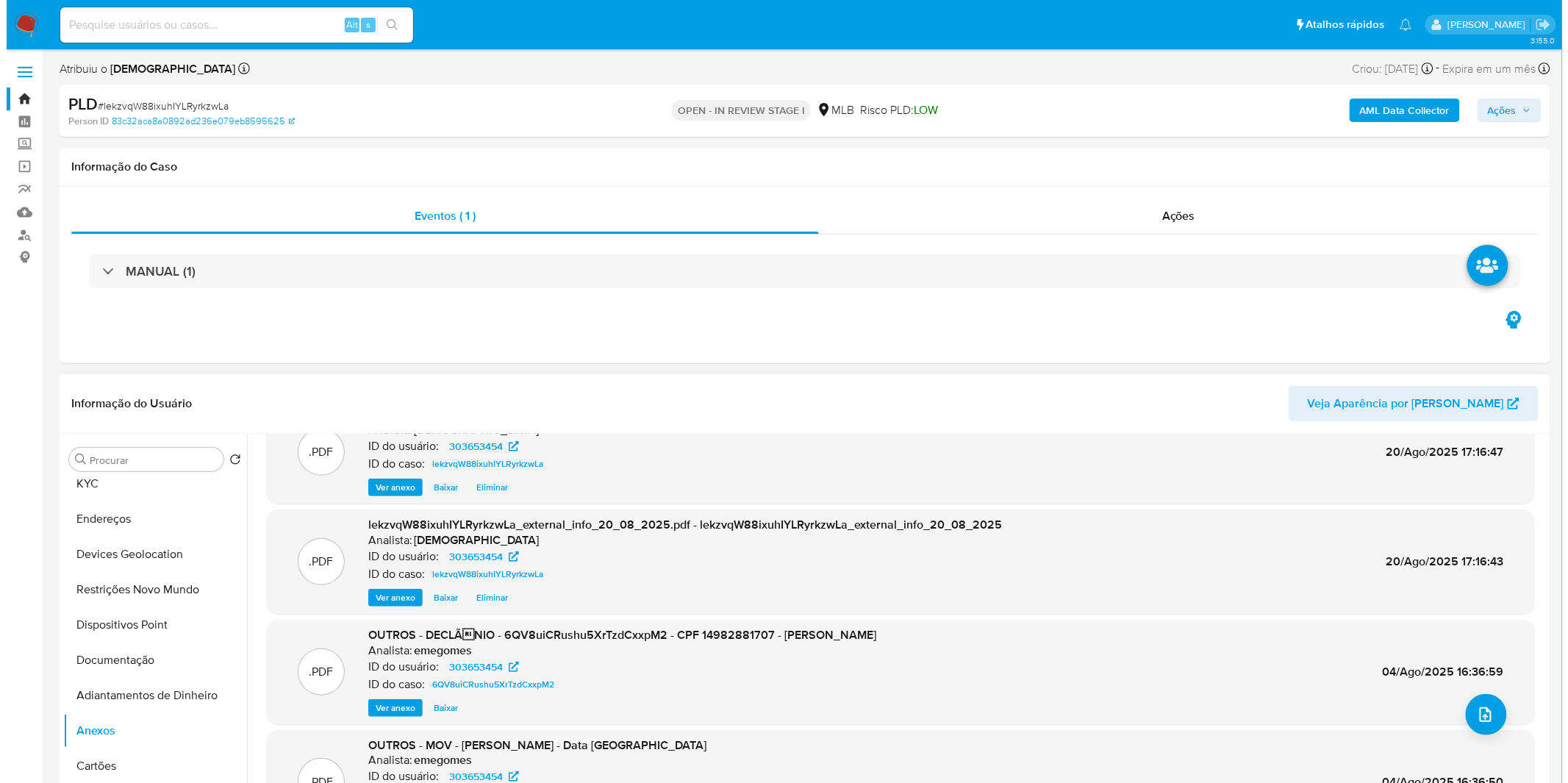
scroll to position [82, 0]
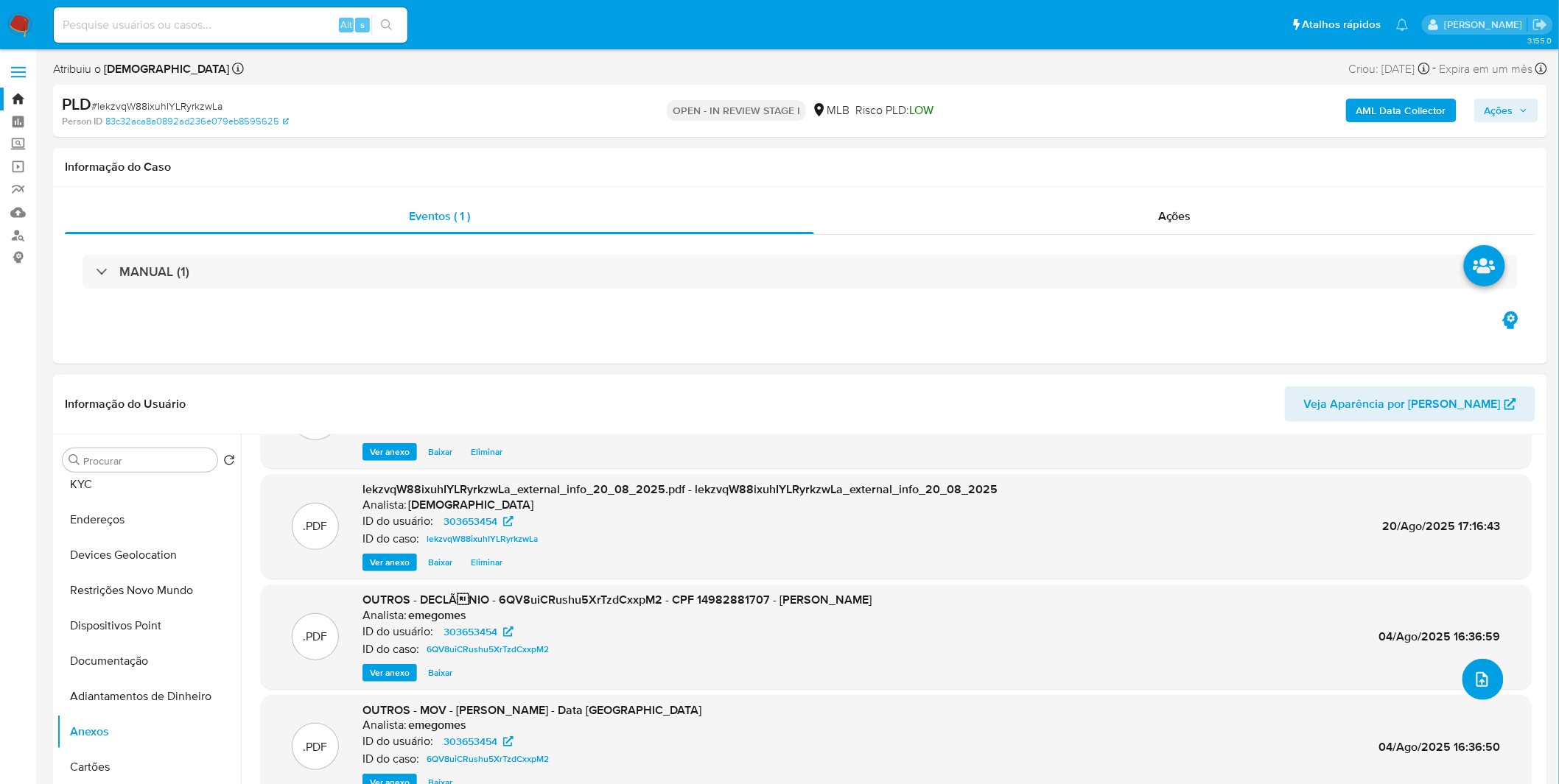
click at [1476, 693] on button "upload-file" at bounding box center [1483, 679] width 41 height 41
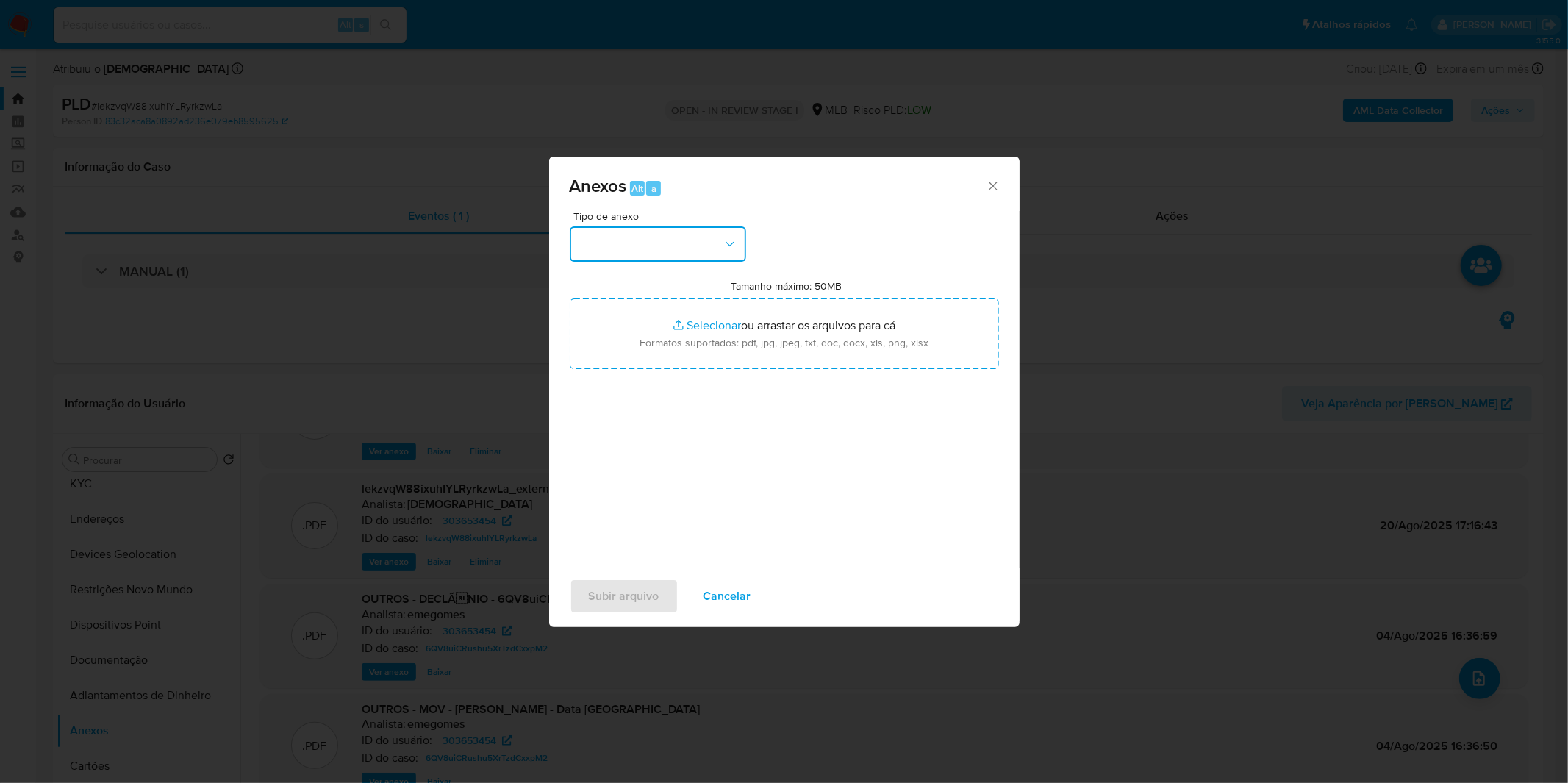
click at [682, 246] on button "button" at bounding box center [658, 244] width 176 height 35
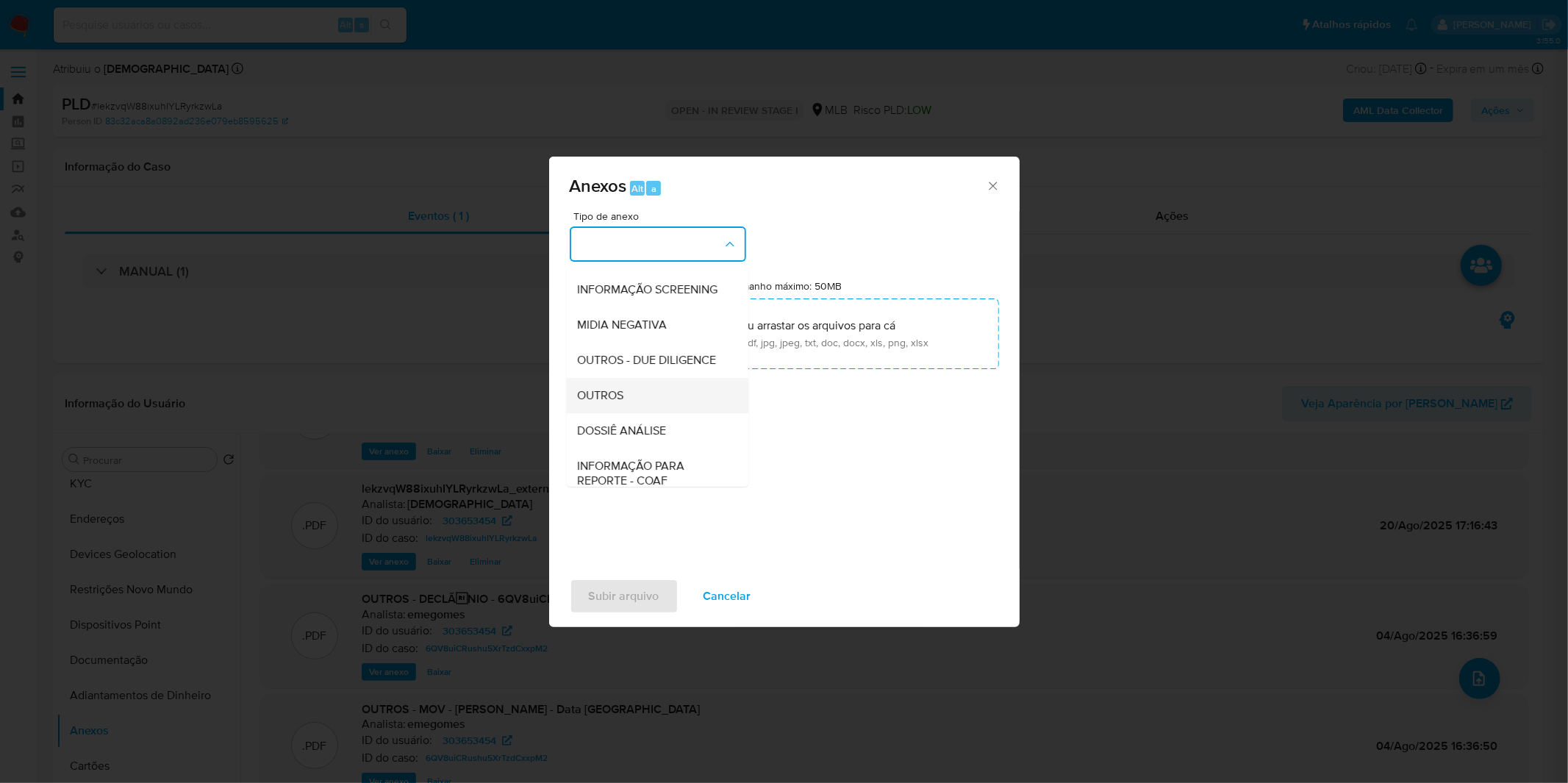
scroll to position [163, 0]
click at [659, 385] on div "OUTROS" at bounding box center [653, 367] width 150 height 35
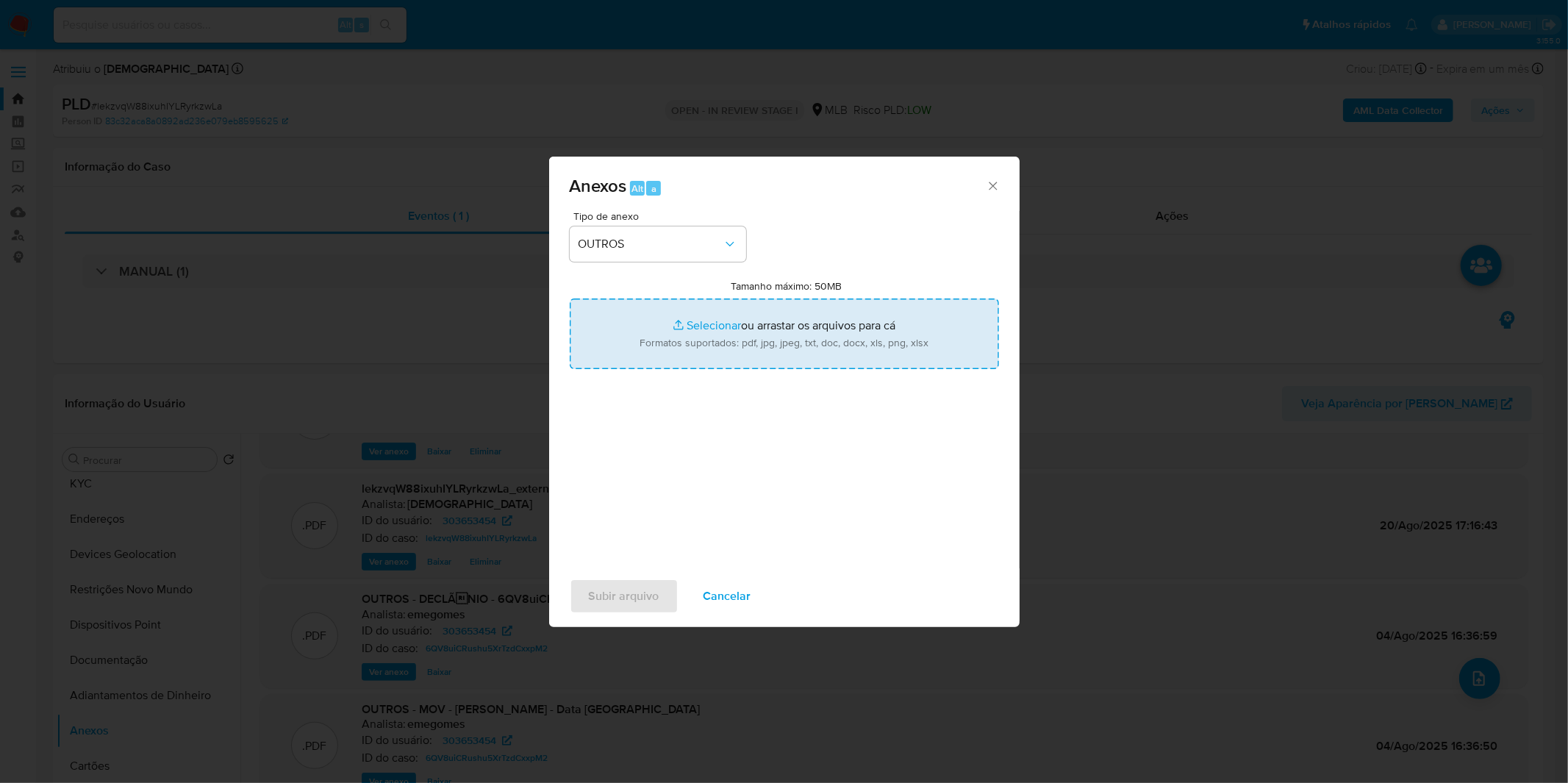
click at [693, 341] on input "Tamanho máximo: 50MB Selecionar arquivos" at bounding box center [784, 334] width 430 height 71
type input "C:\fakepath\DECLINIO SAR - CPF 14982881707 - [PERSON_NAME].pdf"
click at [652, 586] on span "Subir arquivo" at bounding box center [624, 596] width 71 height 33
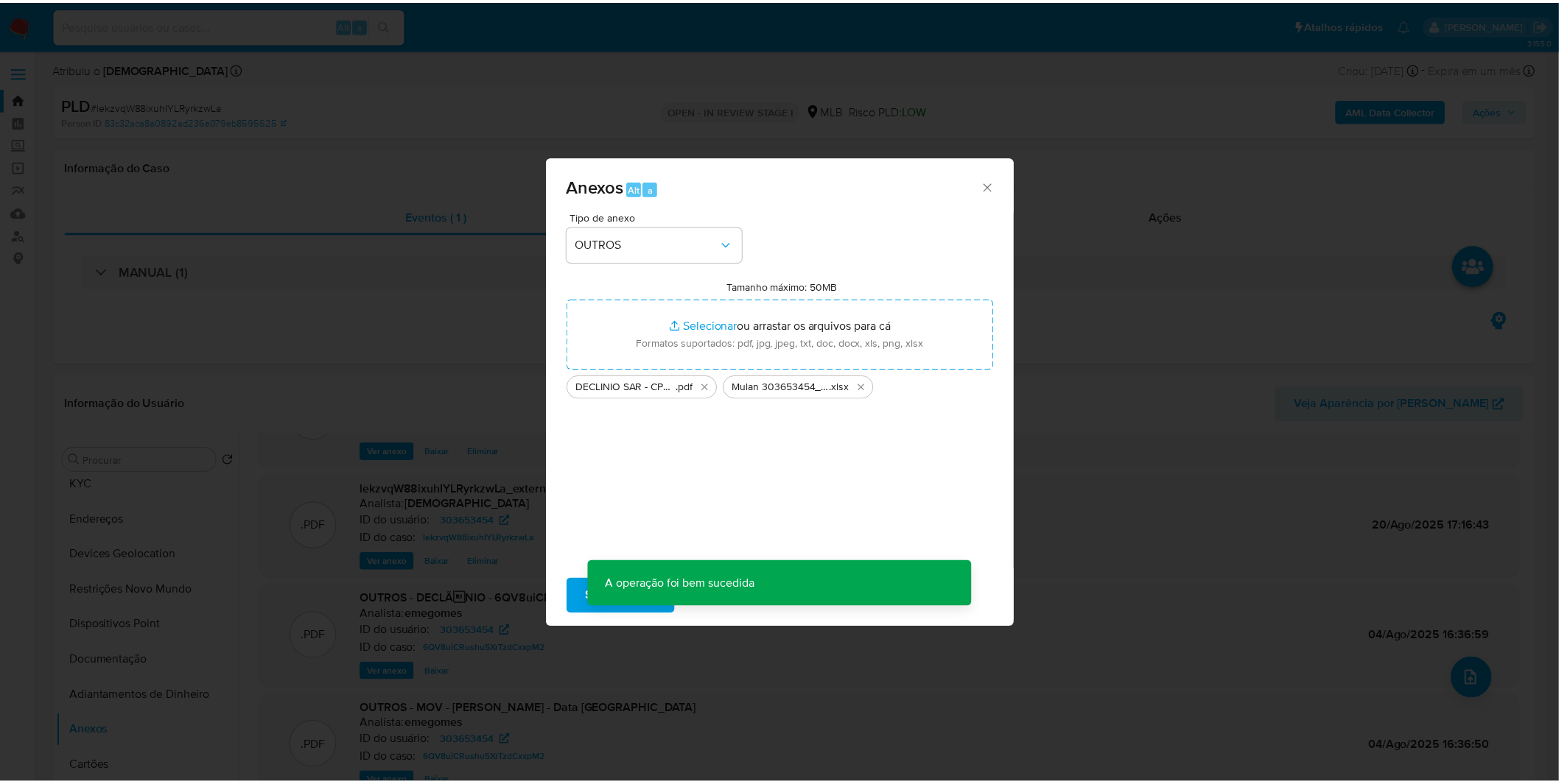
scroll to position [47, 0]
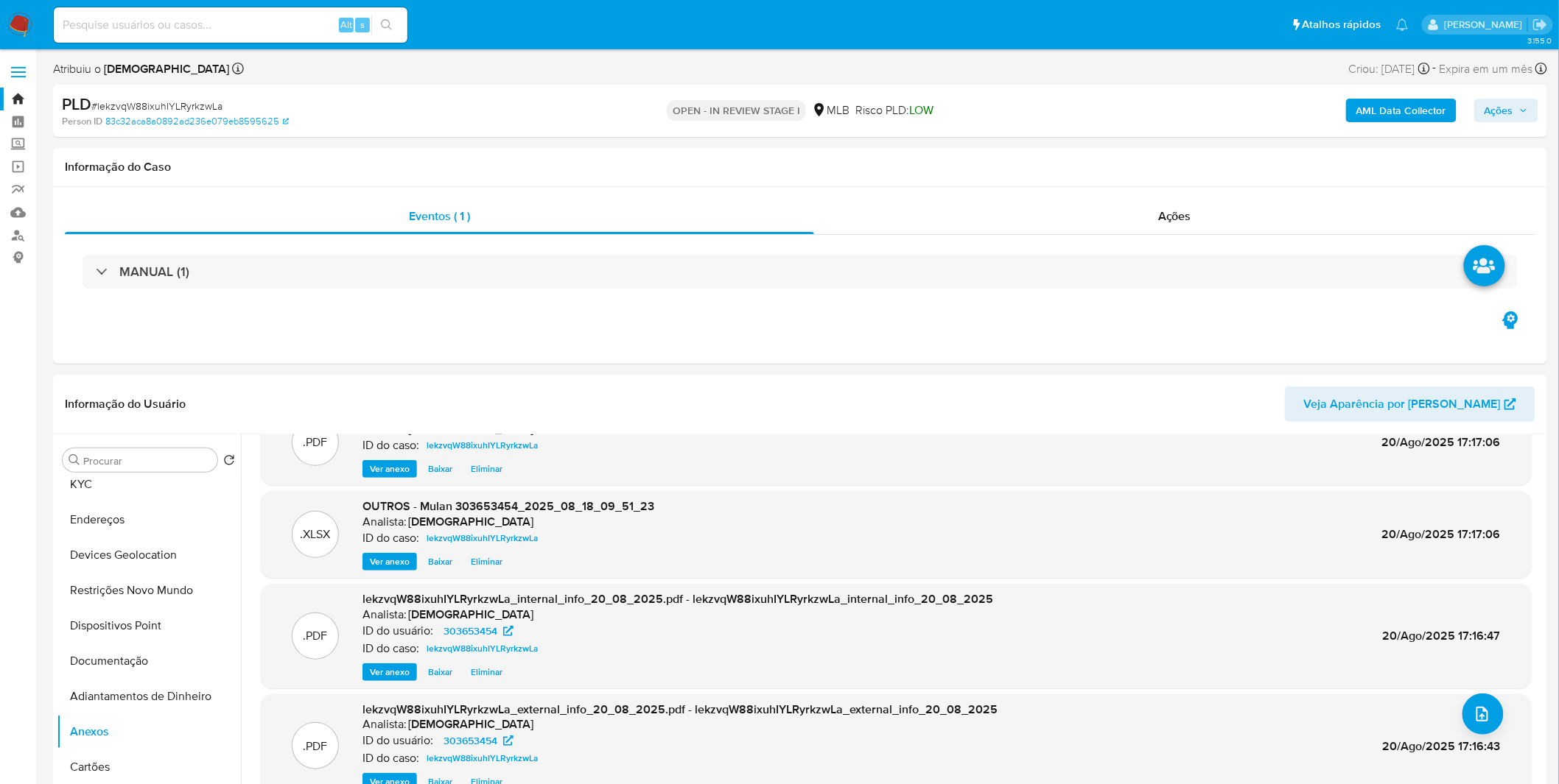
click at [1483, 105] on button "Ações" at bounding box center [1506, 110] width 64 height 24
click at [1120, 151] on span "Resolução do caso" at bounding box center [1079, 157] width 100 height 17
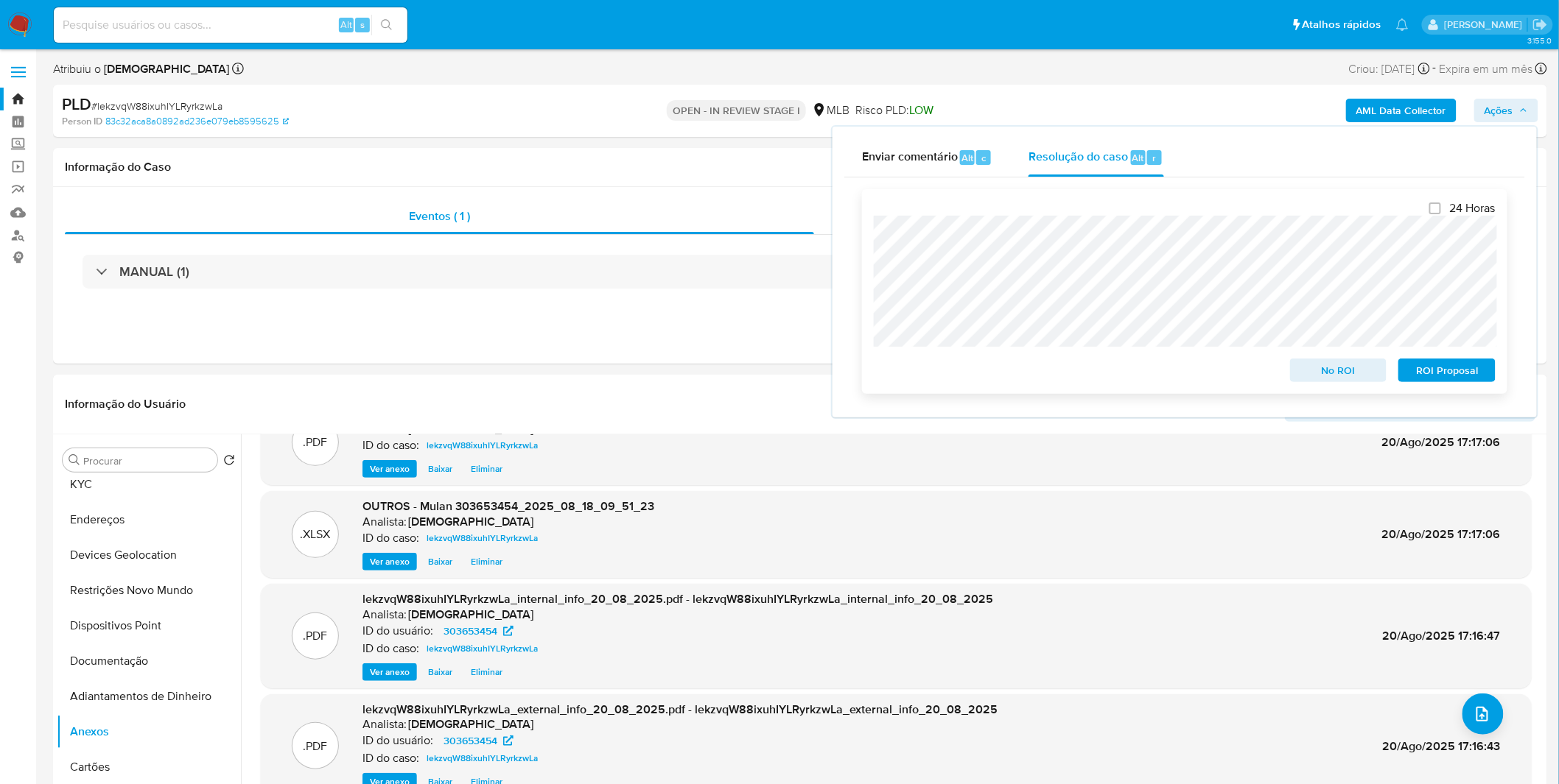
click at [1314, 372] on span "No ROI" at bounding box center [1339, 370] width 77 height 20
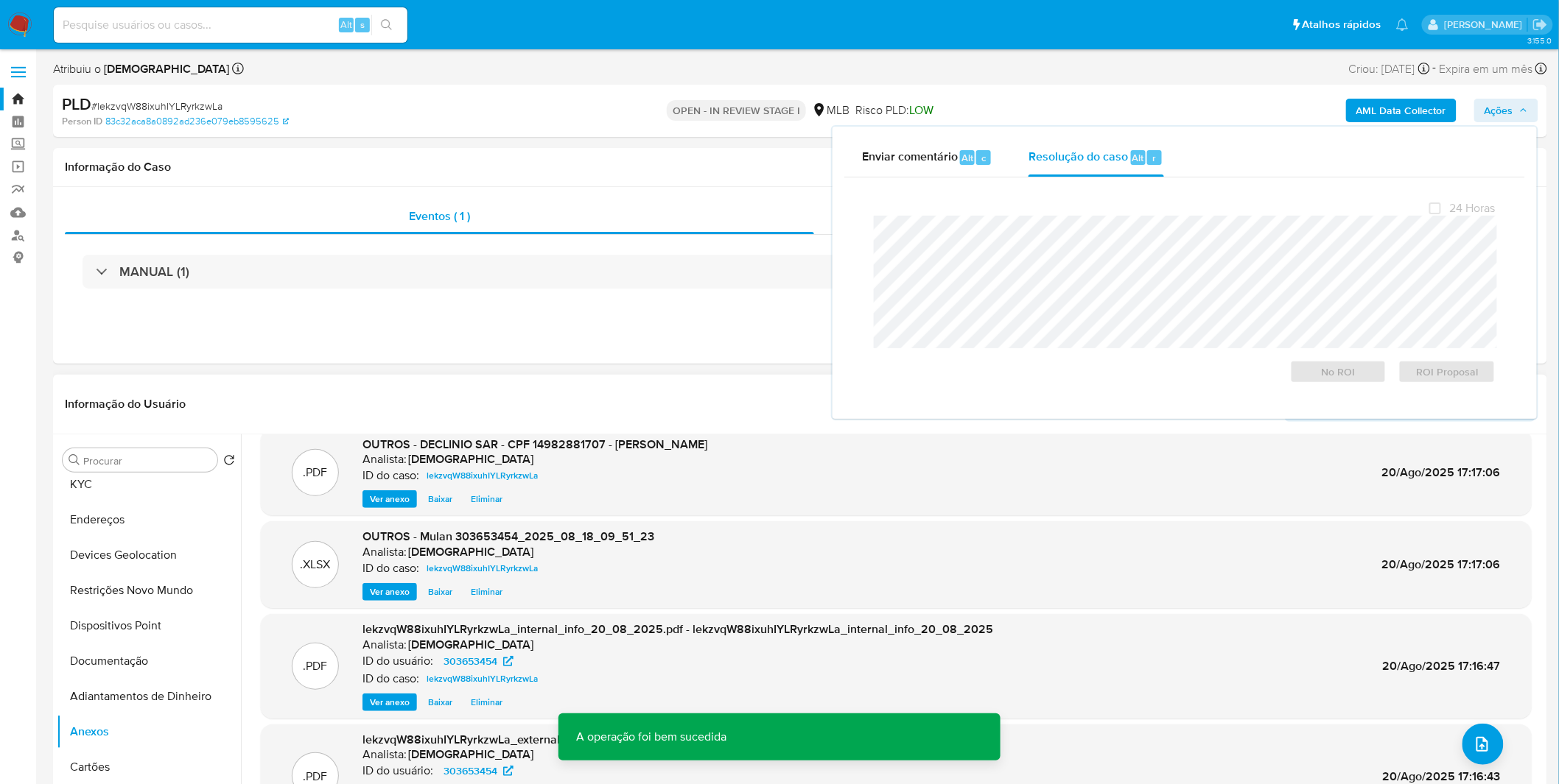
scroll to position [0, 0]
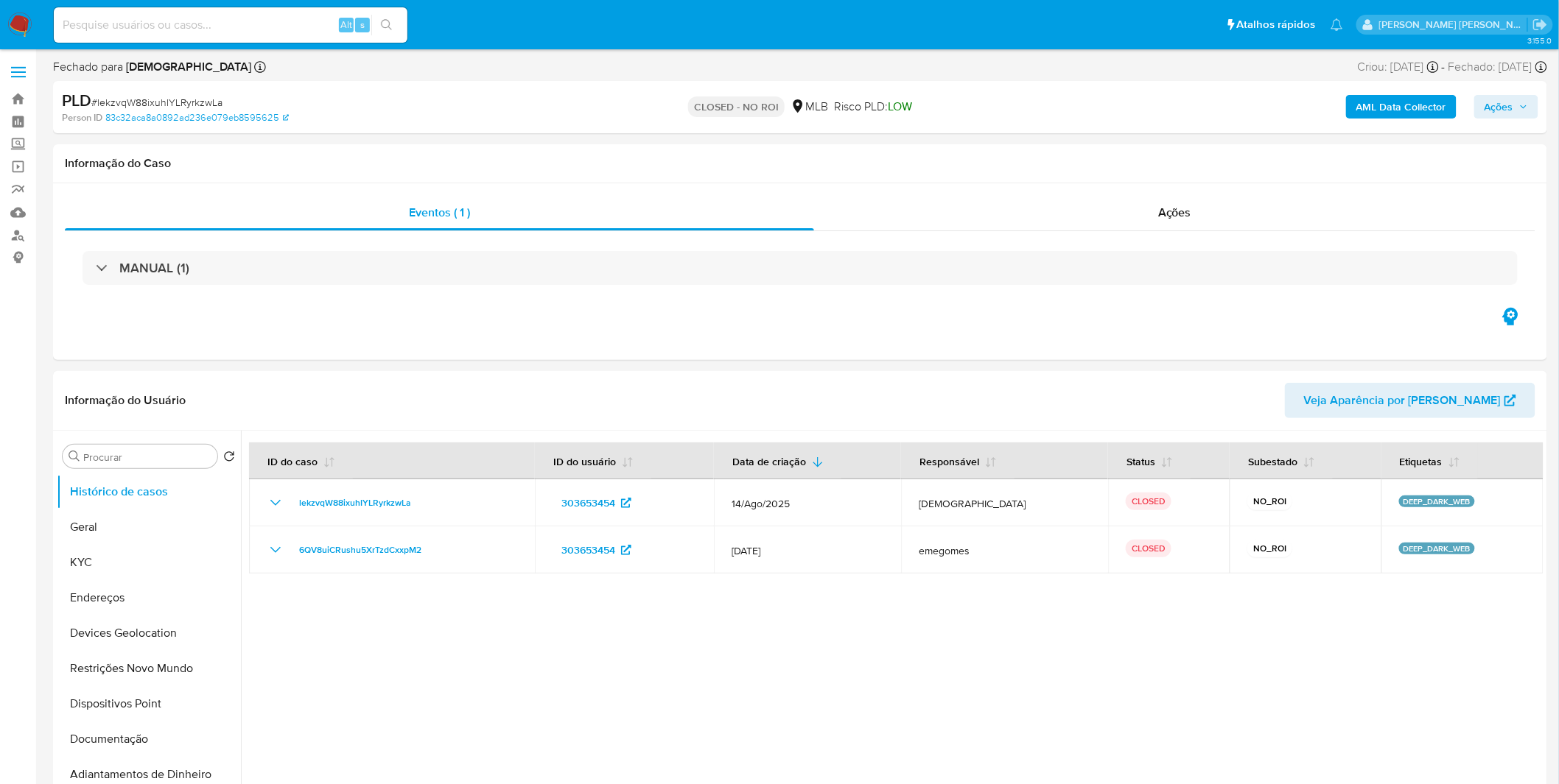
select select "10"
click at [26, 26] on img at bounding box center [20, 24] width 25 height 25
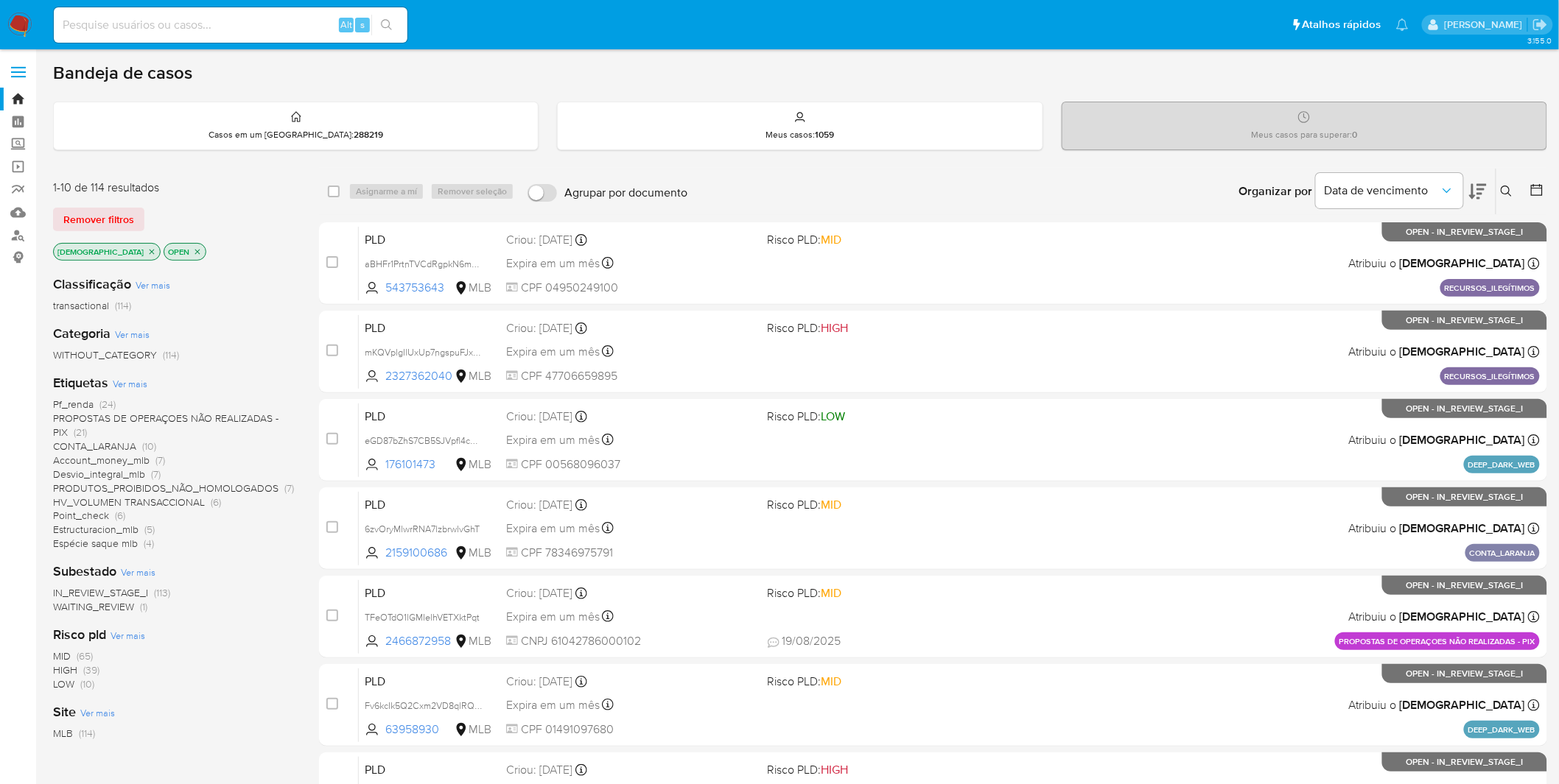
click at [230, 29] on input at bounding box center [230, 24] width 354 height 19
paste input "Fv6kcIk5Q2Cxm2VD8qlRQKEM"
type input "Fv6kcIk5Q2Cxm2VD8qlRQKEM"
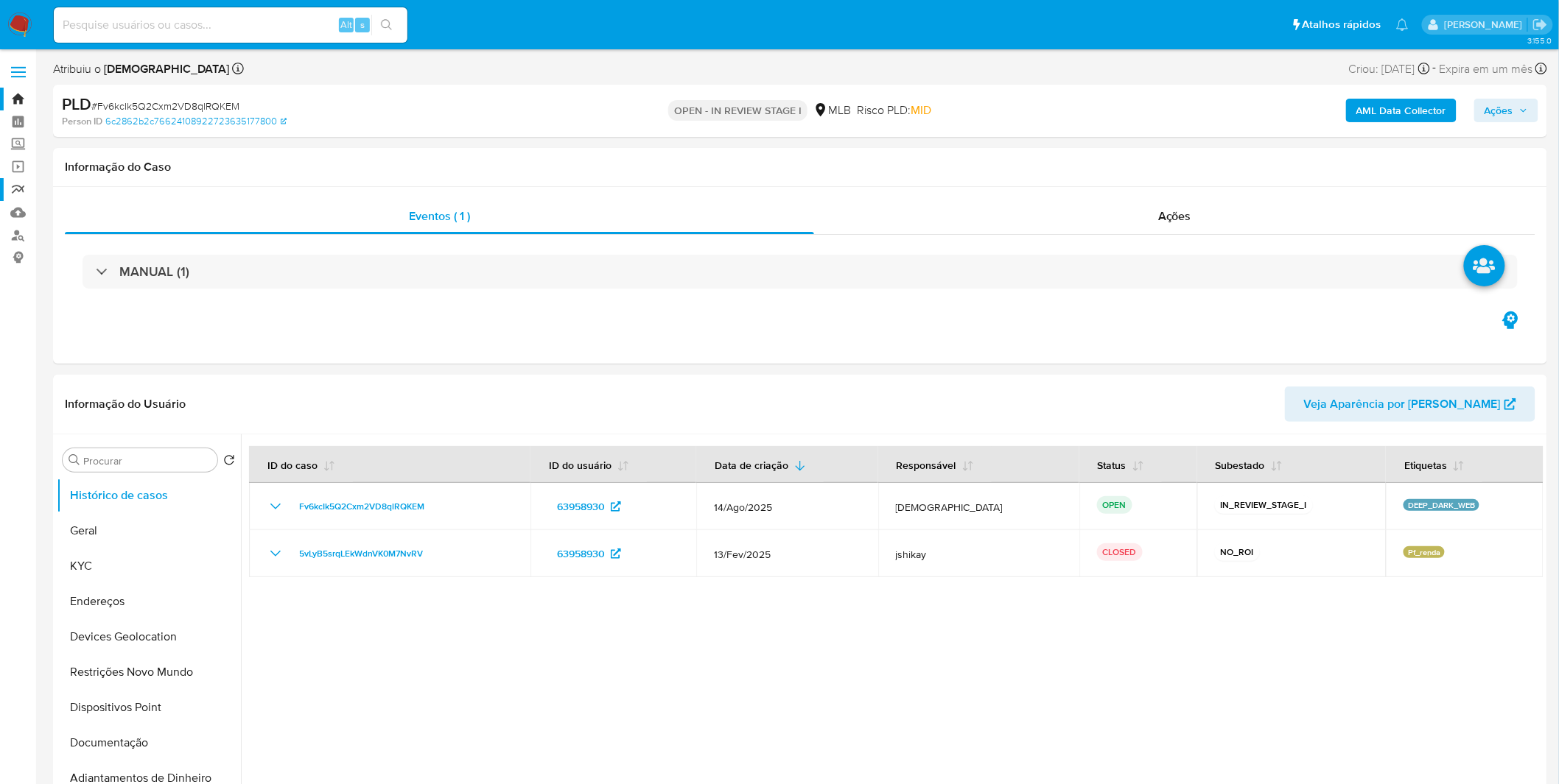
select select "10"
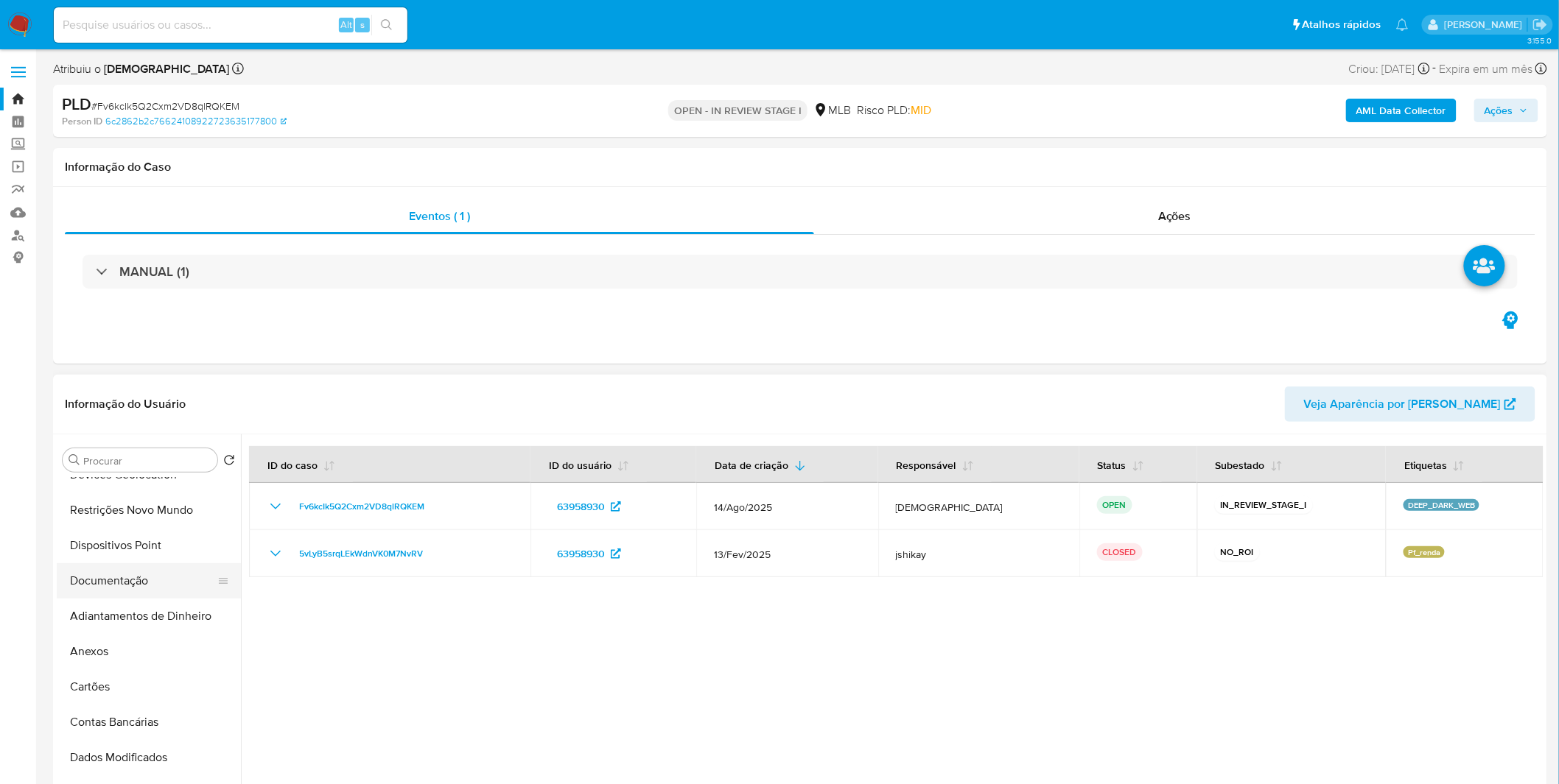
scroll to position [163, 0]
click at [145, 658] on button "Anexos" at bounding box center [142, 650] width 172 height 35
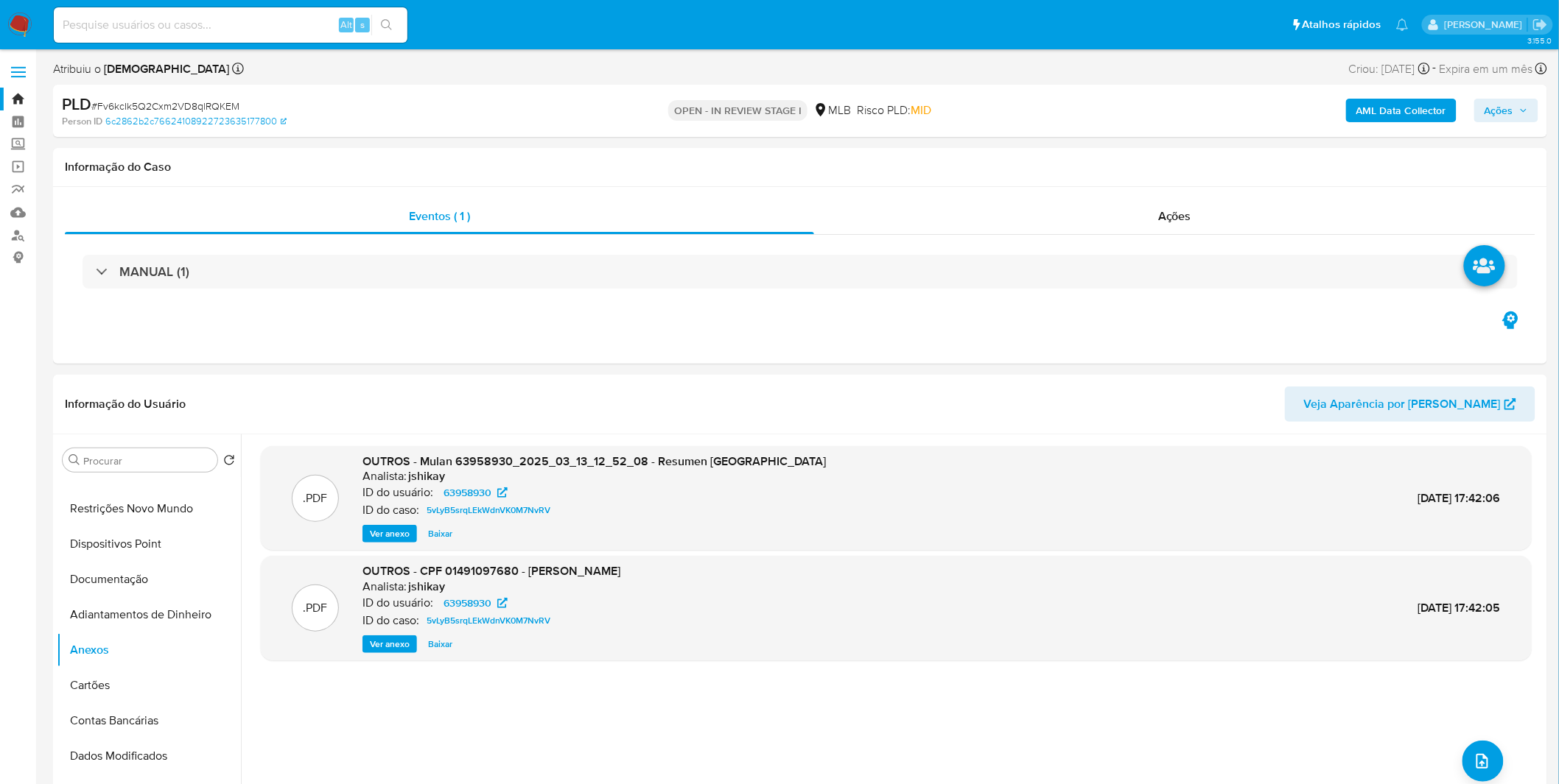
click at [1416, 99] on b "AML Data Collector" at bounding box center [1401, 110] width 90 height 24
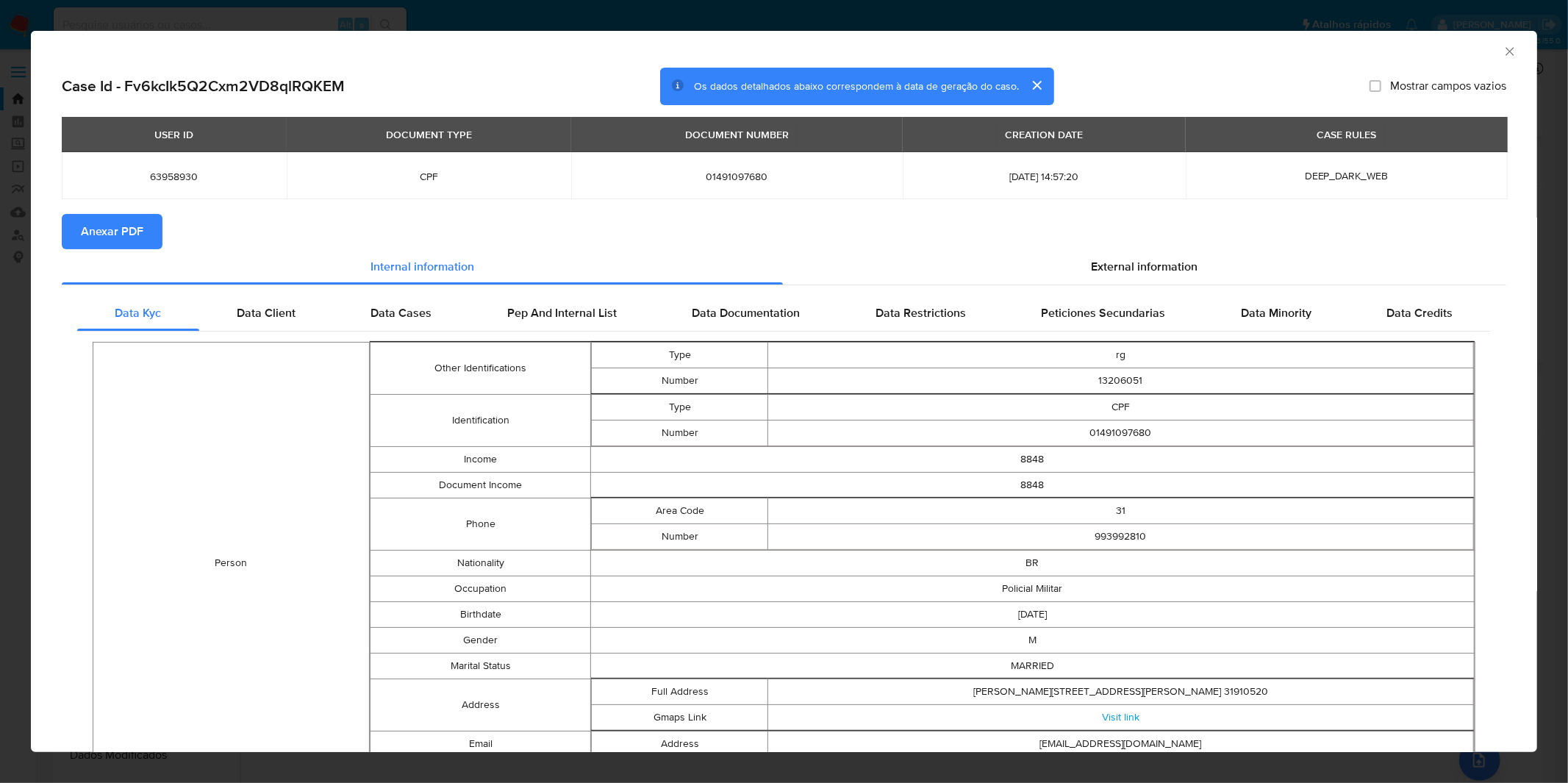
click at [152, 239] on button "Anexar PDF" at bounding box center [113, 231] width 101 height 35
click at [1506, 54] on icon "Fechar a janela" at bounding box center [1510, 51] width 8 height 8
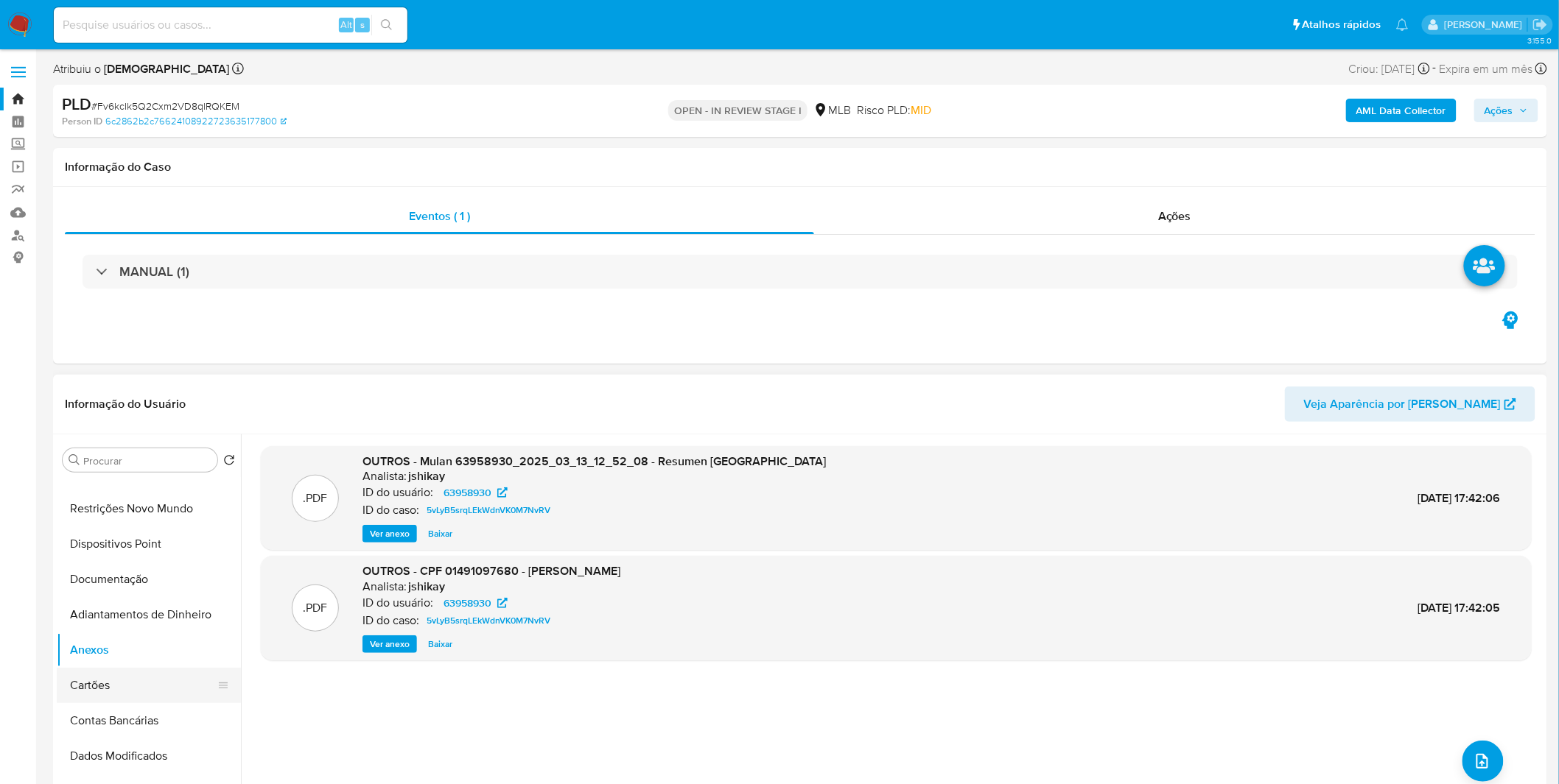
drag, startPoint x: 123, startPoint y: 683, endPoint x: 118, endPoint y: 672, distance: 12.1
click at [123, 683] on button "Cartões" at bounding box center [142, 685] width 172 height 35
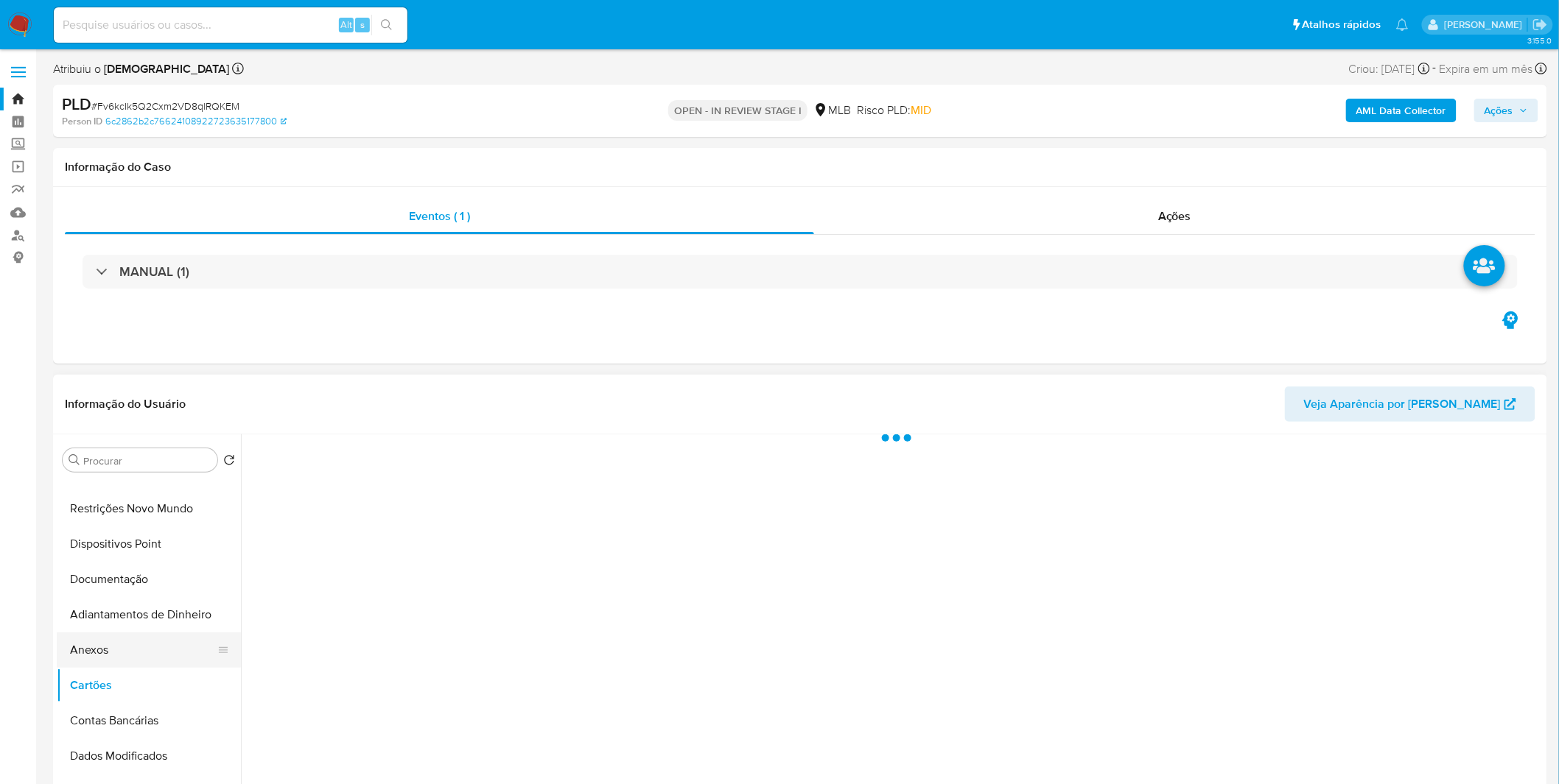
click at [113, 654] on button "Anexos" at bounding box center [142, 650] width 172 height 35
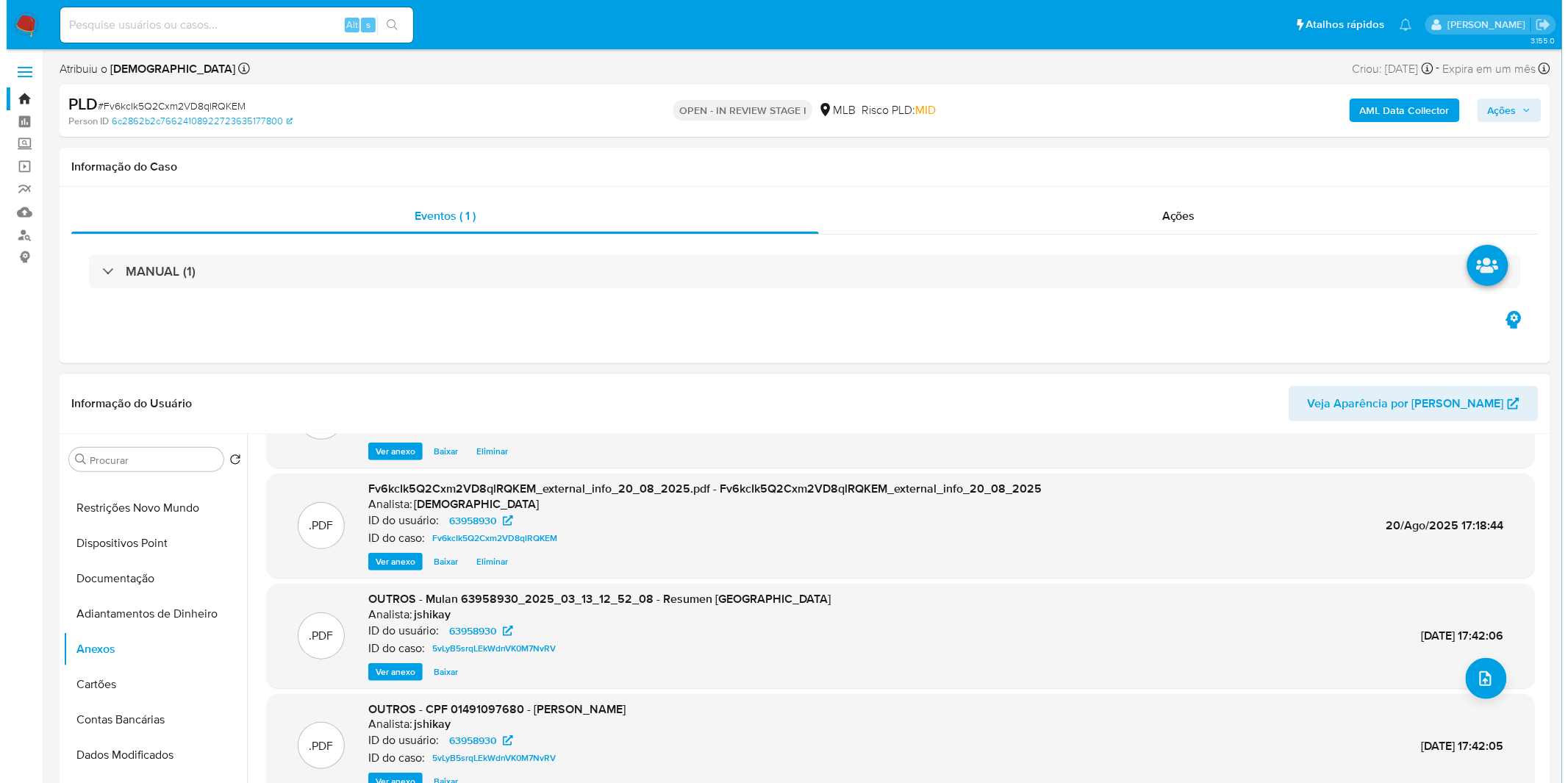
scroll to position [0, 0]
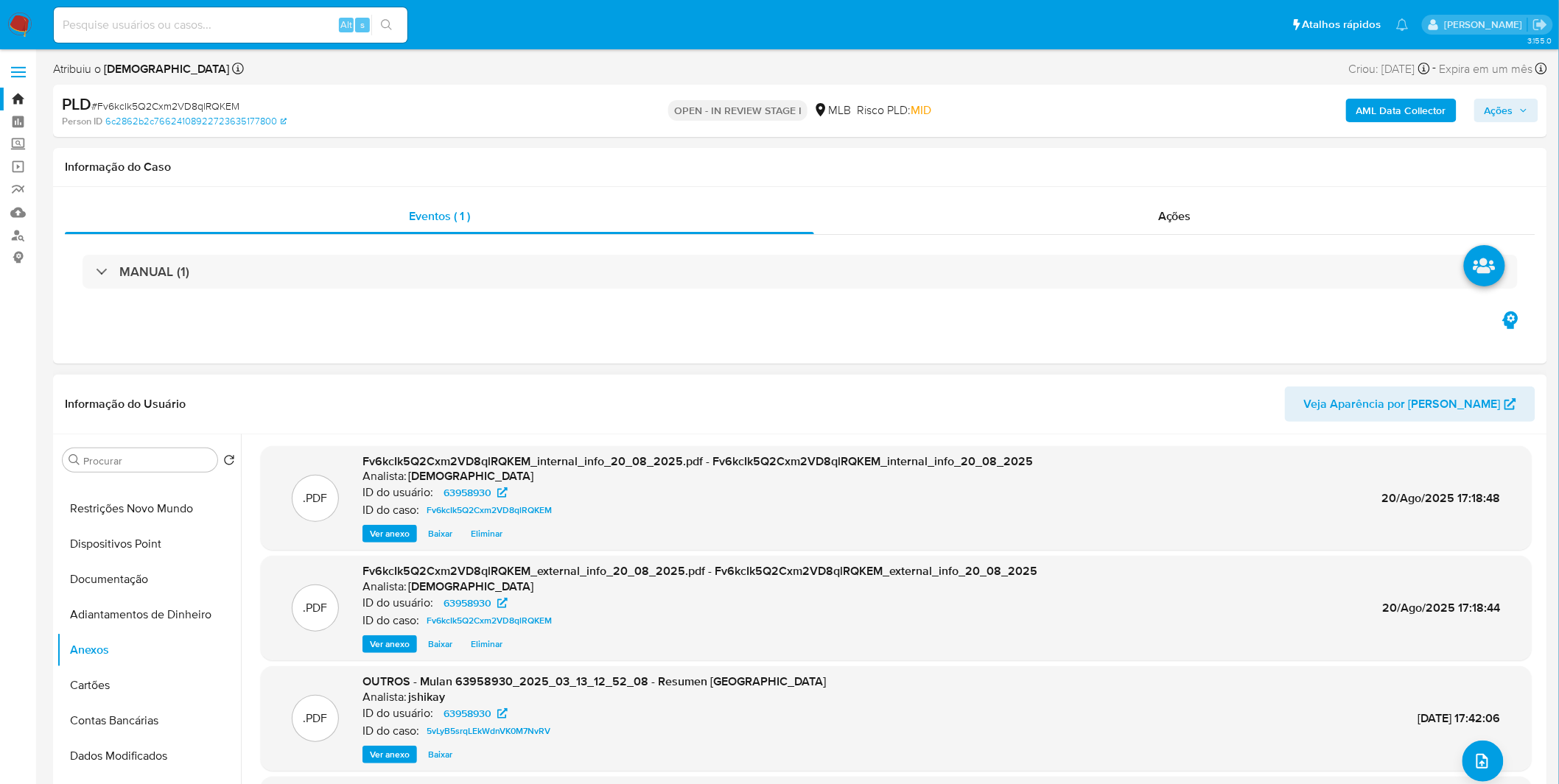
click at [1470, 740] on div ".PDF OUTROS - Mulan 63958930_2025_03_13_12_52_08 - Resumen [GEOGRAPHIC_DATA] An…" at bounding box center [896, 719] width 1256 height 90
click at [1469, 748] on button "upload-file" at bounding box center [1483, 761] width 41 height 41
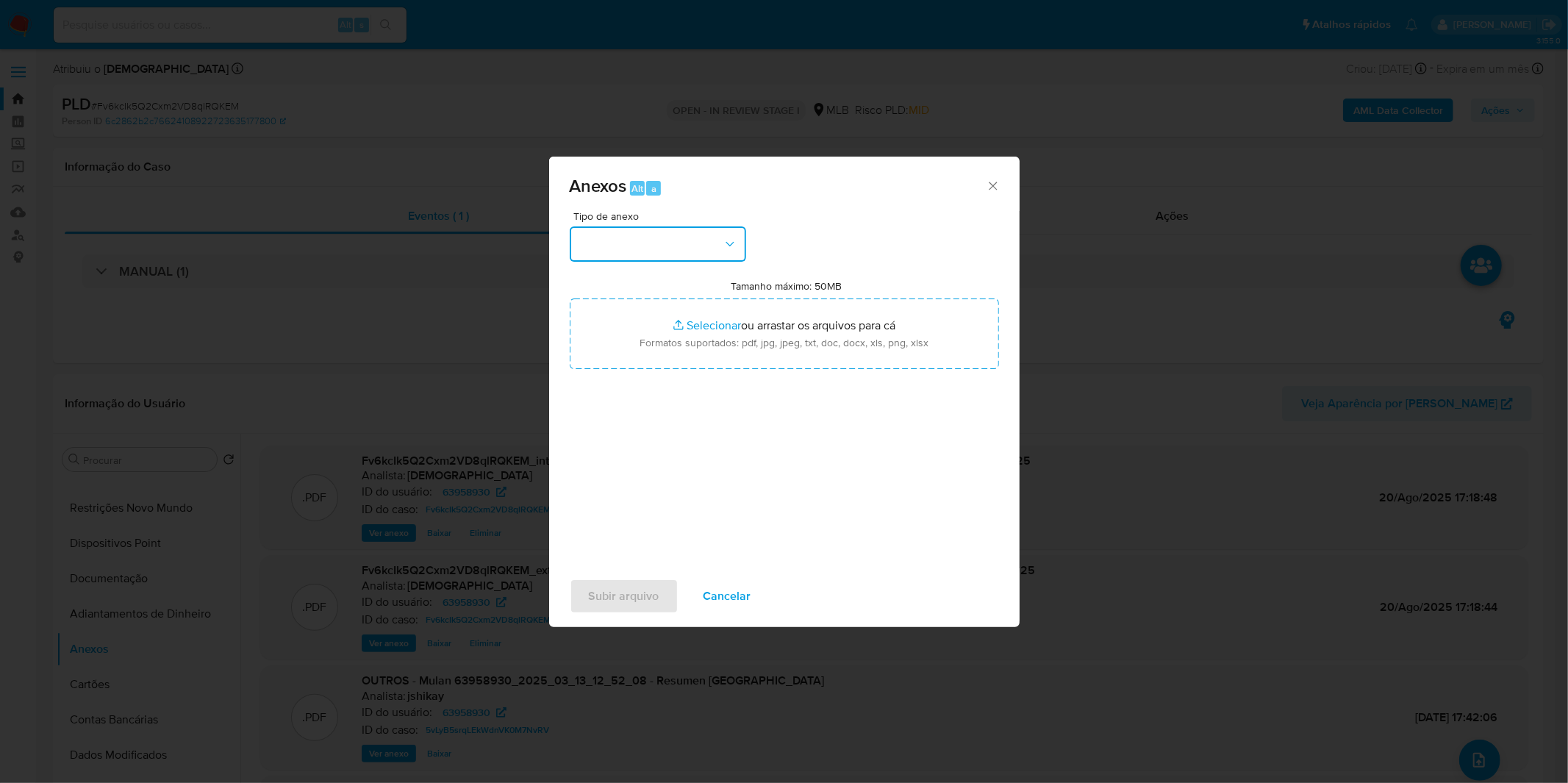
click at [708, 246] on button "button" at bounding box center [658, 244] width 176 height 35
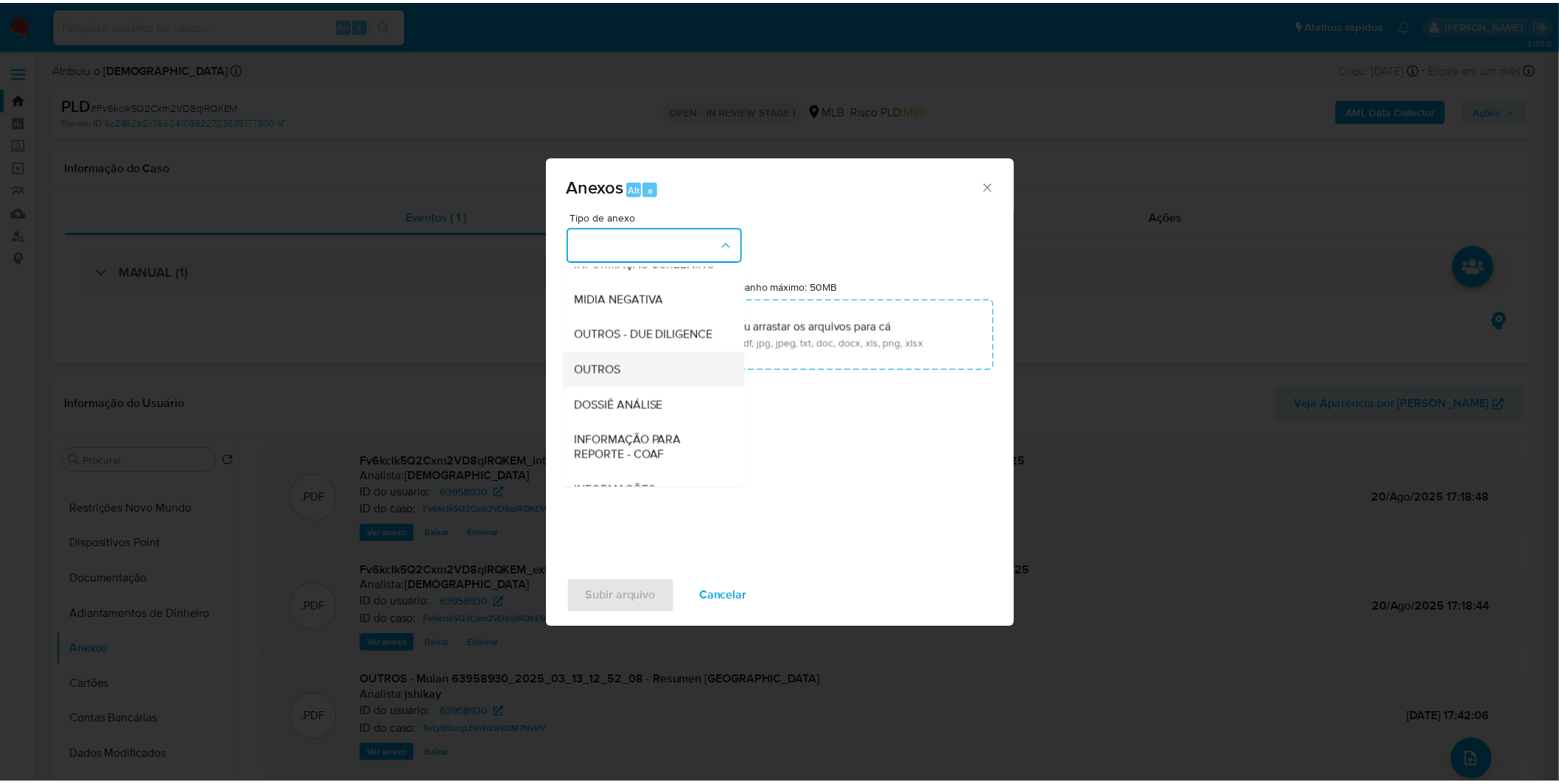
scroll to position [163, 0]
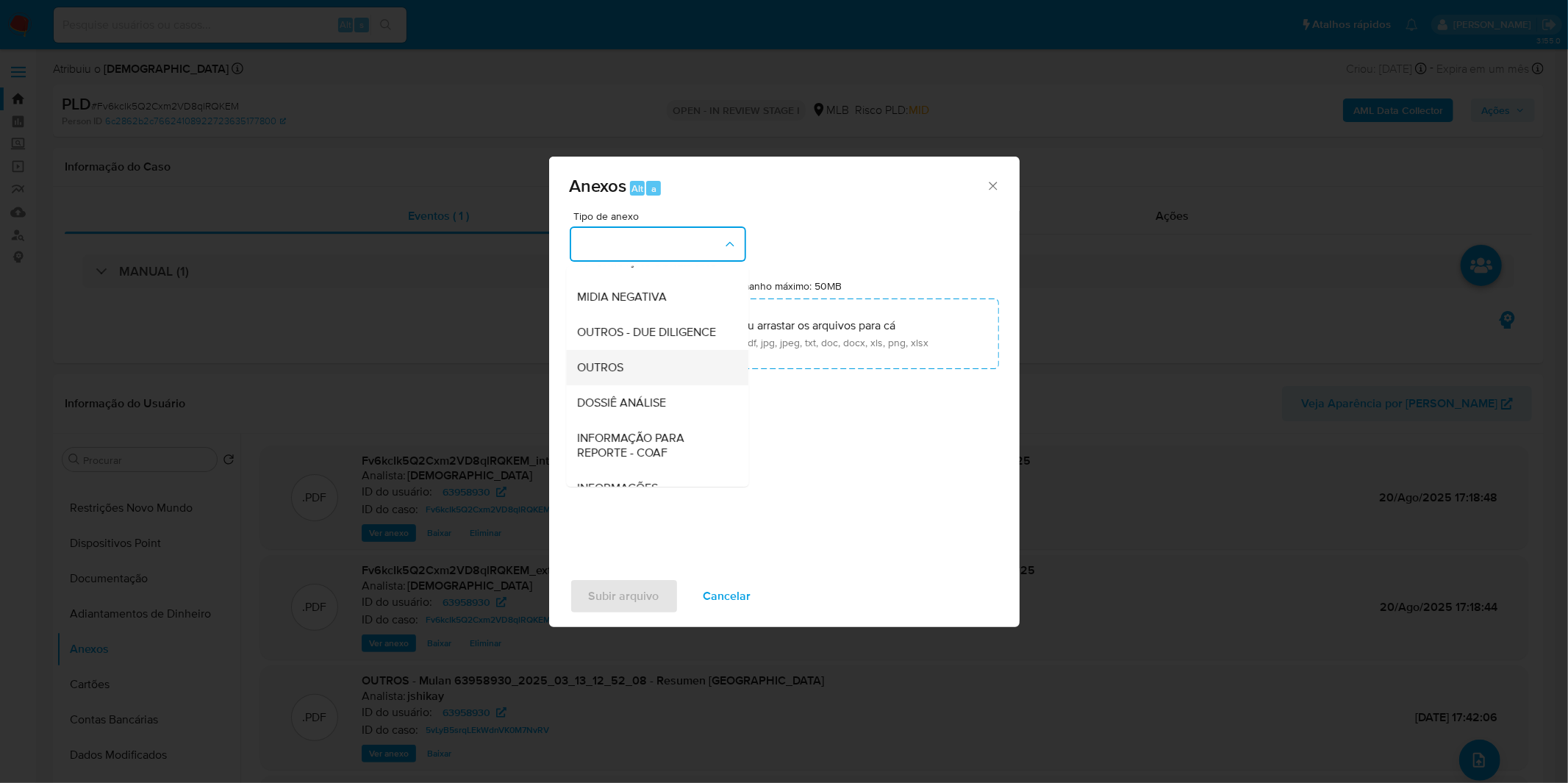
click at [637, 386] on div "OUTROS" at bounding box center [653, 367] width 150 height 35
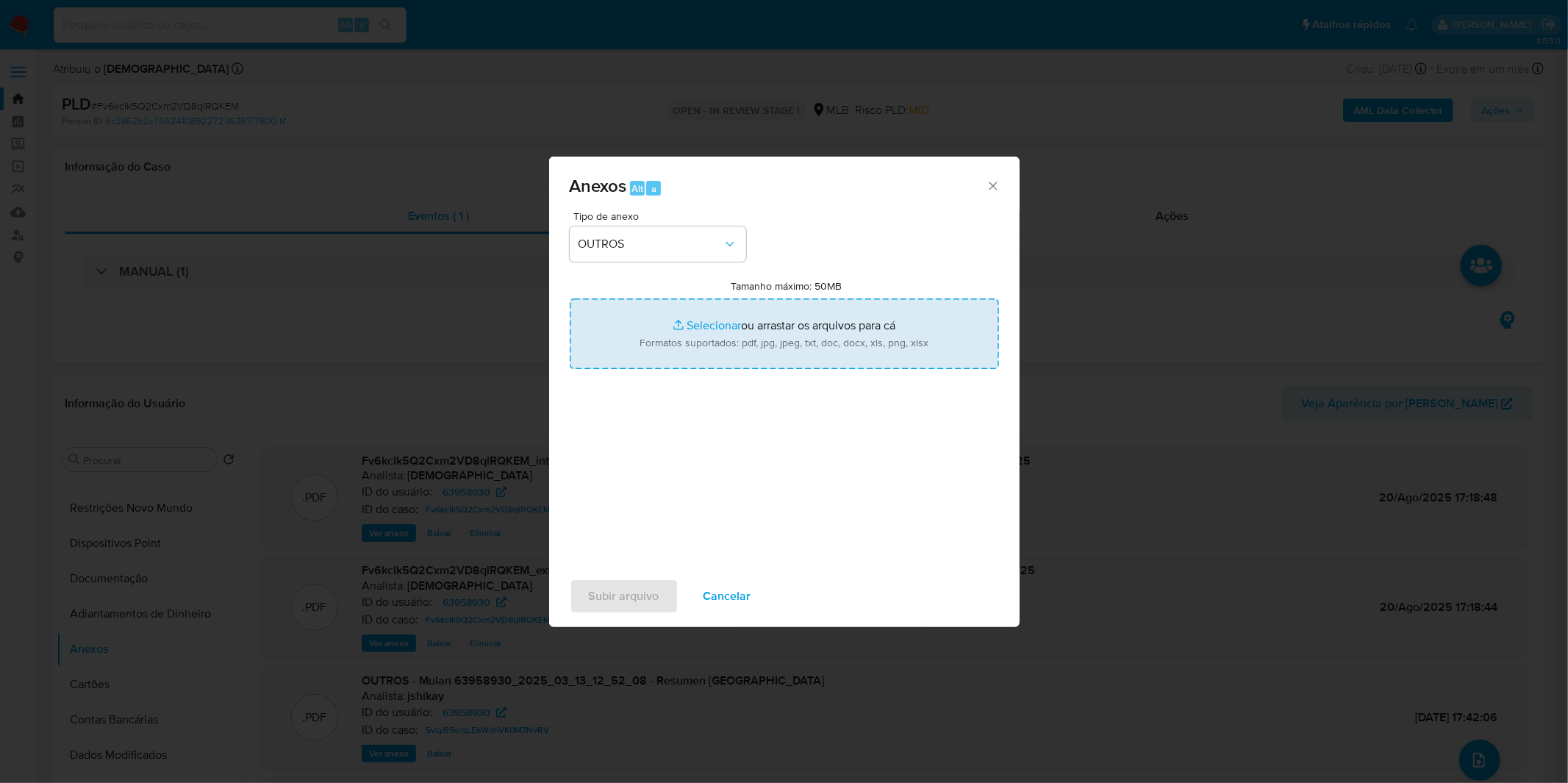
click at [682, 342] on input "Tamanho máximo: 50MB Selecionar arquivos" at bounding box center [784, 334] width 430 height 71
type input "C:\fakepath\DECLINIO SAR - CPF 01491097680 - [PERSON_NAME].pdf"
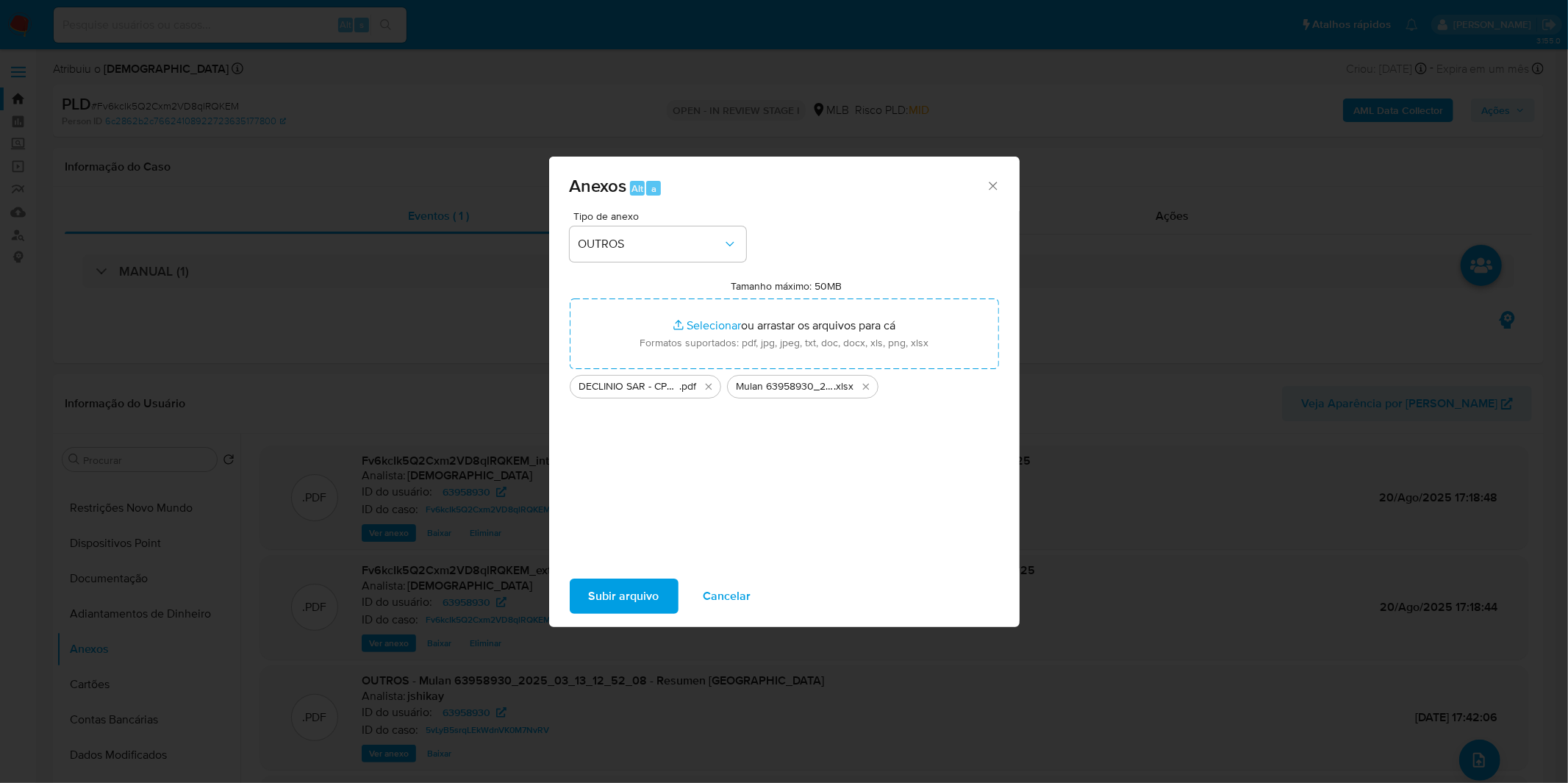
click at [624, 593] on span "Subir arquivo" at bounding box center [624, 596] width 71 height 33
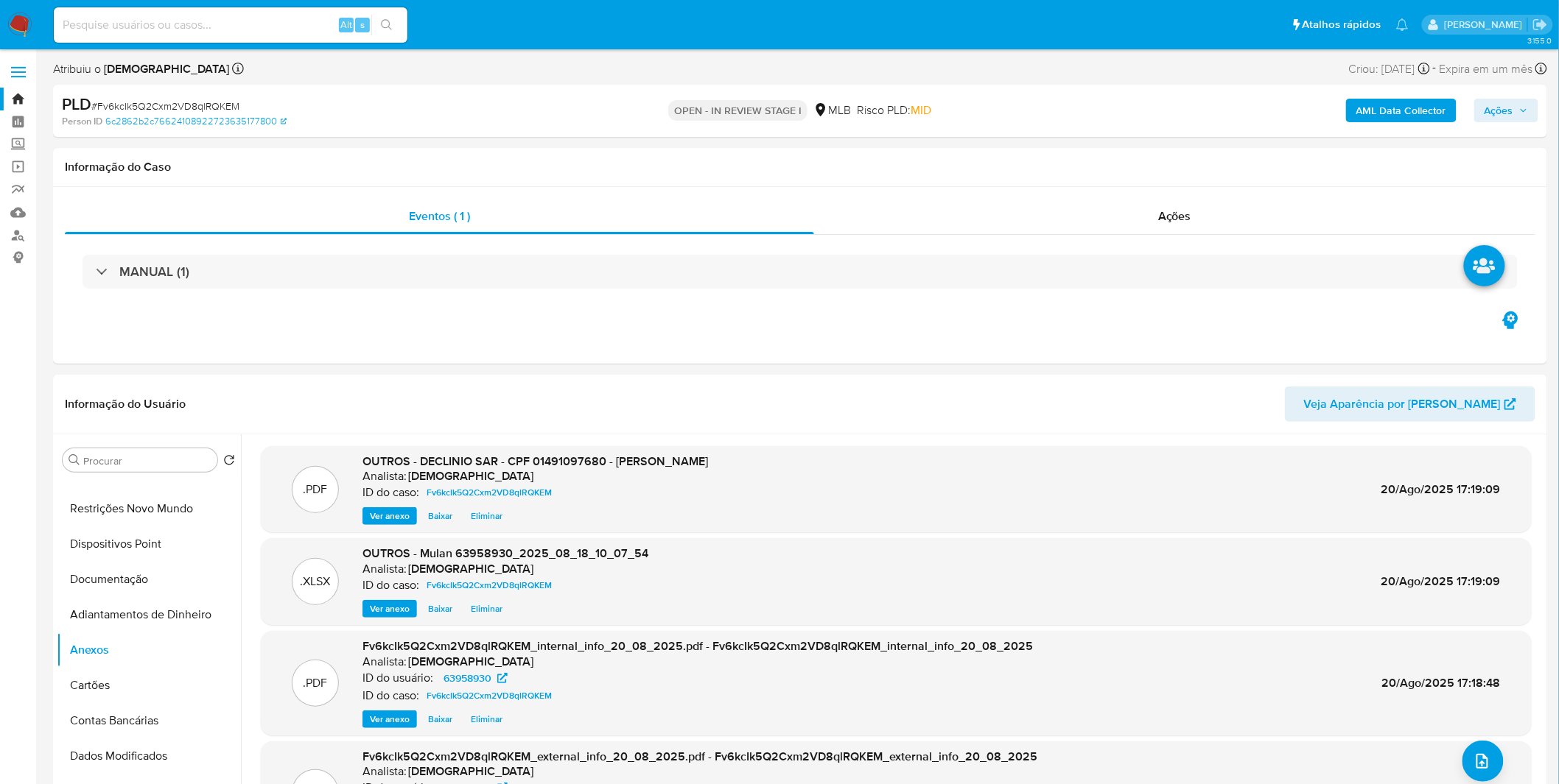
drag, startPoint x: 1514, startPoint y: 107, endPoint x: 1479, endPoint y: 123, distance: 38.5
click at [1513, 108] on span "Ações" at bounding box center [1499, 110] width 29 height 24
click at [1132, 154] on span "Alt" at bounding box center [1138, 158] width 11 height 14
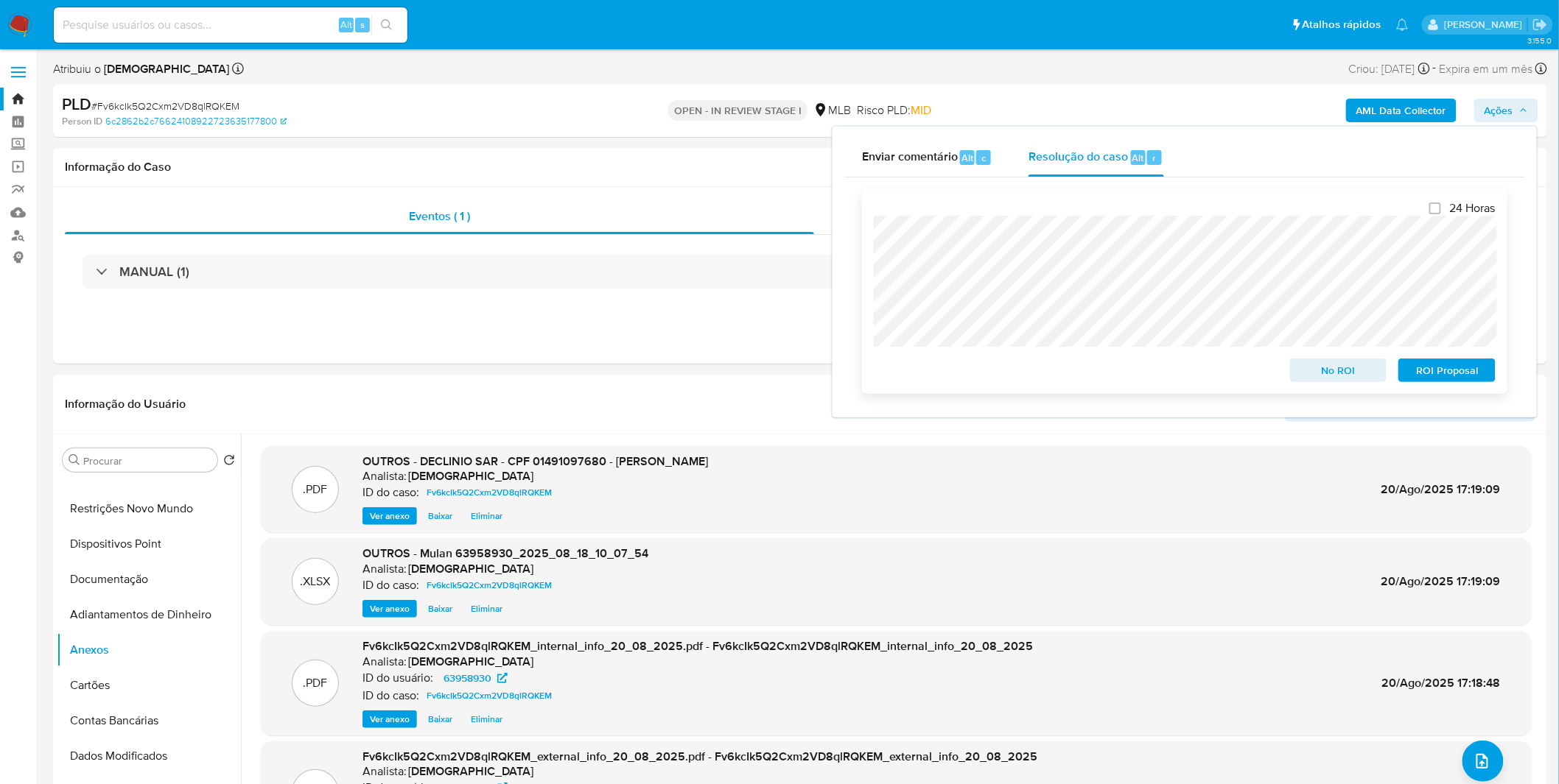
click at [1337, 372] on span "No ROI" at bounding box center [1339, 370] width 77 height 20
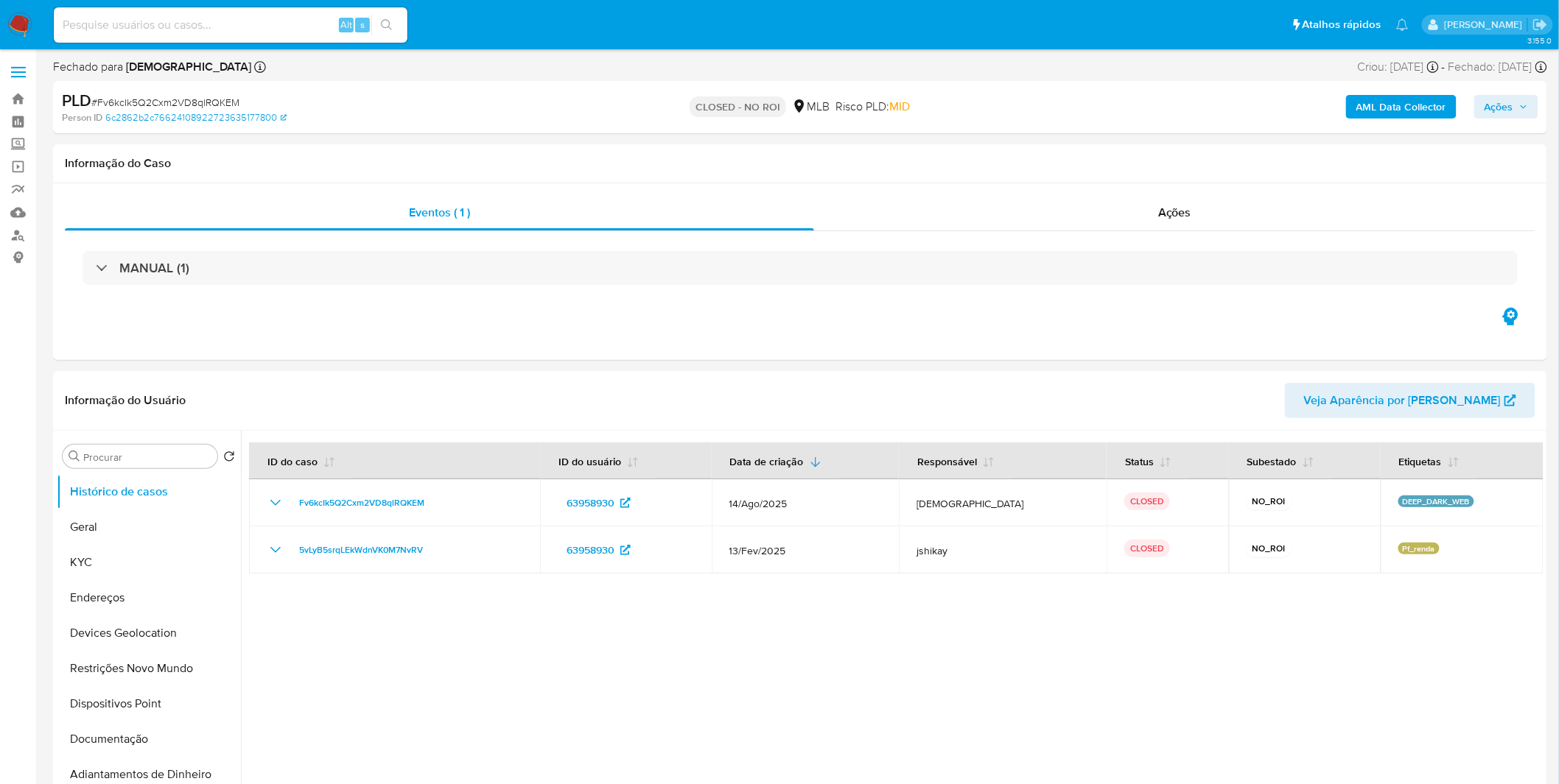
select select "10"
click at [253, 28] on input at bounding box center [230, 24] width 354 height 19
paste input "eGD87bZhS7CB5SJVpfl4cD5x"
type input "eGD87bZhS7CB5SJVpfl4cD5x"
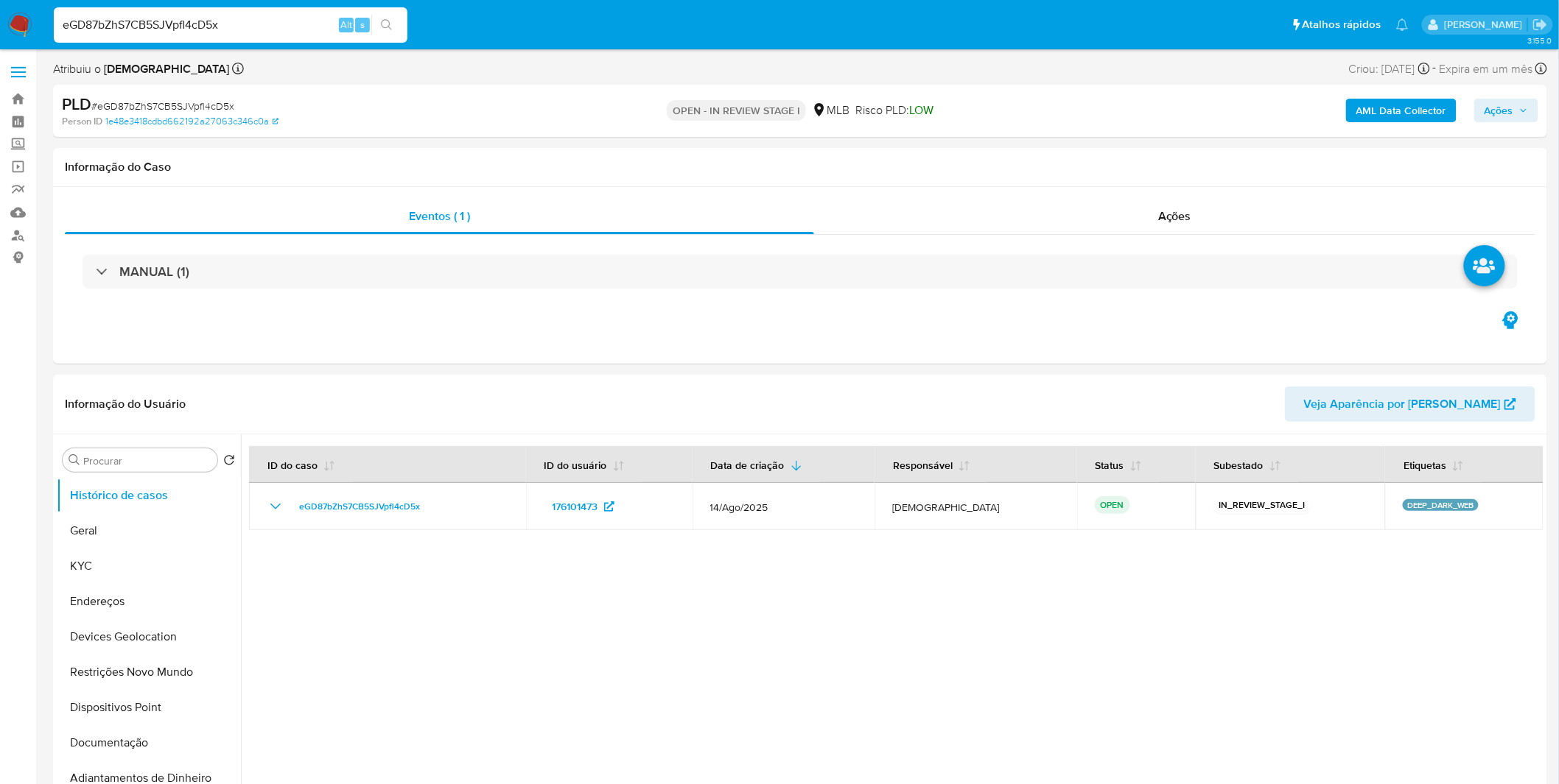
select select "10"
click at [1392, 112] on b "AML Data Collector" at bounding box center [1401, 110] width 90 height 24
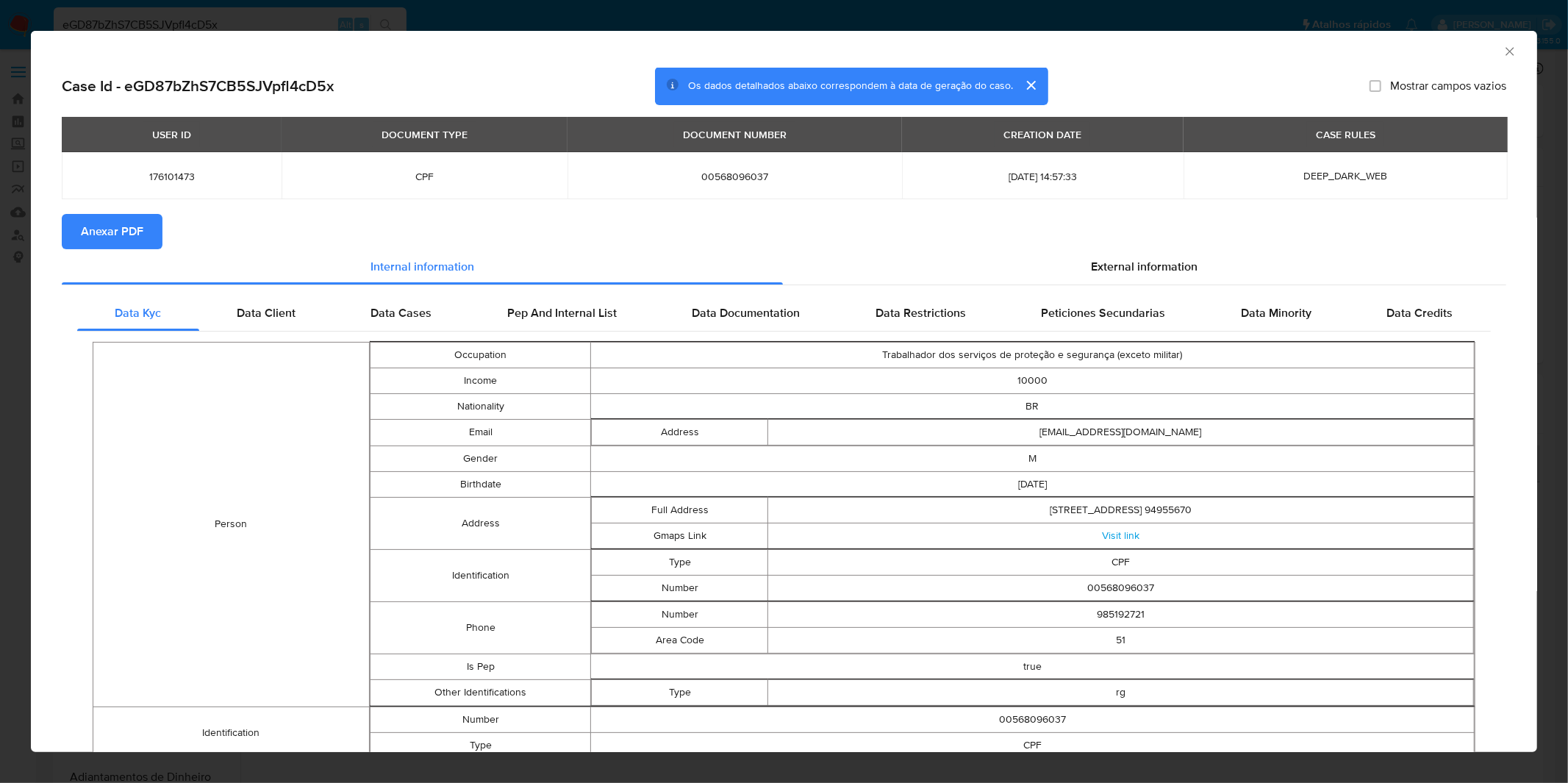
click at [101, 232] on span "Anexar PDF" at bounding box center [112, 232] width 63 height 33
click at [1503, 53] on icon "Fechar a janela" at bounding box center [1510, 51] width 15 height 15
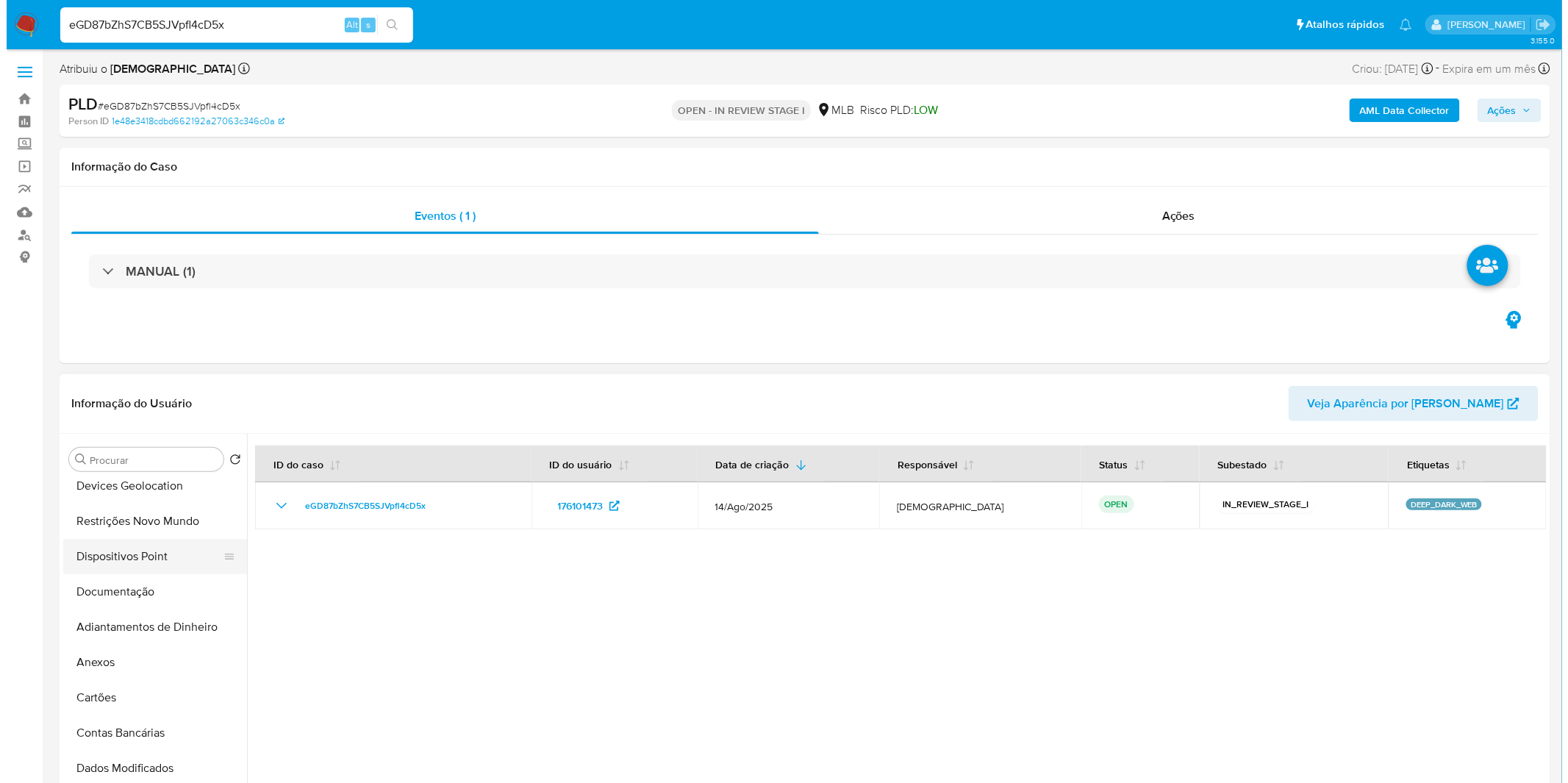
scroll to position [163, 0]
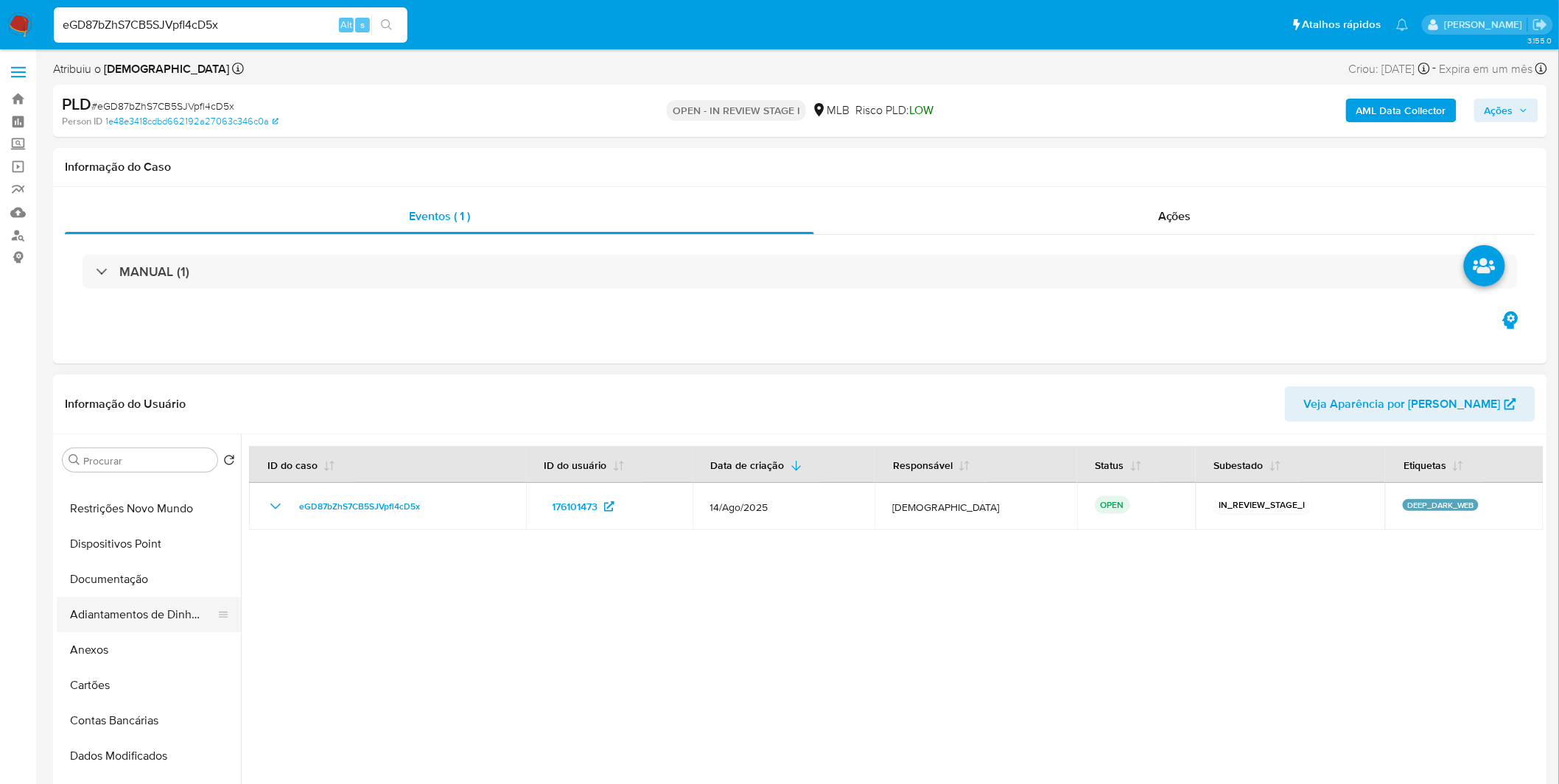
click at [136, 617] on button "Adiantamentos de Dinheiro" at bounding box center [142, 614] width 172 height 35
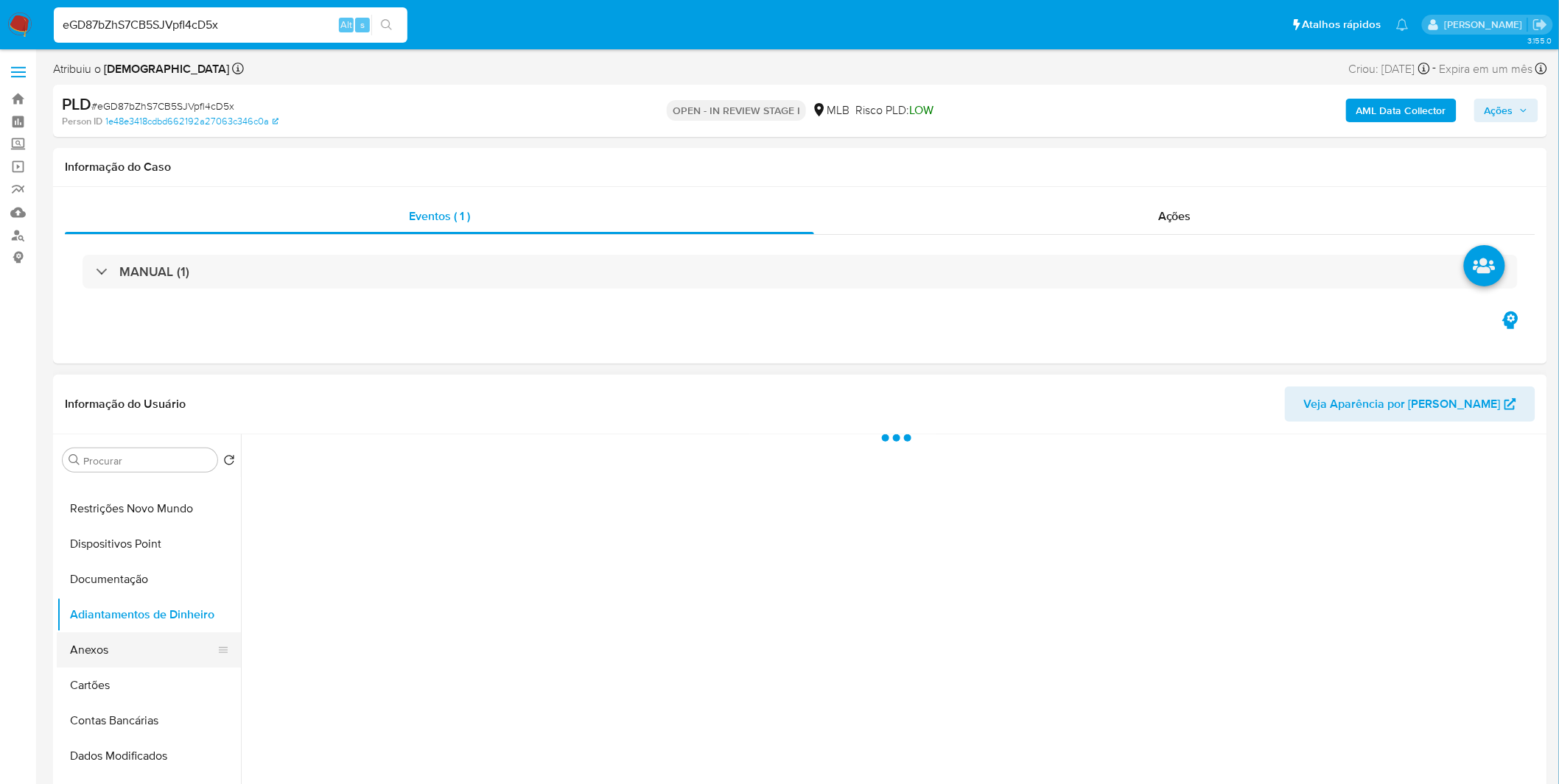
click at [130, 642] on button "Anexos" at bounding box center [142, 650] width 172 height 35
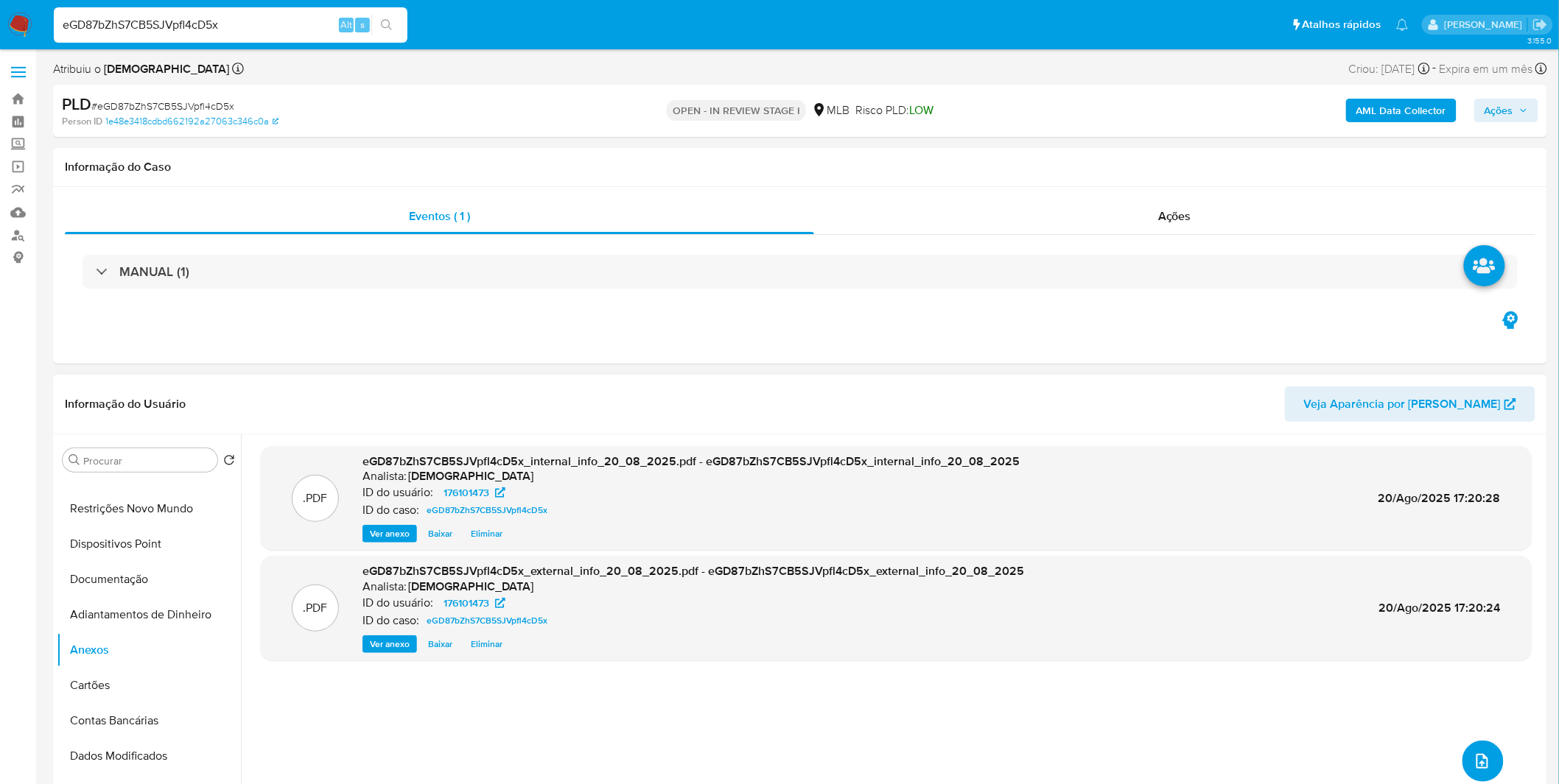
click at [1475, 755] on icon "upload-file" at bounding box center [1482, 762] width 18 height 18
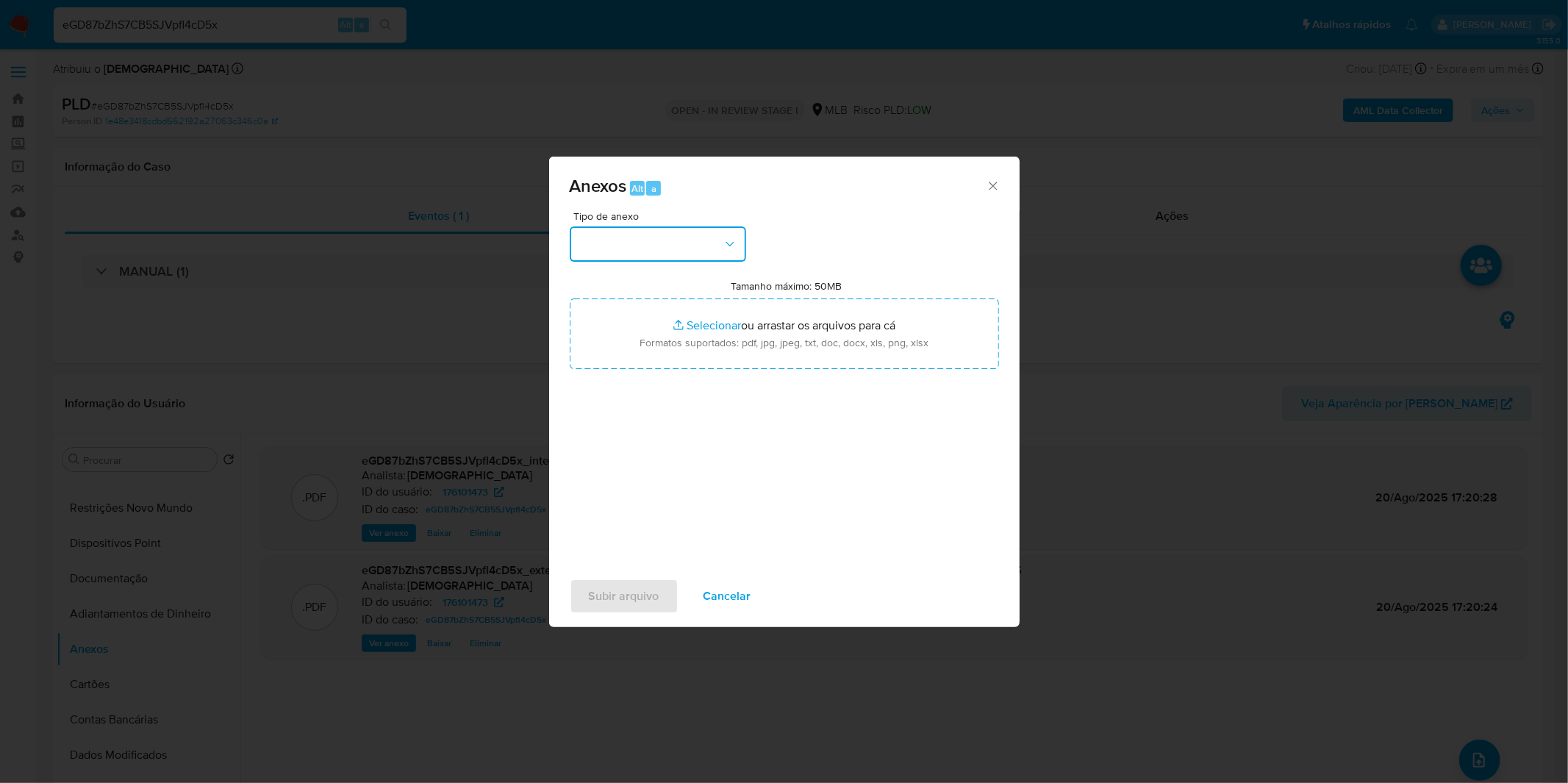
click at [702, 243] on button "button" at bounding box center [658, 244] width 176 height 35
click at [609, 375] on span "OUTROS" at bounding box center [601, 368] width 46 height 15
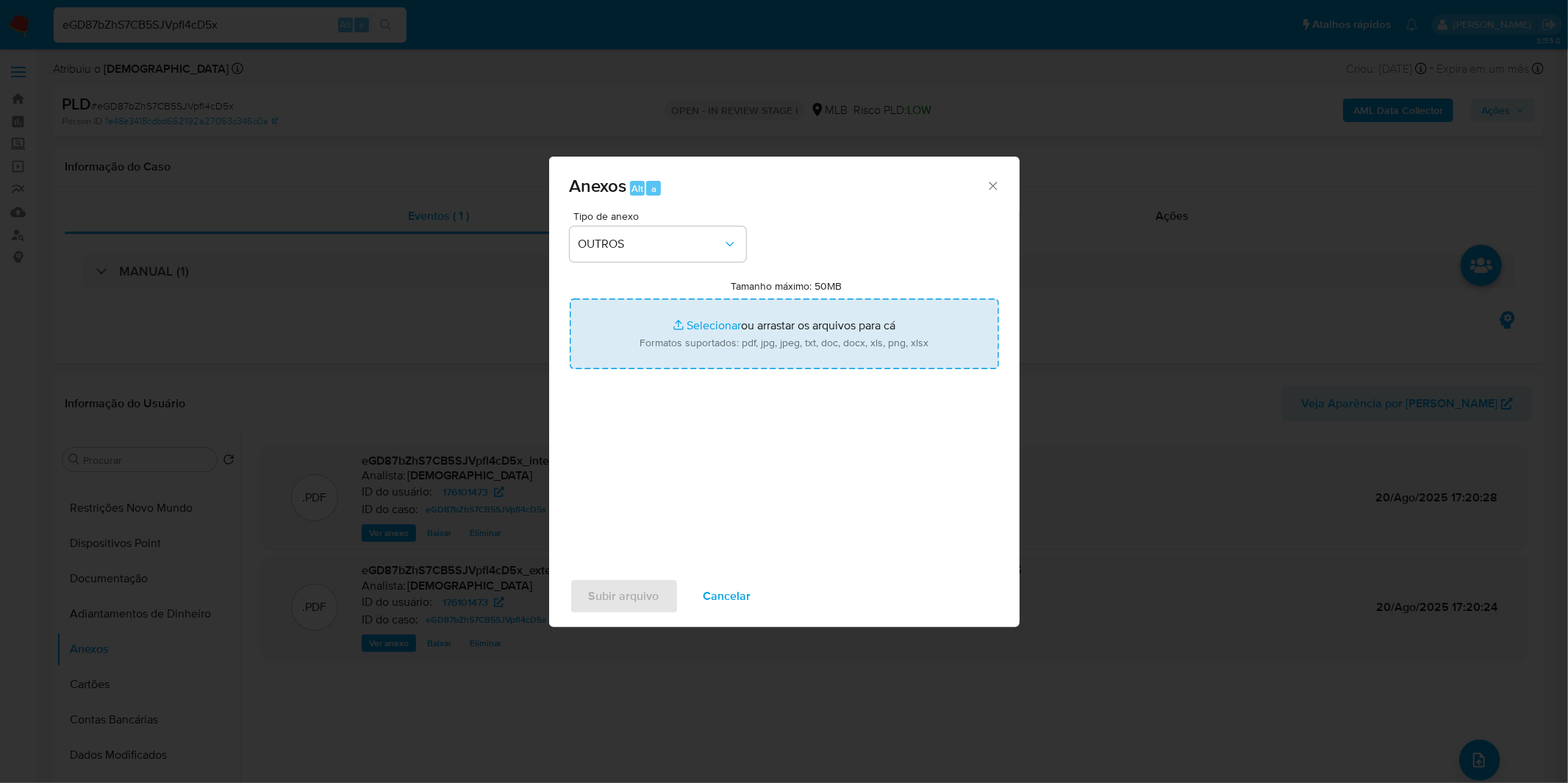
click at [712, 321] on input "Tamanho máximo: 50MB Selecionar arquivos" at bounding box center [784, 334] width 430 height 71
type input "C:\fakepath\DECLINIO SAR - CPF 00568096037 - [PERSON_NAME] [PERSON_NAME].pdf"
click at [638, 591] on span "Subir arquivo" at bounding box center [624, 596] width 71 height 33
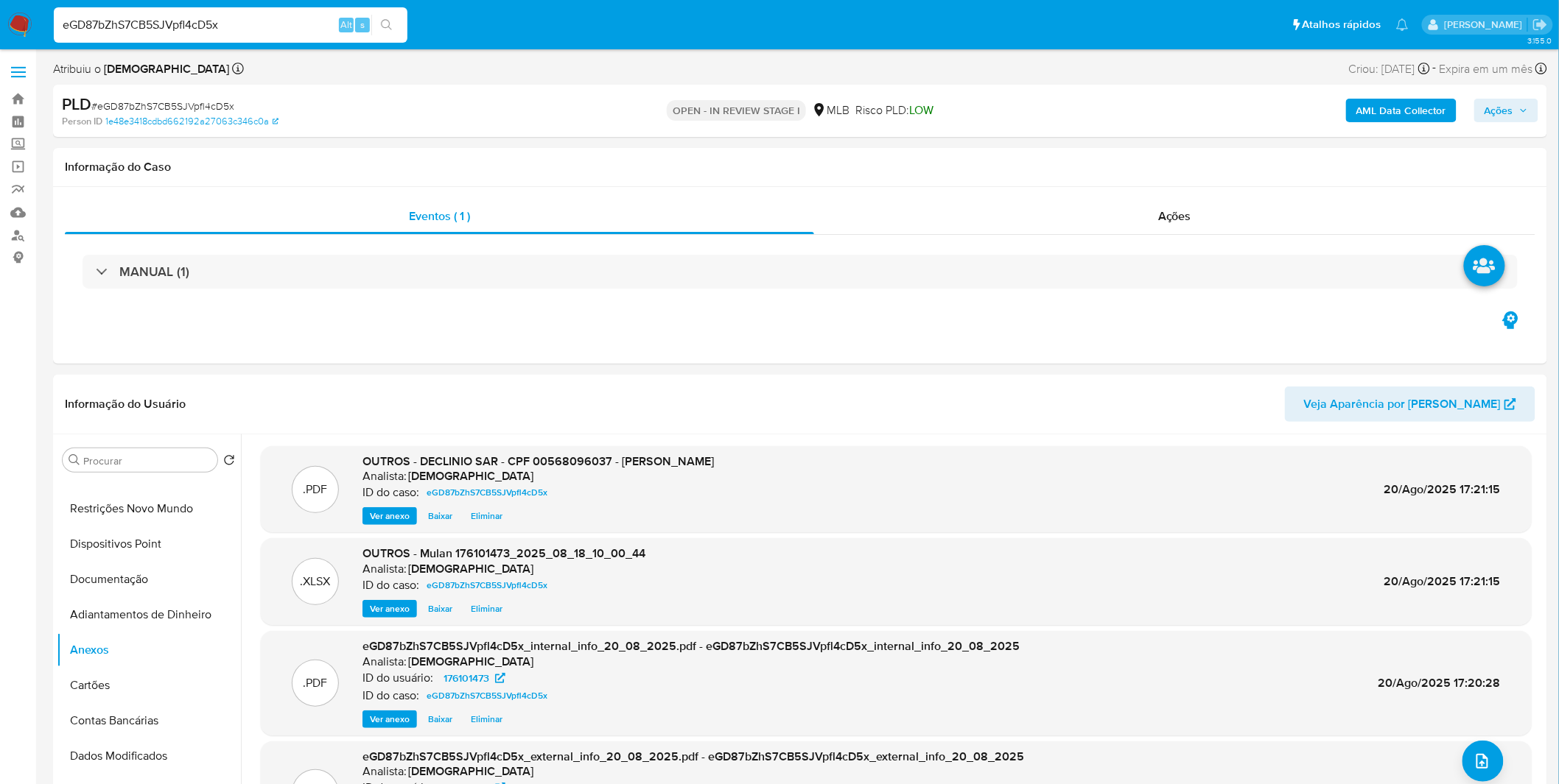
click at [1515, 109] on span "Ações" at bounding box center [1506, 110] width 43 height 20
click at [1117, 163] on span "Resolução do caso" at bounding box center [1079, 157] width 100 height 17
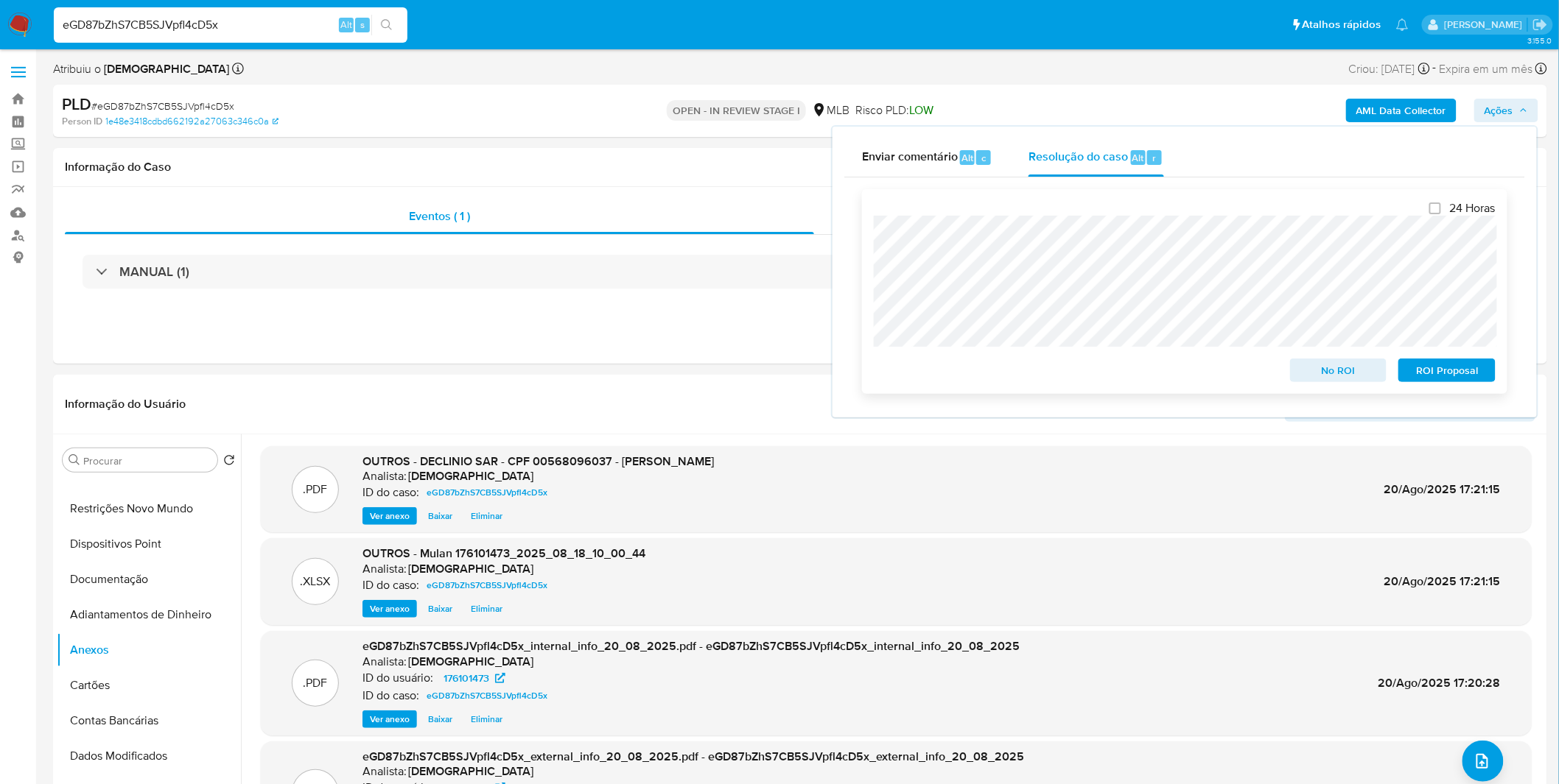
click at [1329, 376] on span "No ROI" at bounding box center [1339, 370] width 77 height 20
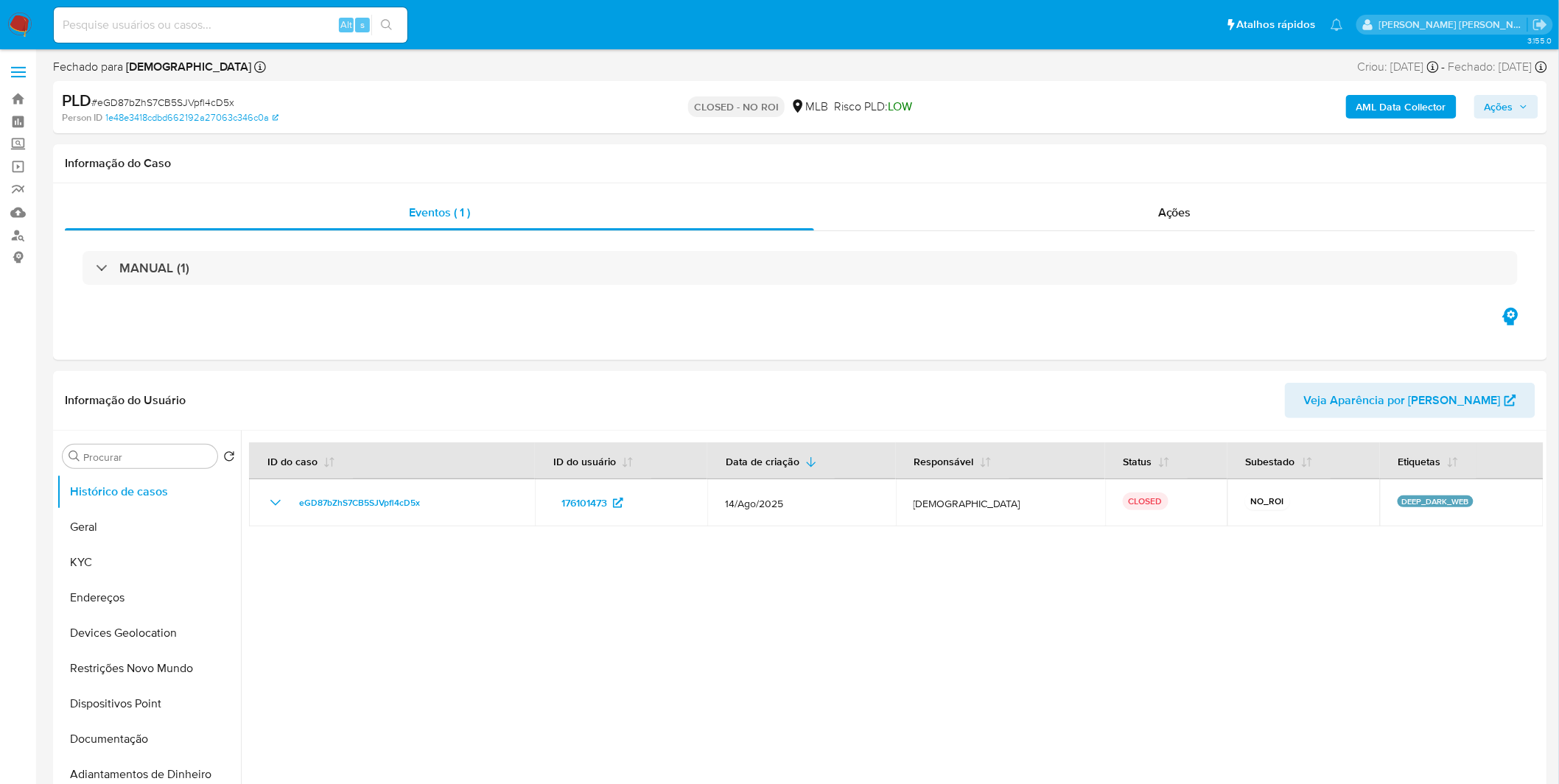
select select "10"
click at [29, 26] on img at bounding box center [20, 24] width 25 height 25
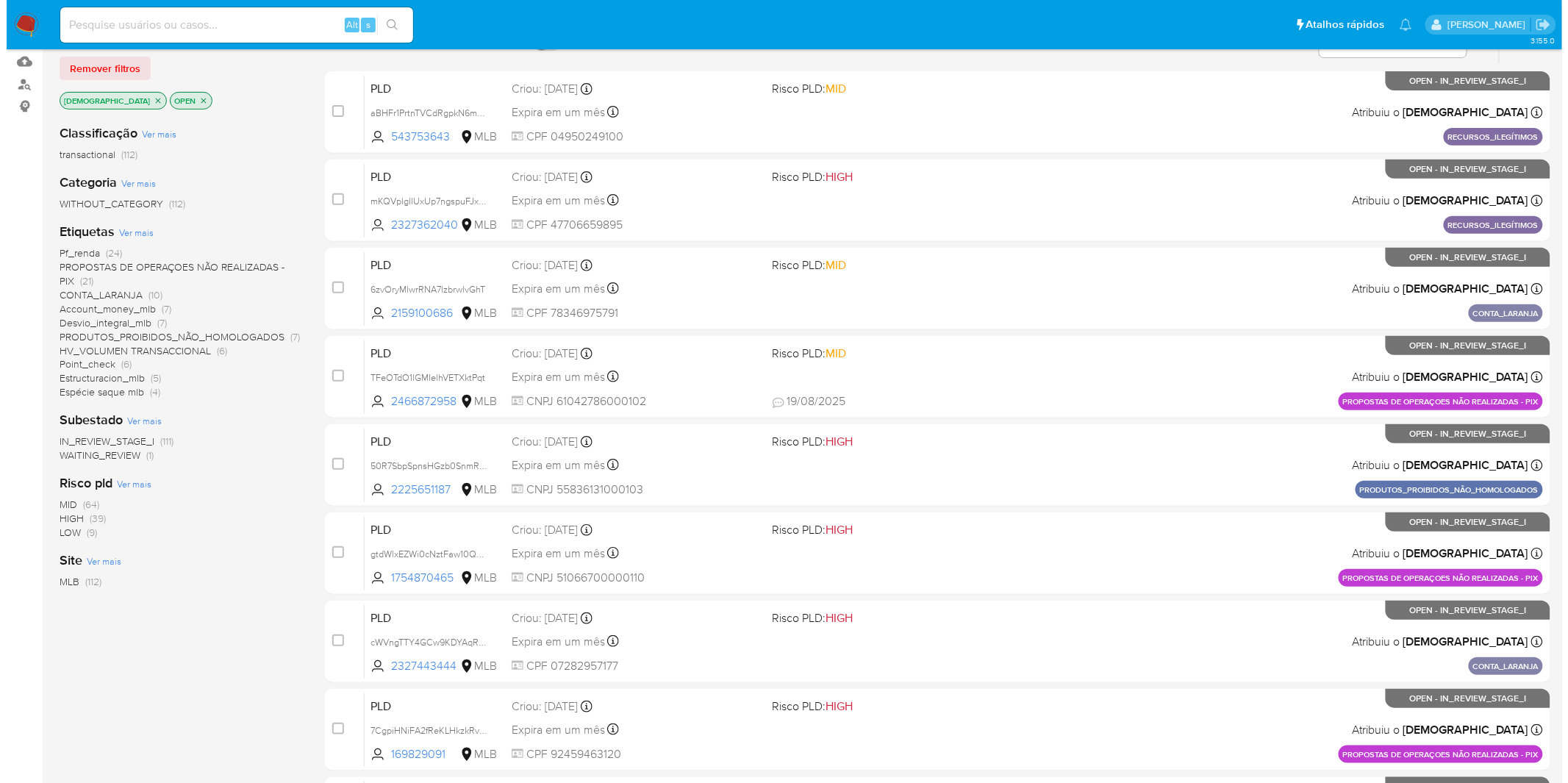
scroll to position [163, 0]
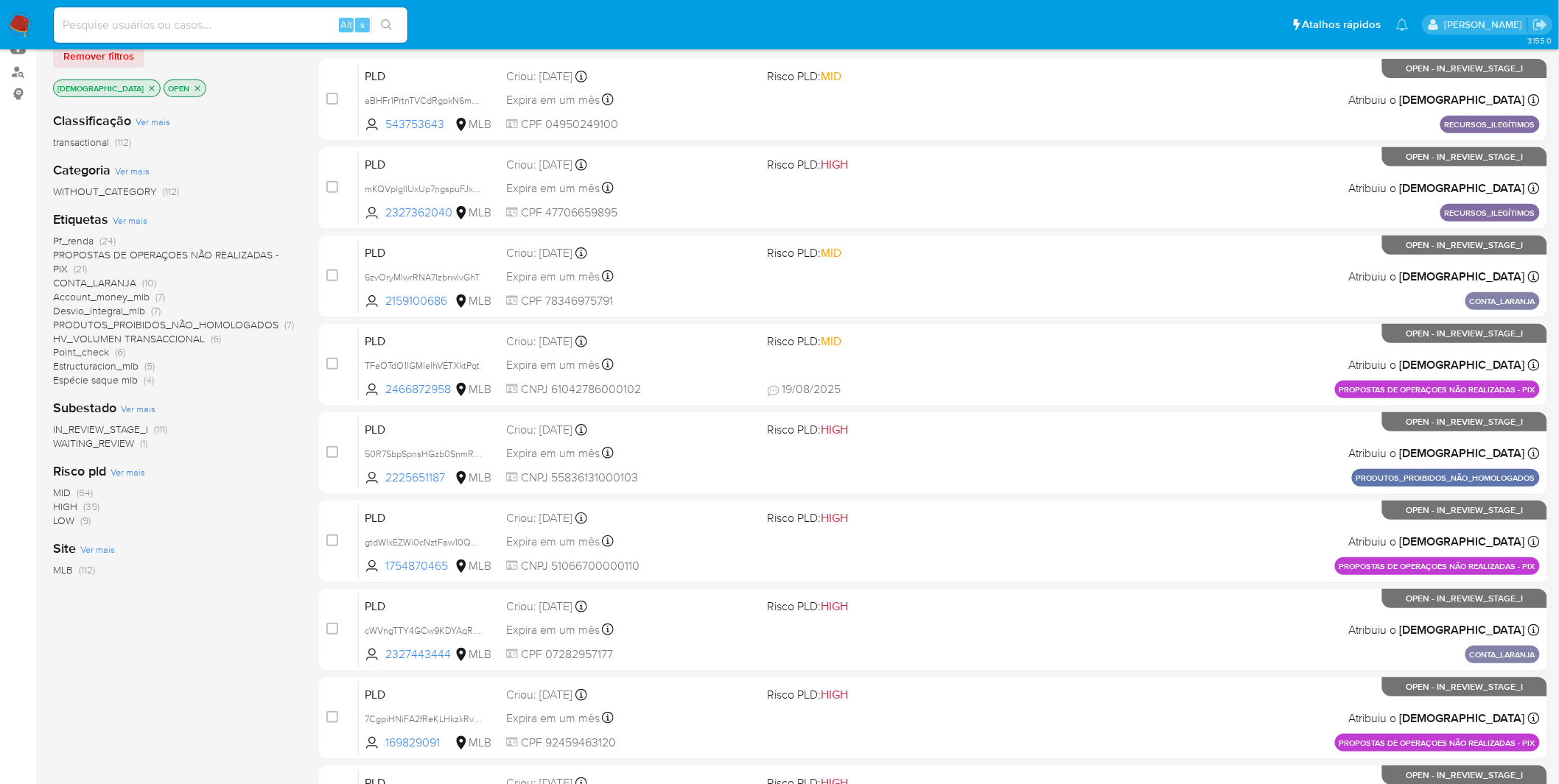
click at [137, 224] on span "Ver mais" at bounding box center [130, 220] width 34 height 13
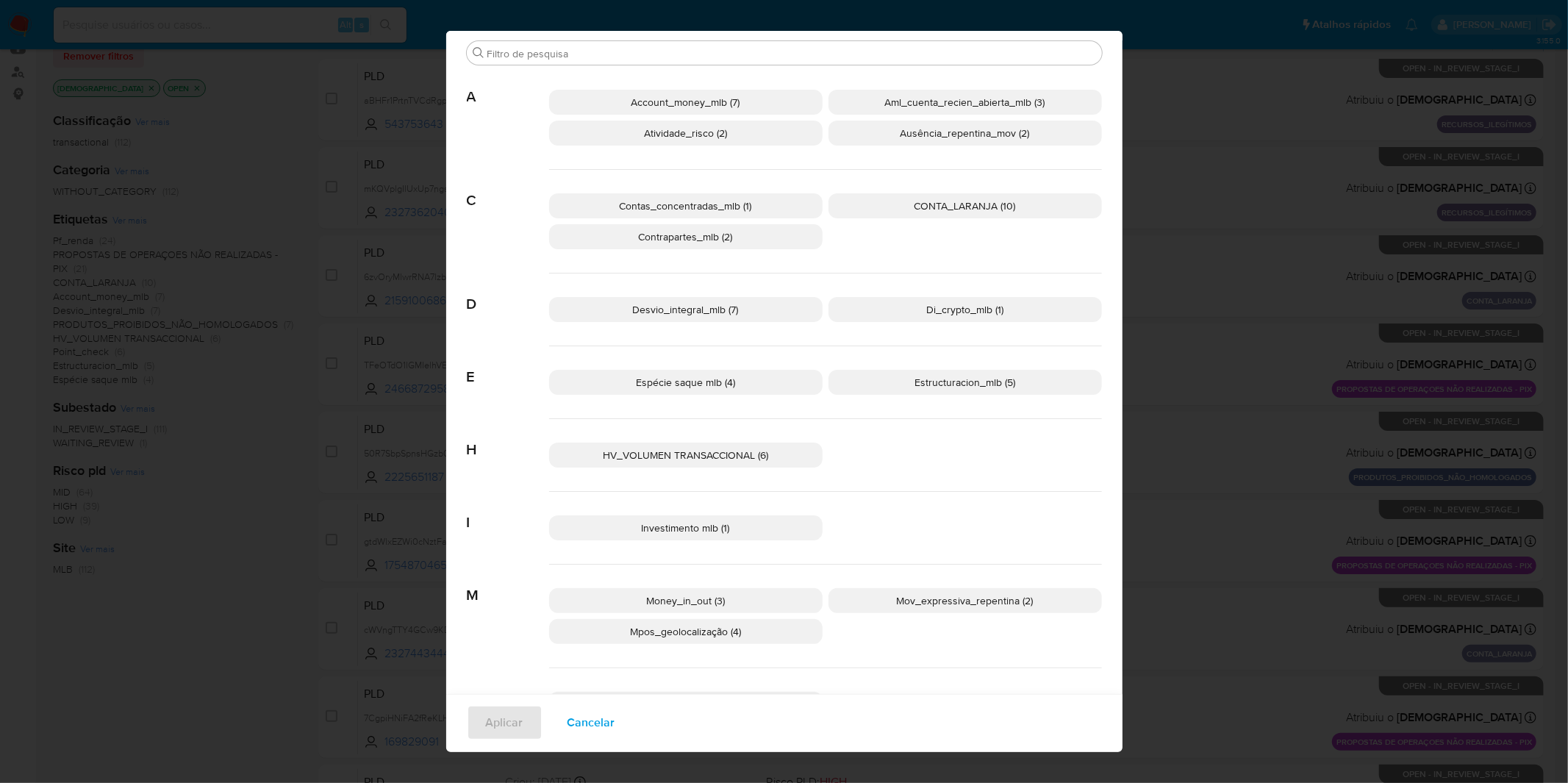
scroll to position [71, 0]
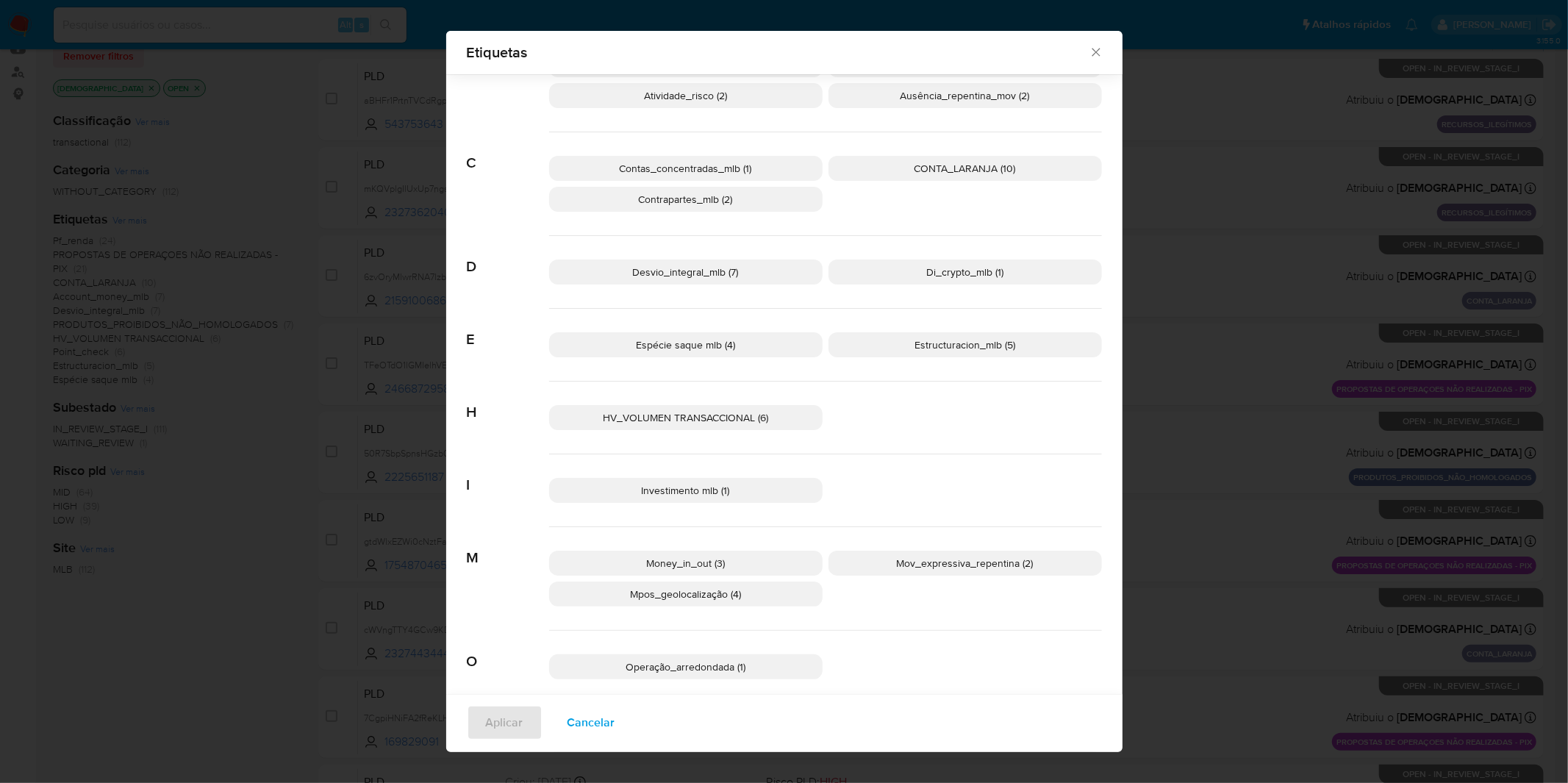
click at [606, 724] on button "Cancelar" at bounding box center [592, 723] width 86 height 35
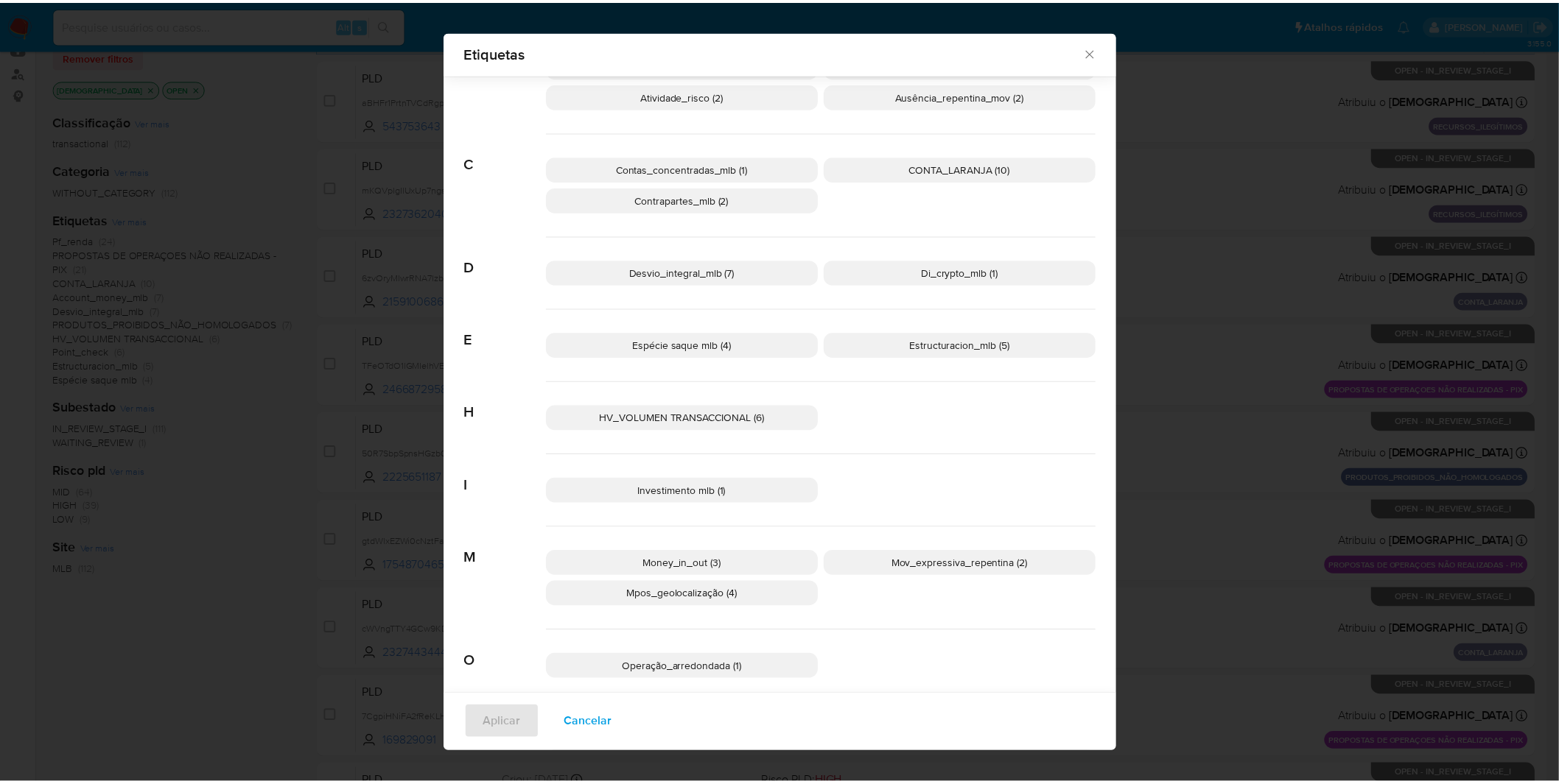
scroll to position [0, 0]
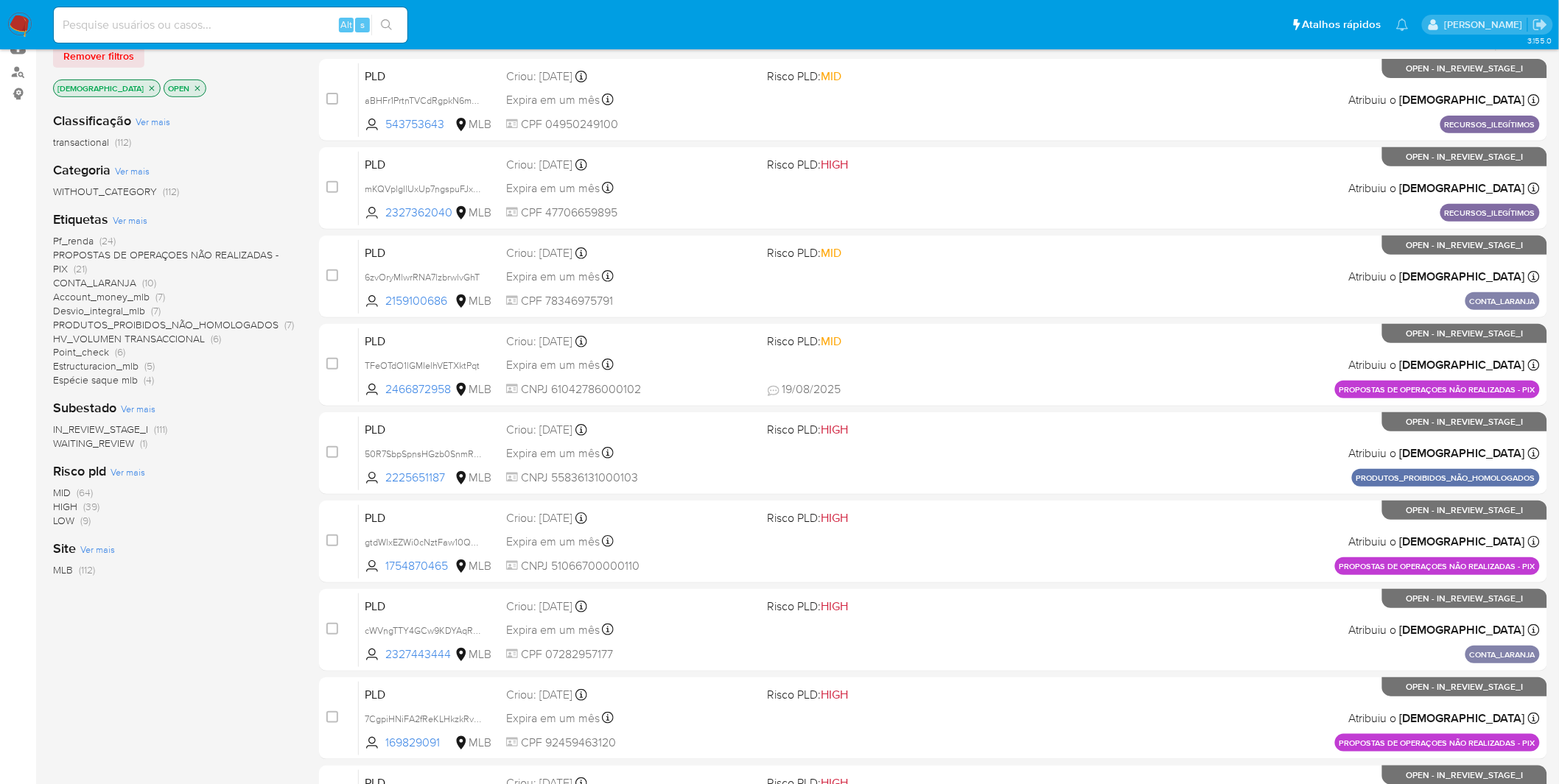
click at [120, 442] on span "WAITING_REVIEW" at bounding box center [93, 443] width 81 height 15
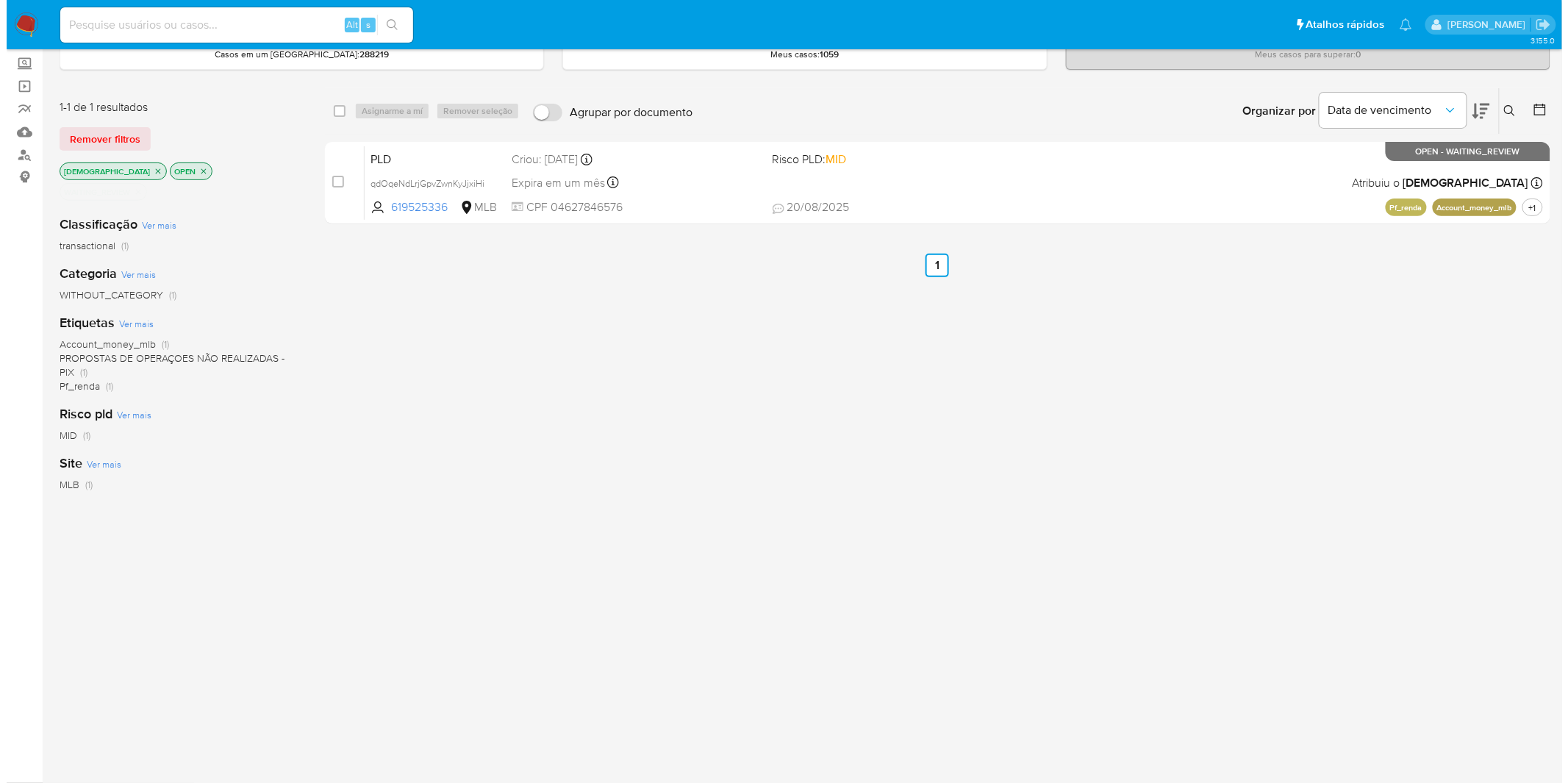
scroll to position [59, 0]
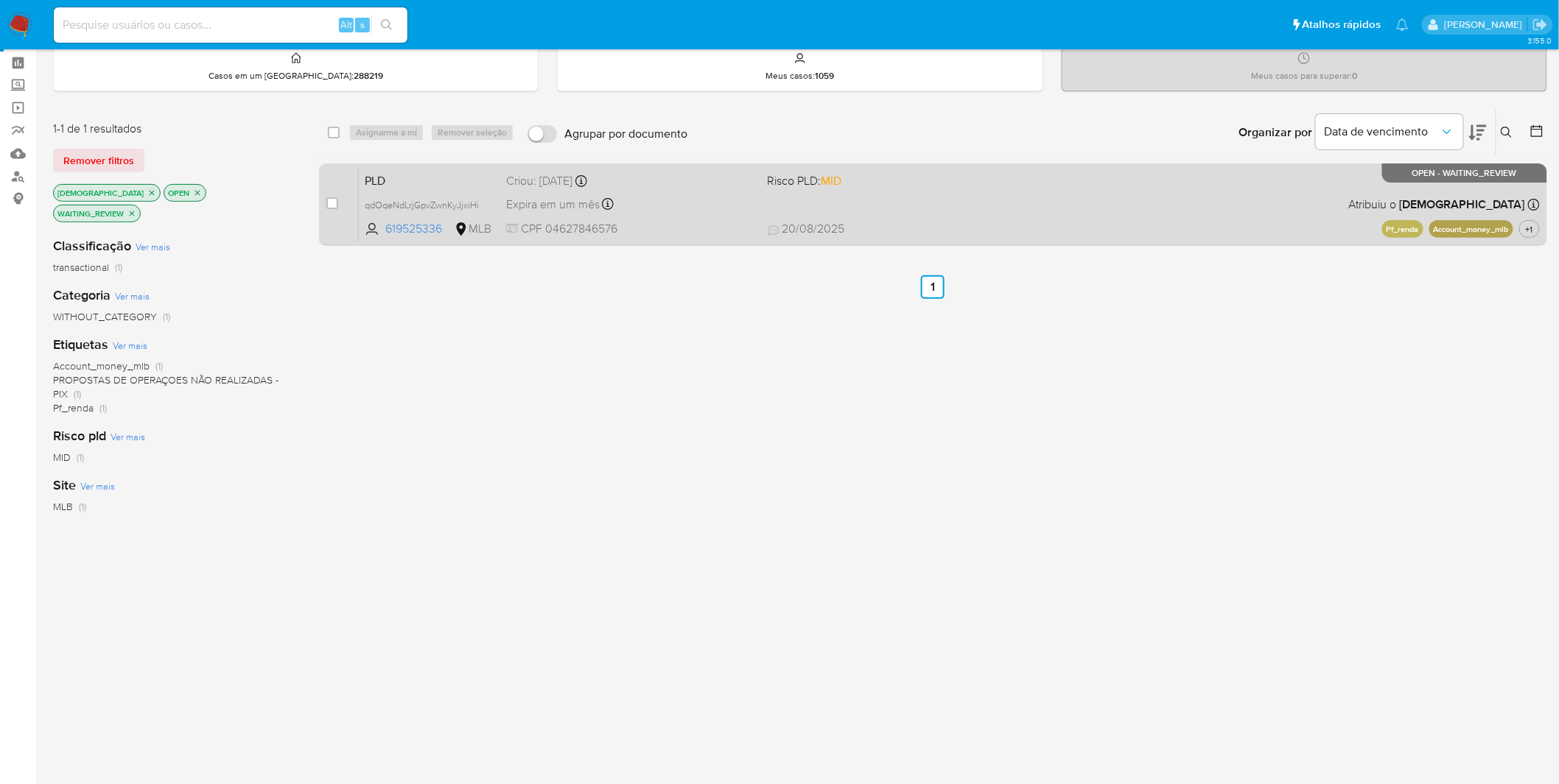
click at [325, 200] on div "case-item-checkbox Incapaz de atribuir o caso PLD qdOqeNdLrjGpvZwnKyJjxiHi 6195…" at bounding box center [932, 204] width 1228 height 82
click at [339, 196] on div "case-item-checkbox Incapaz de atribuir o caso" at bounding box center [342, 204] width 33 height 74
click at [335, 203] on input "checkbox" at bounding box center [332, 203] width 11 height 11
checkbox input "true"
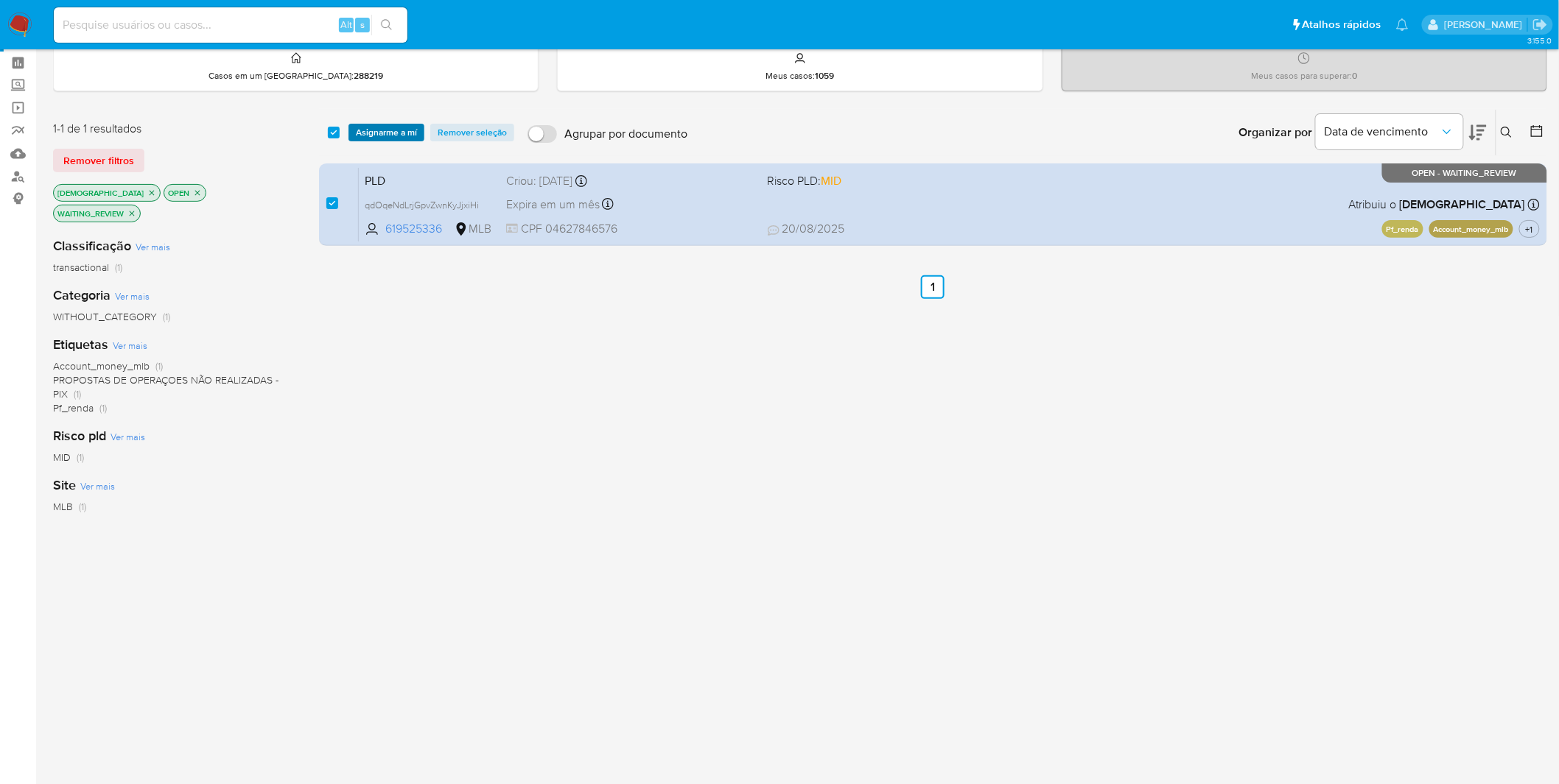
click at [377, 129] on span "Asignarme a mí" at bounding box center [386, 132] width 61 height 15
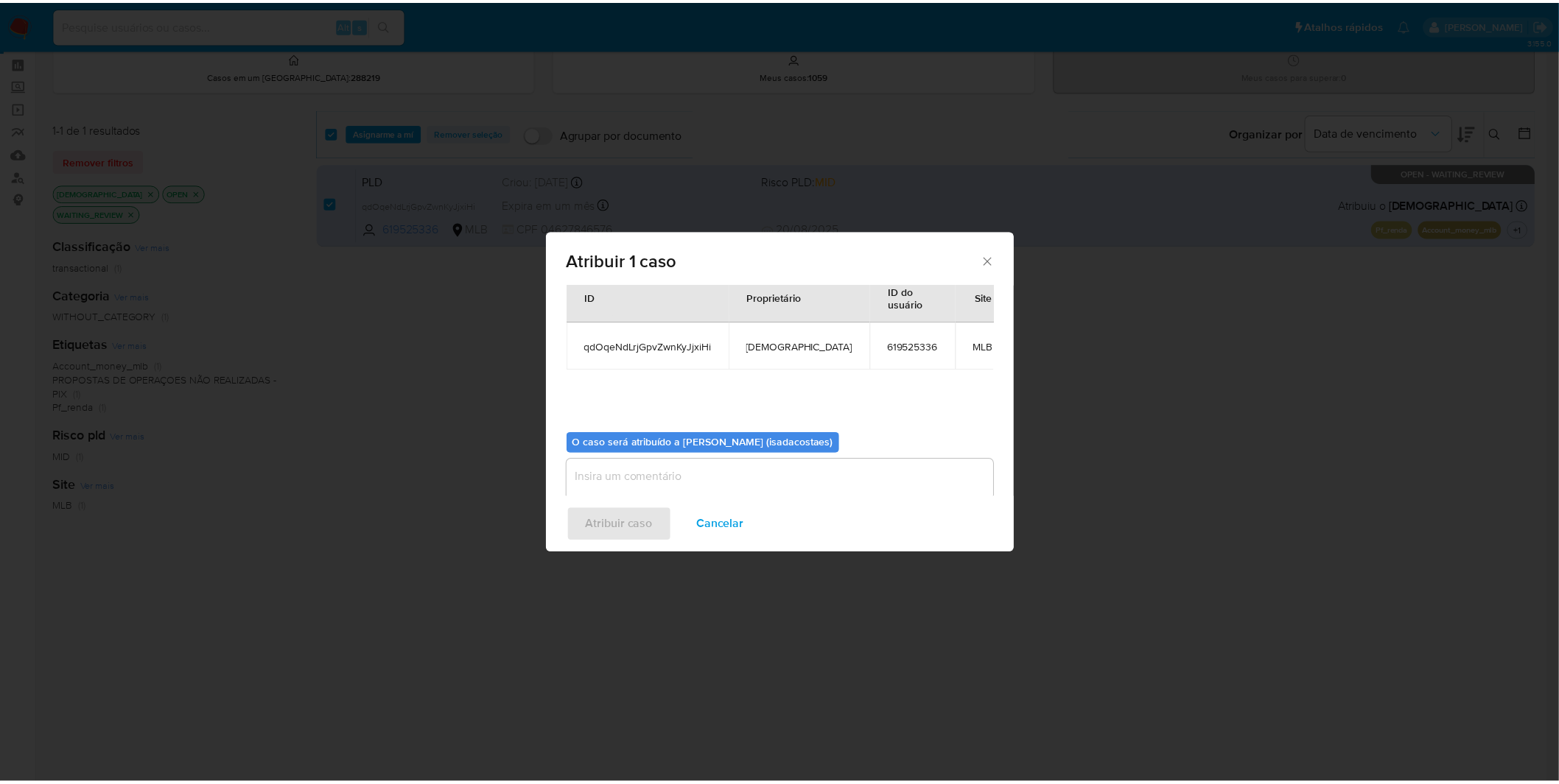
scroll to position [76, 0]
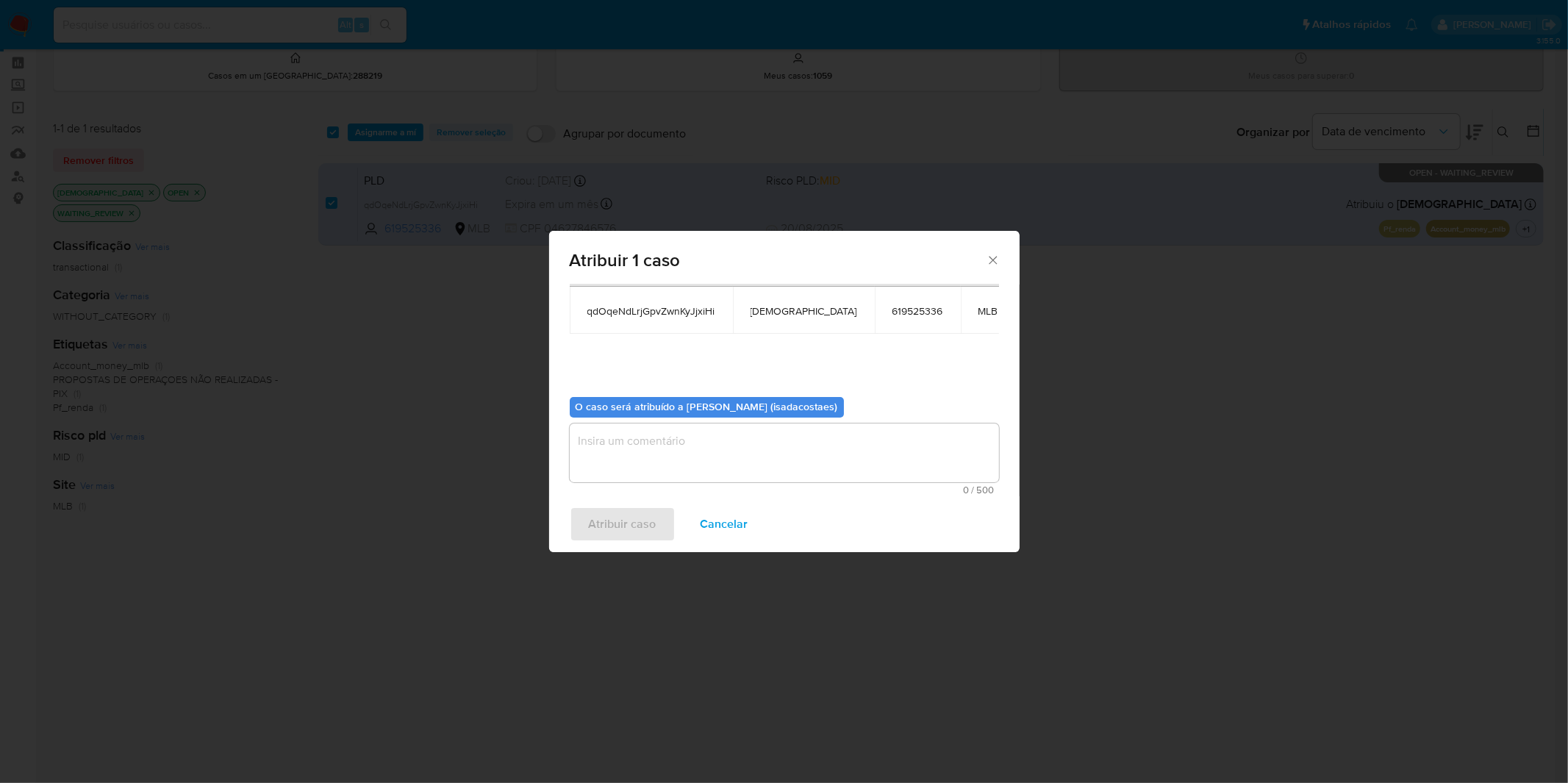
click at [672, 423] on textarea "assign-modal" at bounding box center [784, 453] width 430 height 59
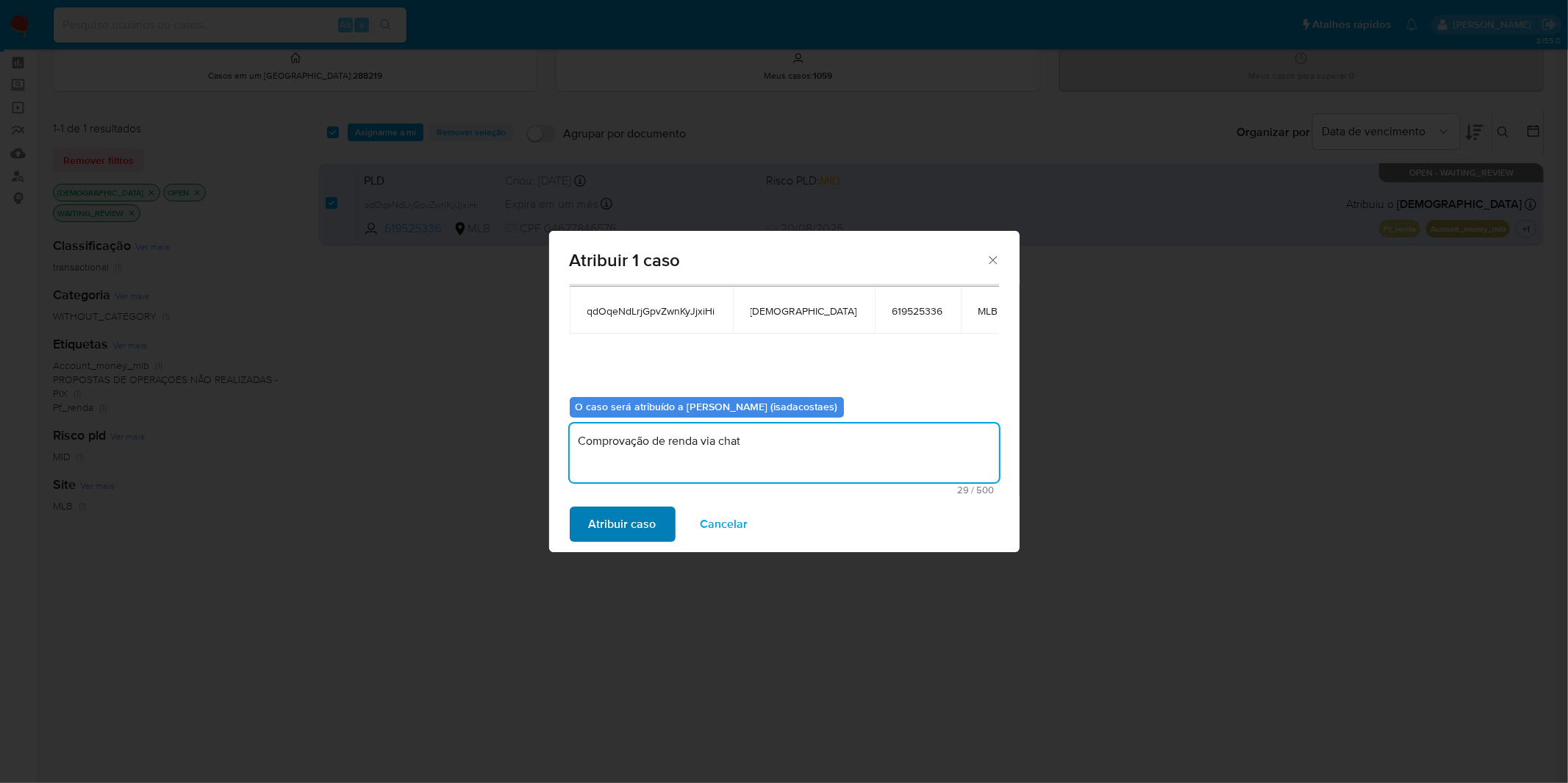
type textarea "Comprovação de renda via chat"
click at [647, 515] on span "Atribuir caso" at bounding box center [622, 524] width 68 height 33
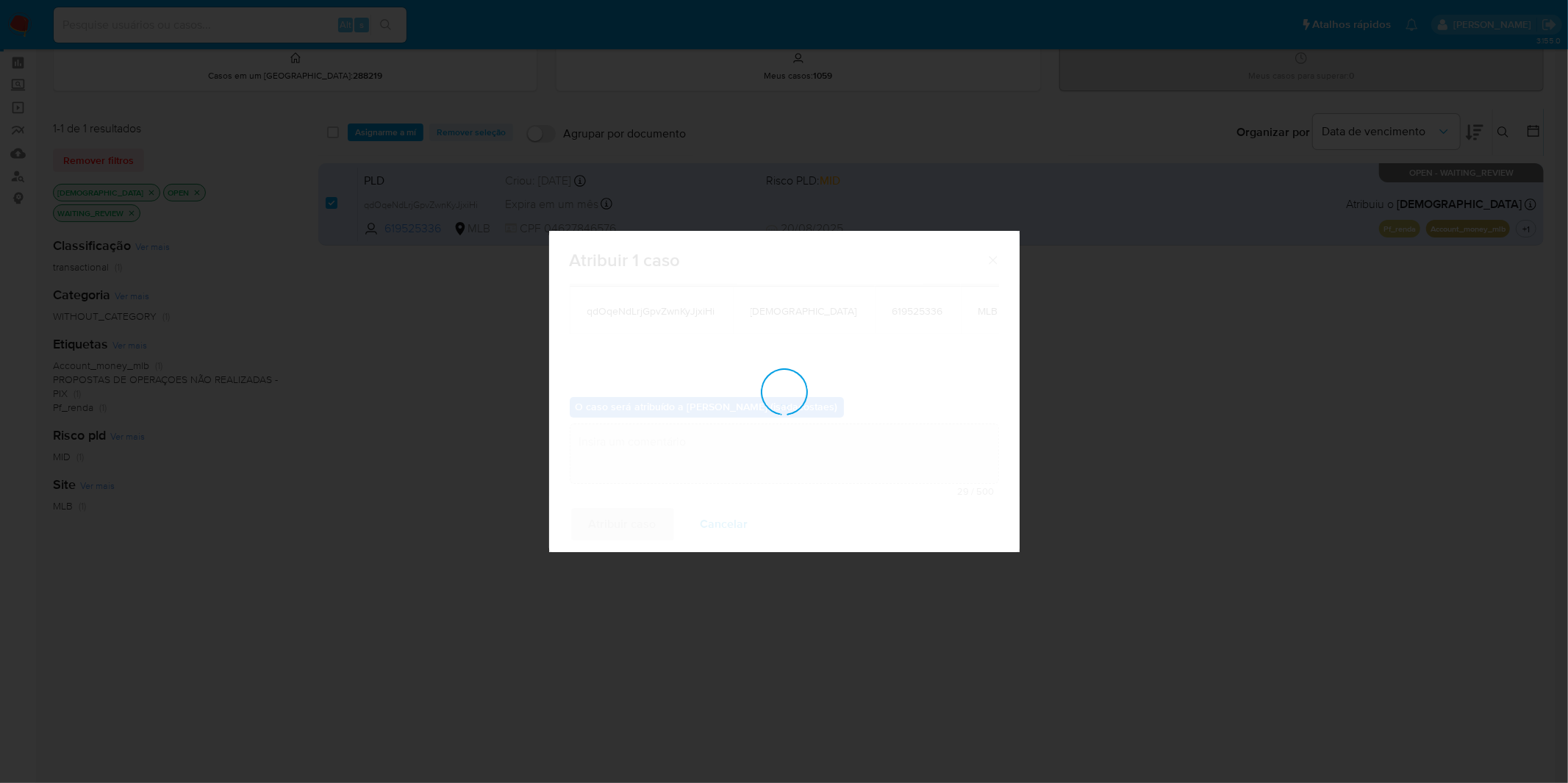
checkbox input "false"
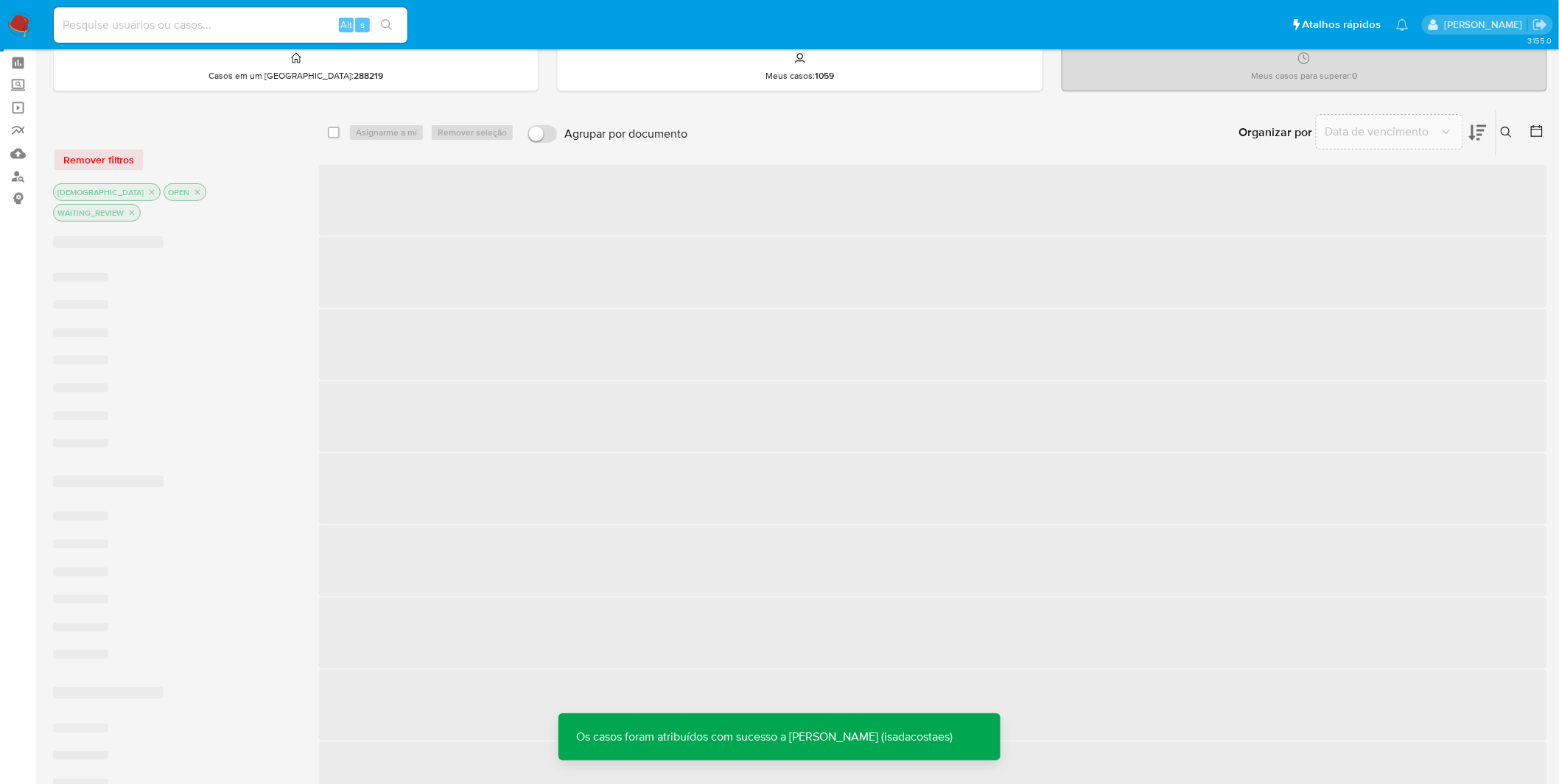
scroll to position [57, 0]
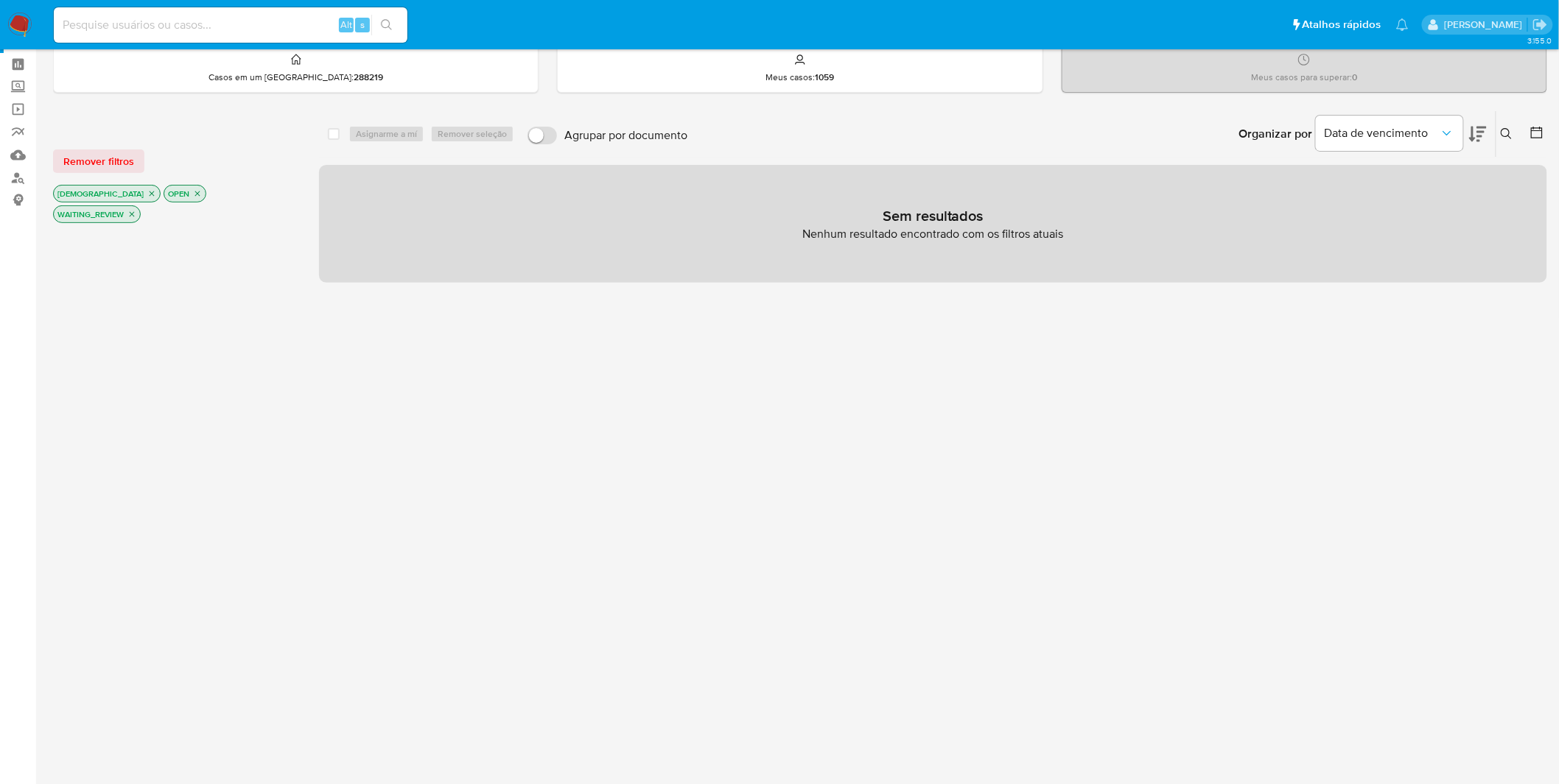
click at [26, 16] on img at bounding box center [20, 24] width 25 height 25
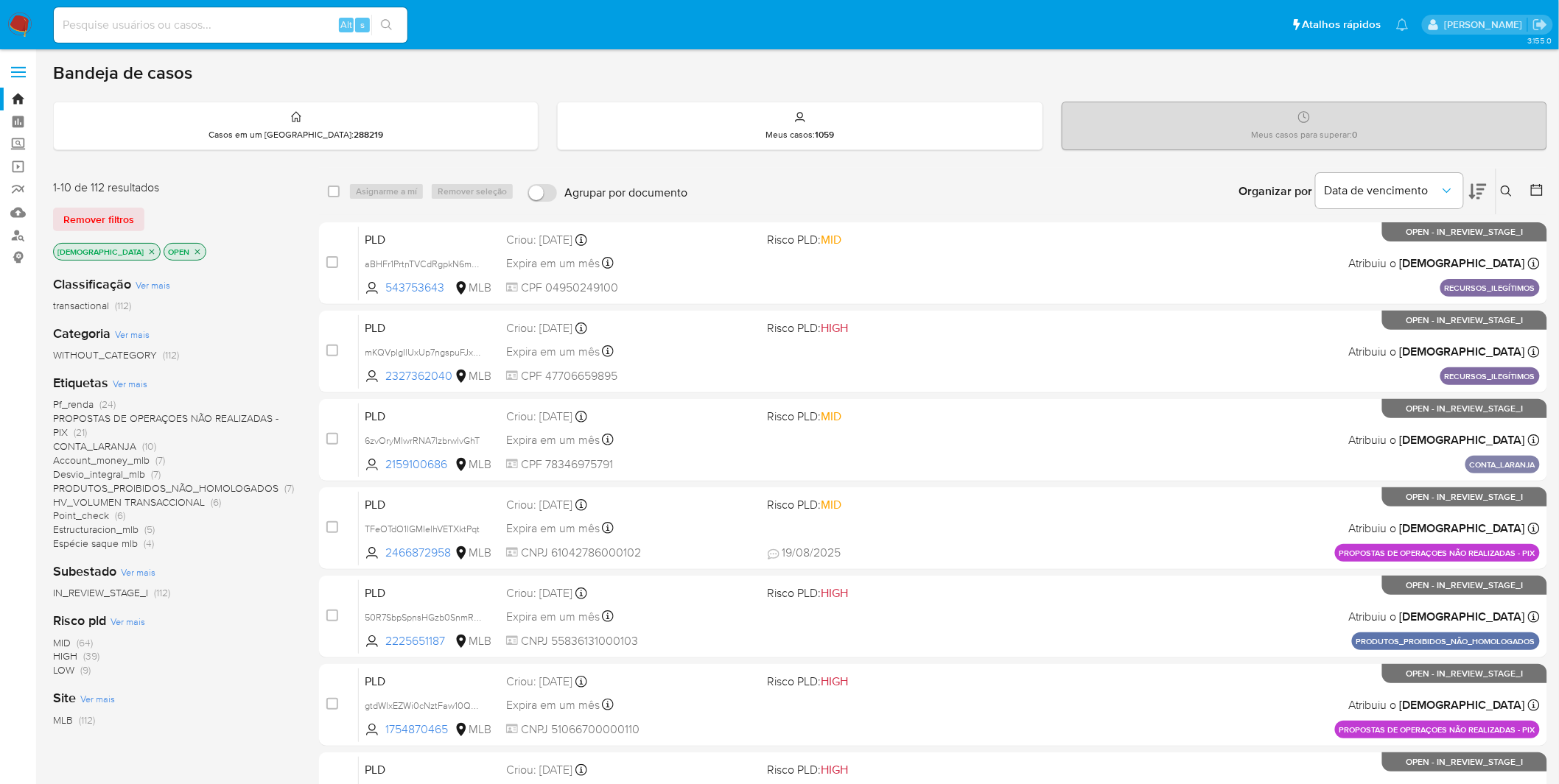
click at [16, 16] on img at bounding box center [20, 24] width 25 height 25
click at [27, 24] on img at bounding box center [20, 24] width 25 height 25
click at [19, 30] on img at bounding box center [20, 24] width 25 height 25
click at [24, 28] on img at bounding box center [20, 24] width 25 height 25
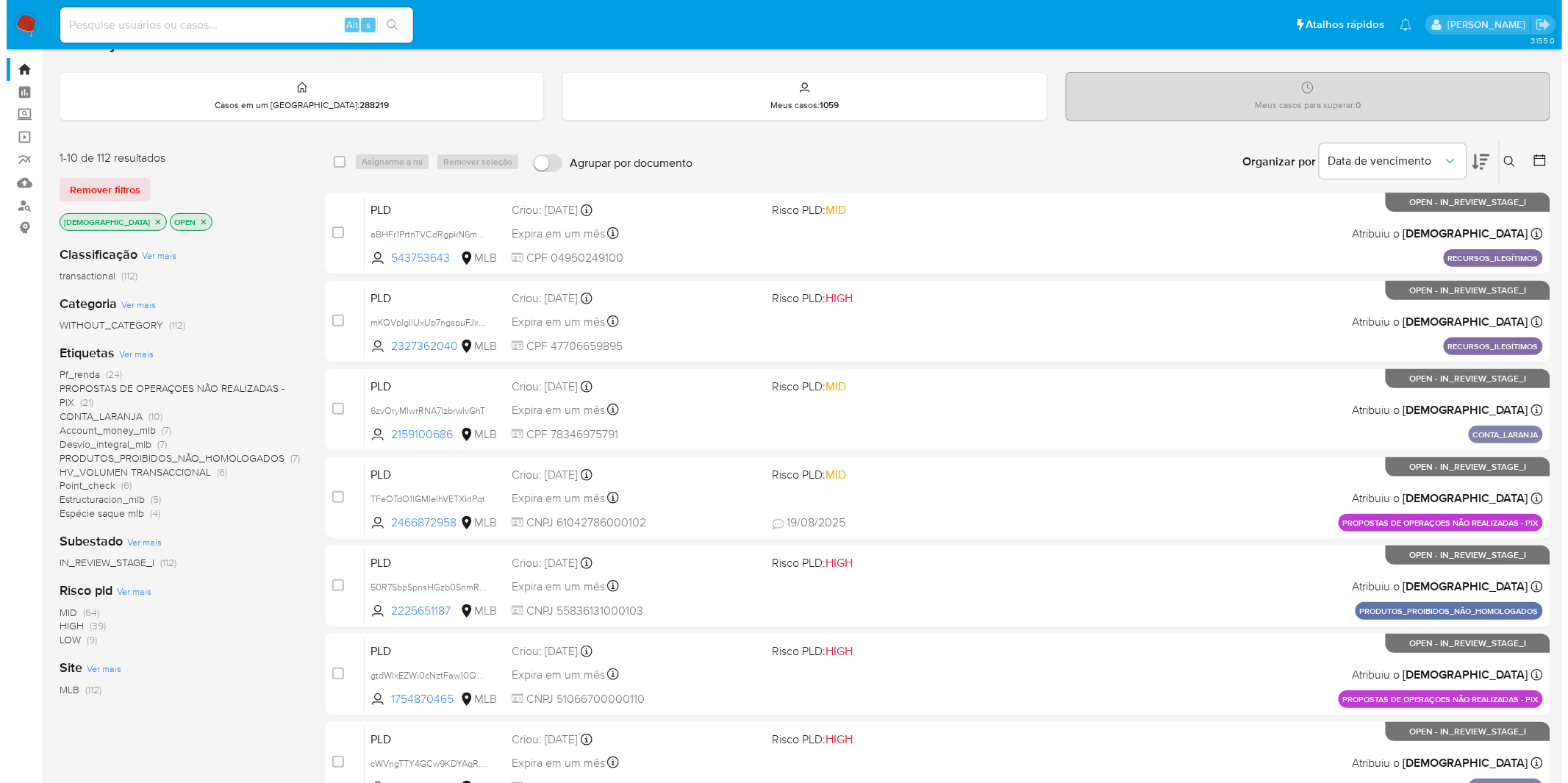
scroll to position [82, 0]
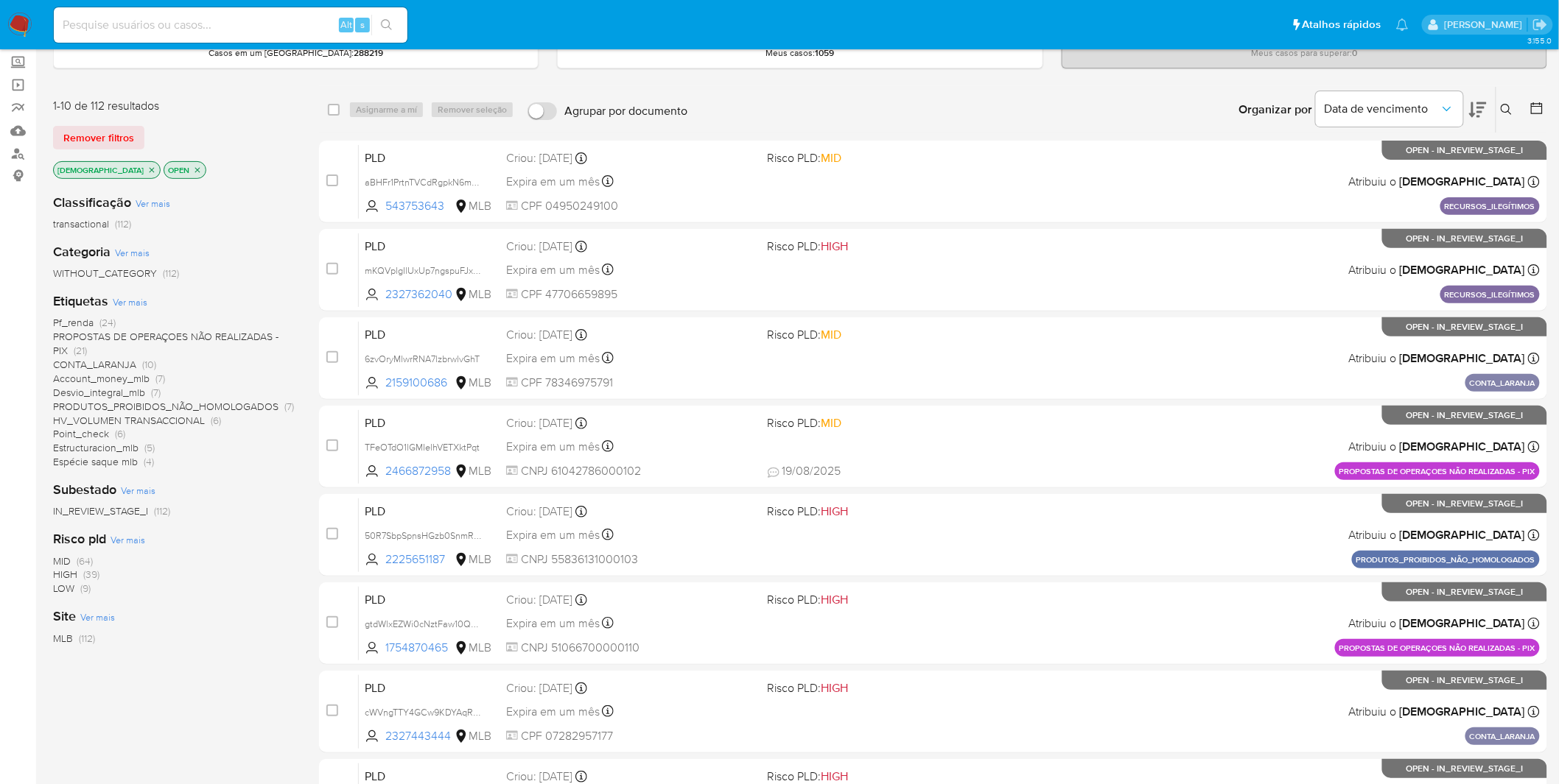
click at [130, 299] on span "Ver mais" at bounding box center [130, 302] width 34 height 13
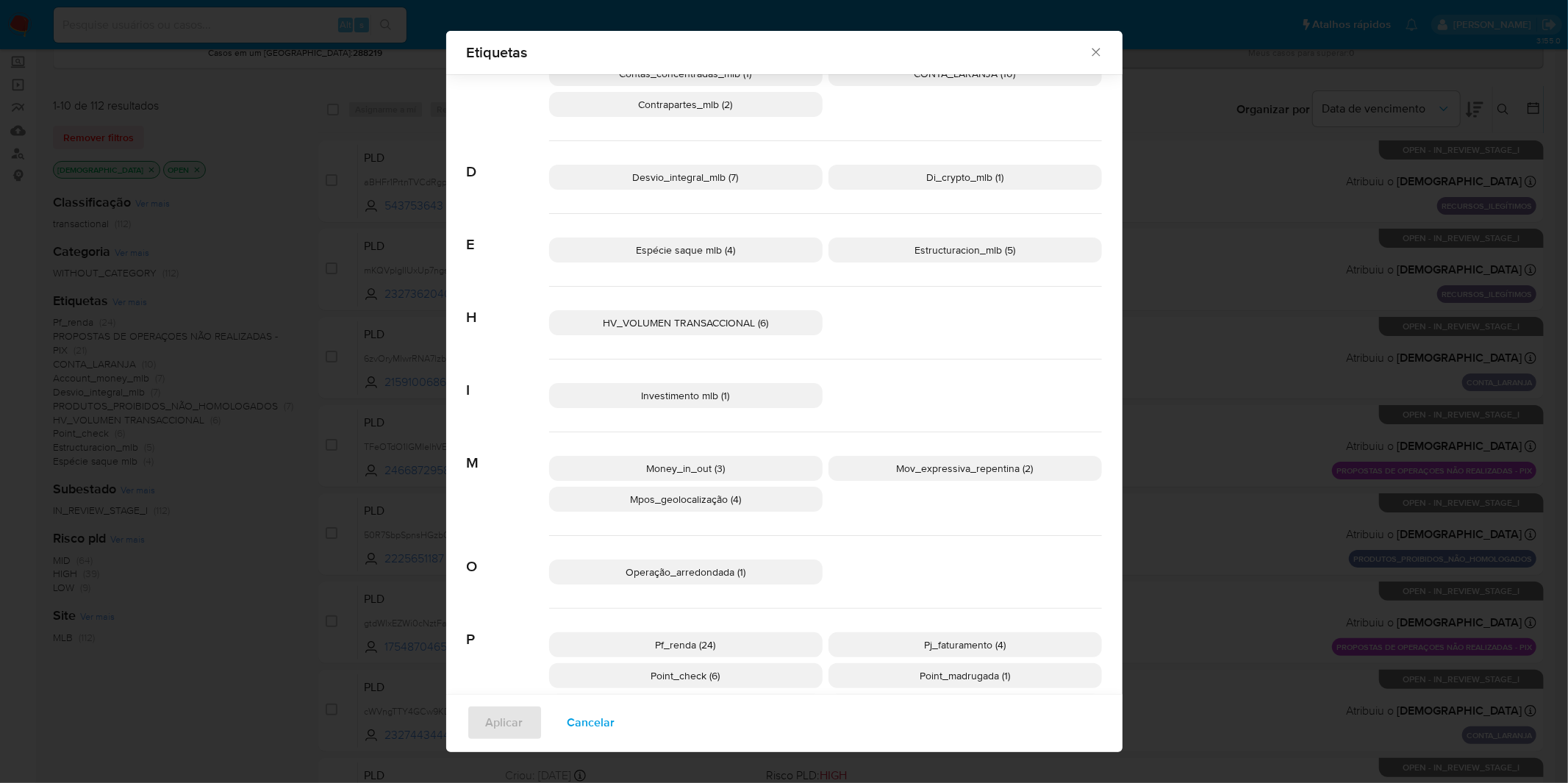
scroll to position [163, 0]
click at [678, 407] on p "Investimento mlb (1)" at bounding box center [686, 398] width 273 height 25
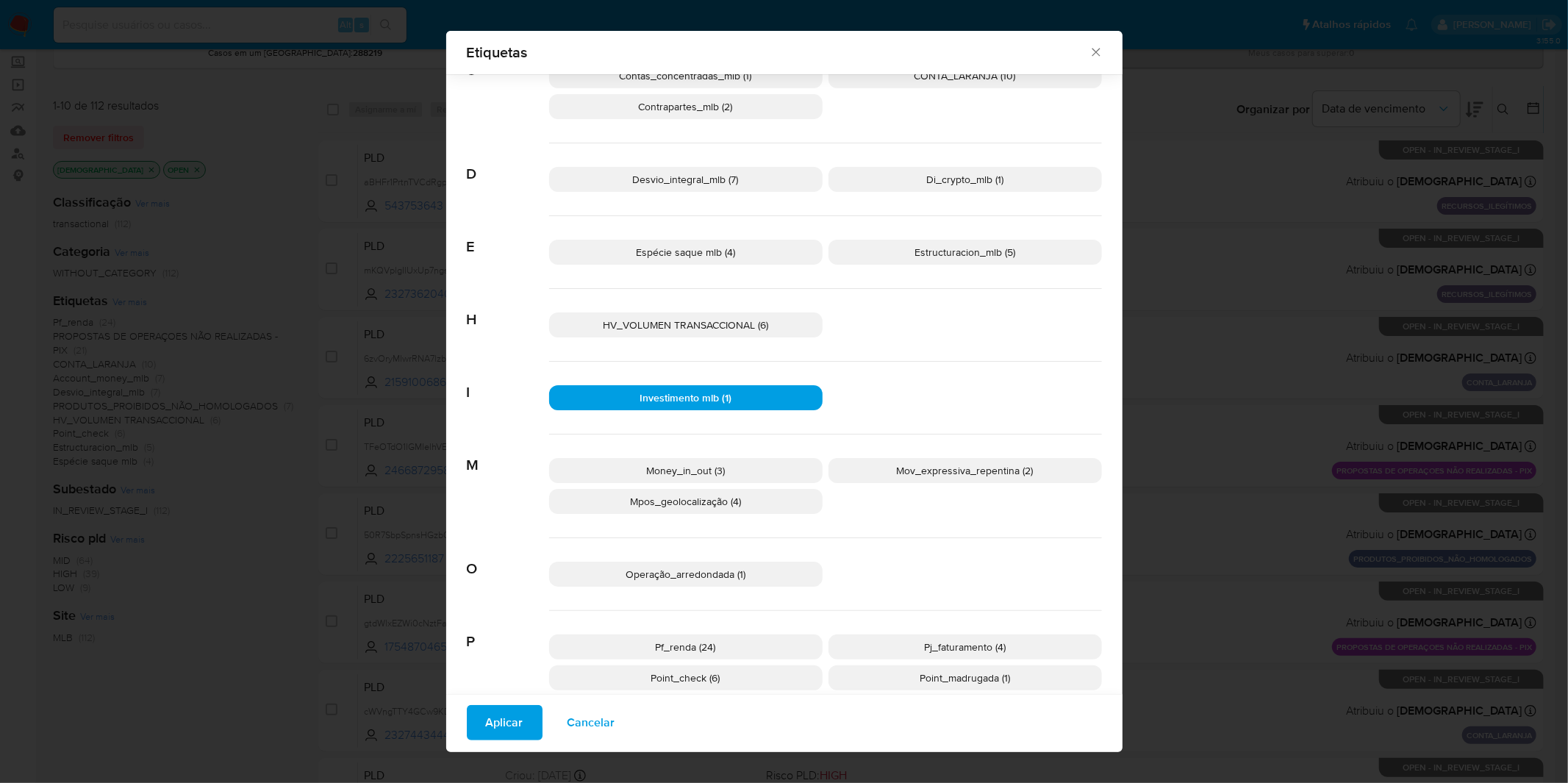
click at [486, 721] on span "Aplicar" at bounding box center [505, 723] width 38 height 33
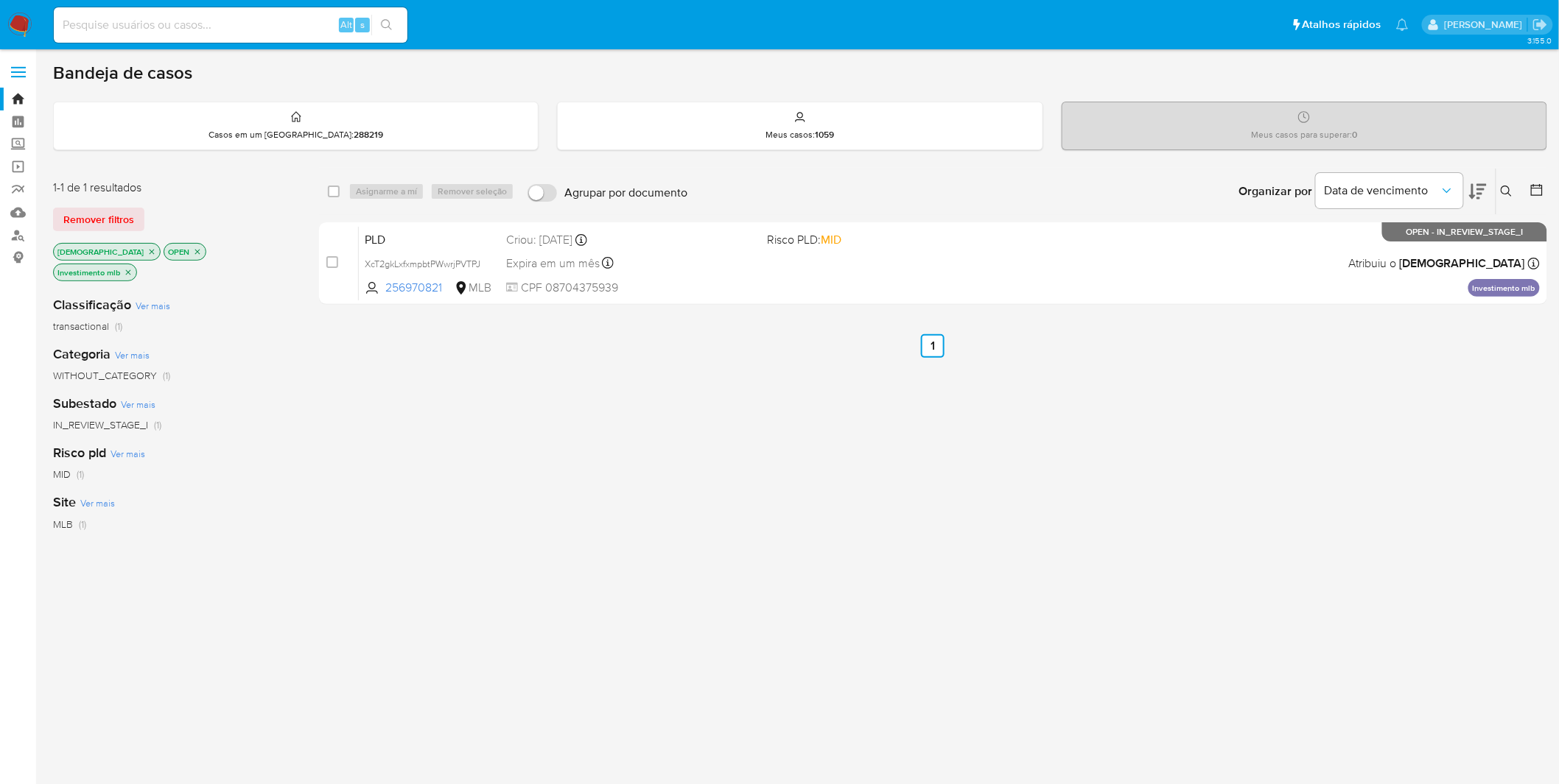
click at [20, 16] on img at bounding box center [20, 24] width 25 height 25
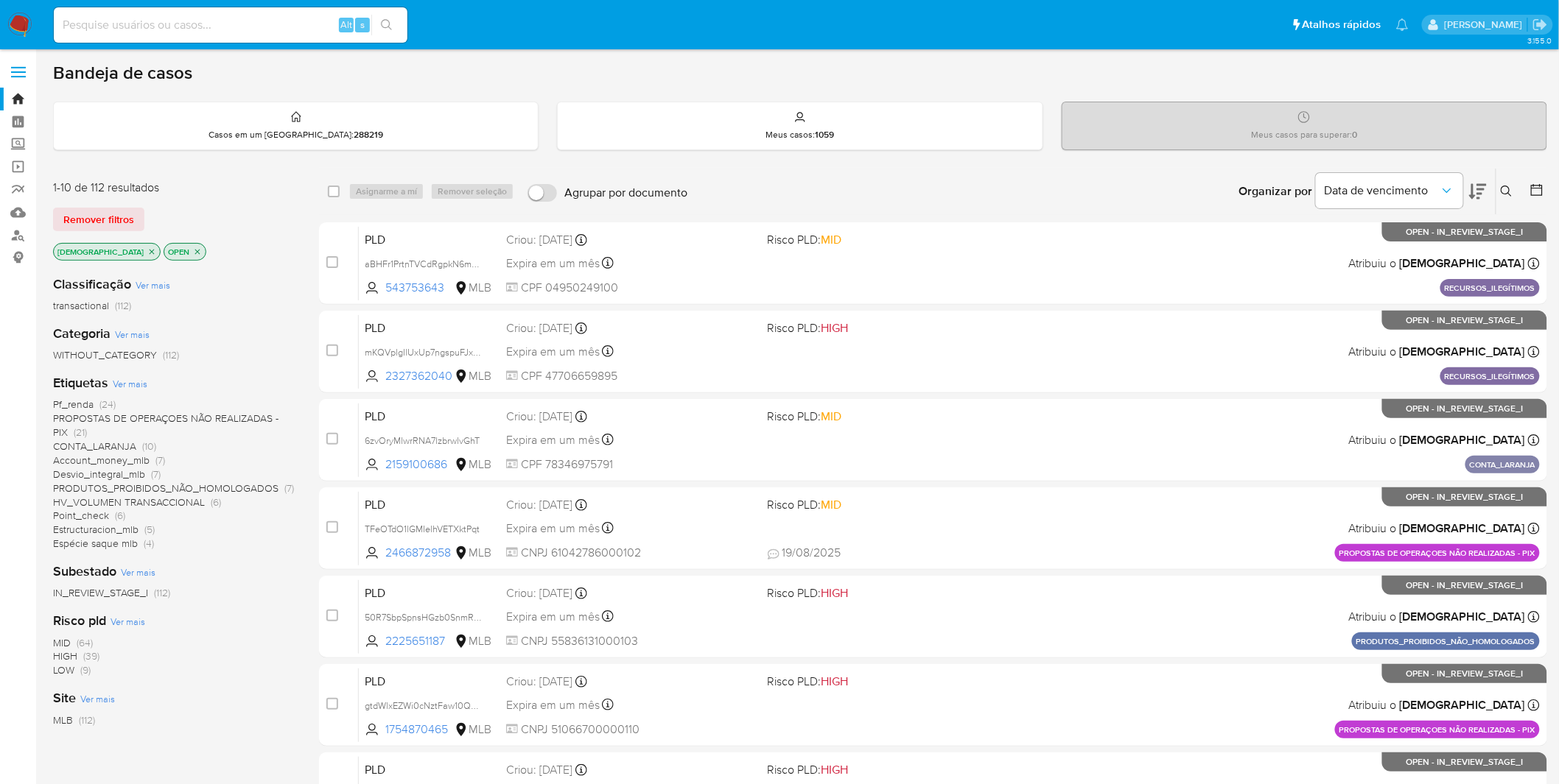
click at [31, 16] on img at bounding box center [20, 24] width 25 height 25
click at [147, 251] on icon "close-filter" at bounding box center [151, 252] width 9 height 9
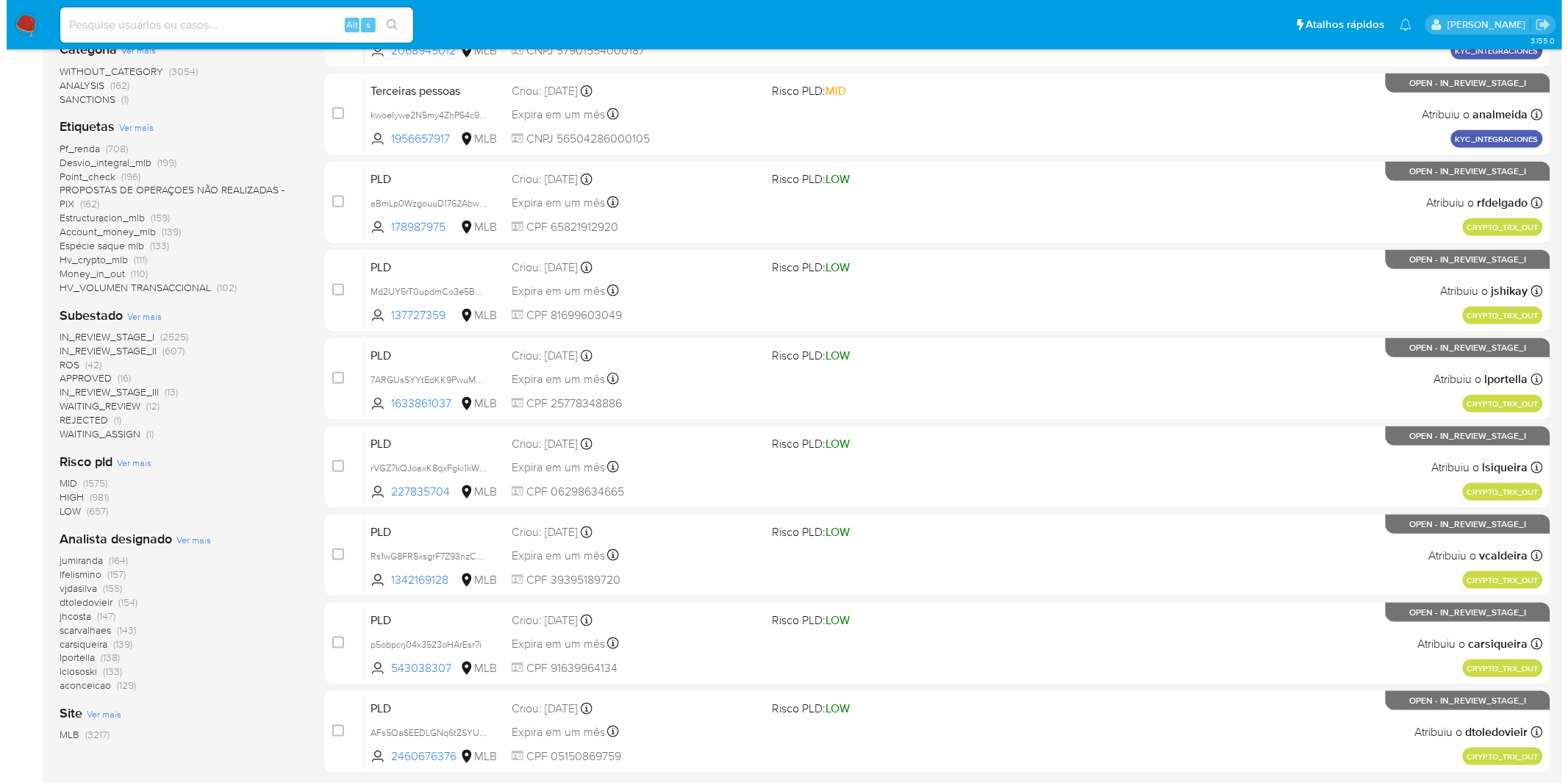
scroll to position [326, 0]
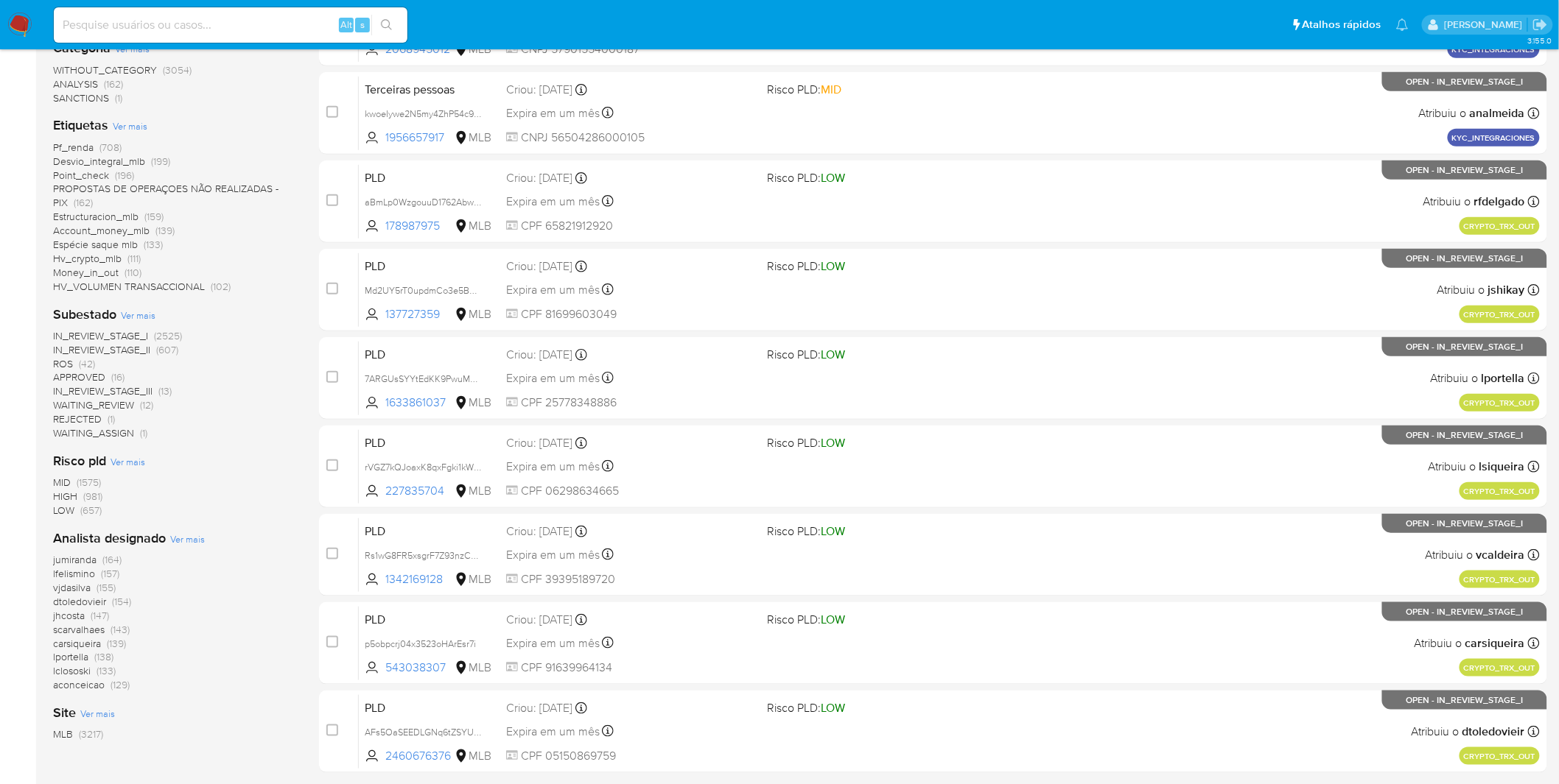
click at [185, 543] on span "Ver mais" at bounding box center [187, 539] width 34 height 13
click at [219, 534] on div "Analista designado Ver mais jumiranda (164) lfelismino (157) vjdasilva (155) dt…" at bounding box center [174, 610] width 243 height 163
click at [195, 536] on span "Ver mais" at bounding box center [187, 539] width 34 height 13
click at [198, 530] on div "Analista designado Ver mais jumiranda (164) lfelismino (157) vjdasilva (155) dt…" at bounding box center [174, 610] width 243 height 163
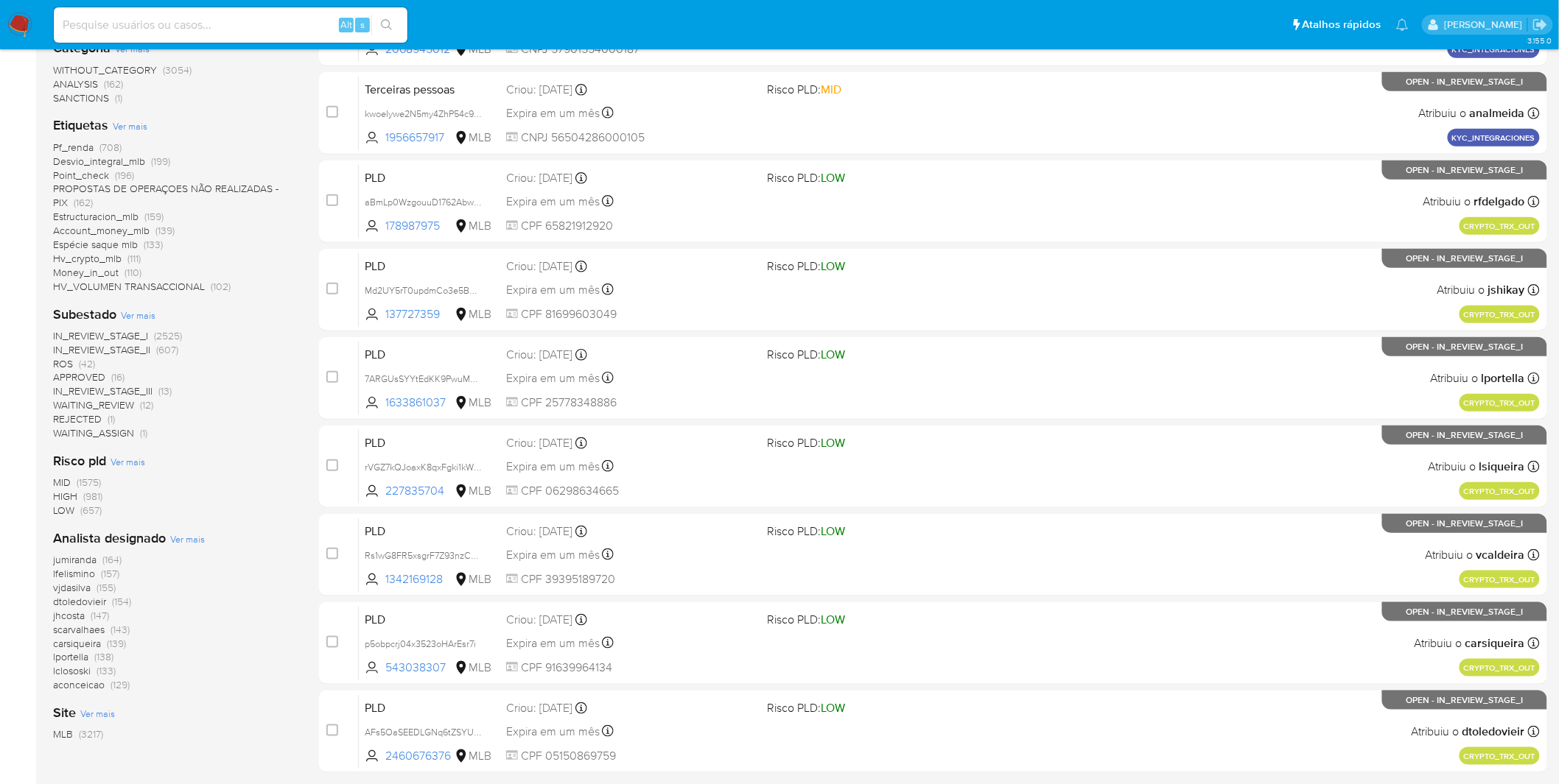
click at [190, 536] on span "Ver mais" at bounding box center [187, 539] width 34 height 13
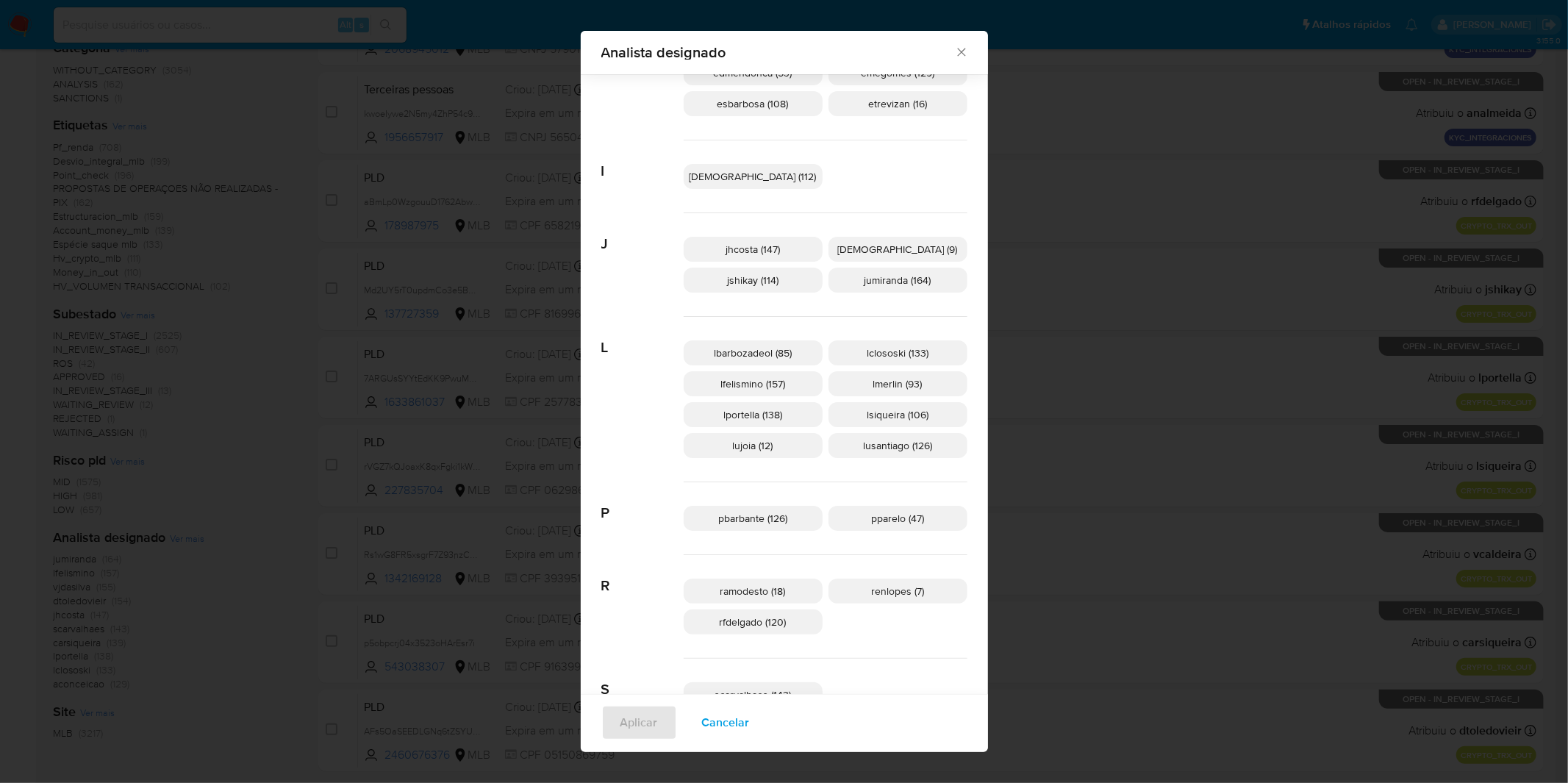
scroll to position [316, 0]
click at [750, 723] on span "Cancelar" at bounding box center [726, 723] width 48 height 33
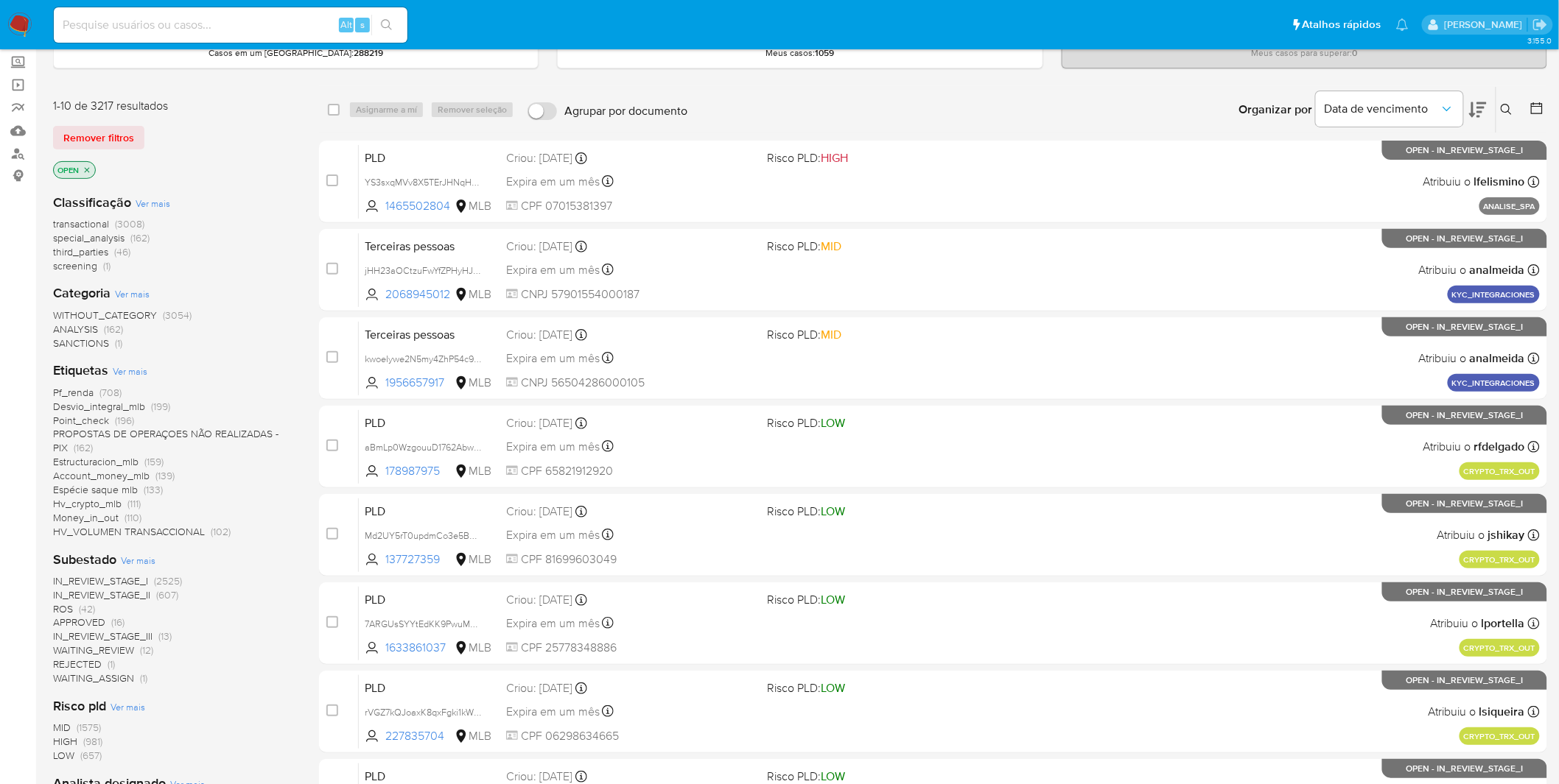
scroll to position [0, 0]
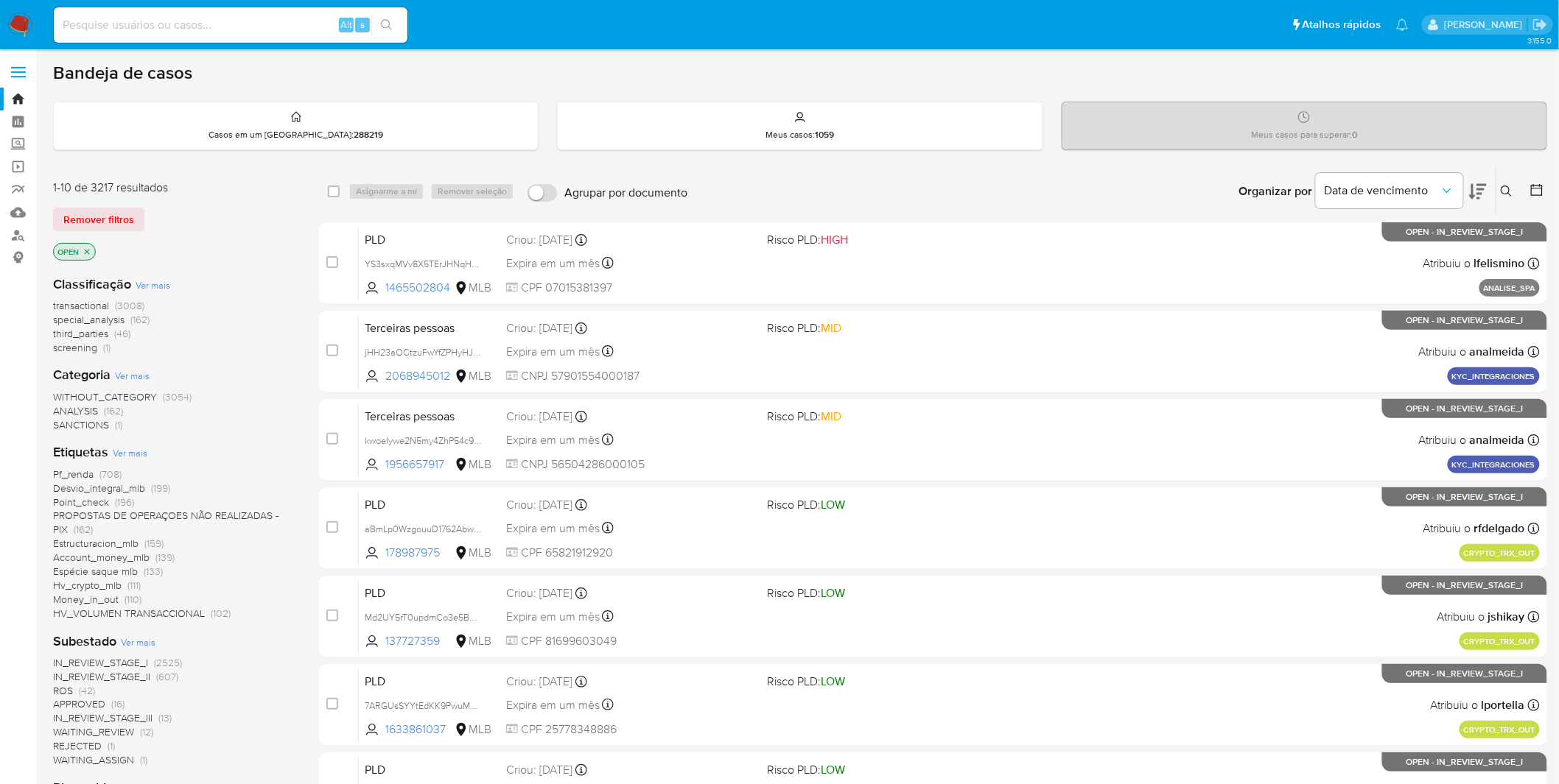
click at [20, 15] on img at bounding box center [20, 24] width 25 height 25
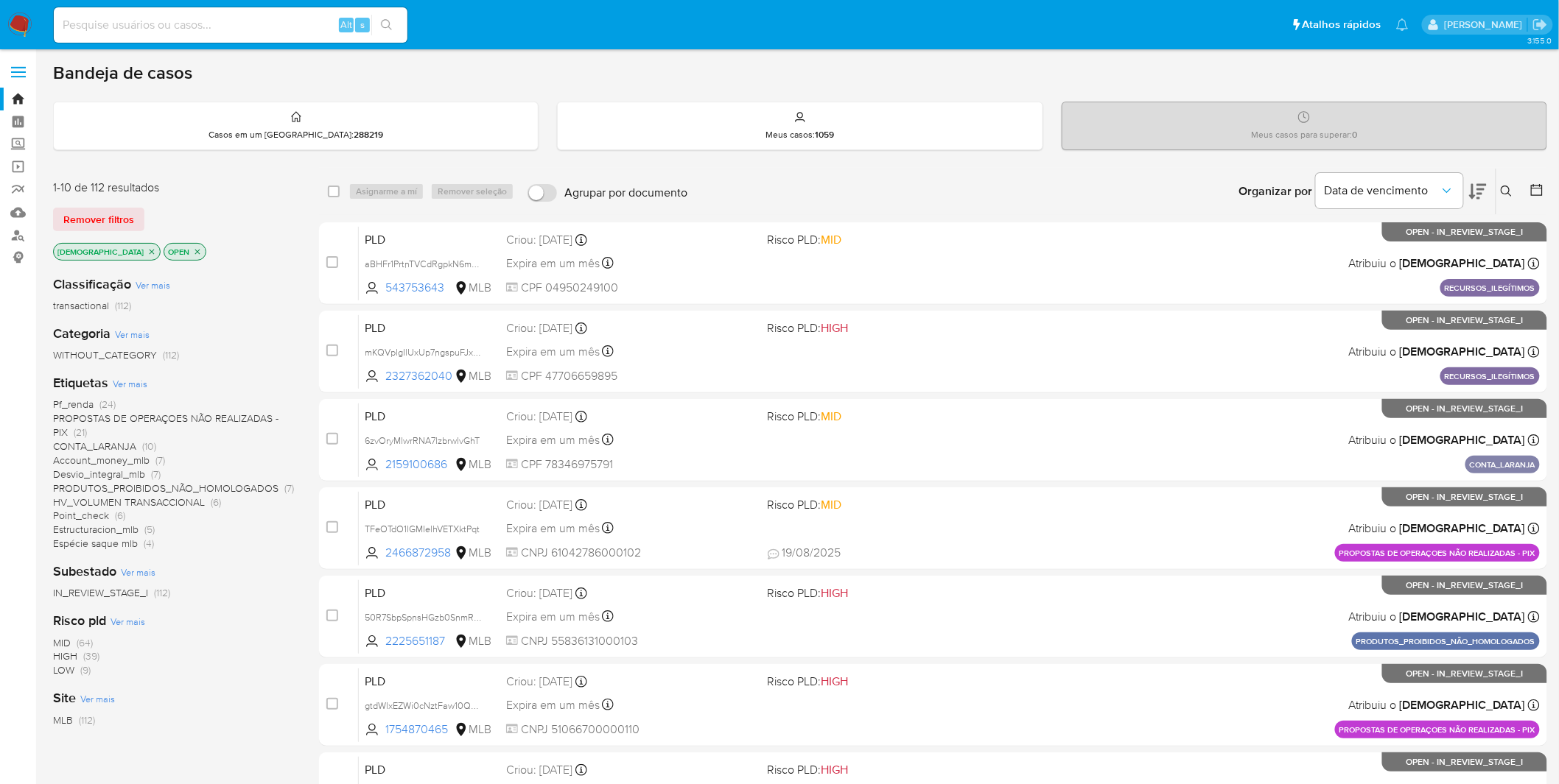
click at [263, 586] on div "IN_REVIEW_STAGE_I (112)" at bounding box center [174, 593] width 243 height 14
click at [263, 587] on div "IN_REVIEW_STAGE_I (112)" at bounding box center [174, 593] width 243 height 14
click at [147, 249] on icon "close-filter" at bounding box center [151, 252] width 9 height 9
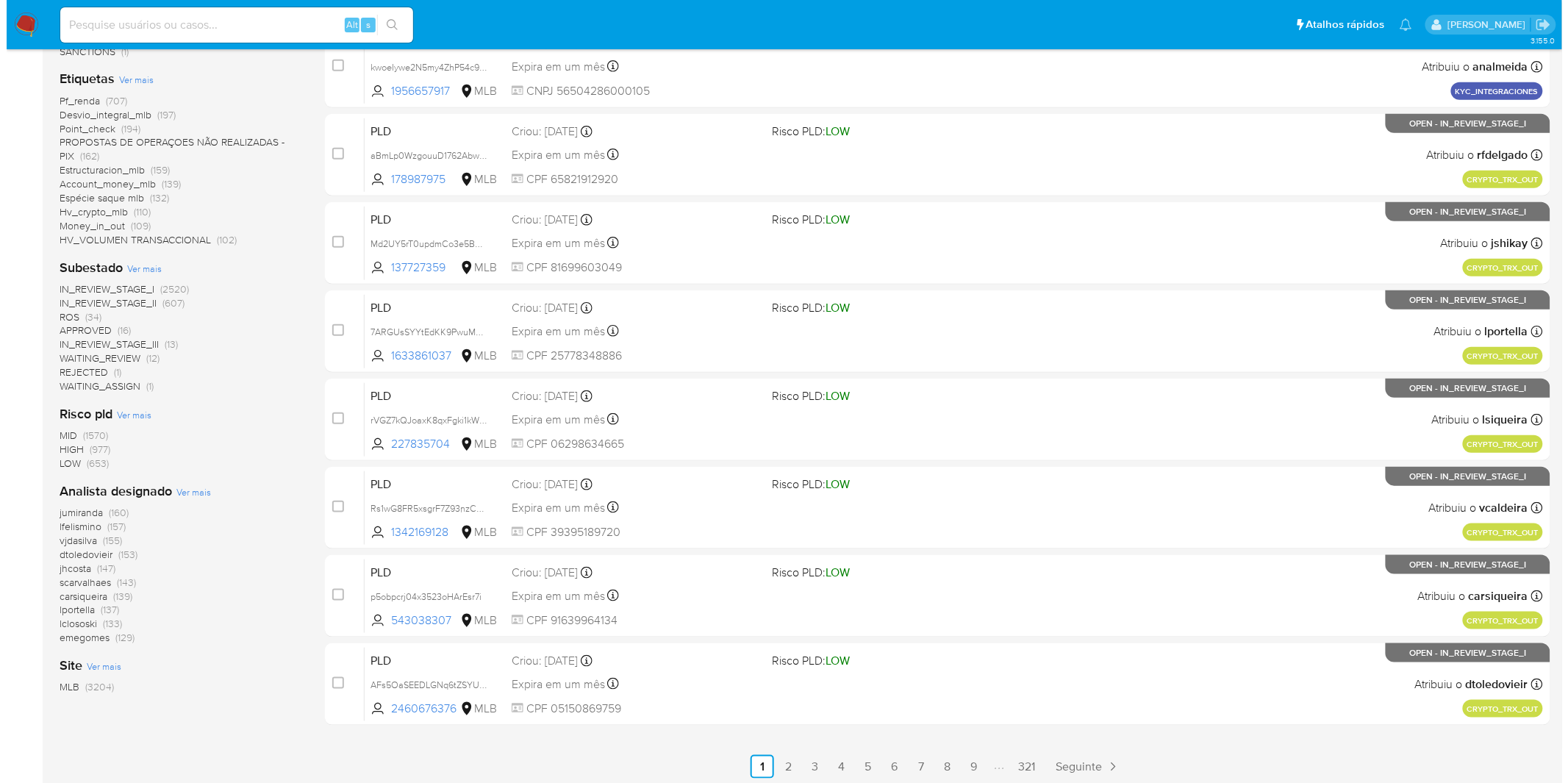
scroll to position [377, 0]
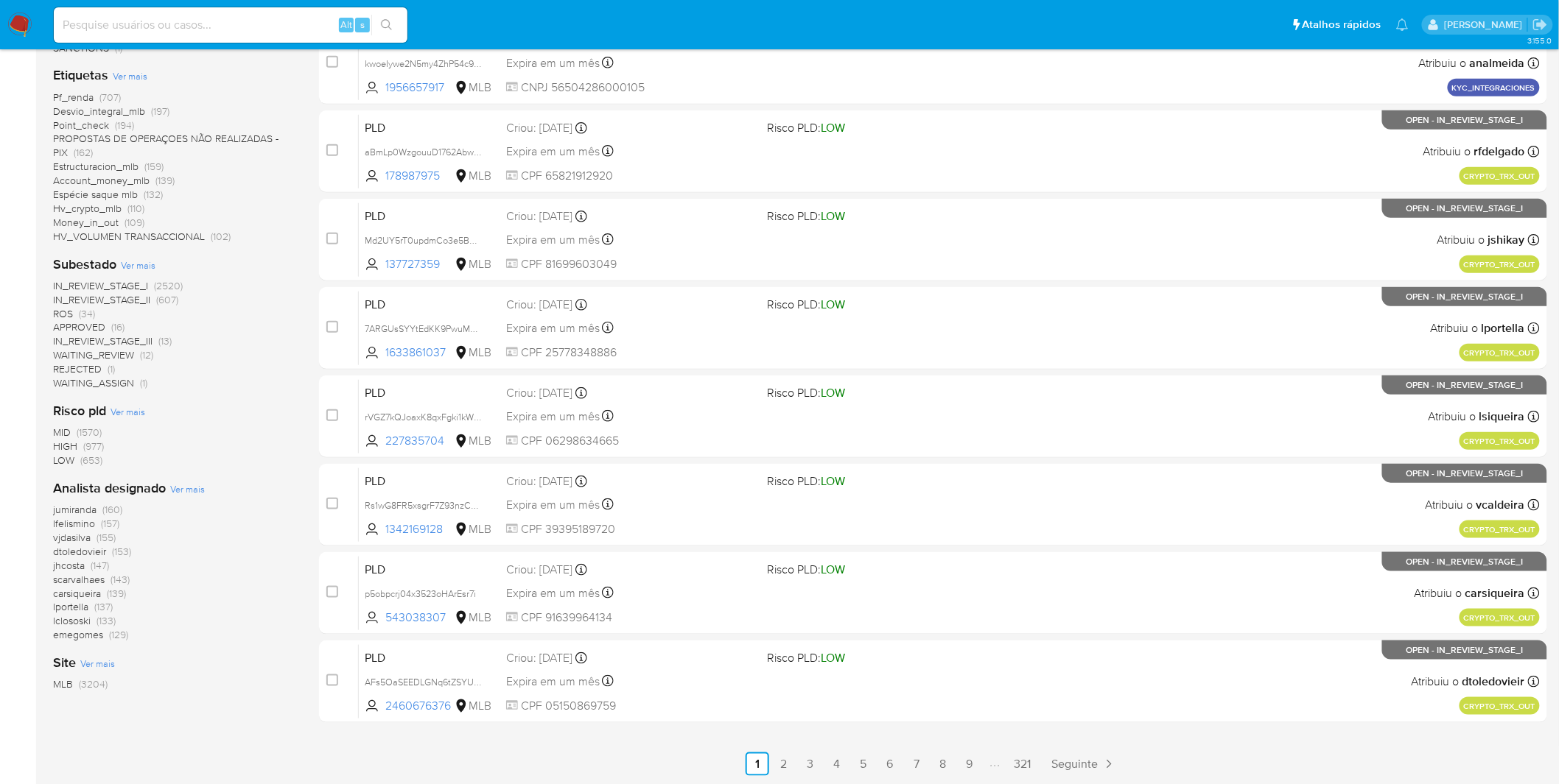
click at [200, 487] on span "Ver mais" at bounding box center [187, 489] width 34 height 13
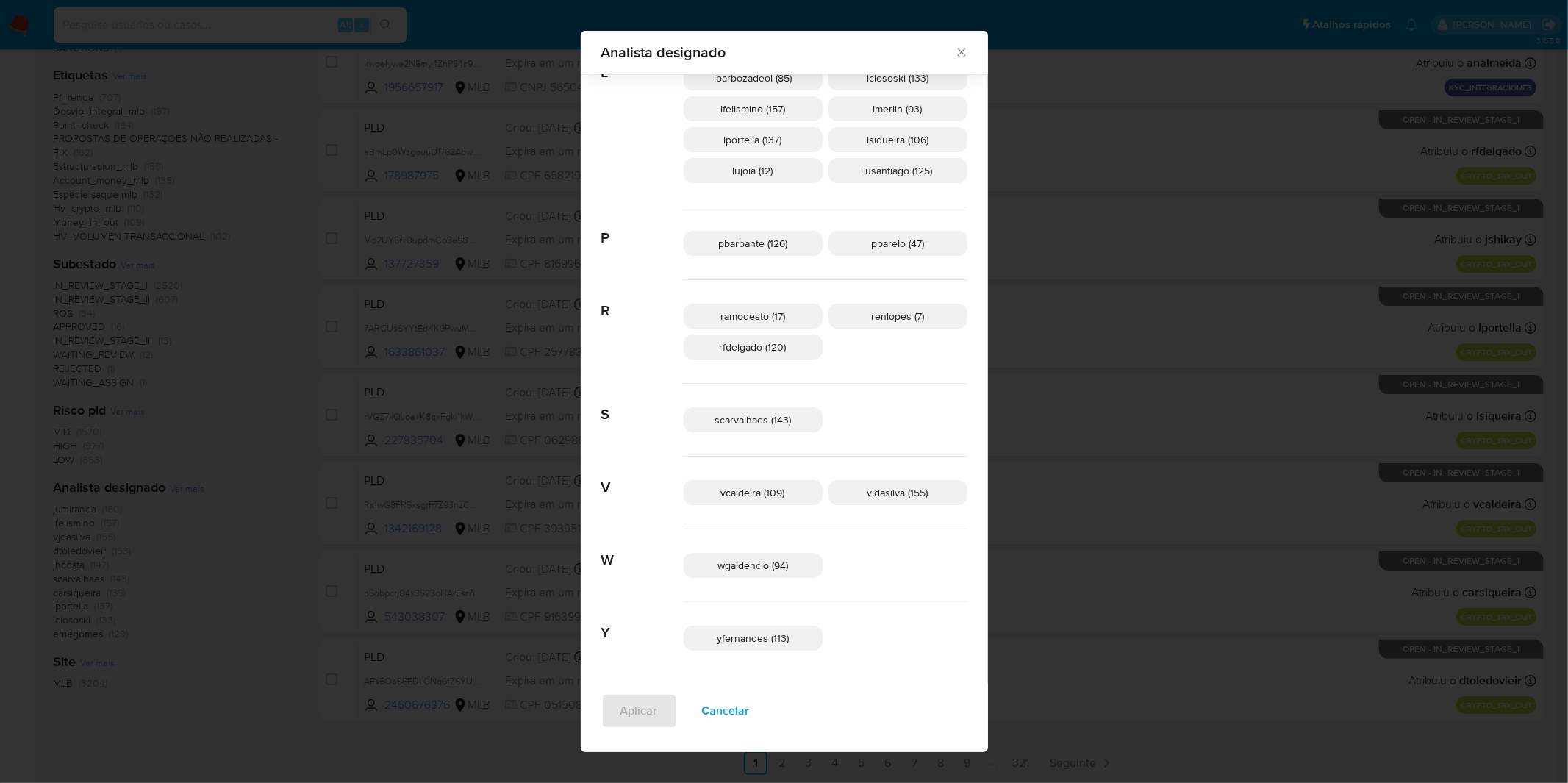
scroll to position [588, 0]
click at [750, 704] on span "Cancelar" at bounding box center [726, 711] width 48 height 33
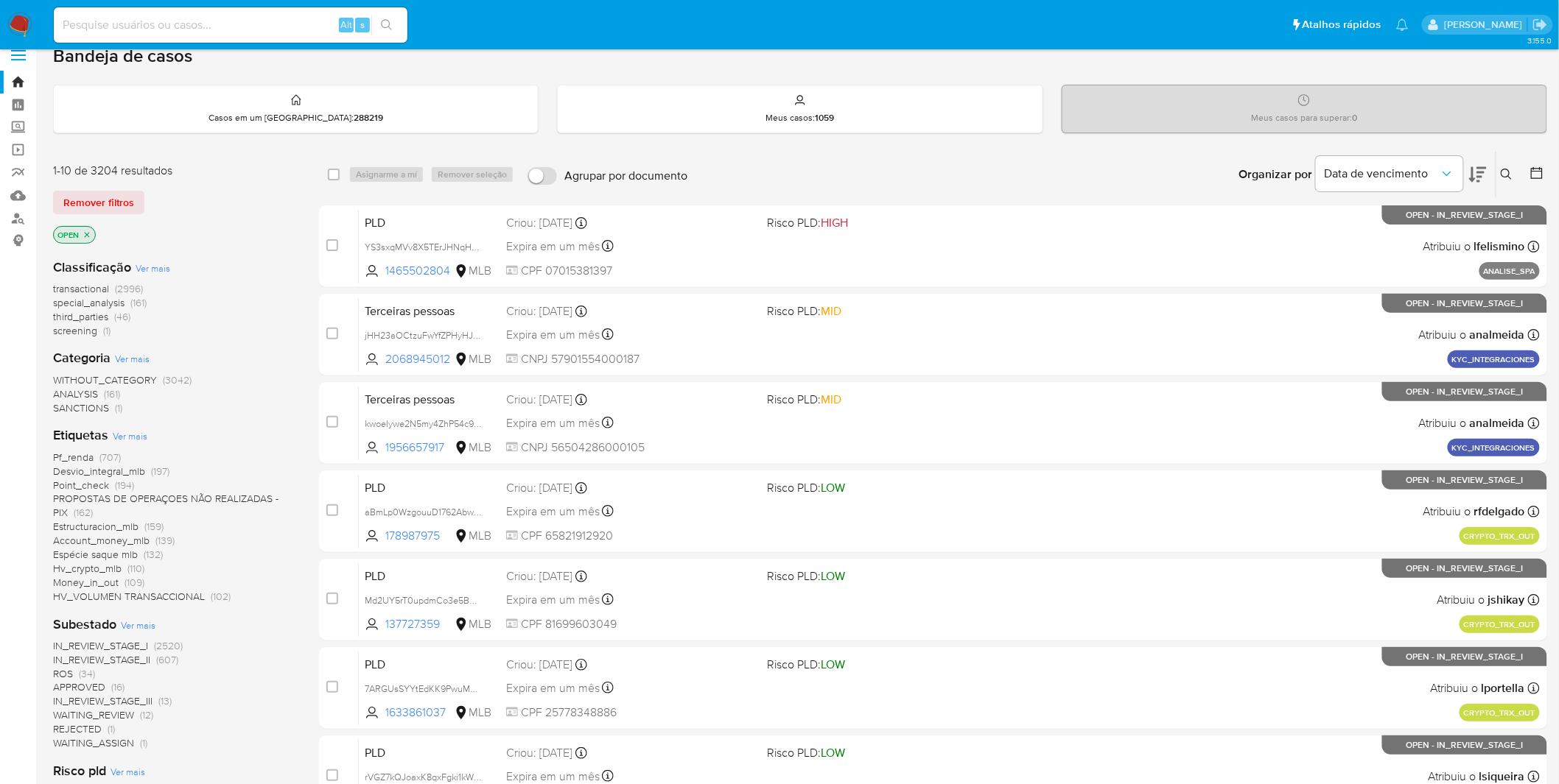
scroll to position [0, 0]
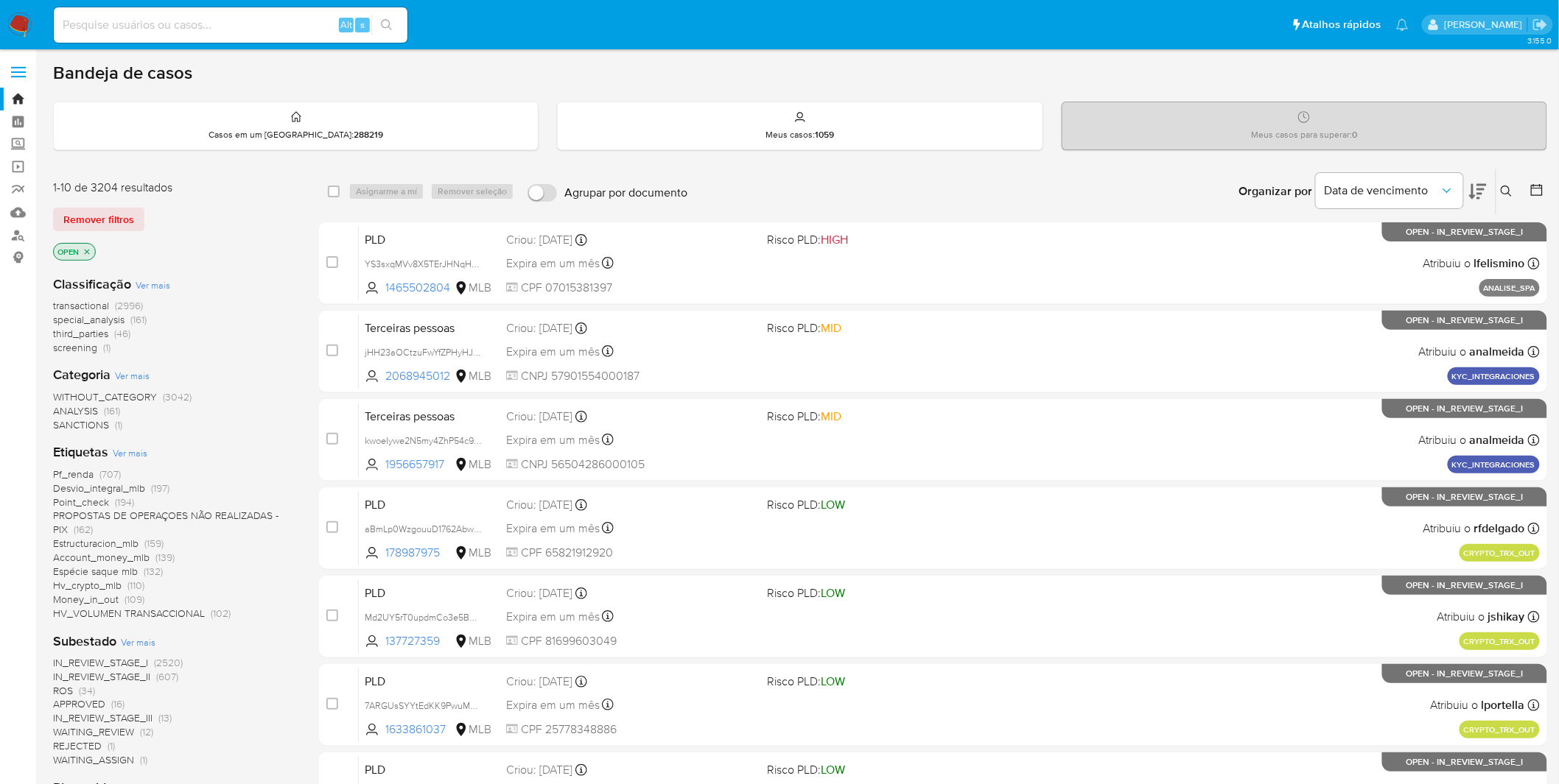
click at [26, 19] on img at bounding box center [20, 24] width 25 height 25
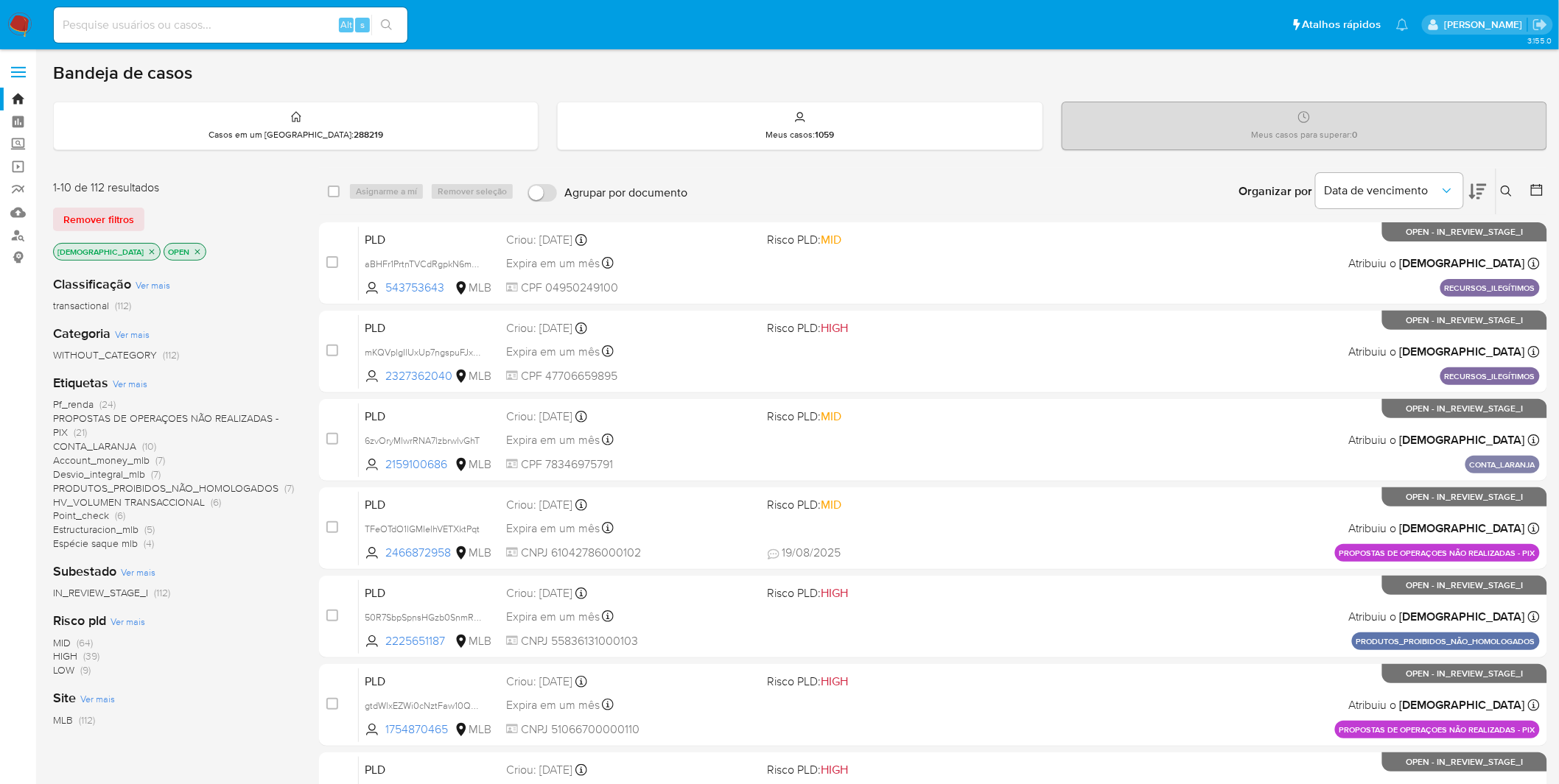
click at [1444, 29] on p "[PERSON_NAME]" at bounding box center [1485, 24] width 83 height 14
click at [1444, 26] on p "[PERSON_NAME]" at bounding box center [1485, 24] width 83 height 14
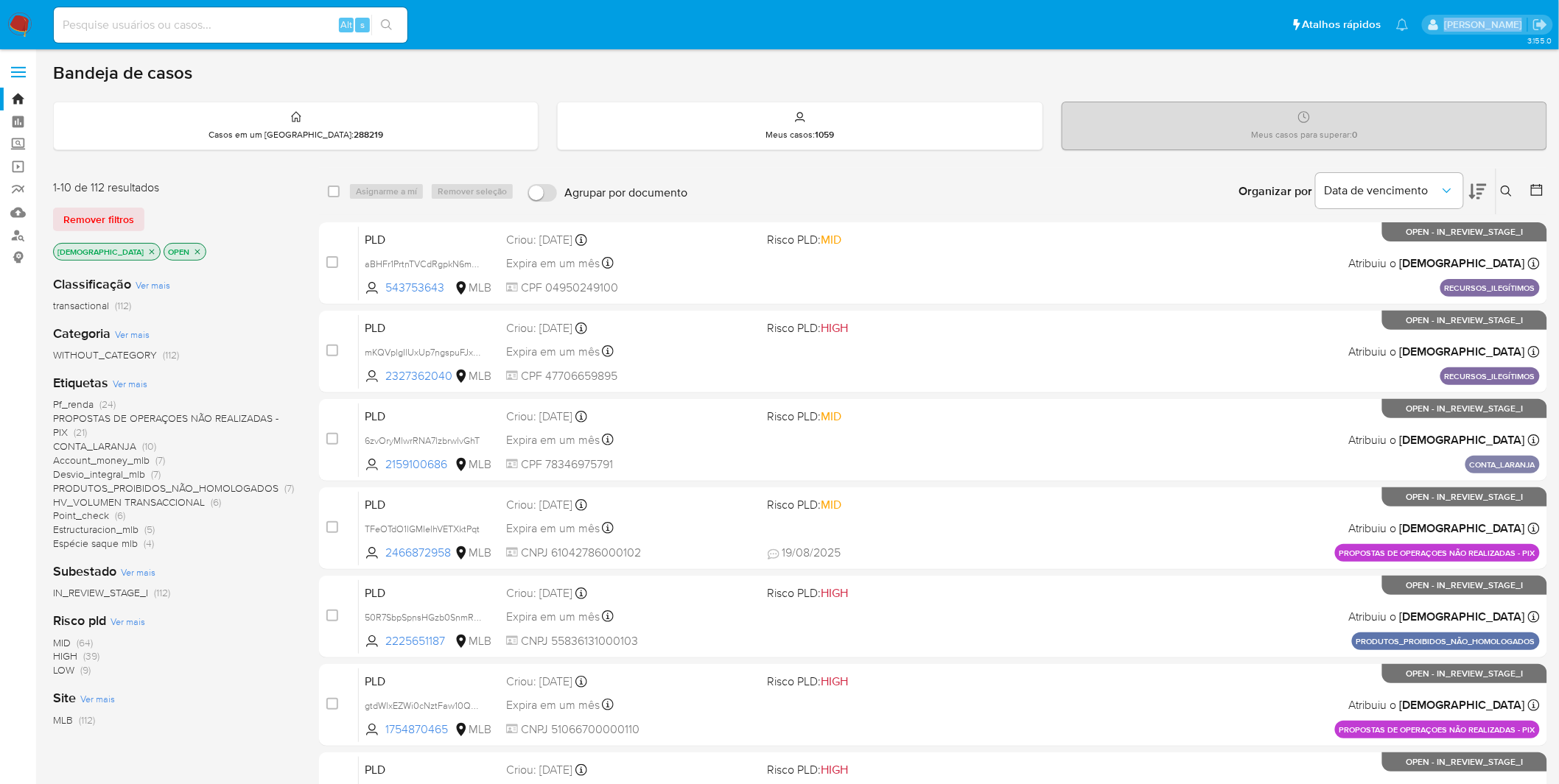
click at [1396, 64] on div "Bandeja de casos" at bounding box center [800, 73] width 1494 height 22
click at [25, 26] on img at bounding box center [20, 24] width 25 height 25
drag, startPoint x: 251, startPoint y: 310, endPoint x: 245, endPoint y: 305, distance: 7.8
click at [251, 310] on div "transactional (112)" at bounding box center [174, 305] width 243 height 14
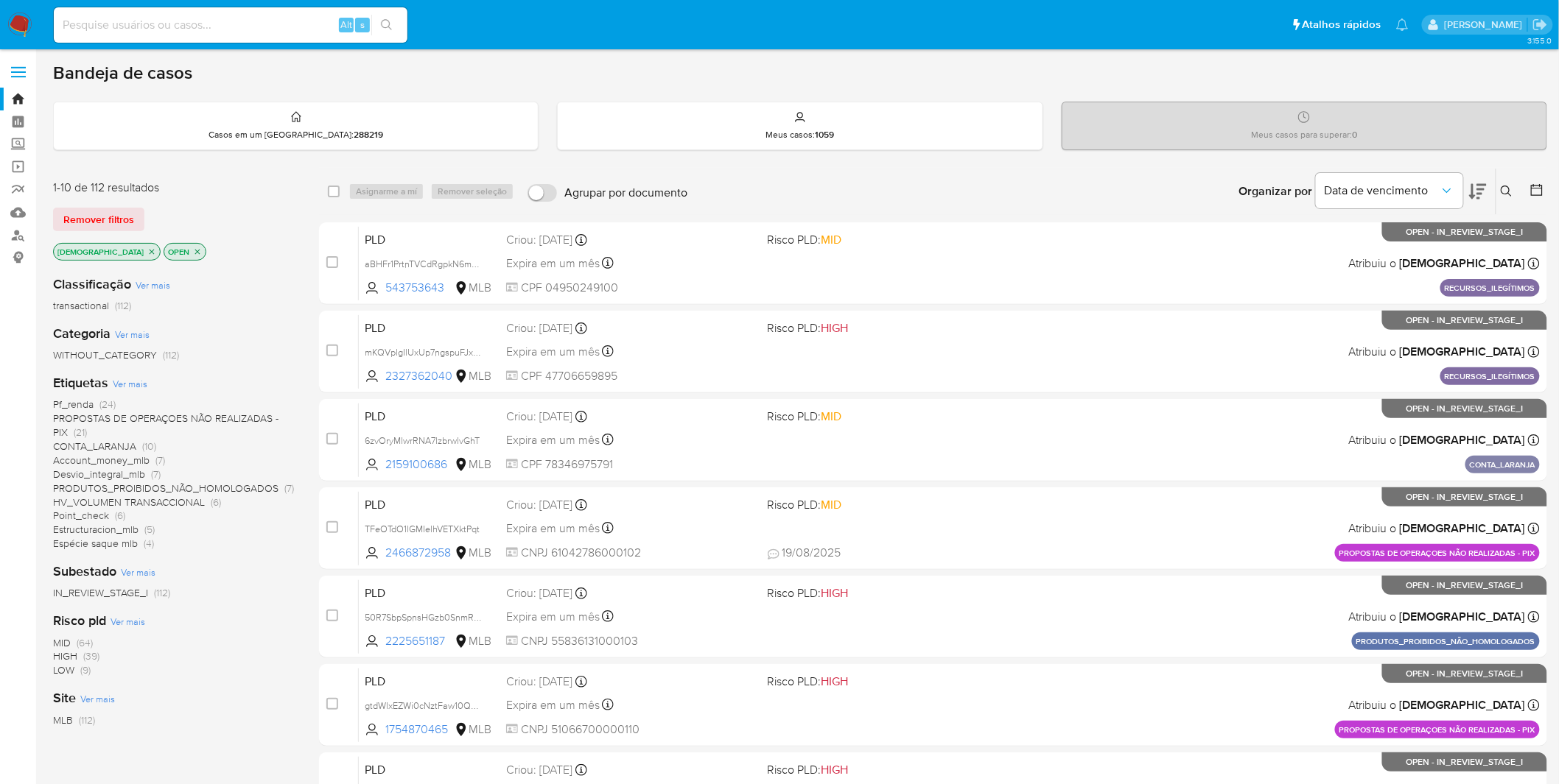
click at [34, 24] on nav "Pausado Ver notificaciones Alt s Atalhos rápidos Presiona las siguientes teclas…" at bounding box center [780, 24] width 1559 height 49
click at [19, 20] on img at bounding box center [20, 24] width 25 height 25
click at [193, 252] on icon "close-filter" at bounding box center [197, 252] width 9 height 9
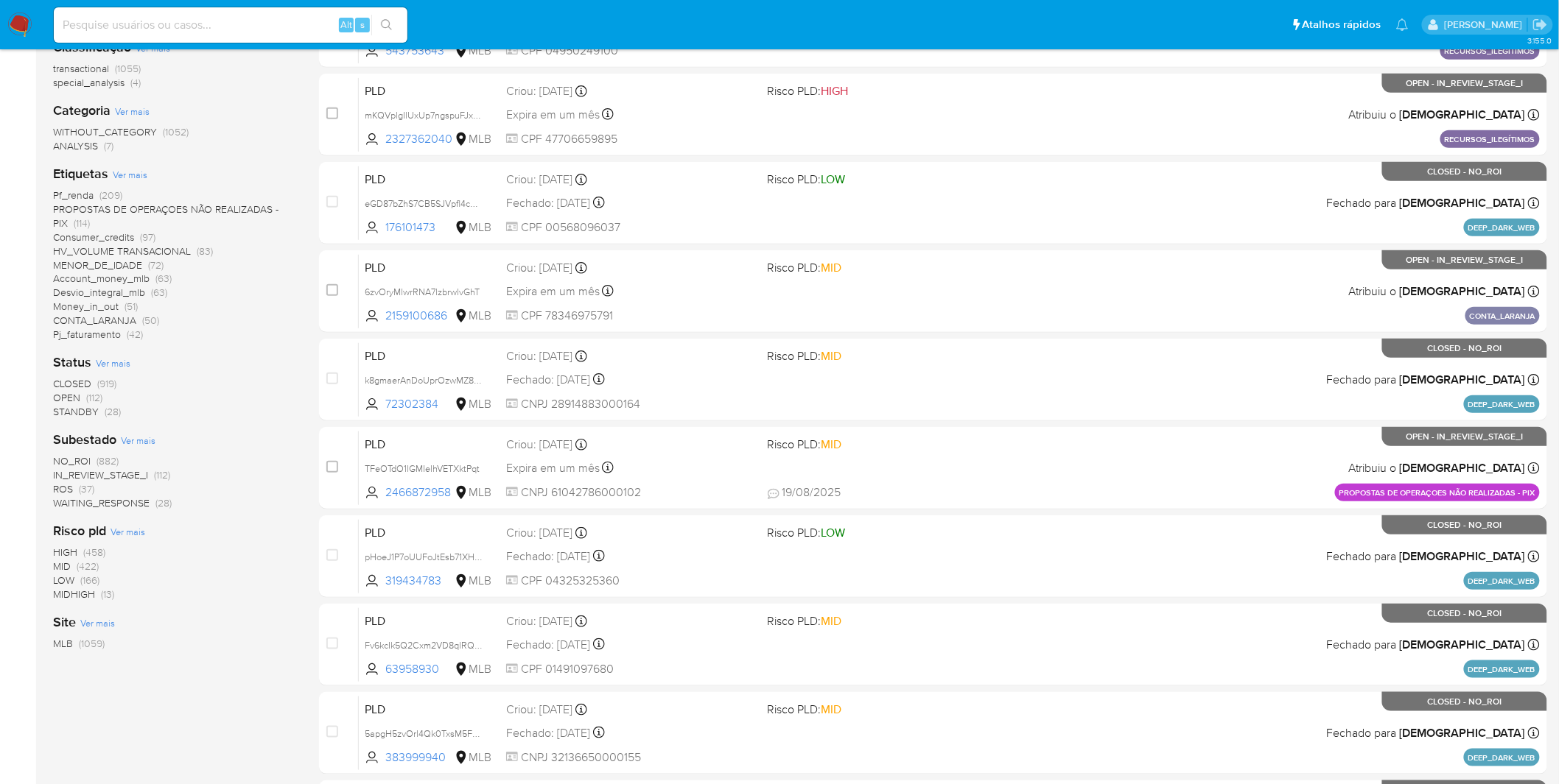
scroll to position [245, 0]
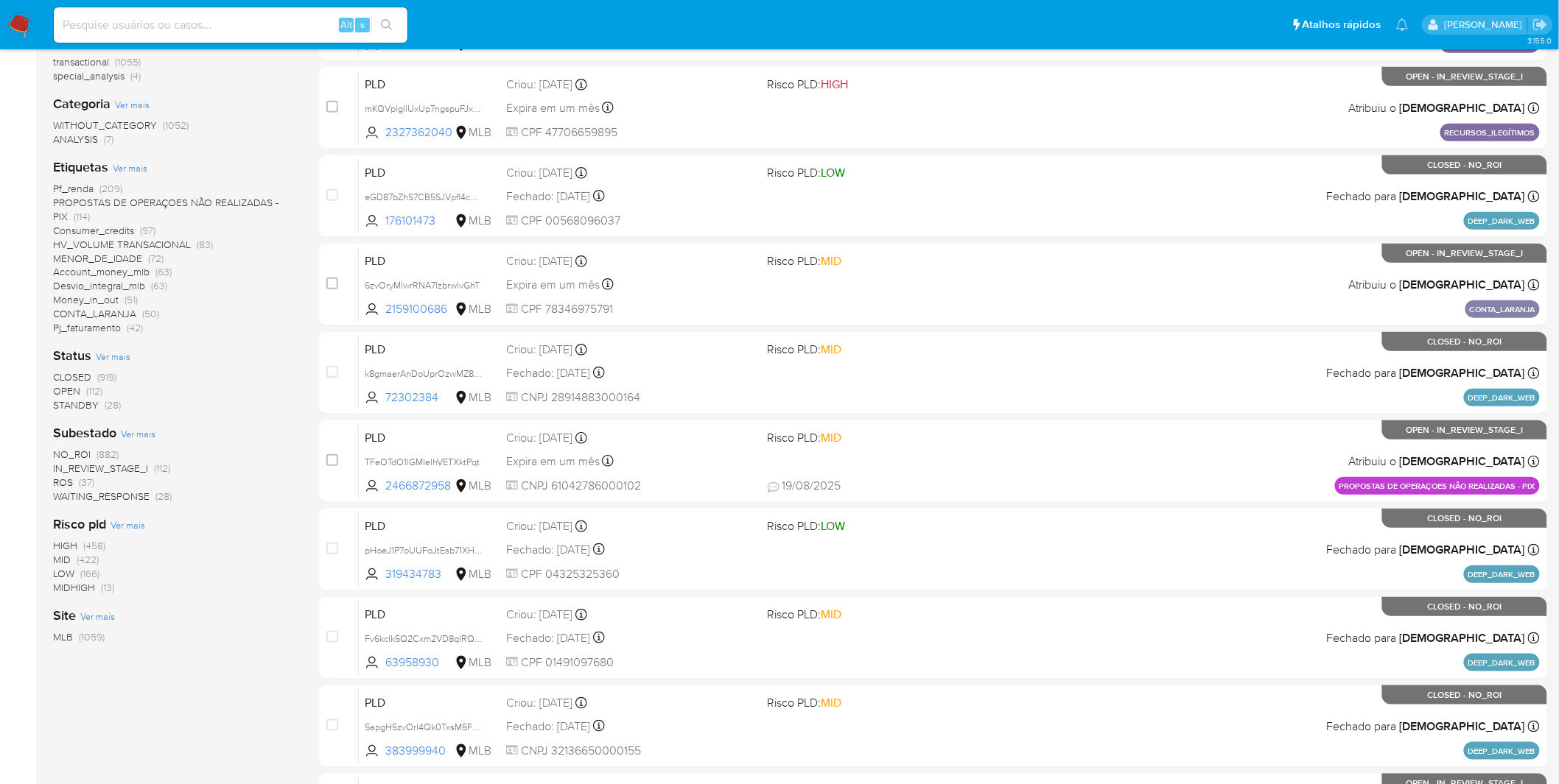
click at [82, 497] on span "WAITING_RESPONSE" at bounding box center [101, 497] width 96 height 15
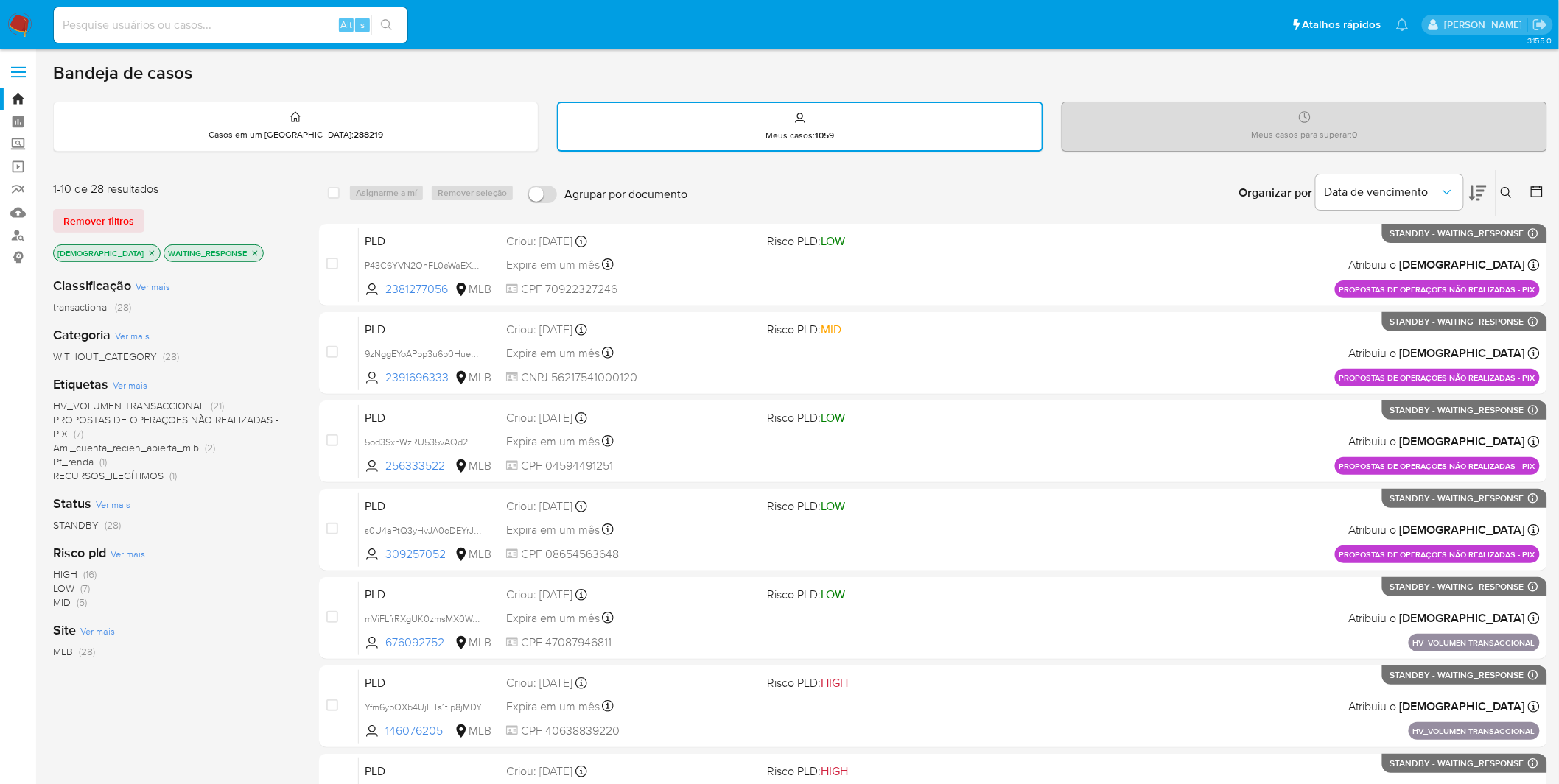
click at [11, 12] on img at bounding box center [20, 24] width 25 height 25
